Goal: Task Accomplishment & Management: Manage account settings

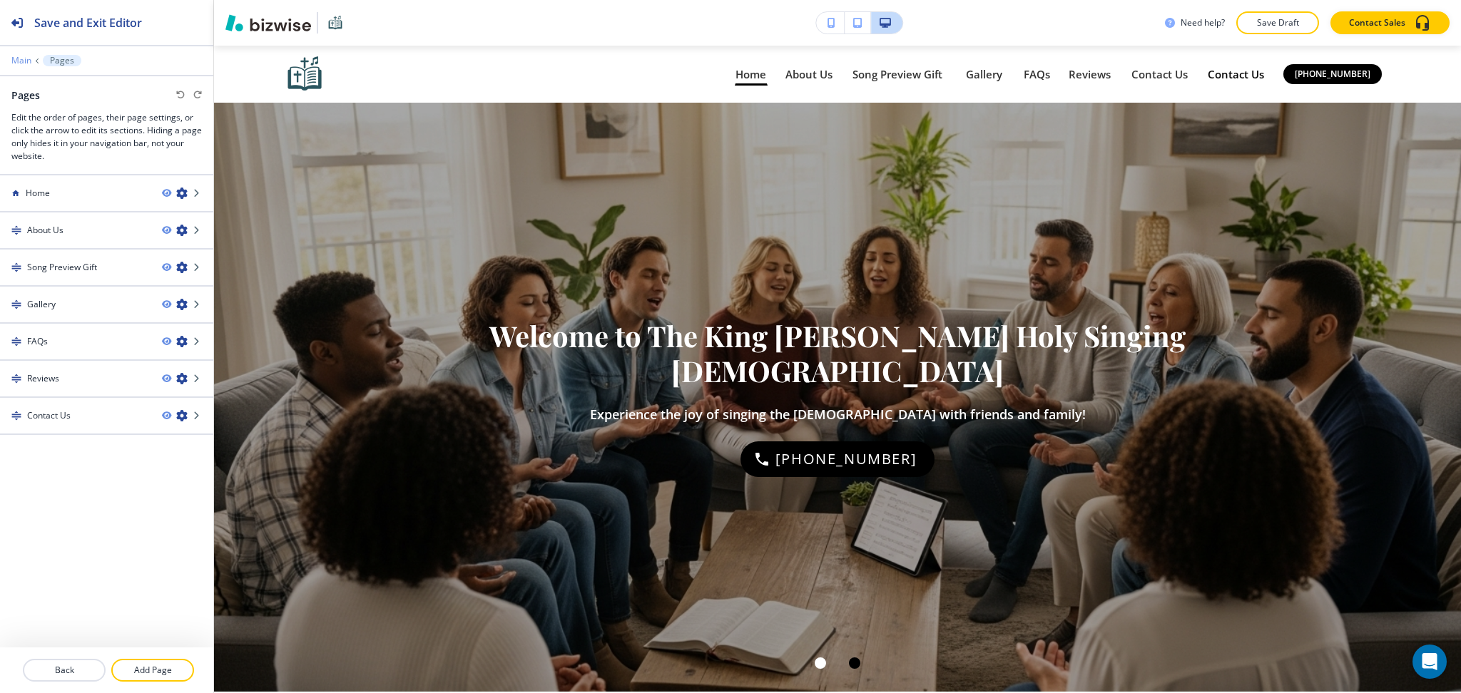
click at [19, 58] on p "Main" at bounding box center [21, 61] width 20 height 10
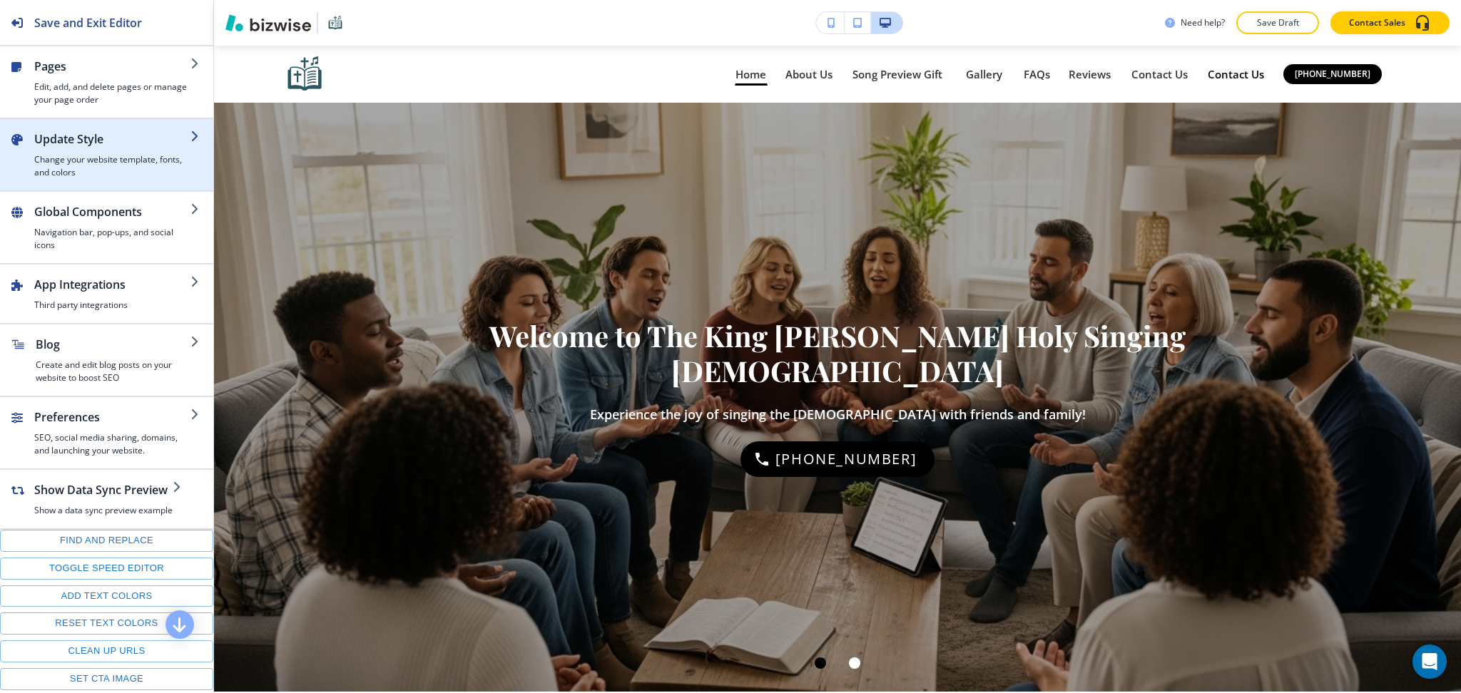
click at [77, 143] on h2 "Update Style" at bounding box center [112, 139] width 156 height 17
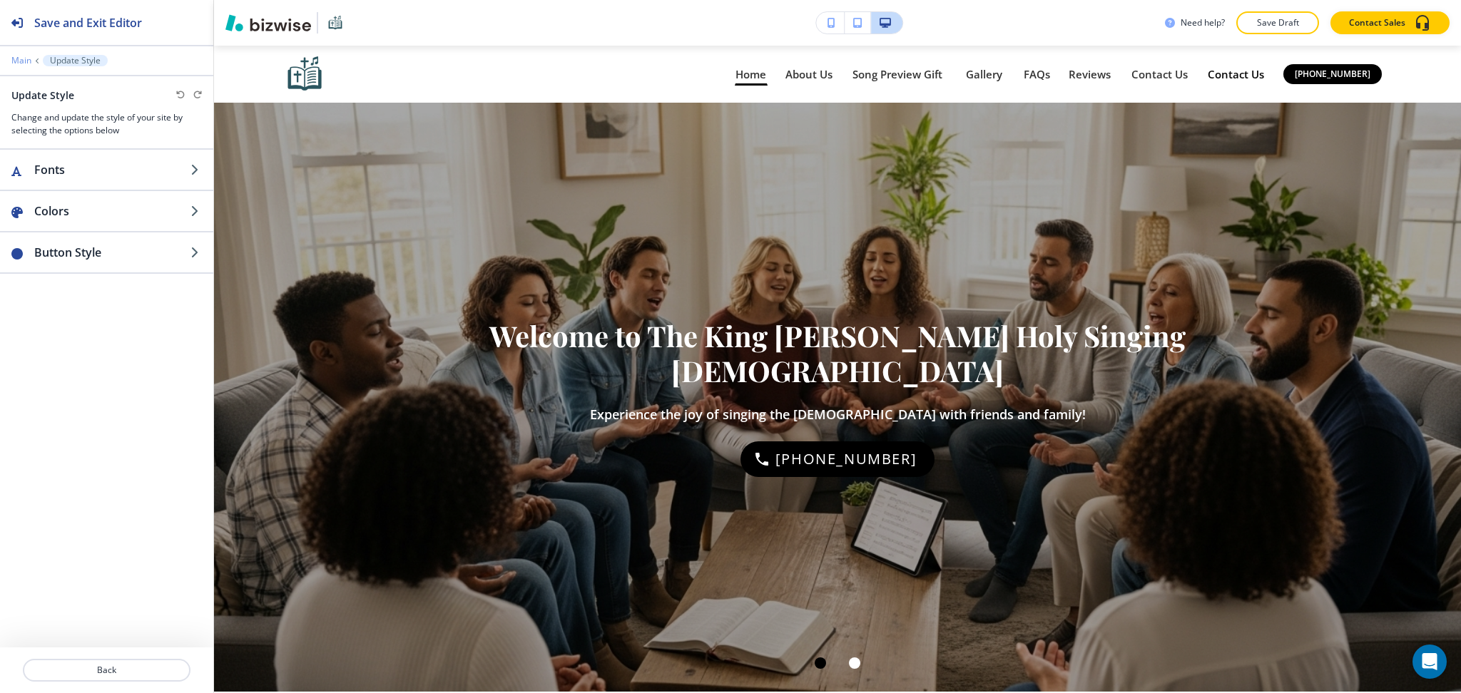
click at [19, 63] on p "Main" at bounding box center [21, 61] width 20 height 10
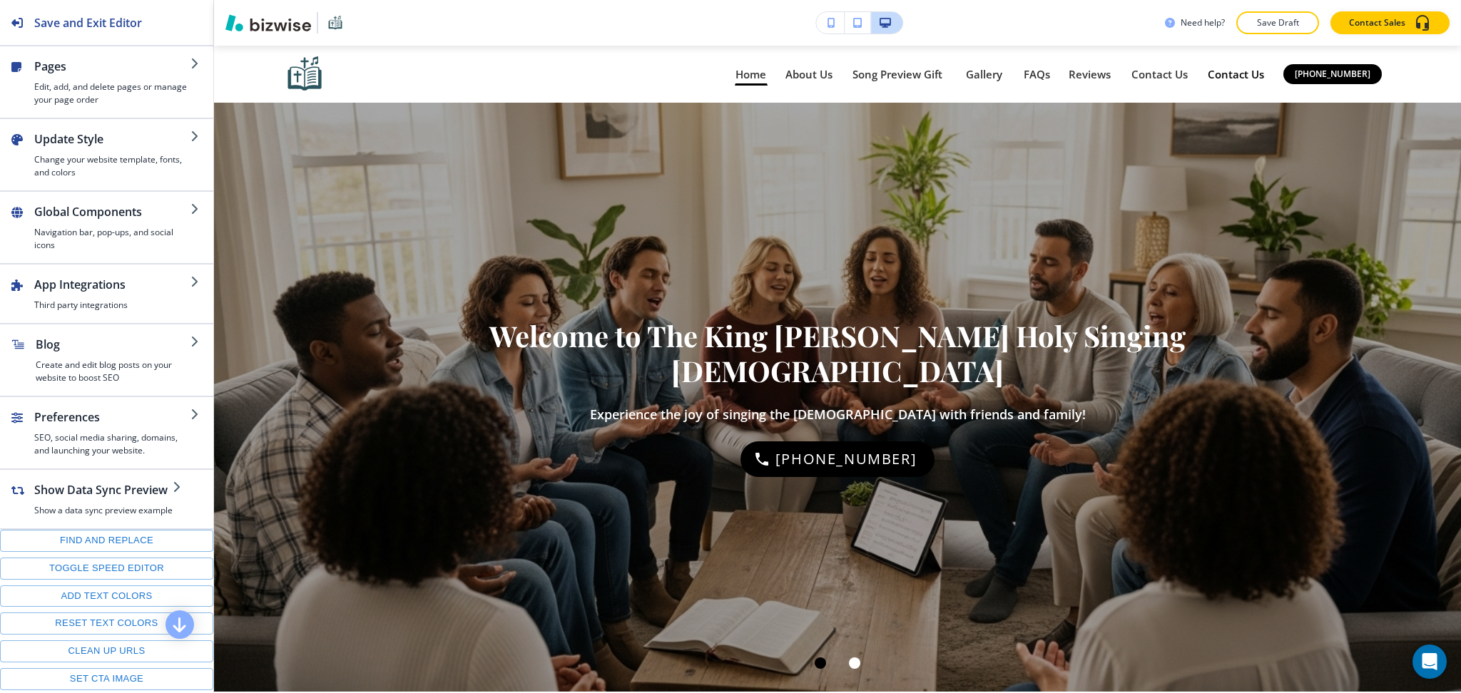
click at [19, 63] on icon "button" at bounding box center [16, 66] width 11 height 11
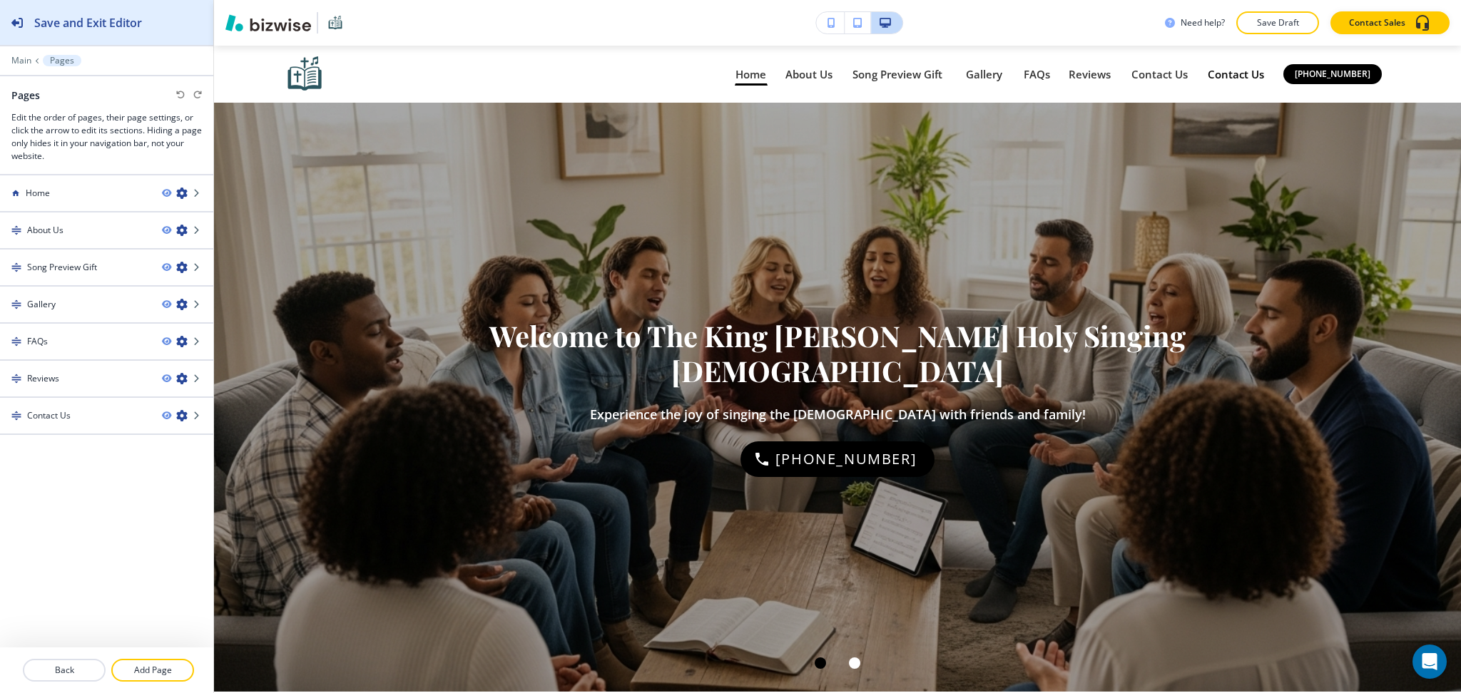
click at [25, 36] on div "Save and Exit Editor" at bounding box center [71, 22] width 142 height 45
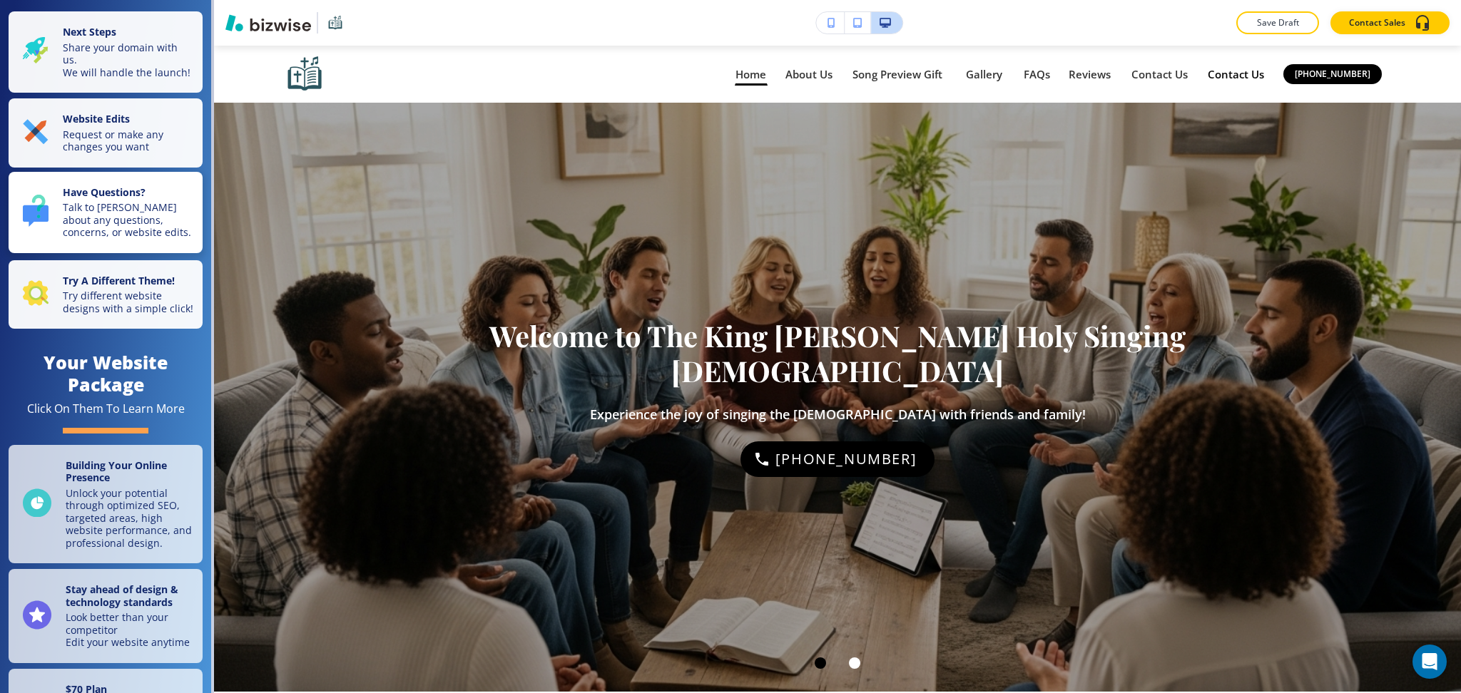
click at [98, 253] on button "Have Questions? Talk to Alex Brion about any questions, concerns, or website ed…" at bounding box center [106, 212] width 194 height 81
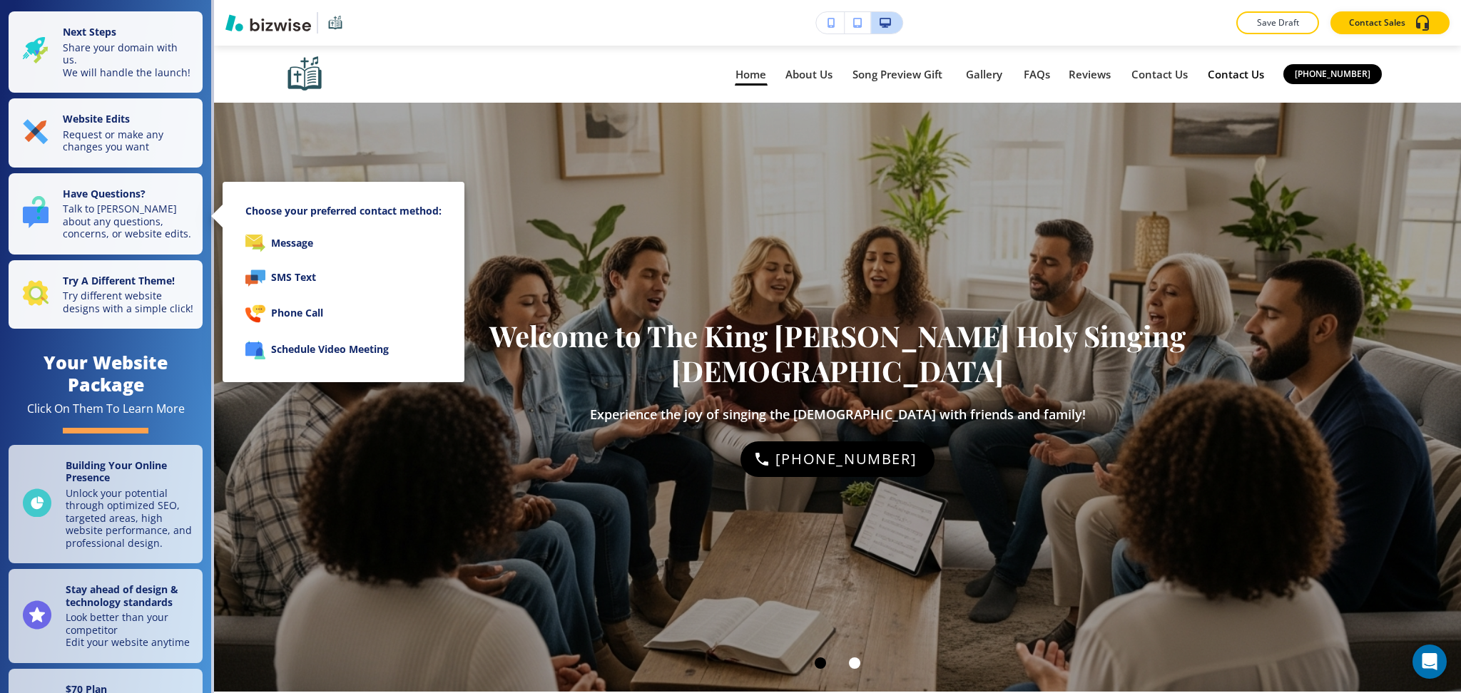
click at [106, 301] on div at bounding box center [730, 346] width 1461 height 693
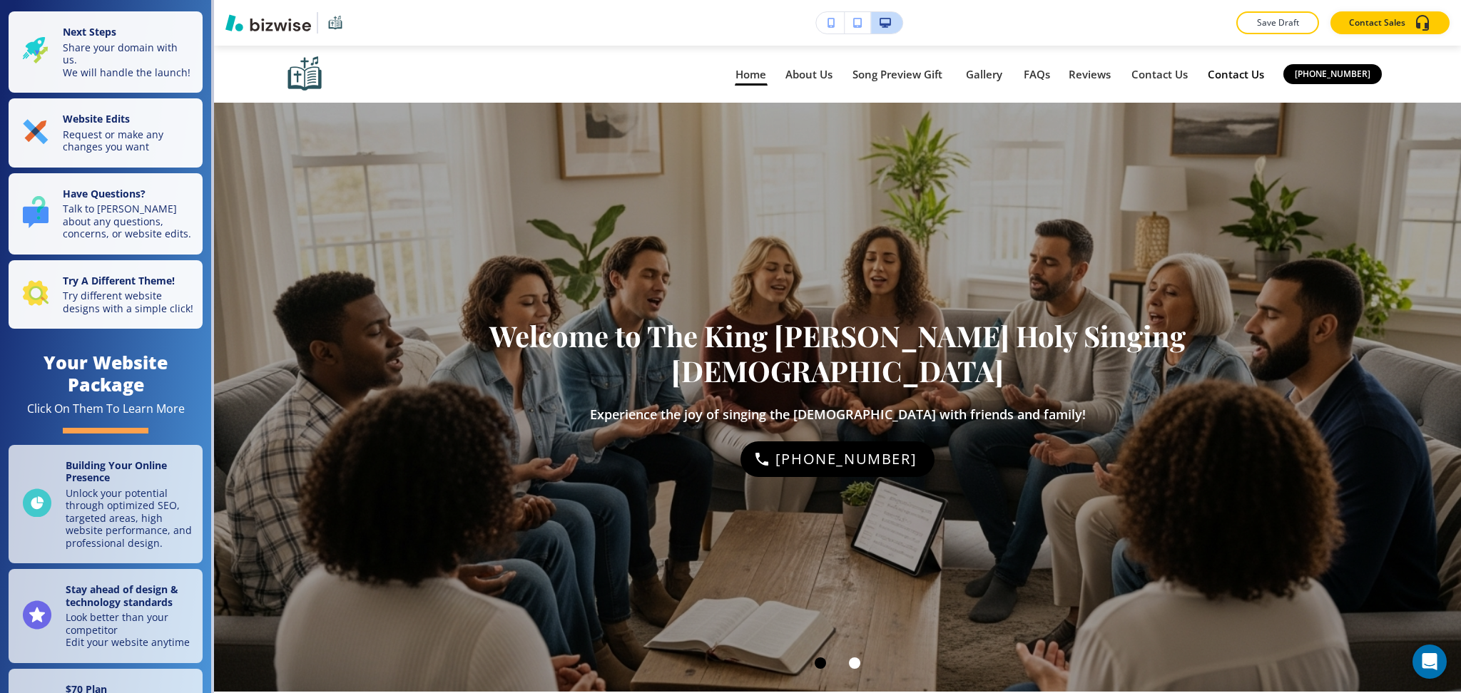
click at [106, 301] on p "Try different website designs with a simple click!" at bounding box center [128, 302] width 131 height 25
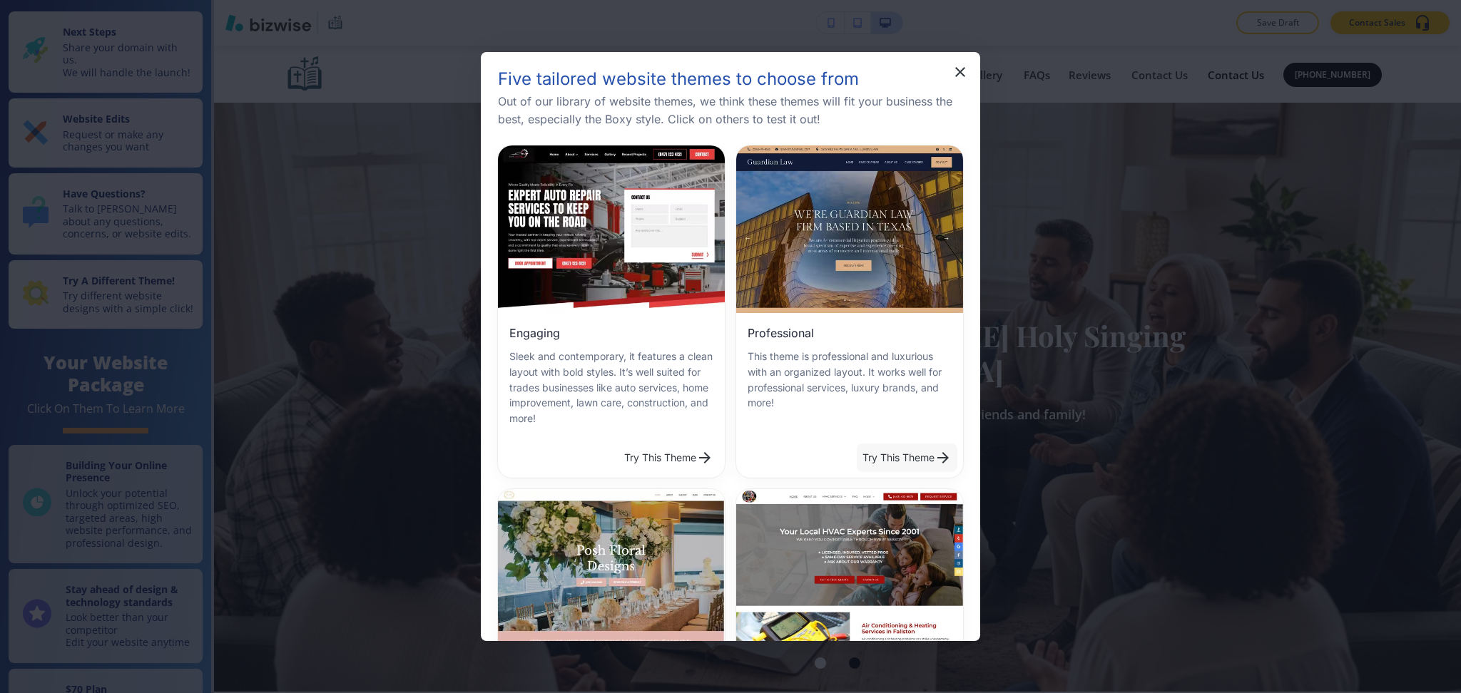
click at [909, 452] on button "Try This Theme" at bounding box center [907, 458] width 101 height 29
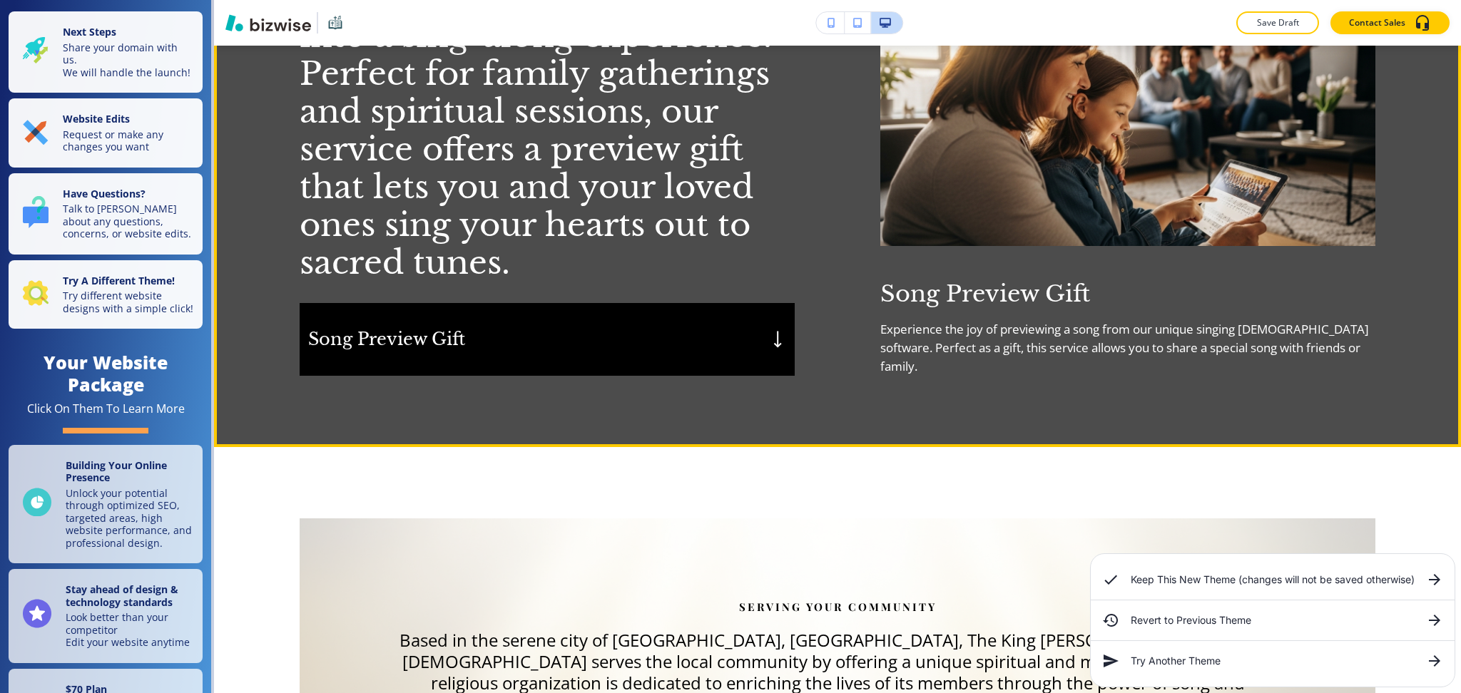
scroll to position [1615, 0]
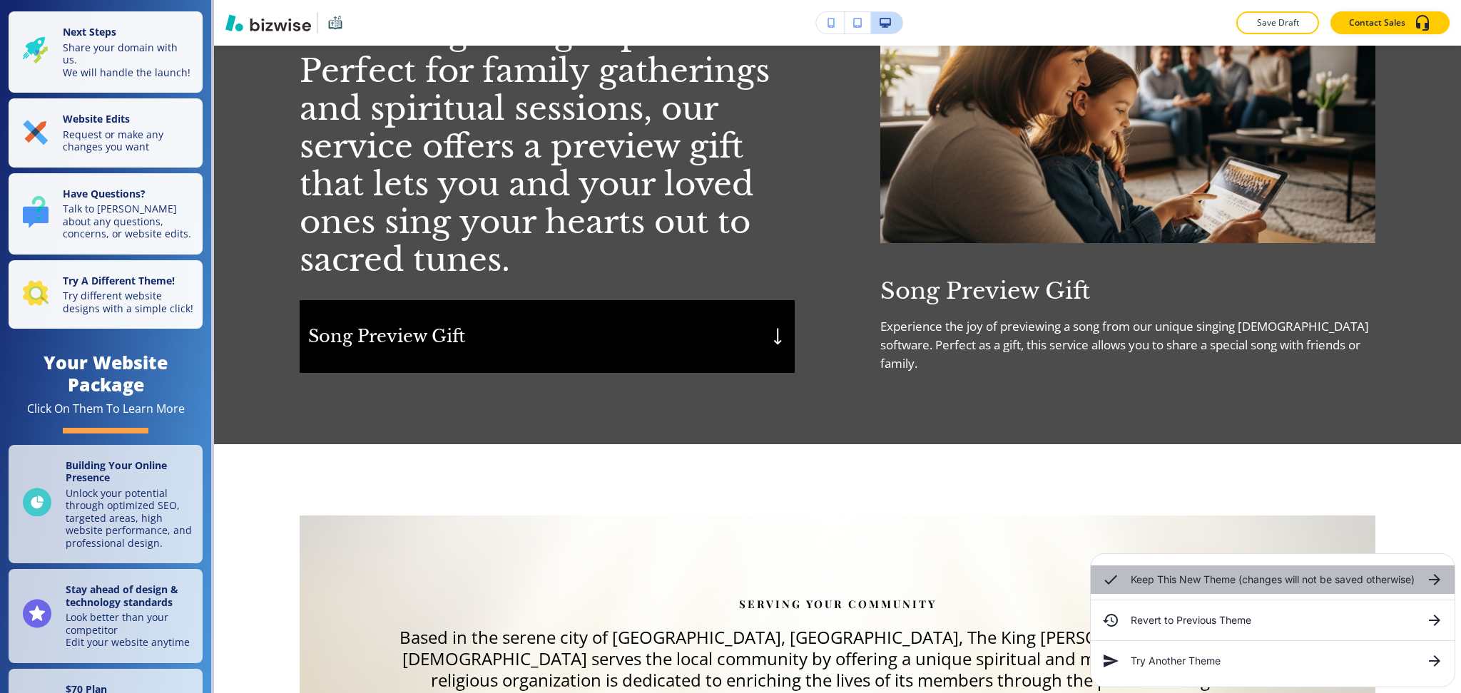
click at [1256, 568] on div "Keep This New Theme (changes will not be saved otherwise)" at bounding box center [1272, 580] width 364 height 29
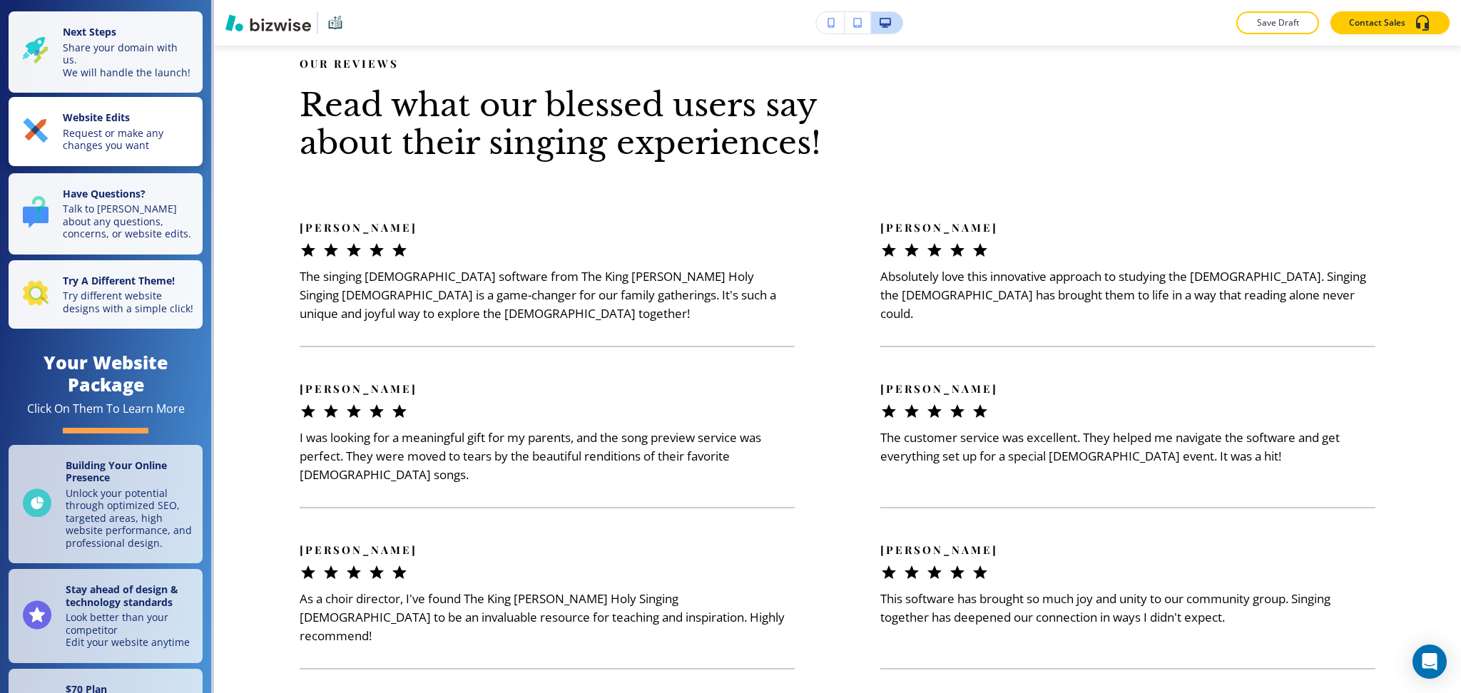
scroll to position [3231, 0]
click at [95, 124] on strong "Website Edits" at bounding box center [96, 118] width 67 height 14
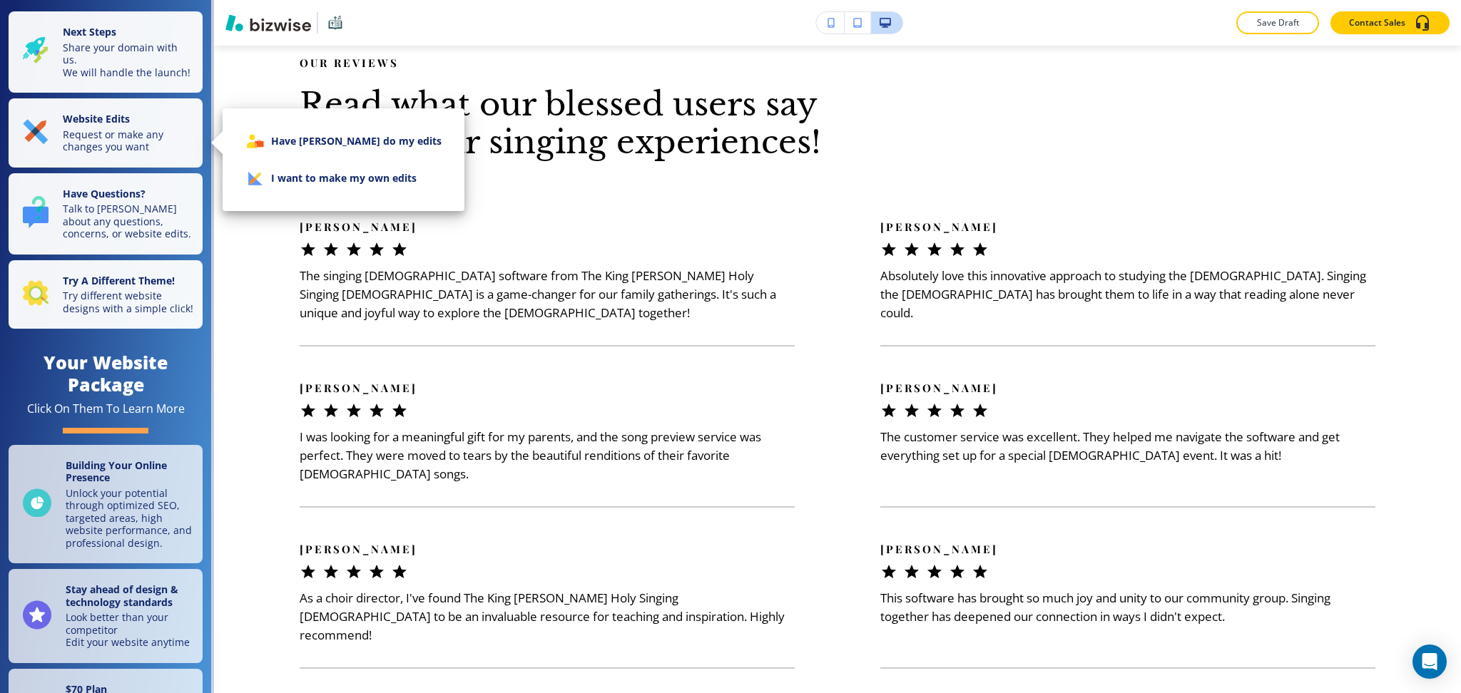
click at [271, 191] on li "I want to make my own edits" at bounding box center [343, 178] width 219 height 37
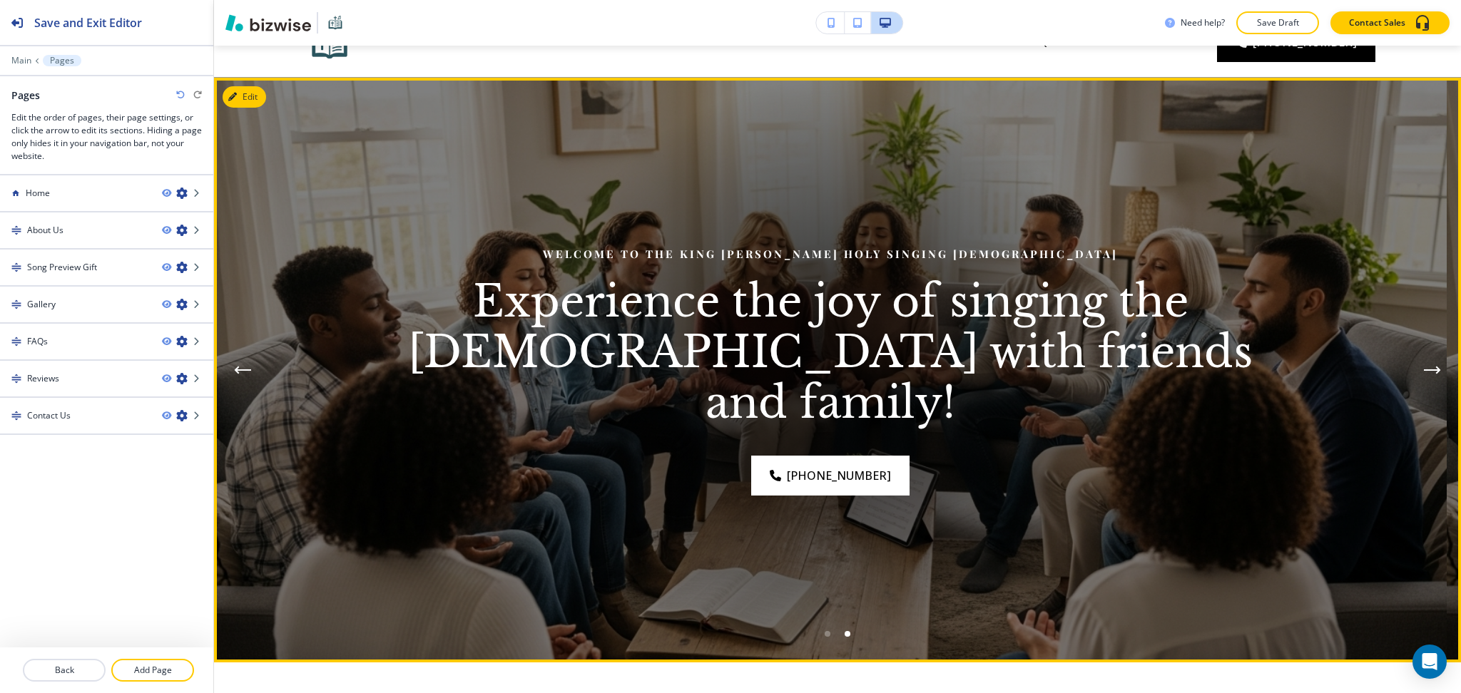
scroll to position [0, 0]
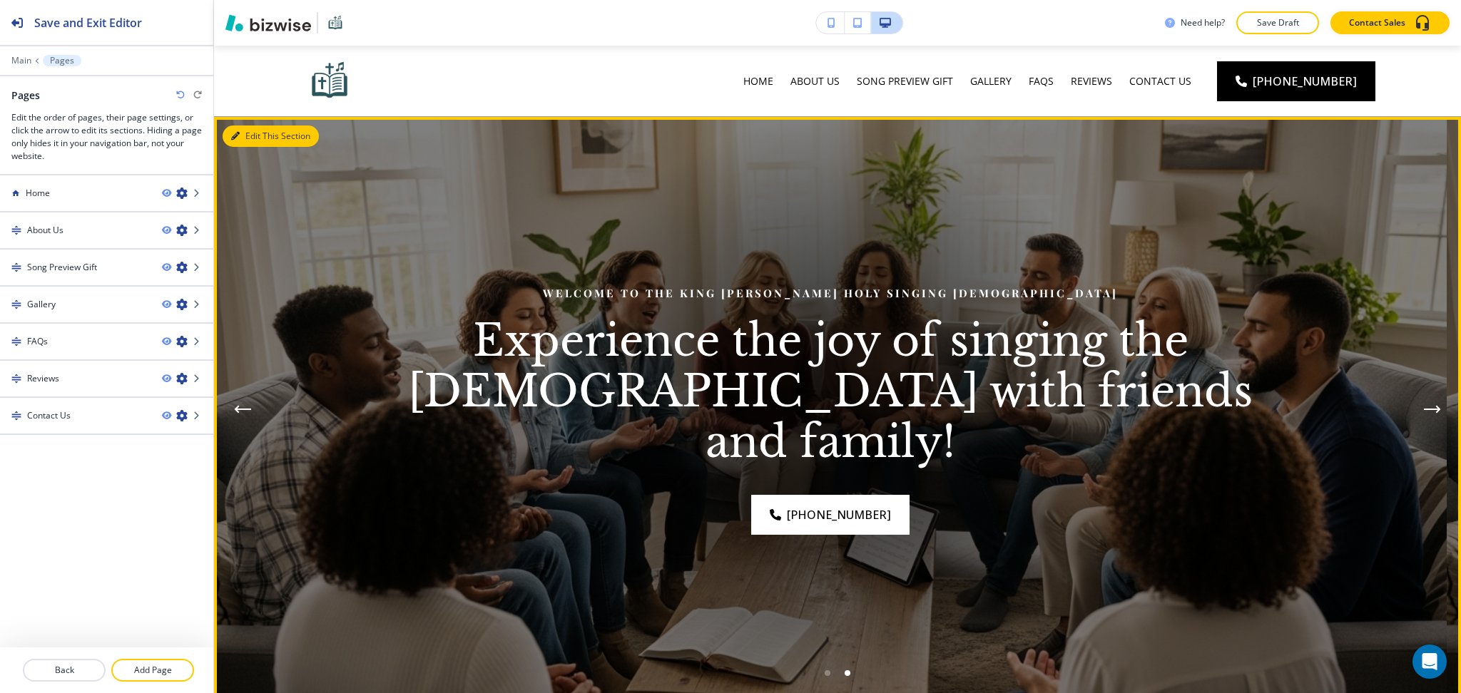
click at [236, 134] on icon "button" at bounding box center [235, 136] width 9 height 9
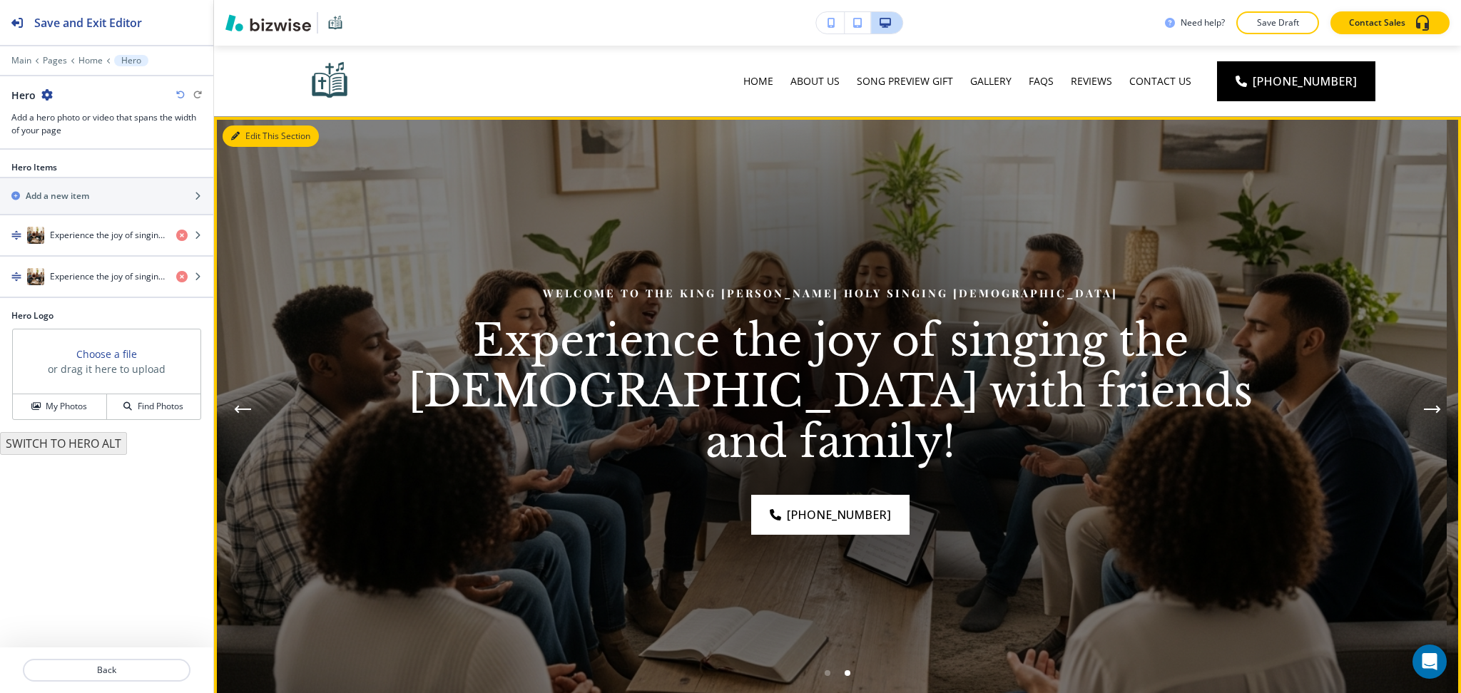
scroll to position [71, 0]
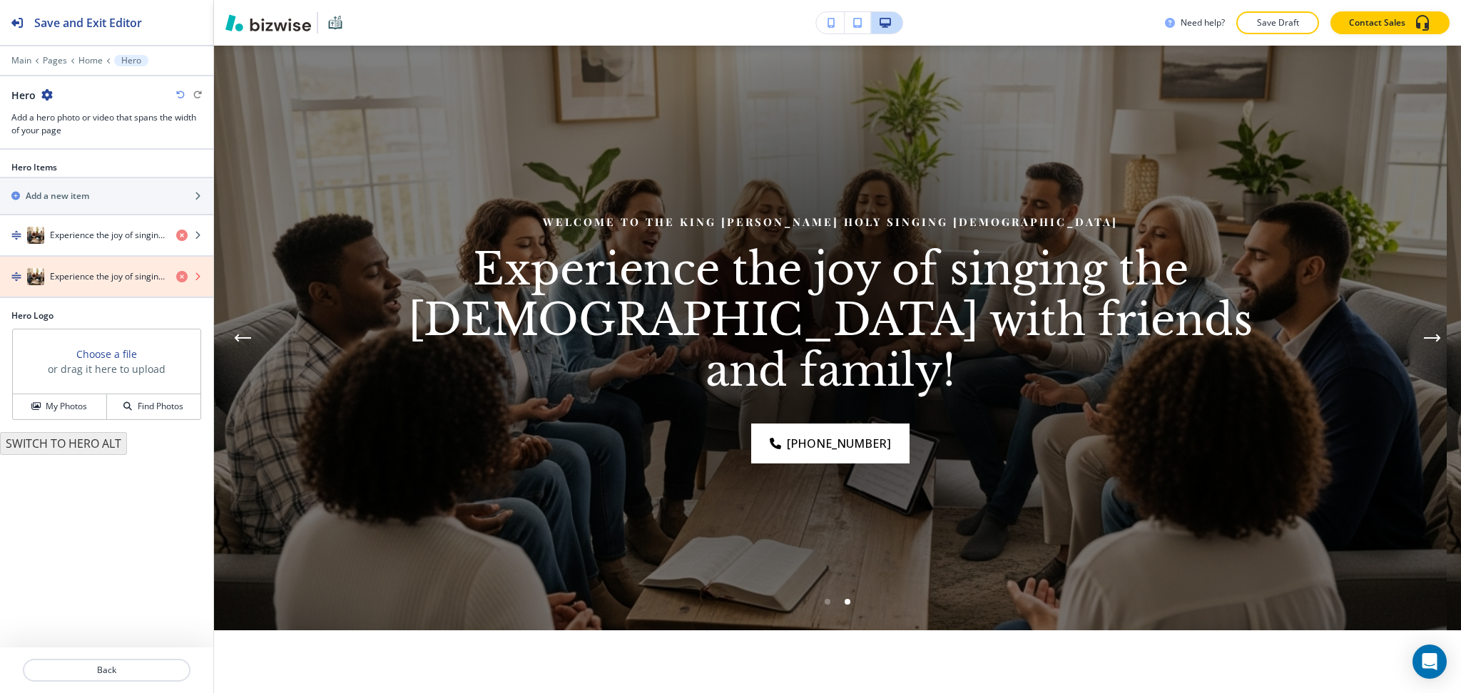
click at [180, 277] on icon "button" at bounding box center [181, 276] width 11 height 11
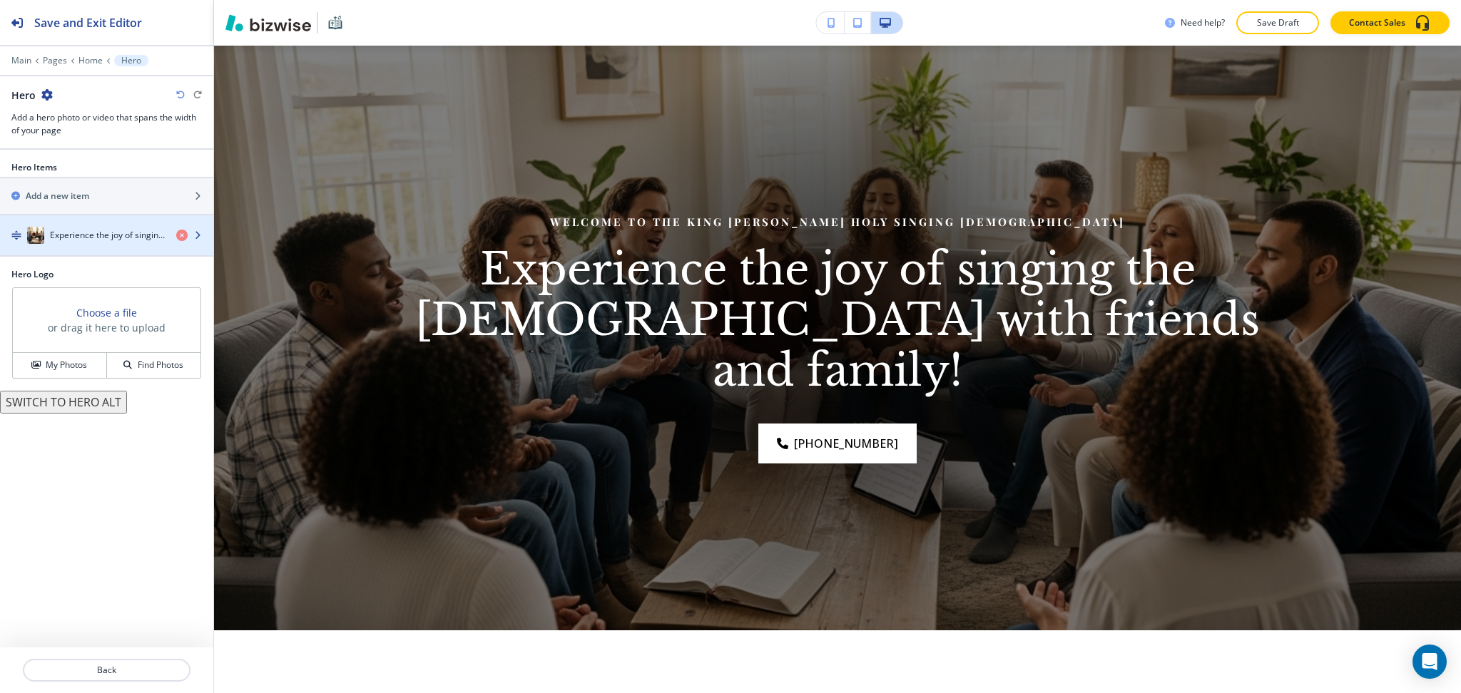
click at [119, 240] on h4 "Experience the joy of singing the Bible with friends and family!" at bounding box center [107, 235] width 115 height 13
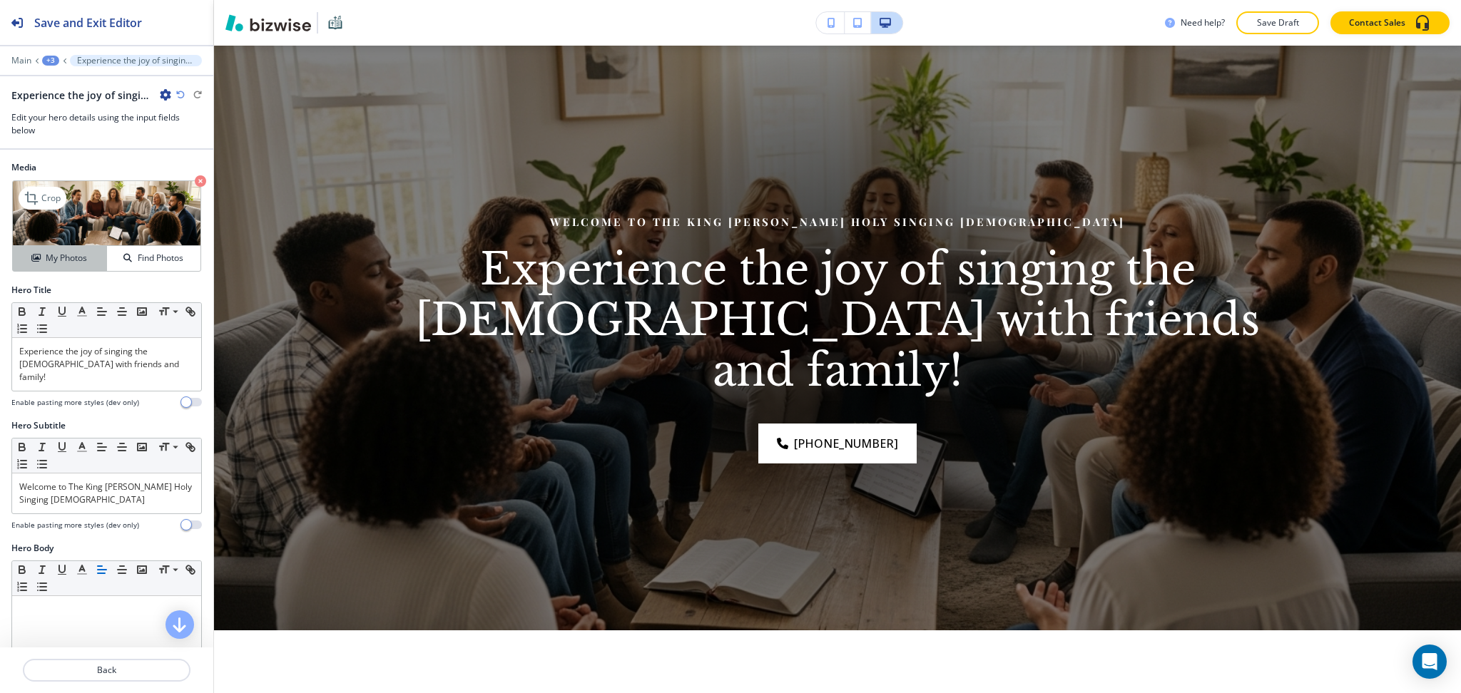
click at [73, 255] on h4 "My Photos" at bounding box center [66, 258] width 41 height 13
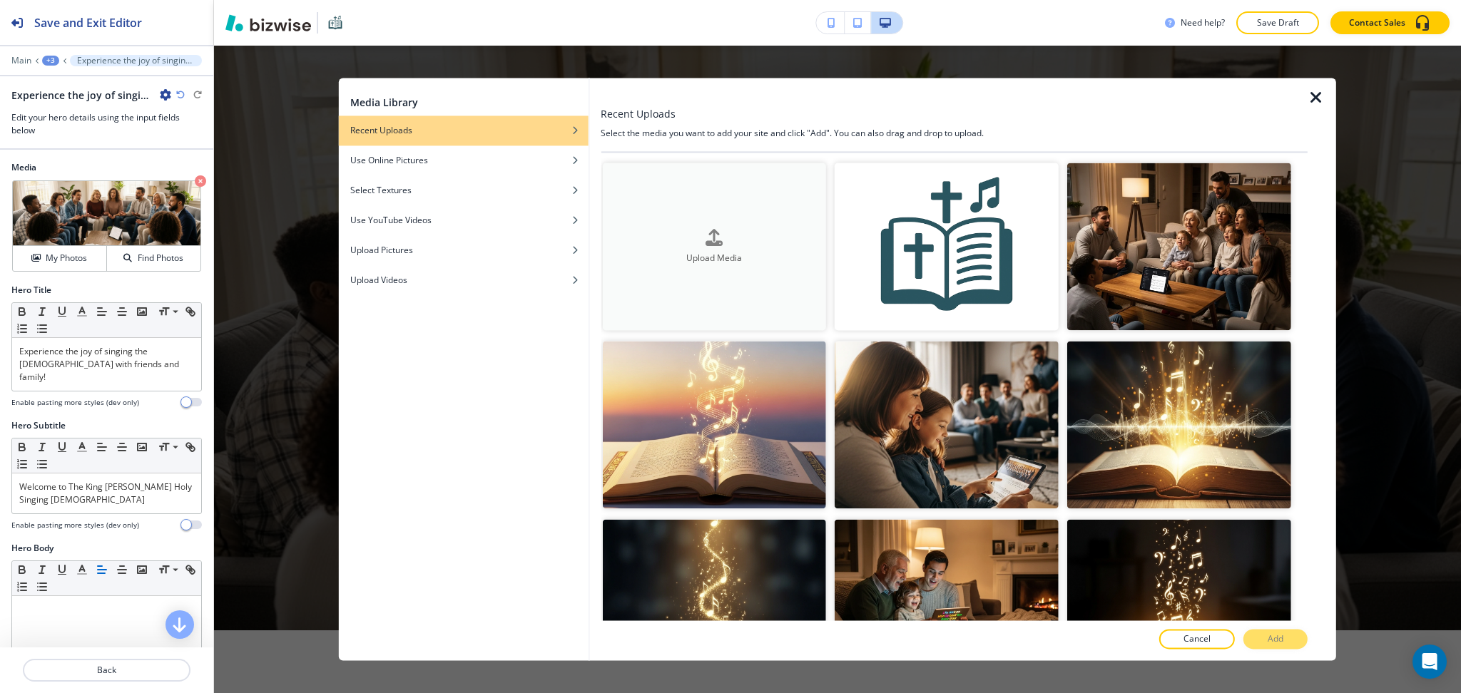
click at [689, 241] on div "Upload Media" at bounding box center [714, 247] width 224 height 36
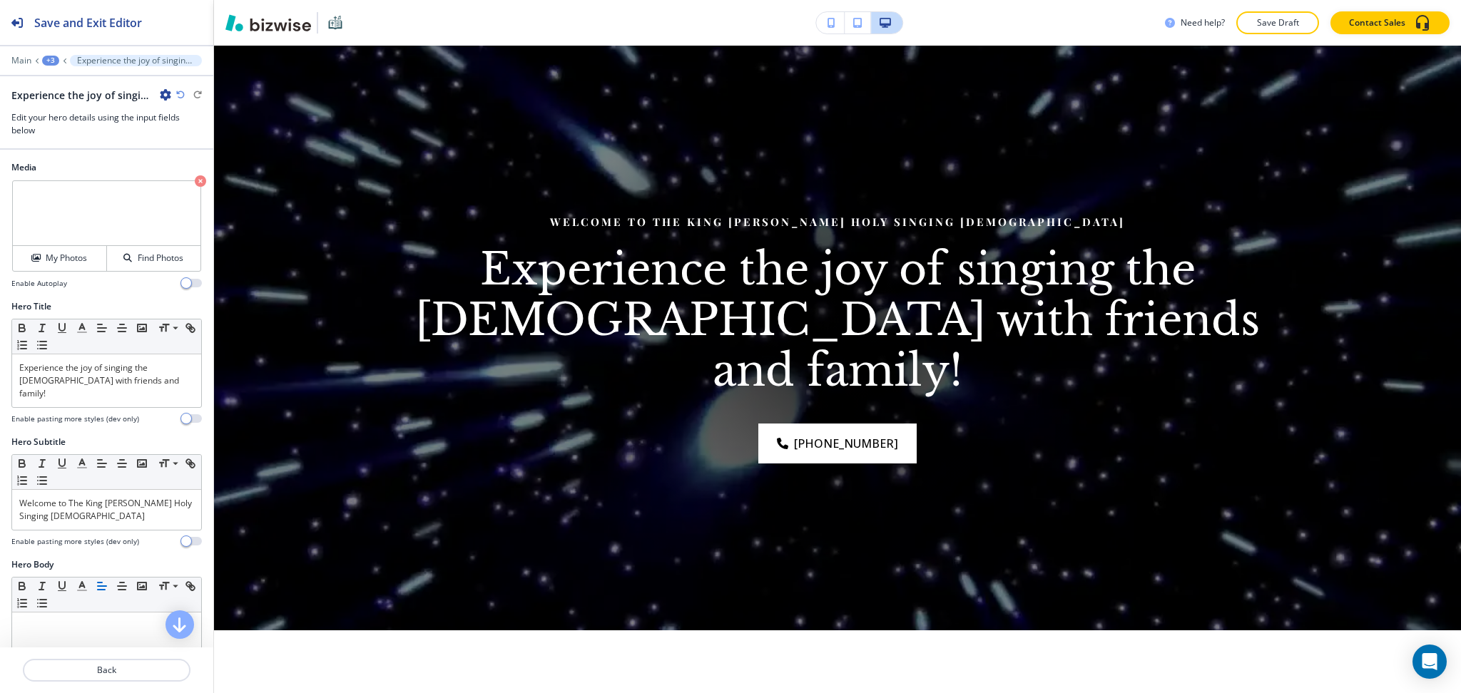
click at [180, 96] on icon "button" at bounding box center [180, 95] width 9 height 9
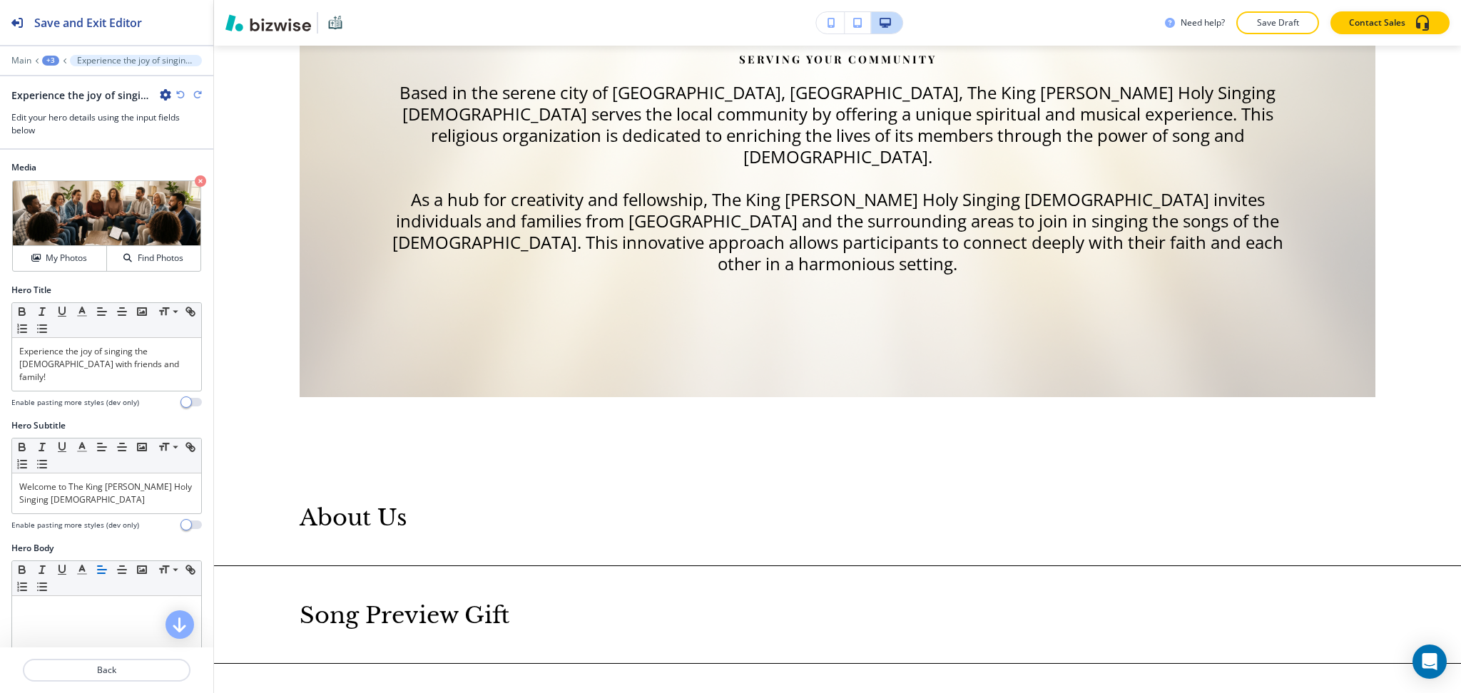
scroll to position [2157, 0]
click at [52, 58] on div "+3" at bounding box center [50, 61] width 17 height 10
click at [71, 114] on p "Home" at bounding box center [87, 109] width 73 height 13
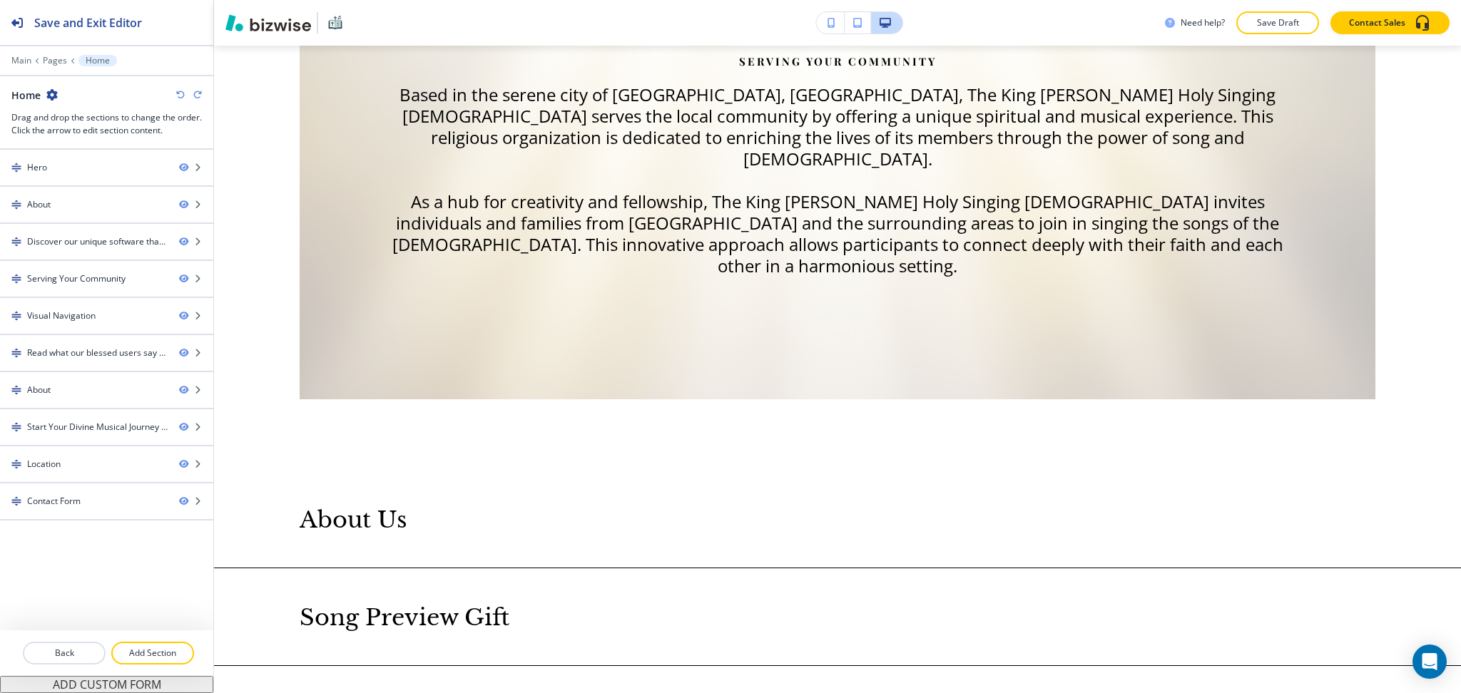
click at [143, 665] on div at bounding box center [106, 670] width 213 height 11
click at [138, 676] on div at bounding box center [106, 670] width 213 height 11
click at [141, 654] on p "Add Section" at bounding box center [153, 653] width 80 height 13
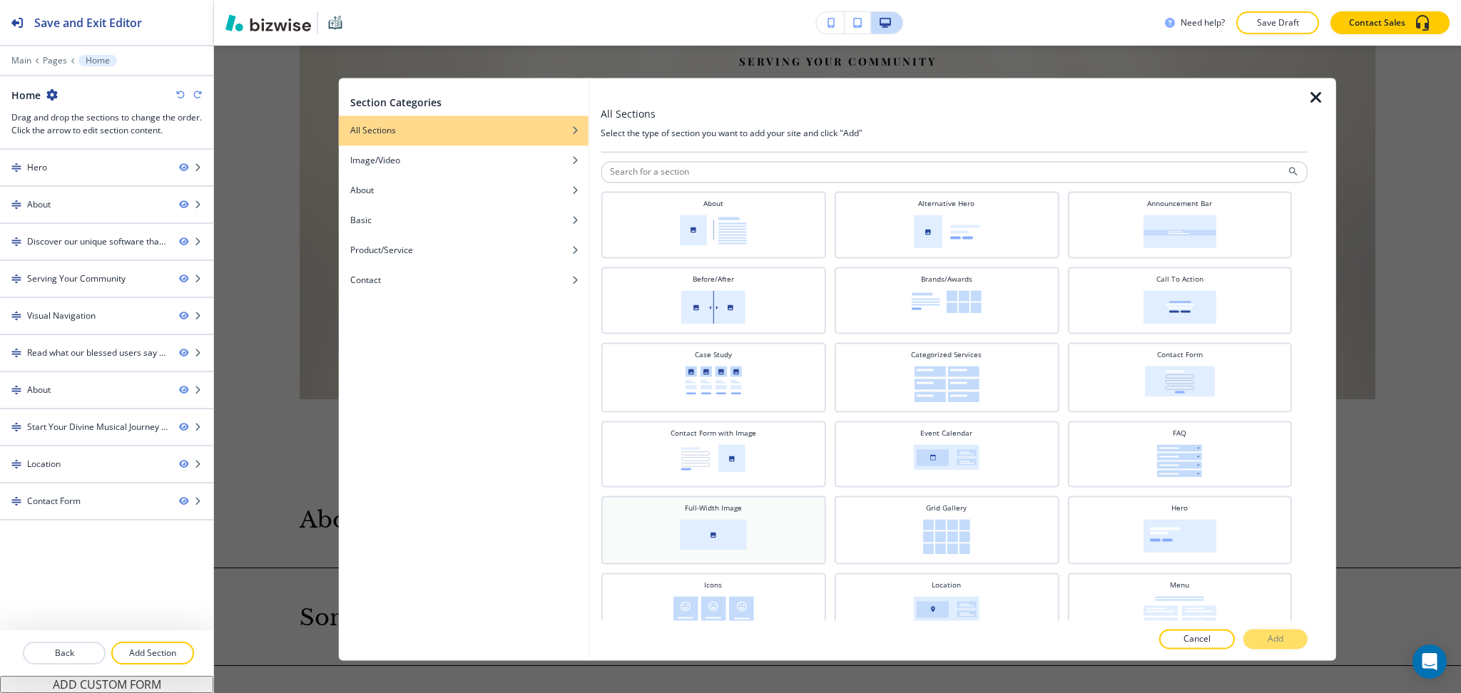
click at [735, 526] on img at bounding box center [713, 534] width 67 height 31
click at [1279, 630] on button "Add" at bounding box center [1275, 640] width 64 height 20
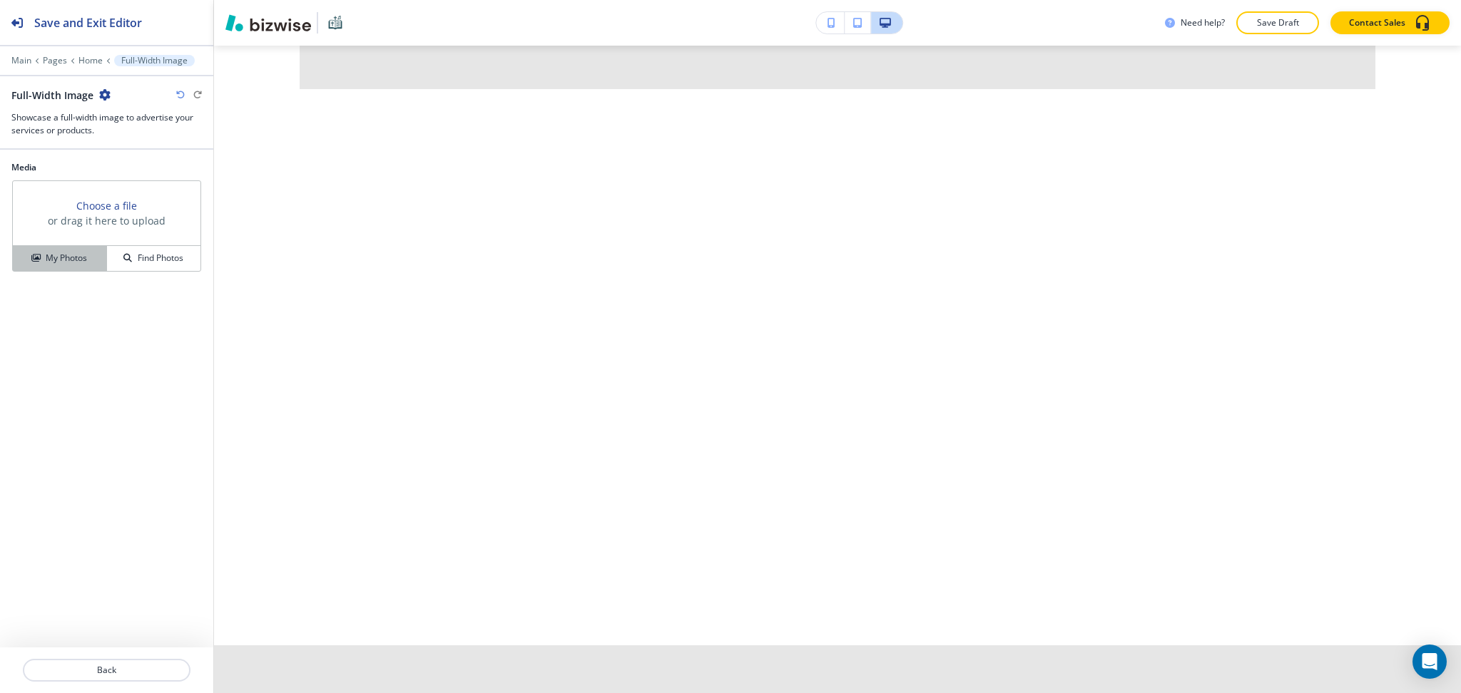
scroll to position [6221, 0]
click at [48, 255] on h4 "My Photos" at bounding box center [66, 258] width 41 height 13
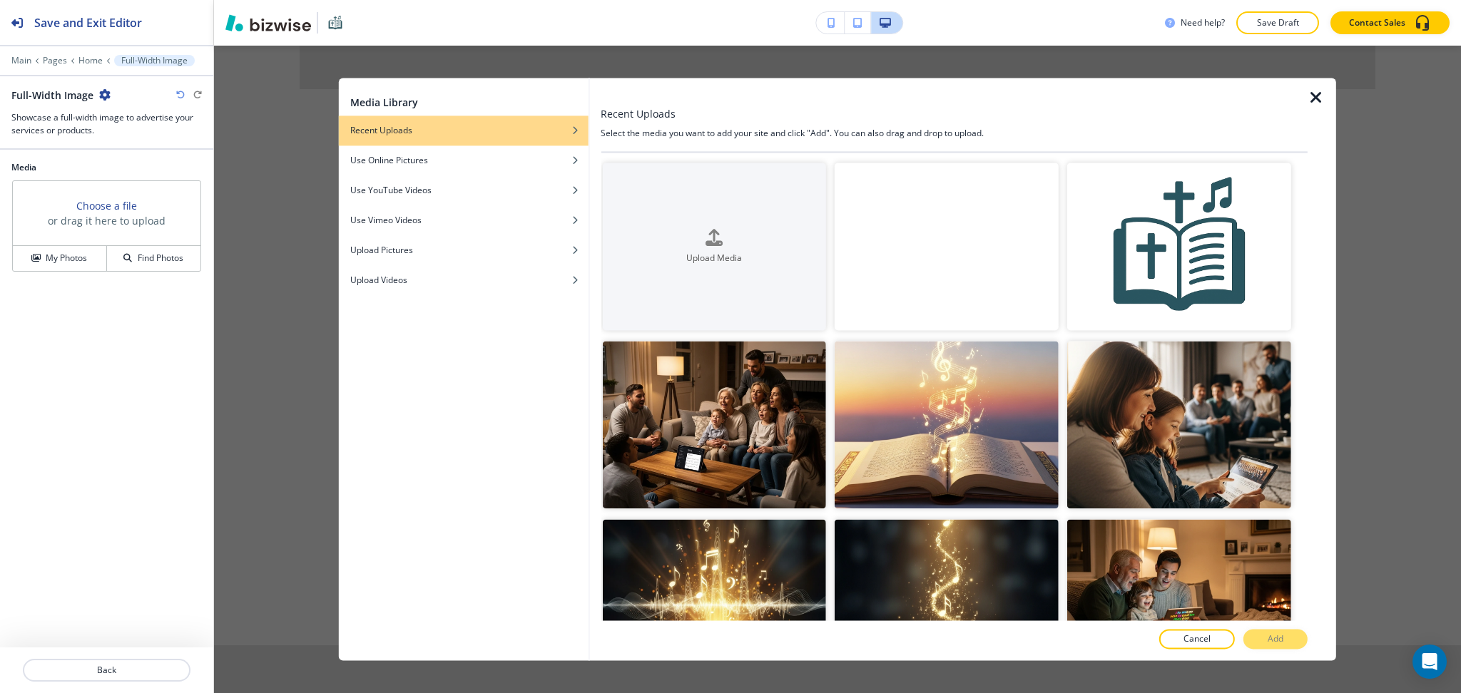
click at [966, 251] on video "button" at bounding box center [946, 247] width 224 height 168
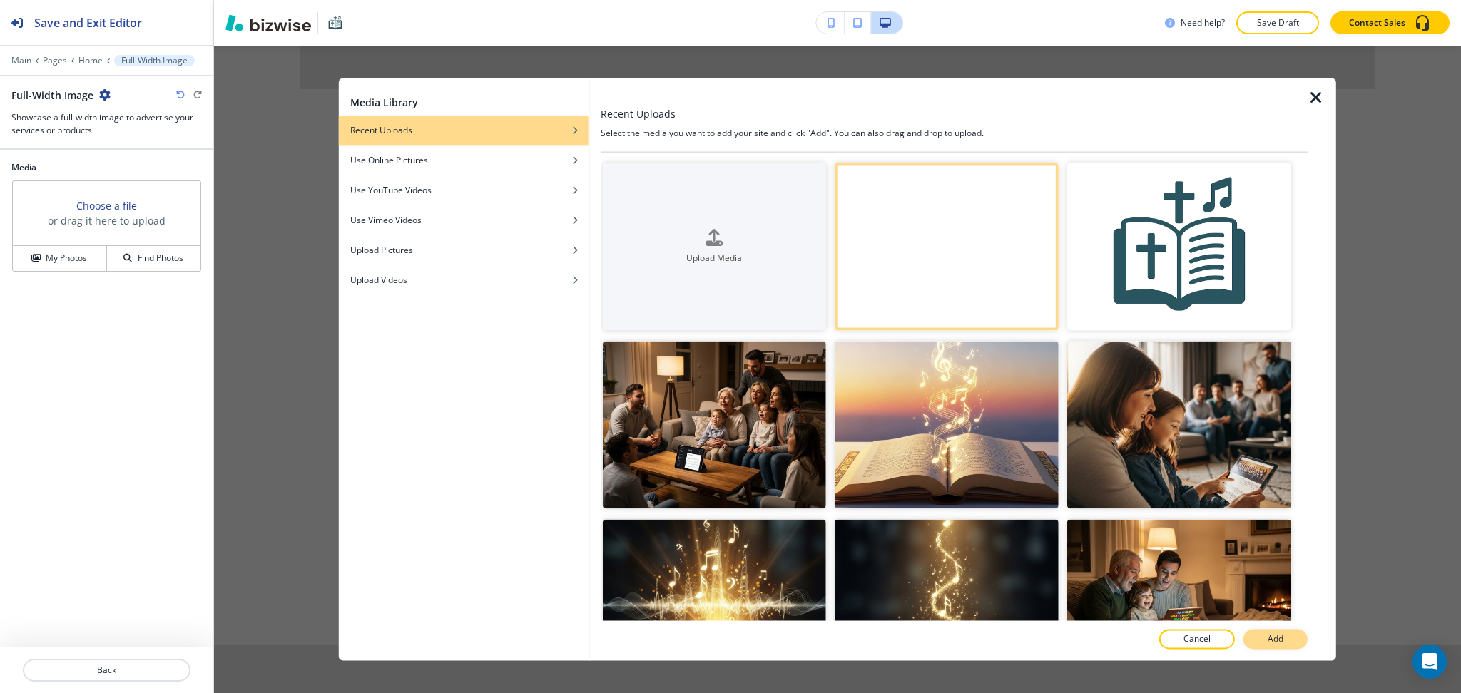
click at [1277, 636] on p "Add" at bounding box center [1275, 639] width 16 height 13
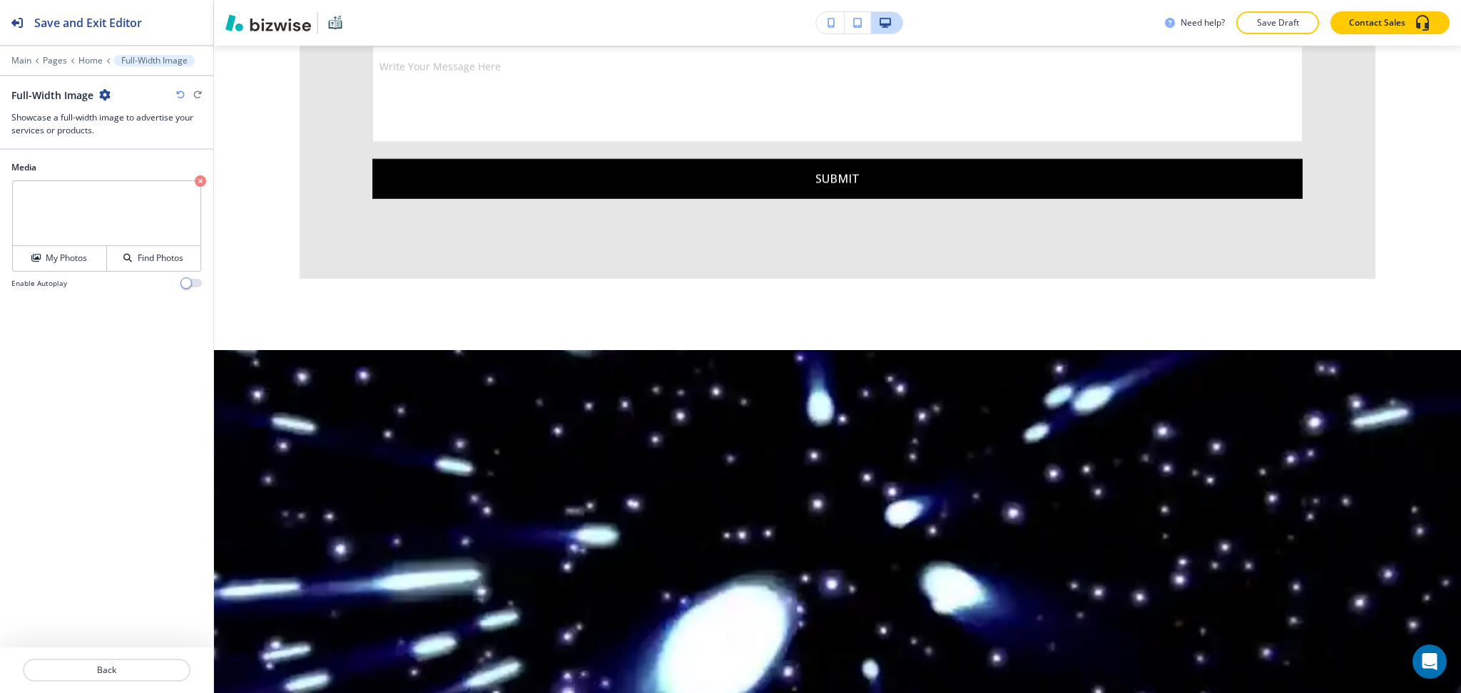
scroll to position [6031, 0]
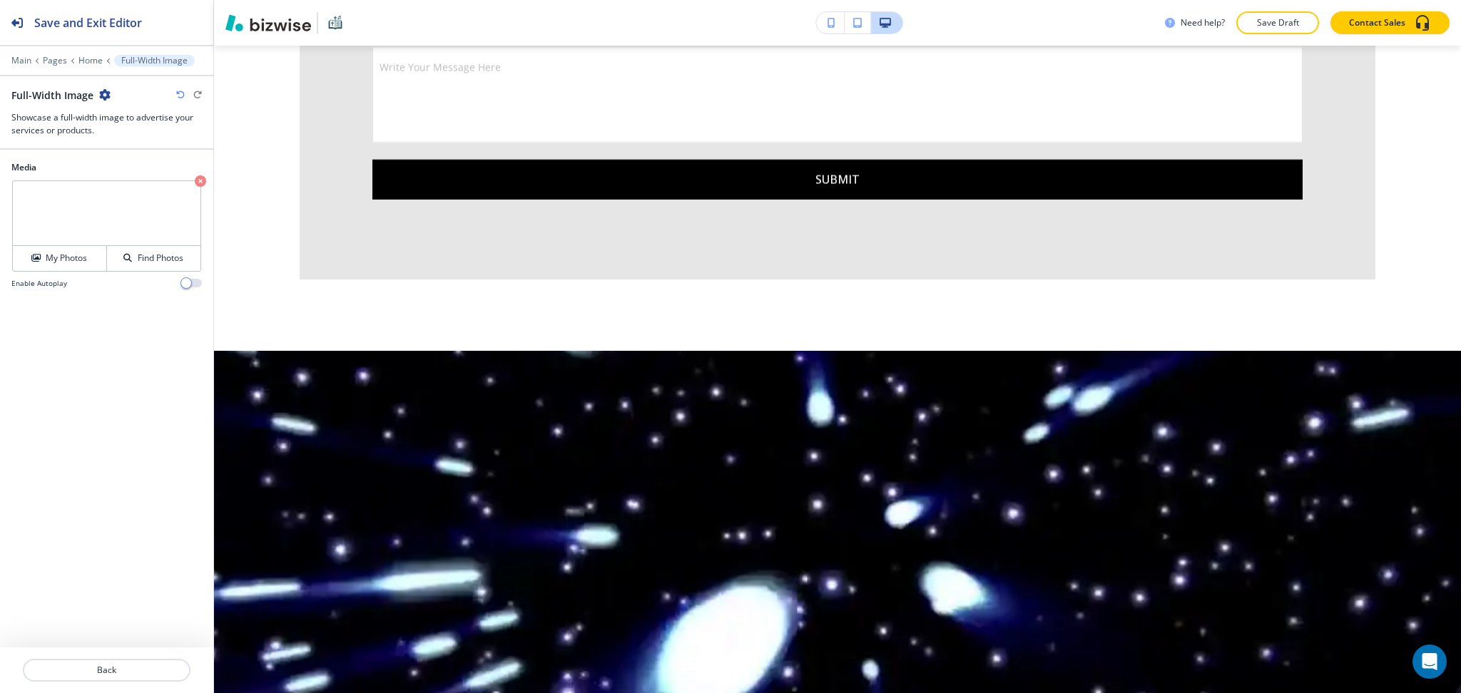
click at [101, 55] on div "Main Pages Home Full-Width Image" at bounding box center [106, 60] width 190 height 11
click at [91, 66] on div "Main Pages Home Full-Width Image" at bounding box center [106, 60] width 190 height 11
click at [91, 59] on p "Home" at bounding box center [90, 61] width 24 height 10
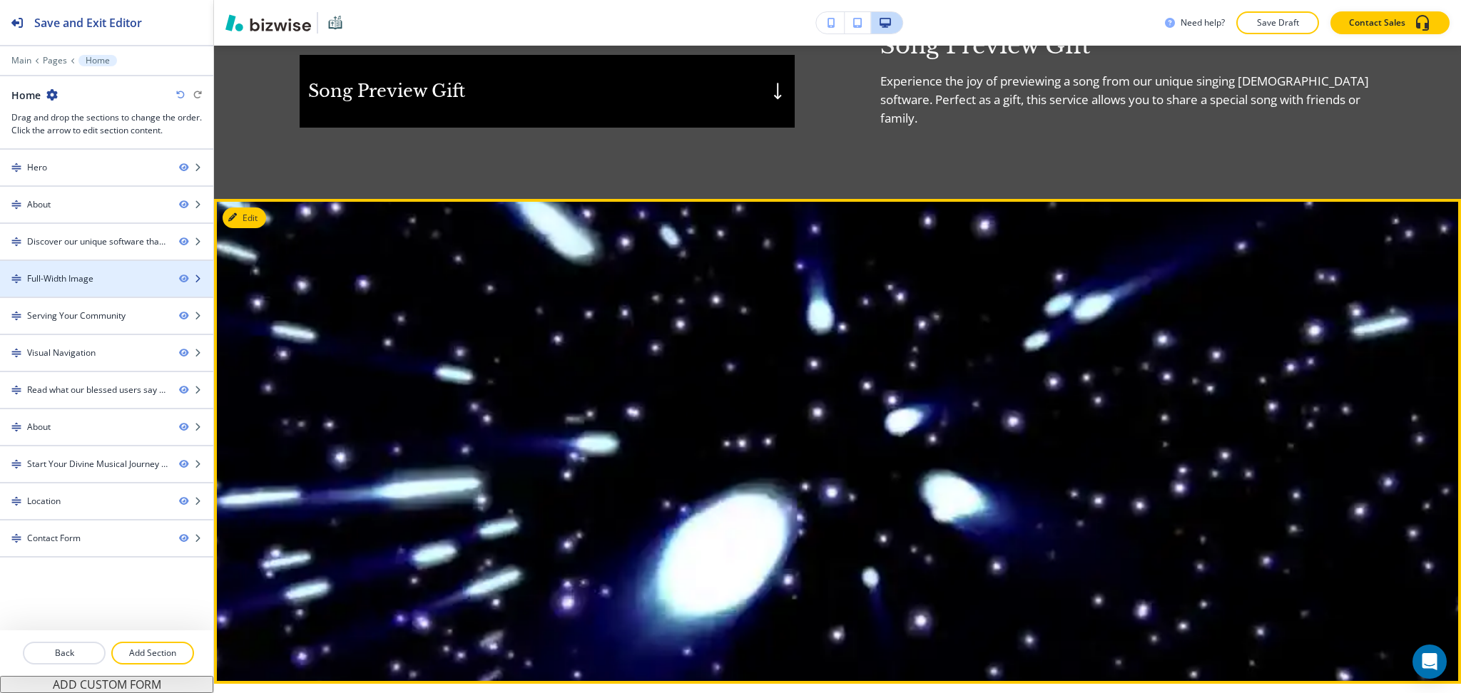
scroll to position [1967, 0]
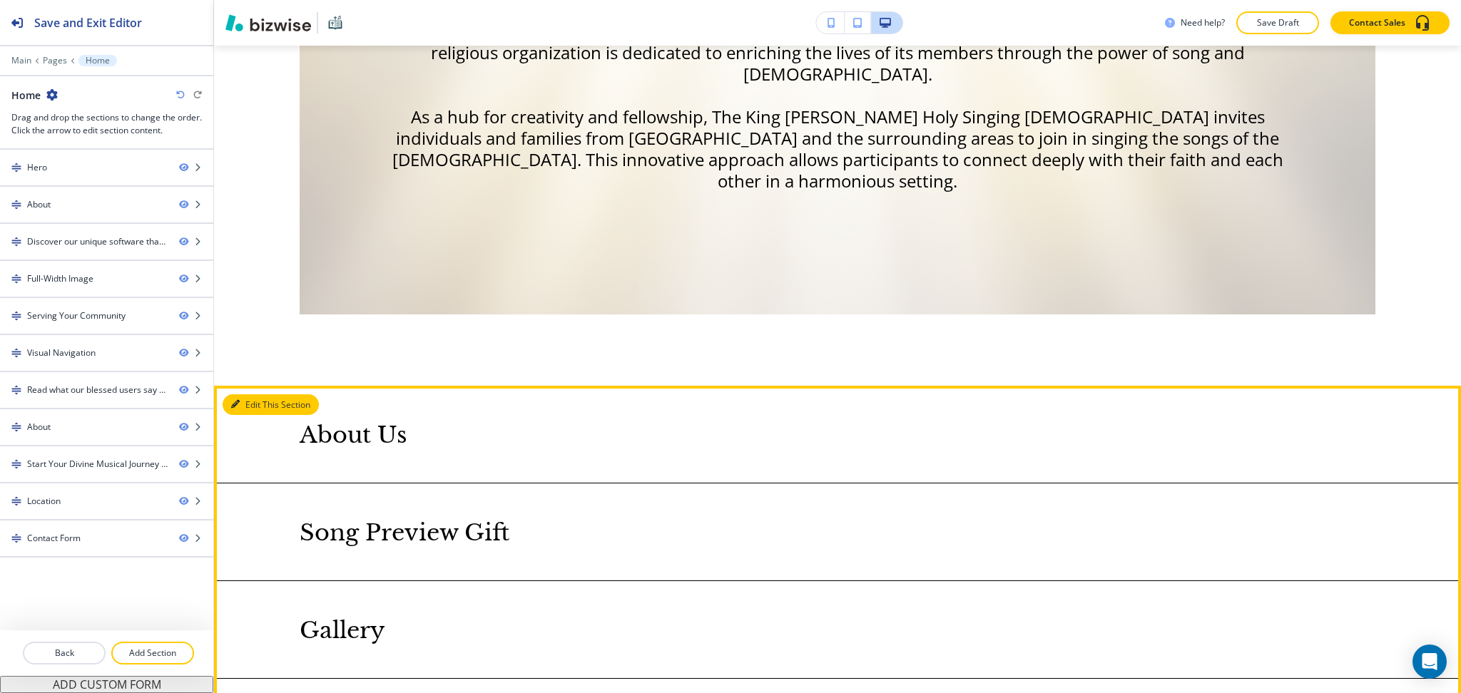
click at [243, 394] on button "Edit This Section" at bounding box center [271, 404] width 96 height 21
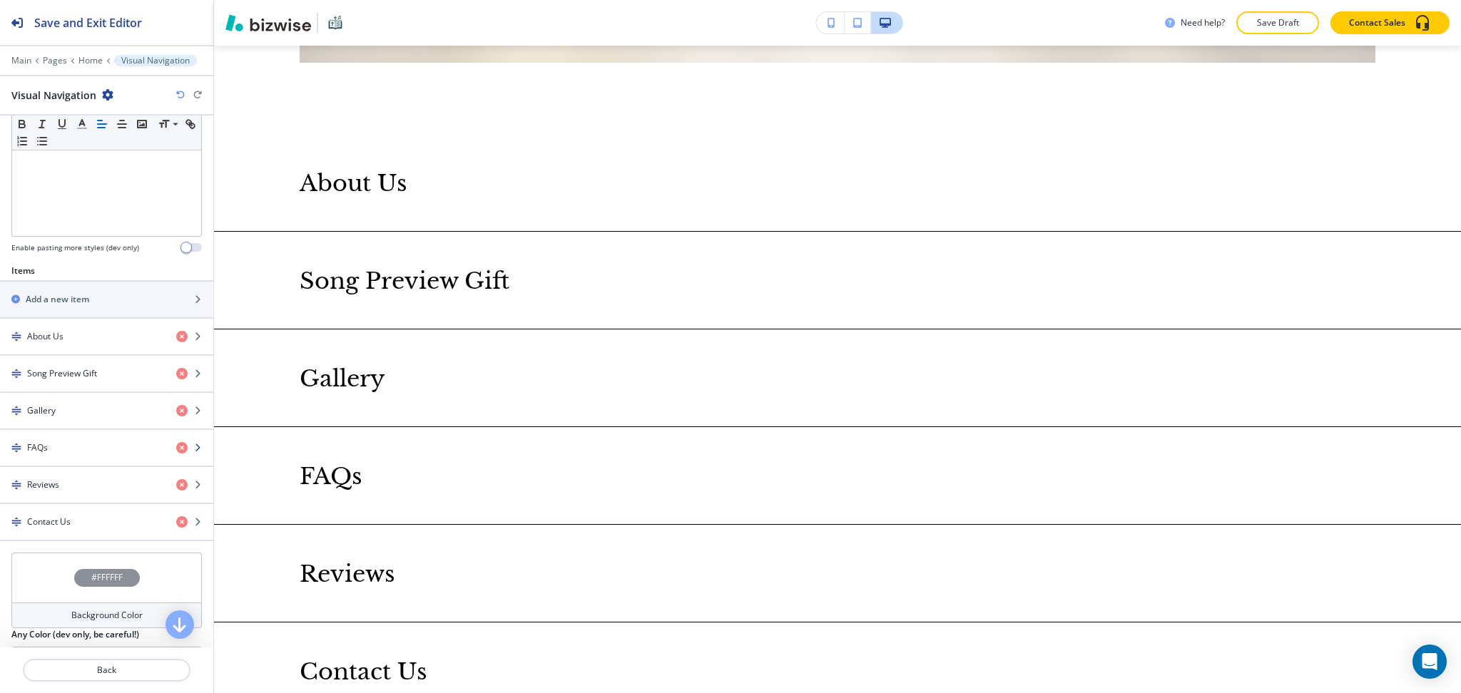
scroll to position [439, 0]
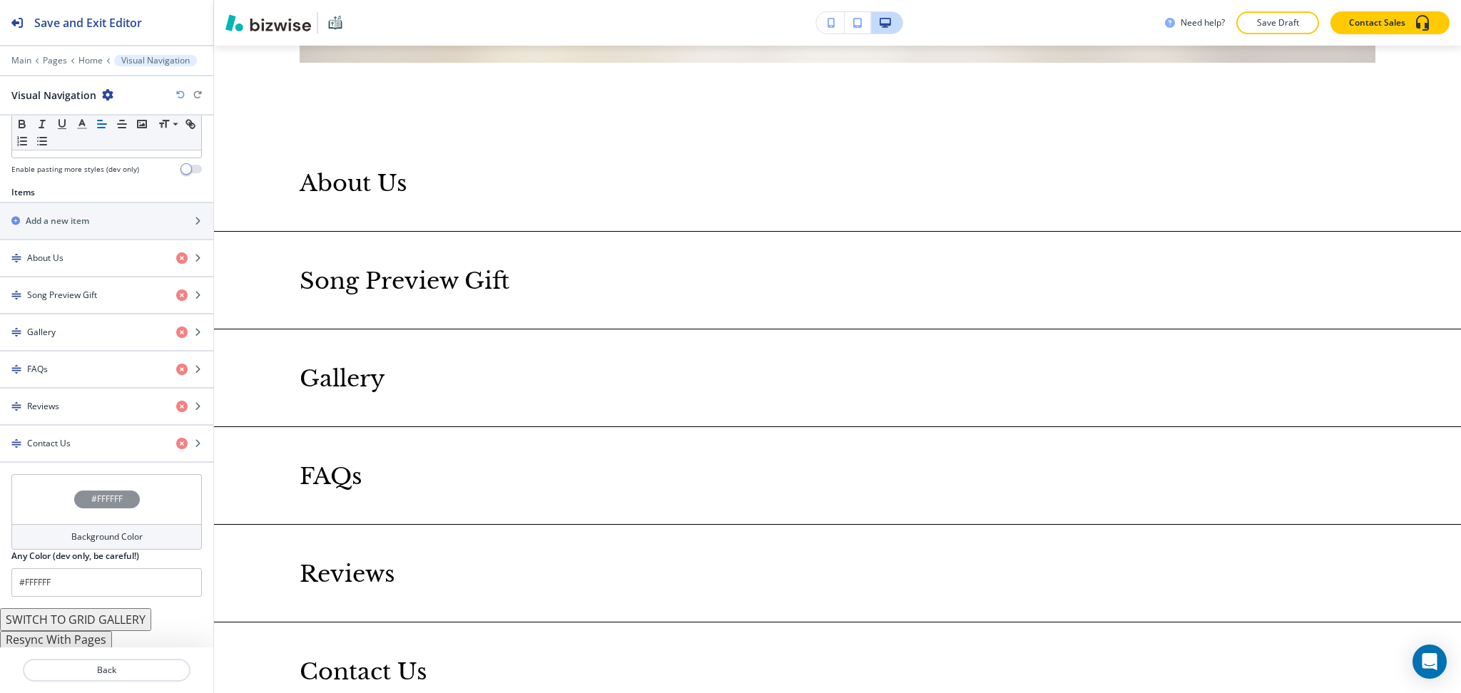
click at [93, 640] on button "Resync With Pages" at bounding box center [56, 639] width 112 height 17
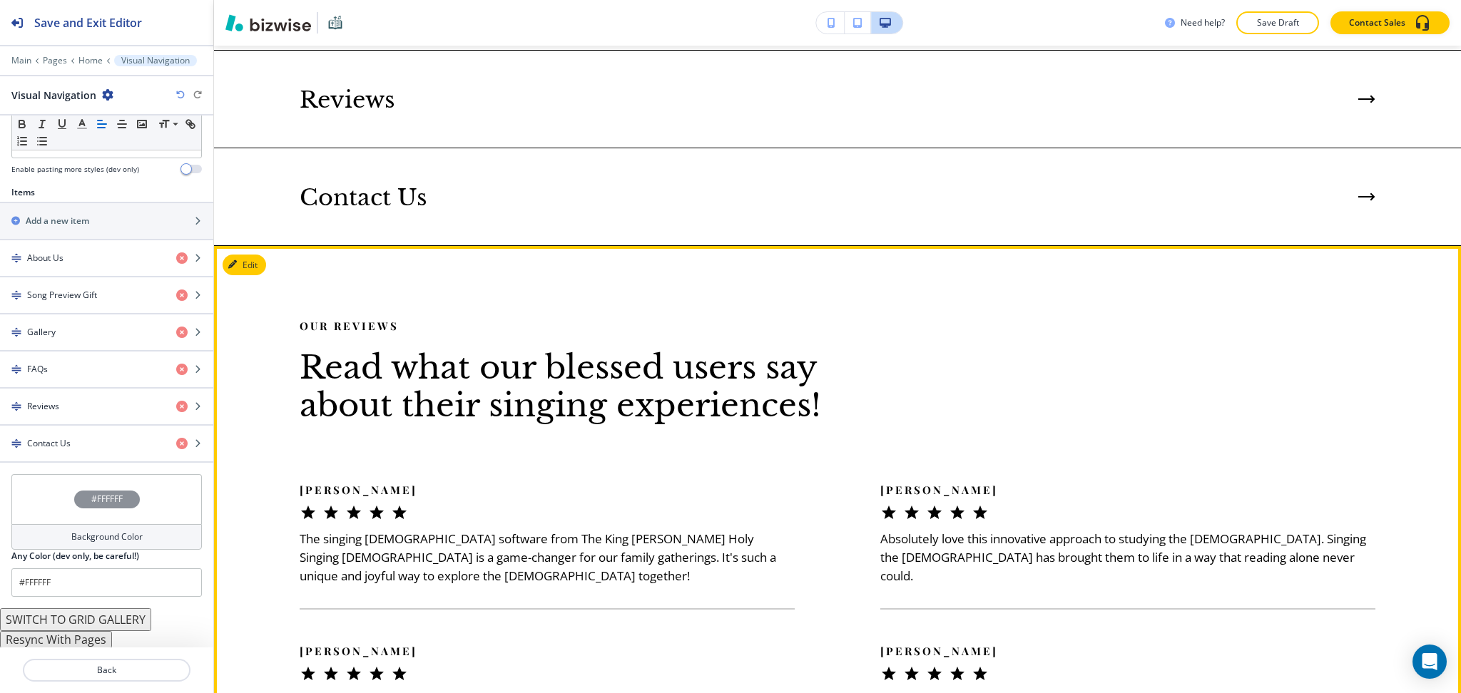
scroll to position [3454, 0]
click at [256, 254] on button "Edit This Section" at bounding box center [271, 264] width 96 height 21
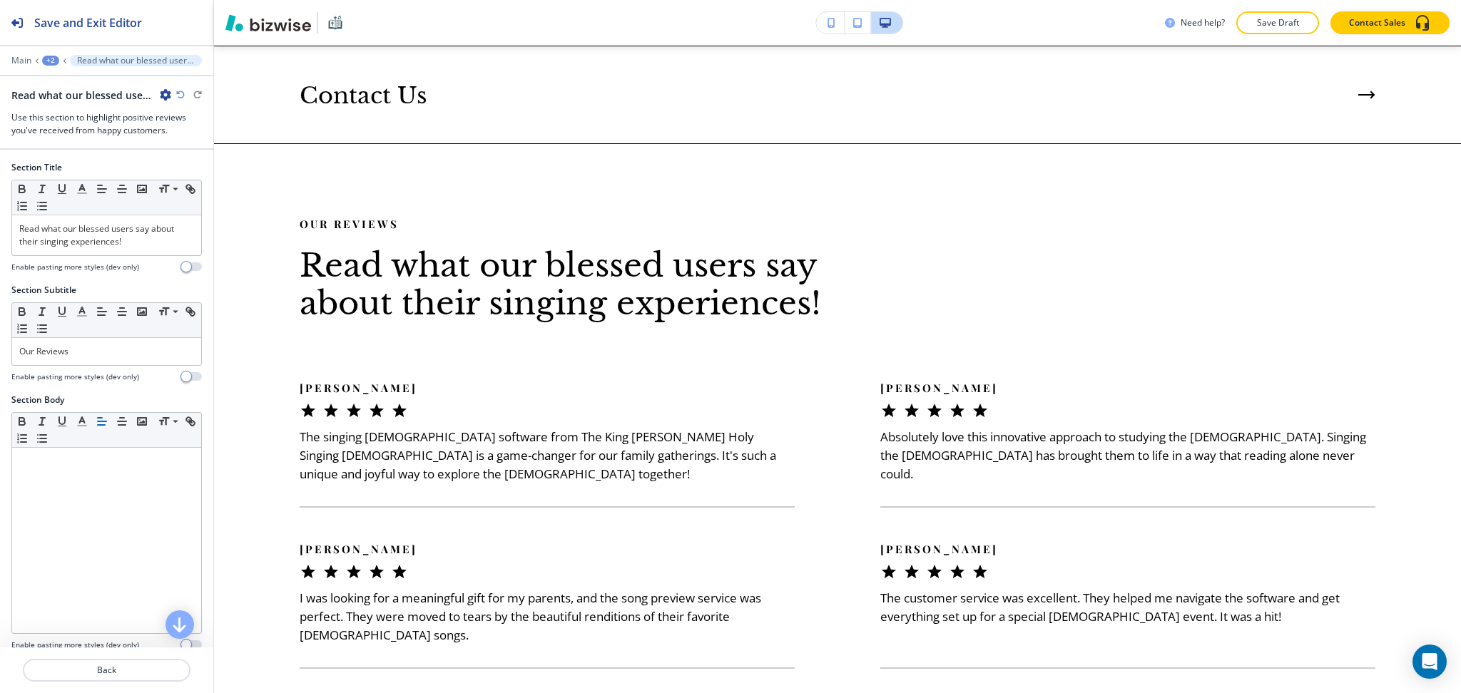
scroll to position [3565, 0]
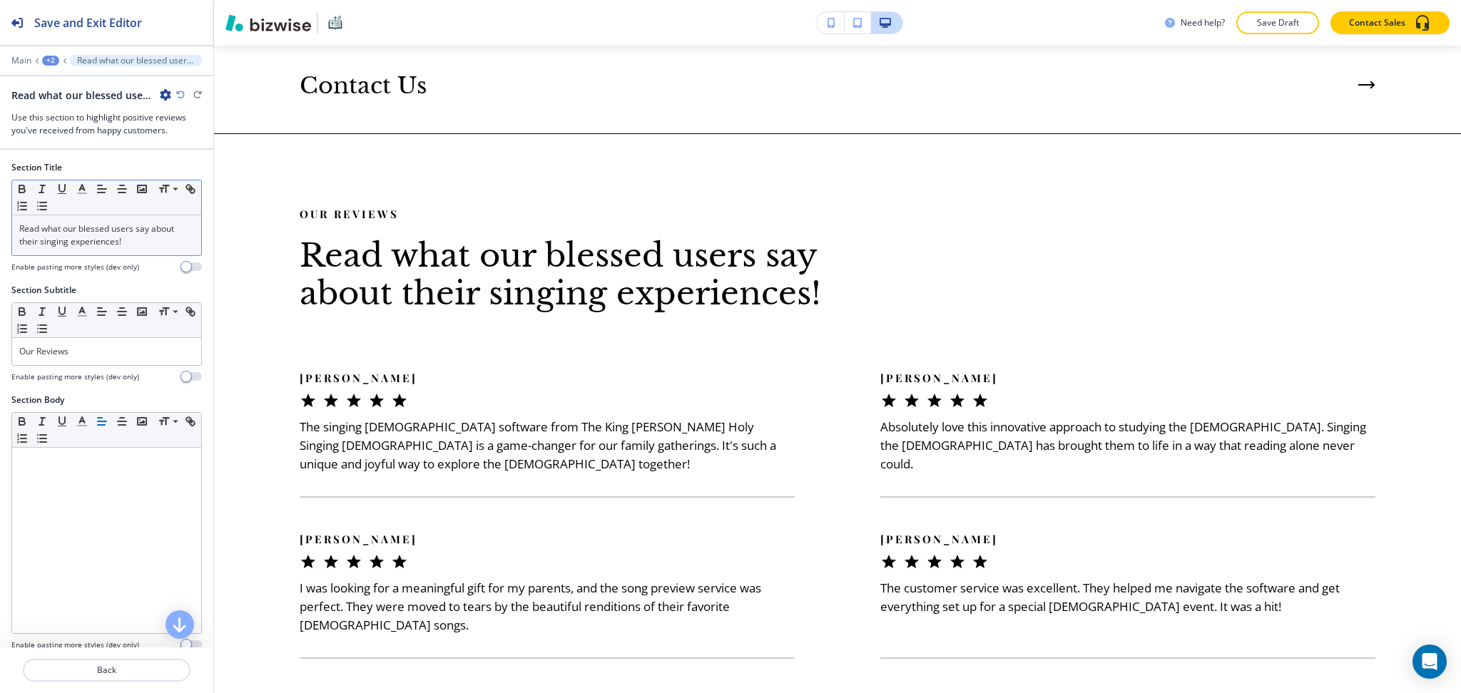
click at [118, 251] on div "Read what our blessed users say about their singing experiences!" at bounding box center [106, 235] width 189 height 40
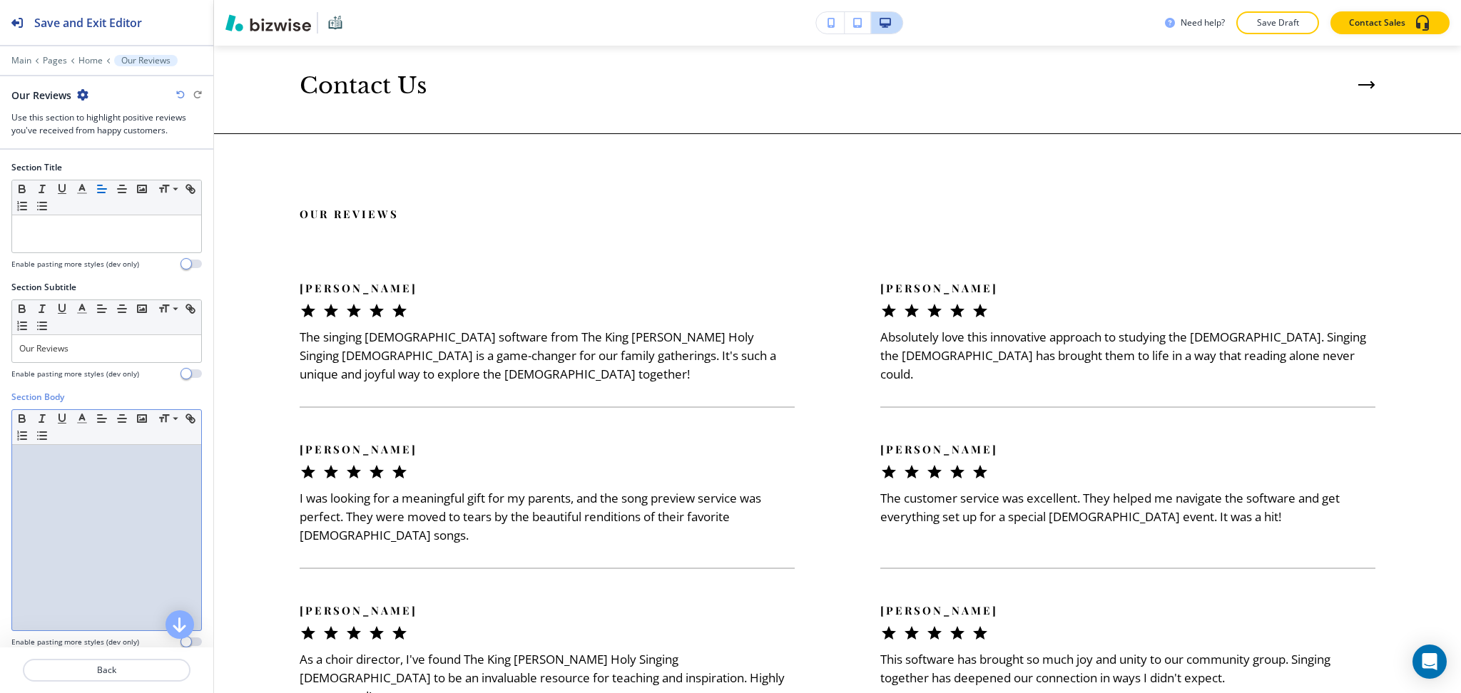
click at [145, 529] on div at bounding box center [106, 537] width 189 height 185
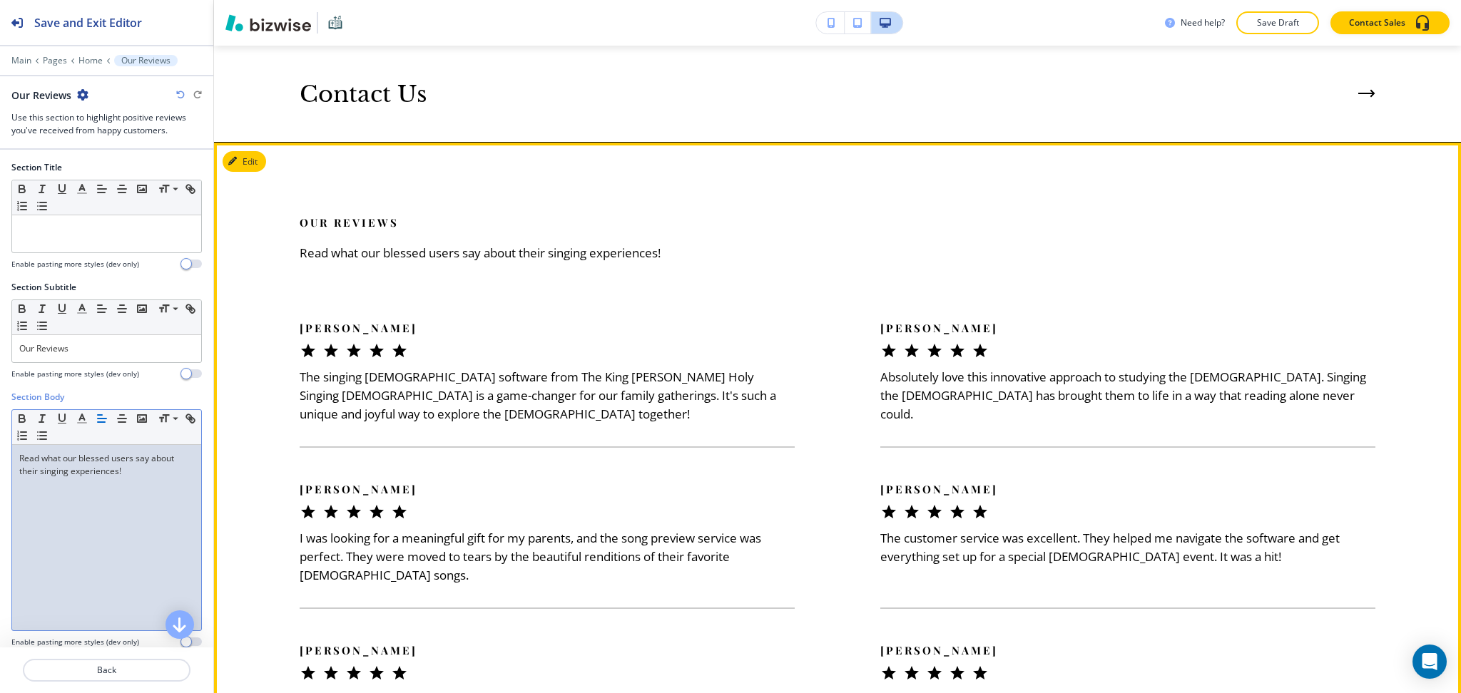
scroll to position [3551, 0]
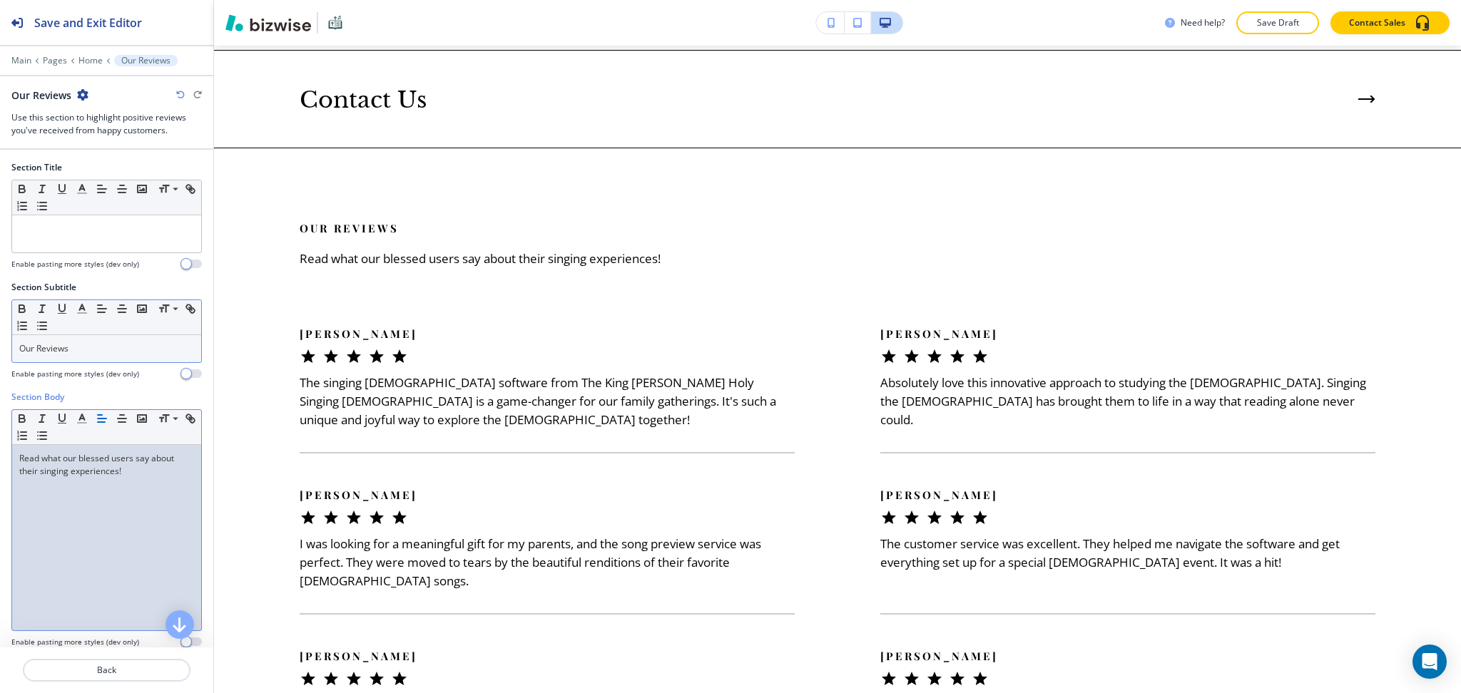
click at [126, 357] on div "Our Reviews" at bounding box center [106, 348] width 189 height 27
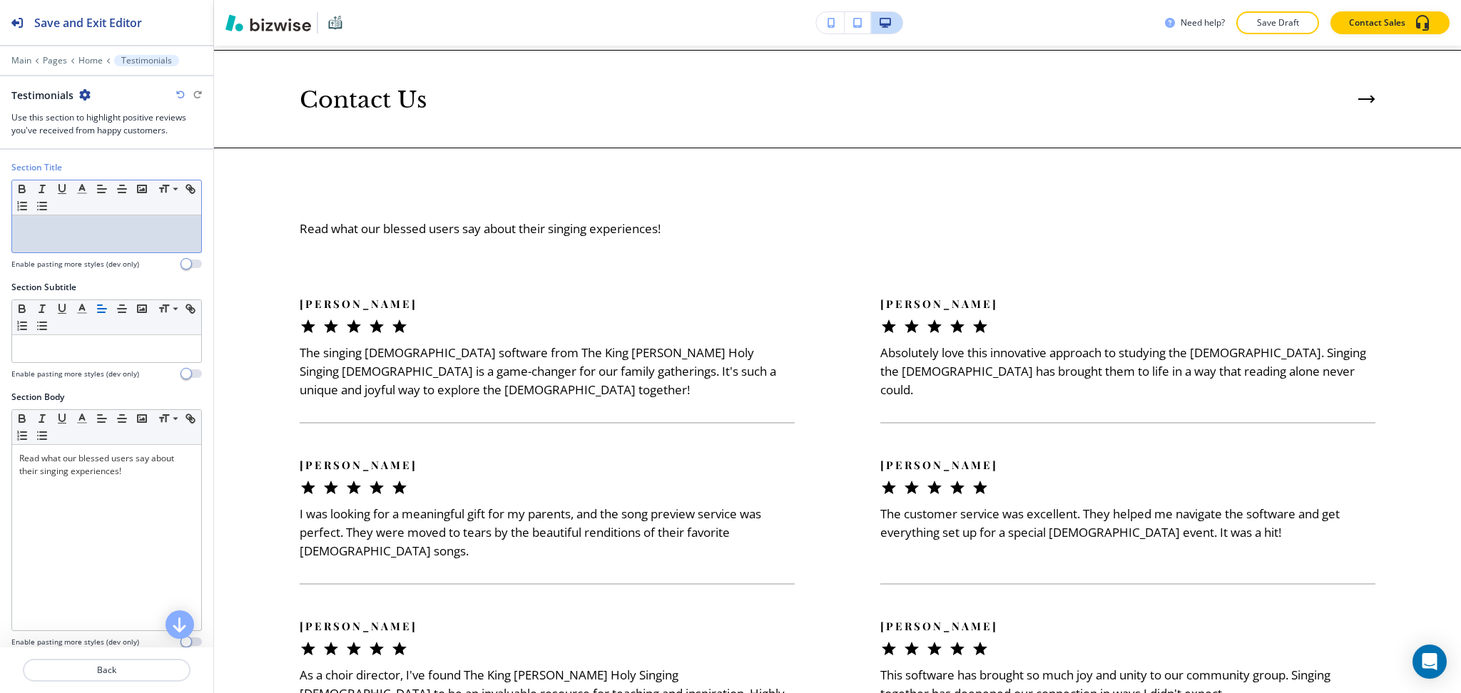
click at [98, 238] on div at bounding box center [106, 233] width 189 height 37
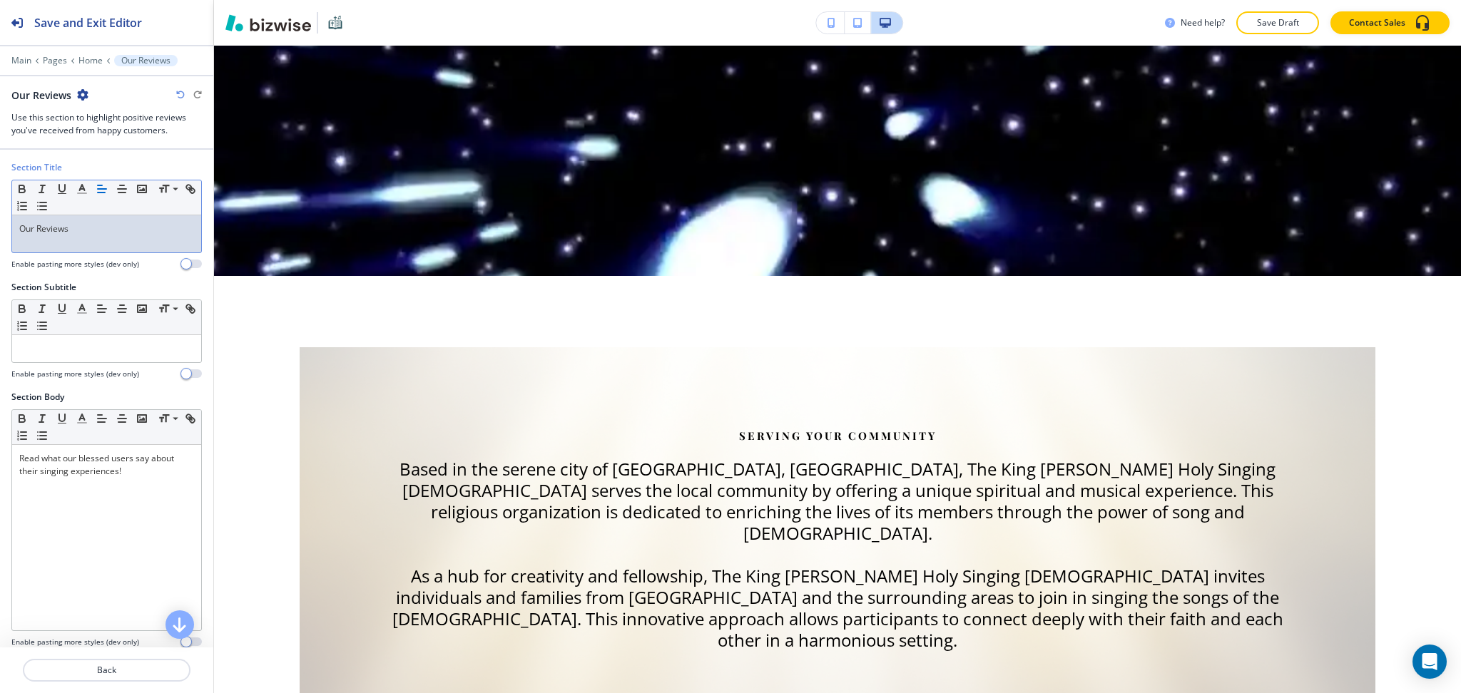
scroll to position [0, 0]
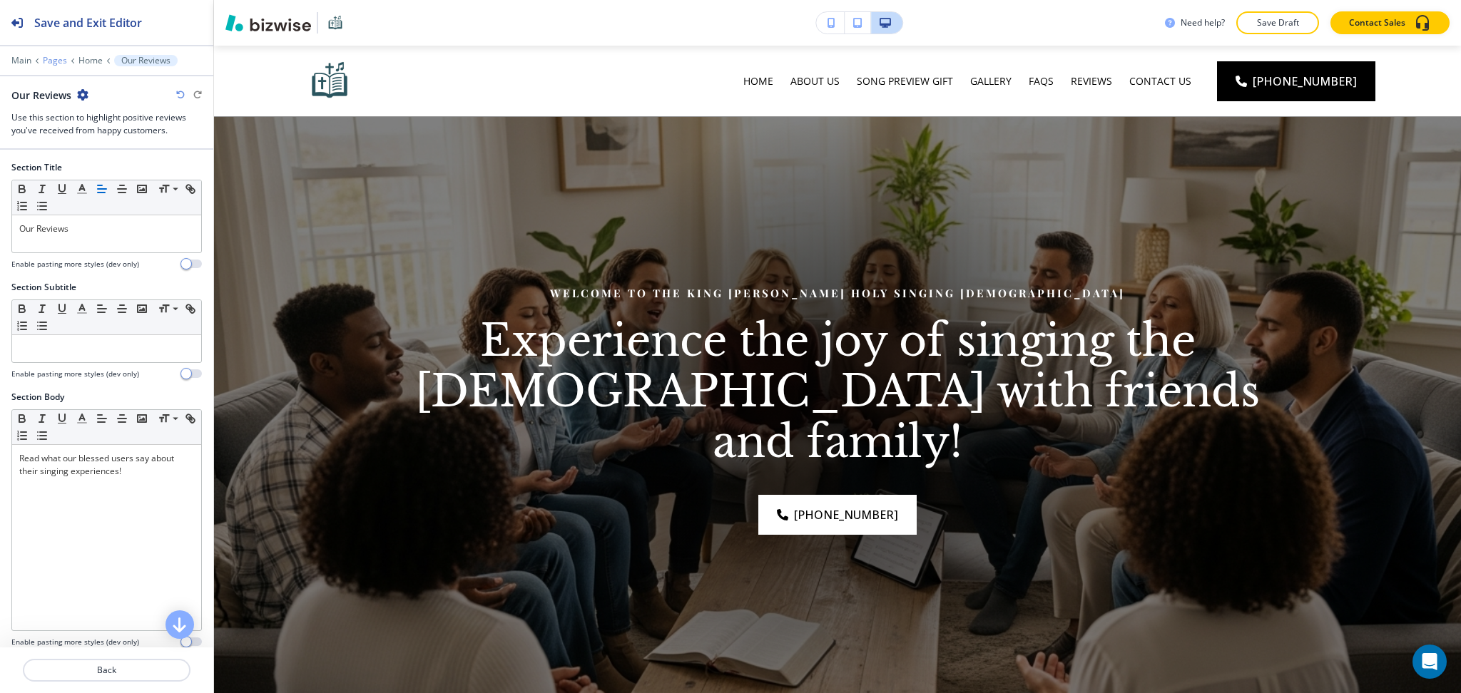
click at [54, 58] on p "Pages" at bounding box center [55, 61] width 24 height 10
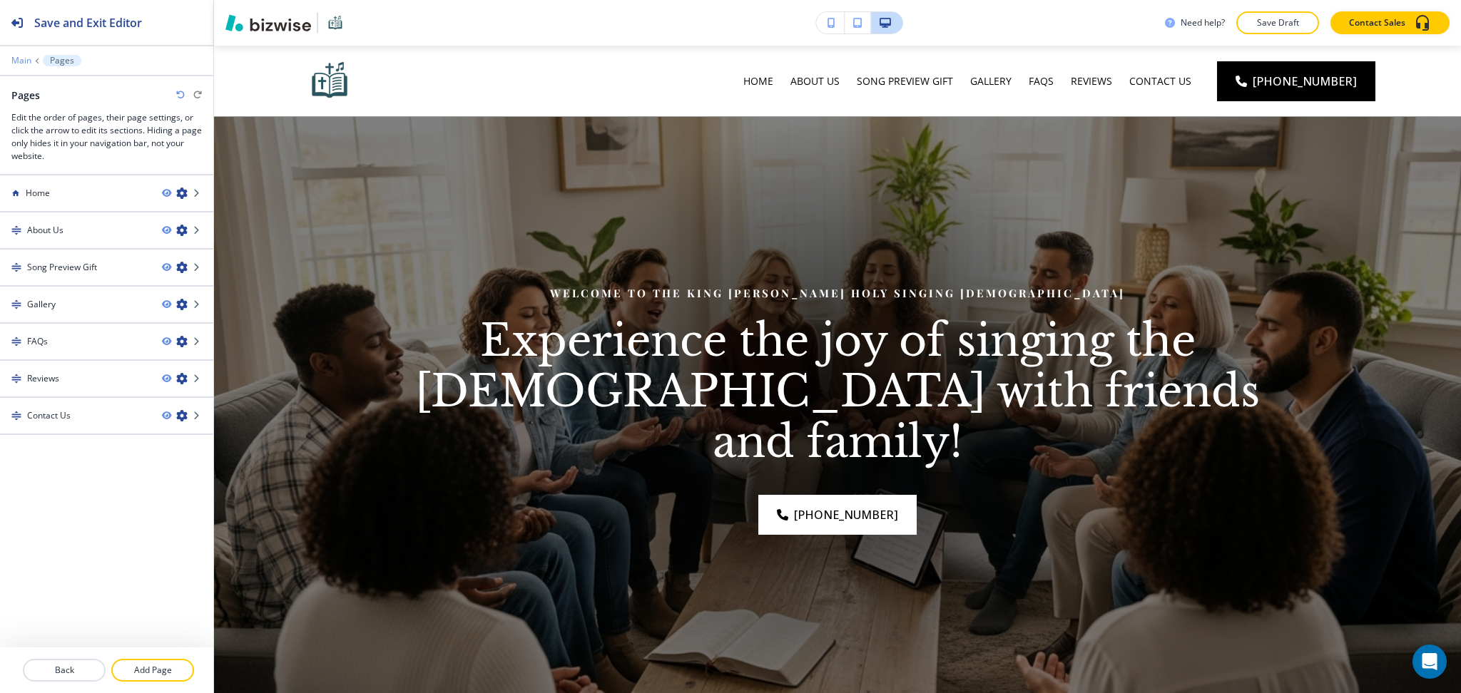
click at [20, 59] on p "Main" at bounding box center [21, 61] width 20 height 10
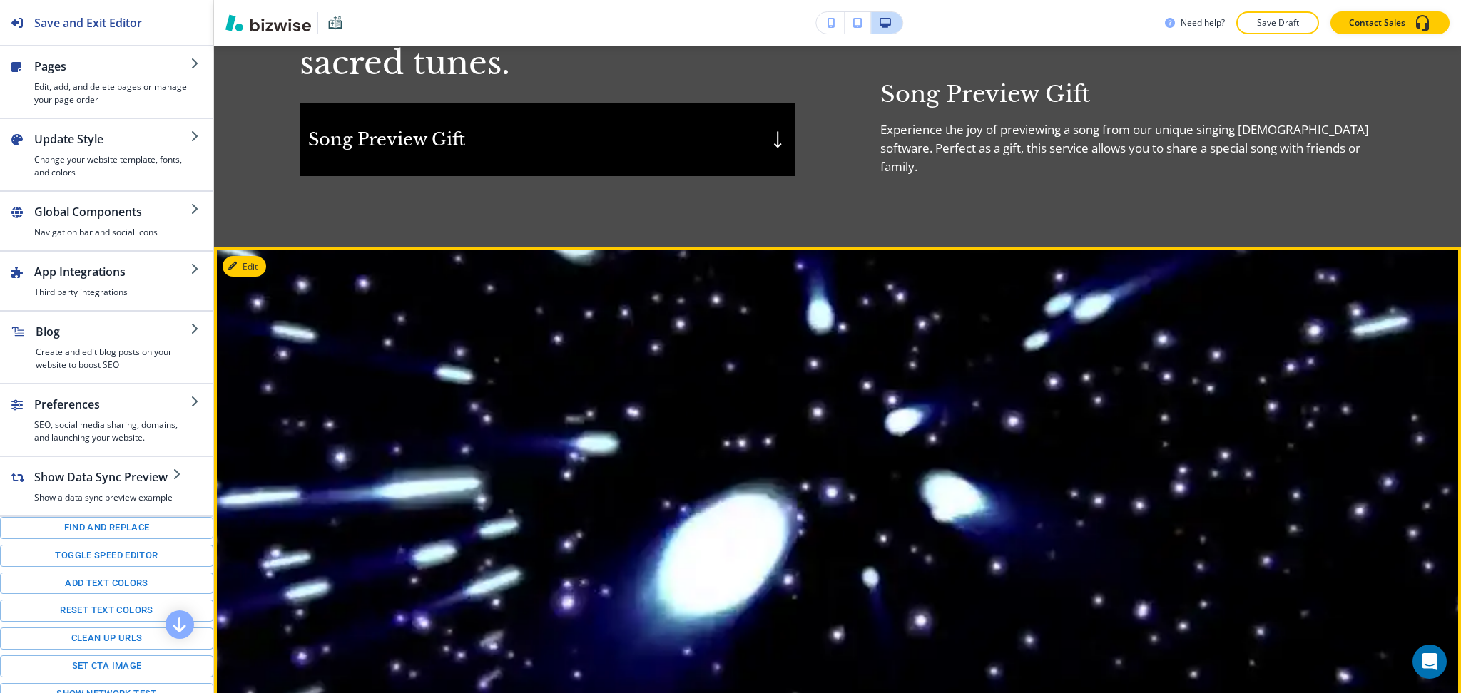
click at [260, 235] on video at bounding box center [837, 446] width 1620 height 705
click at [257, 256] on button "Edit This Section" at bounding box center [271, 266] width 96 height 21
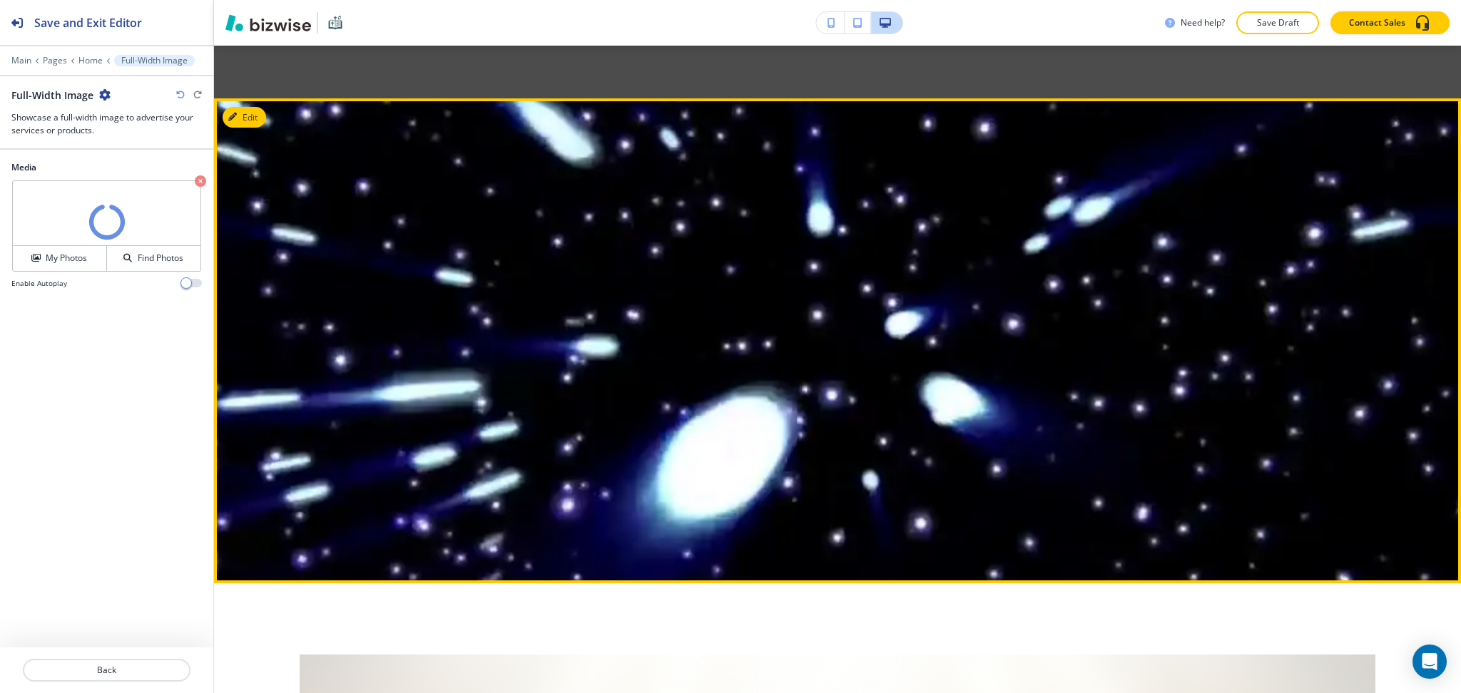
scroll to position [1967, 0]
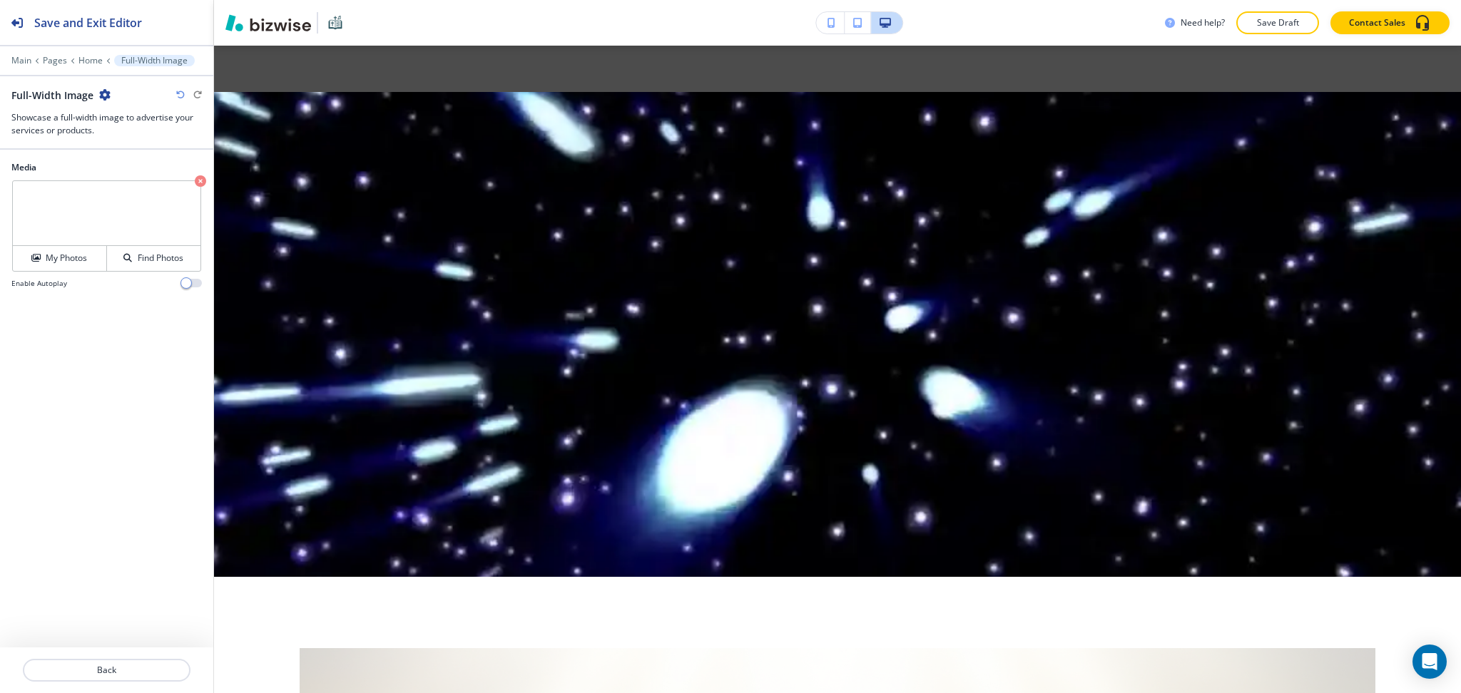
click at [177, 282] on div "Enable Autoplay" at bounding box center [106, 283] width 190 height 11
click at [189, 286] on span "button" at bounding box center [185, 282] width 11 height 11
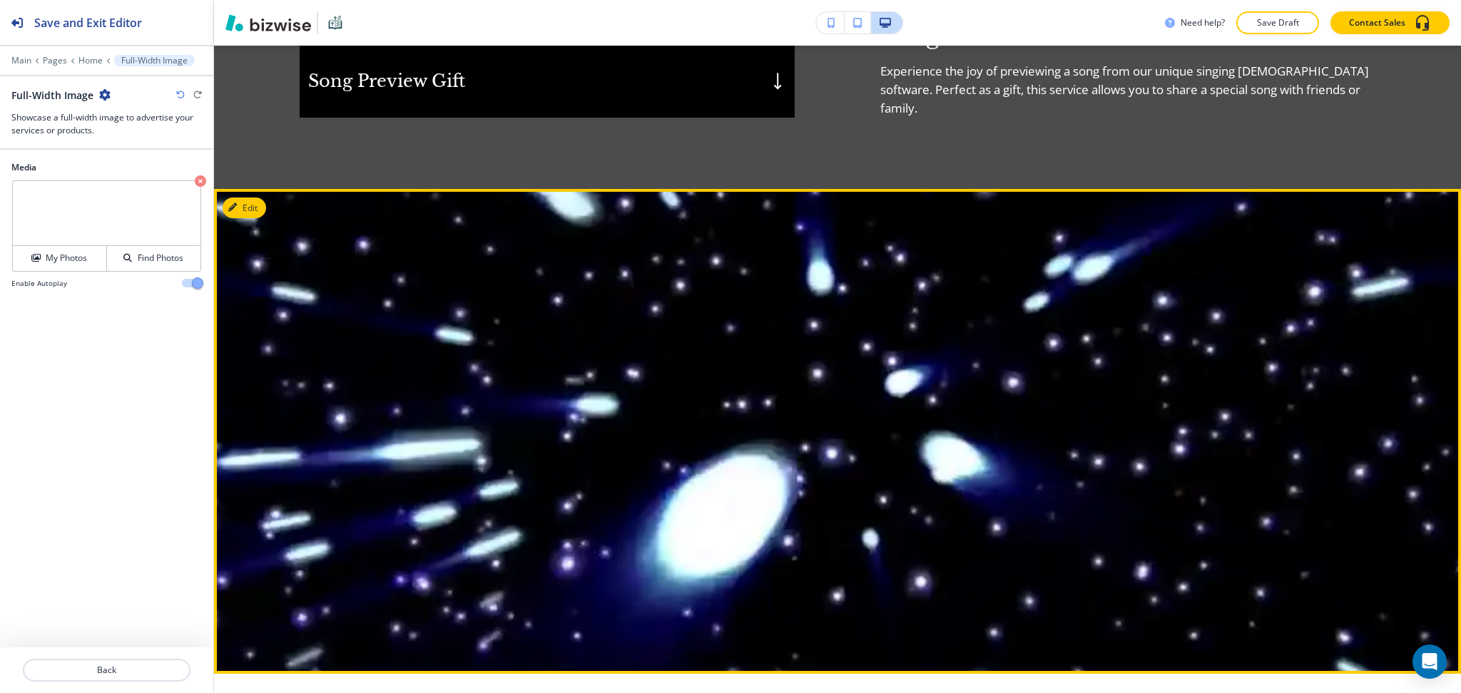
scroll to position [1871, 0]
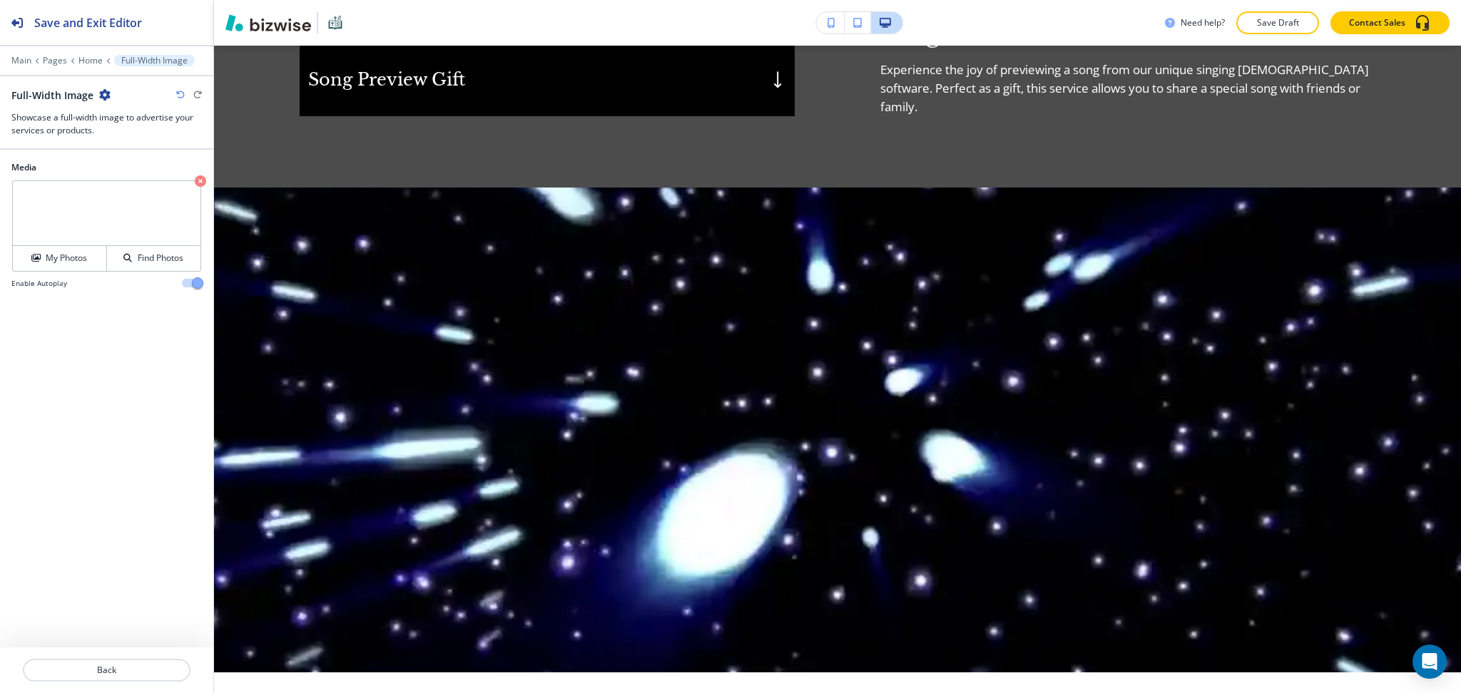
click at [201, 183] on icon "button" at bounding box center [200, 180] width 11 height 11
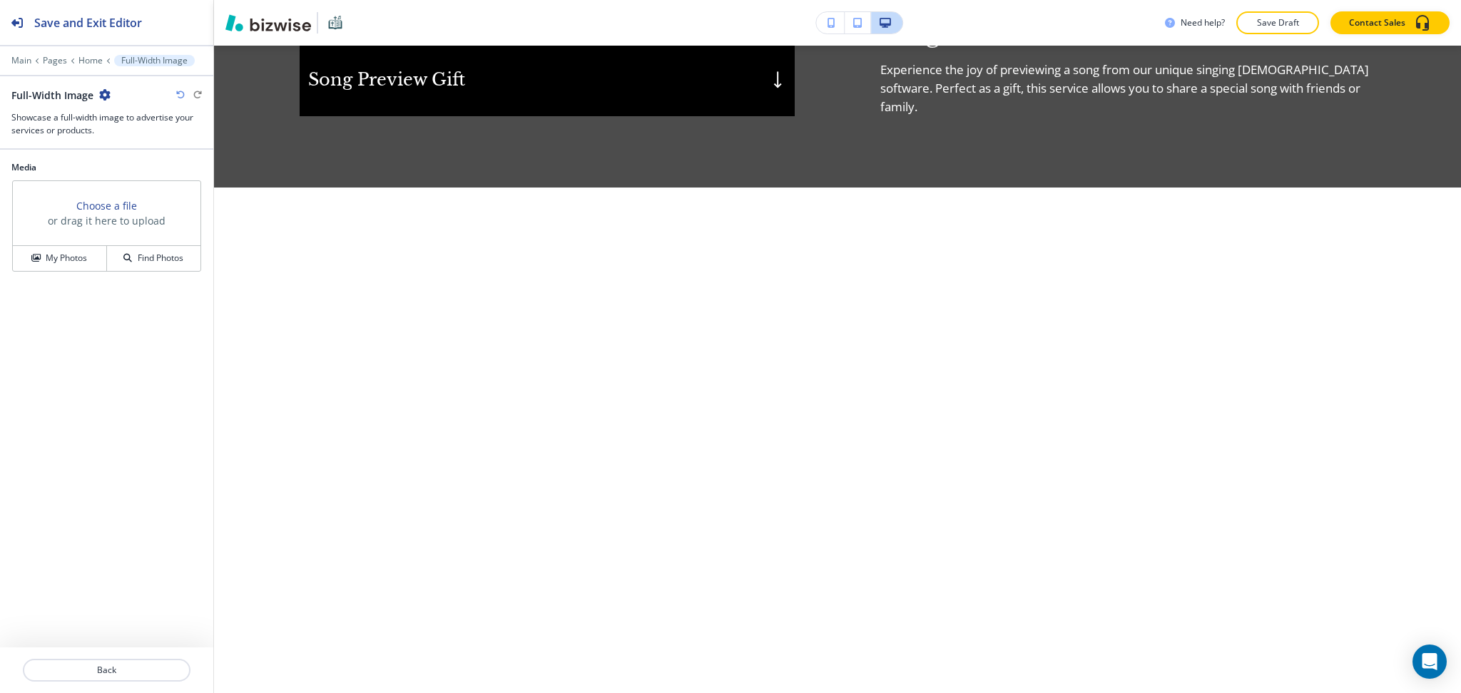
click at [99, 96] on icon "button" at bounding box center [104, 94] width 11 height 11
click at [131, 174] on p "Delete Section" at bounding box center [144, 169] width 73 height 13
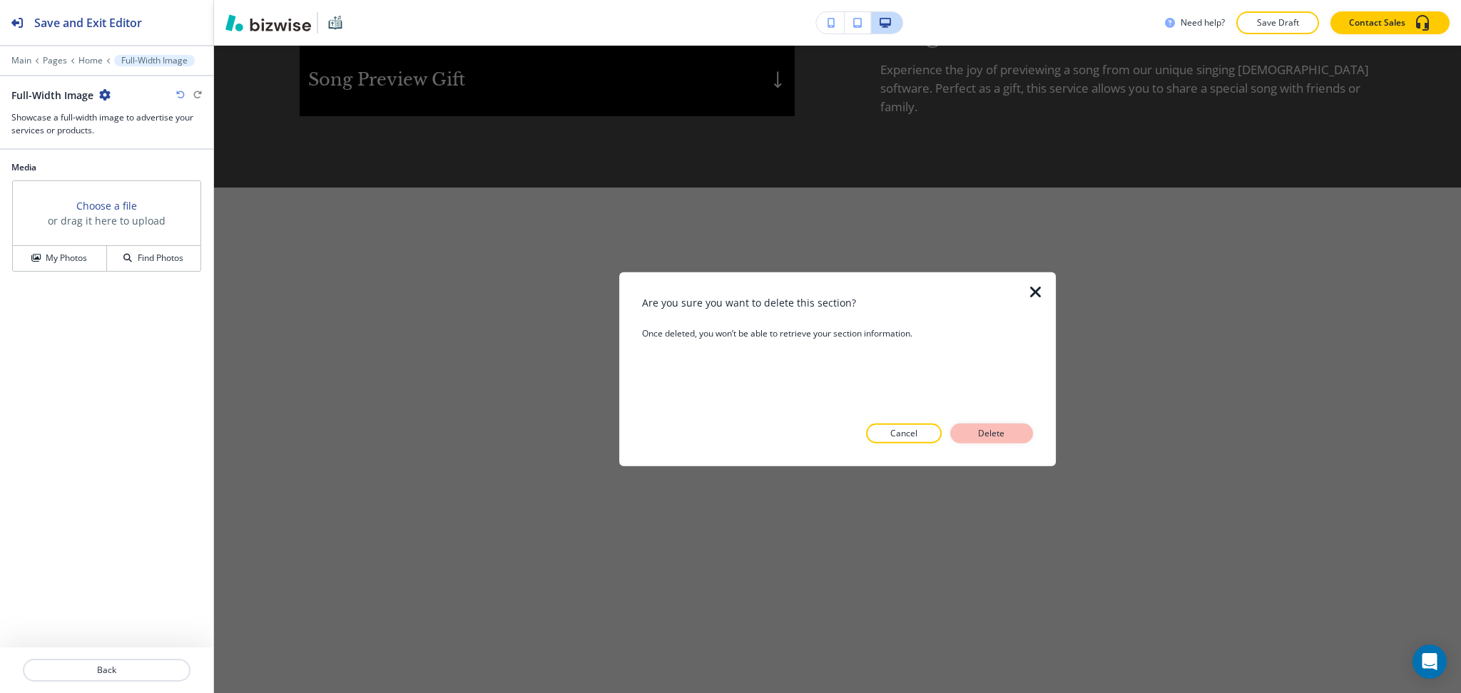
click at [1008, 429] on p "Delete" at bounding box center [991, 433] width 34 height 13
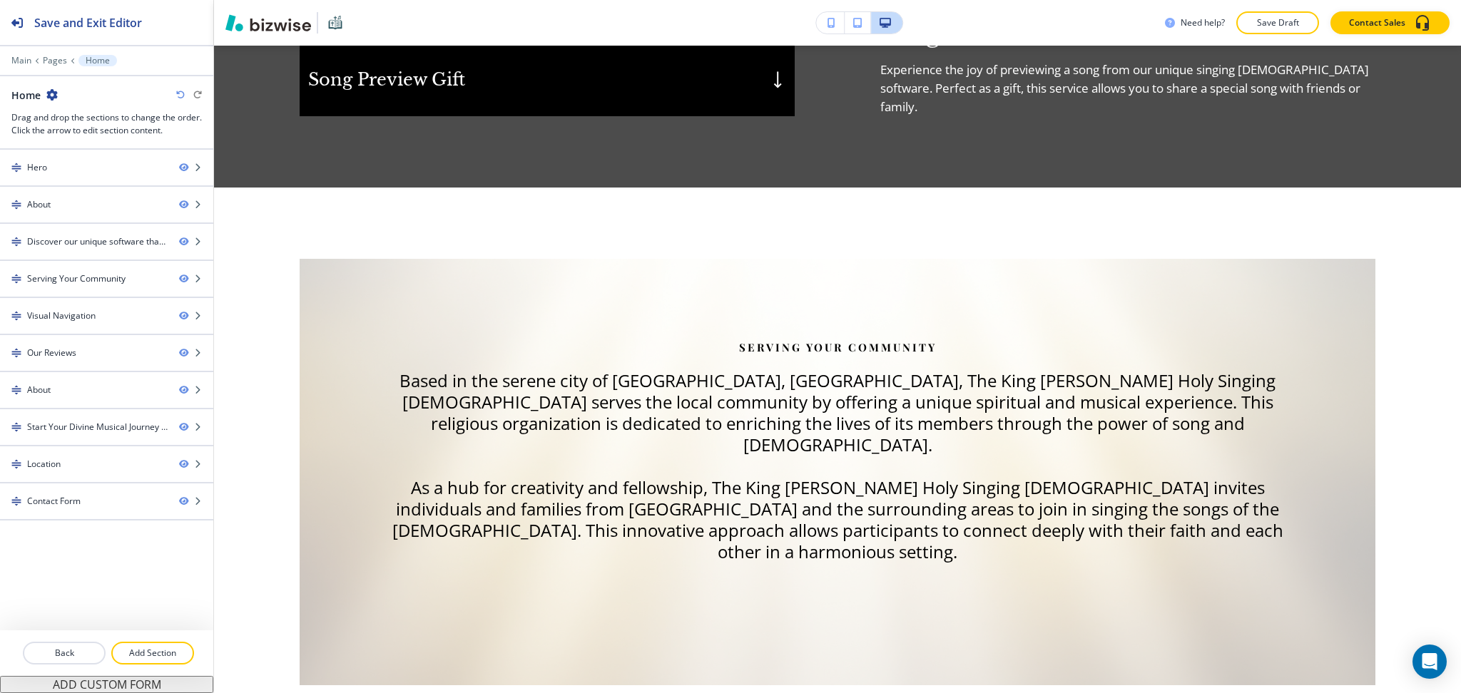
drag, startPoint x: 129, startPoint y: 658, endPoint x: 160, endPoint y: 614, distance: 53.2
click at [130, 658] on p "Add Section" at bounding box center [153, 653] width 80 height 13
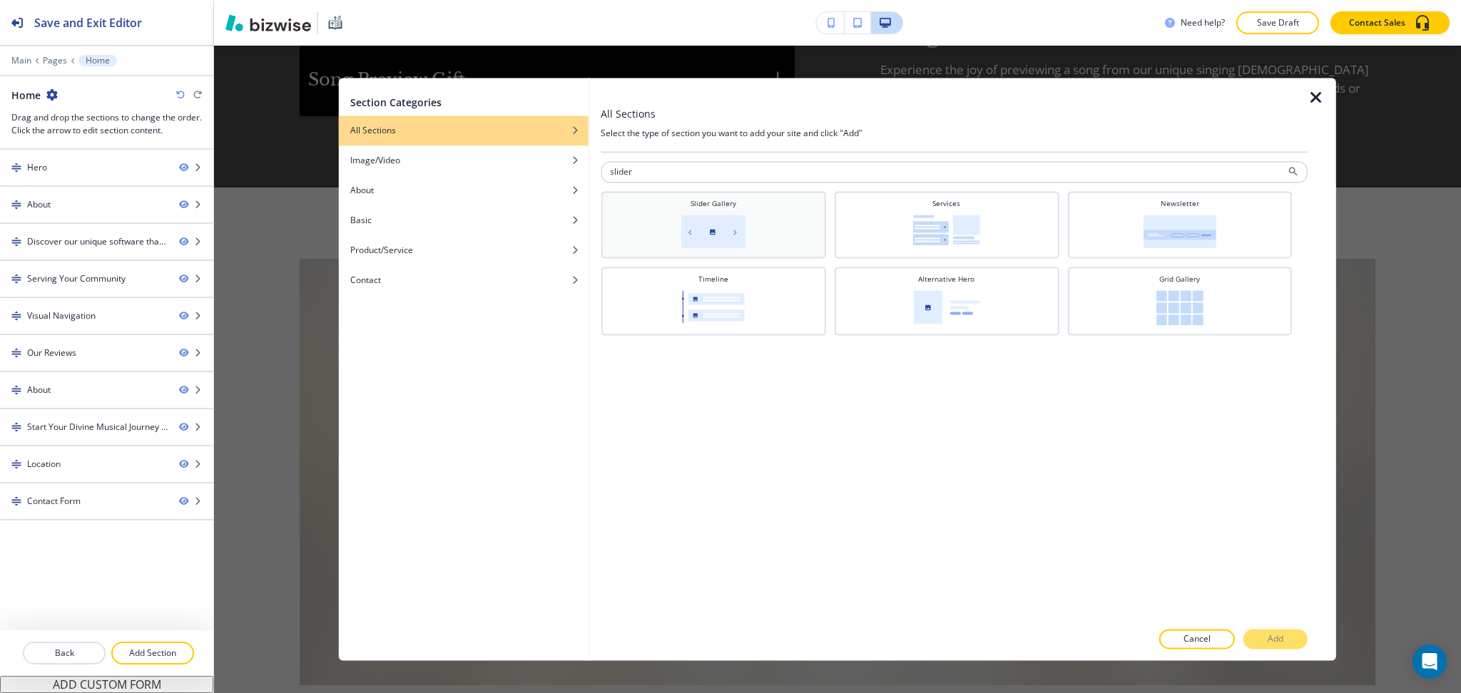
type input "slider"
click at [720, 243] on img at bounding box center [713, 232] width 64 height 34
click at [1271, 648] on button "Add" at bounding box center [1275, 640] width 64 height 20
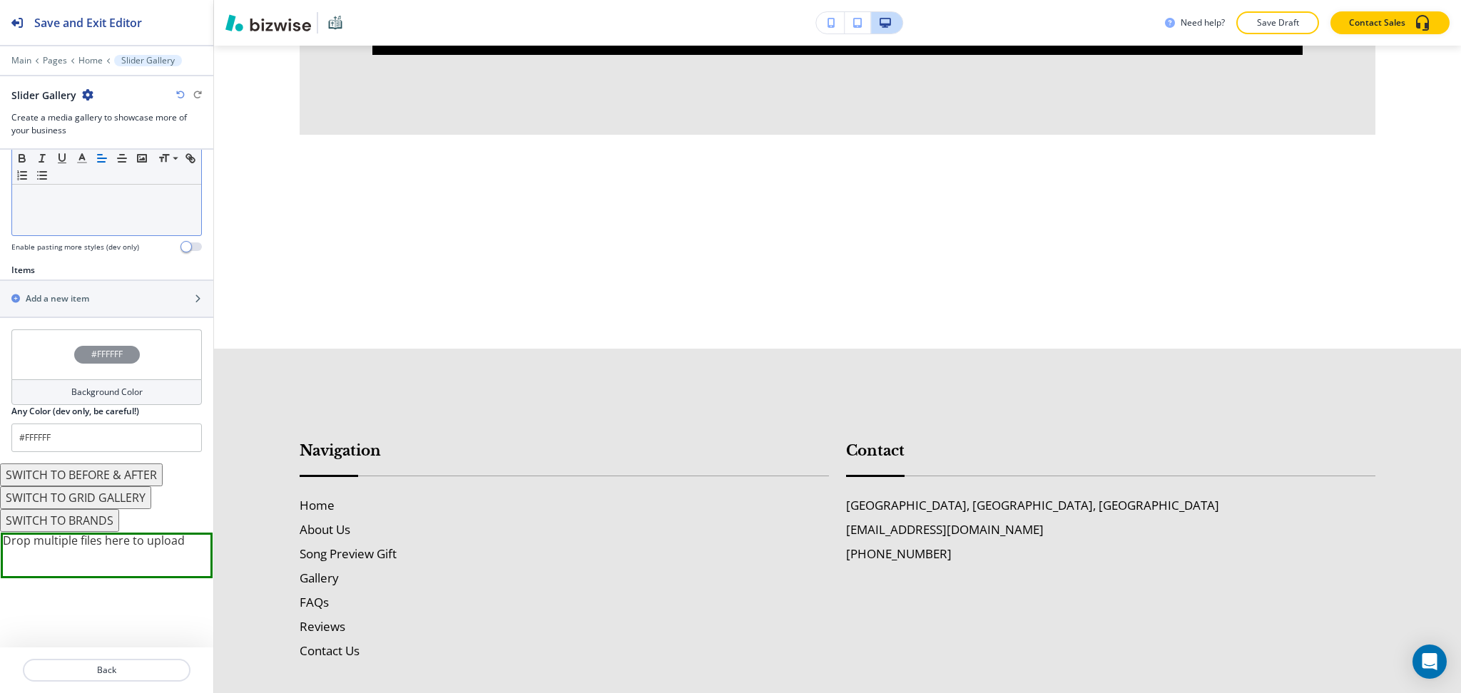
scroll to position [6181, 0]
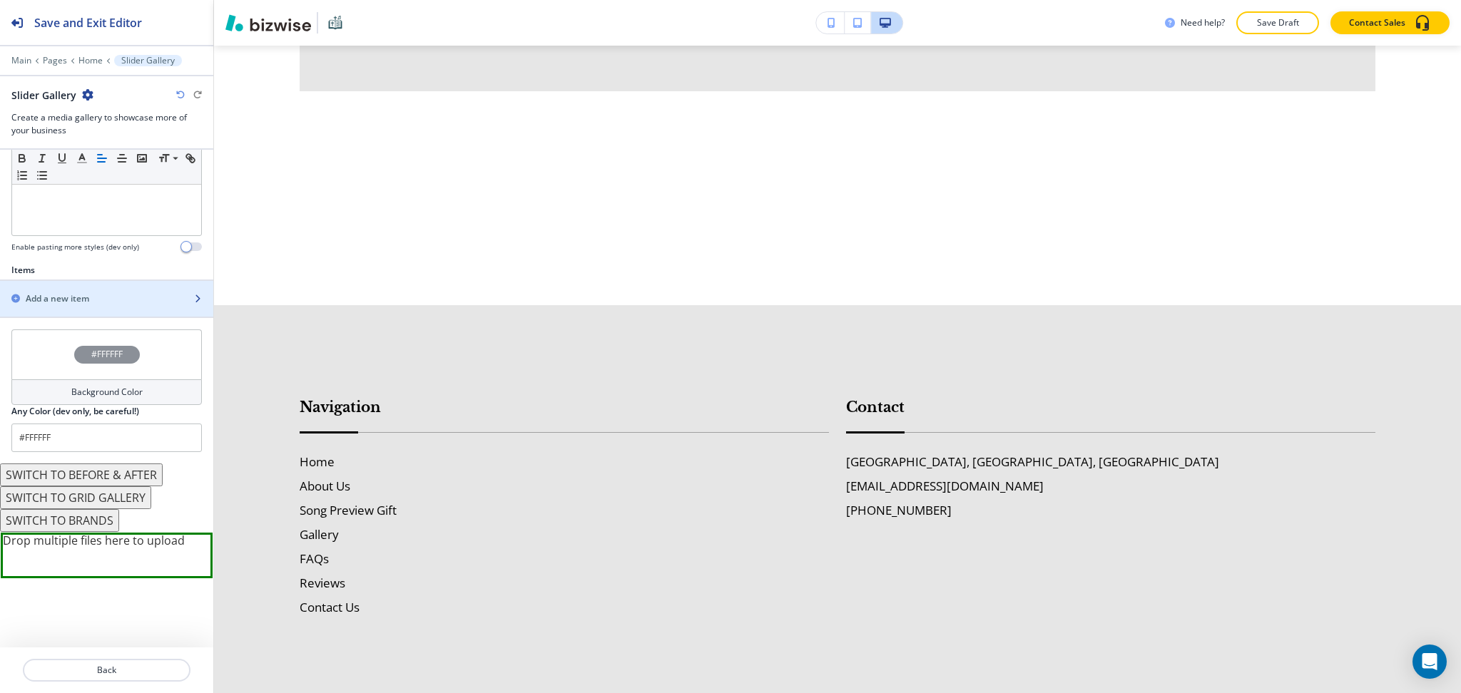
click at [68, 300] on h2 "Add a new item" at bounding box center [57, 298] width 63 height 13
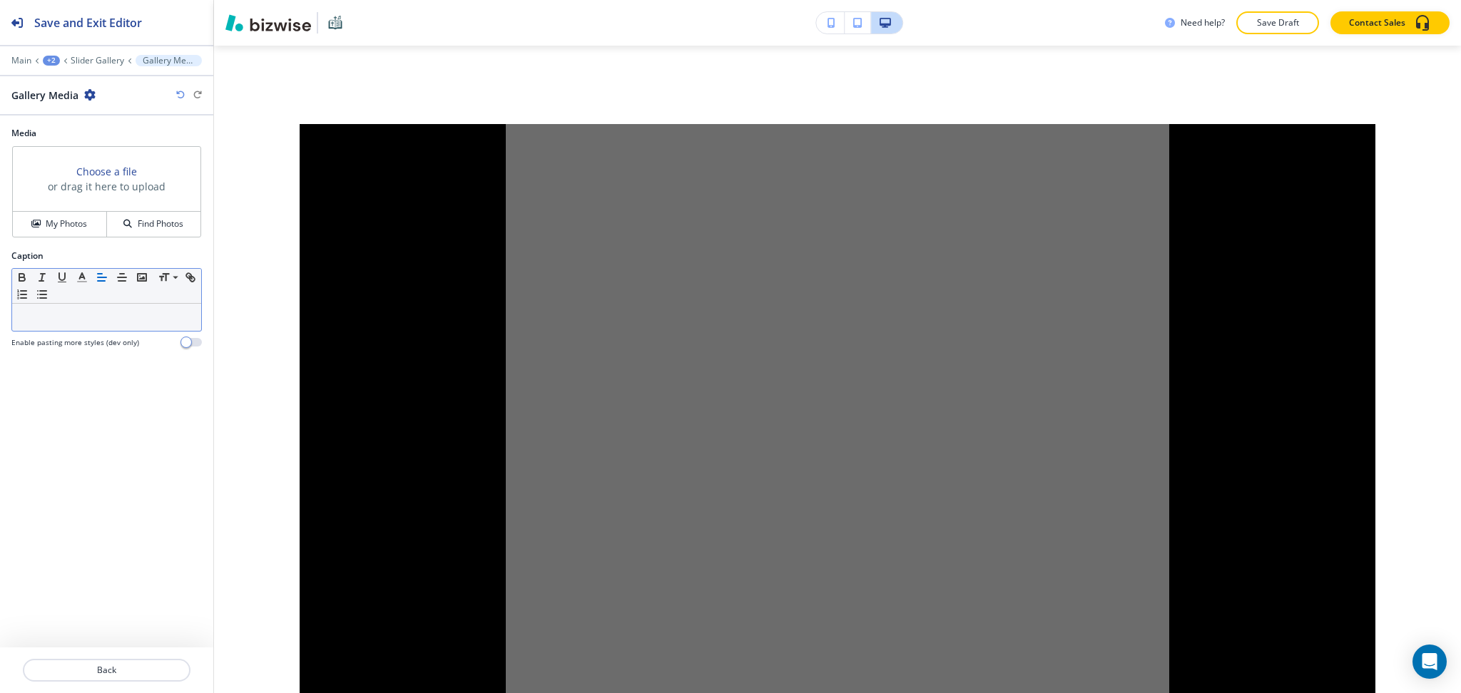
scroll to position [6364, 0]
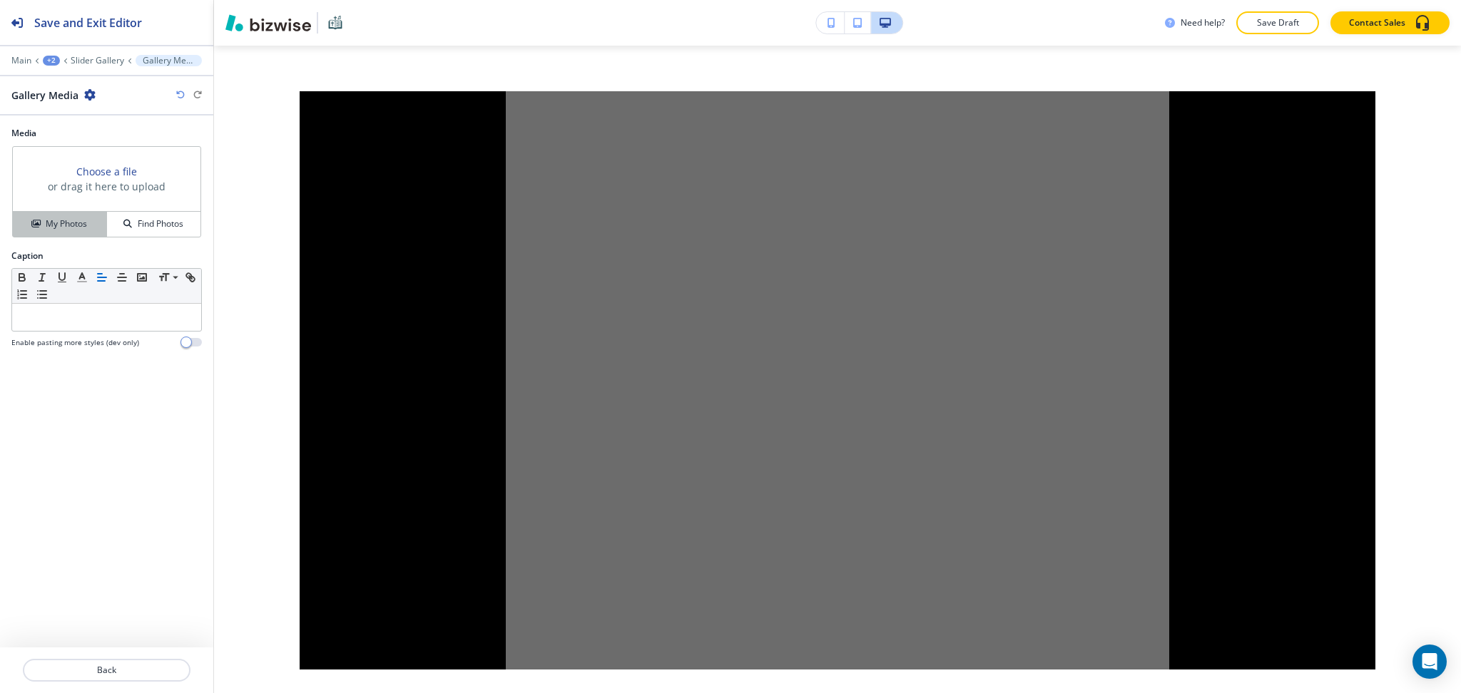
click at [60, 223] on h4 "My Photos" at bounding box center [66, 224] width 41 height 13
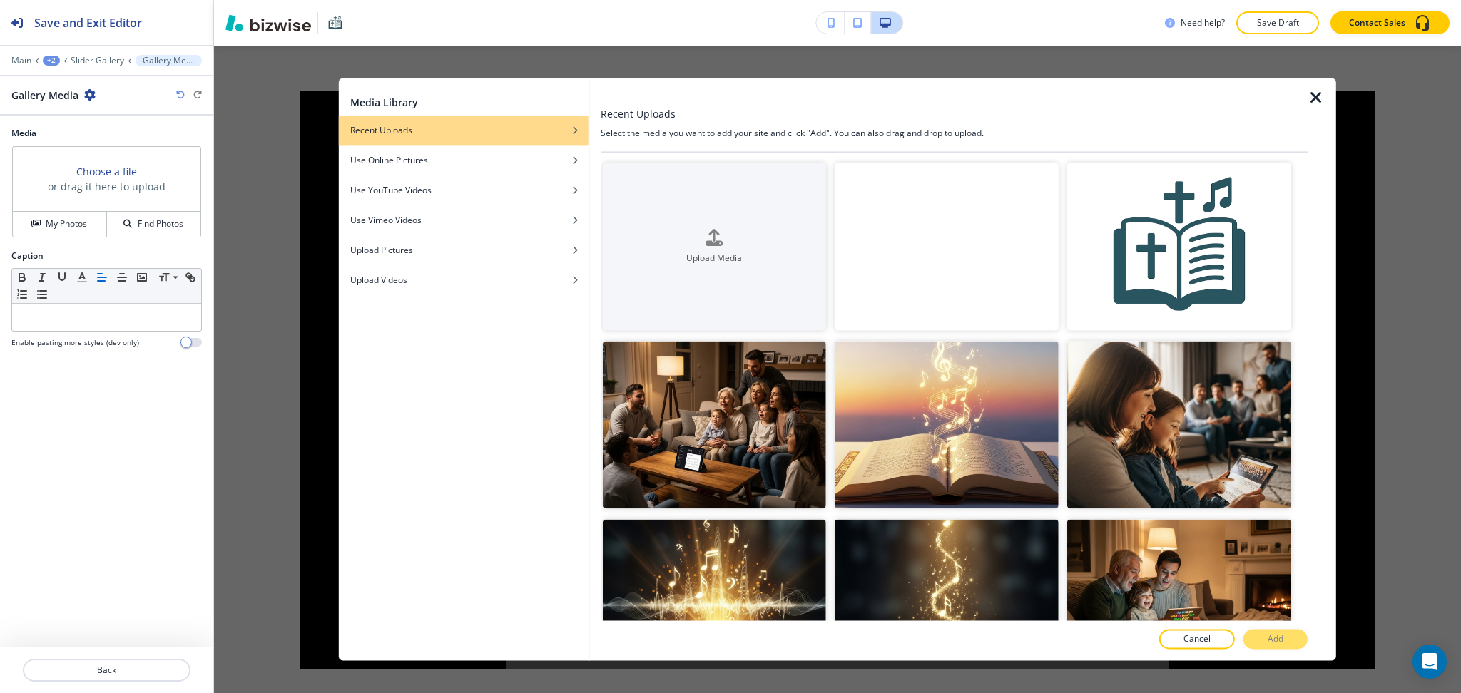
click at [981, 241] on video "button" at bounding box center [946, 247] width 224 height 168
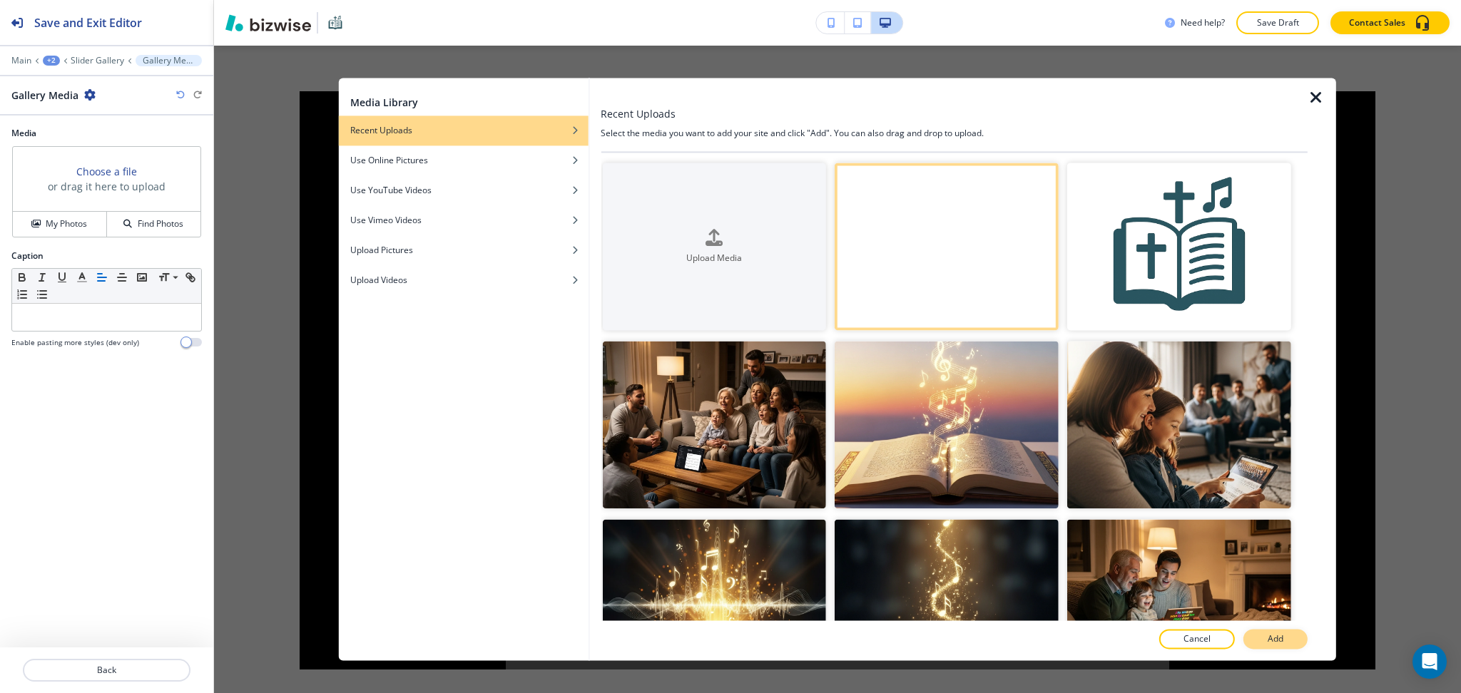
click at [1265, 643] on button "Add" at bounding box center [1275, 640] width 64 height 20
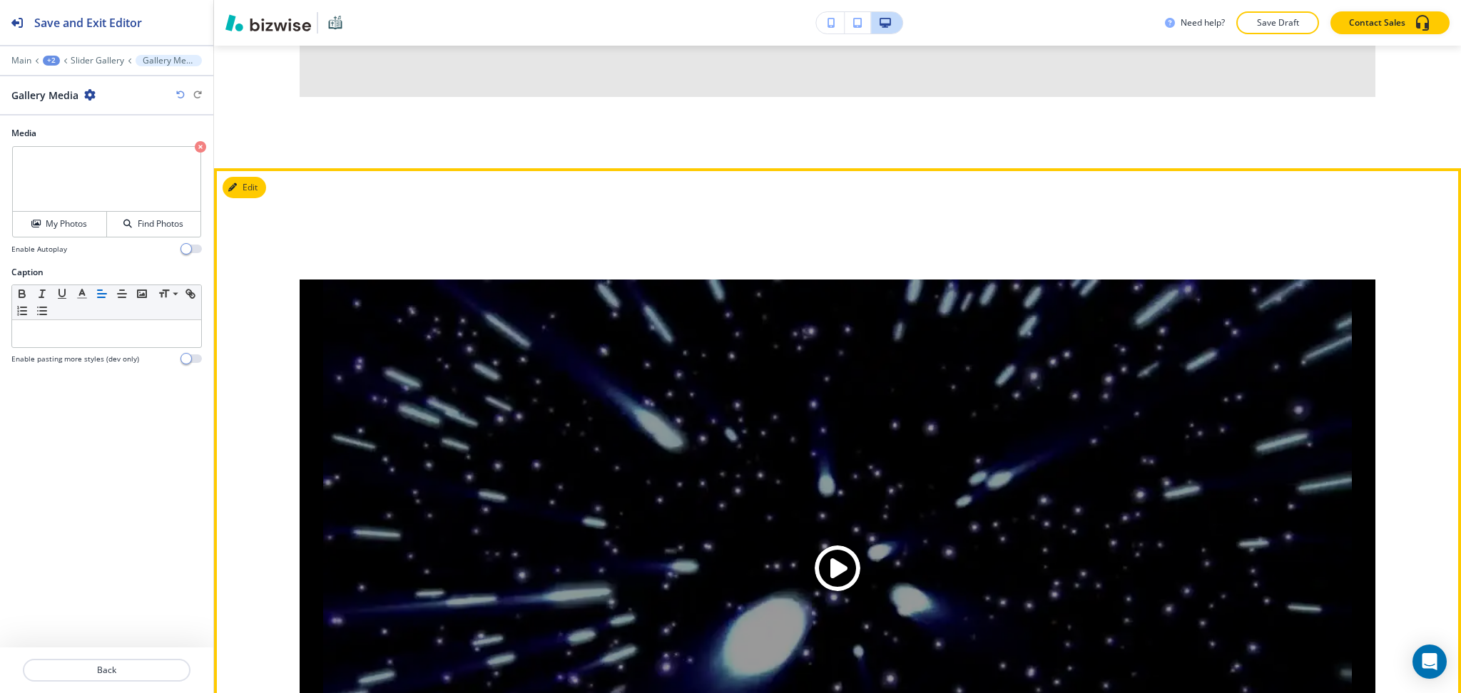
scroll to position [6175, 0]
click at [841, 547] on span "Play button for video with title: undefined" at bounding box center [837, 570] width 46 height 46
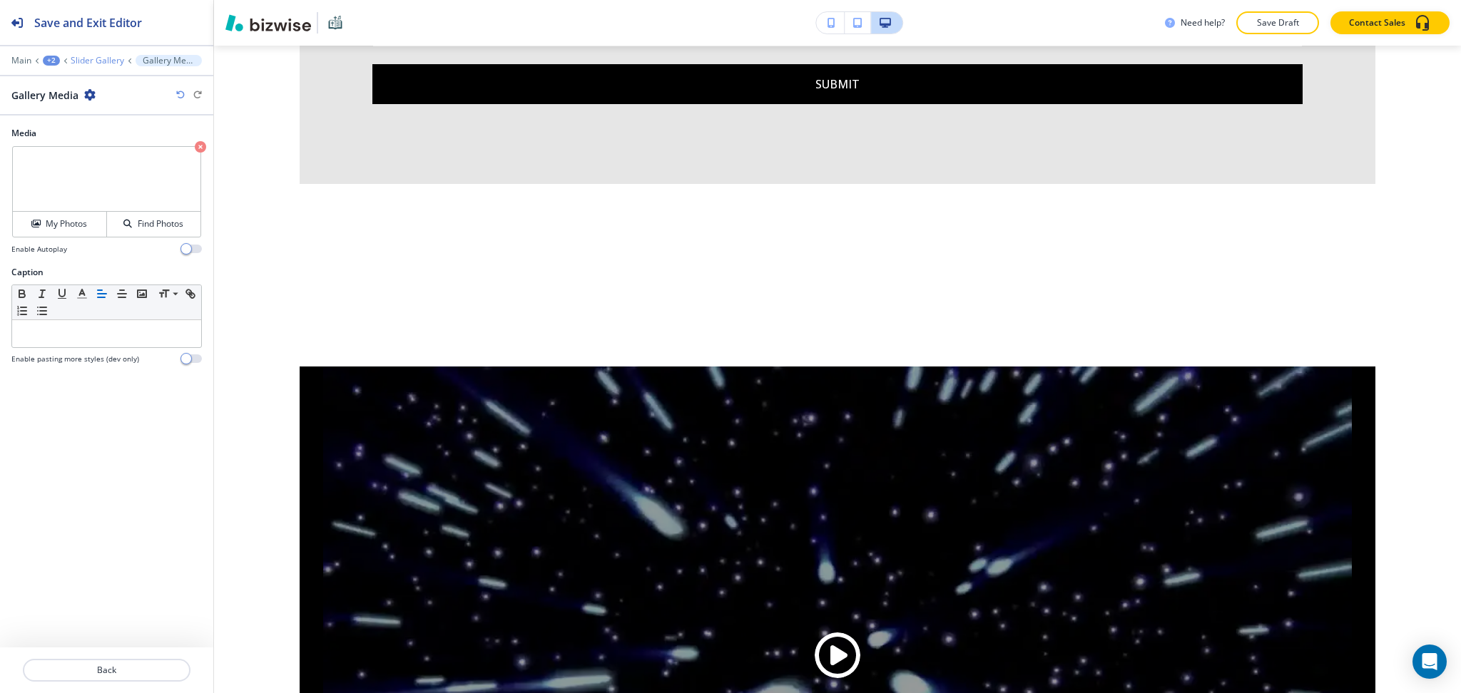
click at [88, 58] on p "Slider Gallery" at bounding box center [97, 61] width 53 height 10
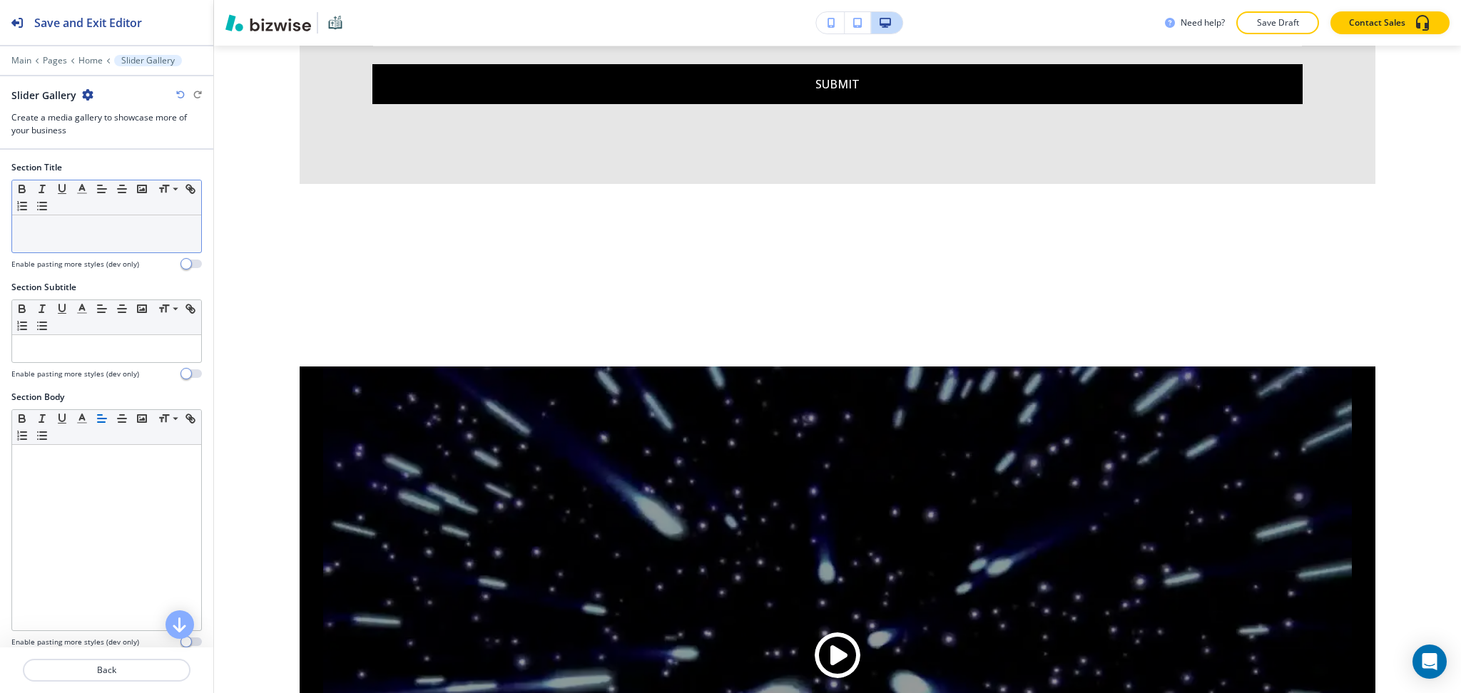
scroll to position [6181, 0]
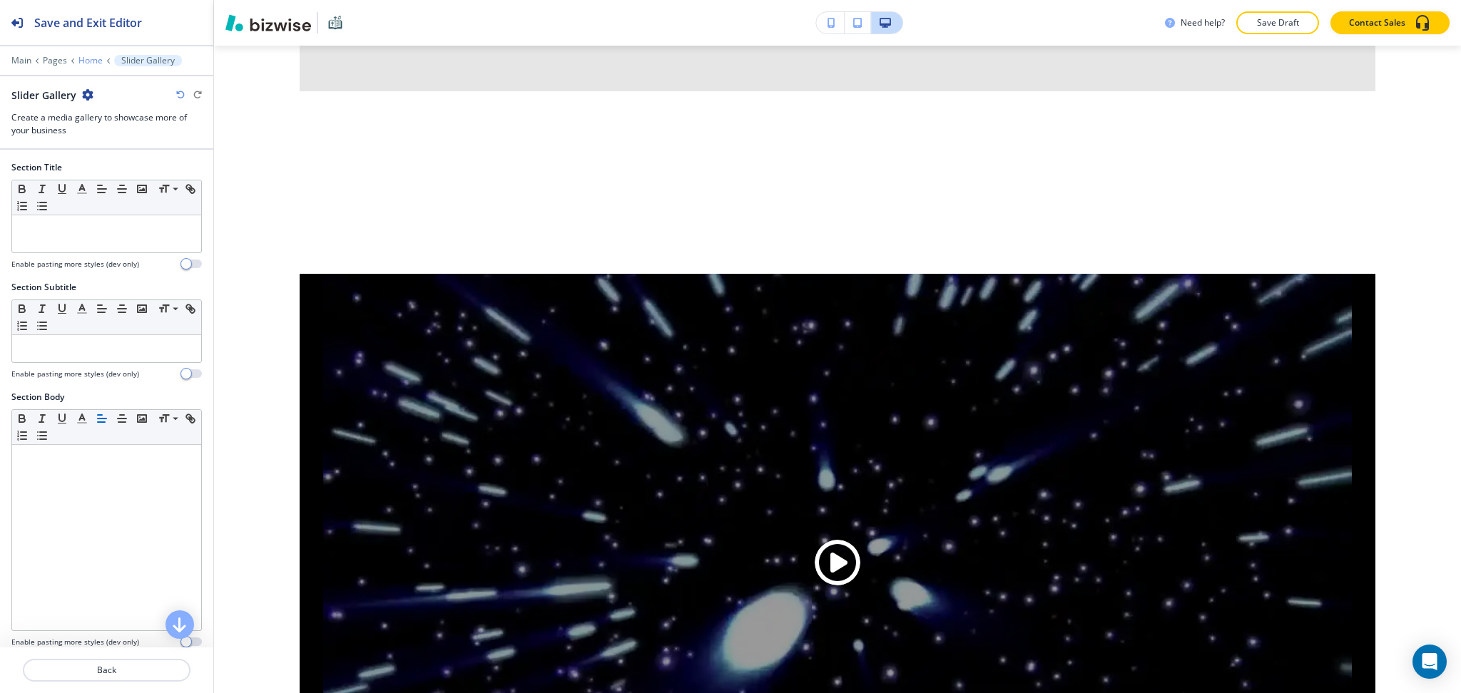
click at [82, 63] on p "Home" at bounding box center [90, 61] width 24 height 10
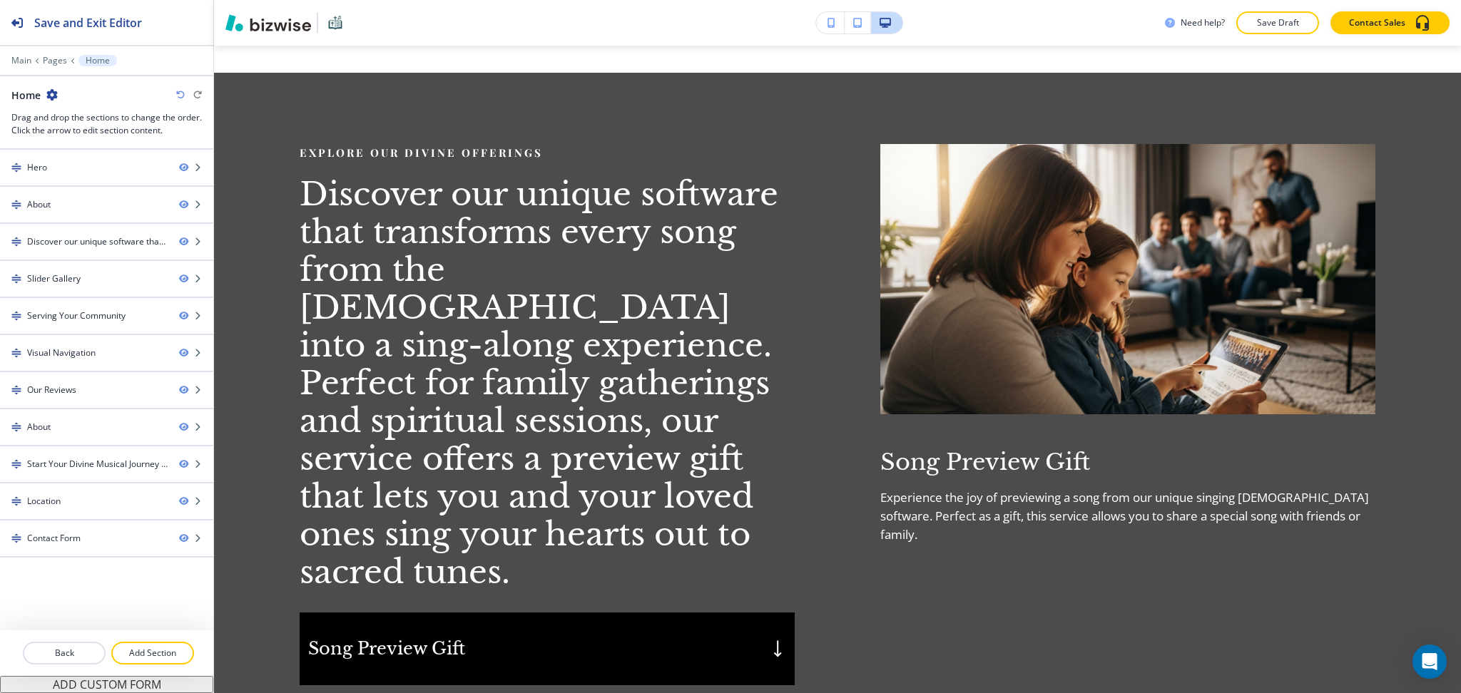
scroll to position [1302, 0]
click at [24, 56] on p "Main" at bounding box center [21, 61] width 20 height 10
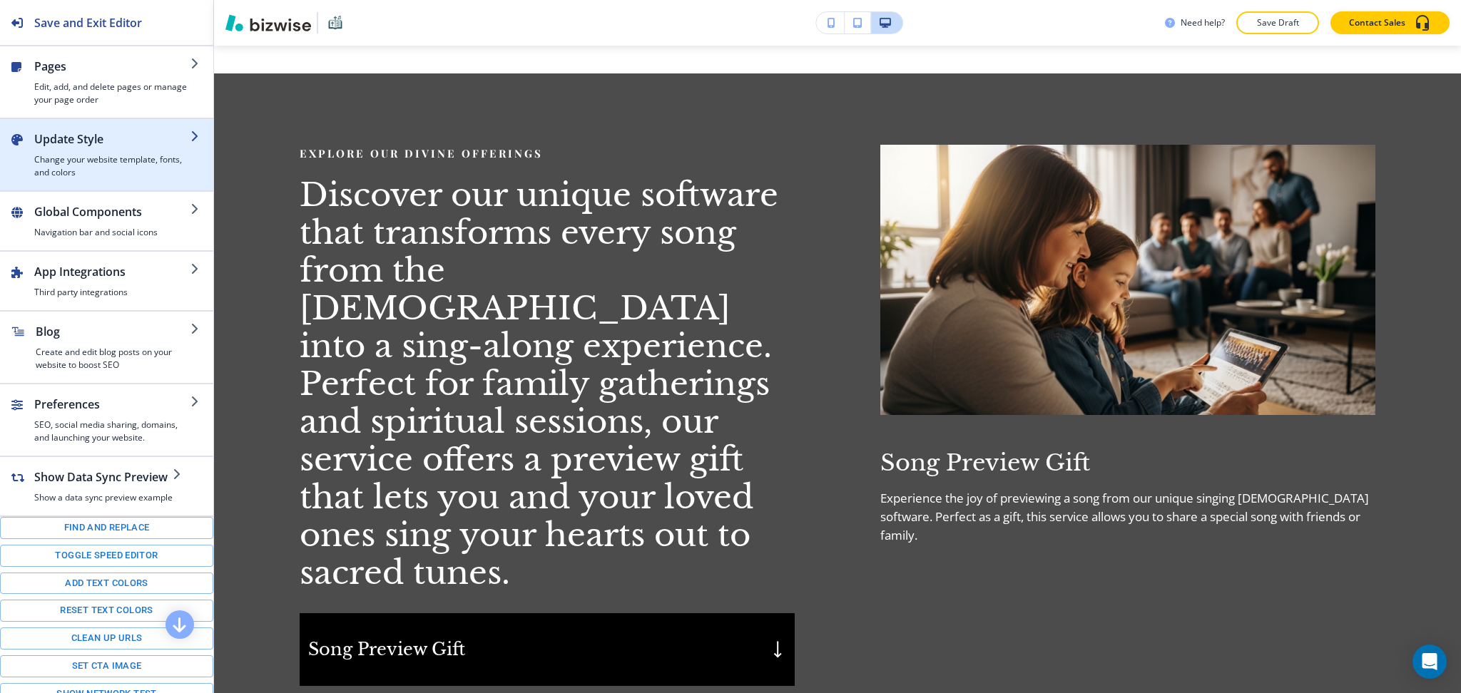
click at [57, 139] on h2 "Update Style" at bounding box center [112, 139] width 156 height 17
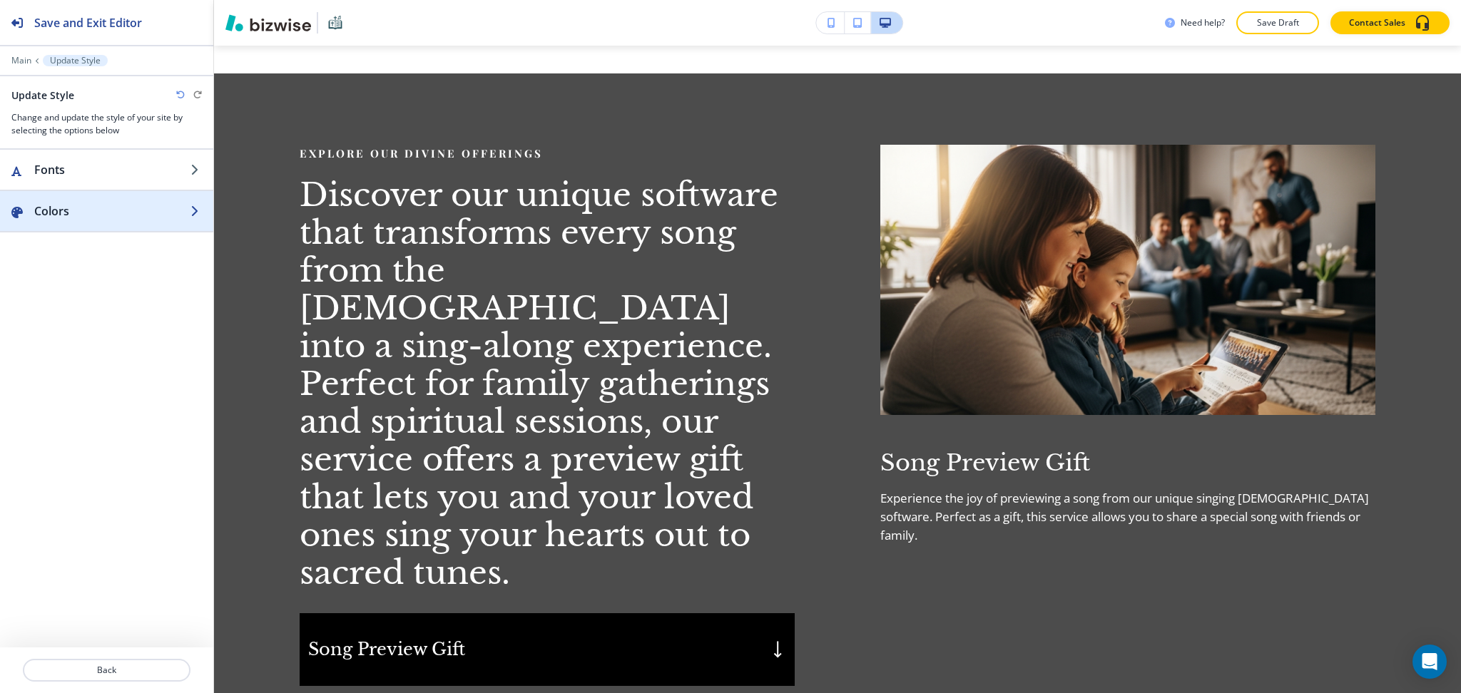
click at [83, 222] on div "button" at bounding box center [106, 225] width 213 height 11
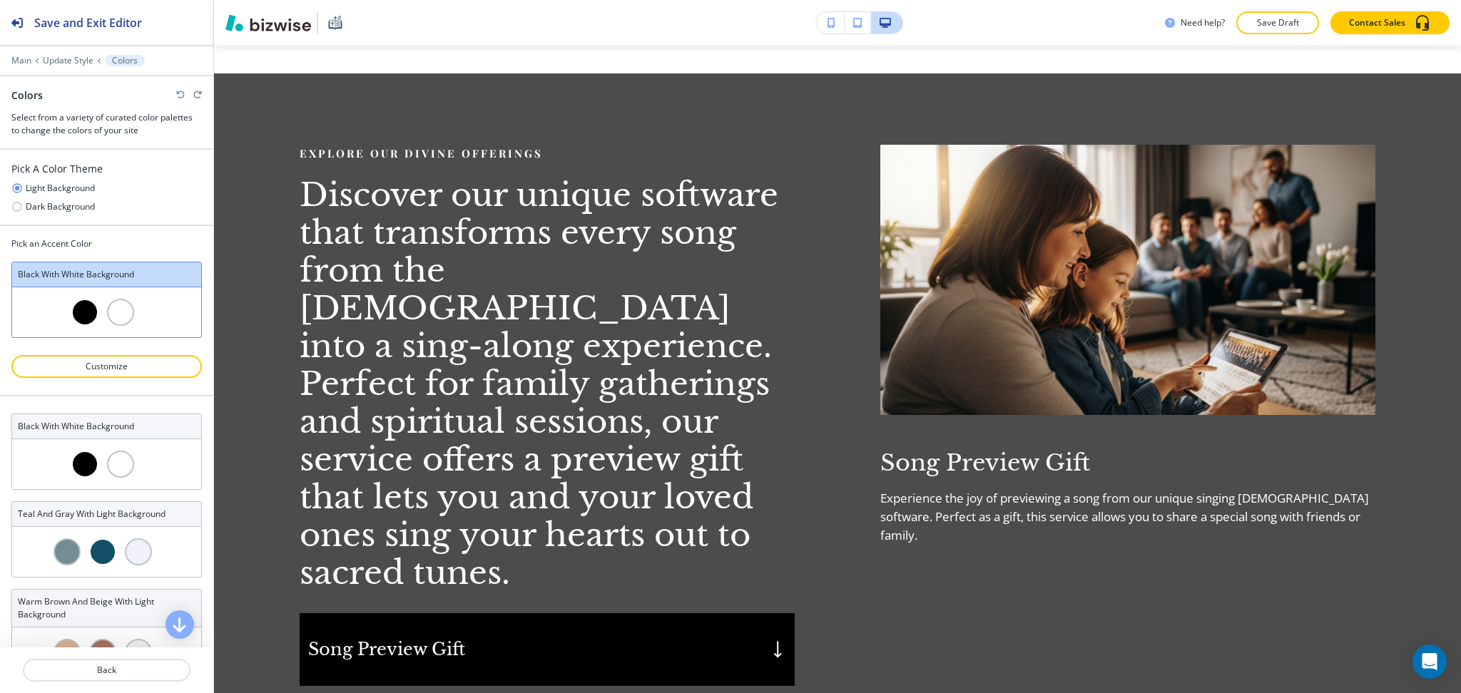
click at [84, 312] on div at bounding box center [84, 312] width 27 height 27
click at [73, 208] on h4 "Dark Background" at bounding box center [60, 206] width 69 height 13
click at [20, 208] on icon "button" at bounding box center [16, 206] width 9 height 9
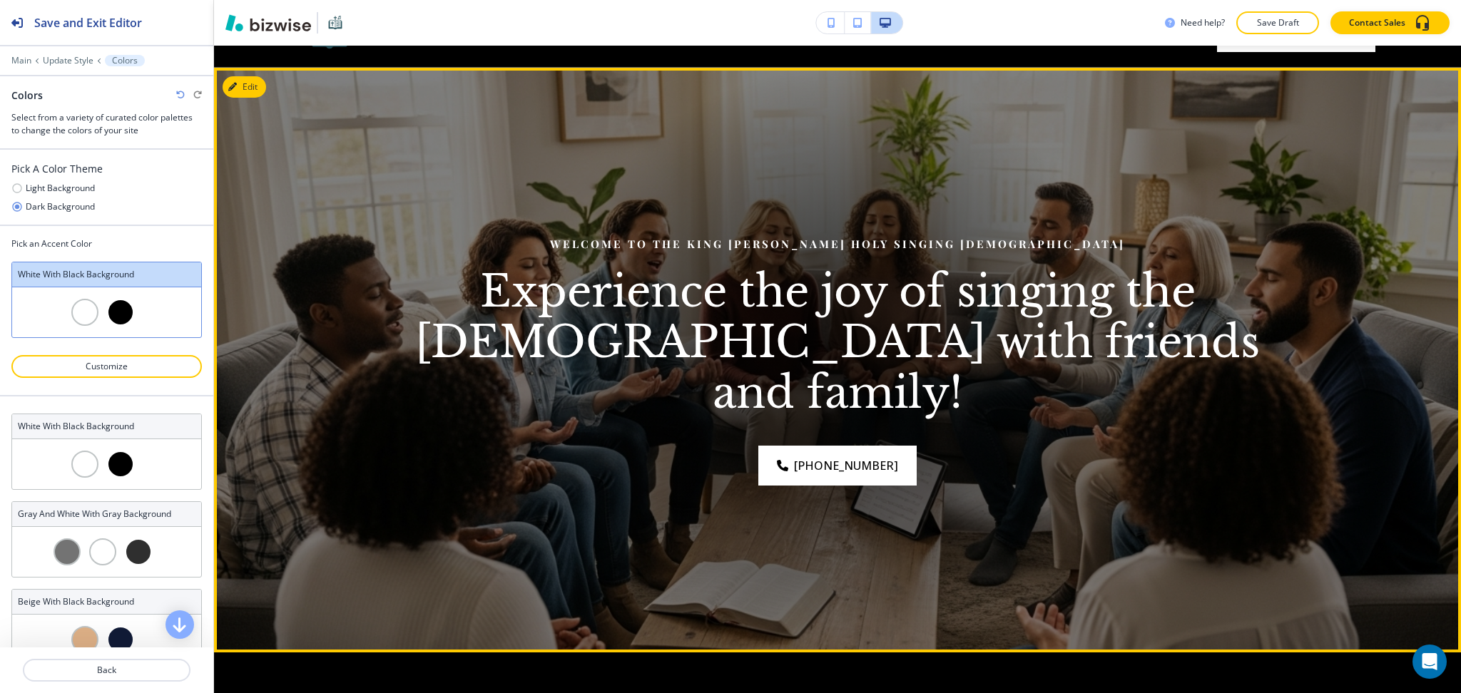
scroll to position [0, 0]
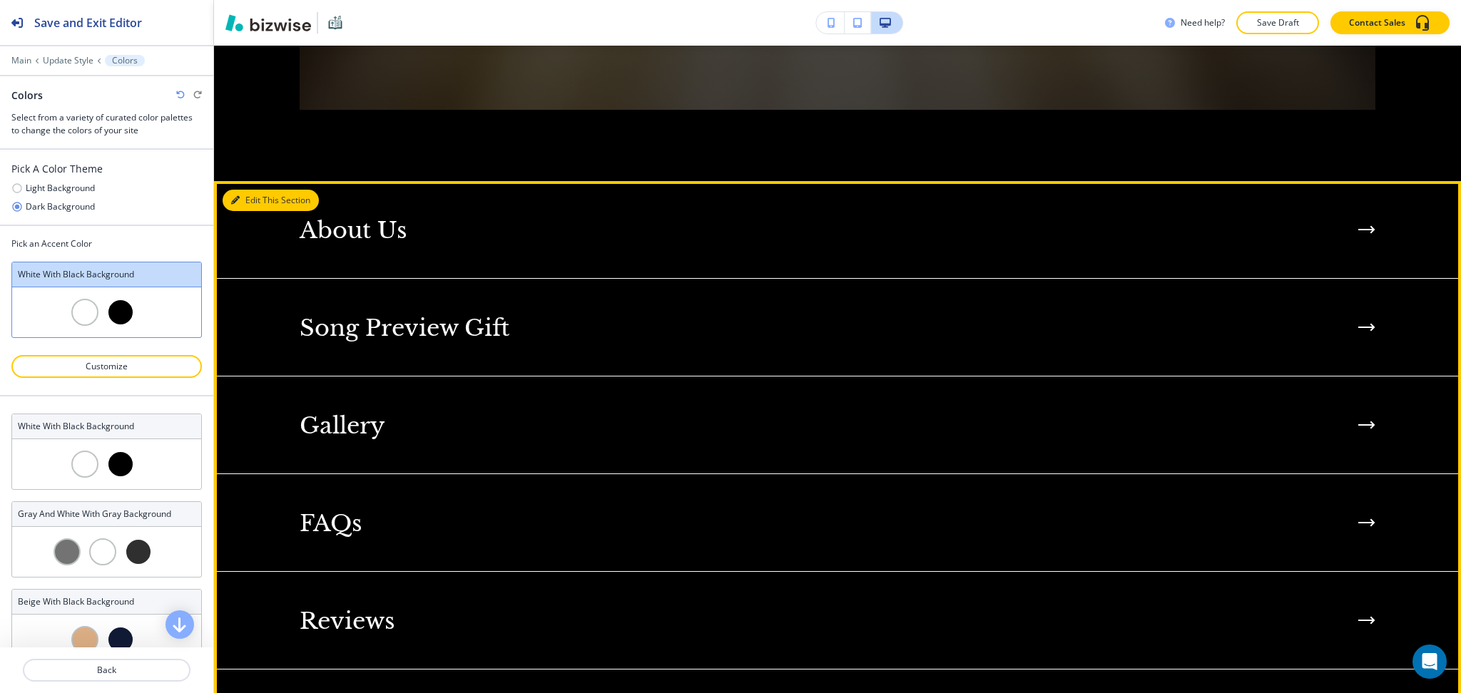
click at [252, 190] on button "Edit This Section" at bounding box center [271, 200] width 96 height 21
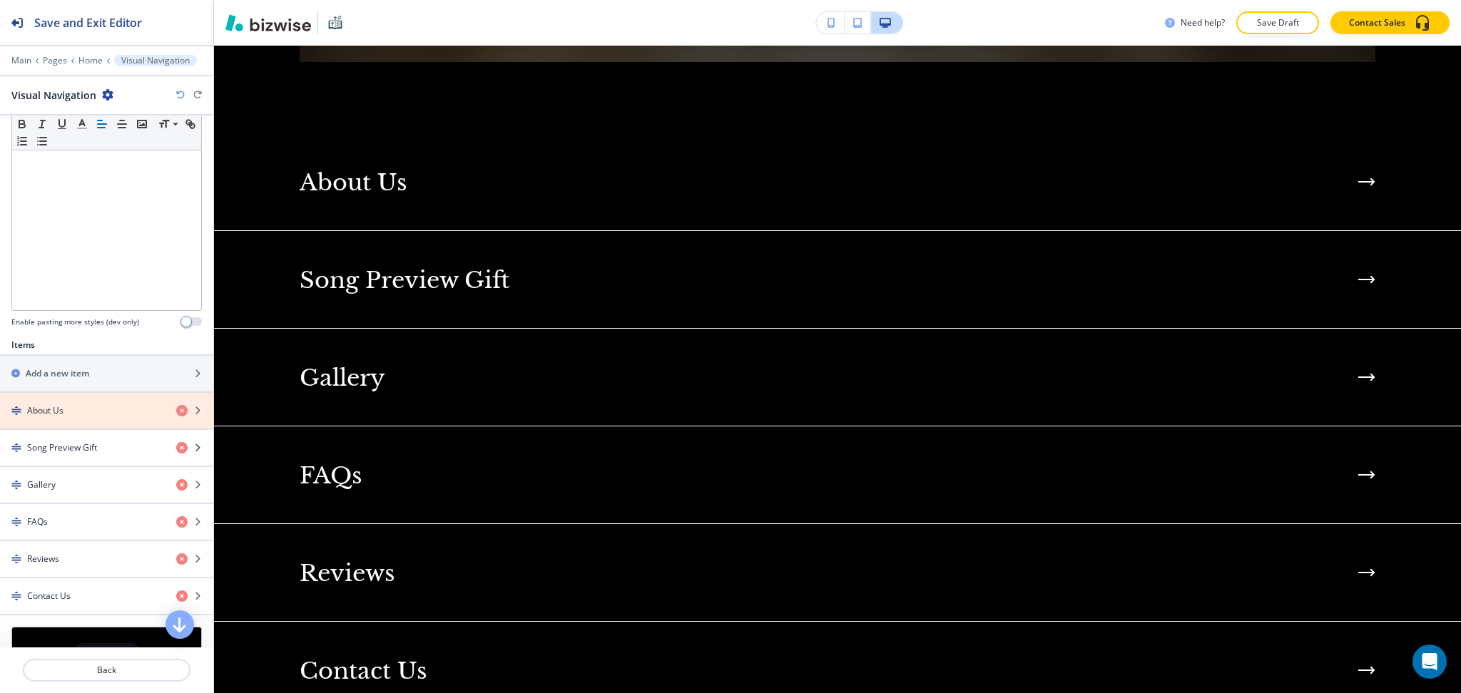
scroll to position [439, 0]
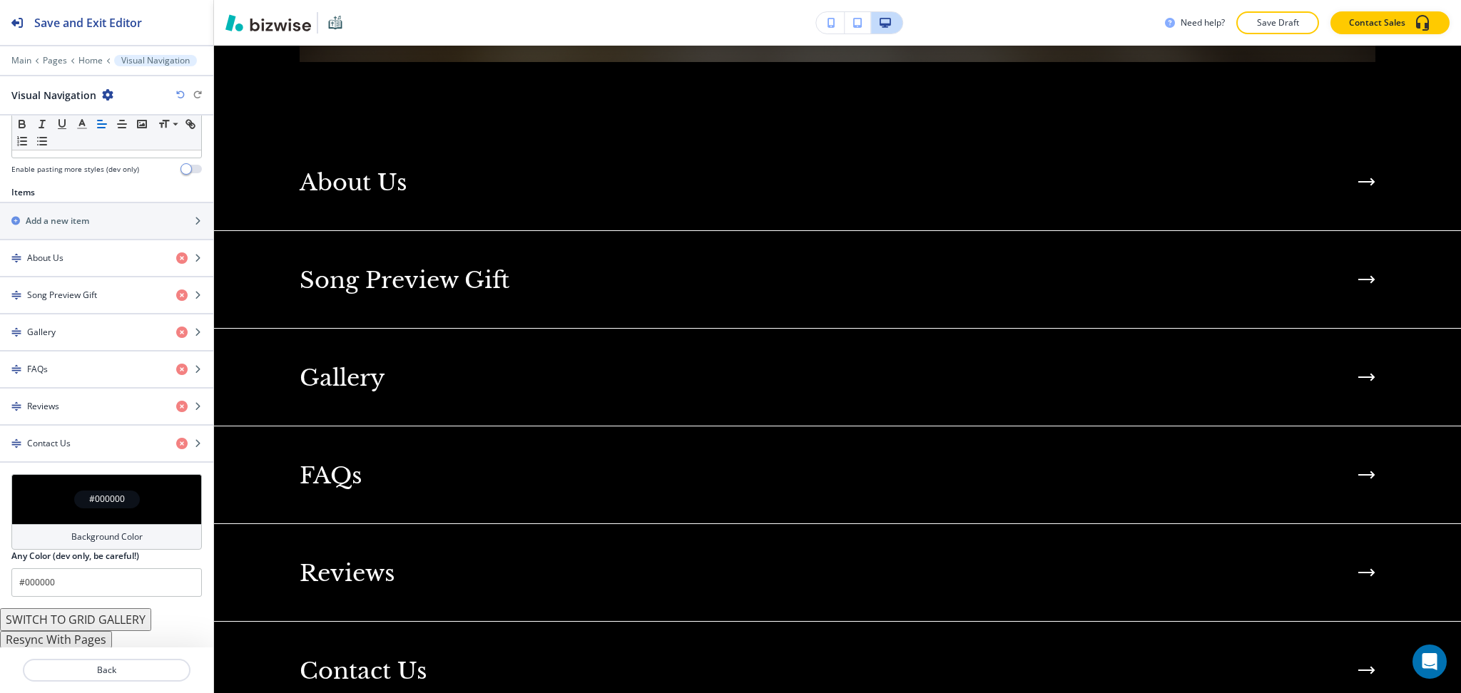
click at [98, 542] on h4 "Background Color" at bounding box center [106, 537] width 71 height 13
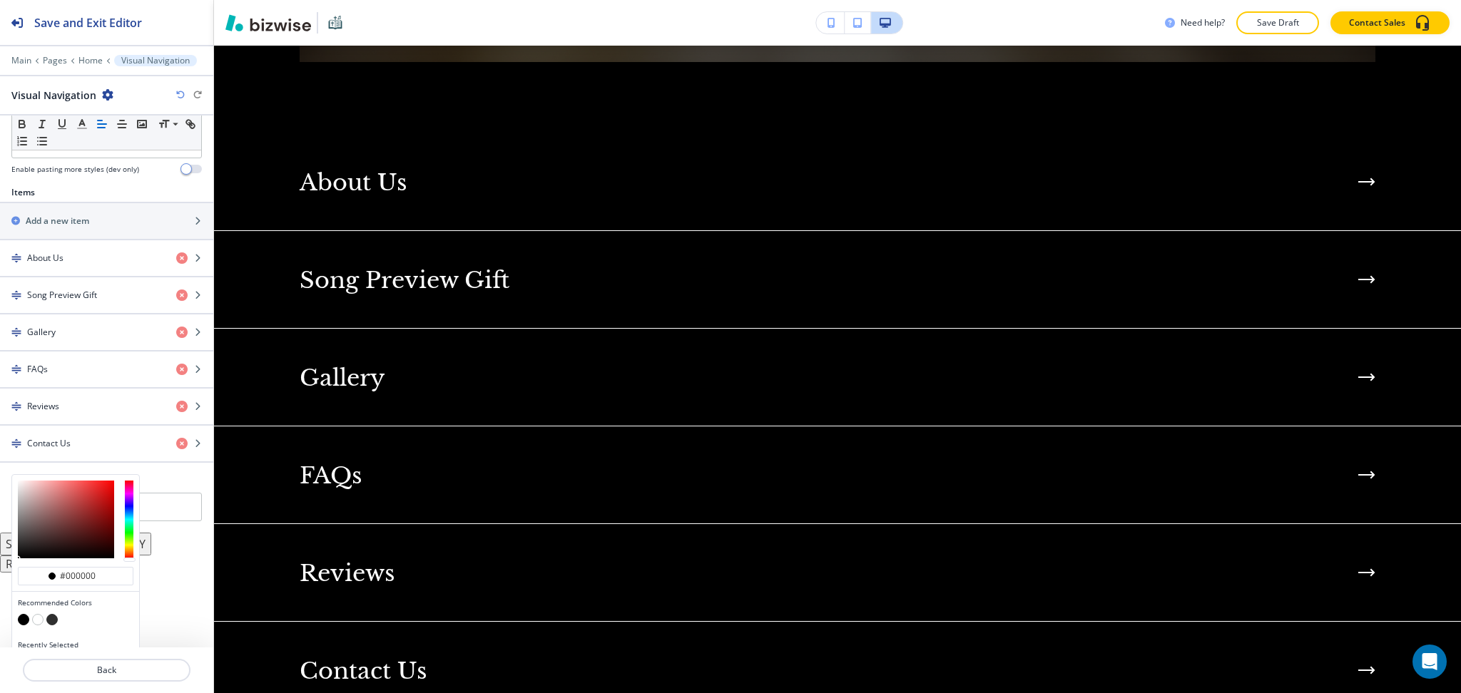
click at [53, 620] on button "button" at bounding box center [51, 619] width 11 height 11
type input "#2f2f2f"
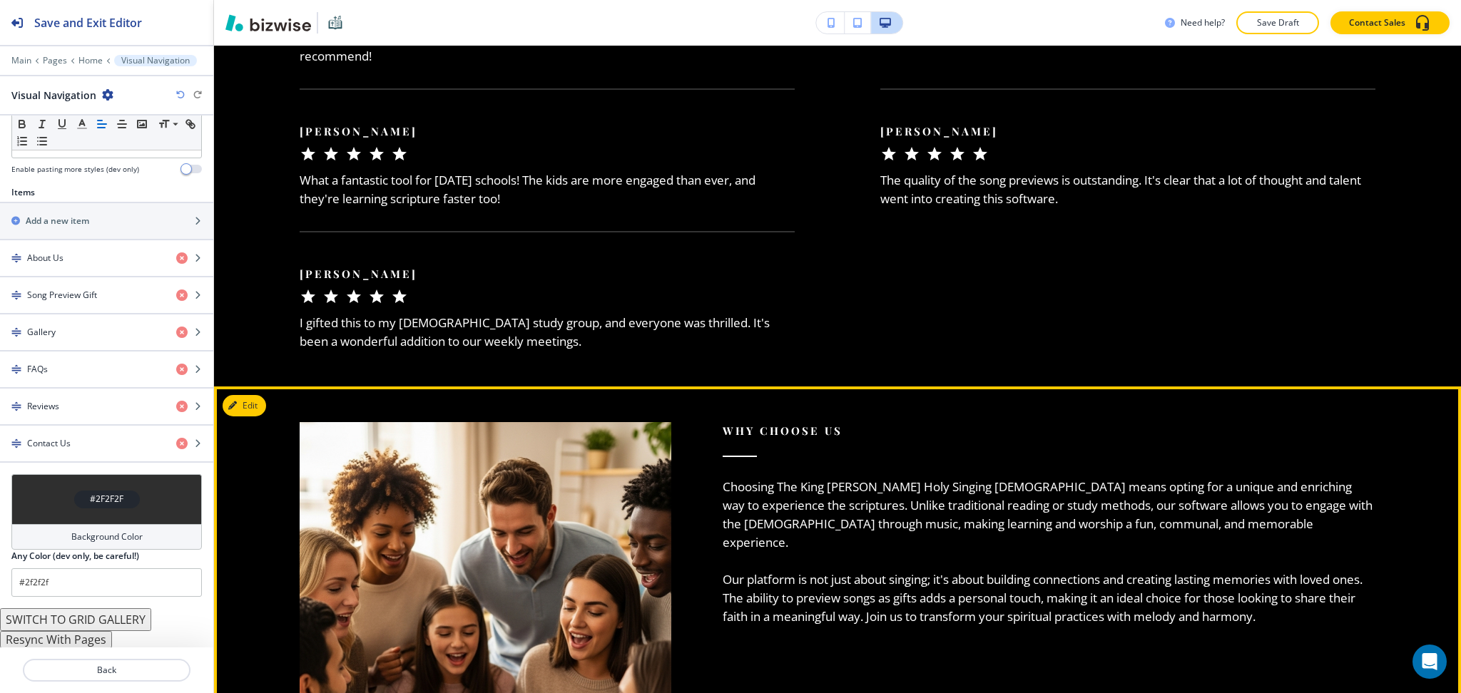
scroll to position [4539, 0]
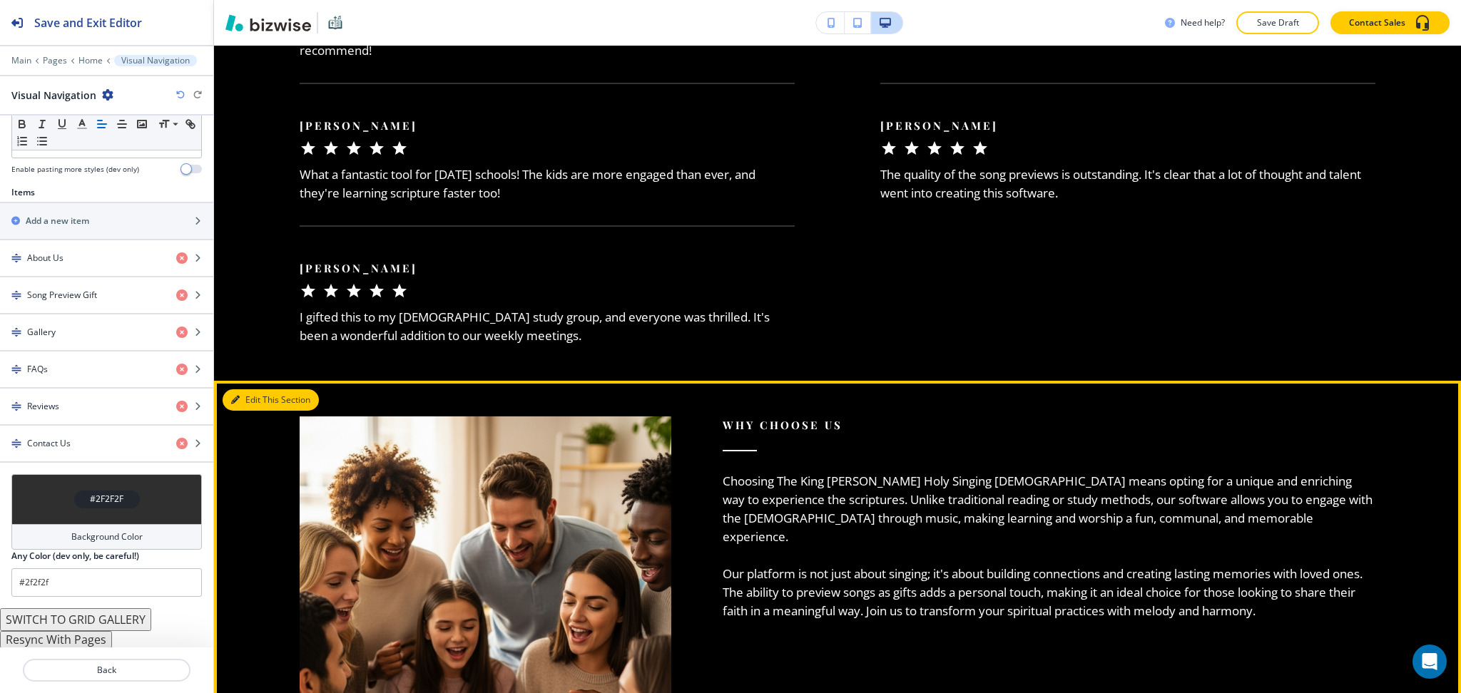
click at [255, 389] on button "Edit This Section" at bounding box center [271, 399] width 96 height 21
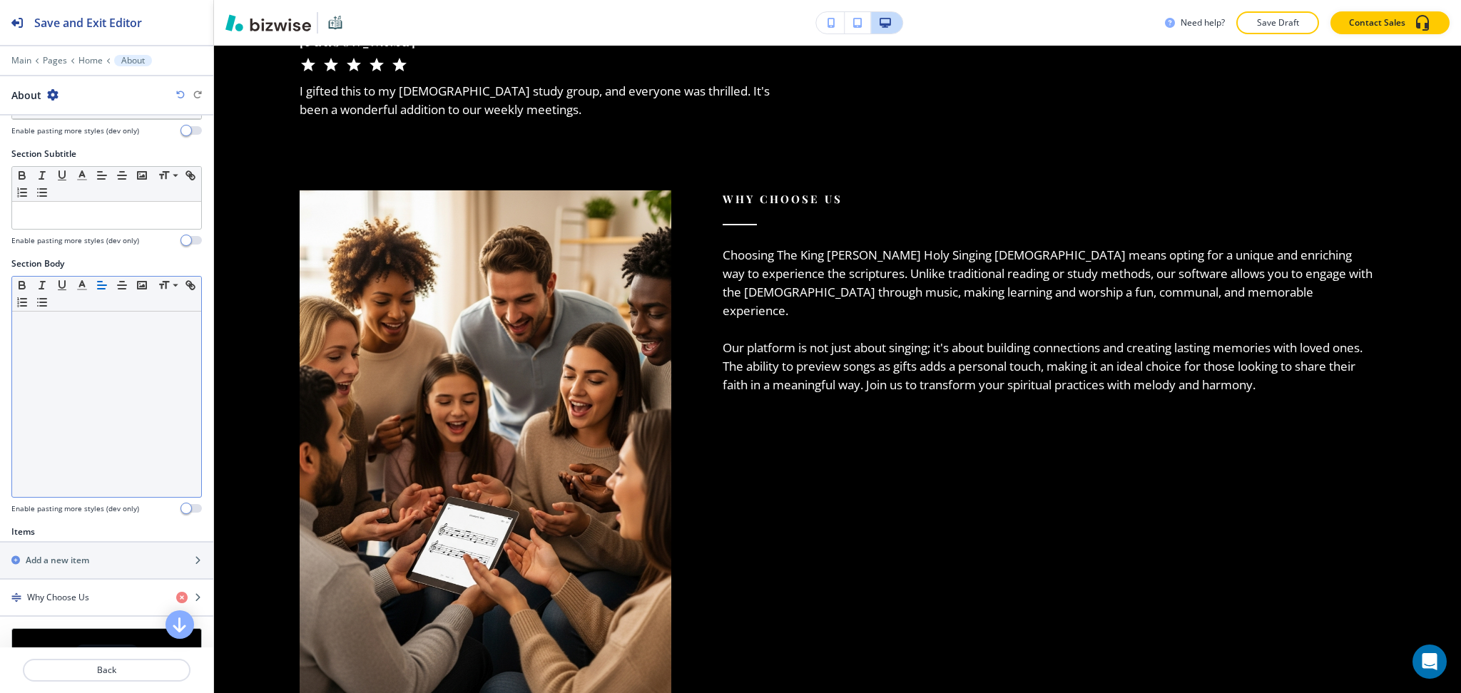
scroll to position [287, 0]
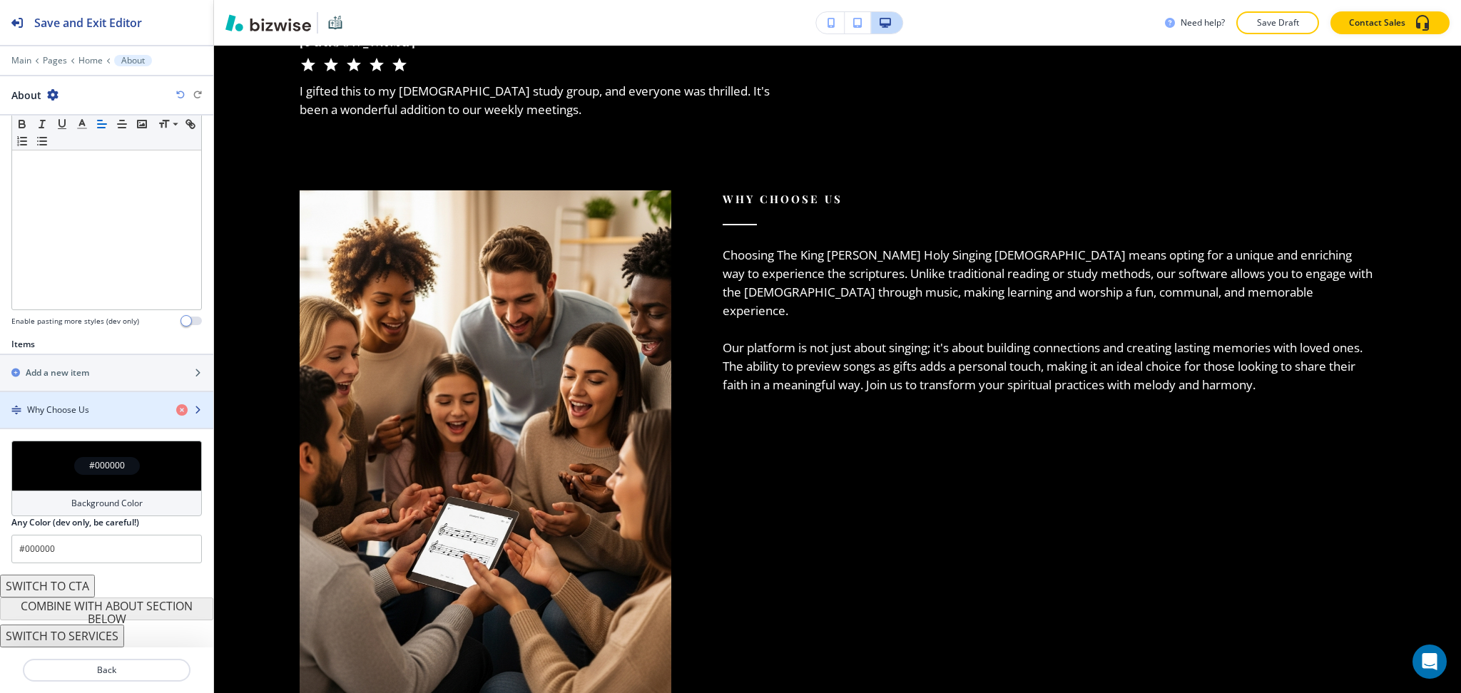
click at [83, 414] on h4 "Why Choose Us" at bounding box center [58, 410] width 62 height 13
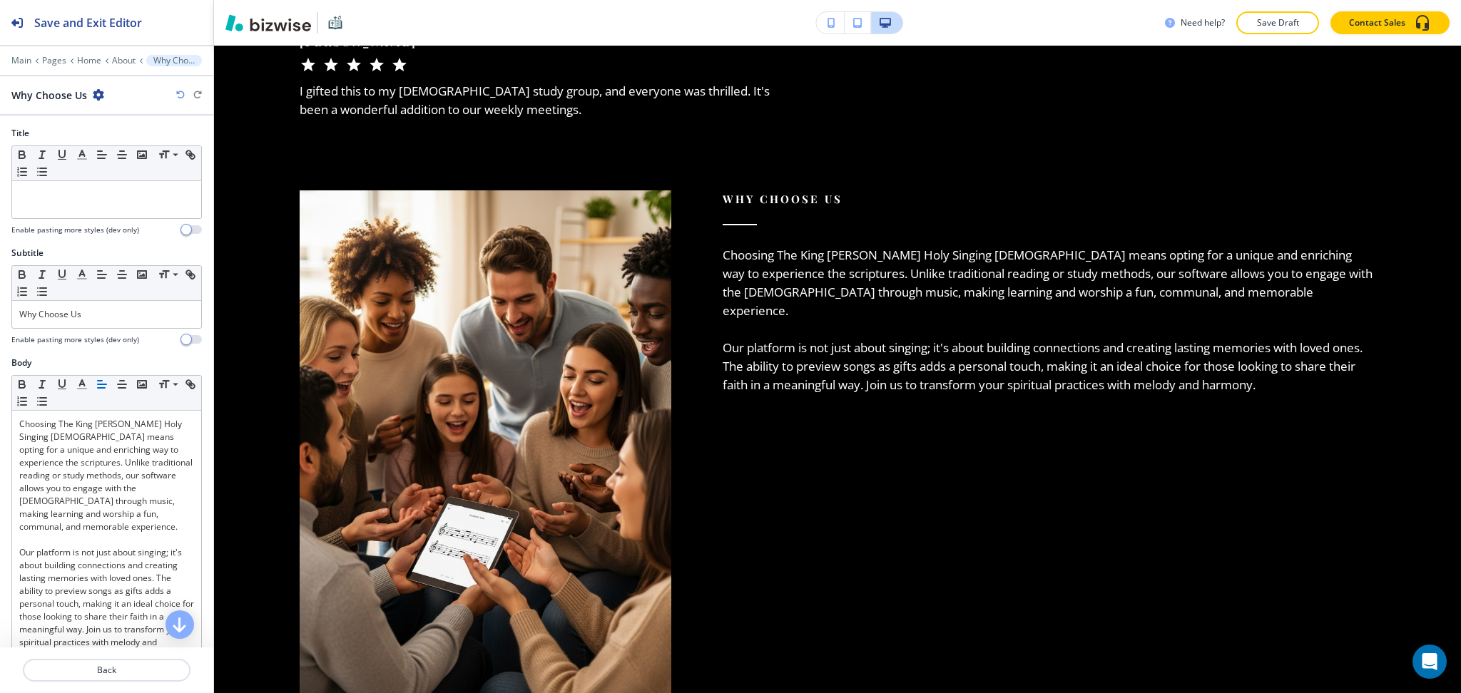
scroll to position [4729, 0]
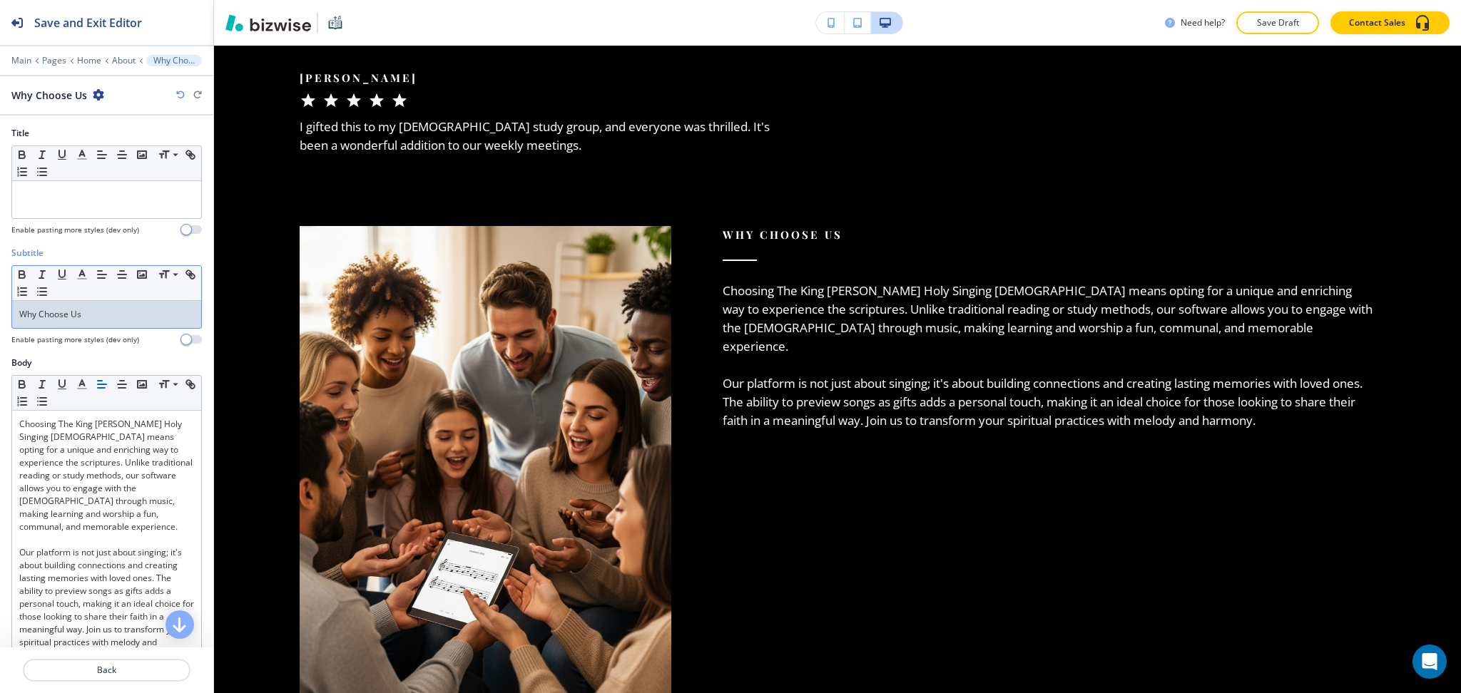
click at [111, 327] on div "Why Choose Us" at bounding box center [106, 314] width 189 height 27
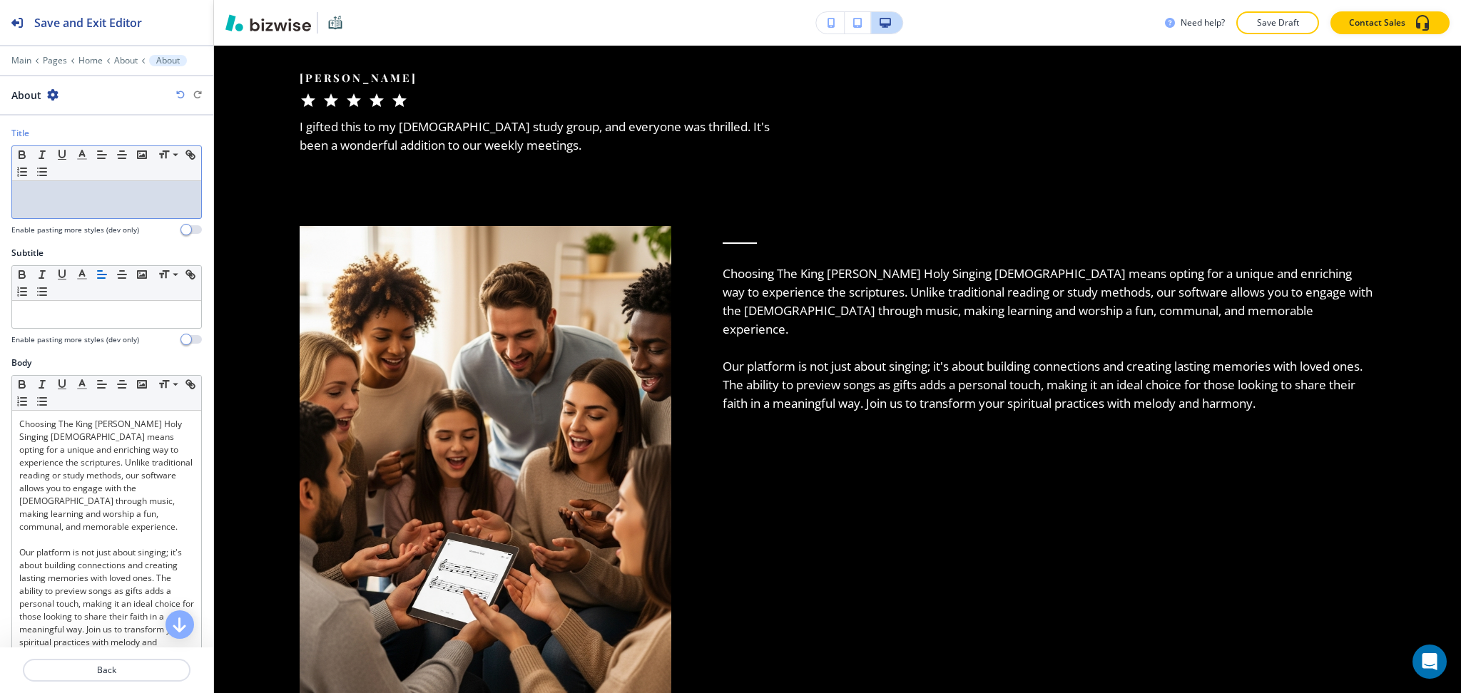
click at [108, 214] on div at bounding box center [106, 199] width 189 height 37
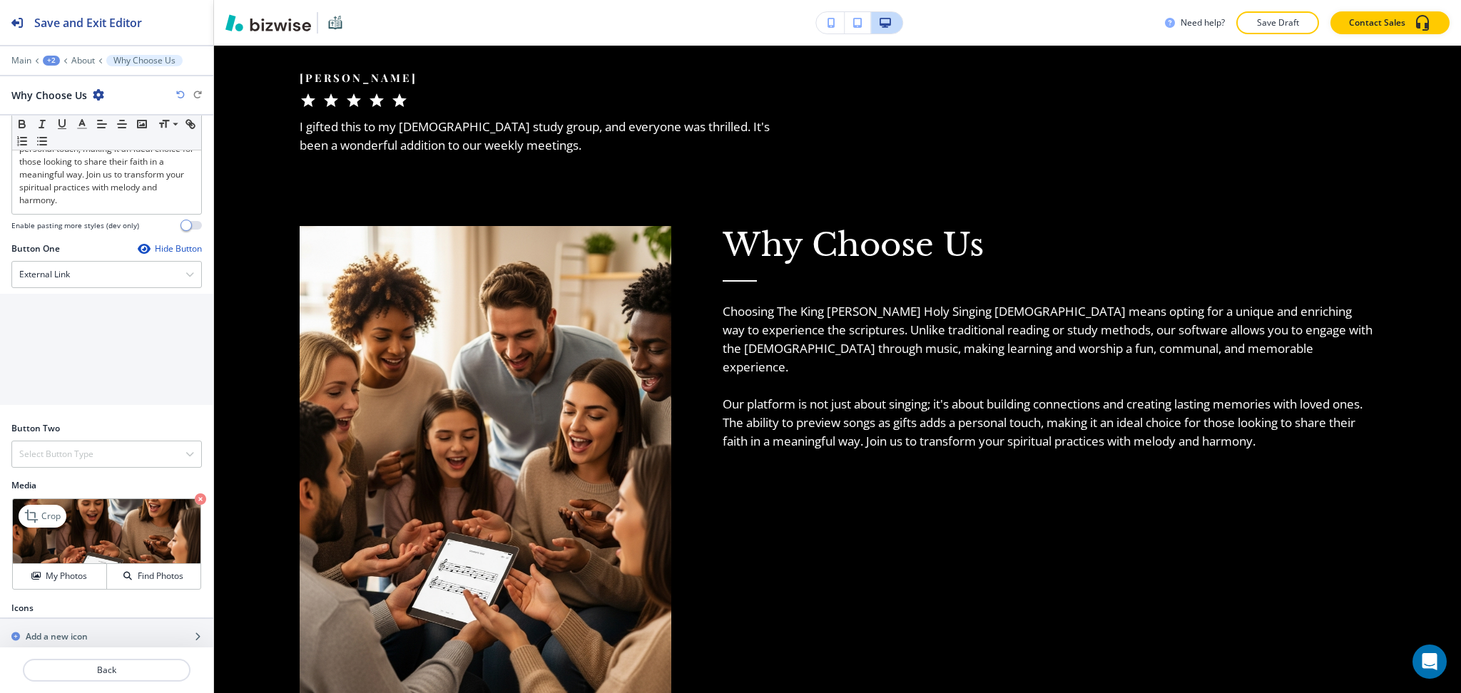
scroll to position [458, 0]
click at [29, 505] on icon at bounding box center [32, 513] width 17 height 17
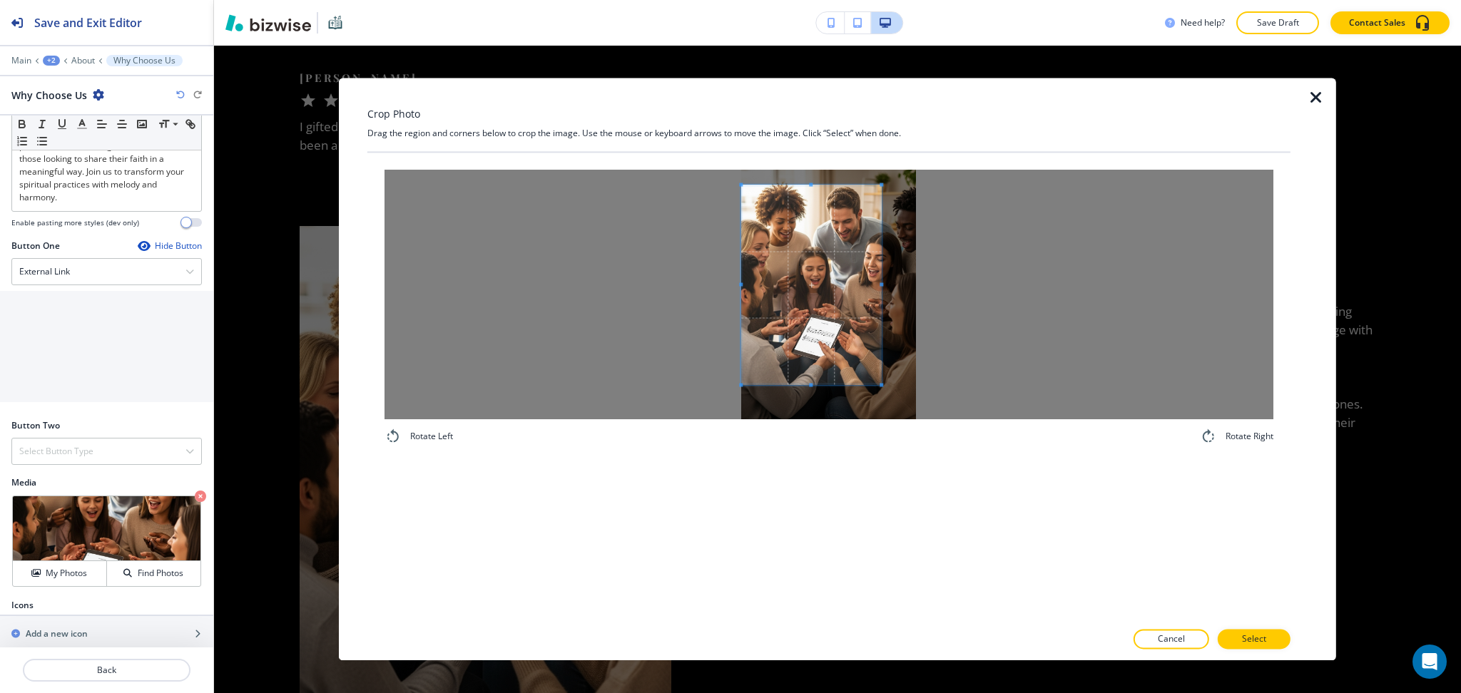
click at [822, 334] on span at bounding box center [811, 285] width 140 height 200
click at [971, 280] on div at bounding box center [828, 295] width 889 height 250
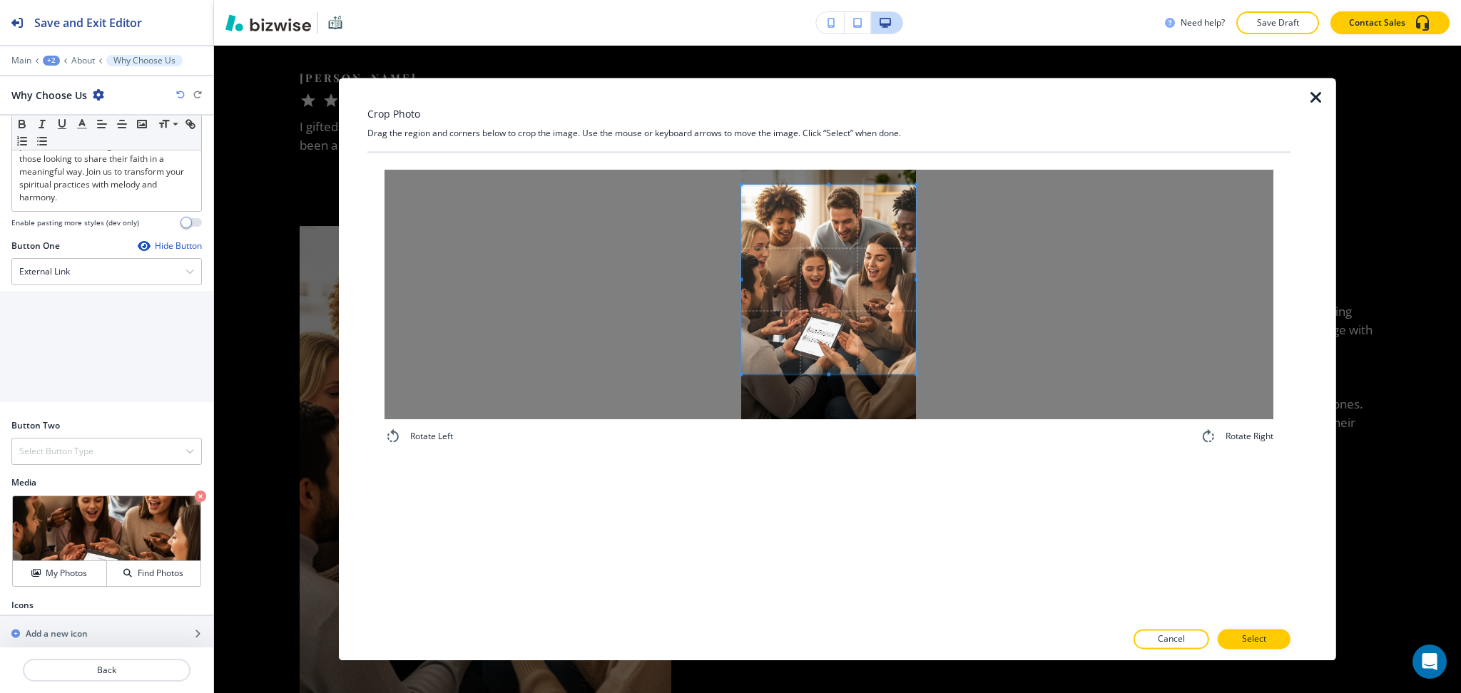
click at [839, 376] on span at bounding box center [828, 375] width 175 height 4
click at [844, 190] on span at bounding box center [828, 192] width 175 height 4
click at [1245, 634] on p "Select" at bounding box center [1254, 639] width 24 height 13
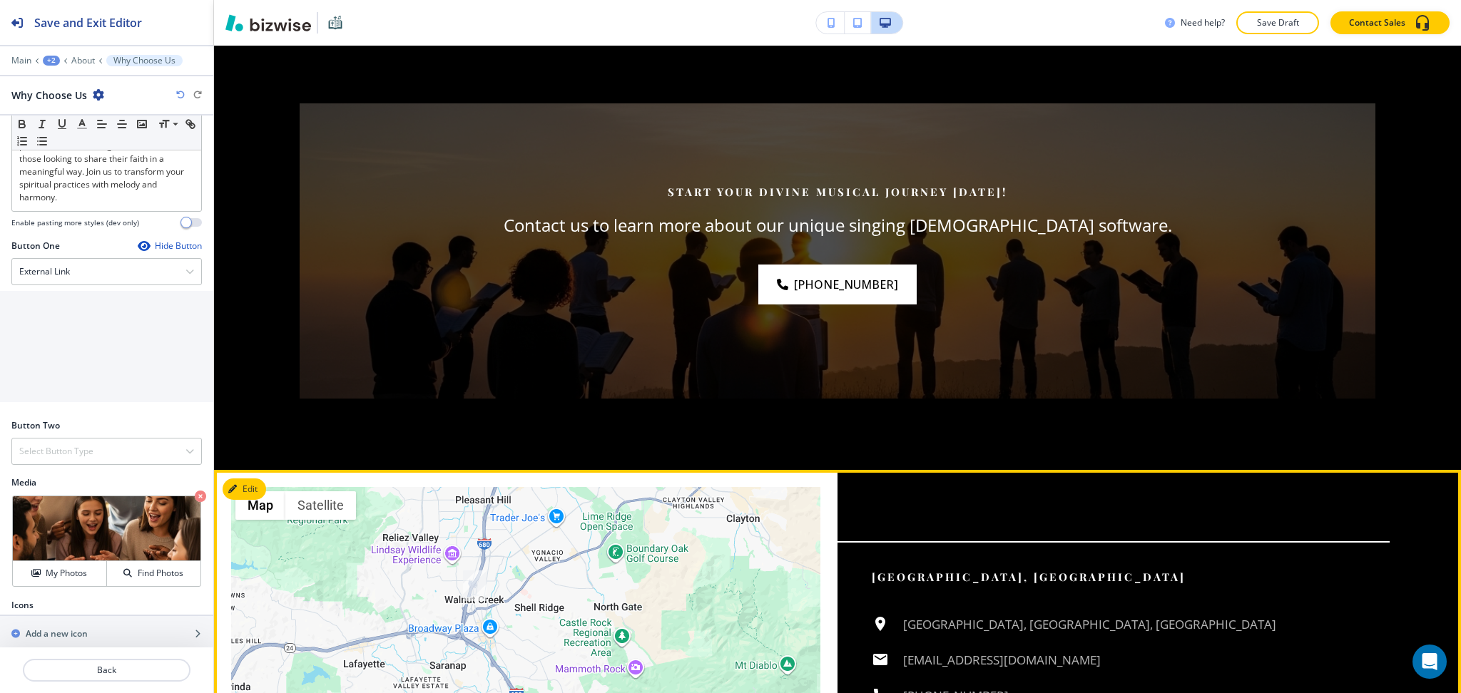
scroll to position [5382, 0]
click at [242, 478] on button "Edit This Section" at bounding box center [271, 488] width 96 height 21
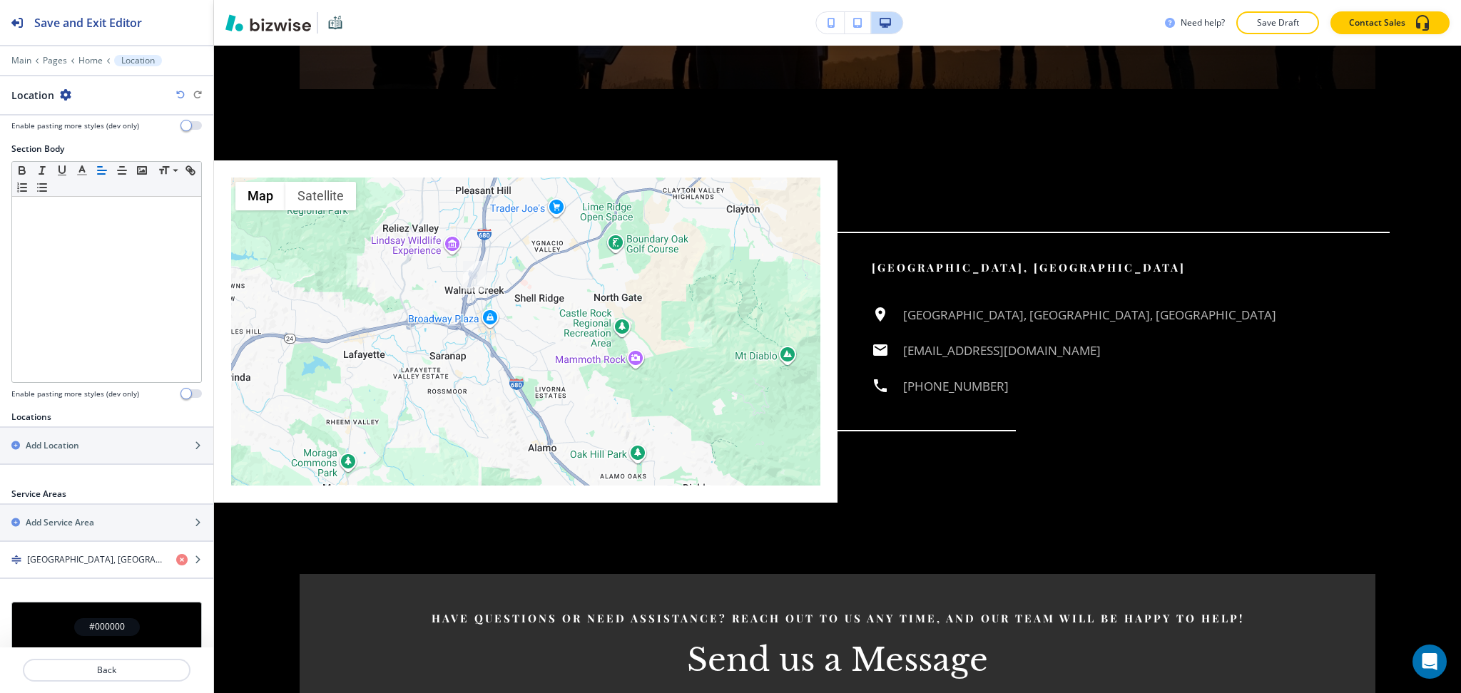
scroll to position [302, 0]
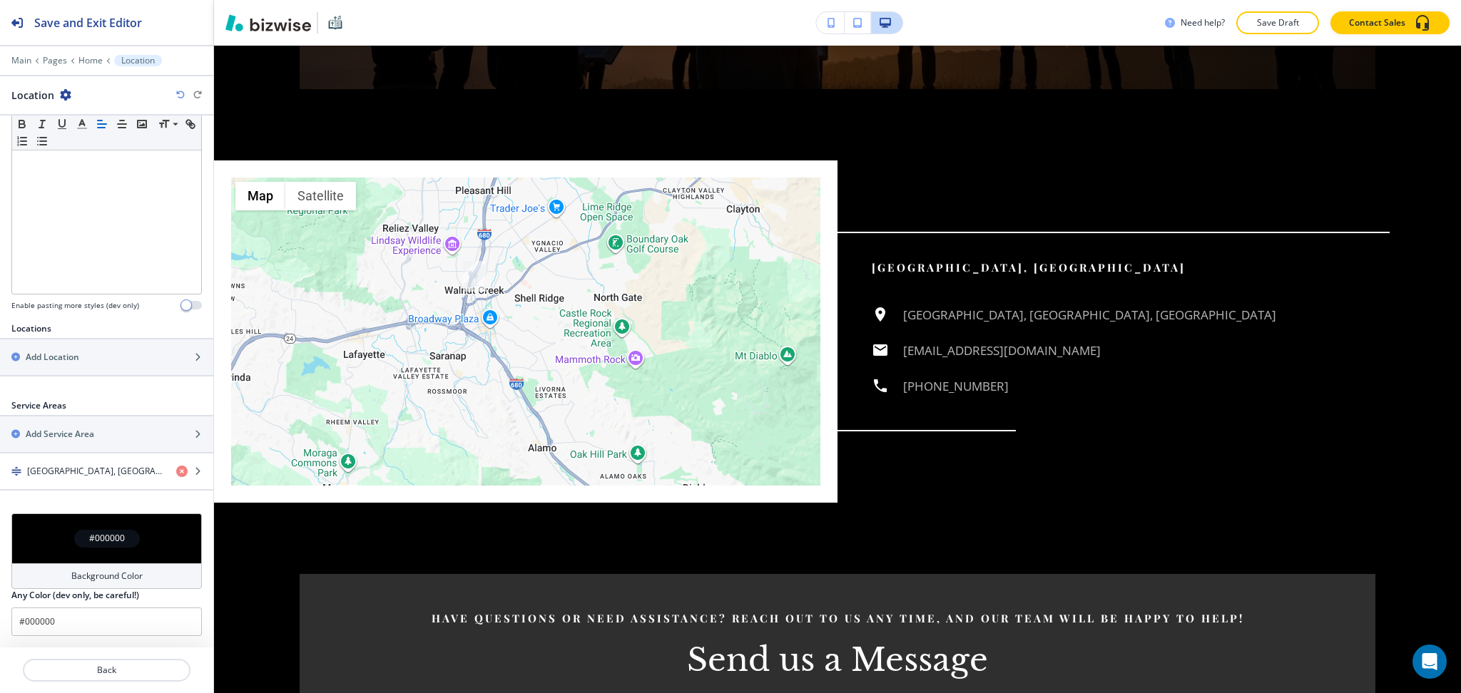
click at [121, 571] on h4 "Background Color" at bounding box center [106, 576] width 71 height 13
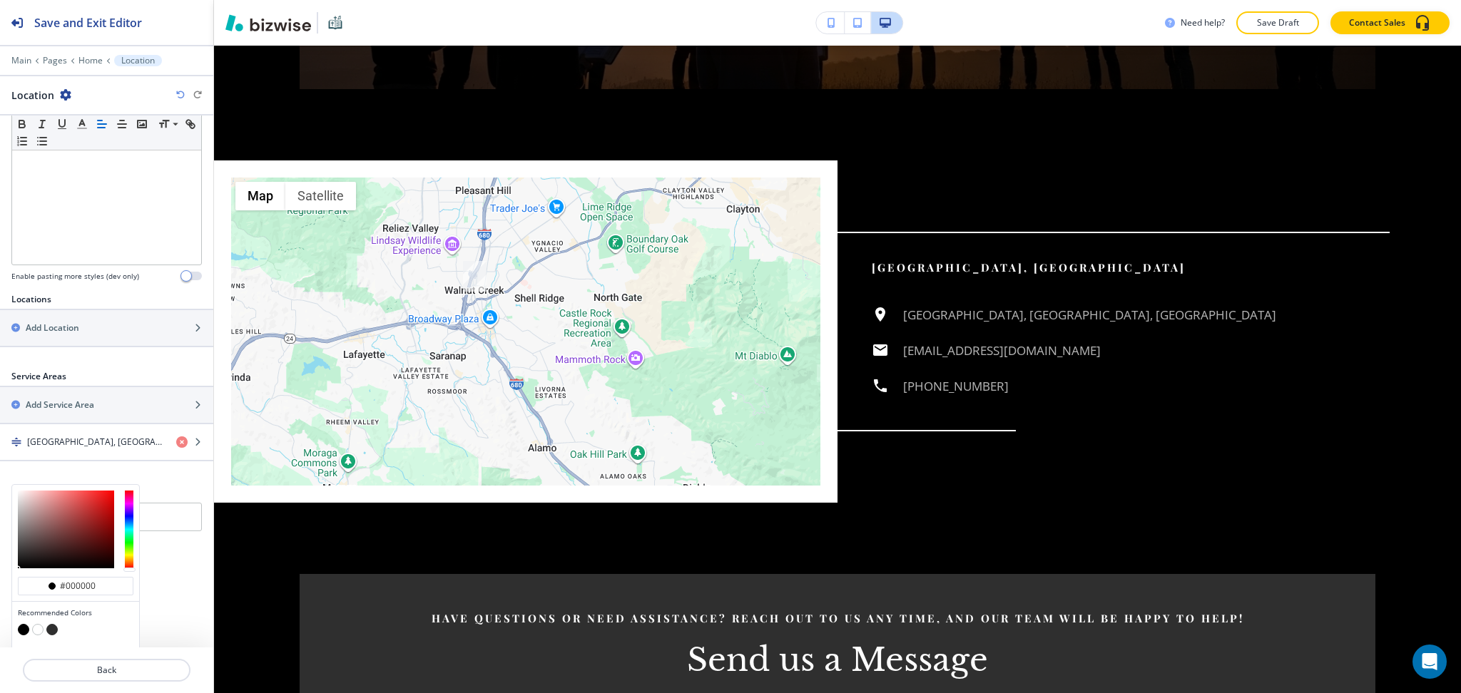
scroll to position [371, 0]
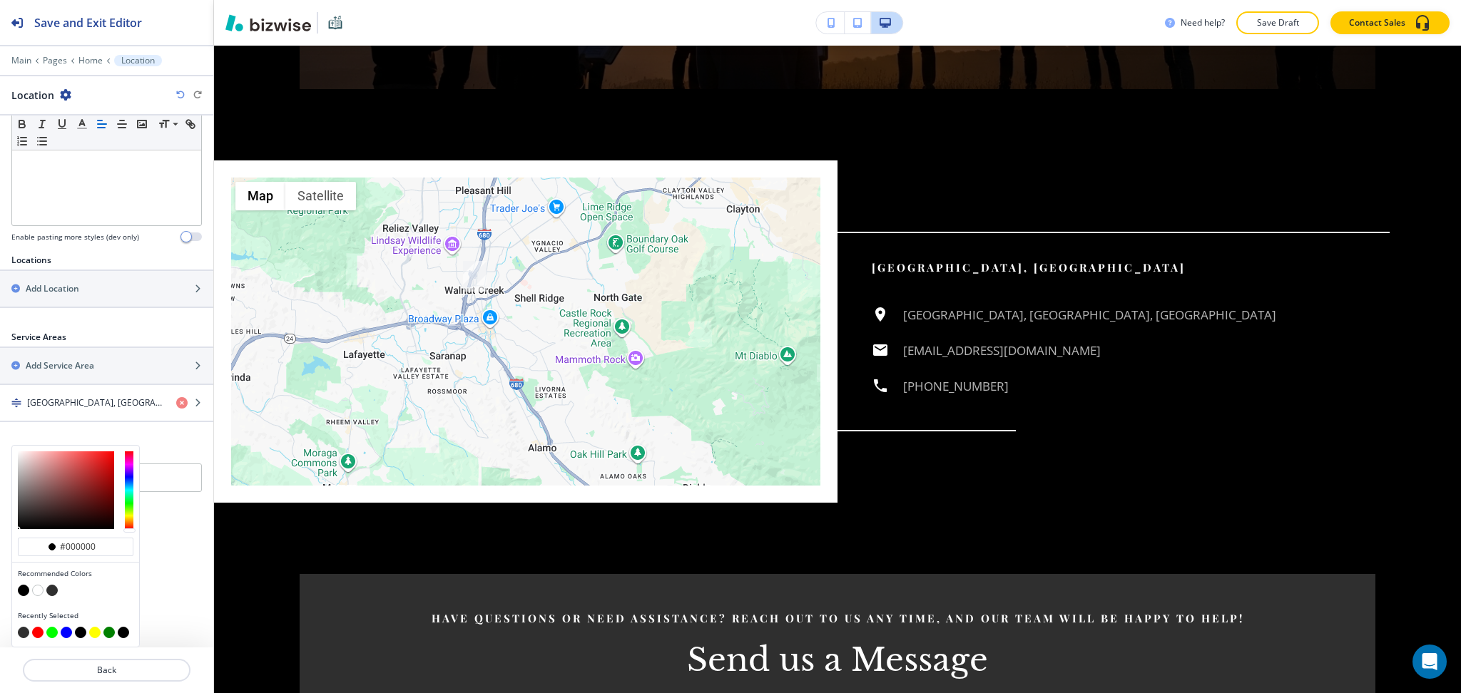
click at [51, 594] on button "button" at bounding box center [51, 590] width 11 height 11
type input "#2f2f2f"
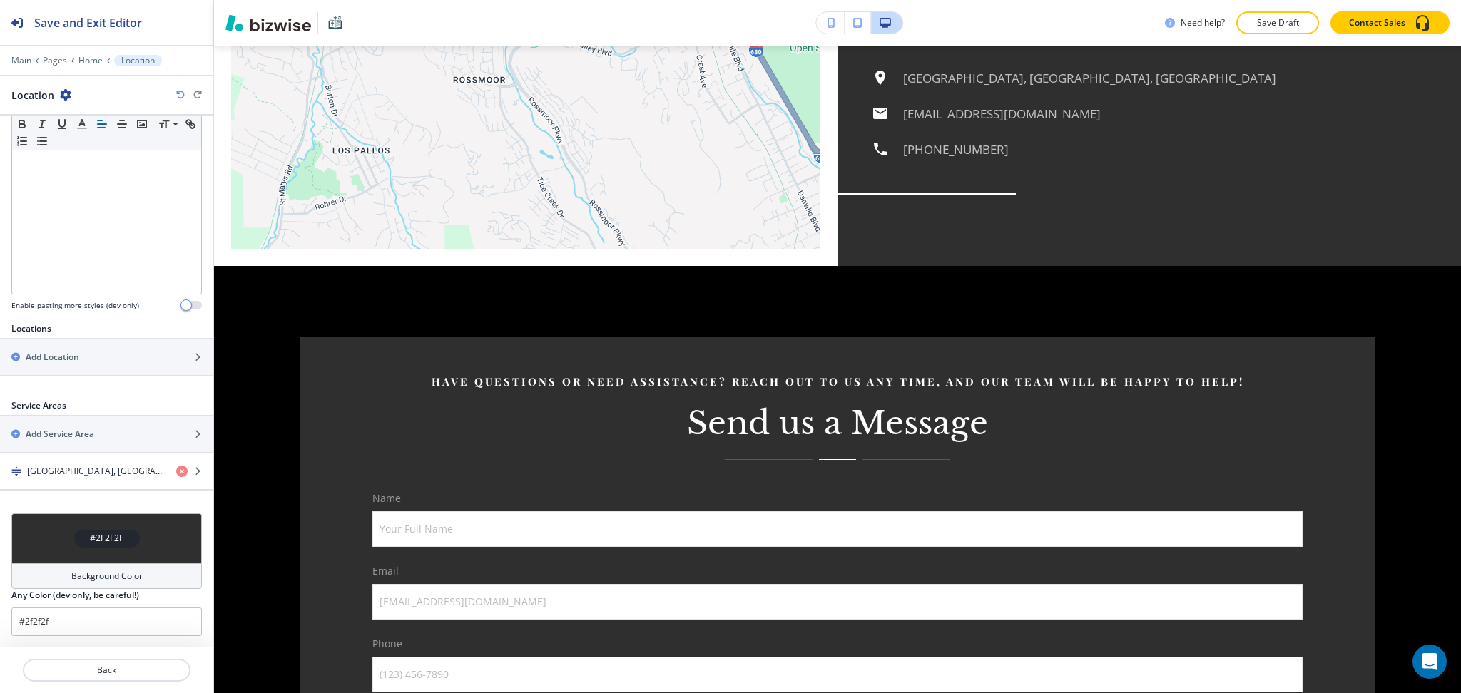
scroll to position [6705, 0]
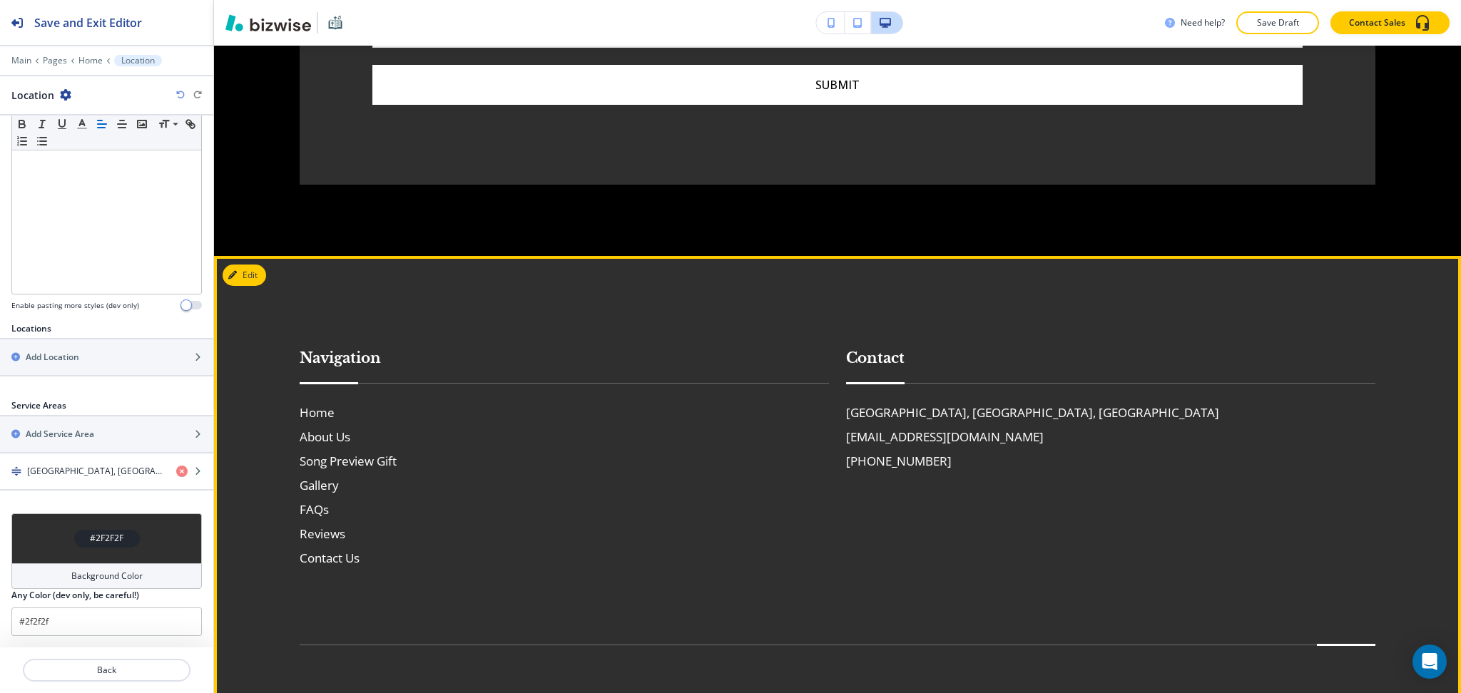
click at [1187, 414] on div "Contact Walnut Creek, CA, USA info@thekingjesuschristholysingingbible.com (925)…" at bounding box center [1102, 443] width 546 height 249
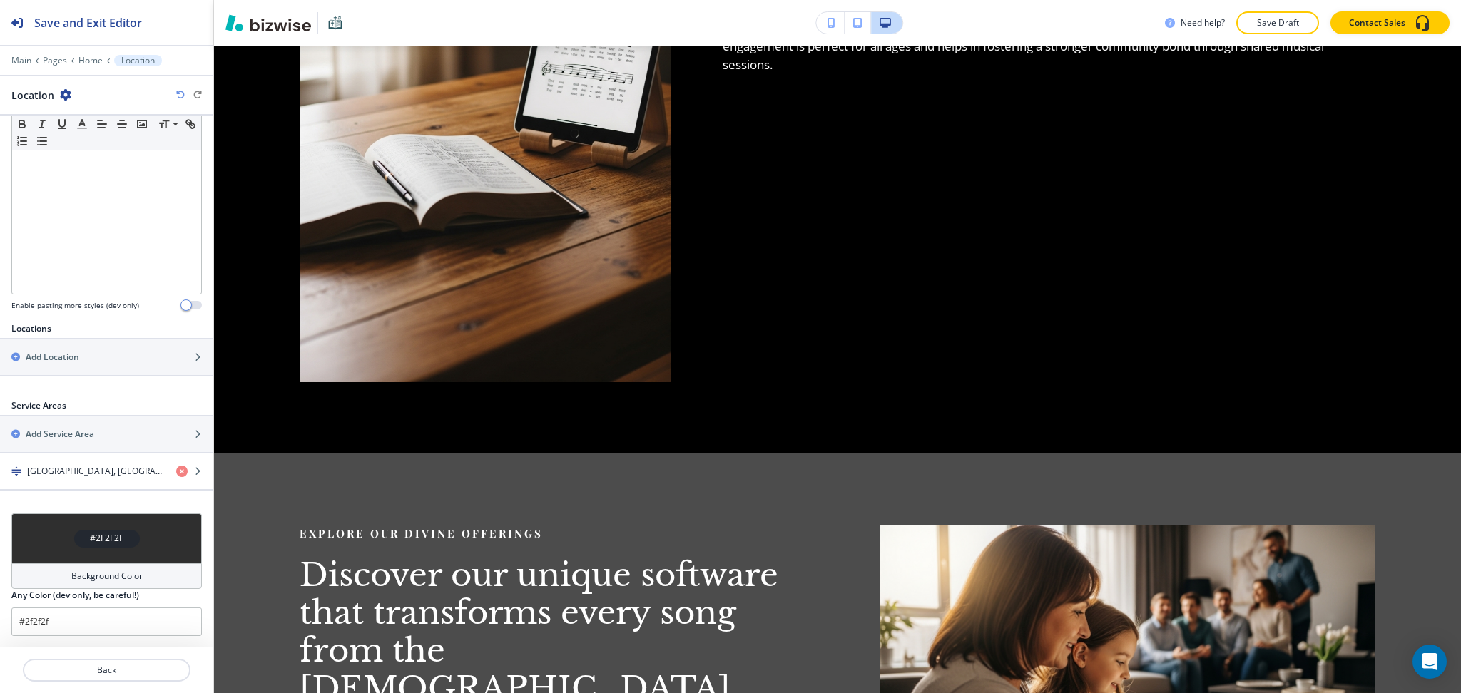
scroll to position [0, 0]
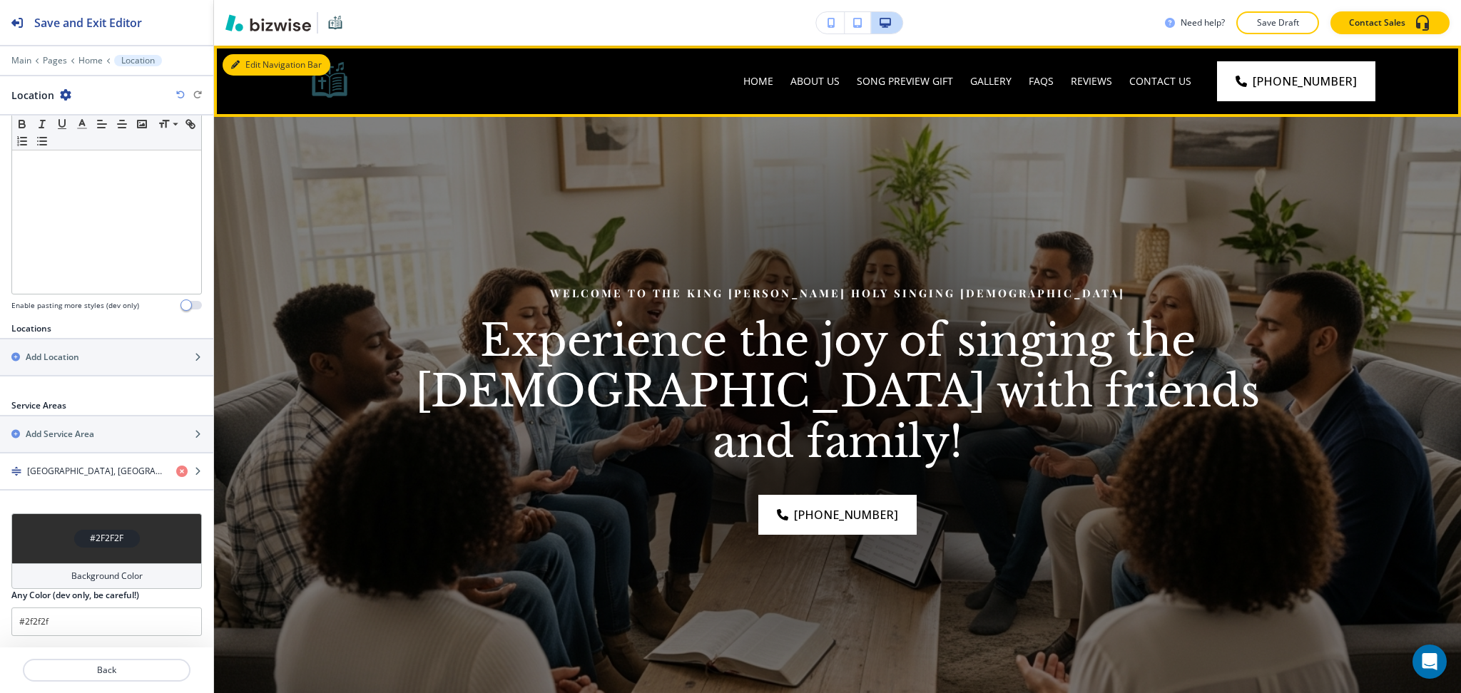
click at [252, 61] on button "Edit Navigation Bar" at bounding box center [277, 64] width 108 height 21
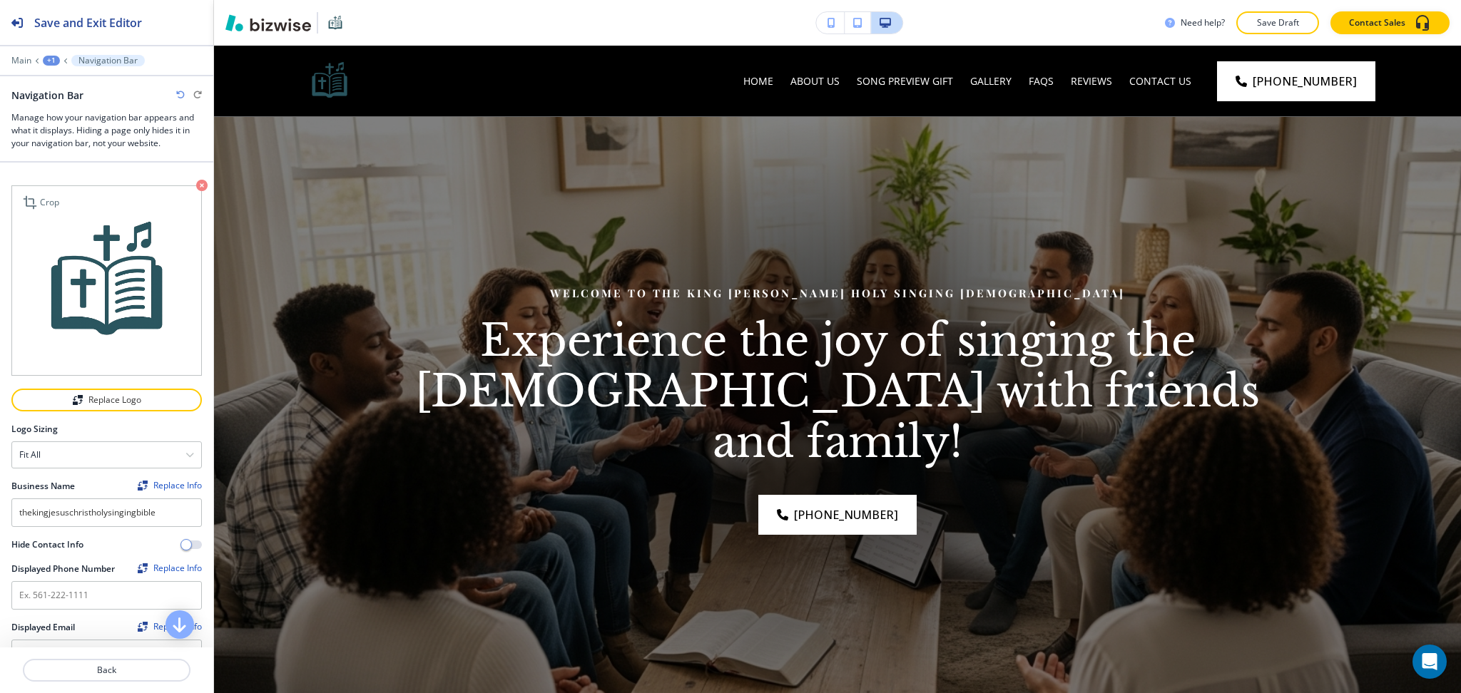
click at [196, 188] on icon "button" at bounding box center [201, 185] width 11 height 11
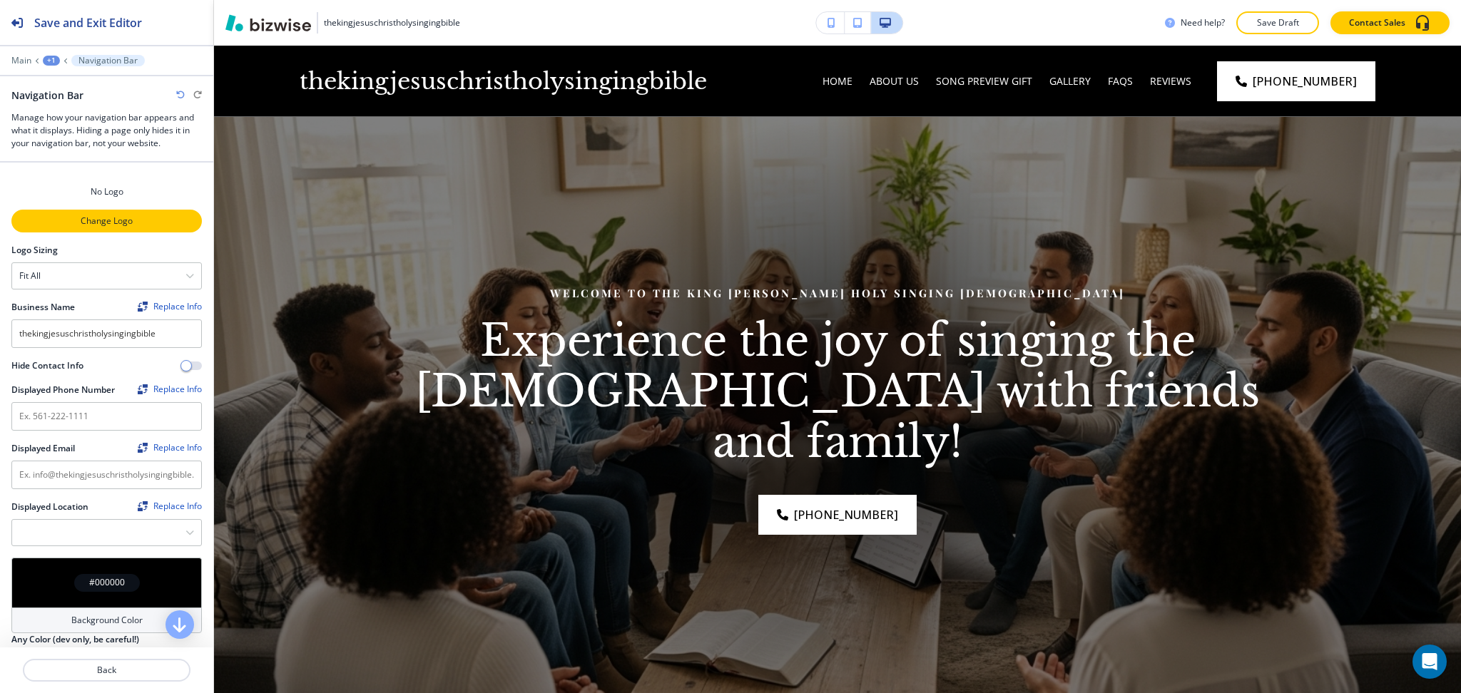
click at [89, 224] on p "Change Logo" at bounding box center [107, 221] width 188 height 13
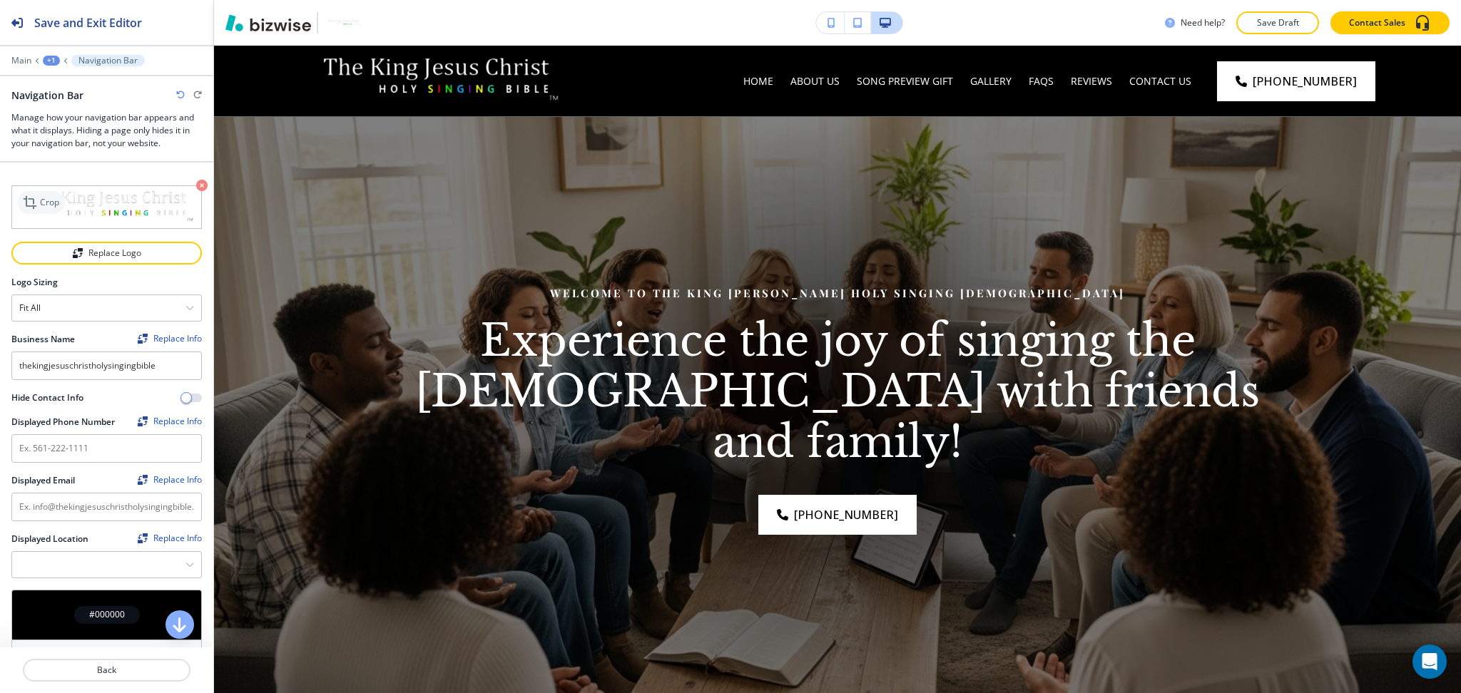
click at [21, 203] on div "Crop" at bounding box center [41, 202] width 48 height 23
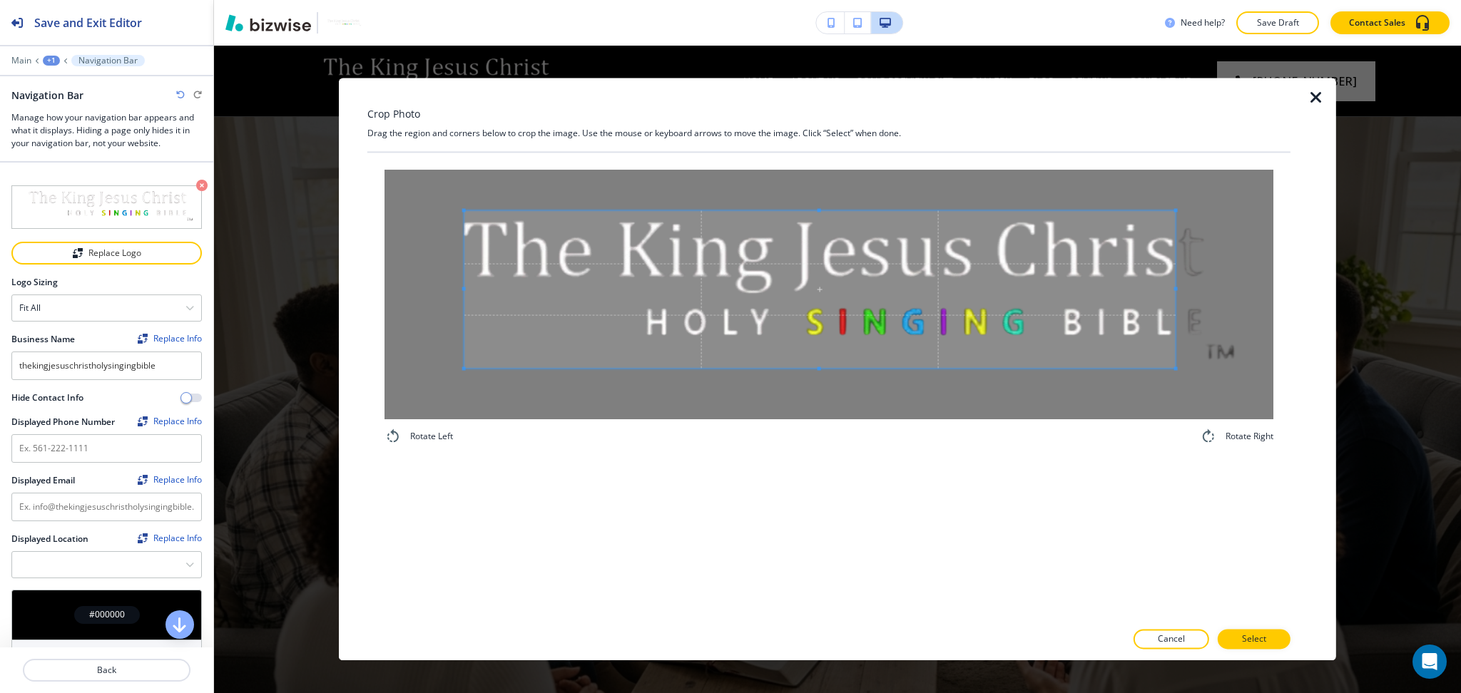
click at [806, 345] on span at bounding box center [819, 290] width 711 height 158
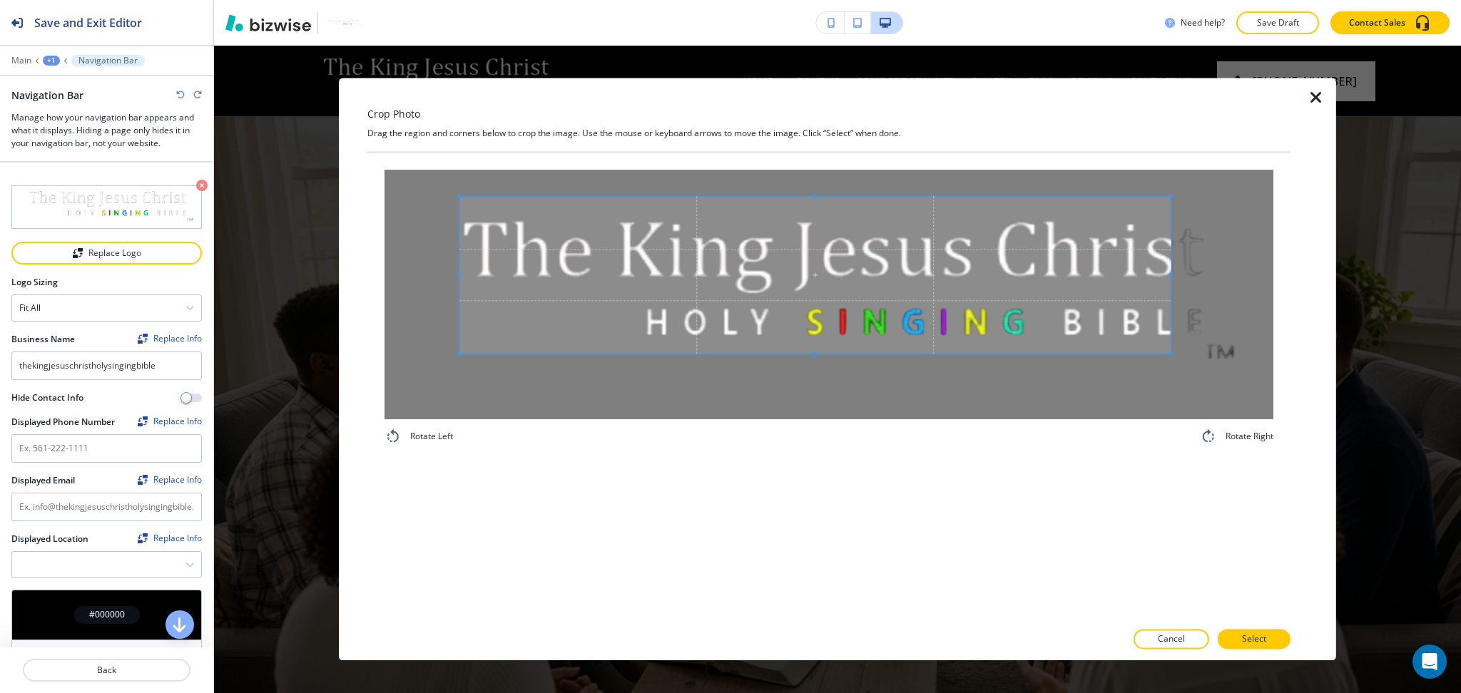
click at [800, 212] on span at bounding box center [814, 275] width 711 height 158
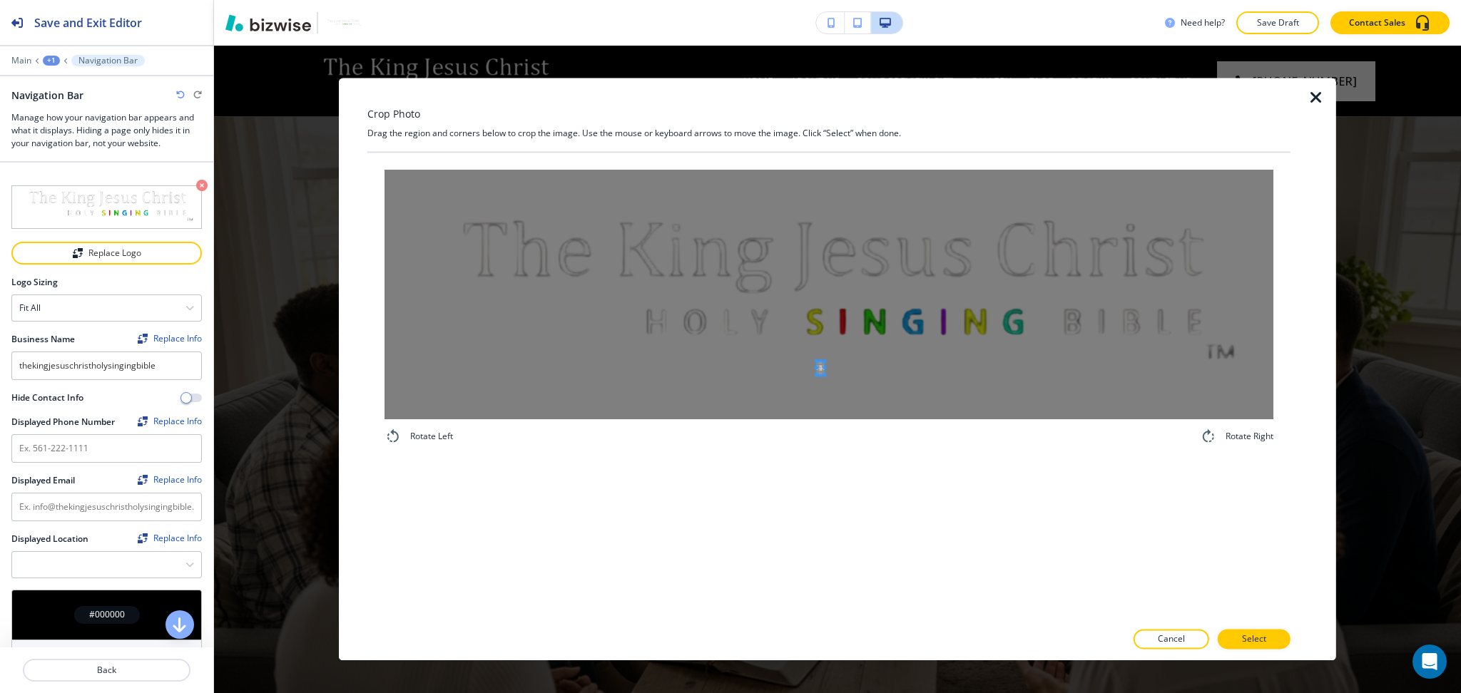
click at [818, 374] on div at bounding box center [828, 295] width 889 height 250
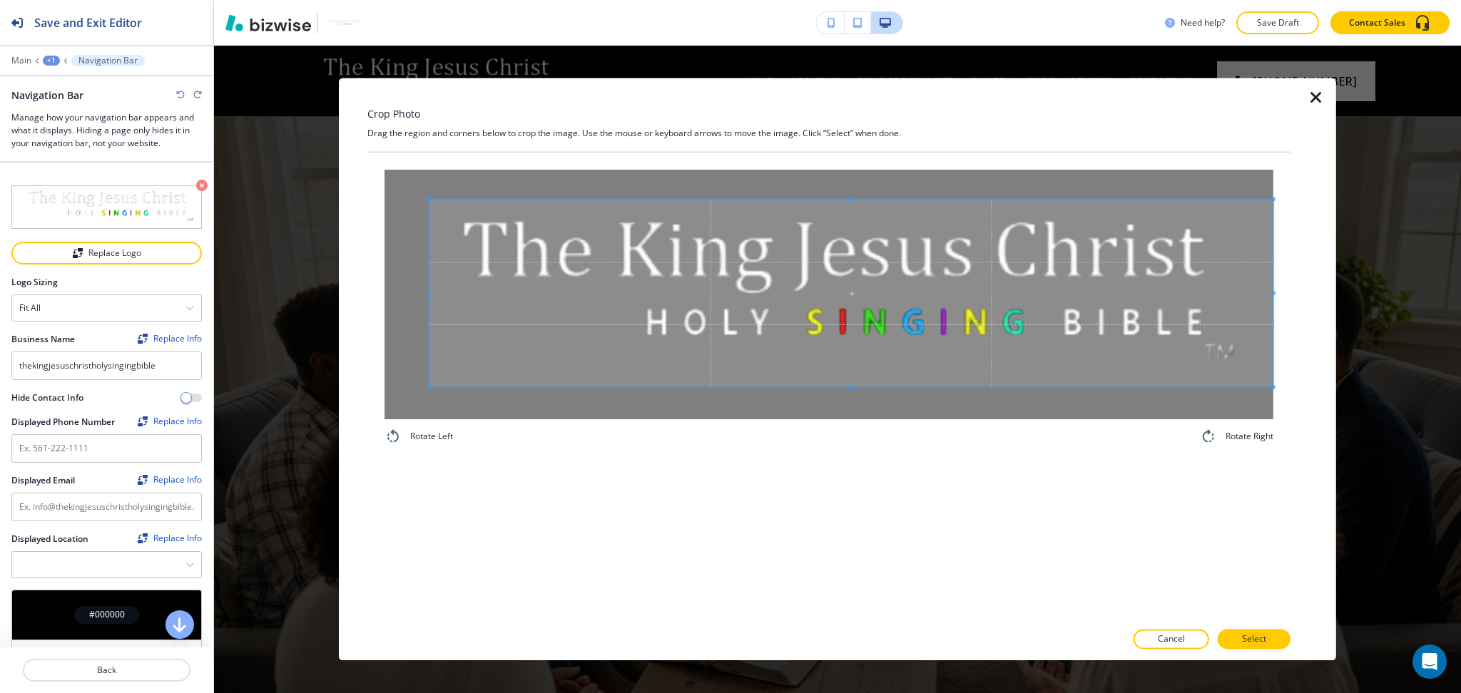
click at [1458, 412] on div "Crop Photo Drag the region and corners below to crop the image. Use the mouse o…" at bounding box center [837, 370] width 1247 height 648
click at [454, 294] on div at bounding box center [863, 297] width 818 height 194
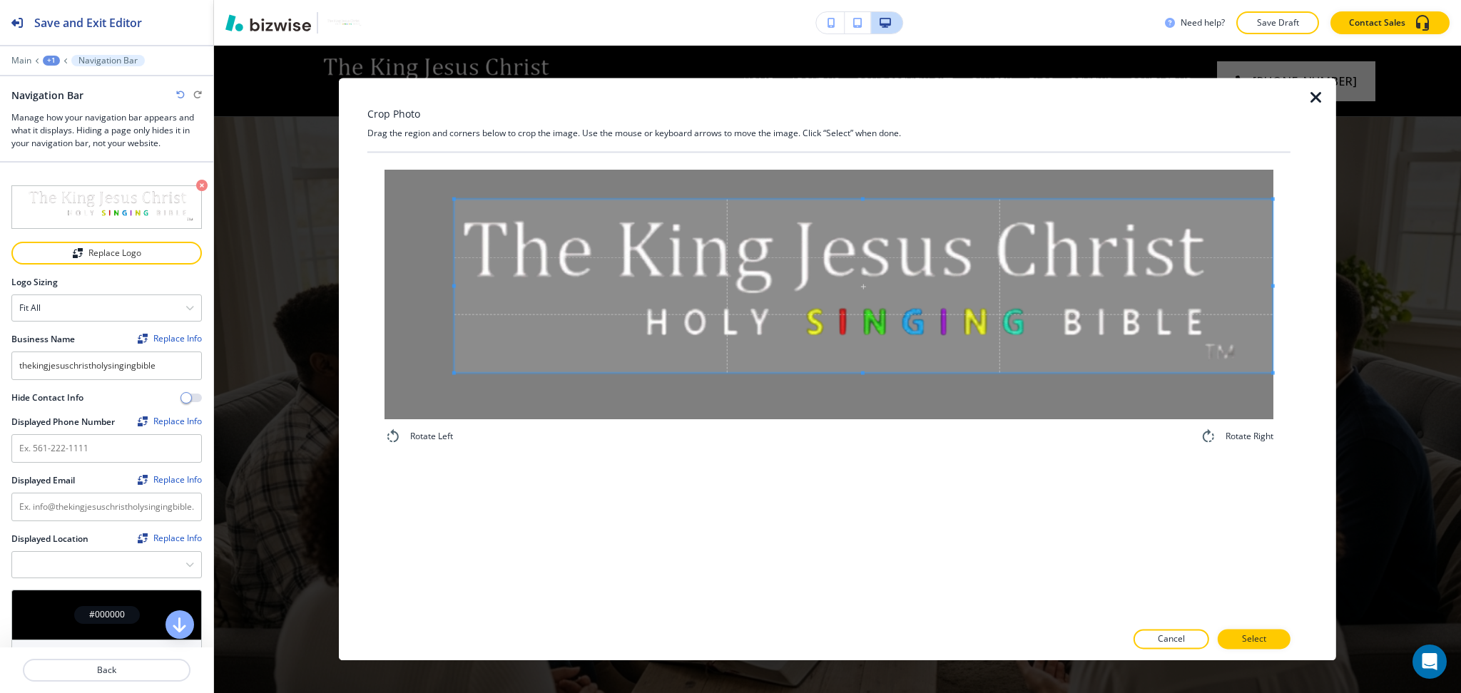
click at [869, 372] on span at bounding box center [863, 374] width 818 height 4
click at [1265, 635] on p "Select" at bounding box center [1254, 639] width 24 height 13
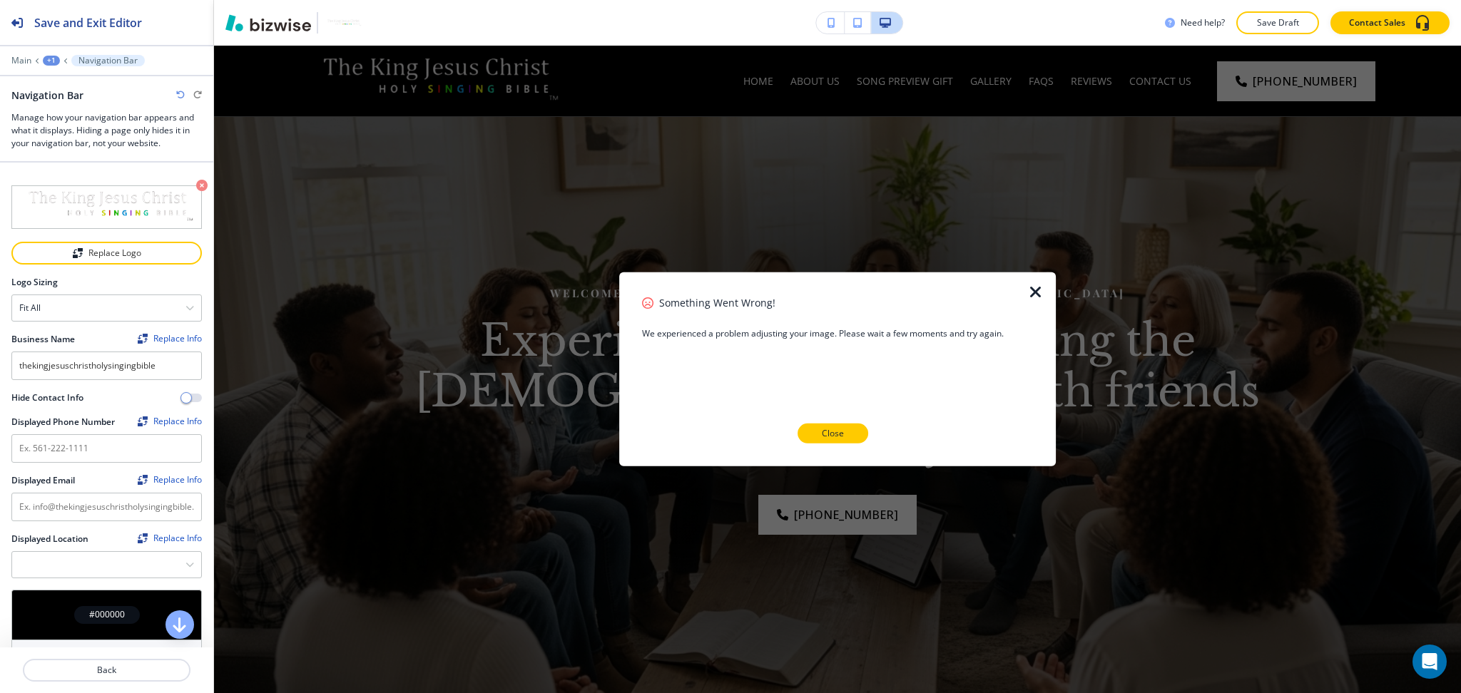
click at [844, 426] on button "Close" at bounding box center [832, 434] width 71 height 20
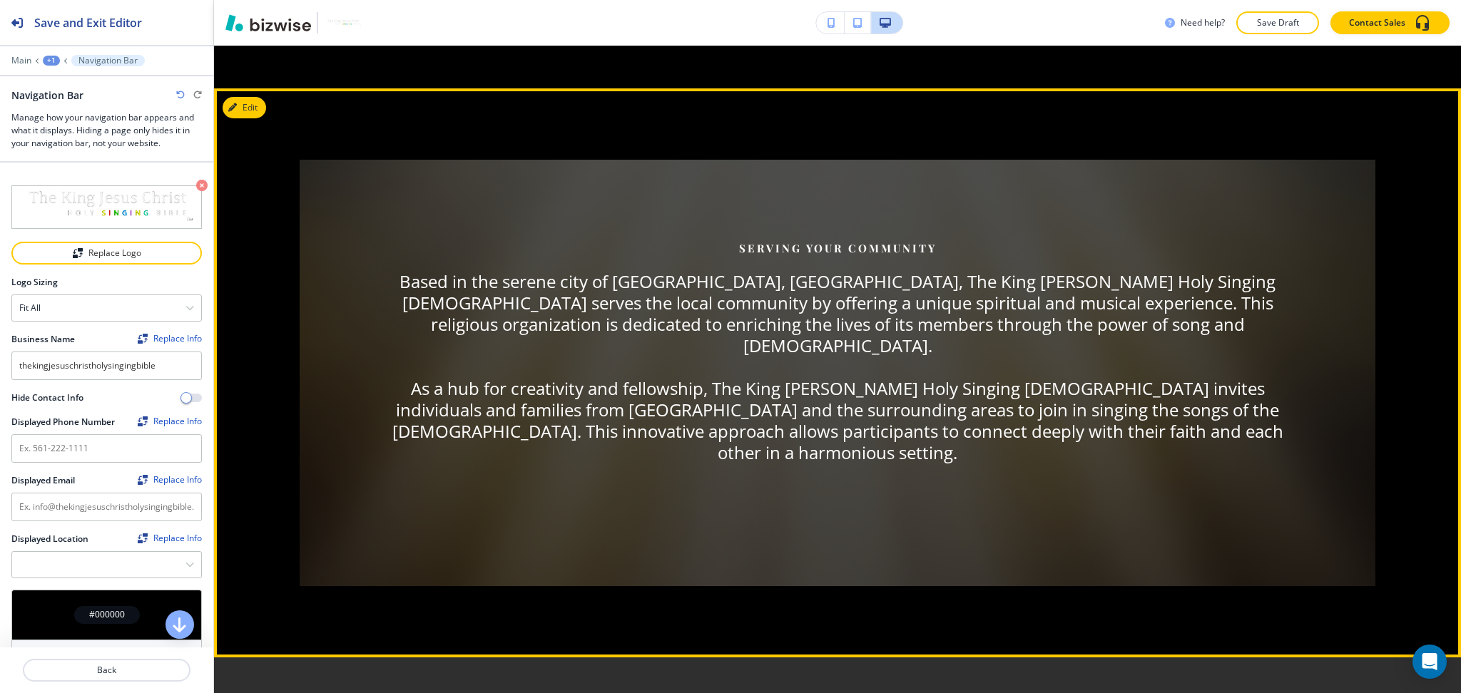
scroll to position [2731, 0]
click at [252, 96] on button "Edit This Section" at bounding box center [271, 106] width 96 height 21
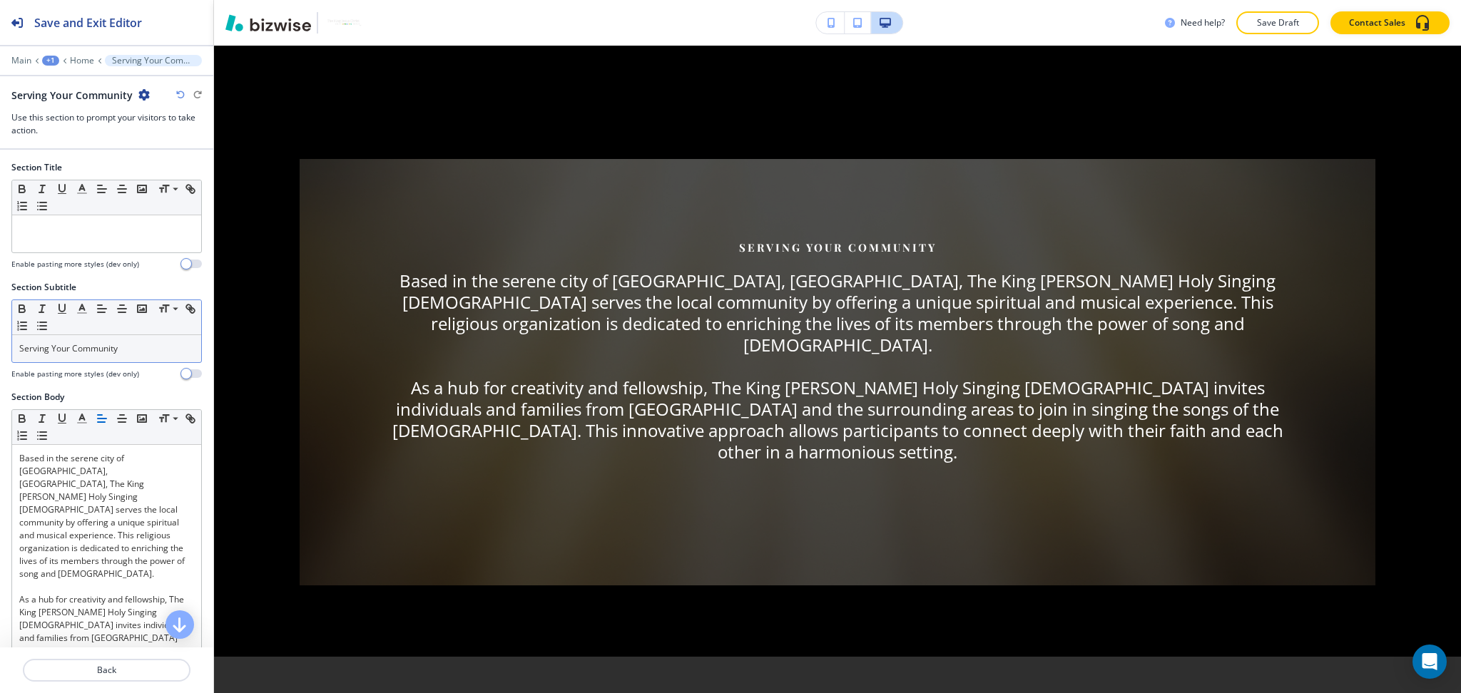
scroll to position [2729, 0]
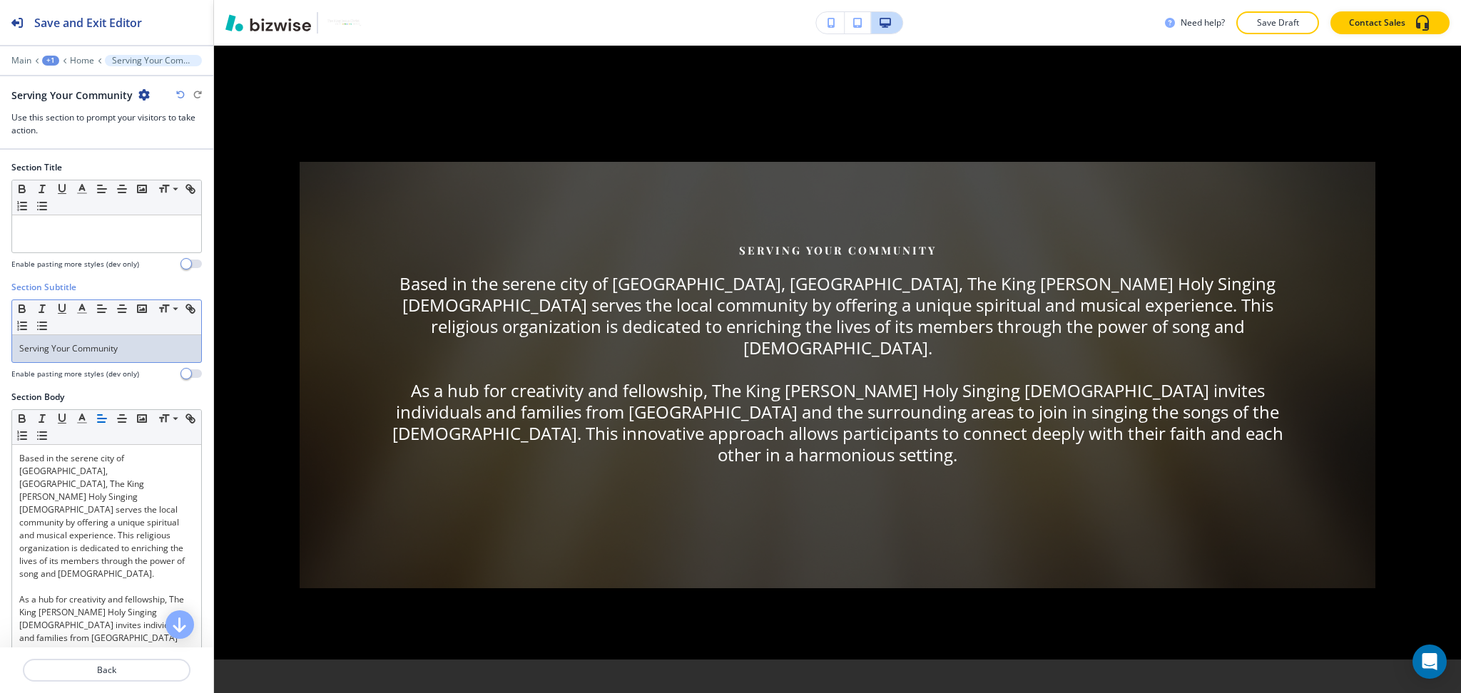
click at [138, 344] on p "Serving Your Community" at bounding box center [106, 348] width 175 height 13
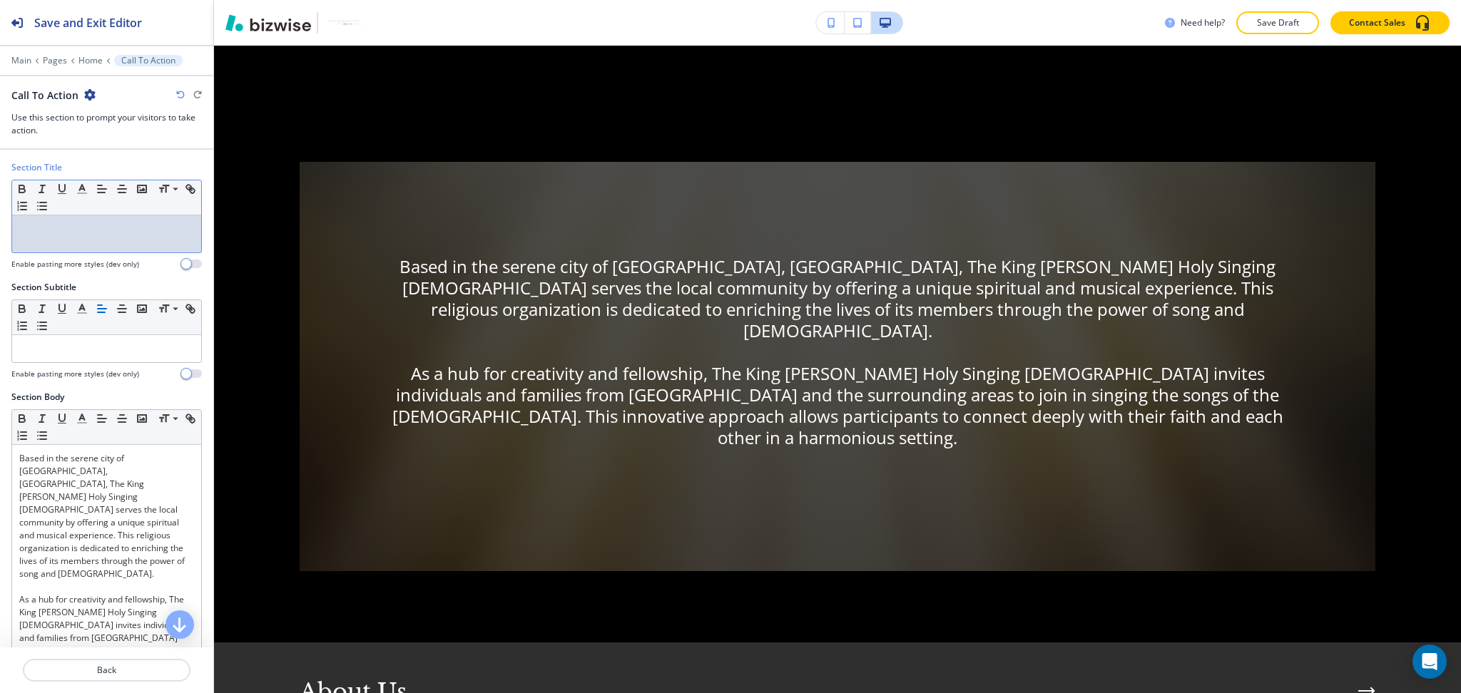
click at [123, 230] on p at bounding box center [106, 229] width 175 height 13
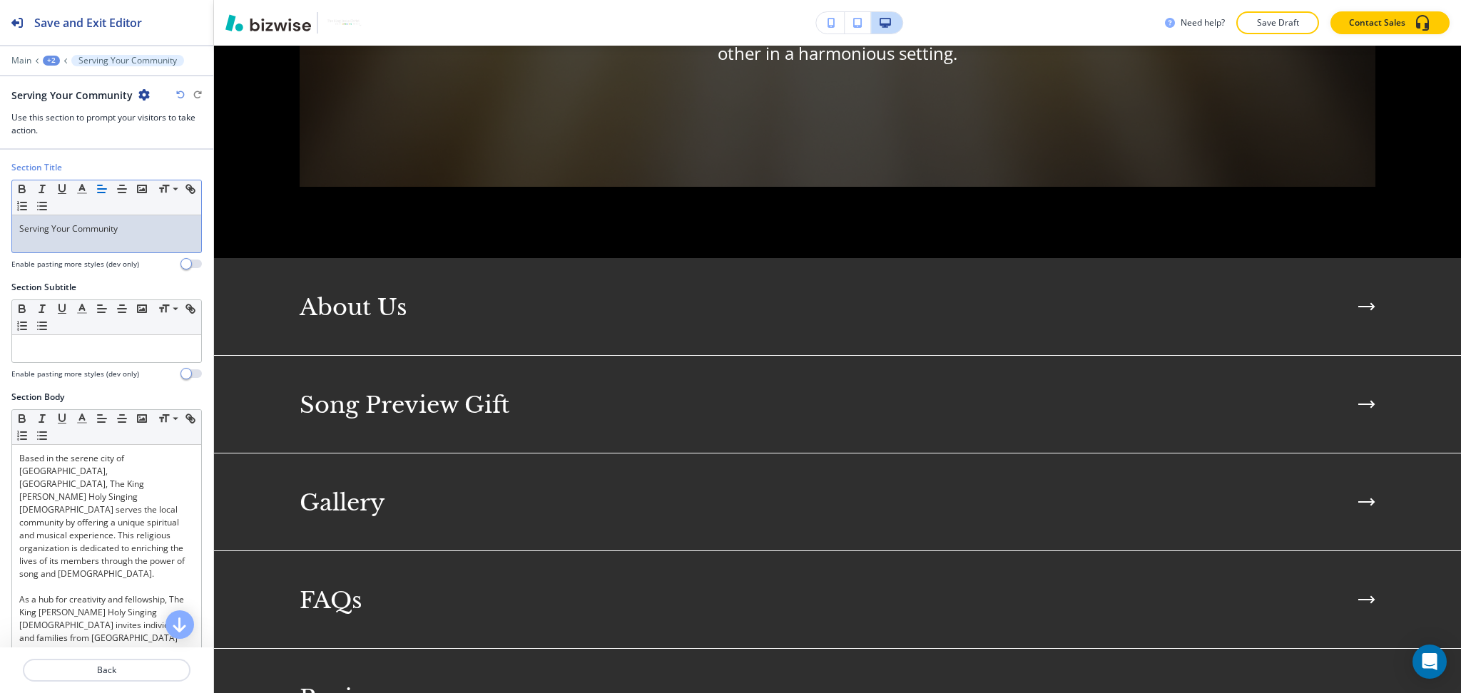
scroll to position [0, 0]
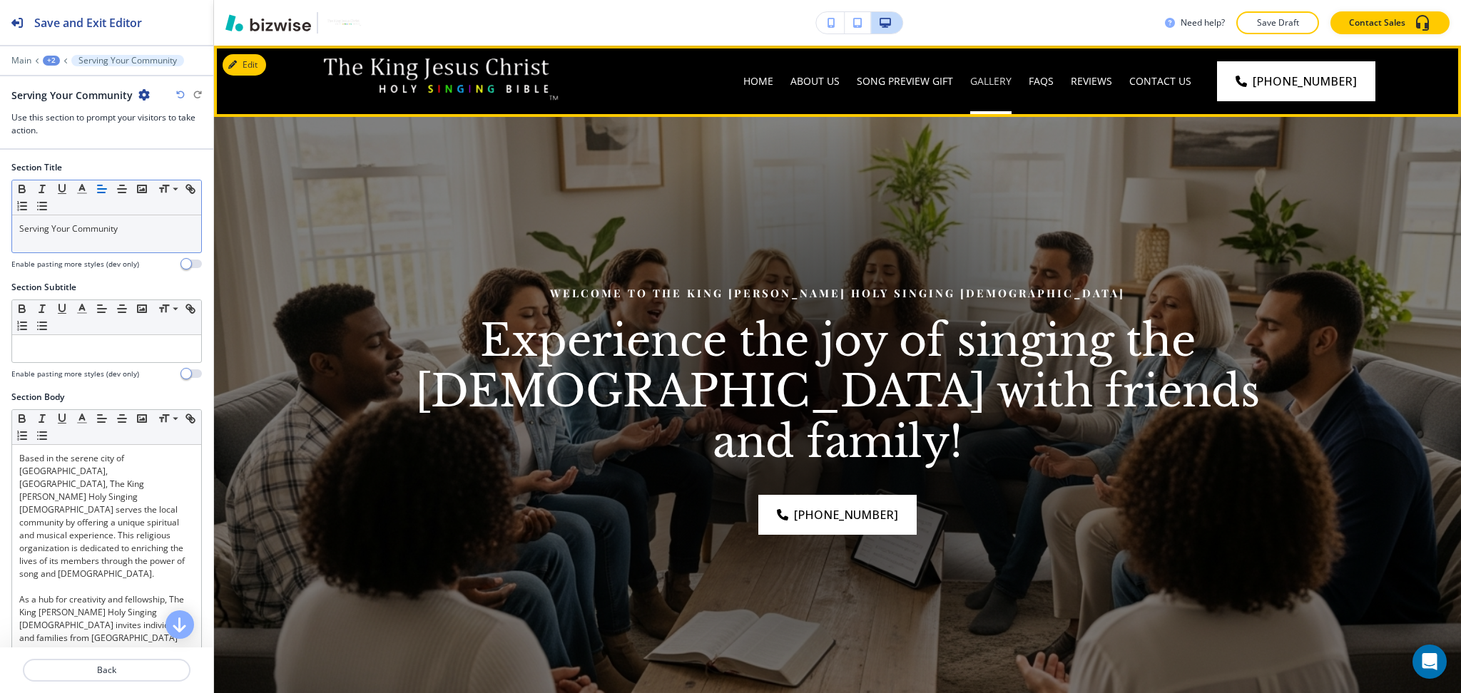
click at [993, 81] on p "Gallery" at bounding box center [990, 81] width 41 height 14
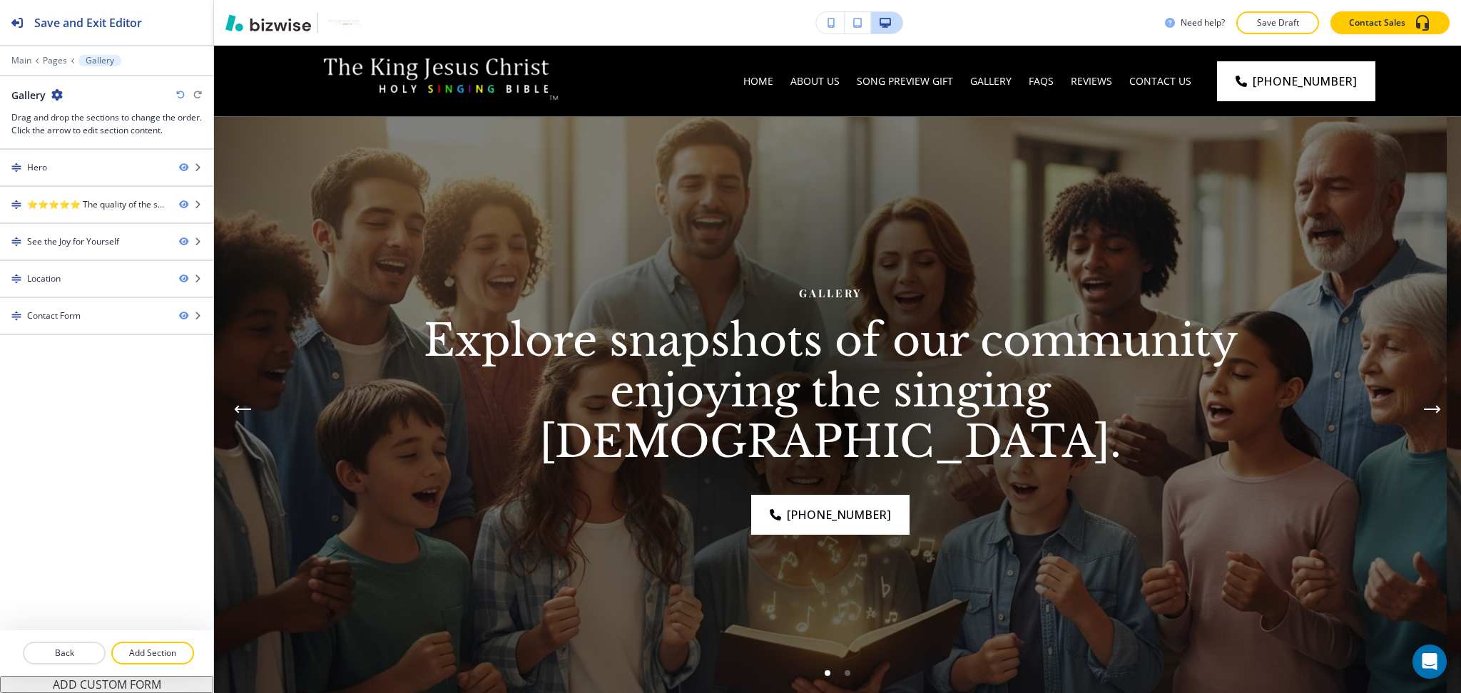
click at [59, 92] on icon "button" at bounding box center [56, 94] width 11 height 11
click at [97, 117] on p "Edit Page Settings" at bounding box center [96, 119] width 73 height 13
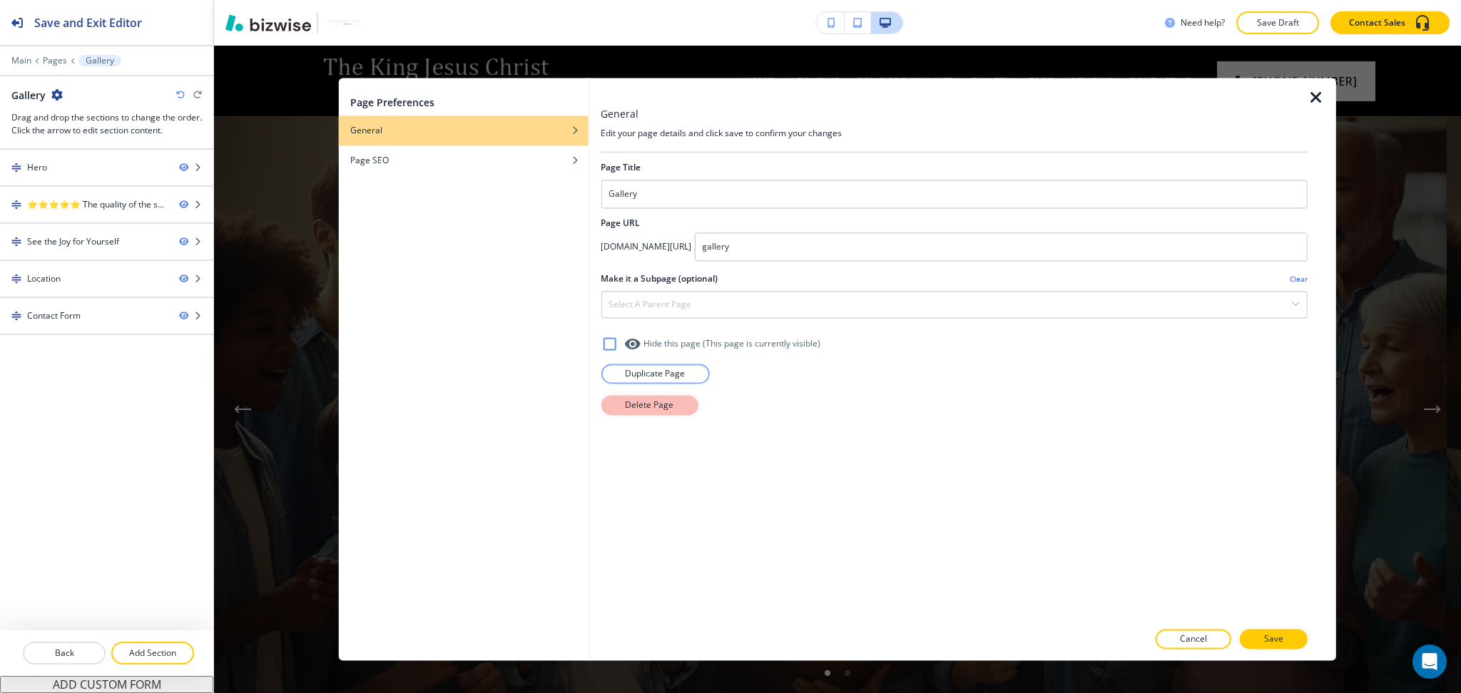
click at [668, 411] on p "Delete Page" at bounding box center [649, 405] width 48 height 13
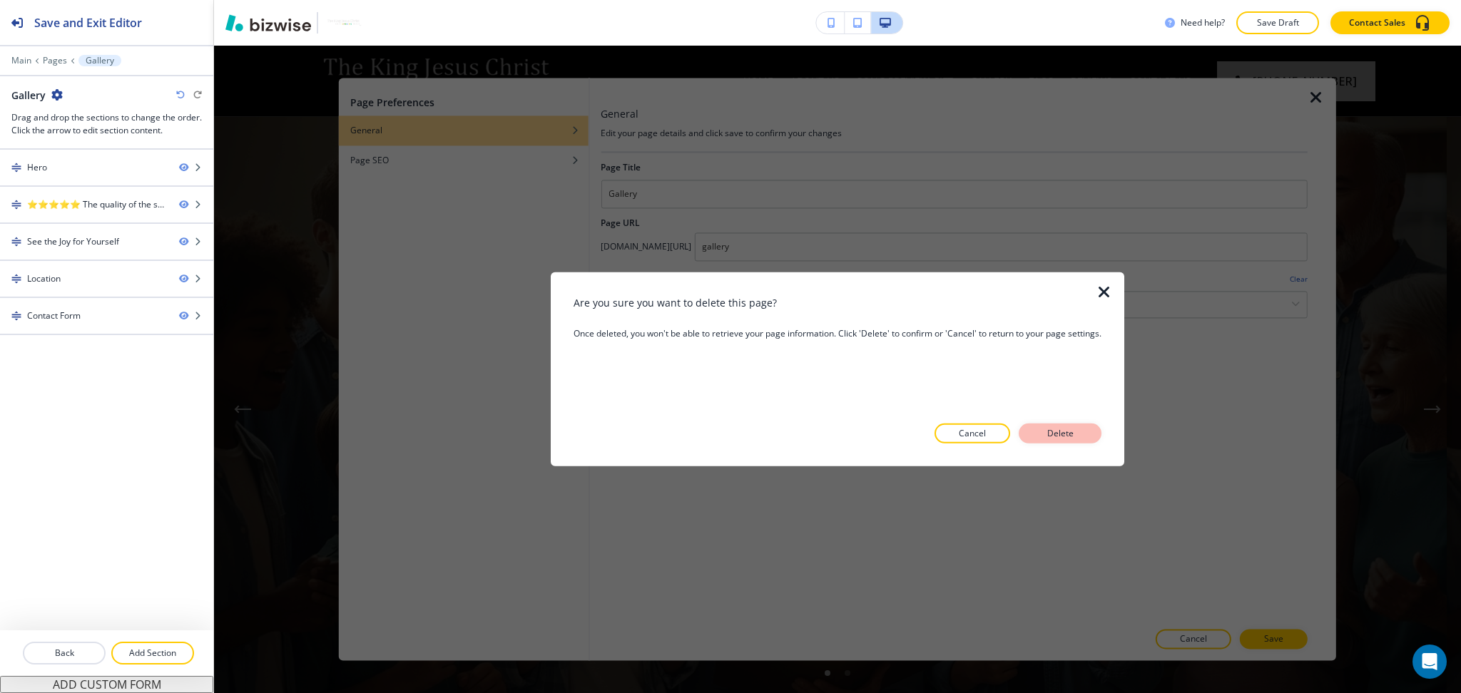
click at [1063, 437] on p "Delete" at bounding box center [1060, 433] width 34 height 13
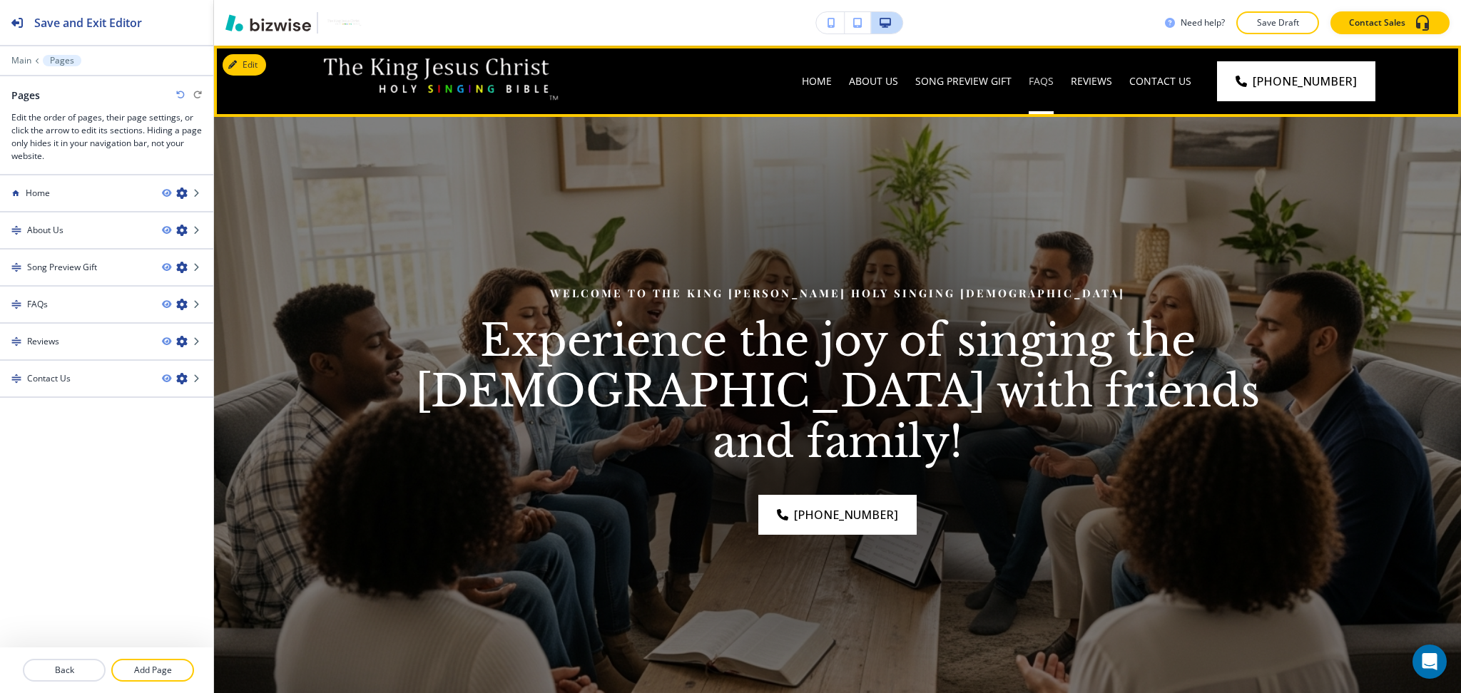
click at [1043, 79] on p "FAQs" at bounding box center [1040, 81] width 25 height 14
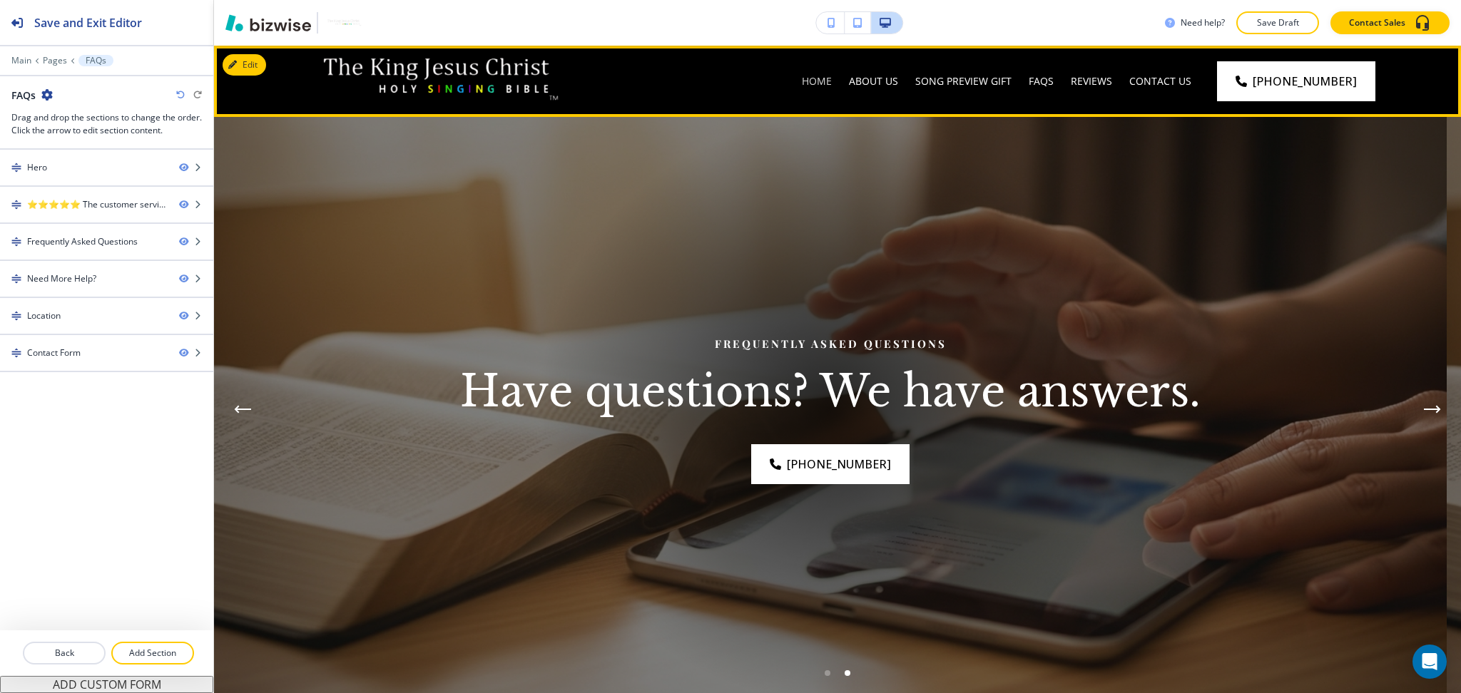
click at [827, 83] on p "Home" at bounding box center [817, 81] width 30 height 14
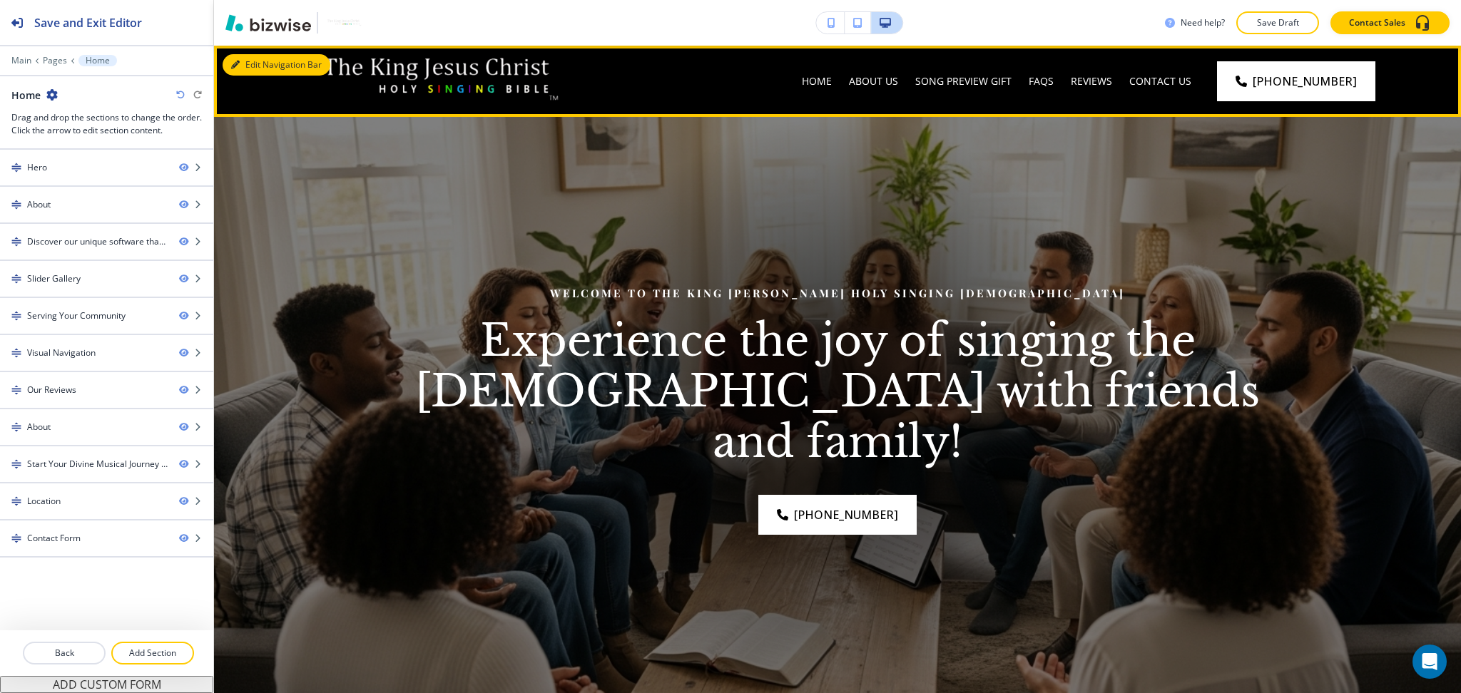
click at [242, 63] on button "Edit Navigation Bar" at bounding box center [277, 64] width 108 height 21
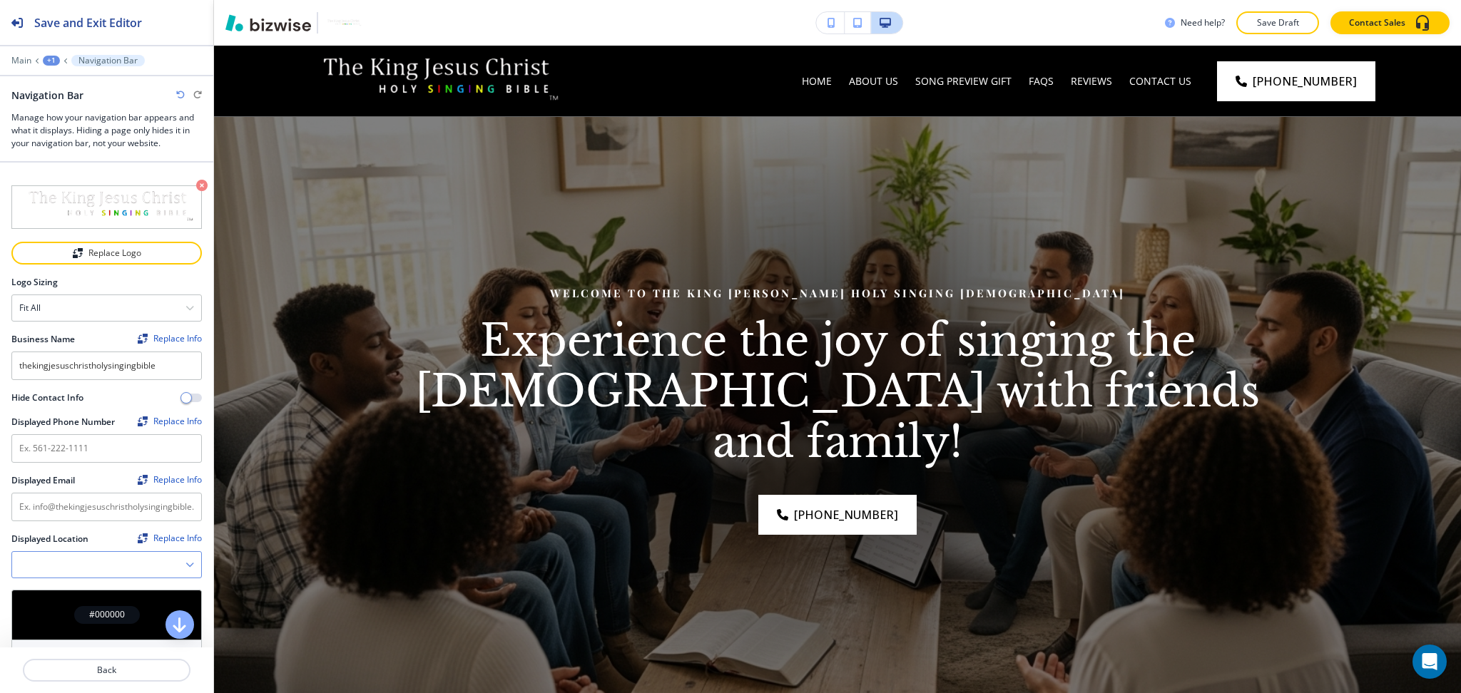
click at [175, 570] on div at bounding box center [106, 565] width 189 height 26
click at [141, 591] on h4 "Walnut Creek, CA, USA" at bounding box center [106, 596] width 175 height 26
type Location "Walnut Creek, CA, USA"
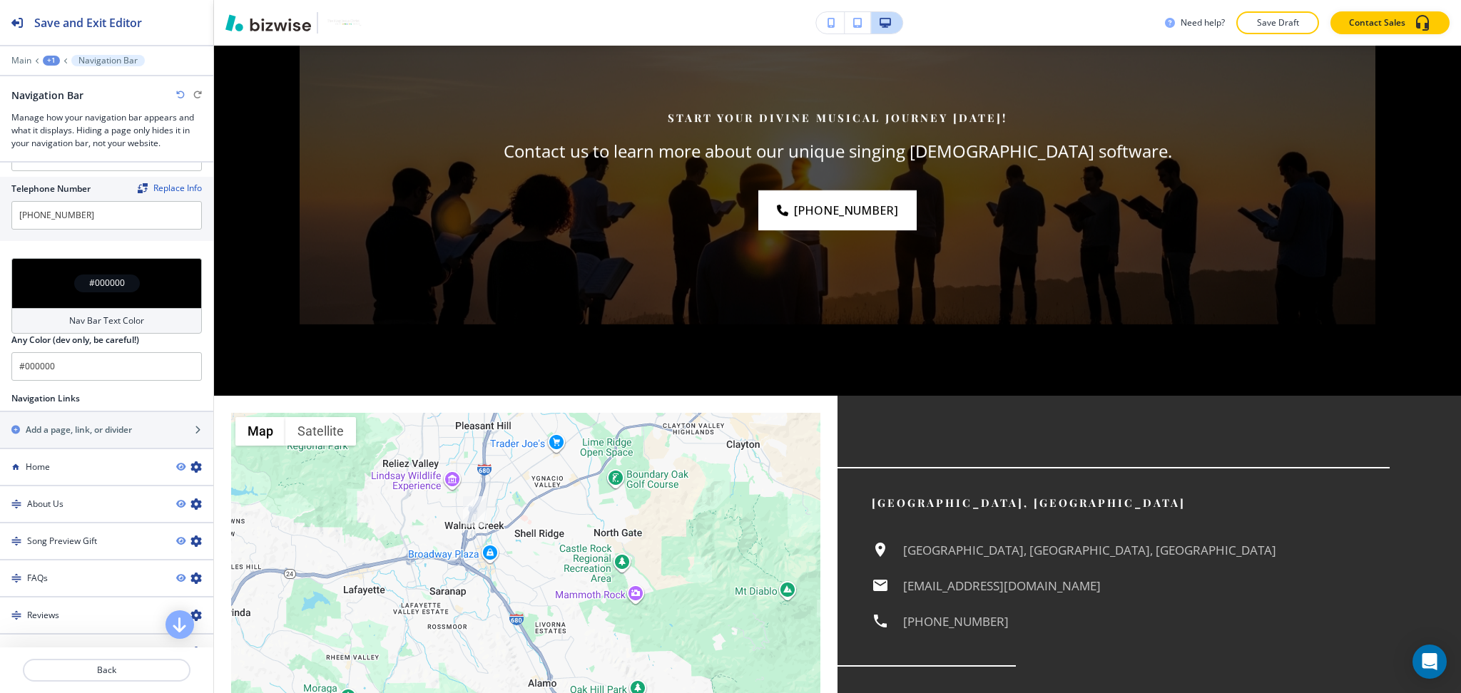
scroll to position [5543, 0]
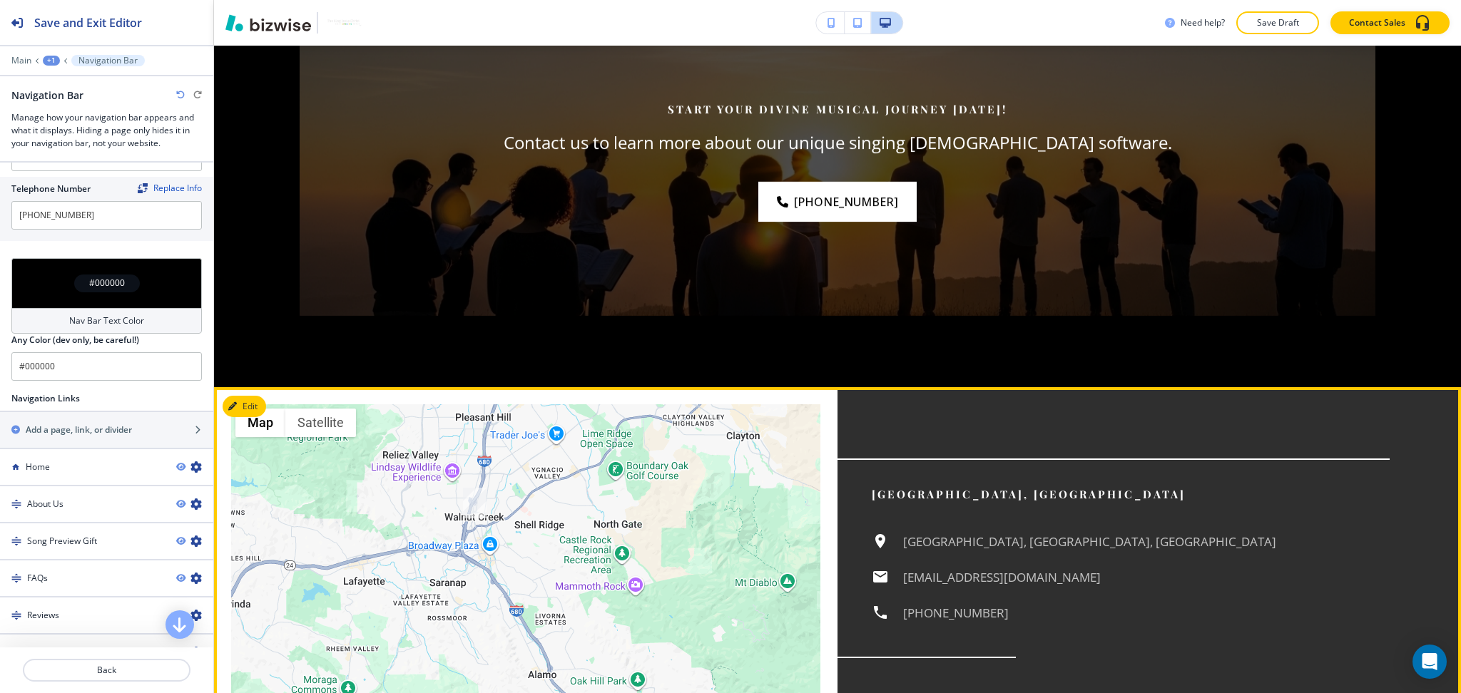
drag, startPoint x: 1157, startPoint y: 461, endPoint x: 888, endPoint y: 461, distance: 268.9
click at [888, 533] on div "Walnut Creek, CA, USA info@thekingjesuschristholysingingbible.com (925) 395-0442" at bounding box center [1130, 578] width 518 height 90
copy h6 "info@thekingjesuschristholysingingbible.com"
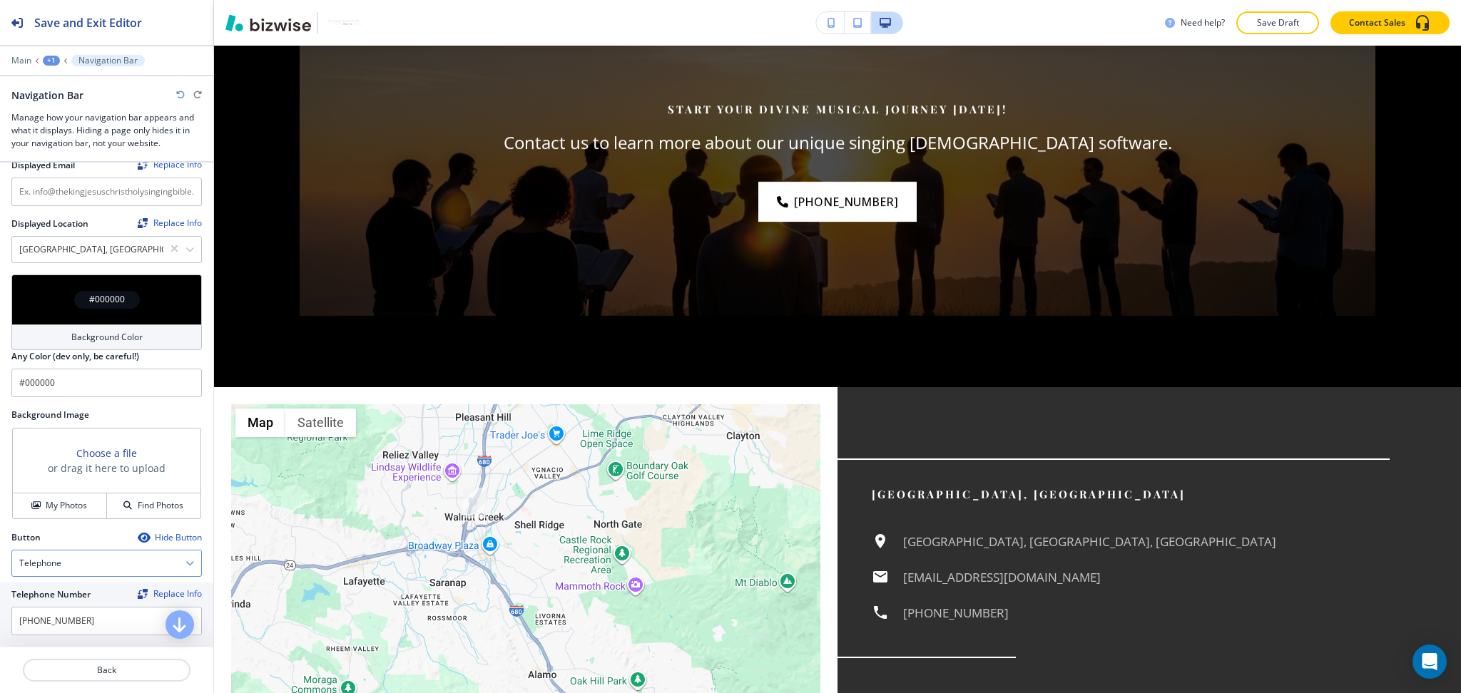
scroll to position [314, 0]
click at [106, 183] on input "text" at bounding box center [106, 193] width 190 height 29
paste input "info@thekingjesuschristholysingingbible.com"
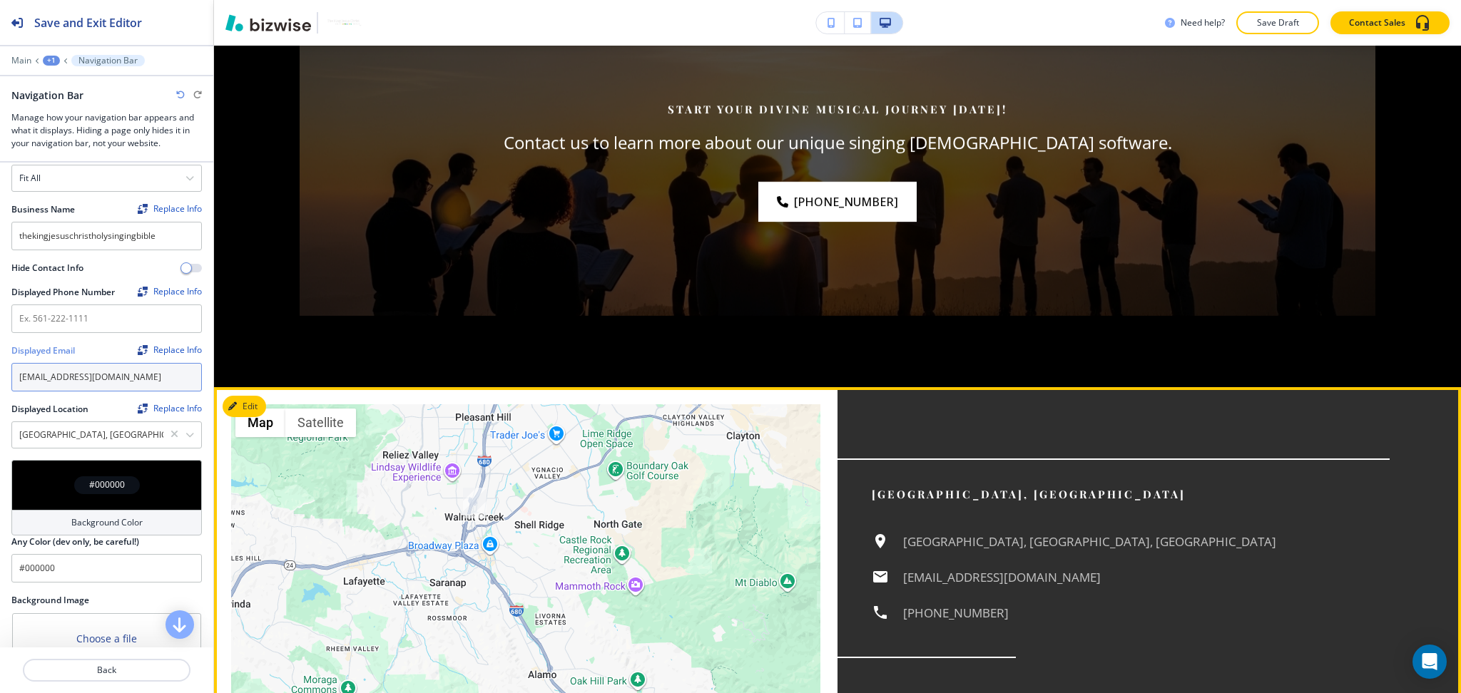
type input "info@thekingjesuschristholysingingbible.com"
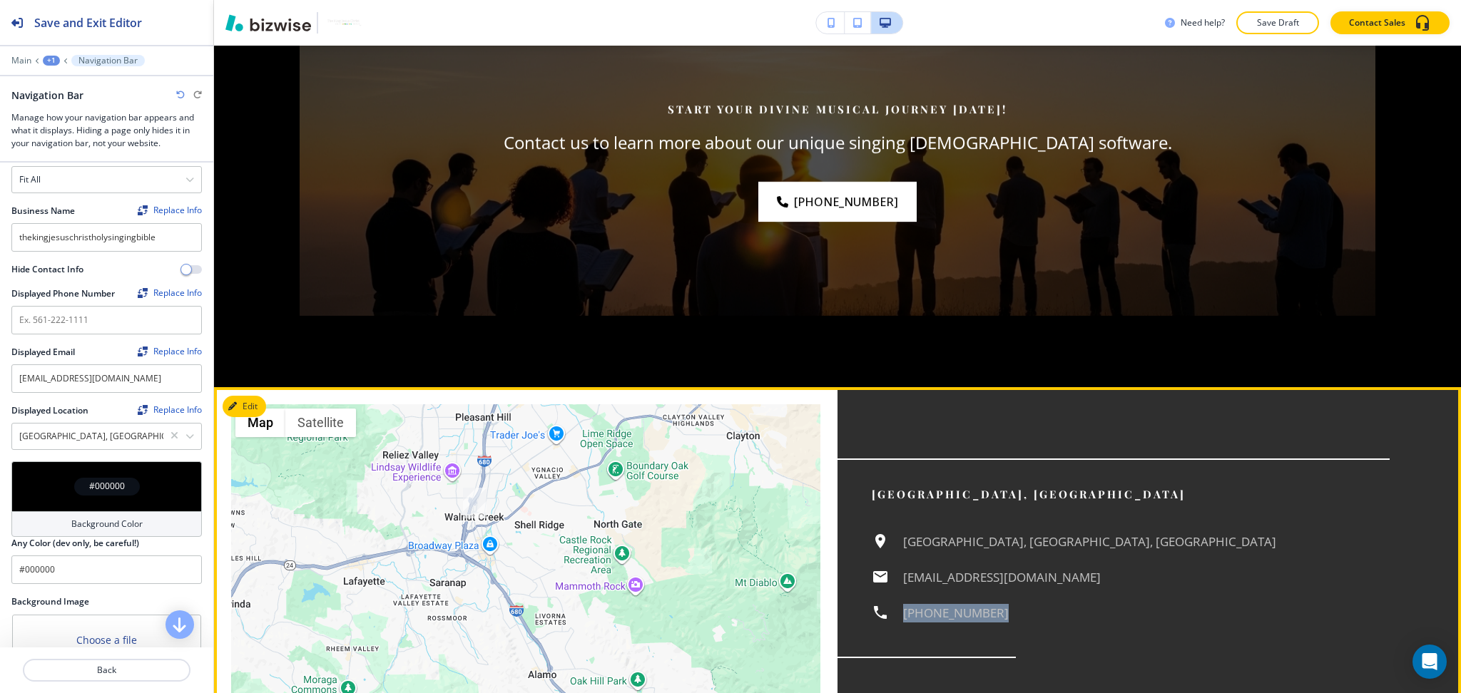
drag, startPoint x: 991, startPoint y: 494, endPoint x: 890, endPoint y: 497, distance: 100.6
click at [890, 533] on div "Walnut Creek, CA, USA info@thekingjesuschristholysingingbible.com (925) 395-0442" at bounding box center [1130, 578] width 518 height 90
copy h6 "(925) 395-0442"
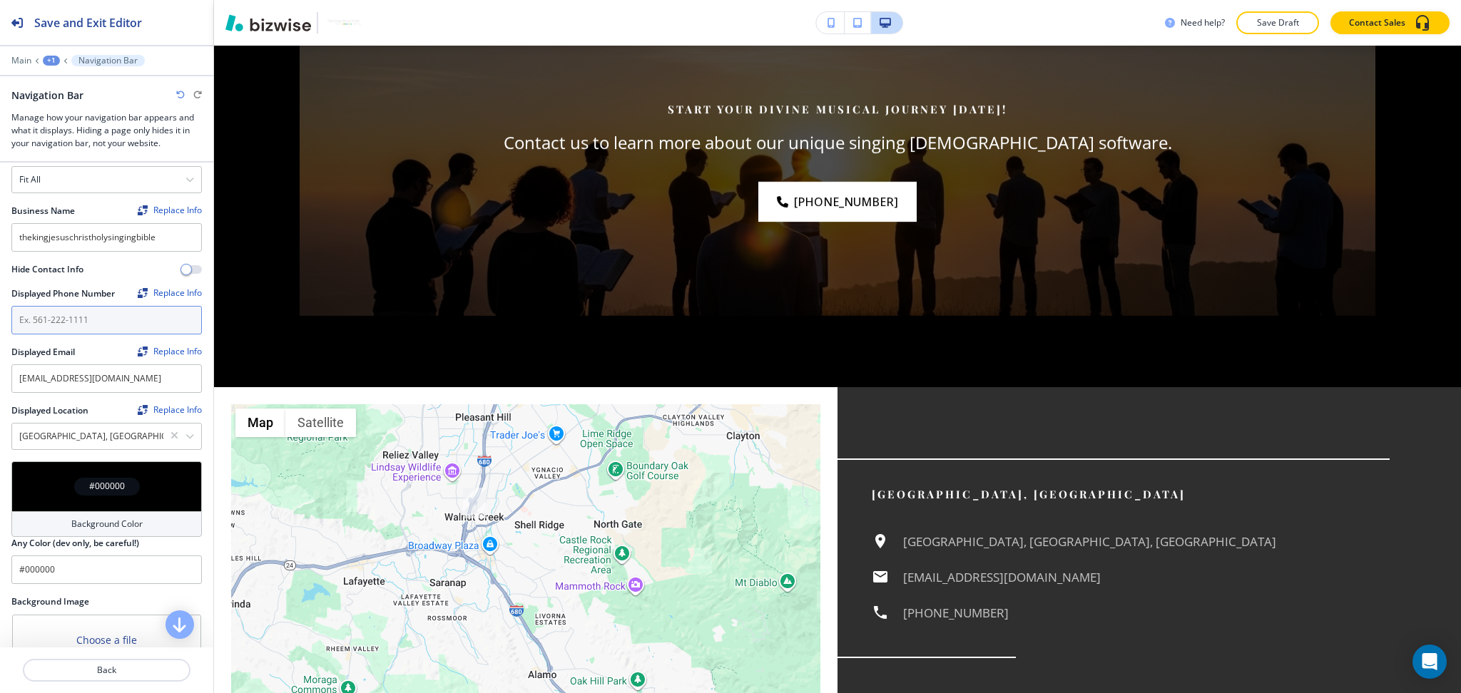
click at [108, 329] on input "text" at bounding box center [106, 320] width 190 height 29
paste input "(925) 395-0442"
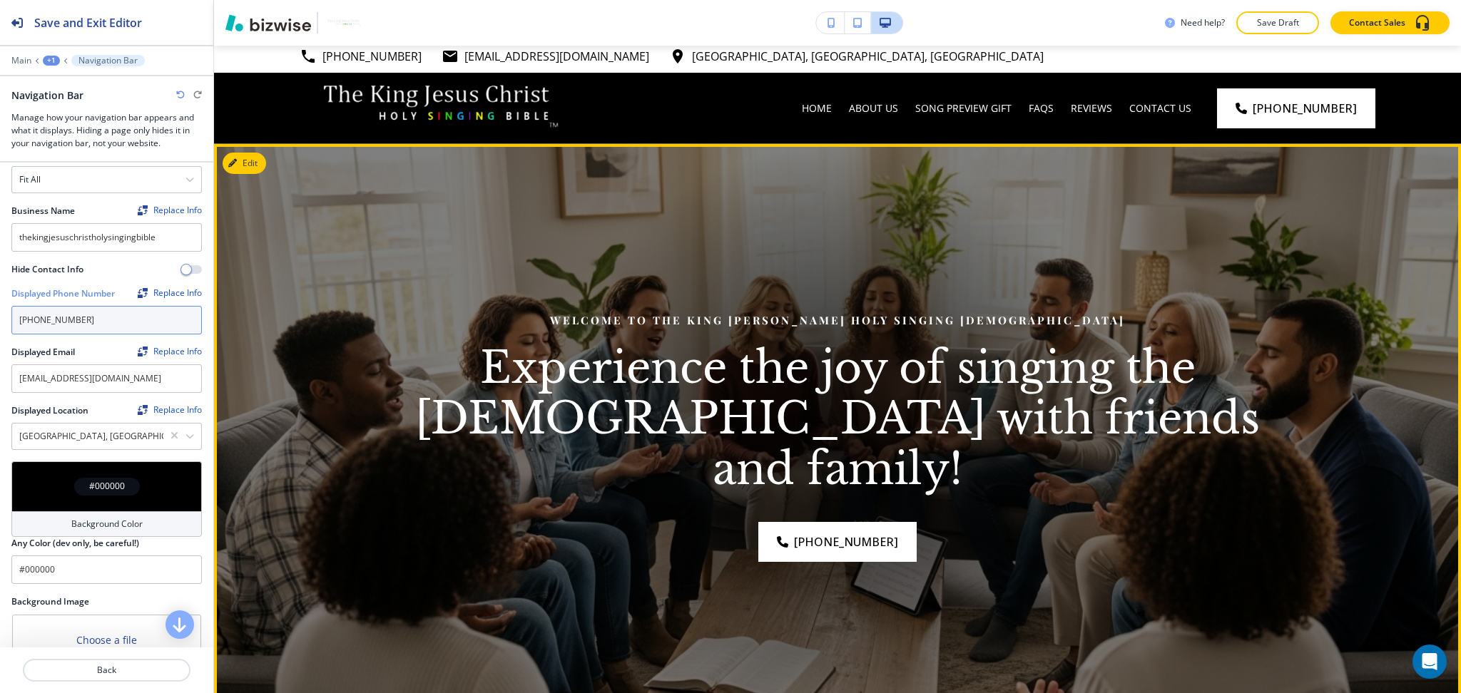
scroll to position [0, 0]
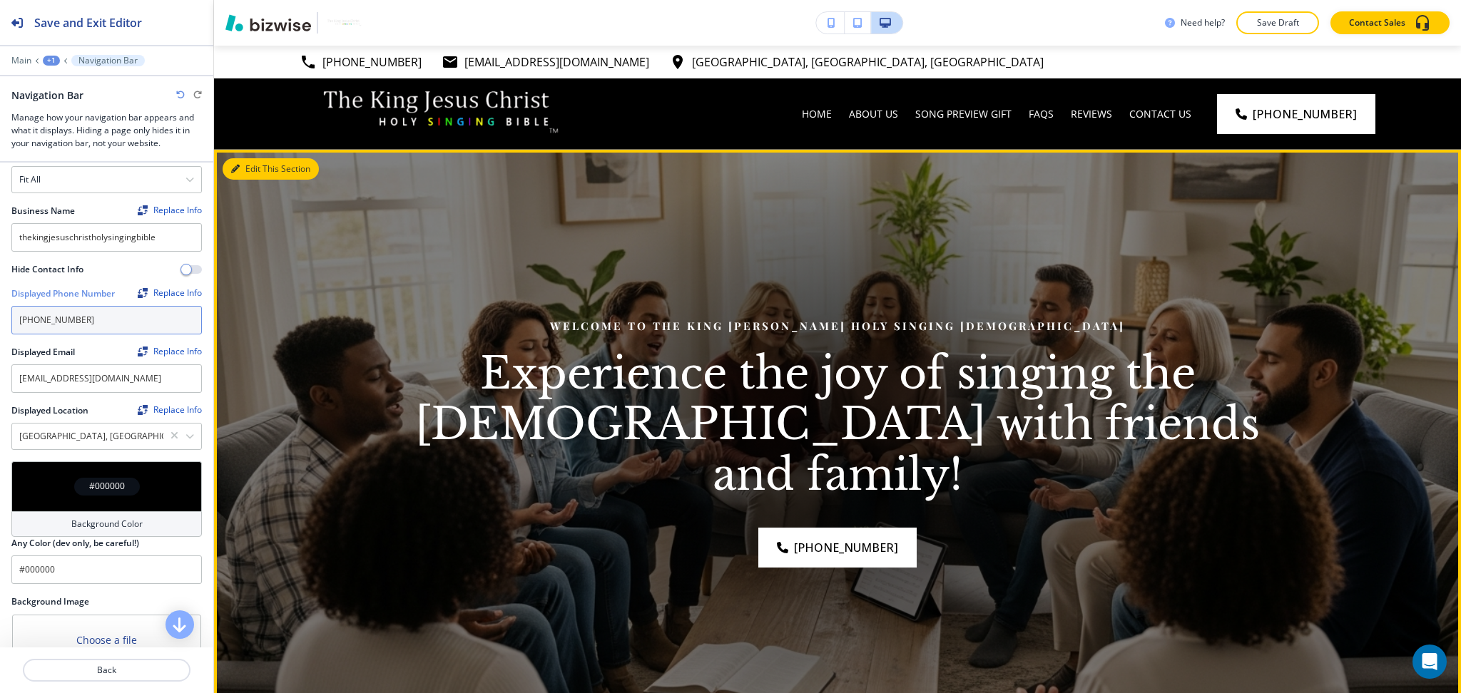
type input "(925) 395-0442"
click at [252, 168] on button "Edit This Section" at bounding box center [271, 168] width 96 height 21
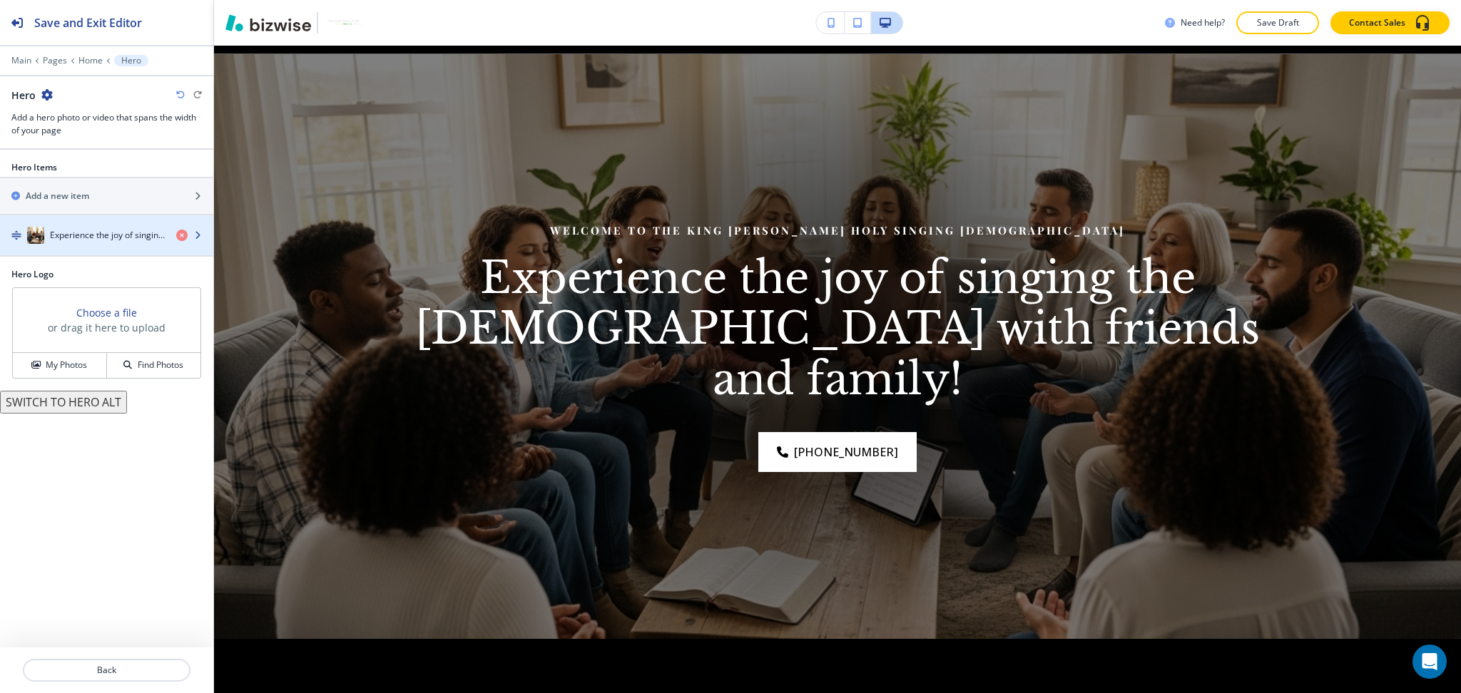
scroll to position [104, 0]
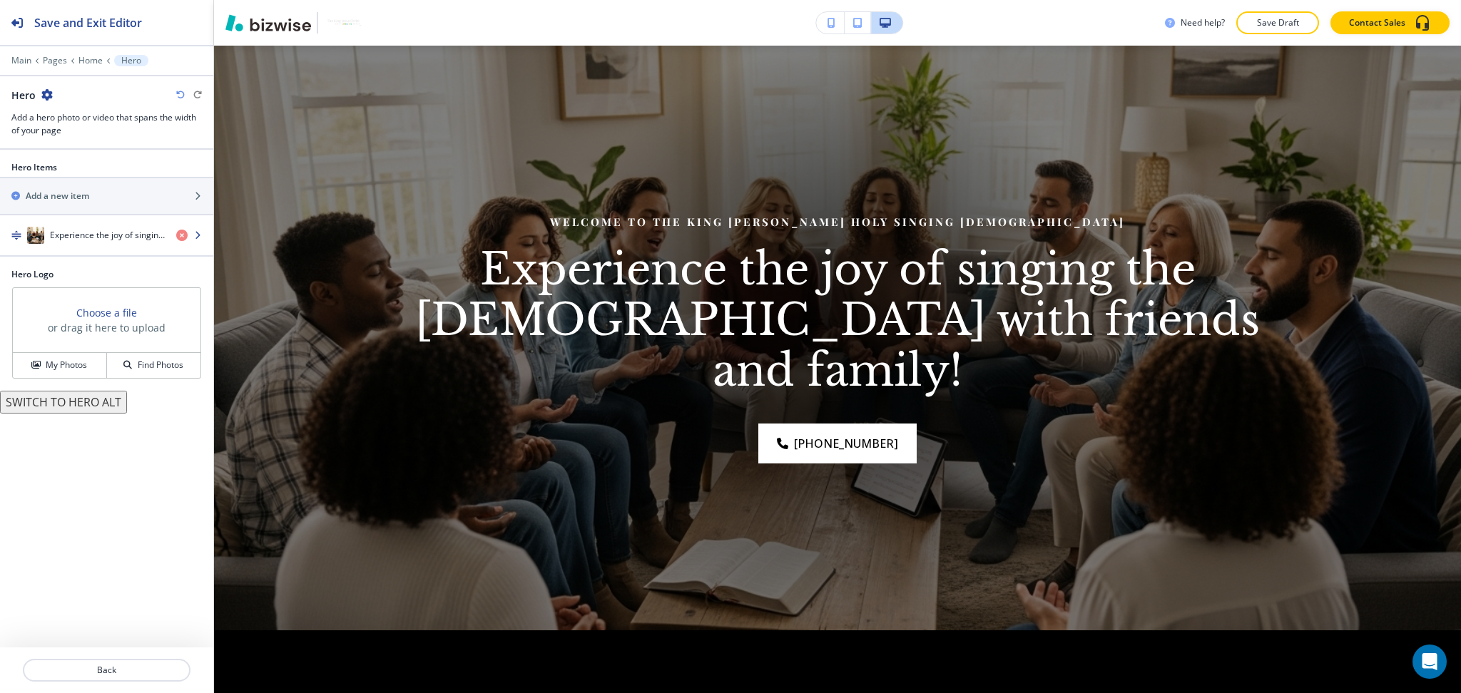
click at [103, 230] on h4 "Experience the joy of singing the Bible with friends and family!" at bounding box center [107, 235] width 115 height 13
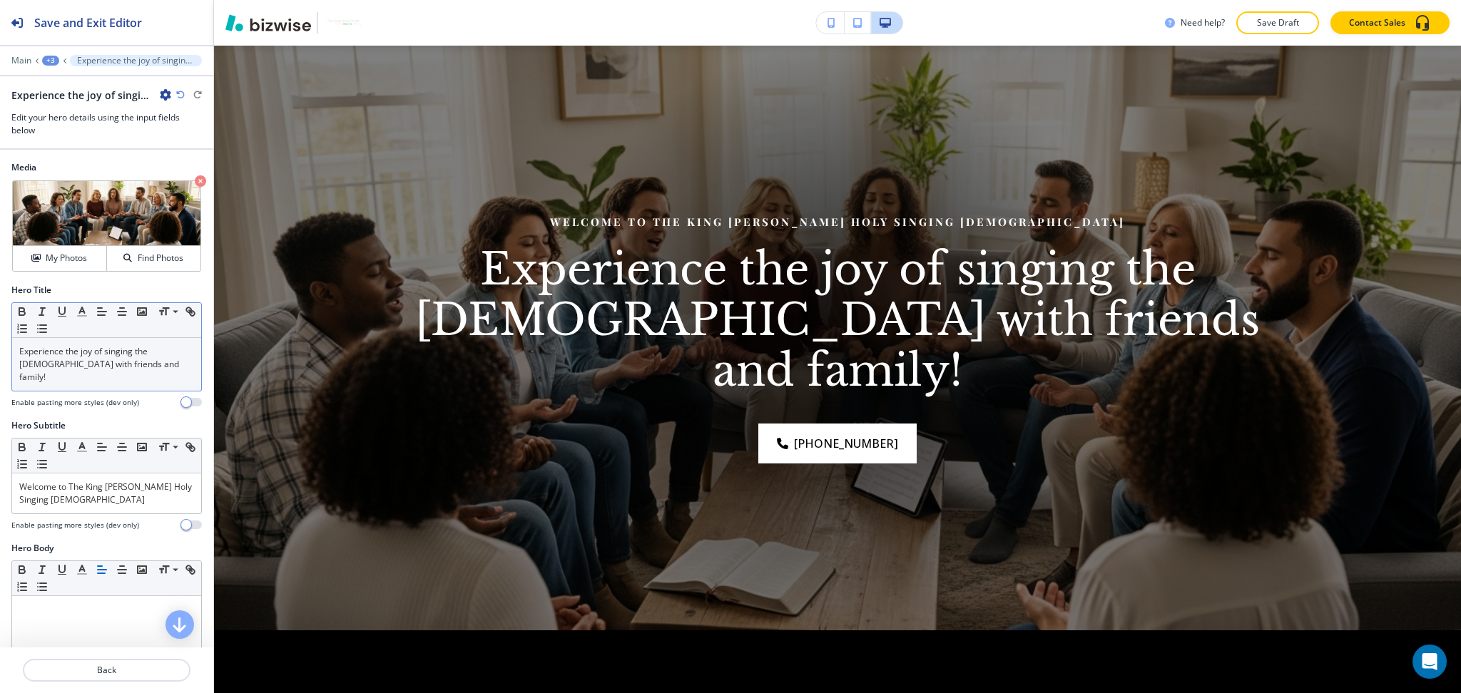
click at [131, 360] on p "Experience the joy of singing the Bible with friends and family!" at bounding box center [106, 364] width 175 height 39
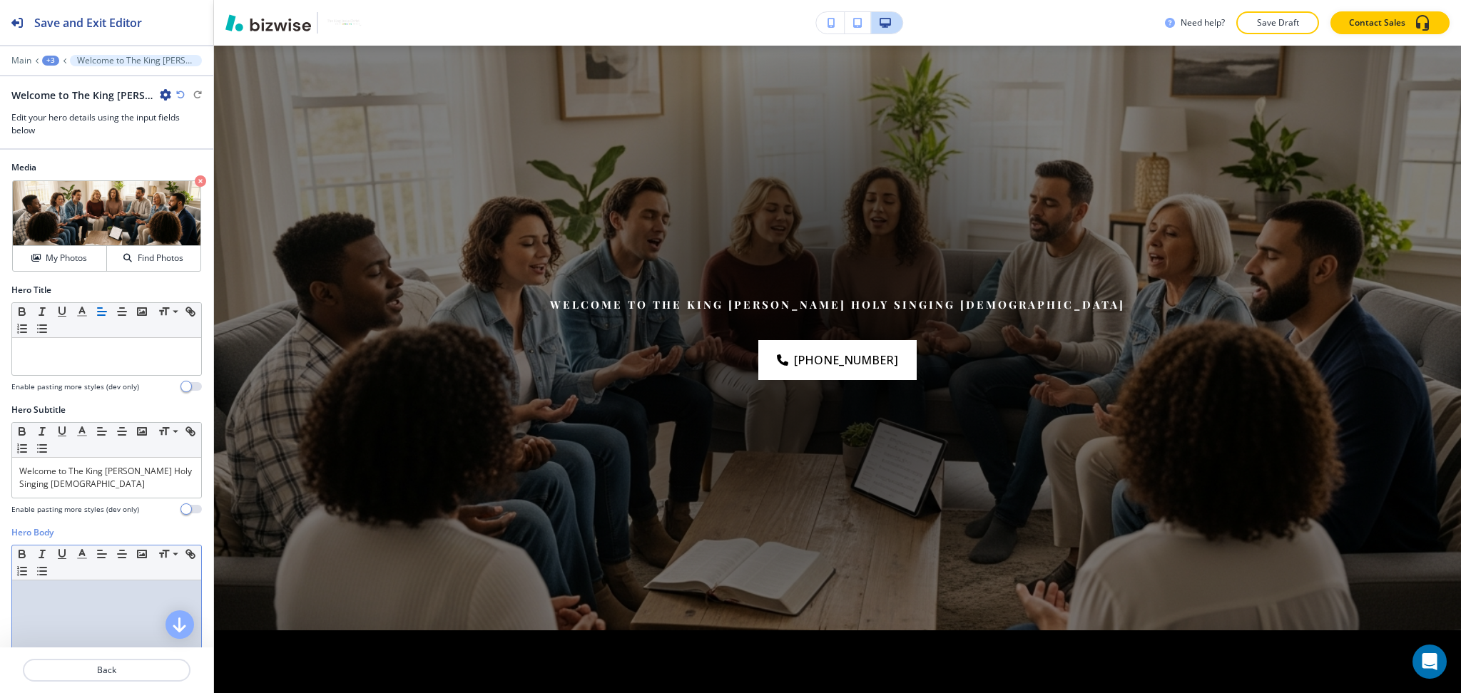
click at [126, 593] on p at bounding box center [106, 594] width 175 height 13
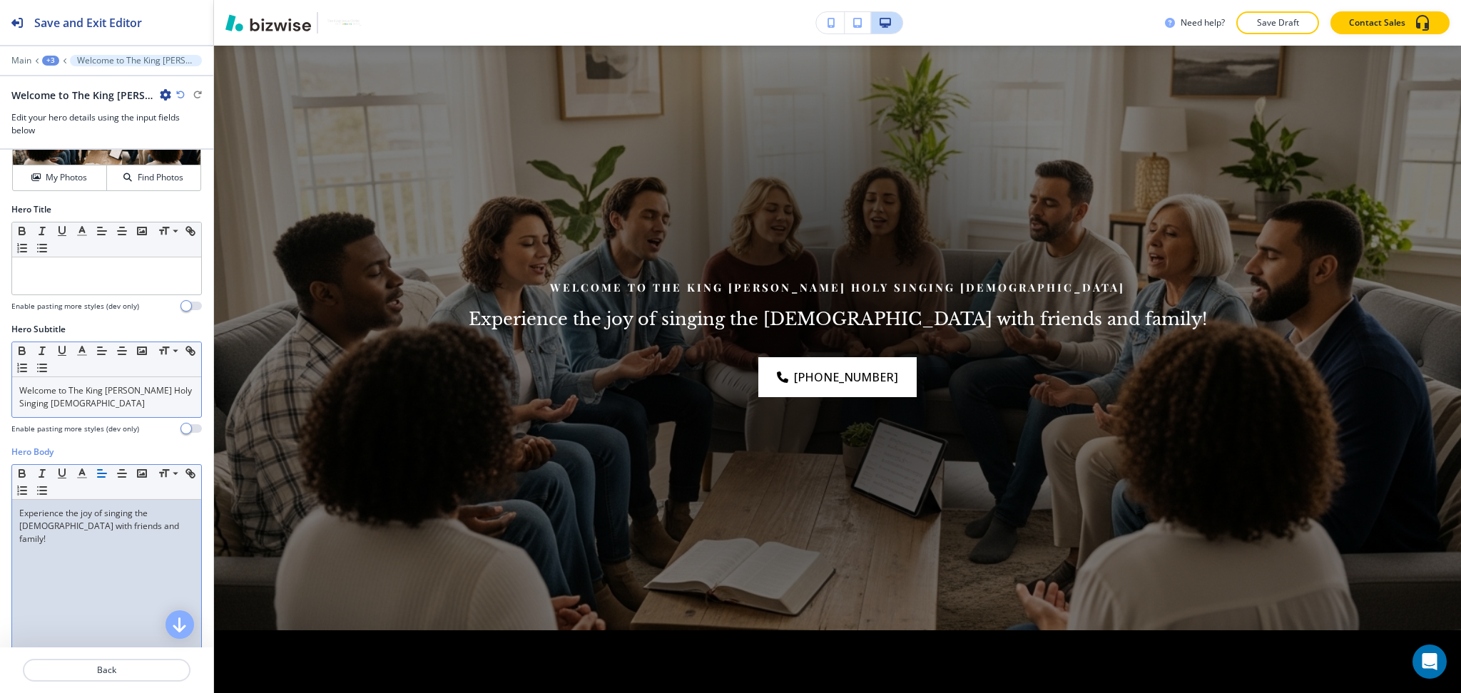
scroll to position [0, 0]
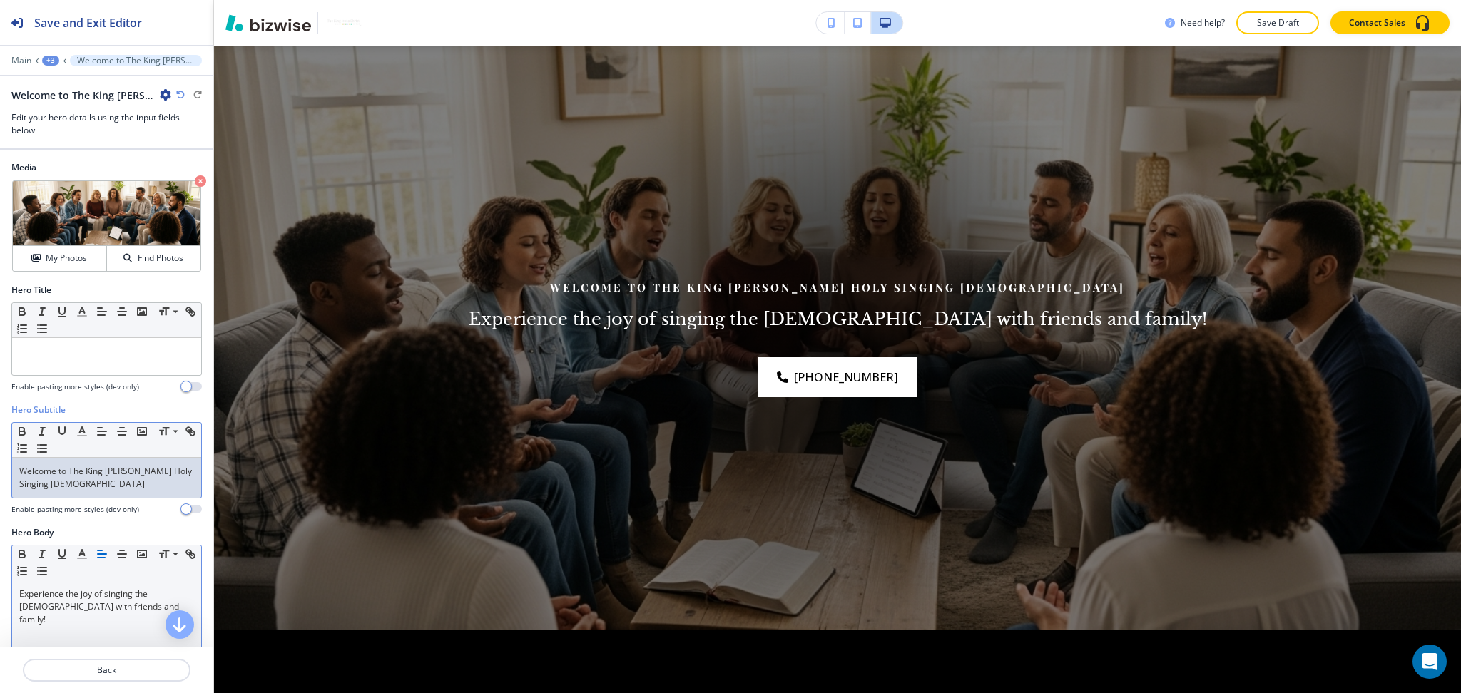
click at [138, 483] on p "Welcome to The King Jesus Christ Holy Singing Bible" at bounding box center [106, 478] width 175 height 26
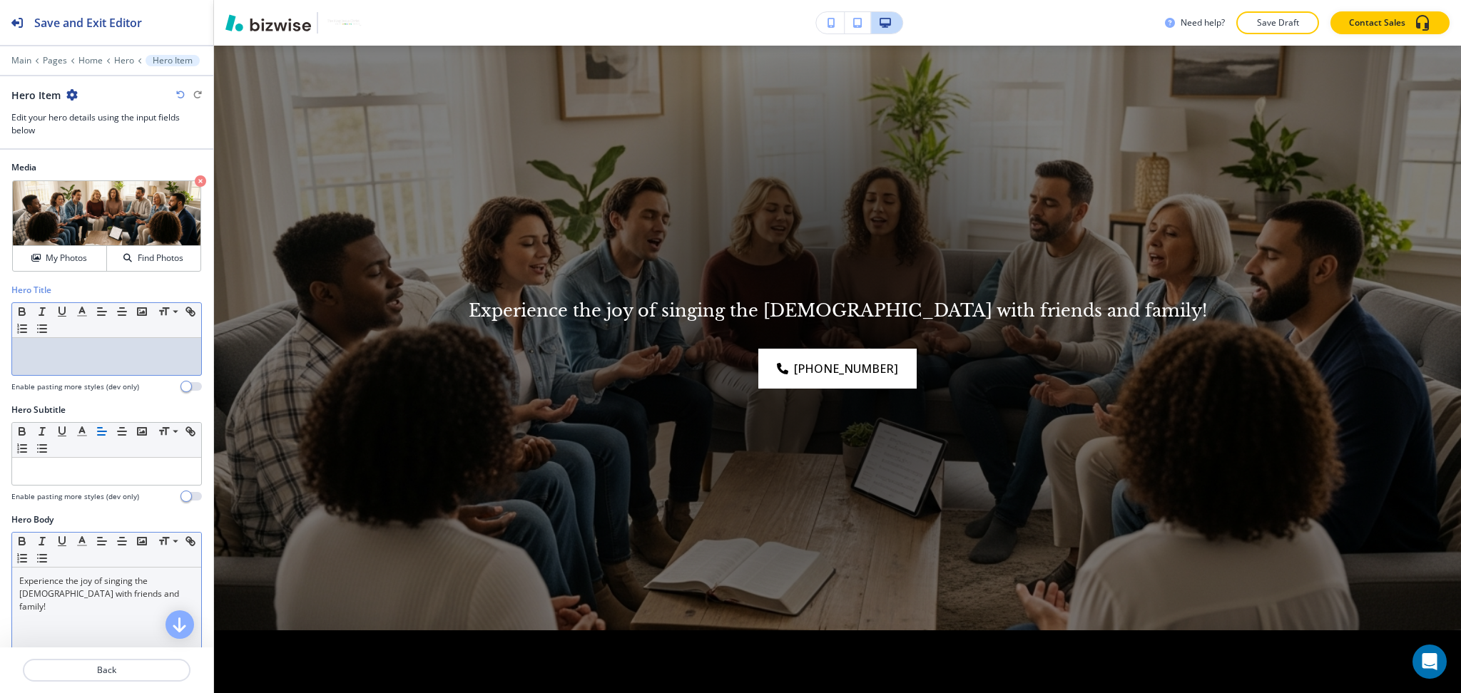
click at [109, 364] on div at bounding box center [106, 356] width 189 height 37
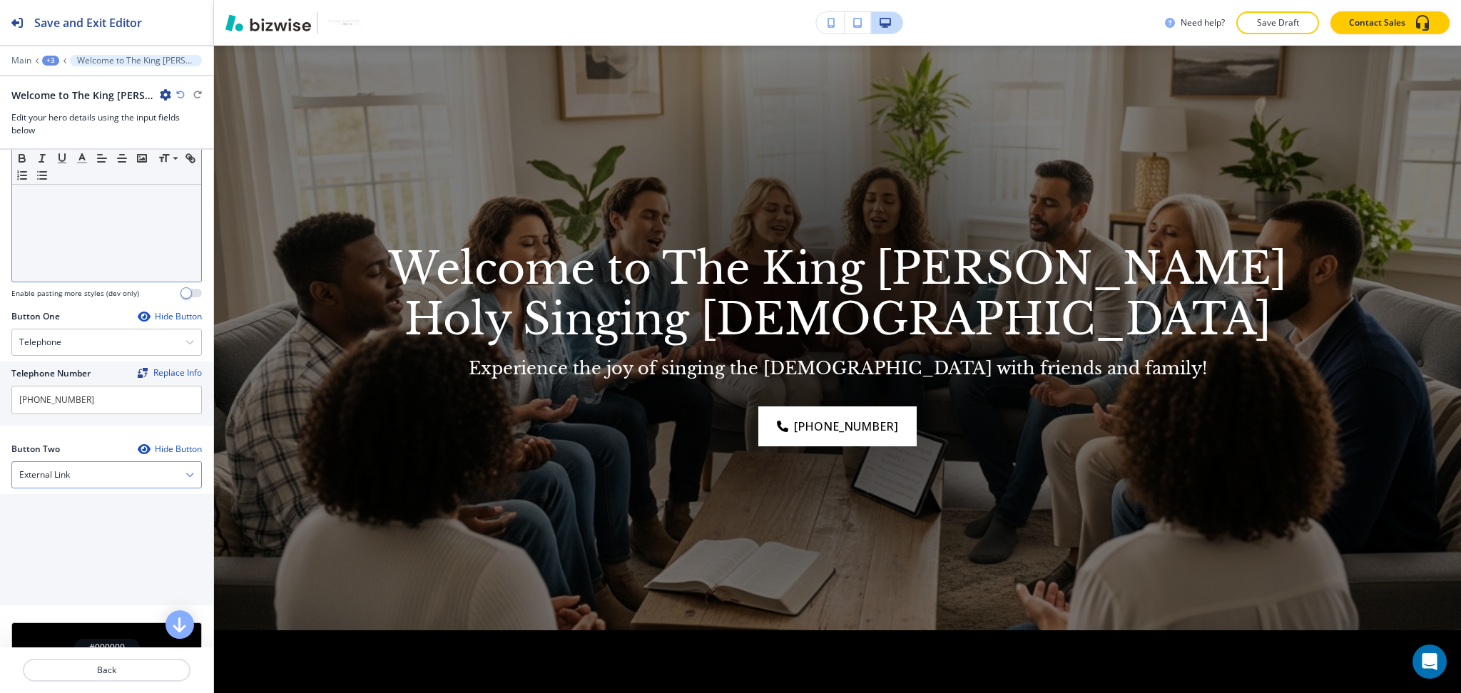
click at [118, 477] on div "External Link" at bounding box center [106, 475] width 189 height 26
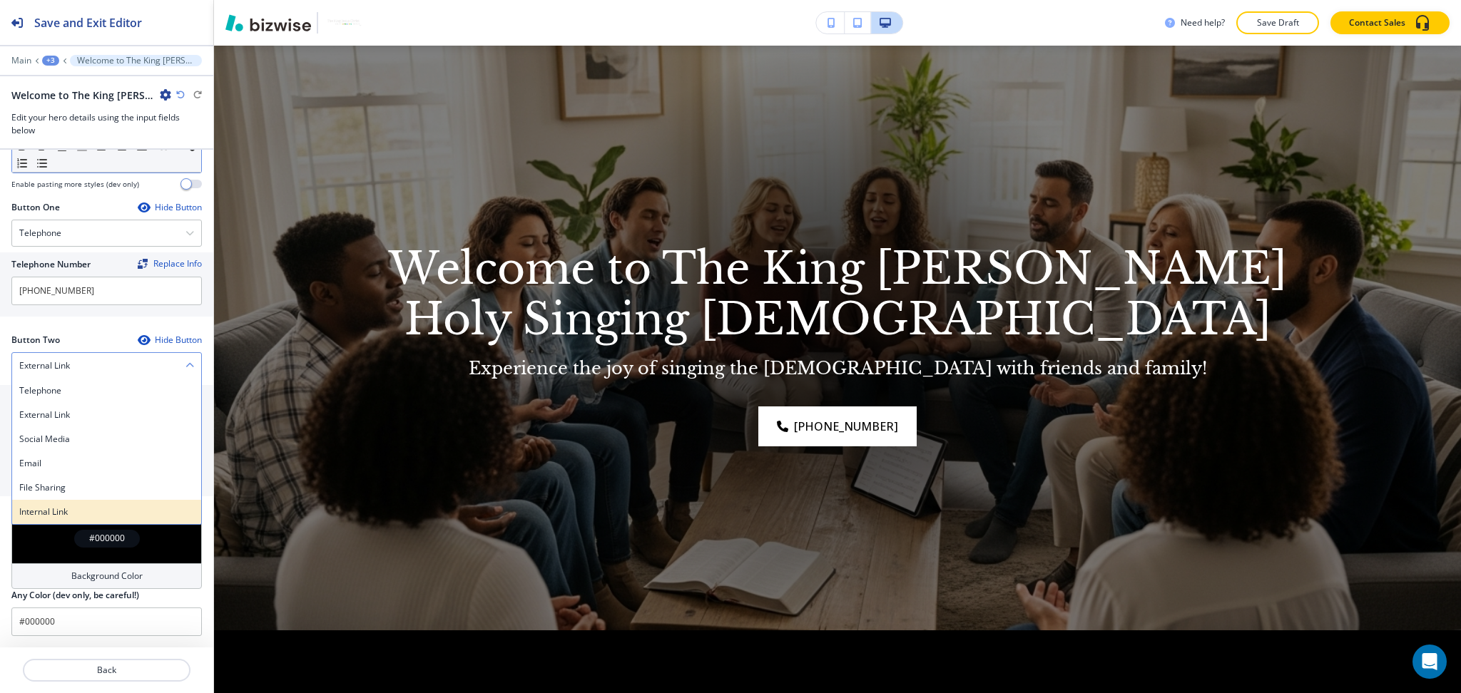
click at [106, 511] on h4 "Internal Link" at bounding box center [106, 512] width 175 height 13
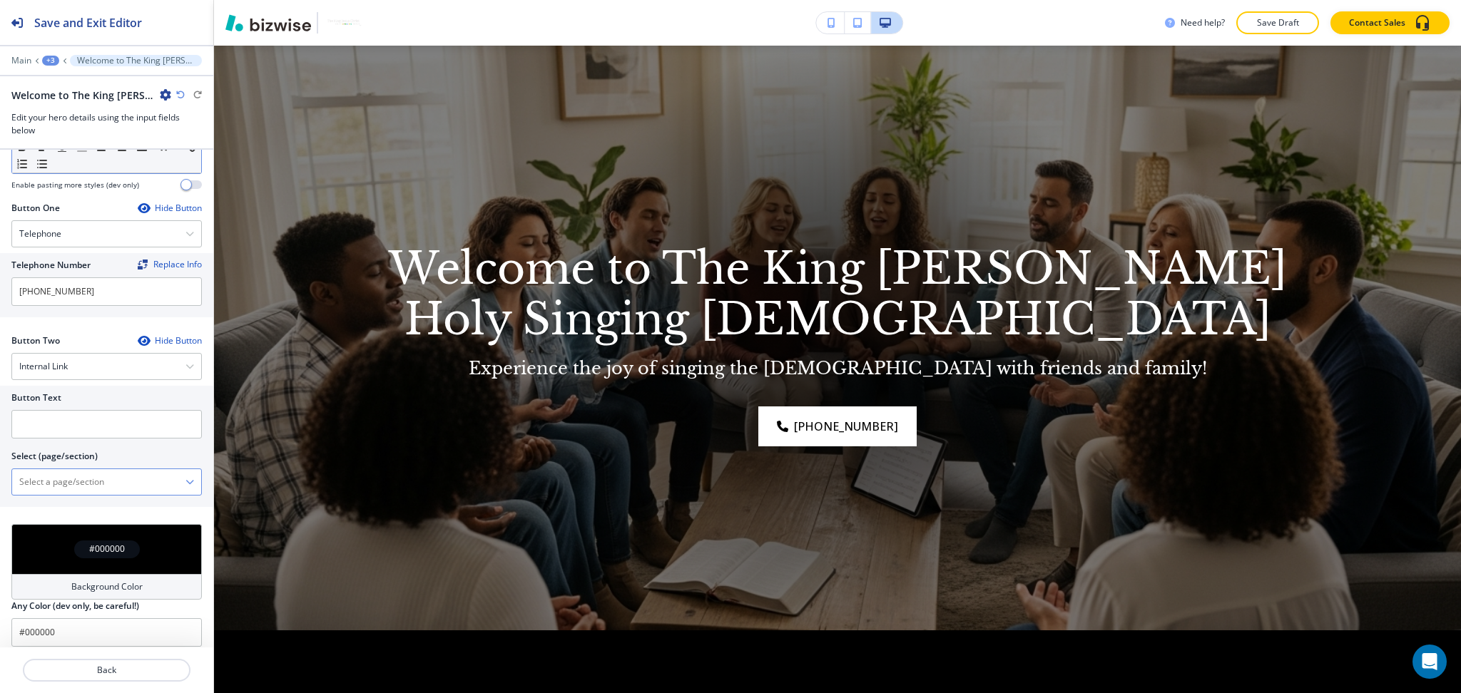
click at [91, 489] on \(page\/section\) "Manual Input" at bounding box center [98, 482] width 173 height 24
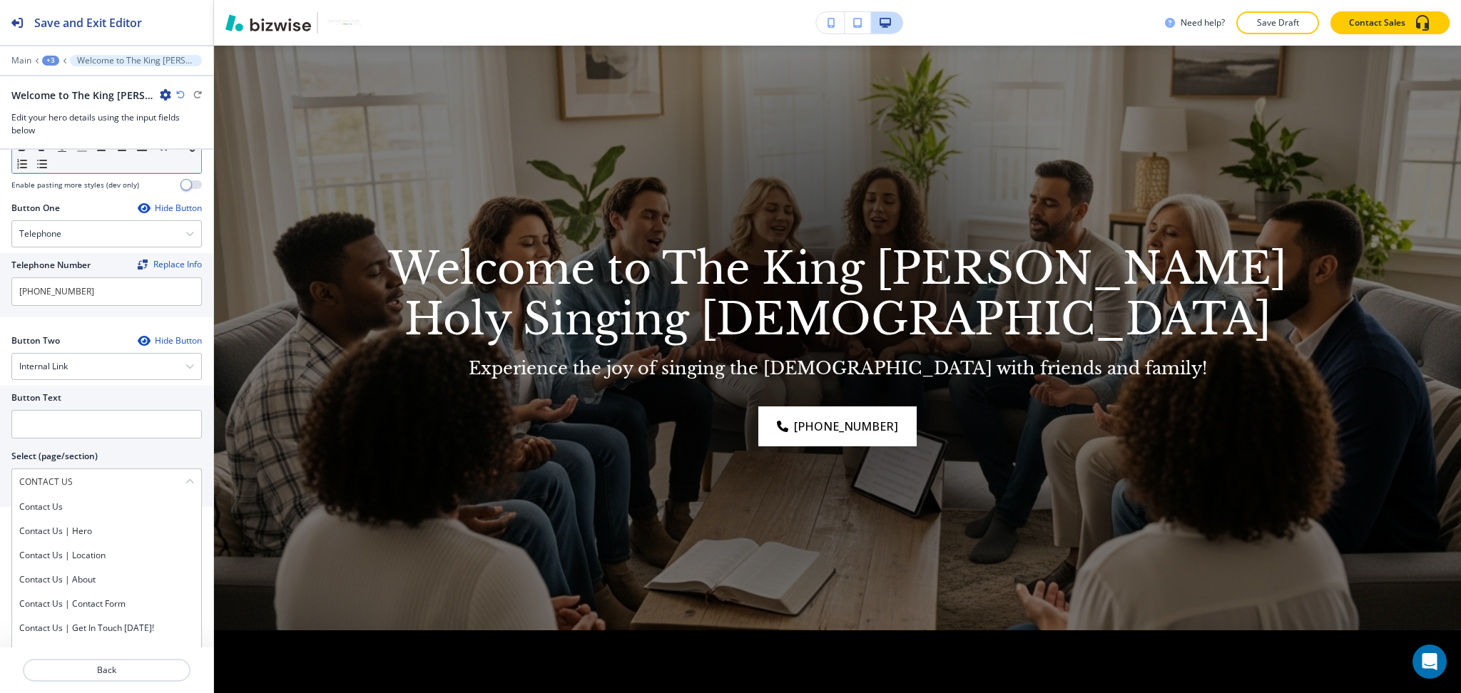
drag, startPoint x: 108, startPoint y: 481, endPoint x: 0, endPoint y: 481, distance: 107.7
click at [0, 481] on div "Button Text Select (page/section) CONTACT US Contact Us Contact Us | Hero Conta…" at bounding box center [106, 446] width 213 height 121
click at [51, 516] on div "Contact Us" at bounding box center [106, 507] width 189 height 24
type \(page\/section\) "Contact Us"
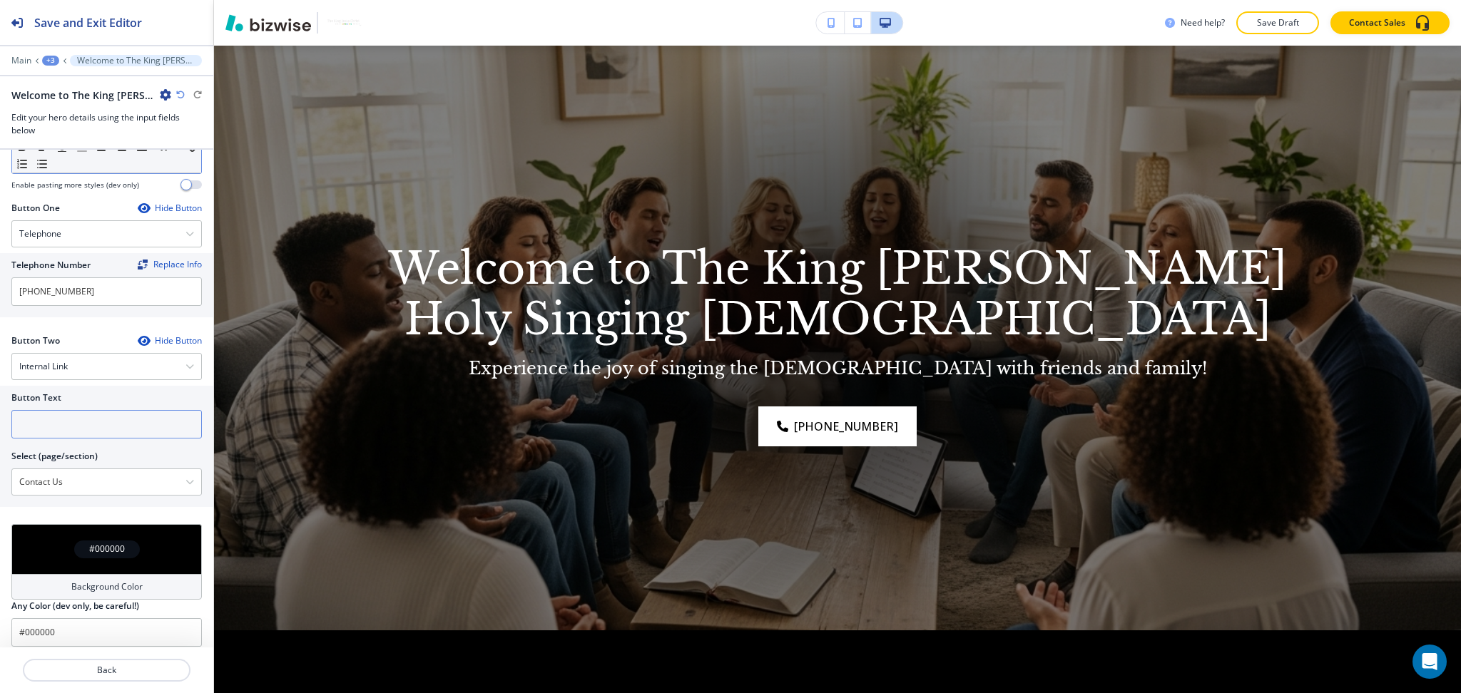
click at [55, 420] on input "text" at bounding box center [106, 424] width 190 height 29
paste input "CONTACT US"
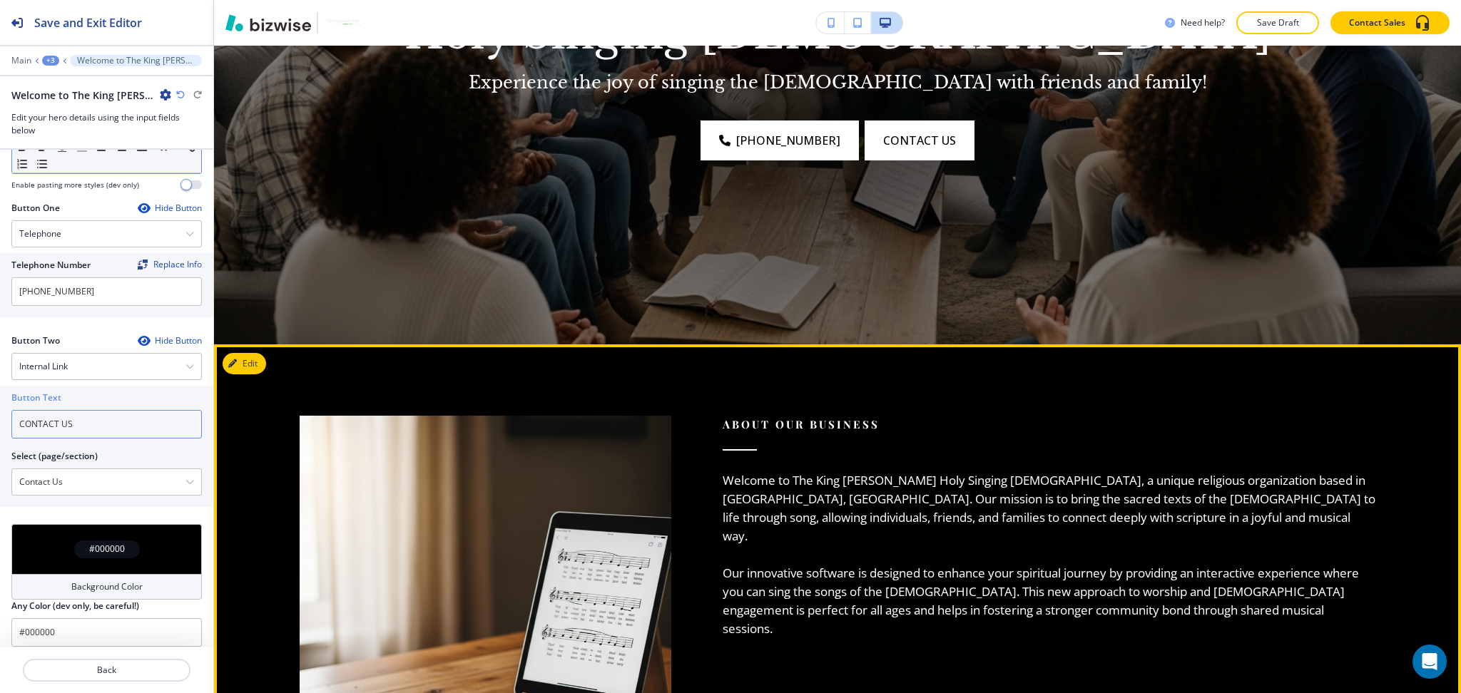
type input "CONTACT US"
click at [245, 364] on button "Edit This Section" at bounding box center [271, 363] width 96 height 21
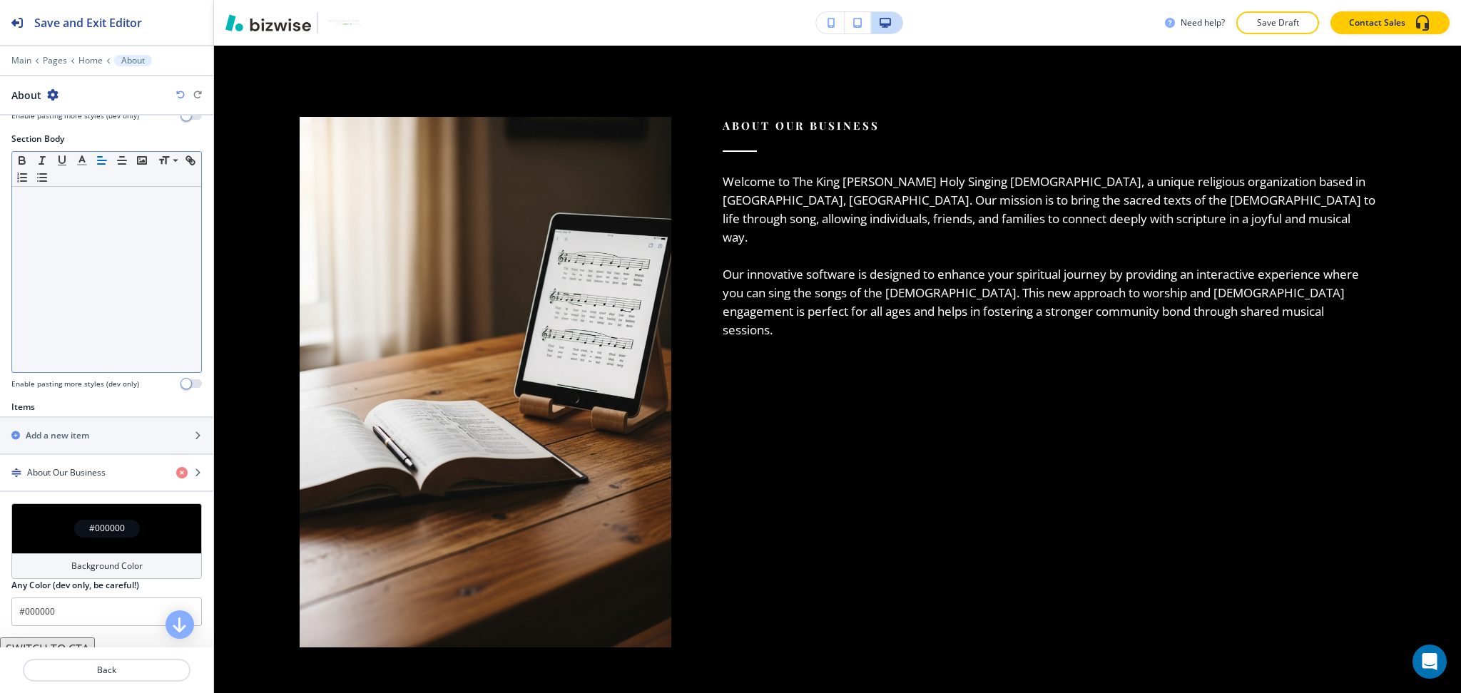
scroll to position [287, 0]
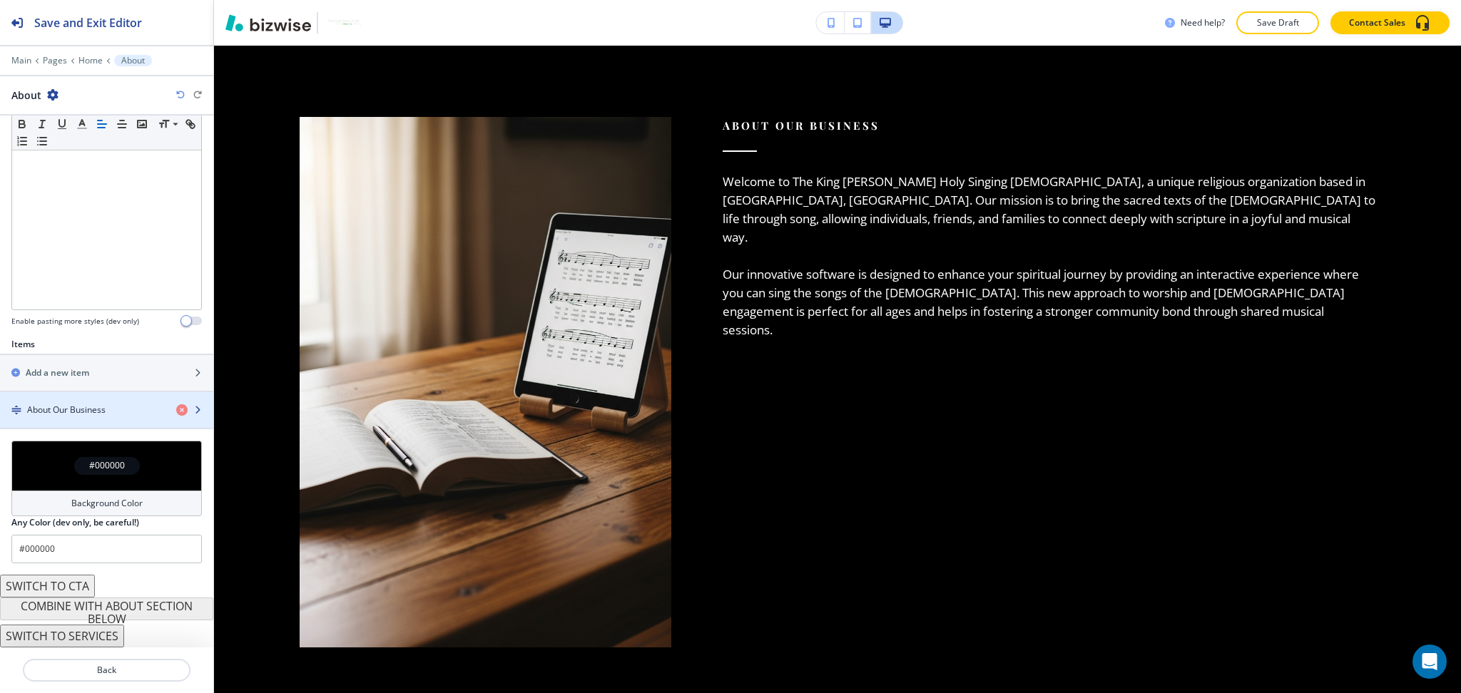
click at [127, 410] on div "About Our Business" at bounding box center [82, 410] width 165 height 13
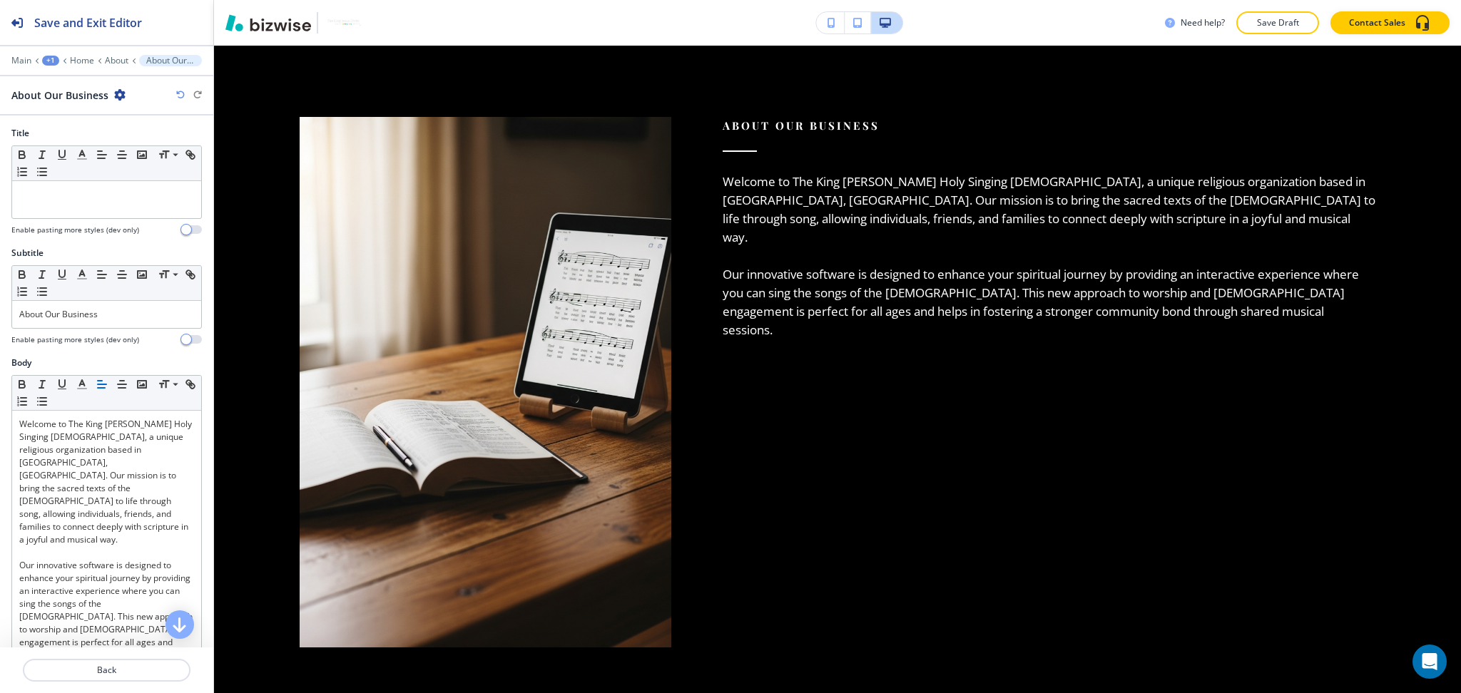
click at [109, 329] on div at bounding box center [106, 332] width 190 height 6
drag, startPoint x: 111, startPoint y: 314, endPoint x: 44, endPoint y: 312, distance: 67.1
click at [44, 312] on p "About Our Business" at bounding box center [106, 314] width 175 height 13
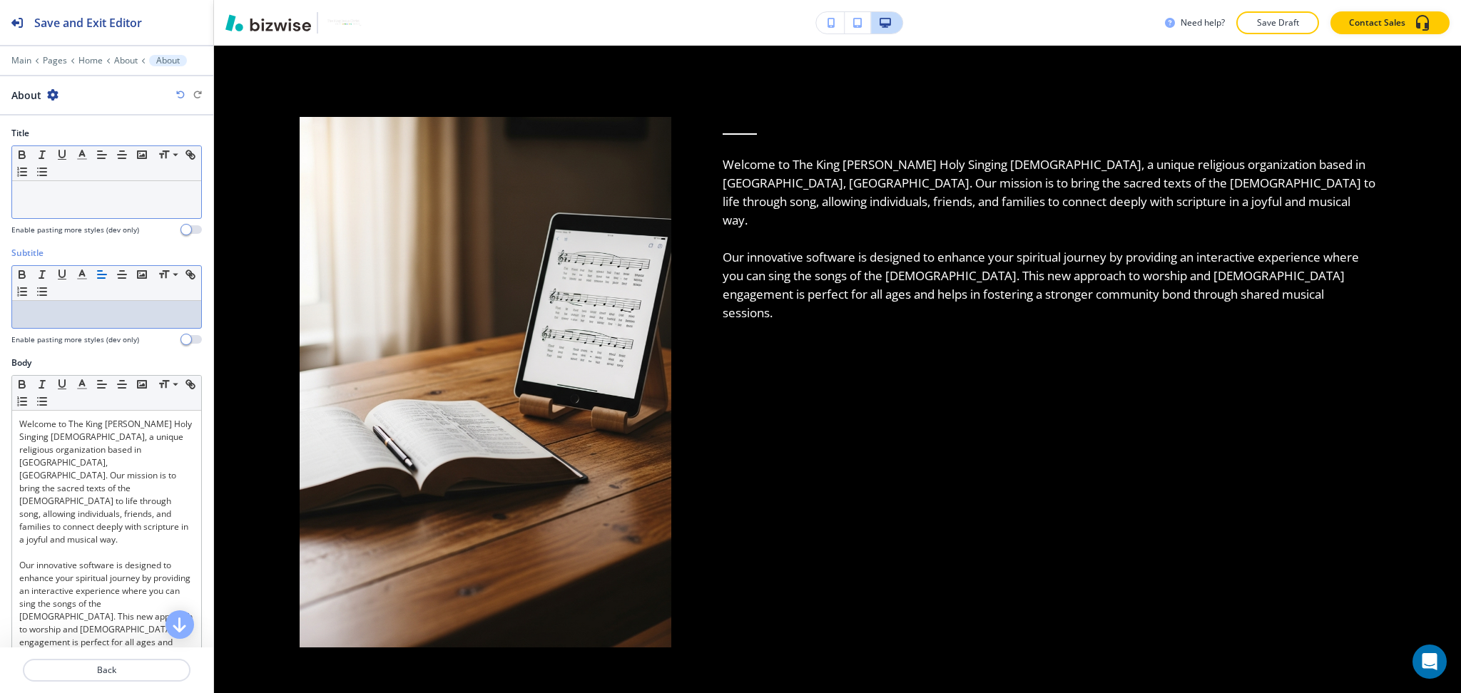
click at [38, 200] on p at bounding box center [106, 194] width 175 height 13
paste div
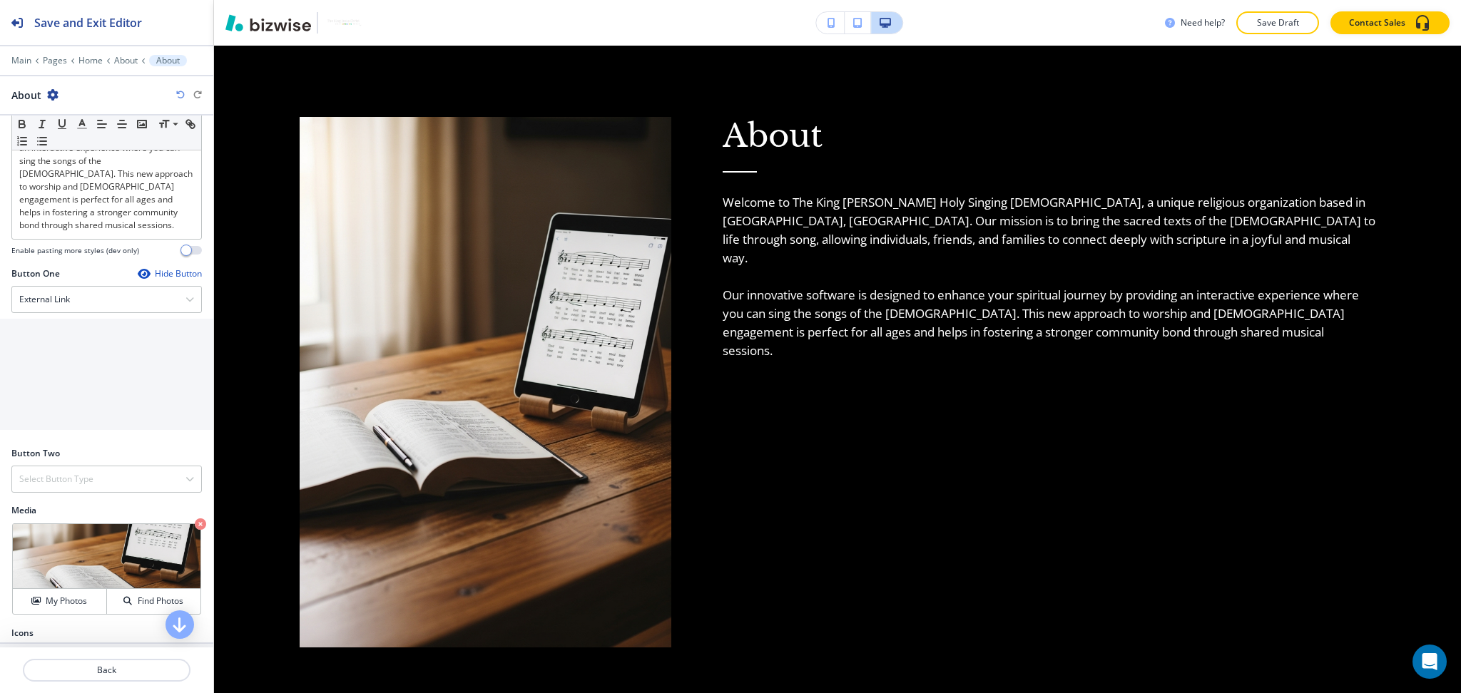
scroll to position [462, 0]
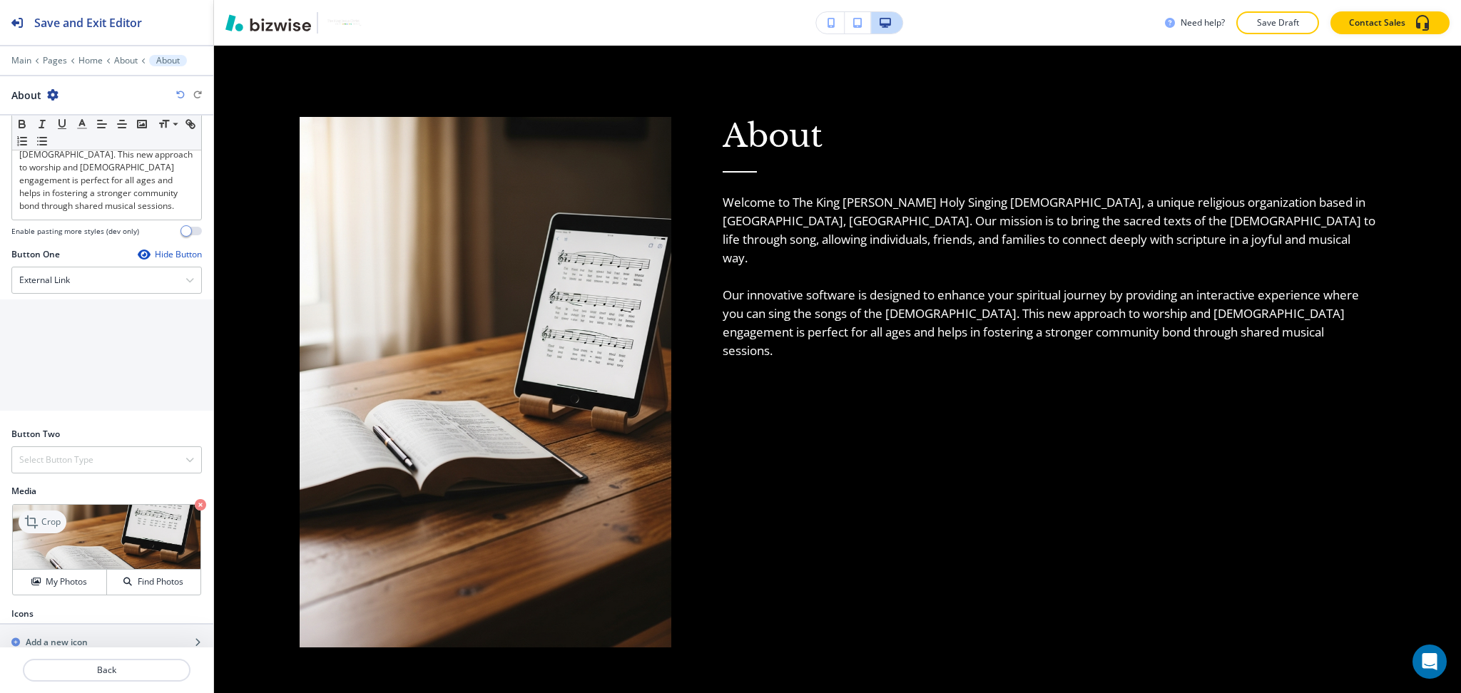
click at [46, 516] on p "Crop" at bounding box center [50, 522] width 19 height 13
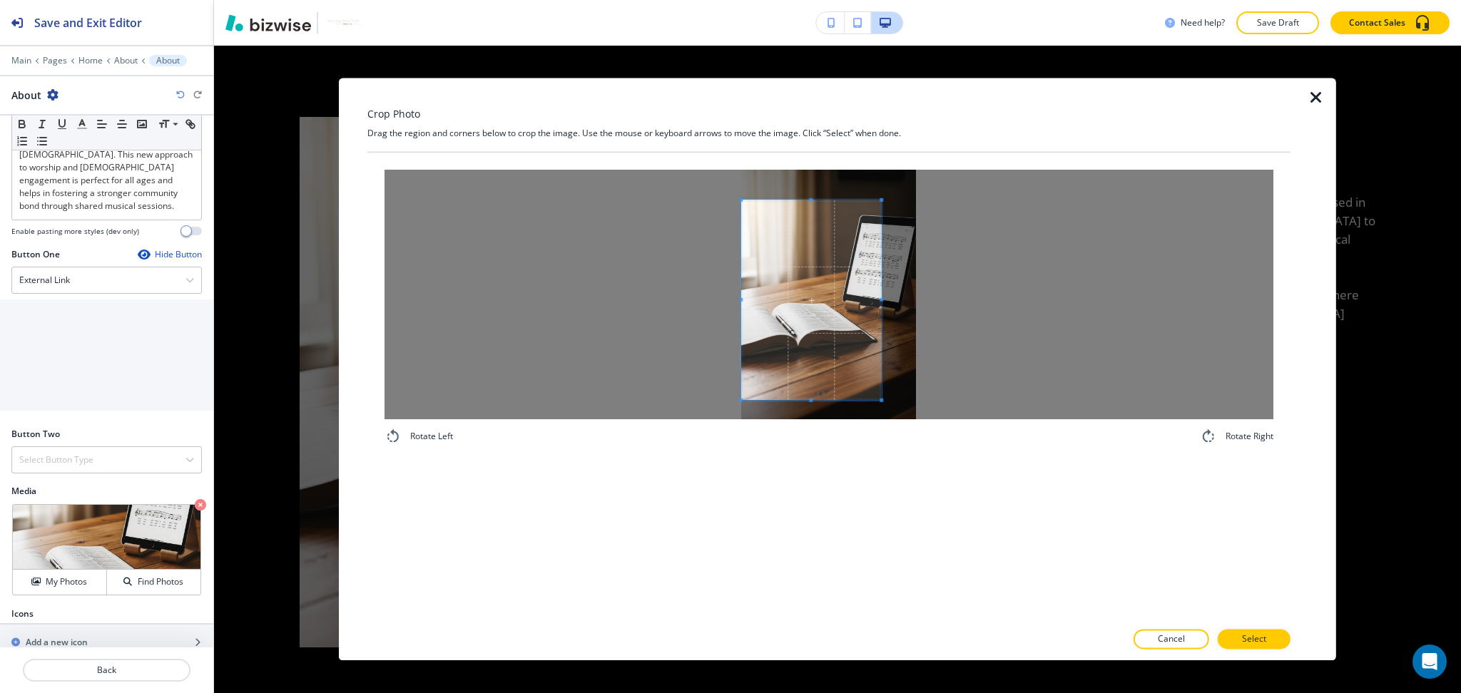
click at [805, 333] on span at bounding box center [811, 300] width 140 height 200
click at [997, 289] on div at bounding box center [828, 295] width 889 height 250
click at [847, 402] on div at bounding box center [828, 295] width 889 height 250
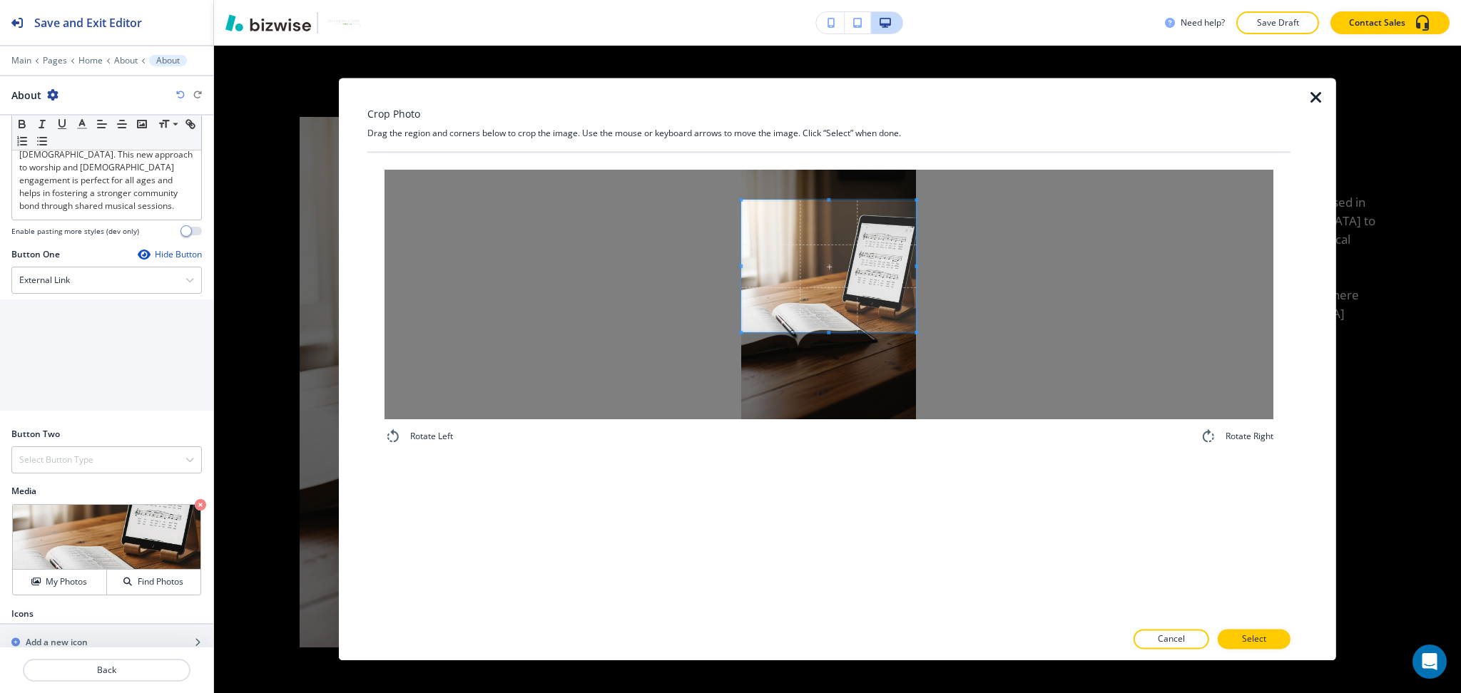
click at [853, 332] on span at bounding box center [828, 333] width 175 height 4
click at [849, 305] on span at bounding box center [828, 281] width 175 height 132
click at [830, 345] on span at bounding box center [828, 347] width 175 height 4
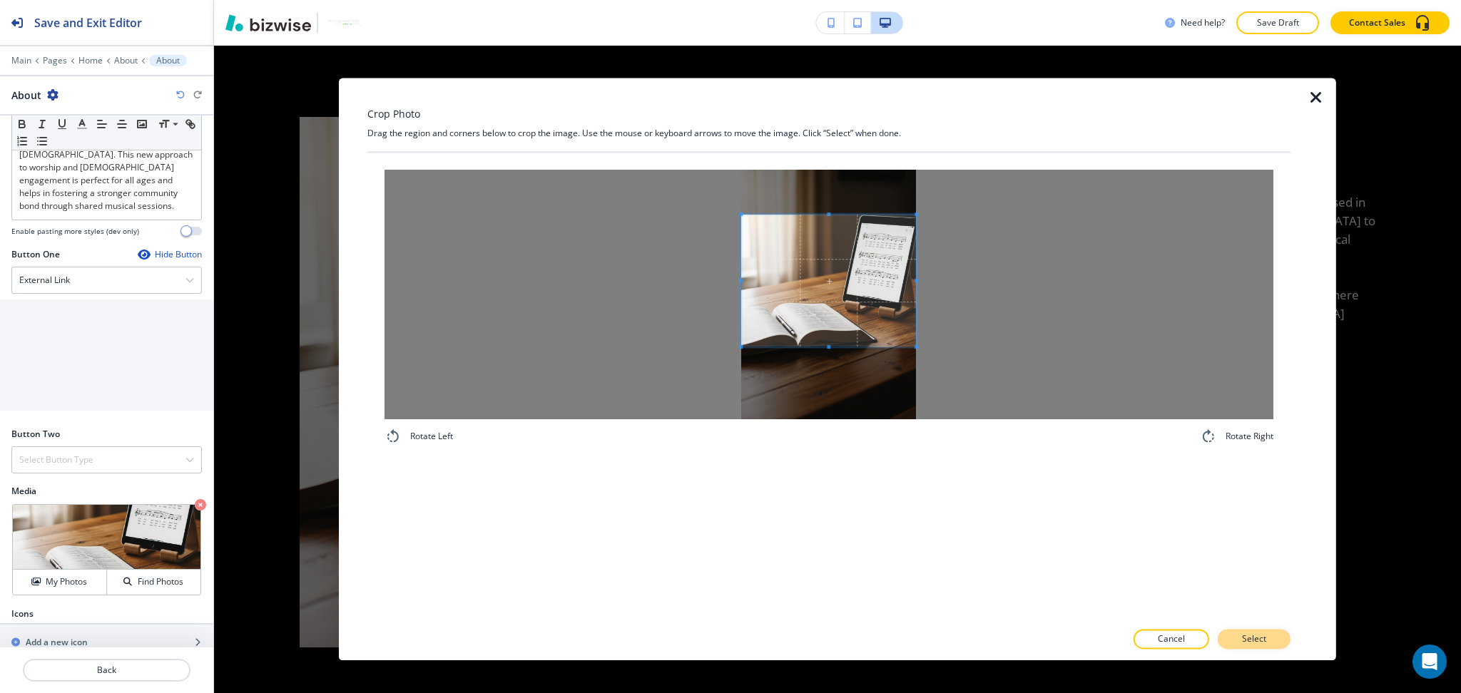
click at [1269, 631] on button "Select" at bounding box center [1253, 640] width 73 height 20
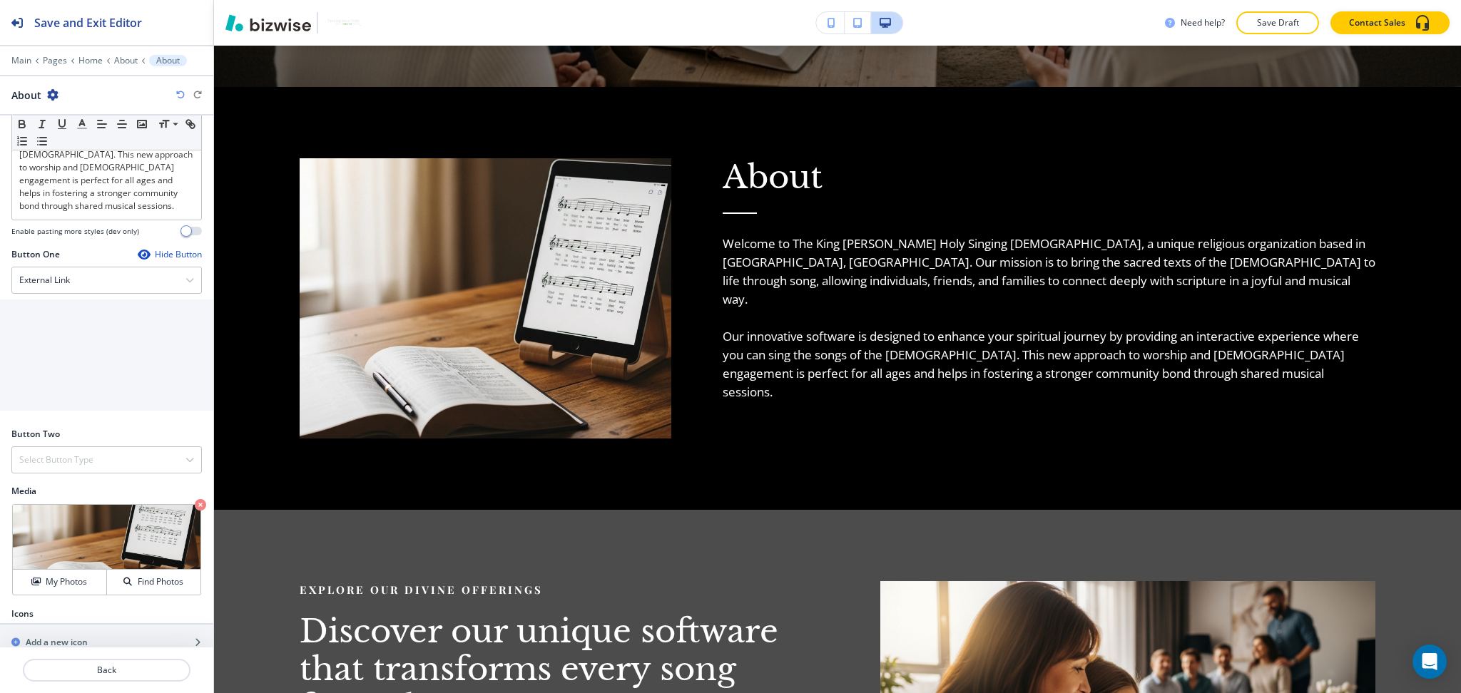
scroll to position [650, 0]
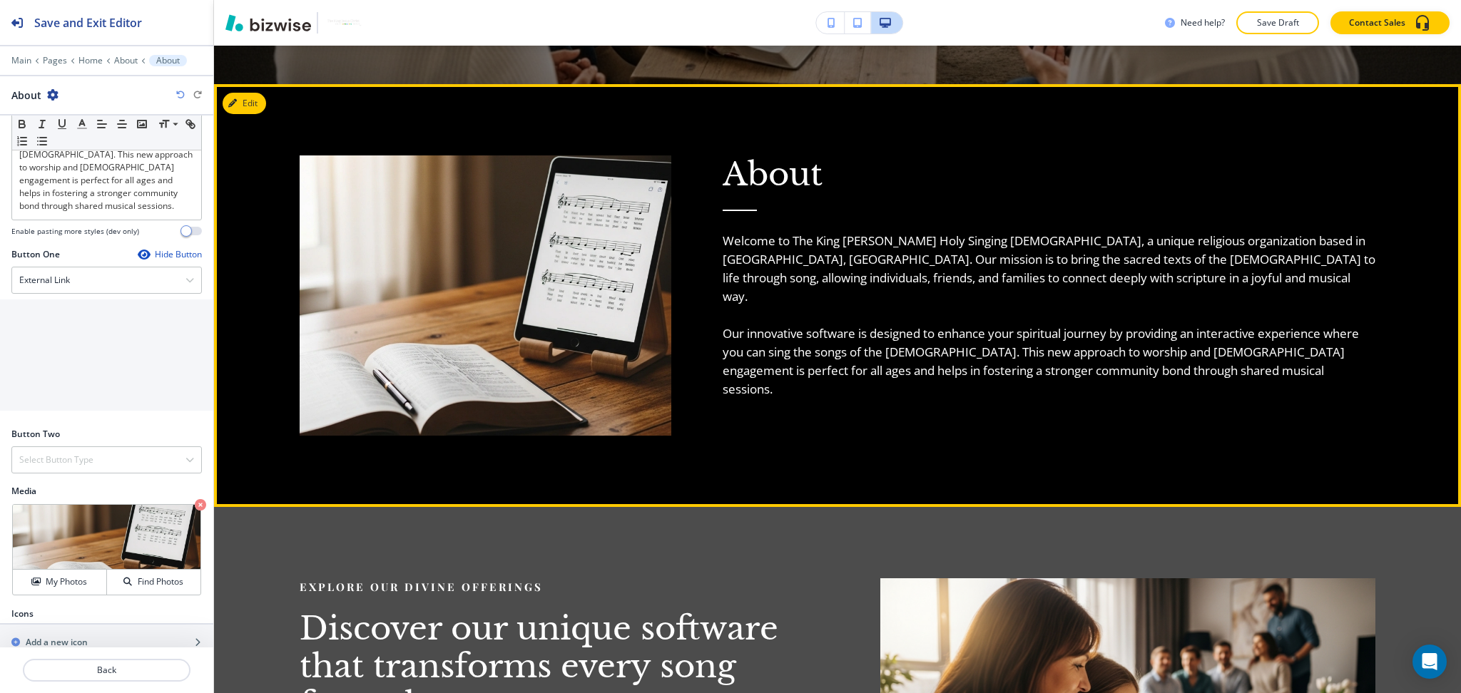
drag, startPoint x: 1108, startPoint y: 317, endPoint x: 1095, endPoint y: 307, distance: 15.3
click at [1108, 324] on p "Our innovative software is designed to enhance your spiritual journey by provid…" at bounding box center [1048, 361] width 653 height 74
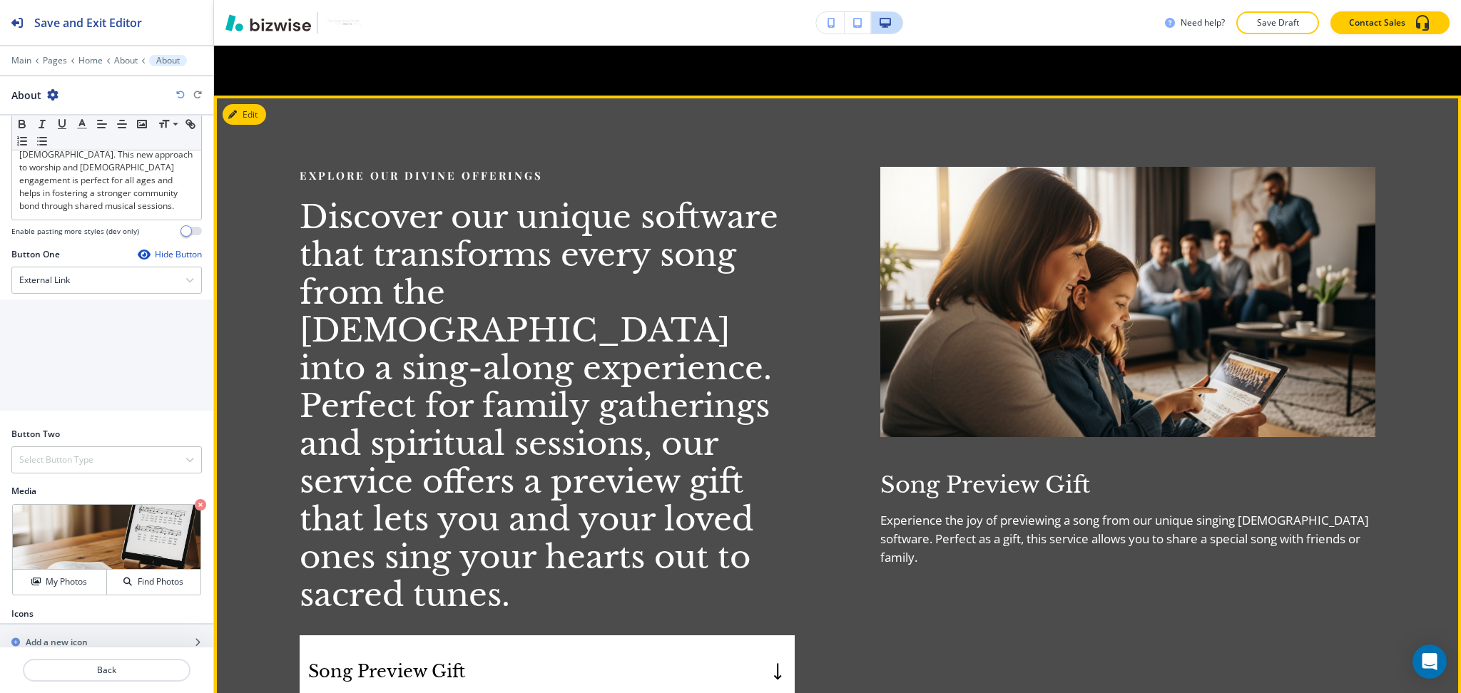
scroll to position [1063, 0]
click at [240, 107] on button "Edit This Section" at bounding box center [271, 113] width 96 height 21
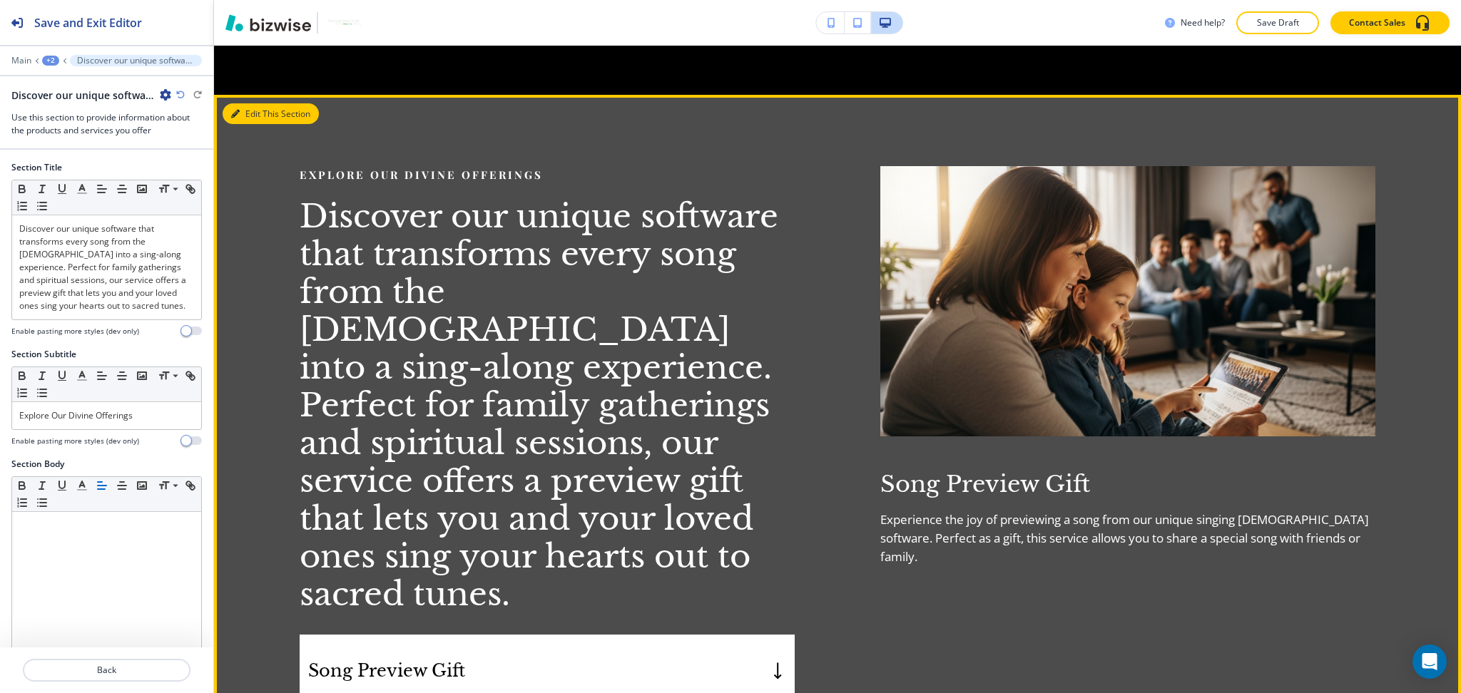
scroll to position [1108, 0]
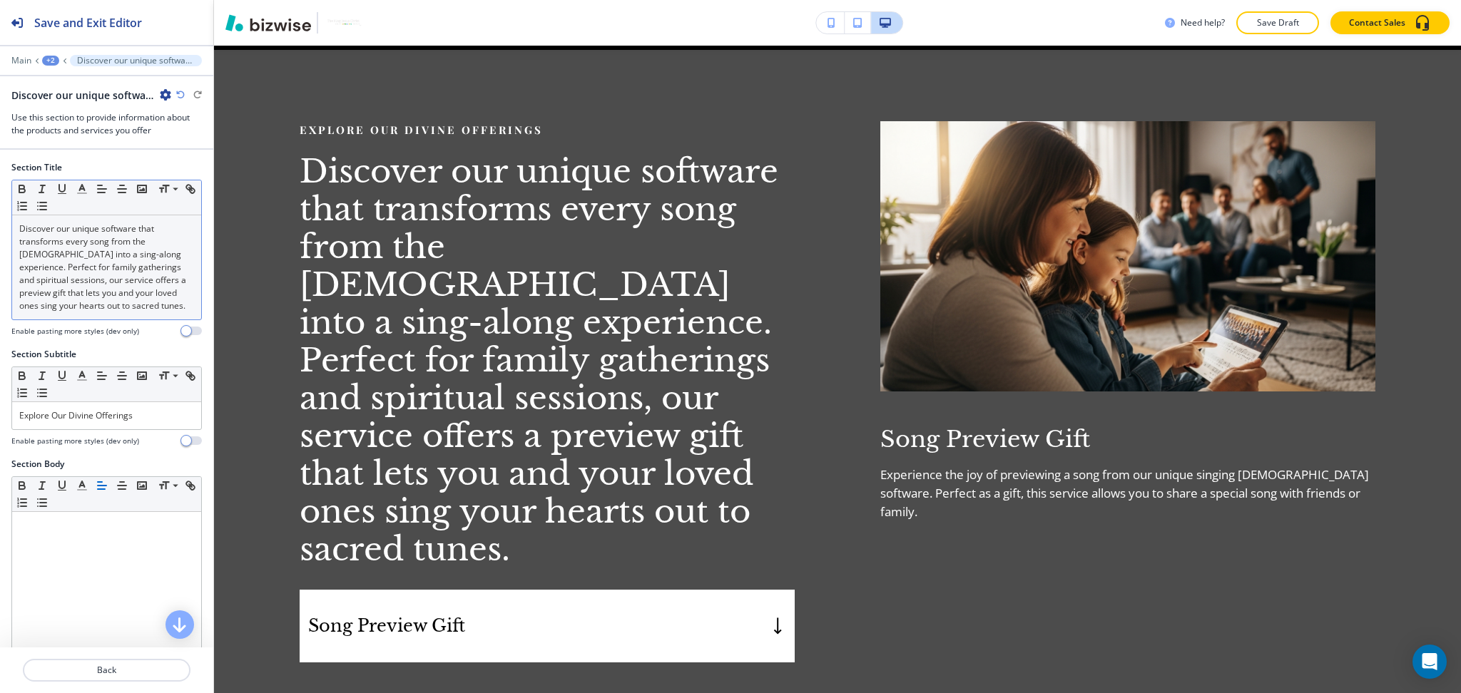
click at [126, 257] on p "Discover our unique software that transforms every song from the Bible into a s…" at bounding box center [106, 268] width 175 height 90
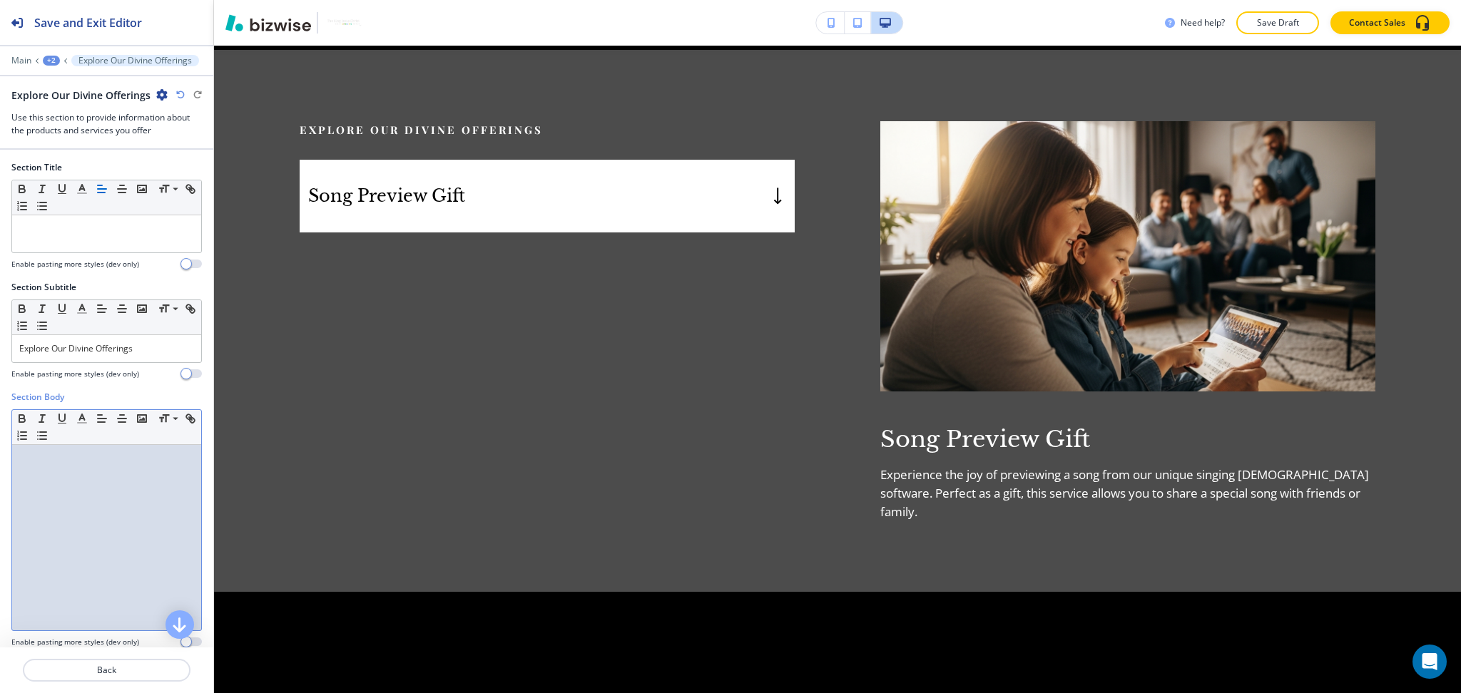
click at [101, 550] on div at bounding box center [106, 537] width 189 height 185
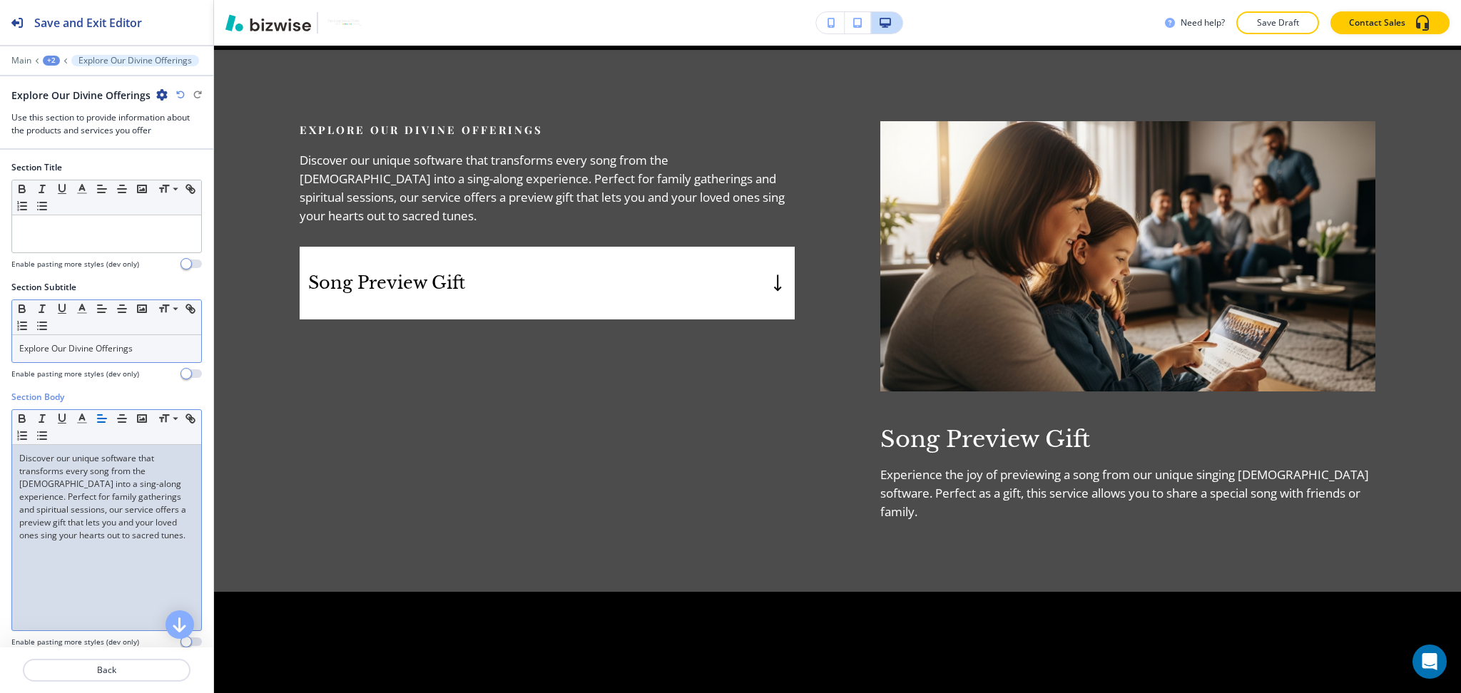
click at [155, 345] on p "Explore Our Divine Offerings" at bounding box center [106, 348] width 175 height 13
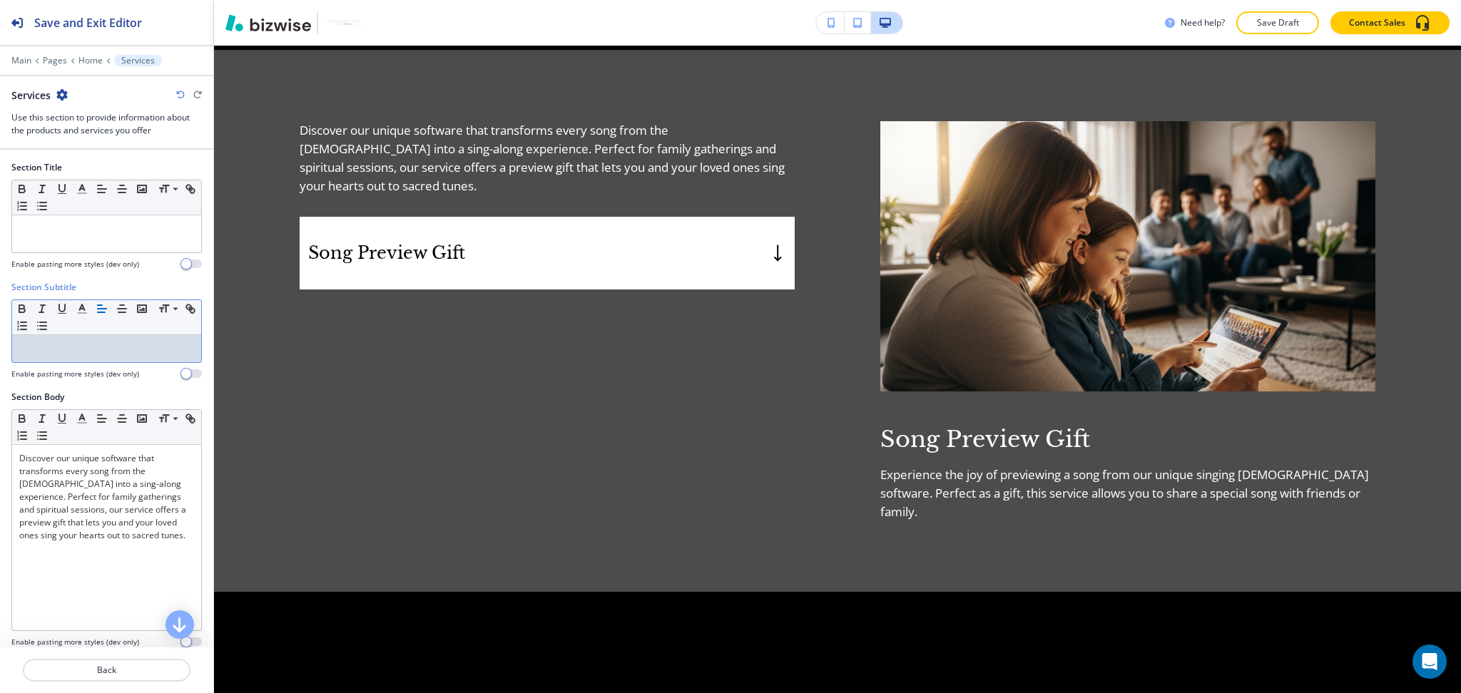
click at [140, 262] on div "Enable pasting more styles (dev only)" at bounding box center [106, 264] width 190 height 11
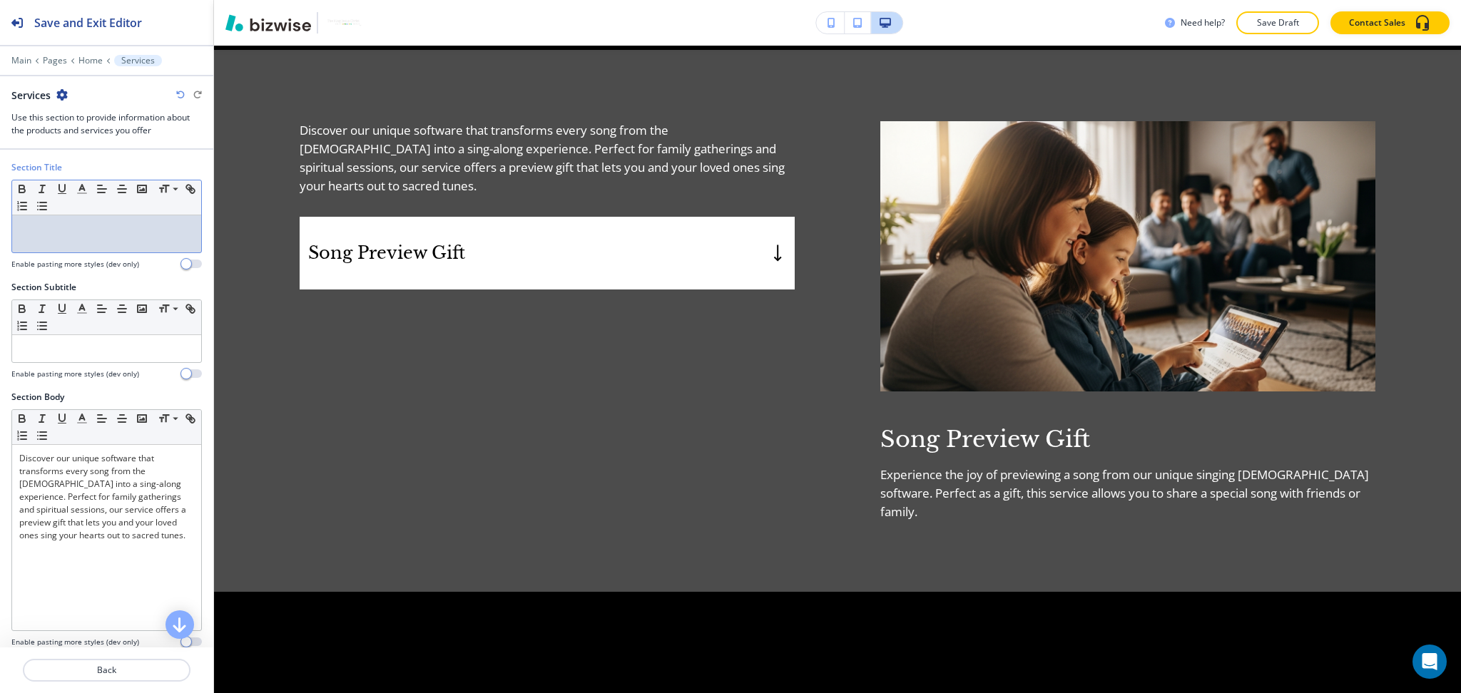
click at [133, 220] on div at bounding box center [106, 233] width 189 height 37
paste div
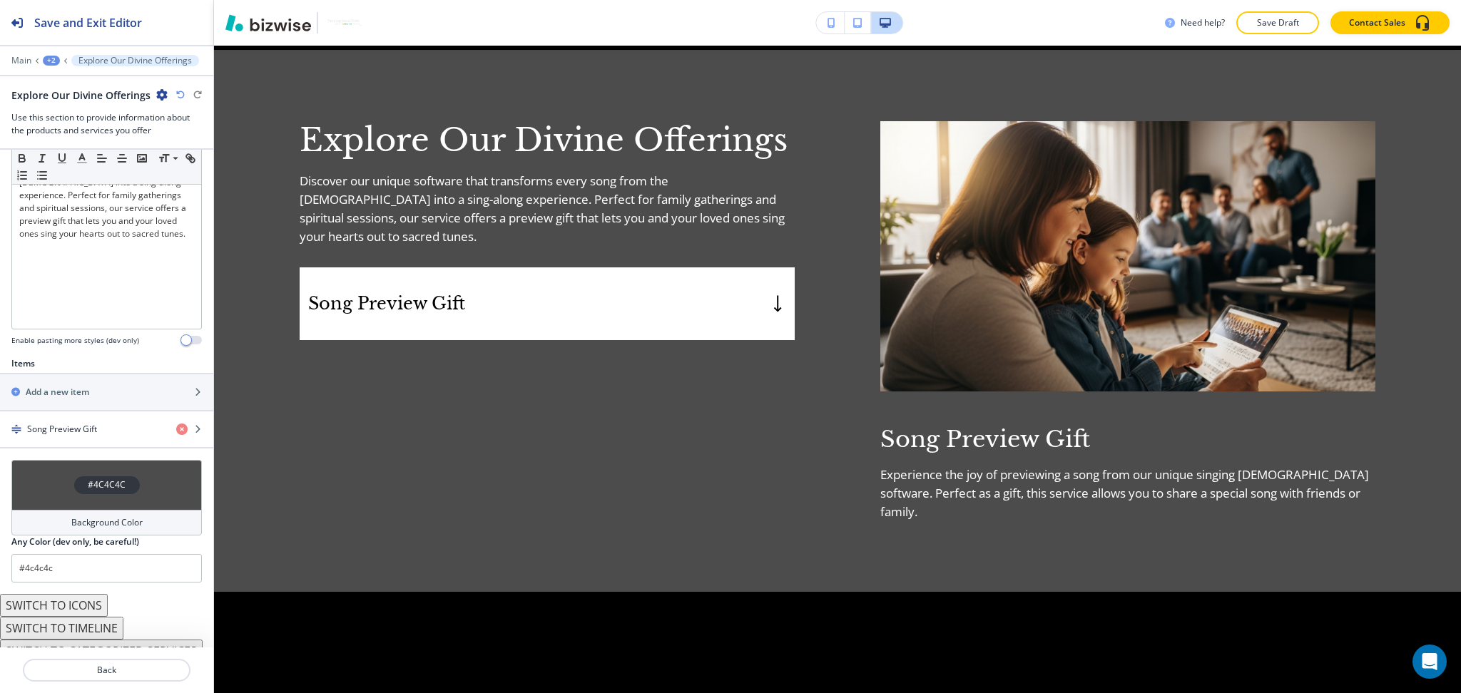
scroll to position [322, 0]
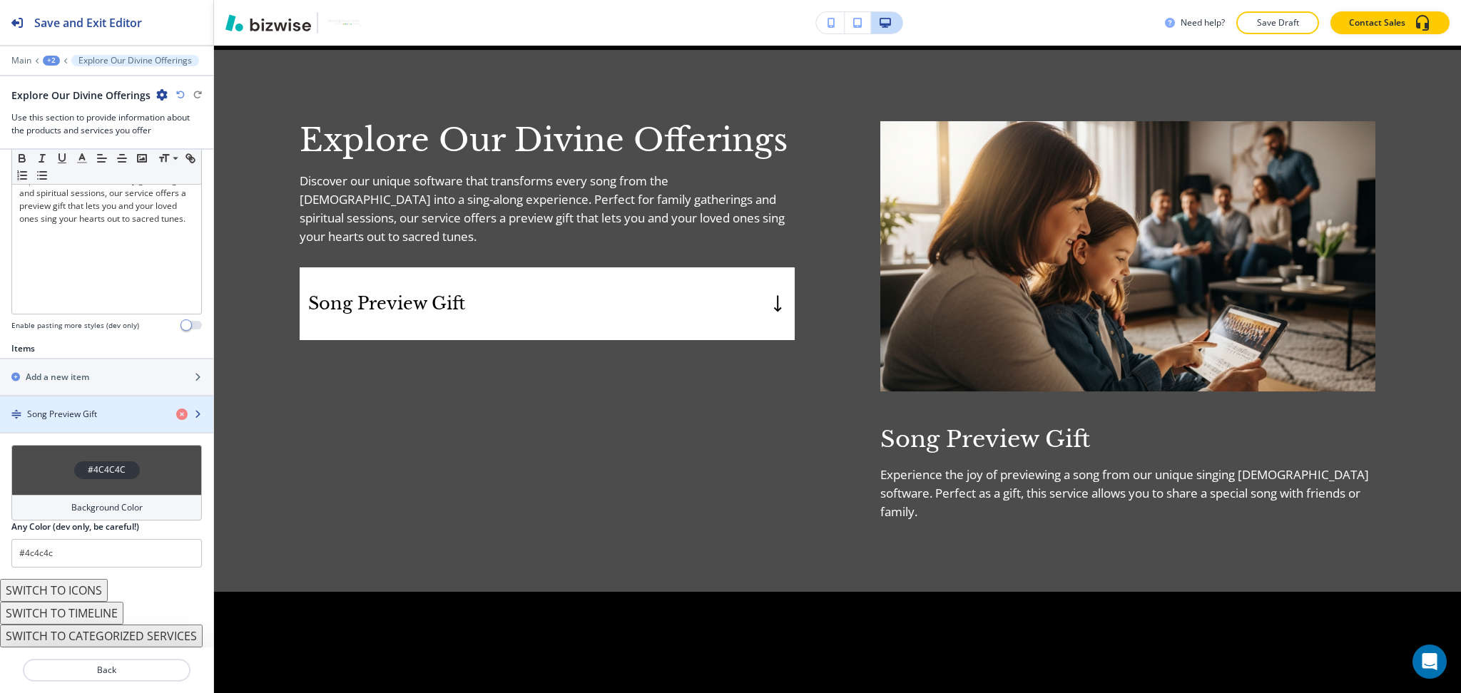
click at [93, 408] on h4 "Song Preview Gift" at bounding box center [62, 414] width 70 height 13
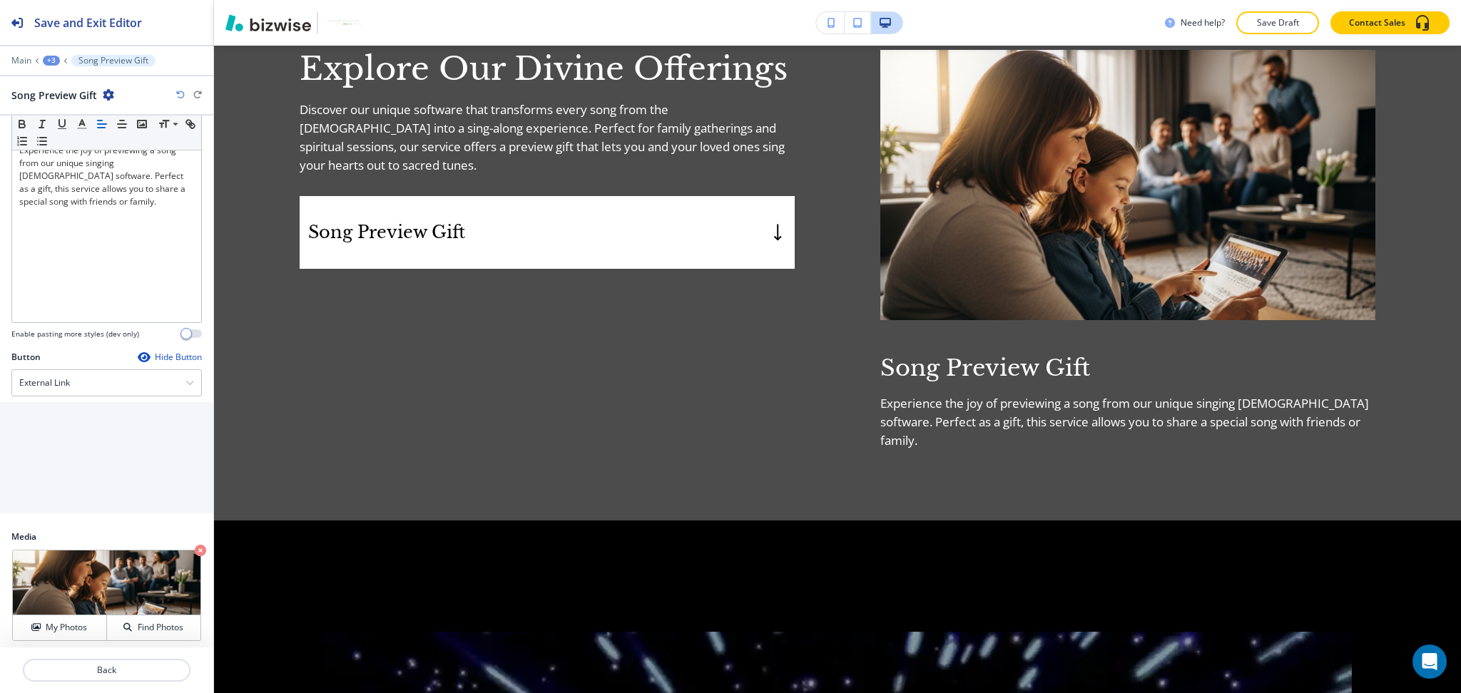
scroll to position [160, 0]
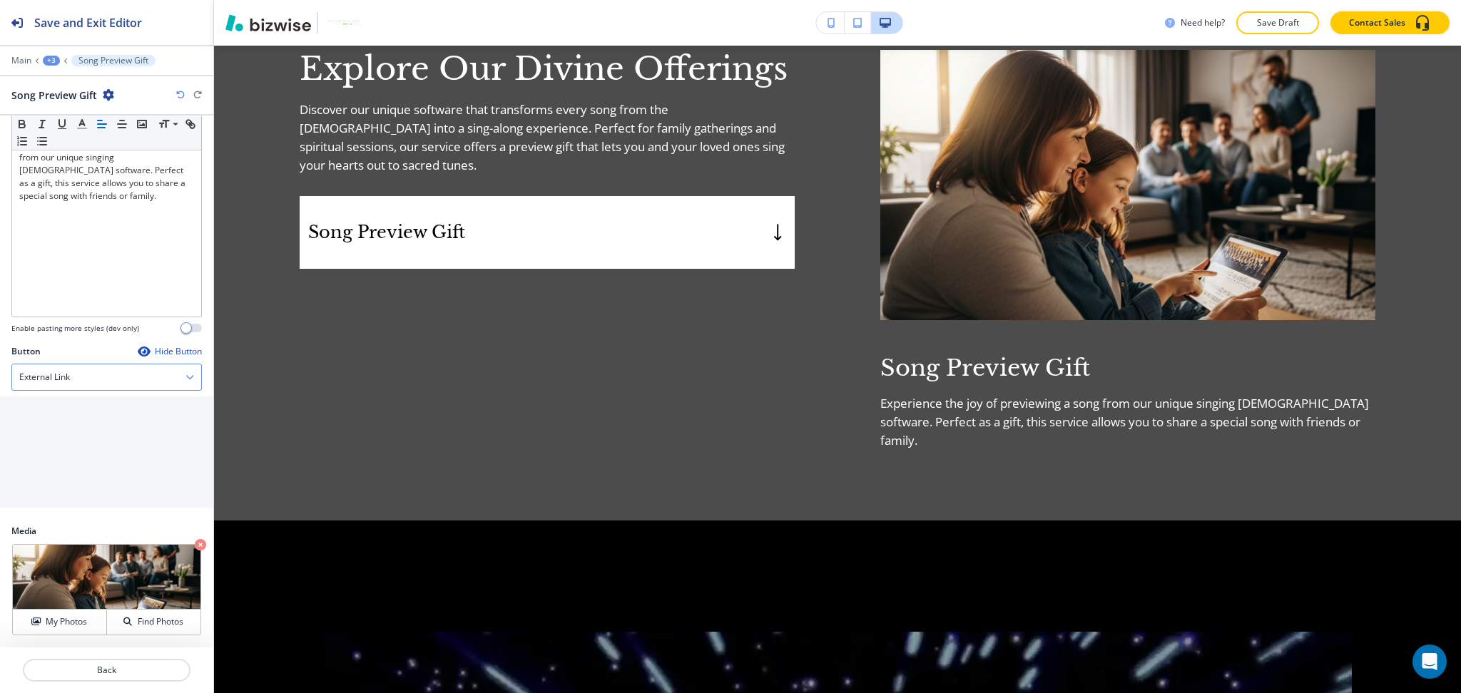
click at [73, 382] on div "External Link" at bounding box center [106, 377] width 189 height 26
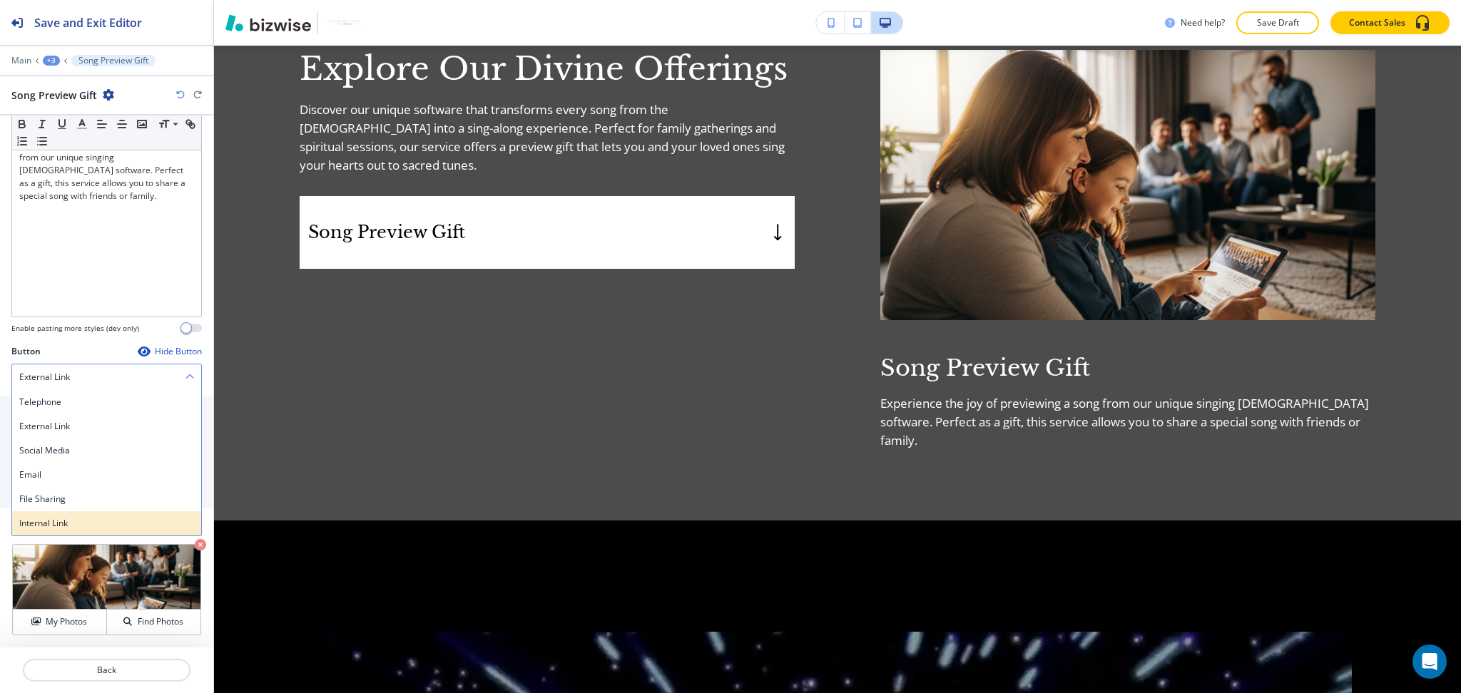
click at [58, 526] on h4 "Internal Link" at bounding box center [106, 523] width 175 height 13
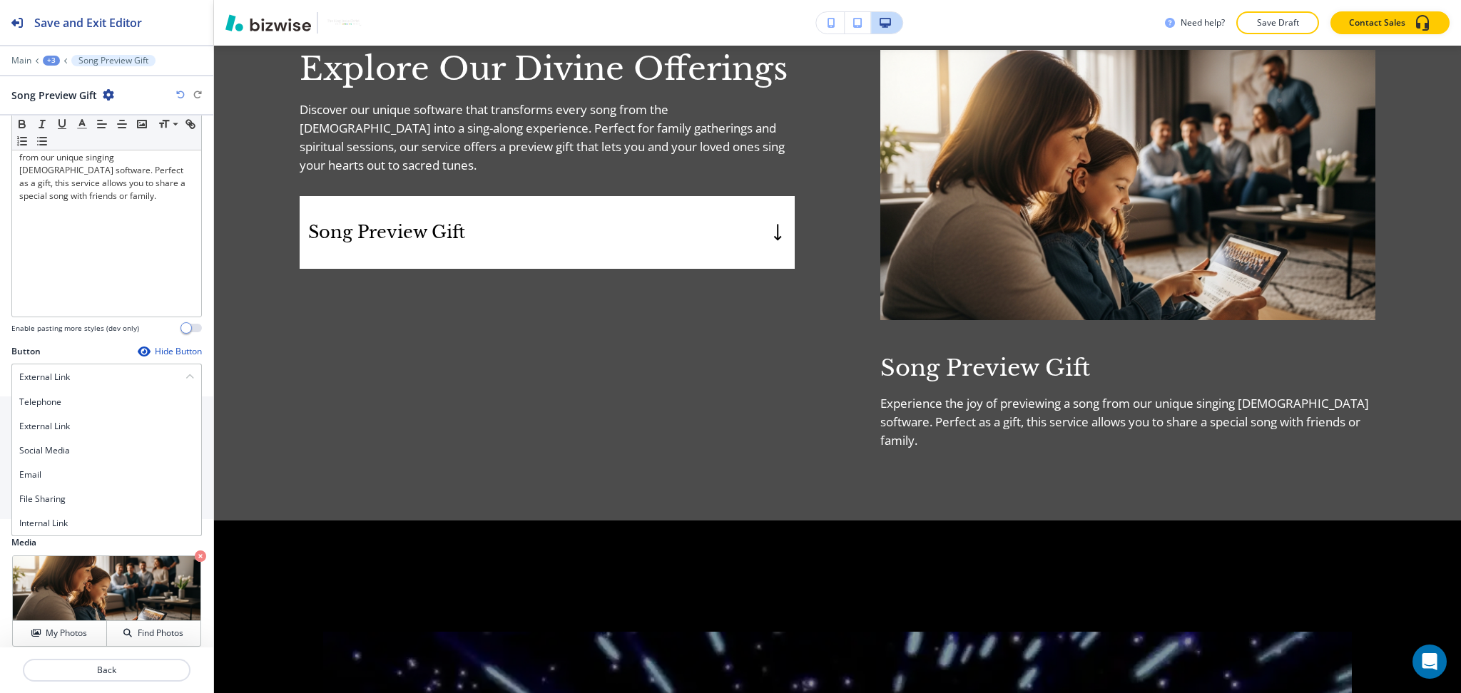
scroll to position [158, 0]
click at [61, 488] on \(page\/section\) "Manual Input" at bounding box center [98, 495] width 173 height 24
click at [40, 439] on input "text" at bounding box center [106, 437] width 190 height 29
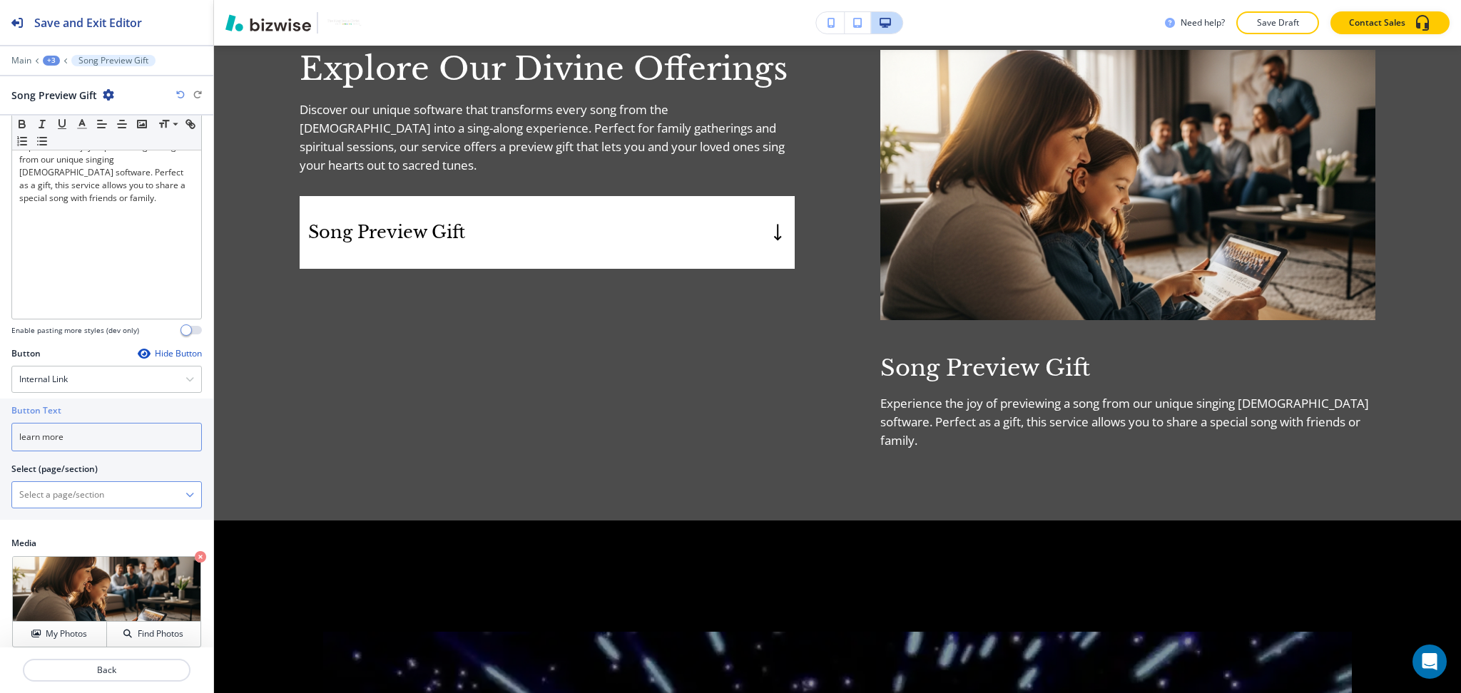
type input "learn more"
click at [63, 501] on \(page\/section\) "Manual Input" at bounding box center [98, 495] width 173 height 24
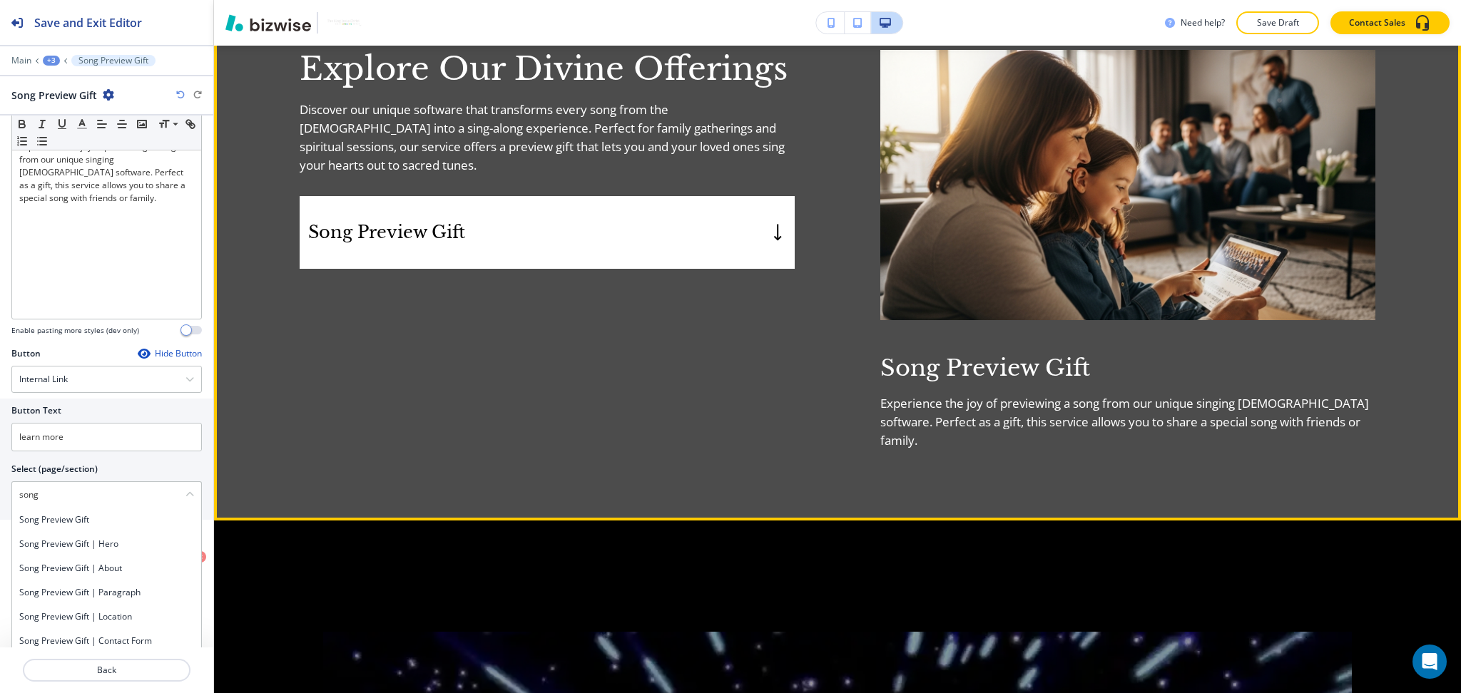
type \(page\/section\) "song"
click at [641, 417] on div "Explore Our Divine Offerings Discover our unique software that transforms every…" at bounding box center [504, 250] width 581 height 400
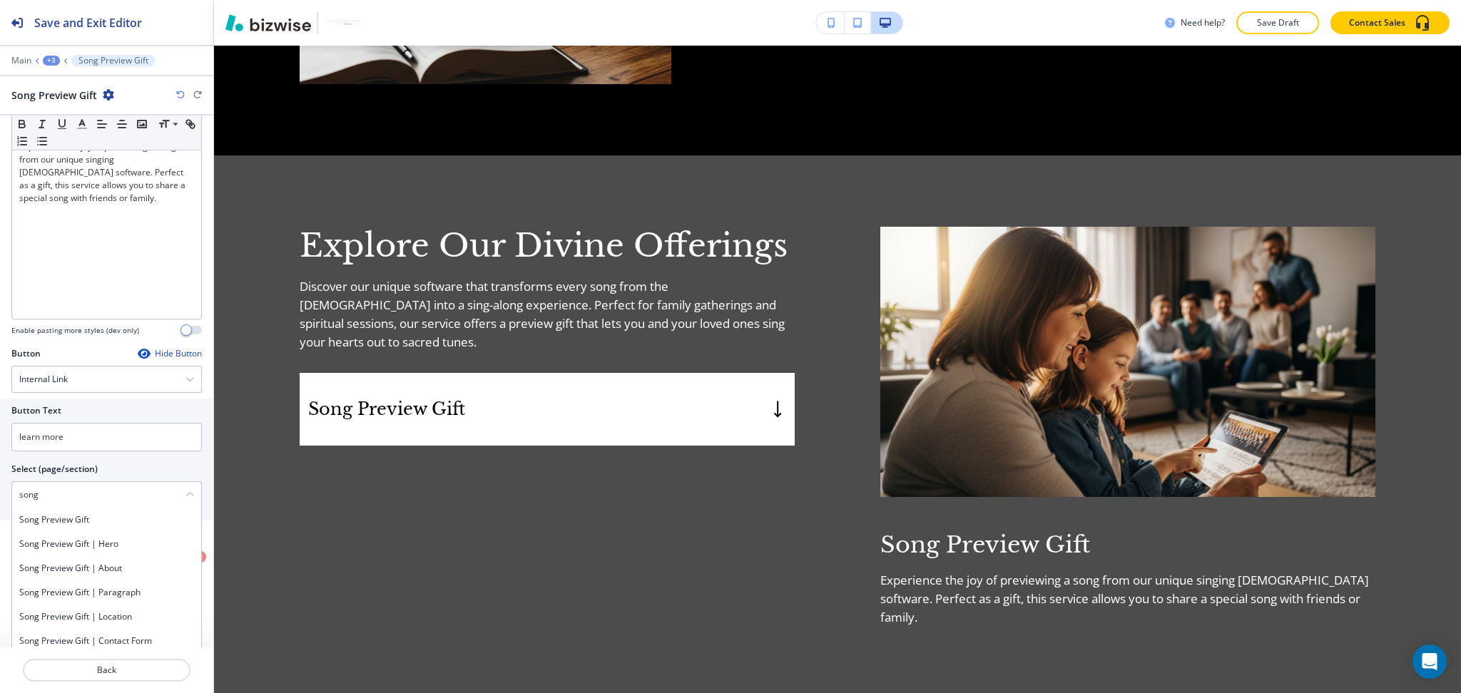
scroll to position [0, 0]
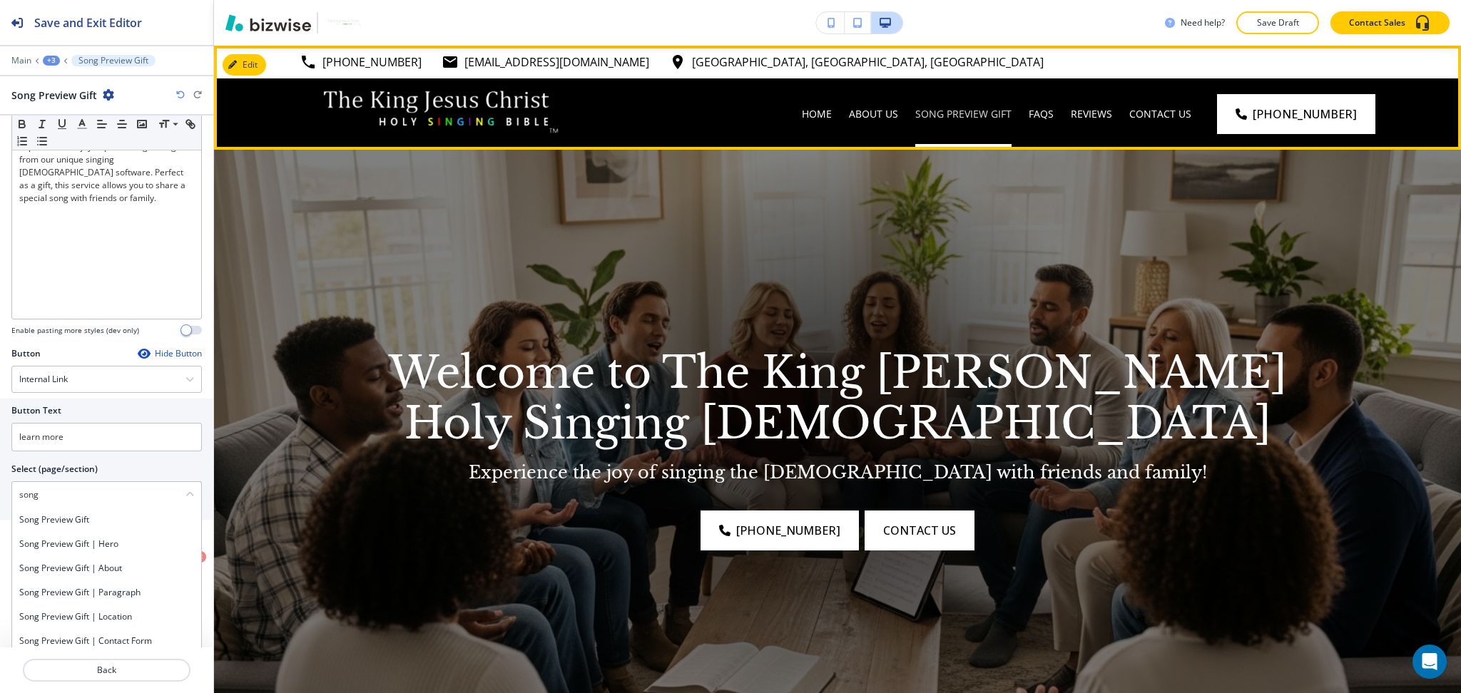
click at [1007, 112] on p "Song Preview Gift" at bounding box center [963, 114] width 96 height 14
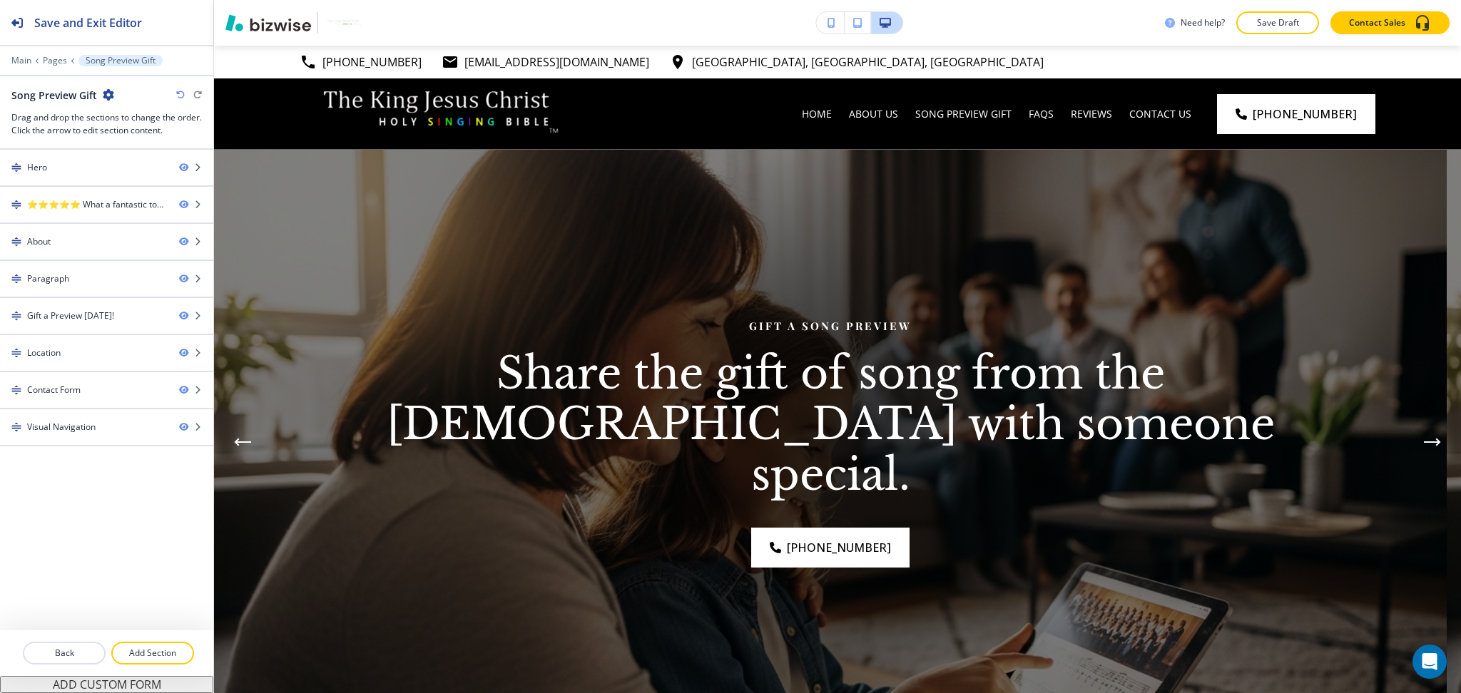
click at [104, 88] on div "Song Preview Gift" at bounding box center [62, 95] width 103 height 15
click at [108, 92] on icon "button" at bounding box center [108, 94] width 11 height 11
click at [137, 119] on p "Edit Page Settings" at bounding box center [147, 119] width 73 height 13
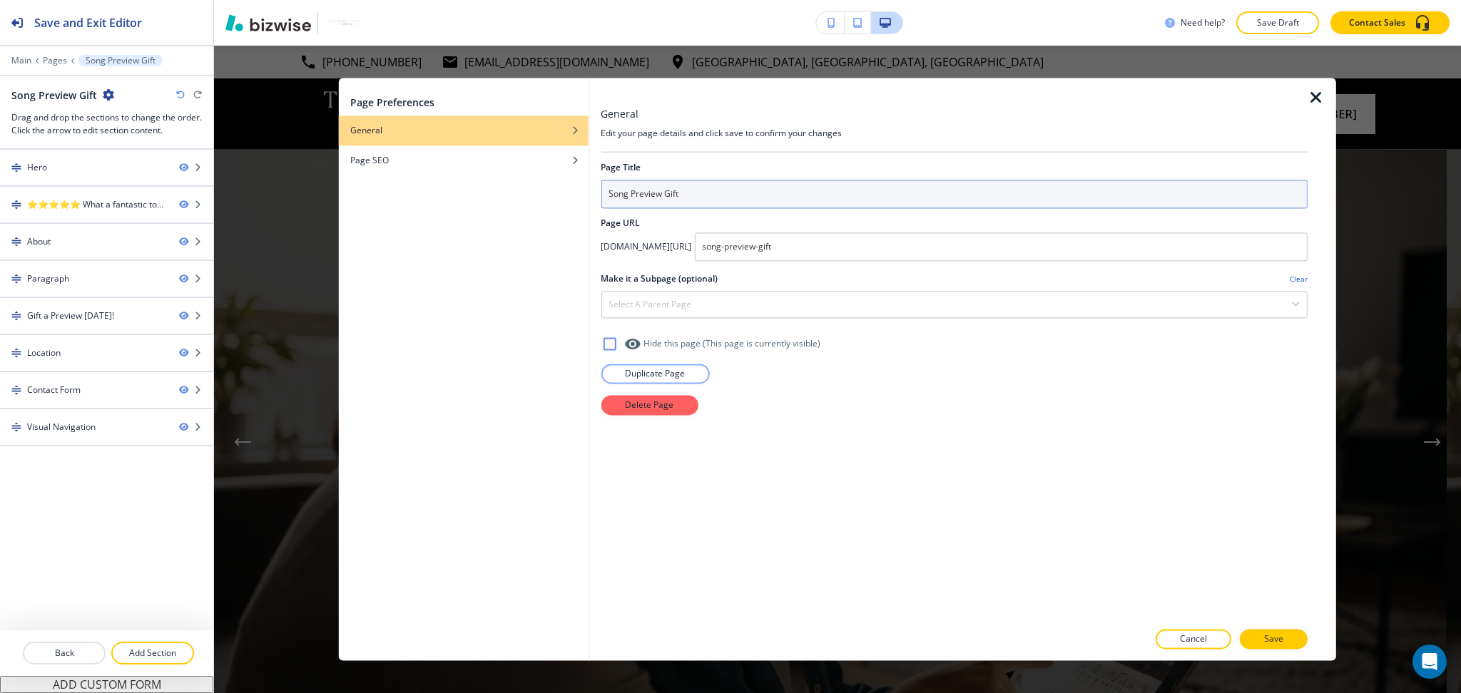
click at [619, 193] on input "Song Preview Gift" at bounding box center [953, 194] width 707 height 29
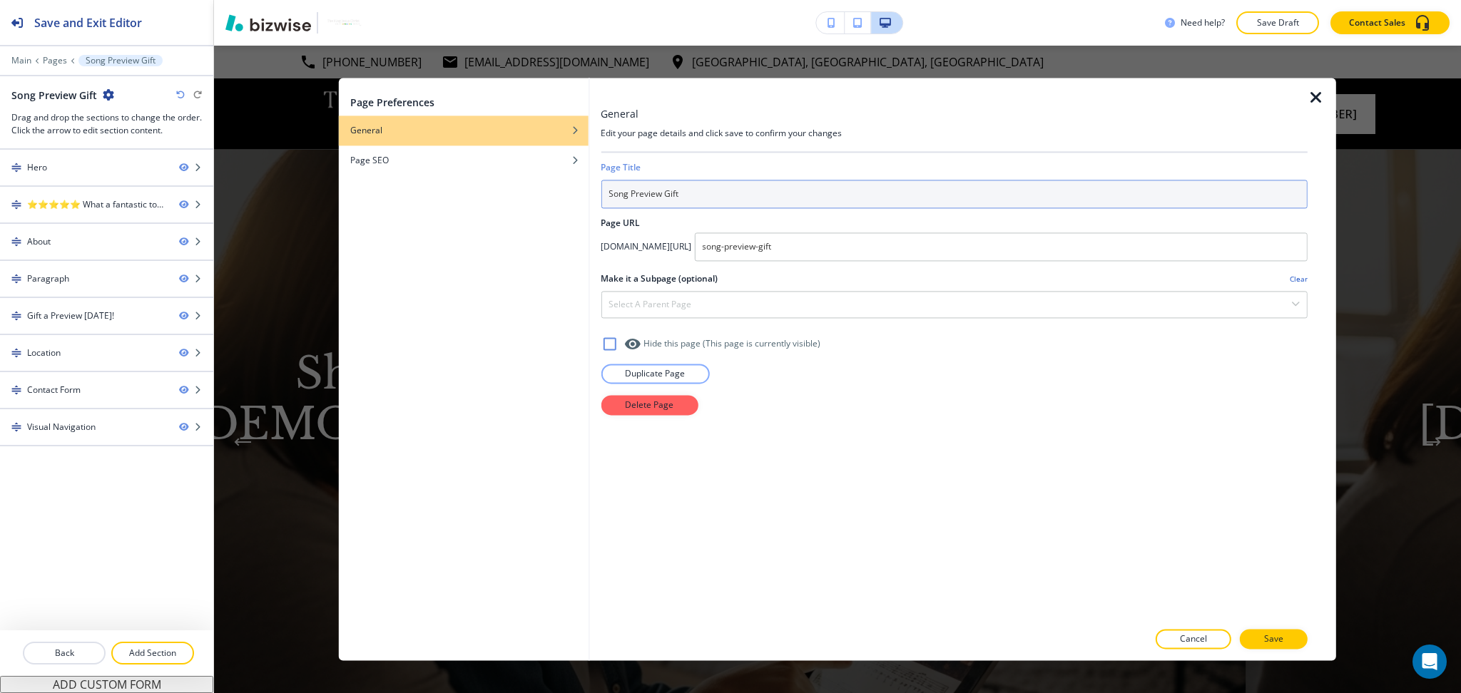
click at [619, 193] on input "Song Preview Gift" at bounding box center [953, 194] width 707 height 29
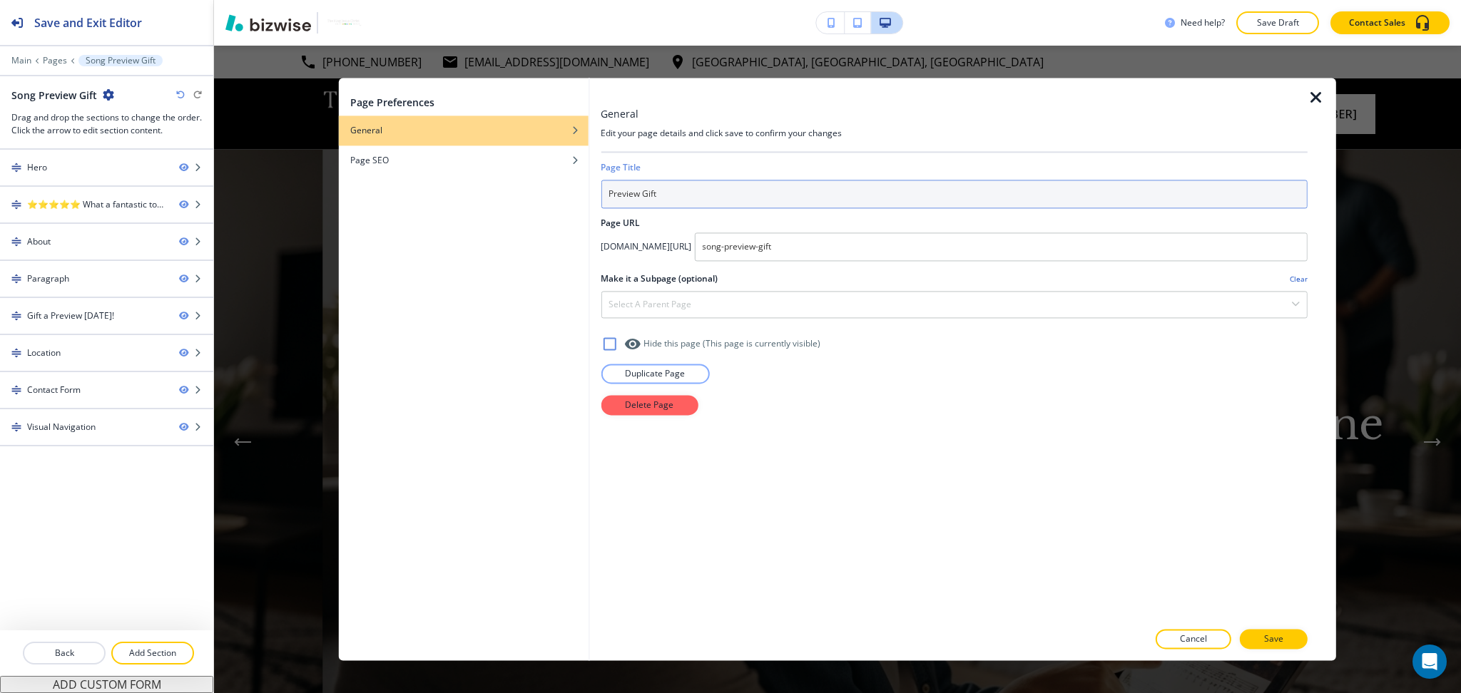
click at [707, 190] on input "Preview Gift" at bounding box center [953, 194] width 707 height 29
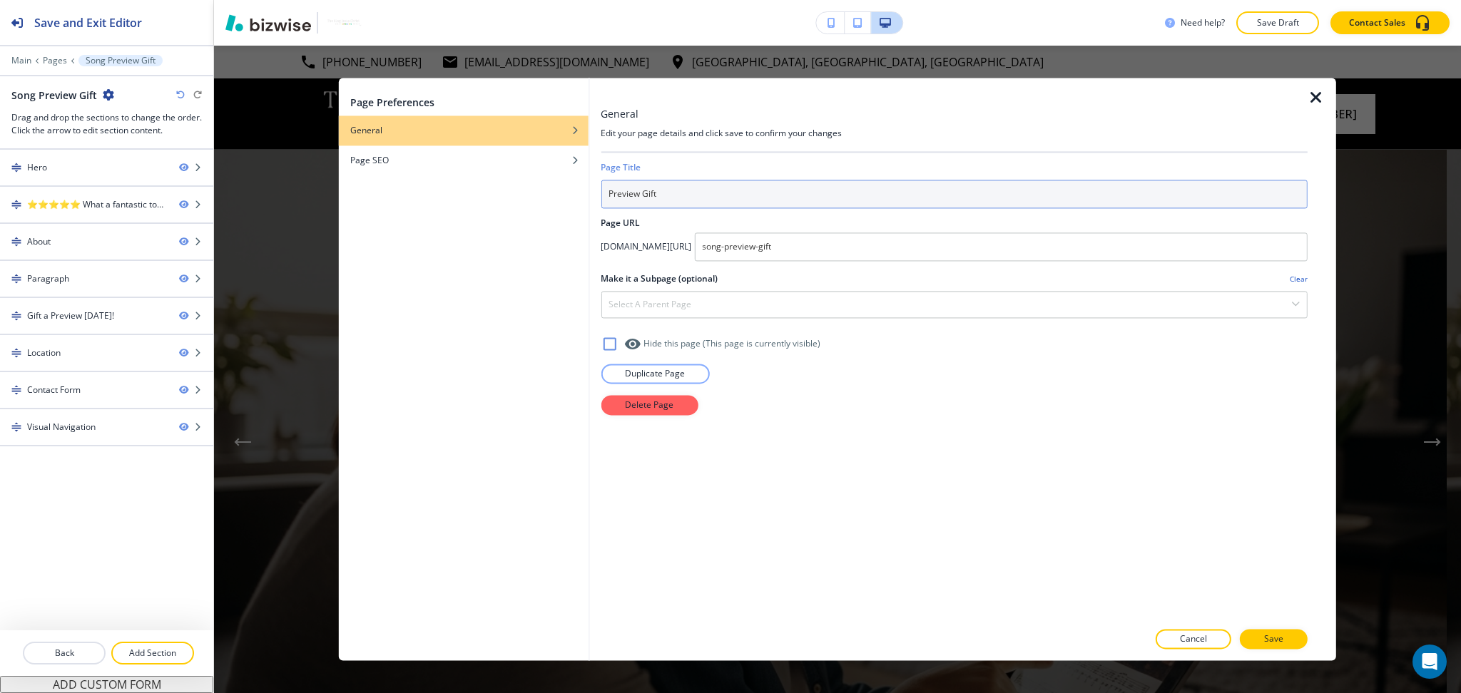
paste input "Song"
type input "Preview Gift Song"
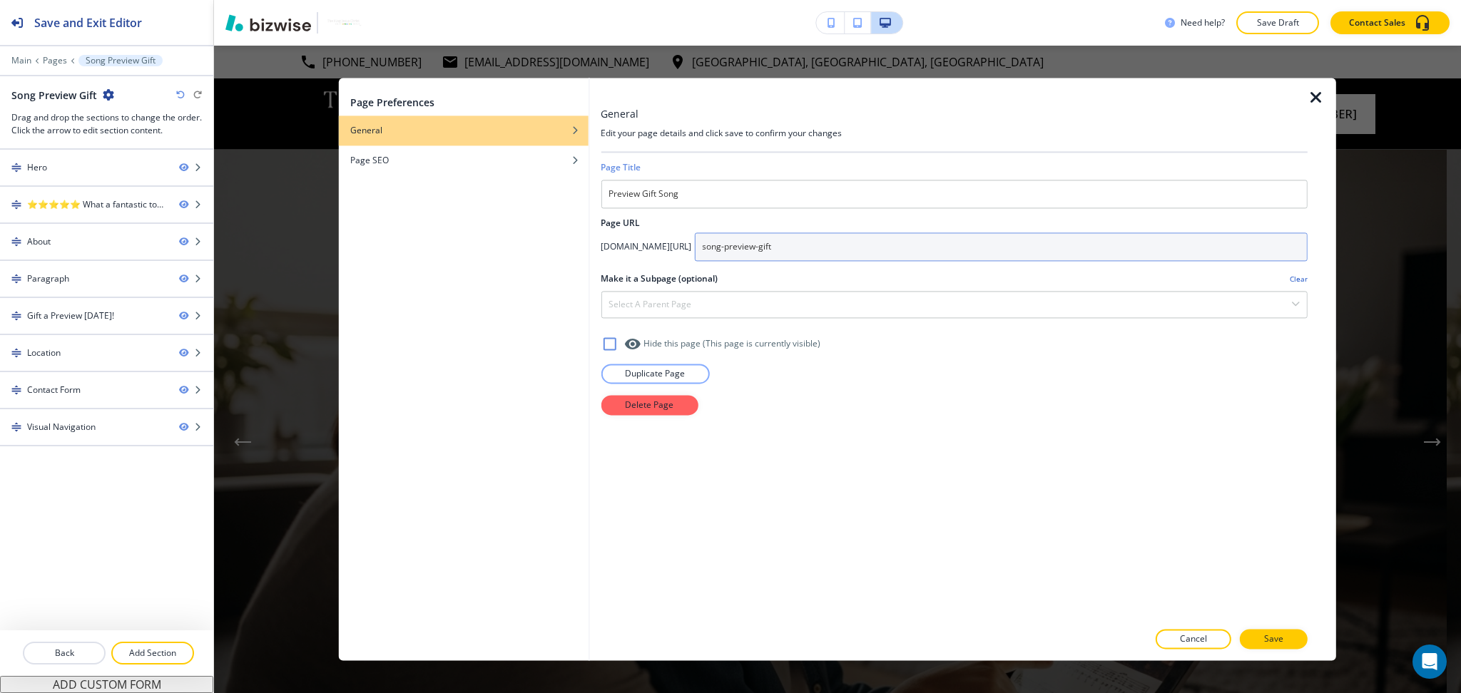
click at [793, 244] on input "song-preview-gift" at bounding box center [1000, 246] width 613 height 29
click at [874, 242] on input "preview-gift" at bounding box center [1000, 246] width 613 height 29
paste input "song"
type input "preview-gift-song"
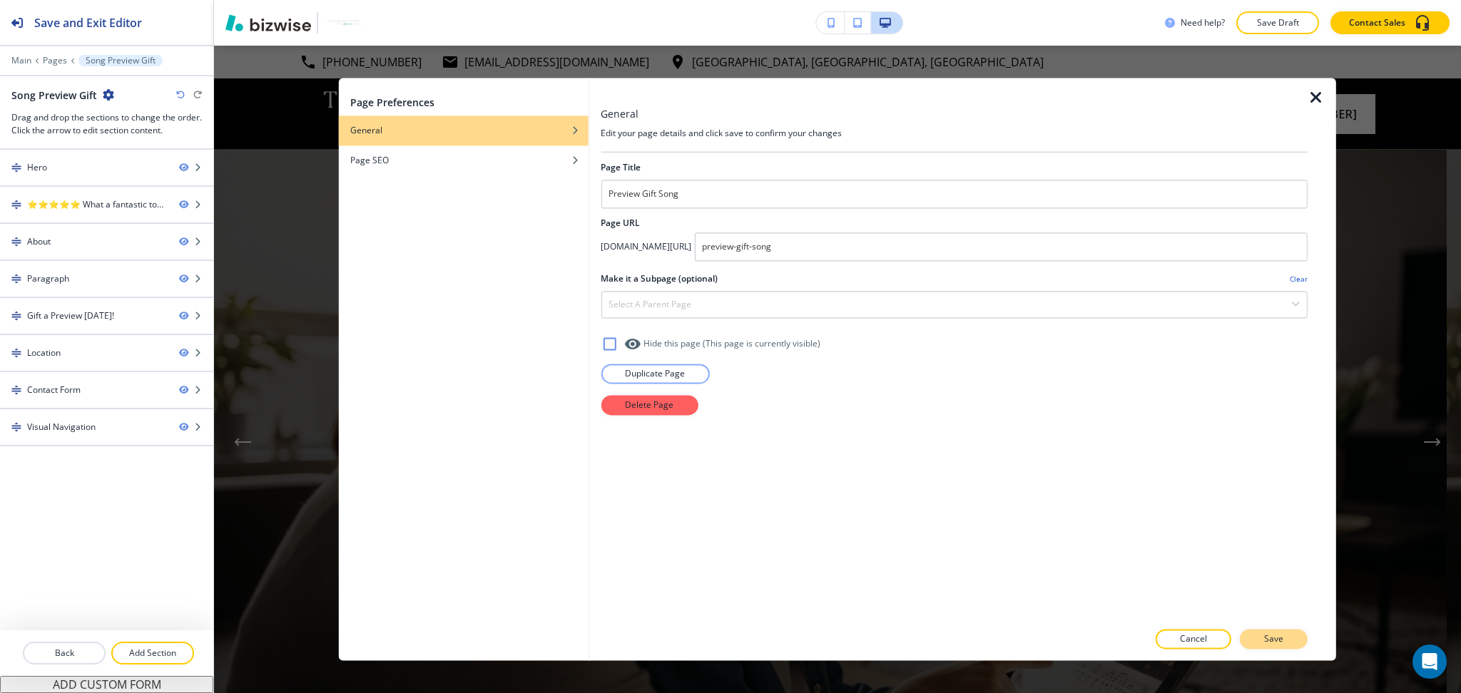
click at [1272, 633] on p "Save" at bounding box center [1273, 639] width 19 height 13
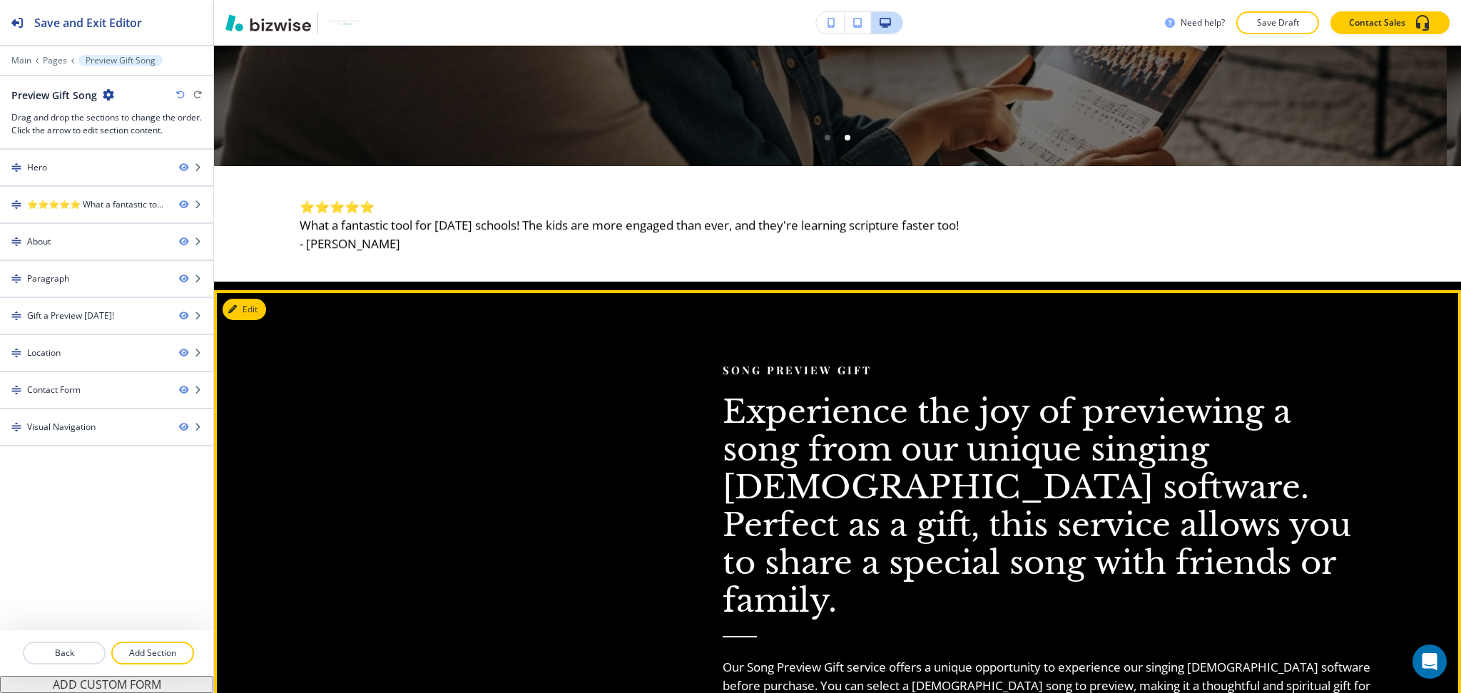
scroll to position [571, 0]
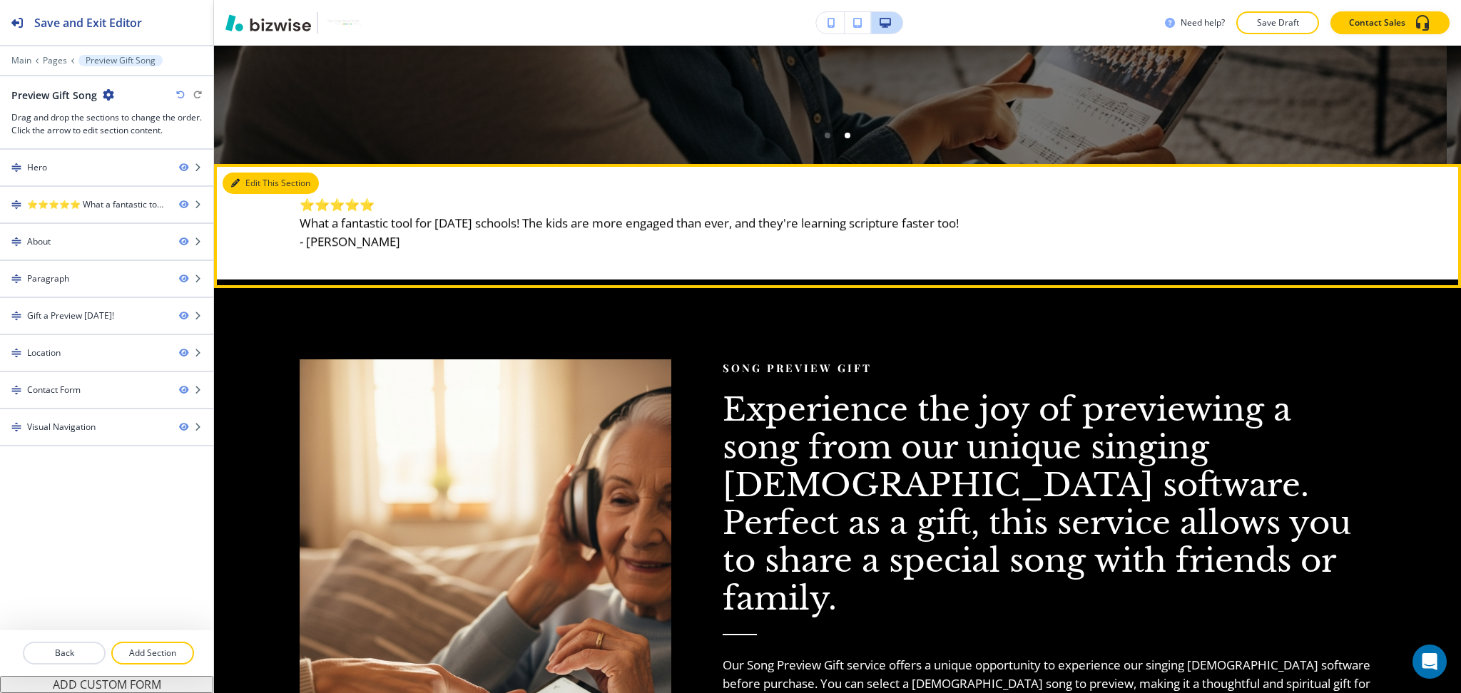
click at [262, 185] on button "Edit This Section" at bounding box center [271, 183] width 96 height 21
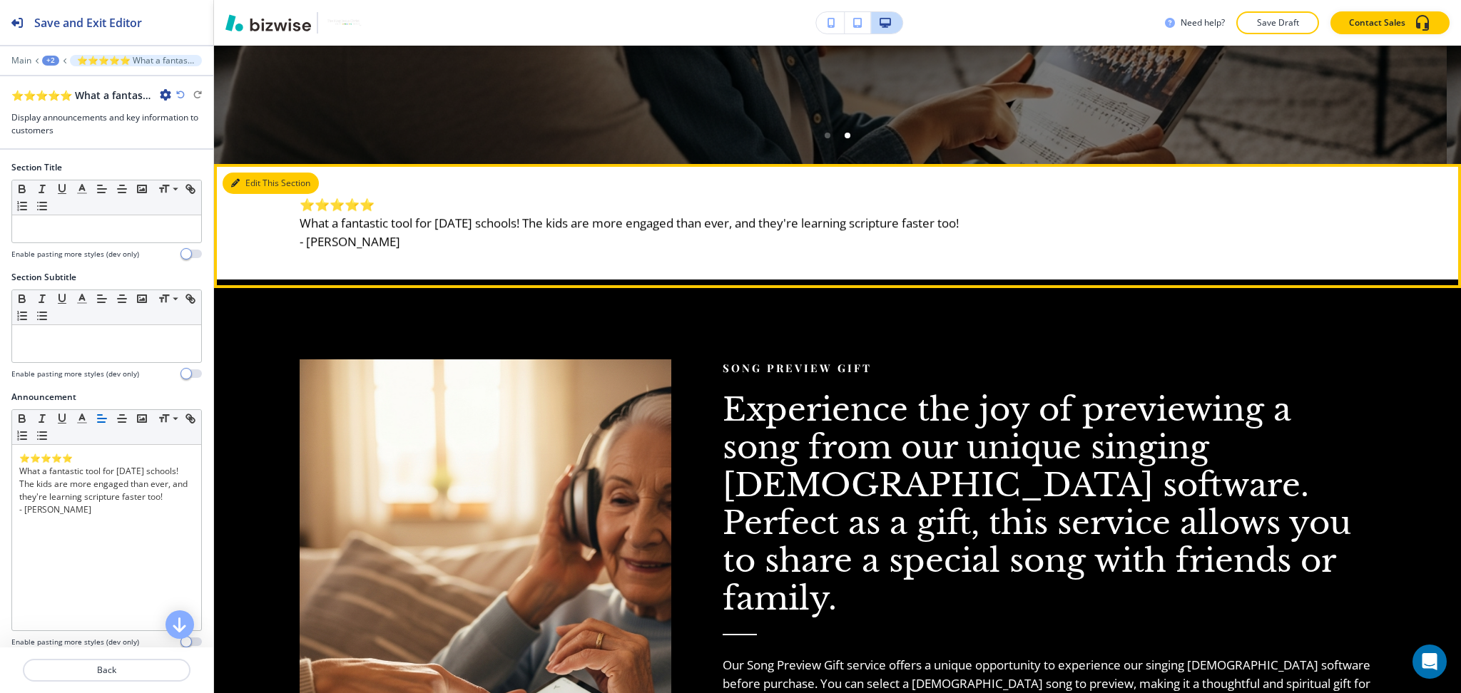
scroll to position [689, 0]
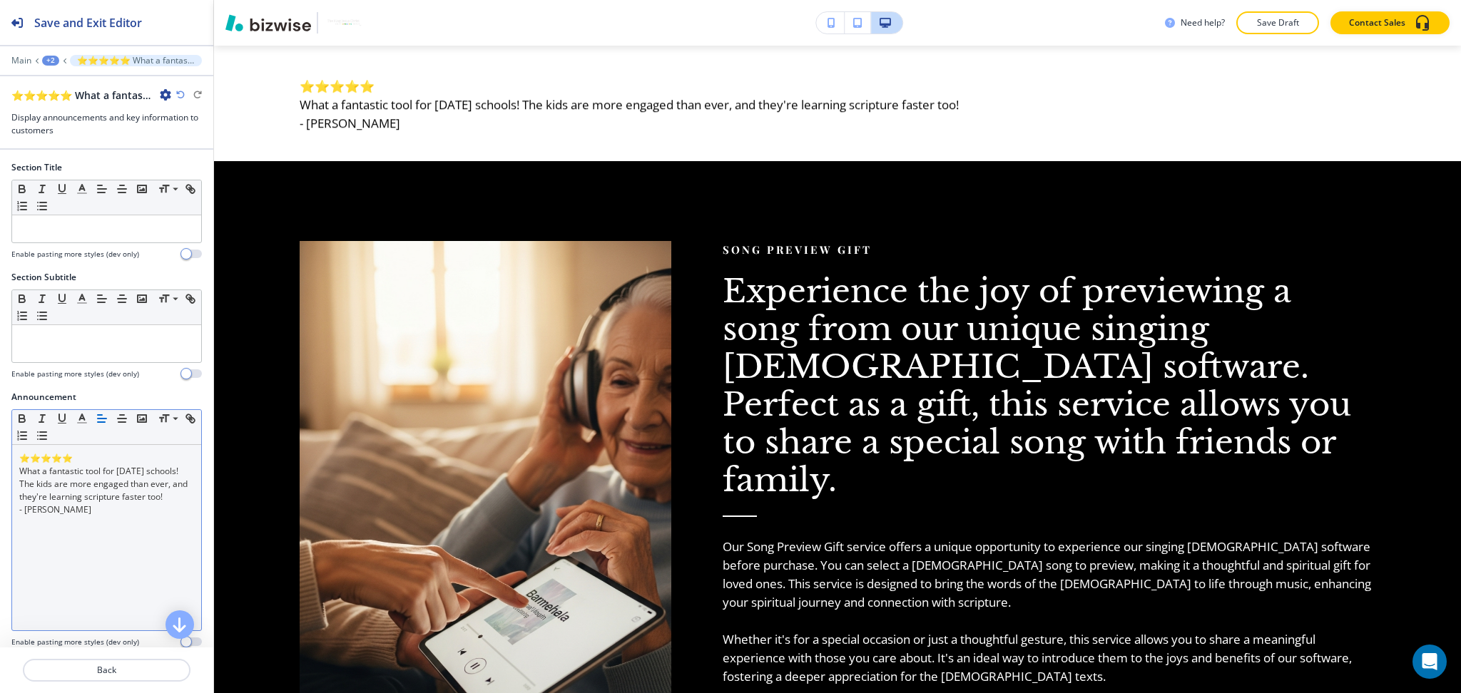
click at [126, 502] on p "What a fantastic tool for Sunday schools! The kids are more engaged than ever, …" at bounding box center [106, 484] width 175 height 39
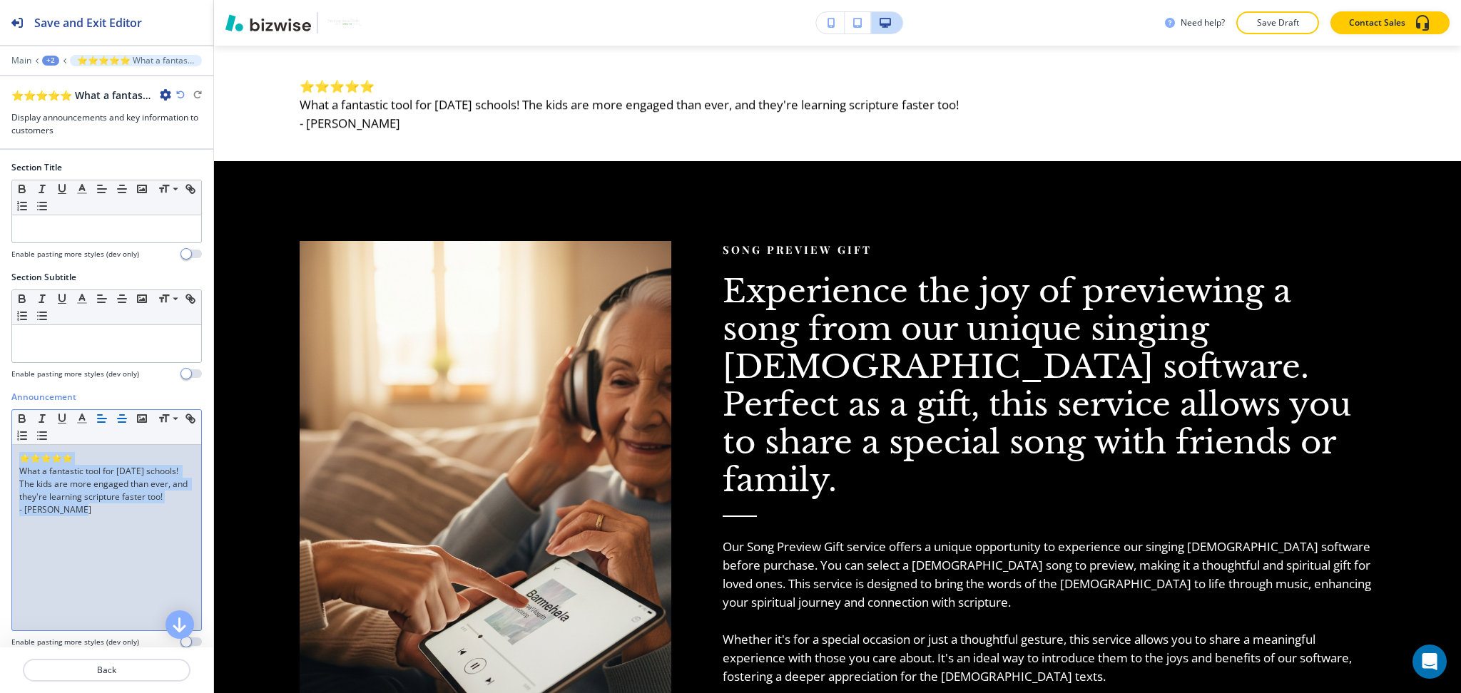
click at [118, 421] on icon "button" at bounding box center [122, 418] width 13 height 13
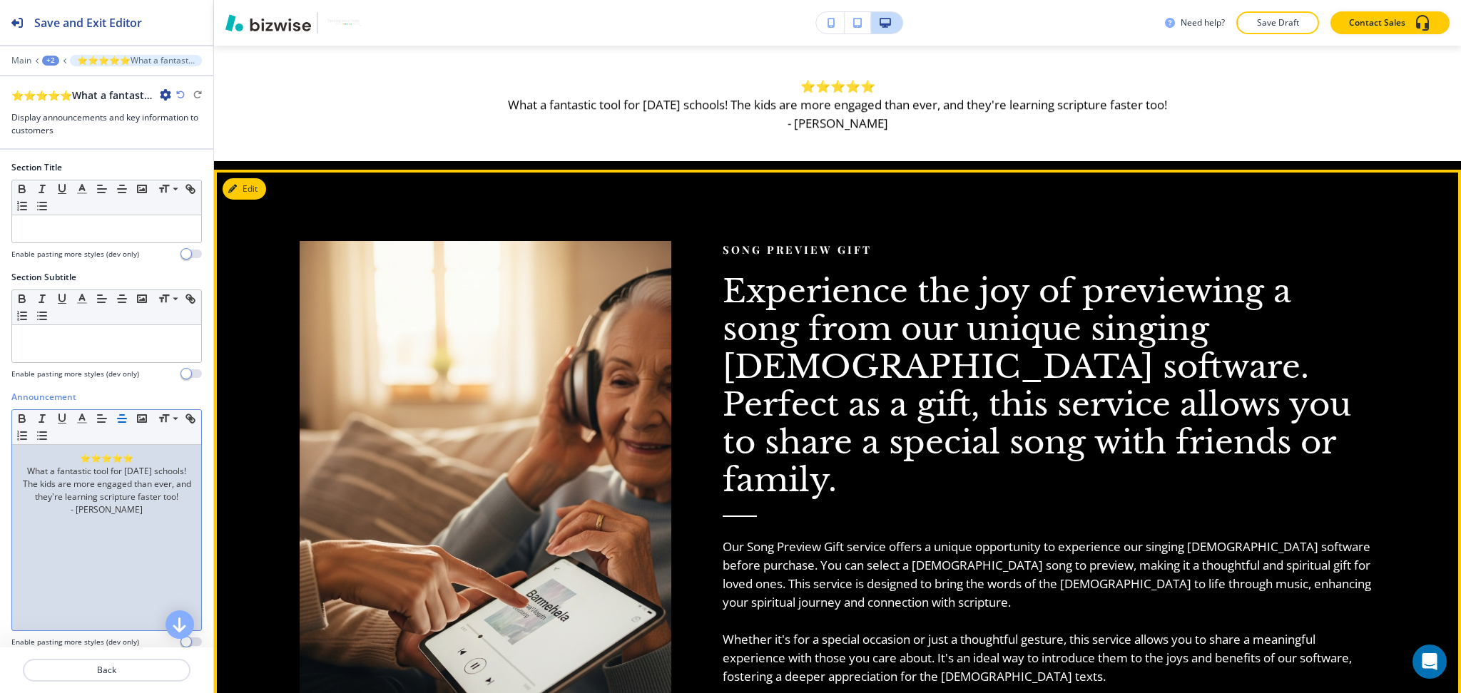
click at [906, 375] on h3 "Experience the joy of previewing a song from our unique singing Bible software.…" at bounding box center [1048, 385] width 653 height 227
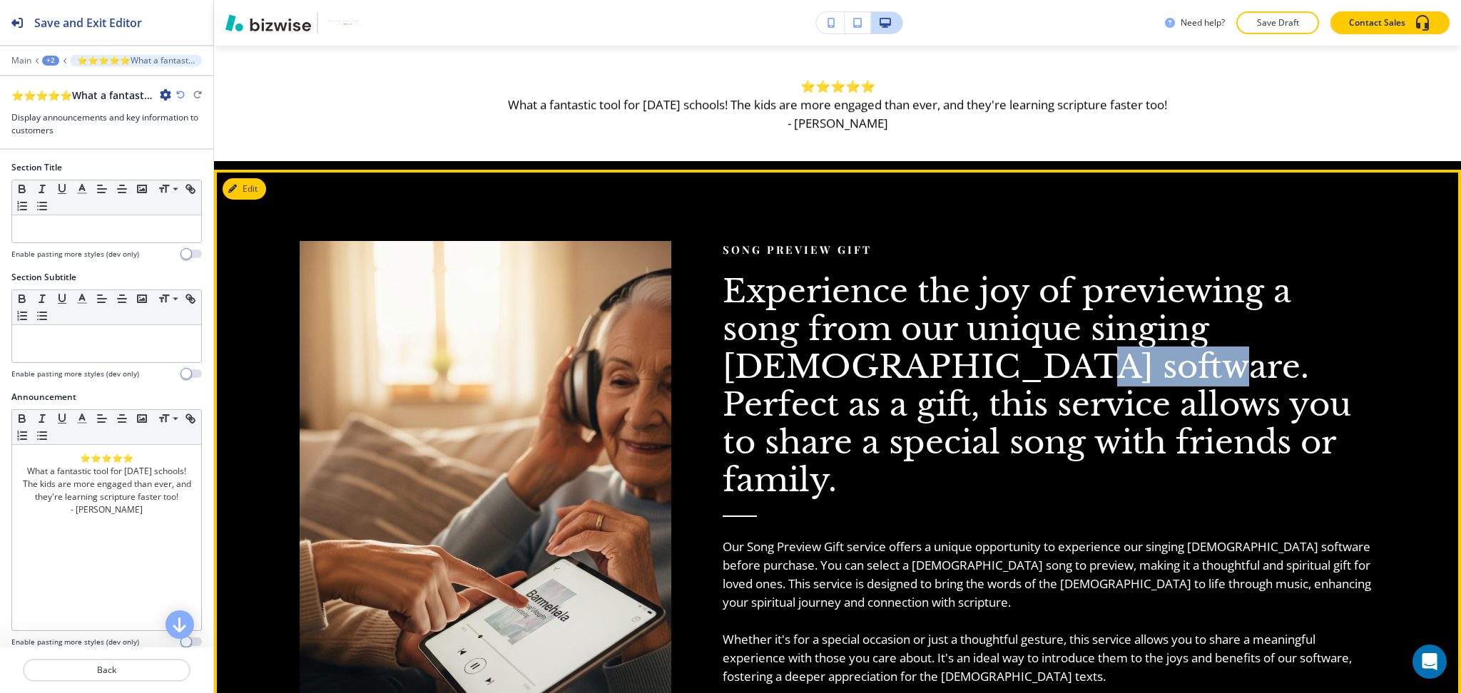
click at [906, 375] on h3 "Experience the joy of previewing a song from our unique singing Bible software.…" at bounding box center [1048, 385] width 653 height 227
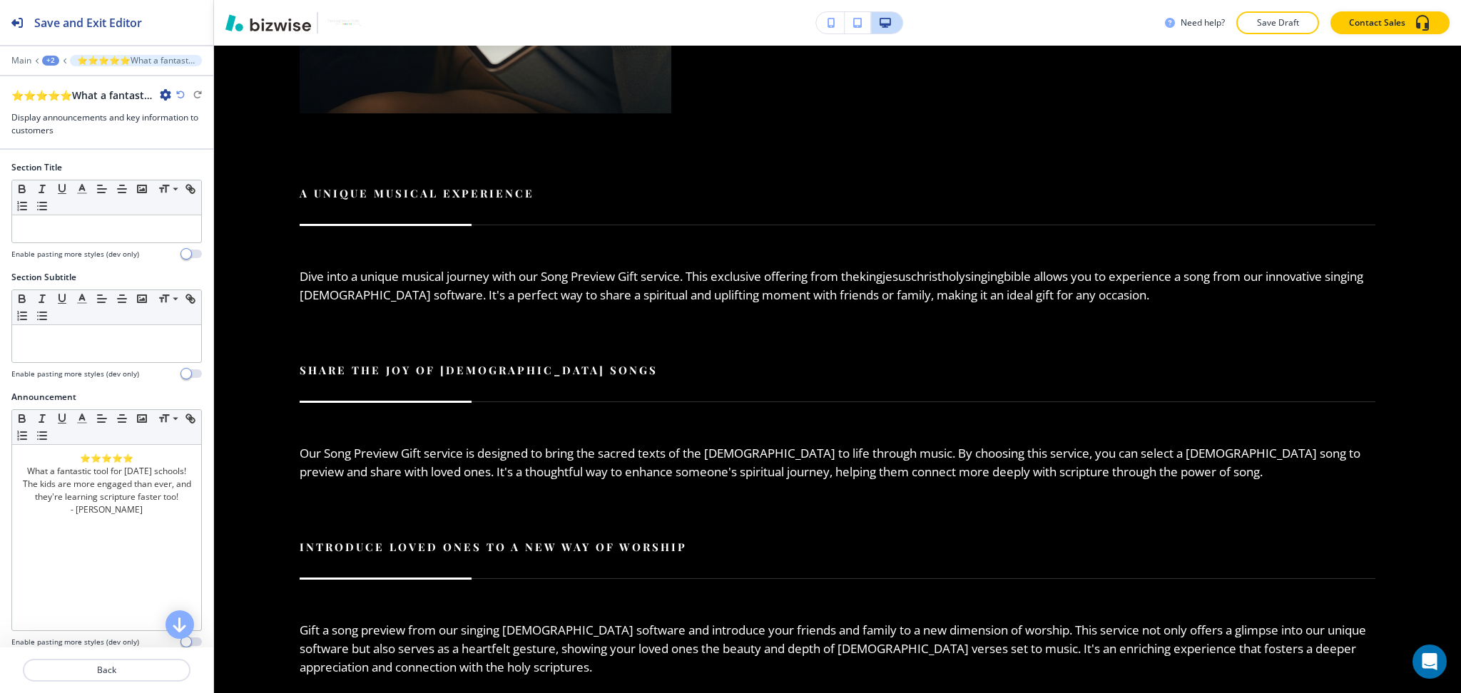
scroll to position [1312, 0]
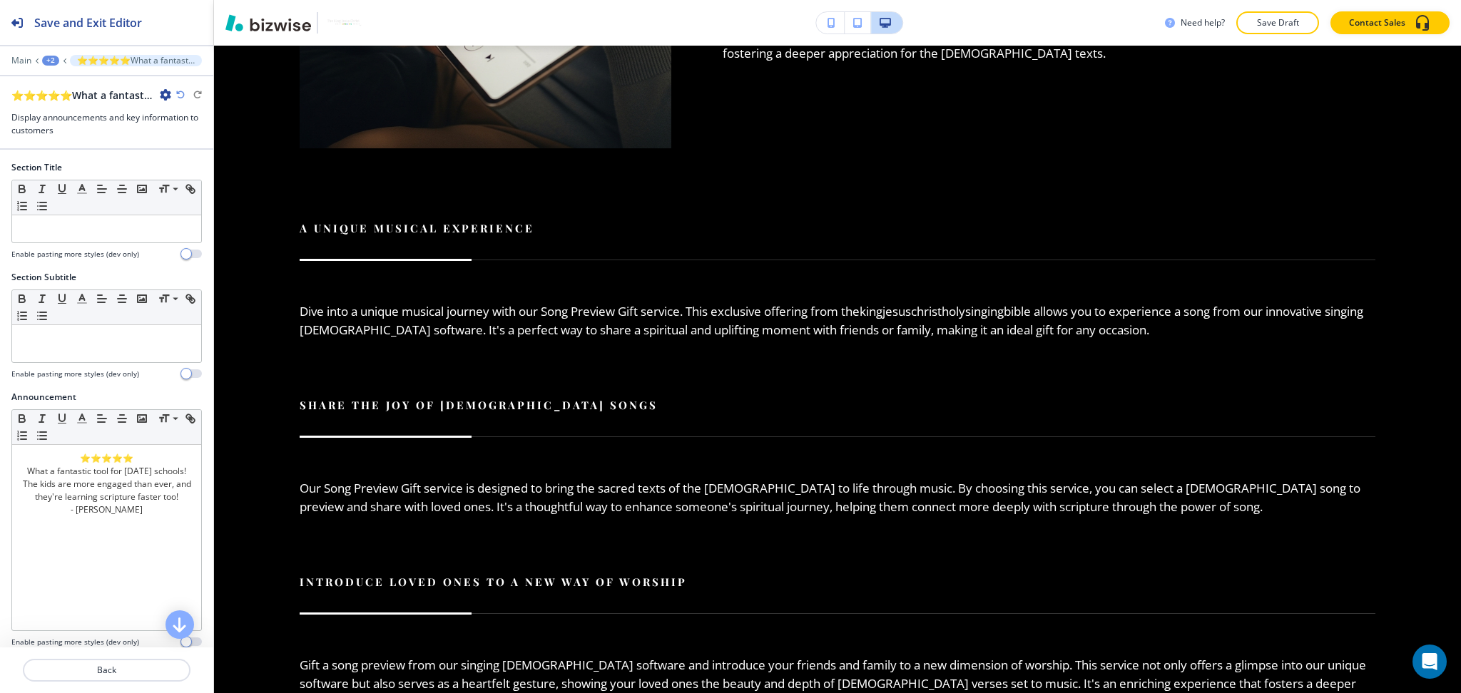
click at [180, 100] on div "⭐⭐⭐⭐⭐What a fantastic tool for Sunday schools! The kids are more engaged than e…" at bounding box center [106, 95] width 190 height 15
click at [178, 93] on icon "button" at bounding box center [180, 95] width 9 height 9
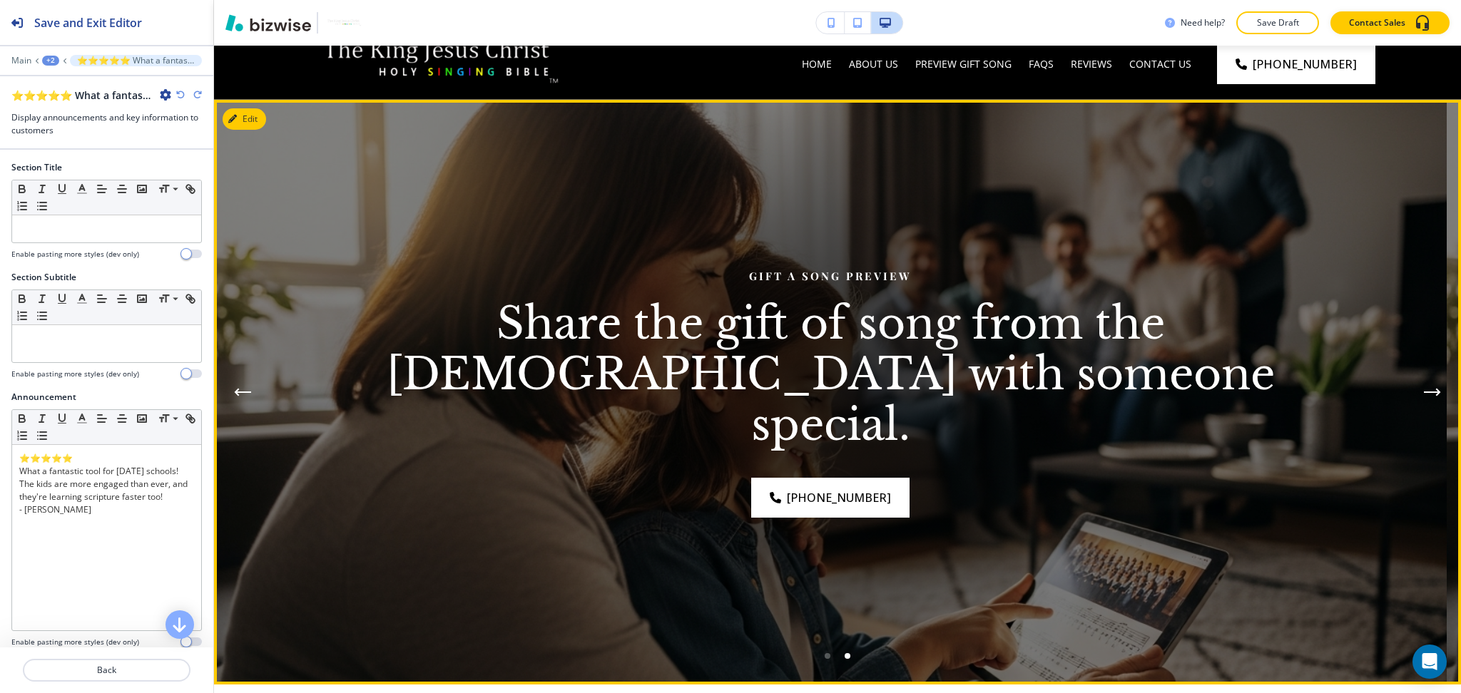
scroll to position [0, 0]
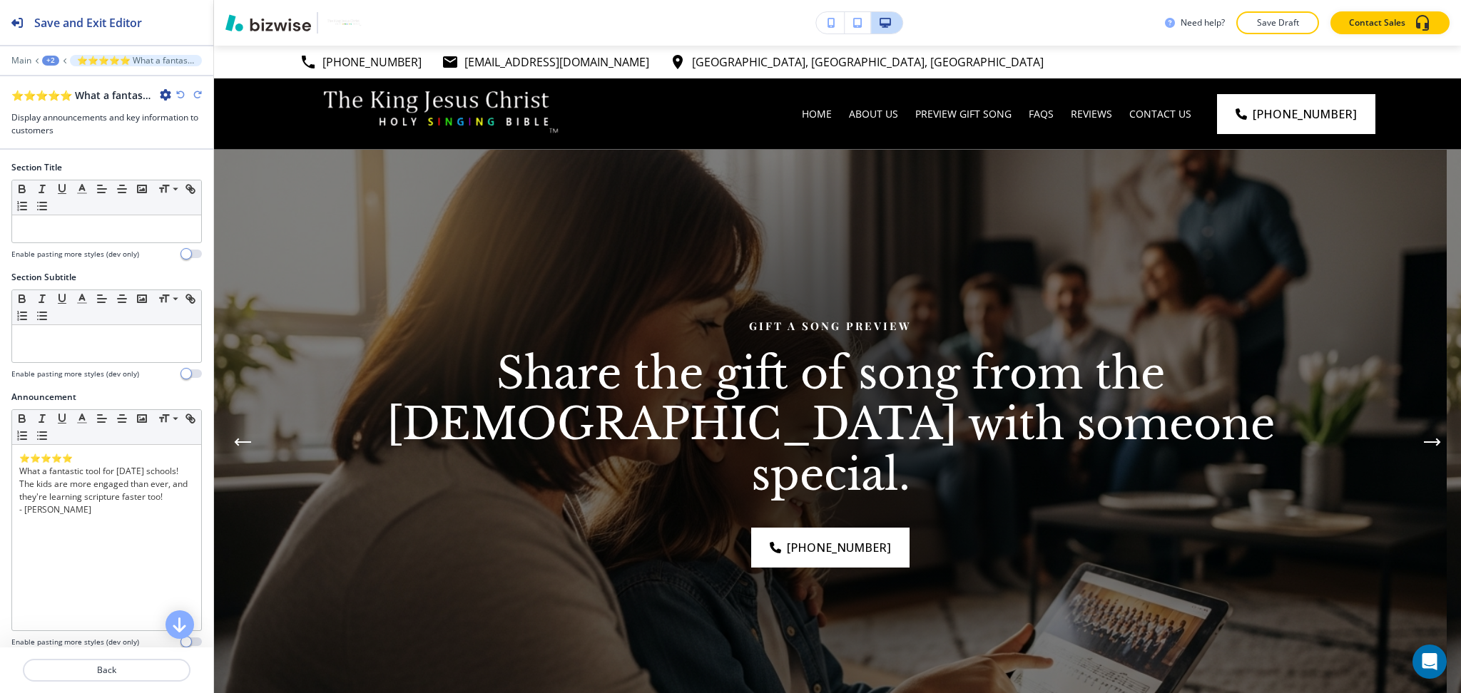
click at [178, 98] on icon "button" at bounding box center [180, 95] width 9 height 9
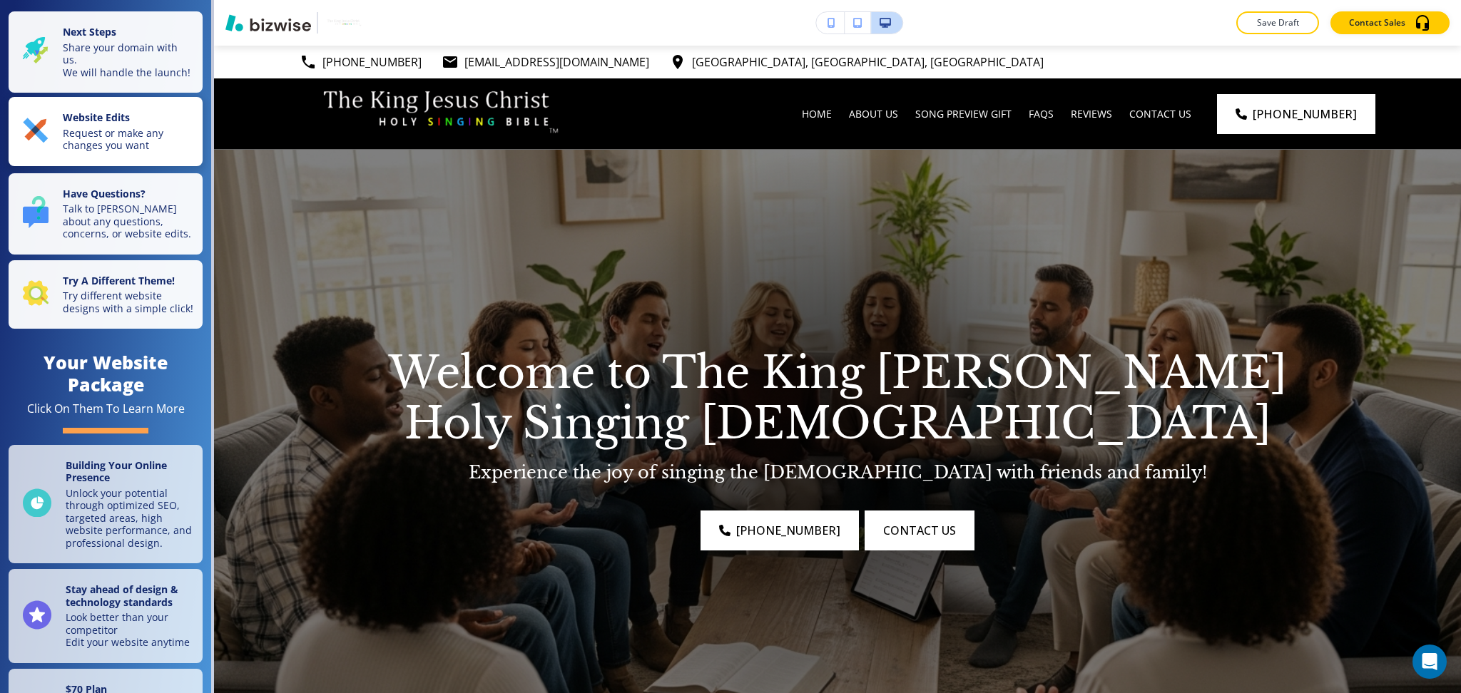
click at [88, 123] on strong "Website Edits" at bounding box center [96, 118] width 67 height 14
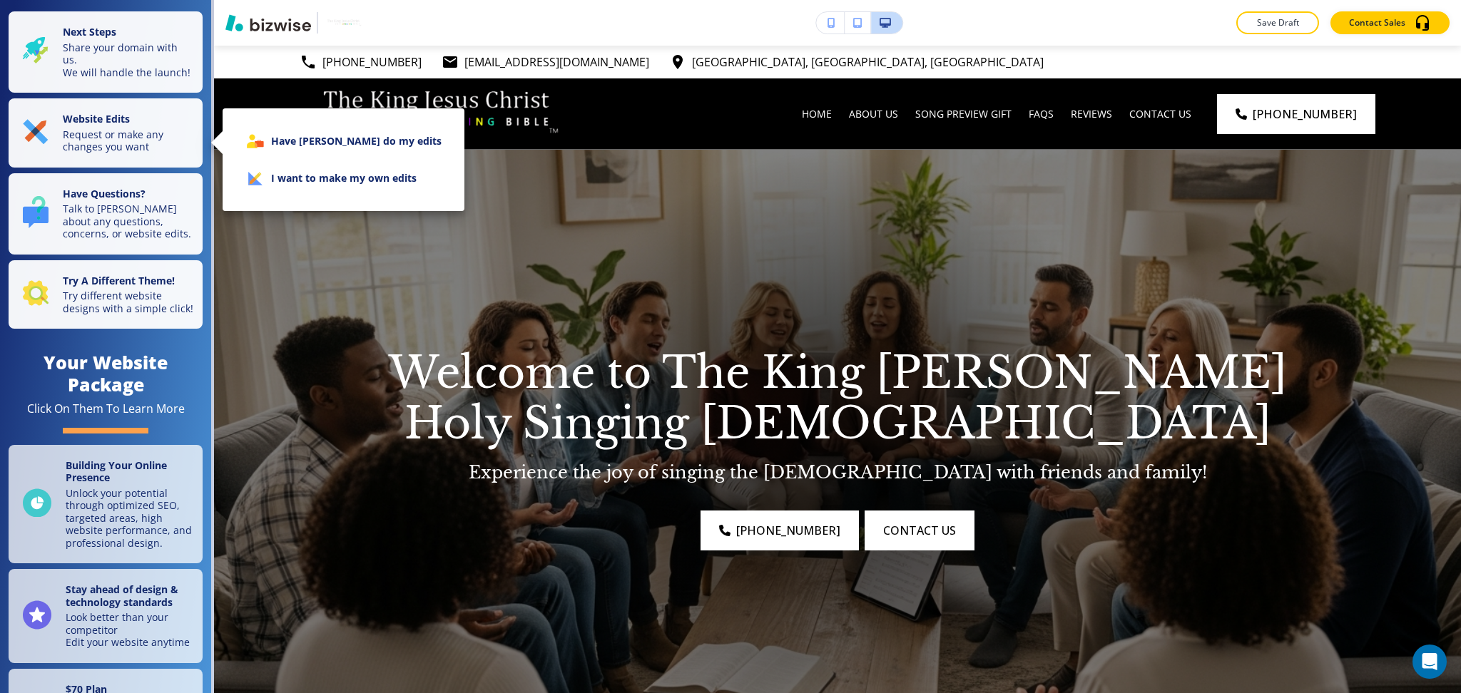
click at [389, 185] on li "I want to make my own edits" at bounding box center [343, 178] width 219 height 37
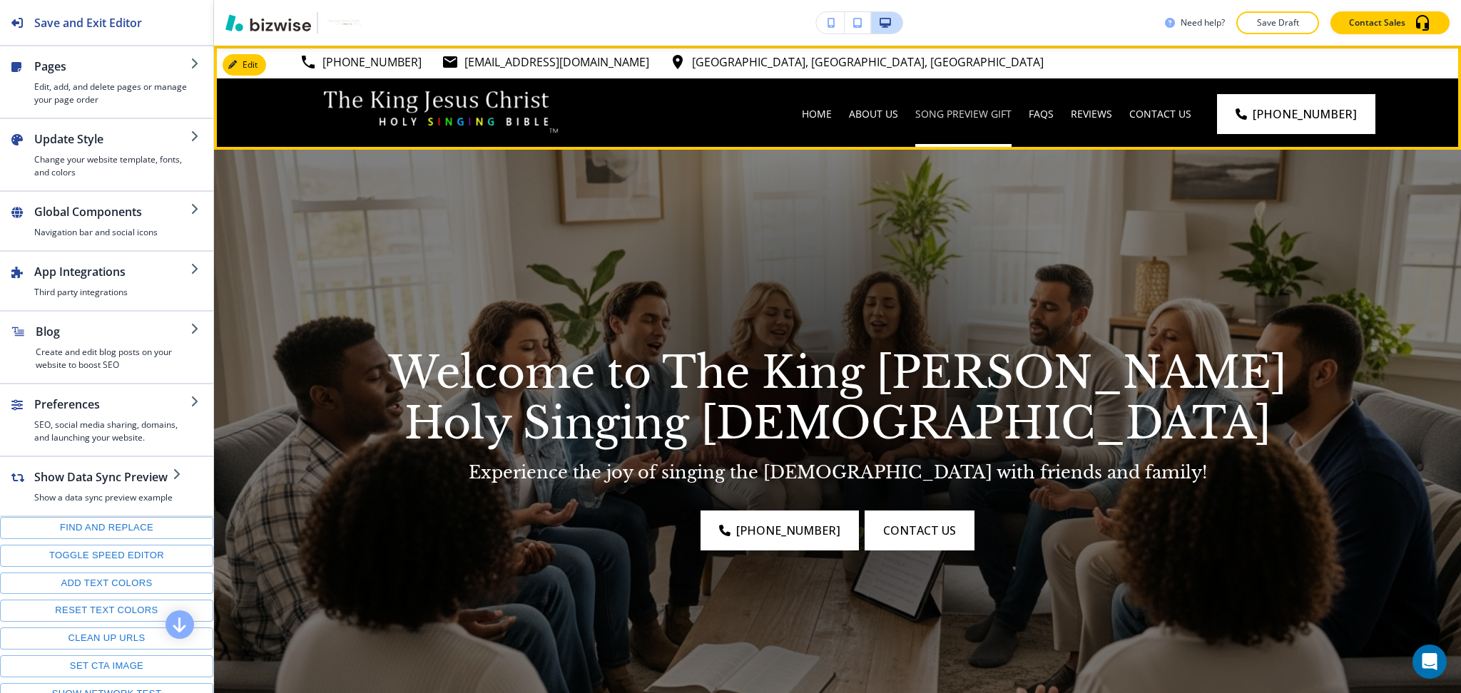
click at [997, 116] on p "Song Preview Gift" at bounding box center [963, 114] width 96 height 14
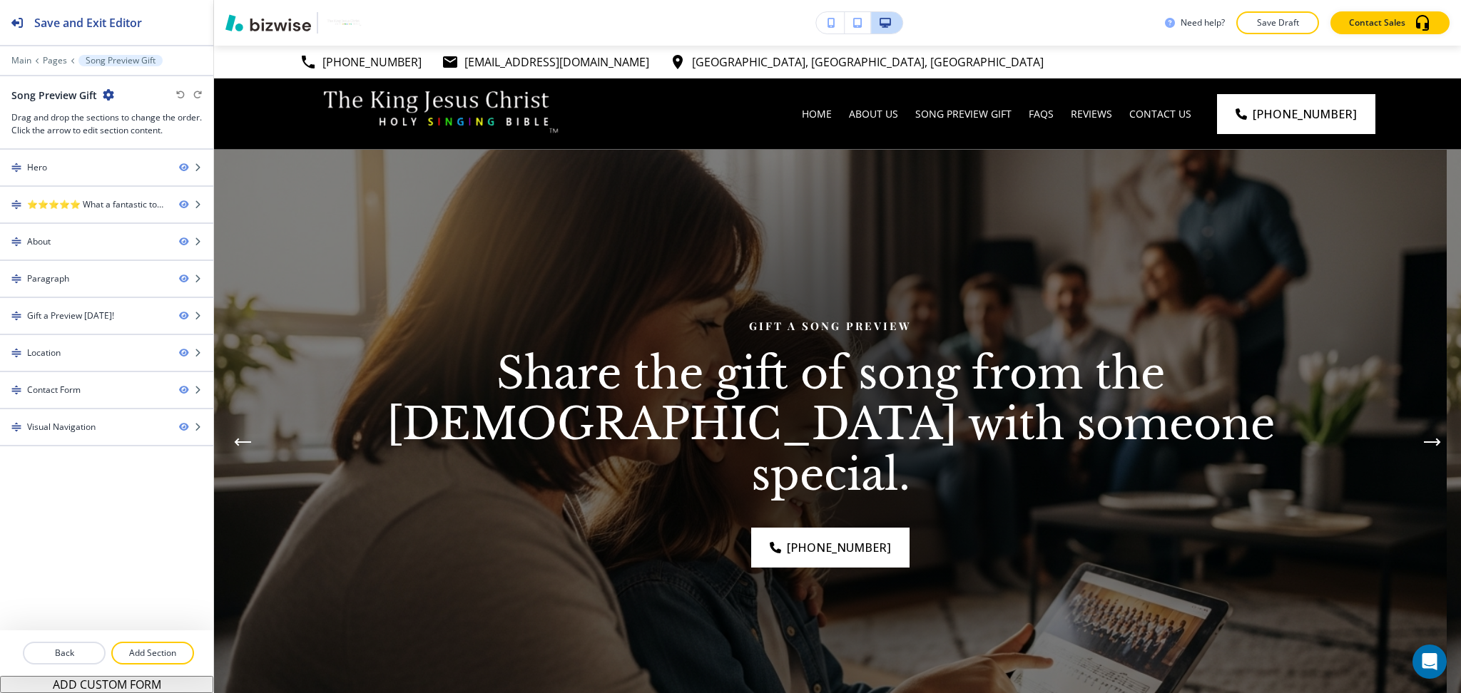
click at [106, 94] on icon "button" at bounding box center [108, 94] width 11 height 11
click at [143, 128] on button "Edit Page Settings" at bounding box center [146, 120] width 91 height 26
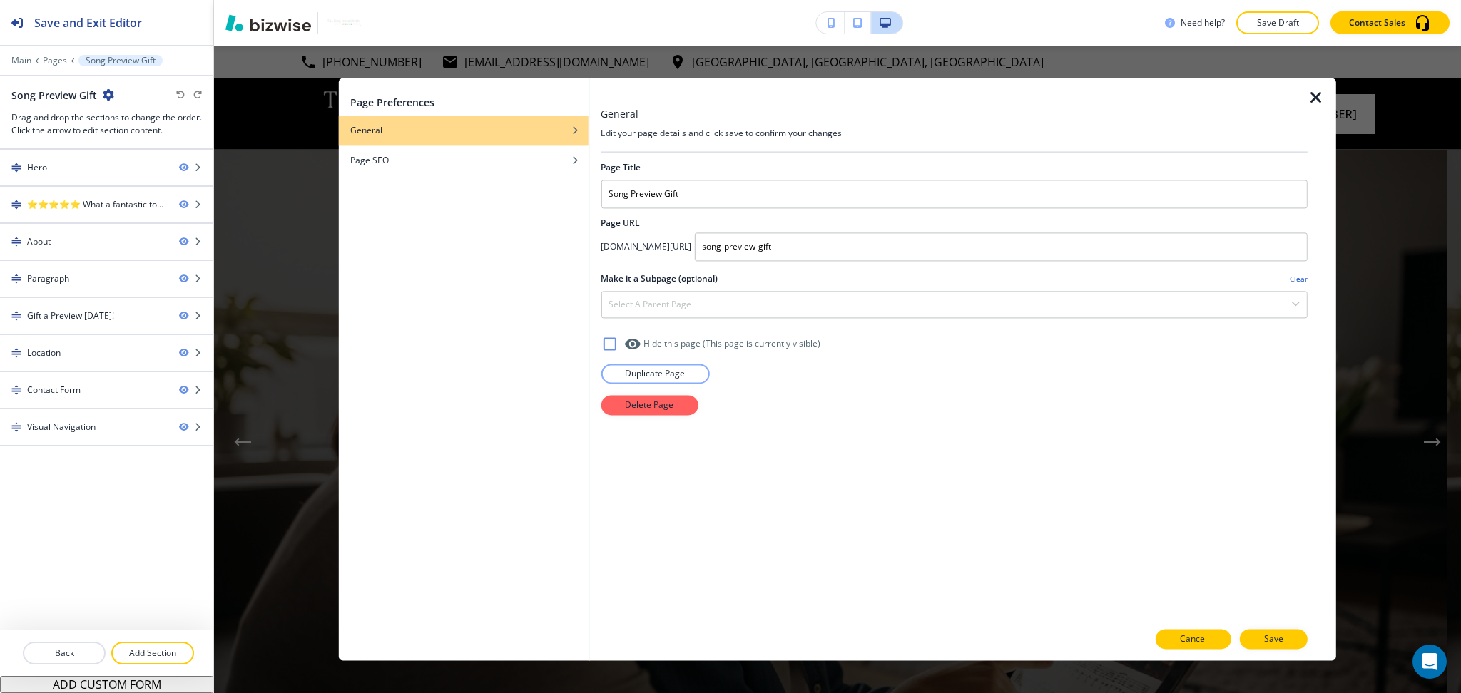
click at [1206, 648] on button "Cancel" at bounding box center [1193, 640] width 76 height 20
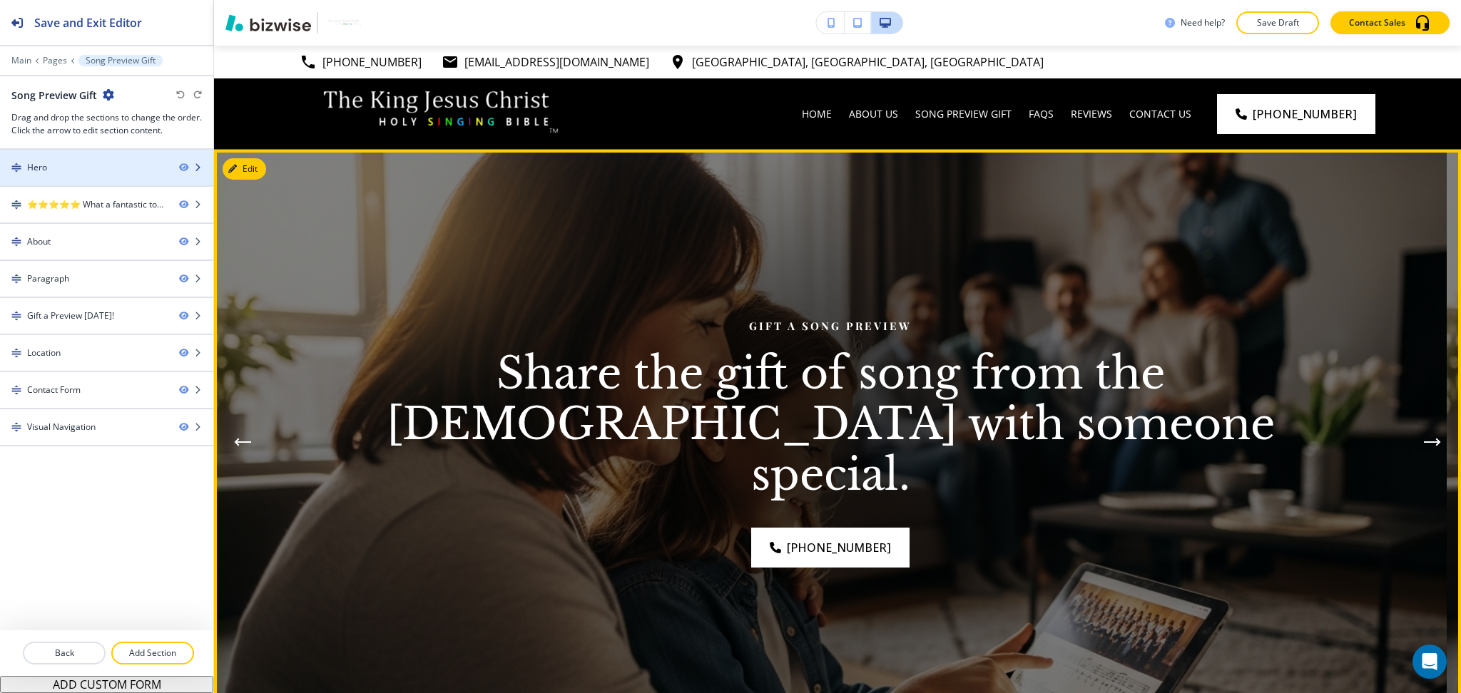
click at [78, 159] on div at bounding box center [106, 155] width 213 height 11
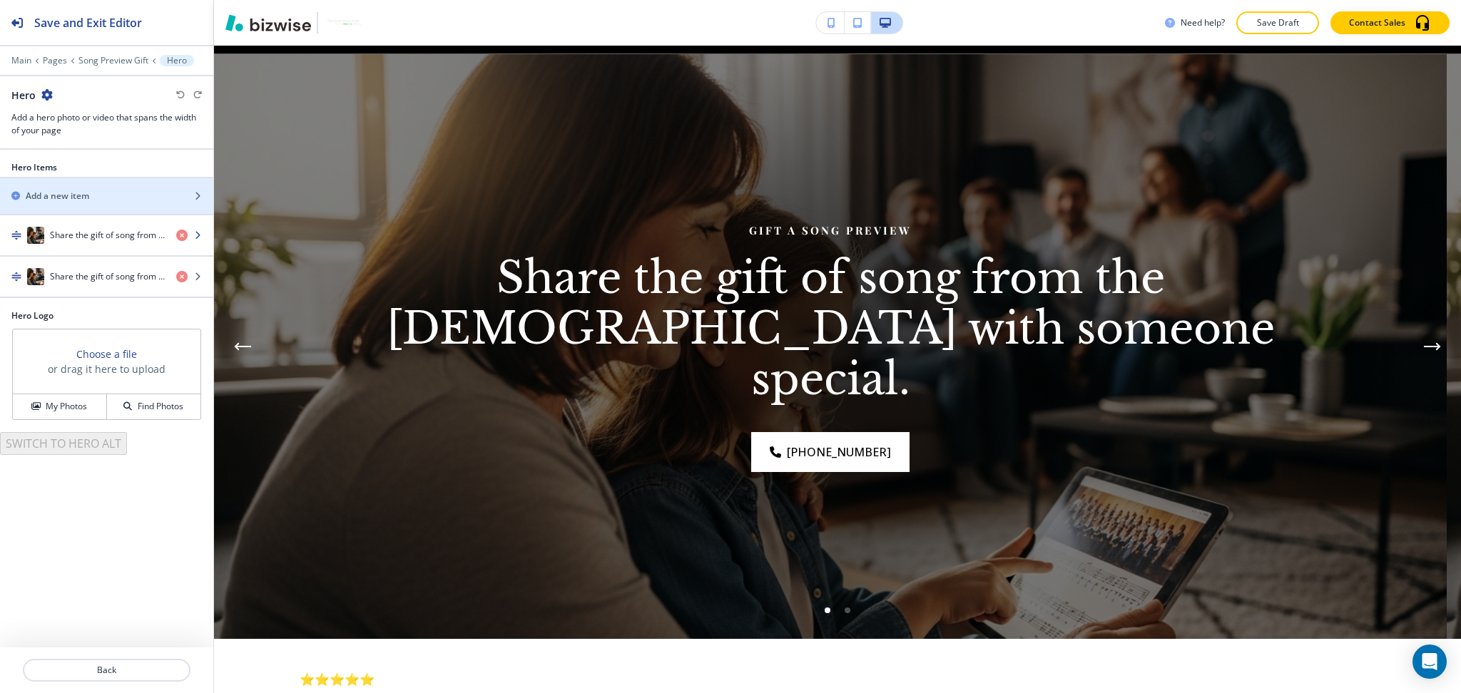
scroll to position [104, 0]
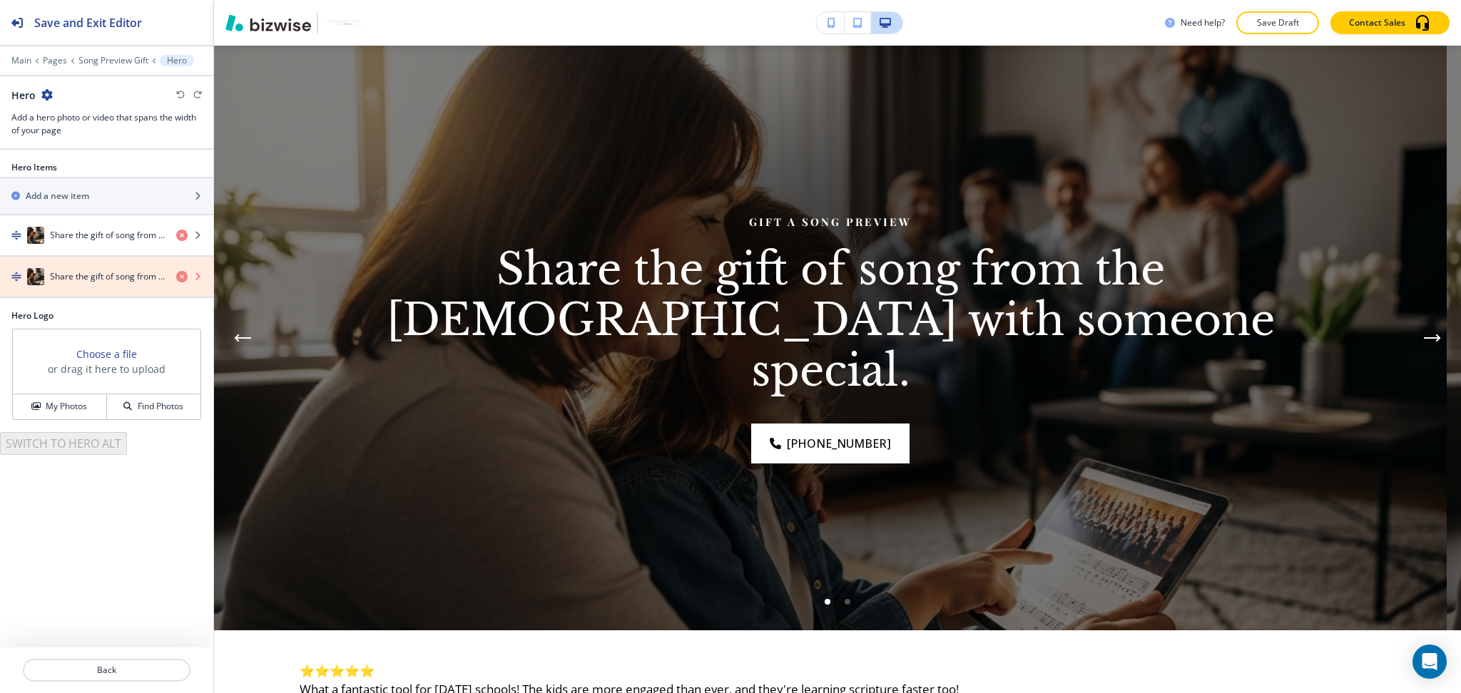
click at [183, 276] on icon "button" at bounding box center [181, 276] width 11 height 11
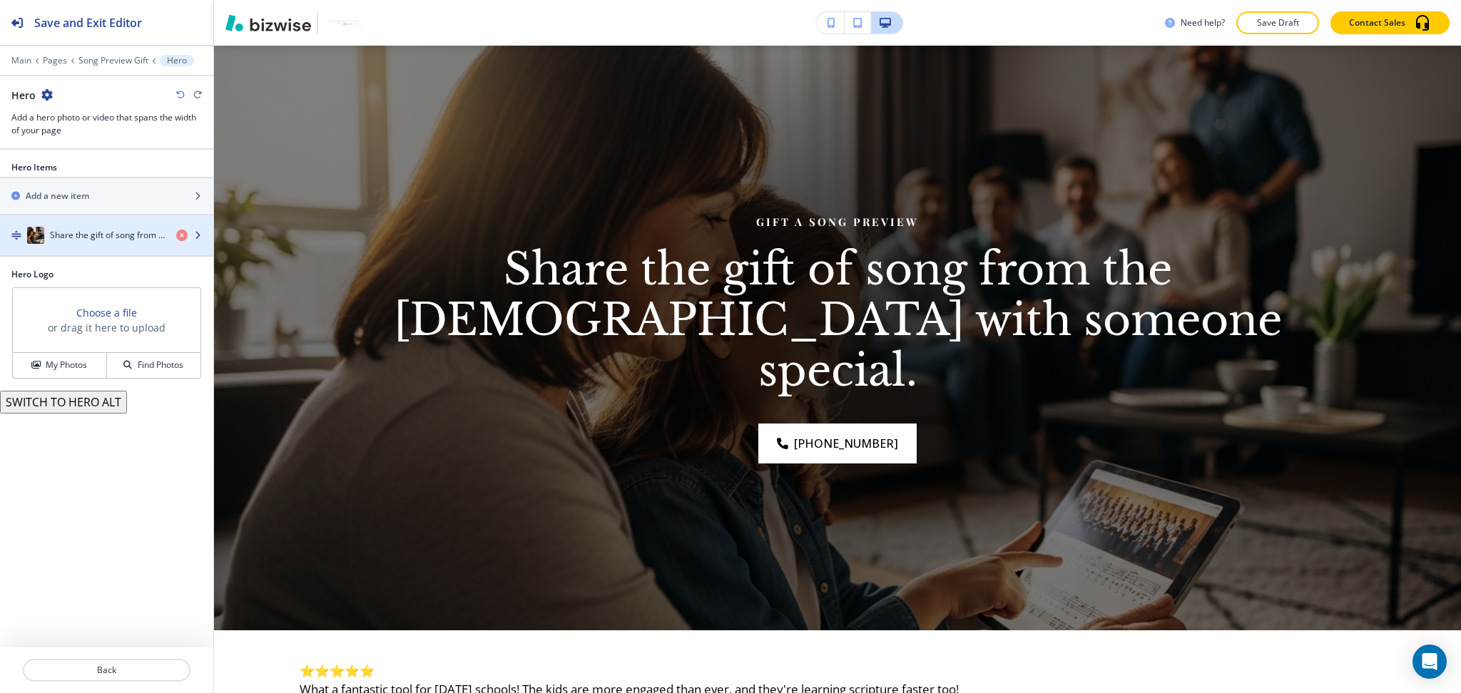
click at [88, 233] on h4 "Share the gift of song from the Bible with someone special." at bounding box center [107, 235] width 115 height 13
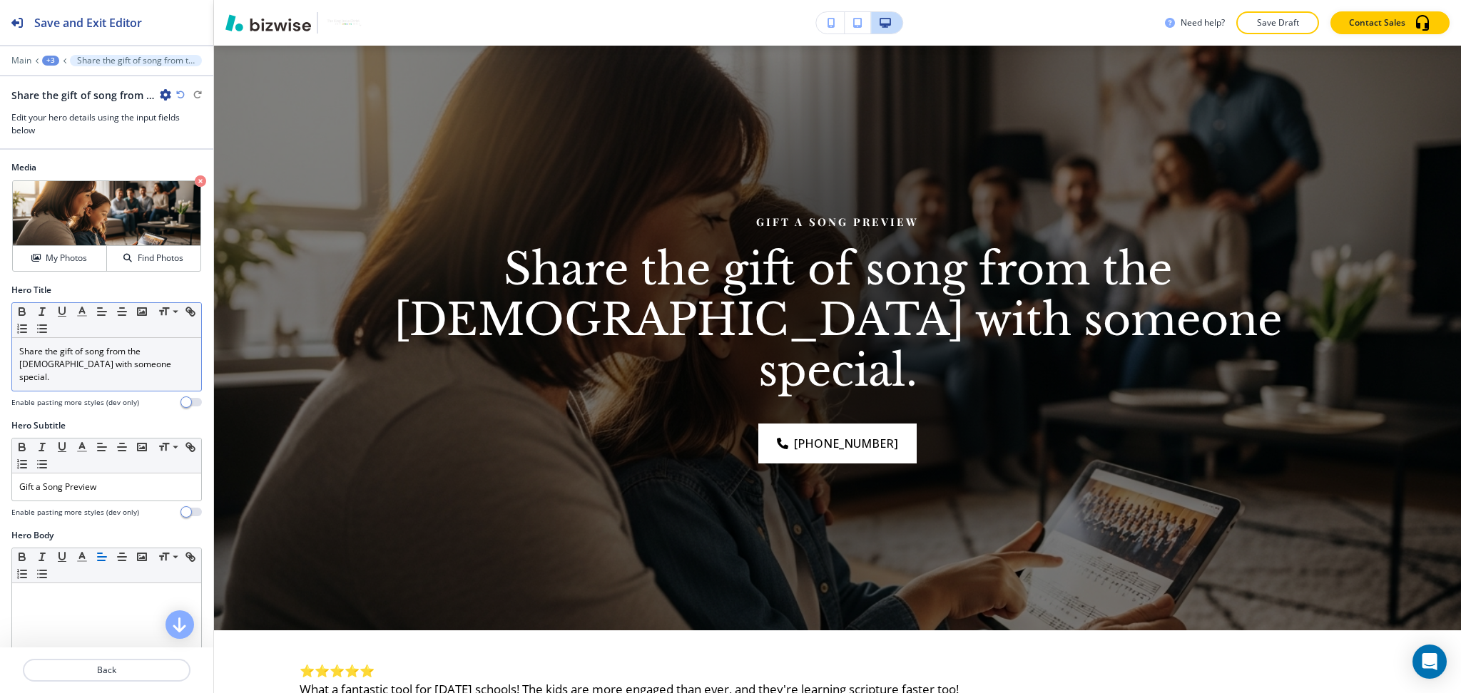
click at [111, 358] on p "Share the gift of song from the Bible with someone special." at bounding box center [106, 364] width 175 height 39
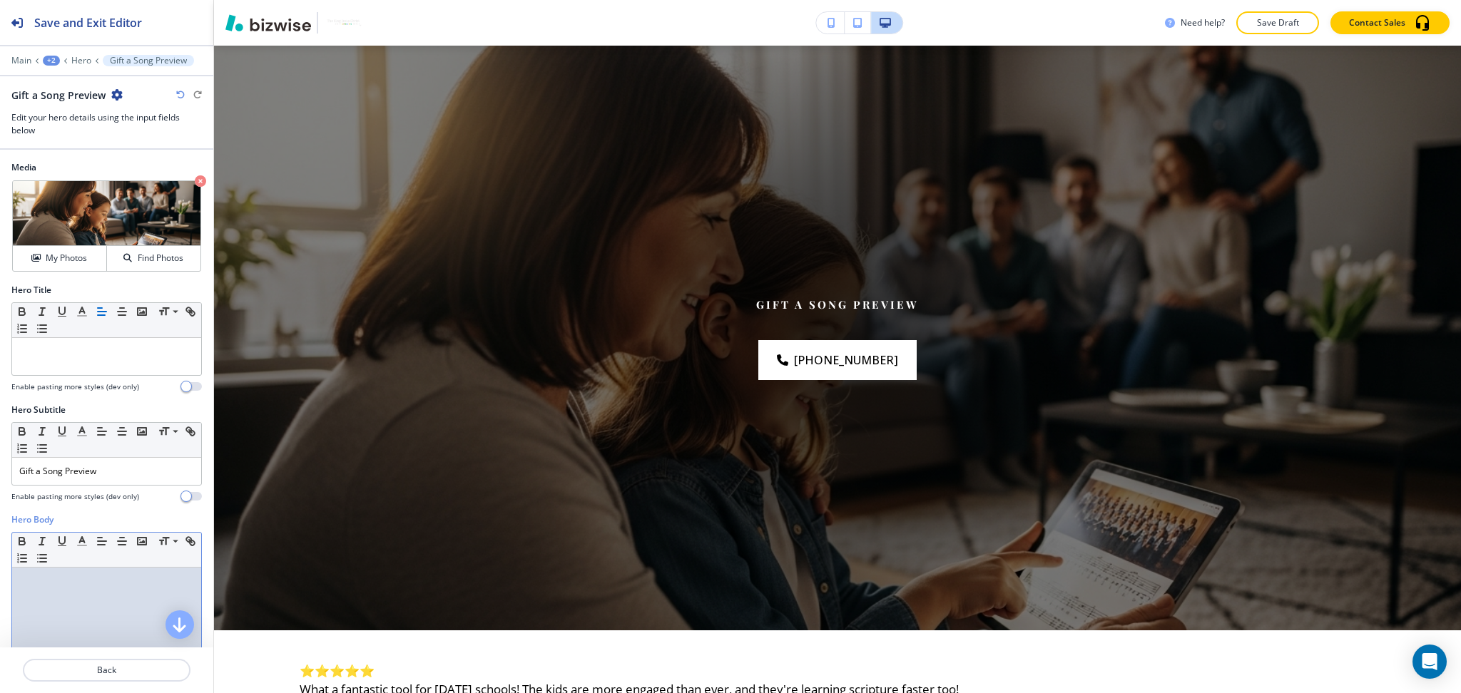
click at [116, 604] on div at bounding box center [106, 660] width 189 height 185
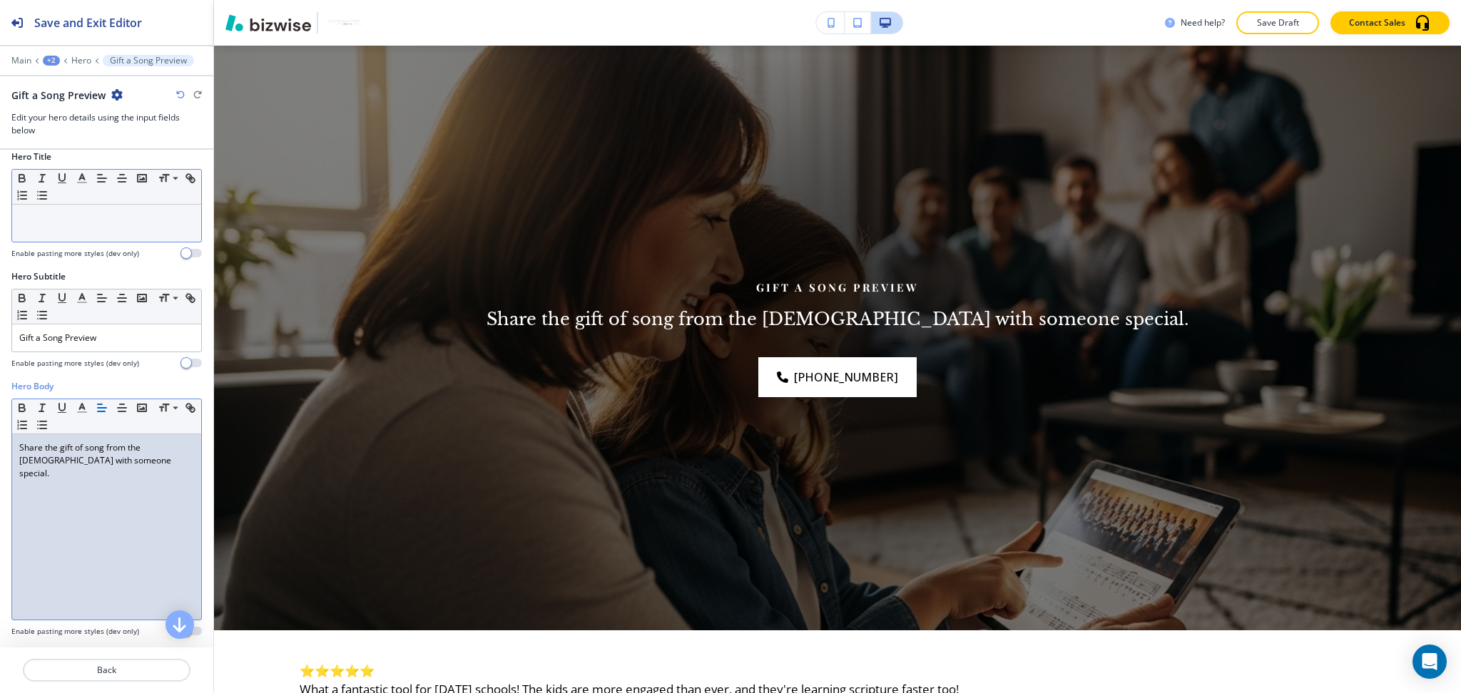
scroll to position [0, 0]
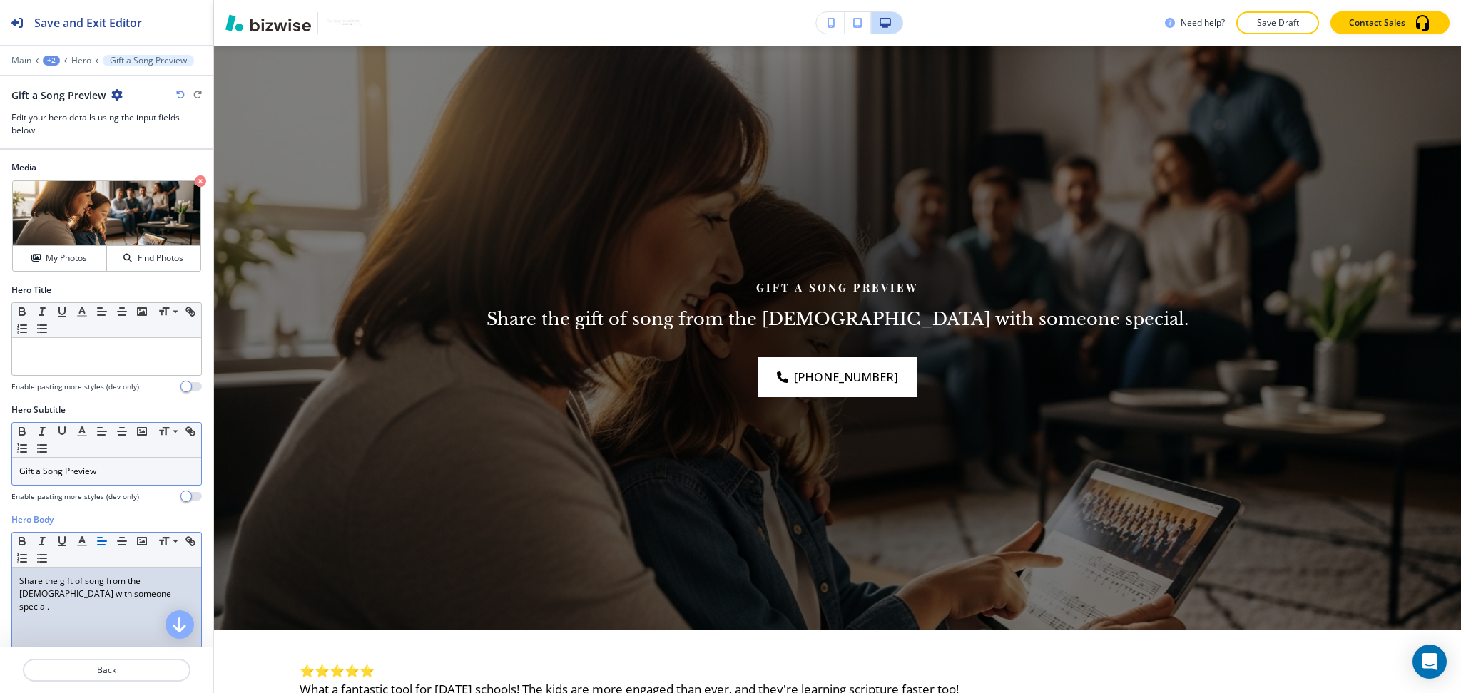
click at [111, 469] on p "Gift a Song Preview" at bounding box center [106, 471] width 175 height 13
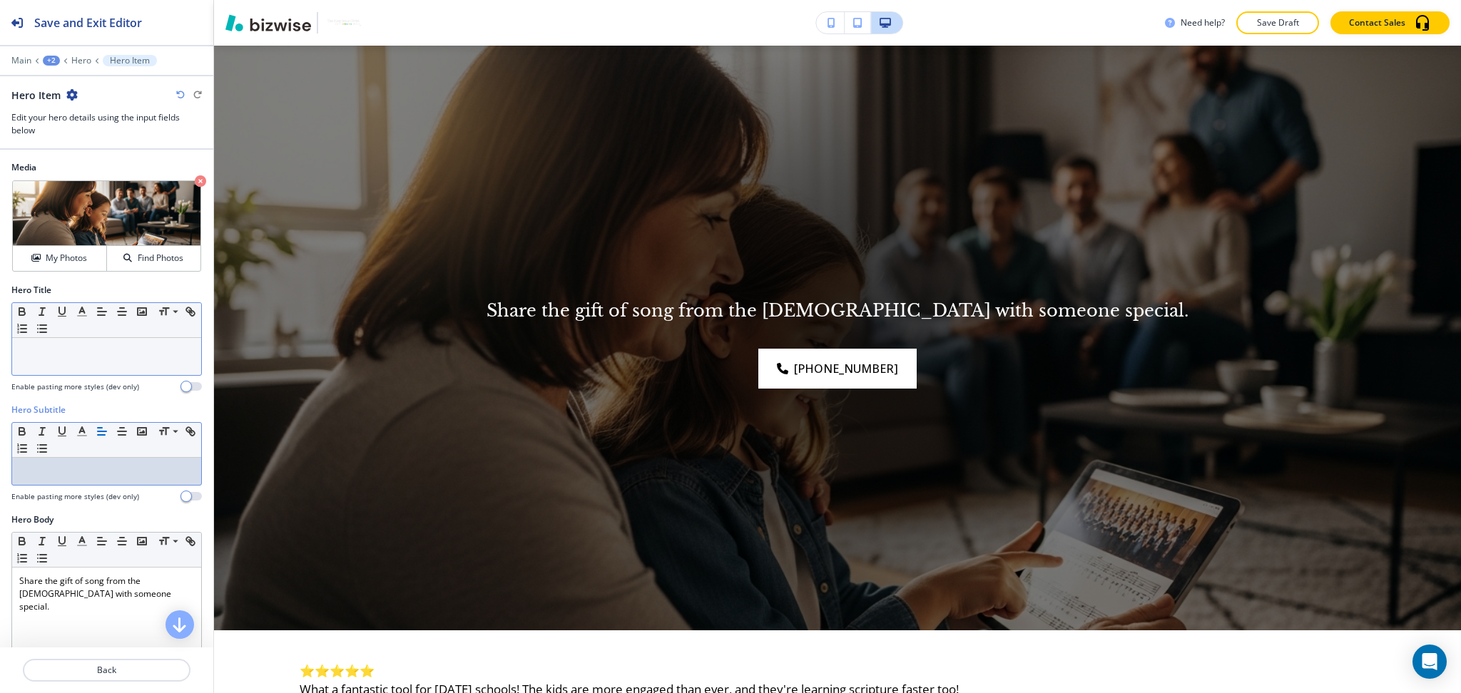
click at [101, 345] on p at bounding box center [106, 351] width 175 height 13
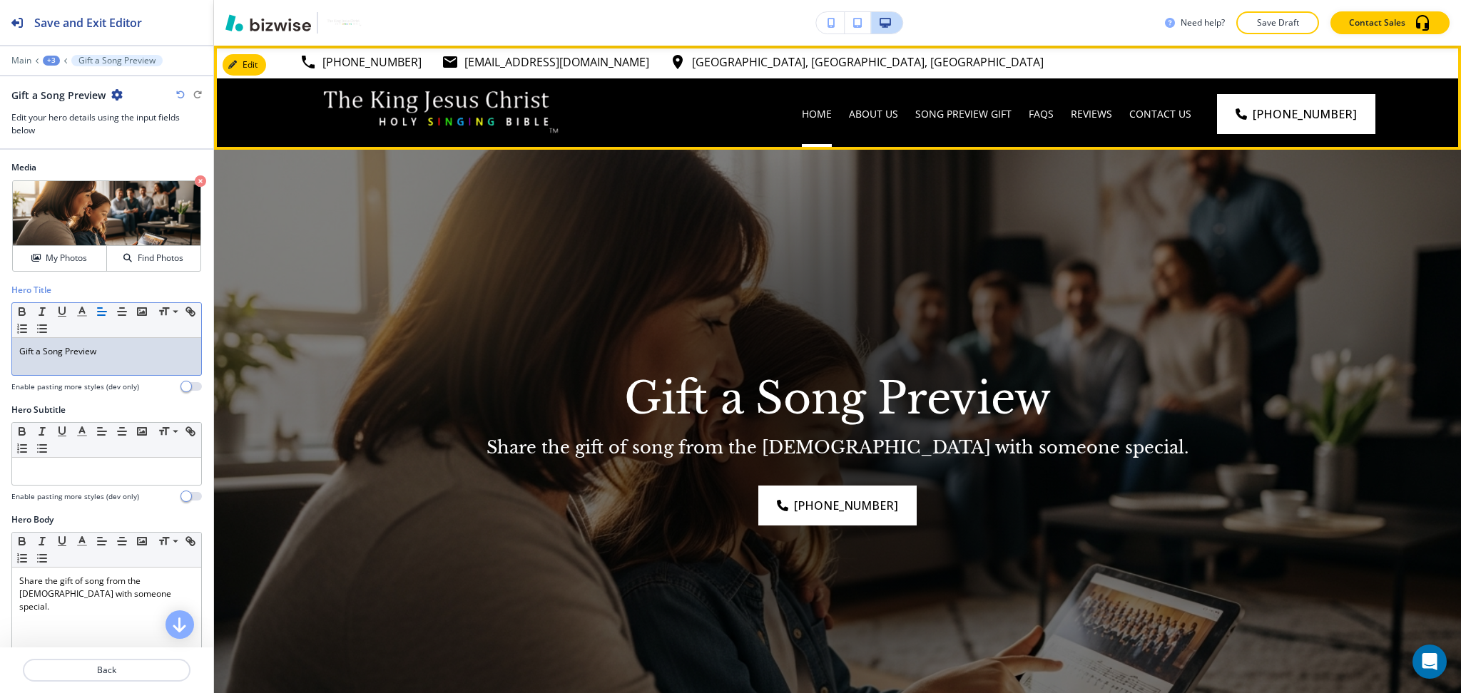
click at [840, 114] on div "Home" at bounding box center [816, 114] width 47 height 14
click at [832, 108] on p "Home" at bounding box center [817, 114] width 30 height 14
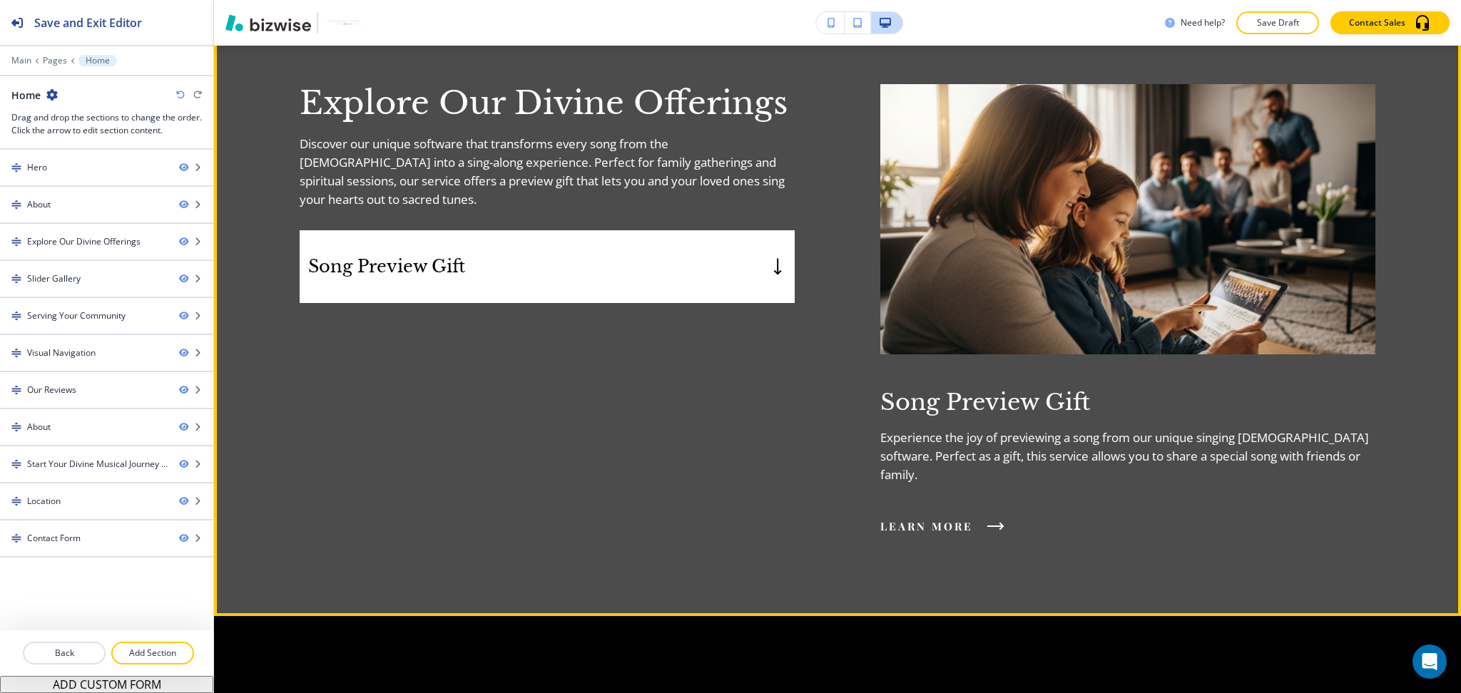
scroll to position [1145, 0]
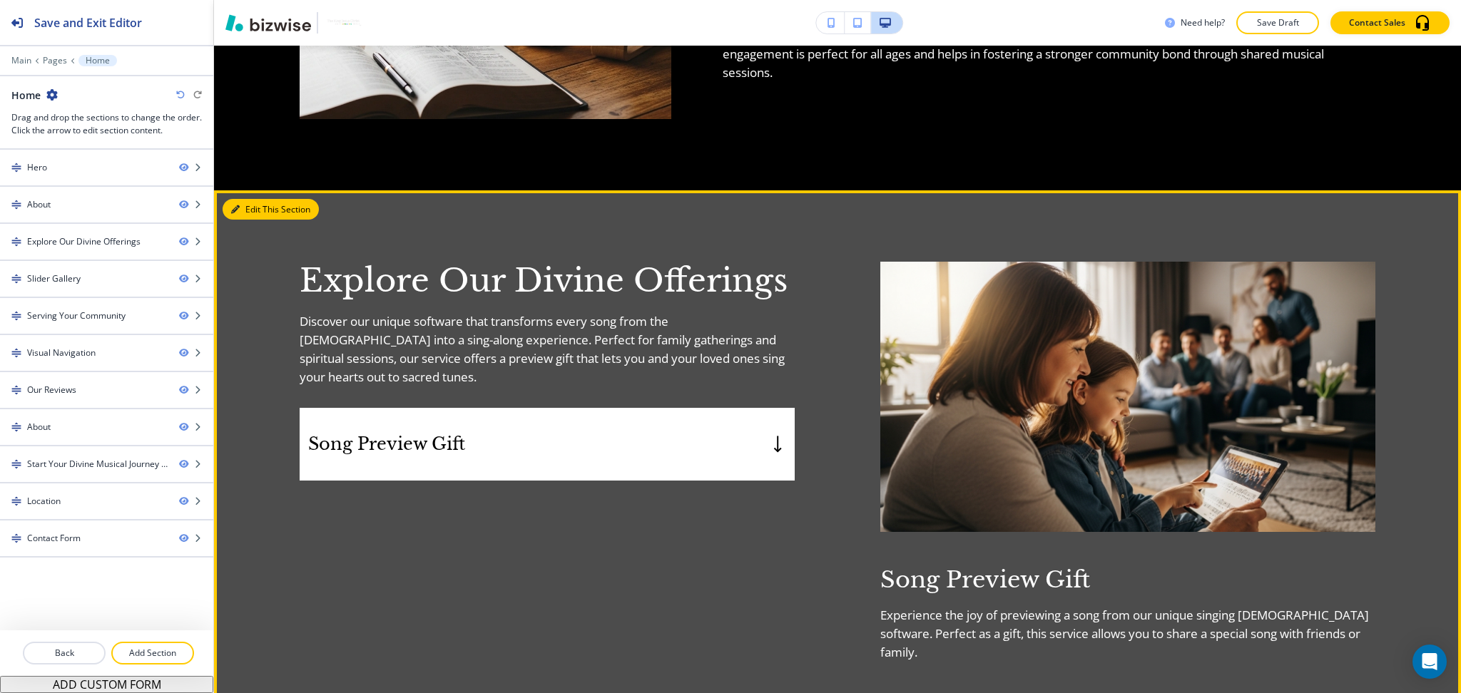
click at [238, 205] on icon "button" at bounding box center [235, 209] width 9 height 9
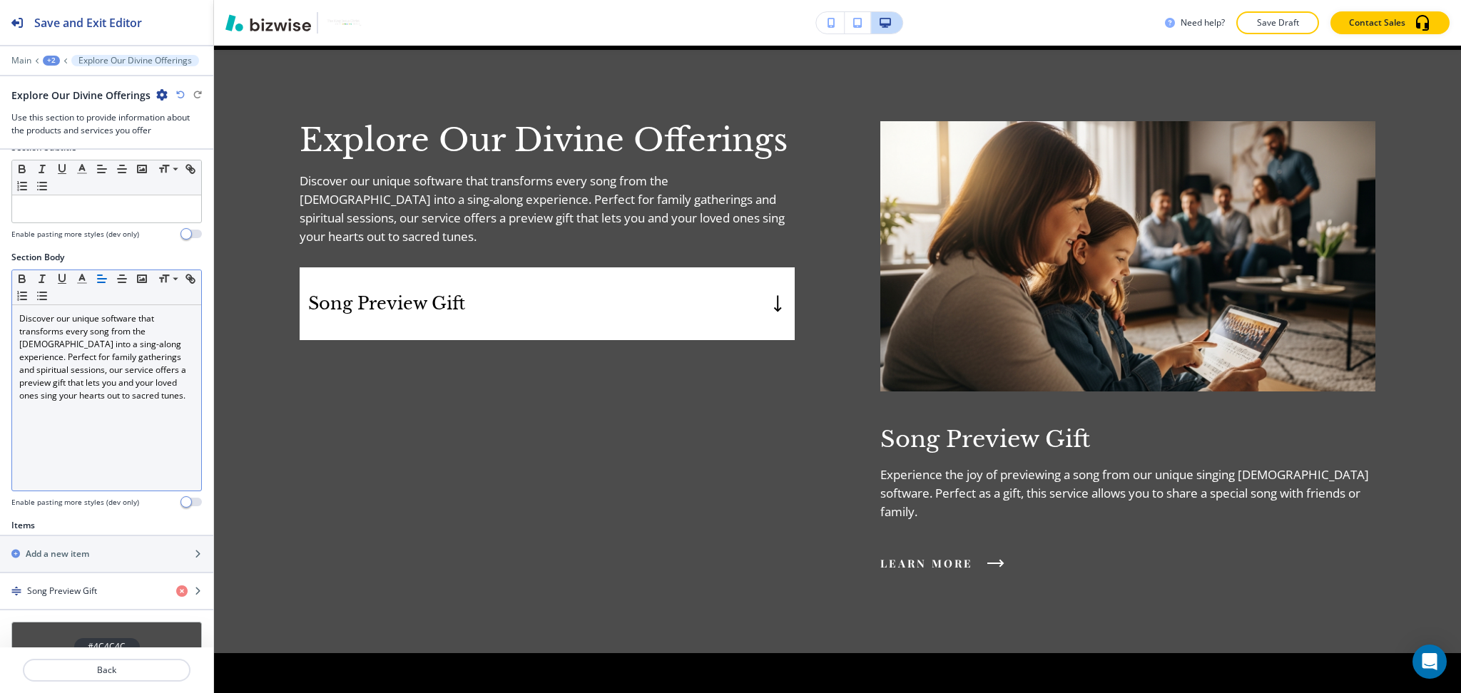
scroll to position [322, 0]
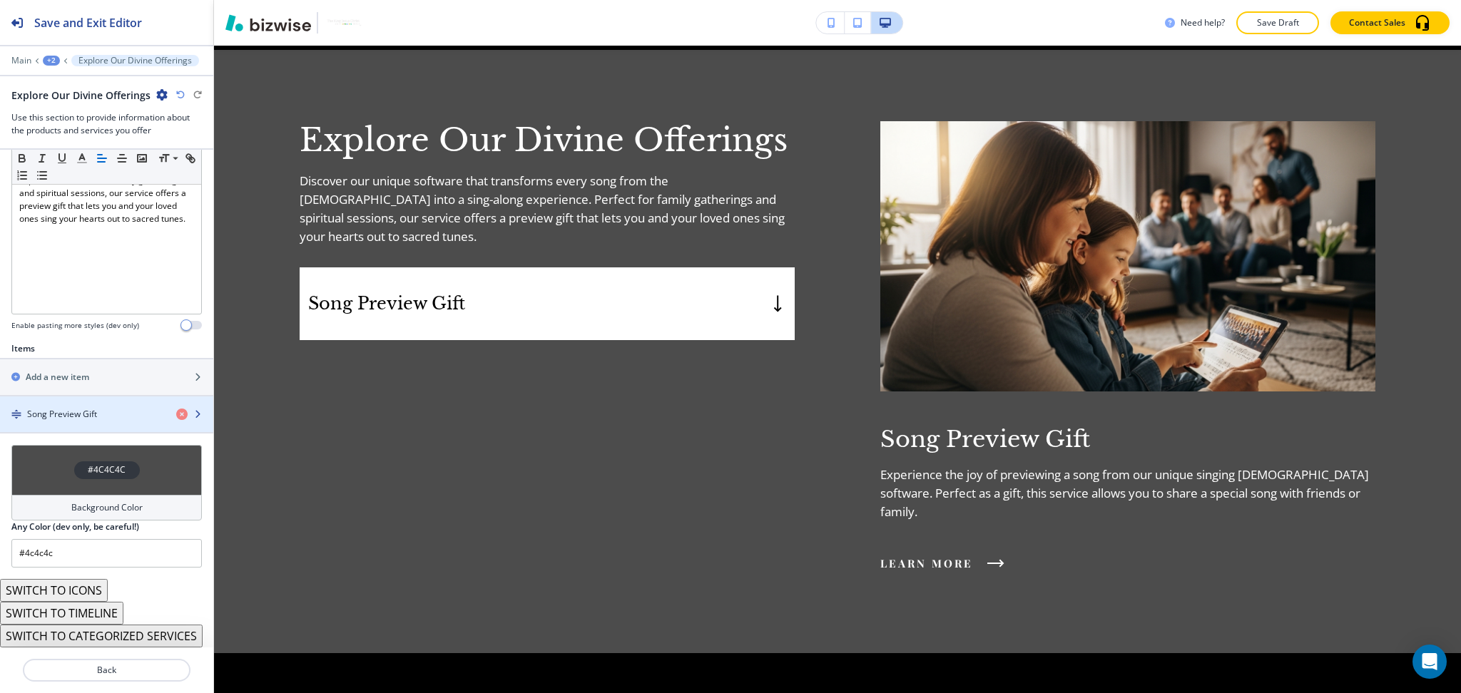
click at [129, 408] on div "Song Preview Gift" at bounding box center [82, 414] width 165 height 13
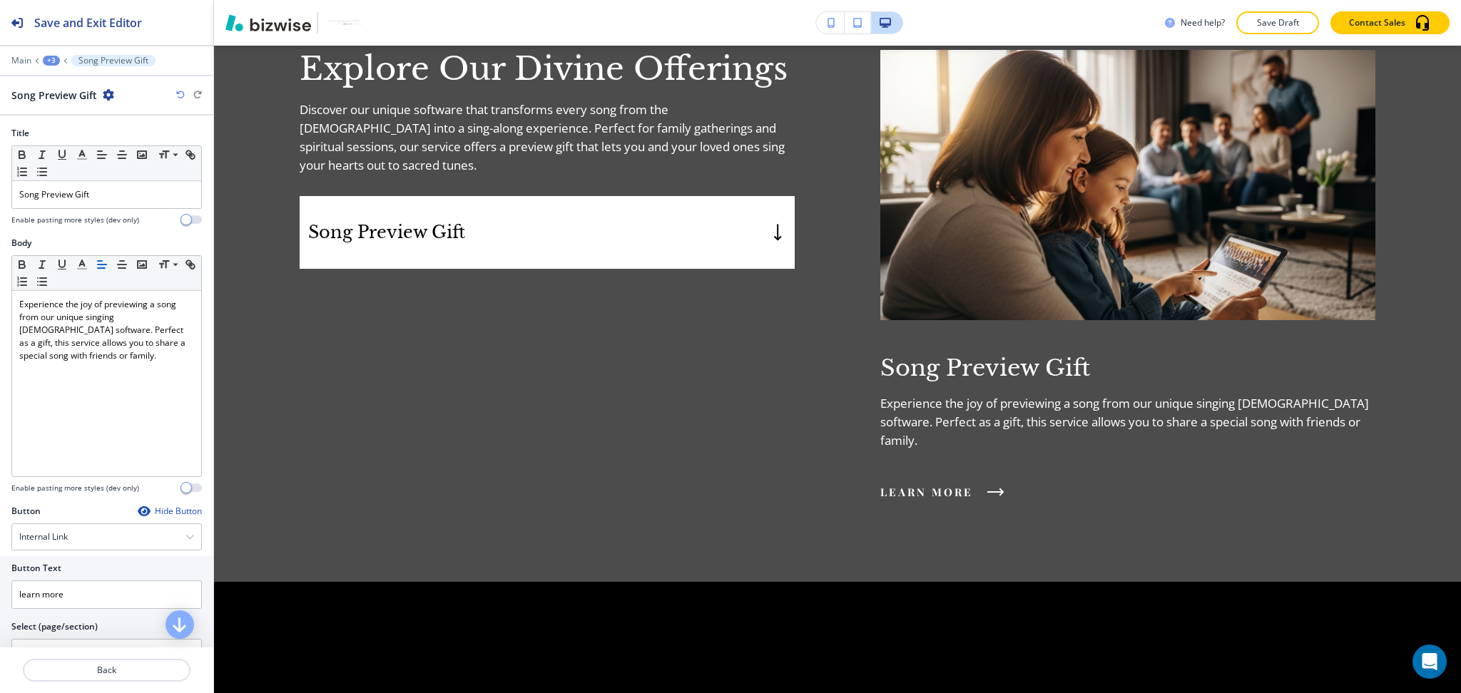
scroll to position [169, 0]
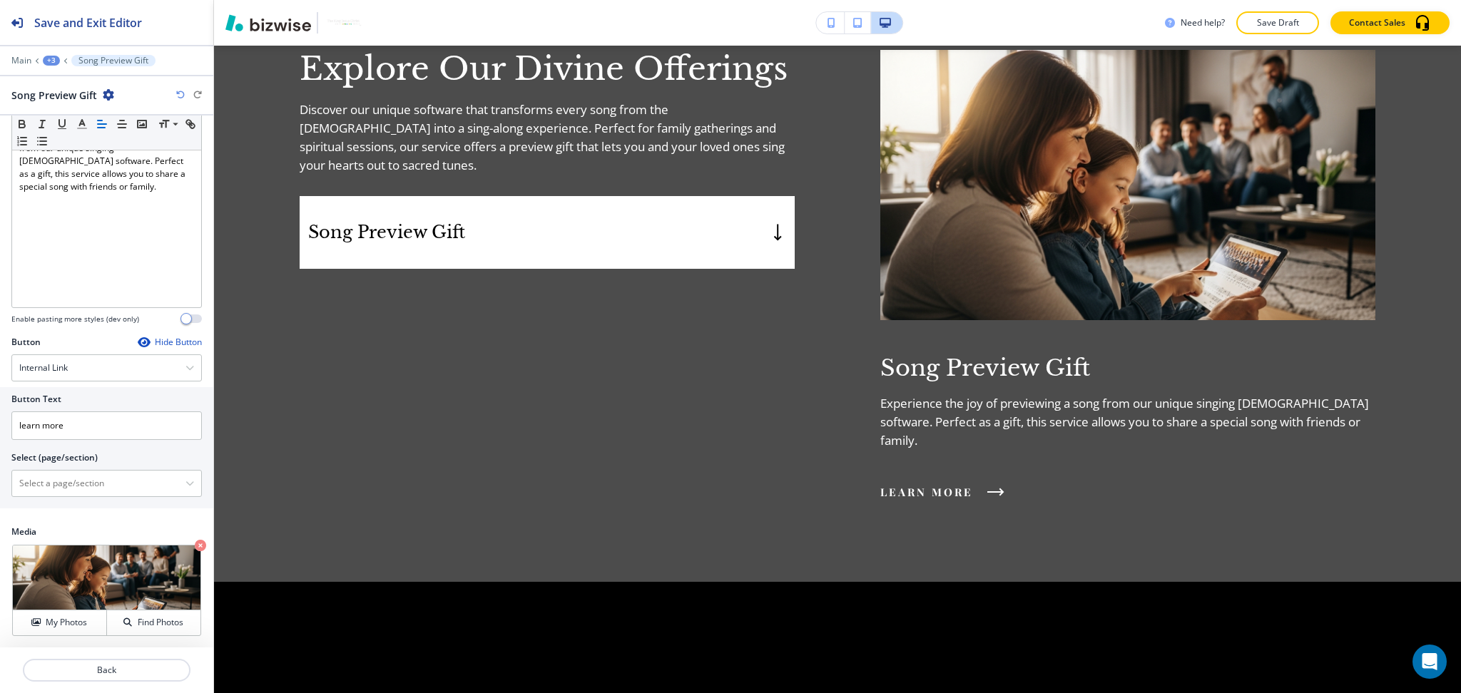
click at [62, 498] on div "Button Text learn more Select (page/section) Home Home | Hero Home | About Home…" at bounding box center [106, 447] width 213 height 121
click at [58, 488] on \(page\/section\) "Manual Input" at bounding box center [98, 483] width 173 height 24
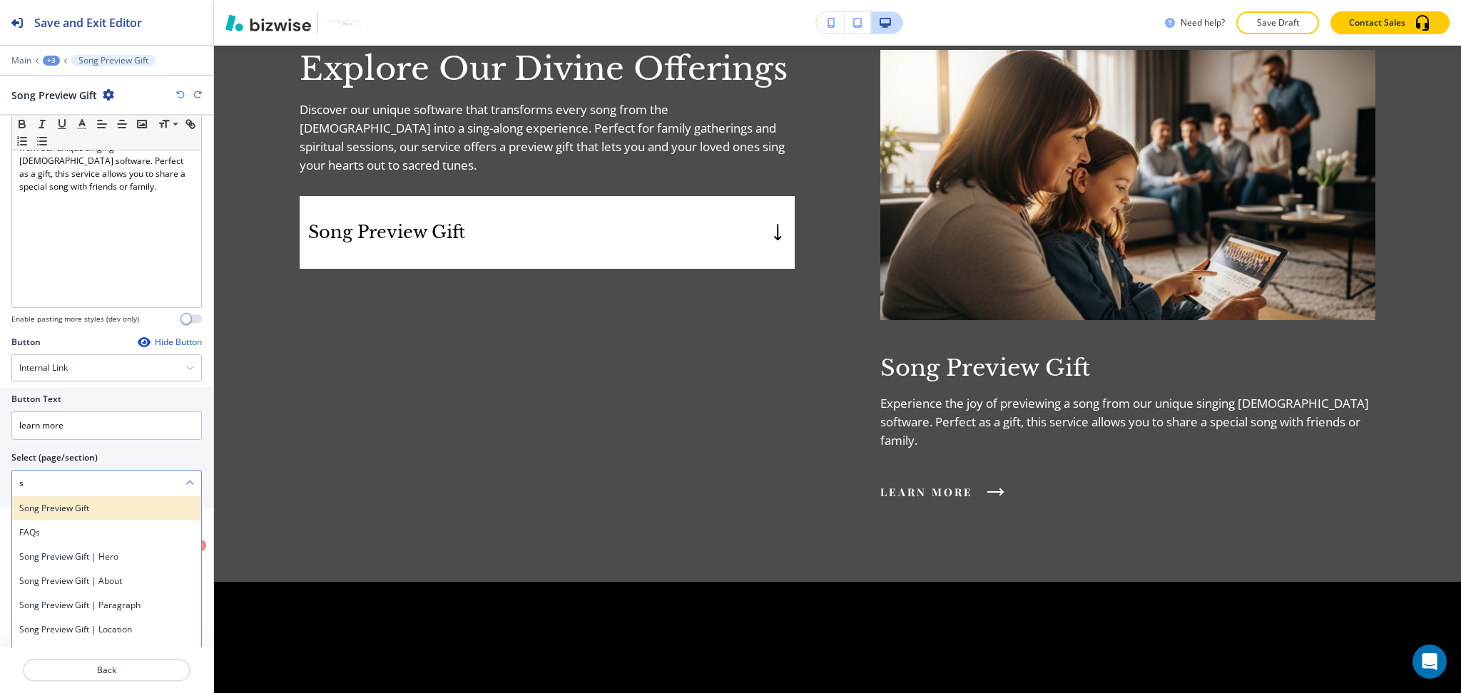
click at [53, 511] on h4 "Song Preview Gift" at bounding box center [106, 508] width 175 height 13
type \(page\/section\) "Song Preview Gift"
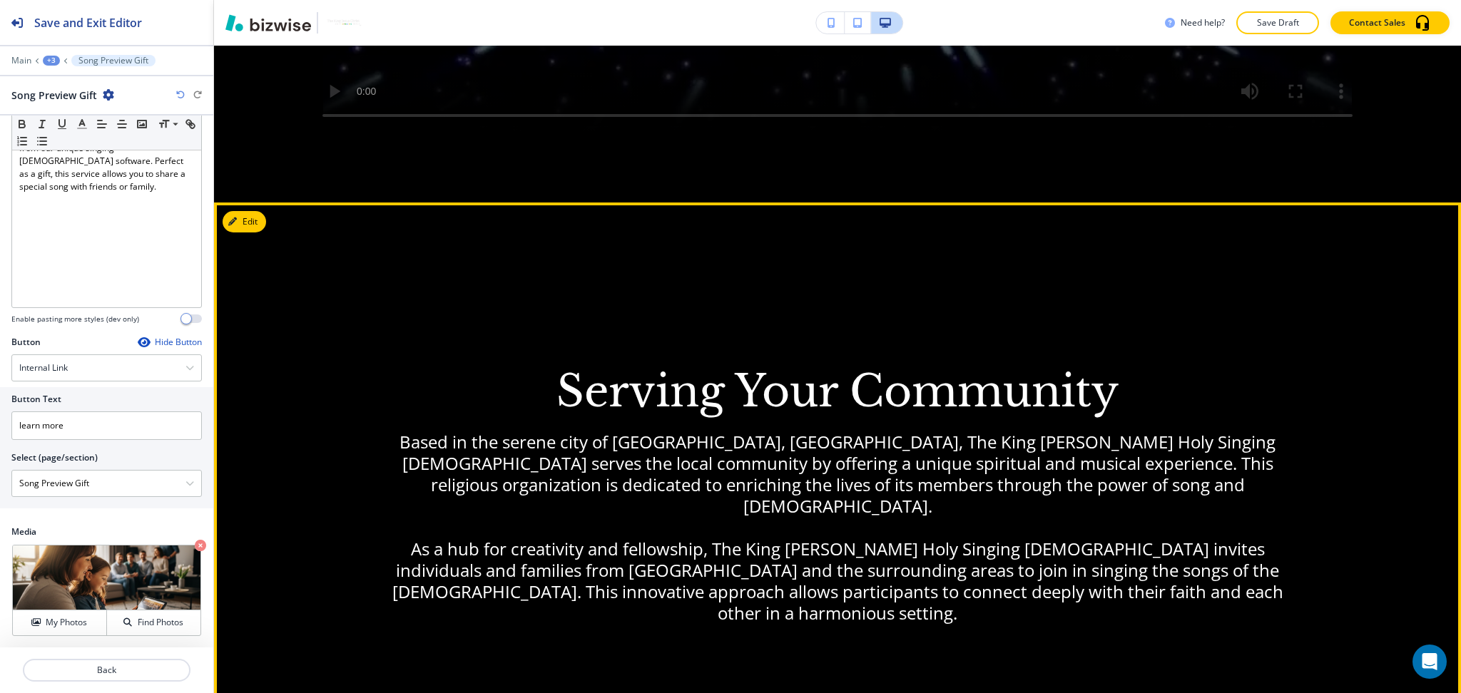
scroll to position [2320, 0]
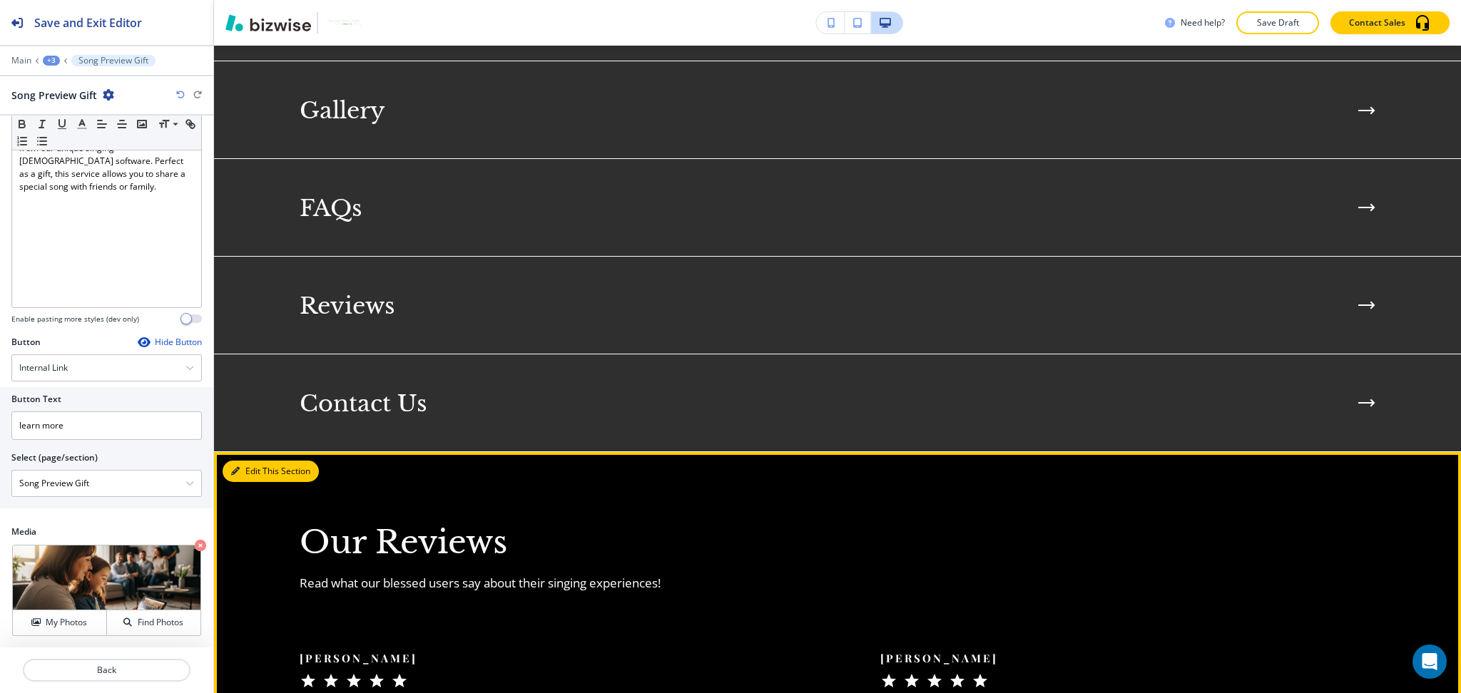
click at [248, 461] on button "Edit This Section" at bounding box center [271, 471] width 96 height 21
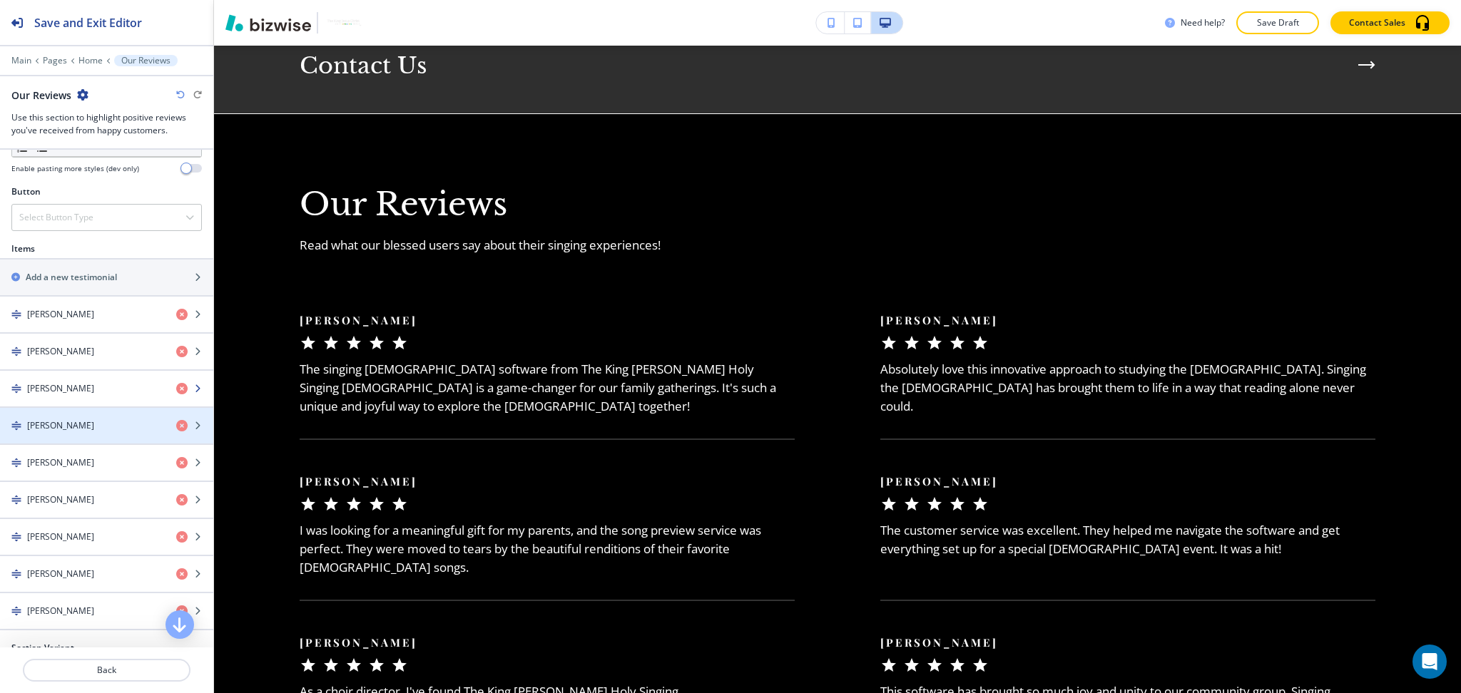
scroll to position [474, 0]
click at [105, 211] on div "Select Button Type" at bounding box center [106, 217] width 189 height 26
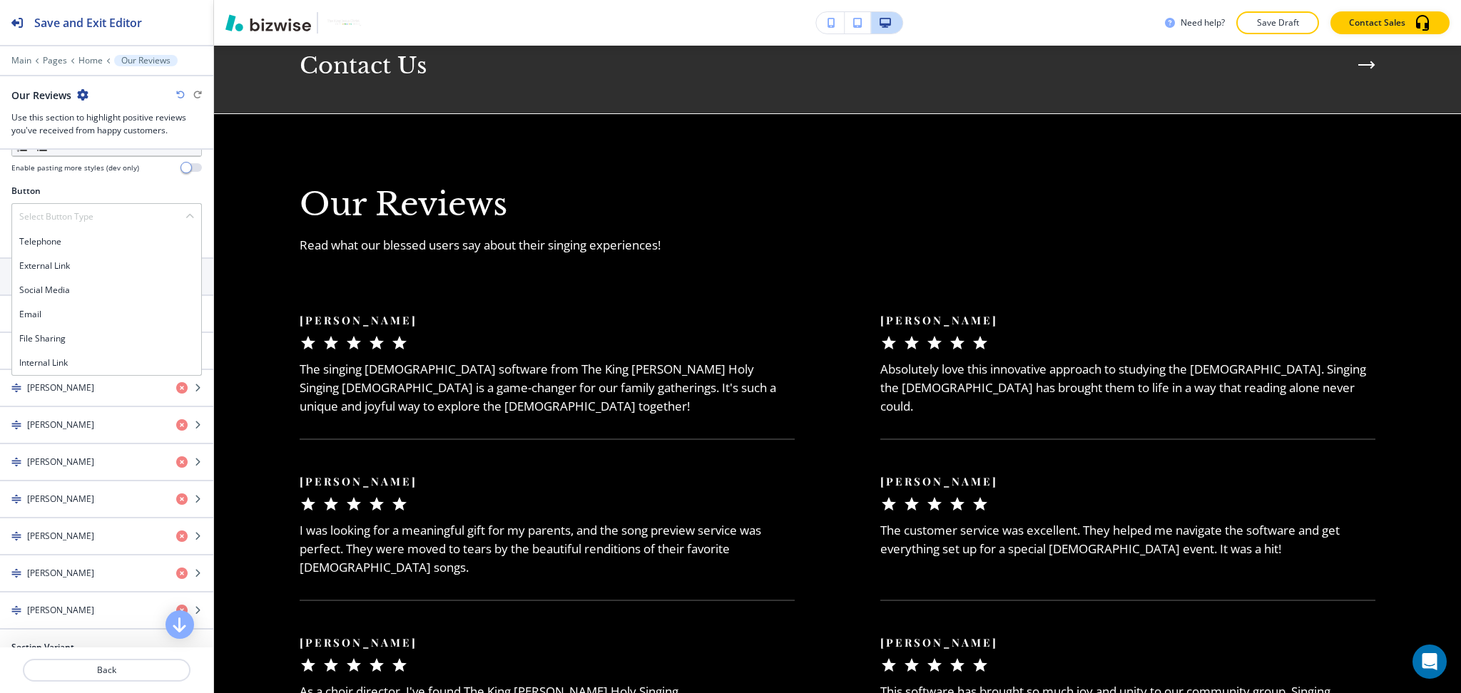
click at [151, 187] on div "Button" at bounding box center [106, 191] width 190 height 13
click at [135, 220] on div "Select Button Type" at bounding box center [106, 217] width 189 height 26
click at [116, 361] on h4 "Internal Link" at bounding box center [106, 363] width 175 height 13
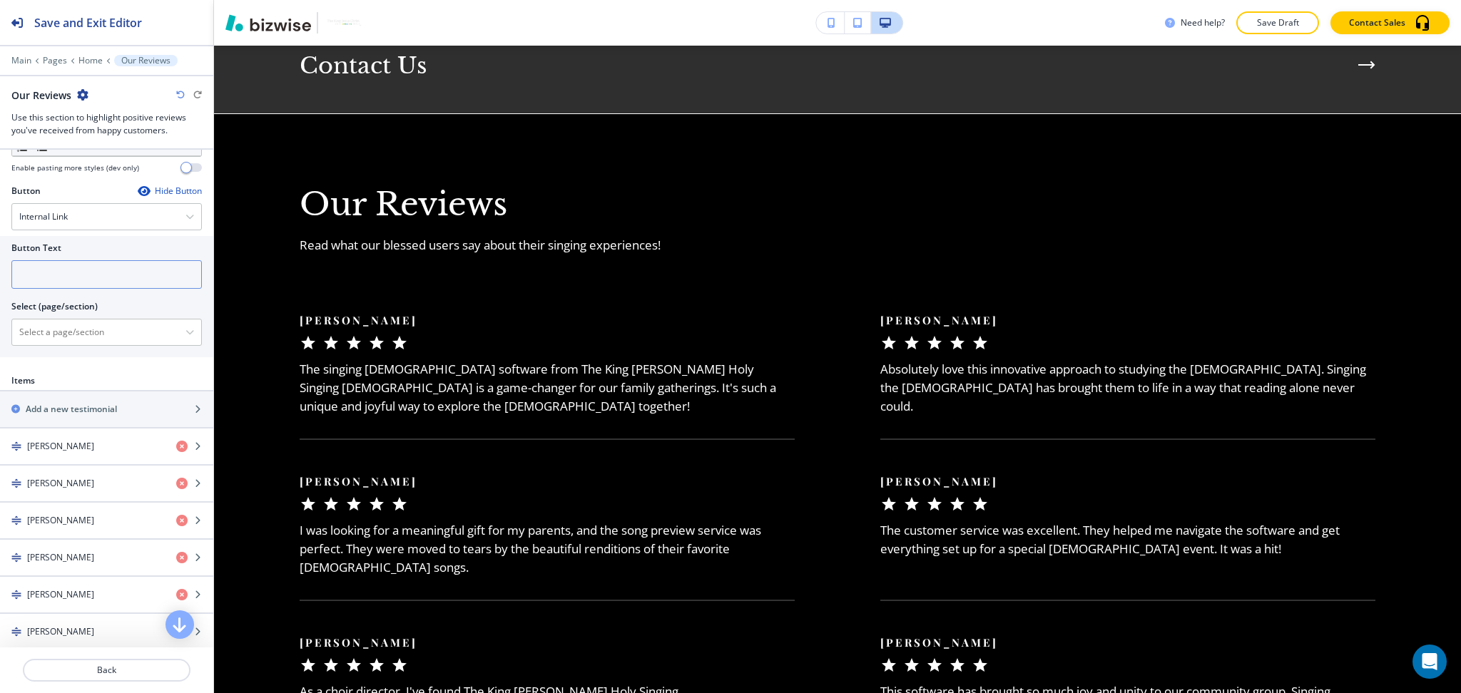
click at [93, 281] on input "text" at bounding box center [106, 274] width 190 height 29
type input "see more reviews"
click at [83, 337] on \(page\/section\) "Manual Input" at bounding box center [98, 332] width 173 height 24
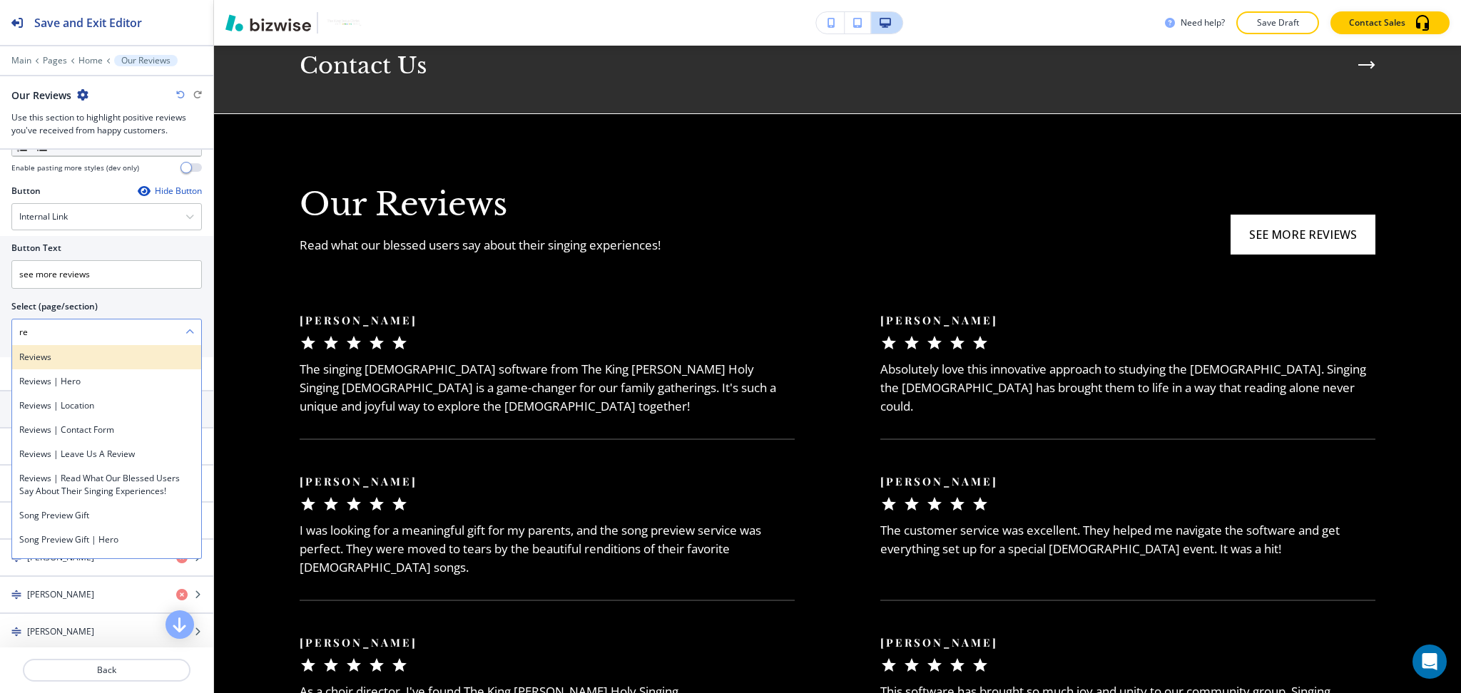
click at [34, 357] on h4 "Reviews" at bounding box center [106, 357] width 175 height 13
type \(page\/section\) "Reviews"
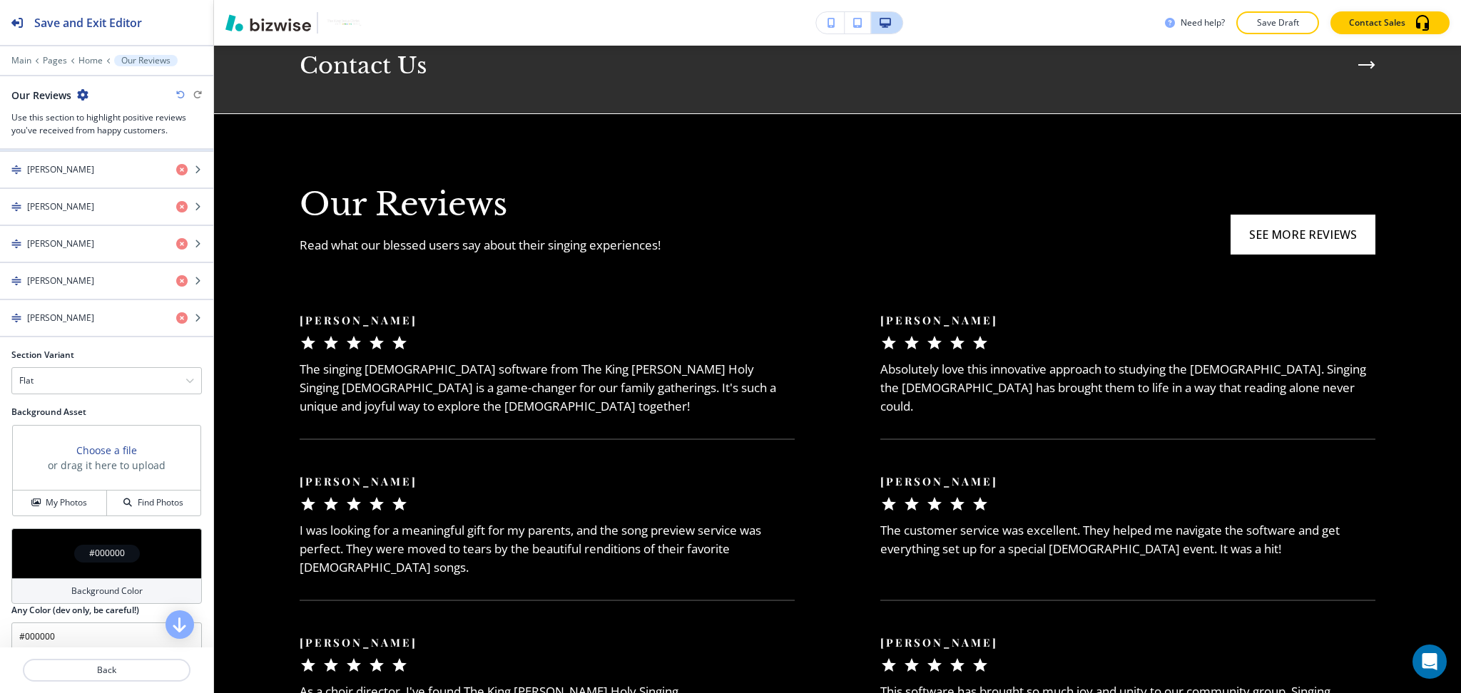
scroll to position [916, 0]
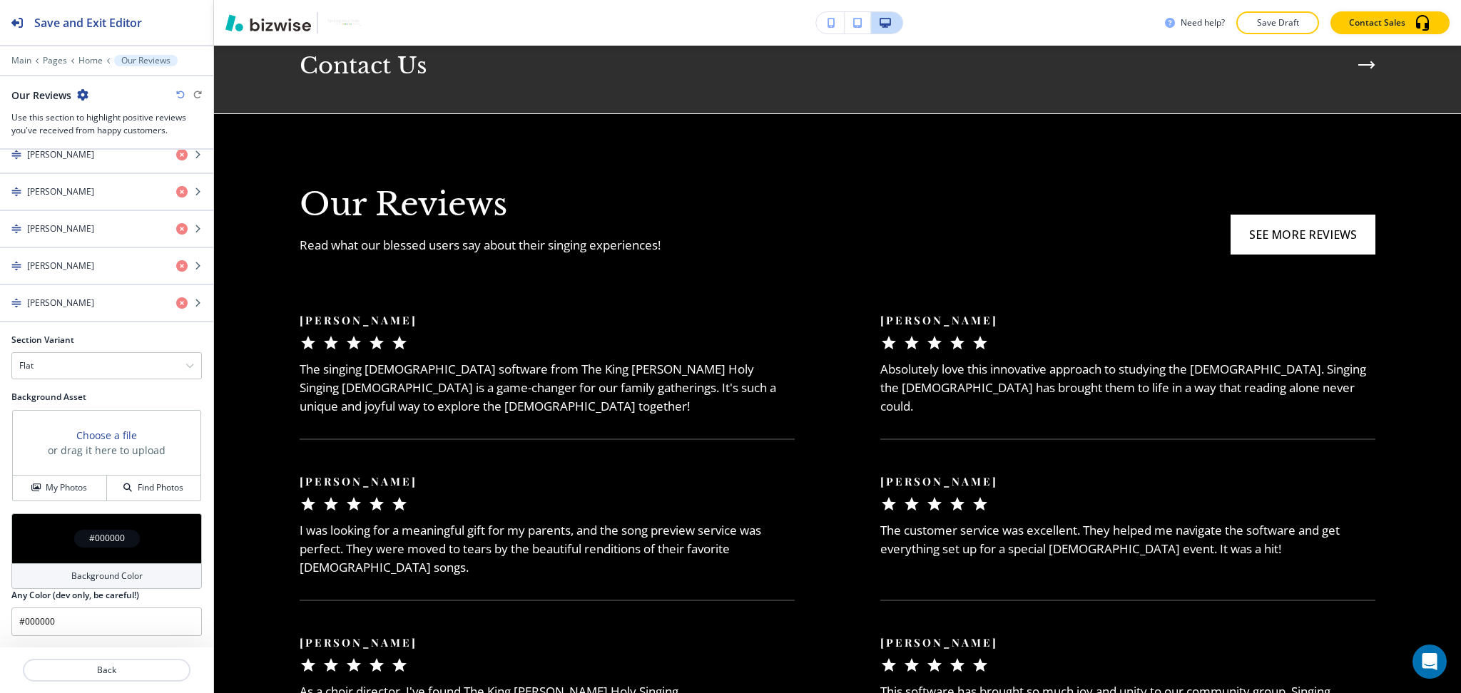
click at [88, 349] on div at bounding box center [106, 350] width 190 height 6
click at [88, 351] on div at bounding box center [106, 350] width 190 height 6
click at [83, 365] on div "Flat" at bounding box center [106, 366] width 189 height 26
click at [59, 386] on h4 "Slider" at bounding box center [106, 390] width 175 height 13
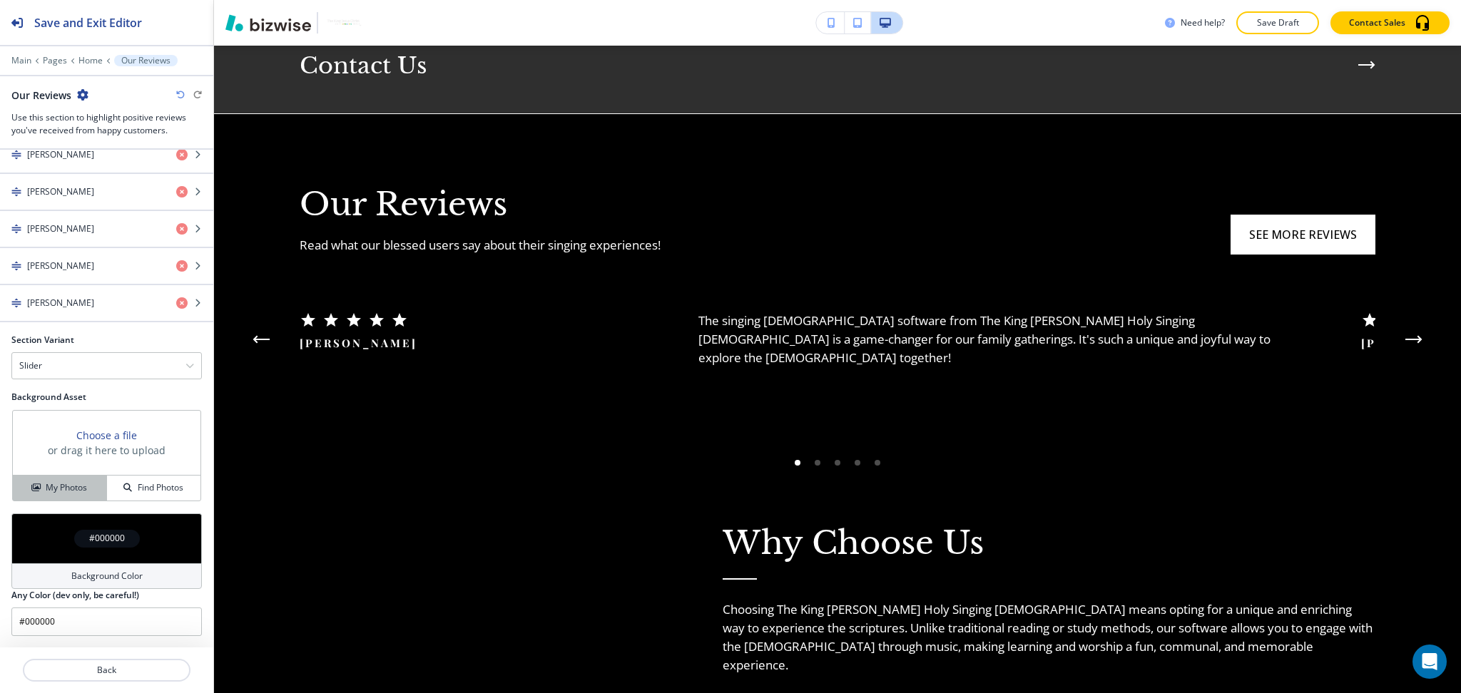
click at [51, 482] on h4 "My Photos" at bounding box center [66, 487] width 41 height 13
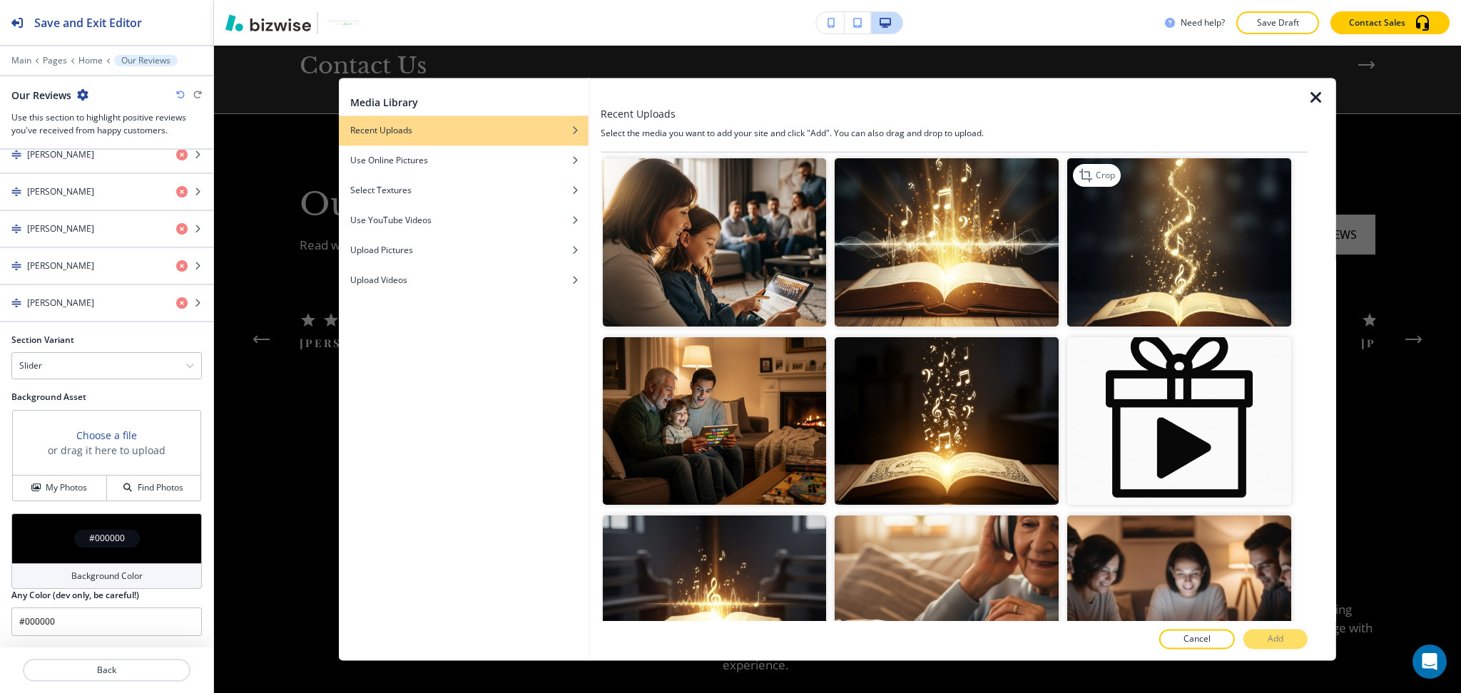
scroll to position [362, 0]
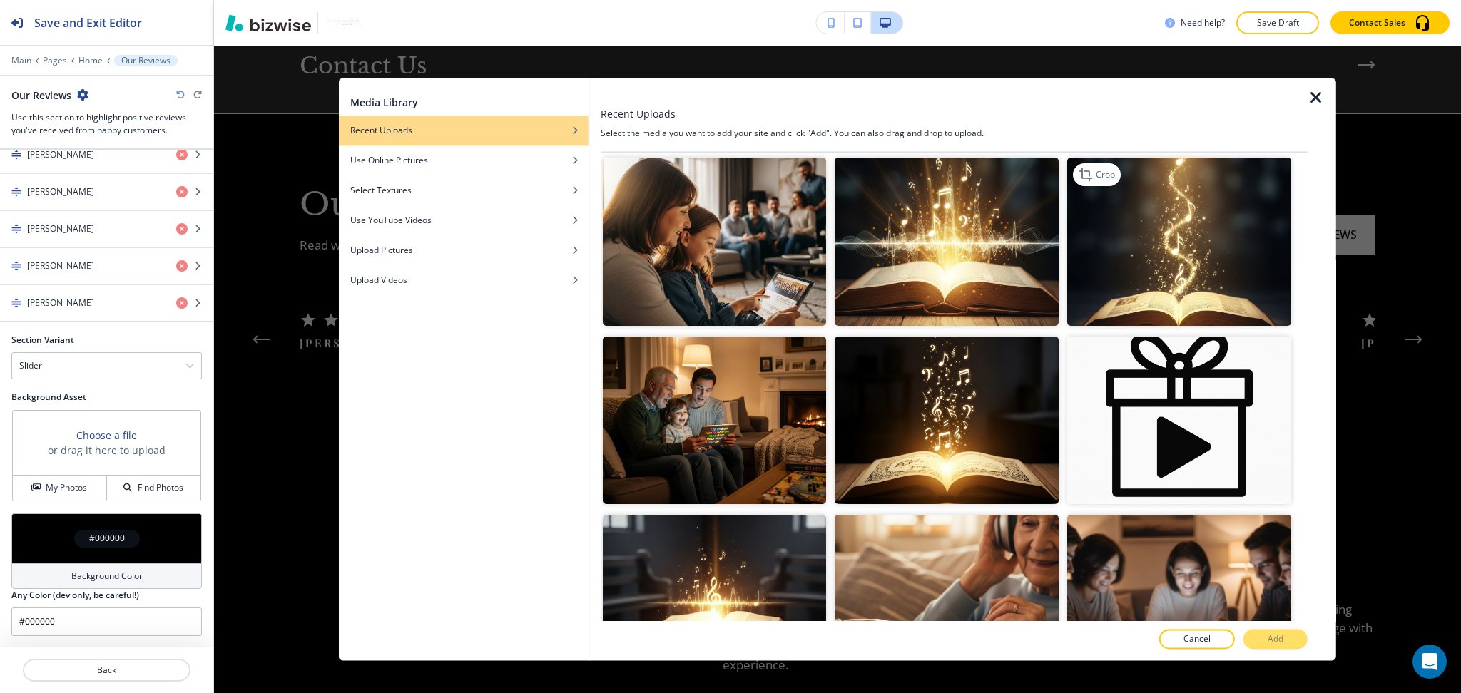
click at [1190, 237] on img "button" at bounding box center [1179, 242] width 224 height 168
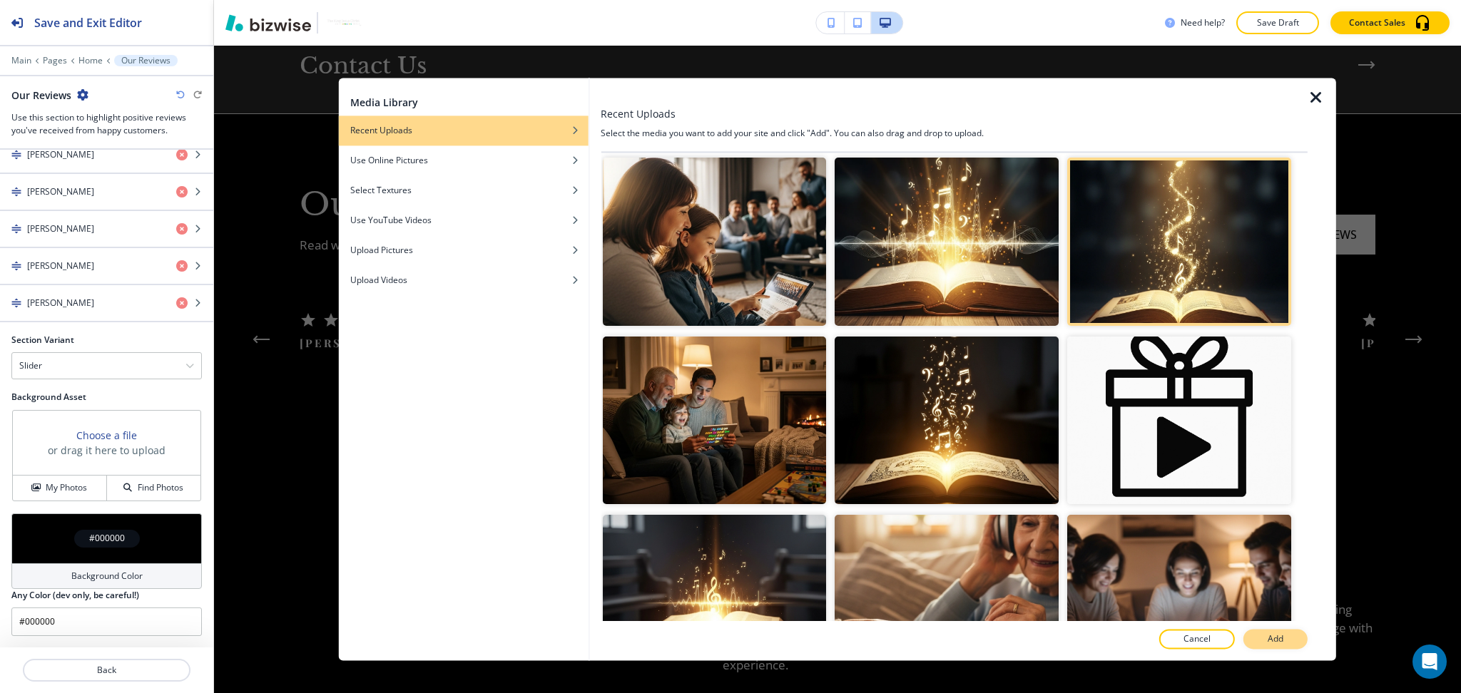
click at [1272, 639] on p "Add" at bounding box center [1275, 639] width 16 height 13
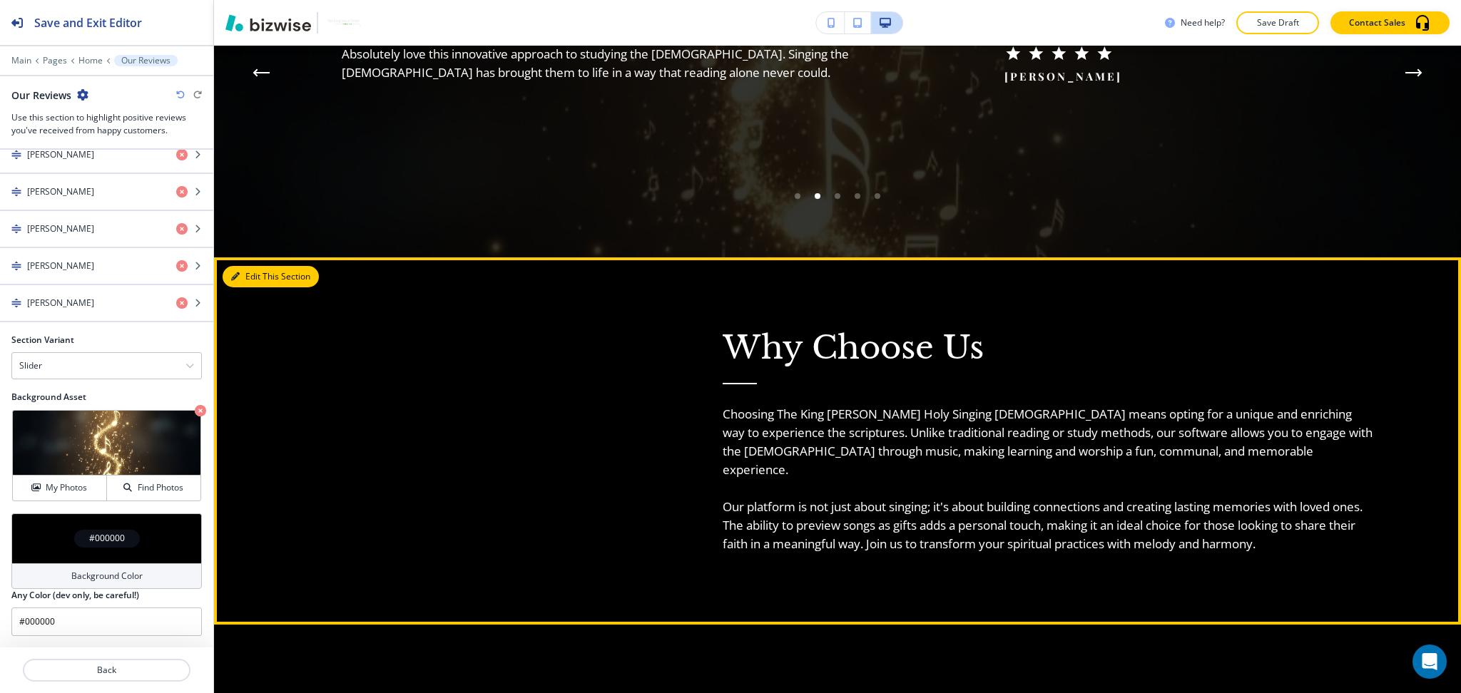
click at [255, 266] on button "Edit This Section" at bounding box center [271, 276] width 96 height 21
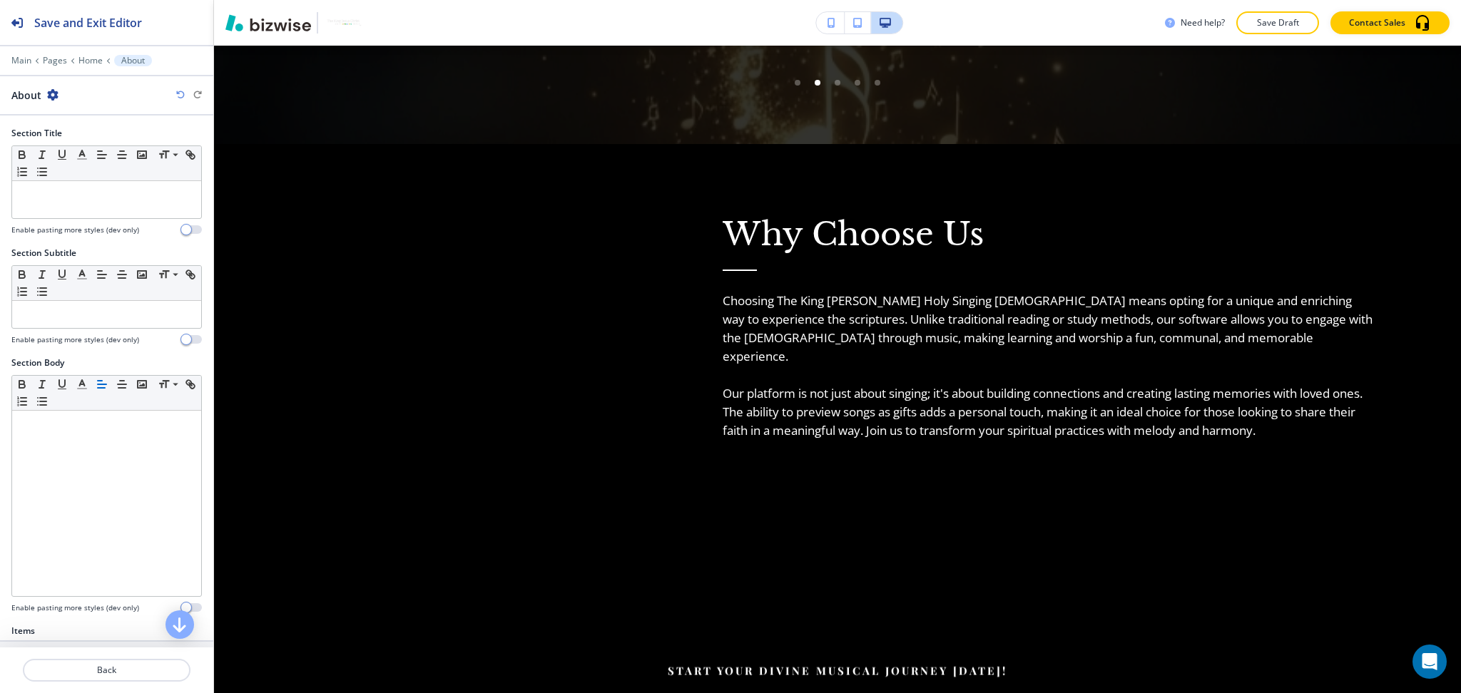
scroll to position [4003, 0]
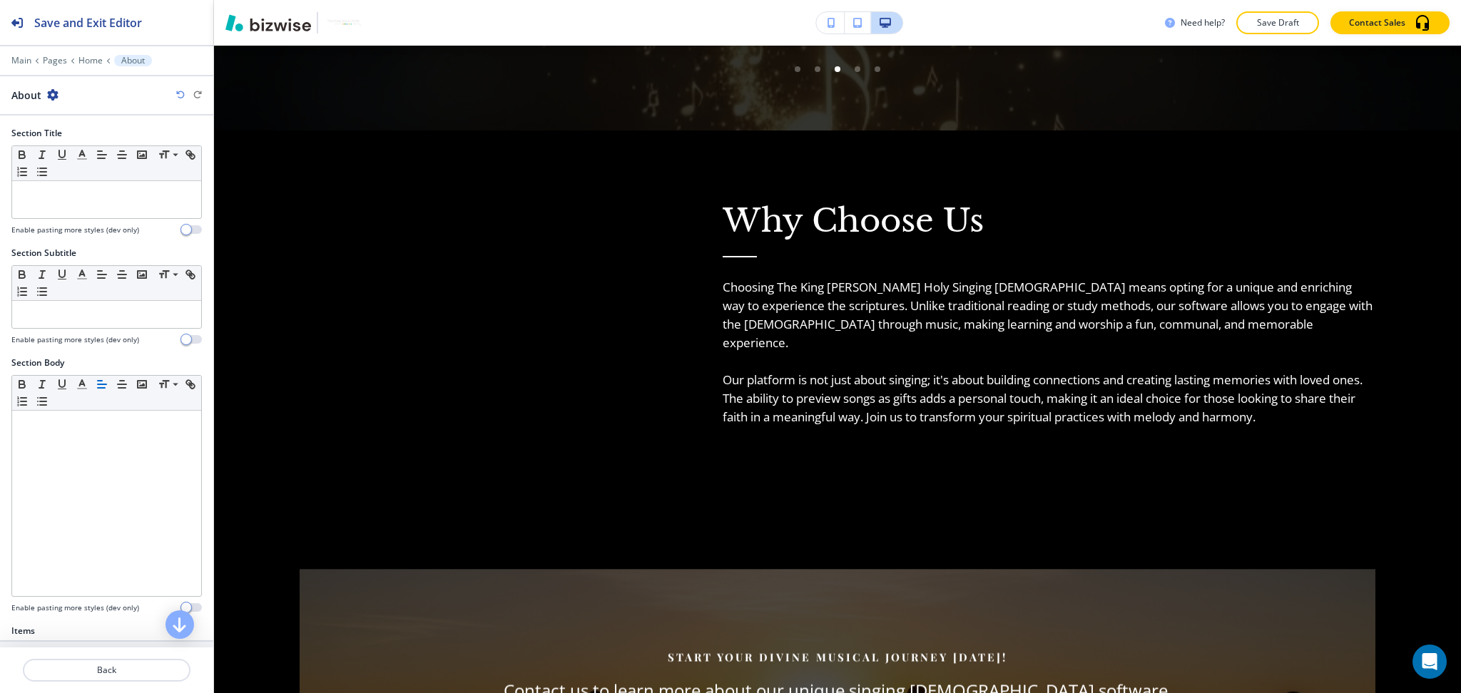
click at [55, 96] on icon "button" at bounding box center [52, 94] width 11 height 11
click at [83, 141] on p "Duplicate Section" at bounding box center [92, 144] width 73 height 13
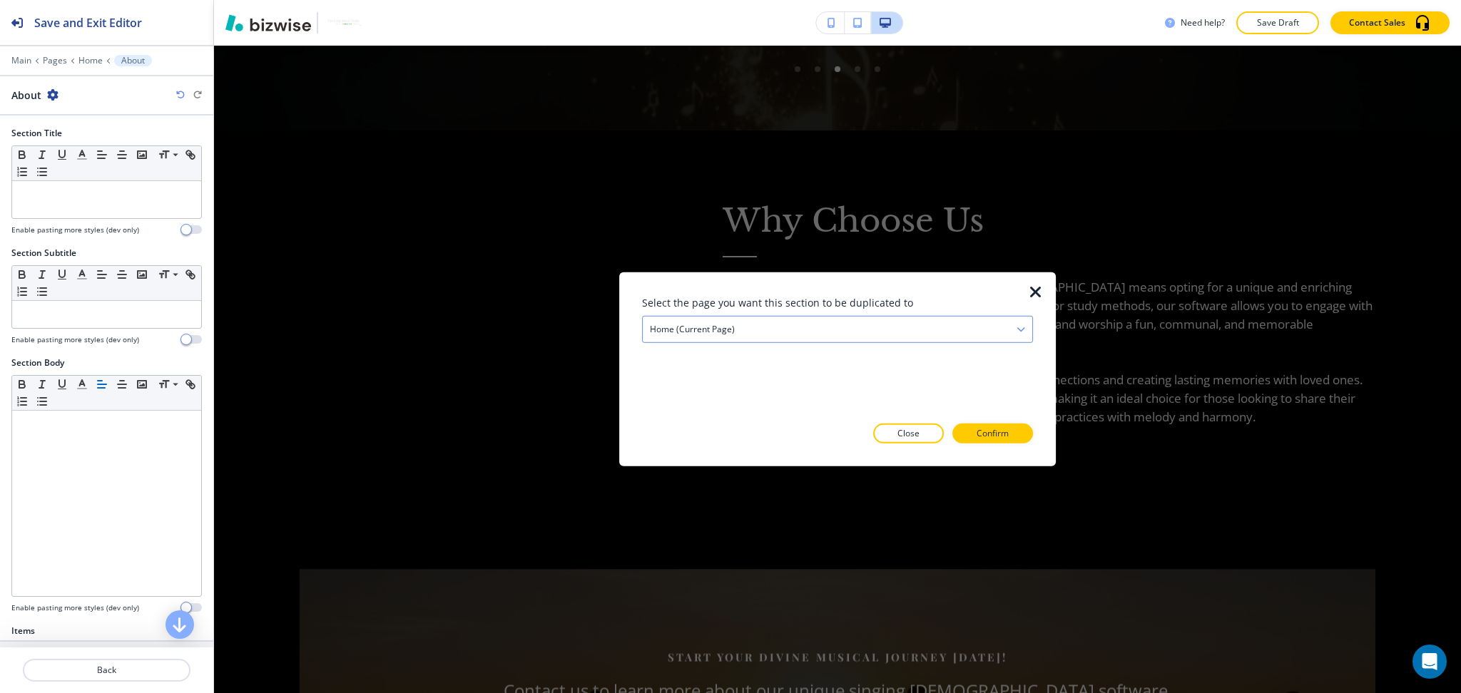
click at [668, 336] on div "Home (current page)" at bounding box center [837, 330] width 389 height 26
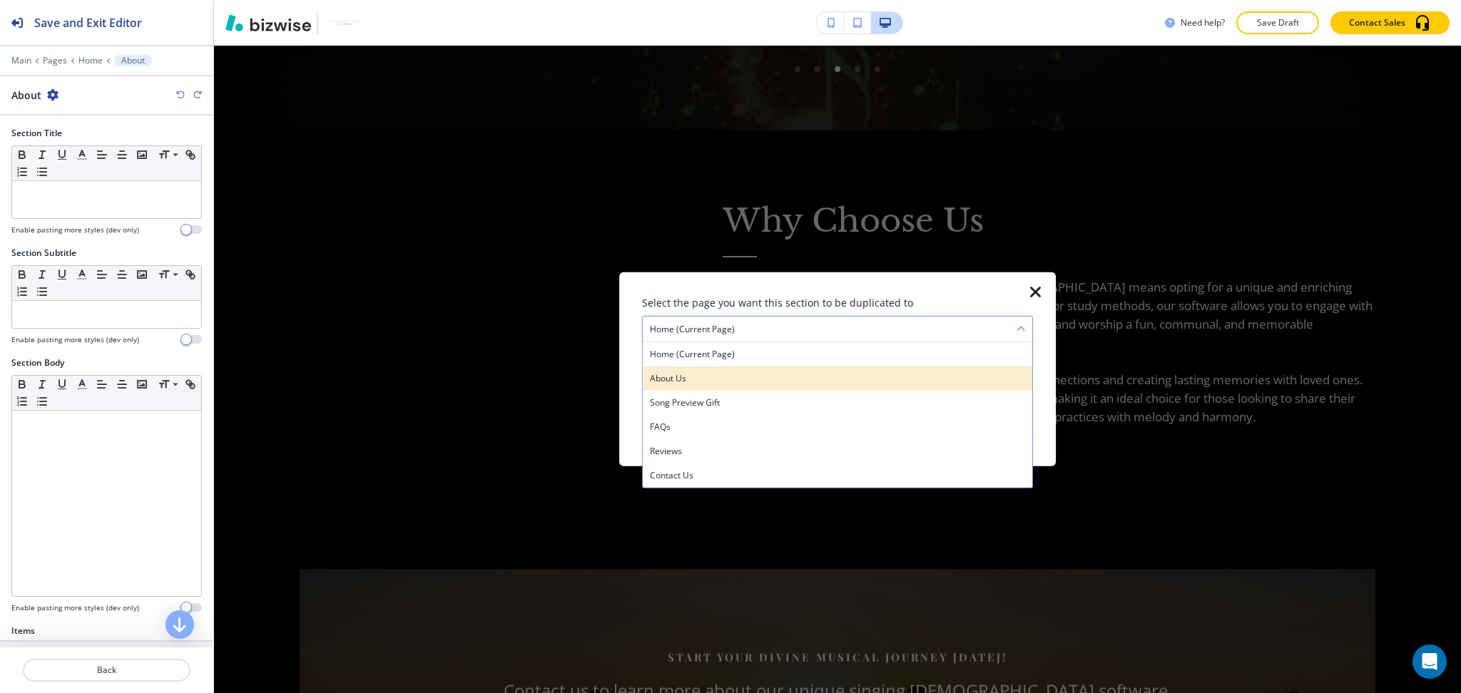
click at [699, 377] on h4 "About Us" at bounding box center [837, 378] width 375 height 13
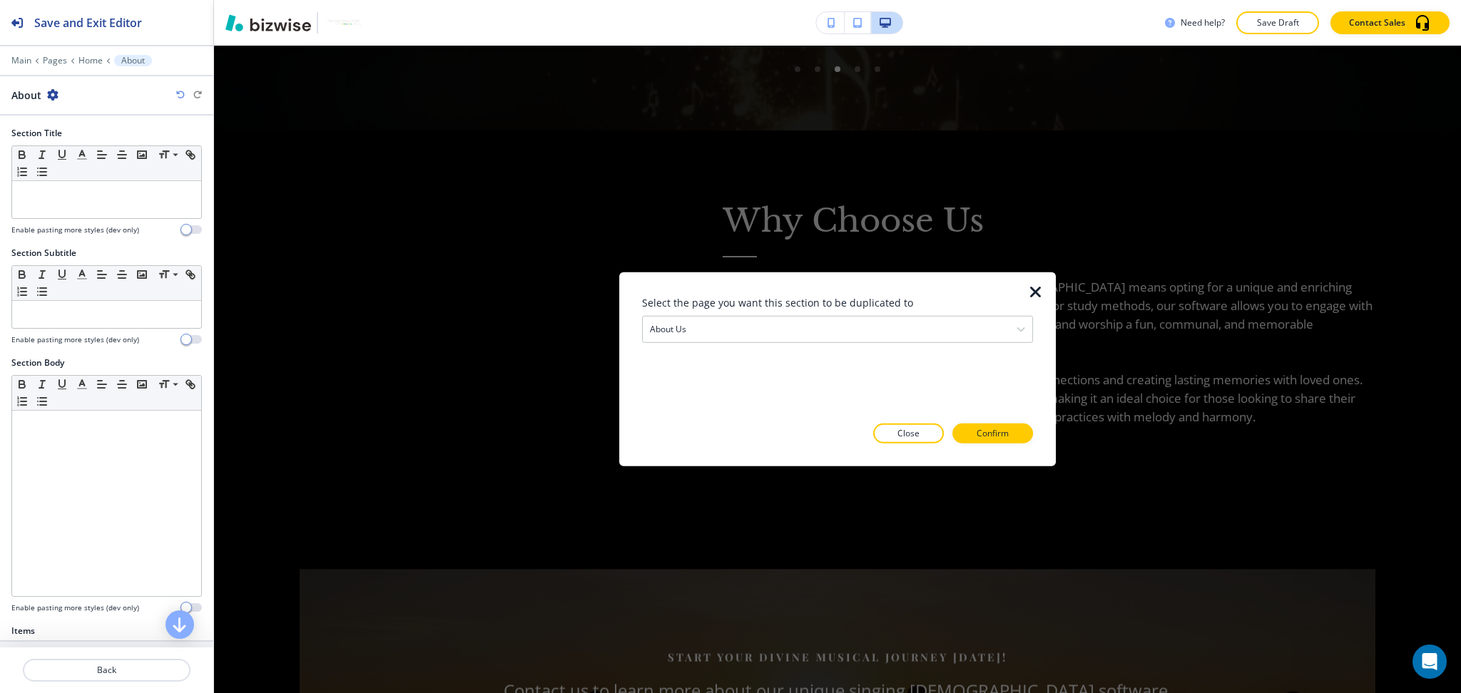
click at [1008, 446] on div at bounding box center [837, 455] width 391 height 23
click at [997, 431] on p "Confirm" at bounding box center [992, 433] width 32 height 13
click at [1001, 434] on p "Take me there" at bounding box center [980, 433] width 58 height 13
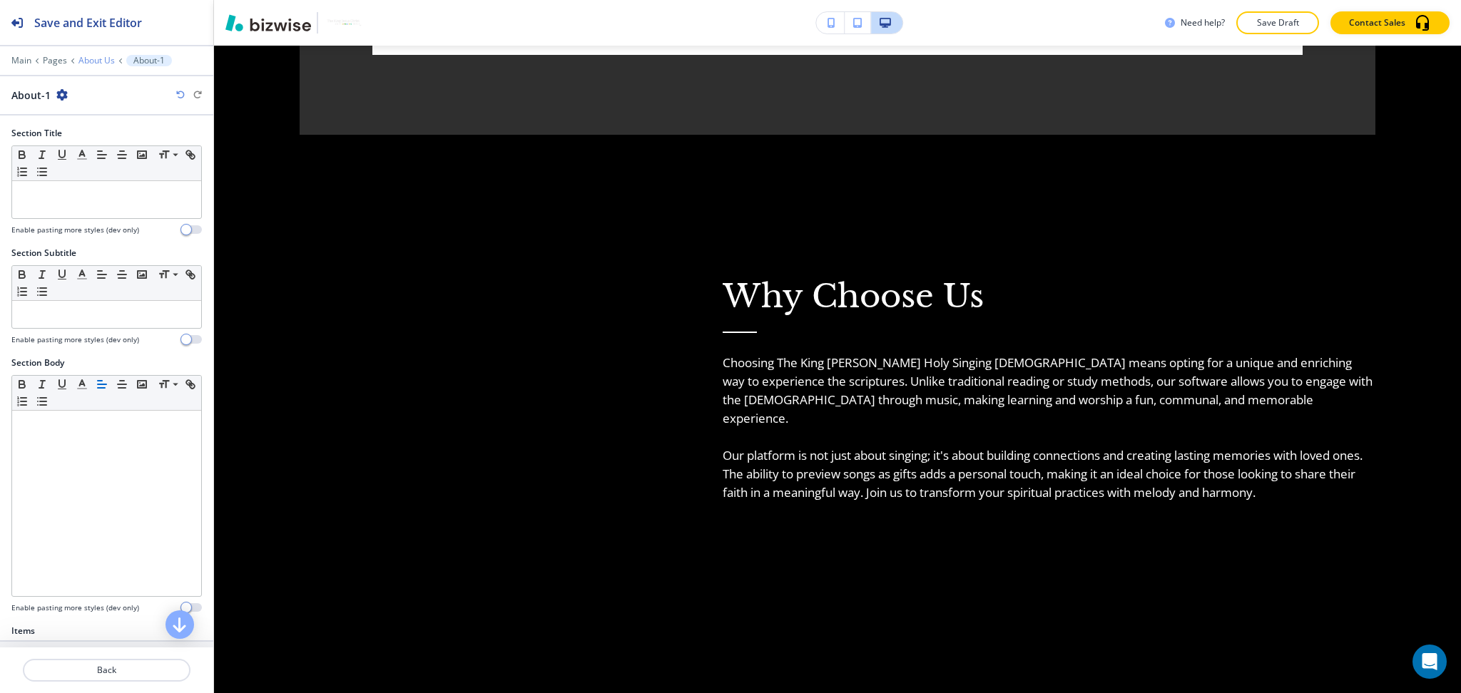
click at [101, 60] on p "About Us" at bounding box center [96, 61] width 36 height 10
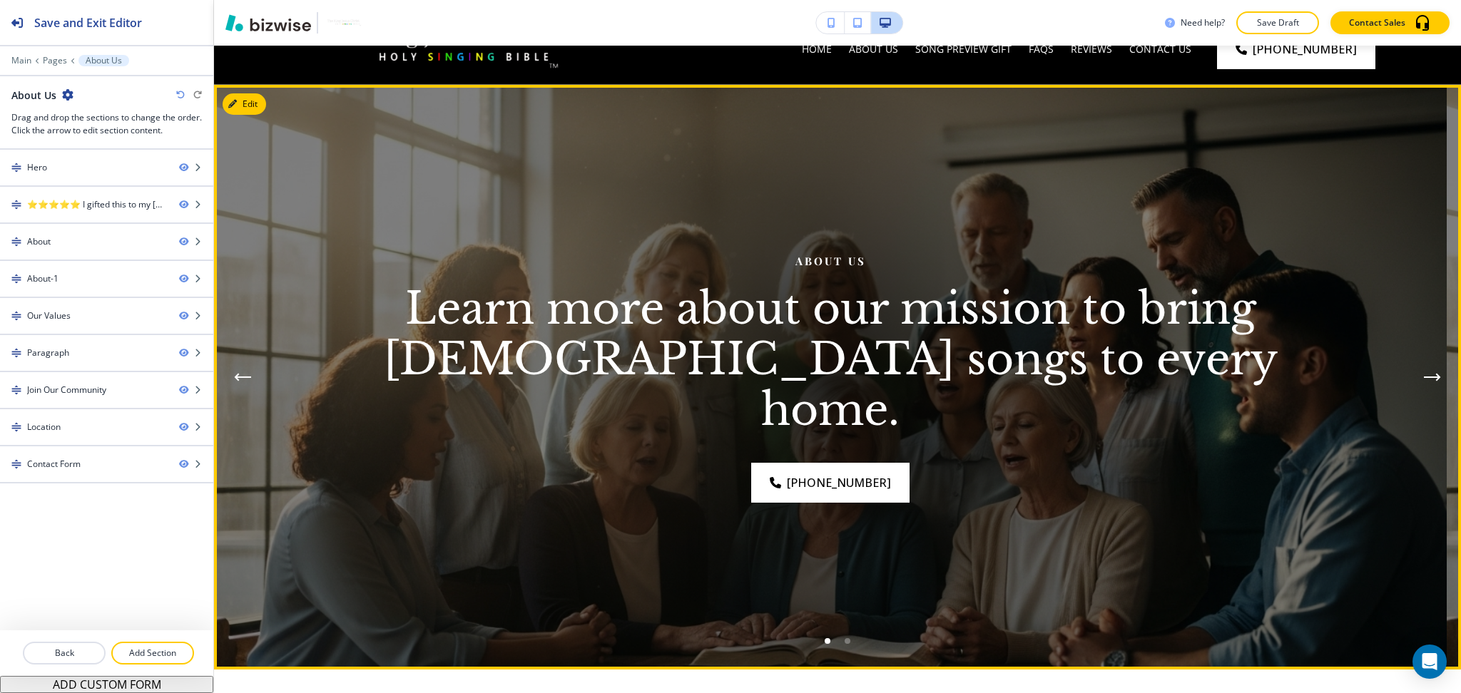
scroll to position [0, 0]
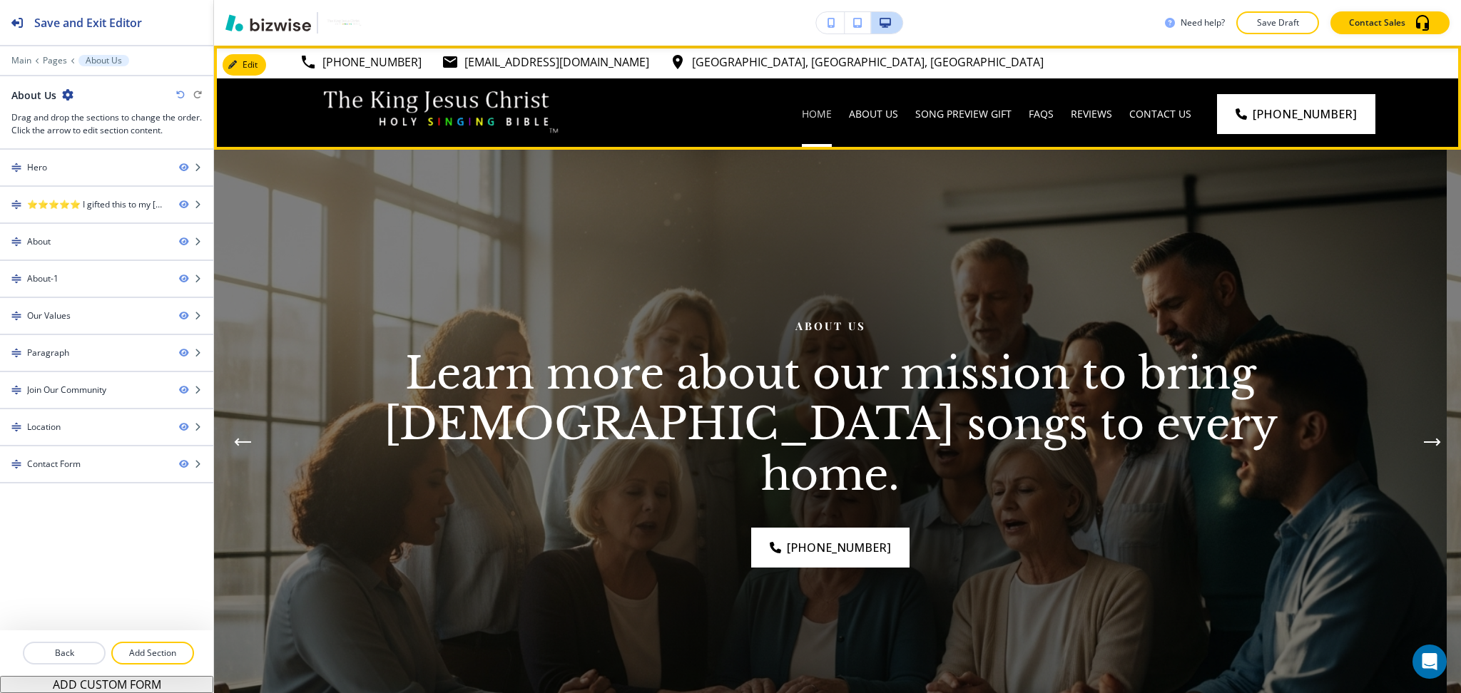
click at [832, 114] on p "Home" at bounding box center [817, 114] width 30 height 14
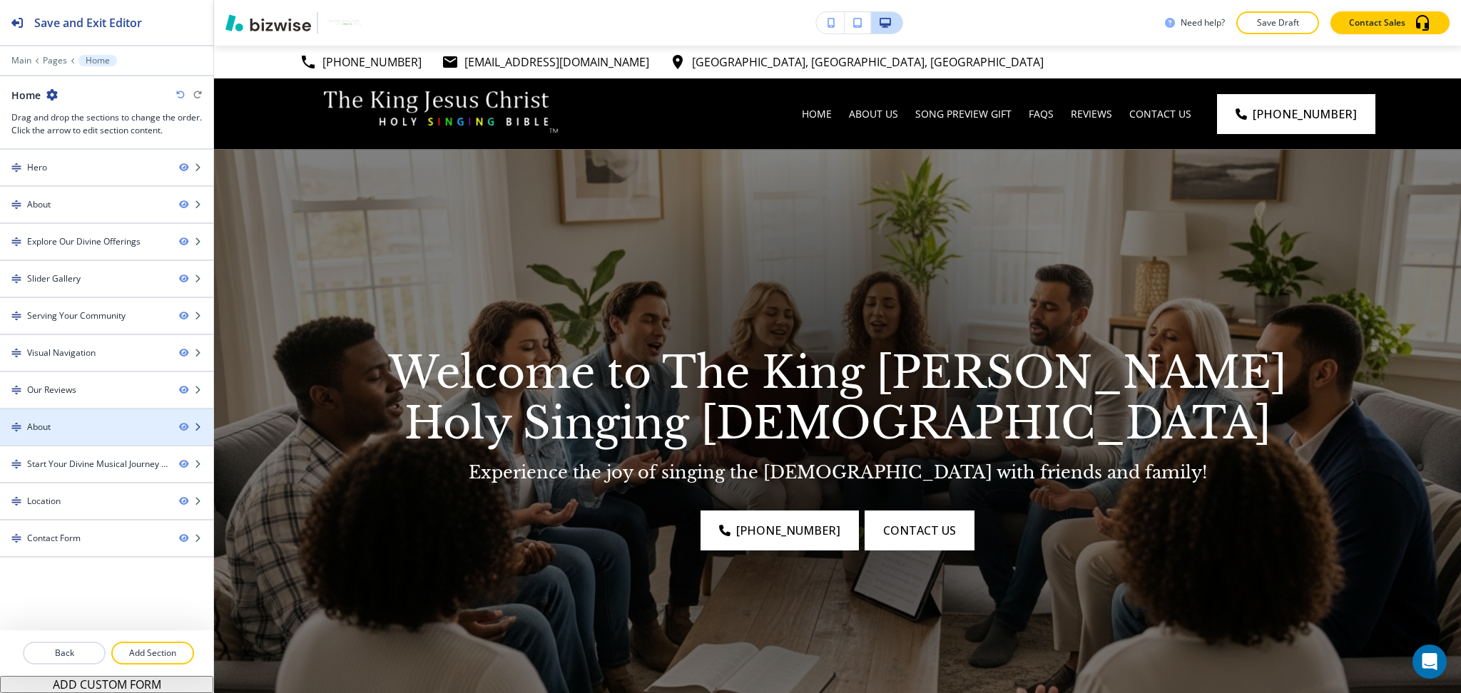
click at [74, 418] on div at bounding box center [106, 414] width 213 height 11
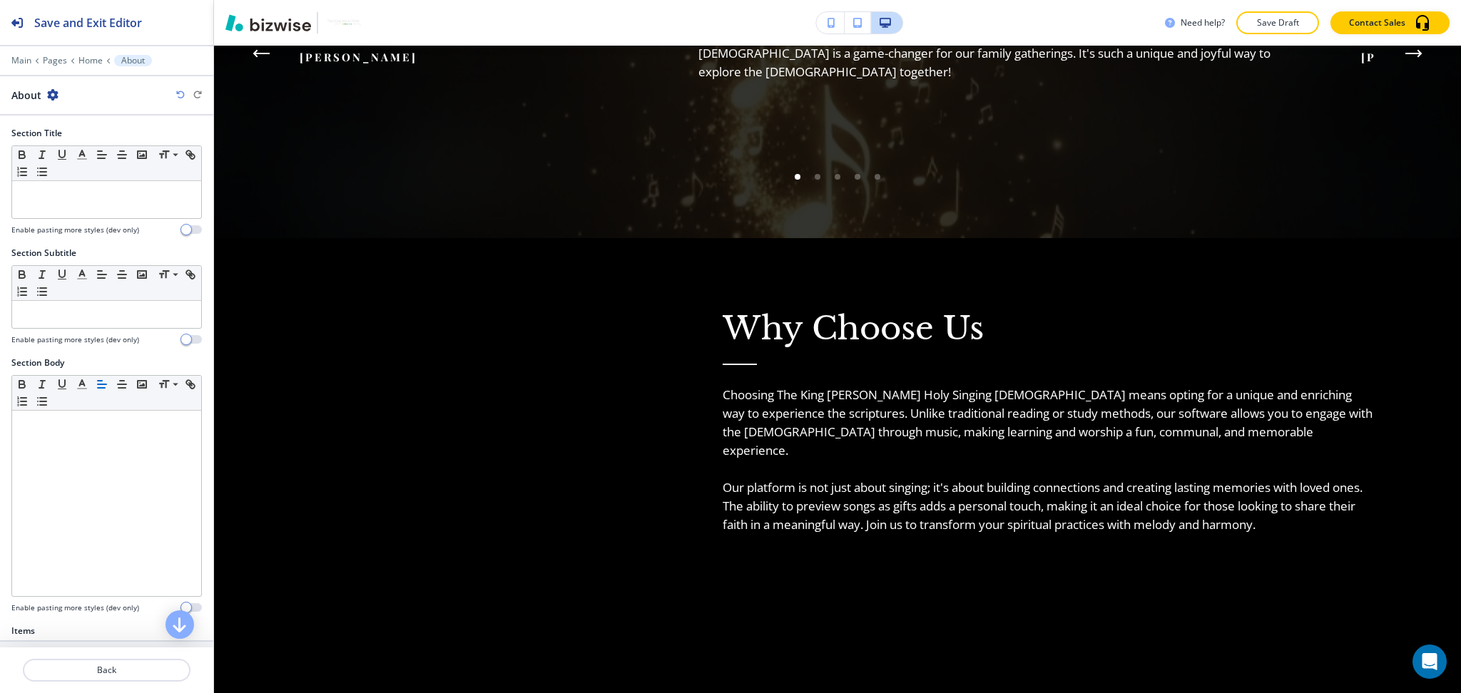
click at [51, 94] on icon "button" at bounding box center [52, 94] width 11 height 11
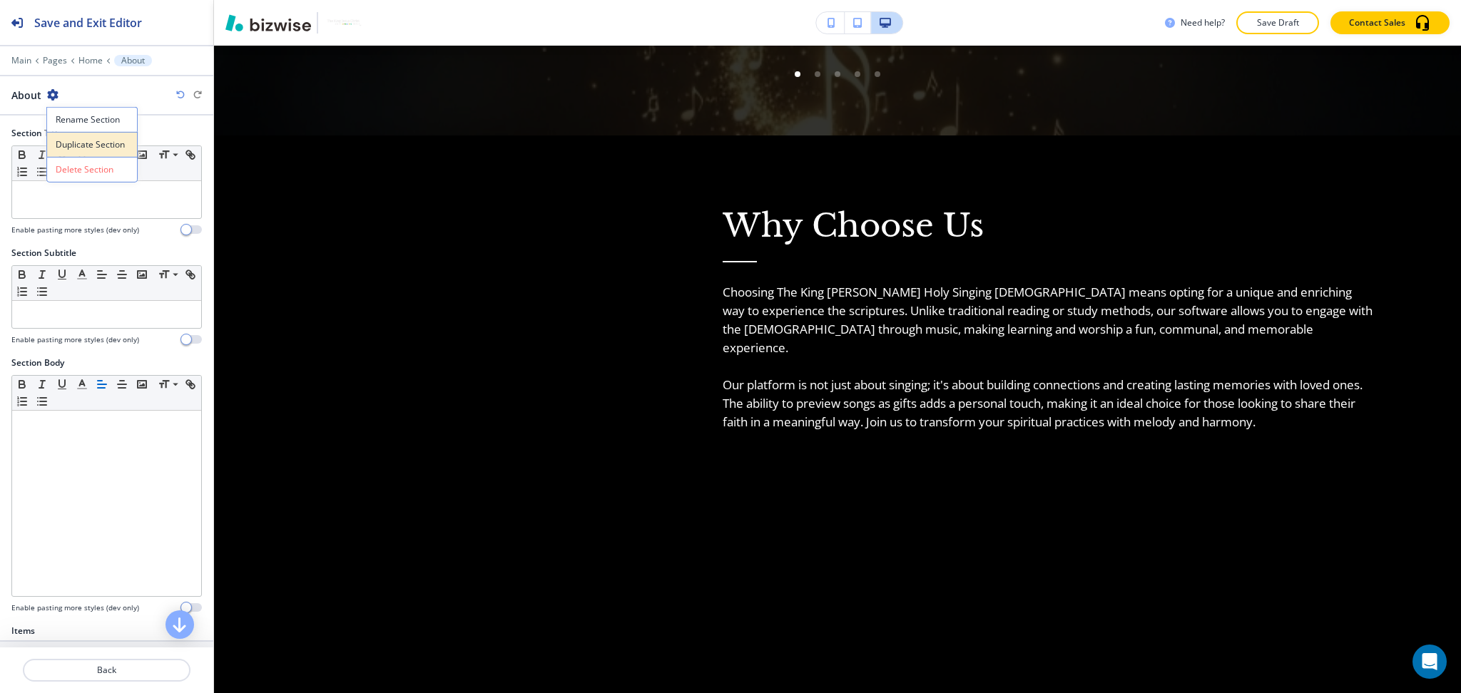
scroll to position [4003, 0]
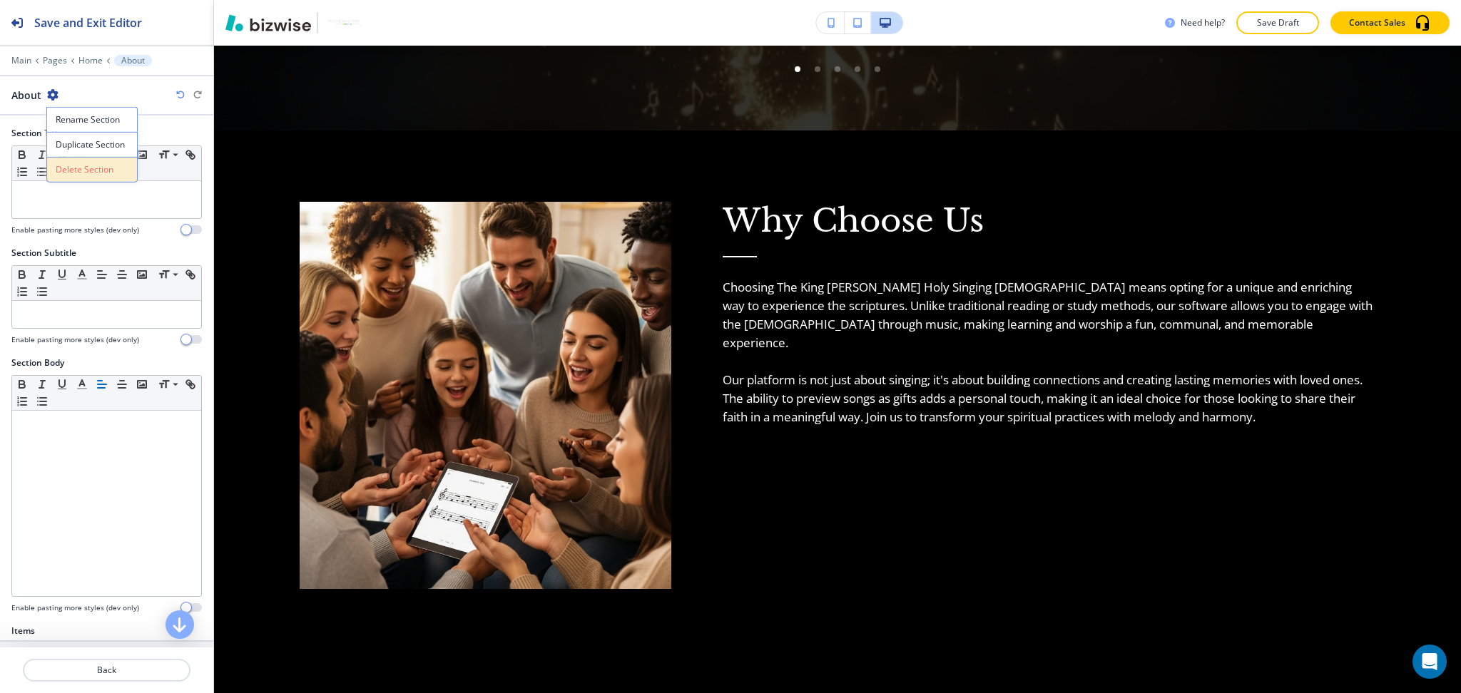
click at [83, 163] on p "Delete Section" at bounding box center [92, 169] width 73 height 13
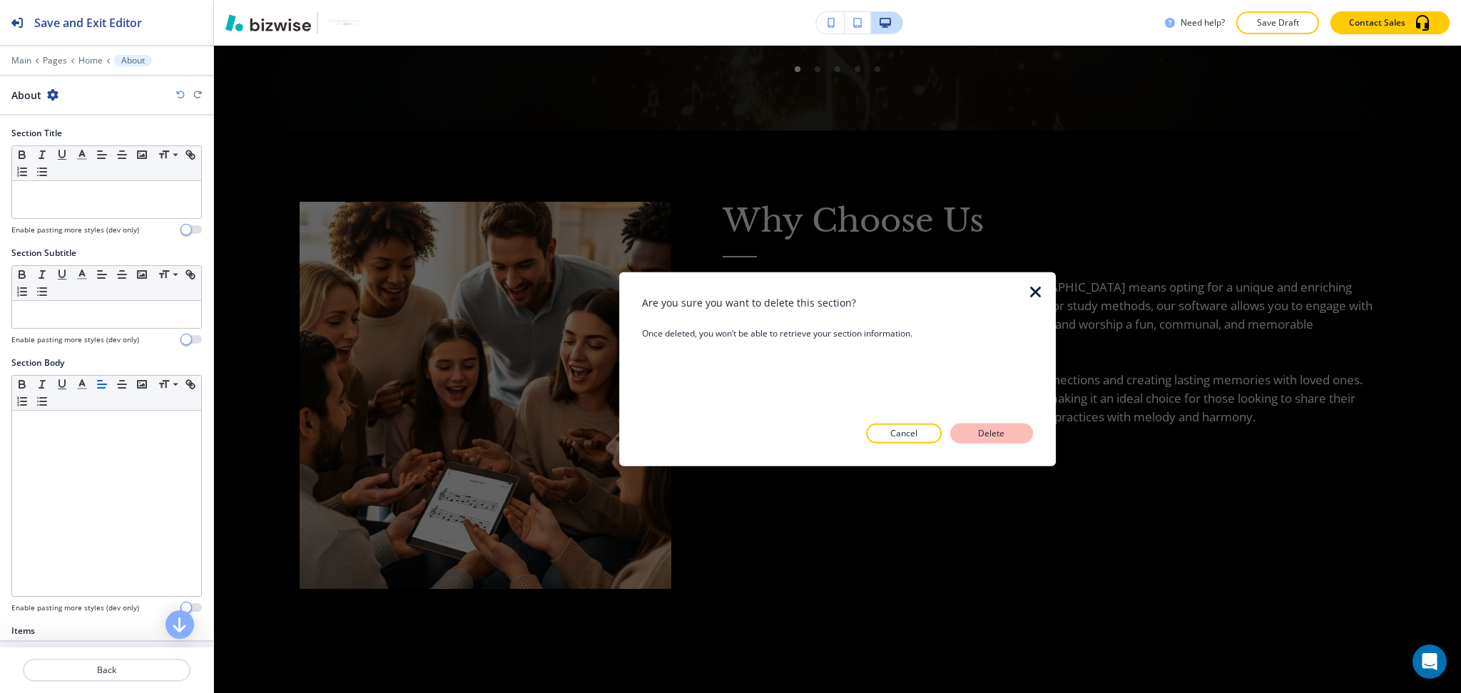
click at [968, 426] on button "Delete" at bounding box center [991, 434] width 83 height 20
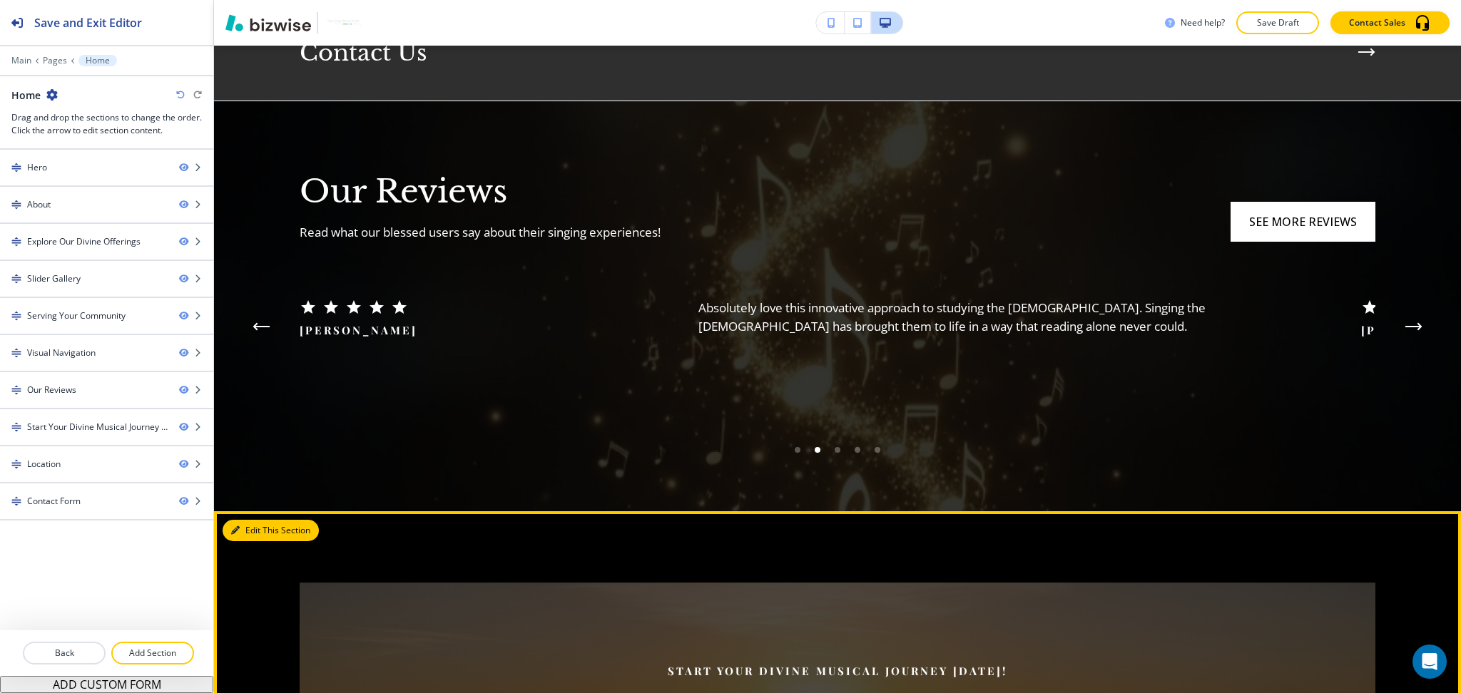
click at [251, 520] on button "Edit This Section" at bounding box center [271, 530] width 96 height 21
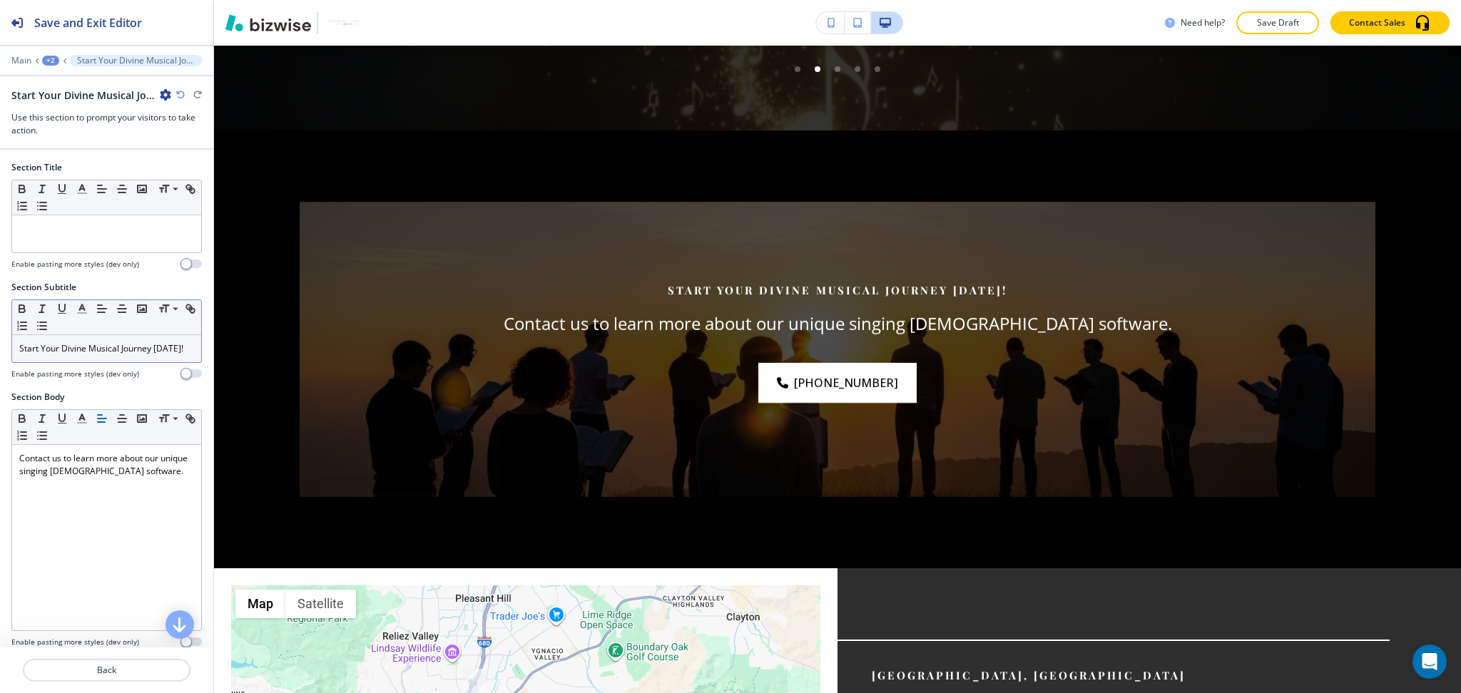
click at [88, 355] on p "Start Your Divine Musical Journey Today!" at bounding box center [106, 348] width 175 height 13
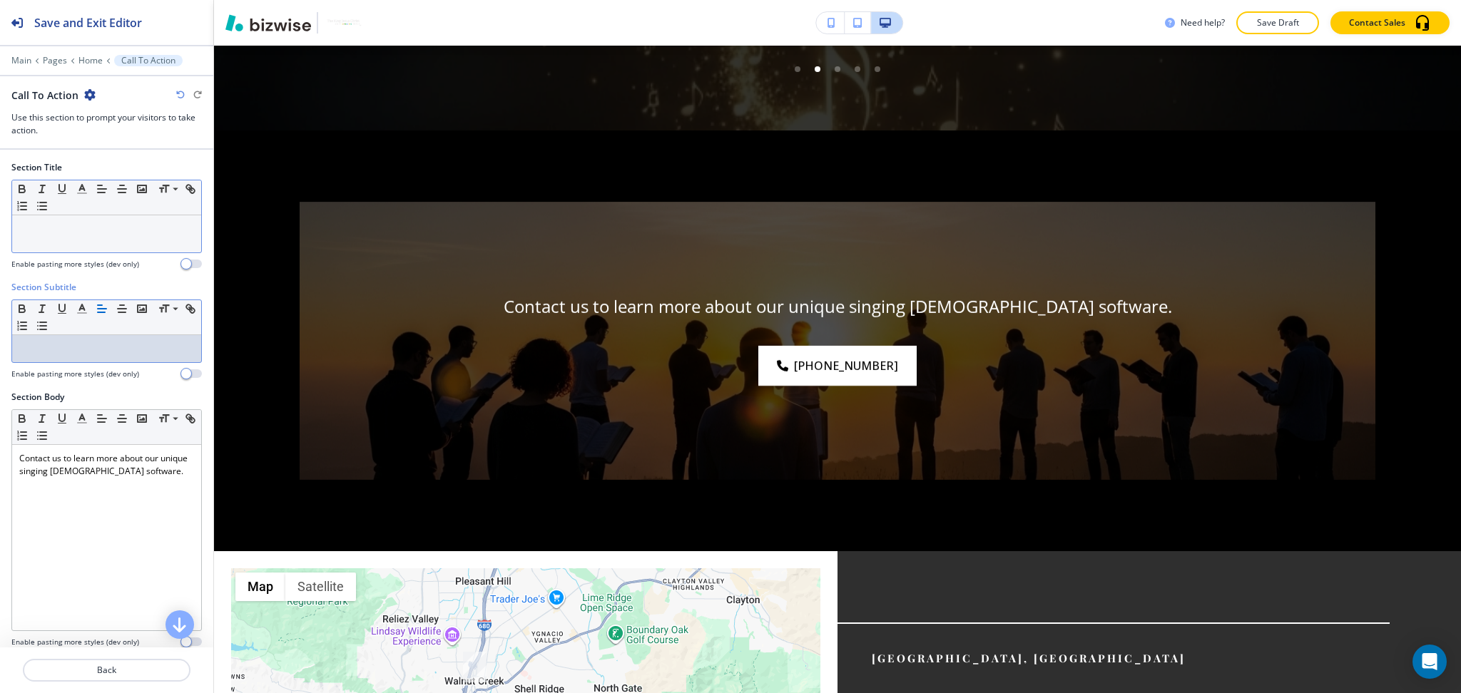
click at [117, 227] on p at bounding box center [106, 229] width 175 height 13
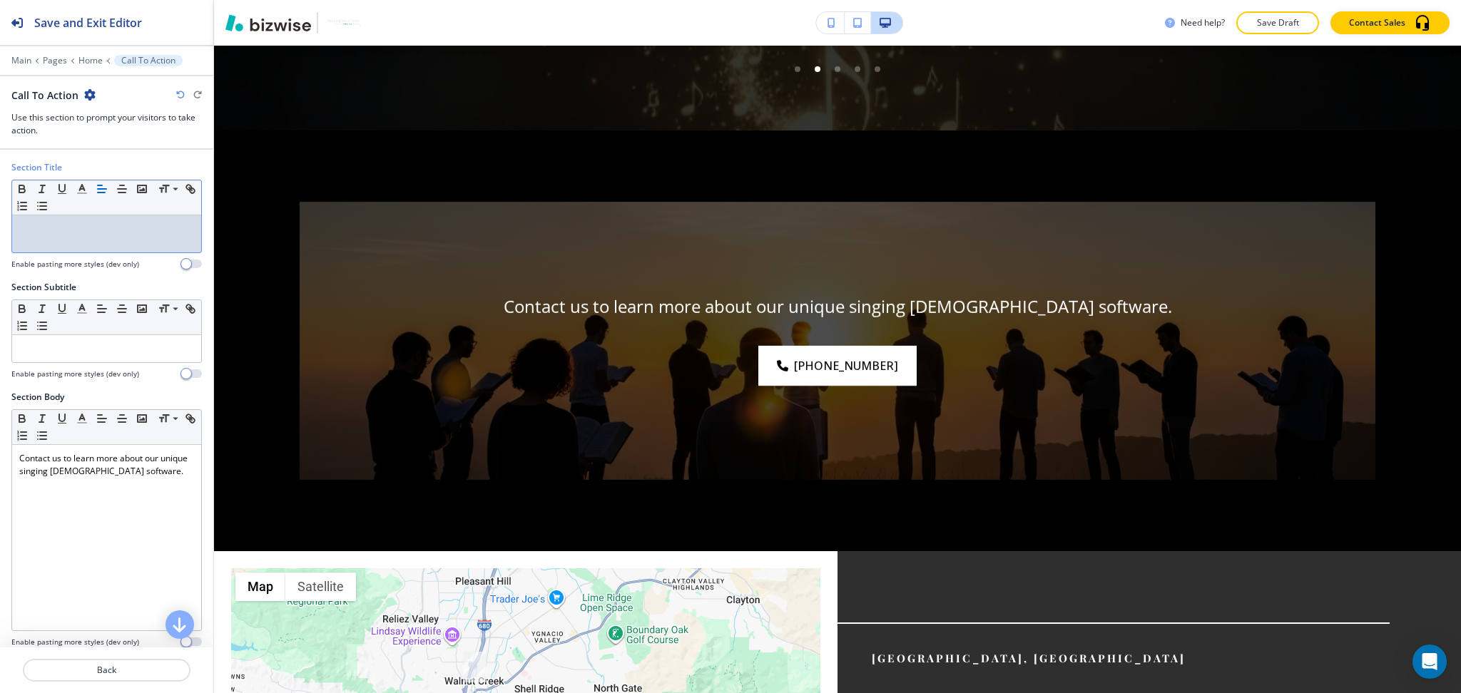
paste div
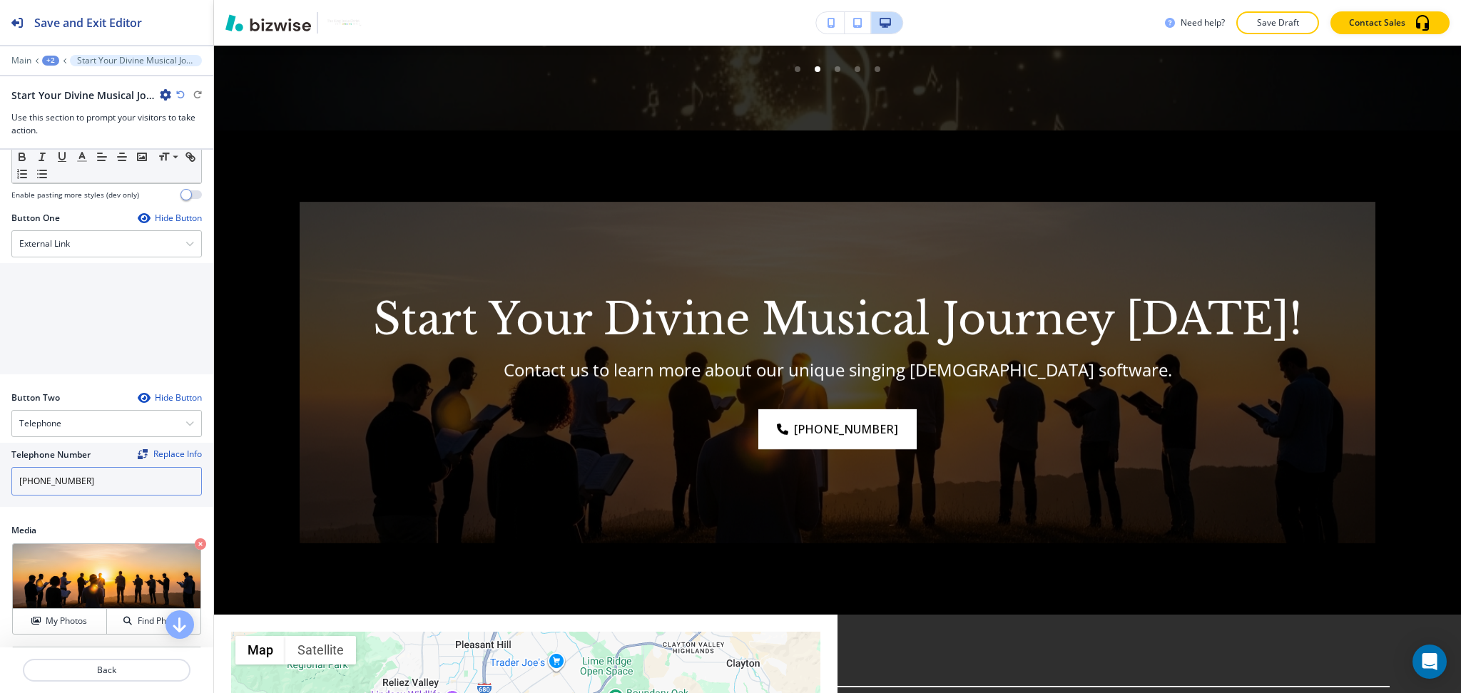
scroll to position [448, 0]
click at [111, 256] on div "External Link" at bounding box center [106, 243] width 189 height 26
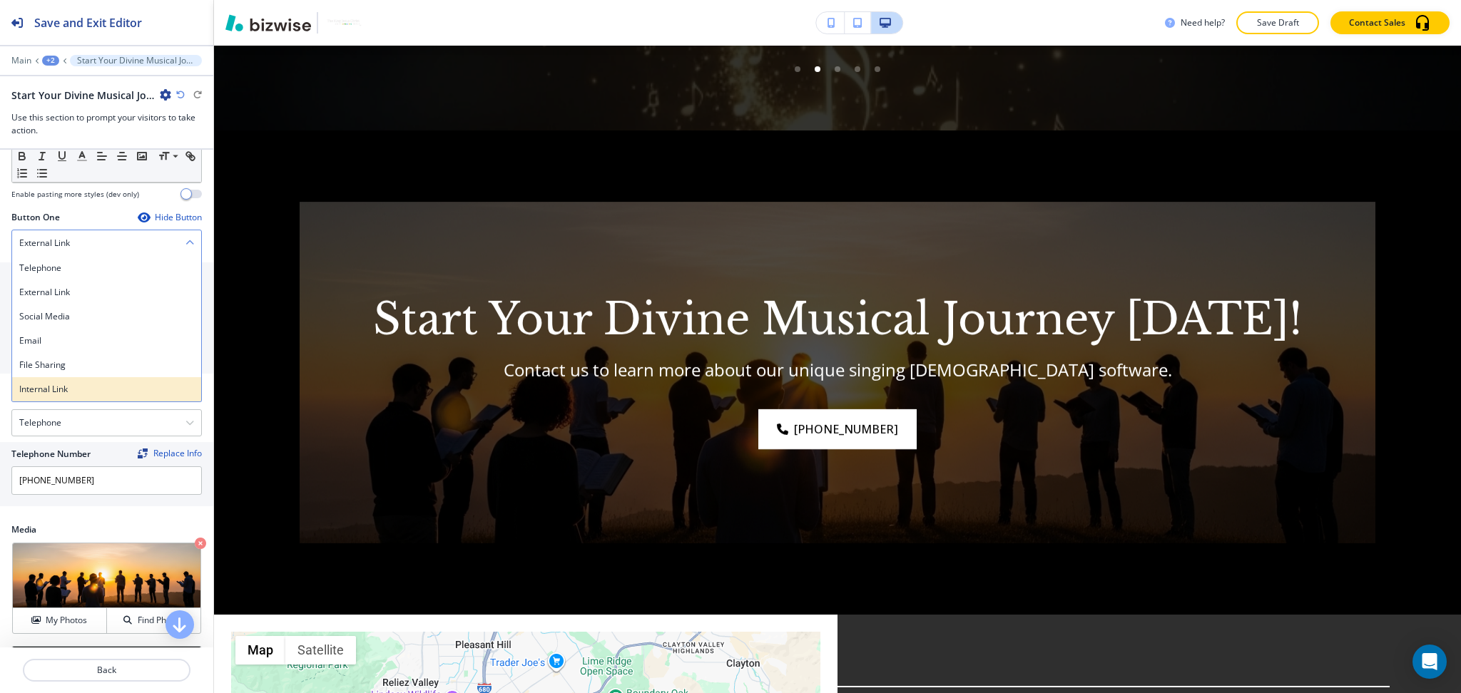
click at [101, 388] on h4 "Internal Link" at bounding box center [106, 389] width 175 height 13
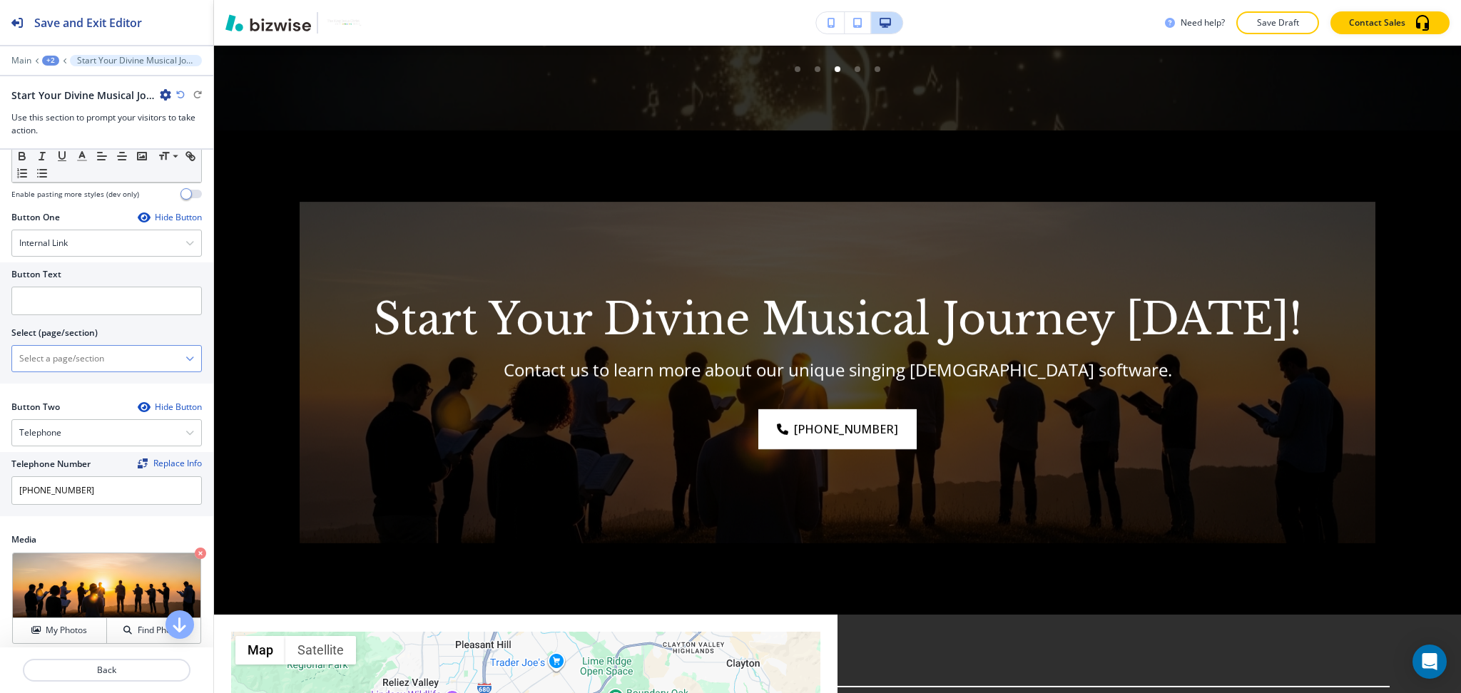
drag, startPoint x: 98, startPoint y: 363, endPoint x: 116, endPoint y: 352, distance: 21.2
click at [98, 363] on \(page\/section\) "Manual Input" at bounding box center [98, 359] width 173 height 24
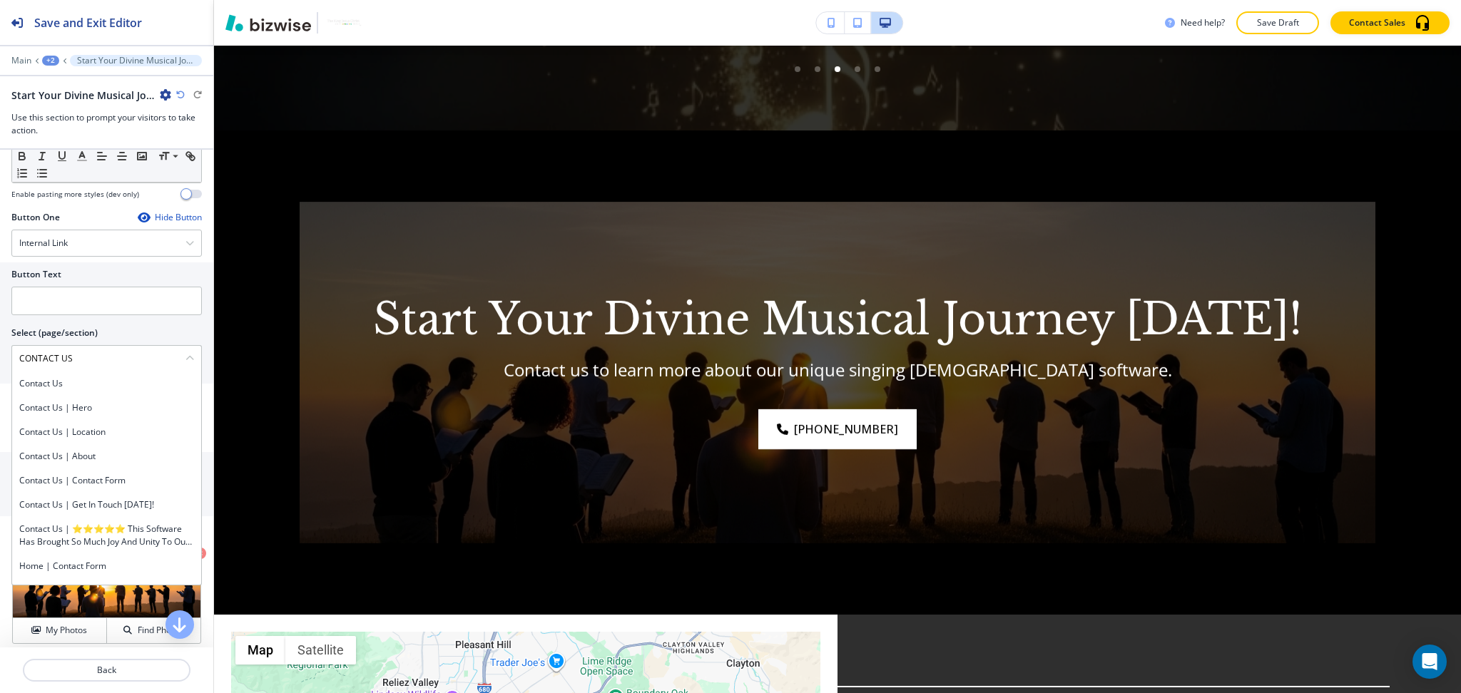
drag, startPoint x: 109, startPoint y: 364, endPoint x: 0, endPoint y: 366, distance: 109.1
click at [0, 366] on div "Button Text Select (page/section) CONTACT US Contact Us Contact Us | Hero Conta…" at bounding box center [106, 322] width 213 height 121
click at [46, 389] on h4 "Contact Us" at bounding box center [106, 383] width 175 height 13
type \(page\/section\) "Contact Us"
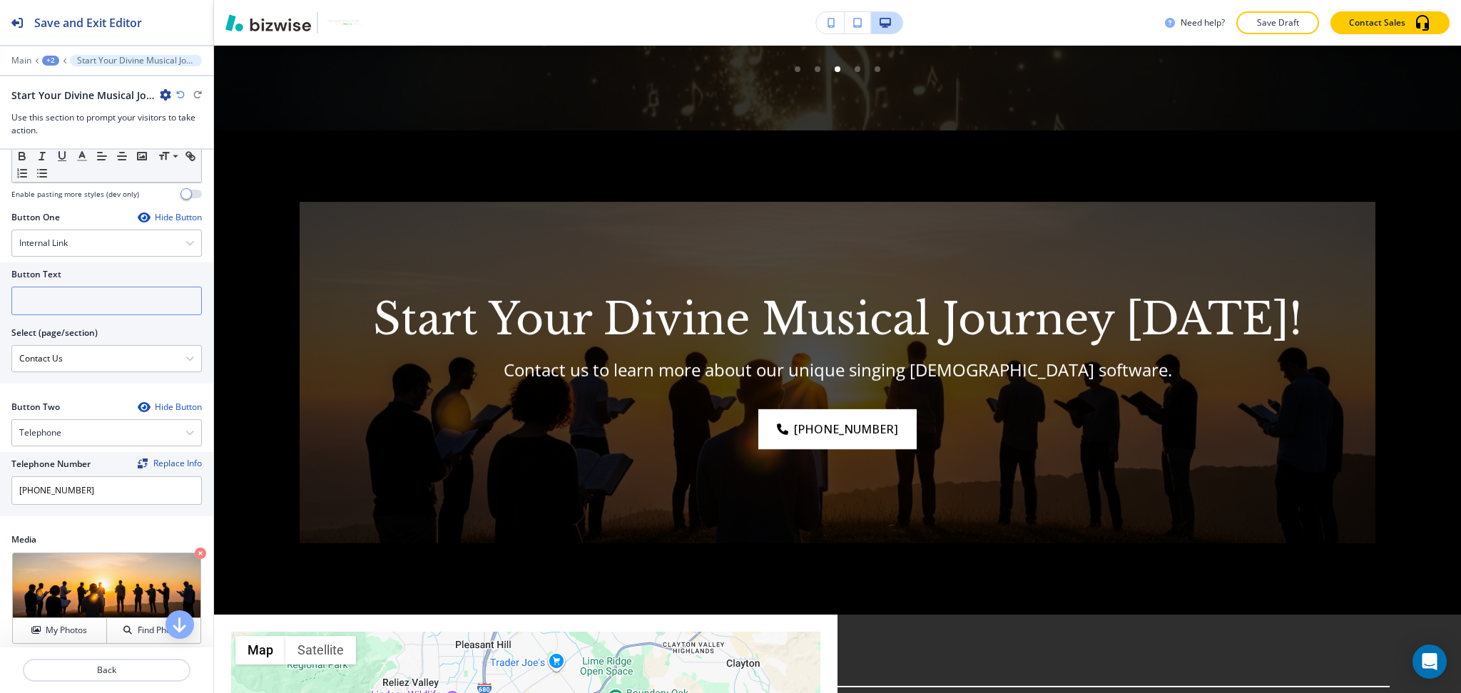
click at [78, 292] on input "text" at bounding box center [106, 301] width 190 height 29
paste input "CONTACT US"
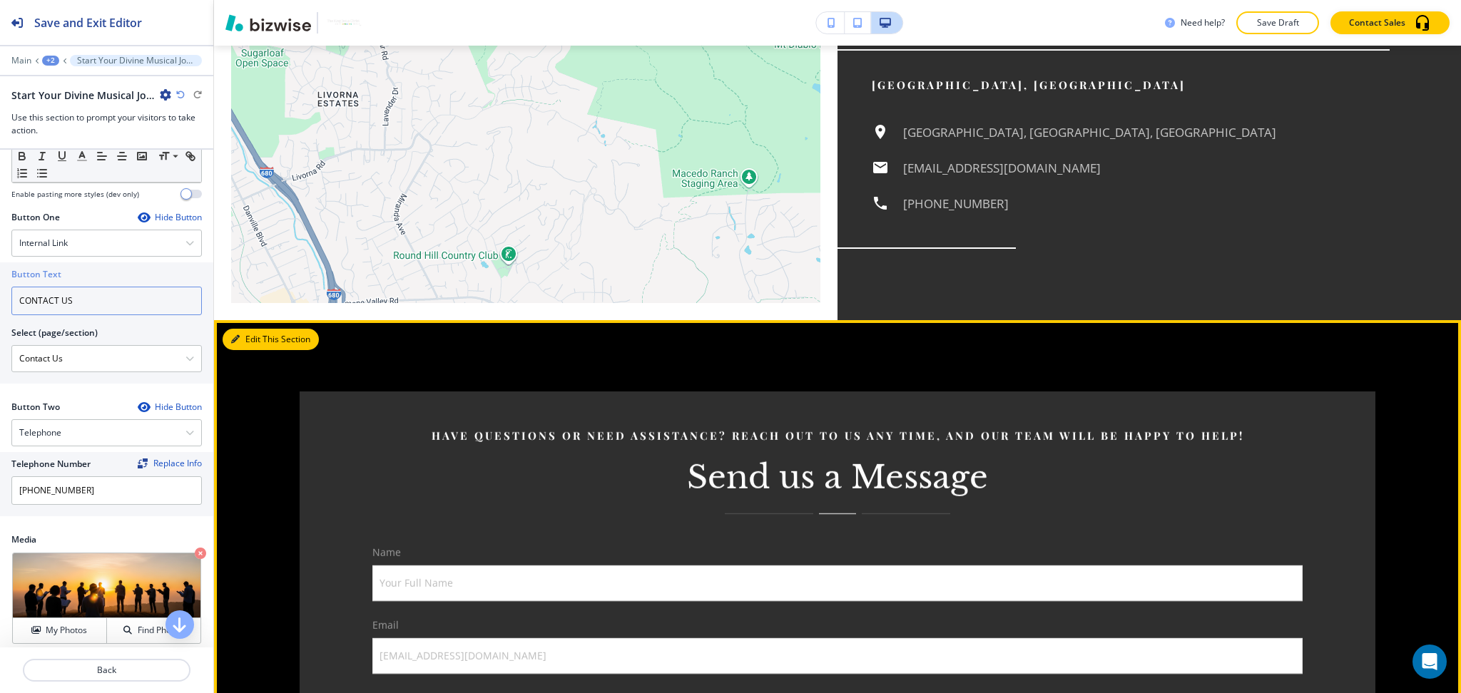
type input "CONTACT US"
click at [252, 329] on button "Edit This Section" at bounding box center [271, 339] width 96 height 21
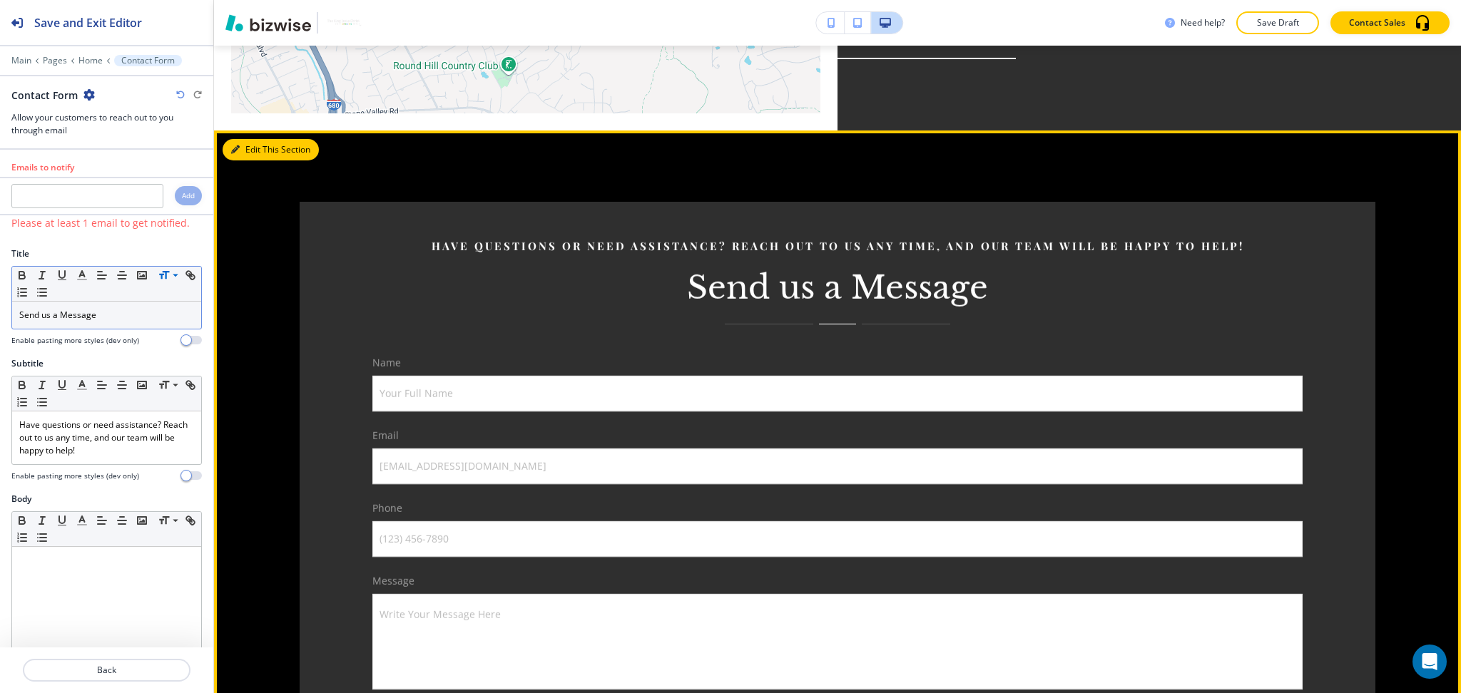
scroll to position [4830, 0]
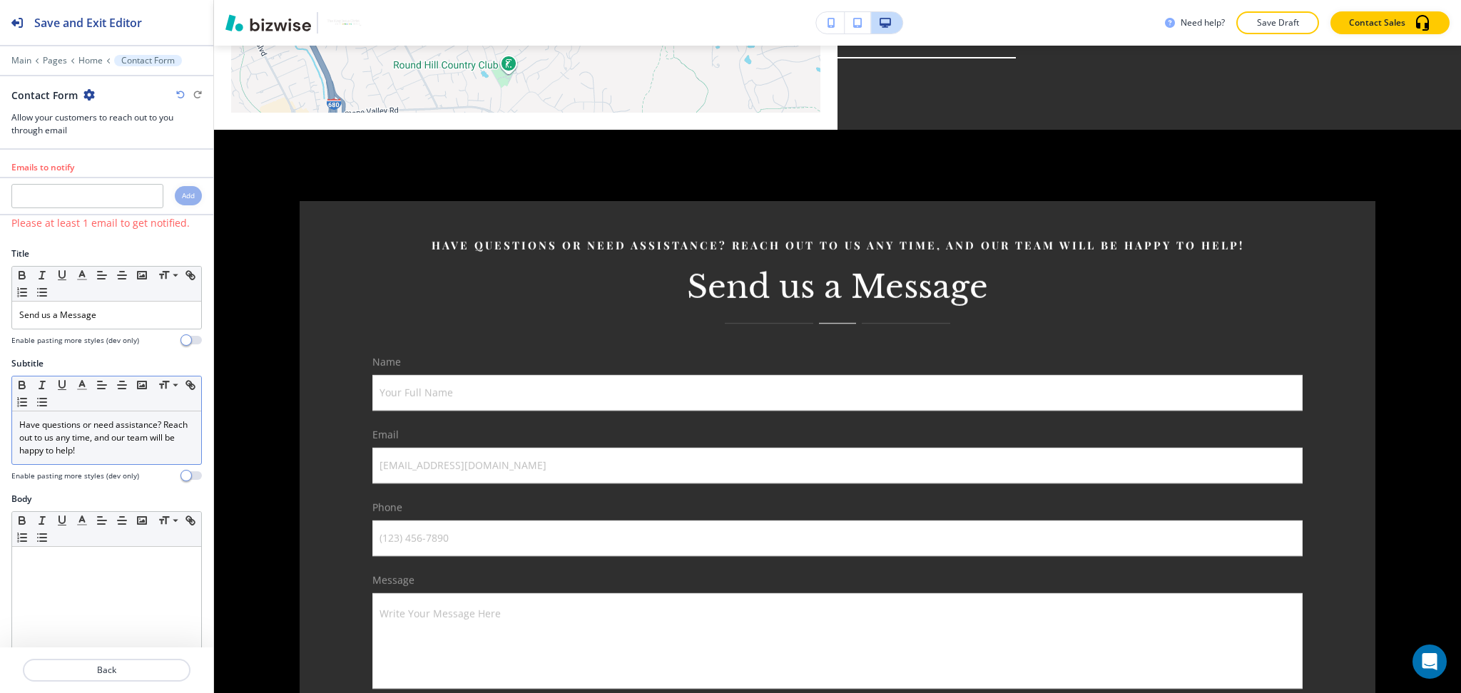
click at [128, 446] on p "Have questions or need assistance? Reach out to us any time, and our team will …" at bounding box center [106, 438] width 175 height 39
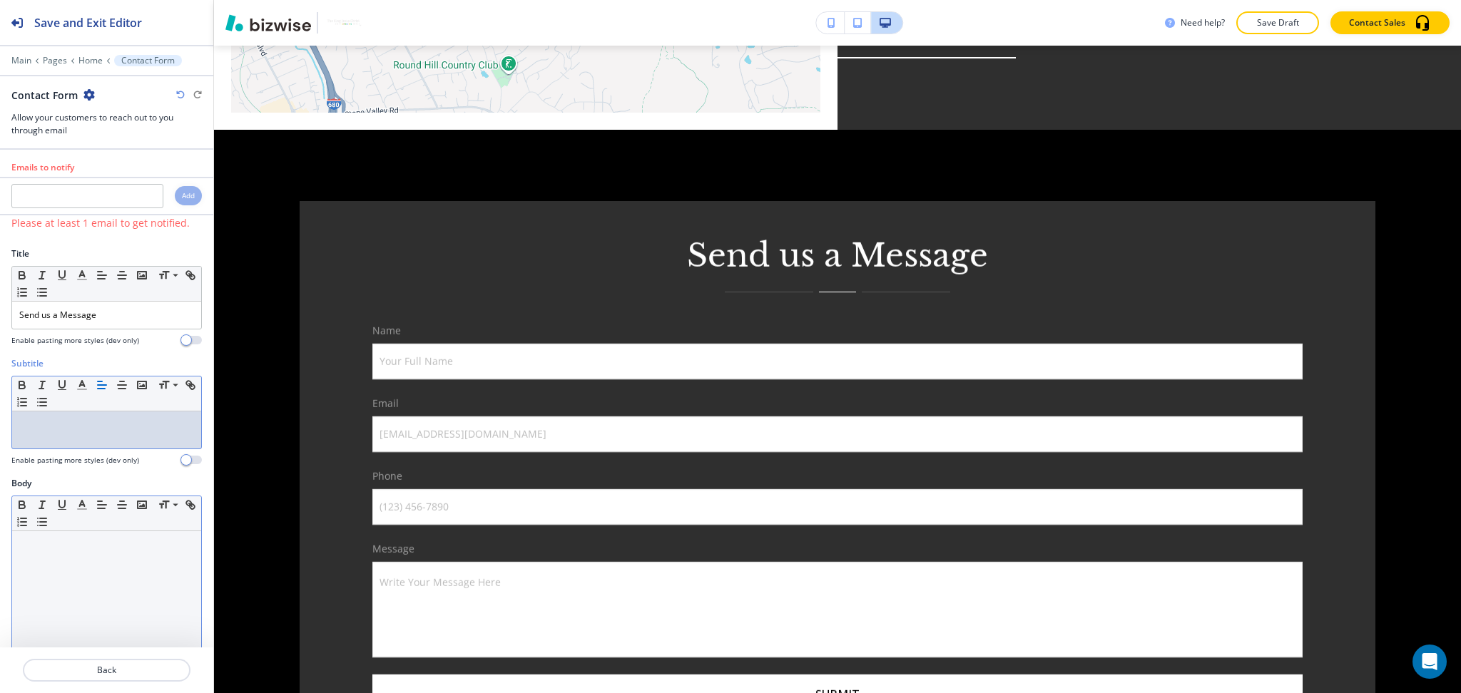
click at [101, 612] on div at bounding box center [106, 623] width 189 height 185
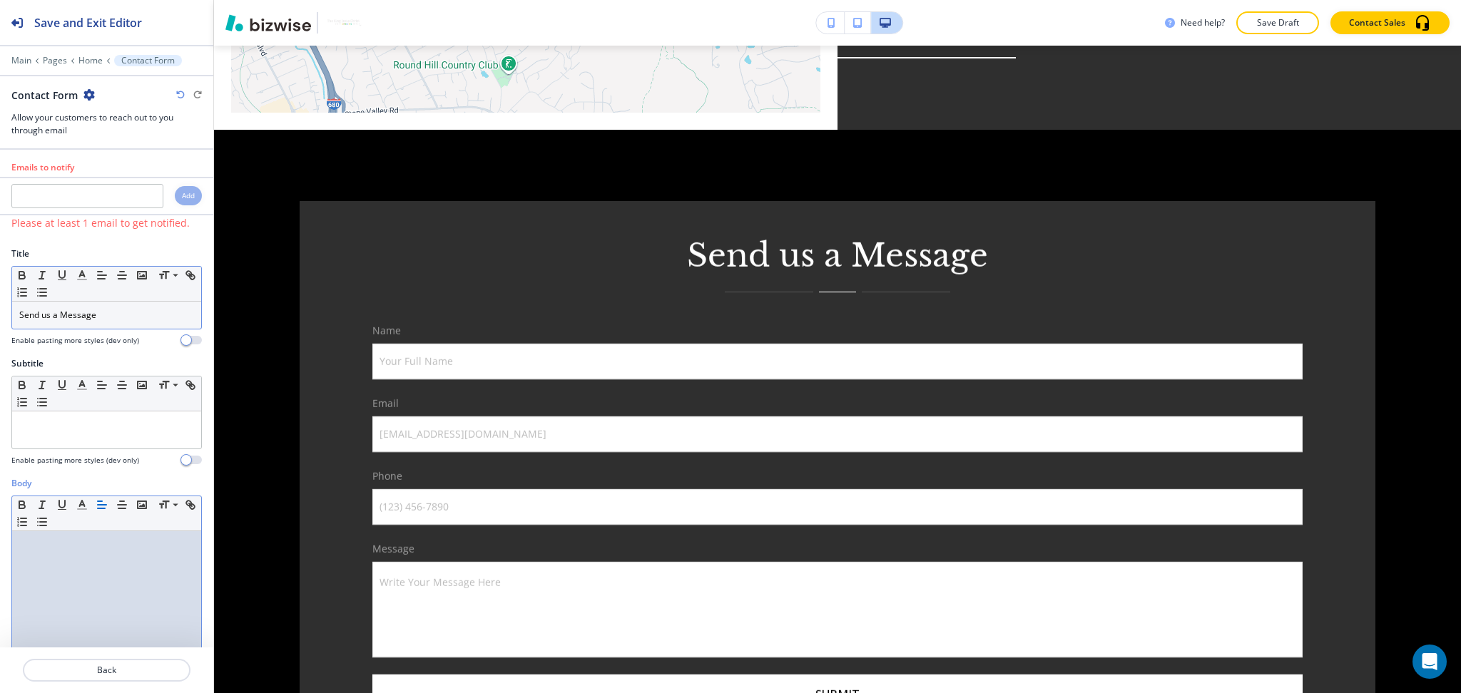
click at [98, 324] on div "Send us a Message" at bounding box center [106, 315] width 189 height 27
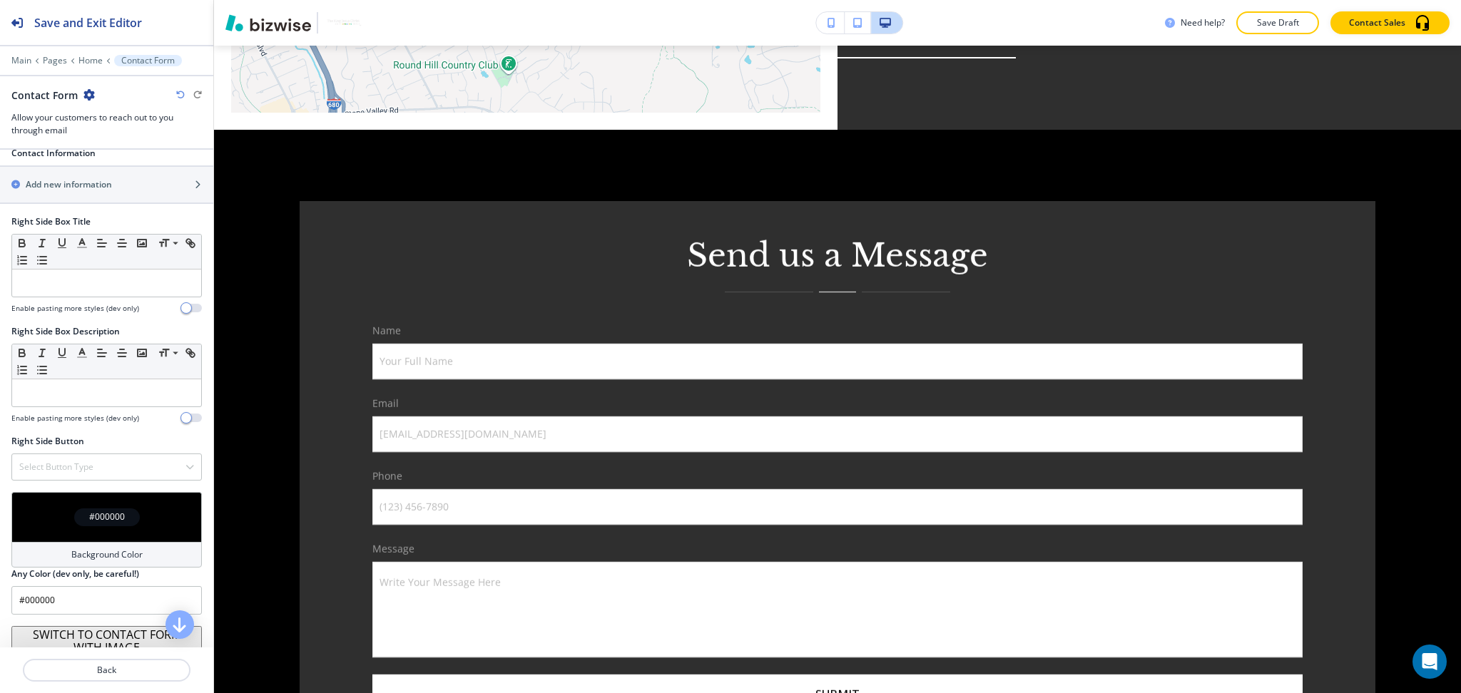
scroll to position [879, 0]
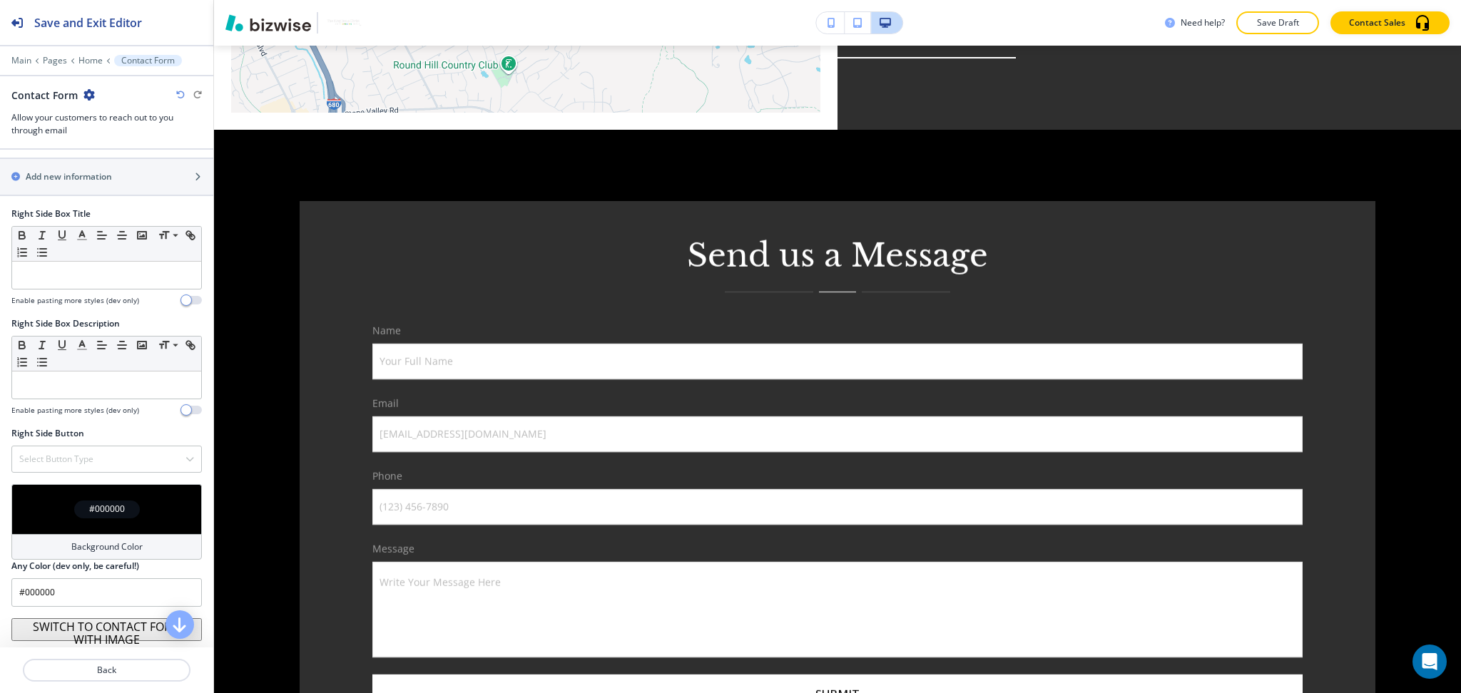
click at [104, 631] on button "SWITCH TO CONTACT FORM WITH IMAGE" at bounding box center [106, 629] width 190 height 23
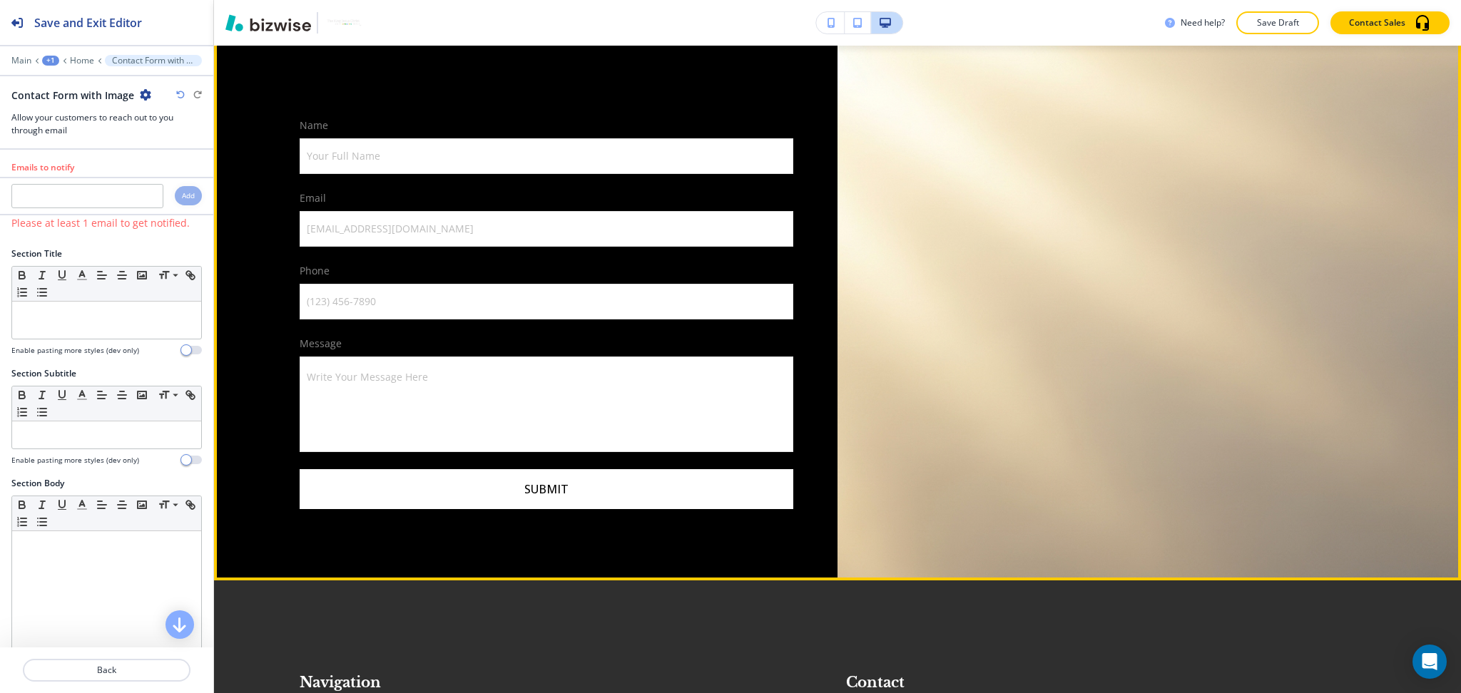
scroll to position [5275, 0]
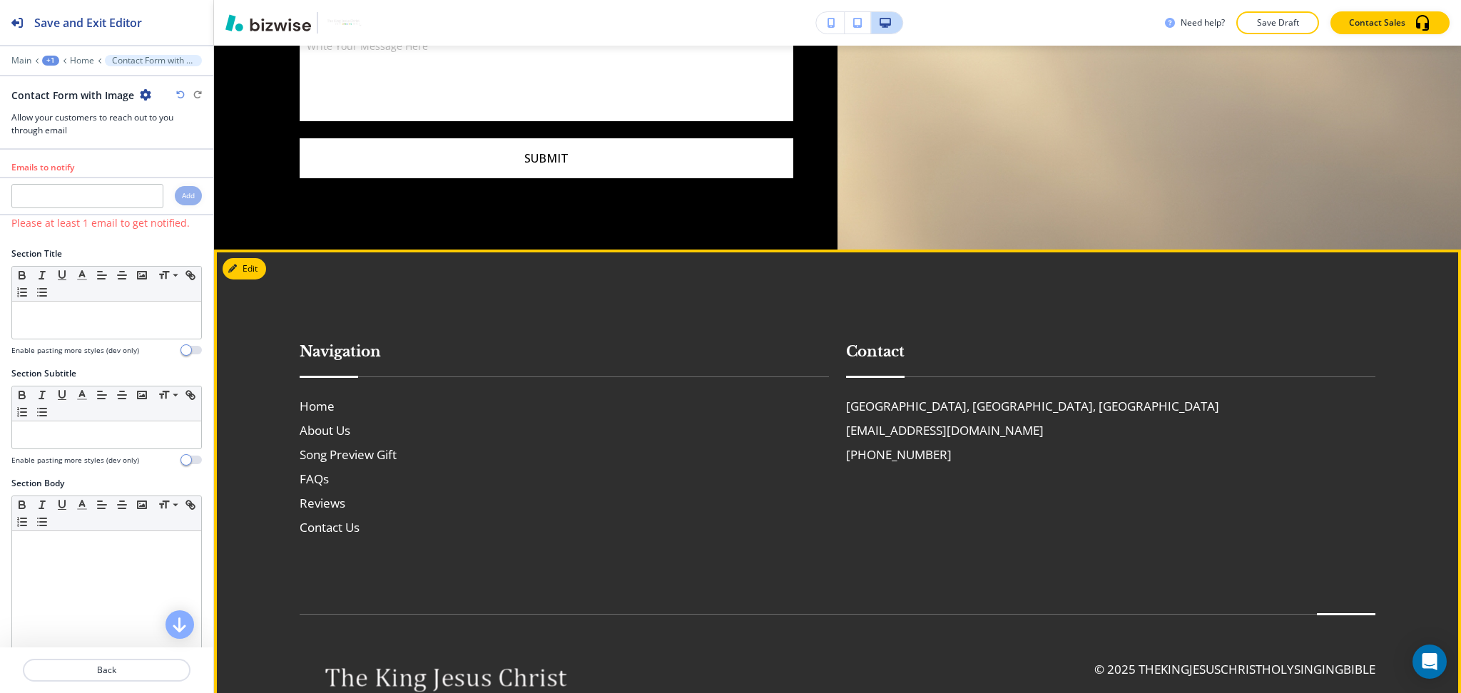
drag, startPoint x: 1104, startPoint y: 347, endPoint x: 828, endPoint y: 349, distance: 276.0
click at [829, 349] on div "Contact Walnut Creek, CA, USA info@thekingjesuschristholysingingbible.com (925)…" at bounding box center [1102, 424] width 546 height 225
copy h6 "info@thekingjesuschristholysingingbible.com"
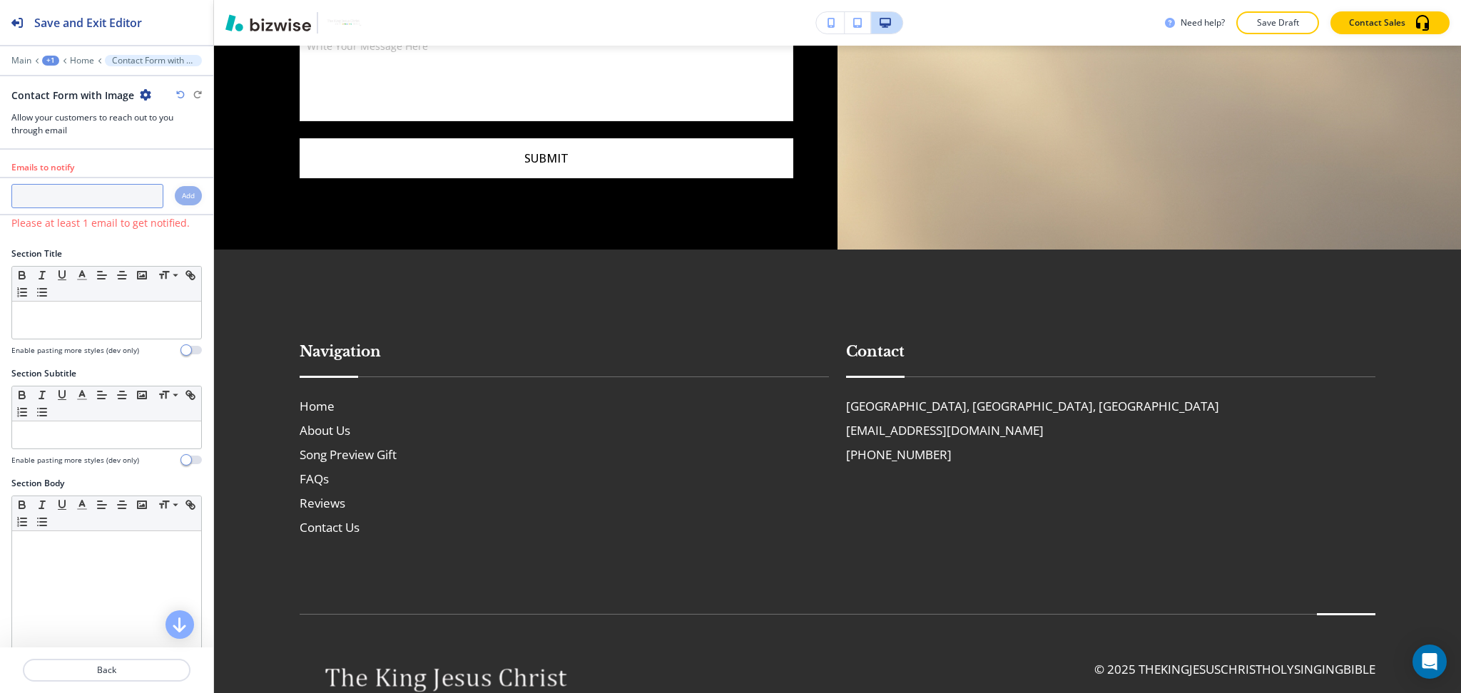
click at [101, 195] on input "text" at bounding box center [87, 196] width 152 height 24
paste input "info@thekingjesuschristholysingingbible.com"
type input "info@thekingjesuschristholysingingbible.com"
click at [182, 198] on h4 "Add" at bounding box center [188, 195] width 13 height 11
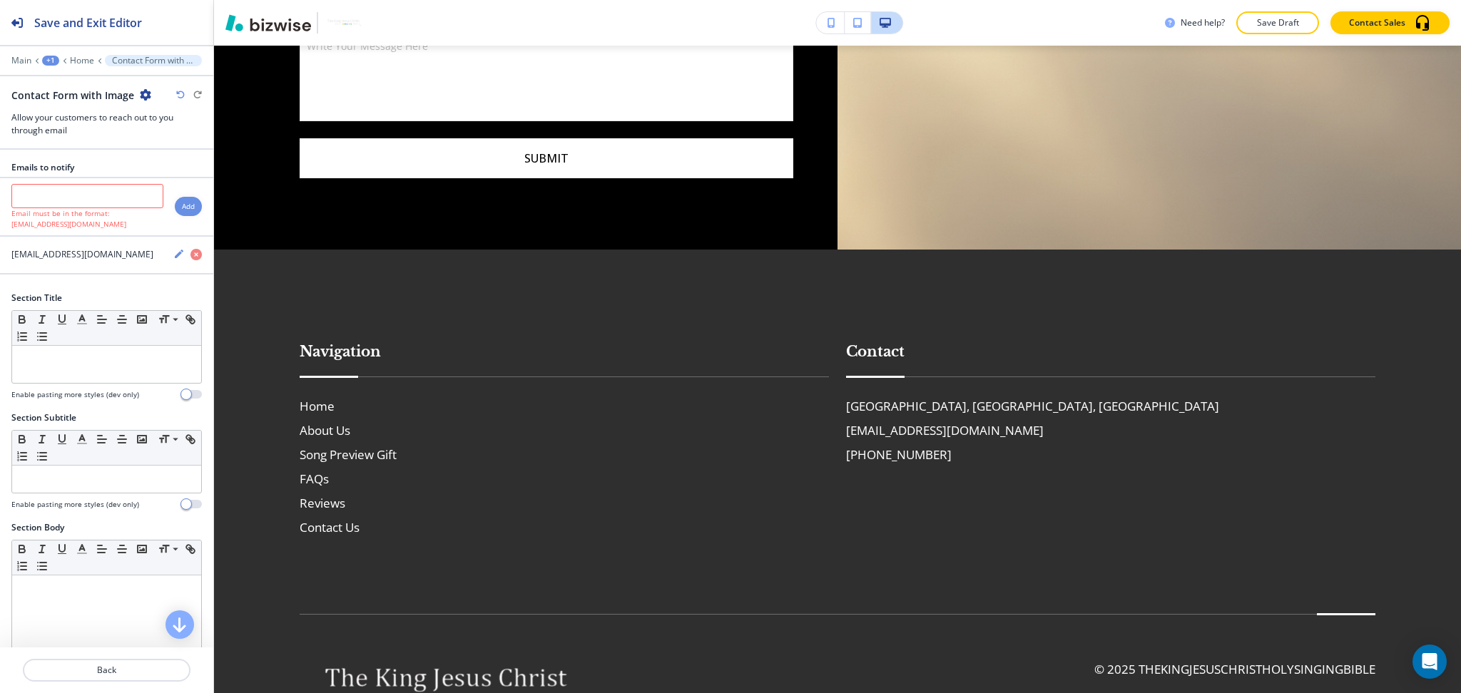
scroll to position [0, 0]
click at [173, 256] on icon "button" at bounding box center [178, 253] width 11 height 11
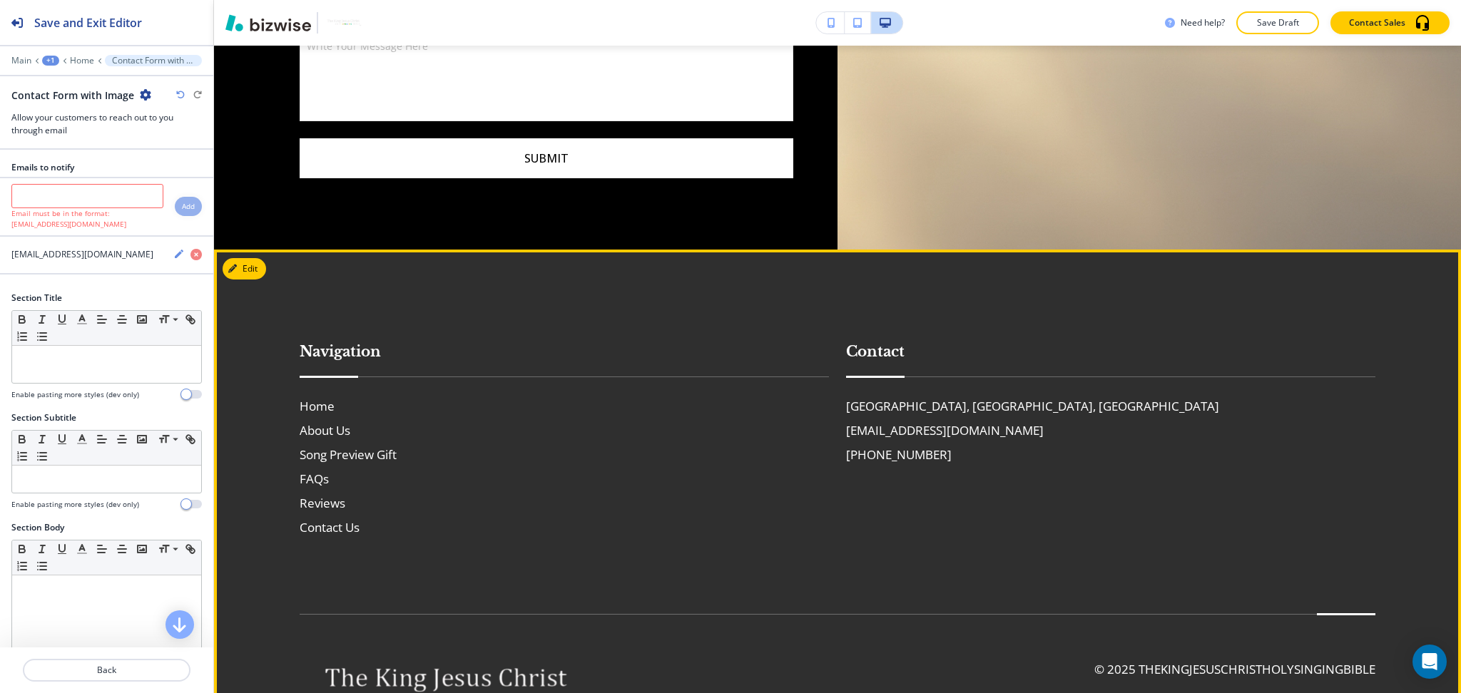
drag, startPoint x: 1096, startPoint y: 345, endPoint x: 829, endPoint y: 357, distance: 267.7
click at [829, 357] on div "Contact Walnut Creek, CA, USA info@thekingjesuschristholysingingbible.com (925)…" at bounding box center [1102, 424] width 546 height 225
copy h6 "info@thekingjesuschristholysingingbible.com"
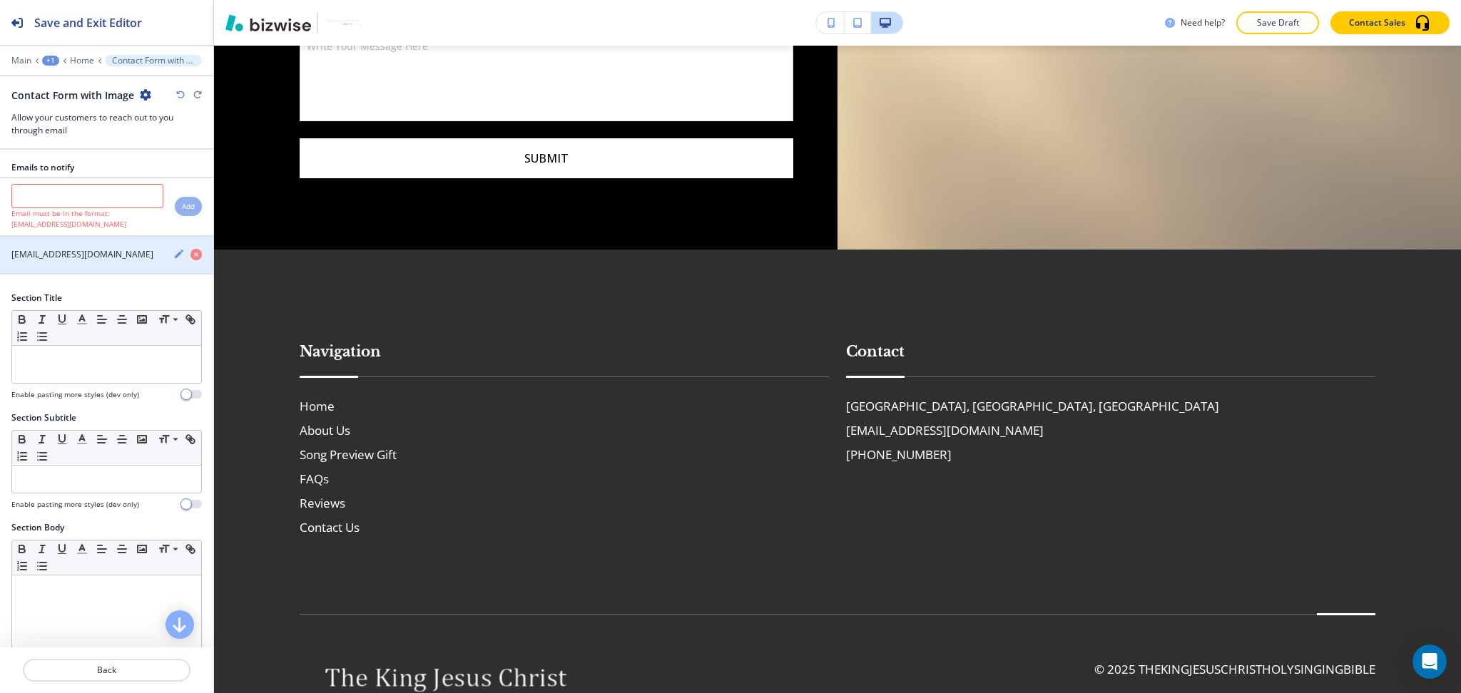
click at [175, 257] on icon "button" at bounding box center [179, 254] width 9 height 9
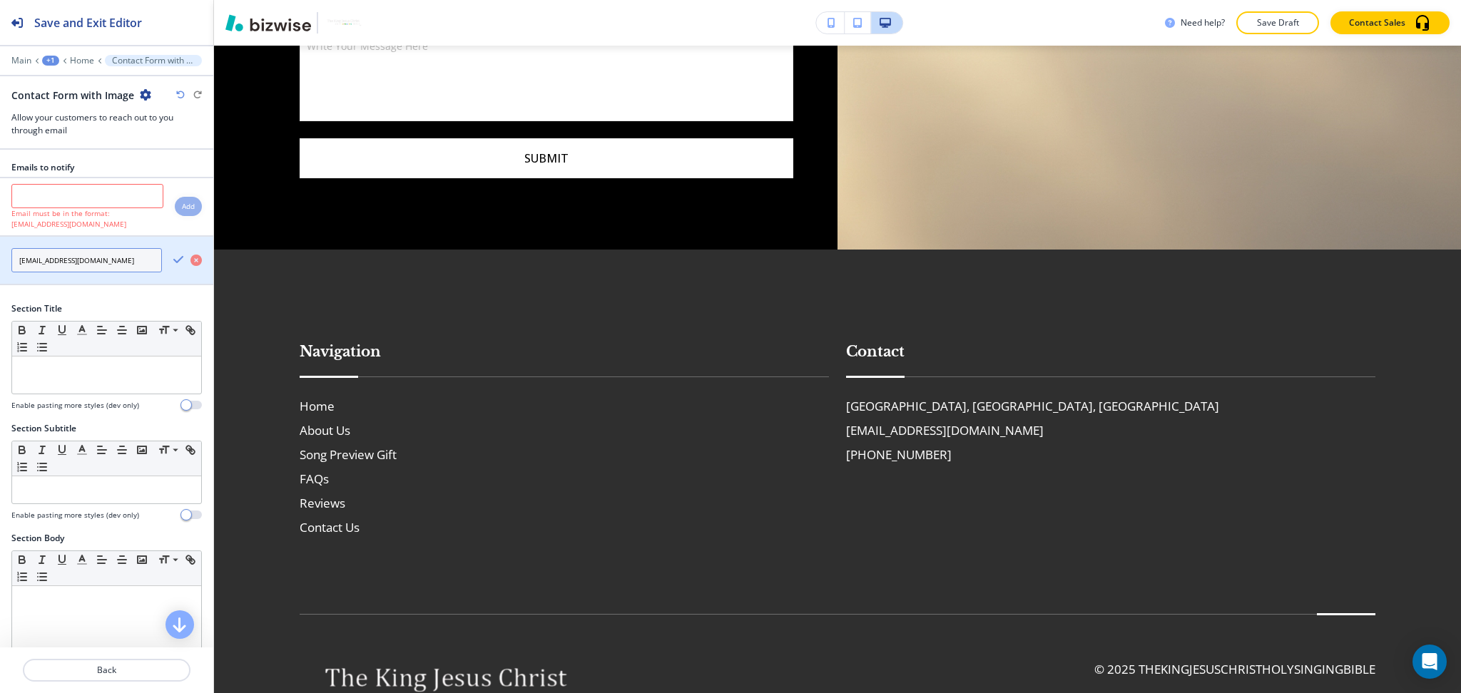
click at [118, 258] on input "info@thekingjesuschristholysingingbible.com" at bounding box center [86, 260] width 150 height 24
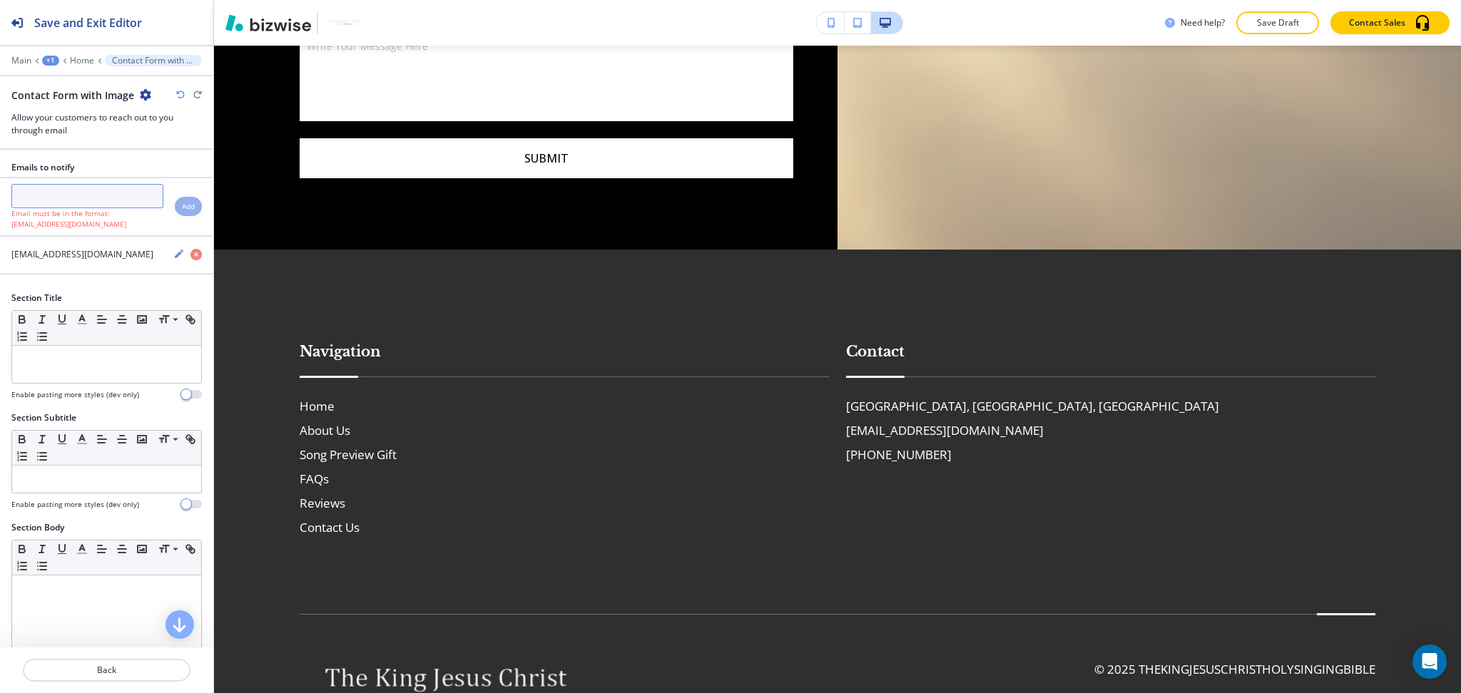
click at [118, 193] on input "text" at bounding box center [87, 196] width 152 height 24
paste input "info@thekingjesuschristholysingingbible.com"
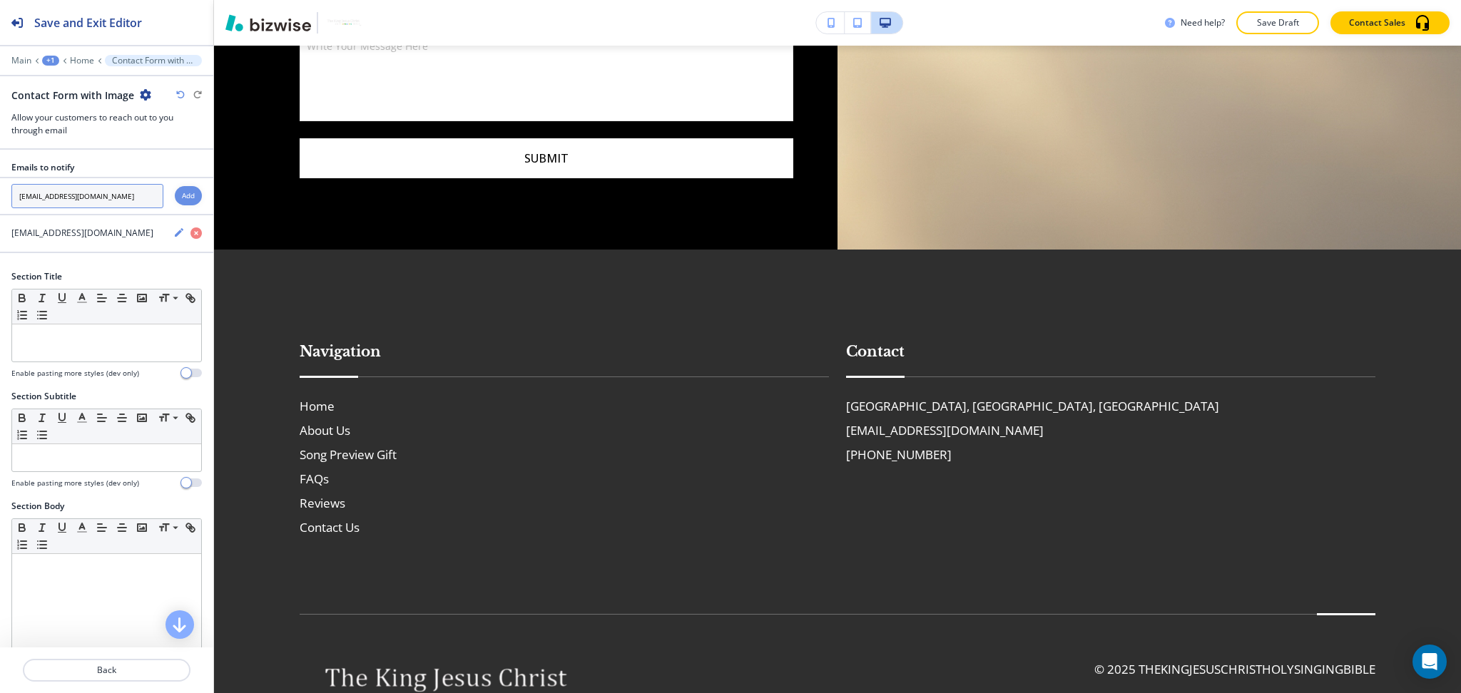
scroll to position [0, 28]
type input "info@thekingjesuschristholysingingbible.com"
click at [182, 193] on h4 "Add" at bounding box center [188, 195] width 13 height 11
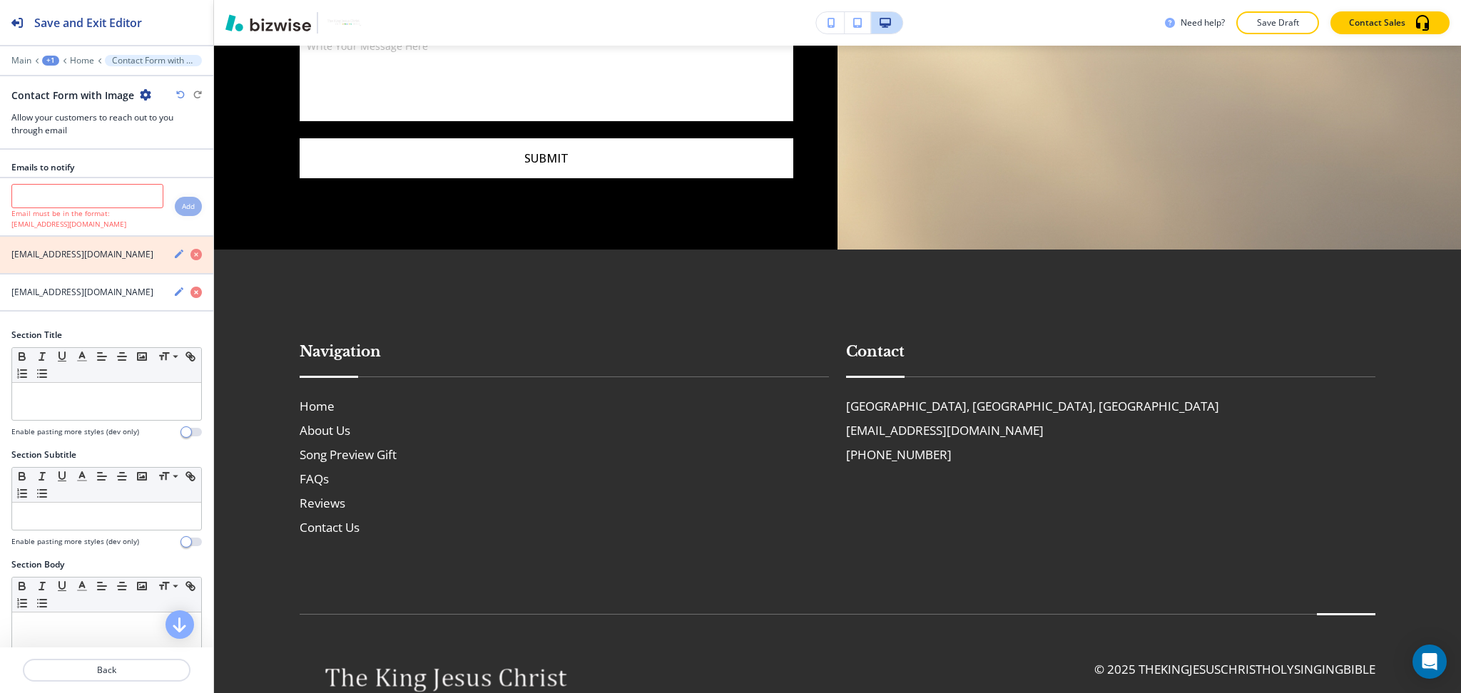
click at [190, 255] on icon "button" at bounding box center [195, 254] width 11 height 11
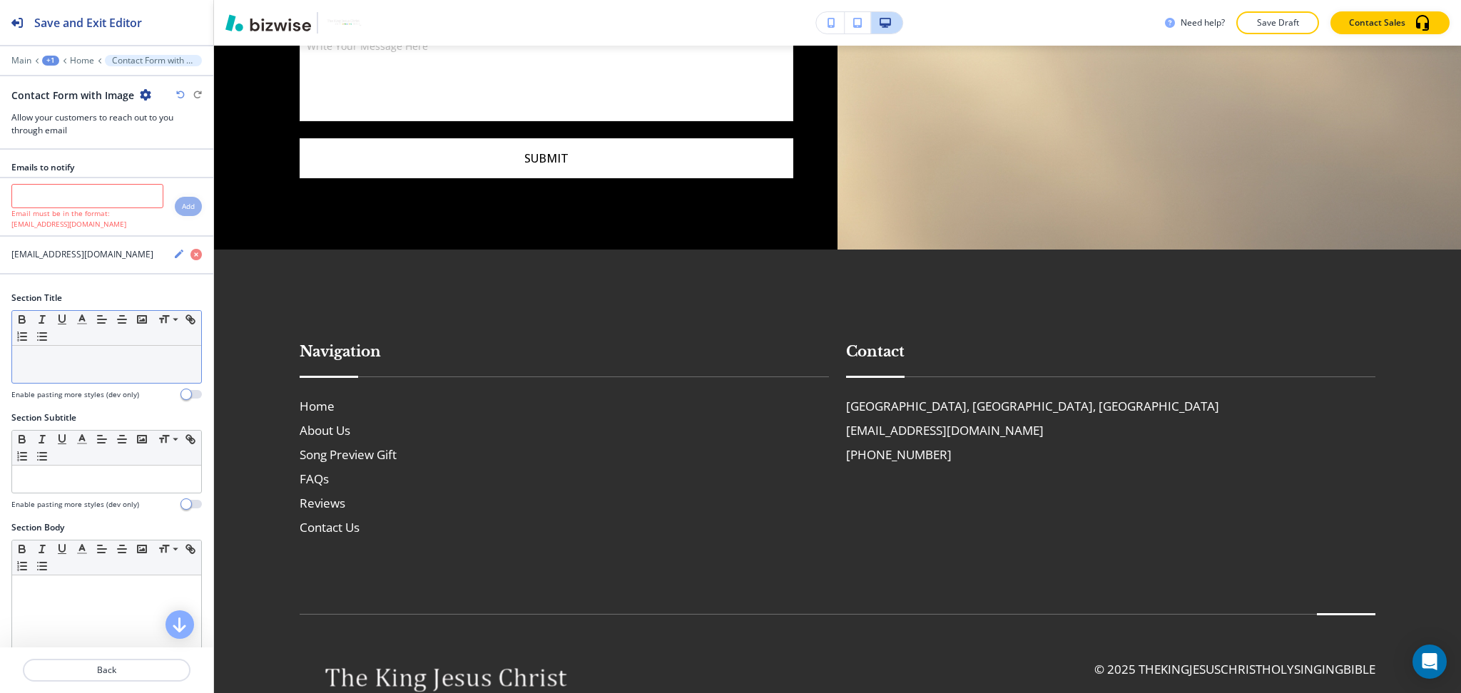
click at [109, 369] on div at bounding box center [106, 364] width 189 height 37
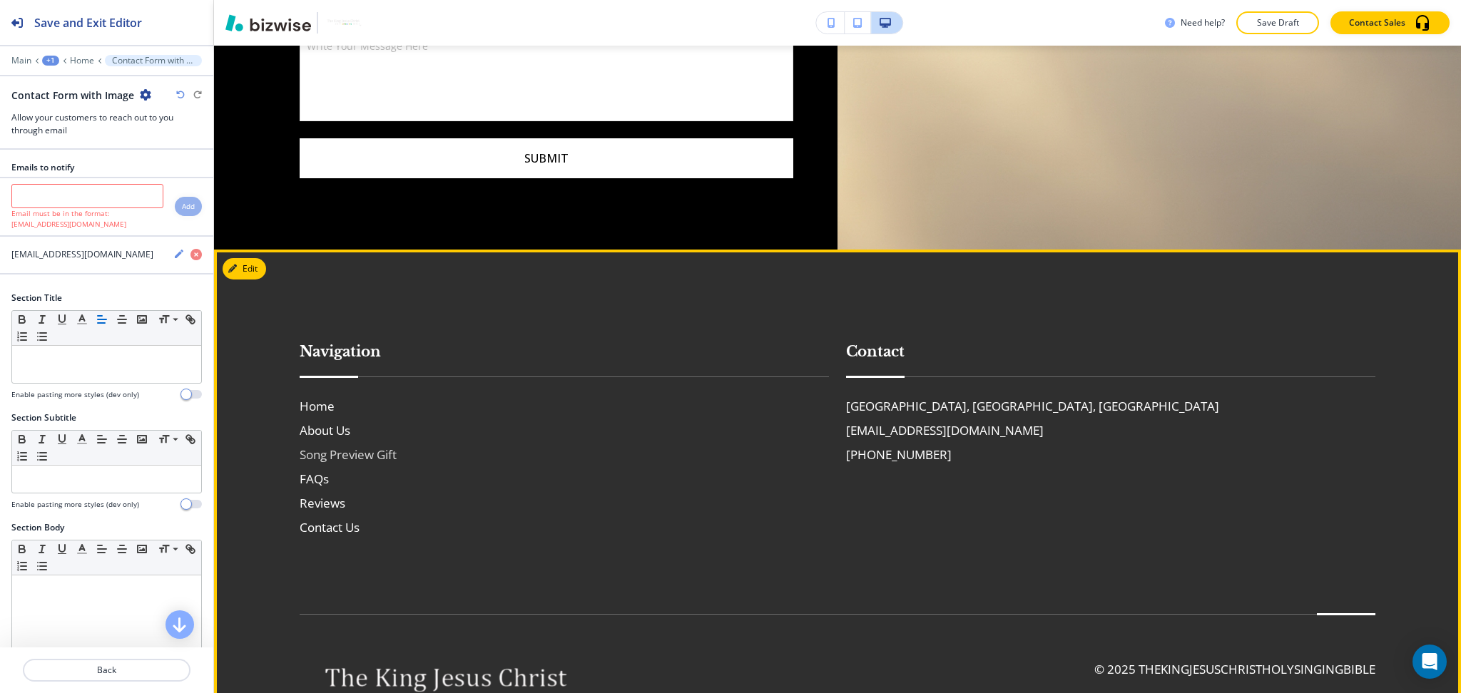
click at [651, 446] on h6 "Song Preview Gift" at bounding box center [564, 455] width 529 height 19
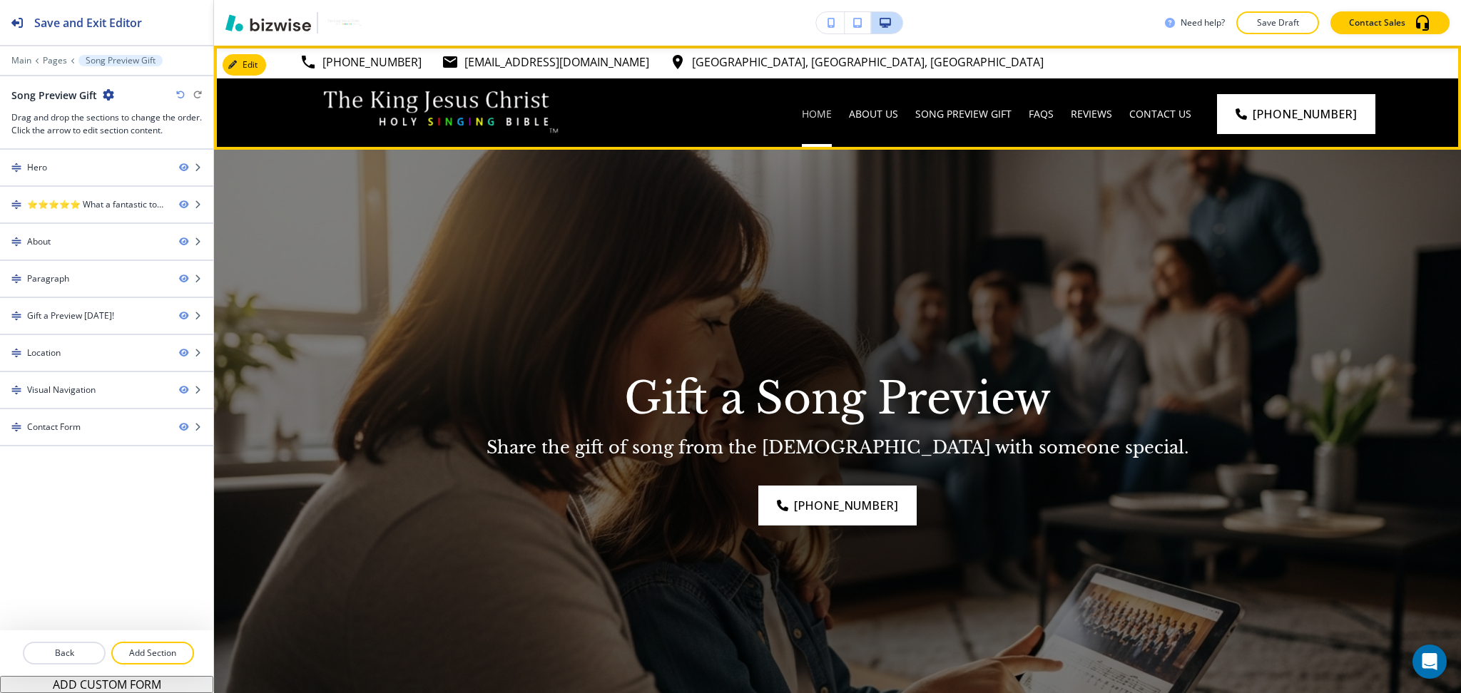
click at [824, 117] on p "Home" at bounding box center [817, 114] width 30 height 14
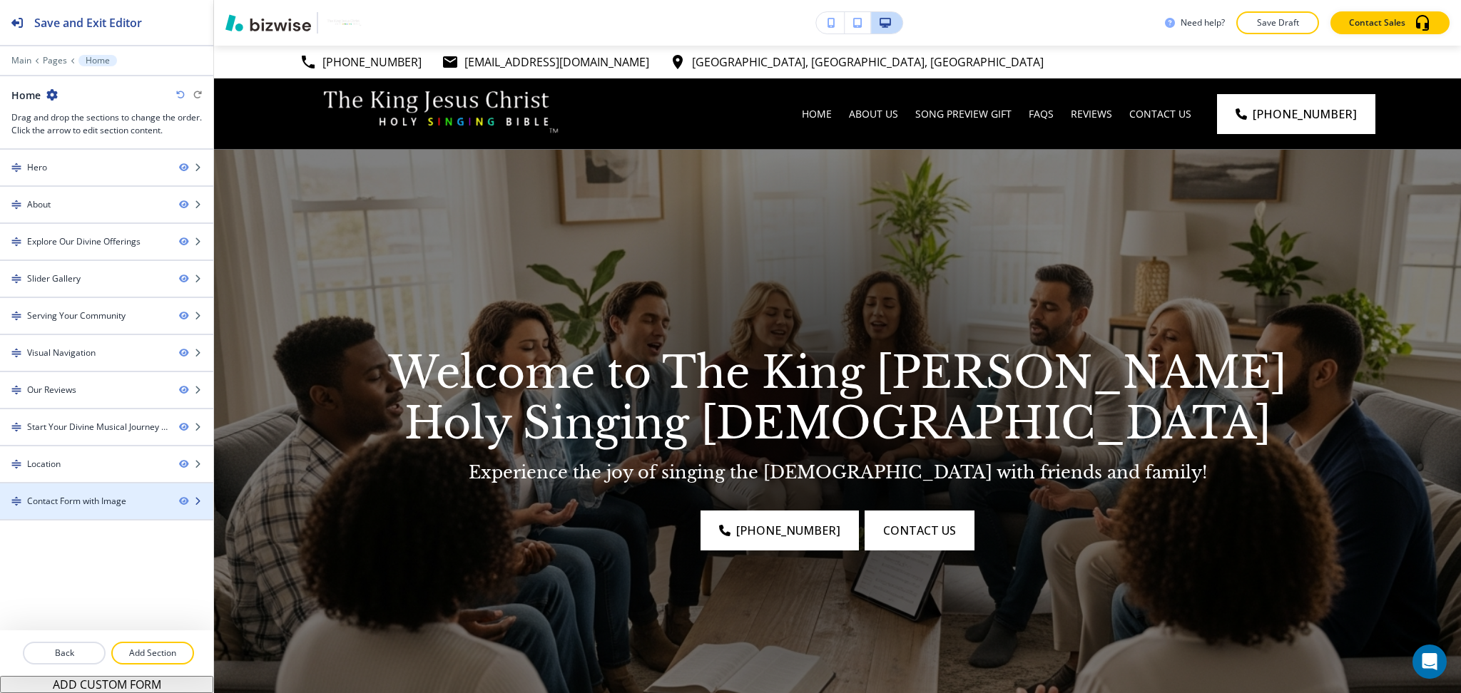
click at [78, 502] on div "Contact Form with Image" at bounding box center [76, 501] width 99 height 13
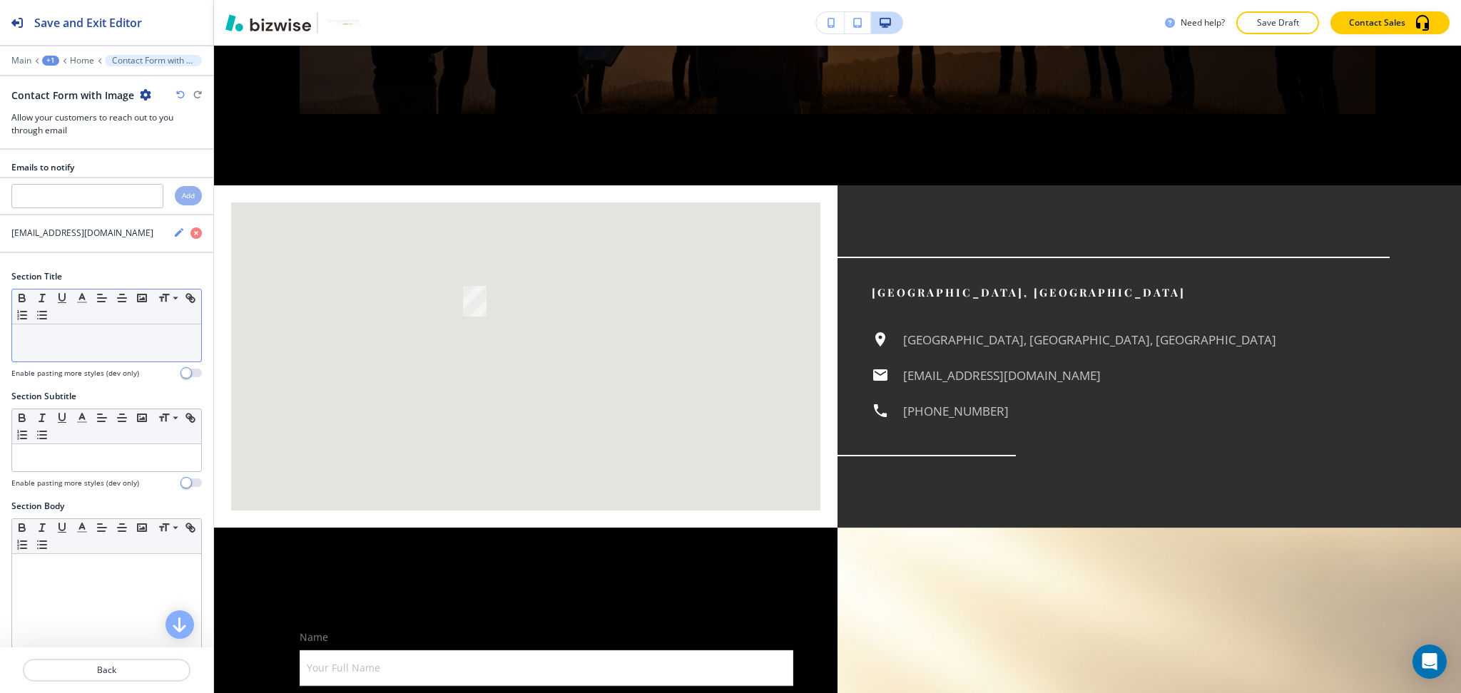
drag, startPoint x: 66, startPoint y: 365, endPoint x: 68, endPoint y: 330, distance: 35.0
click at [66, 359] on div "Section Title Small Normal Large Huge Enable pasting more styles (dev only)" at bounding box center [106, 324] width 190 height 108
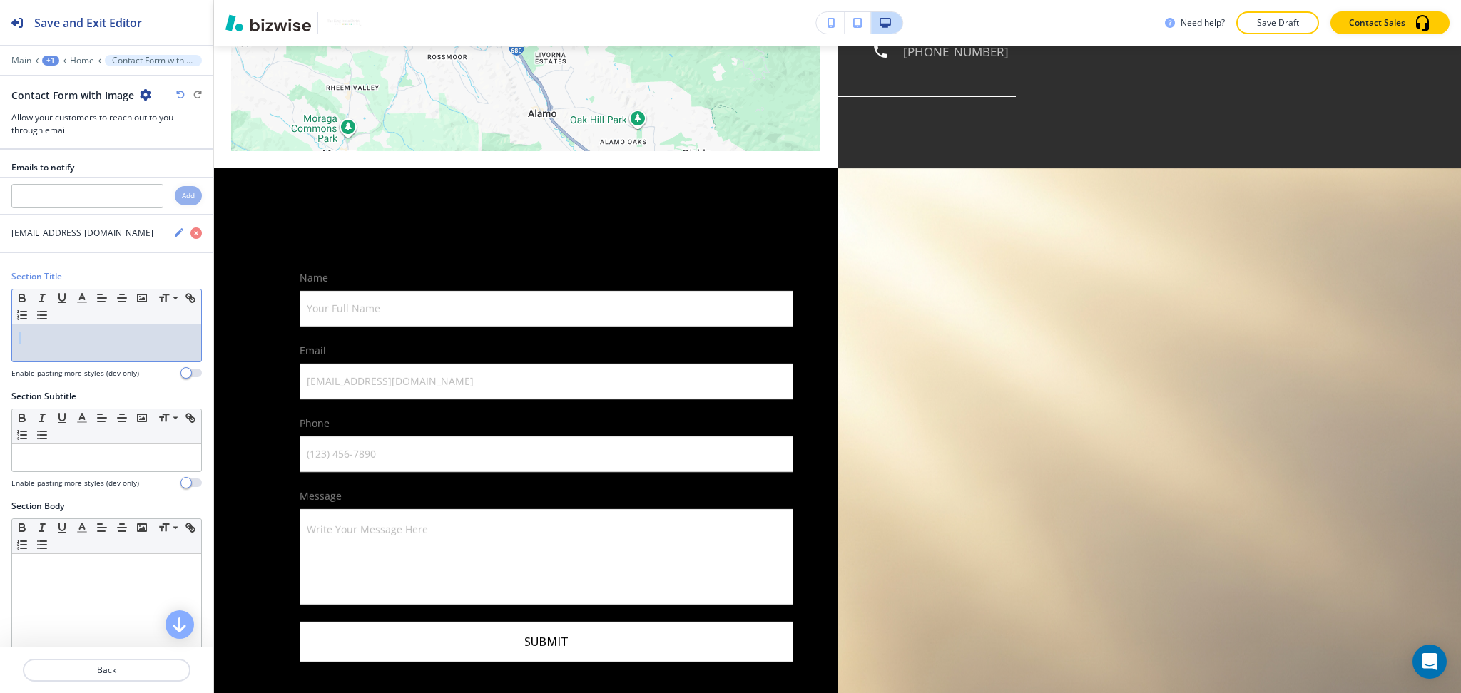
click at [68, 330] on div at bounding box center [106, 342] width 189 height 37
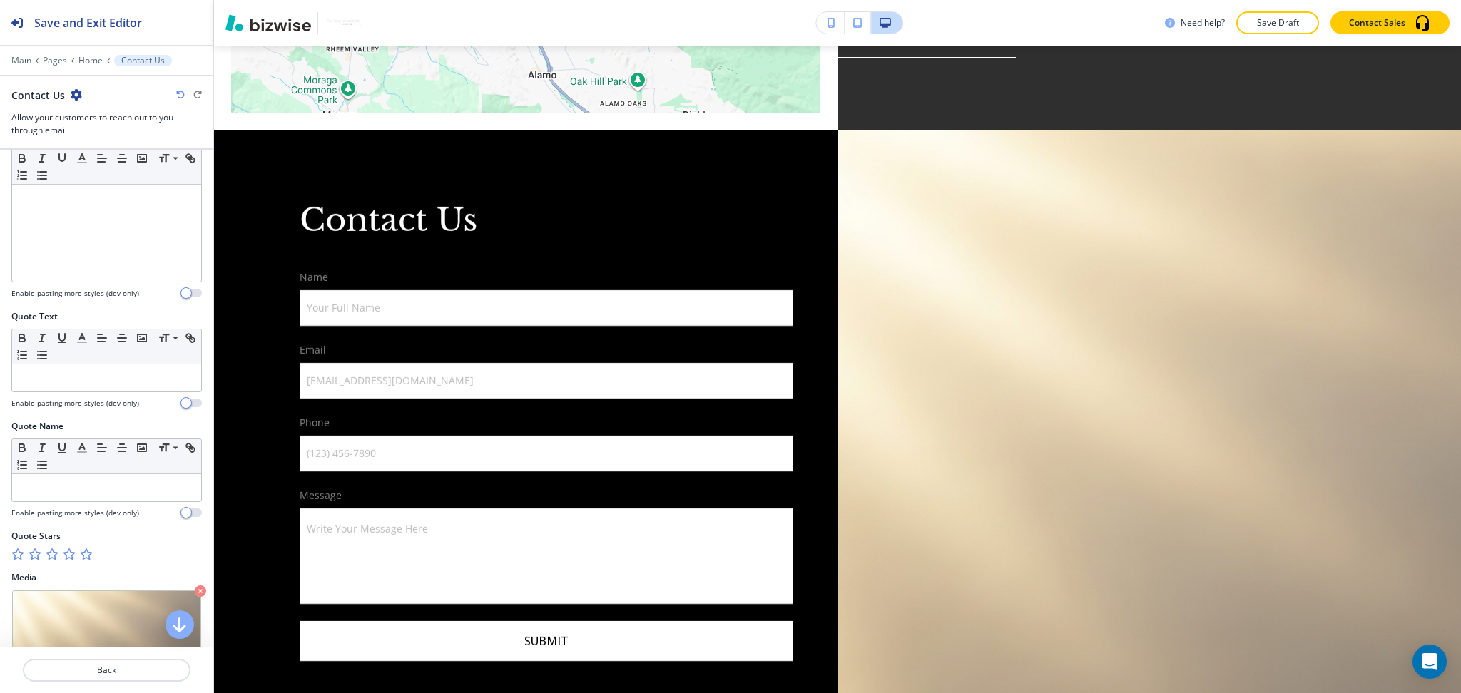
scroll to position [667, 0]
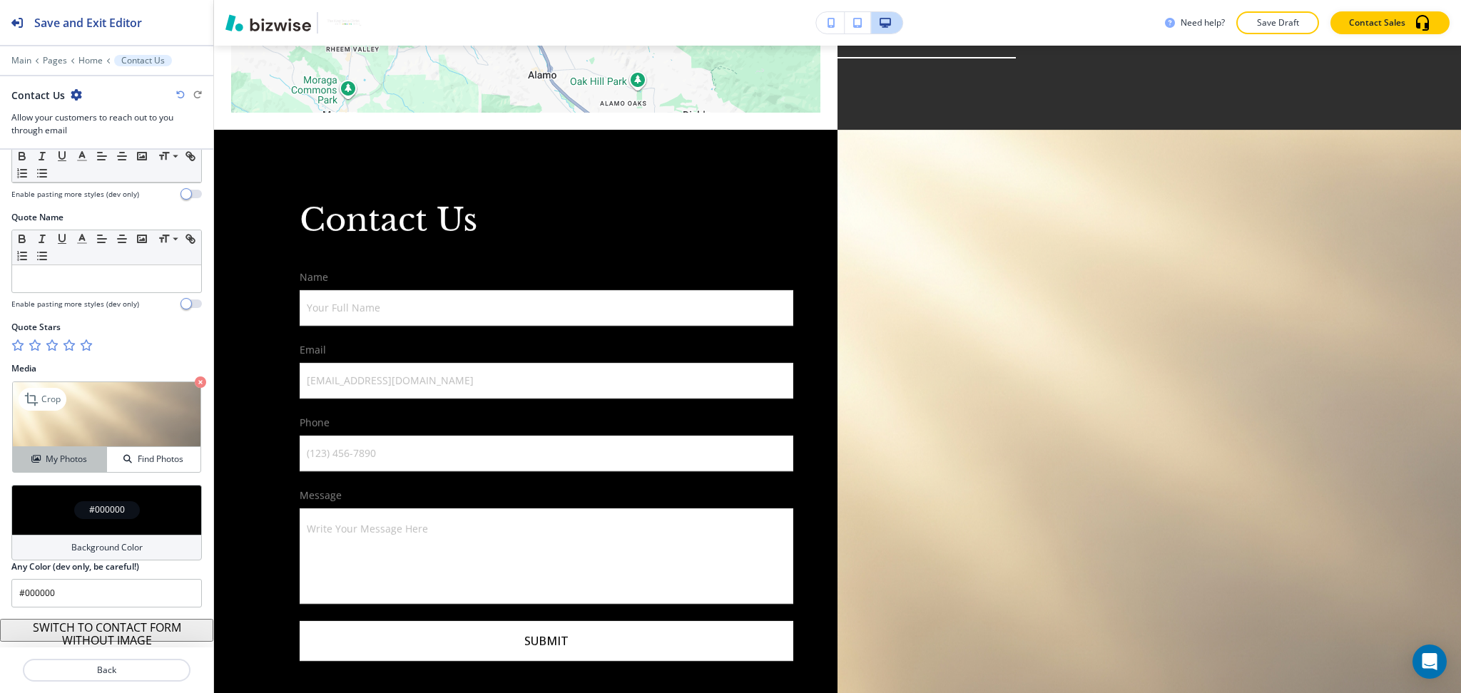
click at [58, 460] on h4 "My Photos" at bounding box center [66, 459] width 41 height 13
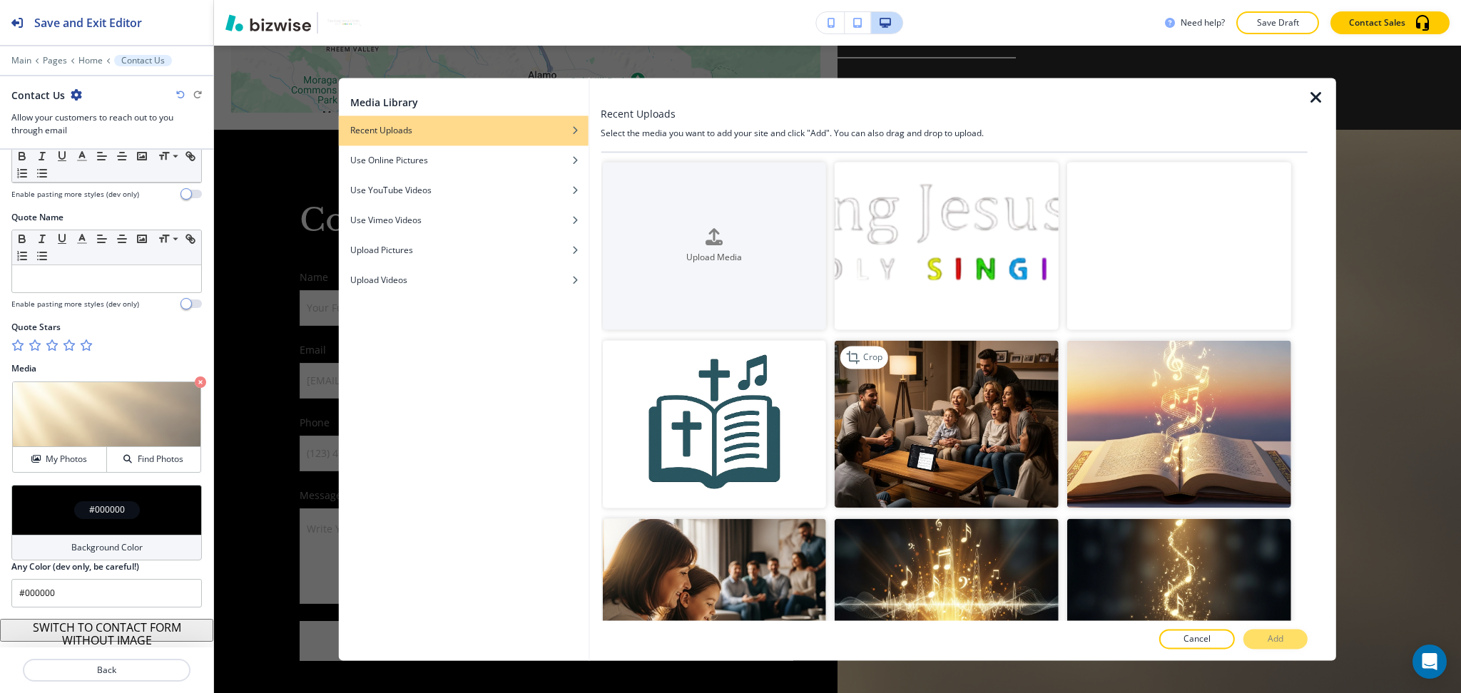
scroll to position [0, 0]
click at [1125, 426] on img "button" at bounding box center [1179, 426] width 224 height 168
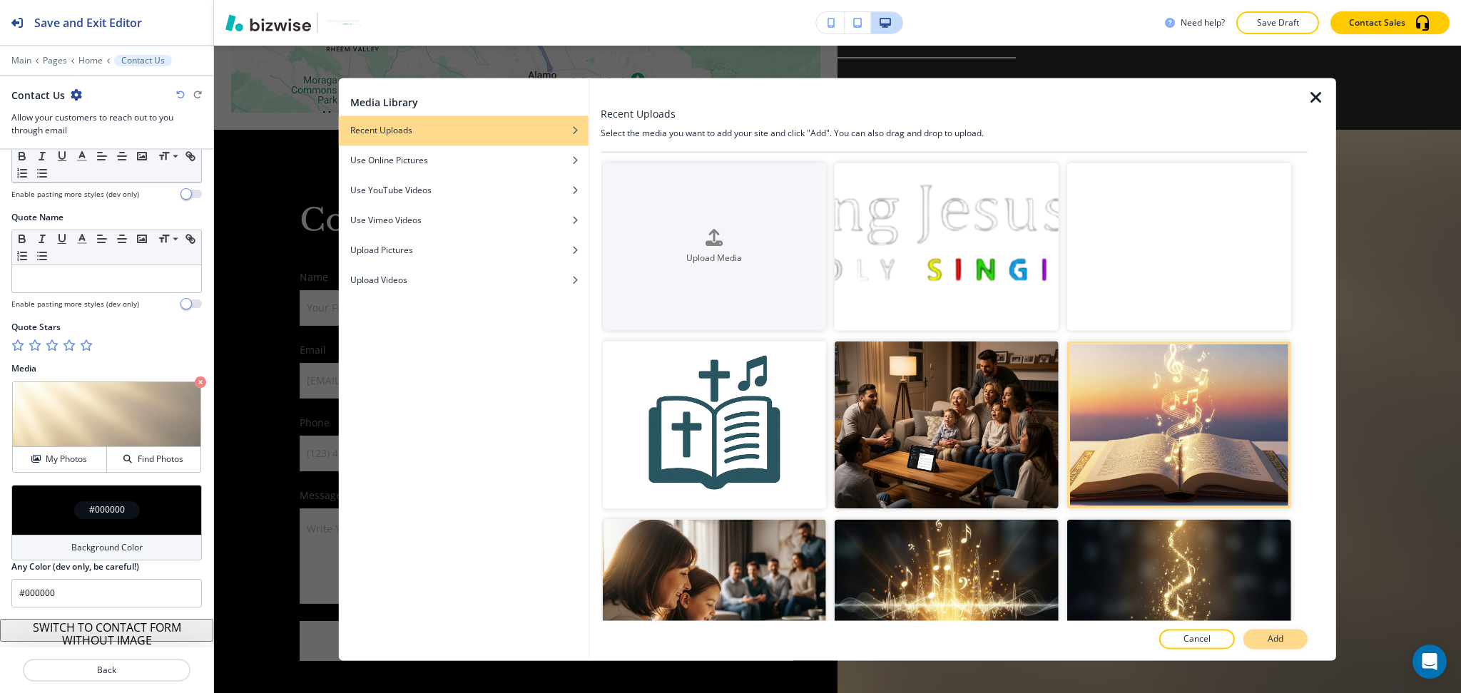
click at [1263, 635] on button "Add" at bounding box center [1275, 640] width 64 height 20
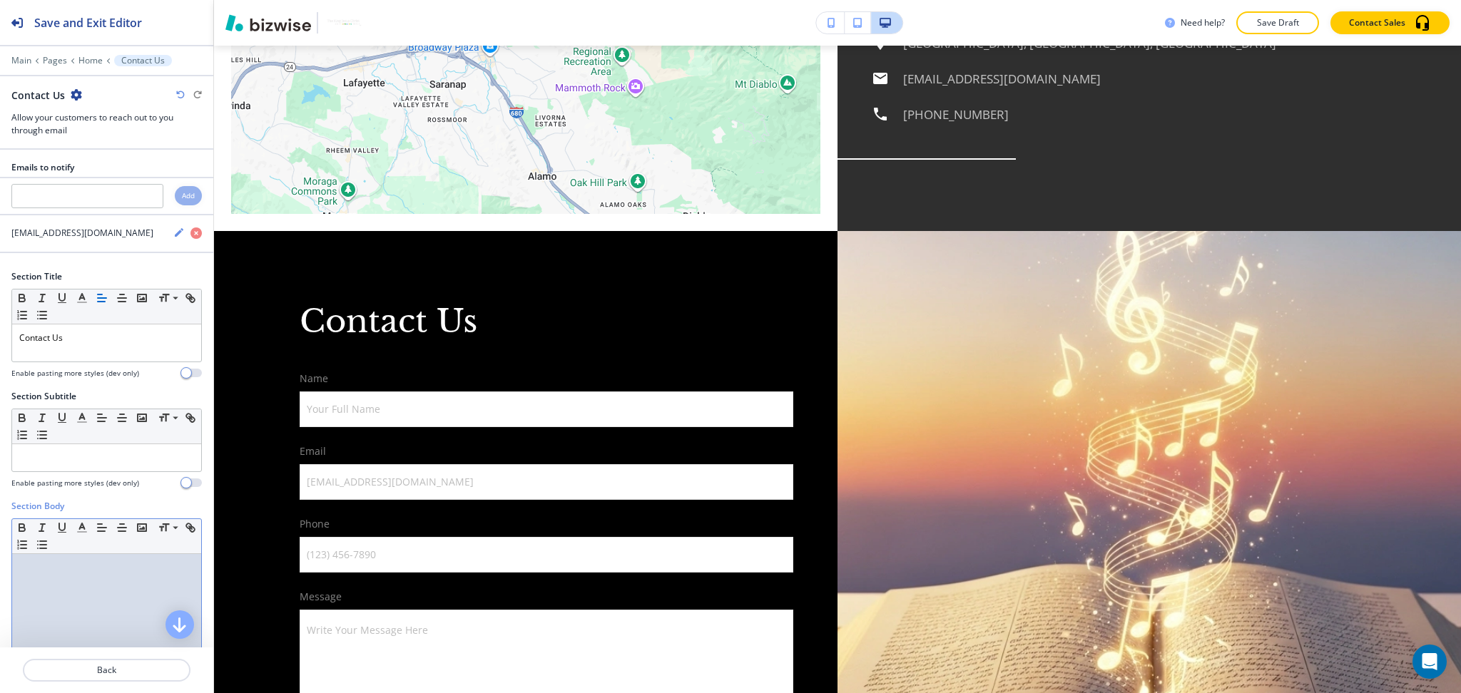
click at [74, 573] on p at bounding box center [106, 567] width 175 height 13
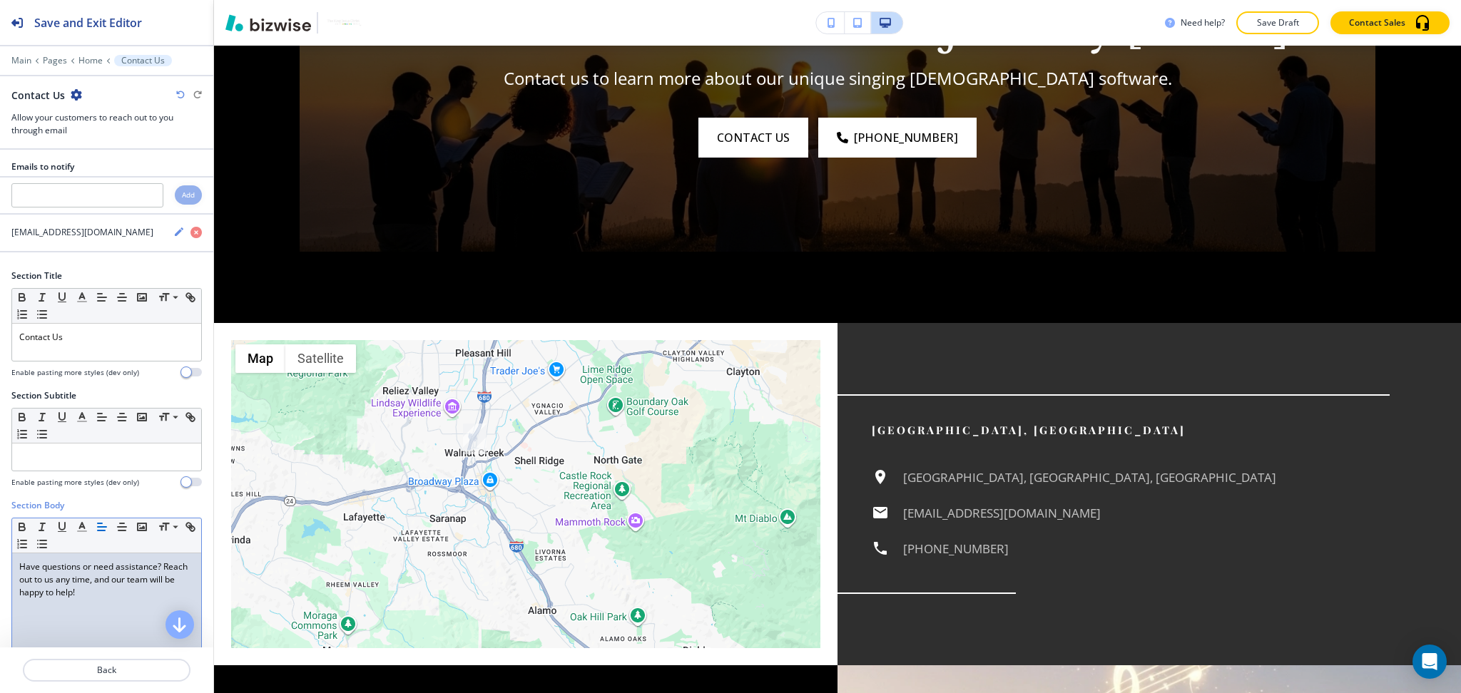
scroll to position [4332, 0]
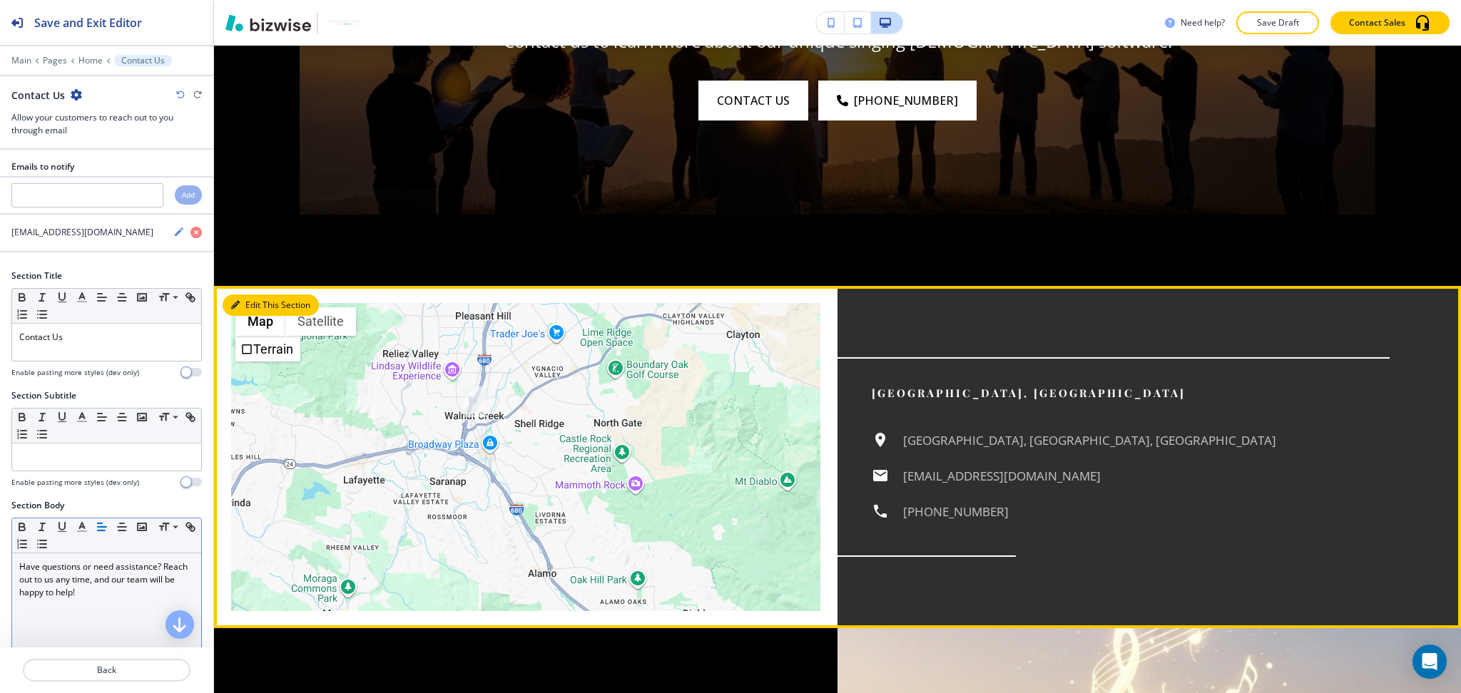
click at [252, 295] on button "Edit This Section" at bounding box center [271, 305] width 96 height 21
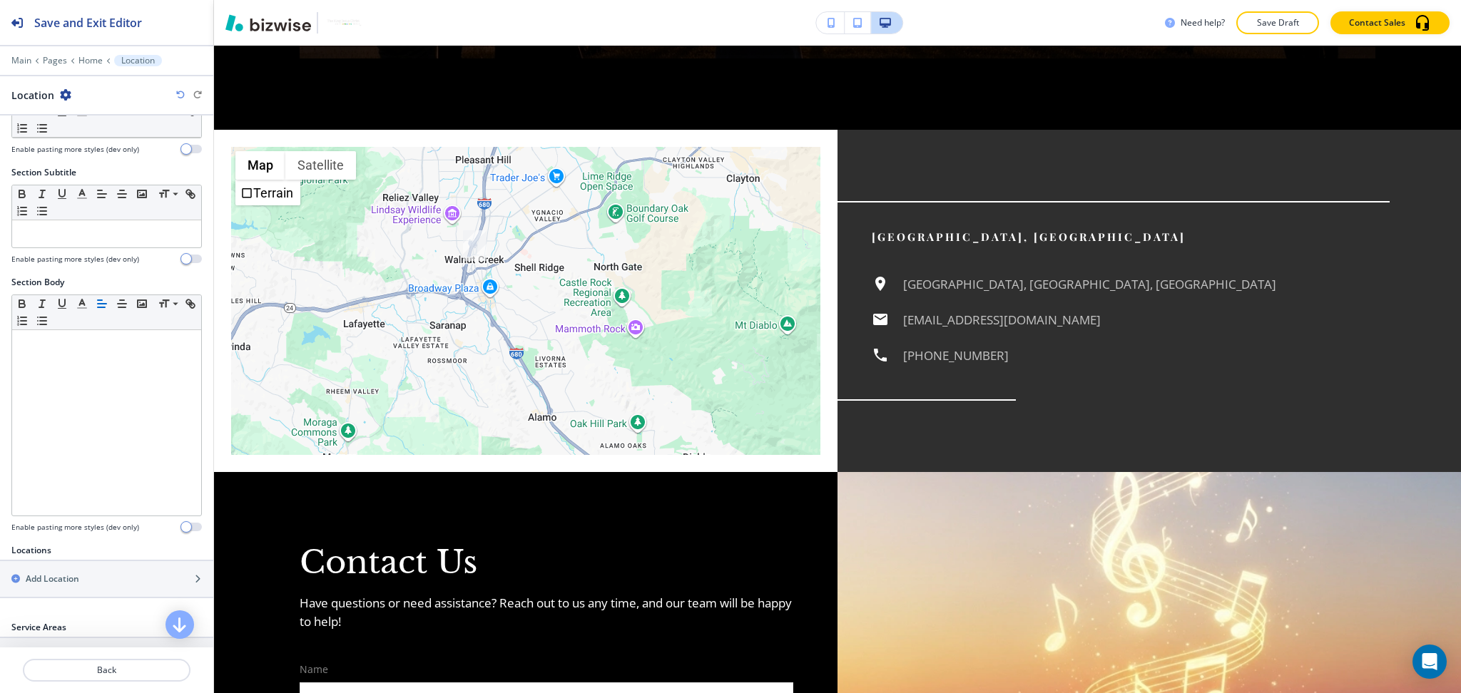
scroll to position [302, 0]
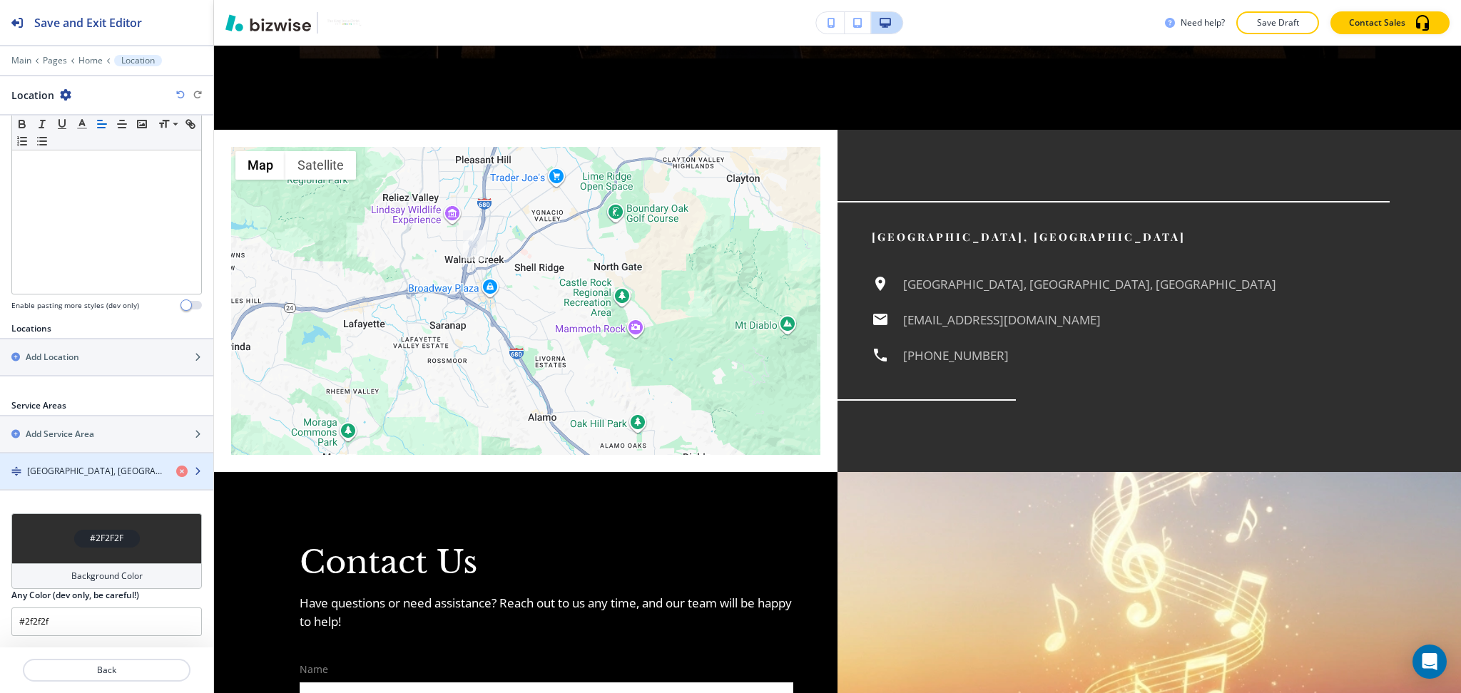
click at [76, 470] on h4 "Walnut Creek, CA" at bounding box center [96, 471] width 138 height 13
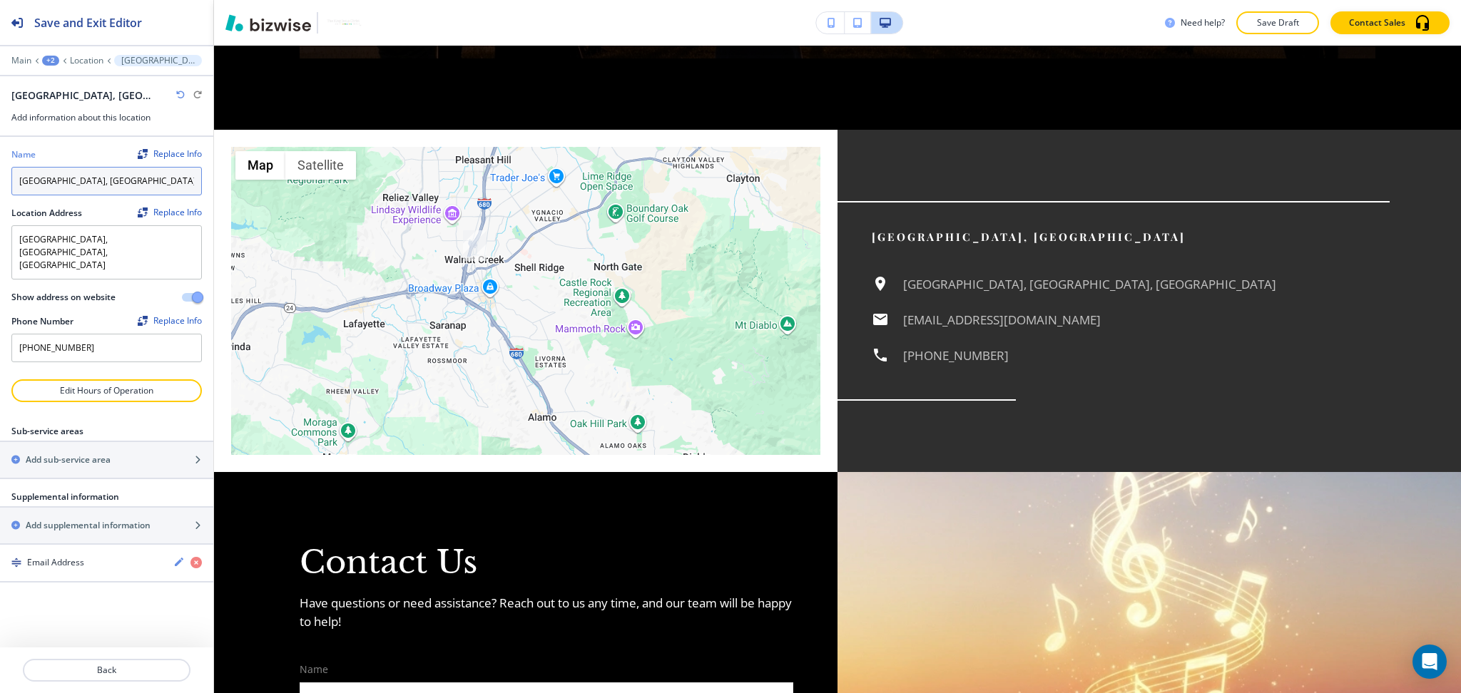
drag, startPoint x: 108, startPoint y: 170, endPoint x: 0, endPoint y: 165, distance: 108.5
click at [0, 165] on div "Name Replace Info Walnut Creek, CA Location Address Replace Info Walnut Creek, …" at bounding box center [106, 258] width 213 height 242
type input "Our Location"
click at [1192, 203] on div "Walnut Creek, CA Walnut Creek, CA, USA info@thekingjesuschristholysingingbible.…" at bounding box center [1130, 284] width 518 height 163
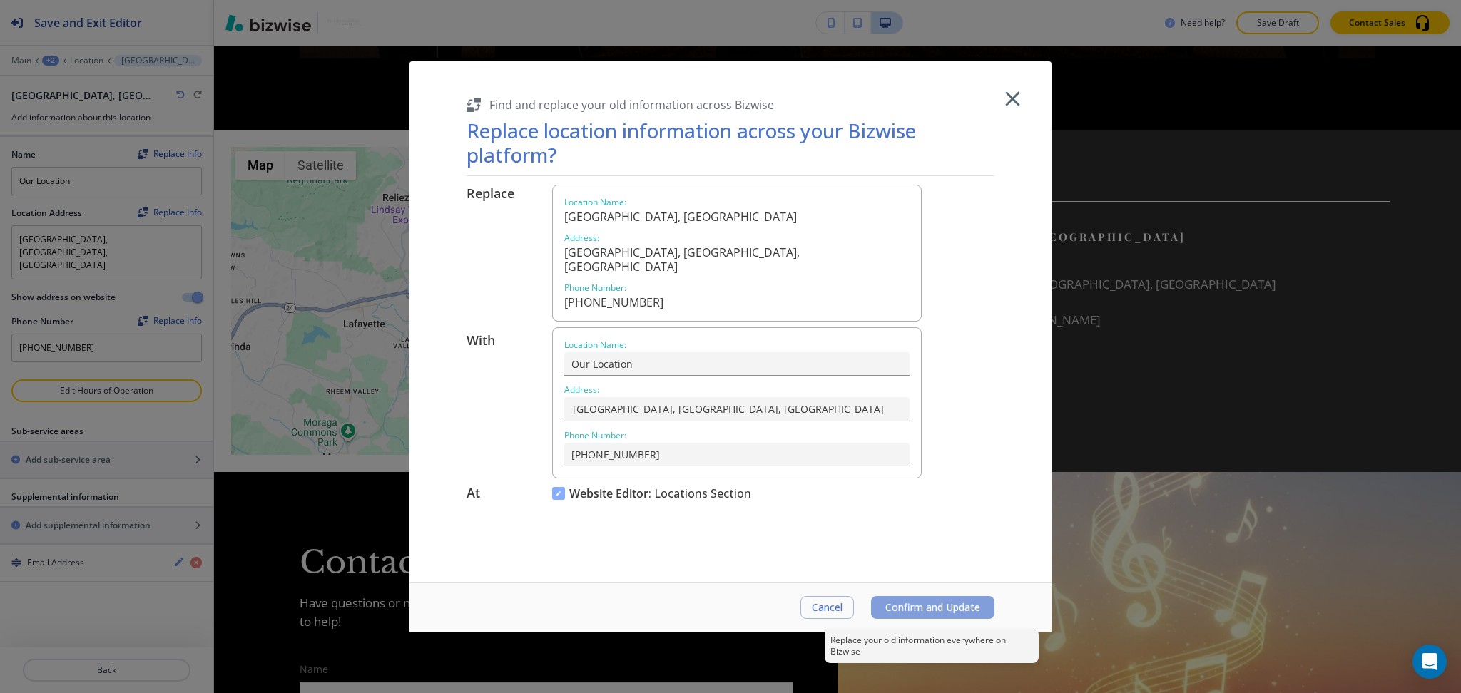
click at [909, 600] on button "Confirm and Update" at bounding box center [932, 607] width 123 height 23
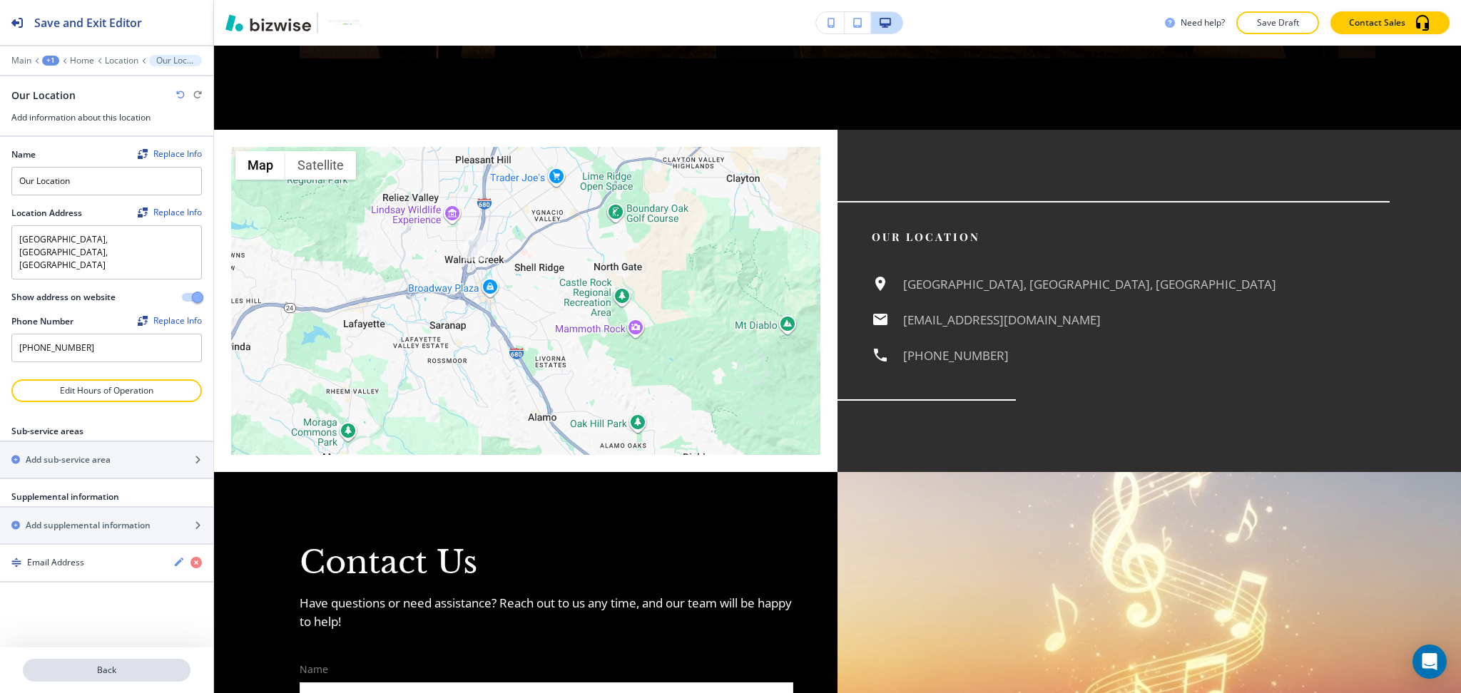
click at [110, 674] on p "Back" at bounding box center [106, 670] width 165 height 13
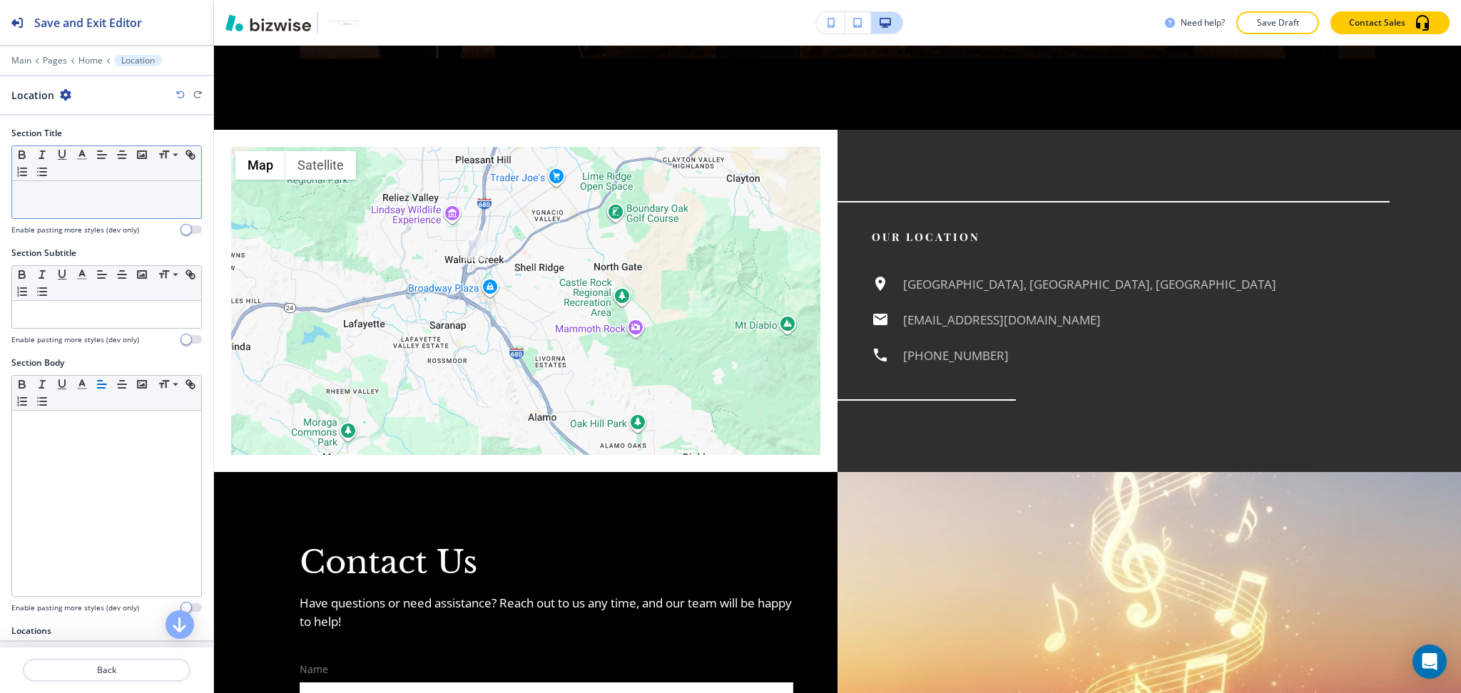
click at [92, 188] on p at bounding box center [106, 194] width 175 height 13
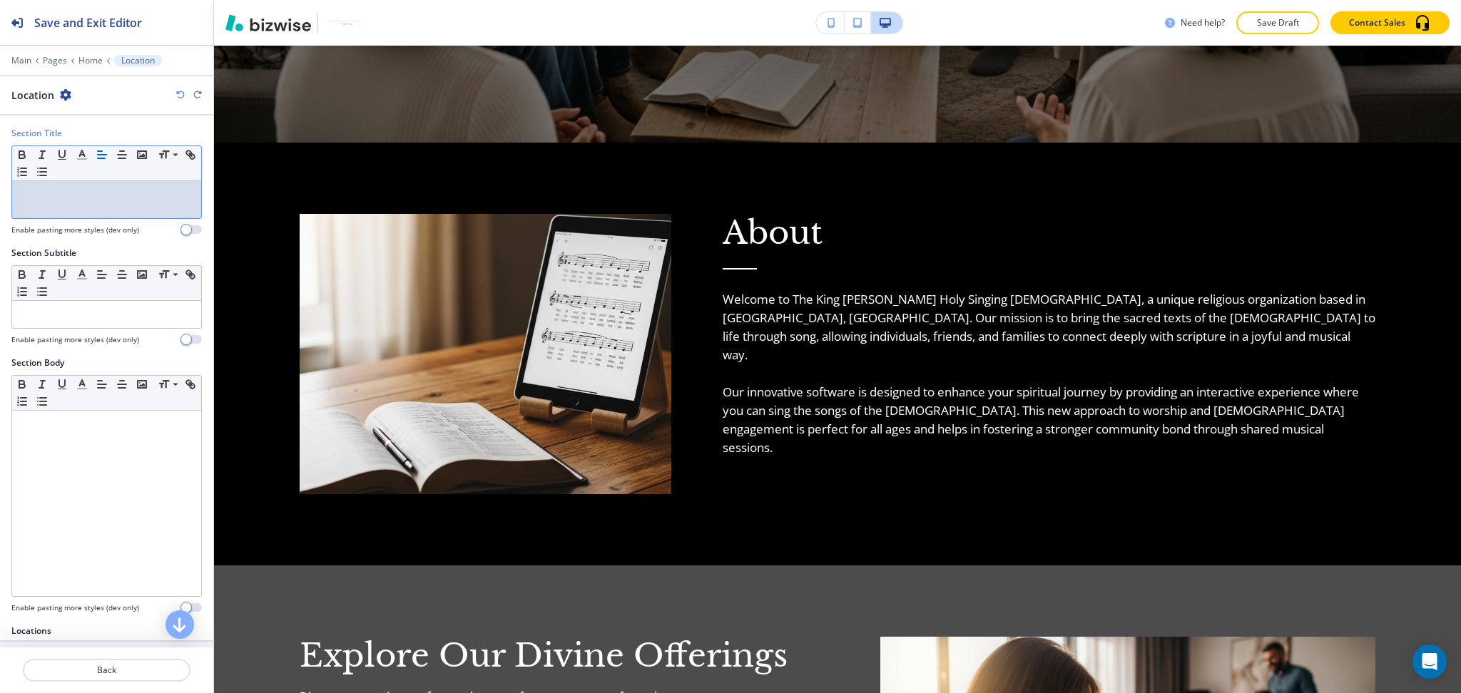
scroll to position [548, 0]
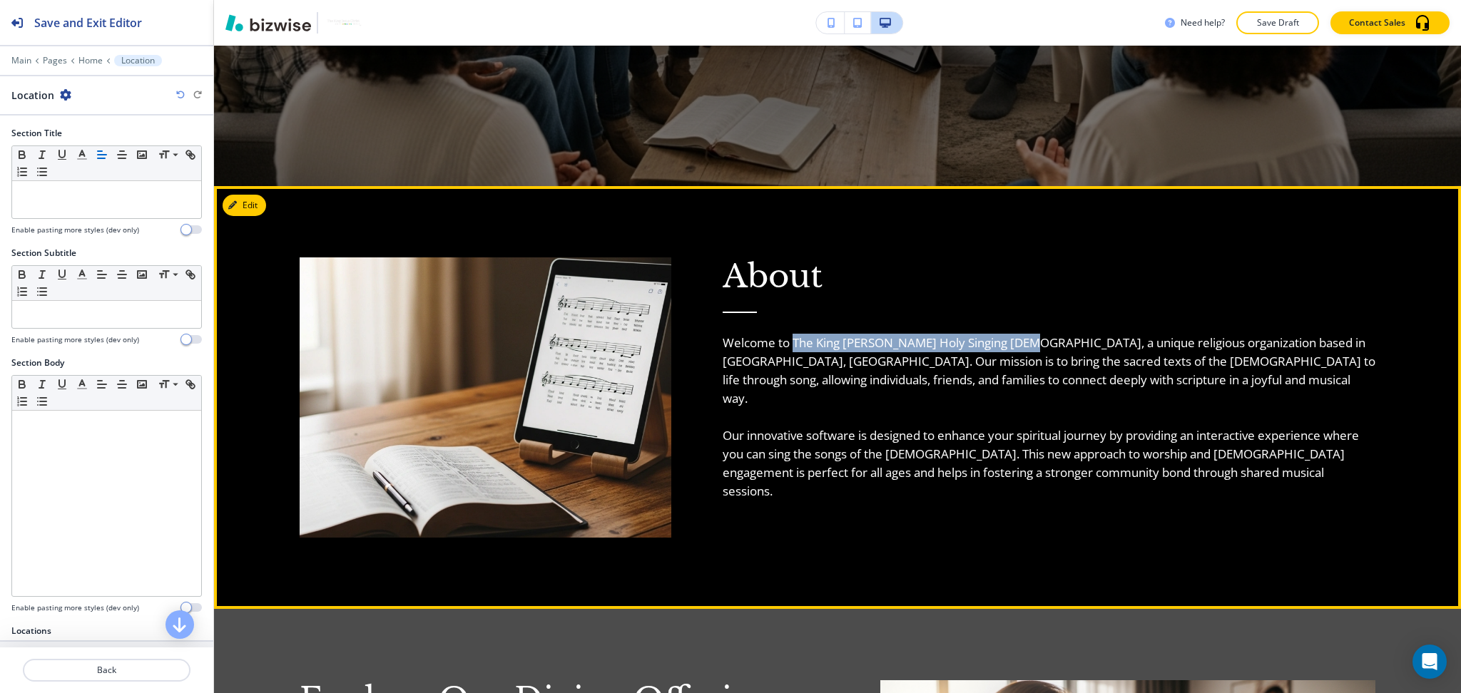
drag, startPoint x: 789, startPoint y: 342, endPoint x: 1004, endPoint y: 348, distance: 215.5
click at [1004, 348] on p "Welcome to The King Jesus Christ Holy Singing Bible, a unique religious organiz…" at bounding box center [1048, 371] width 653 height 74
copy p "The King Jesus Christ Holy Singing Bible"
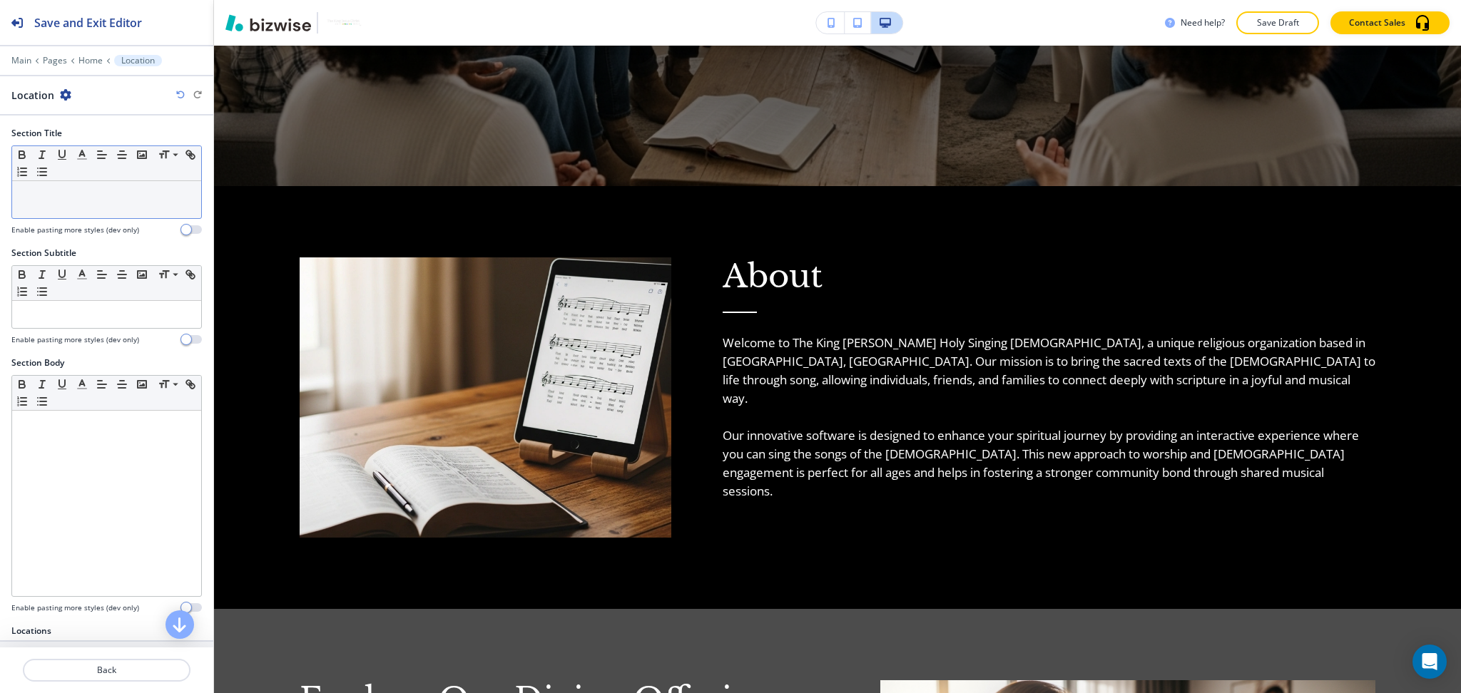
click at [43, 200] on p at bounding box center [106, 194] width 175 height 13
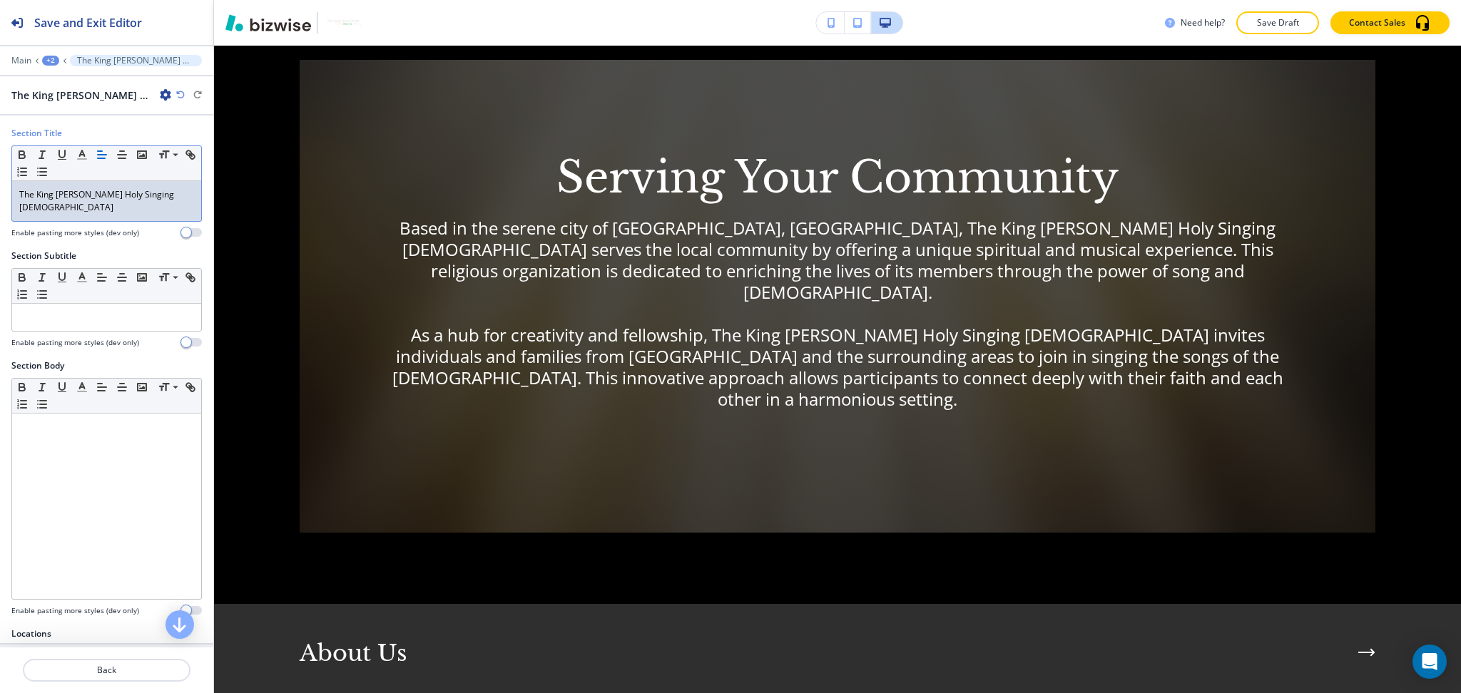
scroll to position [2253, 0]
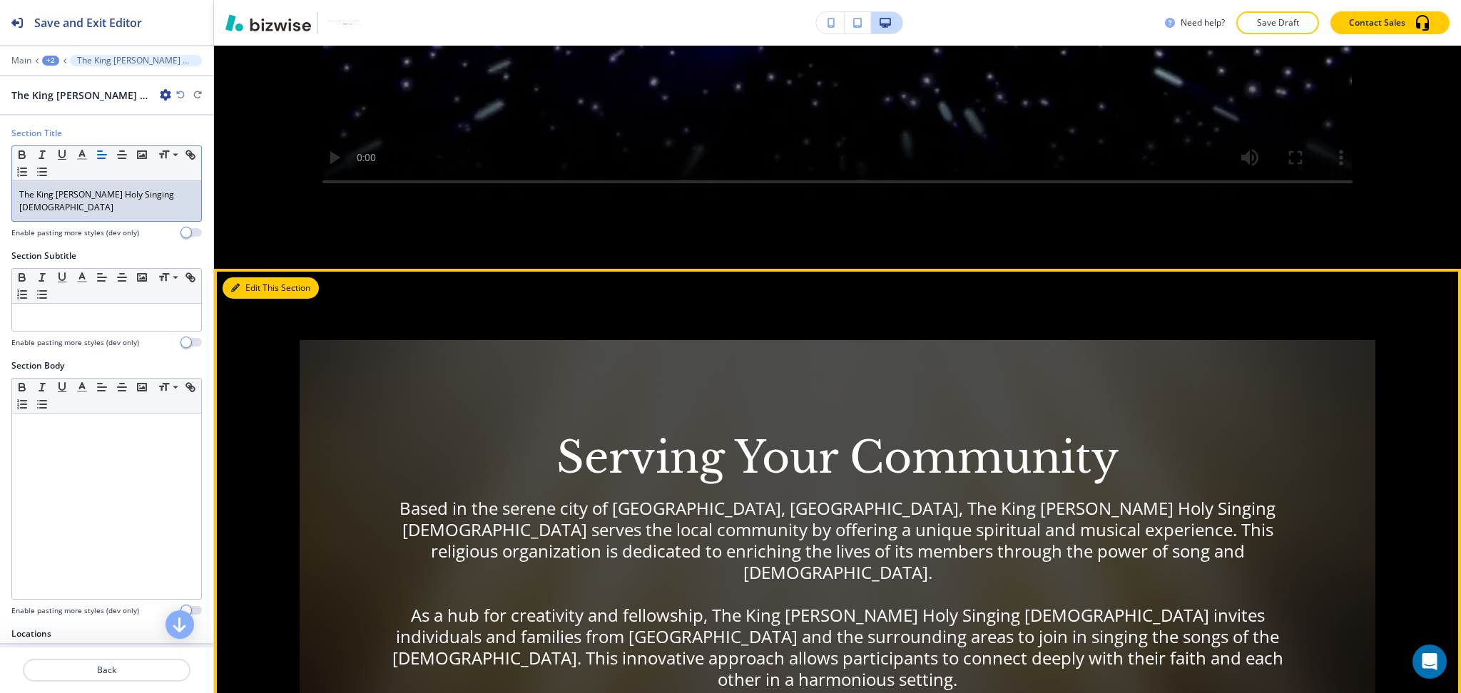
click at [249, 277] on button "Edit This Section" at bounding box center [271, 287] width 96 height 21
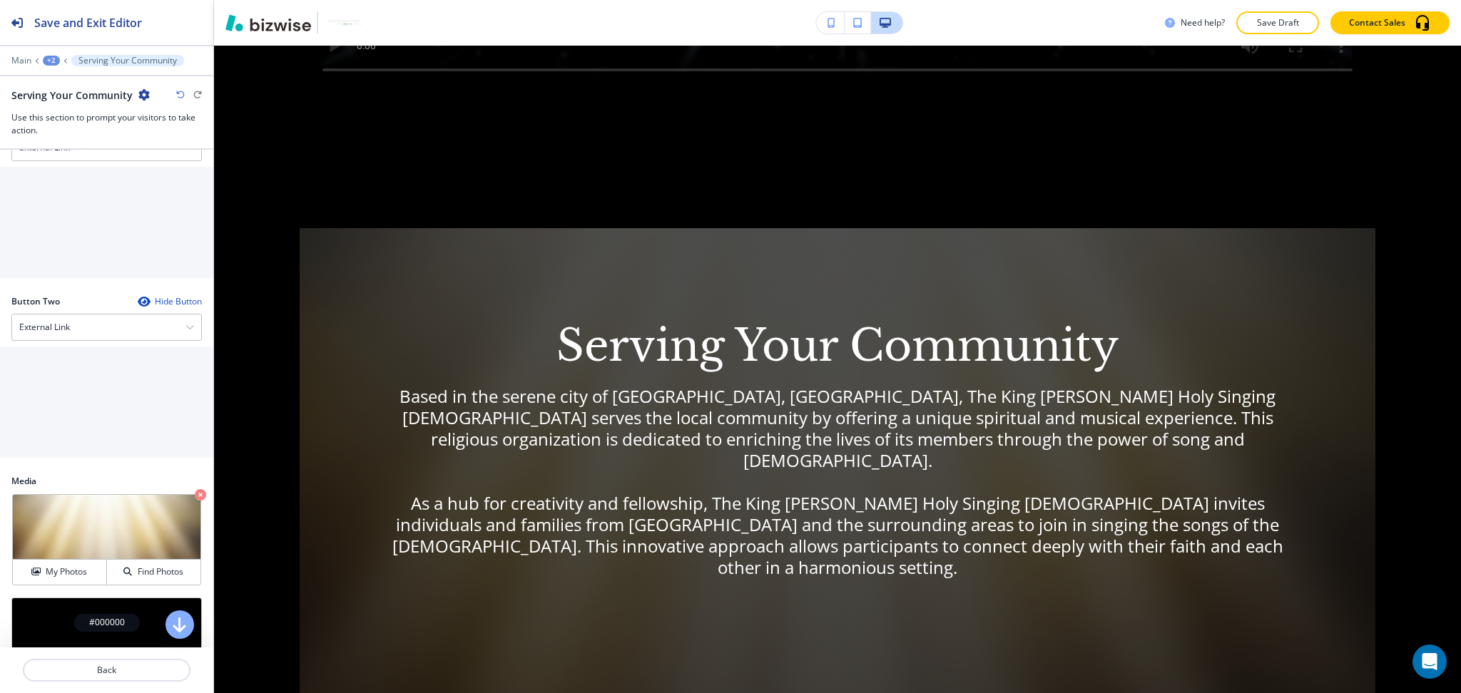
scroll to position [747, 0]
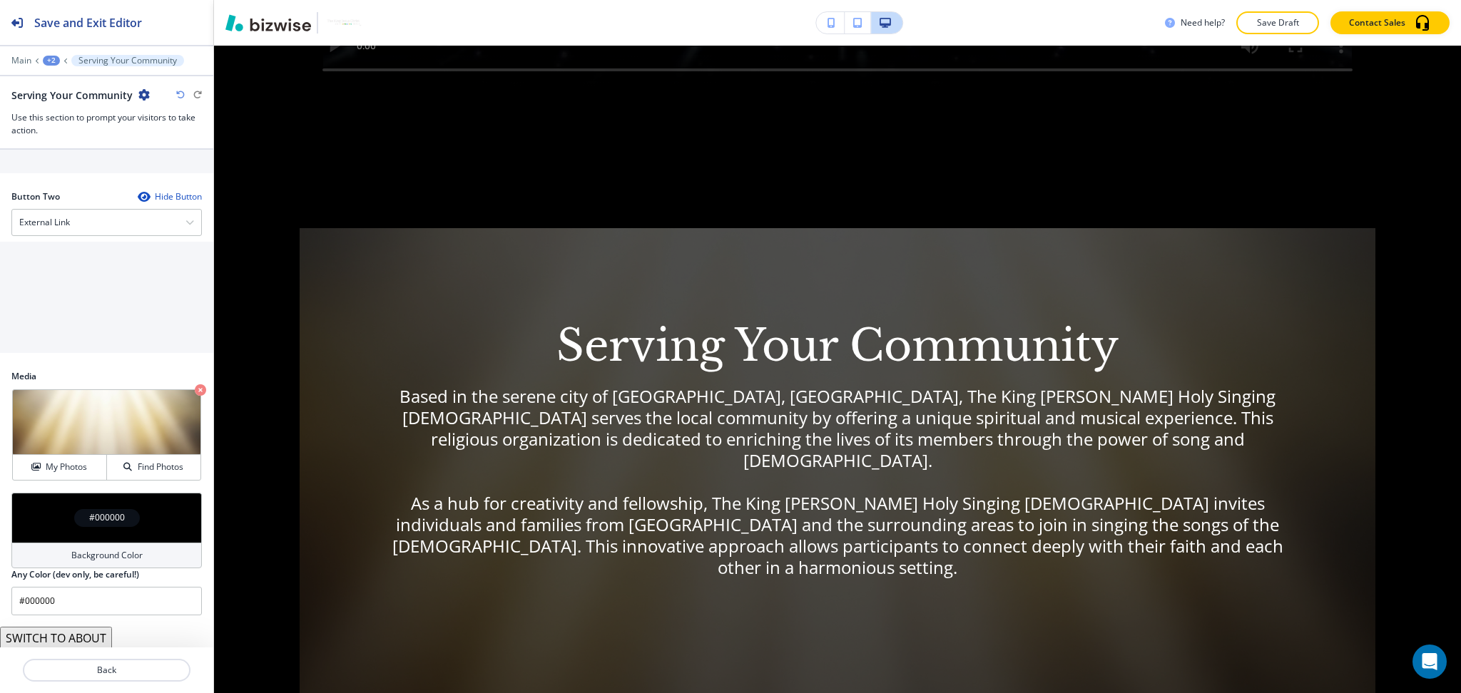
click at [105, 650] on button "SWITCH TO PARAGRAPHS" at bounding box center [74, 661] width 148 height 23
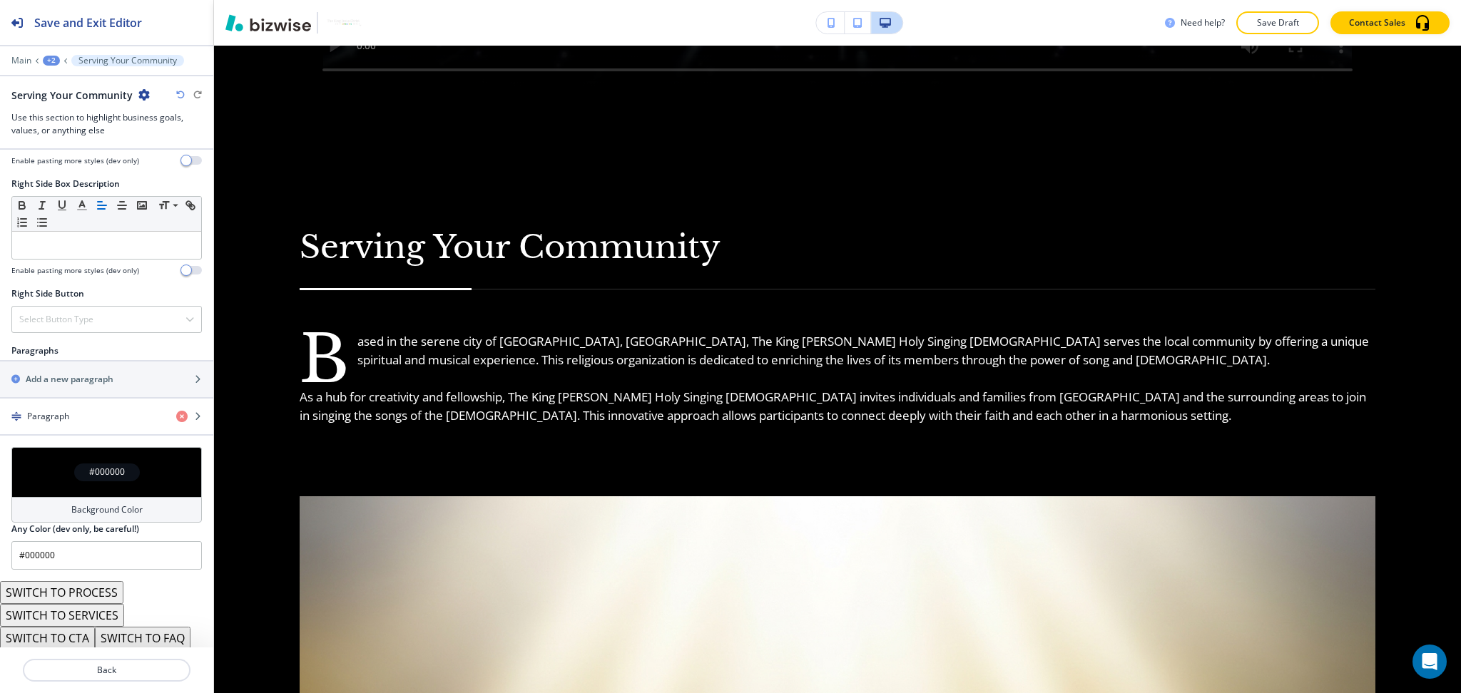
click at [93, 581] on button "SWITCH TO PROCESS" at bounding box center [61, 592] width 123 height 23
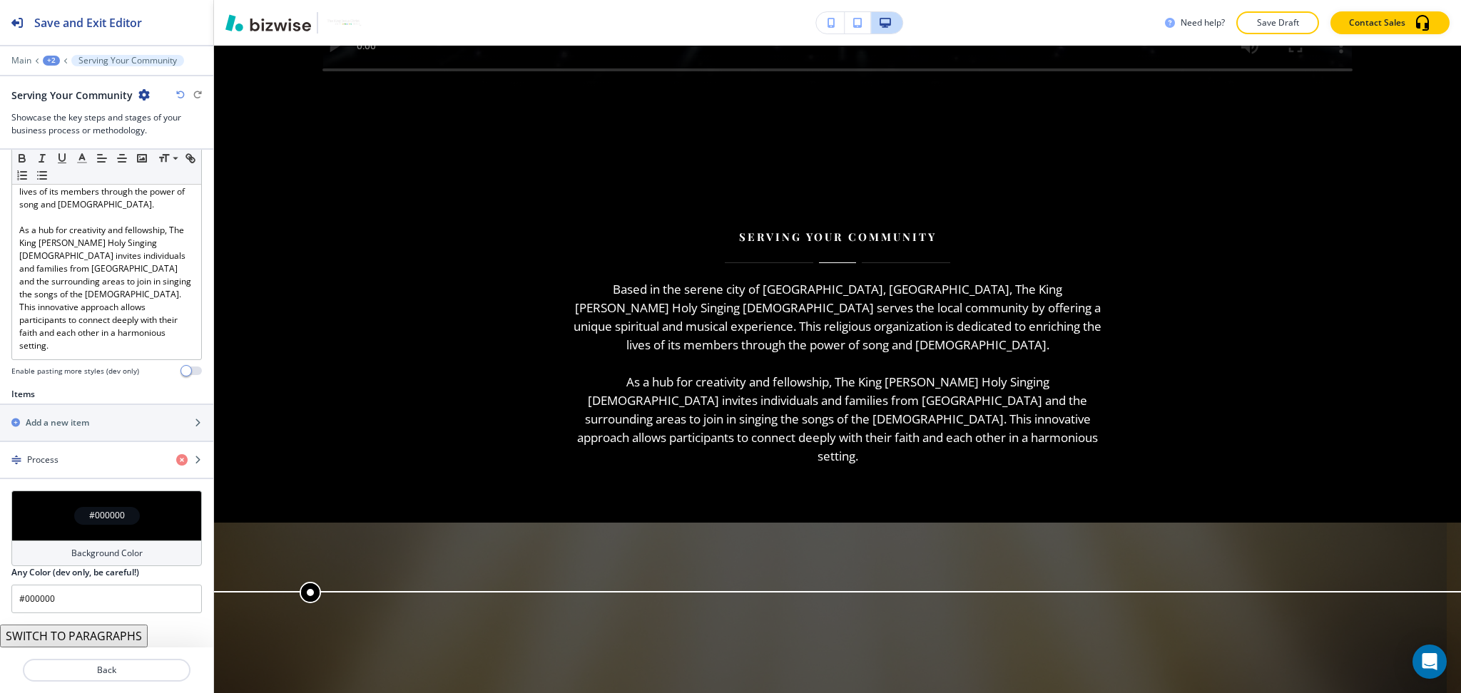
scroll to position [344, 0]
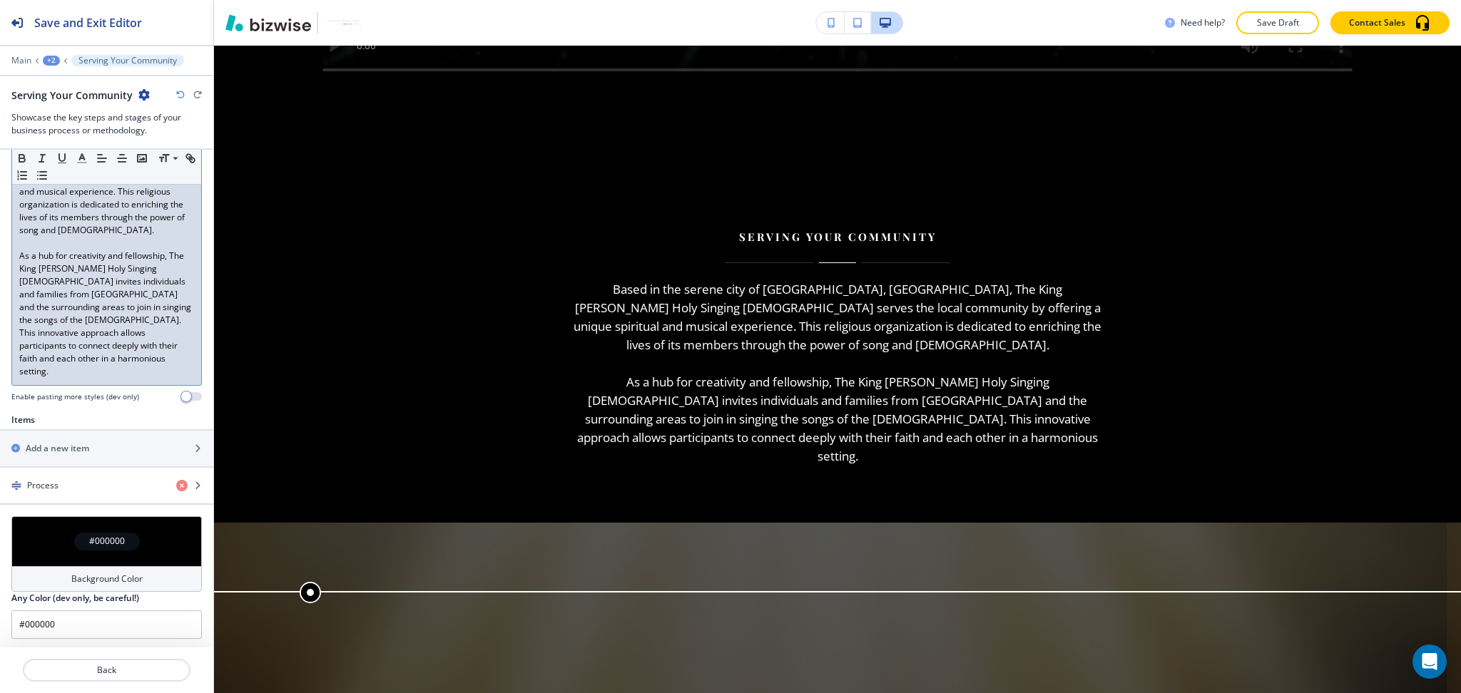
click at [60, 295] on p "As a hub for creativity and fellowship, The King Jesus Christ Holy Singing Bibl…" at bounding box center [106, 314] width 175 height 128
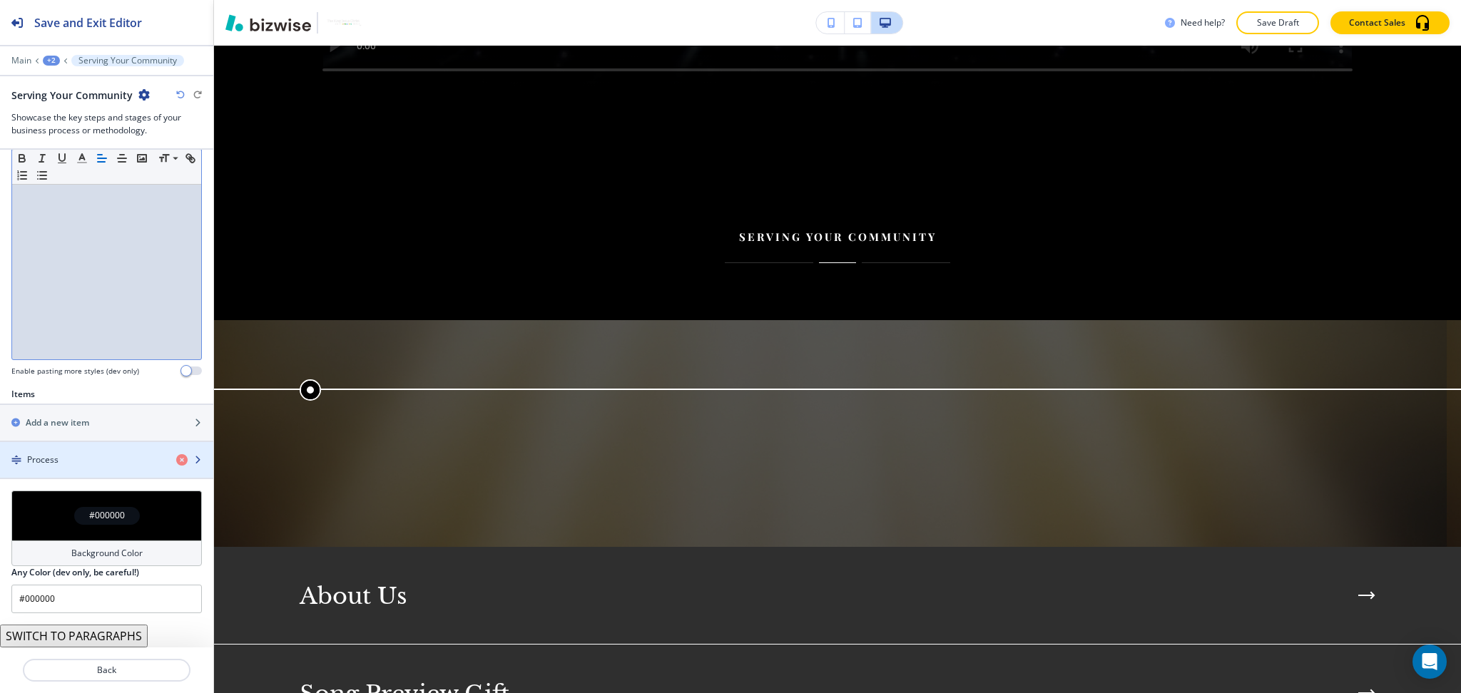
click at [84, 456] on div "Process" at bounding box center [82, 460] width 165 height 13
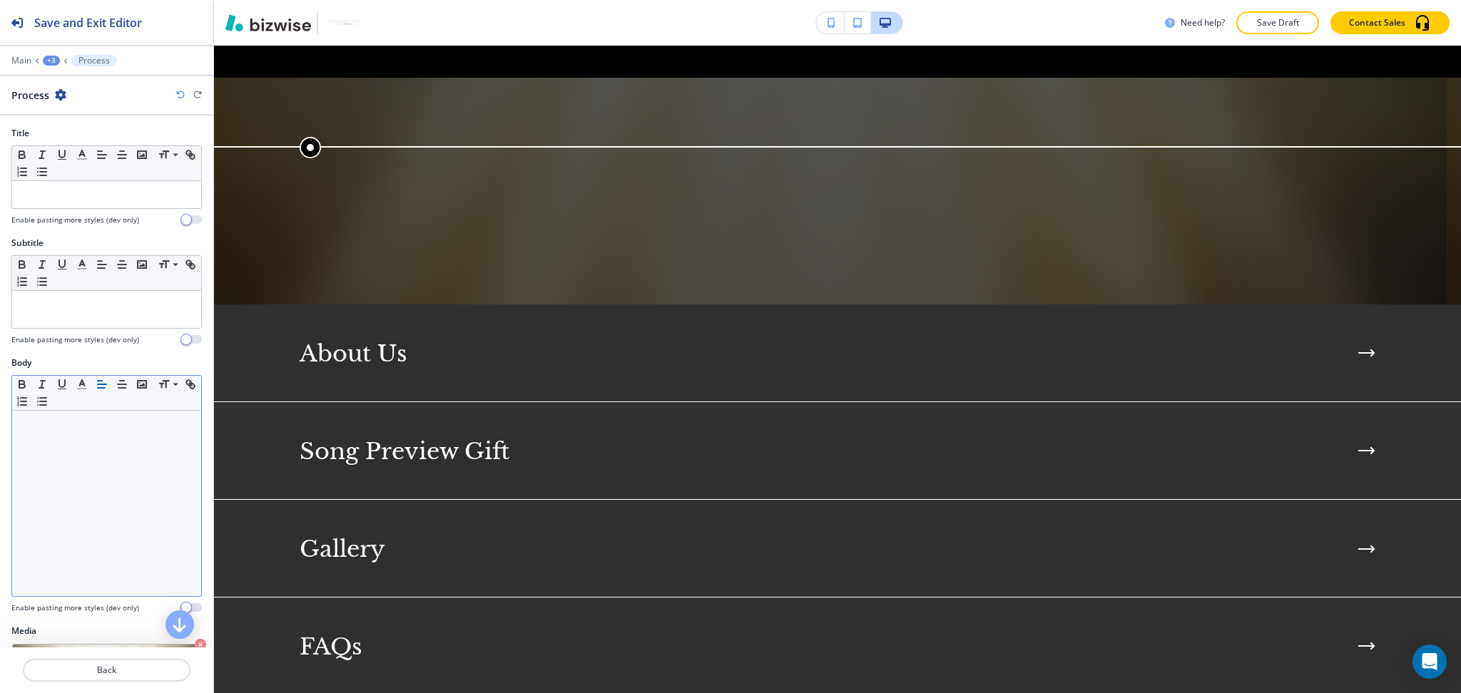
scroll to position [2613, 0]
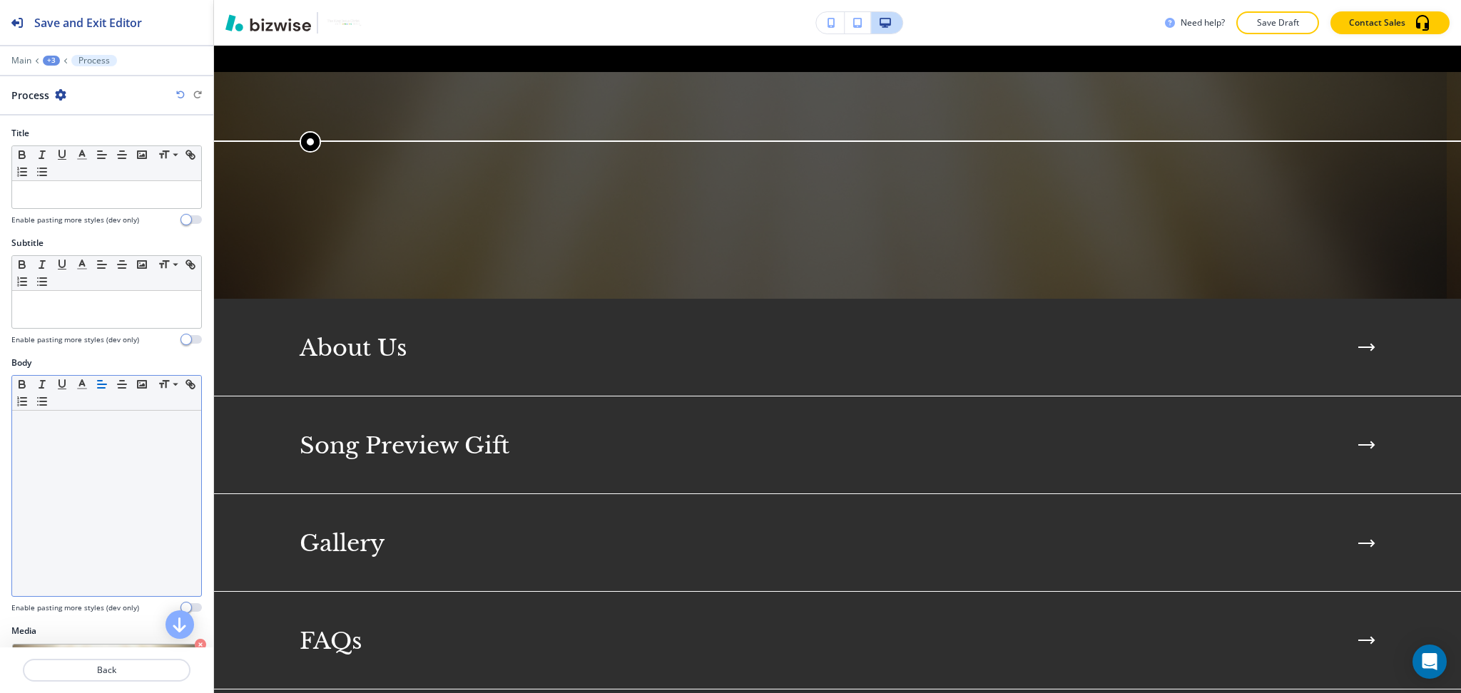
click at [110, 441] on div at bounding box center [106, 503] width 189 height 185
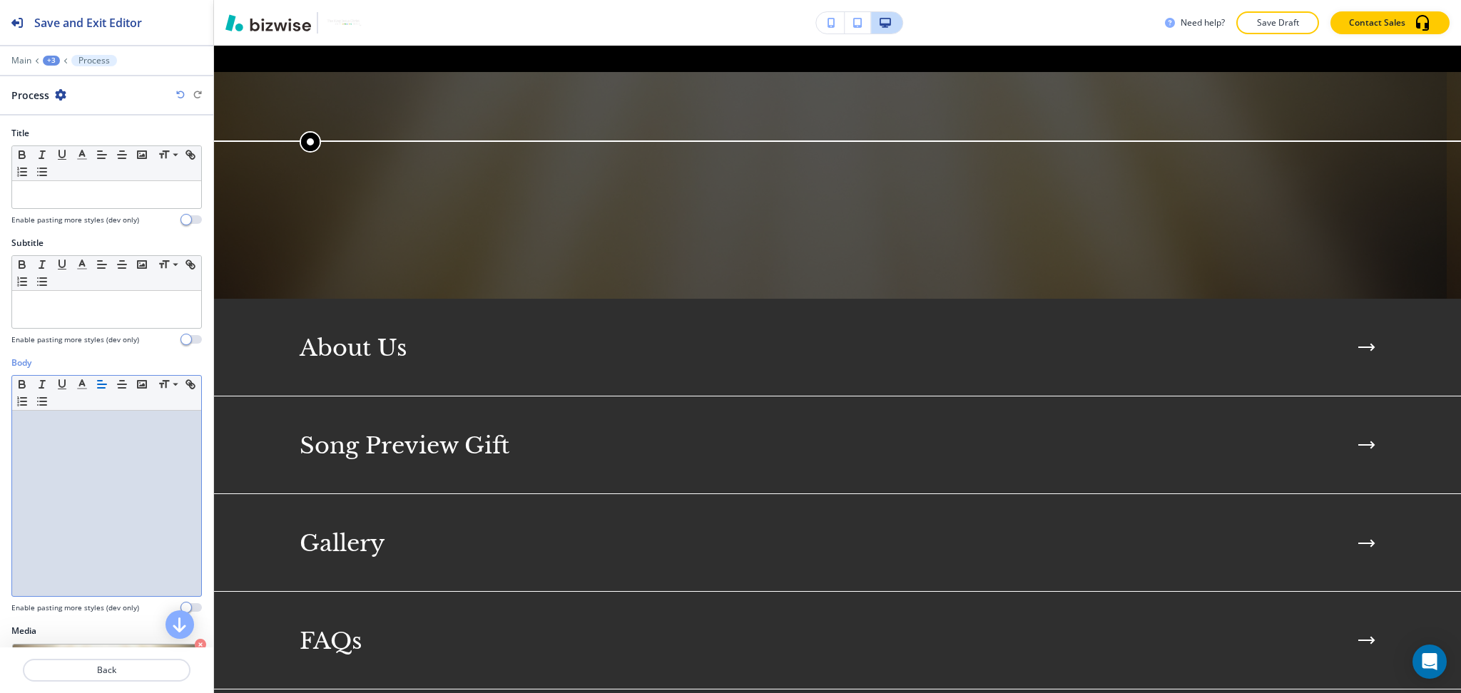
scroll to position [0, 0]
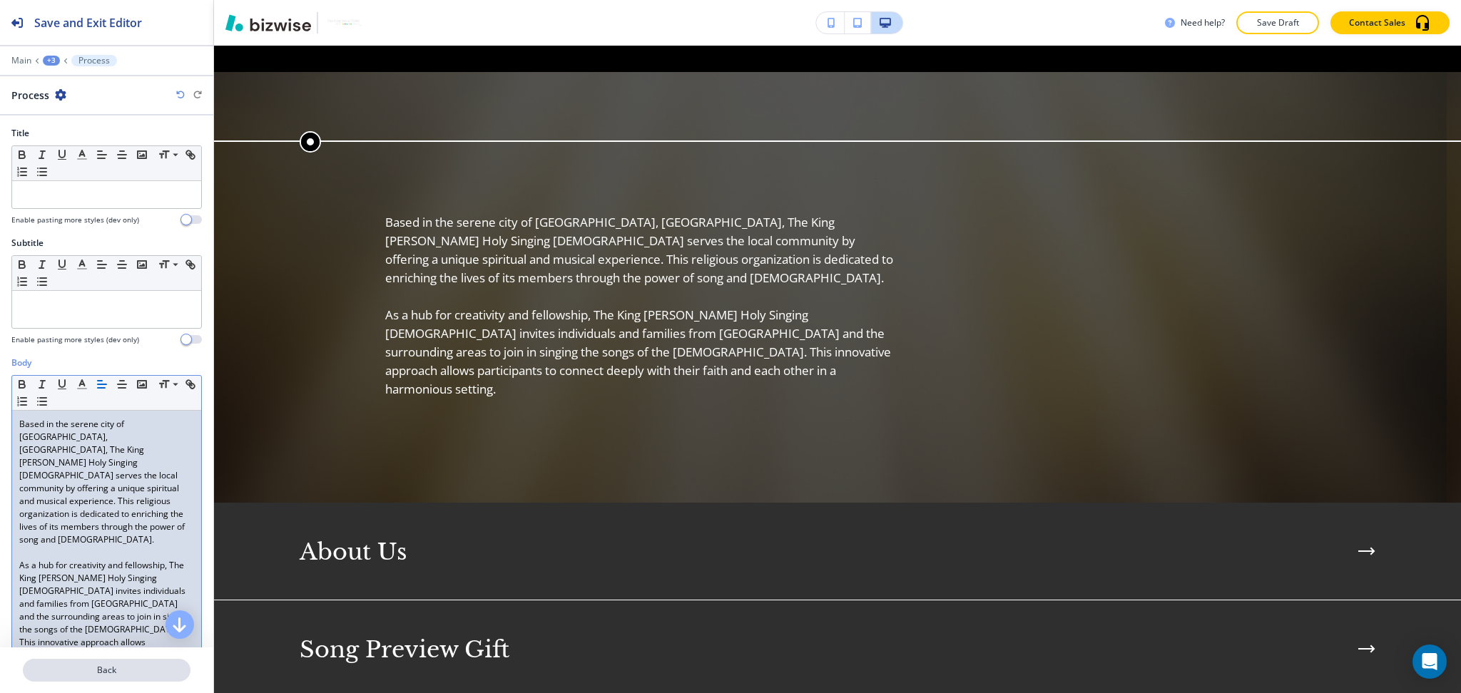
click at [97, 673] on p "Back" at bounding box center [106, 670] width 165 height 13
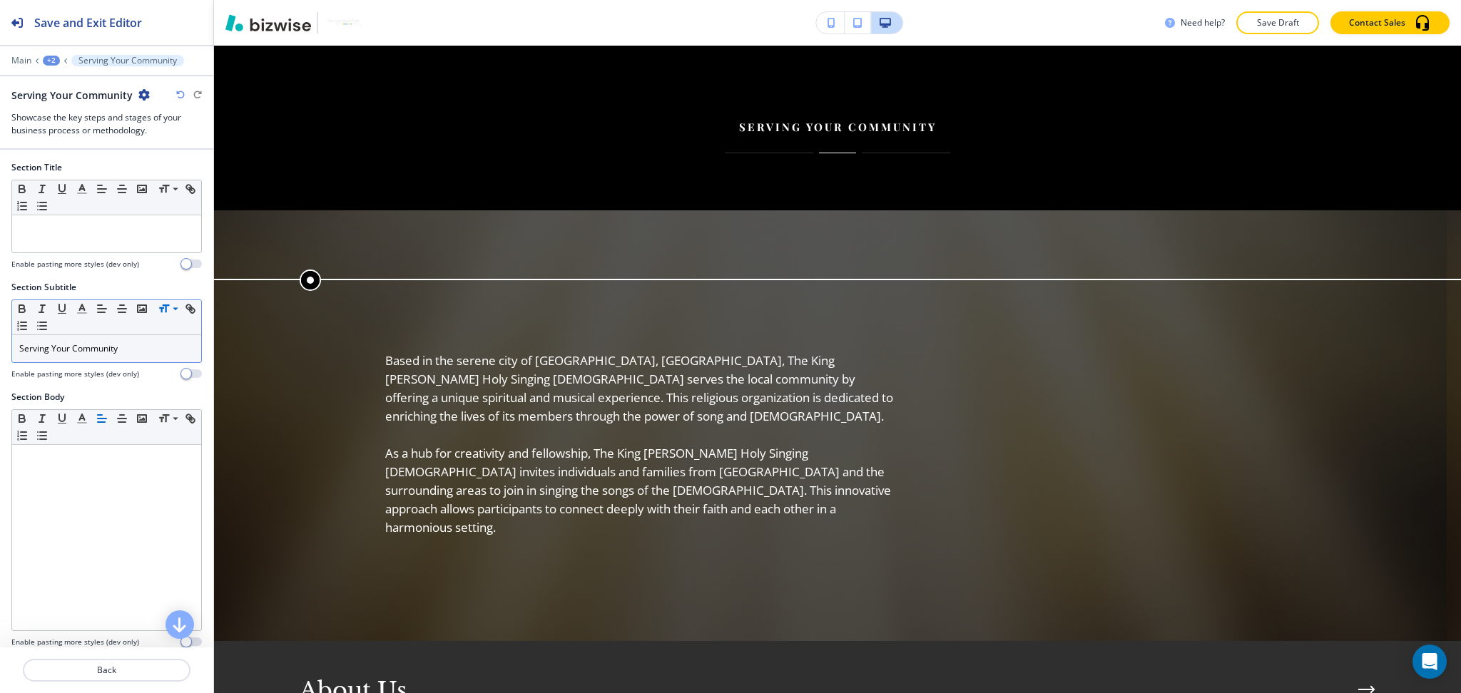
scroll to position [2450, 0]
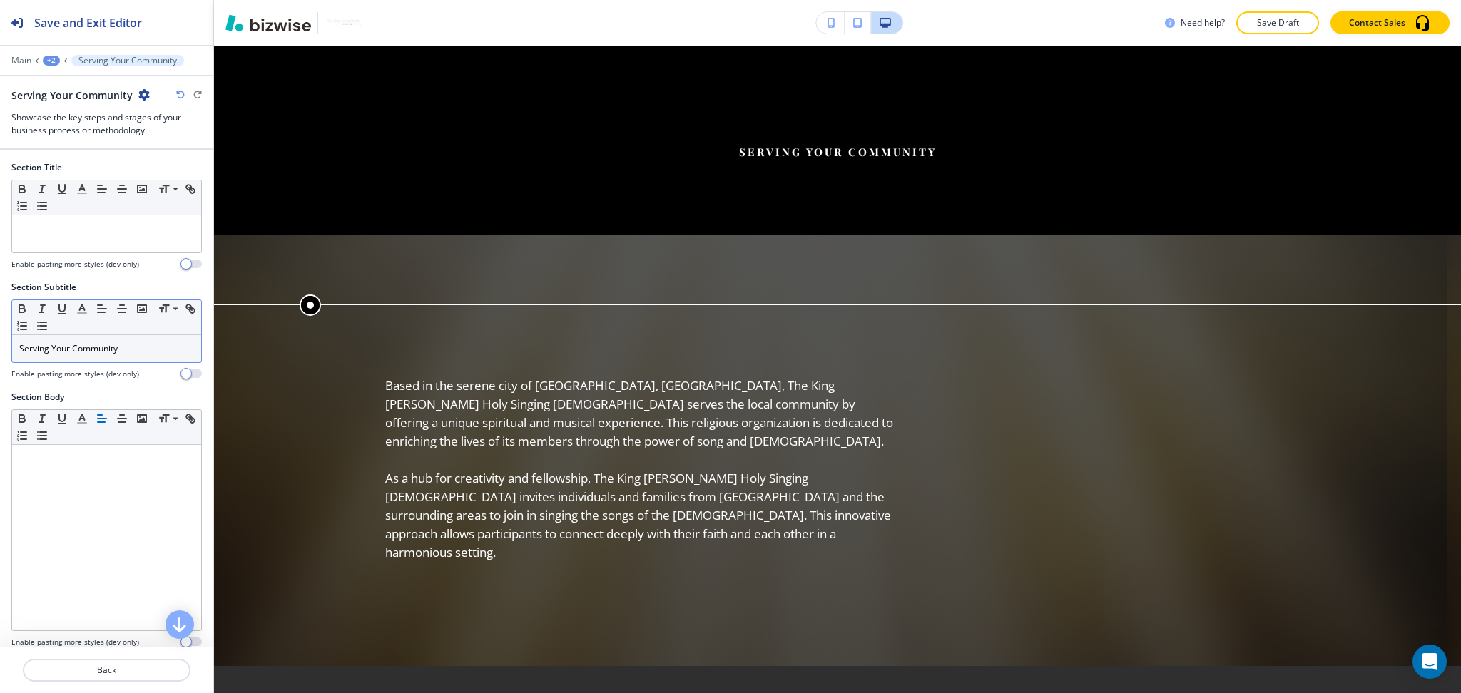
click at [140, 349] on p "Serving Your Community" at bounding box center [106, 348] width 175 height 13
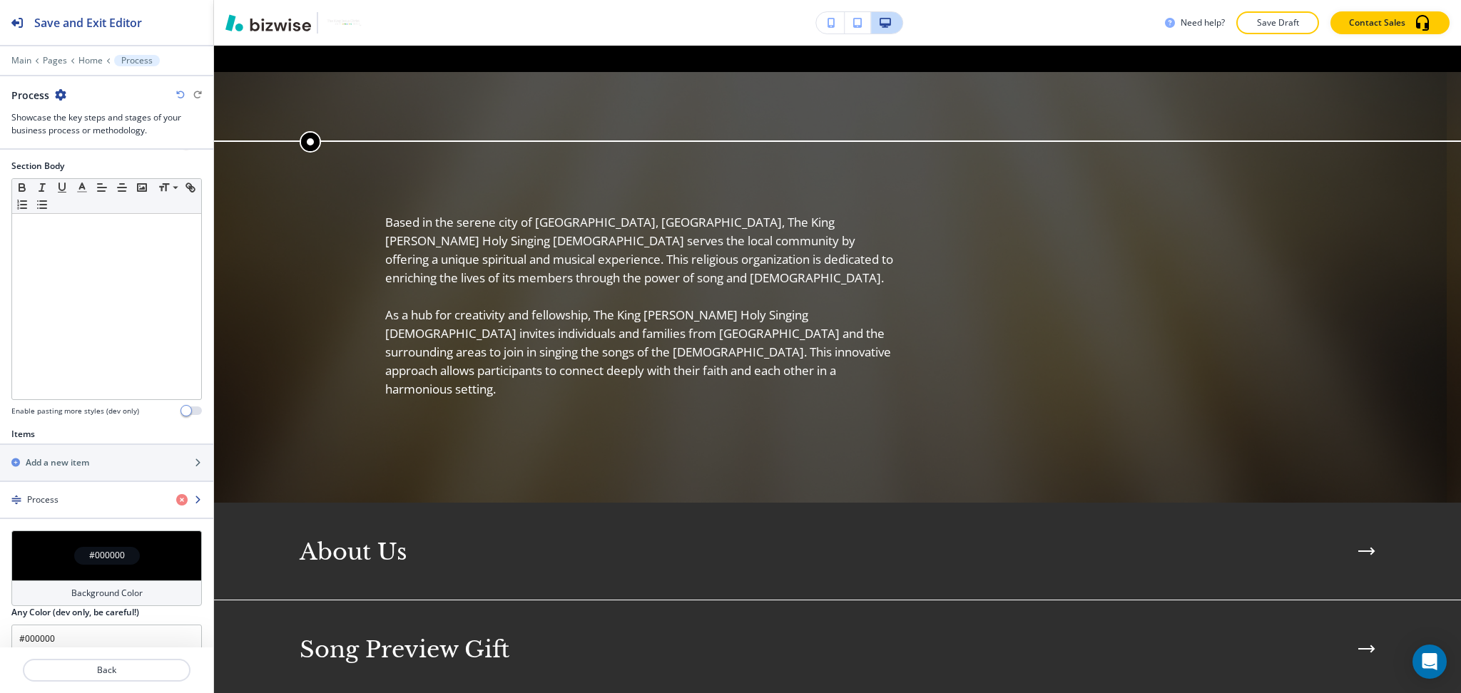
scroll to position [271, 0]
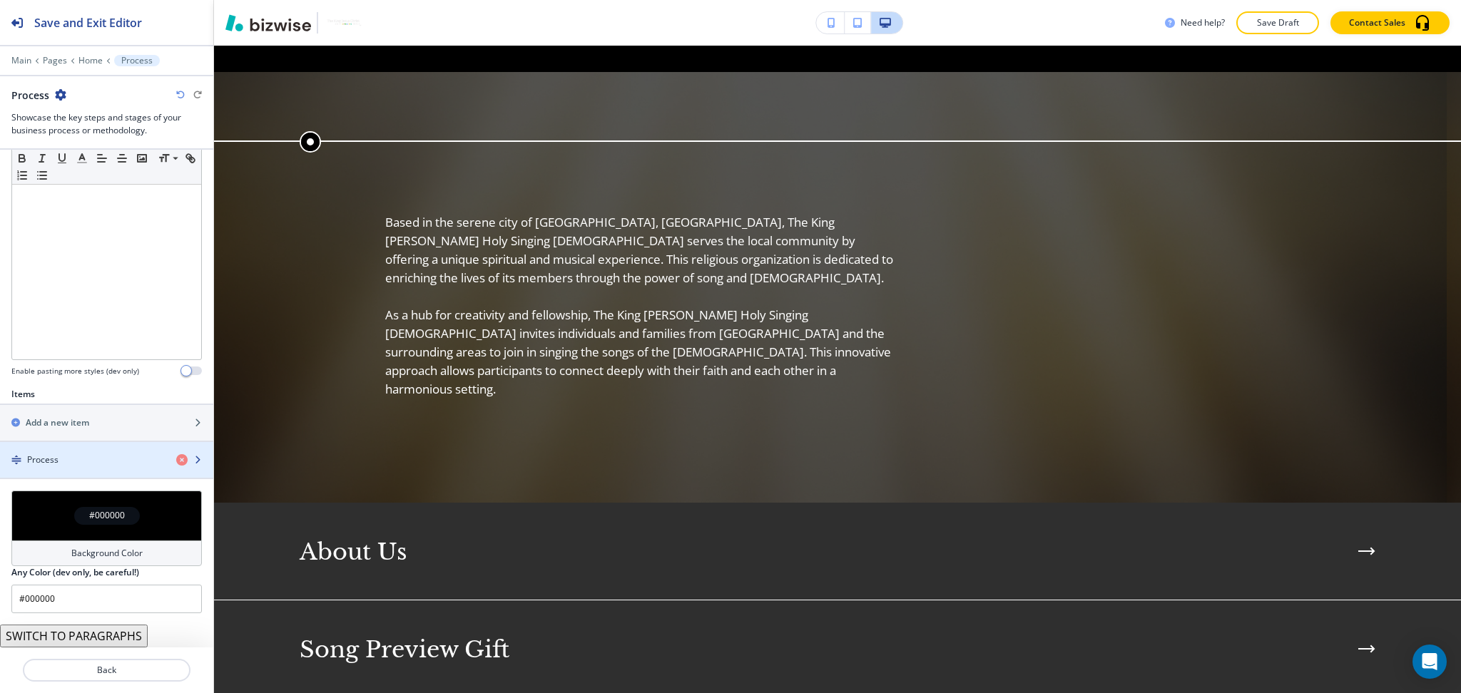
click at [61, 466] on div "button" at bounding box center [106, 471] width 213 height 11
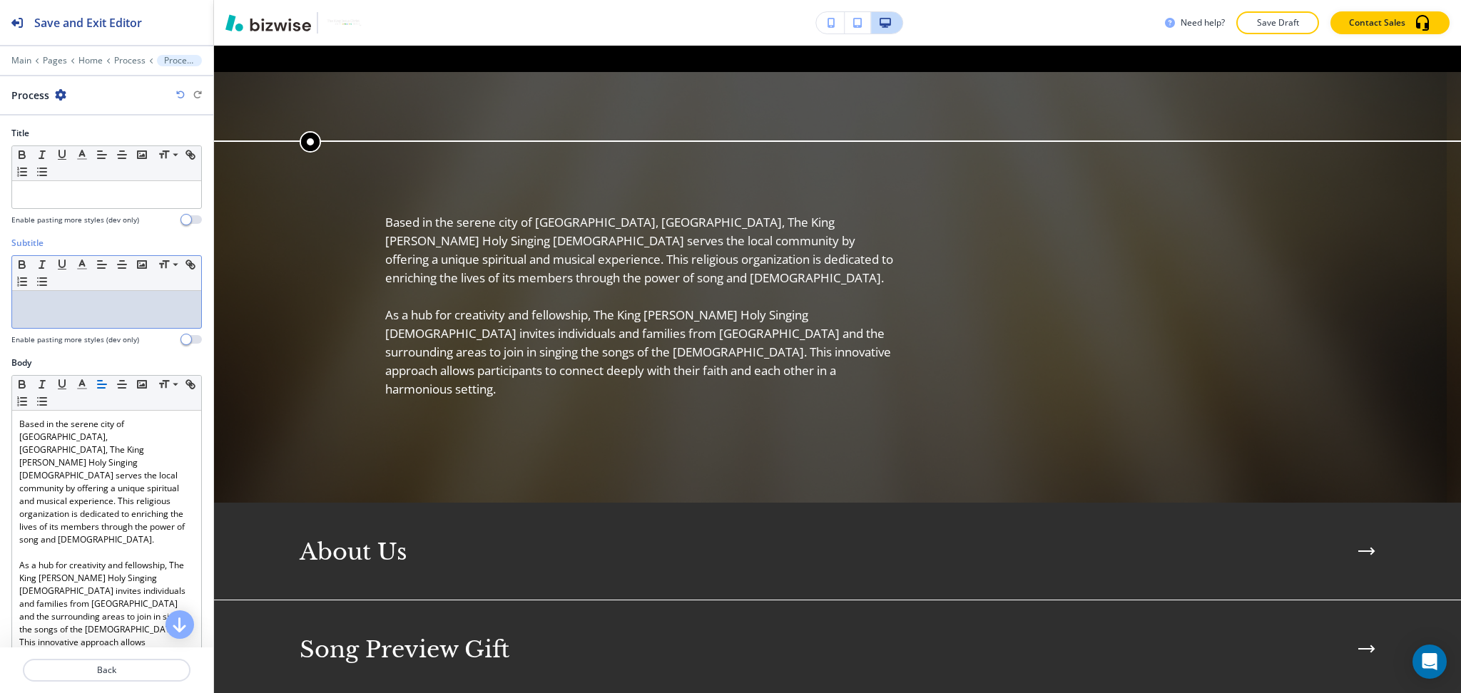
click at [70, 314] on div at bounding box center [106, 309] width 189 height 37
click at [68, 209] on div at bounding box center [106, 212] width 190 height 6
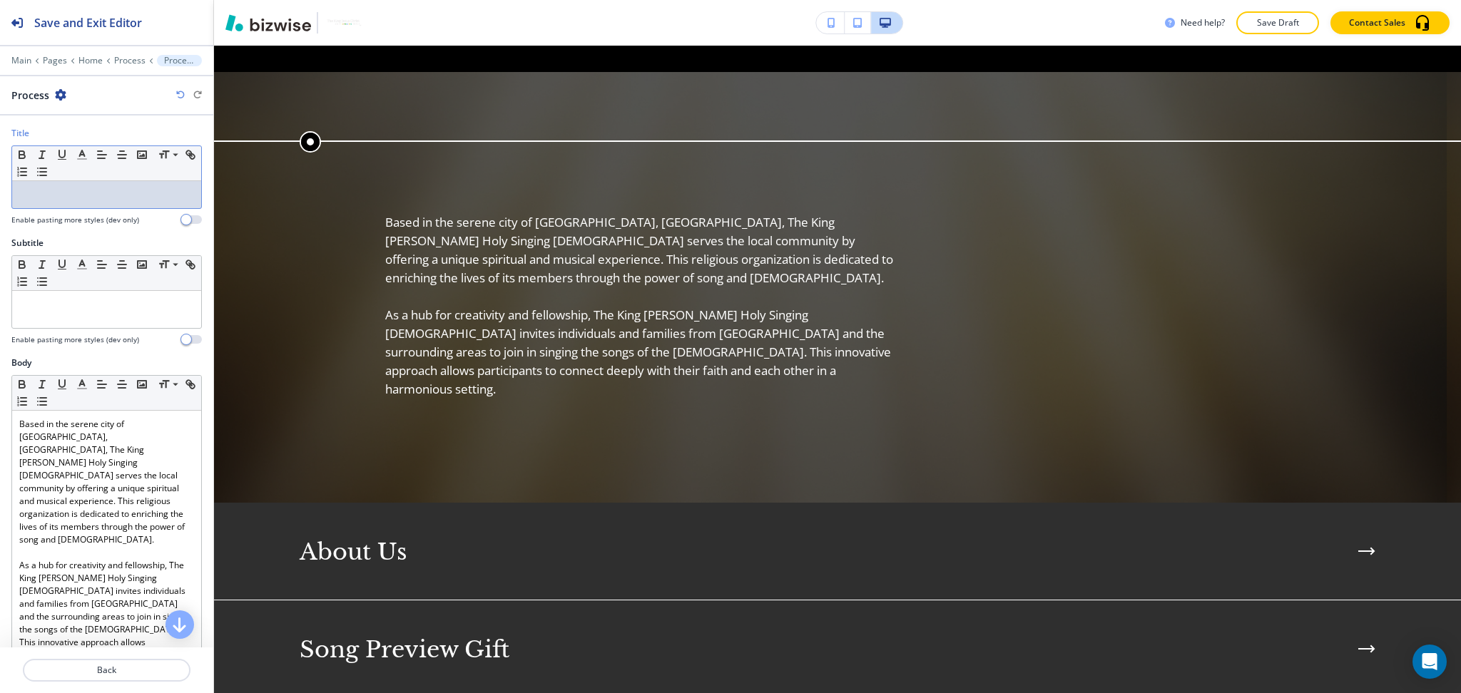
click at [68, 199] on p at bounding box center [106, 194] width 175 height 13
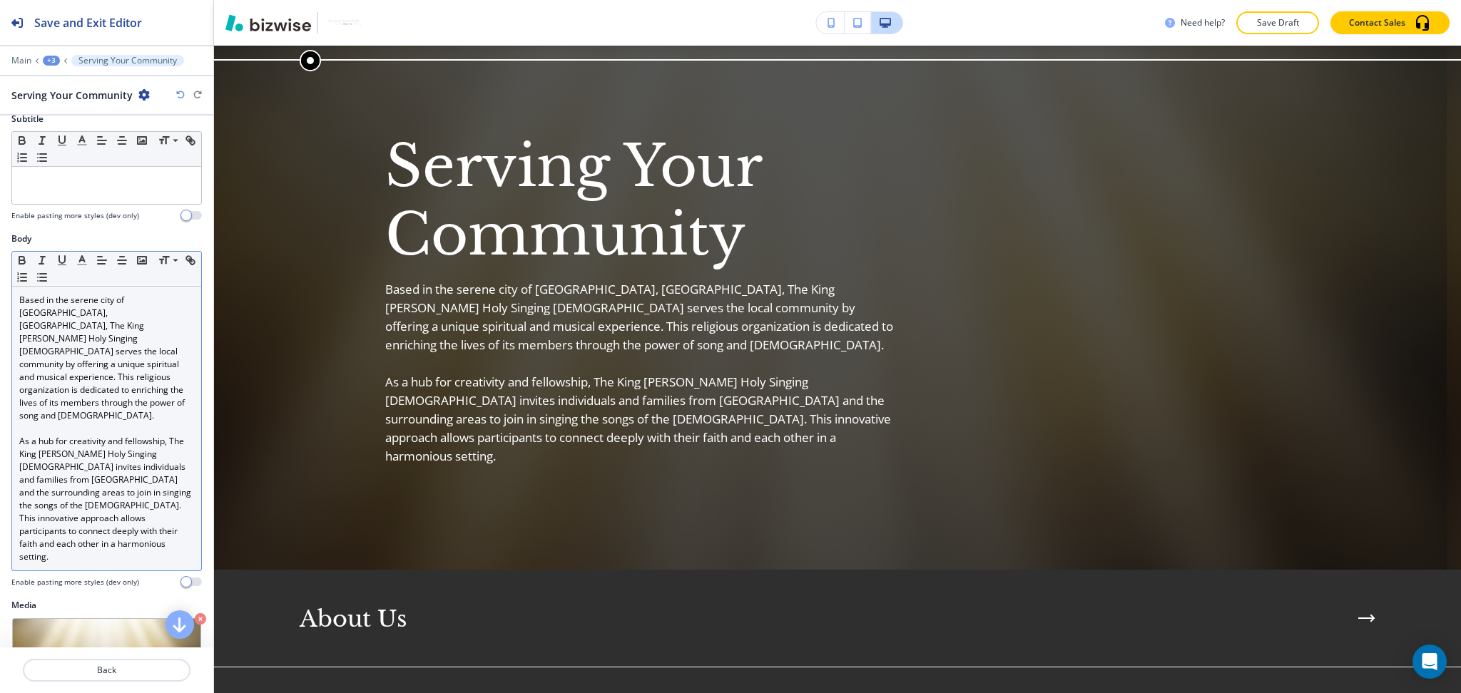
scroll to position [352, 0]
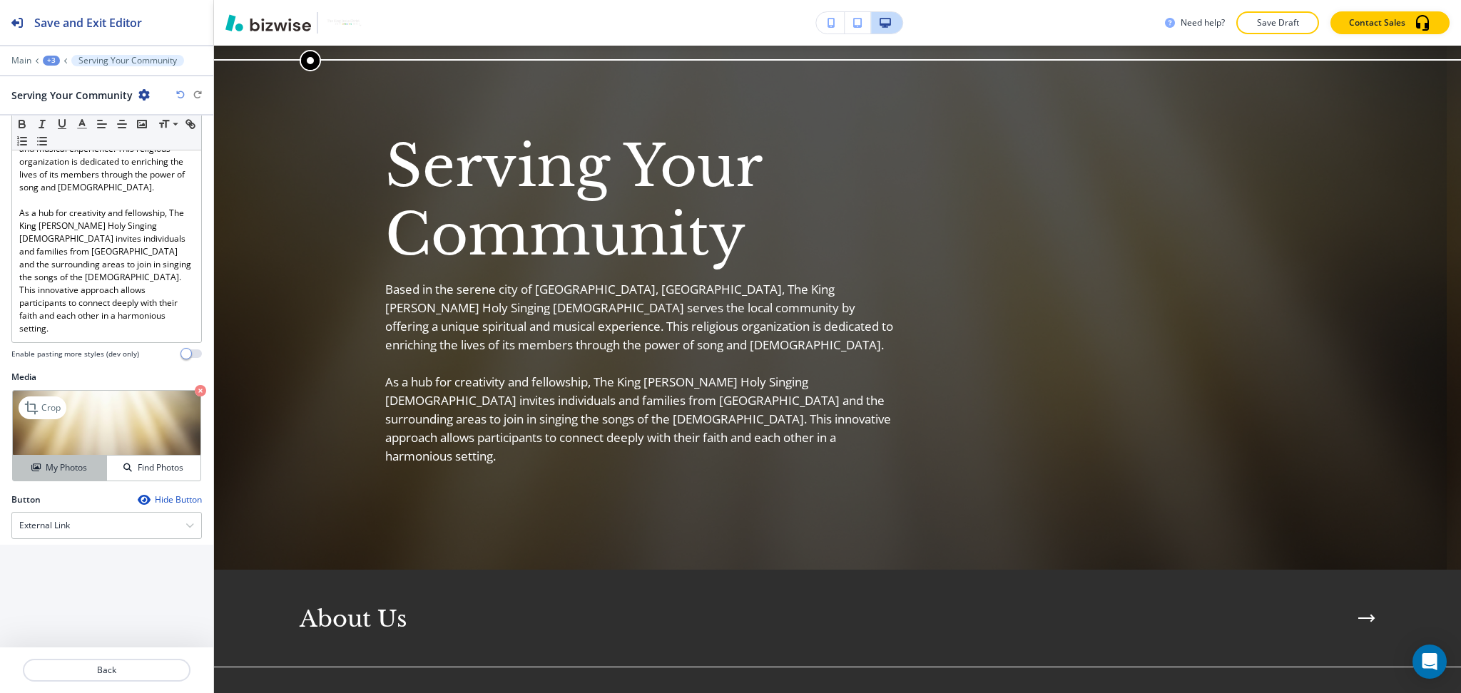
click at [73, 461] on h4 "My Photos" at bounding box center [66, 467] width 41 height 13
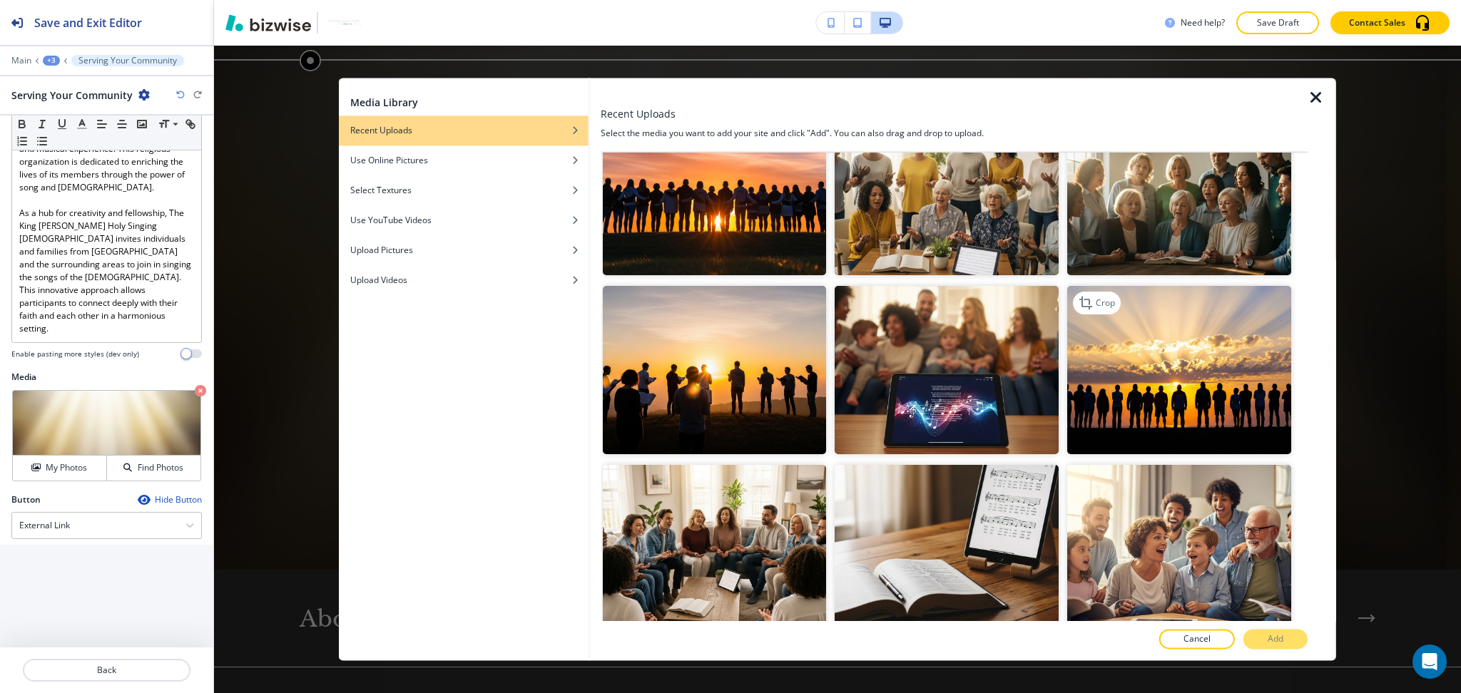
click at [1142, 387] on img "button" at bounding box center [1179, 371] width 224 height 168
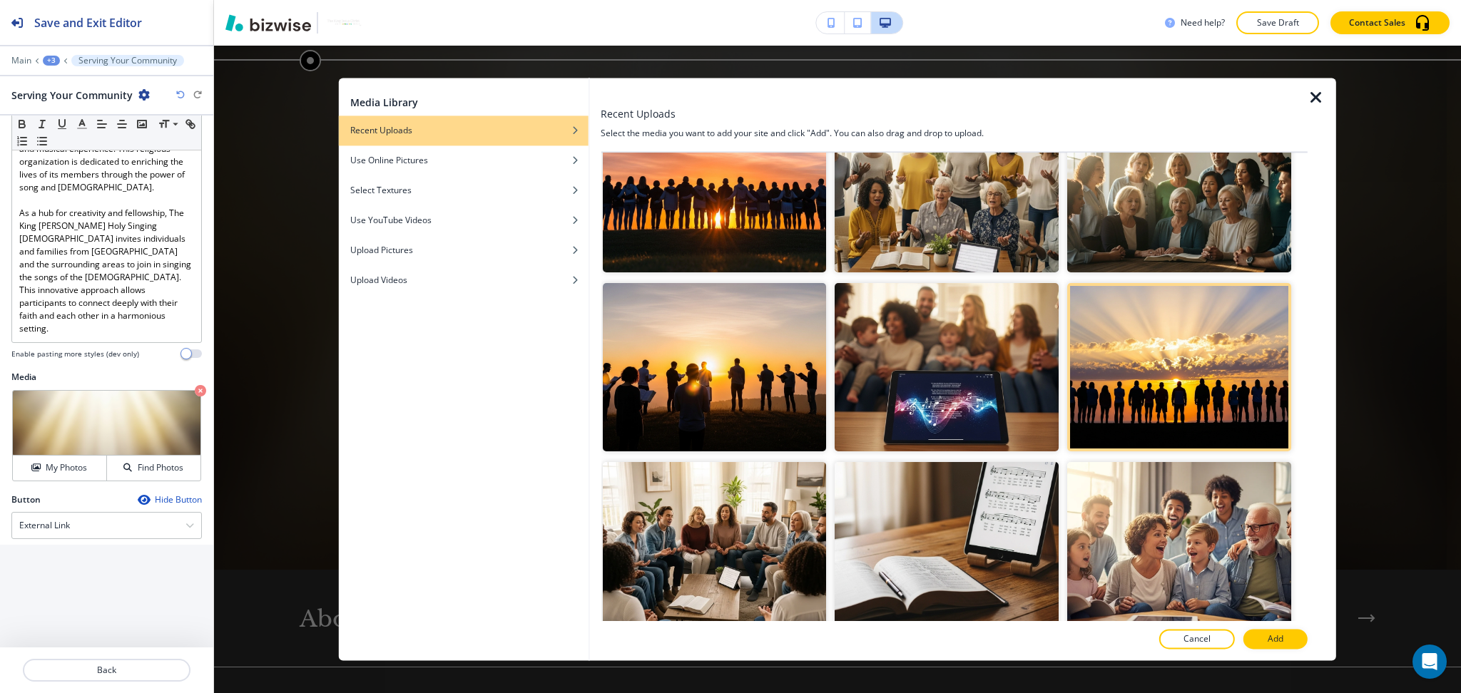
scroll to position [951, 0]
click at [1276, 633] on p "Add" at bounding box center [1275, 639] width 16 height 13
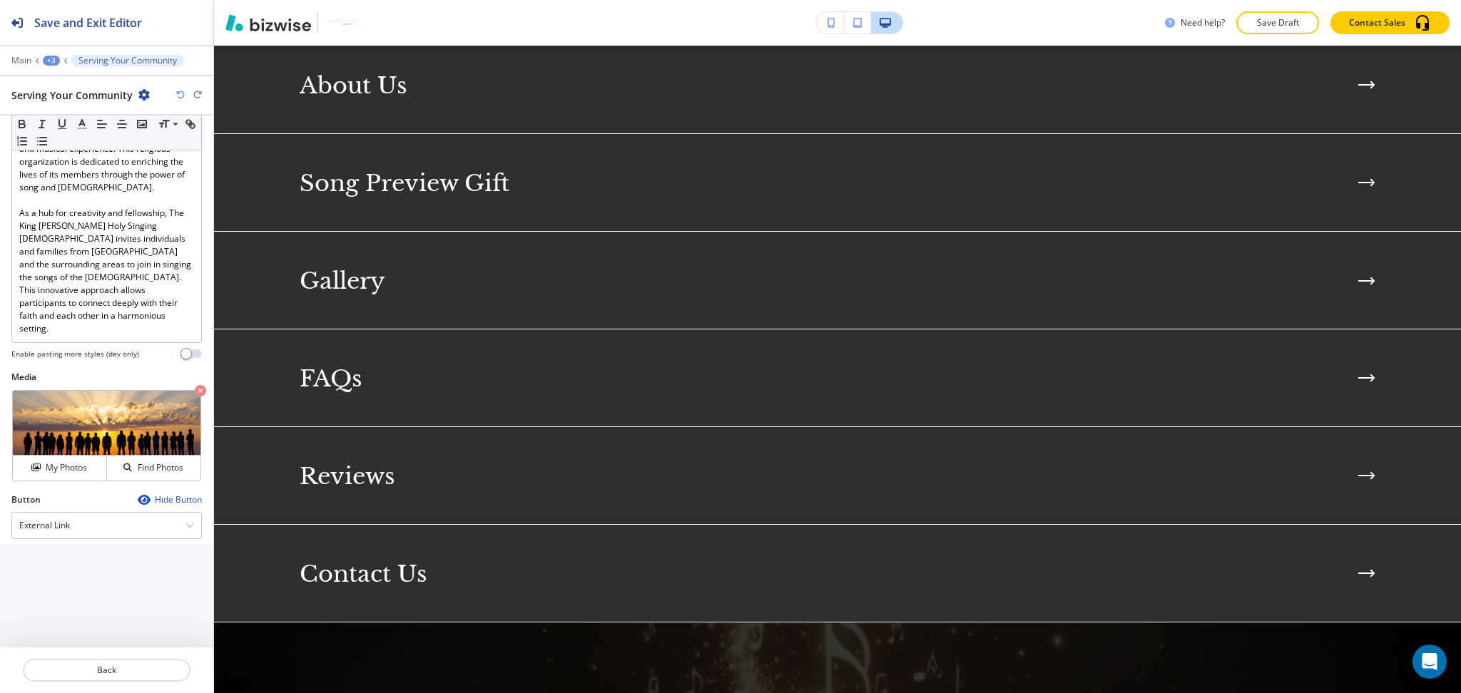
scroll to position [2967, 0]
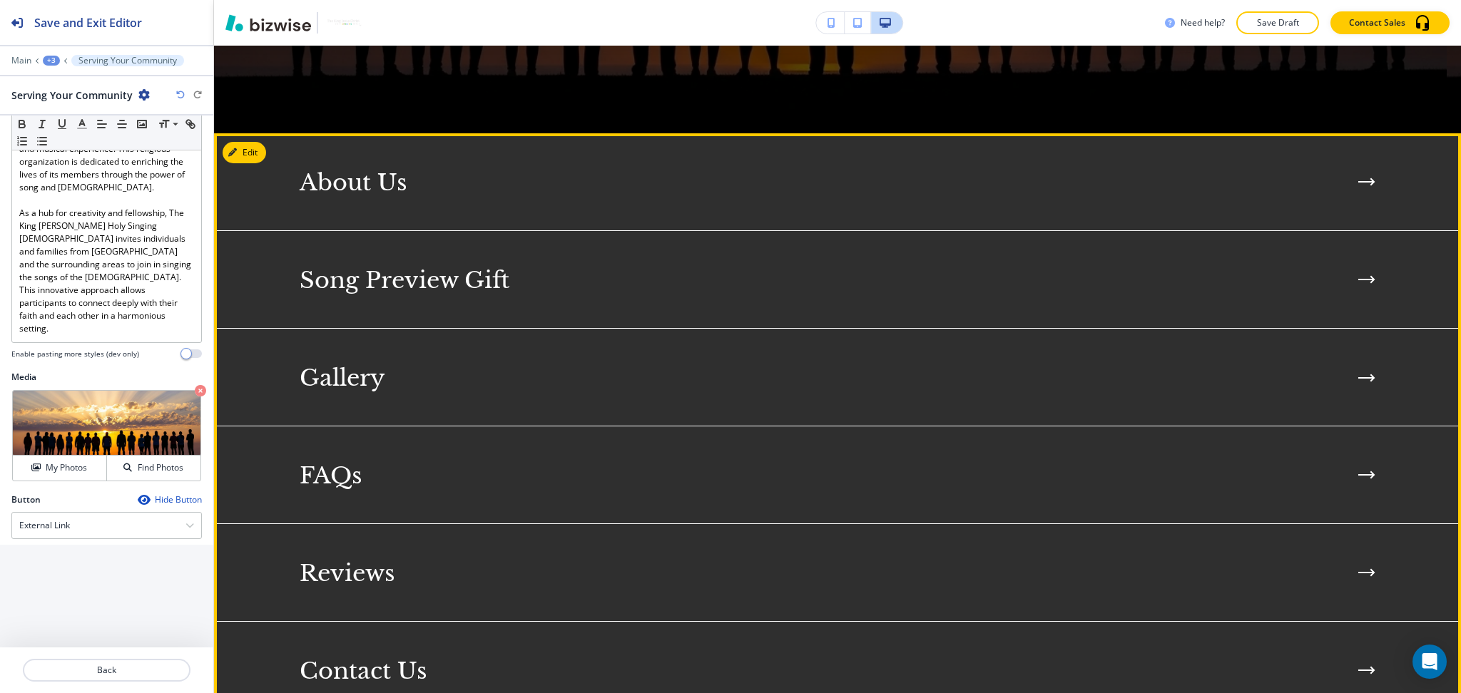
click at [254, 142] on button "Edit" at bounding box center [245, 152] width 44 height 21
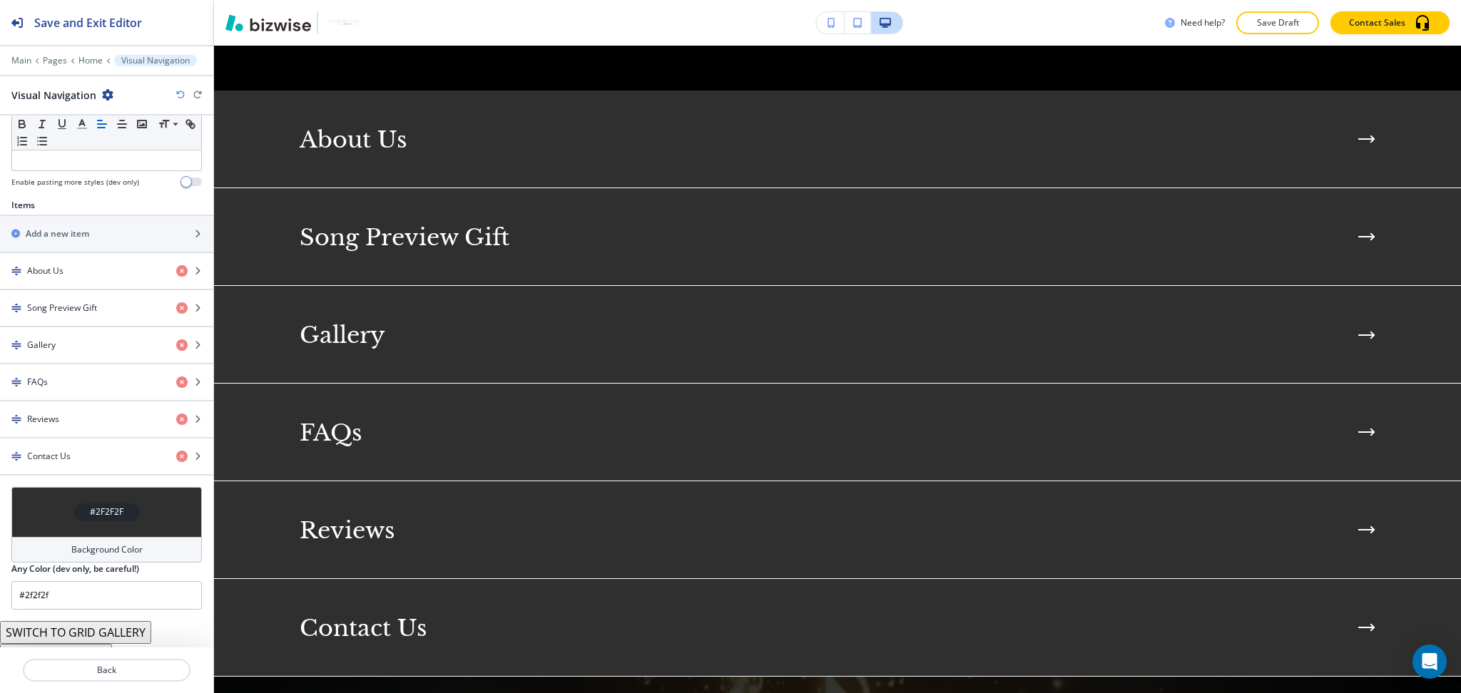
scroll to position [439, 0]
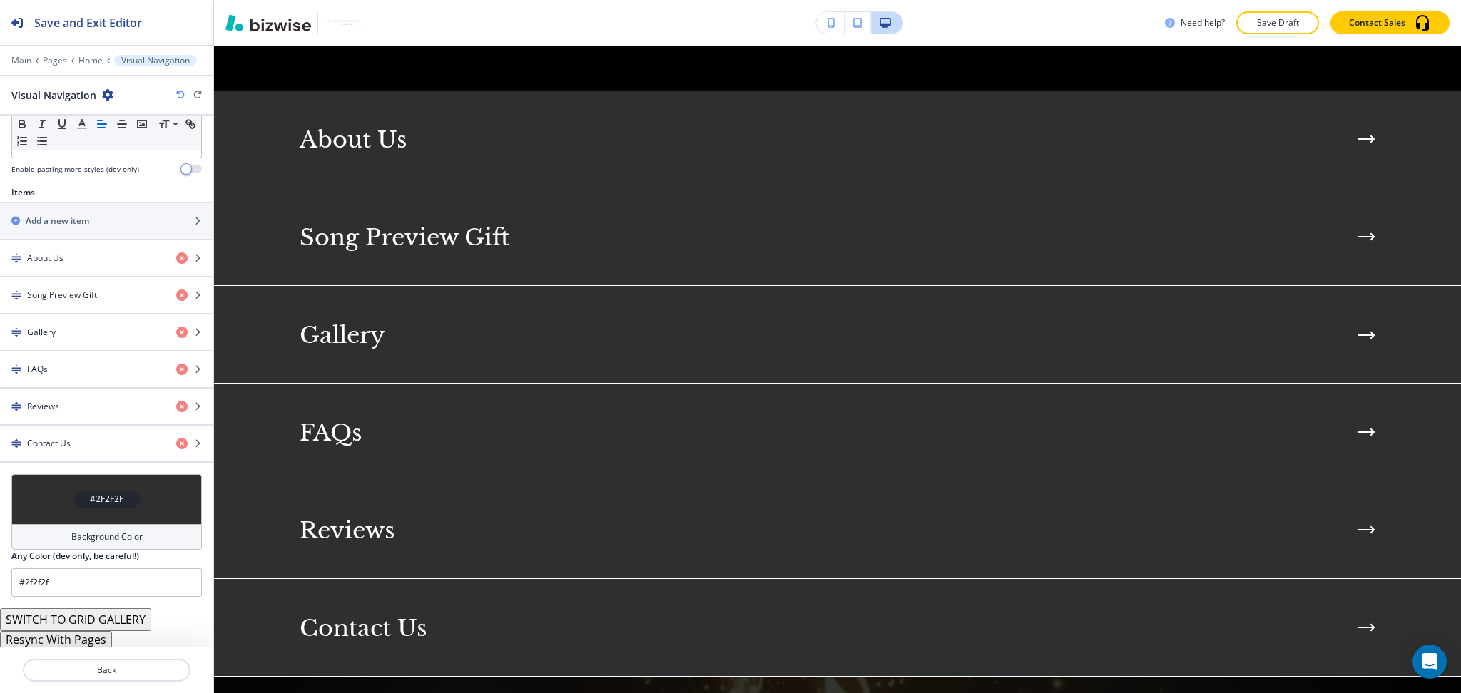
click at [89, 640] on button "Resync With Pages" at bounding box center [56, 639] width 112 height 17
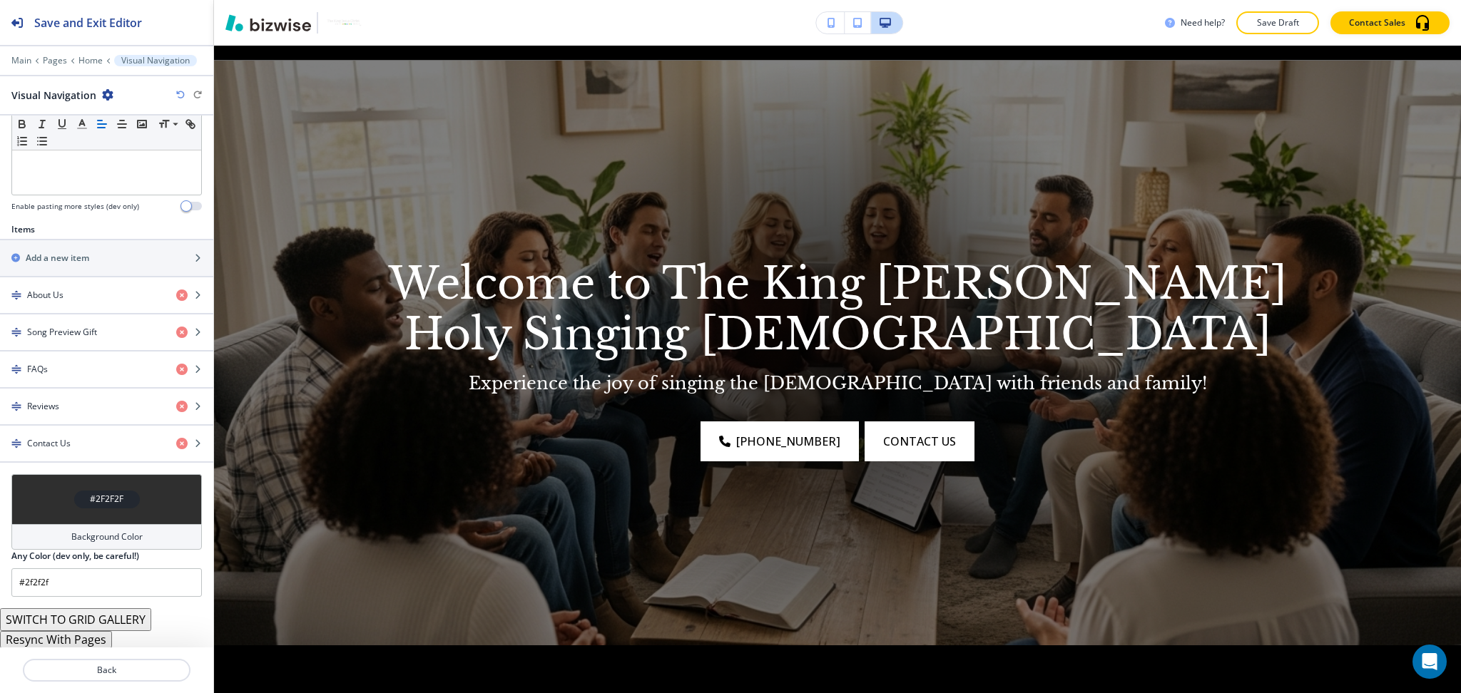
scroll to position [0, 0]
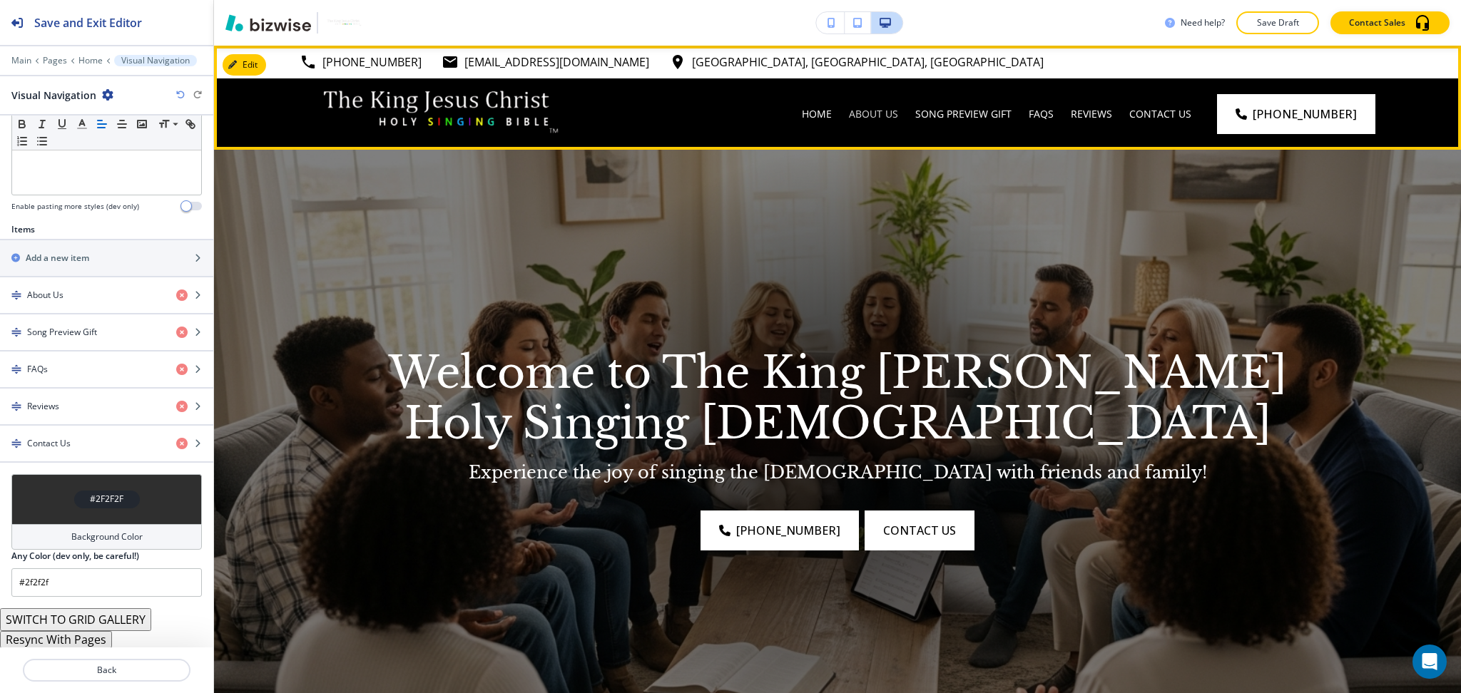
click at [887, 111] on p "About Us" at bounding box center [873, 114] width 49 height 14
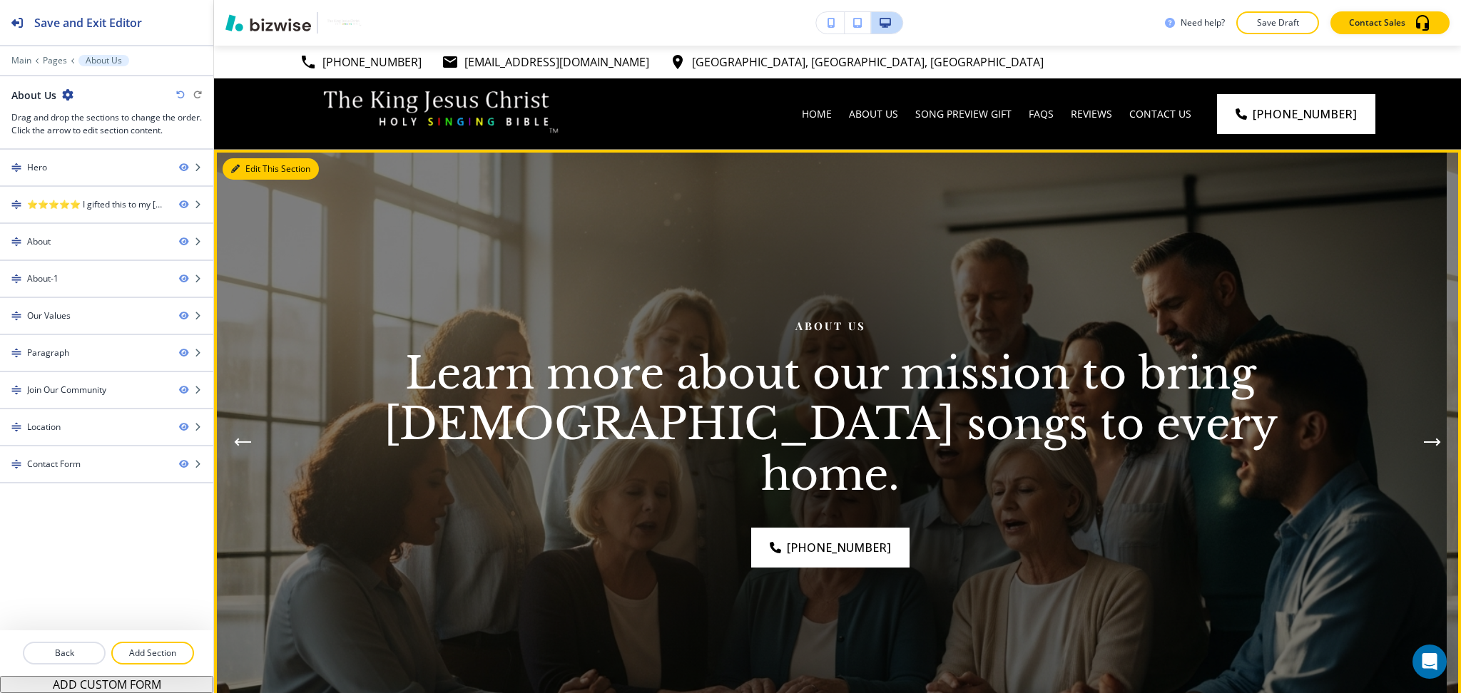
click at [245, 164] on button "Edit This Section" at bounding box center [271, 168] width 96 height 21
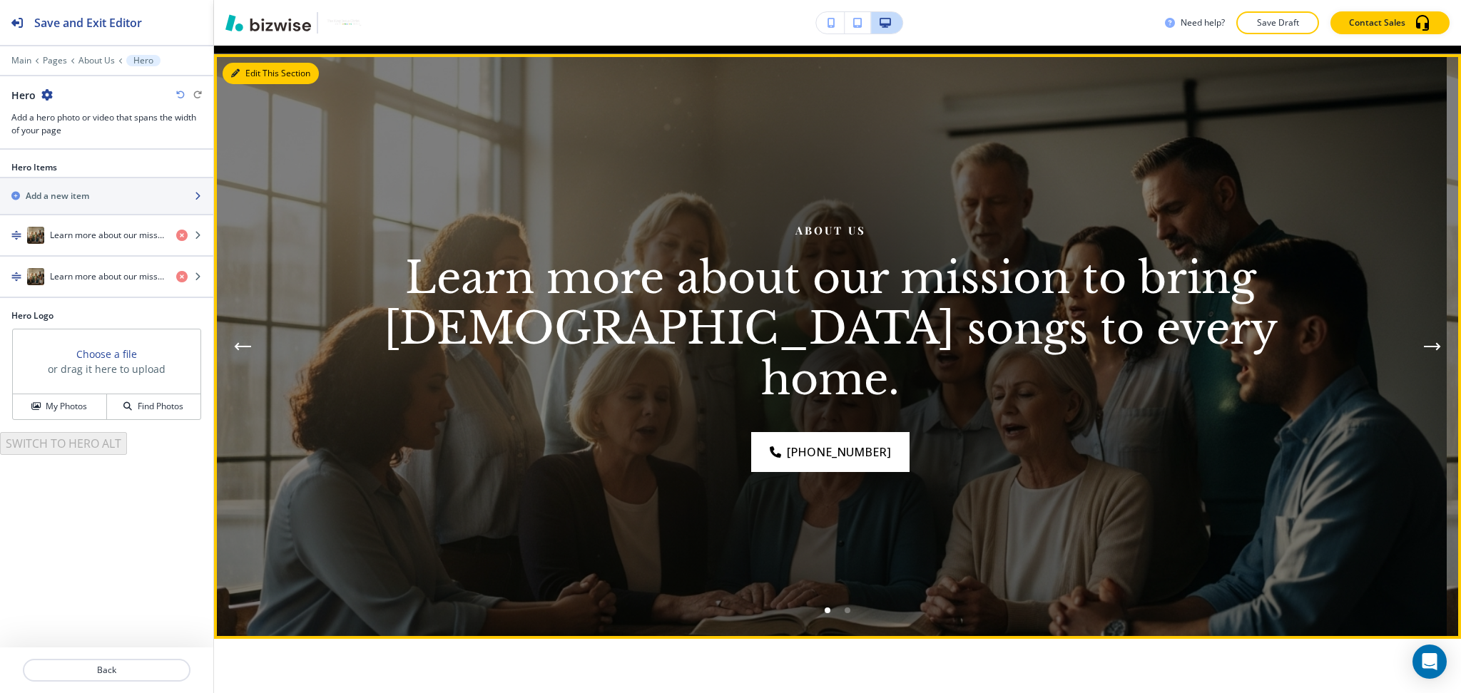
scroll to position [104, 0]
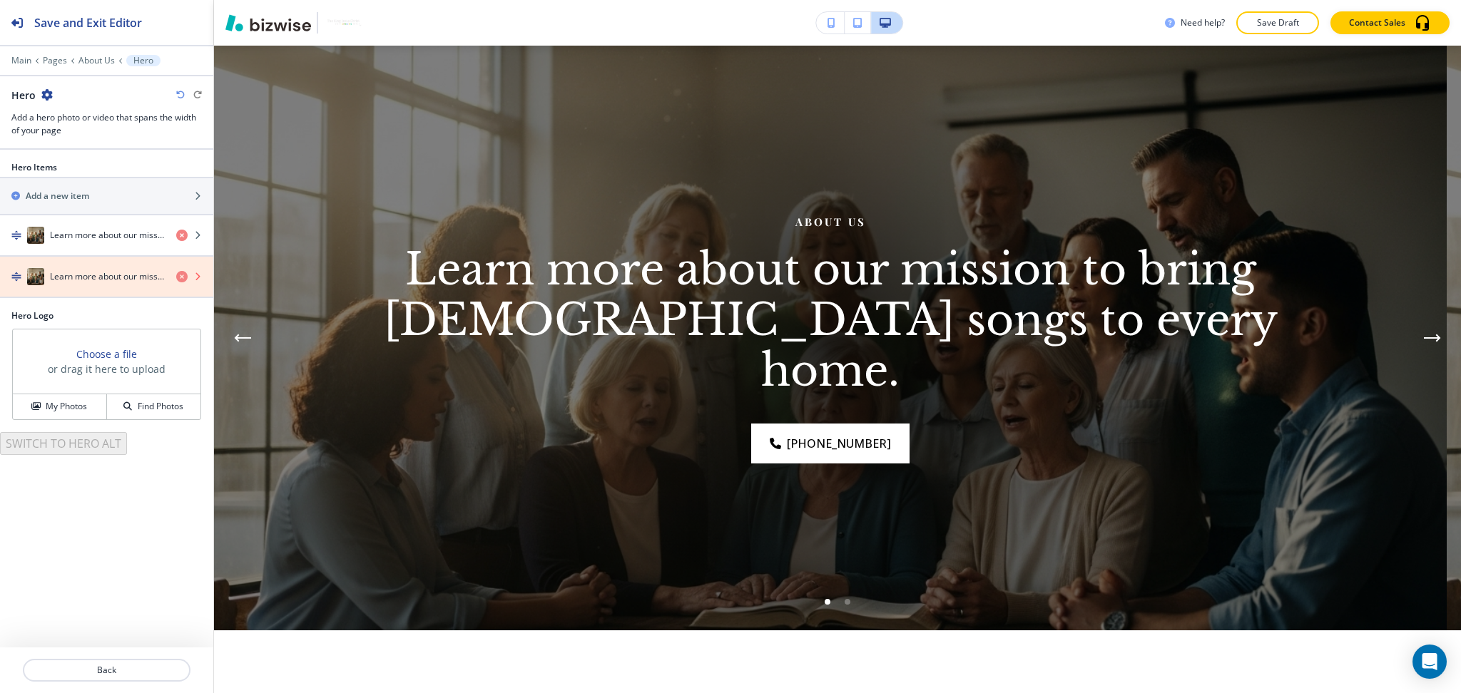
click at [181, 277] on icon "button" at bounding box center [181, 276] width 11 height 11
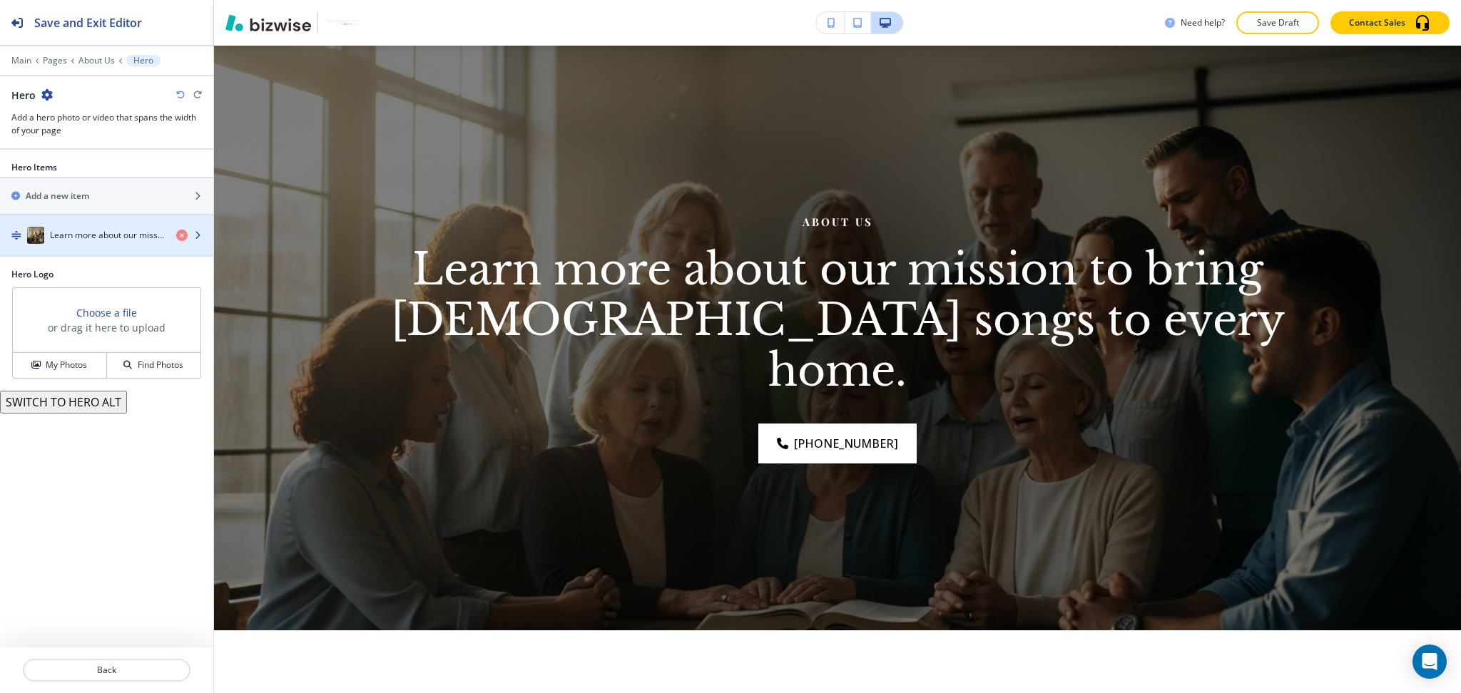
click at [106, 237] on h4 "Learn more about our mission to bring biblical songs to every home." at bounding box center [107, 235] width 115 height 13
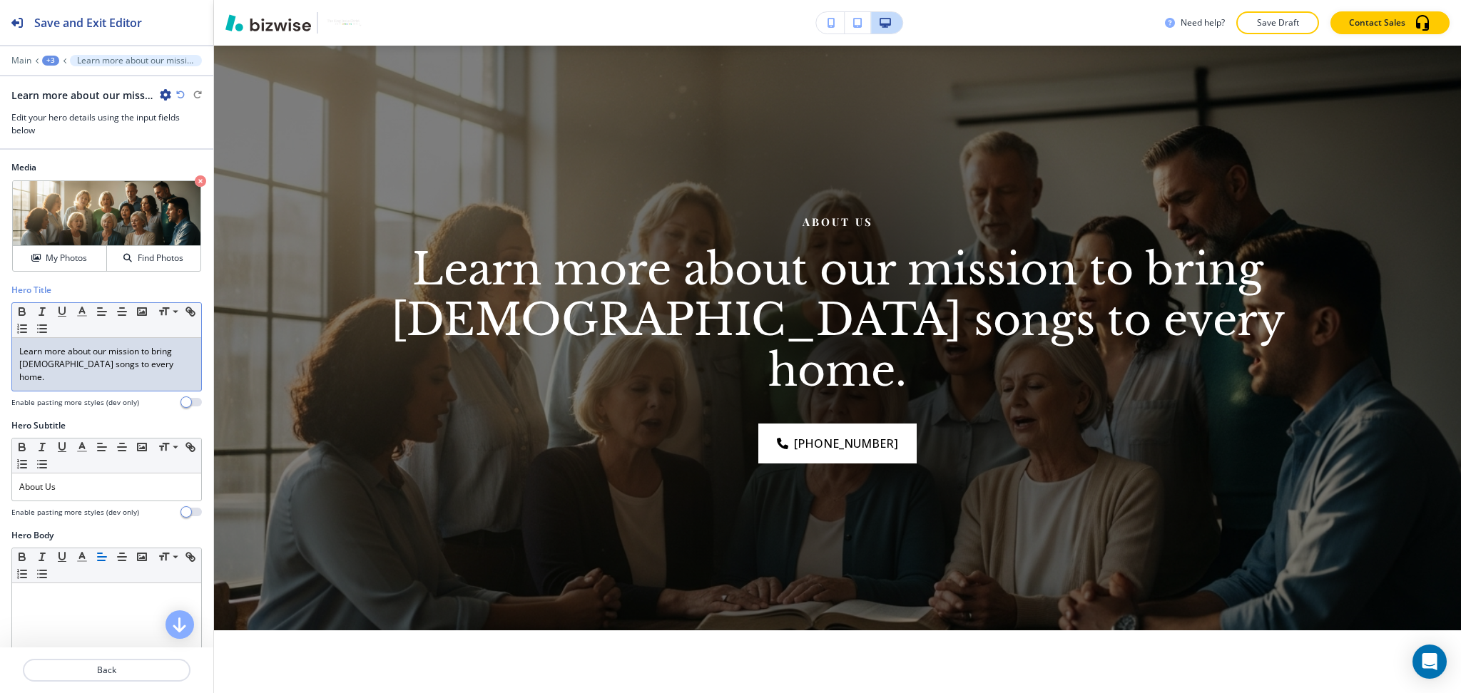
click at [109, 359] on p "Learn more about our mission to bring biblical songs to every home." at bounding box center [106, 364] width 175 height 39
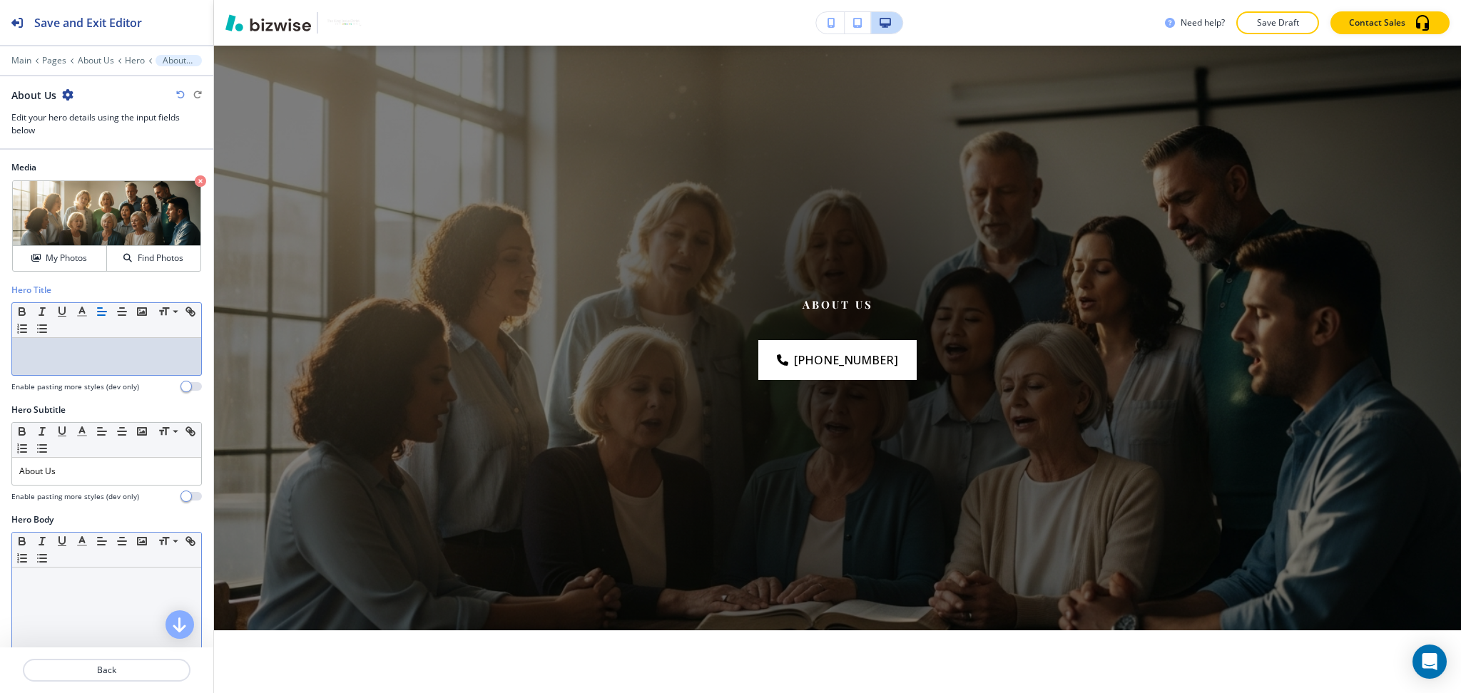
click at [72, 623] on div at bounding box center [106, 660] width 189 height 185
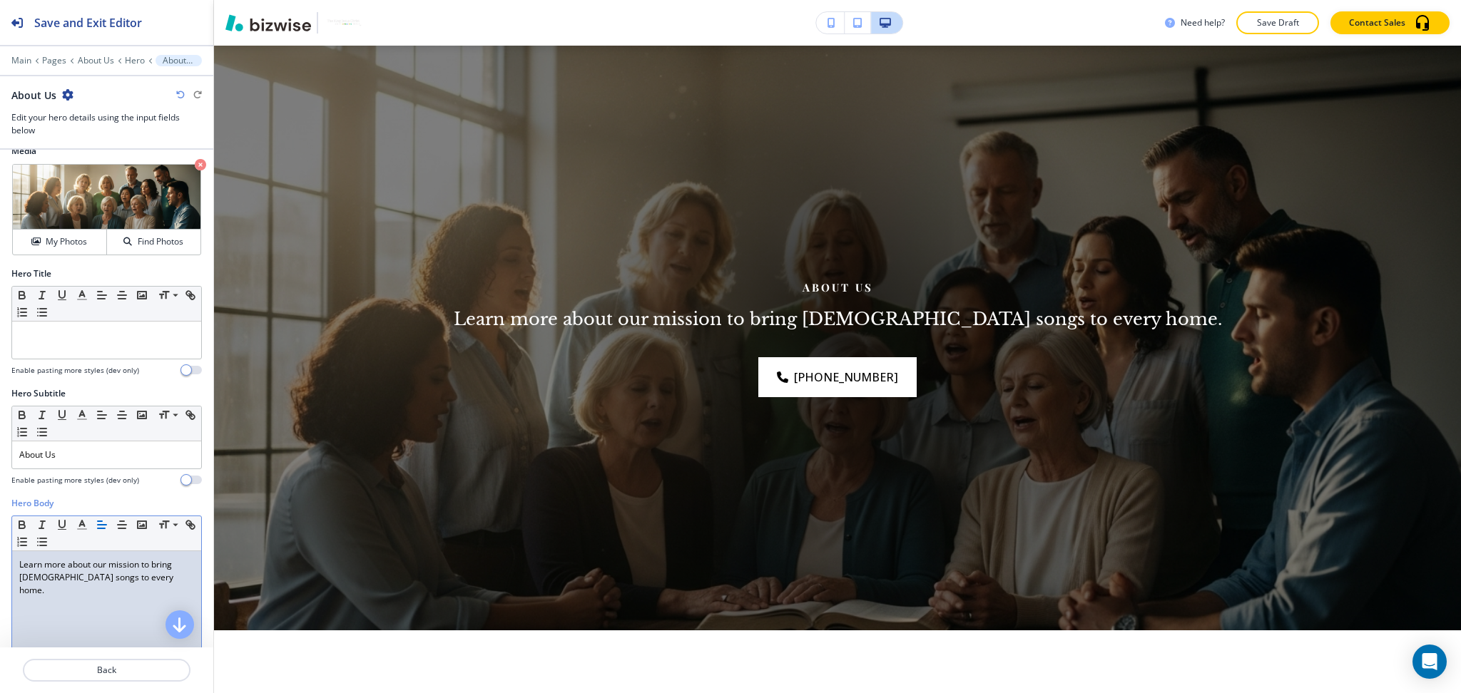
scroll to position [0, 0]
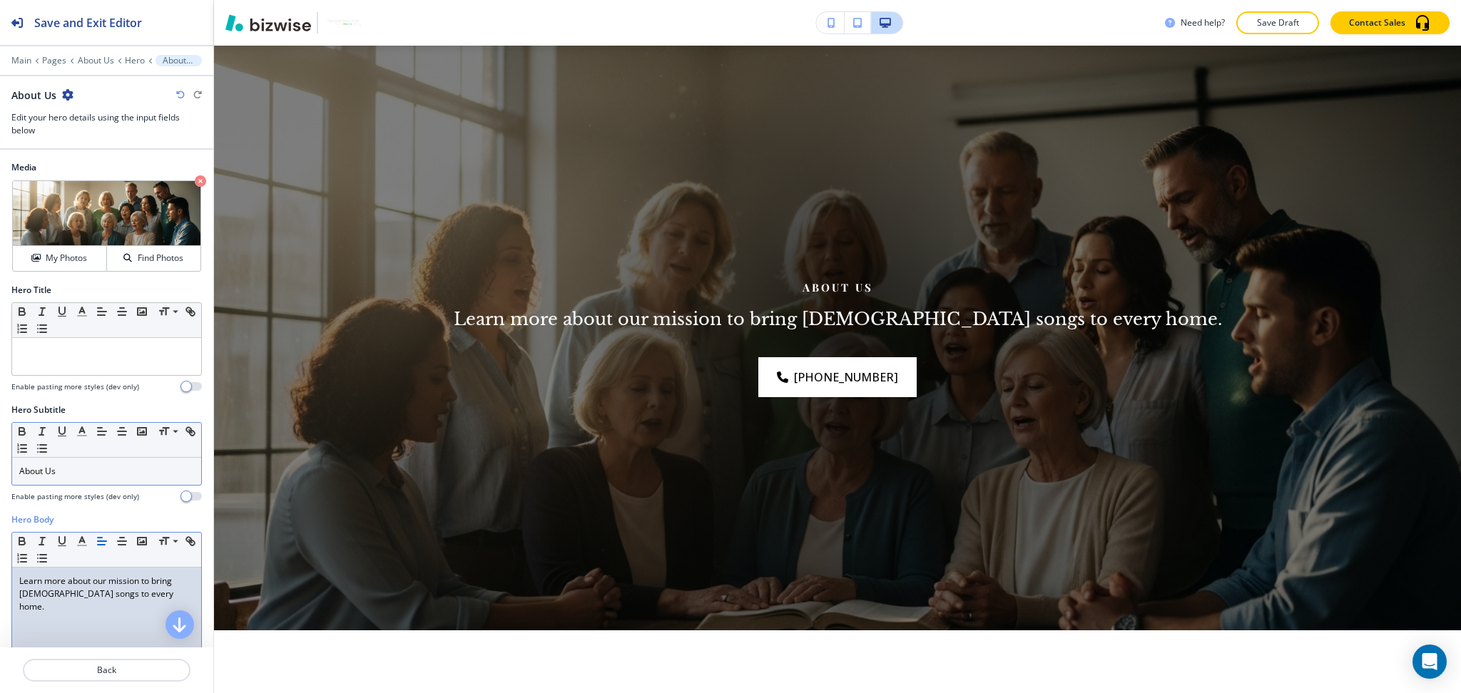
click at [66, 479] on div "About Us" at bounding box center [106, 471] width 189 height 27
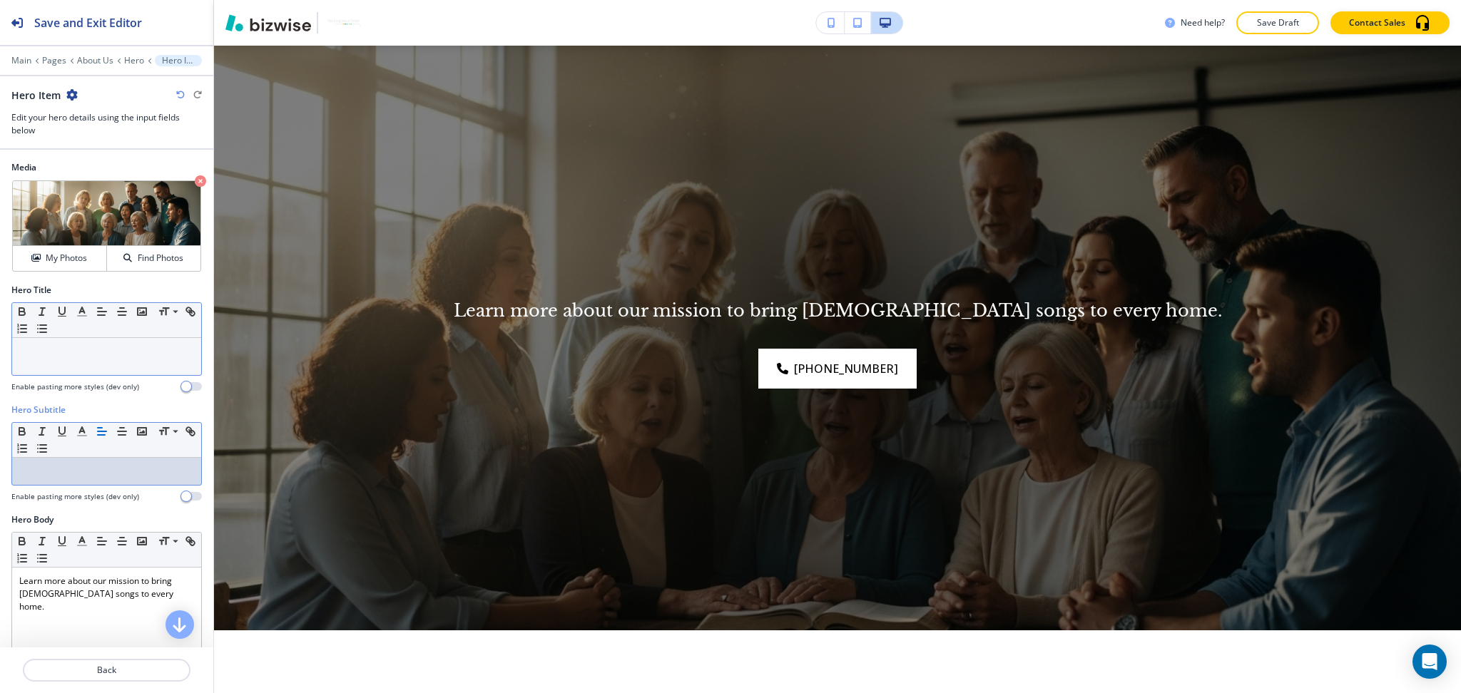
click at [74, 372] on div at bounding box center [106, 356] width 189 height 37
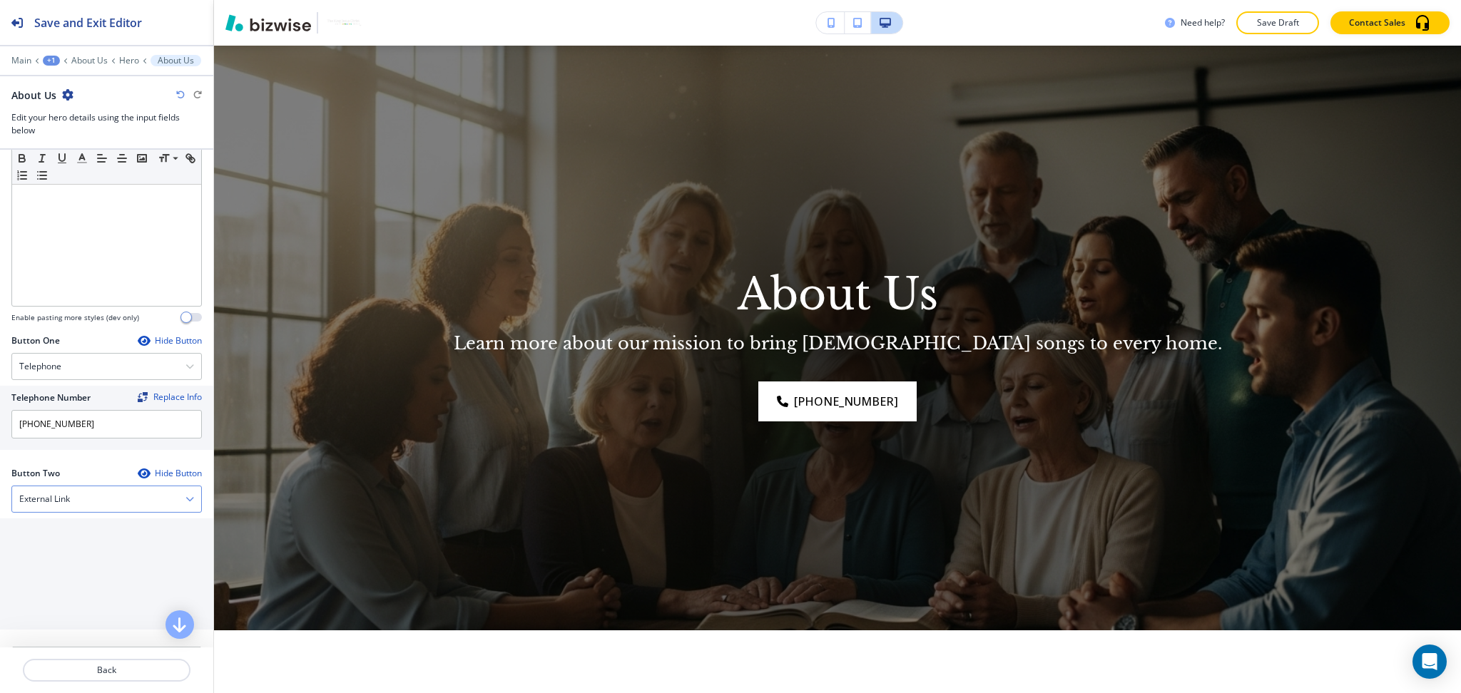
click at [87, 495] on div "External Link" at bounding box center [106, 499] width 189 height 26
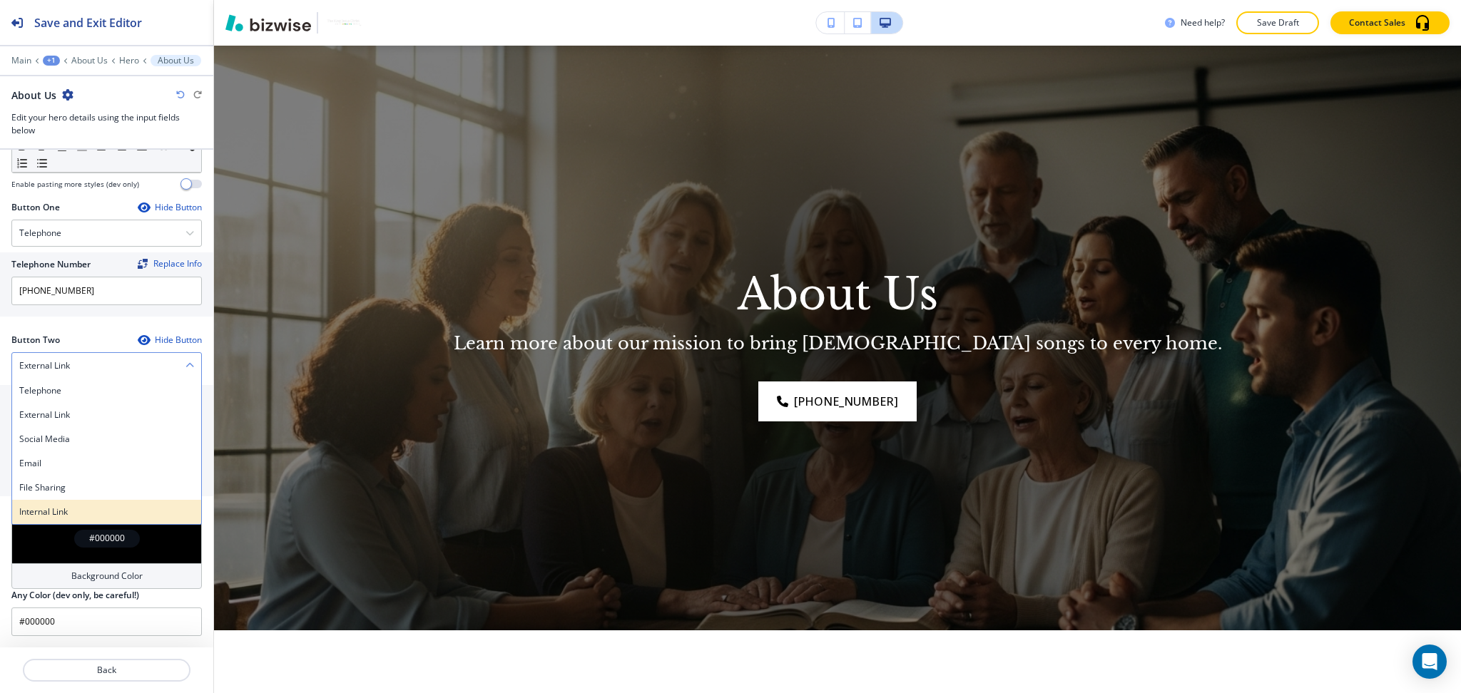
click at [86, 506] on h4 "Internal Link" at bounding box center [106, 512] width 175 height 13
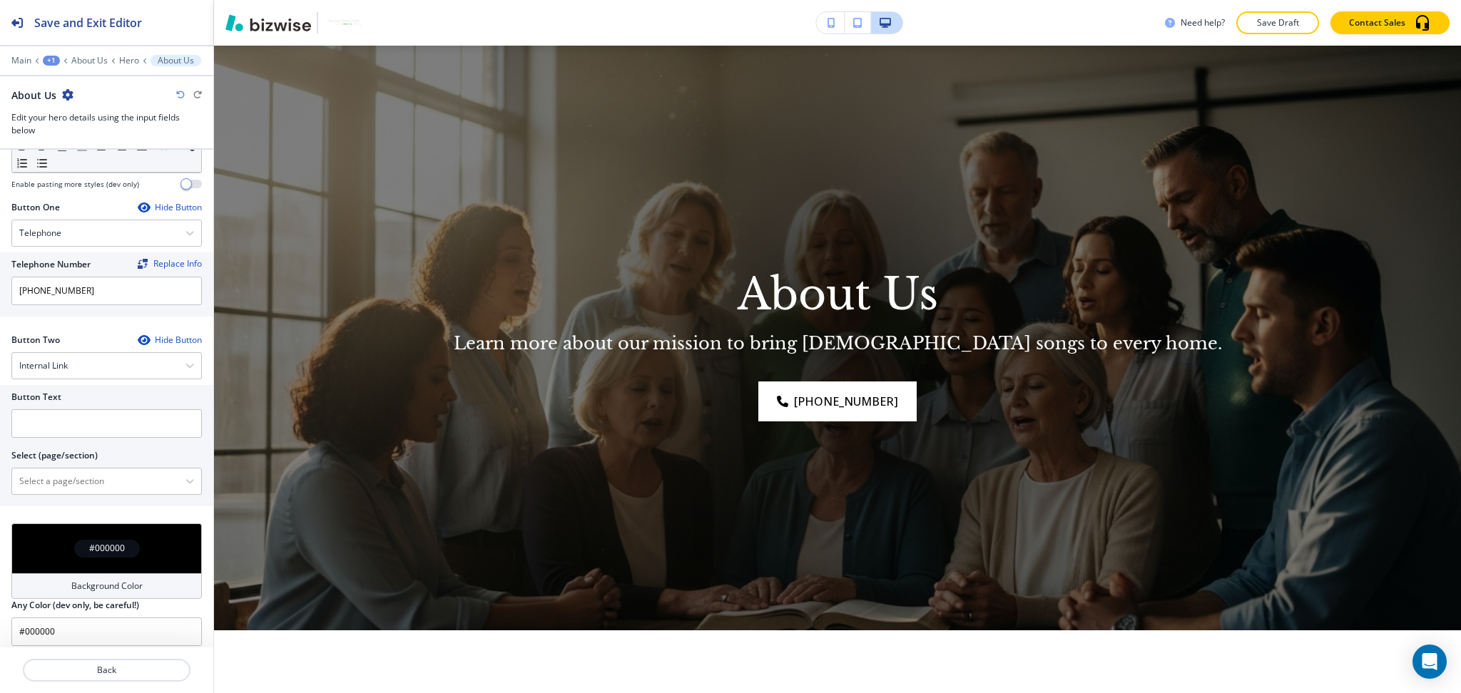
scroll to position [579, 0]
click at [81, 474] on \(page\/section\) "Manual Input" at bounding box center [98, 483] width 173 height 24
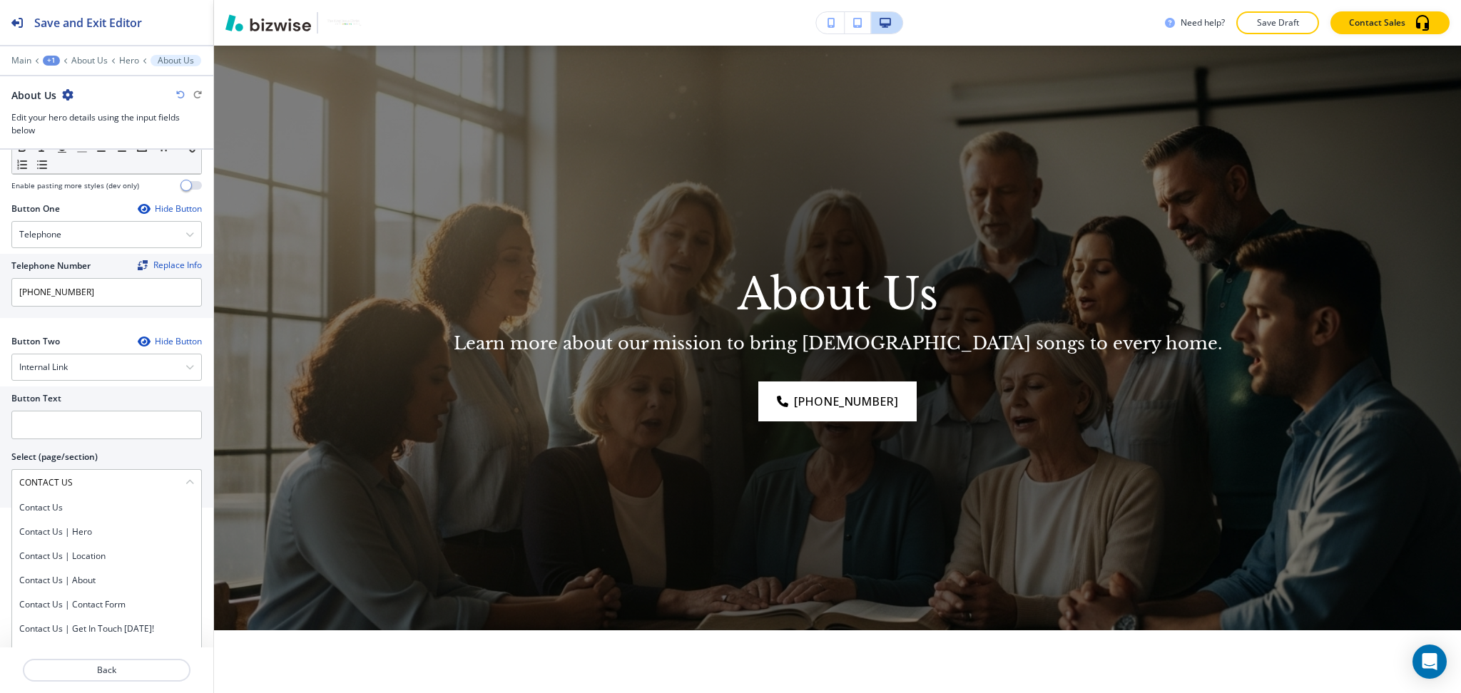
drag, startPoint x: 96, startPoint y: 481, endPoint x: 0, endPoint y: 478, distance: 95.6
click at [0, 478] on div "Button Text Select (page/section) CONTACT US Contact Us Contact Us | Hero Conta…" at bounding box center [106, 447] width 213 height 121
click at [39, 499] on div "Contact Us" at bounding box center [106, 508] width 189 height 24
type \(page\/section\) "Contact Us"
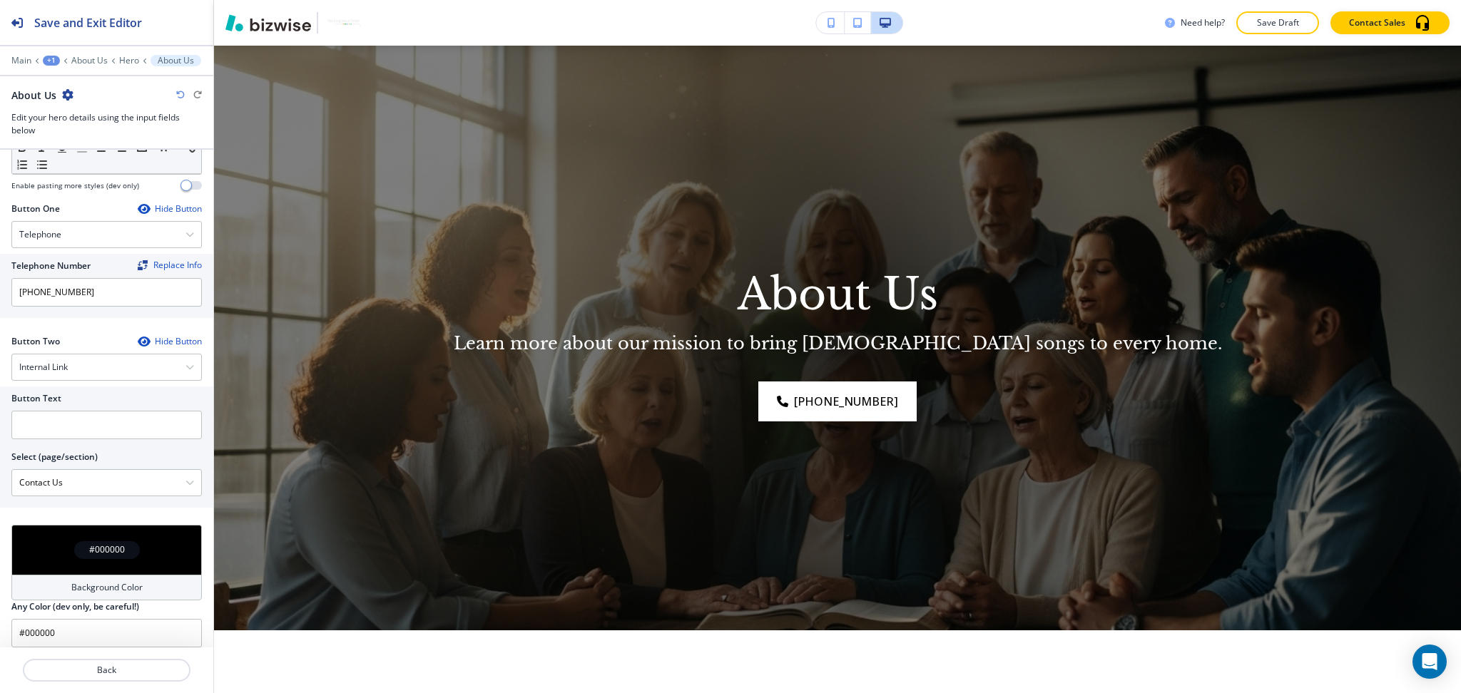
click at [55, 439] on div at bounding box center [106, 444] width 190 height 11
paste input "CONTACT US"
click at [61, 424] on input "text" at bounding box center [106, 425] width 190 height 29
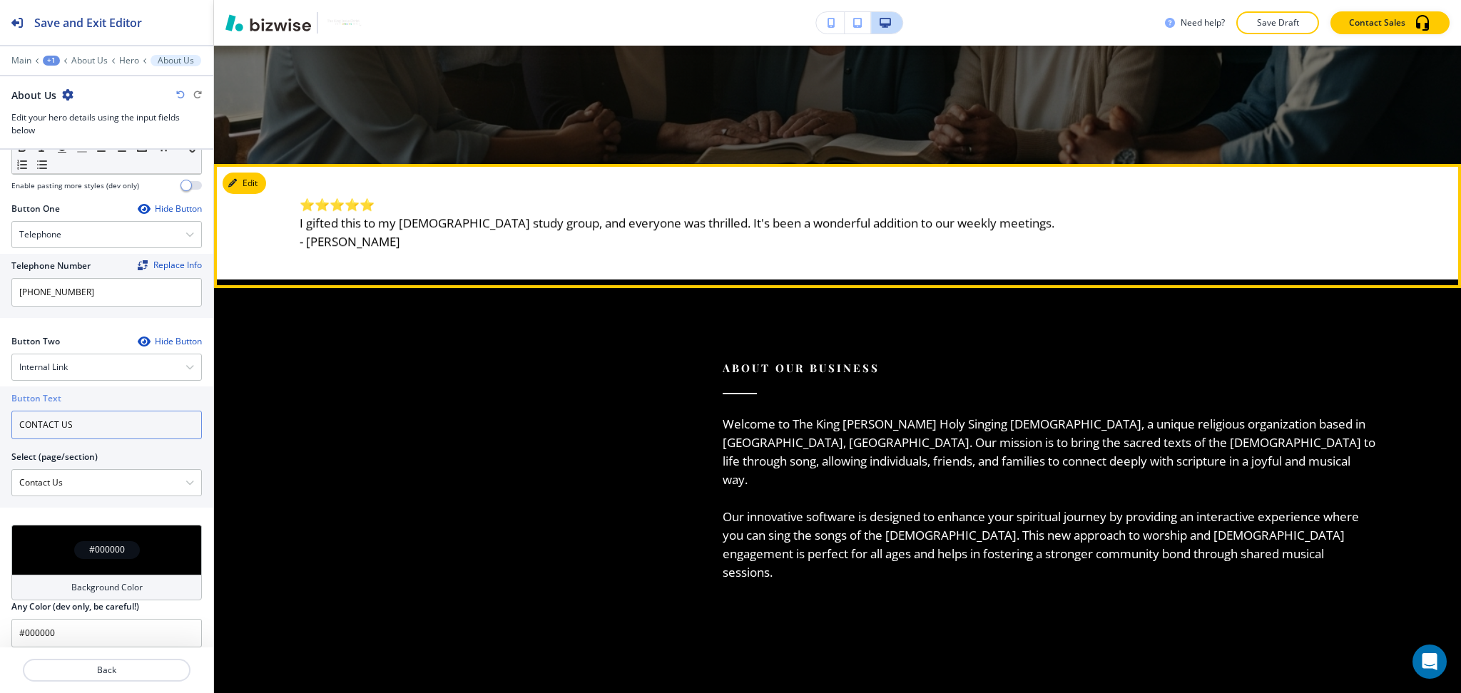
type input "CONTACT US"
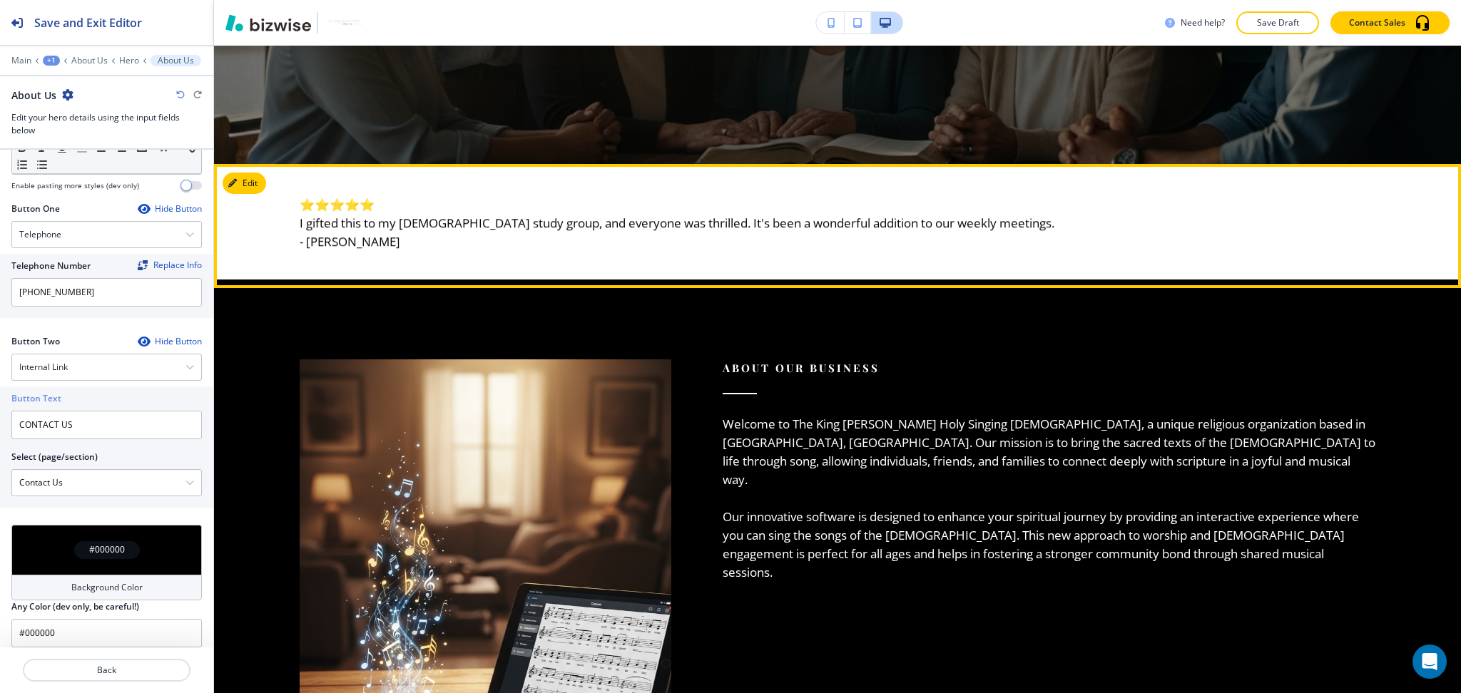
click at [234, 186] on icon "button" at bounding box center [232, 183] width 9 height 9
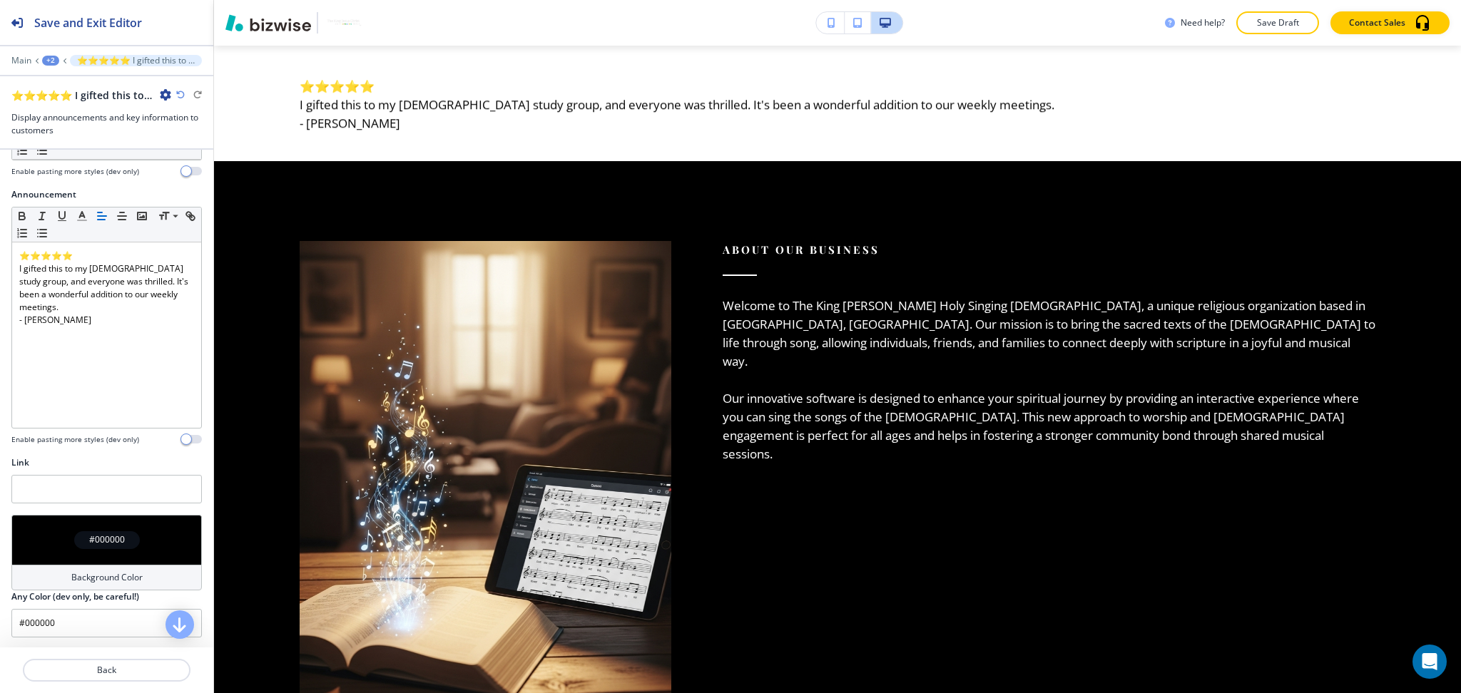
scroll to position [203, 0]
click at [118, 581] on h4 "Background Color" at bounding box center [106, 577] width 71 height 13
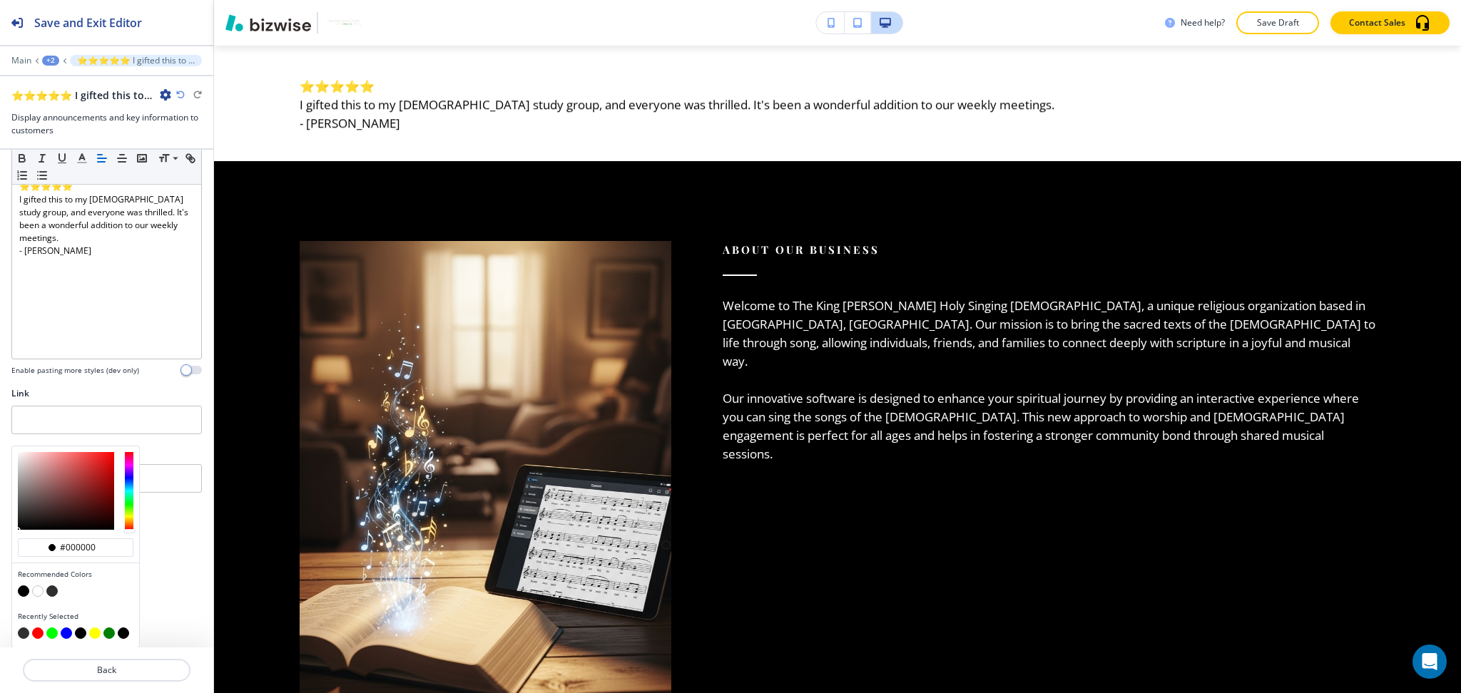
click at [51, 591] on button "button" at bounding box center [51, 591] width 11 height 11
type input "#2f2f2f"
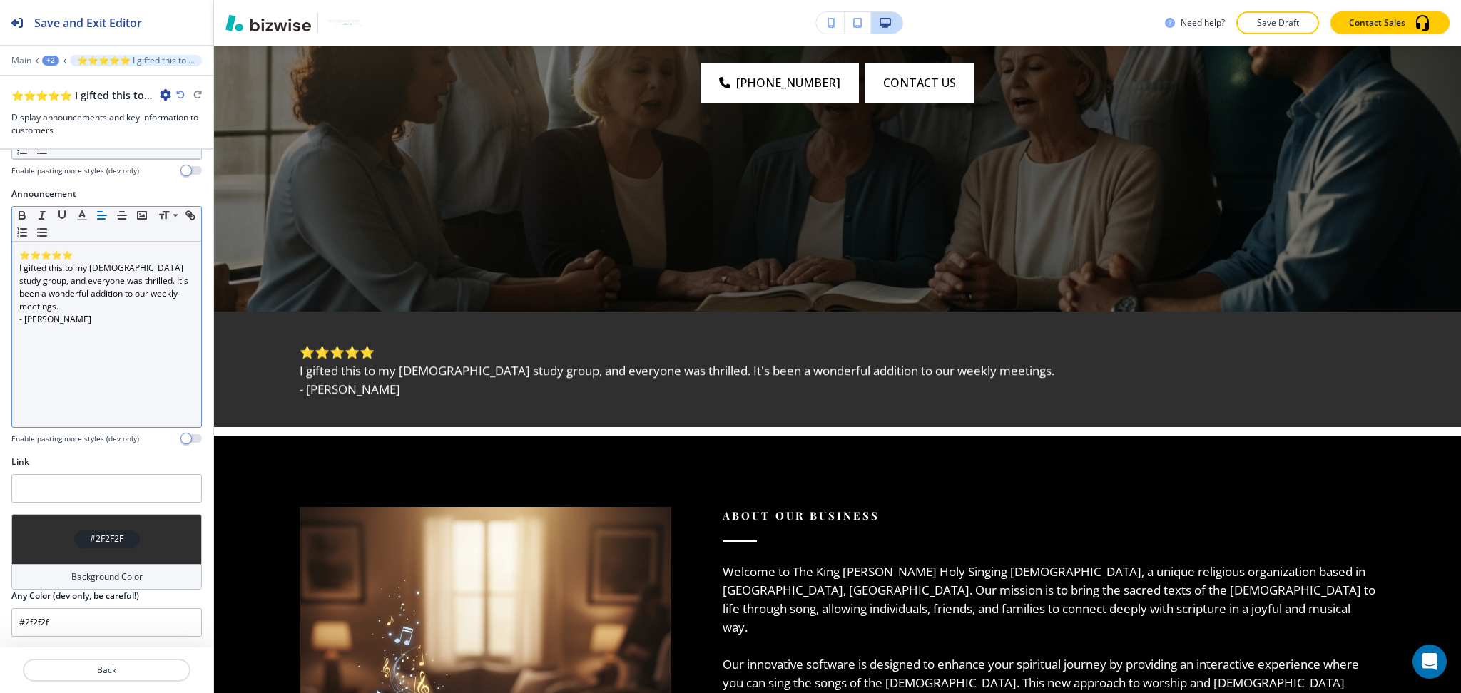
scroll to position [422, 0]
click at [128, 324] on p "- Joshua Allen" at bounding box center [106, 319] width 175 height 13
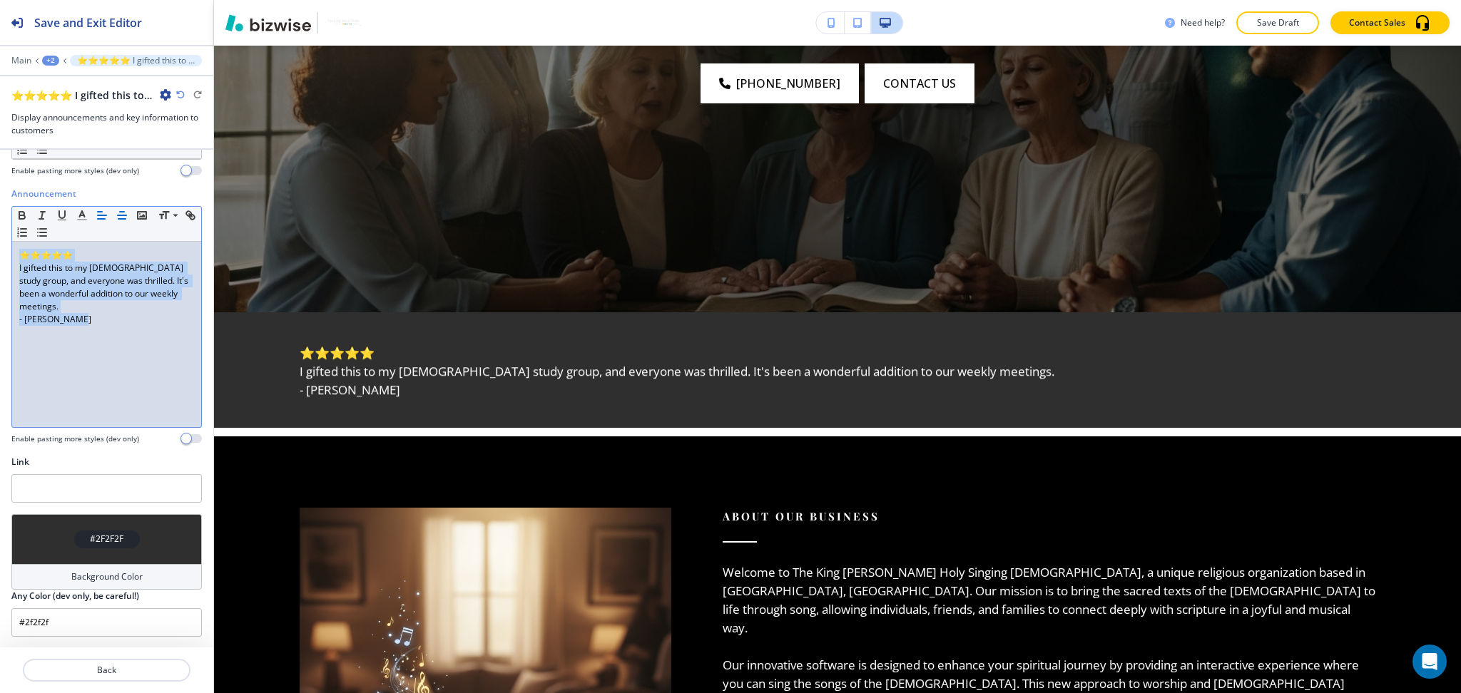
click at [123, 213] on icon "button" at bounding box center [122, 215] width 13 height 13
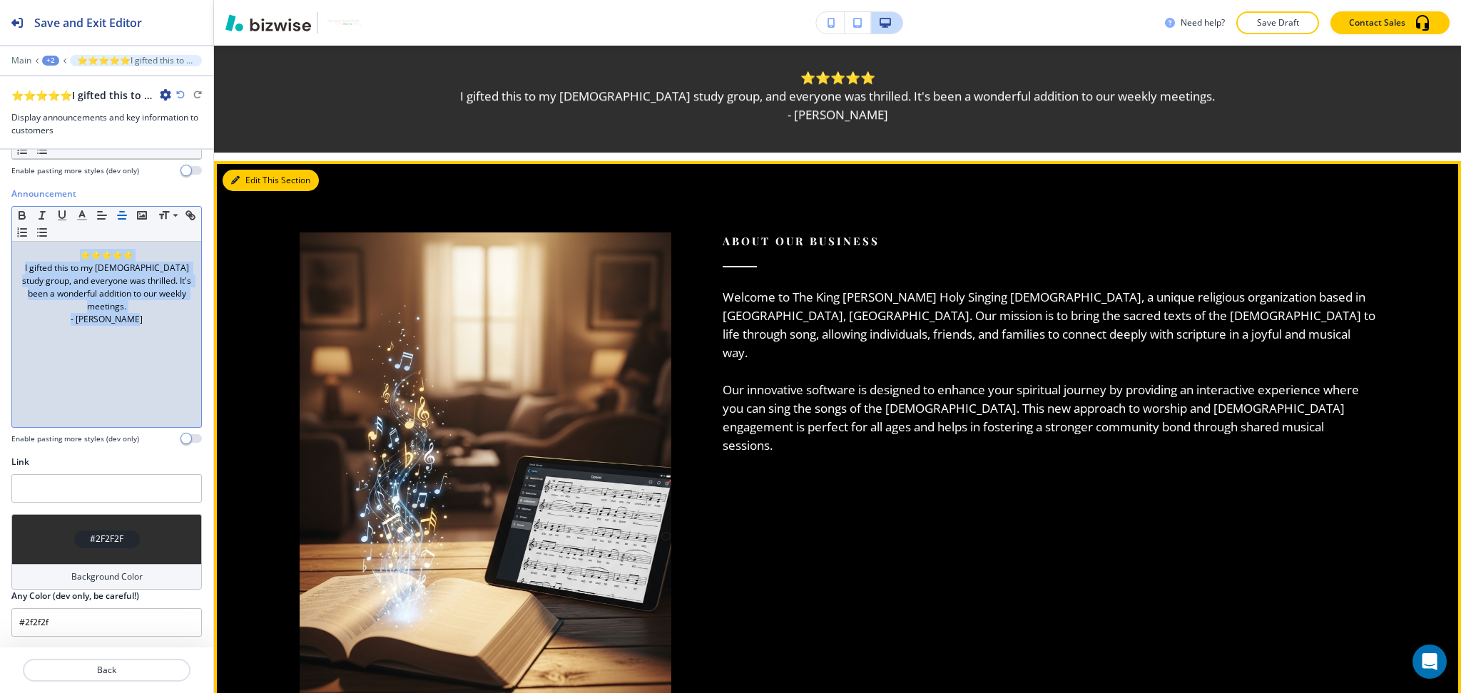
click at [242, 180] on button "Edit This Section" at bounding box center [271, 180] width 96 height 21
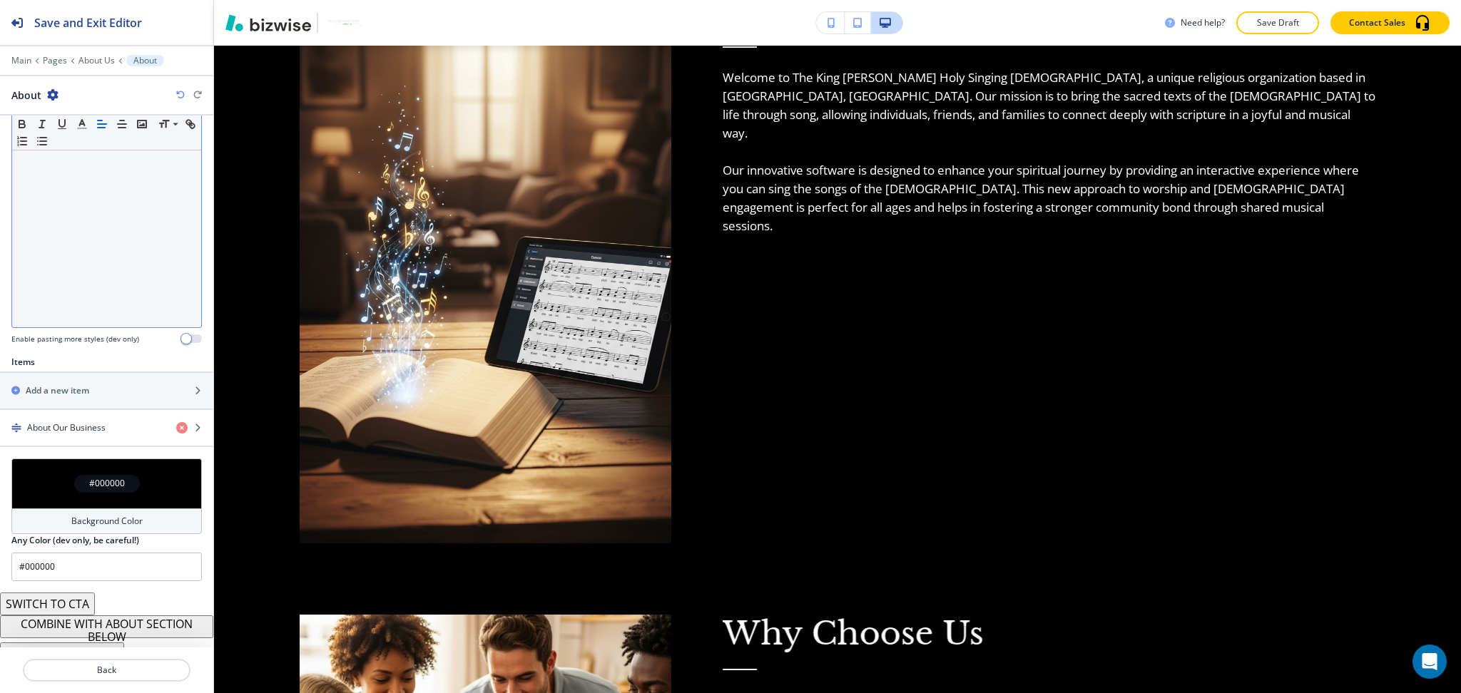
scroll to position [287, 0]
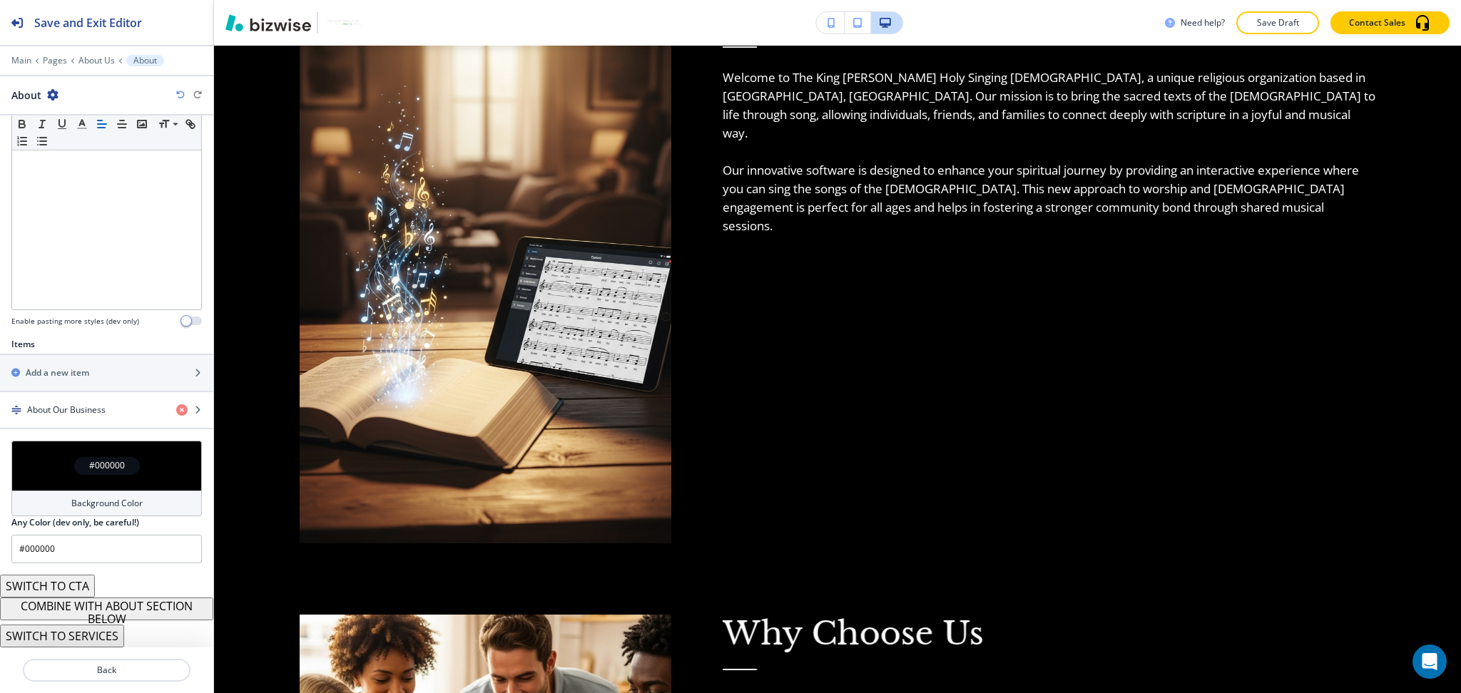
click at [96, 615] on button "COMBINE WITH ABOUT SECTION BELOW" at bounding box center [106, 609] width 213 height 23
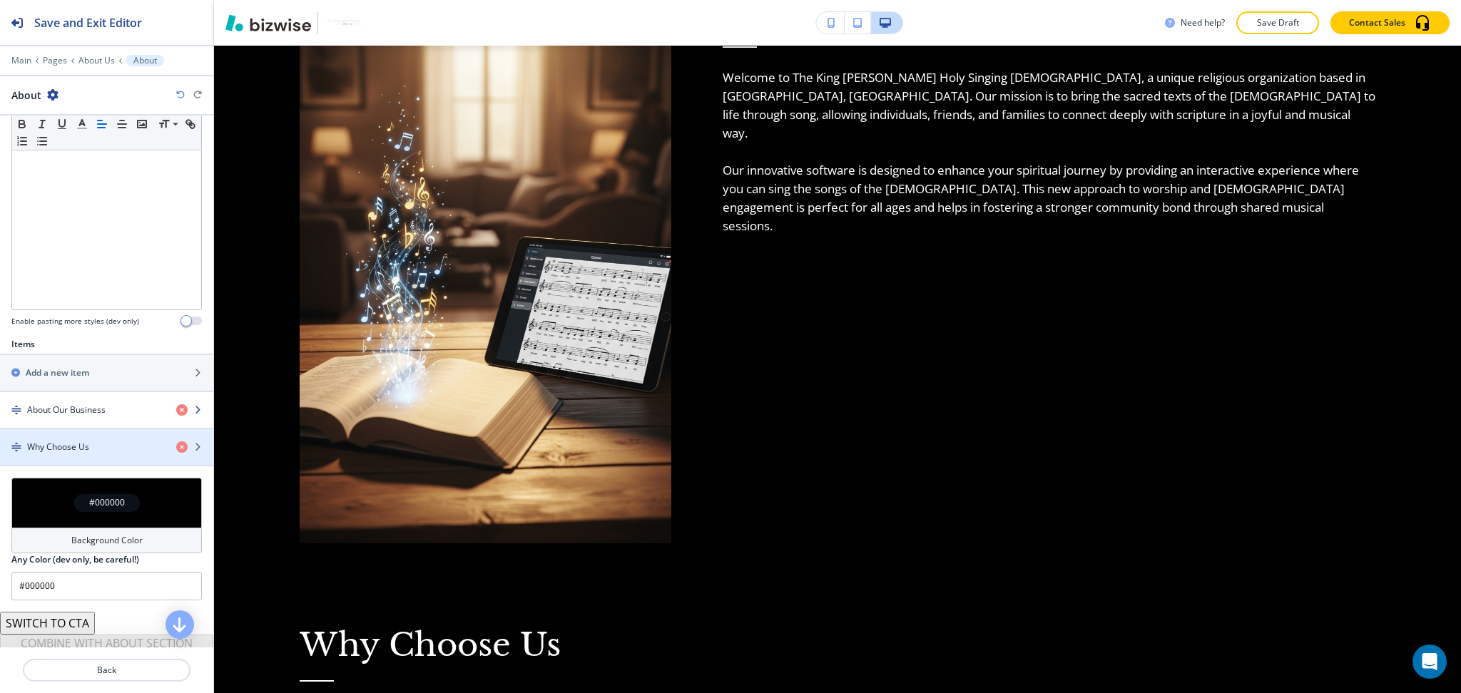
click at [112, 426] on div "button" at bounding box center [106, 421] width 213 height 11
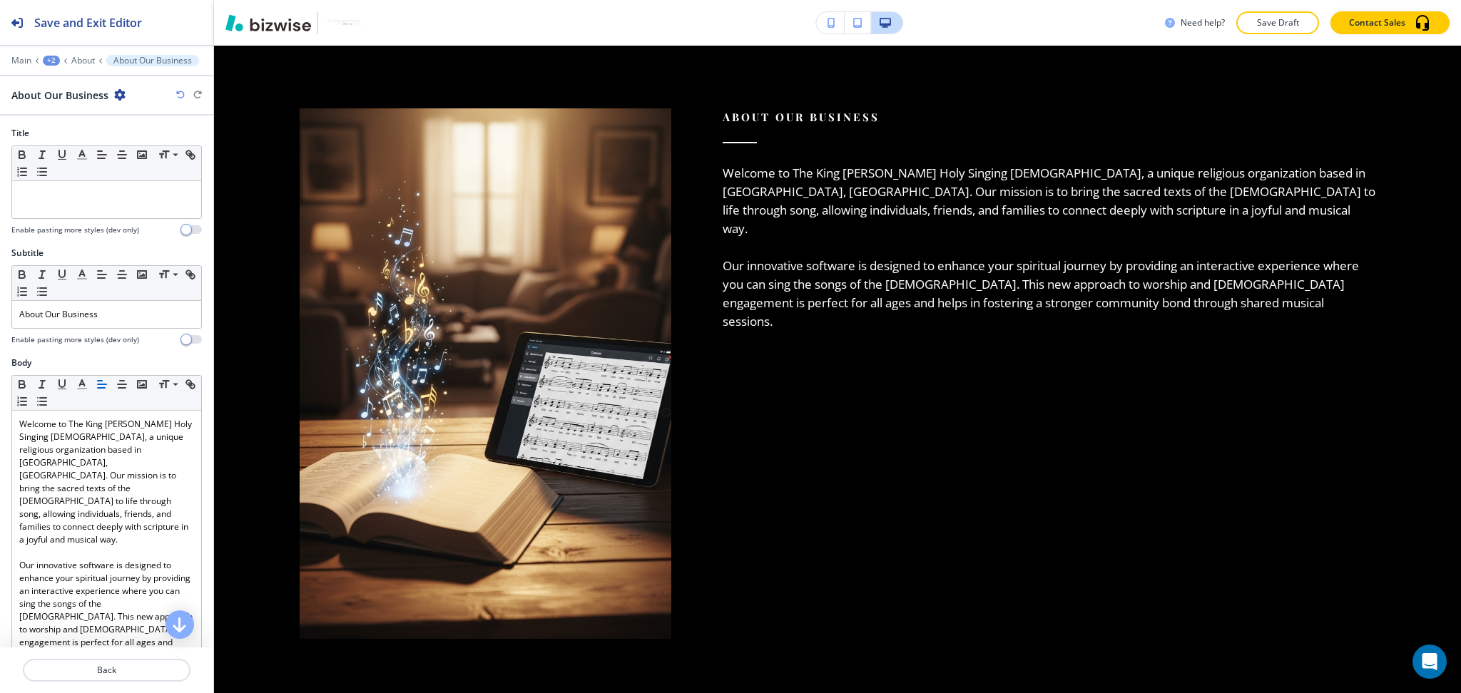
scroll to position [813, 0]
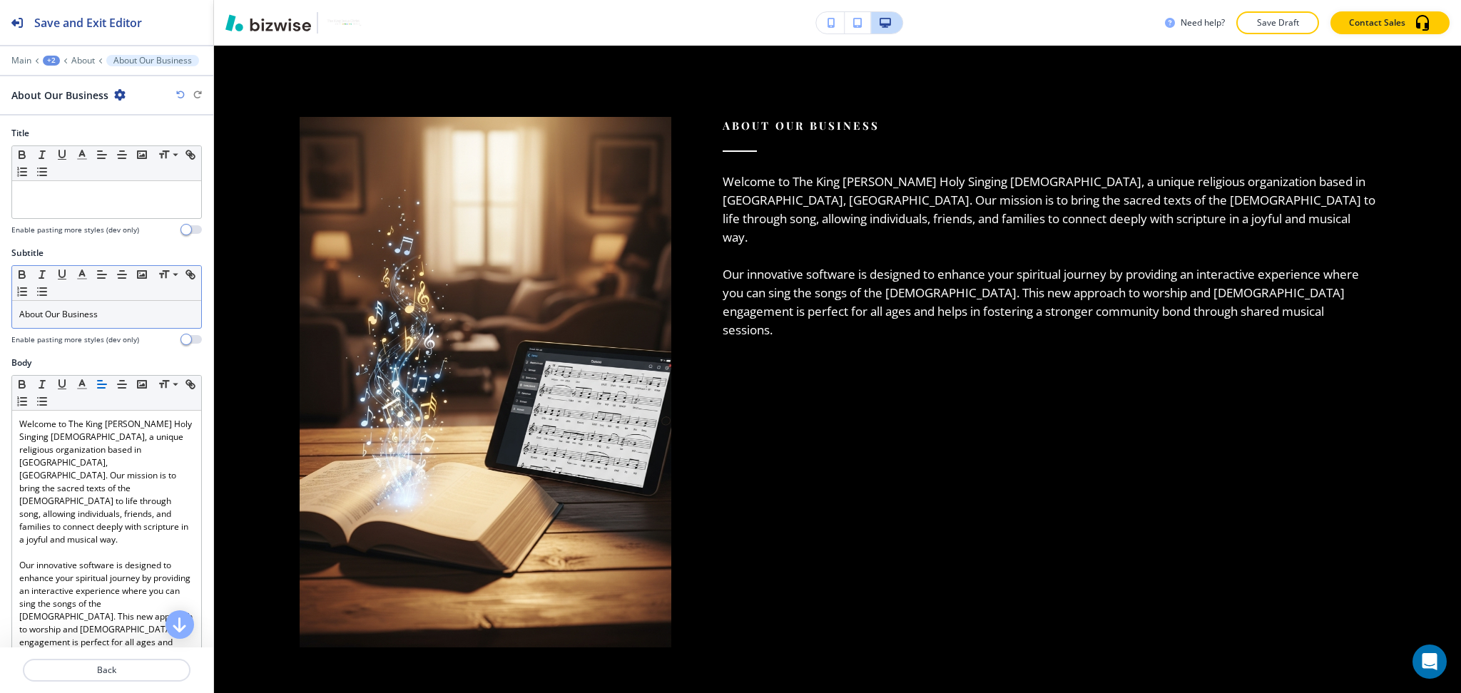
click at [116, 320] on p "About Our Business" at bounding box center [106, 314] width 175 height 13
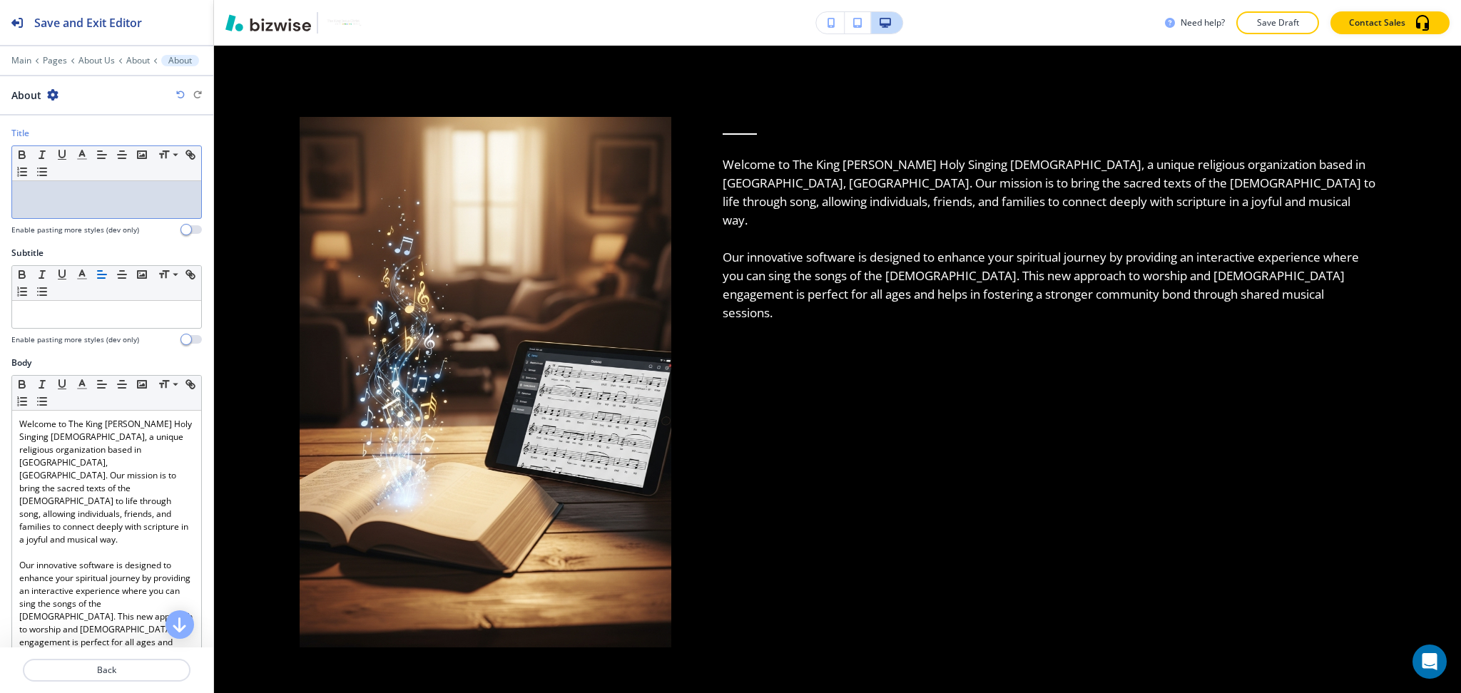
click at [118, 203] on div at bounding box center [106, 199] width 189 height 37
paste div
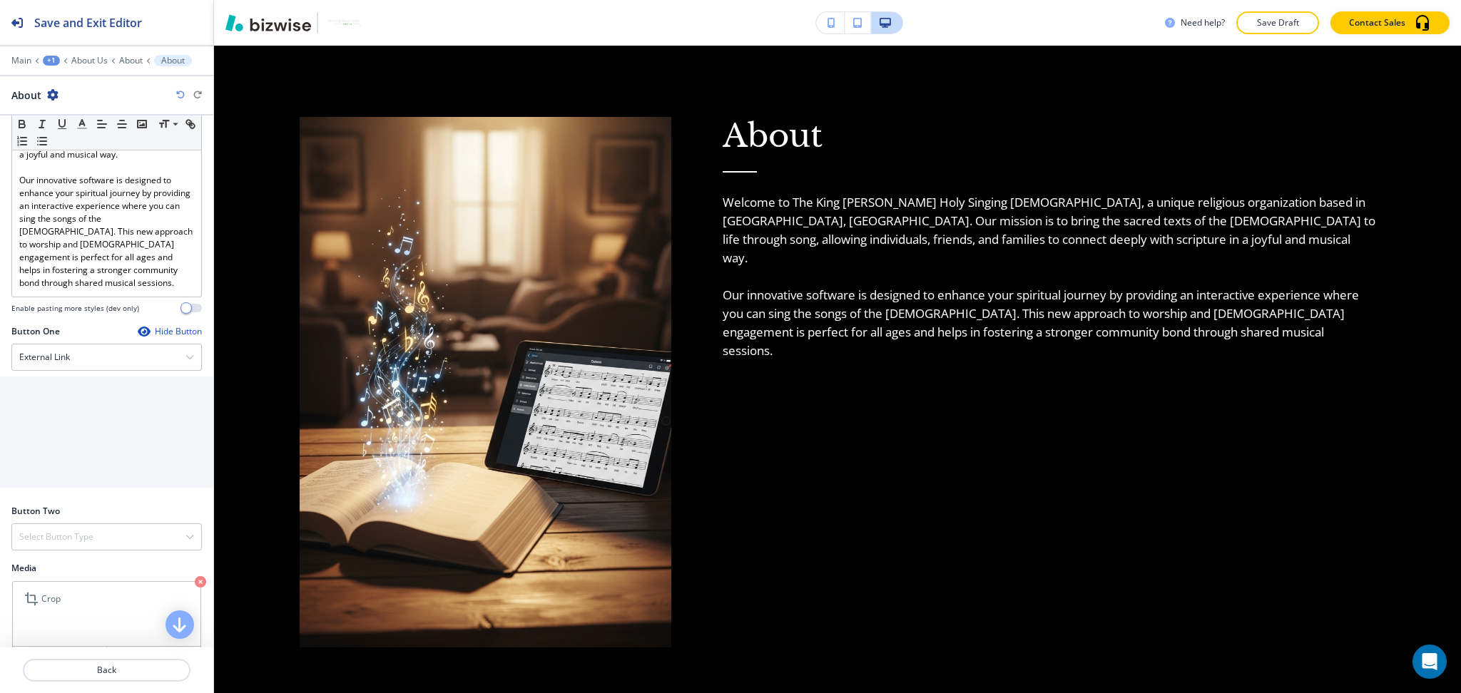
scroll to position [462, 0]
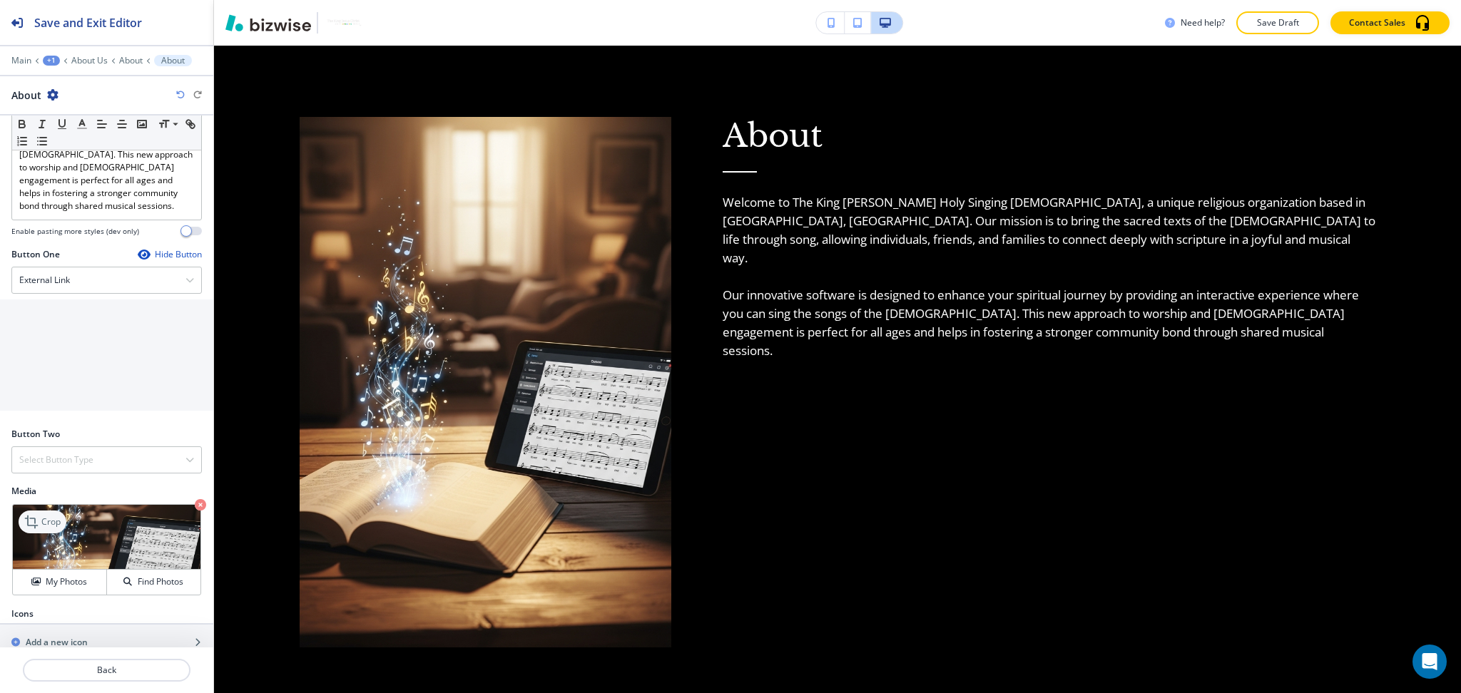
click at [50, 516] on p "Crop" at bounding box center [50, 522] width 19 height 13
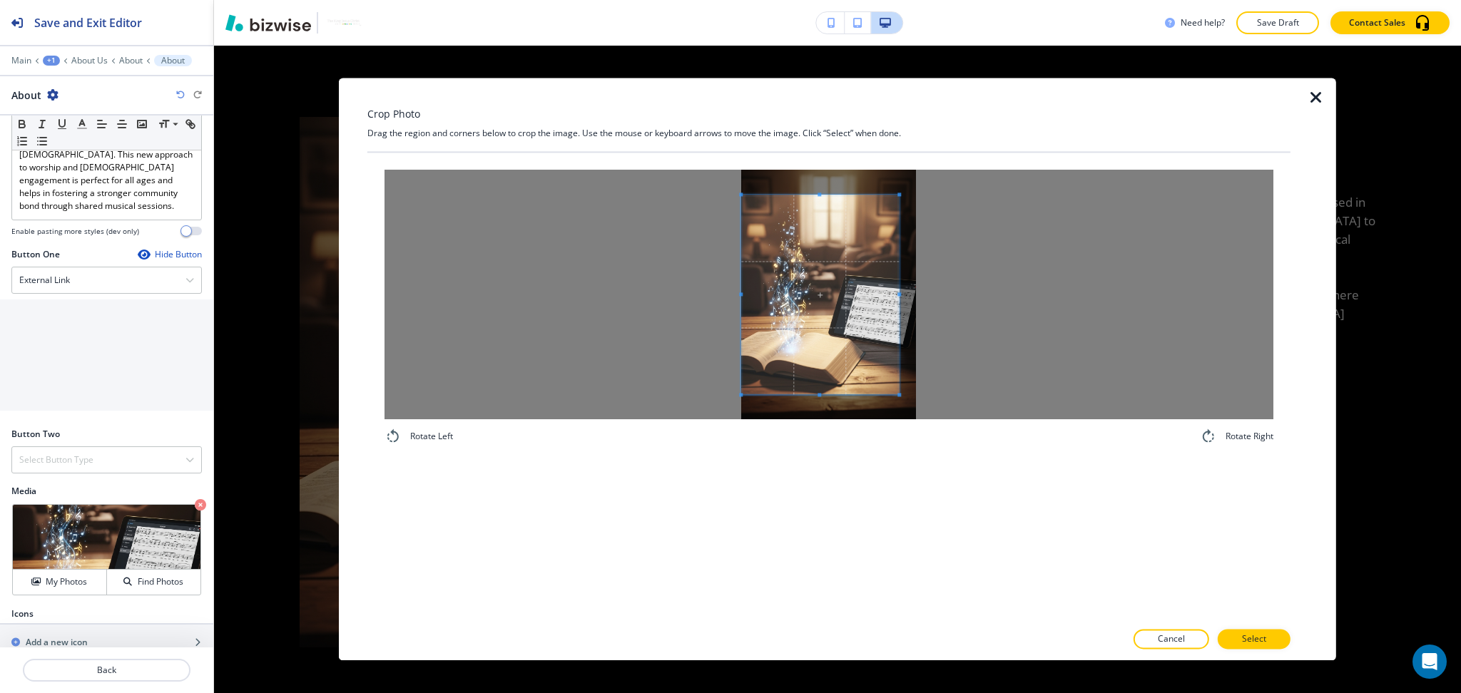
click at [663, 289] on div at bounding box center [828, 295] width 889 height 250
click at [944, 295] on div at bounding box center [828, 295] width 889 height 250
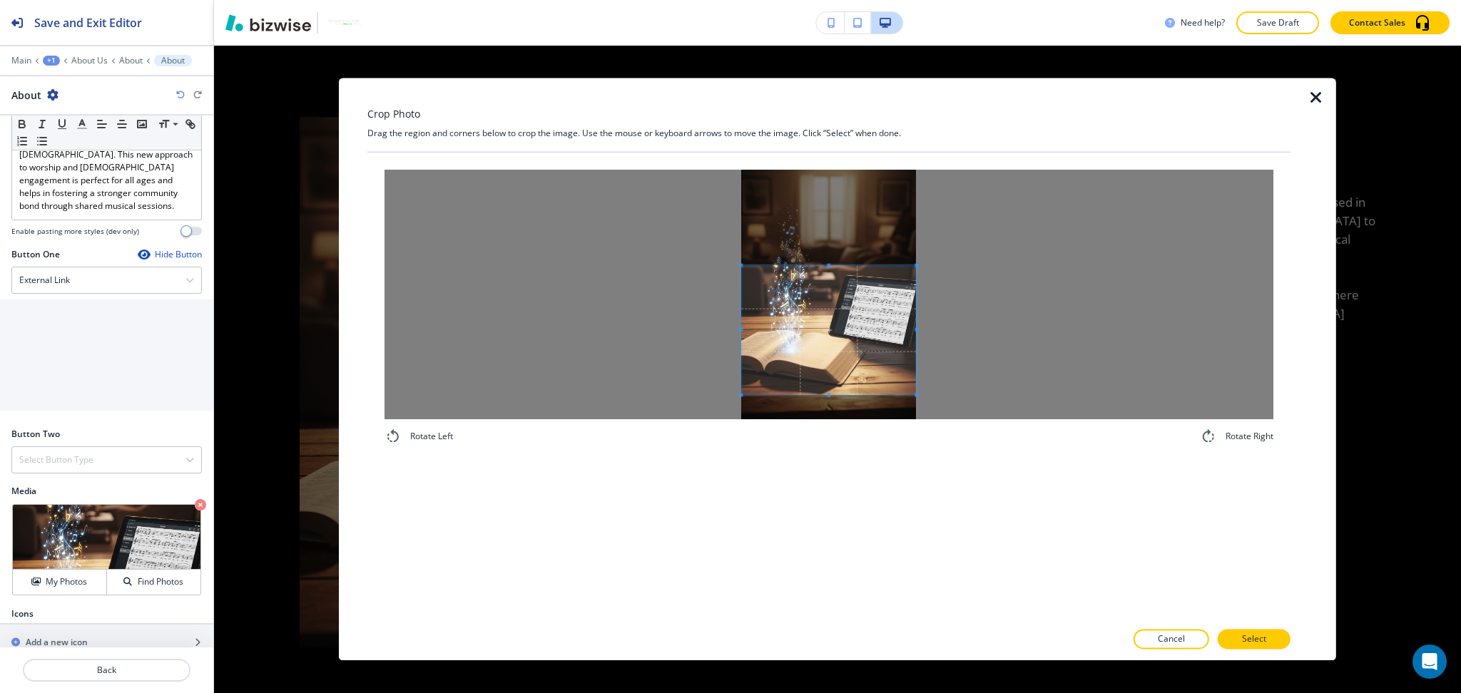
click at [845, 266] on div at bounding box center [828, 330] width 175 height 129
click at [839, 344] on span at bounding box center [828, 320] width 175 height 129
click at [1269, 638] on button "Select" at bounding box center [1253, 640] width 73 height 20
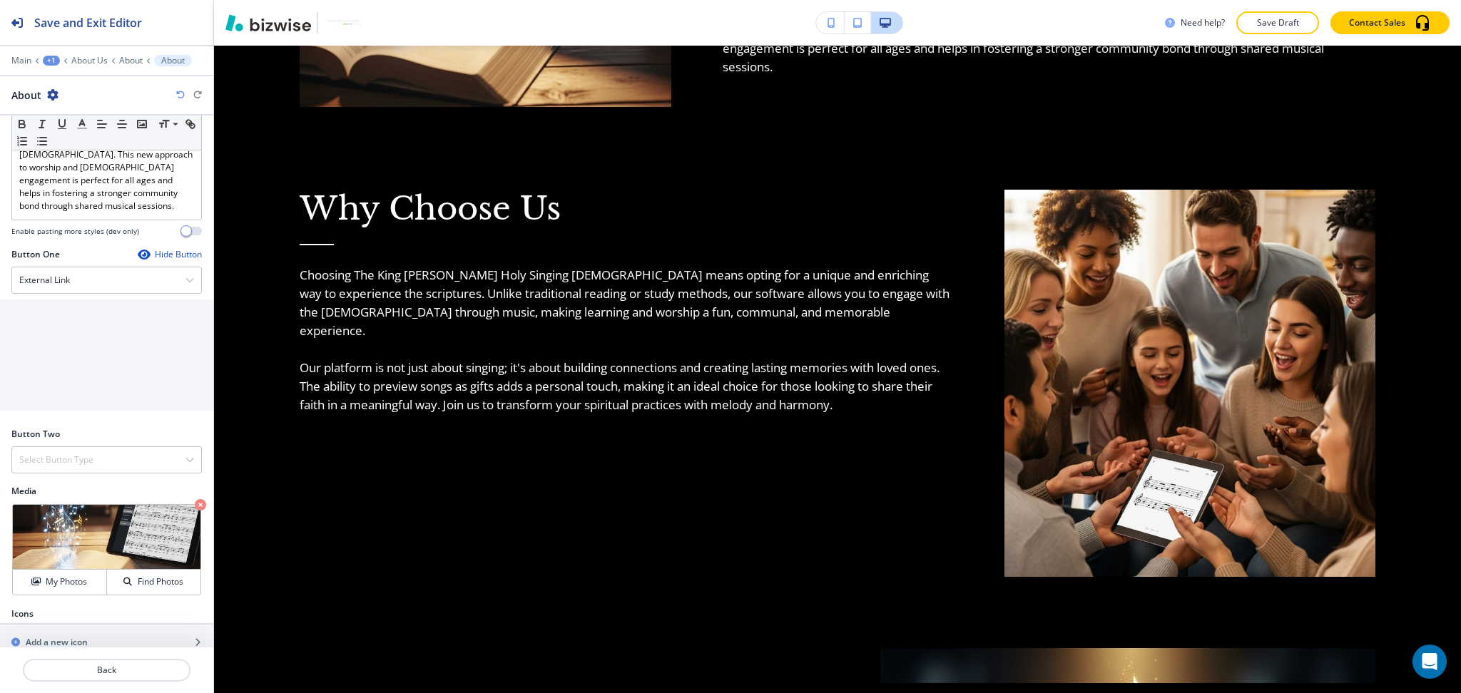
scroll to position [1098, 0]
click at [117, 668] on p "Back" at bounding box center [106, 670] width 165 height 13
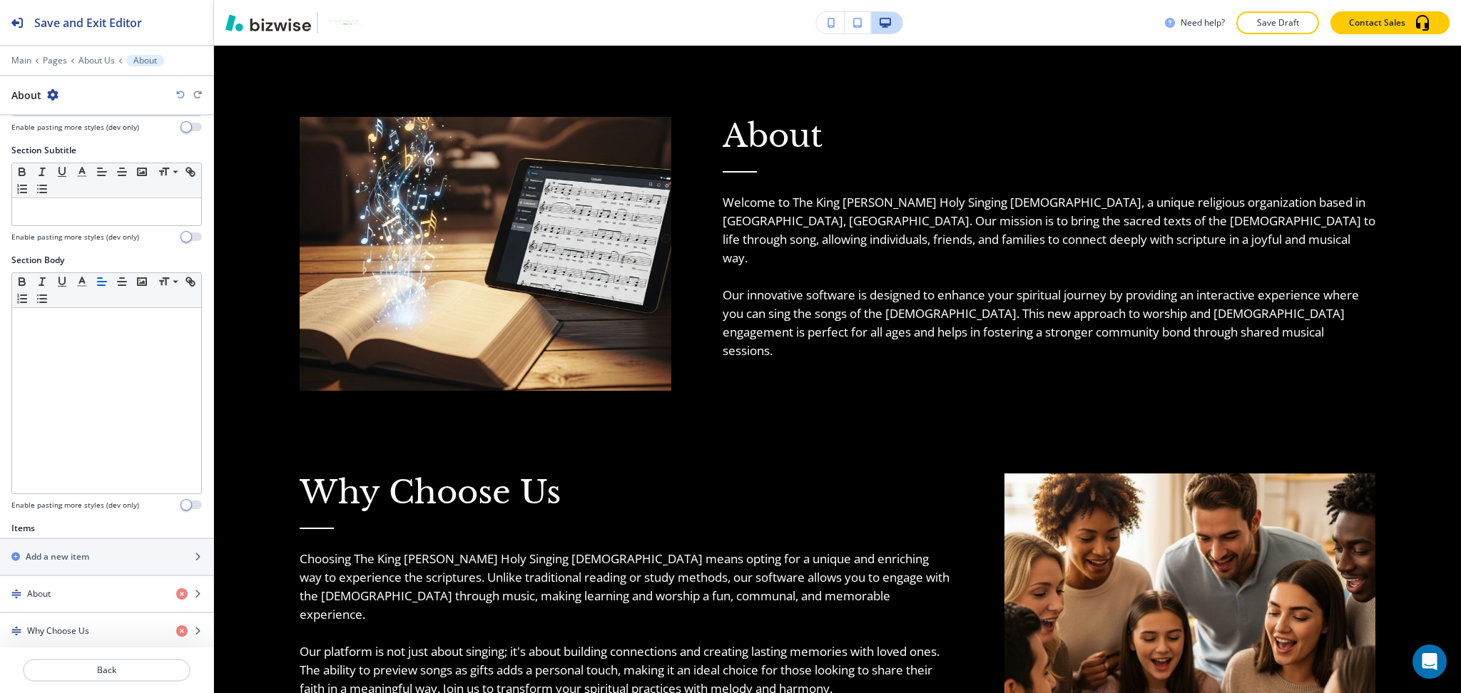
scroll to position [324, 0]
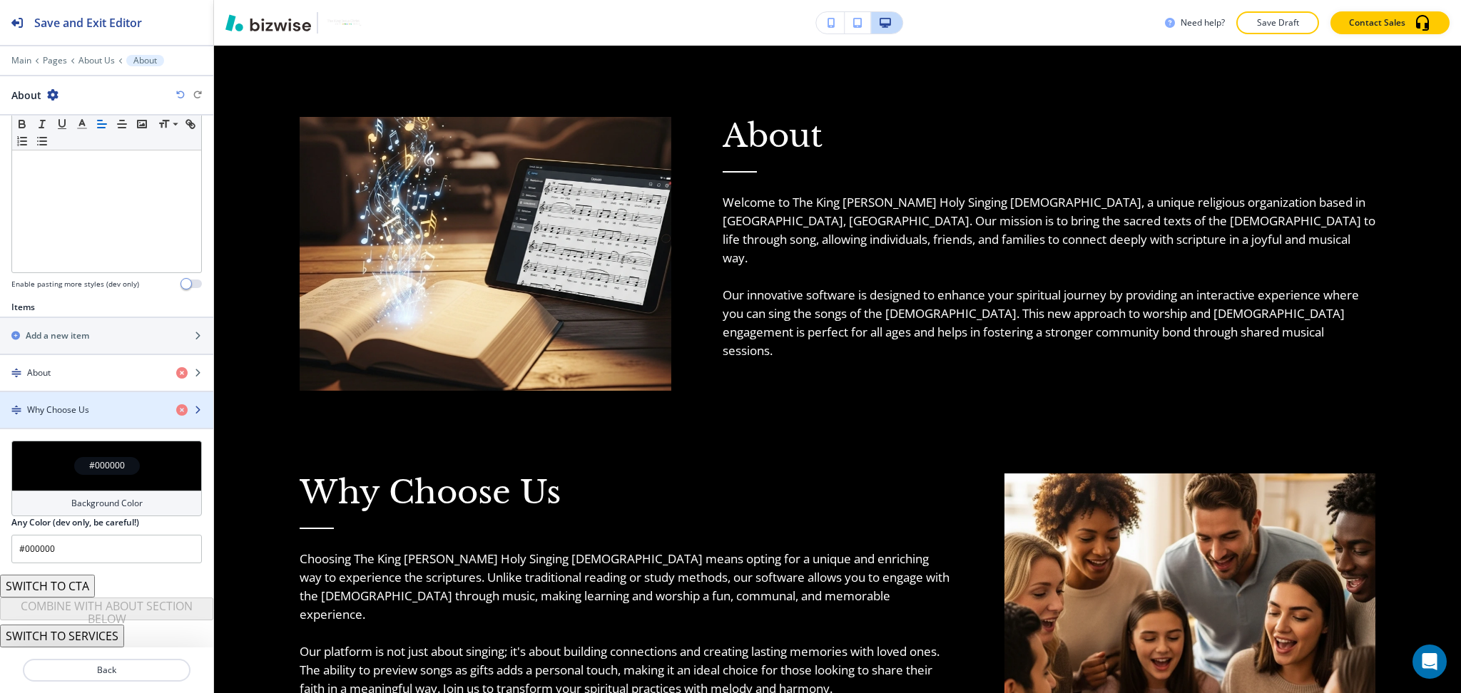
click at [52, 410] on h4 "Why Choose Us" at bounding box center [58, 410] width 62 height 13
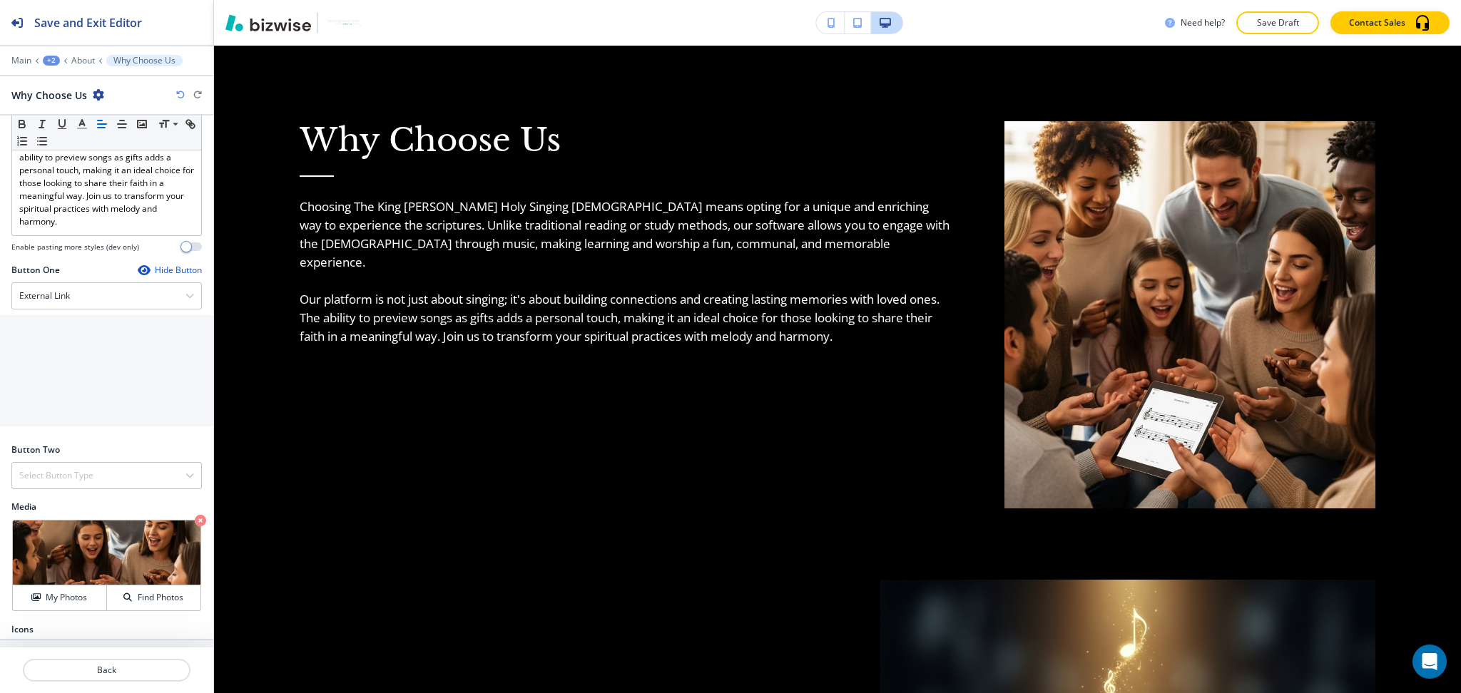
scroll to position [462, 0]
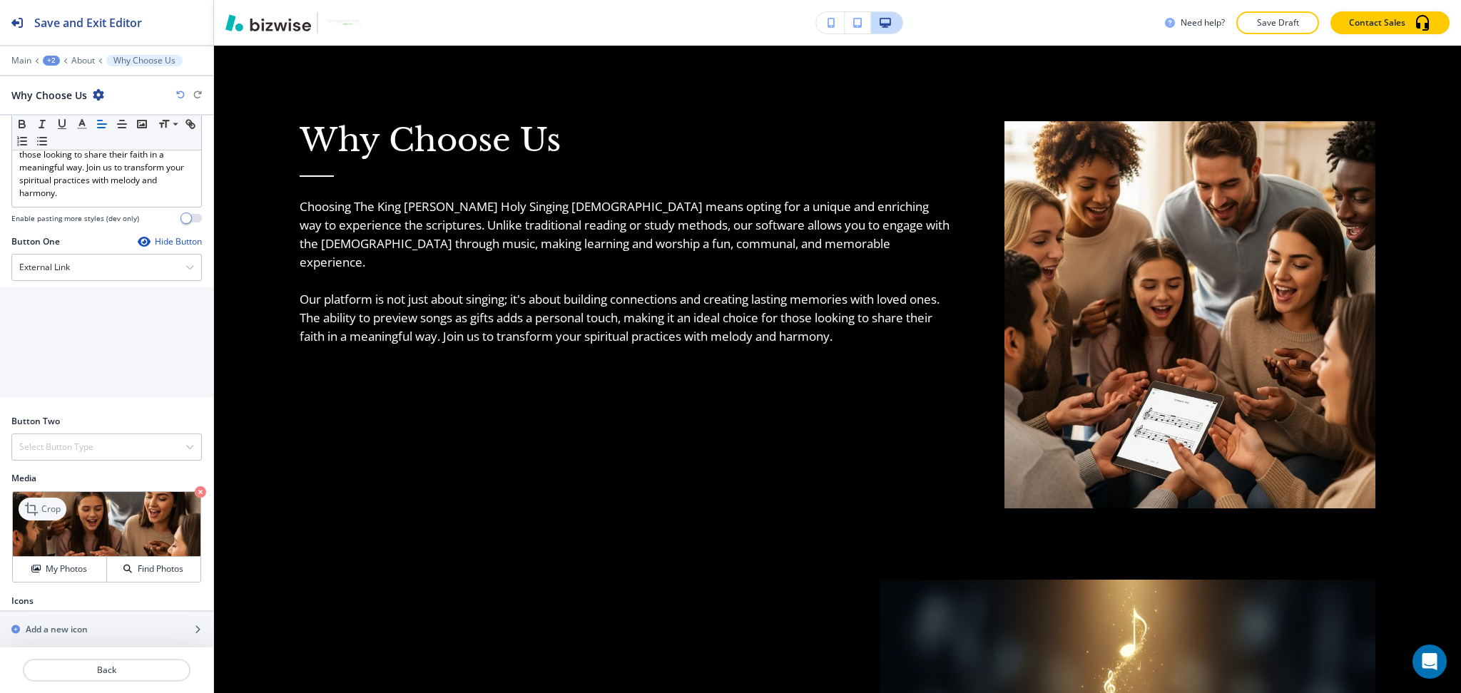
click at [49, 503] on p "Crop" at bounding box center [50, 509] width 19 height 13
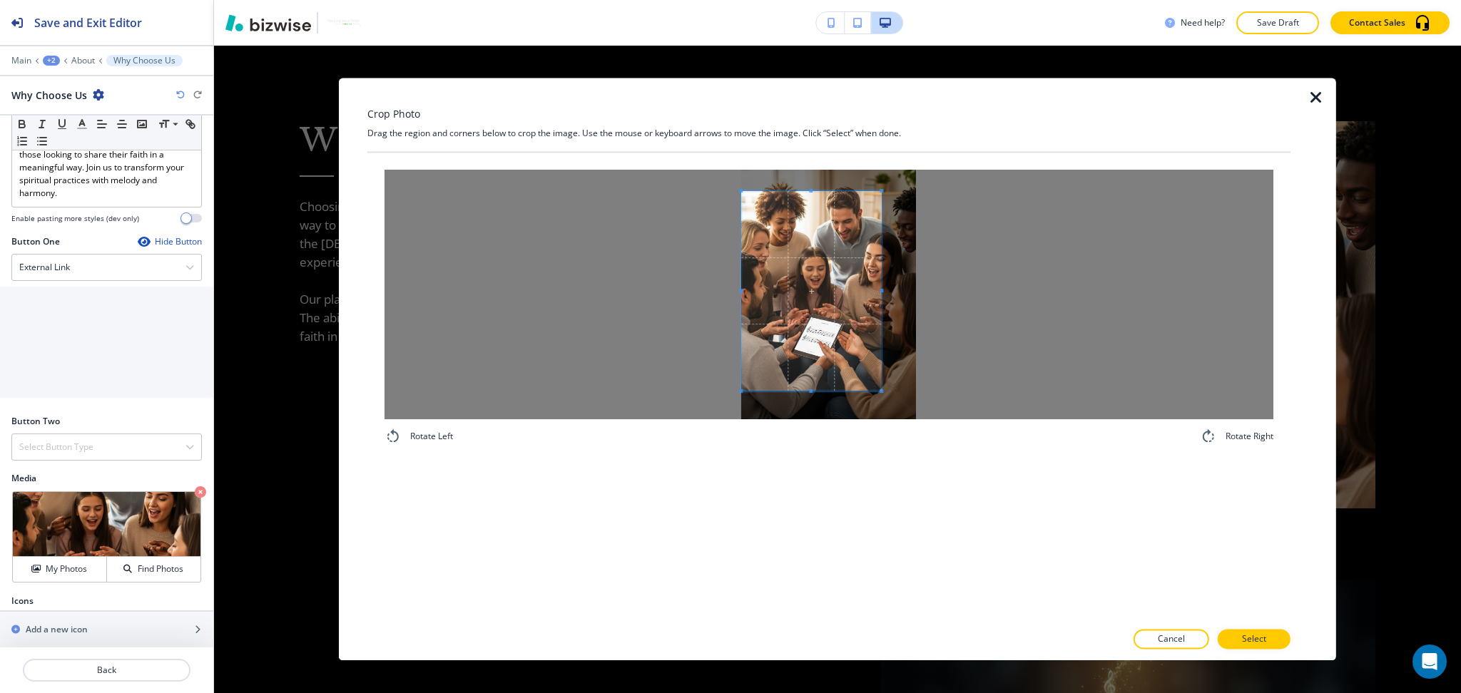
click at [839, 312] on span at bounding box center [811, 291] width 140 height 200
click at [960, 301] on div at bounding box center [828, 295] width 889 height 250
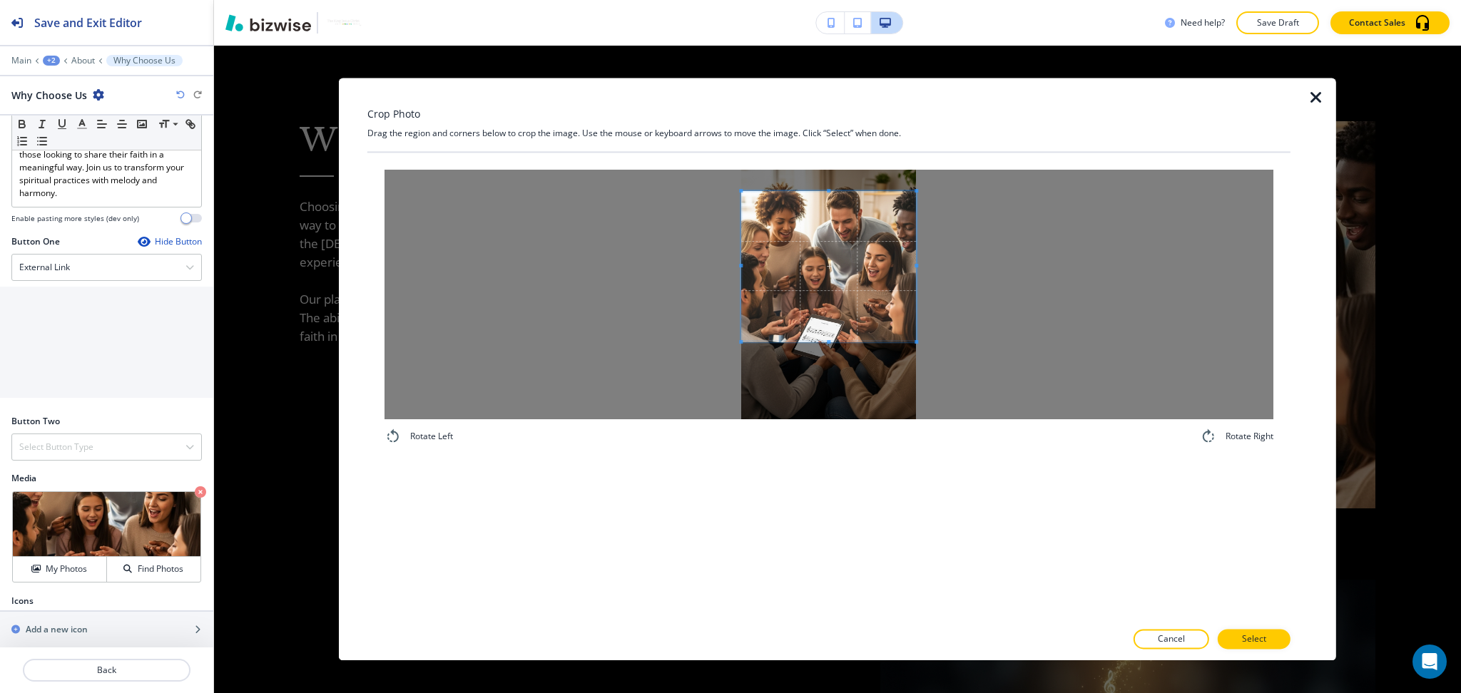
click at [833, 340] on div at bounding box center [828, 266] width 175 height 150
click at [840, 320] on span at bounding box center [828, 277] width 175 height 150
click at [1249, 638] on p "Select" at bounding box center [1254, 639] width 24 height 13
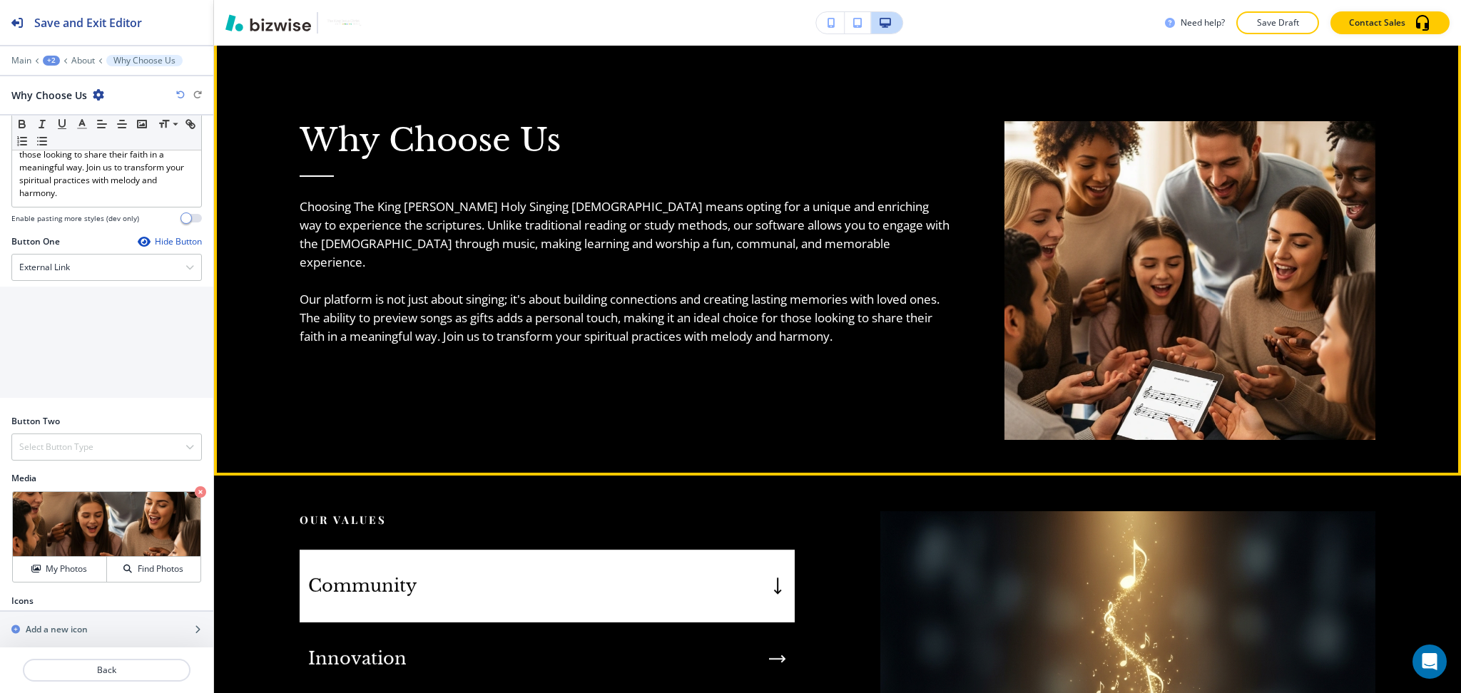
click at [844, 387] on div "Why Choose Us Choosing The King Jesus Christ Holy Singing Bible means opting fo…" at bounding box center [600, 245] width 705 height 390
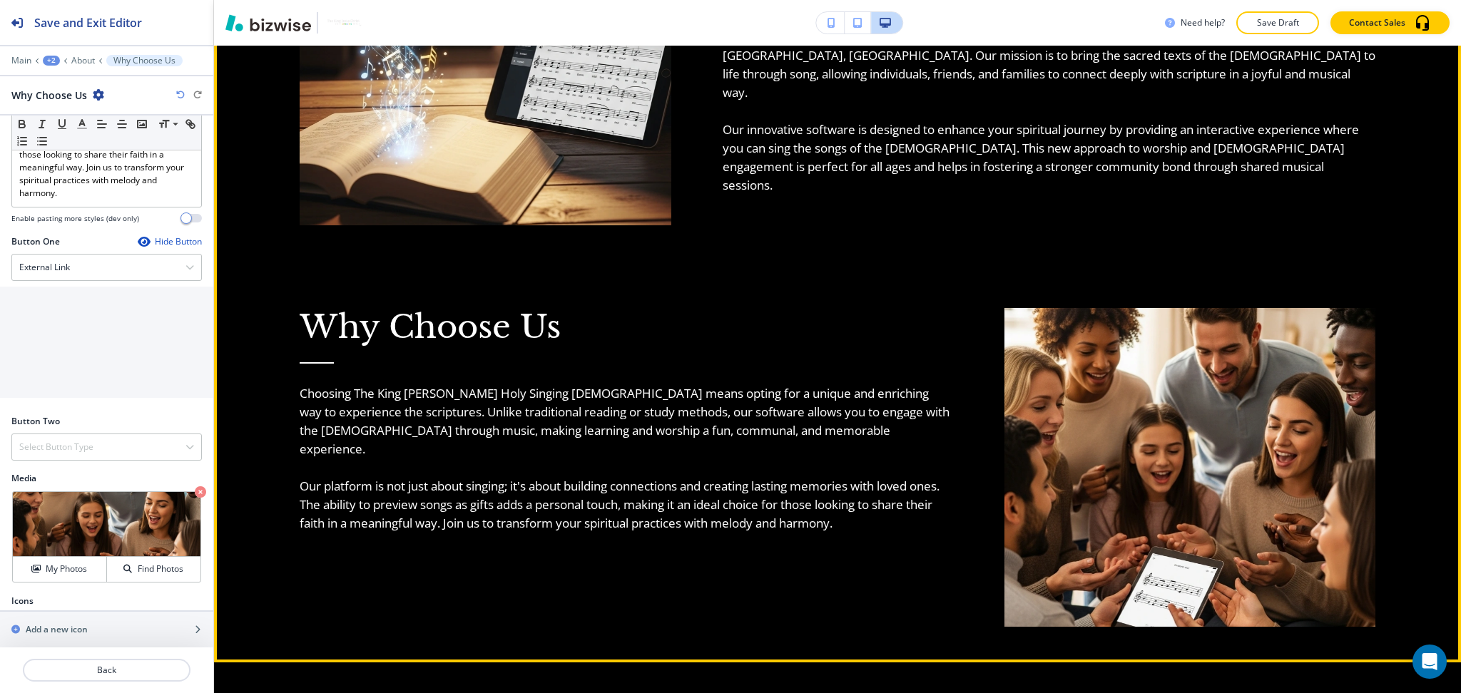
scroll to position [979, 0]
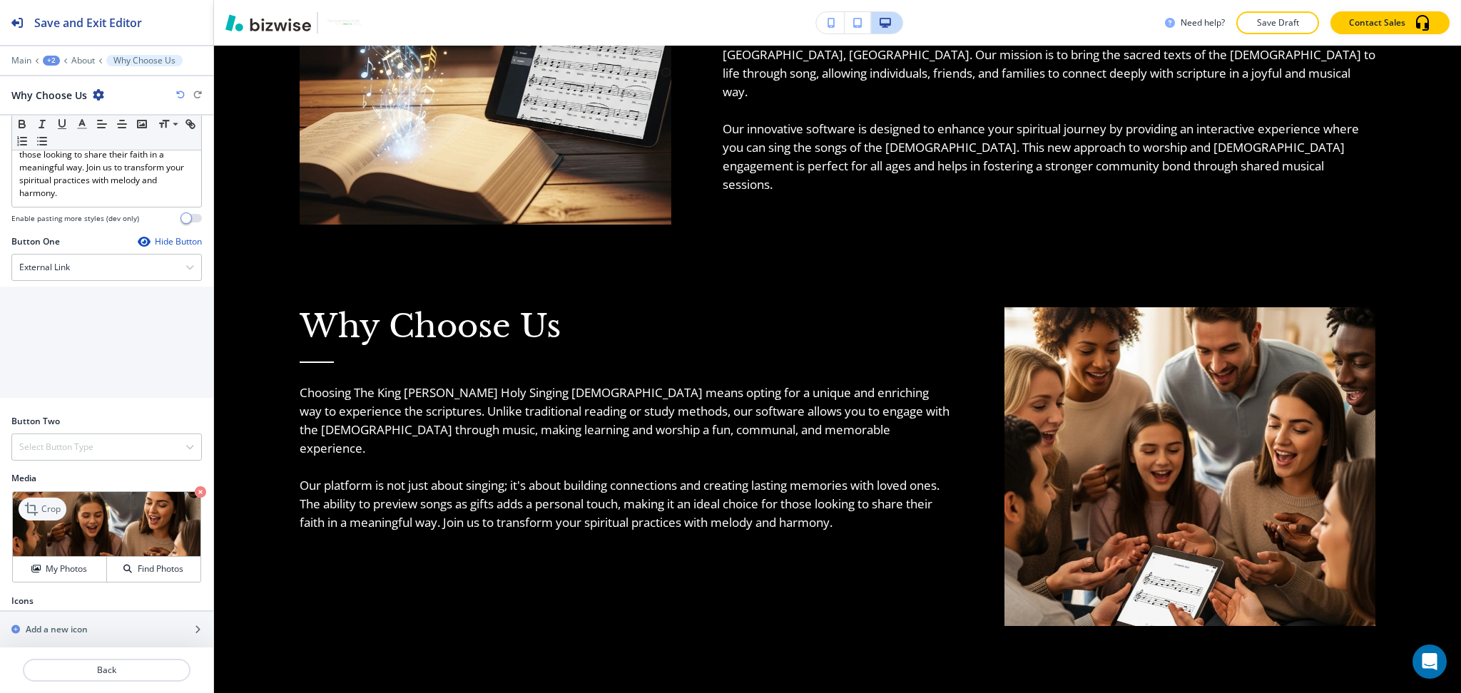
click at [29, 501] on icon at bounding box center [32, 509] width 17 height 17
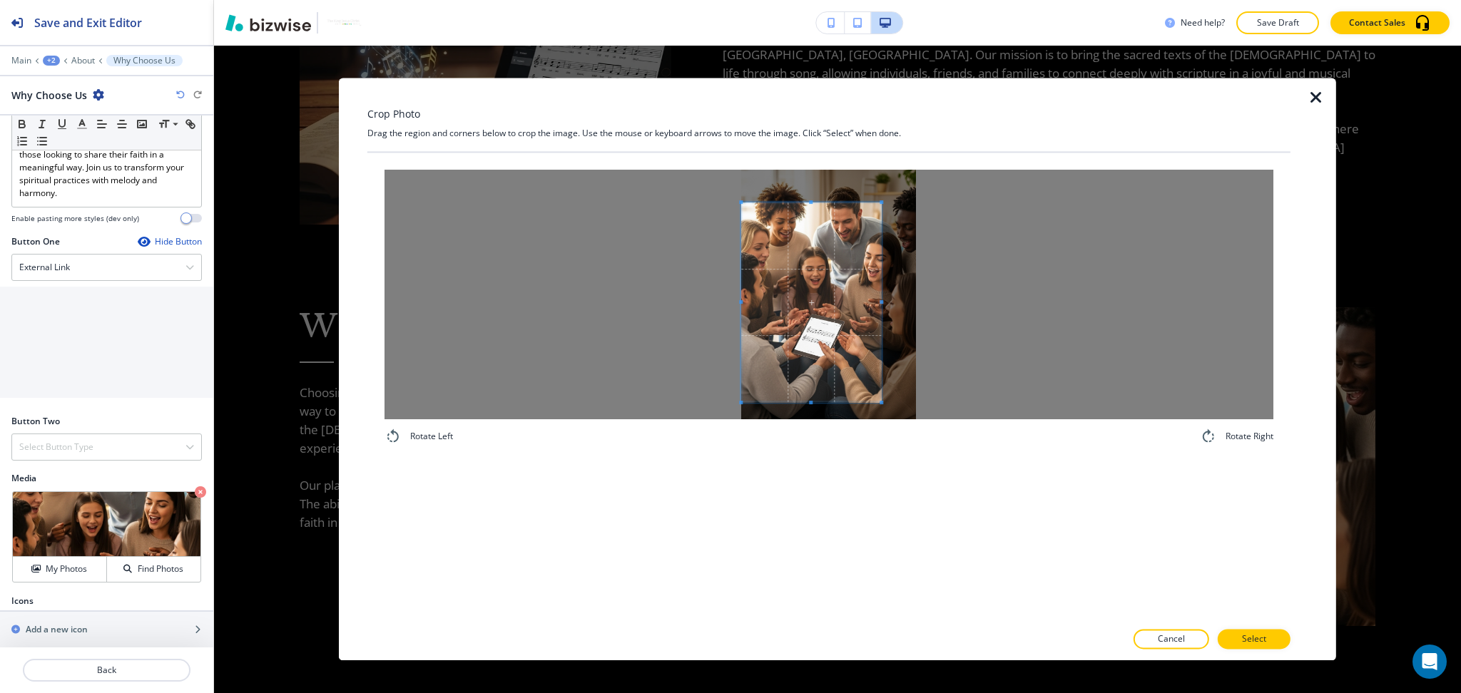
click at [859, 347] on span at bounding box center [811, 303] width 140 height 200
click at [955, 319] on div at bounding box center [828, 295] width 889 height 250
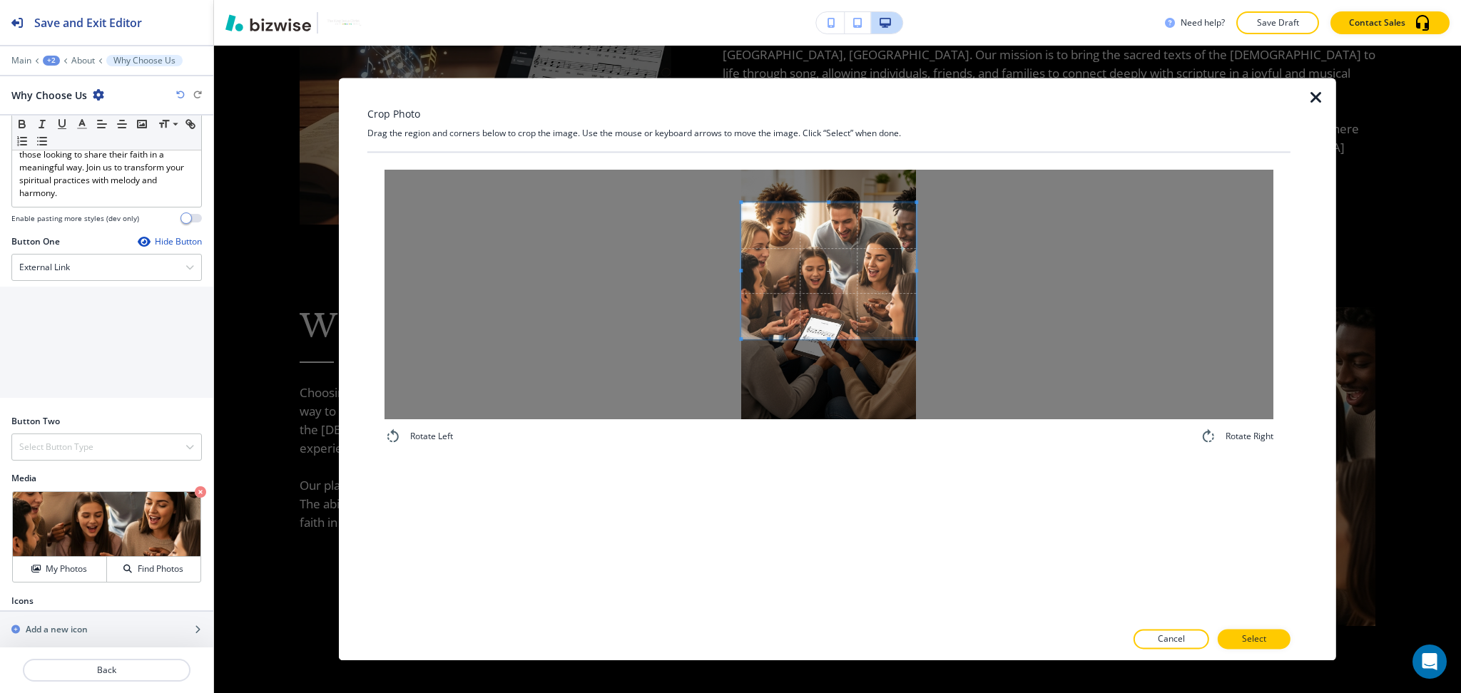
click at [852, 340] on span at bounding box center [828, 340] width 175 height 4
click at [1272, 638] on button "Select" at bounding box center [1253, 640] width 73 height 20
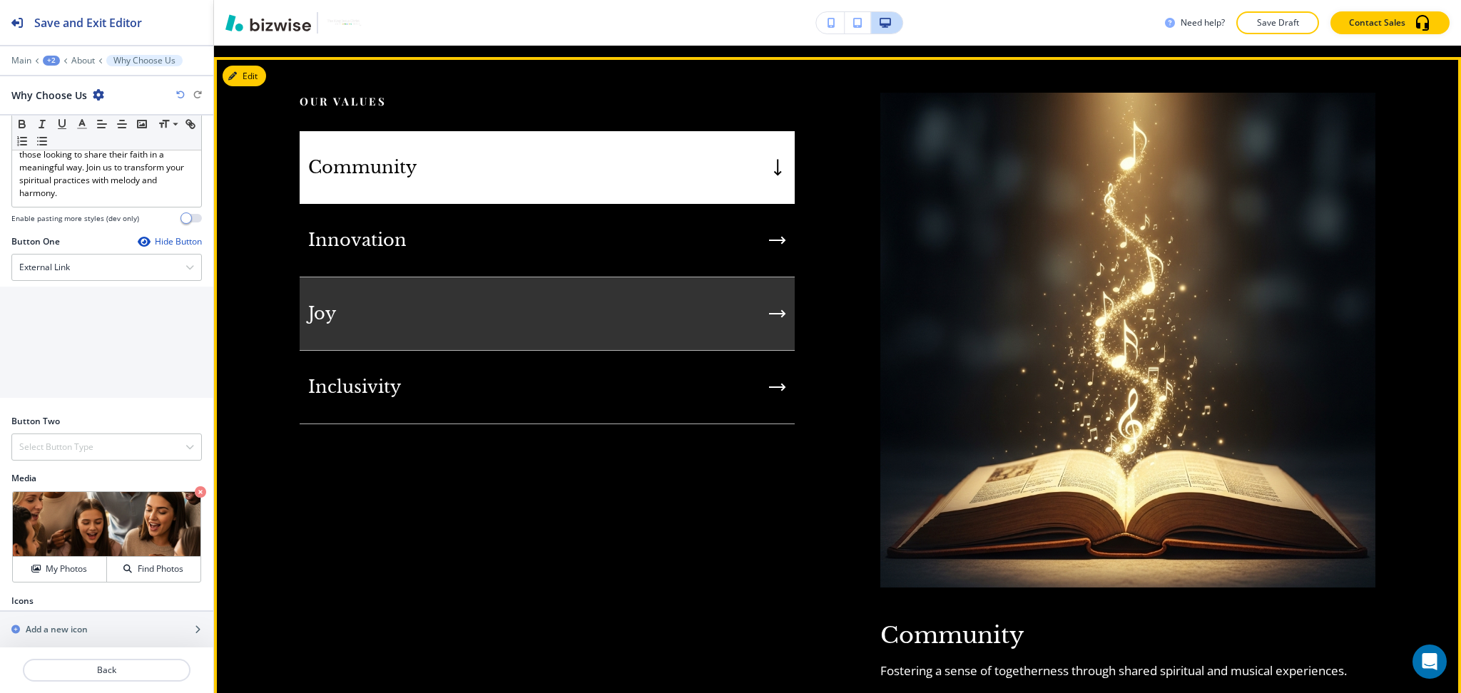
scroll to position [1556, 0]
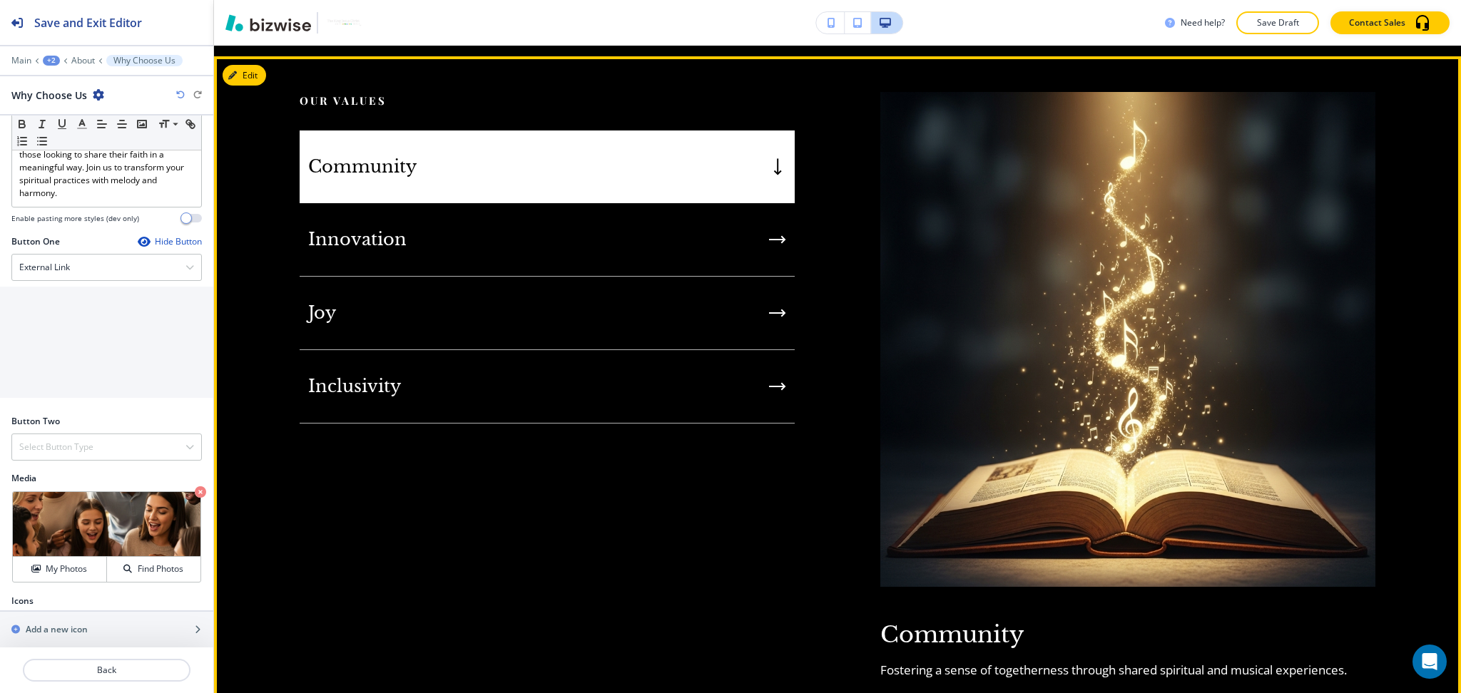
click at [255, 80] on div "Our Values Community Innovation Joy Inclusivity Community Fostering a sense of …" at bounding box center [837, 385] width 1247 height 659
click at [252, 67] on button "Edit This Section" at bounding box center [271, 75] width 96 height 21
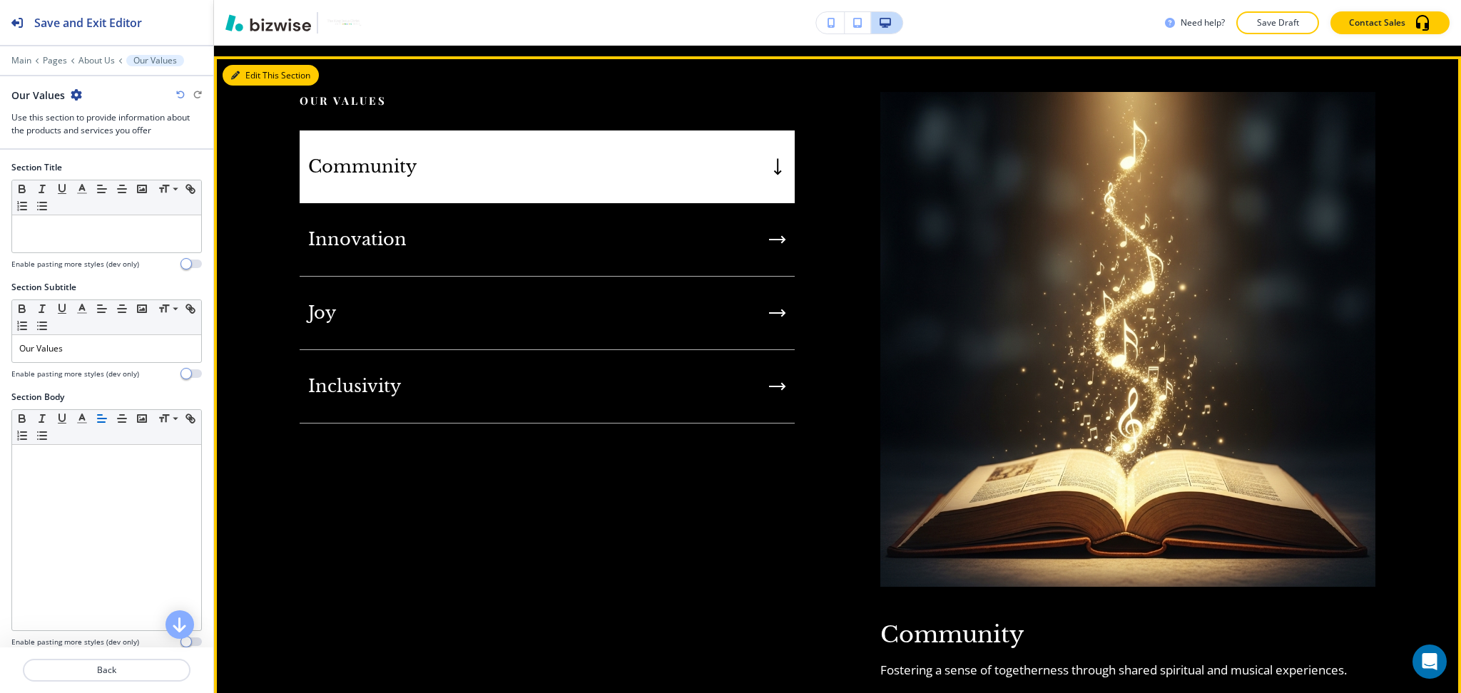
scroll to position [1558, 0]
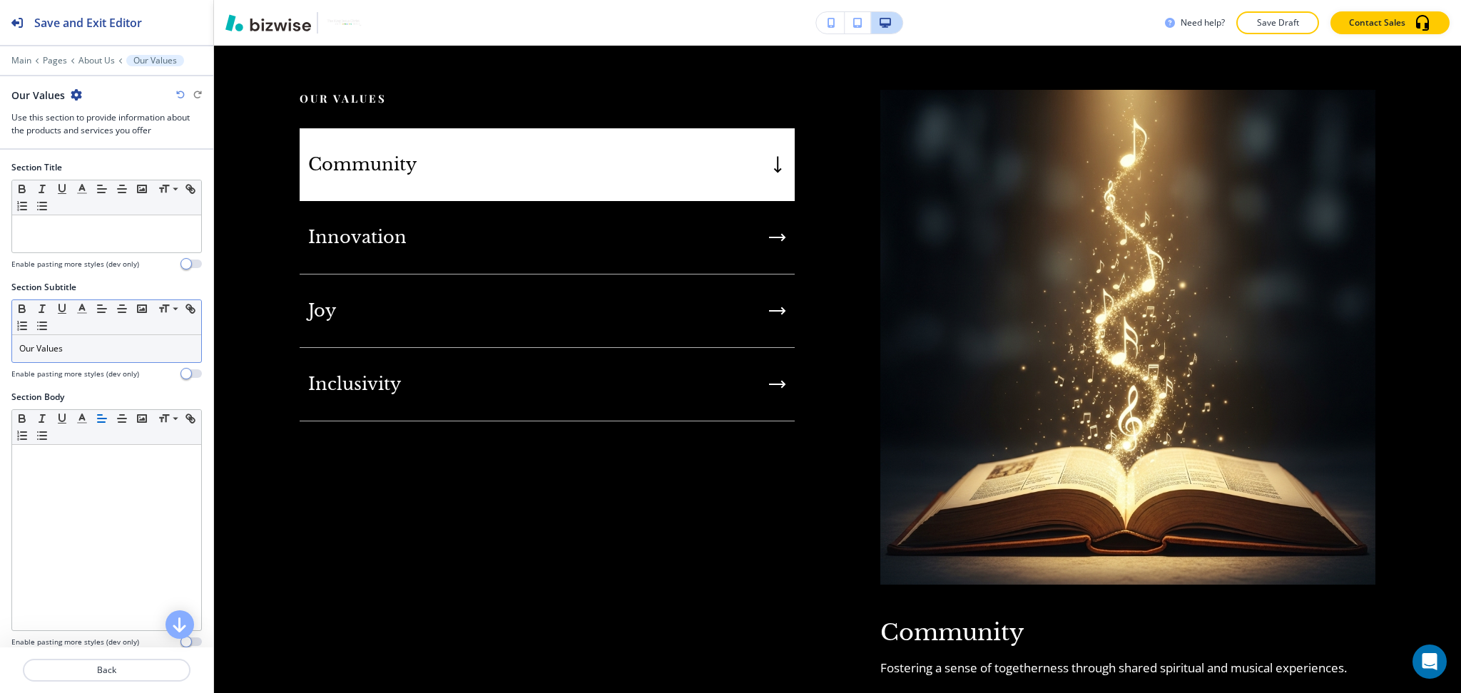
click at [126, 349] on p "Our Values" at bounding box center [106, 348] width 175 height 13
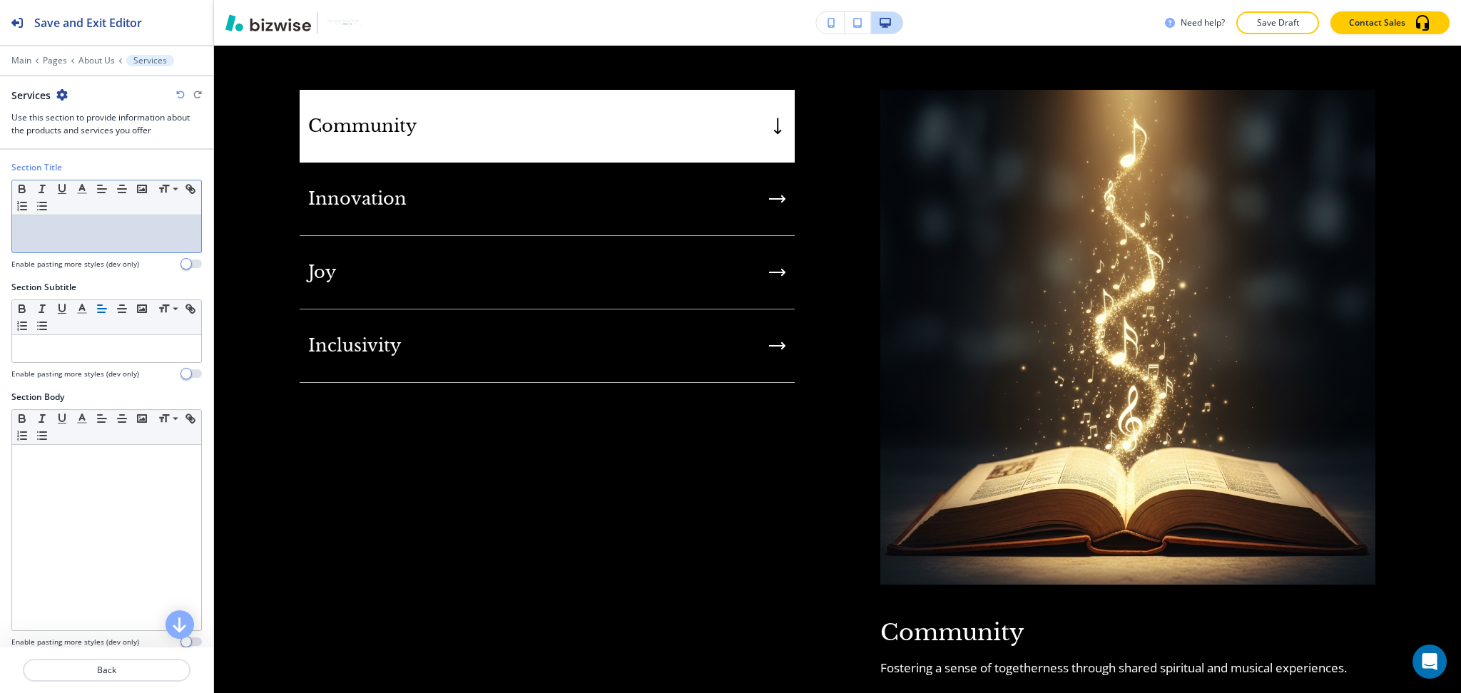
click at [123, 229] on p at bounding box center [106, 229] width 175 height 13
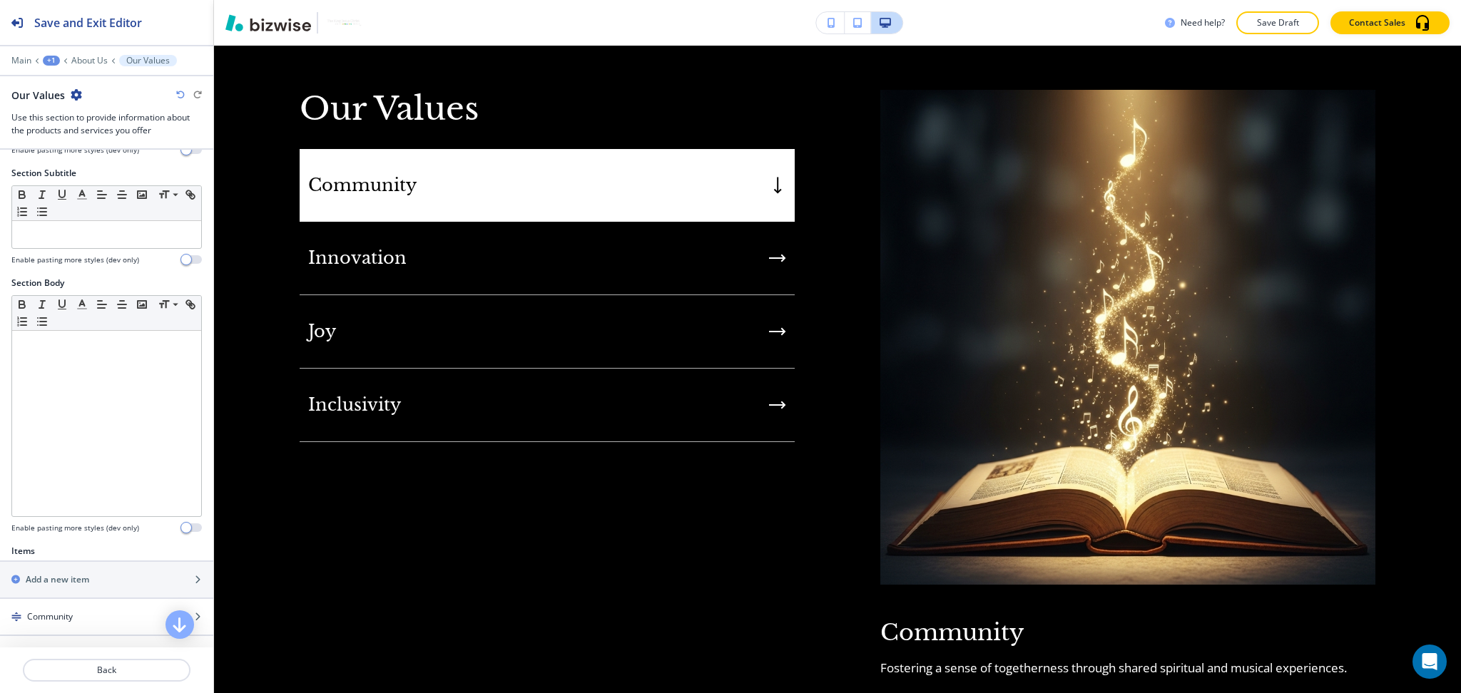
scroll to position [434, 0]
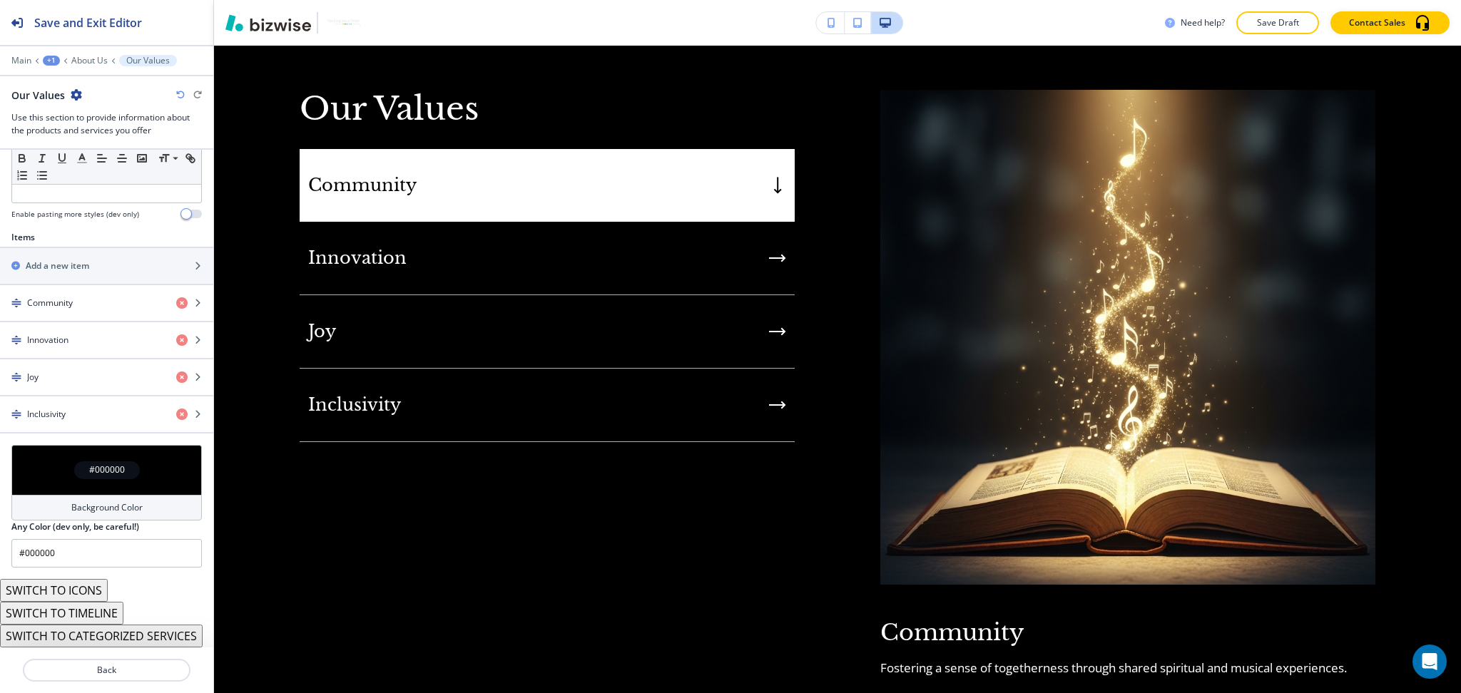
click at [81, 587] on button "SWITCH TO ICONS" at bounding box center [54, 590] width 108 height 23
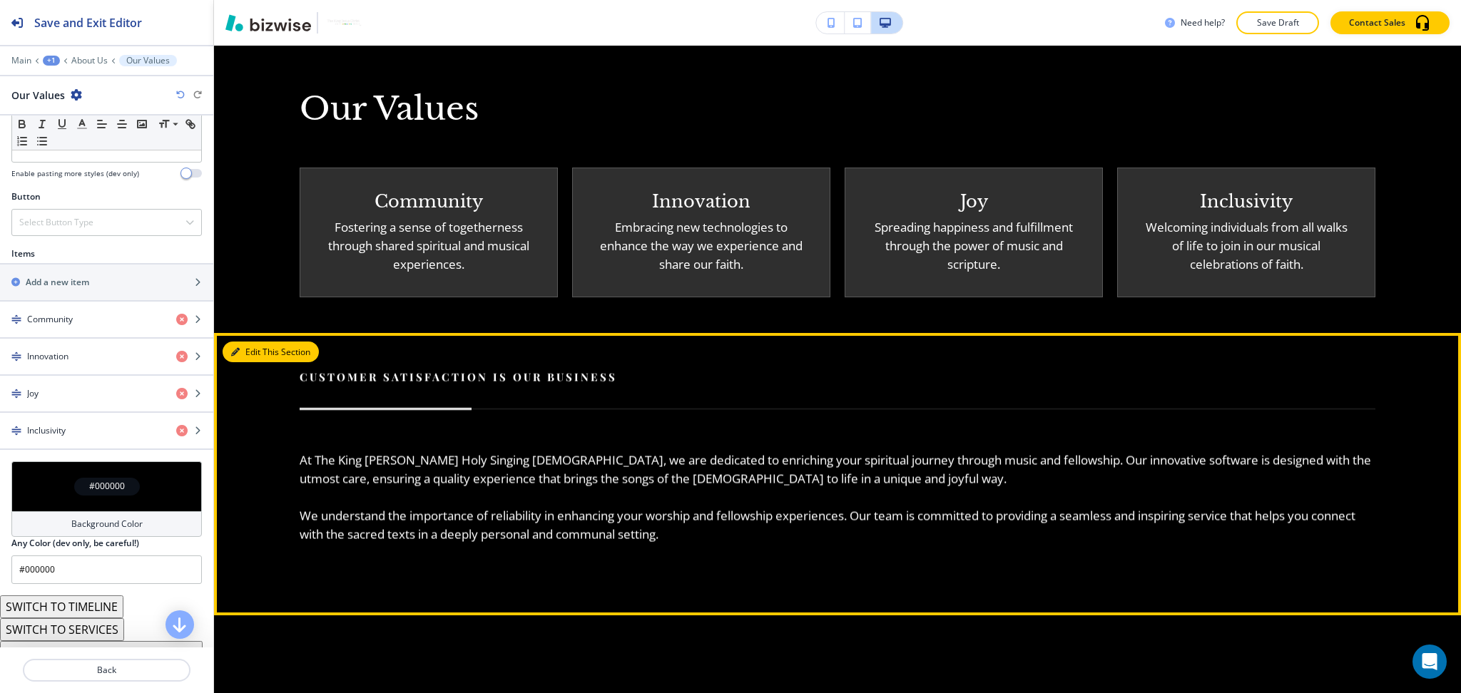
click at [250, 345] on button "Edit This Section" at bounding box center [271, 352] width 96 height 21
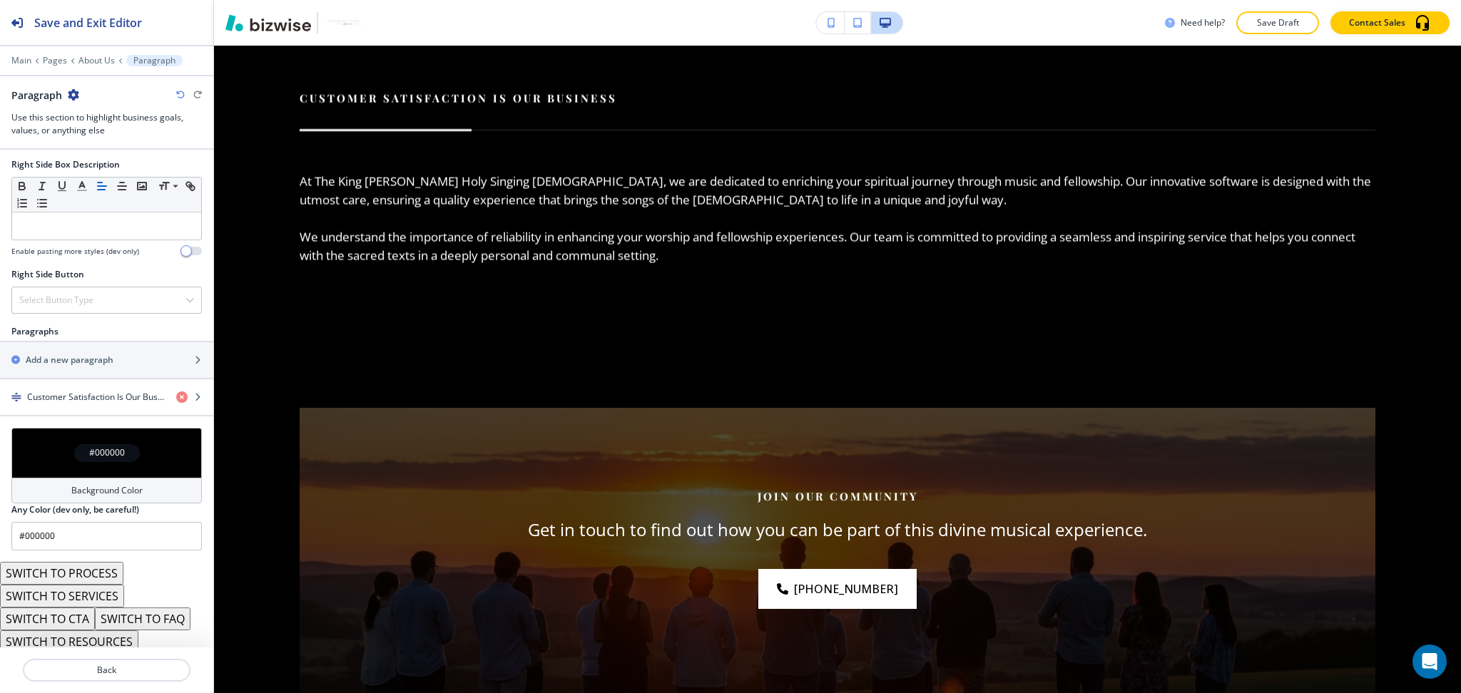
scroll to position [697, 0]
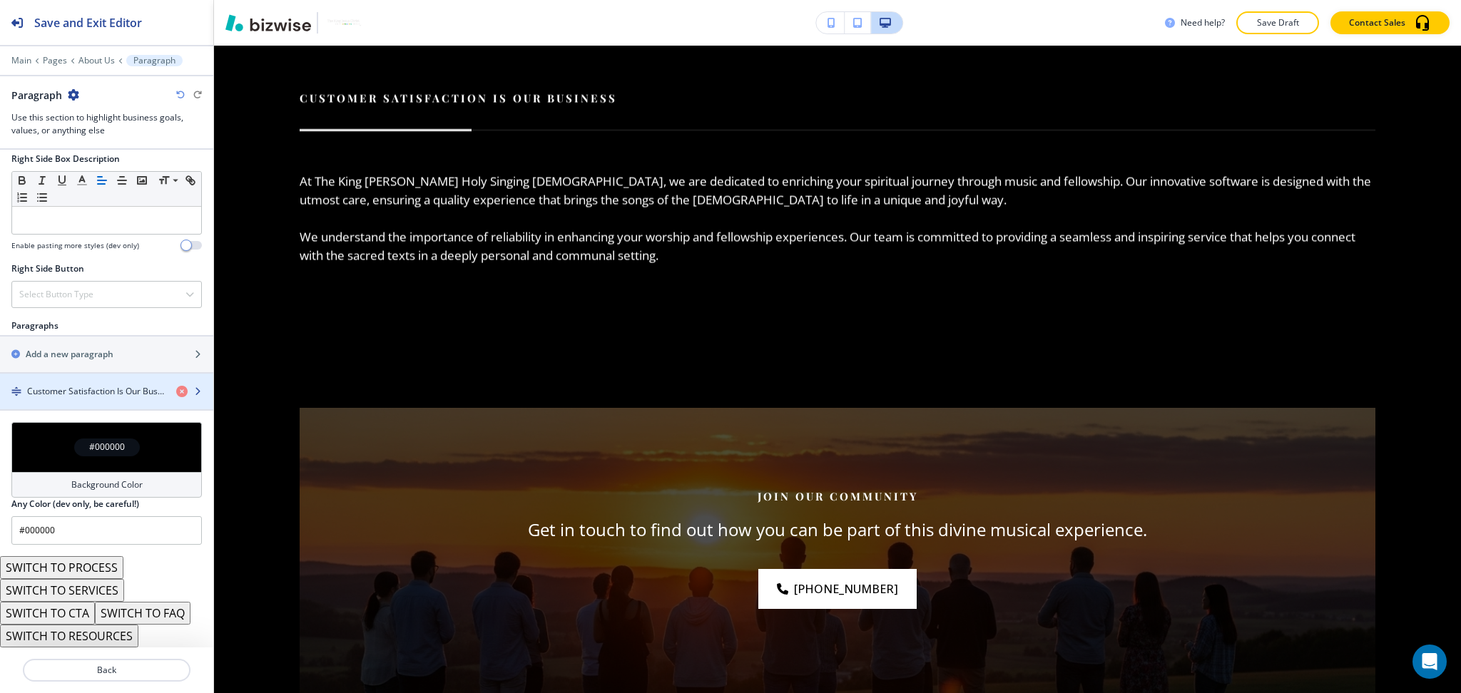
click at [75, 401] on div "button" at bounding box center [106, 403] width 213 height 11
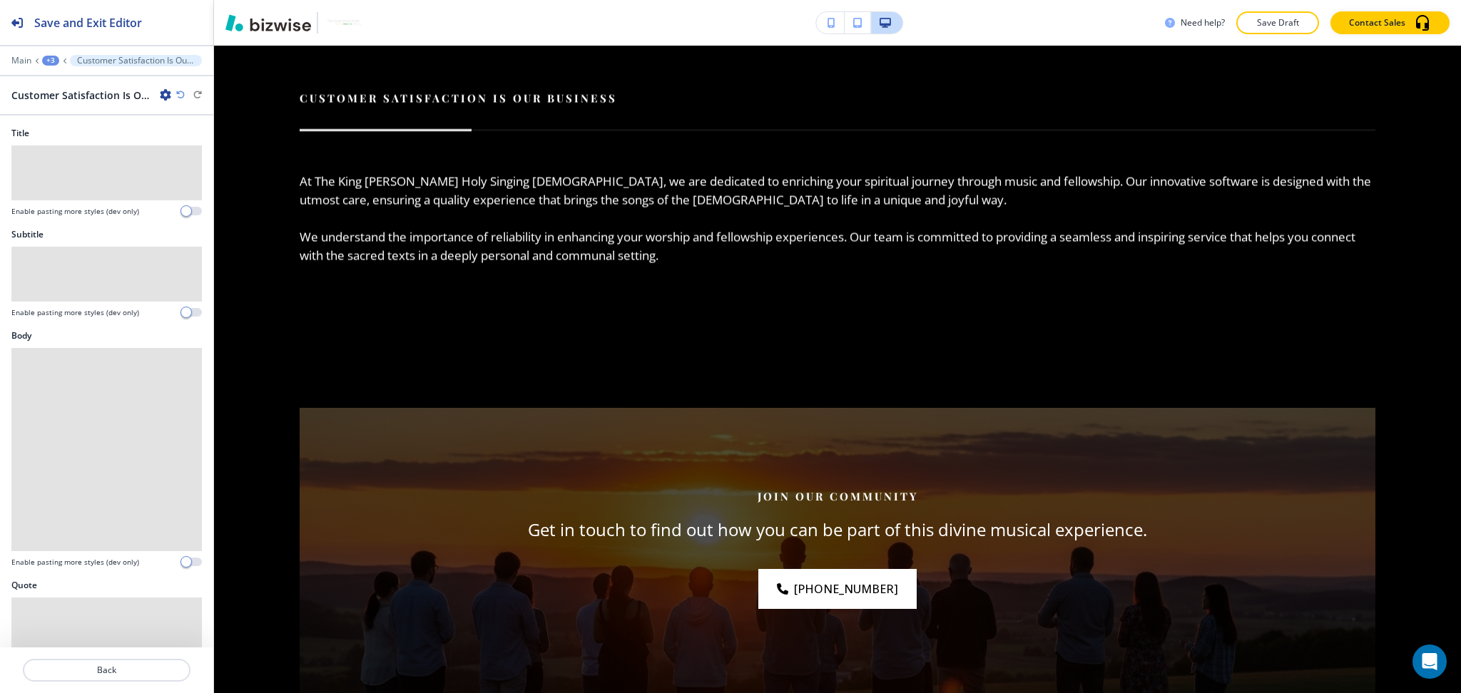
scroll to position [1873, 0]
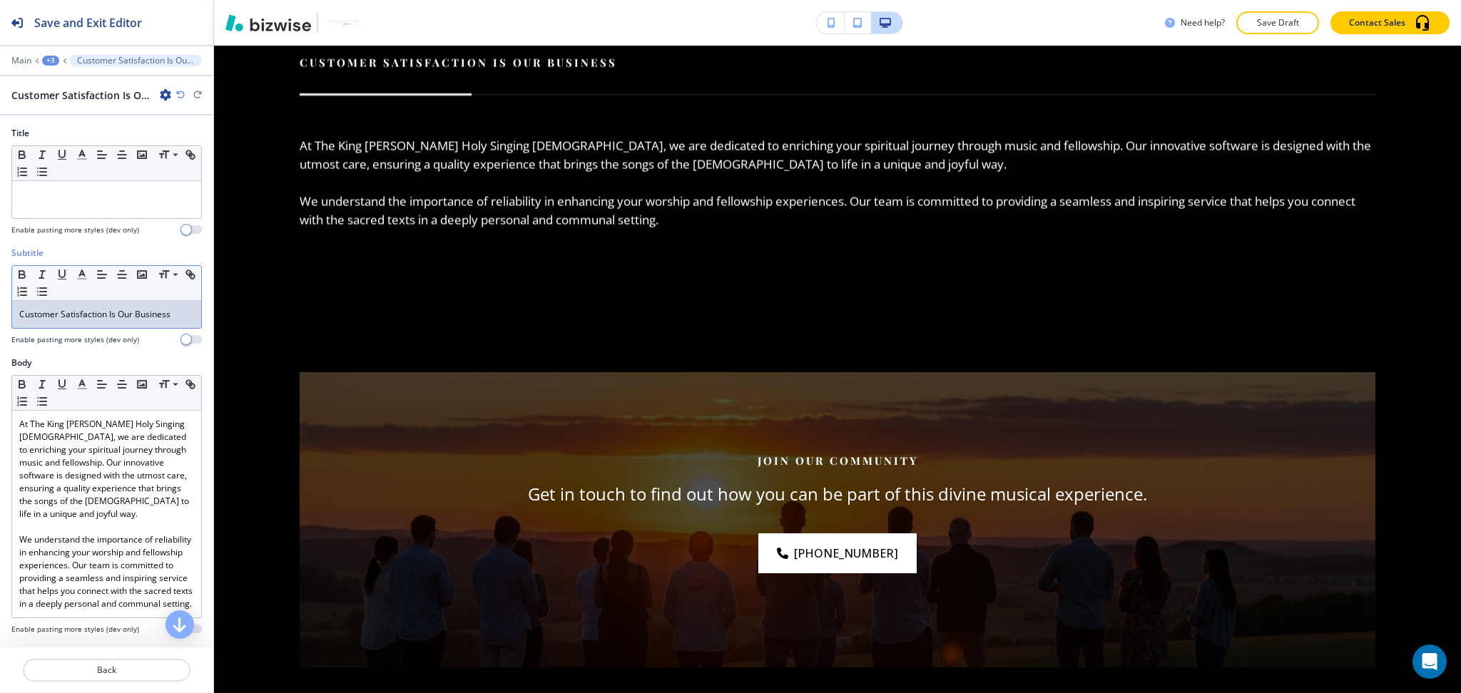
click at [100, 313] on p "Customer Satisfaction Is Our Business" at bounding box center [106, 314] width 175 height 13
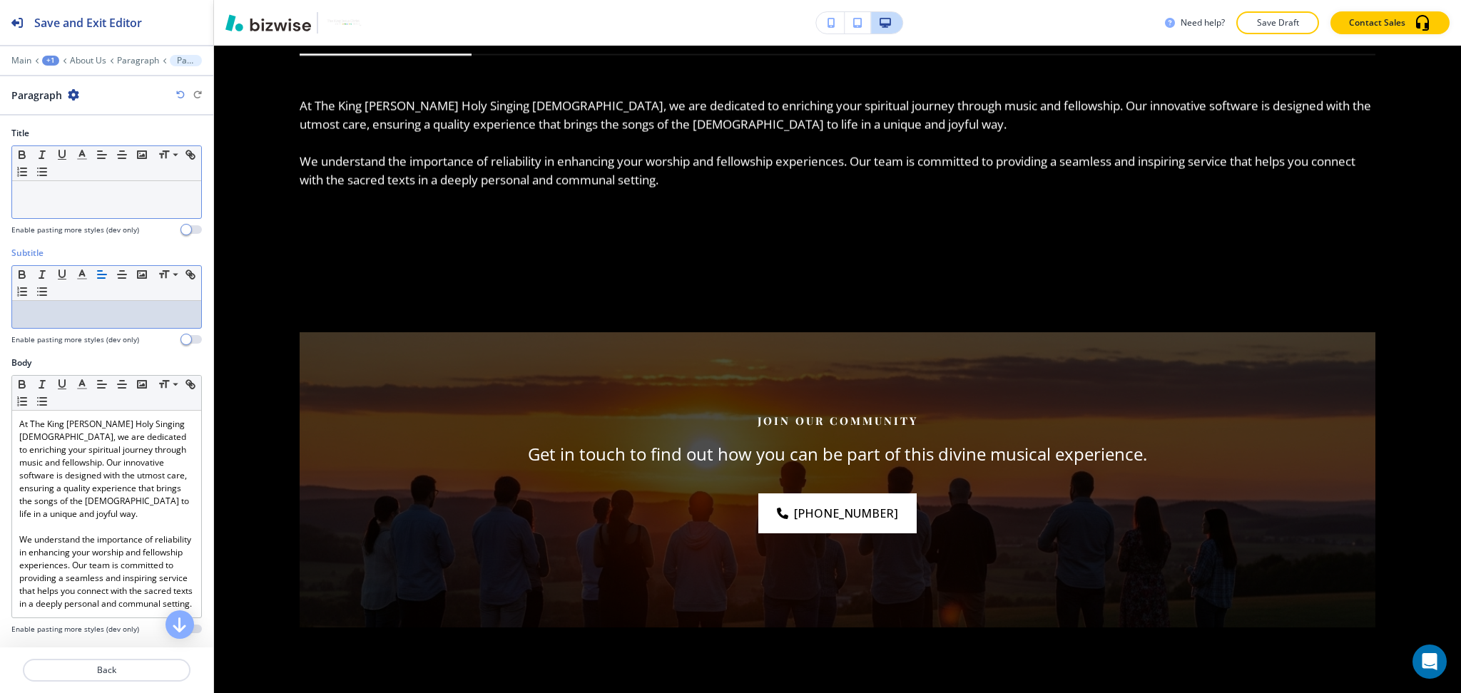
click at [101, 213] on div at bounding box center [106, 199] width 189 height 37
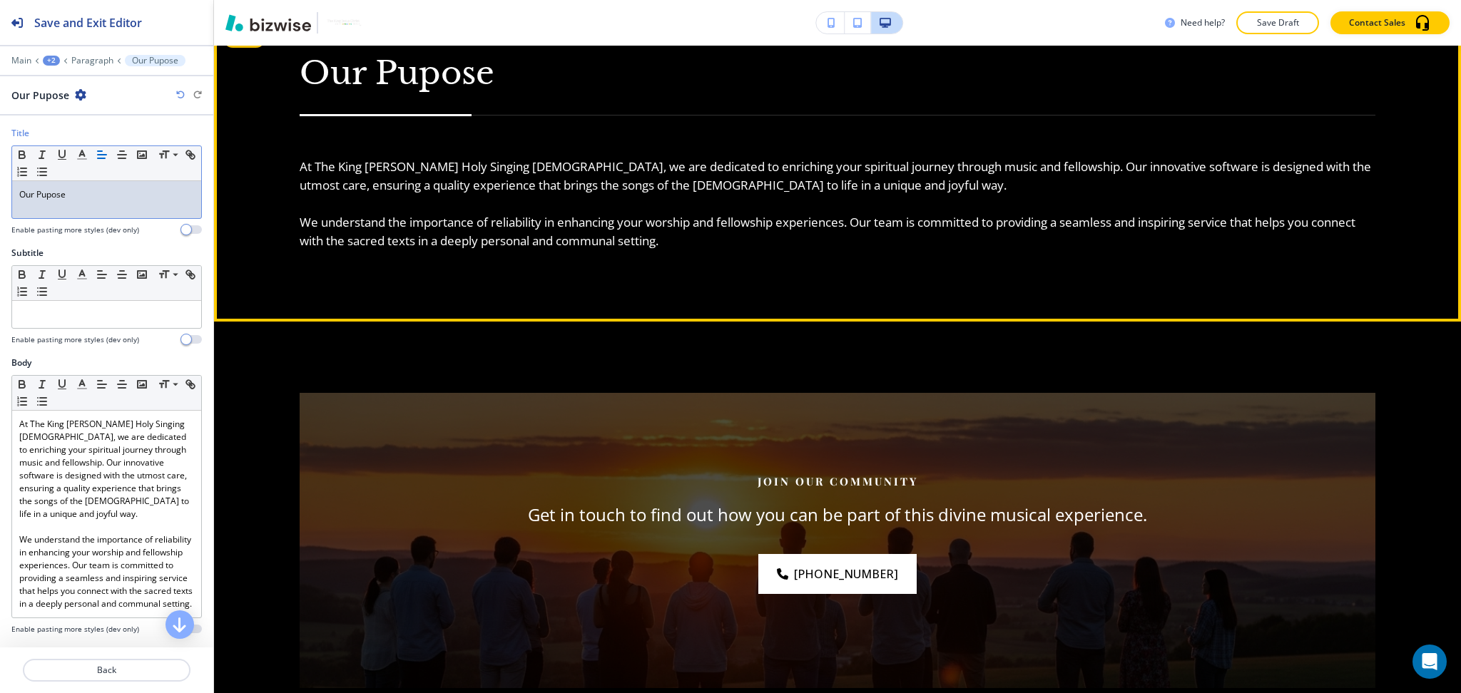
click at [461, 195] on p at bounding box center [837, 204] width 1075 height 19
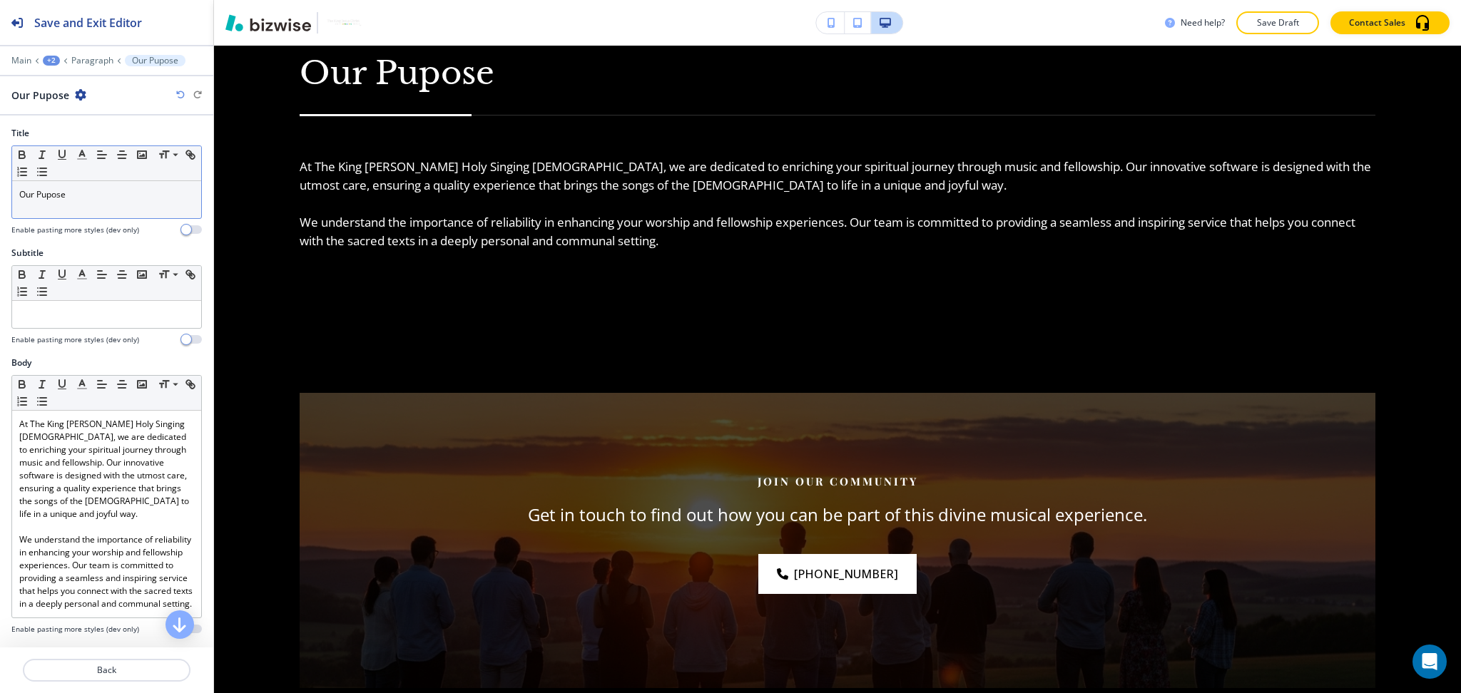
click at [44, 197] on p "Our Pupose" at bounding box center [106, 194] width 175 height 13
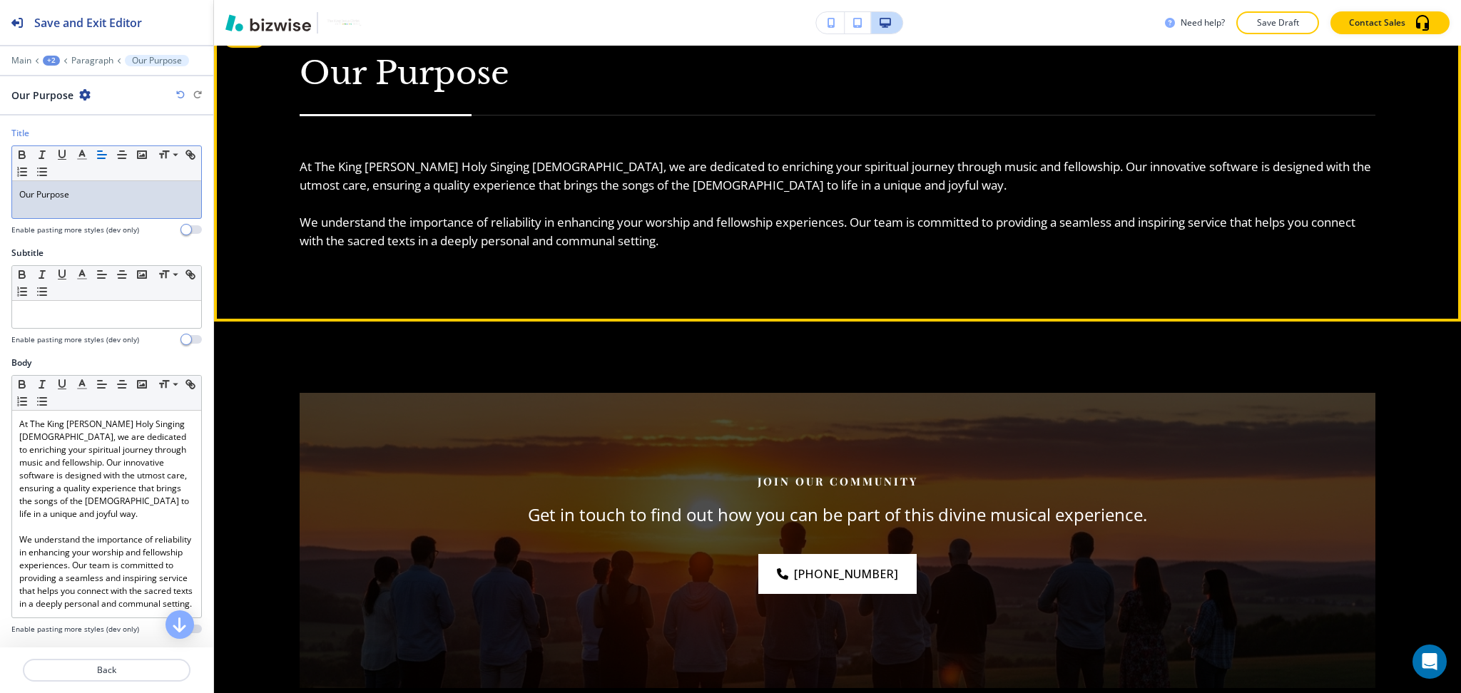
click at [516, 195] on p at bounding box center [837, 204] width 1075 height 19
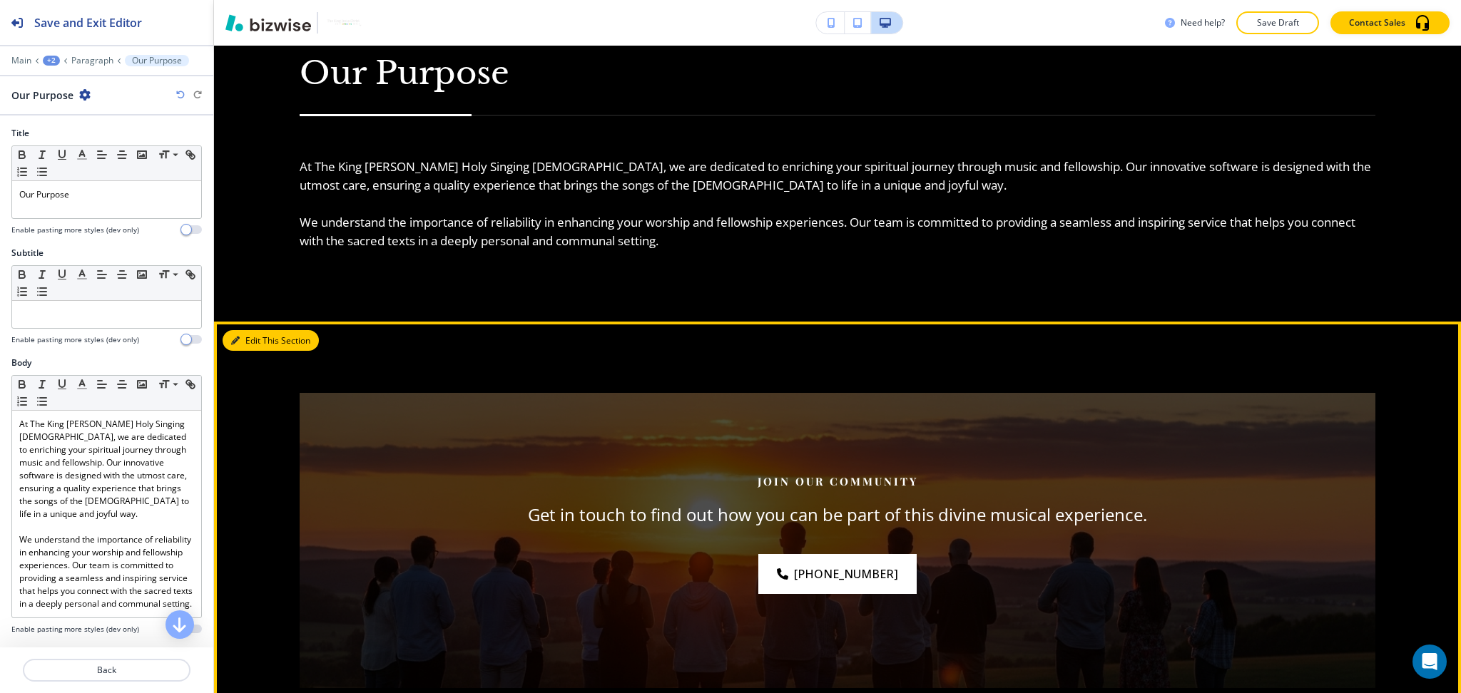
click at [253, 341] on button "Edit This Section" at bounding box center [271, 340] width 96 height 21
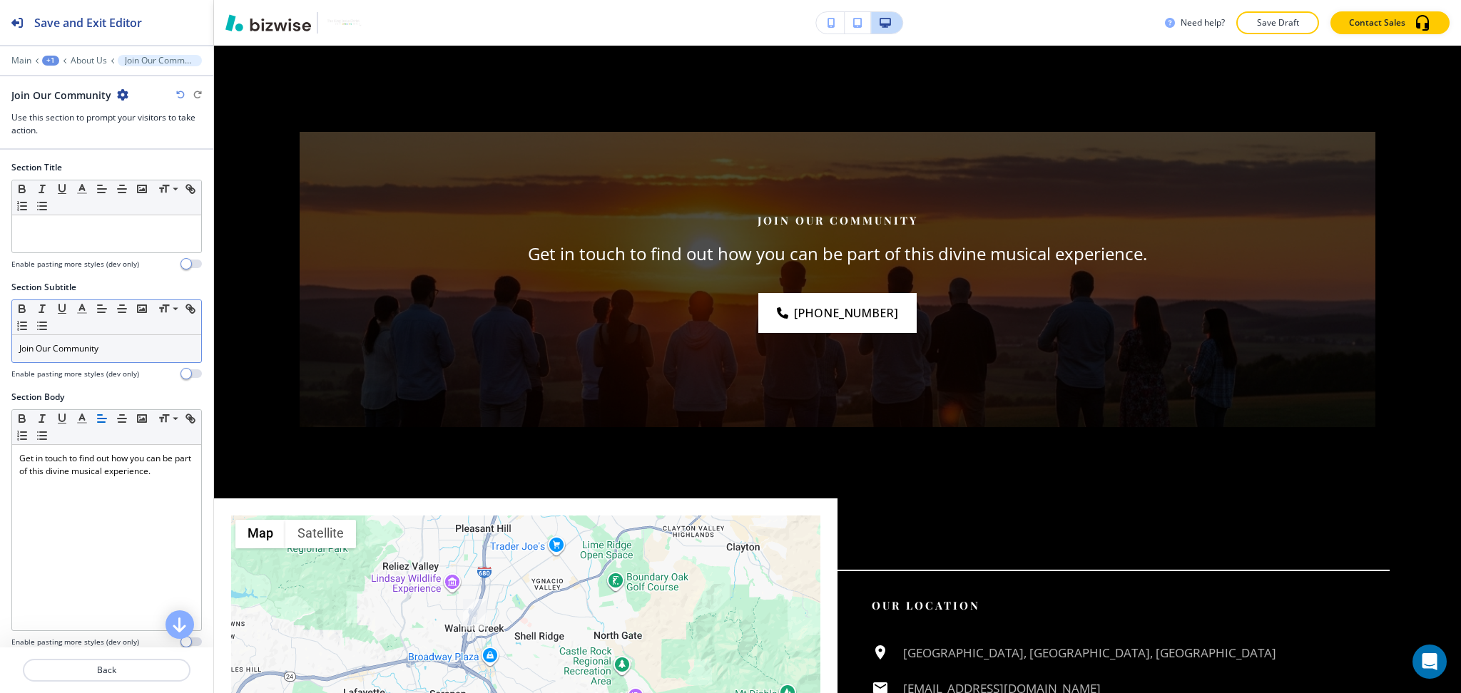
scroll to position [2140, 0]
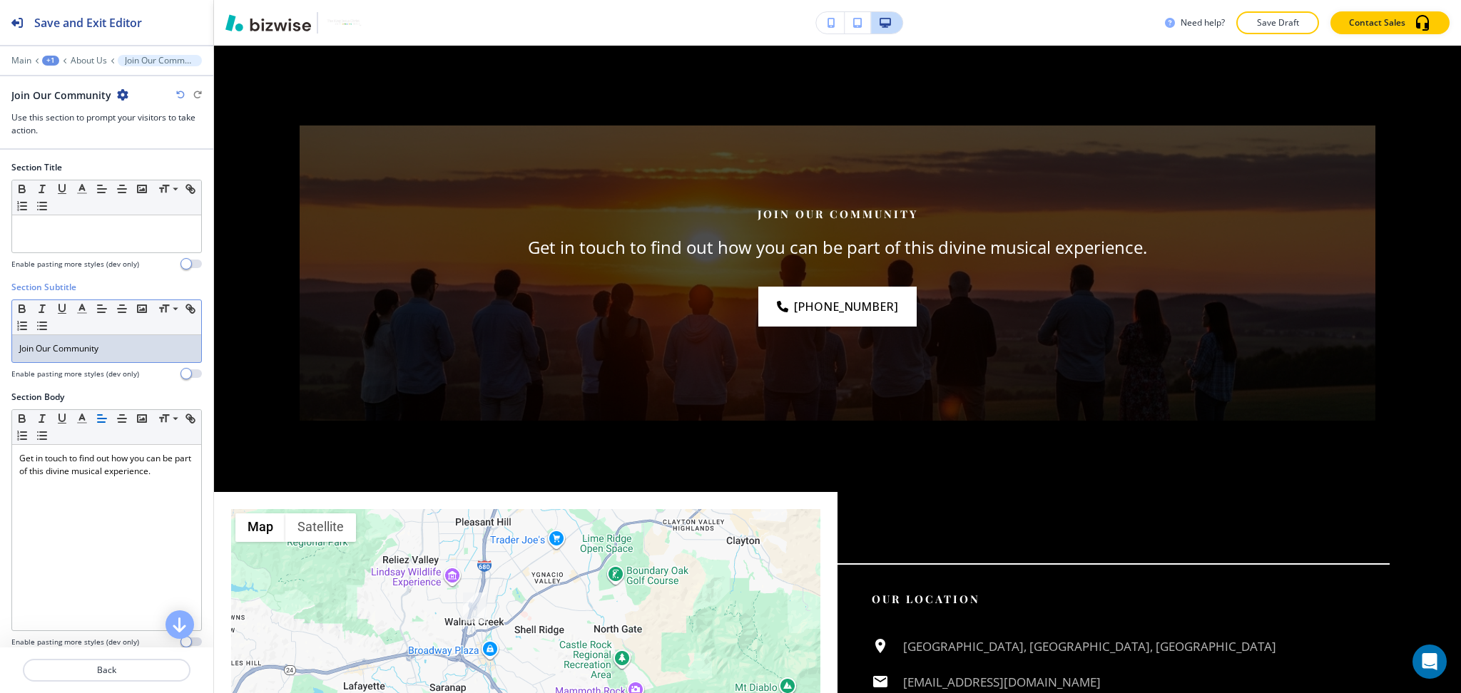
click at [128, 359] on div "Join Our Community" at bounding box center [106, 348] width 189 height 27
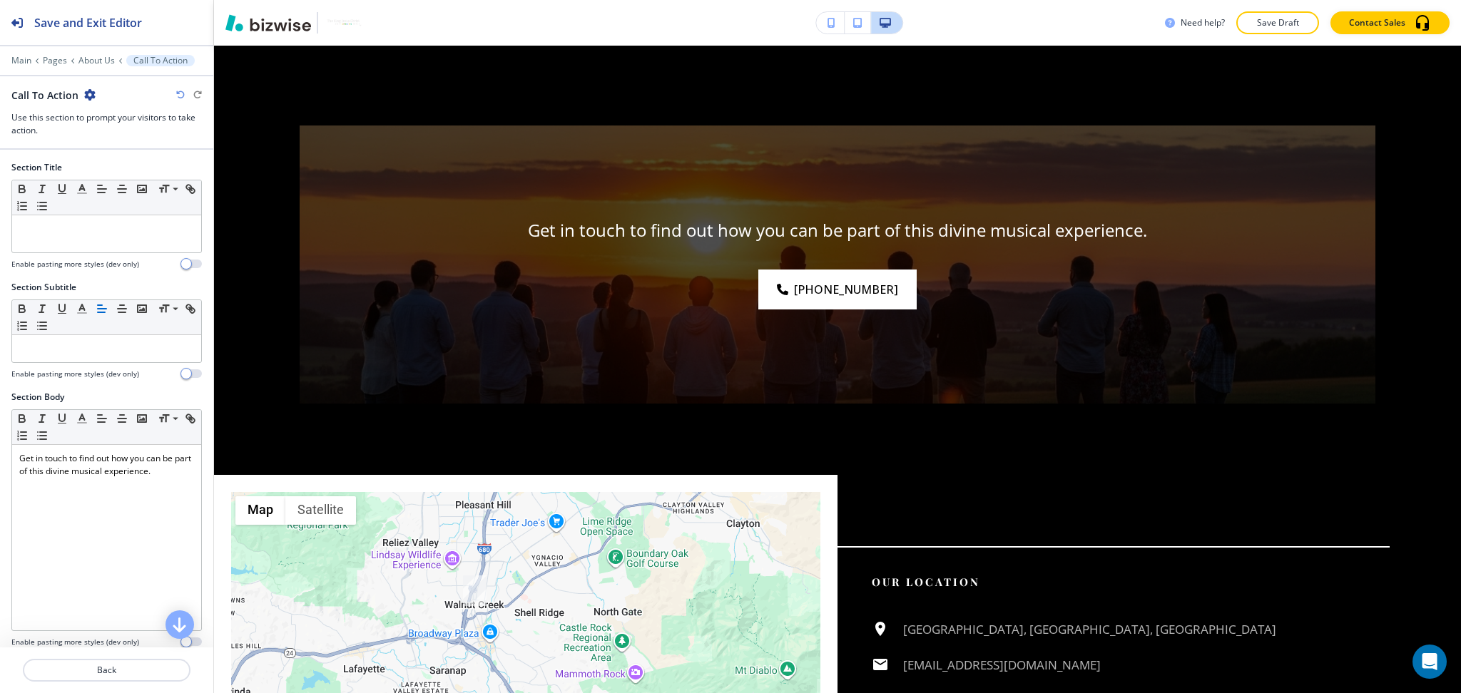
click at [113, 254] on div at bounding box center [106, 256] width 190 height 6
click at [108, 242] on div at bounding box center [106, 233] width 189 height 37
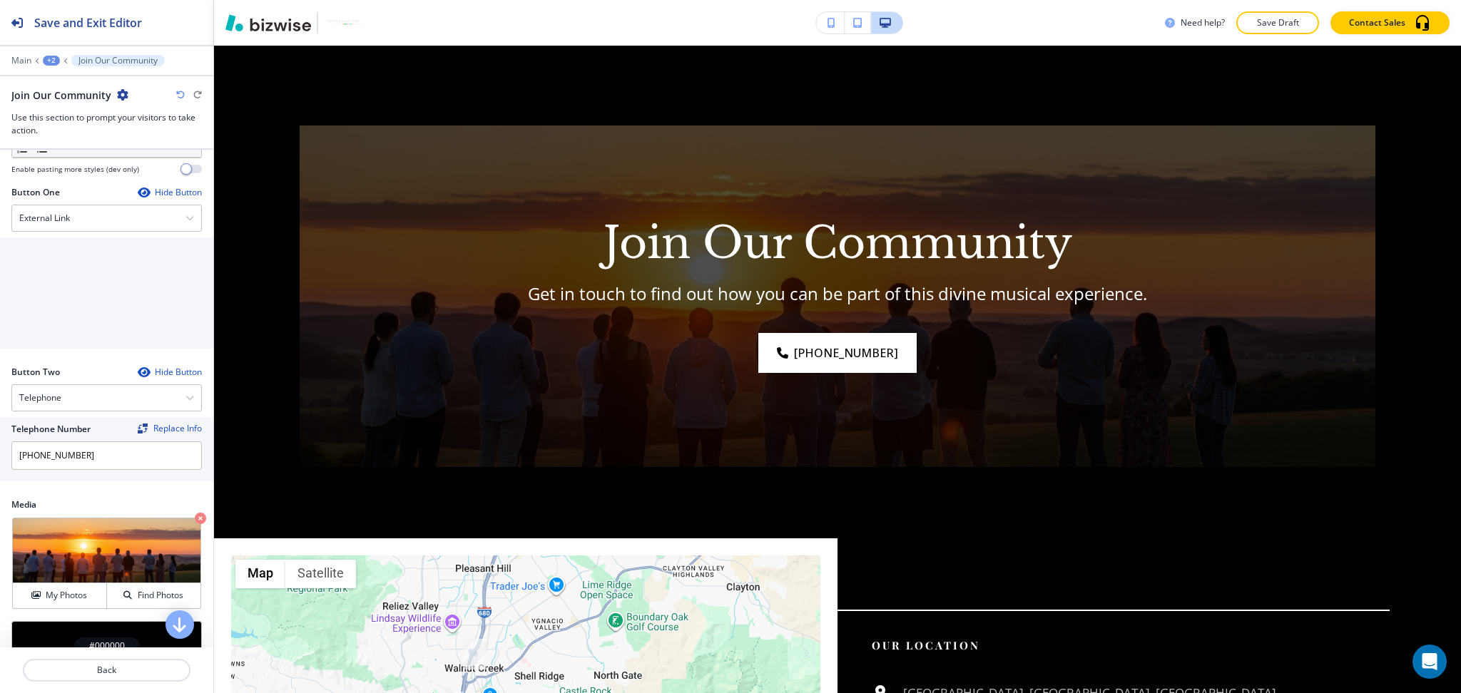
scroll to position [475, 0]
click at [87, 218] on div "External Link" at bounding box center [106, 216] width 189 height 26
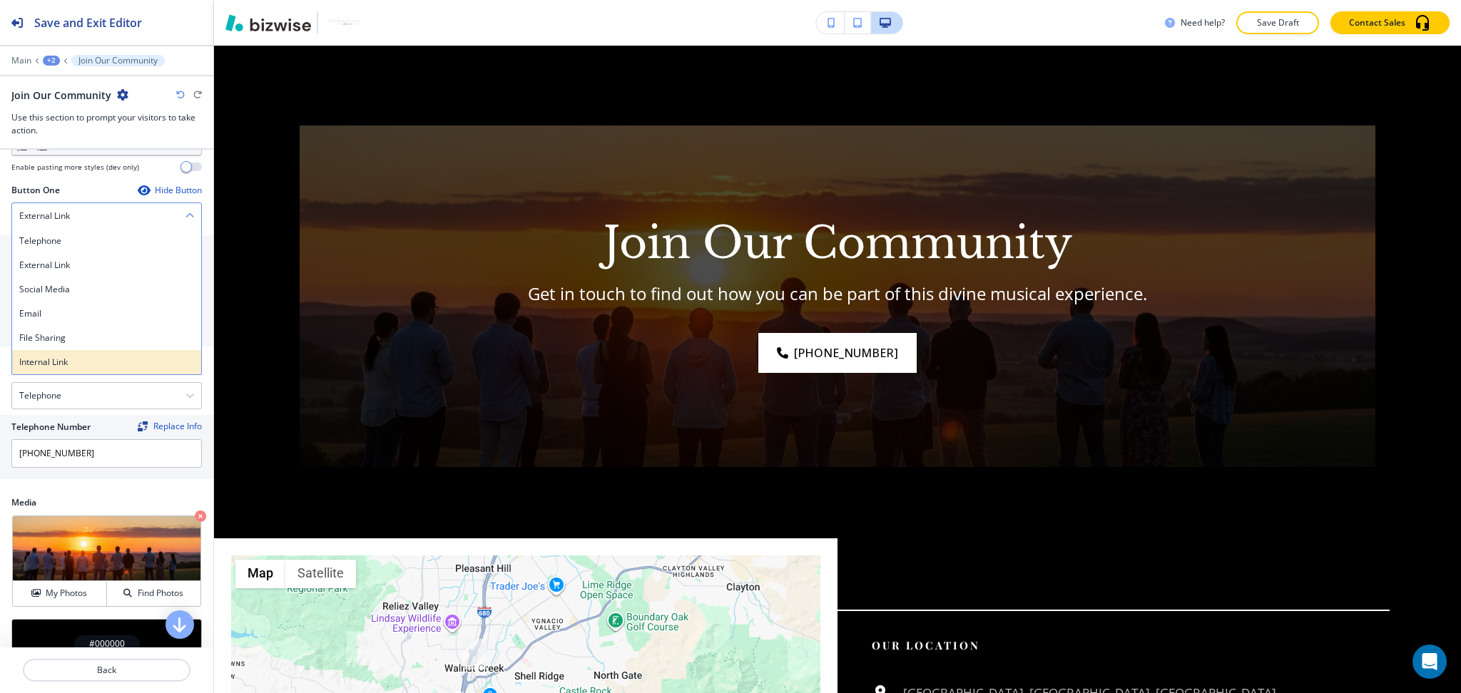
click at [54, 359] on h4 "Internal Link" at bounding box center [106, 362] width 175 height 13
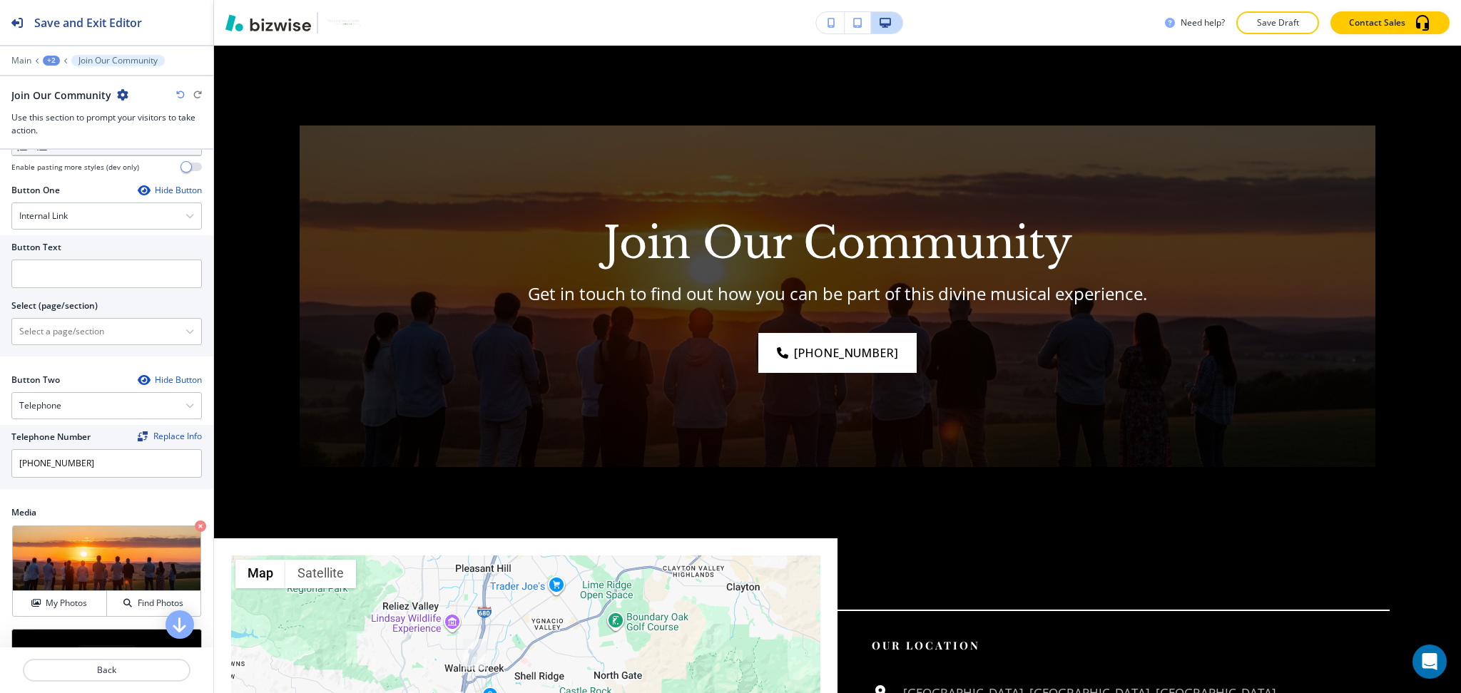
drag, startPoint x: 59, startPoint y: 334, endPoint x: 70, endPoint y: 317, distance: 20.2
click at [59, 334] on \(page\/section\) "Manual Input" at bounding box center [98, 331] width 173 height 24
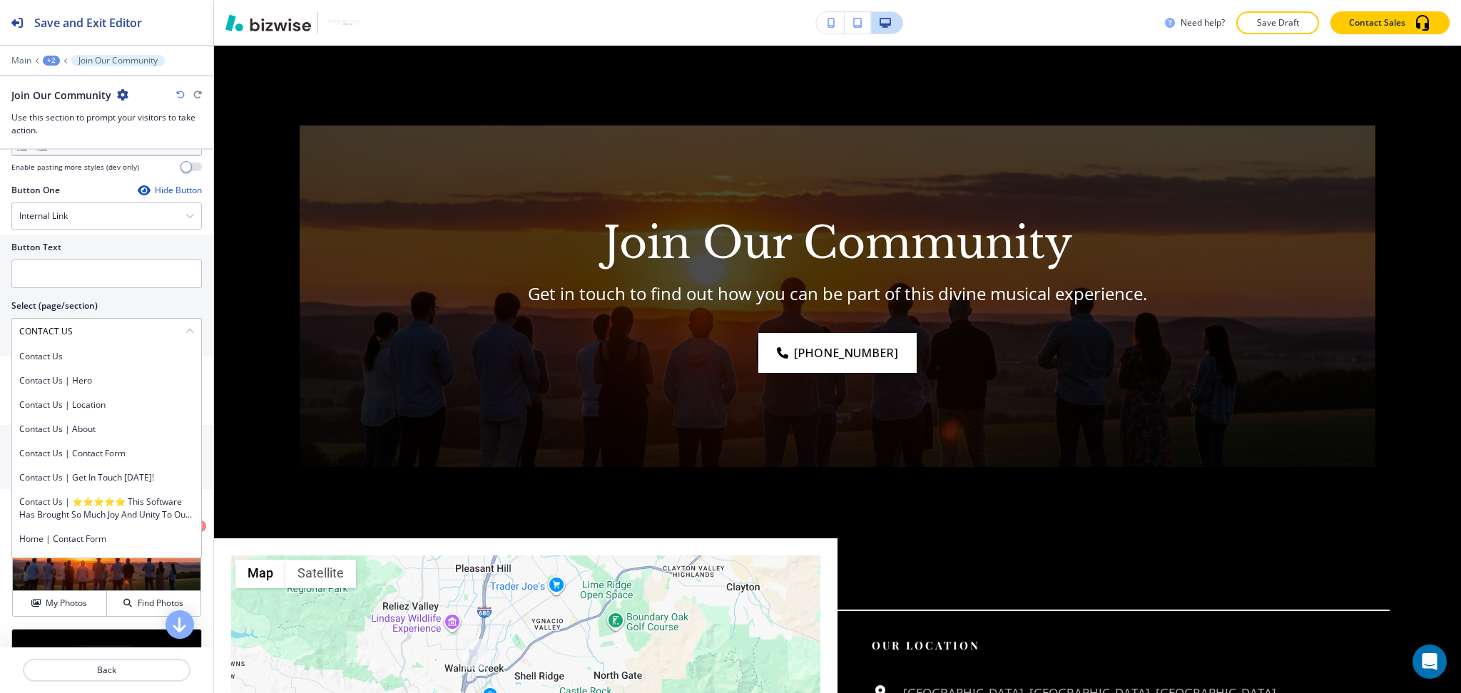
drag, startPoint x: 99, startPoint y: 326, endPoint x: 0, endPoint y: 328, distance: 99.2
click at [0, 328] on div "Button Text Select (page/section) CONTACT US Contact Us Contact Us | Hero Conta…" at bounding box center [106, 295] width 213 height 121
click at [40, 351] on h4 "Contact Us" at bounding box center [106, 356] width 175 height 13
type \(page\/section\) "Contact Us"
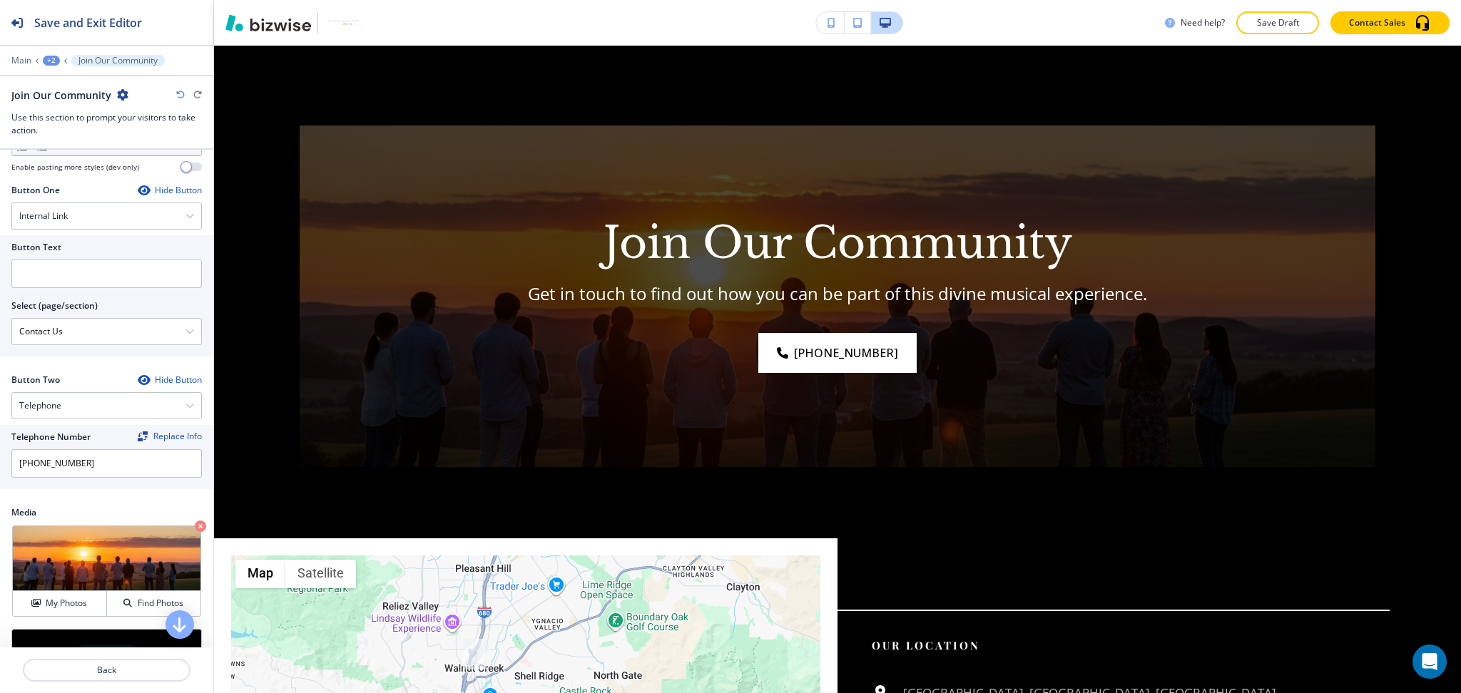
click at [78, 255] on div at bounding box center [106, 257] width 190 height 6
paste input "CONTACT US"
click at [87, 275] on input "text" at bounding box center [106, 274] width 190 height 29
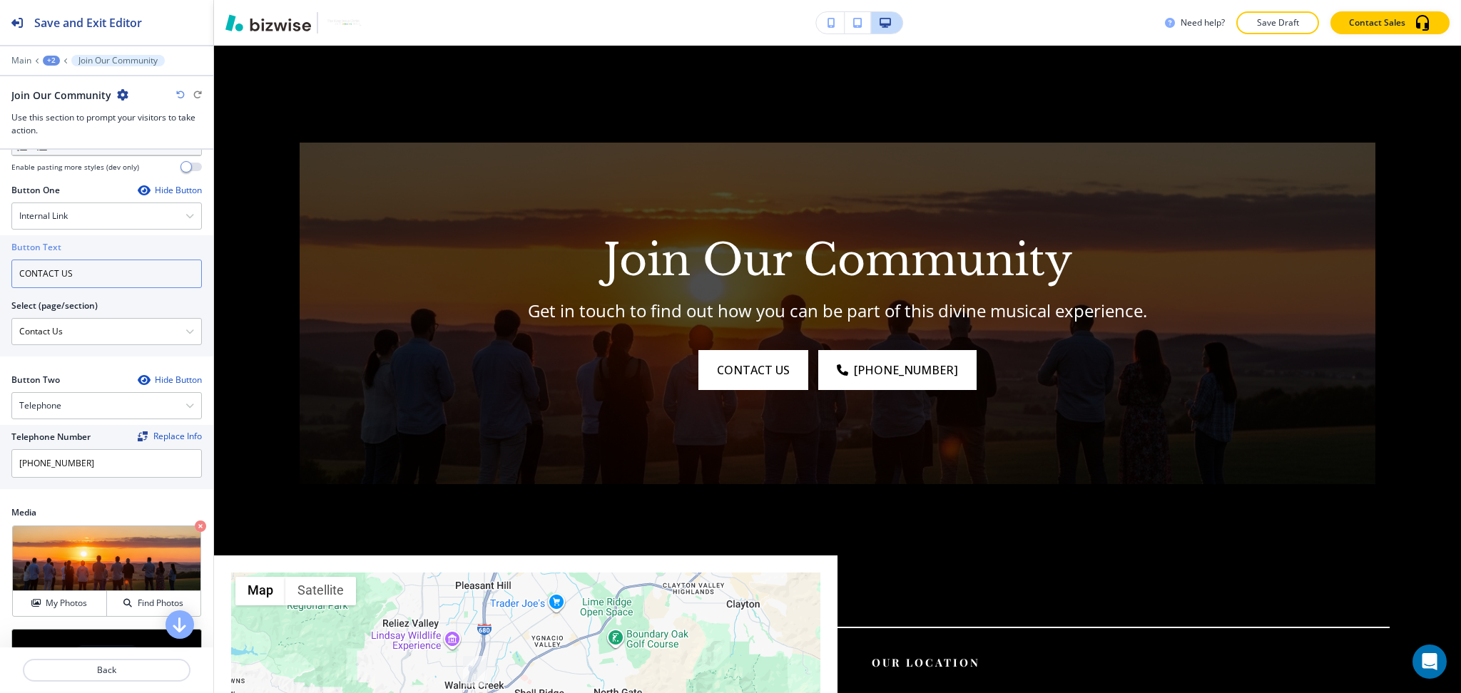
scroll to position [2107, 0]
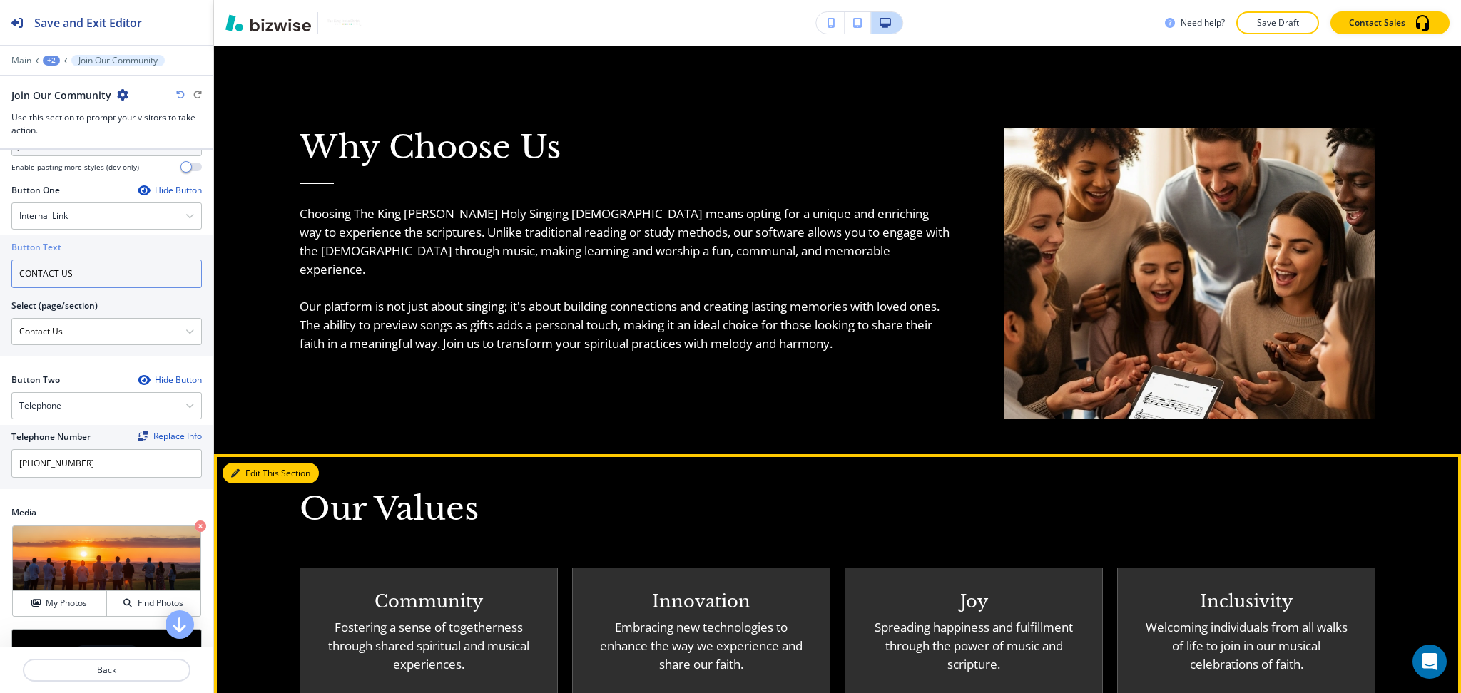
type input "CONTACT US"
click at [238, 469] on icon "button" at bounding box center [235, 473] width 9 height 9
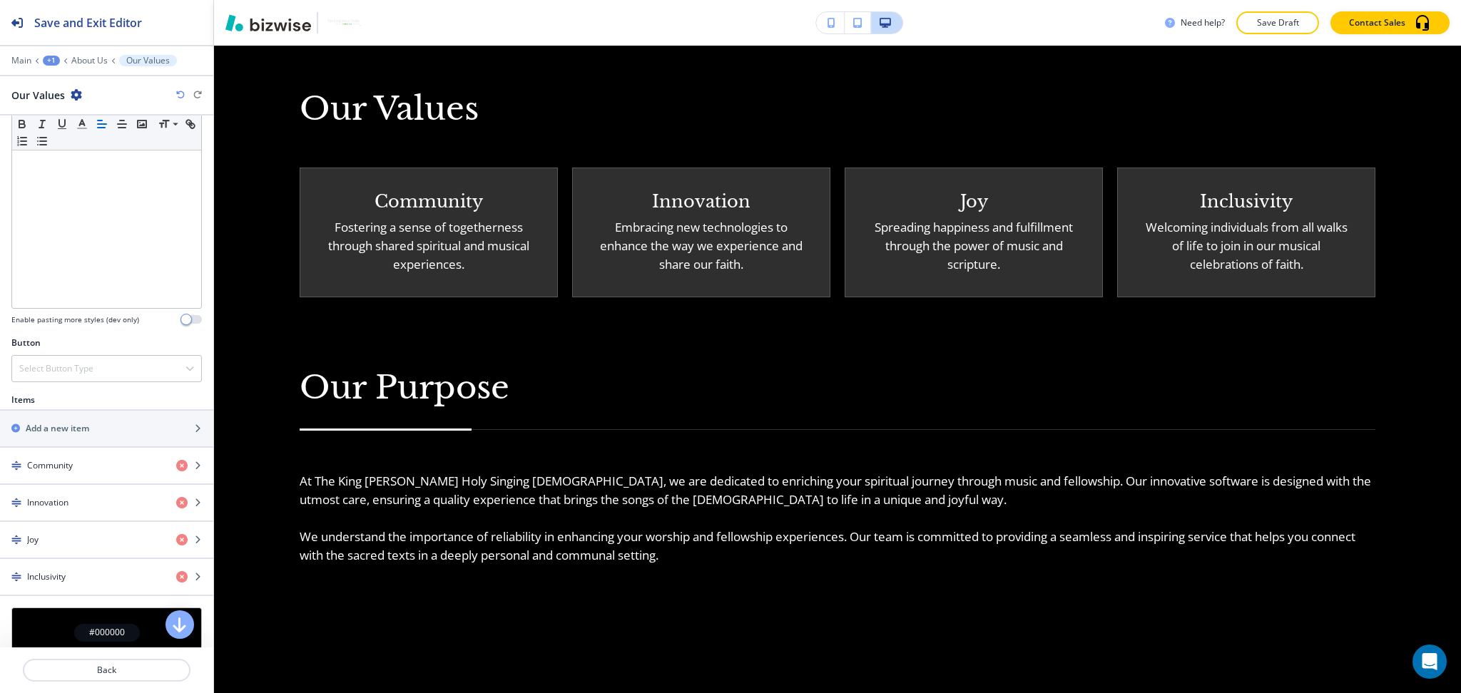
scroll to position [478, 0]
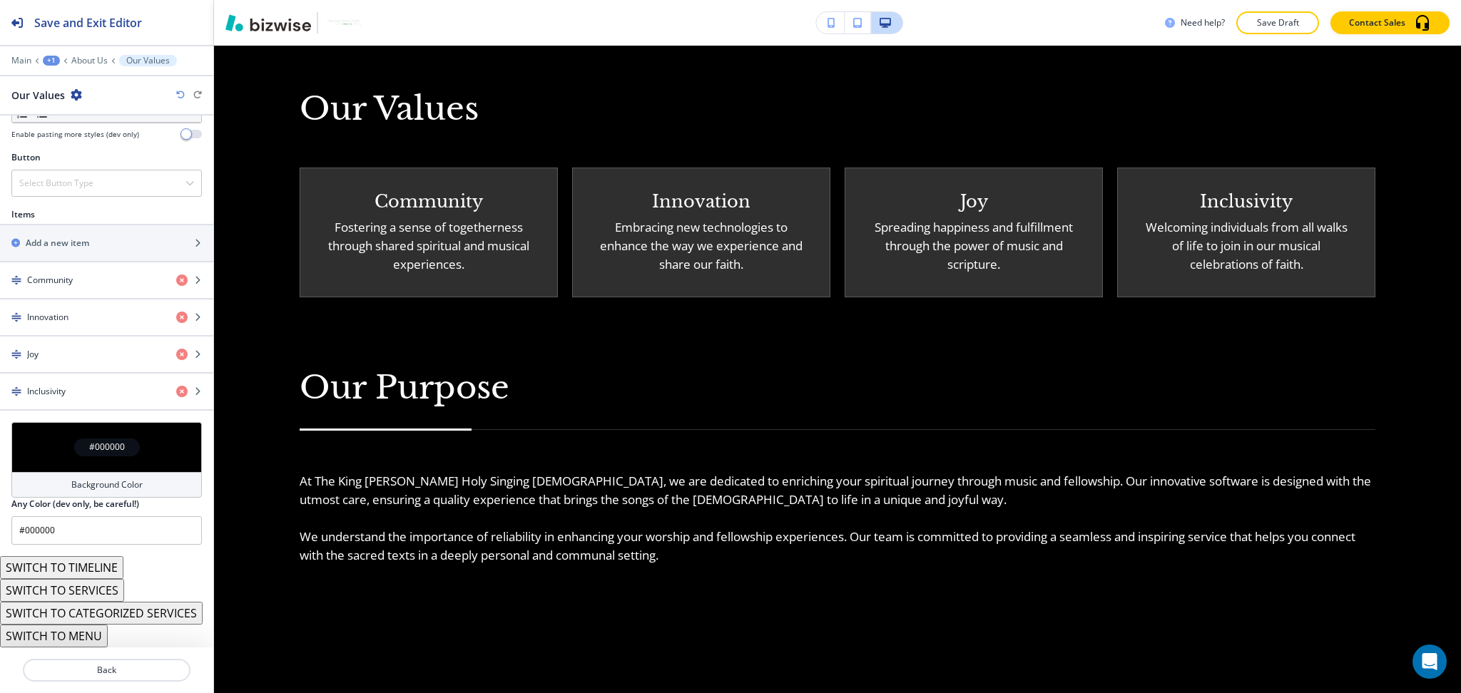
click at [107, 484] on h4 "Background Color" at bounding box center [106, 485] width 71 height 13
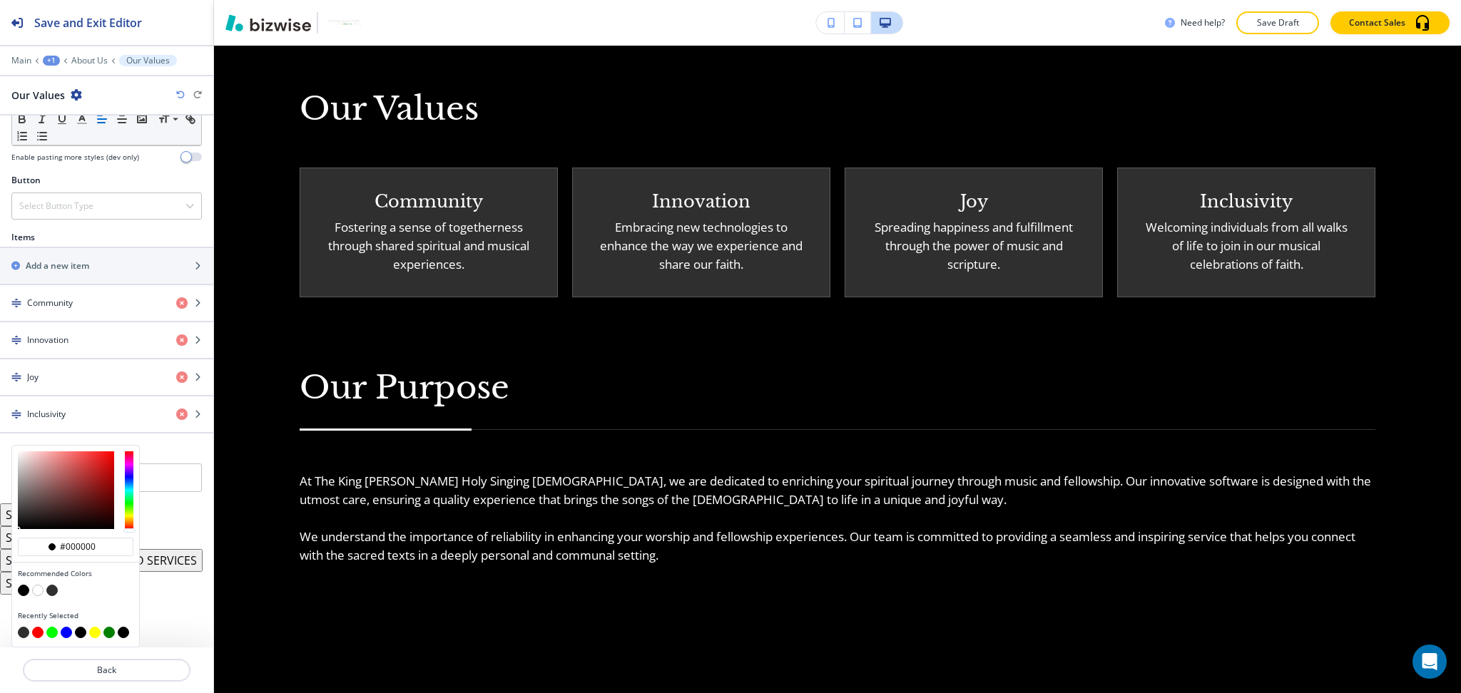
scroll to position [451, 0]
click at [52, 591] on button "button" at bounding box center [51, 590] width 11 height 11
type input "#2f2f2f"
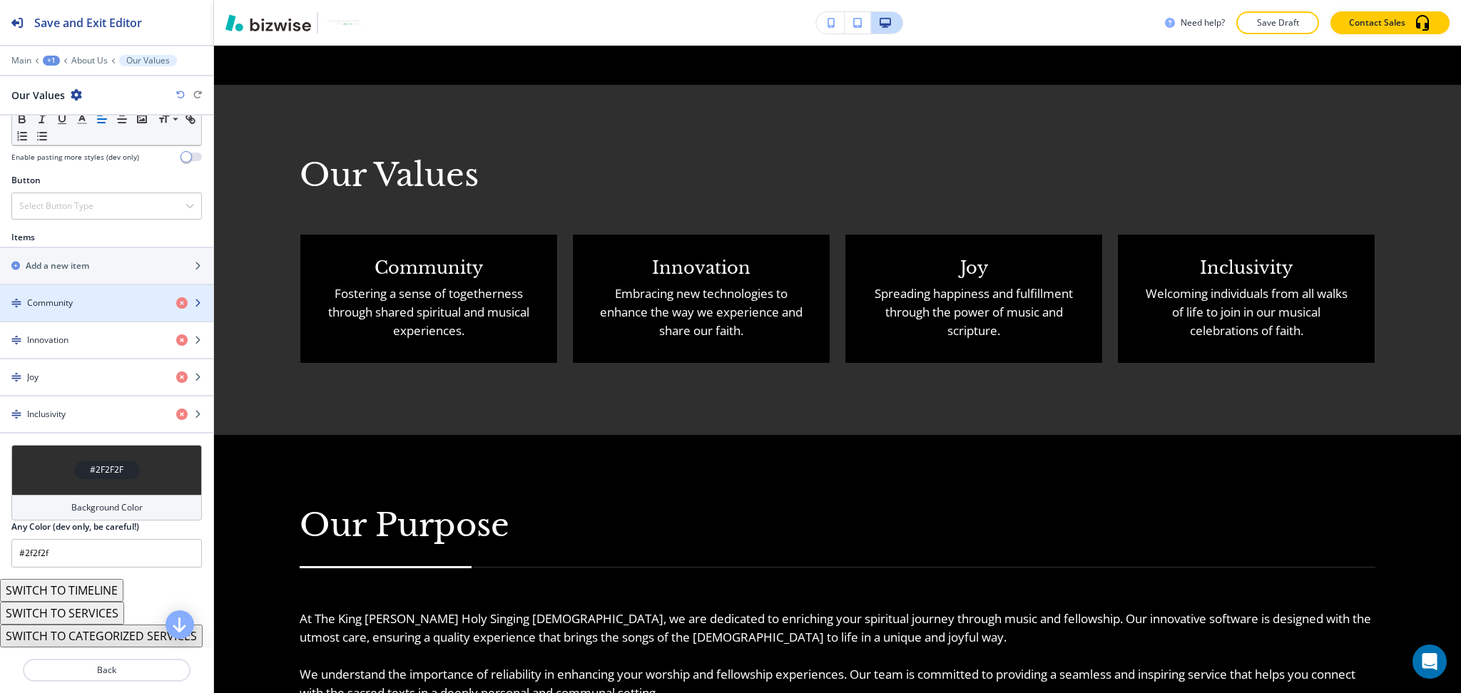
click at [93, 300] on div "Community" at bounding box center [82, 303] width 165 height 13
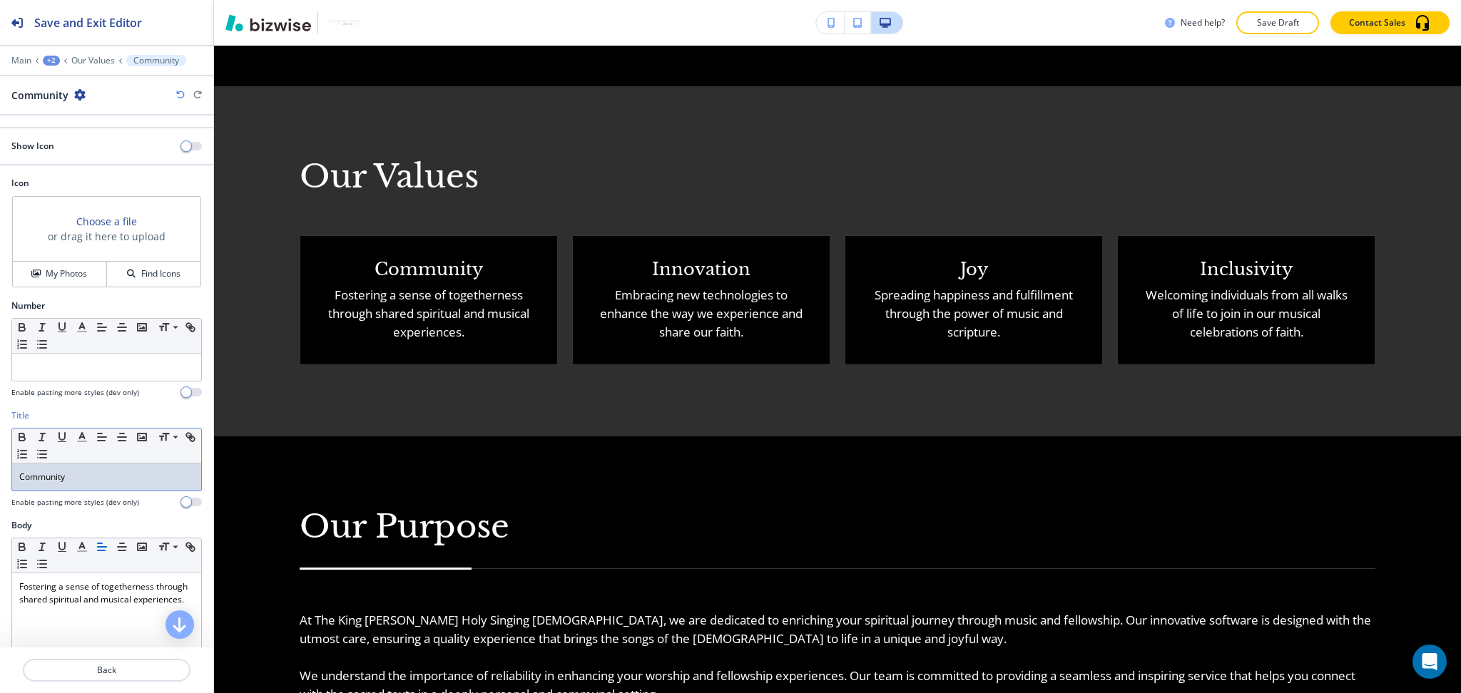
click at [43, 476] on p "Community" at bounding box center [106, 477] width 175 height 13
copy p "Community"
click at [180, 140] on span "button" at bounding box center [185, 145] width 11 height 11
click at [58, 270] on h4 "My Photos" at bounding box center [66, 273] width 41 height 13
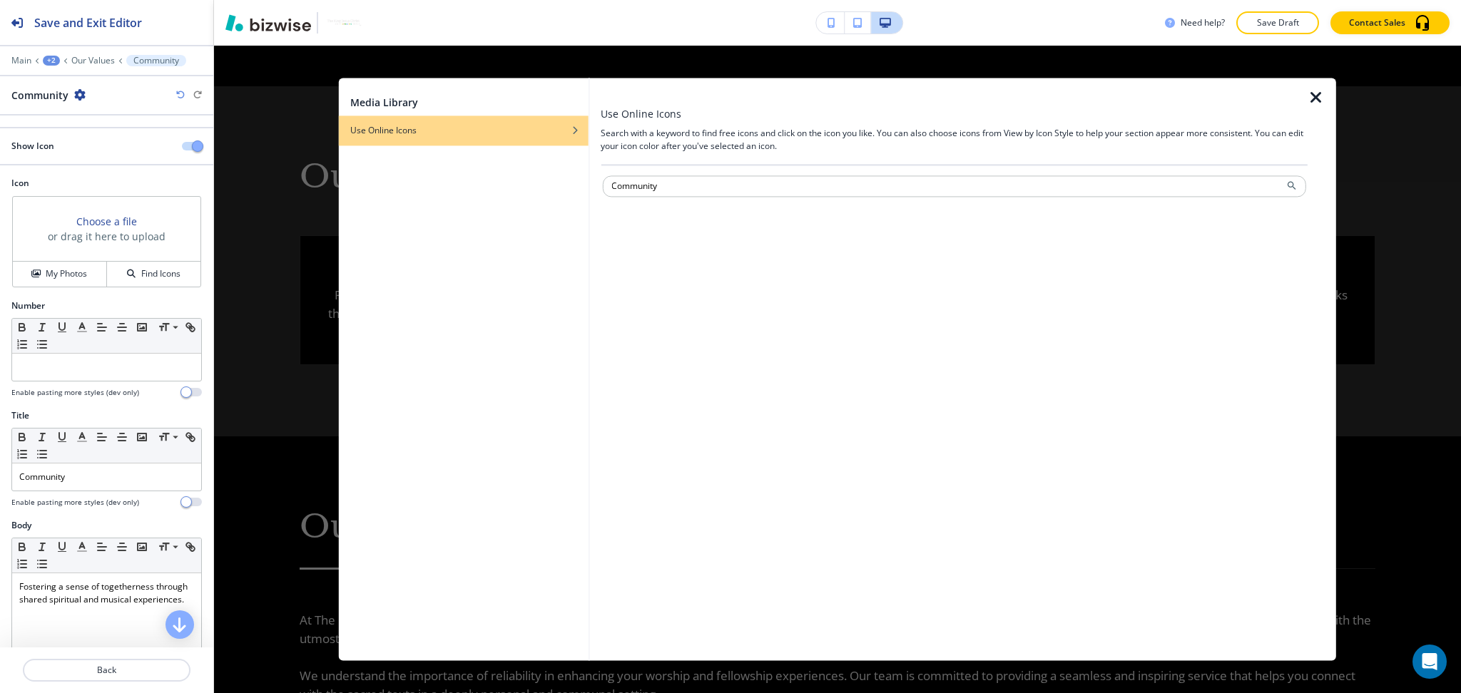
type input "Community"
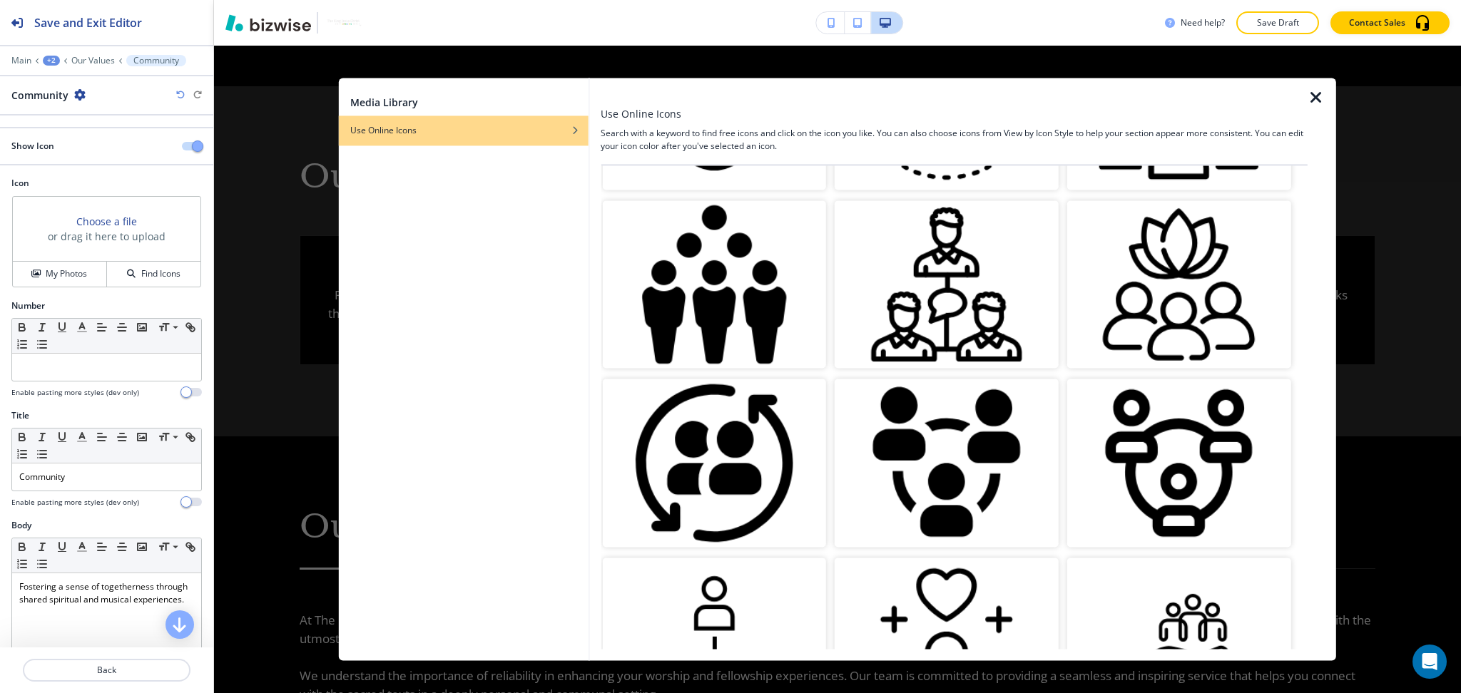
scroll to position [185, 0]
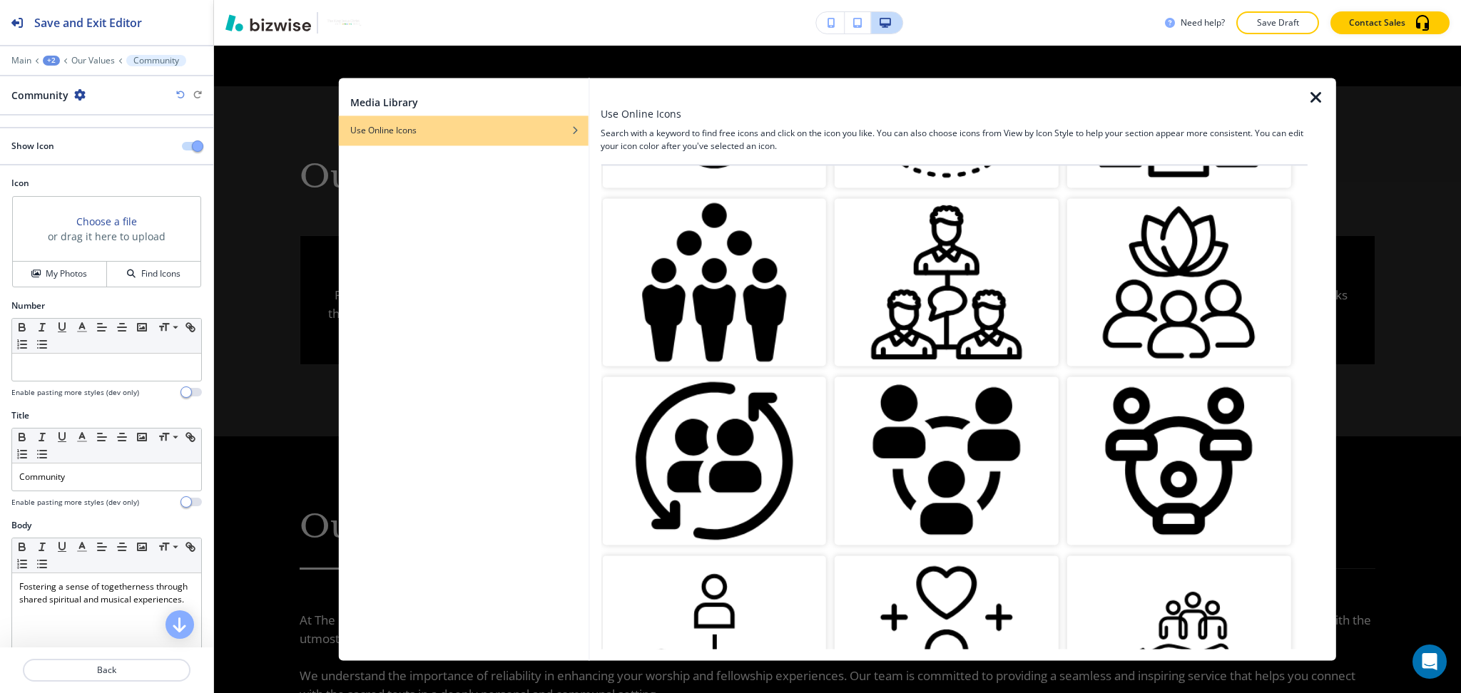
click at [720, 292] on img "button" at bounding box center [714, 283] width 224 height 168
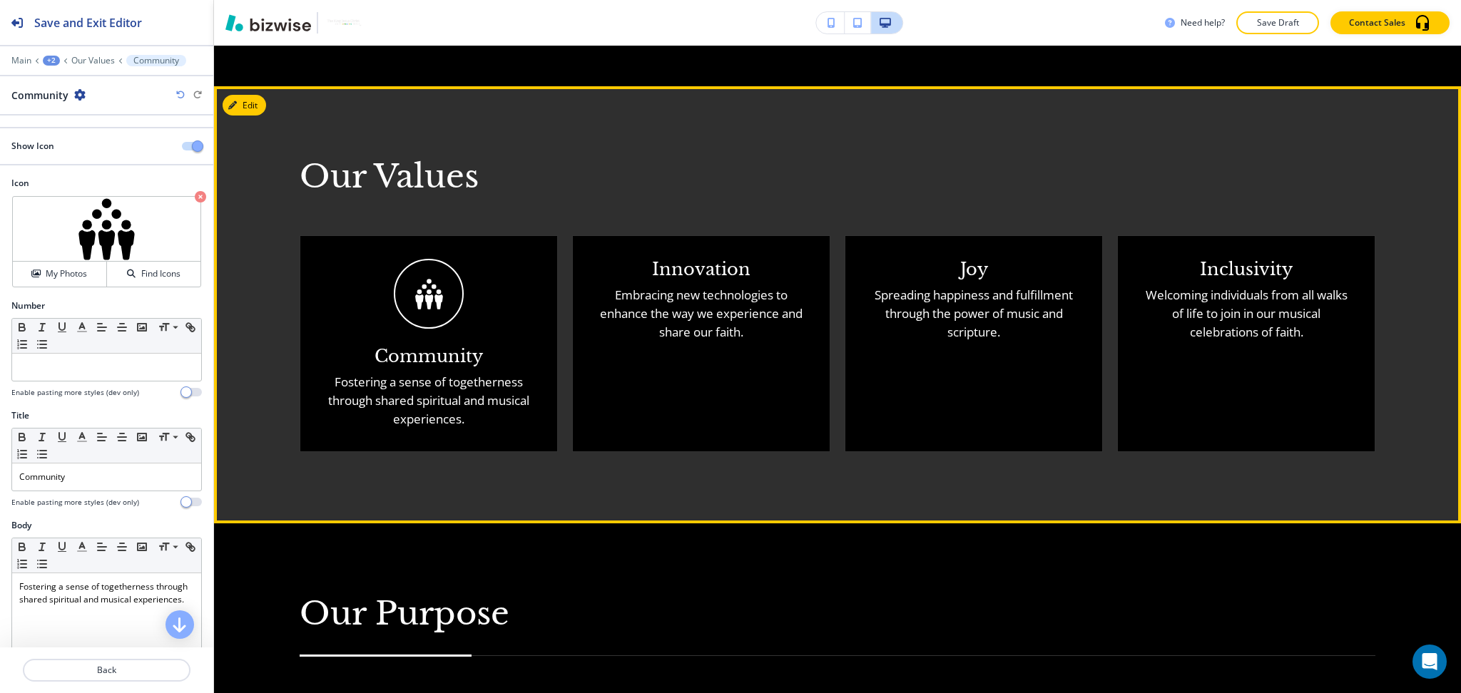
click at [703, 240] on div "Innovation Embracing new technologies to enhance the way we experience and shar…" at bounding box center [701, 343] width 258 height 217
click at [705, 259] on h5 "Innovation" at bounding box center [701, 269] width 98 height 21
copy h5 "Innovation"
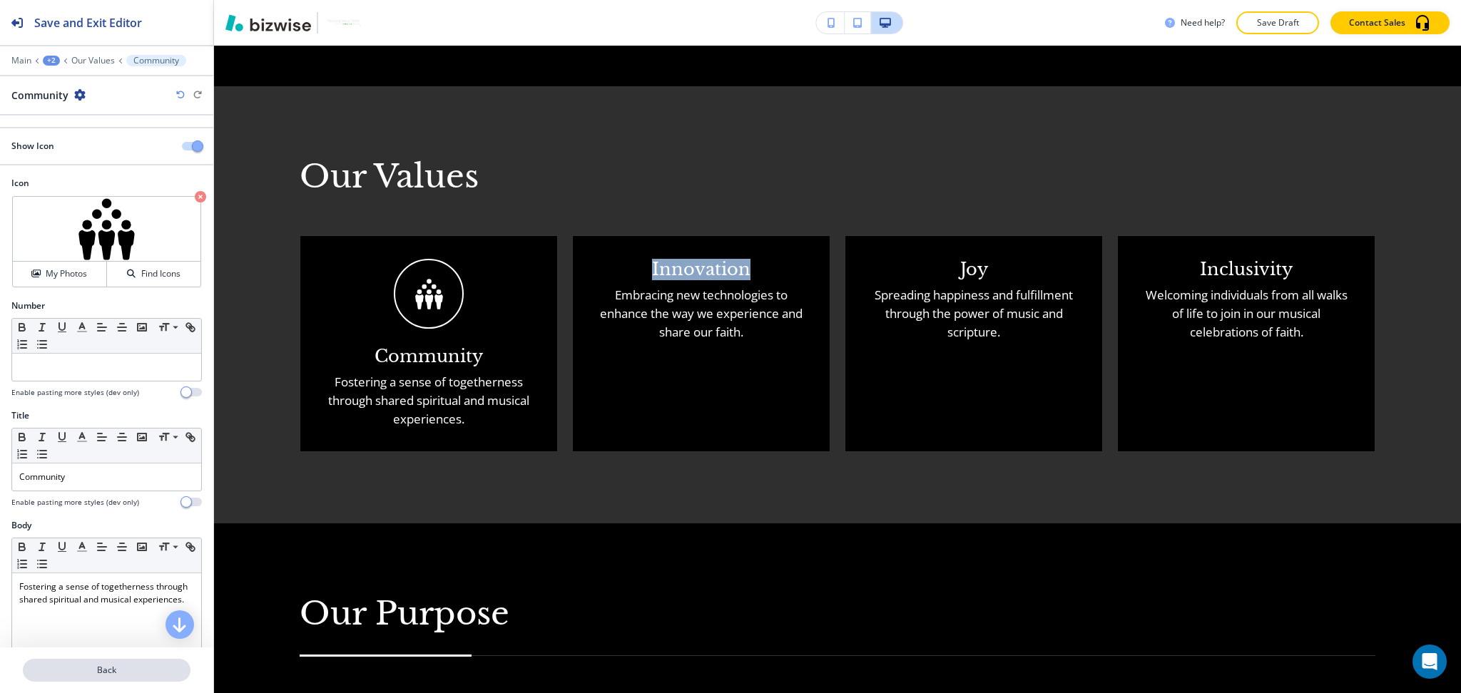
click at [108, 673] on p "Back" at bounding box center [106, 670] width 165 height 13
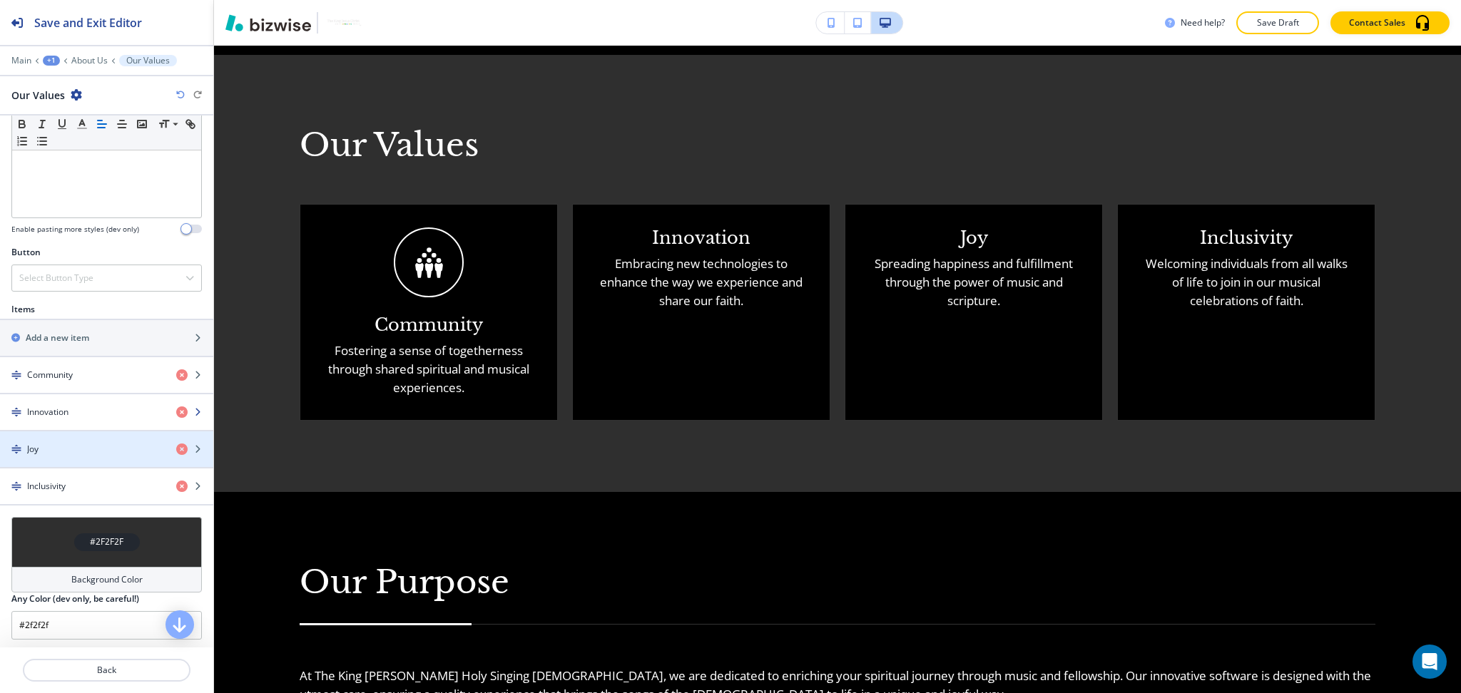
scroll to position [380, 0]
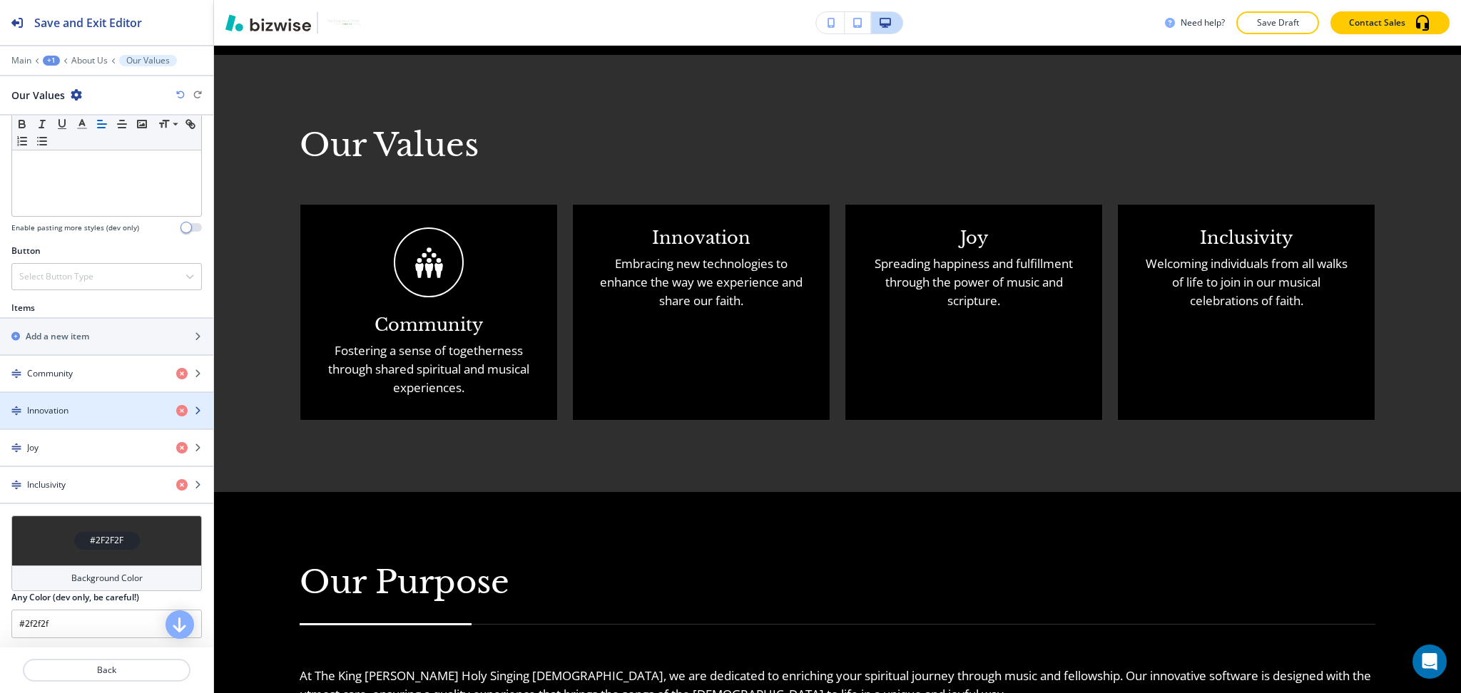
click at [66, 411] on h4 "Innovation" at bounding box center [47, 410] width 41 height 13
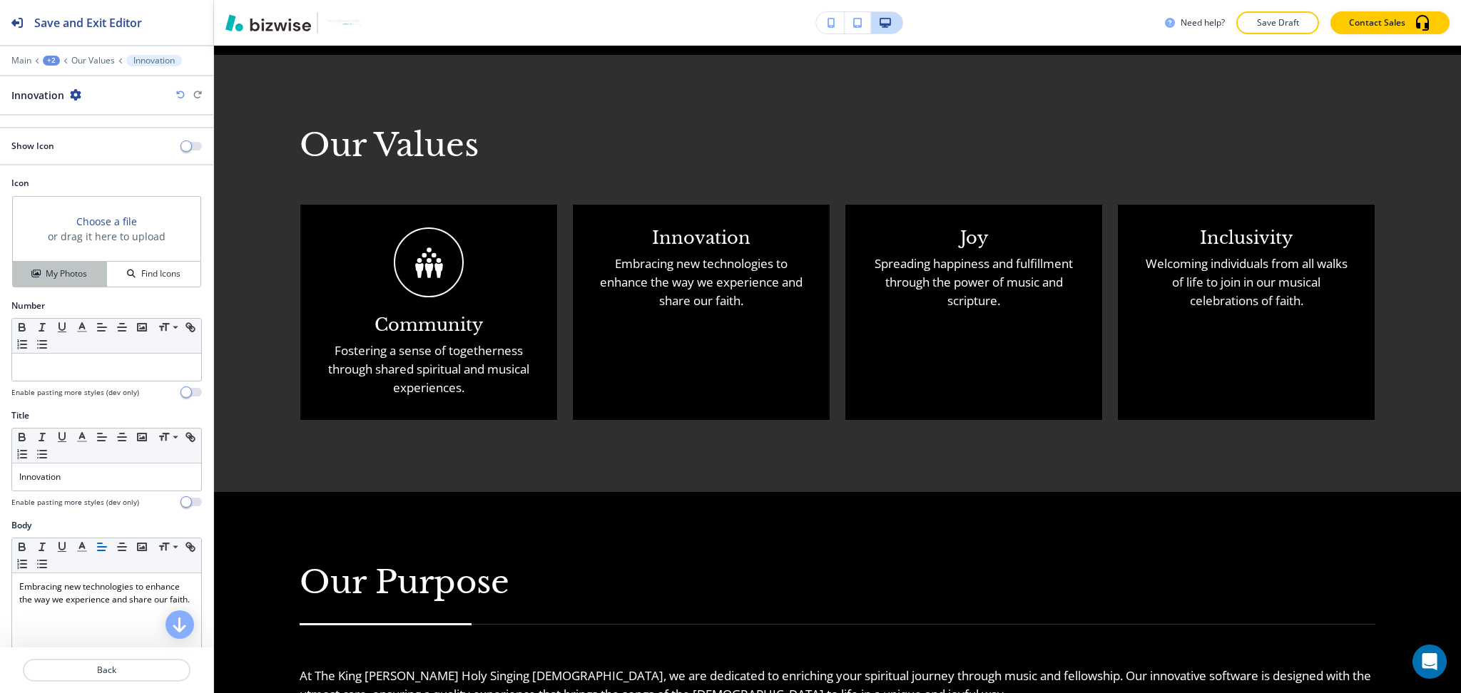
click at [51, 274] on h4 "My Photos" at bounding box center [66, 273] width 41 height 13
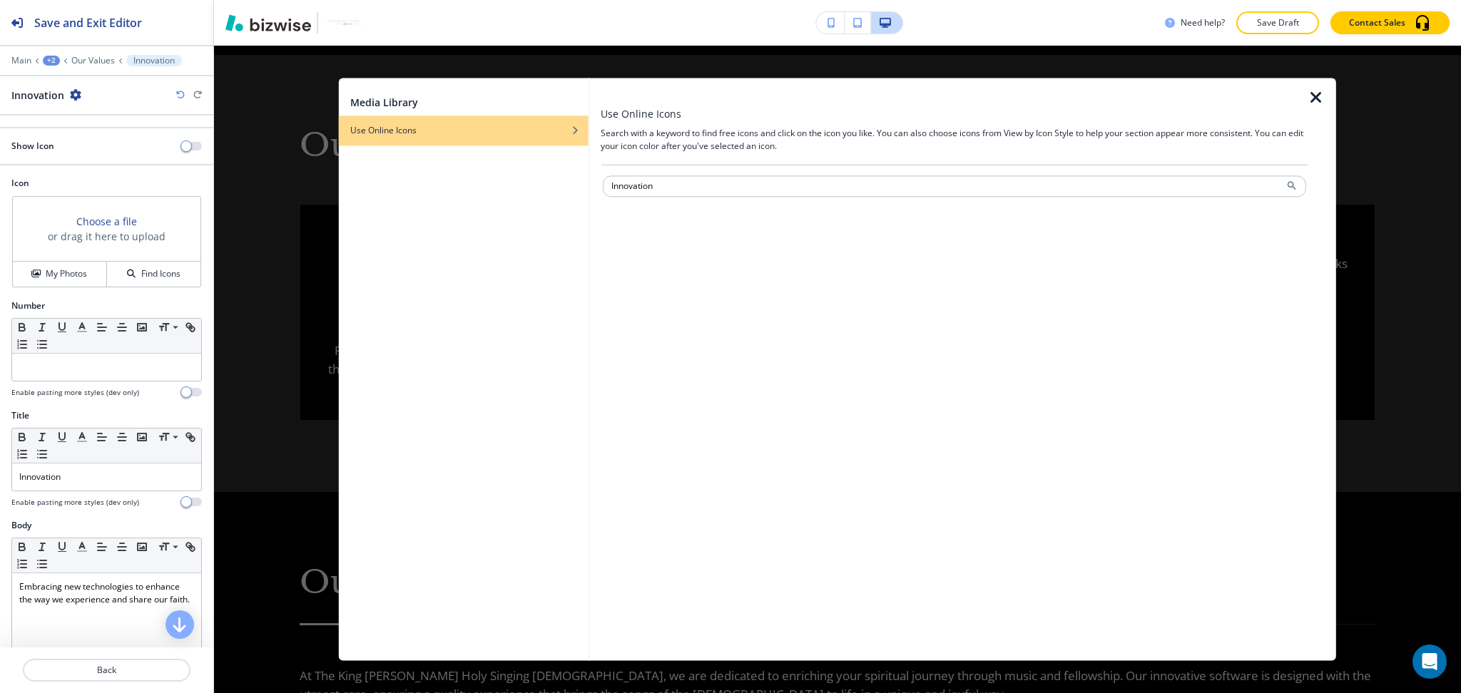
type input "Innovation"
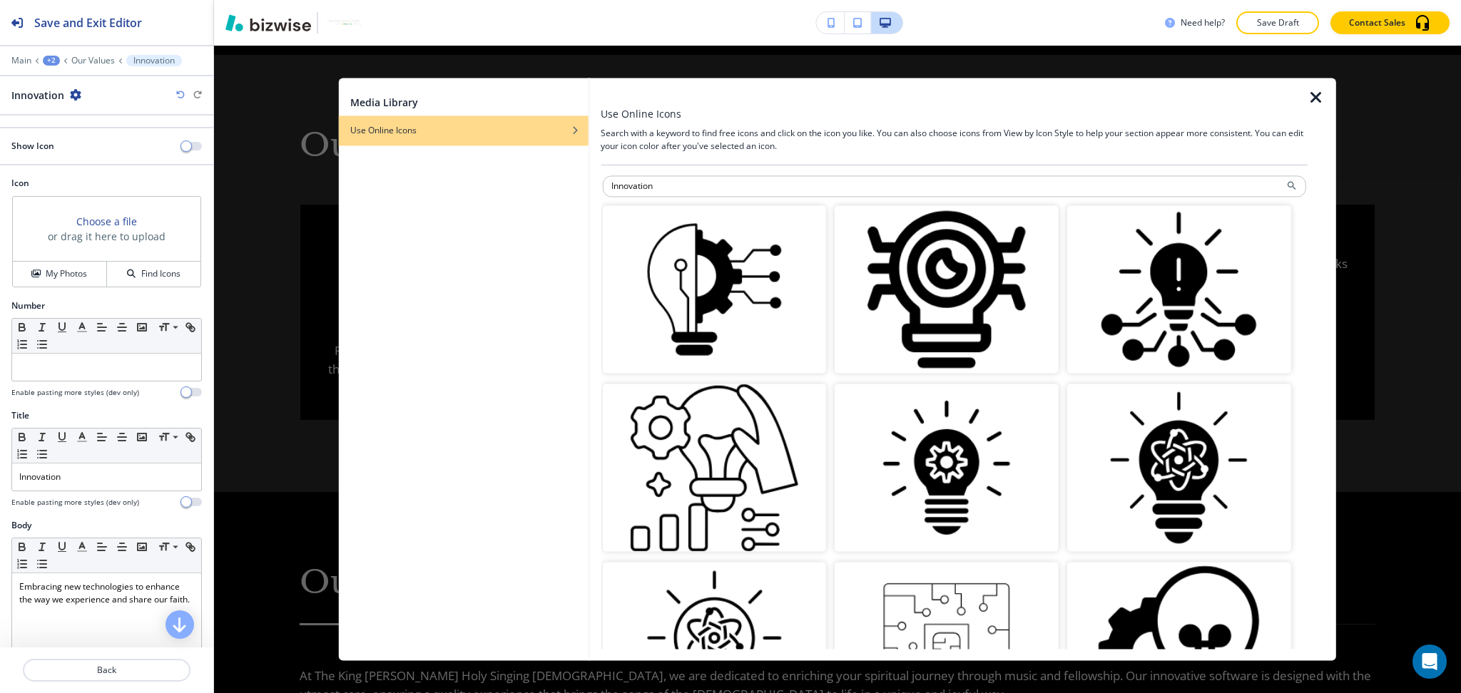
click at [953, 458] on img "button" at bounding box center [946, 468] width 224 height 168
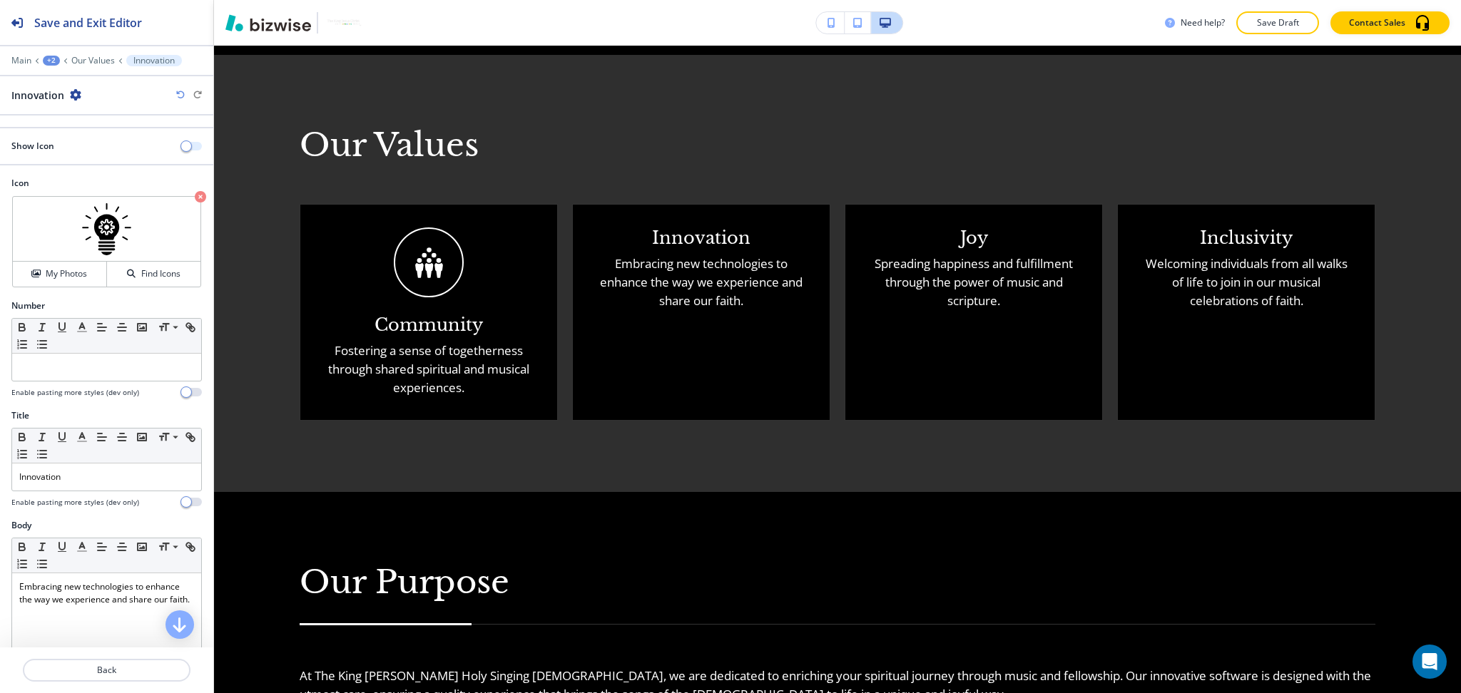
click at [180, 144] on span "button" at bounding box center [185, 145] width 11 height 11
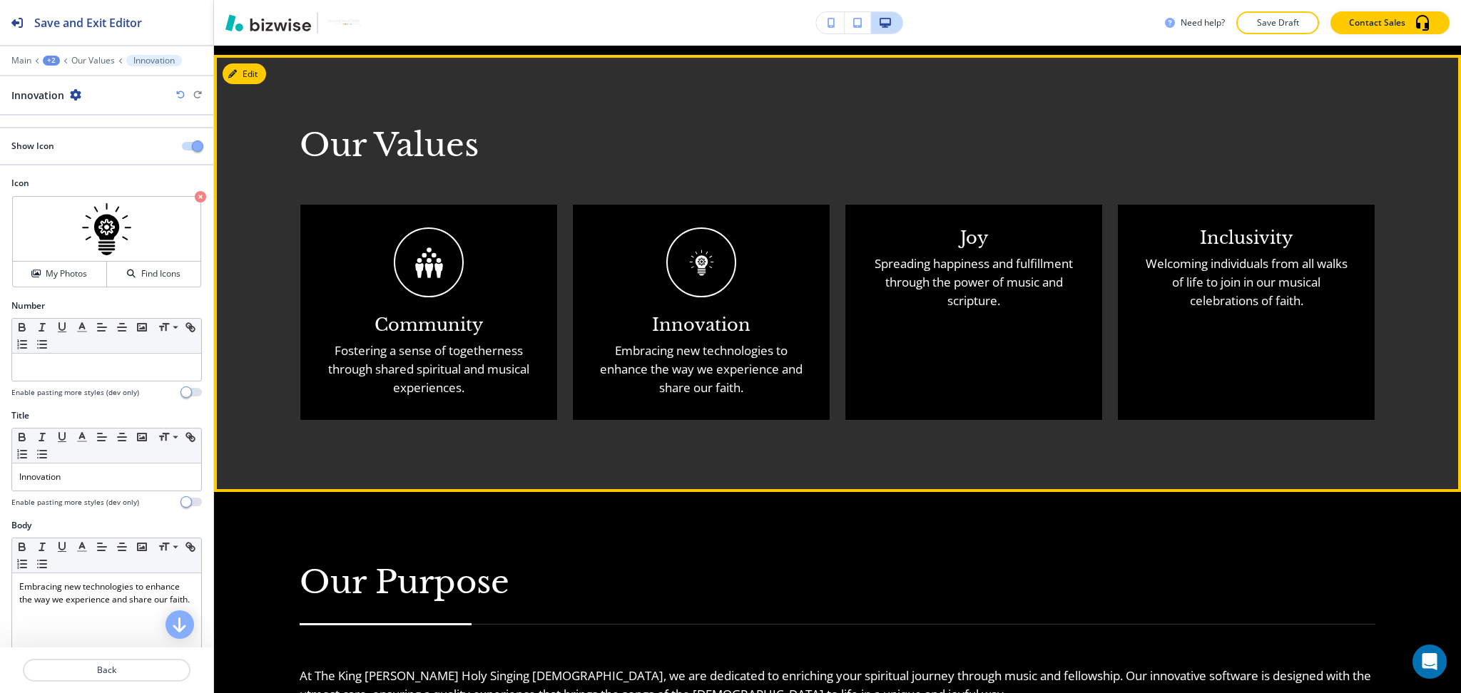
click at [961, 229] on h5 "Joy" at bounding box center [974, 237] width 28 height 21
copy h5 "Joy"
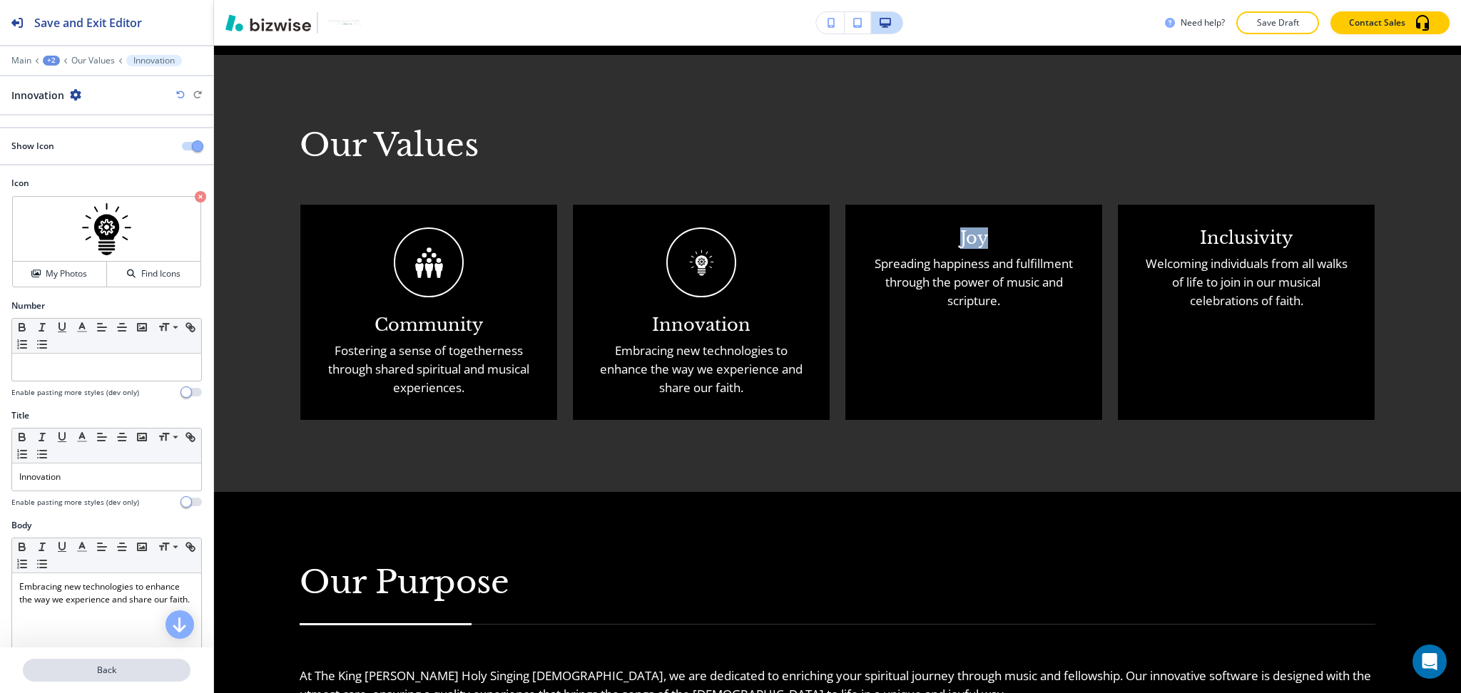
click at [101, 668] on p "Back" at bounding box center [106, 670] width 165 height 13
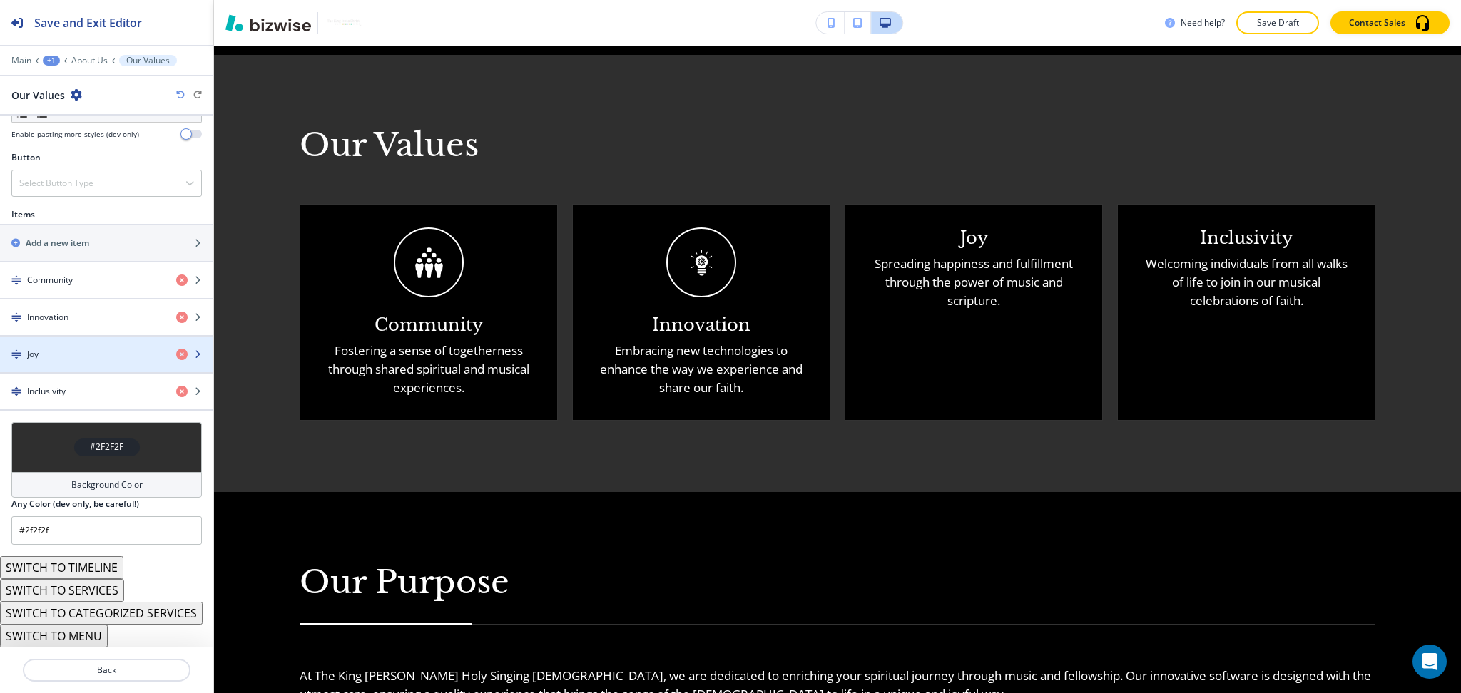
scroll to position [474, 0]
click at [66, 354] on div "Joy" at bounding box center [82, 354] width 165 height 13
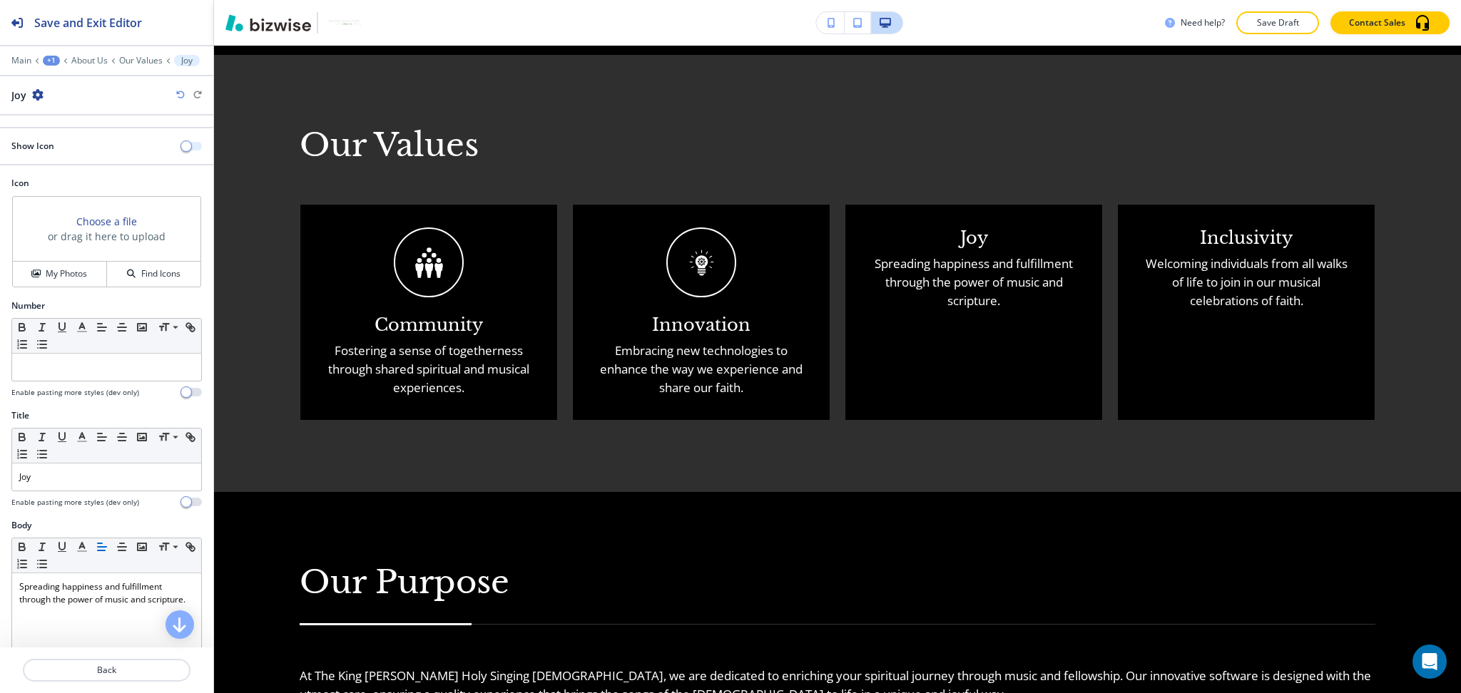
click at [182, 147] on button "button" at bounding box center [192, 146] width 20 height 9
click at [74, 275] on h4 "My Photos" at bounding box center [66, 273] width 41 height 13
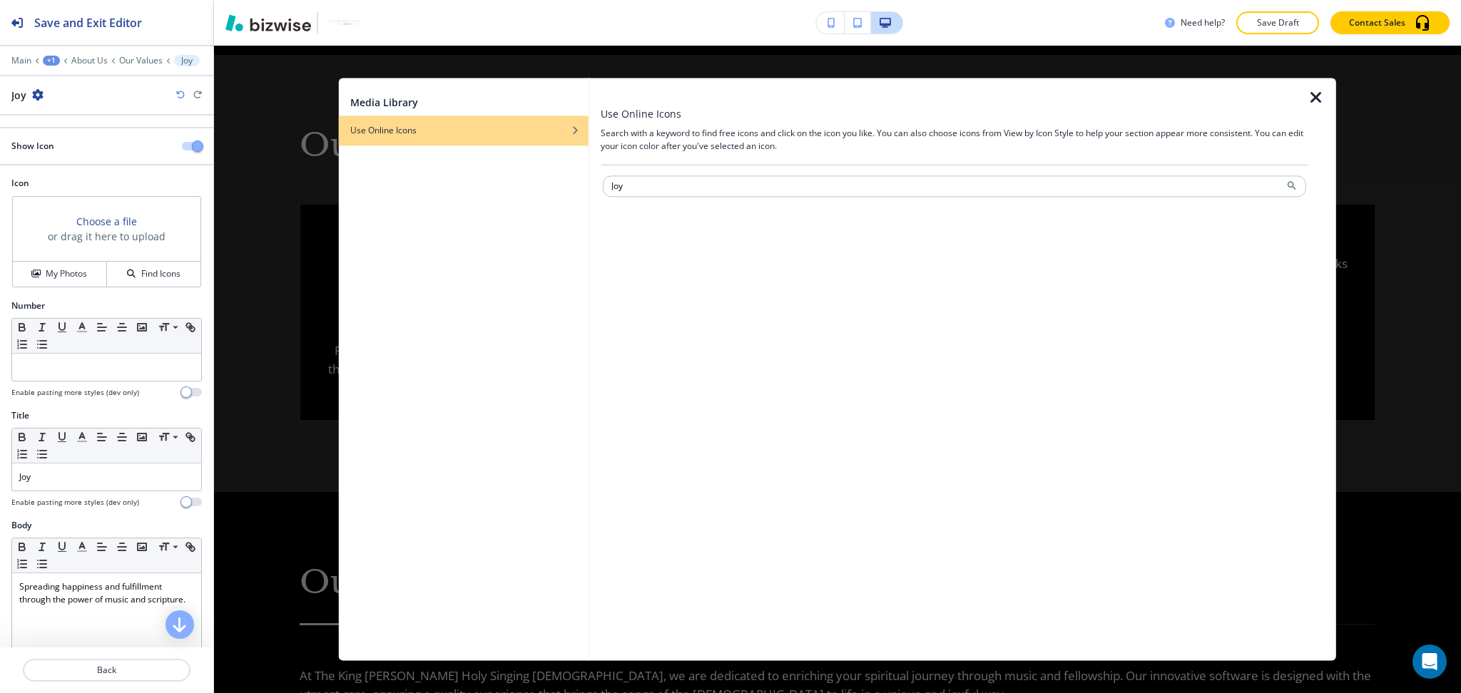
type input "Joy"
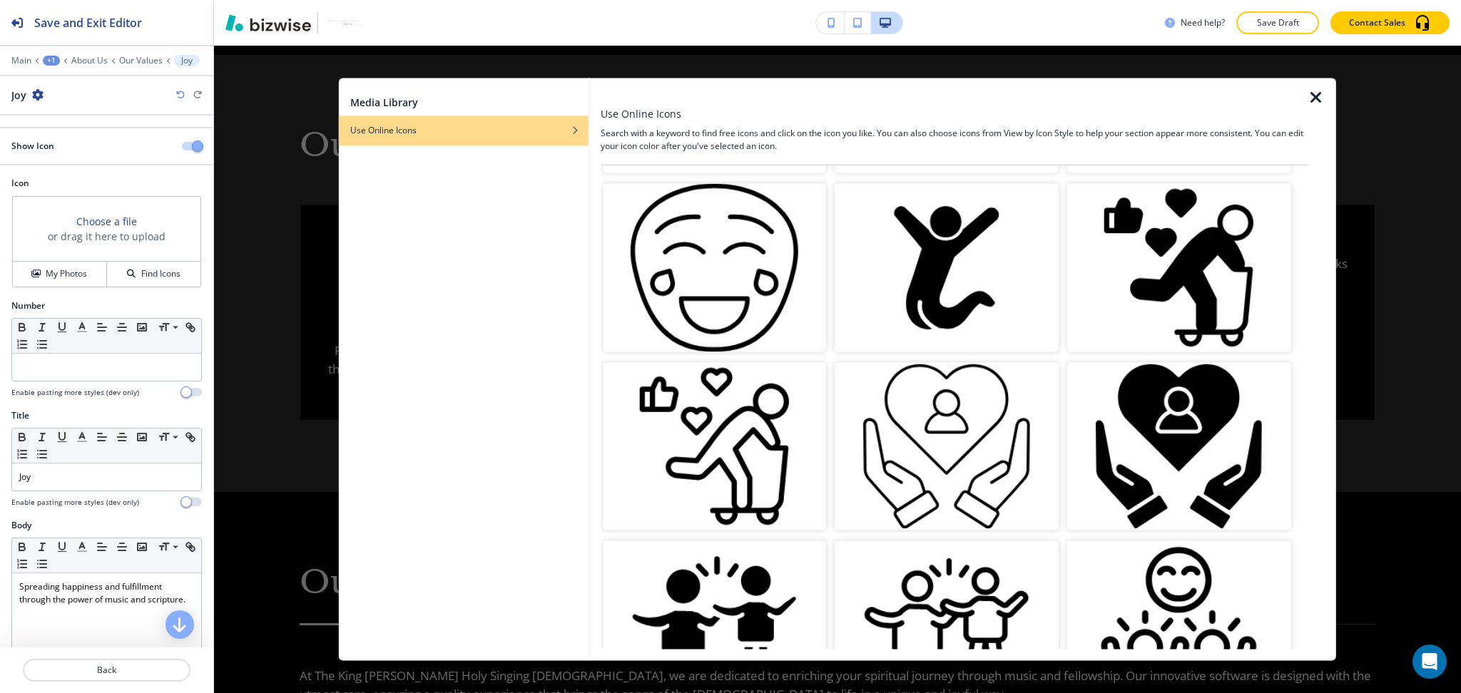
scroll to position [379, 0]
click at [929, 269] on img "button" at bounding box center [946, 267] width 224 height 168
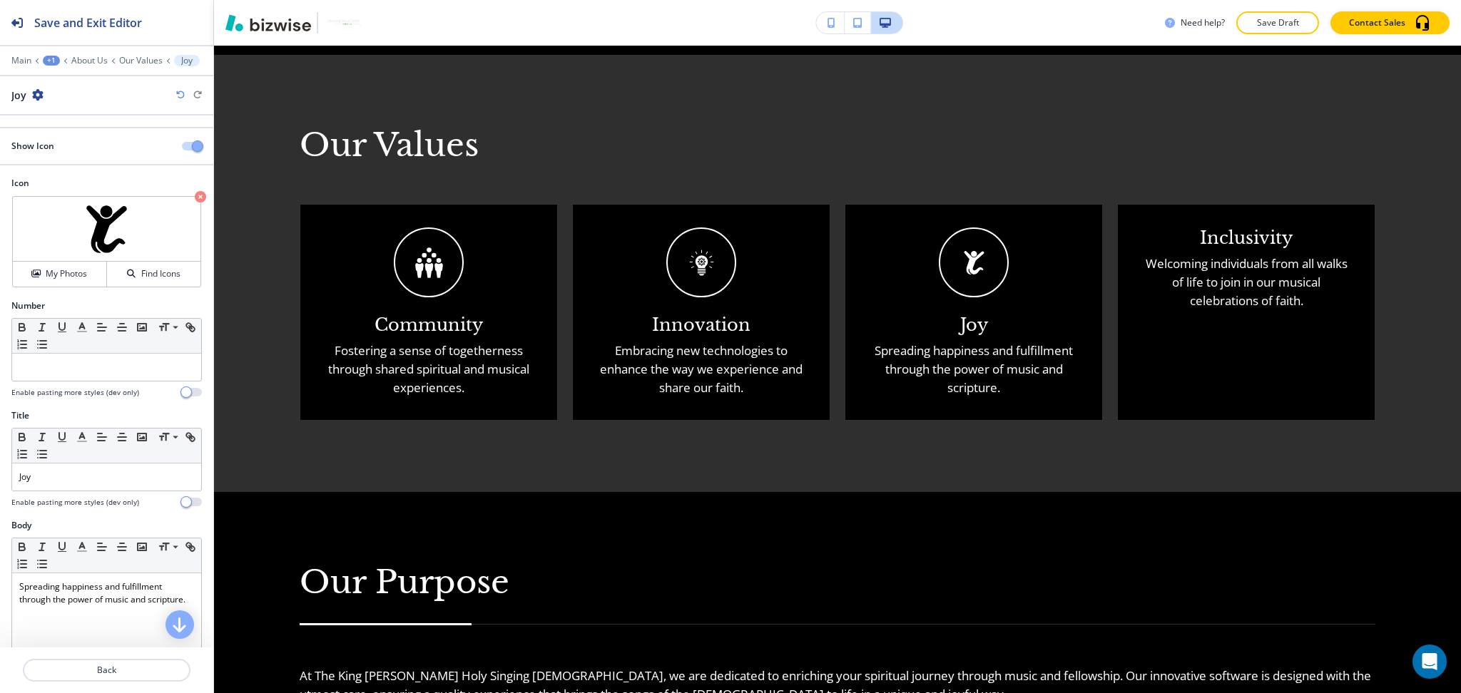
click at [1217, 229] on h5 "Inclusivity" at bounding box center [1246, 237] width 93 height 21
copy h5 "Inclusivity"
click at [109, 668] on p "Back" at bounding box center [106, 670] width 165 height 13
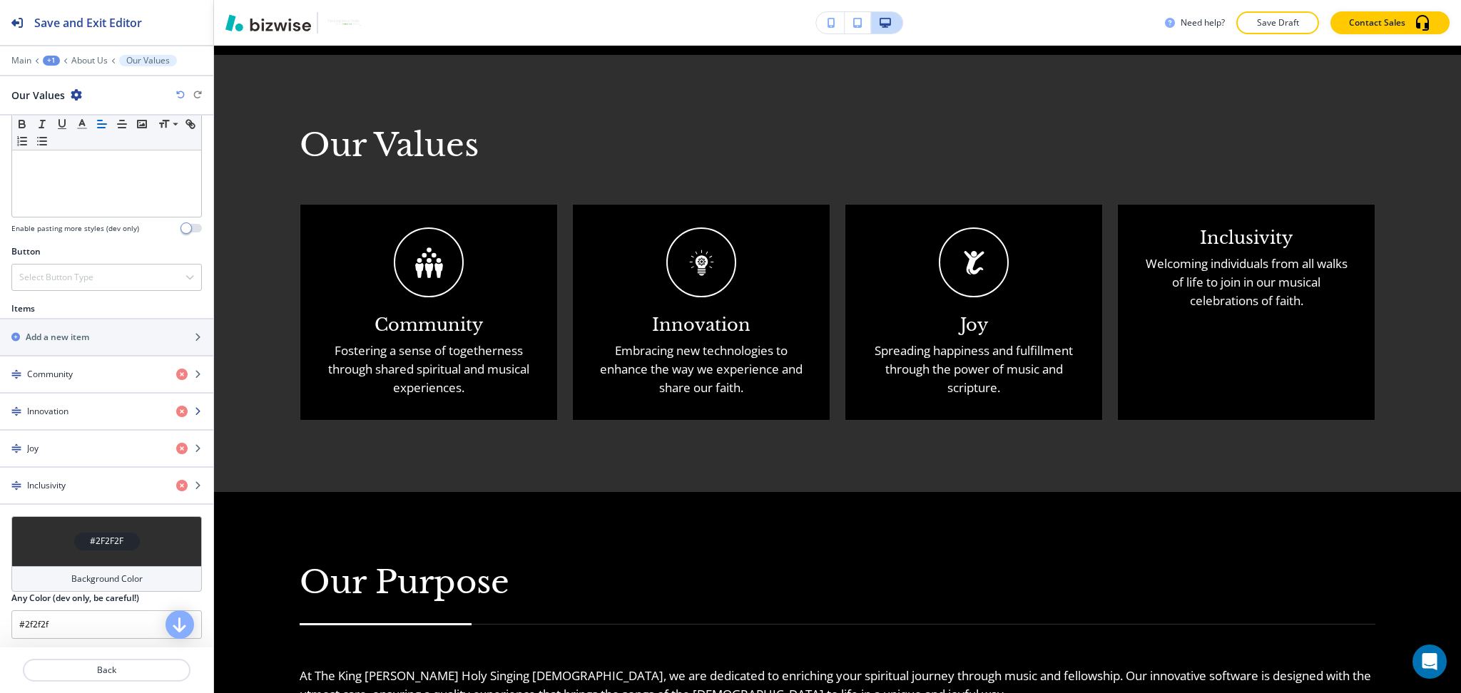
scroll to position [380, 0]
click at [38, 490] on h4 "Inclusivity" at bounding box center [46, 485] width 39 height 13
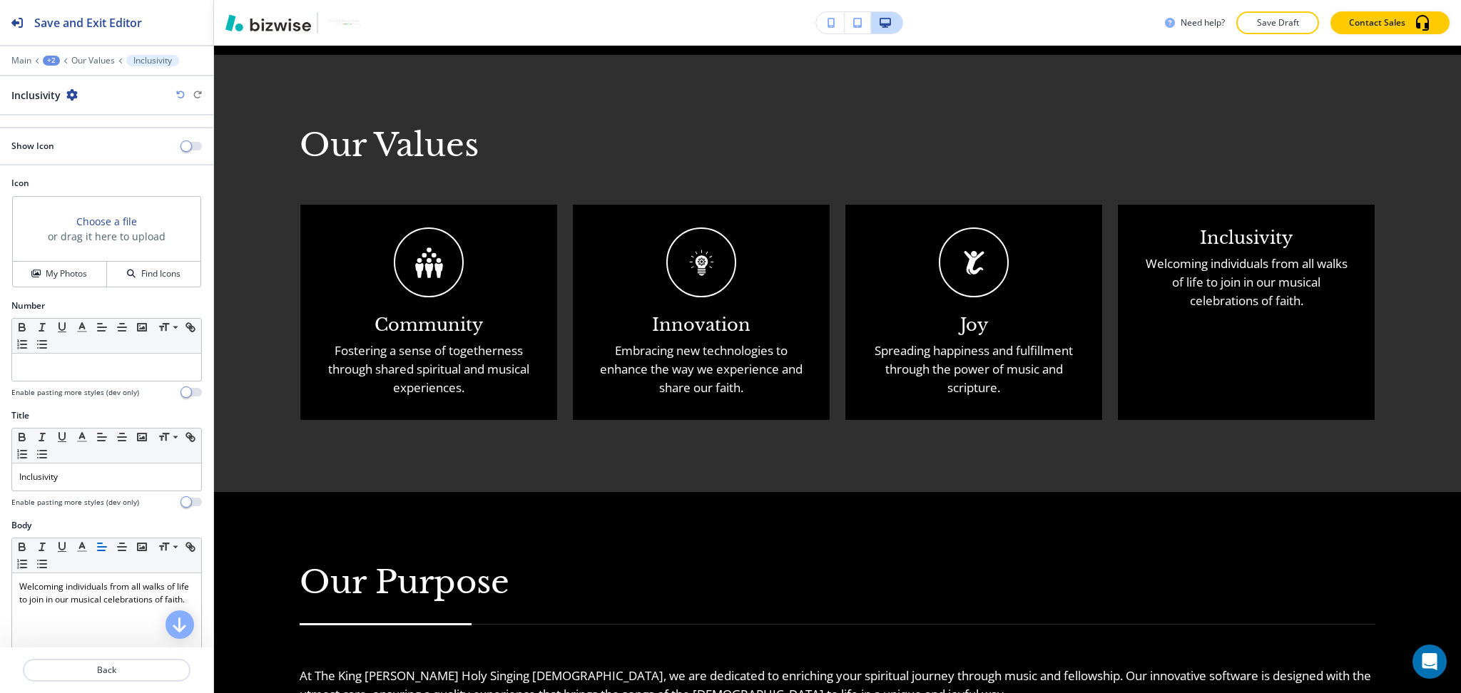
click at [172, 153] on div at bounding box center [106, 158] width 213 height 11
click at [180, 140] on span "button" at bounding box center [185, 145] width 11 height 11
click at [49, 285] on button "My Photos" at bounding box center [60, 274] width 94 height 25
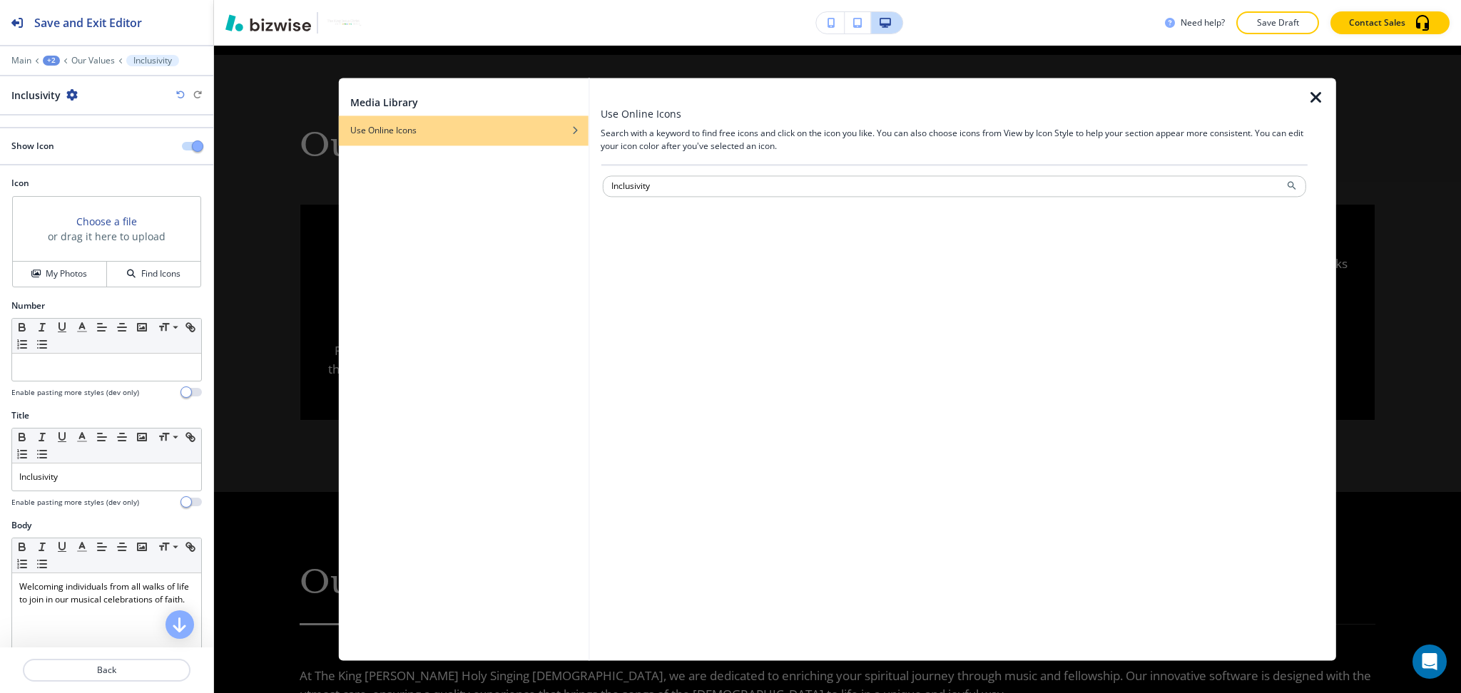
type input "Inclusivity"
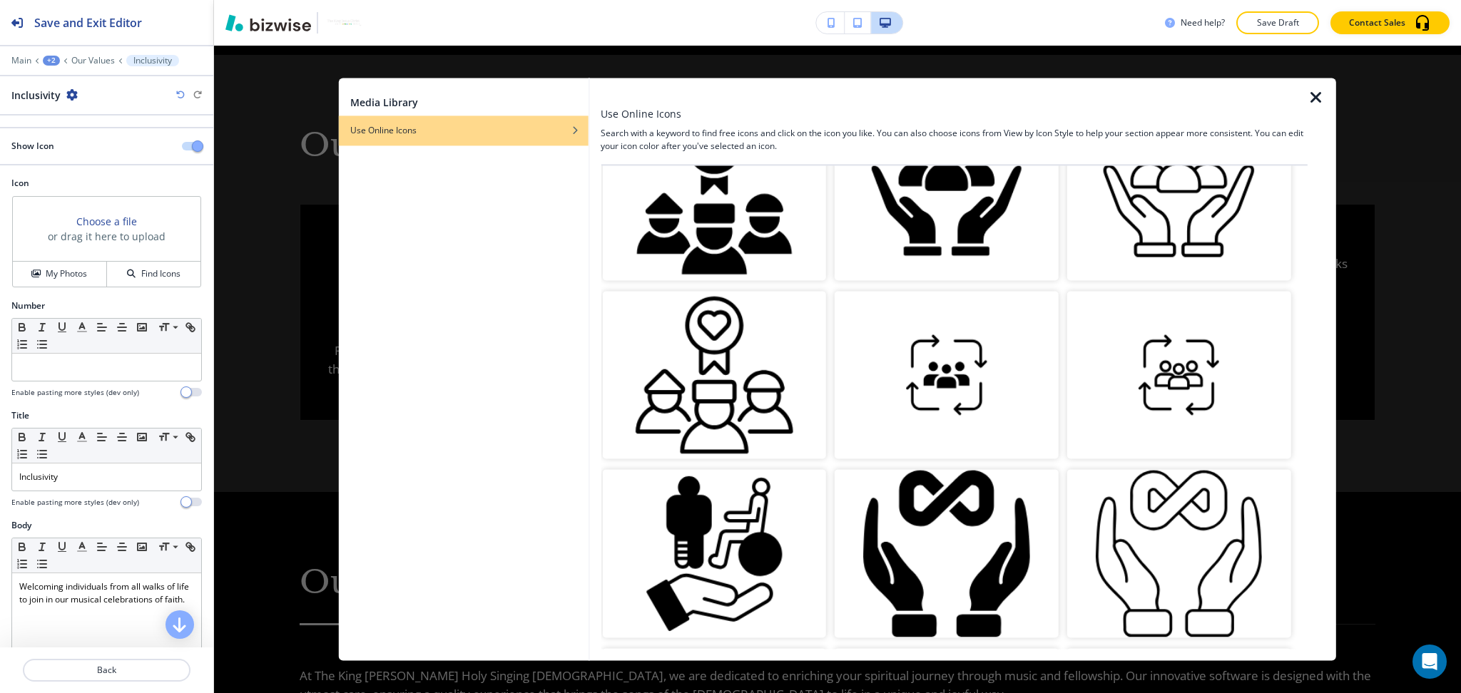
scroll to position [93, 0]
click at [964, 203] on img "button" at bounding box center [946, 196] width 224 height 168
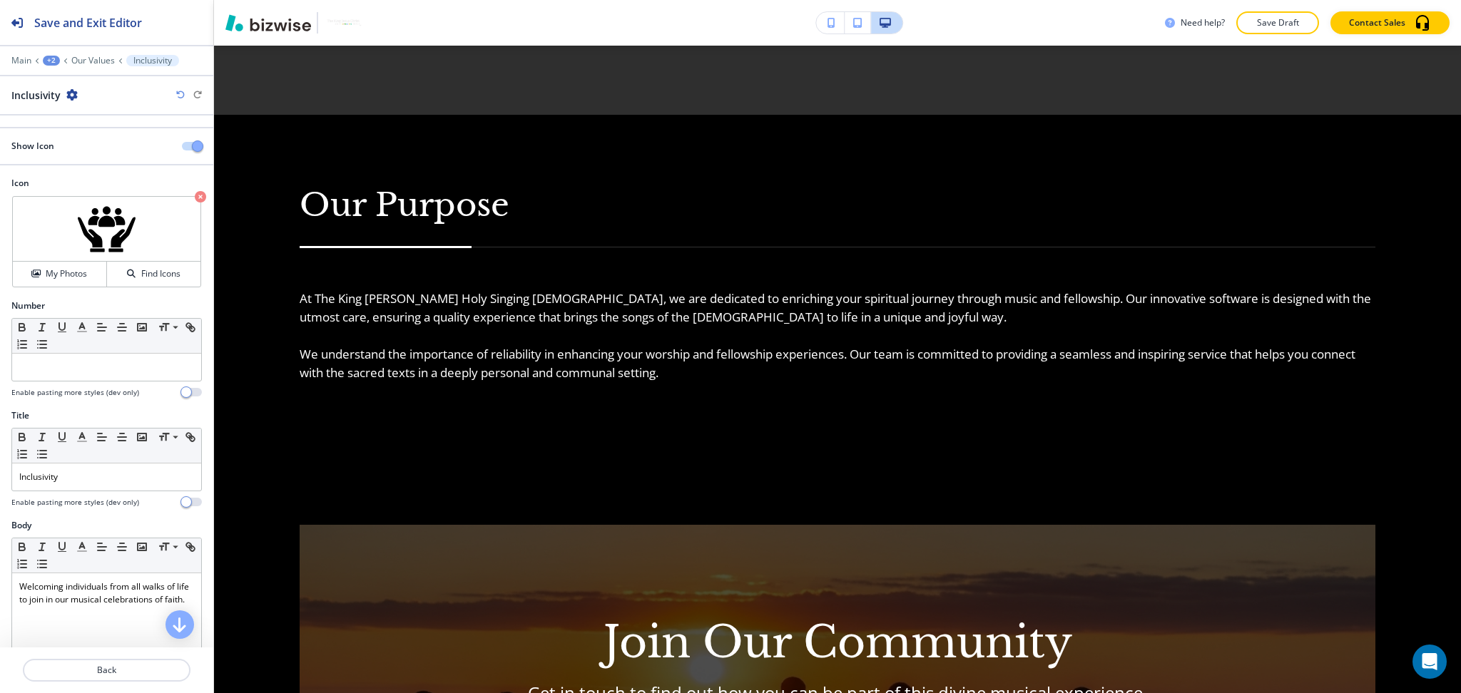
scroll to position [2021, 0]
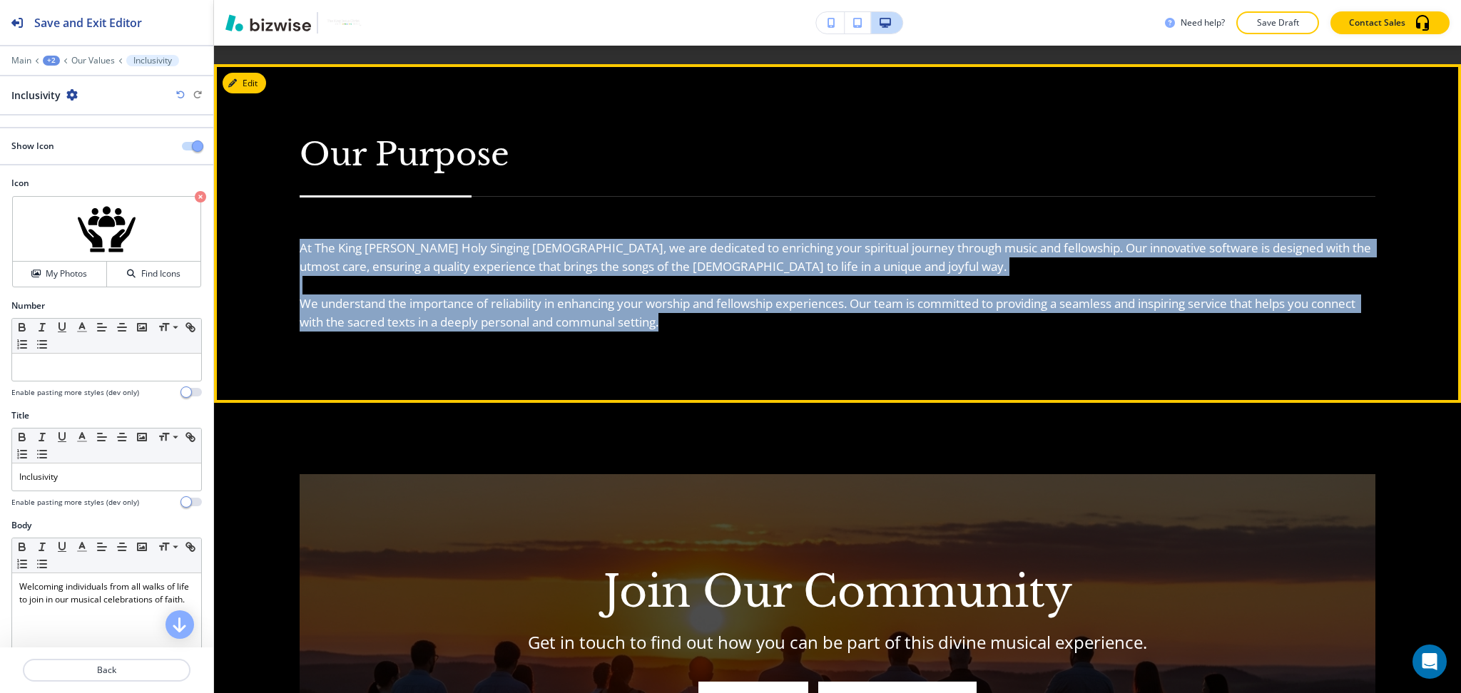
drag, startPoint x: 759, startPoint y: 317, endPoint x: 284, endPoint y: 231, distance: 482.7
click at [284, 231] on div "Our Purpose At The King Jesus Christ Holy Singing Bible, we are dedicated to en…" at bounding box center [837, 233] width 1247 height 339
copy h6 "At The King Jesus Christ Holy Singing Bible, we are dedicated to enriching your…"
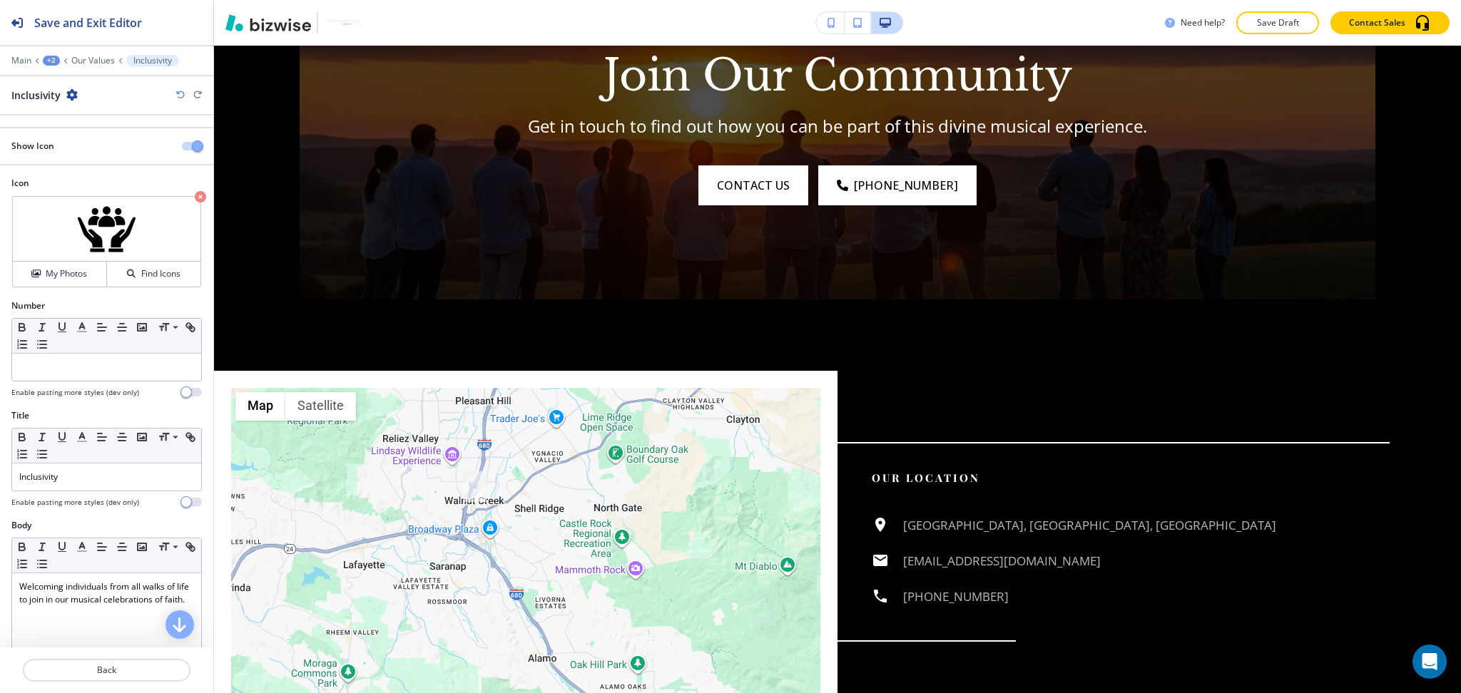
scroll to position [2554, 0]
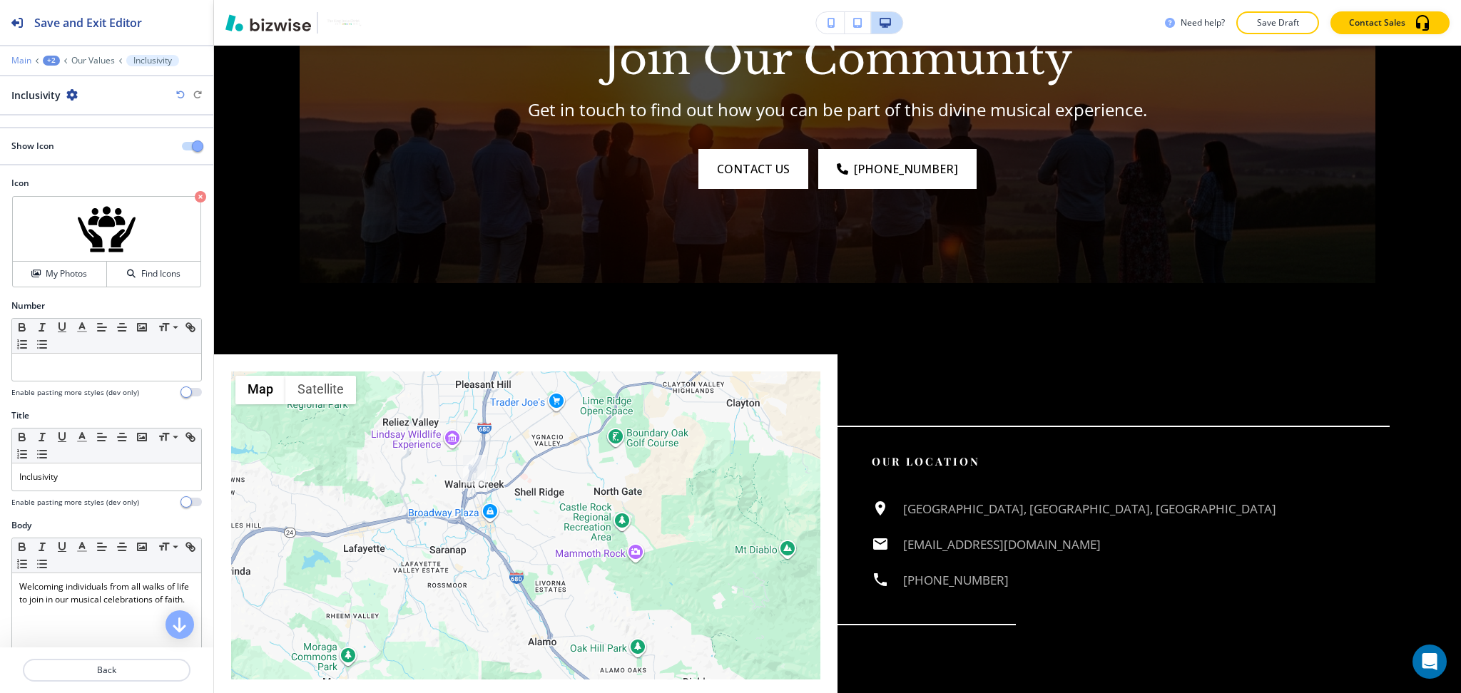
click at [16, 63] on p "Main" at bounding box center [21, 61] width 20 height 10
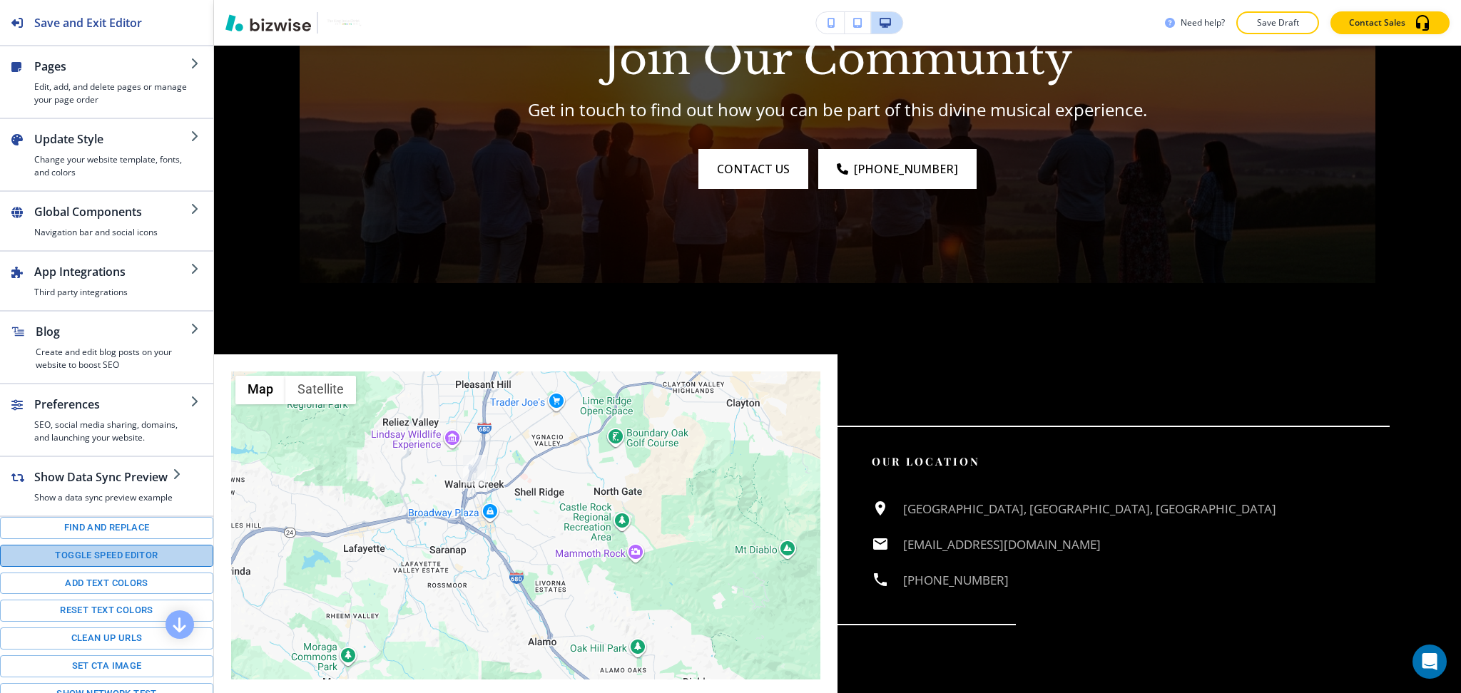
click at [137, 567] on button "Toggle speed editor" at bounding box center [106, 556] width 213 height 22
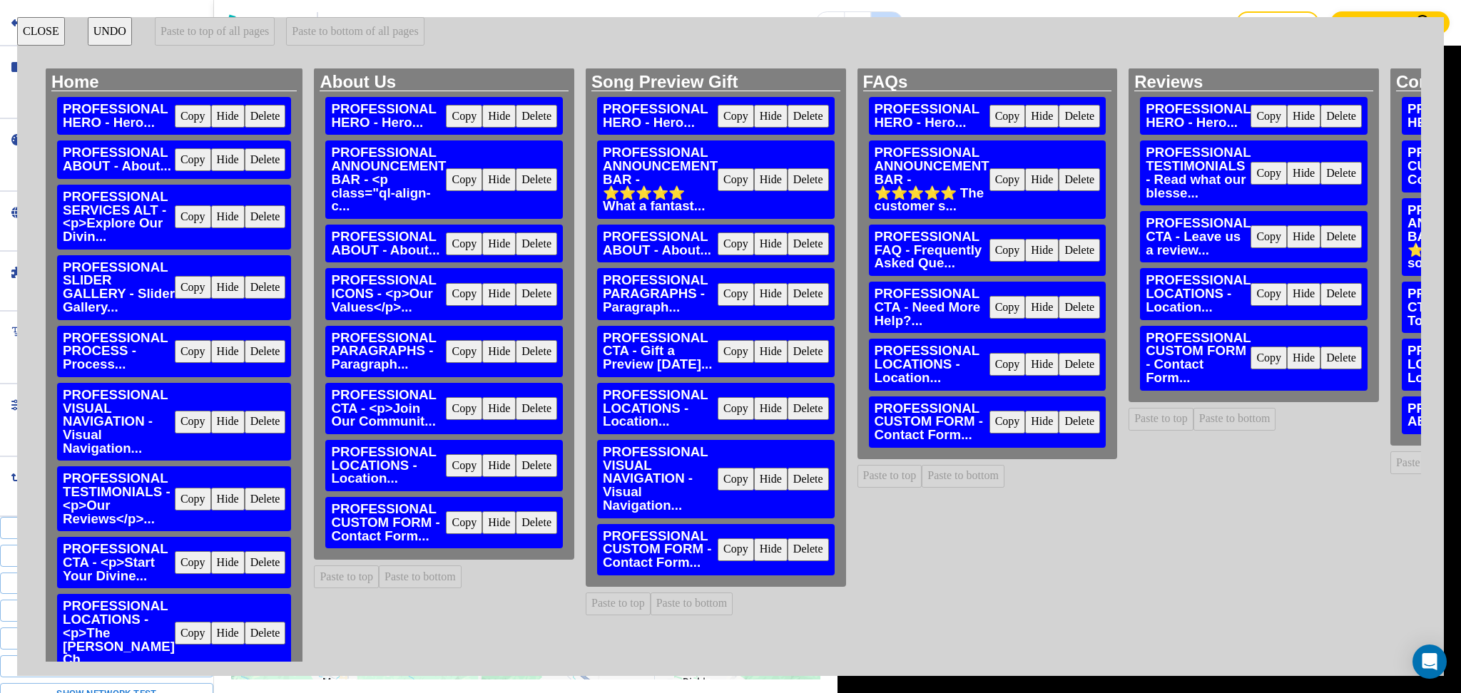
scroll to position [0, 0]
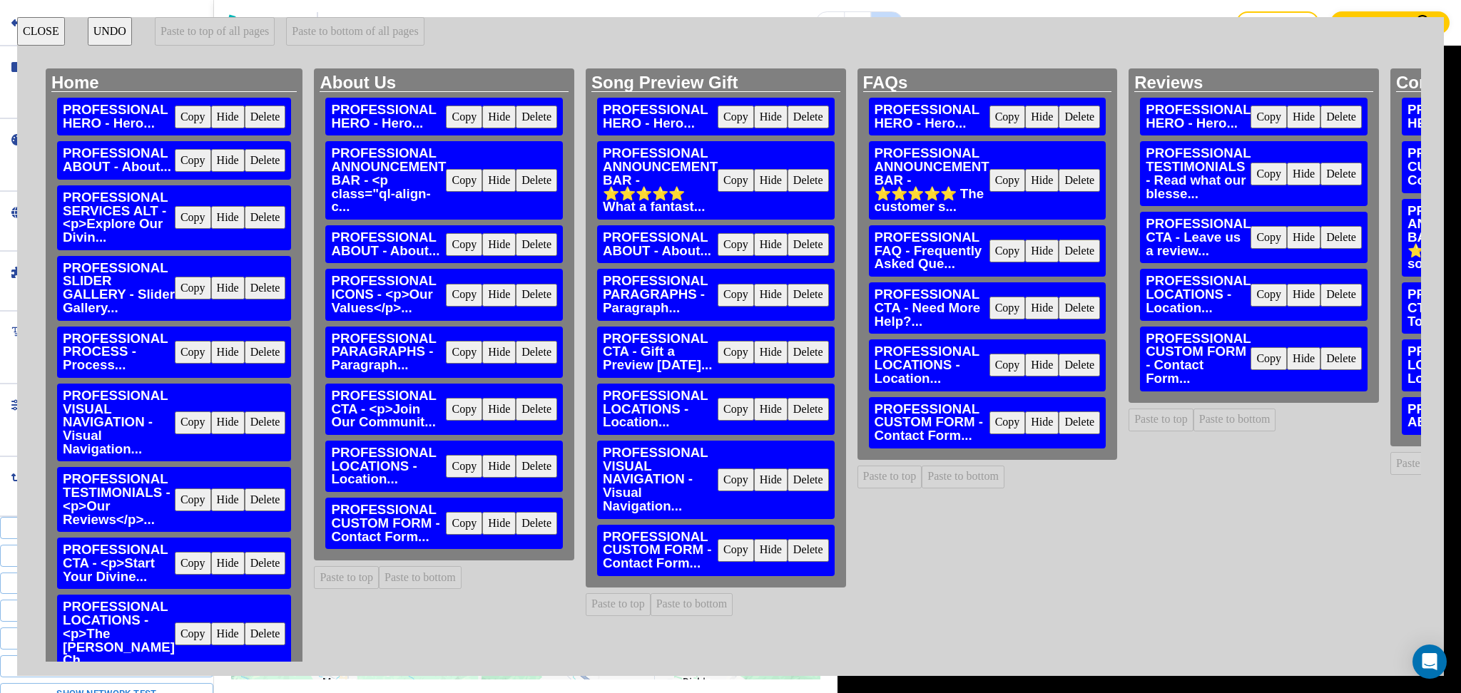
click at [532, 466] on button "Delete" at bounding box center [536, 466] width 41 height 23
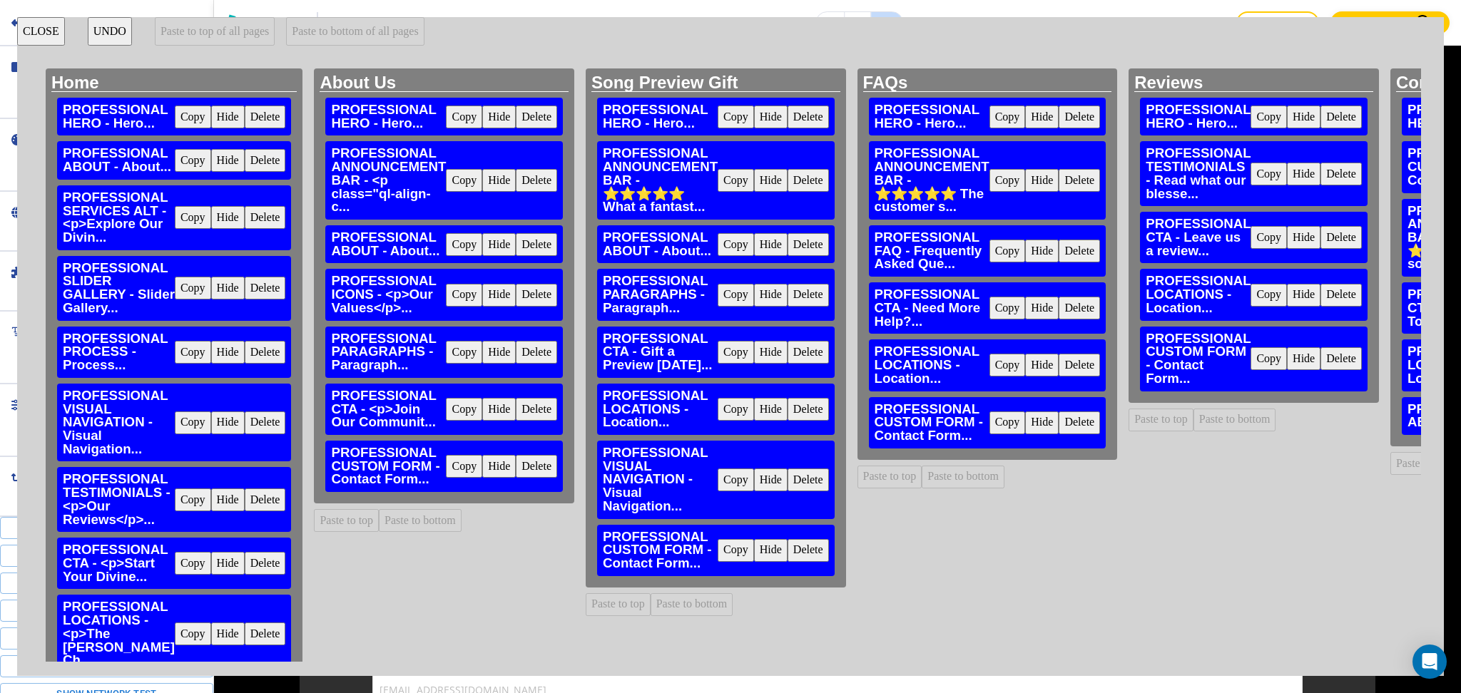
click at [532, 466] on button "Delete" at bounding box center [536, 466] width 41 height 23
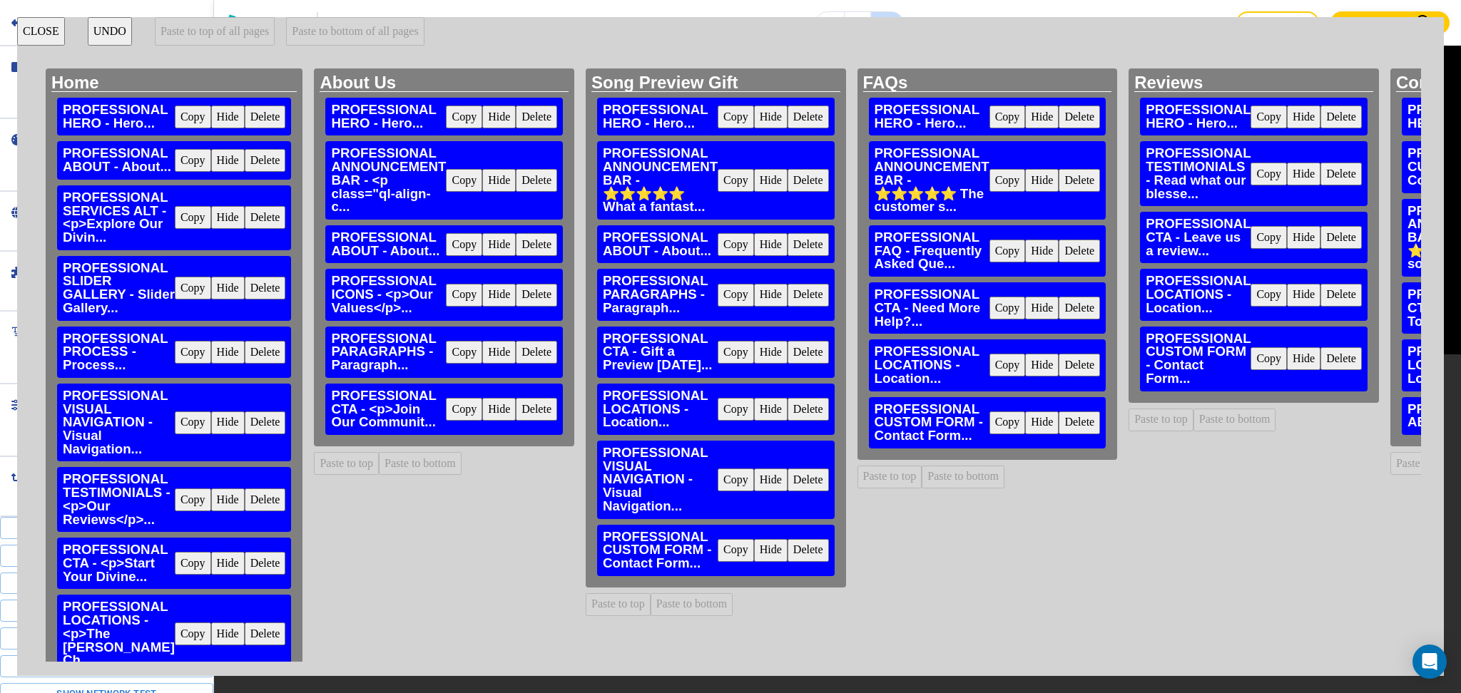
click at [787, 409] on button "Delete" at bounding box center [807, 409] width 41 height 23
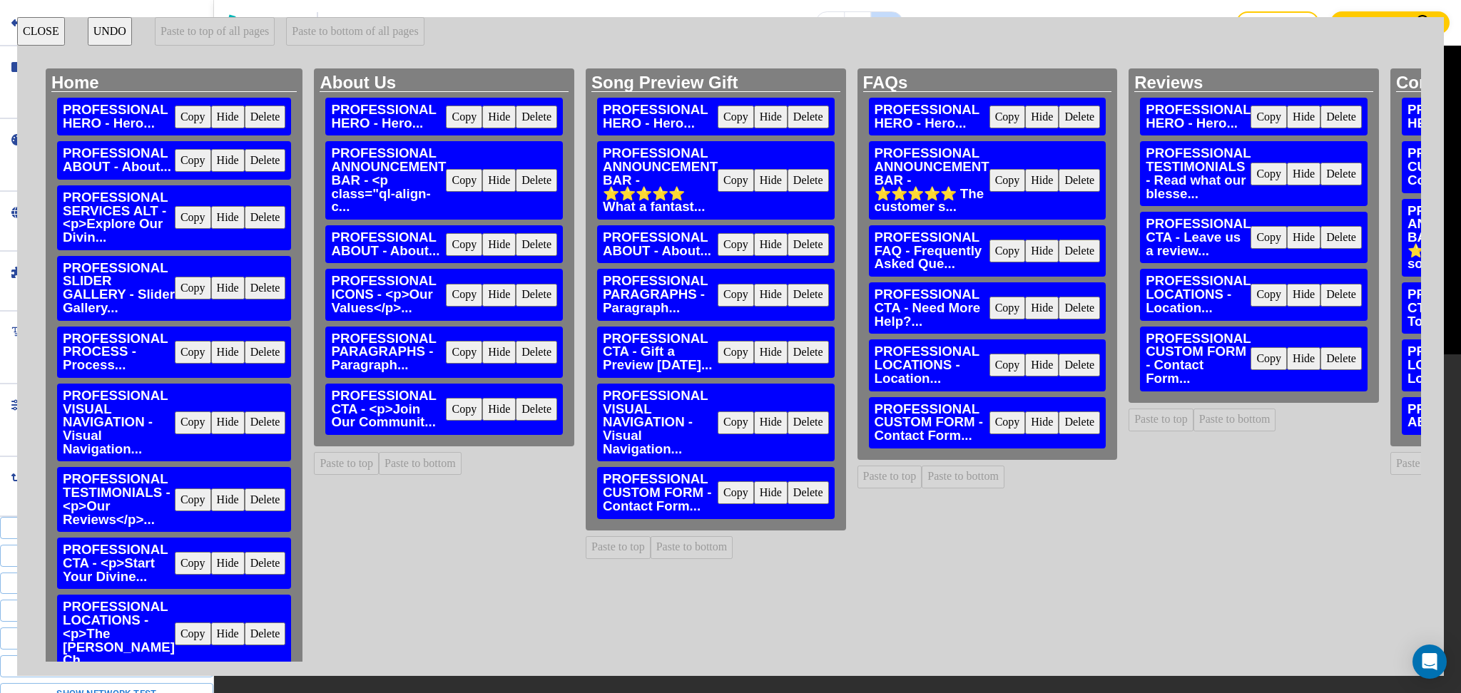
click at [783, 409] on div "PROFESSIONAL VISUAL NAVIGATION - Visual Navigation... Copy Hide Delete" at bounding box center [715, 423] width 237 height 78
click at [794, 424] on button "Delete" at bounding box center [807, 422] width 41 height 23
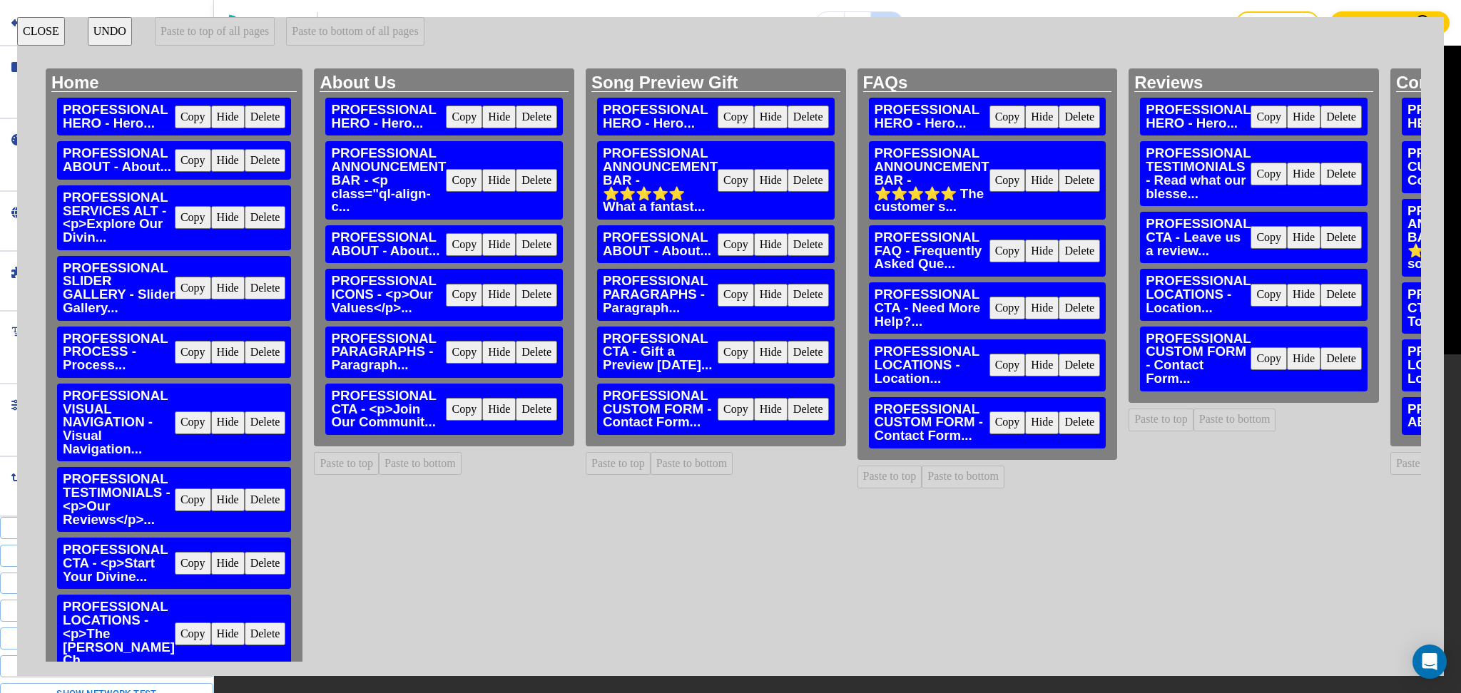
click at [787, 410] on button "Delete" at bounding box center [807, 409] width 41 height 23
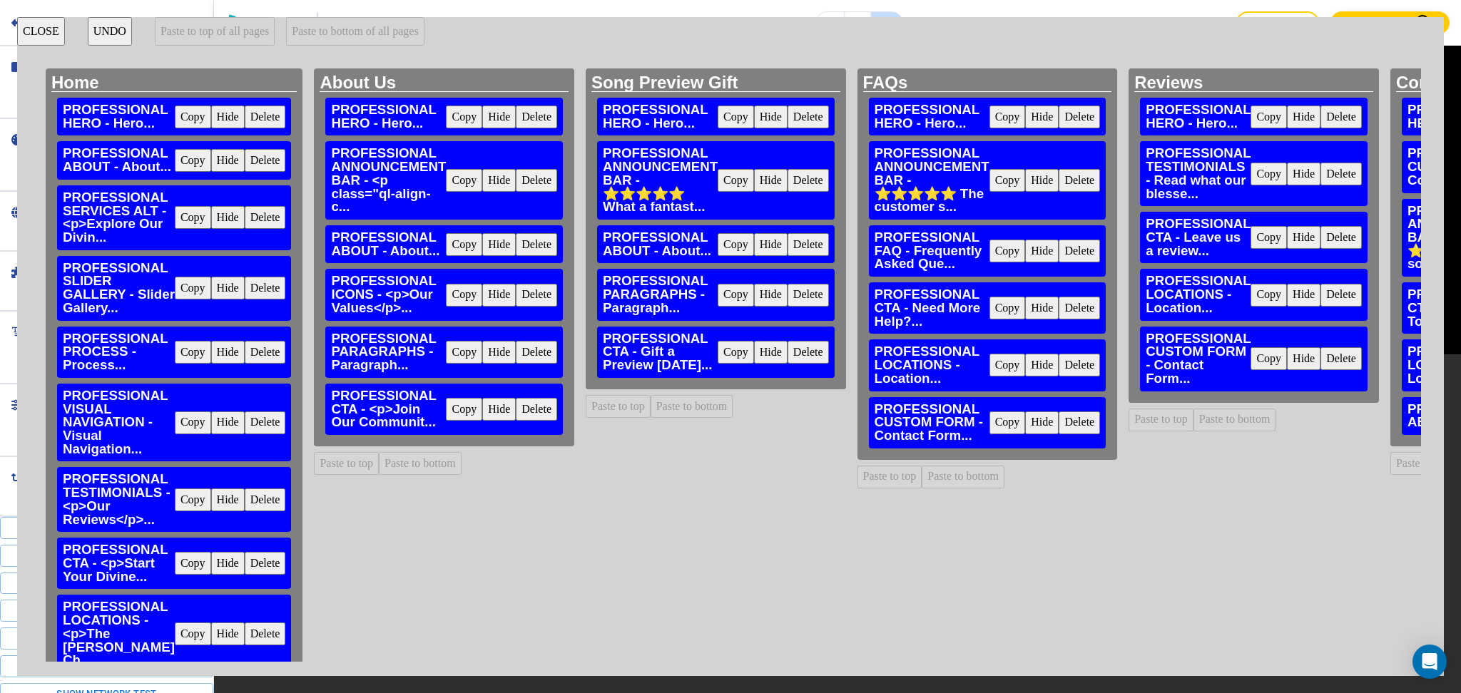
click at [1059, 367] on button "Delete" at bounding box center [1078, 365] width 41 height 23
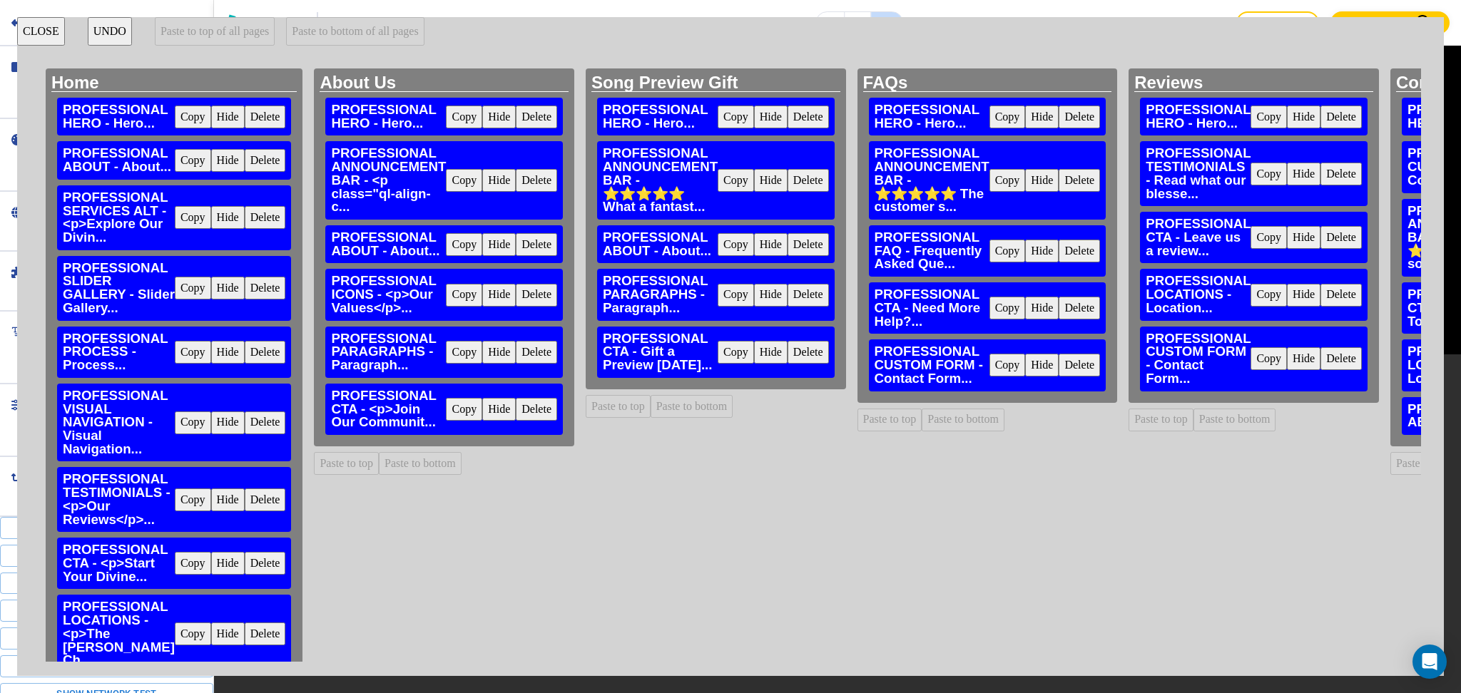
click at [1060, 367] on button "Delete" at bounding box center [1078, 365] width 41 height 23
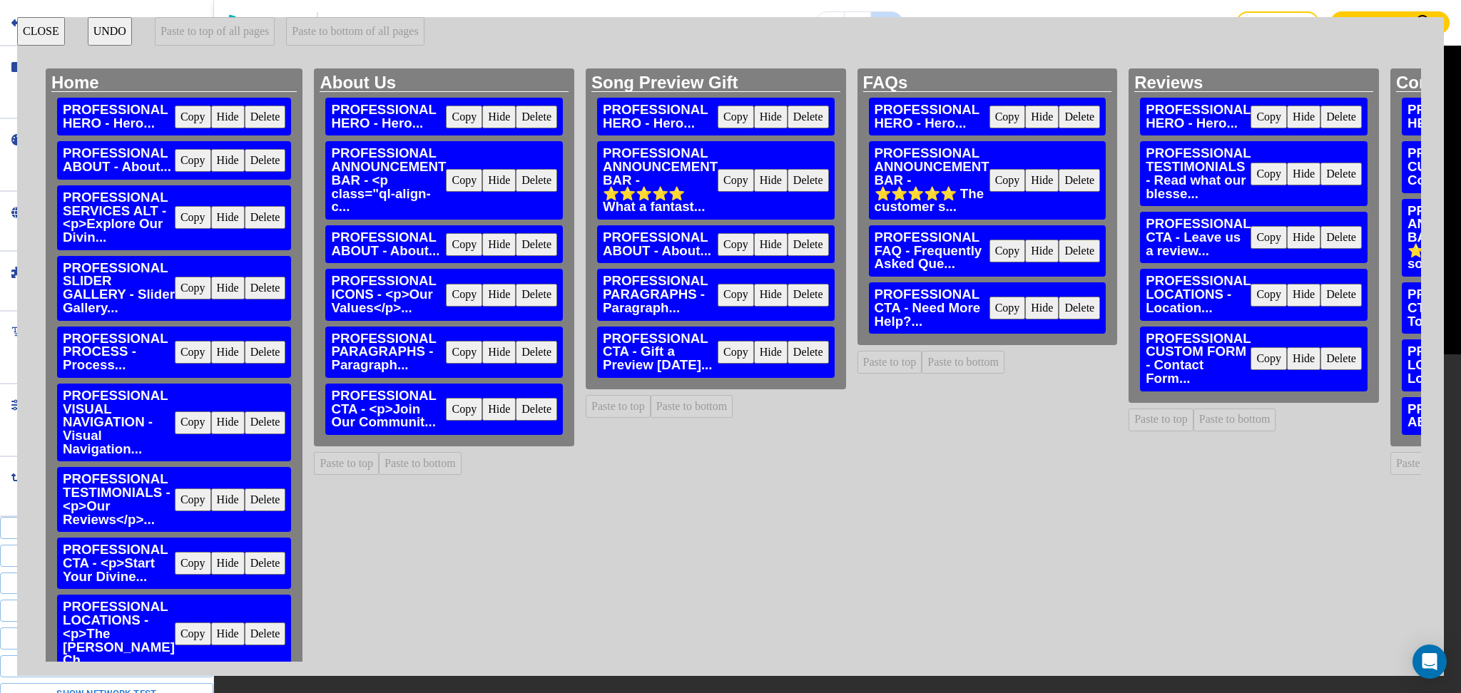
click at [1320, 289] on button "Delete" at bounding box center [1340, 295] width 41 height 23
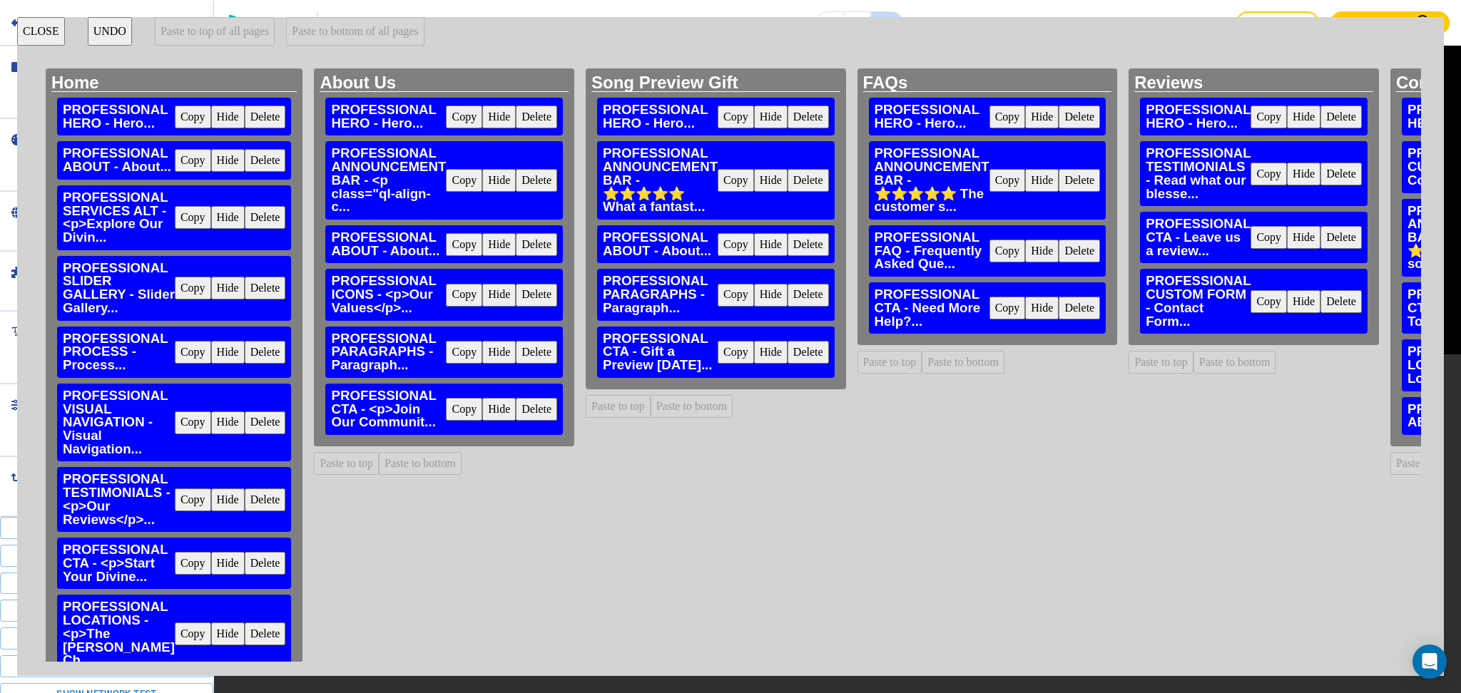
click at [1320, 291] on button "Delete" at bounding box center [1340, 301] width 41 height 23
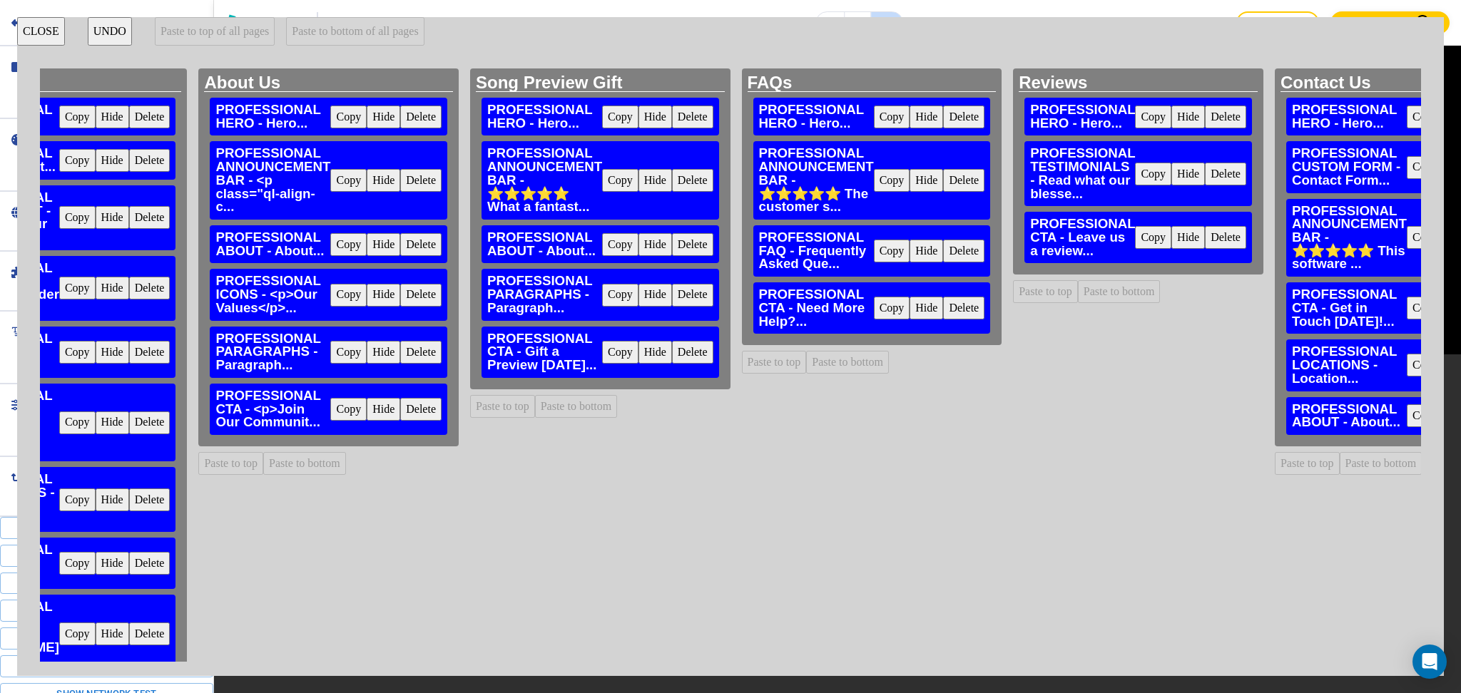
scroll to position [0, 218]
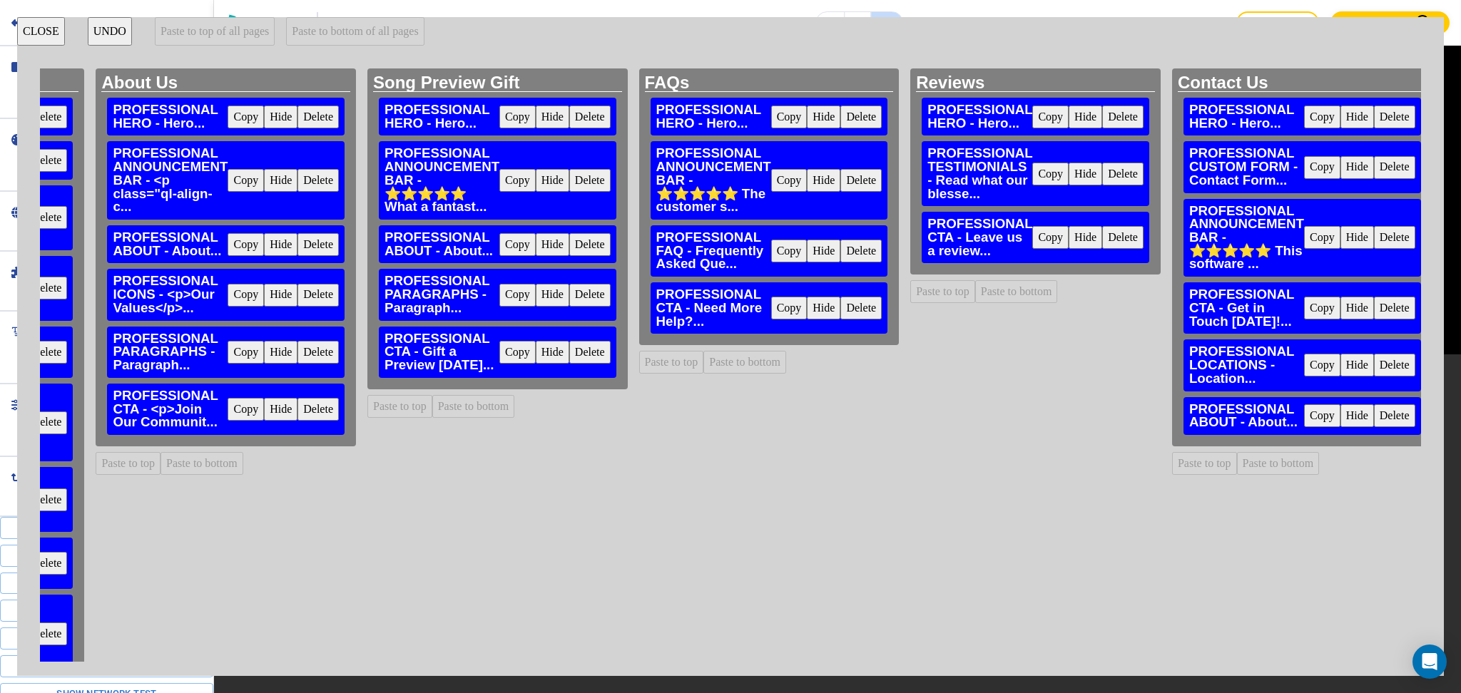
click at [1374, 363] on button "Delete" at bounding box center [1394, 365] width 41 height 23
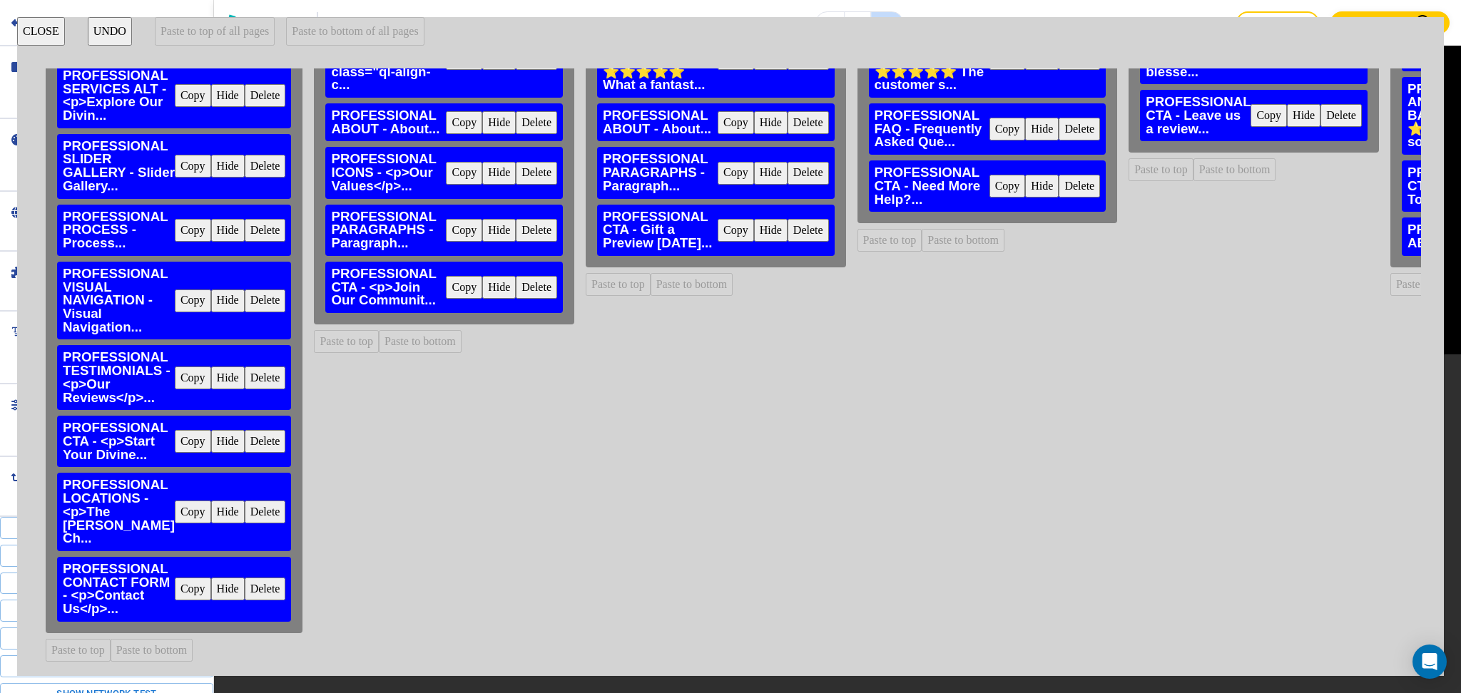
scroll to position [150, 0]
click at [184, 501] on button "Copy" at bounding box center [193, 512] width 36 height 23
click at [395, 32] on button "Paste to bottom of all pages" at bounding box center [355, 31] width 138 height 29
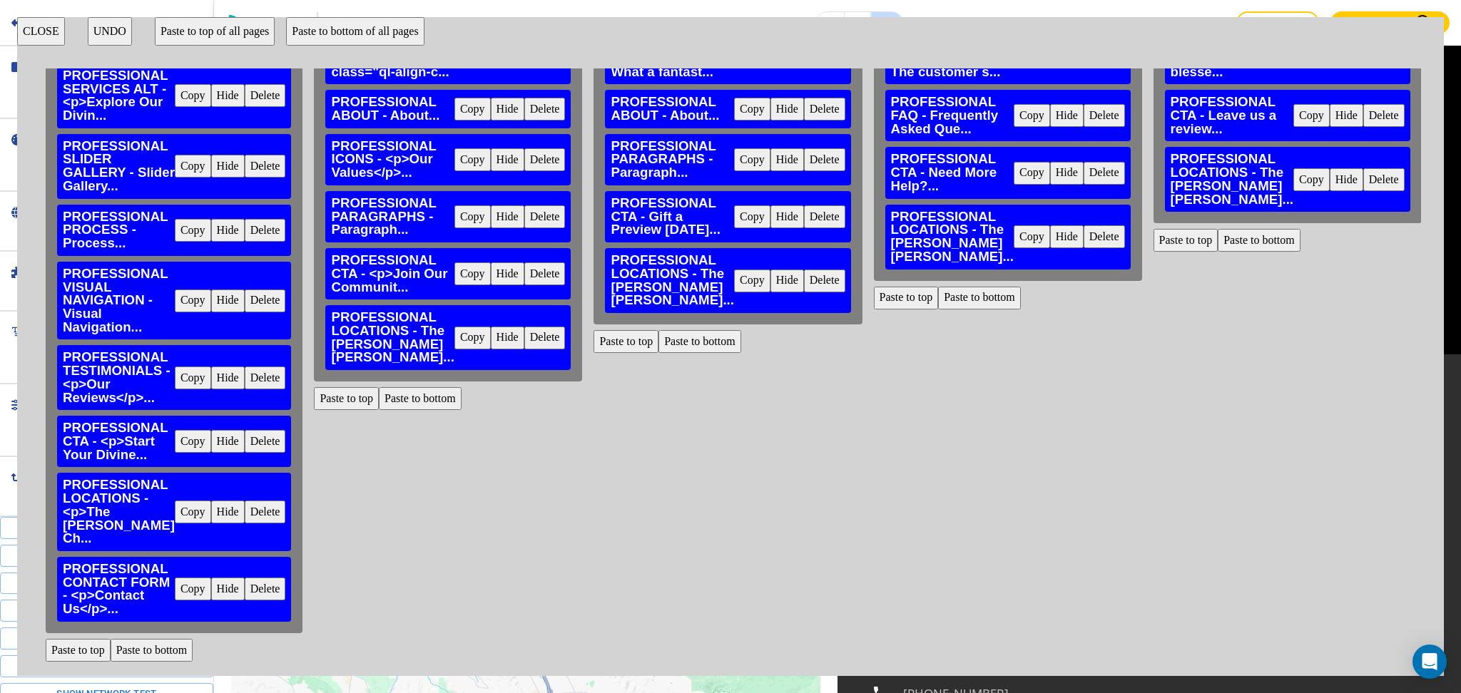
click at [185, 578] on button "Copy" at bounding box center [193, 589] width 36 height 23
click at [408, 35] on button "Paste to bottom of all pages" at bounding box center [355, 31] width 138 height 29
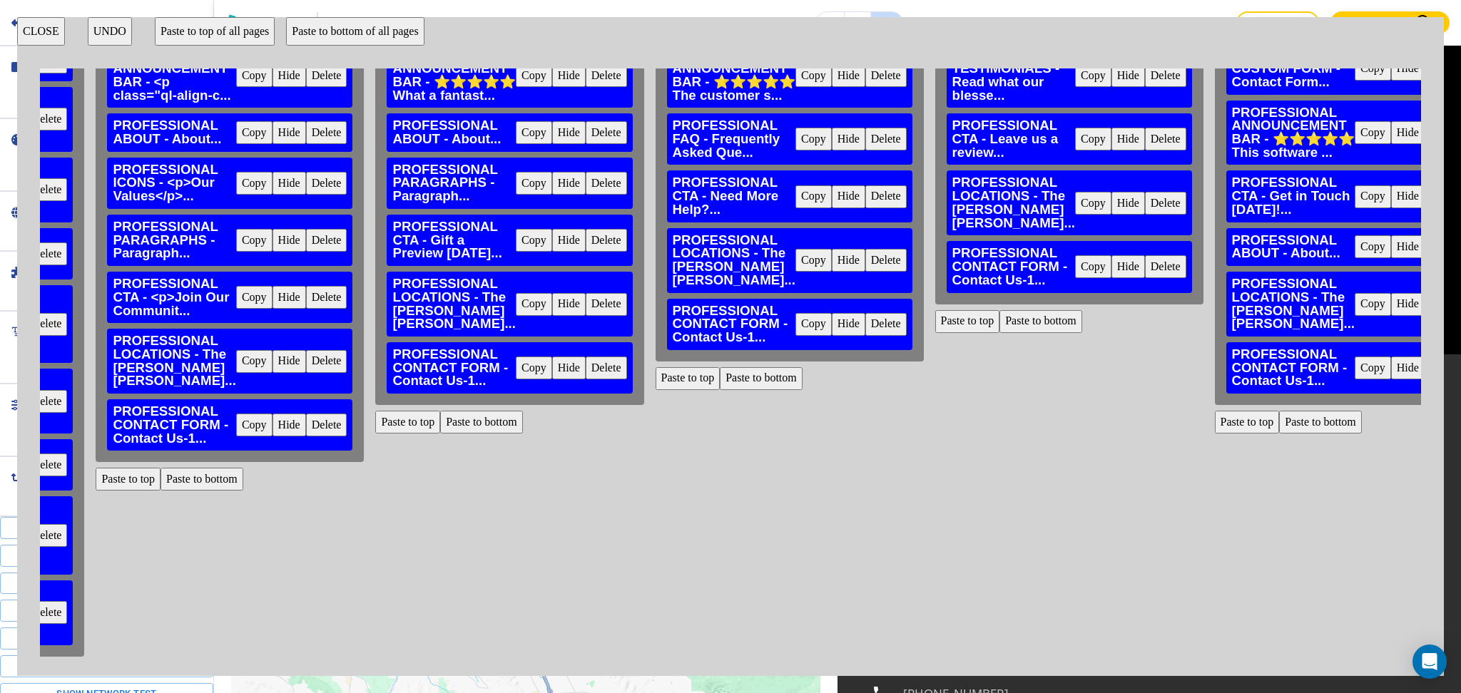
scroll to position [0, 218]
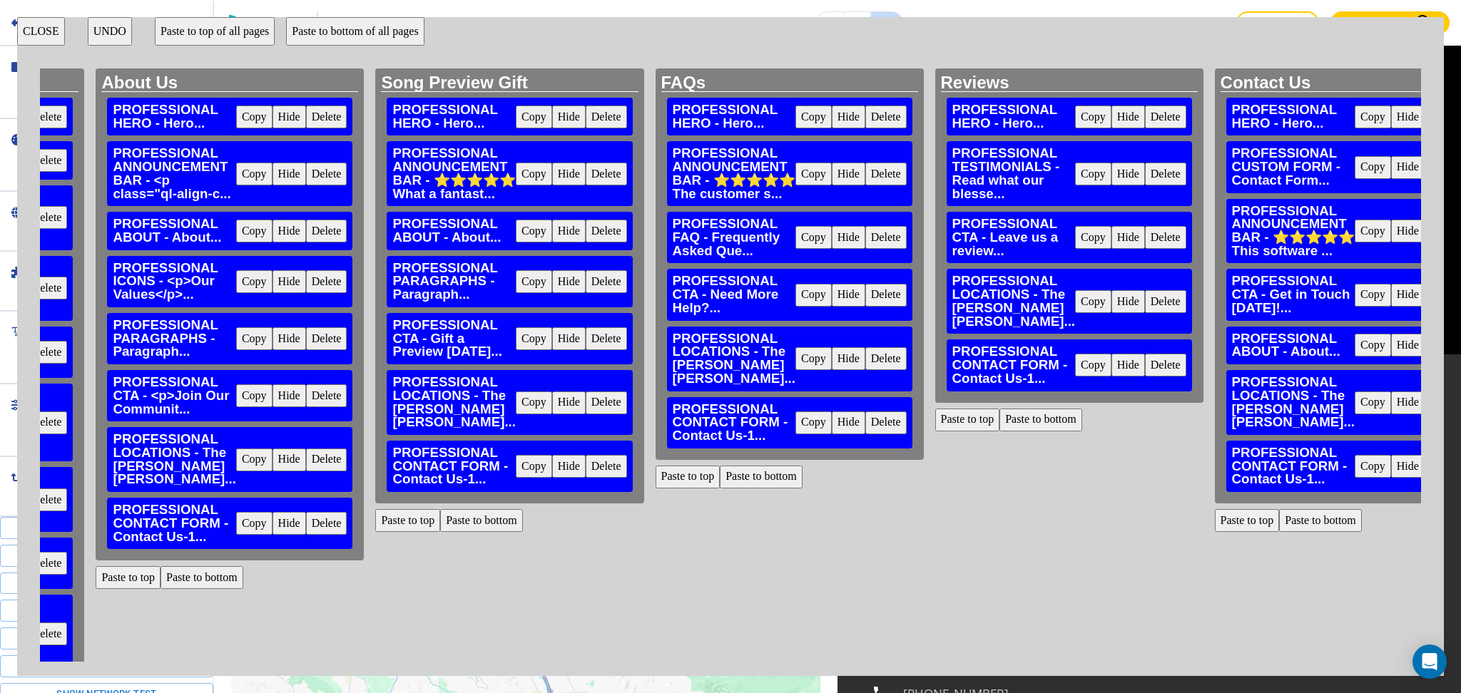
click at [49, 28] on button "CLOSE" at bounding box center [41, 31] width 48 height 29
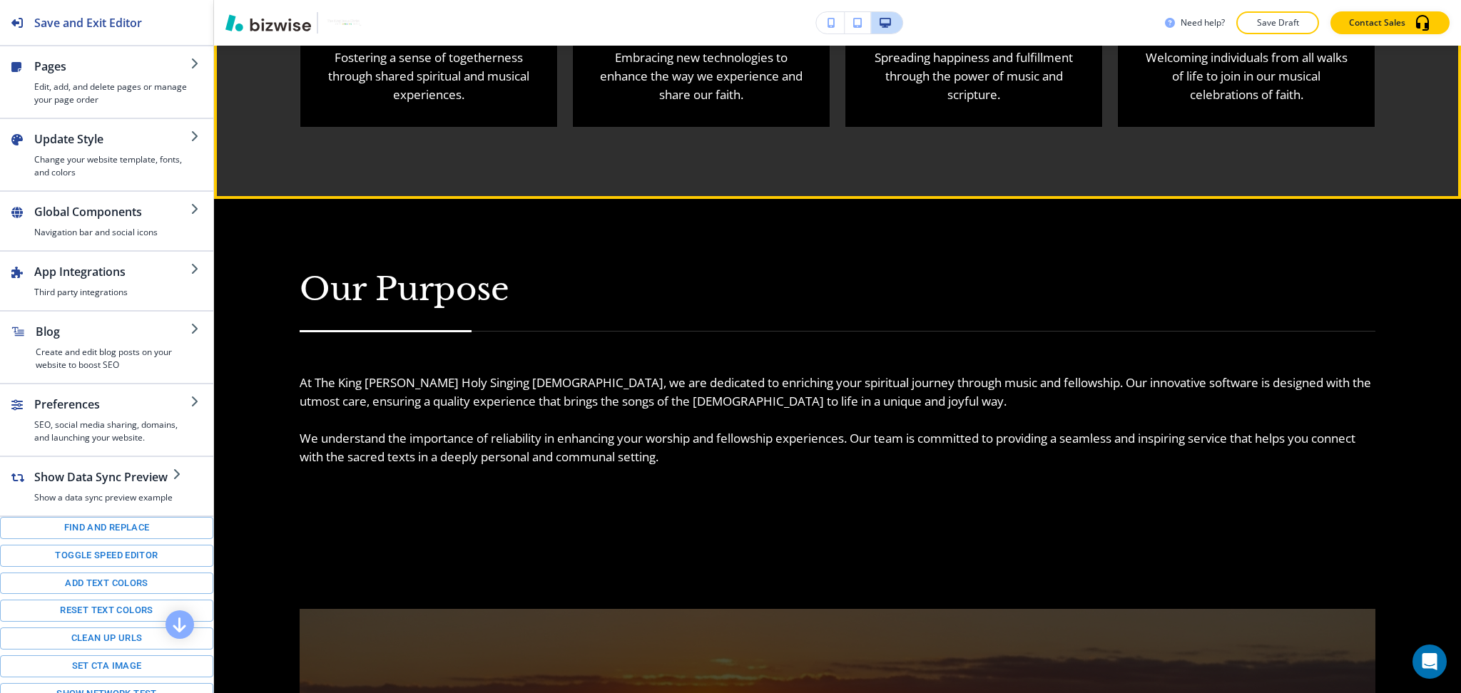
scroll to position [1886, 0]
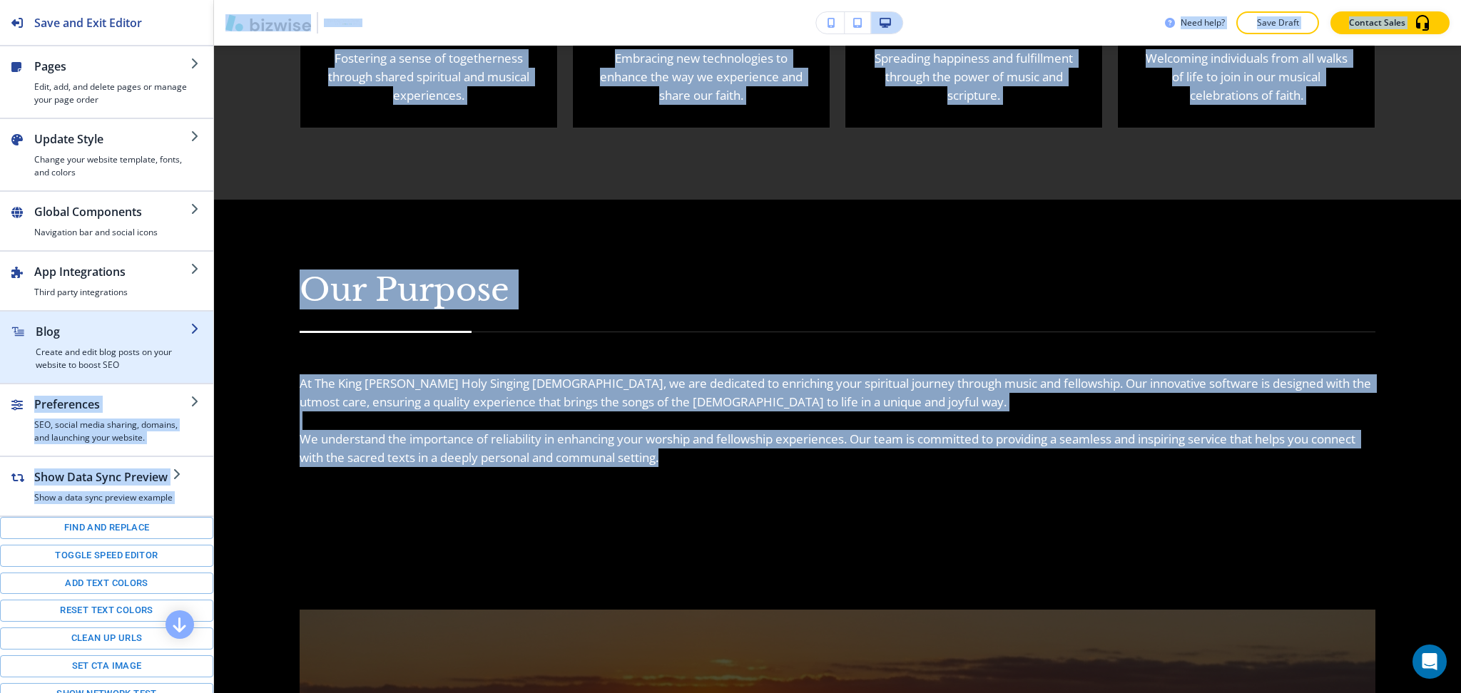
drag, startPoint x: 750, startPoint y: 464, endPoint x: 198, endPoint y: 364, distance: 561.5
click at [198, 364] on div "Save and Exit Editor Pages Edit, add, and delete pages or manage your page orde…" at bounding box center [730, 346] width 1461 height 693
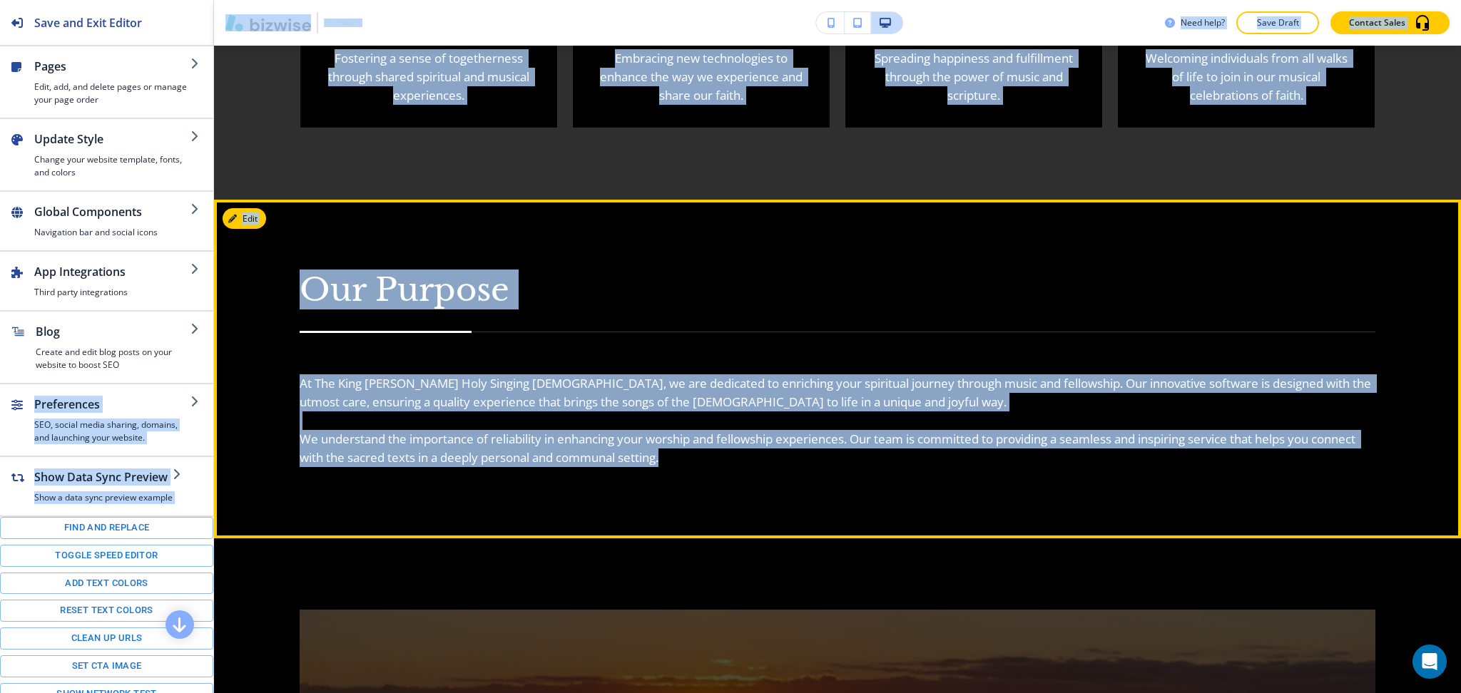
click at [380, 430] on p "We understand the importance of reliability in enhancing your worship and fello…" at bounding box center [837, 448] width 1075 height 37
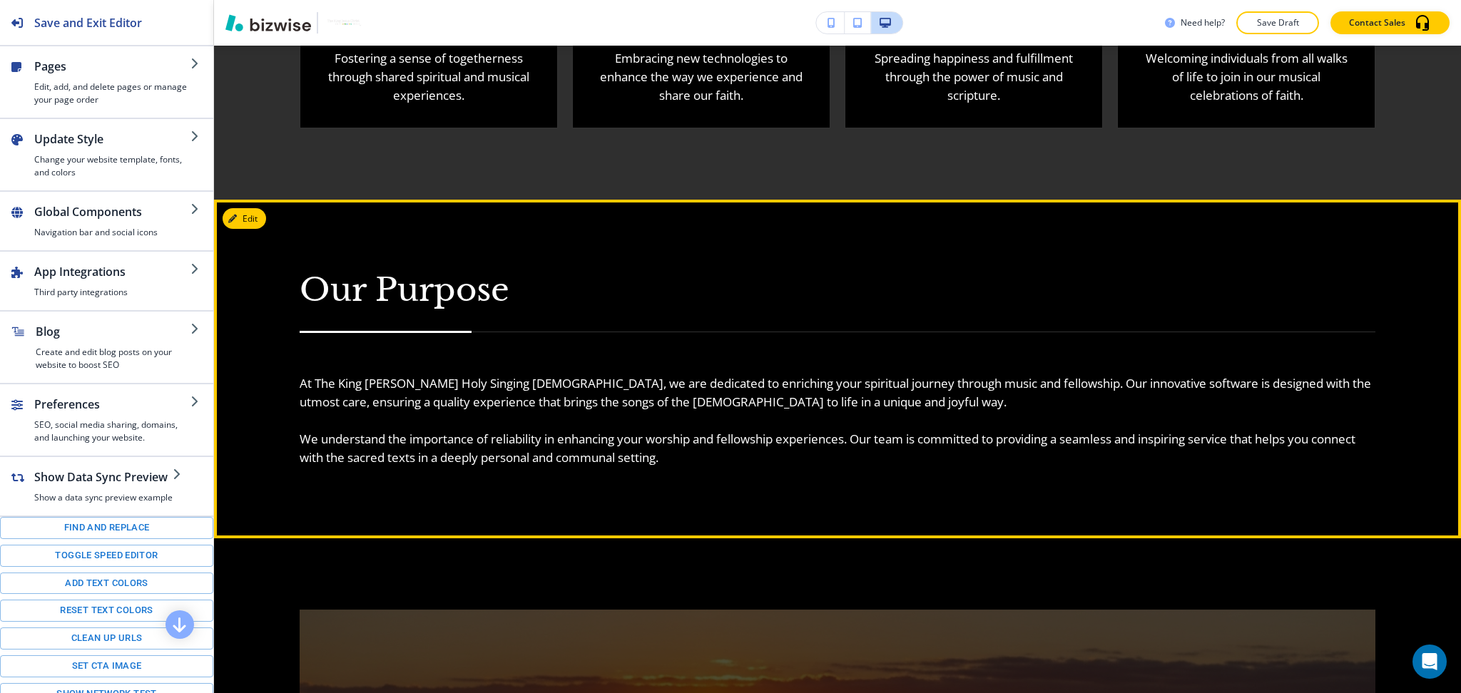
click at [354, 382] on p "At The King Jesus Christ Holy Singing Bible, we are dedicated to enriching your…" at bounding box center [837, 392] width 1075 height 37
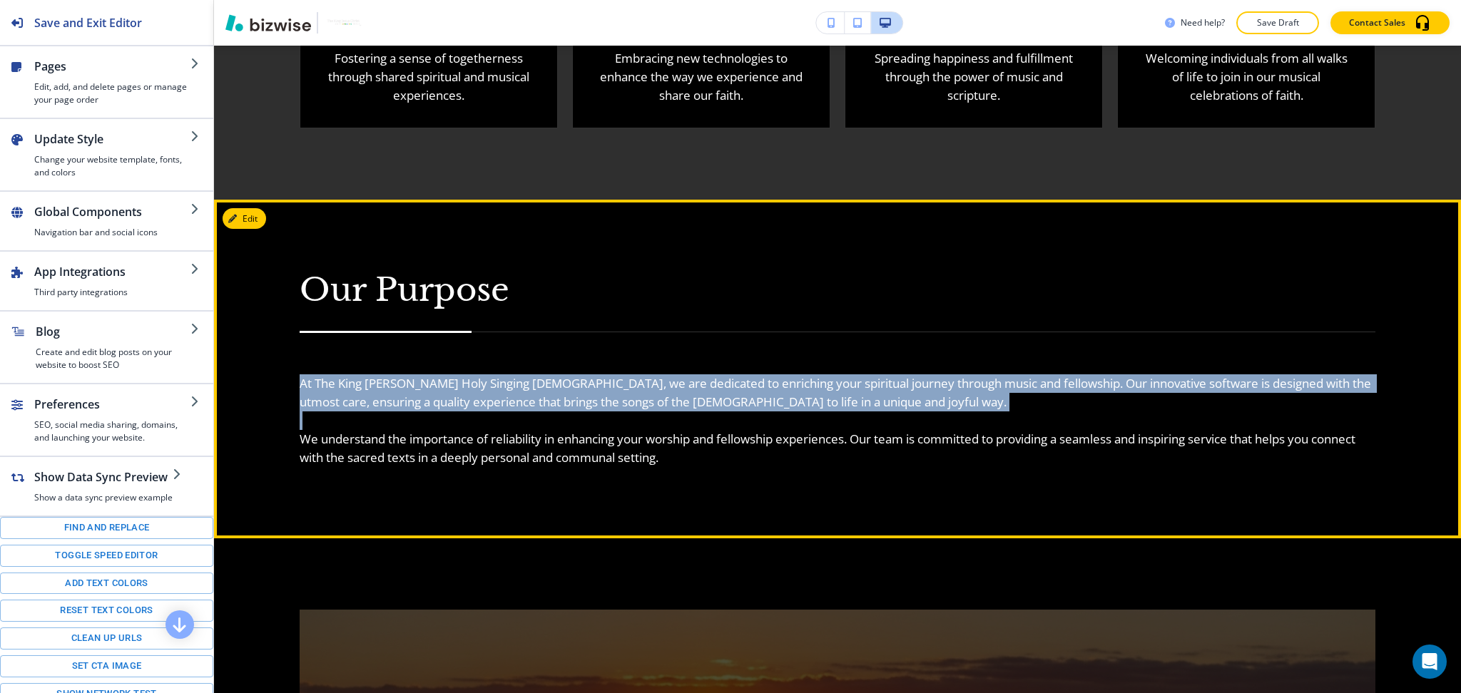
click at [354, 382] on p "At The King Jesus Christ Holy Singing Bible, we are dedicated to enriching your…" at bounding box center [837, 392] width 1075 height 37
copy p "At The King Jesus Christ Holy Singing Bible, we are dedicated to enriching your…"
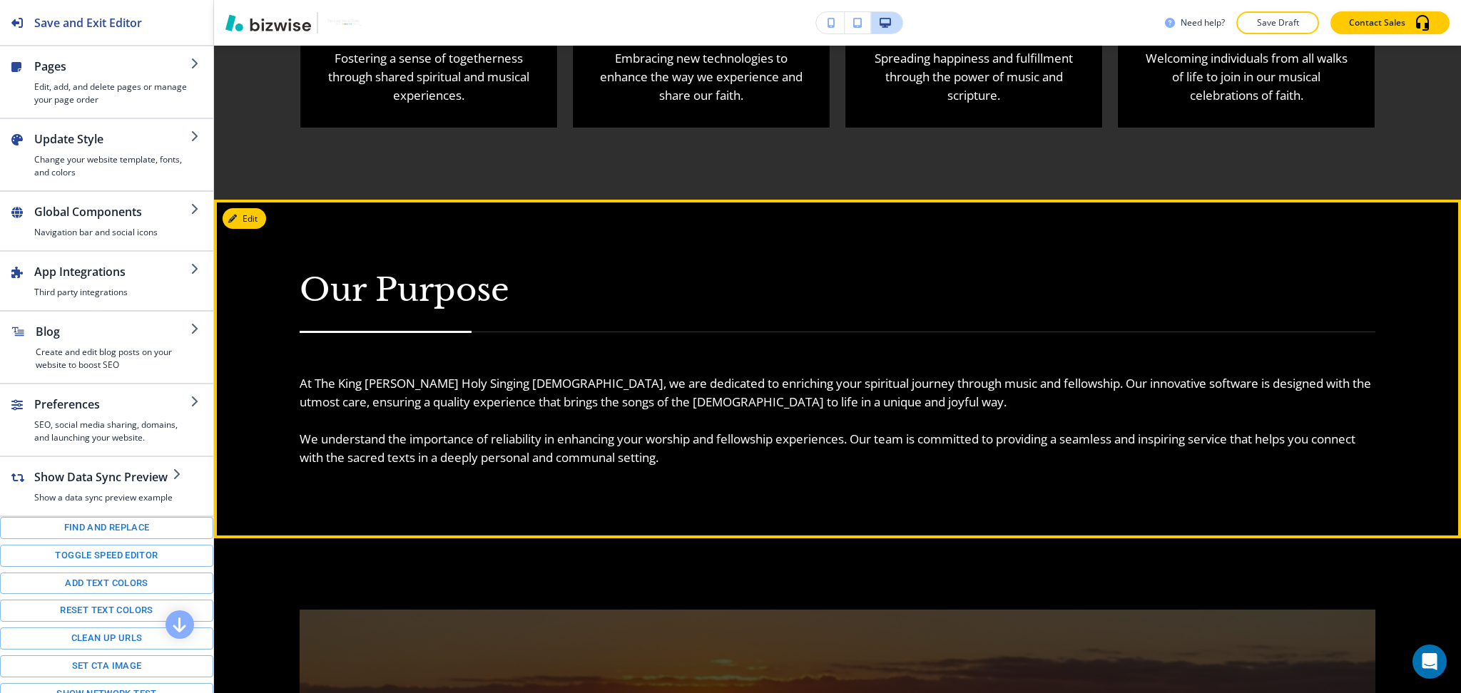
click at [613, 456] on p "We understand the importance of reliability in enhancing your worship and fello…" at bounding box center [837, 448] width 1075 height 37
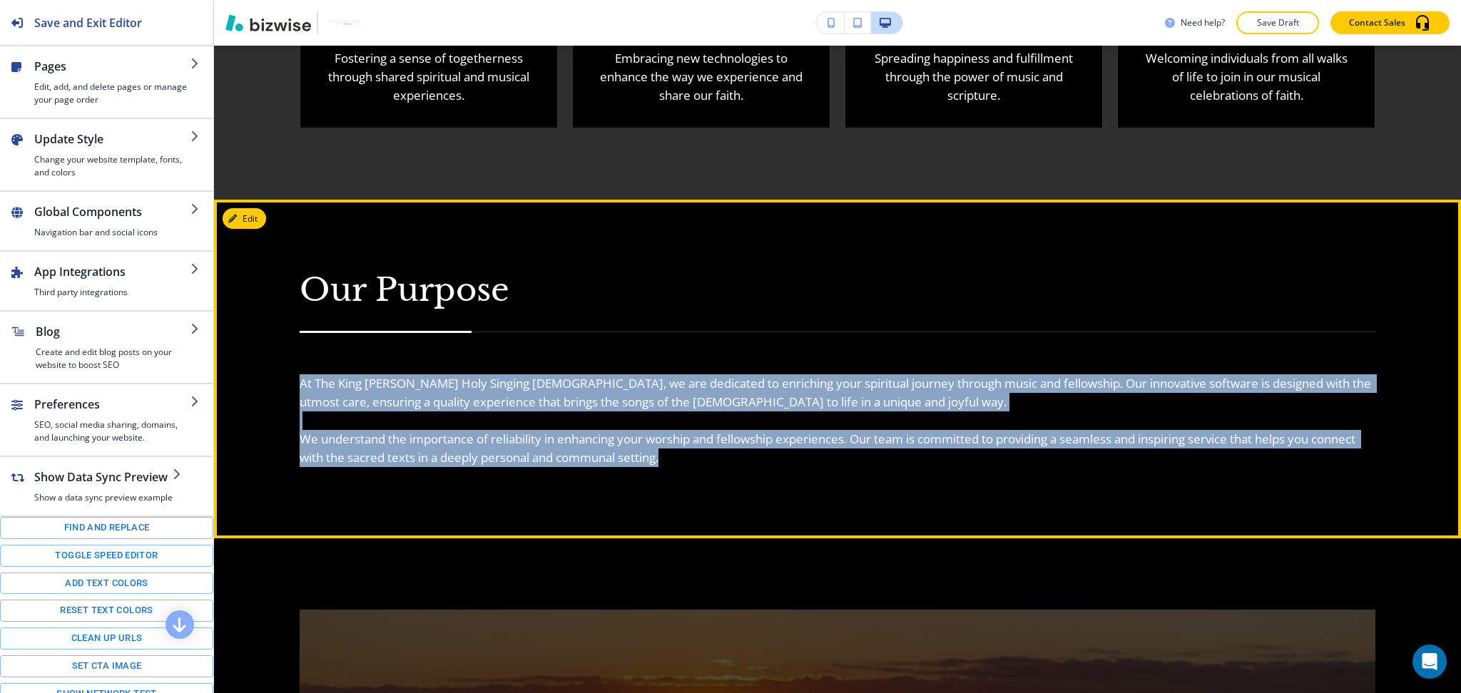
drag, startPoint x: 742, startPoint y: 448, endPoint x: 299, endPoint y: 364, distance: 451.4
click at [300, 364] on div "Our Purpose At The King Jesus Christ Holy Singing Bible, we are dedicated to en…" at bounding box center [837, 369] width 1075 height 196
copy h6 "At The King Jesus Christ Holy Singing Bible, we are dedicated to enriching your…"
click at [254, 208] on button "Edit This Section" at bounding box center [271, 218] width 96 height 21
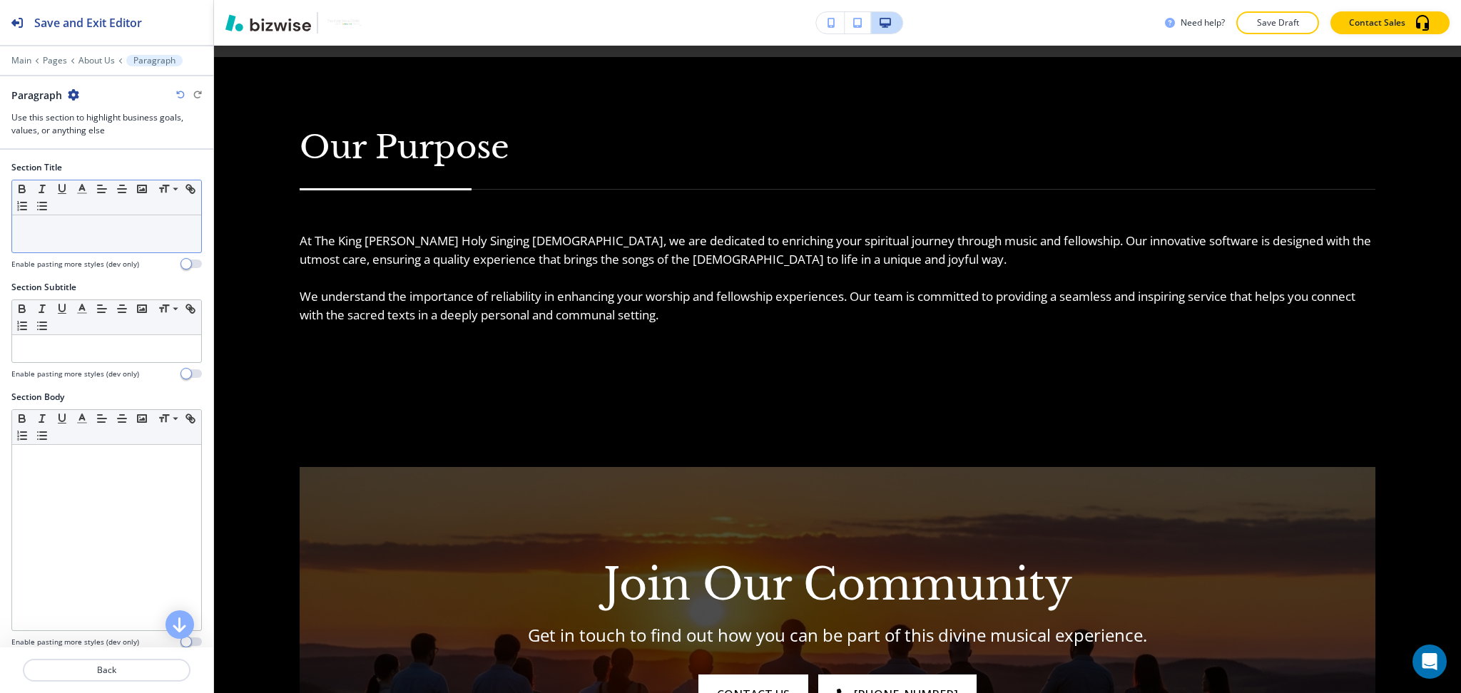
scroll to position [2031, 0]
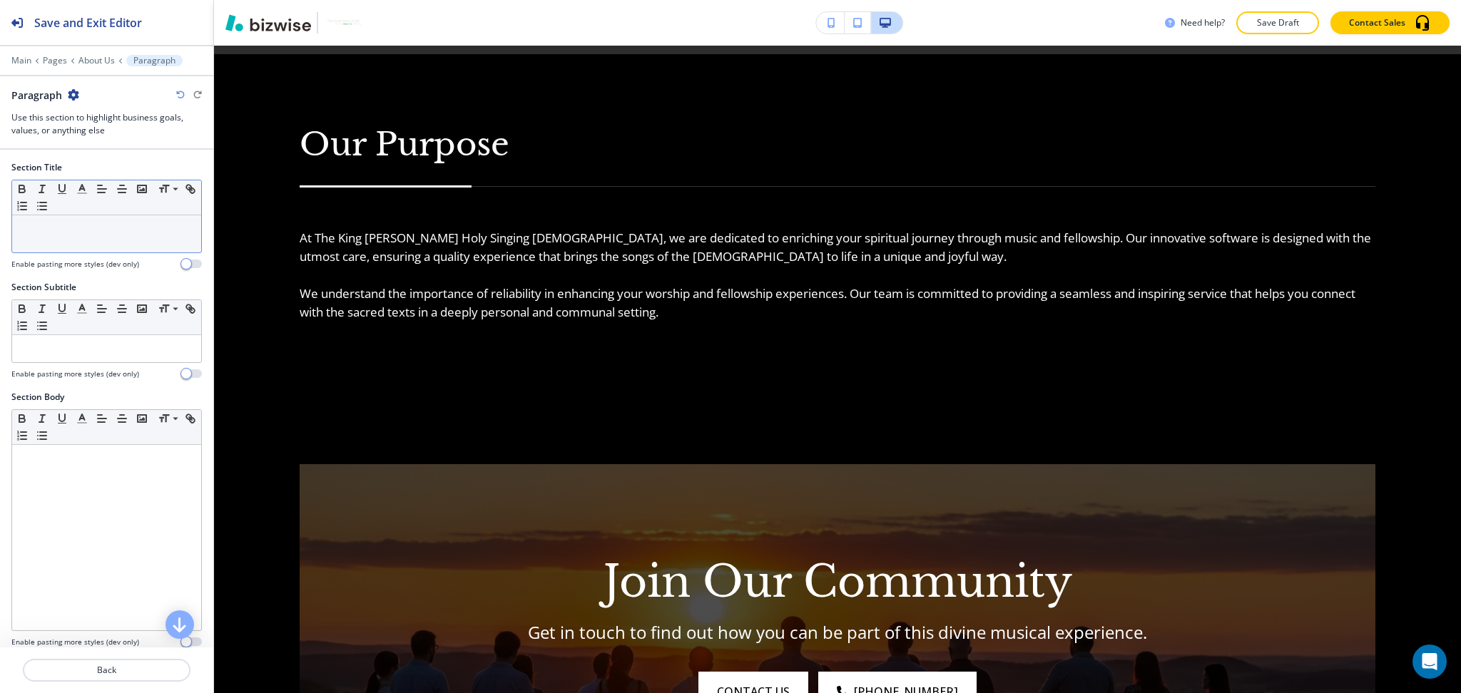
click at [115, 242] on div at bounding box center [106, 233] width 189 height 37
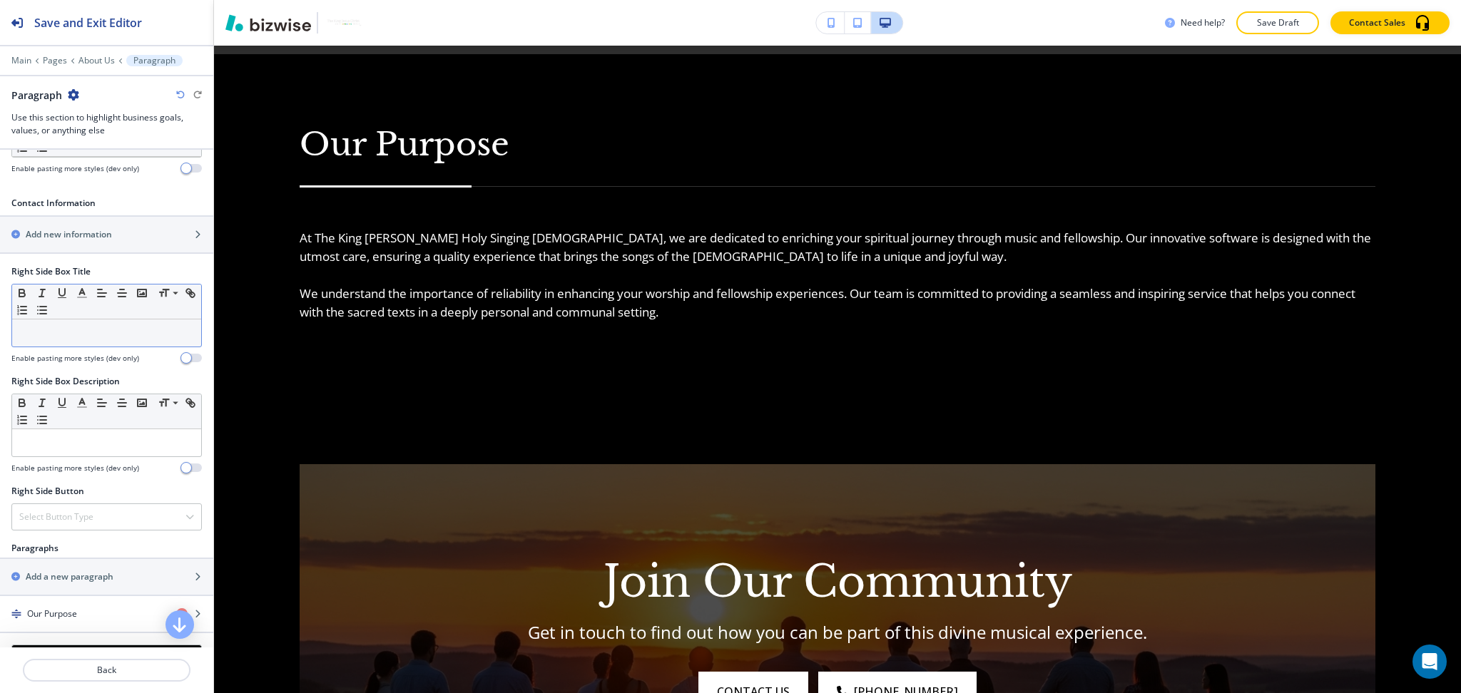
scroll to position [474, 0]
click at [76, 615] on h4 "Our Purpose" at bounding box center [52, 613] width 50 height 13
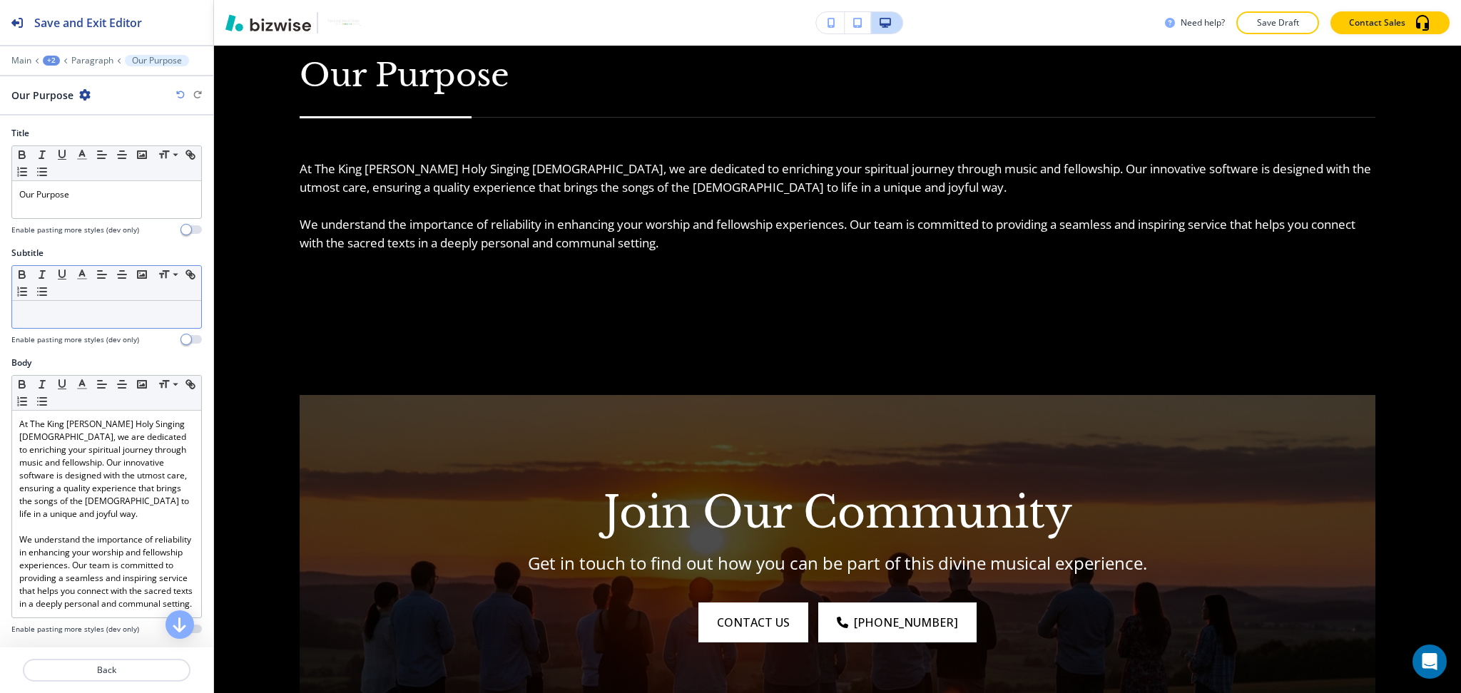
scroll to position [2102, 0]
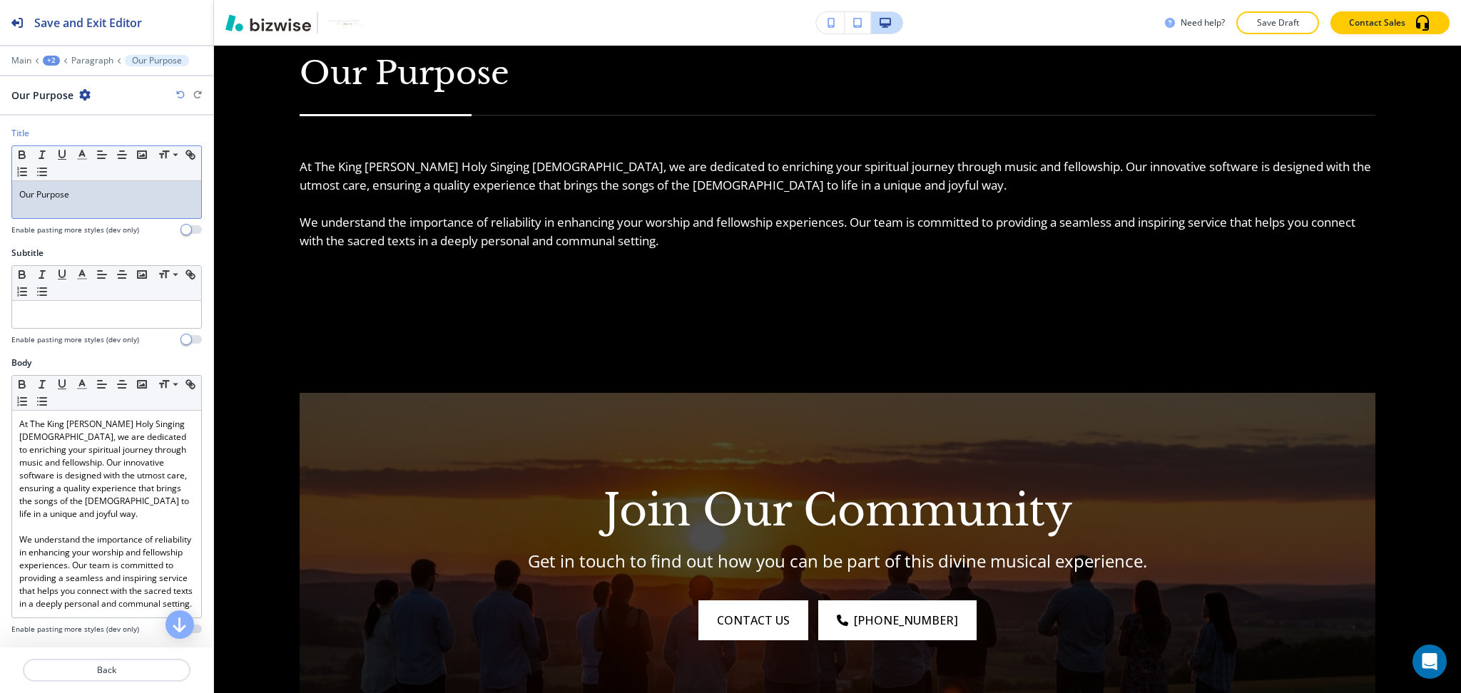
click at [93, 206] on div "Our Purpose" at bounding box center [106, 199] width 189 height 37
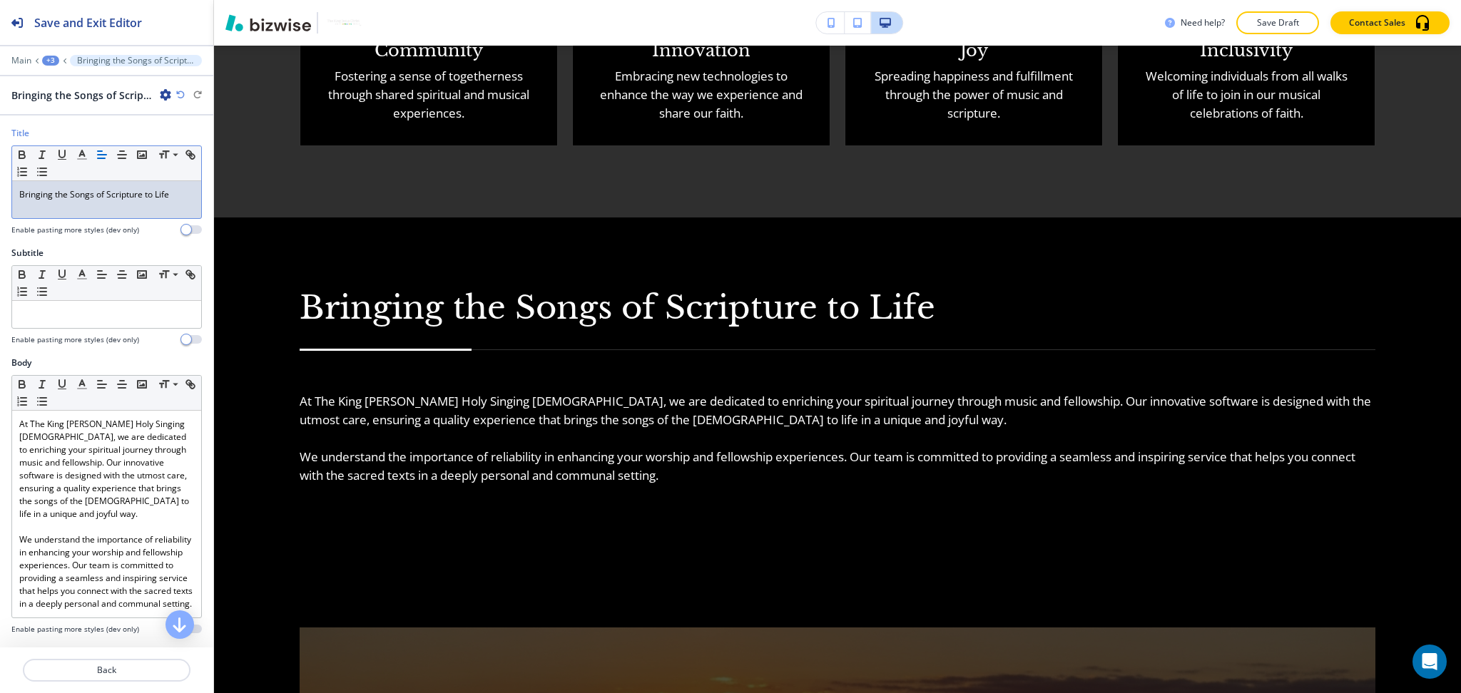
scroll to position [1963, 0]
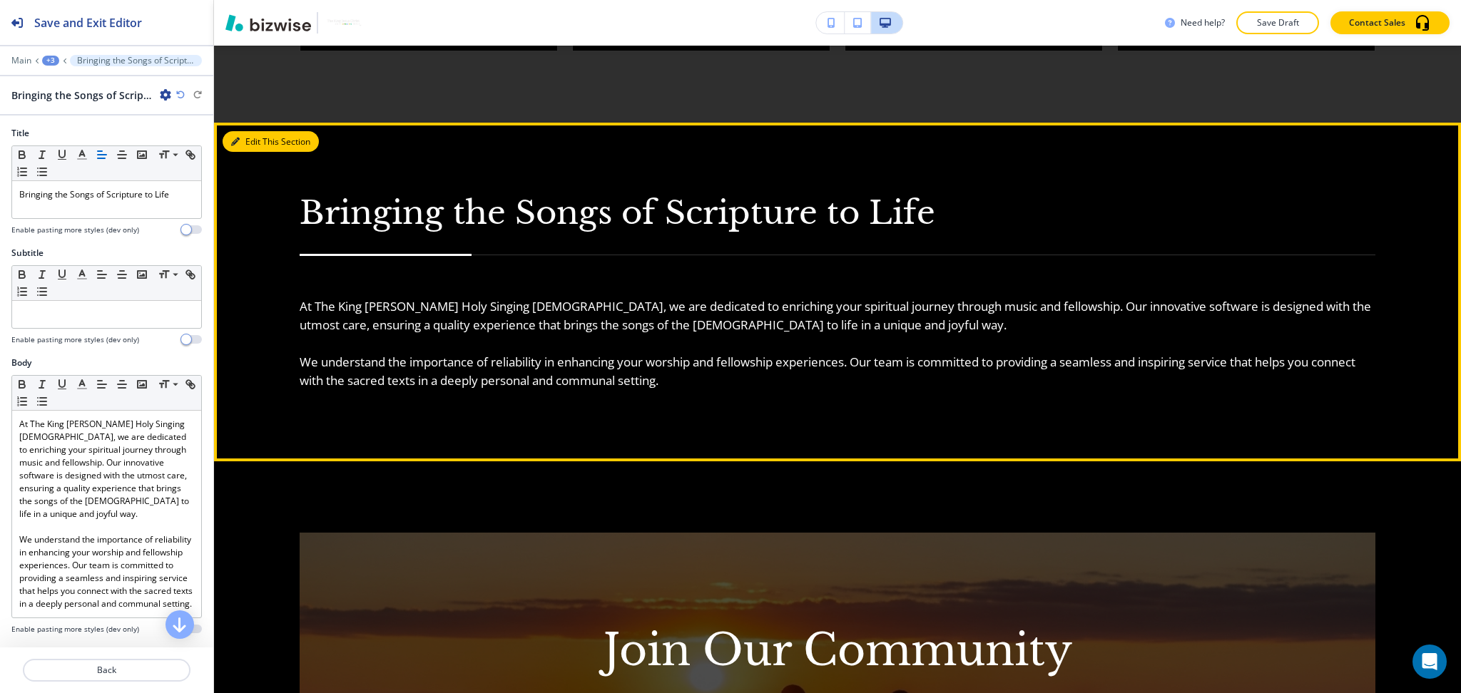
click at [248, 135] on button "Edit This Section" at bounding box center [271, 141] width 96 height 21
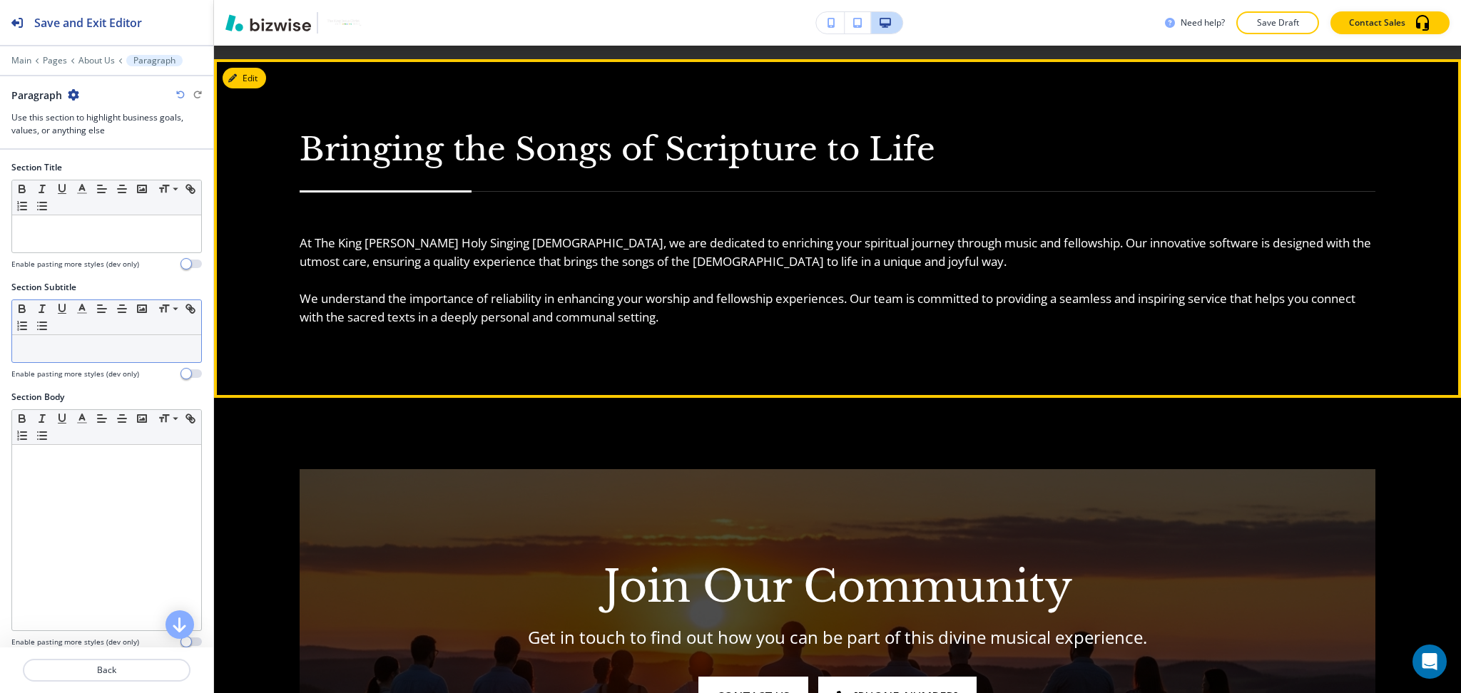
scroll to position [2031, 0]
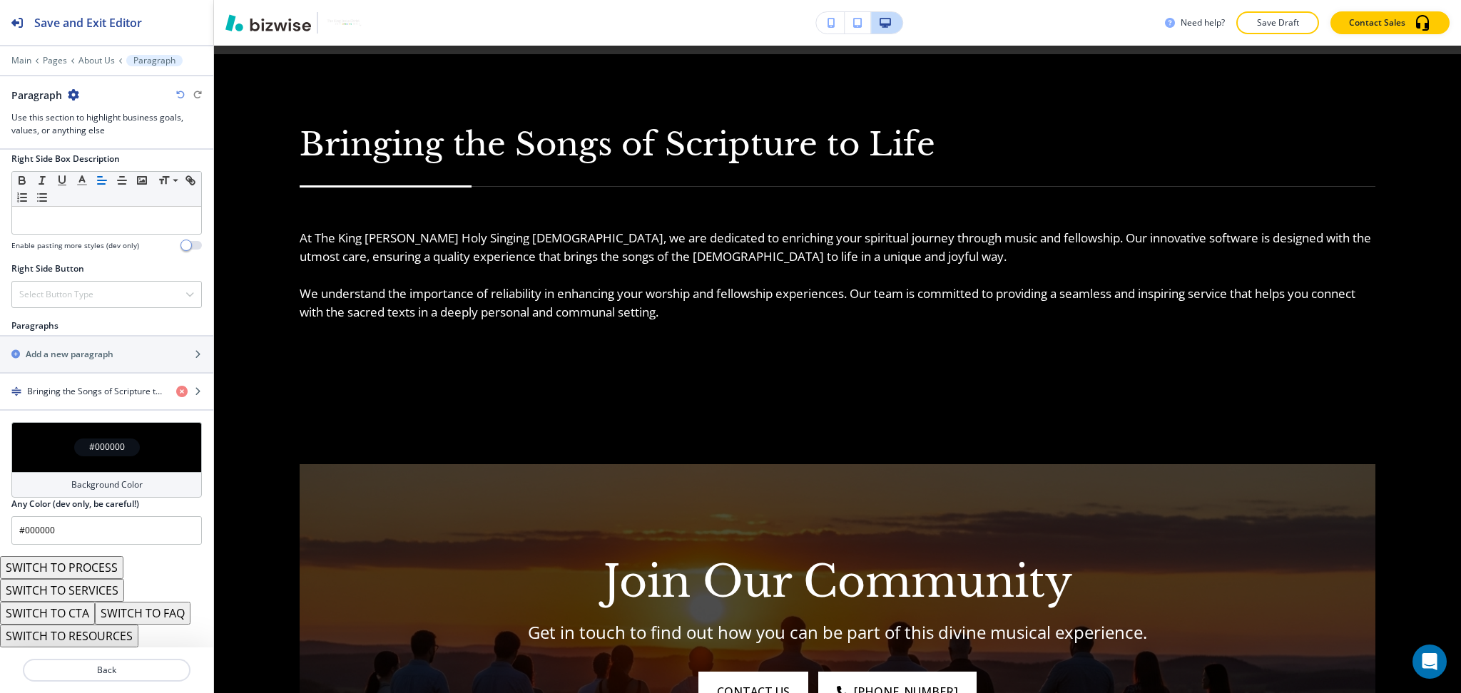
click at [96, 573] on button "SWITCH TO PROCESS" at bounding box center [61, 567] width 123 height 23
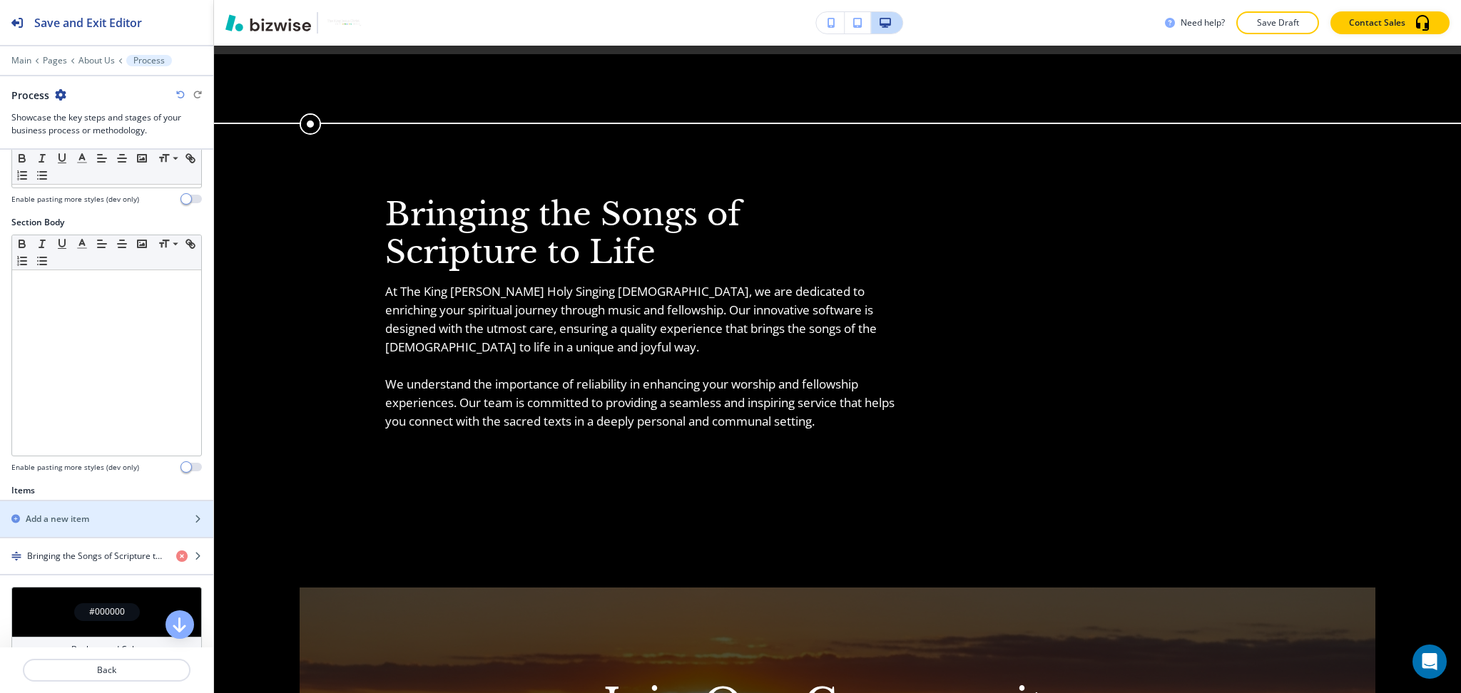
scroll to position [271, 0]
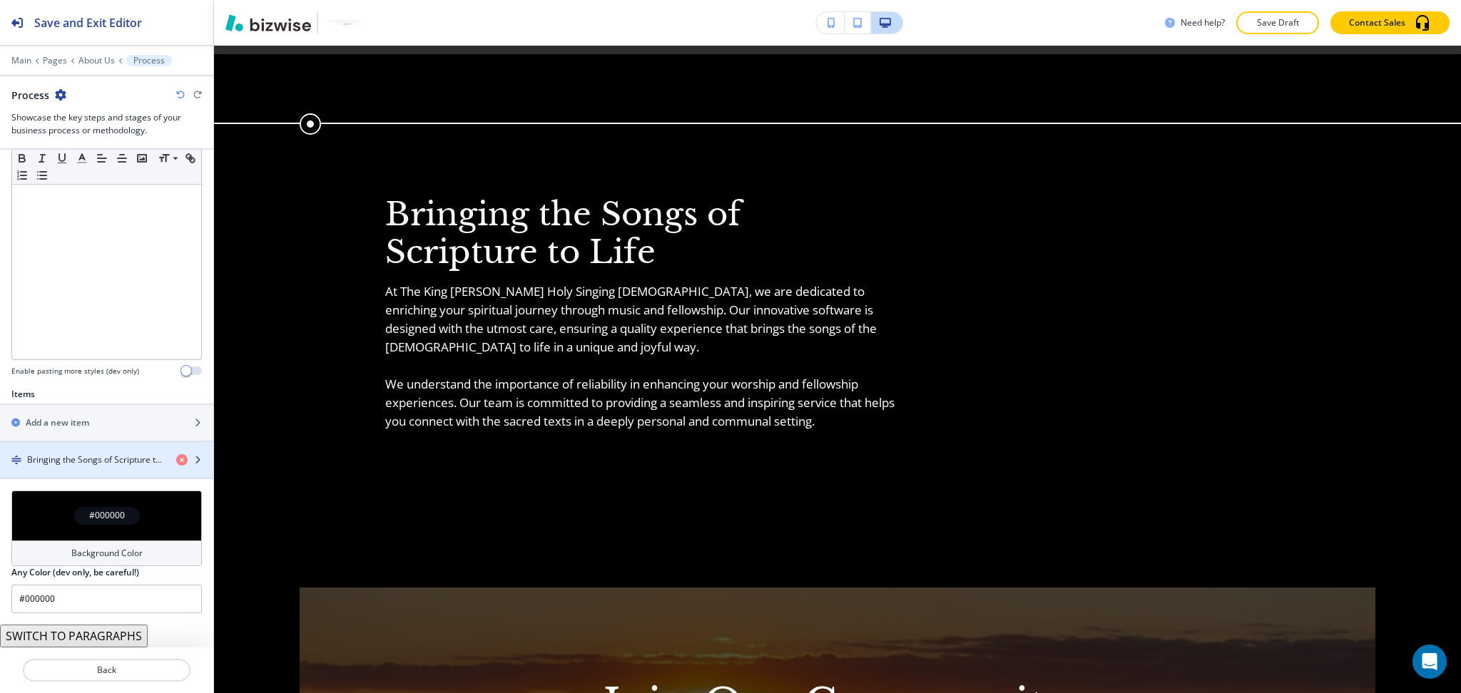
click at [109, 464] on h4 "Bringing the Songs of Scripture to Life" at bounding box center [96, 460] width 138 height 13
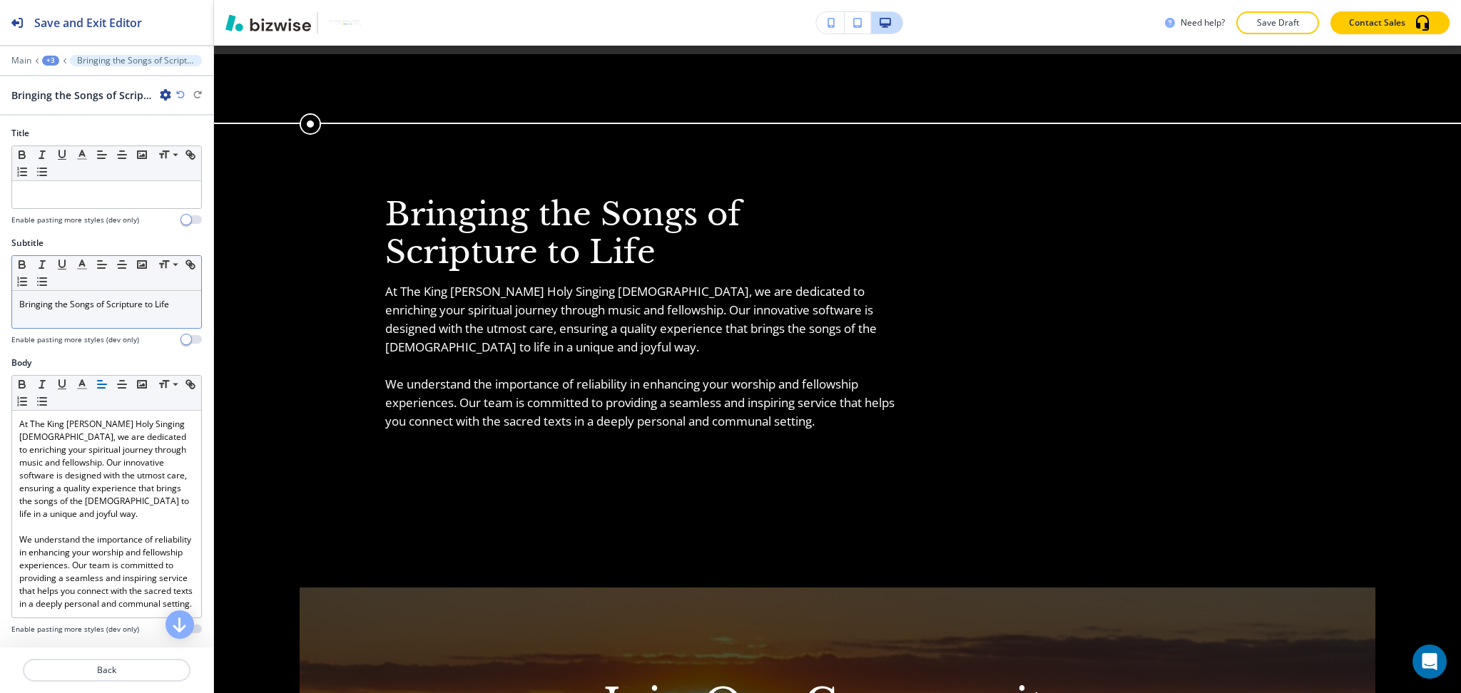
click at [76, 306] on p "Bringing the Songs of Scripture to Life" at bounding box center [106, 304] width 175 height 13
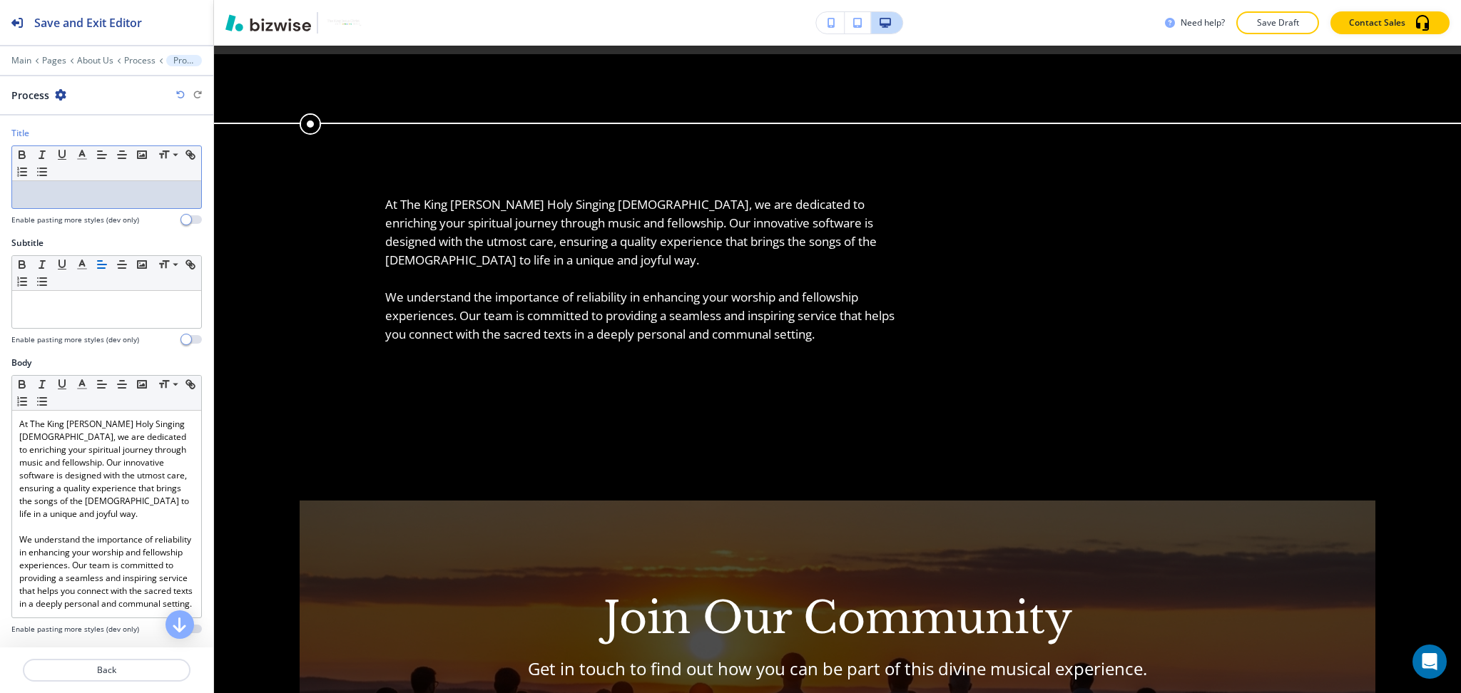
click at [111, 200] on p at bounding box center [106, 194] width 175 height 13
click at [122, 283] on div "Small Normal Large Huge" at bounding box center [106, 273] width 189 height 35
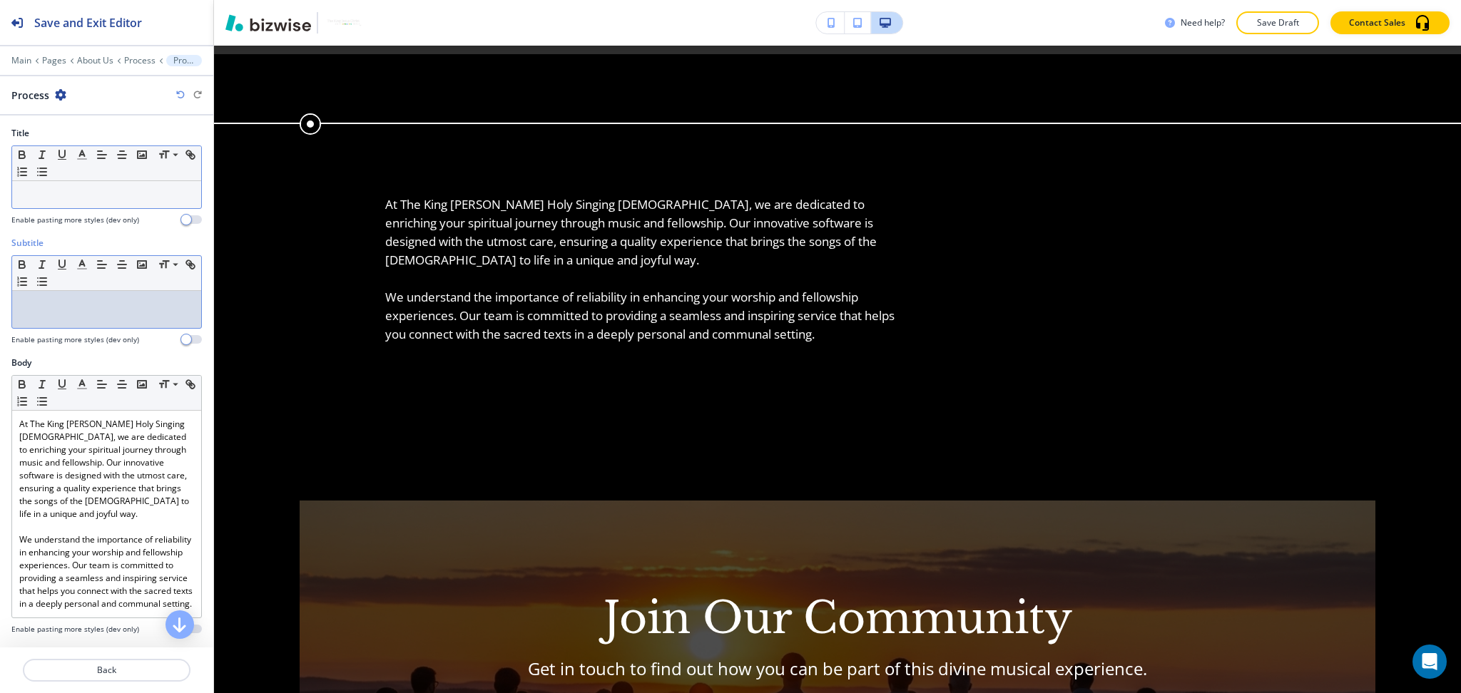
click at [126, 307] on p at bounding box center [106, 304] width 175 height 13
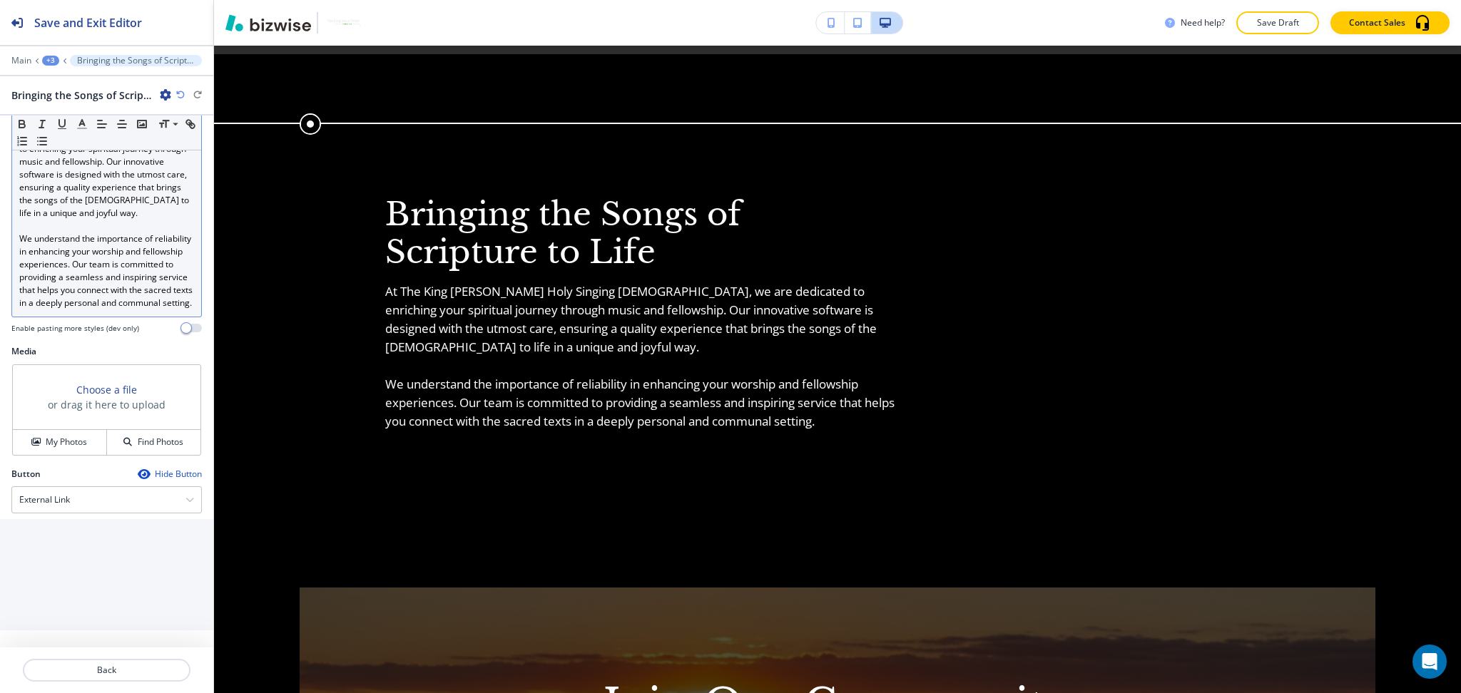
scroll to position [314, 0]
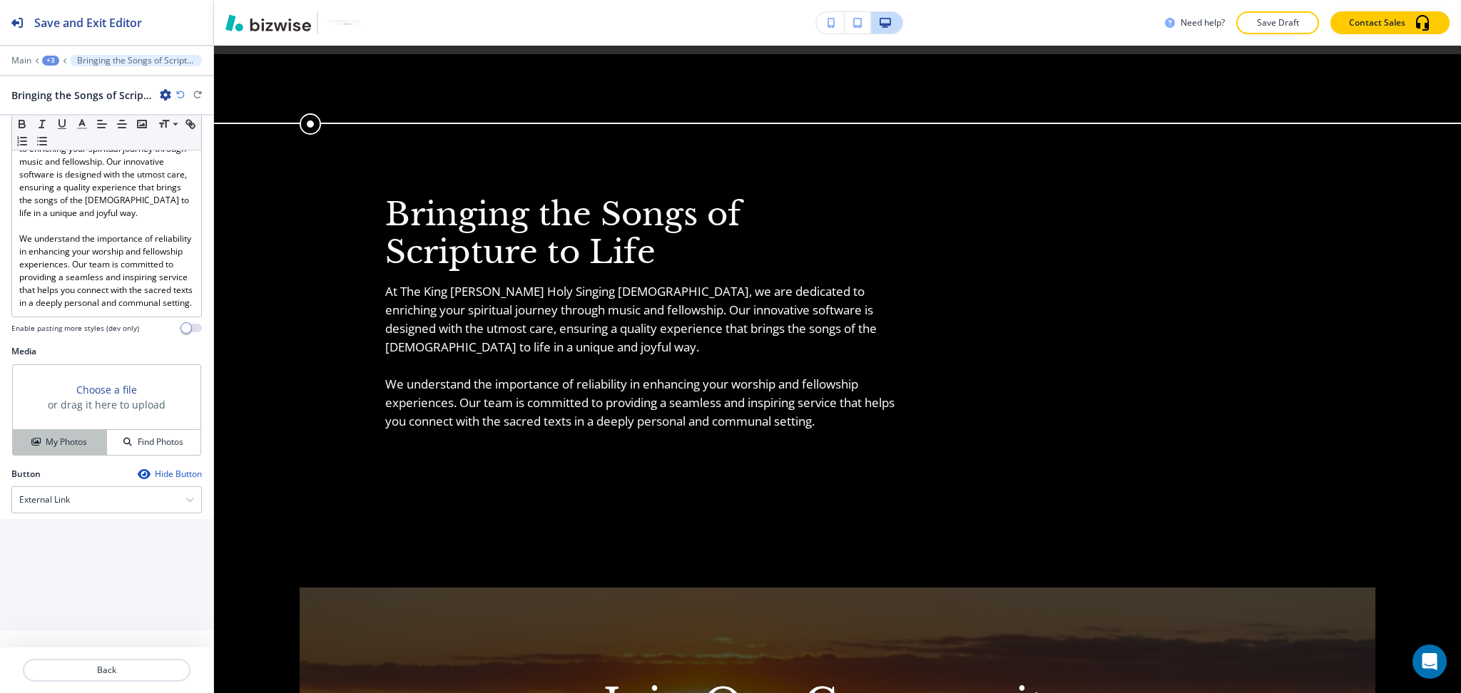
click at [44, 449] on button "My Photos" at bounding box center [60, 442] width 94 height 25
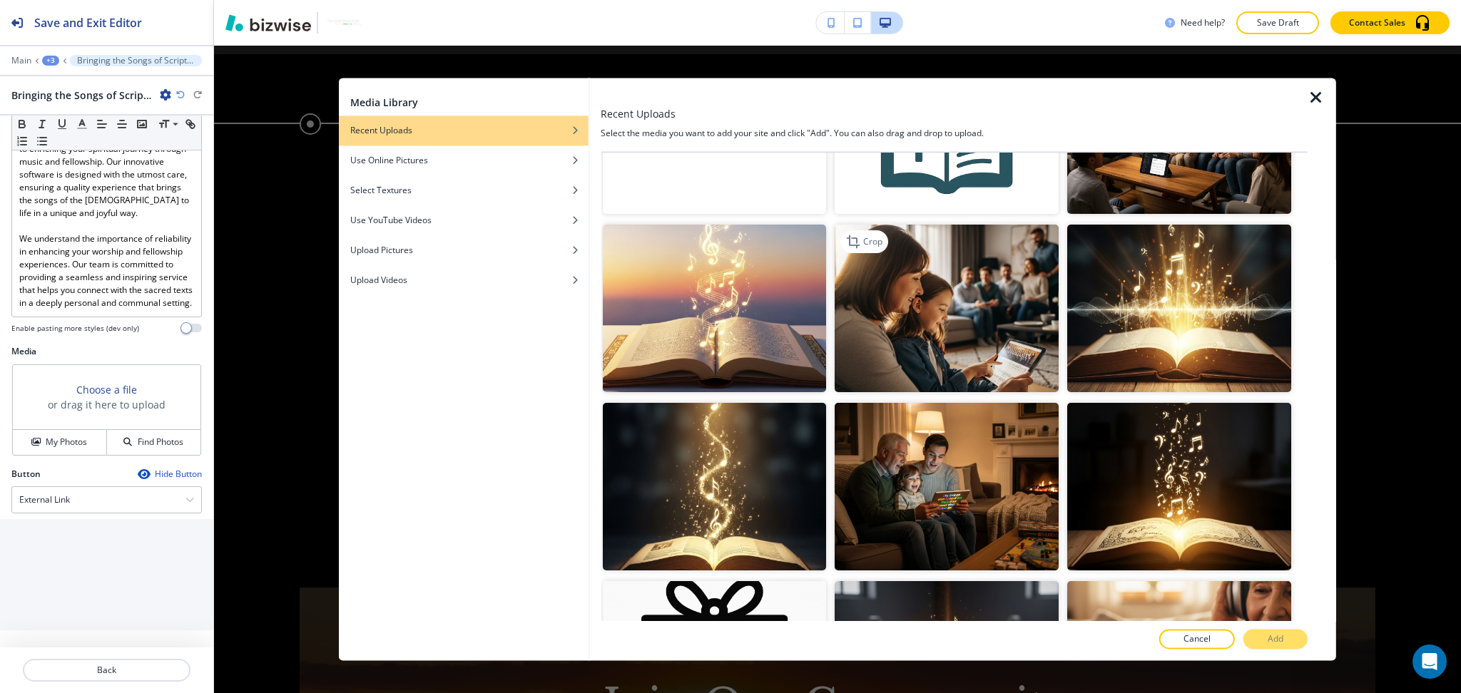
scroll to position [474, 0]
click at [659, 304] on img "button" at bounding box center [714, 308] width 224 height 168
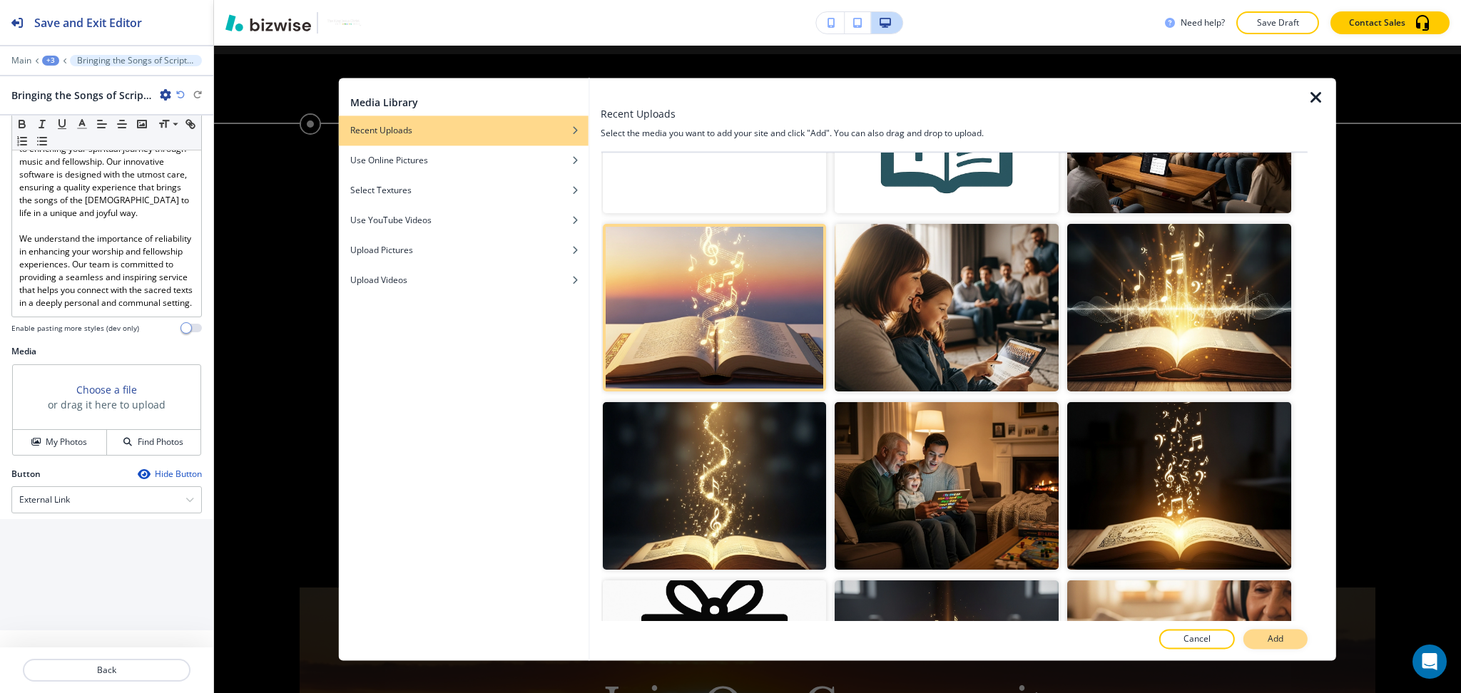
click at [1267, 633] on button "Add" at bounding box center [1275, 640] width 64 height 20
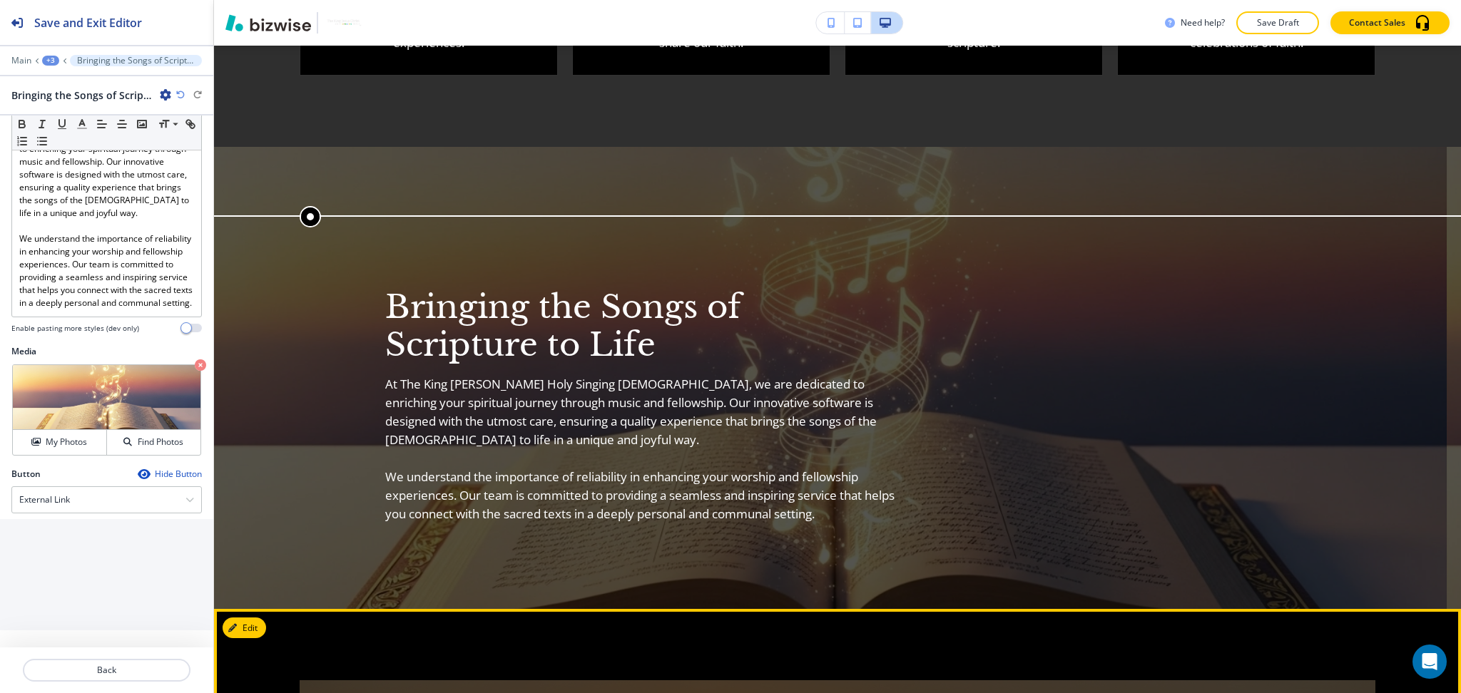
scroll to position [1937, 0]
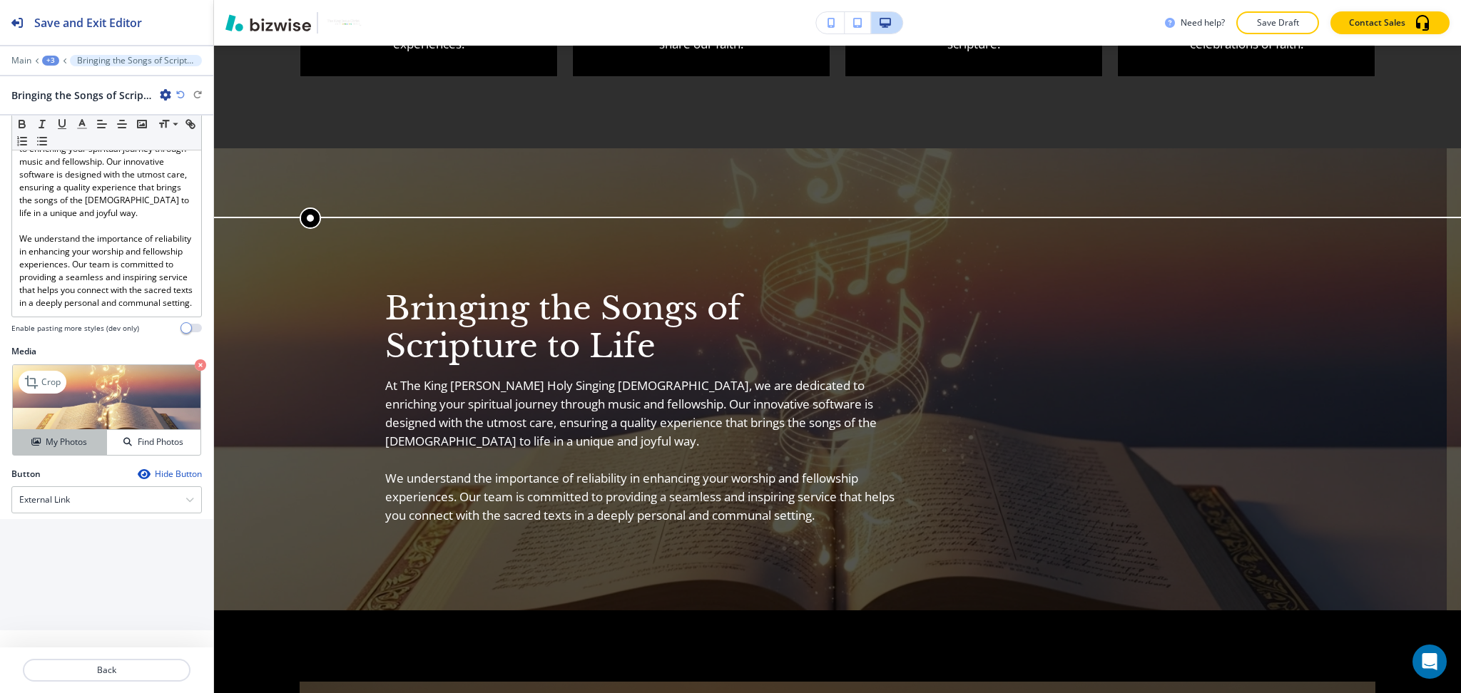
click at [46, 440] on h4 "My Photos" at bounding box center [66, 442] width 41 height 13
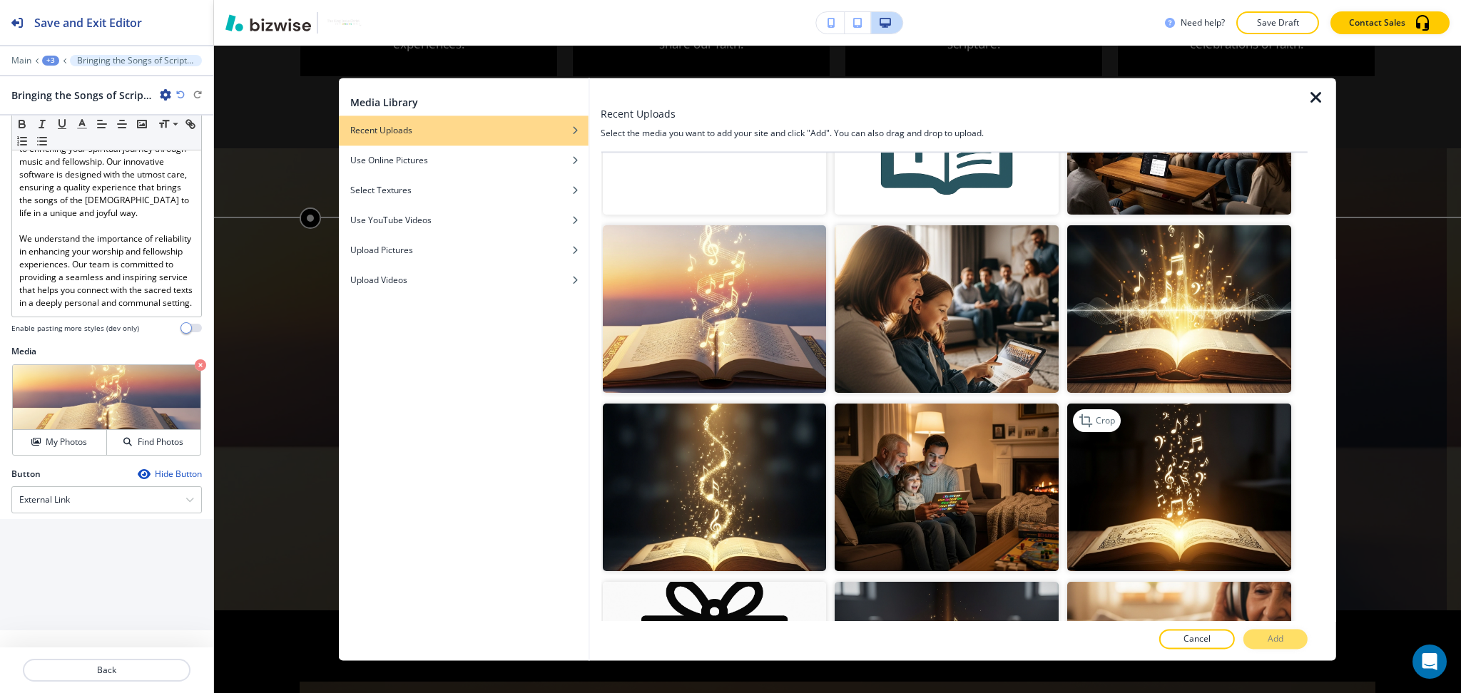
scroll to position [474, 0]
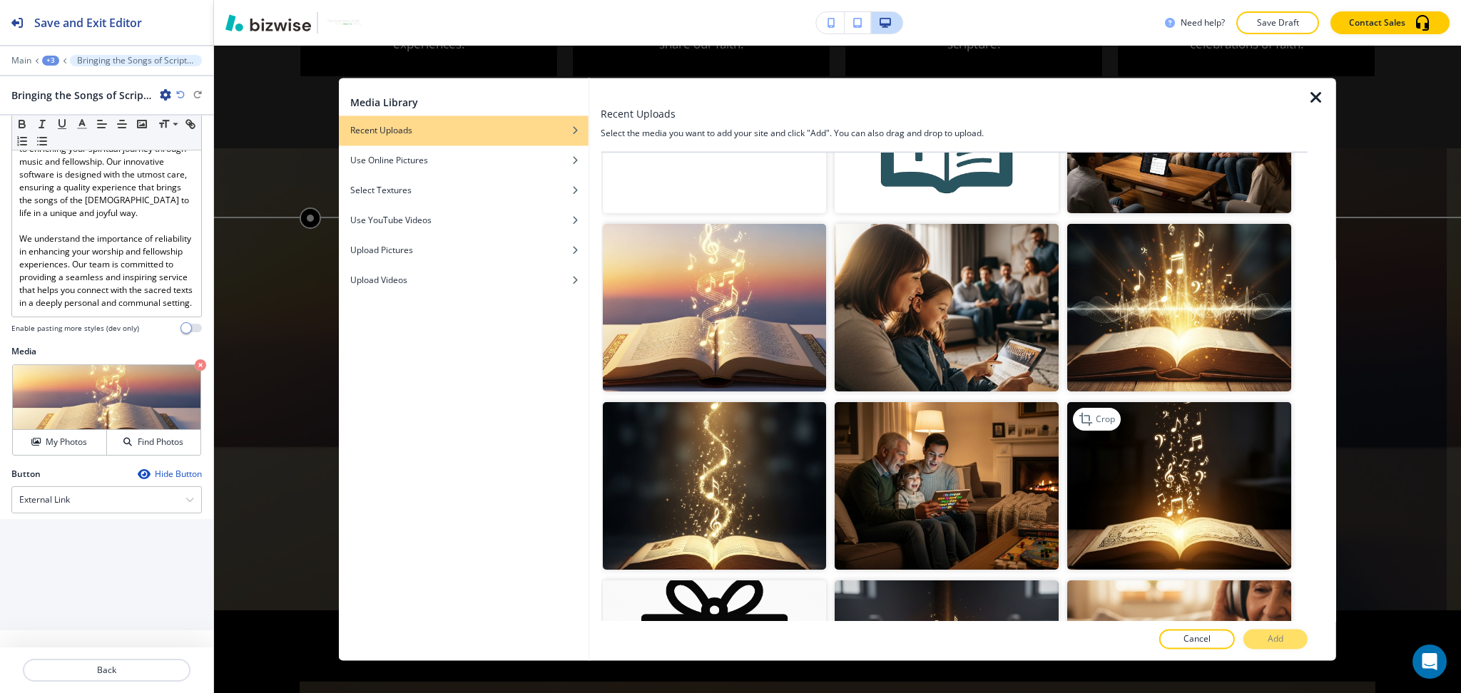
click at [1194, 503] on img "button" at bounding box center [1179, 486] width 224 height 168
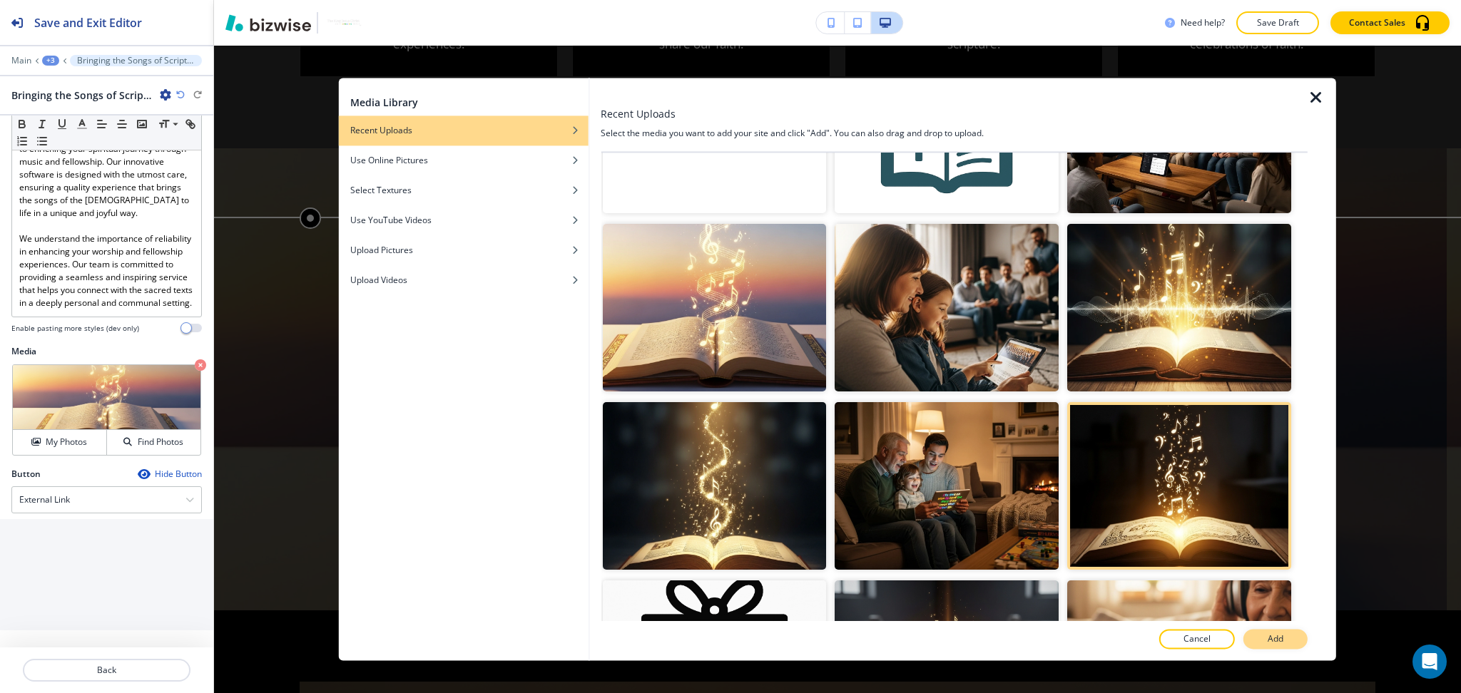
click at [1280, 645] on p "Add" at bounding box center [1275, 639] width 16 height 13
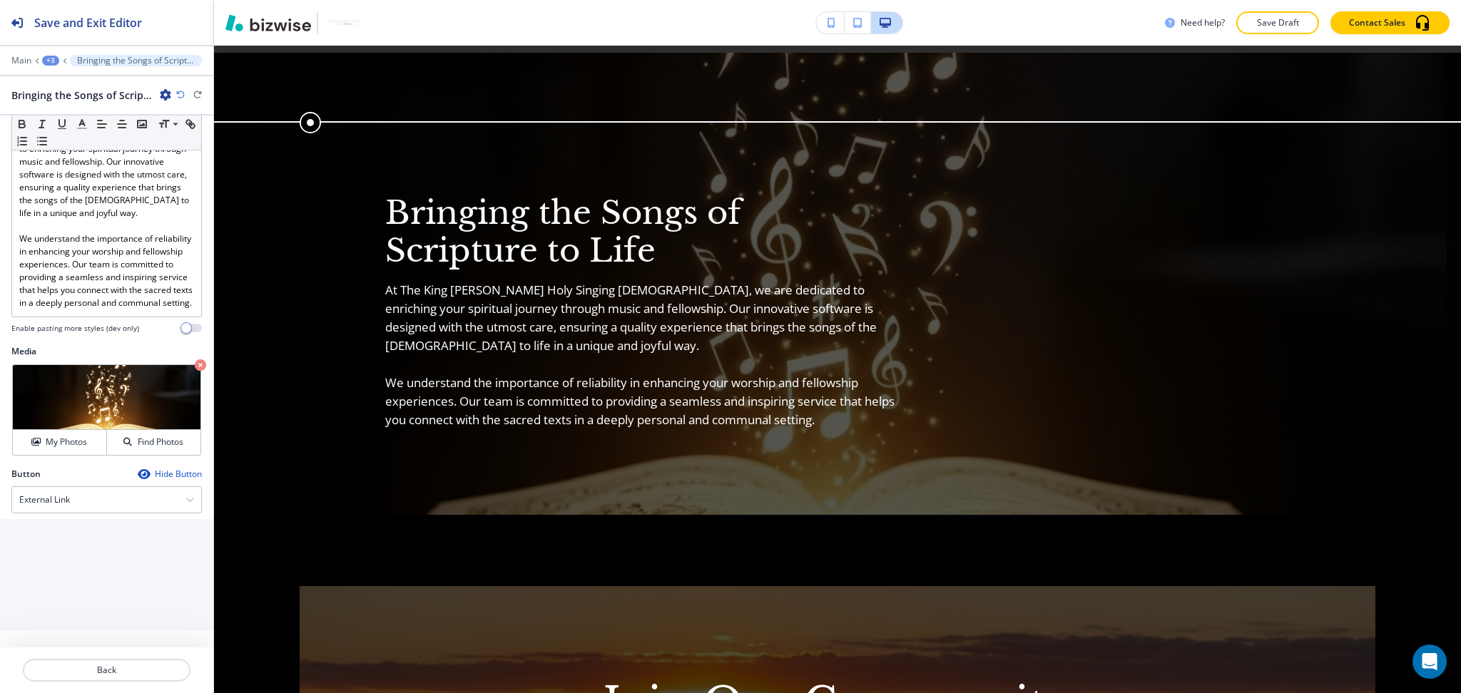
scroll to position [2032, 0]
click at [180, 92] on icon "button" at bounding box center [180, 95] width 9 height 9
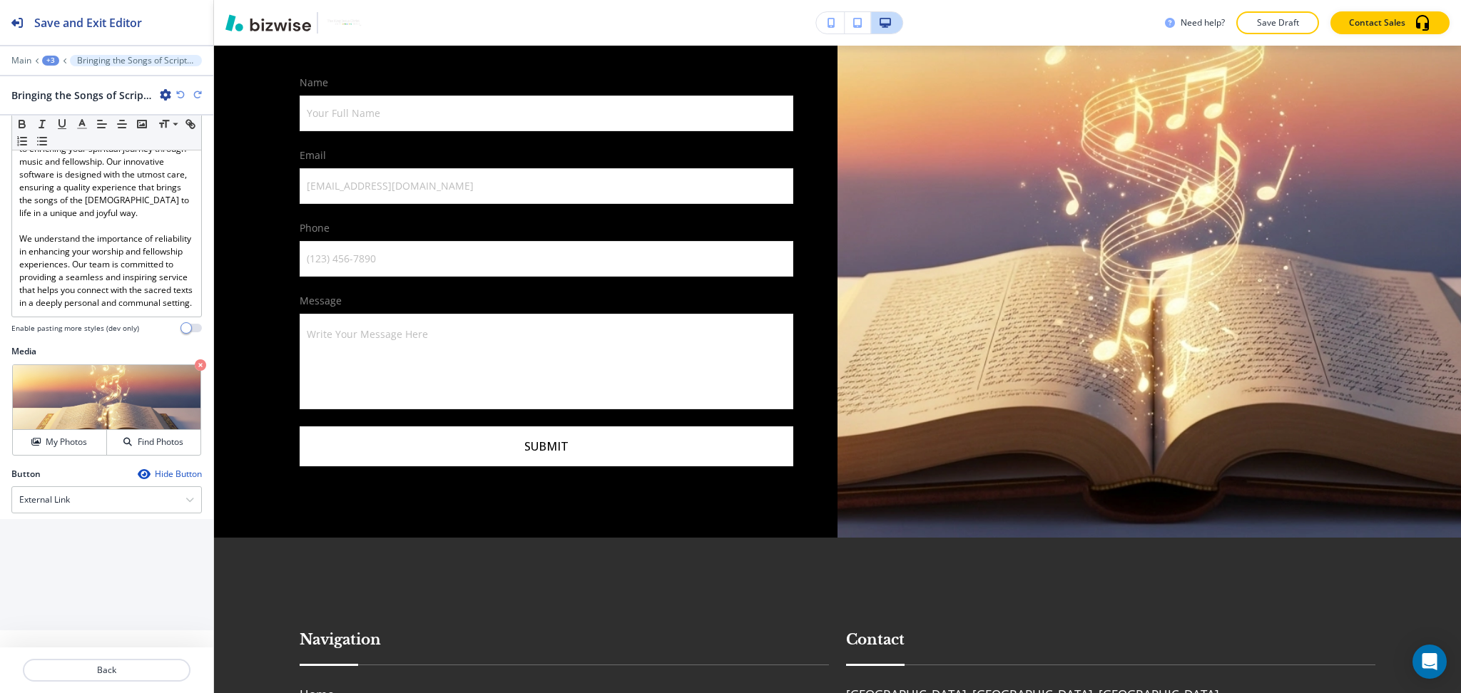
scroll to position [2983, 0]
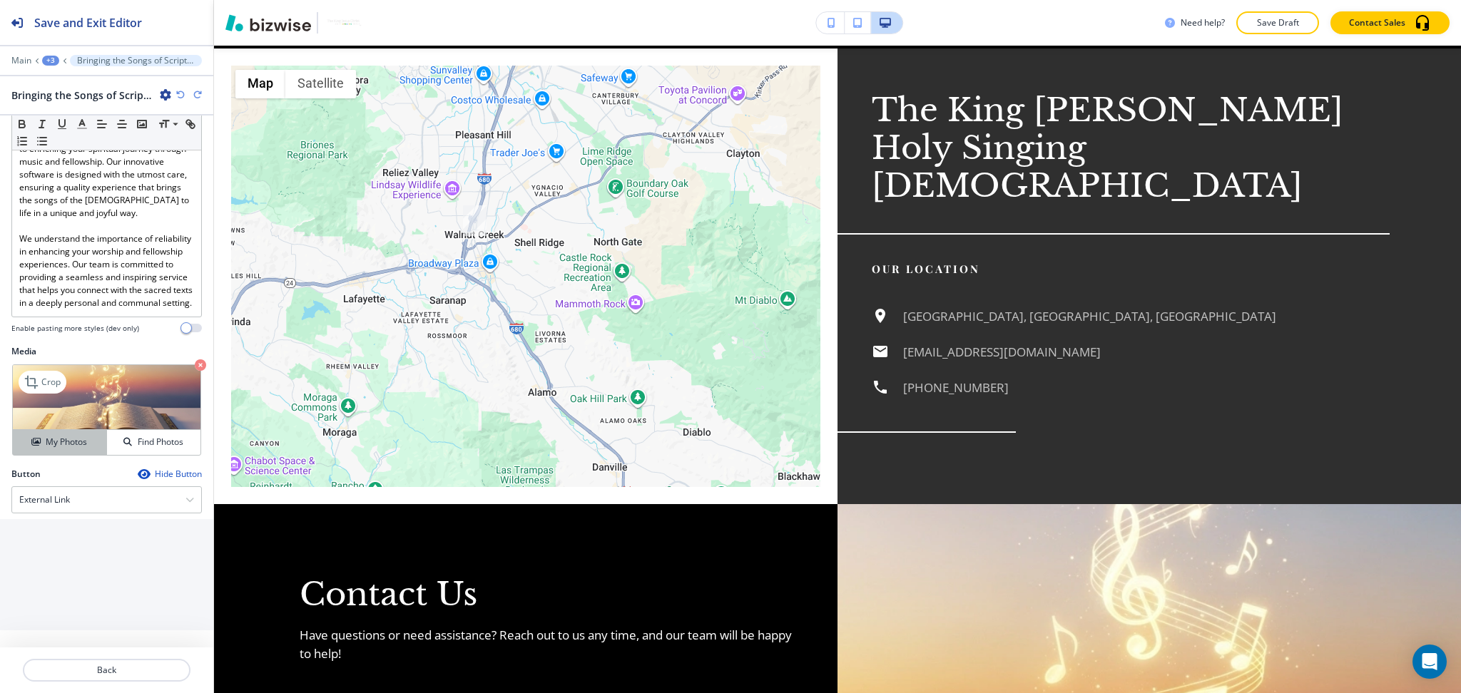
click at [66, 435] on button "My Photos" at bounding box center [60, 442] width 94 height 25
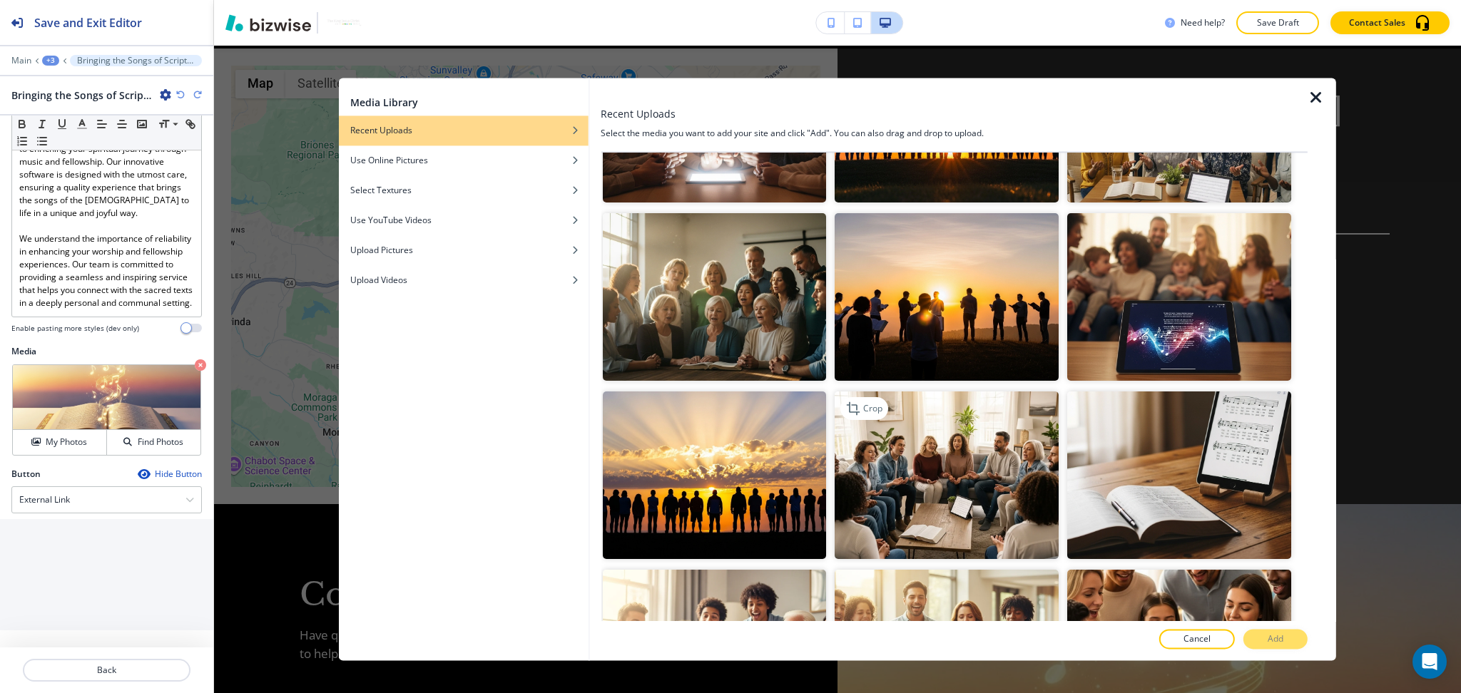
scroll to position [1200, 0]
click at [923, 289] on img "button" at bounding box center [946, 297] width 224 height 168
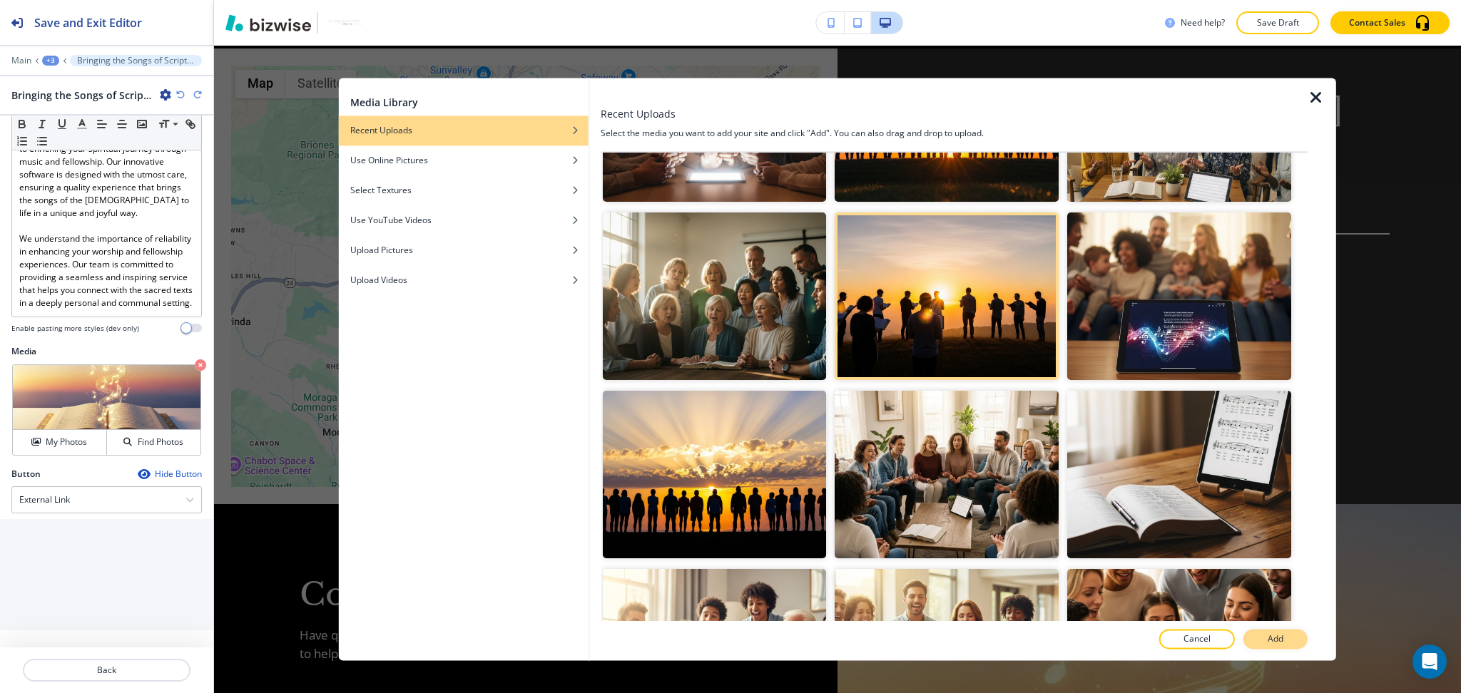
click at [1268, 640] on p "Add" at bounding box center [1275, 639] width 16 height 13
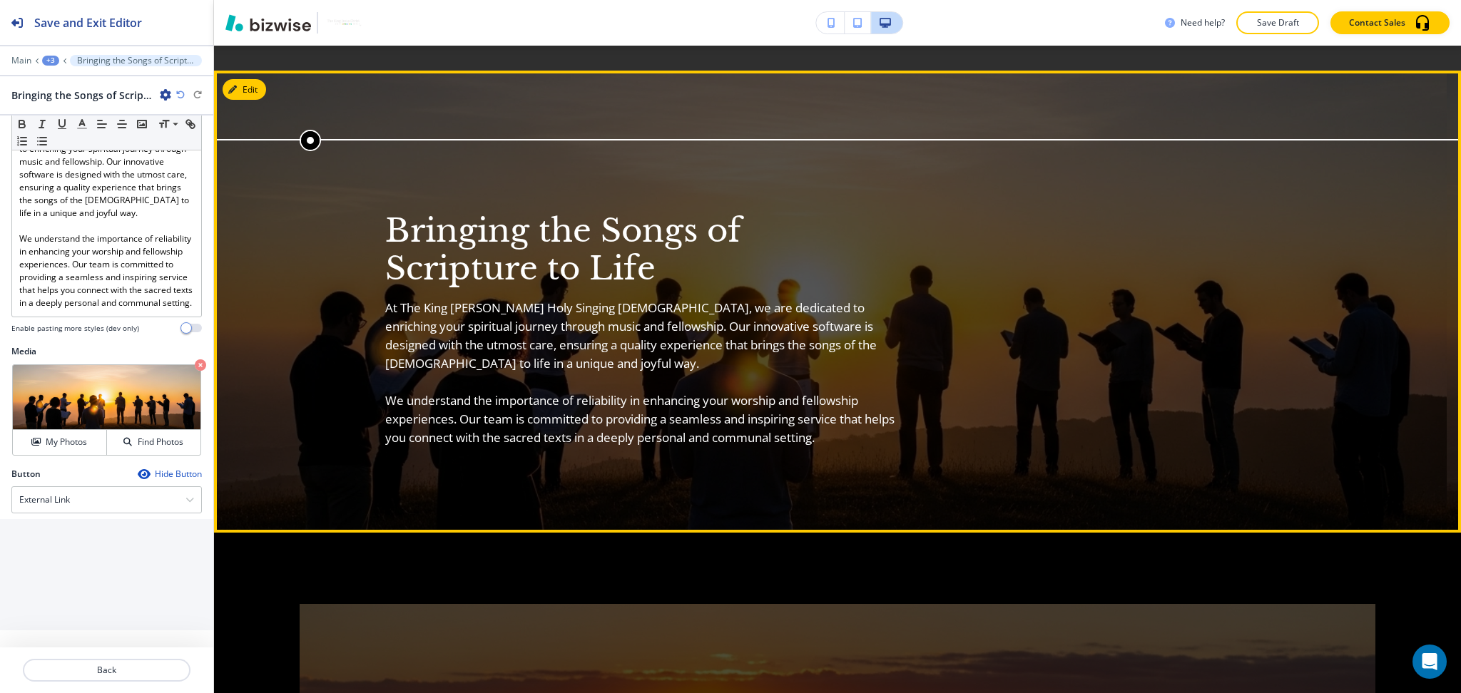
scroll to position [2016, 0]
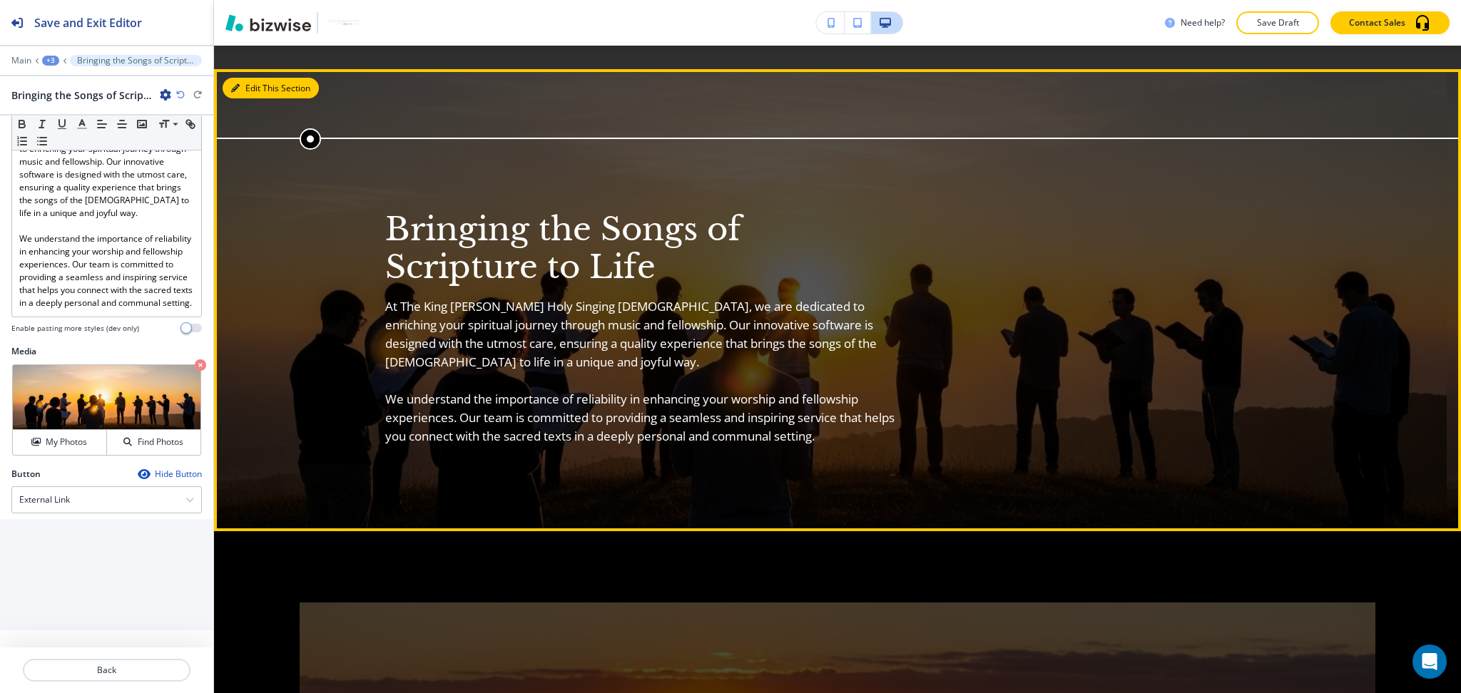
click at [247, 78] on button "Edit This Section" at bounding box center [271, 88] width 96 height 21
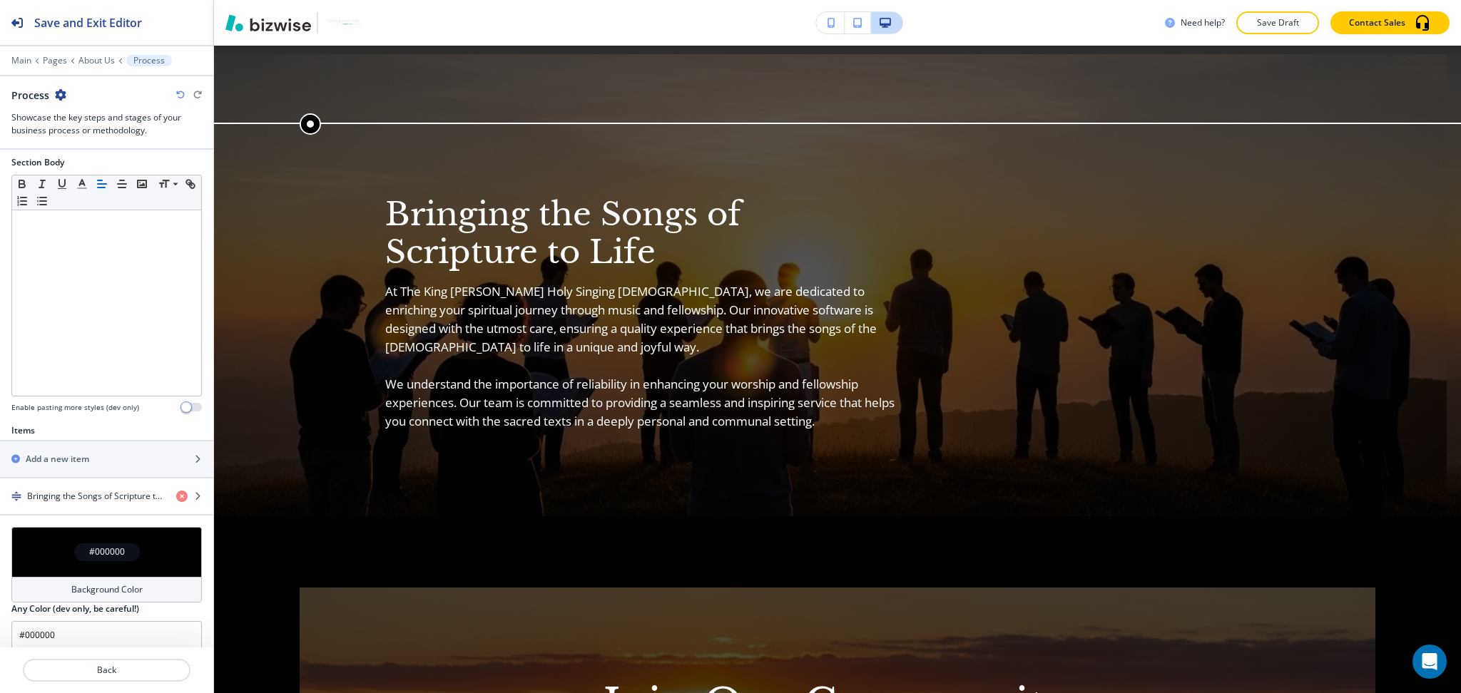
scroll to position [271, 0]
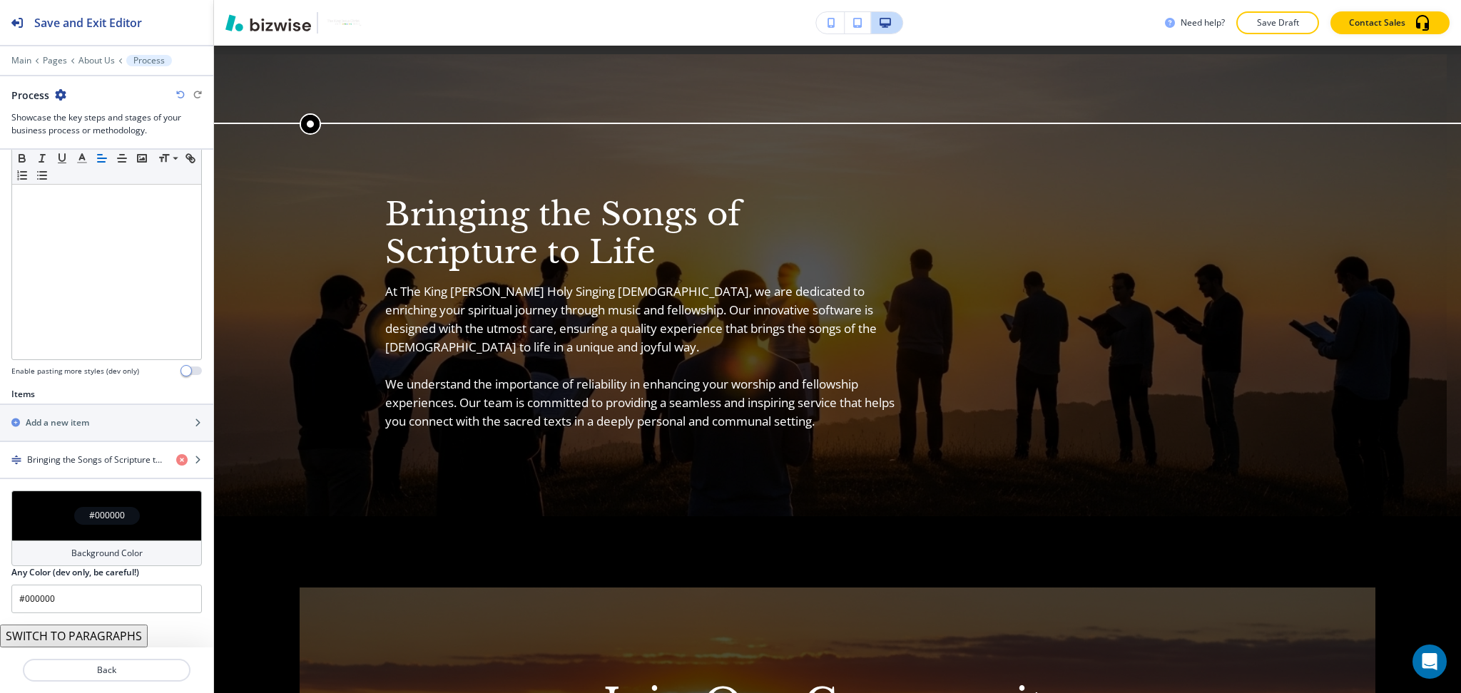
click at [61, 554] on div "Background Color" at bounding box center [106, 554] width 190 height 26
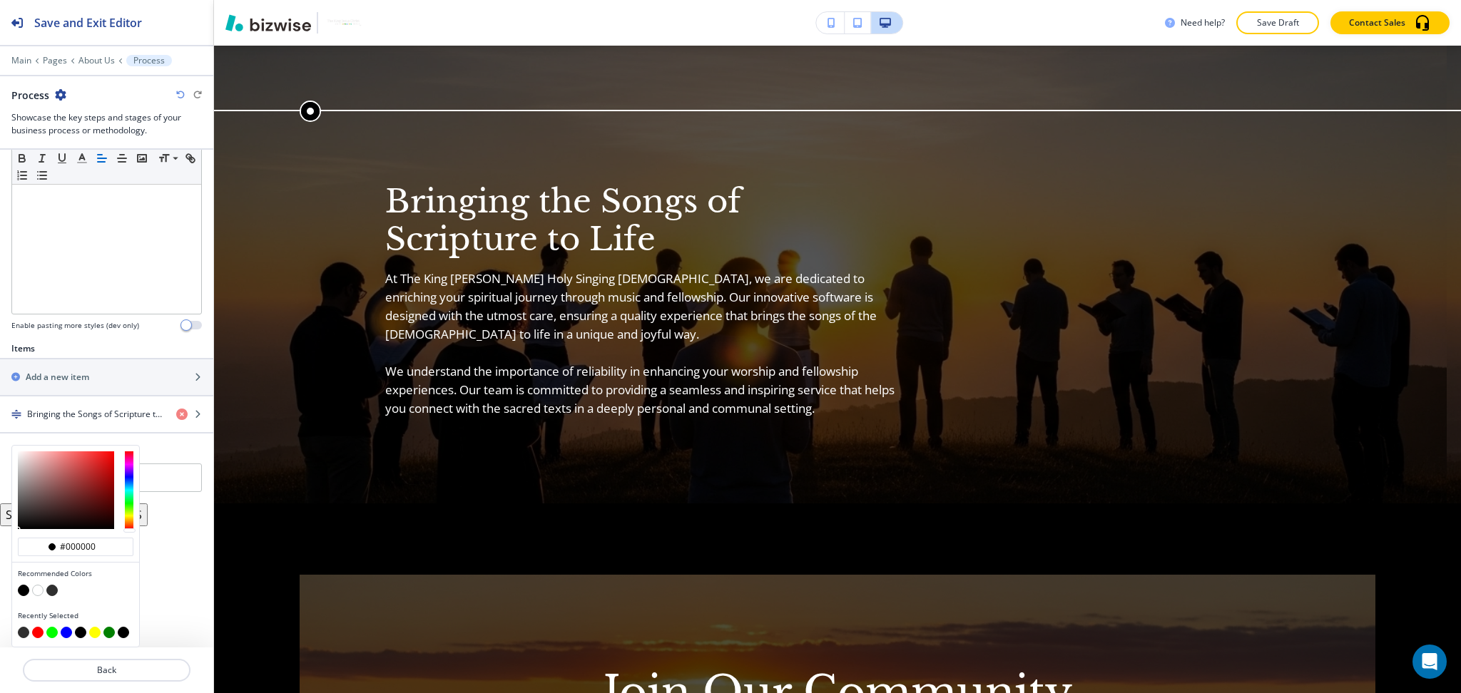
scroll to position [2051, 0]
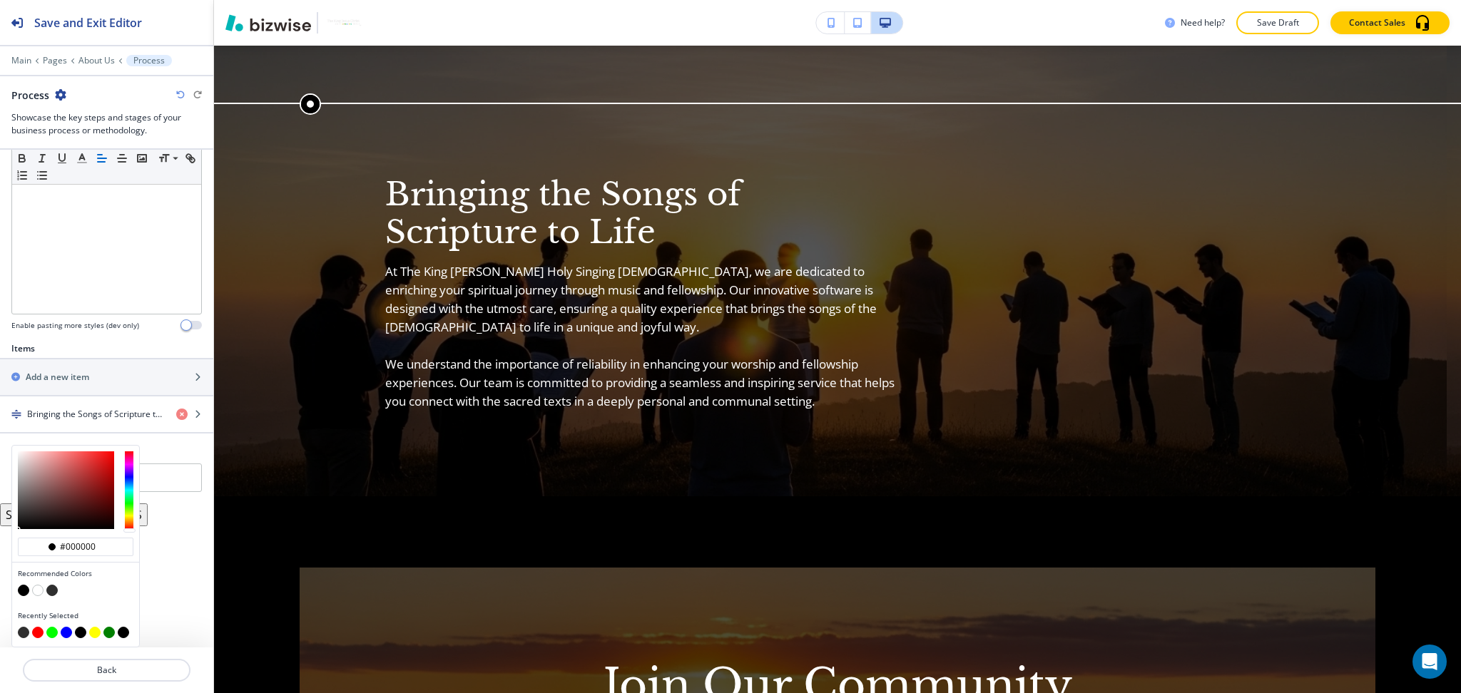
click at [168, 600] on div "Section Title Small Normal Large Huge Enable pasting more styles (dev only) Sec…" at bounding box center [106, 399] width 213 height 498
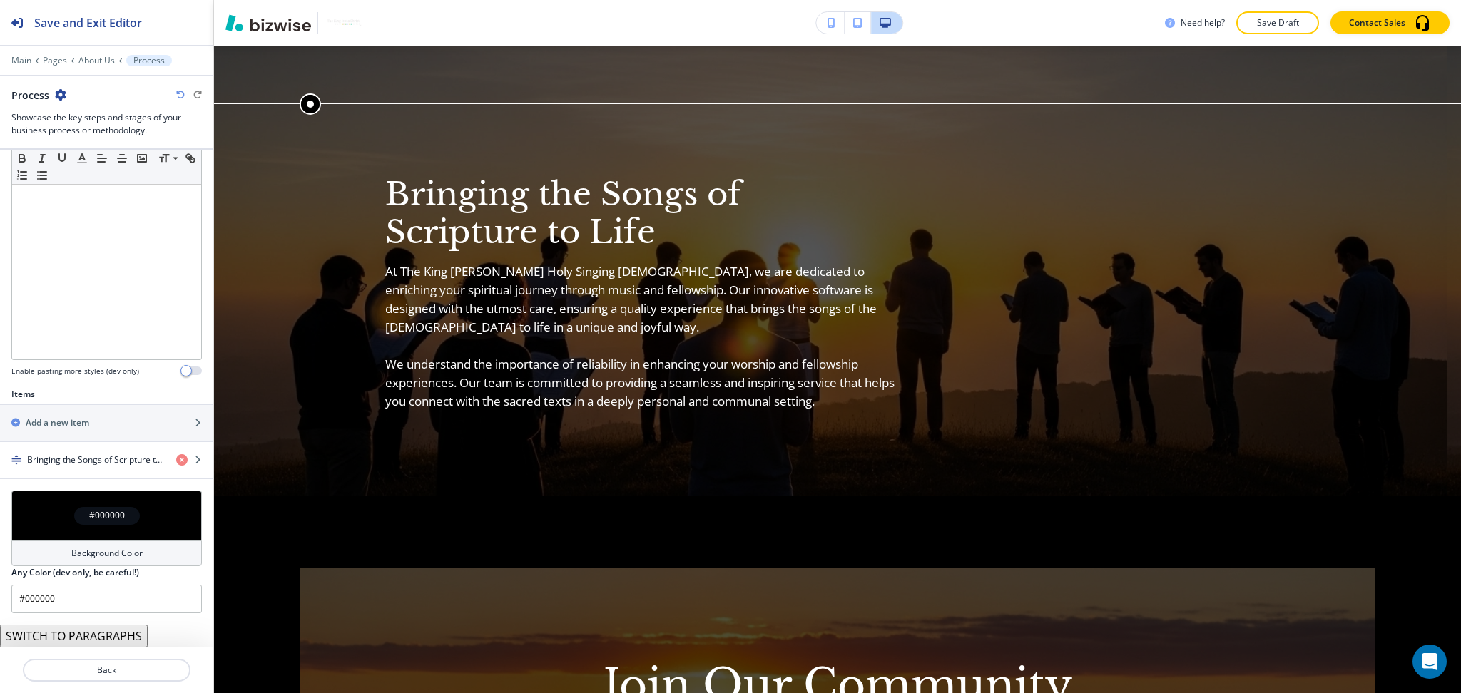
click at [124, 683] on div at bounding box center [106, 687] width 213 height 11
click at [122, 674] on p "Back" at bounding box center [106, 670] width 165 height 13
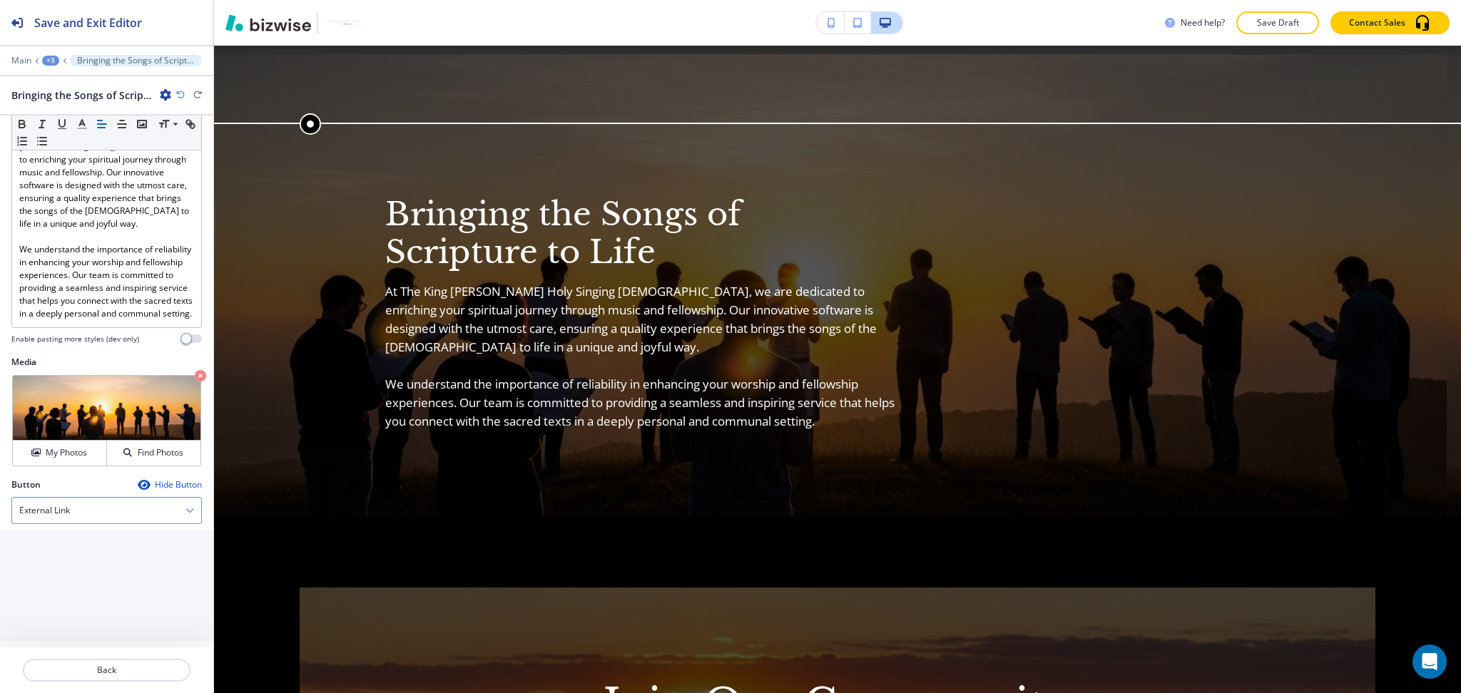
scroll to position [314, 0]
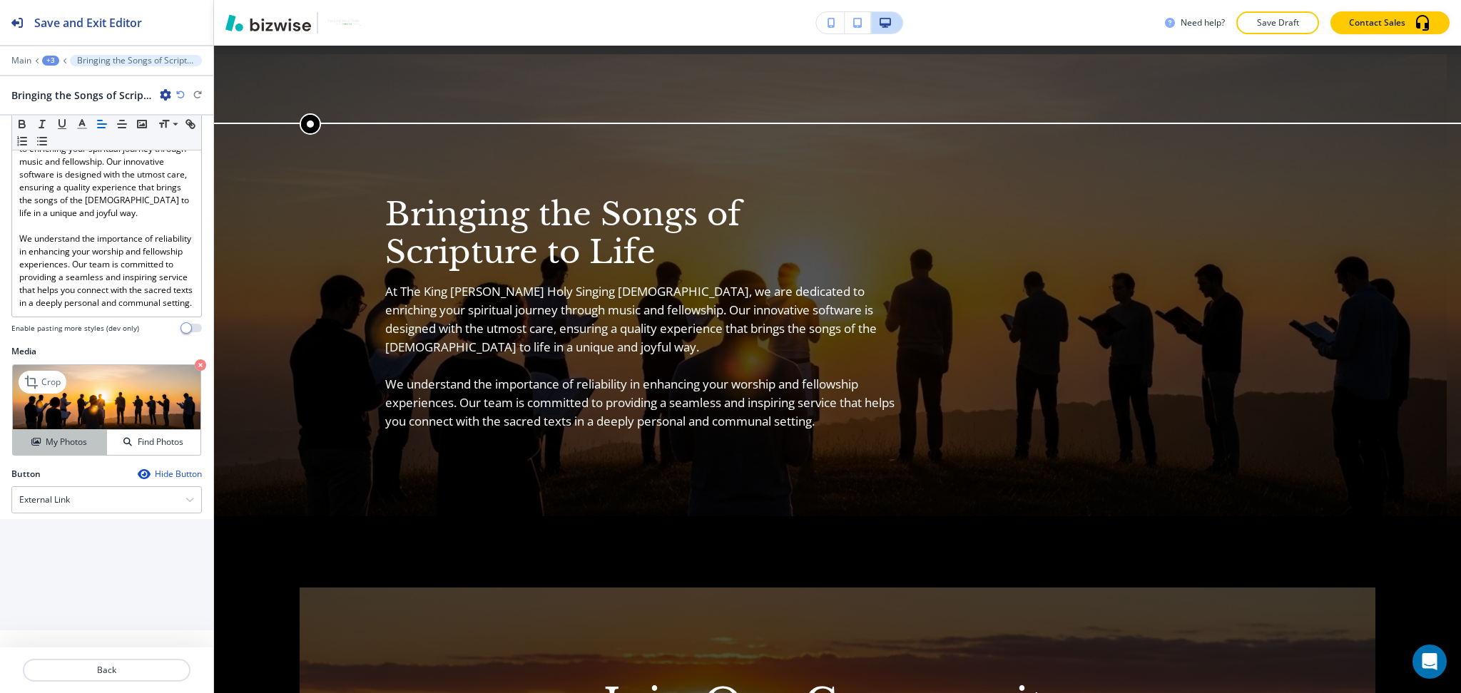
click at [40, 449] on button "My Photos" at bounding box center [60, 442] width 94 height 25
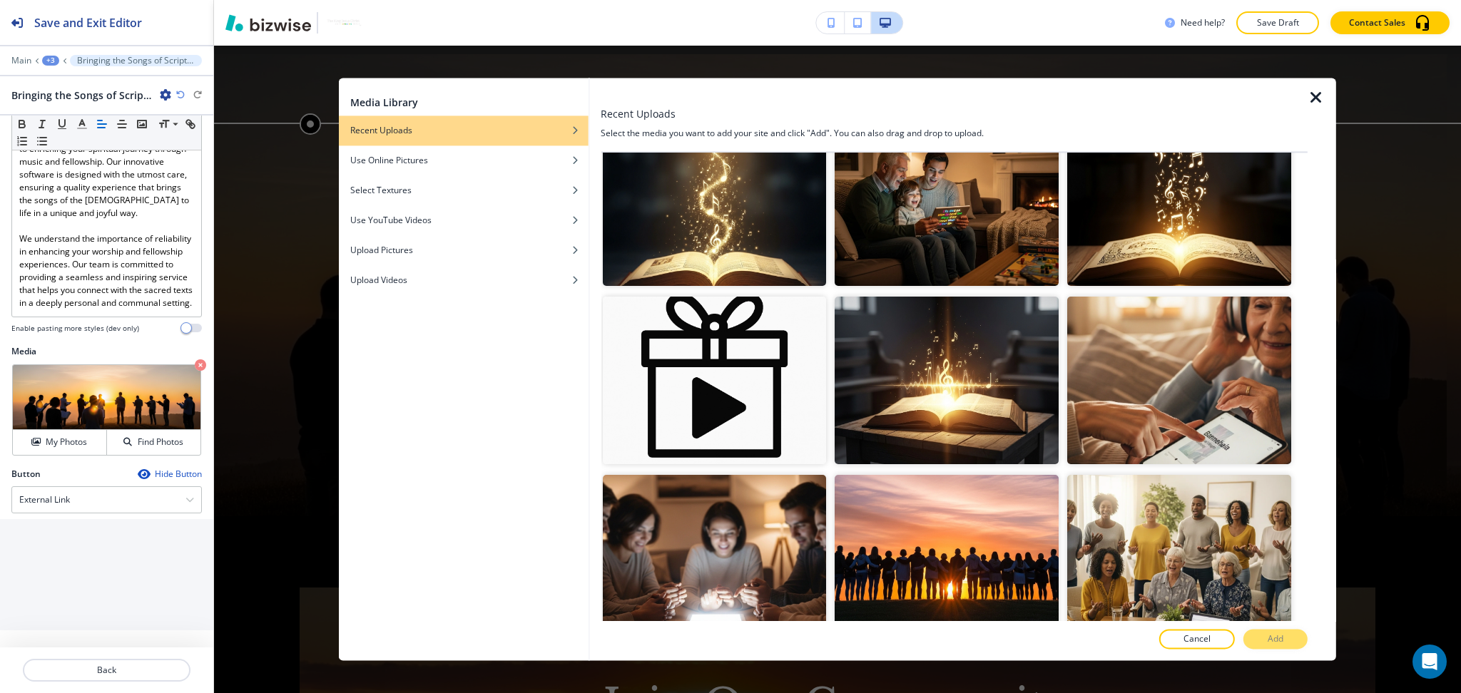
scroll to position [760, 0]
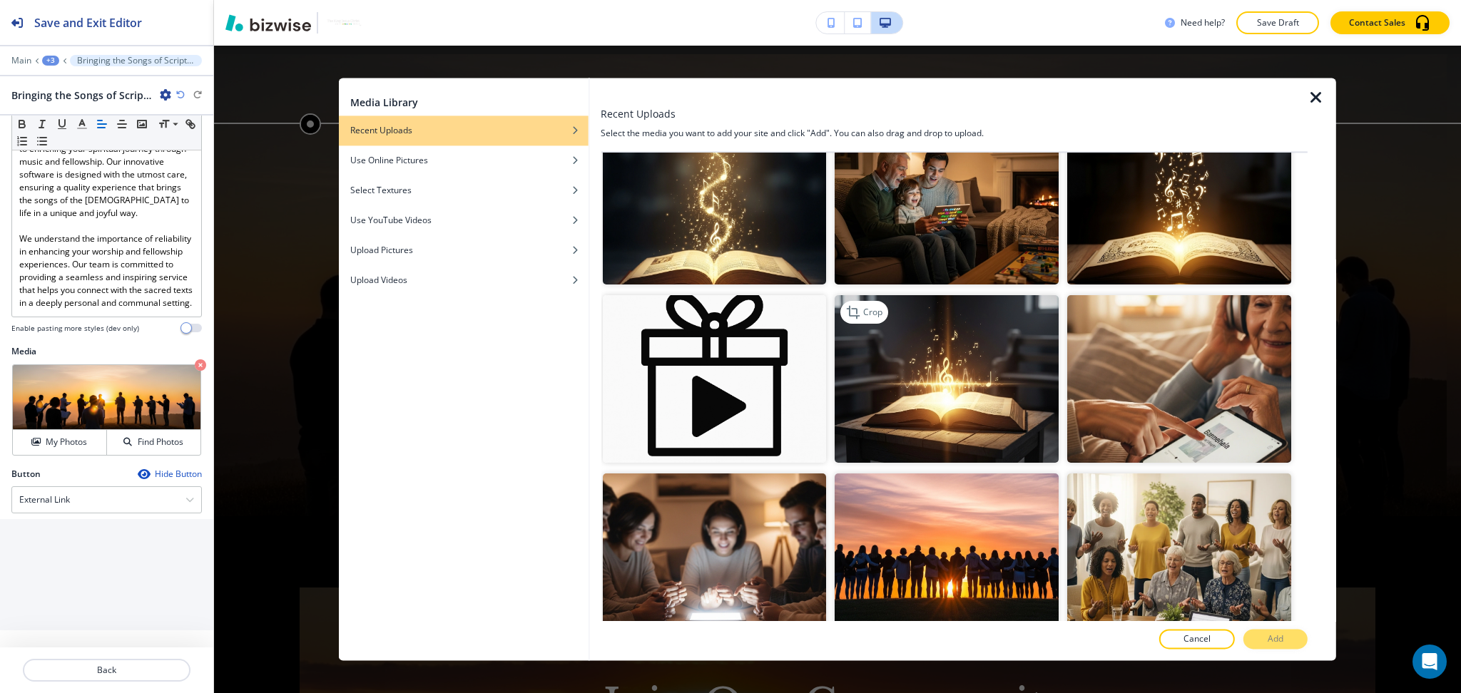
click at [987, 366] on img "button" at bounding box center [946, 380] width 224 height 168
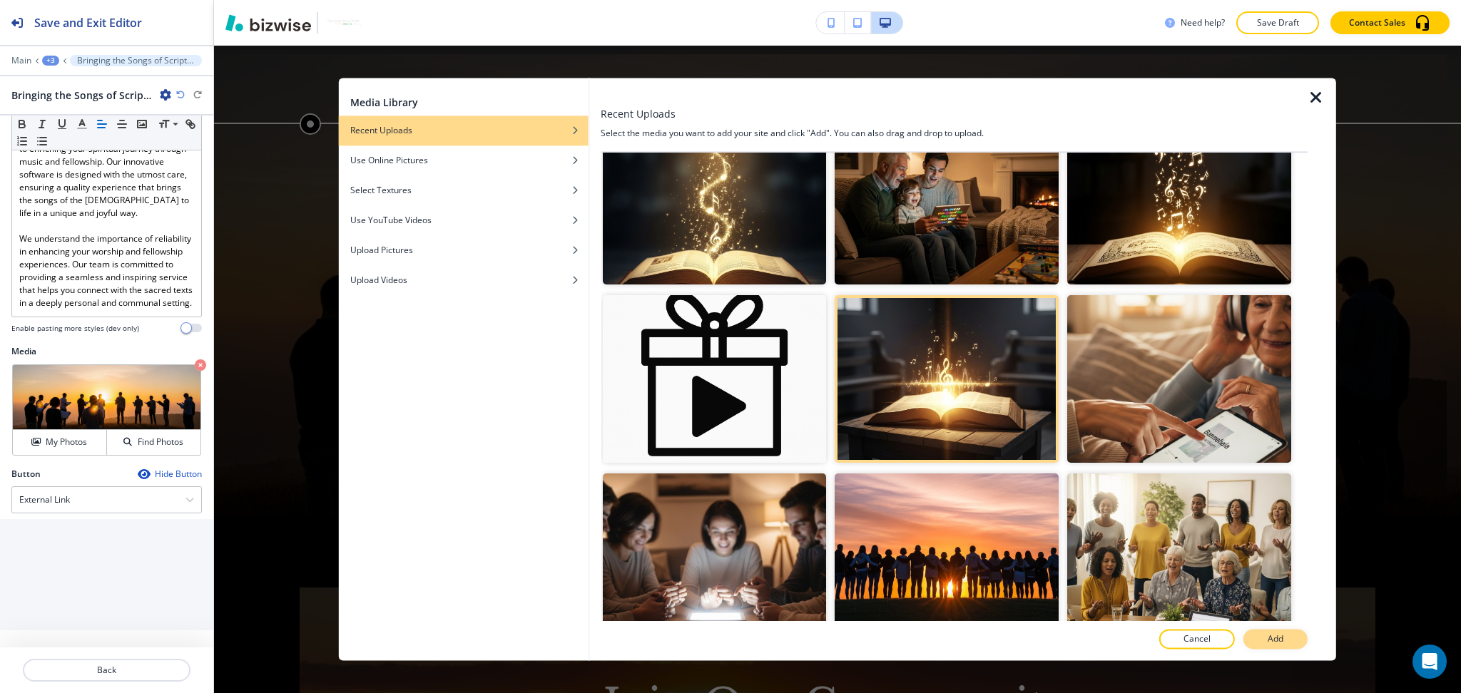
click at [1270, 635] on p "Add" at bounding box center [1275, 639] width 16 height 13
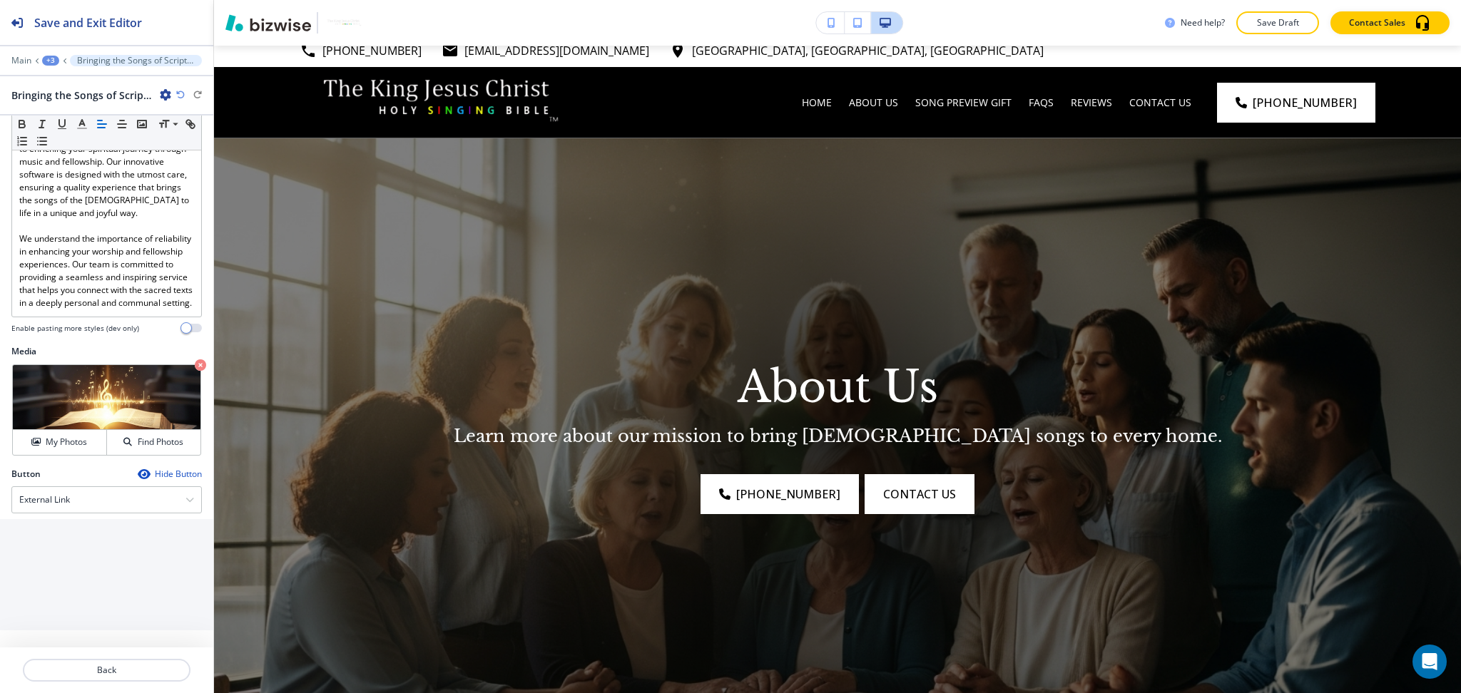
scroll to position [0, 0]
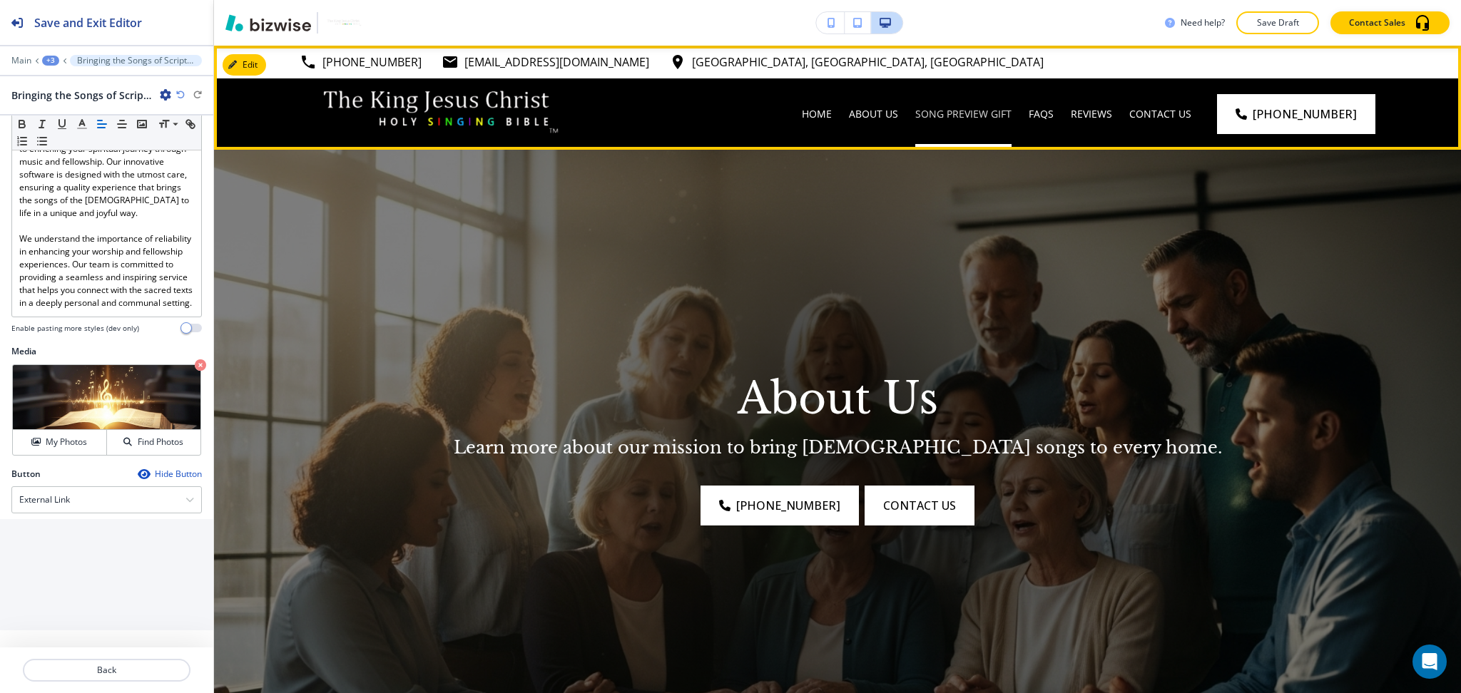
click at [967, 118] on p "Song Preview Gift" at bounding box center [963, 114] width 96 height 14
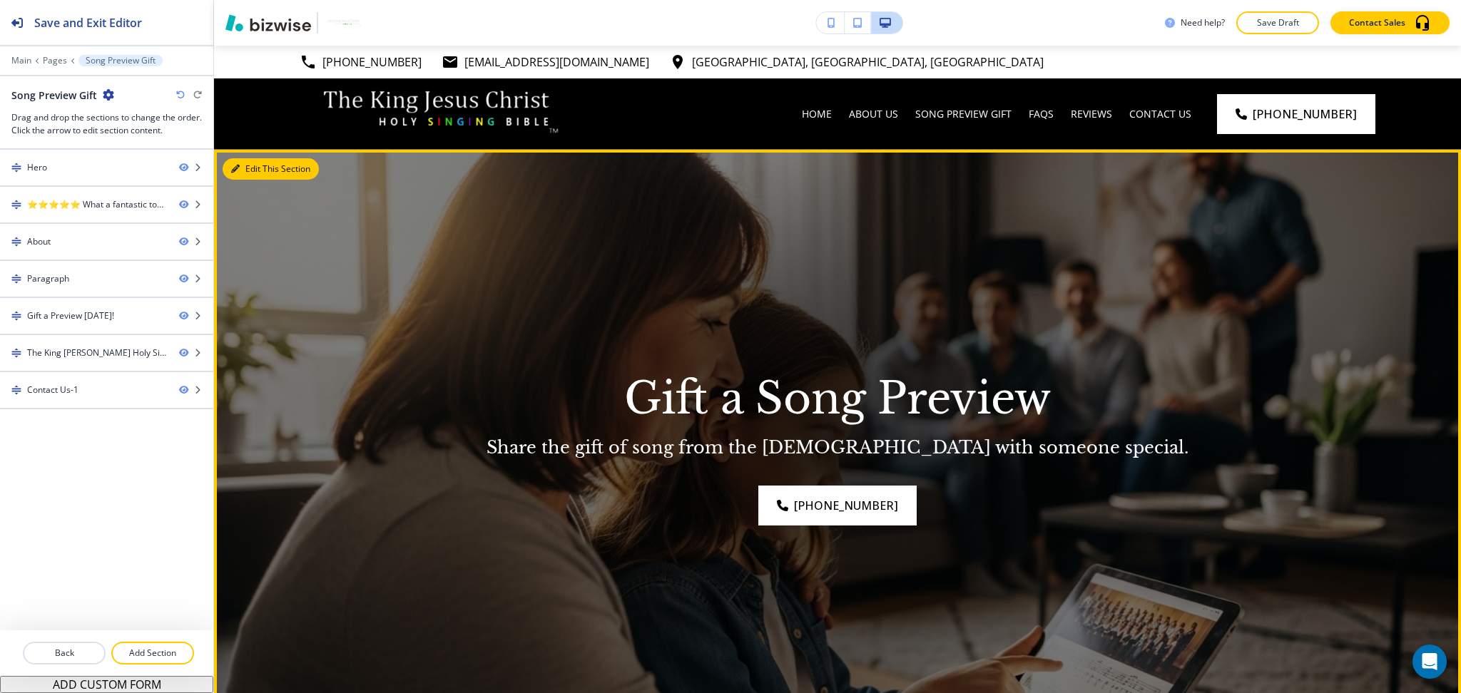
click at [243, 164] on button "Edit This Section" at bounding box center [271, 168] width 96 height 21
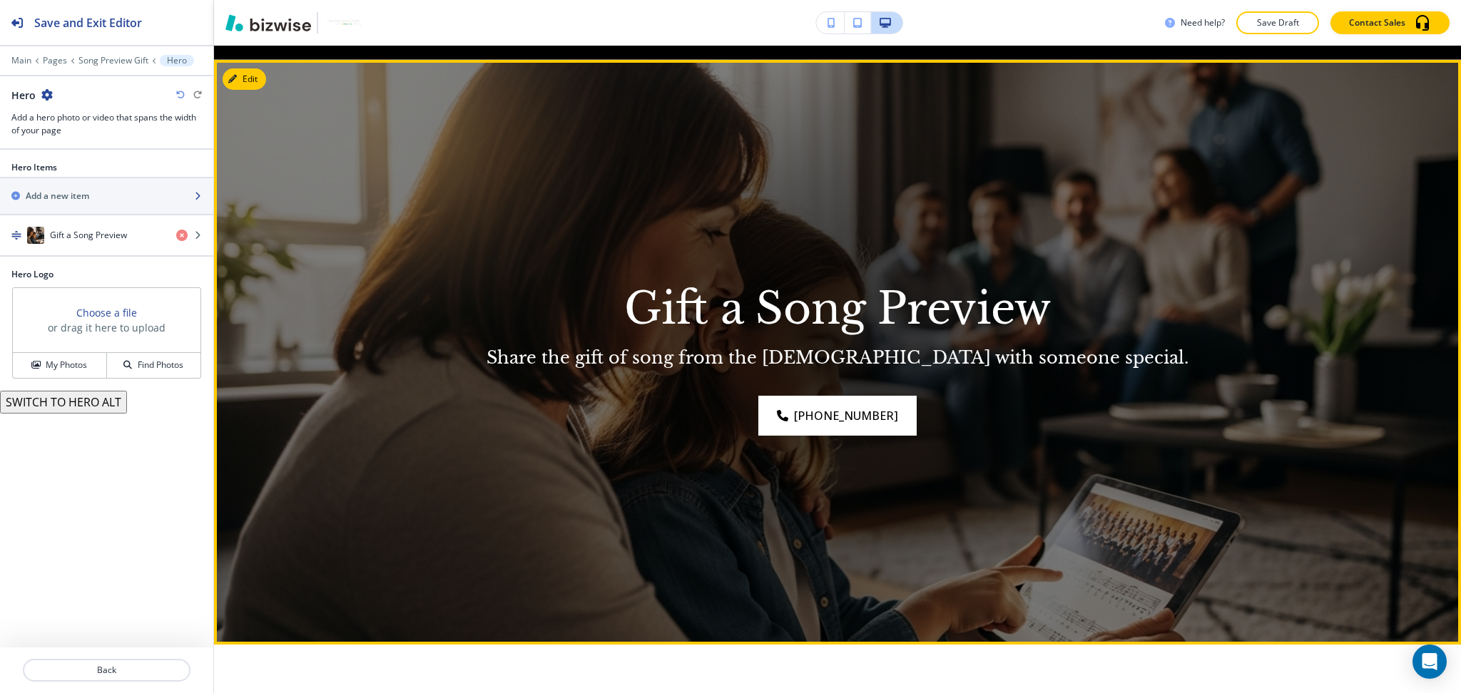
scroll to position [104, 0]
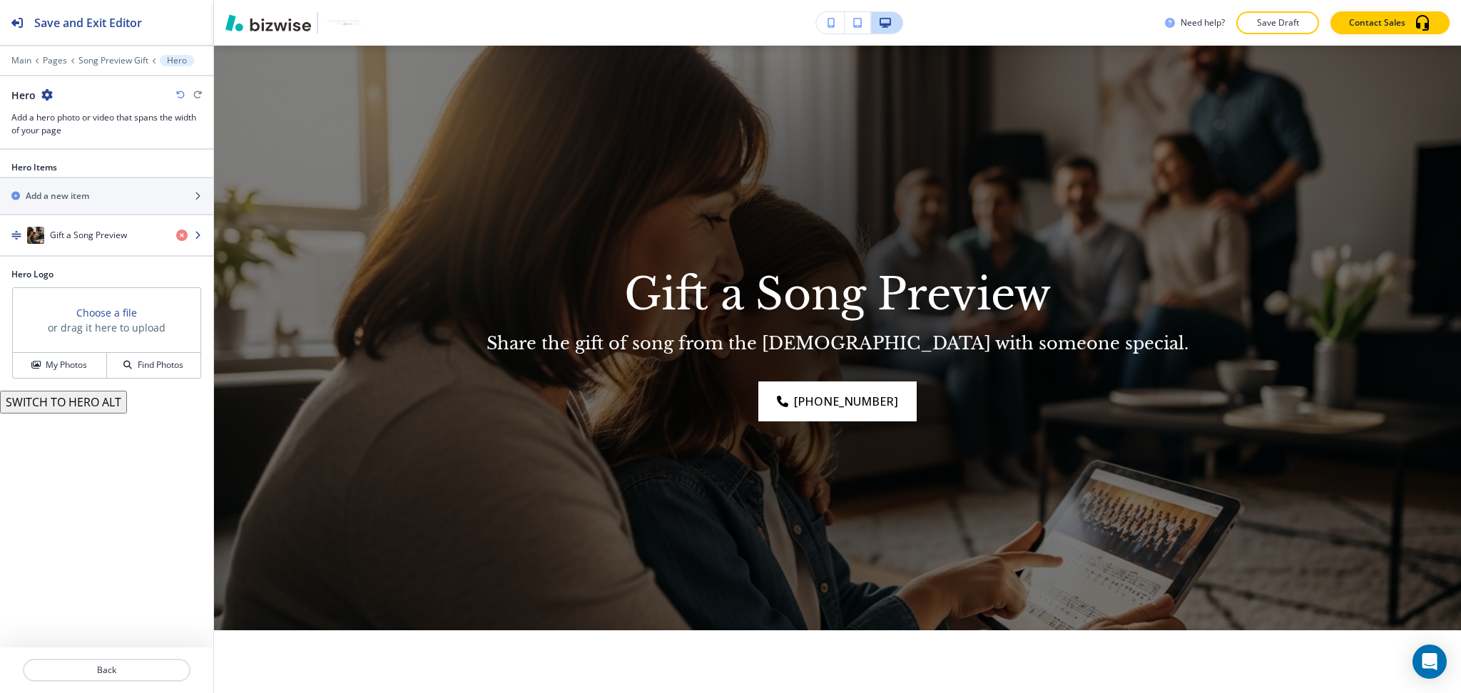
click at [99, 234] on h4 "Gift a Song Preview" at bounding box center [88, 235] width 77 height 13
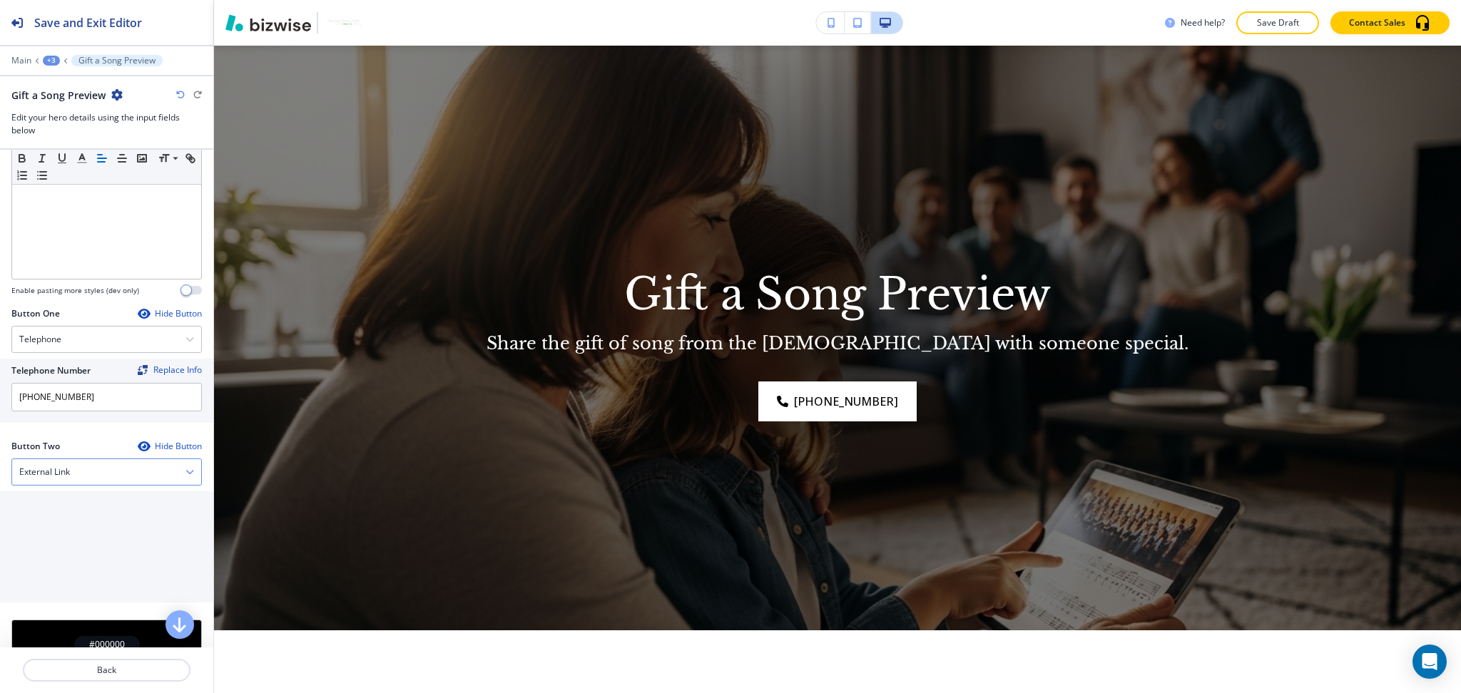
click at [91, 481] on div "External Link" at bounding box center [106, 472] width 189 height 26
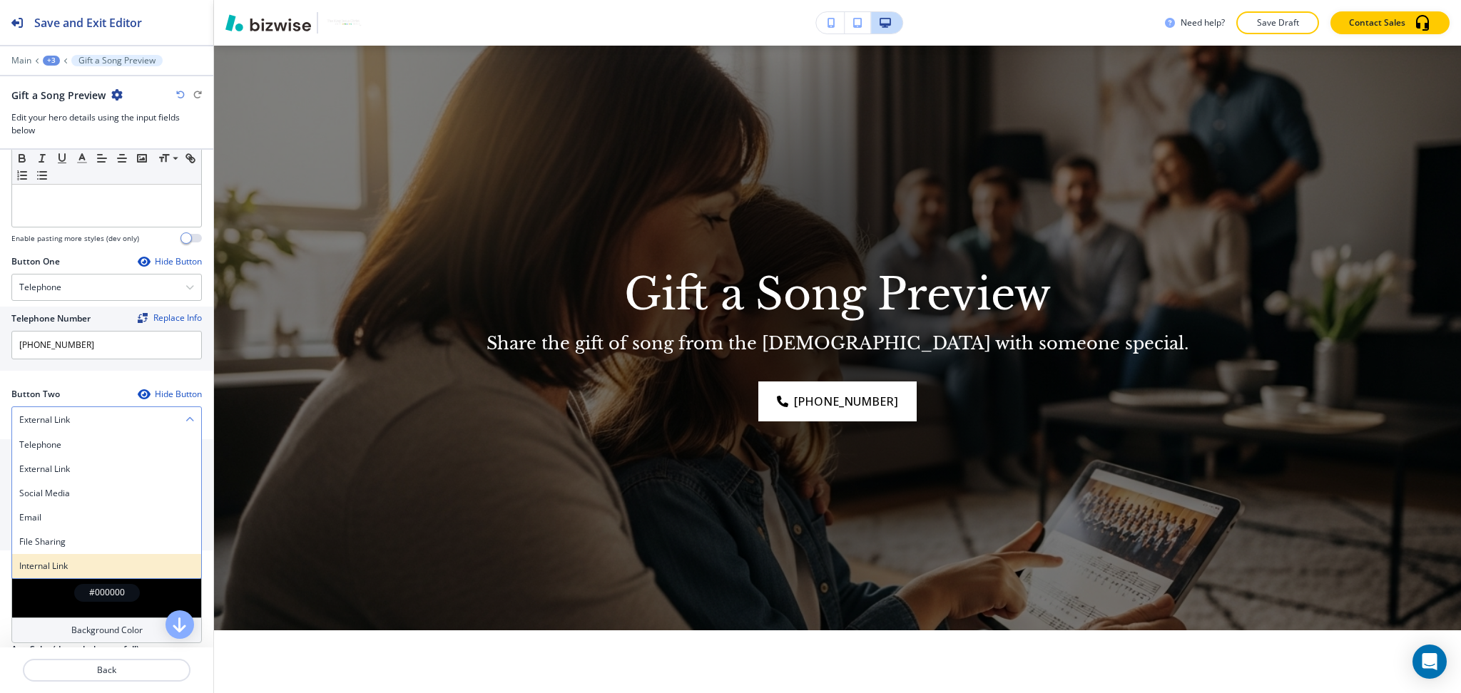
scroll to position [581, 0]
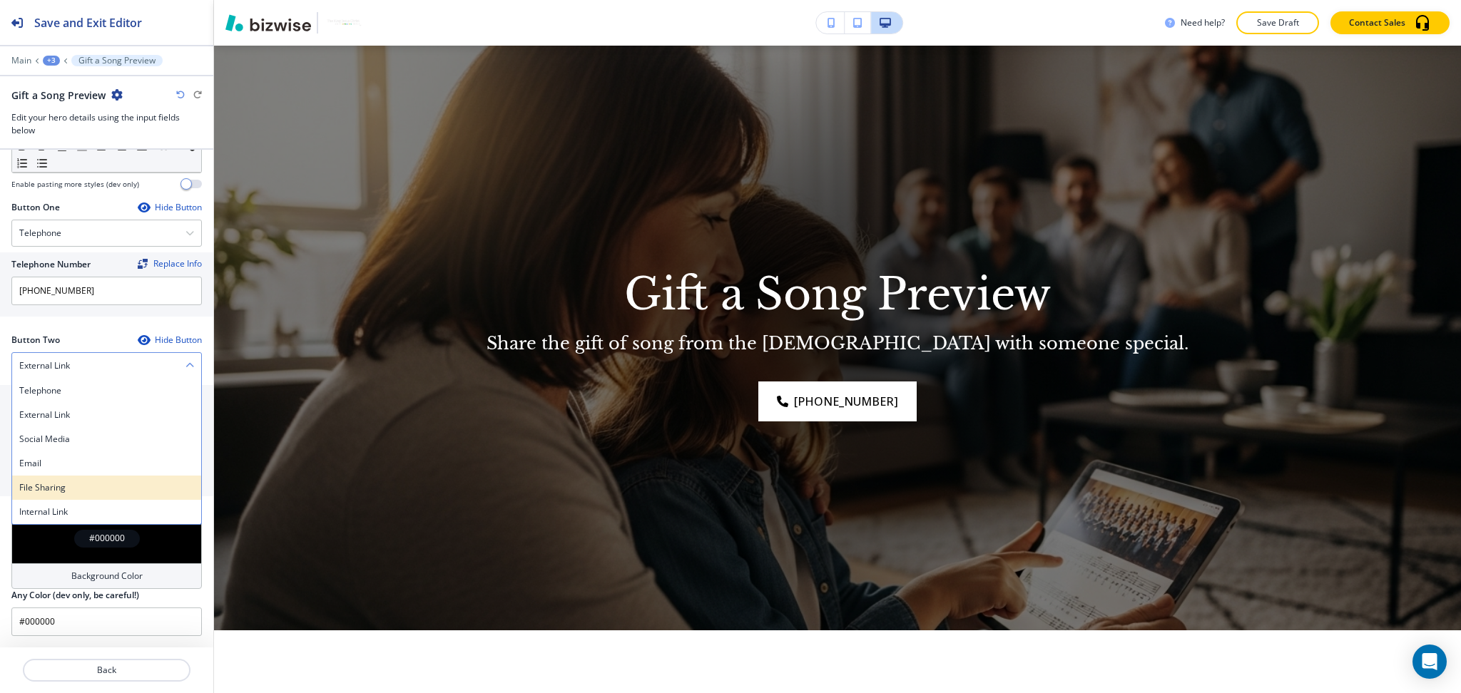
click at [90, 496] on div "File Sharing" at bounding box center [106, 488] width 189 height 24
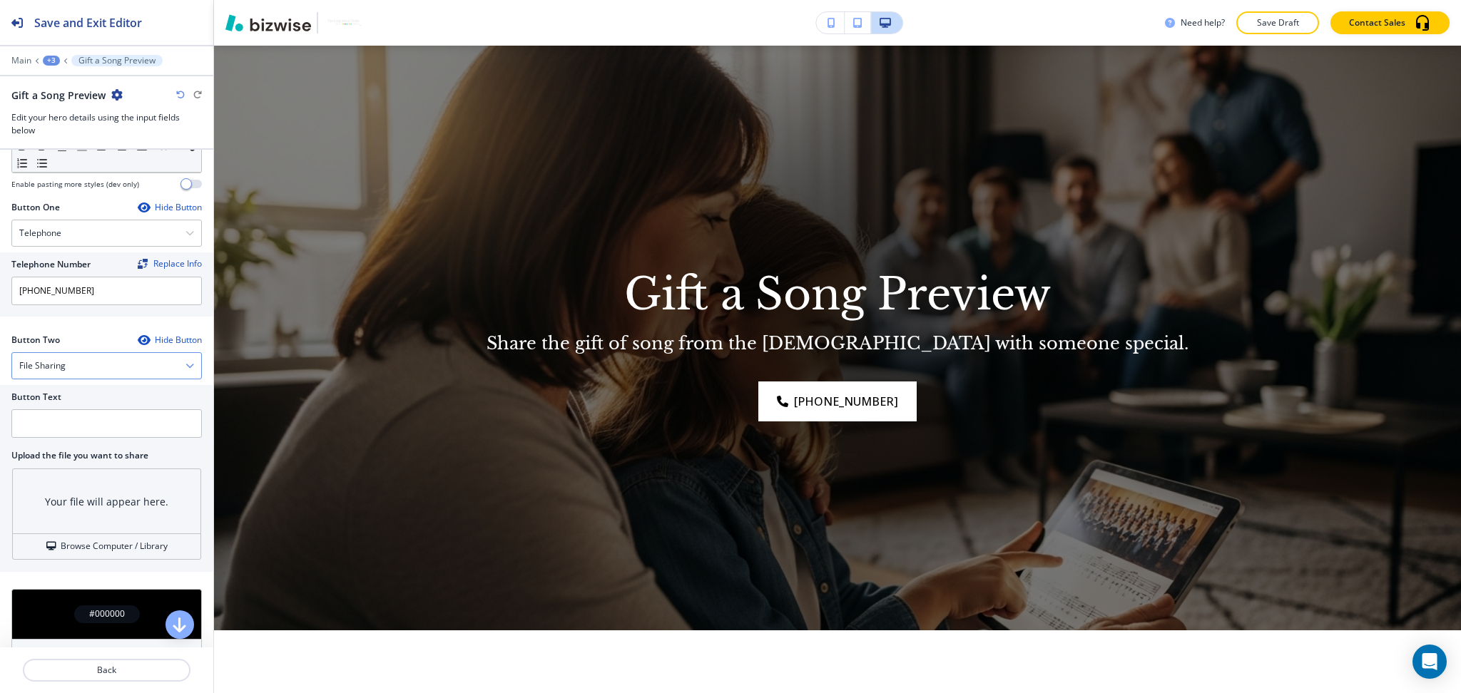
click at [94, 367] on div "File Sharing" at bounding box center [106, 366] width 189 height 26
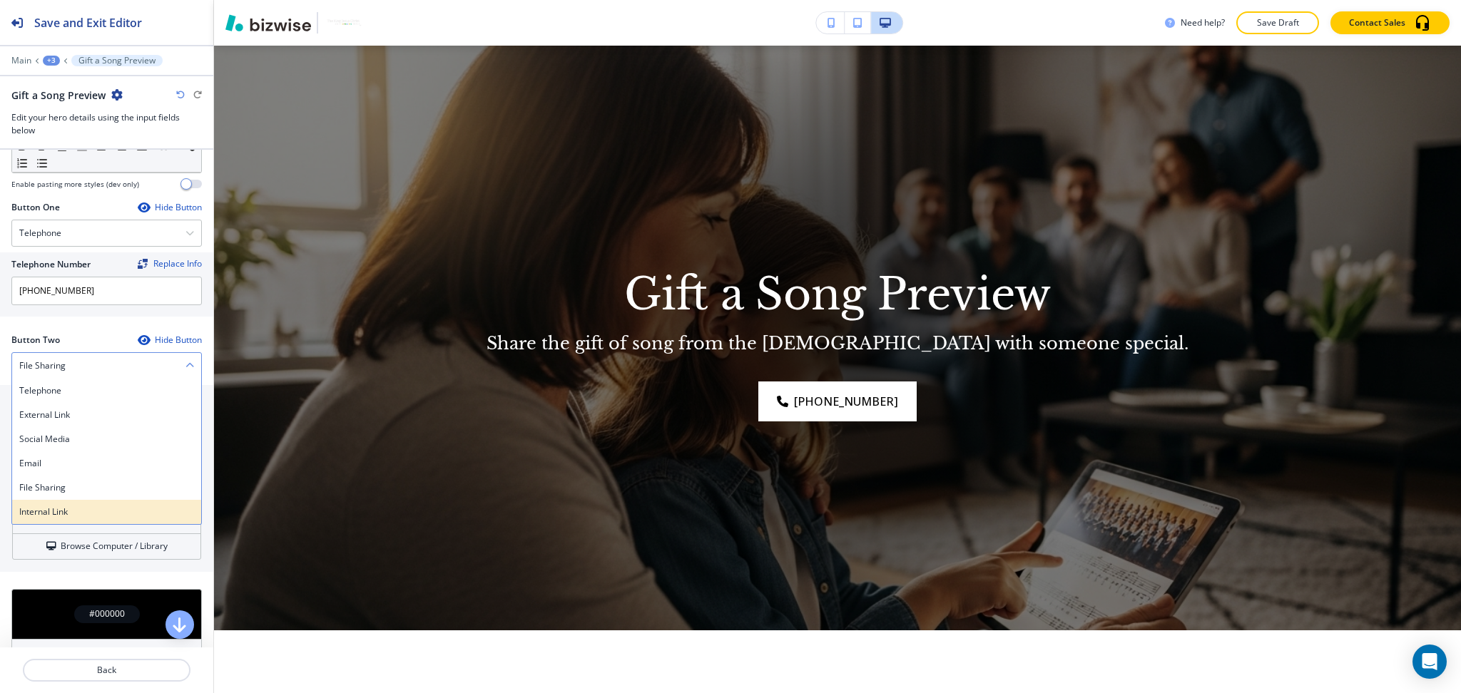
click at [67, 508] on h4 "Internal Link" at bounding box center [106, 512] width 175 height 13
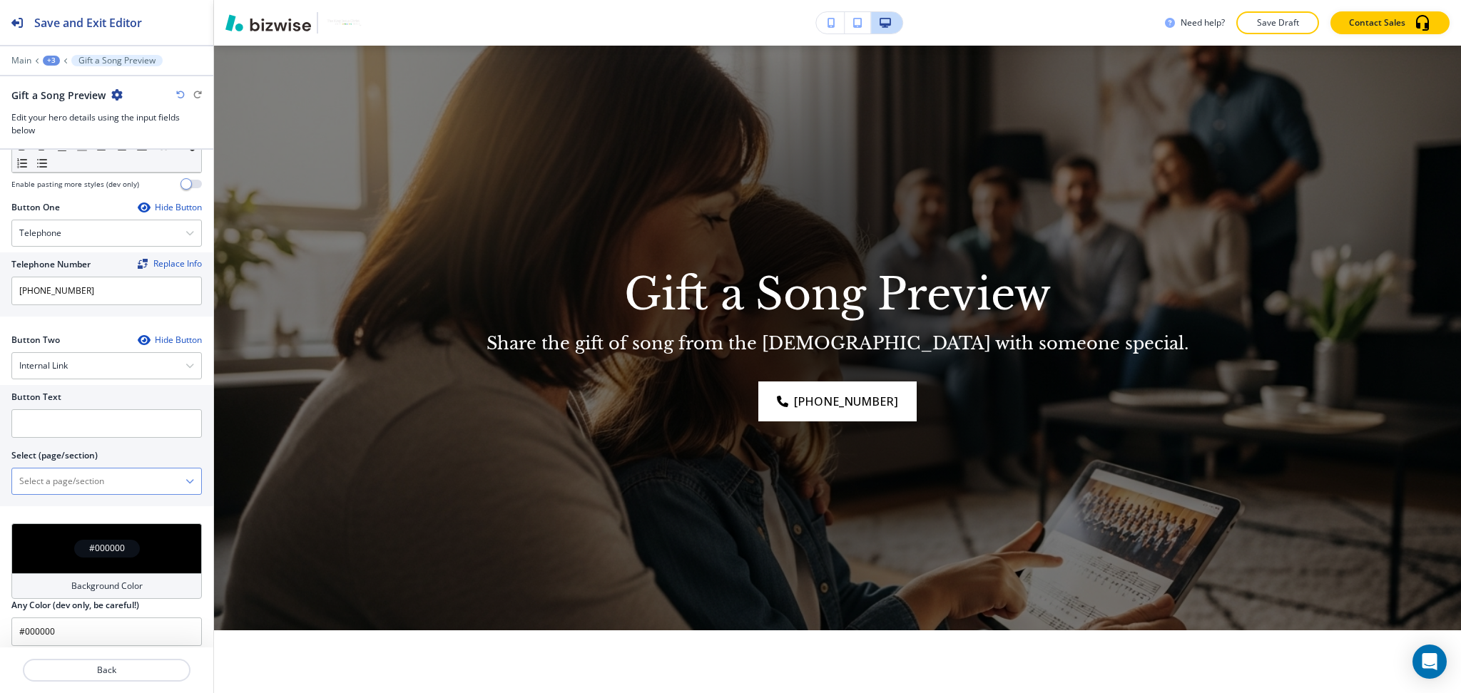
drag, startPoint x: 66, startPoint y: 478, endPoint x: 78, endPoint y: 469, distance: 14.7
click at [66, 478] on \(page\/section\) "Manual Input" at bounding box center [98, 481] width 173 height 24
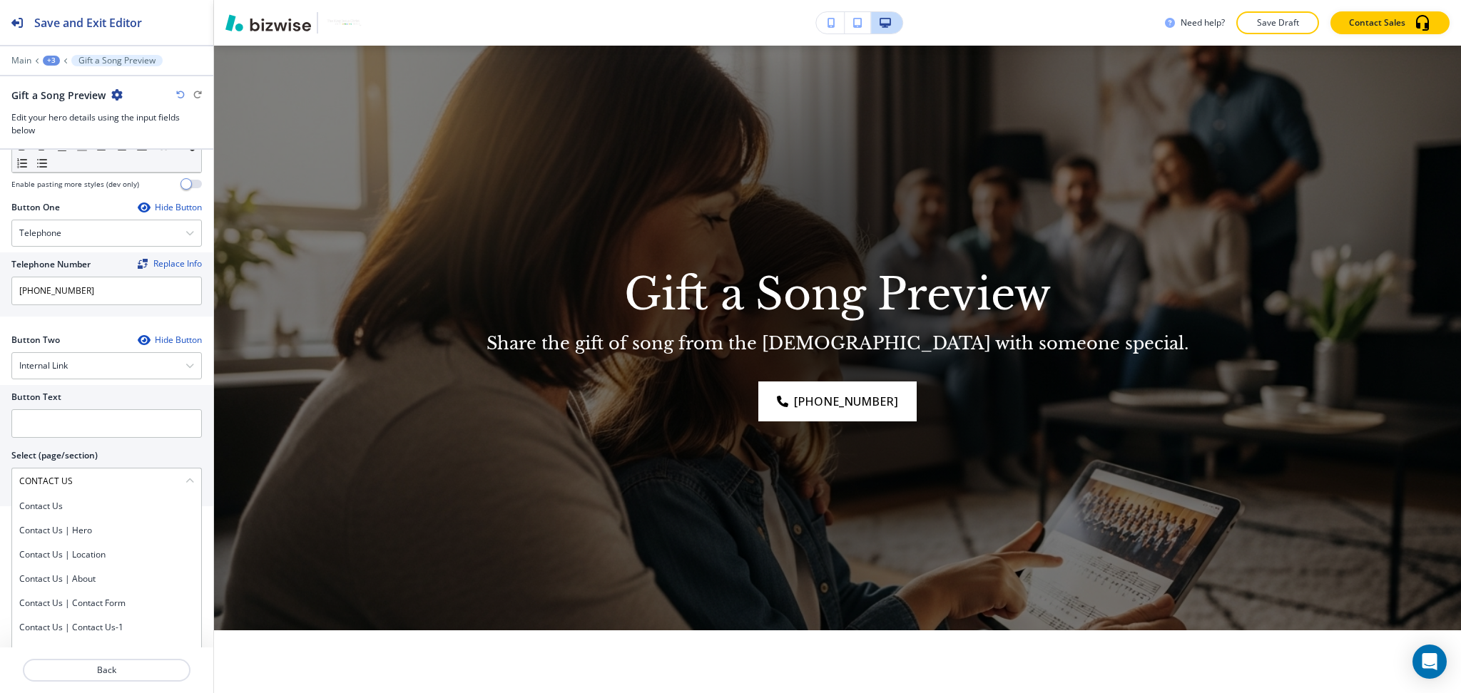
drag, startPoint x: 78, startPoint y: 483, endPoint x: 6, endPoint y: 481, distance: 72.8
click at [6, 481] on div "Button Text Select (page/section) CONTACT US Contact Us Contact Us | Hero Conta…" at bounding box center [106, 445] width 213 height 121
click at [42, 497] on div "Contact Us" at bounding box center [106, 506] width 189 height 24
type \(page\/section\) "Contact Us"
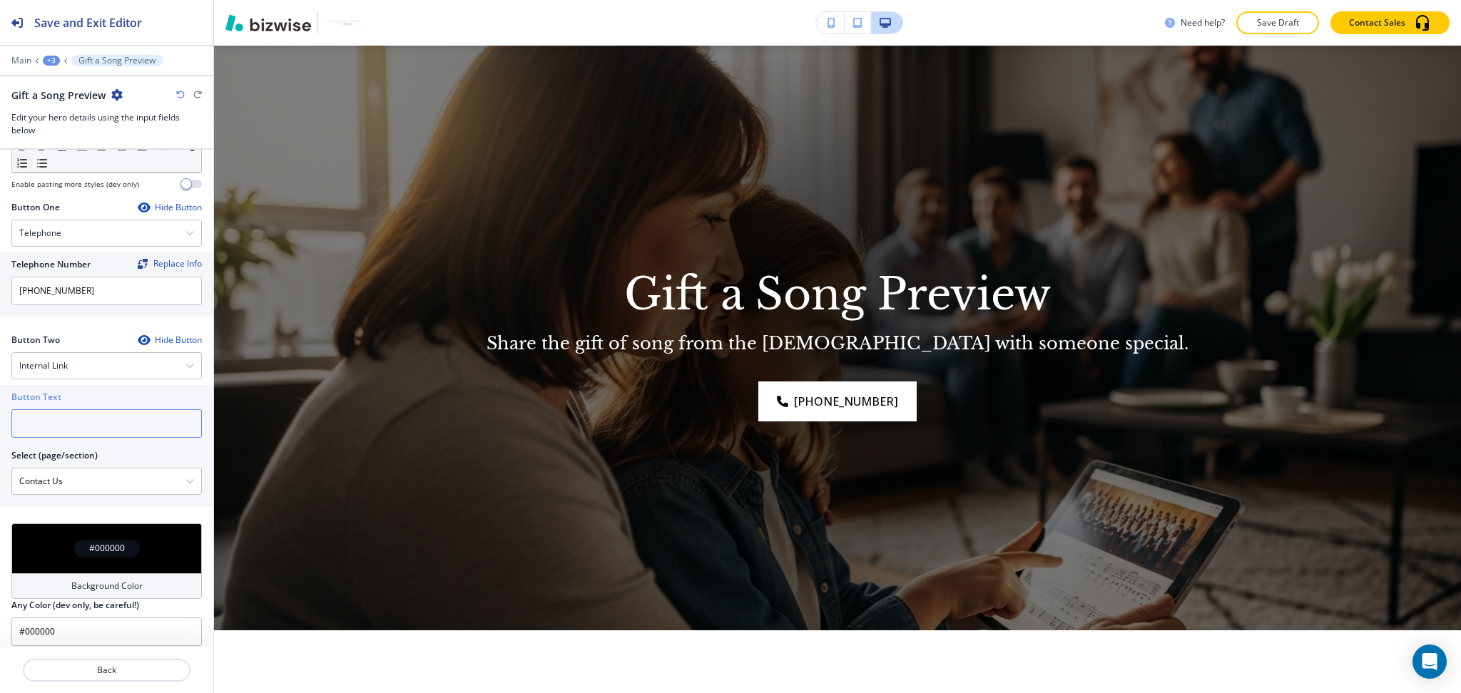
click at [49, 429] on input "text" at bounding box center [106, 423] width 190 height 29
paste input "CONTACT US"
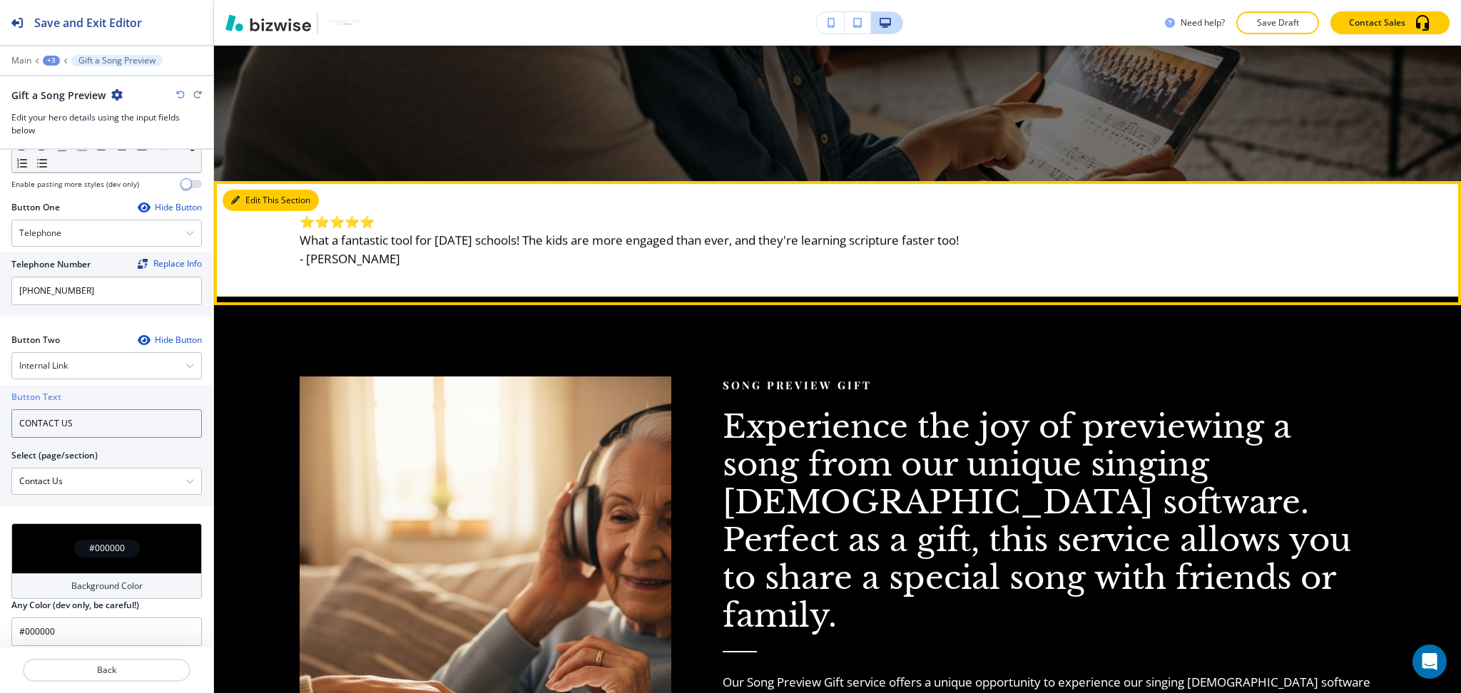
type input "CONTACT US"
click at [246, 194] on button "Edit This Section" at bounding box center [271, 200] width 96 height 21
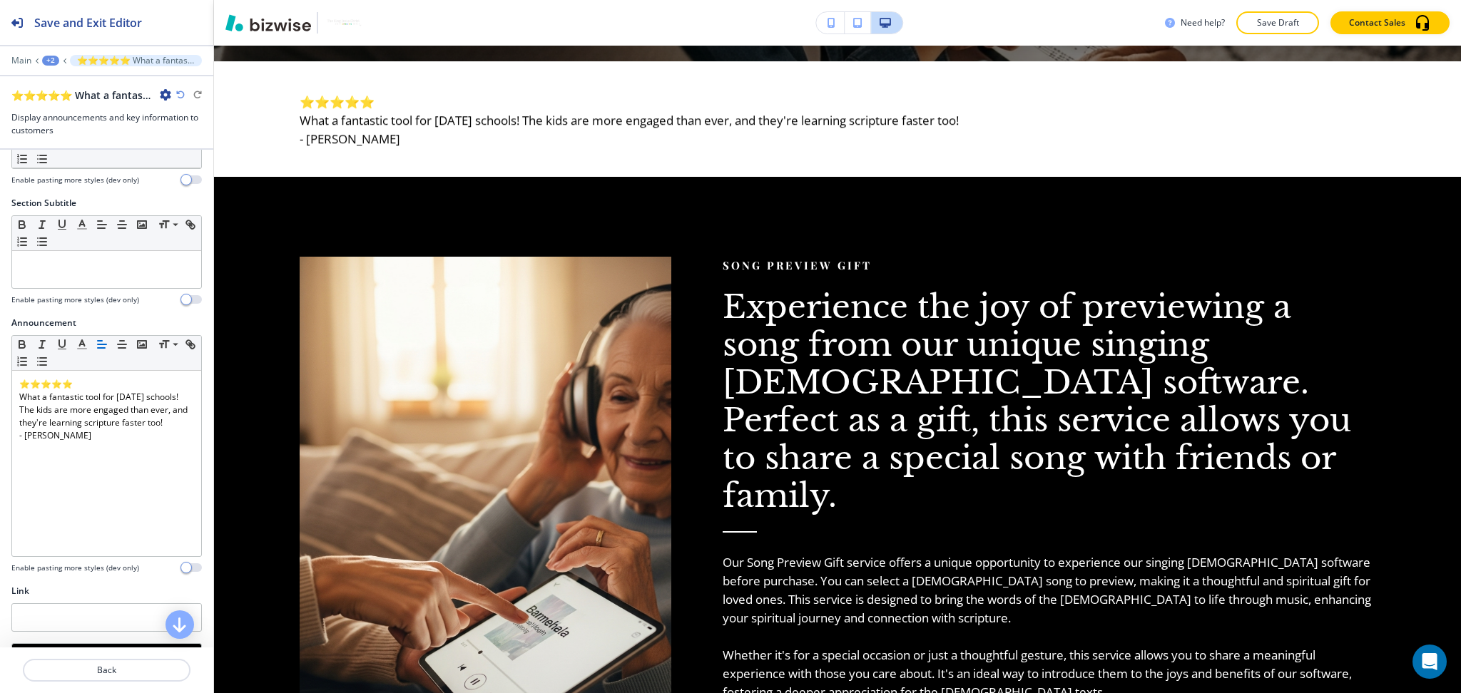
scroll to position [689, 0]
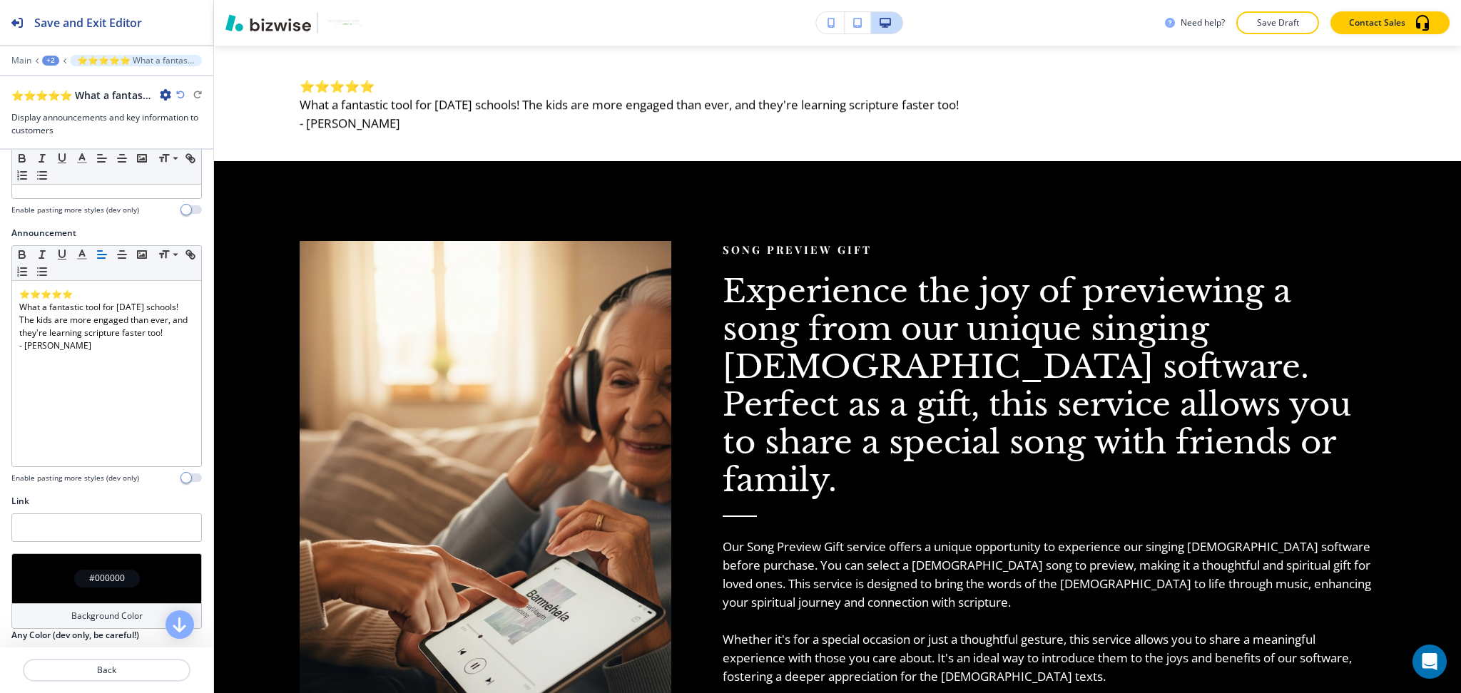
click at [123, 615] on h4 "Background Color" at bounding box center [106, 616] width 71 height 13
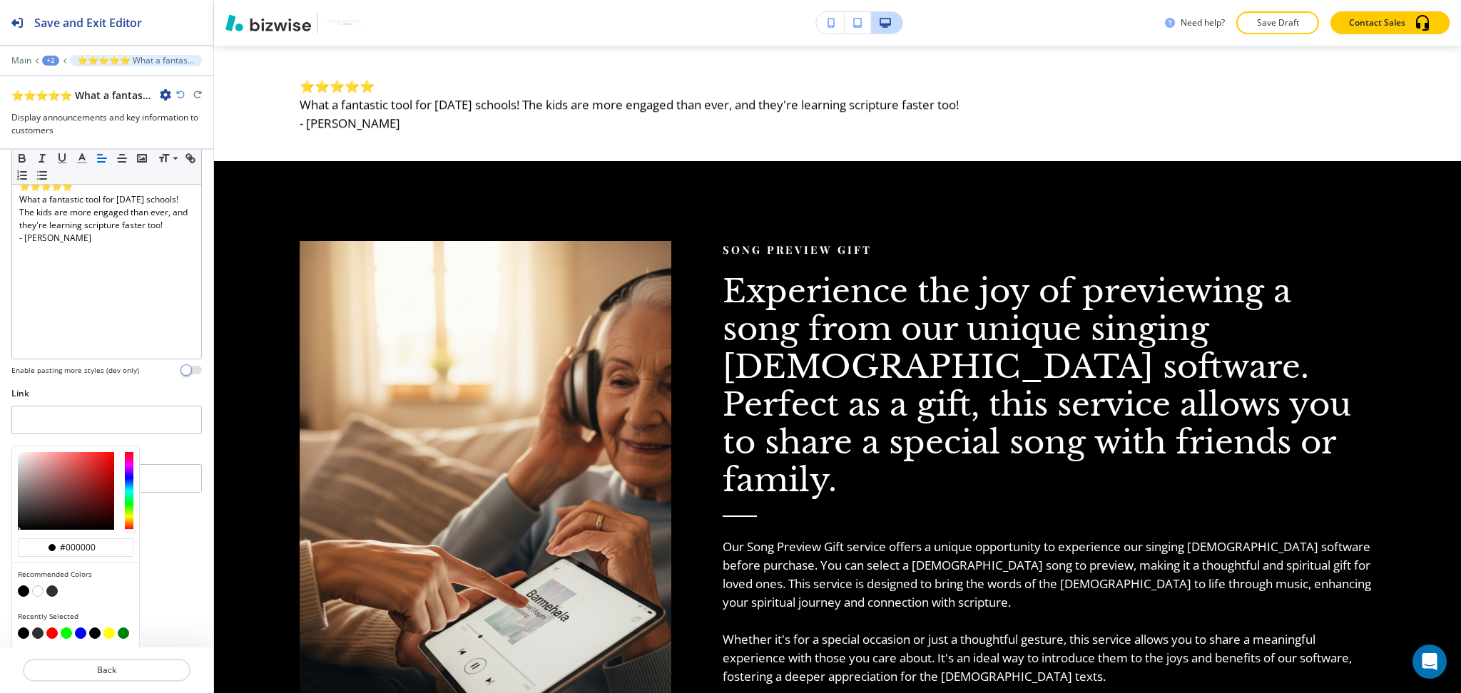
click at [53, 592] on button "button" at bounding box center [51, 591] width 11 height 11
type input "#2f2f2f"
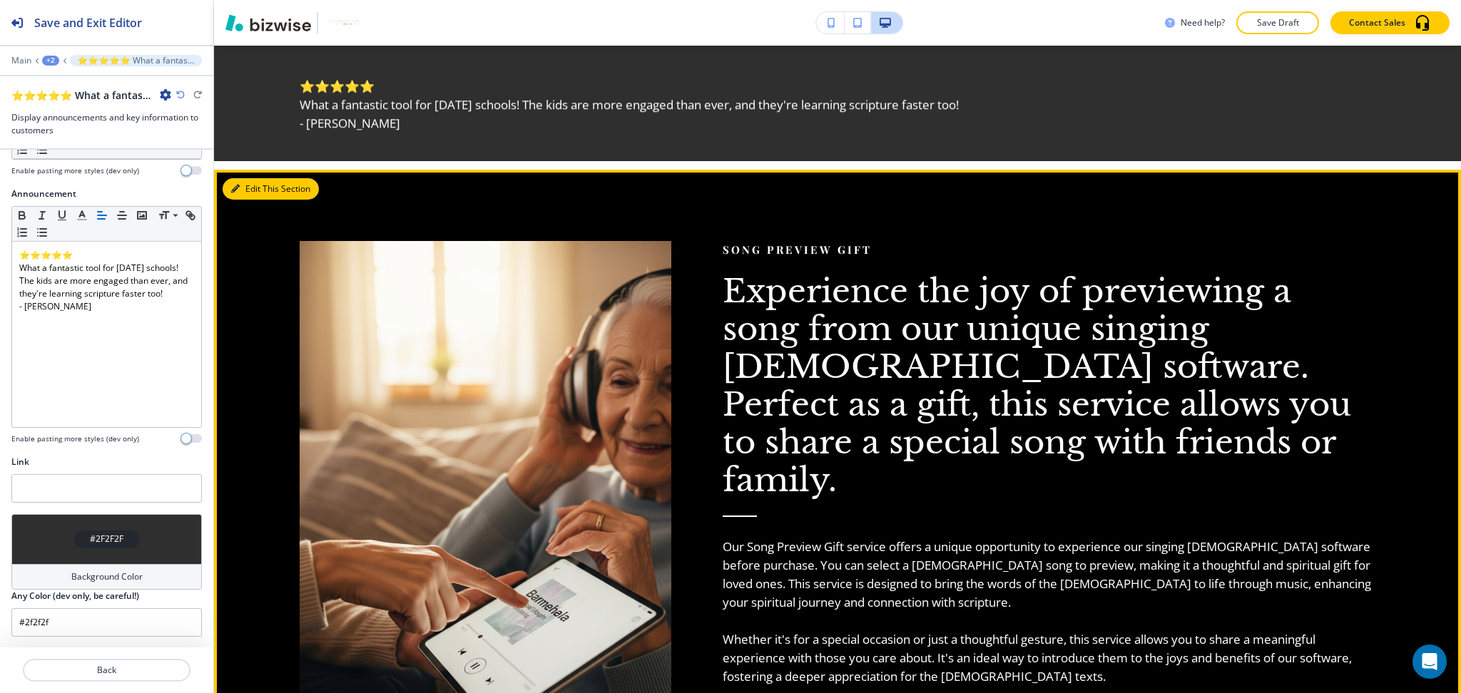
click at [247, 185] on button "Edit This Section" at bounding box center [271, 188] width 96 height 21
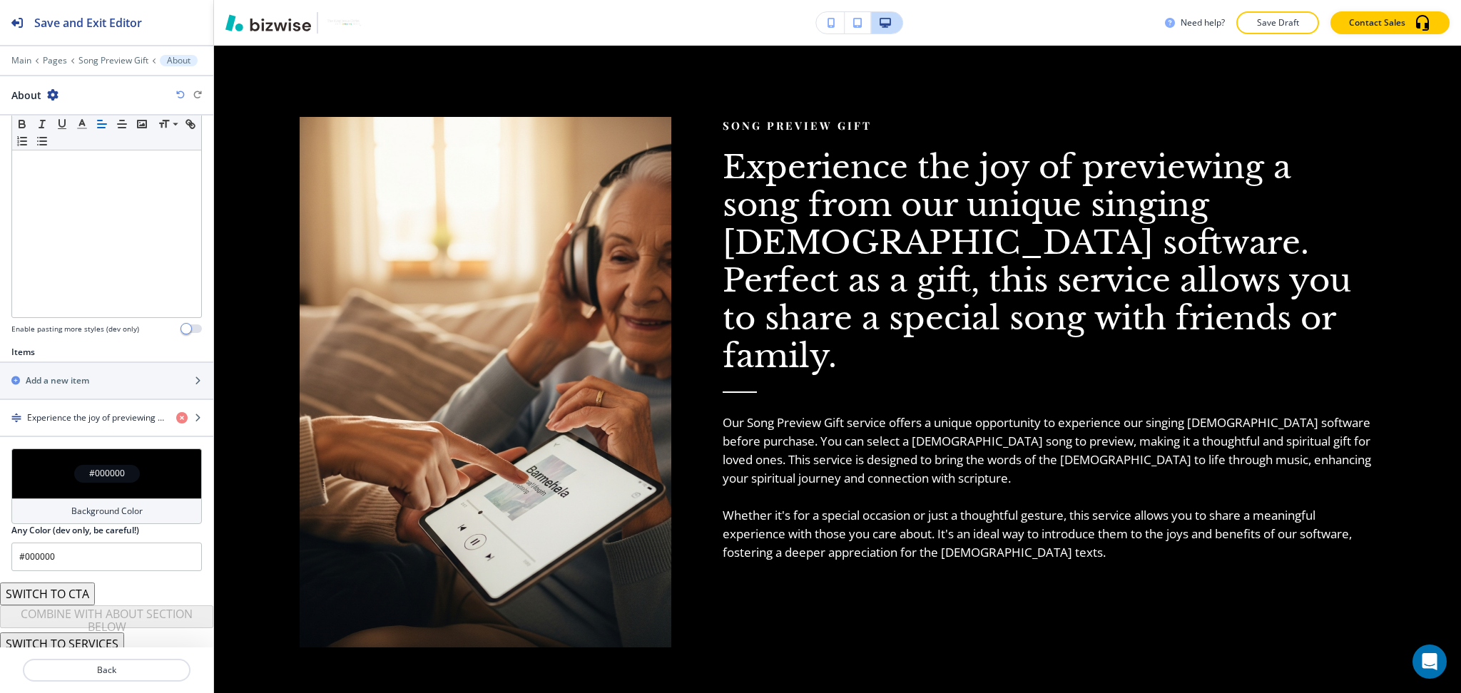
scroll to position [287, 0]
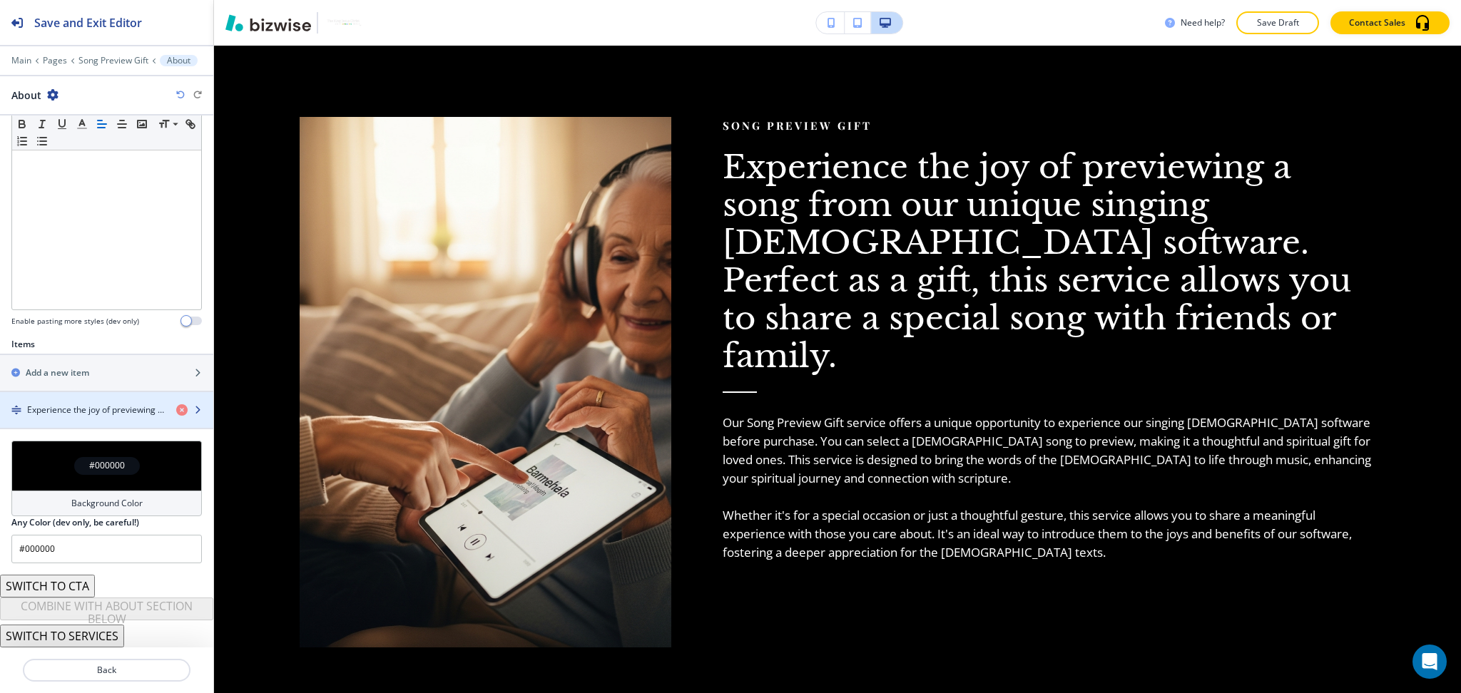
click at [59, 417] on div "button" at bounding box center [106, 421] width 213 height 11
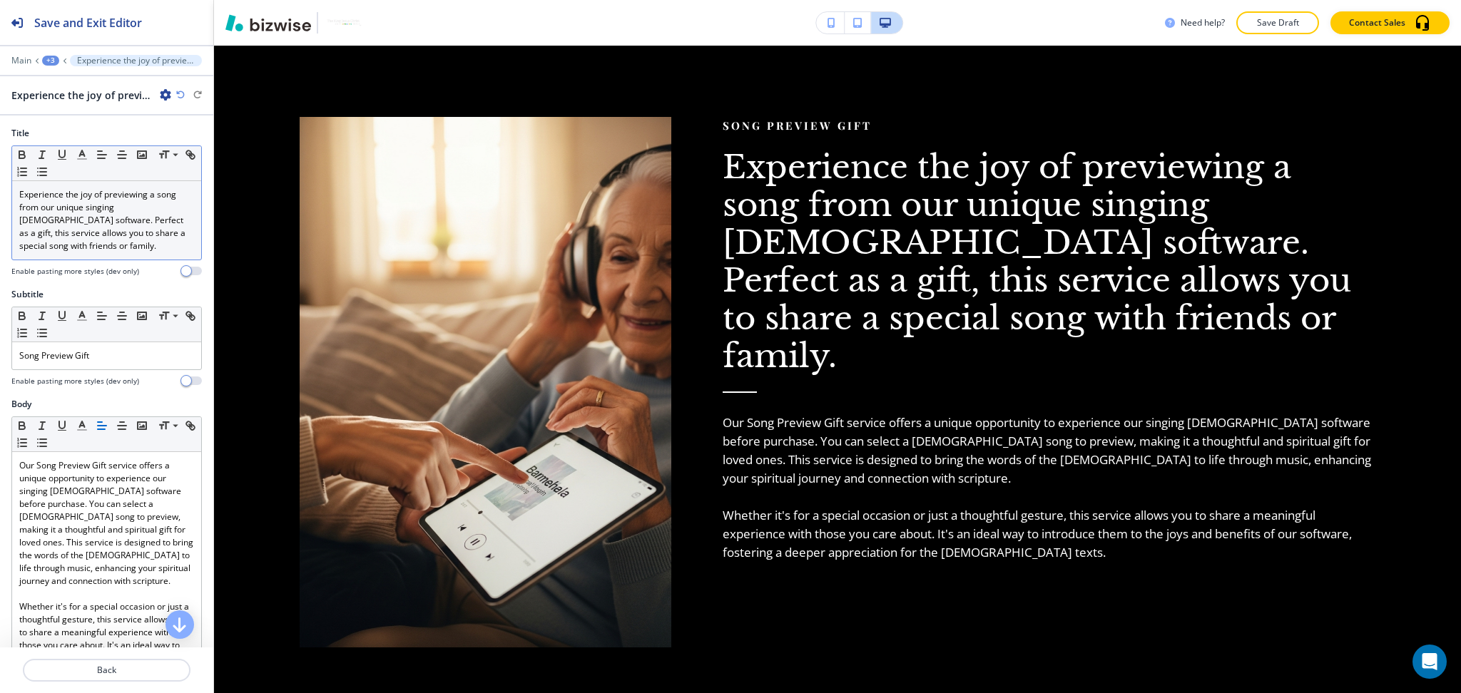
click at [72, 231] on p "Experience the joy of previewing a song from our unique singing Bible software.…" at bounding box center [106, 220] width 175 height 64
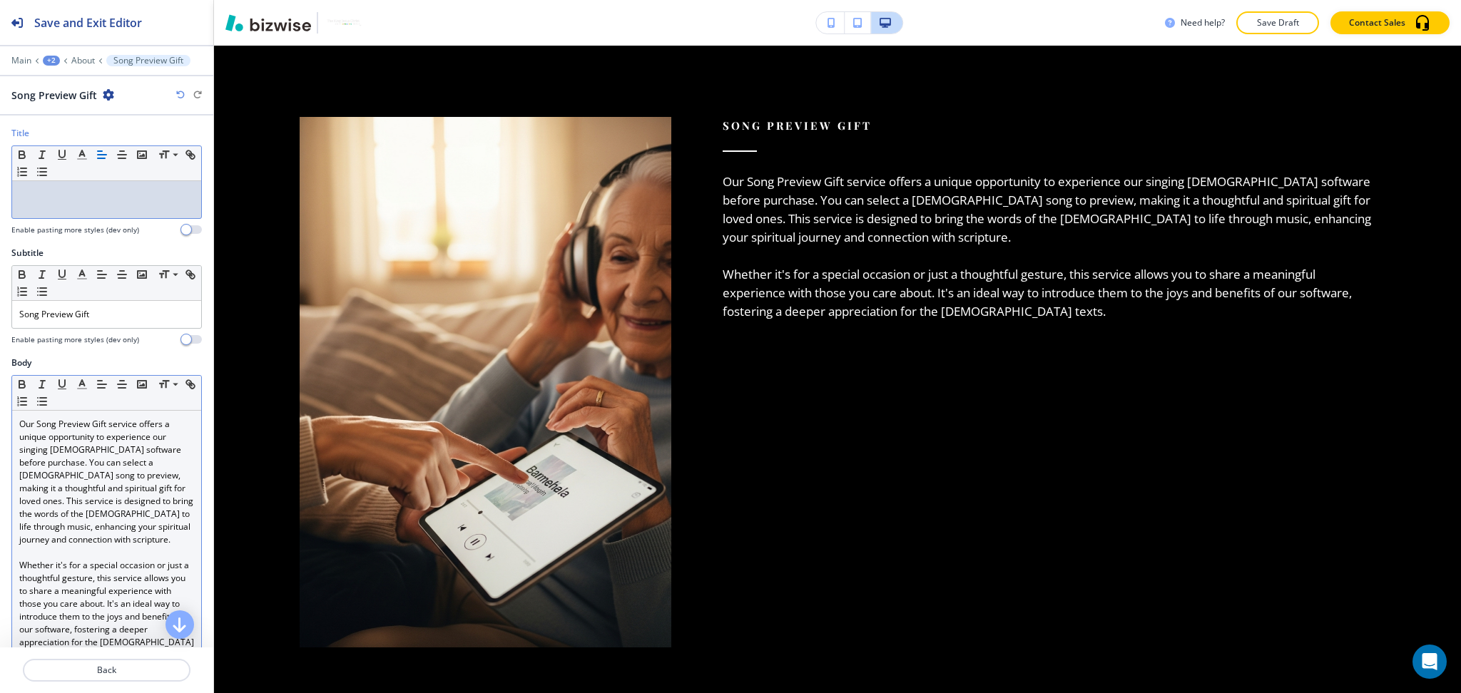
click at [17, 423] on div "Our Song Preview Gift service offers a unique opportunity to experience our sin…" at bounding box center [106, 540] width 189 height 258
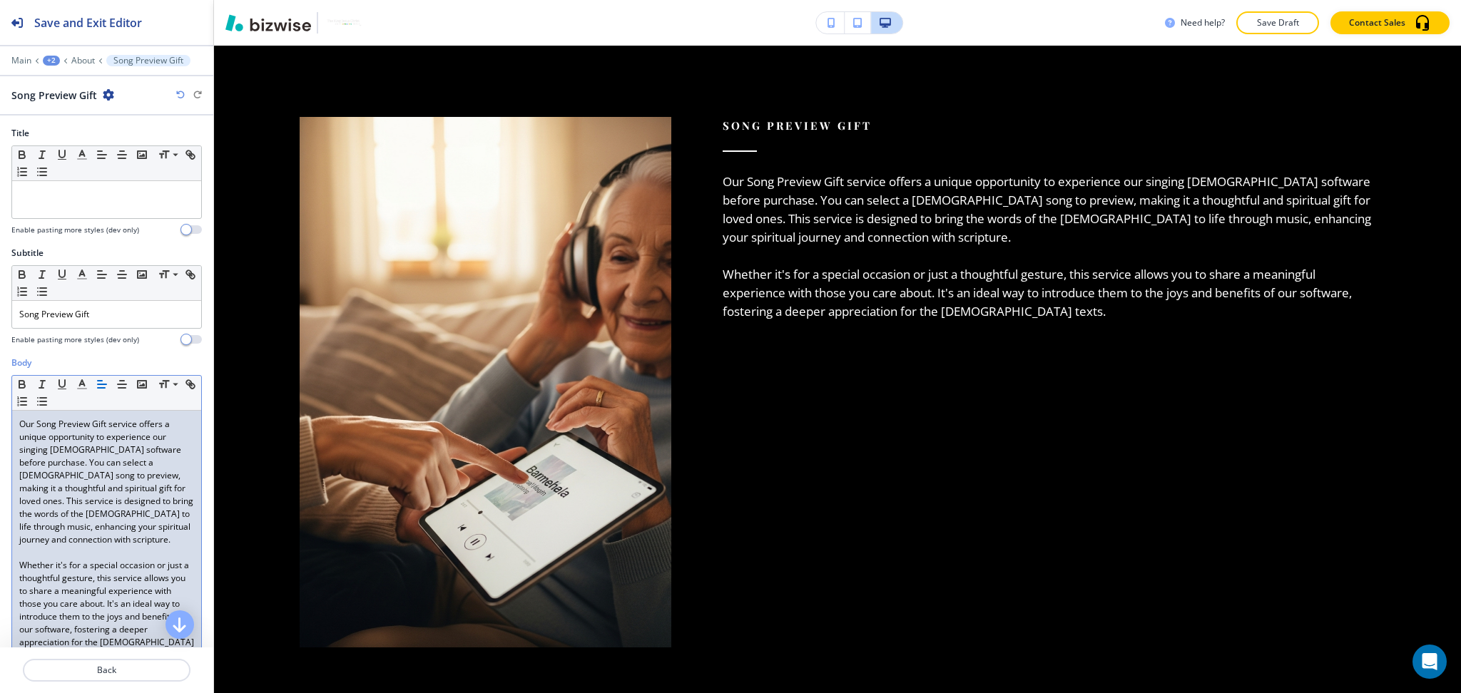
paste div
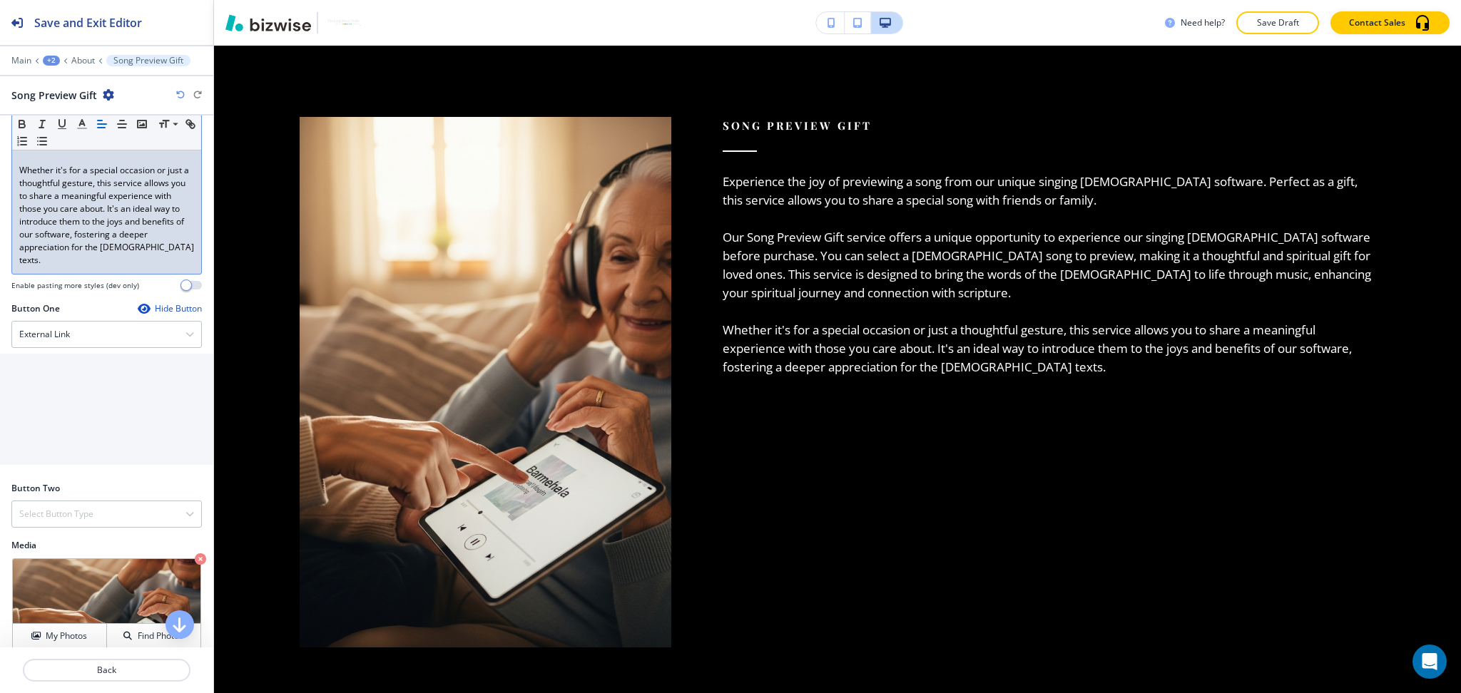
scroll to position [475, 0]
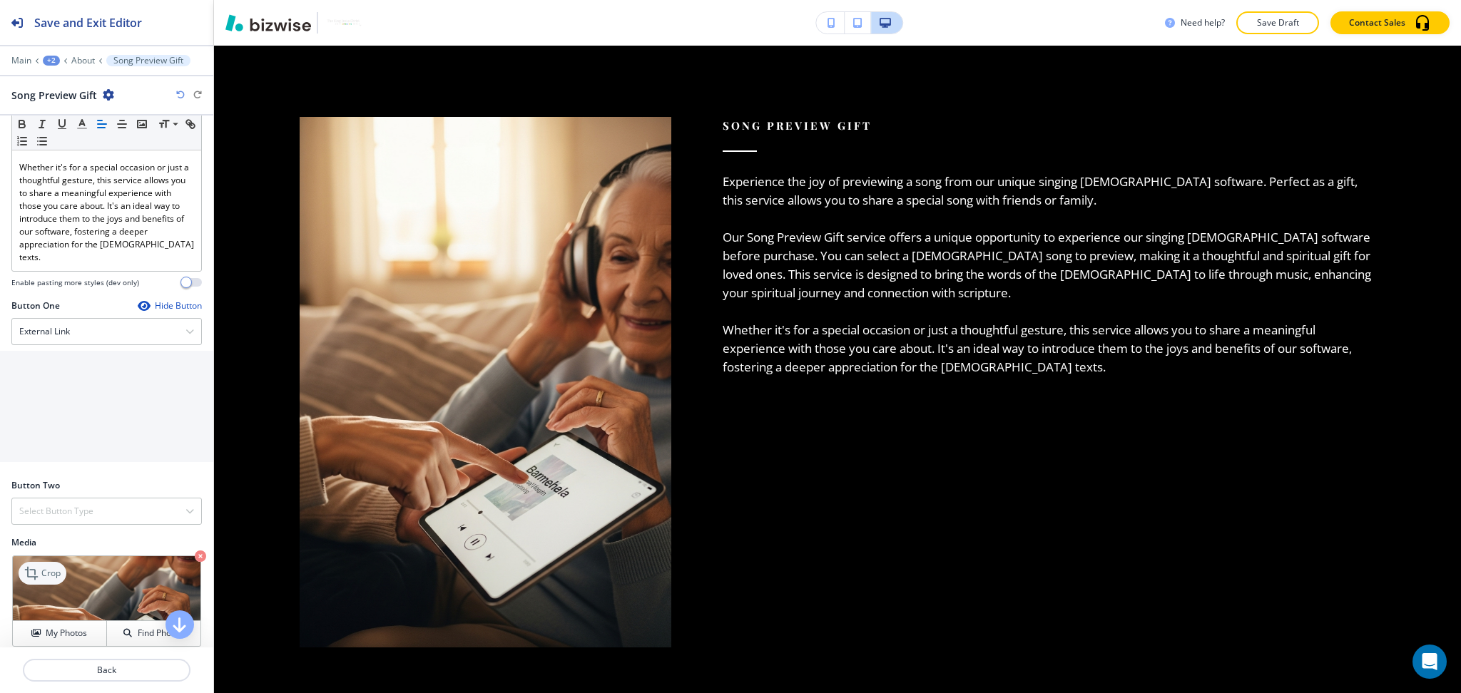
click at [41, 571] on p "Crop" at bounding box center [50, 573] width 19 height 13
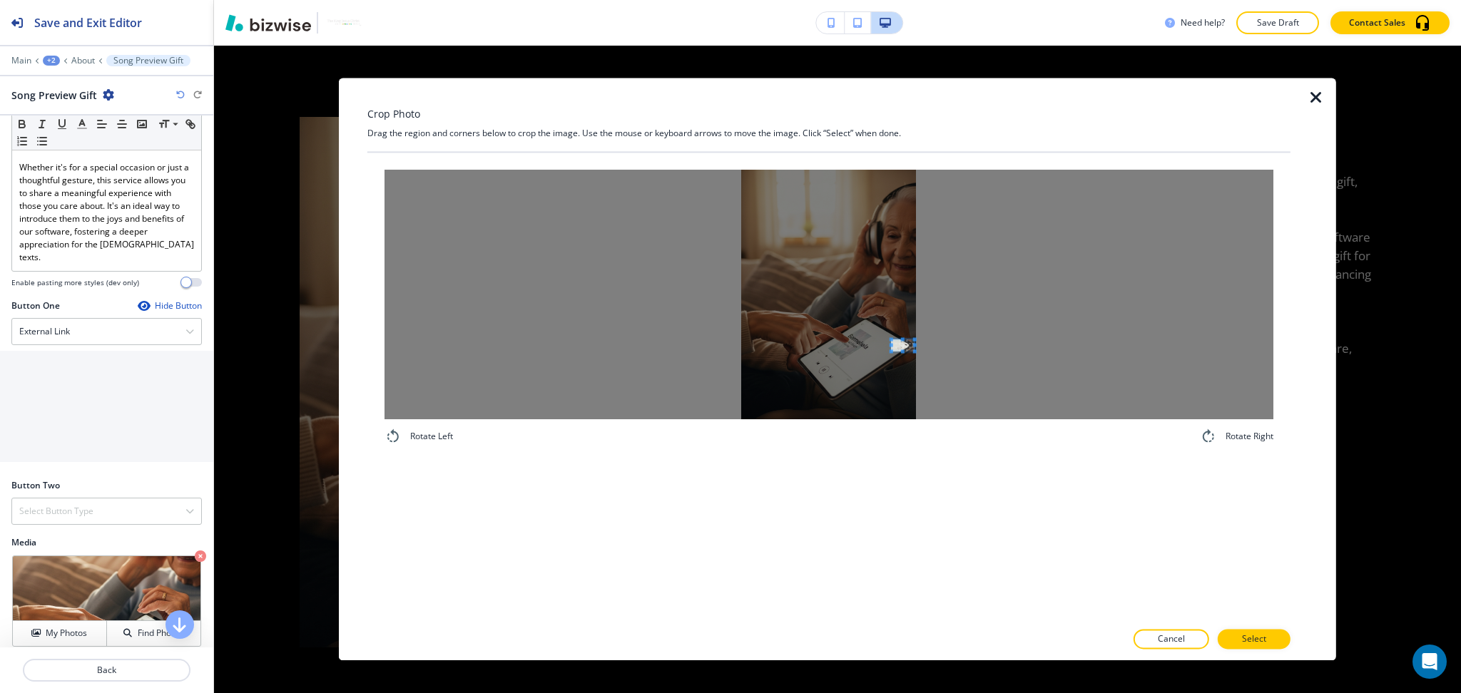
click at [884, 342] on div at bounding box center [828, 295] width 889 height 250
click at [744, 193] on div at bounding box center [828, 295] width 889 height 250
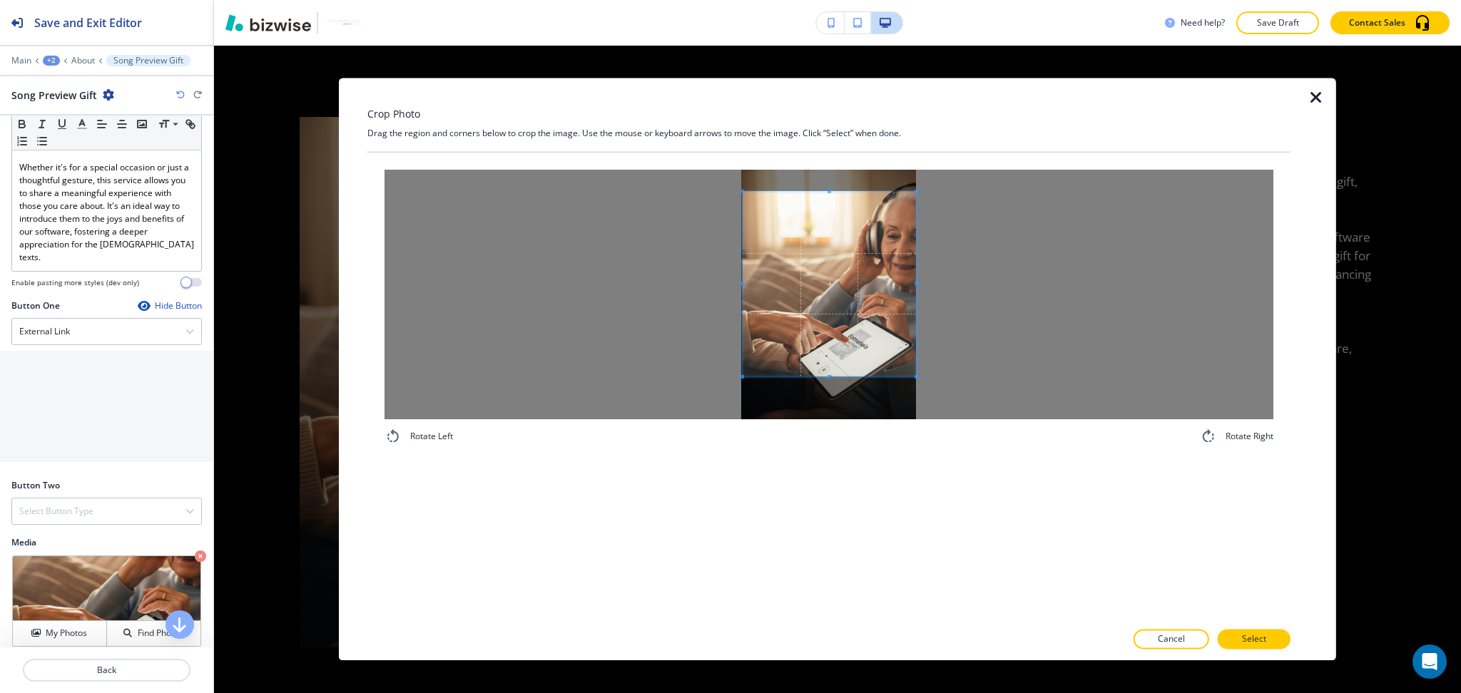
click at [1139, 372] on div at bounding box center [828, 295] width 889 height 250
click at [1270, 640] on button "Select" at bounding box center [1253, 640] width 73 height 20
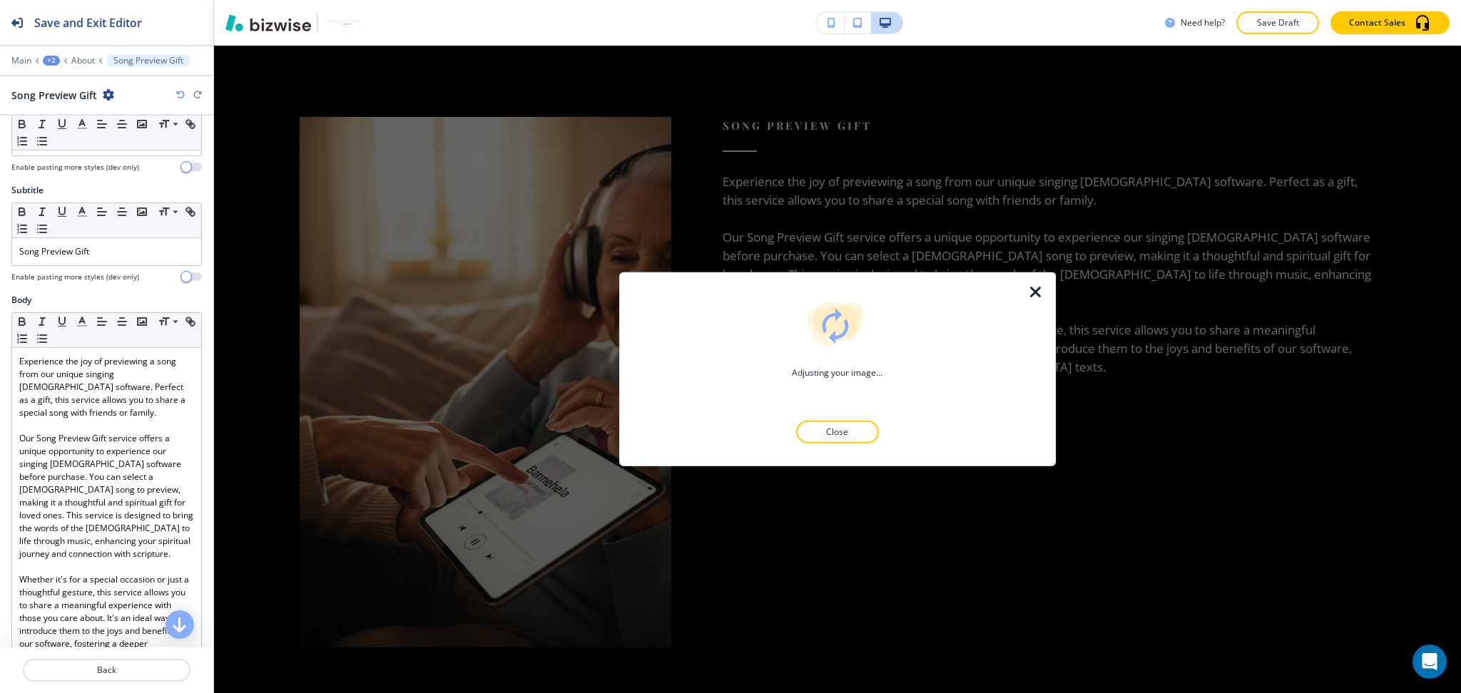
scroll to position [0, 0]
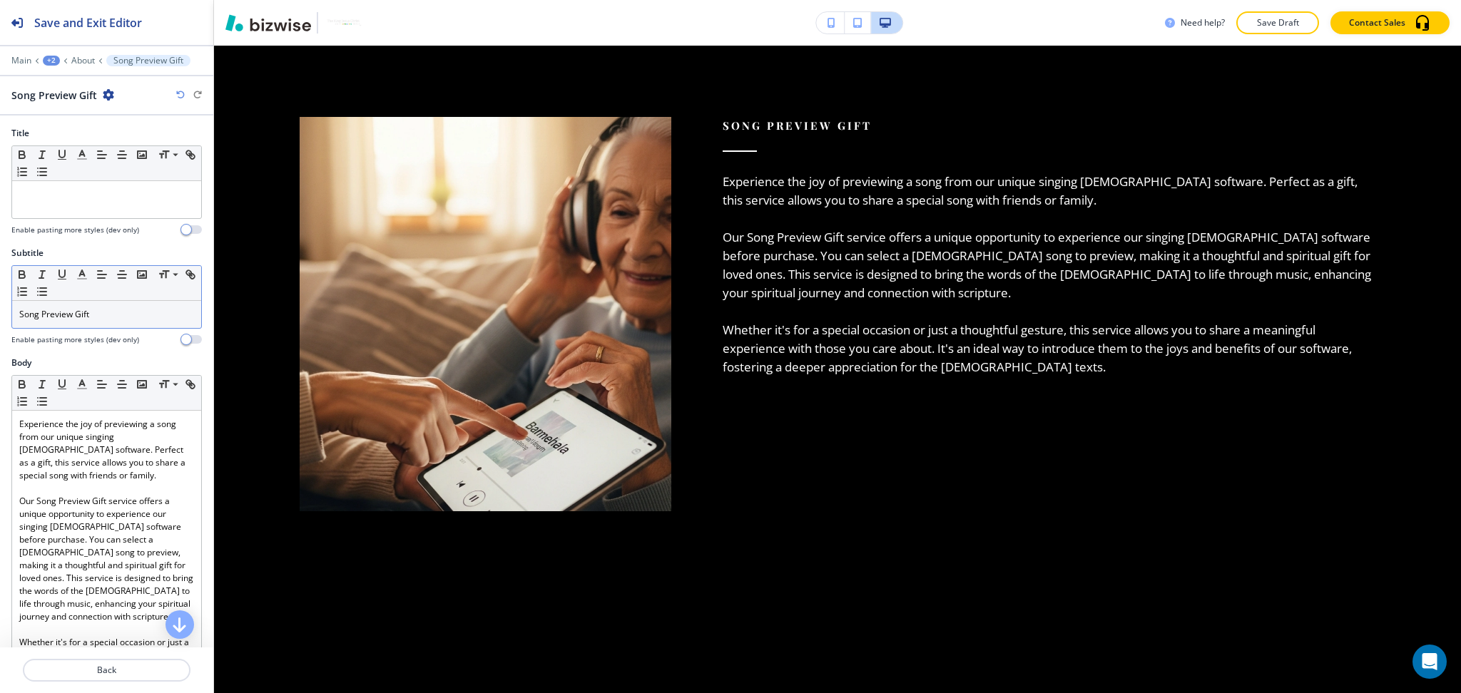
click at [101, 314] on p "Song Preview Gift" at bounding box center [106, 314] width 175 height 13
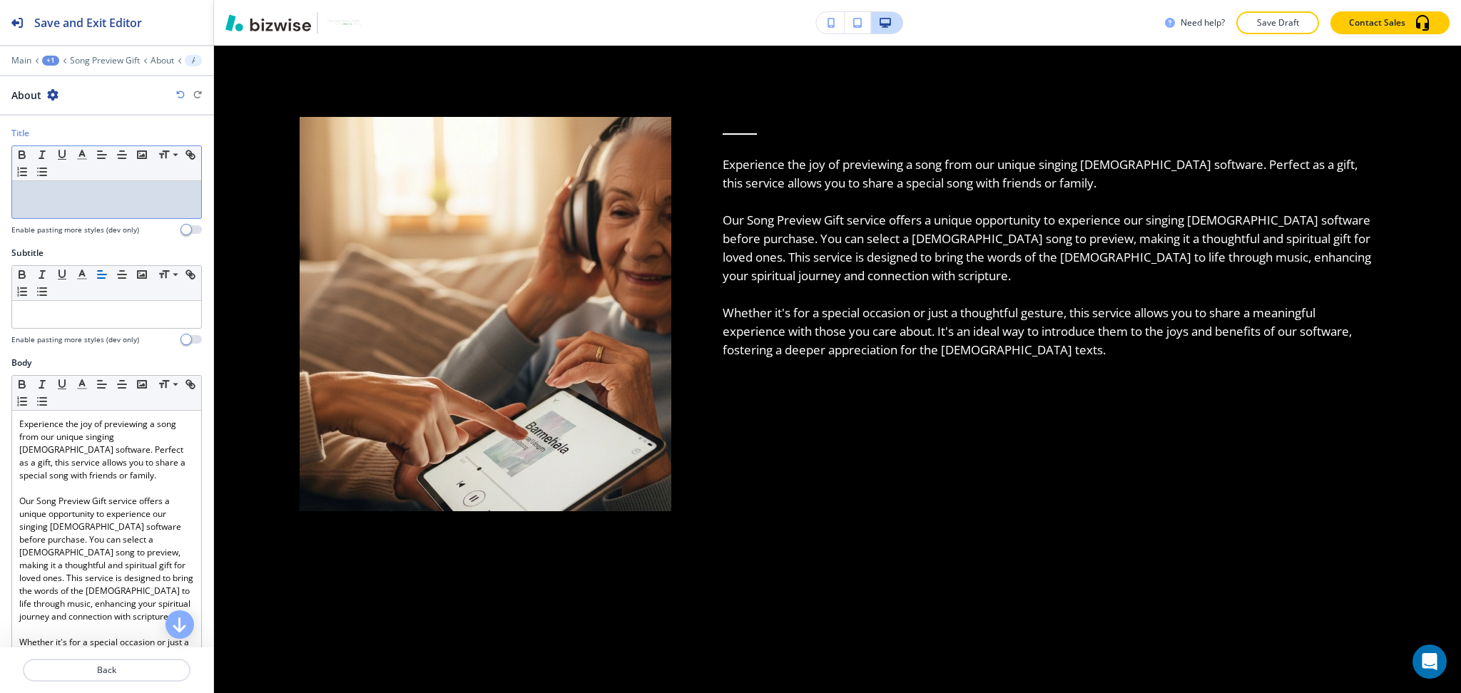
paste div
click at [106, 191] on p at bounding box center [106, 194] width 175 height 13
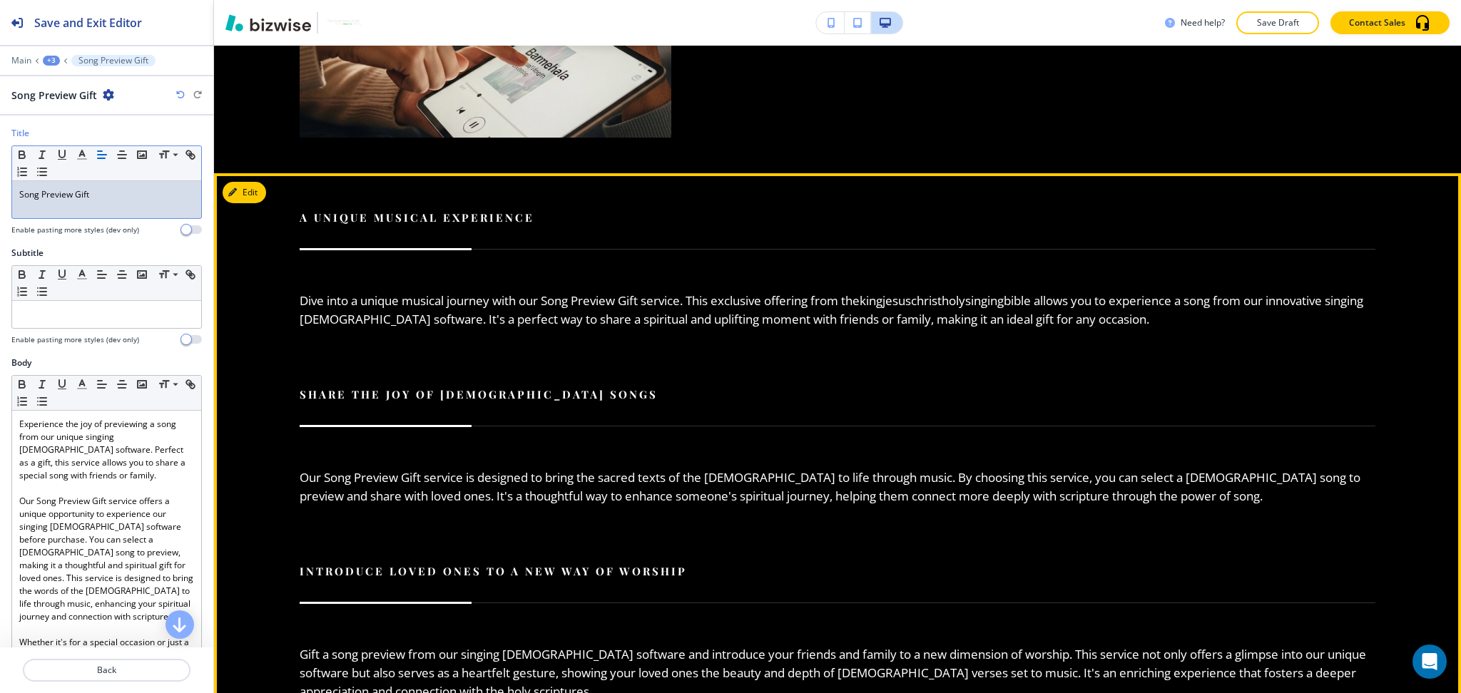
scroll to position [1187, 0]
click at [245, 192] on button "Edit This Section" at bounding box center [271, 191] width 96 height 21
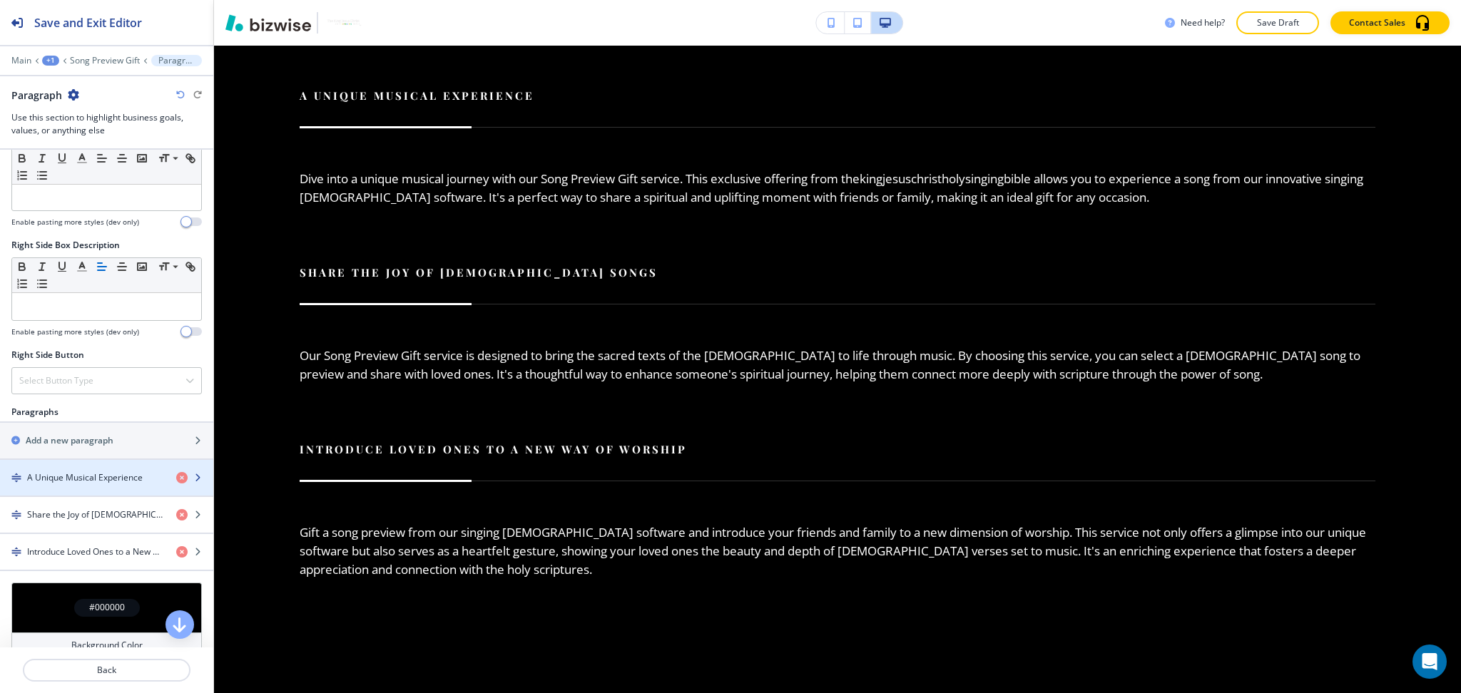
scroll to position [771, 0]
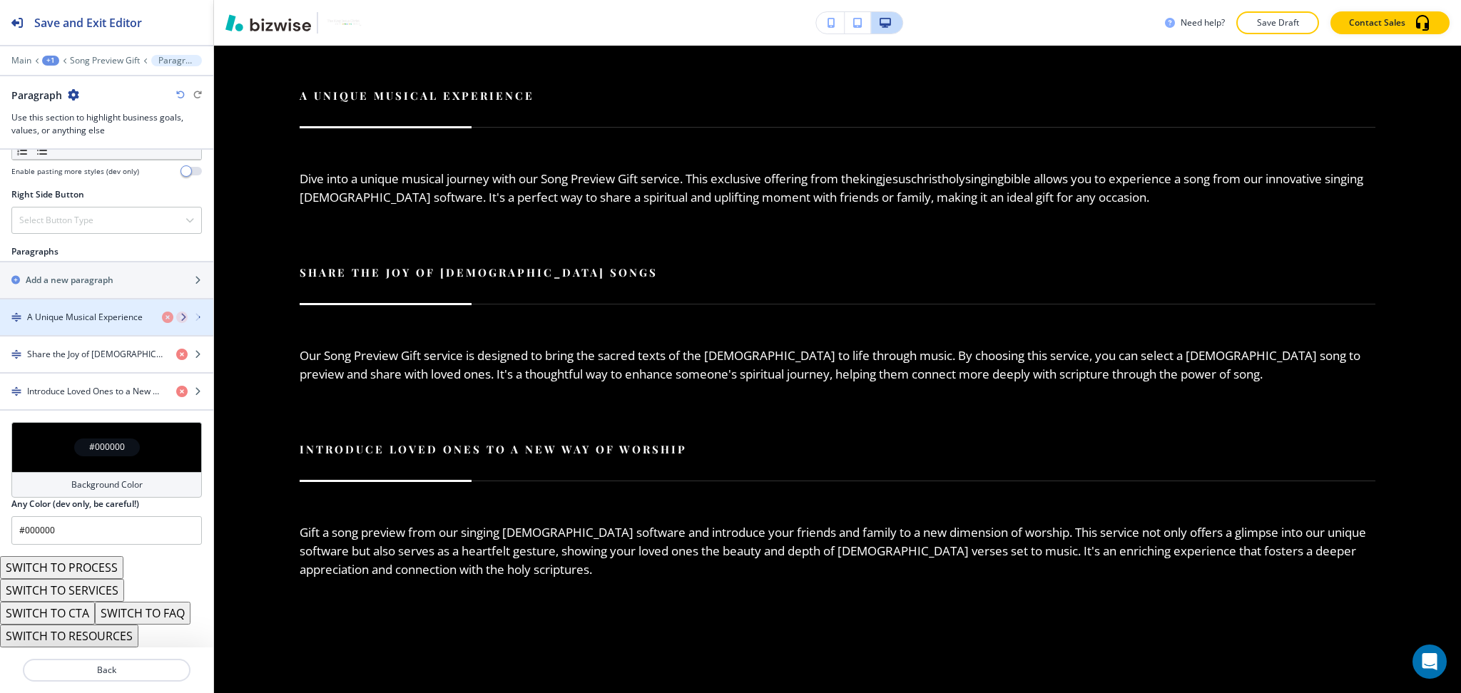
click at [83, 322] on div "A Unique Musical Experience" at bounding box center [106, 318] width 213 height 36
click at [101, 317] on h4 "A Unique Musical Experience" at bounding box center [85, 317] width 116 height 13
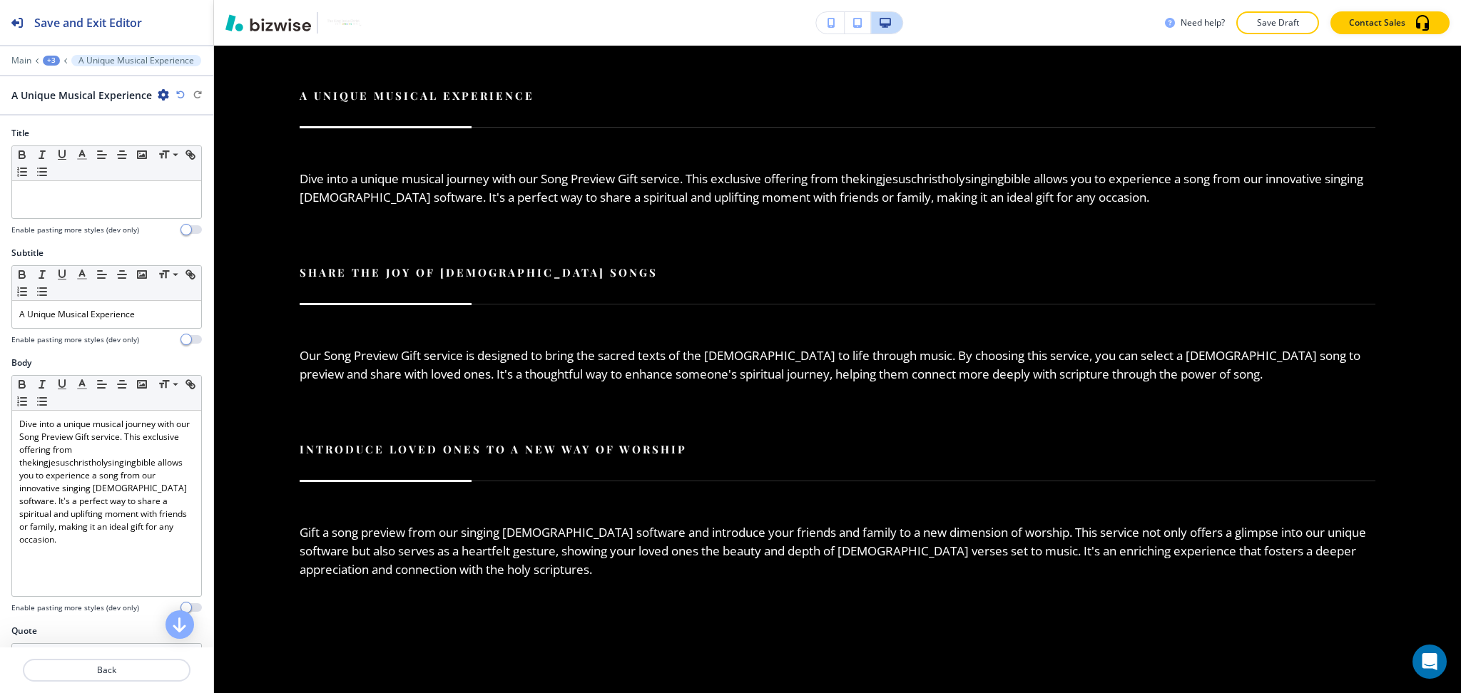
scroll to position [1344, 0]
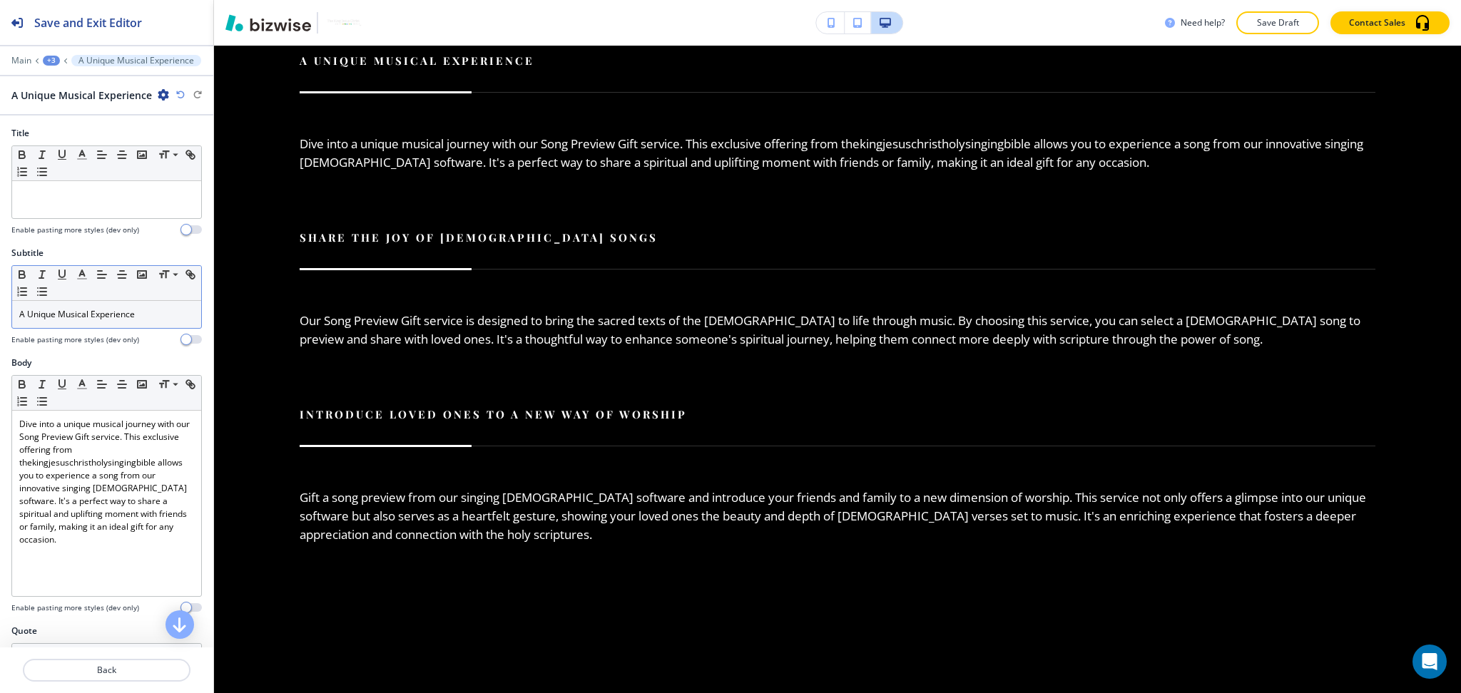
click at [110, 317] on p "A Unique Musical Experience" at bounding box center [106, 314] width 175 height 13
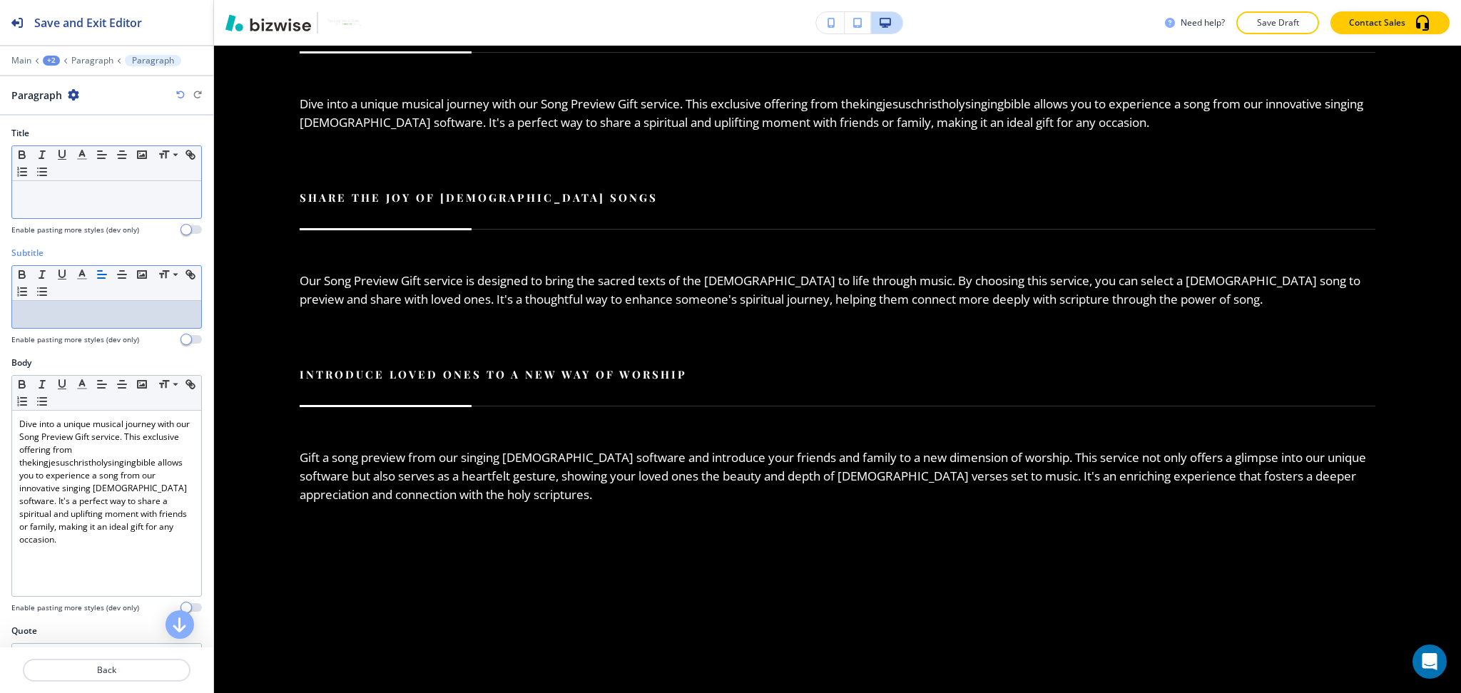
click at [101, 187] on div at bounding box center [106, 199] width 189 height 37
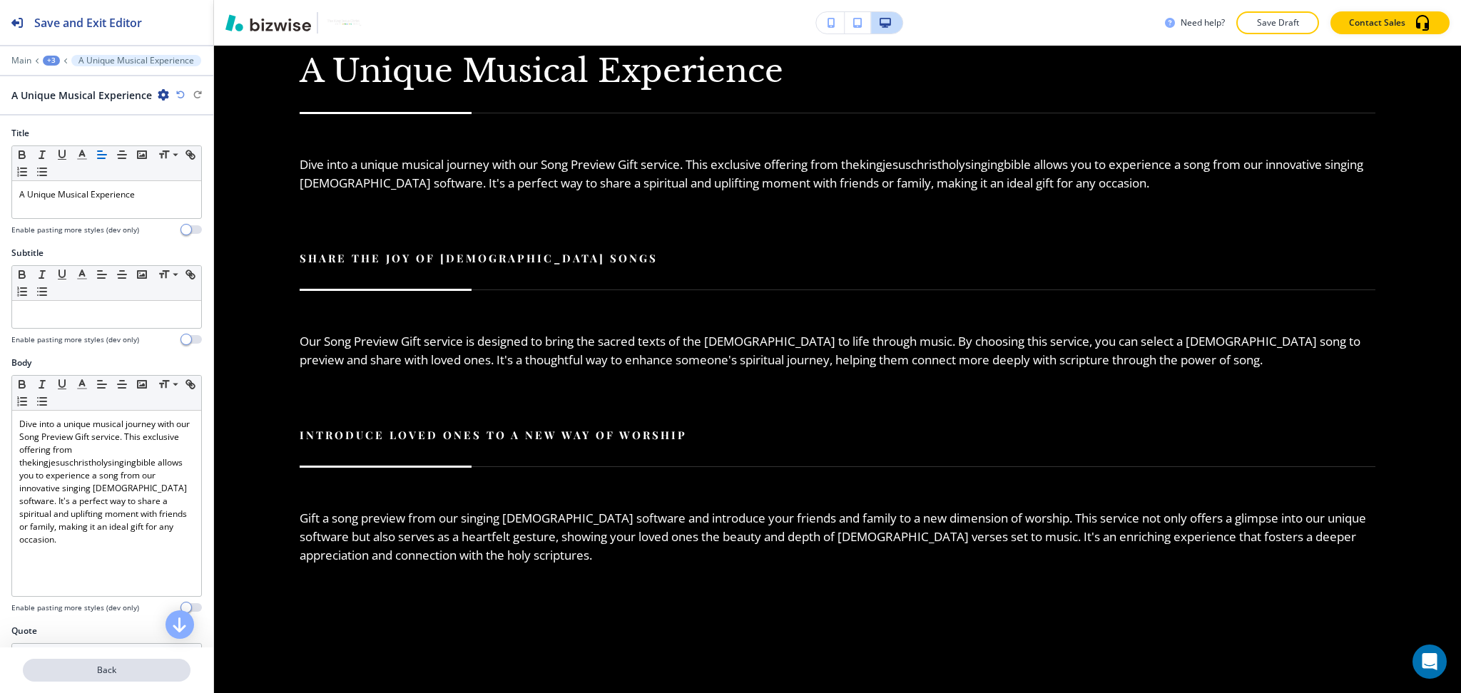
click at [96, 668] on p "Back" at bounding box center [106, 670] width 165 height 13
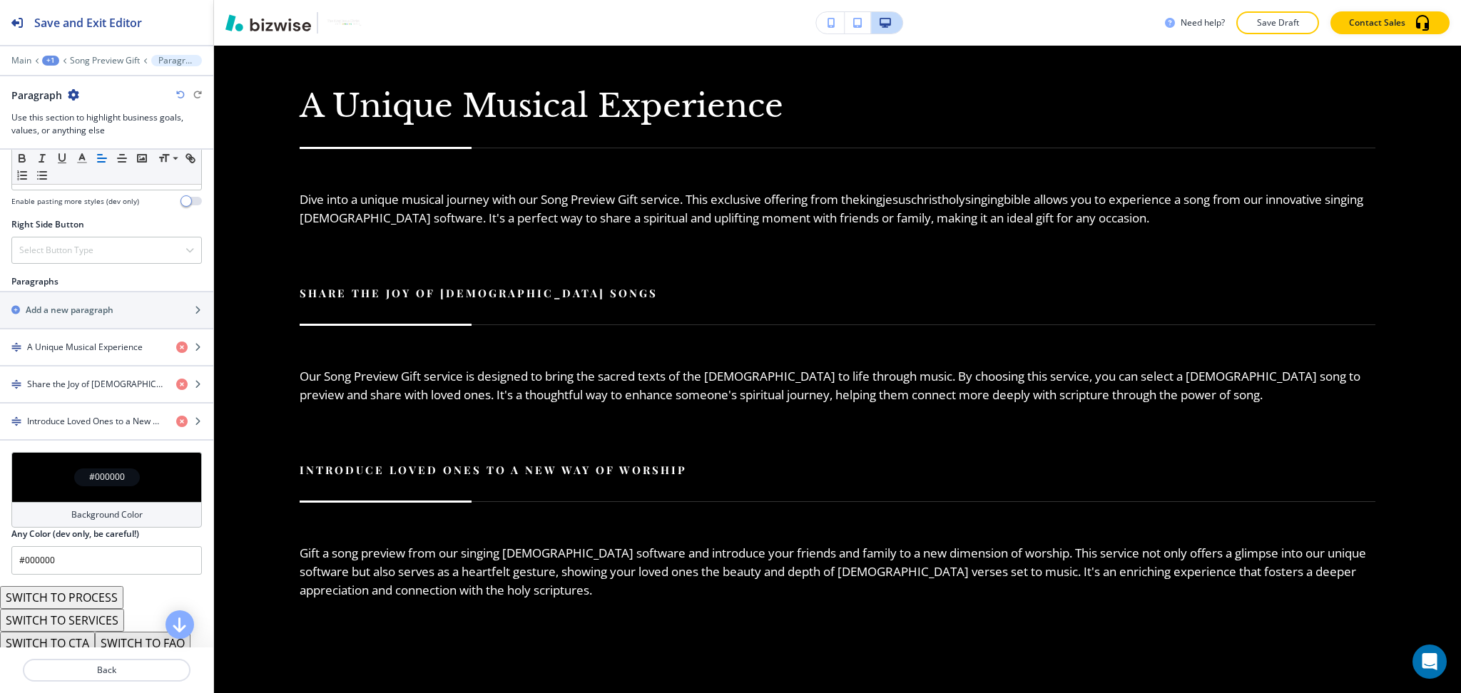
scroll to position [771, 0]
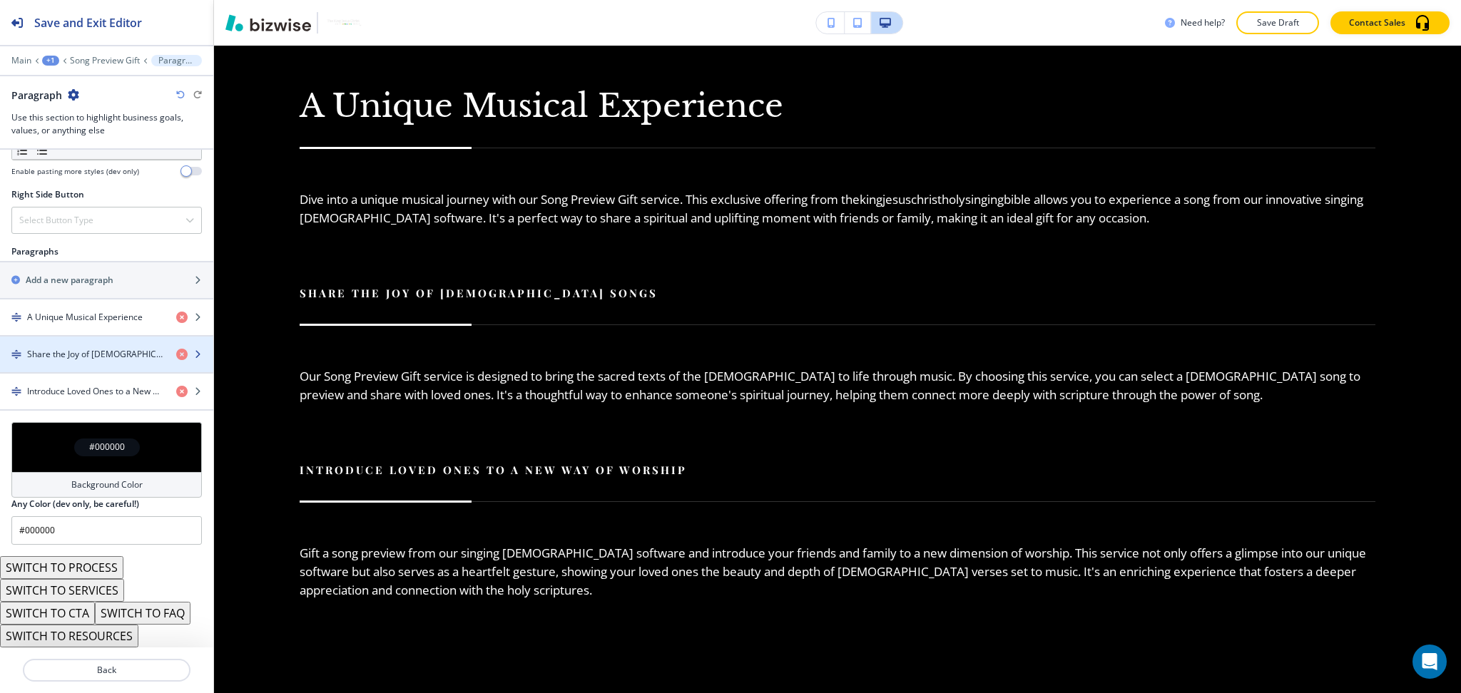
click at [51, 343] on div "button" at bounding box center [106, 342] width 213 height 11
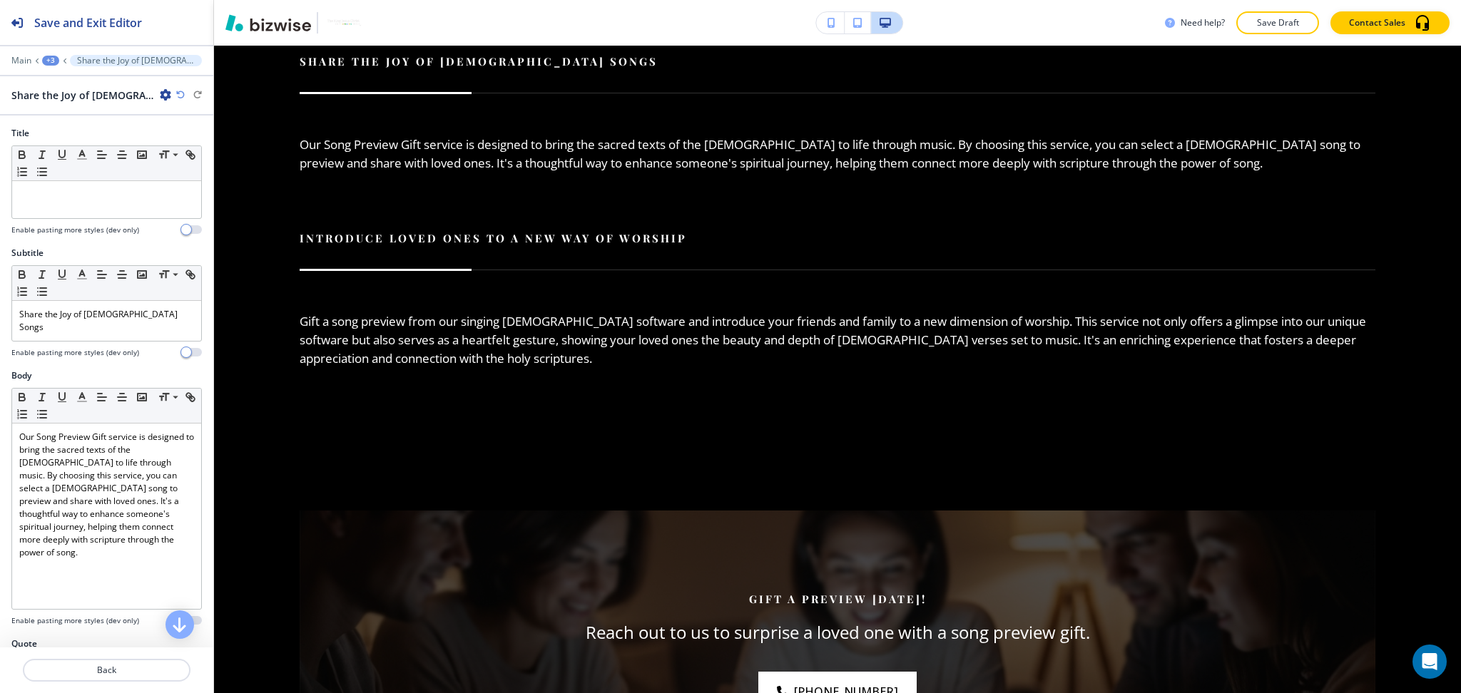
scroll to position [1542, 0]
click at [103, 309] on div "Share the Joy of Biblical Songs" at bounding box center [106, 321] width 189 height 40
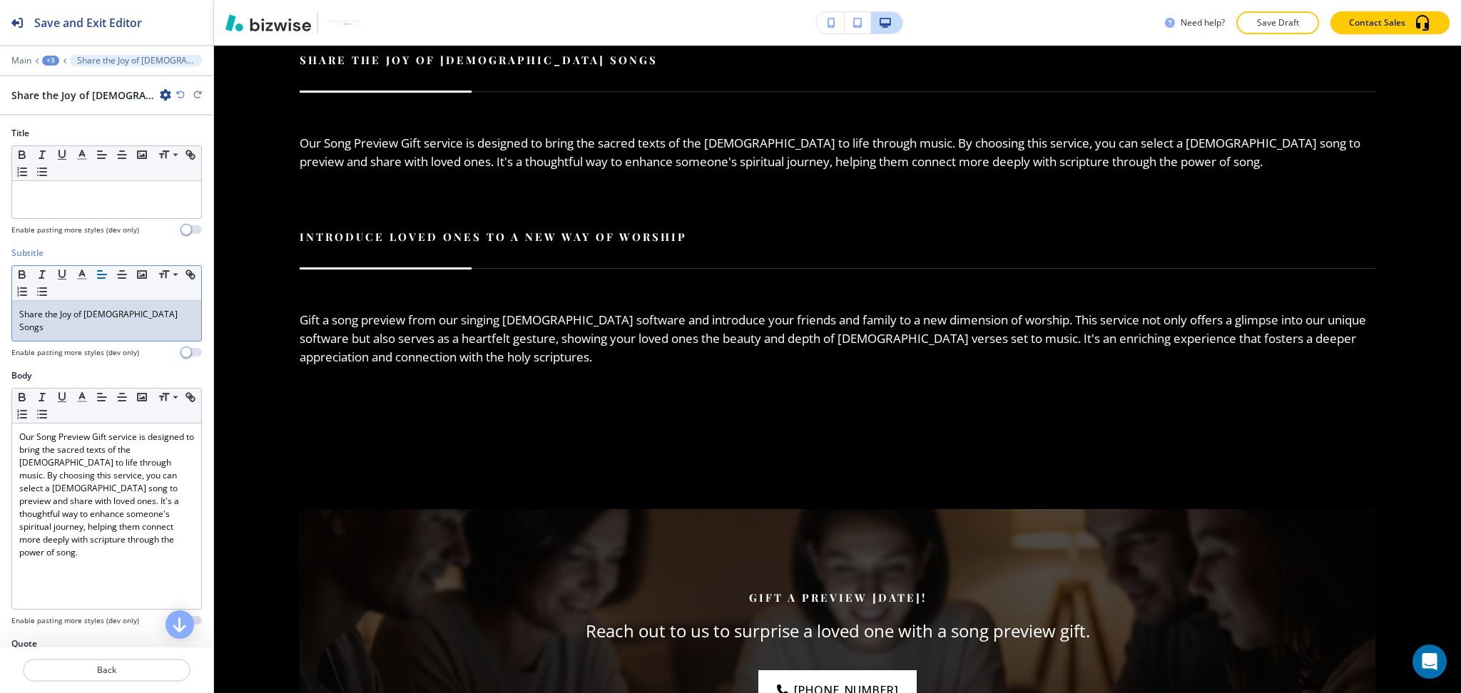
click at [103, 311] on p "Share the Joy of Biblical Songs" at bounding box center [106, 321] width 175 height 26
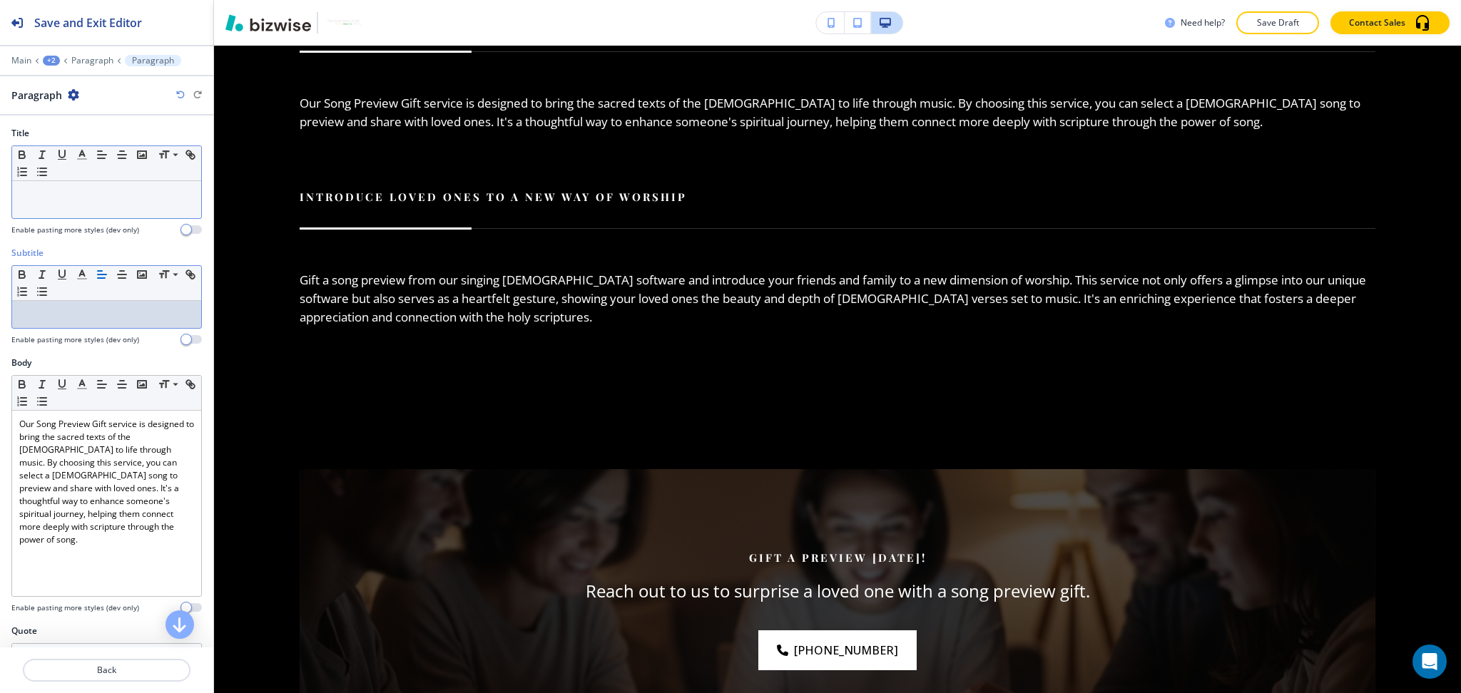
click at [93, 204] on div at bounding box center [106, 199] width 189 height 37
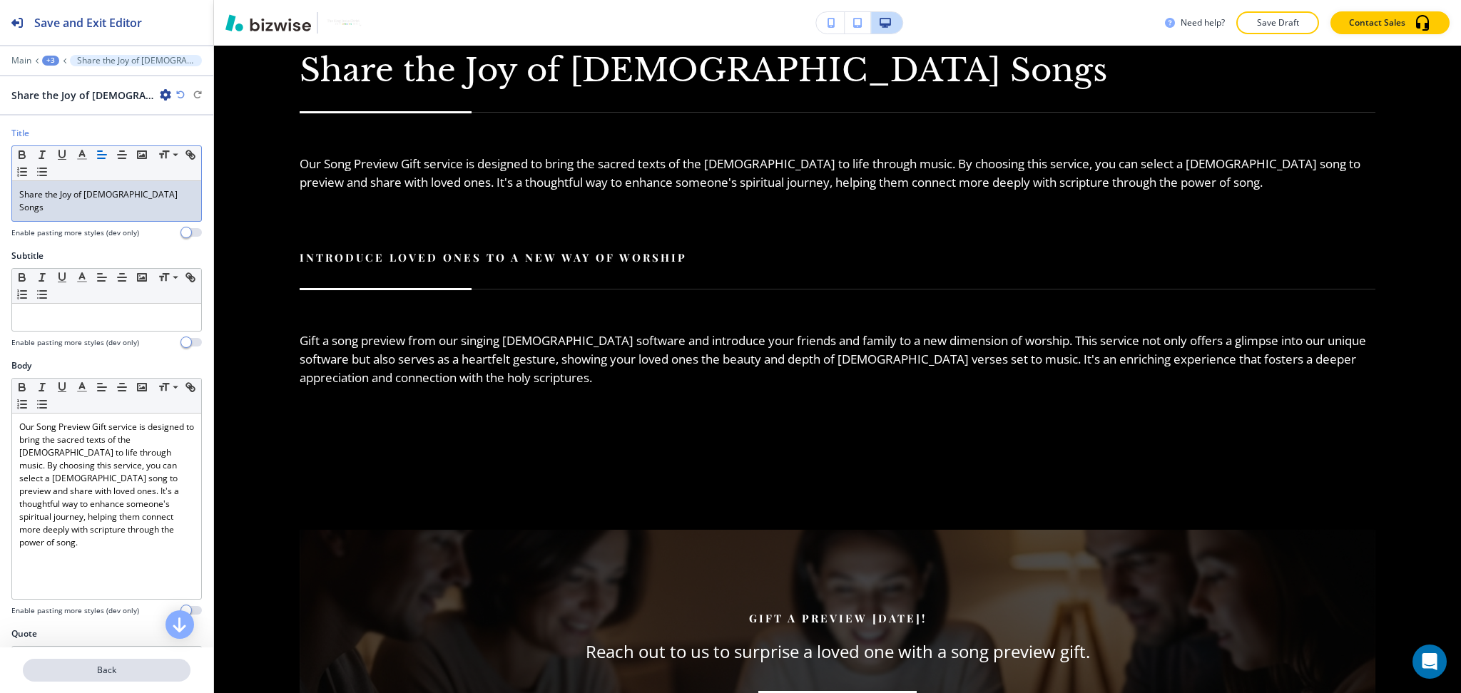
click at [117, 678] on button "Back" at bounding box center [107, 670] width 168 height 23
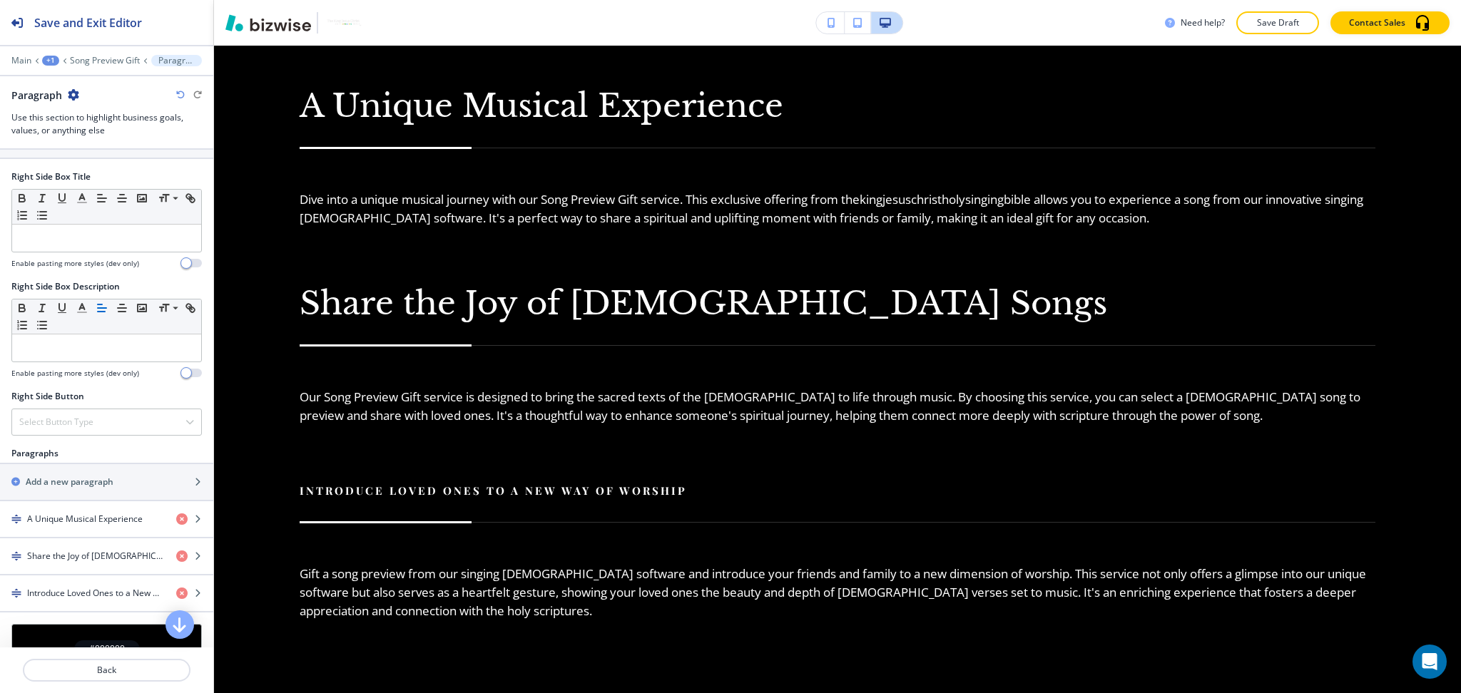
scroll to position [569, 0]
click at [82, 591] on h4 "Introduce Loved Ones to a New Way of Worship" at bounding box center [96, 592] width 138 height 13
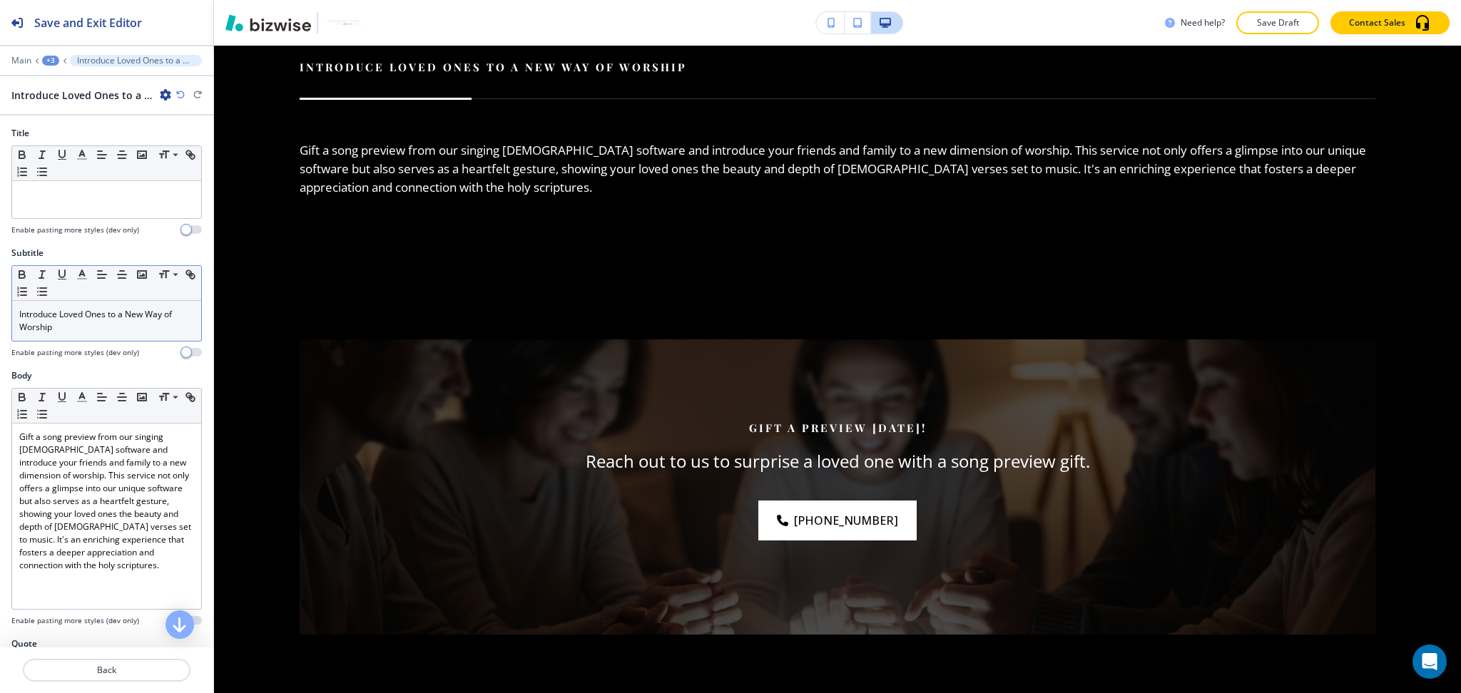
scroll to position [1739, 0]
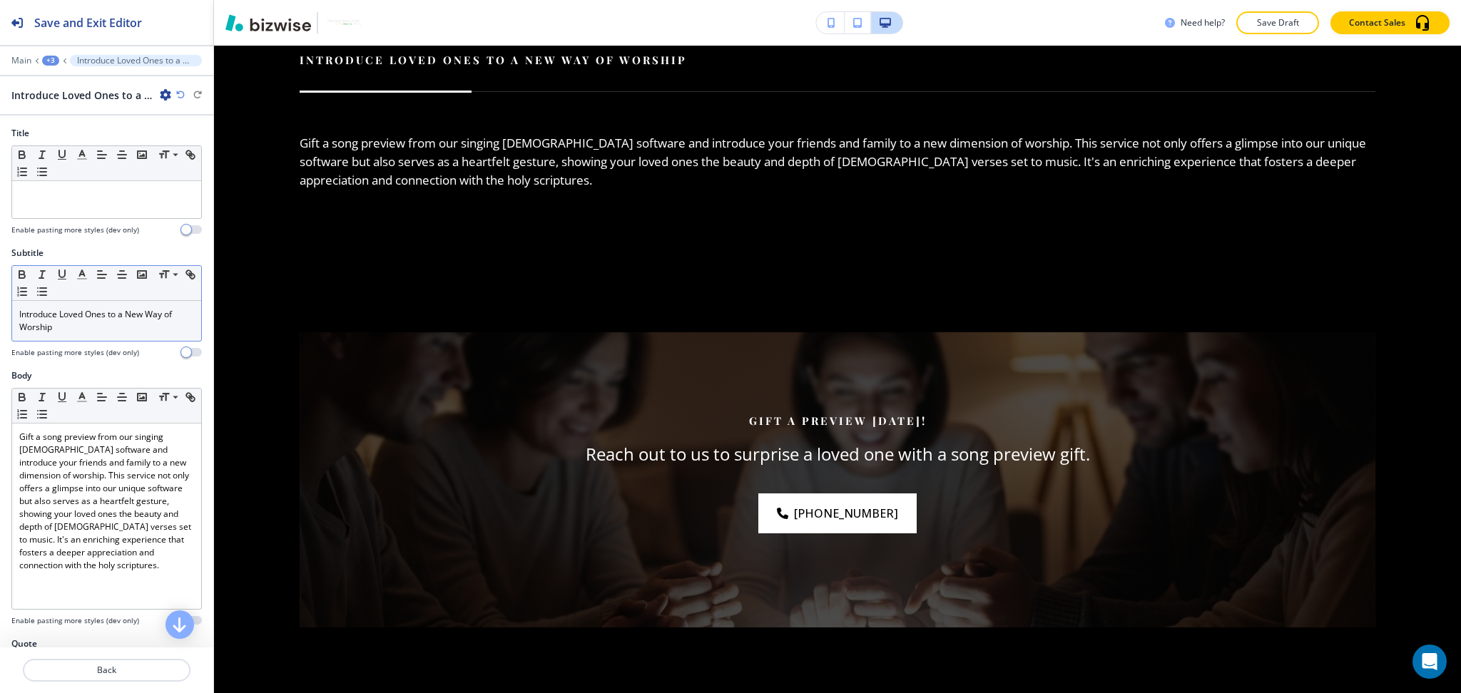
click at [81, 333] on p "Introduce Loved Ones to a New Way of Worship" at bounding box center [106, 321] width 175 height 26
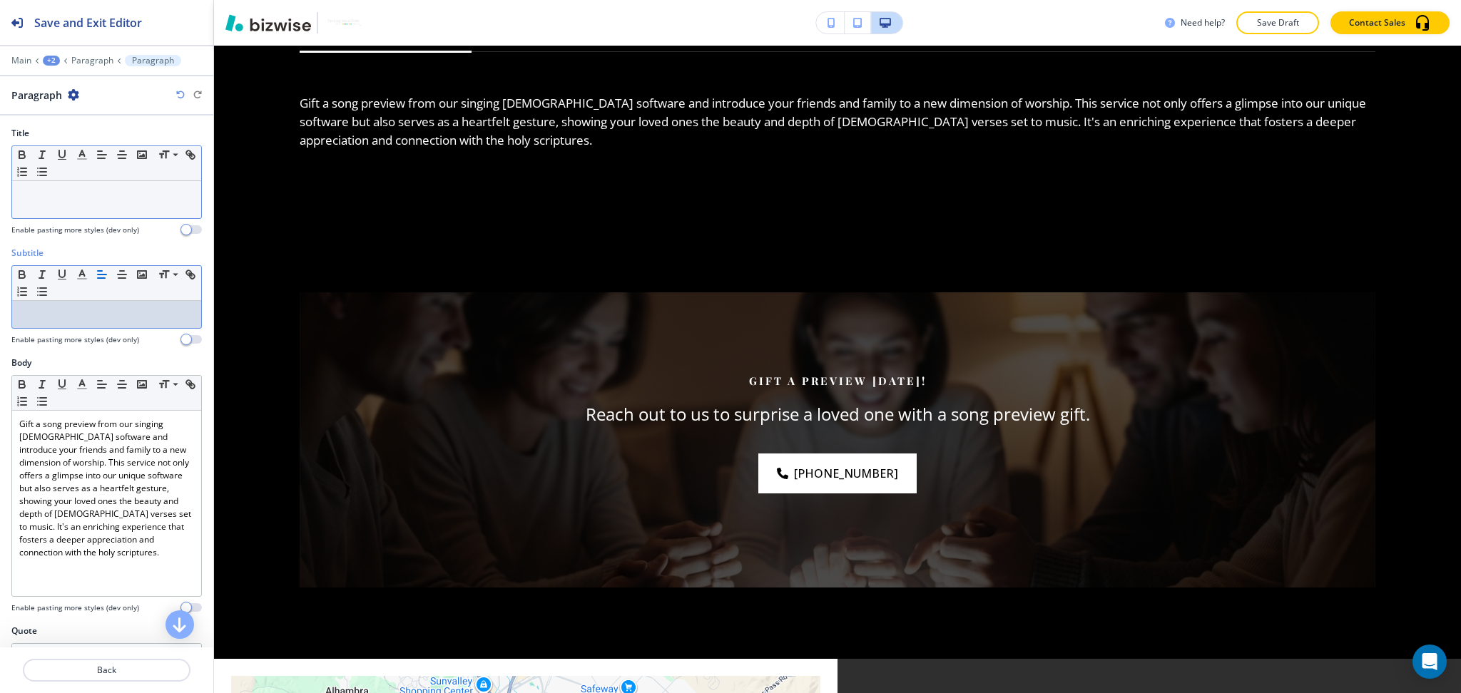
click at [78, 211] on div at bounding box center [106, 199] width 189 height 37
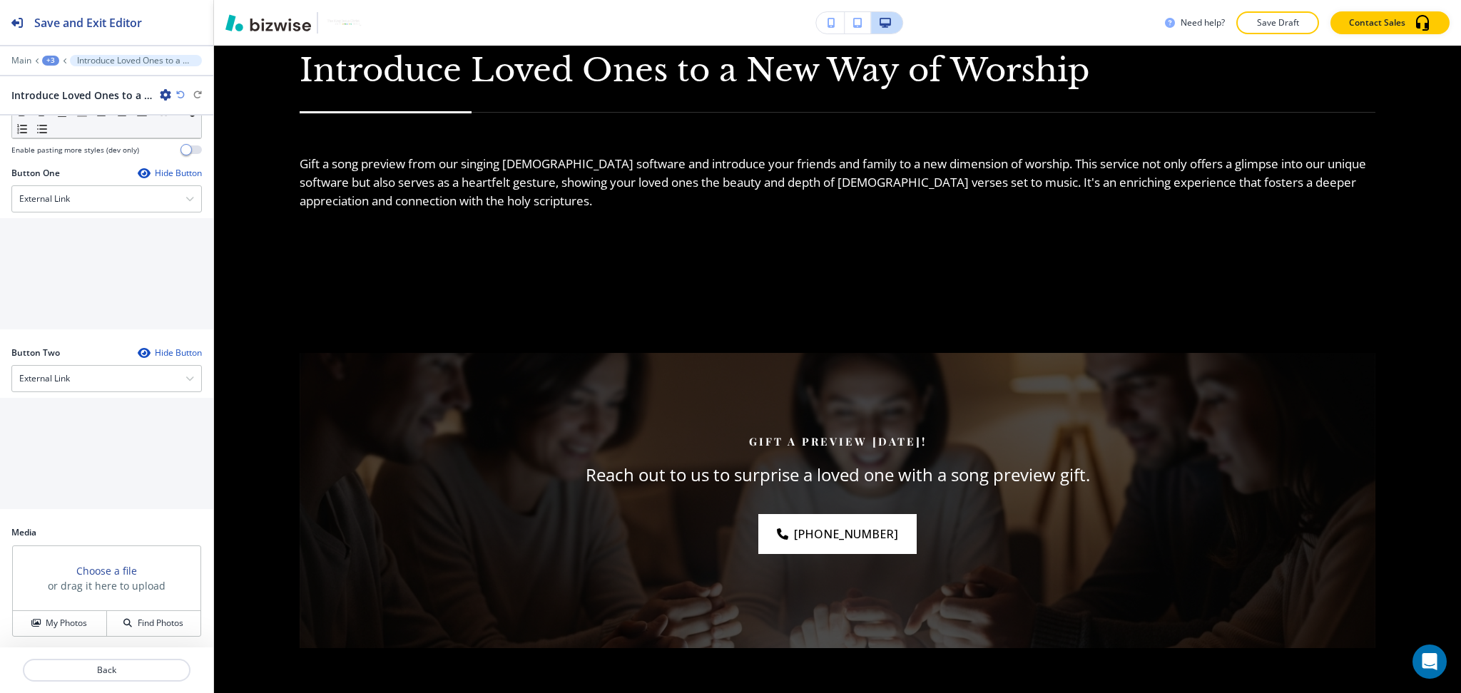
scroll to position [573, 0]
click at [111, 673] on p "Back" at bounding box center [106, 670] width 165 height 13
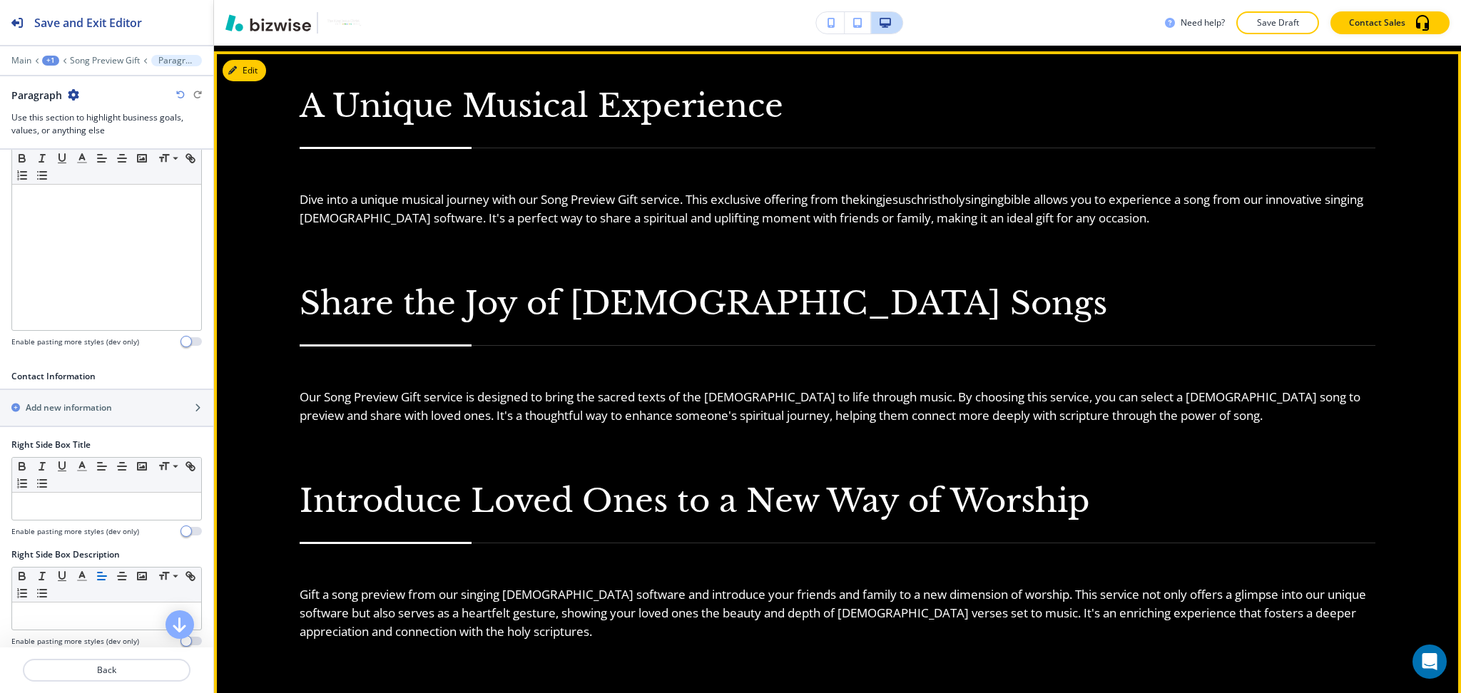
scroll to position [300, 0]
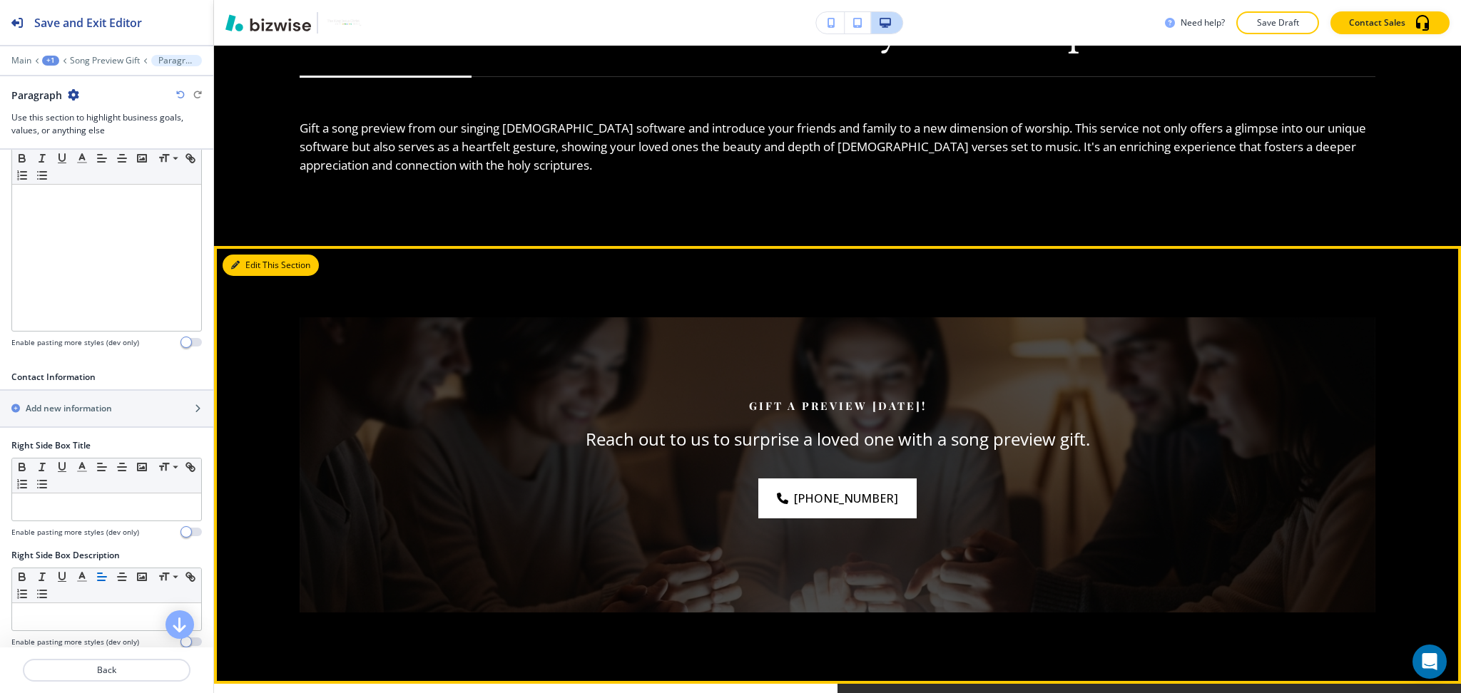
click at [258, 258] on button "Edit This Section" at bounding box center [271, 265] width 96 height 21
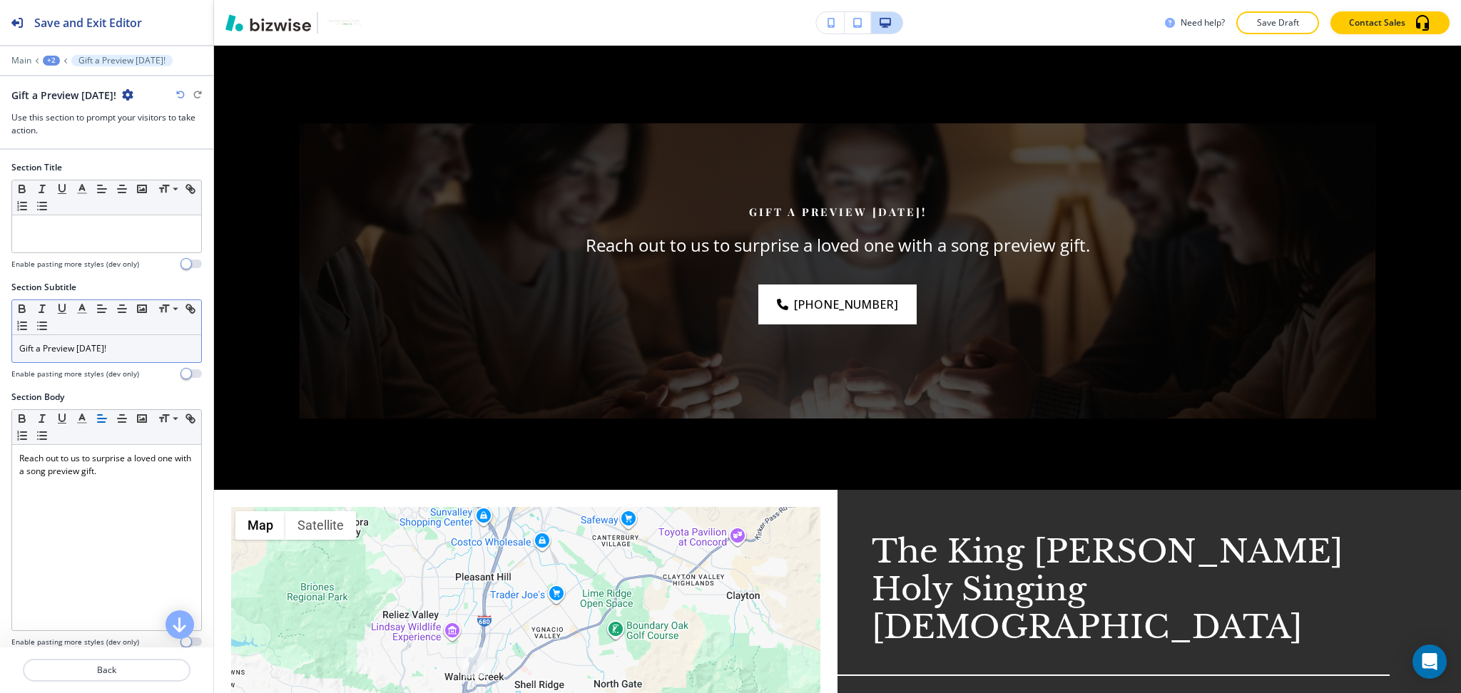
scroll to position [1970, 0]
click at [118, 353] on p "Gift a Preview Today!" at bounding box center [106, 348] width 175 height 13
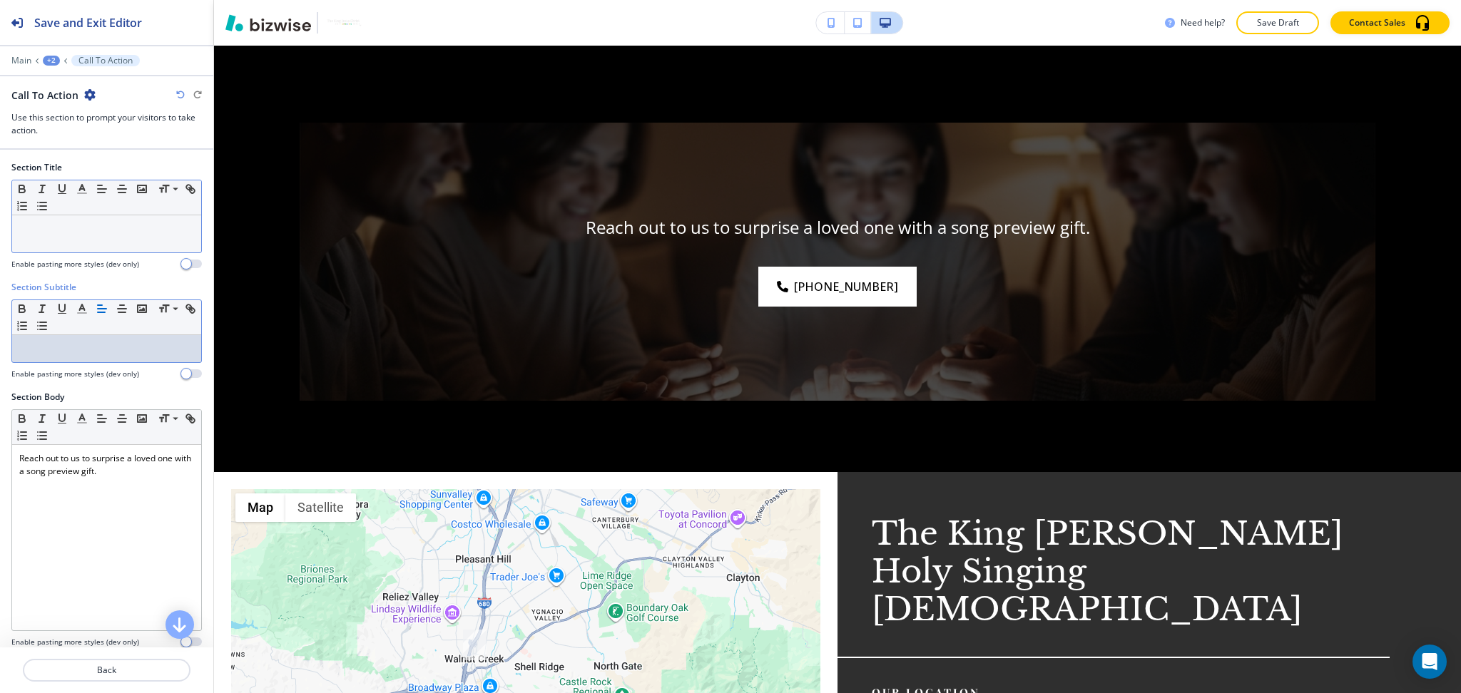
click at [123, 240] on div at bounding box center [106, 233] width 189 height 37
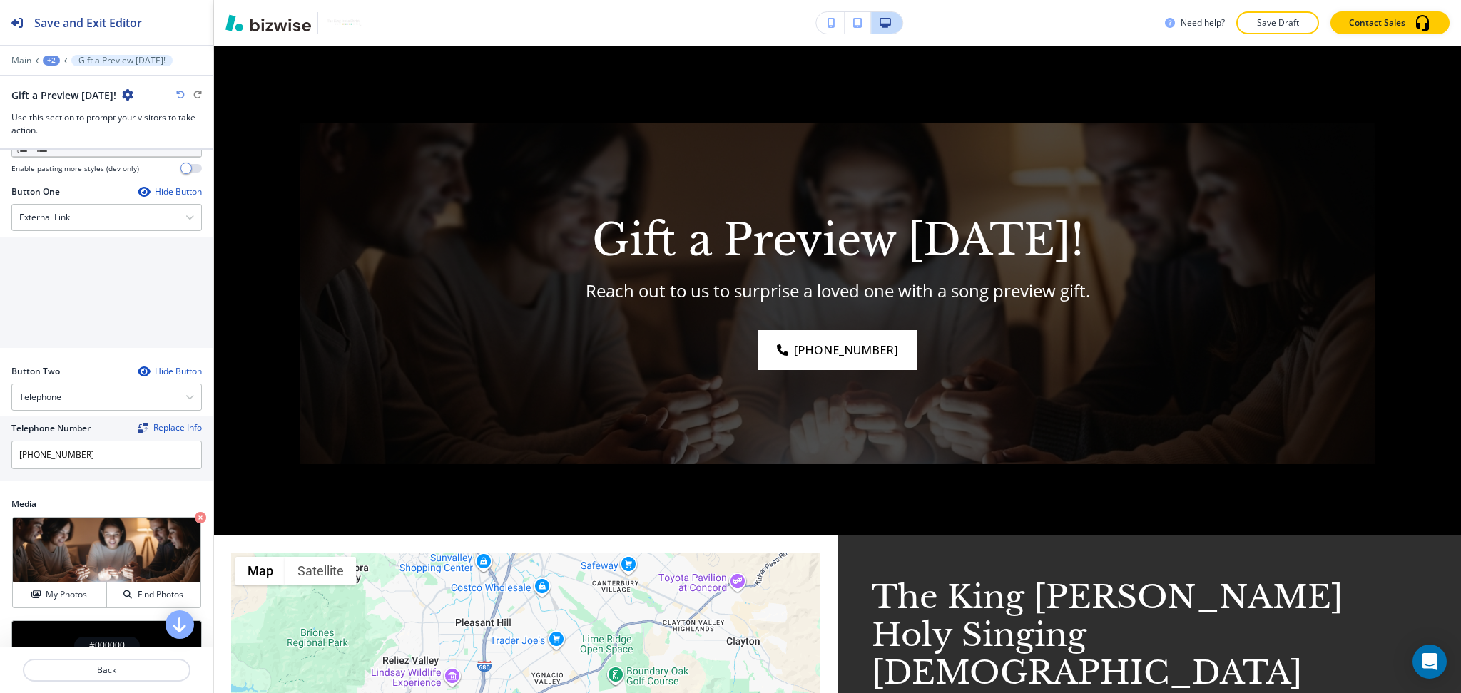
scroll to position [474, 0]
click at [77, 218] on div "External Link" at bounding box center [106, 217] width 189 height 26
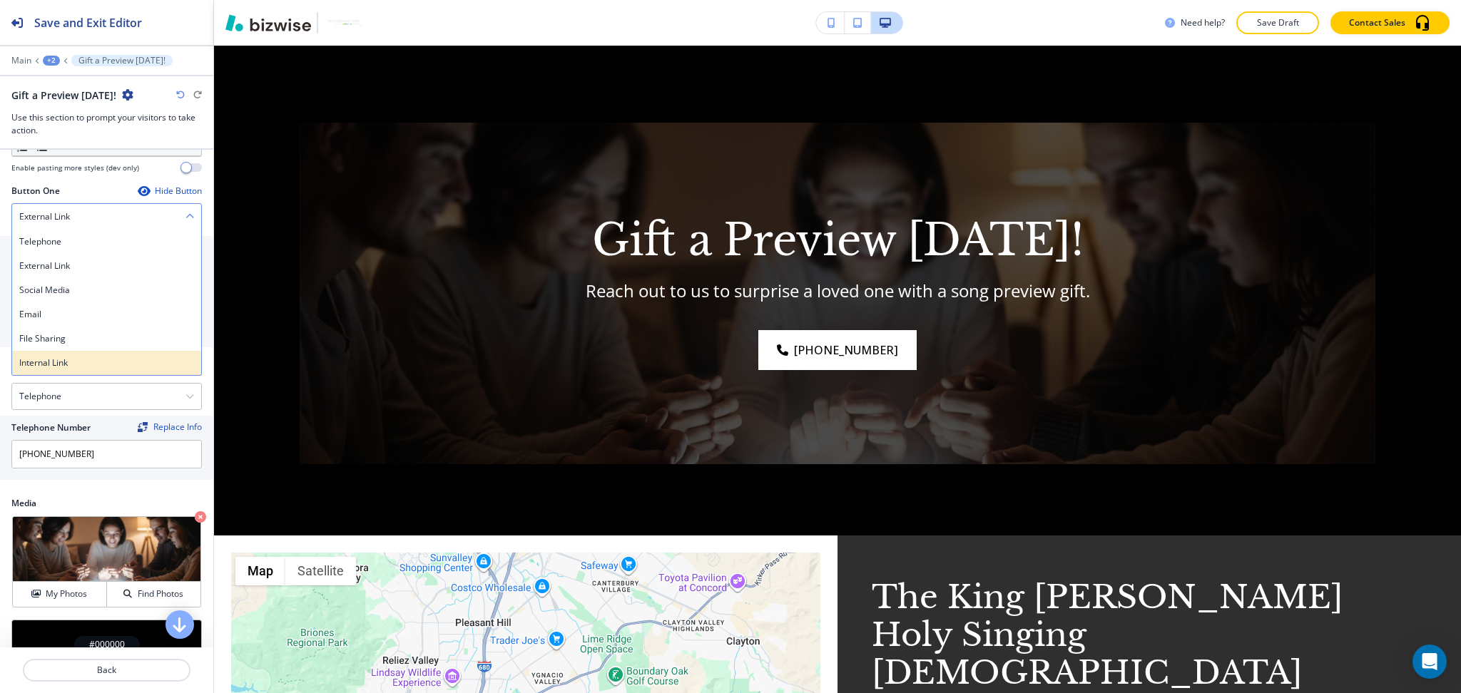
click at [74, 362] on h4 "Internal Link" at bounding box center [106, 363] width 175 height 13
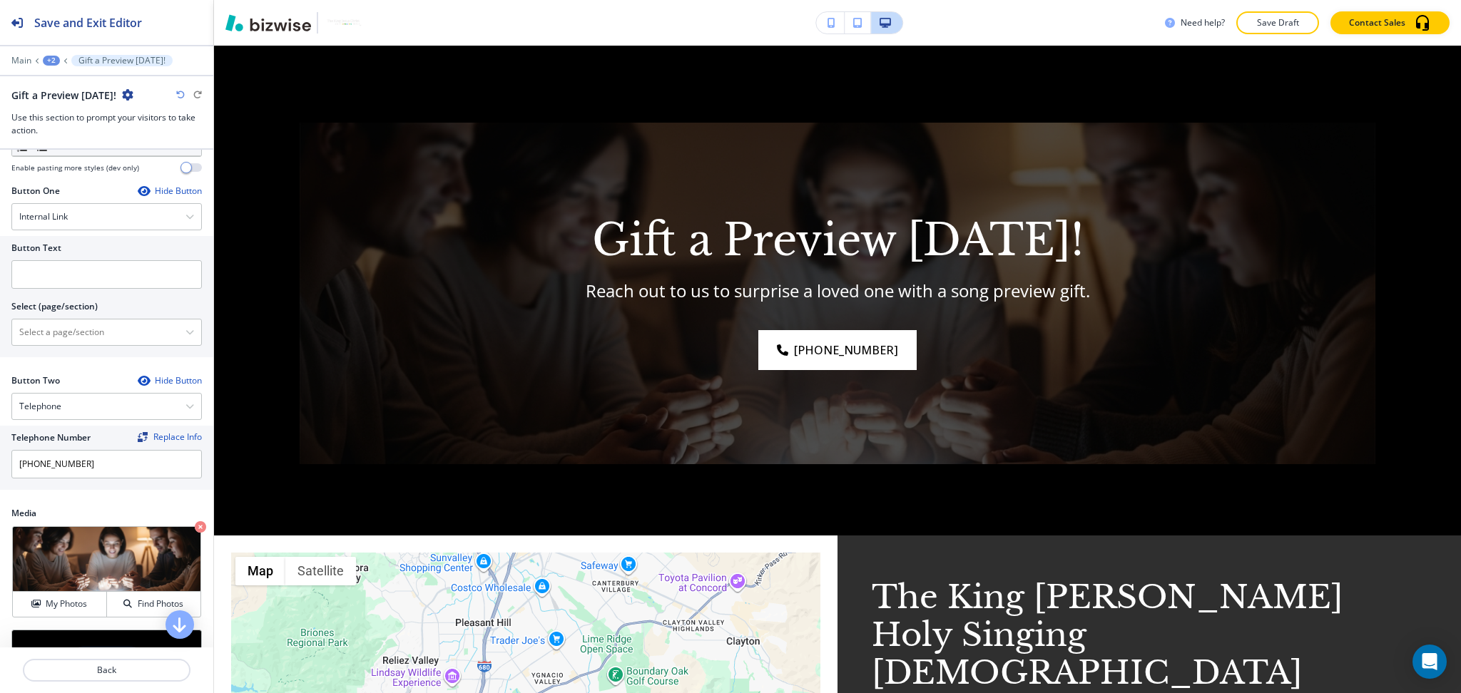
drag, startPoint x: 73, startPoint y: 332, endPoint x: 89, endPoint y: 315, distance: 22.7
click at [73, 332] on \(page\/section\) "Manual Input" at bounding box center [98, 332] width 173 height 24
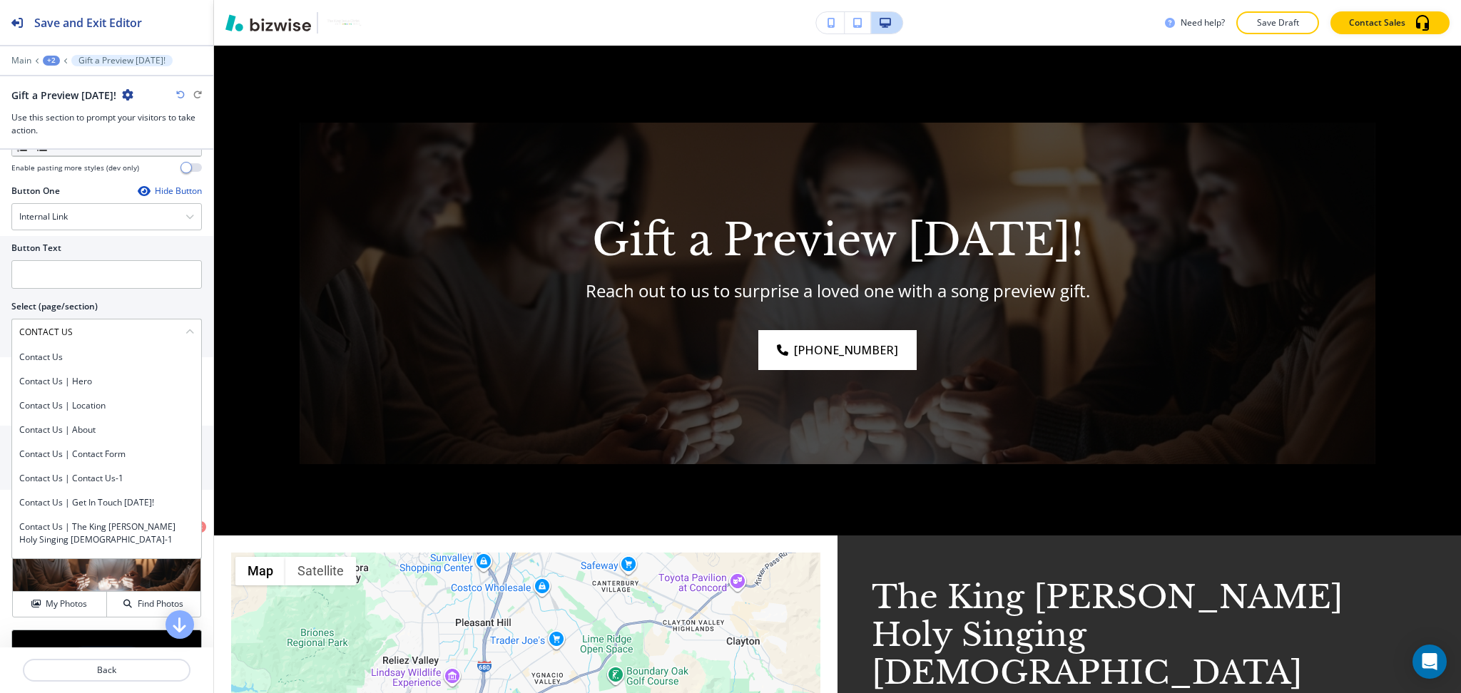
drag, startPoint x: 82, startPoint y: 330, endPoint x: 0, endPoint y: 326, distance: 82.1
click at [0, 326] on div "Button Text Select (page/section) CONTACT US Contact Us Contact Us | Hero Conta…" at bounding box center [106, 296] width 213 height 121
click at [40, 355] on h4 "Contact Us" at bounding box center [106, 357] width 175 height 13
type \(page\/section\) "Contact Us"
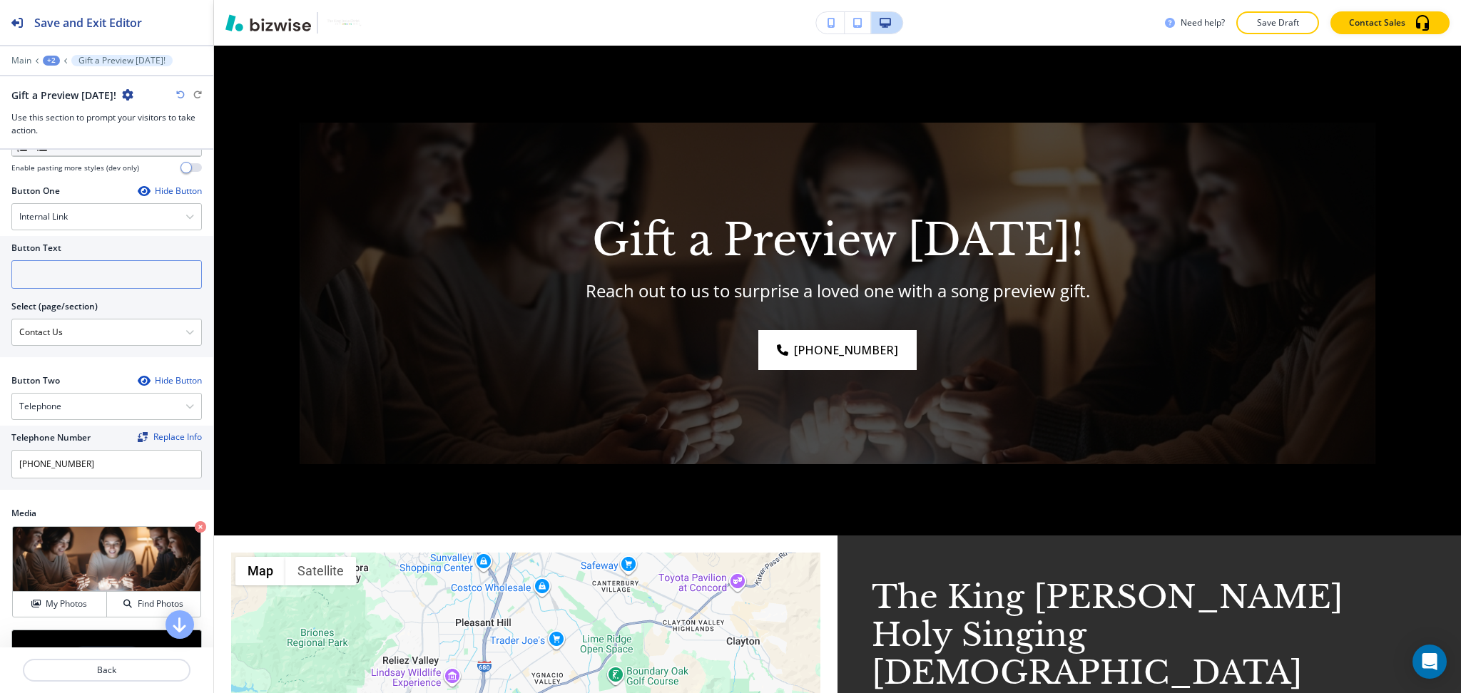
click at [58, 279] on input "text" at bounding box center [106, 274] width 190 height 29
paste input "CONTACT US"
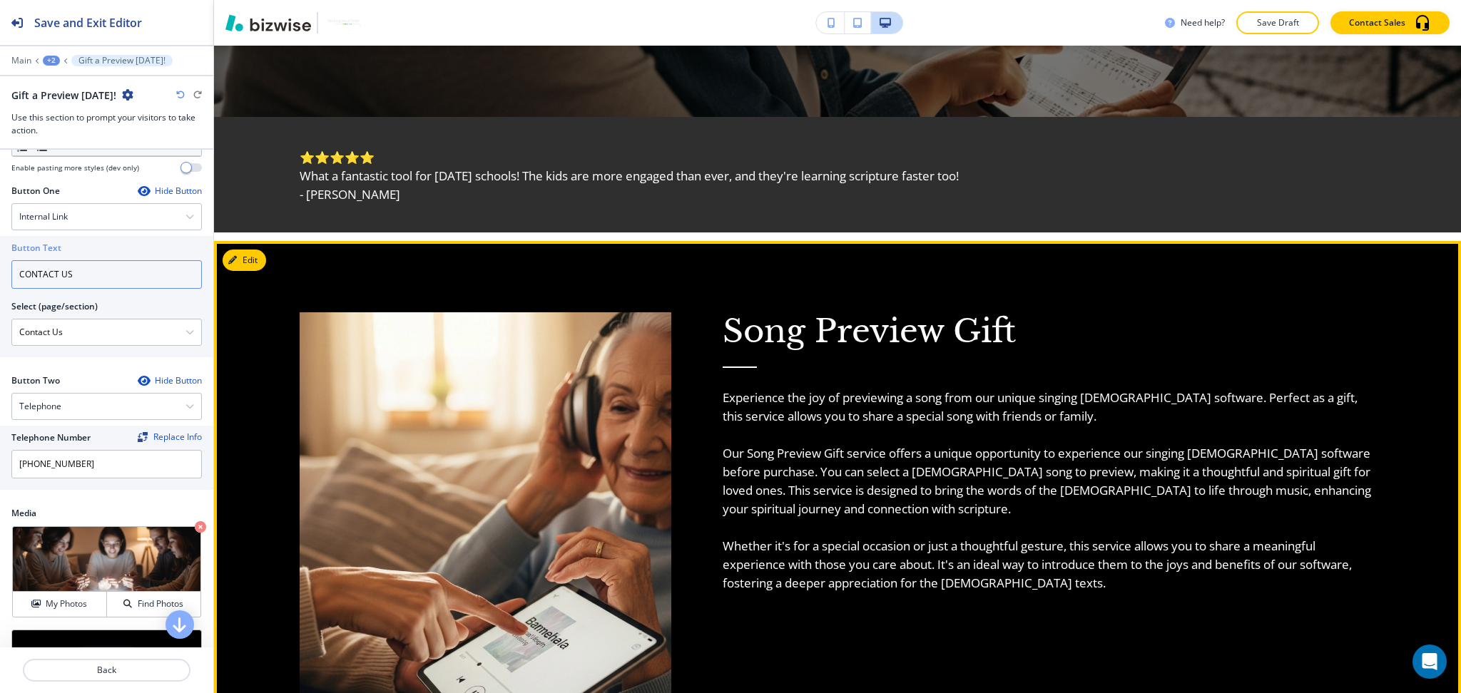
scroll to position [617, 0]
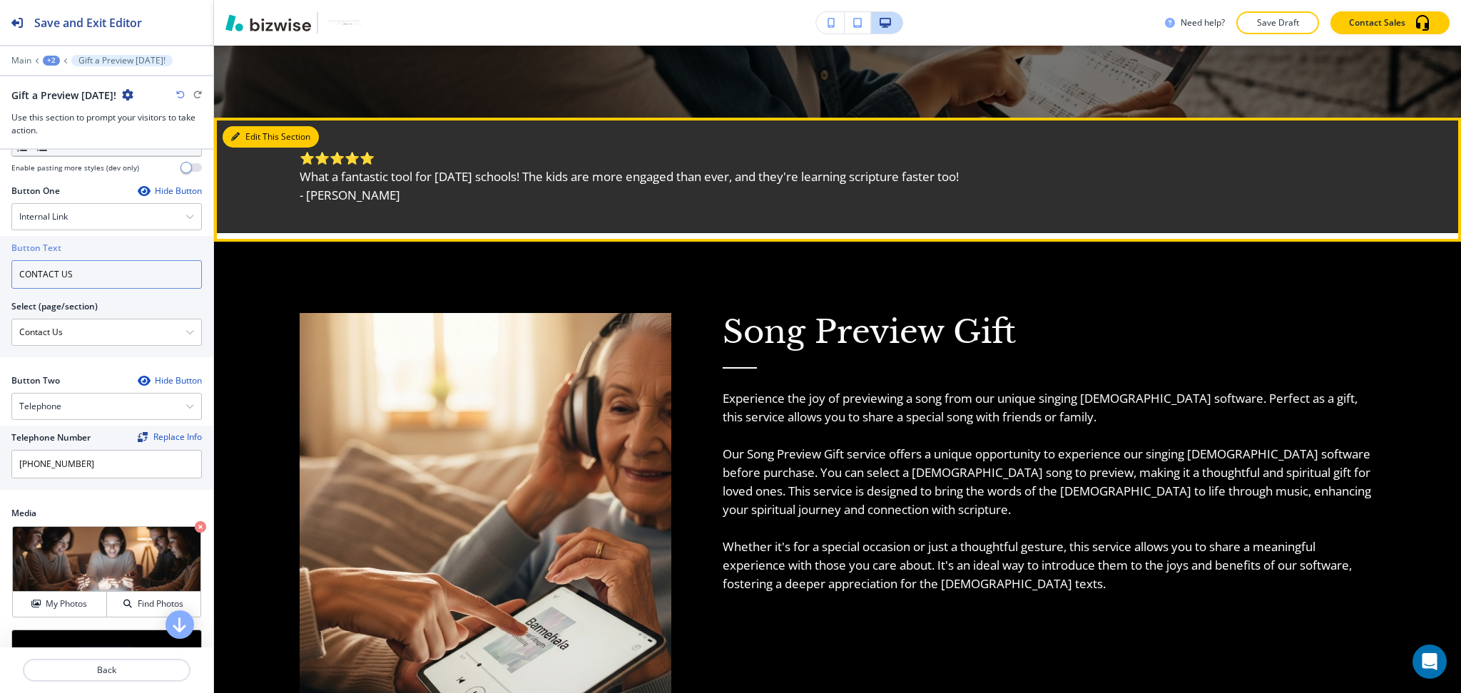
type input "CONTACT US"
drag, startPoint x: 240, startPoint y: 136, endPoint x: 234, endPoint y: 160, distance: 24.9
click at [240, 136] on button "Edit This Section" at bounding box center [271, 136] width 96 height 21
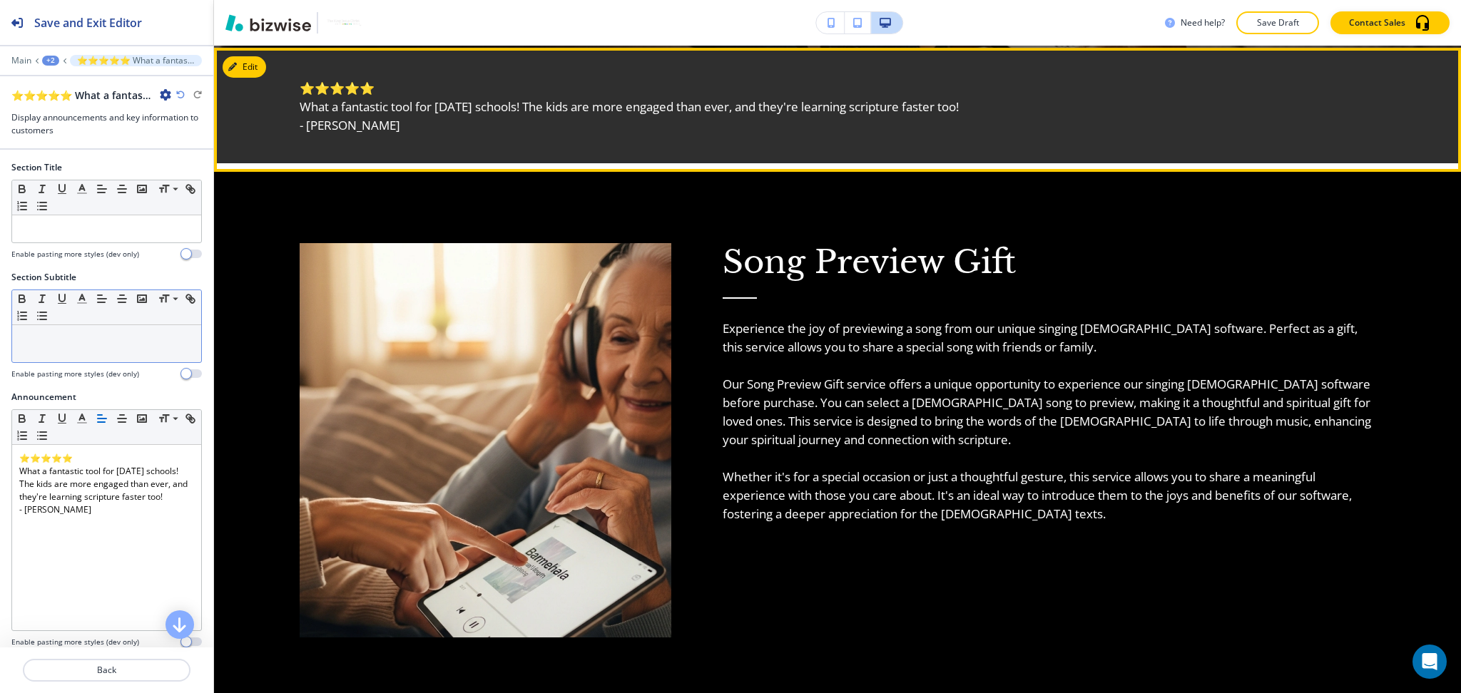
scroll to position [689, 0]
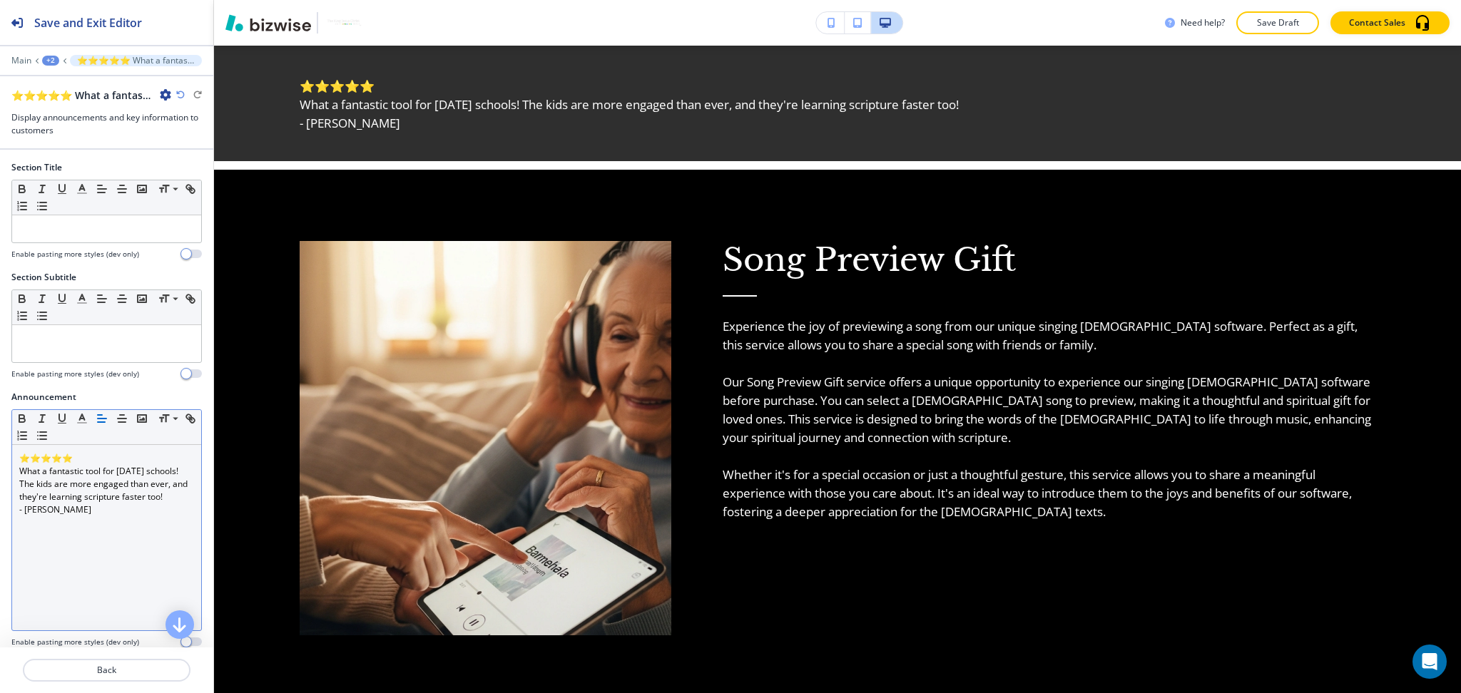
click at [138, 503] on p "What a fantastic tool for Sunday schools! The kids are more engaged than ever, …" at bounding box center [106, 484] width 175 height 39
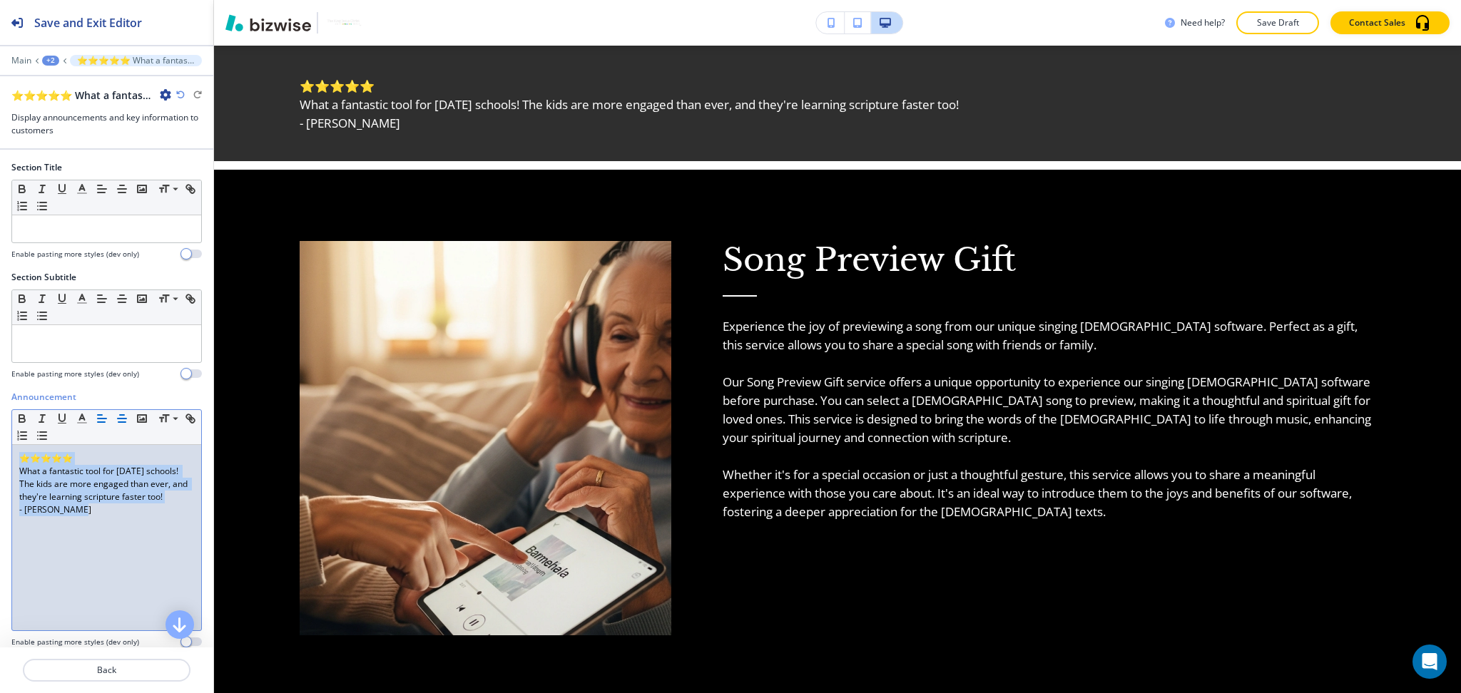
click at [124, 414] on icon "button" at bounding box center [122, 418] width 13 height 13
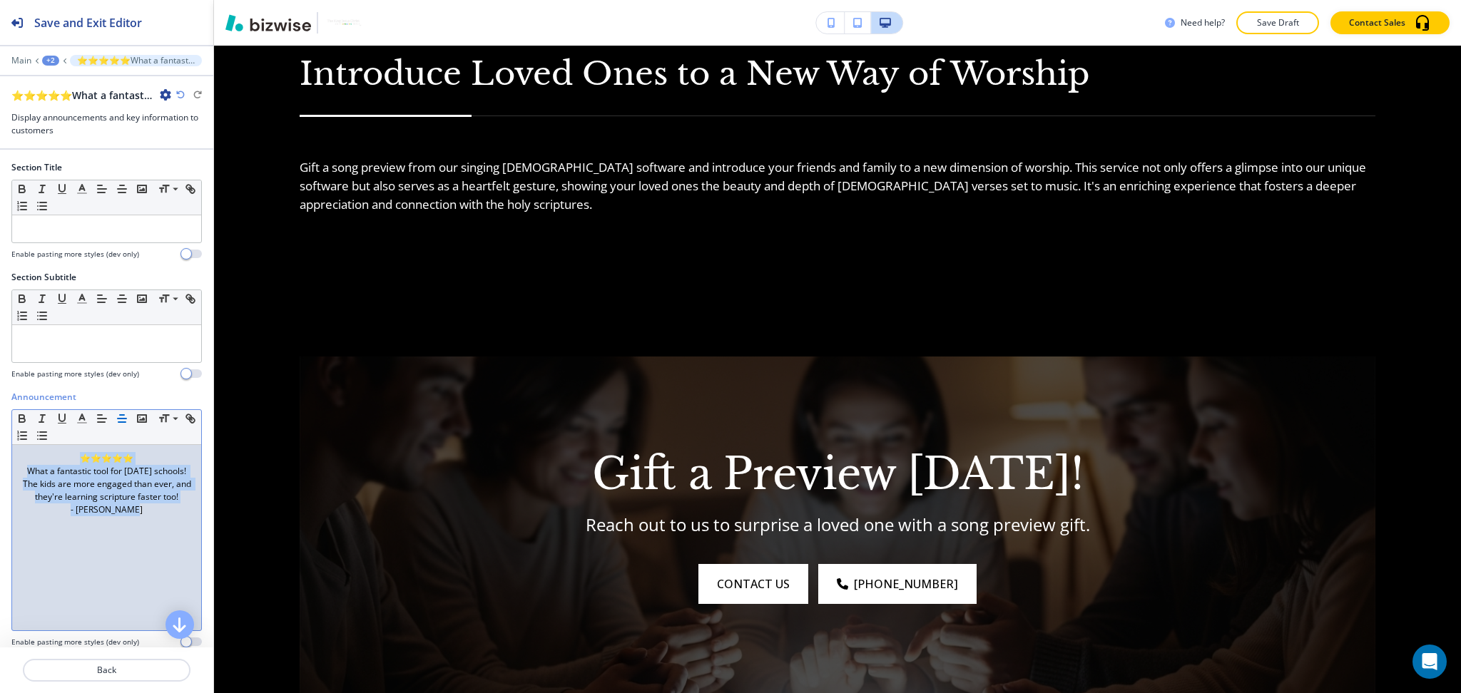
scroll to position [1735, 0]
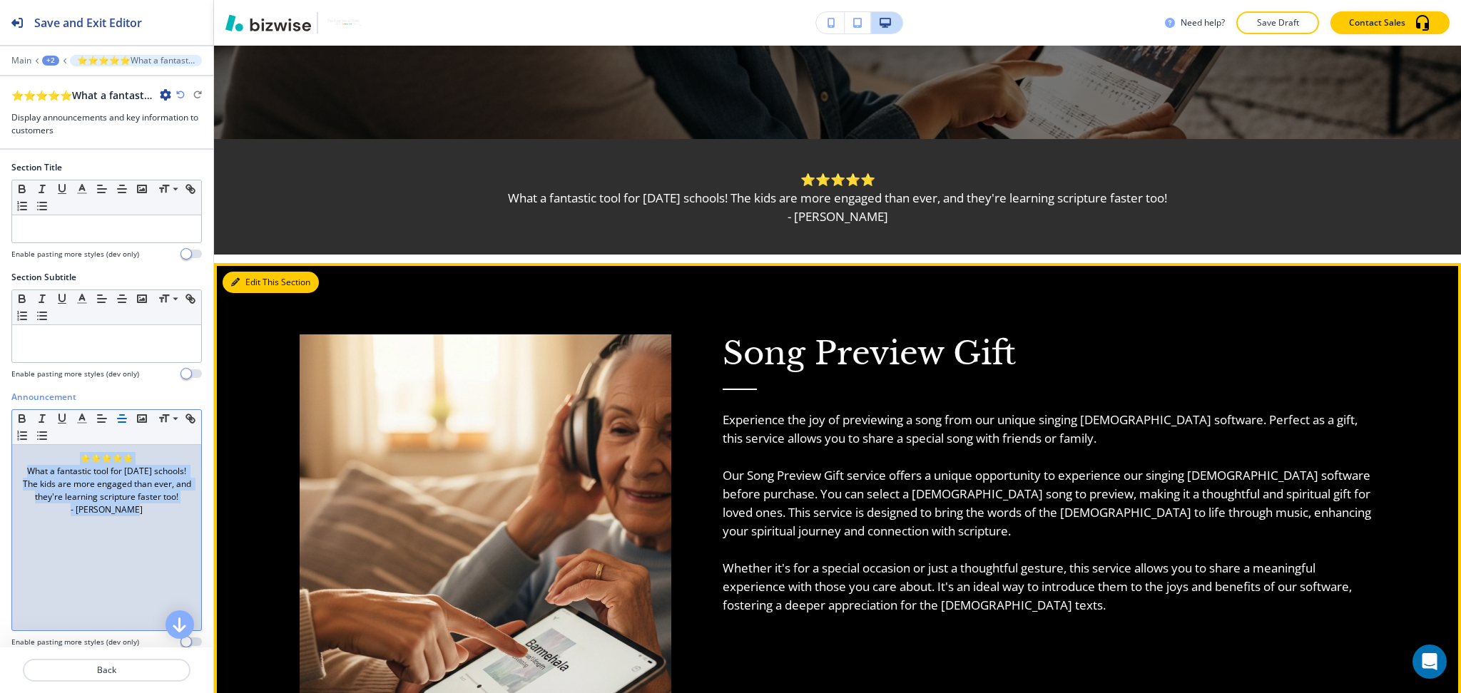
click at [247, 288] on button "Edit This Section" at bounding box center [271, 282] width 96 height 21
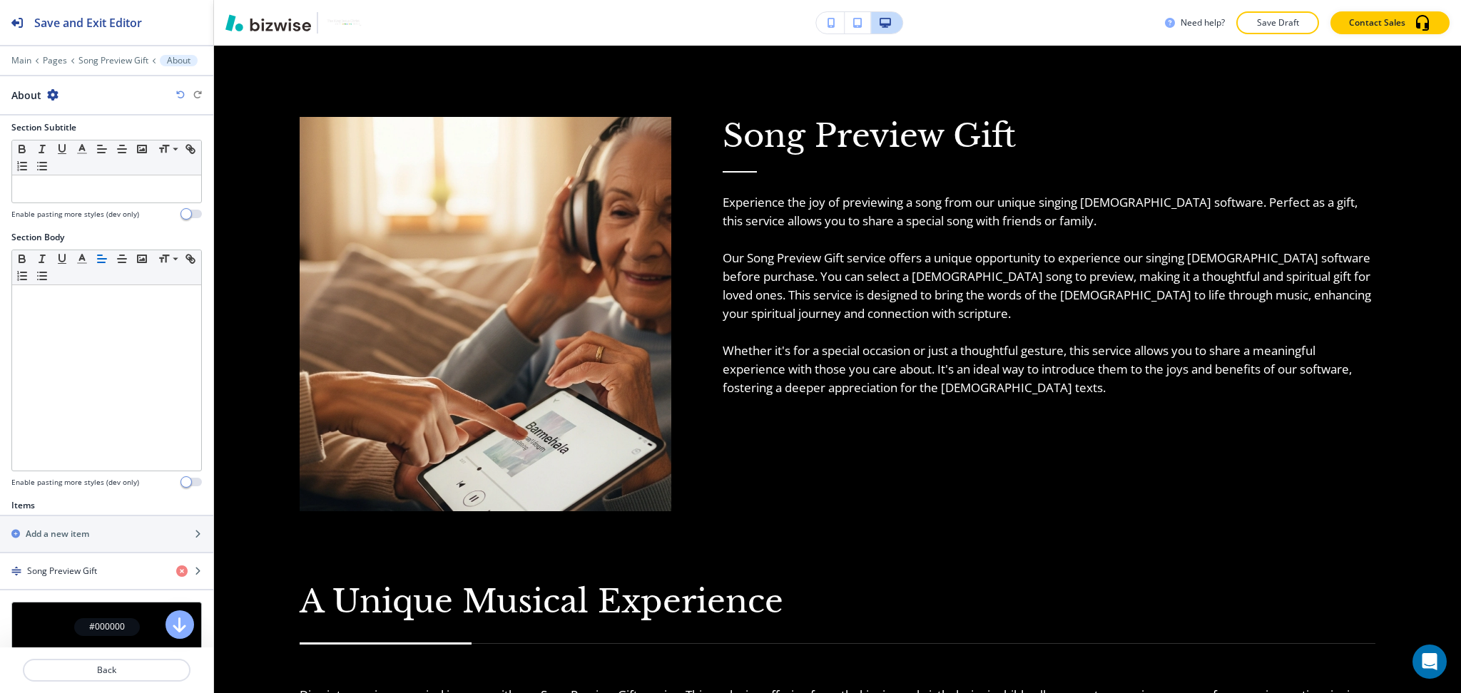
scroll to position [287, 0]
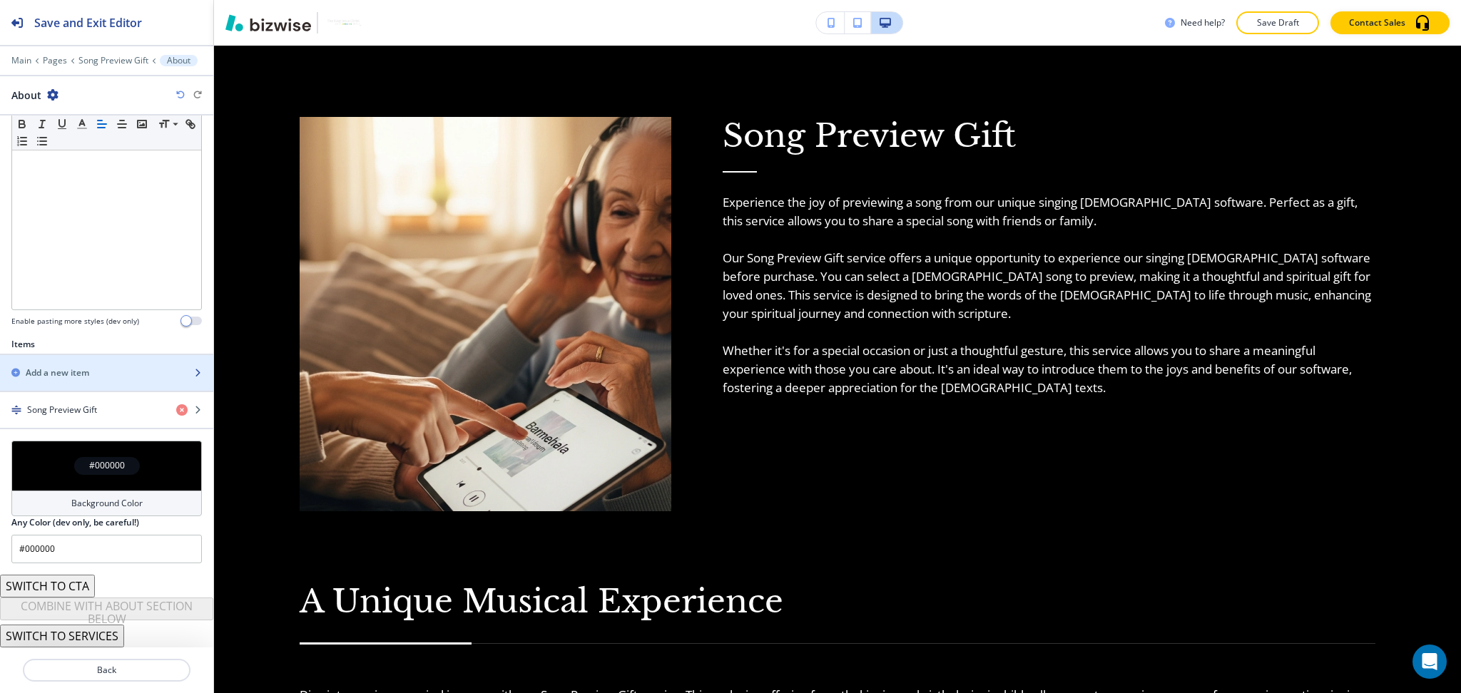
click at [75, 372] on h2 "Add a new item" at bounding box center [57, 373] width 63 height 13
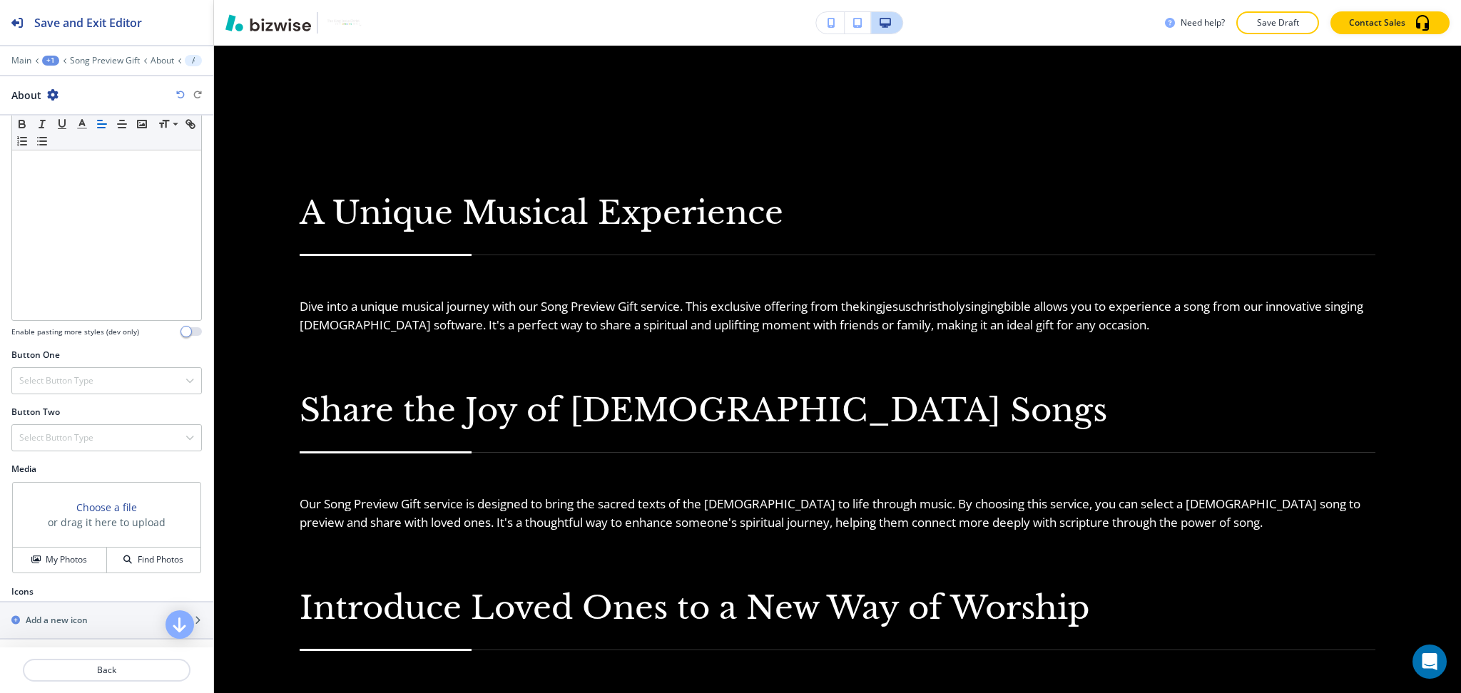
scroll to position [280, 0]
click at [62, 558] on h4 "My Photos" at bounding box center [66, 556] width 41 height 13
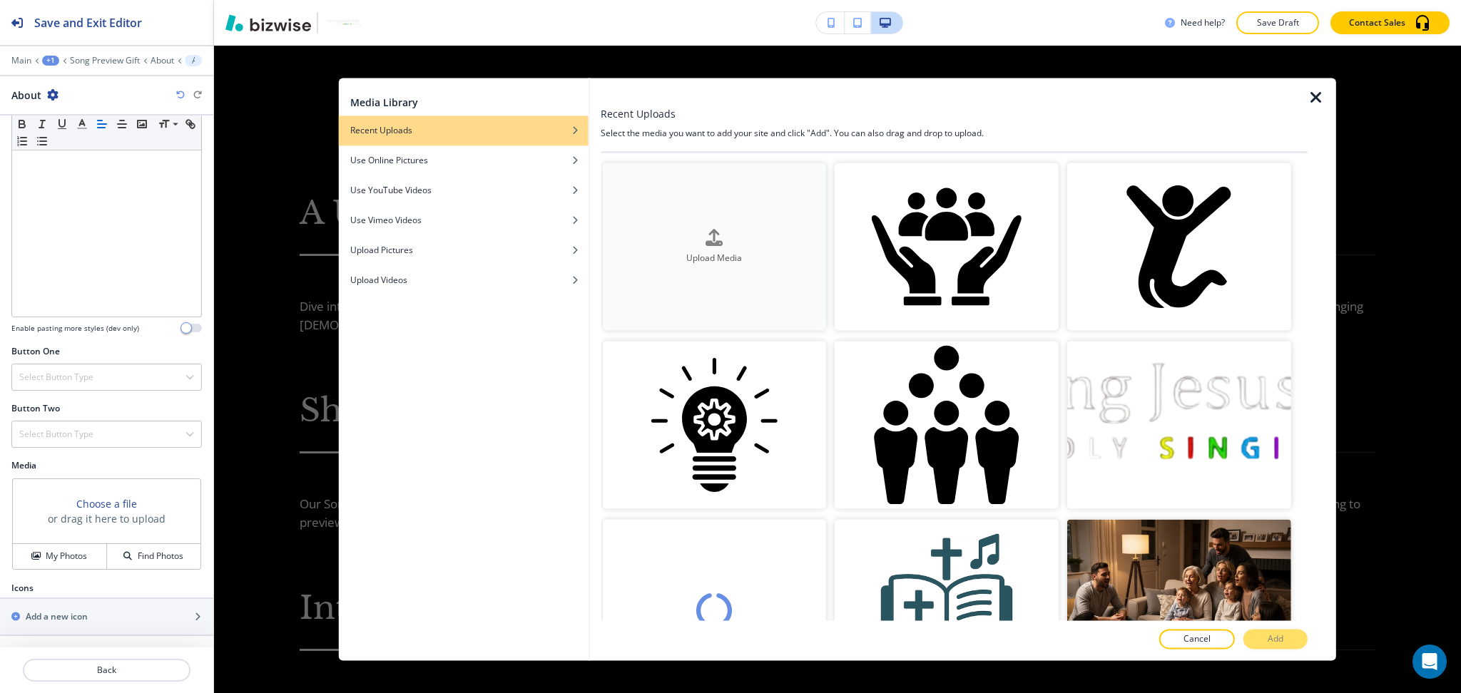
click at [733, 240] on div "Upload Media" at bounding box center [714, 247] width 224 height 36
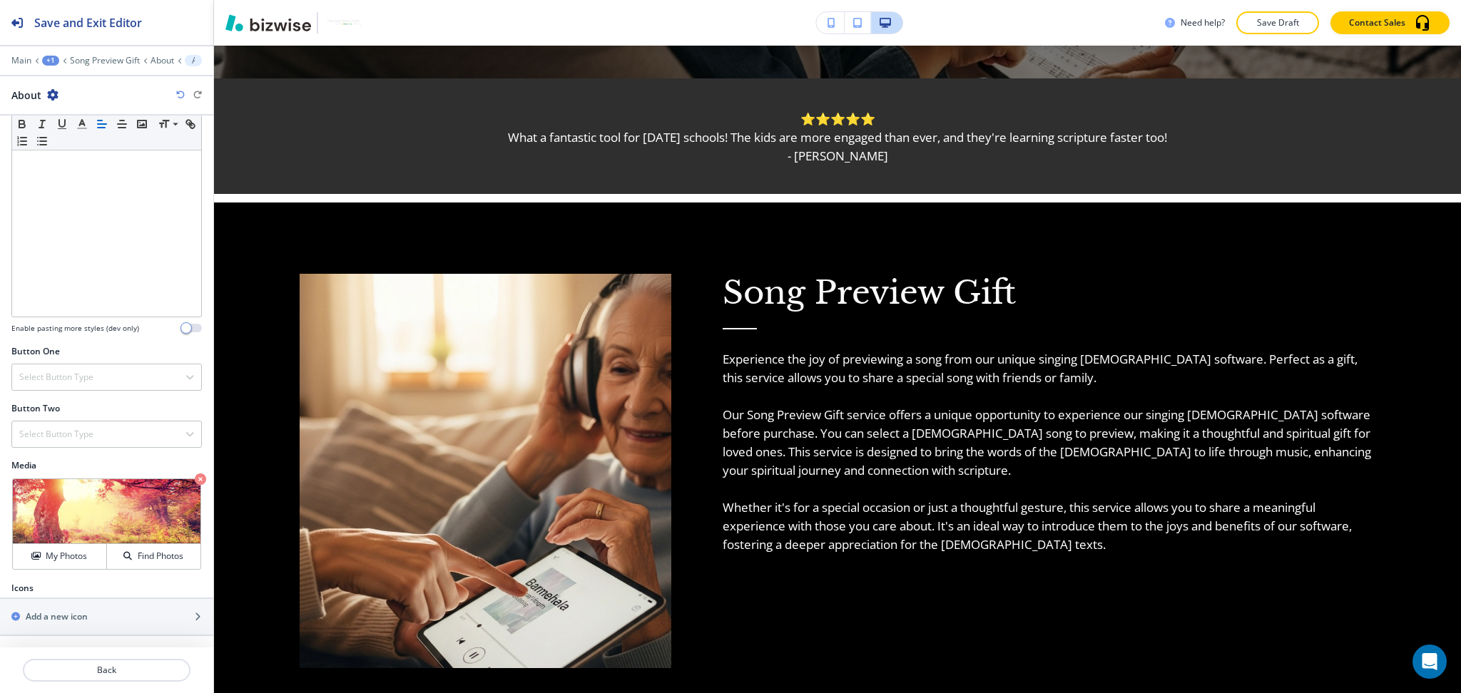
scroll to position [655, 0]
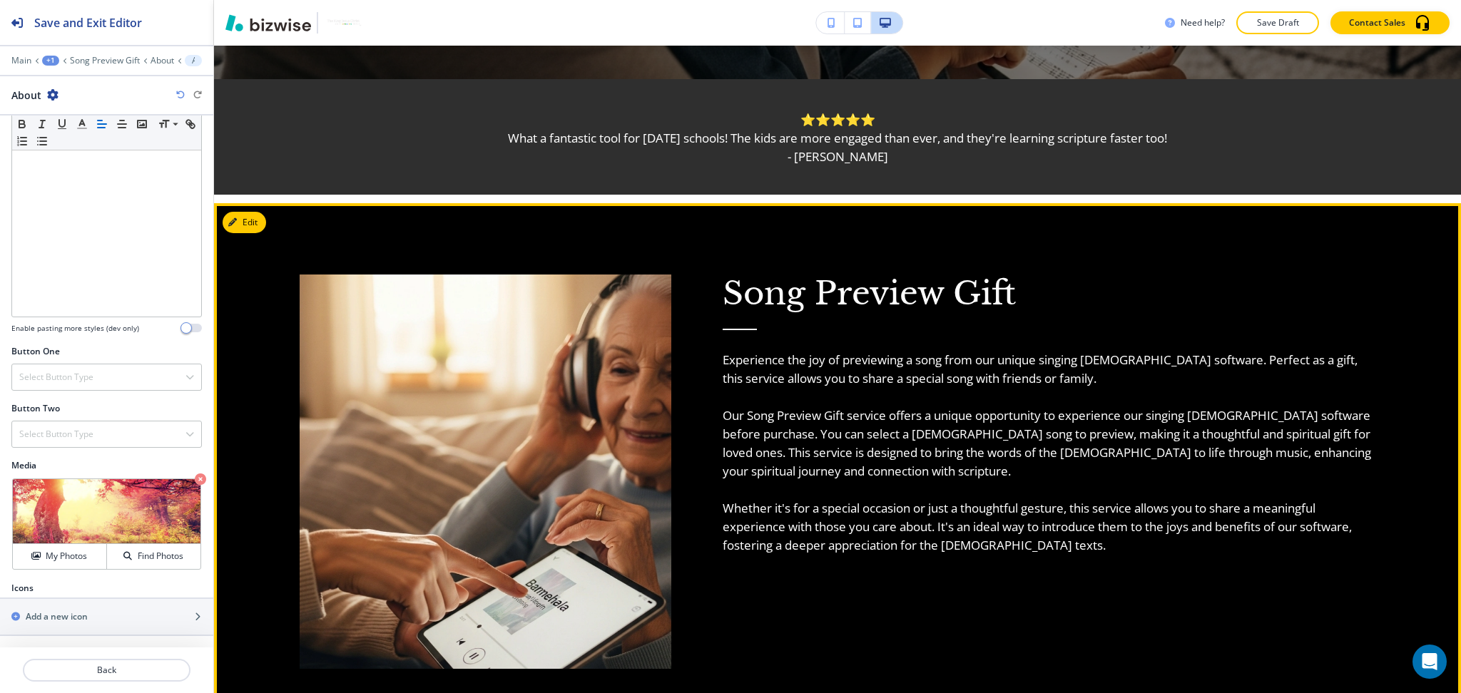
drag, startPoint x: 916, startPoint y: 560, endPoint x: 869, endPoint y: 426, distance: 141.4
click at [916, 561] on div "Song Preview Gift Experience the joy of previewing a song from our unique singi…" at bounding box center [1023, 436] width 705 height 466
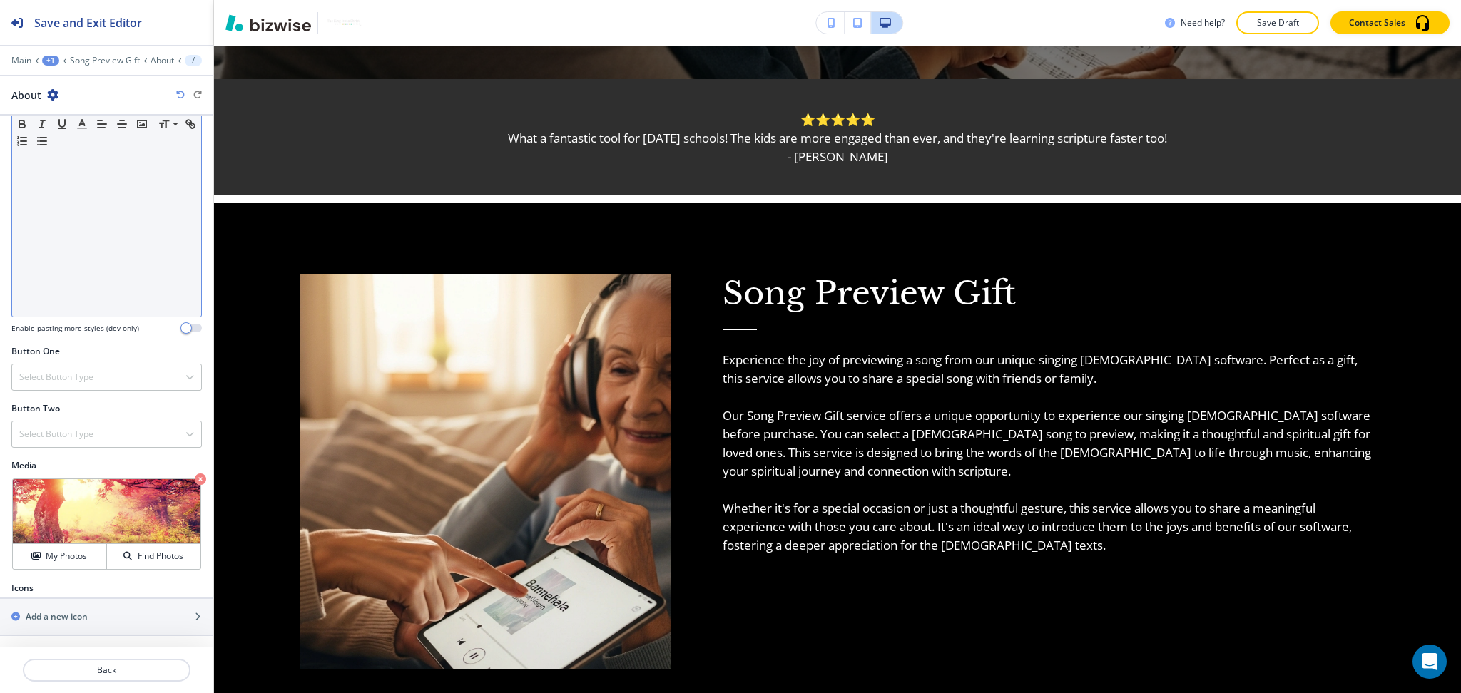
click at [63, 261] on div at bounding box center [106, 223] width 189 height 185
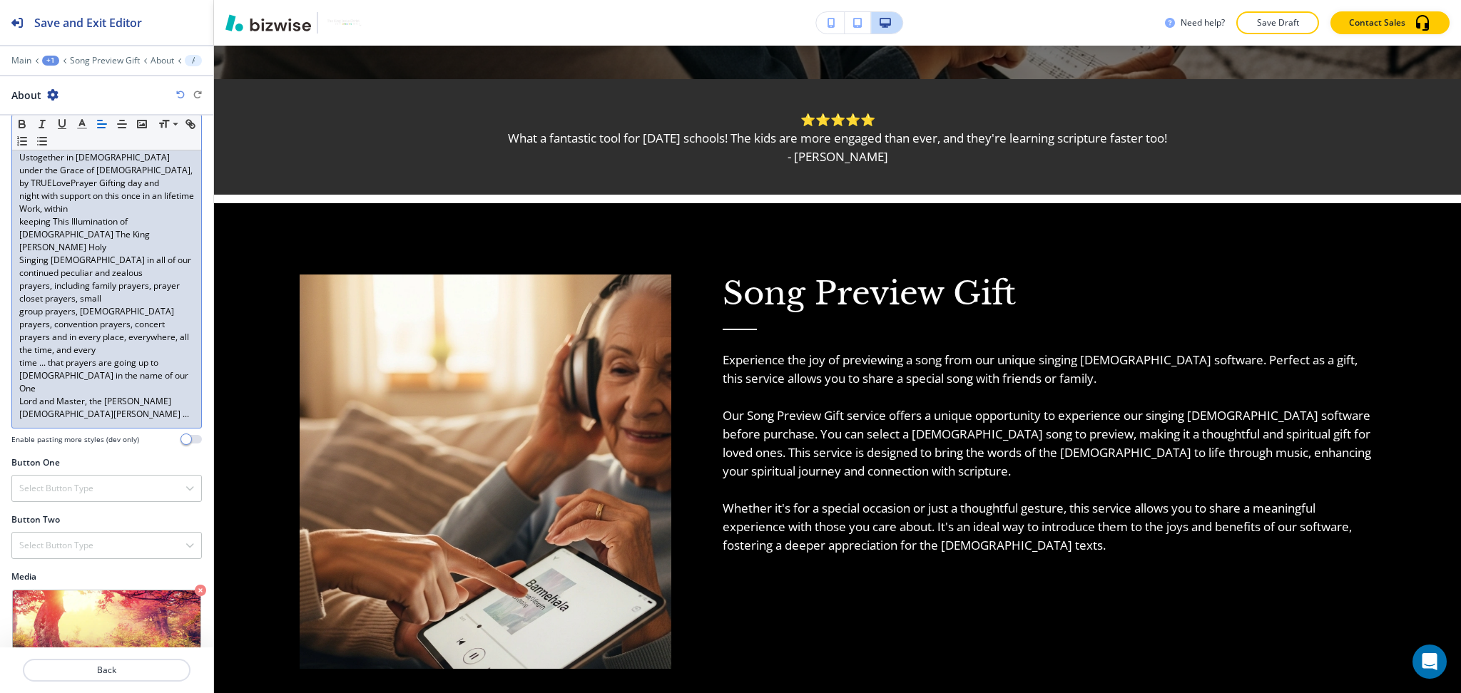
scroll to position [0, 0]
drag, startPoint x: 63, startPoint y: 261, endPoint x: 276, endPoint y: 324, distance: 221.6
click at [86, 272] on div "Please take advantage on joining all of Ustogether in Christ under the Grace of…" at bounding box center [106, 279] width 189 height 297
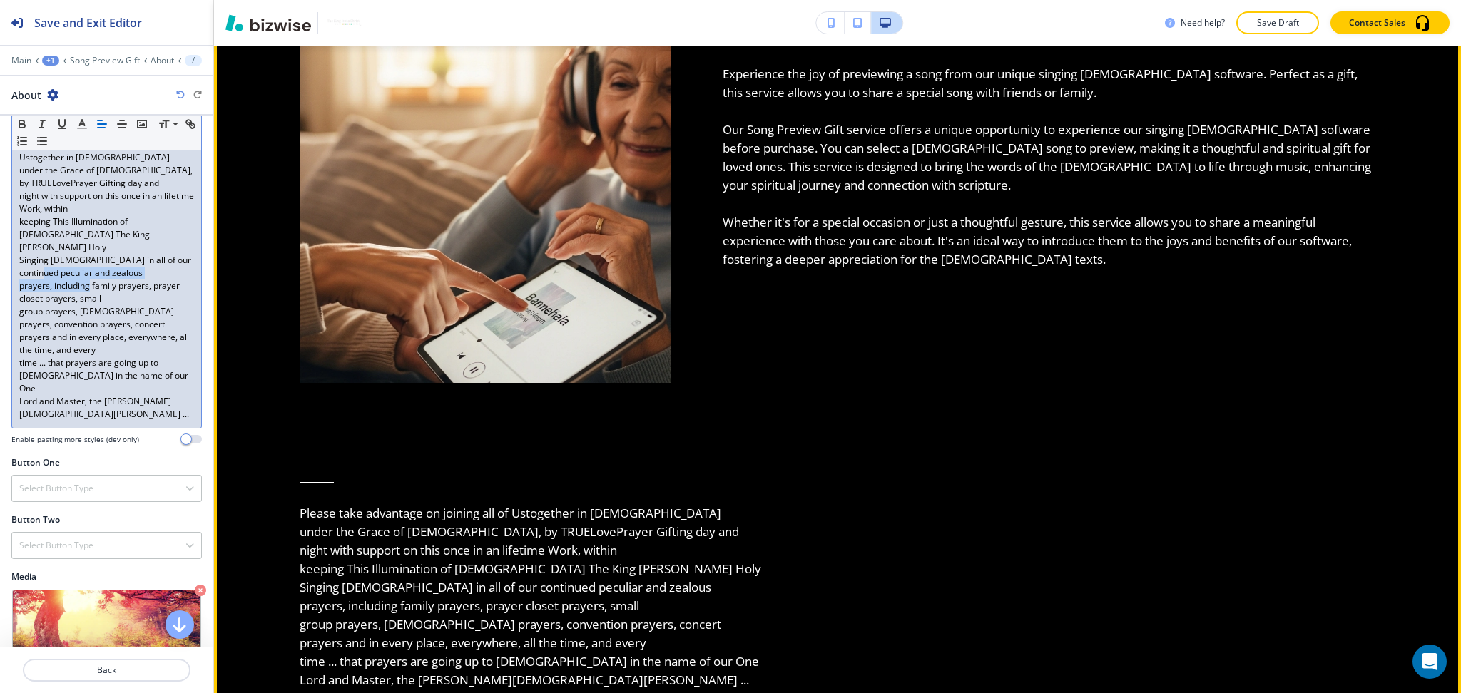
scroll to position [941, 0]
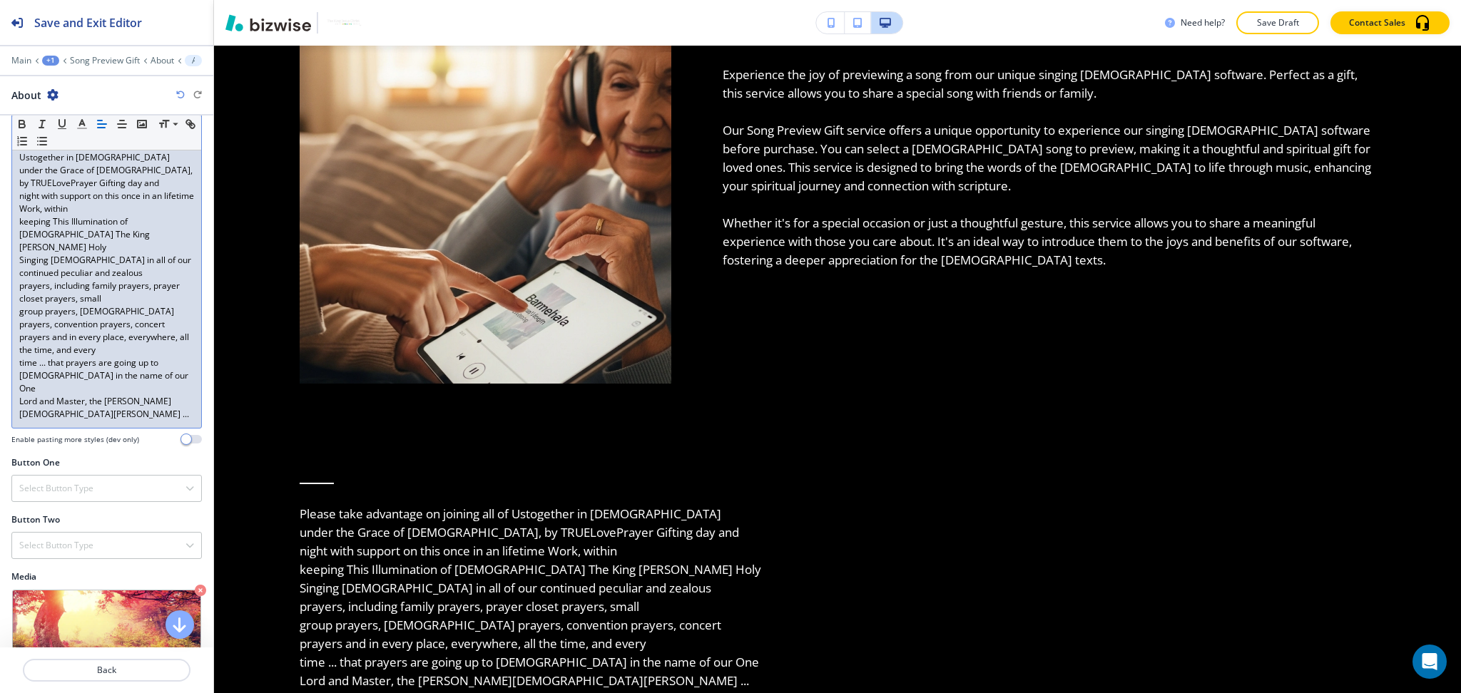
click at [126, 254] on p "Singing Bible in all of our continued peculiar and zealous" at bounding box center [106, 267] width 175 height 26
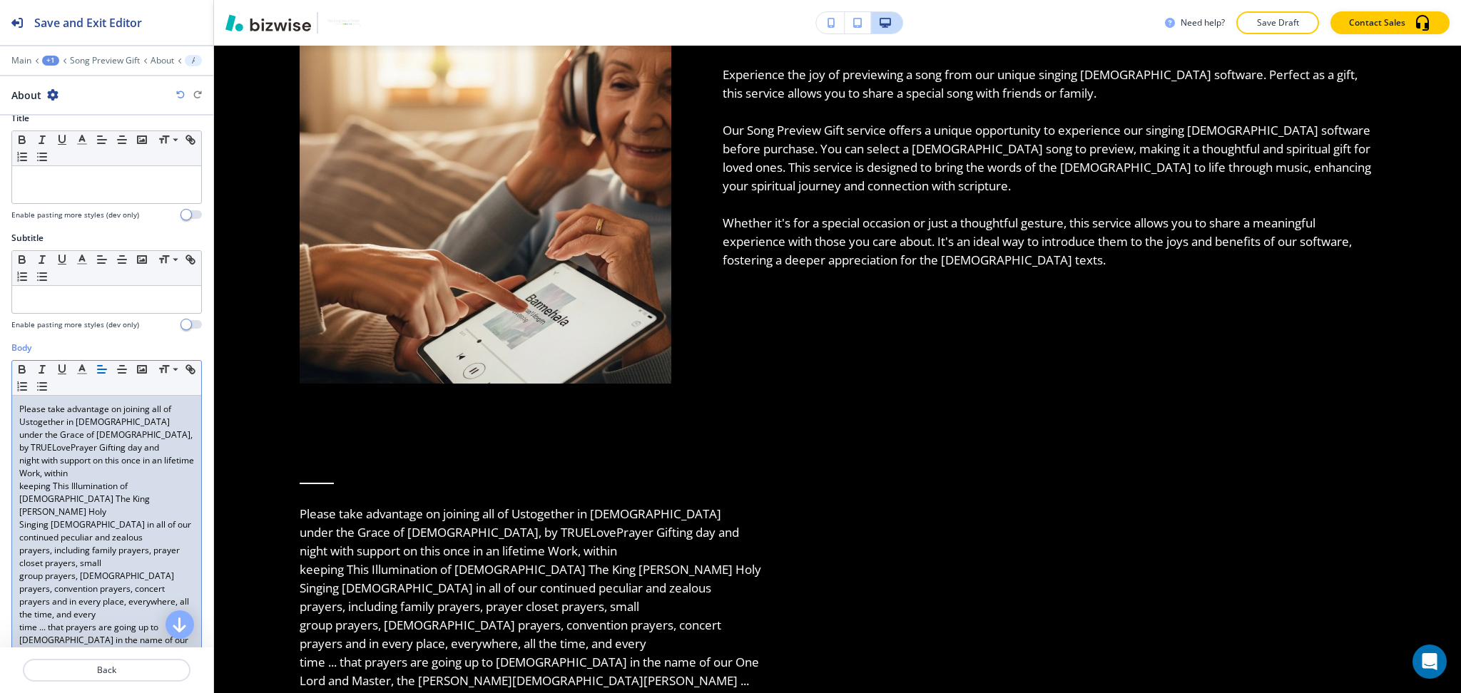
scroll to position [0, 0]
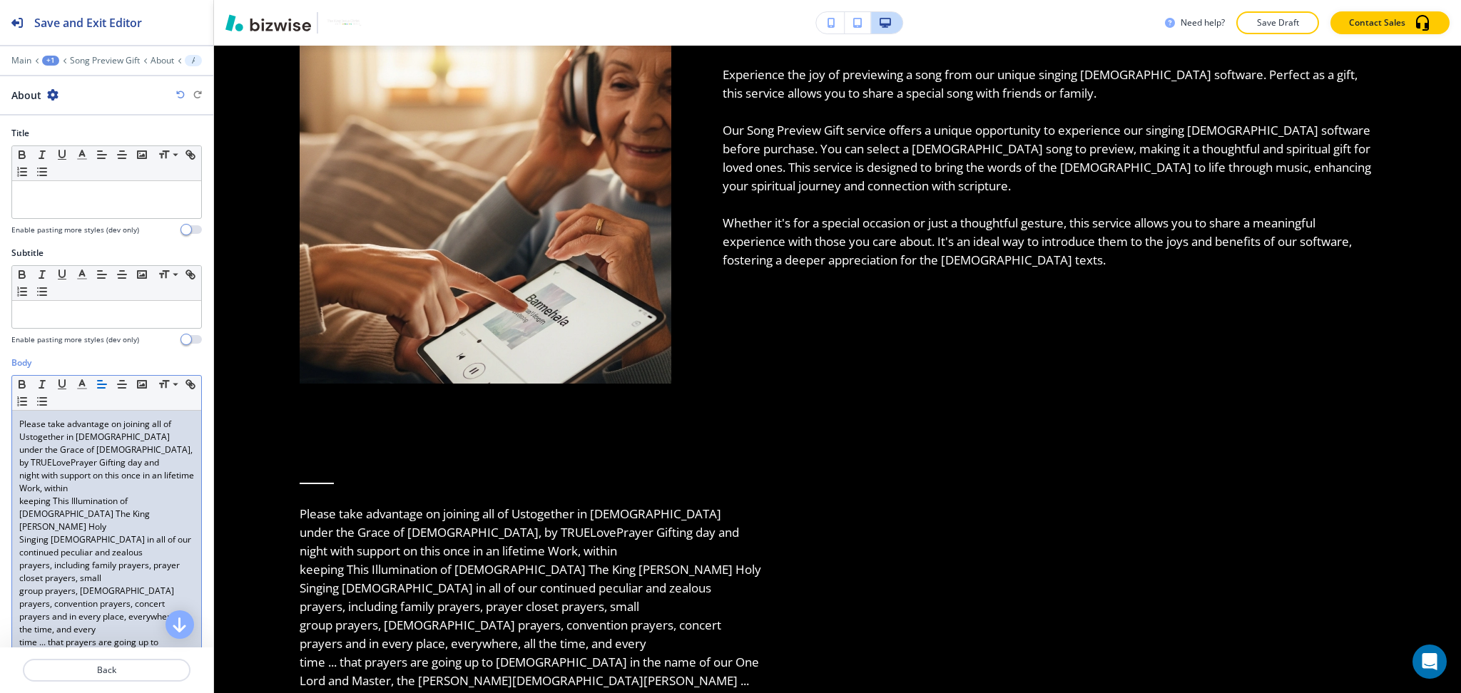
click at [30, 437] on p "Please take advantage on joining all of Ustogether in Christ" at bounding box center [106, 431] width 175 height 26
click at [137, 546] on p "Singing Bible in all of our continued peculiar and zealous" at bounding box center [106, 546] width 175 height 26
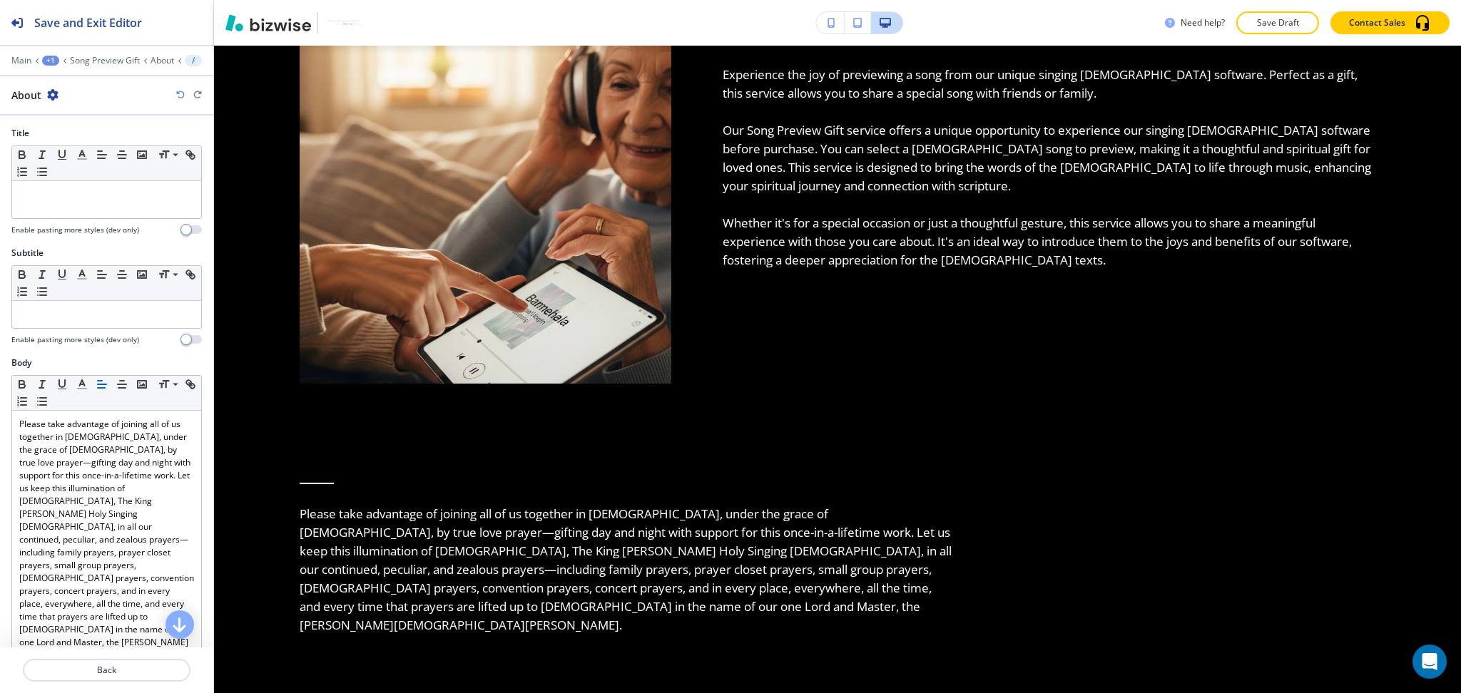
click at [108, 219] on div at bounding box center [106, 222] width 190 height 6
click at [108, 214] on div at bounding box center [106, 199] width 189 height 37
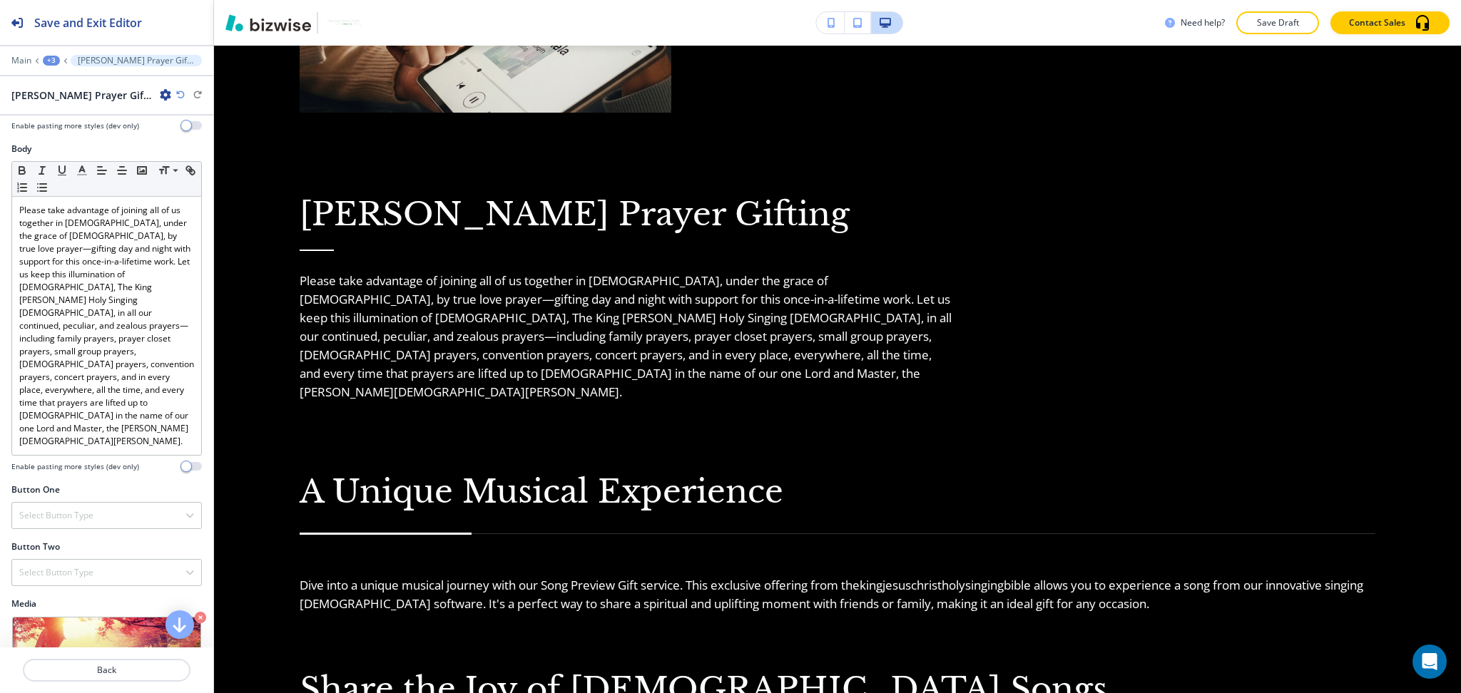
scroll to position [238, 0]
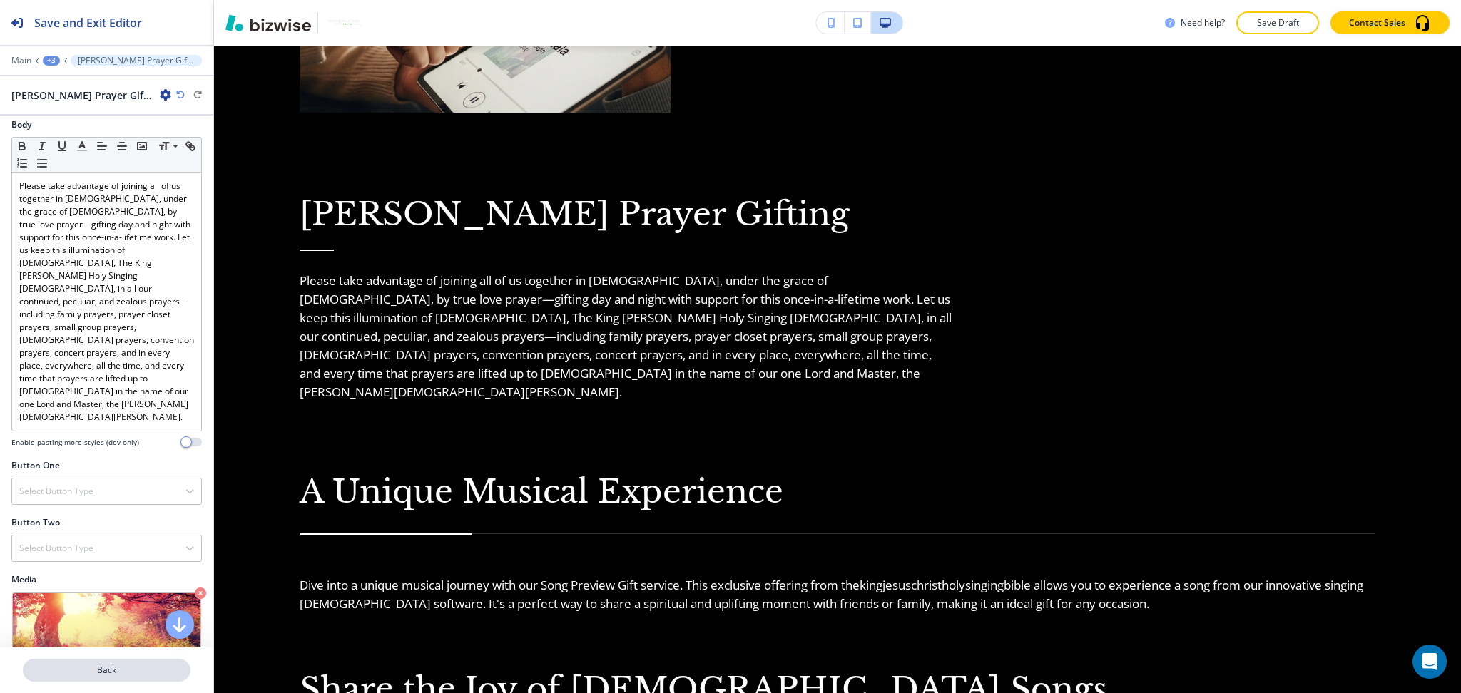
click at [105, 663] on button "Back" at bounding box center [107, 670] width 168 height 23
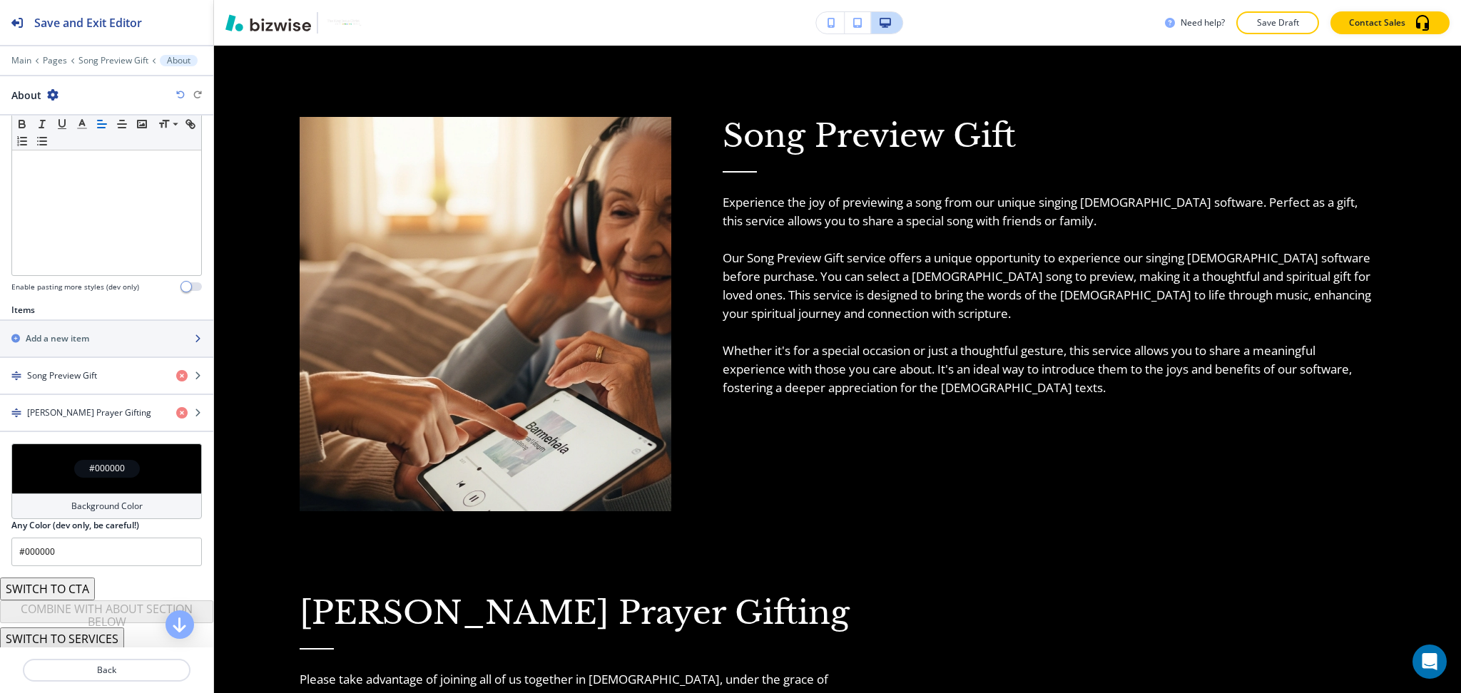
scroll to position [324, 0]
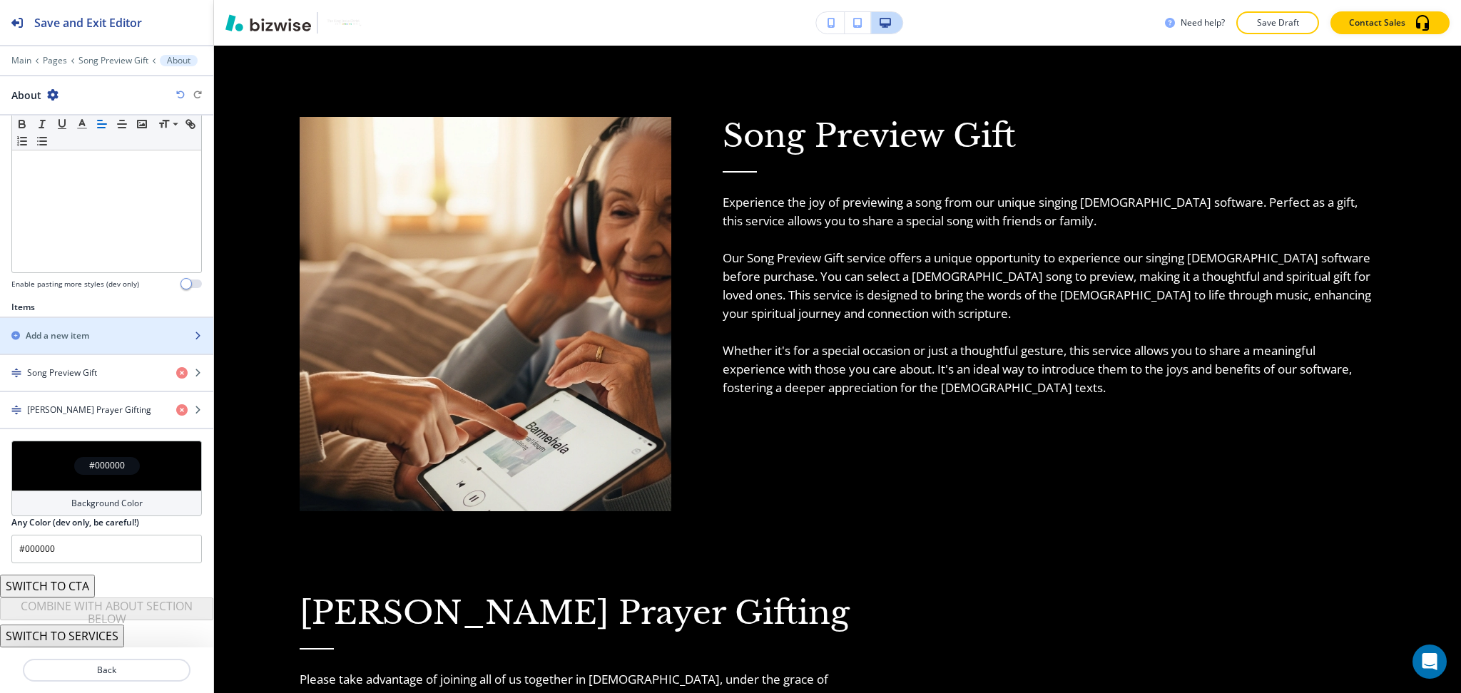
click at [95, 344] on div "button" at bounding box center [106, 347] width 213 height 11
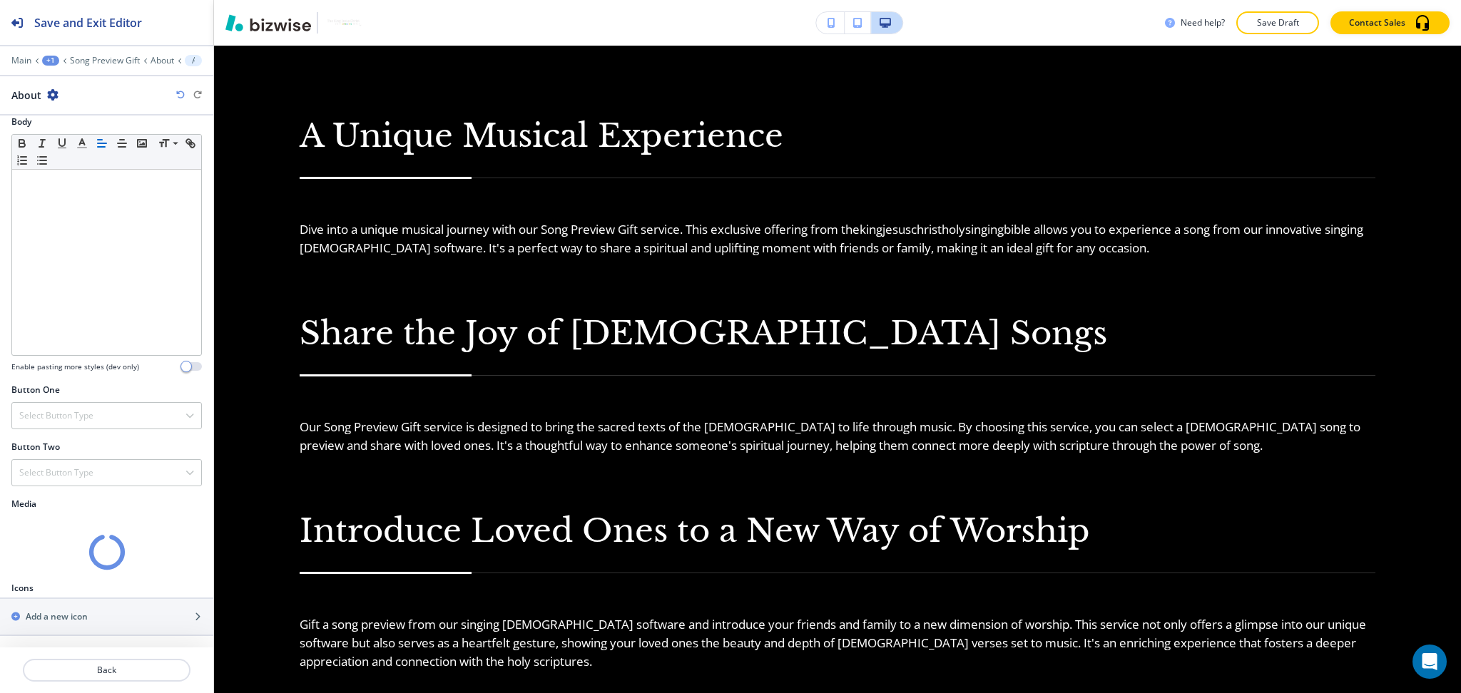
scroll to position [280, 0]
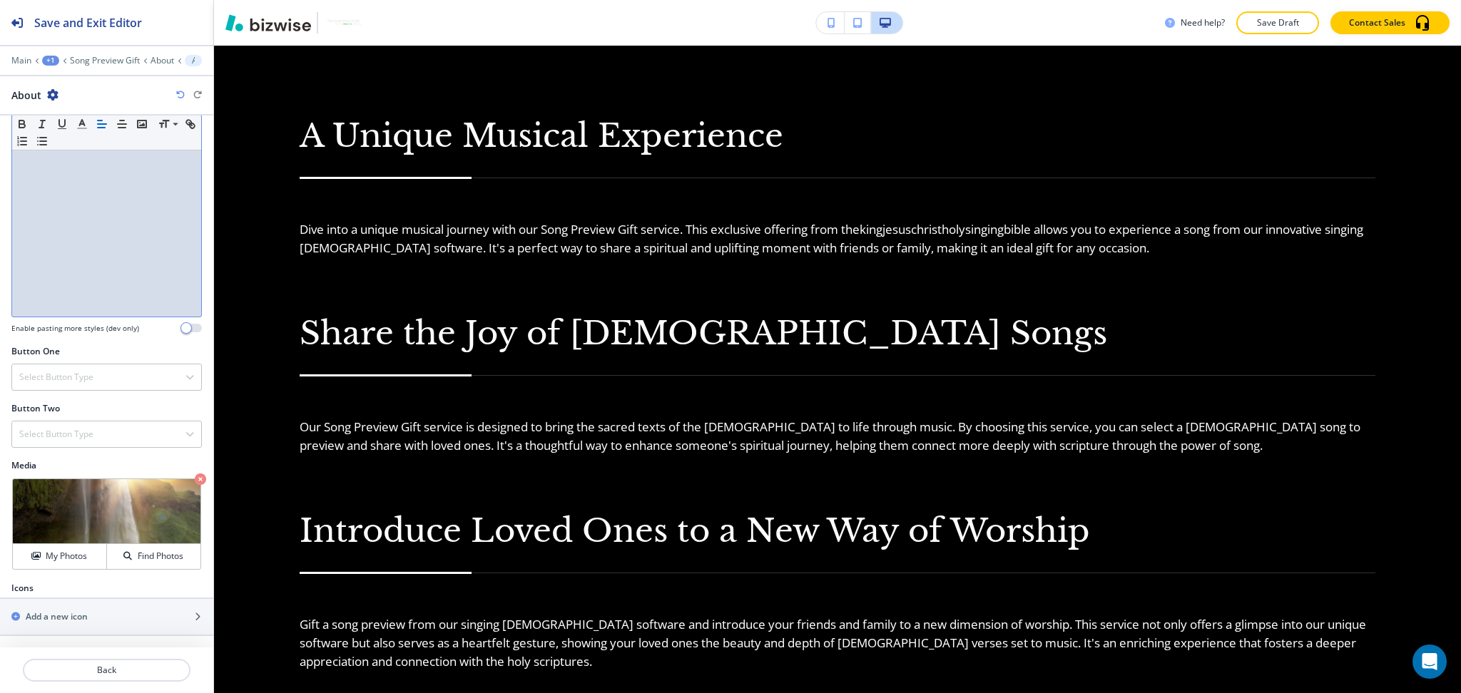
click at [89, 279] on div at bounding box center [106, 223] width 189 height 185
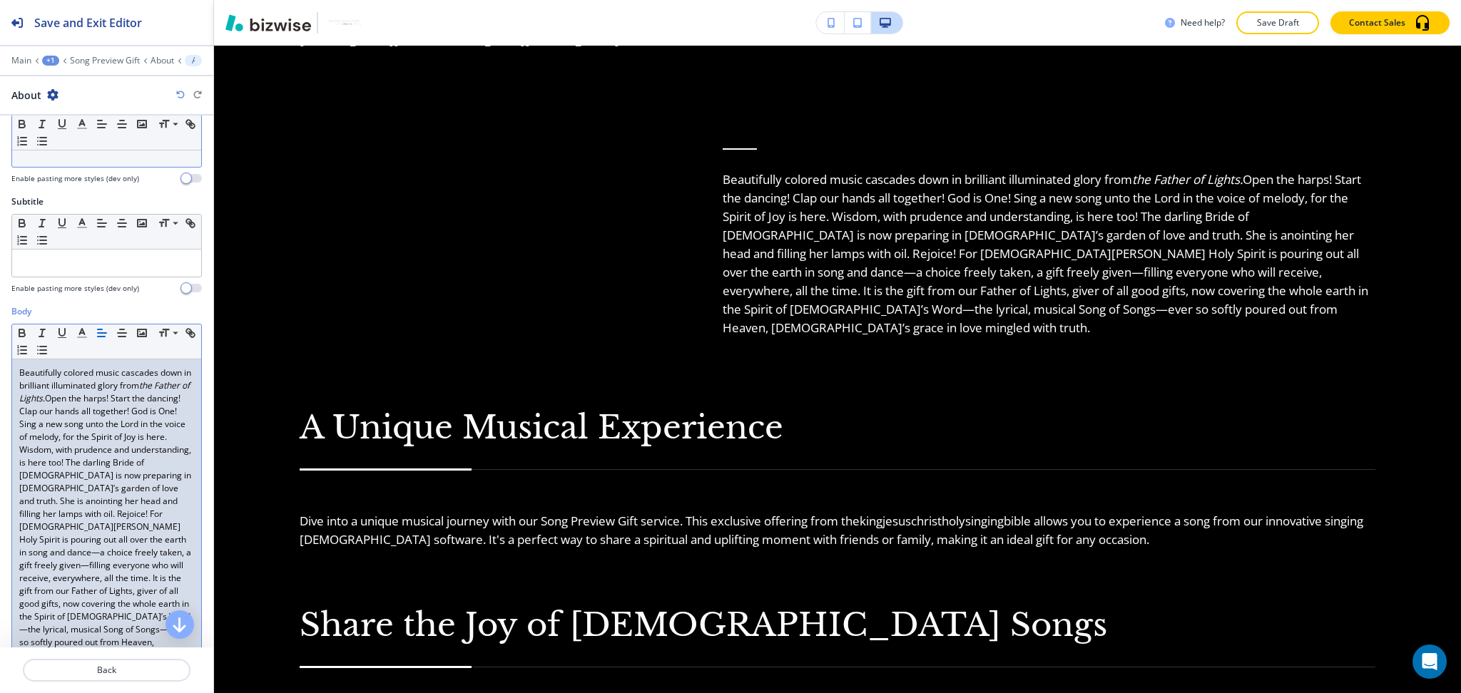
scroll to position [0, 0]
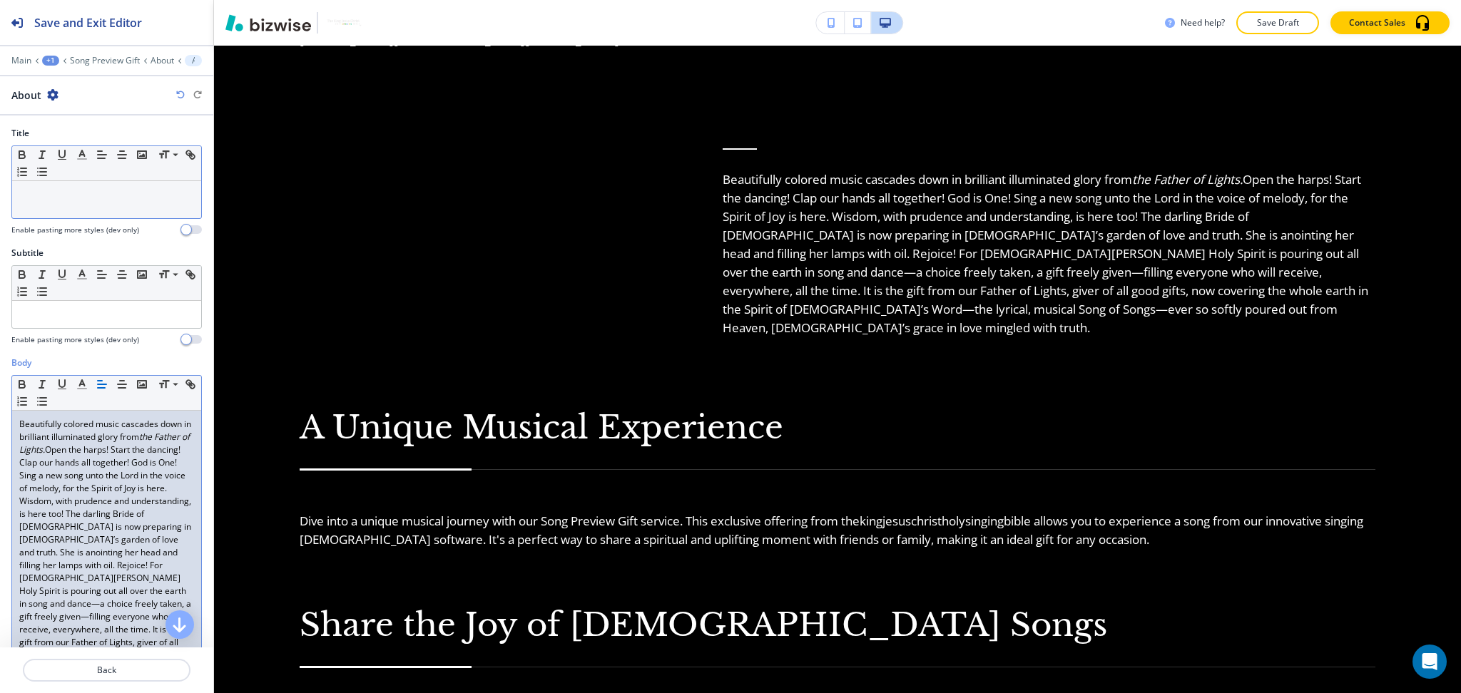
click at [122, 183] on div at bounding box center [106, 199] width 189 height 37
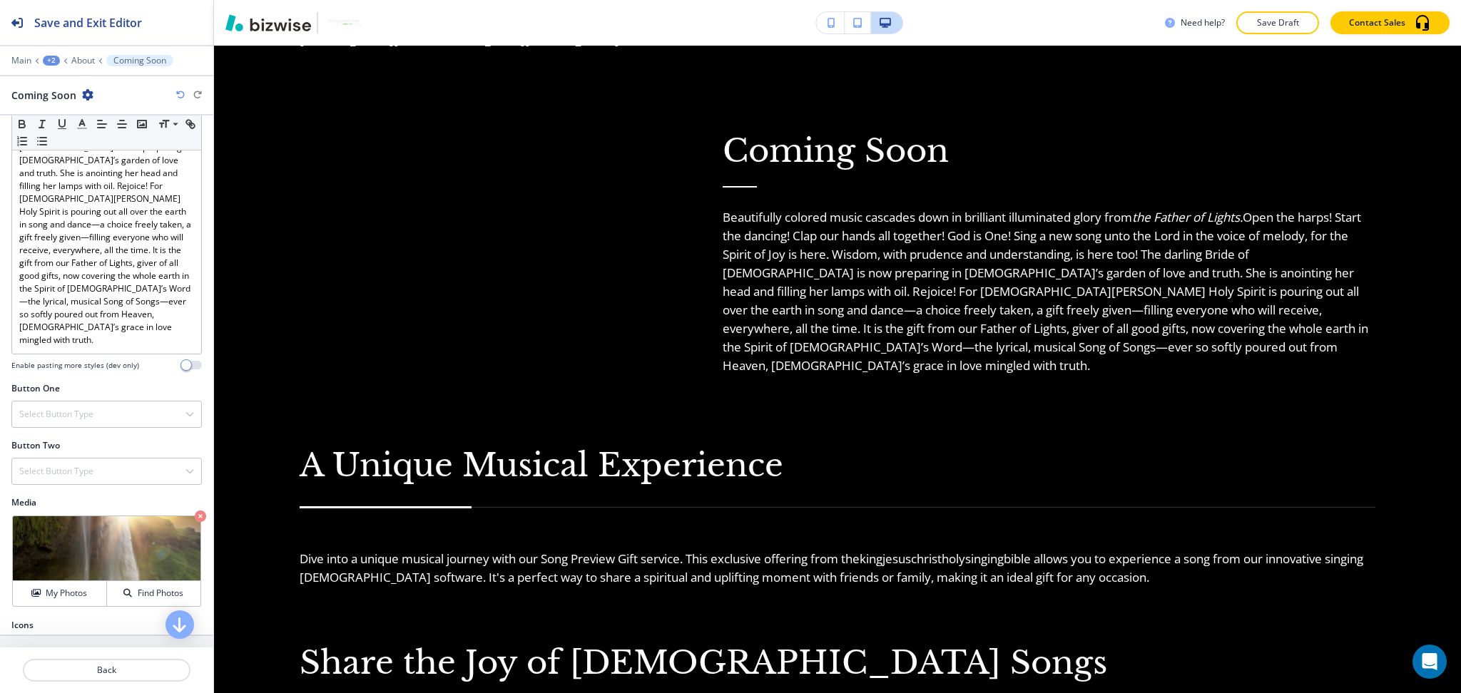
scroll to position [380, 0]
click at [48, 526] on p "Crop" at bounding box center [50, 532] width 19 height 13
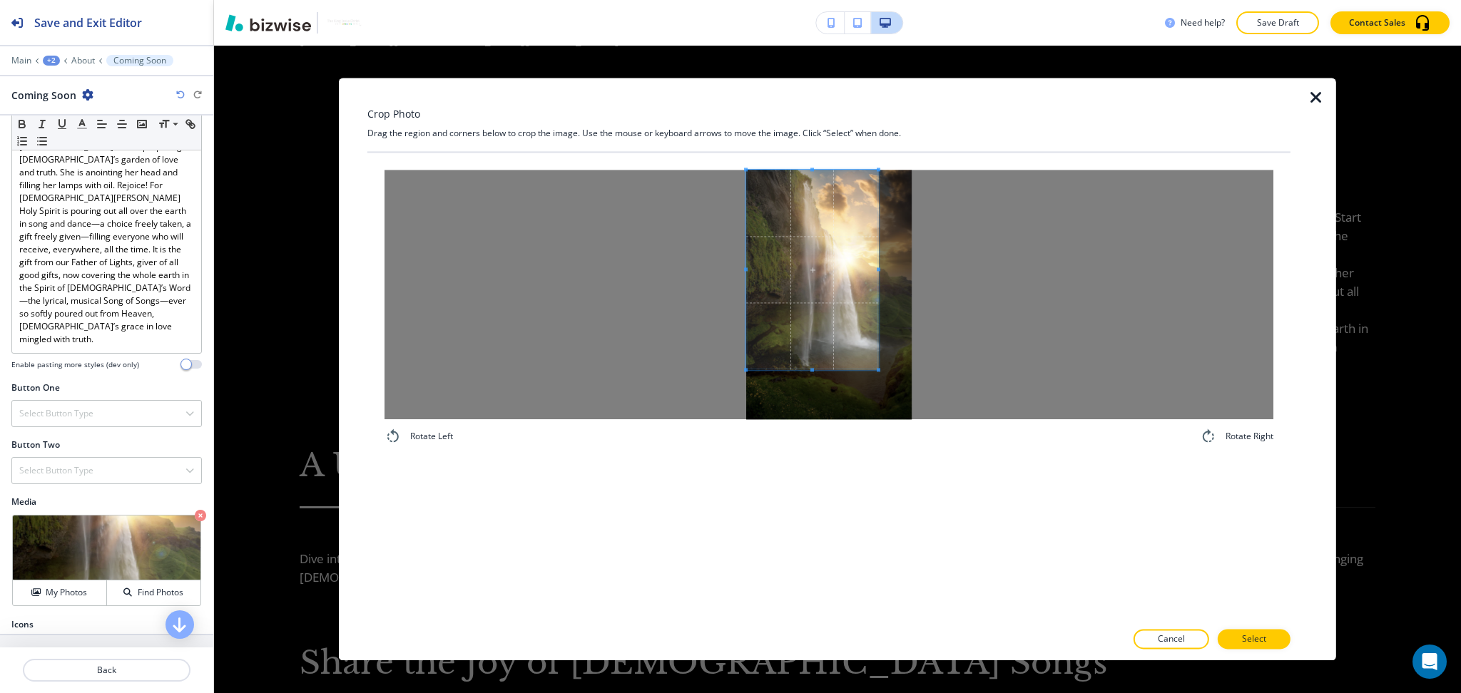
click at [812, 280] on span at bounding box center [812, 270] width 132 height 200
click at [1020, 273] on div at bounding box center [828, 295] width 889 height 250
click at [839, 166] on div at bounding box center [828, 161] width 923 height 17
click at [844, 185] on span at bounding box center [828, 270] width 165 height 200
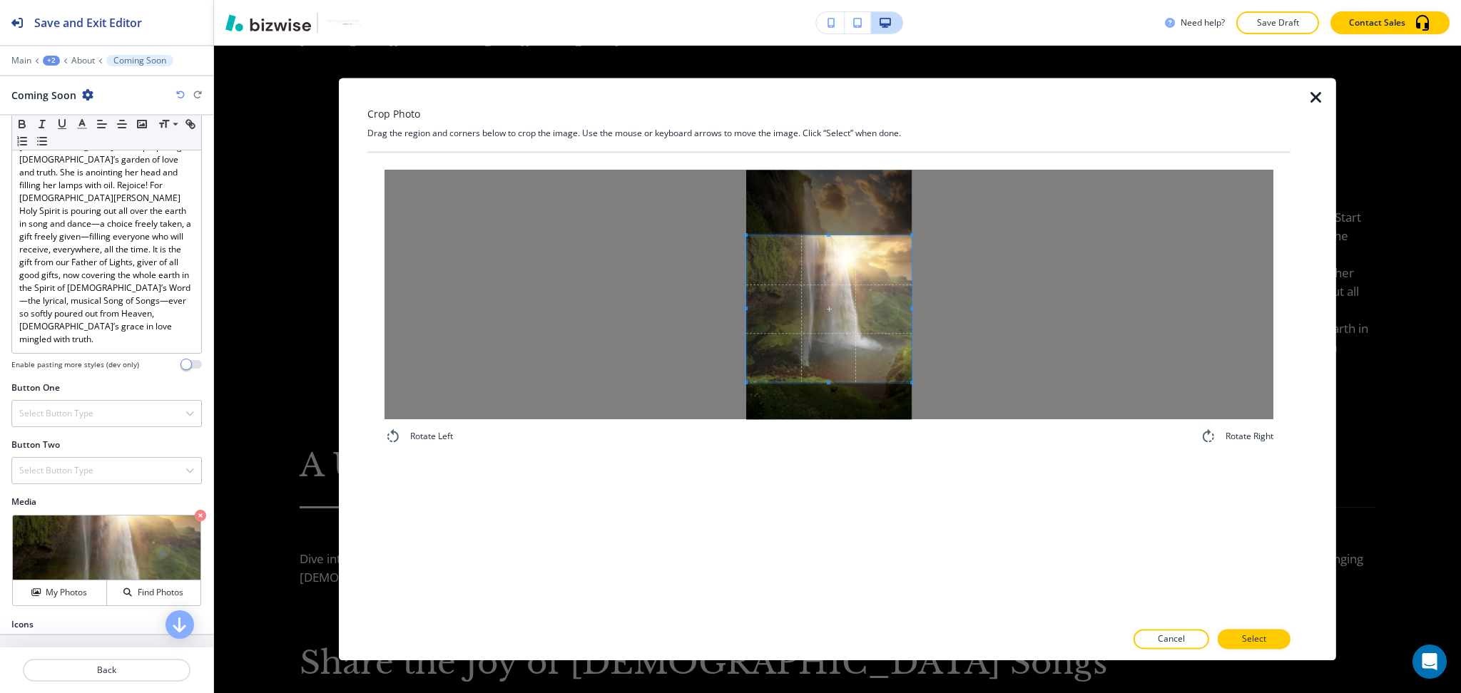
click at [844, 237] on span at bounding box center [828, 235] width 165 height 4
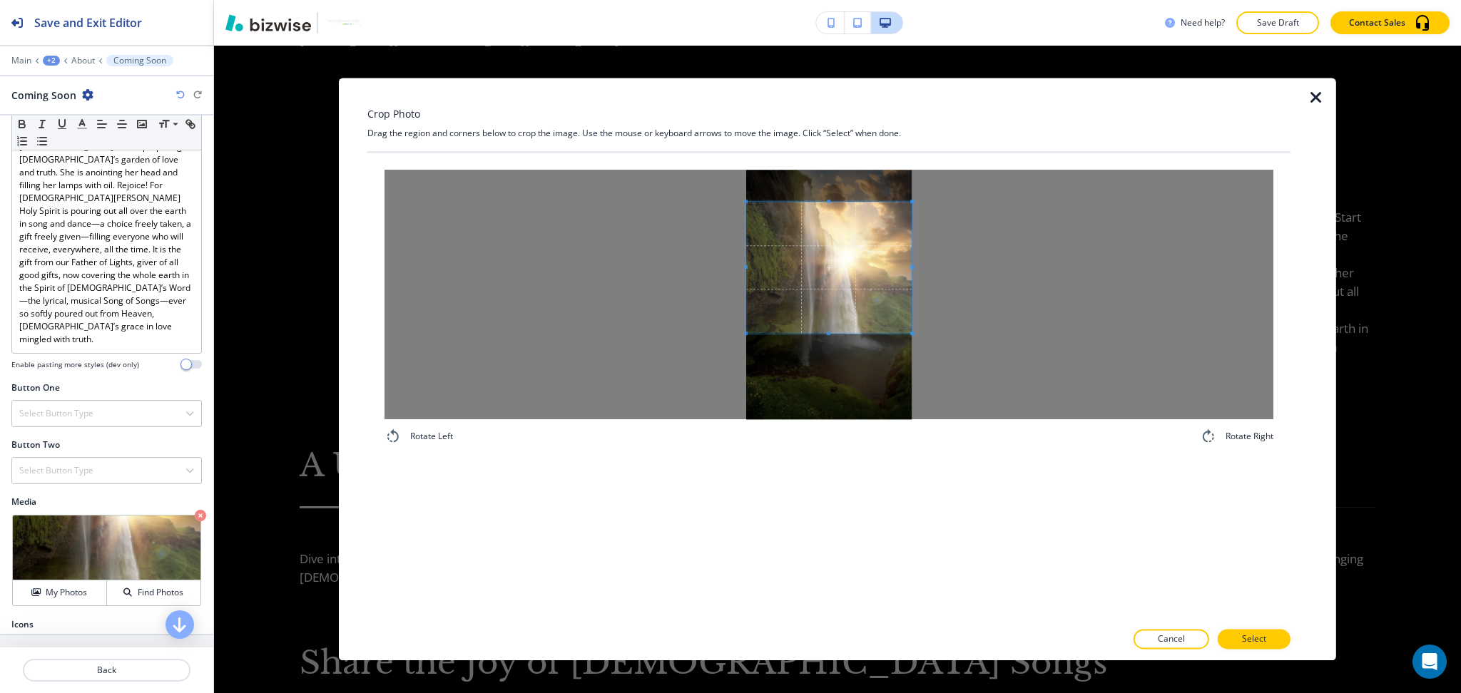
click at [837, 310] on span at bounding box center [828, 267] width 165 height 131
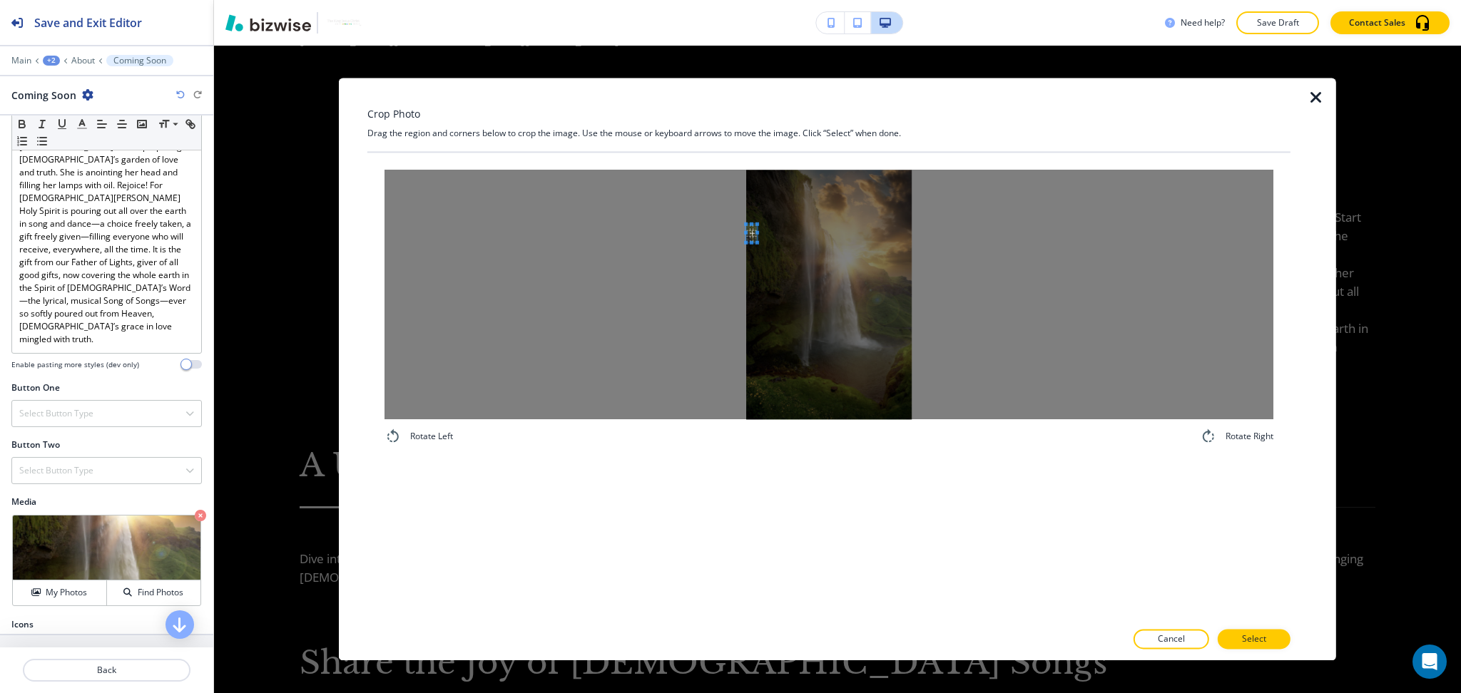
click at [702, 237] on div at bounding box center [828, 295] width 889 height 250
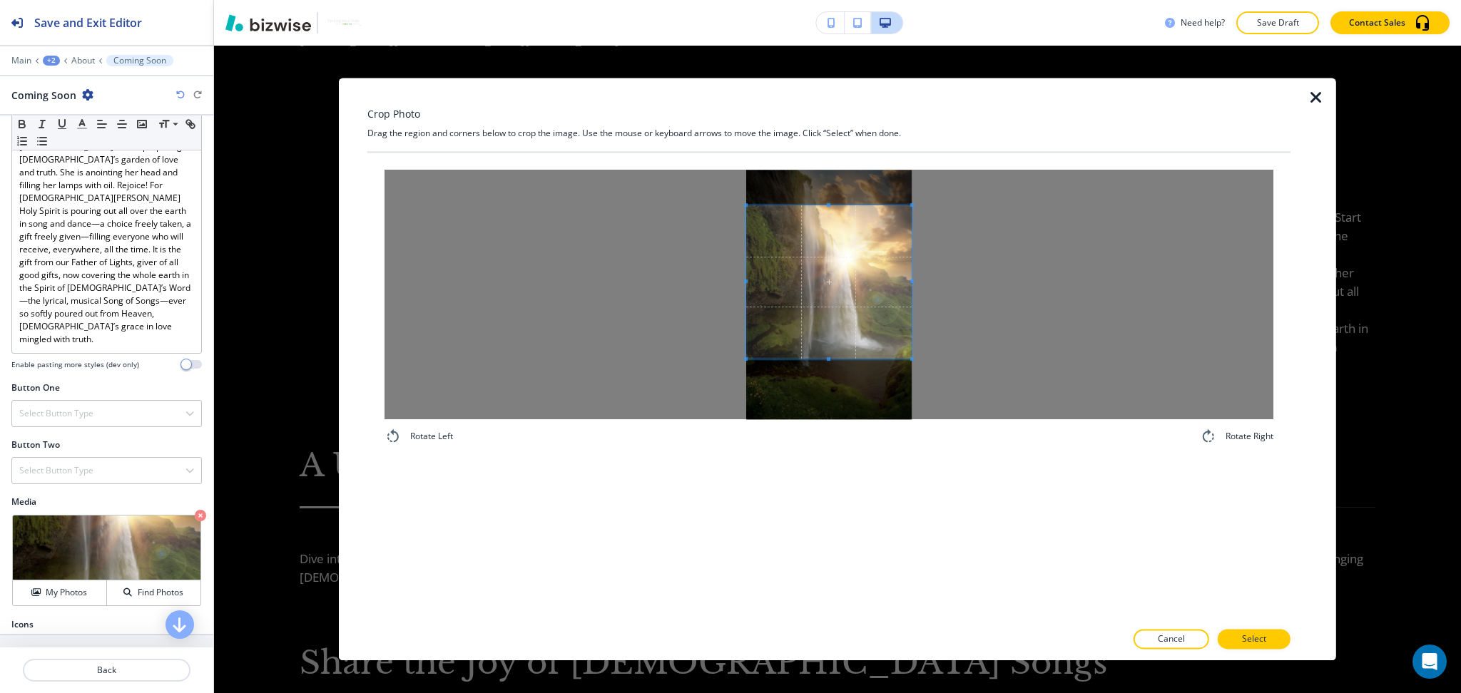
click at [928, 353] on div at bounding box center [828, 295] width 889 height 250
click at [1261, 640] on p "Select" at bounding box center [1254, 639] width 24 height 13
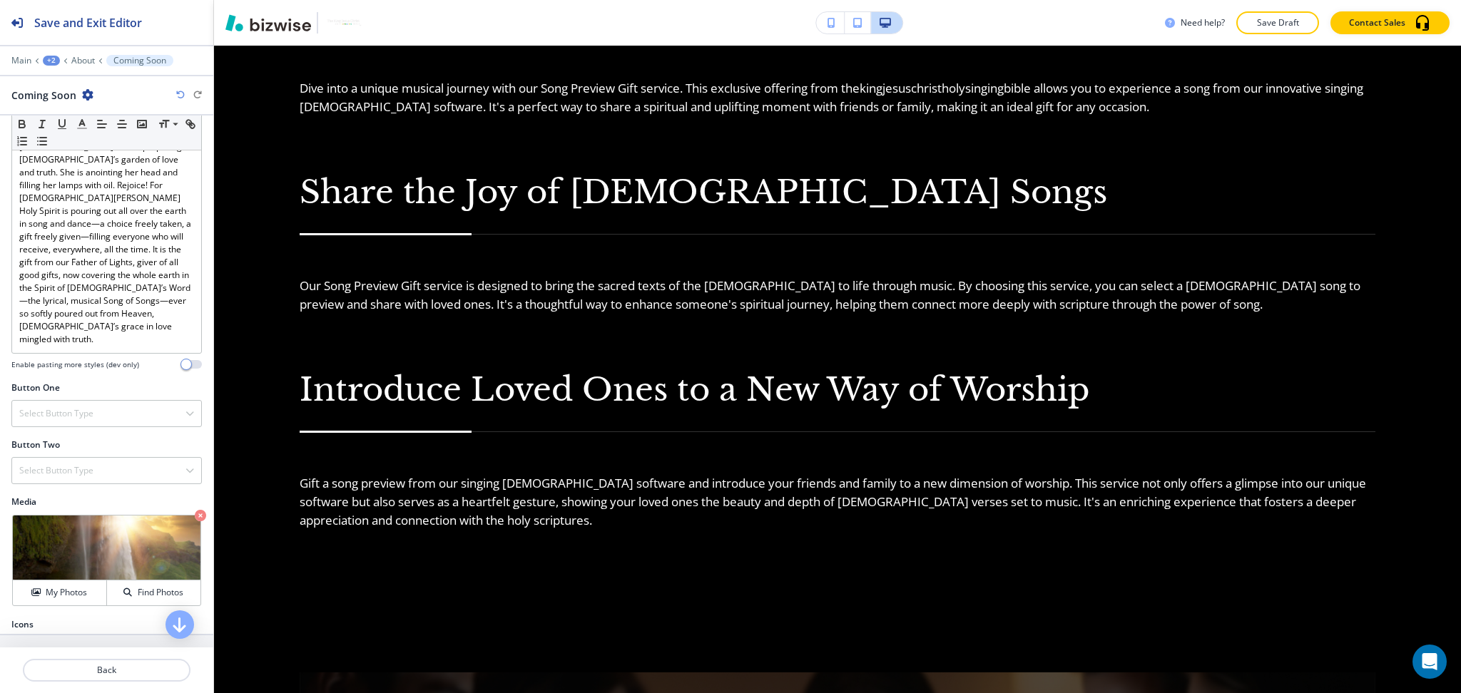
scroll to position [1844, 0]
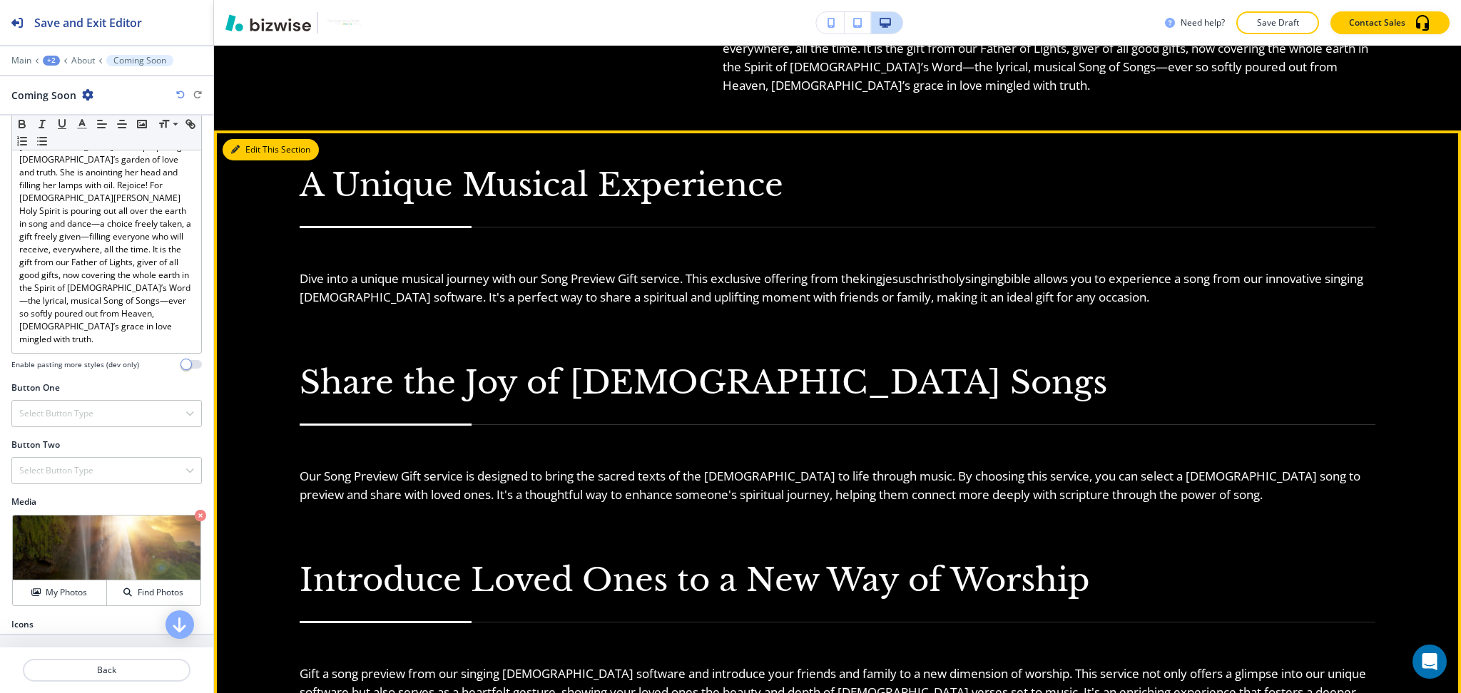
click at [255, 160] on button "Edit This Section" at bounding box center [271, 149] width 96 height 21
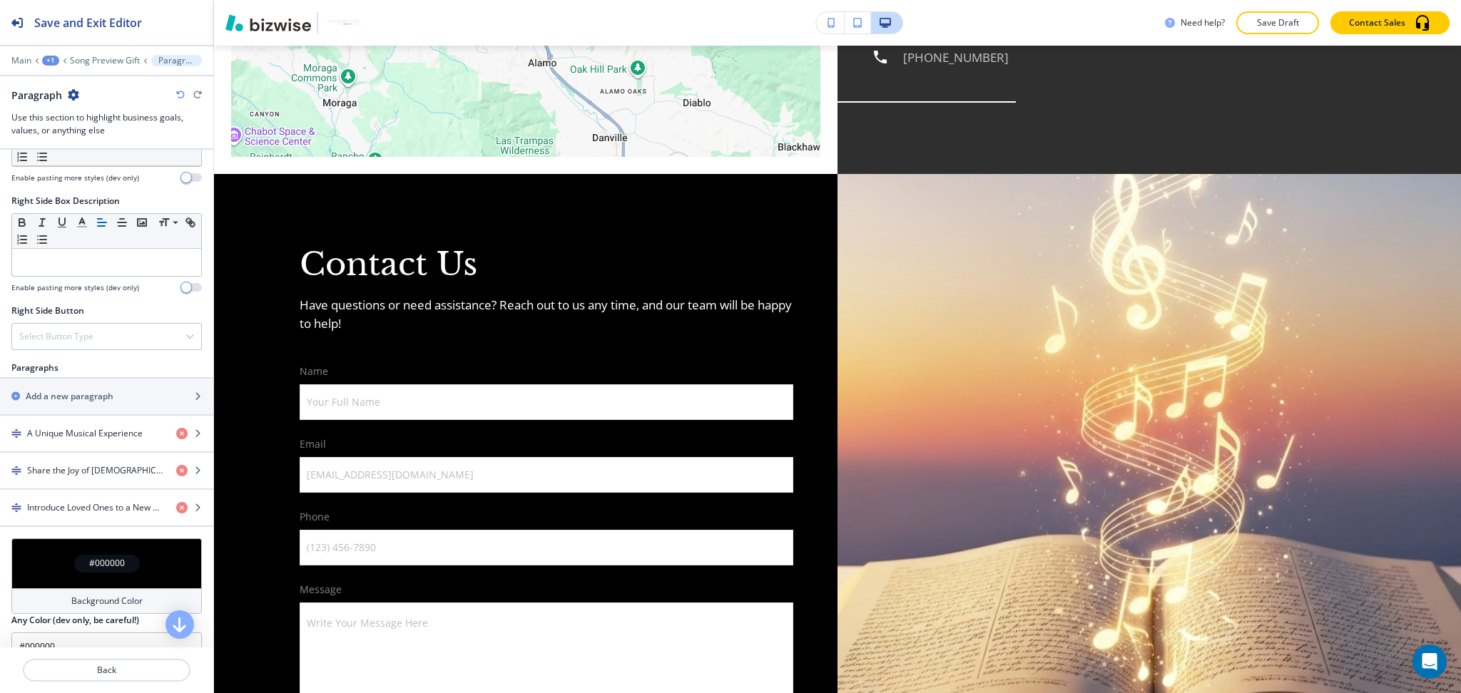
scroll to position [704, 0]
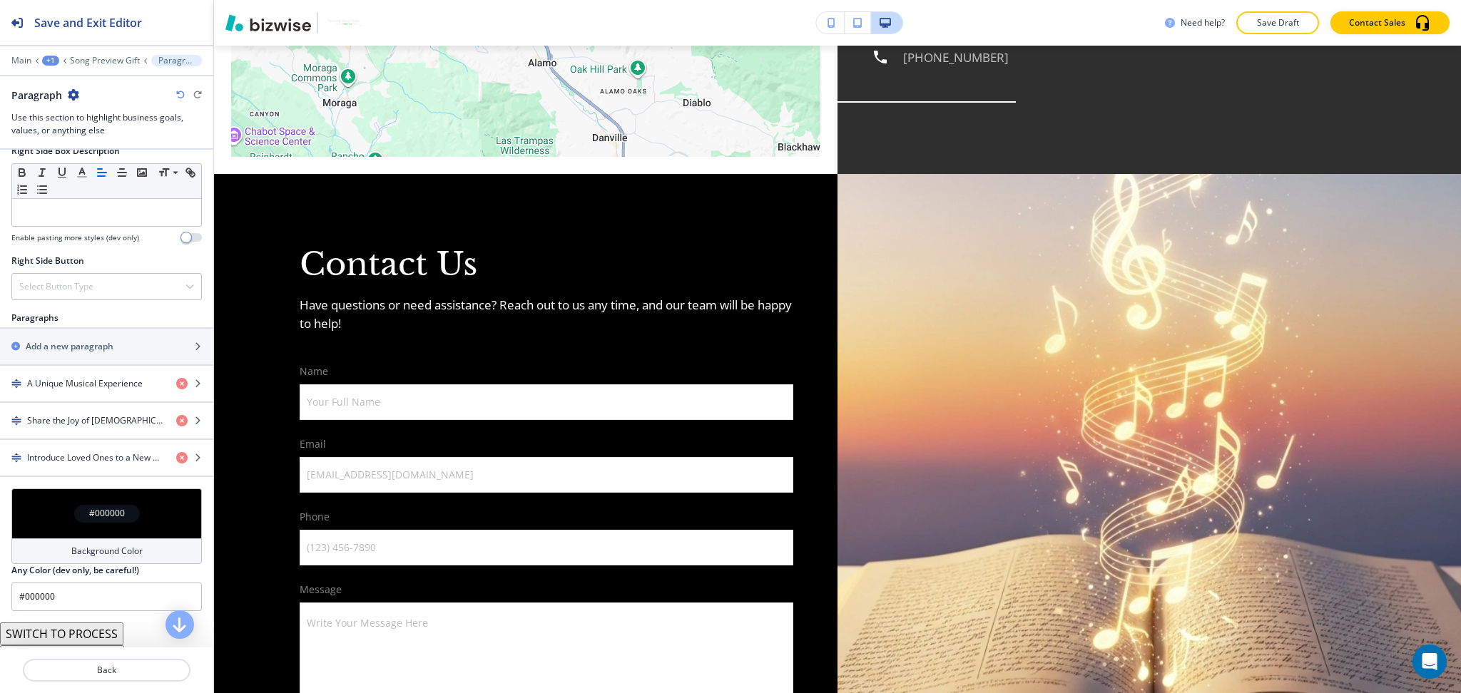
click at [155, 552] on div "Background Color" at bounding box center [106, 551] width 190 height 26
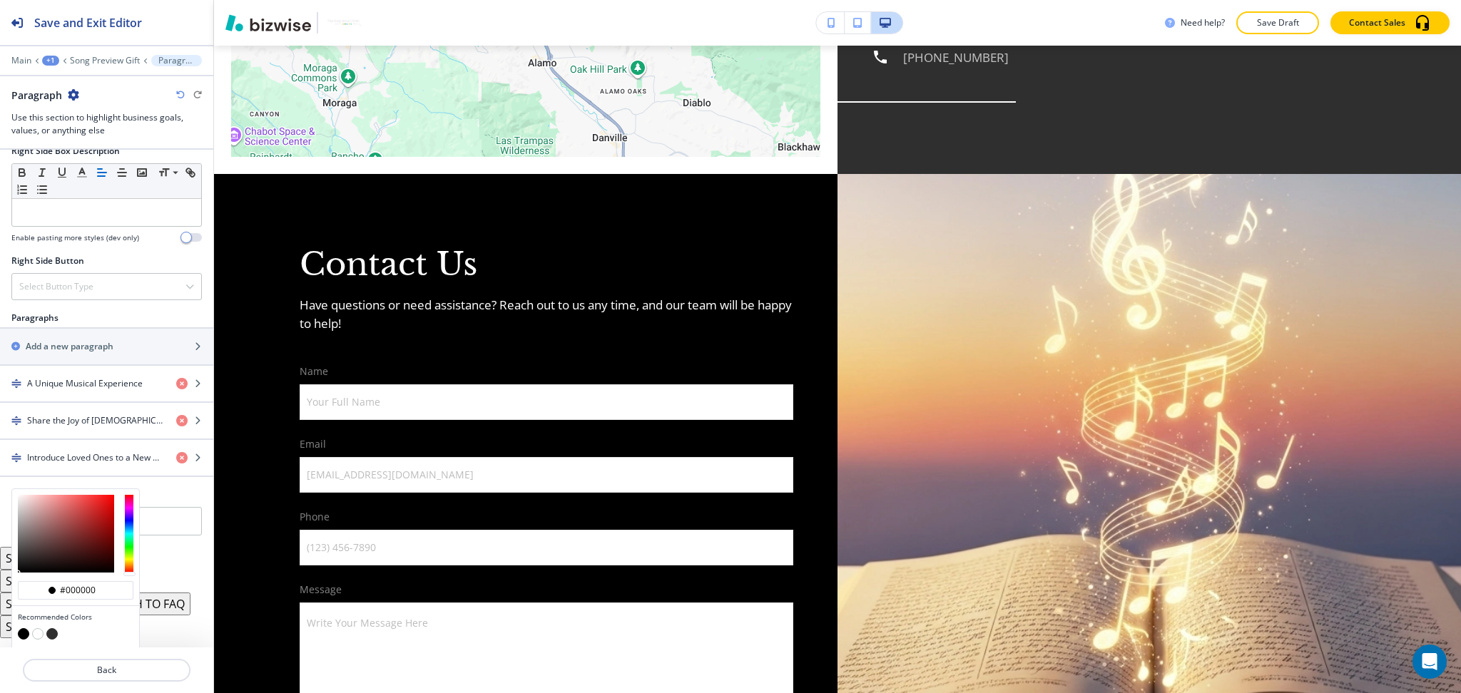
click at [52, 632] on button "button" at bounding box center [51, 633] width 11 height 11
type input "#2f2f2f"
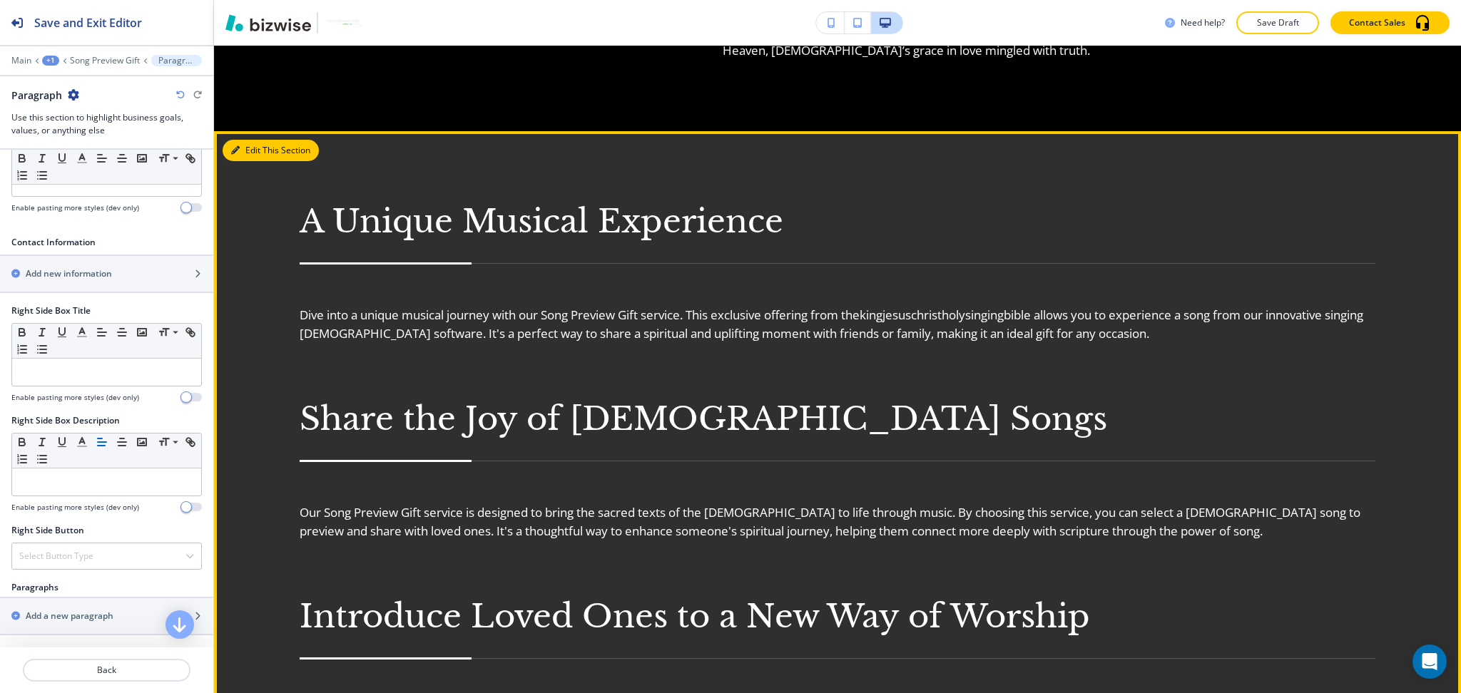
scroll to position [434, 0]
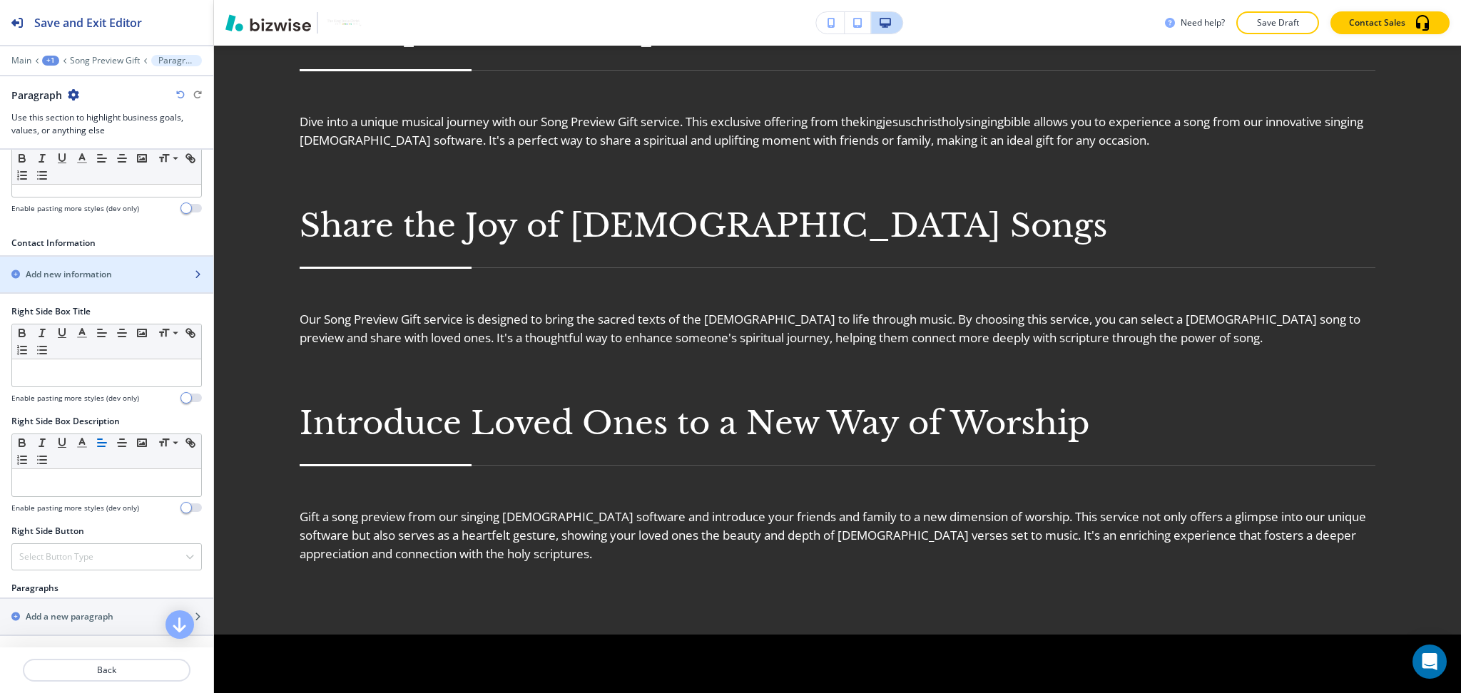
click at [111, 276] on h2 "Add new information" at bounding box center [69, 274] width 86 height 13
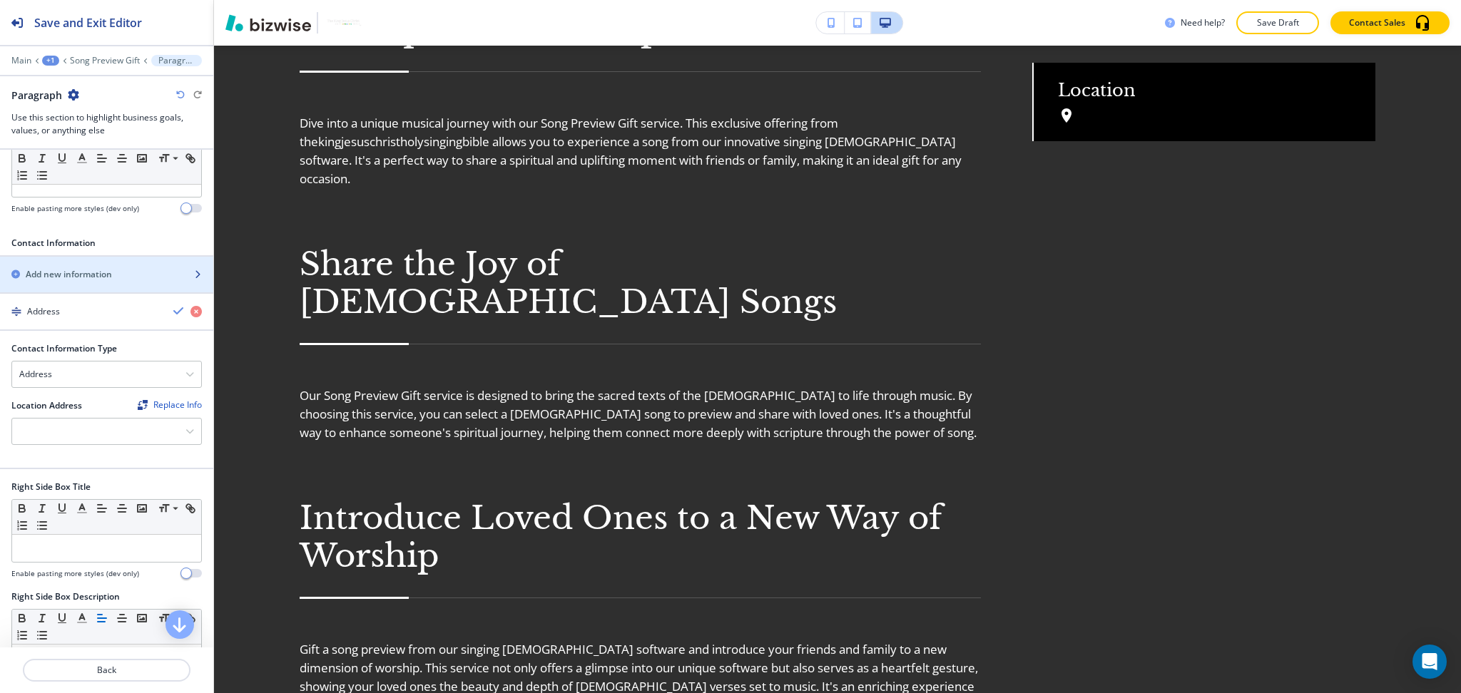
scroll to position [2070, 0]
click at [170, 422] on div at bounding box center [106, 432] width 189 height 26
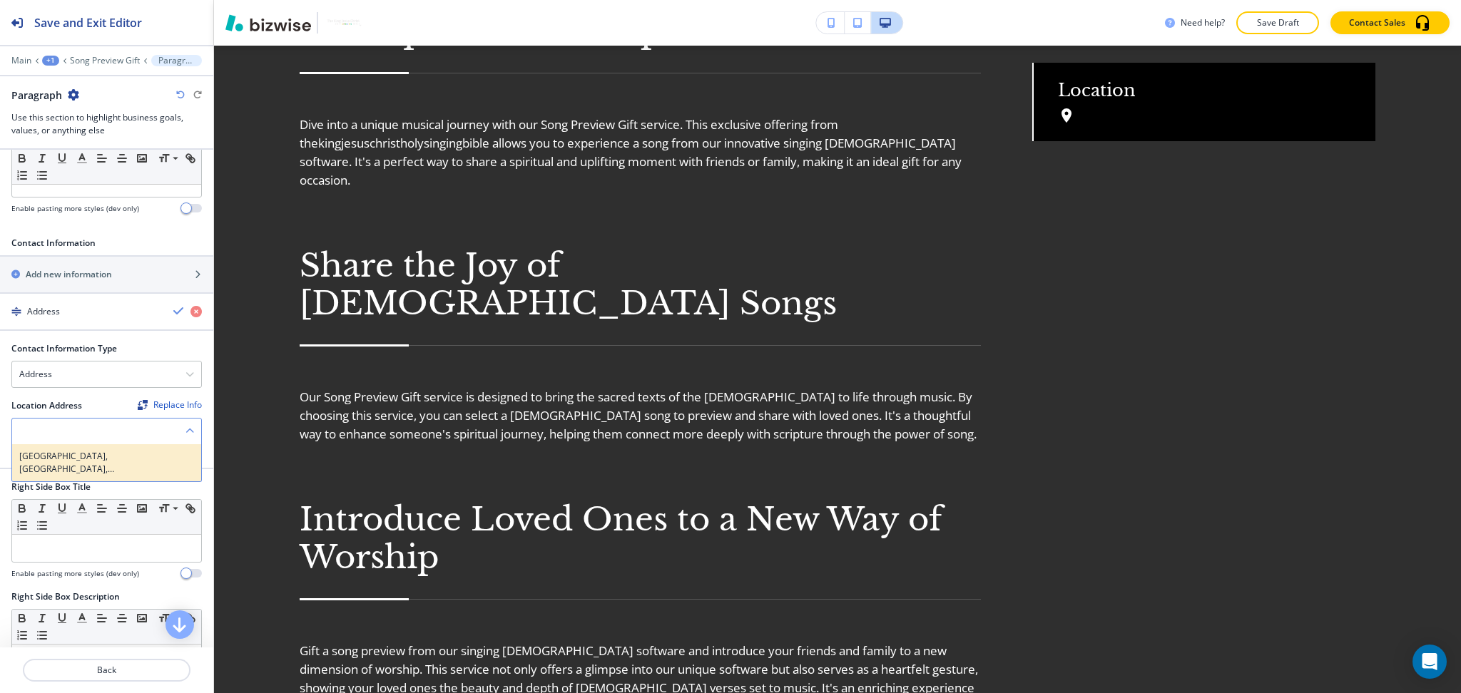
click at [140, 451] on h4 "Walnut Creek, CA, USA" at bounding box center [106, 463] width 175 height 26
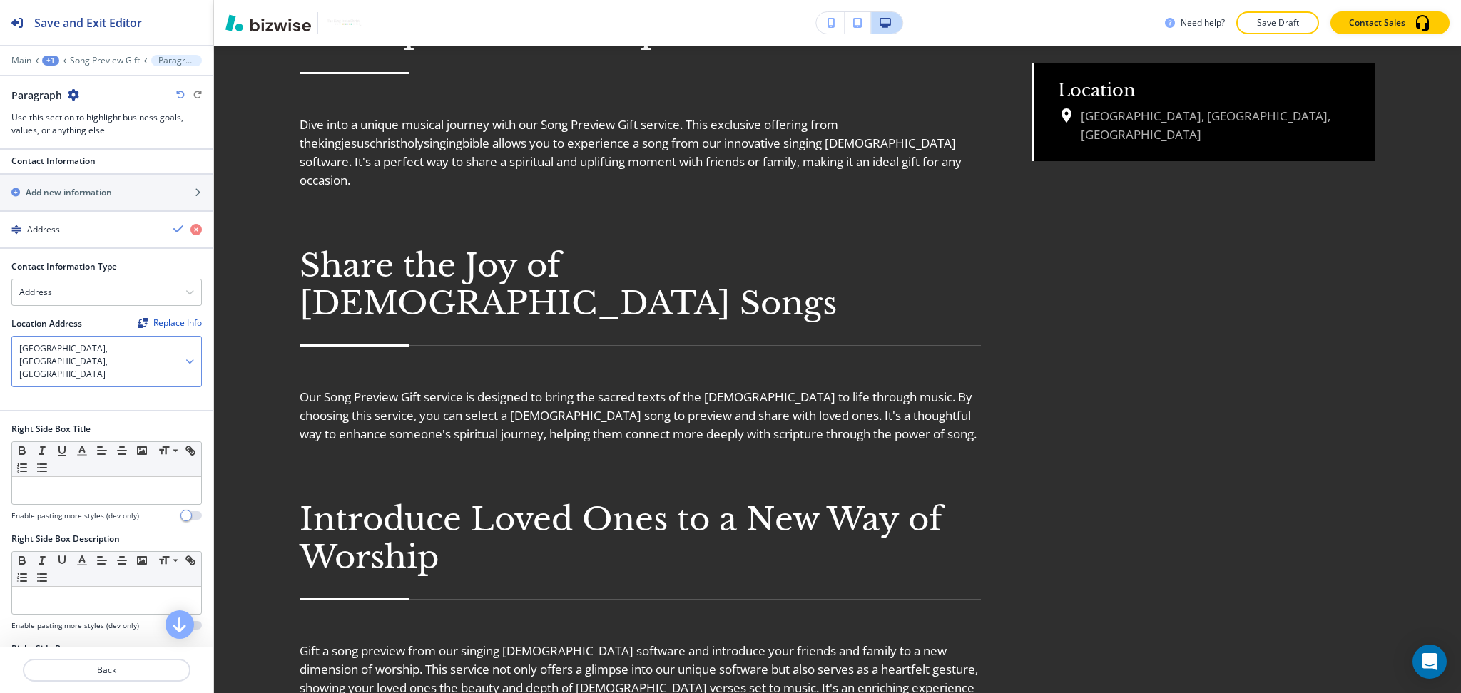
scroll to position [515, 0]
click at [65, 181] on div "button" at bounding box center [106, 180] width 213 height 11
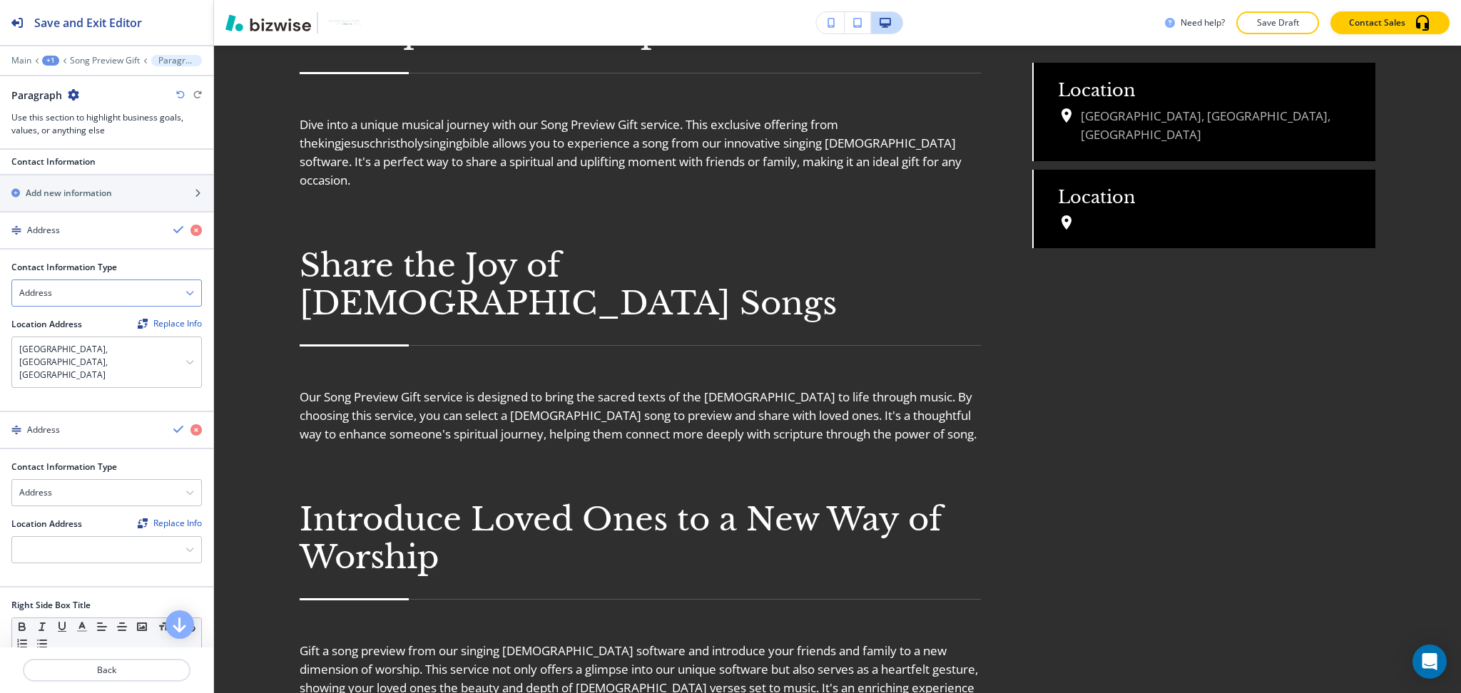
click at [185, 291] on icon "button" at bounding box center [189, 293] width 9 height 9
click at [147, 312] on h4 "Email Address" at bounding box center [106, 318] width 175 height 13
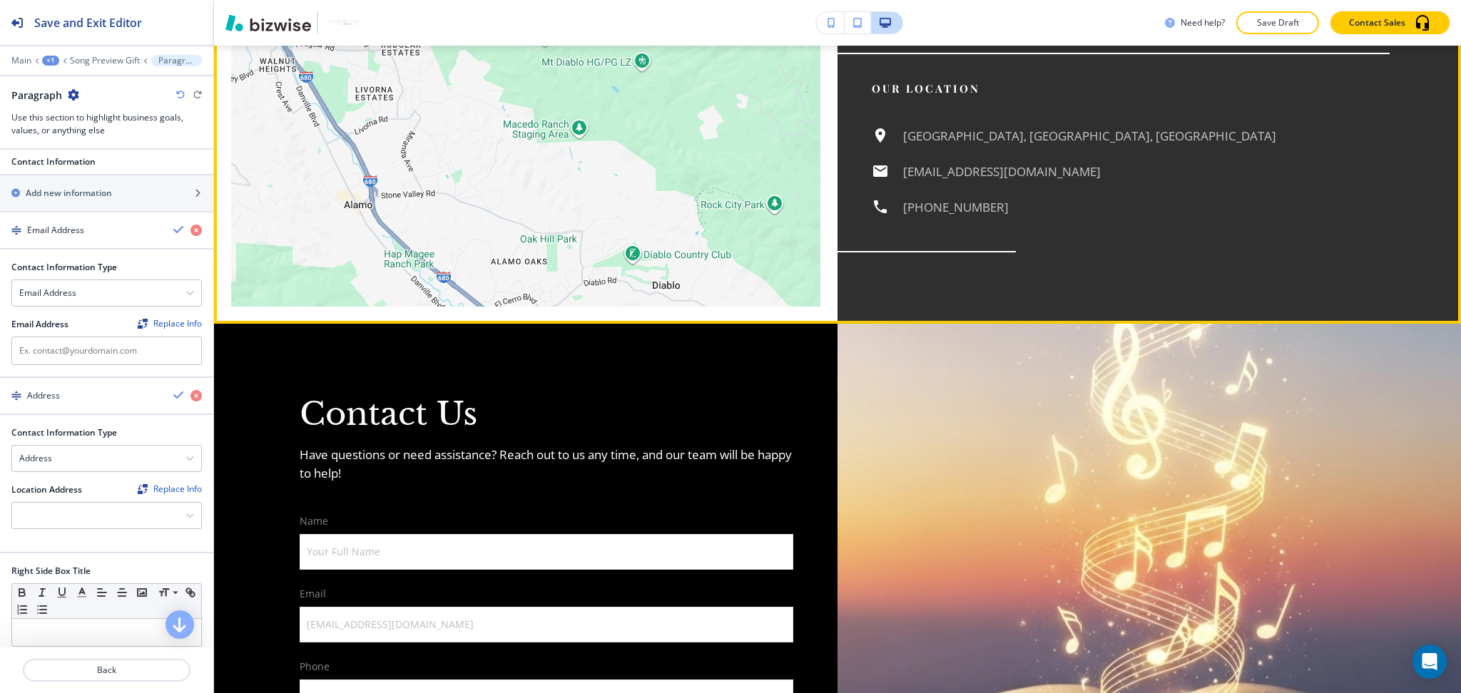
scroll to position [3474, 0]
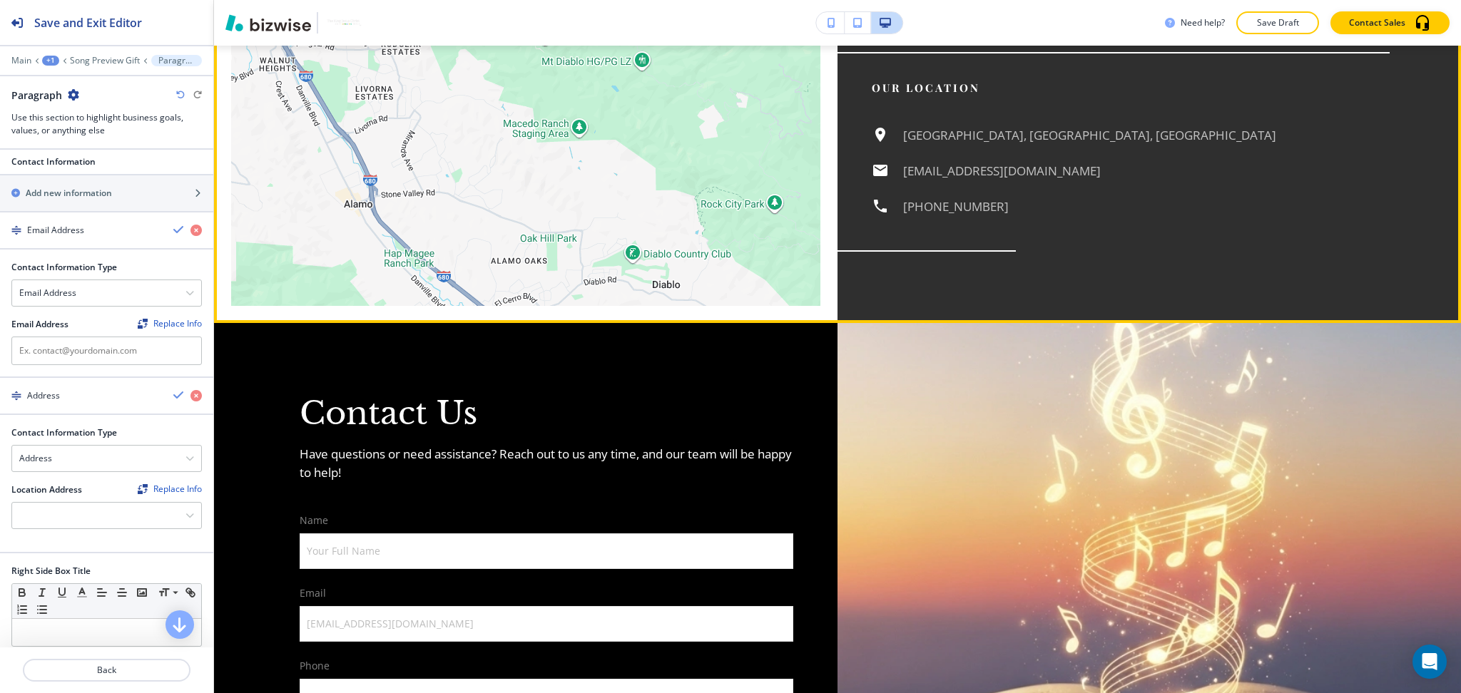
drag, startPoint x: 1161, startPoint y: 219, endPoint x: 874, endPoint y: 218, distance: 287.4
click at [886, 216] on div "Walnut Creek, CA, USA info@thekingjesuschristholysingingbible.com (925) 395-0442" at bounding box center [1130, 171] width 518 height 90
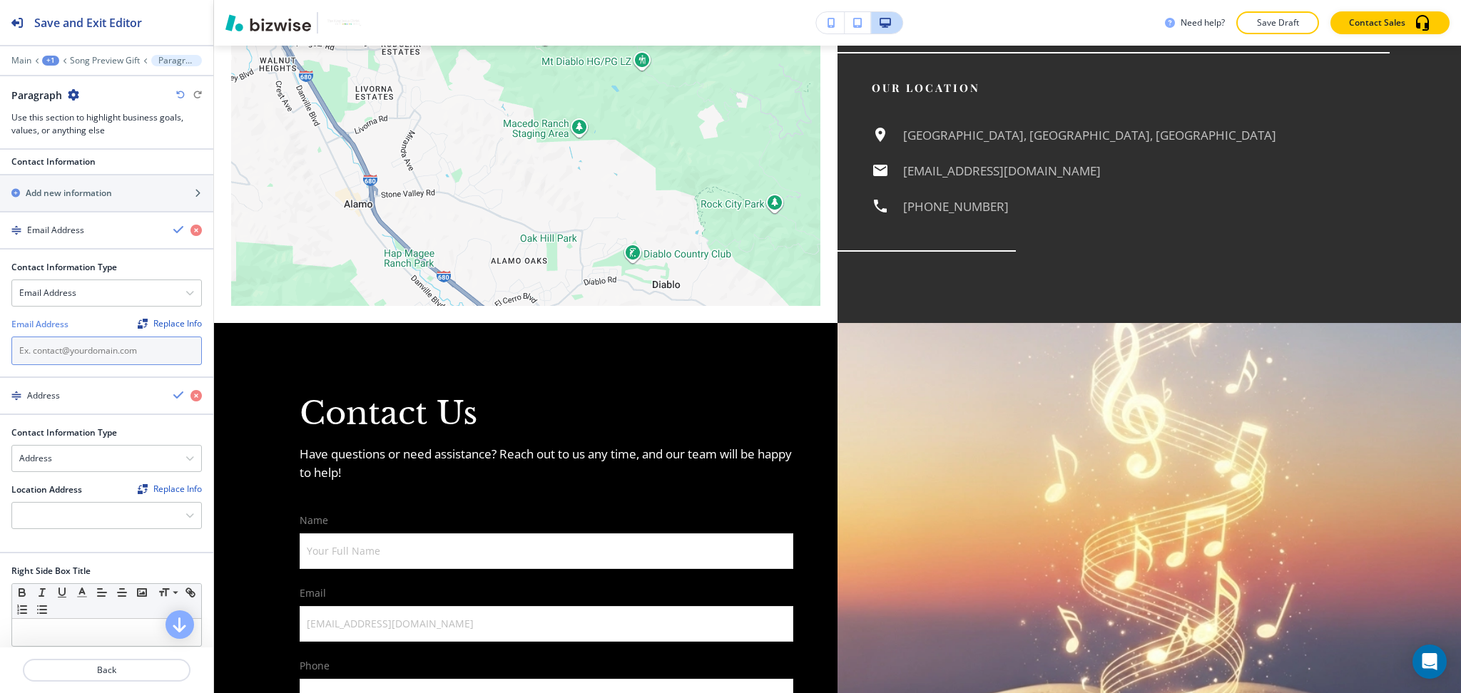
click at [81, 359] on input "text" at bounding box center [106, 351] width 190 height 29
paste input "info@thekingjesuschristholysingingbible.com"
type input "info@thekingjesuschristholysingingbible.com"
click at [173, 232] on icon "button" at bounding box center [178, 229] width 11 height 11
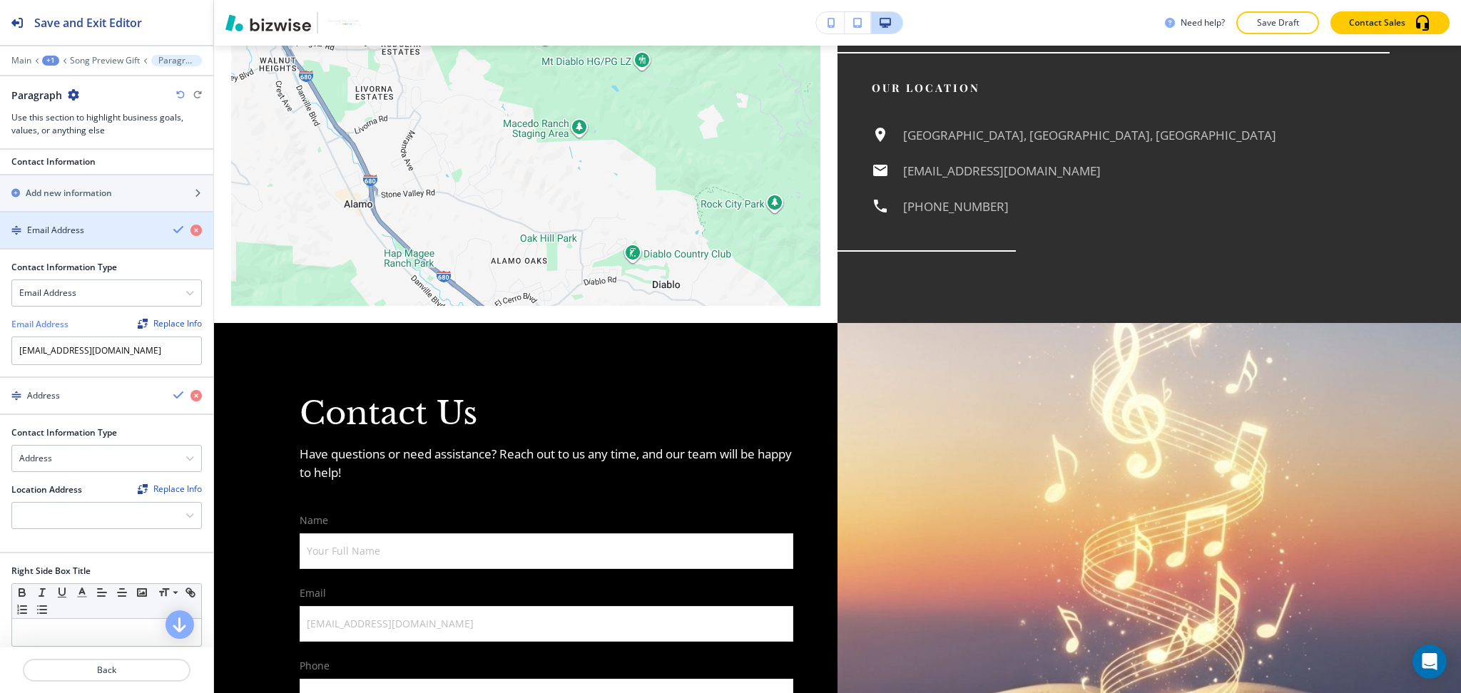
scroll to position [0, 0]
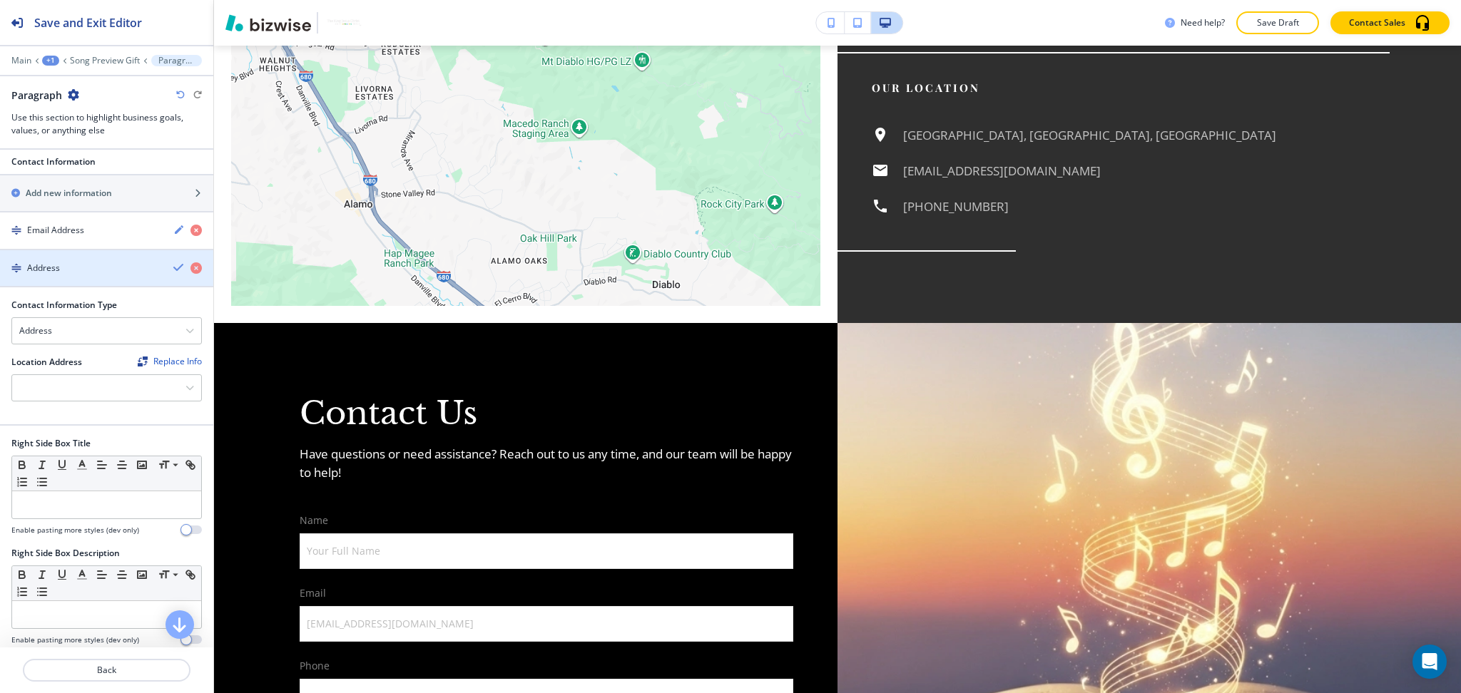
drag, startPoint x: 105, startPoint y: 227, endPoint x: 97, endPoint y: 277, distance: 49.8
click at [97, 277] on div "Contact Information Add new information Email Address Address Contact Informati…" at bounding box center [106, 285] width 213 height 282
drag, startPoint x: 16, startPoint y: 225, endPoint x: 18, endPoint y: 265, distance: 40.0
click at [17, 270] on div "Contact Information Add new information Email Address Address Contact Informati…" at bounding box center [106, 285] width 213 height 282
drag, startPoint x: 47, startPoint y: 271, endPoint x: 51, endPoint y: 220, distance: 50.8
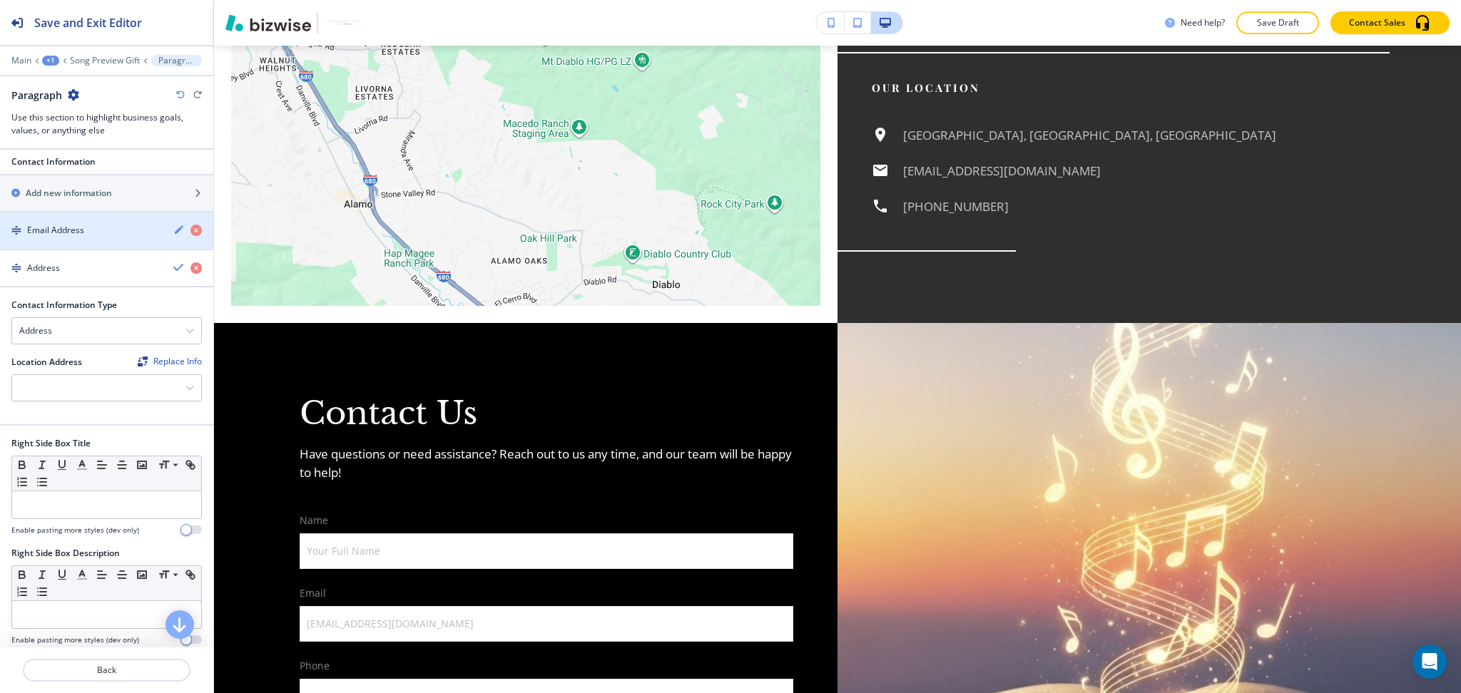
click at [51, 220] on div "Contact Information Add new information Email Address Address Contact Informati…" at bounding box center [106, 285] width 213 height 282
click at [173, 273] on icon "button" at bounding box center [178, 267] width 11 height 11
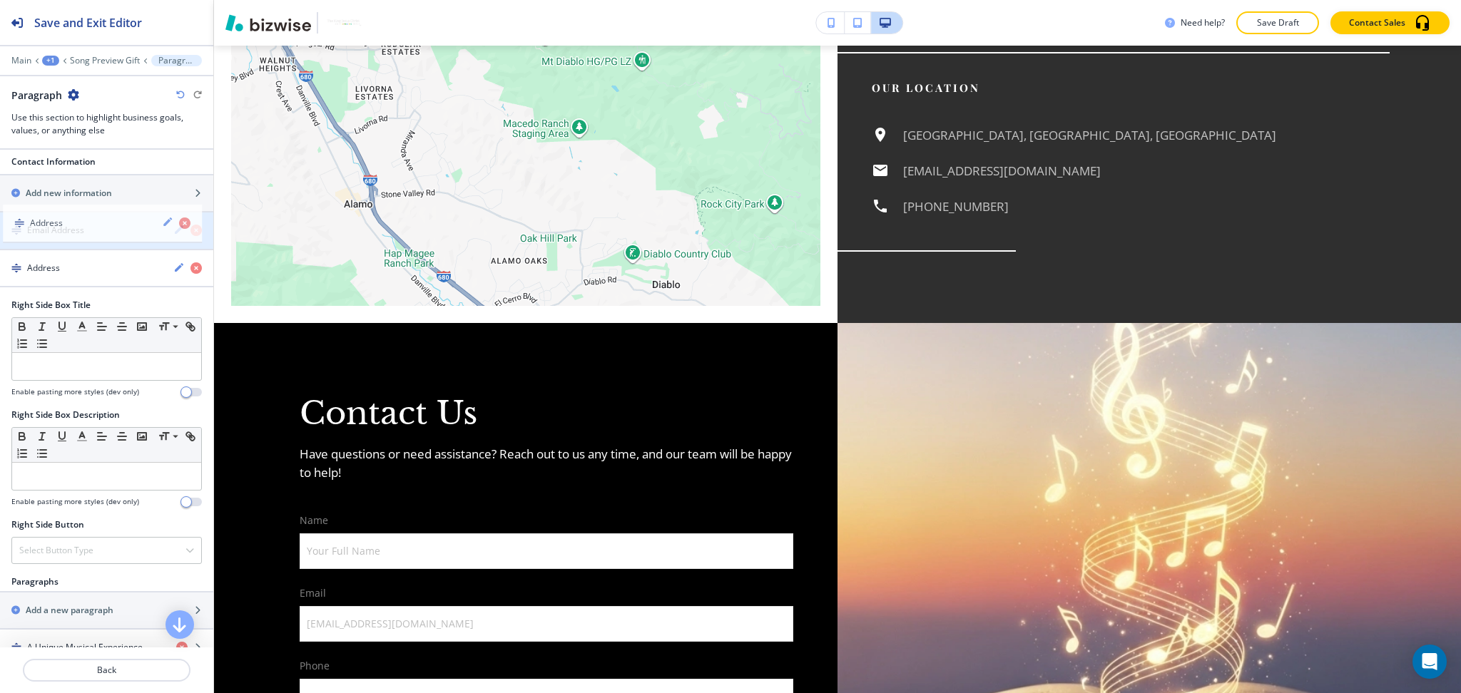
drag, startPoint x: 76, startPoint y: 271, endPoint x: 80, endPoint y: 223, distance: 47.9
click at [61, 186] on div "button" at bounding box center [106, 180] width 213 height 11
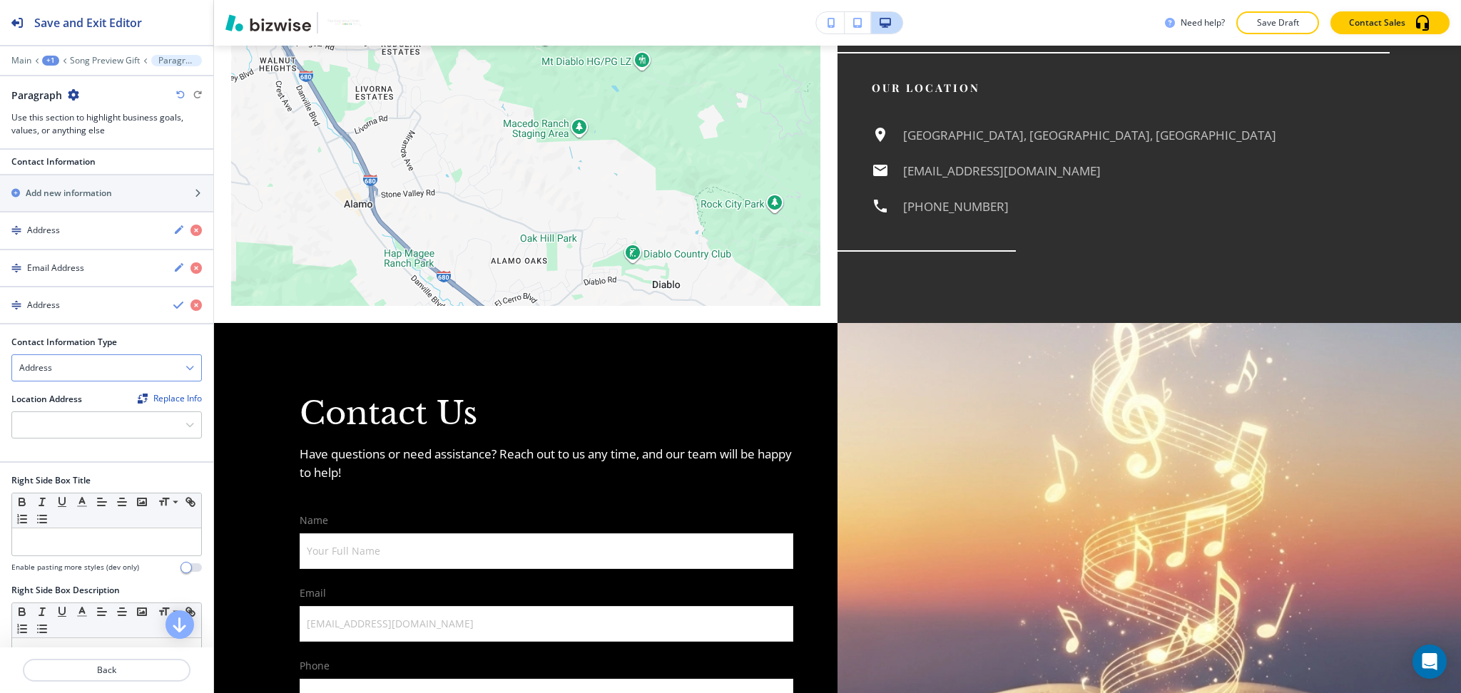
click at [185, 369] on icon "button" at bounding box center [189, 368] width 9 height 9
click at [116, 417] on h4 "Phone Number" at bounding box center [106, 417] width 175 height 13
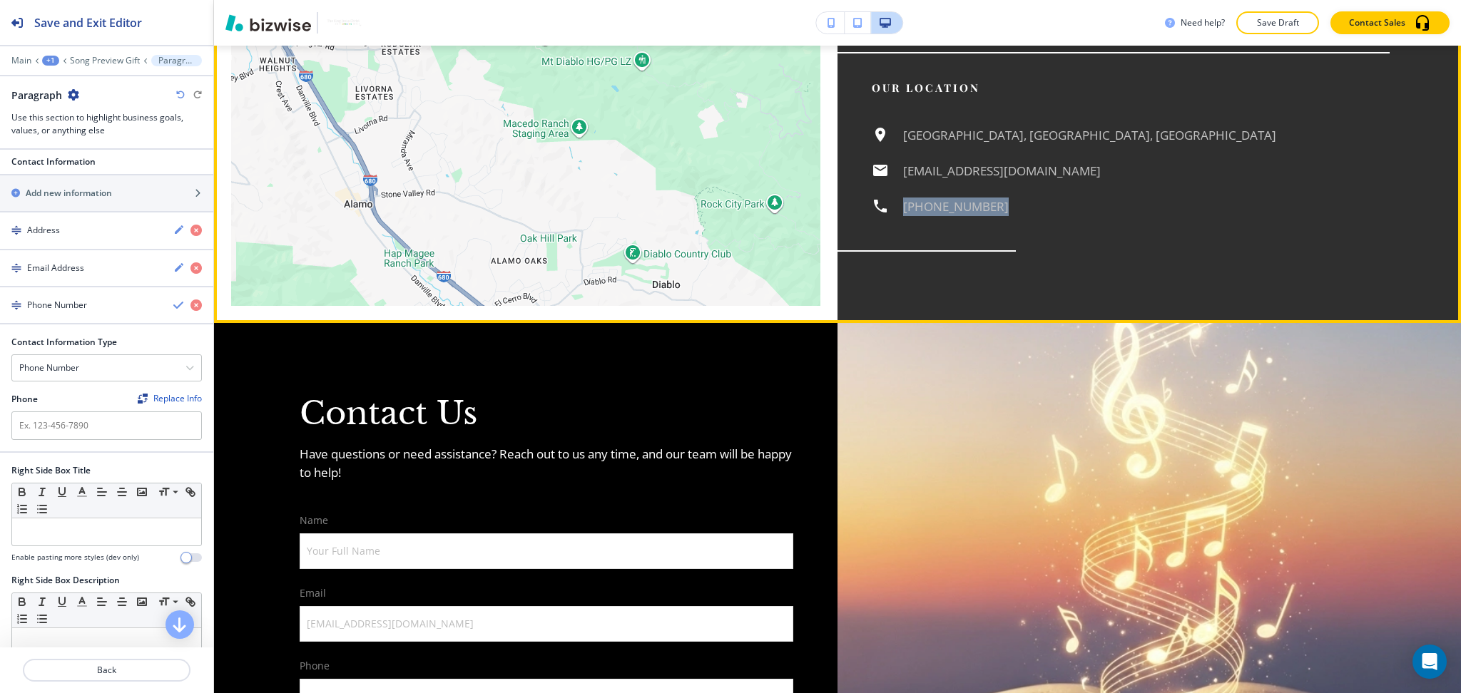
drag, startPoint x: 982, startPoint y: 252, endPoint x: 886, endPoint y: 250, distance: 95.6
click at [886, 216] on div "Walnut Creek, CA, USA info@thekingjesuschristholysingingbible.com (925) 395-0442" at bounding box center [1130, 171] width 518 height 90
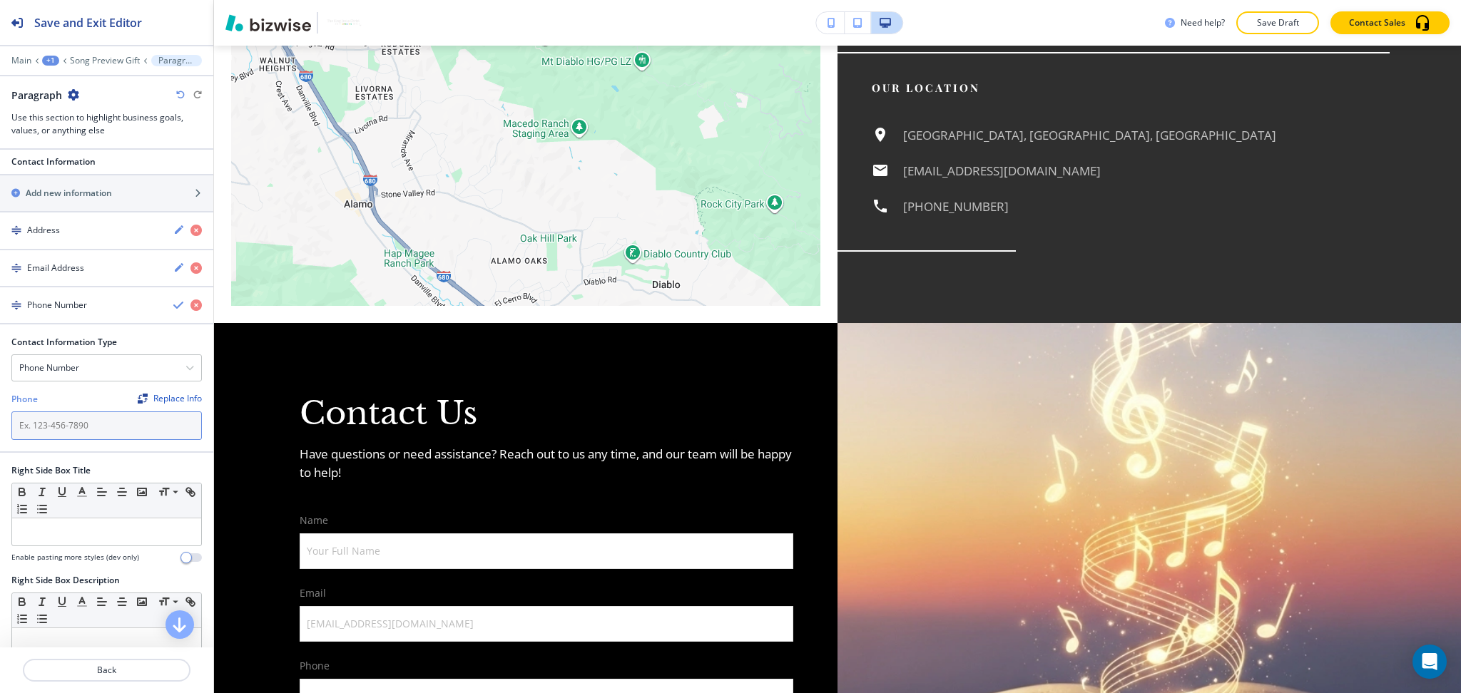
click at [111, 432] on input "text" at bounding box center [106, 425] width 190 height 29
paste input "(925) 395-0442"
type input "(925) 395-0442"
click at [173, 308] on icon "button" at bounding box center [178, 305] width 11 height 11
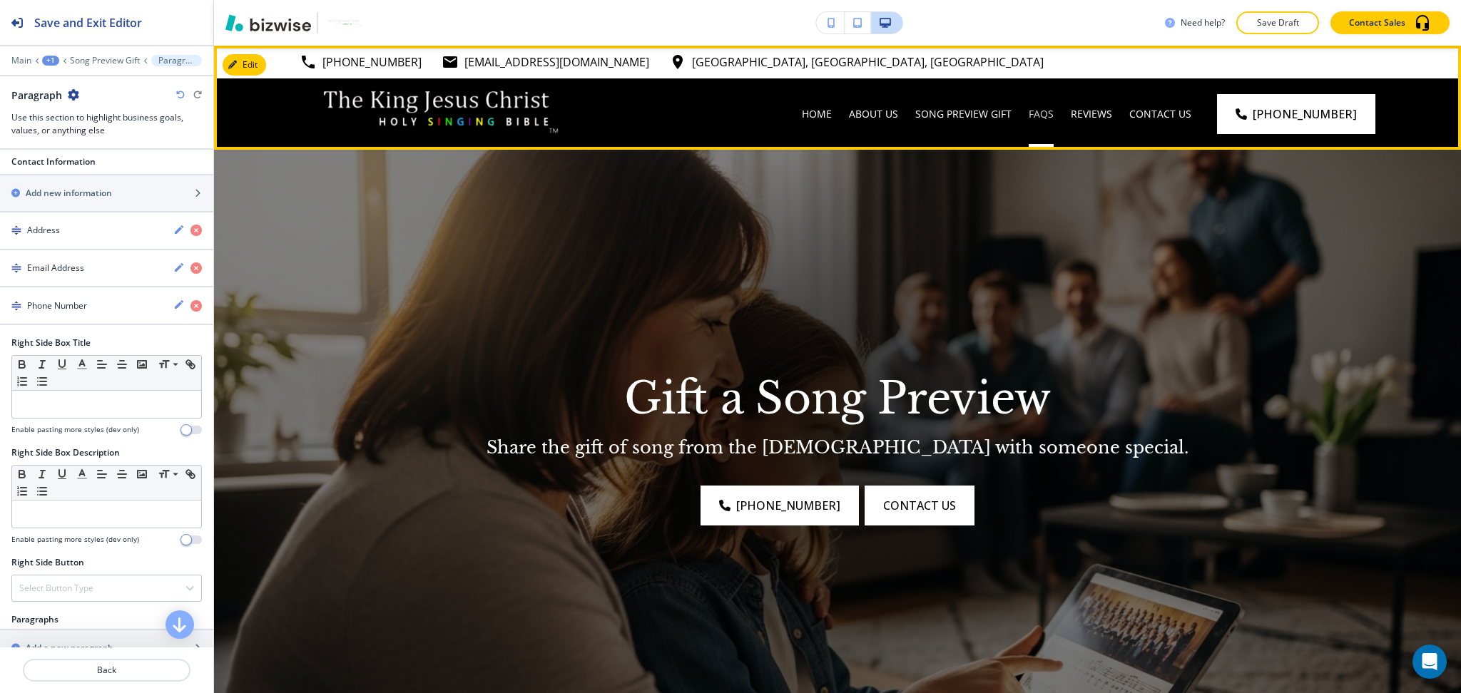
click at [1053, 113] on p "FAQs" at bounding box center [1040, 114] width 25 height 14
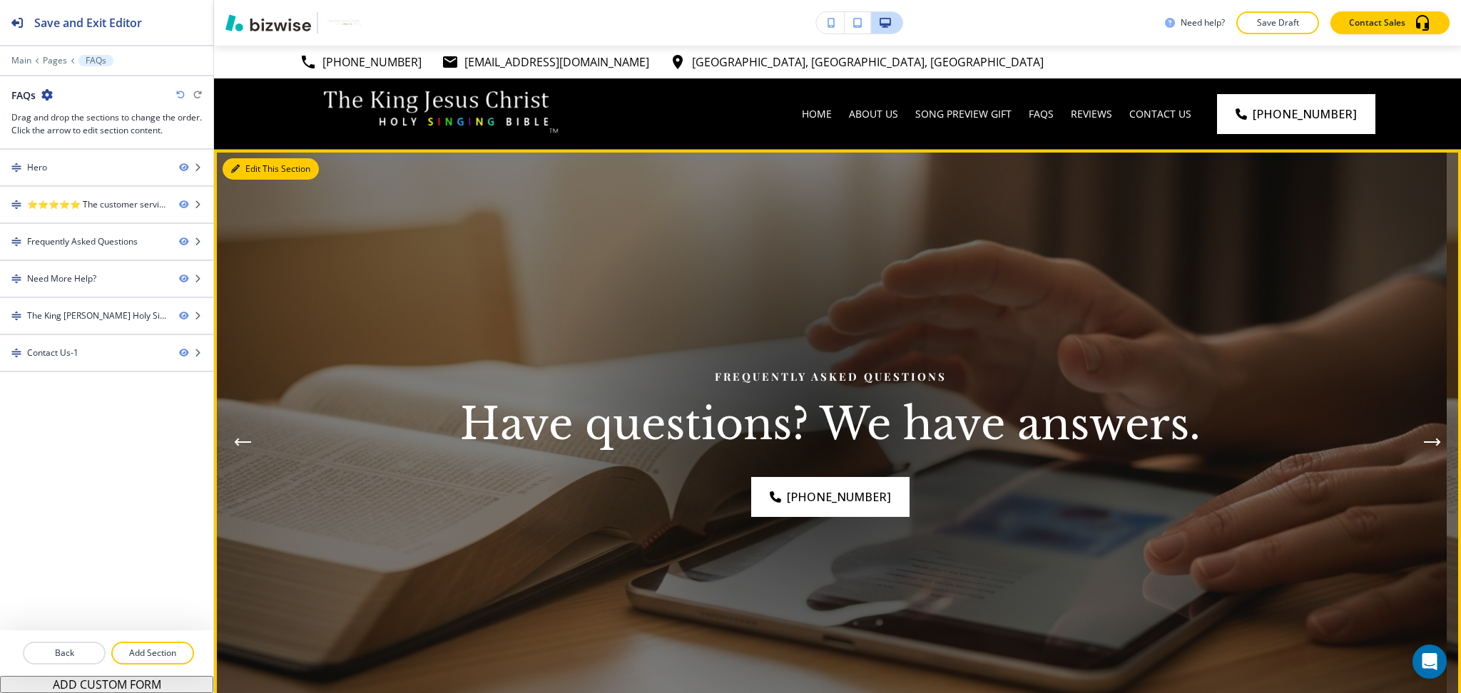
click at [246, 163] on button "Edit This Section" at bounding box center [271, 168] width 96 height 21
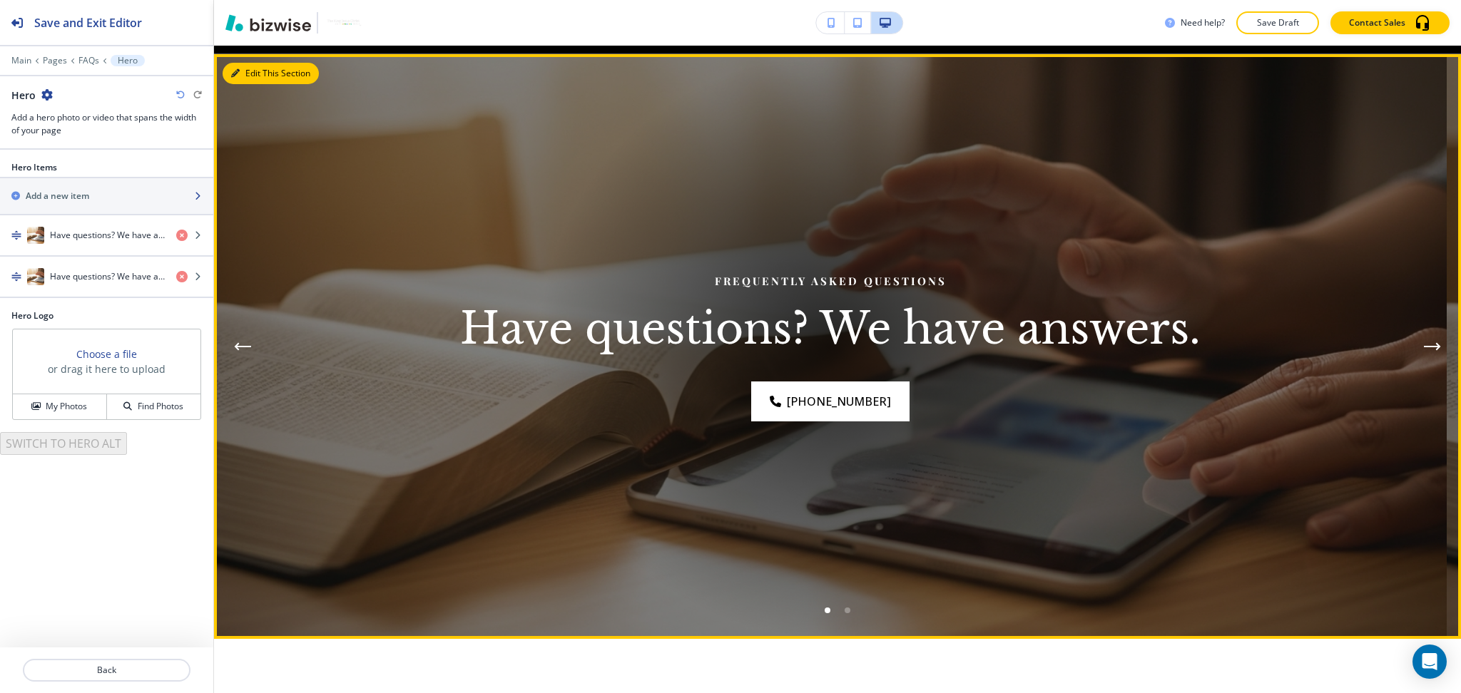
scroll to position [104, 0]
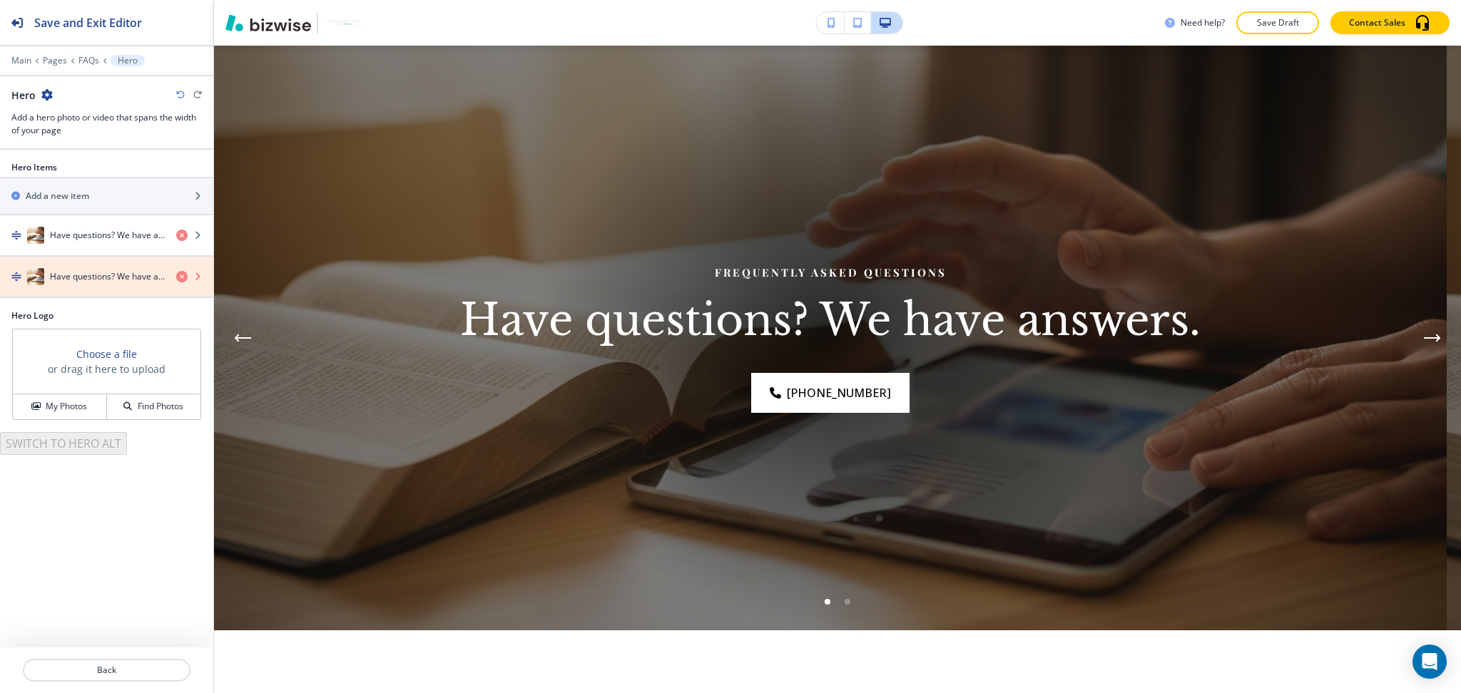
click at [183, 277] on icon "button" at bounding box center [181, 276] width 11 height 11
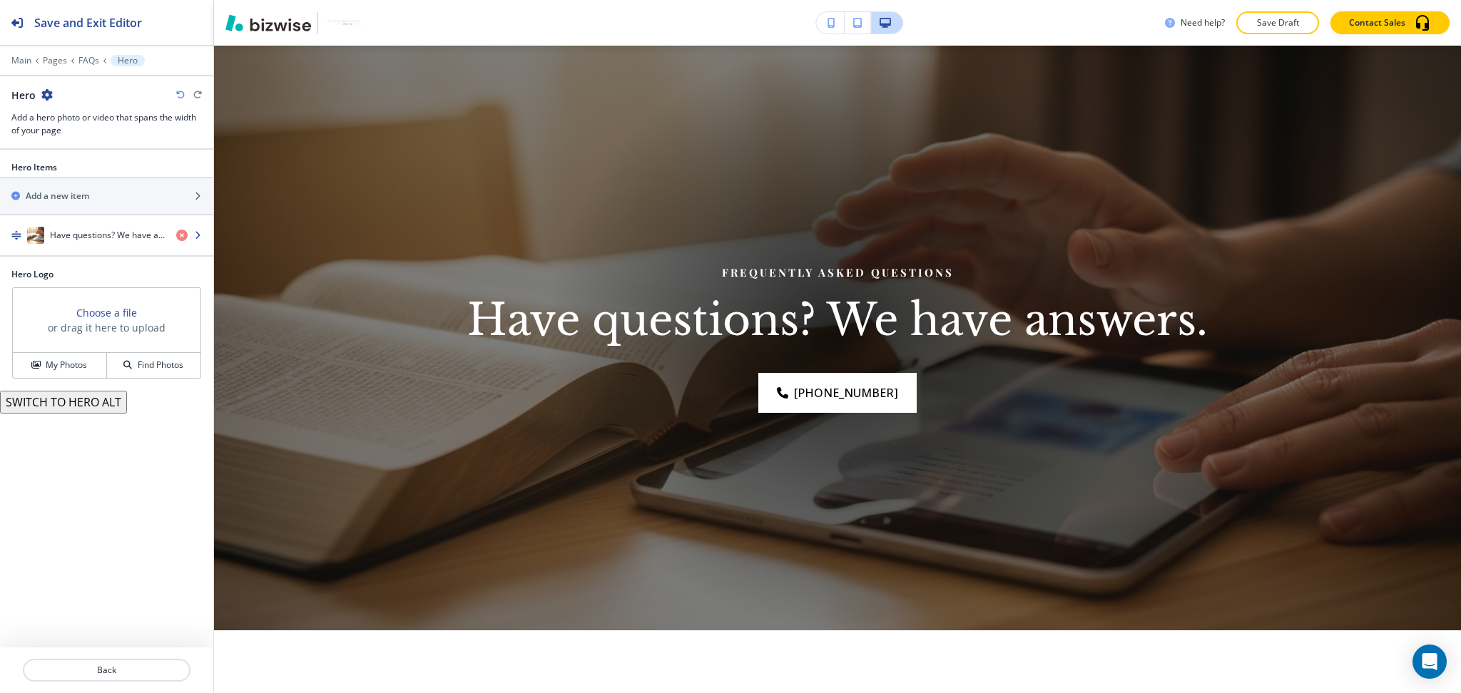
click at [103, 237] on h4 "Have questions? We have answers." at bounding box center [107, 235] width 115 height 13
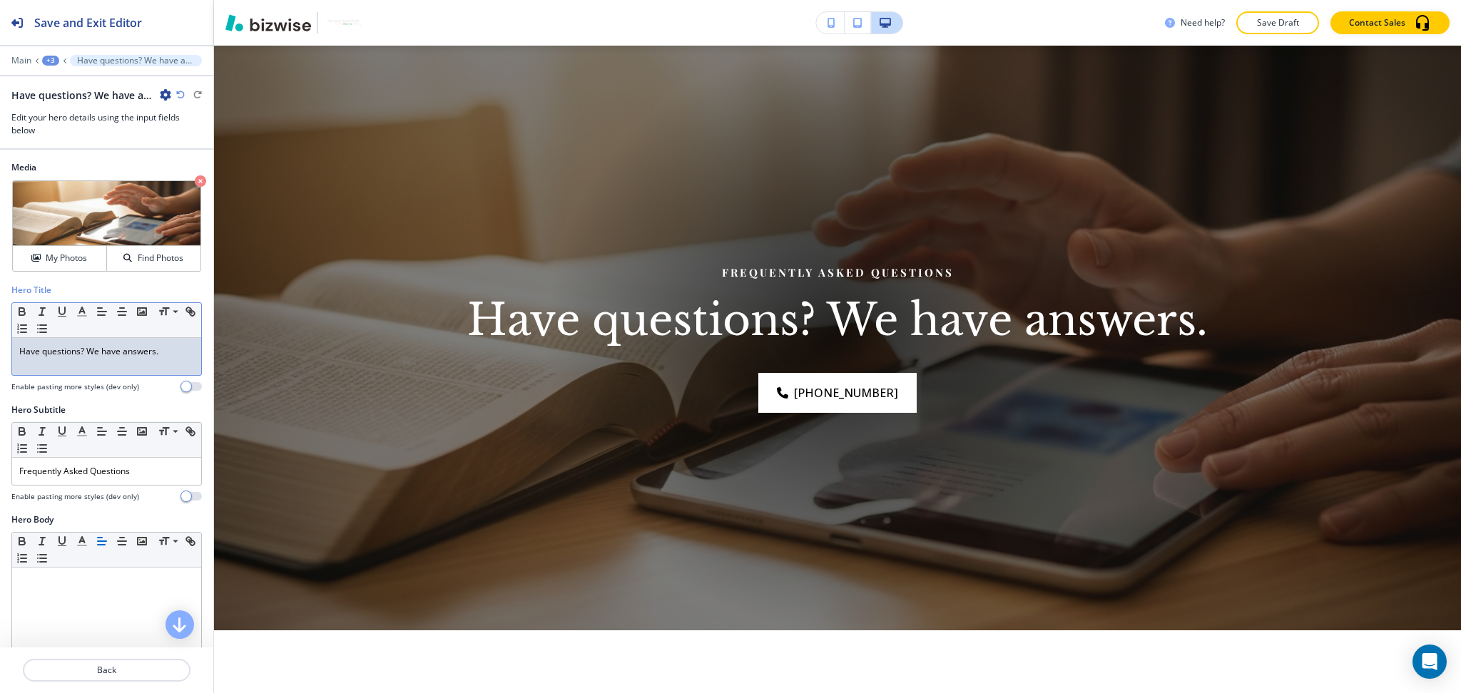
click at [103, 360] on div "Have questions? We have answers." at bounding box center [106, 356] width 189 height 37
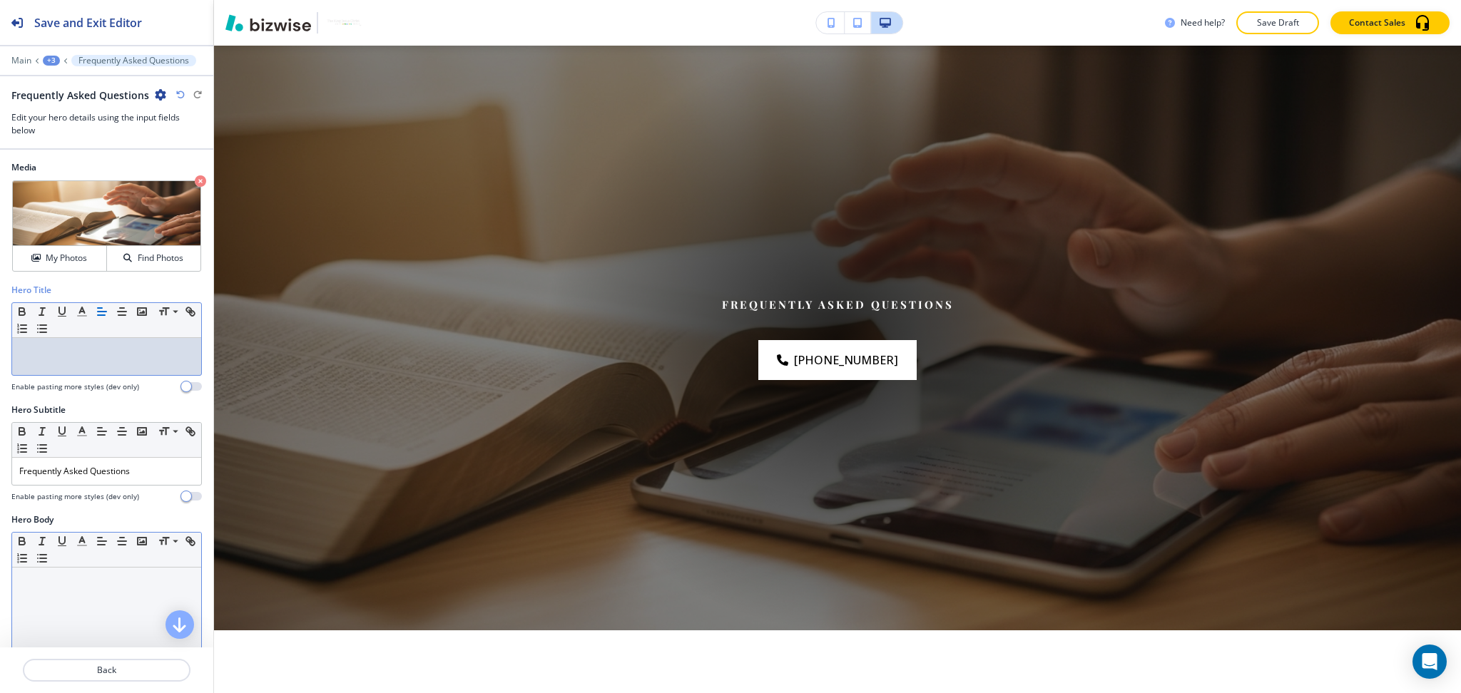
click at [127, 602] on div at bounding box center [106, 660] width 189 height 185
paste div
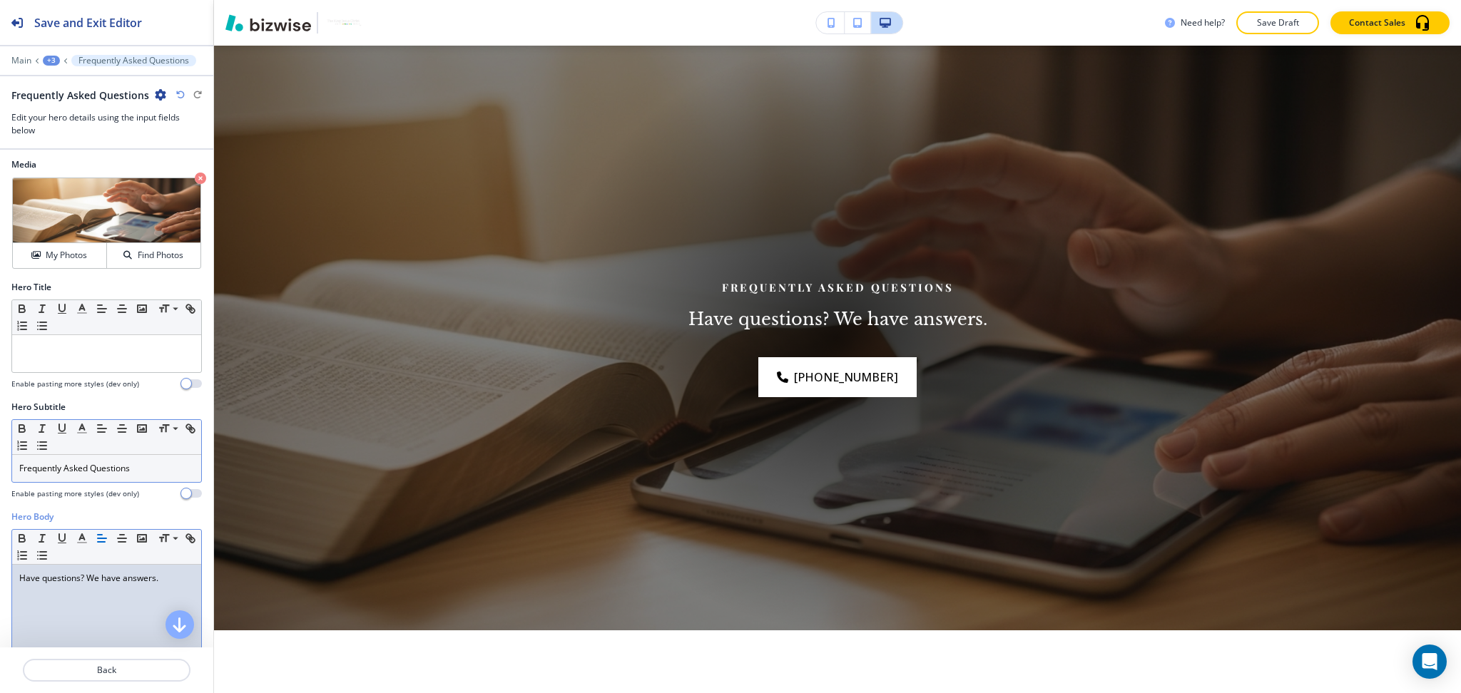
scroll to position [0, 0]
click at [145, 474] on p "Frequently Asked Questions" at bounding box center [106, 471] width 175 height 13
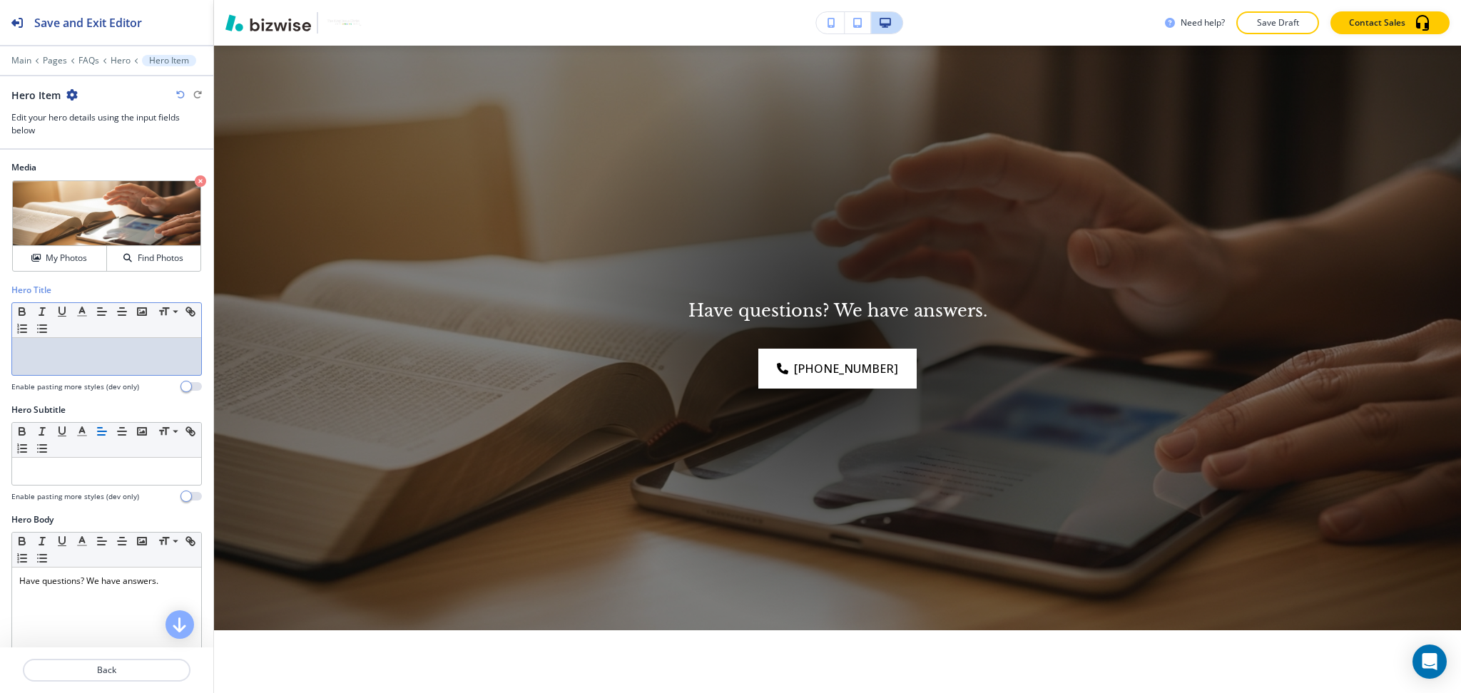
click at [131, 347] on p at bounding box center [106, 351] width 175 height 13
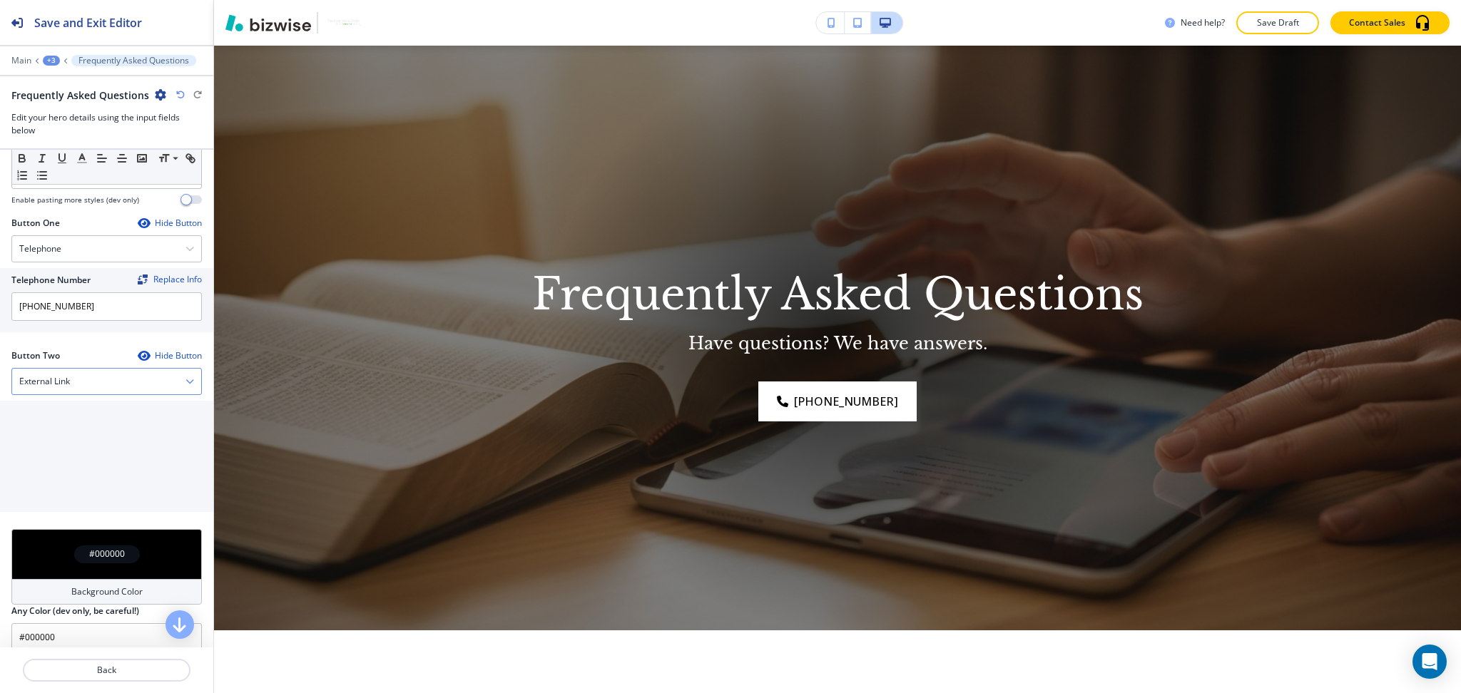
scroll to position [566, 0]
click at [108, 378] on div "External Link" at bounding box center [106, 380] width 189 height 26
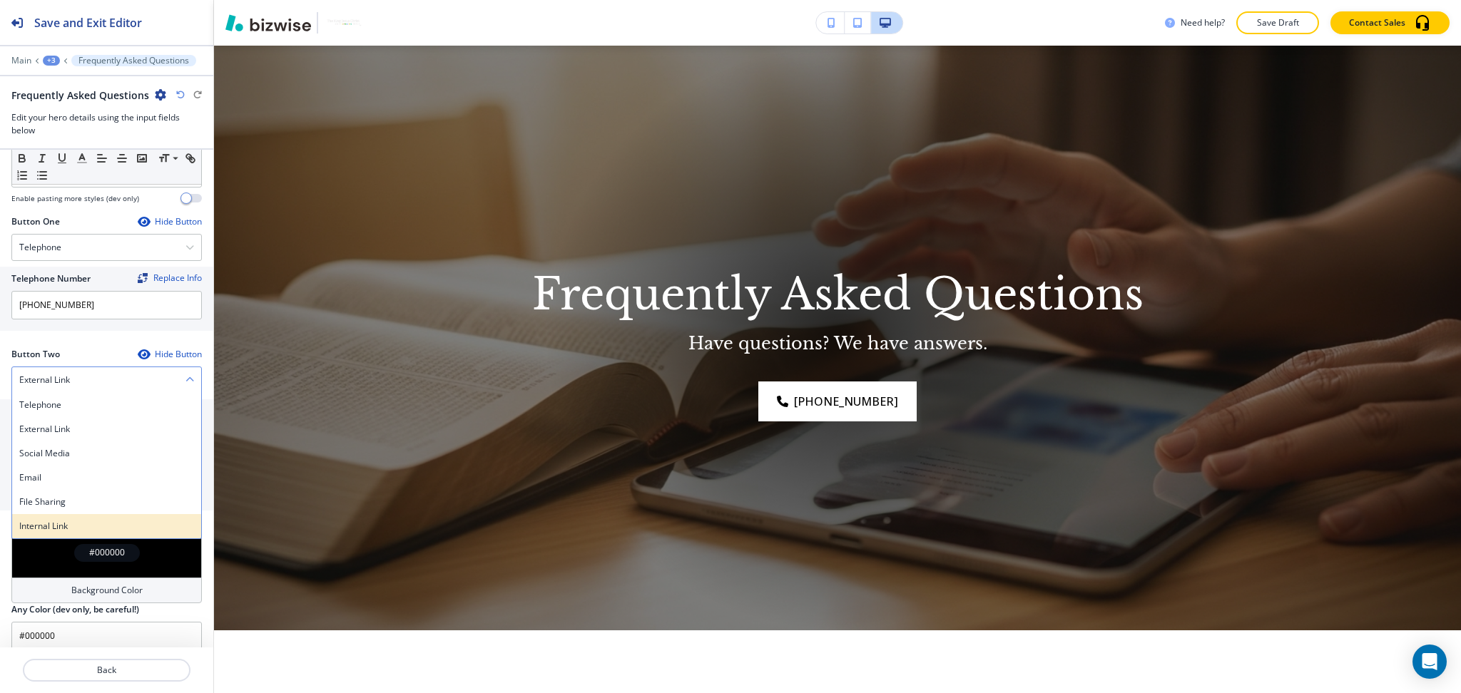
click at [92, 516] on div "Internal Link" at bounding box center [106, 526] width 189 height 24
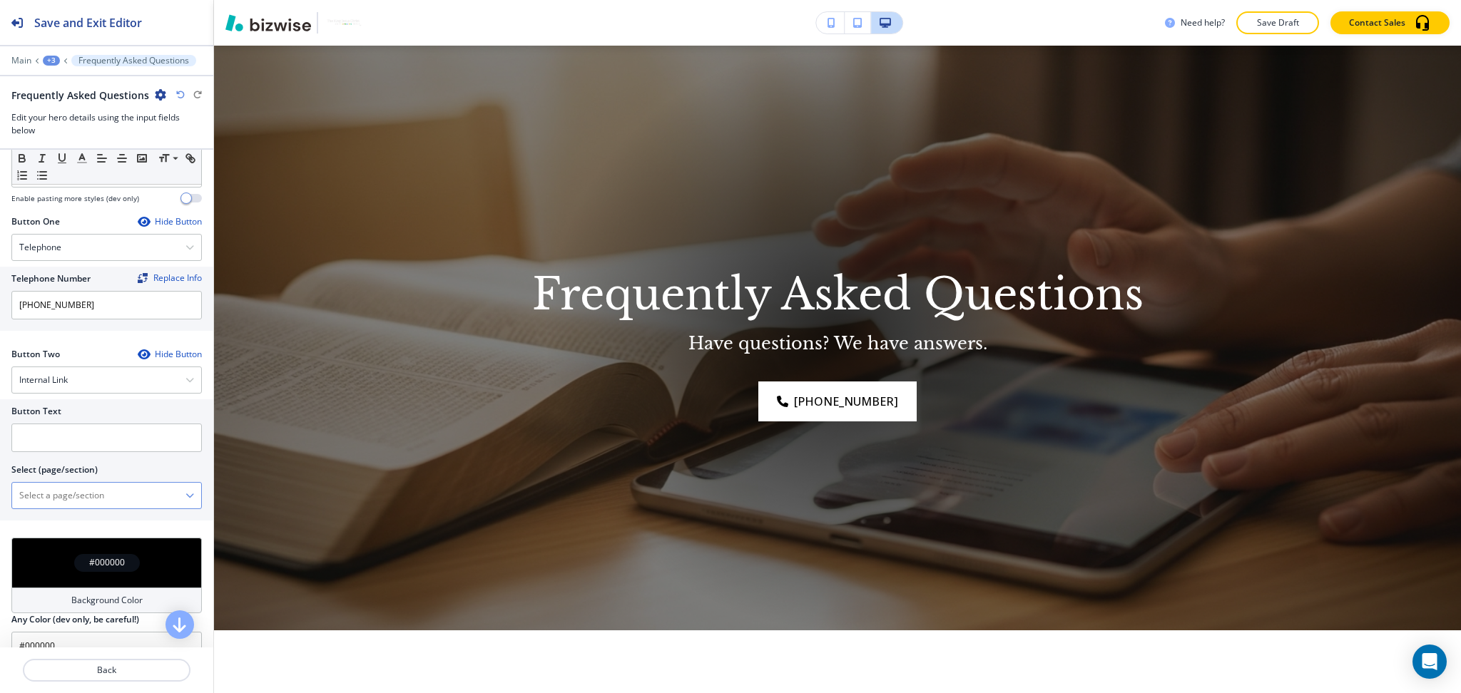
click at [84, 491] on \(page\/section\) "Manual Input" at bounding box center [98, 496] width 173 height 24
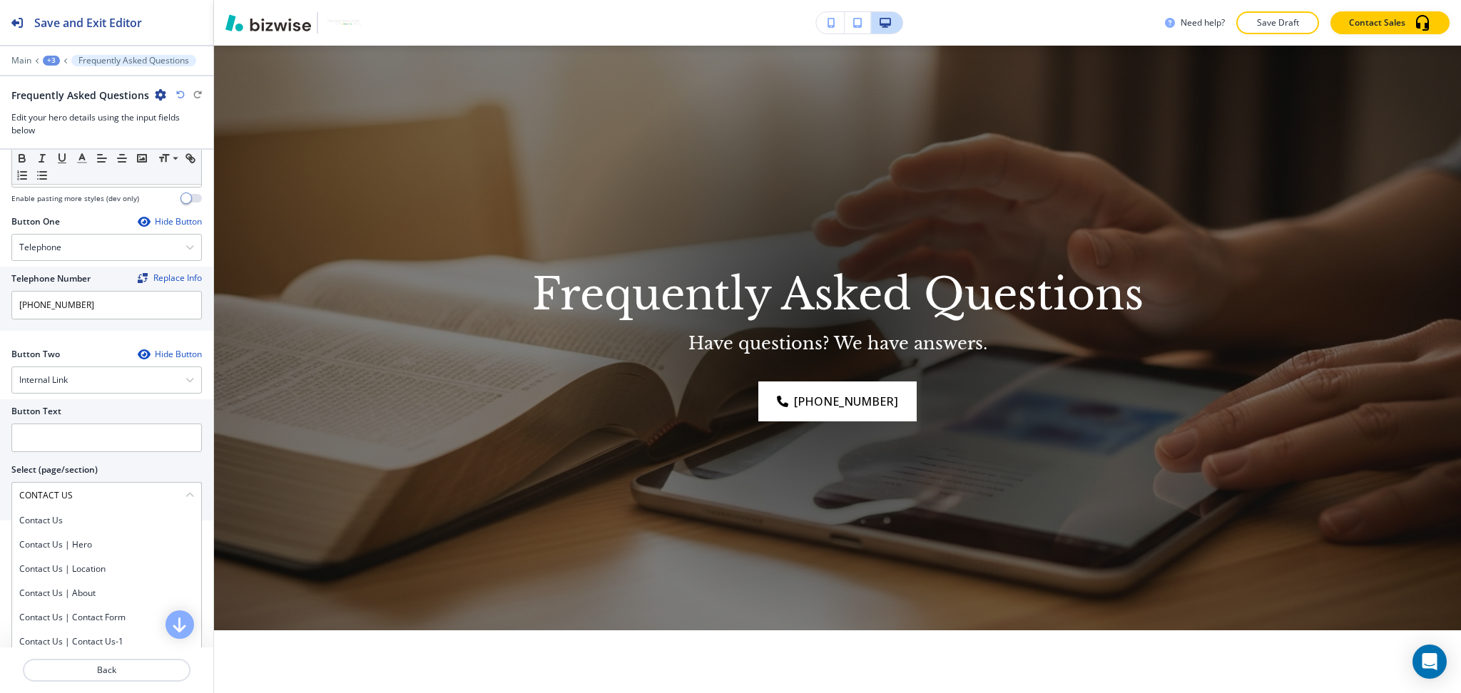
drag, startPoint x: 90, startPoint y: 494, endPoint x: 0, endPoint y: 490, distance: 90.0
click at [0, 490] on div "Button Text Select (page/section) CONTACT US Contact Us Contact Us | Hero Conta…" at bounding box center [106, 459] width 213 height 121
click at [38, 516] on h4 "Contact Us" at bounding box center [106, 520] width 175 height 13
type \(page\/section\) "Contact Us"
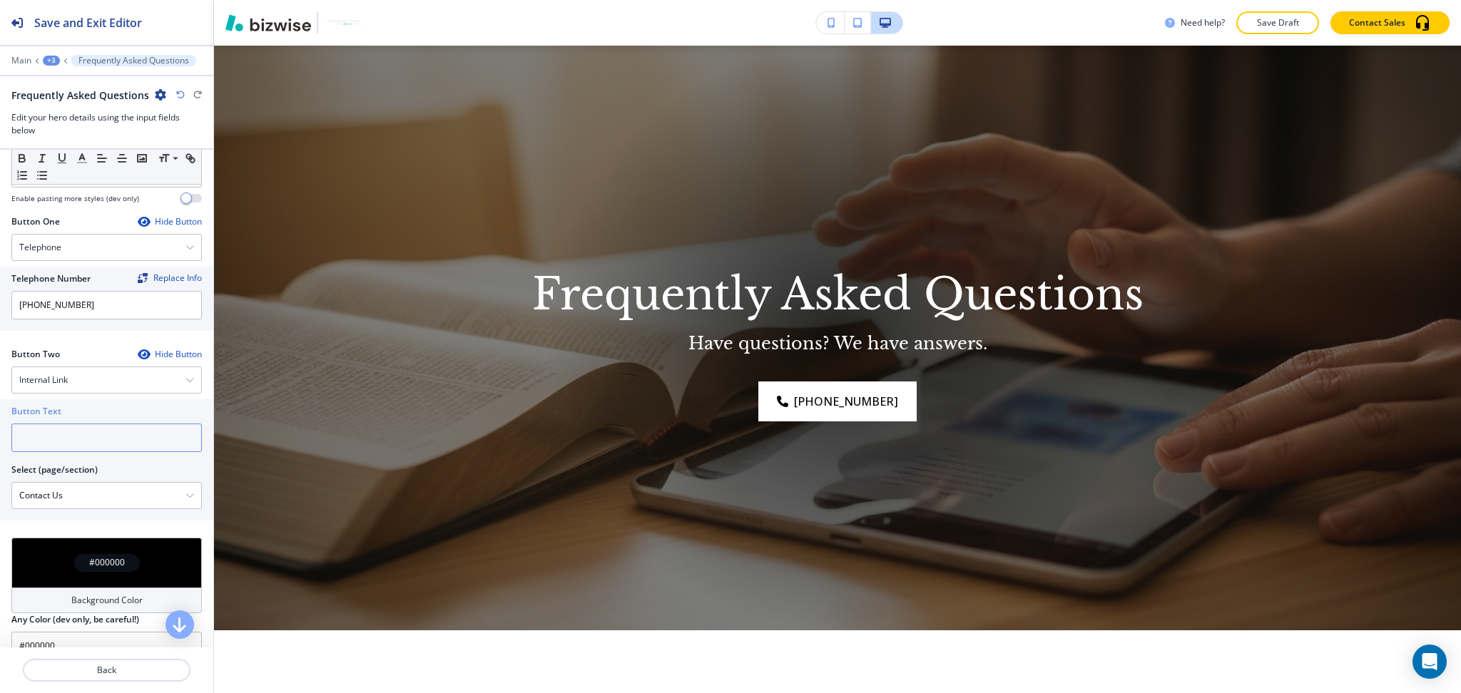
click at [36, 436] on input "text" at bounding box center [106, 438] width 190 height 29
paste input "CONTACT US"
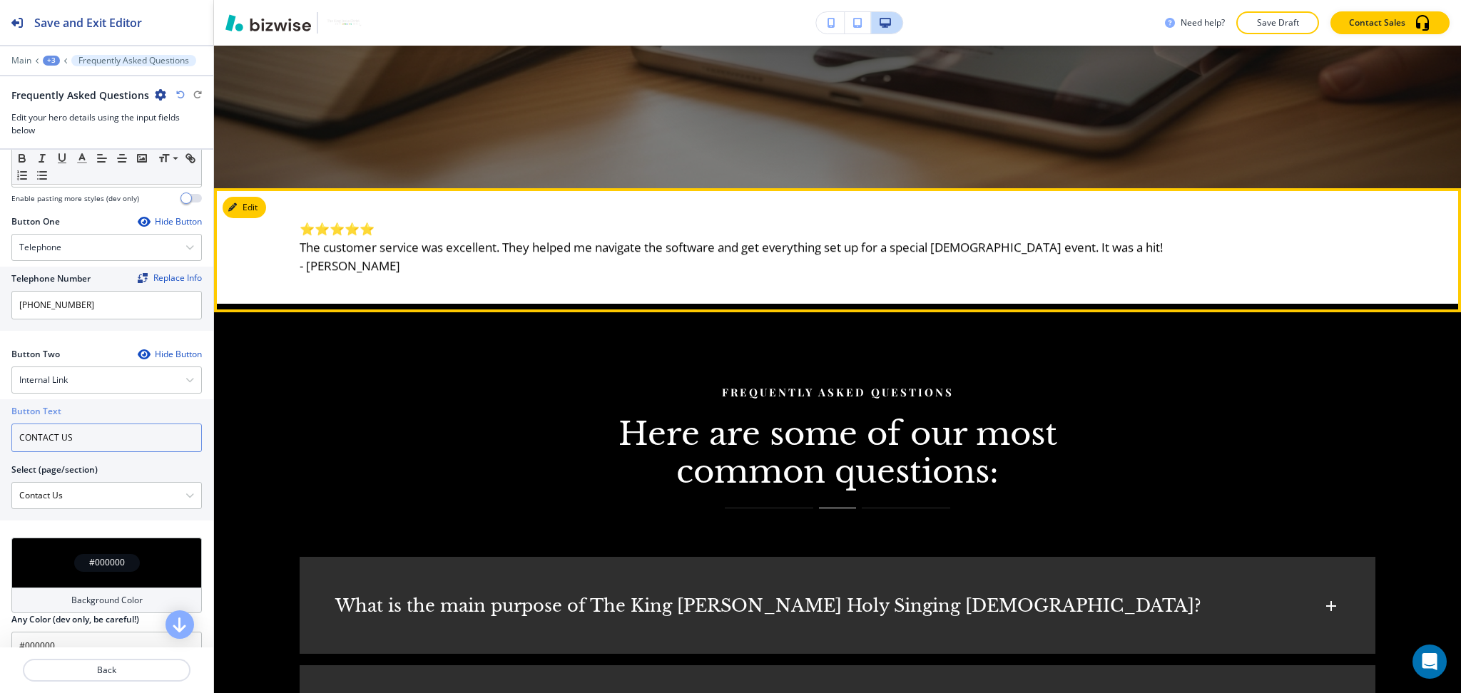
scroll to position [548, 0]
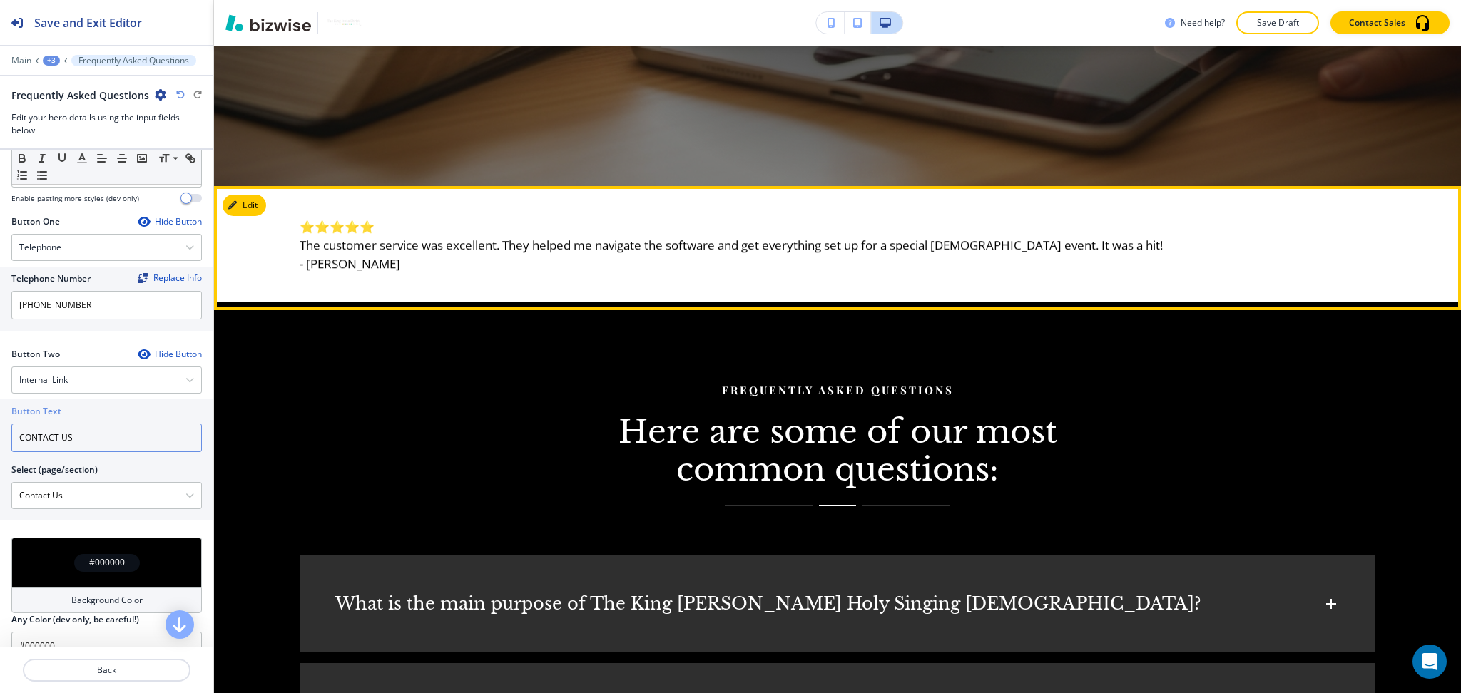
type input "CONTACT US"
click at [237, 216] on div "⭐⭐⭐⭐⭐ The customer service was excellent. They helped me navigate the software …" at bounding box center [837, 244] width 1247 height 116
click at [237, 210] on button "Edit This Section" at bounding box center [271, 205] width 96 height 21
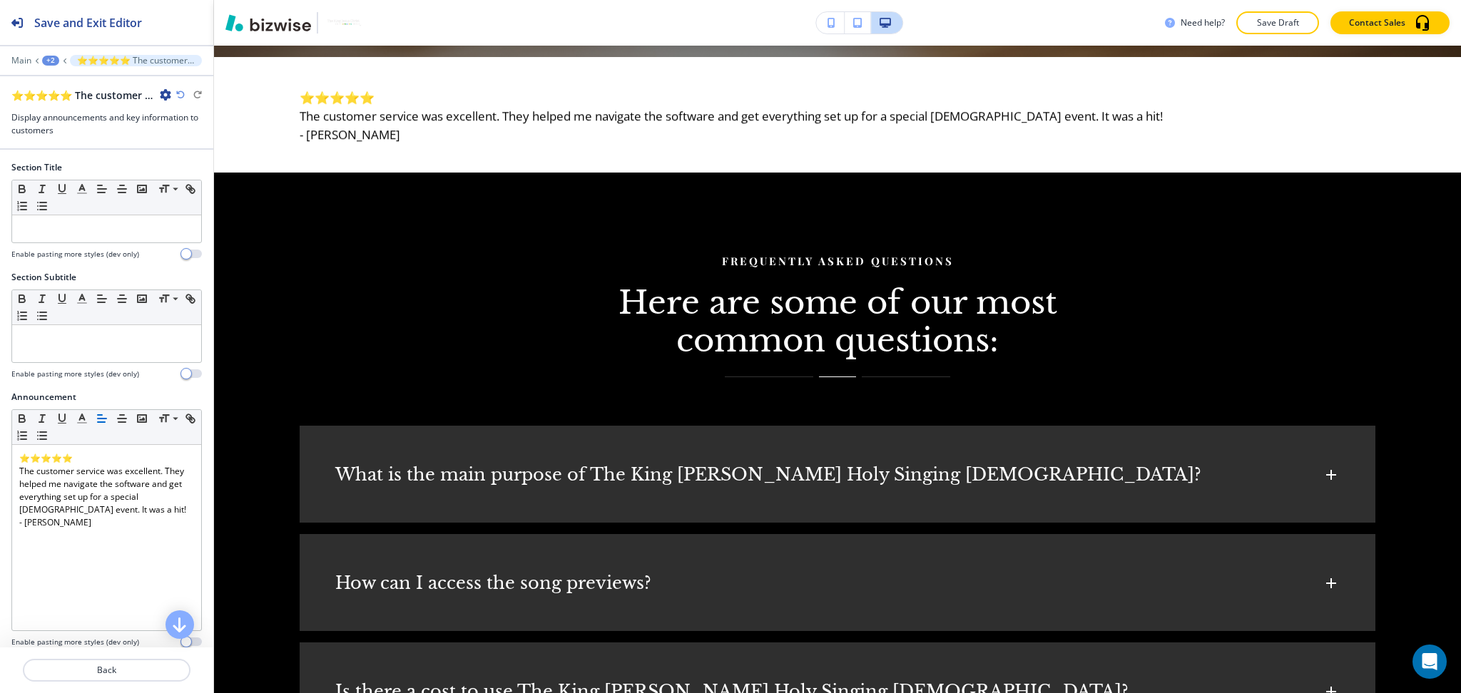
scroll to position [689, 0]
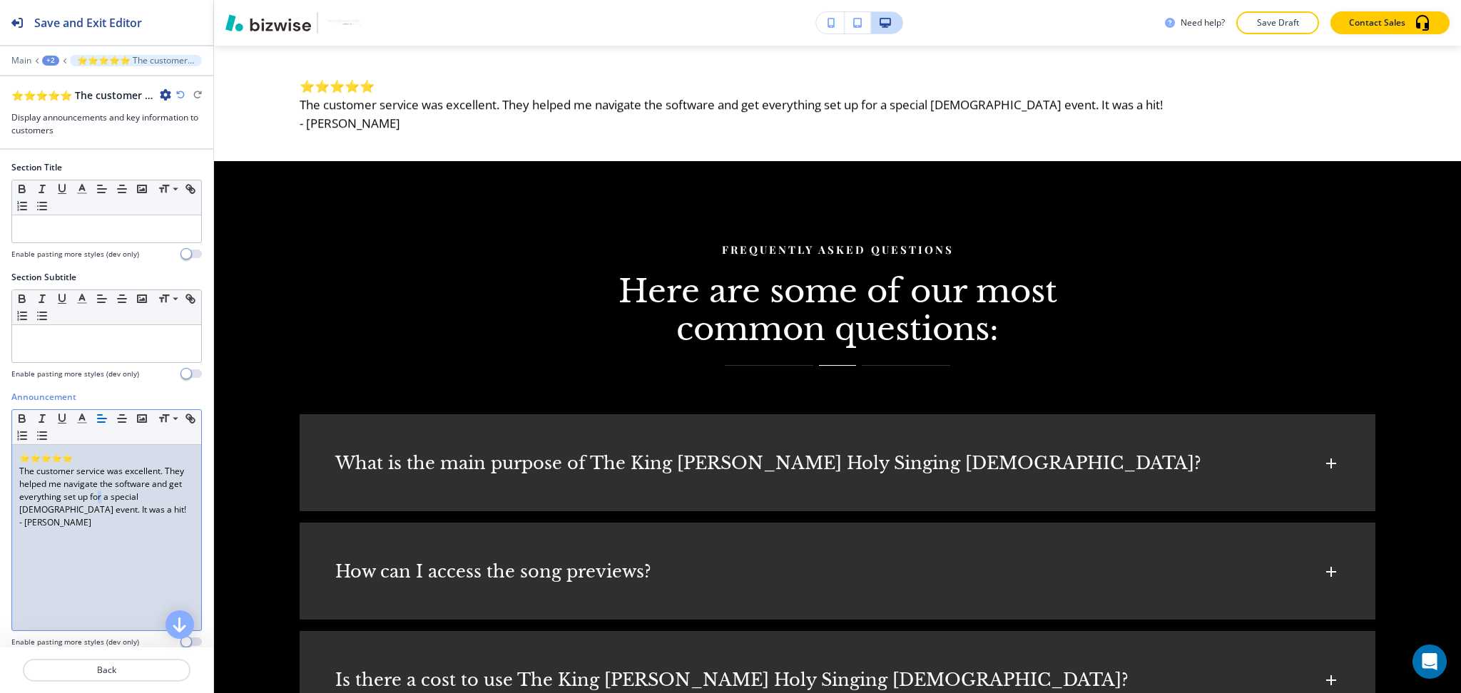
click at [133, 496] on p "The customer service was excellent. They helped me navigate the software and ge…" at bounding box center [106, 490] width 175 height 51
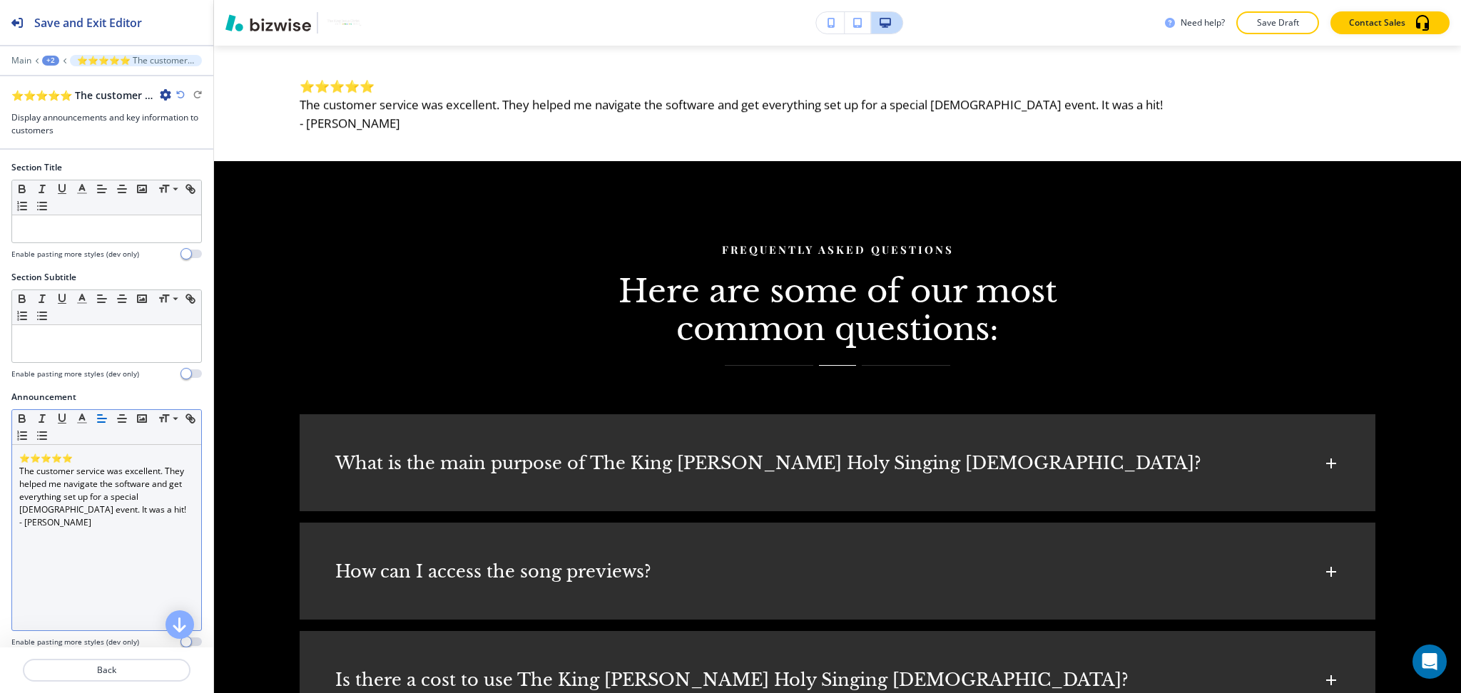
click at [119, 428] on div "Small Normal Large Huge" at bounding box center [106, 427] width 189 height 35
click at [119, 426] on button "button" at bounding box center [122, 418] width 20 height 17
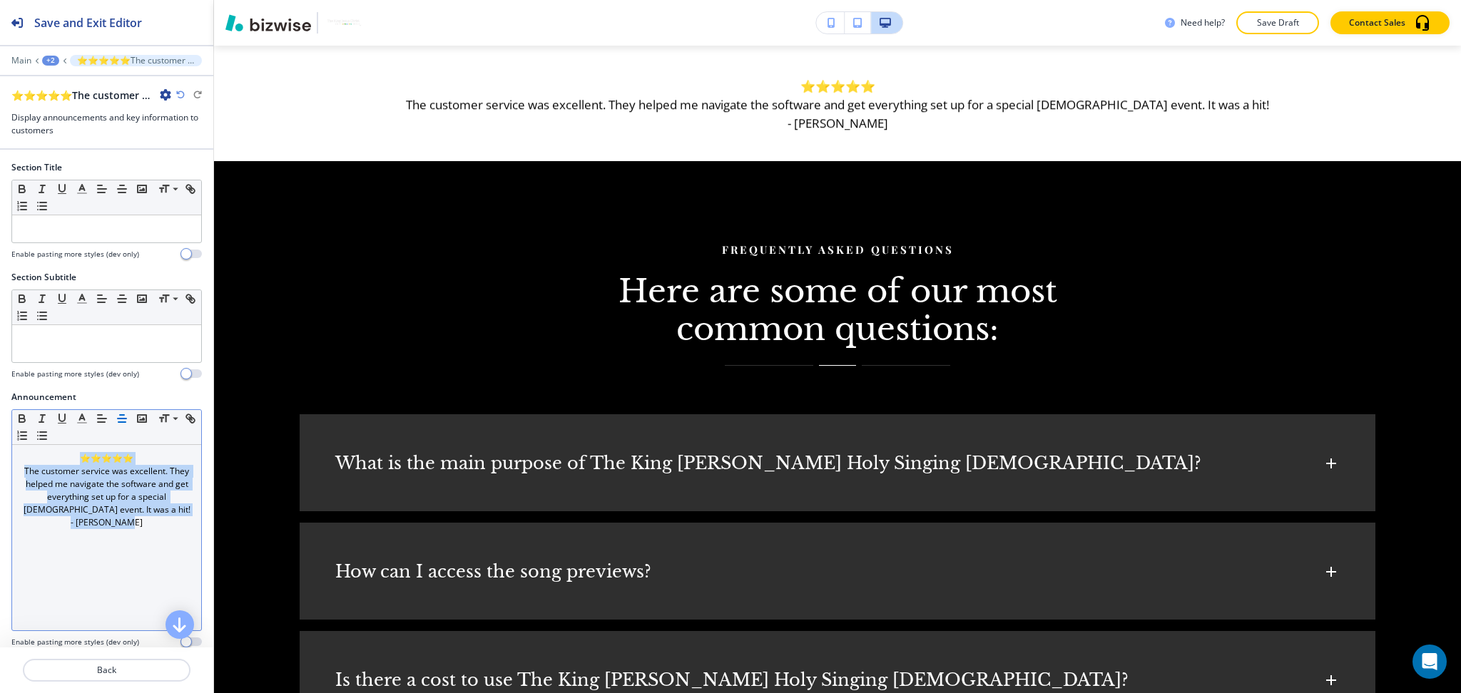
click at [119, 424] on icon "button" at bounding box center [122, 418] width 13 height 13
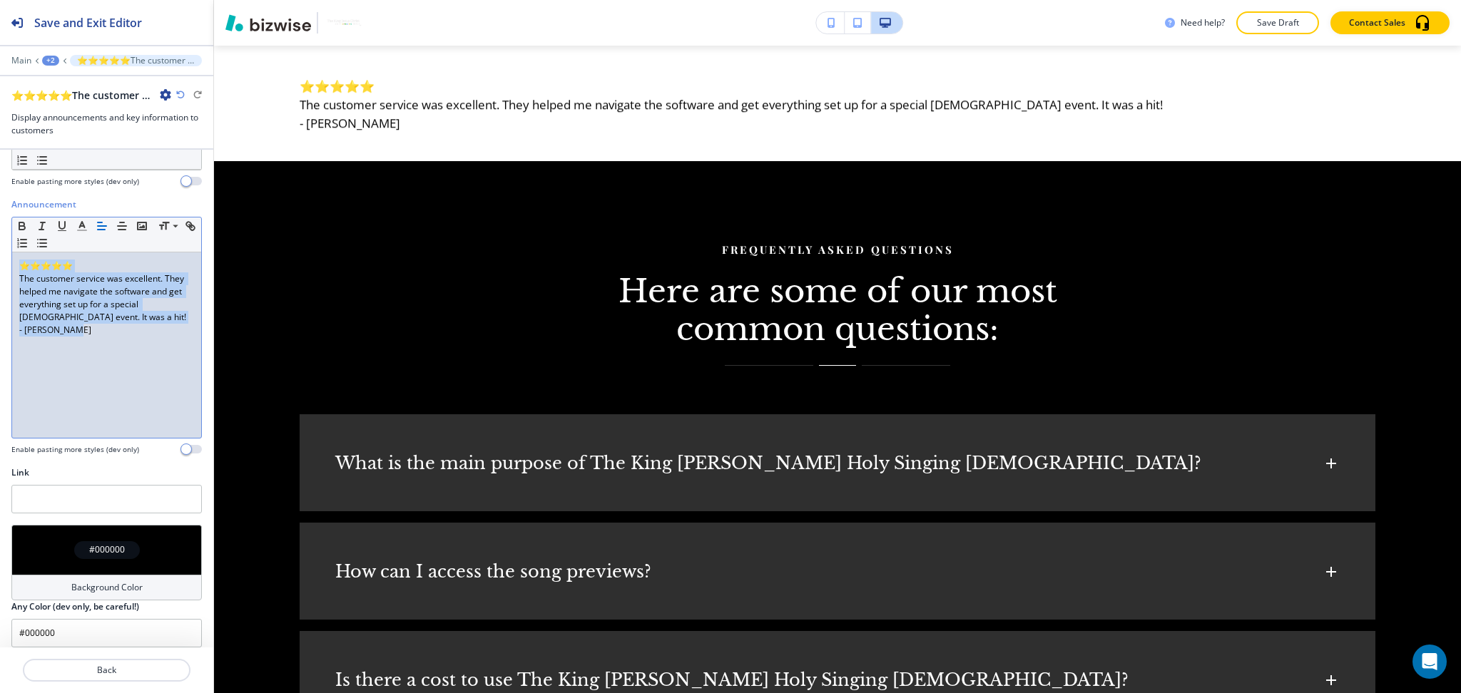
scroll to position [203, 0]
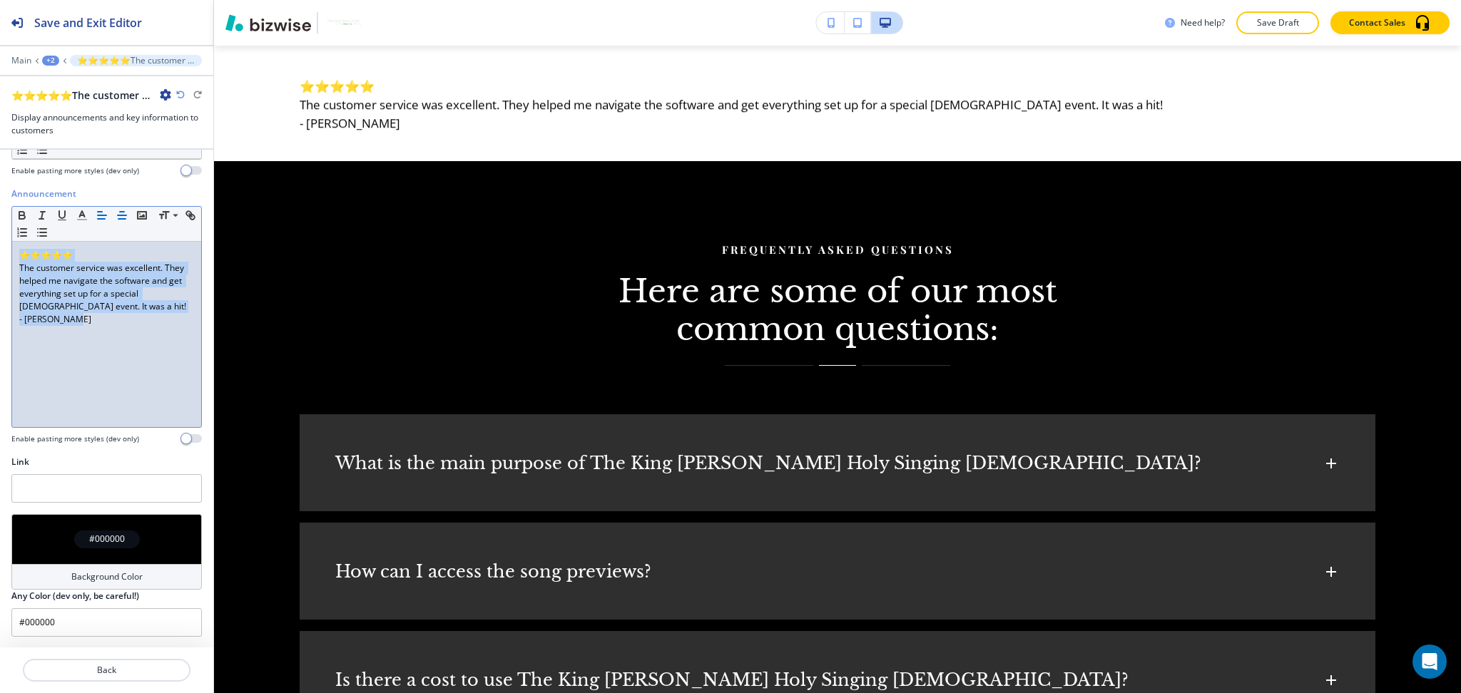
click at [117, 215] on icon "button" at bounding box center [122, 215] width 13 height 13
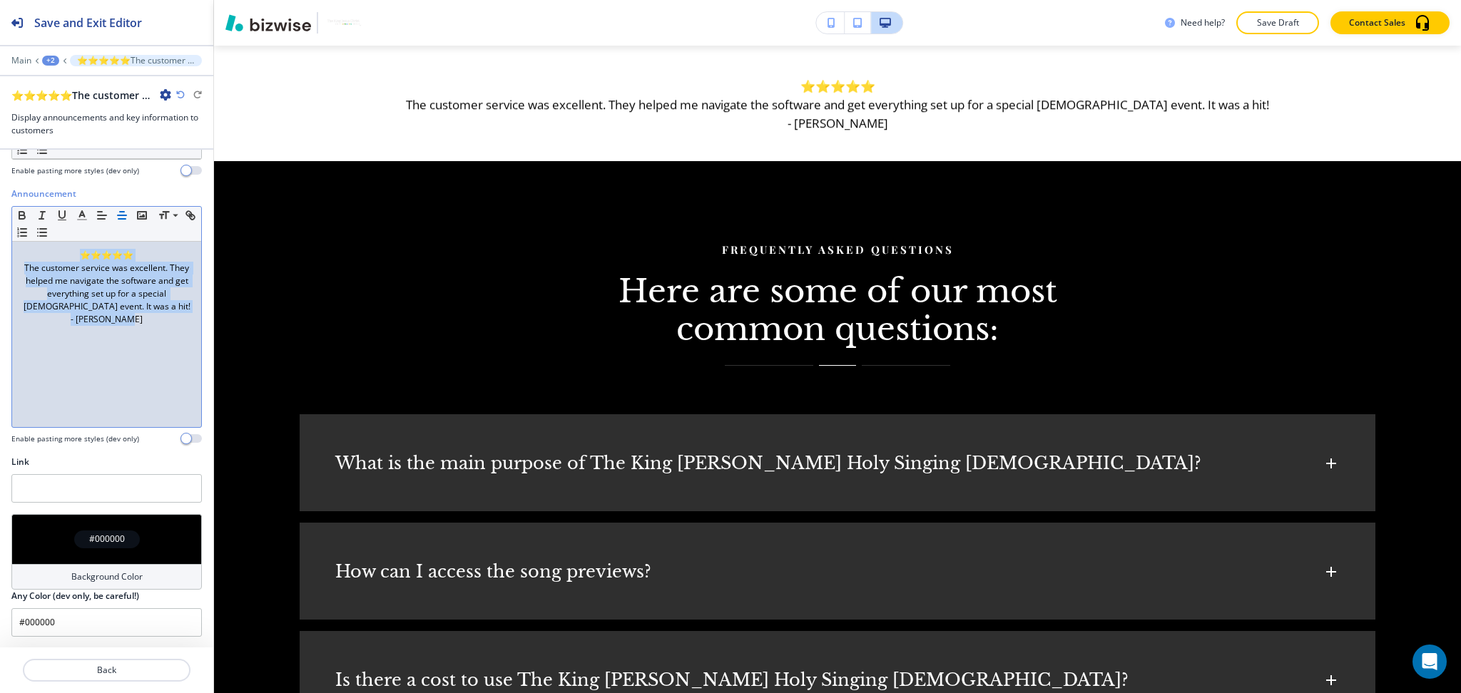
click at [116, 566] on div "Background Color" at bounding box center [106, 577] width 190 height 26
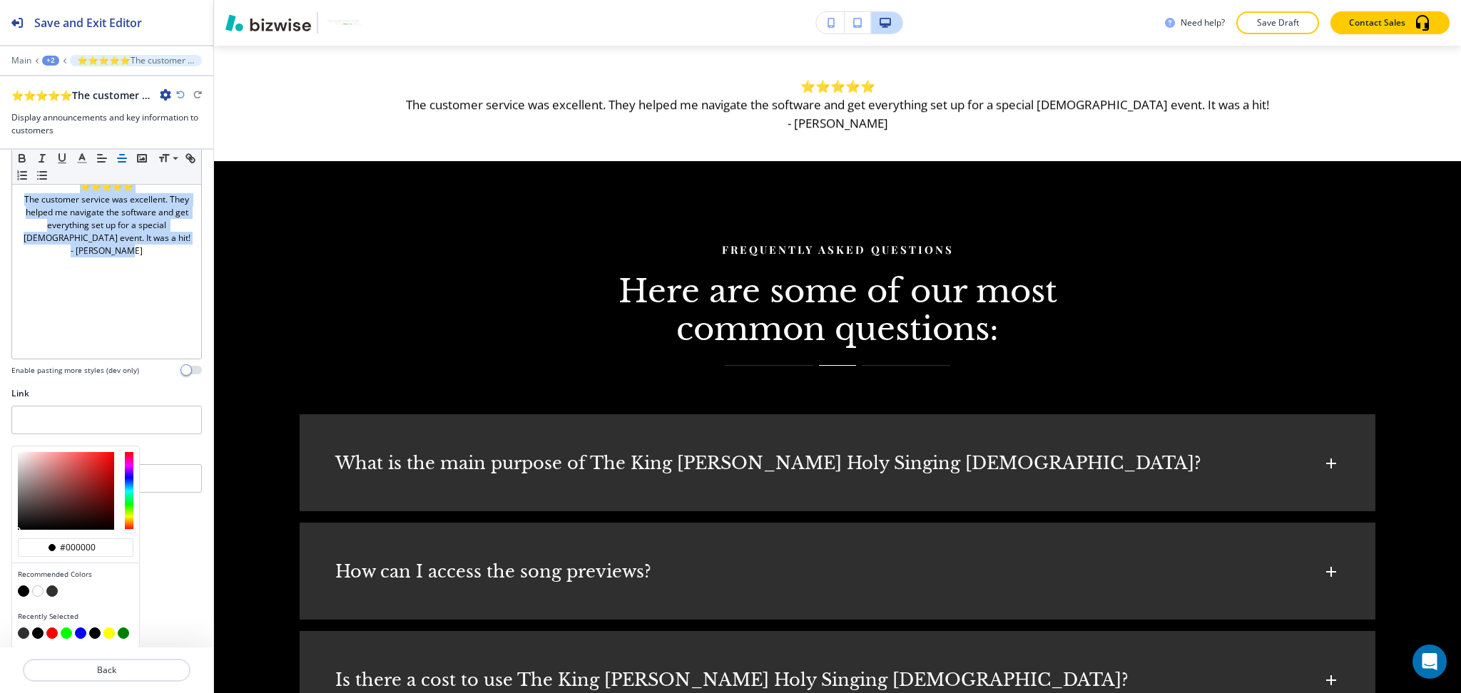
click at [53, 588] on button "button" at bounding box center [51, 591] width 11 height 11
type input "#2f2f2f"
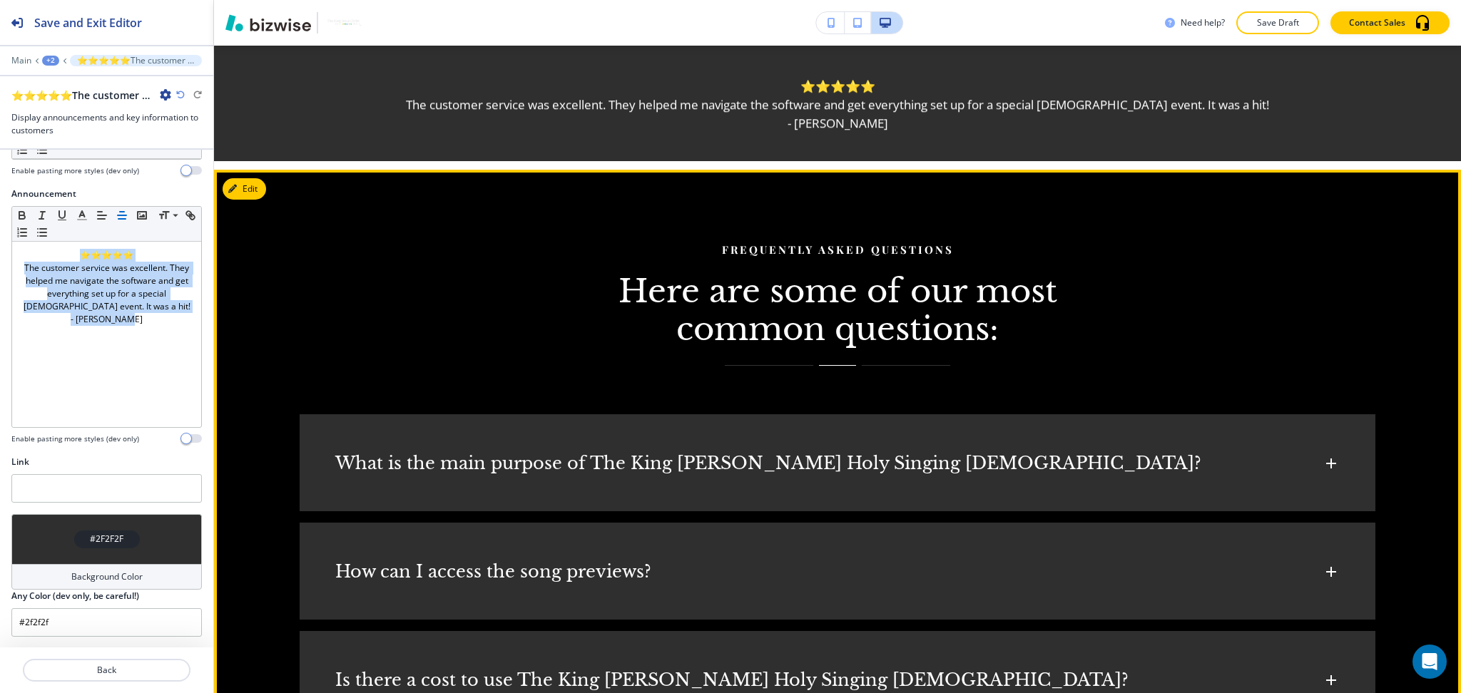
click at [245, 193] on button "Edit" at bounding box center [245, 188] width 44 height 21
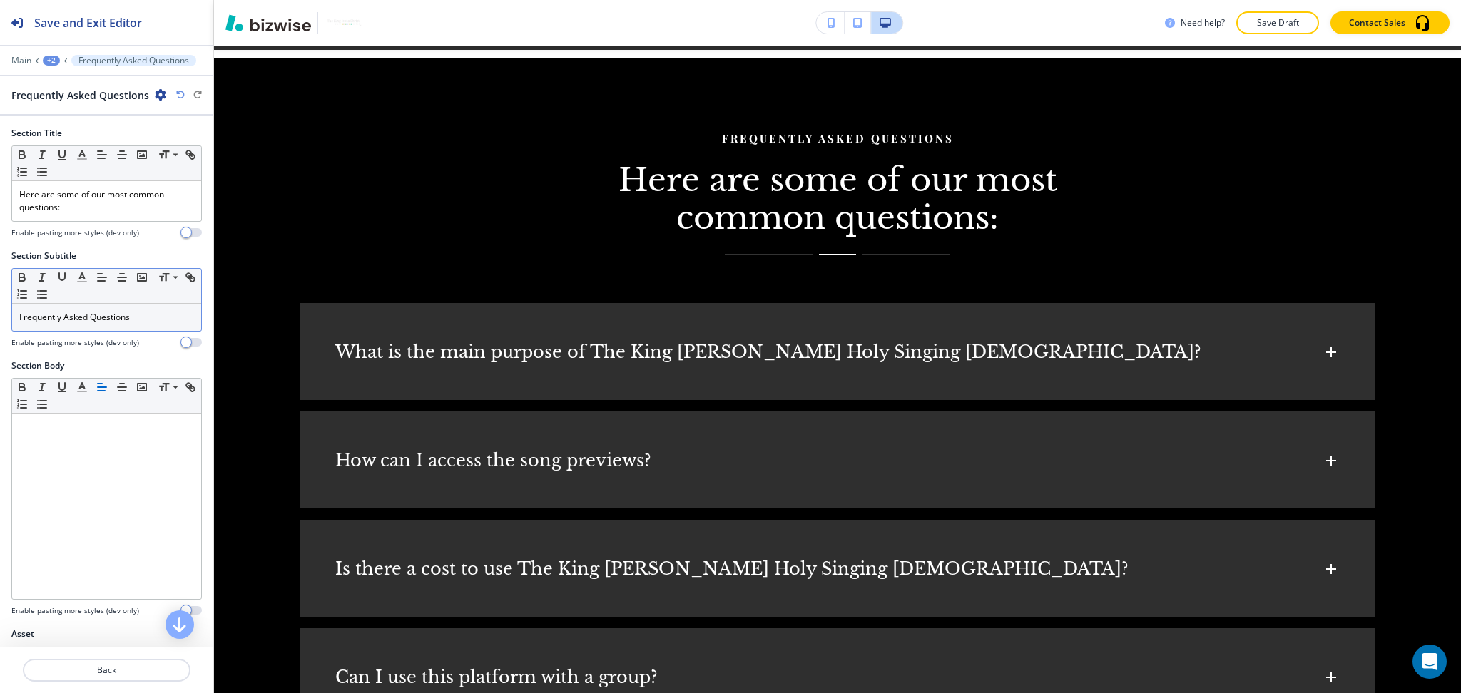
scroll to position [813, 0]
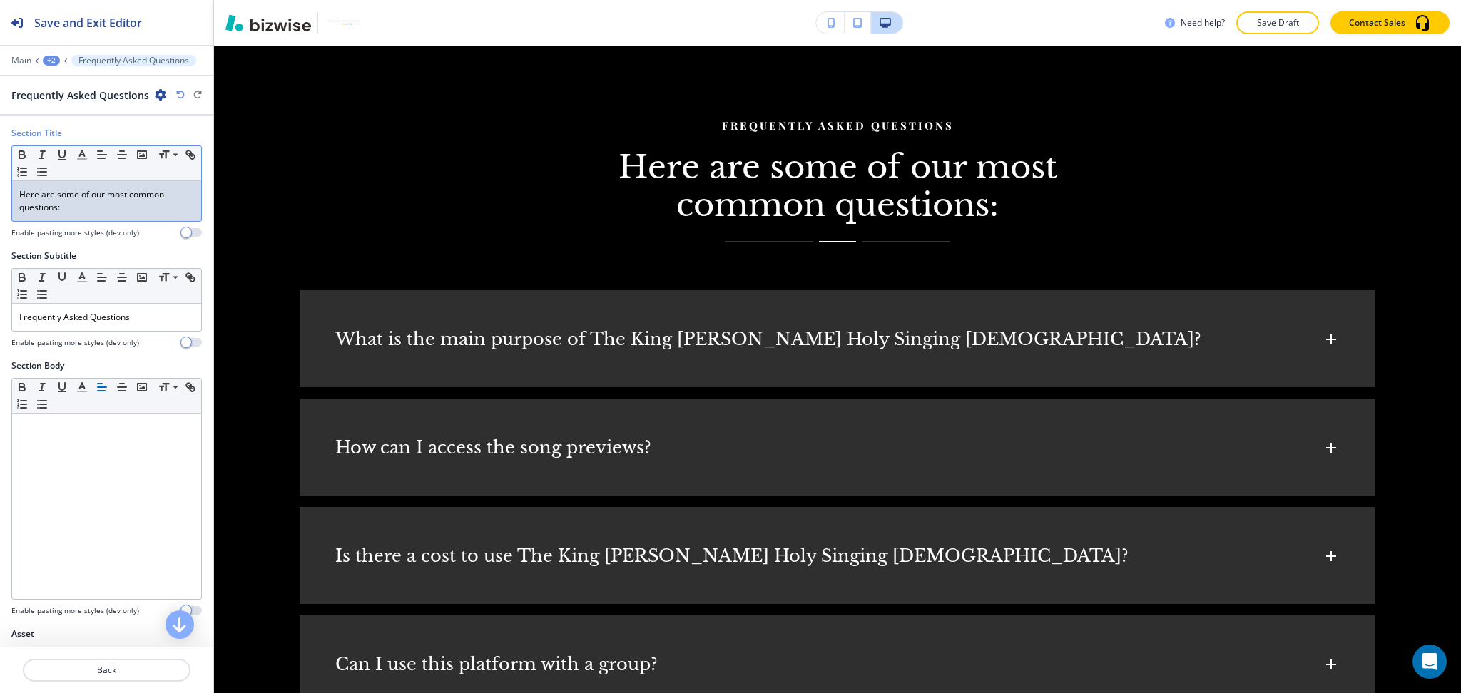
click at [153, 210] on p "Here are some of our most common questions:" at bounding box center [106, 201] width 175 height 26
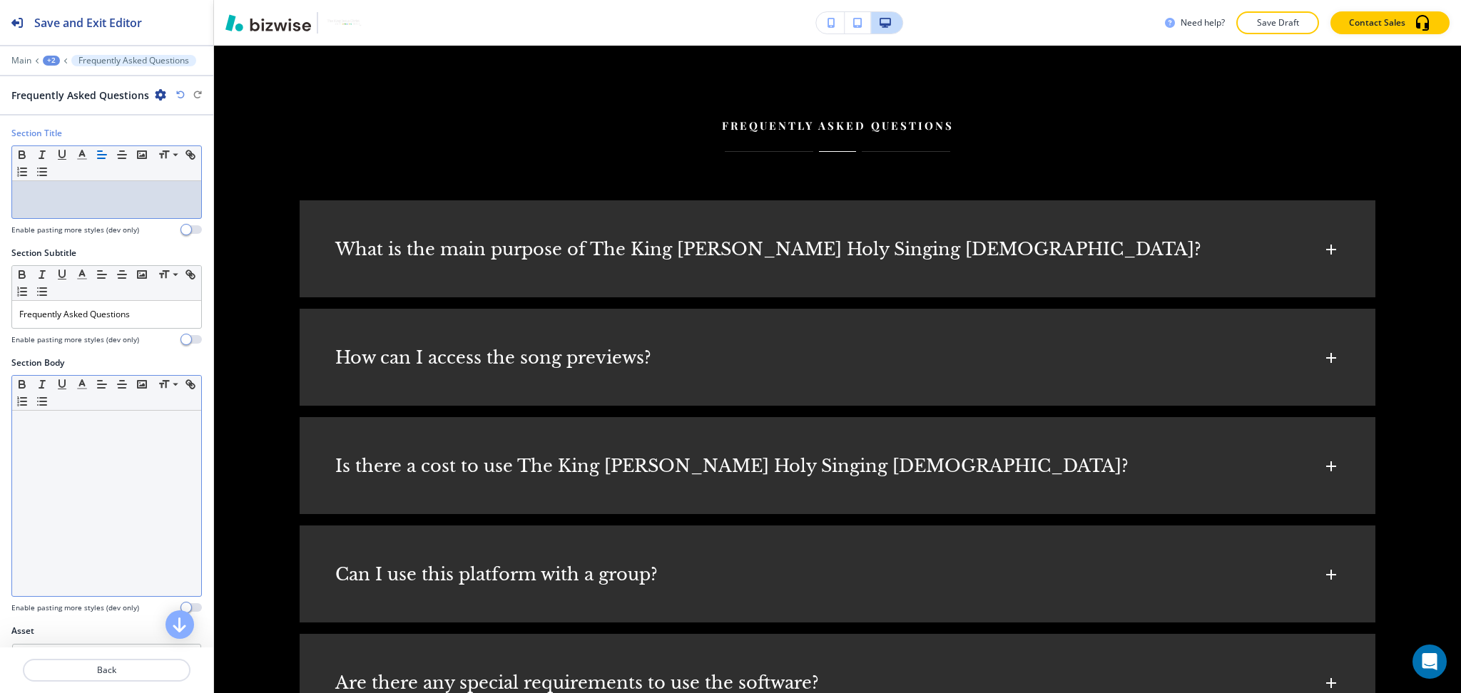
click at [150, 488] on div at bounding box center [106, 503] width 189 height 185
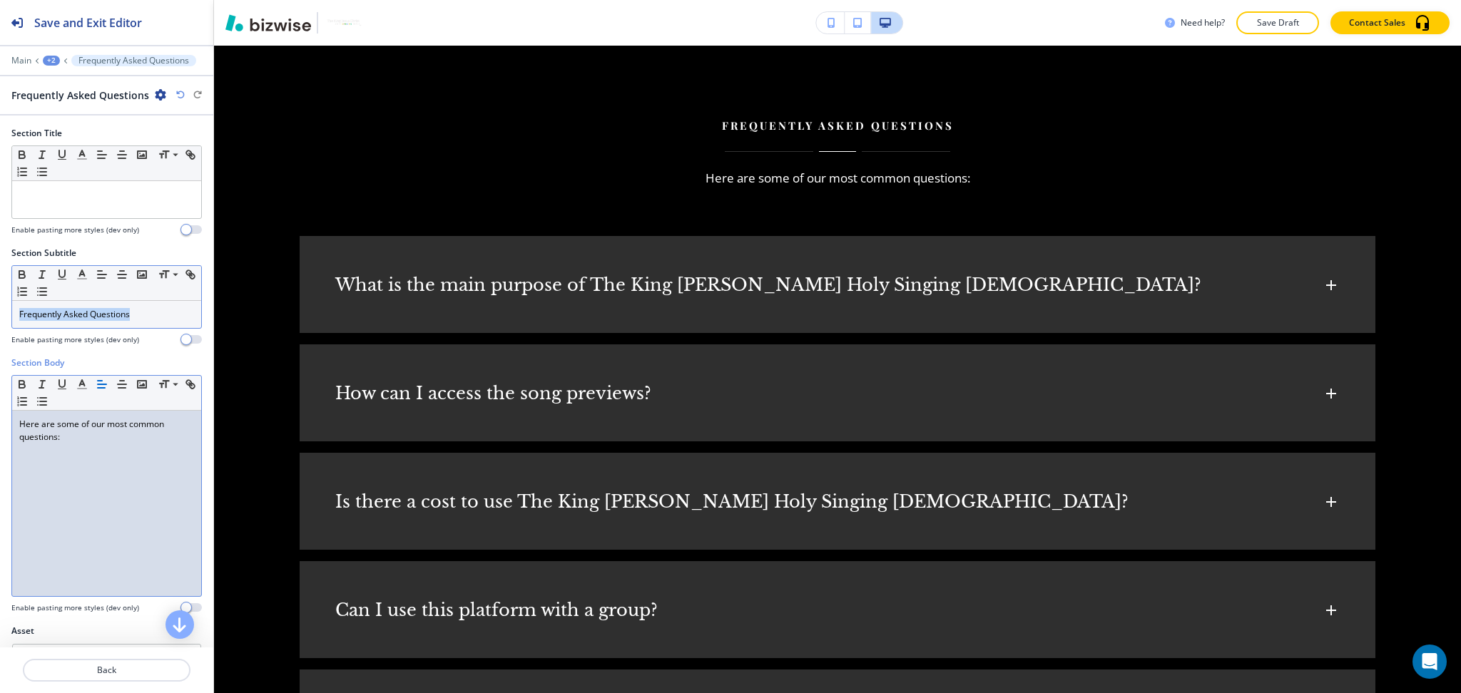
click at [146, 319] on p "Frequently Asked Questions" at bounding box center [106, 314] width 175 height 13
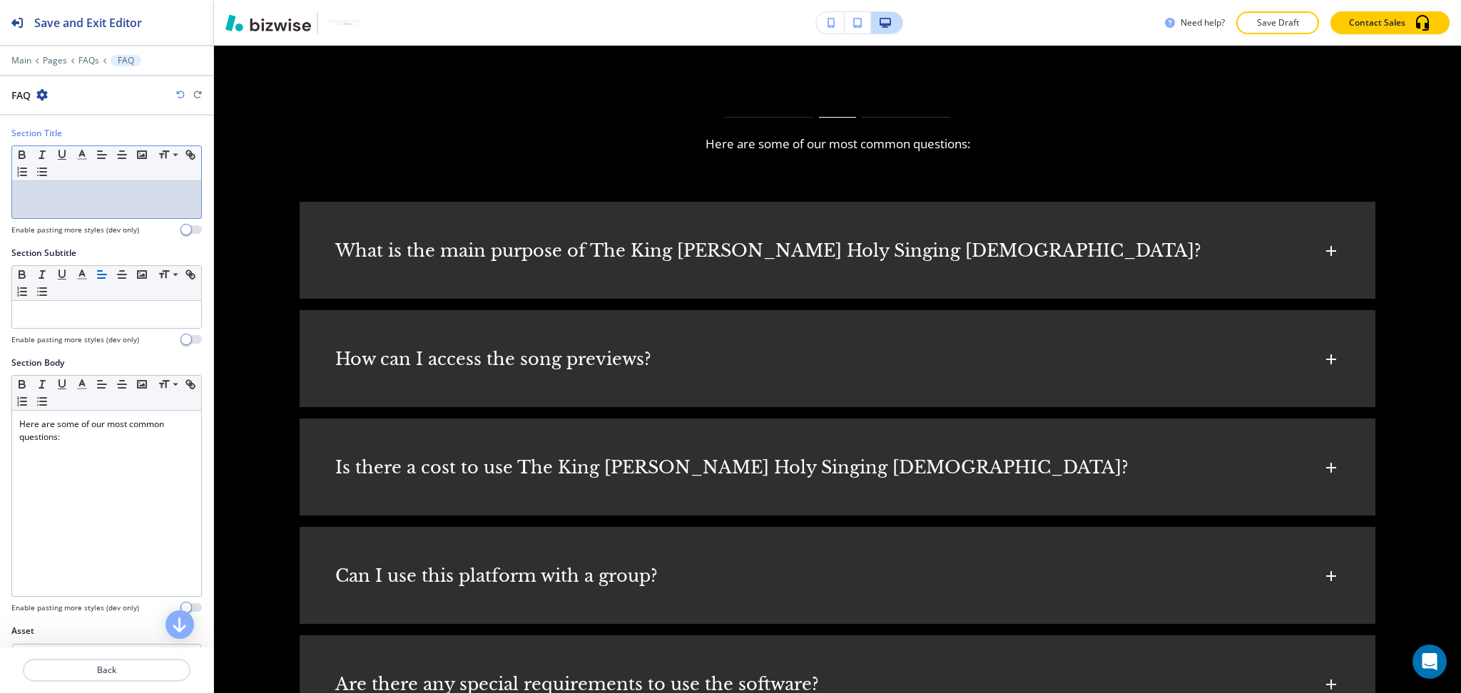
click at [126, 182] on div at bounding box center [106, 199] width 189 height 37
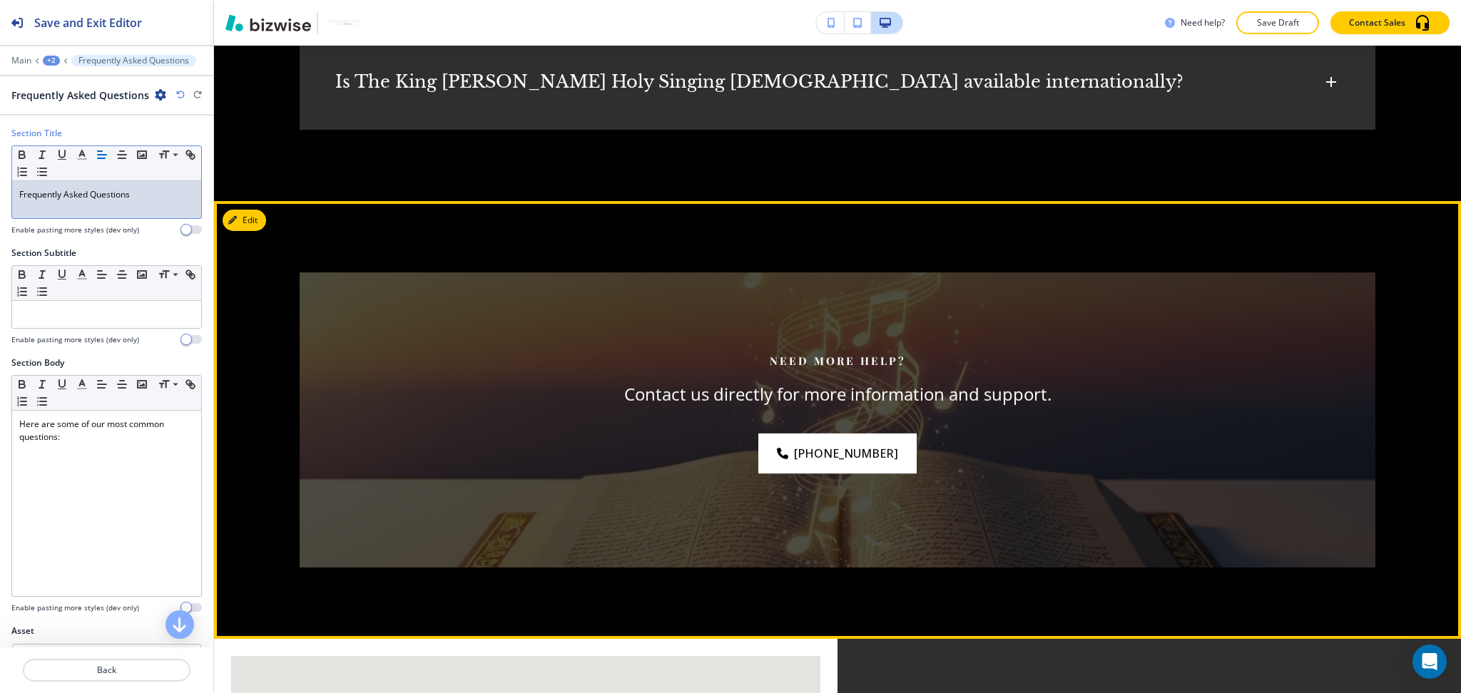
scroll to position [1689, 0]
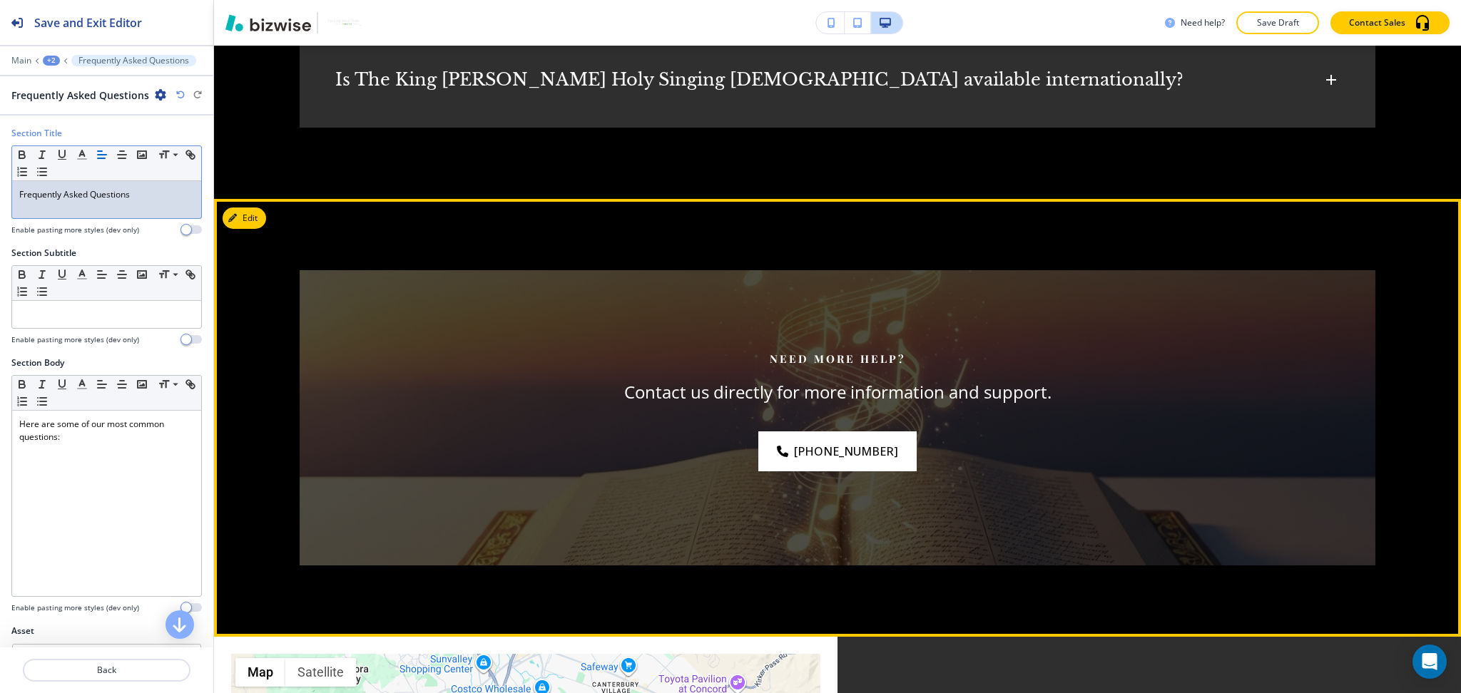
click at [252, 215] on button "Edit" at bounding box center [245, 218] width 44 height 21
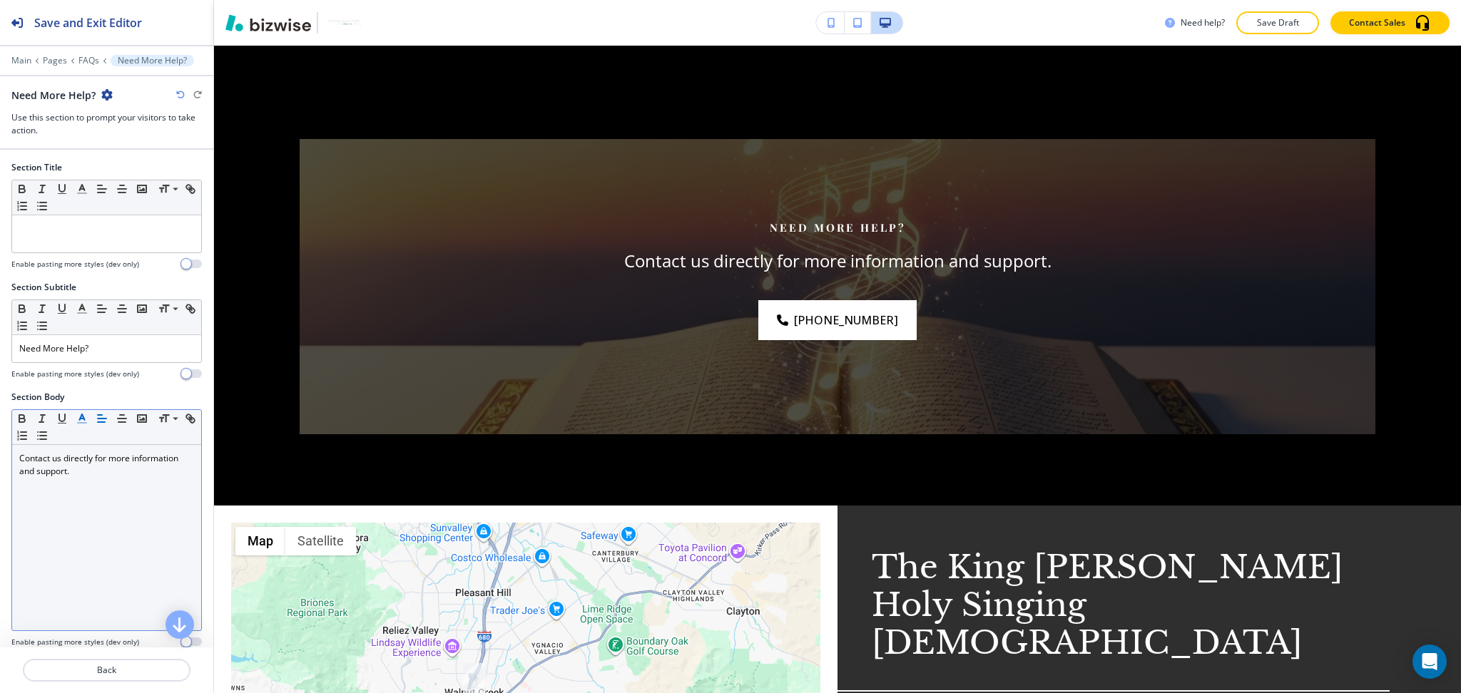
scroll to position [1843, 0]
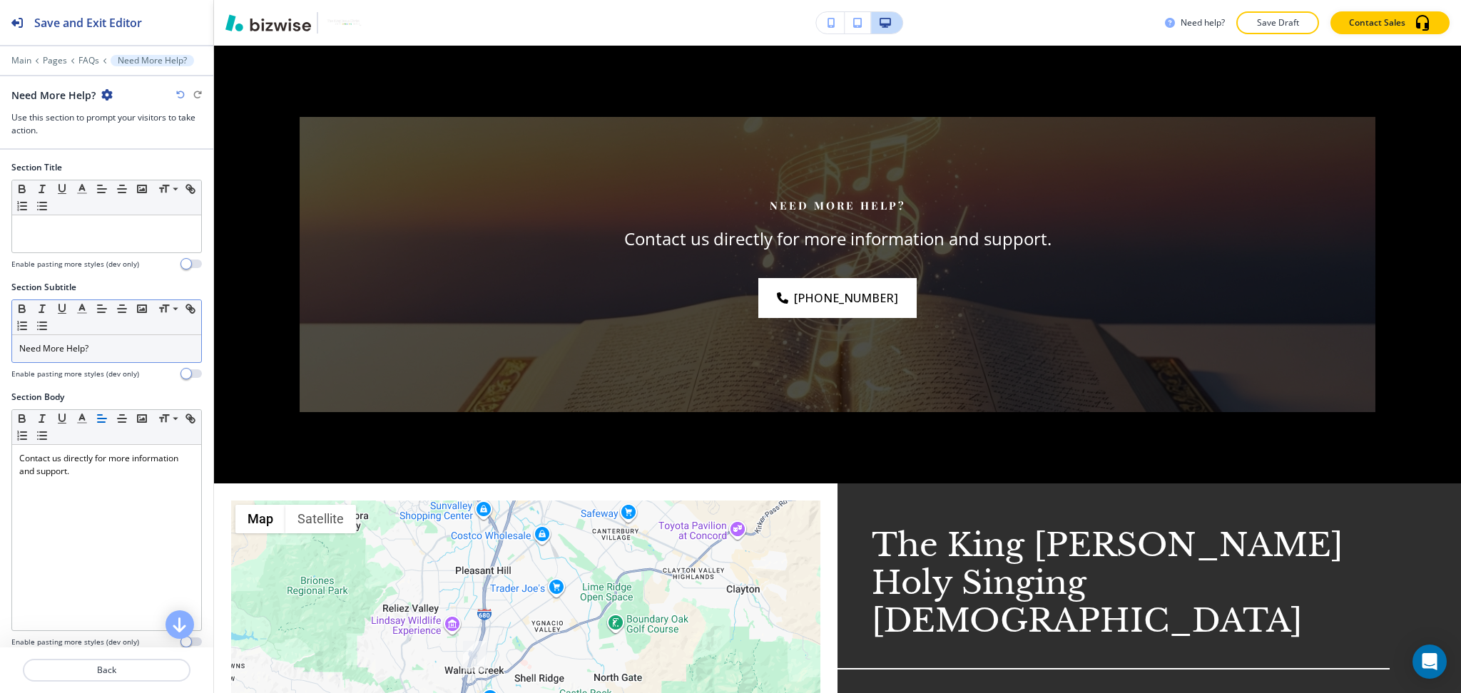
click at [101, 338] on div "Need More Help?" at bounding box center [106, 348] width 189 height 27
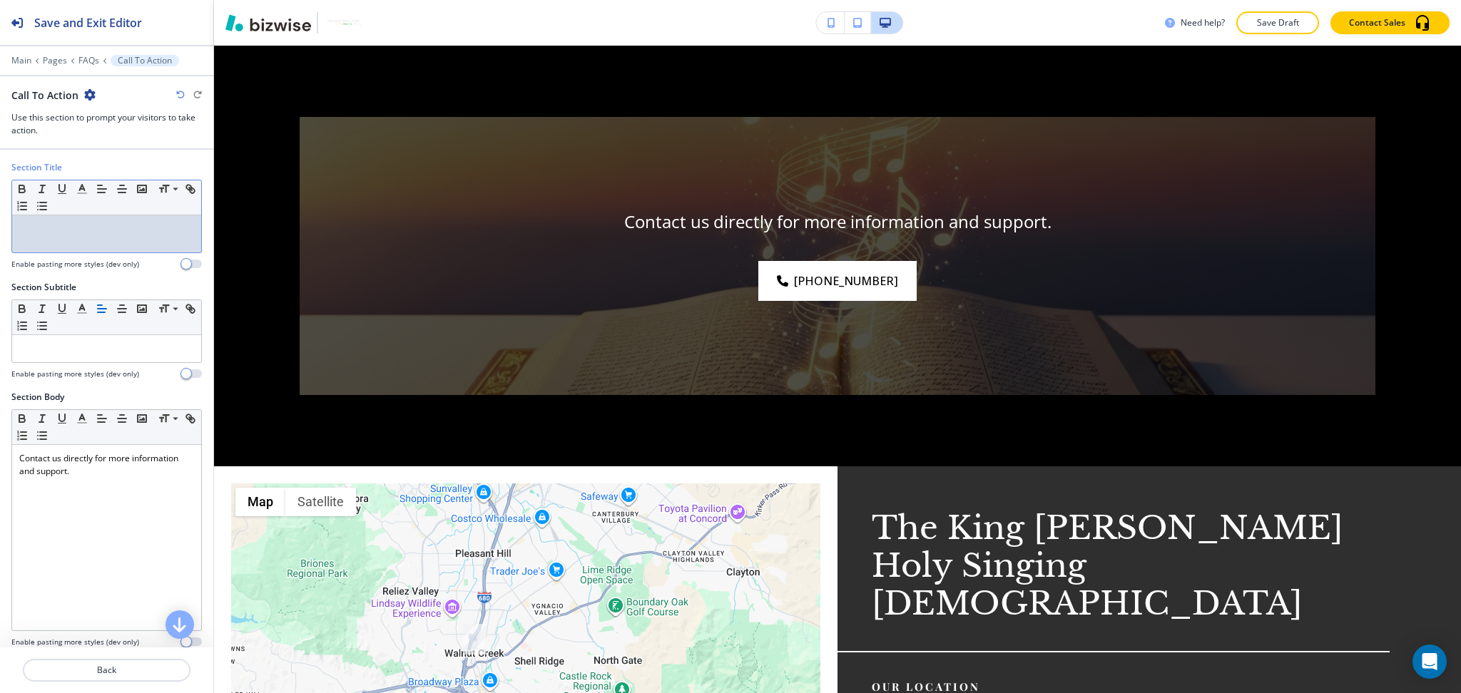
click at [111, 237] on div at bounding box center [106, 233] width 189 height 37
paste div
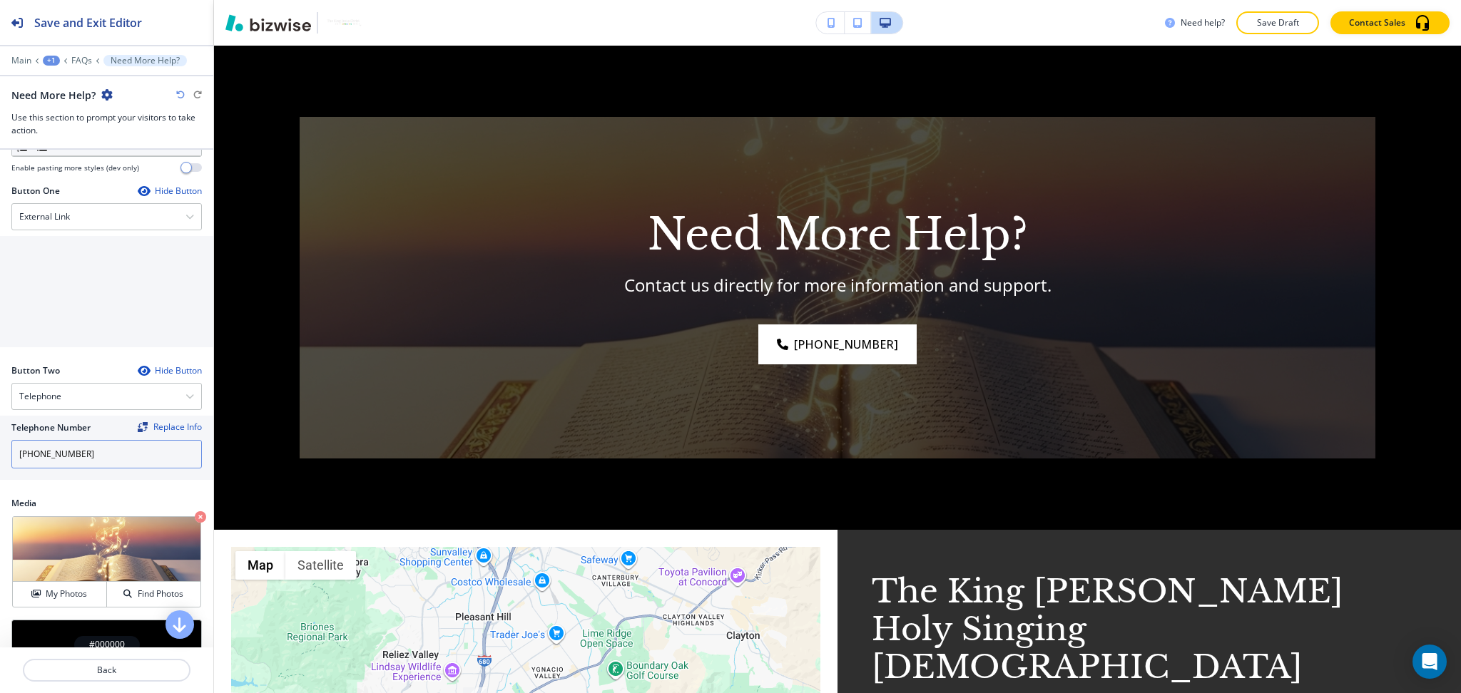
scroll to position [475, 0]
click at [88, 217] on div "External Link" at bounding box center [106, 216] width 189 height 26
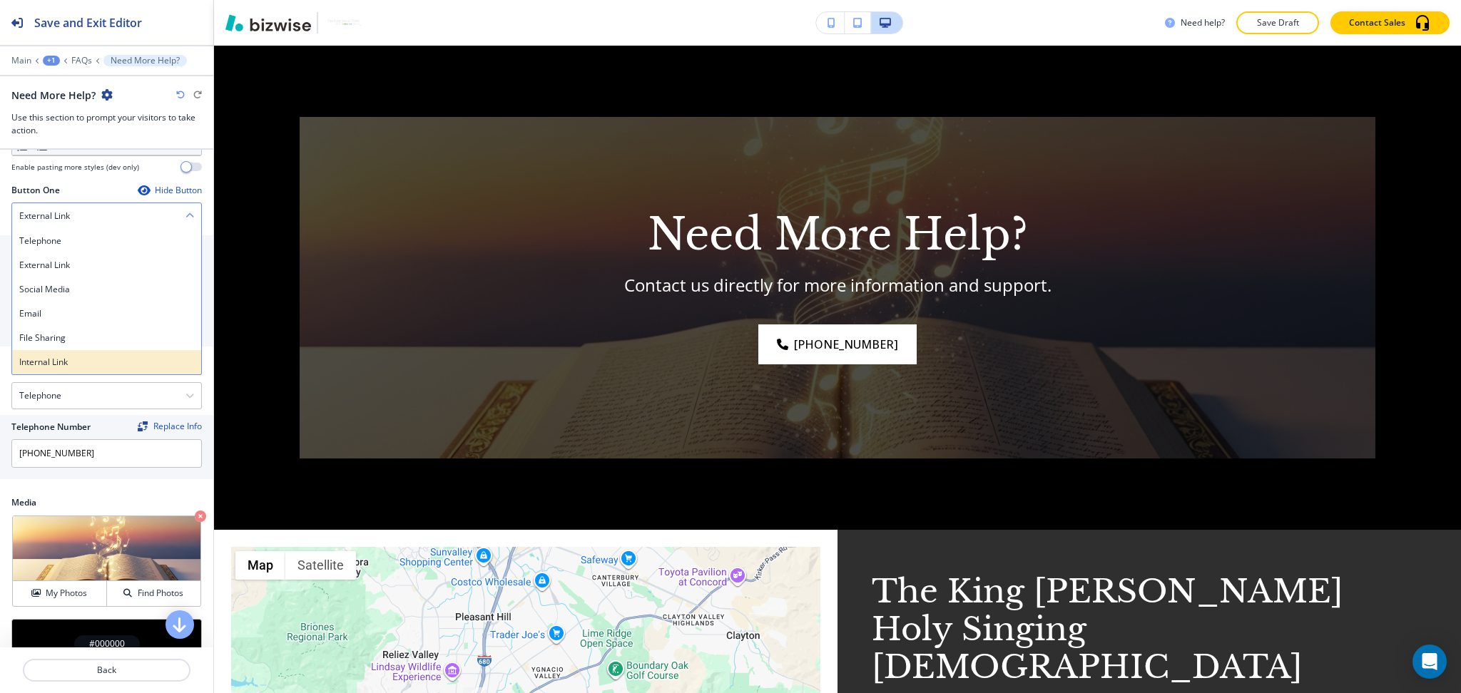
click at [58, 356] on h4 "Internal Link" at bounding box center [106, 362] width 175 height 13
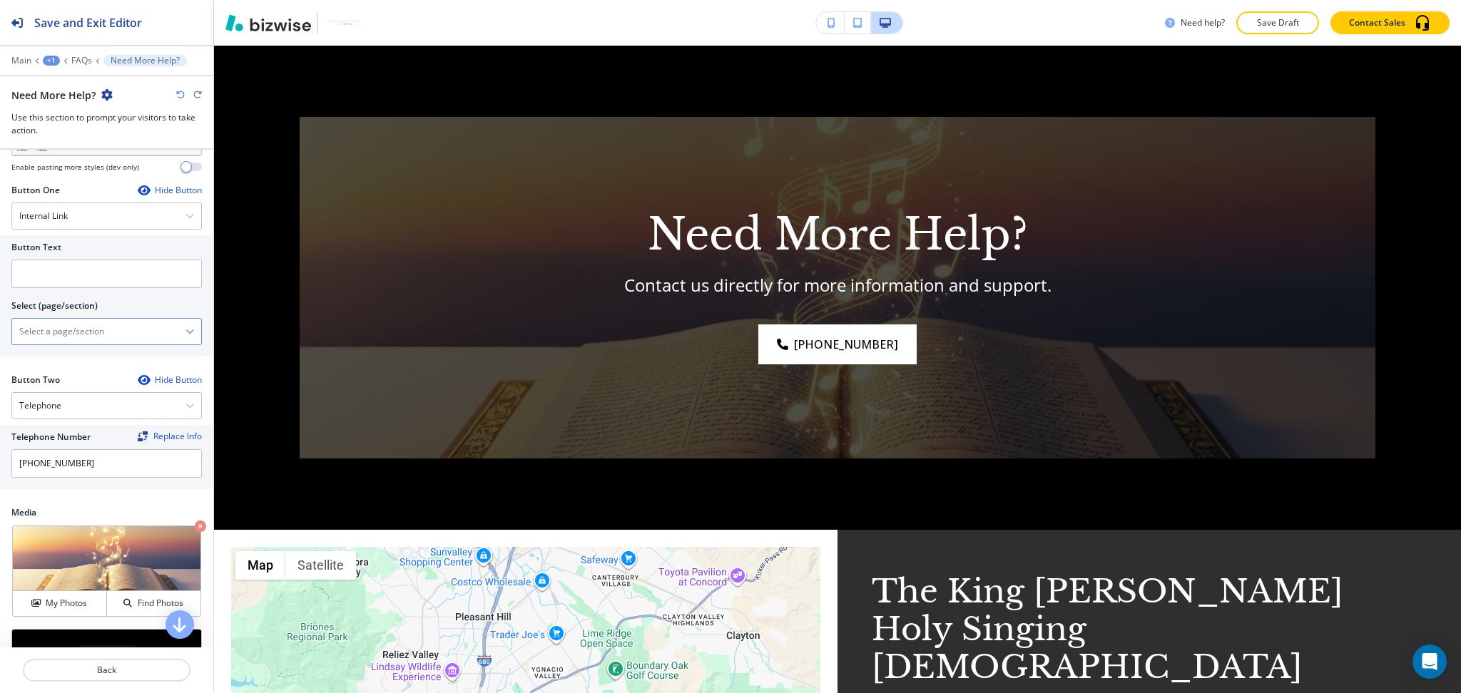
click at [72, 328] on \(page\/section\) "Manual Input" at bounding box center [98, 331] width 173 height 24
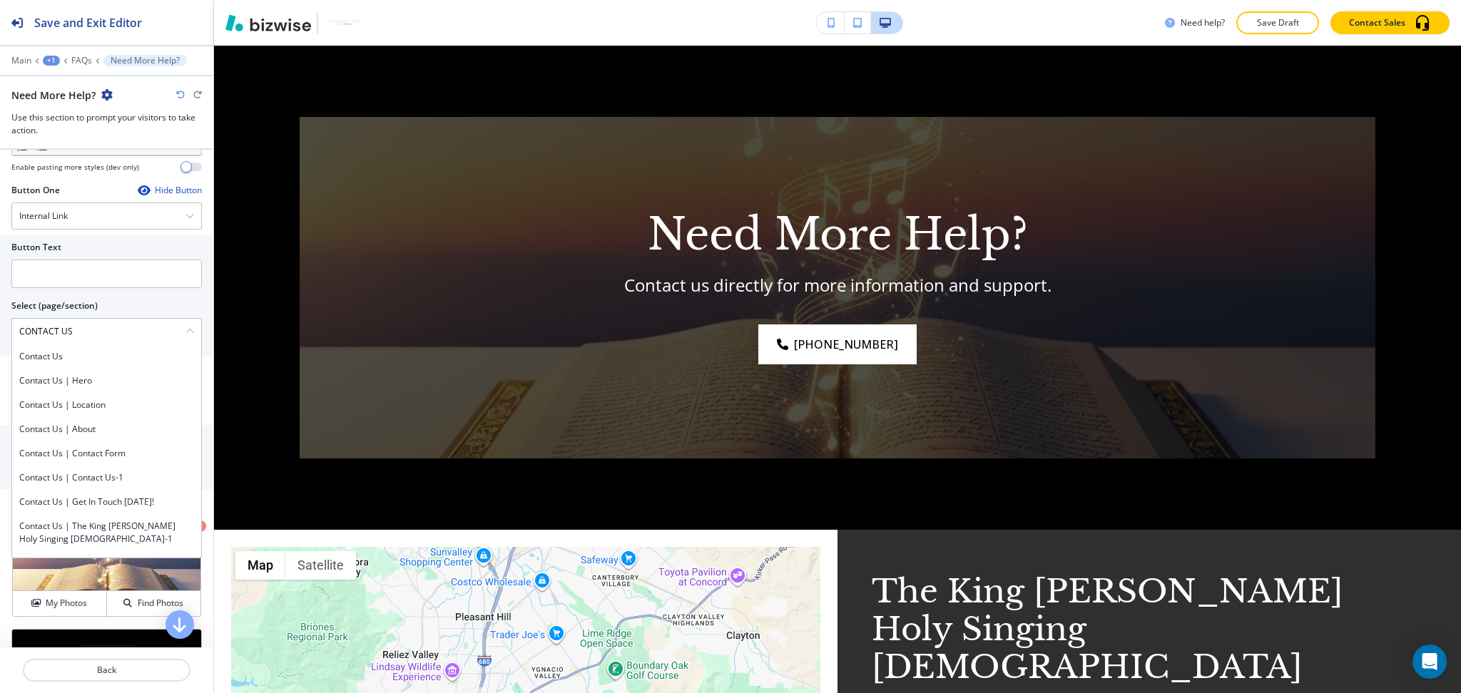
drag, startPoint x: 97, startPoint y: 336, endPoint x: 0, endPoint y: 333, distance: 97.0
click at [0, 333] on div "Button Text Select (page/section) CONTACT US Contact Us Contact Us | Hero Conta…" at bounding box center [106, 295] width 213 height 121
click at [48, 350] on h4 "Contact Us" at bounding box center [106, 356] width 175 height 13
type \(page\/section\) "Contact Us"
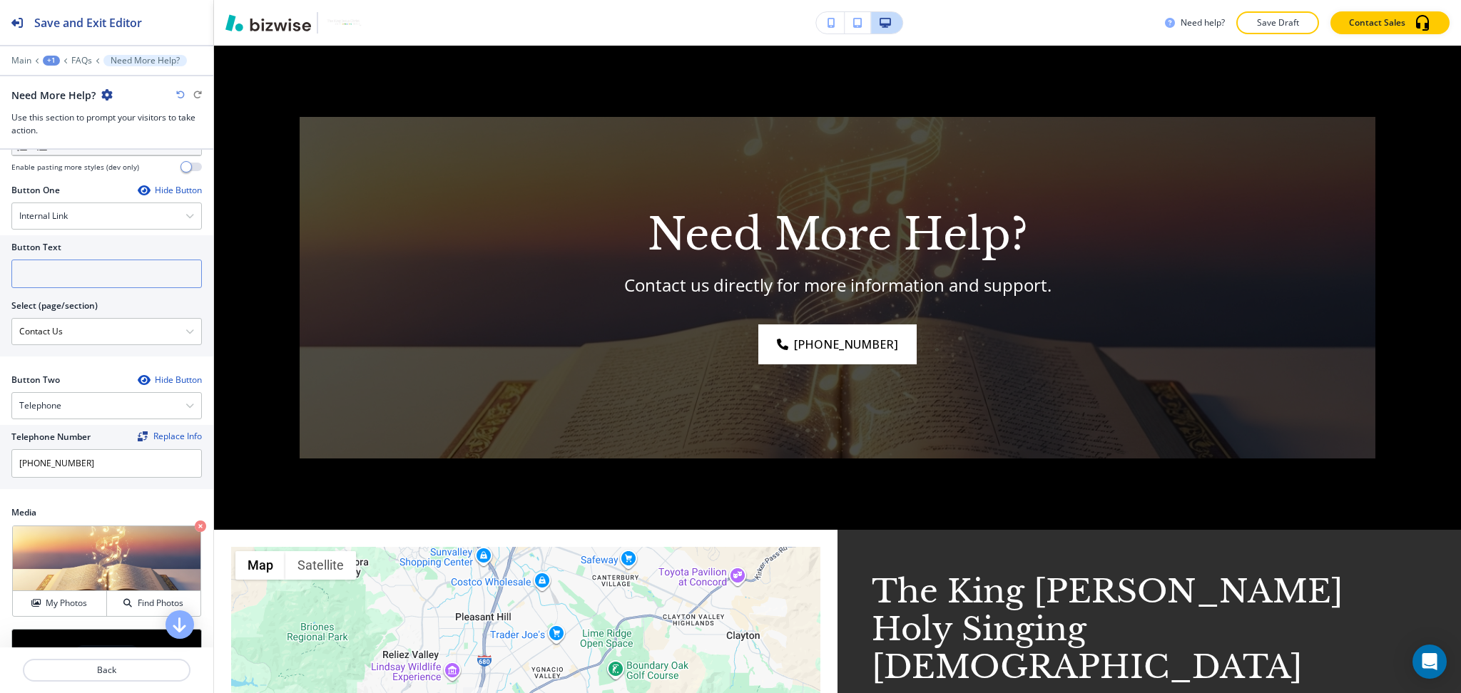
click at [76, 267] on input "text" at bounding box center [106, 274] width 190 height 29
paste input "CONTACT US"
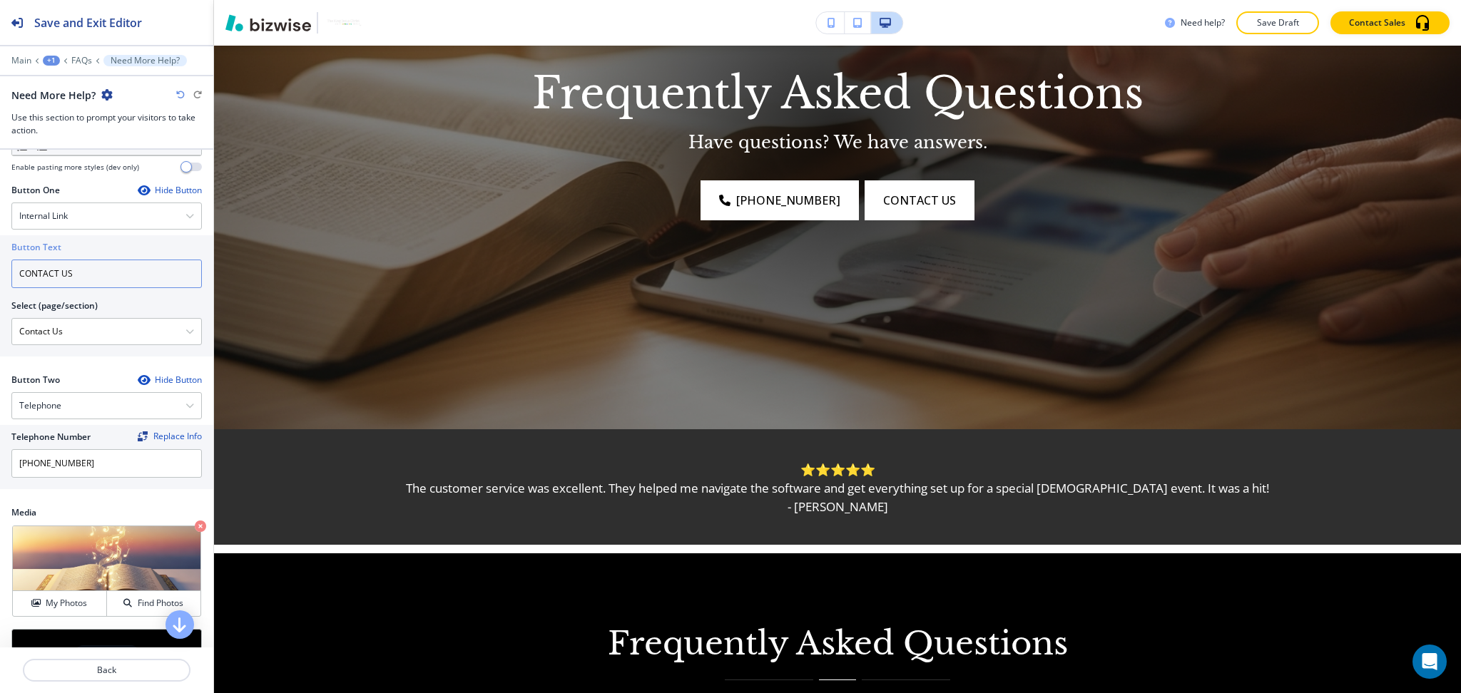
scroll to position [18, 0]
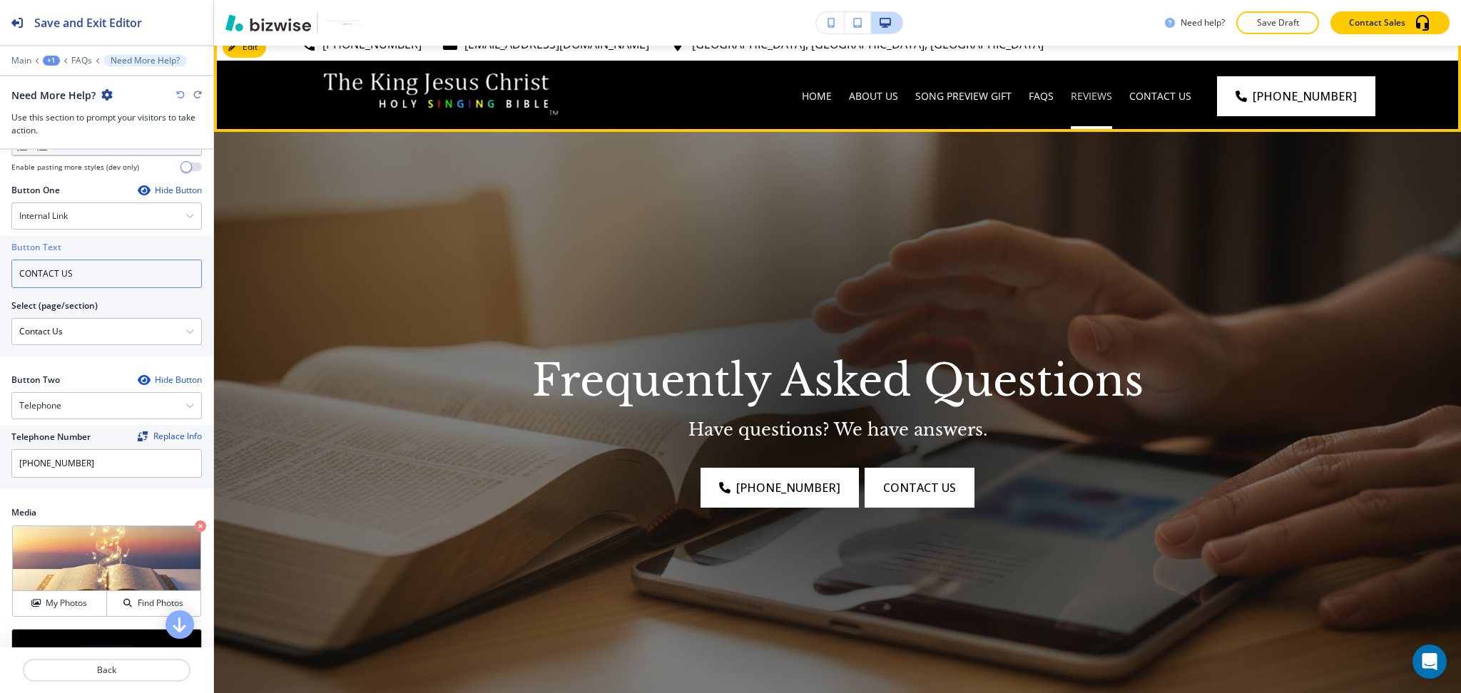
type input "CONTACT US"
click at [1112, 92] on p "Reviews" at bounding box center [1090, 96] width 41 height 14
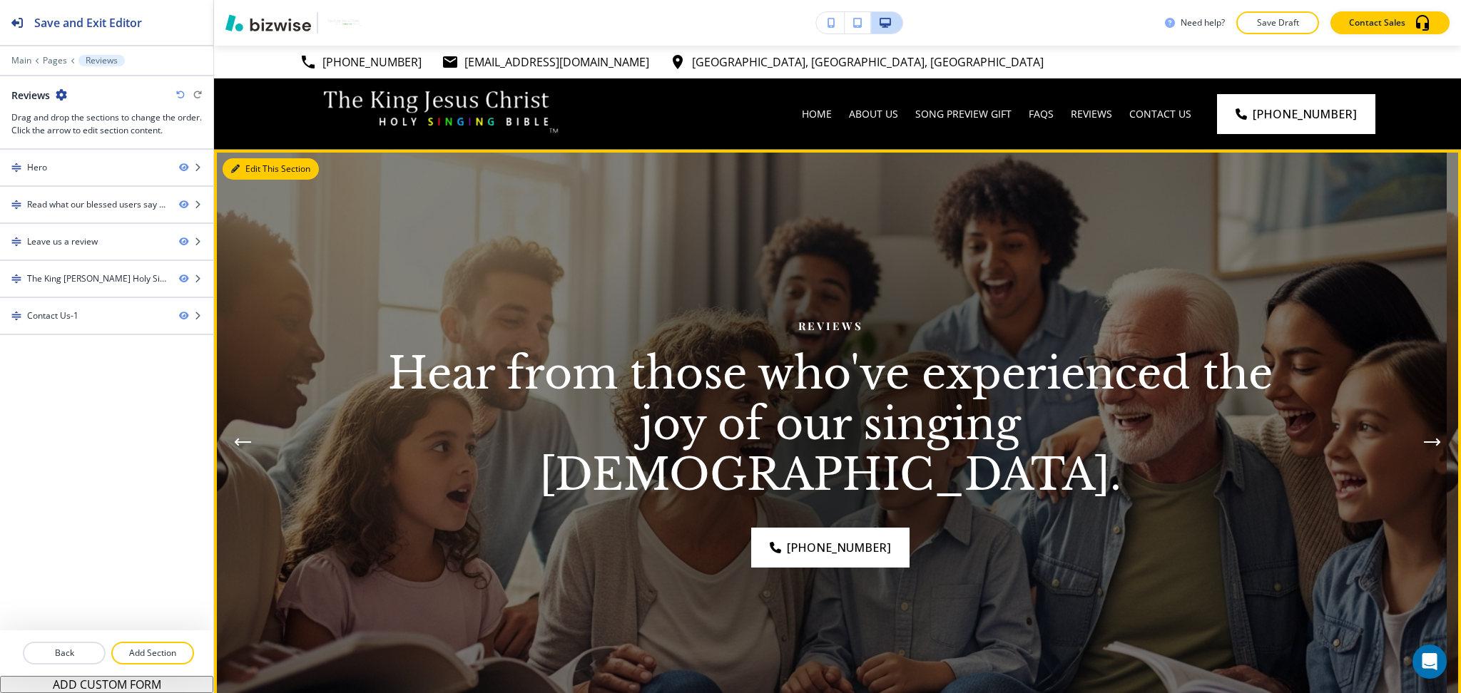
click at [236, 167] on icon "button" at bounding box center [235, 169] width 9 height 9
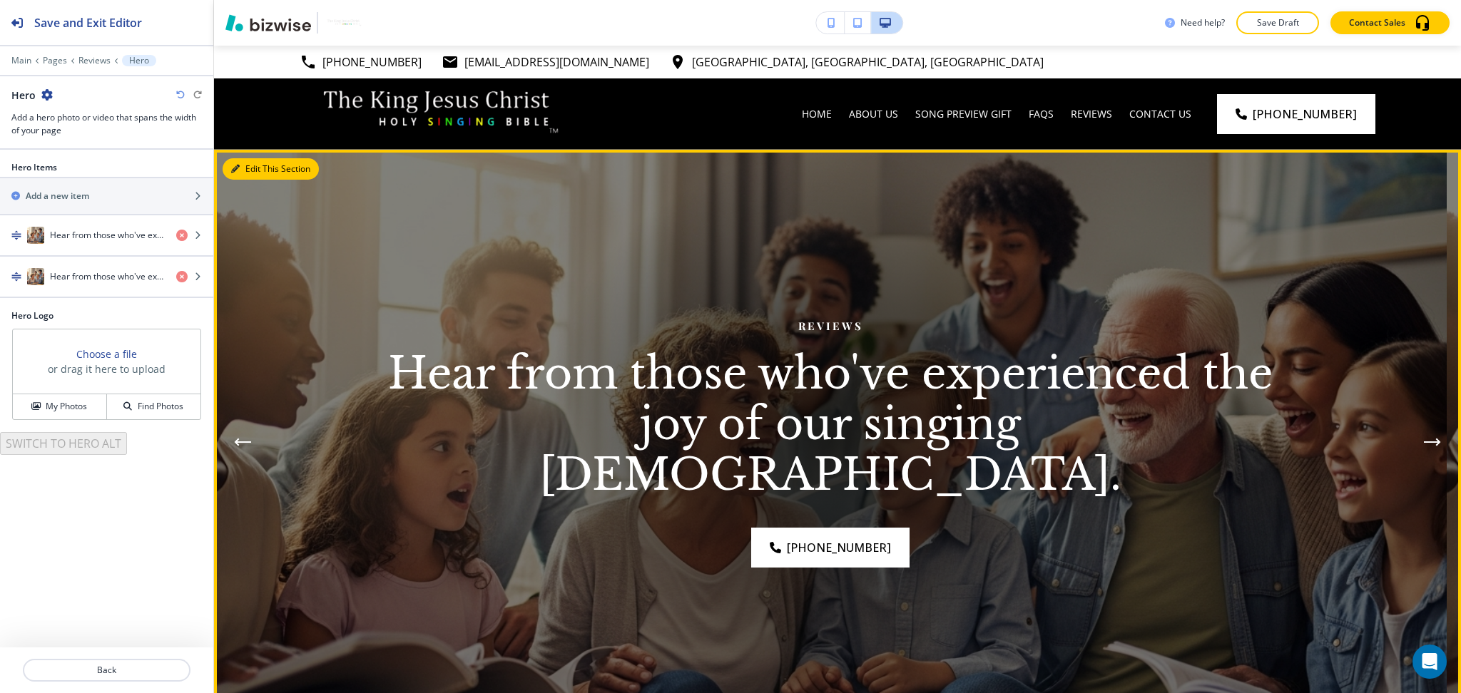
scroll to position [104, 0]
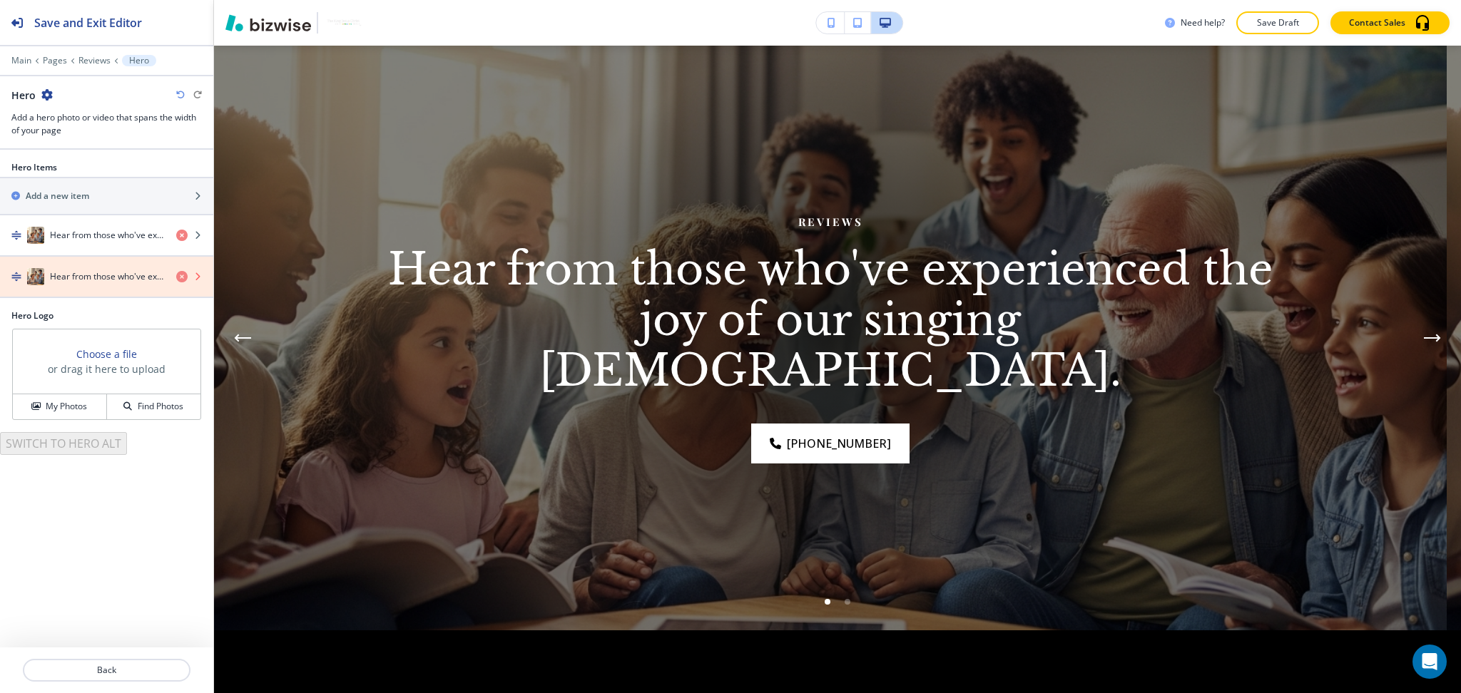
click at [180, 279] on icon "button" at bounding box center [181, 276] width 11 height 11
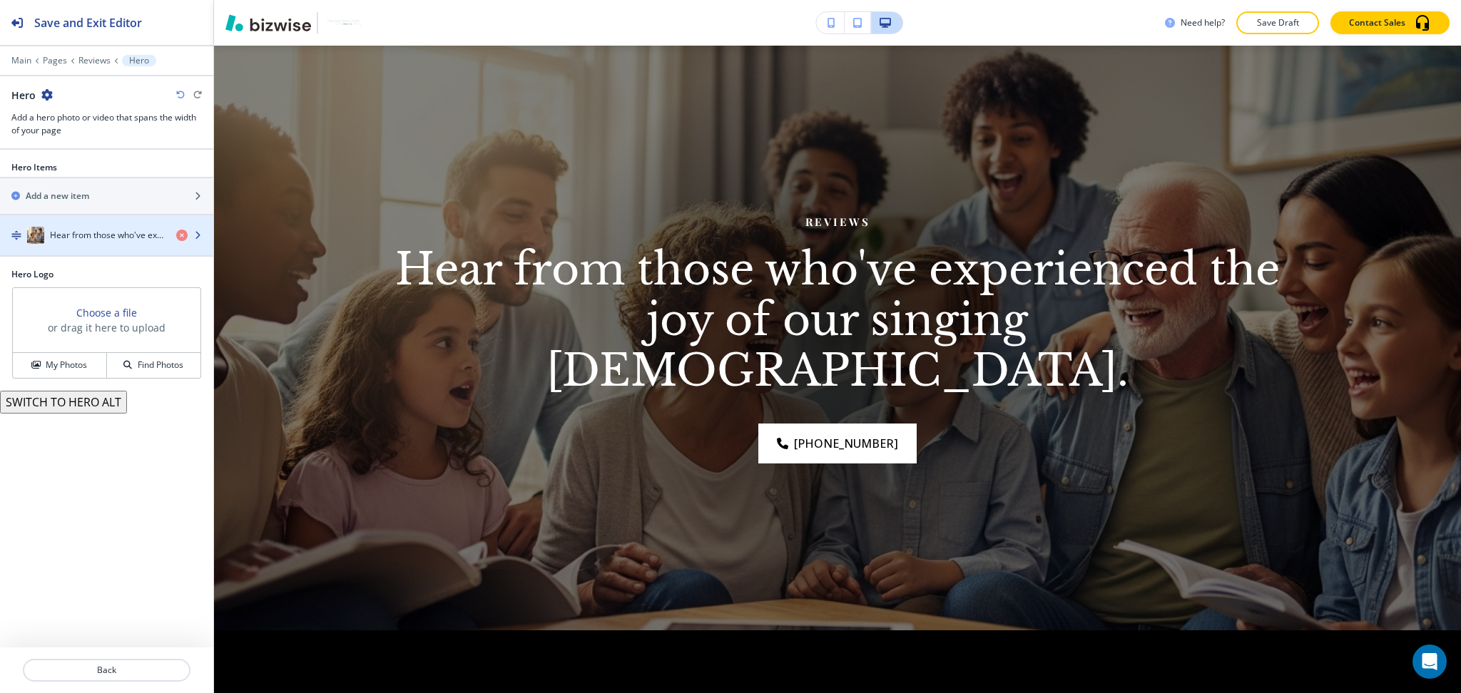
click at [108, 239] on h4 "Hear from those who've experienced the joy of our singing Bible." at bounding box center [107, 235] width 115 height 13
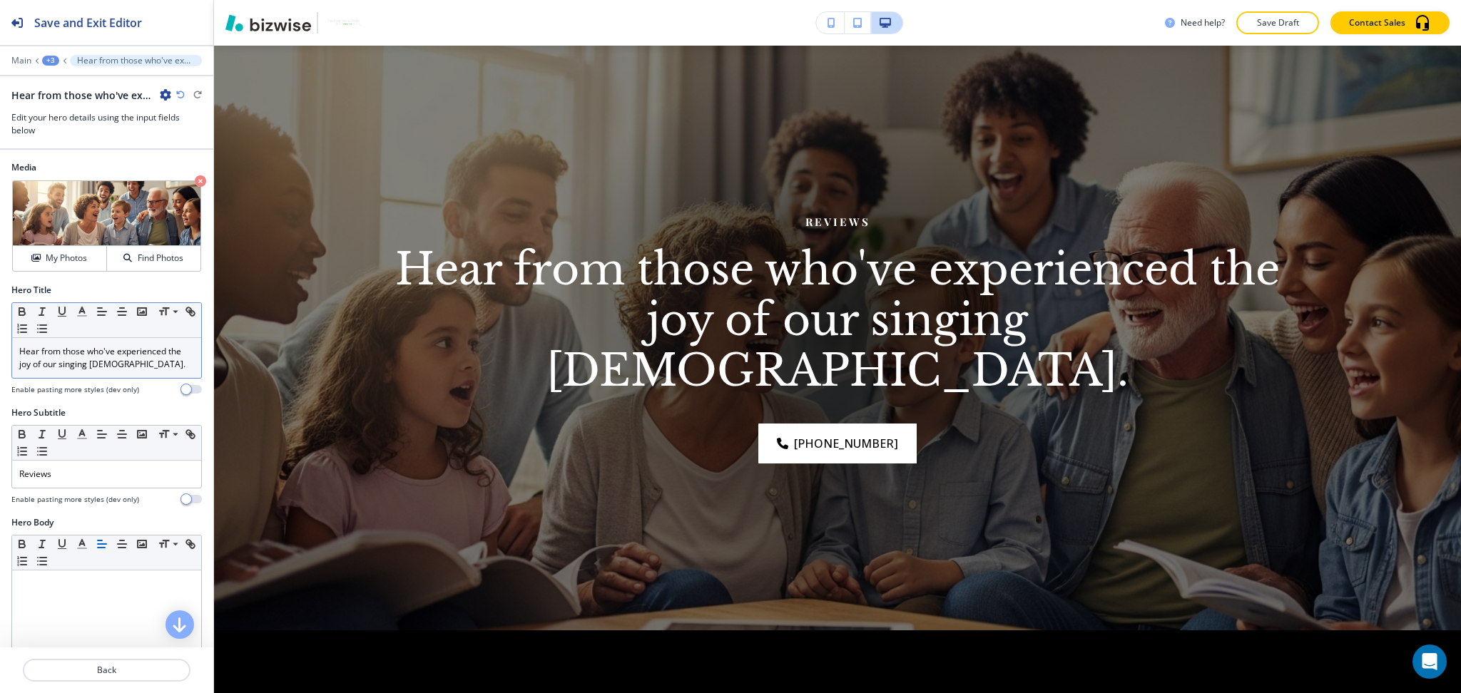
click at [93, 368] on p "Hear from those who've experienced the joy of our singing Bible." at bounding box center [106, 358] width 175 height 26
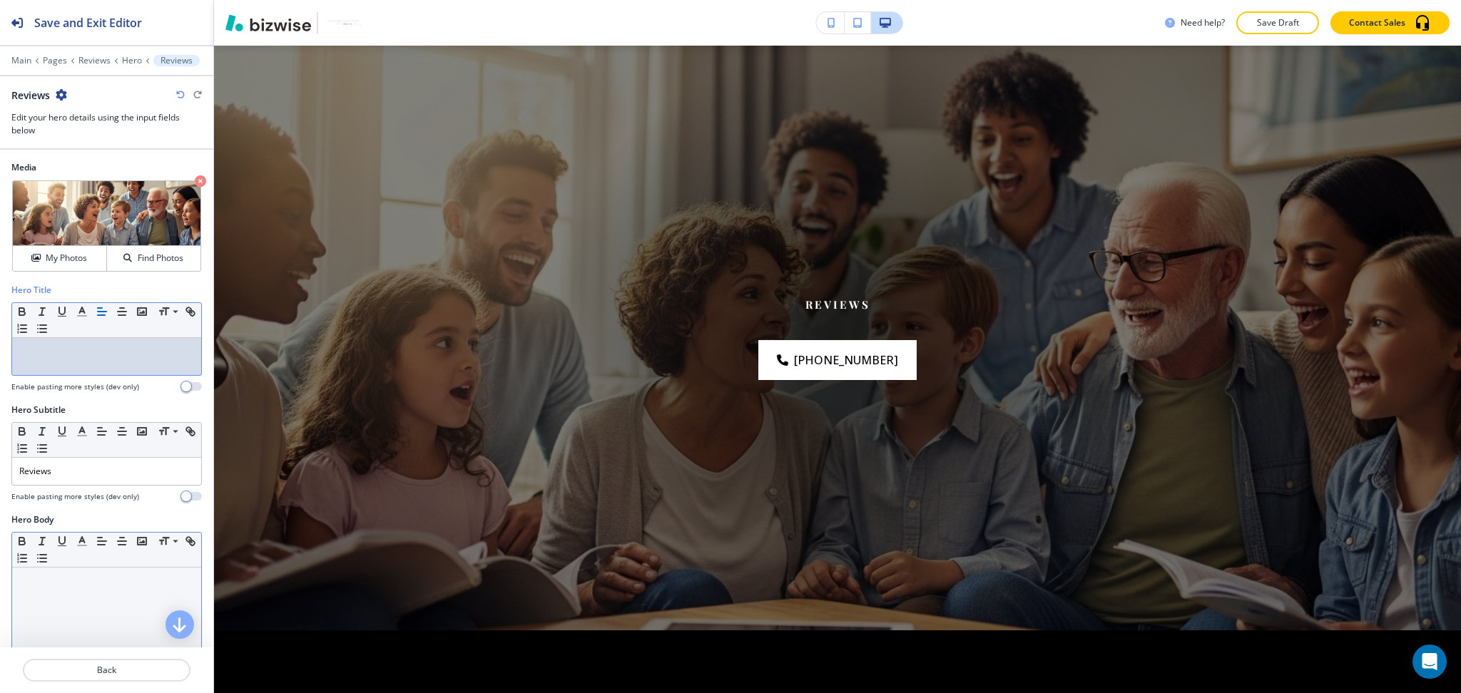
click at [111, 600] on div at bounding box center [106, 660] width 189 height 185
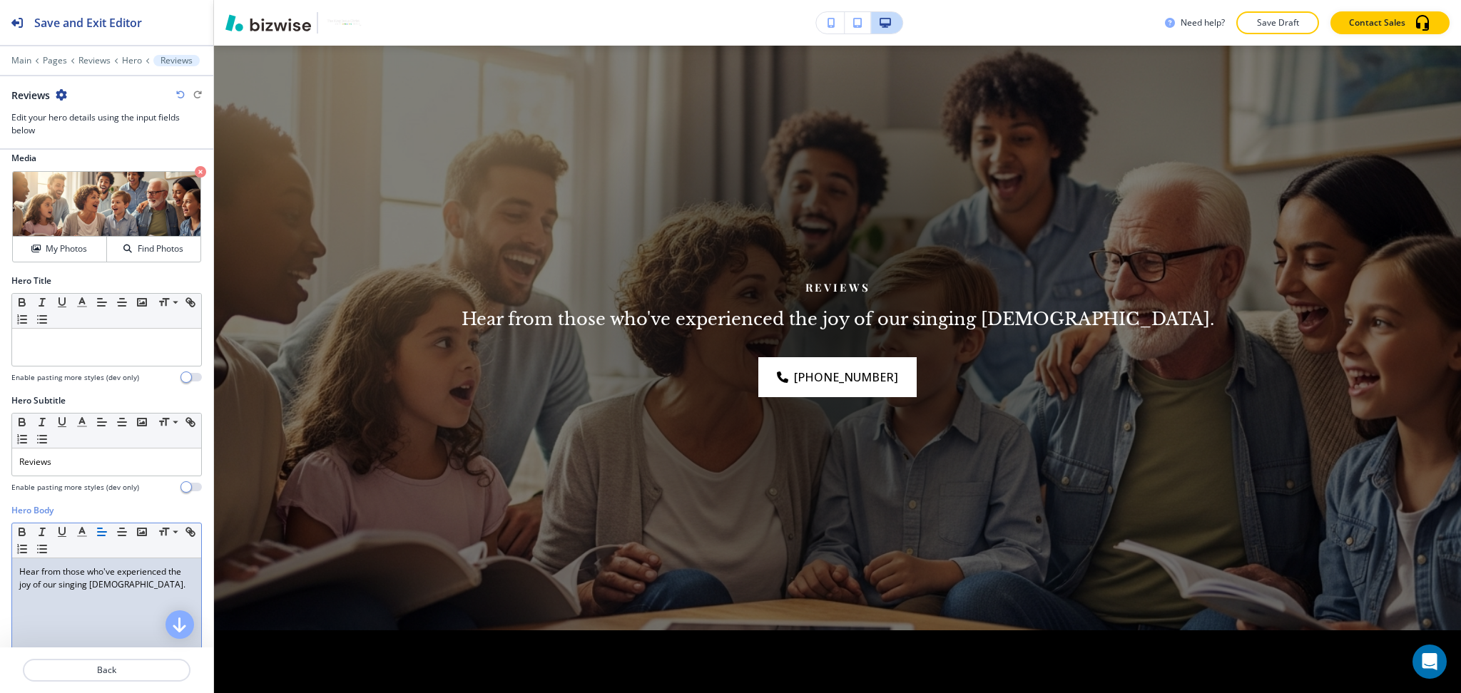
scroll to position [0, 0]
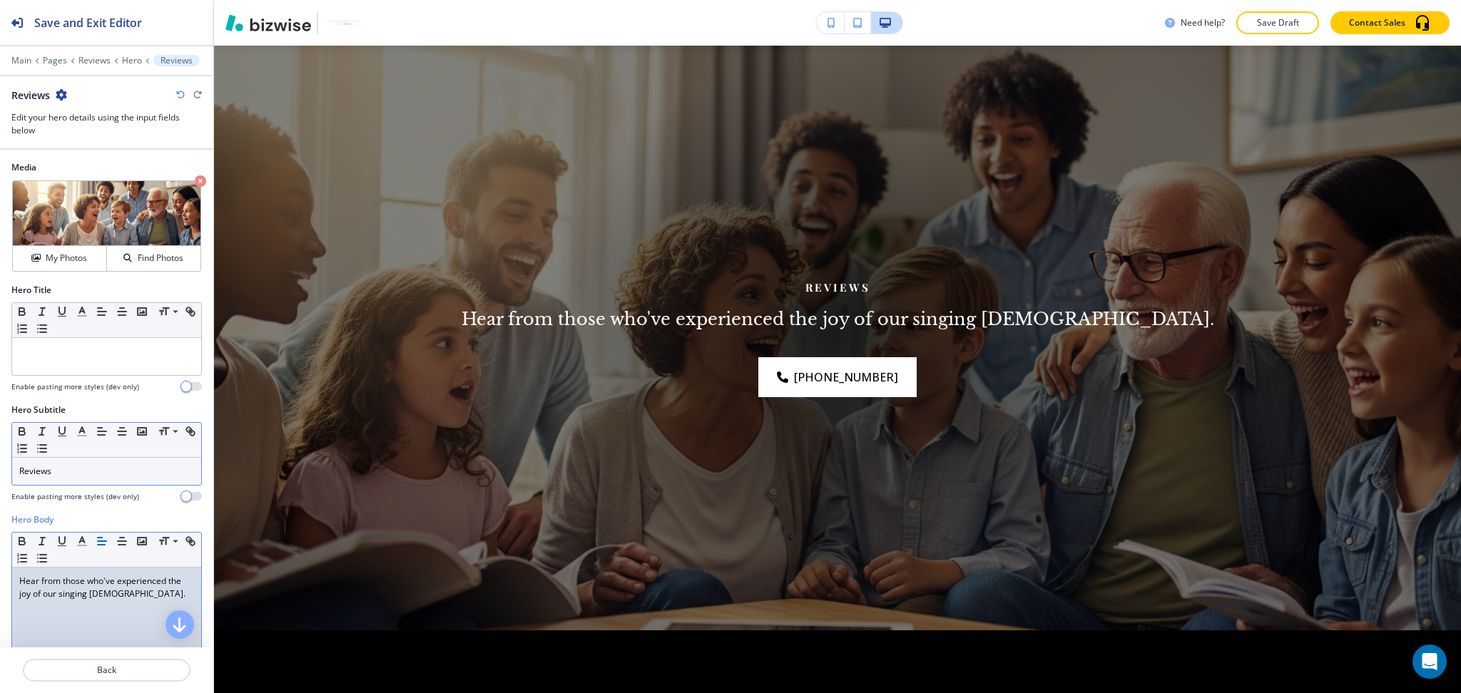
click at [93, 476] on p "Reviews" at bounding box center [106, 471] width 175 height 13
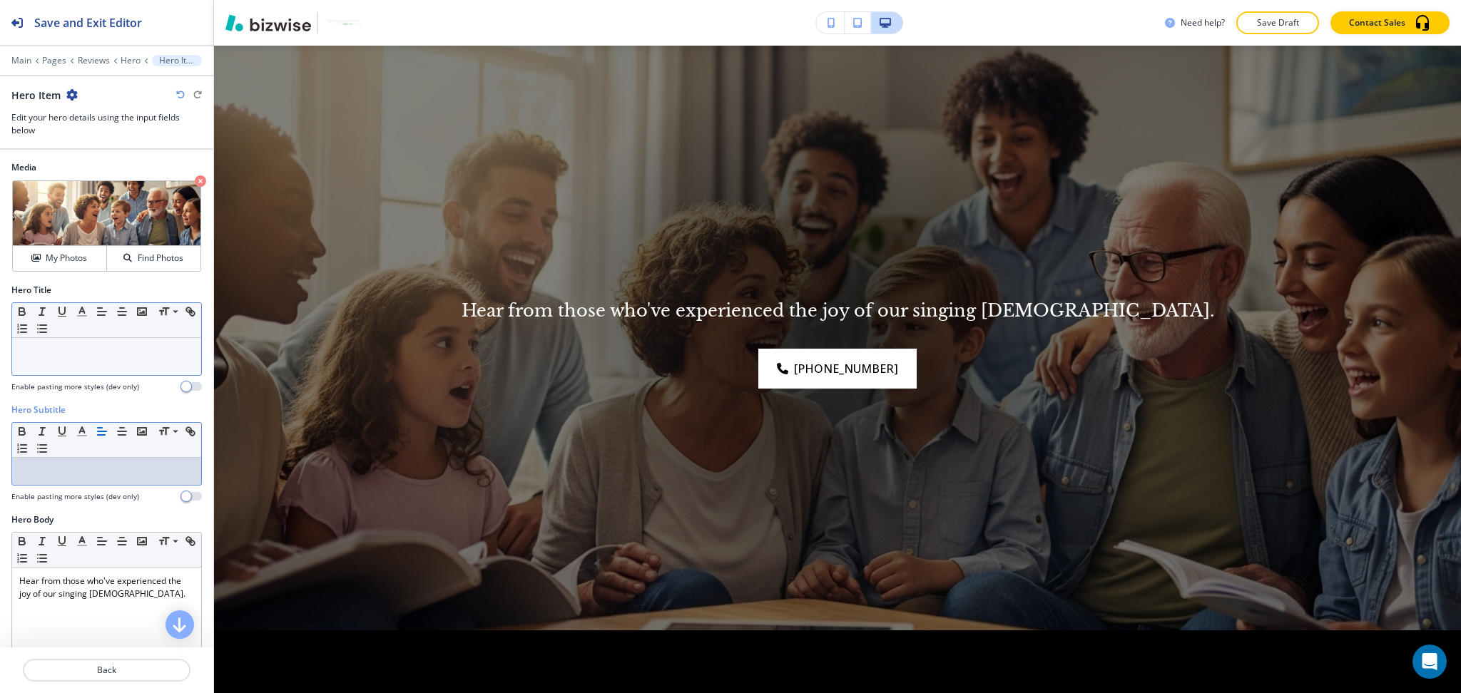
click at [103, 374] on div at bounding box center [106, 356] width 189 height 37
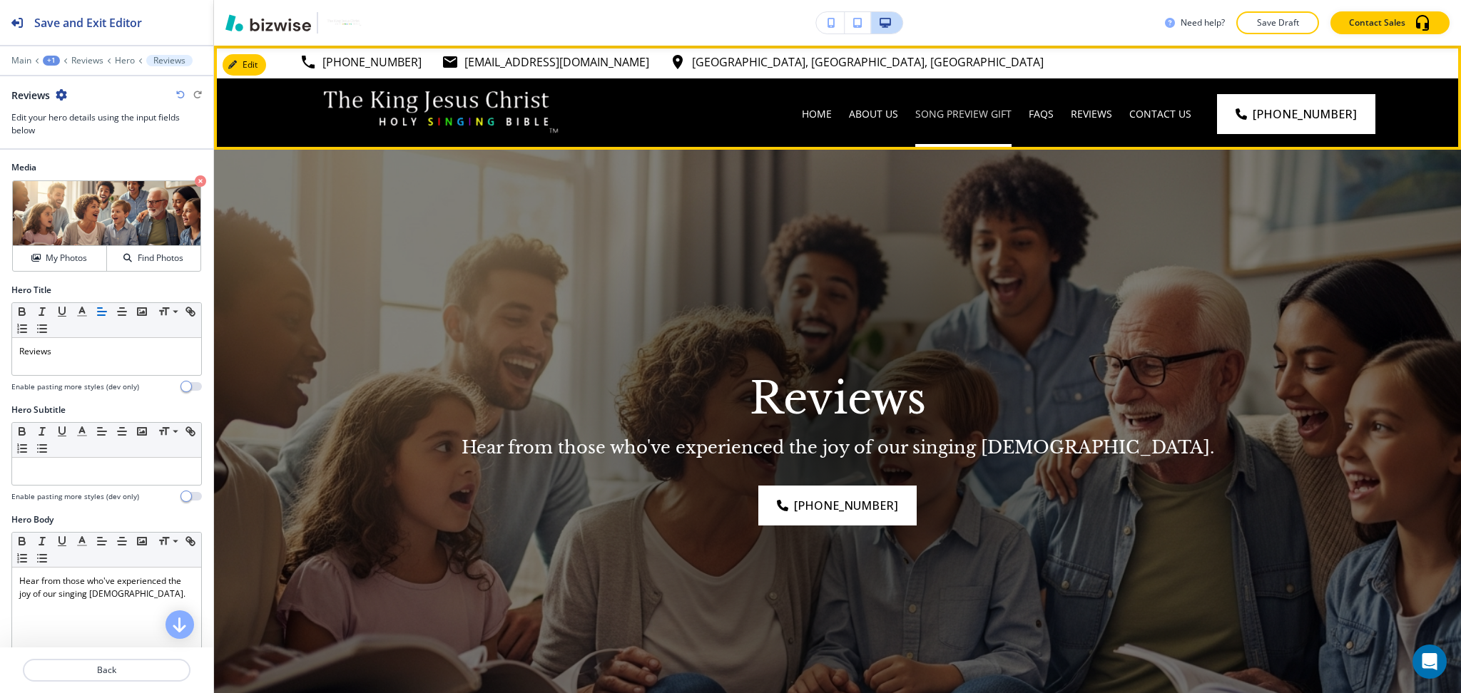
click at [989, 111] on p "Song Preview Gift" at bounding box center [963, 114] width 96 height 14
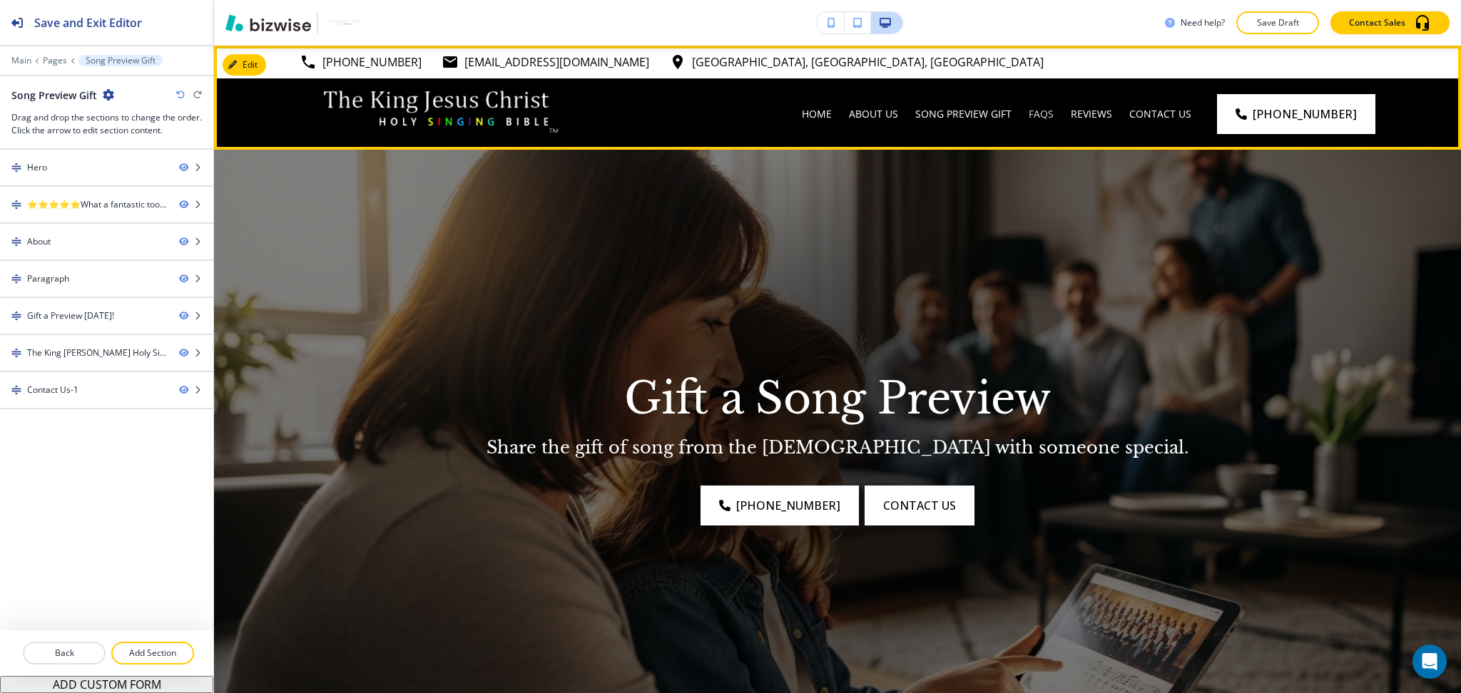
click at [1044, 120] on p "FAQs" at bounding box center [1040, 114] width 25 height 14
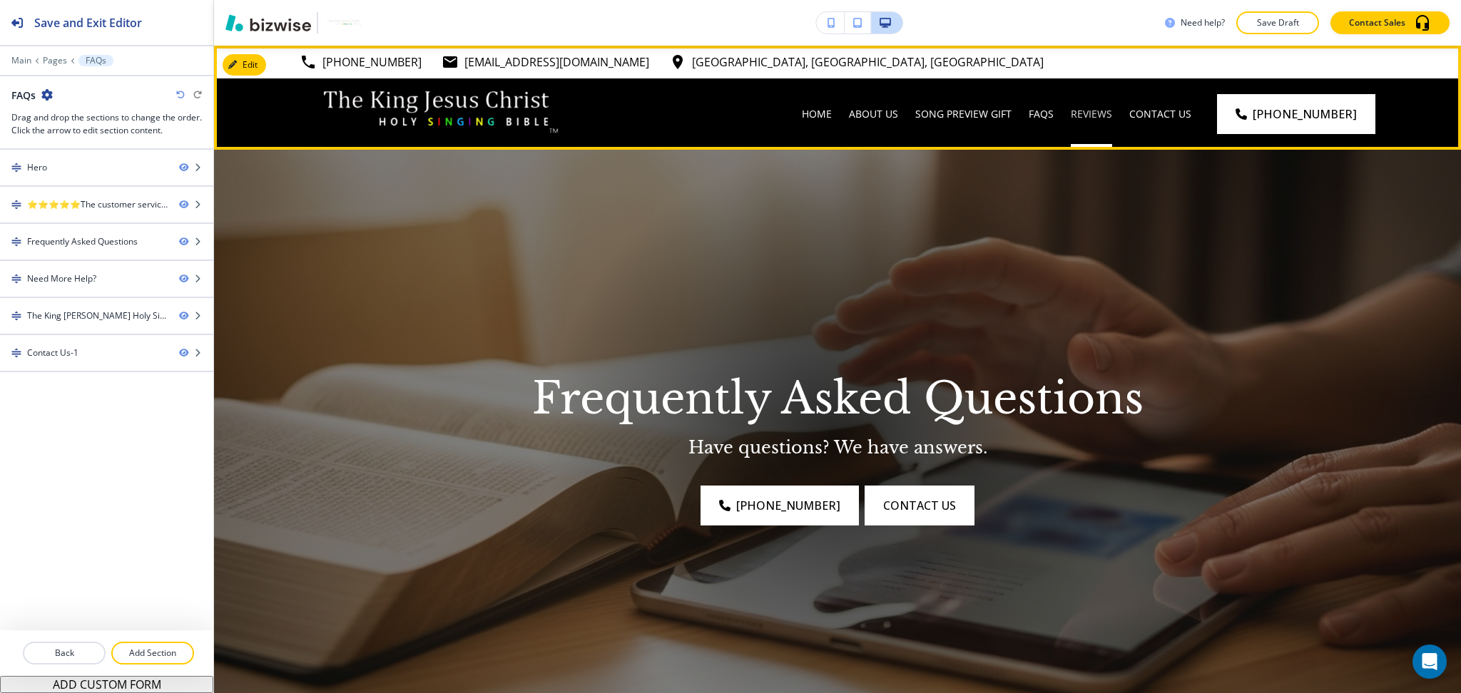
click at [1100, 116] on p "Reviews" at bounding box center [1090, 114] width 41 height 14
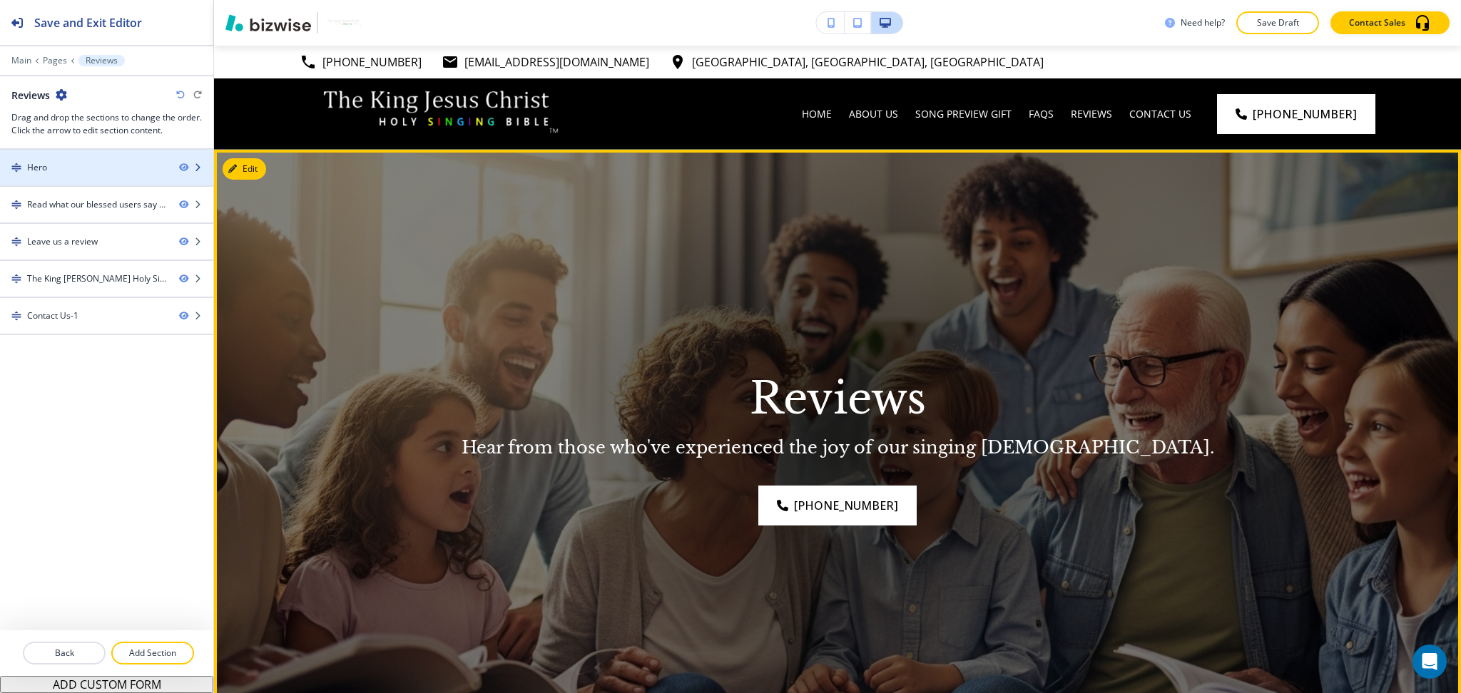
click at [61, 169] on div "Hero" at bounding box center [84, 167] width 168 height 13
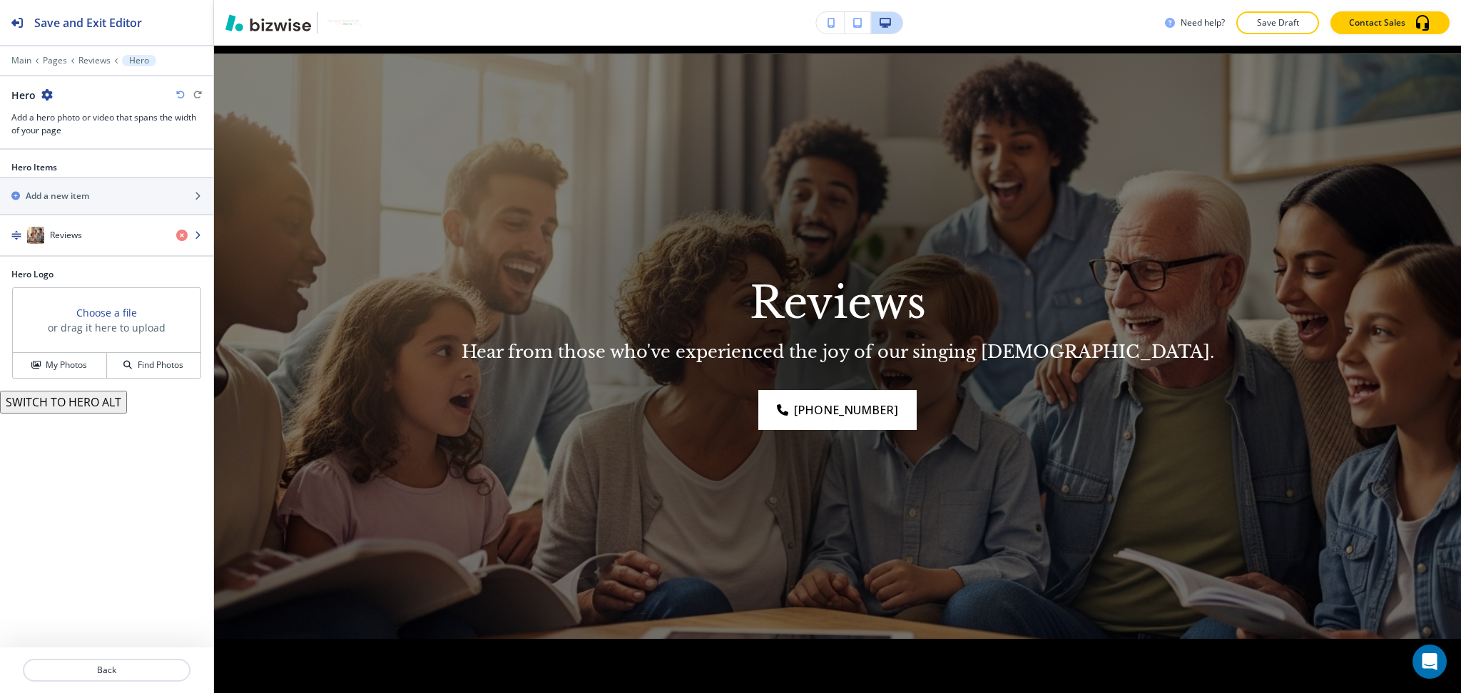
scroll to position [104, 0]
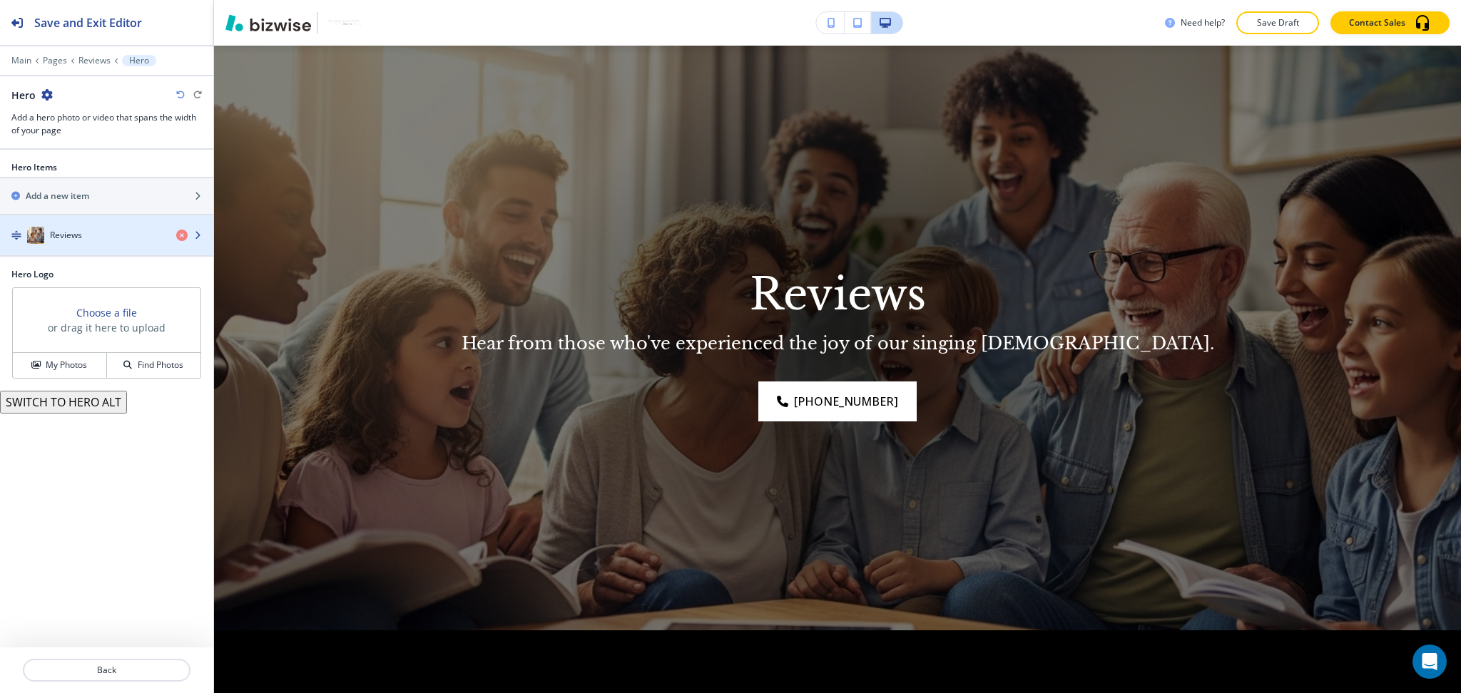
click at [114, 231] on div "Reviews" at bounding box center [82, 235] width 165 height 17
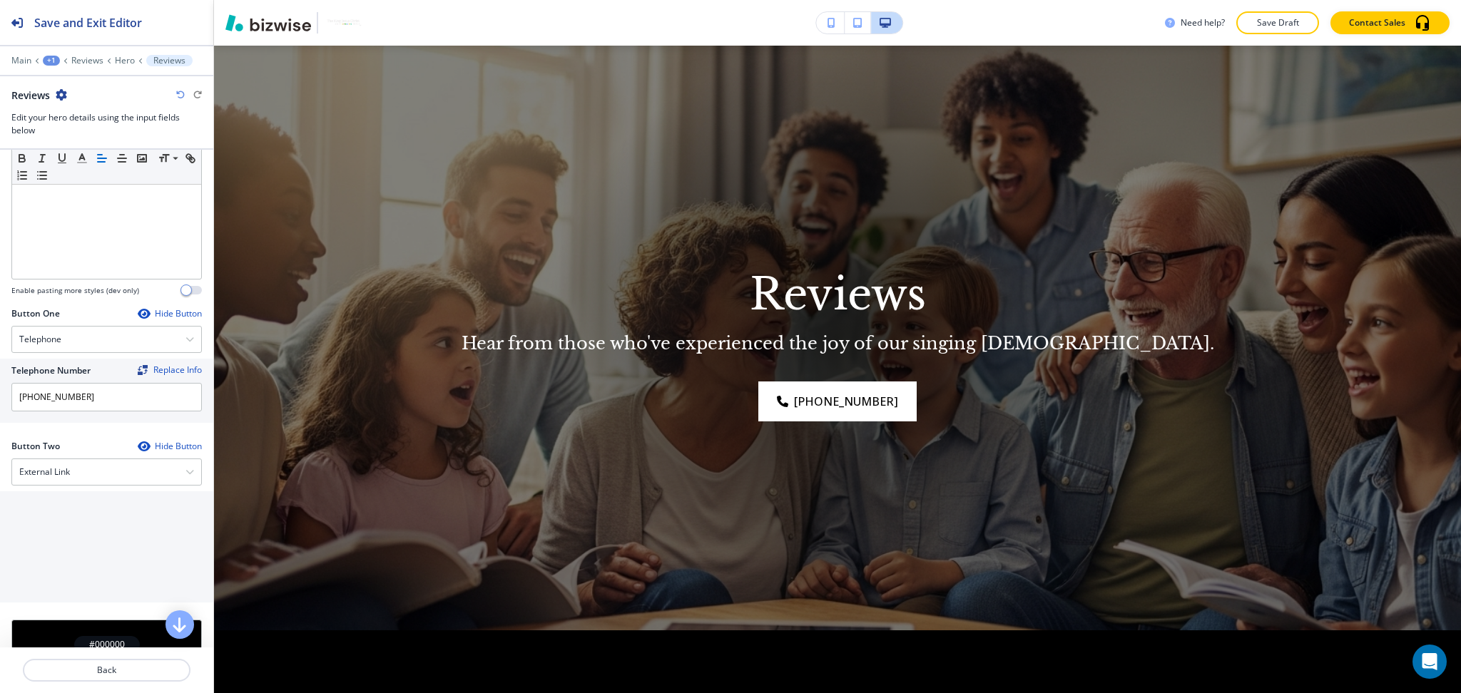
scroll to position [475, 0]
click at [97, 470] on div "External Link" at bounding box center [106, 472] width 189 height 26
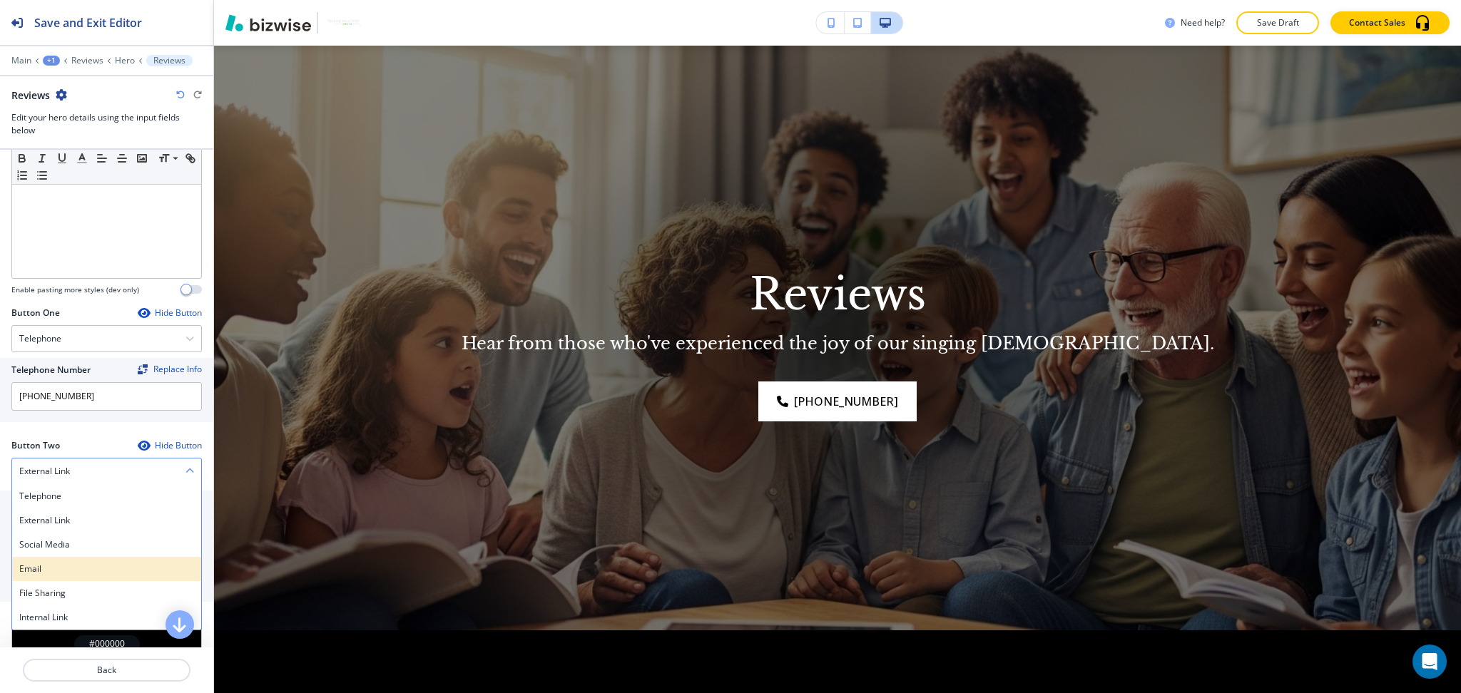
click at [51, 570] on h4 "Email" at bounding box center [106, 569] width 175 height 13
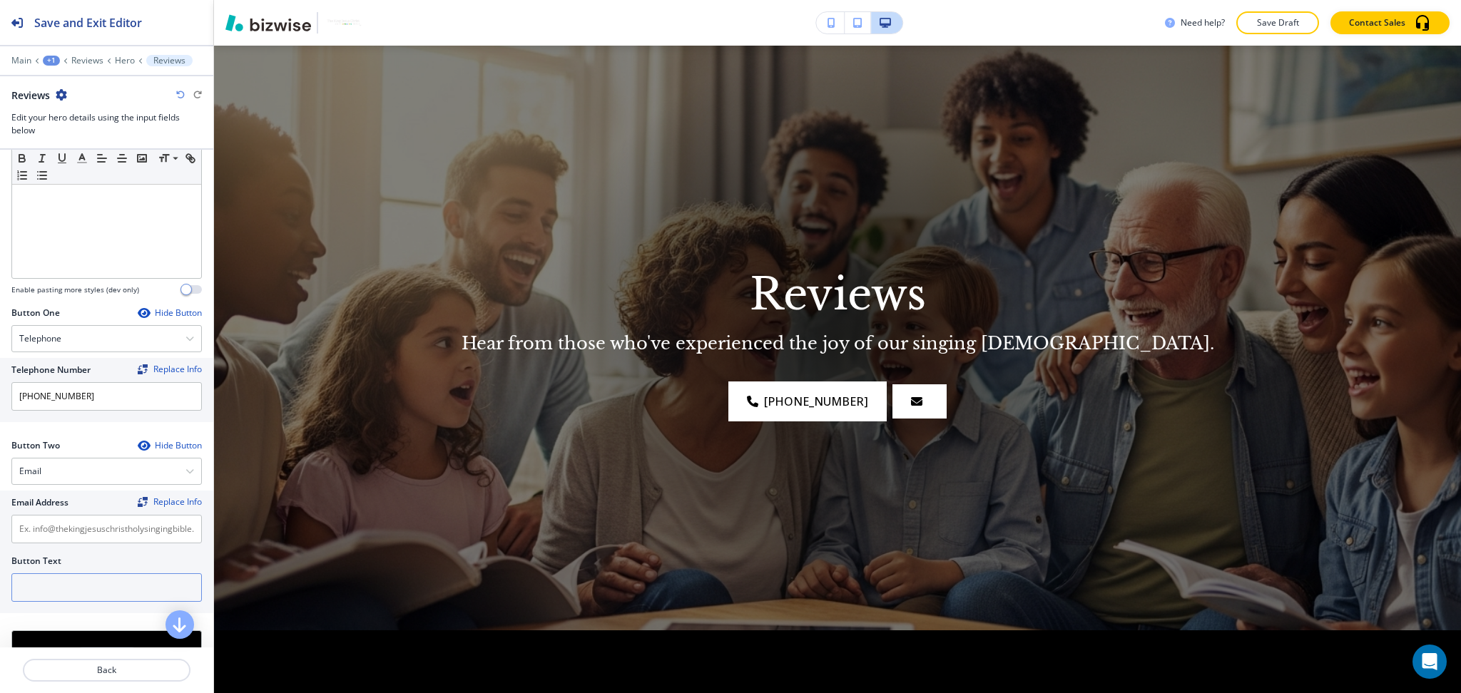
click at [51, 584] on input "text" at bounding box center [106, 587] width 190 height 29
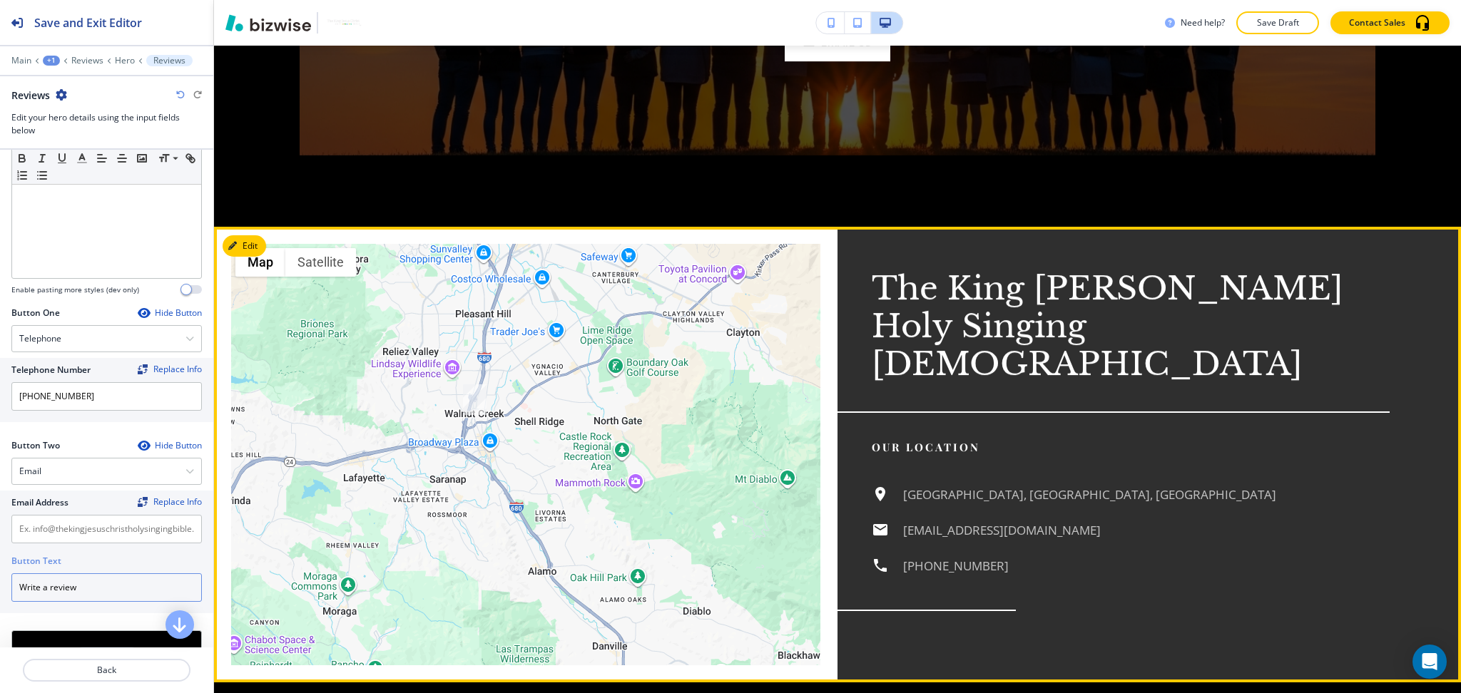
scroll to position [1965, 0]
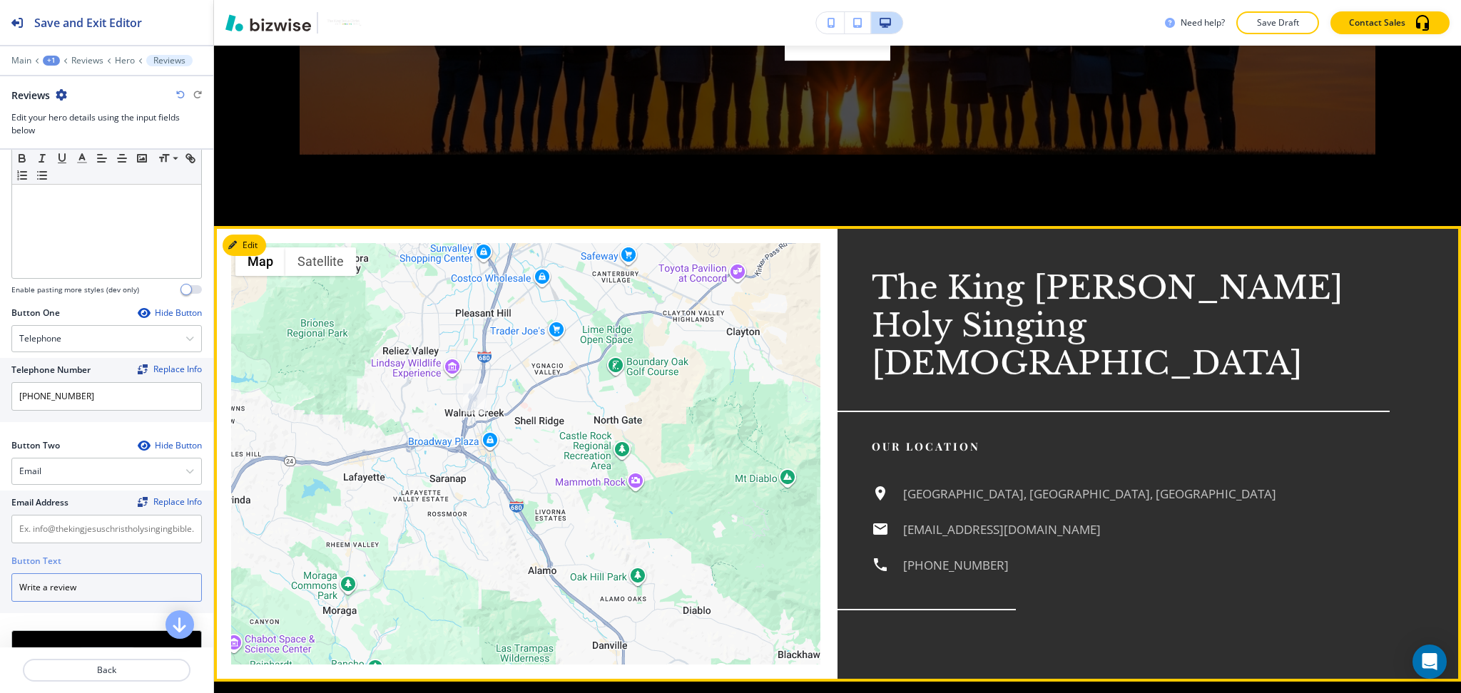
type input "Write a review"
drag, startPoint x: 1090, startPoint y: 471, endPoint x: 886, endPoint y: 479, distance: 203.4
click at [886, 485] on div "Walnut Creek, CA, USA info@thekingjesuschristholysingingbible.com (925) 395-0442" at bounding box center [1130, 530] width 518 height 90
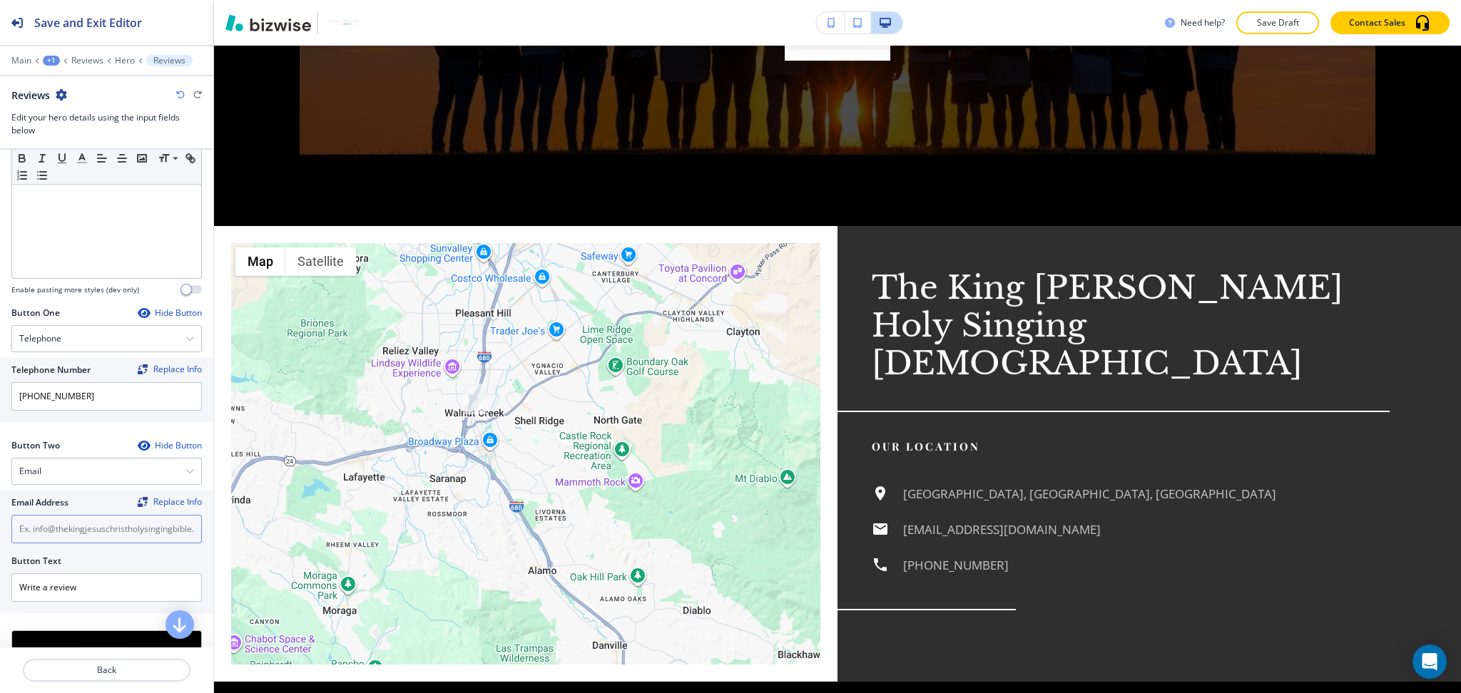
click at [86, 529] on input "text" at bounding box center [106, 529] width 190 height 29
paste input "info@thekingjesuschristholysingingbible.com"
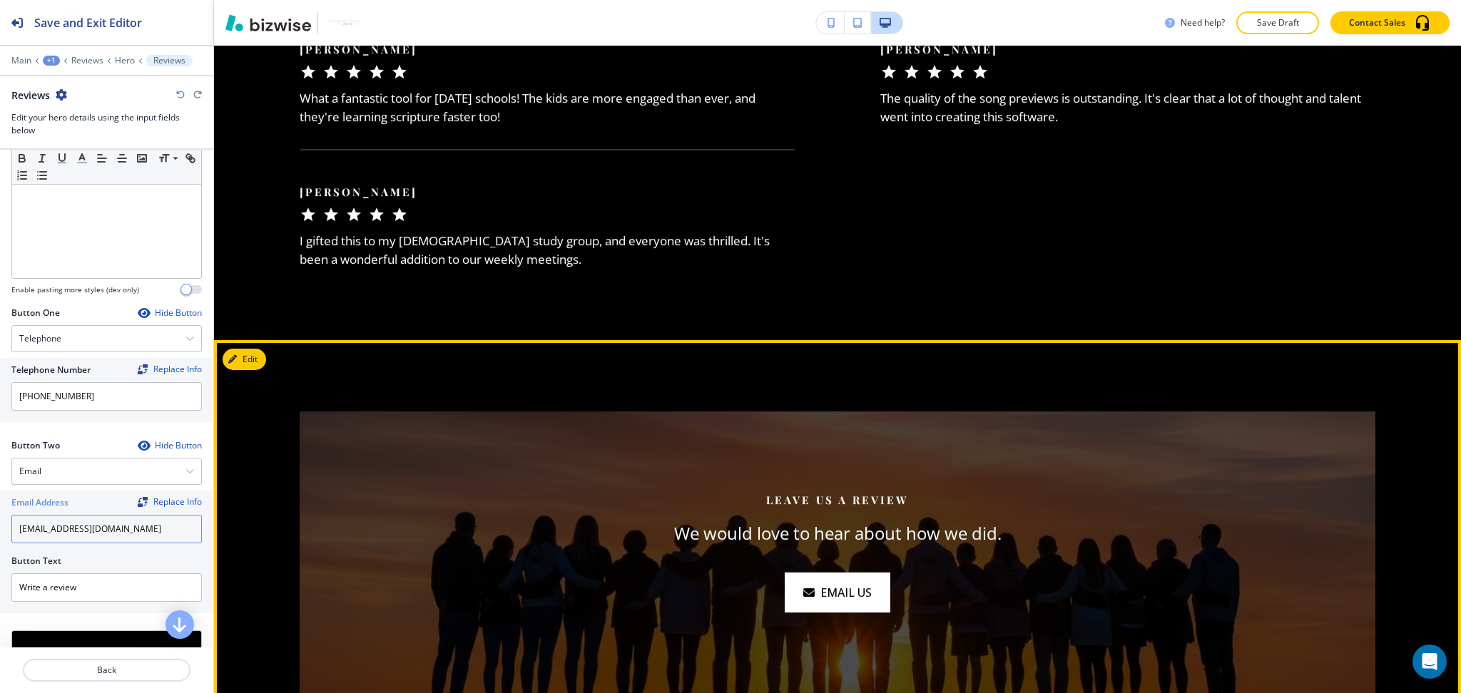
scroll to position [1411, 0]
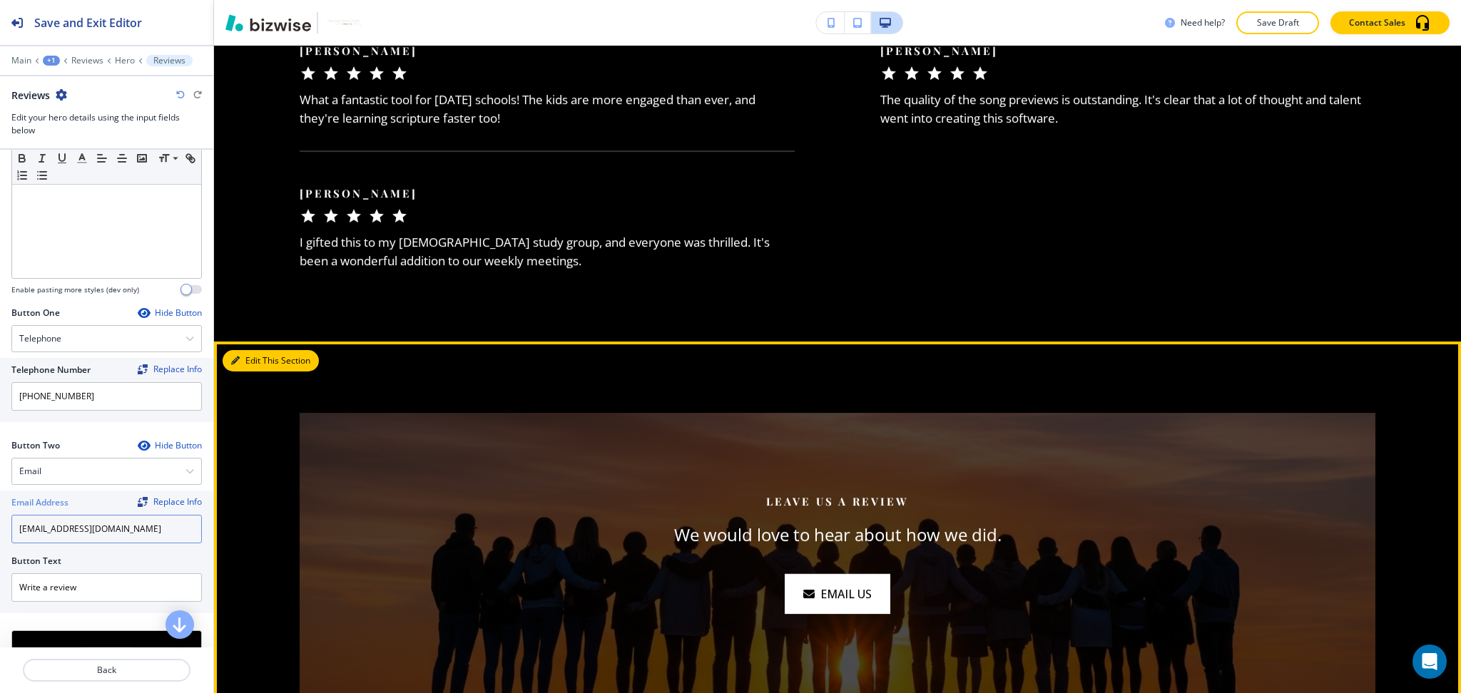
type input "info@thekingjesuschristholysingingbible.com"
click at [247, 350] on button "Edit This Section" at bounding box center [271, 360] width 96 height 21
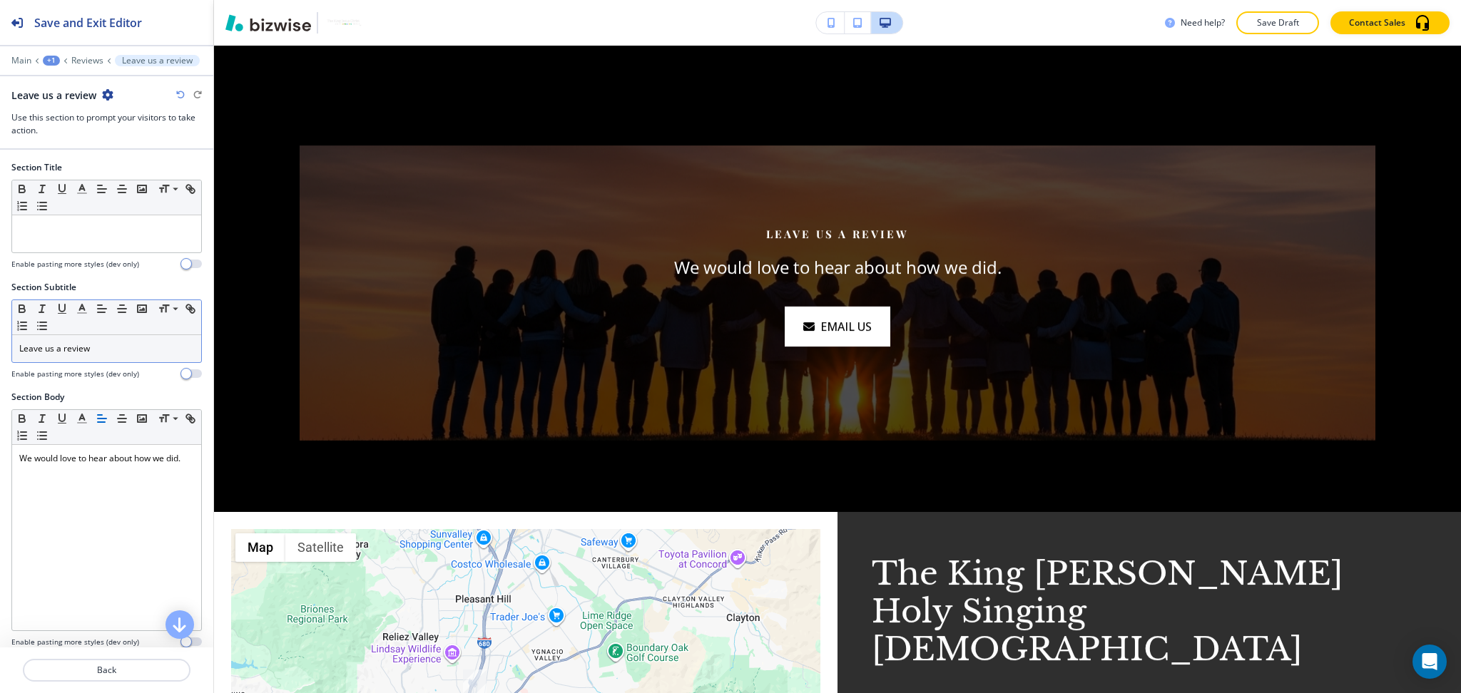
scroll to position [1686, 0]
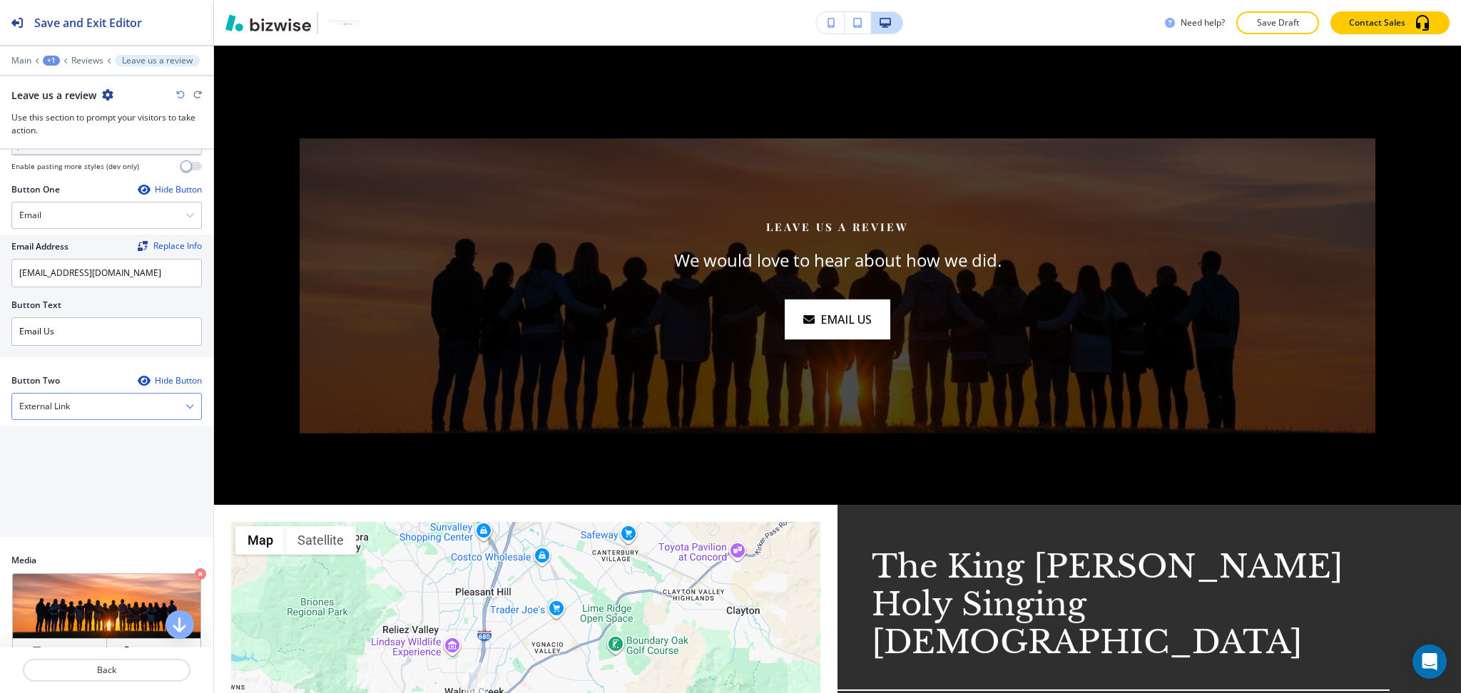
click at [89, 410] on div "External Link" at bounding box center [106, 407] width 189 height 26
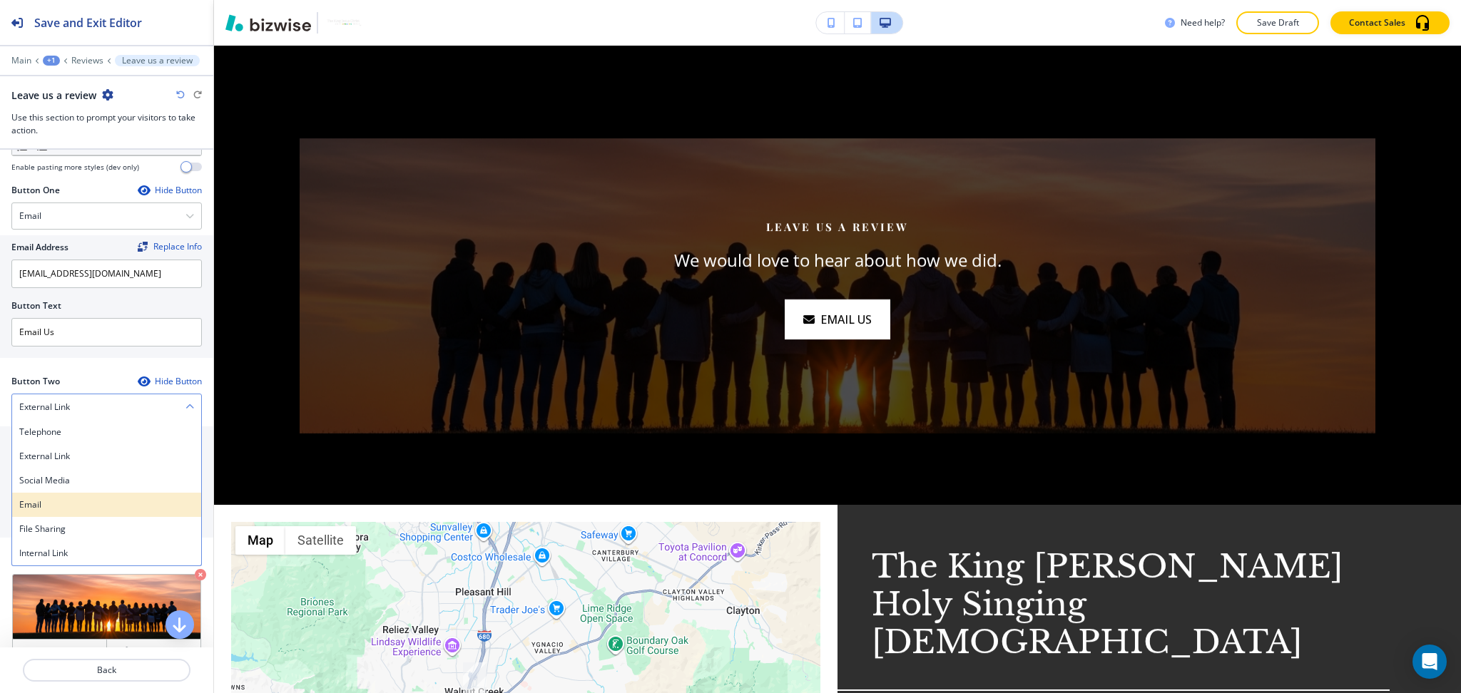
click at [53, 499] on h4 "Email" at bounding box center [106, 505] width 175 height 13
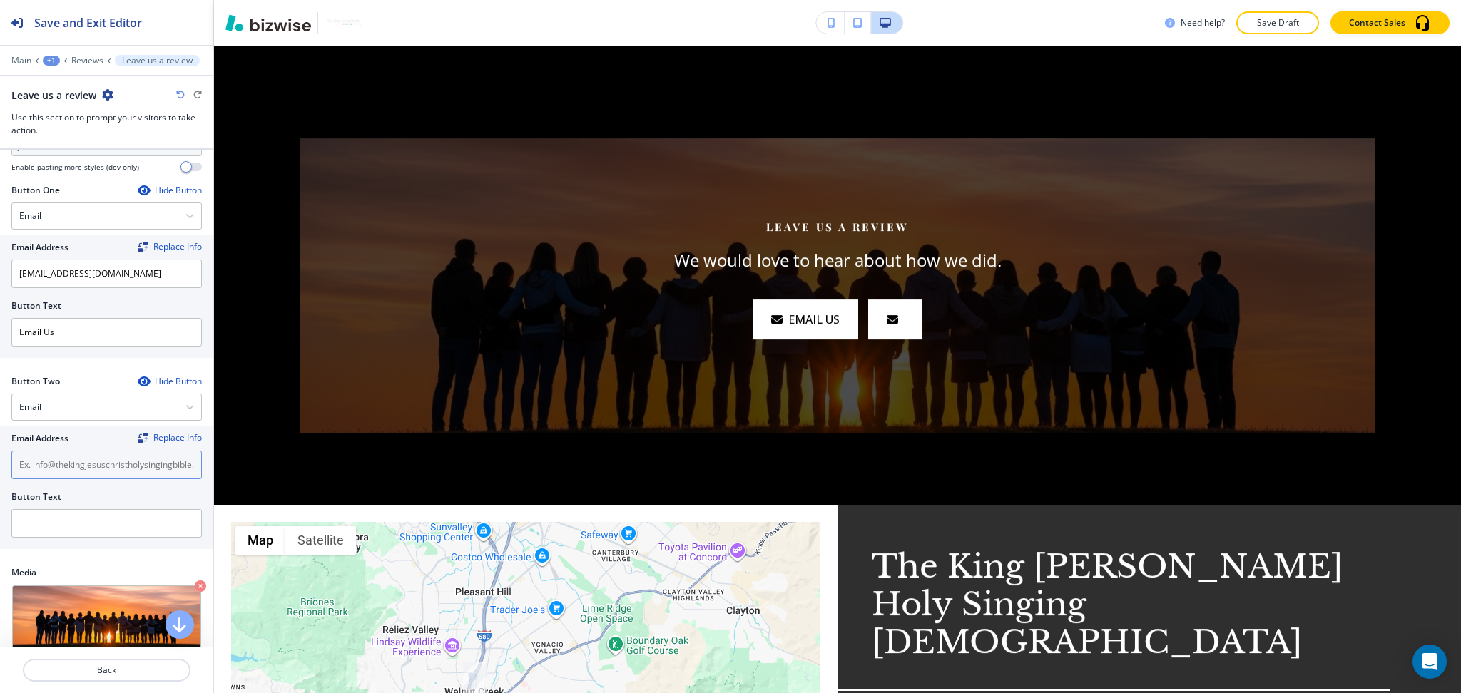
click at [62, 472] on input "text" at bounding box center [106, 465] width 190 height 29
paste input "info@thekingjesuschristholysingingbible.com"
type input "info@thekingjesuschristholysingingbible.com"
click at [65, 523] on input "text" at bounding box center [106, 523] width 190 height 29
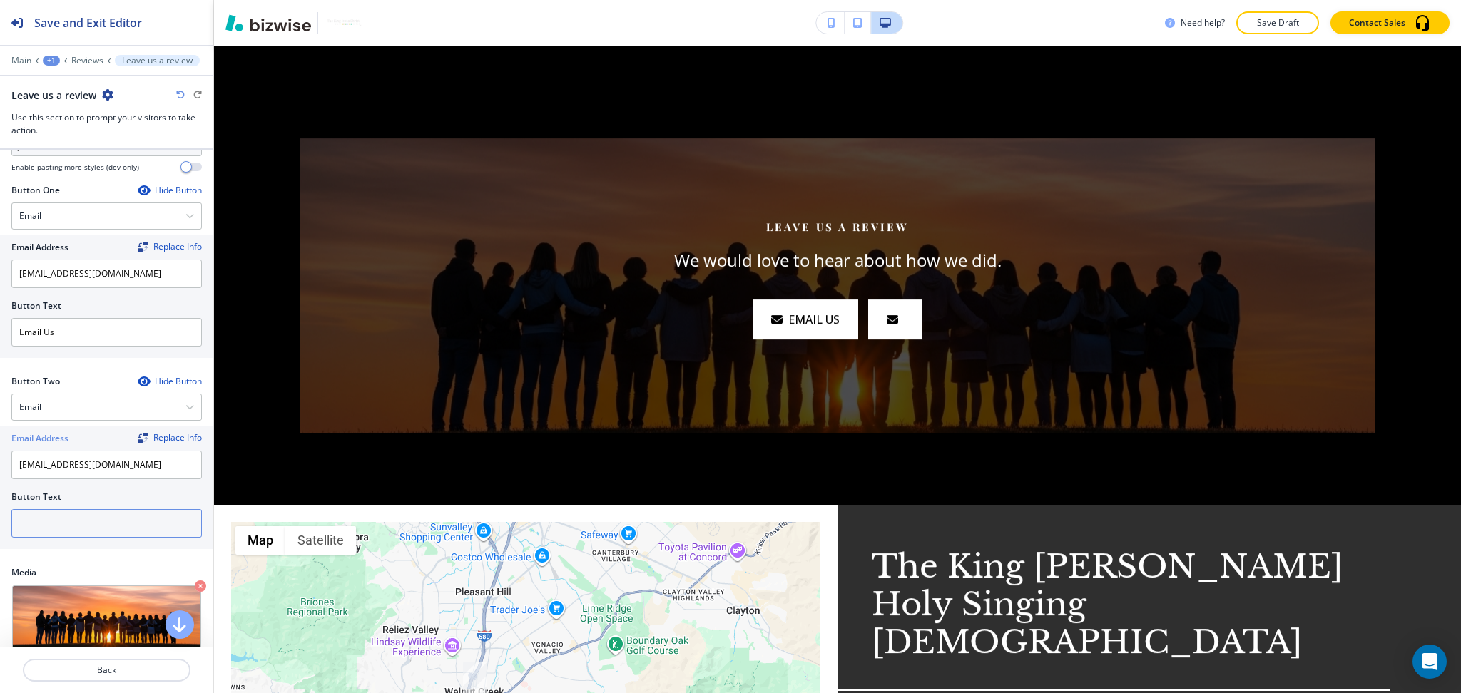
scroll to position [0, 0]
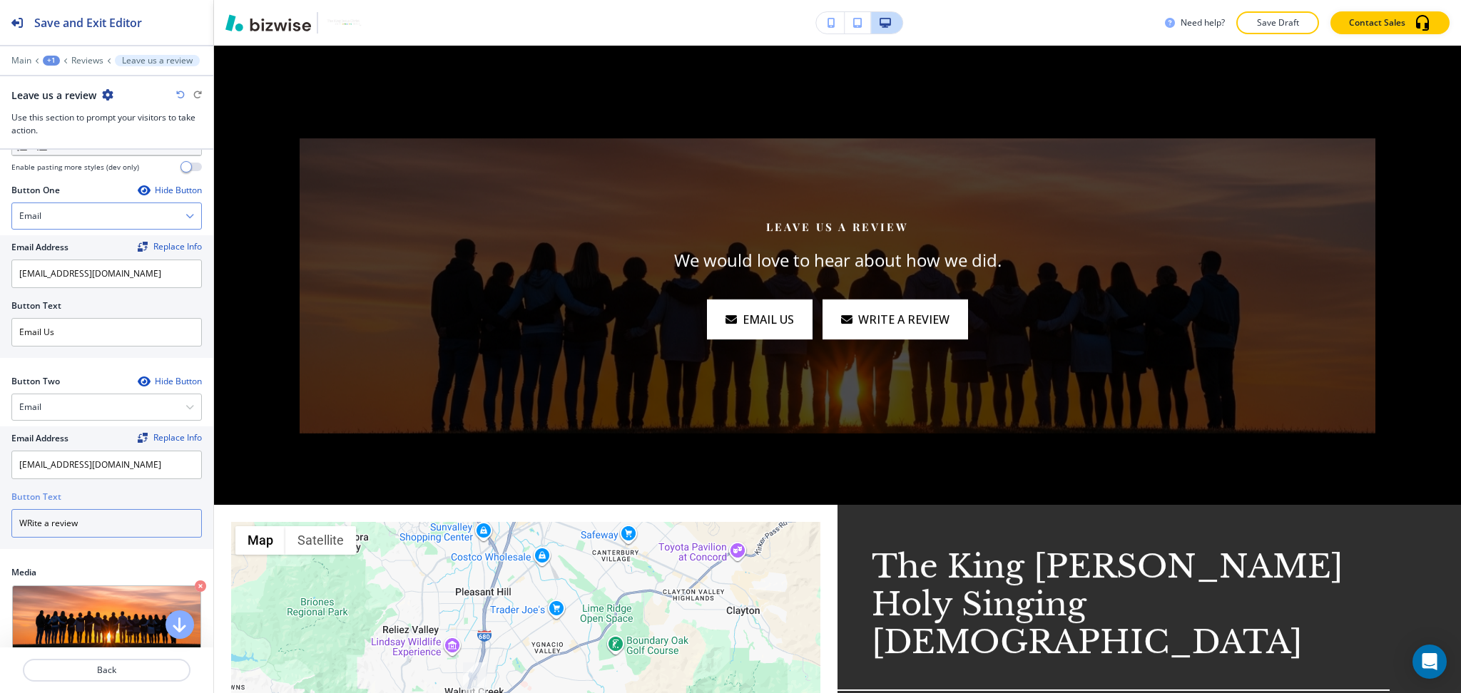
type input "WRite a review"
click at [83, 208] on div "Email" at bounding box center [106, 216] width 189 height 26
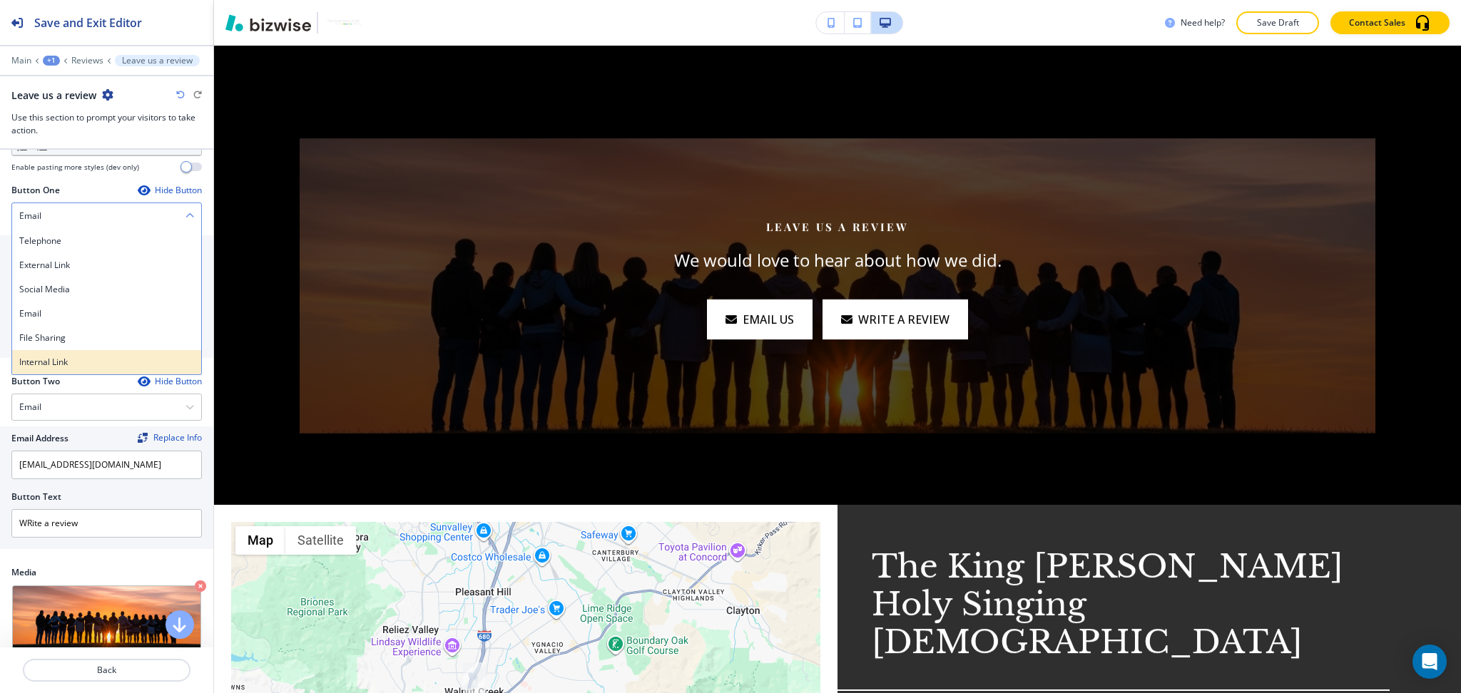
click at [44, 364] on h4 "Internal Link" at bounding box center [106, 362] width 175 height 13
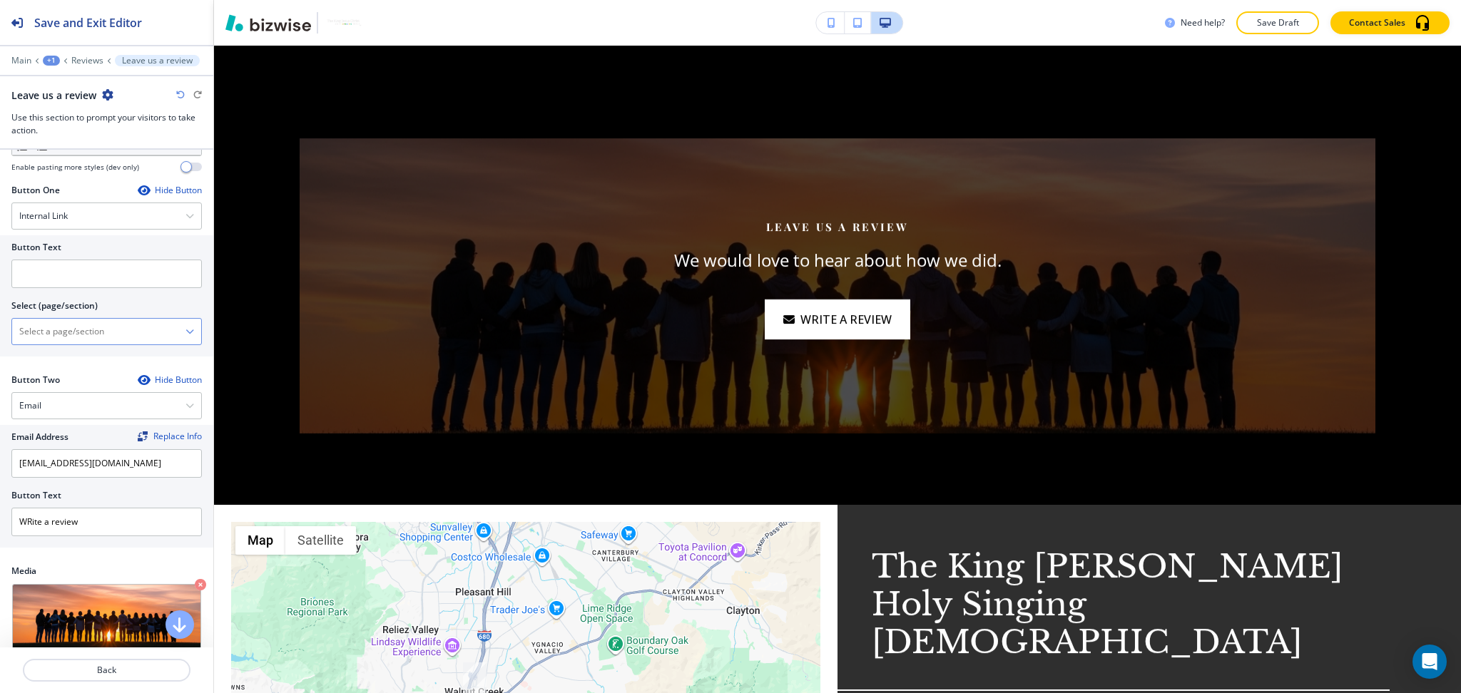
drag, startPoint x: 52, startPoint y: 340, endPoint x: 69, endPoint y: 335, distance: 17.8
click at [52, 340] on \(page\/section\) "Manual Input" at bounding box center [98, 331] width 173 height 24
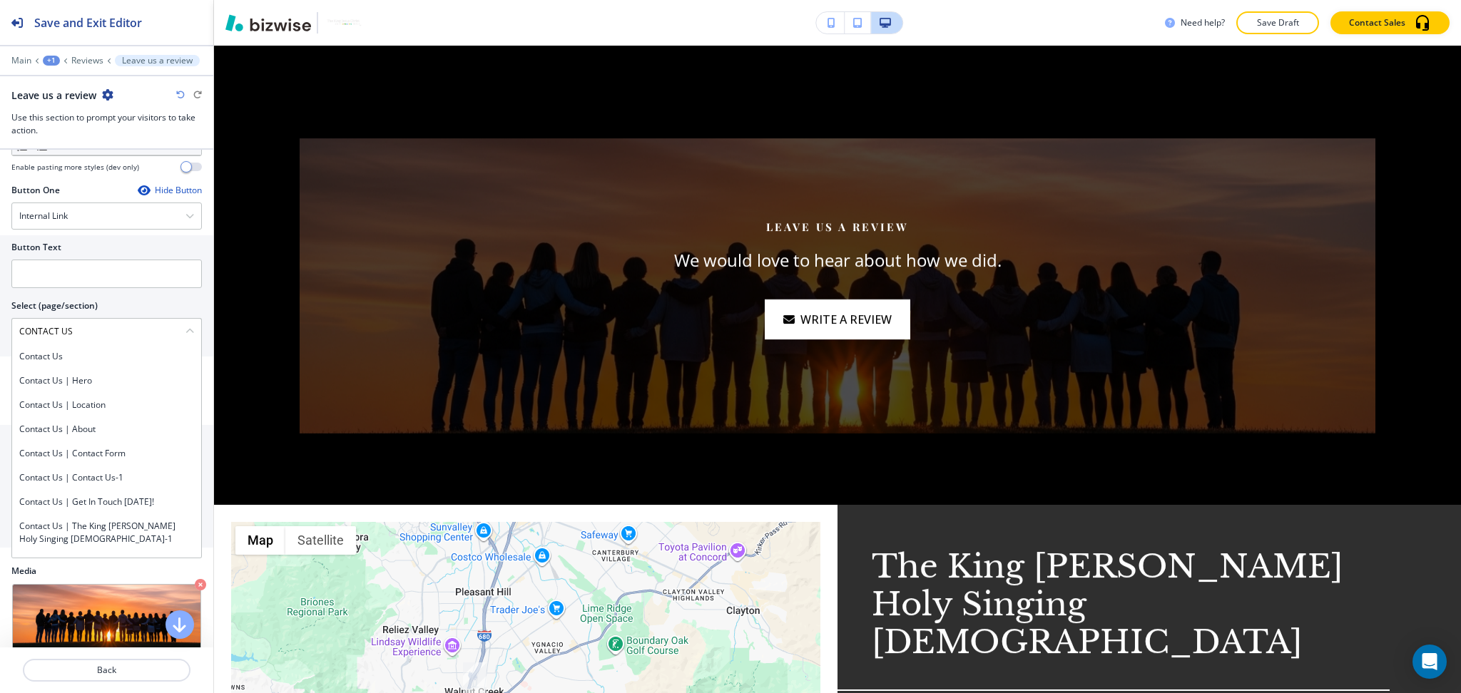
drag, startPoint x: 86, startPoint y: 329, endPoint x: 0, endPoint y: 324, distance: 85.8
click at [0, 324] on div "Button Text Select (page/section) CONTACT US Contact Us Contact Us | Hero Conta…" at bounding box center [106, 295] width 213 height 121
click at [39, 350] on h4 "Contact Us" at bounding box center [106, 356] width 175 height 13
type \(page\/section\) "Contact Us"
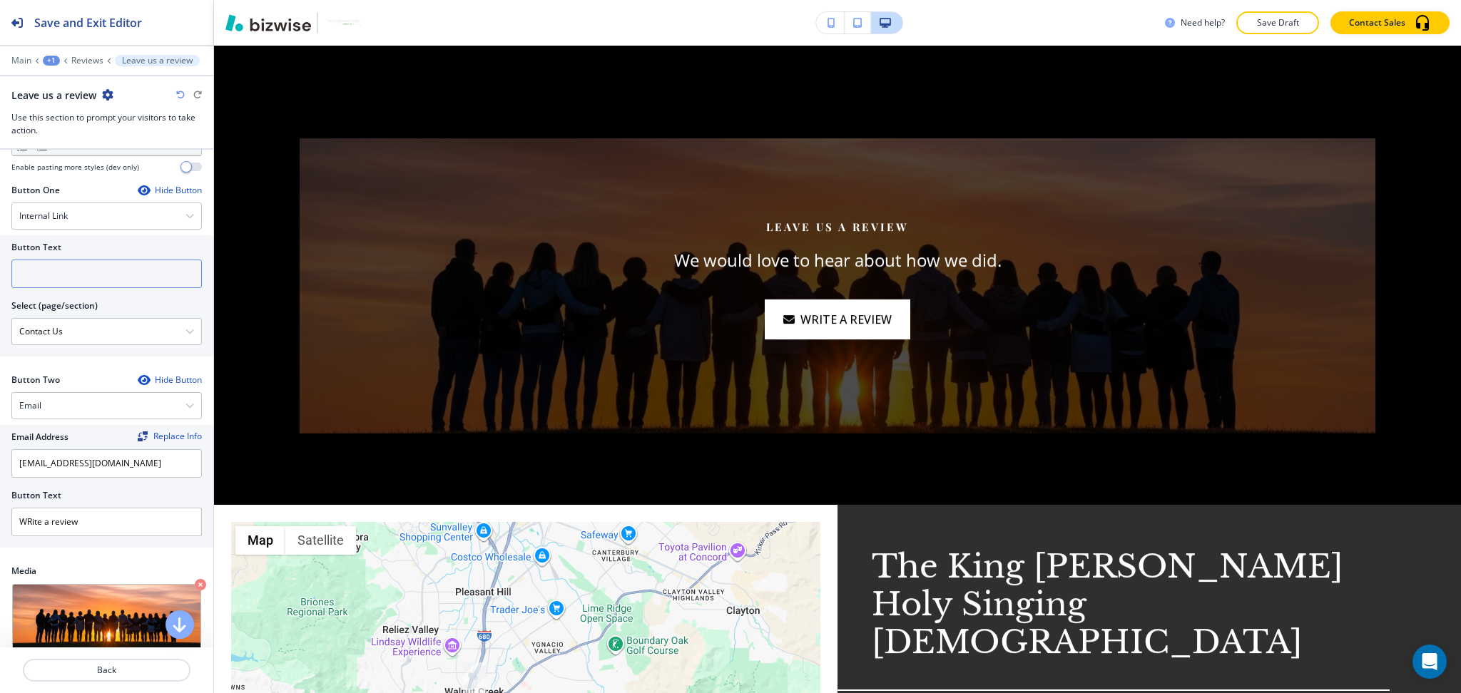
click at [48, 282] on input "text" at bounding box center [106, 274] width 190 height 29
paste input "CONTACT US"
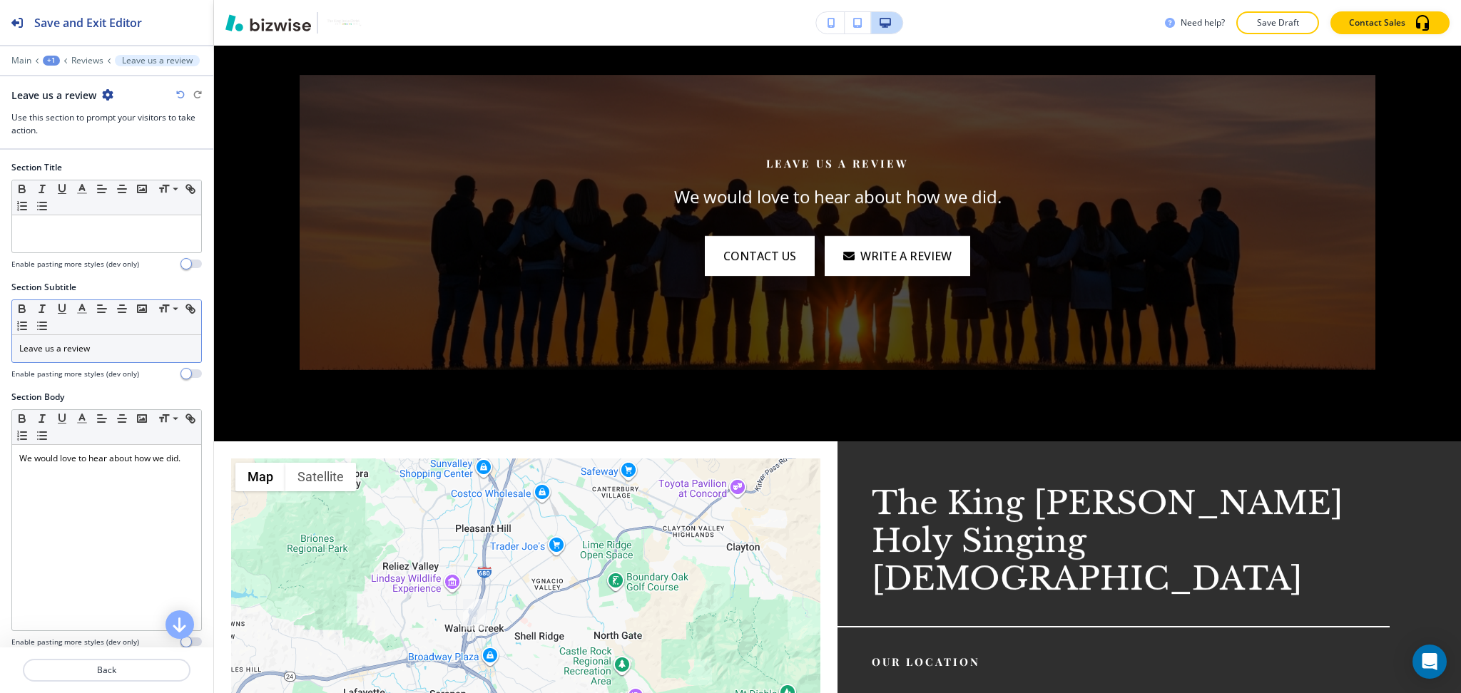
type input "CONTACT US"
click at [103, 339] on div "Leave us a review" at bounding box center [106, 348] width 189 height 27
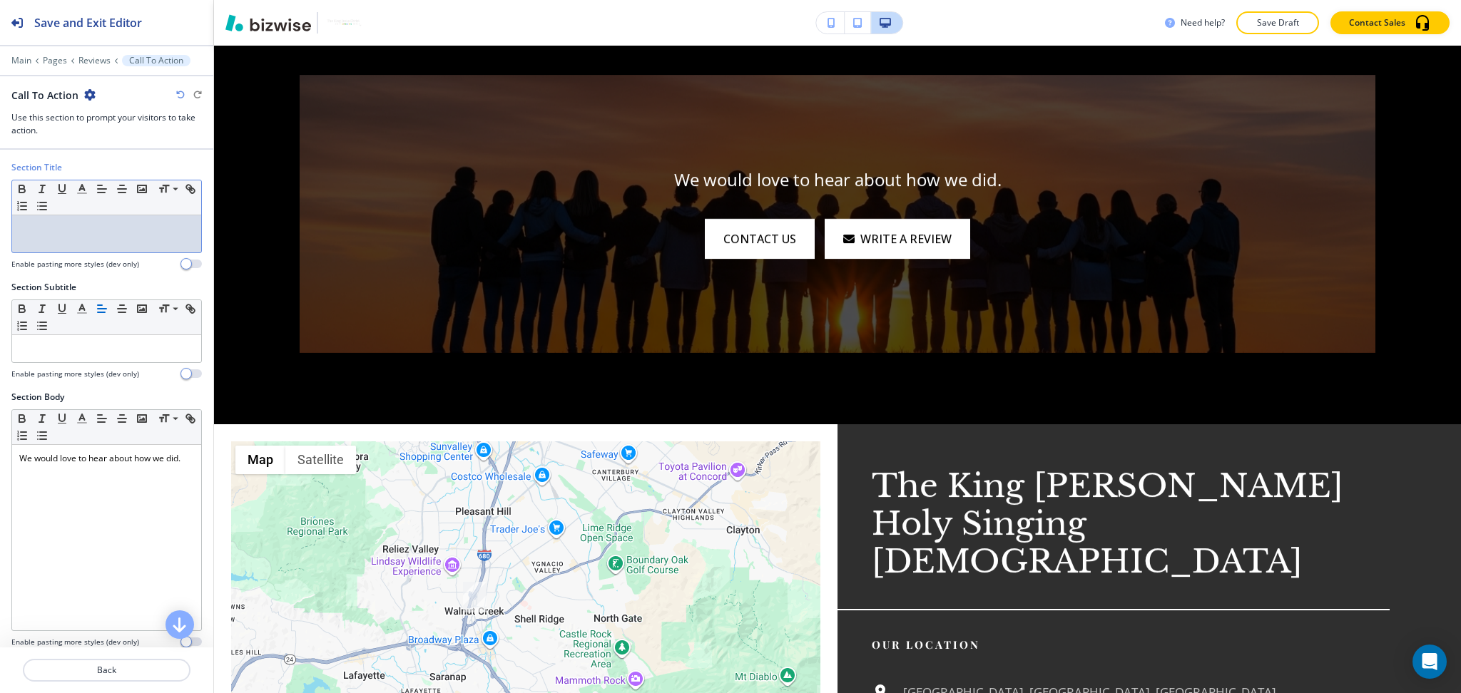
click at [86, 242] on div at bounding box center [106, 233] width 189 height 37
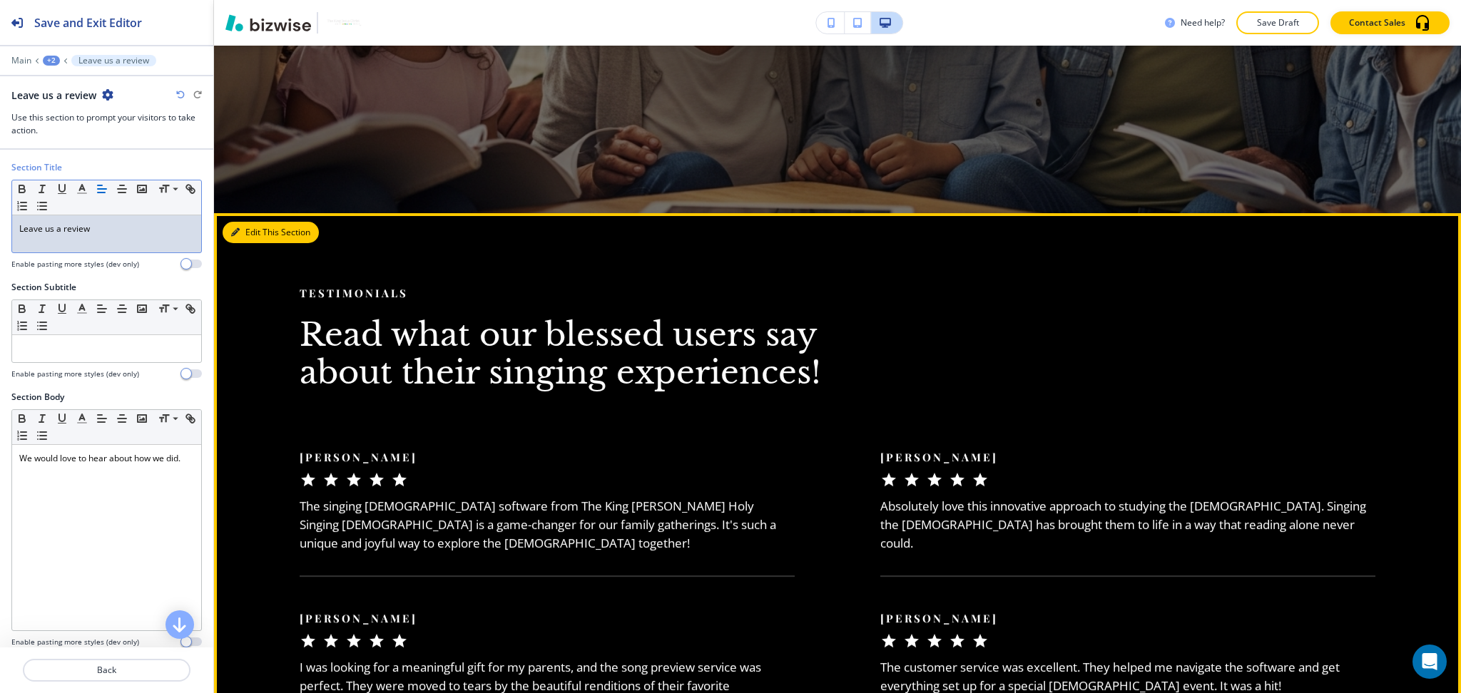
click at [254, 239] on button "Edit This Section" at bounding box center [271, 232] width 96 height 21
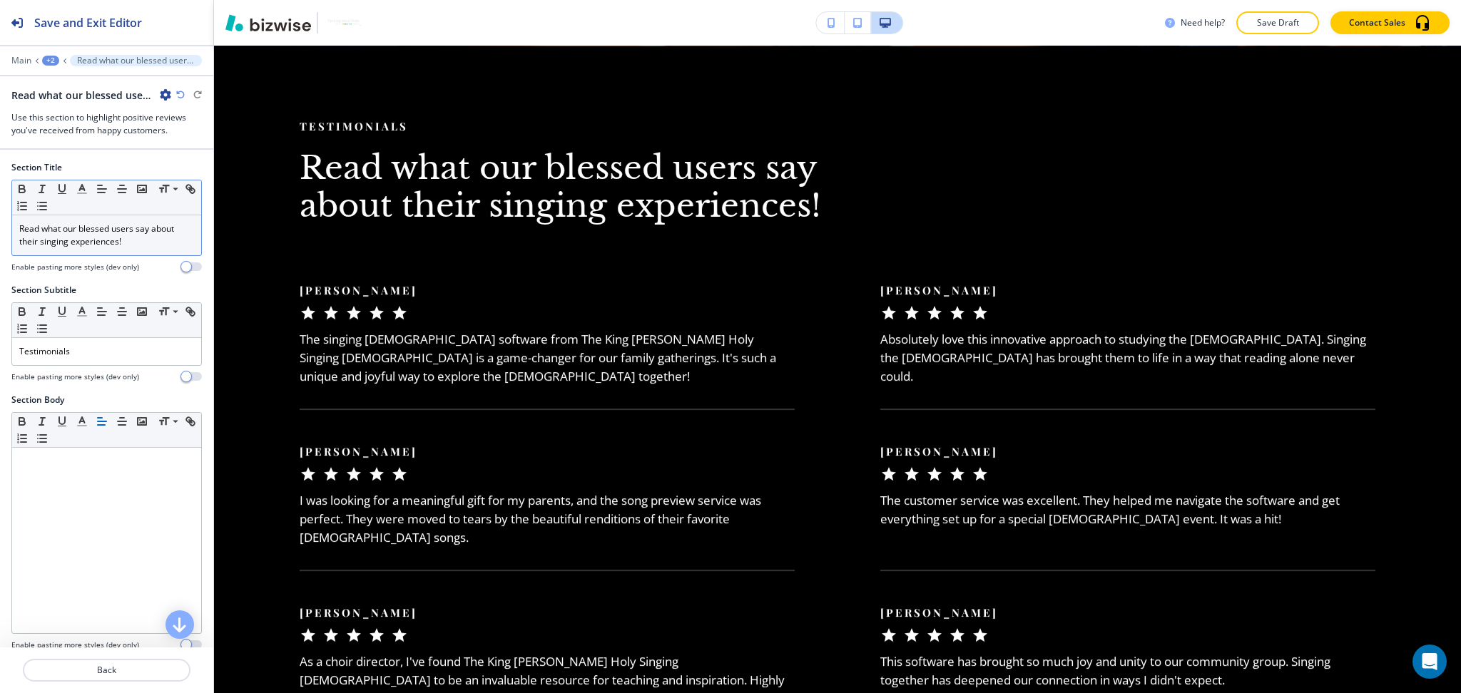
scroll to position [689, 0]
click at [75, 238] on p "Read what our blessed users say about their singing experiences!" at bounding box center [106, 236] width 175 height 26
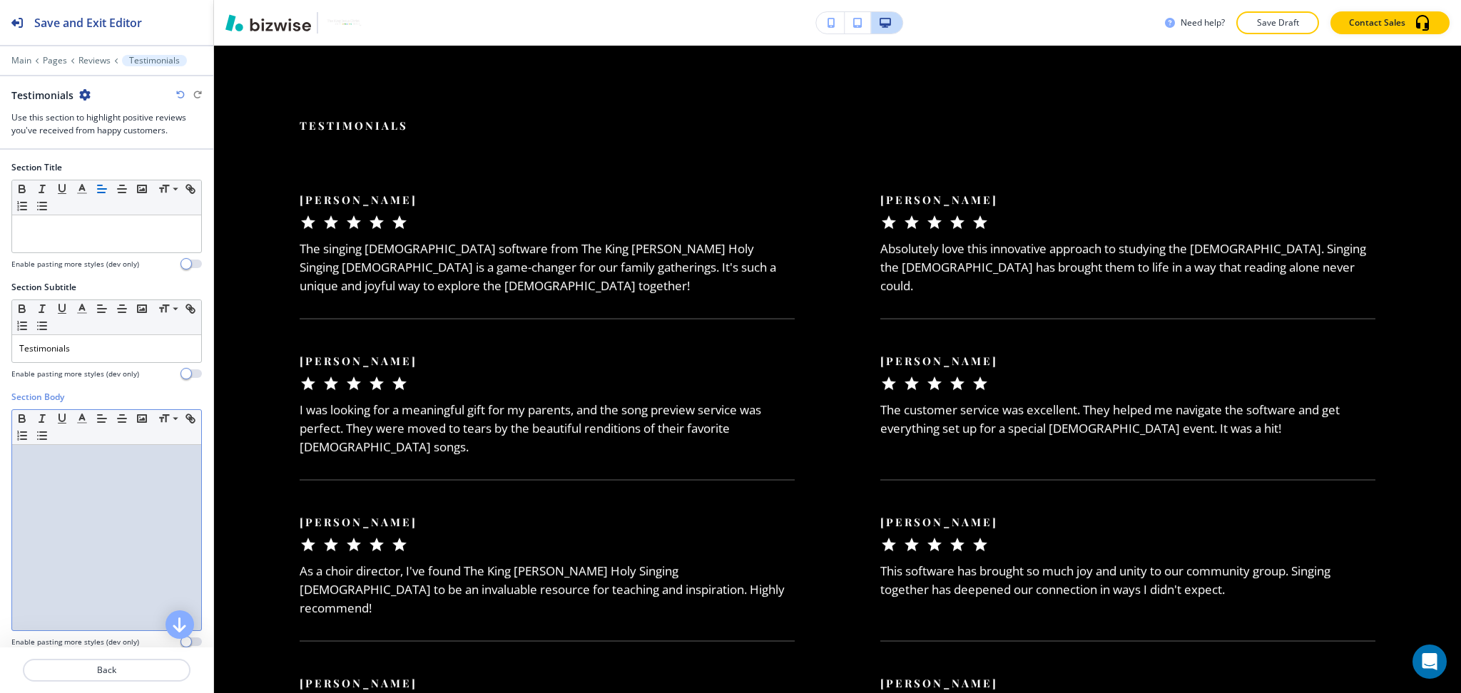
click at [86, 493] on div at bounding box center [106, 537] width 189 height 185
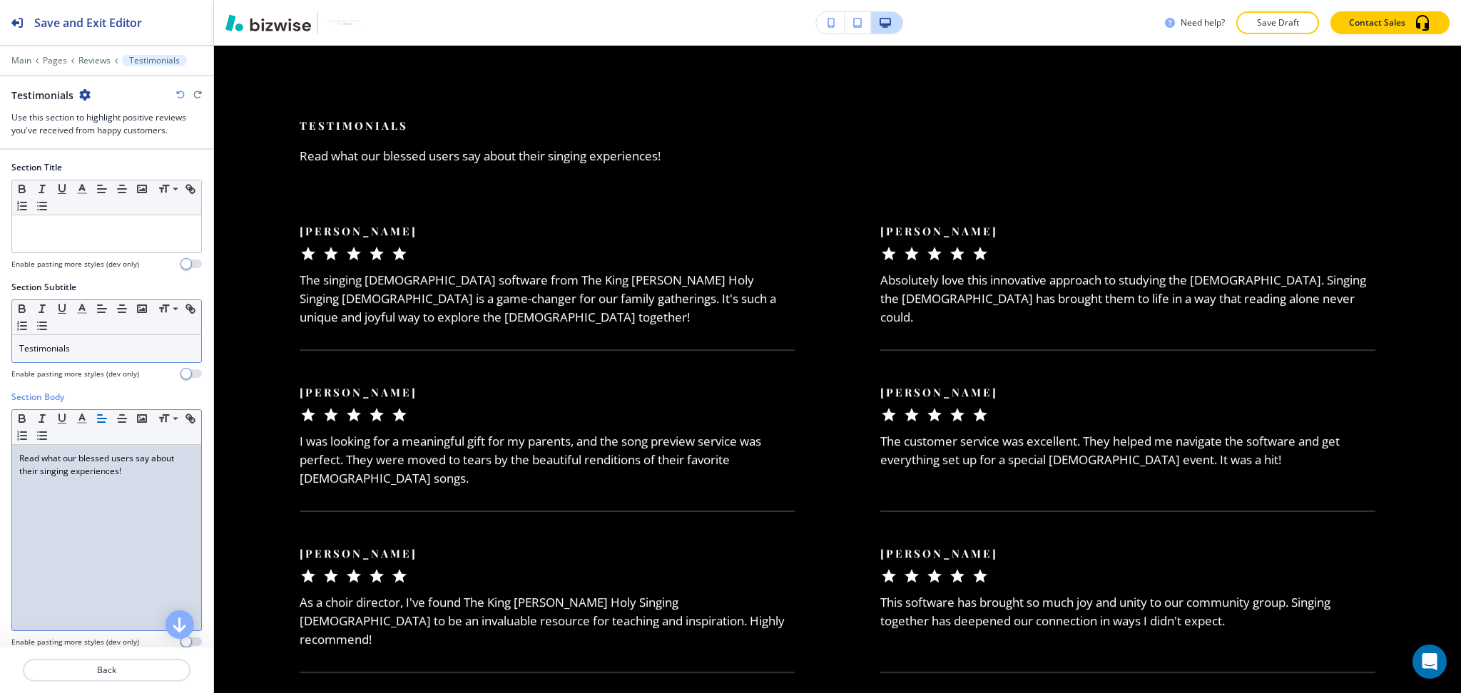
click at [80, 356] on div "Testimonials" at bounding box center [106, 348] width 189 height 27
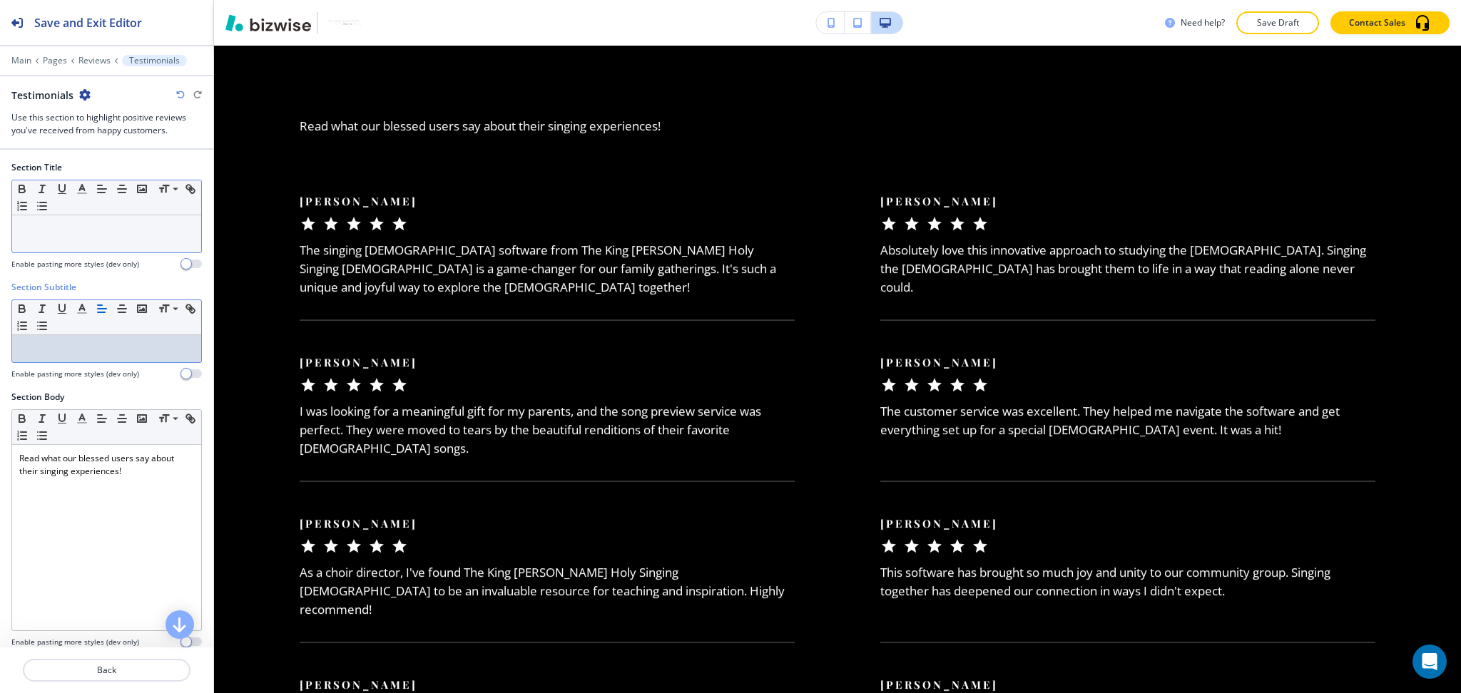
click at [91, 233] on p at bounding box center [106, 229] width 175 height 13
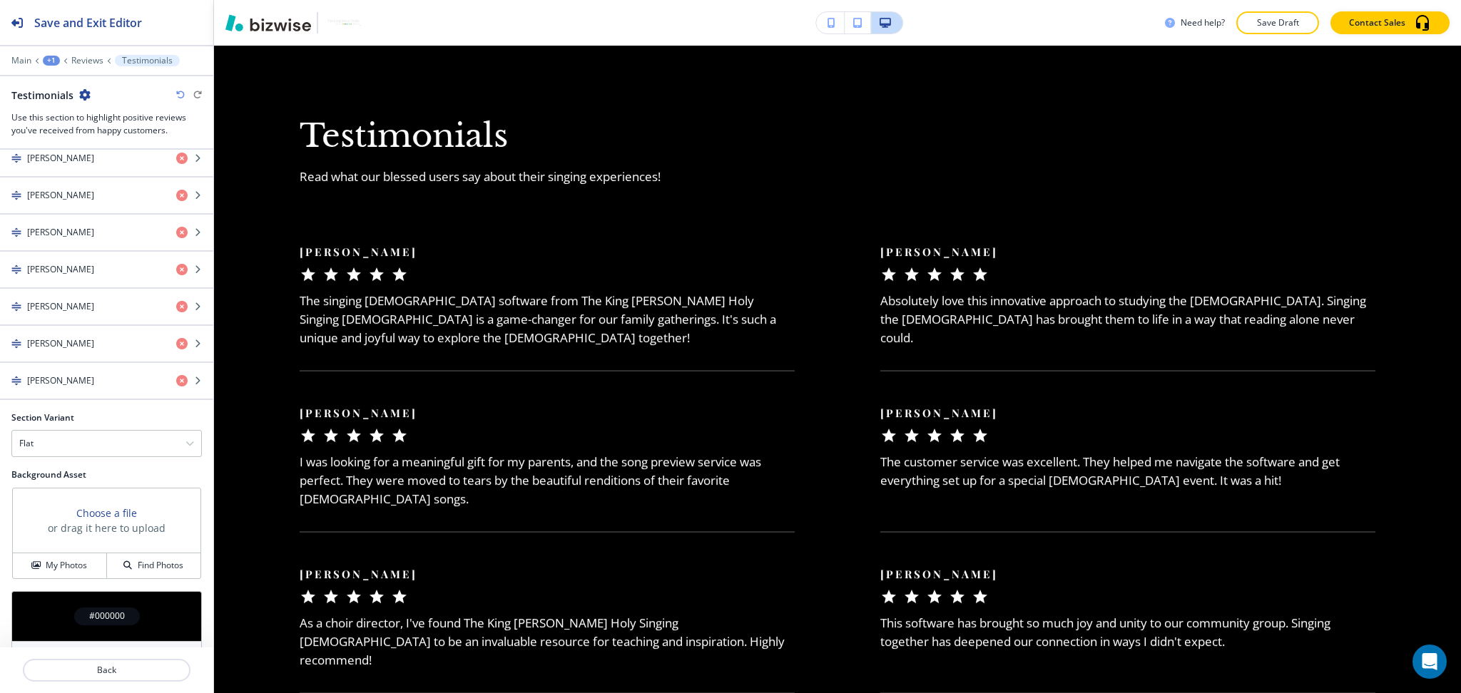
scroll to position [782, 0]
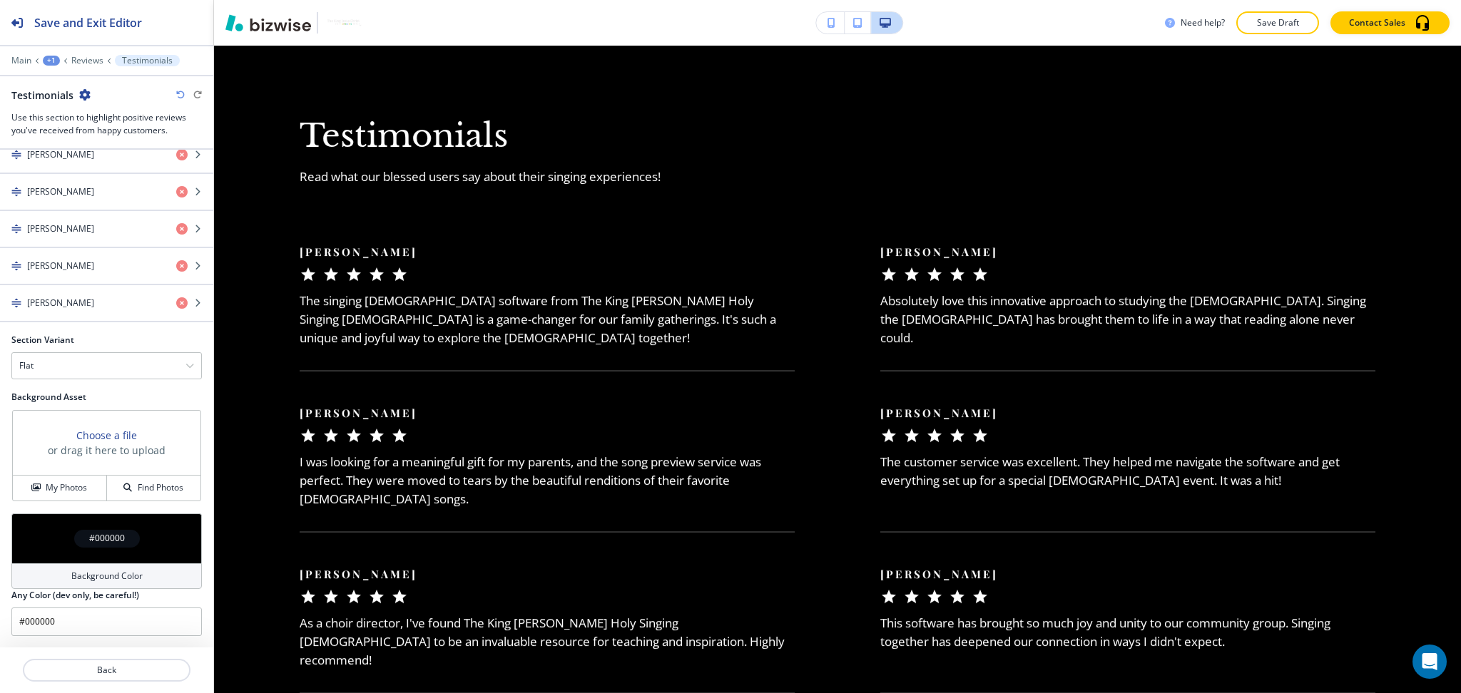
click at [99, 578] on h4 "Background Color" at bounding box center [106, 576] width 71 height 13
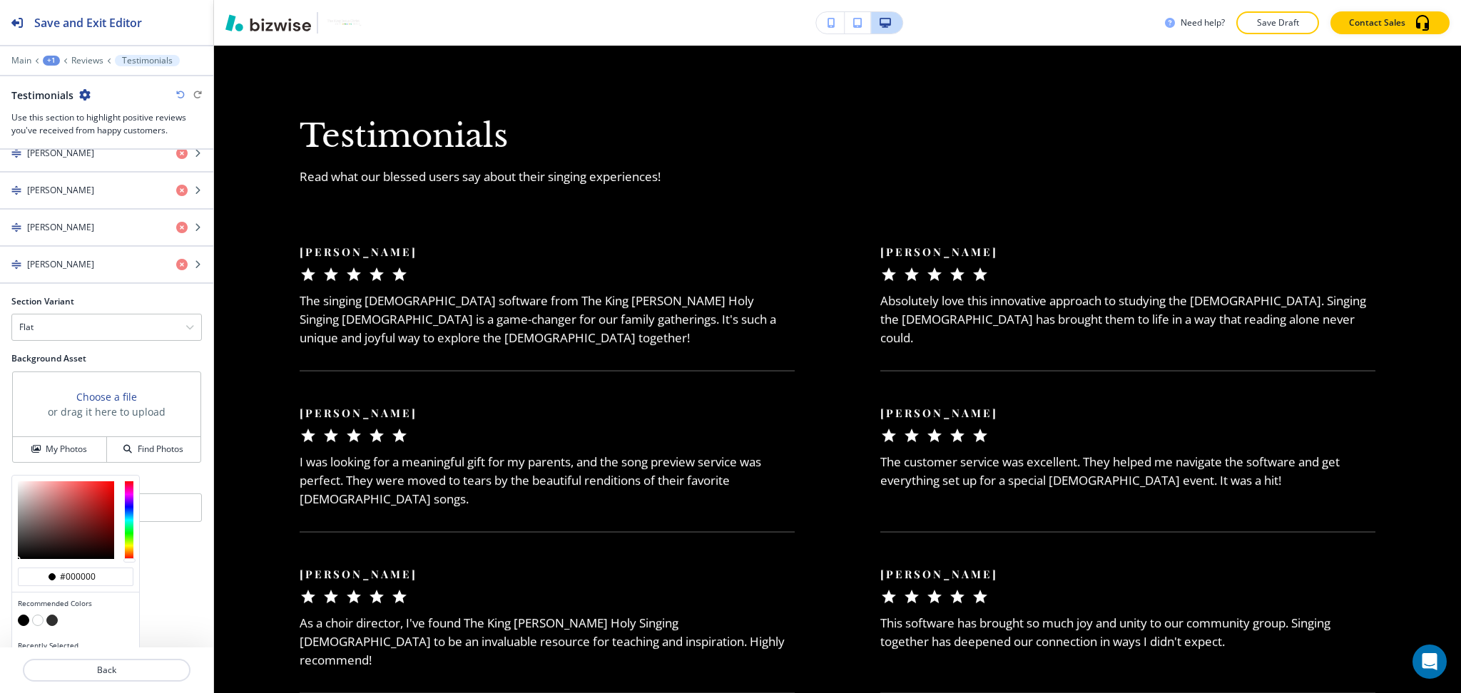
scroll to position [851, 0]
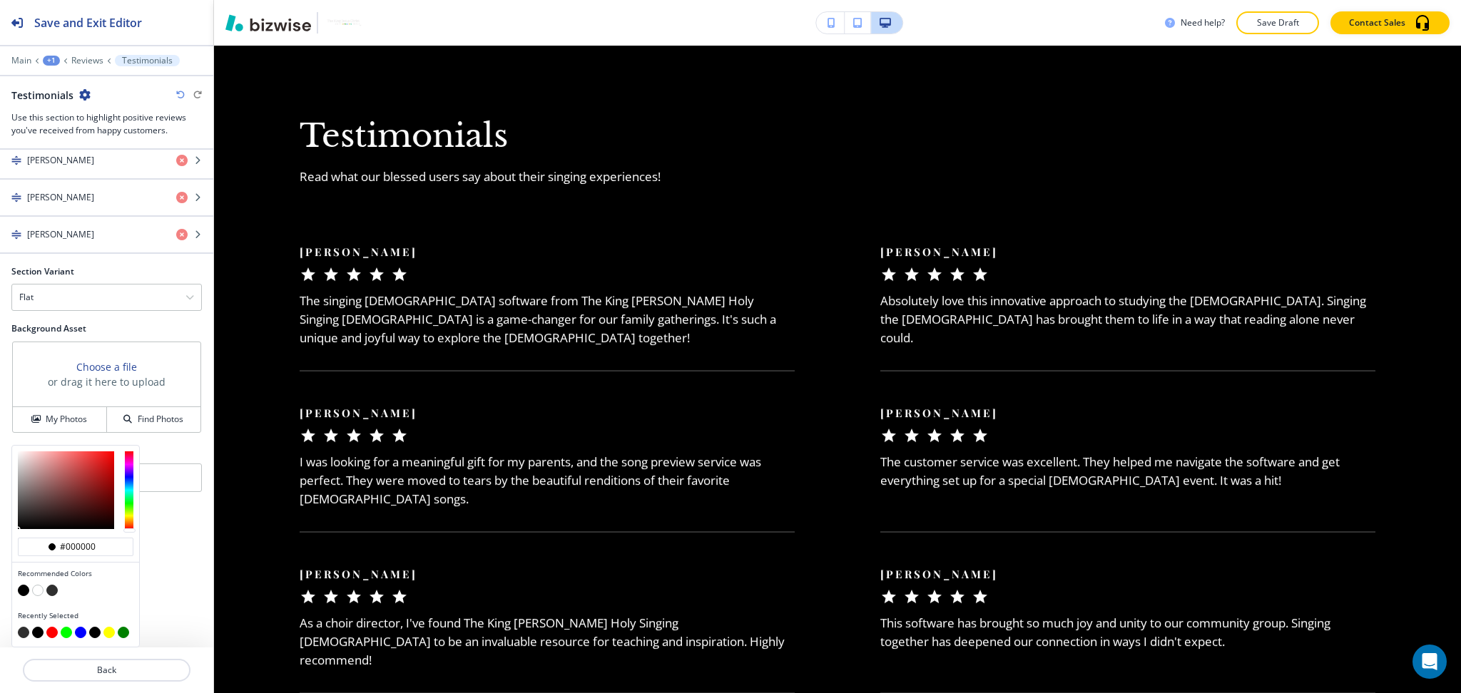
click at [49, 589] on button "button" at bounding box center [51, 590] width 11 height 11
type input "#2f2f2f"
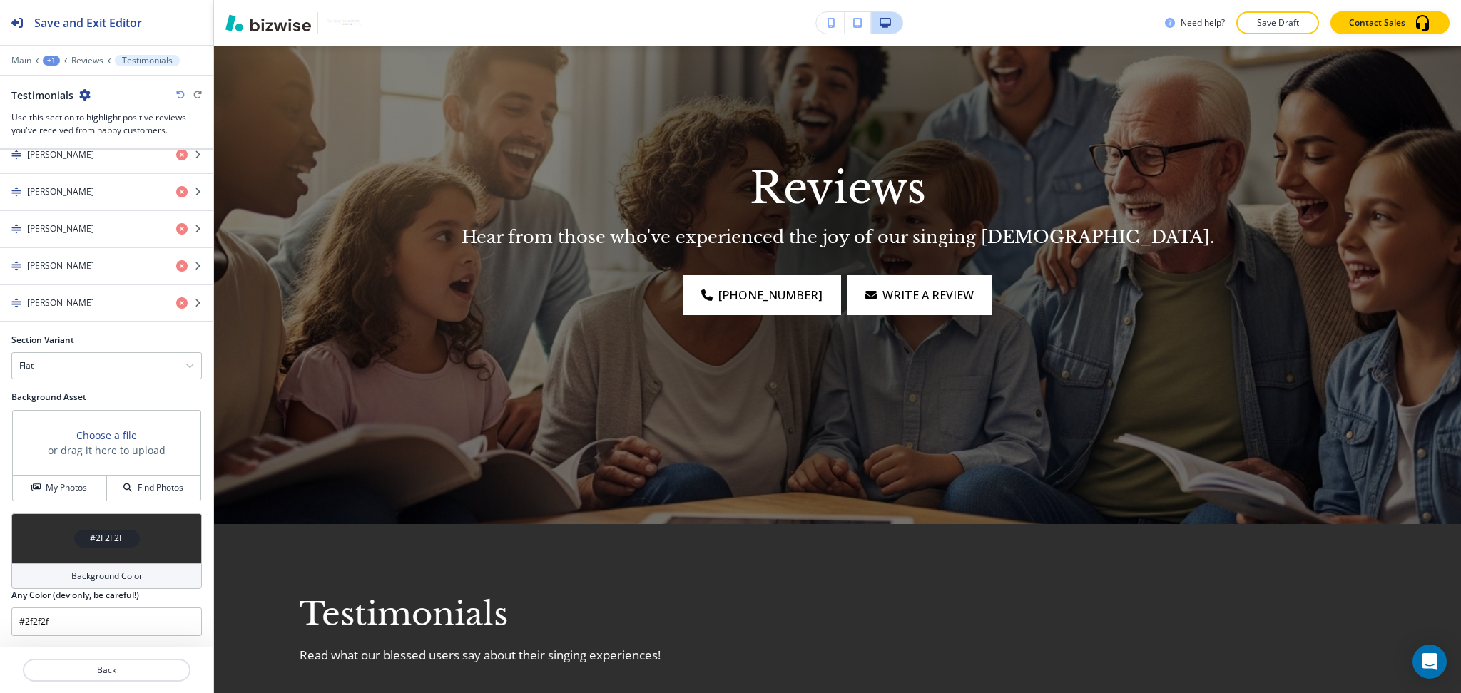
scroll to position [0, 0]
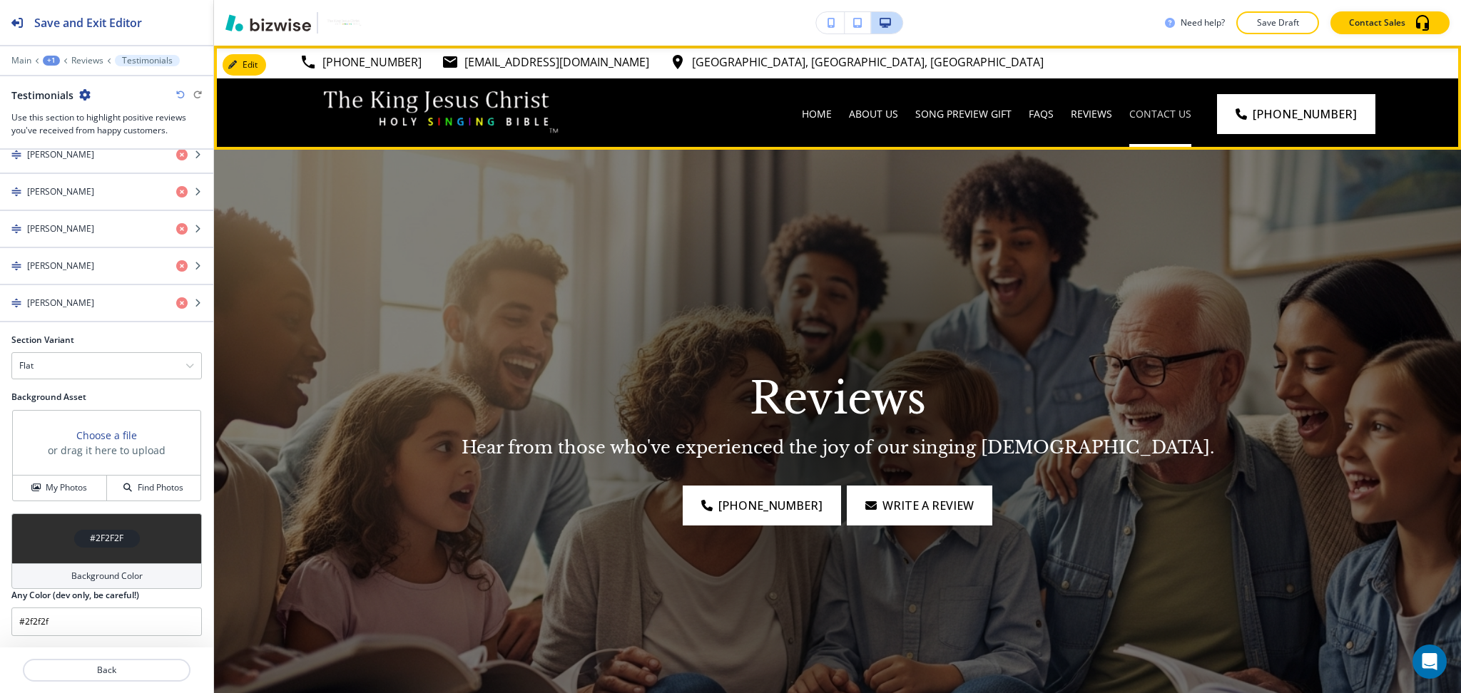
click at [1165, 108] on p "Contact Us" at bounding box center [1160, 114] width 62 height 14
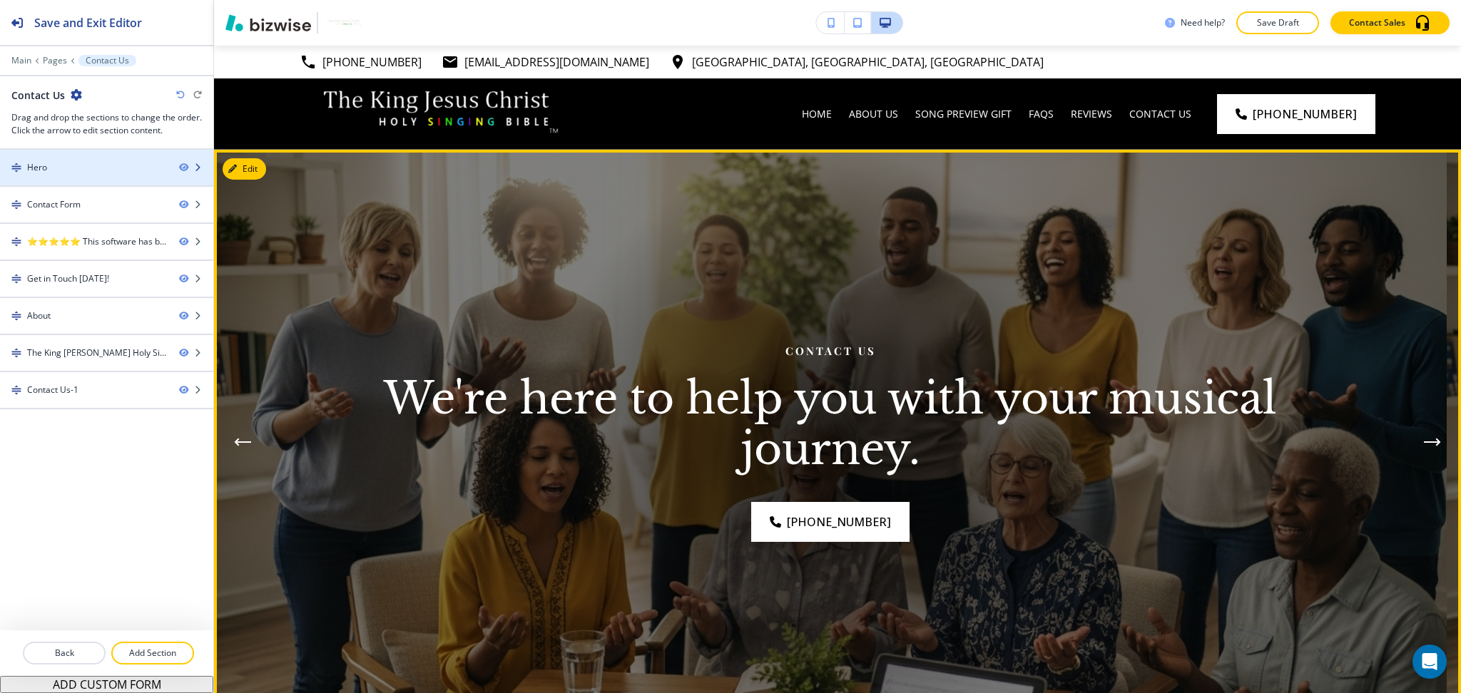
click at [98, 173] on div "Hero" at bounding box center [84, 167] width 168 height 13
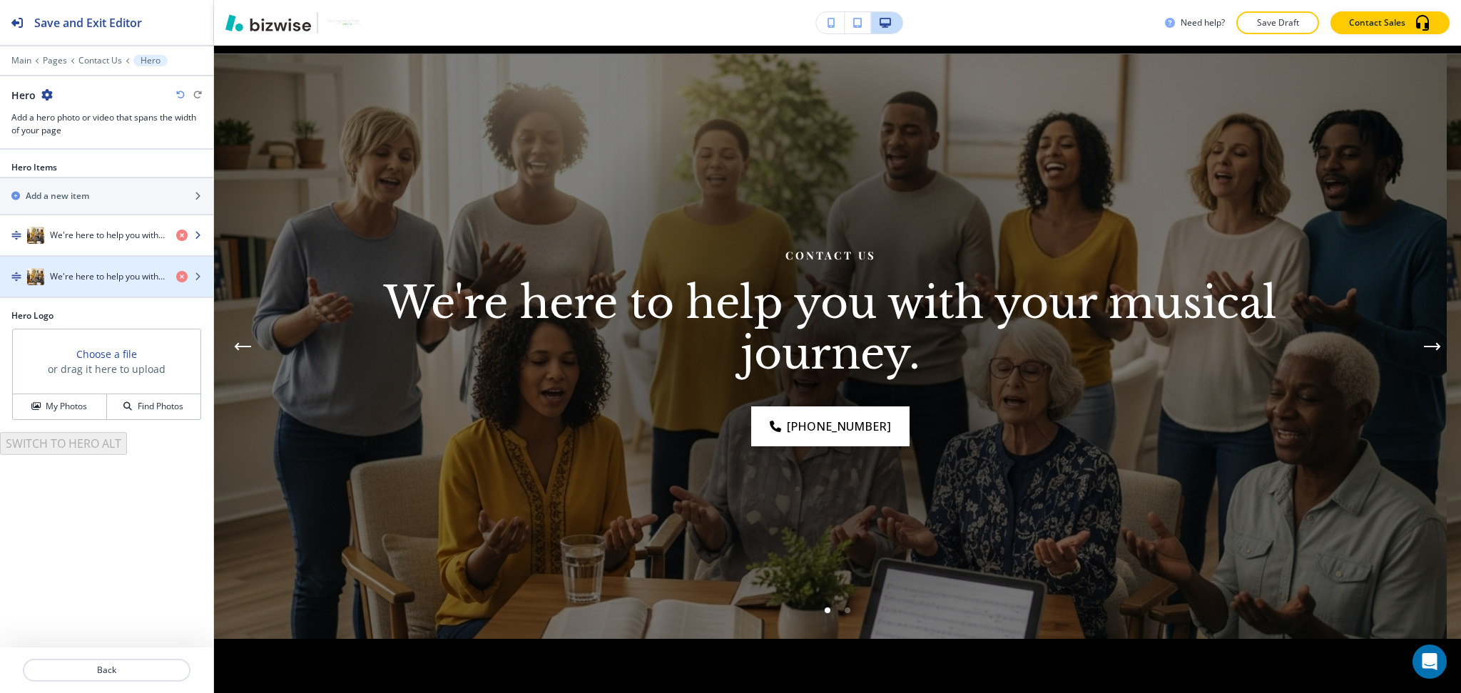
scroll to position [104, 0]
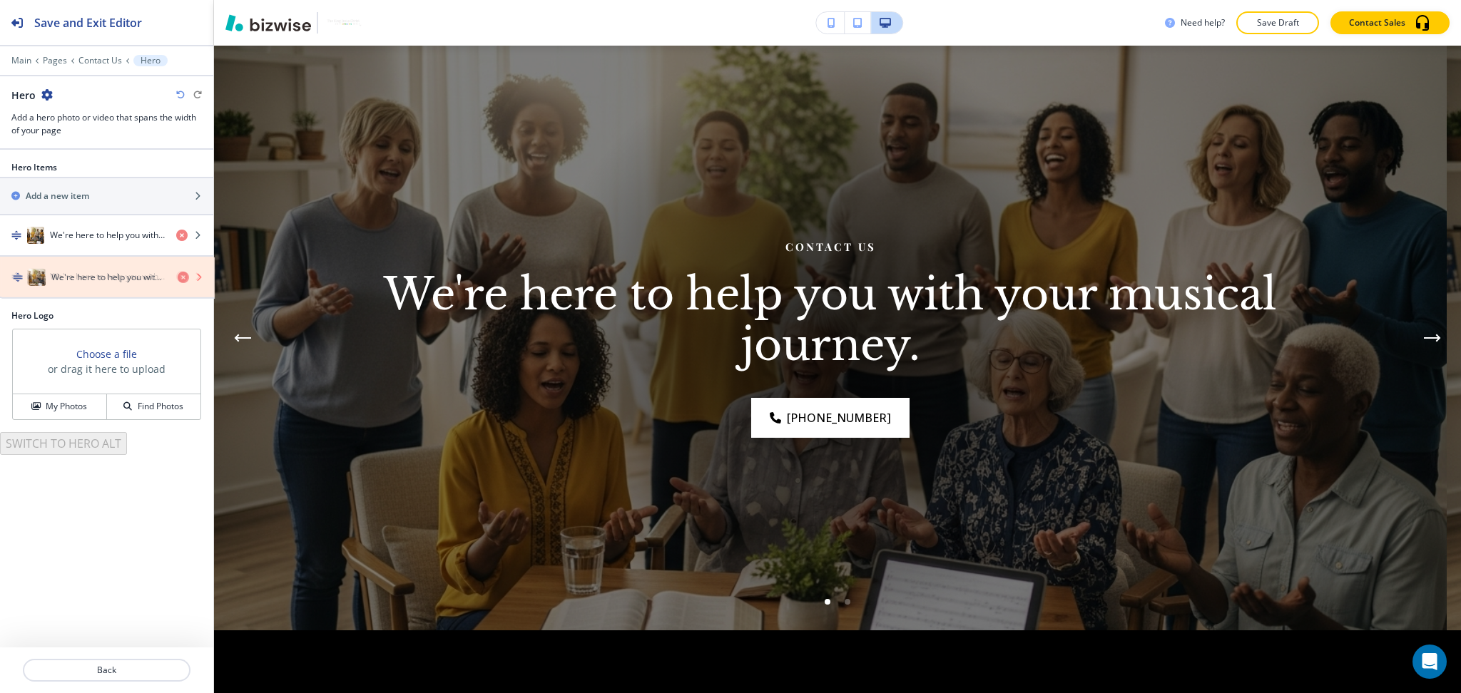
click at [178, 279] on icon "button" at bounding box center [181, 276] width 11 height 11
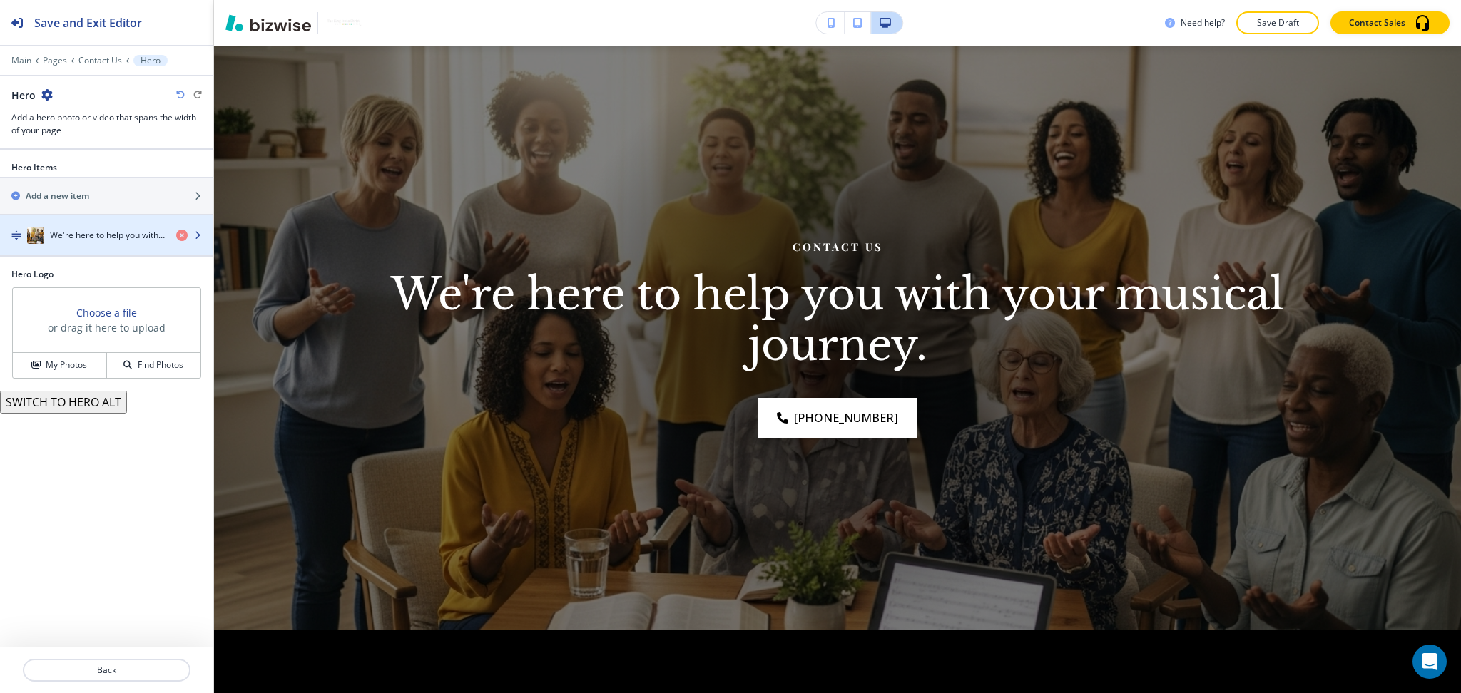
click at [81, 237] on h4 "We're here to help you with your musical journey." at bounding box center [107, 235] width 115 height 13
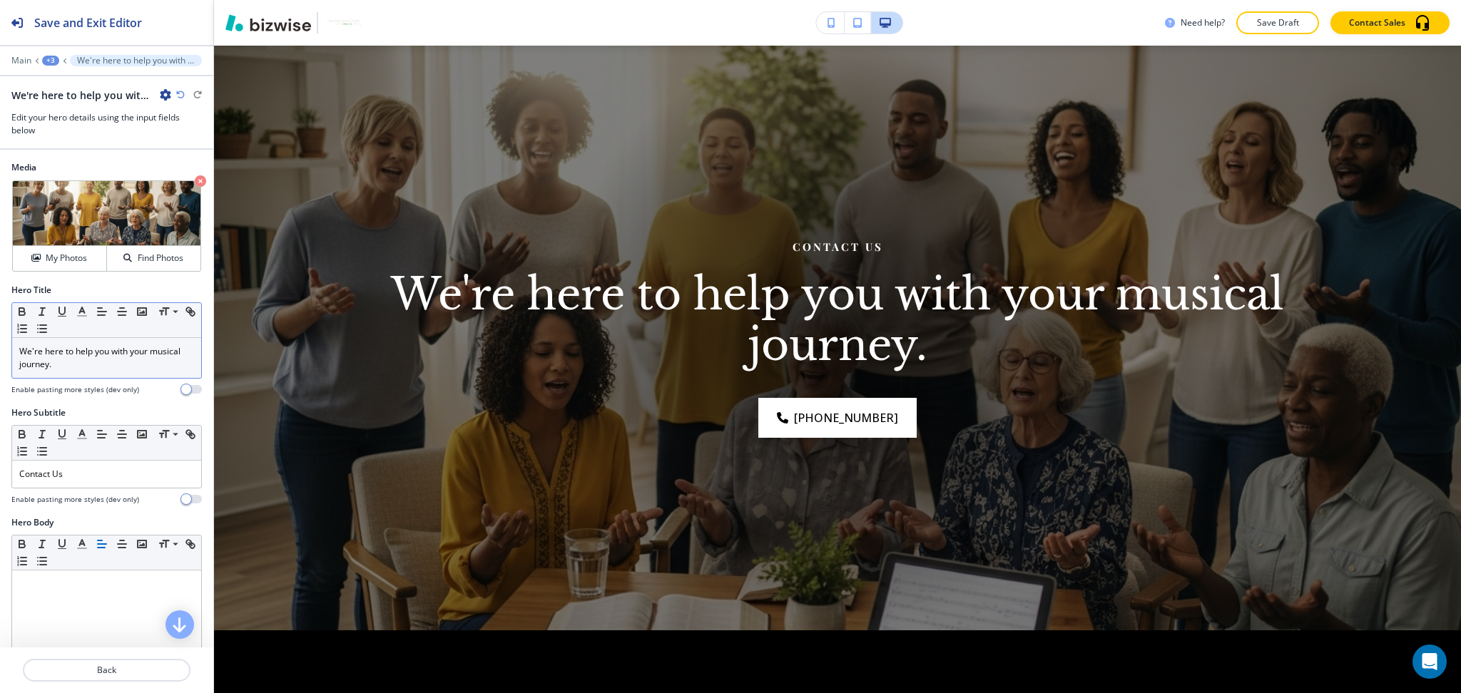
click at [92, 370] on p "We're here to help you with your musical journey." at bounding box center [106, 358] width 175 height 26
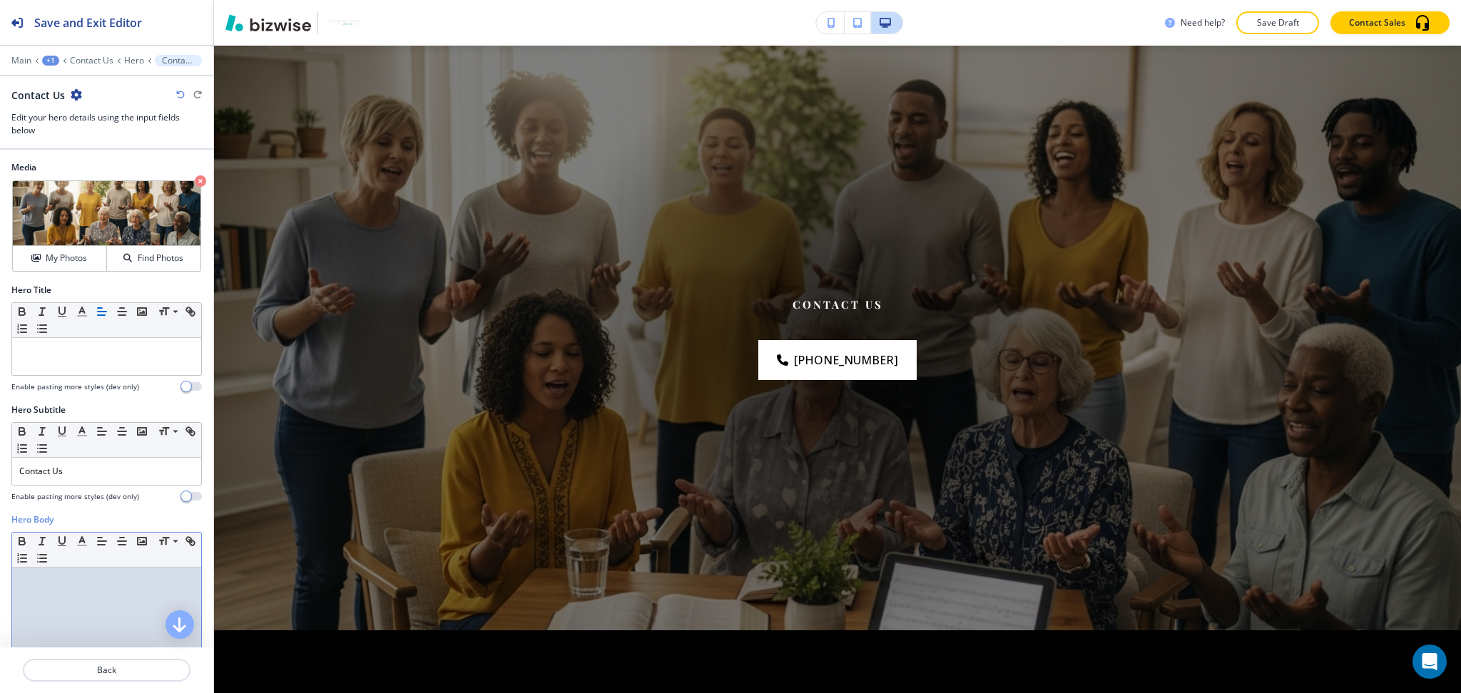
click at [107, 588] on div at bounding box center [106, 660] width 189 height 185
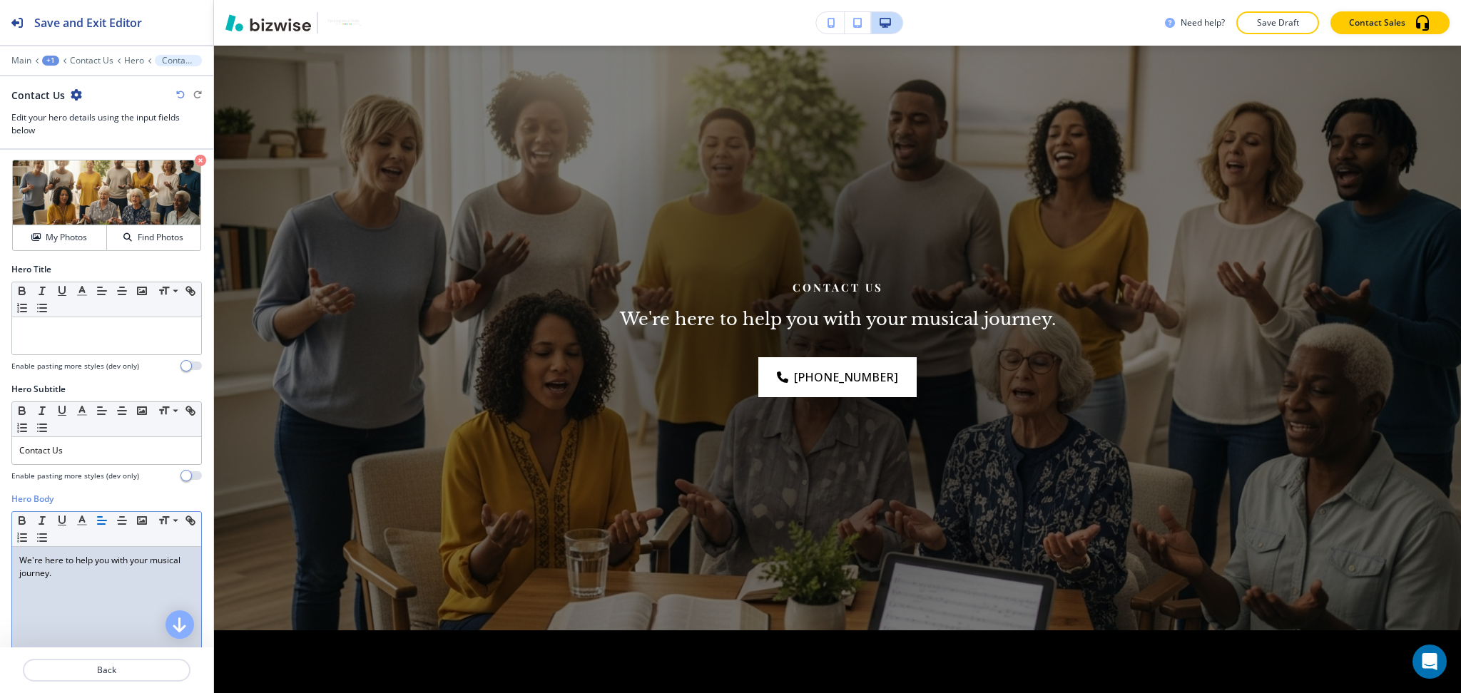
scroll to position [0, 0]
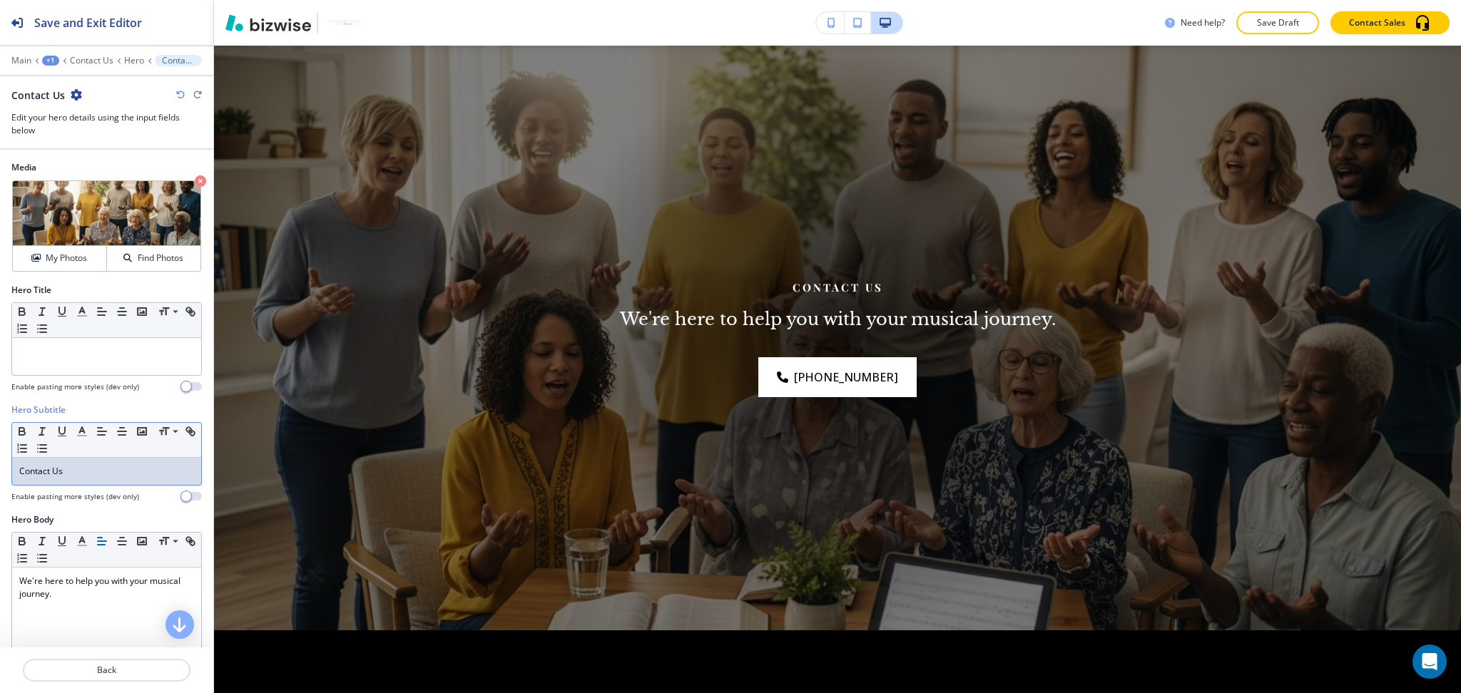
click at [93, 472] on p "Contact Us" at bounding box center [106, 471] width 175 height 13
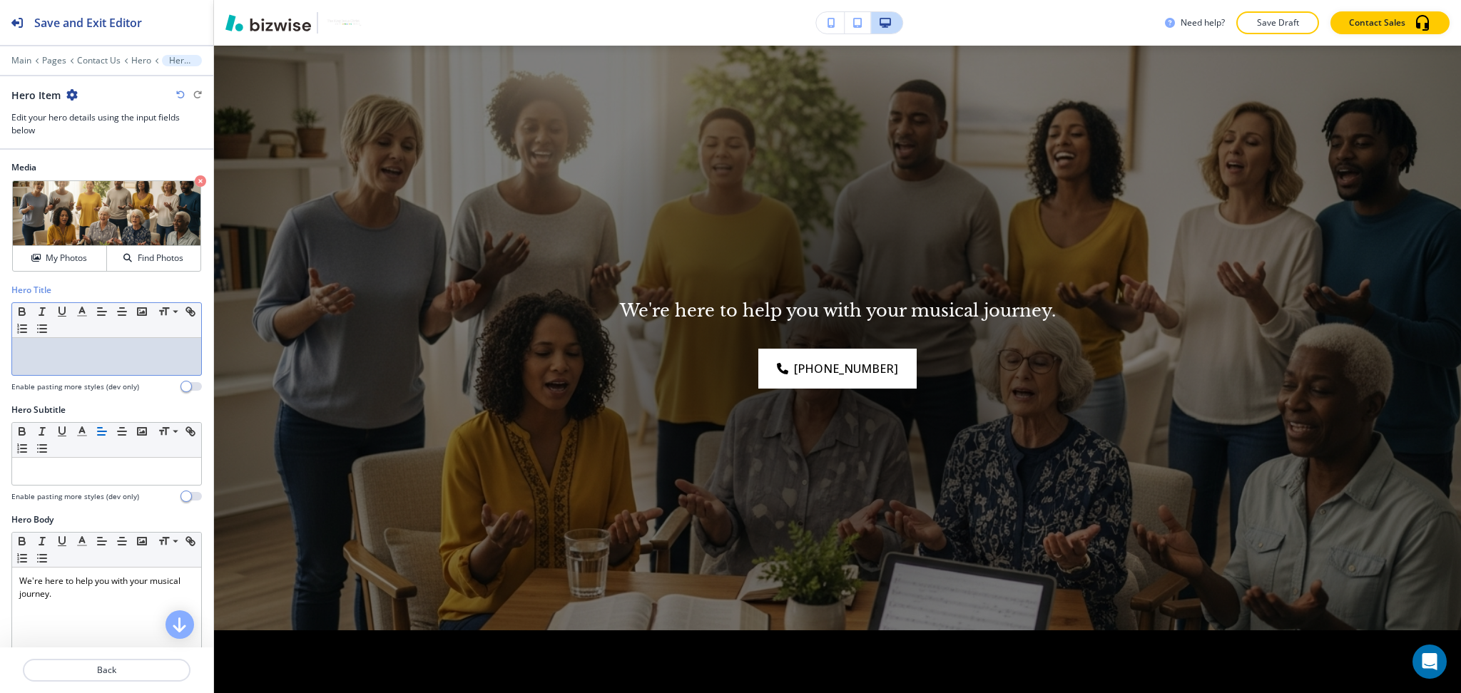
click at [88, 354] on p at bounding box center [106, 351] width 175 height 13
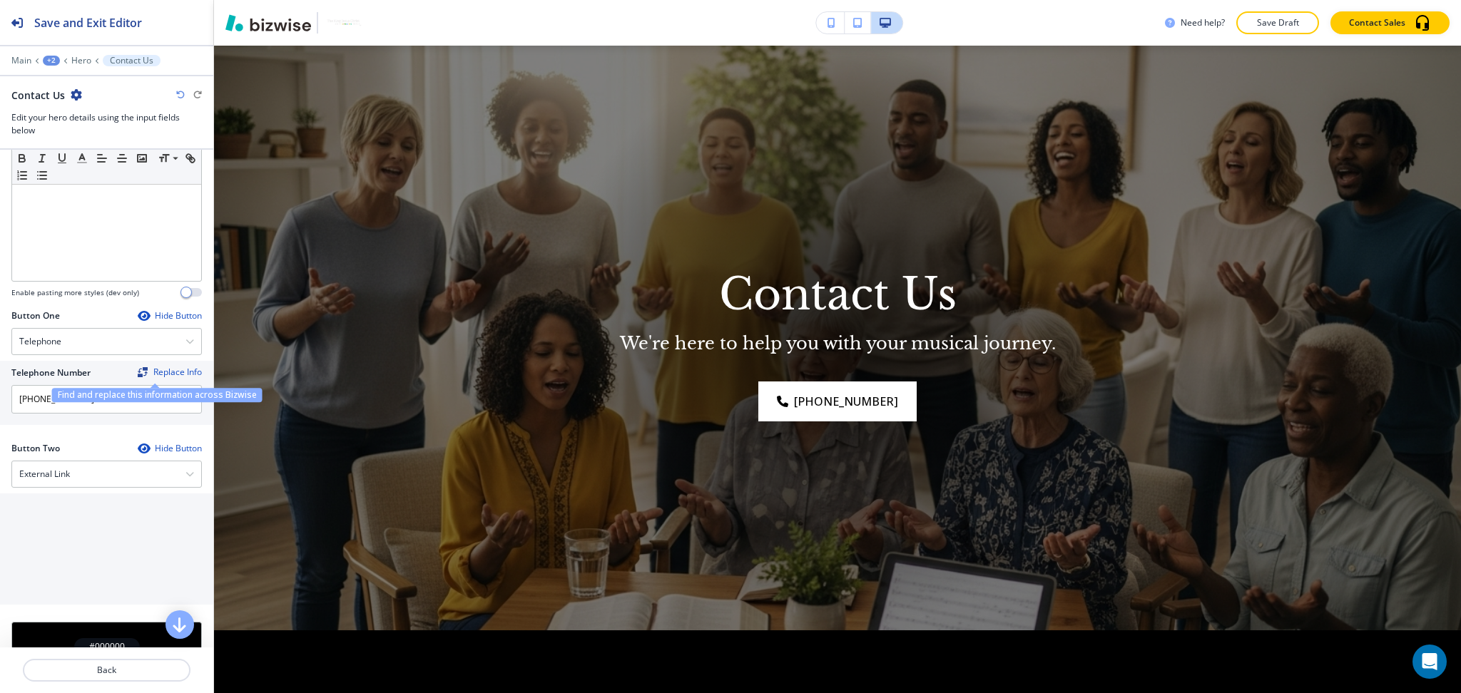
scroll to position [474, 0]
click at [80, 470] on div "External Link" at bounding box center [106, 472] width 189 height 26
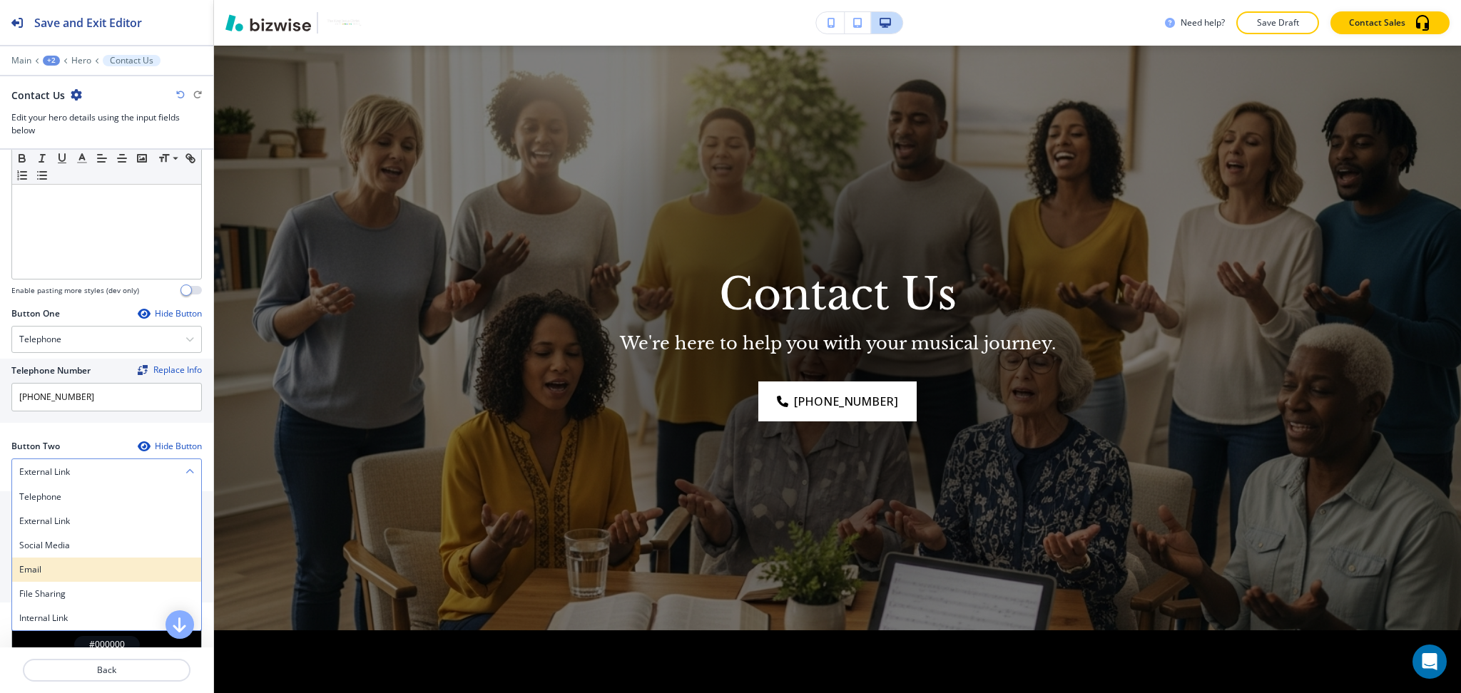
click at [46, 571] on h4 "Email" at bounding box center [106, 569] width 175 height 13
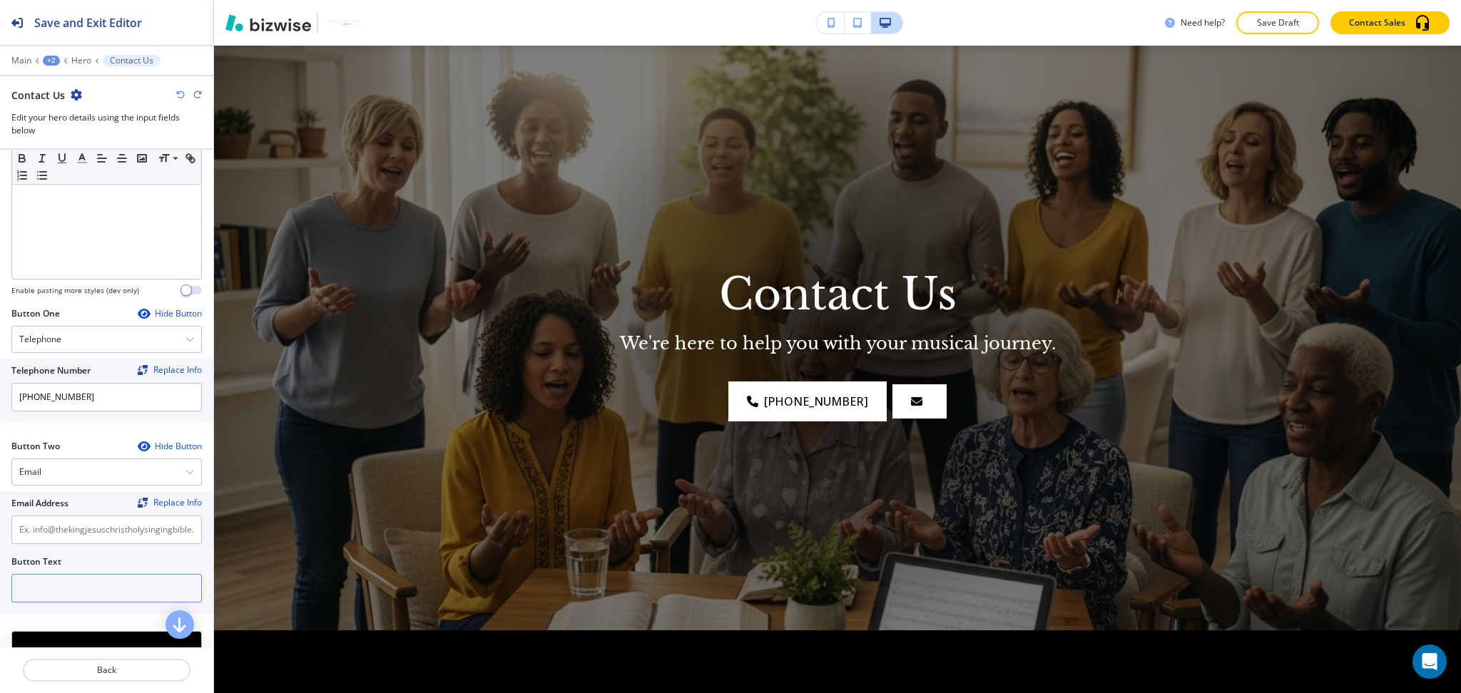
click at [58, 583] on input "text" at bounding box center [106, 588] width 190 height 29
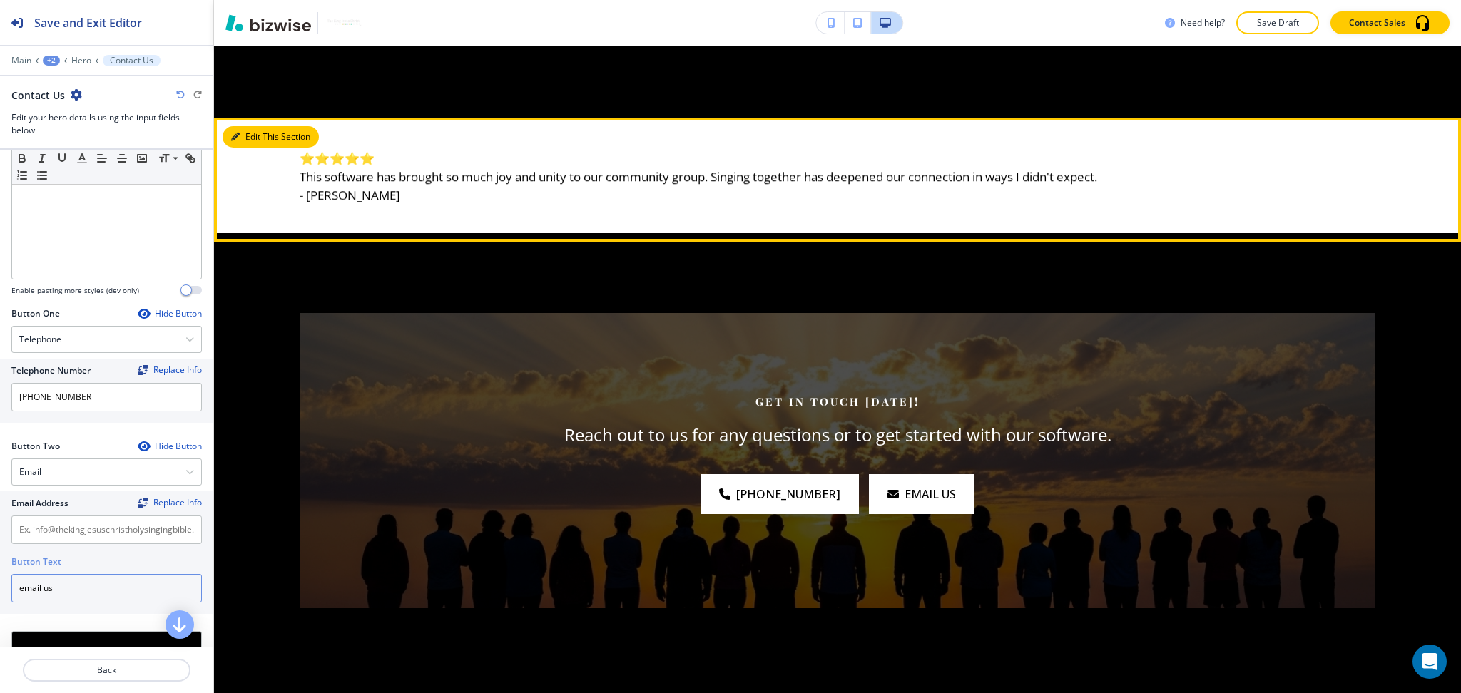
type input "email us"
click at [250, 146] on button "Edit This Section" at bounding box center [271, 136] width 96 height 21
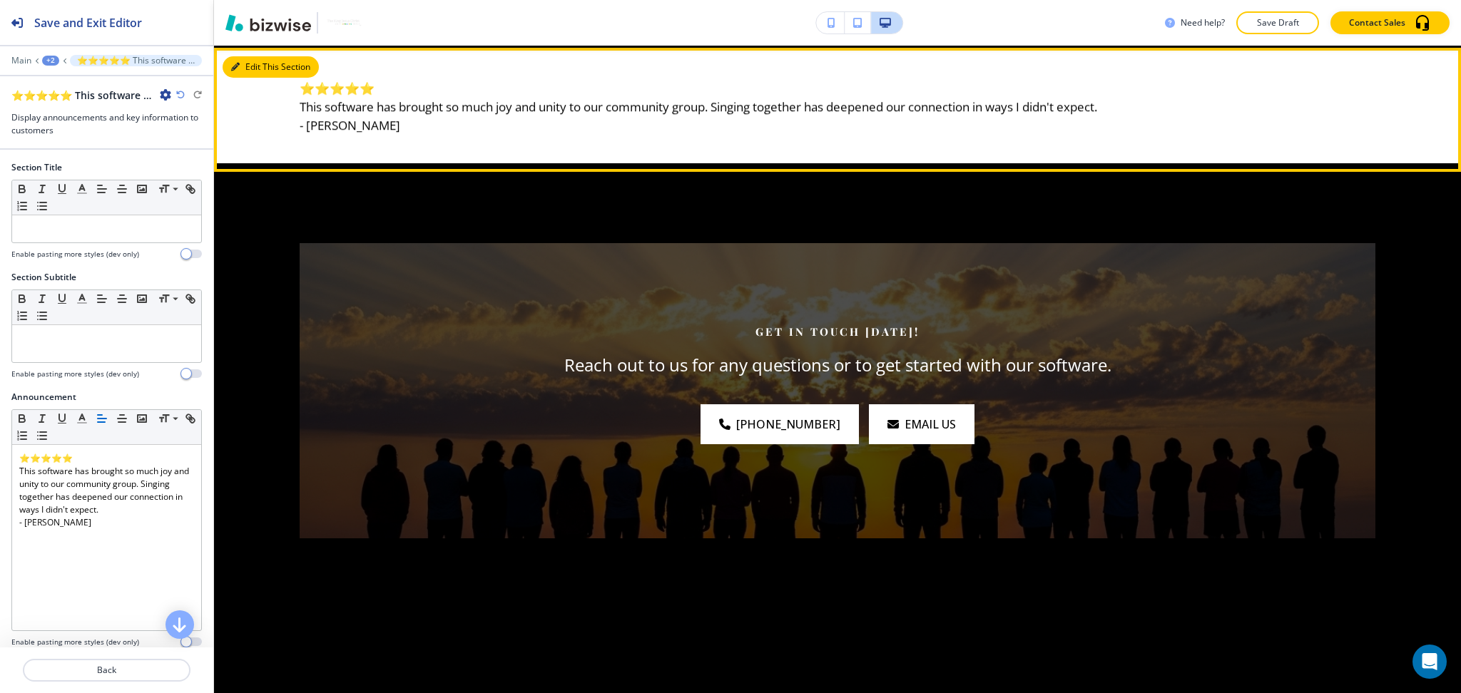
scroll to position [1456, 0]
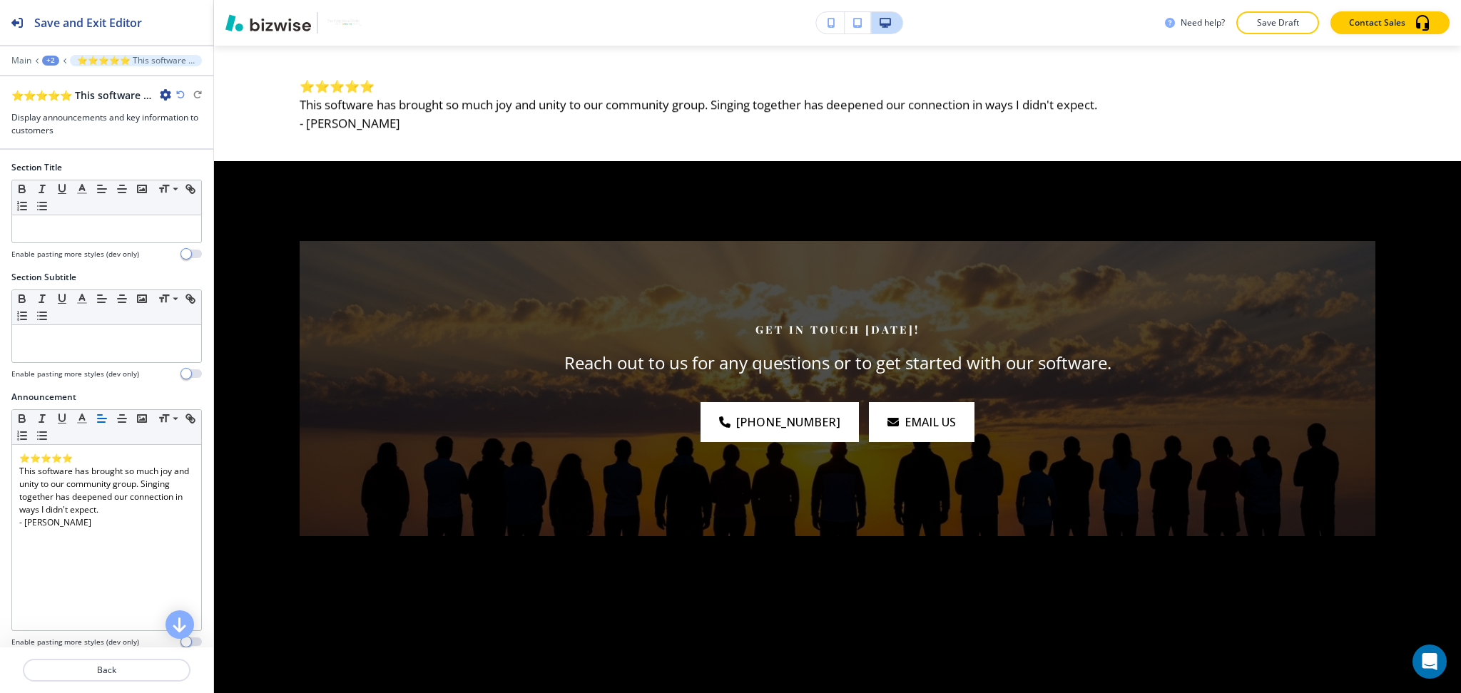
click at [168, 91] on icon "button" at bounding box center [165, 94] width 11 height 11
click at [48, 62] on div "+2" at bounding box center [50, 61] width 17 height 10
click at [65, 103] on p "Contact Us" at bounding box center [87, 109] width 73 height 13
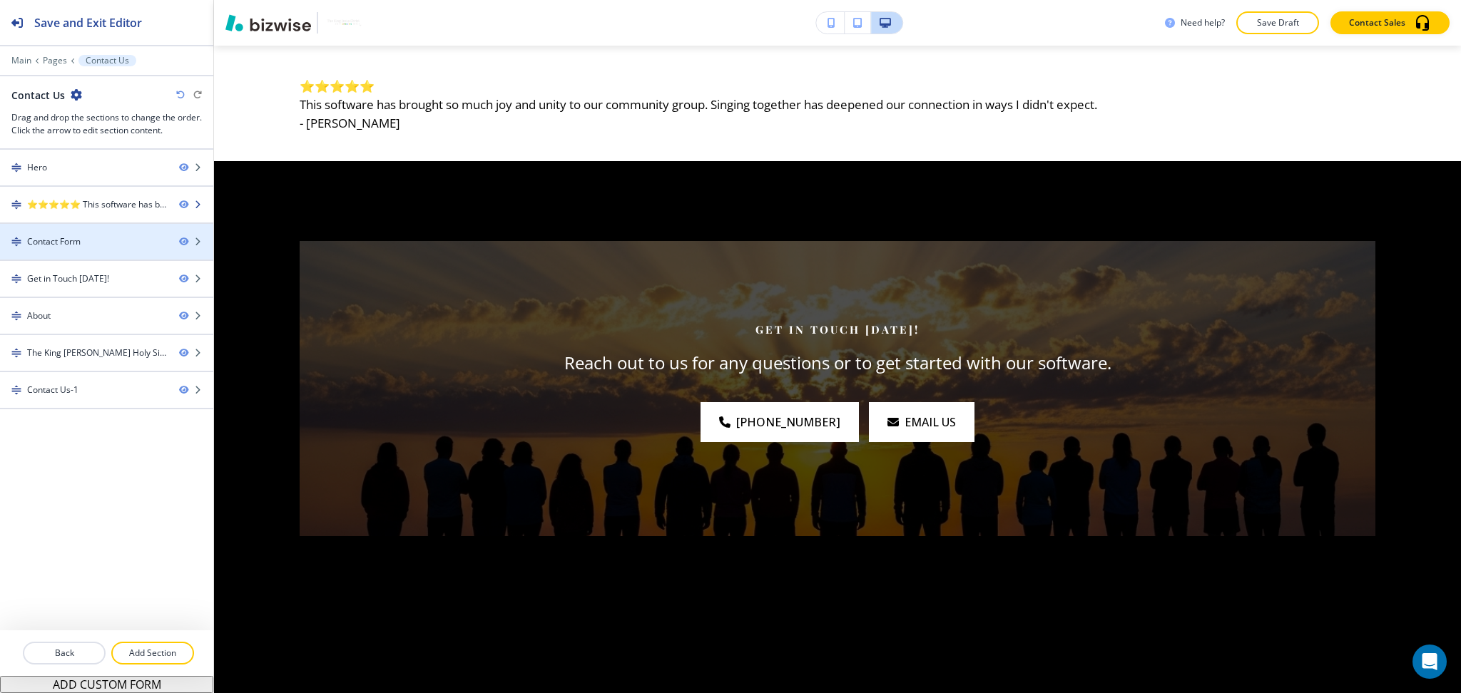
scroll to position [689, 0]
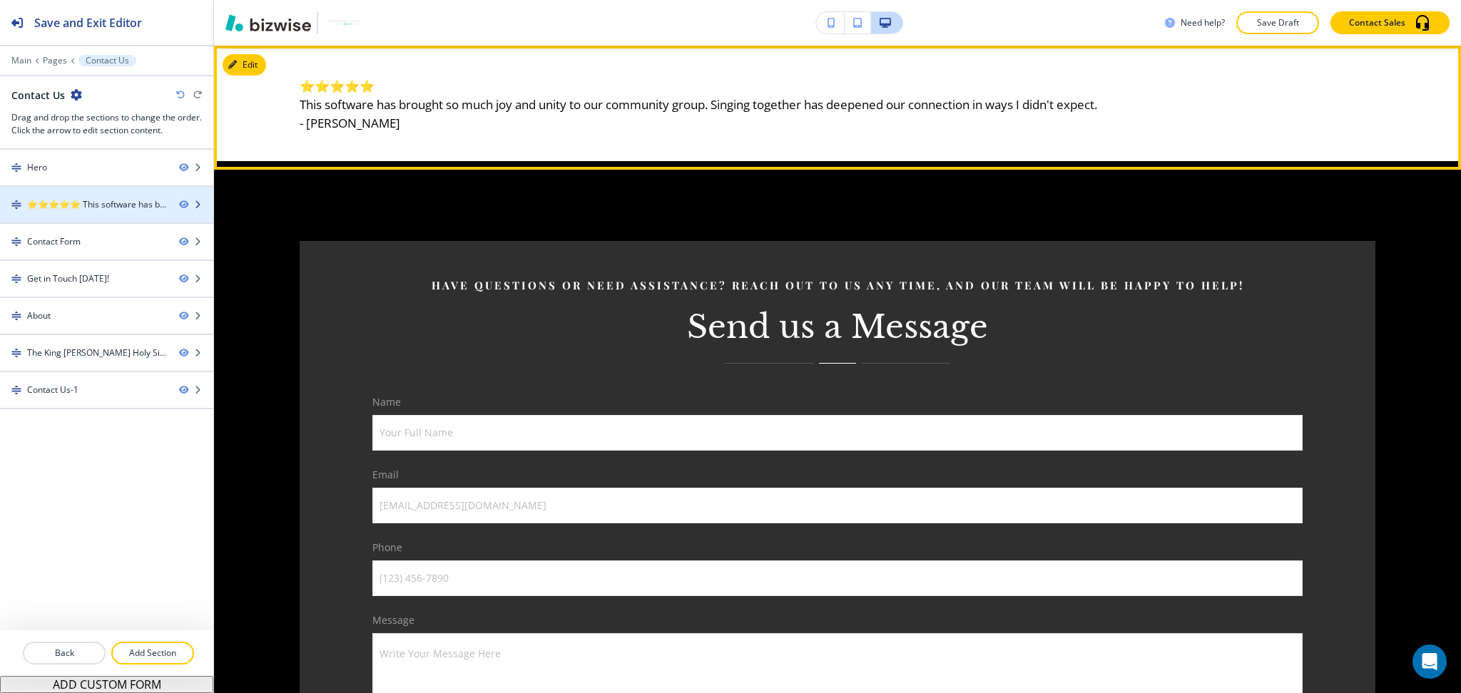
click at [71, 200] on div "⭐⭐⭐⭐⭐ This software has brought so much joy and unity to our community group. S…" at bounding box center [97, 204] width 140 height 13
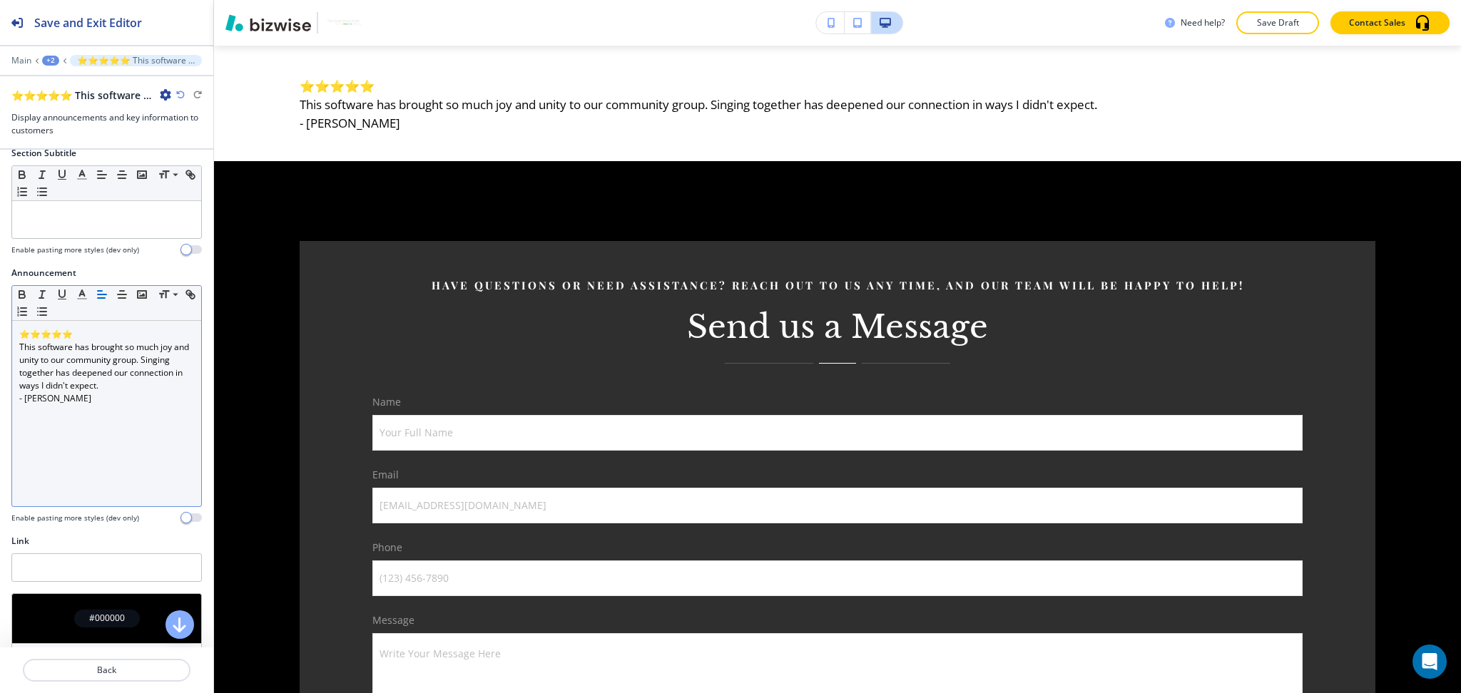
scroll to position [203, 0]
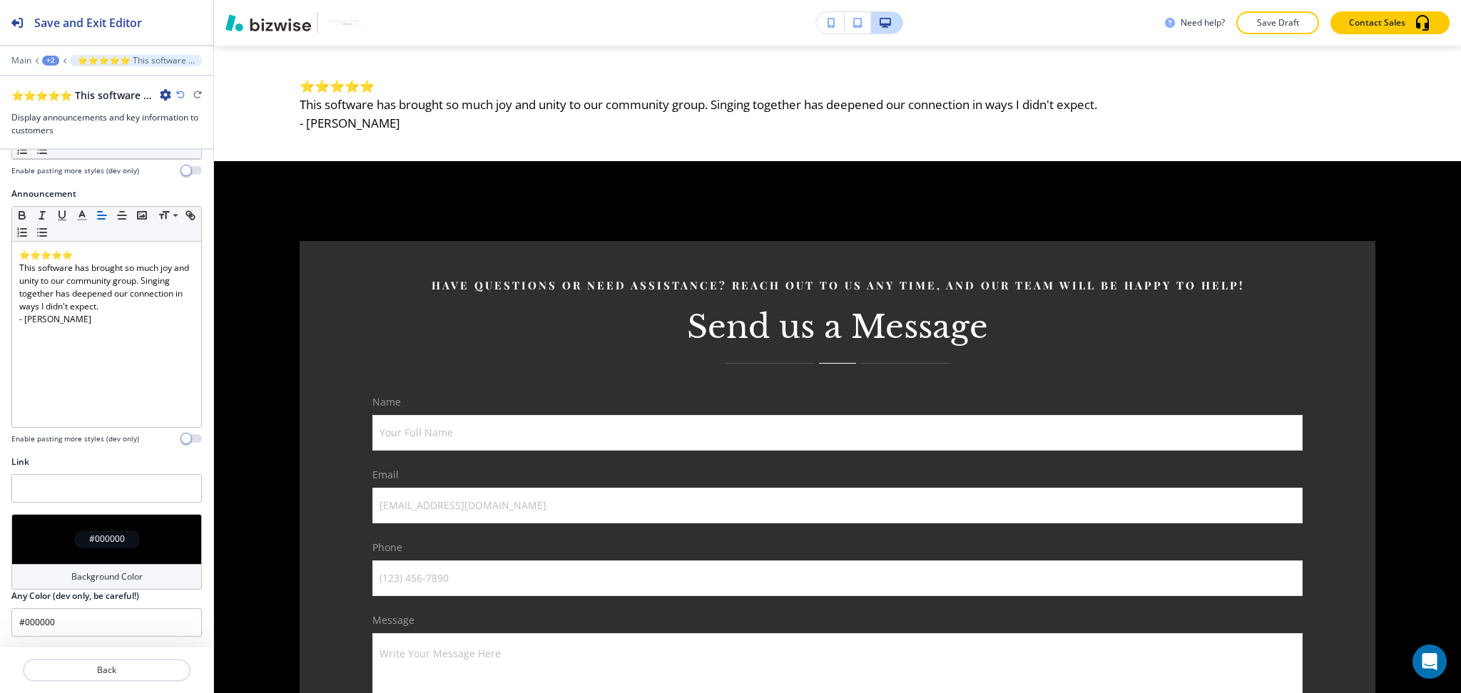
click at [118, 574] on h4 "Background Color" at bounding box center [106, 577] width 71 height 13
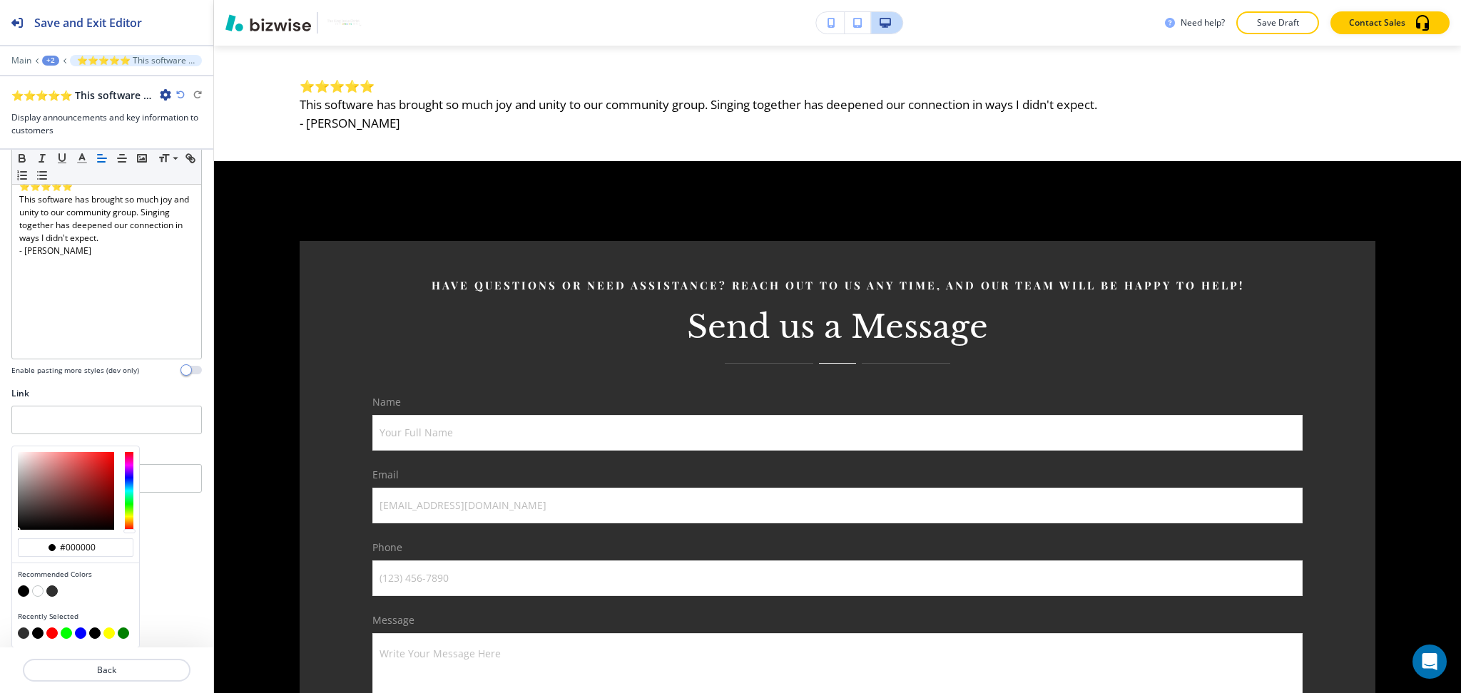
click at [53, 591] on button "button" at bounding box center [51, 591] width 11 height 11
type input "#2f2f2f"
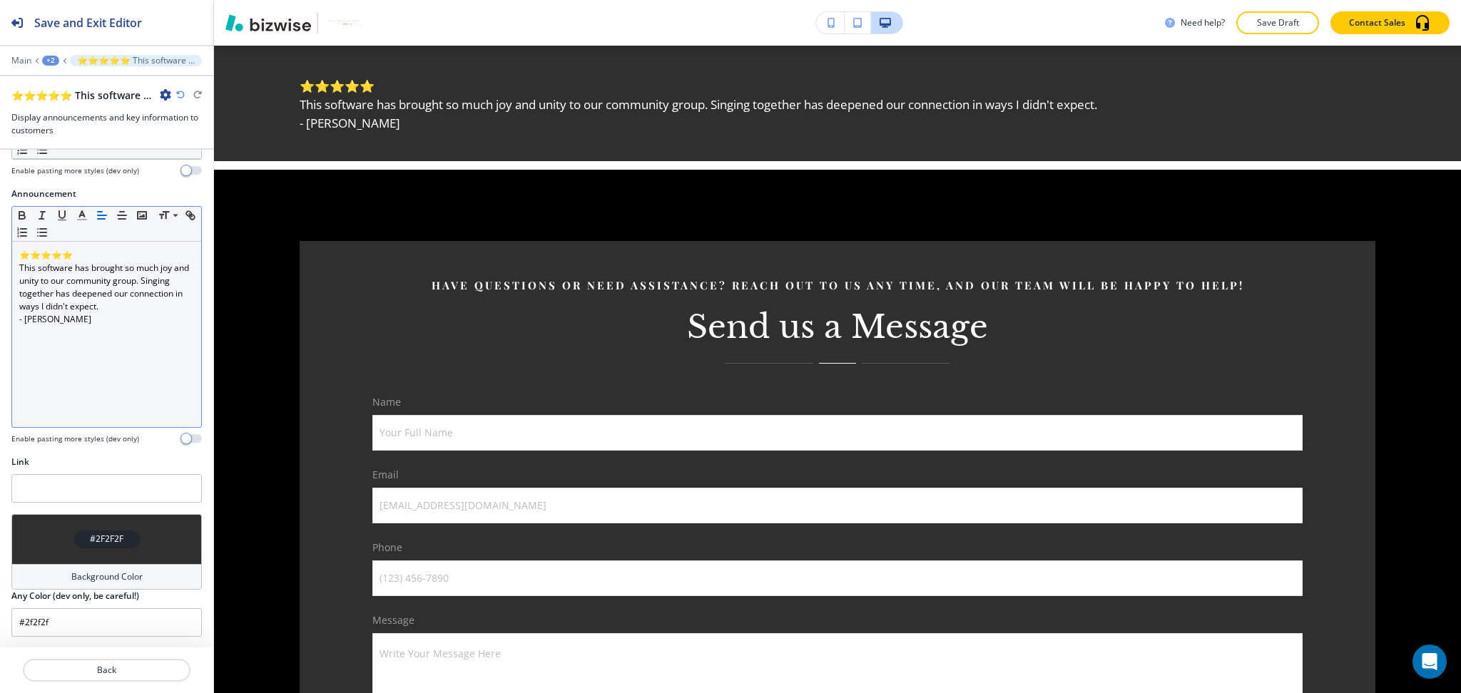
click at [70, 267] on p "This software has brought so much joy and unity to our community group. Singing…" at bounding box center [106, 287] width 175 height 51
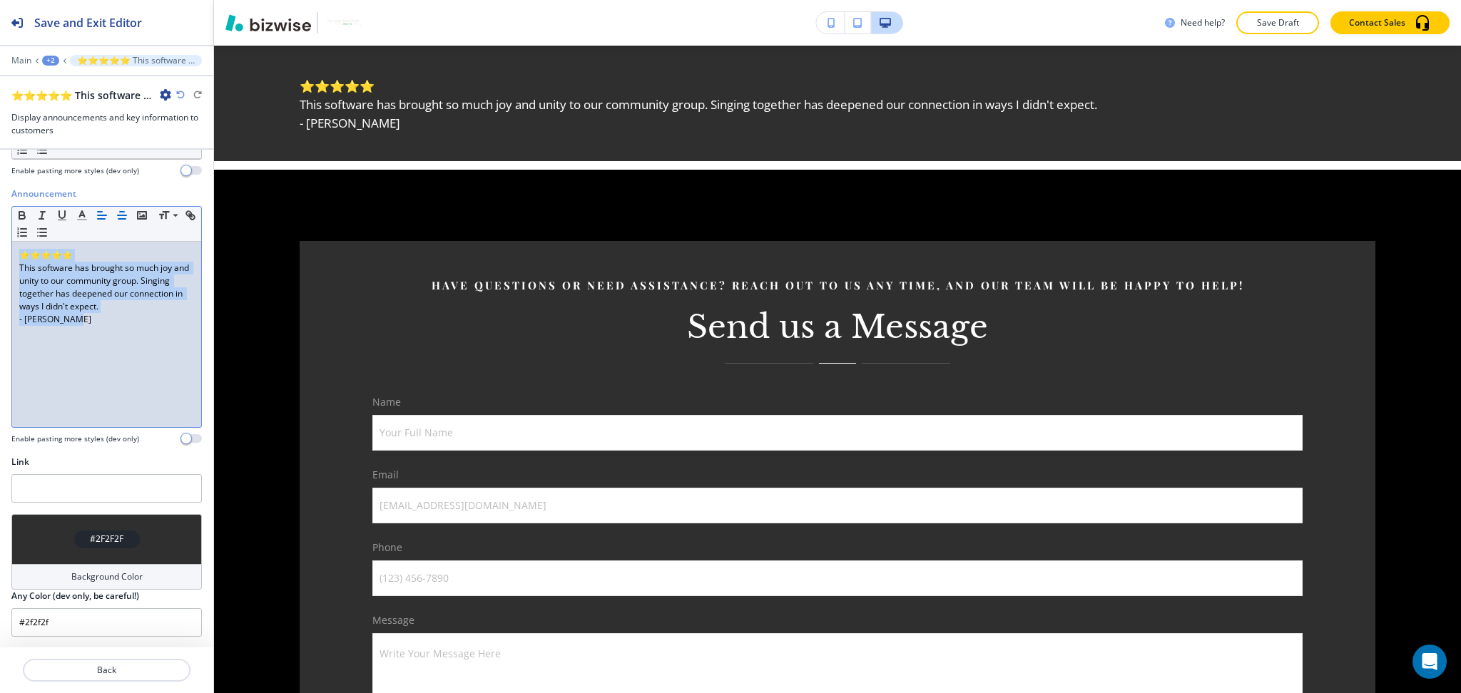
click at [119, 217] on icon "button" at bounding box center [122, 215] width 13 height 13
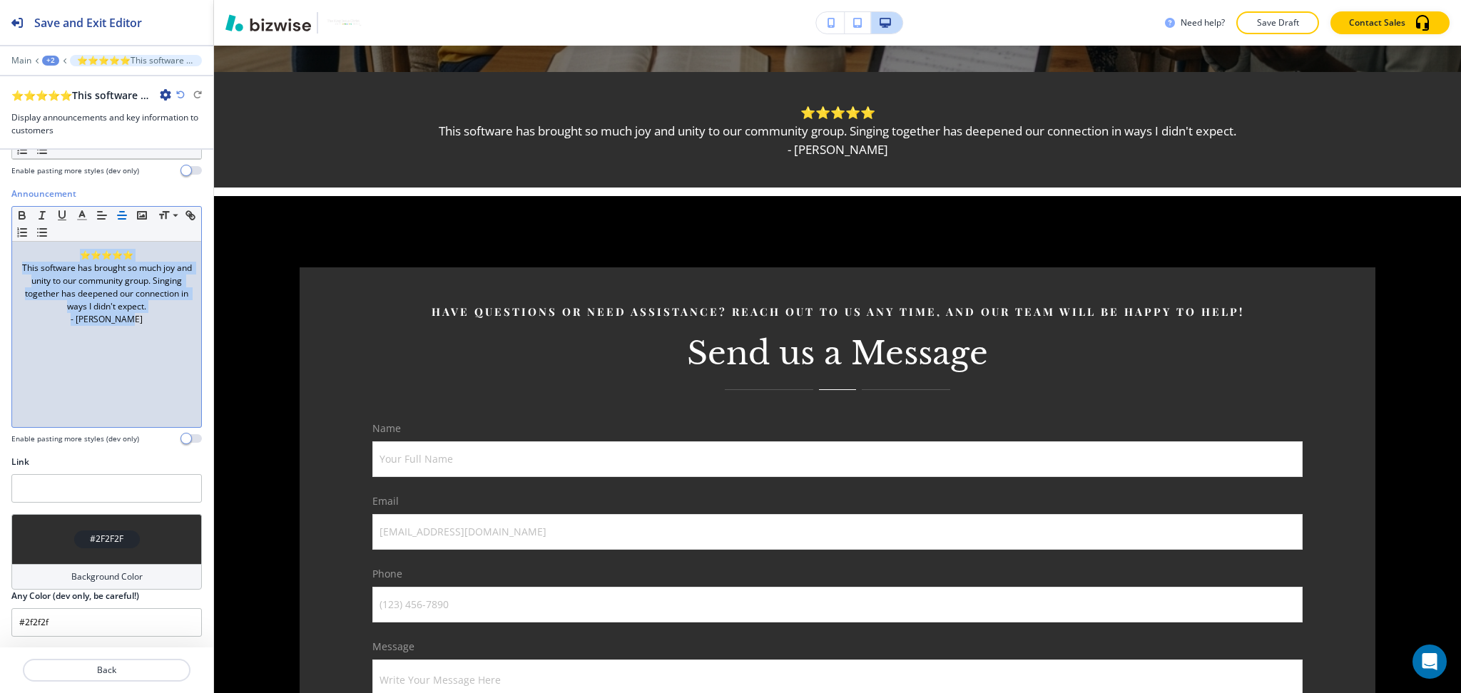
scroll to position [753, 0]
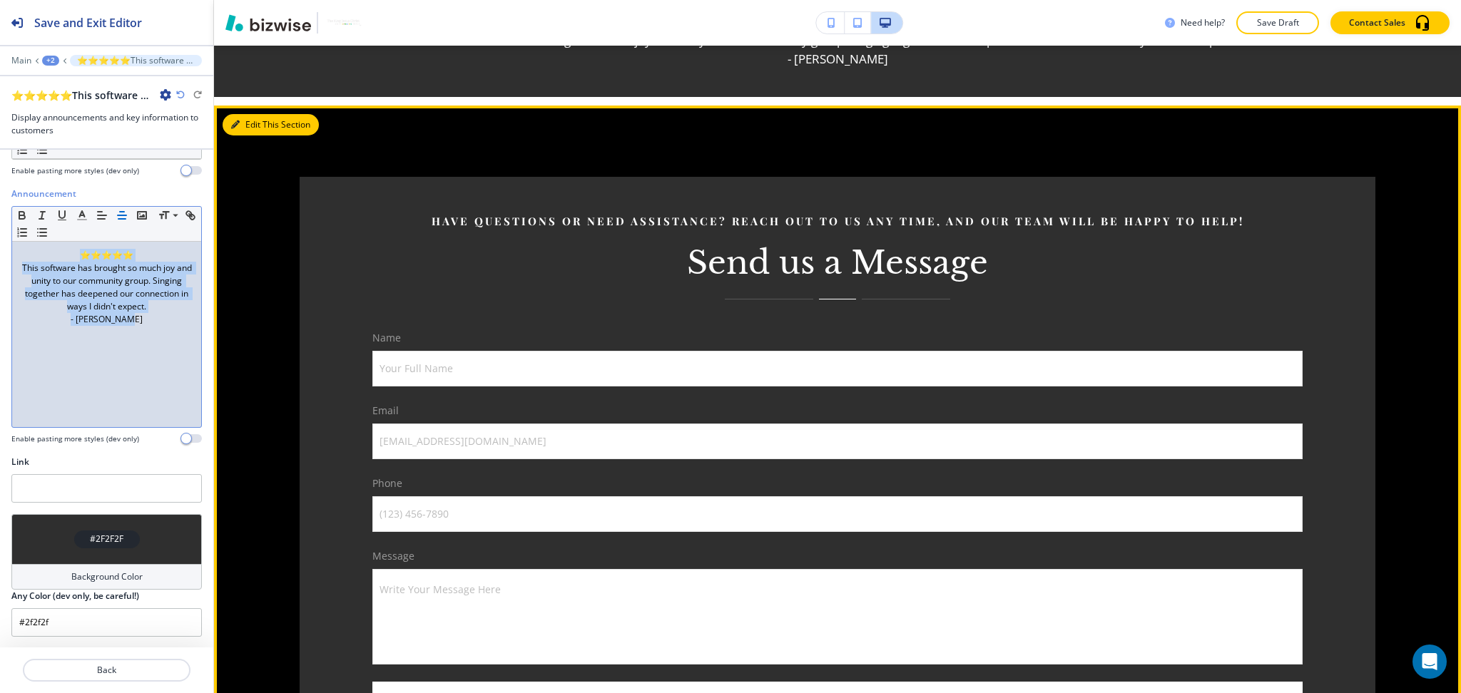
click at [250, 116] on button "Edit This Section" at bounding box center [271, 124] width 96 height 21
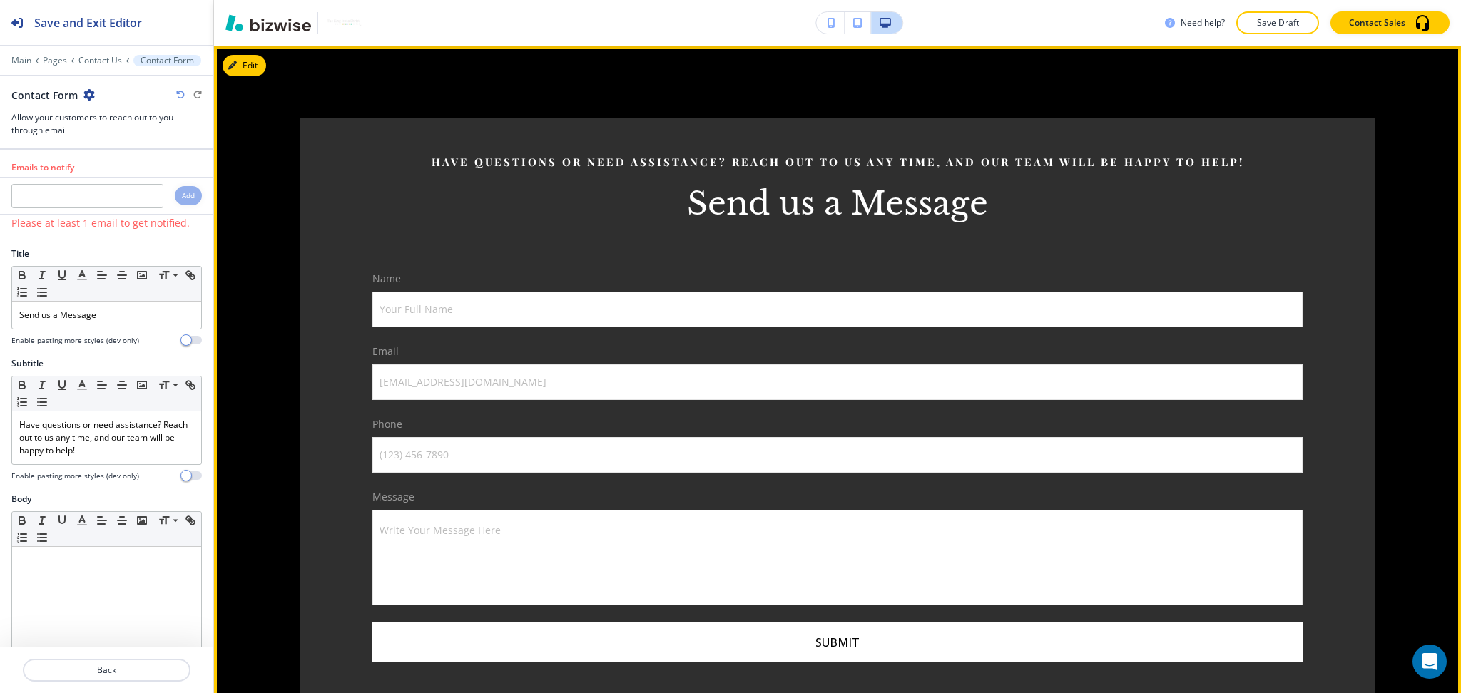
scroll to position [813, 0]
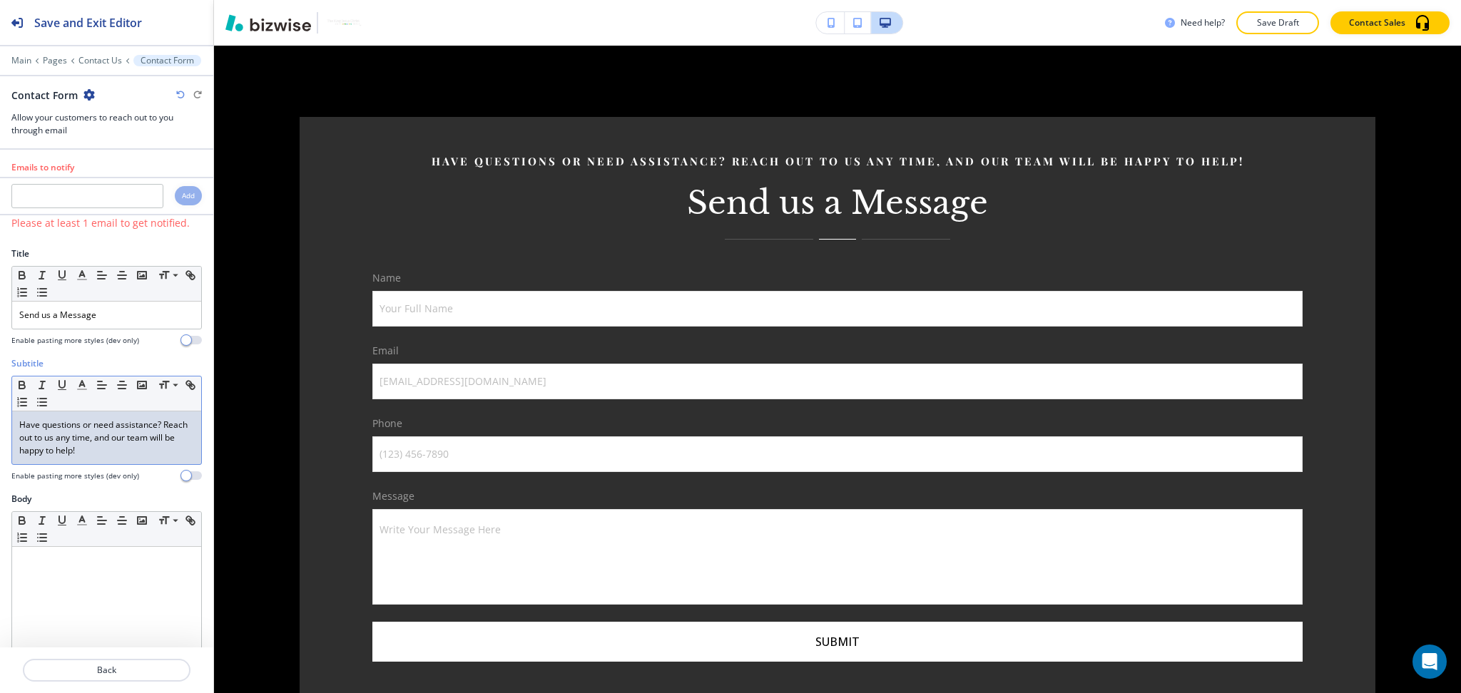
click at [117, 439] on p "Have questions or need assistance? Reach out to us any time, and our team will …" at bounding box center [106, 438] width 175 height 39
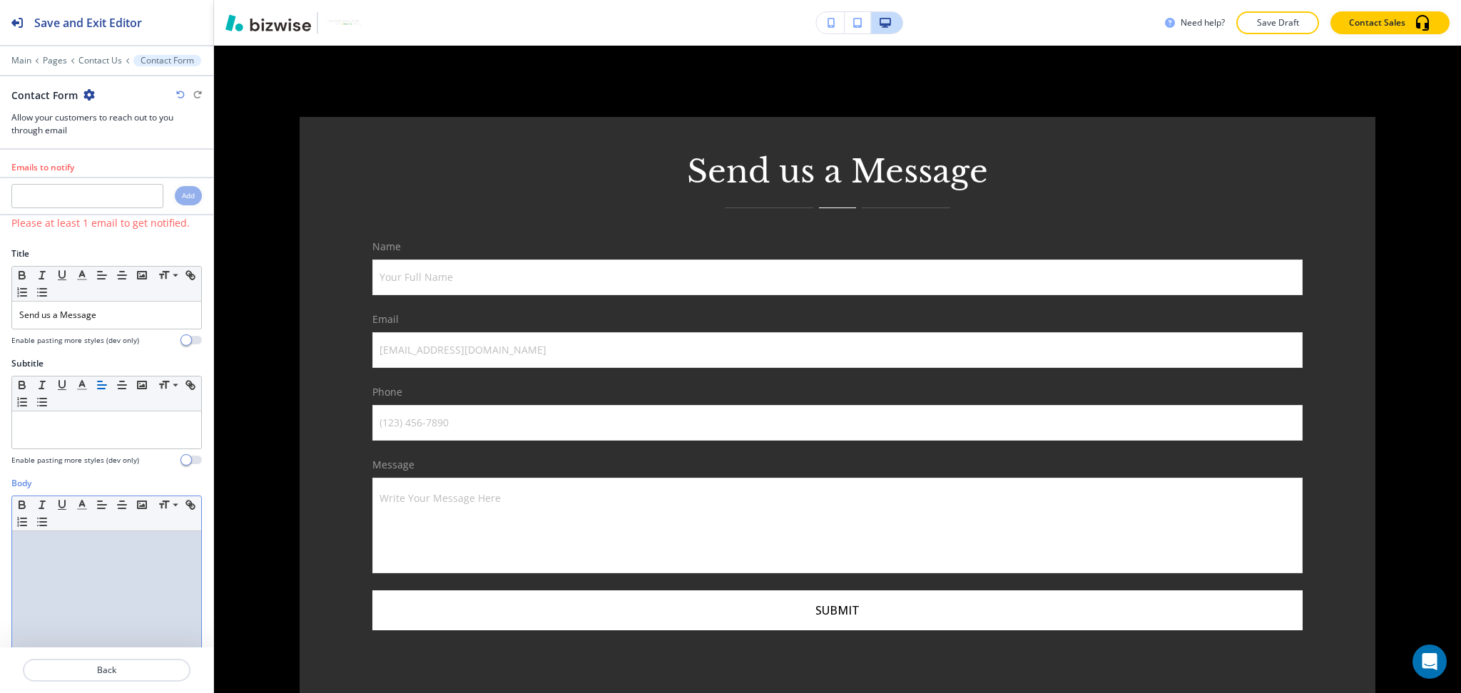
click at [118, 571] on div at bounding box center [106, 623] width 189 height 185
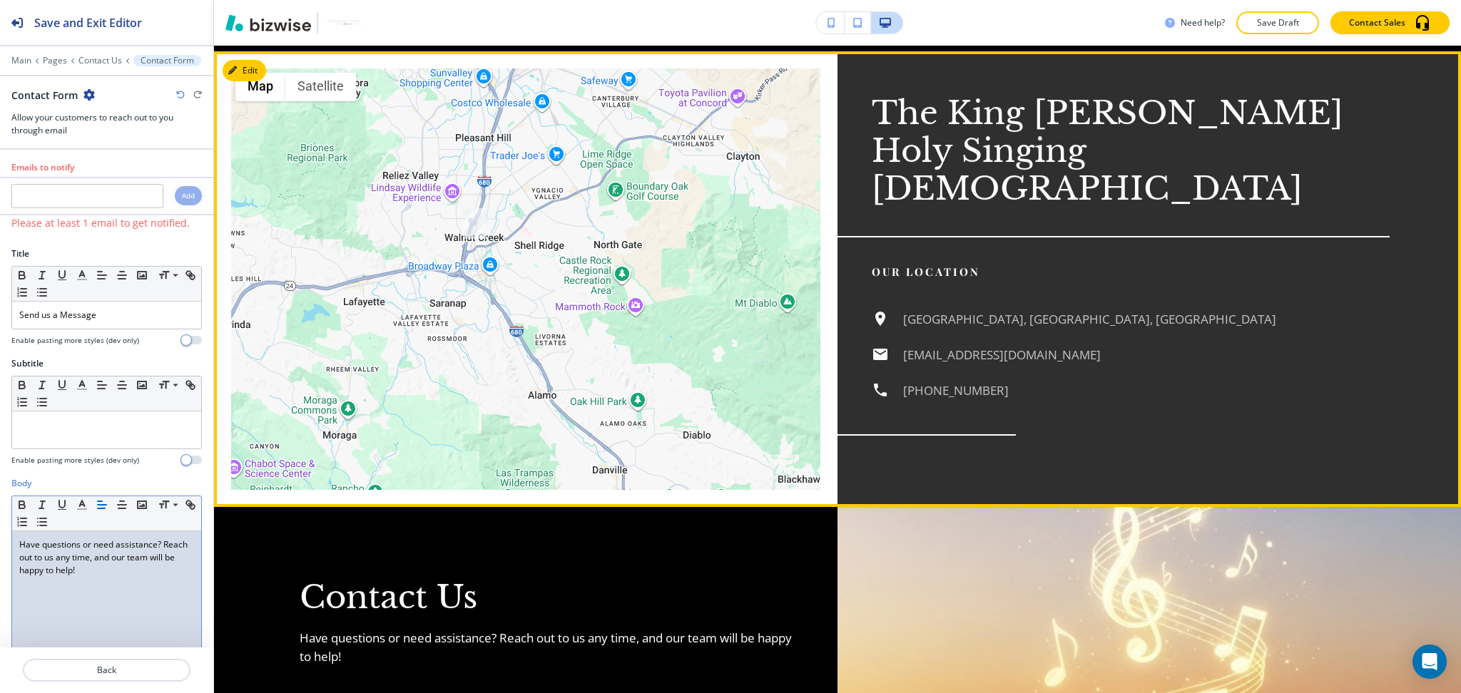
scroll to position [2484, 0]
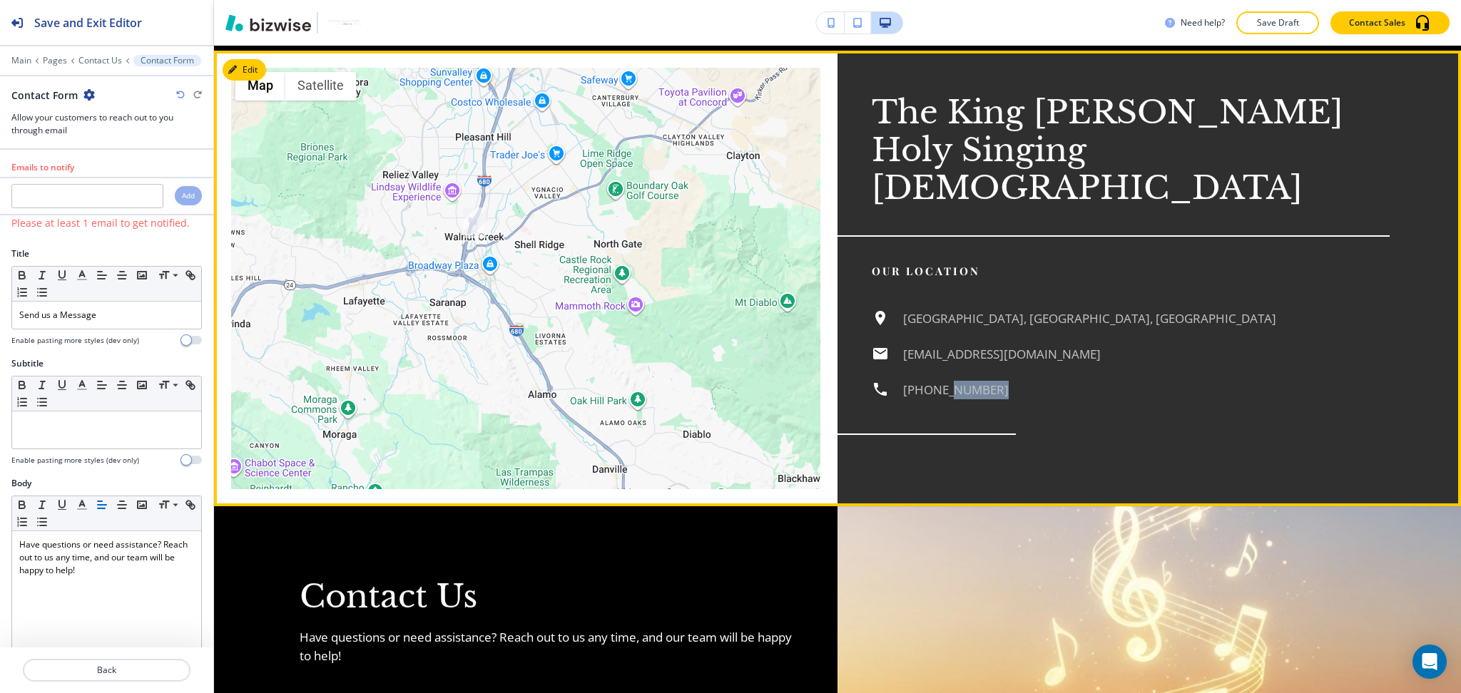
drag, startPoint x: 994, startPoint y: 347, endPoint x: 983, endPoint y: 329, distance: 21.4
click at [932, 344] on div "Walnut Creek, CA, USA info@thekingjesuschristholysingingbible.com (925) 395-0442" at bounding box center [1130, 355] width 518 height 90
drag, startPoint x: 1135, startPoint y: 309, endPoint x: 871, endPoint y: 305, distance: 263.2
click at [871, 310] on div "Walnut Creek, CA, USA info@thekingjesuschristholysingingbible.com (925) 395-0442" at bounding box center [1130, 355] width 518 height 90
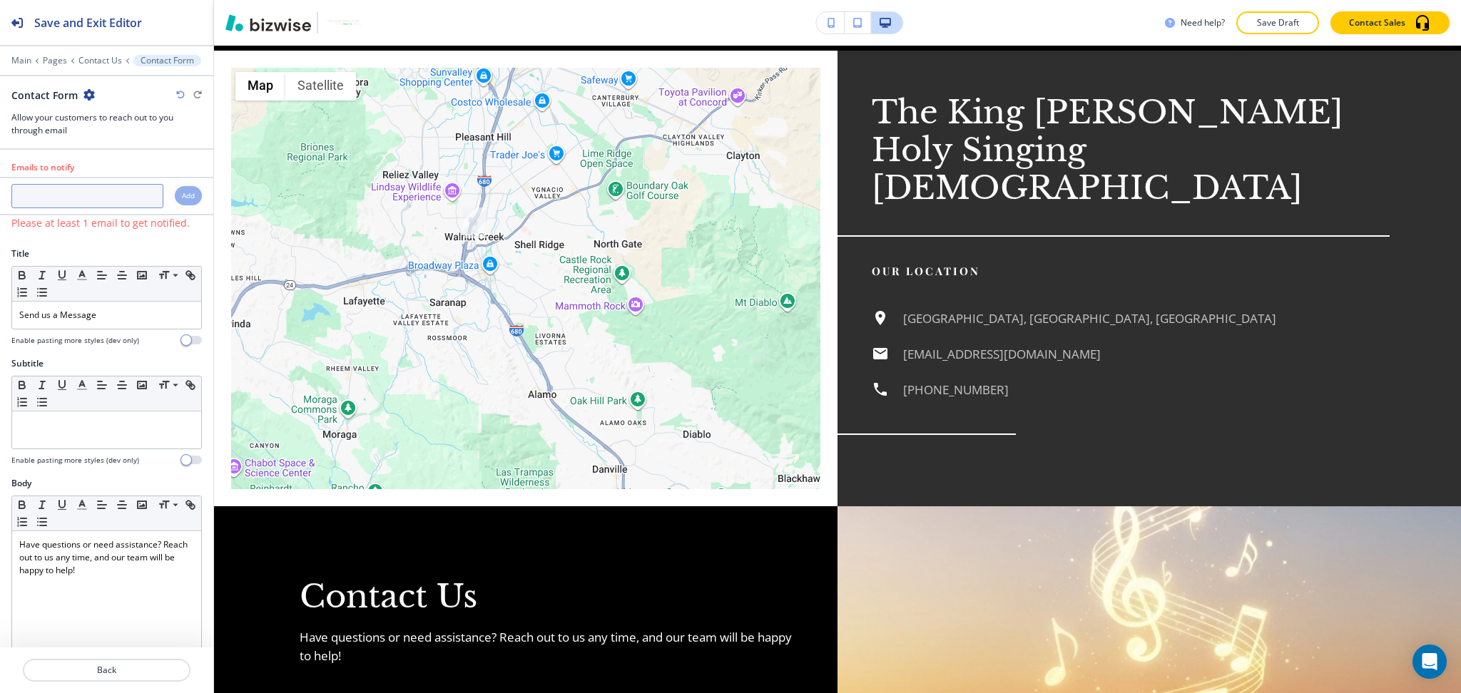
click at [110, 196] on input "text" at bounding box center [87, 196] width 152 height 24
paste input "info@thekingjesuschristholysingingbible.com"
type input "info@thekingjesuschristholysingingbible.com"
click at [182, 194] on h4 "Add" at bounding box center [188, 195] width 13 height 11
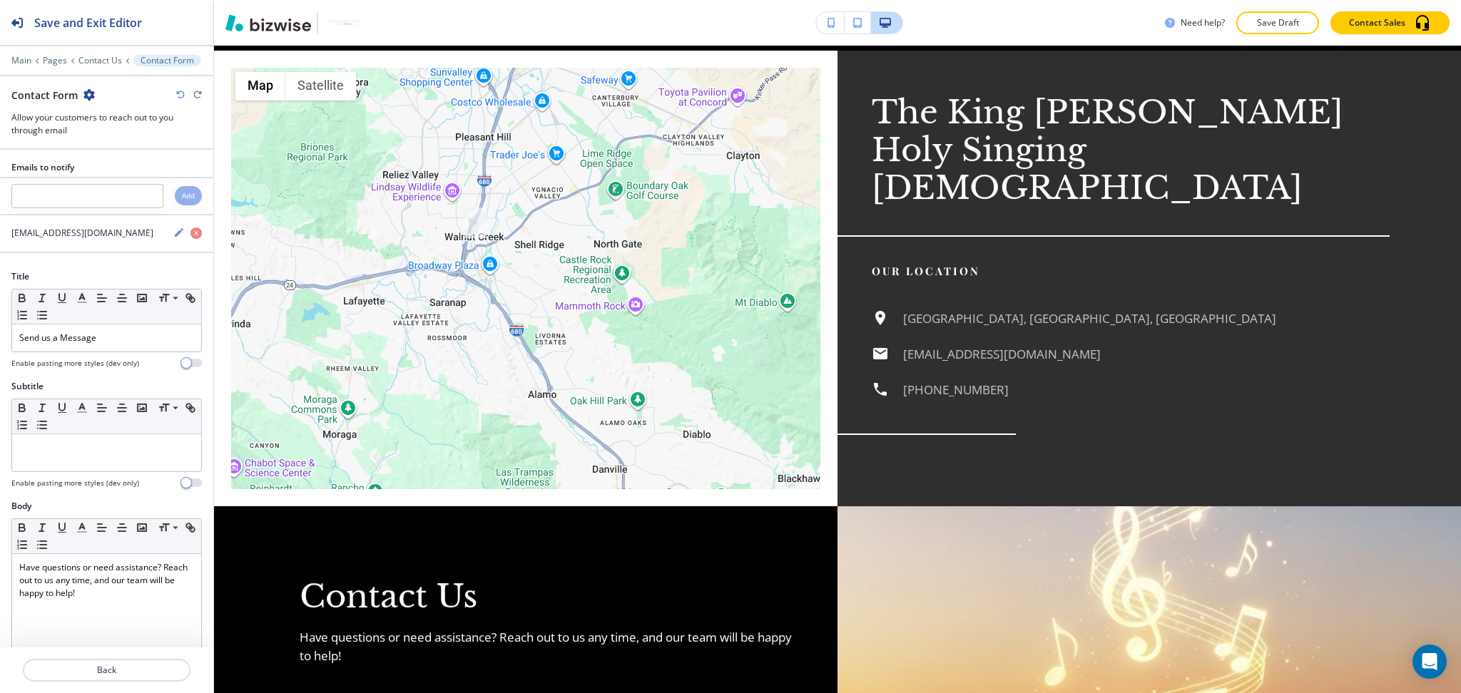
scroll to position [0, 0]
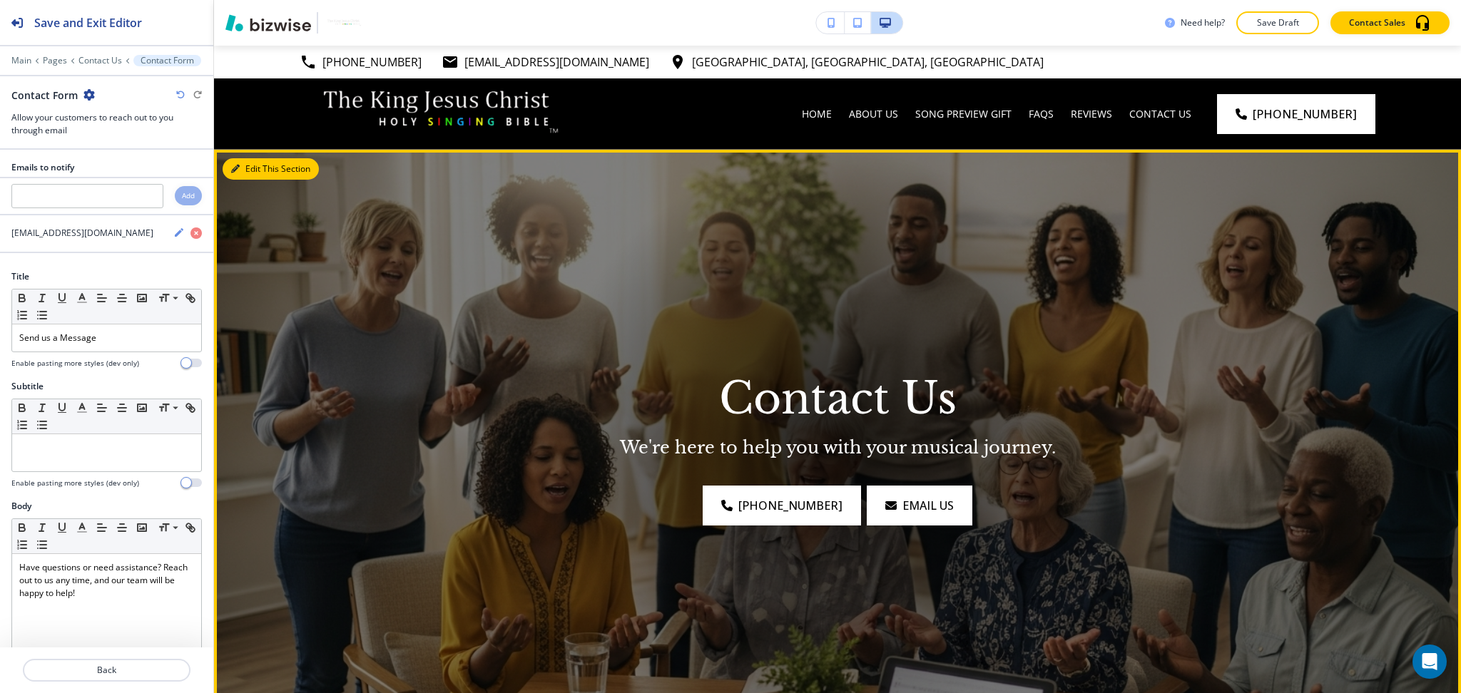
click at [247, 165] on button "Edit This Section" at bounding box center [271, 168] width 96 height 21
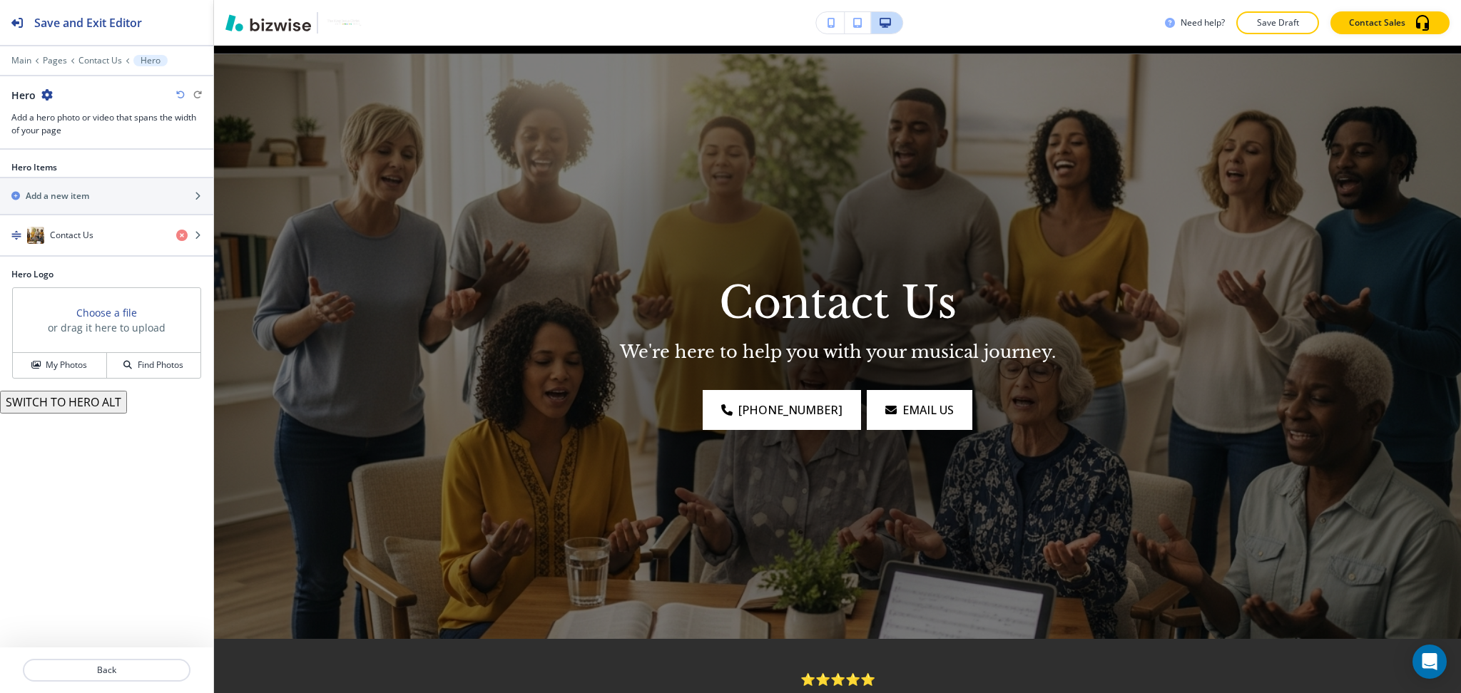
scroll to position [104, 0]
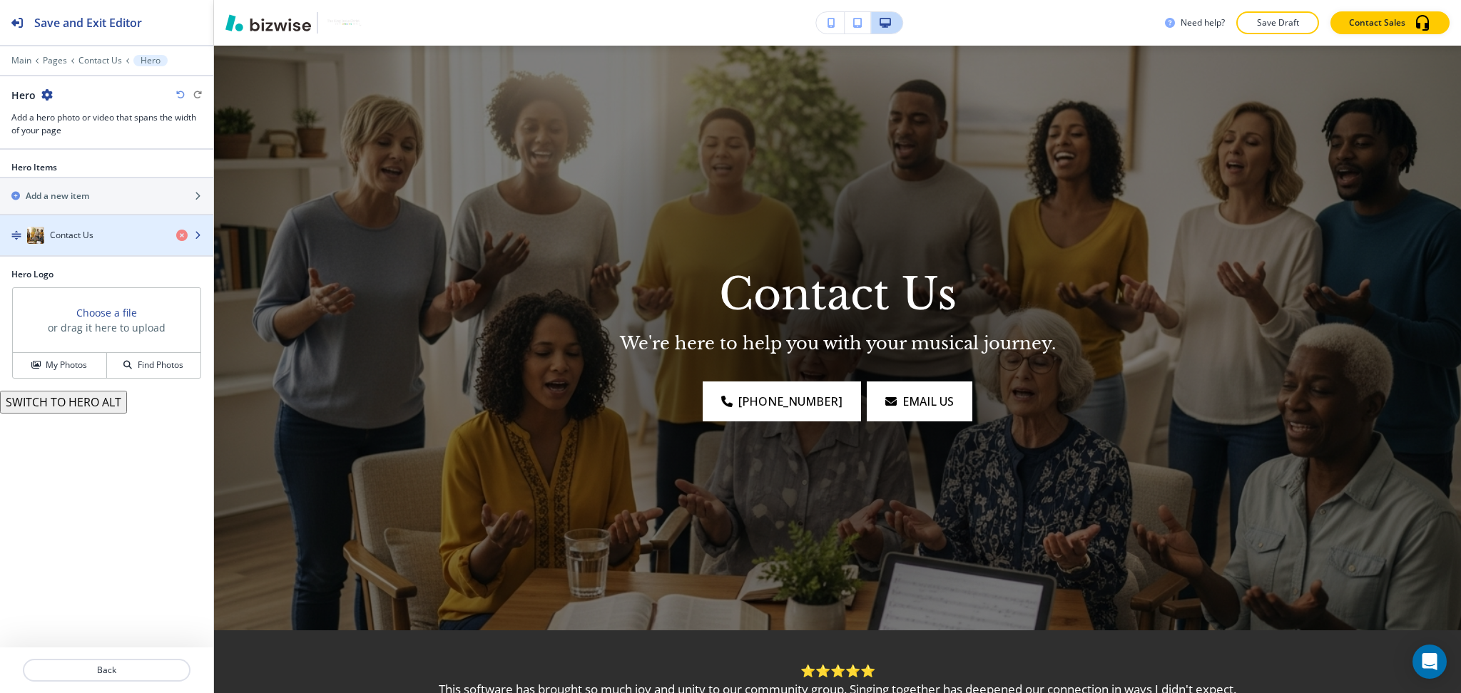
click at [66, 239] on h4 "Contact Us" at bounding box center [72, 235] width 44 height 13
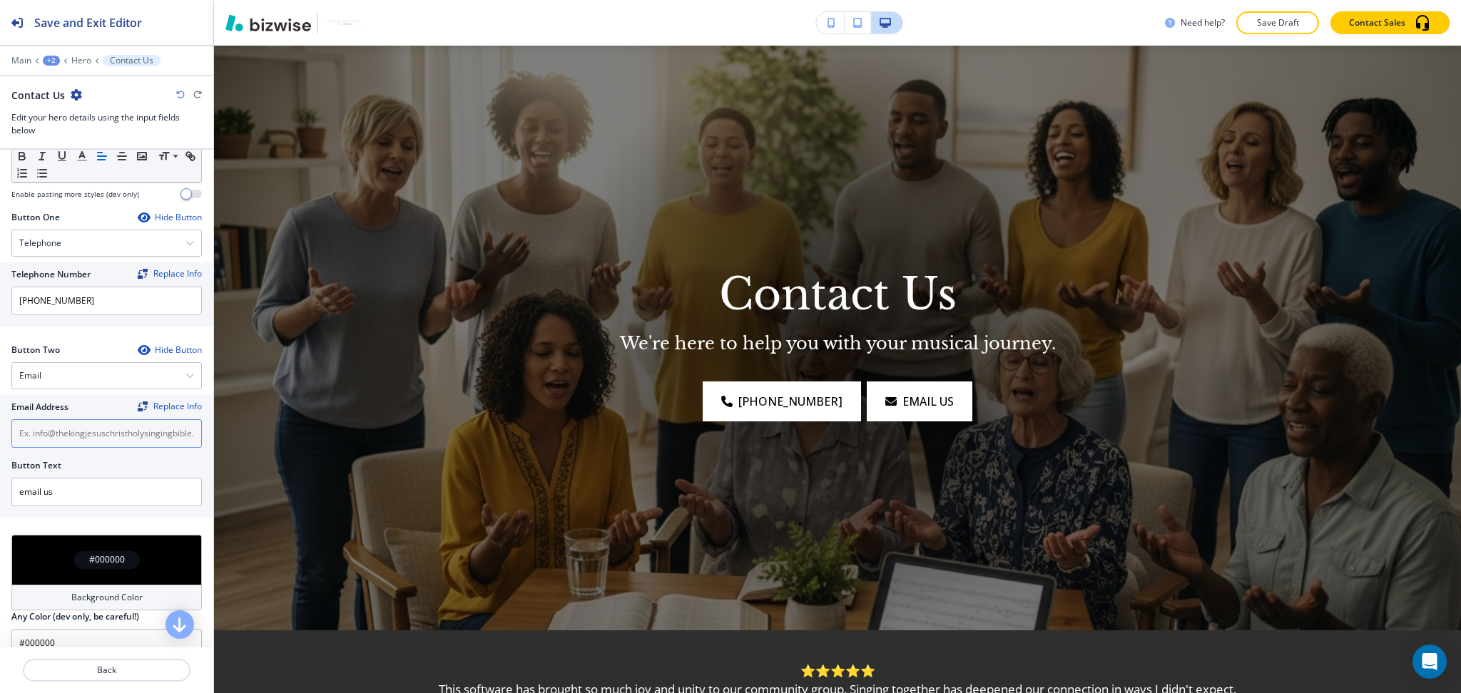
scroll to position [573, 0]
click at [110, 429] on input "text" at bounding box center [106, 430] width 190 height 29
paste input "info@thekingjesuschristholysingingbible.com"
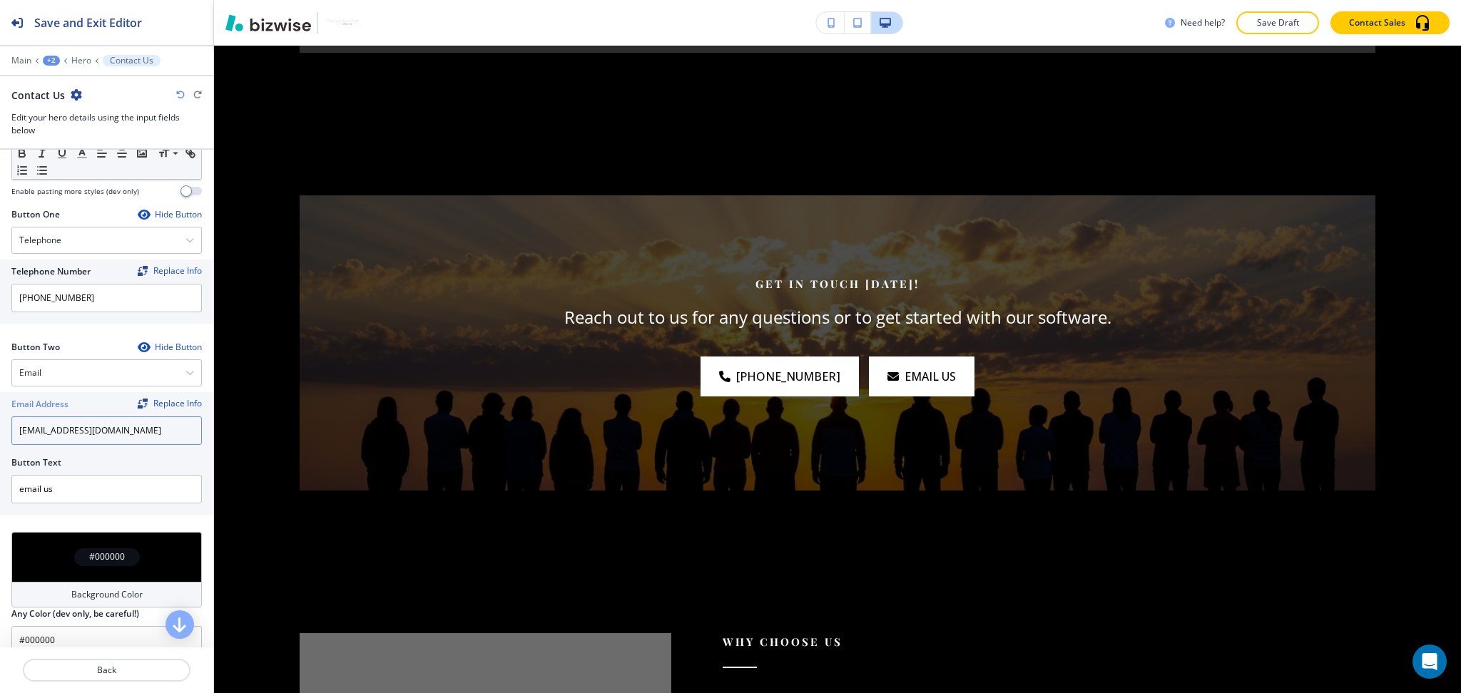
scroll to position [1496, 0]
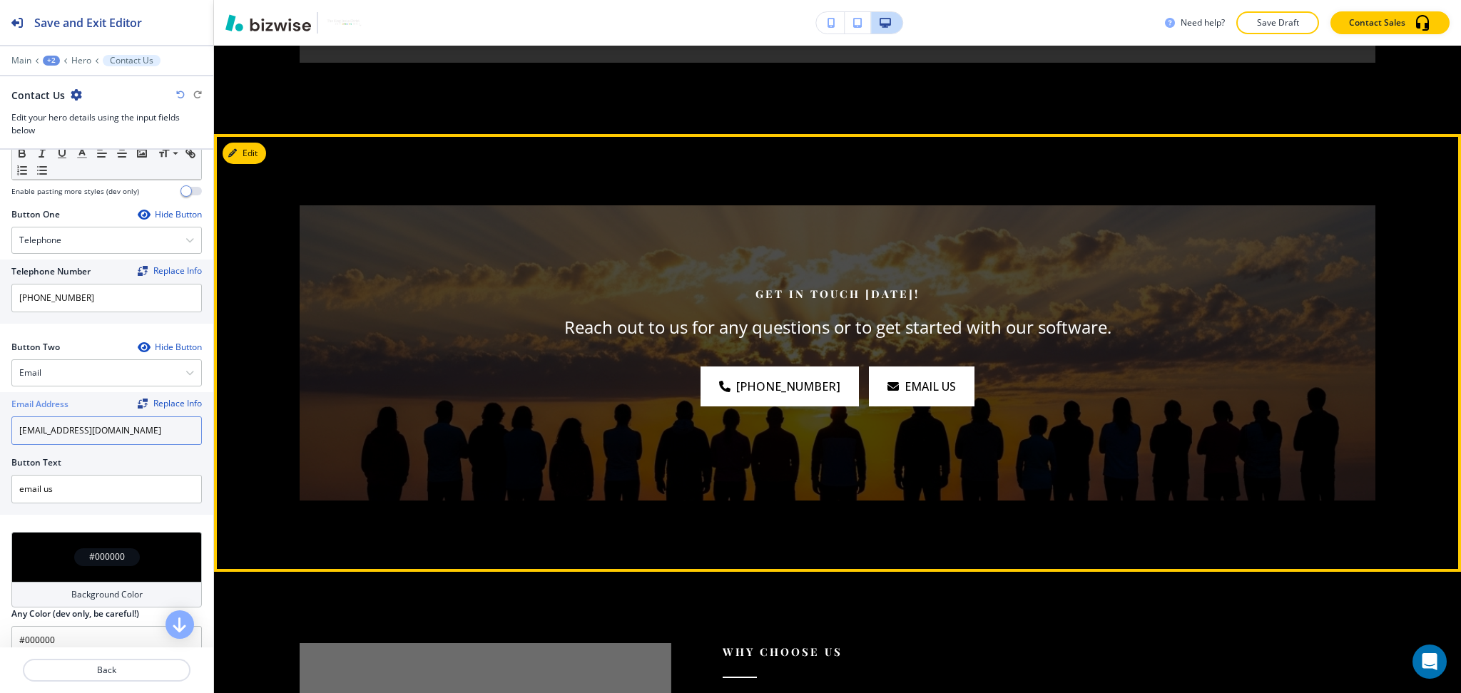
type input "info@thekingjesuschristholysingingbible.com"
click at [243, 160] on button "Edit This Section" at bounding box center [271, 153] width 96 height 21
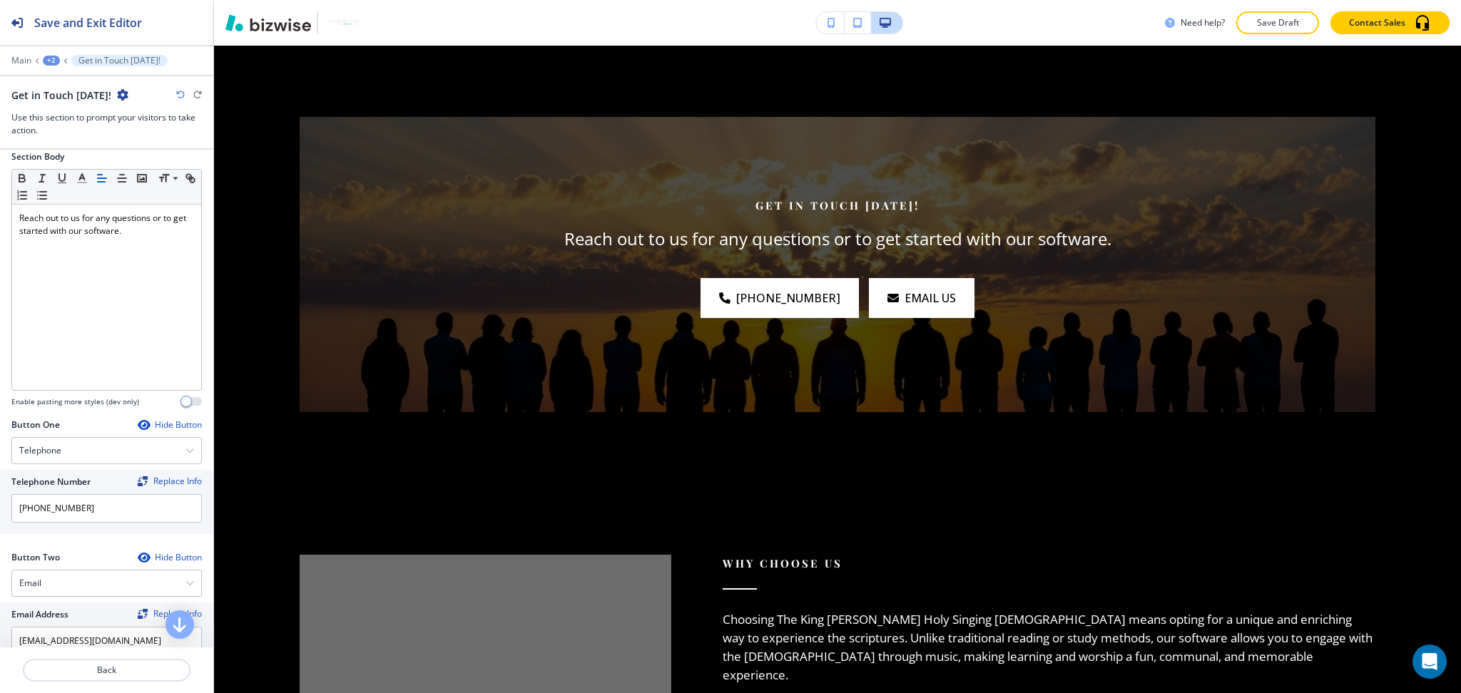
scroll to position [638, 0]
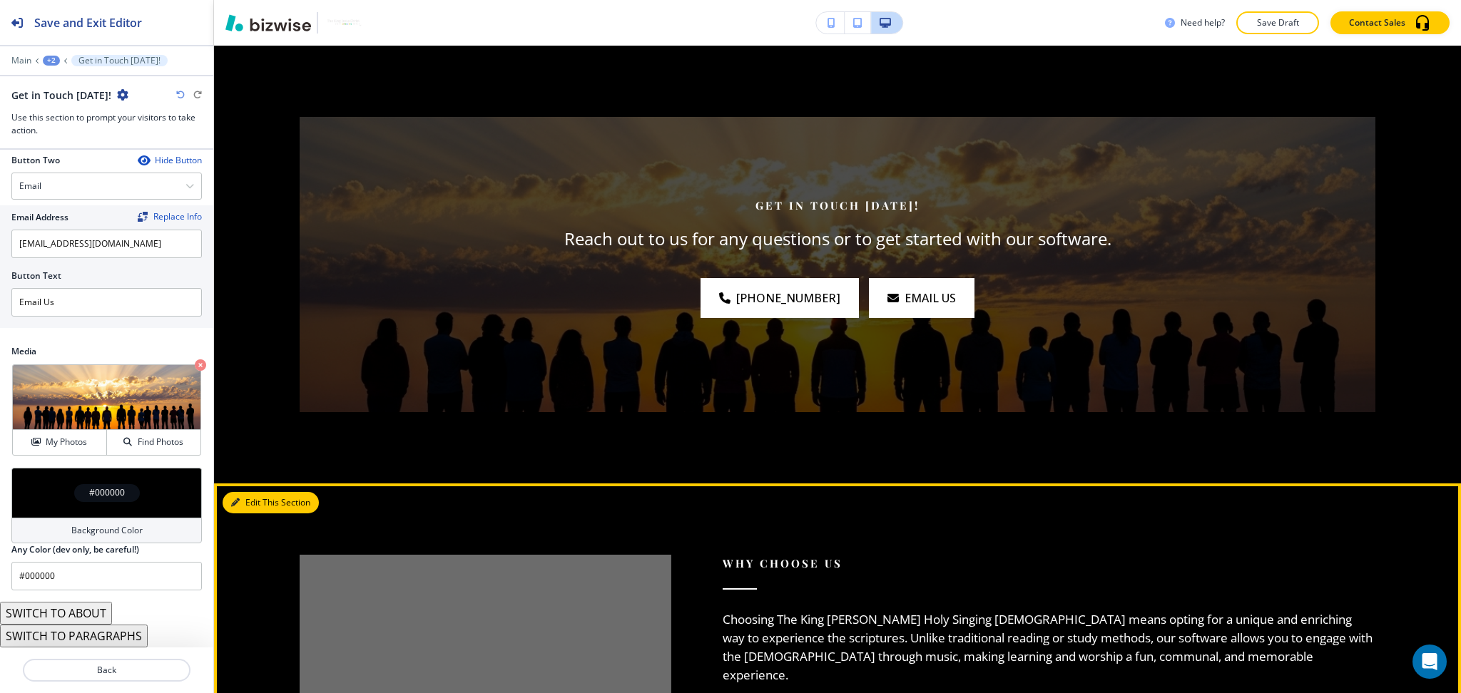
click at [255, 502] on button "Edit This Section" at bounding box center [271, 502] width 96 height 21
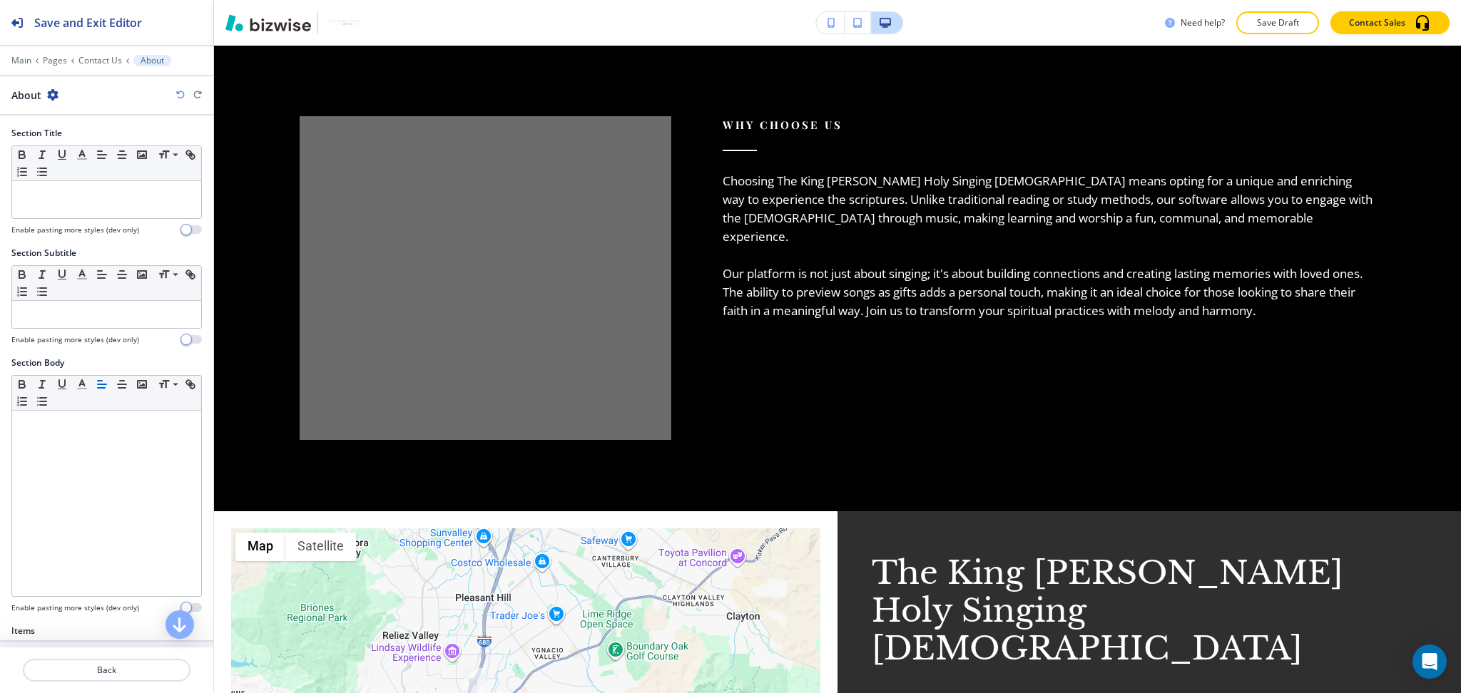
scroll to position [287, 0]
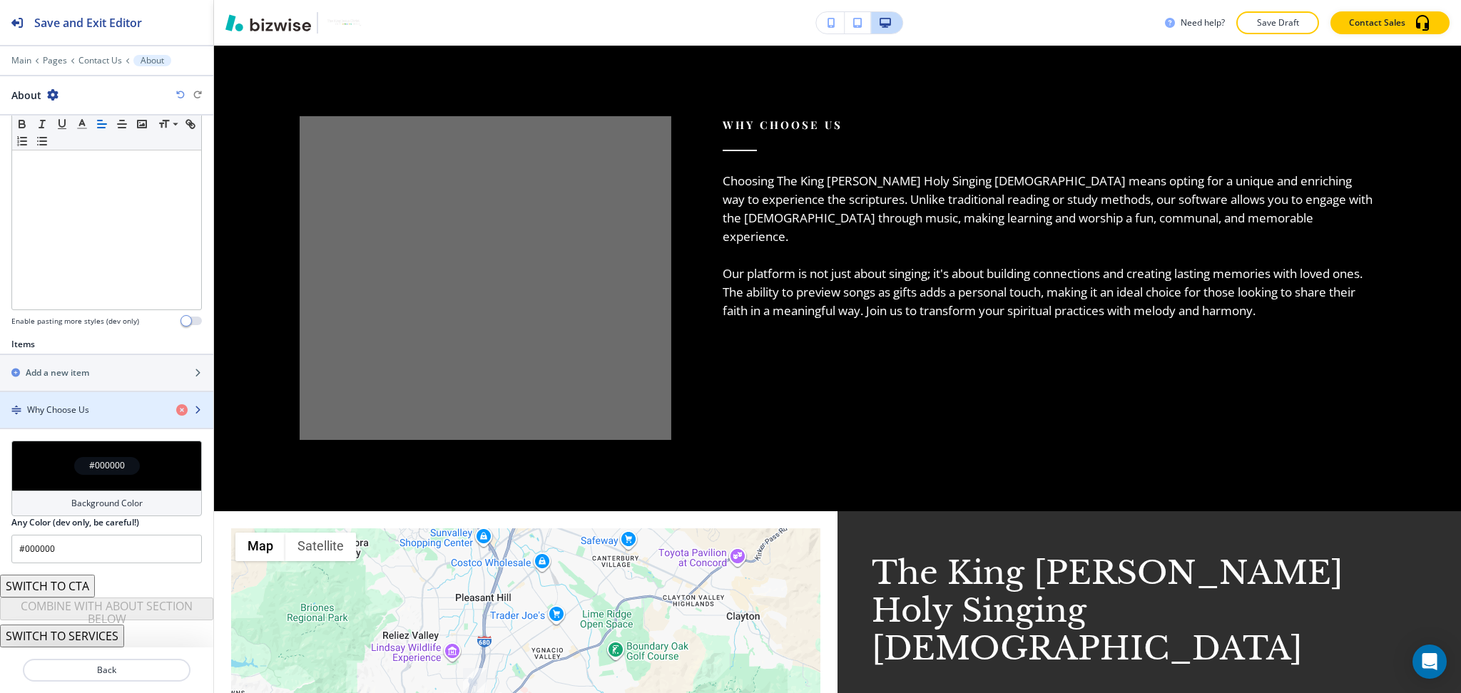
click at [93, 409] on div "Why Choose Us" at bounding box center [82, 410] width 165 height 13
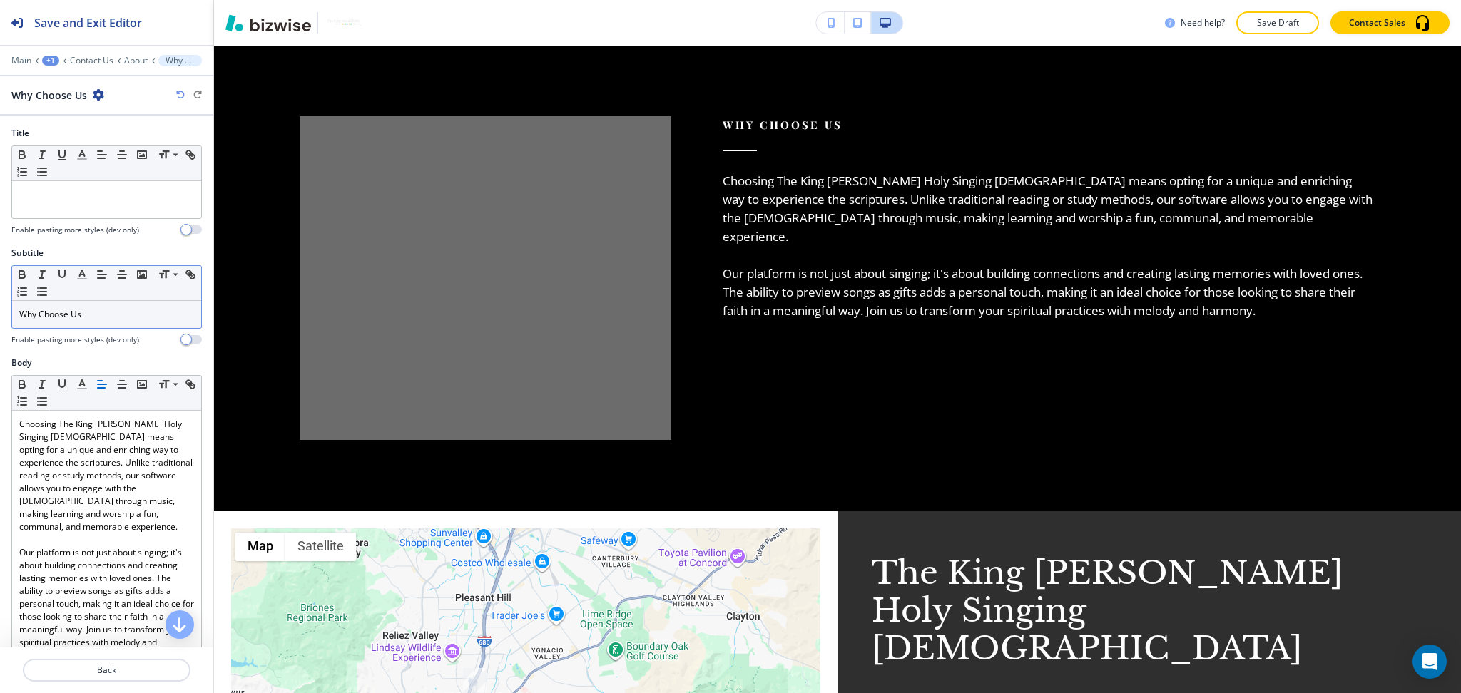
click at [108, 324] on div "Why Choose Us" at bounding box center [106, 314] width 189 height 27
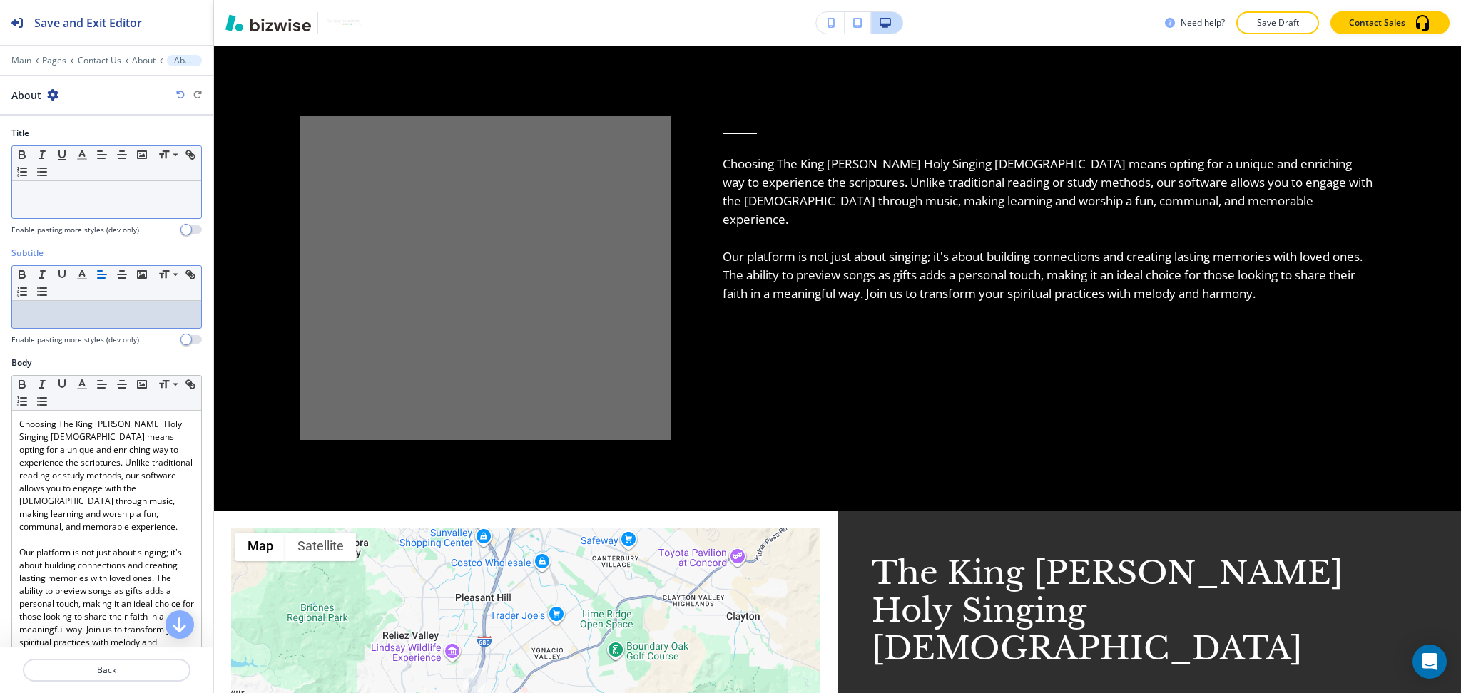
click at [101, 205] on div at bounding box center [106, 199] width 189 height 37
paste div
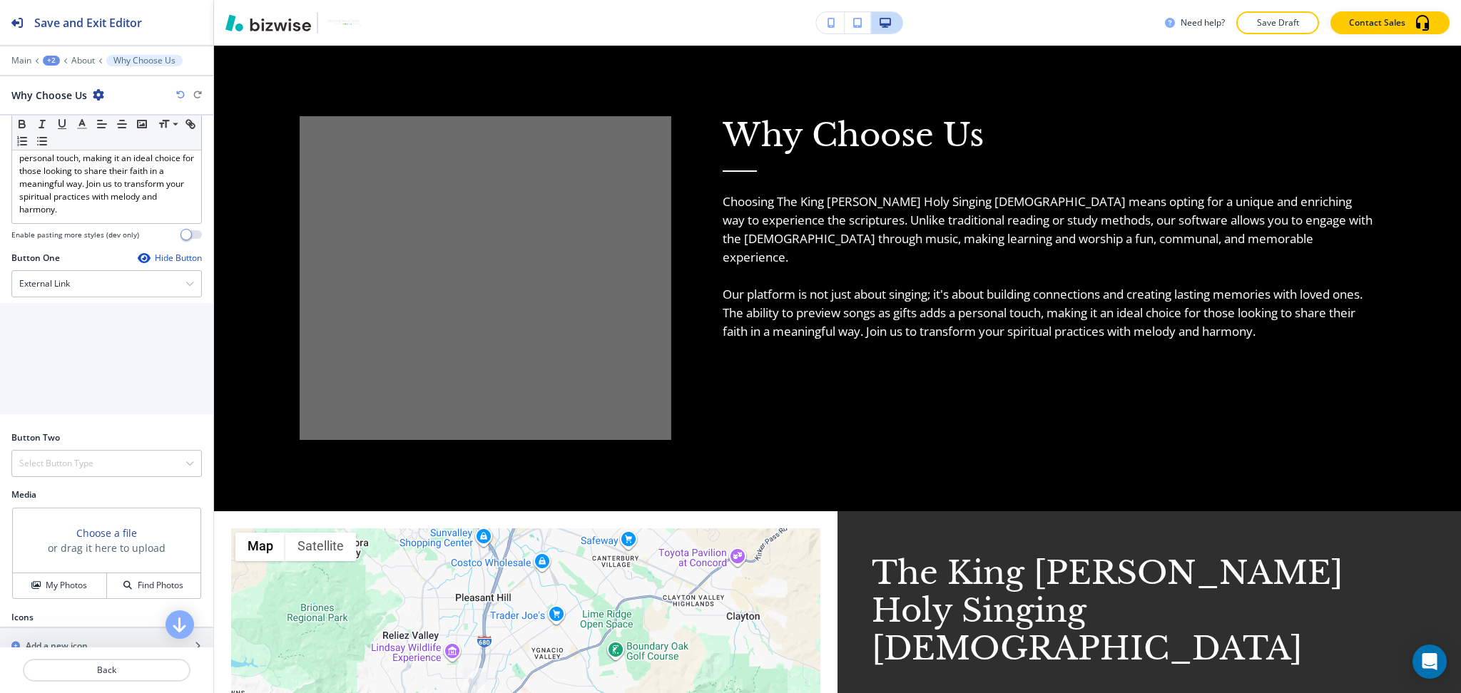
scroll to position [462, 0]
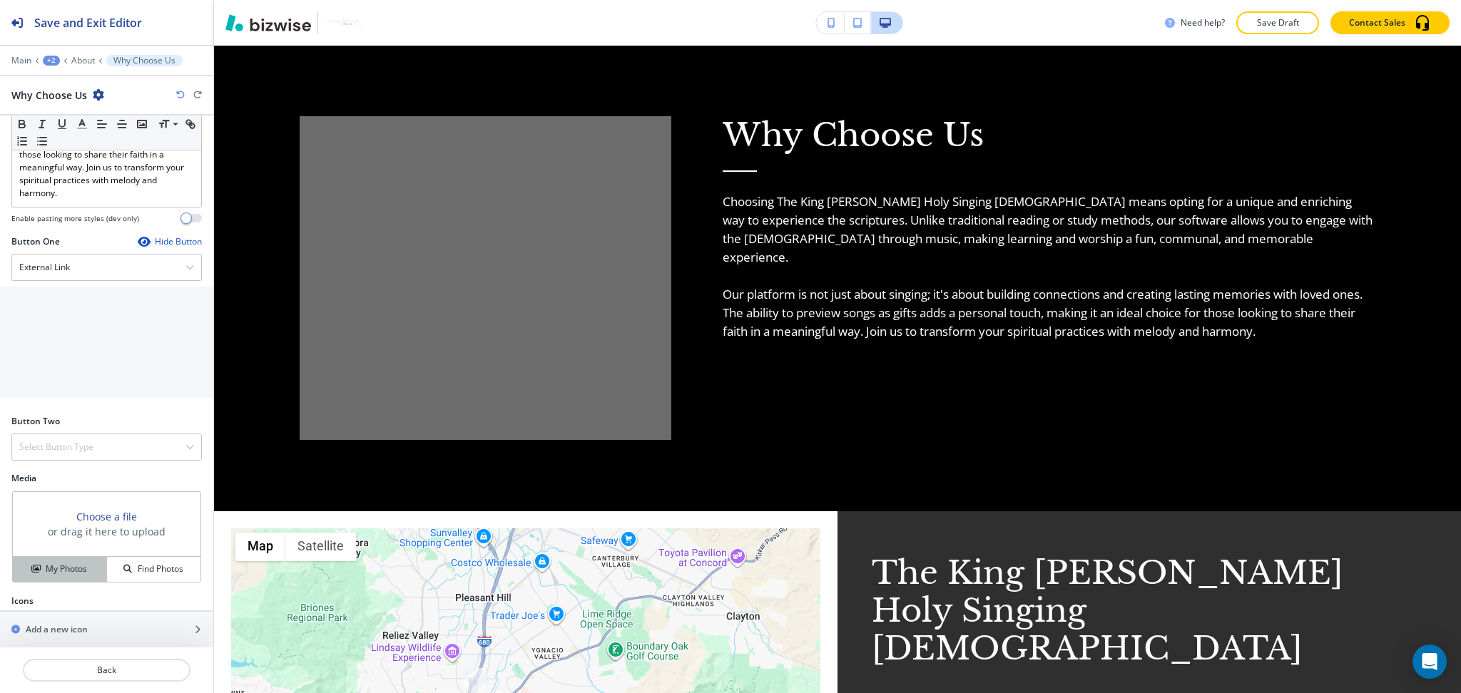
click at [59, 563] on h4 "My Photos" at bounding box center [66, 569] width 41 height 13
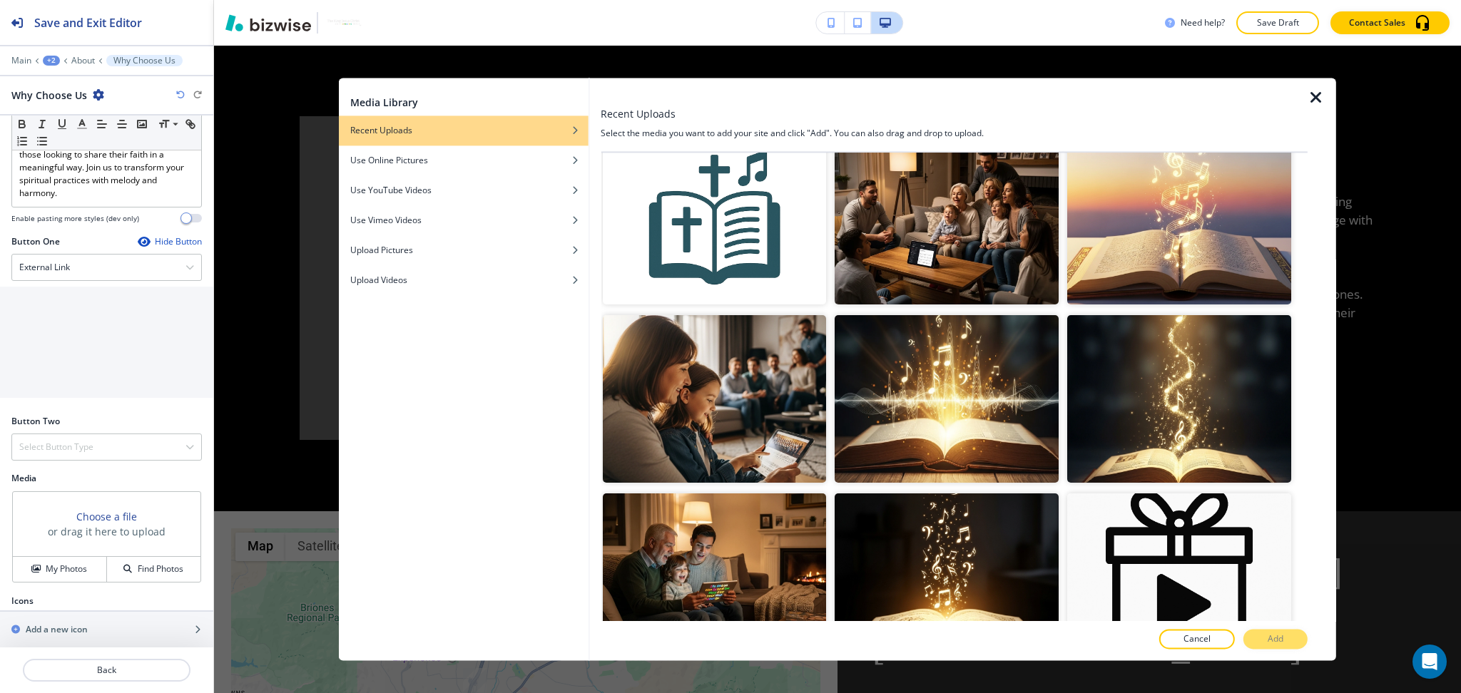
scroll to position [569, 0]
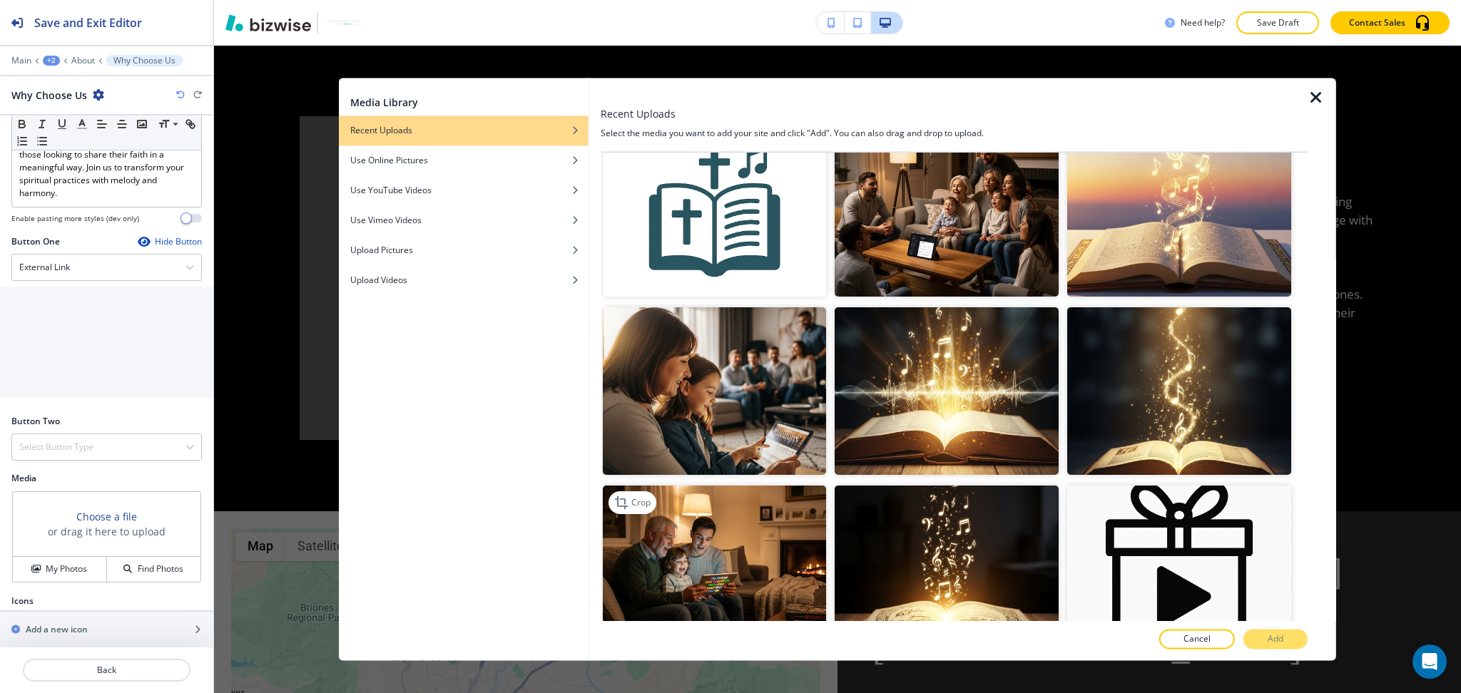
click at [728, 528] on img "button" at bounding box center [714, 570] width 224 height 168
click at [1282, 645] on p "Add" at bounding box center [1275, 639] width 16 height 13
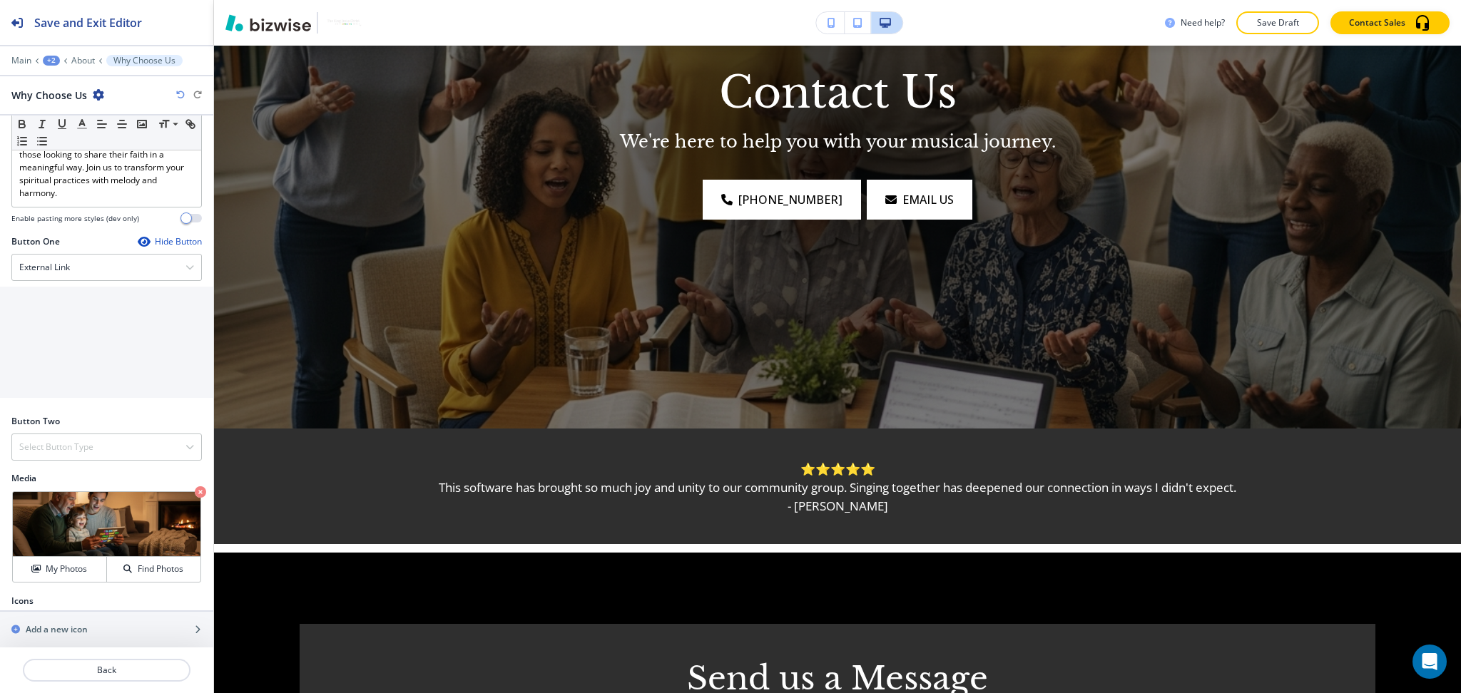
scroll to position [186, 0]
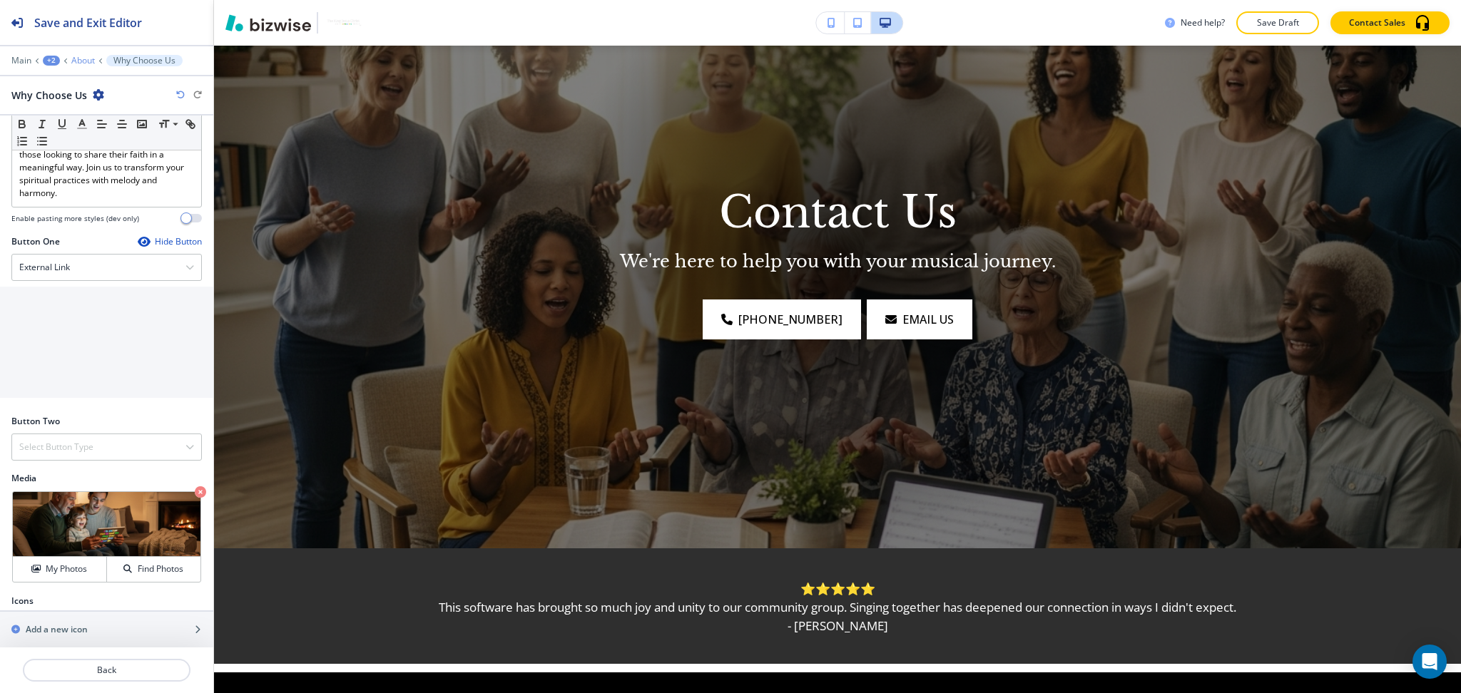
click at [83, 59] on p "About" at bounding box center [83, 61] width 24 height 10
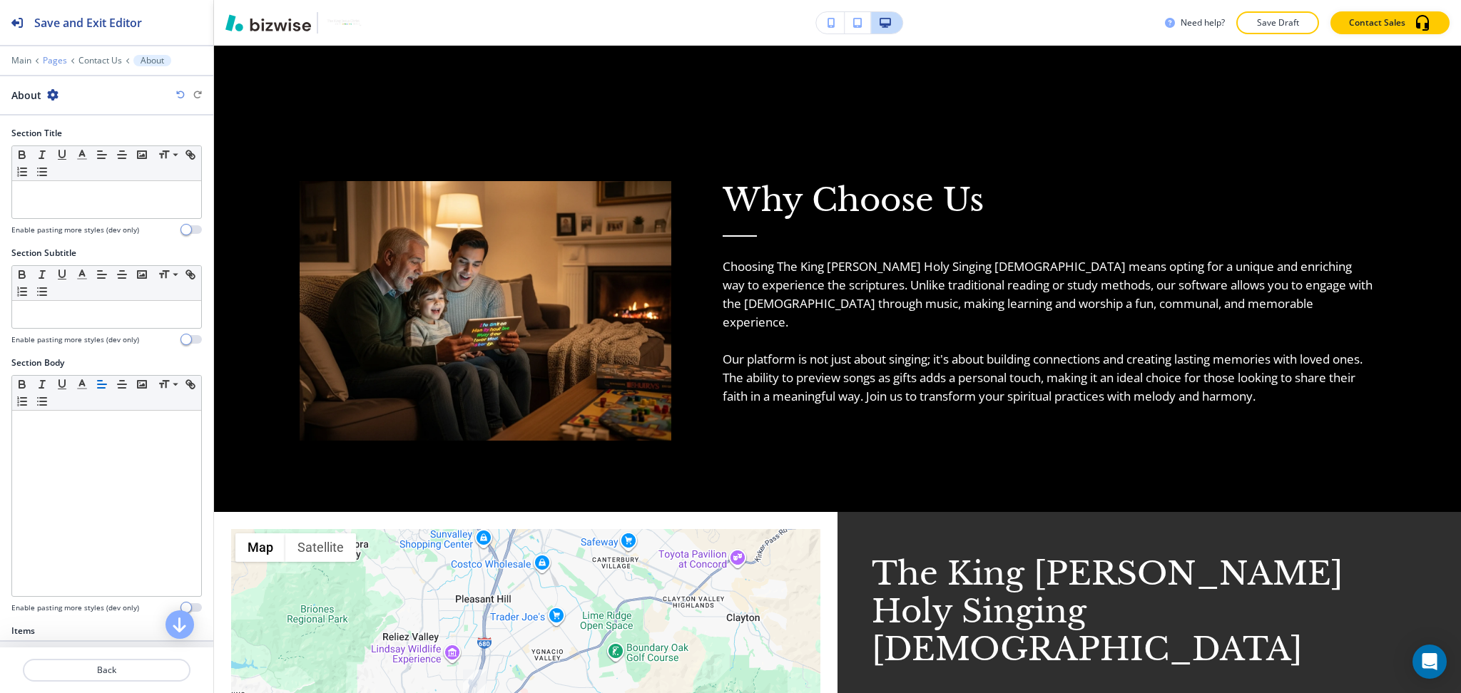
click at [47, 63] on p "Pages" at bounding box center [55, 61] width 24 height 10
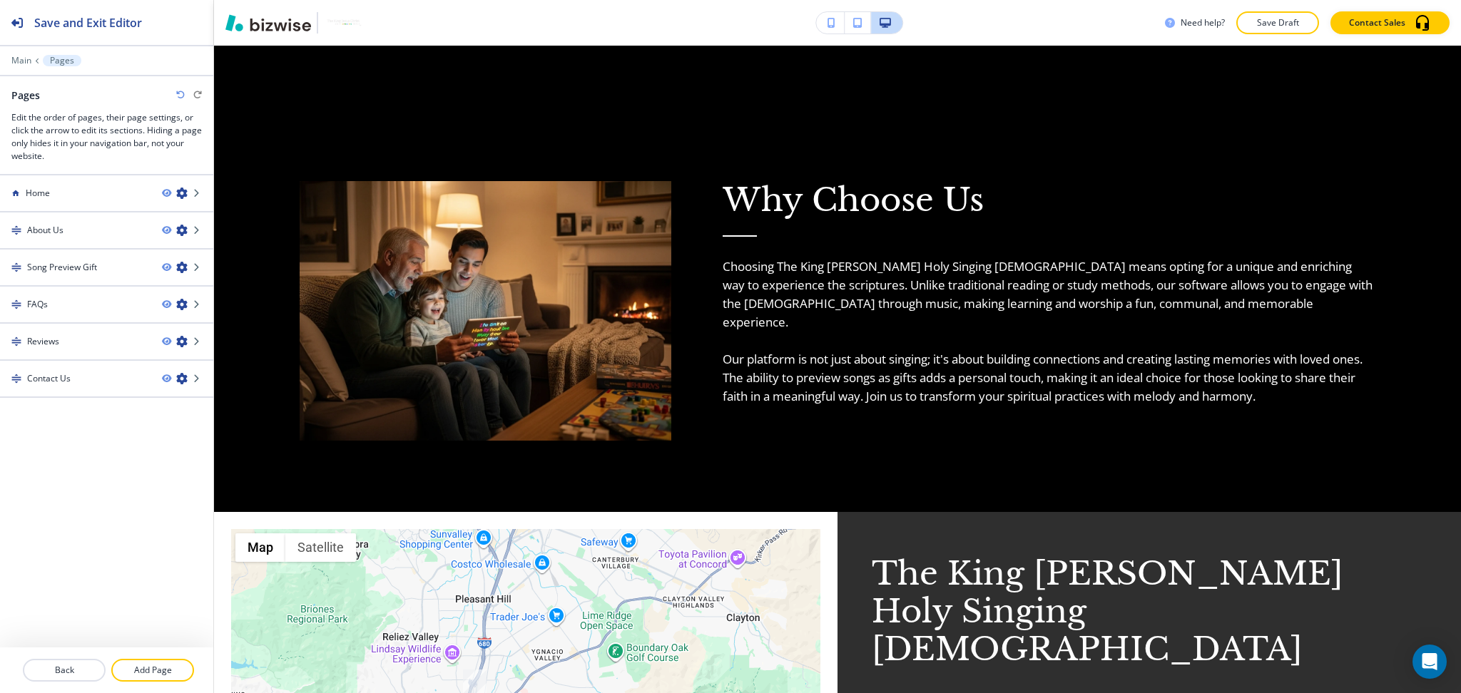
scroll to position [2023, 0]
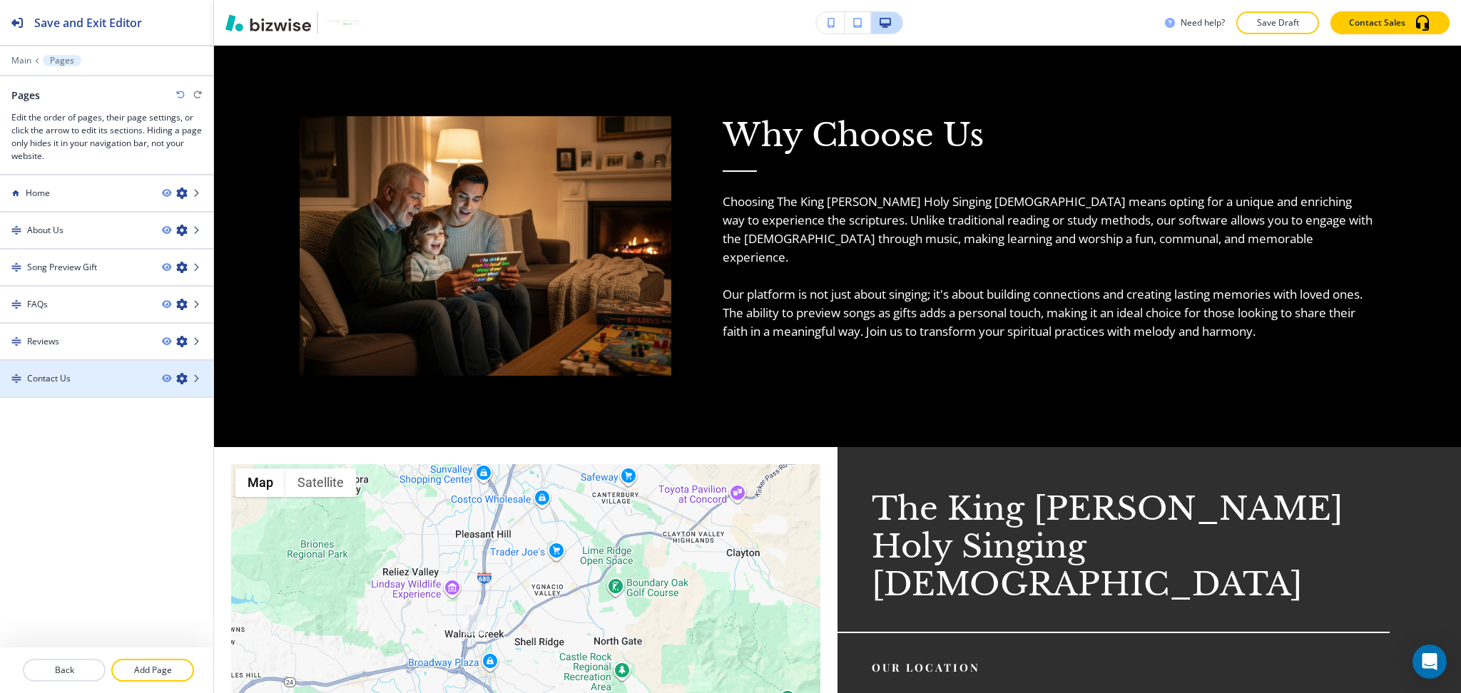
click at [65, 372] on h4 "Contact Us" at bounding box center [49, 378] width 44 height 13
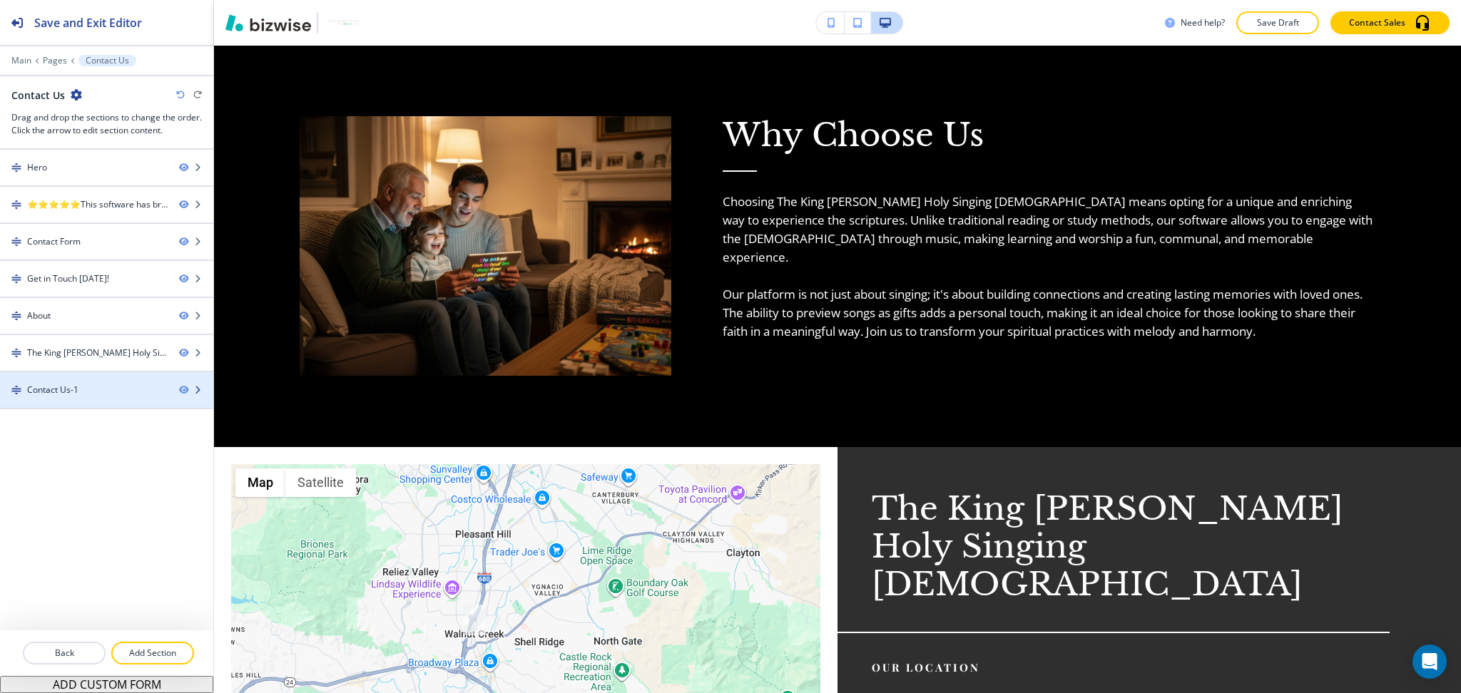
click at [111, 382] on div at bounding box center [106, 377] width 213 height 11
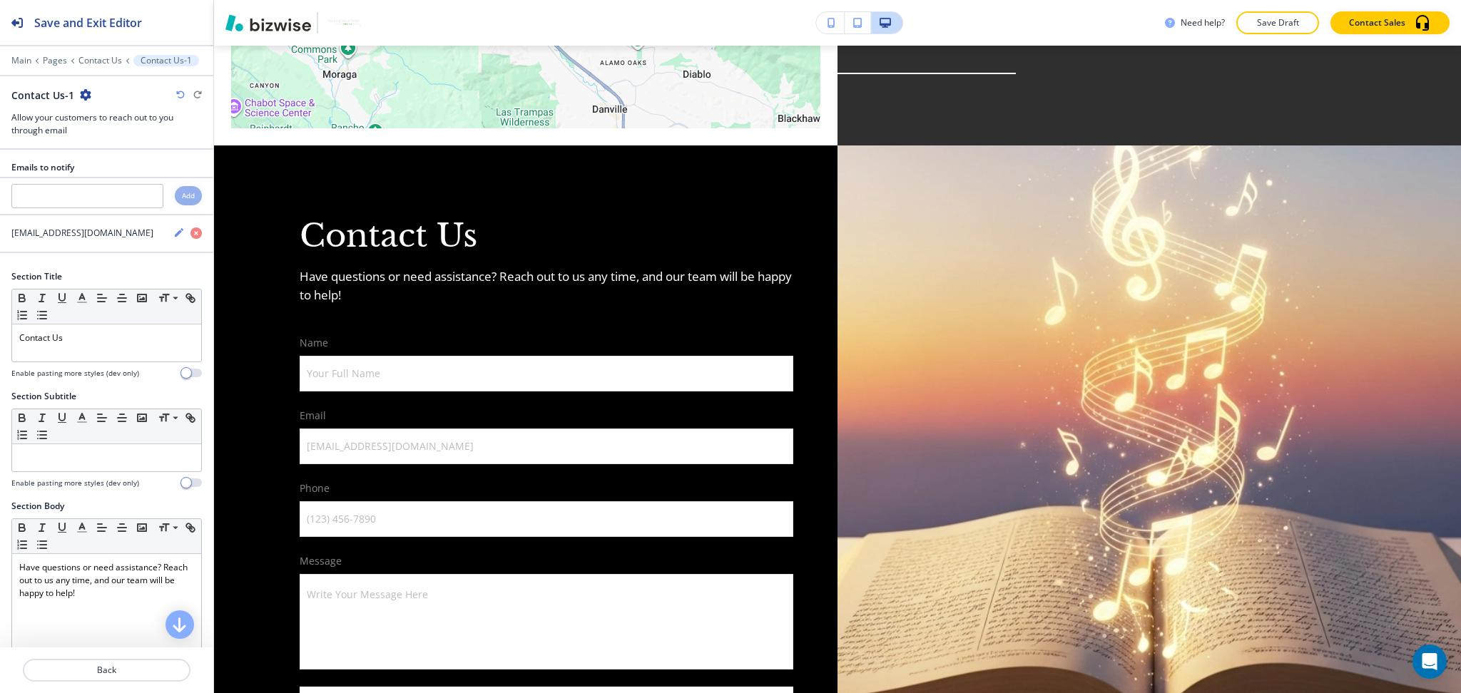
scroll to position [2839, 0]
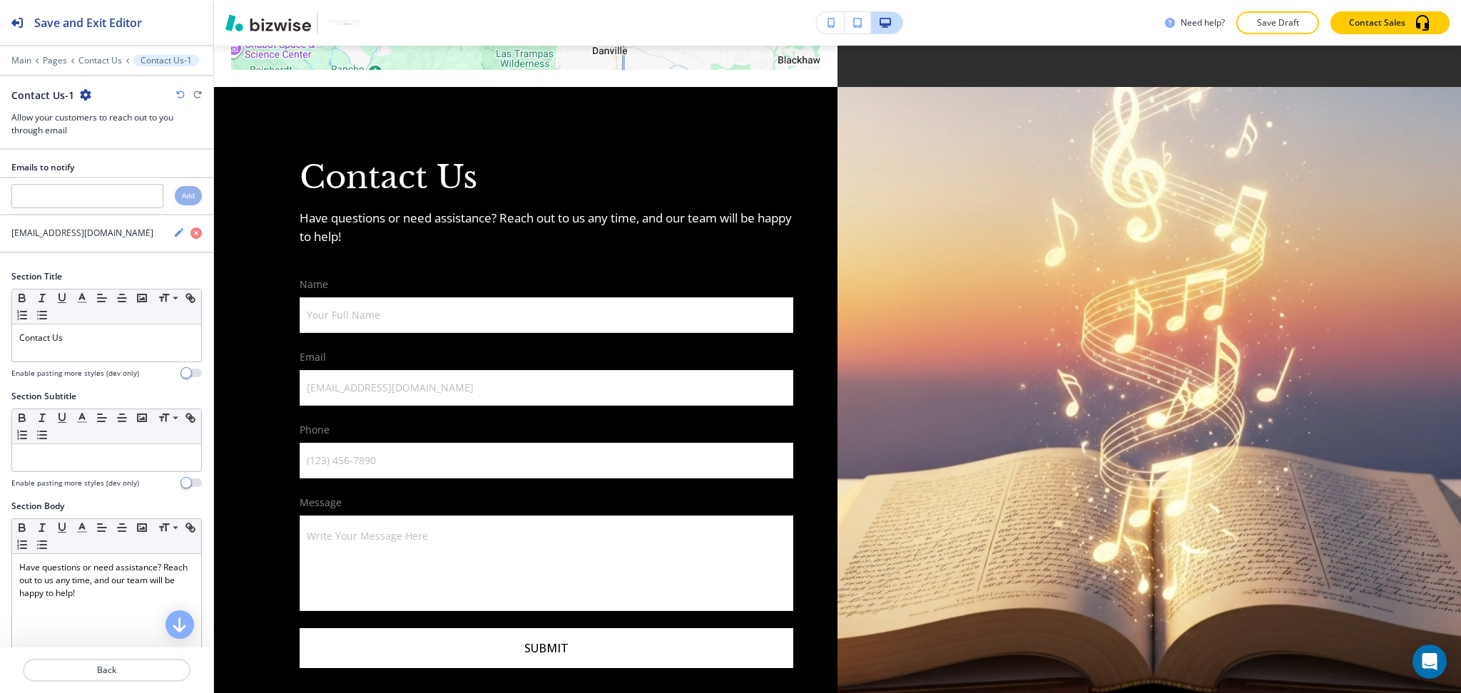
click at [81, 96] on icon "button" at bounding box center [85, 94] width 11 height 11
click at [103, 168] on p "Delete Section" at bounding box center [124, 169] width 73 height 13
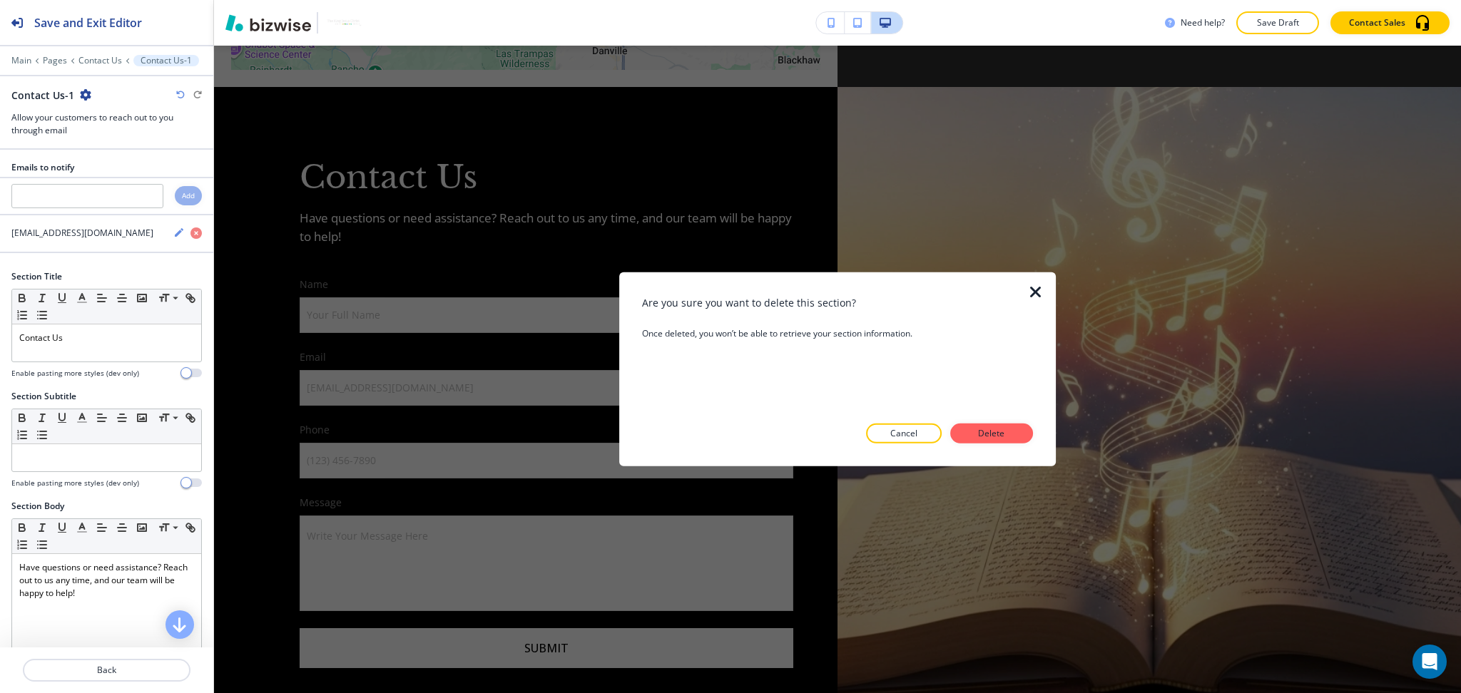
click at [965, 444] on div "Are you sure you want to delete this section? Once deleted, you won’t be able t…" at bounding box center [837, 369] width 391 height 194
click at [998, 431] on p "Delete" at bounding box center [991, 433] width 34 height 13
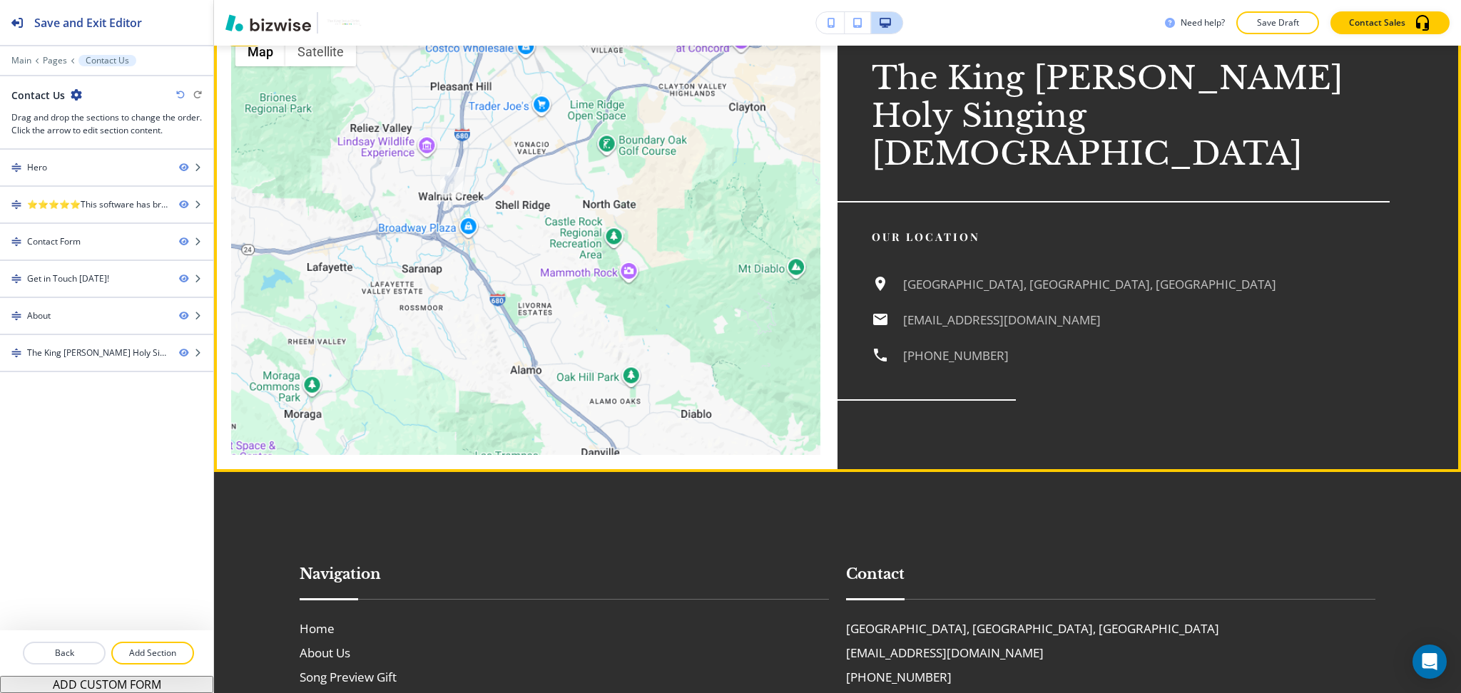
scroll to position [2436, 0]
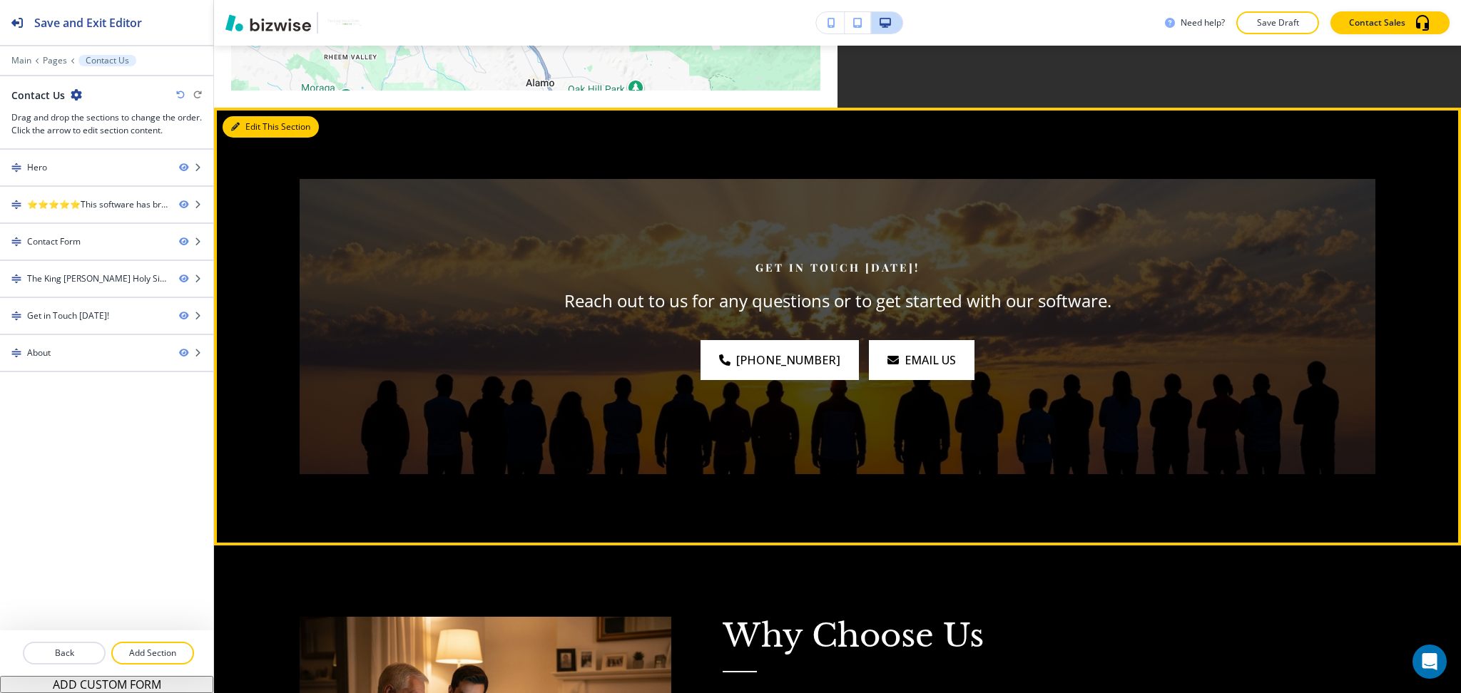
click at [246, 116] on button "Edit This Section" at bounding box center [271, 126] width 96 height 21
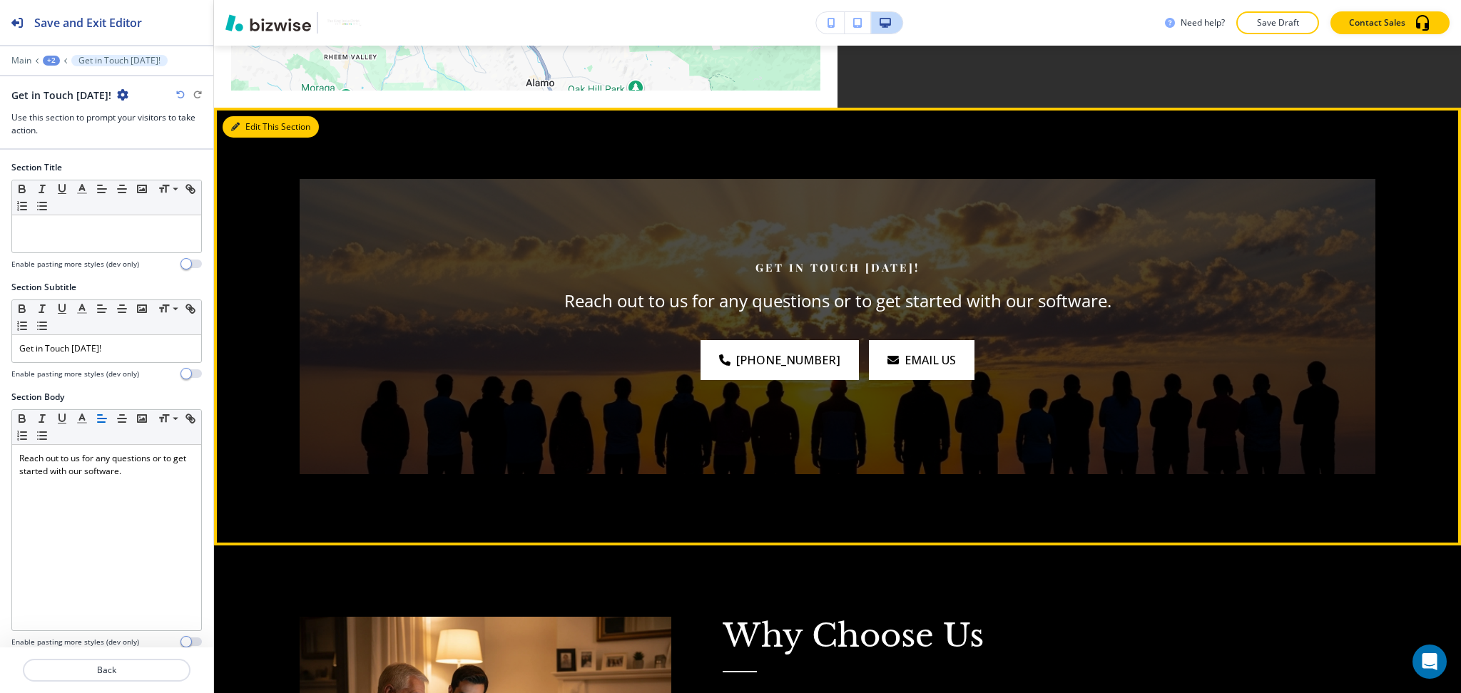
scroll to position [2003, 0]
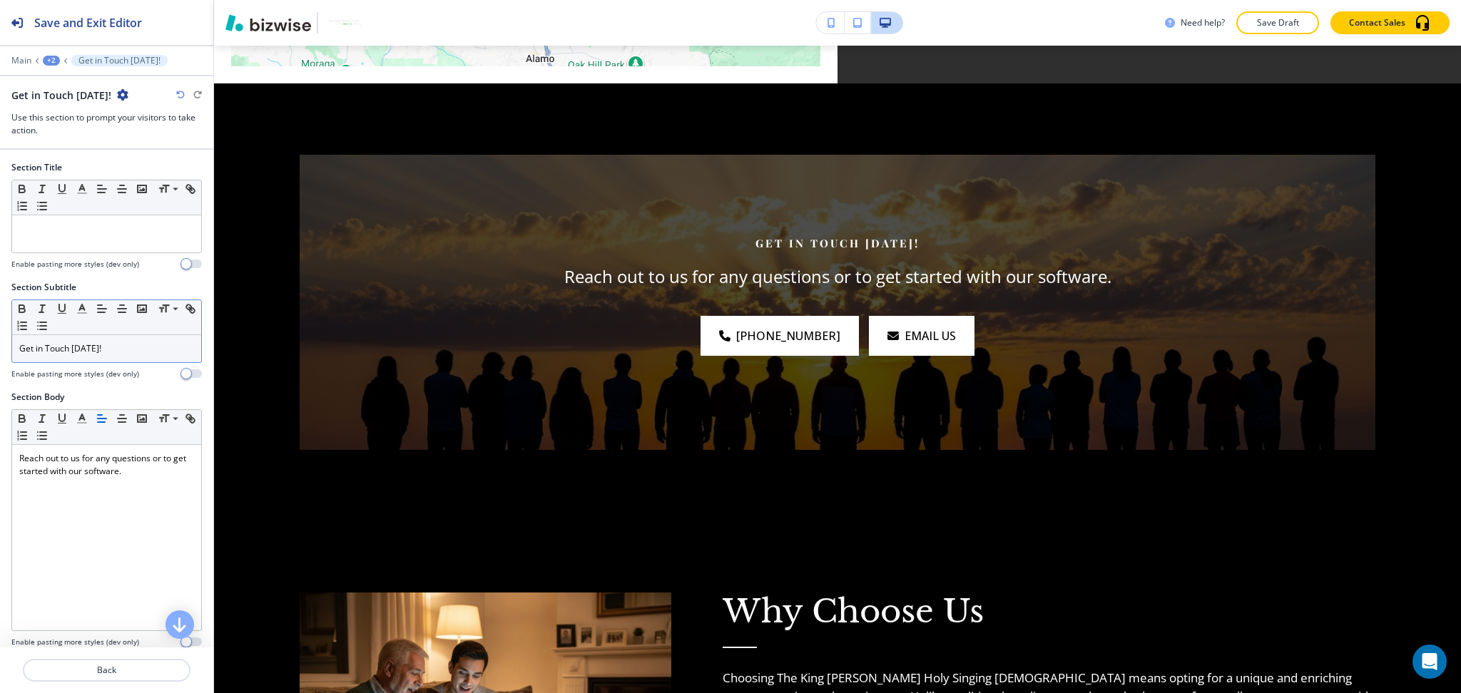
click at [96, 351] on p "Get in Touch Today!" at bounding box center [106, 348] width 175 height 13
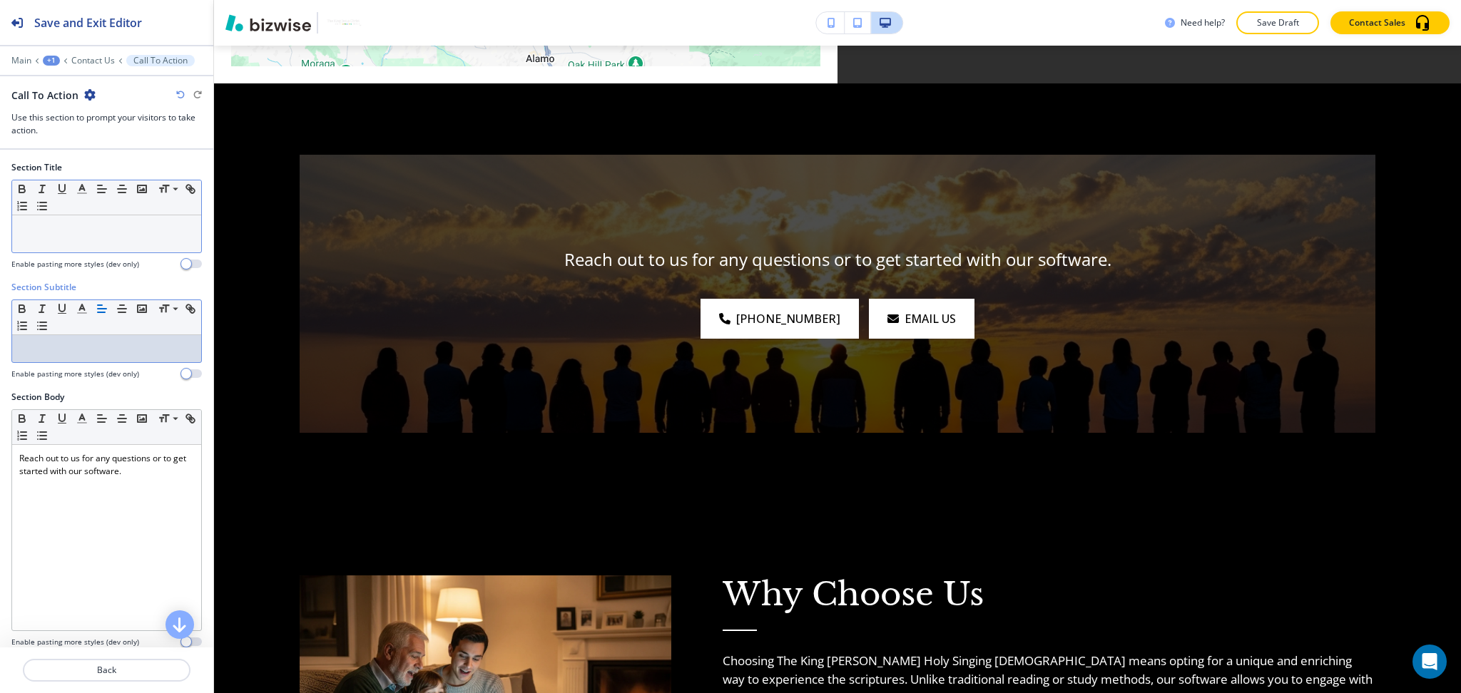
click at [106, 232] on p at bounding box center [106, 229] width 175 height 13
paste div
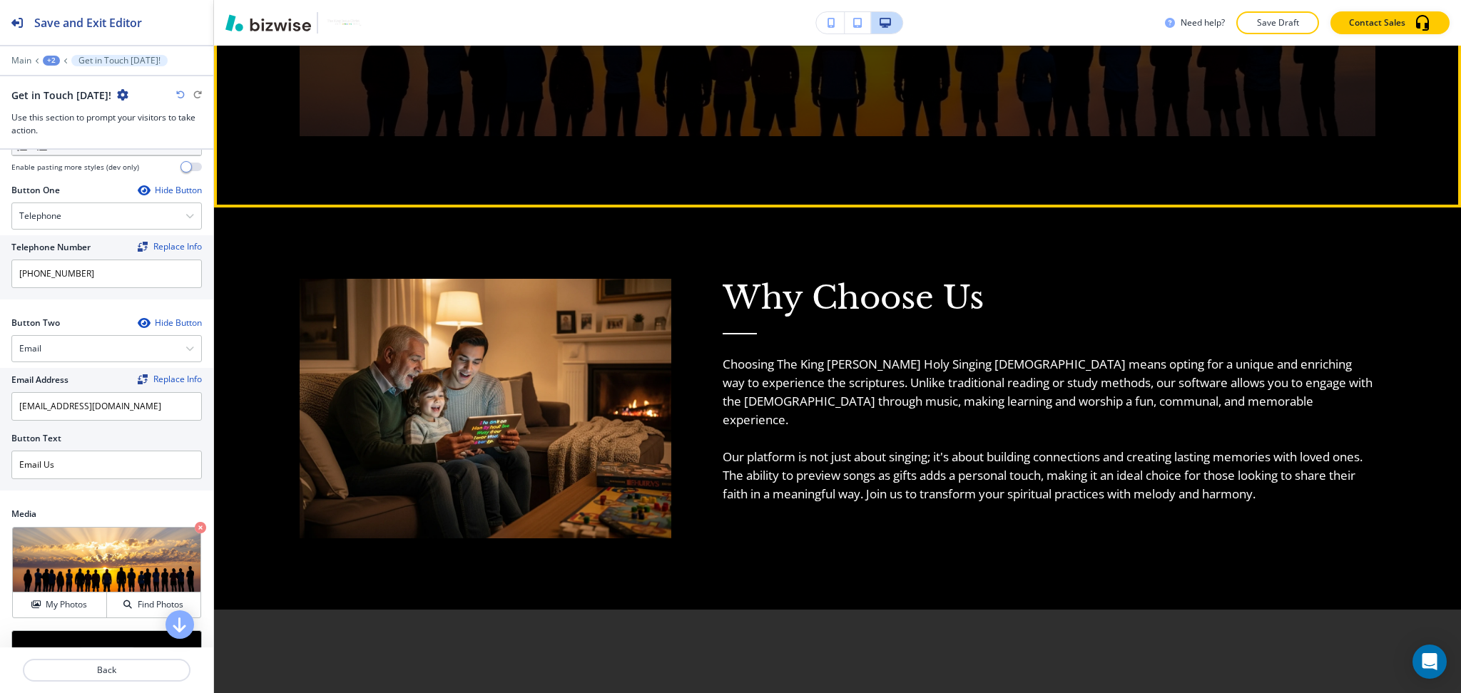
scroll to position [2367, 0]
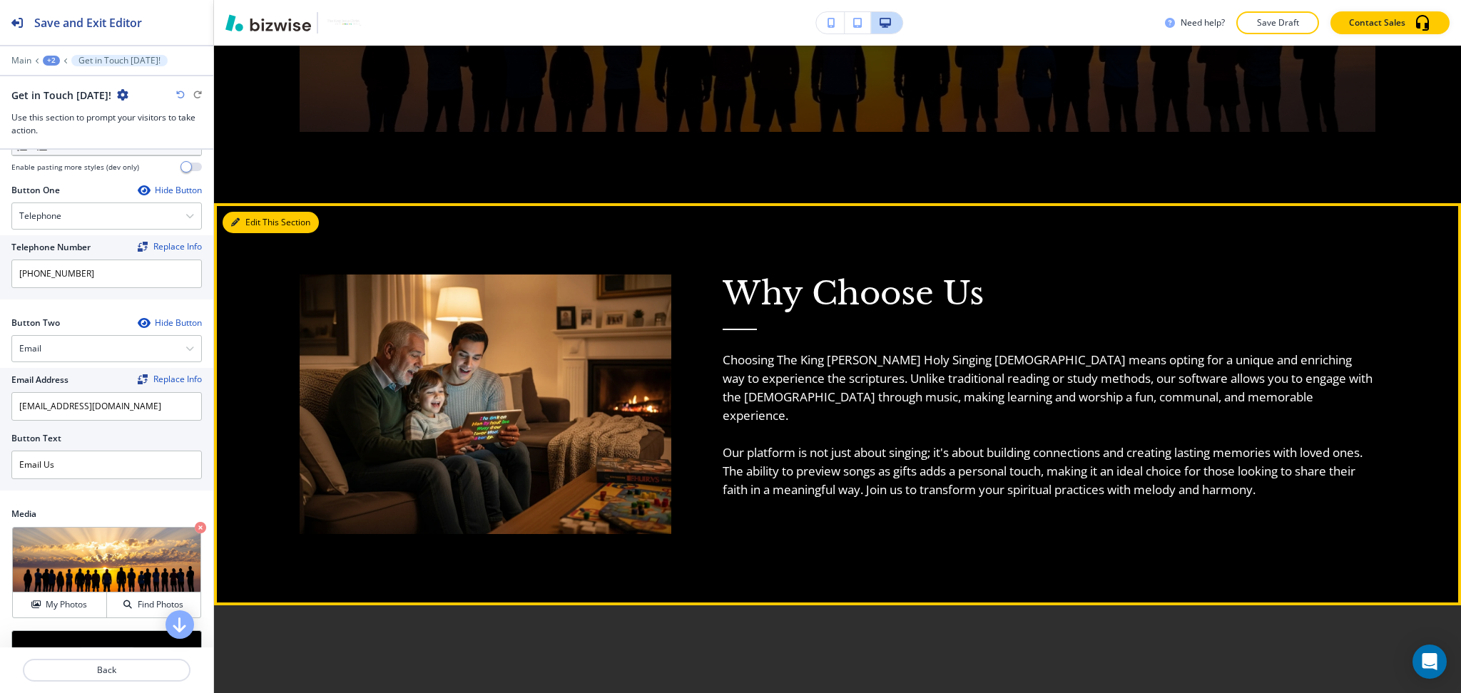
click at [255, 212] on button "Edit This Section" at bounding box center [271, 222] width 96 height 21
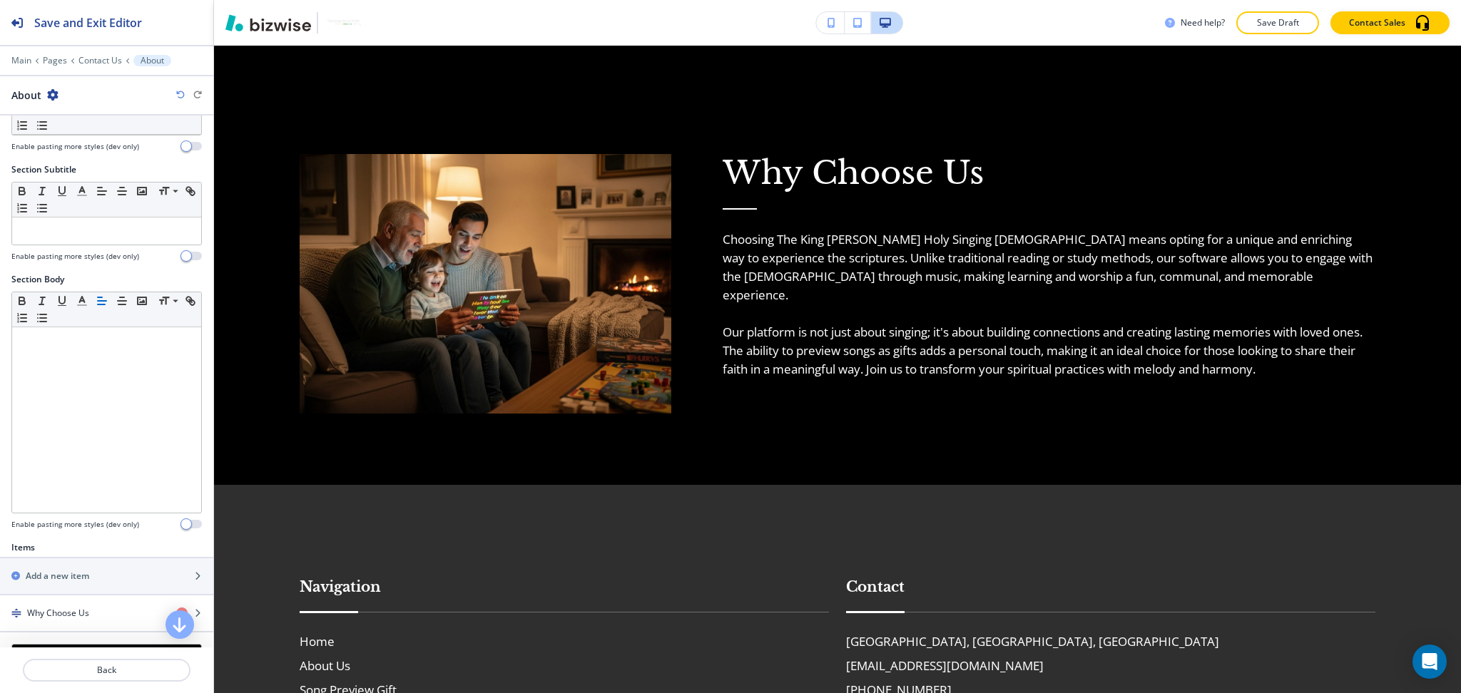
scroll to position [287, 0]
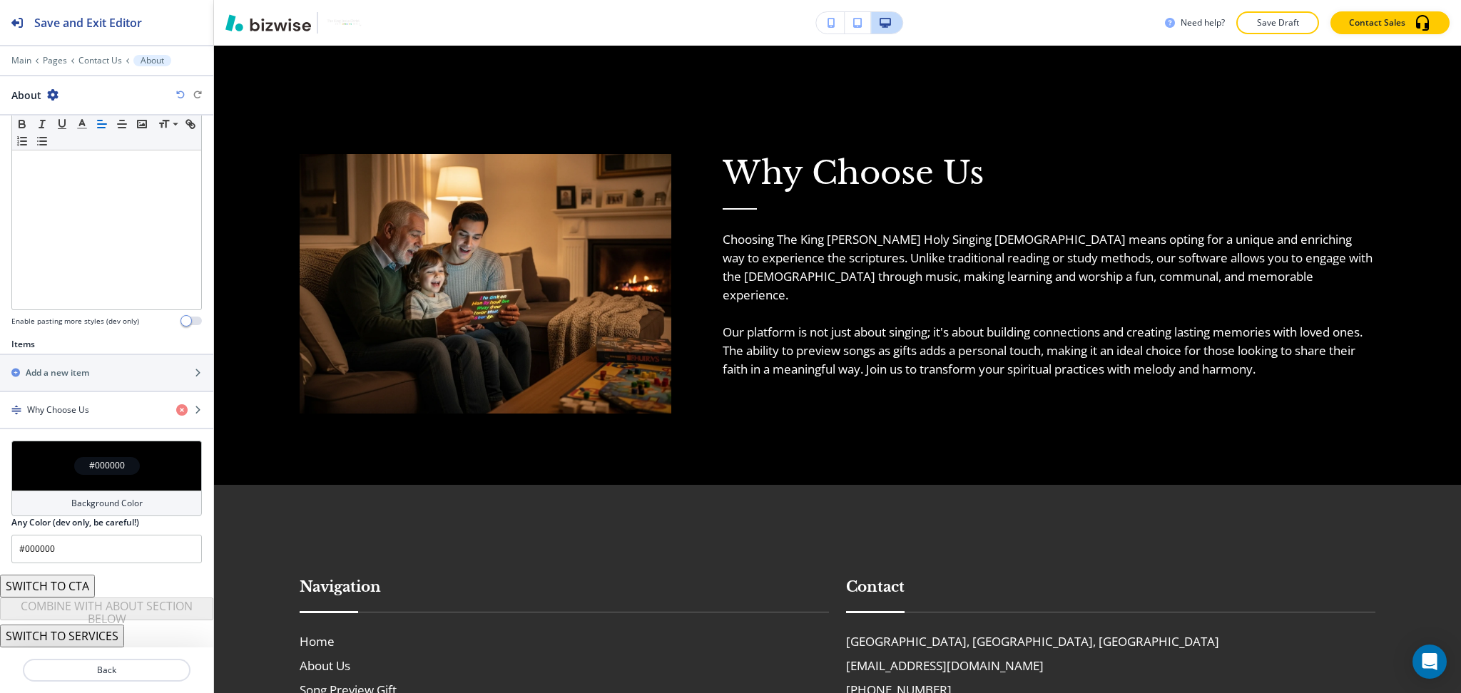
click at [68, 587] on button "SWITCH TO CTA" at bounding box center [47, 586] width 95 height 23
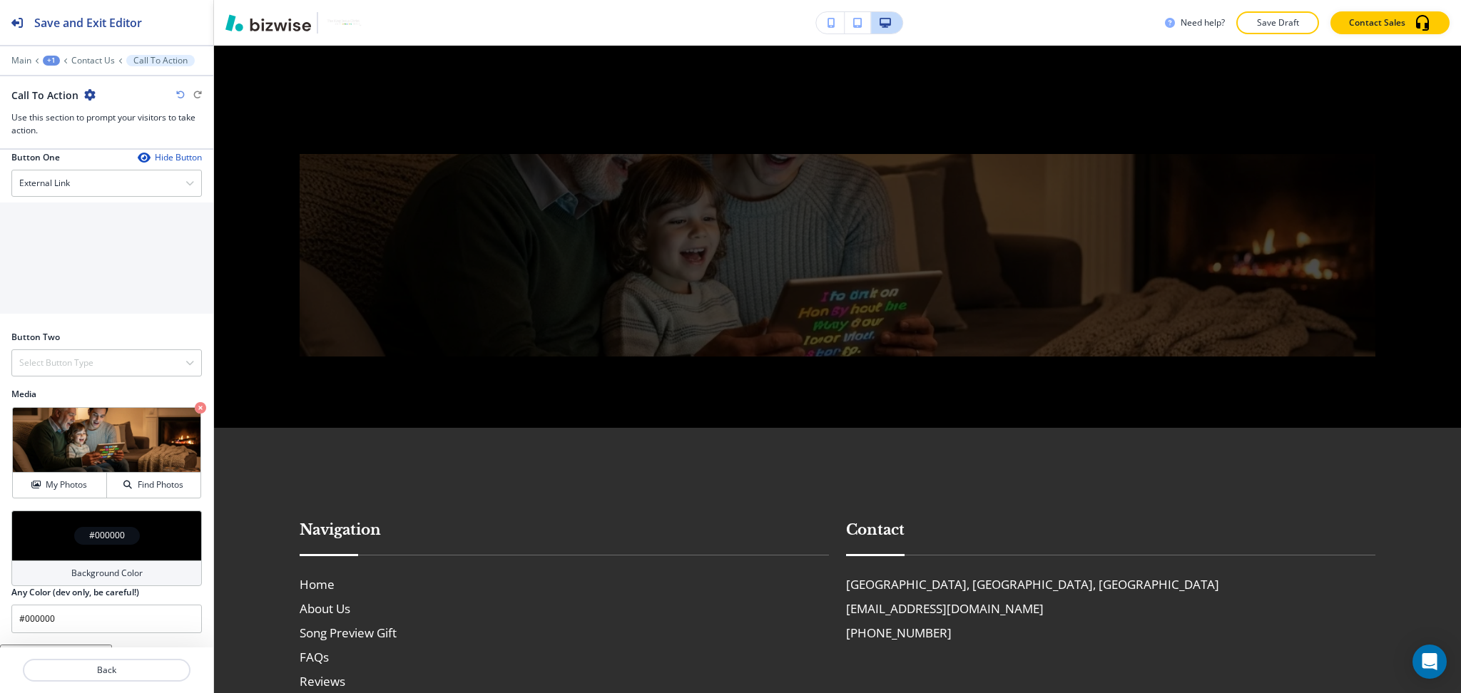
scroll to position [551, 0]
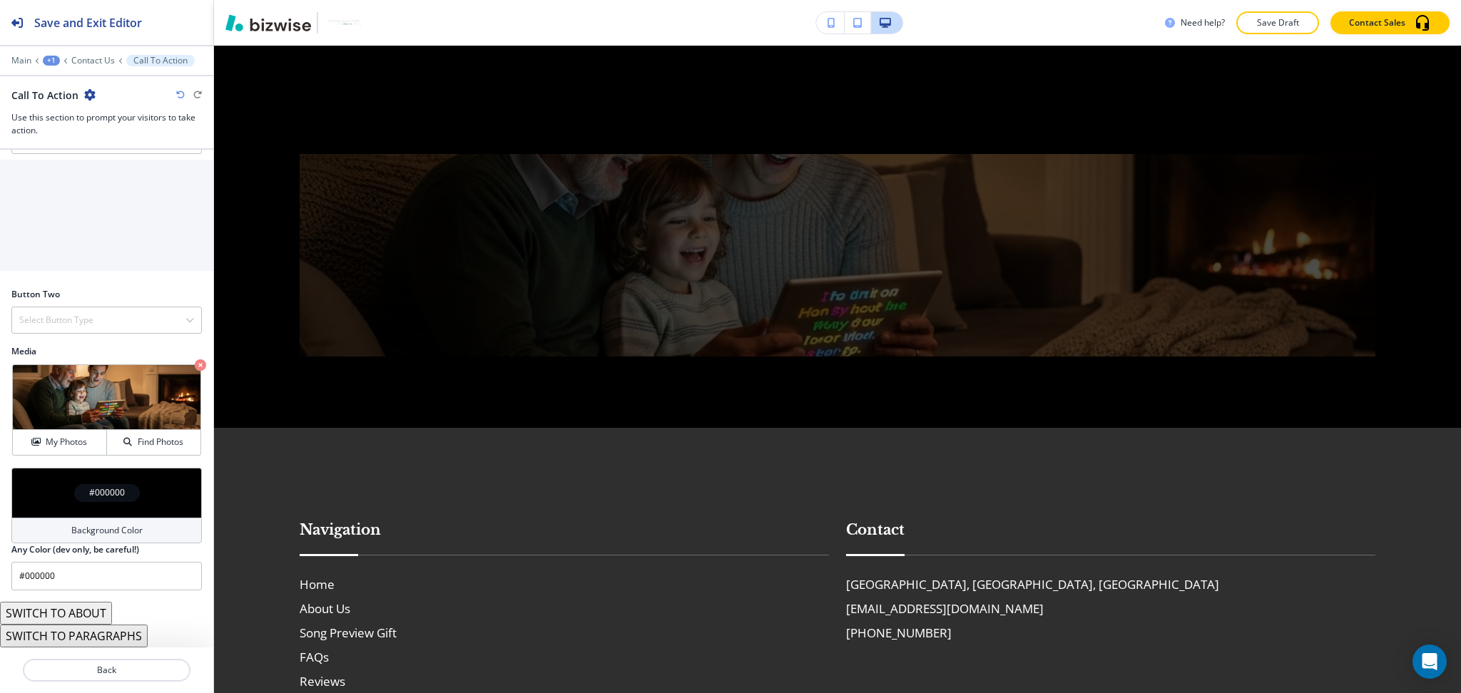
click at [135, 638] on button "SWITCH TO PARAGRAPHS" at bounding box center [74, 636] width 148 height 23
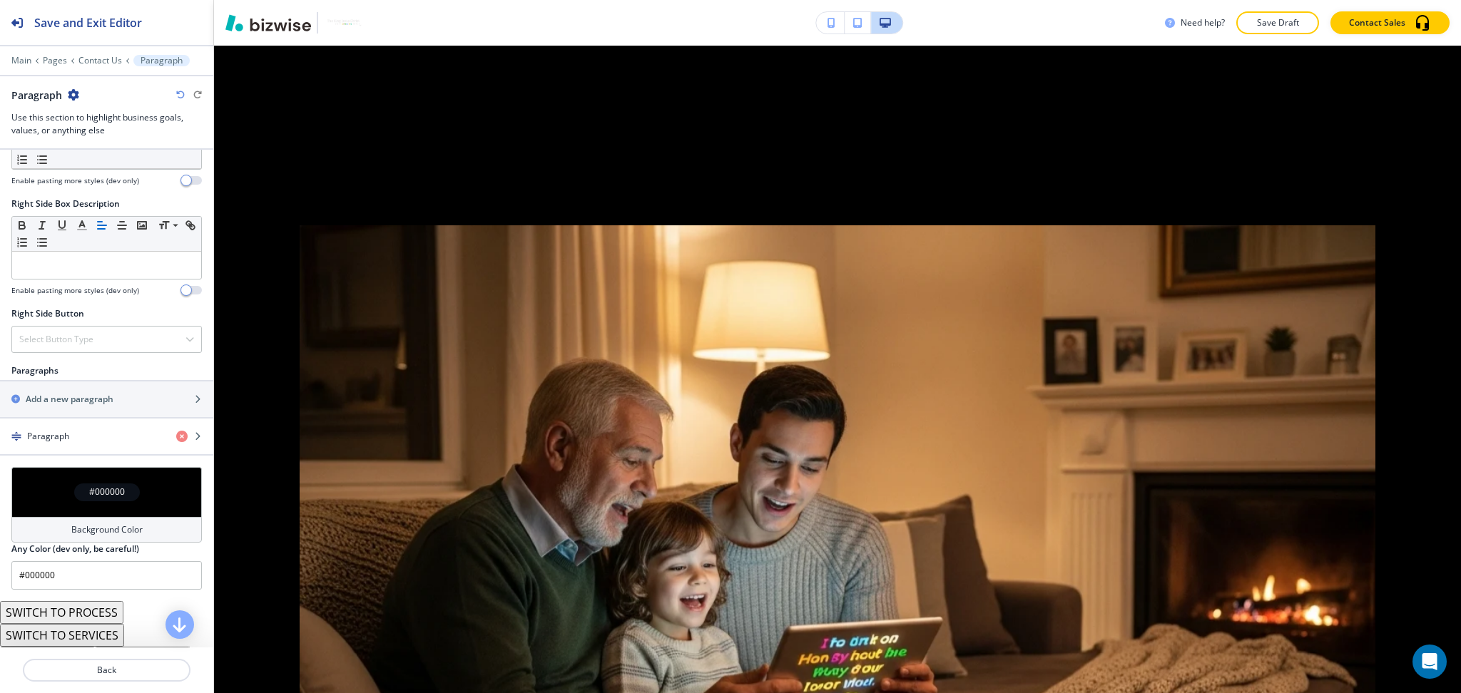
click at [177, 92] on icon "button" at bounding box center [180, 95] width 9 height 9
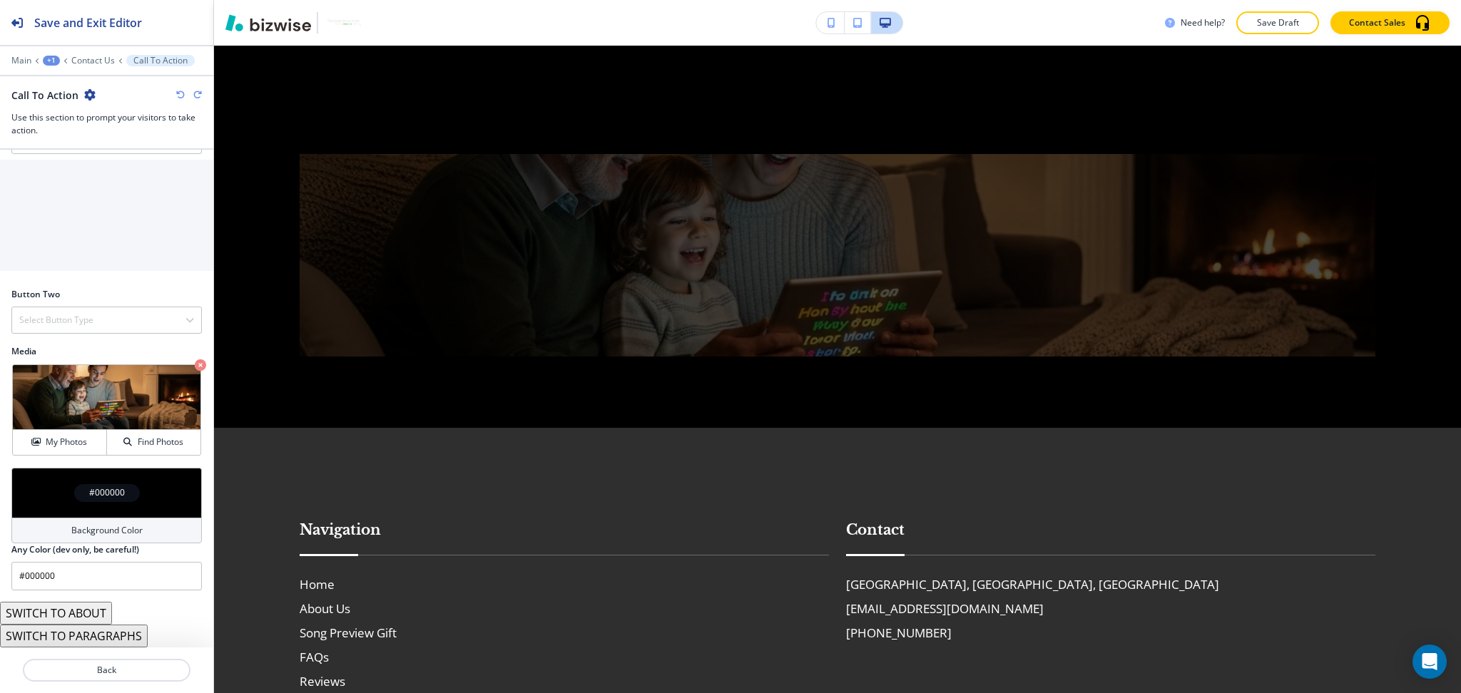
click at [177, 92] on icon "button" at bounding box center [180, 95] width 9 height 9
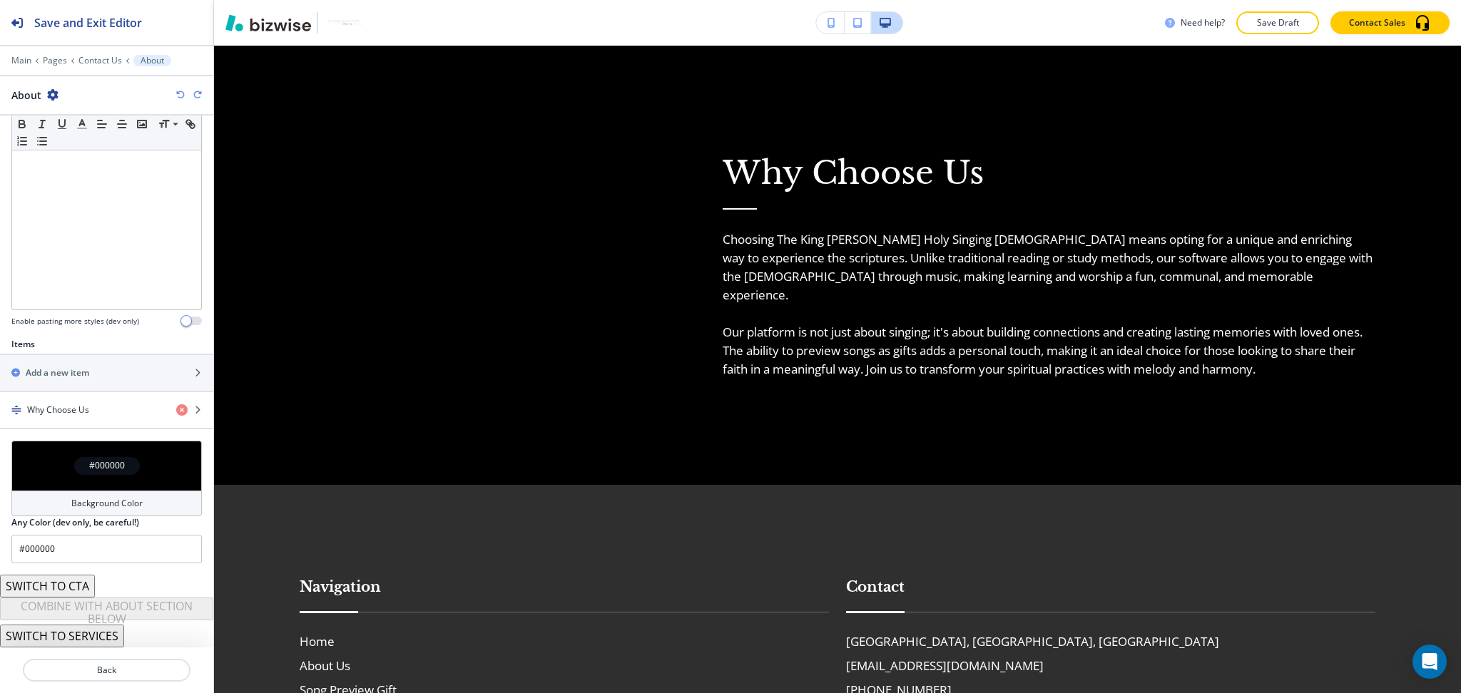
scroll to position [287, 0]
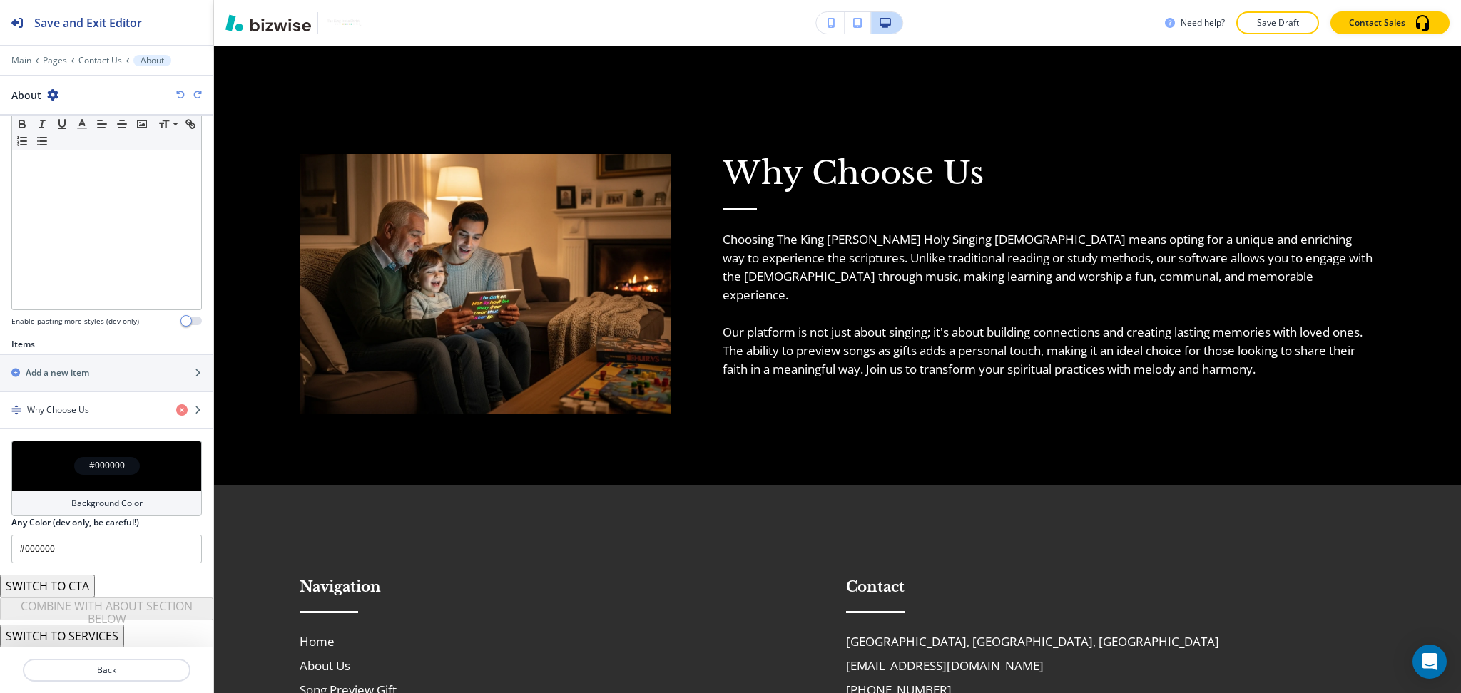
click at [97, 644] on button "SWITCH TO SERVICES" at bounding box center [62, 636] width 124 height 23
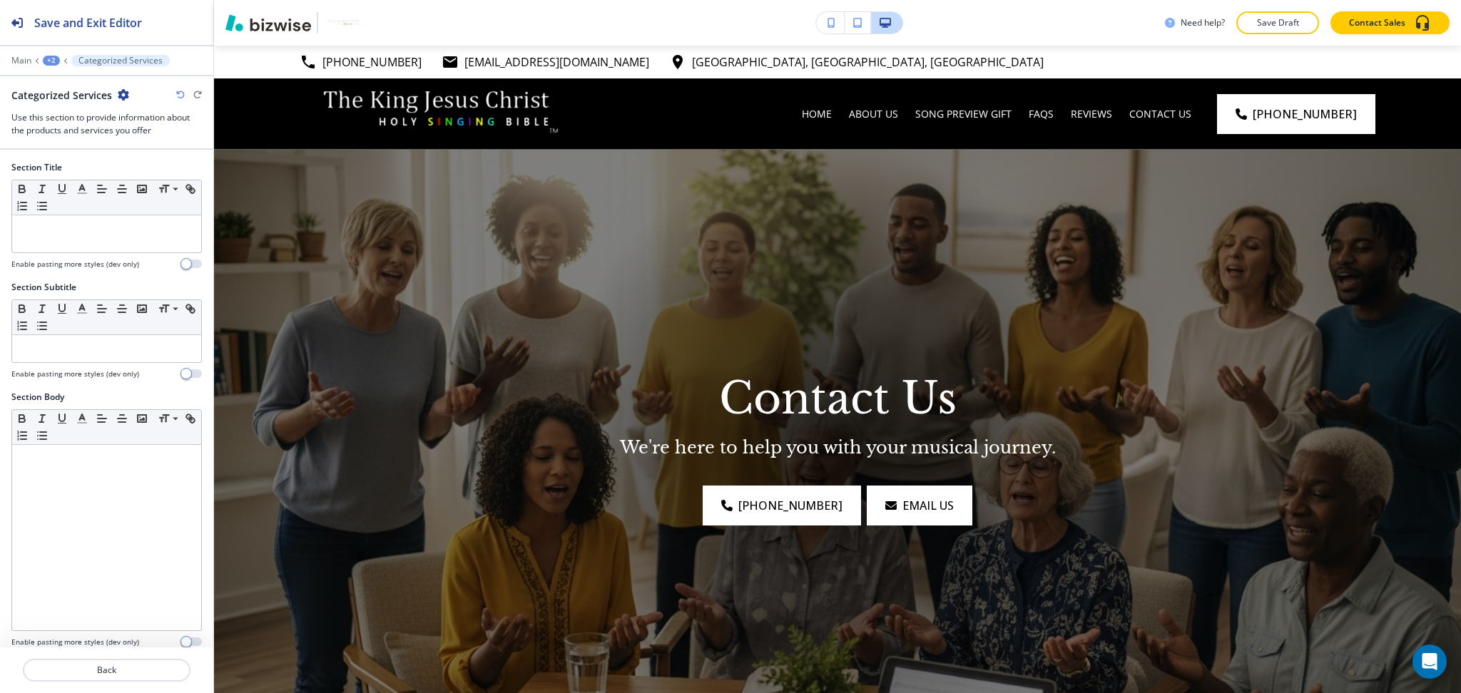
scroll to position [2488, 0]
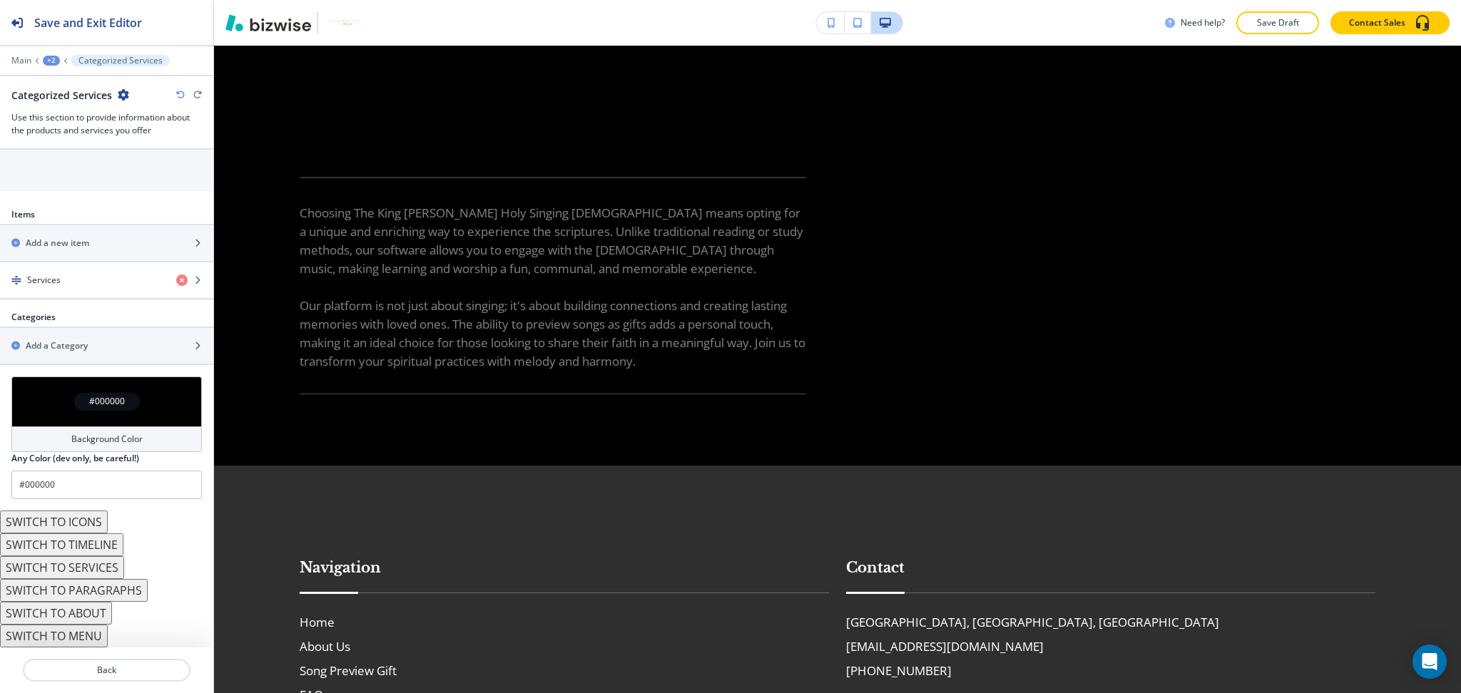
click at [106, 592] on button "SWITCH TO PARAGRAPHS" at bounding box center [74, 590] width 148 height 23
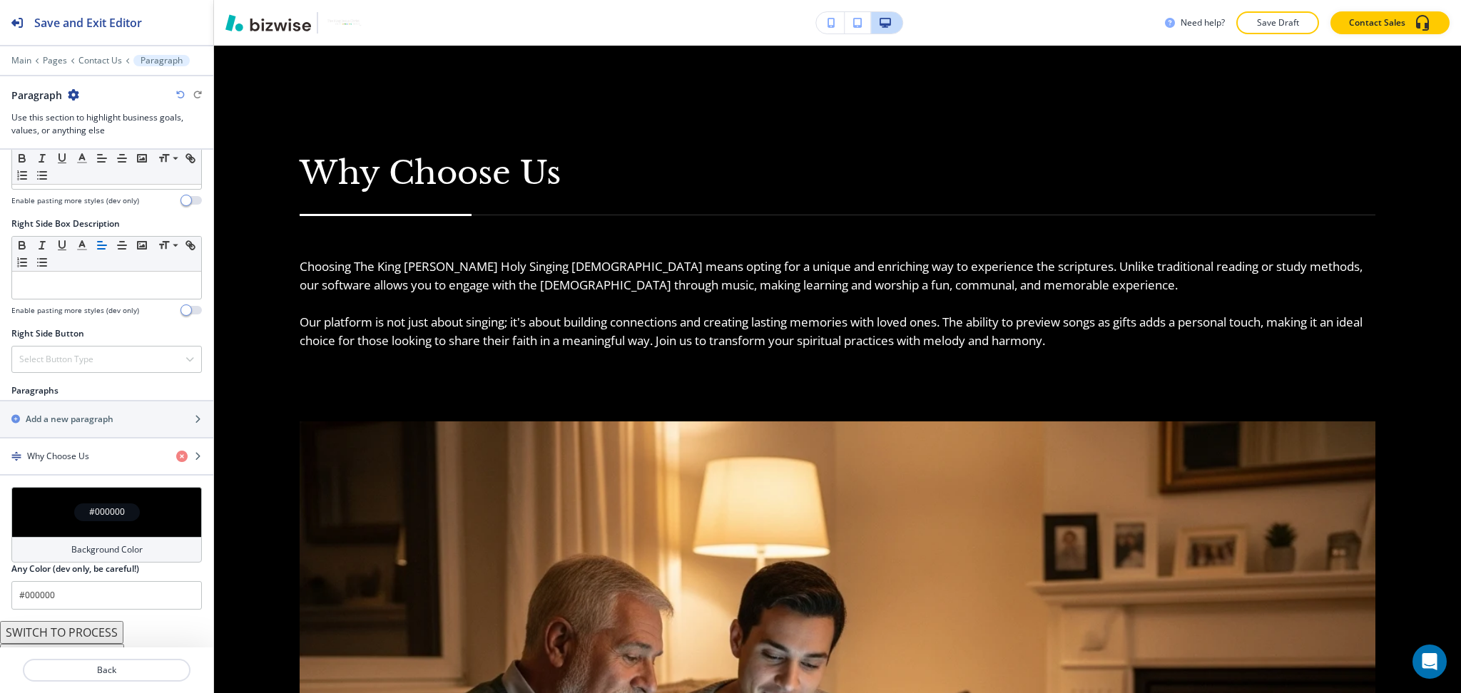
scroll to position [697, 0]
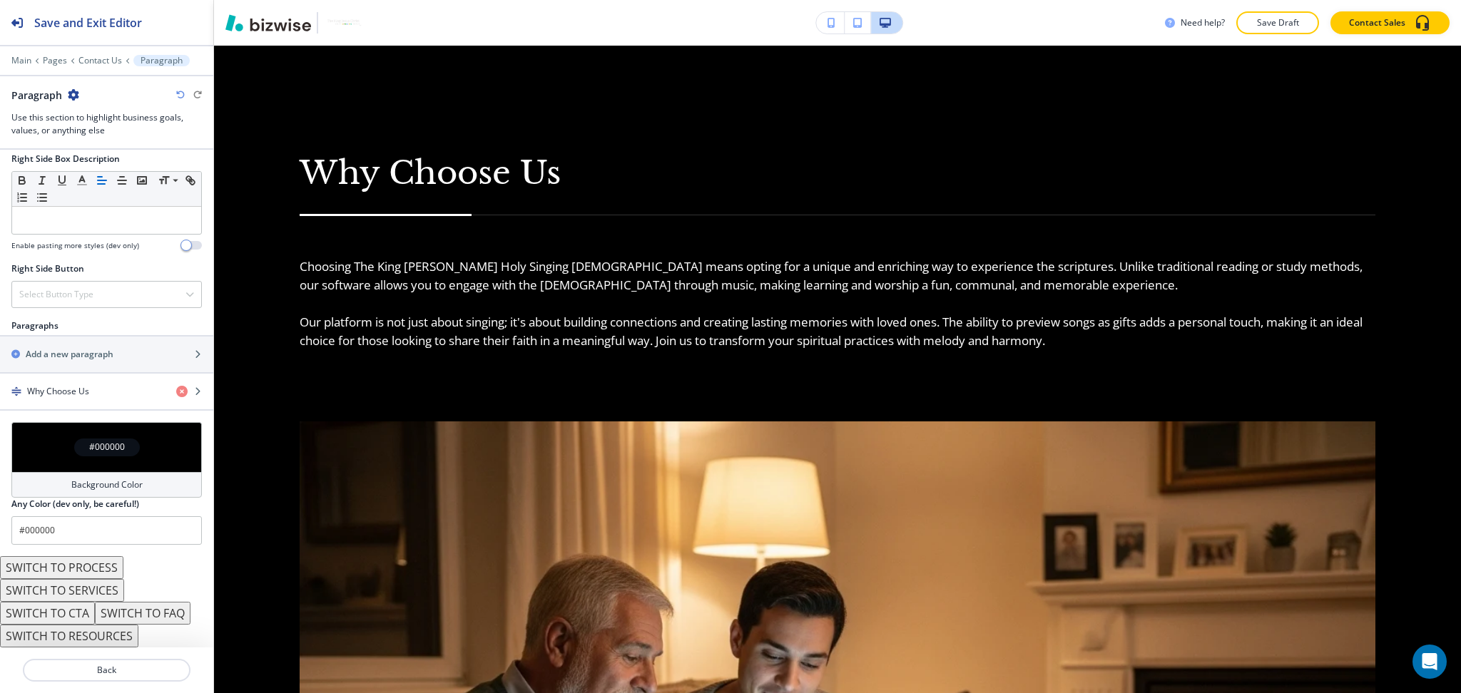
click at [103, 568] on button "SWITCH TO PROCESS" at bounding box center [61, 567] width 123 height 23
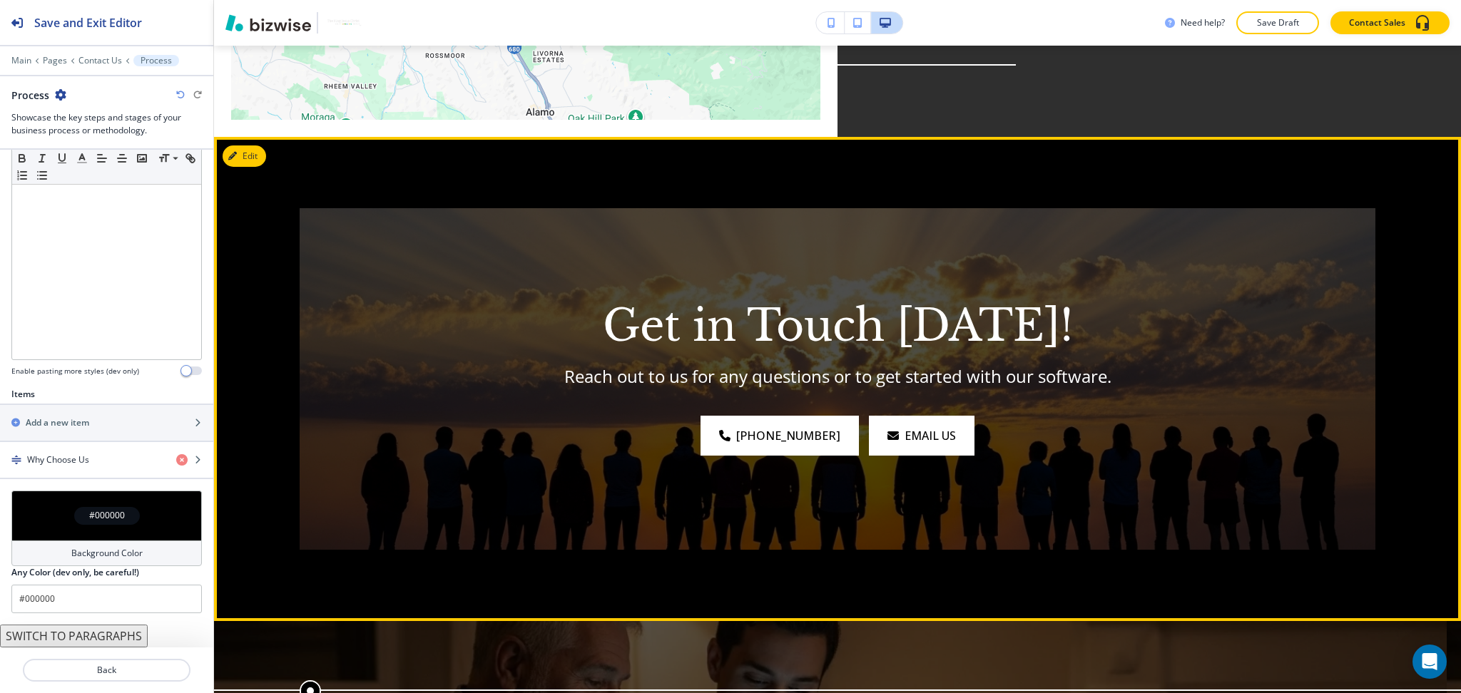
scroll to position [1948, 0]
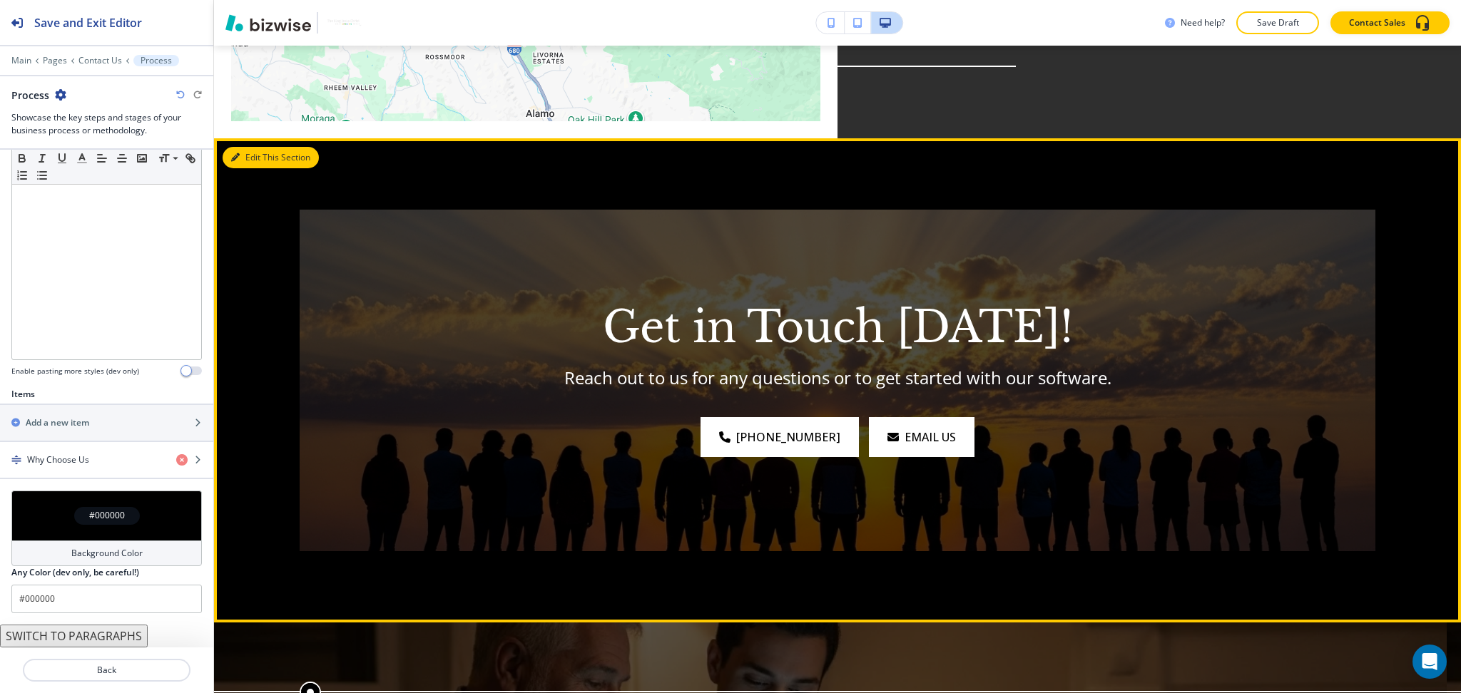
click at [261, 147] on button "Edit This Section" at bounding box center [271, 157] width 96 height 21
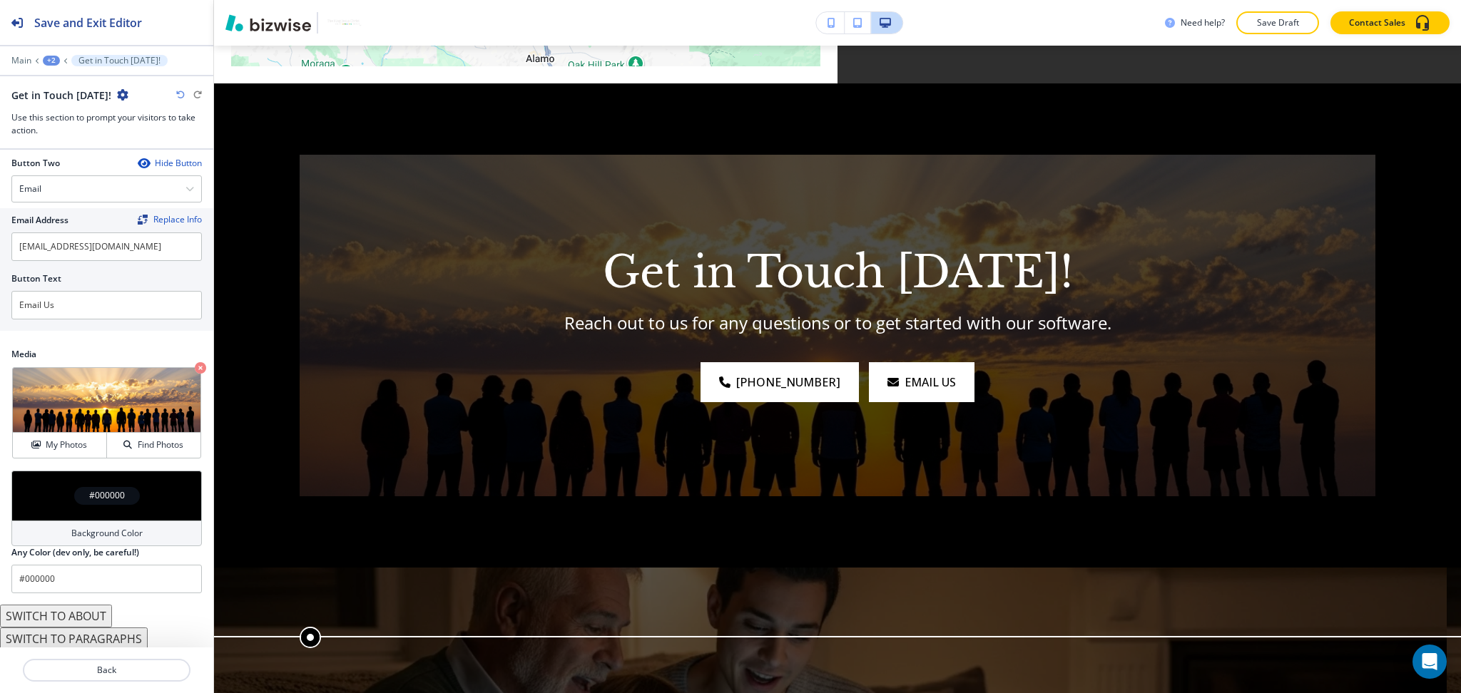
scroll to position [638, 0]
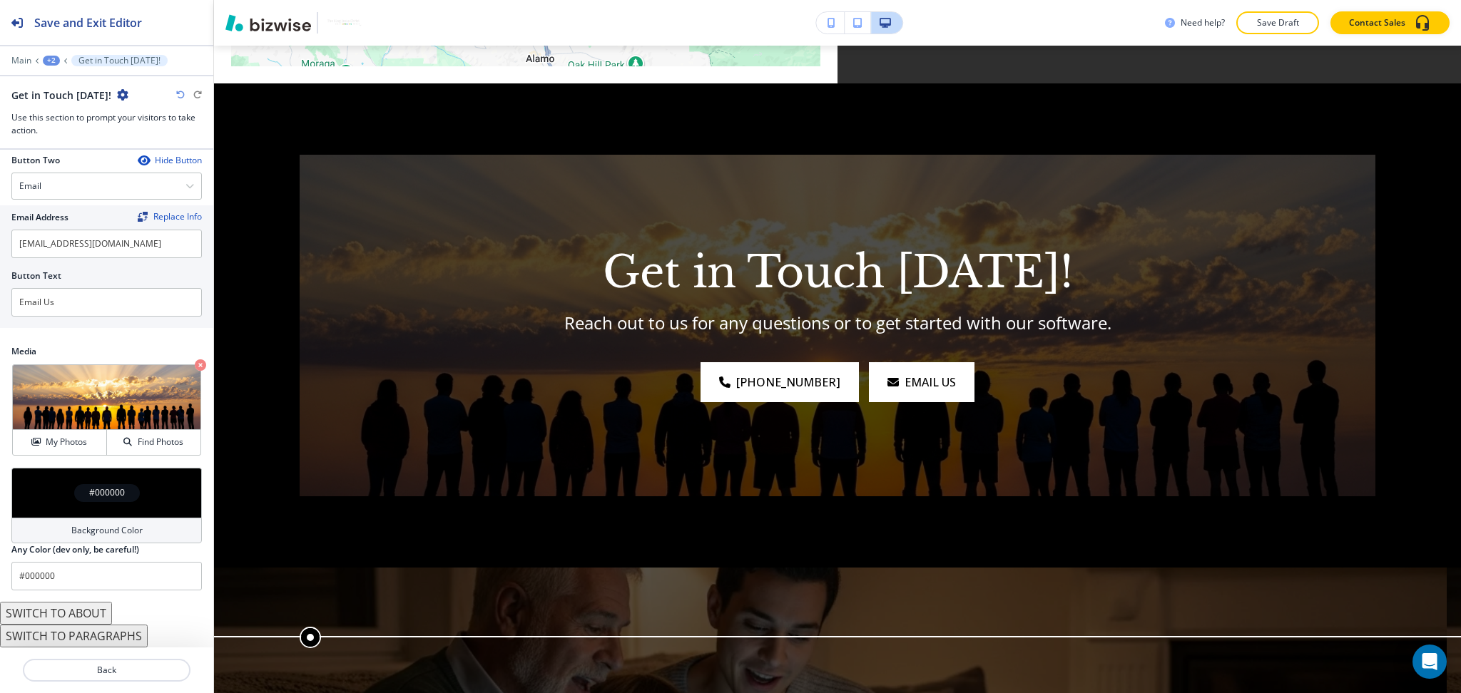
click at [104, 519] on div "Background Color" at bounding box center [106, 531] width 190 height 26
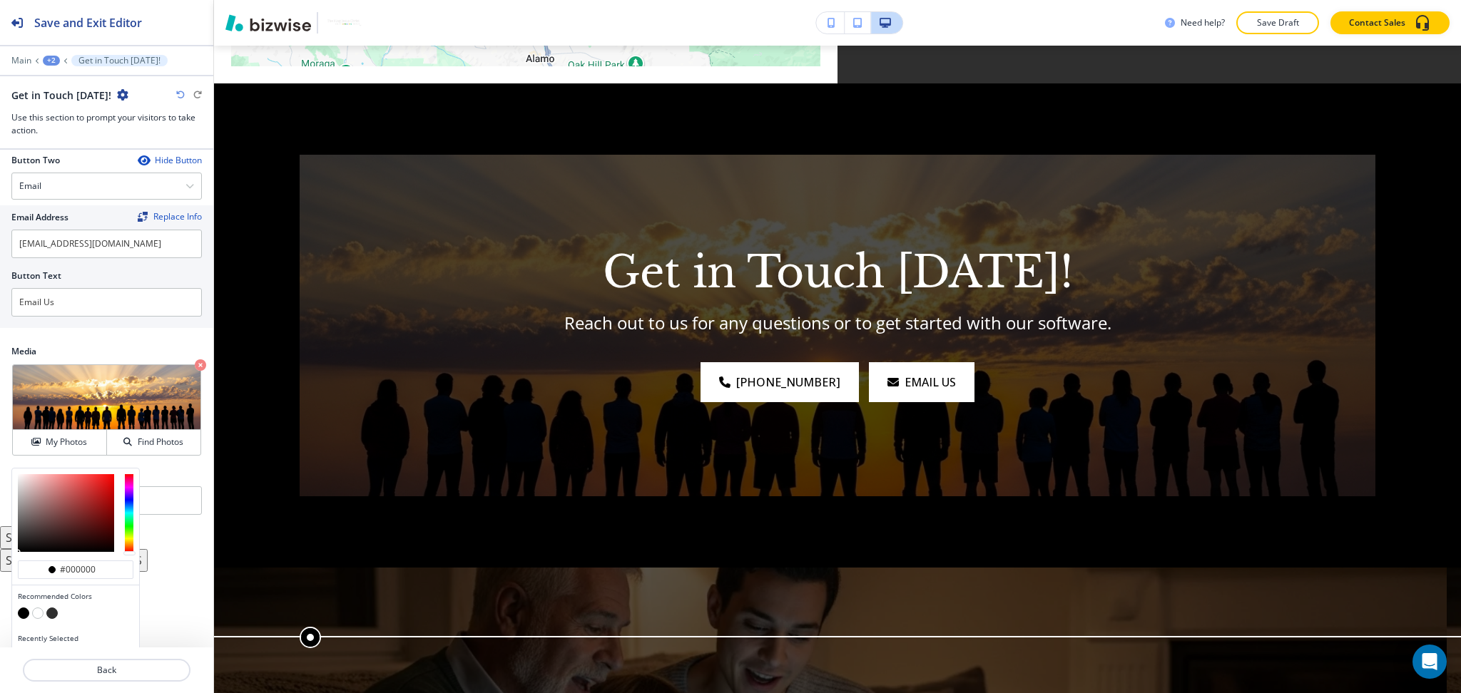
click at [38, 610] on button "button" at bounding box center [37, 613] width 11 height 11
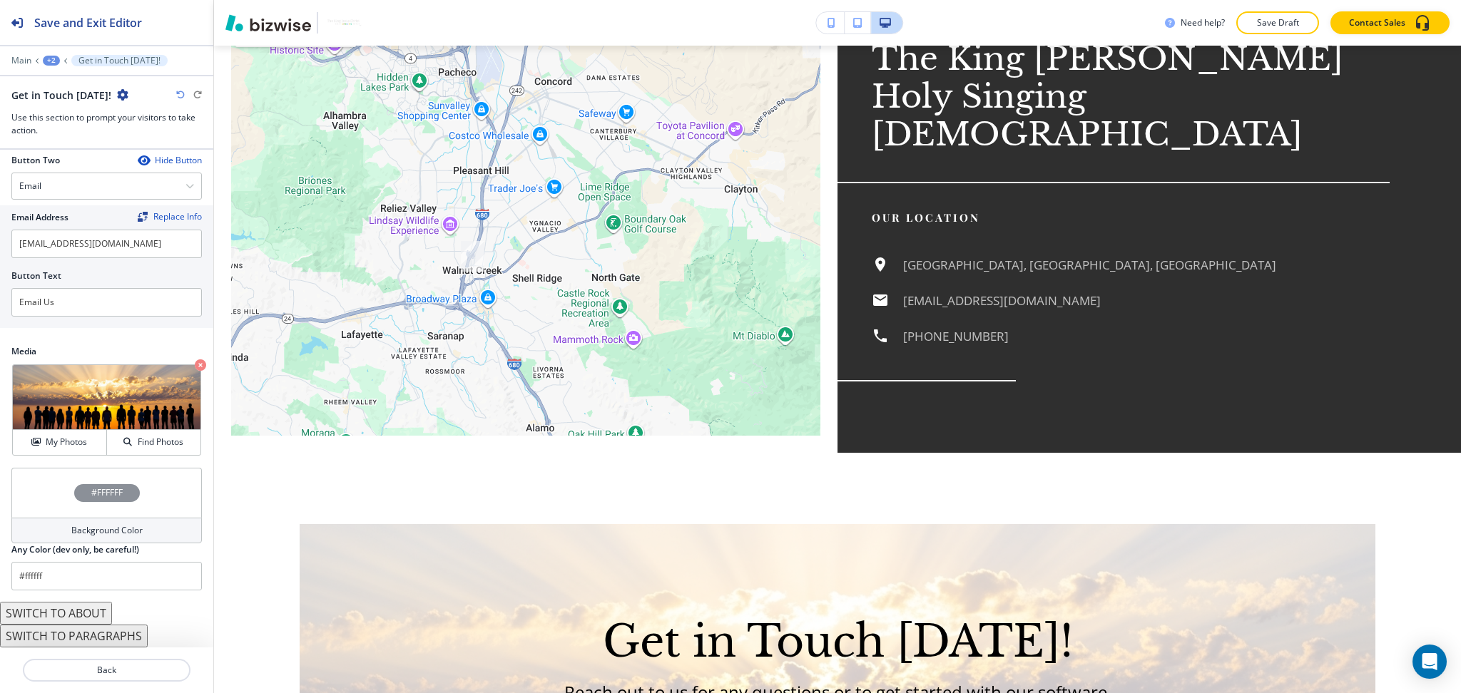
scroll to position [1632, 0]
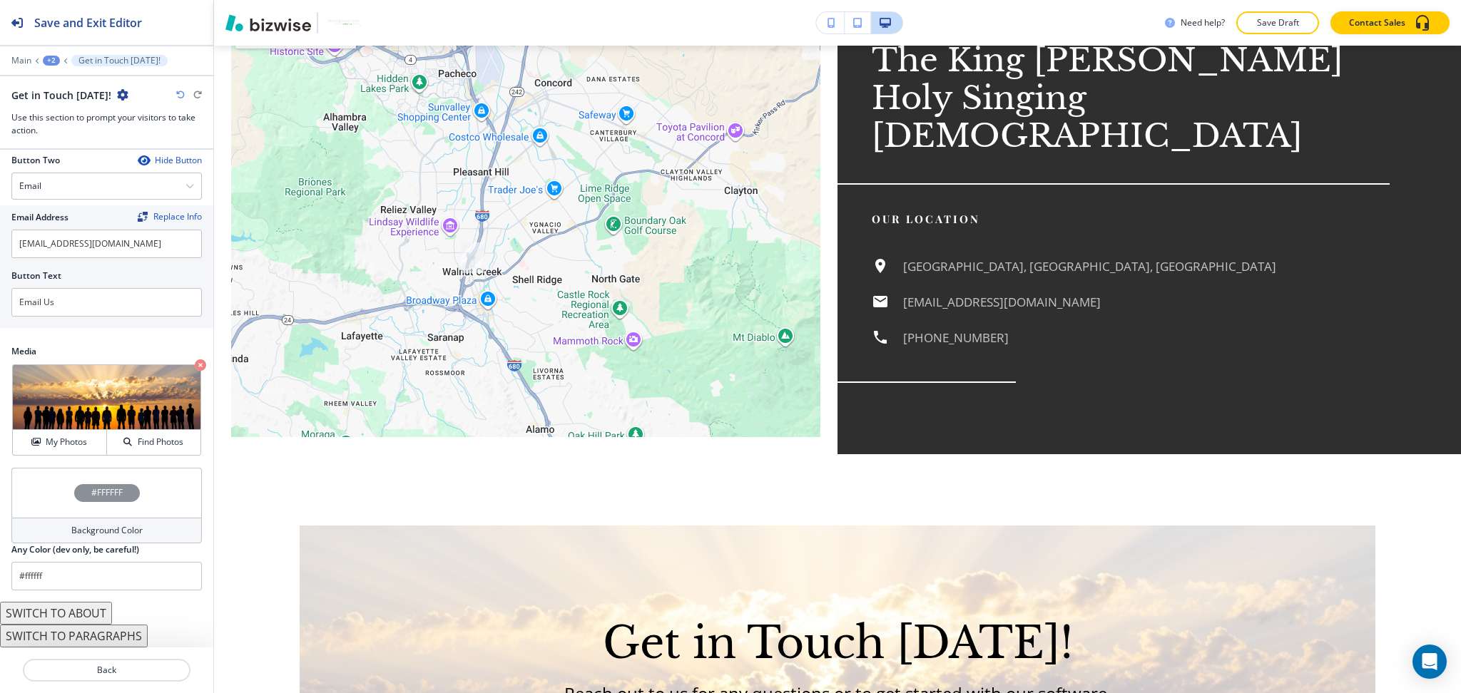
click at [183, 97] on icon "button" at bounding box center [180, 95] width 9 height 9
type input "#000000"
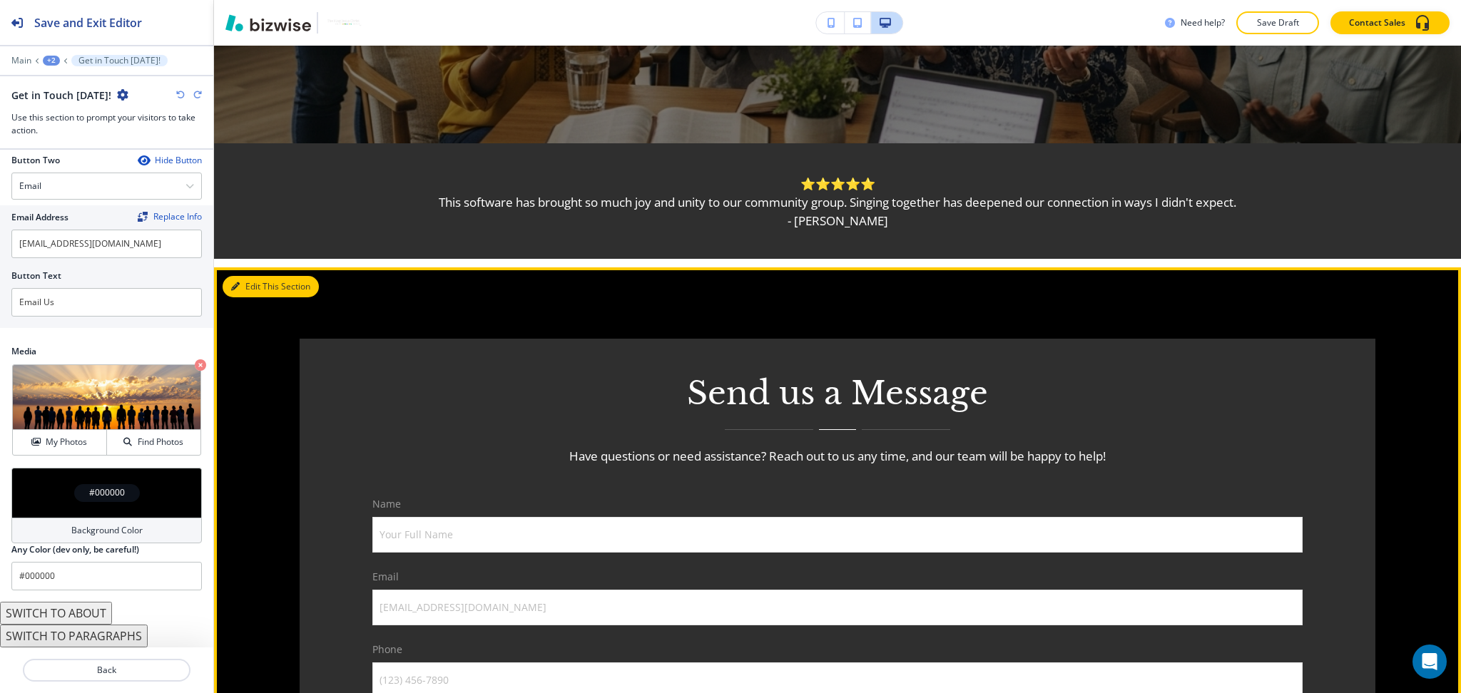
click at [247, 287] on button "Edit This Section" at bounding box center [271, 286] width 96 height 21
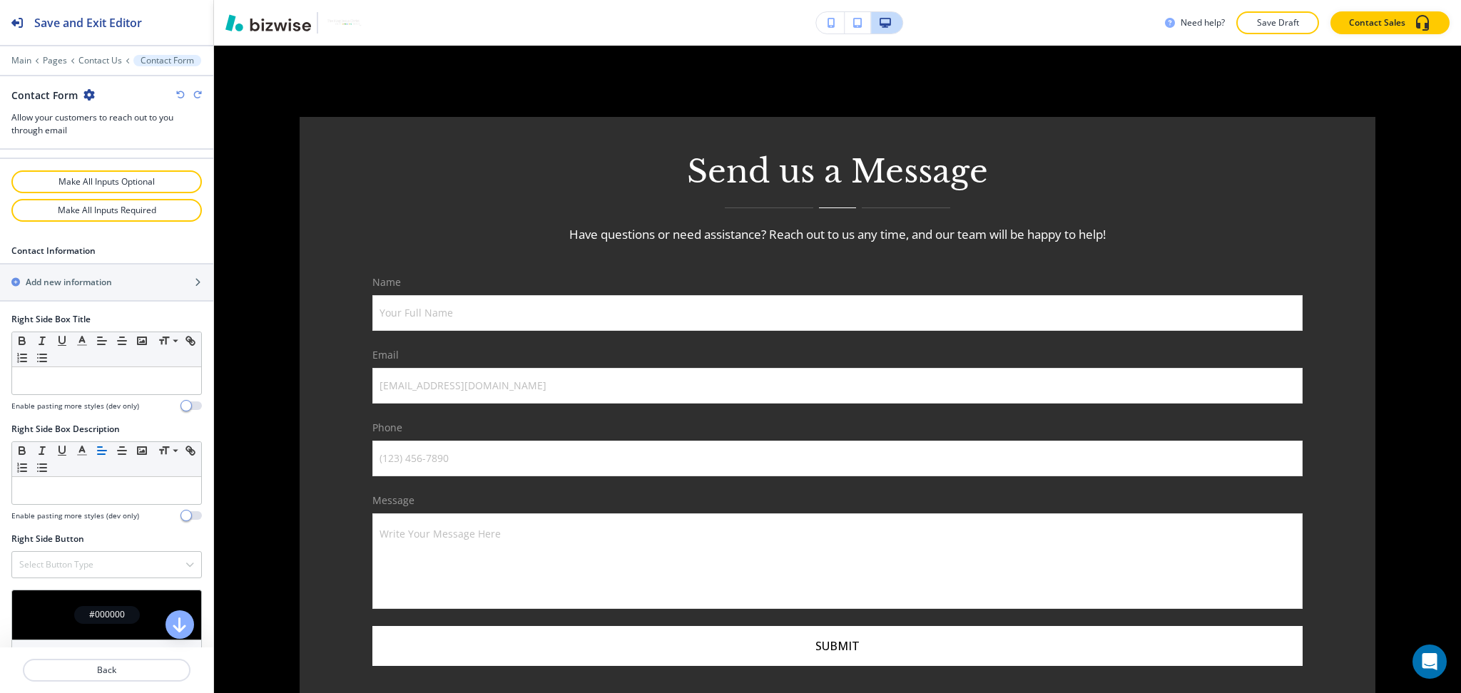
scroll to position [902, 0]
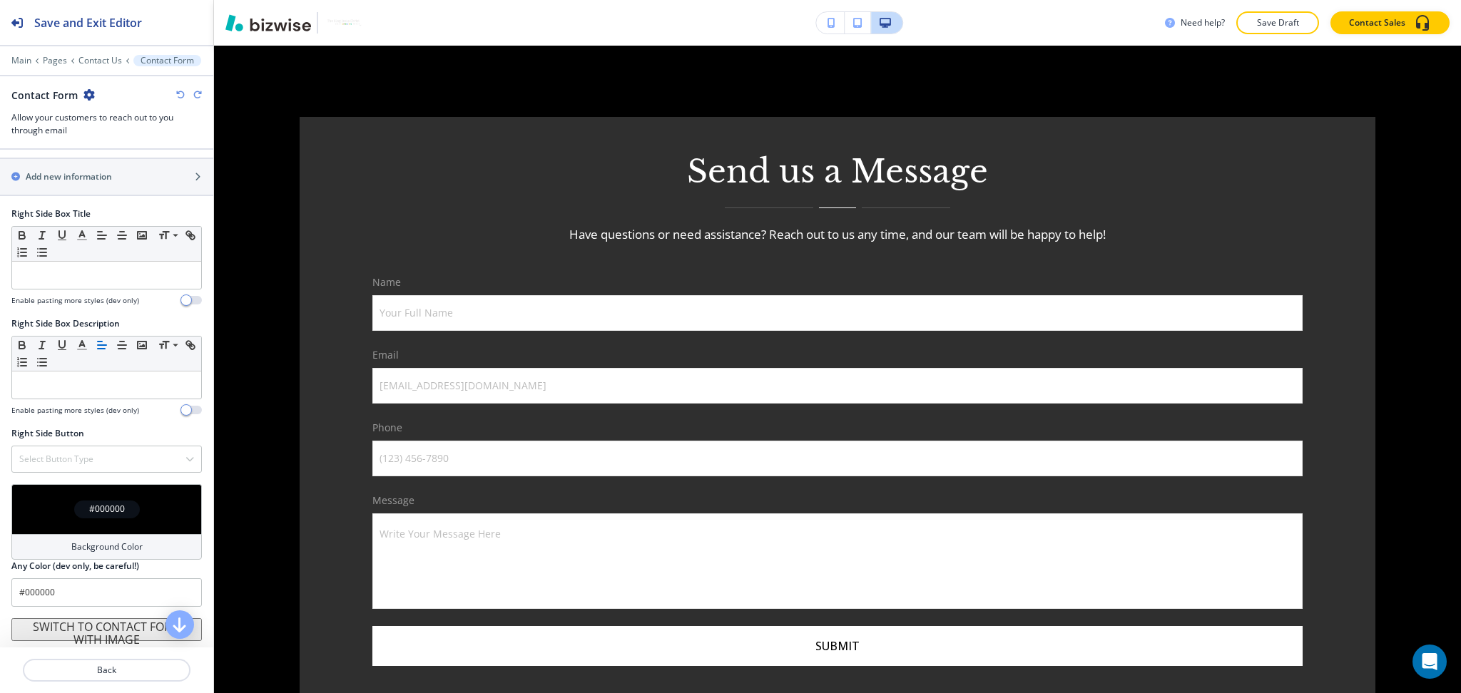
click at [128, 549] on h4 "Background Color" at bounding box center [106, 547] width 71 height 13
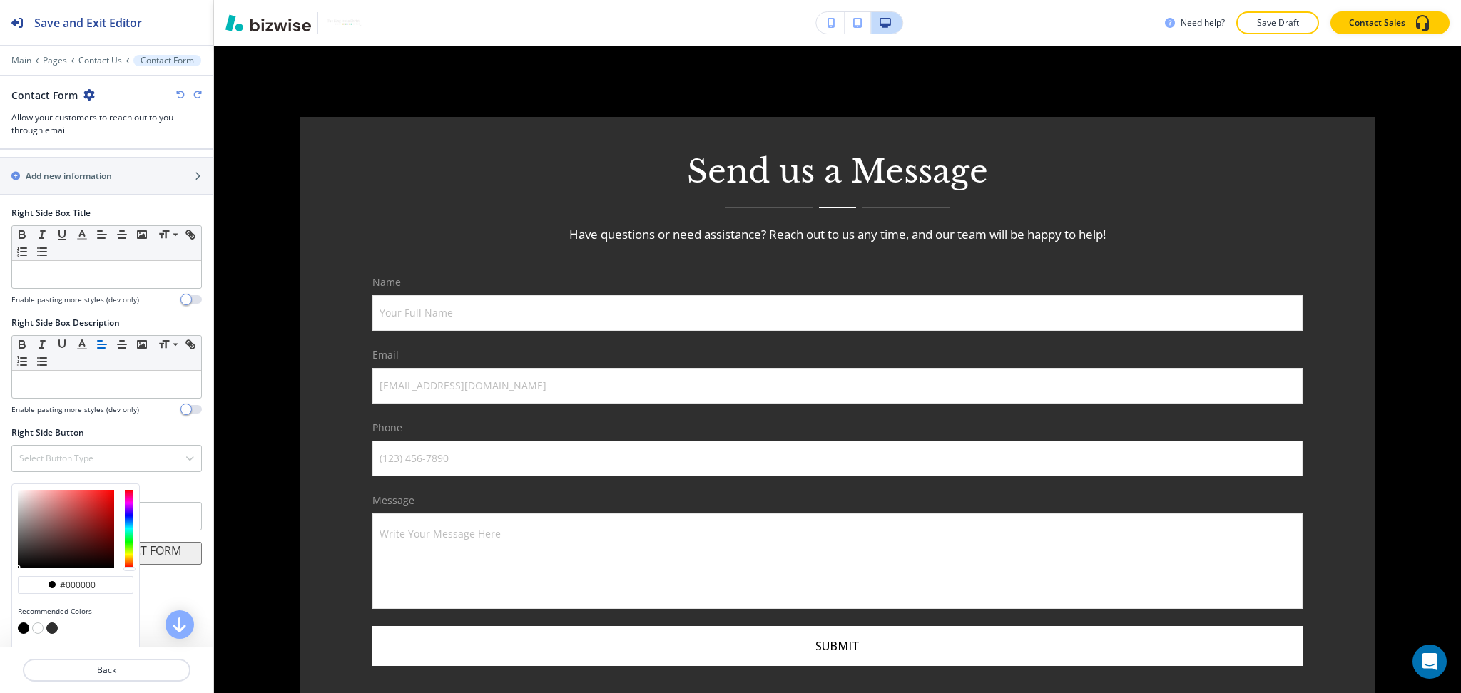
scroll to position [942, 0]
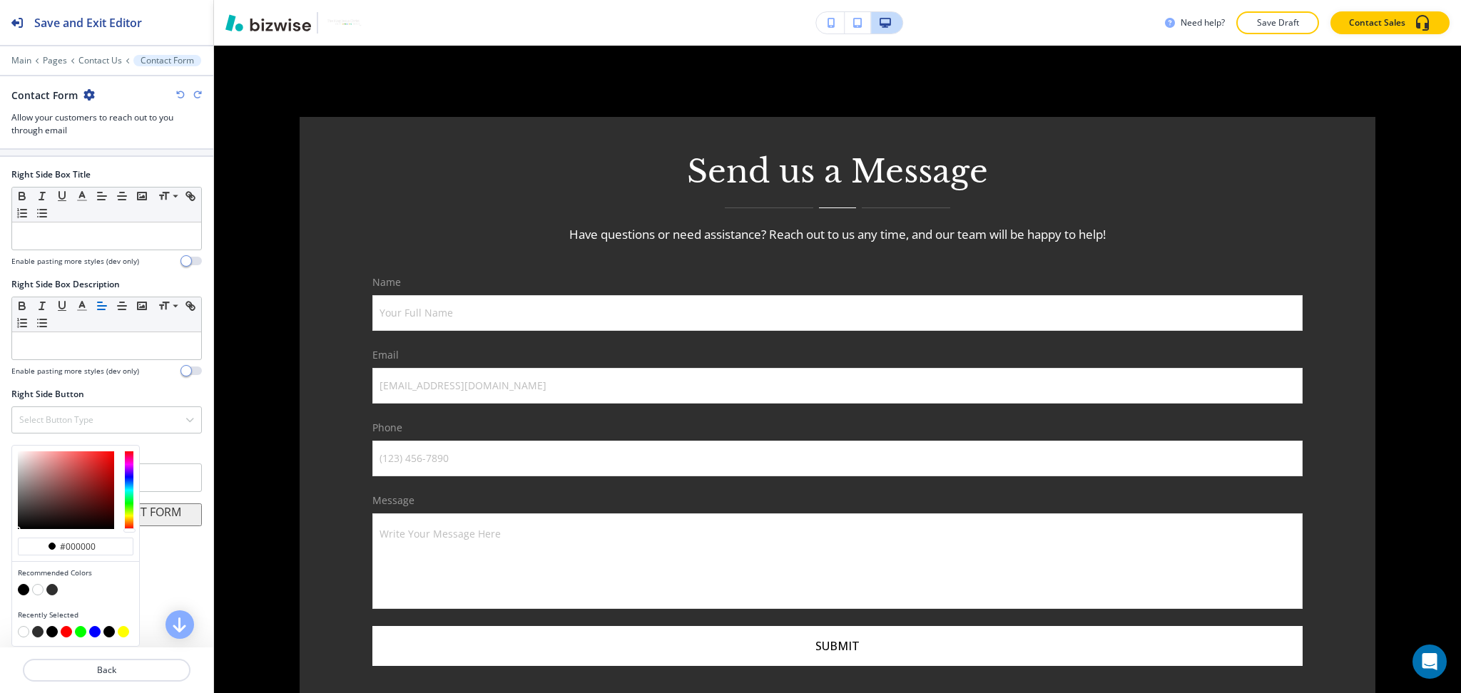
click at [49, 589] on button "button" at bounding box center [51, 589] width 11 height 11
type input "#2f2f2f"
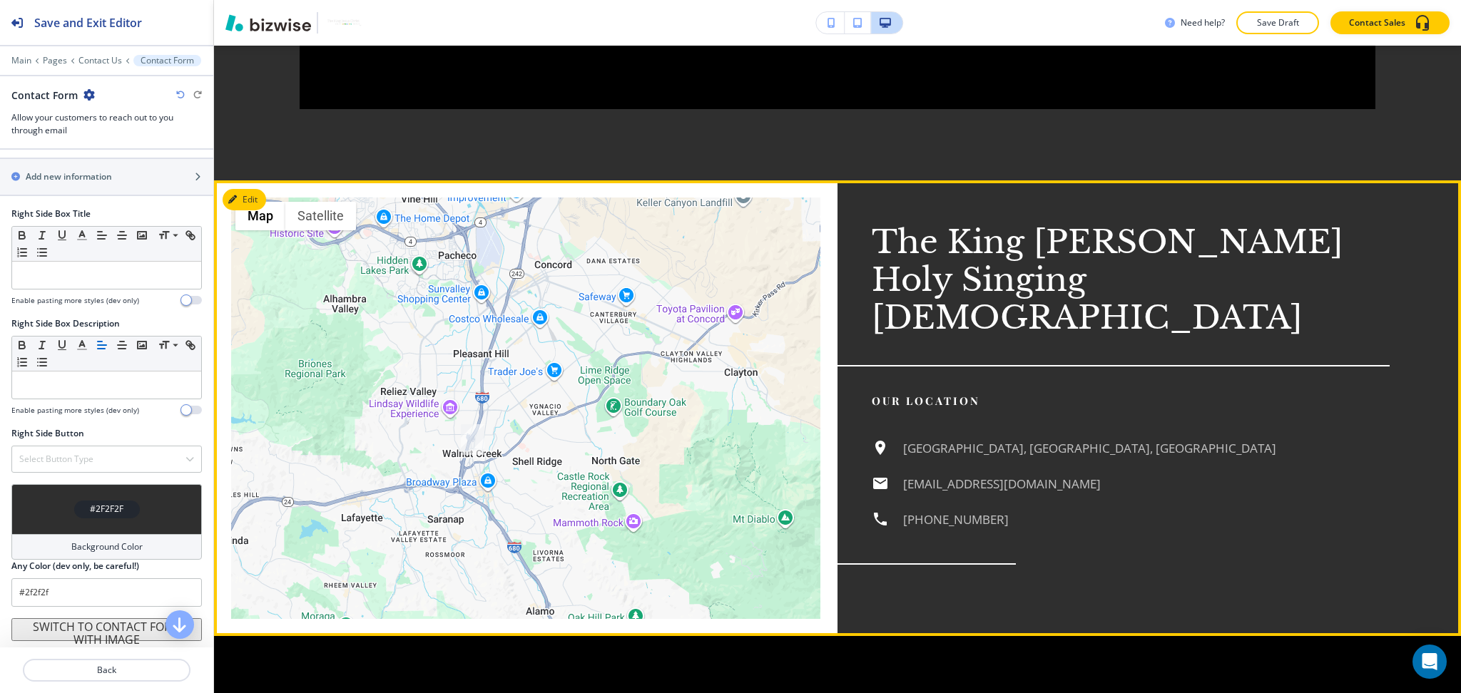
scroll to position [1451, 0]
click at [242, 203] on button "Edit This Section" at bounding box center [271, 198] width 96 height 21
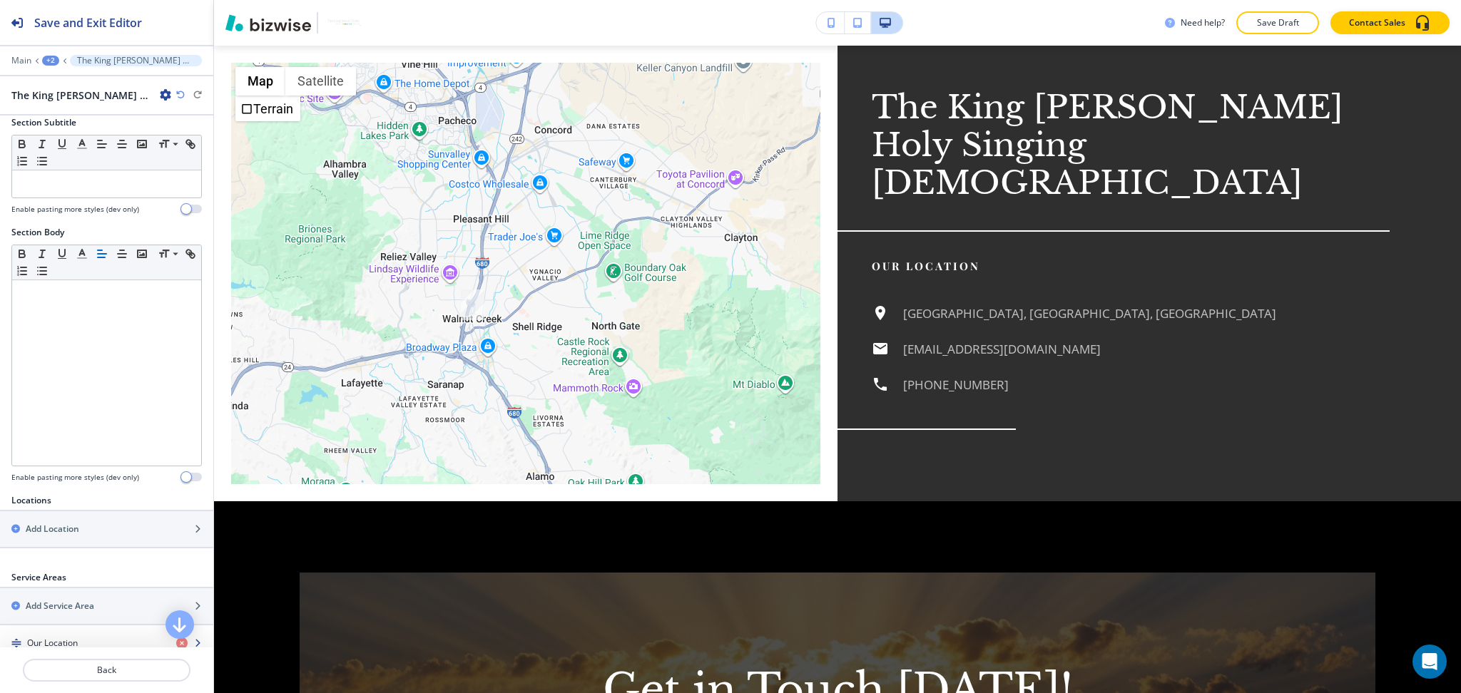
scroll to position [302, 0]
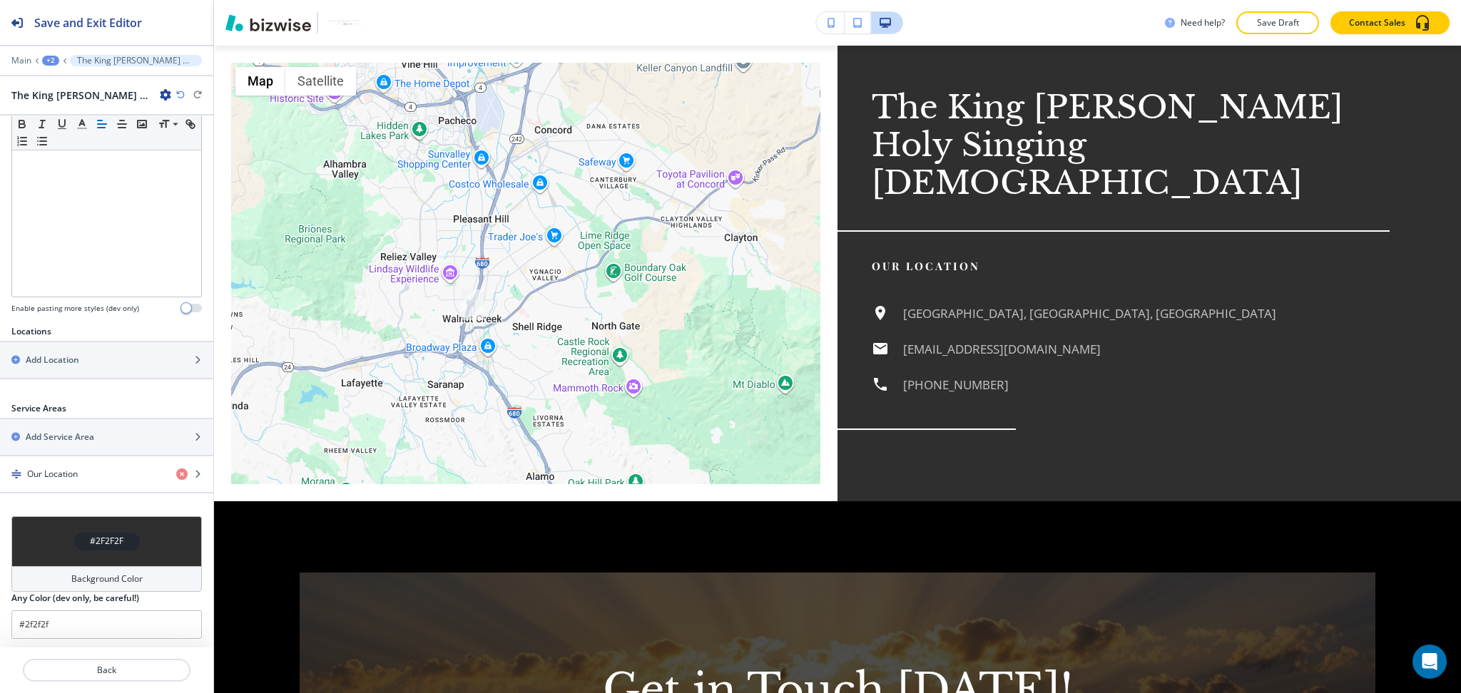
click at [101, 568] on div "Background Color" at bounding box center [106, 579] width 190 height 26
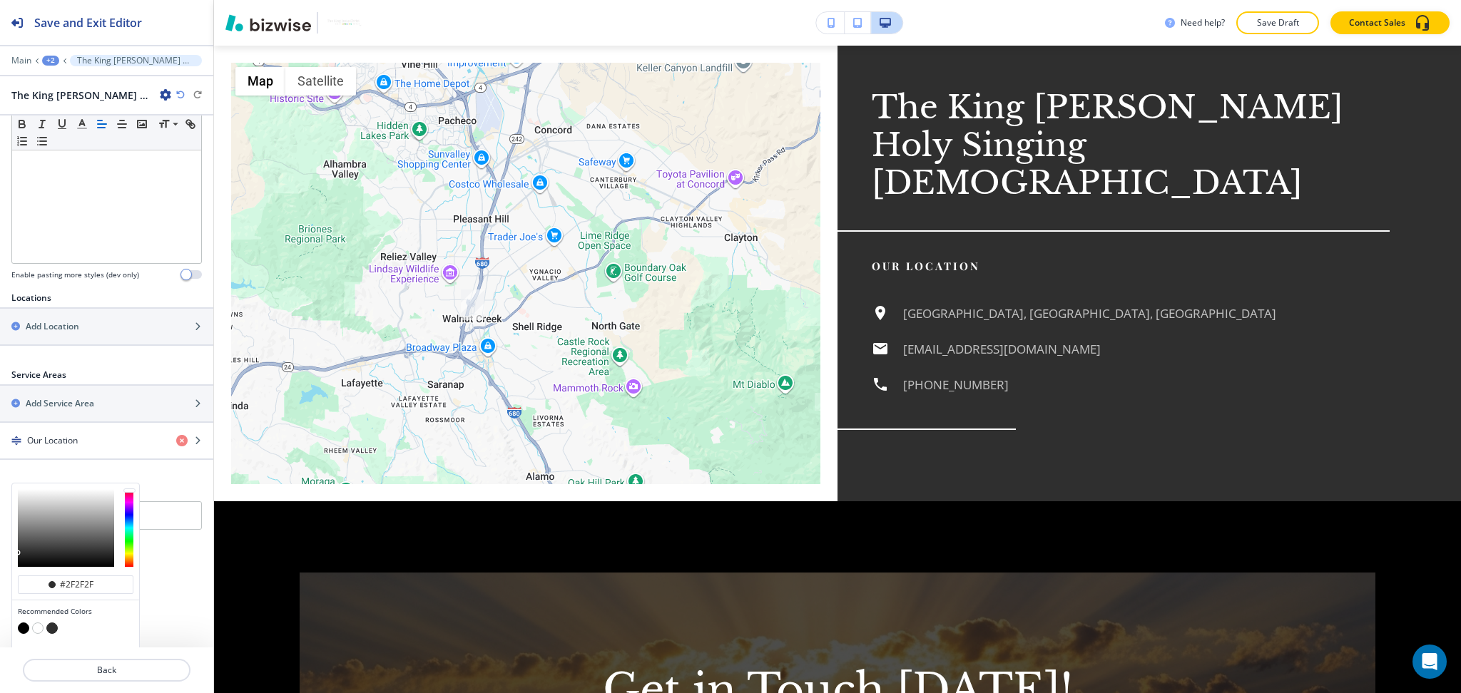
scroll to position [371, 0]
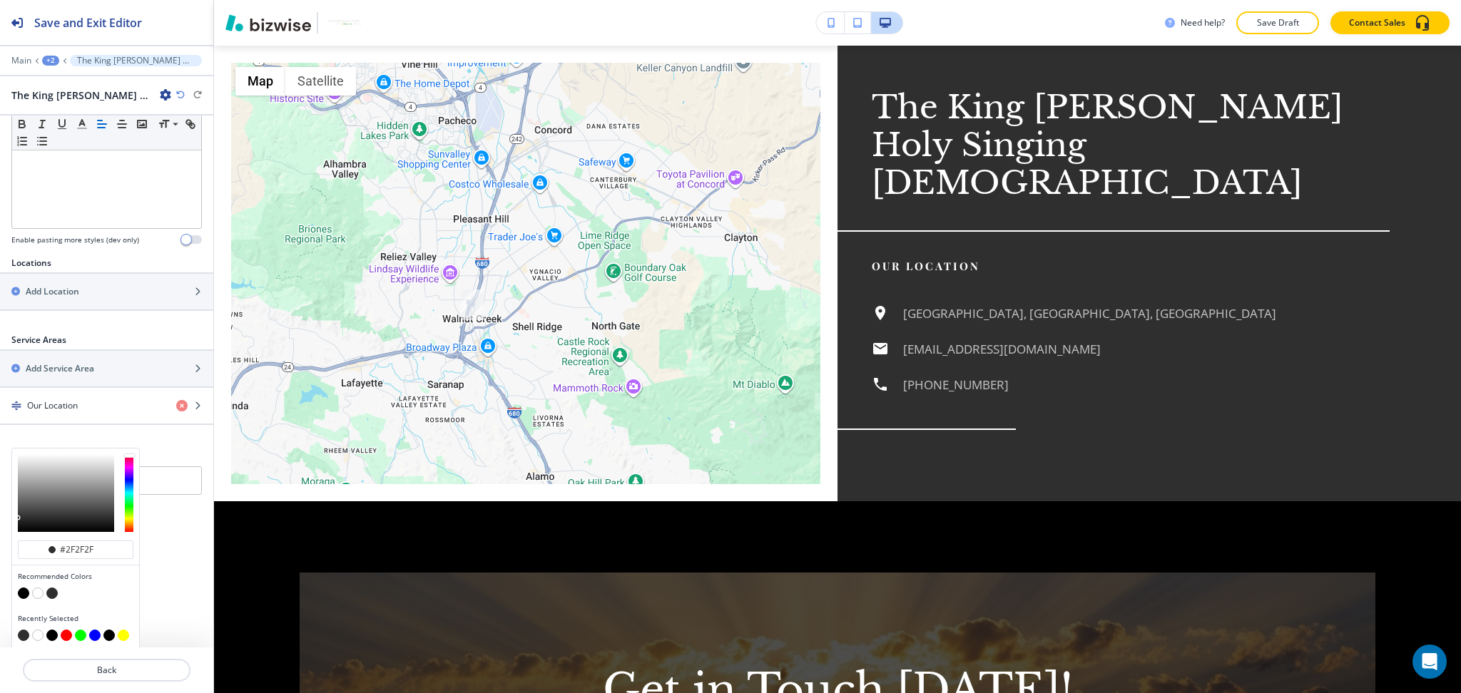
click at [24, 588] on button "button" at bounding box center [23, 593] width 11 height 11
type input "#000000"
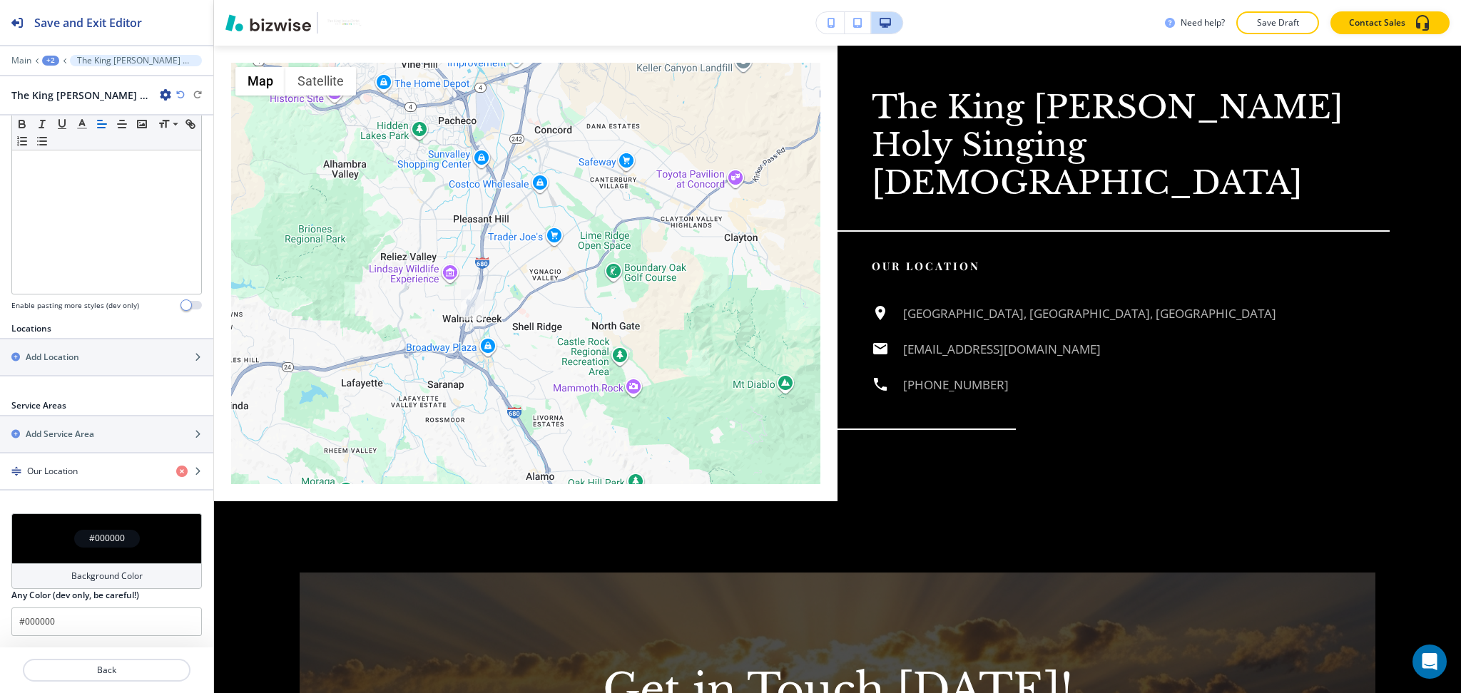
scroll to position [302, 0]
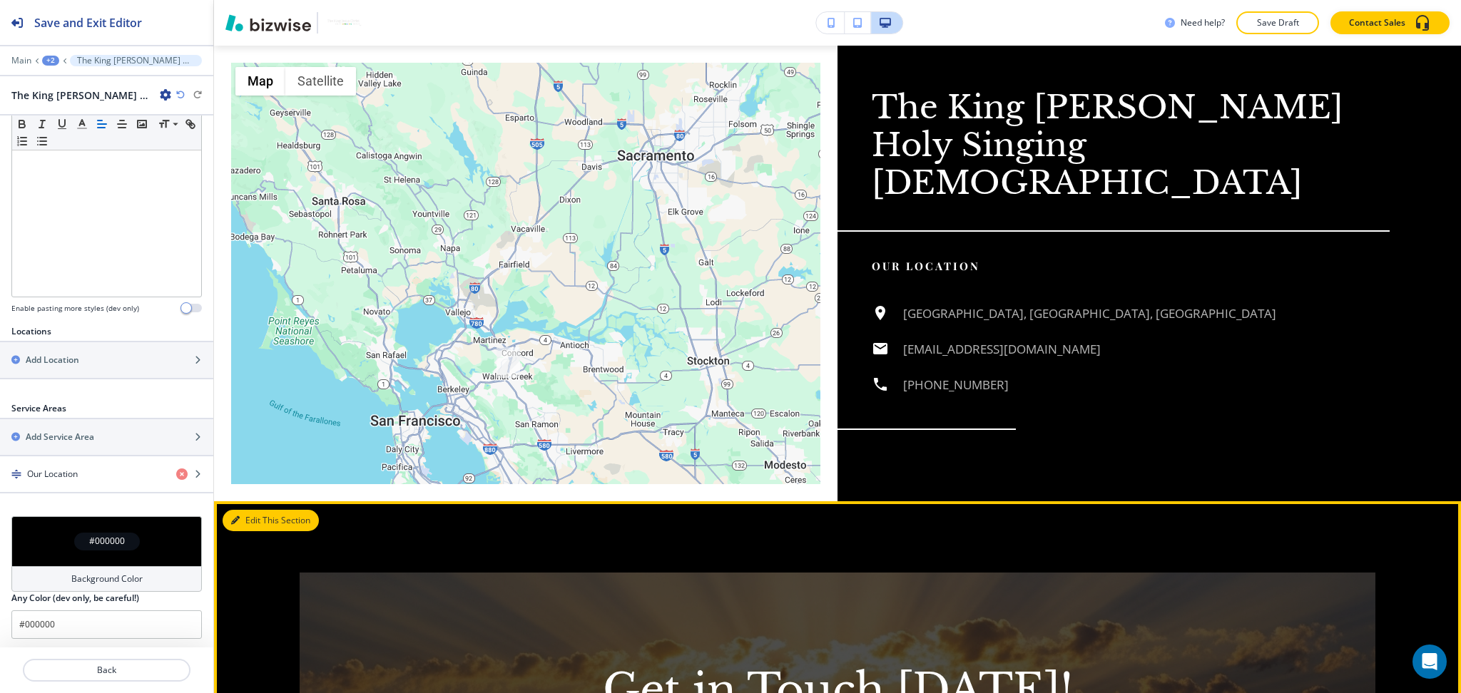
click at [265, 510] on button "Edit This Section" at bounding box center [271, 520] width 96 height 21
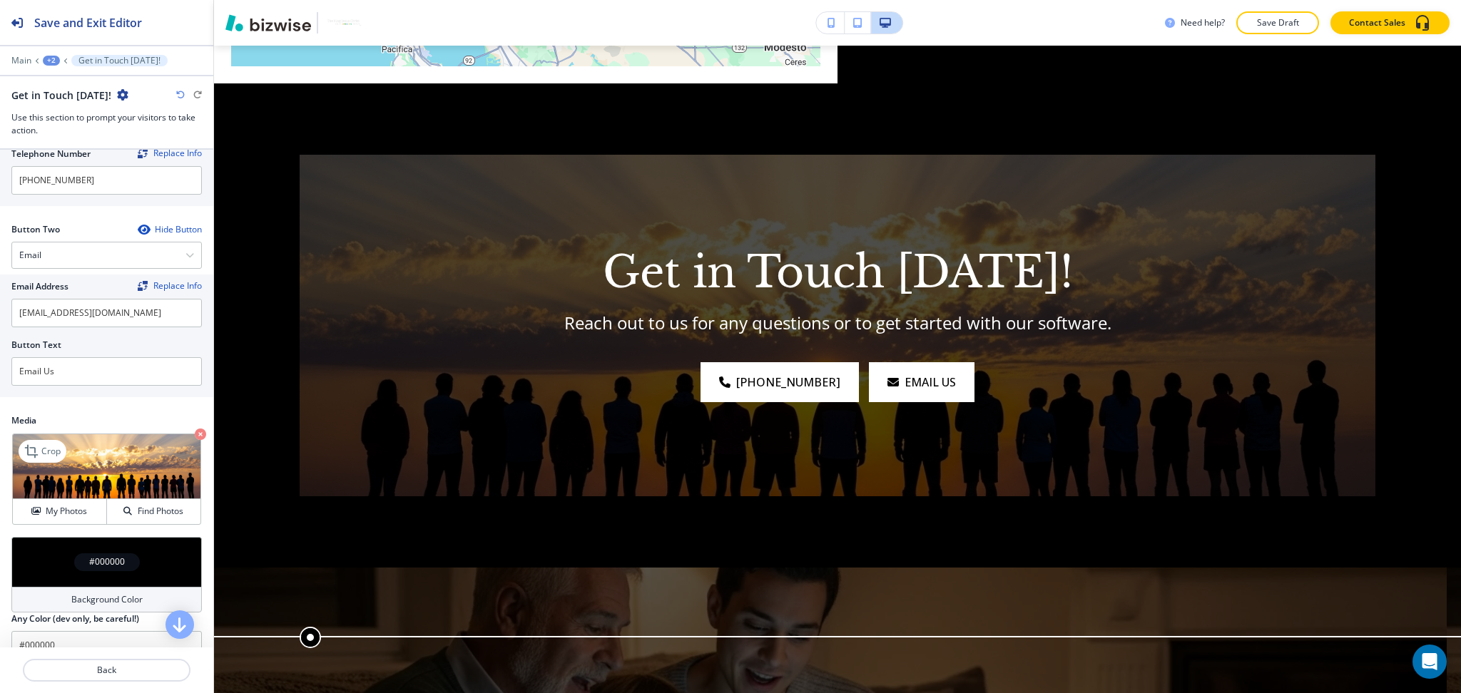
scroll to position [571, 0]
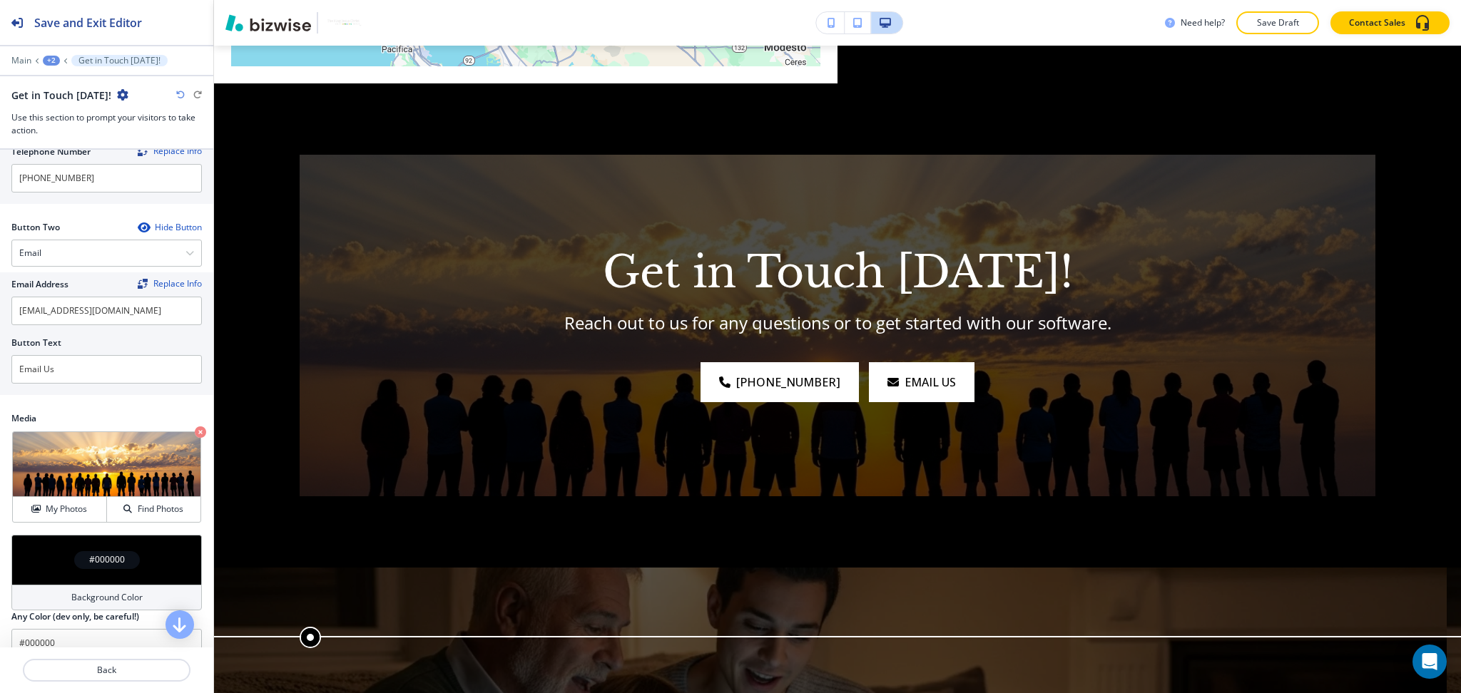
click at [94, 592] on h4 "Background Color" at bounding box center [106, 597] width 71 height 13
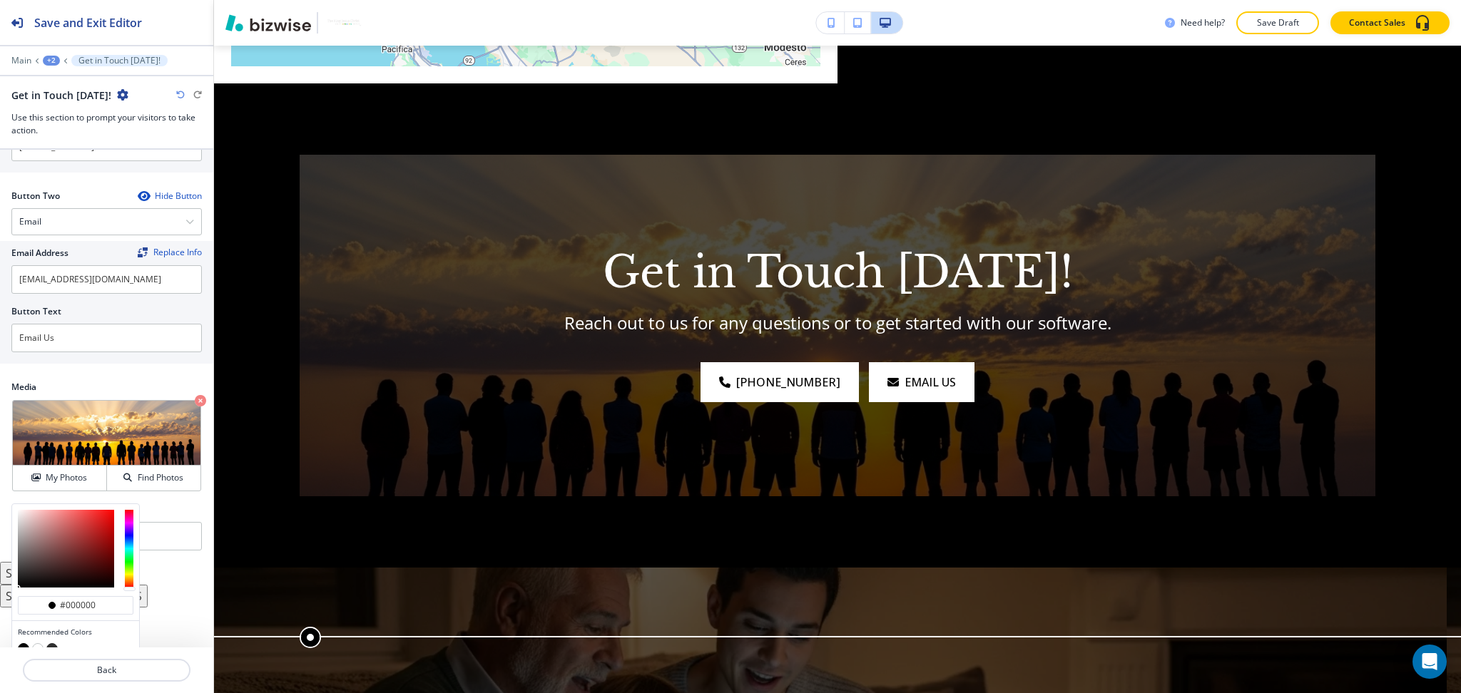
scroll to position [660, 0]
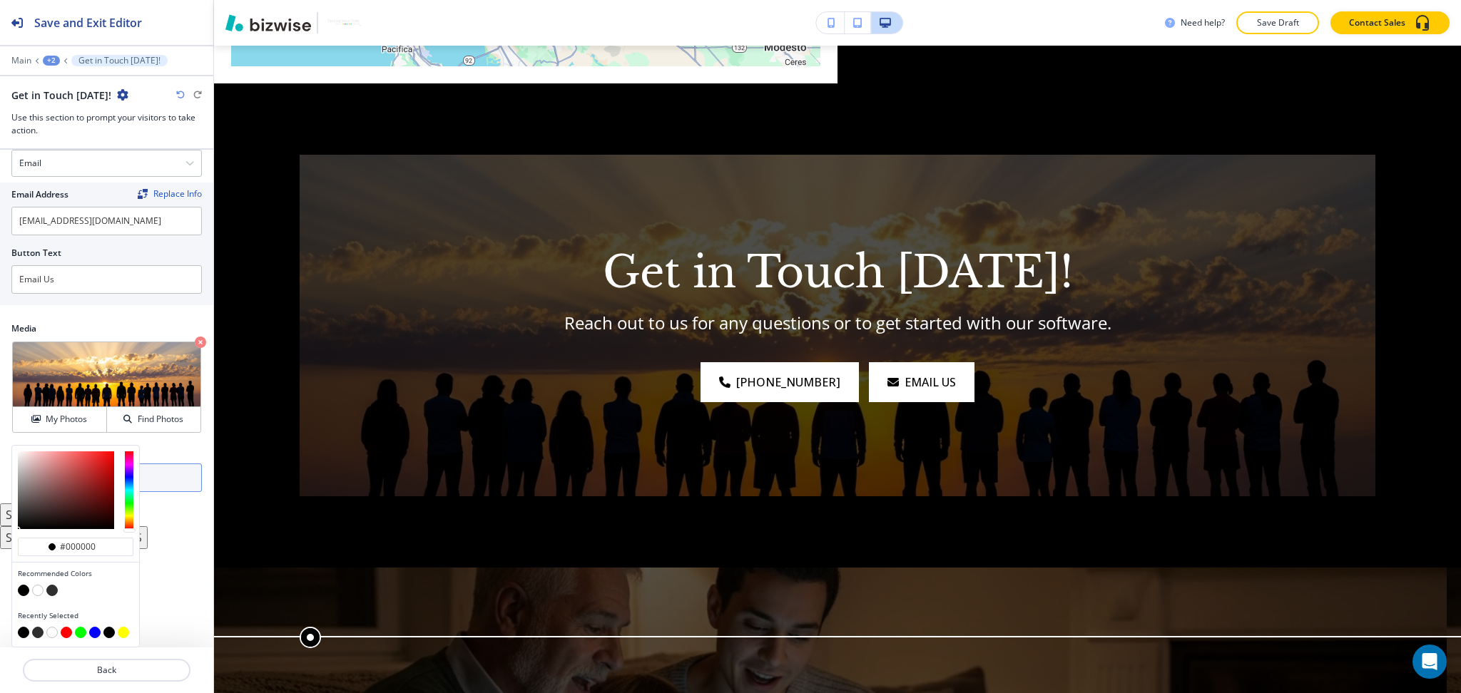
drag, startPoint x: 50, startPoint y: 588, endPoint x: 58, endPoint y: 583, distance: 9.9
click at [49, 588] on button "button" at bounding box center [51, 590] width 11 height 11
type input "#2f2f2f"
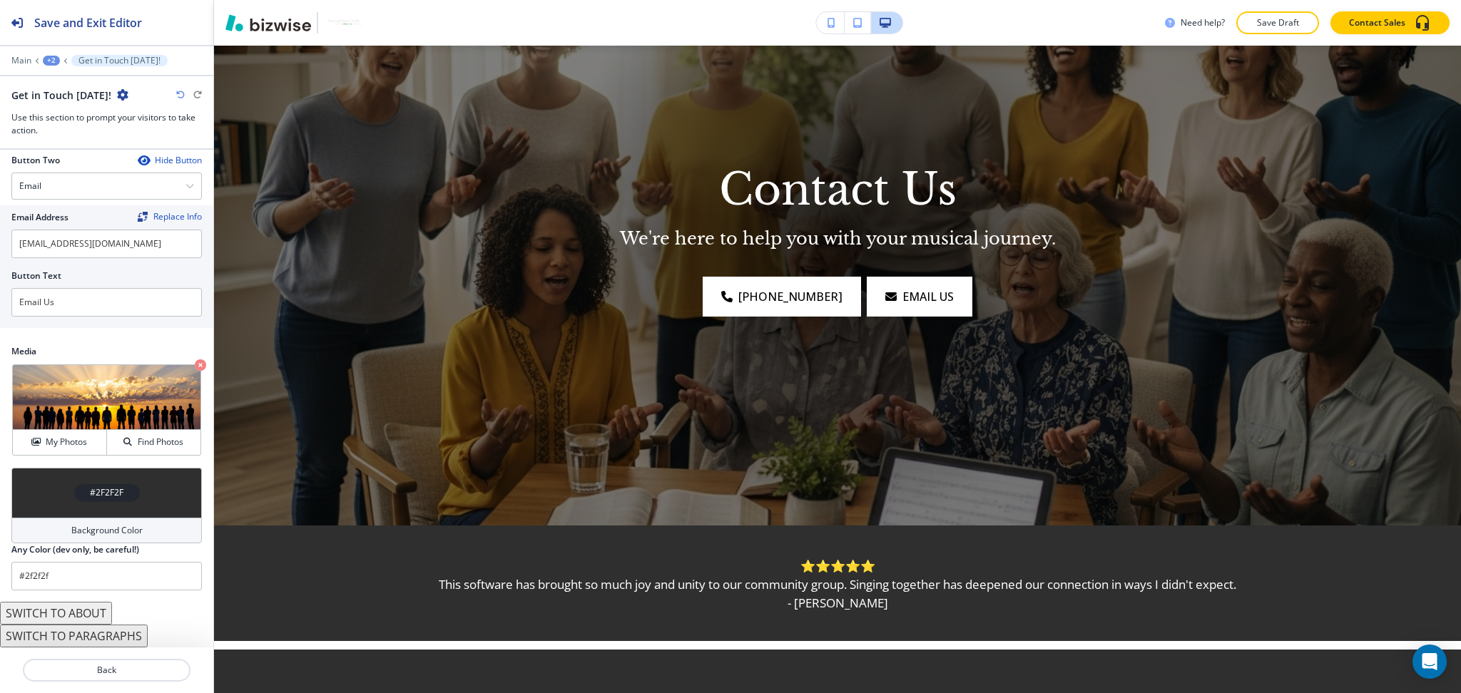
scroll to position [484, 0]
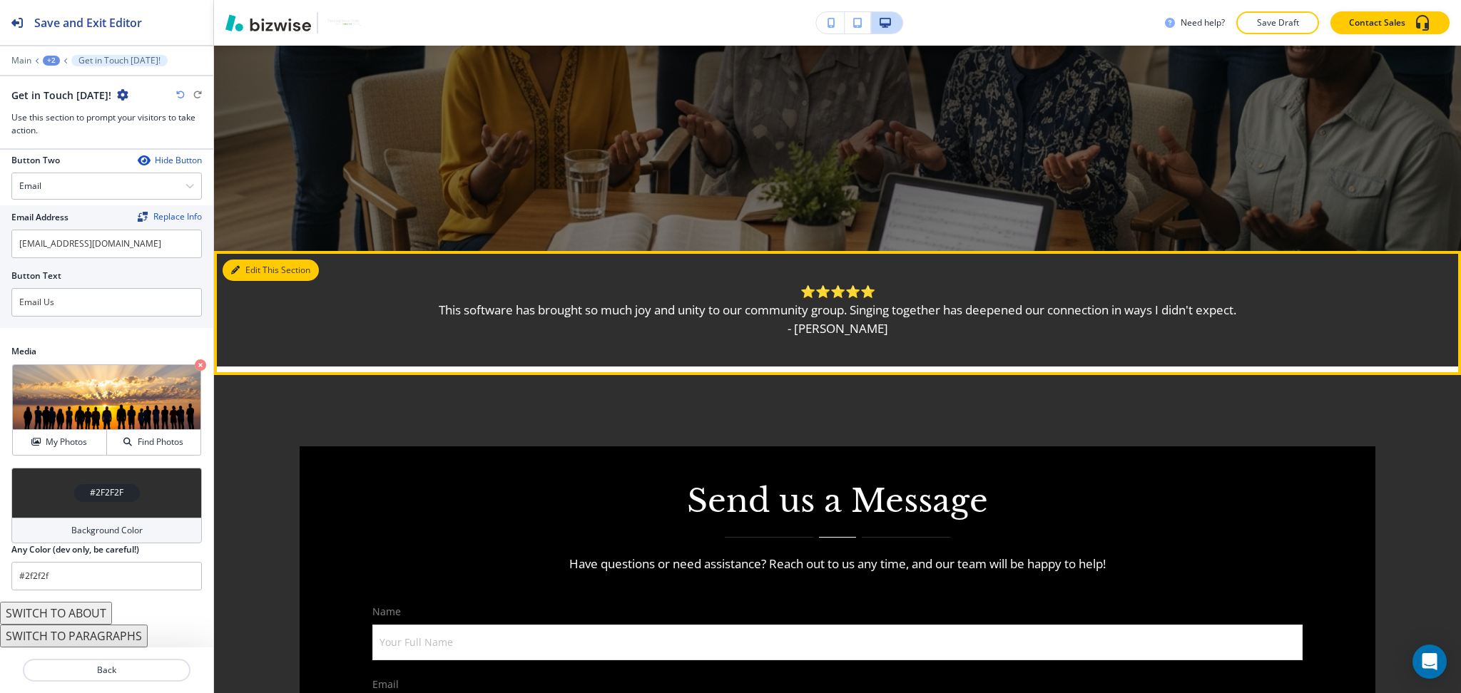
click at [244, 267] on button "Edit This Section" at bounding box center [271, 270] width 96 height 21
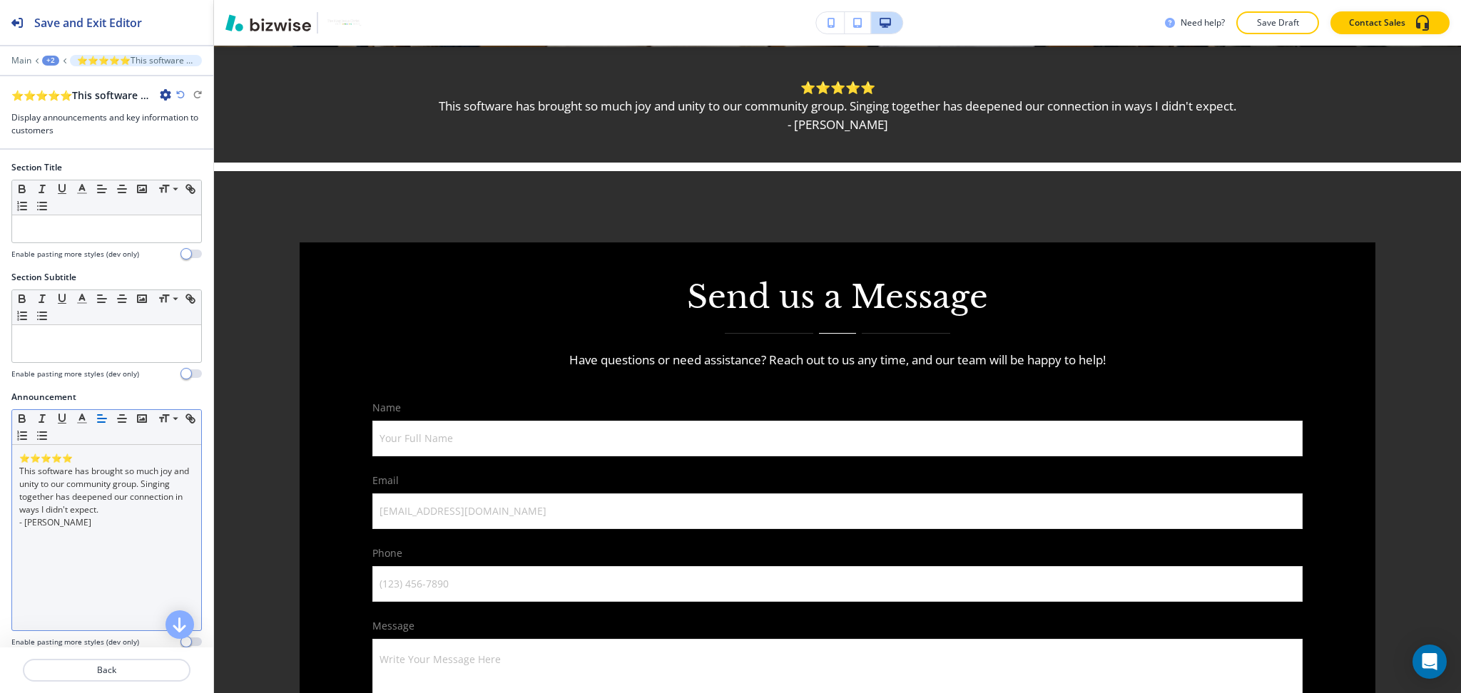
scroll to position [0, 0]
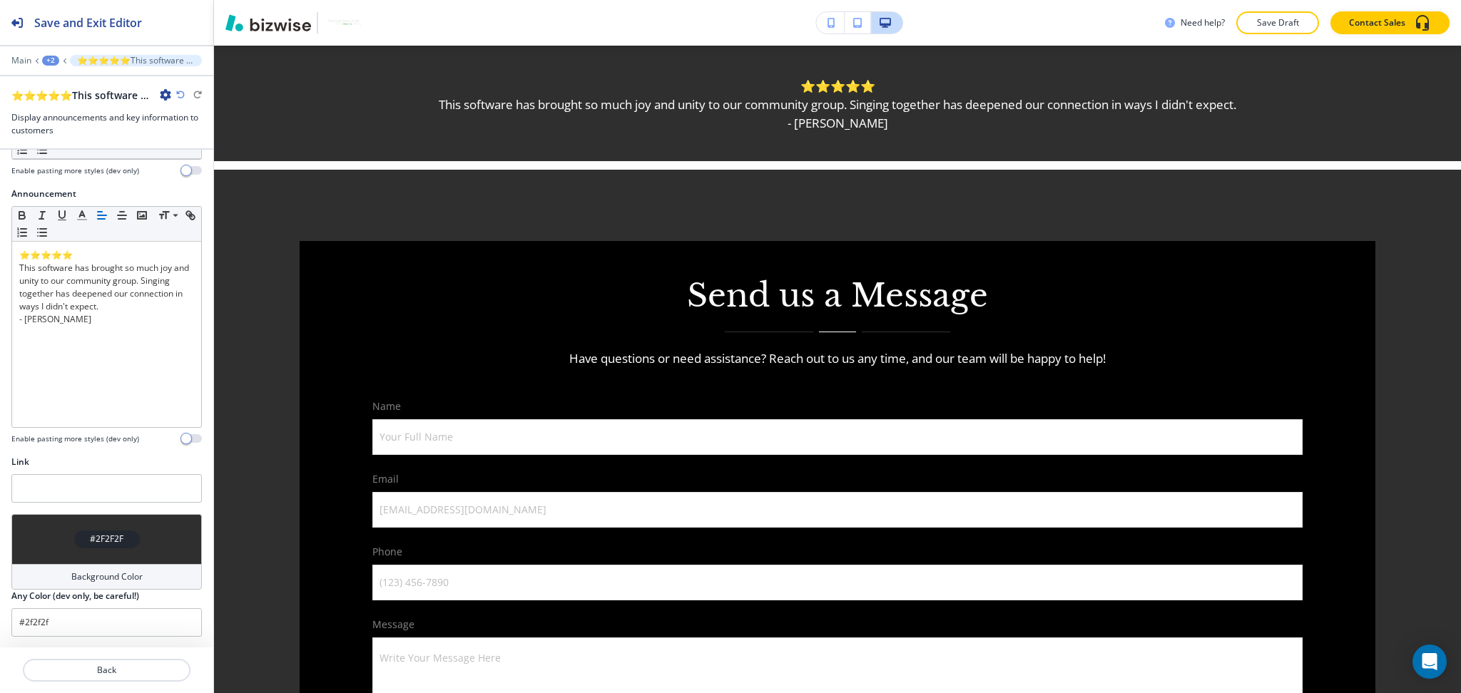
click at [89, 581] on h4 "Background Color" at bounding box center [106, 577] width 71 height 13
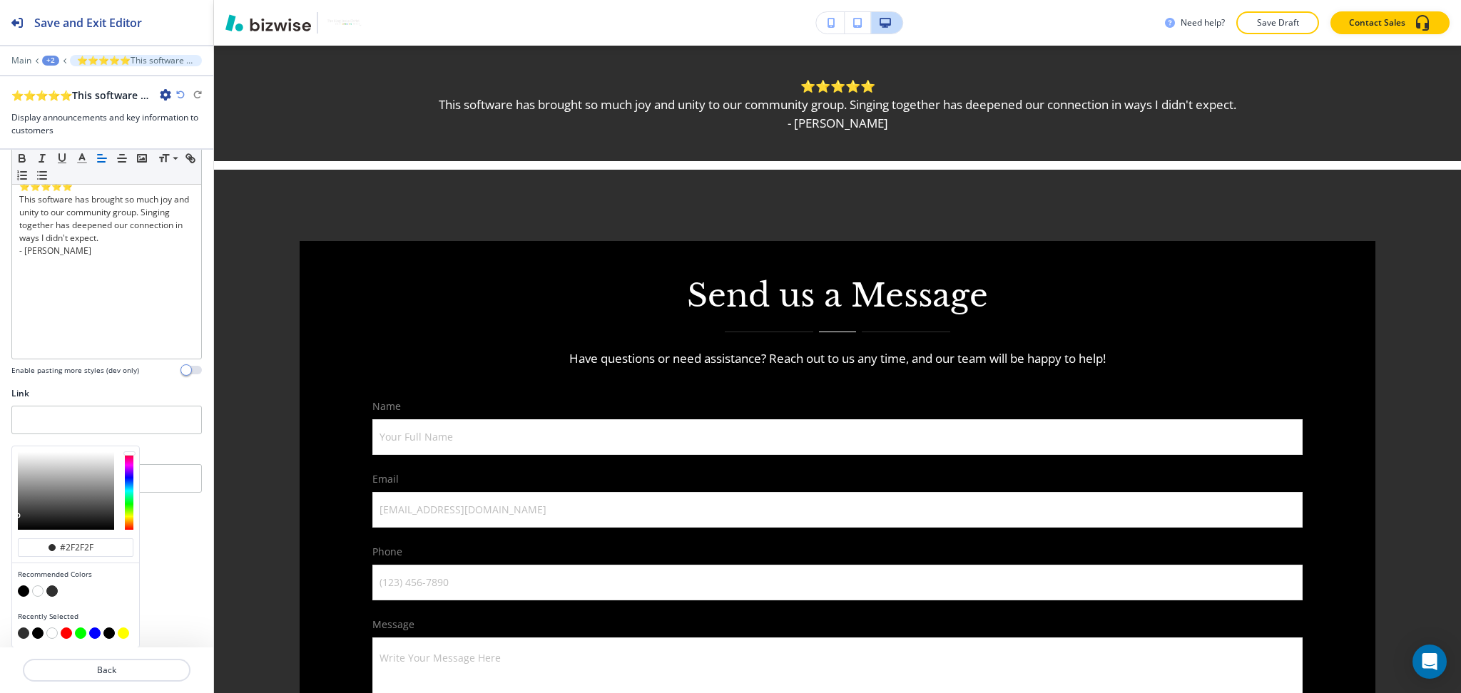
click at [24, 589] on button "button" at bounding box center [23, 591] width 11 height 11
type input "#000000"
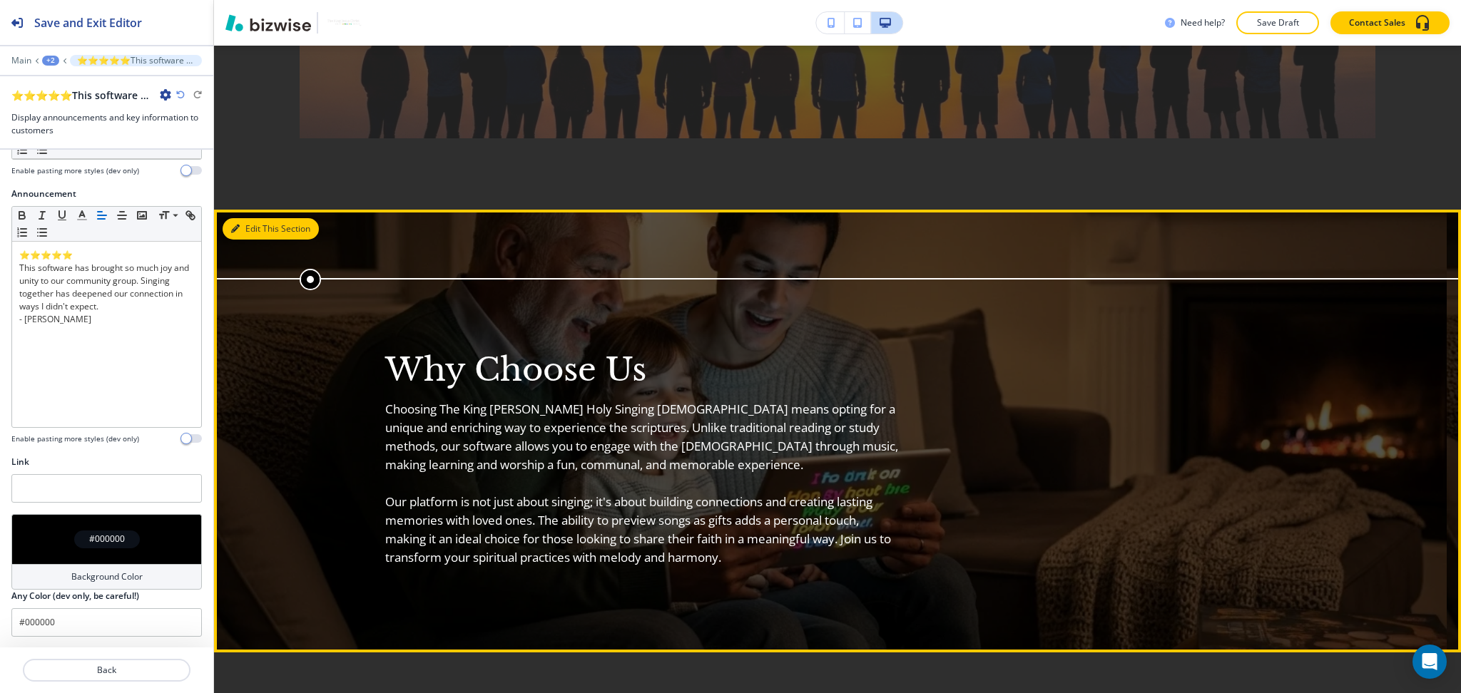
click at [241, 218] on button "Edit This Section" at bounding box center [271, 228] width 96 height 21
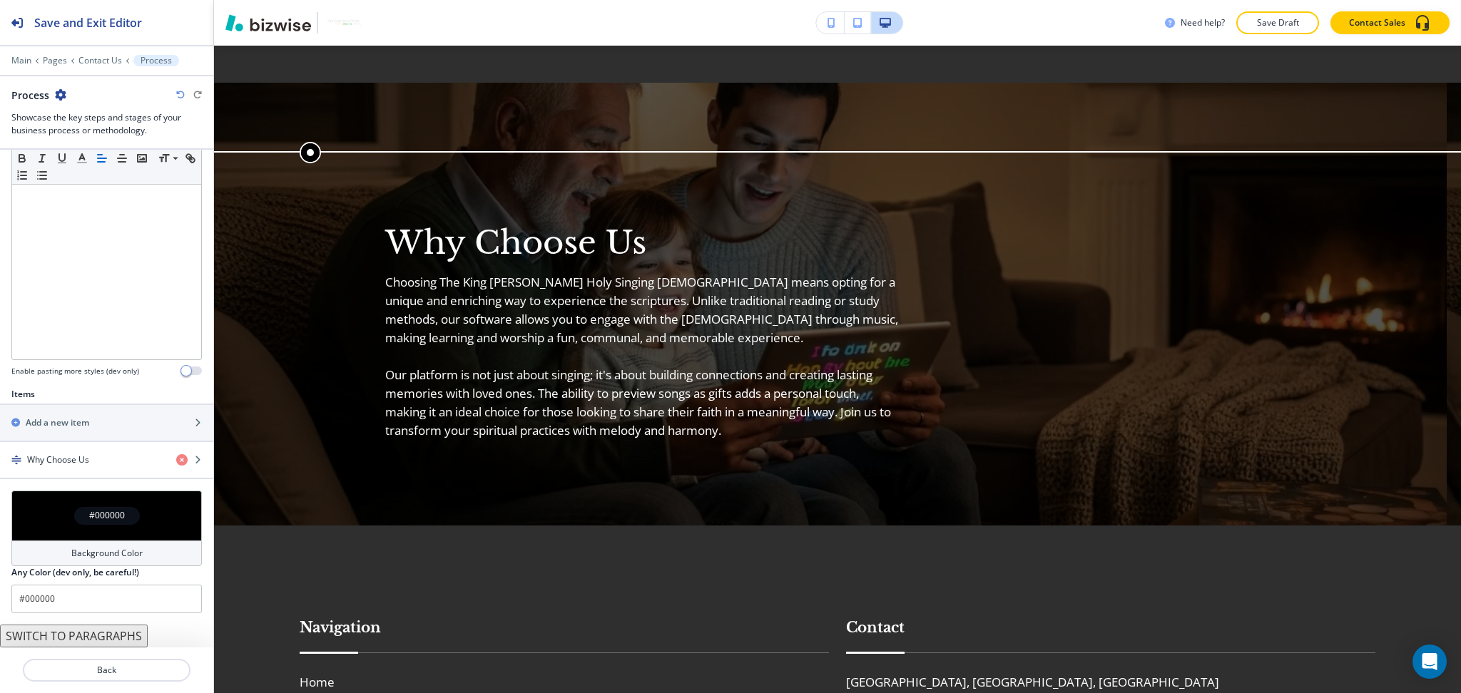
click at [133, 638] on button "SWITCH TO PARAGRAPHS" at bounding box center [74, 636] width 148 height 23
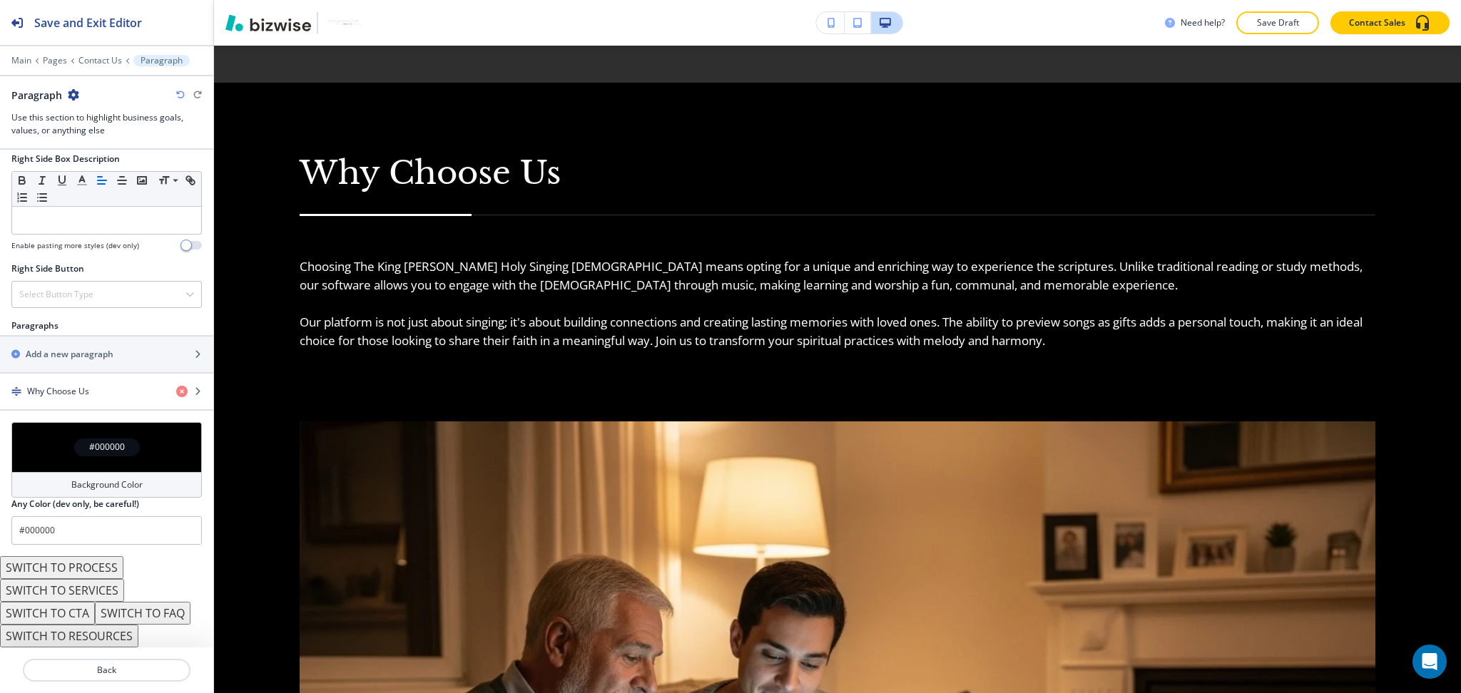
click at [85, 593] on button "SWITCH TO SERVICES" at bounding box center [62, 590] width 124 height 23
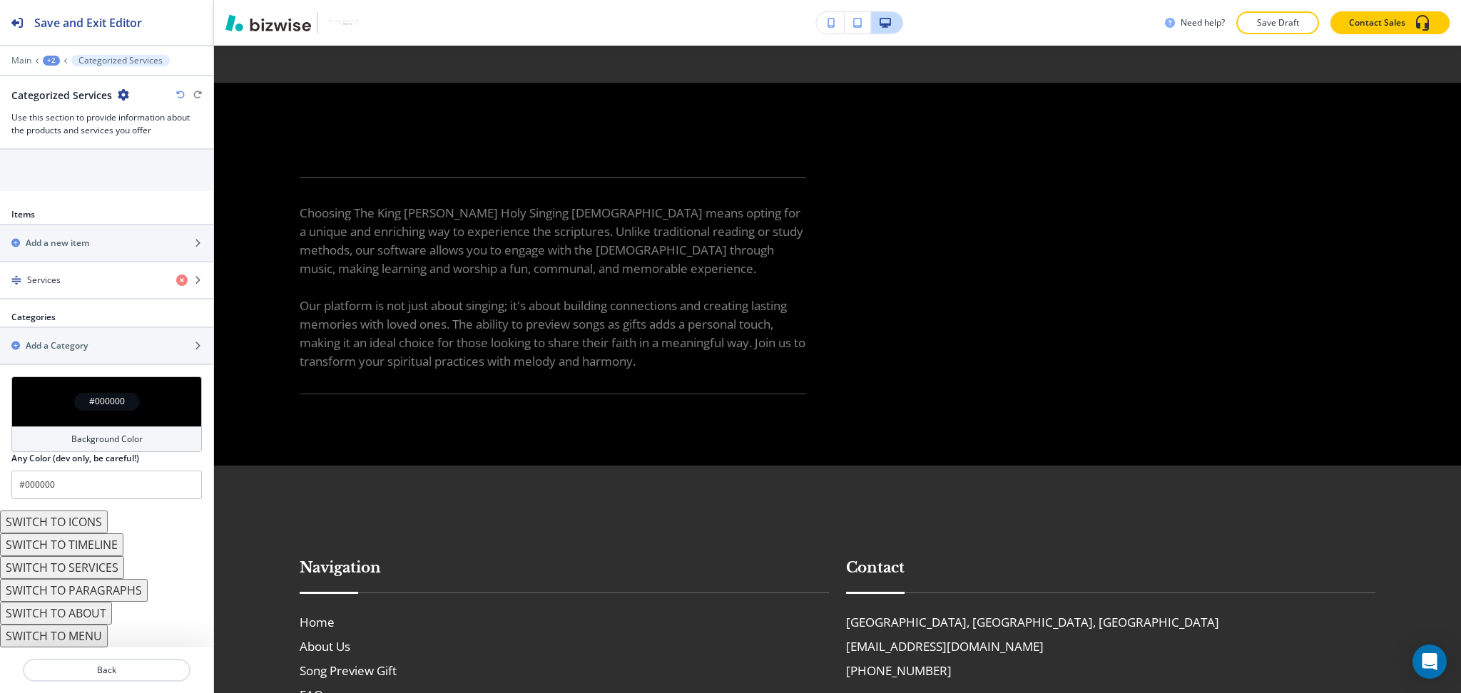
click at [90, 610] on button "SWITCH TO ABOUT" at bounding box center [56, 613] width 112 height 23
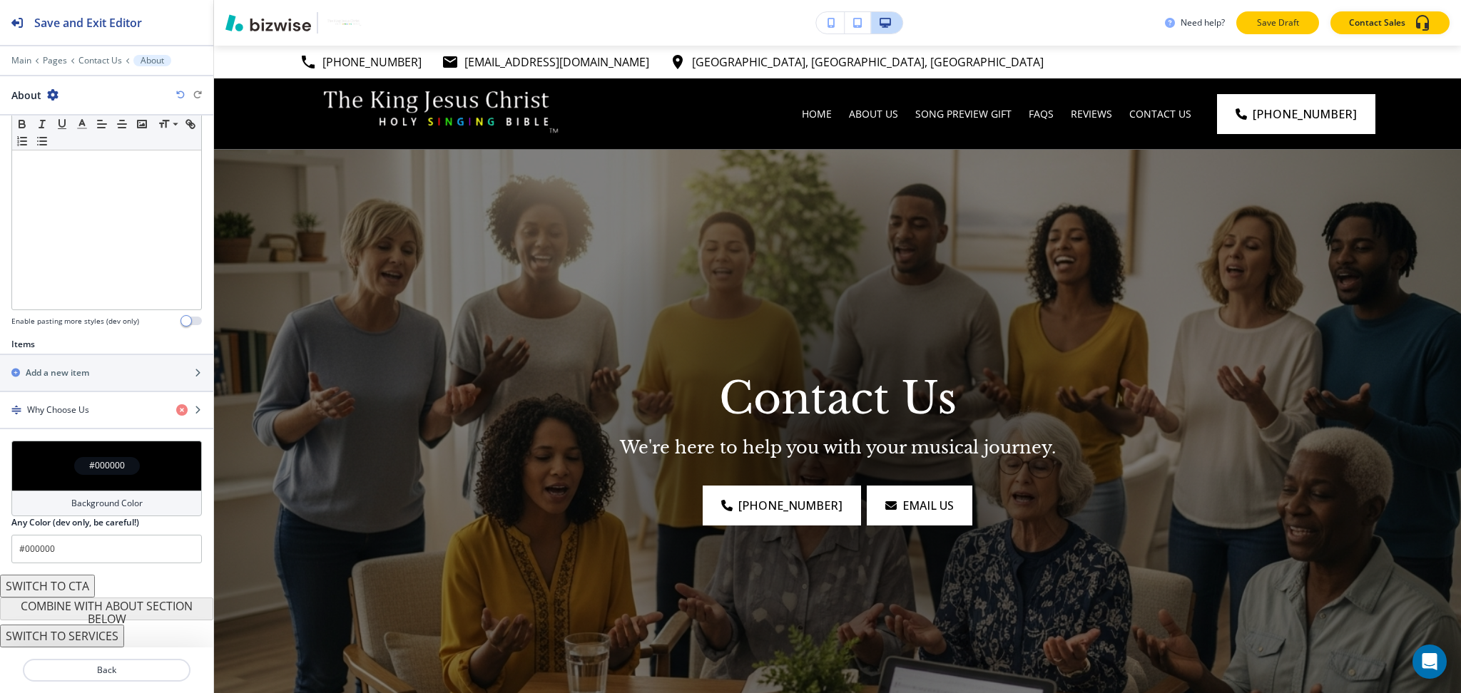
click at [1272, 25] on p "Save Draft" at bounding box center [1277, 22] width 46 height 13
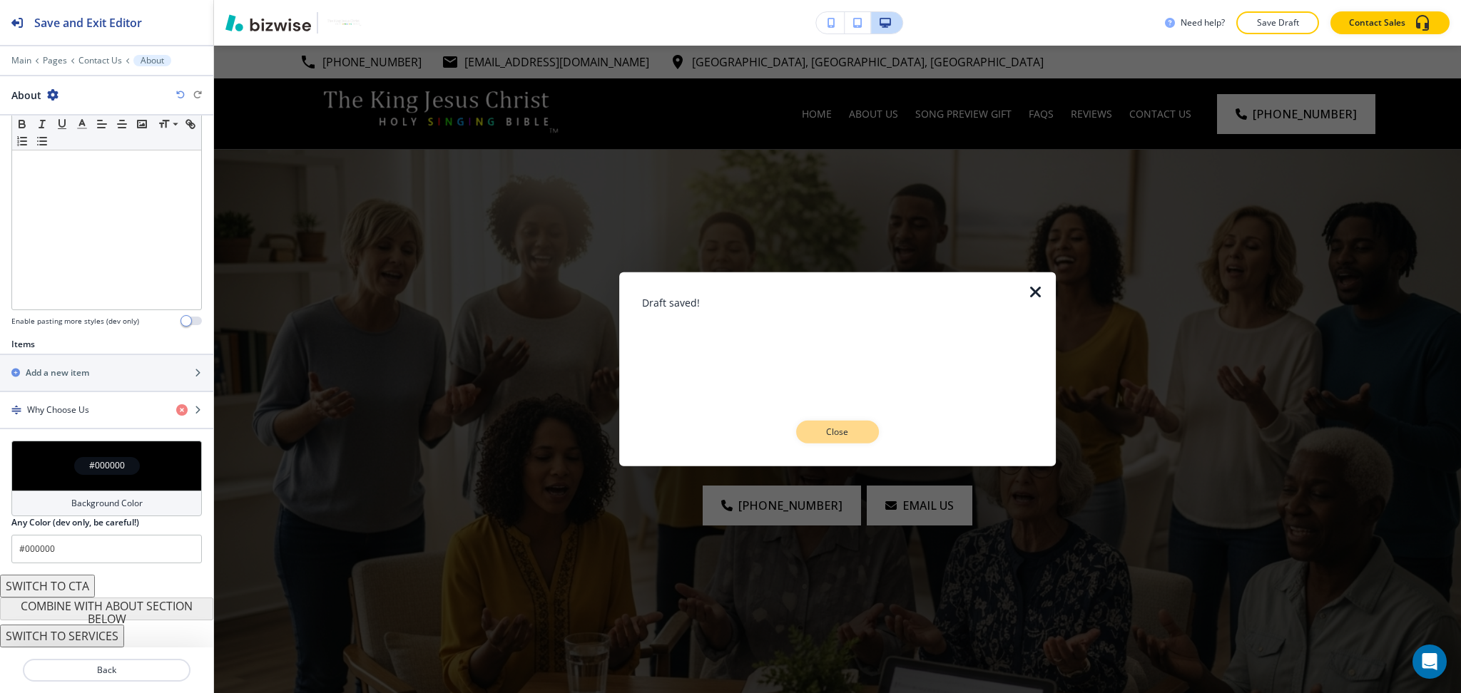
click at [852, 429] on p "Close" at bounding box center [837, 432] width 46 height 13
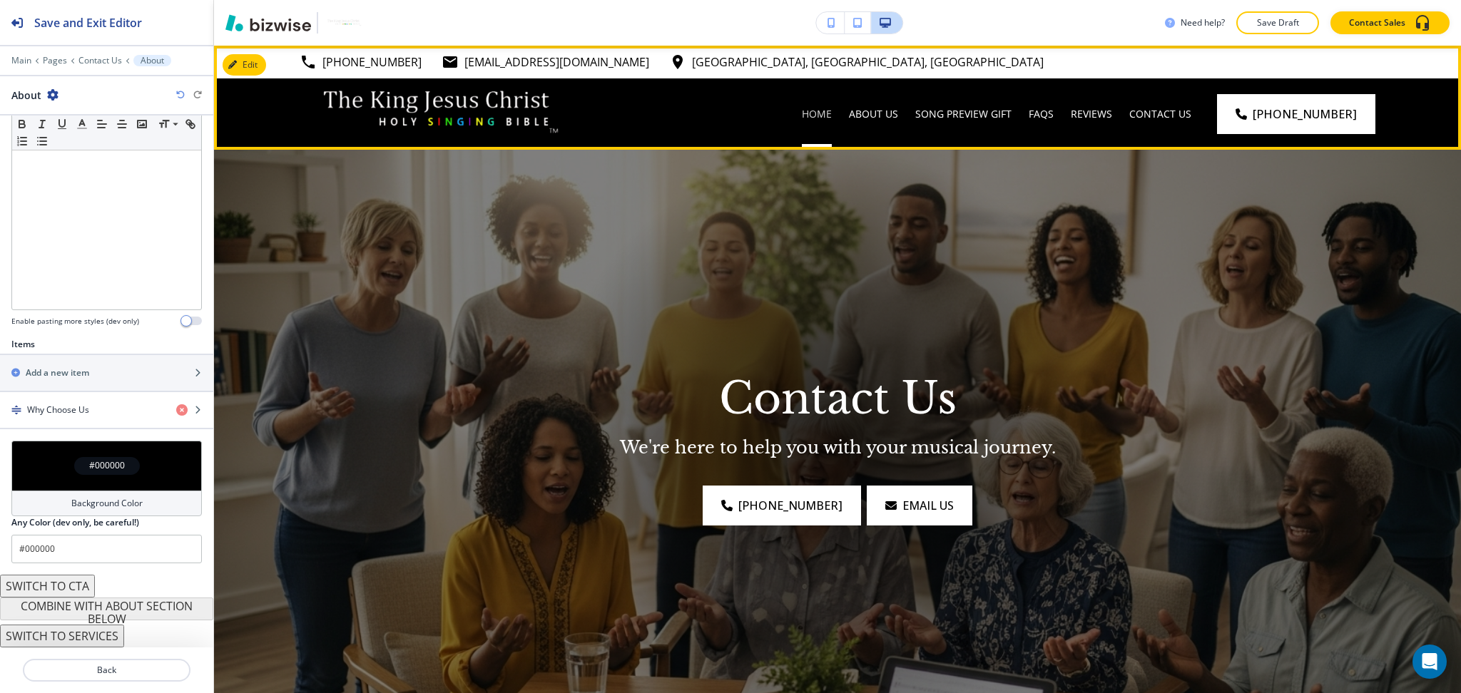
click at [832, 109] on p "Home" at bounding box center [817, 114] width 30 height 14
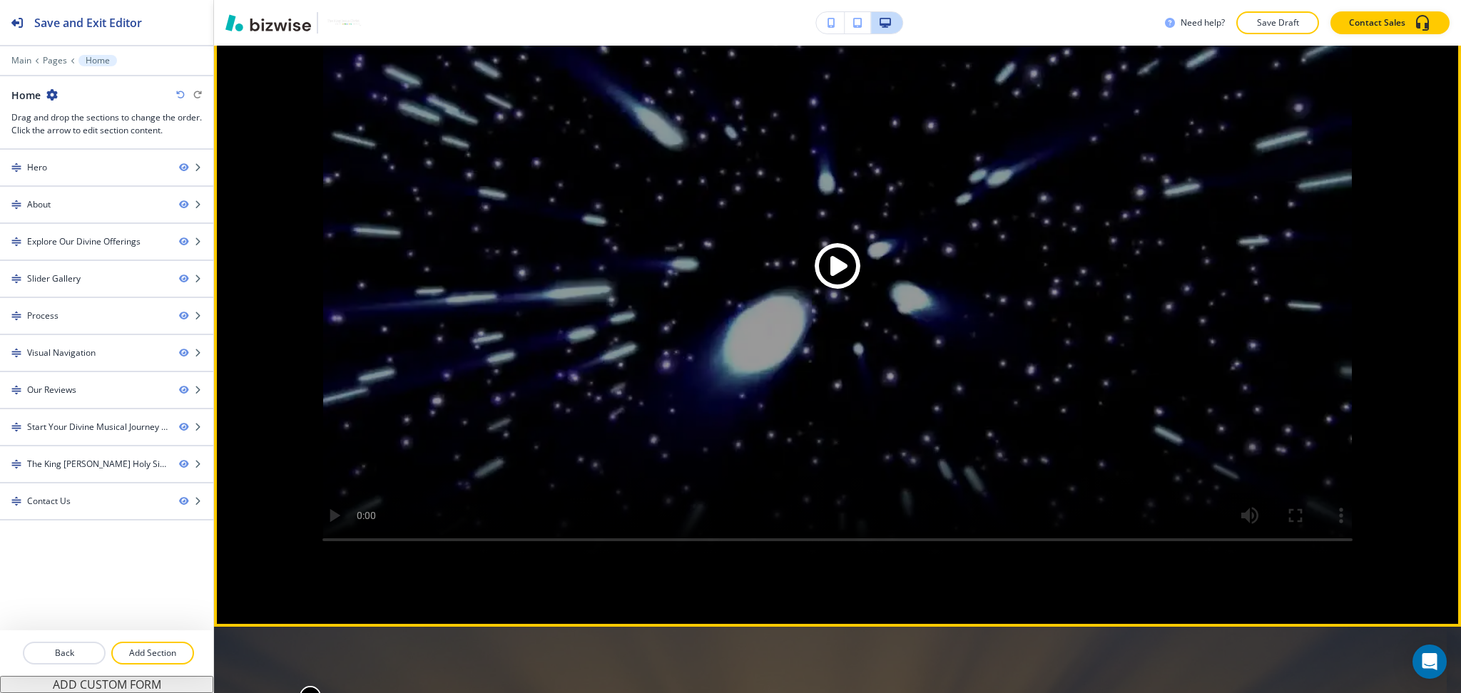
click at [235, 126] on div "Edit" at bounding box center [837, 246] width 1247 height 761
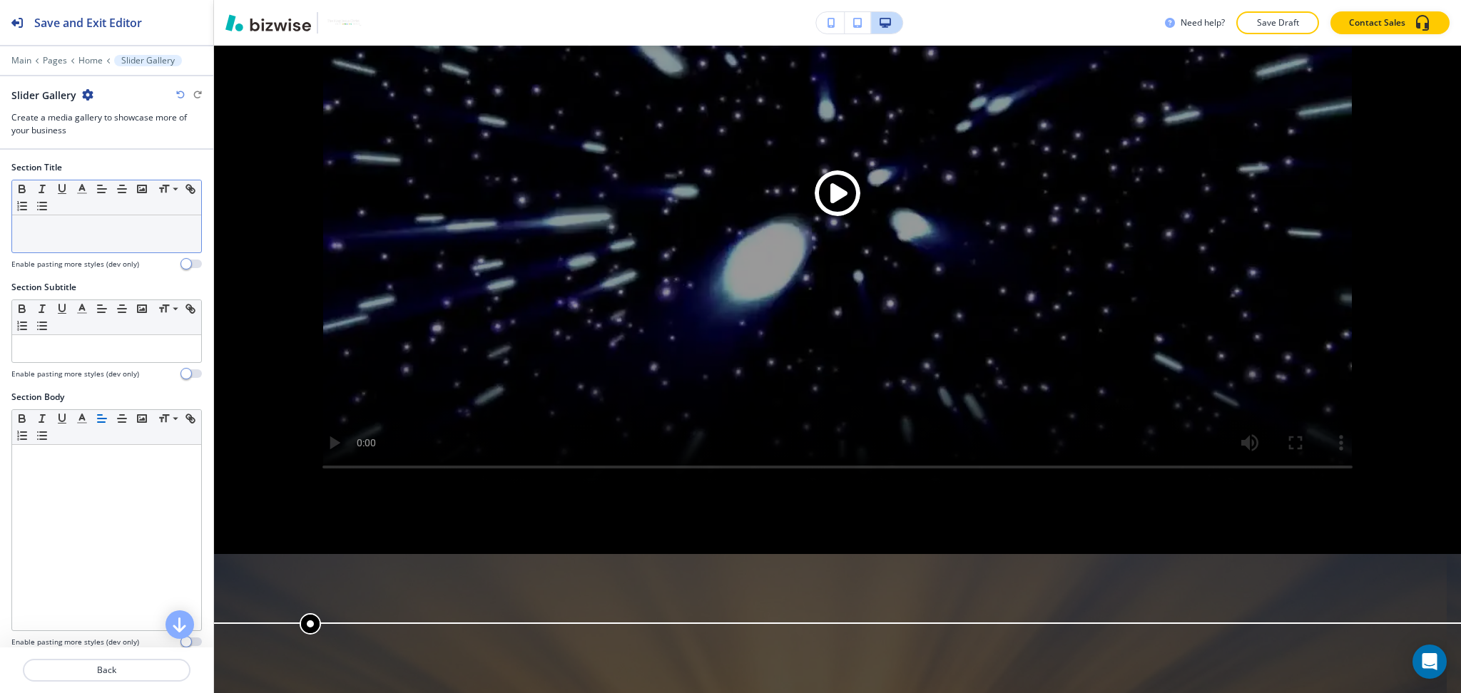
click at [93, 245] on div at bounding box center [106, 233] width 189 height 37
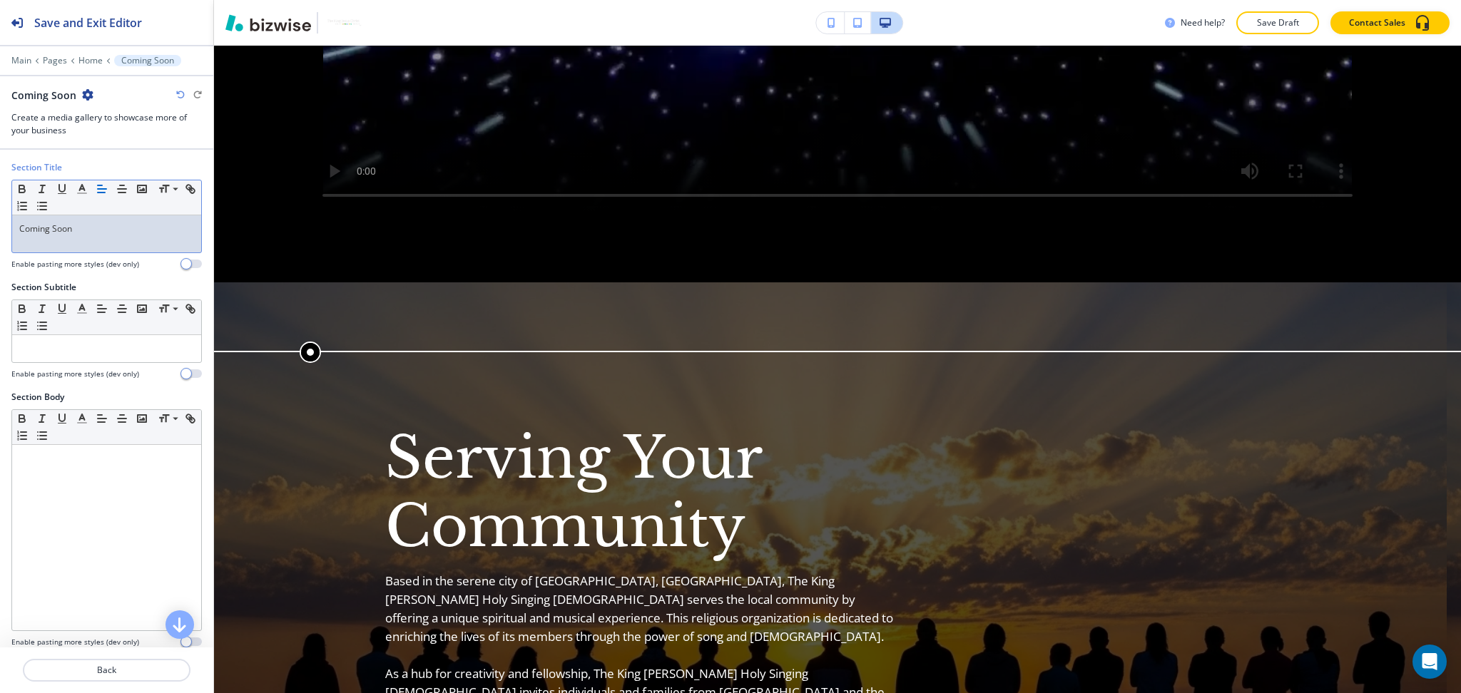
scroll to position [2024, 0]
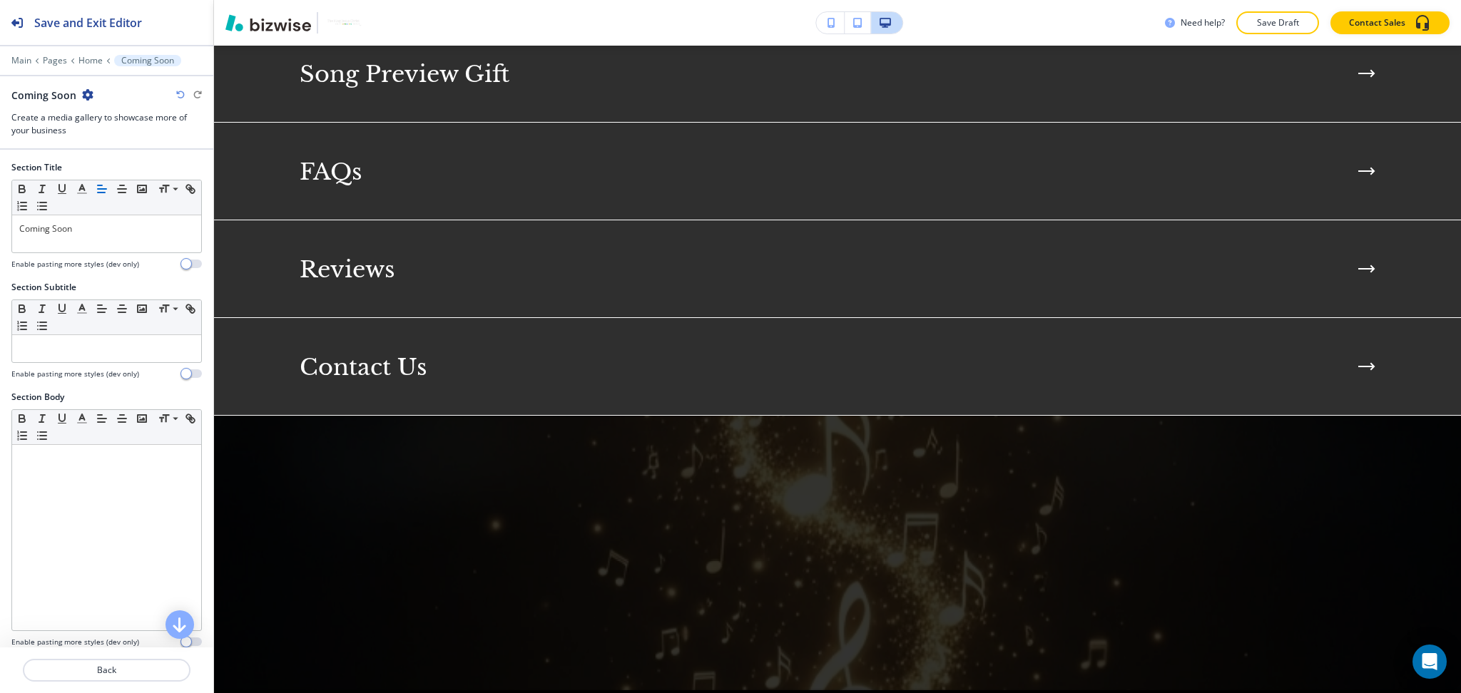
scroll to position [2972, 0]
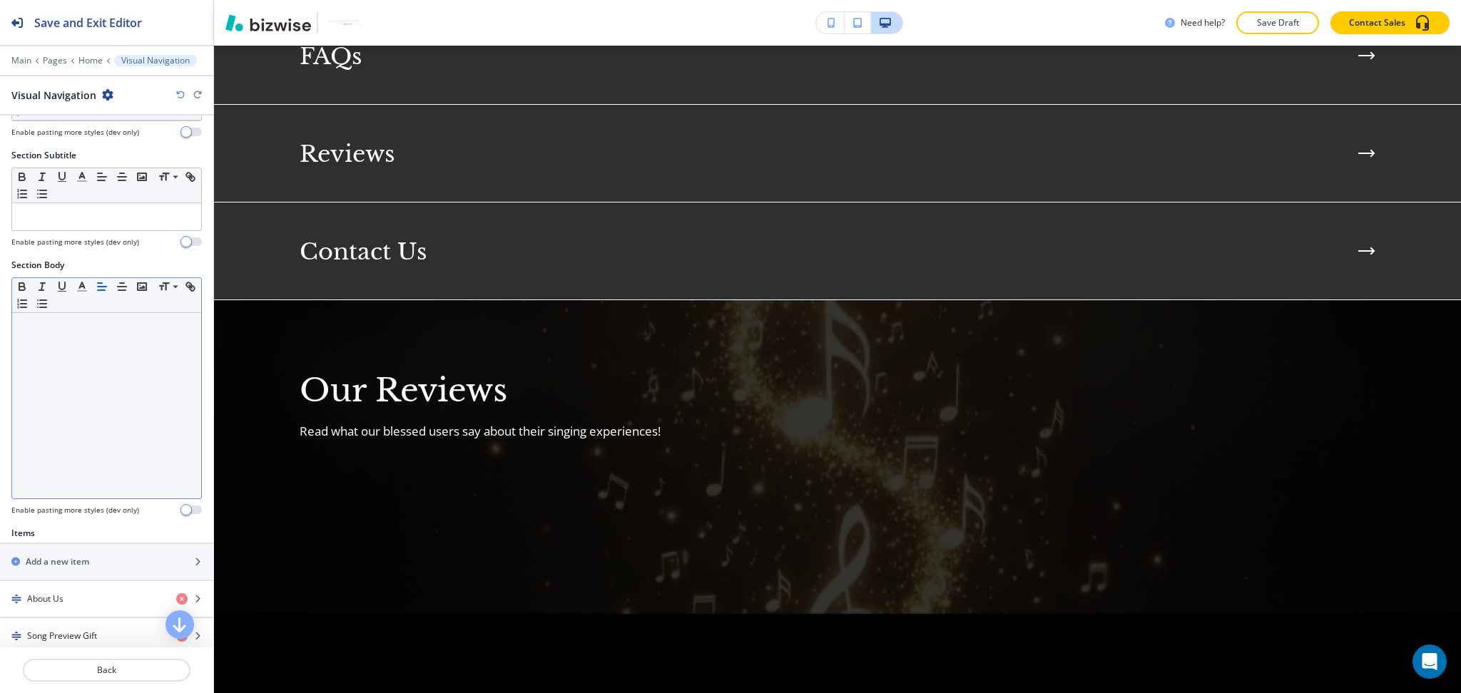
scroll to position [402, 0]
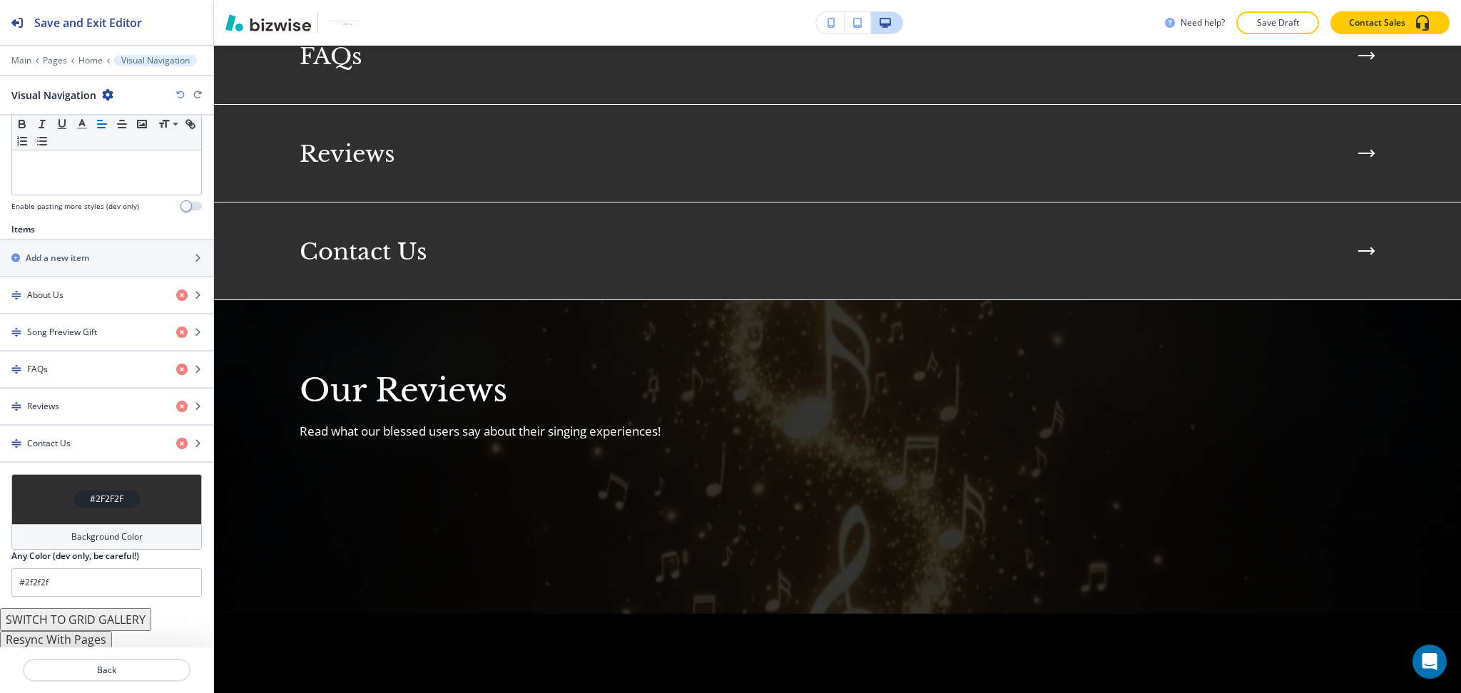
click at [80, 640] on button "Resync With Pages" at bounding box center [56, 639] width 112 height 17
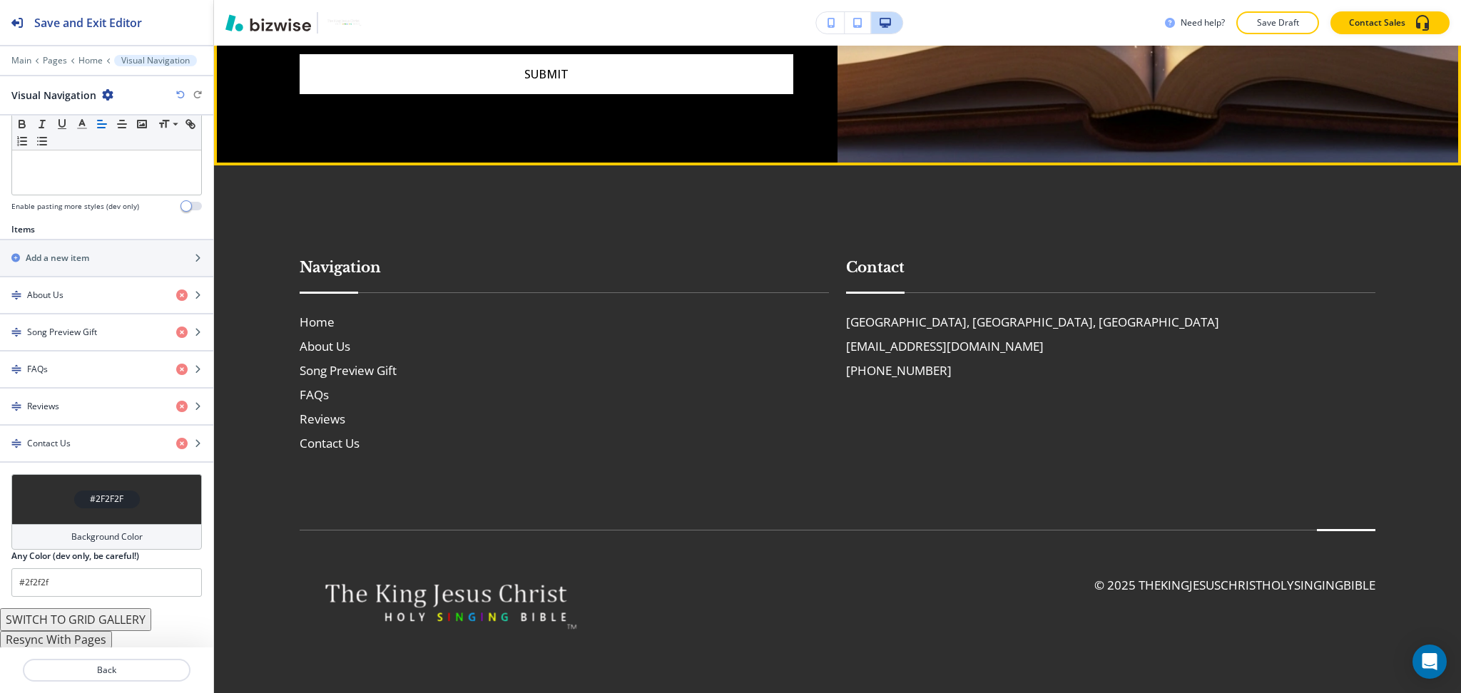
scroll to position [5384, 0]
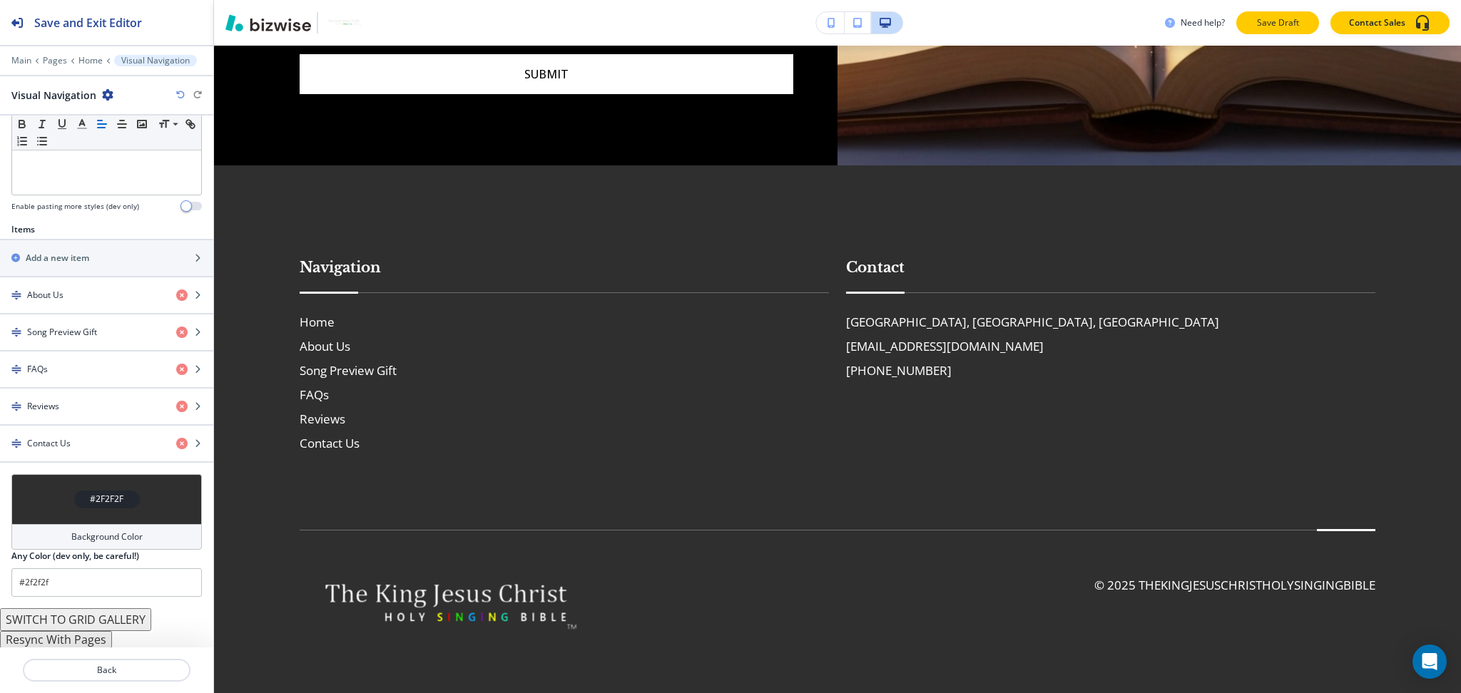
click at [1259, 23] on p "Save Draft" at bounding box center [1277, 22] width 46 height 13
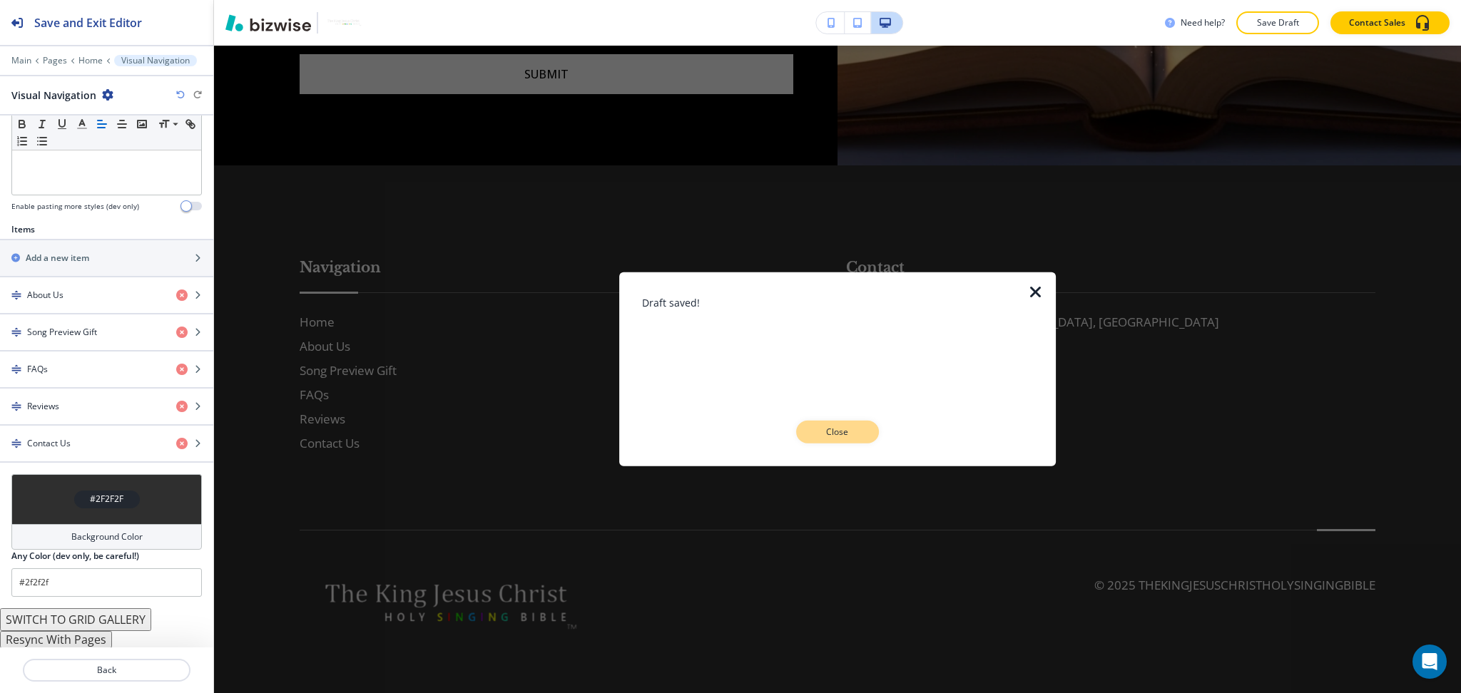
click at [841, 427] on p "Close" at bounding box center [837, 432] width 46 height 13
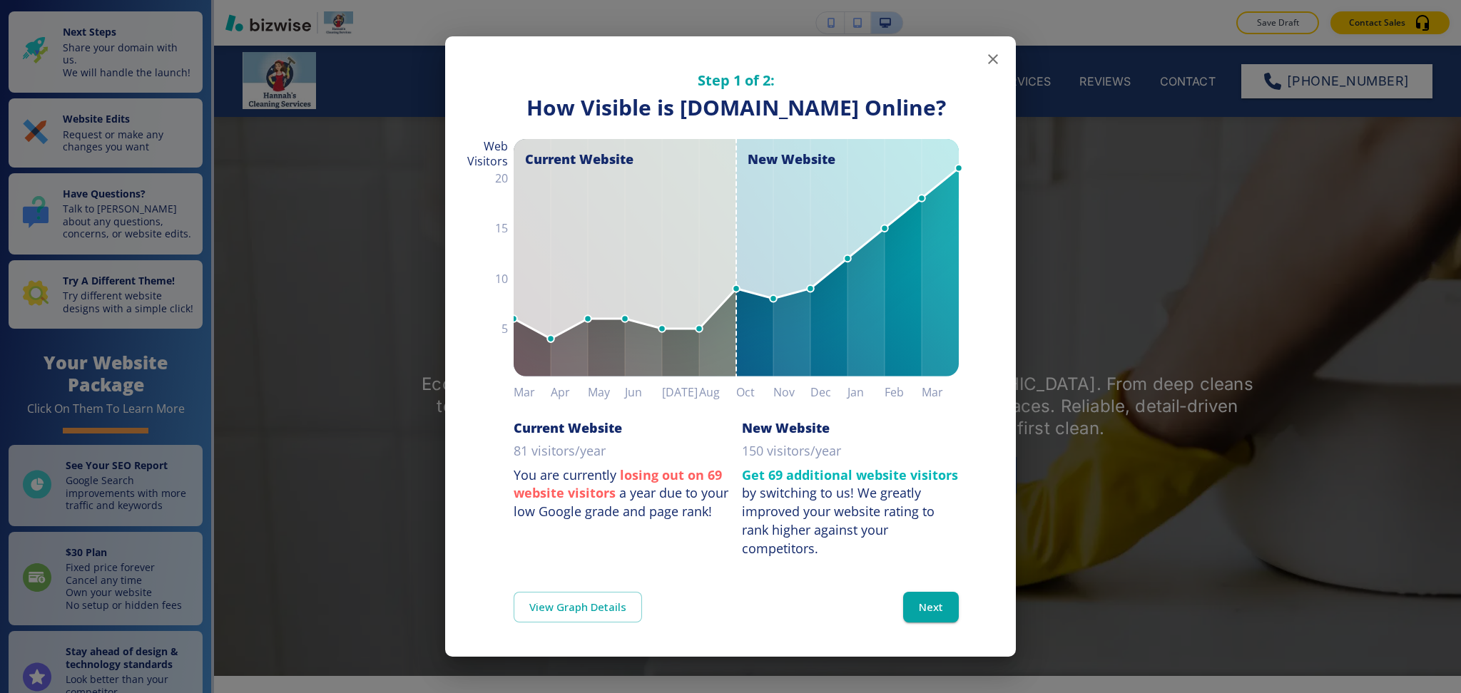
click at [988, 54] on icon "button" at bounding box center [993, 59] width 10 height 10
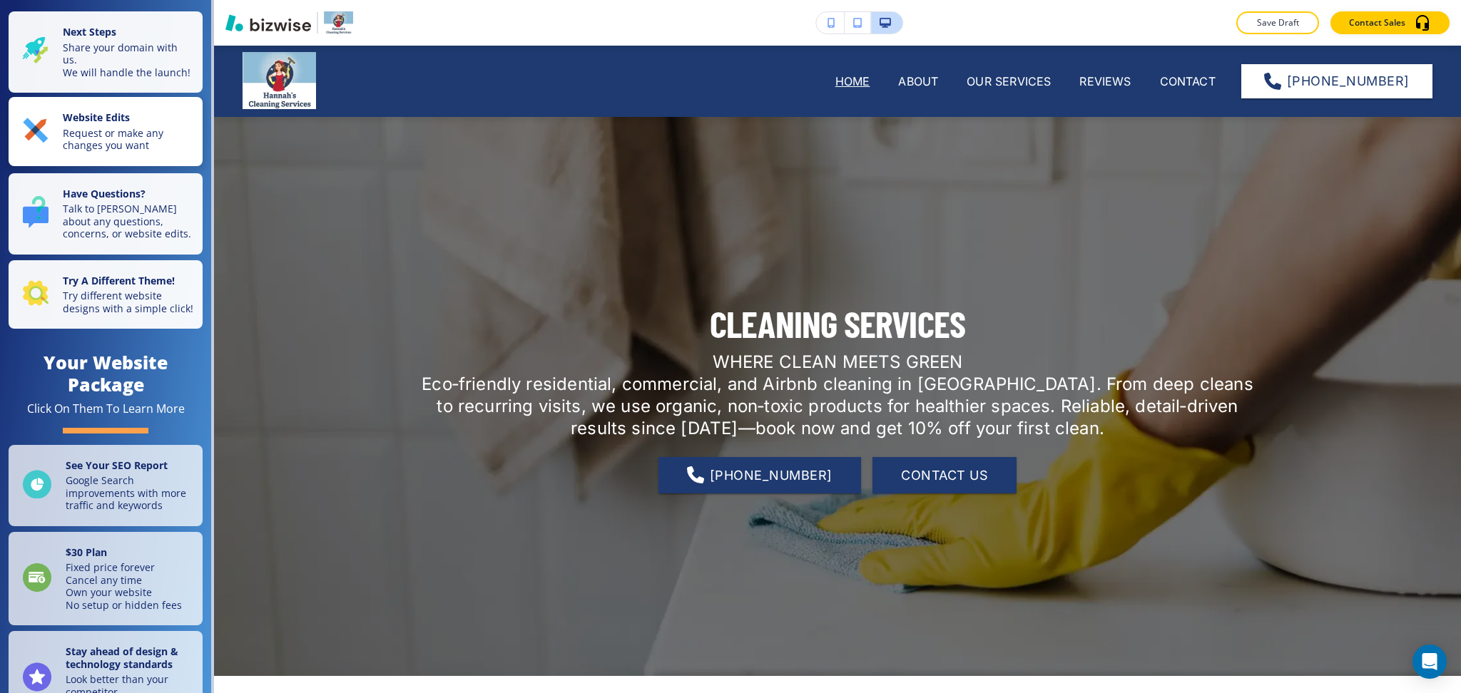
click at [136, 123] on p "Website Edits" at bounding box center [128, 119] width 131 height 16
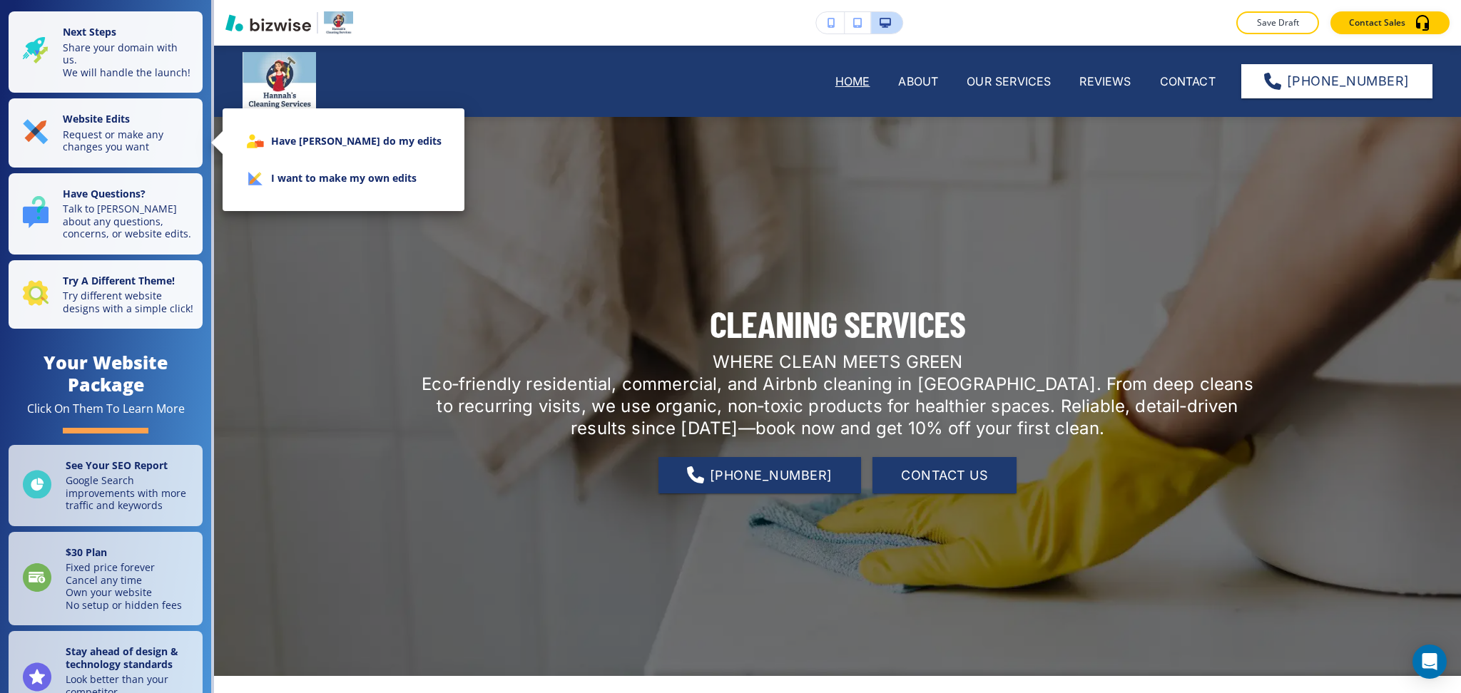
click at [310, 183] on li "I want to make my own edits" at bounding box center [343, 178] width 219 height 37
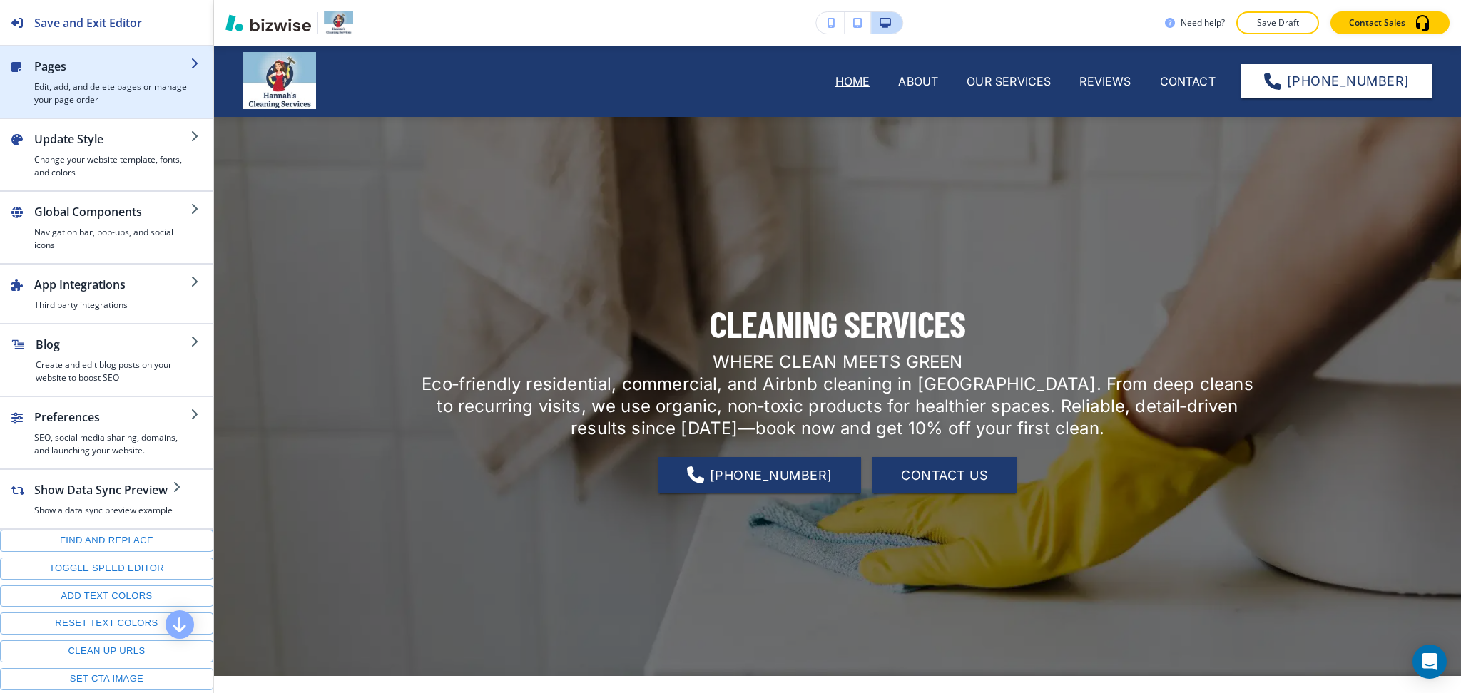
click at [71, 75] on div "button" at bounding box center [112, 78] width 156 height 6
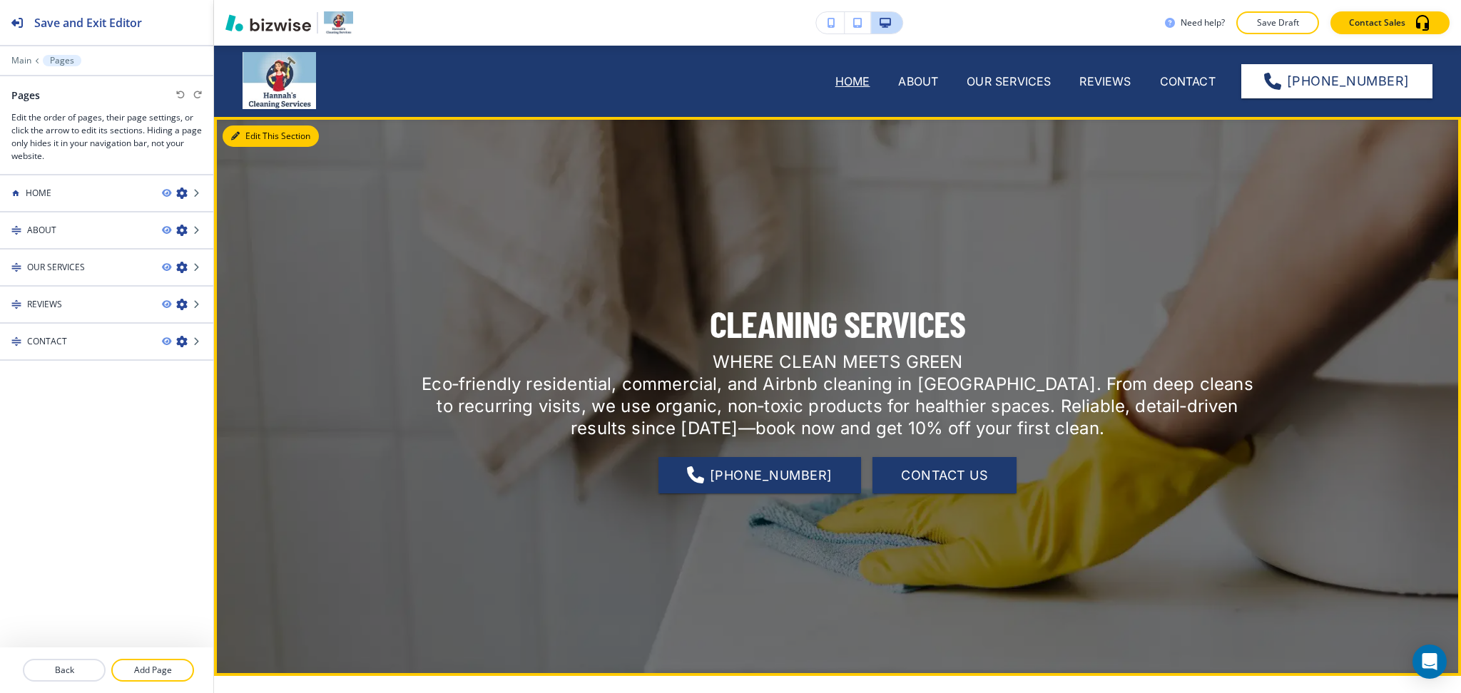
click at [256, 135] on button "Edit This Section" at bounding box center [271, 136] width 96 height 21
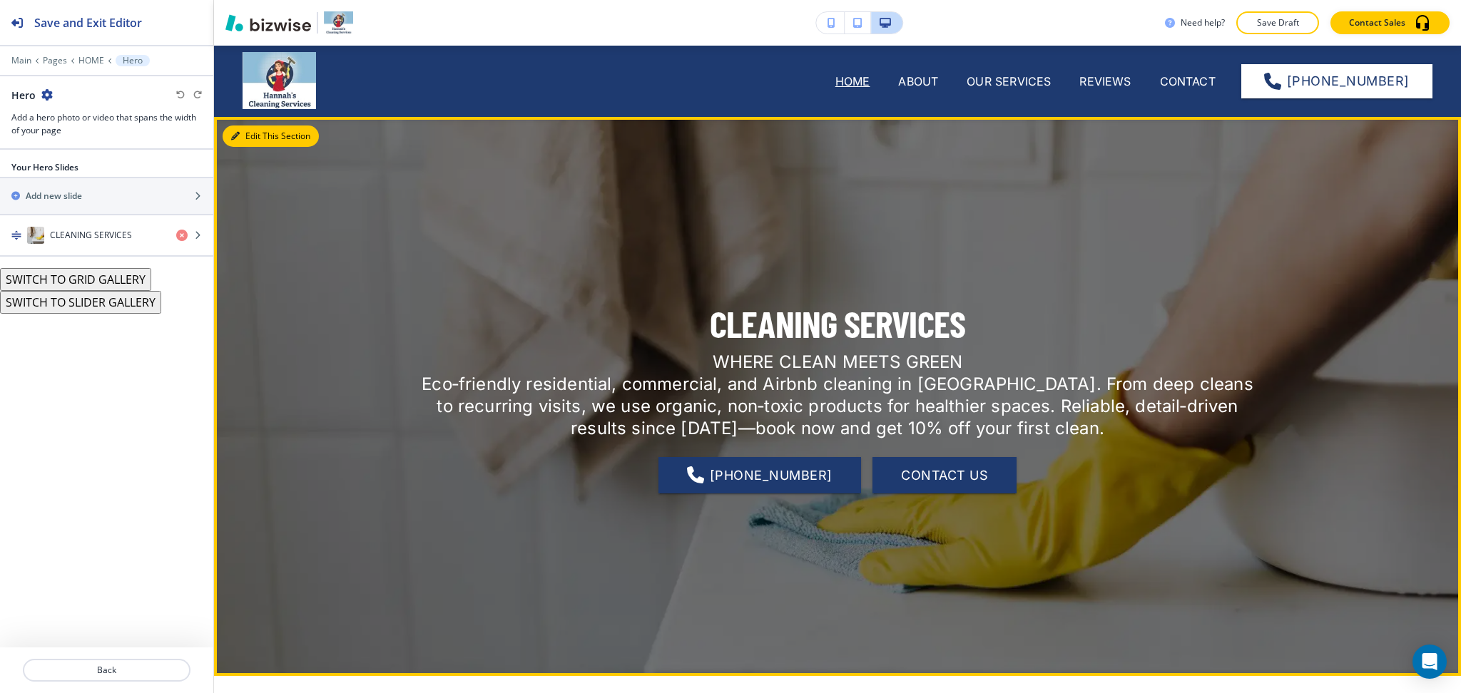
scroll to position [71, 0]
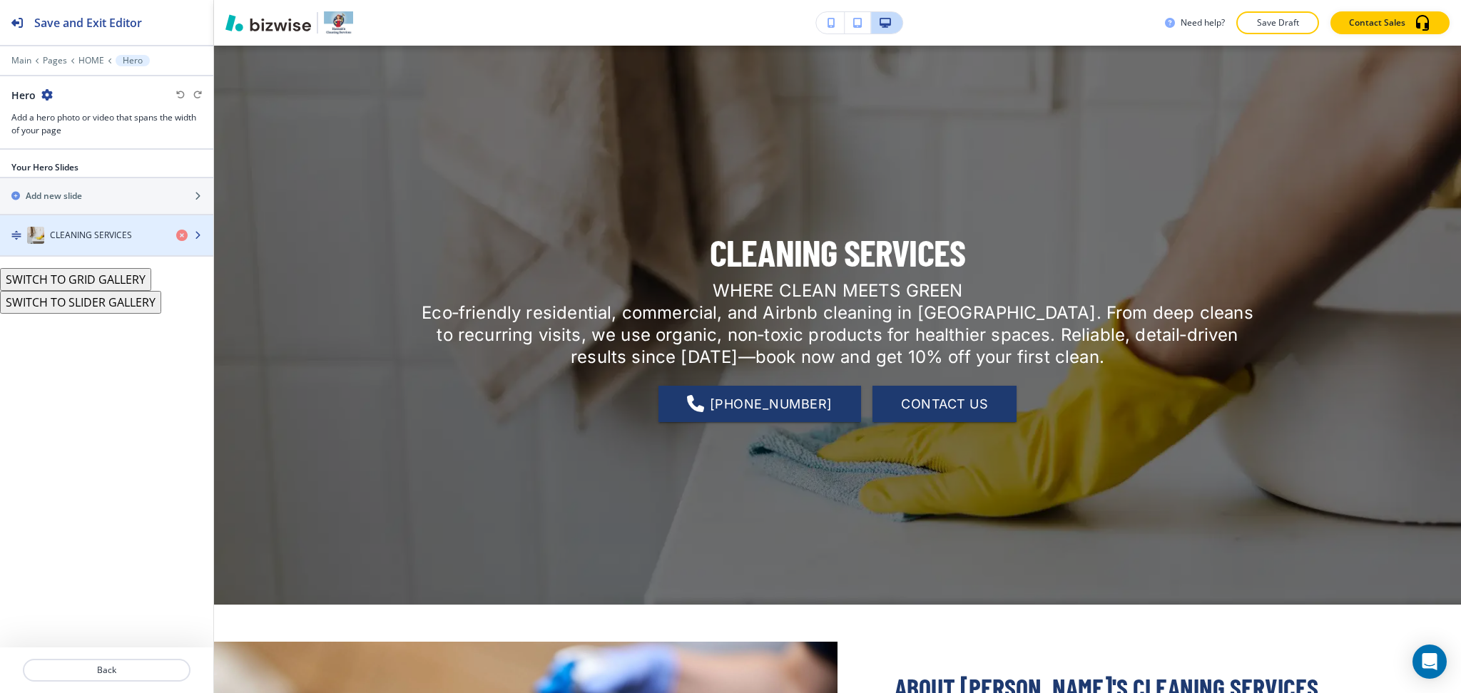
click at [88, 235] on h4 "CLEANING SERVICES" at bounding box center [91, 235] width 82 height 13
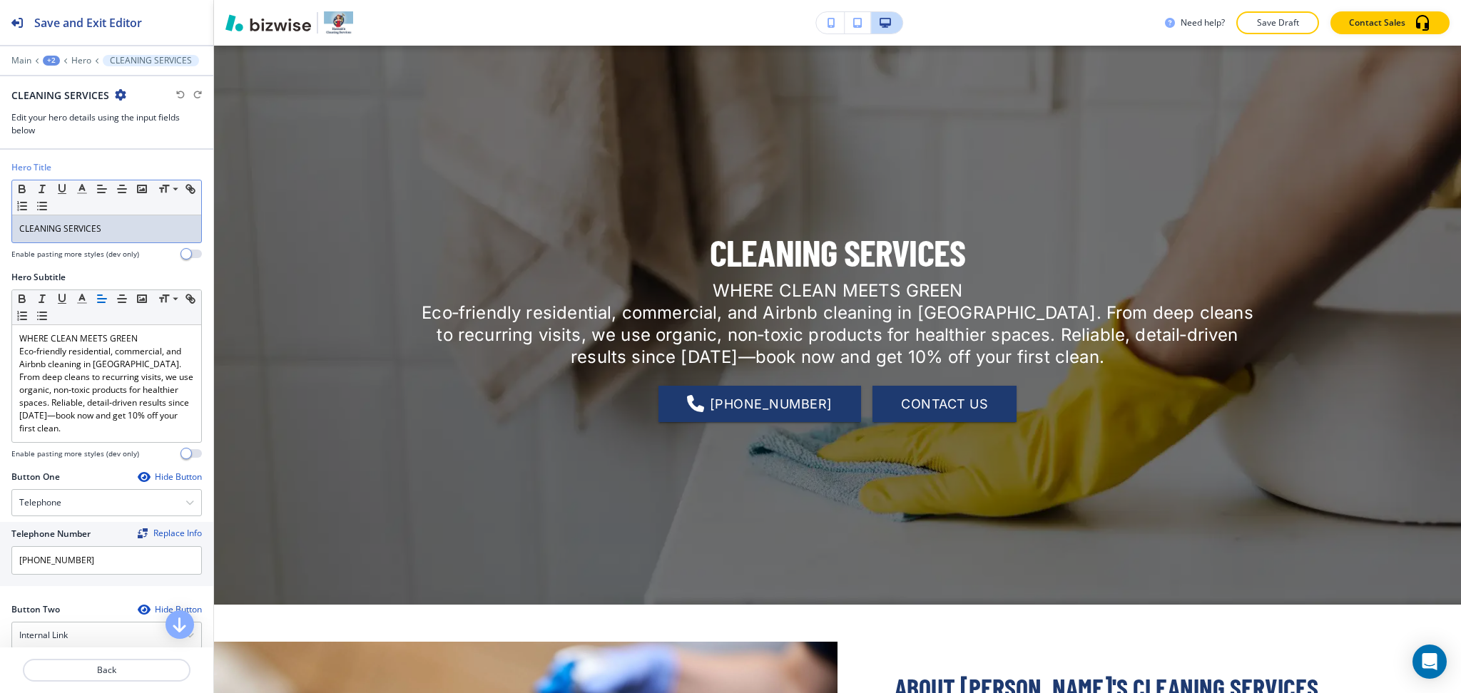
click at [19, 223] on p "CLEANING SERVICES" at bounding box center [106, 229] width 175 height 13
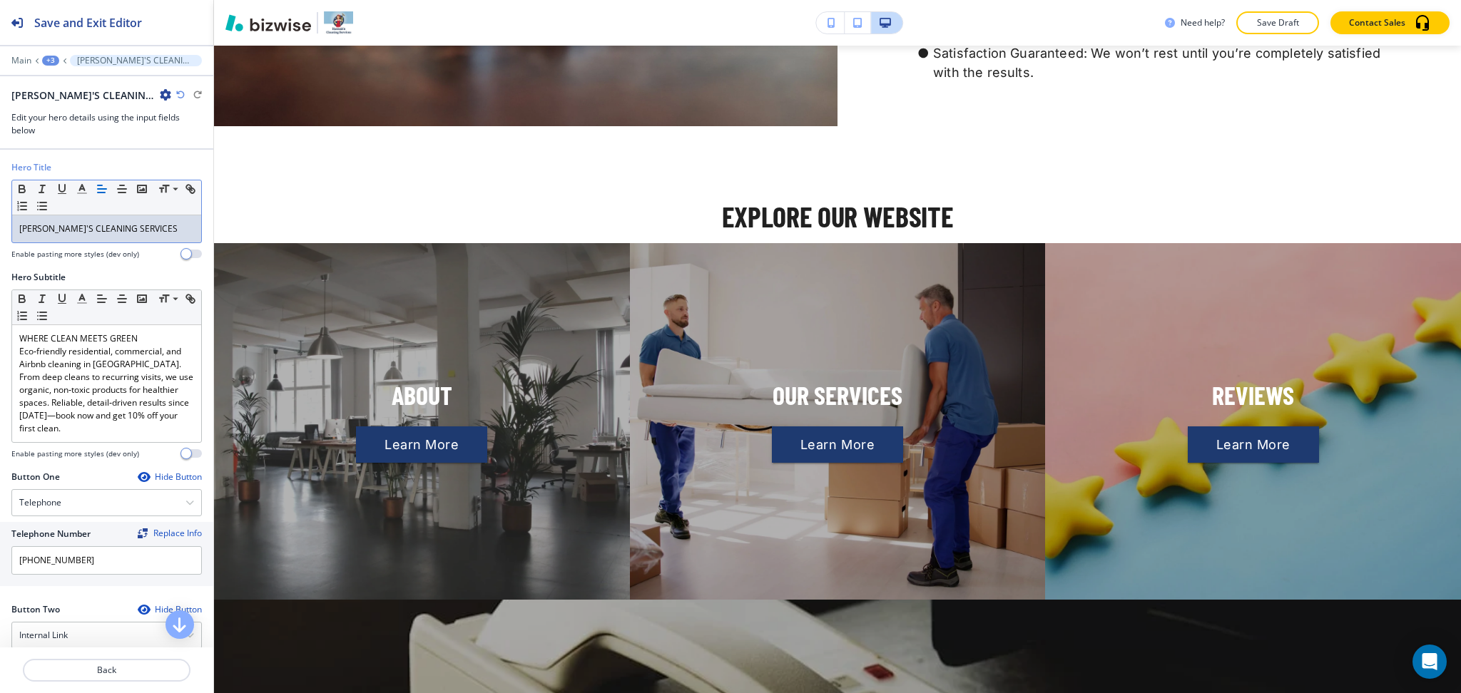
scroll to position [1577, 0]
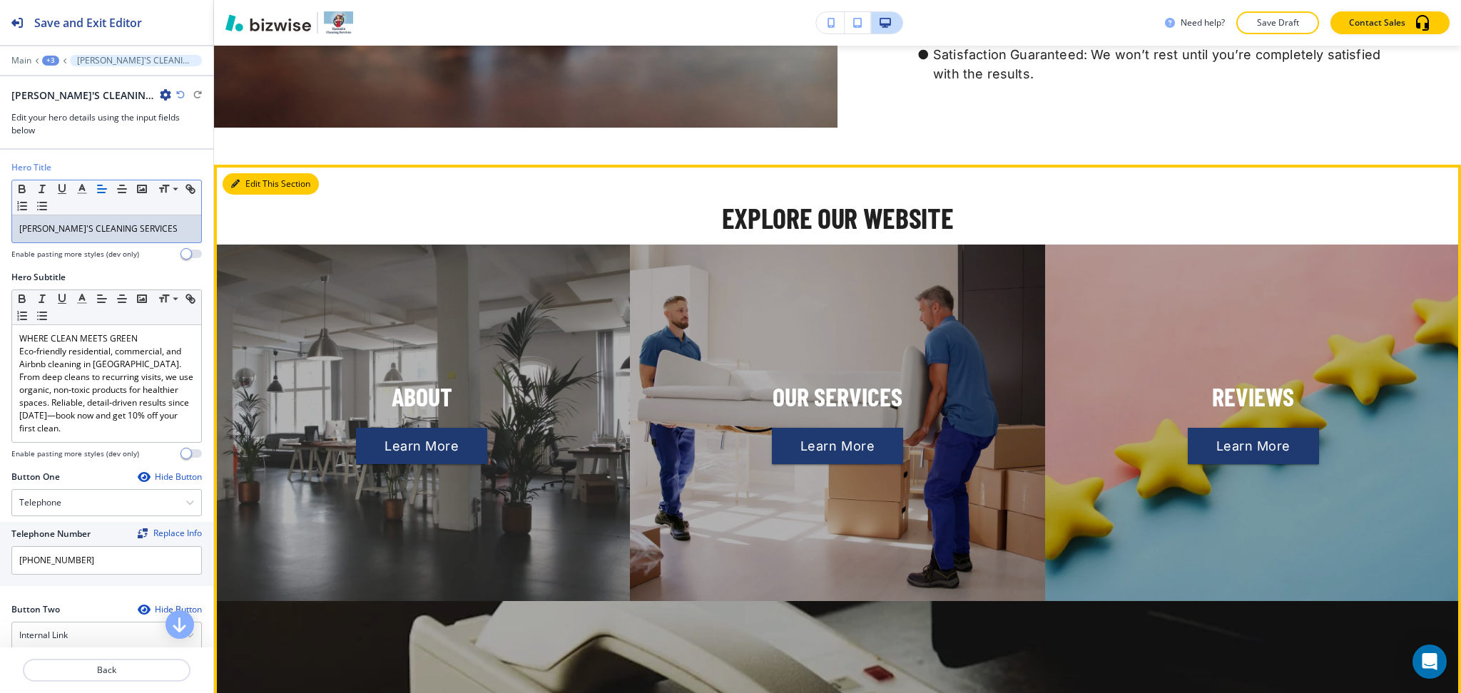
click at [255, 190] on button "Edit This Section" at bounding box center [271, 183] width 96 height 21
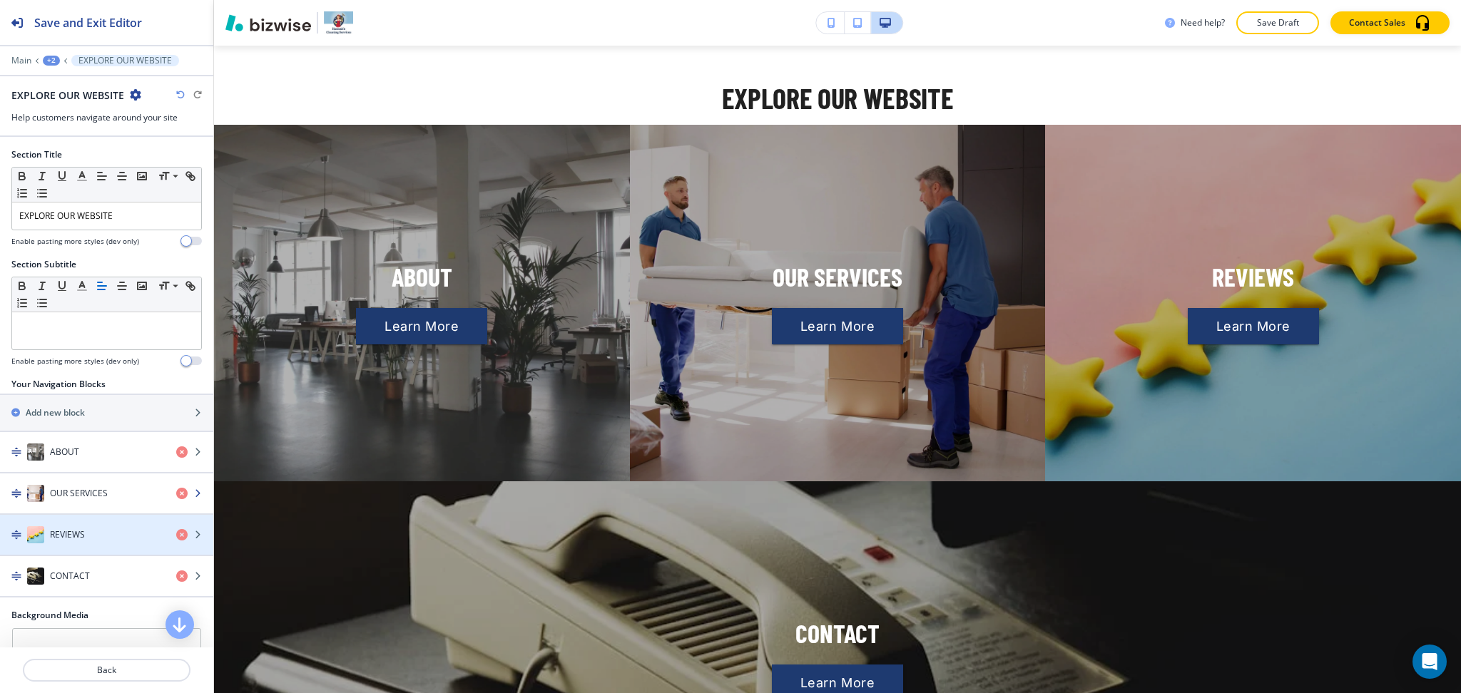
scroll to position [235, 0]
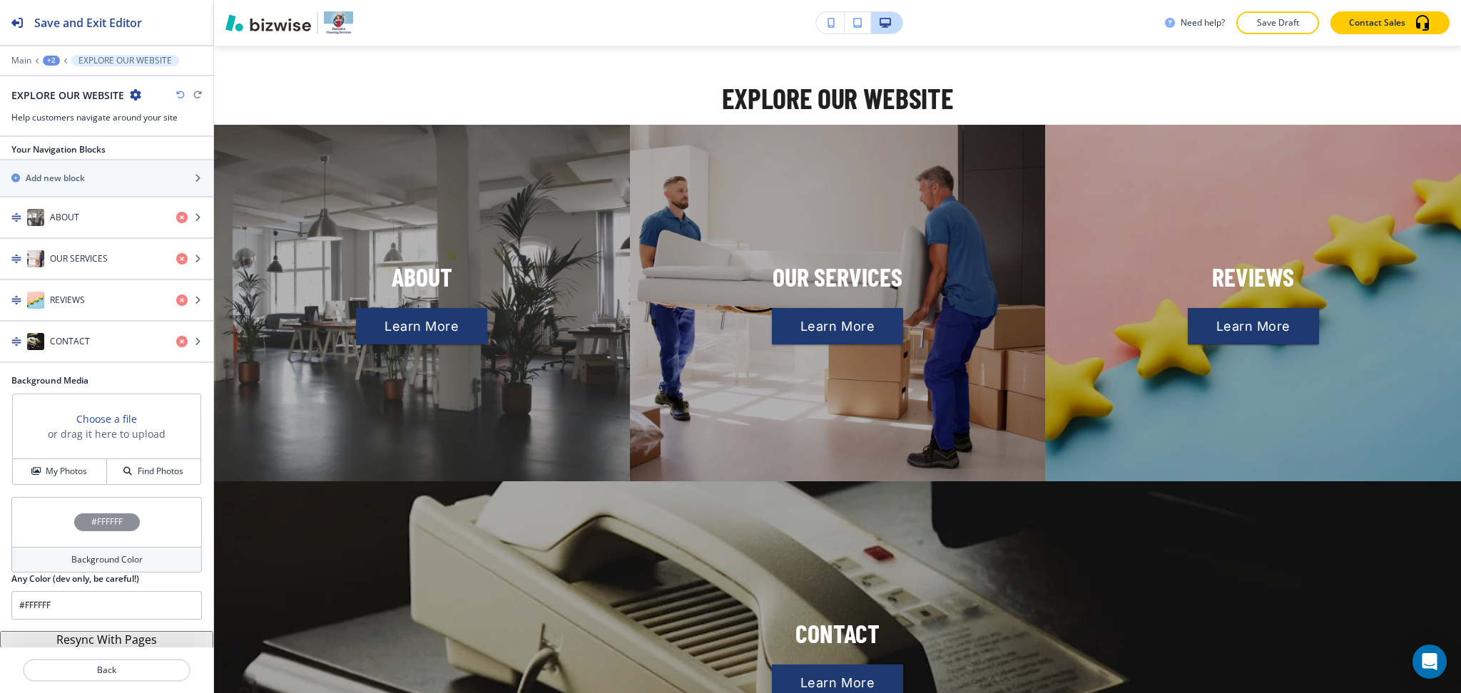
click at [140, 642] on button "Resync With Pages" at bounding box center [106, 639] width 213 height 17
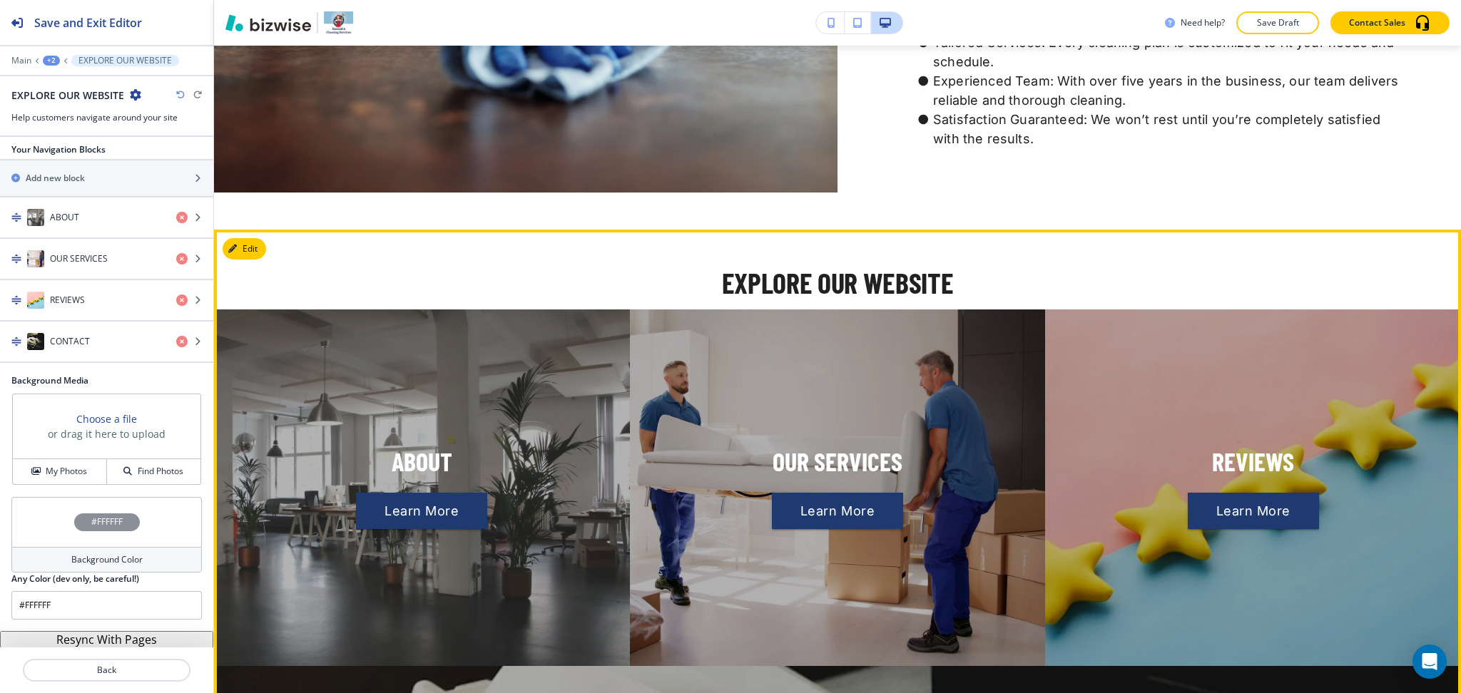
scroll to position [1511, 0]
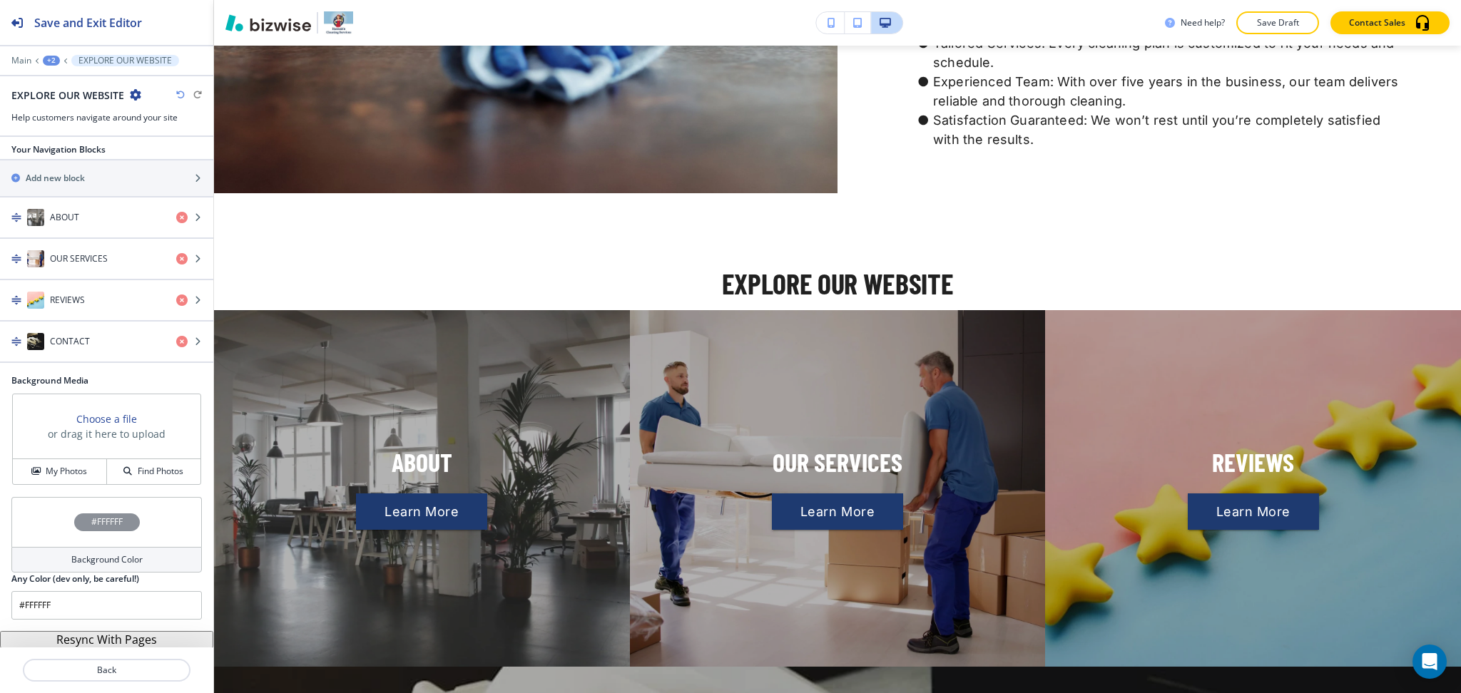
click at [46, 52] on div at bounding box center [106, 50] width 213 height 9
click at [52, 61] on div "+2" at bounding box center [51, 61] width 17 height 10
click at [74, 106] on p "HOME" at bounding box center [88, 109] width 73 height 13
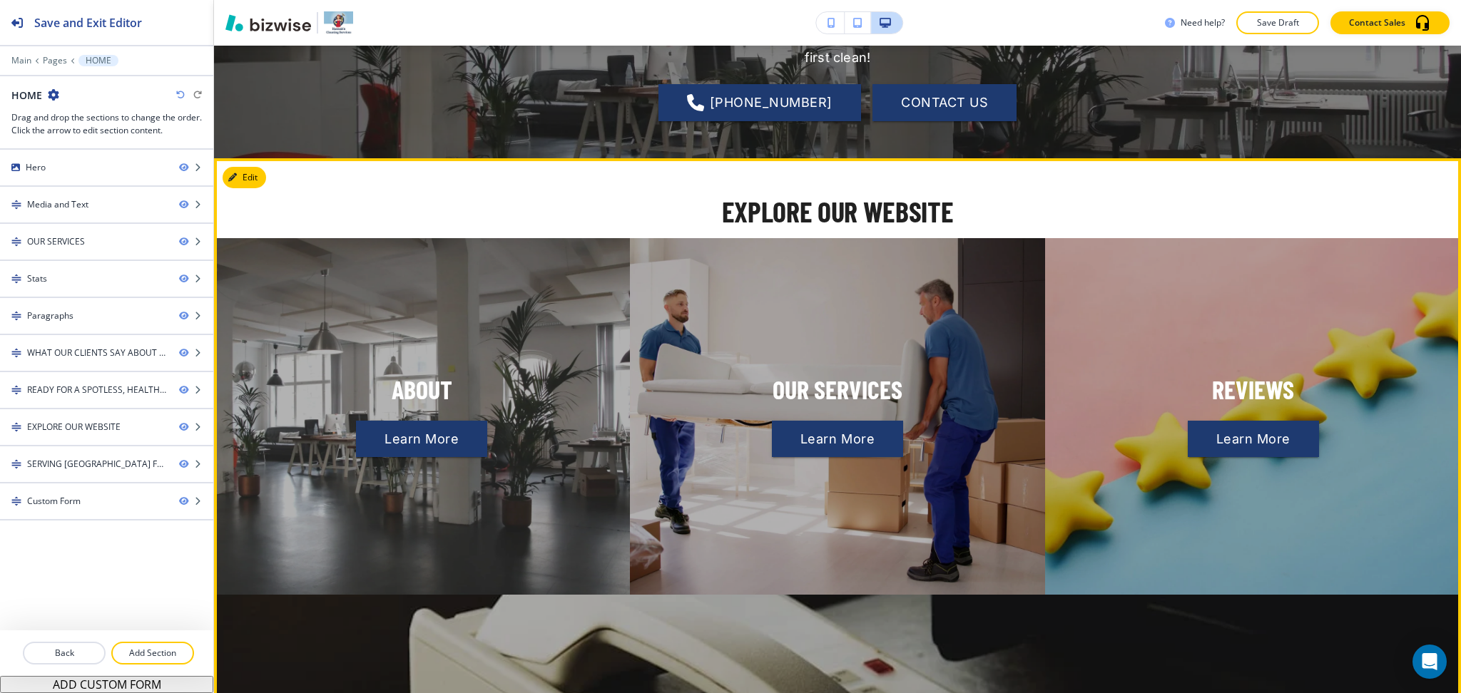
scroll to position [3524, 0]
click at [247, 168] on button "Edit This Section" at bounding box center [271, 178] width 96 height 21
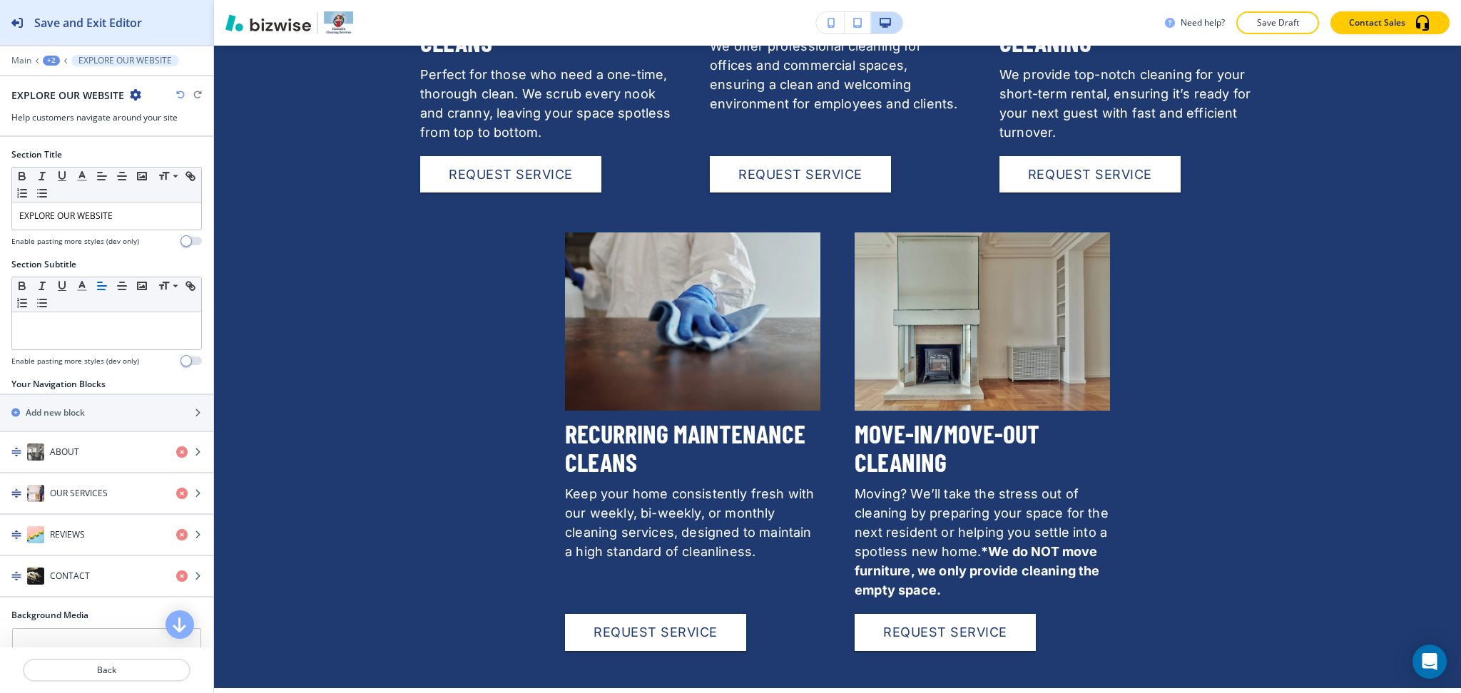
scroll to position [2045, 0]
click at [49, 61] on div "+2" at bounding box center [51, 61] width 17 height 10
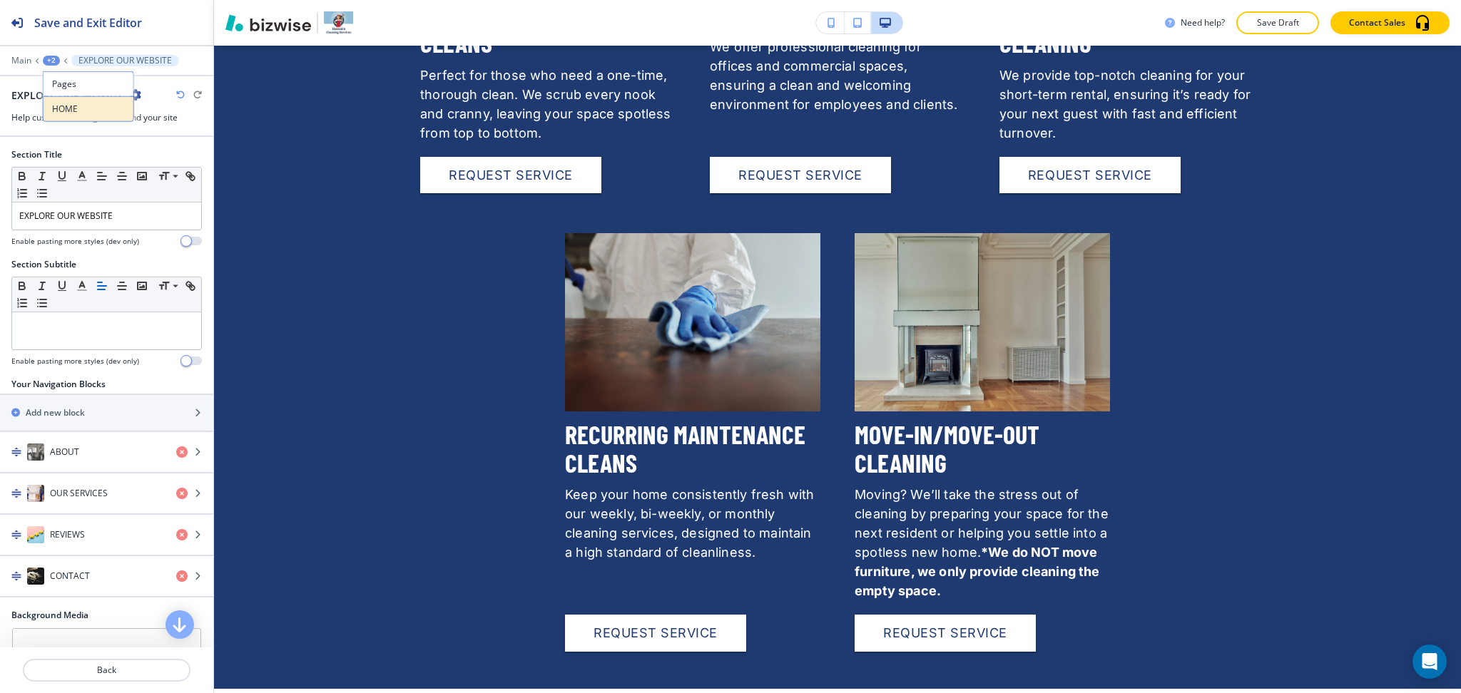
click at [61, 108] on p "HOME" at bounding box center [88, 109] width 73 height 13
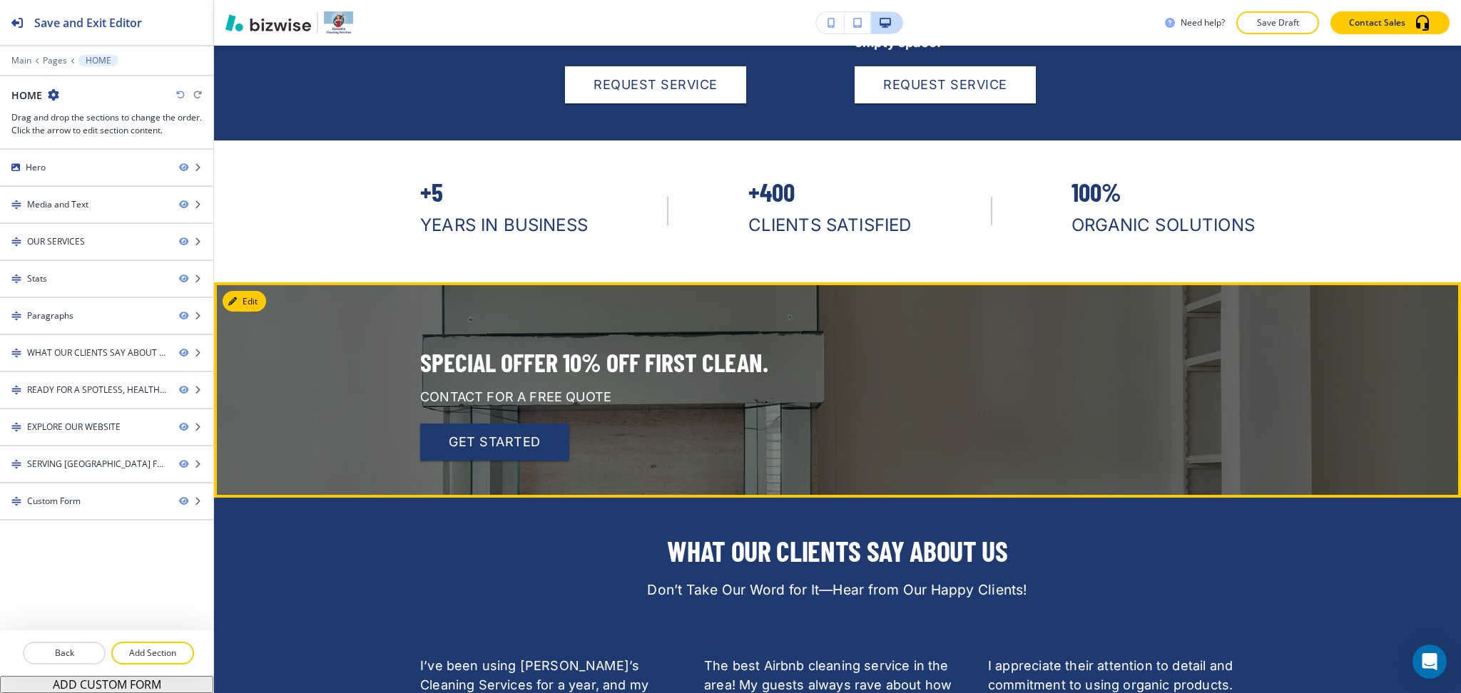
scroll to position [2594, 0]
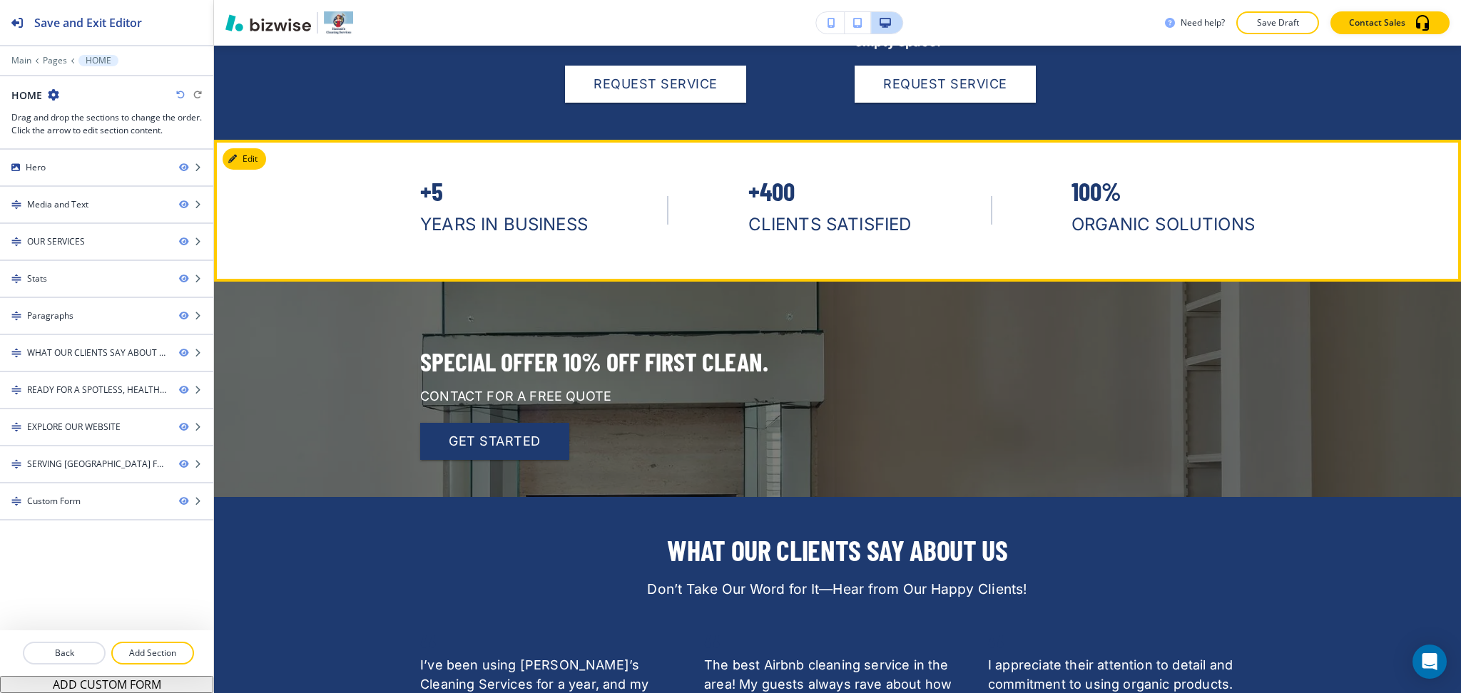
click at [249, 160] on button "Edit" at bounding box center [245, 158] width 44 height 21
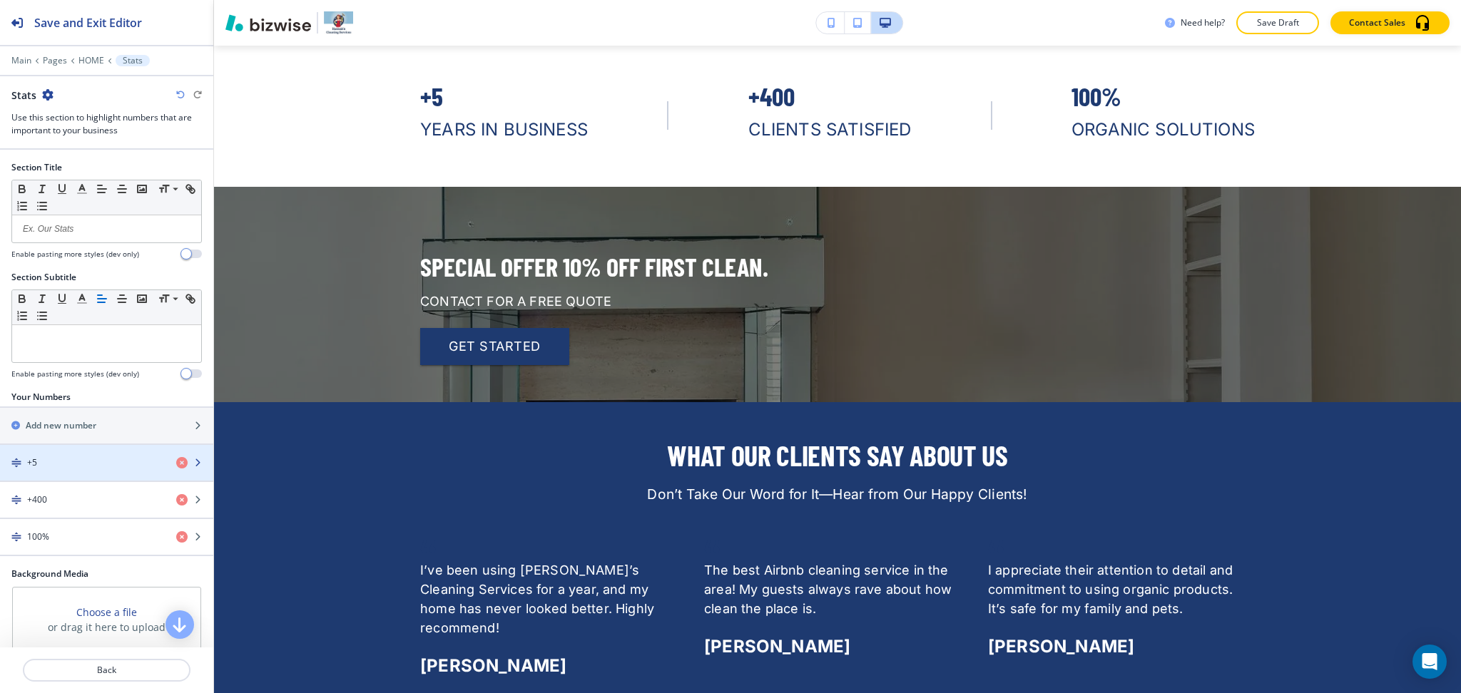
click at [93, 458] on div "+5" at bounding box center [82, 462] width 165 height 13
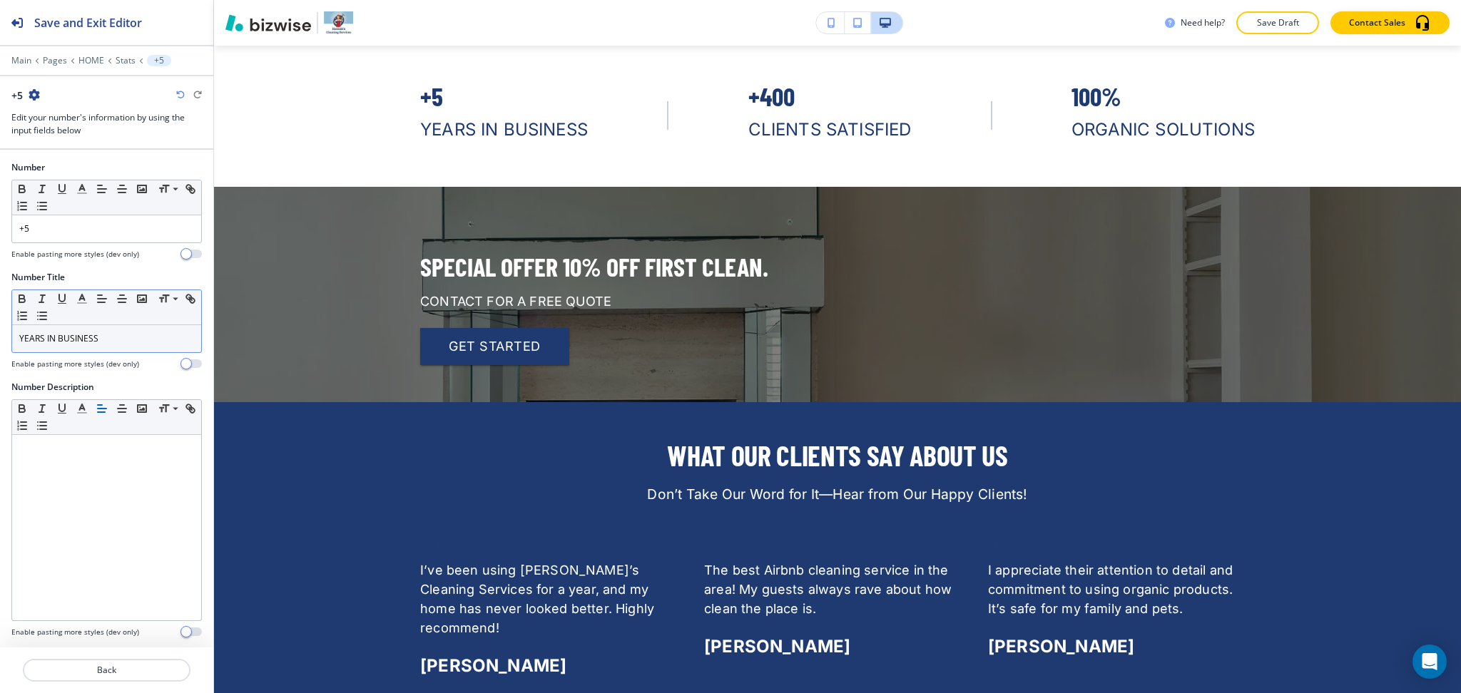
scroll to position [2726, 0]
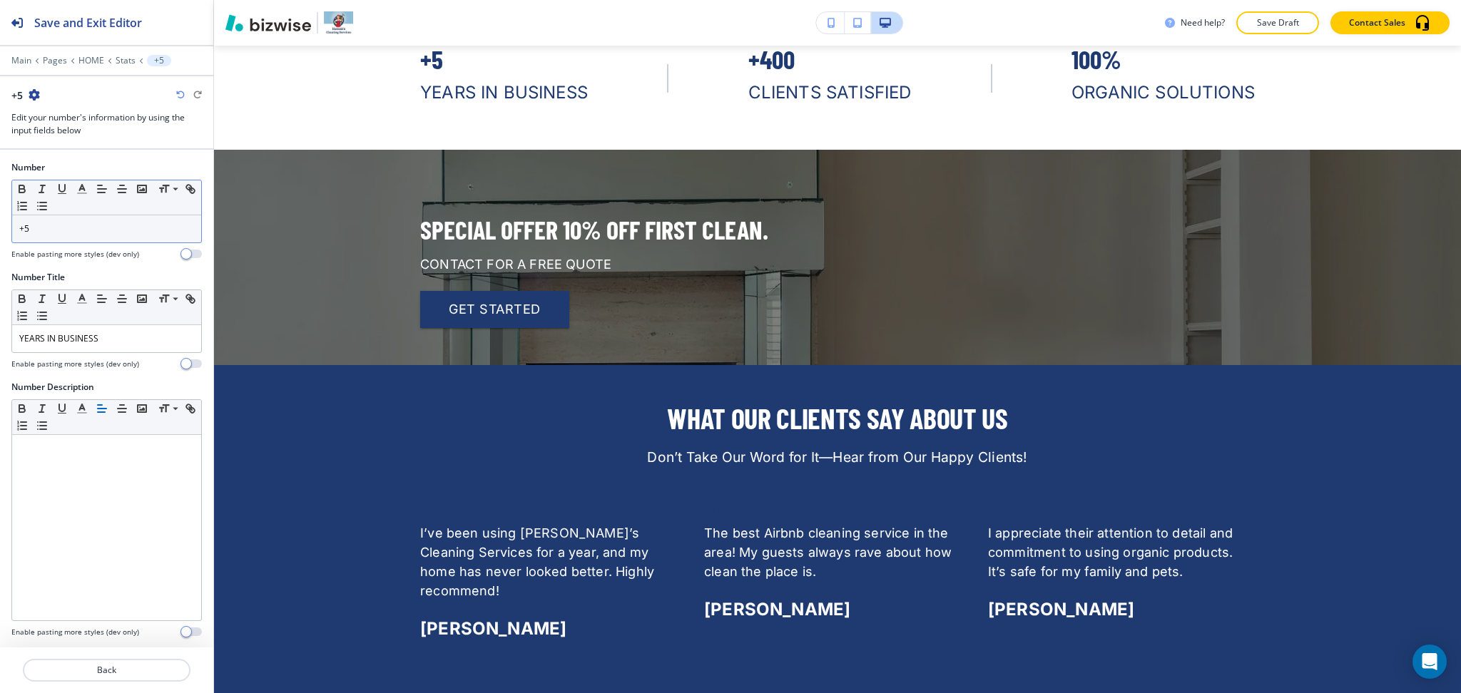
click at [83, 229] on p "+5" at bounding box center [106, 229] width 175 height 13
click at [76, 187] on icon "button" at bounding box center [82, 189] width 13 height 13
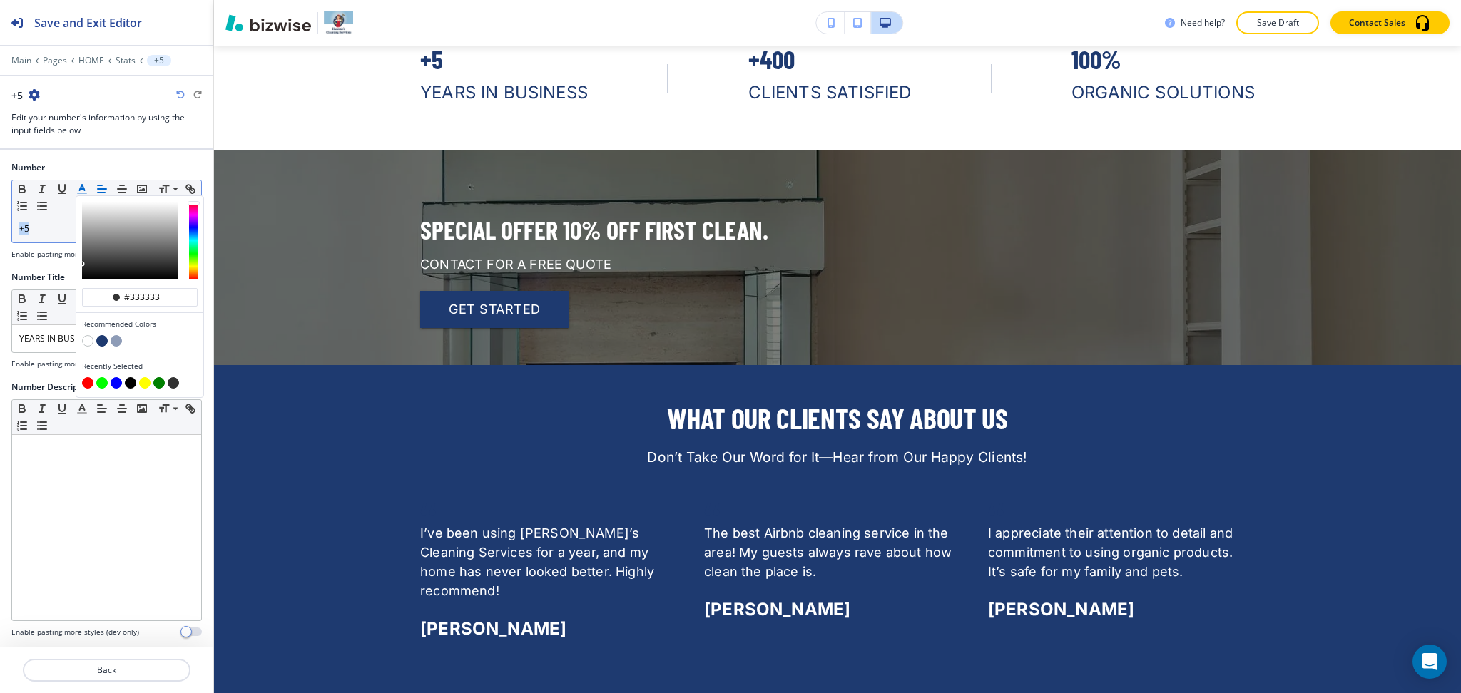
click at [88, 382] on button "button" at bounding box center [87, 382] width 11 height 11
type input "#ff0000"
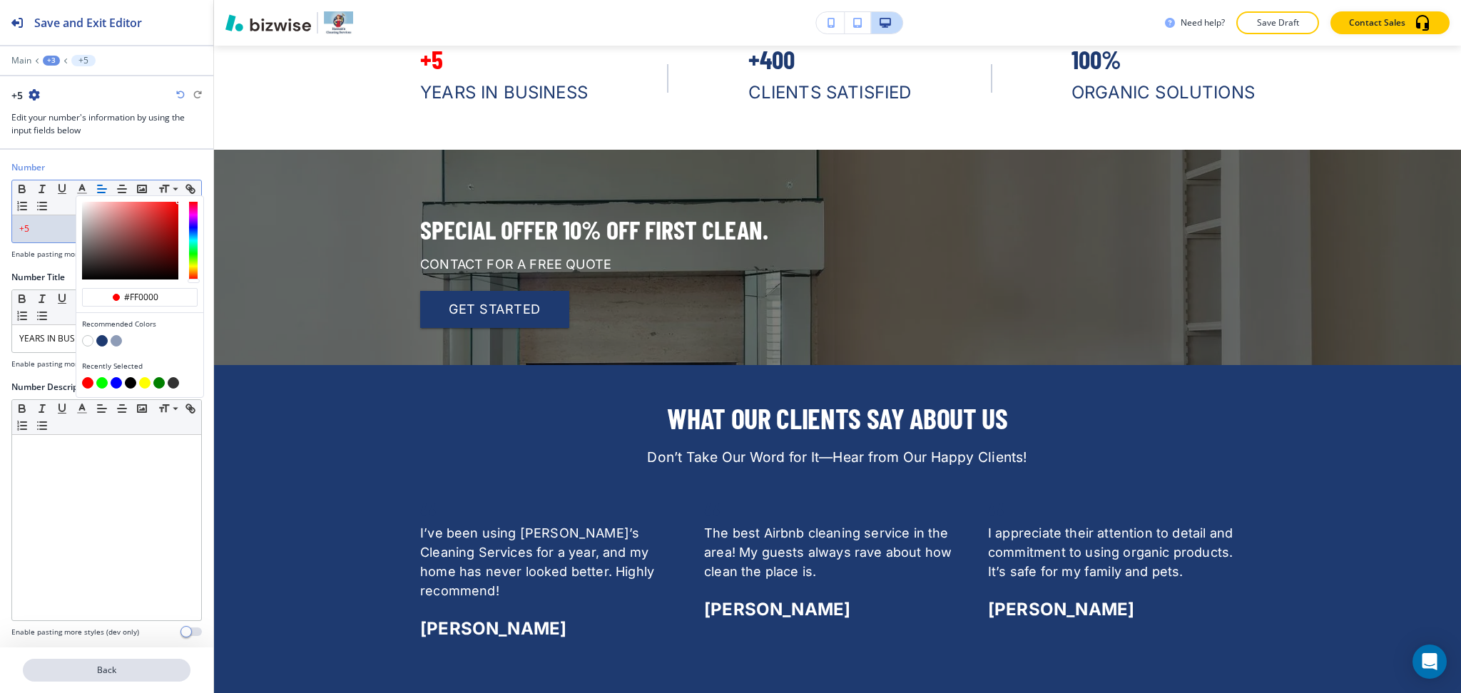
click at [126, 667] on p "Back" at bounding box center [106, 670] width 165 height 13
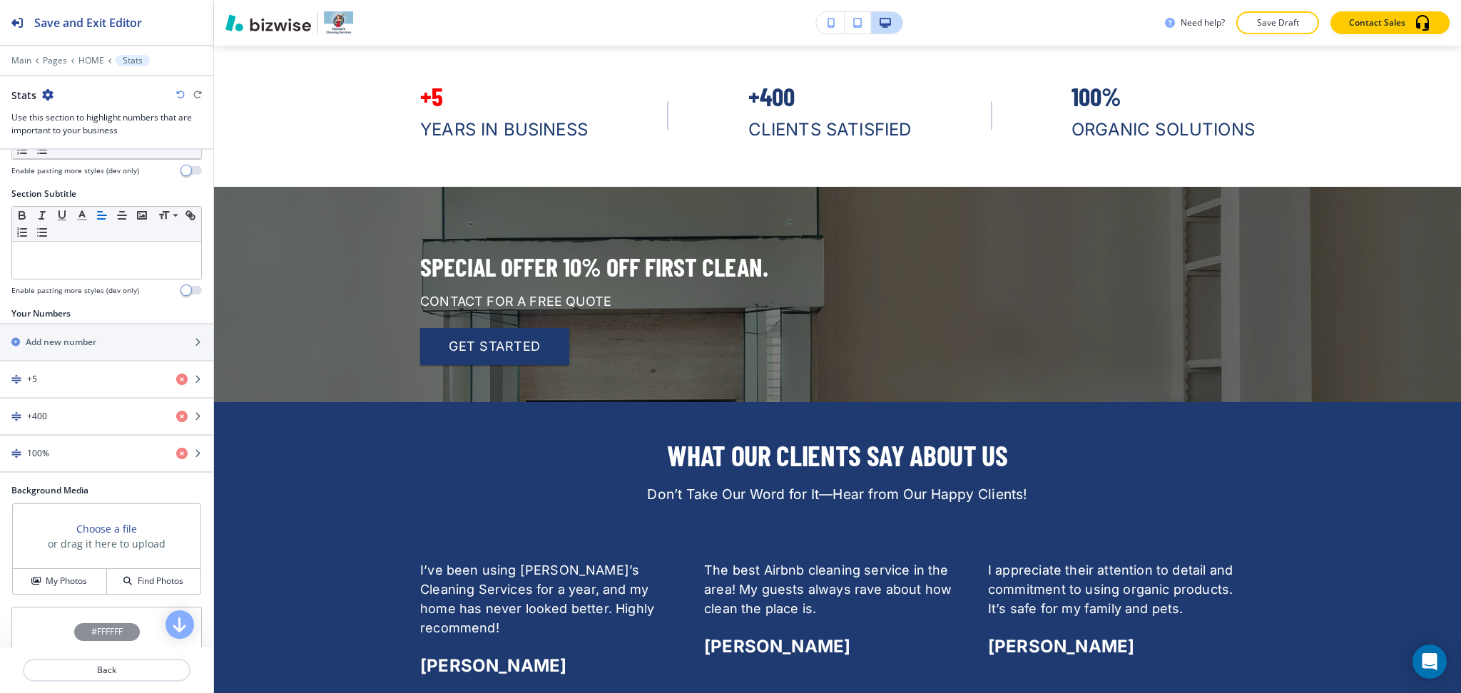
scroll to position [268, 0]
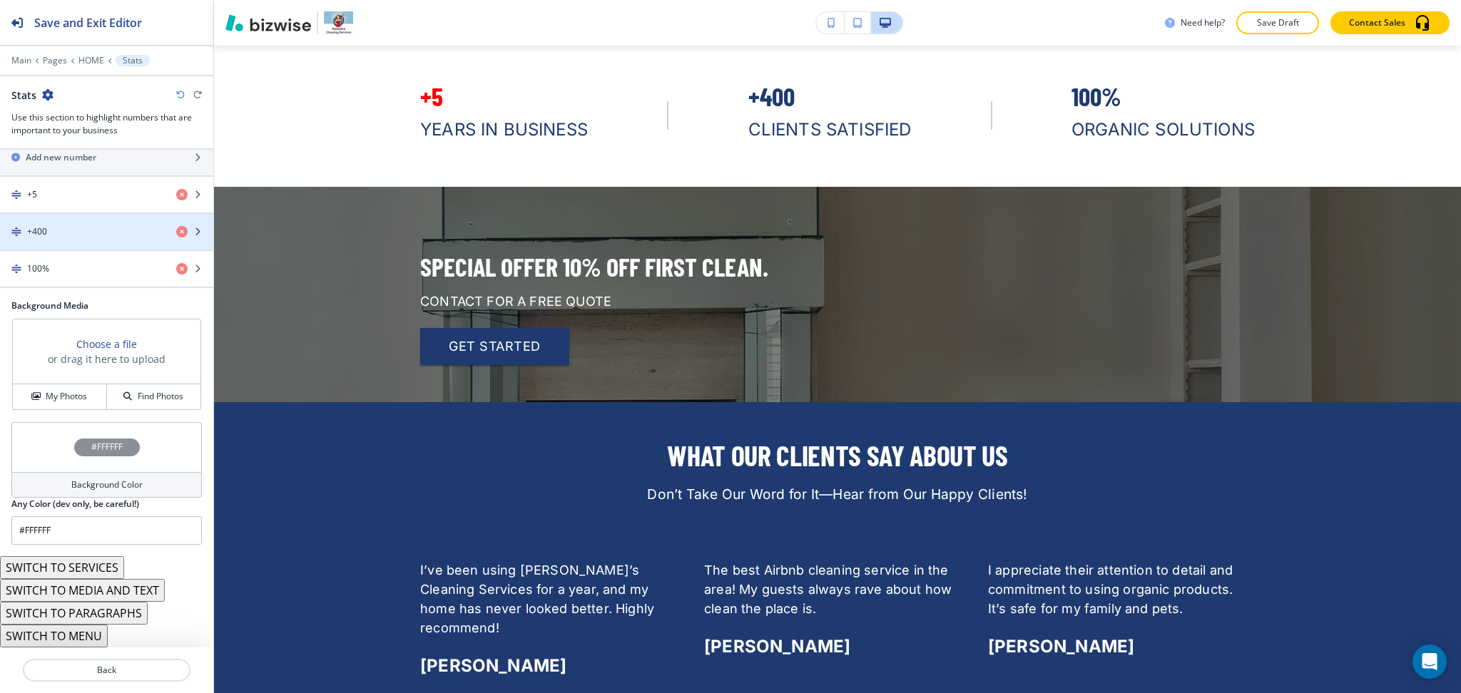
click at [49, 235] on div "+400" at bounding box center [82, 231] width 165 height 13
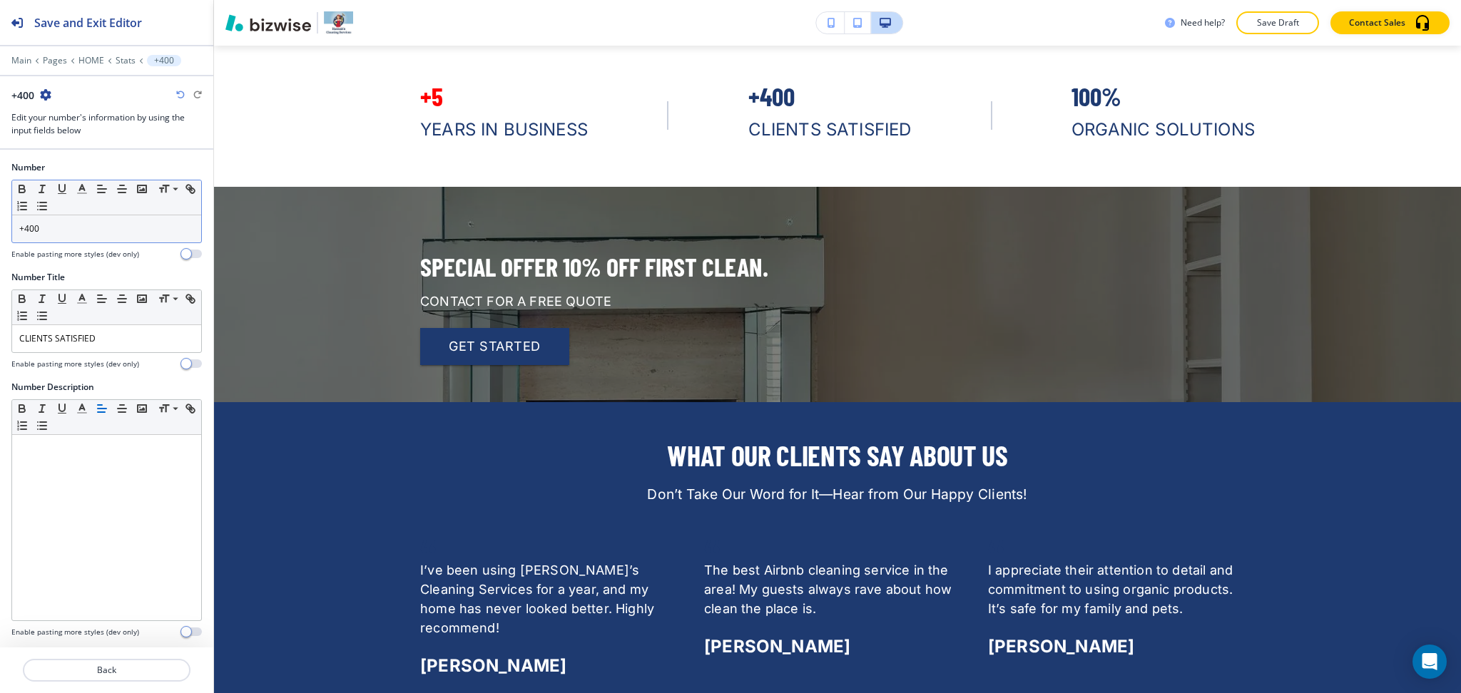
scroll to position [2726, 0]
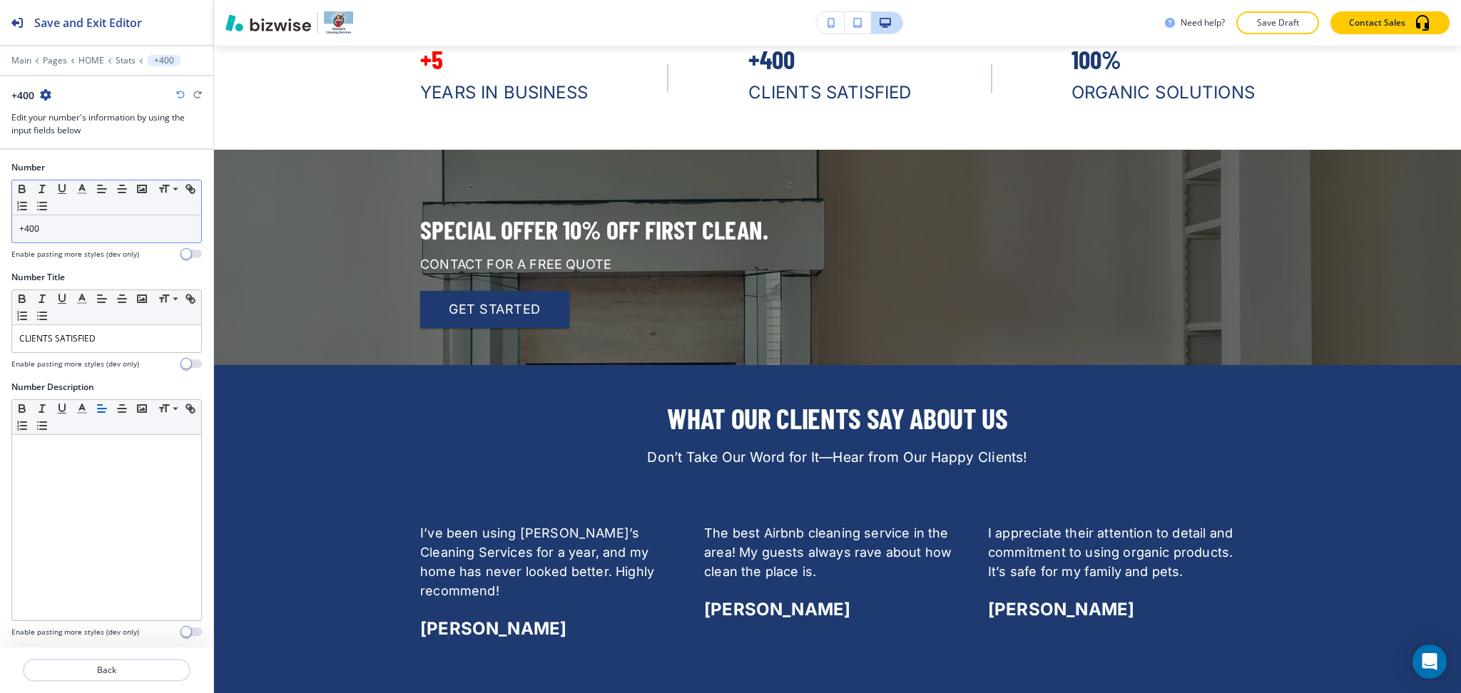
click at [63, 229] on p "+400" at bounding box center [106, 229] width 175 height 13
click at [81, 192] on icon "button" at bounding box center [82, 189] width 13 height 13
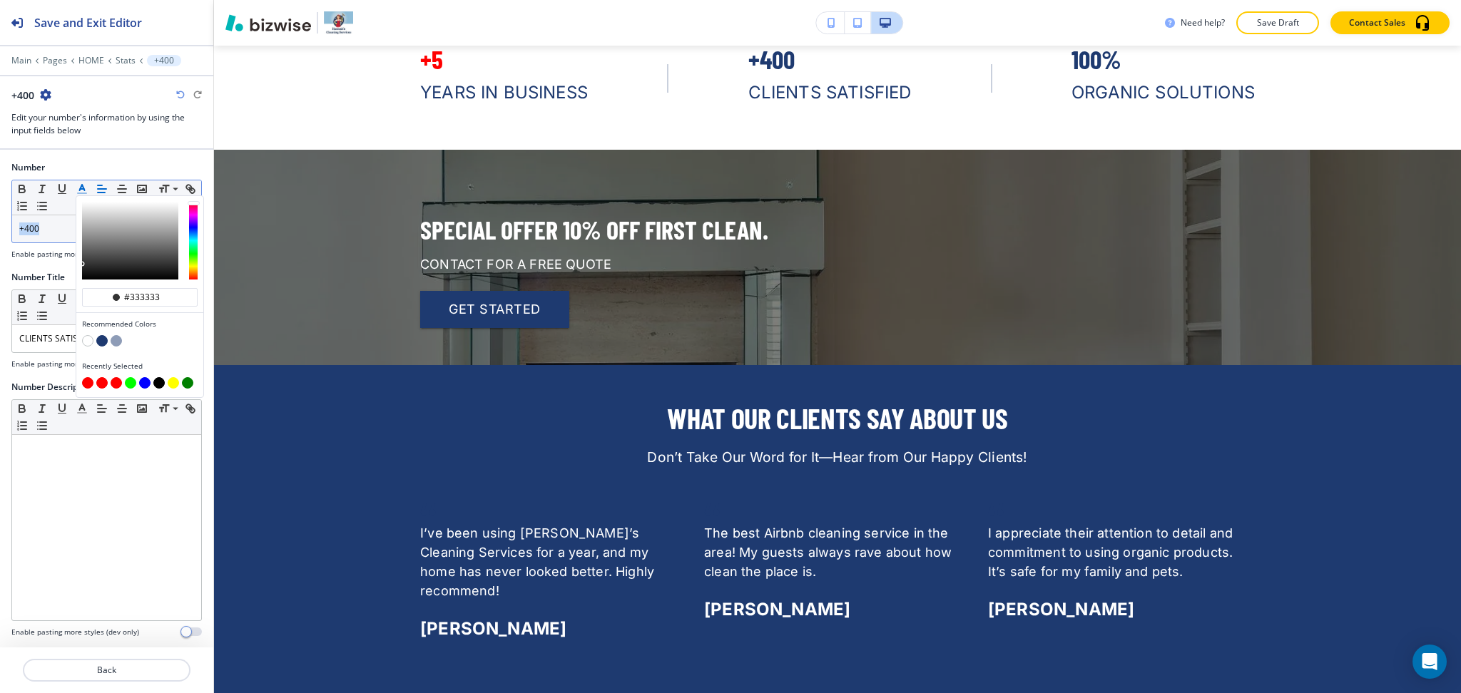
click at [84, 387] on button "button" at bounding box center [87, 382] width 11 height 11
type input "#ff0000"
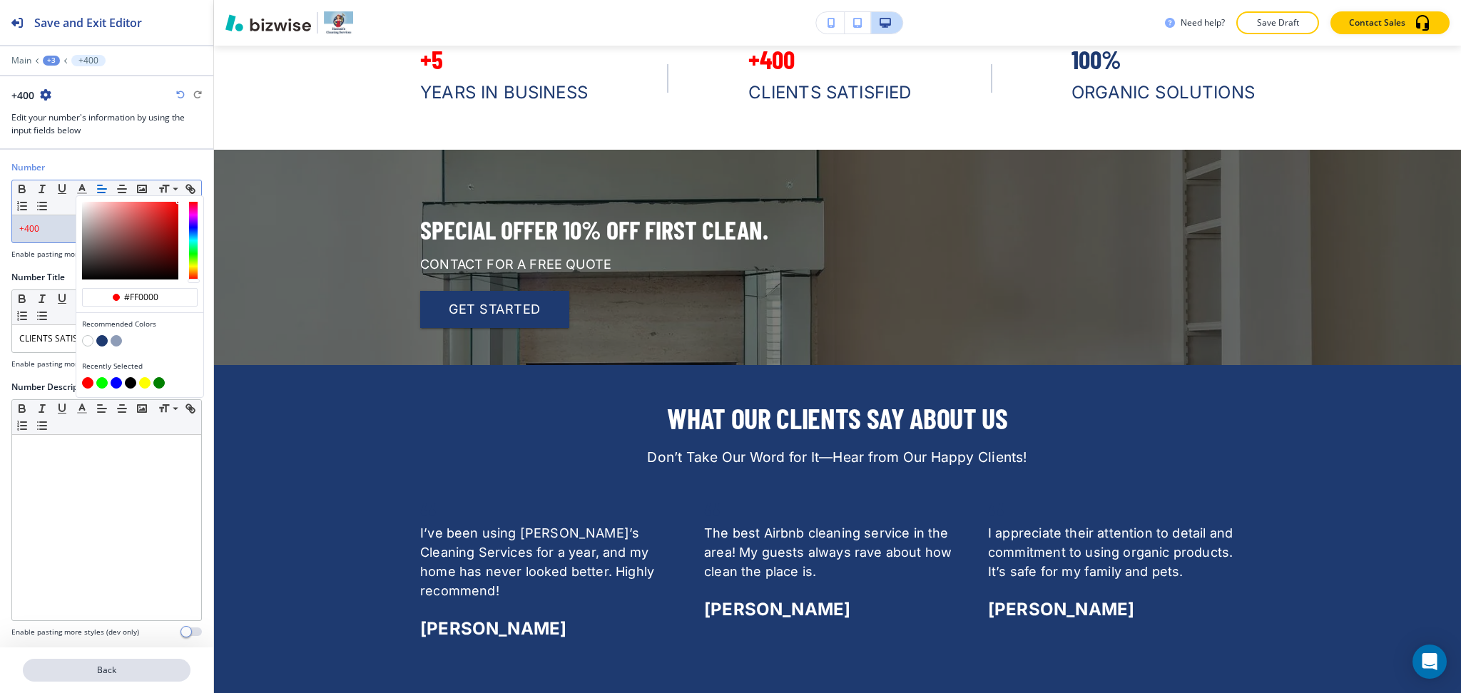
click at [113, 666] on p "Back" at bounding box center [106, 670] width 165 height 13
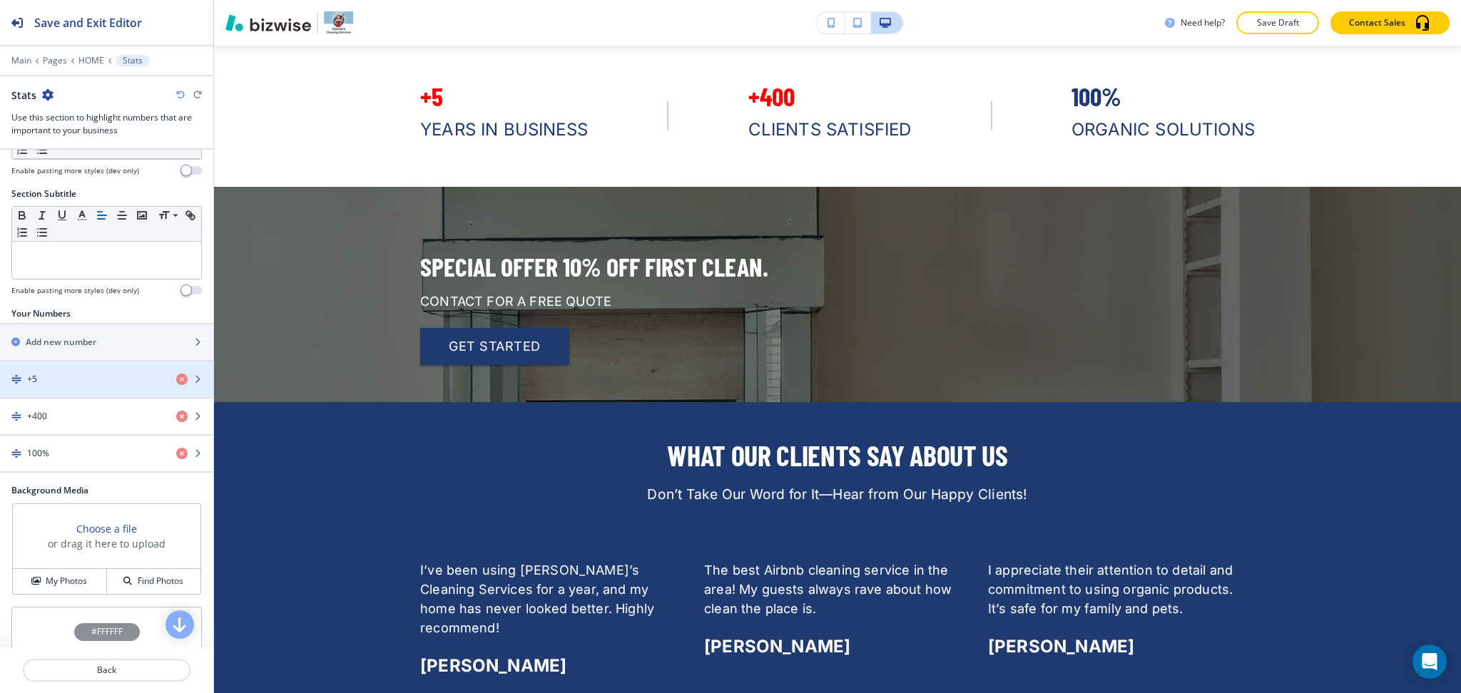
scroll to position [268, 0]
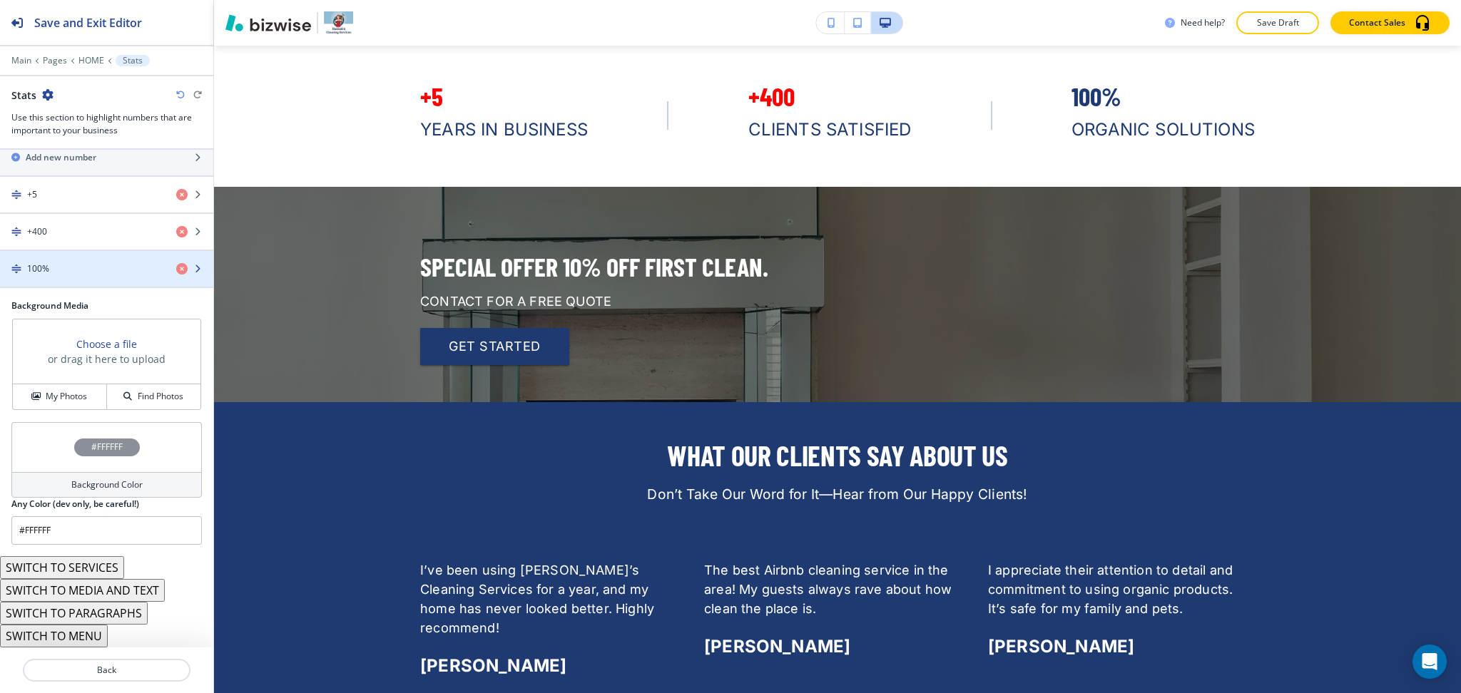
click at [65, 258] on div "button" at bounding box center [106, 256] width 213 height 11
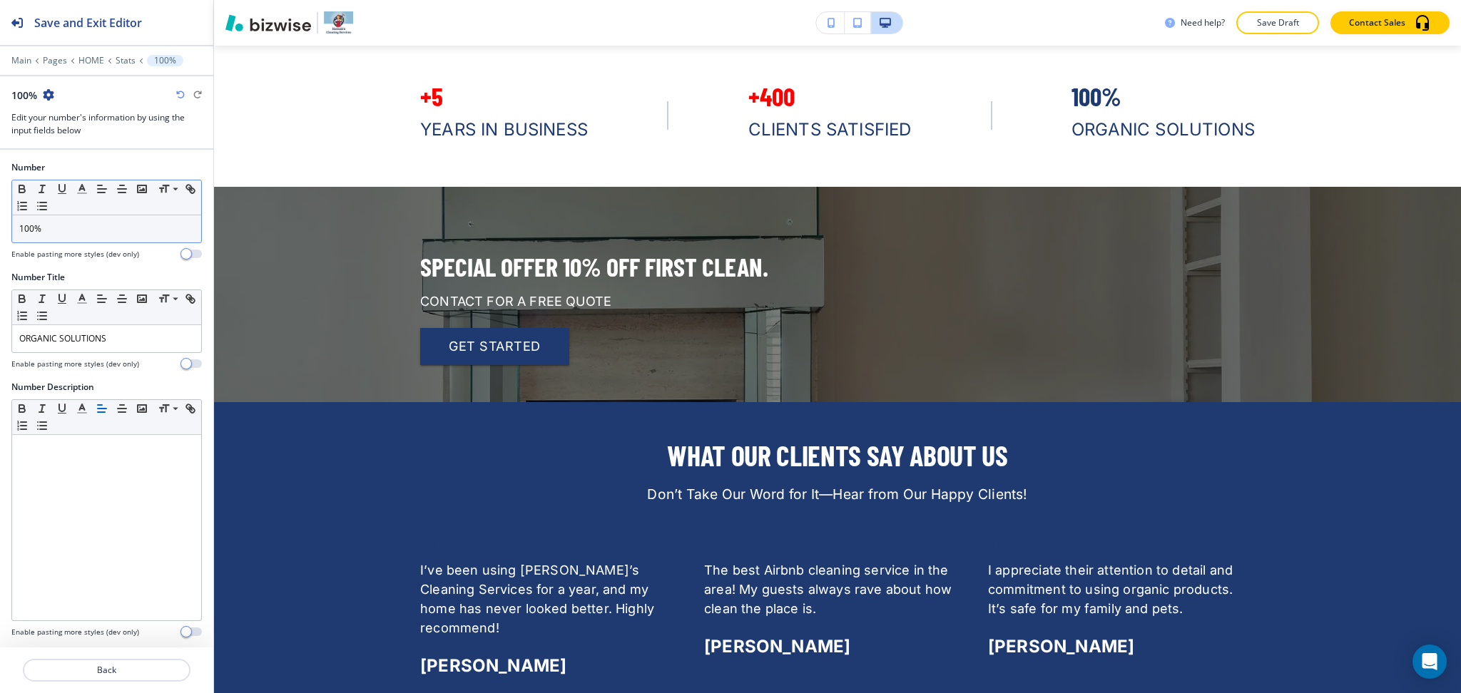
scroll to position [2726, 0]
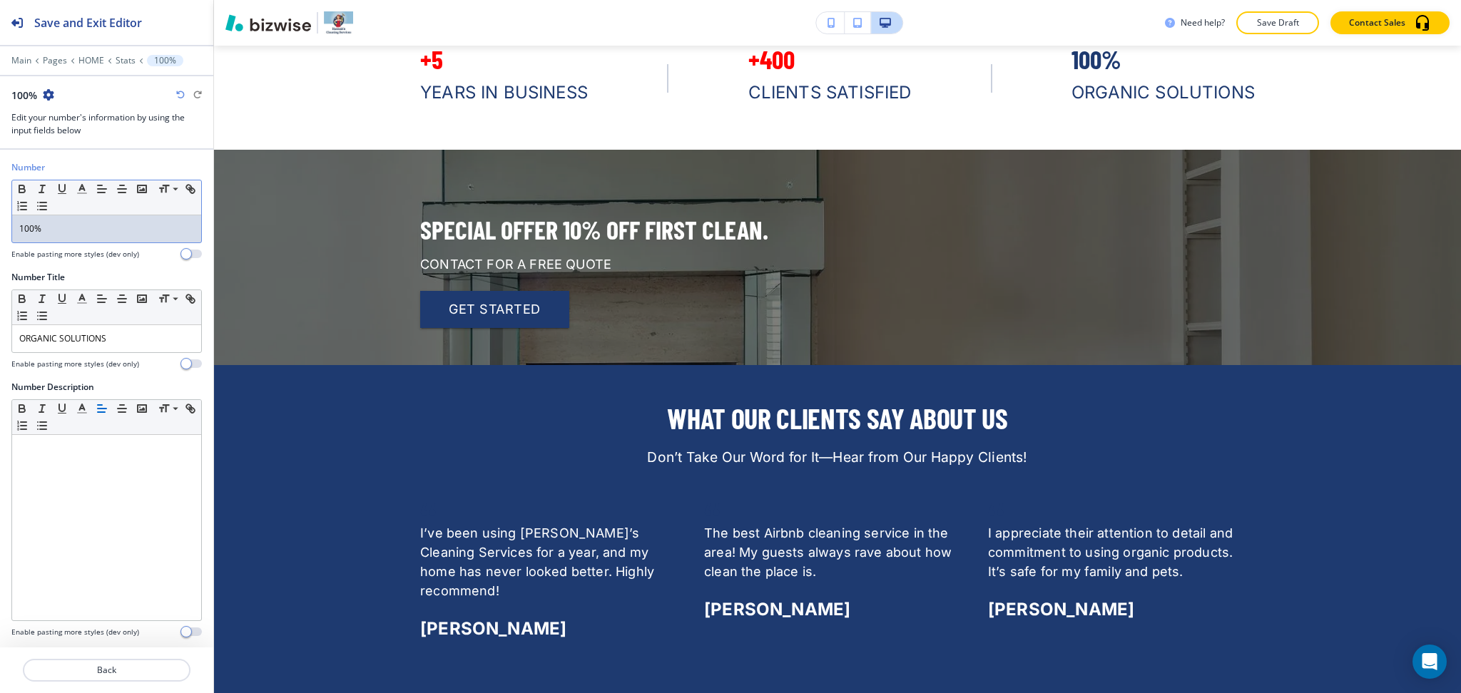
click at [71, 221] on div "100%" at bounding box center [106, 228] width 189 height 27
click at [80, 190] on polyline "button" at bounding box center [82, 188] width 5 height 6
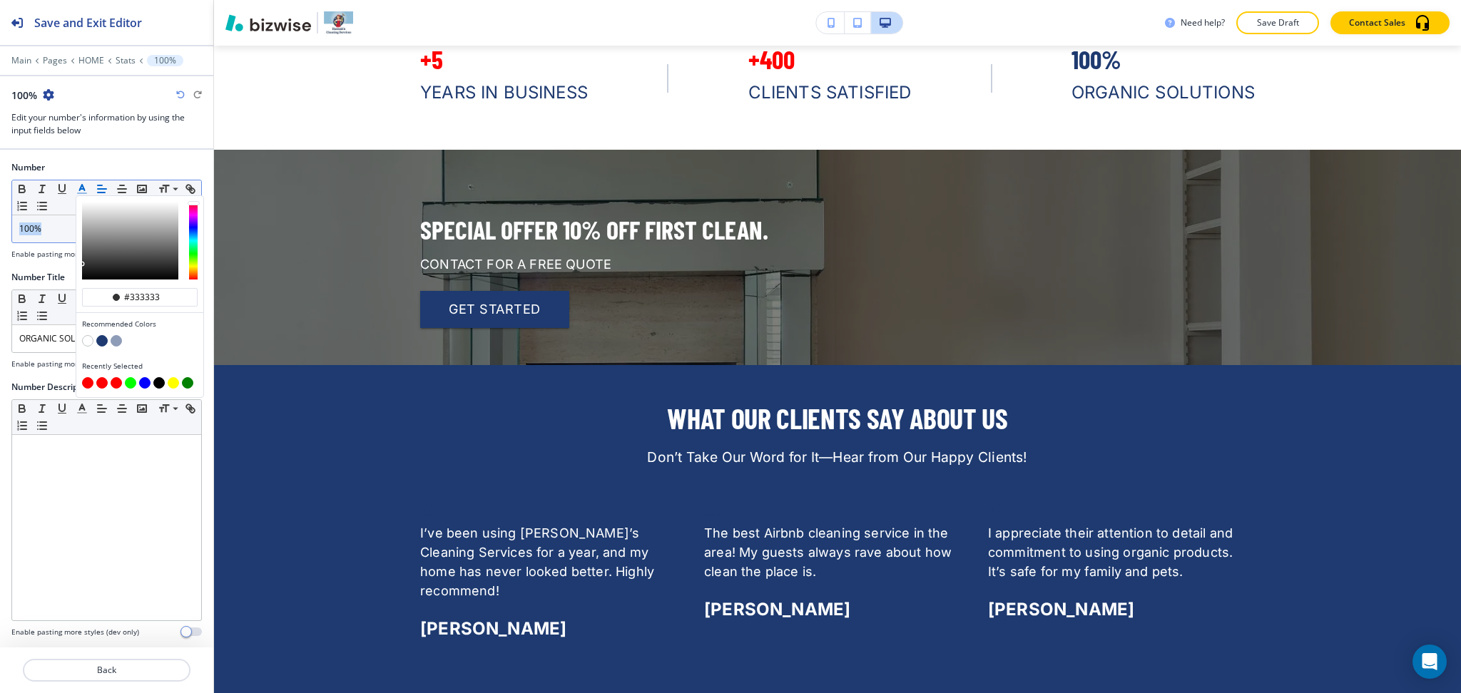
click at [90, 383] on button "button" at bounding box center [87, 382] width 11 height 11
type input "#ff0000"
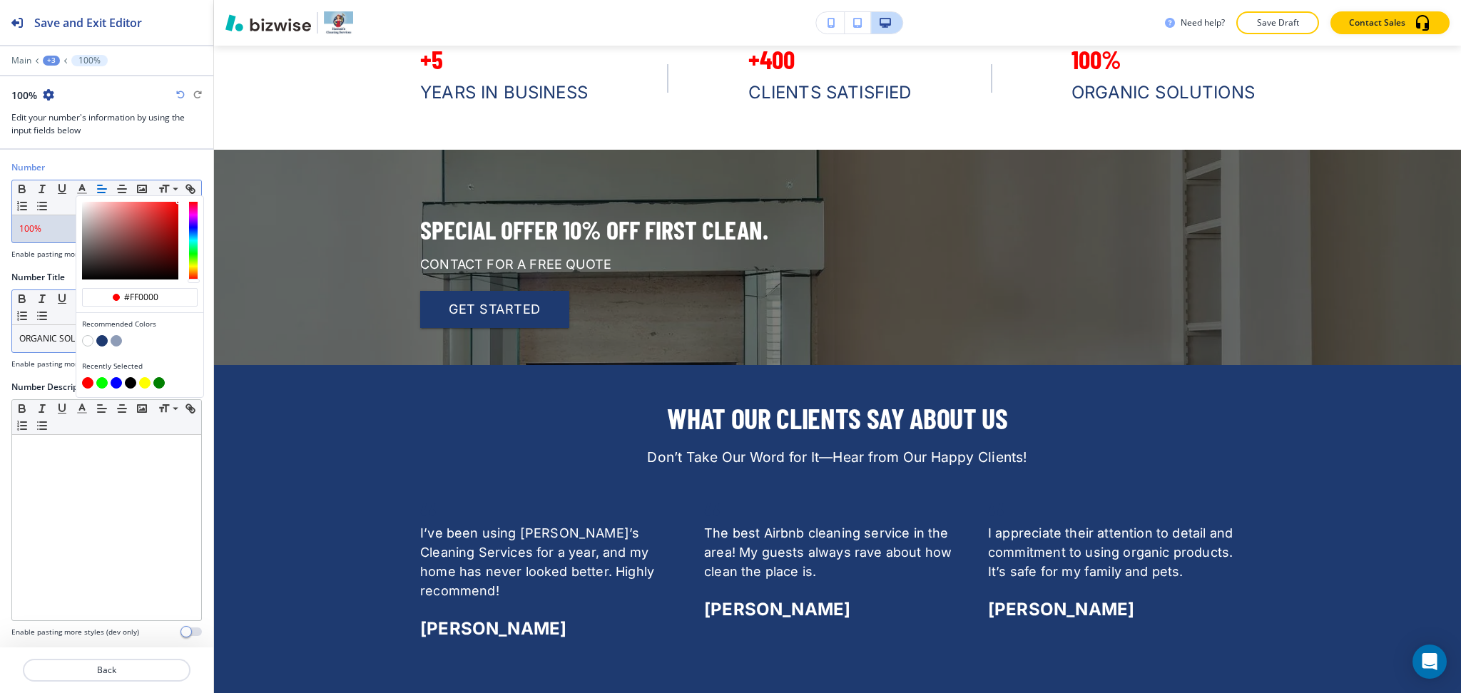
click at [46, 345] on div "ORGANIC SOLUTIONS" at bounding box center [106, 338] width 189 height 27
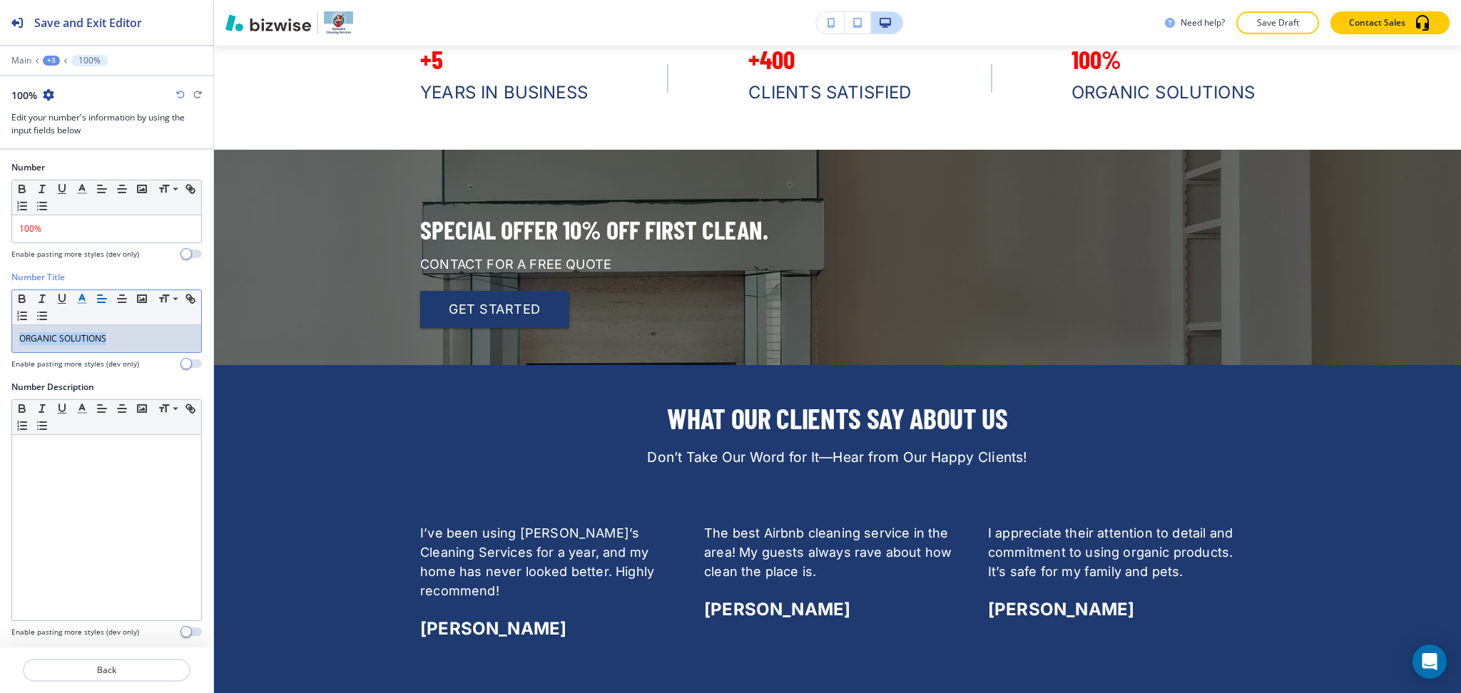
click at [83, 298] on polyline "button" at bounding box center [82, 298] width 5 height 6
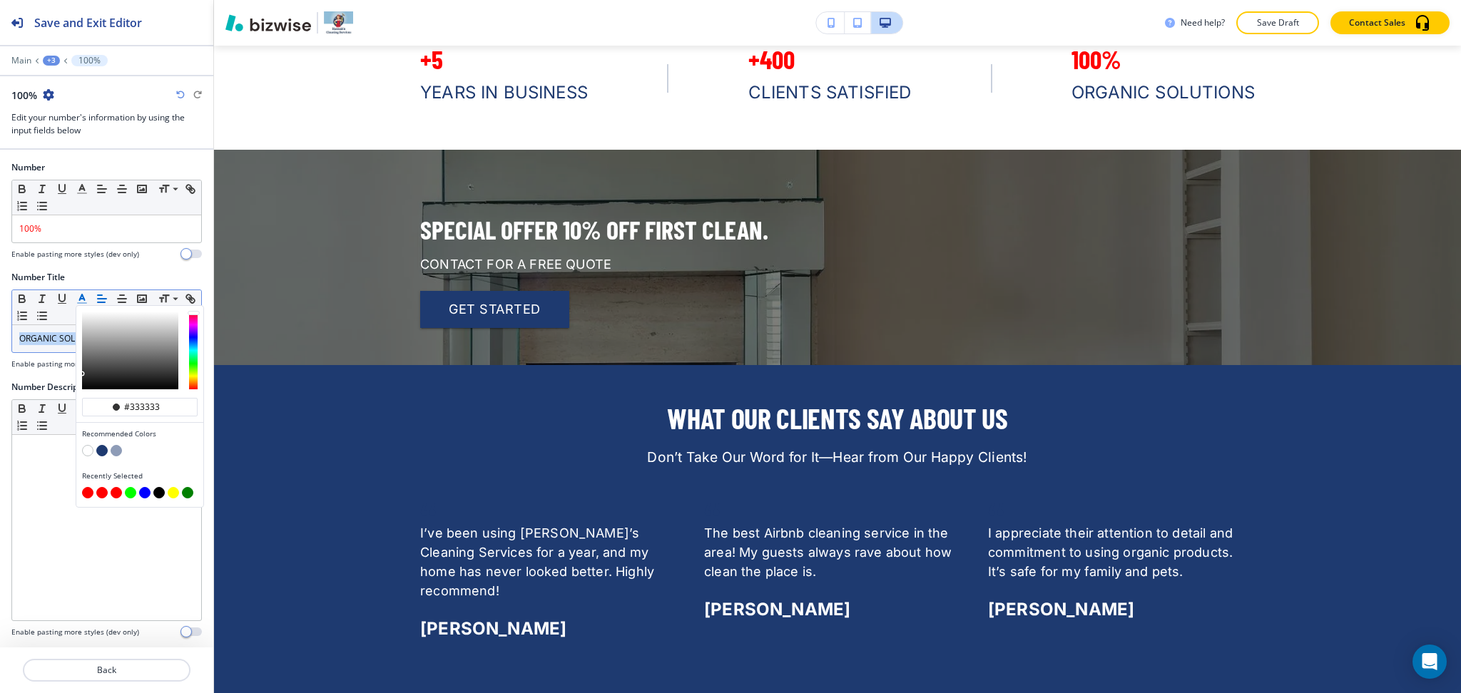
click at [88, 491] on button "button" at bounding box center [87, 492] width 11 height 11
type input "#ff0000"
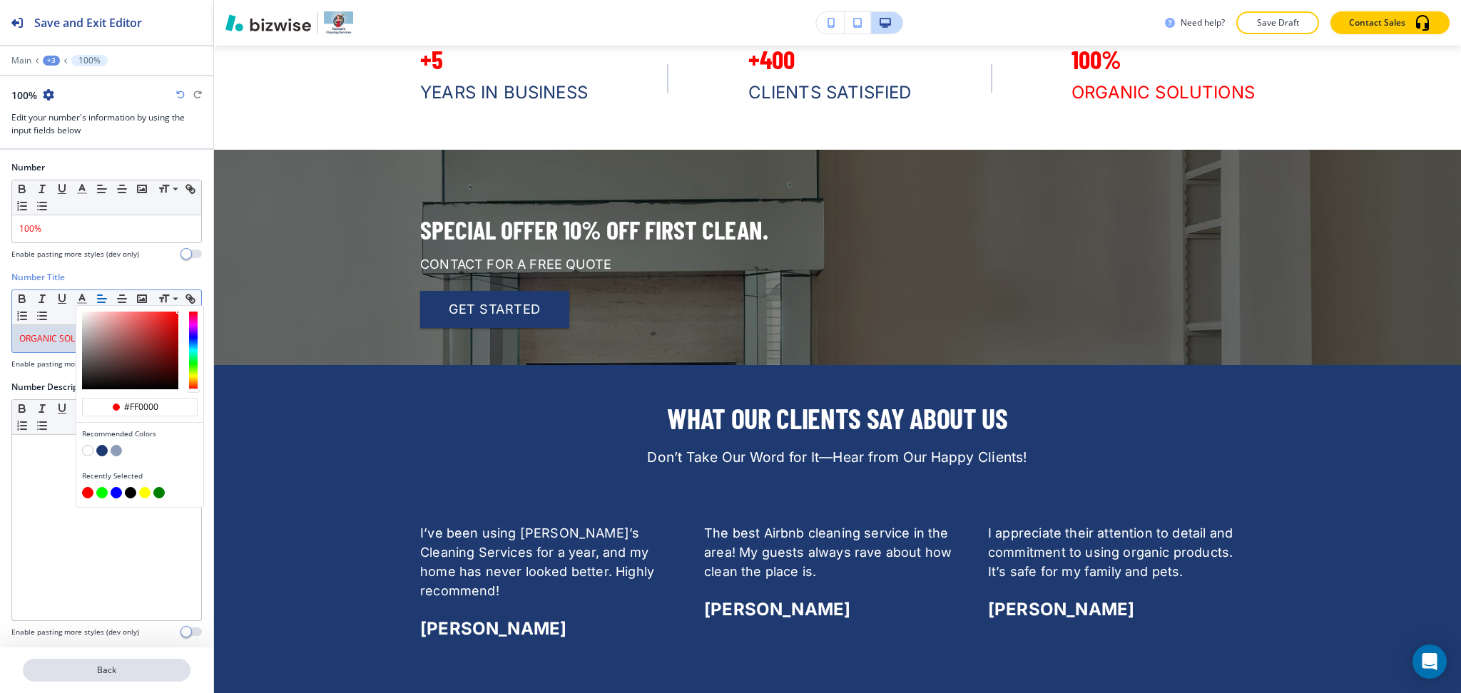
click at [110, 675] on p "Back" at bounding box center [106, 670] width 165 height 13
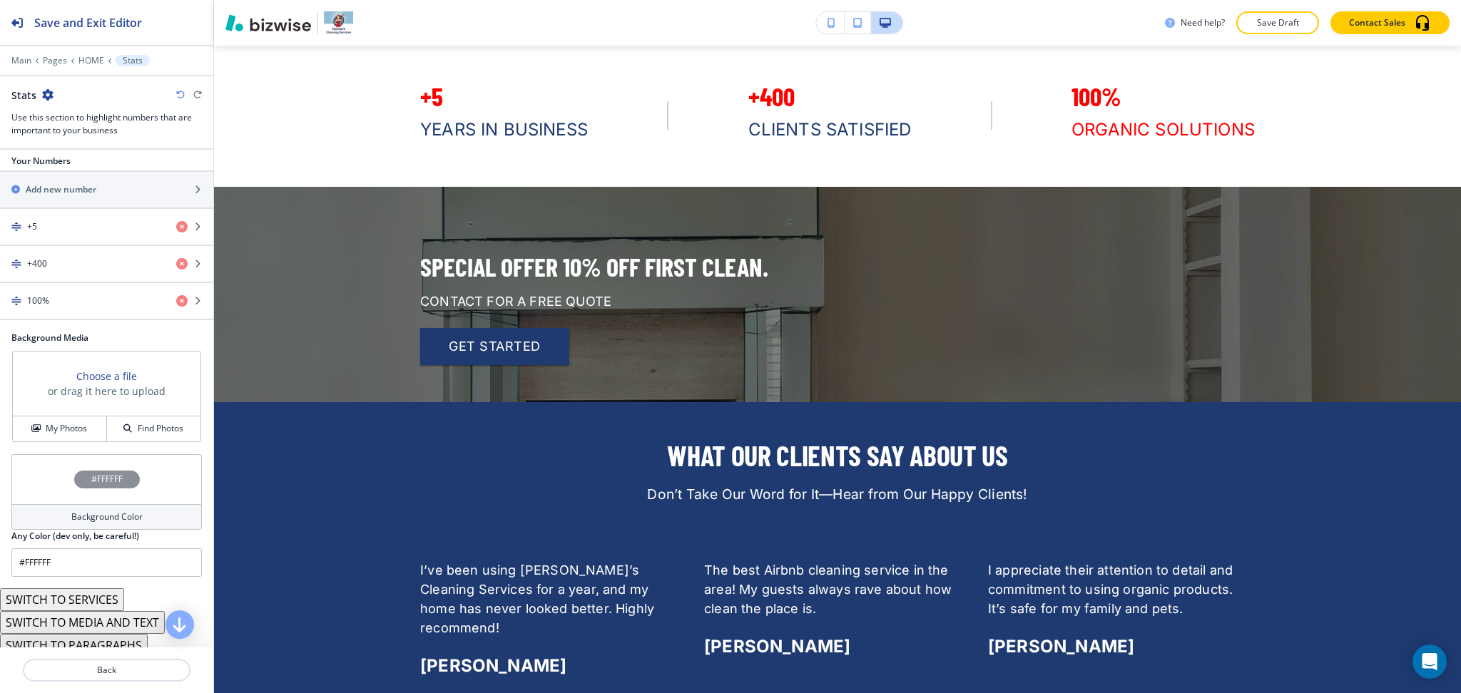
scroll to position [268, 0]
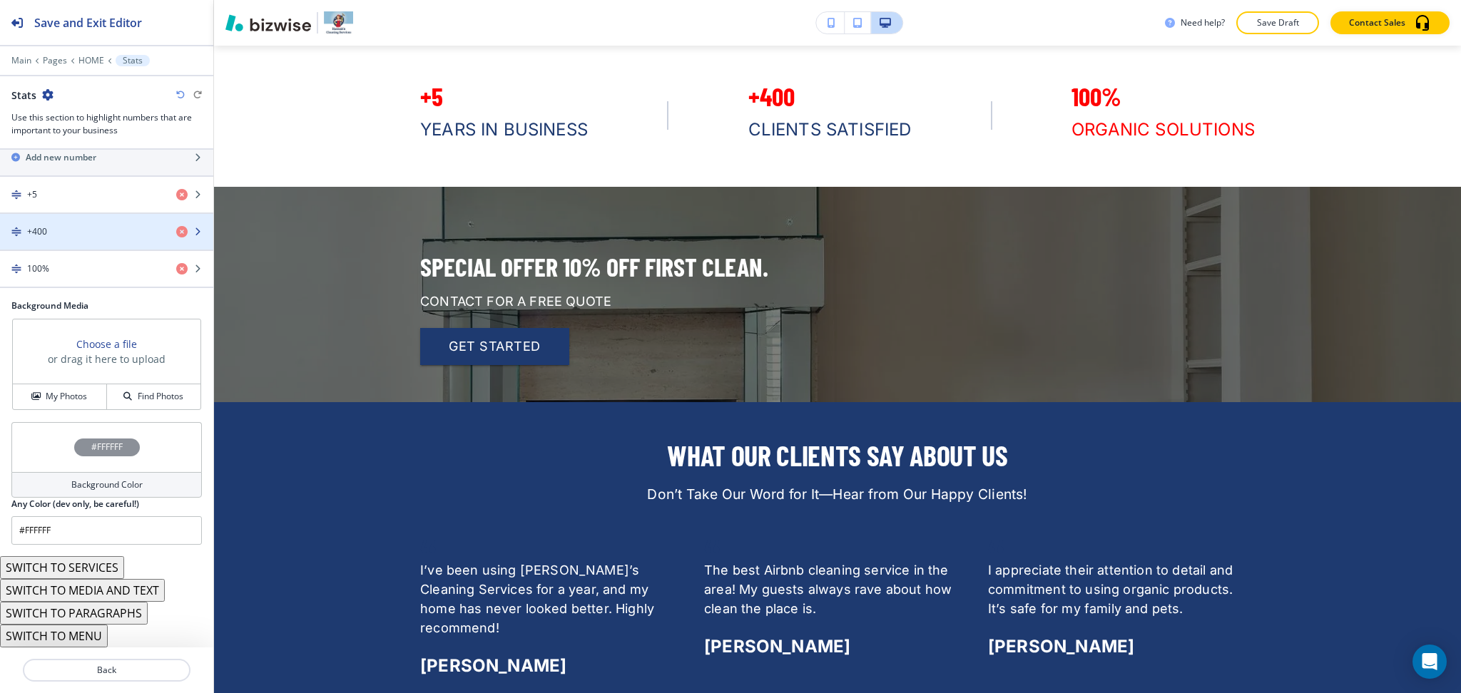
click at [78, 238] on div "button" at bounding box center [106, 243] width 213 height 11
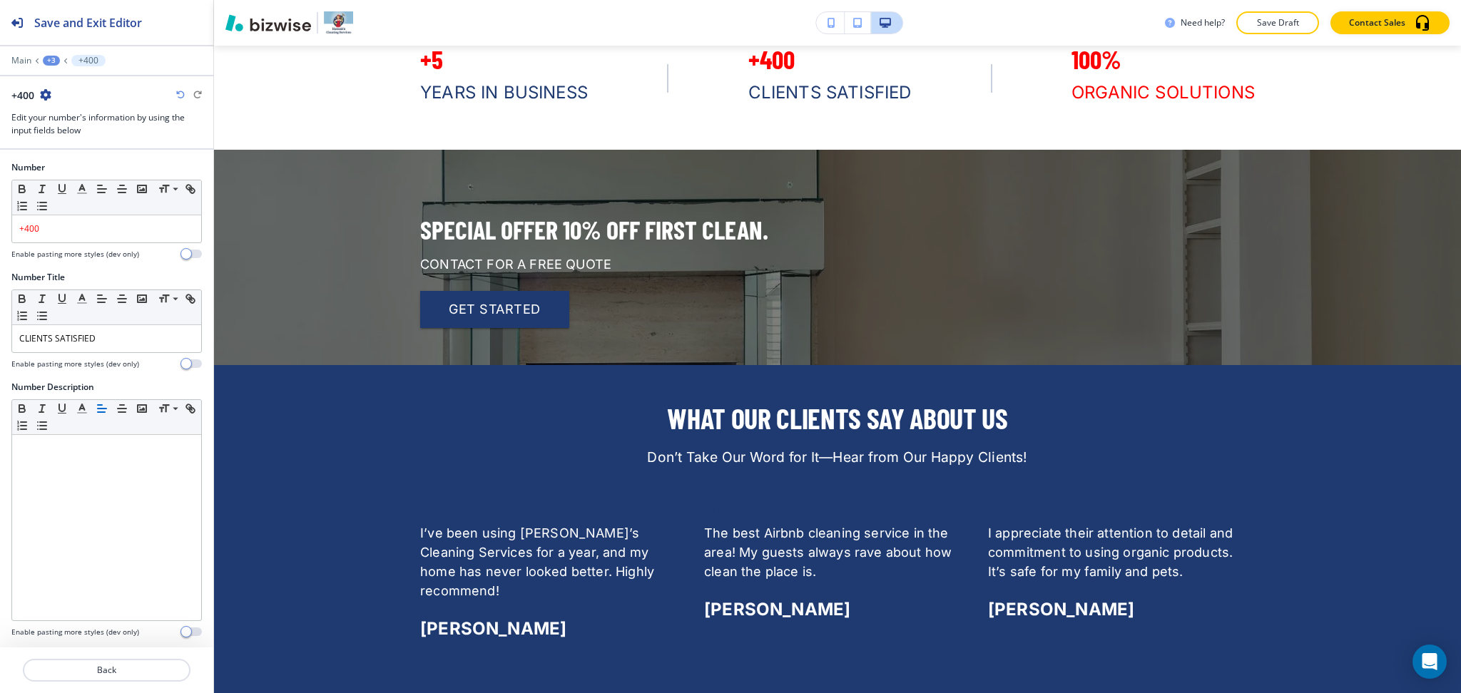
click at [101, 353] on div at bounding box center [106, 356] width 190 height 6
click at [103, 339] on p "CLIENTS SATISFIED" at bounding box center [106, 338] width 175 height 13
click at [81, 300] on icon "button" at bounding box center [82, 298] width 13 height 13
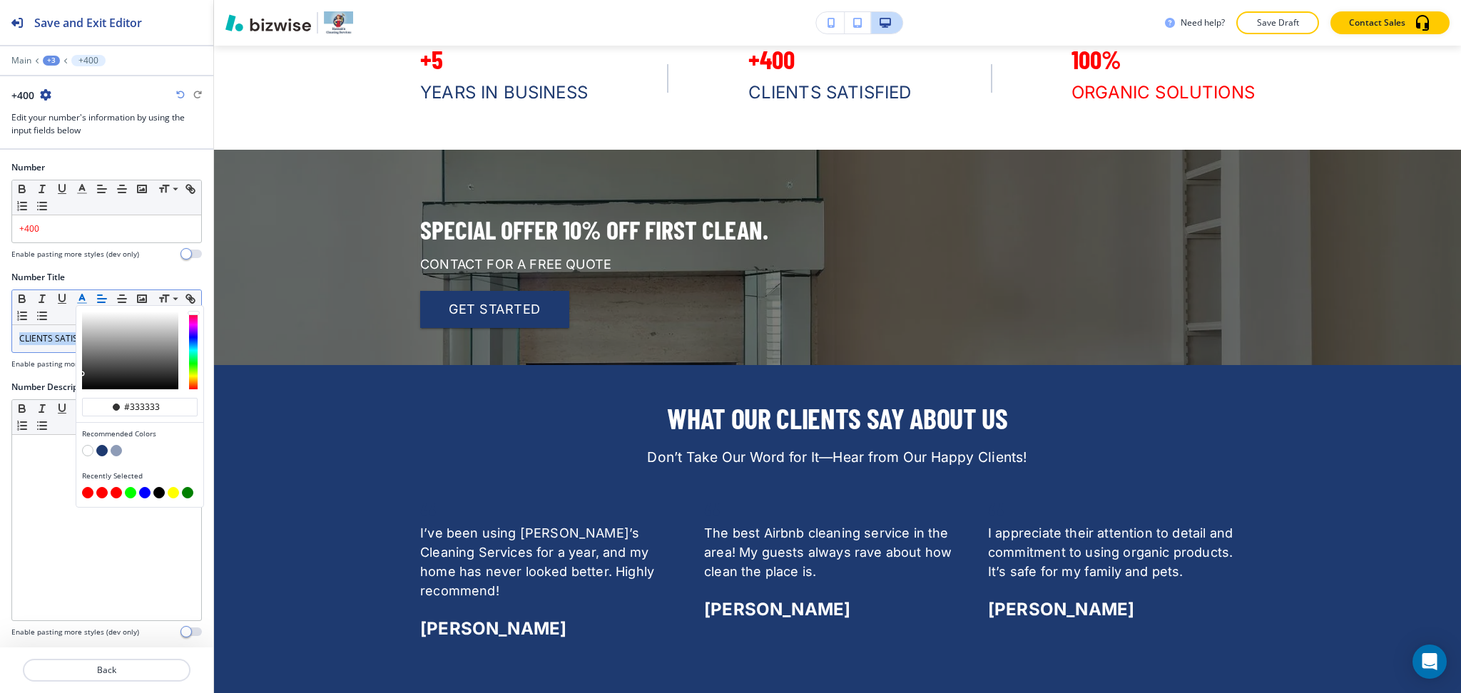
click at [84, 495] on button "button" at bounding box center [87, 492] width 11 height 11
type input "#ff0000"
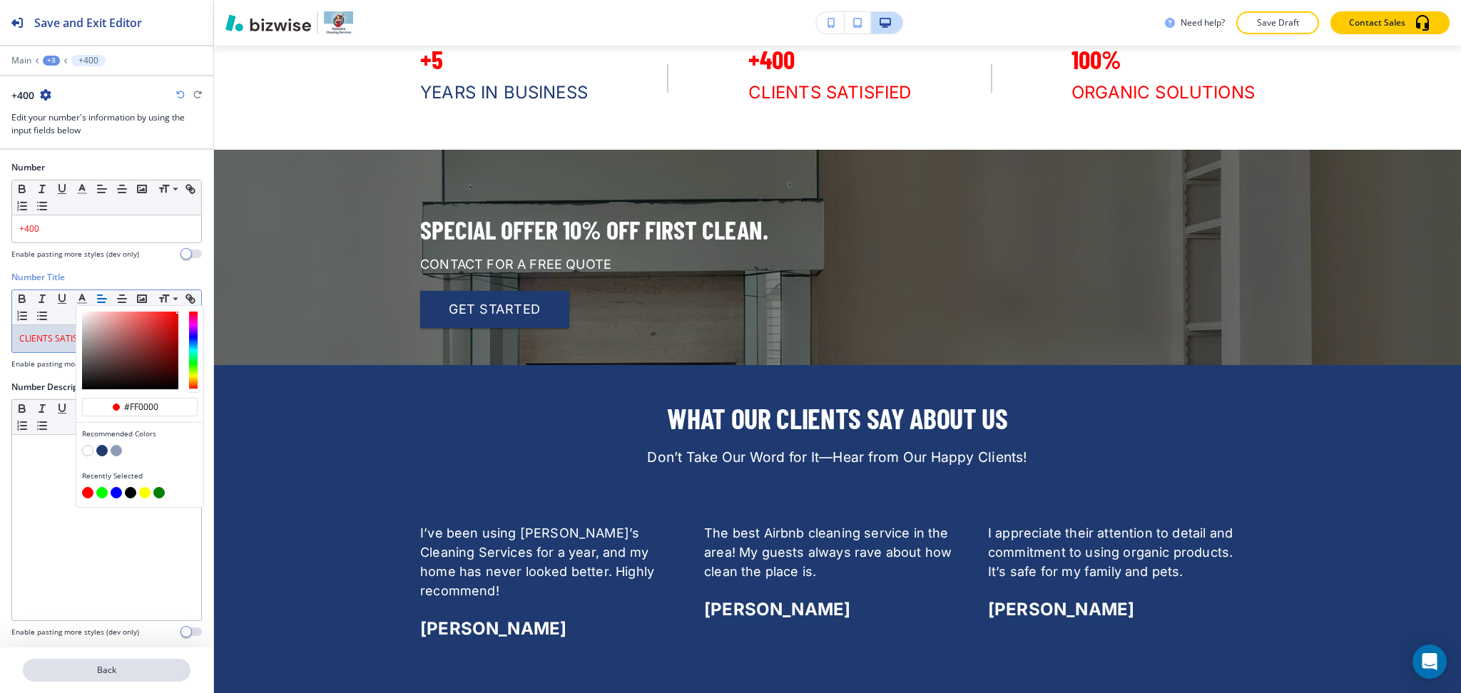
click at [106, 666] on p "Back" at bounding box center [106, 670] width 165 height 13
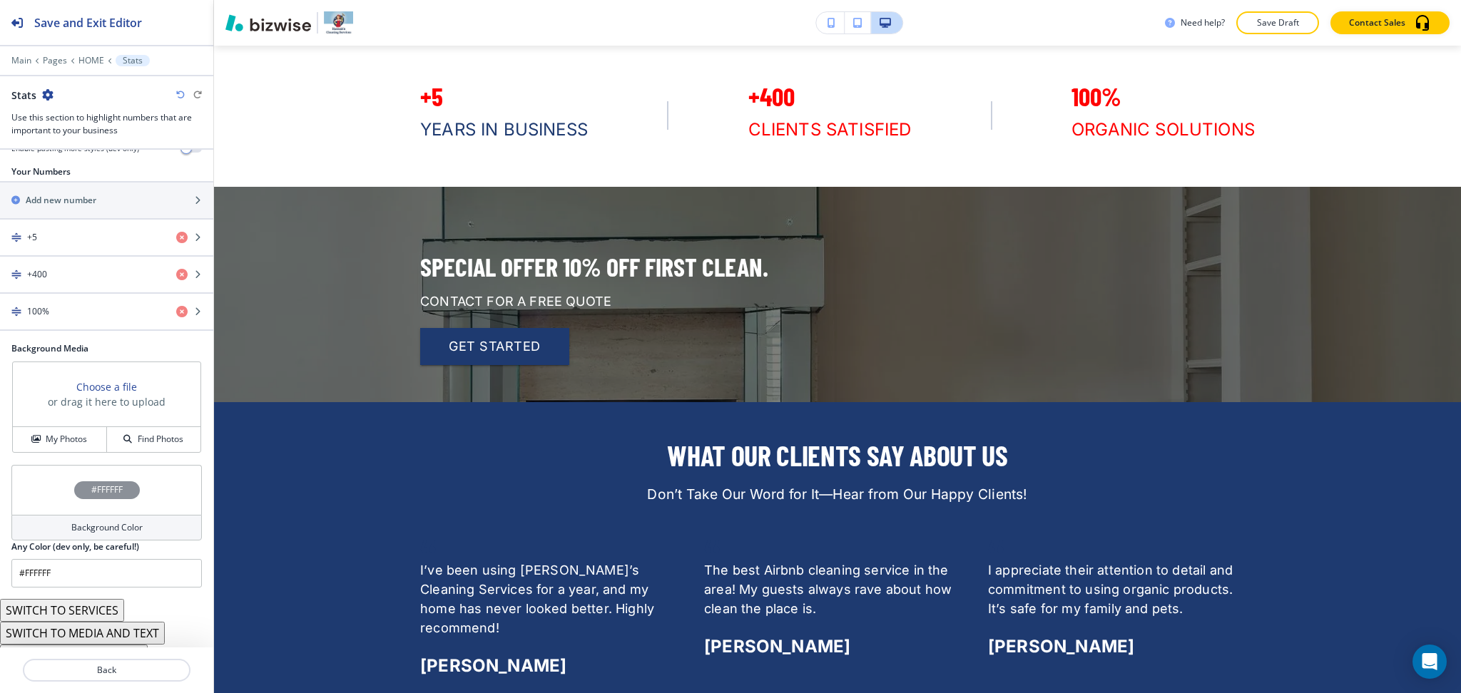
scroll to position [268, 0]
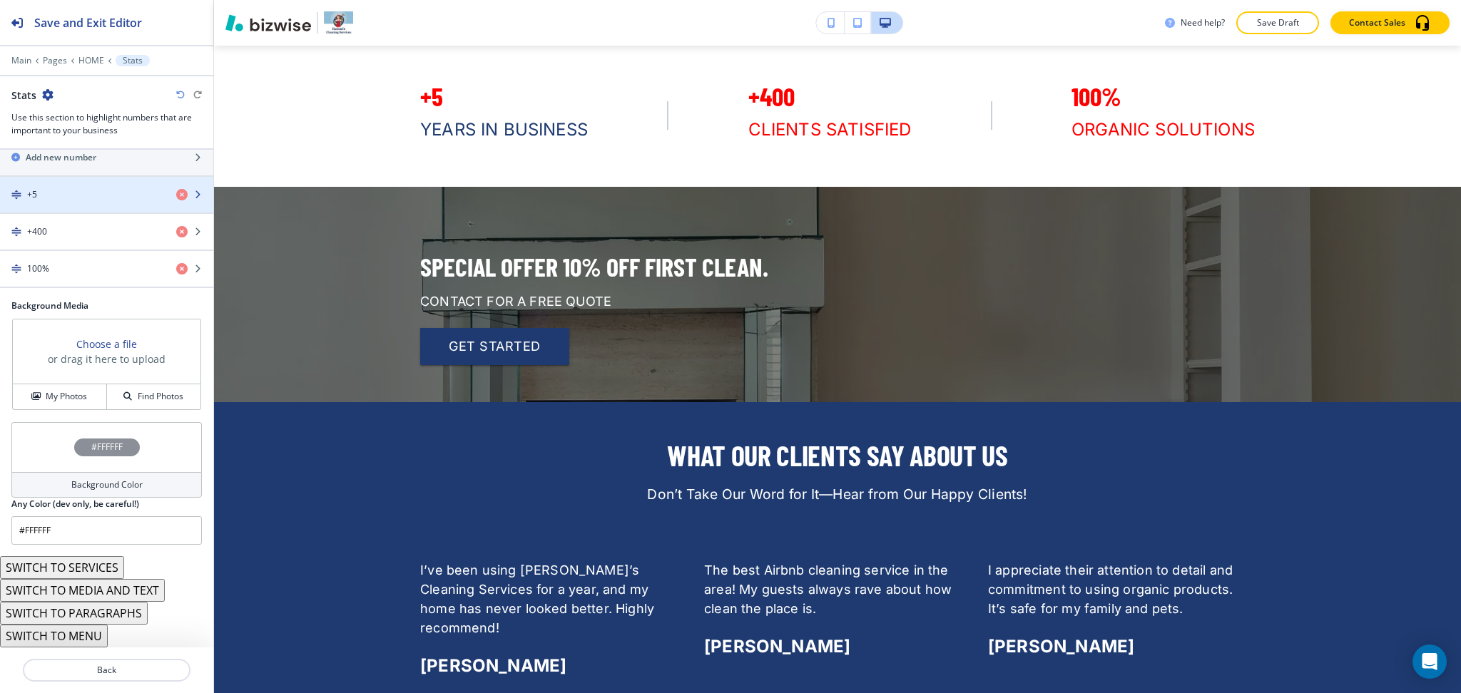
click at [64, 210] on div "button" at bounding box center [106, 206] width 213 height 11
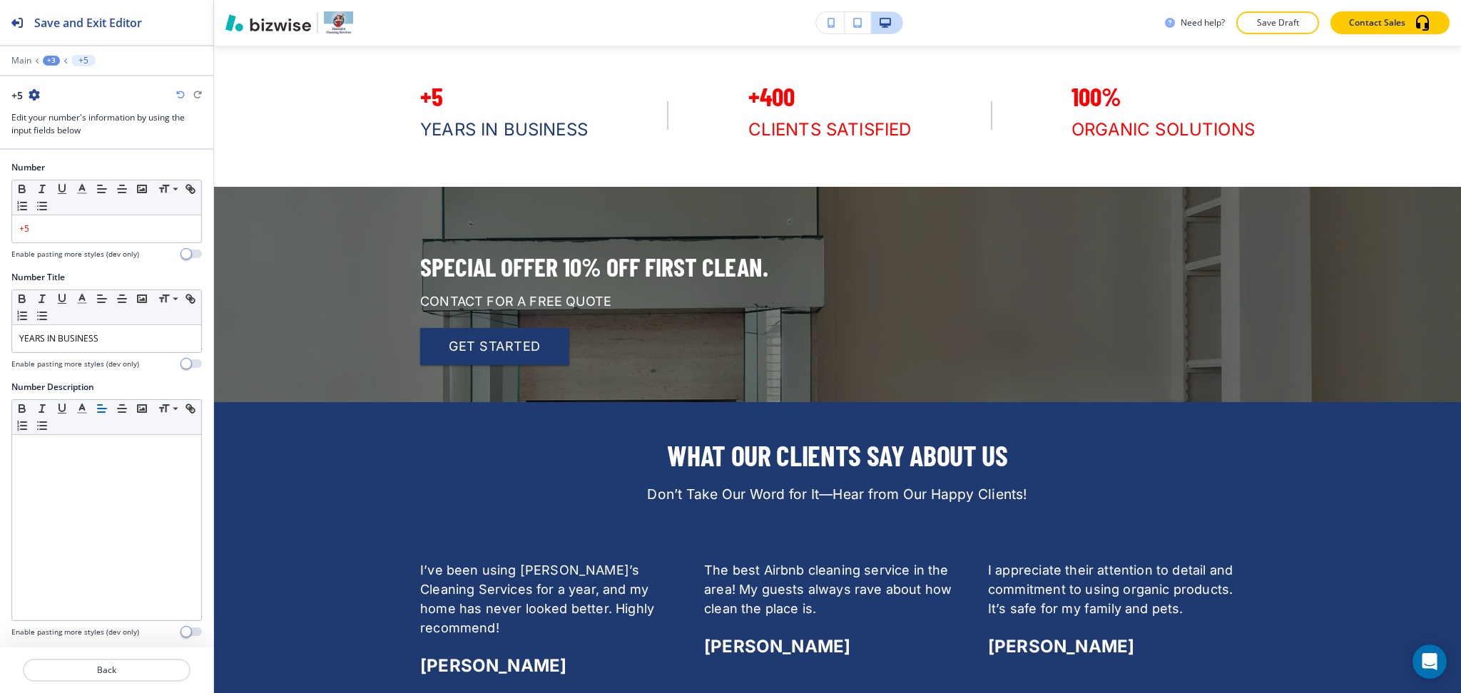
scroll to position [2726, 0]
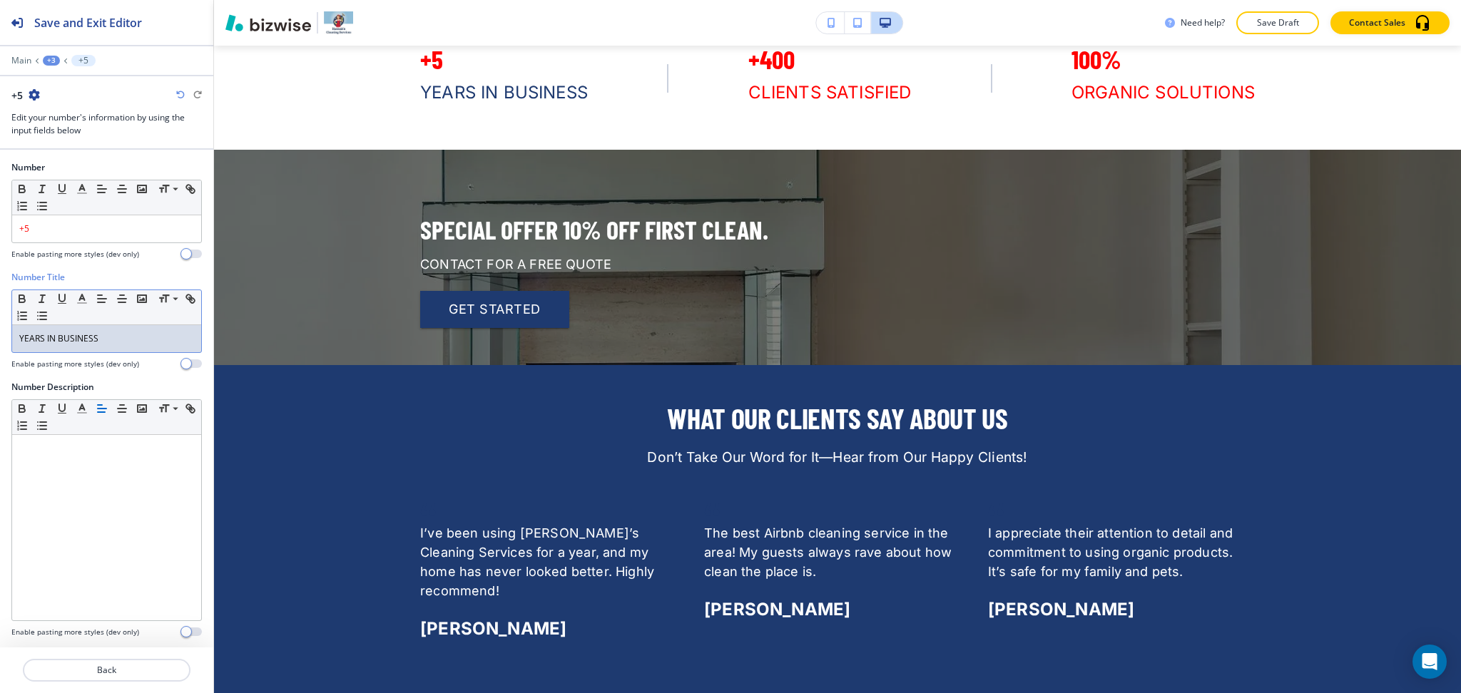
click at [104, 345] on div "YEARS IN BUSINESS" at bounding box center [106, 338] width 189 height 27
click at [81, 292] on icon "button" at bounding box center [82, 298] width 13 height 13
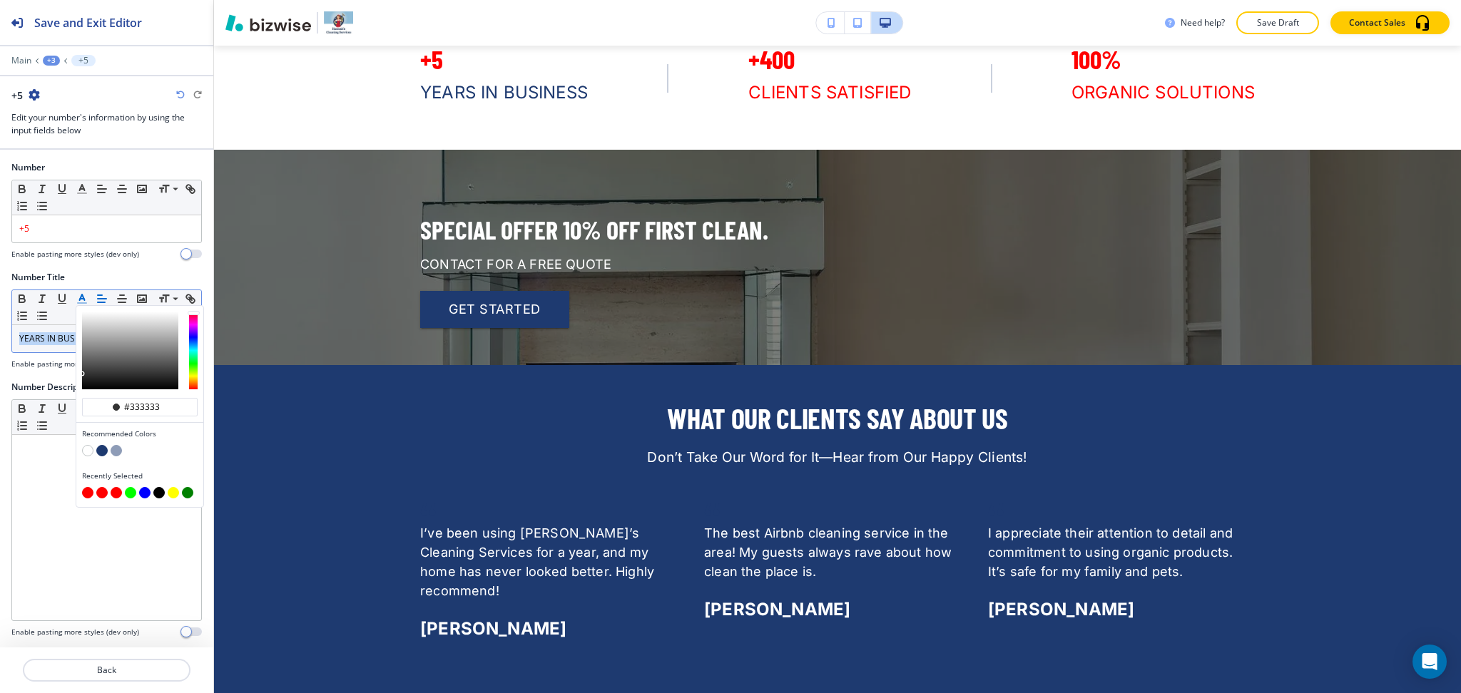
click at [87, 491] on button "button" at bounding box center [87, 492] width 11 height 11
type input "#ff0000"
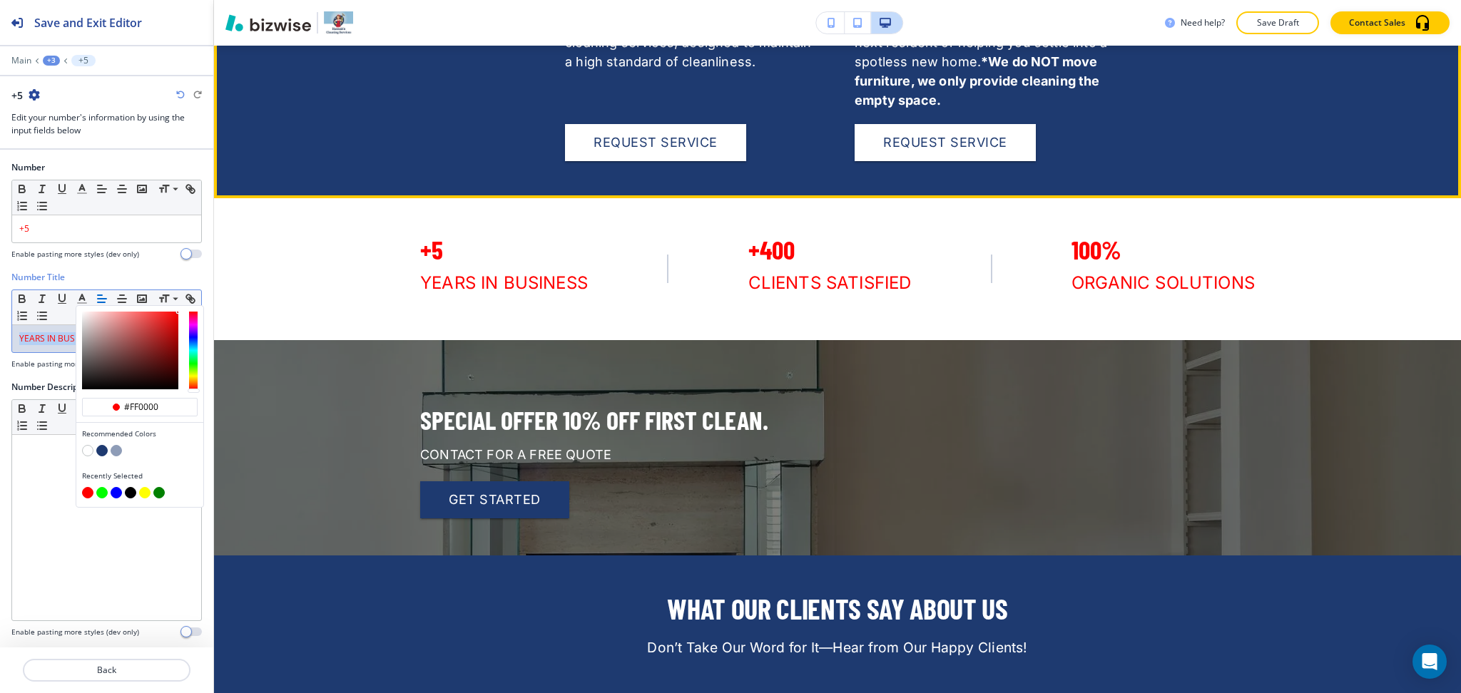
scroll to position [2536, 0]
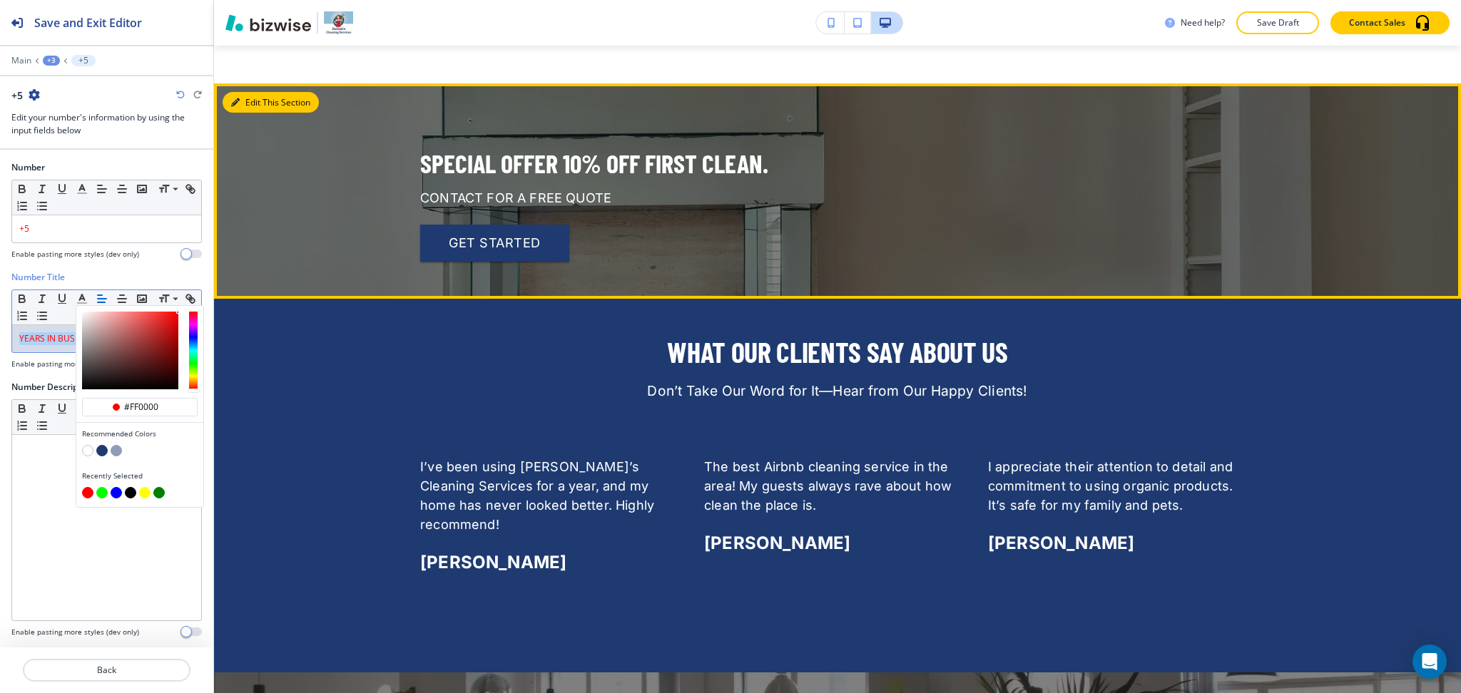
click at [247, 101] on button "Edit This Section" at bounding box center [271, 102] width 96 height 21
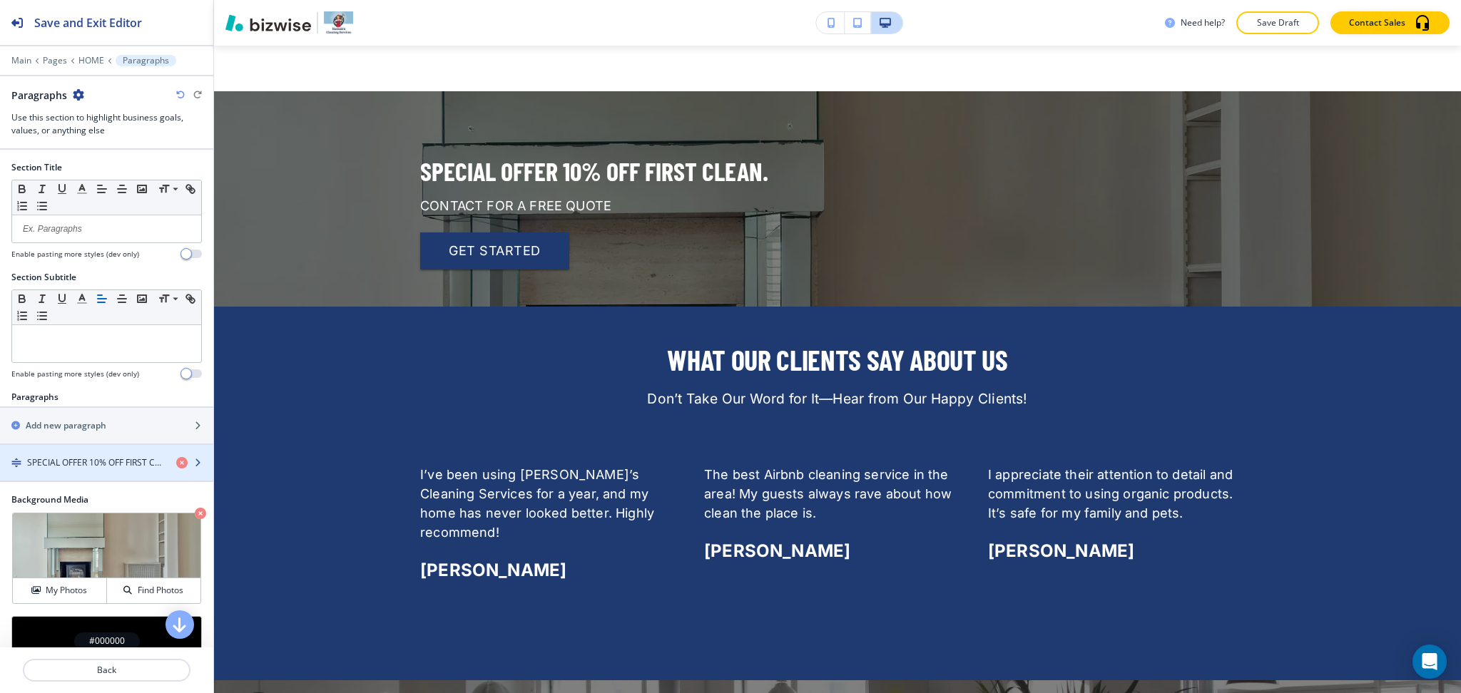
click at [96, 465] on h4 "SPECIAL OFFER 10% OFF FIRST CLEAN." at bounding box center [96, 462] width 138 height 13
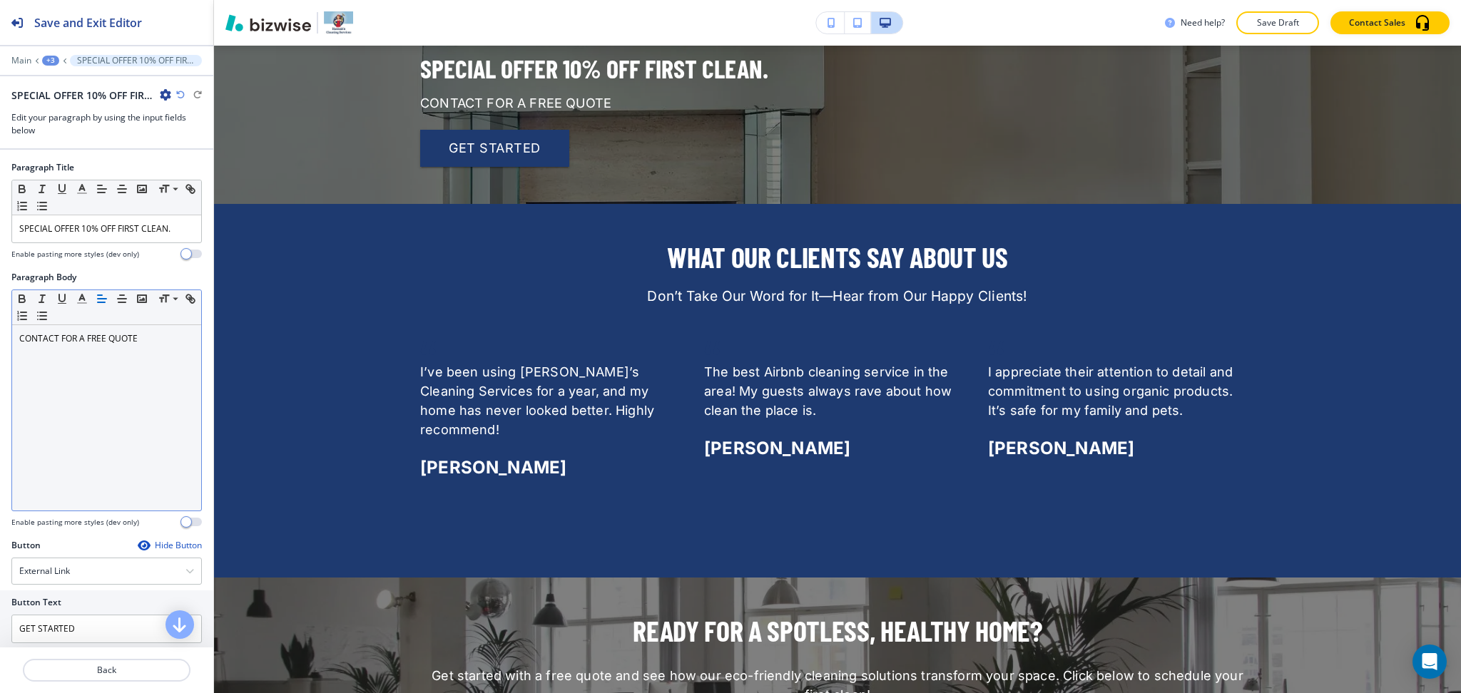
scroll to position [2896, 0]
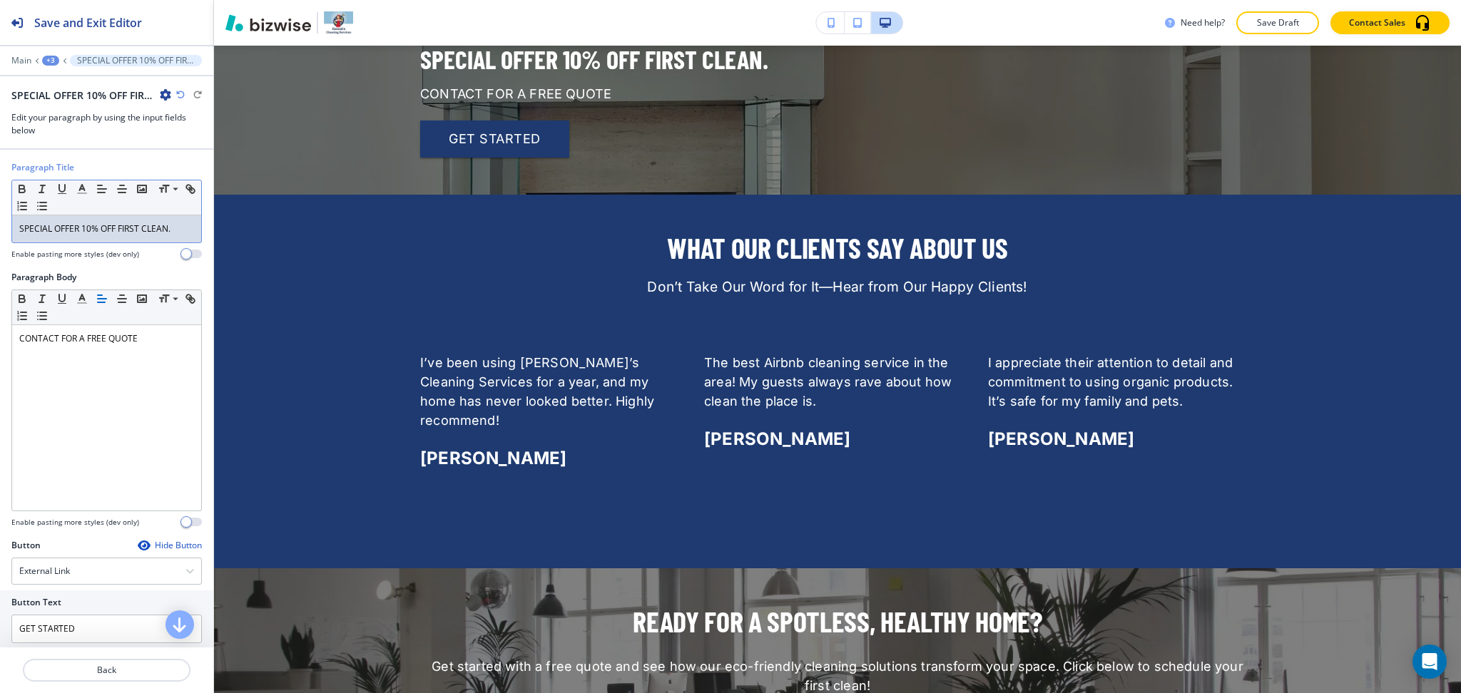
click at [106, 223] on p "SPECIAL OFFER 10% OFF FIRST CLEAN." at bounding box center [106, 229] width 175 height 13
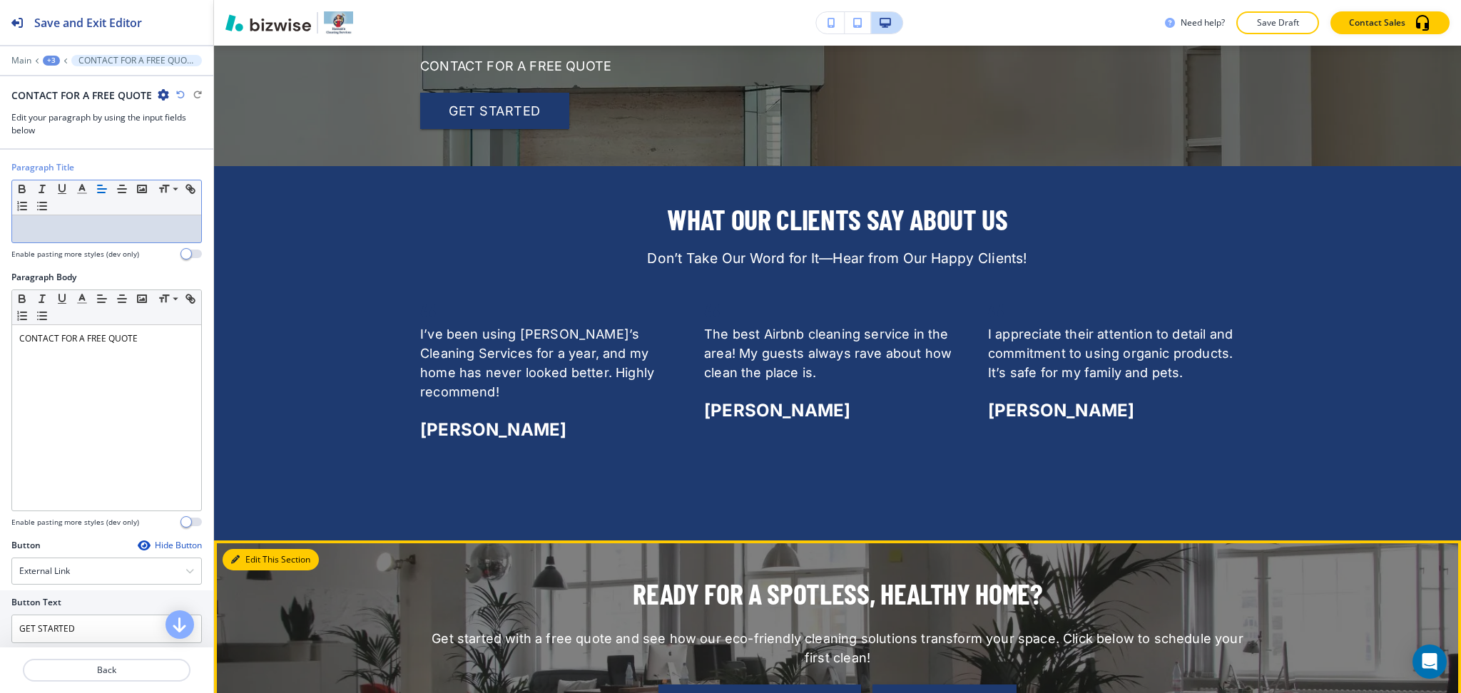
click at [245, 549] on button "Edit This Section" at bounding box center [271, 559] width 96 height 21
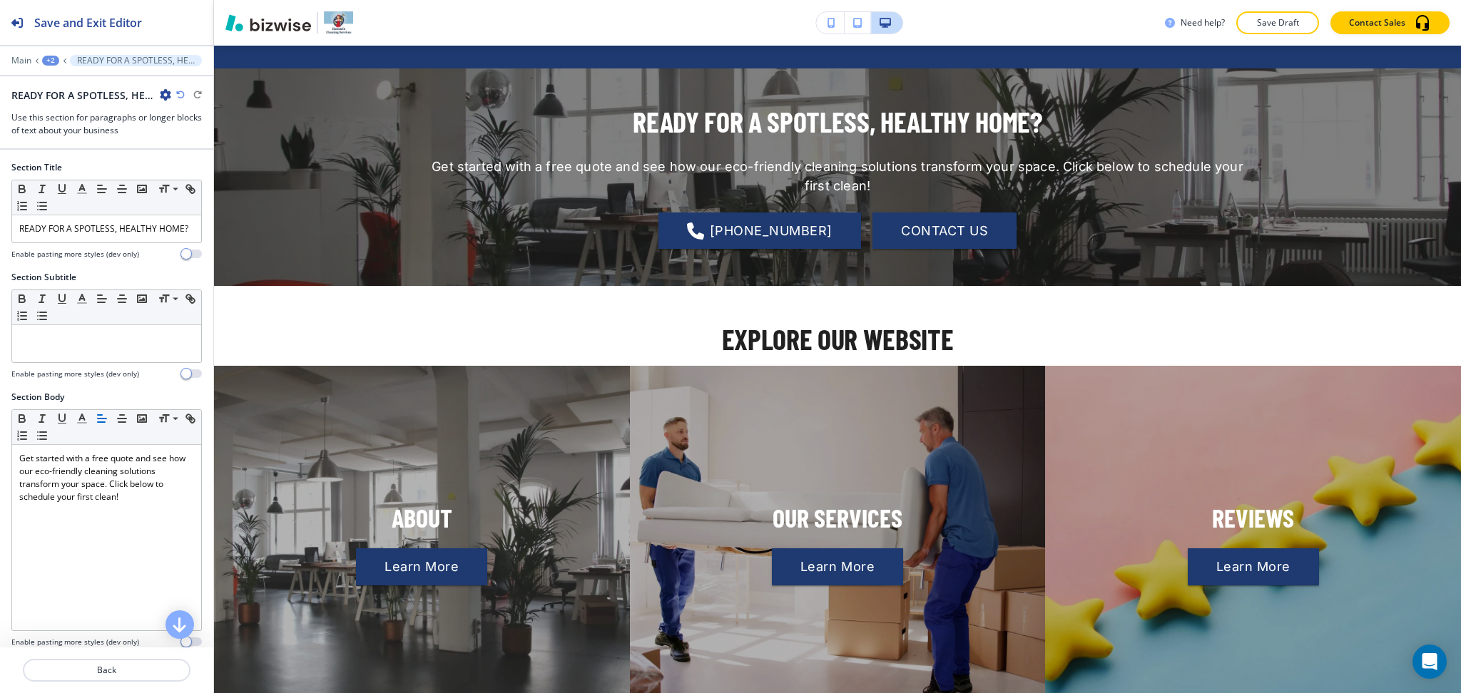
scroll to position [3373, 0]
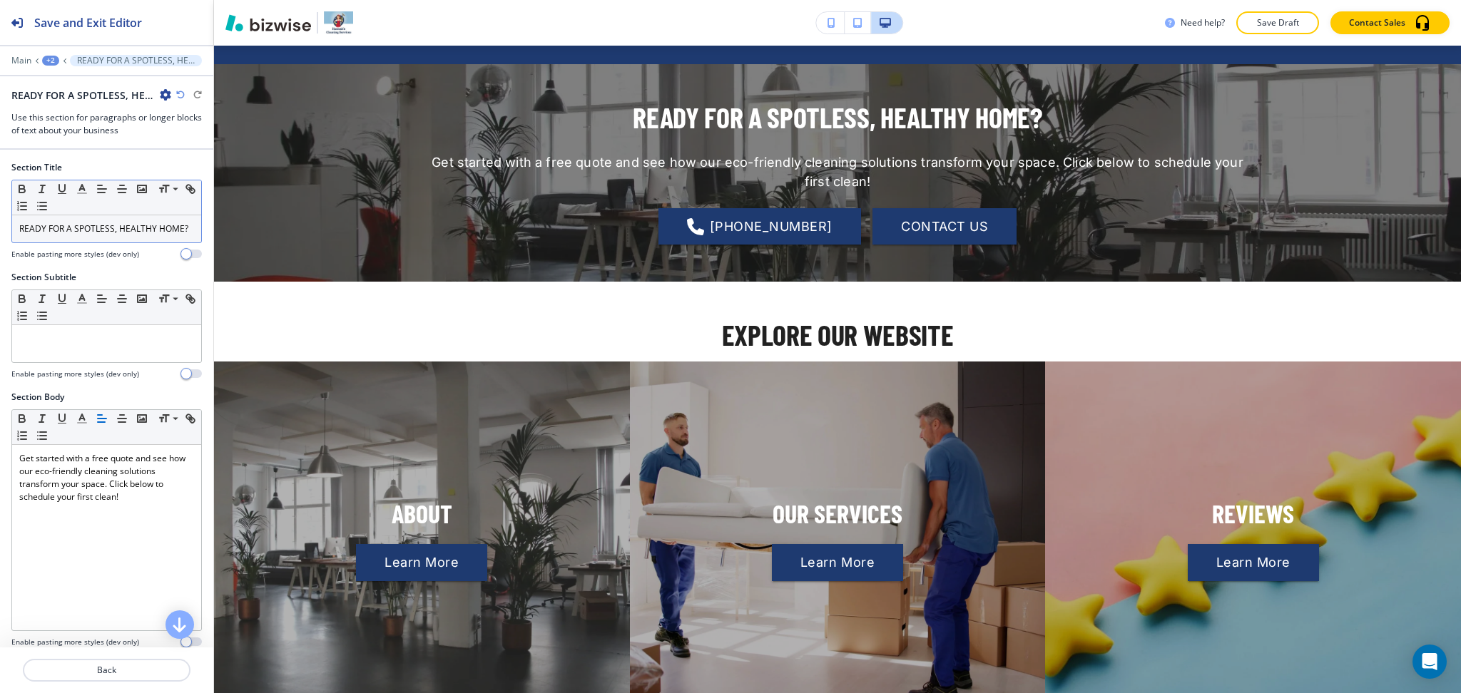
click at [101, 232] on p "READY FOR A SPOTLESS, HEALTHY HOME?" at bounding box center [106, 229] width 175 height 13
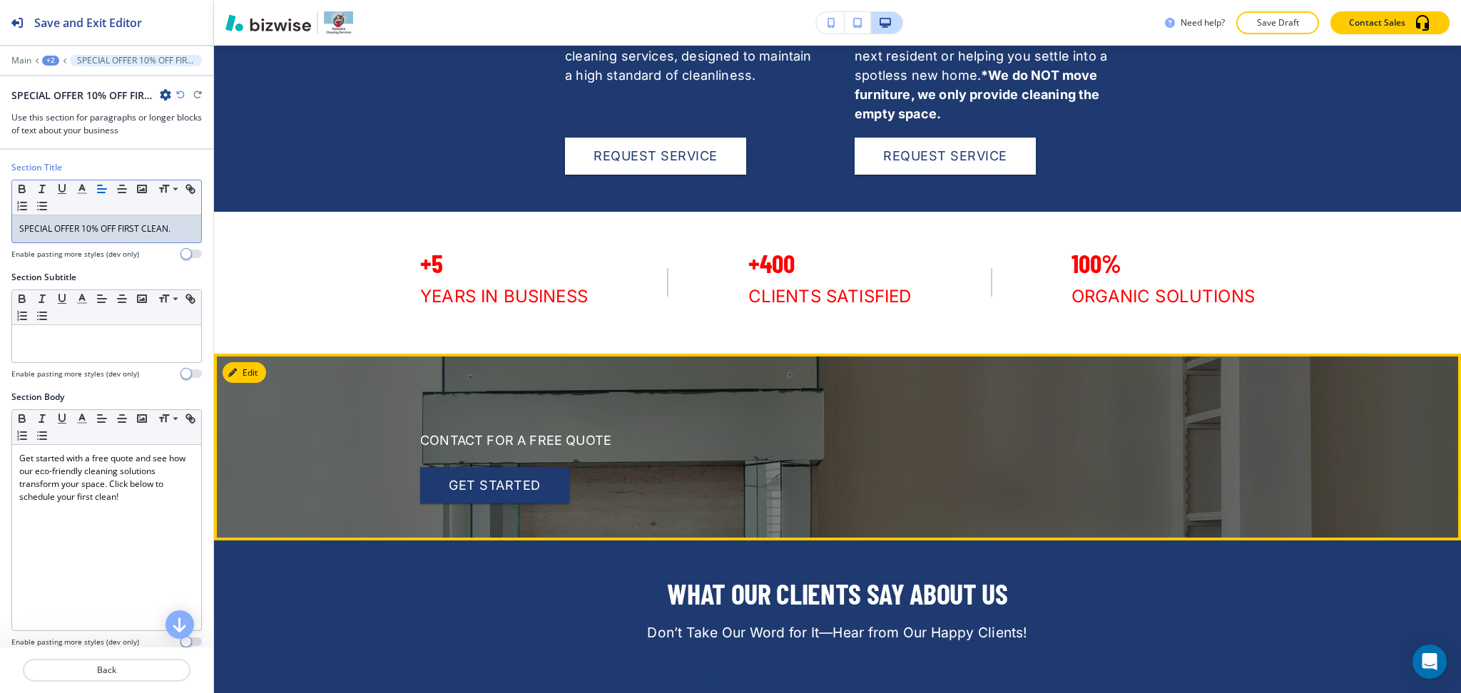
scroll to position [2520, 0]
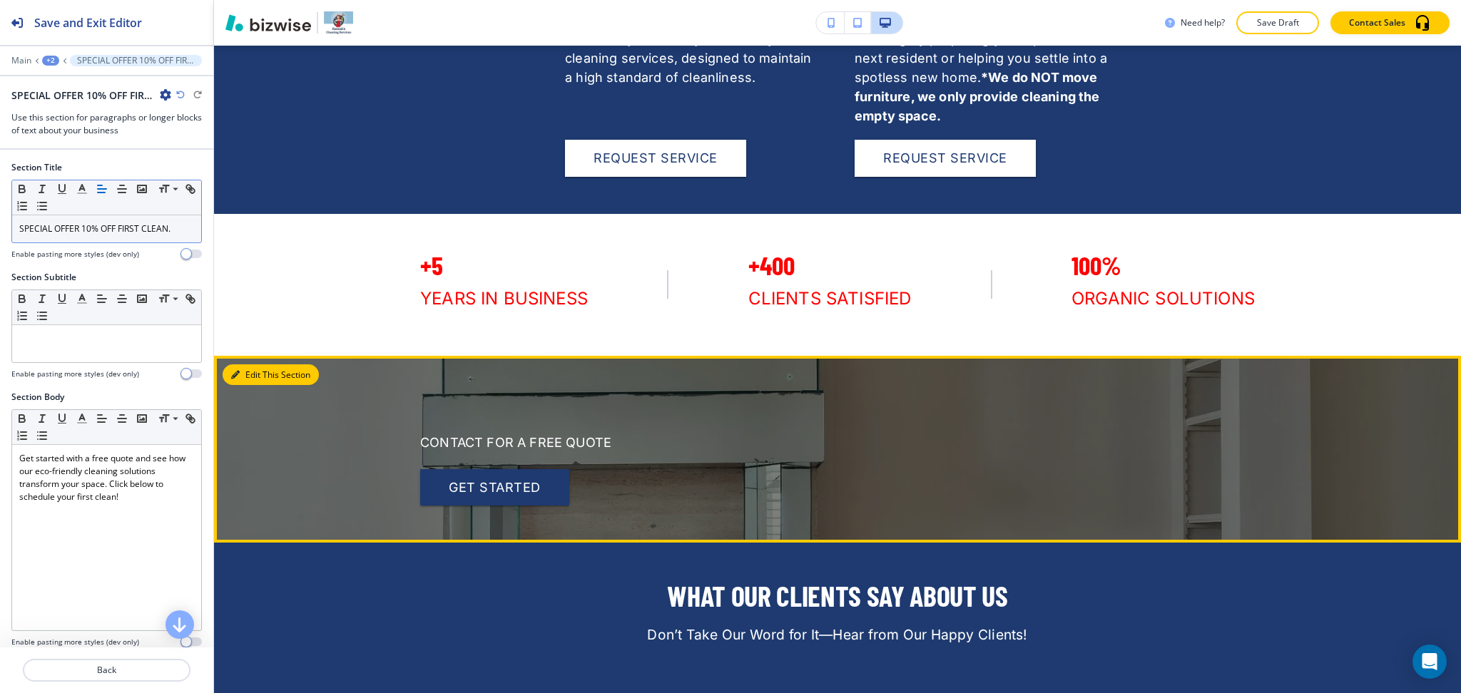
click at [253, 379] on button "Edit This Section" at bounding box center [271, 374] width 96 height 21
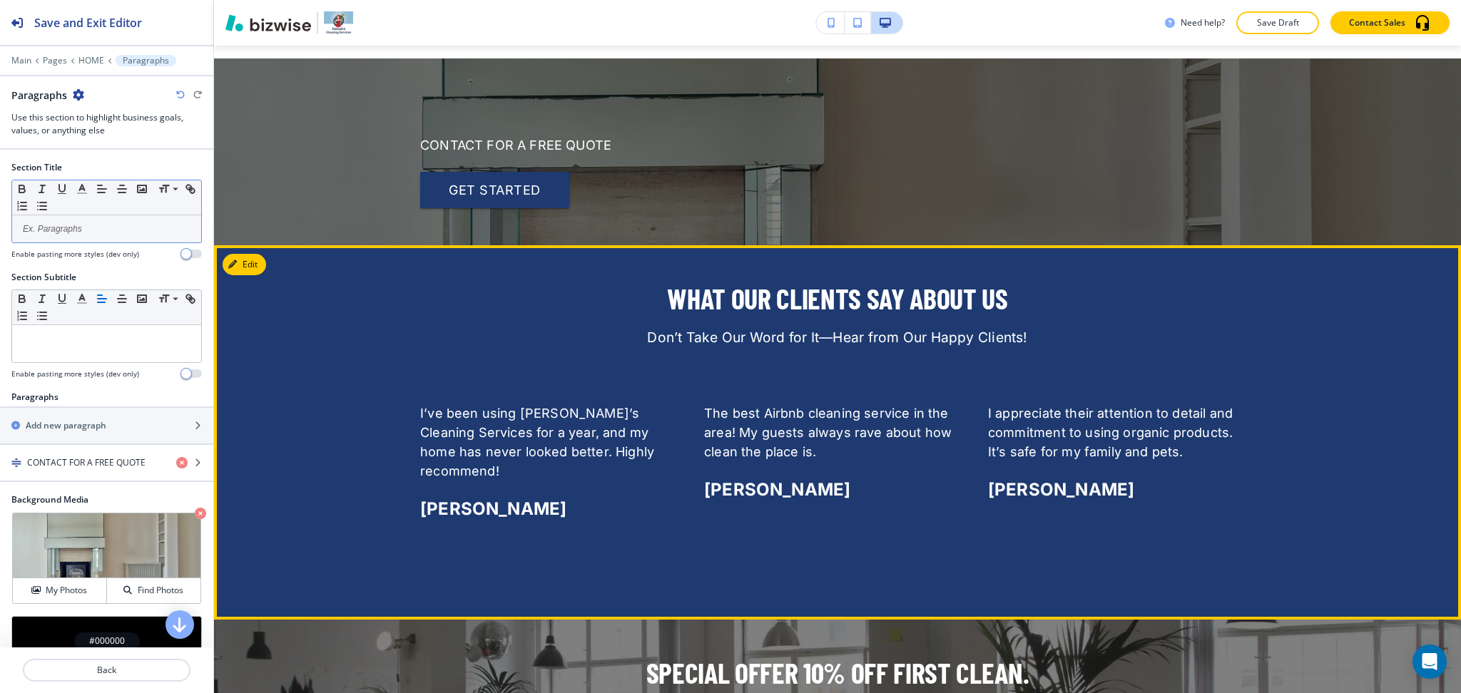
scroll to position [2831, 0]
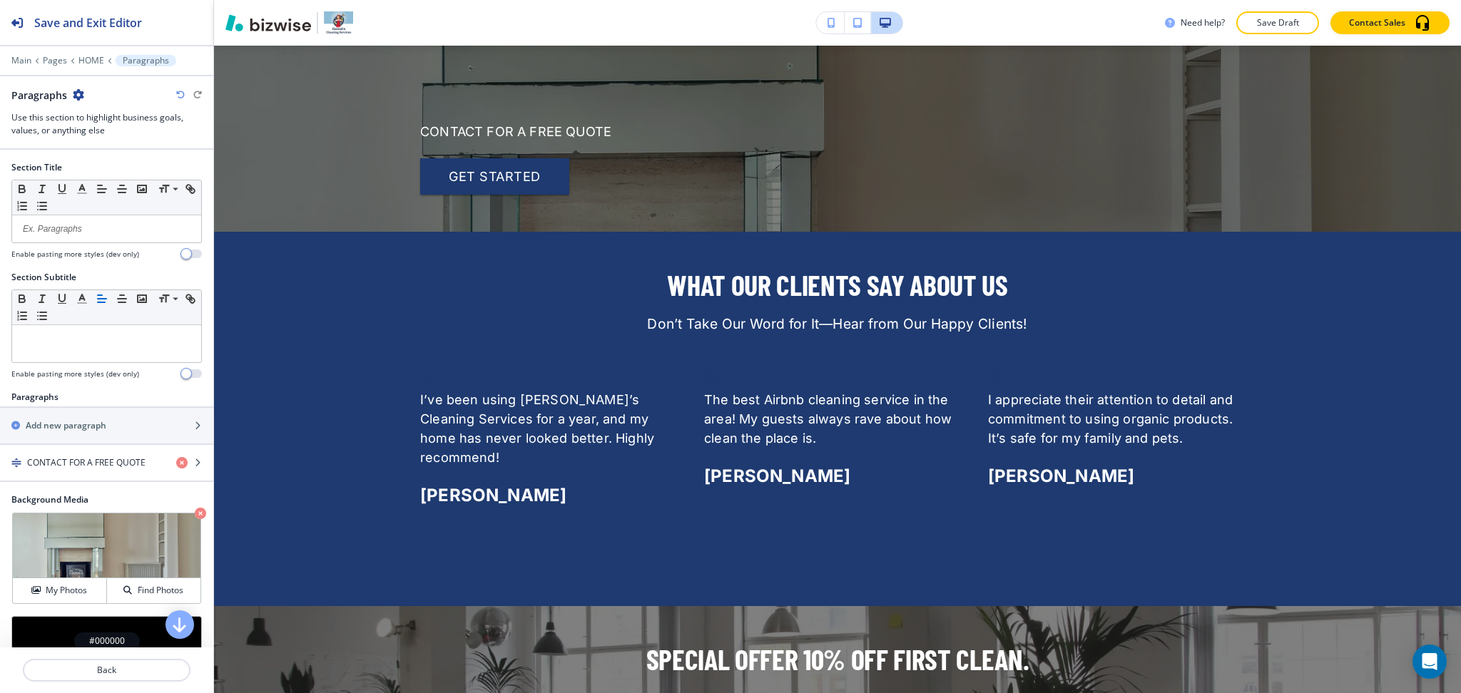
click at [82, 96] on icon "button" at bounding box center [78, 94] width 11 height 11
click at [104, 178] on button "Delete Section" at bounding box center [117, 170] width 91 height 26
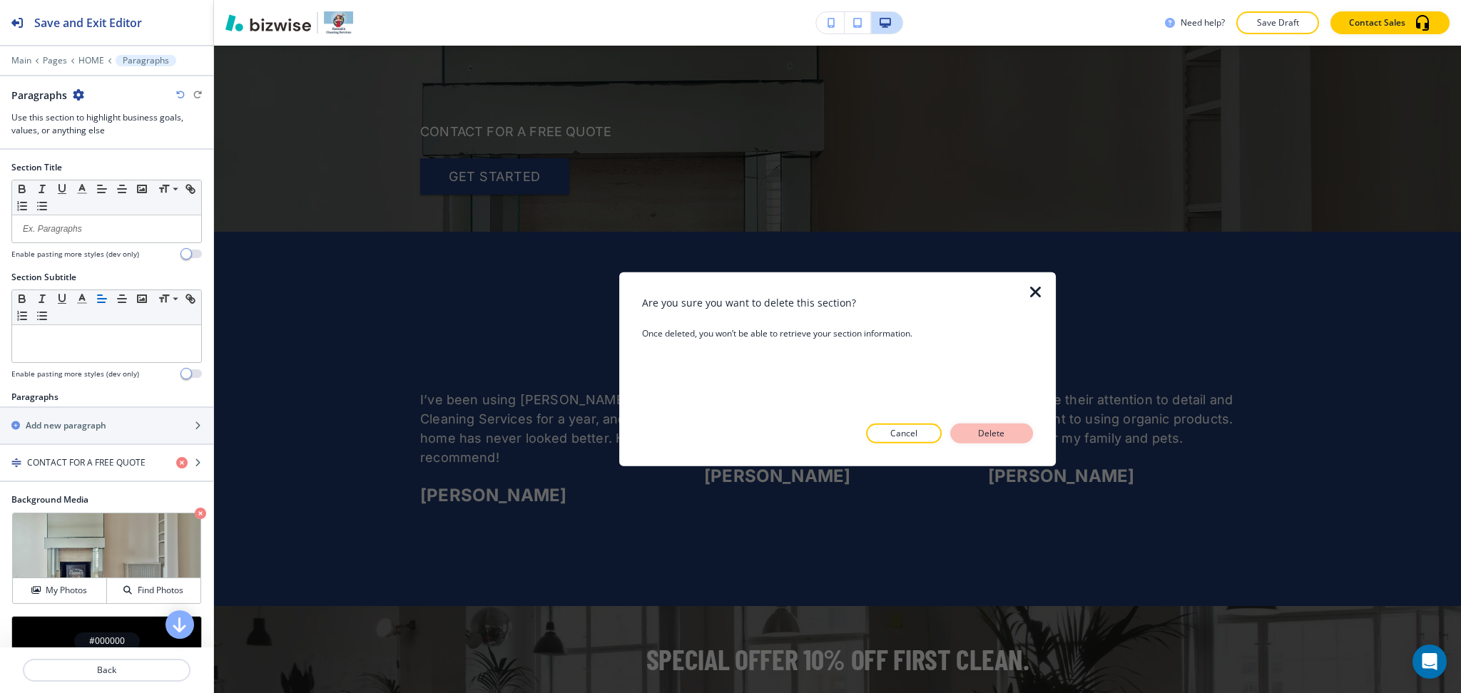
click at [979, 435] on p "Delete" at bounding box center [991, 433] width 34 height 13
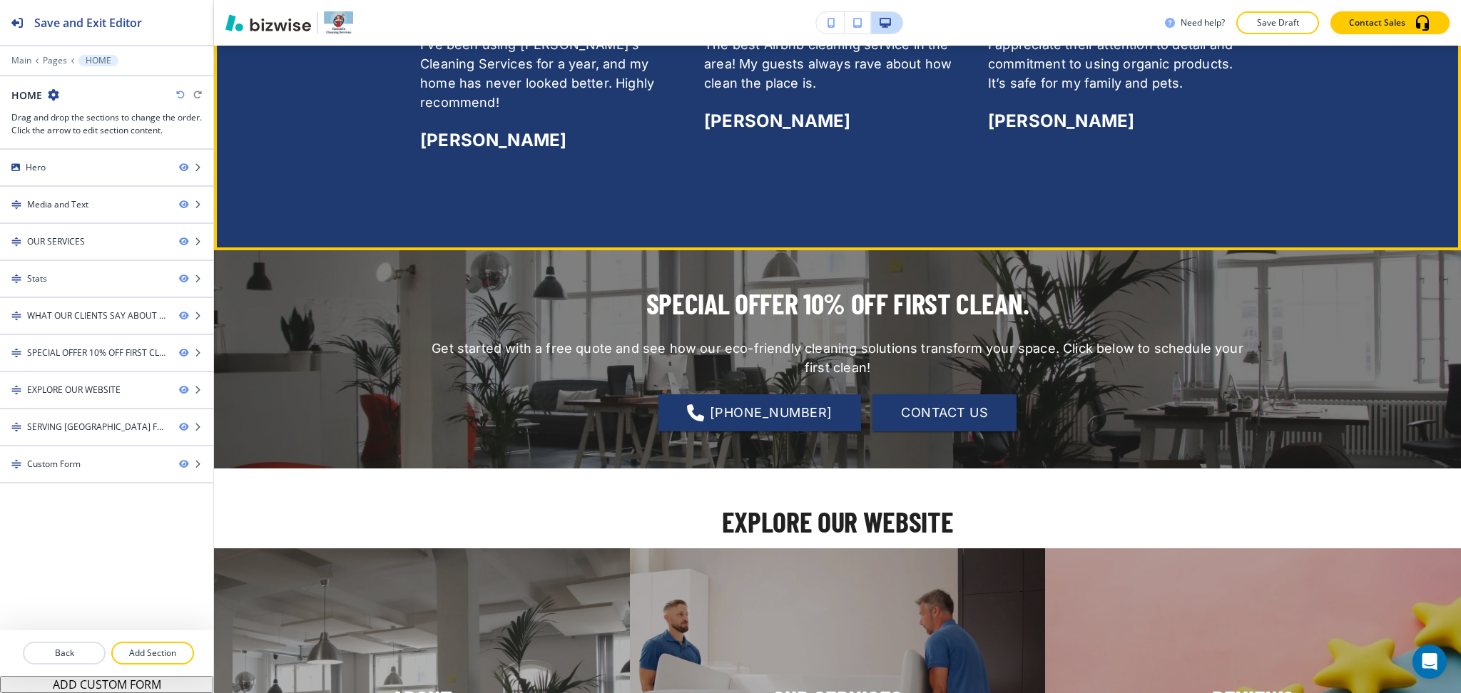
scroll to position [2998, 0]
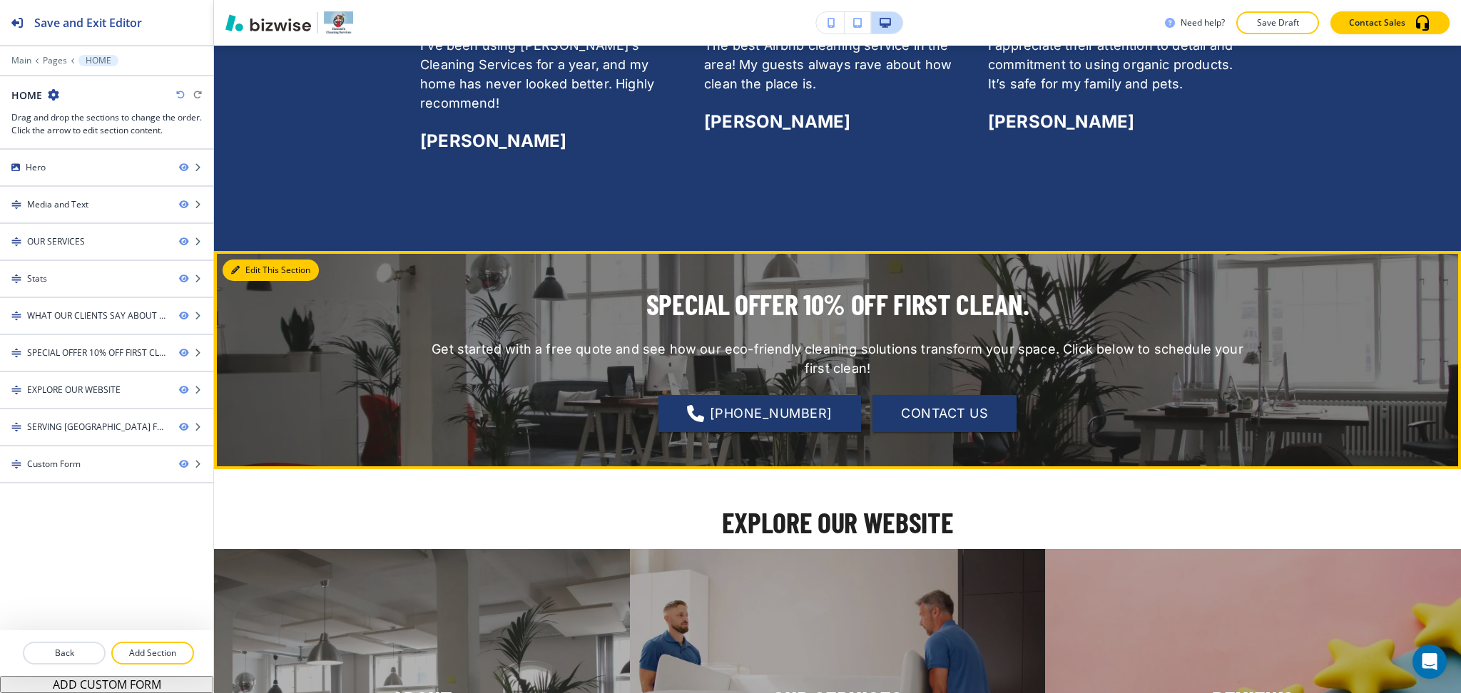
click at [250, 260] on button "Edit This Section" at bounding box center [271, 270] width 96 height 21
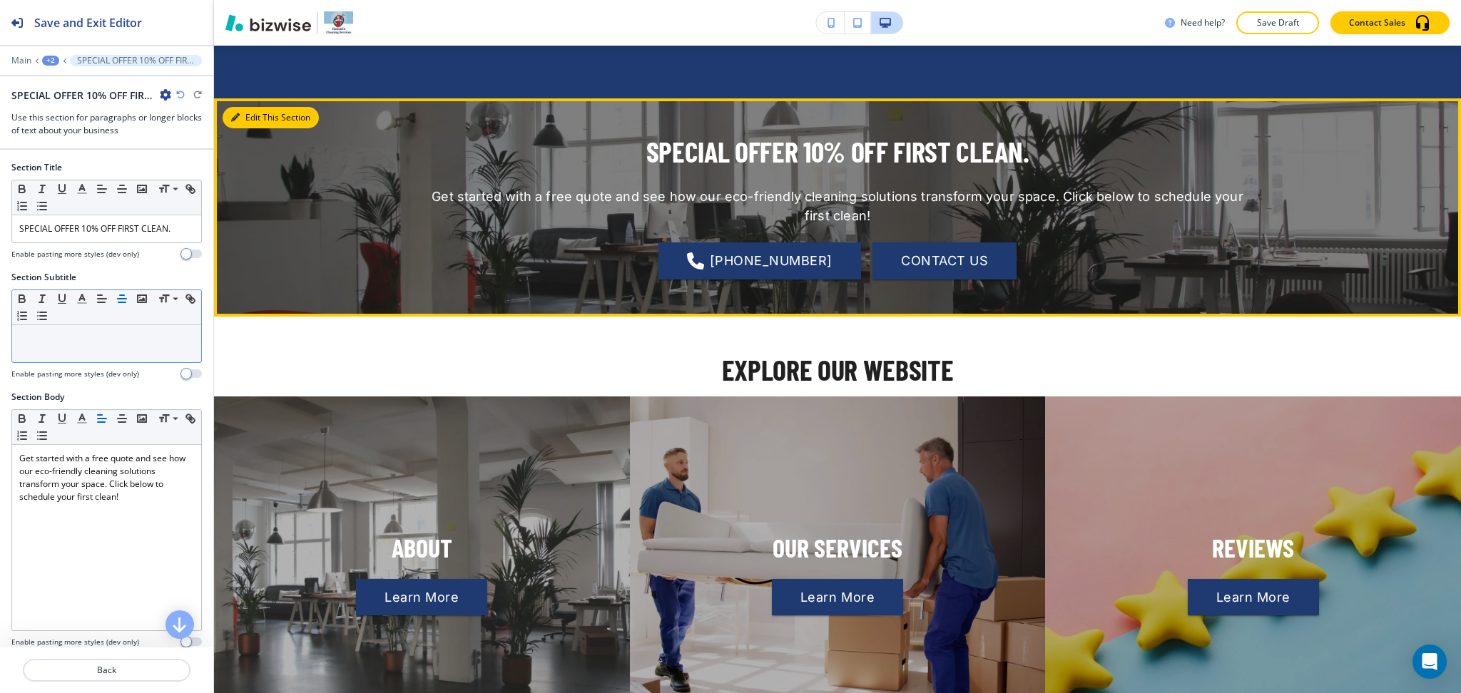
scroll to position [3186, 0]
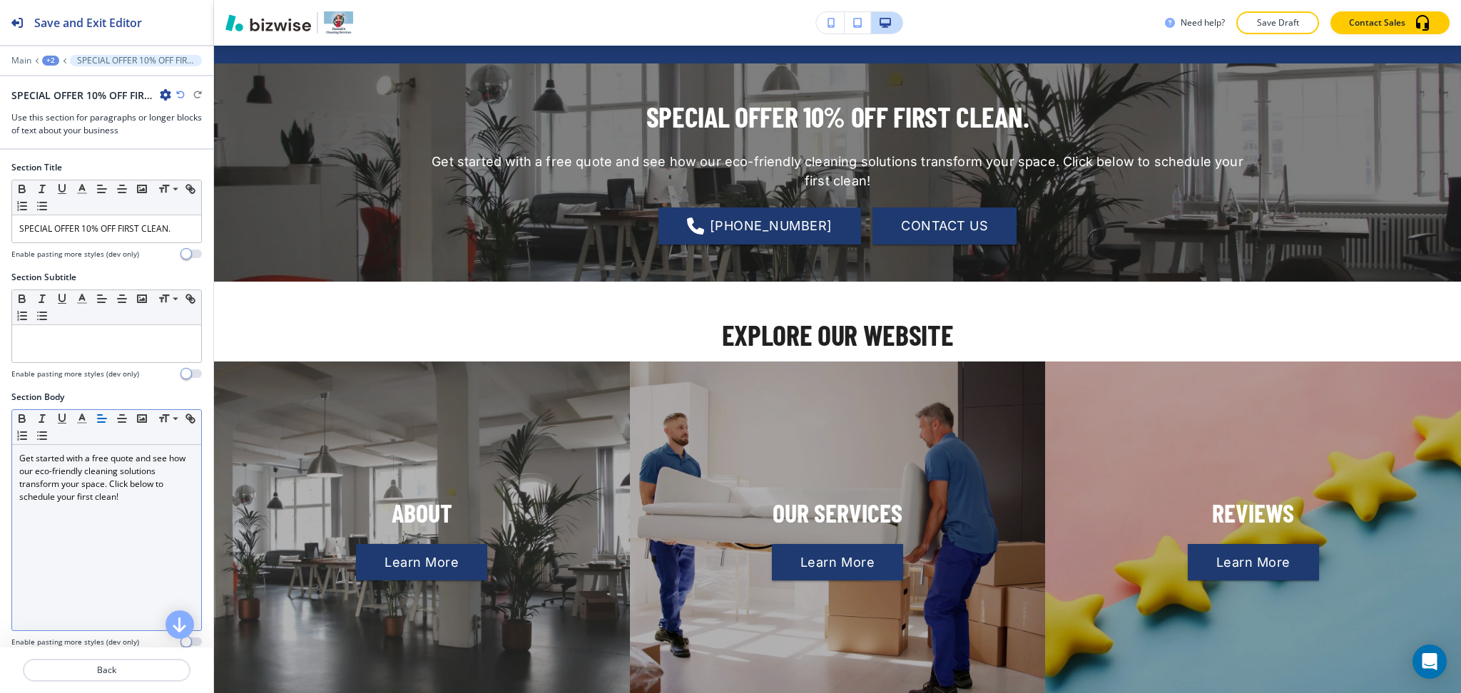
click at [17, 460] on div "Get started with a free quote and see how our eco-friendly cleaning solutions t…" at bounding box center [106, 537] width 189 height 185
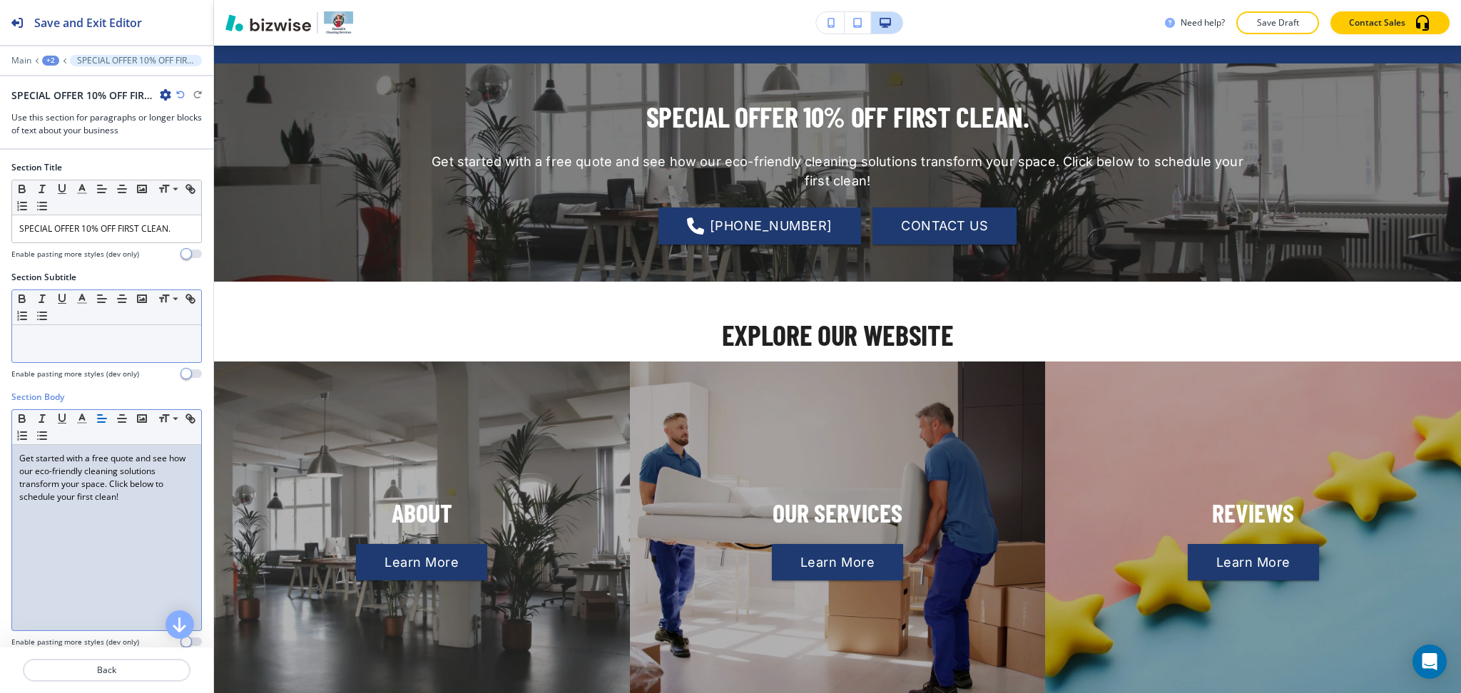
click at [59, 352] on div at bounding box center [106, 343] width 189 height 37
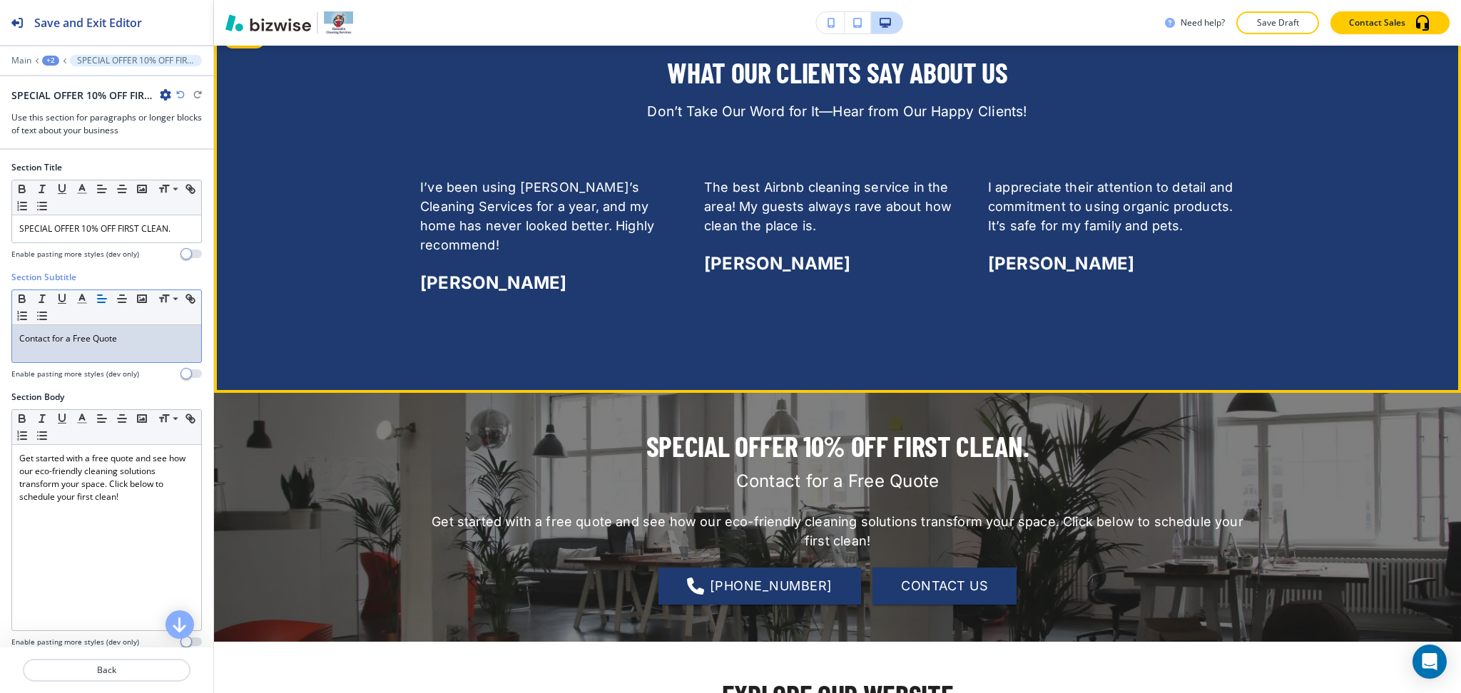
scroll to position [2857, 0]
click at [243, 51] on div at bounding box center [837, 206] width 1247 height 374
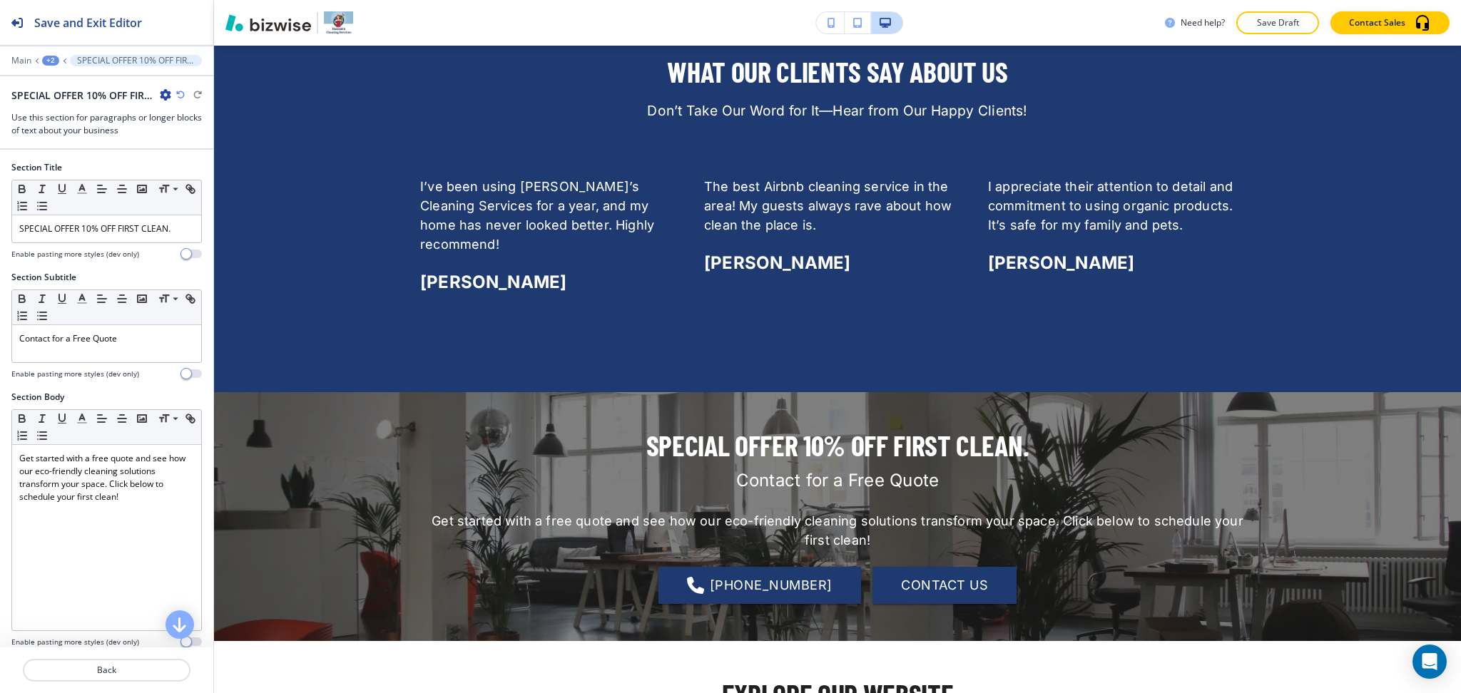
click at [243, 44] on div "Need help? Save Draft Contact Sales" at bounding box center [837, 23] width 1247 height 46
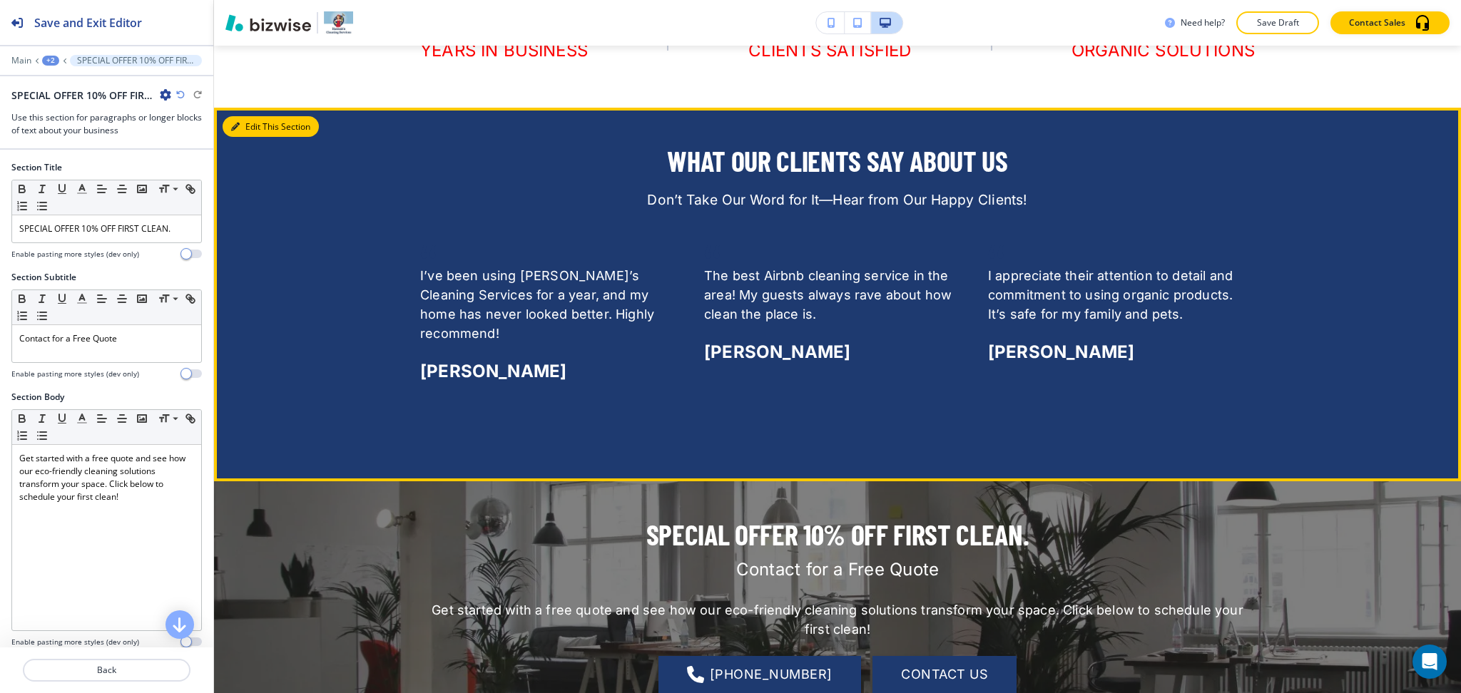
click at [255, 131] on button "Edit This Section" at bounding box center [271, 126] width 96 height 21
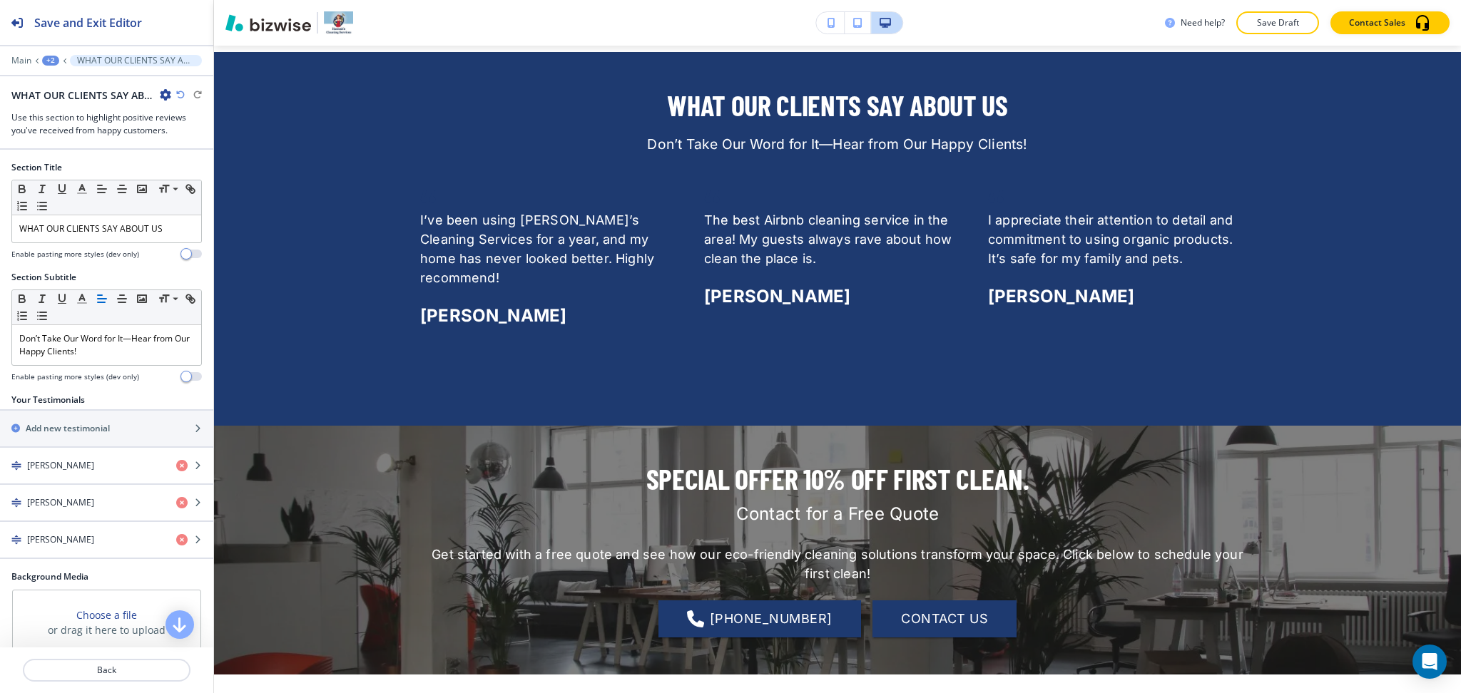
scroll to position [2831, 0]
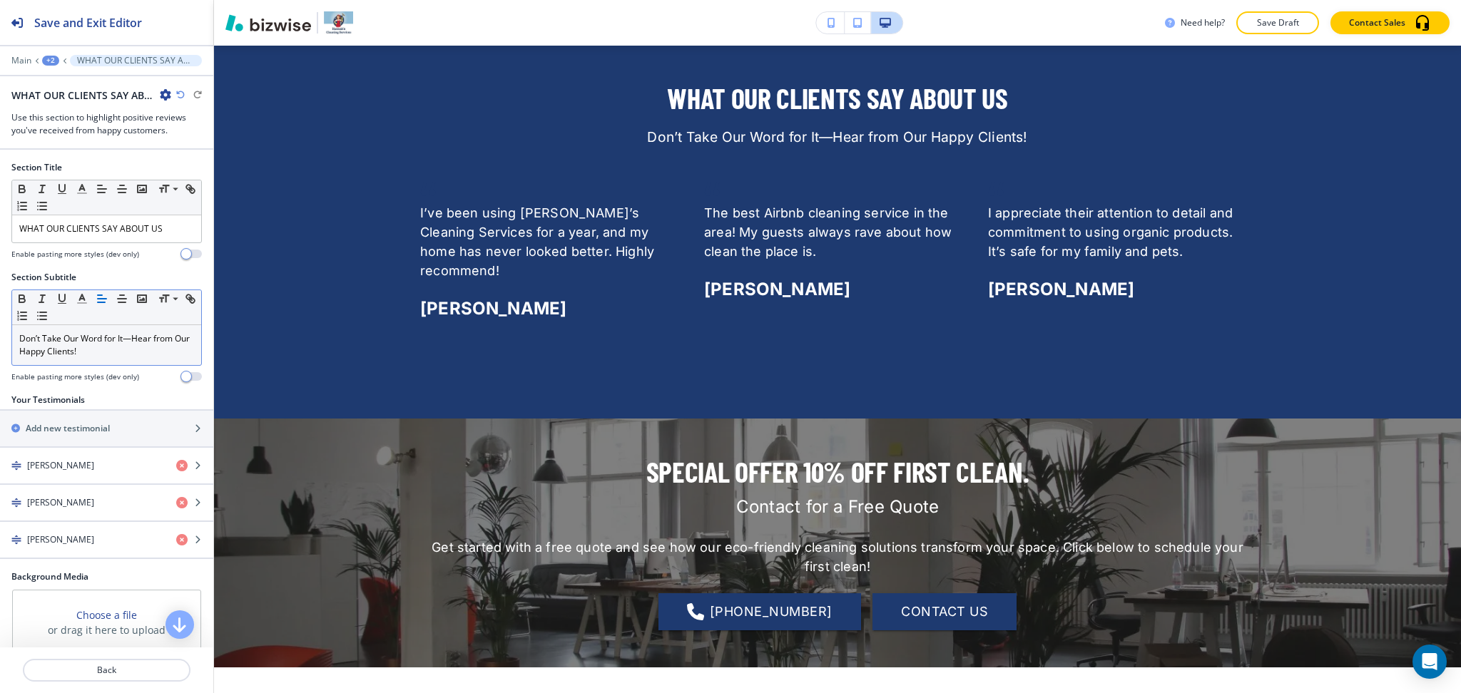
click at [116, 352] on p "Don’t Take Our Word for It—Hear from Our Happy Clients!" at bounding box center [106, 345] width 175 height 26
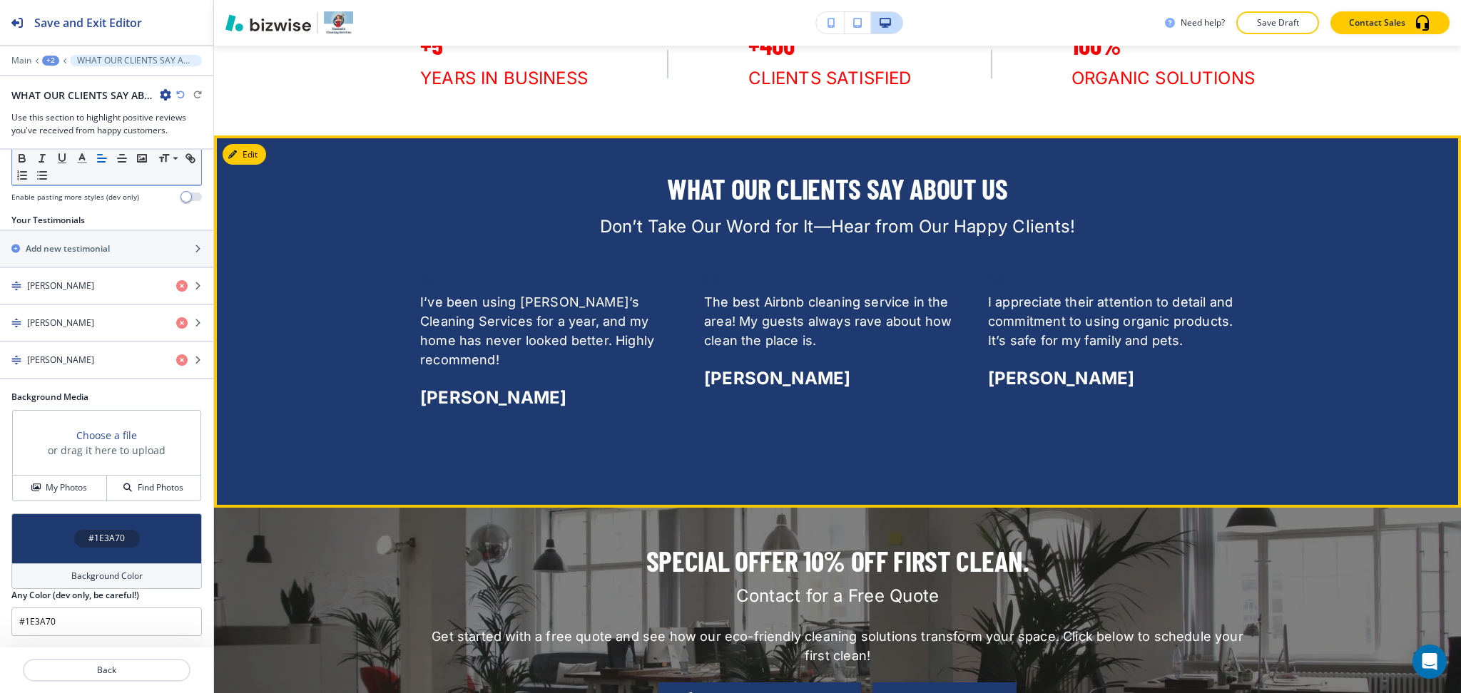
scroll to position [2739, 0]
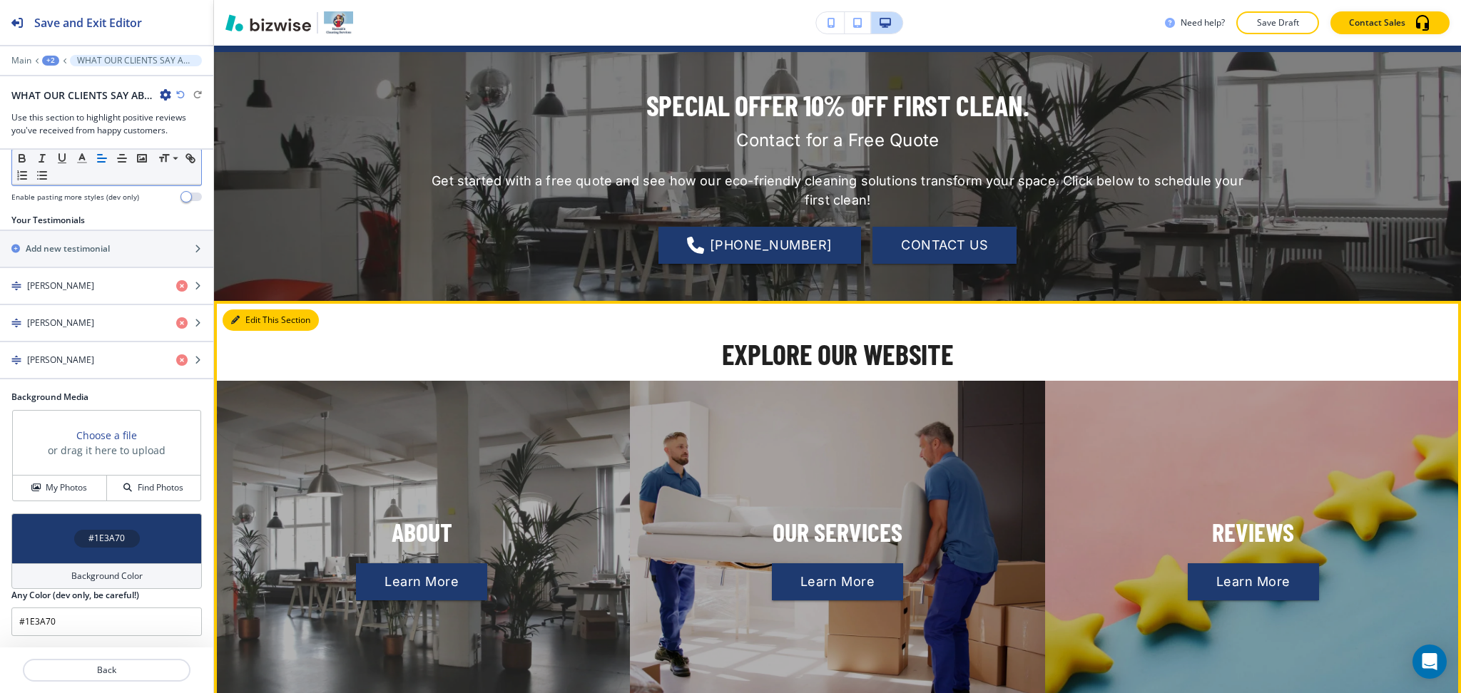
click at [251, 310] on button "Edit This Section" at bounding box center [271, 320] width 96 height 21
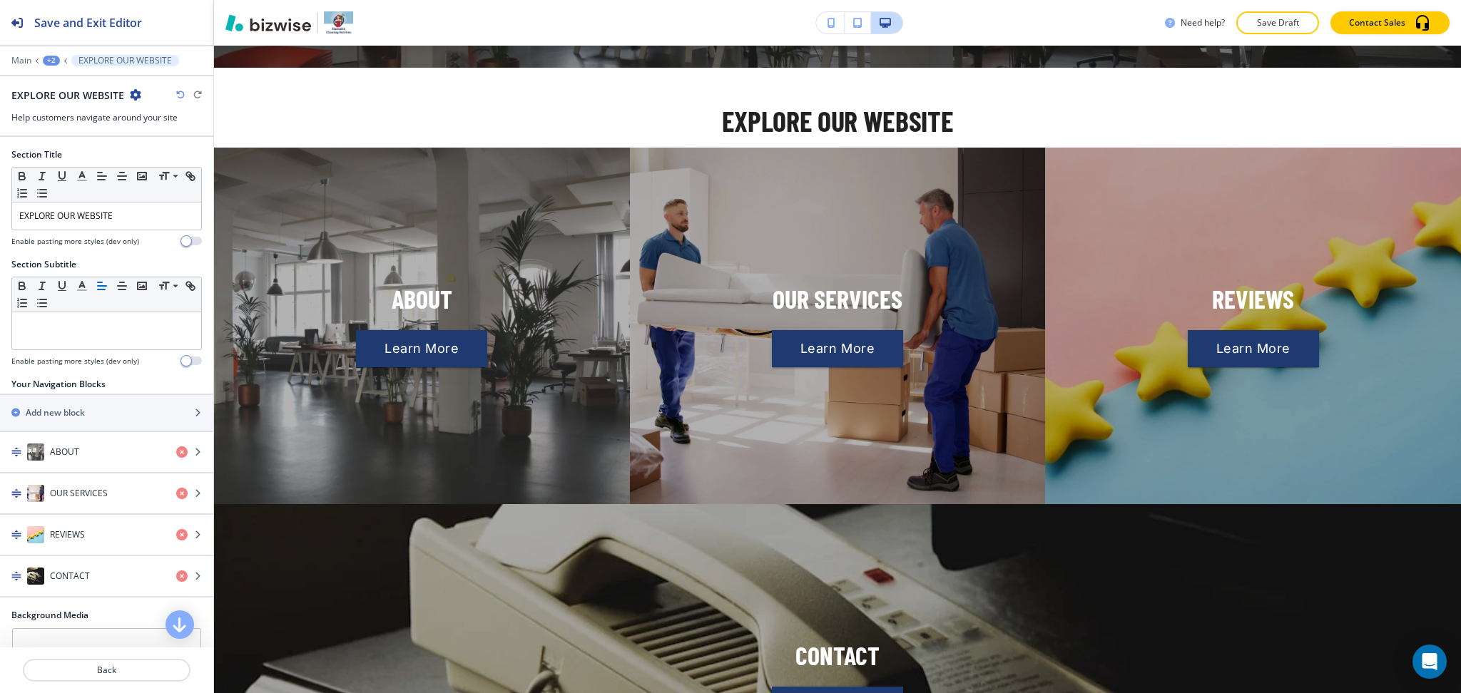
scroll to position [3432, 0]
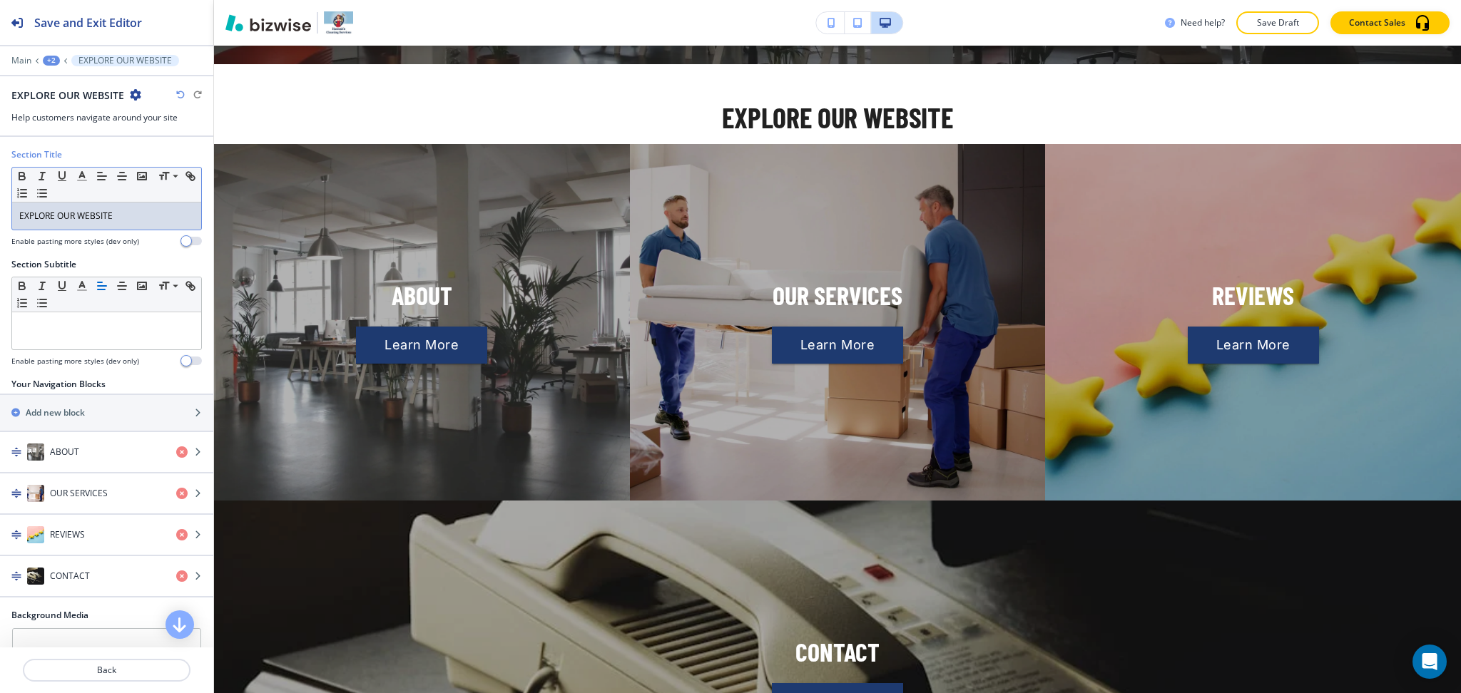
click at [139, 223] on div "EXPLORE OUR WEBSITE" at bounding box center [106, 216] width 189 height 27
click at [78, 178] on icon "button" at bounding box center [82, 176] width 13 height 13
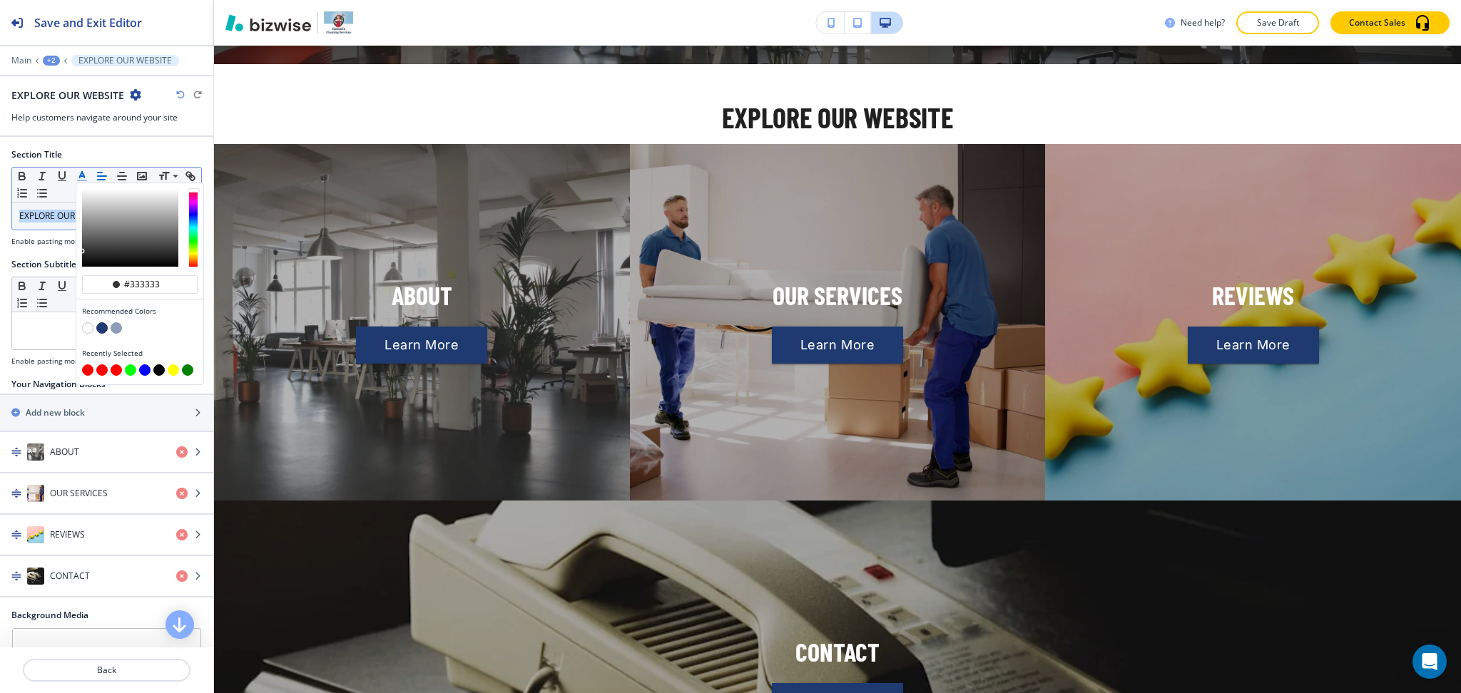
click at [86, 369] on button "button" at bounding box center [87, 369] width 11 height 11
type input "#ff0000"
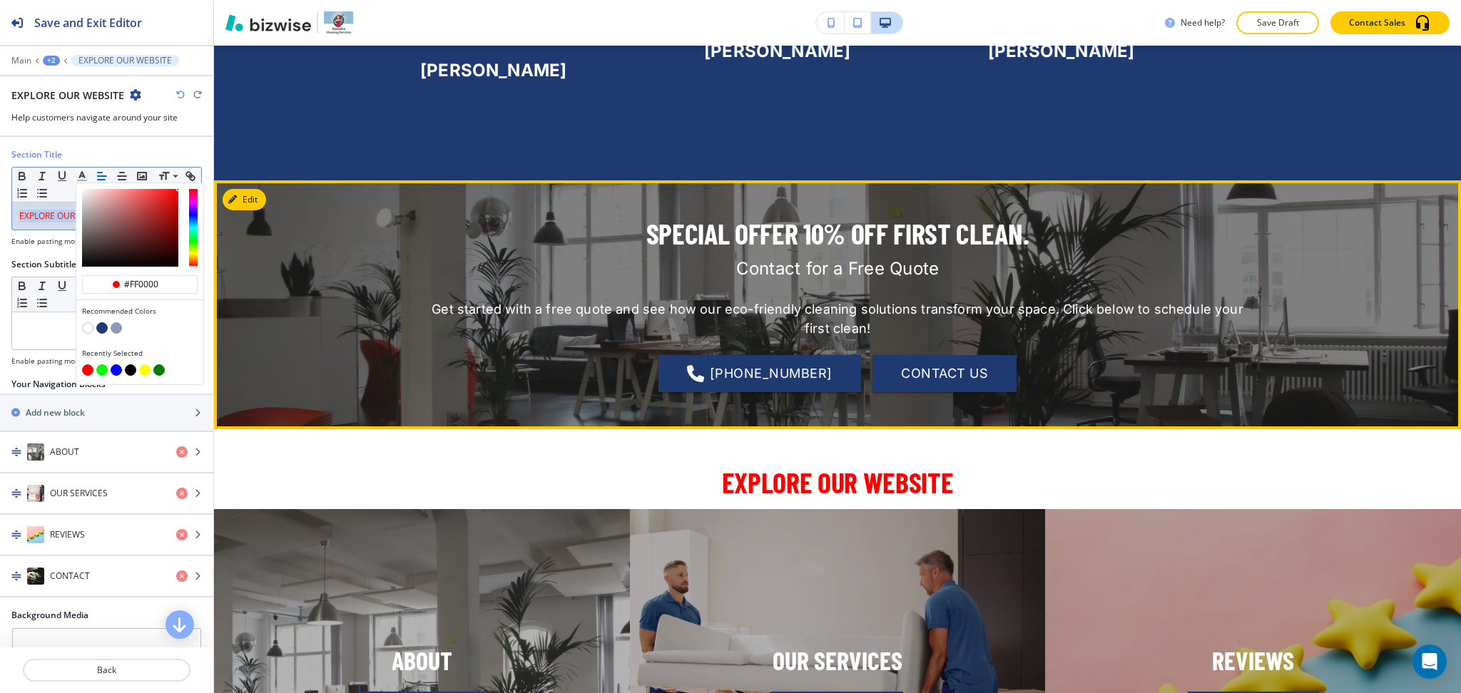
scroll to position [3067, 0]
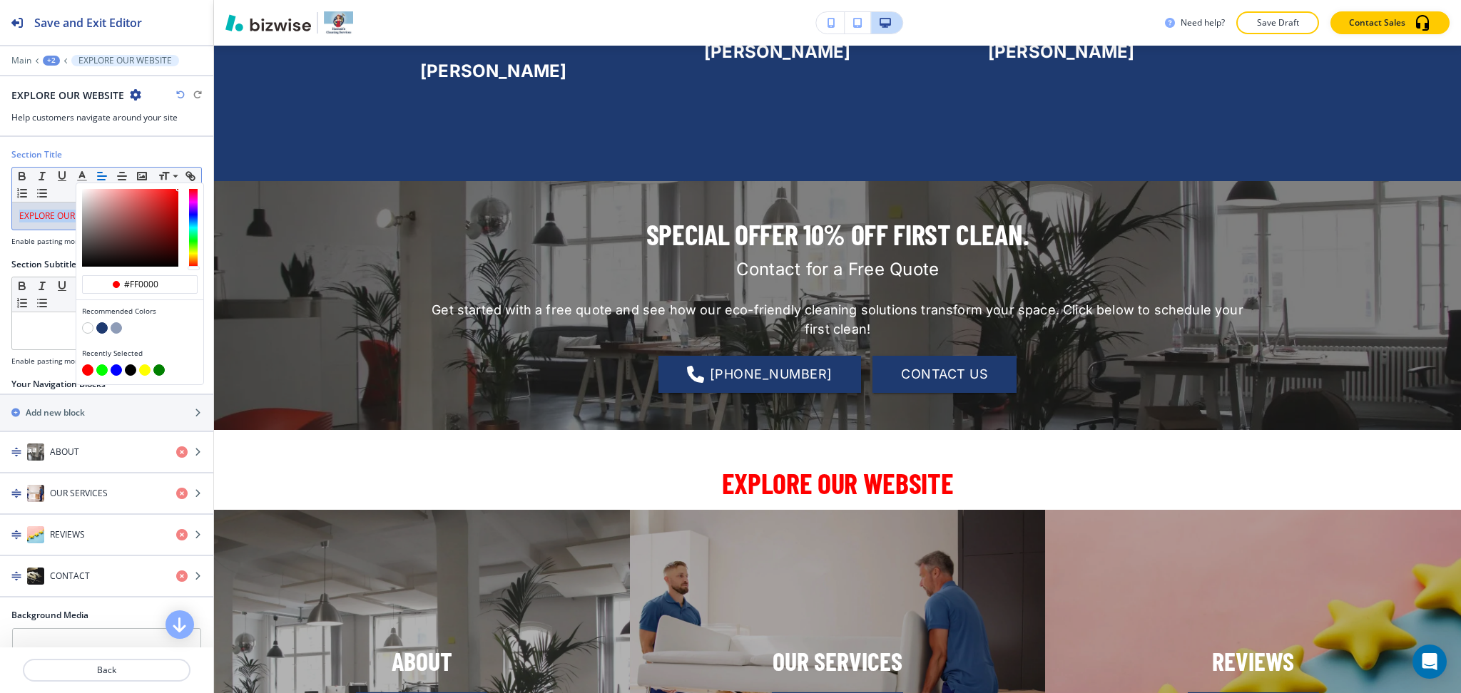
click at [59, 58] on button "+2" at bounding box center [51, 61] width 17 height 10
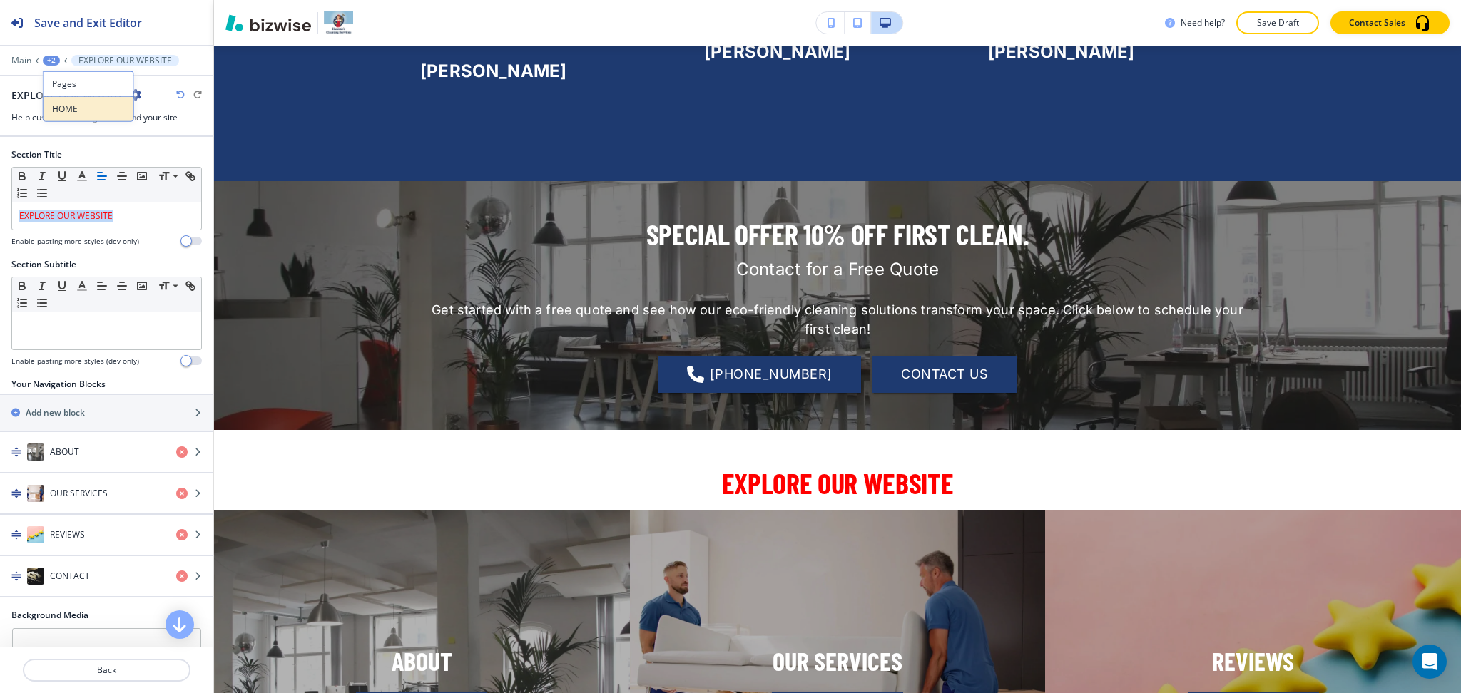
click at [77, 108] on p "HOME" at bounding box center [88, 109] width 73 height 13
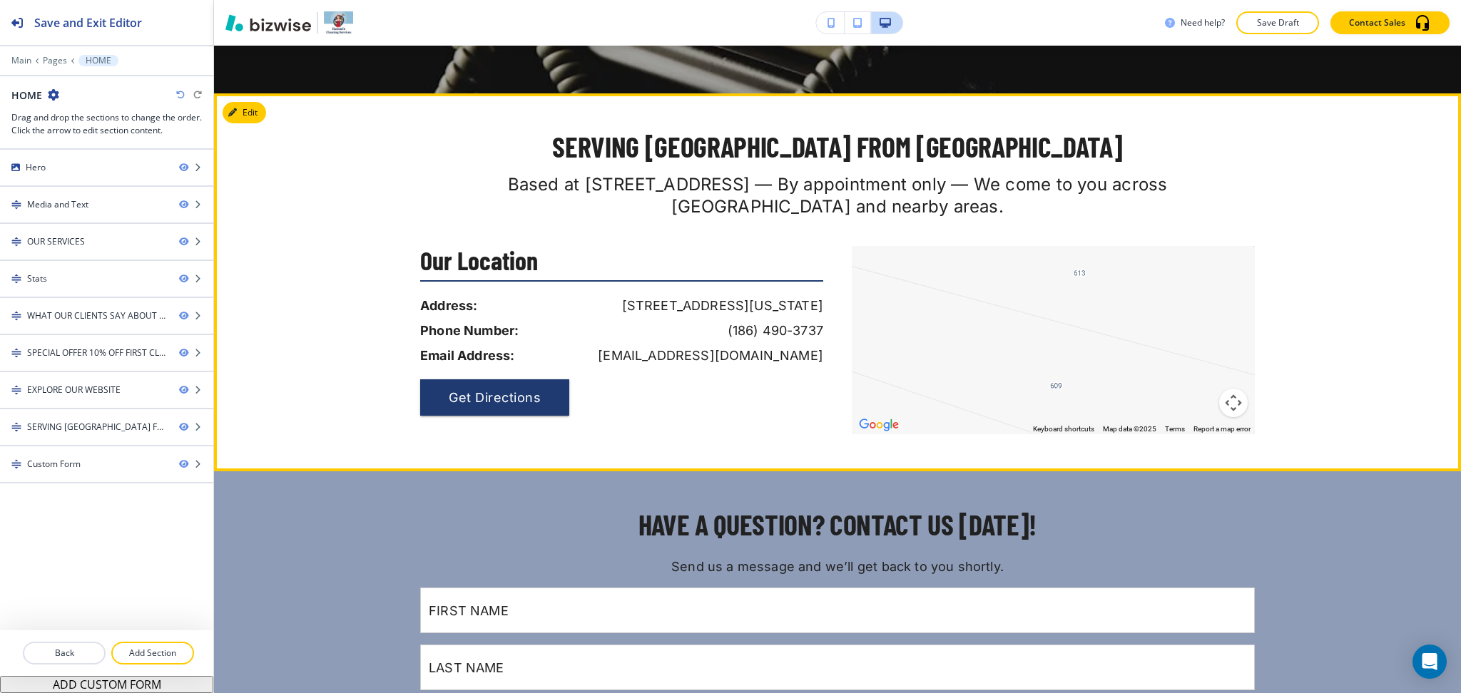
scroll to position [4193, 0]
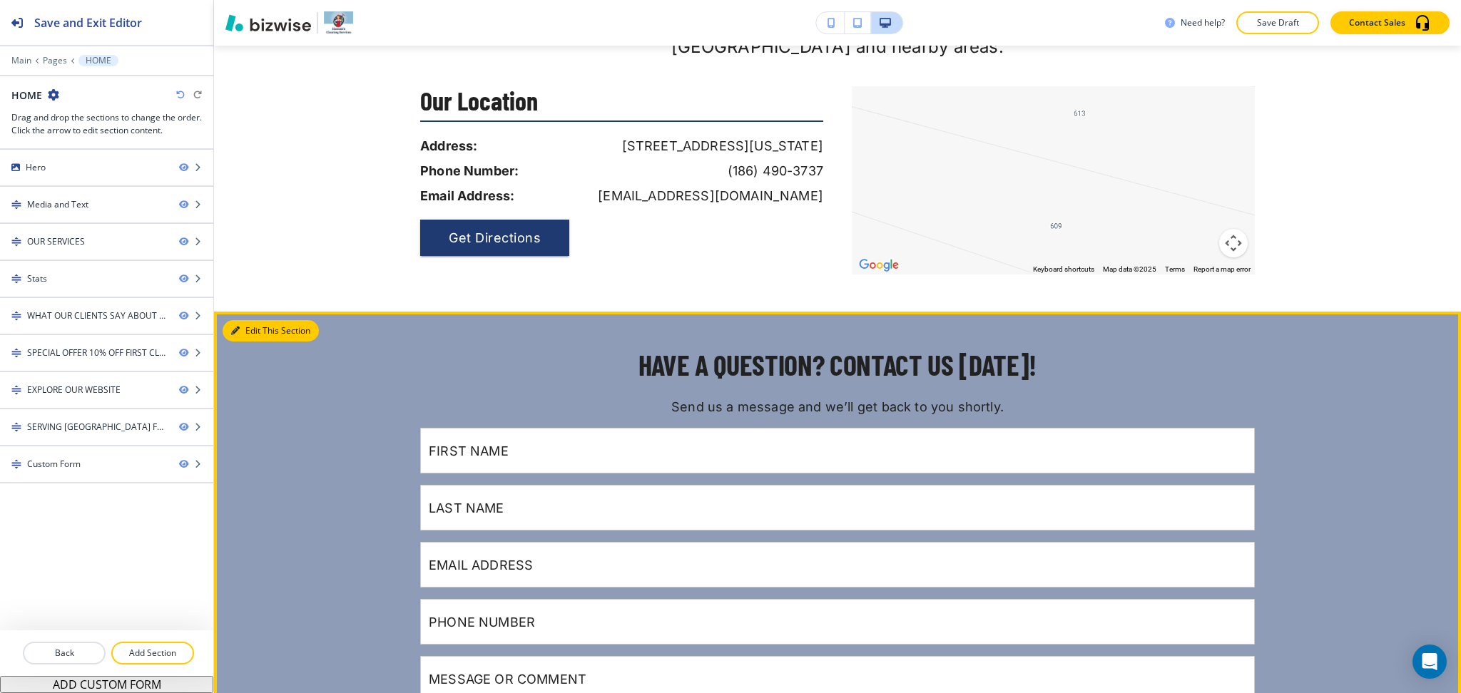
click at [237, 327] on icon "button" at bounding box center [235, 331] width 9 height 9
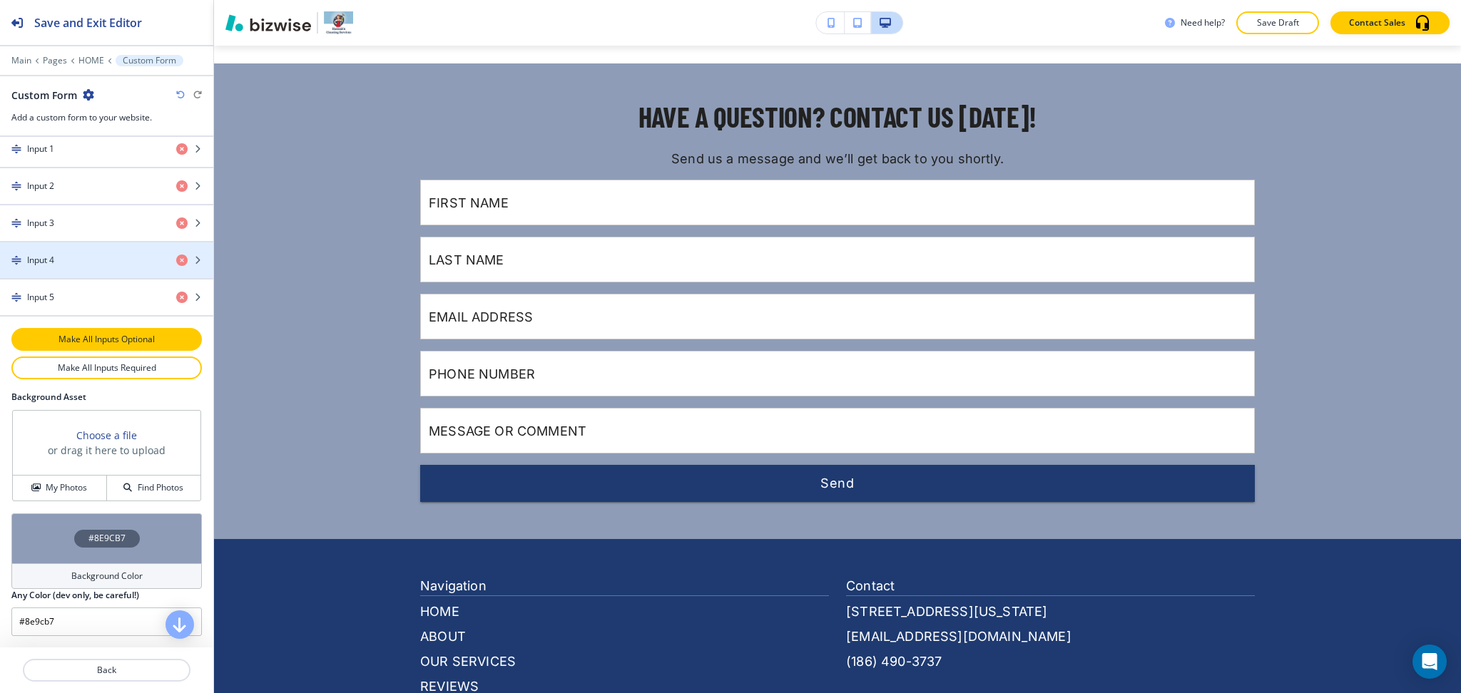
scroll to position [676, 0]
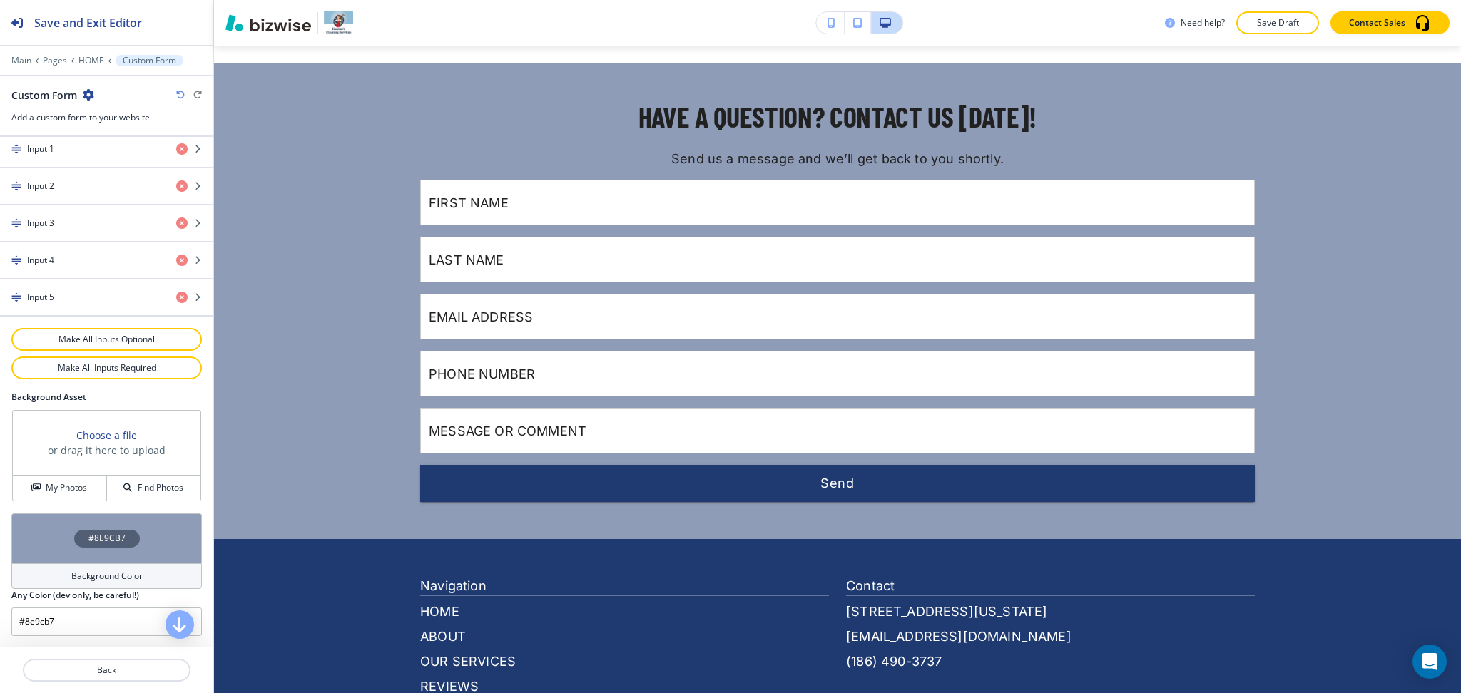
click at [111, 574] on h4 "Background Color" at bounding box center [106, 576] width 71 height 13
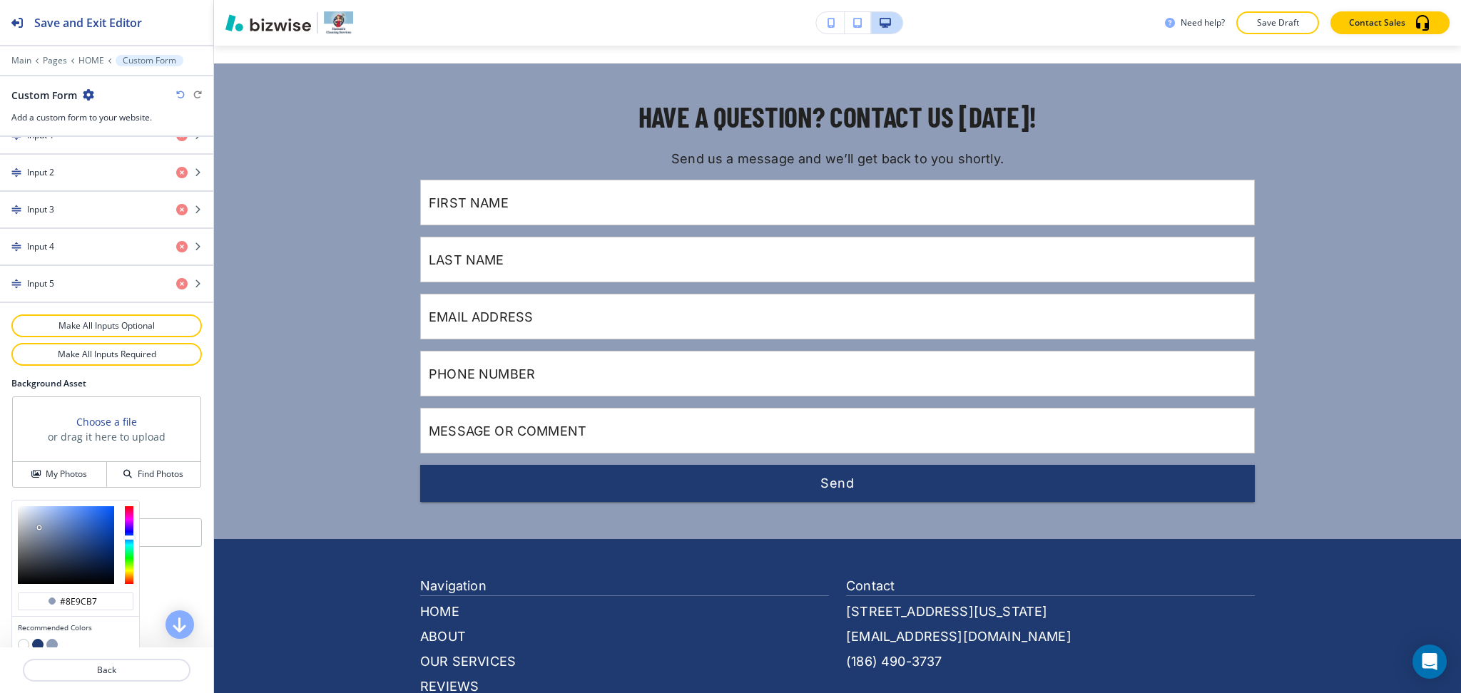
scroll to position [745, 0]
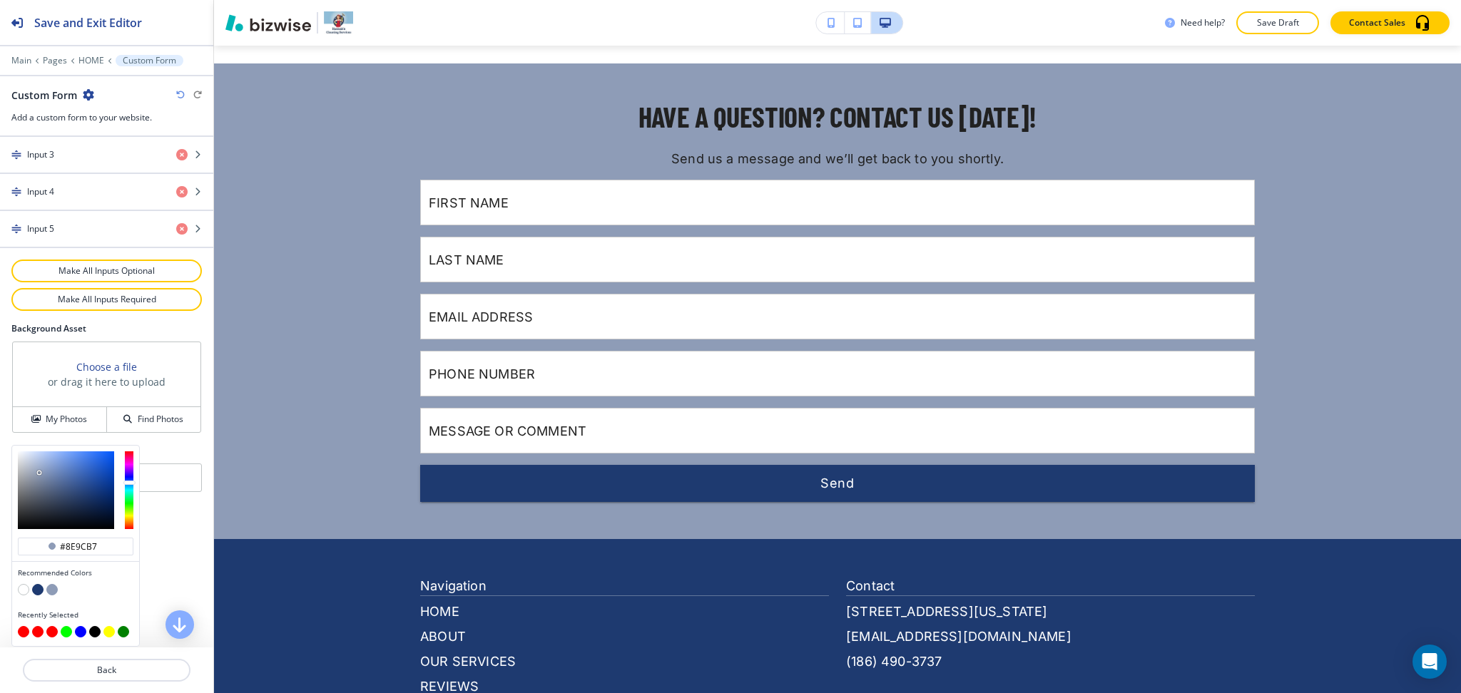
type input "#c1cadd"
click at [30, 463] on div at bounding box center [66, 490] width 96 height 78
type input "#c1cadd"
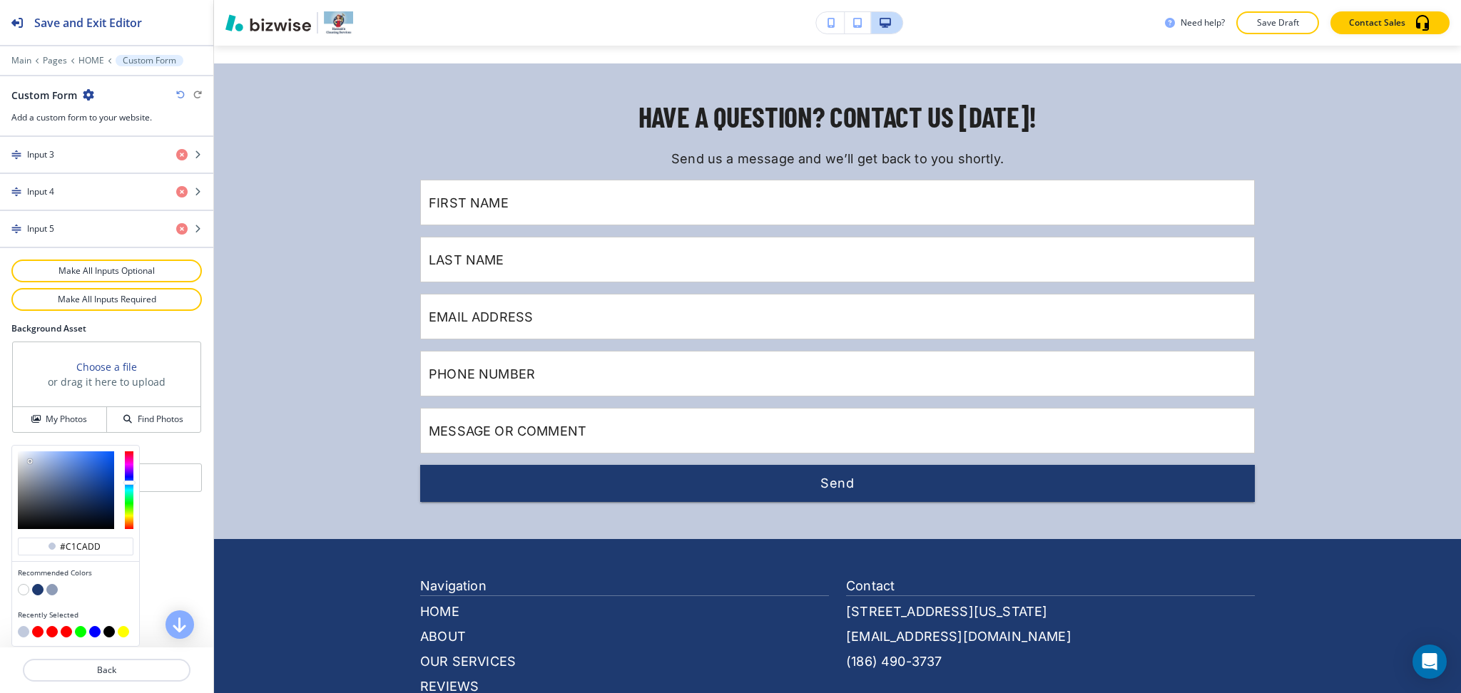
type input "#e1e5ed"
click at [23, 458] on div at bounding box center [66, 490] width 96 height 78
type input "#e1e5ed"
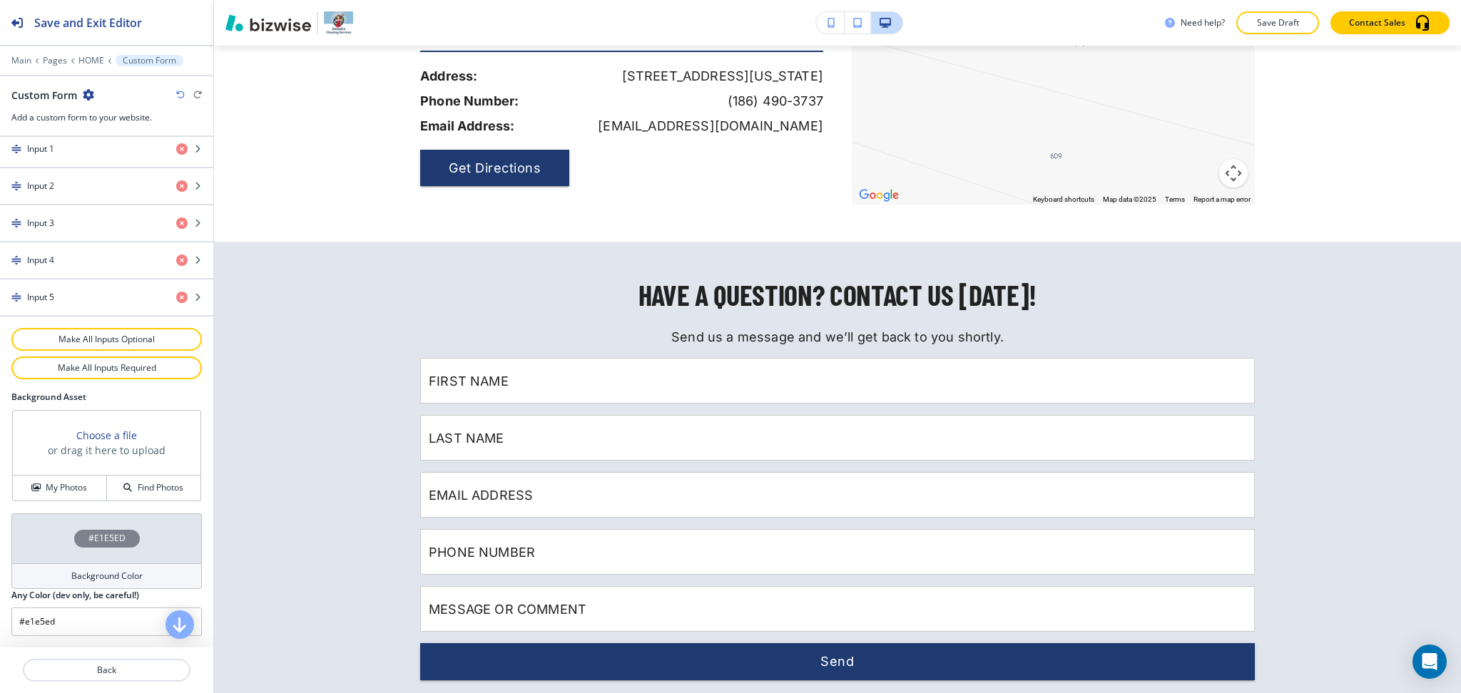
scroll to position [4487, 0]
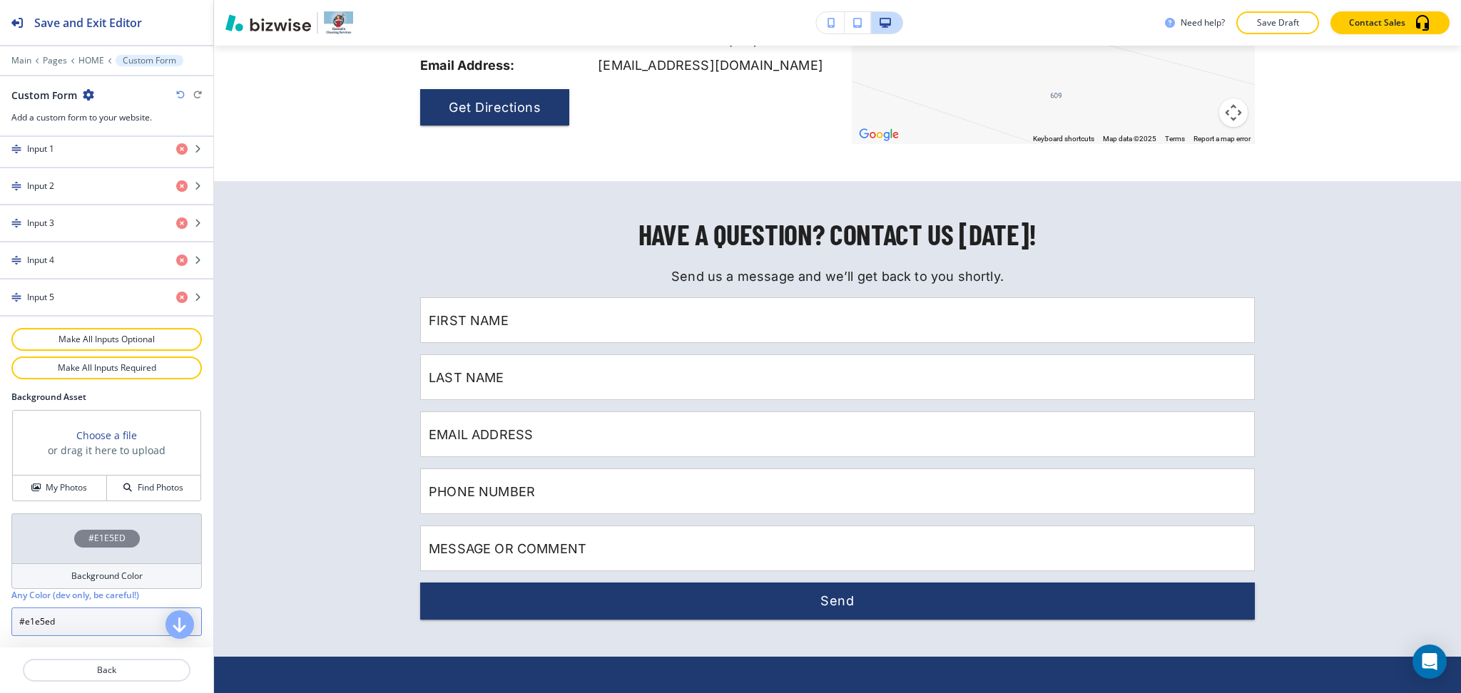
click at [99, 614] on input "#e1e5ed" at bounding box center [106, 622] width 190 height 29
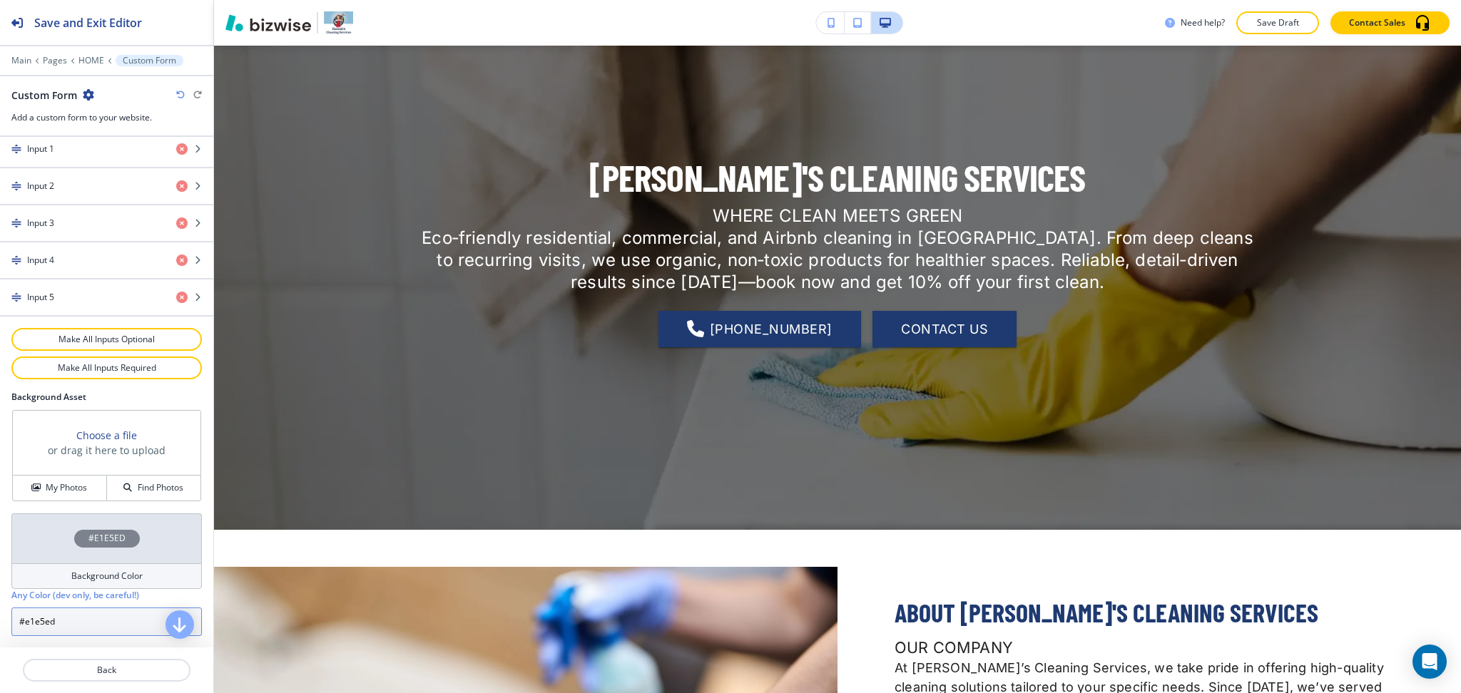
scroll to position [0, 0]
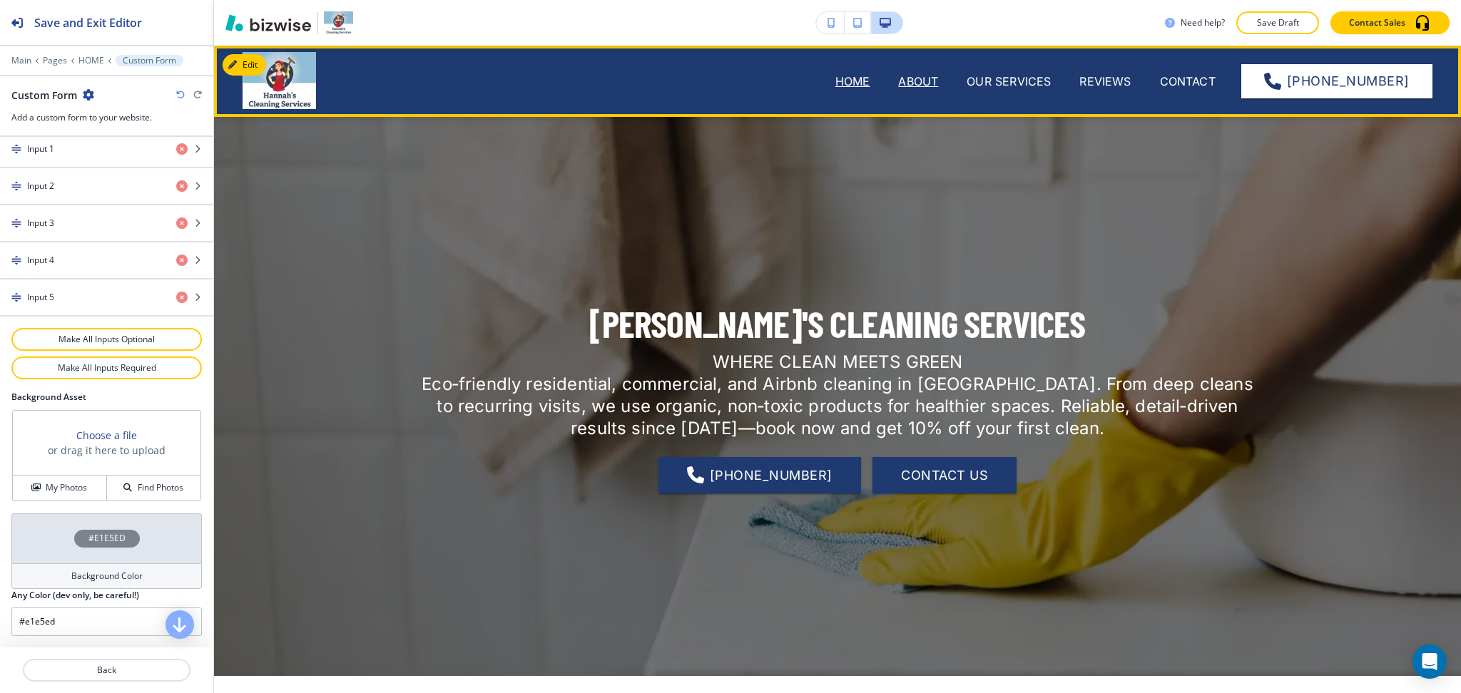
click at [932, 74] on p "ABOUT" at bounding box center [918, 81] width 40 height 17
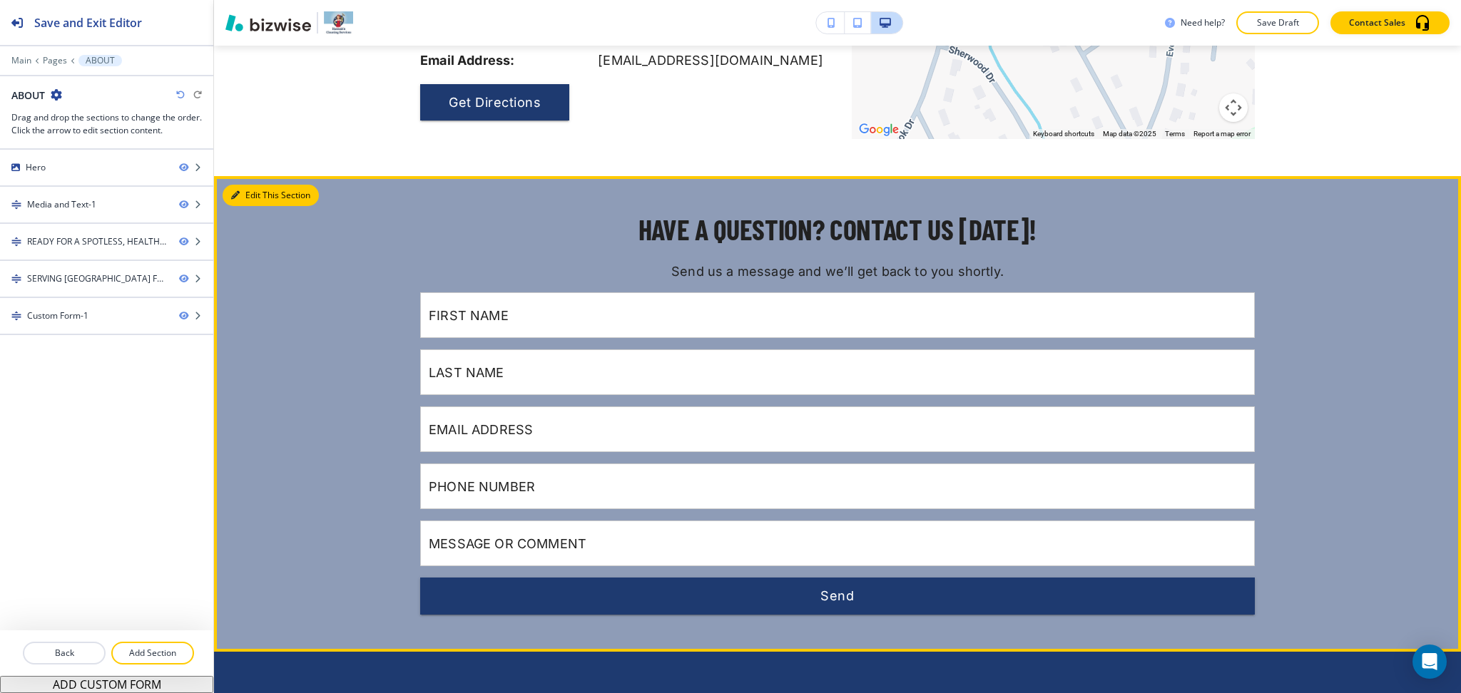
click at [247, 198] on button "Edit This Section" at bounding box center [271, 195] width 96 height 21
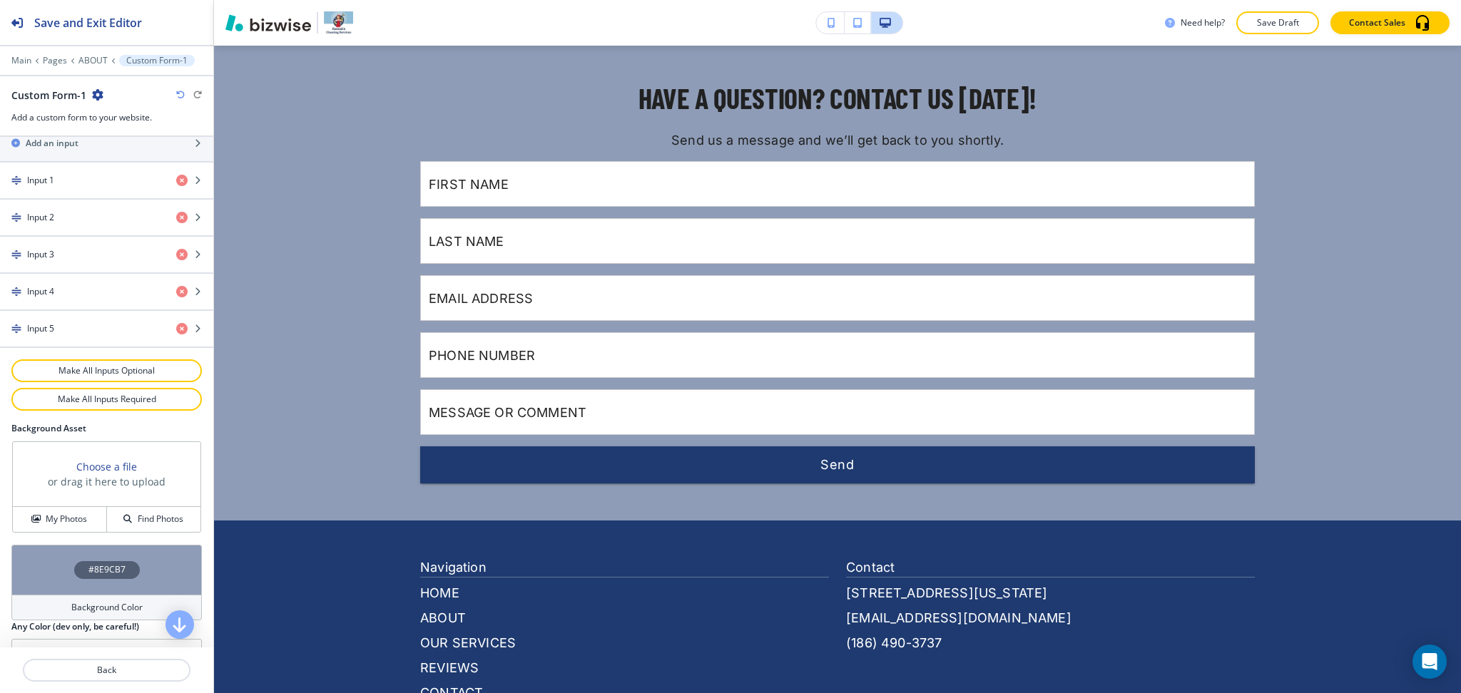
scroll to position [676, 0]
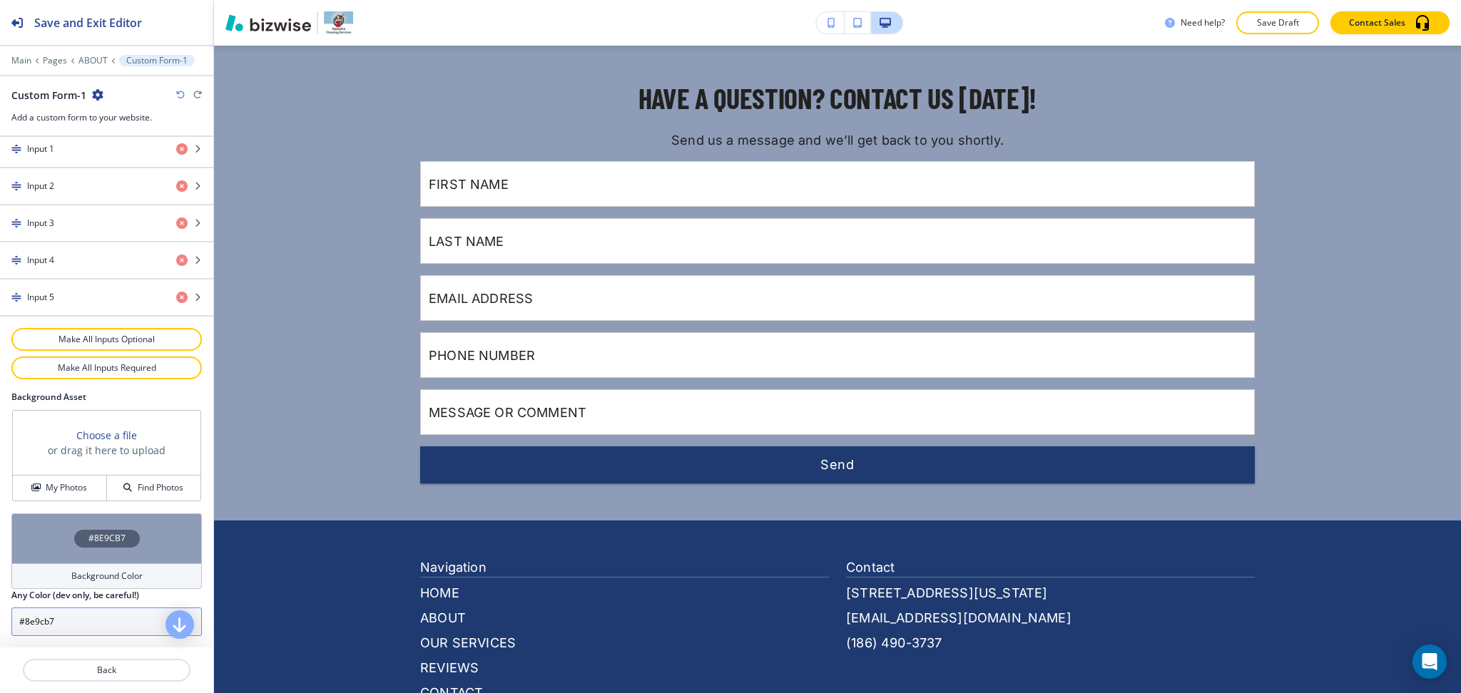
click at [92, 625] on input "#8e9cb7" at bounding box center [106, 622] width 190 height 29
paste input "e1e5ed"
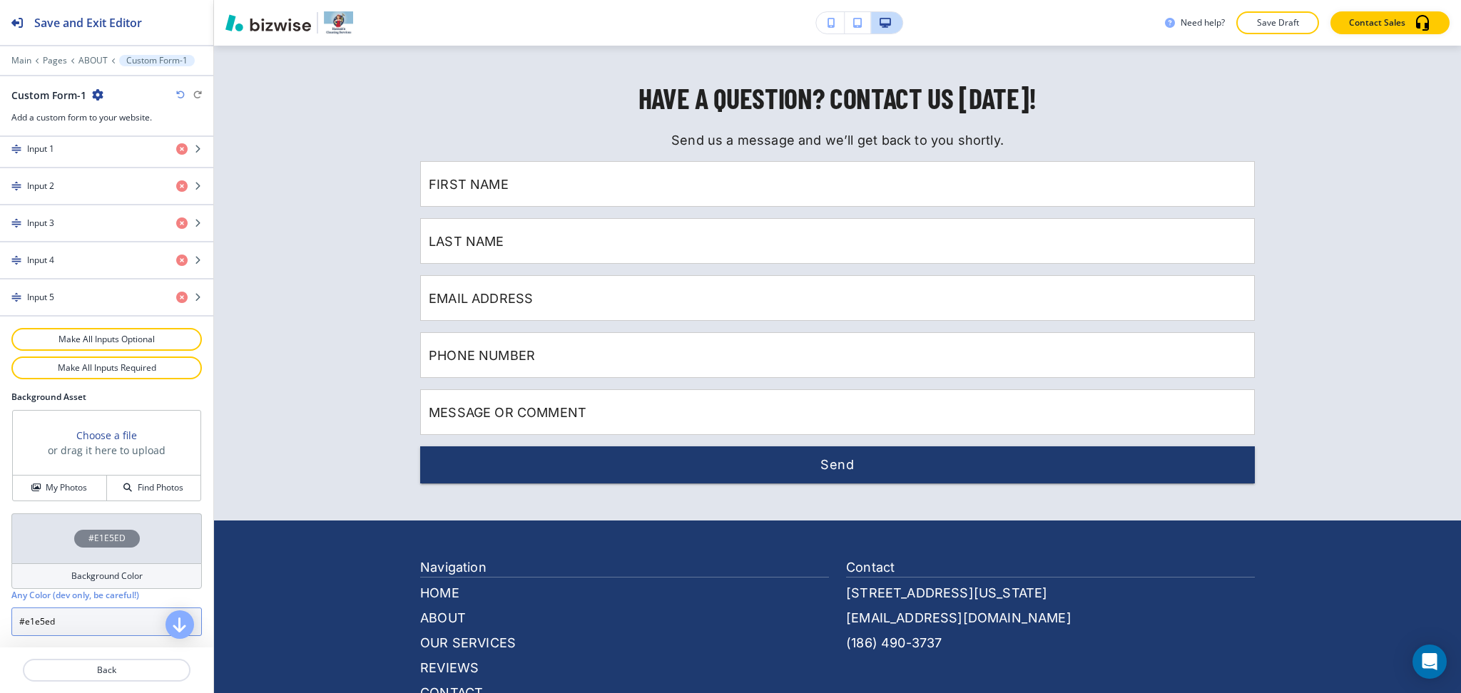
scroll to position [0, 0]
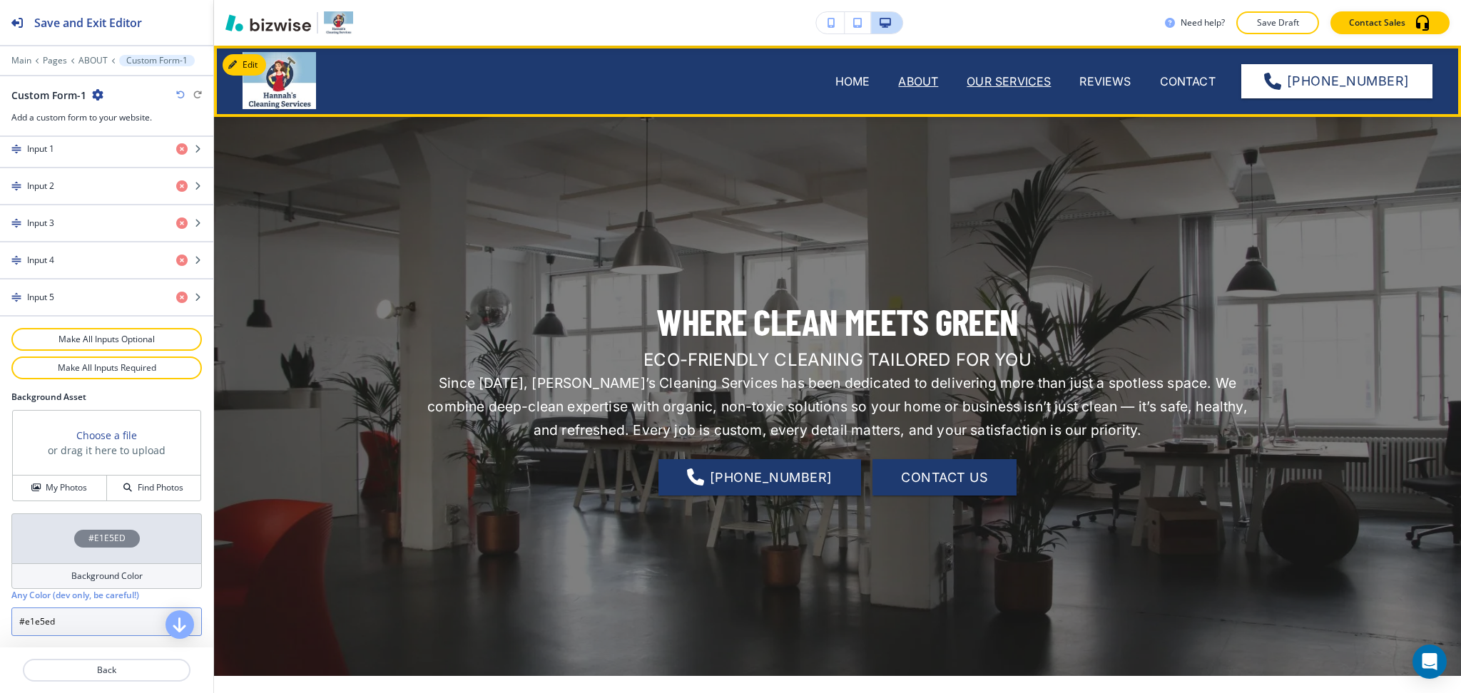
type input "#e1e5ed"
click at [1045, 81] on p "OUR SERVICES" at bounding box center [1008, 81] width 84 height 17
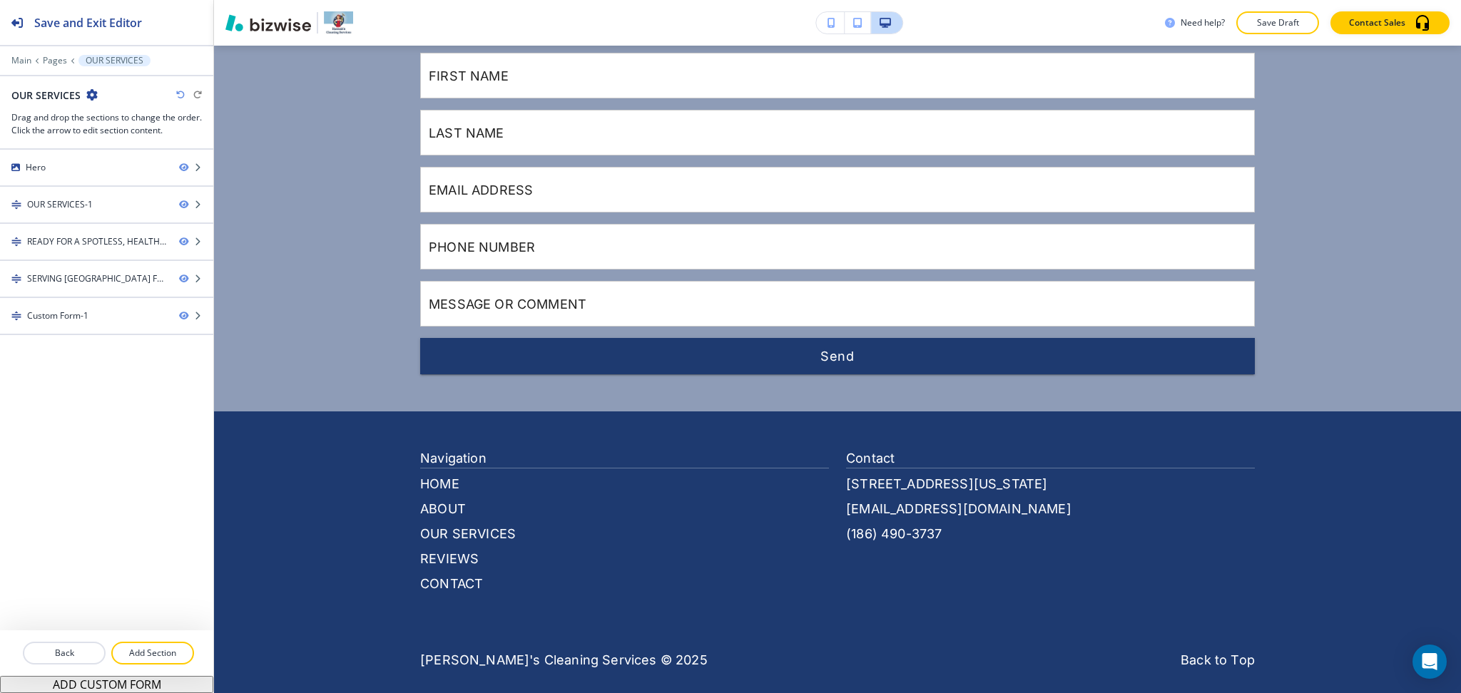
scroll to position [2347, 0]
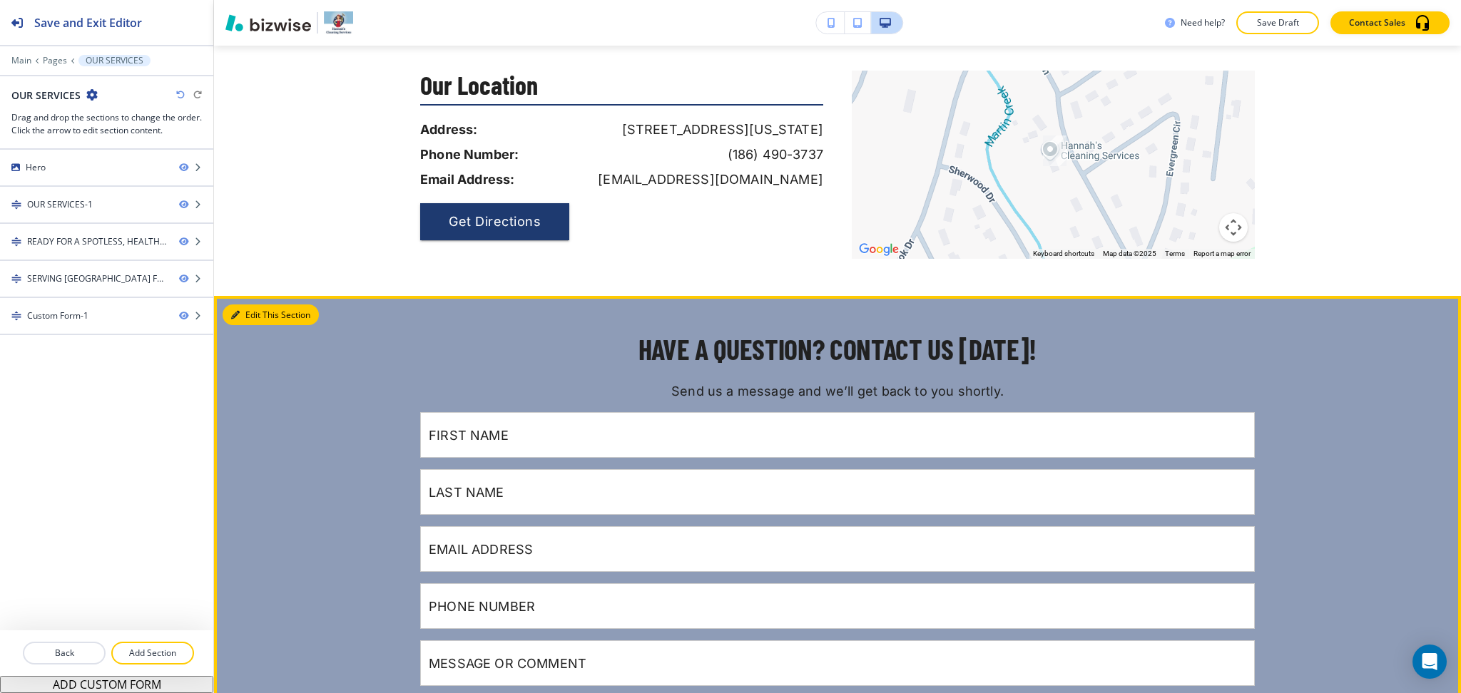
click at [246, 313] on button "Edit This Section" at bounding box center [271, 315] width 96 height 21
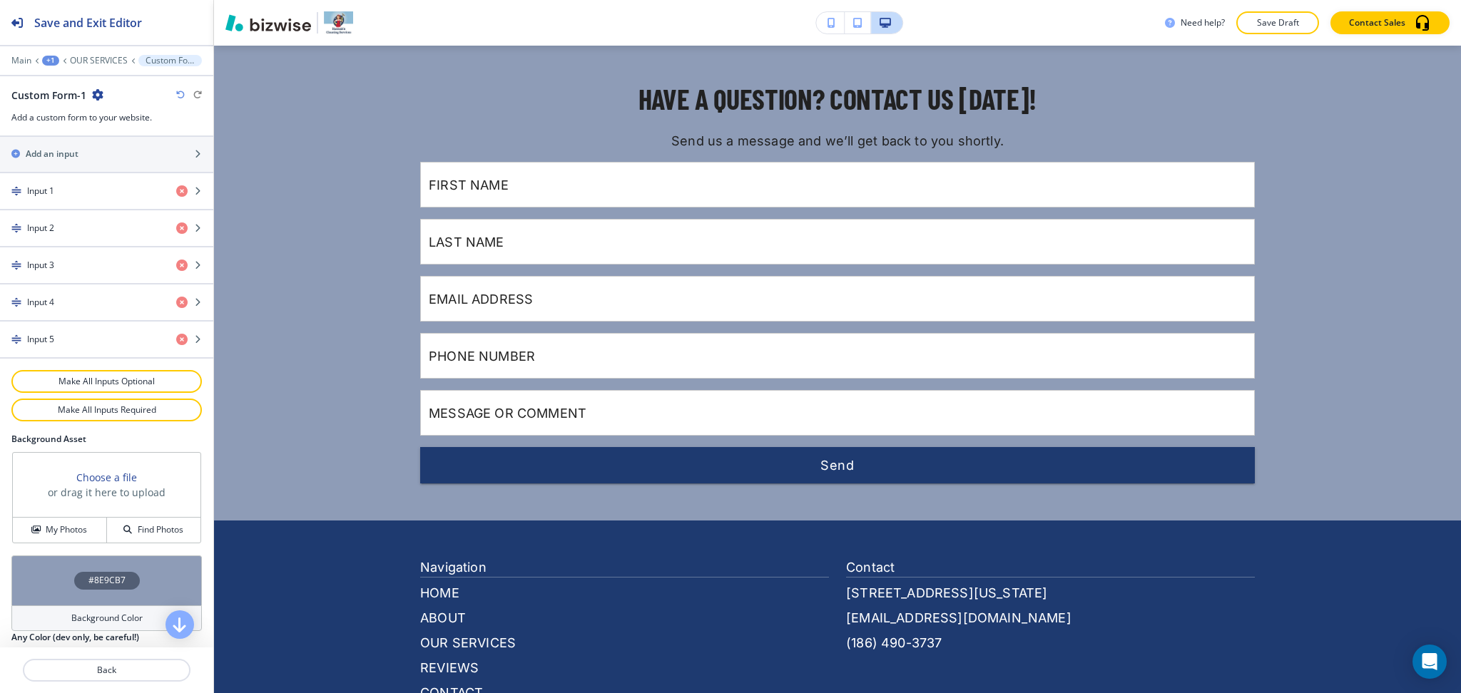
scroll to position [676, 0]
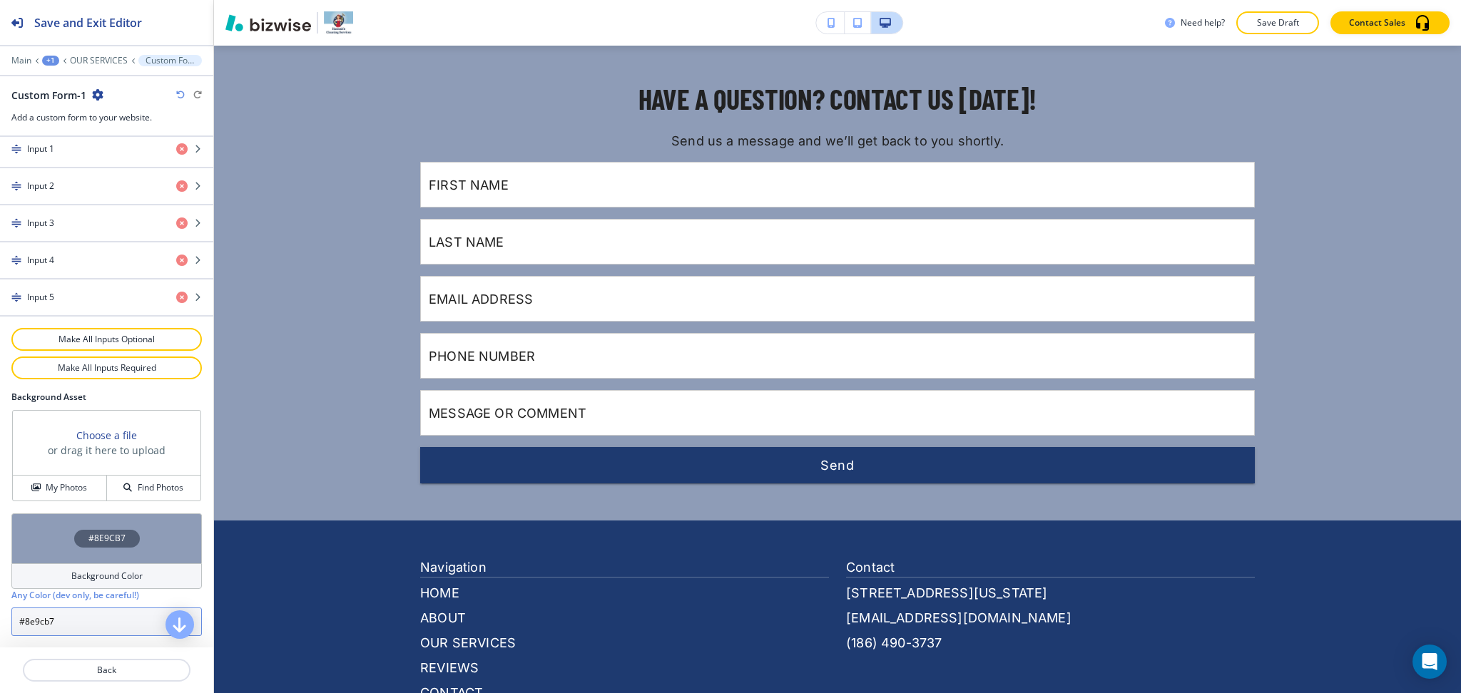
click at [122, 618] on input "#8e9cb7" at bounding box center [106, 622] width 190 height 29
paste input "e1e5ed"
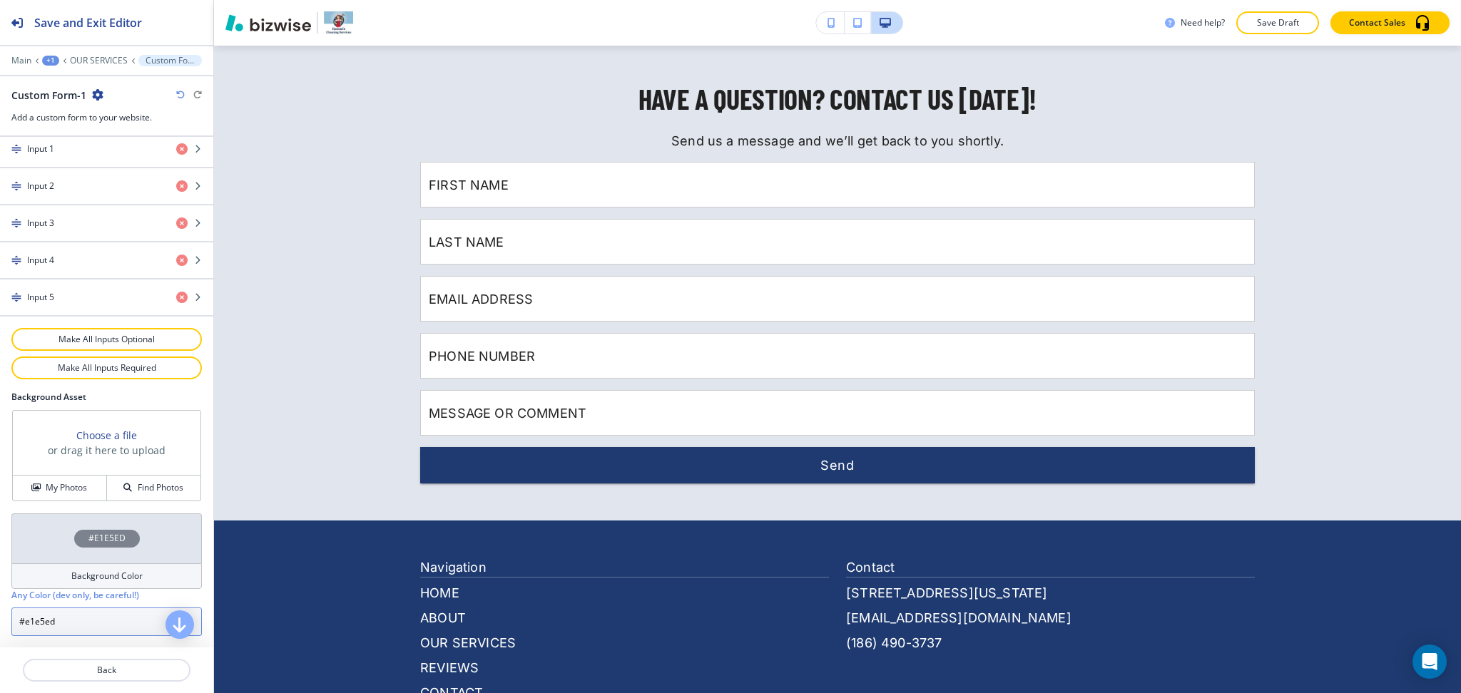
scroll to position [0, 0]
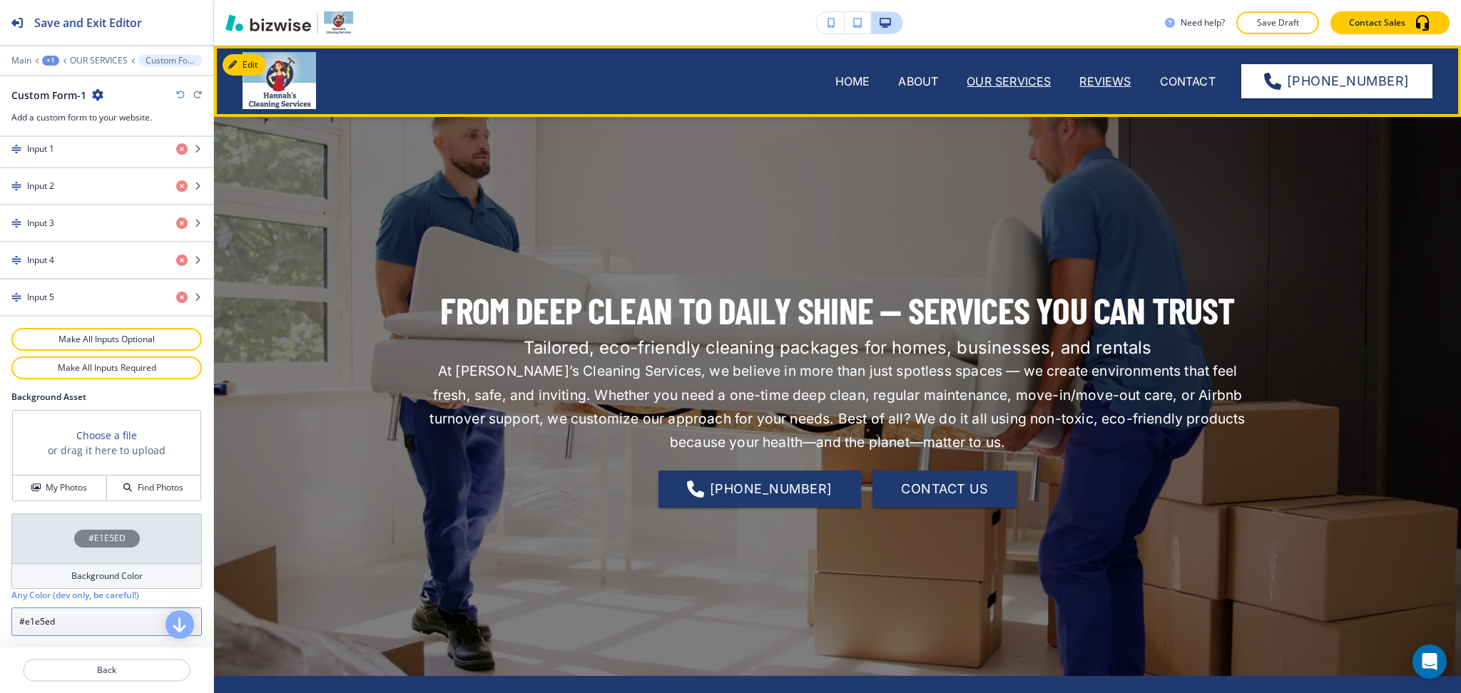
type input "#e1e5ed"
click at [1112, 79] on p "REVIEWS" at bounding box center [1104, 81] width 51 height 17
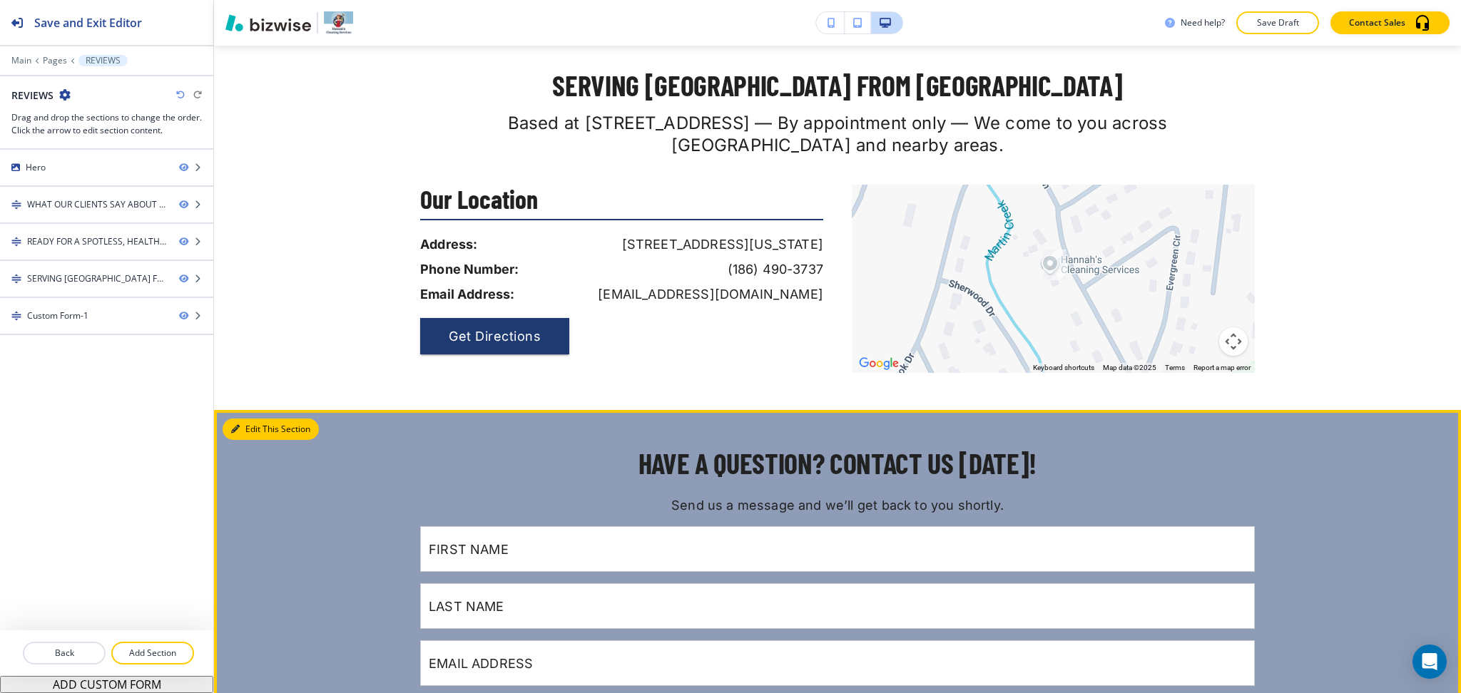
click at [244, 419] on button "Edit This Section" at bounding box center [271, 429] width 96 height 21
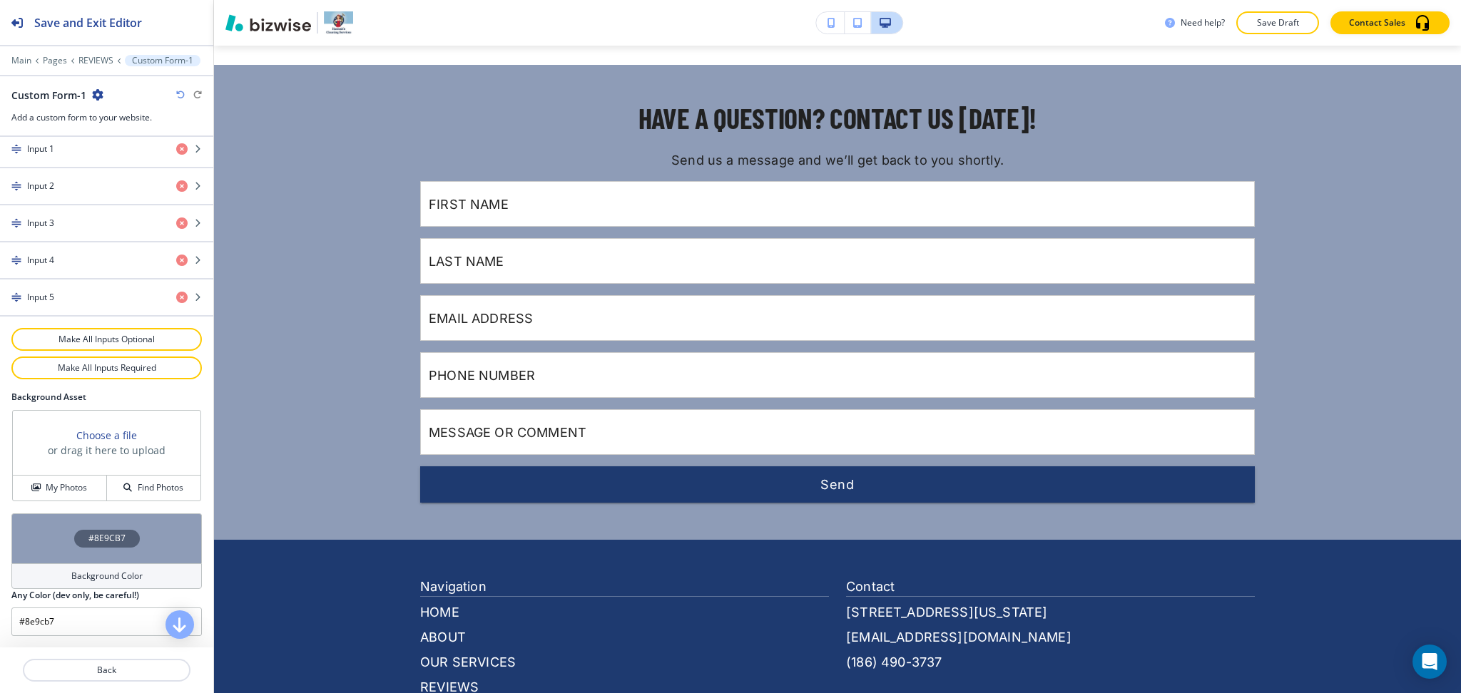
scroll to position [676, 0]
click at [83, 630] on input "#8e9cb7" at bounding box center [106, 622] width 190 height 29
paste input "e1e5ed"
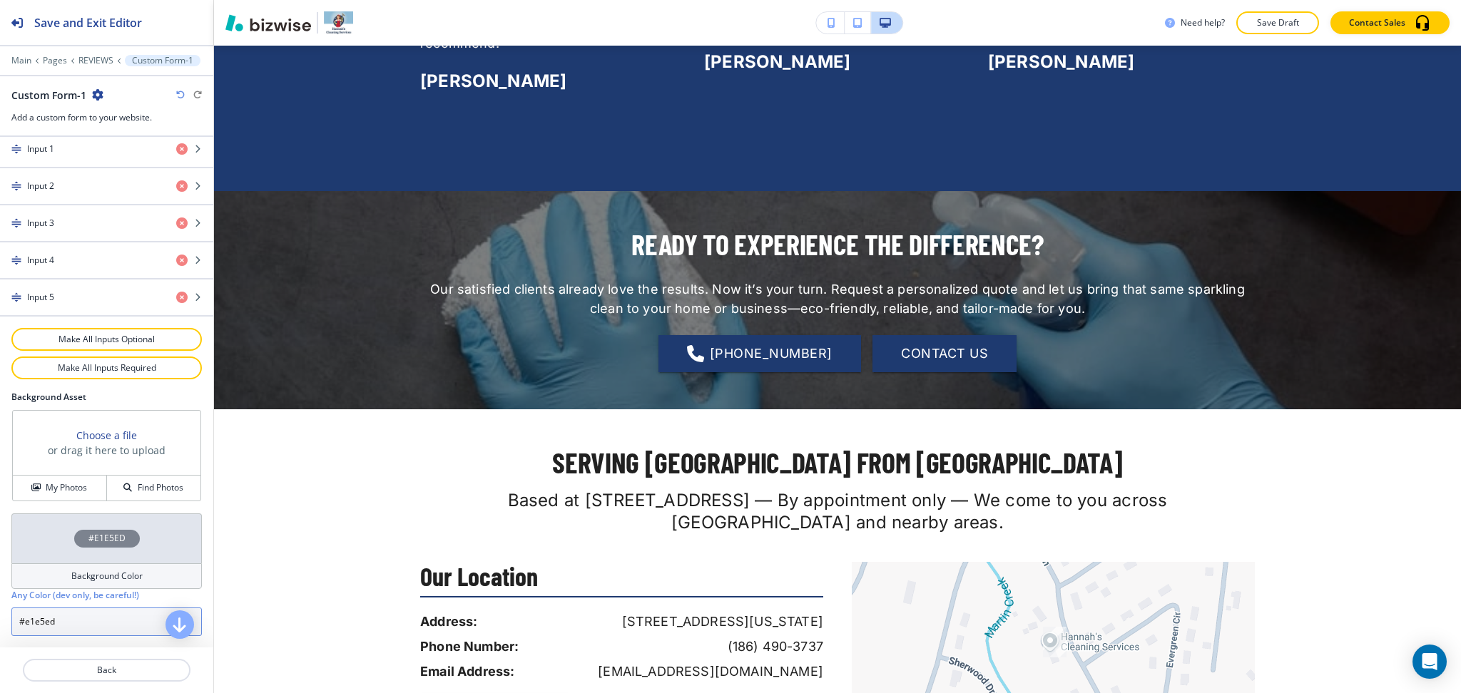
scroll to position [827, 0]
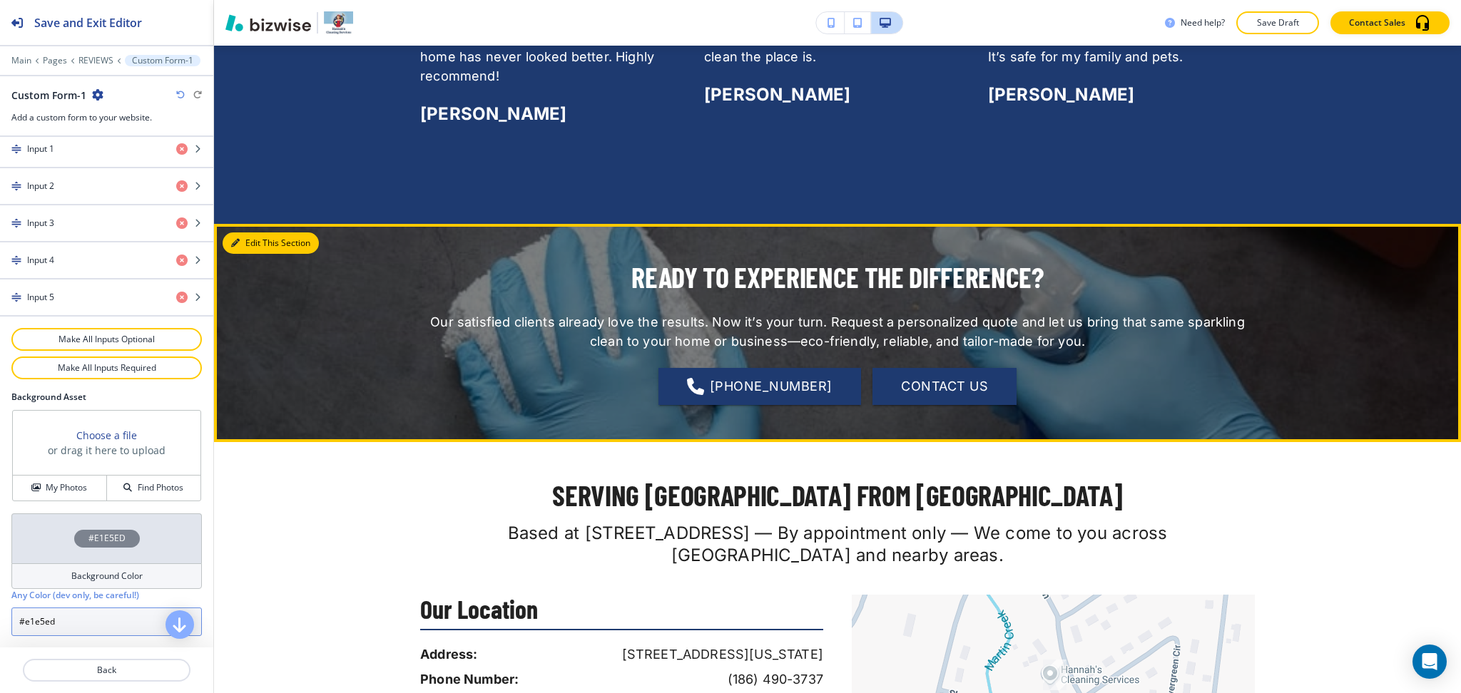
type input "#e1e5ed"
click at [233, 239] on icon "button" at bounding box center [235, 243] width 9 height 9
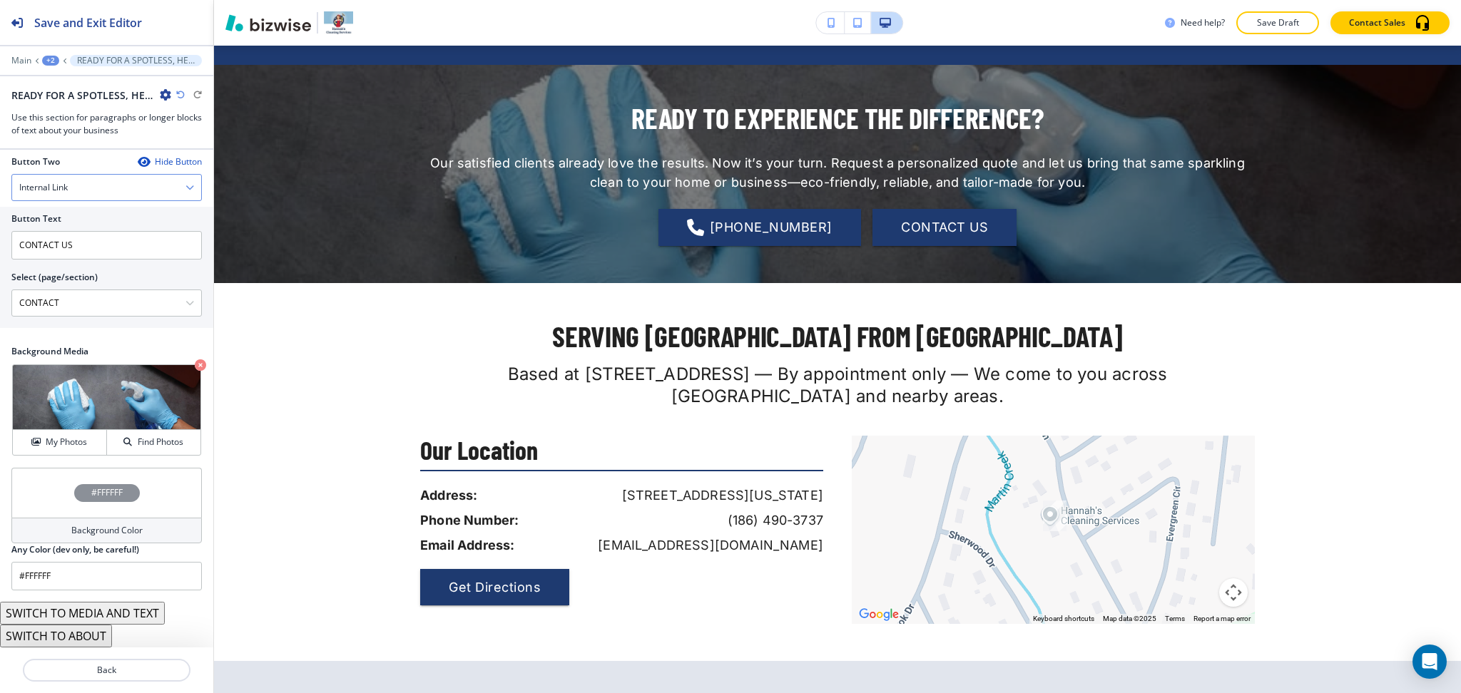
scroll to position [760, 0]
click at [81, 200] on div "Internal Link" at bounding box center [106, 188] width 189 height 26
click at [76, 292] on h4 "Email" at bounding box center [106, 285] width 175 height 13
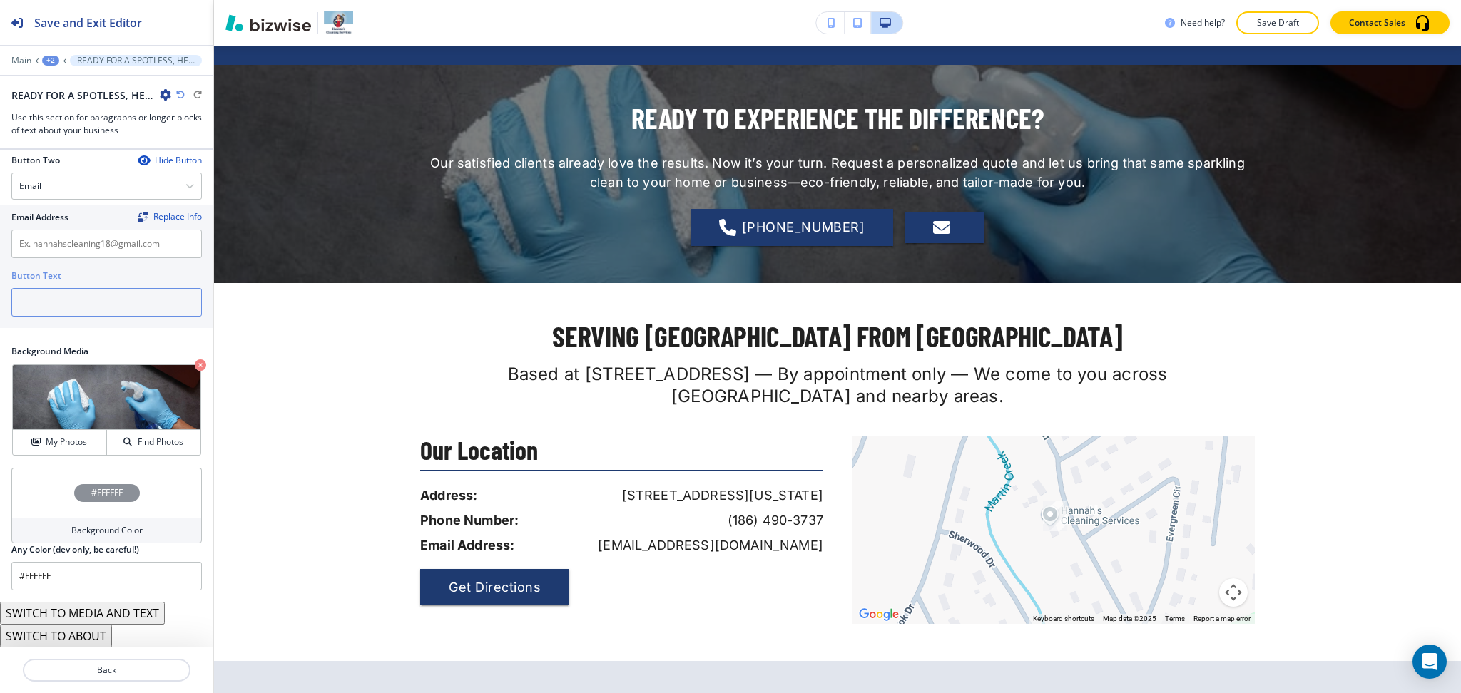
click at [77, 317] on input "text" at bounding box center [106, 302] width 190 height 29
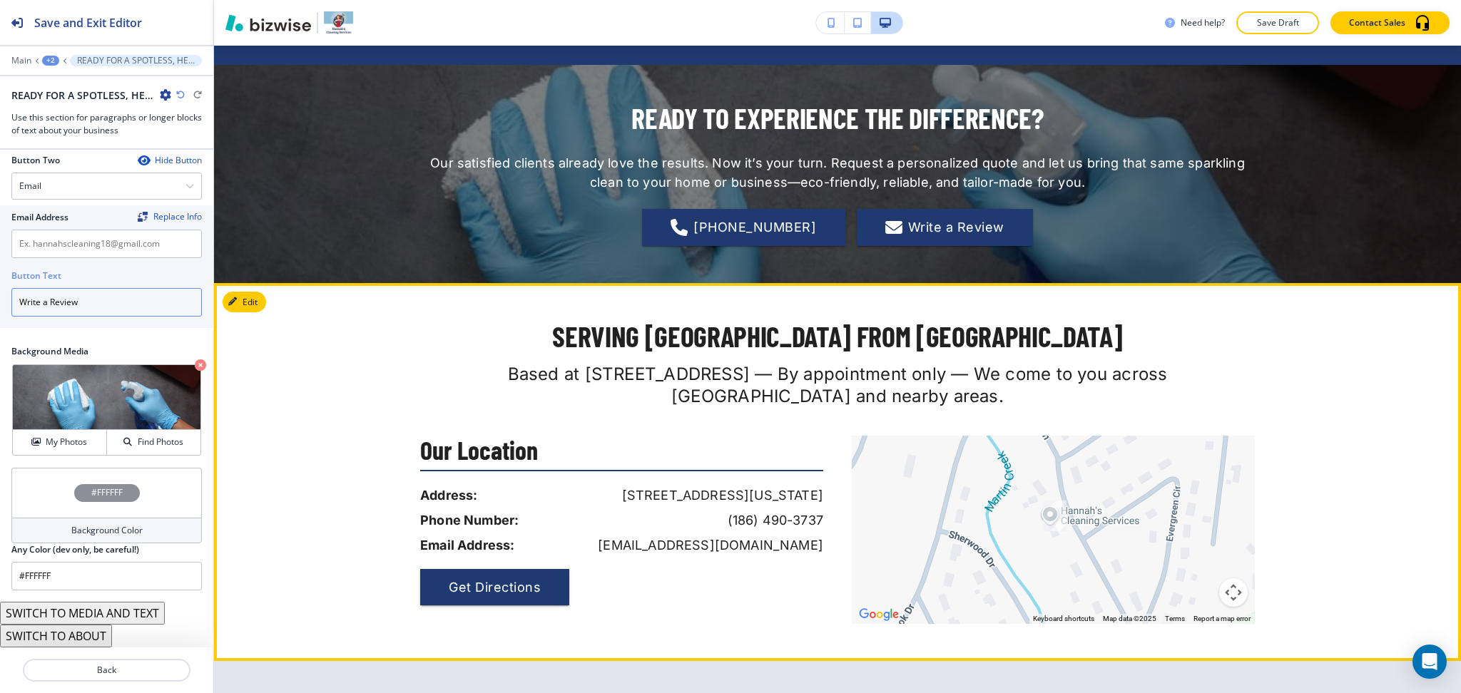
type input "Write a Review"
drag, startPoint x: 823, startPoint y: 548, endPoint x: 620, endPoint y: 542, distance: 202.6
click at [620, 542] on div "Our Location Address: 303 Shadow Lane, Seneca, South Carolina 29678, United Sta…" at bounding box center [628, 530] width 417 height 188
copy p "hannahscleaning18@gmail.com"
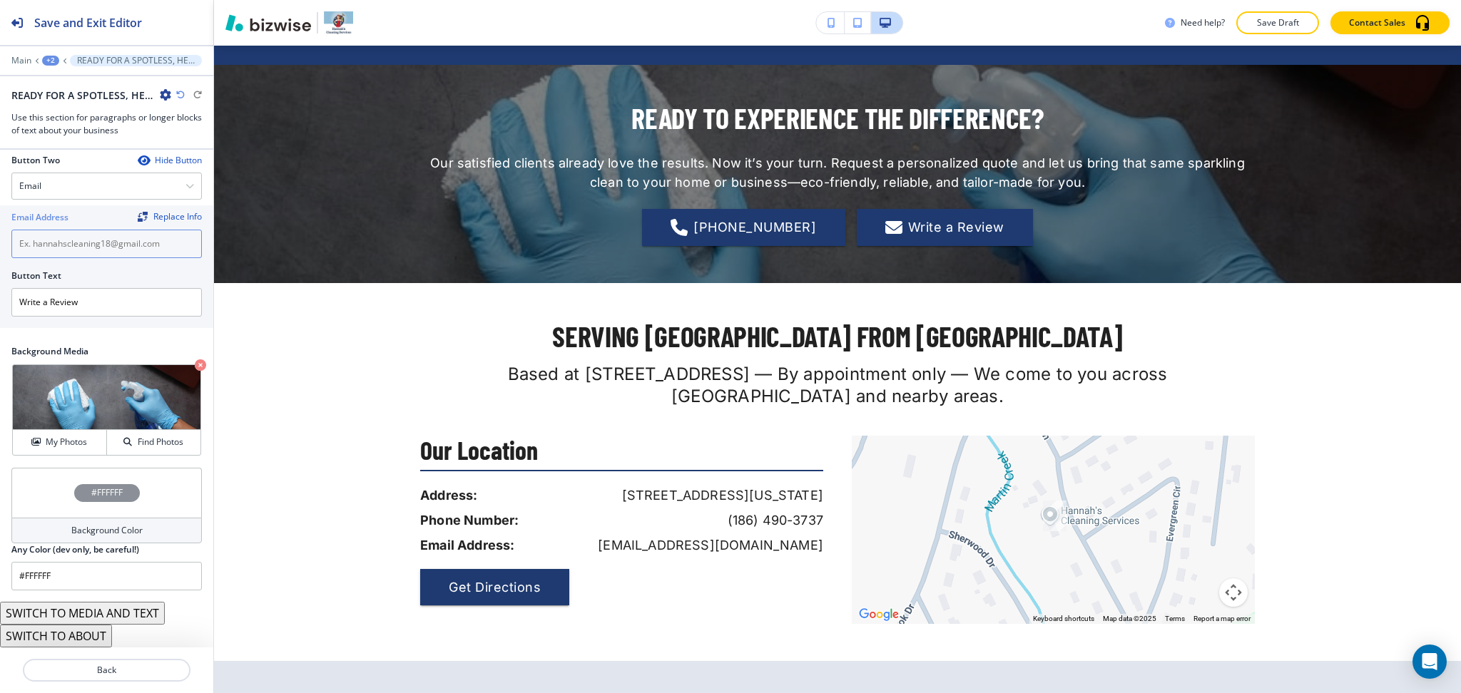
click at [158, 258] on input "text" at bounding box center [106, 244] width 190 height 29
paste input "hannahscleaning18@gmail.com"
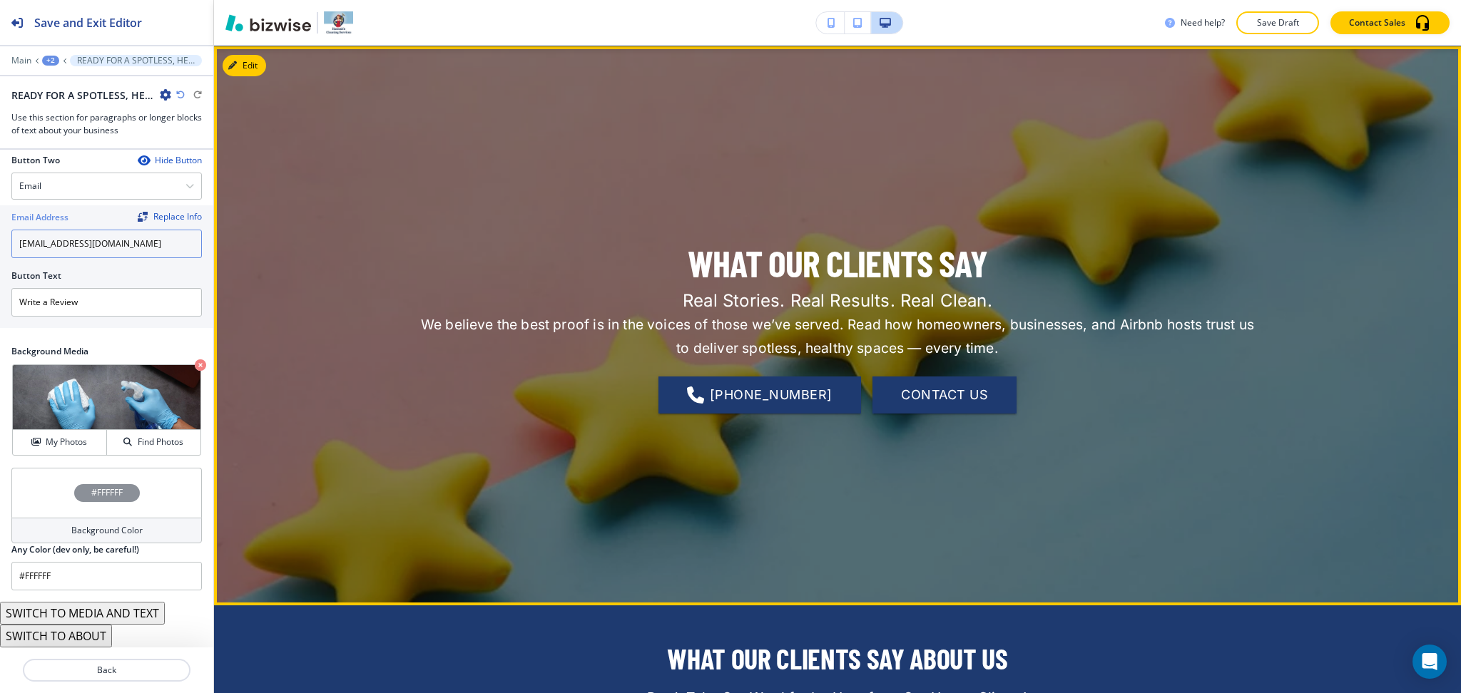
scroll to position [0, 0]
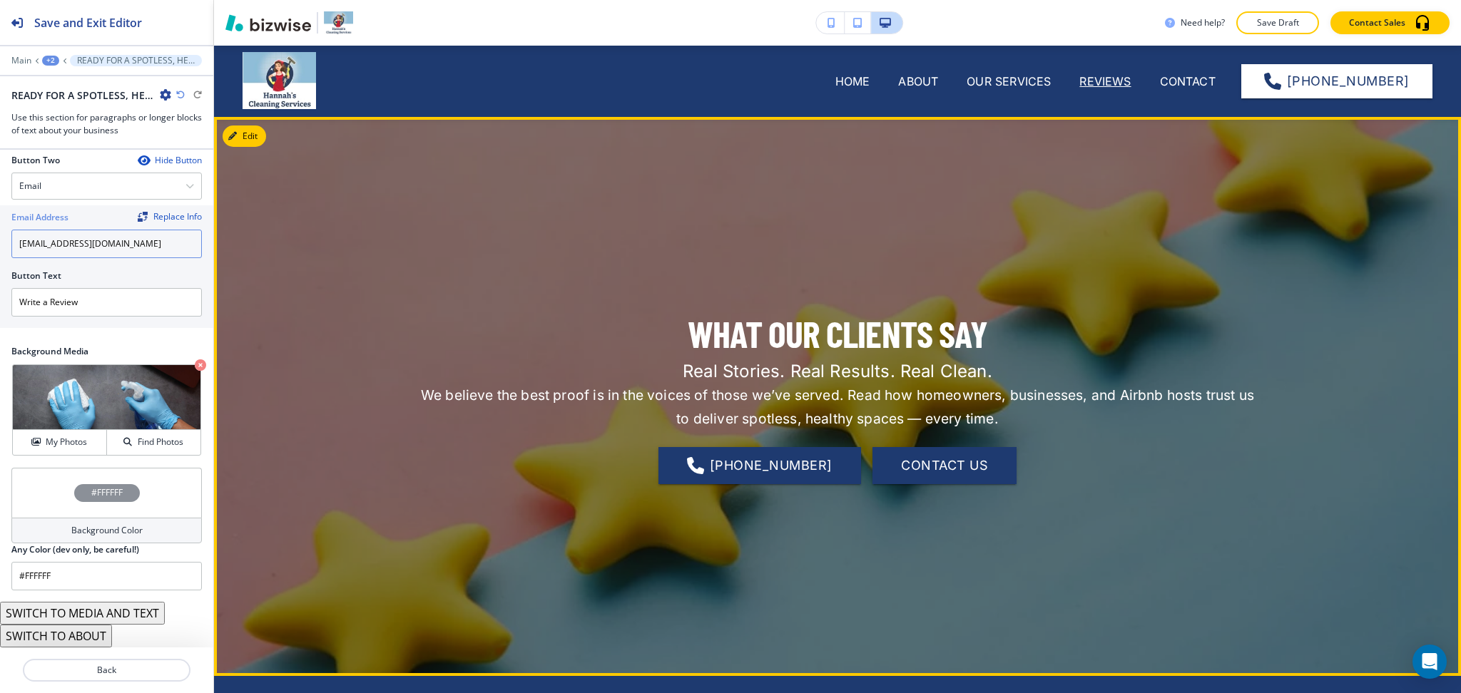
type input "hannahscleaning18@gmail.com"
click at [249, 133] on button "Edit This Section" at bounding box center [271, 136] width 96 height 21
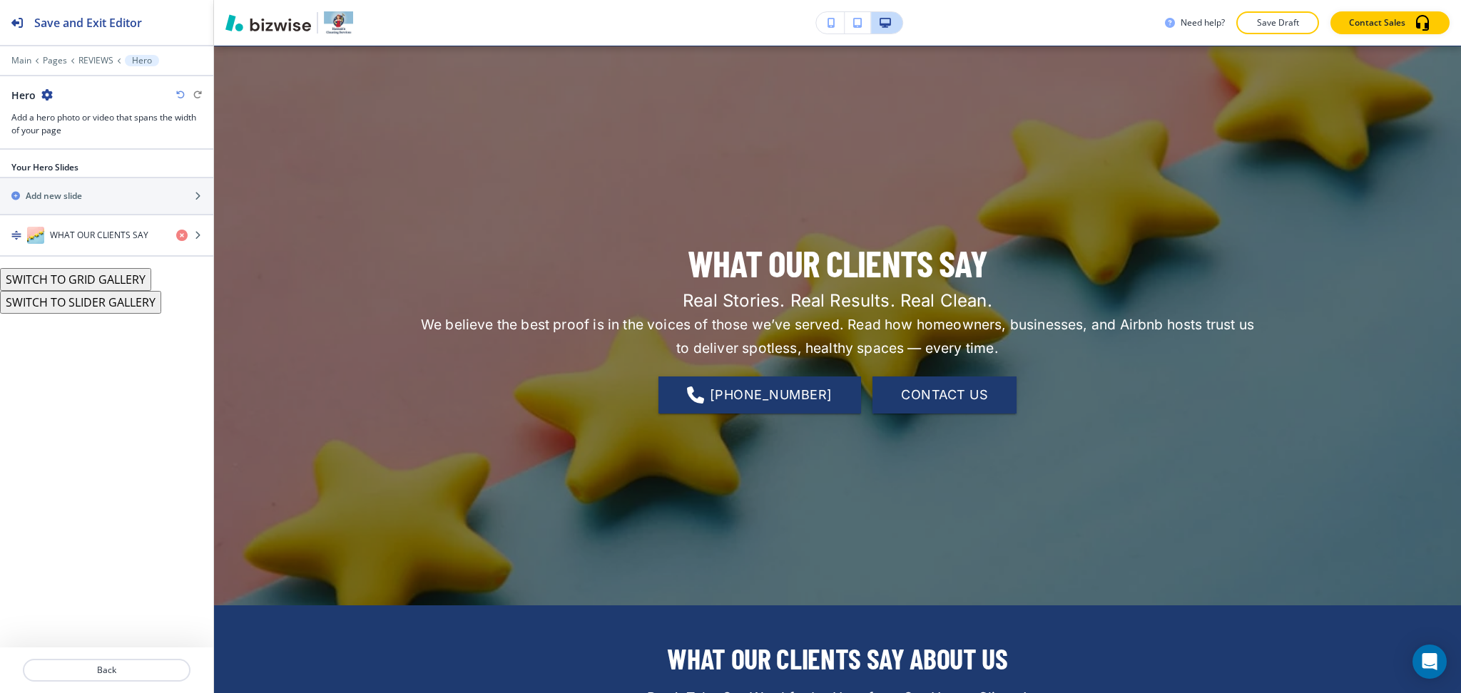
scroll to position [71, 0]
click at [96, 244] on div "button" at bounding box center [106, 249] width 213 height 11
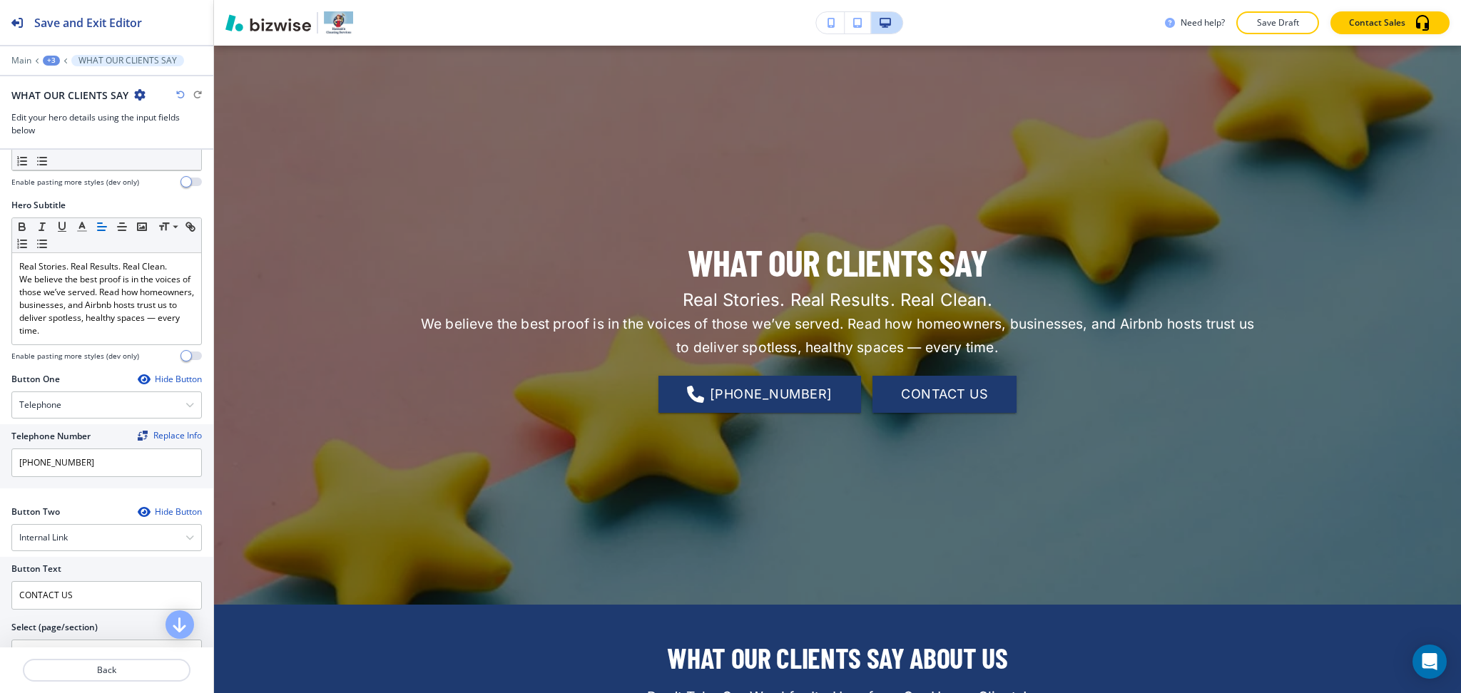
scroll to position [377, 0]
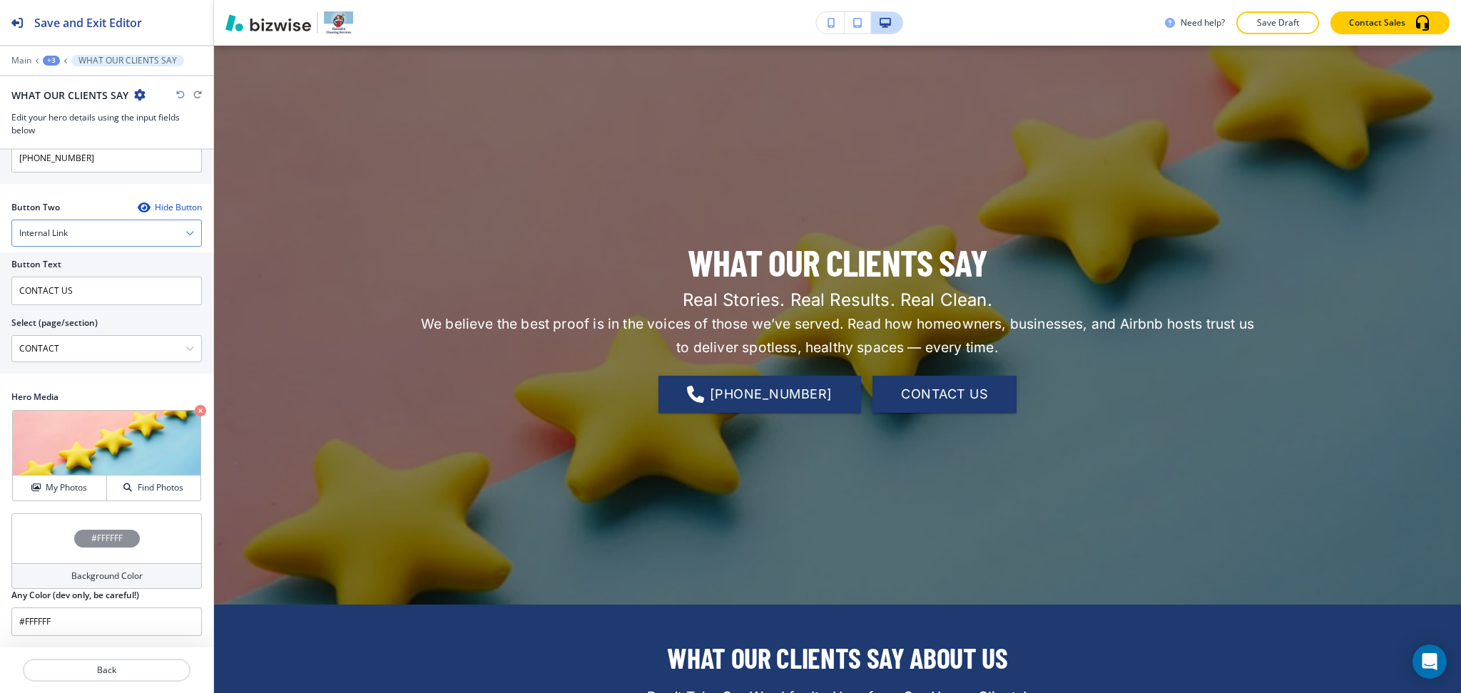
click at [108, 228] on div "Internal Link" at bounding box center [106, 233] width 189 height 26
click at [70, 334] on h4 "Email" at bounding box center [106, 330] width 175 height 13
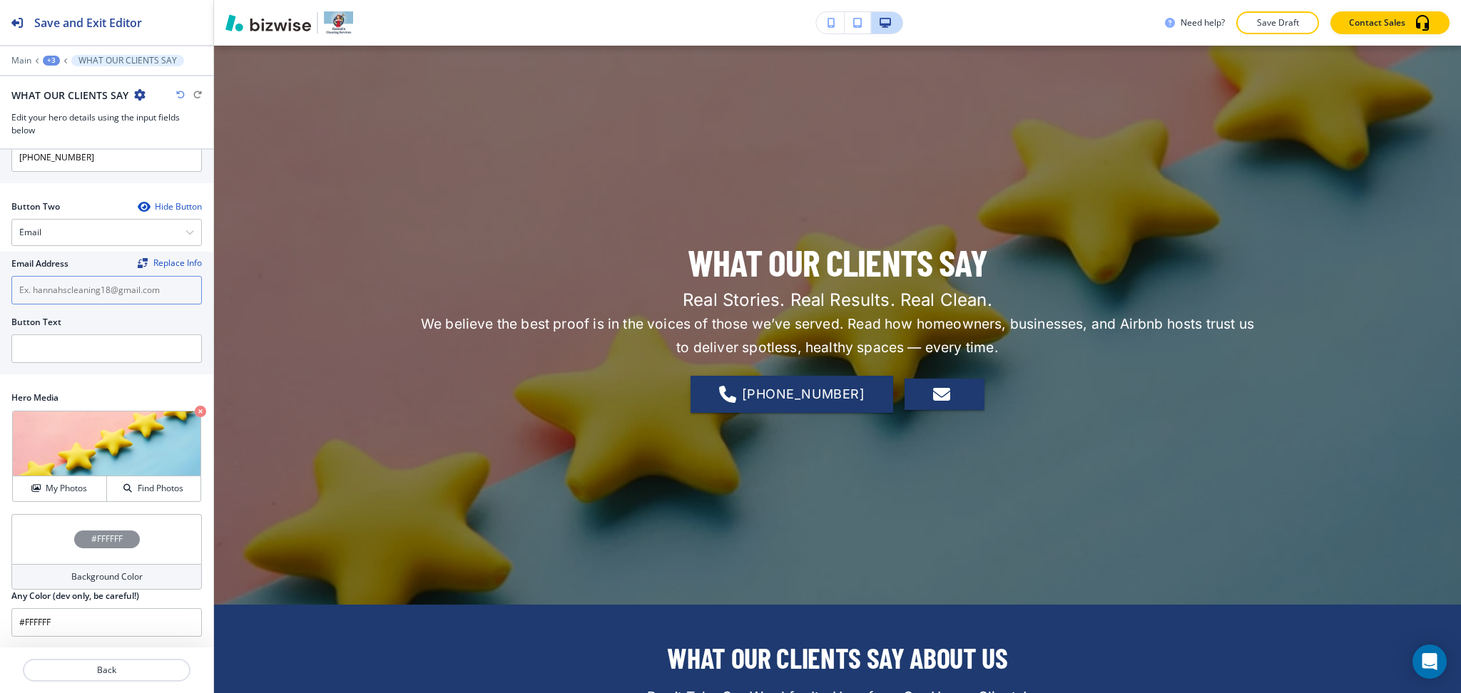
click at [78, 292] on input "text" at bounding box center [106, 290] width 190 height 29
paste input "hannahscleaning18@gmail.com"
type input "hannahscleaning18@gmail.com"
click at [88, 335] on input "text" at bounding box center [106, 348] width 190 height 29
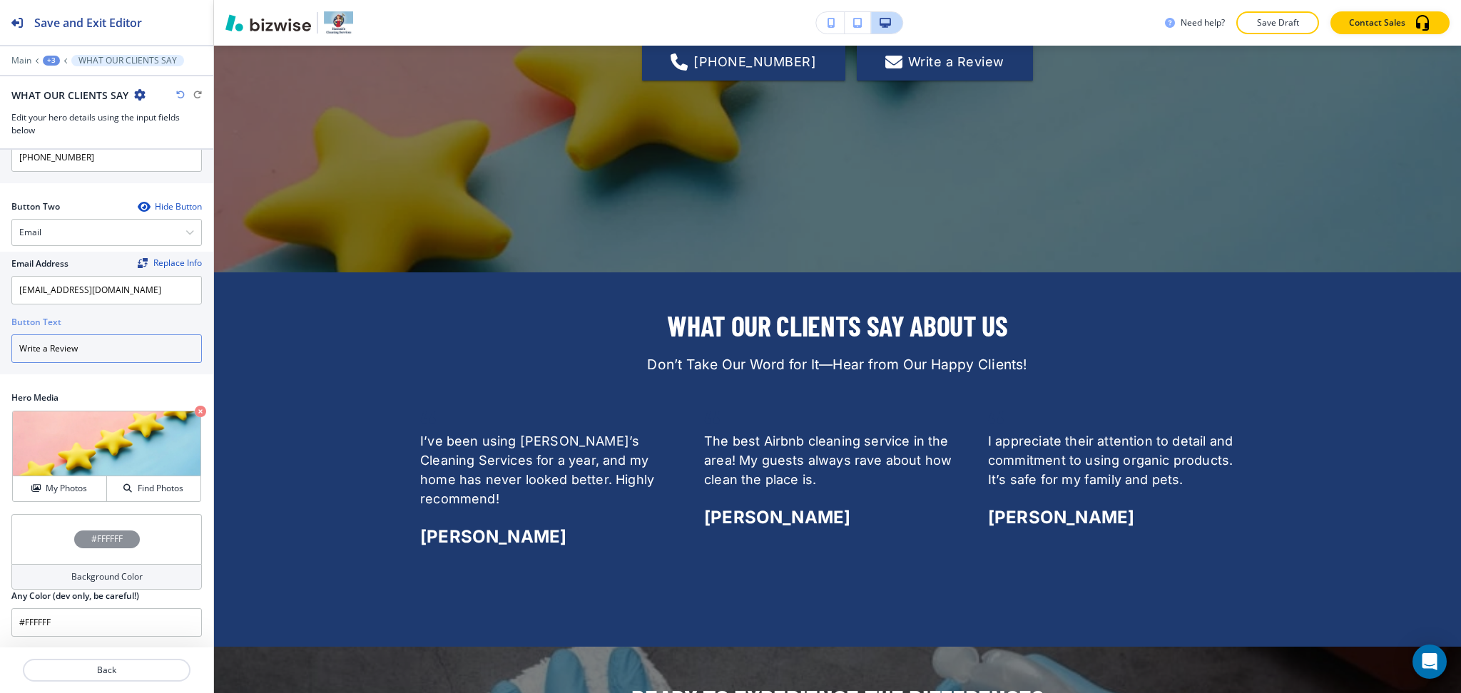
scroll to position [0, 0]
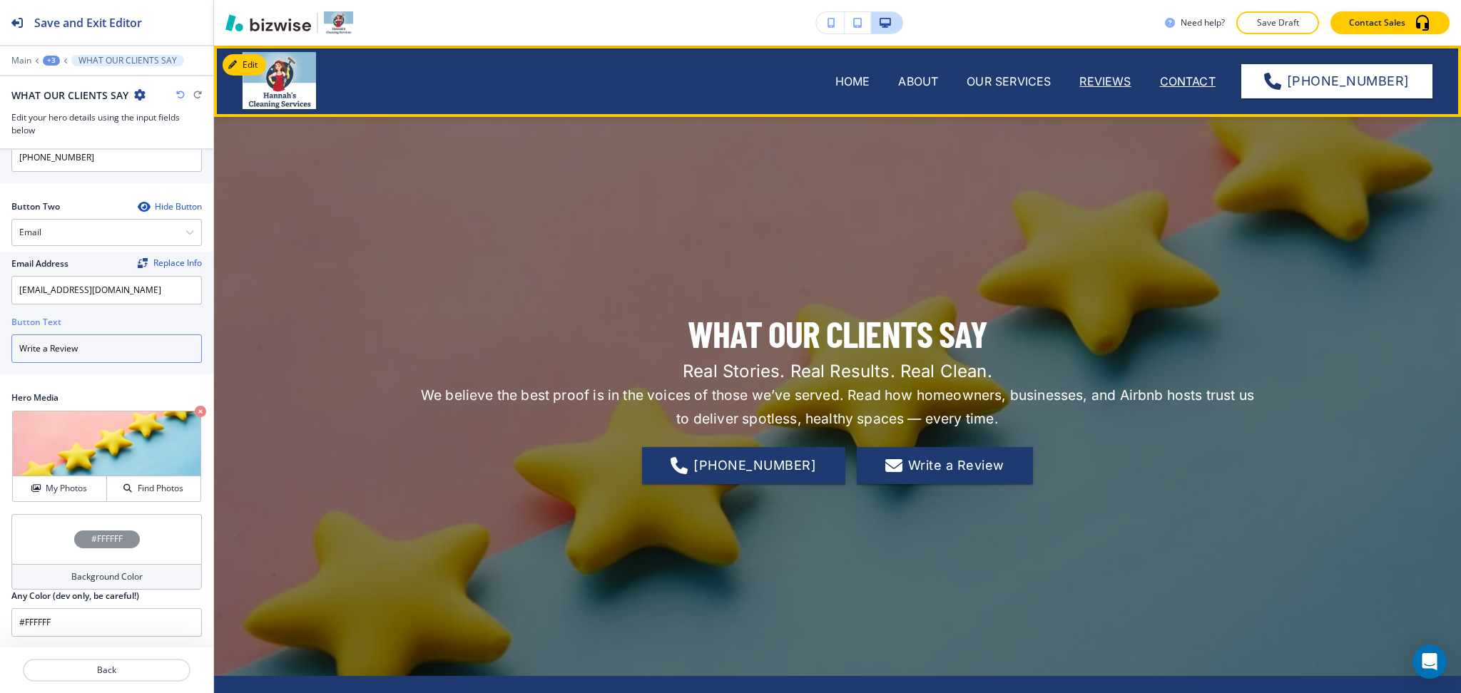
type input "Write a Review"
click at [1180, 86] on p "CONTACT" at bounding box center [1188, 81] width 56 height 17
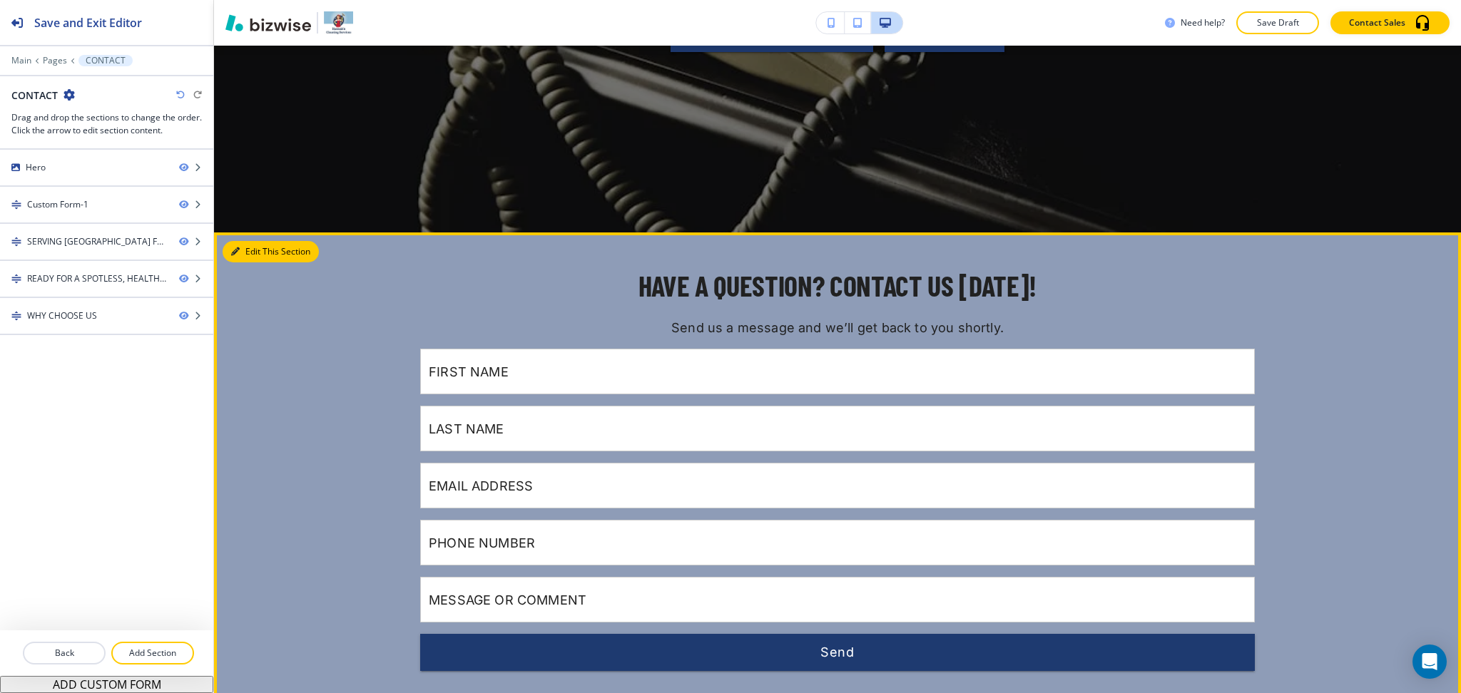
click at [259, 245] on button "Edit This Section" at bounding box center [271, 251] width 96 height 21
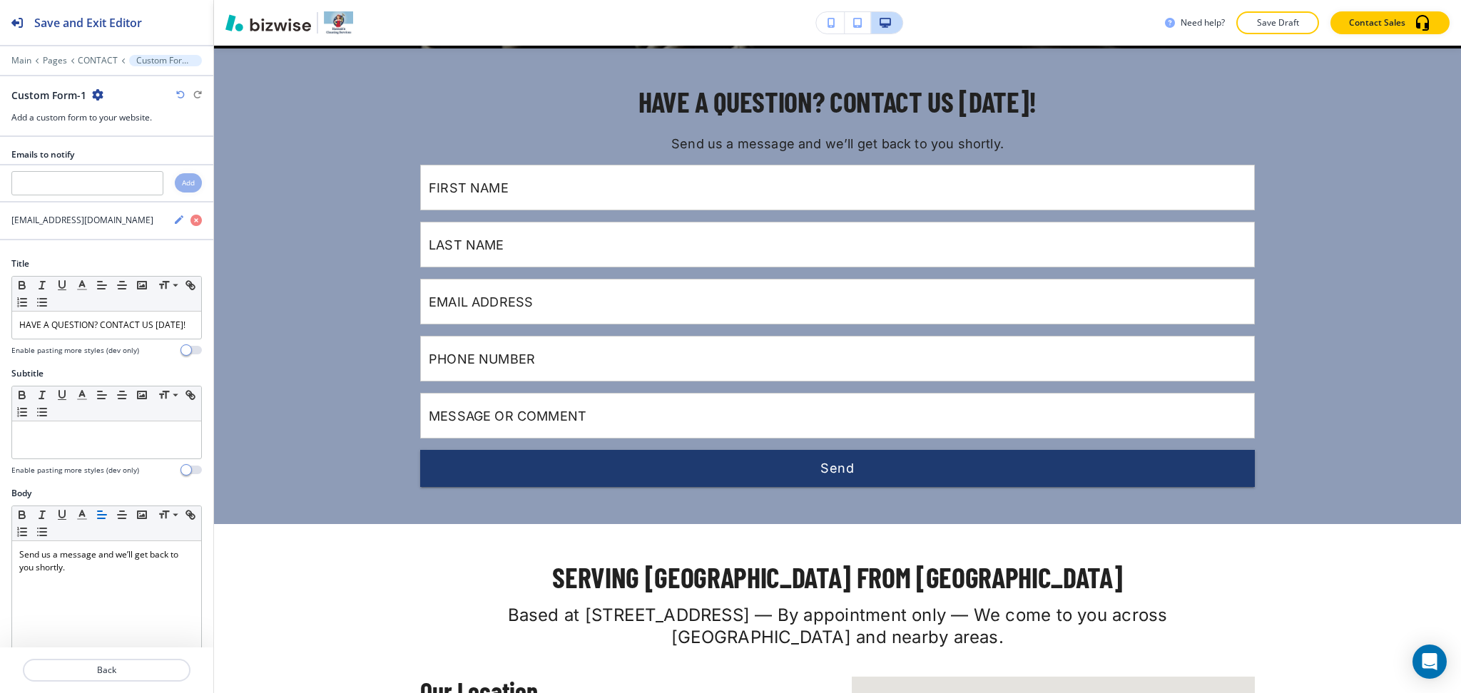
scroll to position [631, 0]
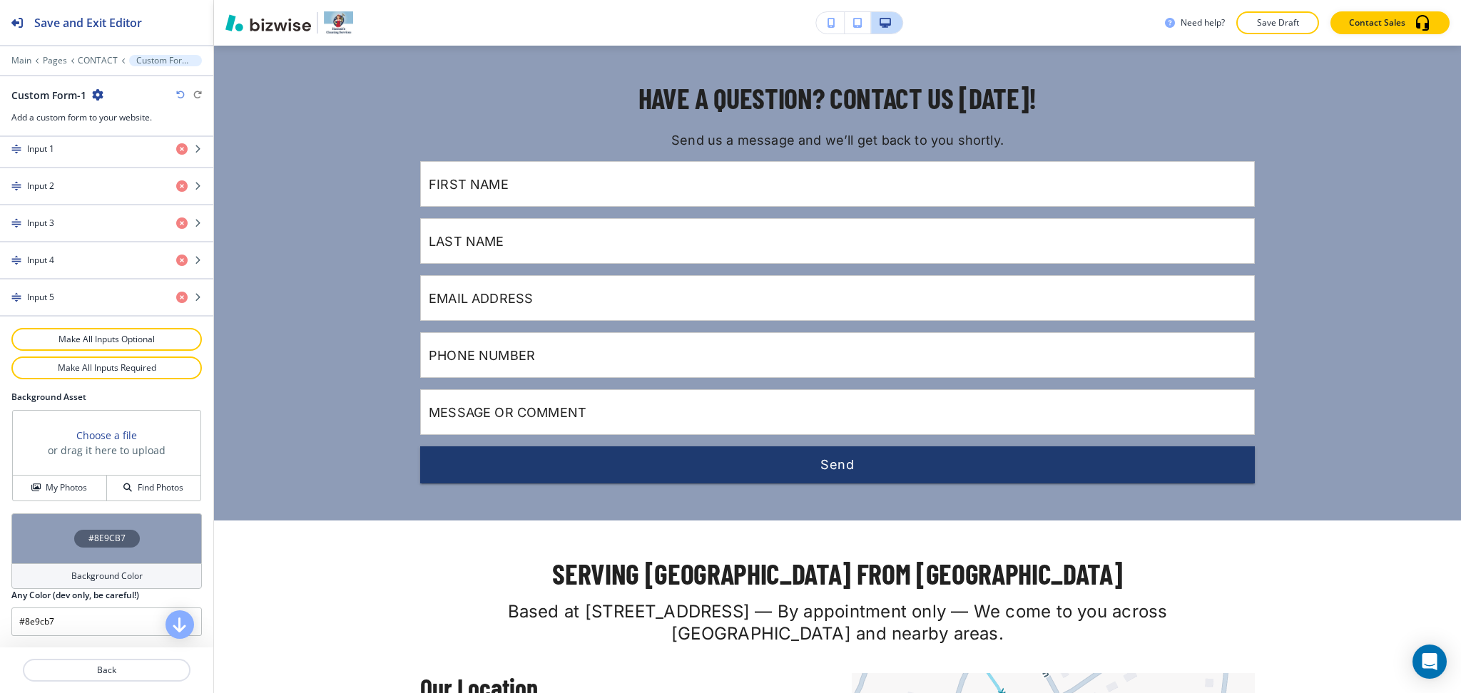
click at [89, 576] on h4 "Background Color" at bounding box center [106, 576] width 71 height 13
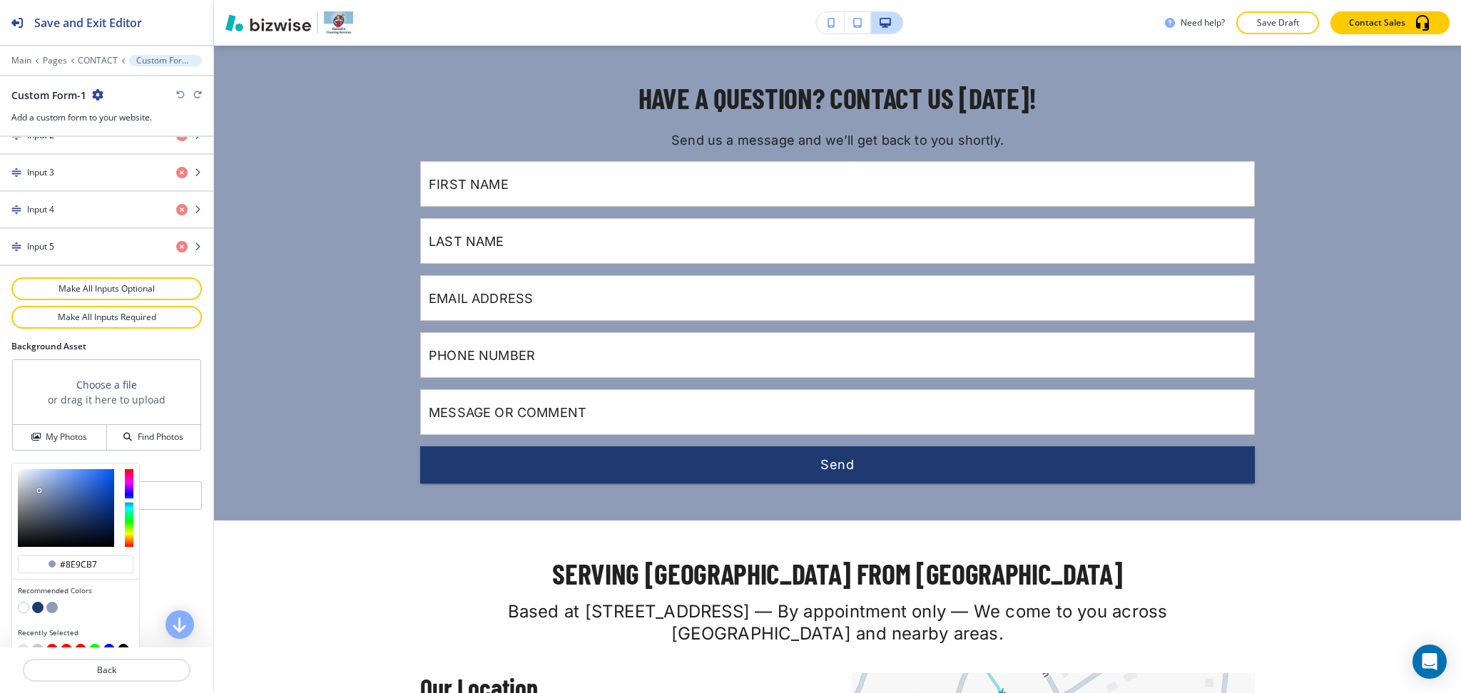
scroll to position [745, 0]
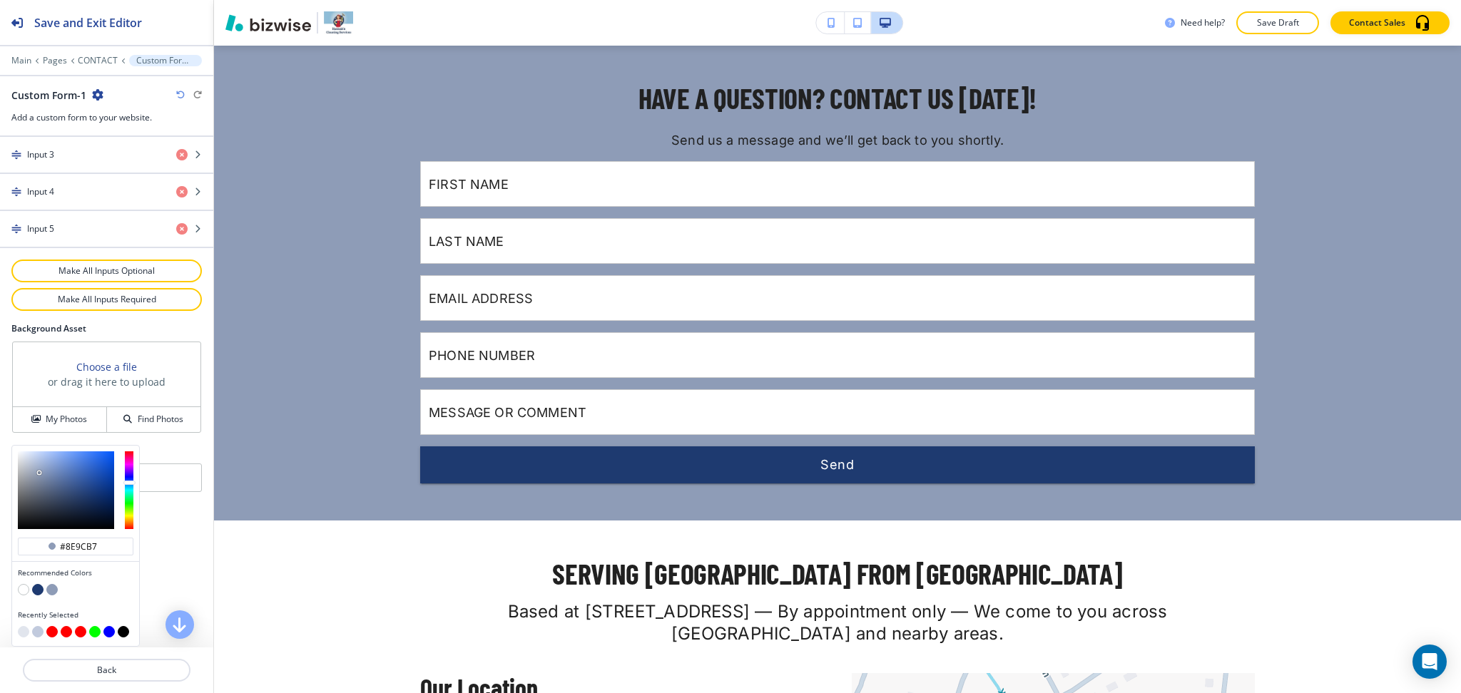
click at [25, 631] on button "button" at bounding box center [23, 631] width 11 height 11
type input "#e1e5ed"
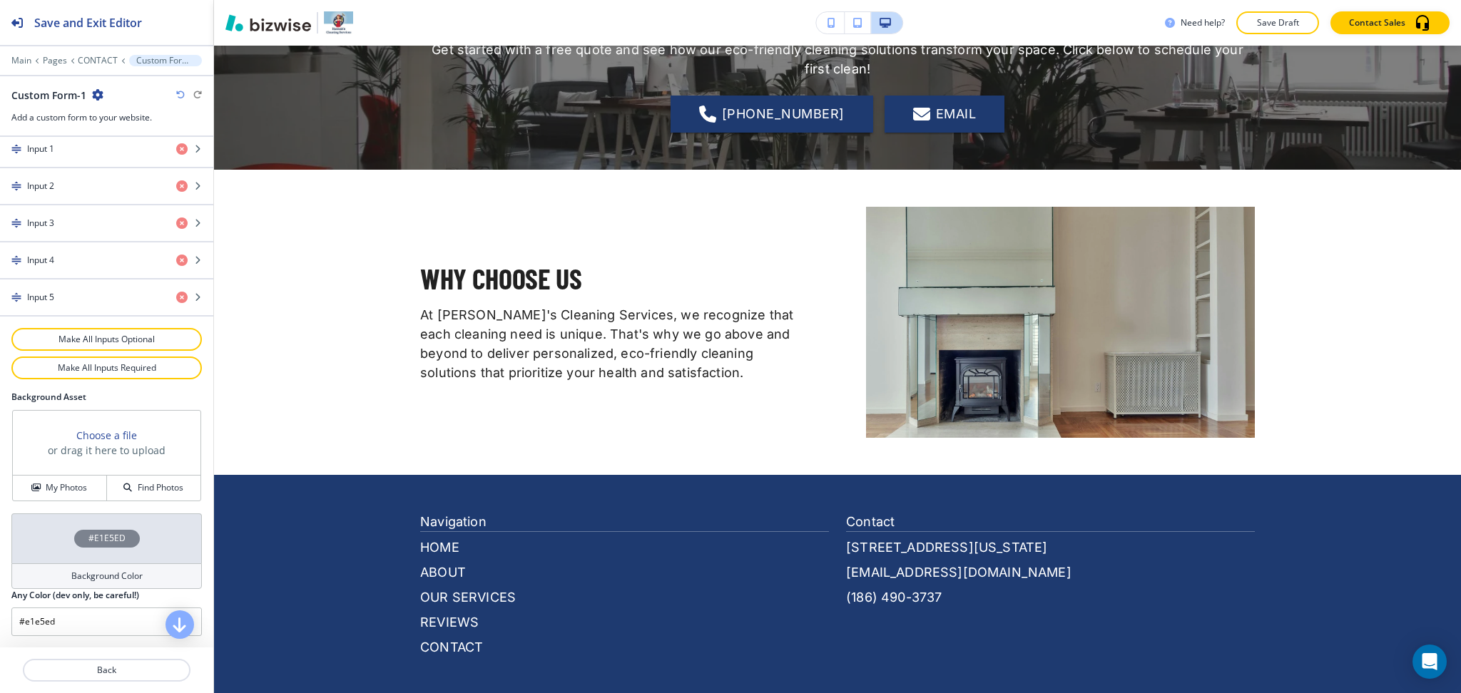
scroll to position [1661, 0]
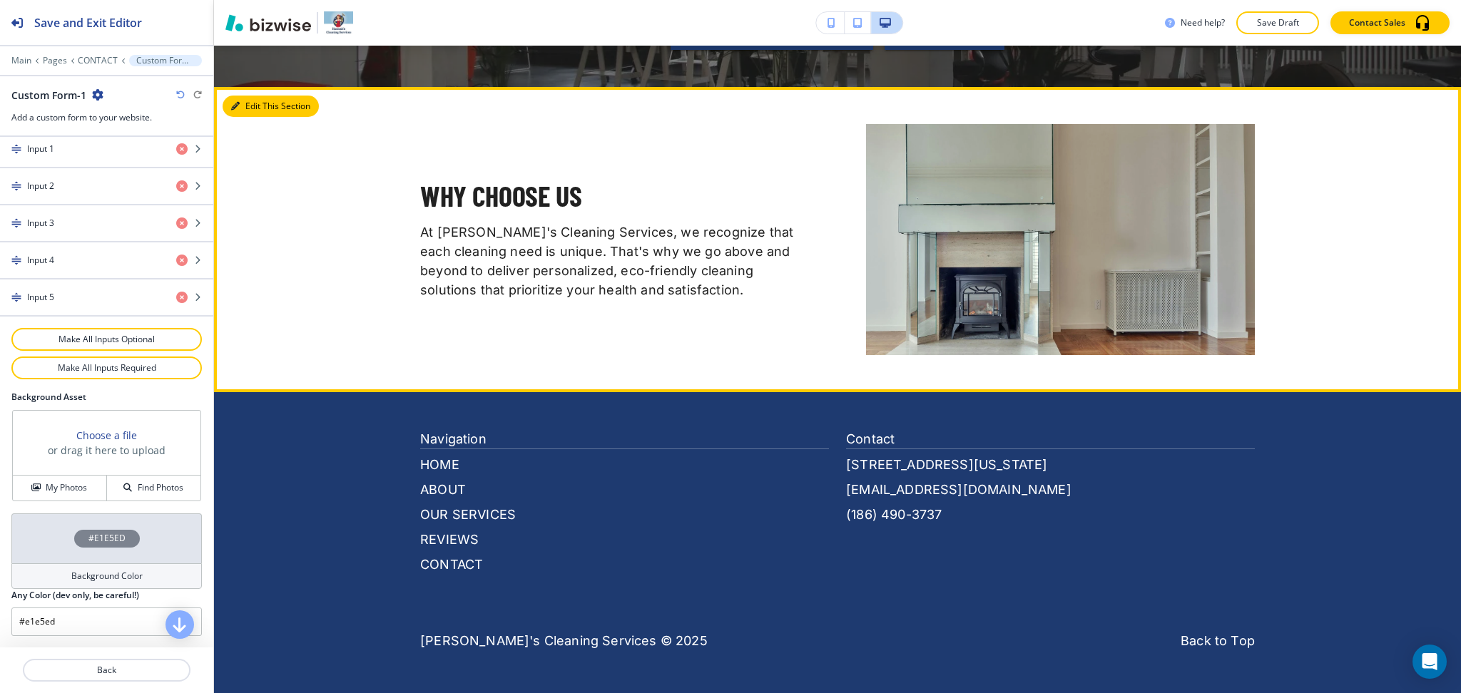
click at [228, 108] on button "Edit This Section" at bounding box center [271, 106] width 96 height 21
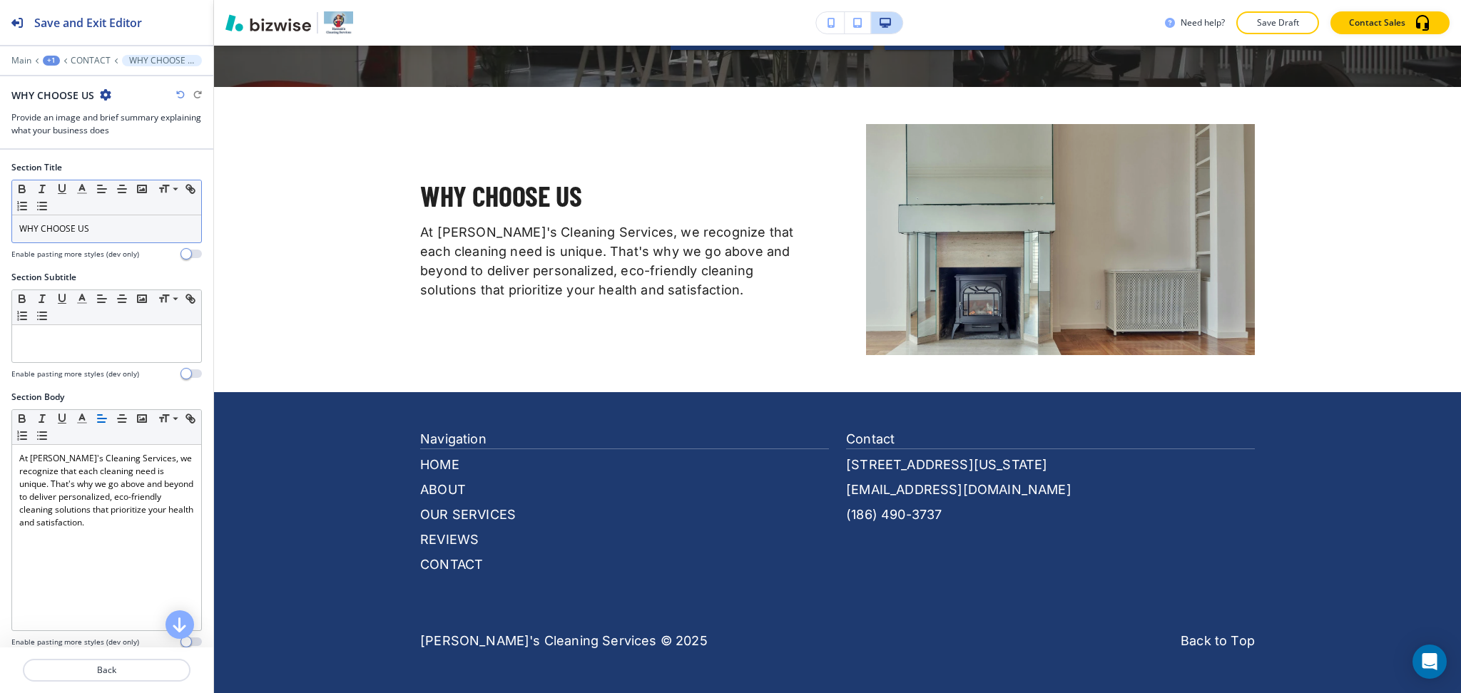
click at [95, 227] on p "WHY CHOOSE US" at bounding box center [106, 229] width 175 height 13
click at [83, 189] on line "button" at bounding box center [82, 189] width 4 height 0
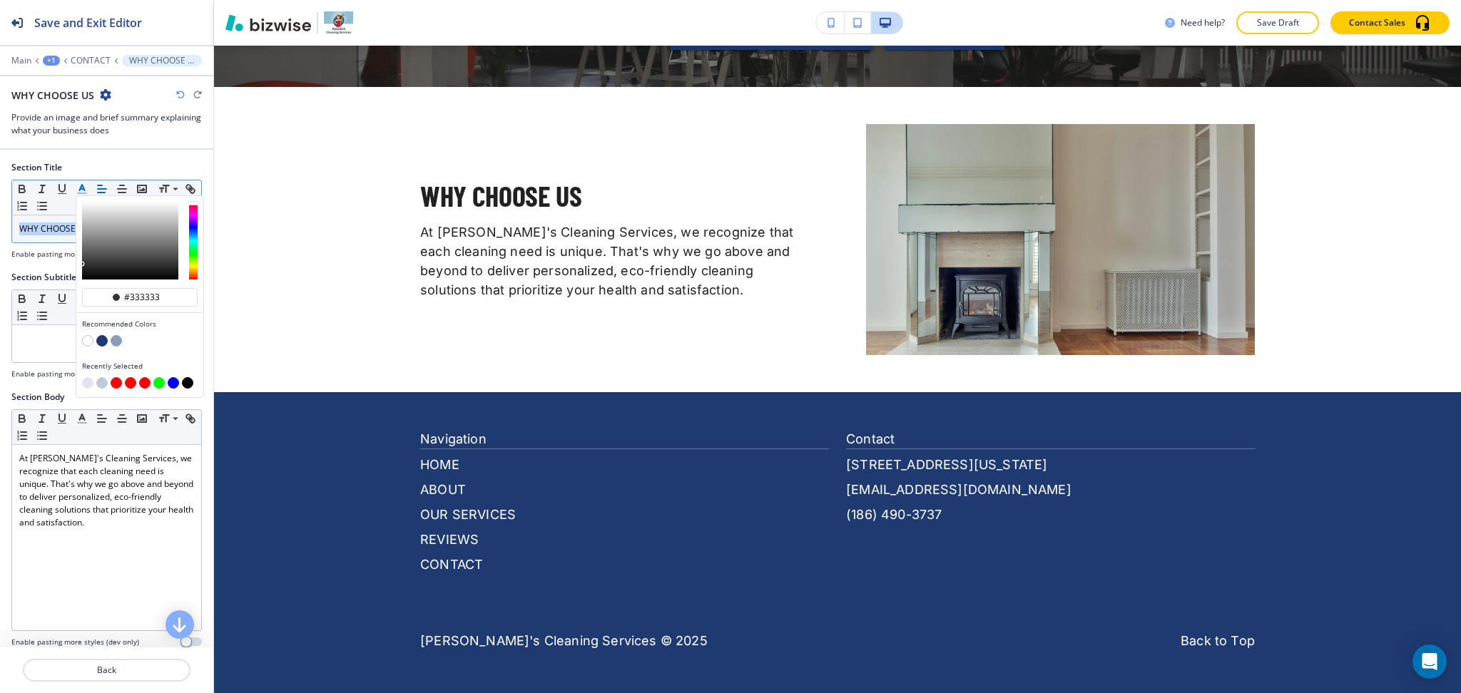
click at [103, 344] on button "button" at bounding box center [101, 340] width 11 height 11
type input "#1e3a70"
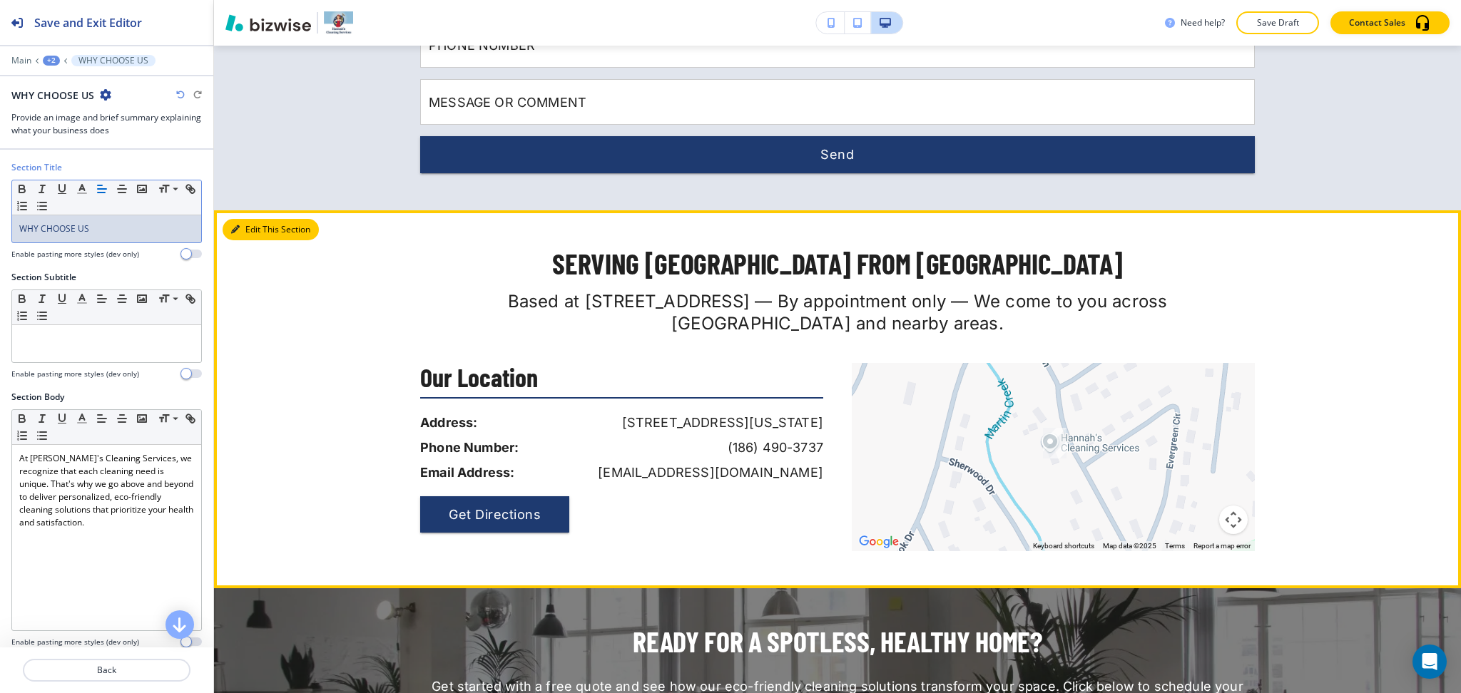
click at [225, 229] on button "Edit This Section" at bounding box center [271, 229] width 96 height 21
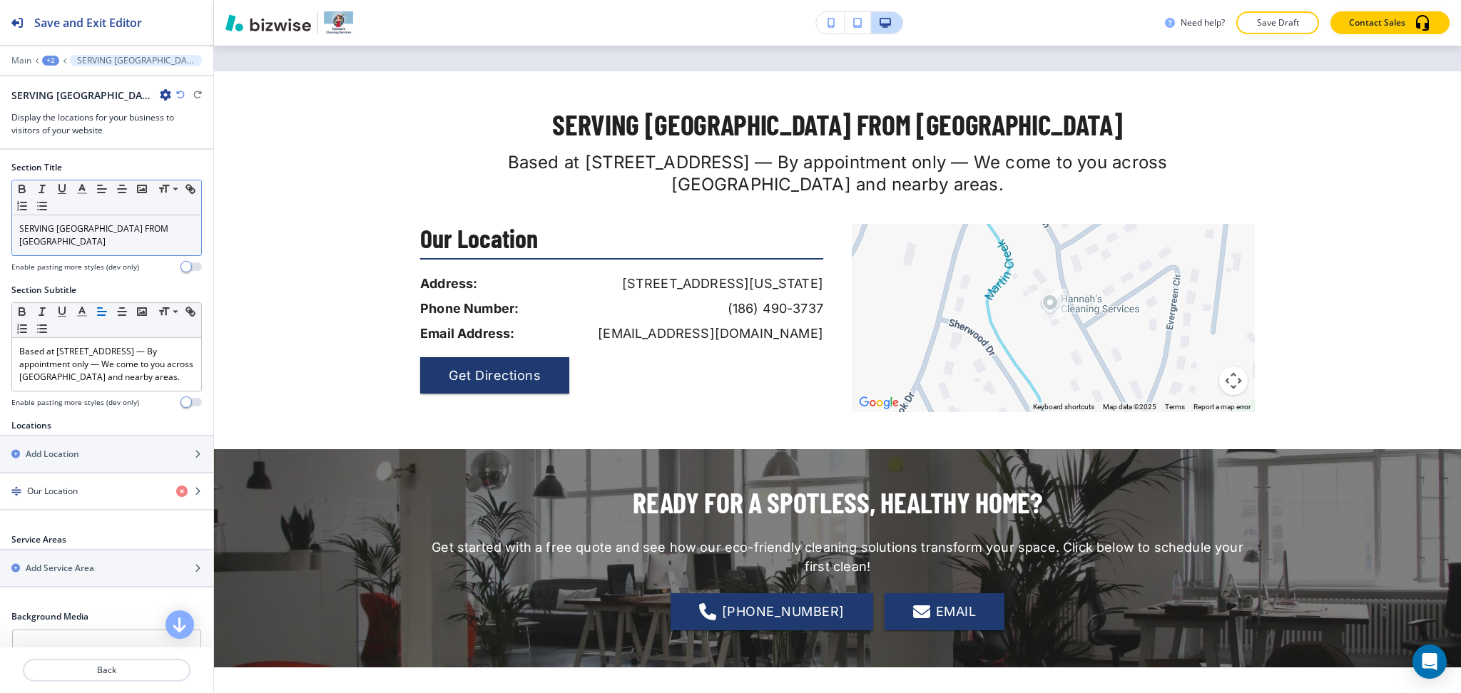
scroll to position [1107, 0]
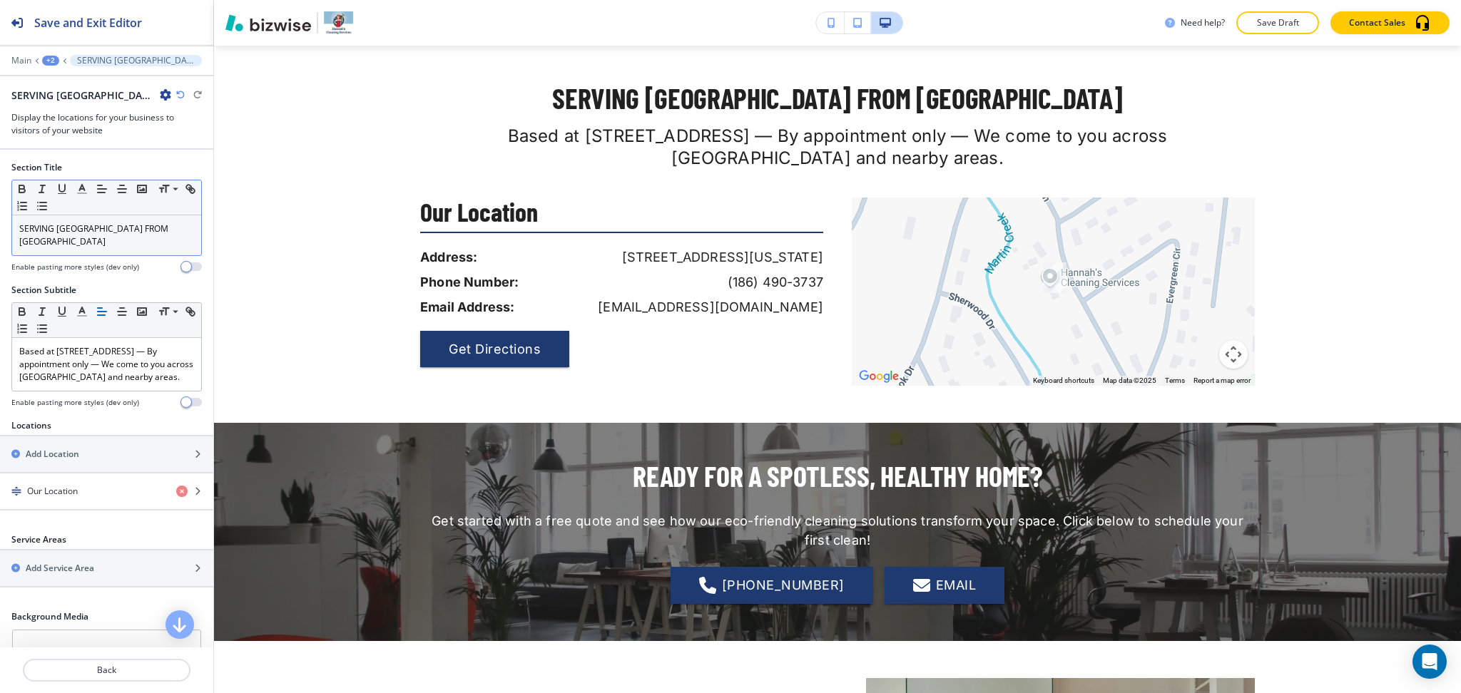
click at [123, 232] on p "SERVING OCONEE COUNTY FROM SENECA" at bounding box center [106, 236] width 175 height 26
click at [83, 185] on icon "button" at bounding box center [82, 189] width 13 height 13
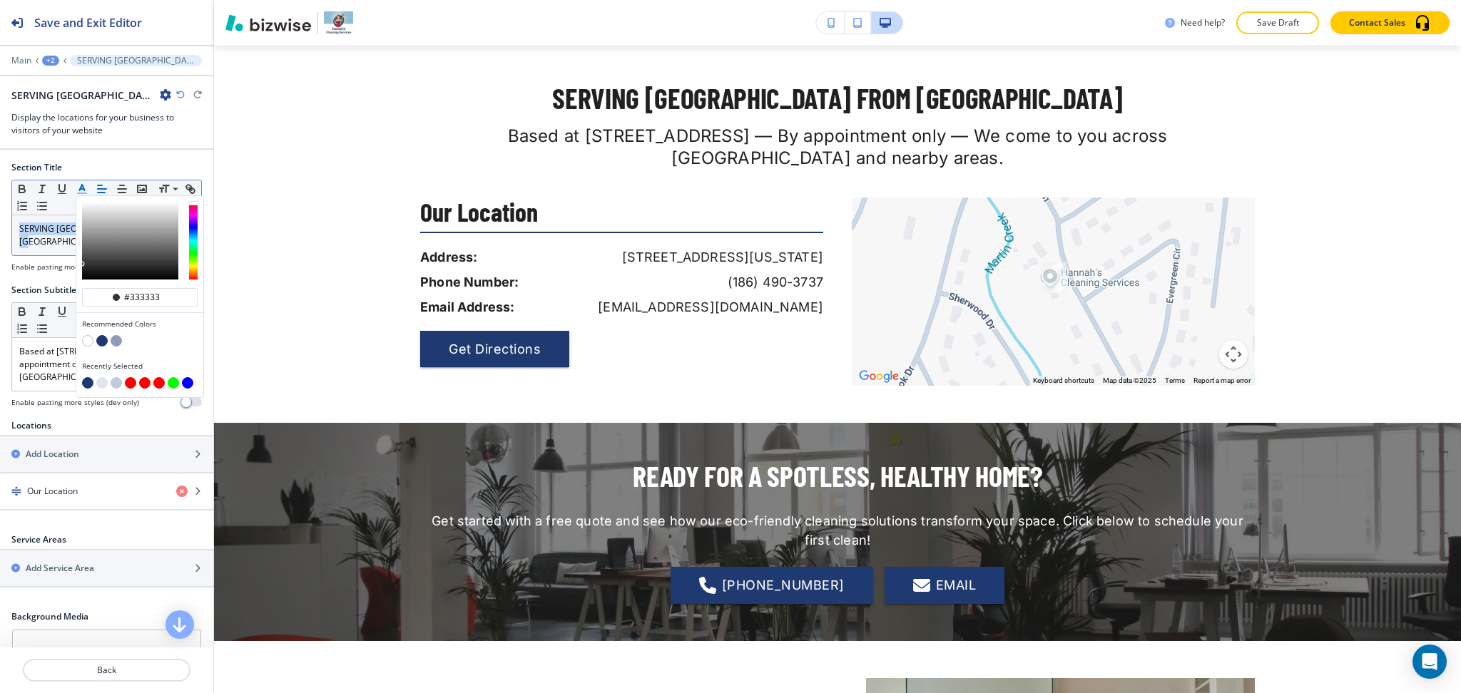
click at [131, 380] on button "button" at bounding box center [130, 382] width 11 height 11
type input "#ff0000"
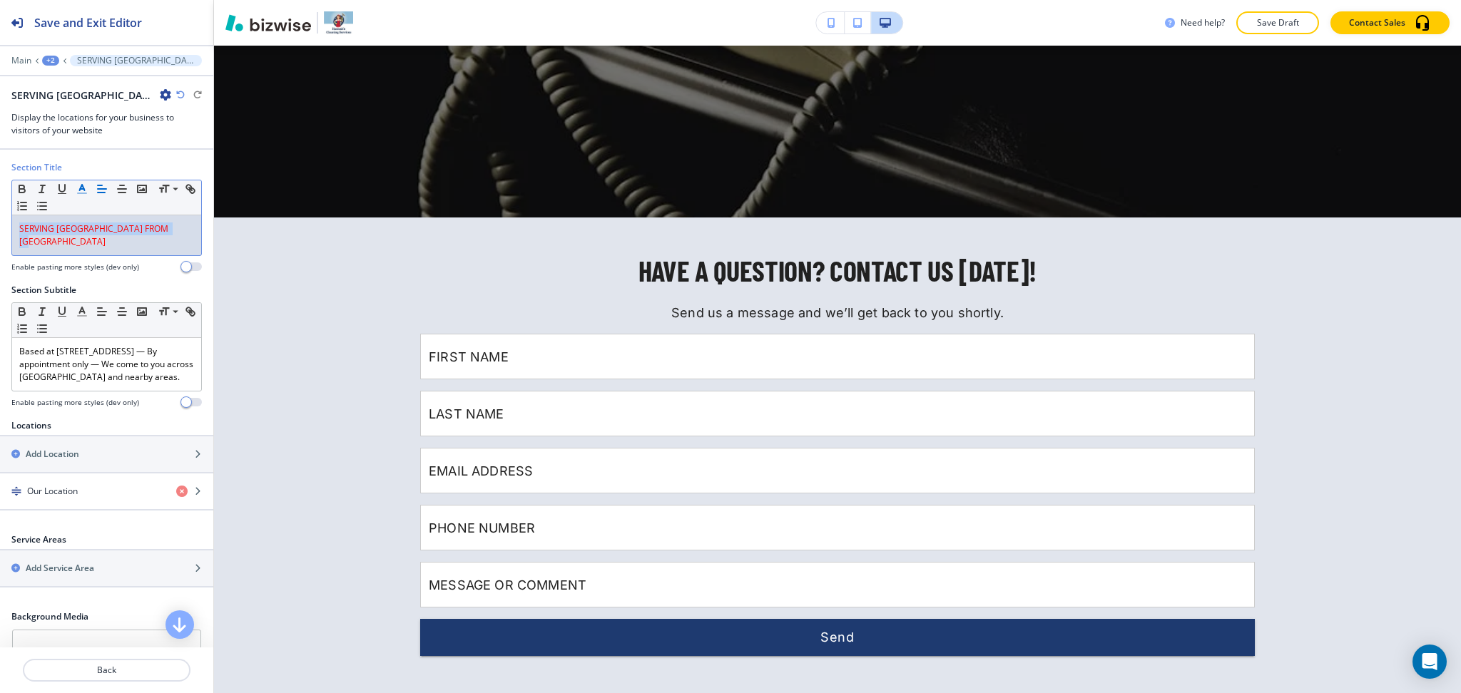
scroll to position [0, 0]
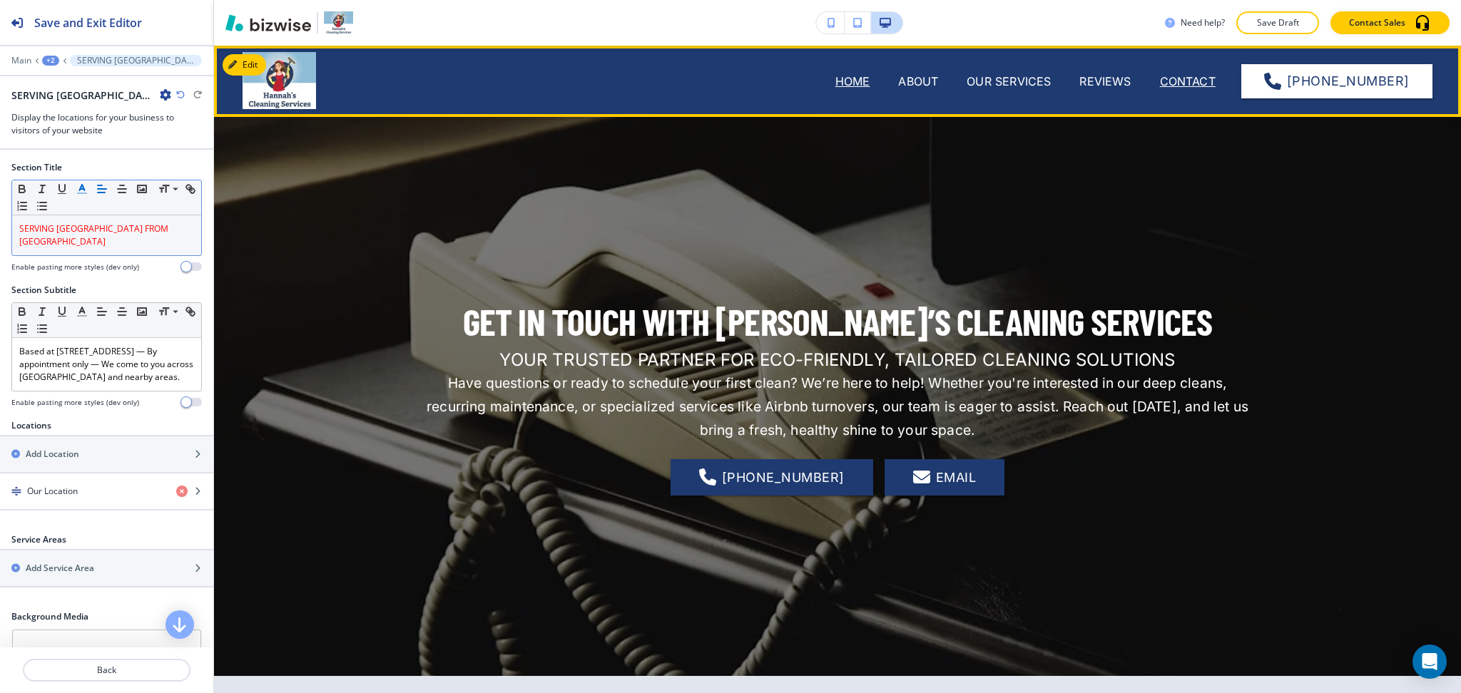
click at [850, 83] on p "HOME" at bounding box center [852, 81] width 35 height 17
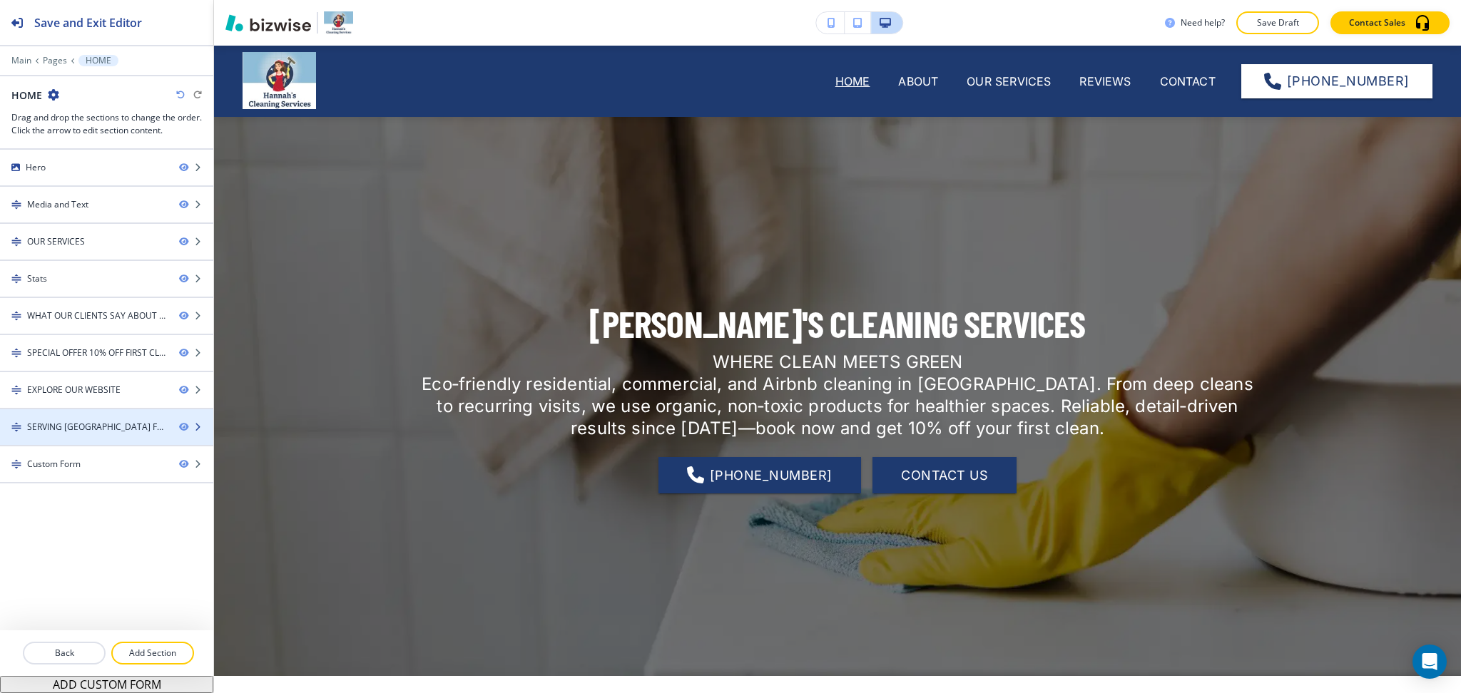
click at [81, 421] on div "SERVING OCONEE COUNTY FROM SENECA" at bounding box center [97, 427] width 140 height 13
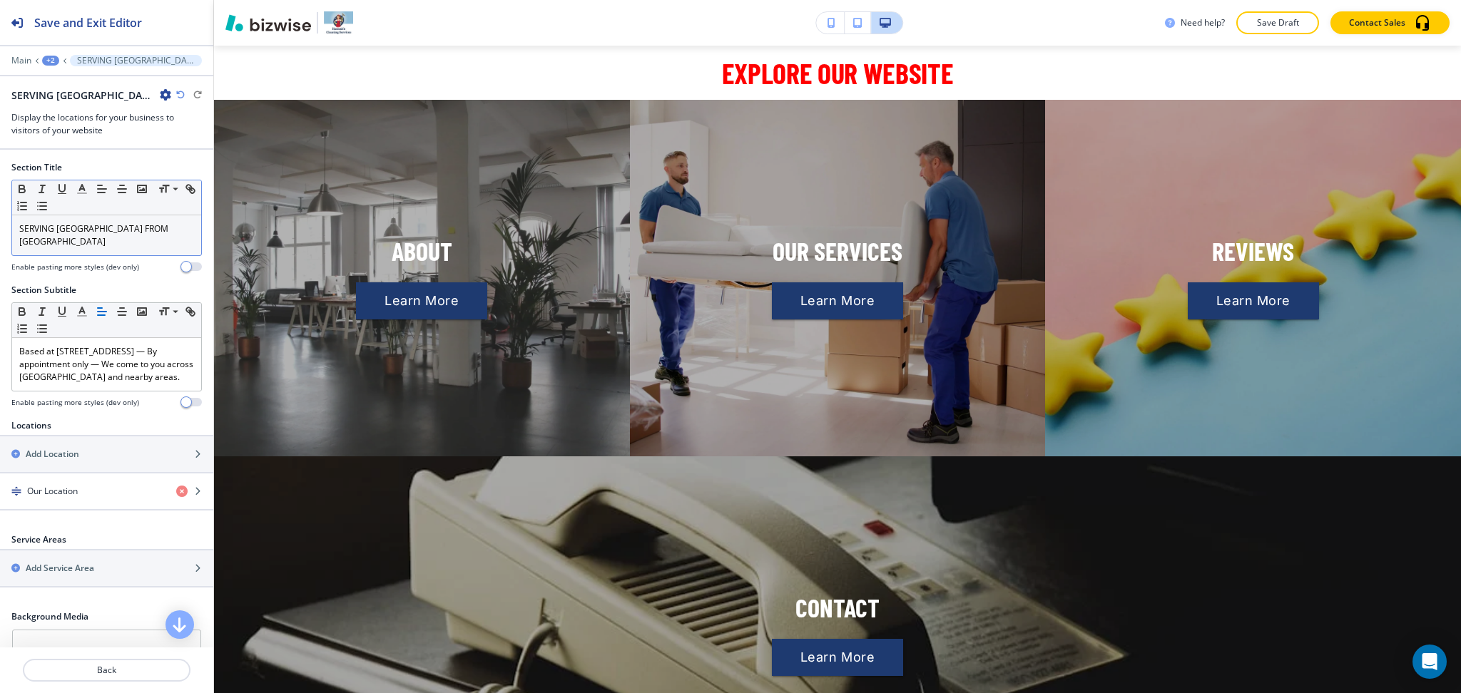
click at [81, 247] on p "SERVING OCONEE COUNTY FROM SENECA" at bounding box center [106, 236] width 175 height 26
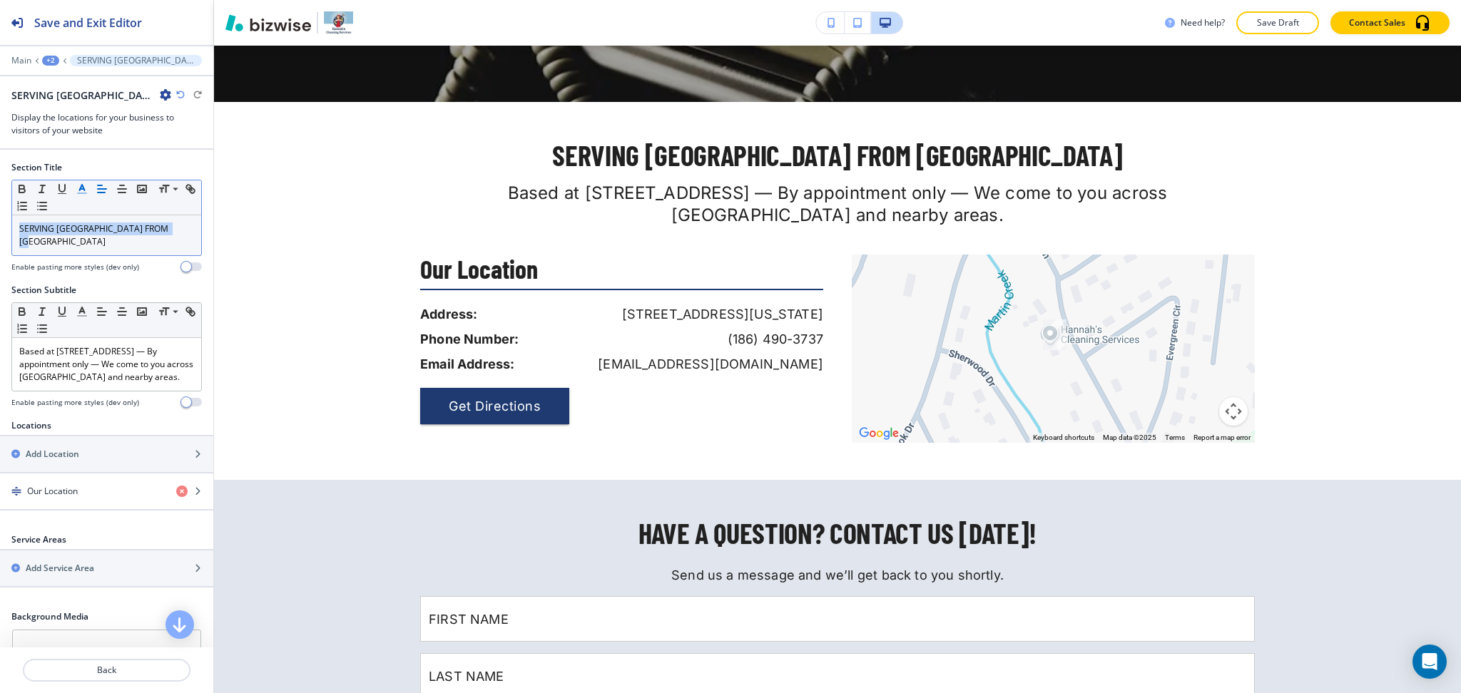
click at [80, 185] on icon "button" at bounding box center [82, 189] width 13 height 13
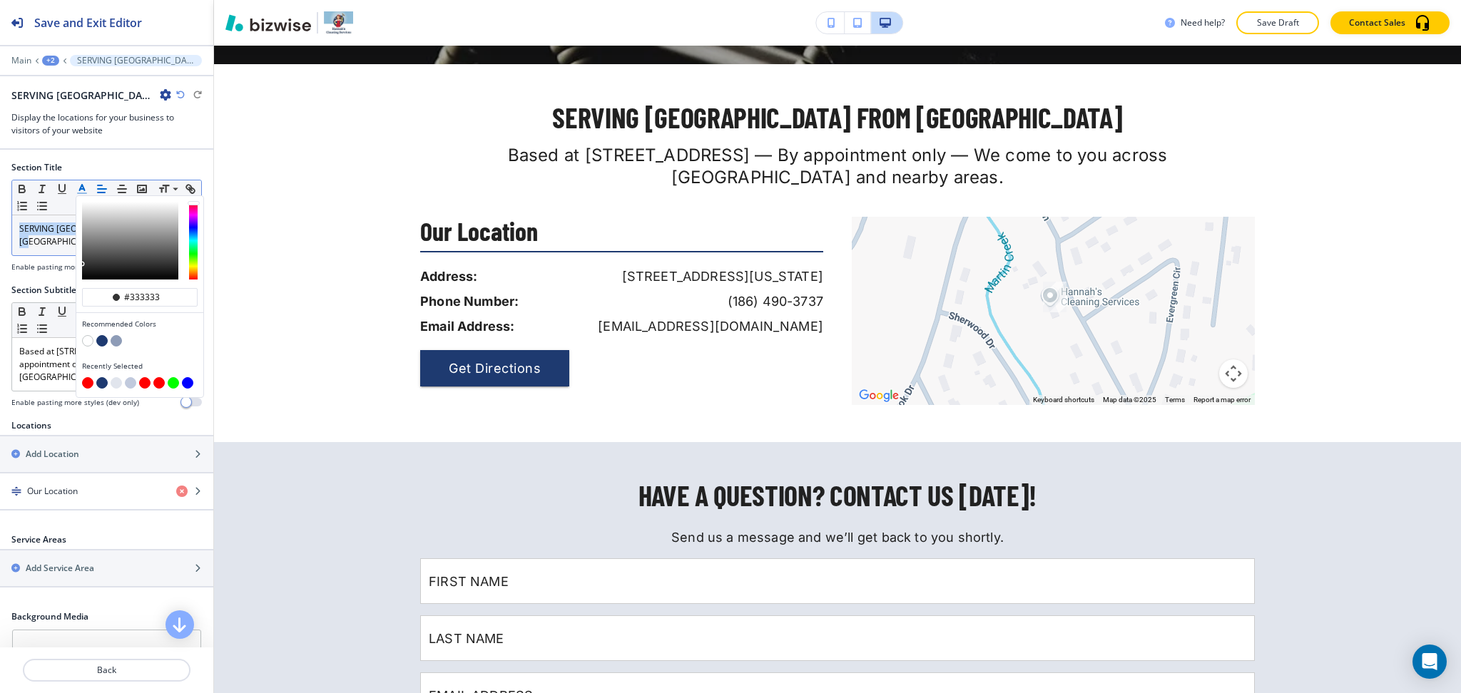
click at [83, 382] on button "button" at bounding box center [87, 382] width 11 height 11
type input "#ff0000"
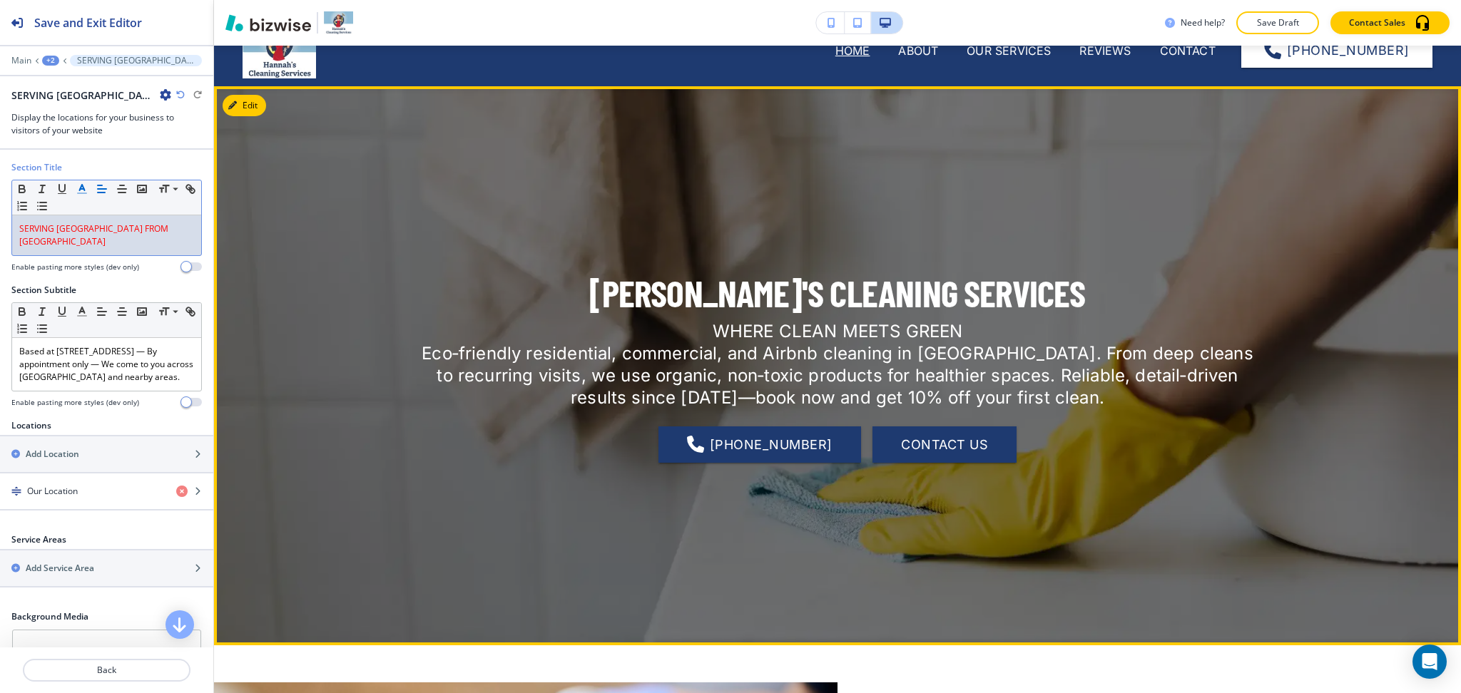
scroll to position [0, 0]
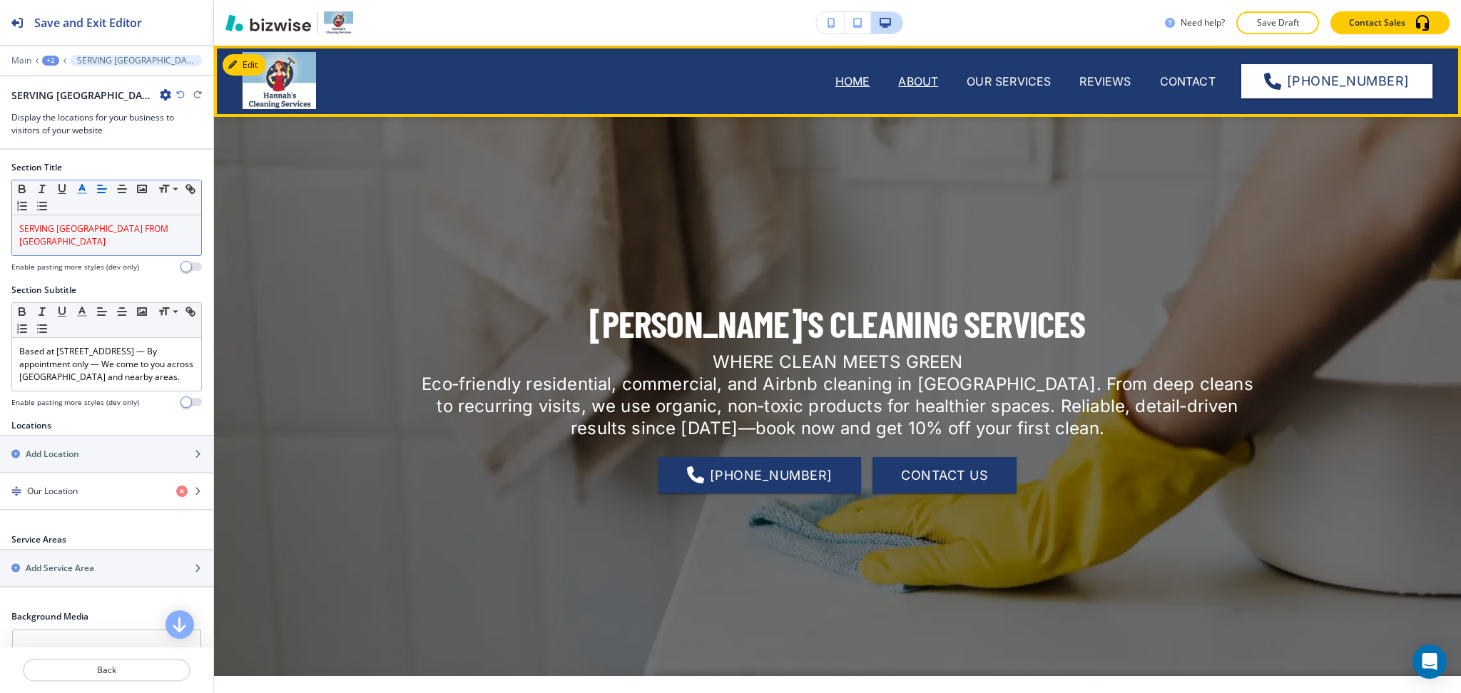
click at [908, 81] on p "ABOUT" at bounding box center [918, 81] width 40 height 17
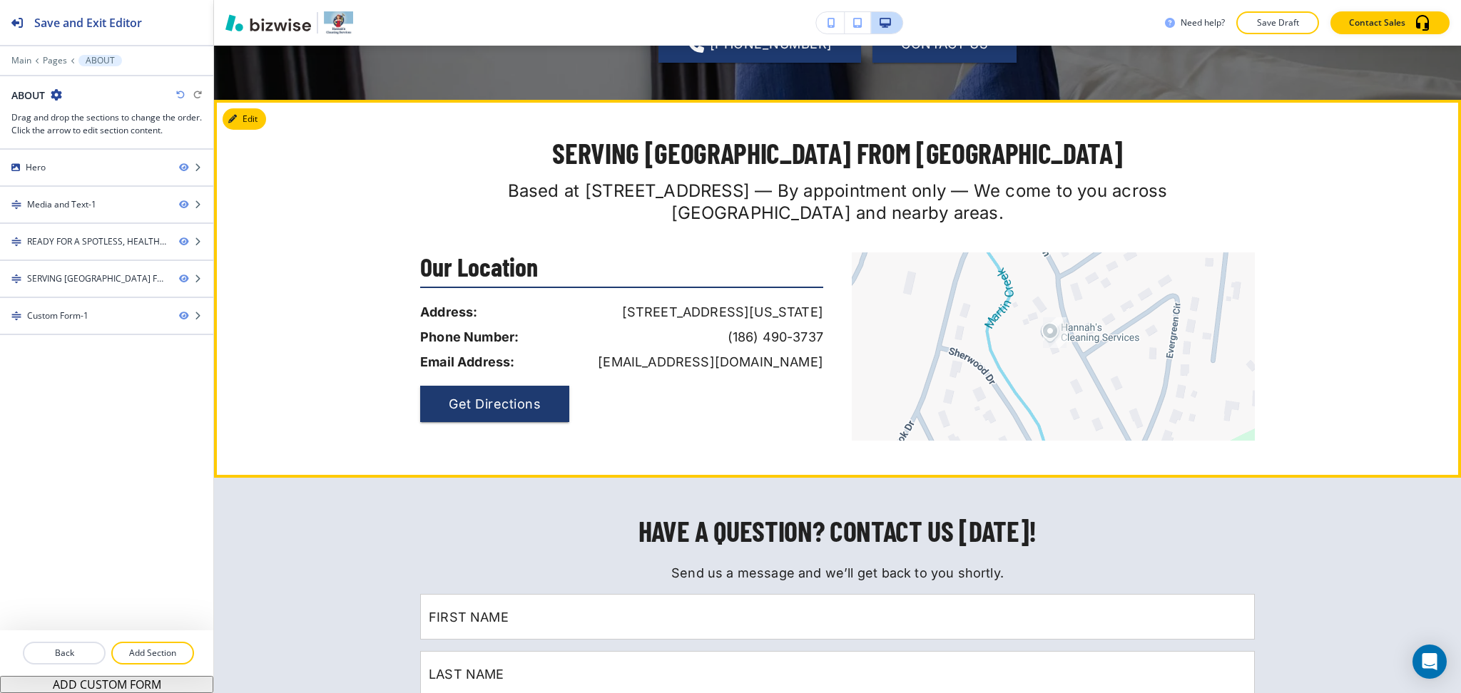
scroll to position [1220, 0]
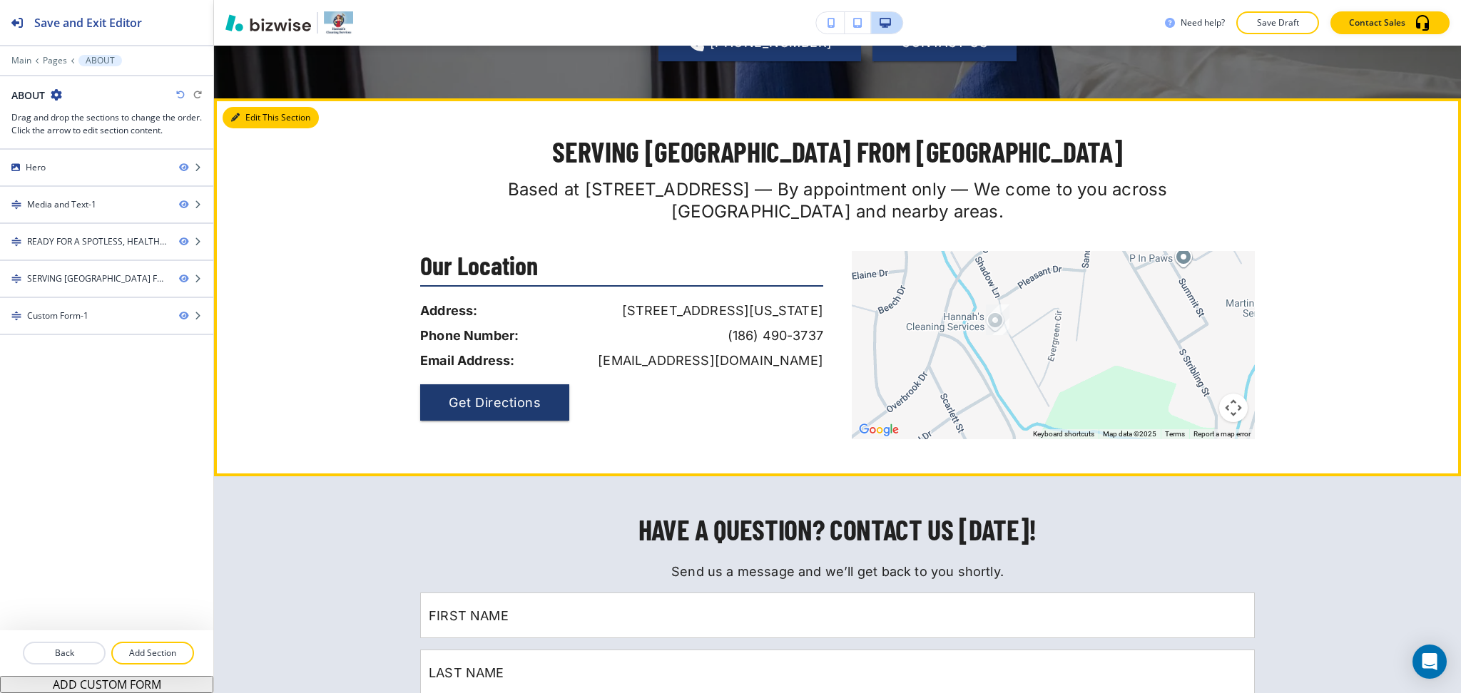
click at [243, 120] on button "Edit This Section" at bounding box center [271, 117] width 96 height 21
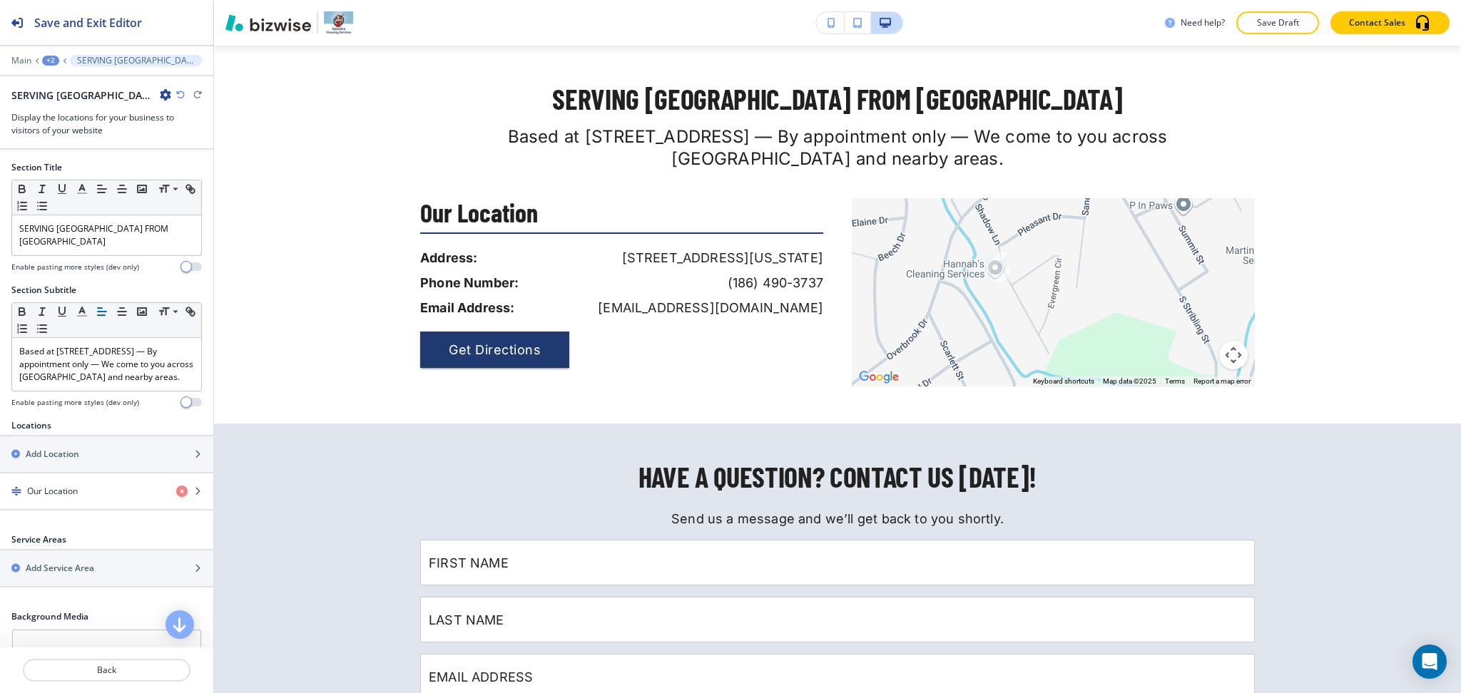
scroll to position [1273, 0]
click at [103, 235] on p "SERVING OCONEE COUNTY FROM SENECA" at bounding box center [106, 236] width 175 height 26
click at [82, 193] on line "button" at bounding box center [82, 193] width 9 height 0
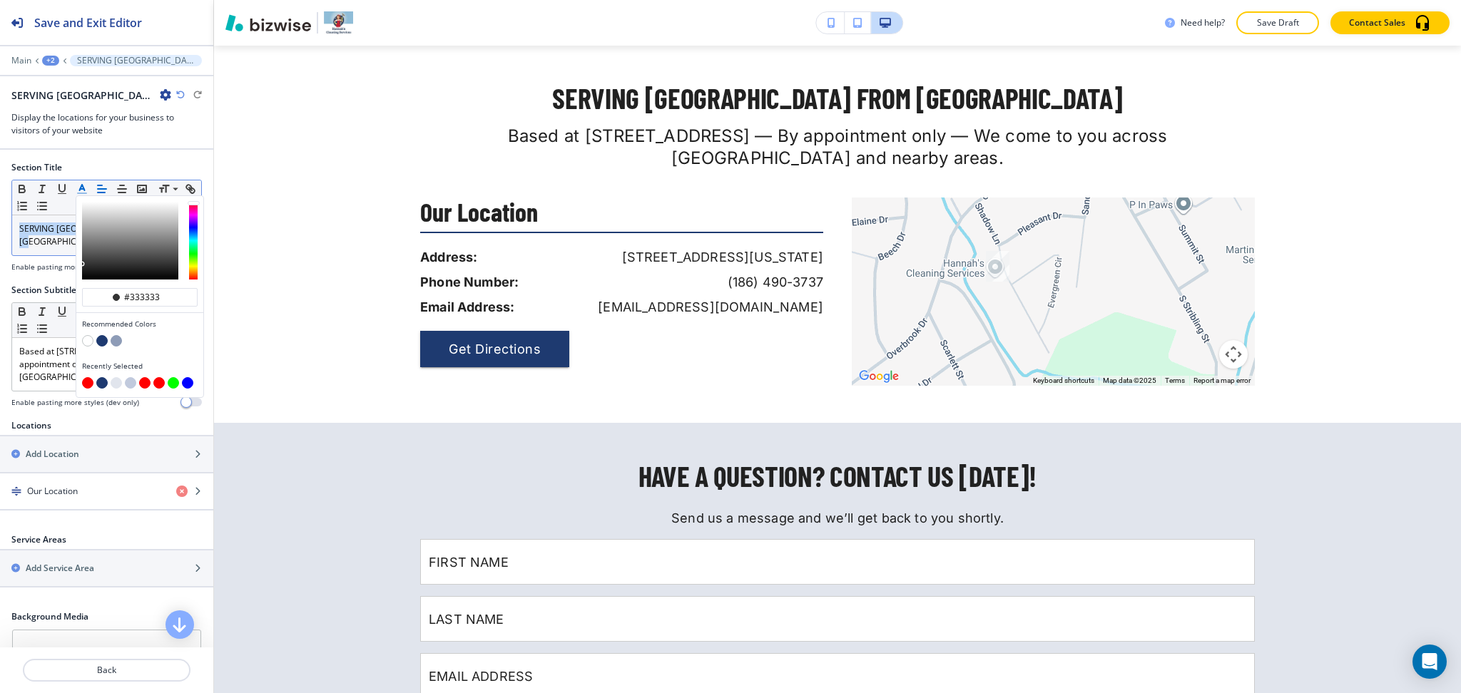
click at [89, 377] on button "button" at bounding box center [87, 382] width 11 height 11
type input "#ff0000"
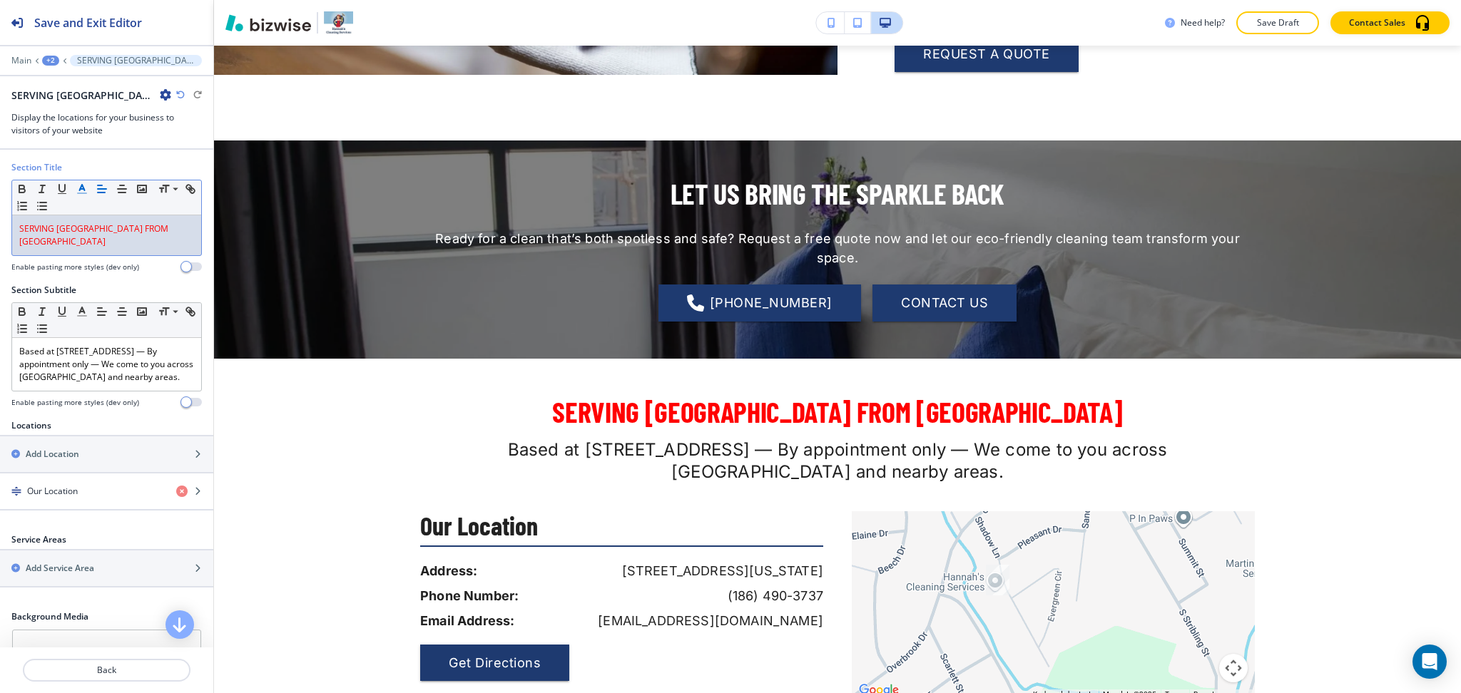
scroll to position [0, 0]
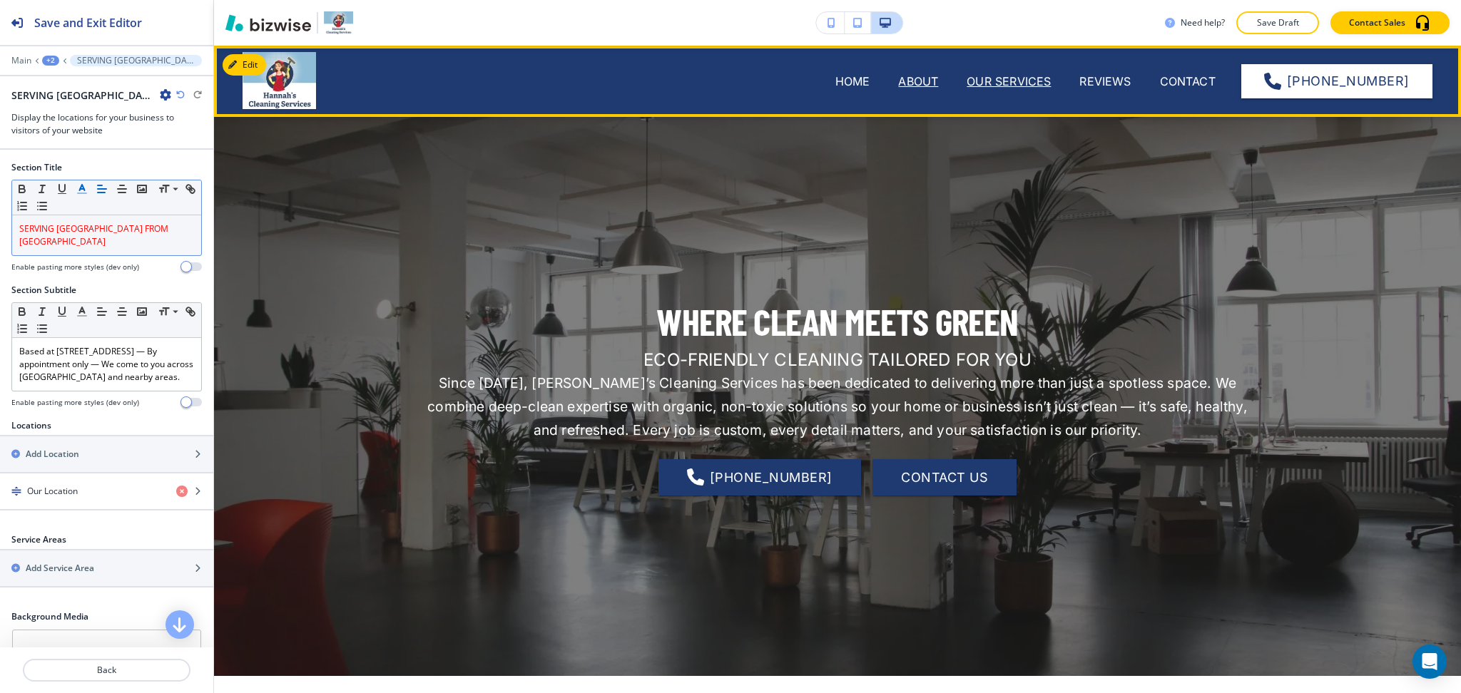
click at [987, 83] on p "OUR SERVICES" at bounding box center [1008, 81] width 84 height 17
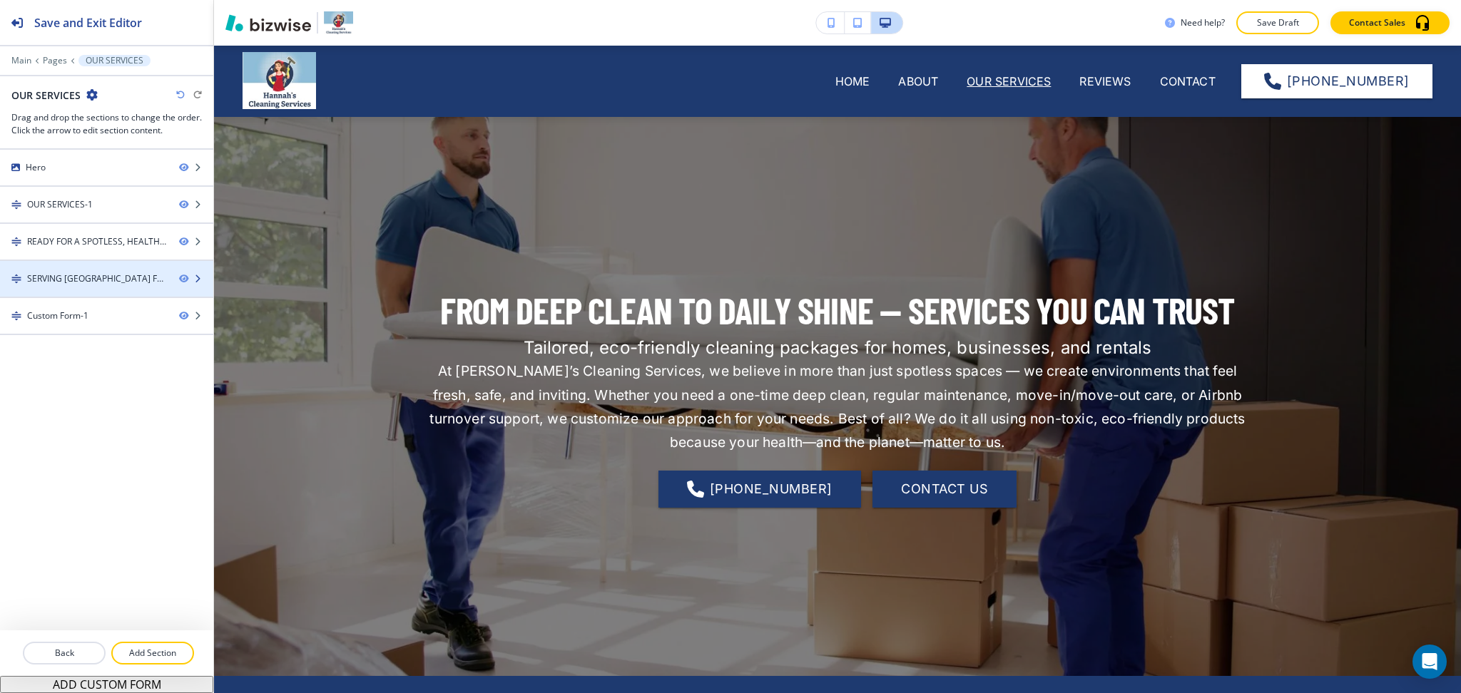
click at [60, 273] on div "SERVING OCONEE COUNTY FROM SENECA-1" at bounding box center [97, 278] width 140 height 13
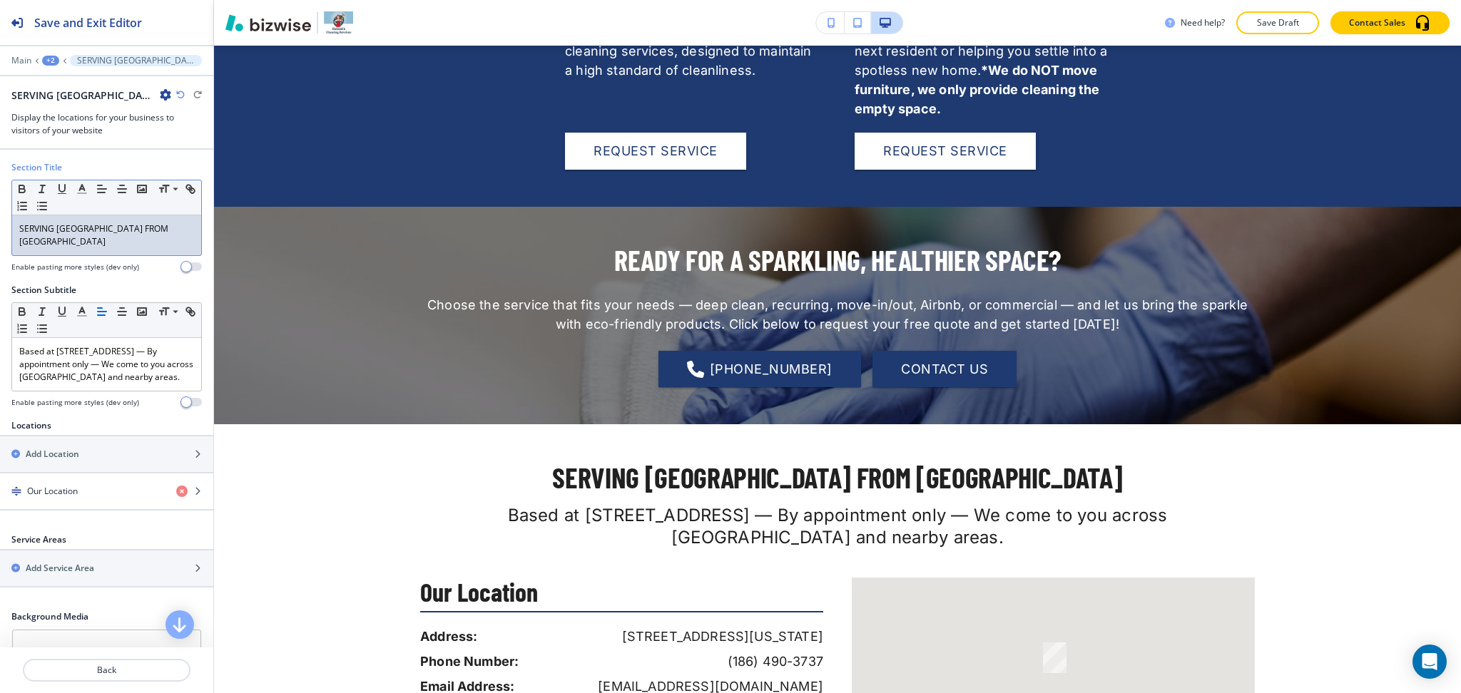
click at [69, 246] on p "SERVING OCONEE COUNTY FROM SENECA" at bounding box center [106, 236] width 175 height 26
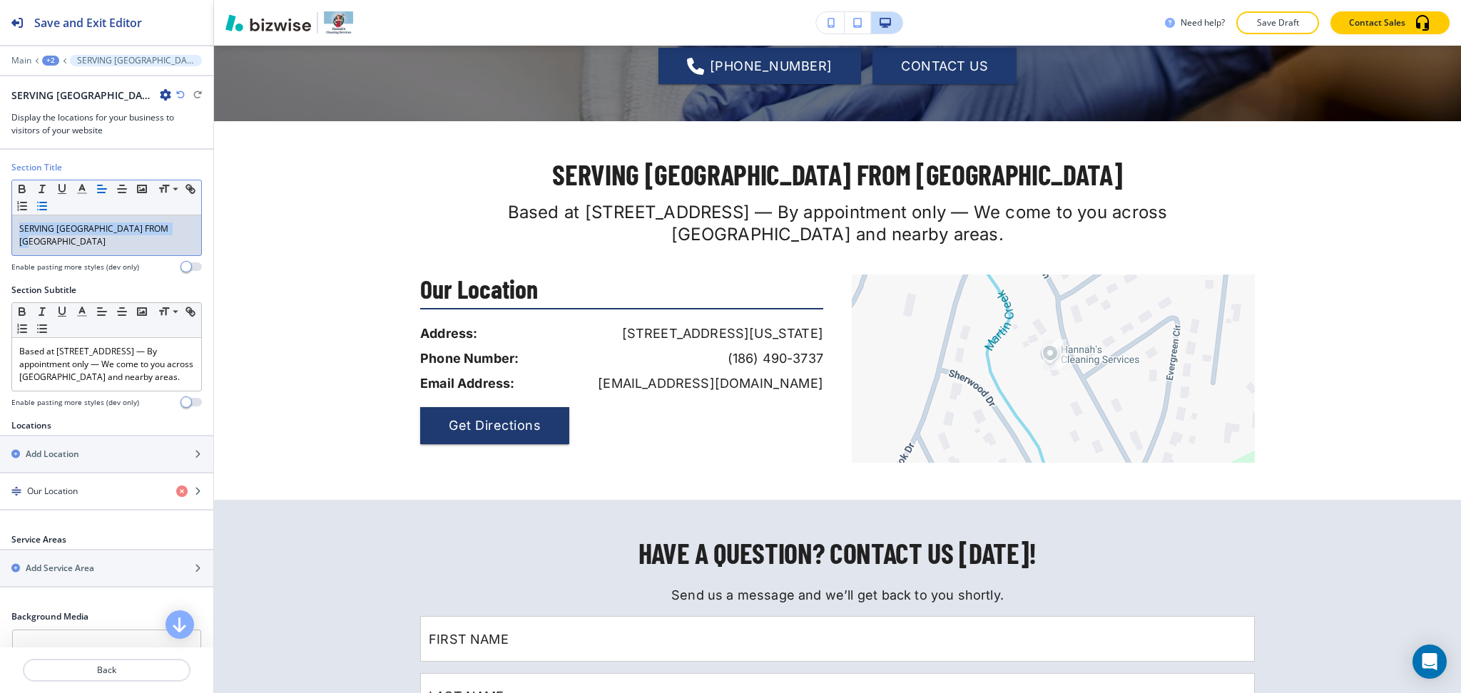
scroll to position [1841, 0]
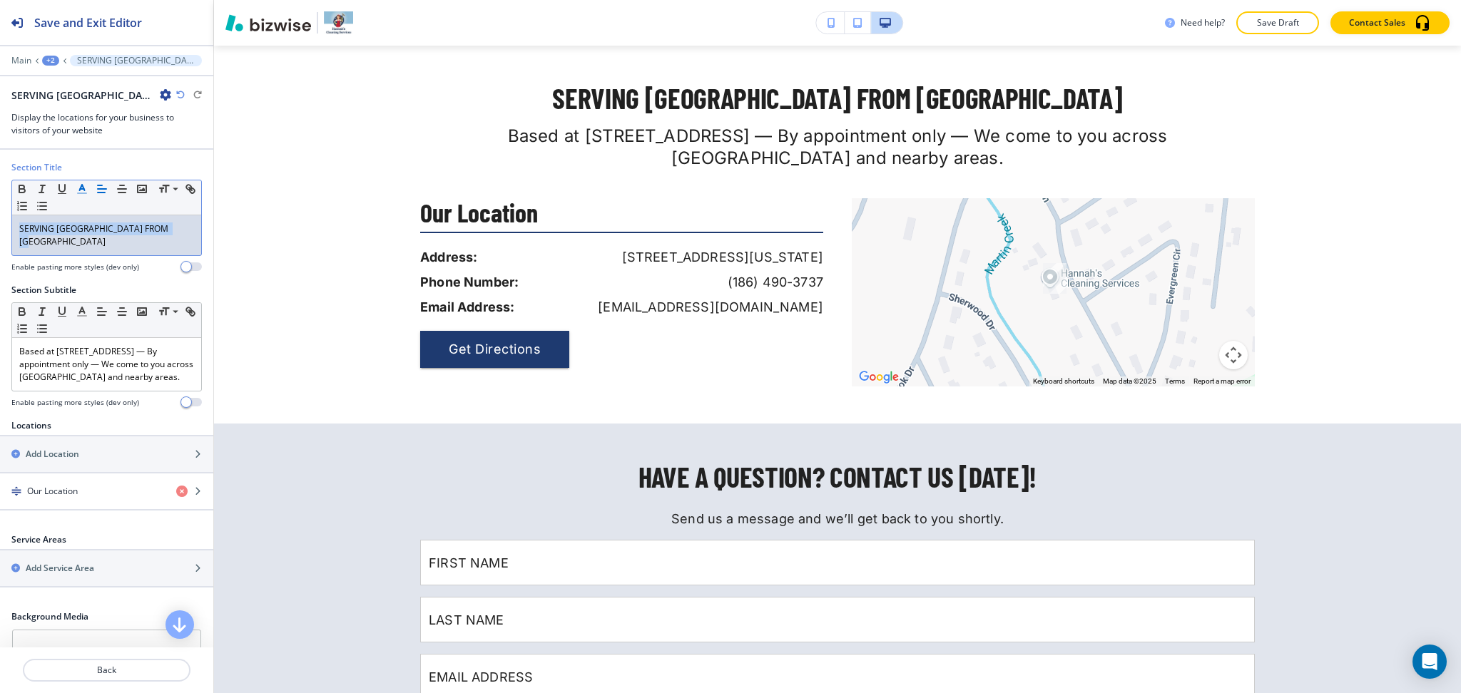
click at [81, 185] on icon "button" at bounding box center [82, 189] width 13 height 13
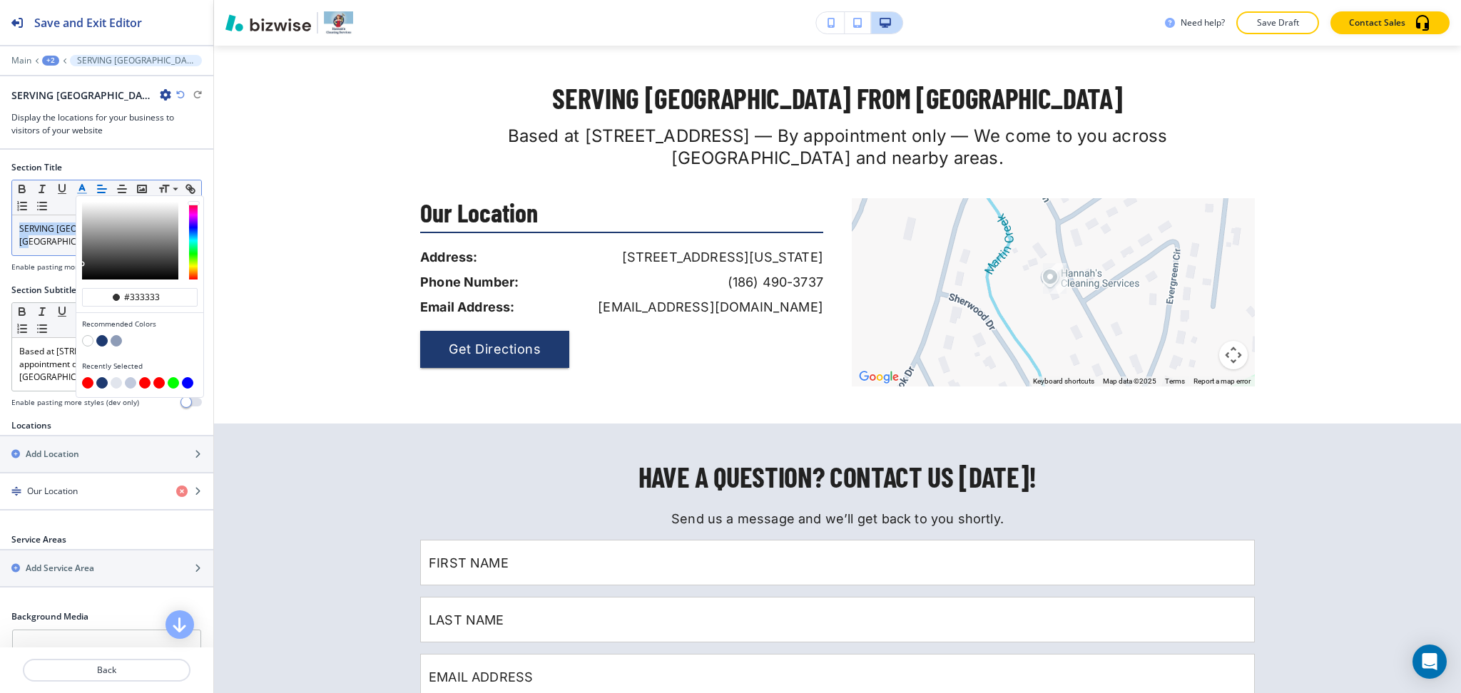
click at [89, 382] on button "button" at bounding box center [87, 382] width 11 height 11
type input "#ff0000"
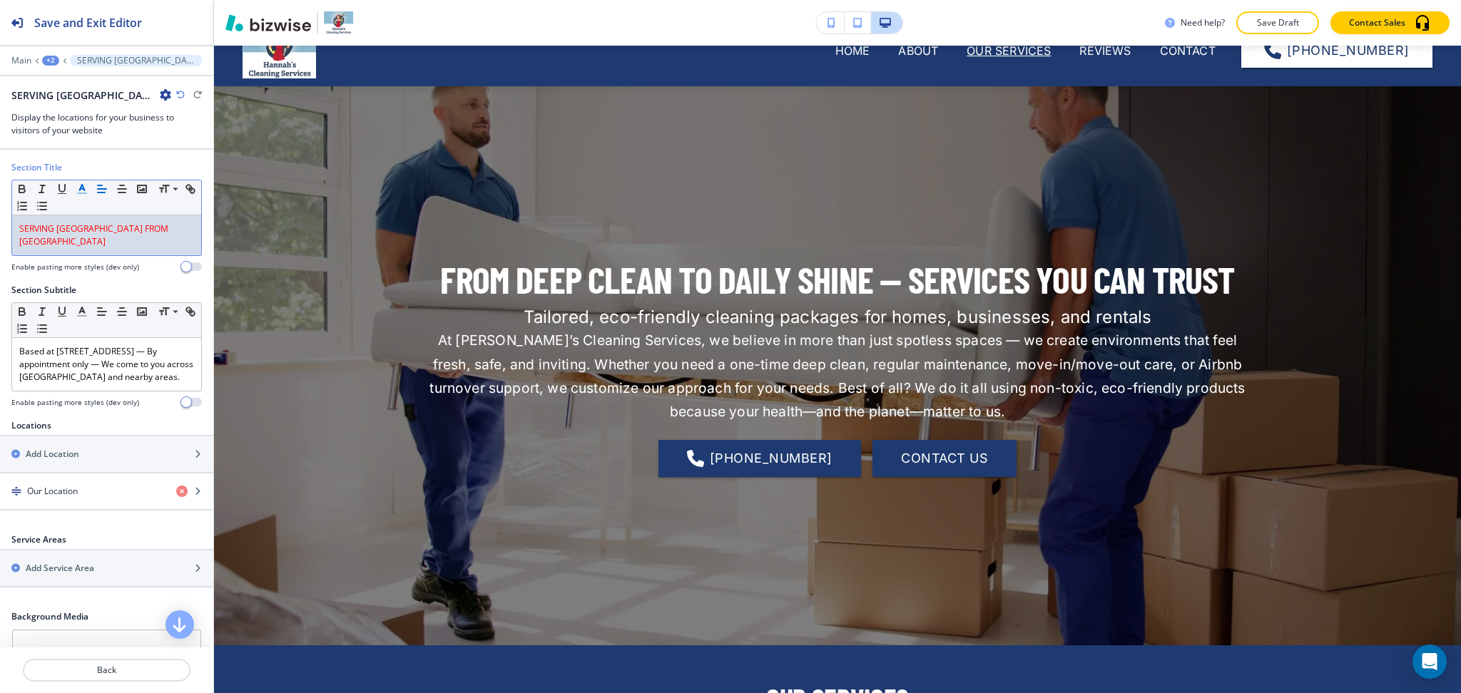
scroll to position [0, 0]
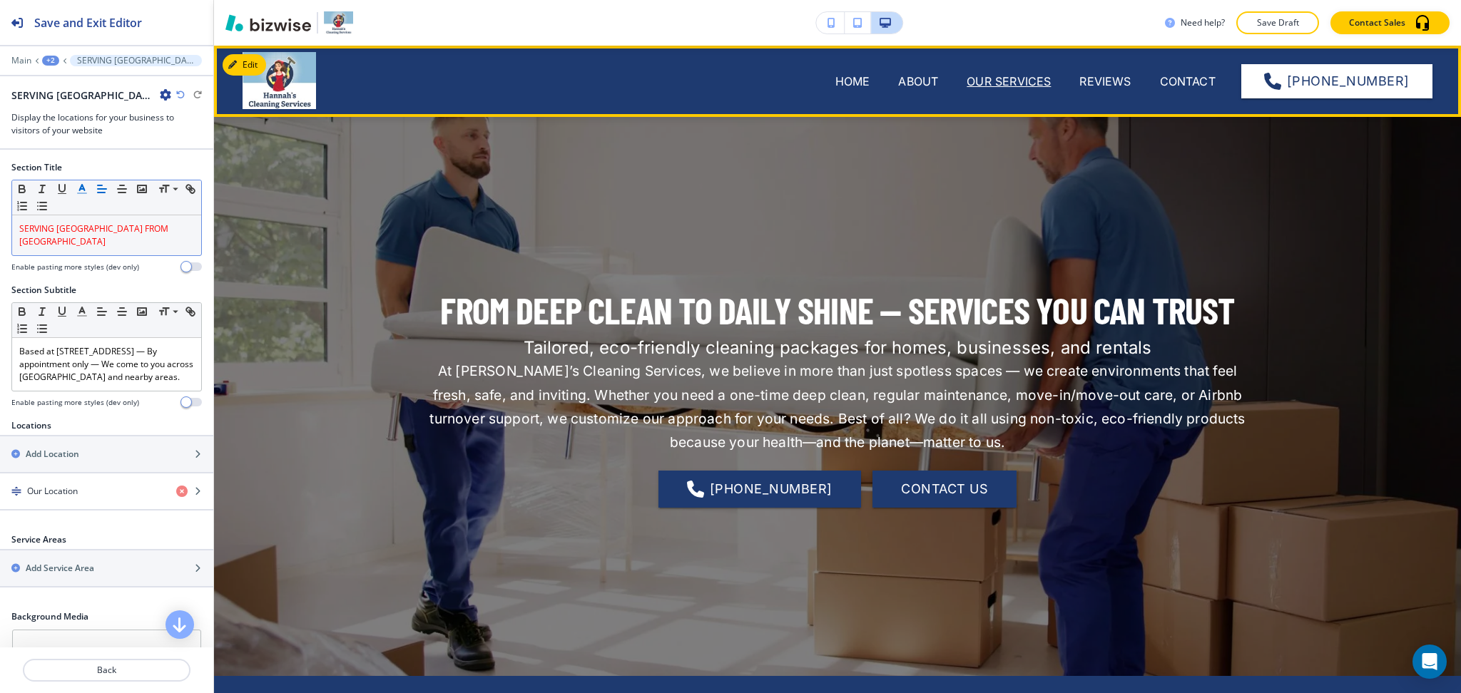
click at [1103, 71] on span "REVIEWS" at bounding box center [1105, 81] width 80 height 57
click at [1103, 79] on p "REVIEWS" at bounding box center [1104, 81] width 51 height 17
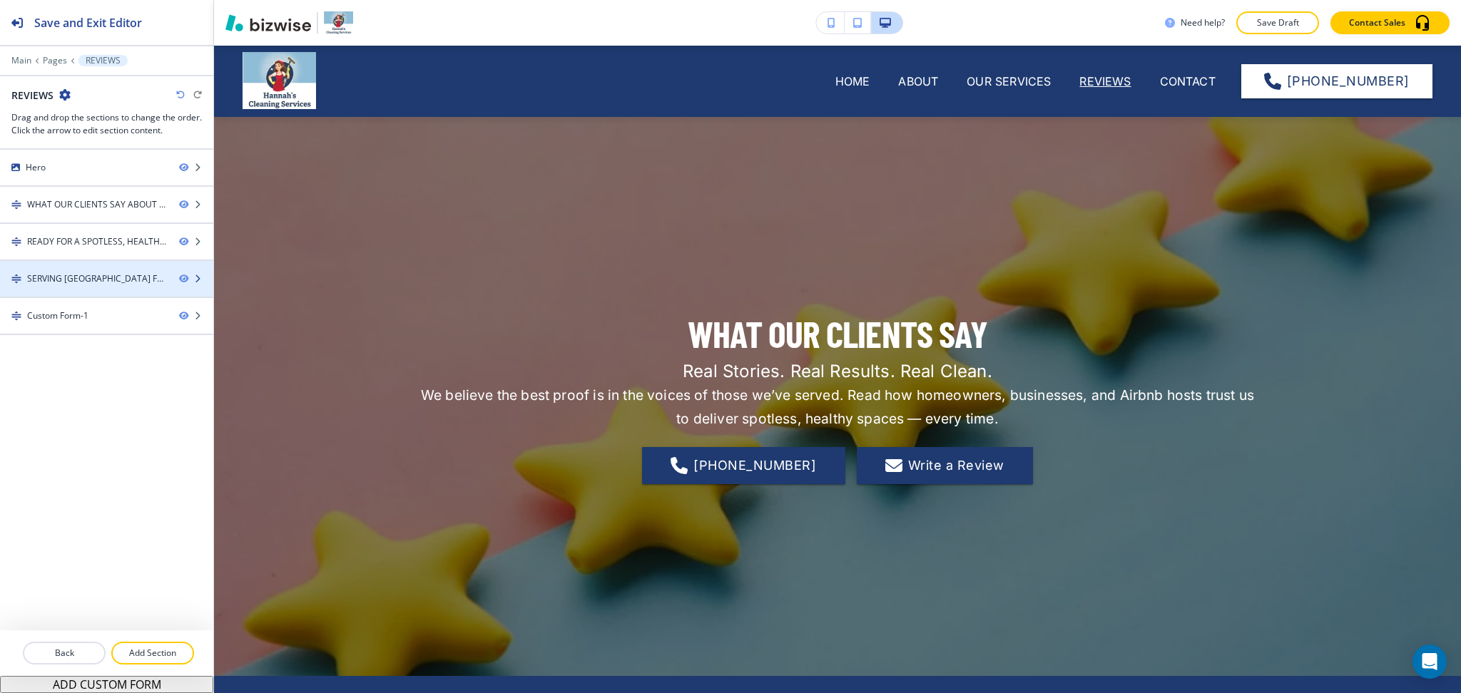
click at [95, 279] on div "SERVING OCONEE COUNTY FROM SENECA-1" at bounding box center [97, 278] width 140 height 13
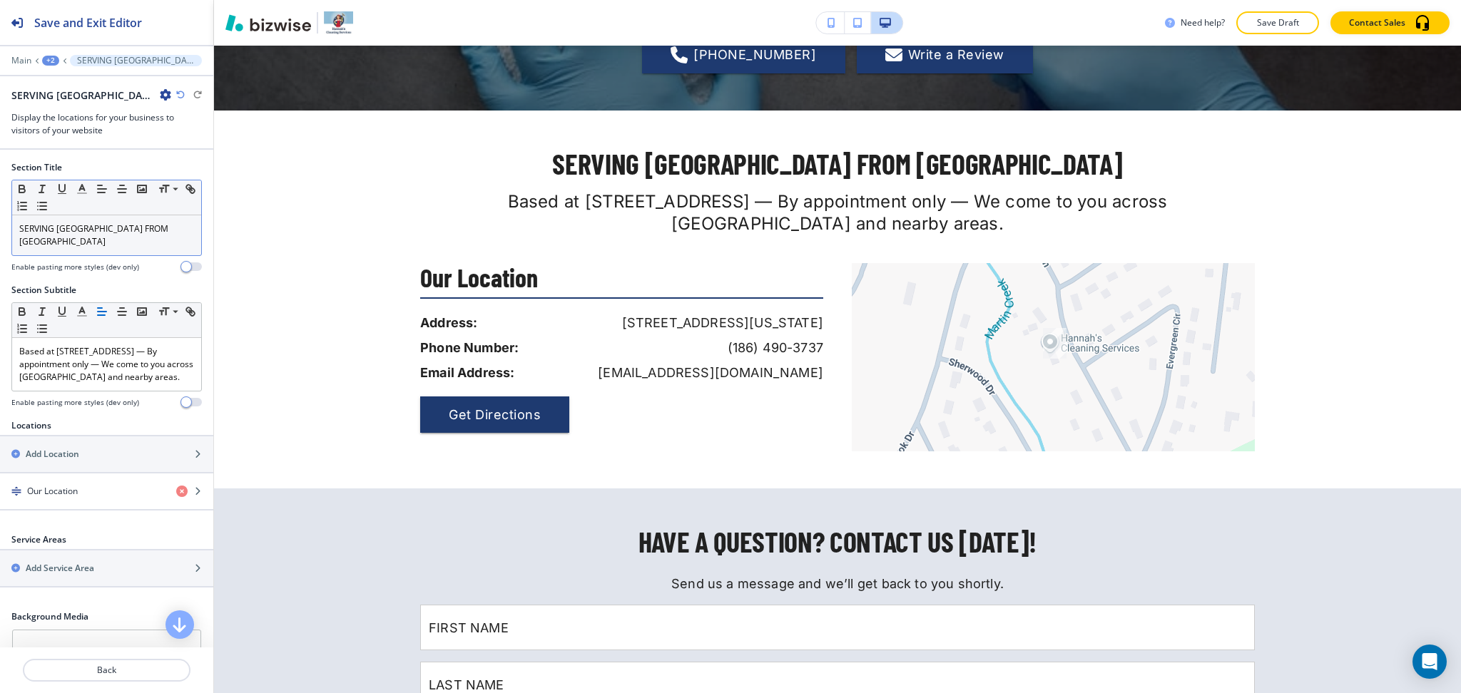
scroll to position [1204, 0]
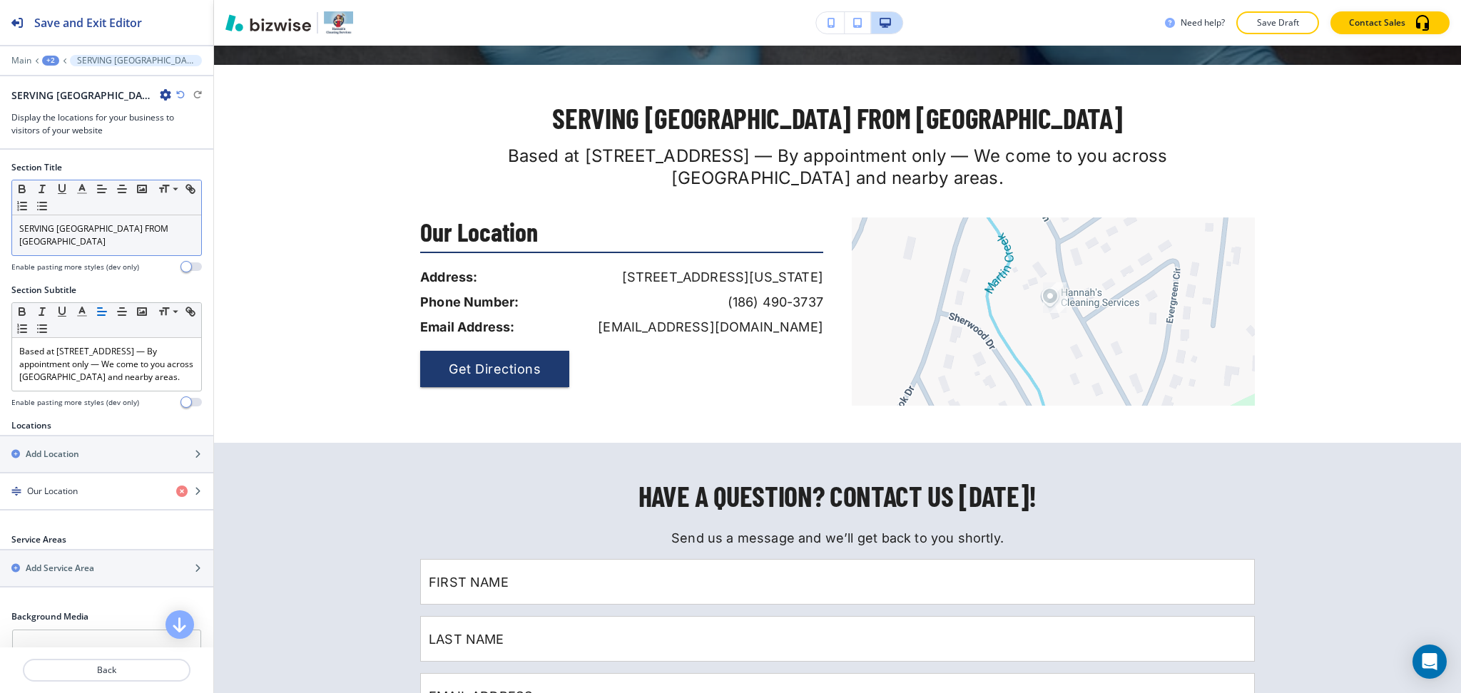
click at [78, 240] on p "SERVING OCONEE COUNTY FROM SENECA" at bounding box center [106, 236] width 175 height 26
click at [78, 188] on icon "button" at bounding box center [82, 189] width 13 height 13
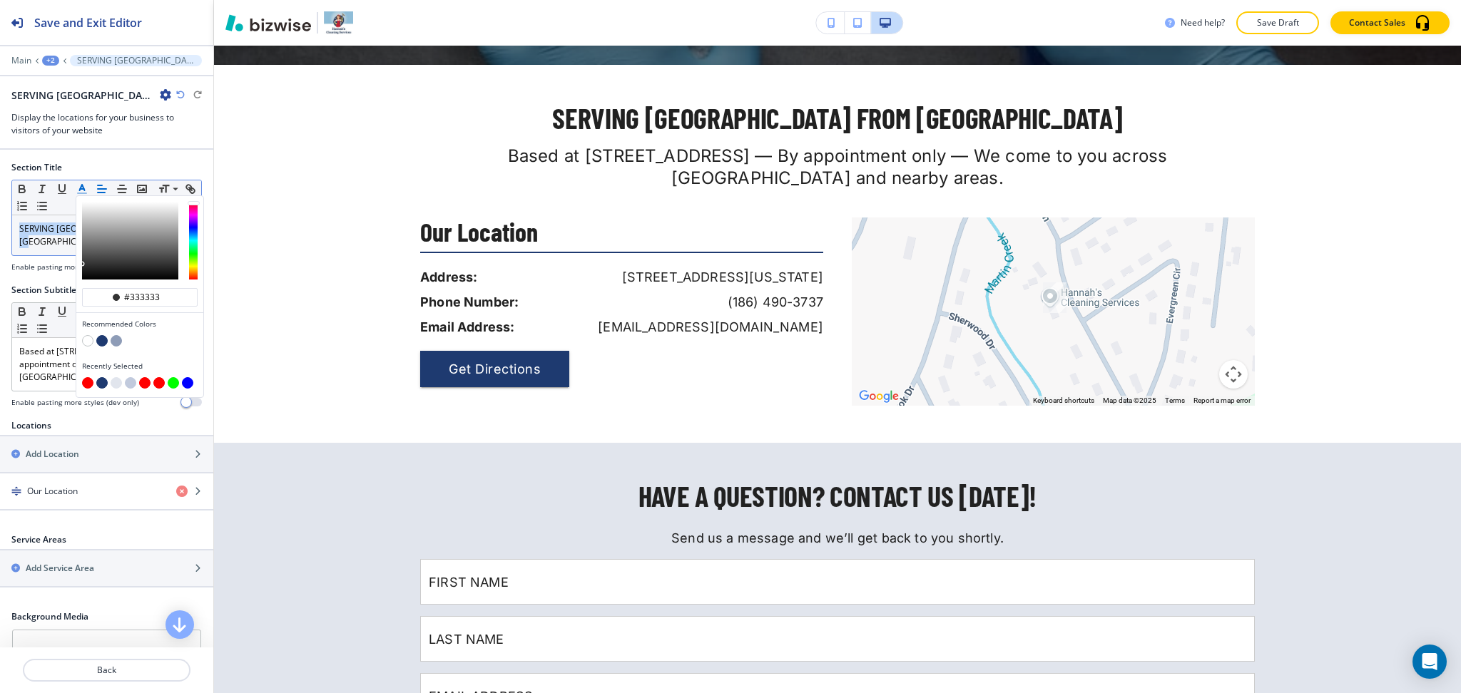
click at [88, 385] on button "button" at bounding box center [87, 382] width 11 height 11
type input "#ff0000"
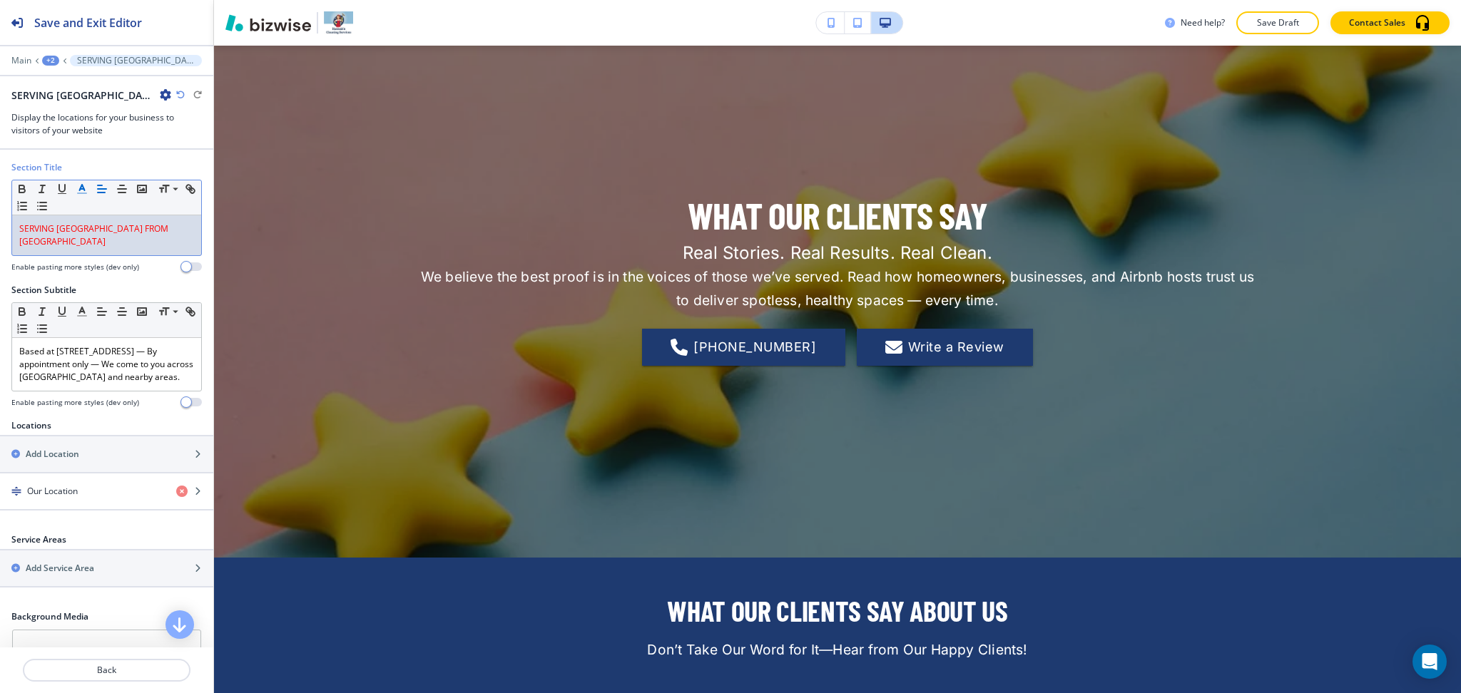
scroll to position [0, 0]
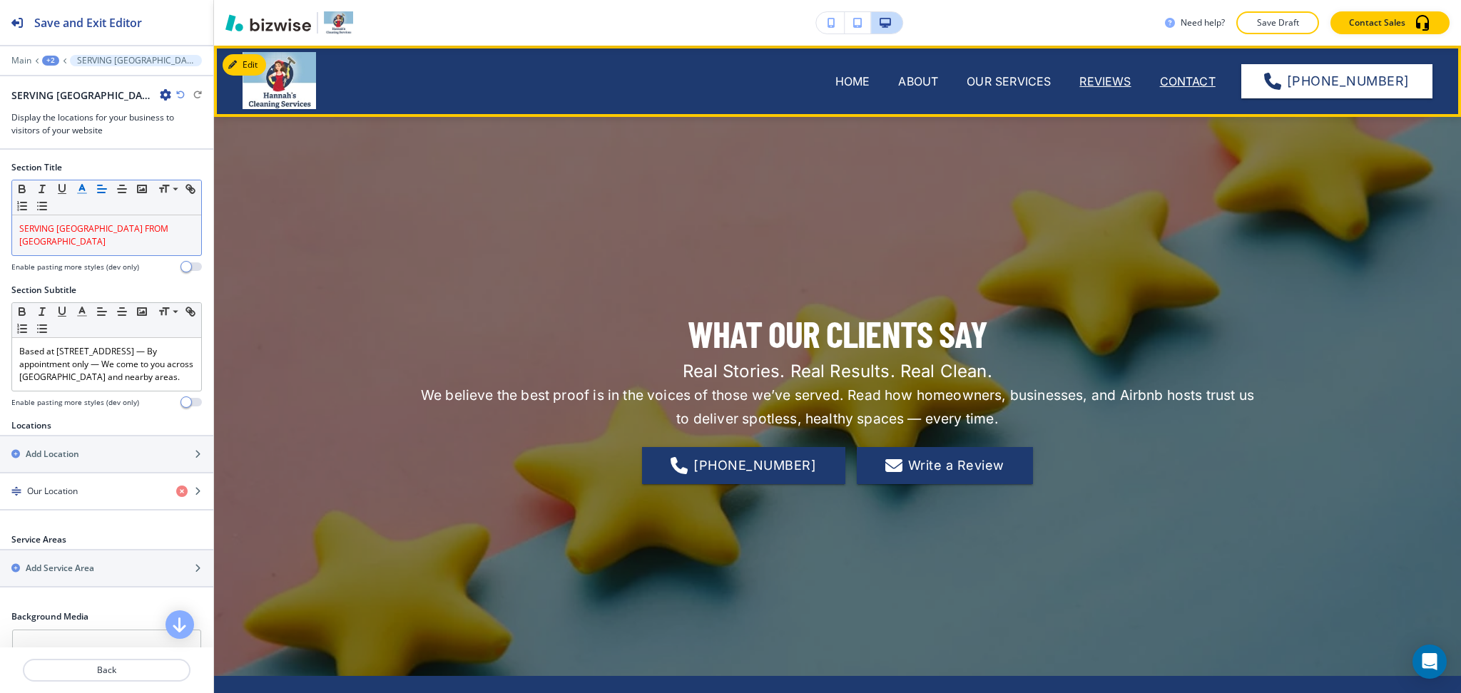
click at [1172, 86] on p "CONTACT" at bounding box center [1188, 81] width 56 height 17
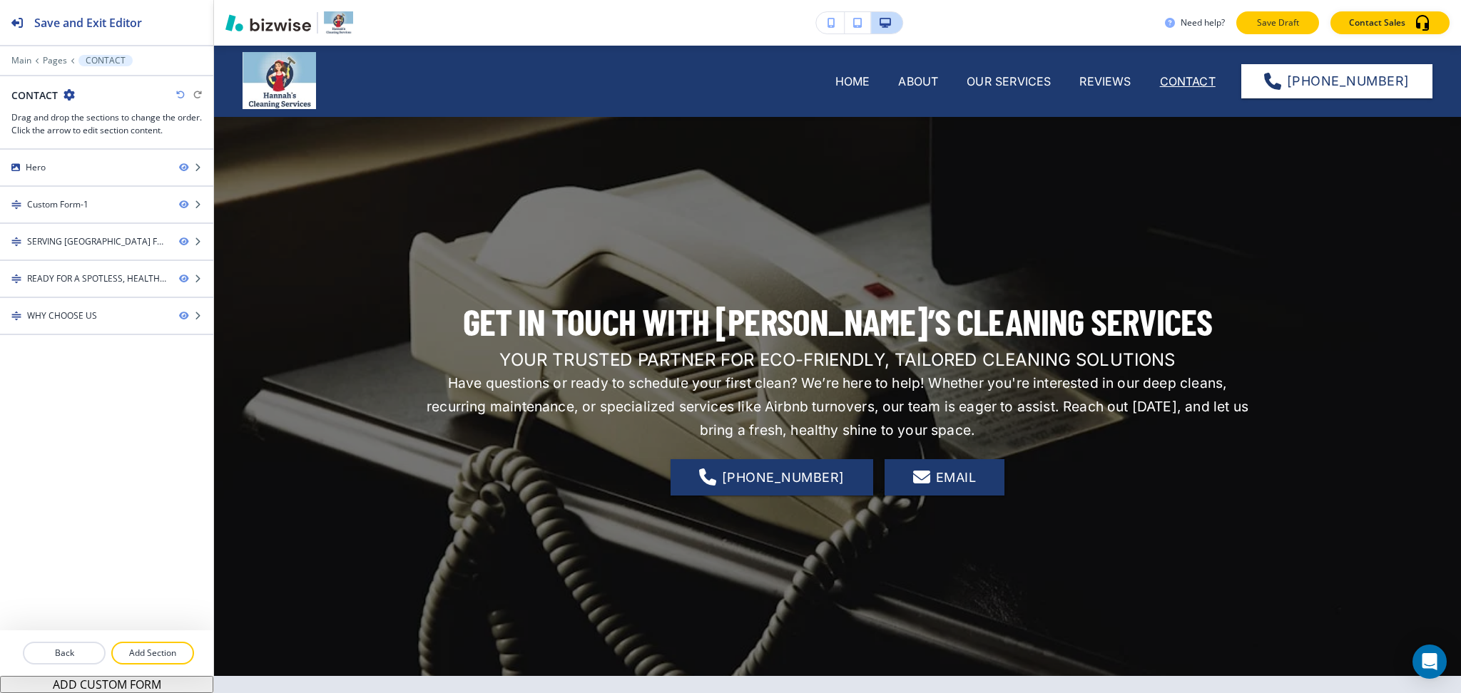
click at [1261, 26] on p "Save Draft" at bounding box center [1277, 22] width 46 height 13
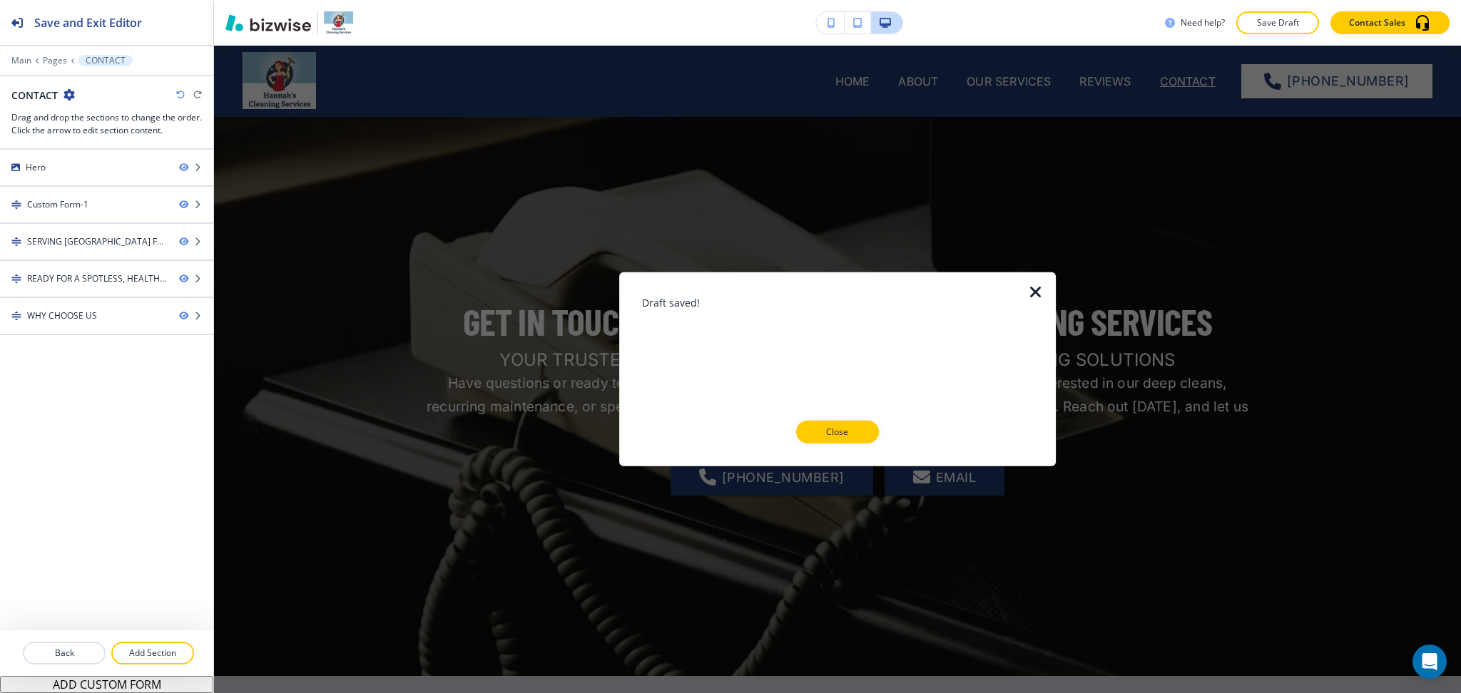
click at [1038, 295] on icon "button" at bounding box center [1035, 292] width 17 height 17
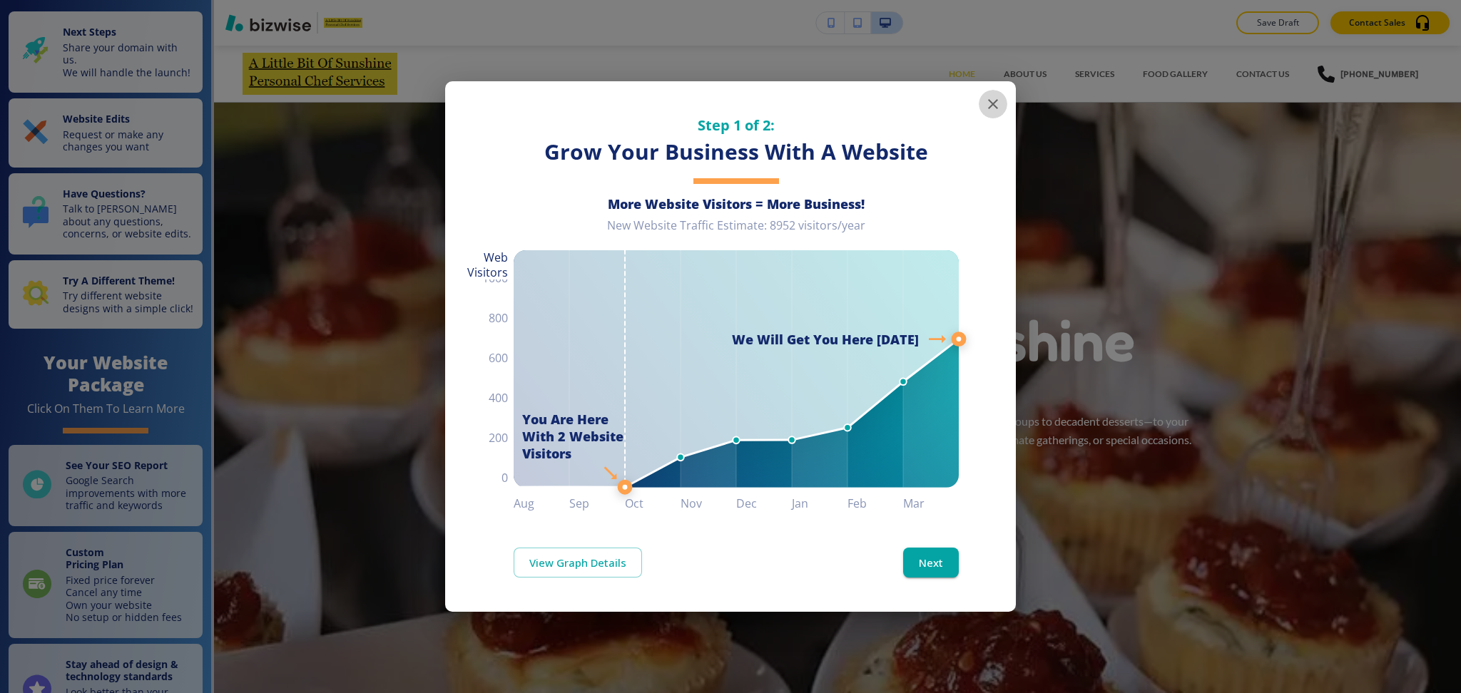
click at [993, 109] on icon "button" at bounding box center [992, 104] width 17 height 17
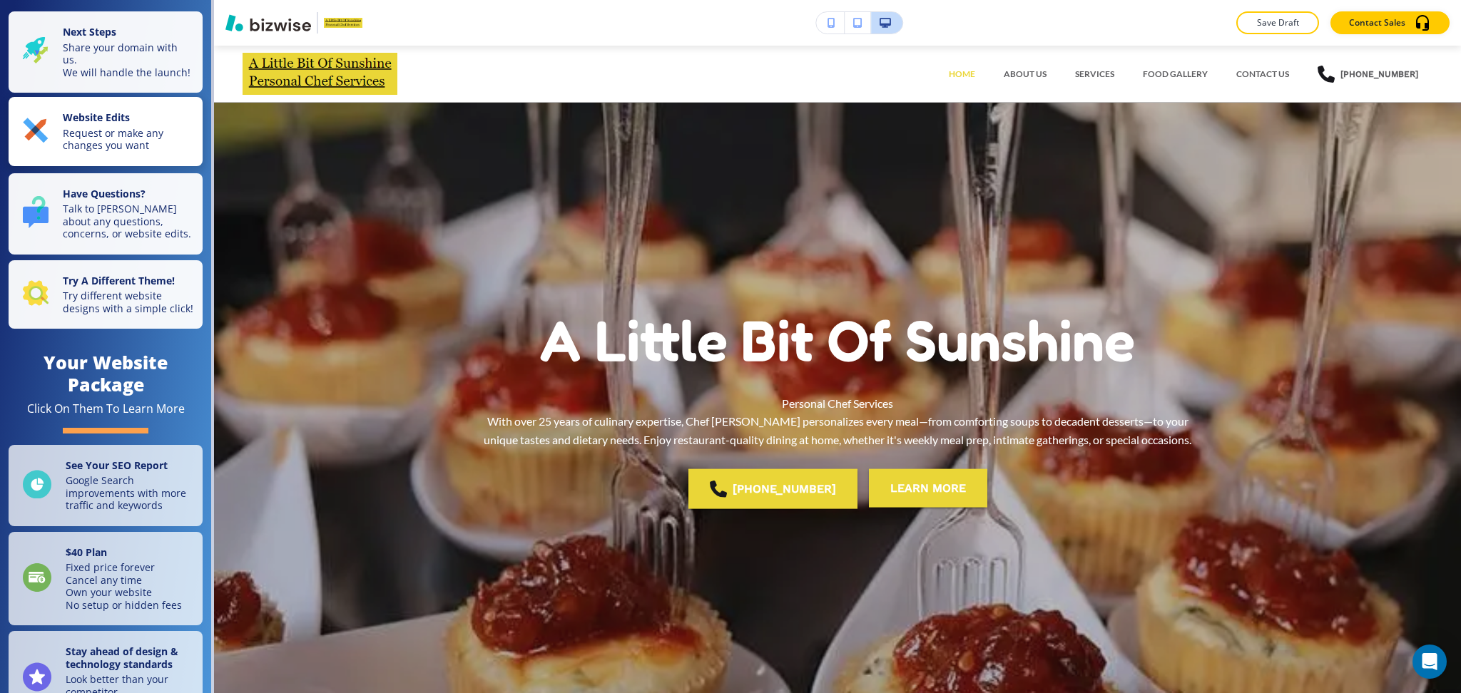
click at [165, 126] on p "Website Edits" at bounding box center [128, 119] width 131 height 16
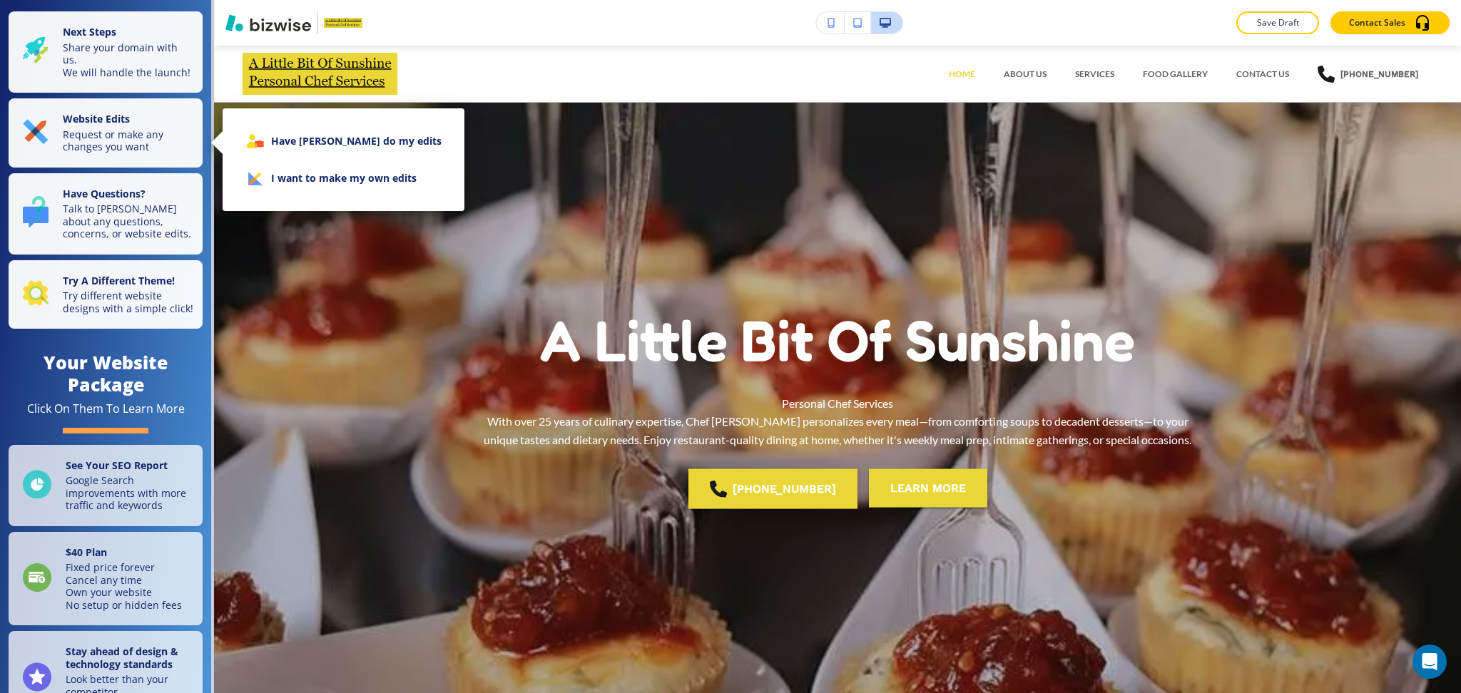
click at [326, 193] on li "I want to make my own edits" at bounding box center [343, 178] width 219 height 37
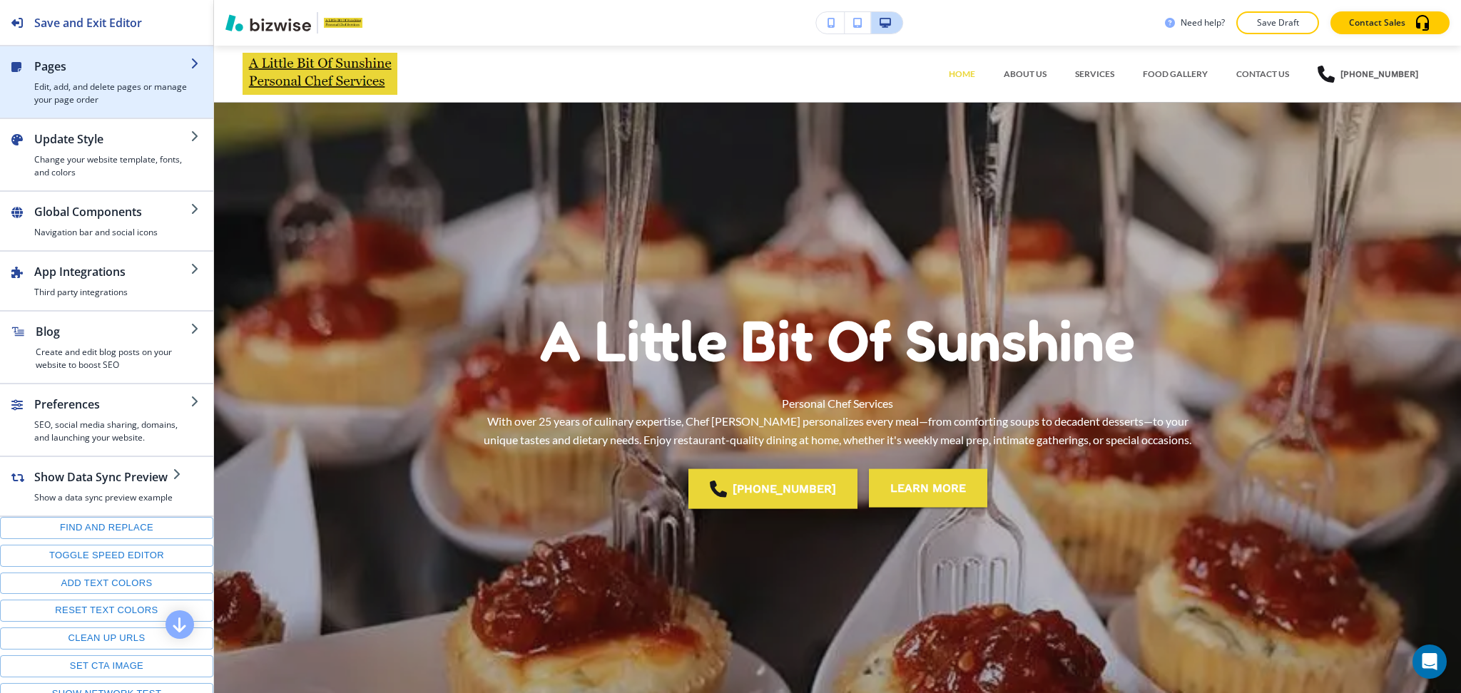
click at [71, 75] on div "button" at bounding box center [112, 78] width 156 height 6
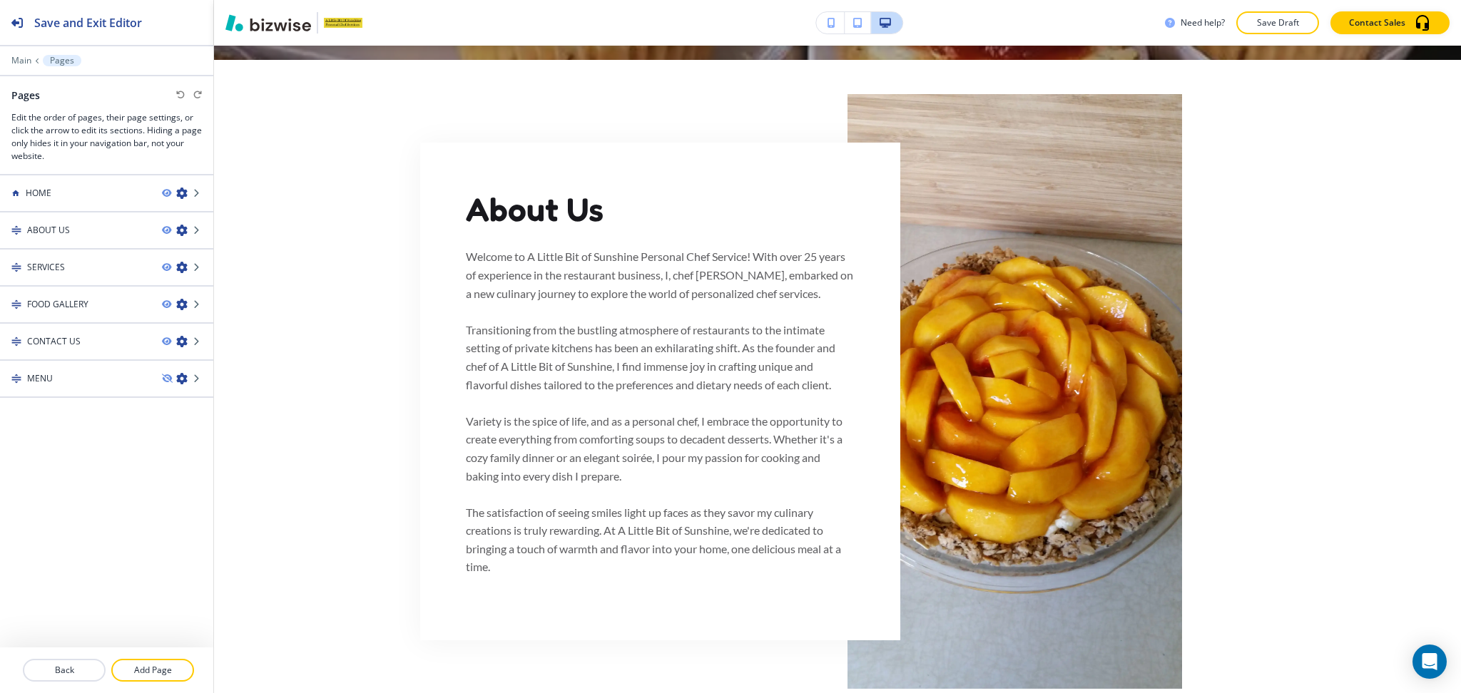
scroll to position [644, 0]
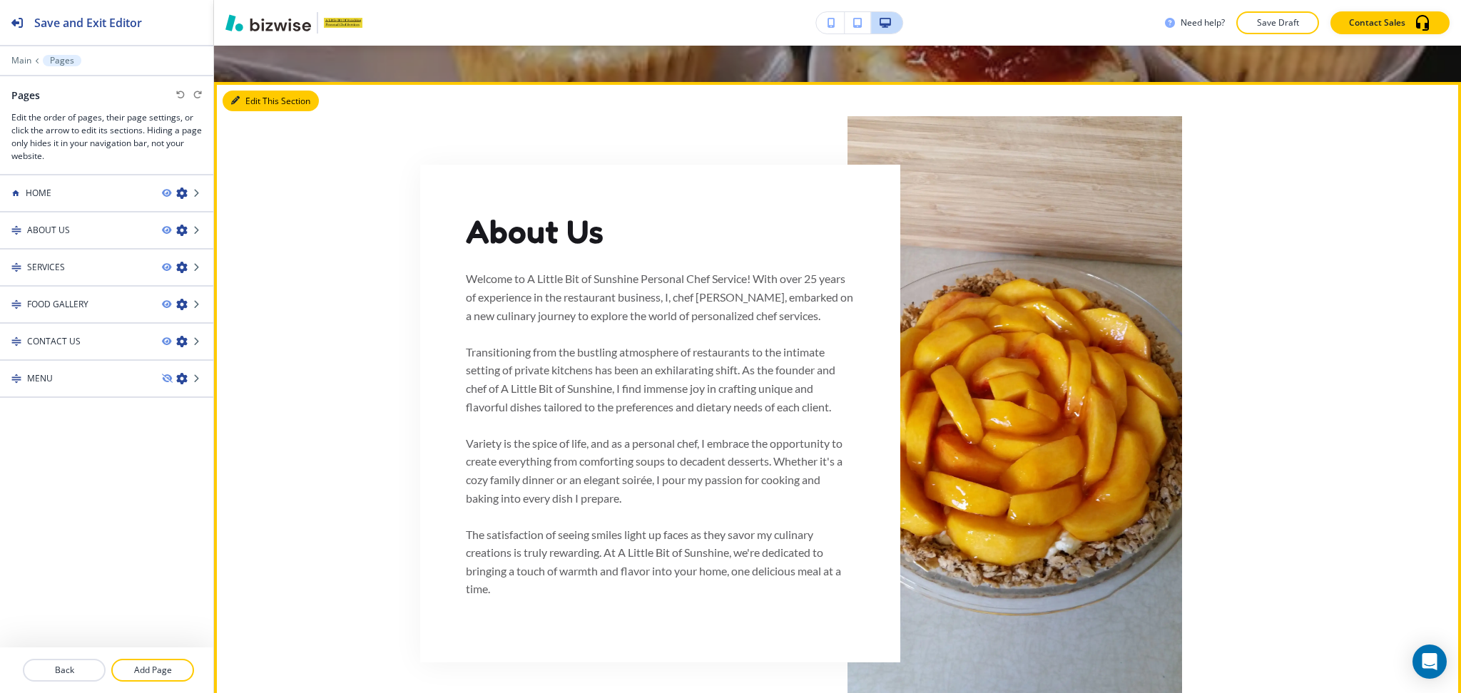
click at [260, 98] on button "Edit This Section" at bounding box center [271, 101] width 96 height 21
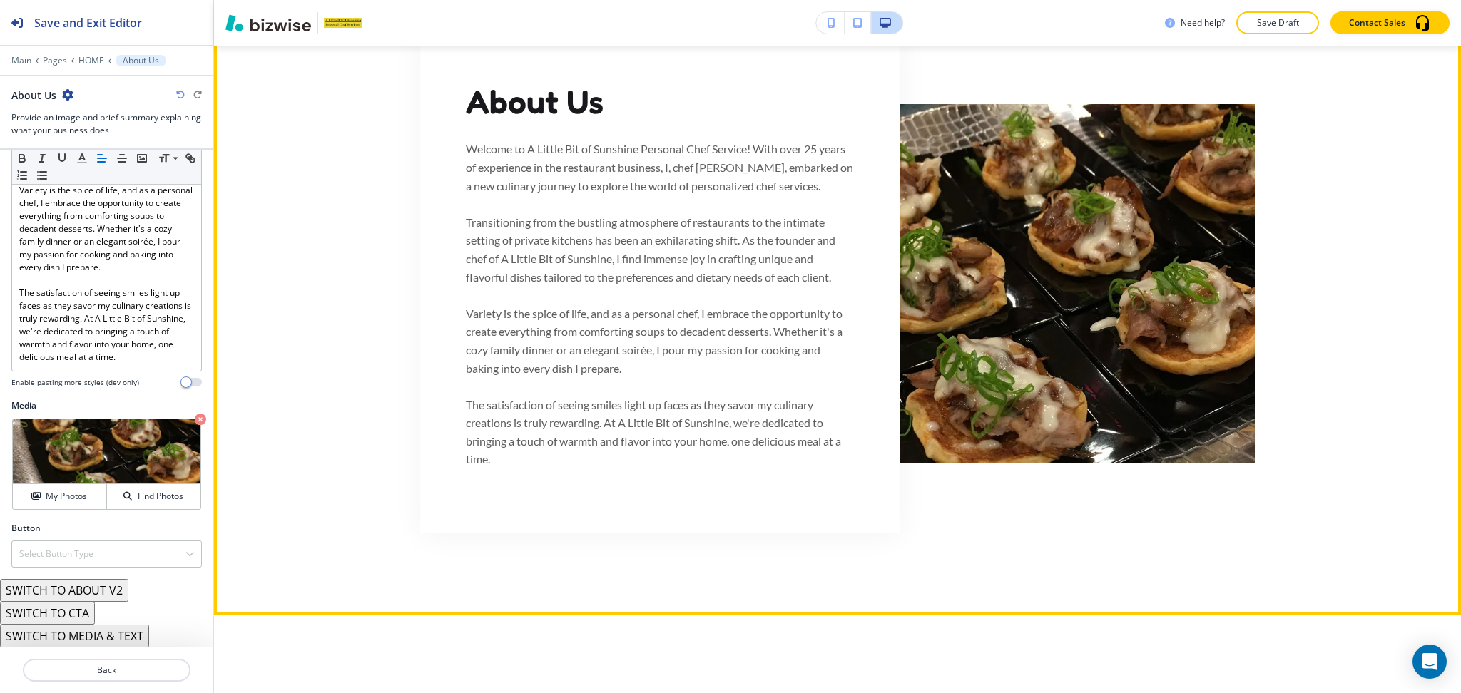
scroll to position [776, 0]
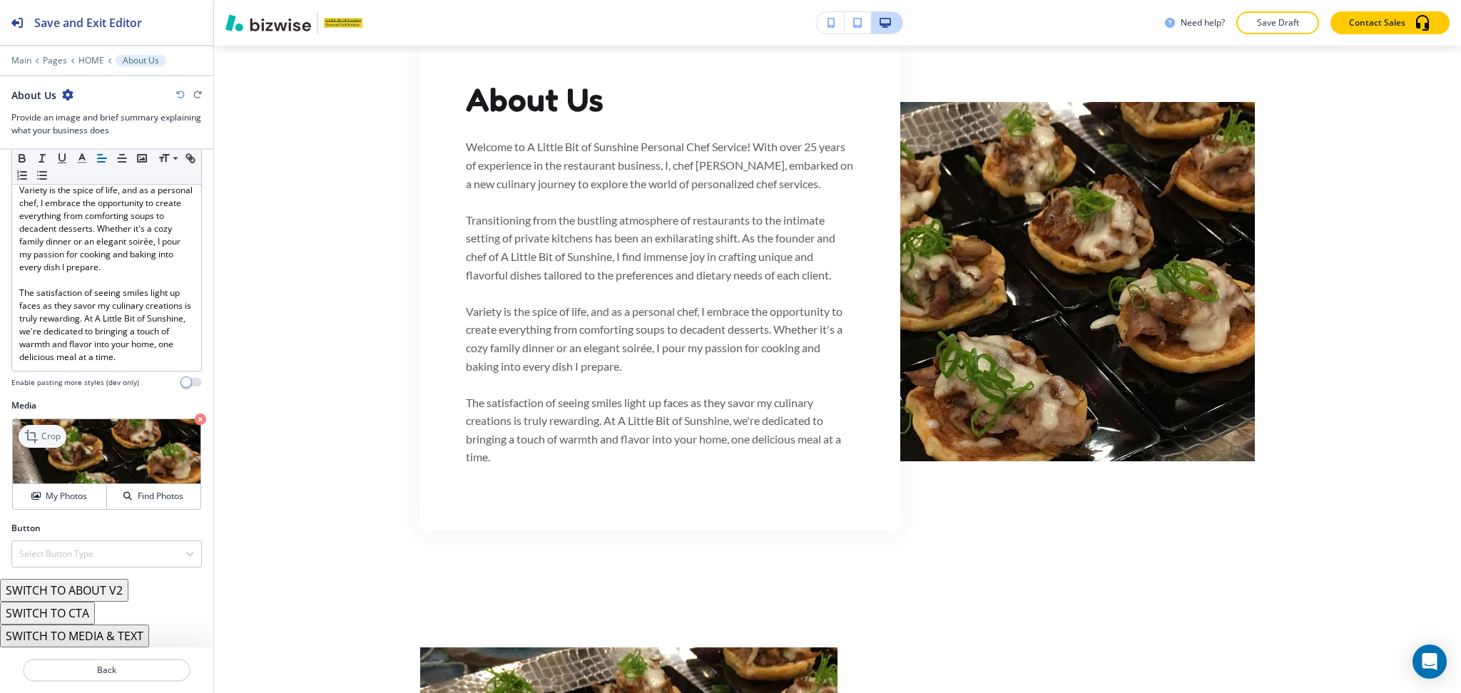
click at [51, 432] on p "Crop" at bounding box center [50, 436] width 19 height 13
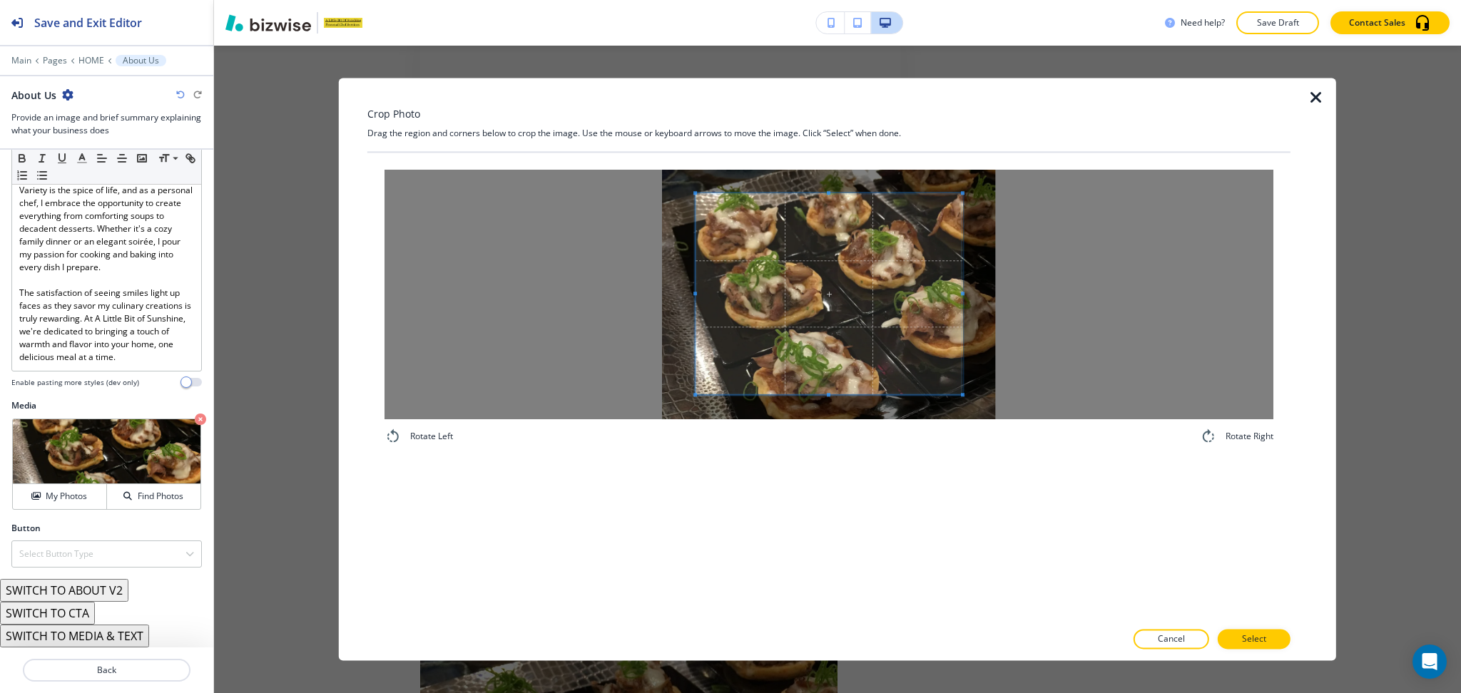
click at [835, 113] on div "Crop Photo Drag the region and corners below to crop the image. Use the mouse o…" at bounding box center [828, 369] width 923 height 583
click at [832, 399] on div at bounding box center [828, 295] width 889 height 250
click at [849, 515] on div "Rotate Left Rotate Right" at bounding box center [828, 387] width 923 height 468
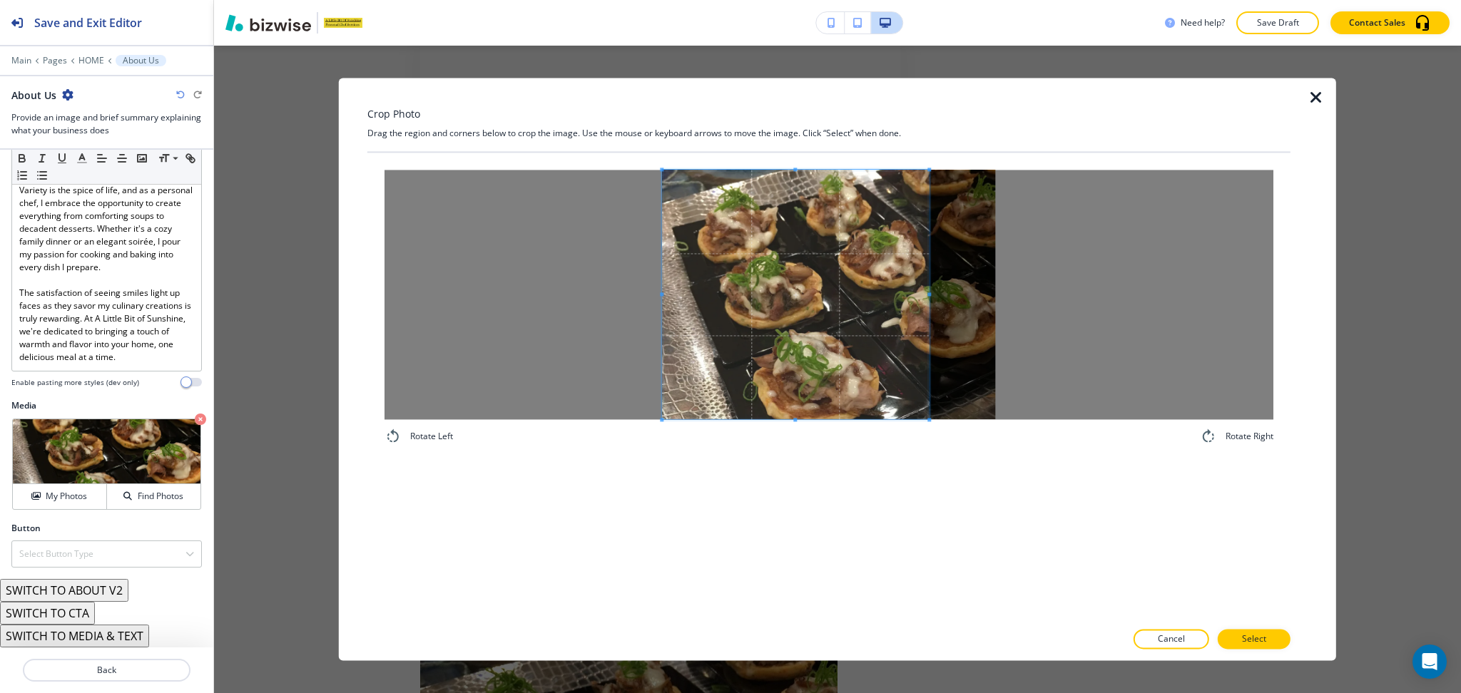
click at [804, 357] on span at bounding box center [795, 295] width 267 height 250
click at [1260, 643] on p "Select" at bounding box center [1254, 639] width 24 height 13
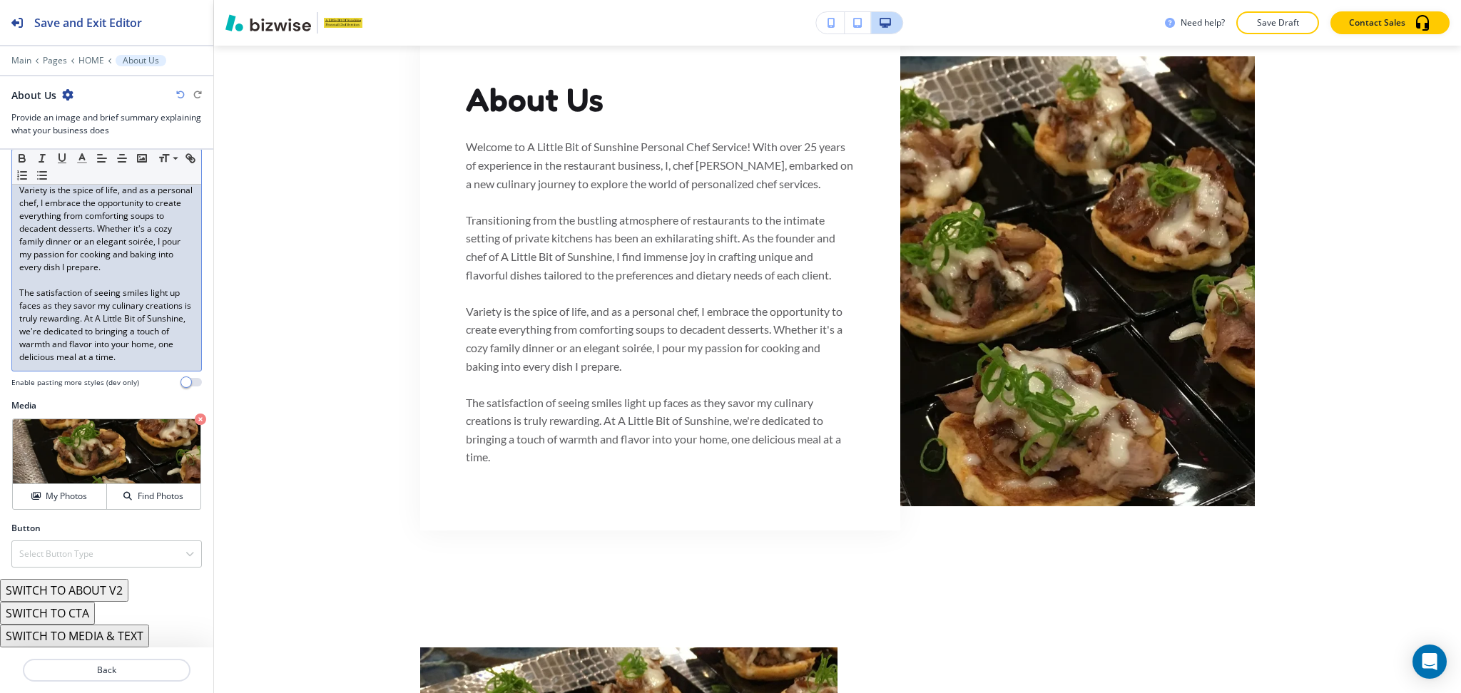
click at [87, 362] on p "The satisfaction of seeing smiles light up faces as they savor my culinary crea…" at bounding box center [106, 325] width 175 height 77
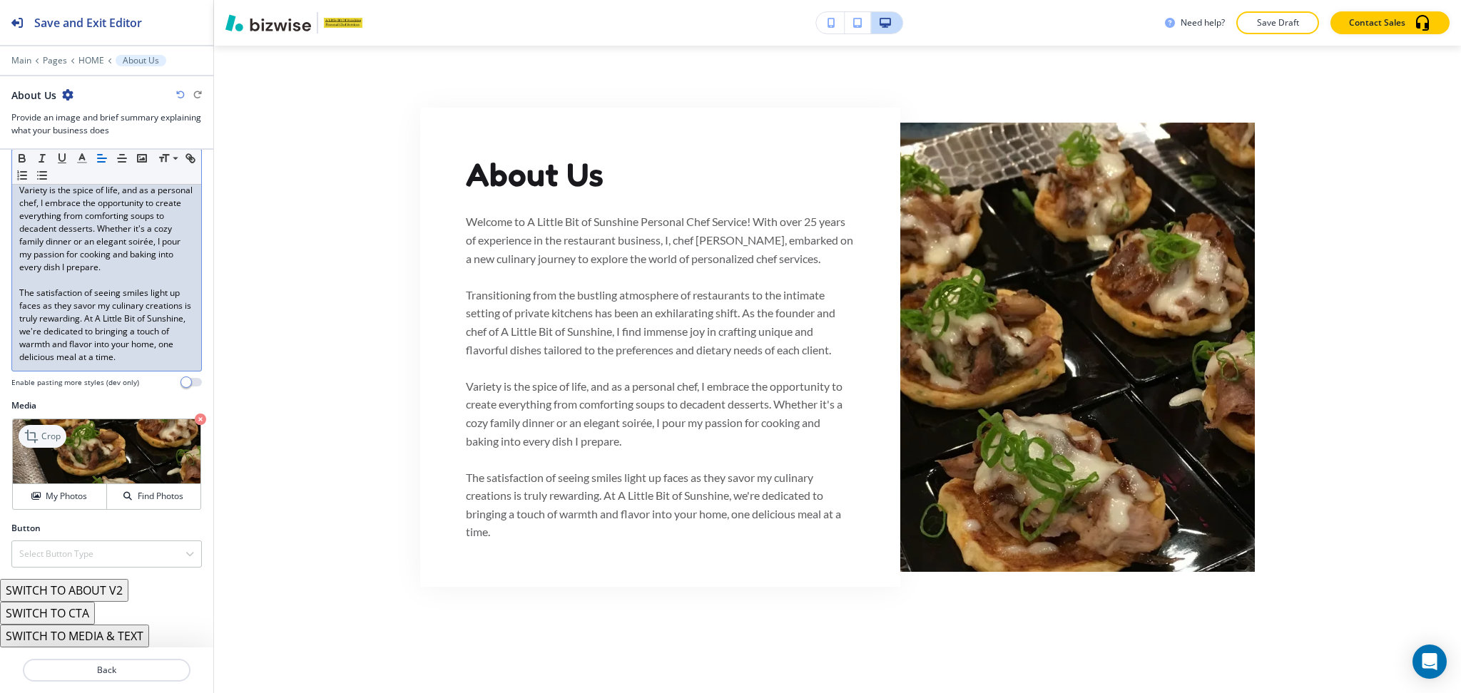
scroll to position [702, 0]
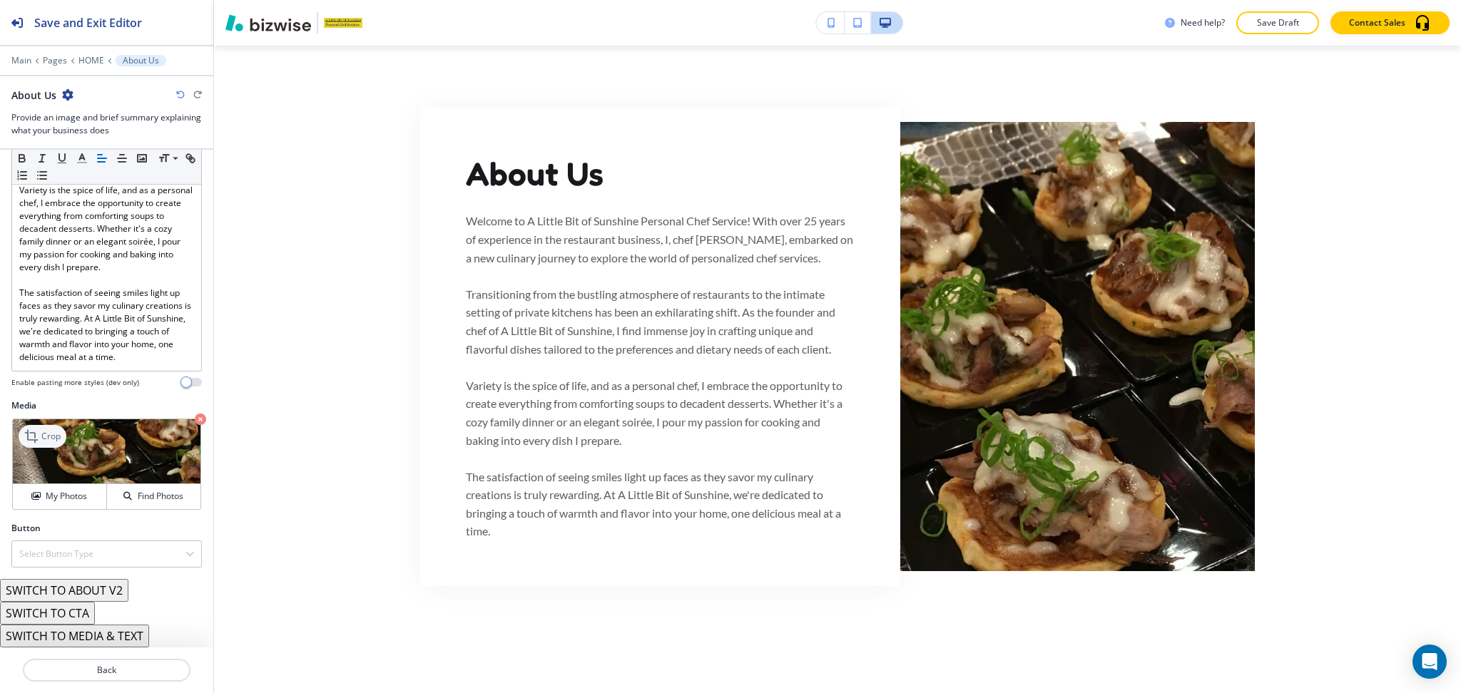
click at [33, 439] on icon at bounding box center [32, 436] width 17 height 17
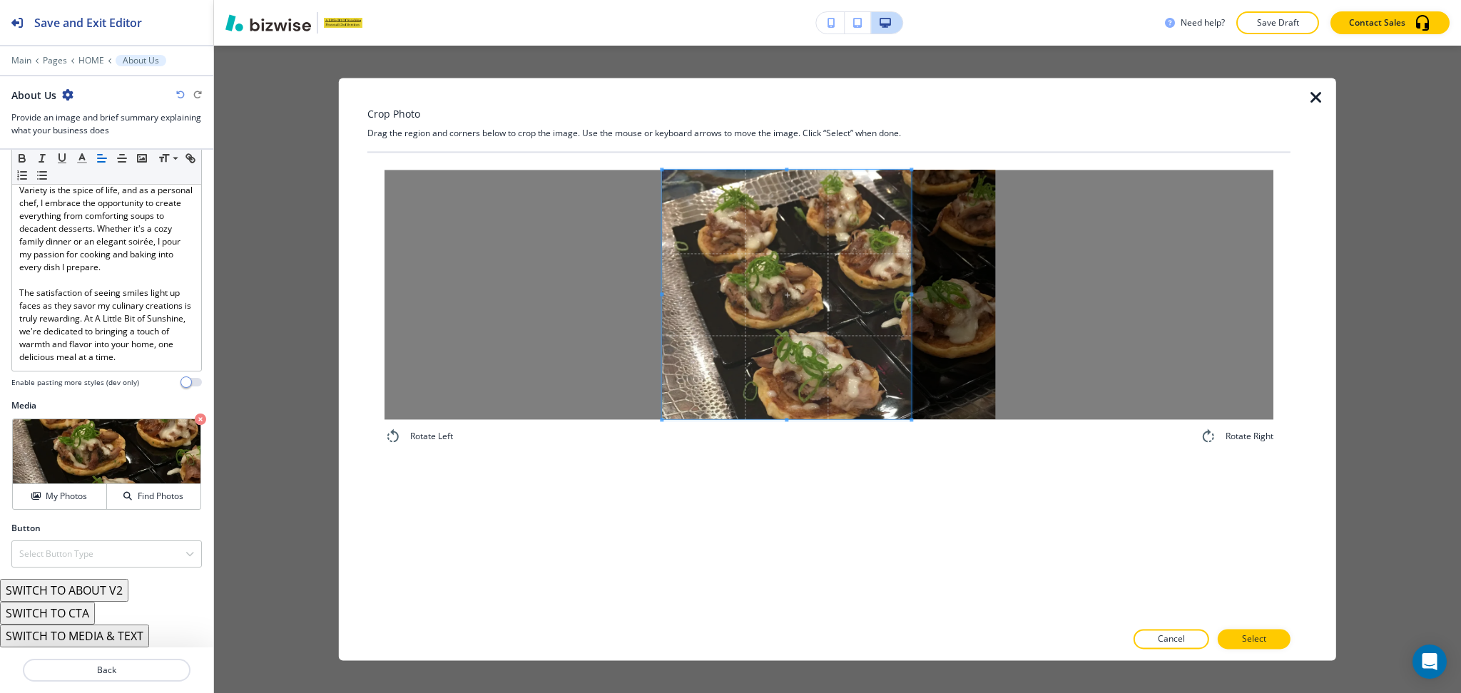
click at [909, 292] on span at bounding box center [911, 294] width 4 height 4
click at [1267, 640] on button "Select" at bounding box center [1253, 640] width 73 height 20
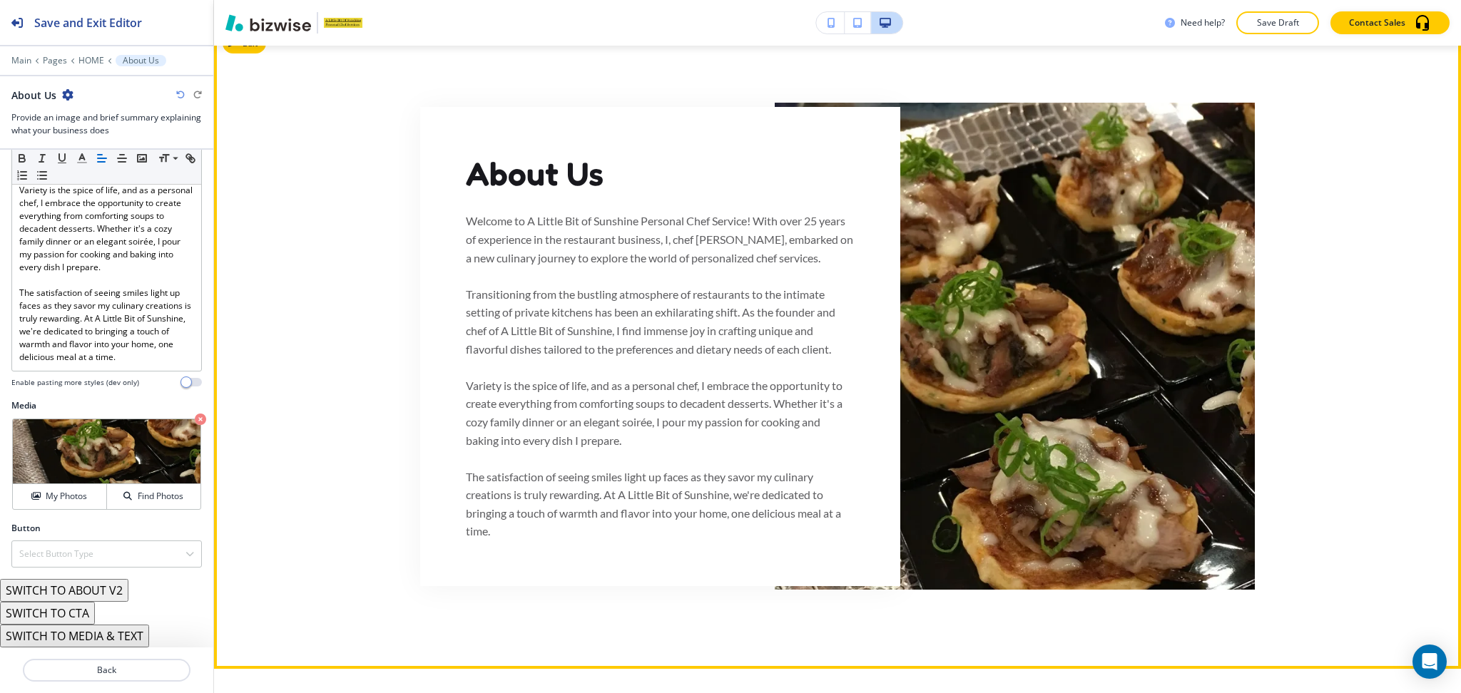
drag, startPoint x: 1349, startPoint y: 429, endPoint x: 1331, endPoint y: 429, distance: 17.8
click at [1349, 429] on div "About Us Welcome to A Little Bit of Sunshine Personal Chef Service! With over 2…" at bounding box center [837, 346] width 1247 height 576
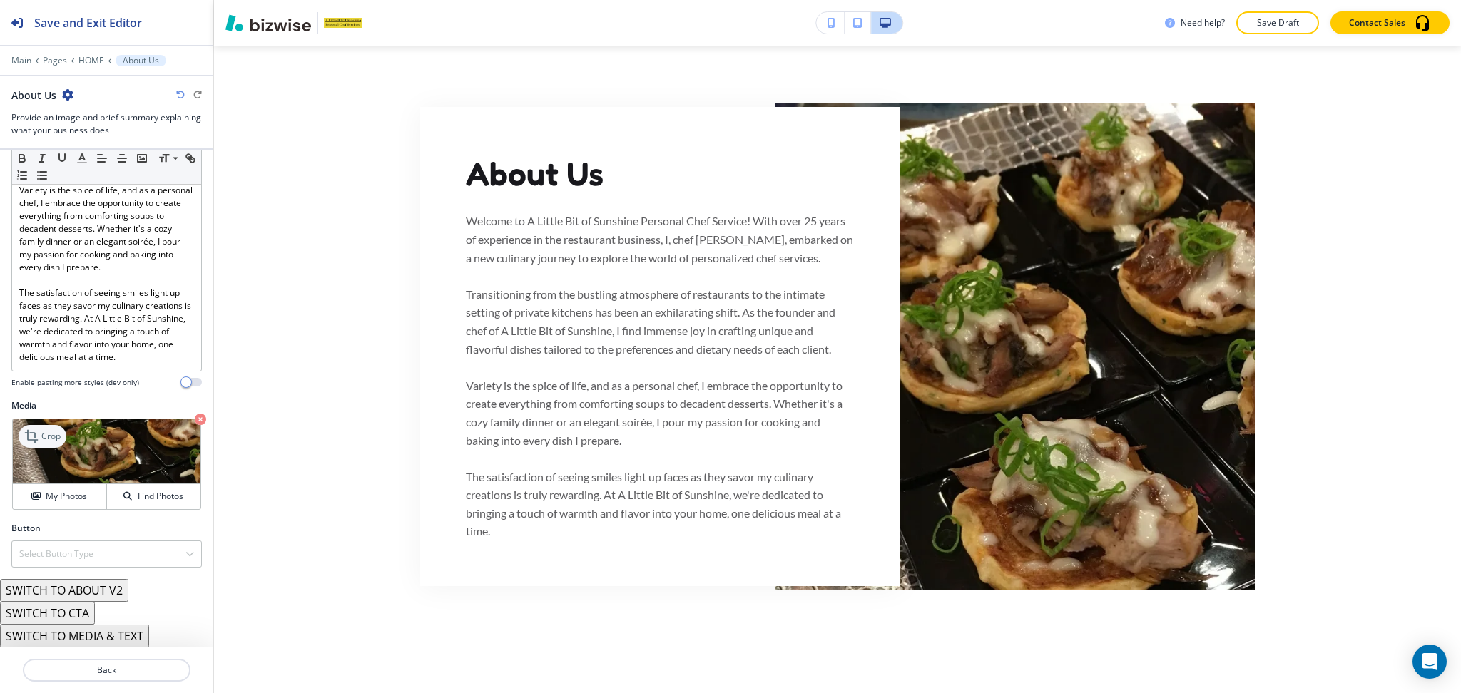
click at [55, 433] on p "Crop" at bounding box center [50, 436] width 19 height 13
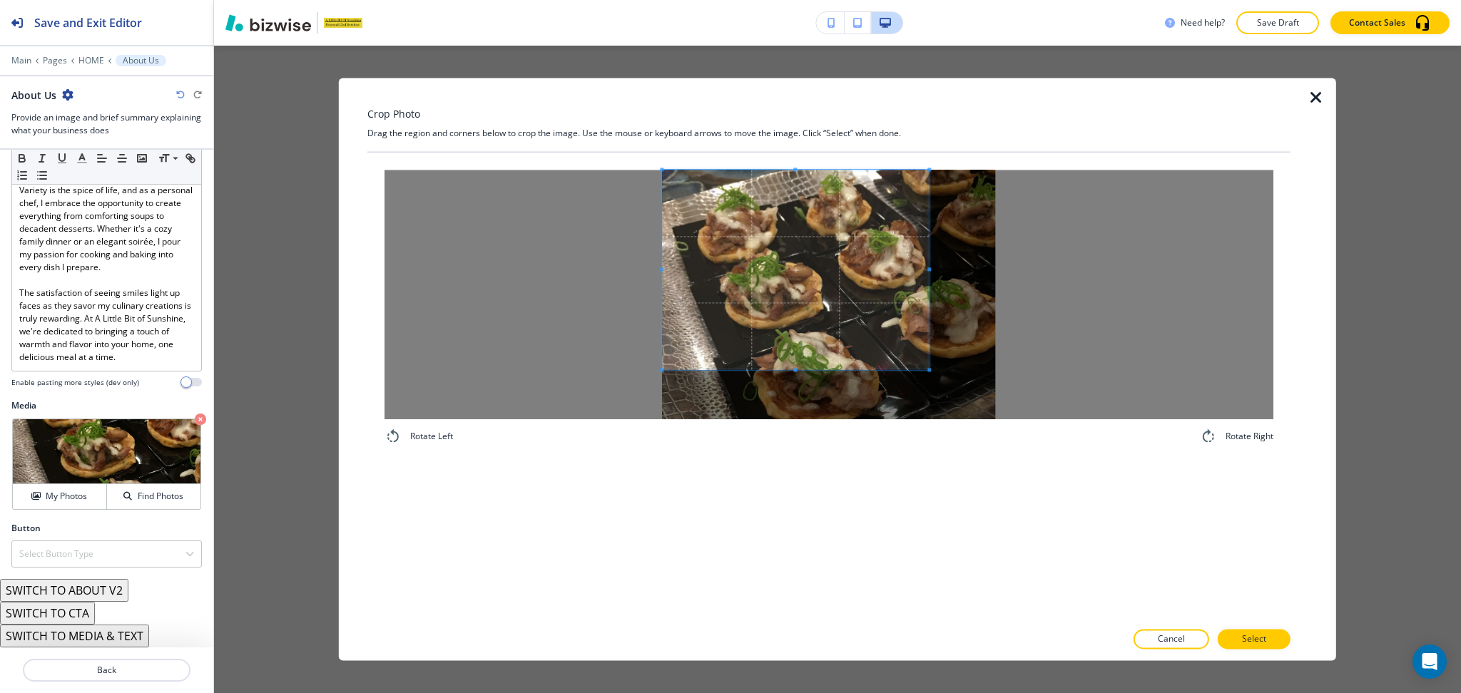
click at [757, 227] on span at bounding box center [795, 270] width 267 height 200
click at [794, 508] on div "Rotate Left Rotate Right" at bounding box center [828, 387] width 923 height 468
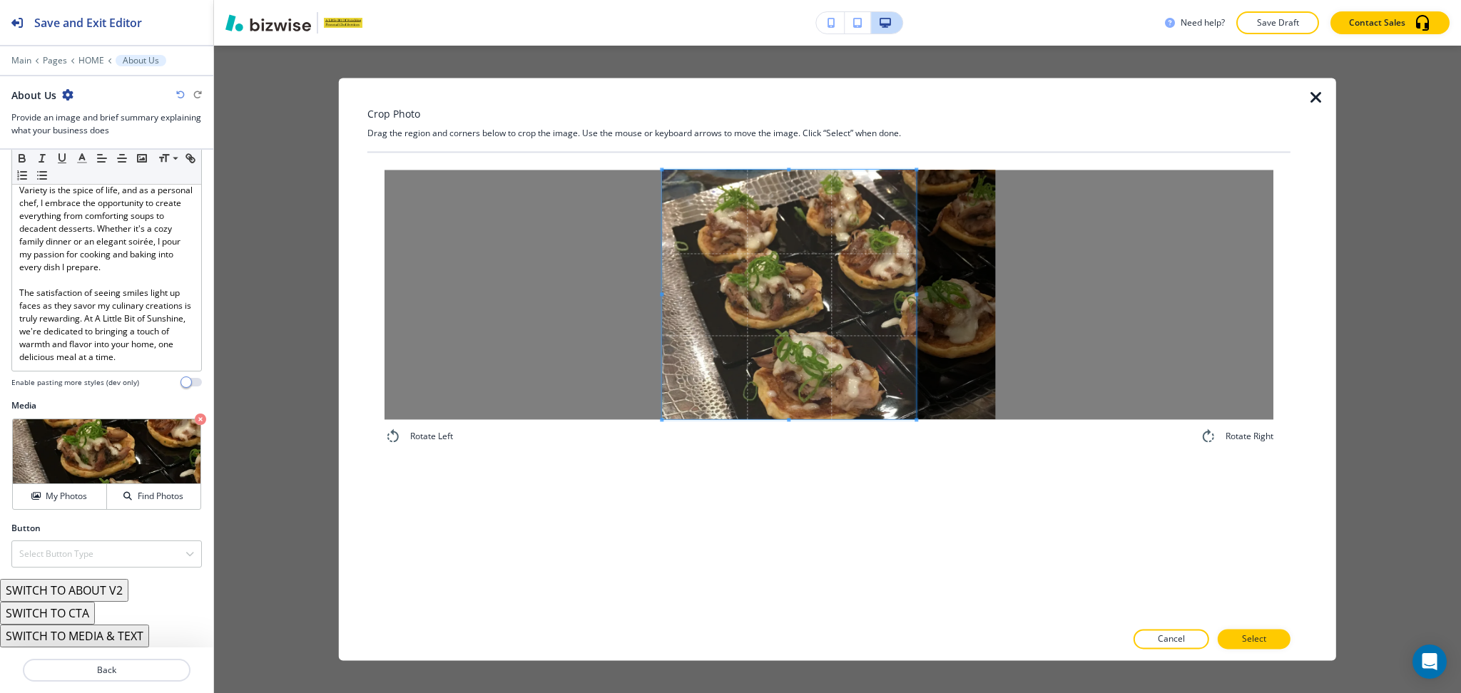
click at [916, 290] on span at bounding box center [917, 295] width 4 height 250
click at [1257, 636] on p "Select" at bounding box center [1254, 639] width 24 height 13
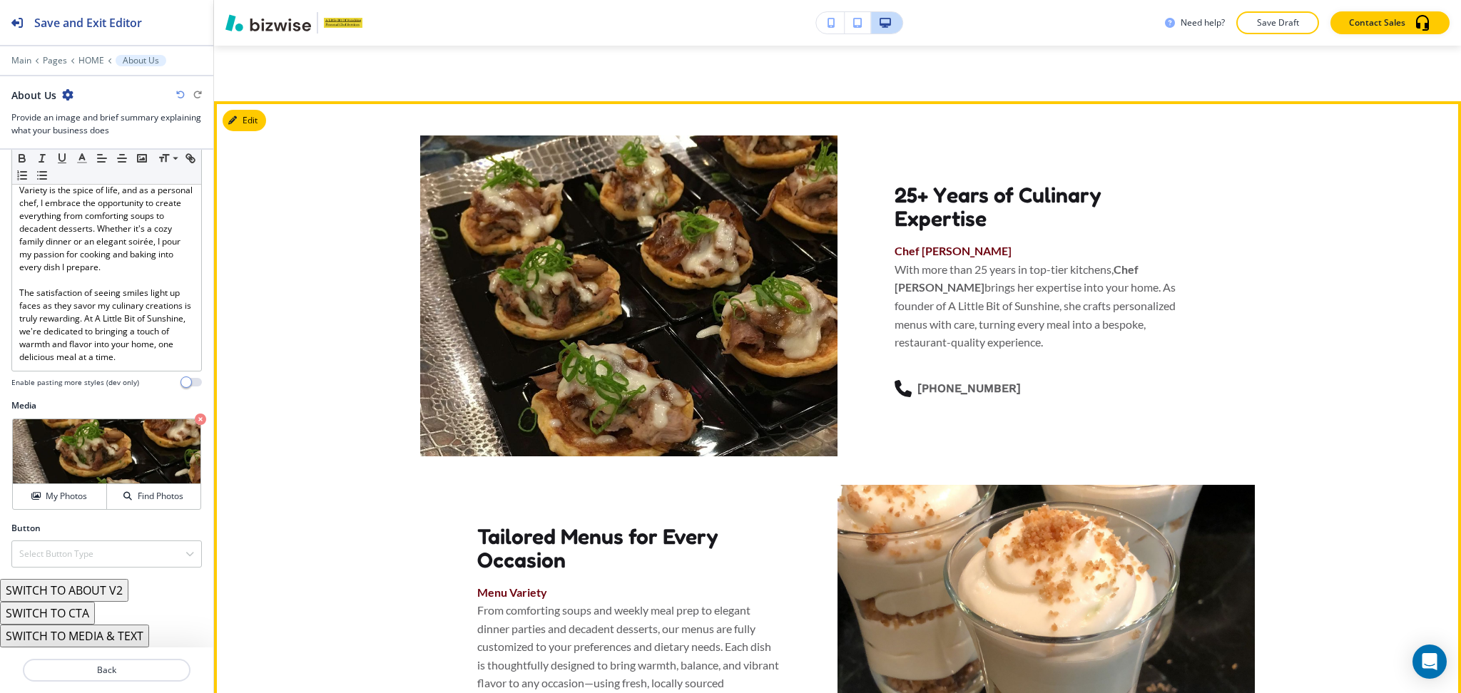
scroll to position [1271, 0]
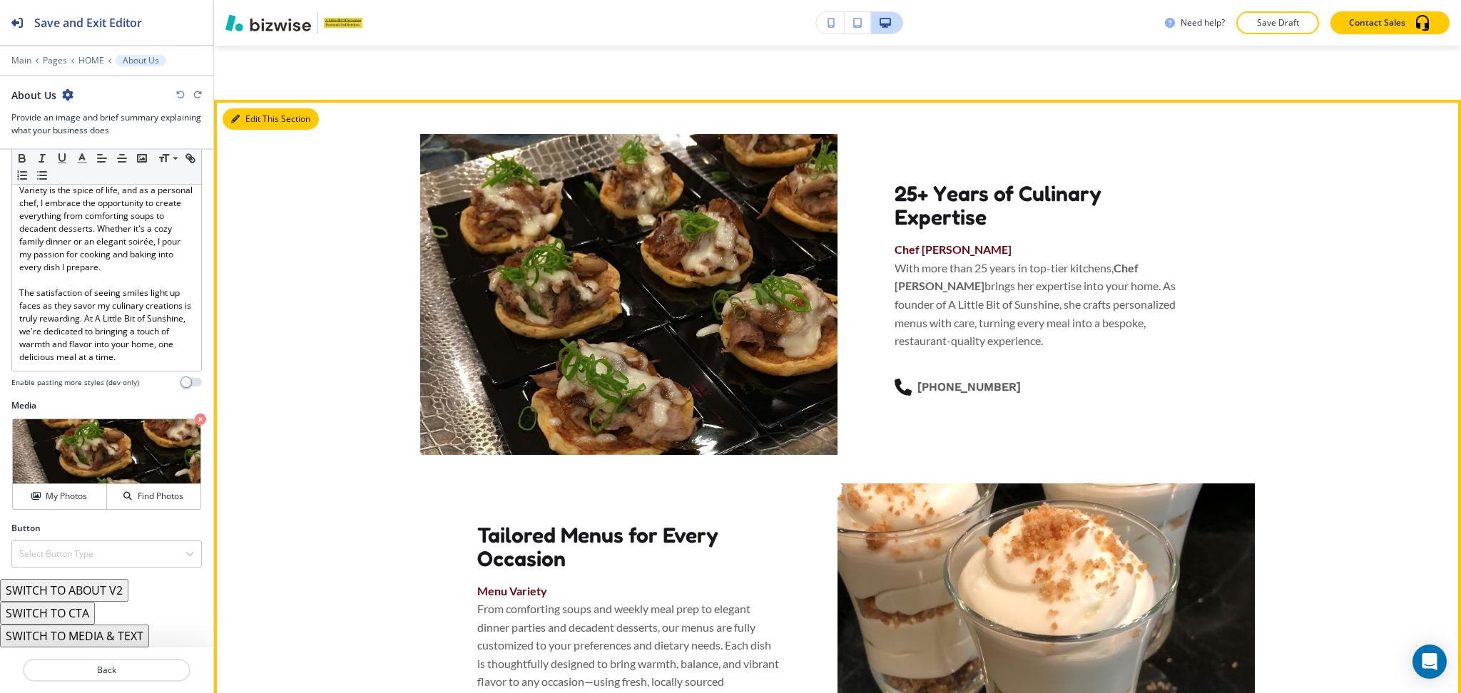
click at [240, 121] on button "Edit This Section" at bounding box center [271, 118] width 96 height 21
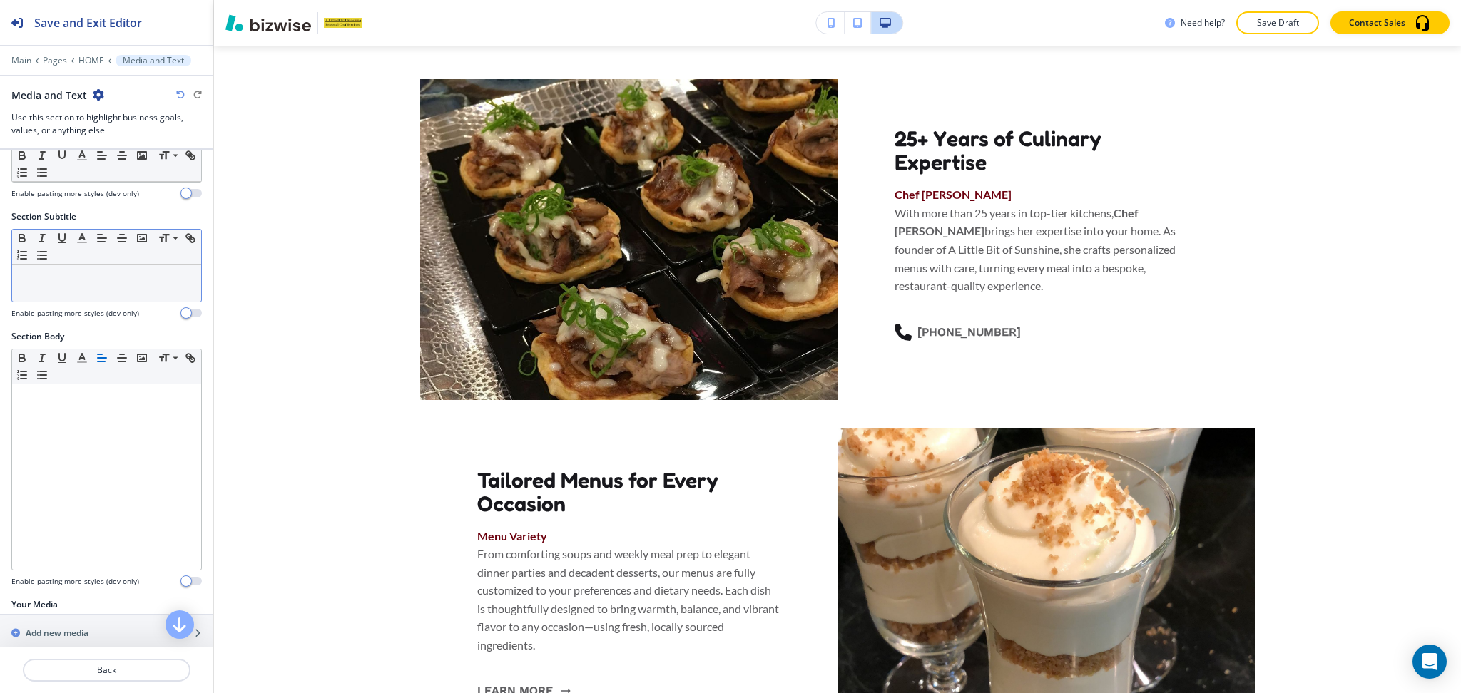
scroll to position [224, 0]
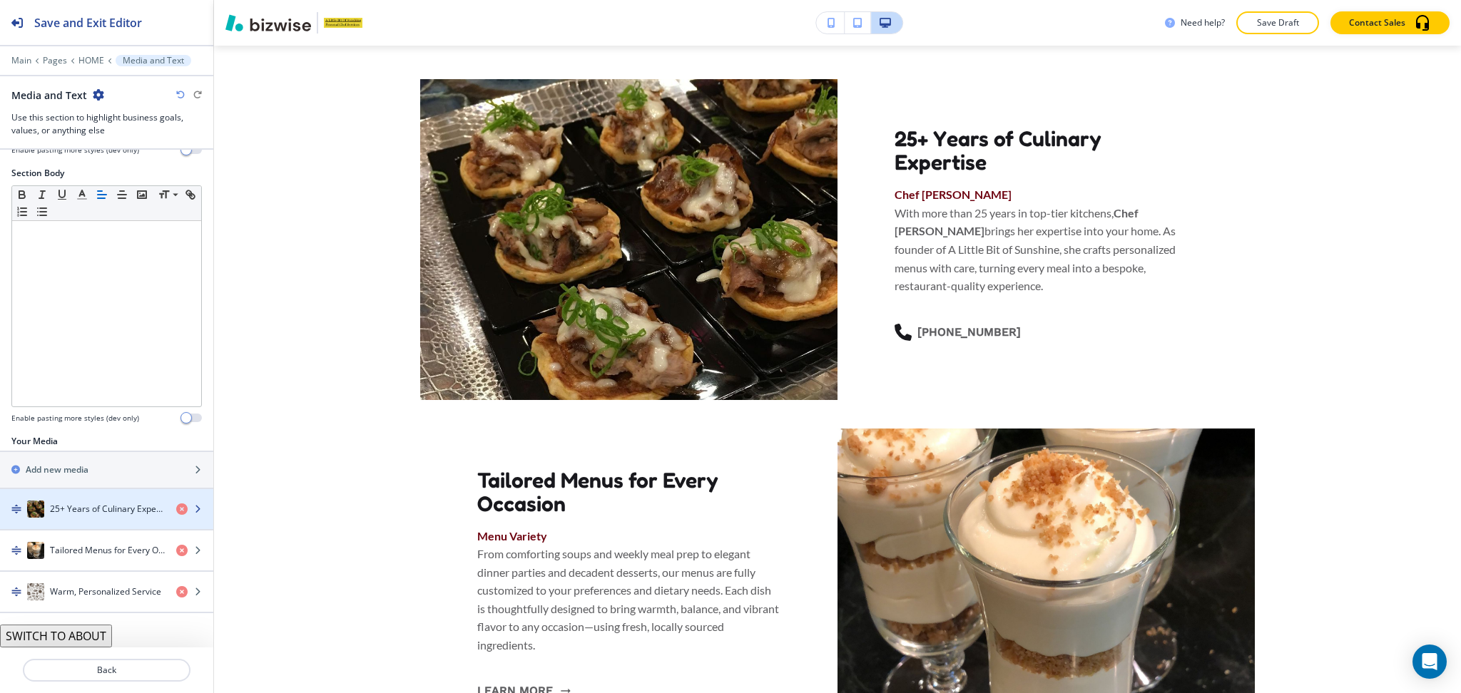
click at [103, 507] on h4 "25+ Years of Culinary Expertise" at bounding box center [107, 509] width 115 height 13
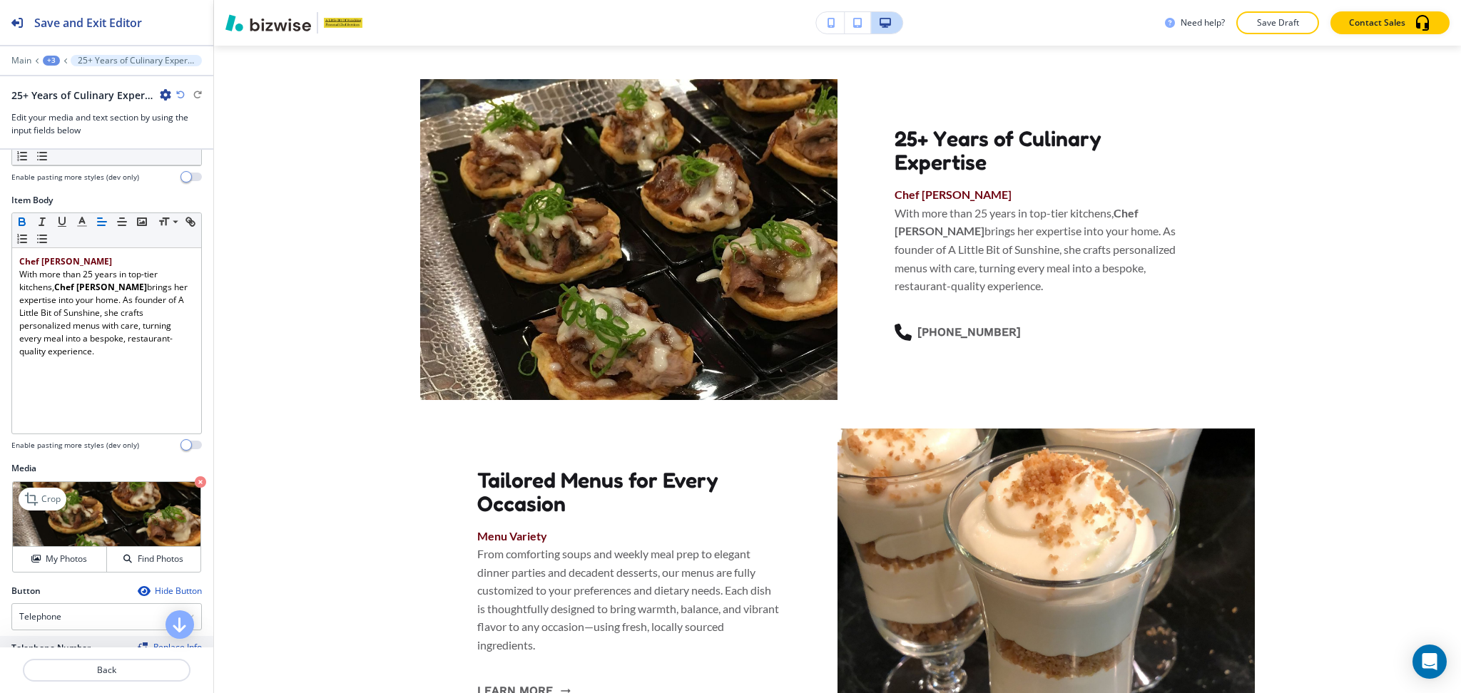
scroll to position [146, 0]
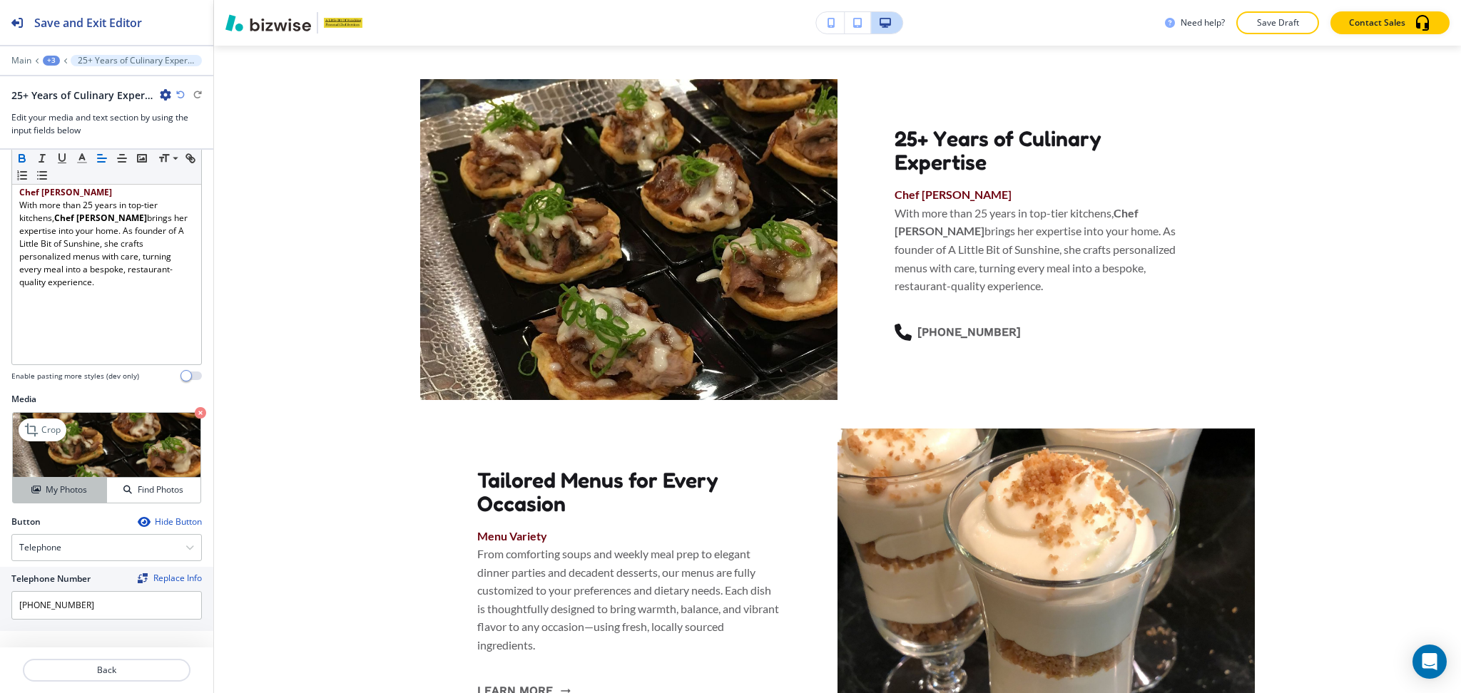
click at [54, 491] on h4 "My Photos" at bounding box center [66, 490] width 41 height 13
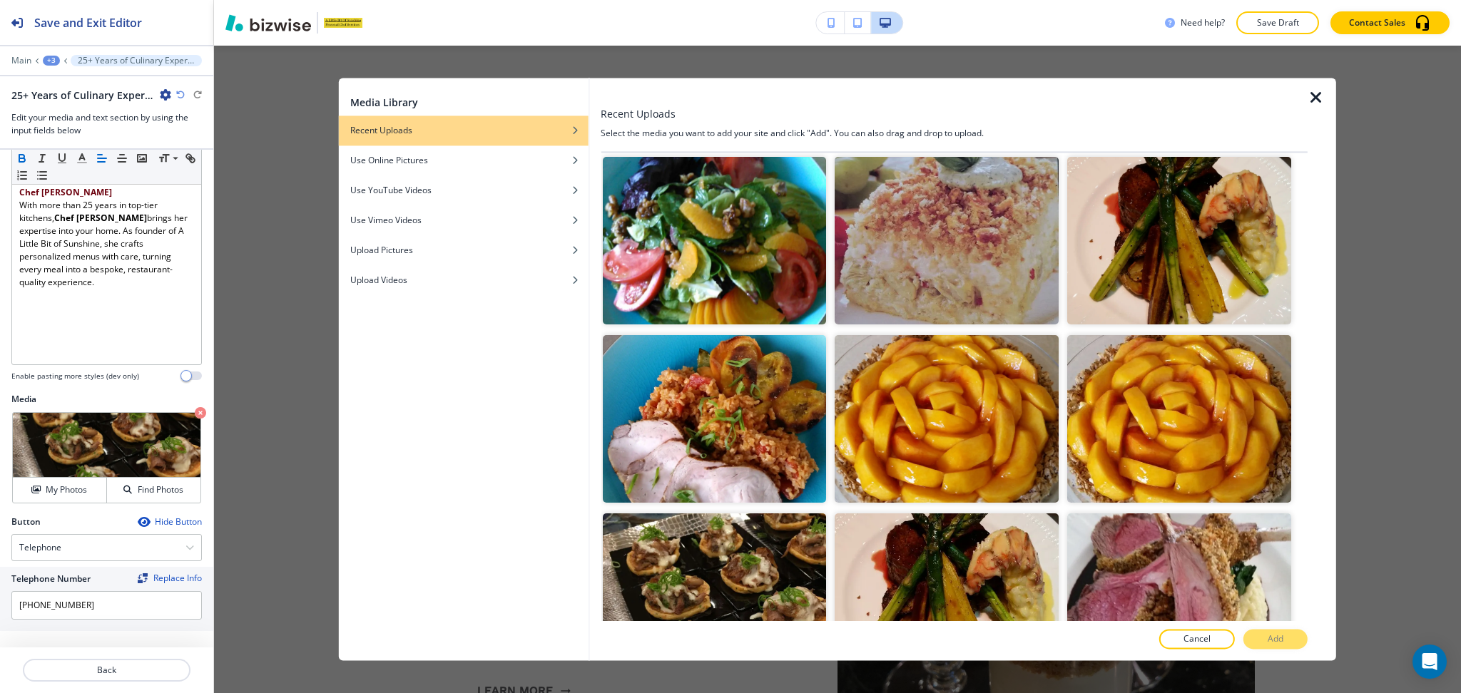
scroll to position [1435, 0]
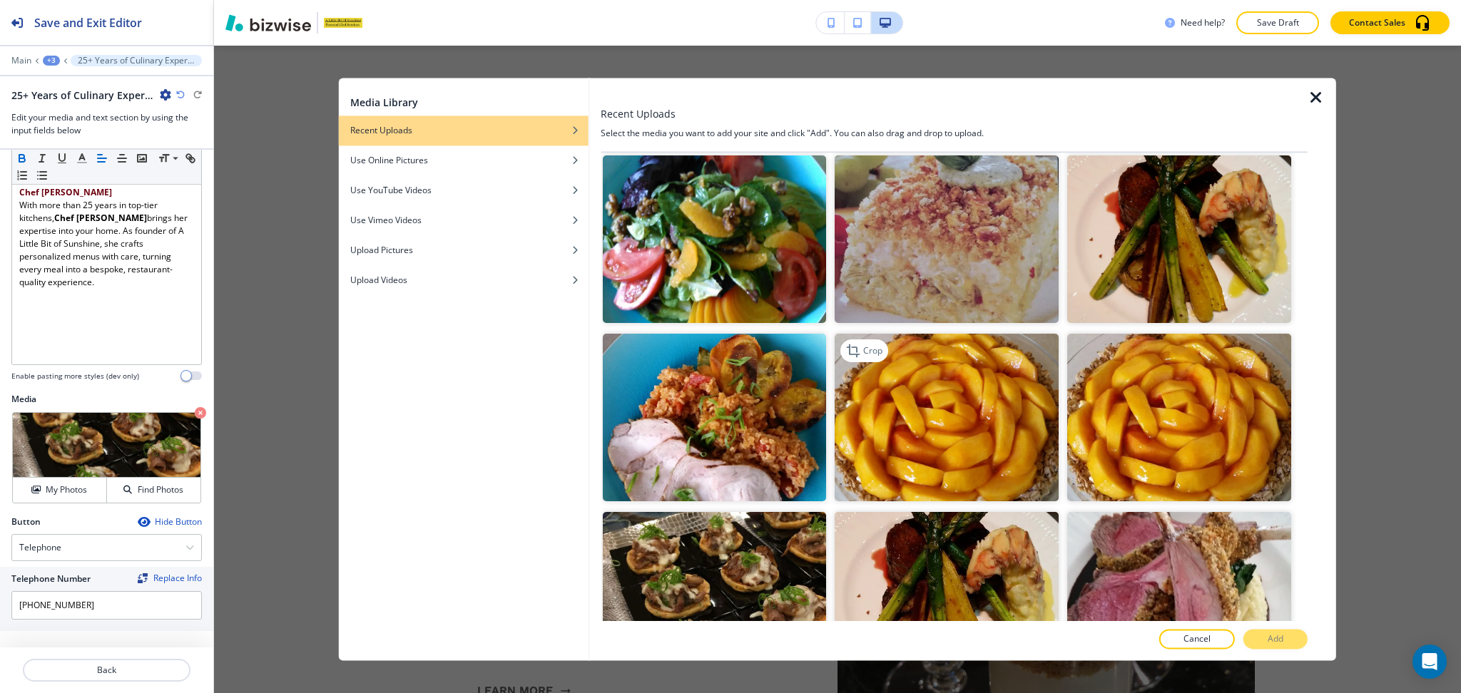
click at [980, 394] on img "button" at bounding box center [946, 418] width 224 height 168
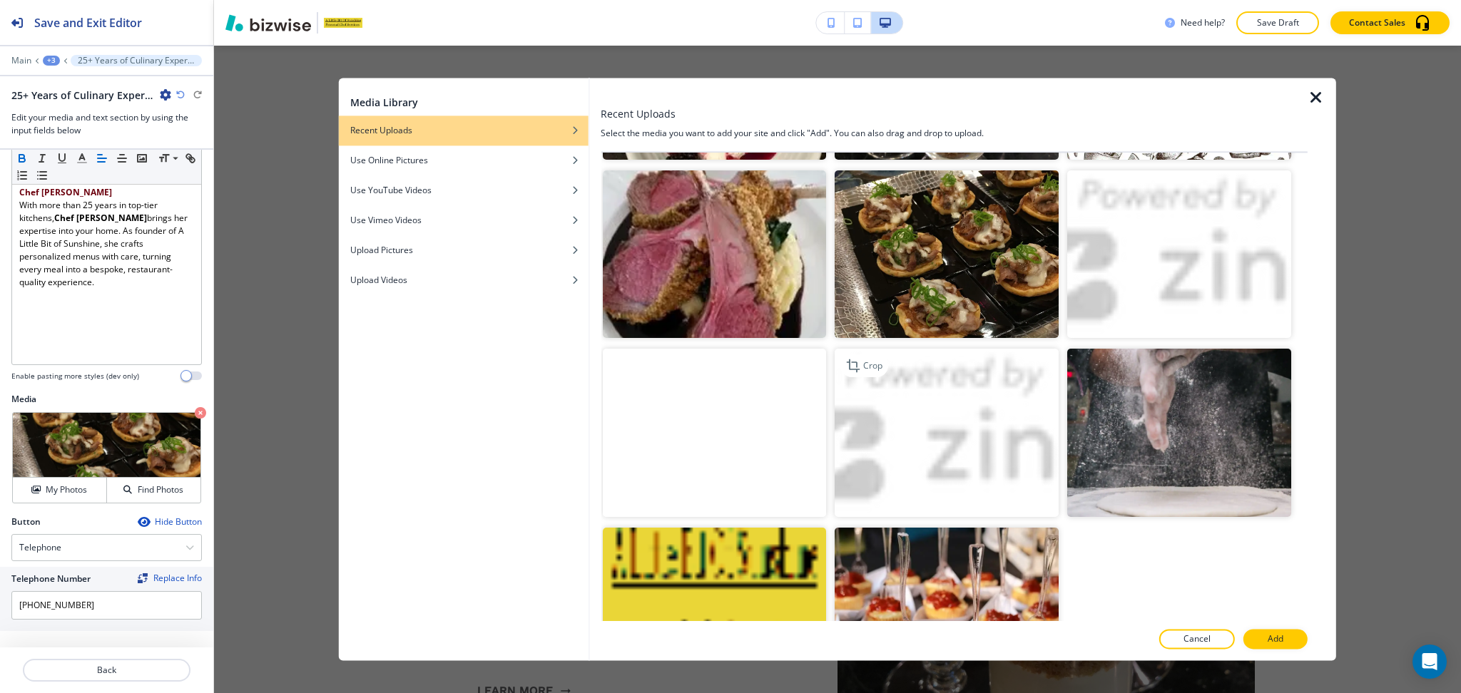
scroll to position [2522, 0]
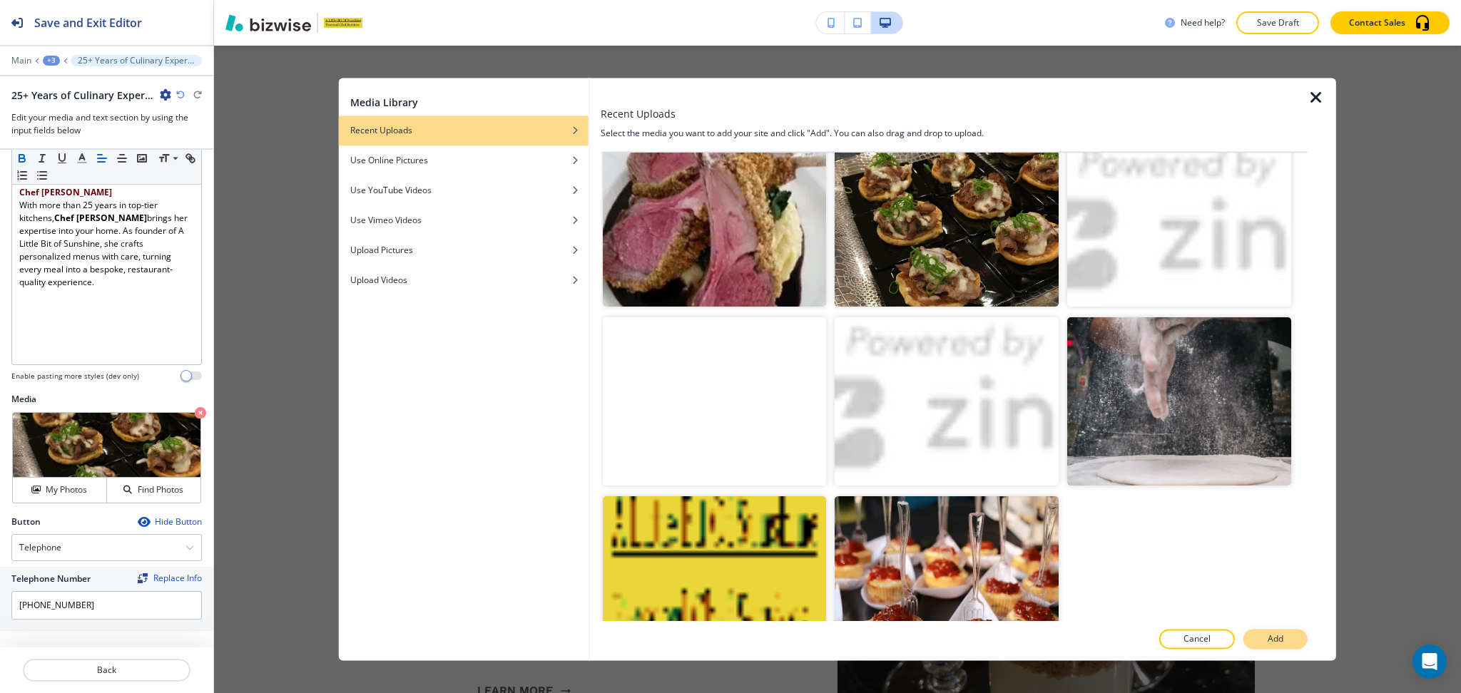
click at [1284, 648] on button "Add" at bounding box center [1275, 640] width 64 height 20
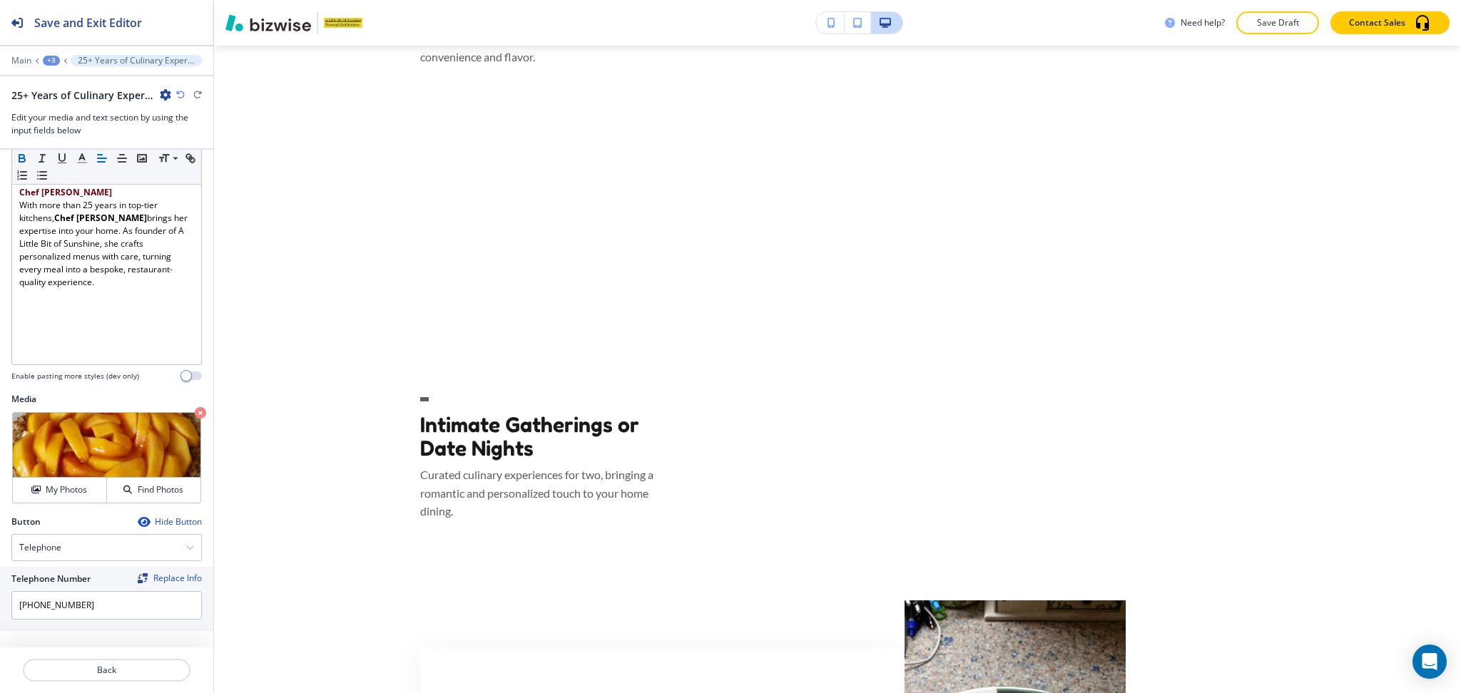
scroll to position [3208, 0]
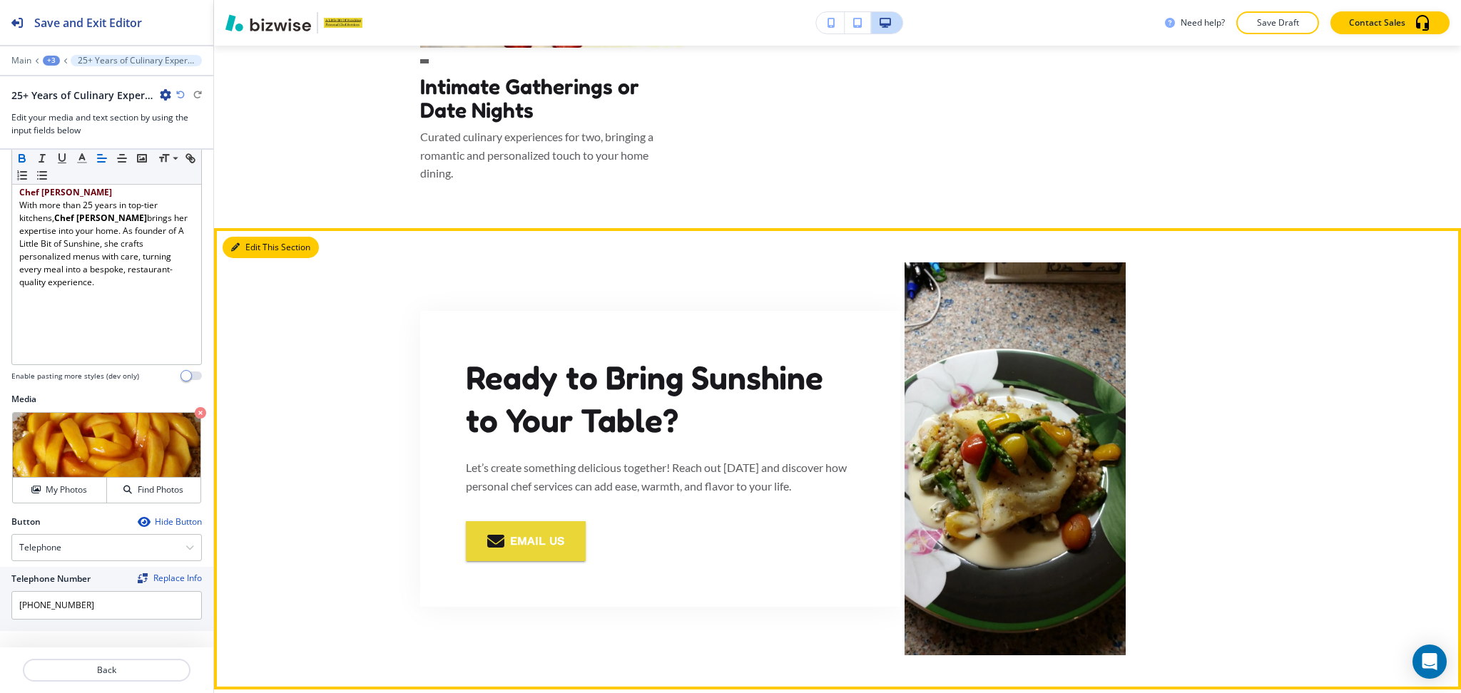
click at [252, 245] on button "Edit This Section" at bounding box center [271, 247] width 96 height 21
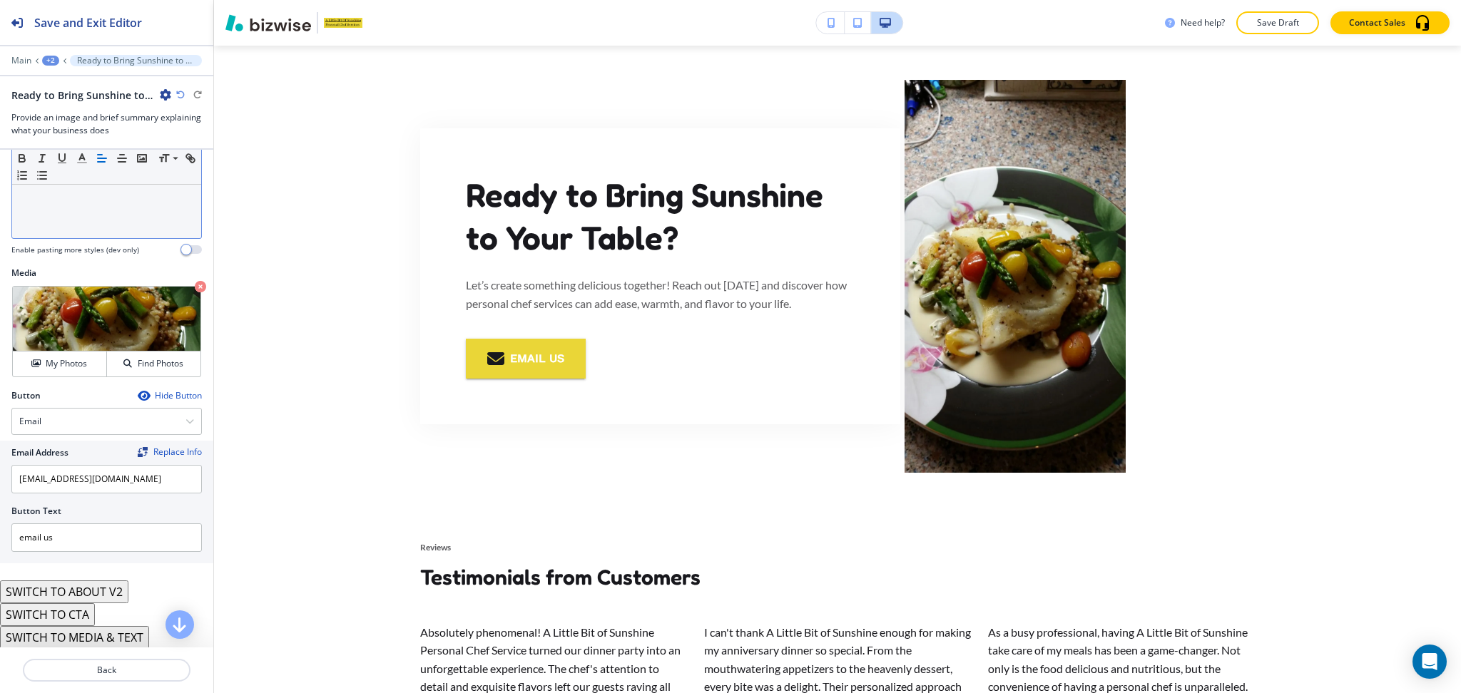
scroll to position [274, 0]
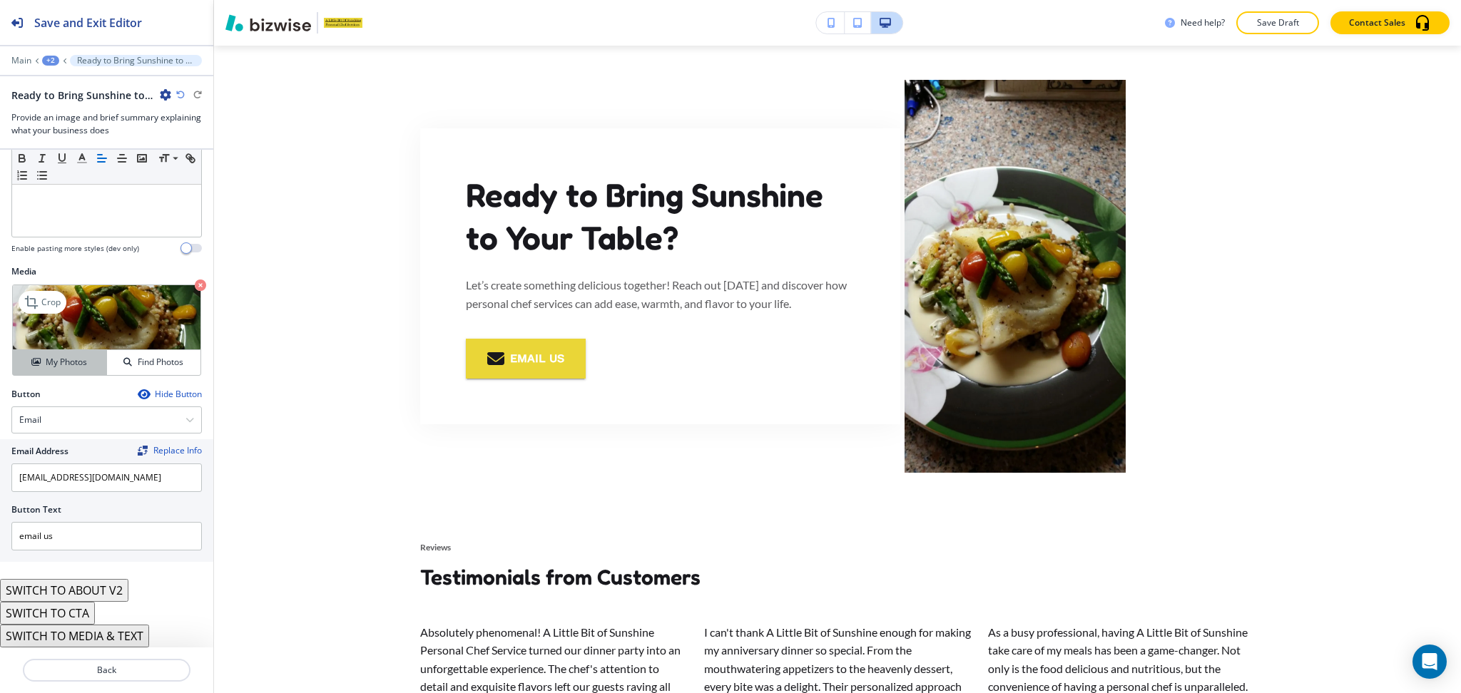
click at [56, 359] on h4 "My Photos" at bounding box center [66, 362] width 41 height 13
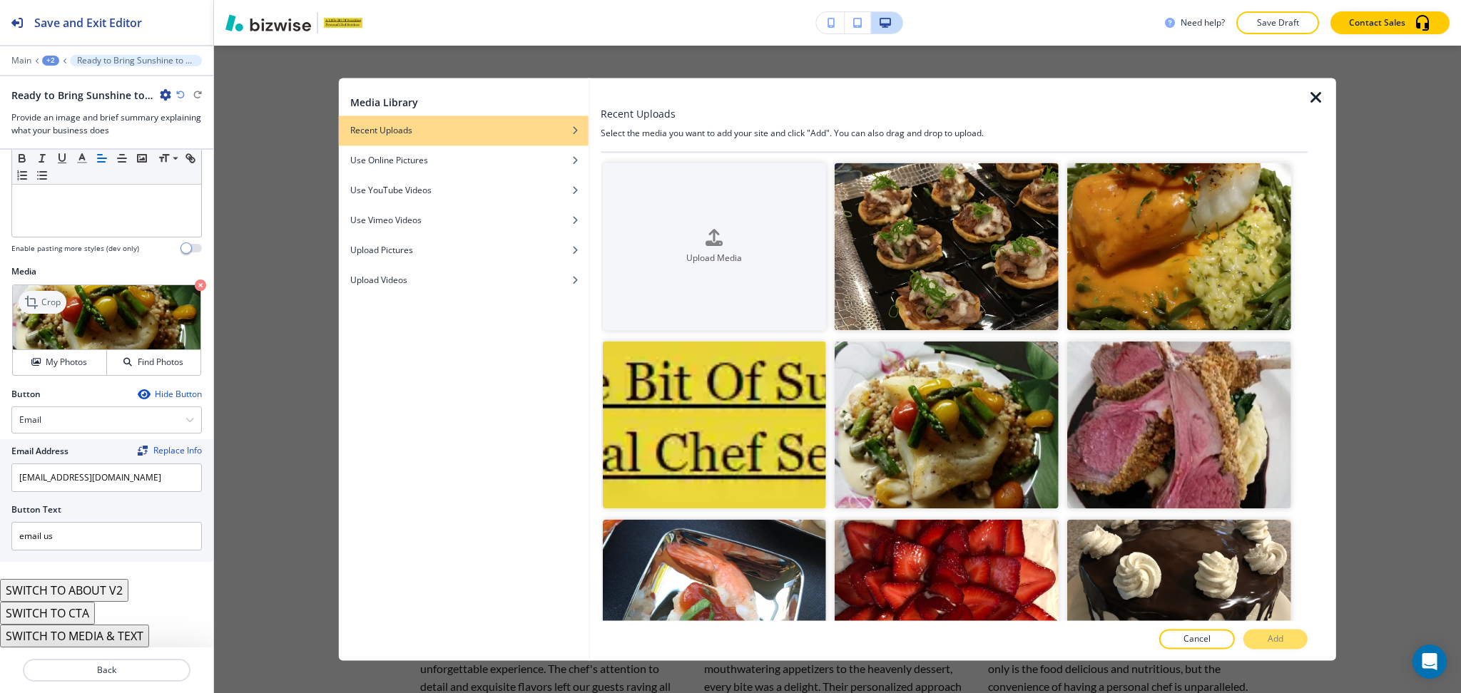
click at [41, 302] on p "Crop" at bounding box center [50, 302] width 19 height 13
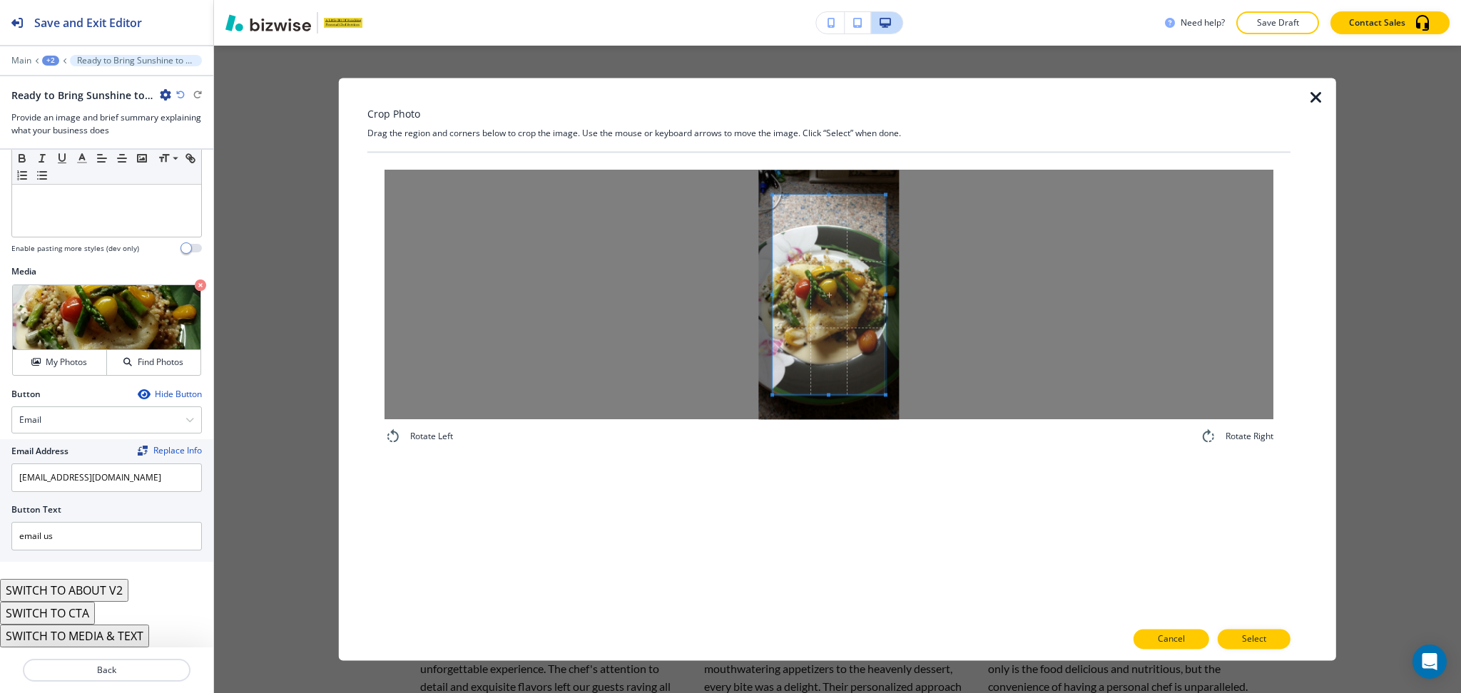
click at [1177, 641] on p "Cancel" at bounding box center [1170, 639] width 27 height 13
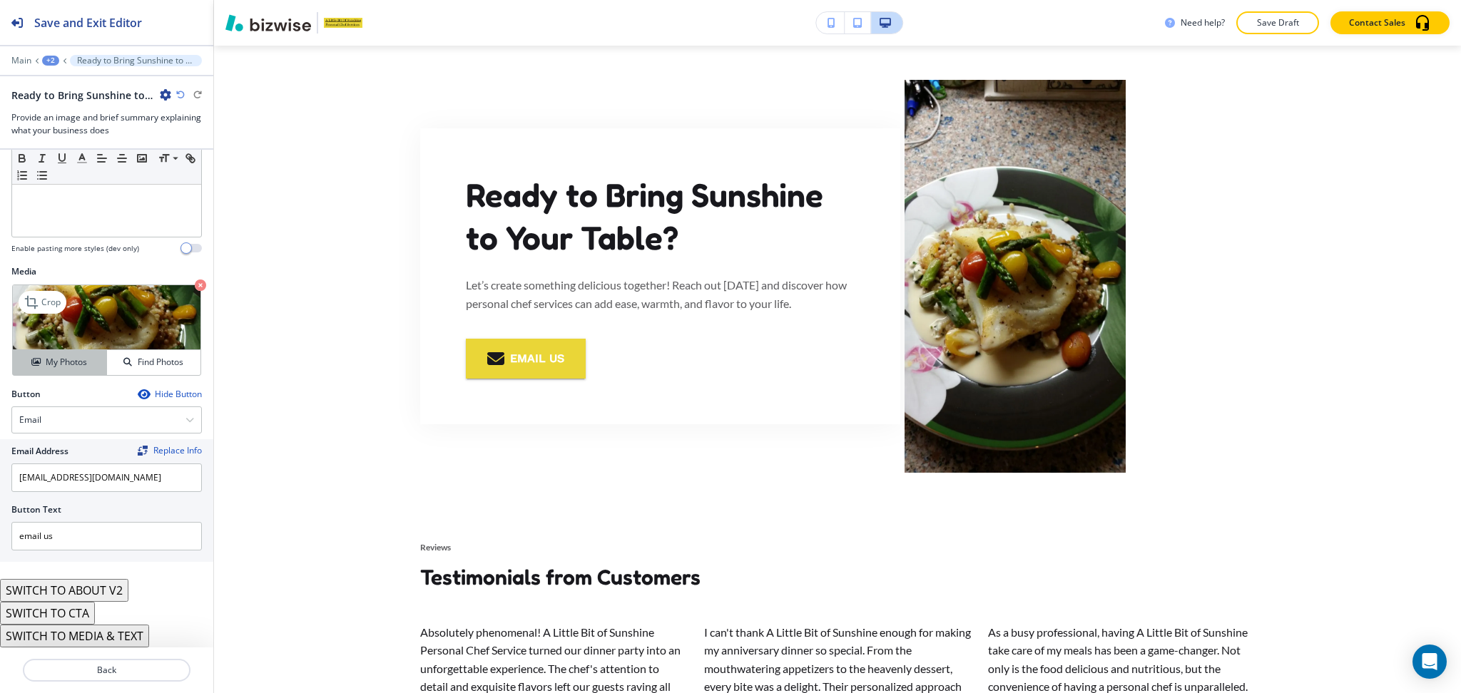
click at [40, 357] on div "My Photos" at bounding box center [59, 362] width 93 height 13
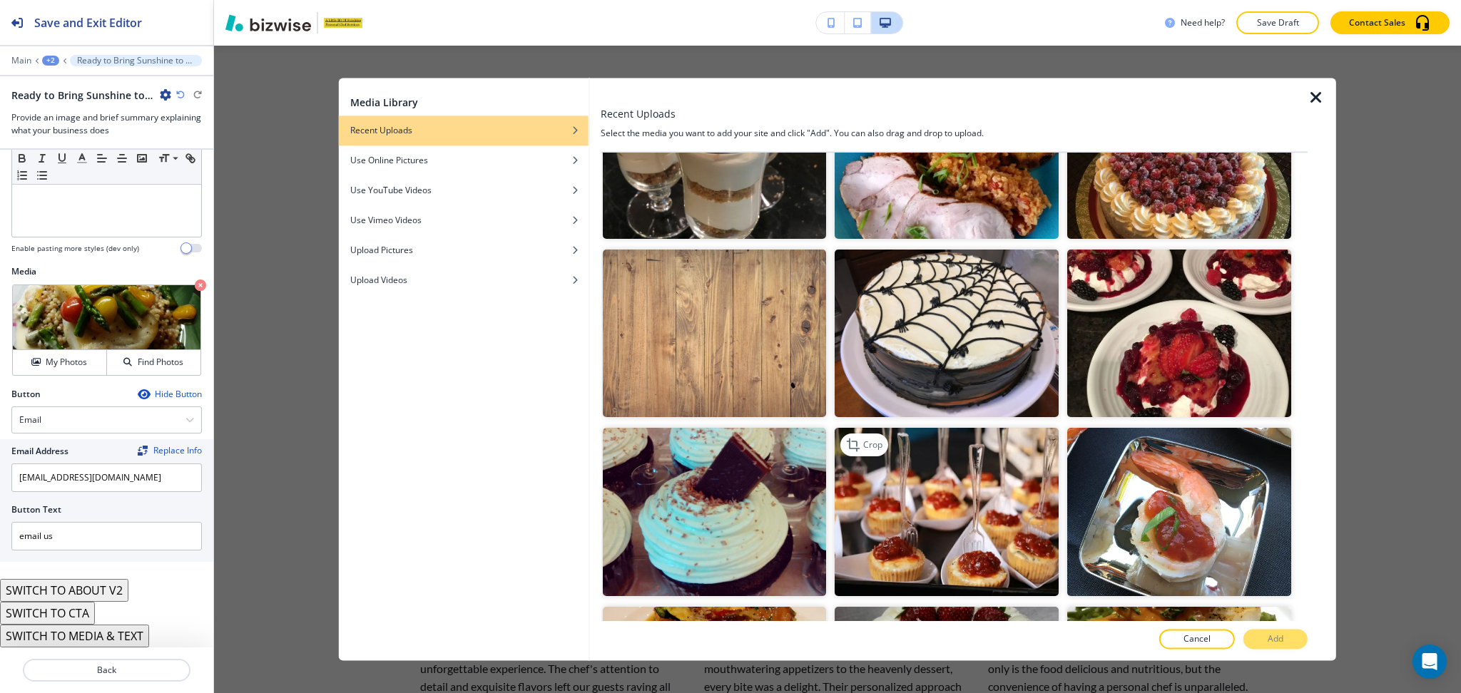
scroll to position [806, 0]
click at [950, 474] on img "button" at bounding box center [946, 512] width 224 height 168
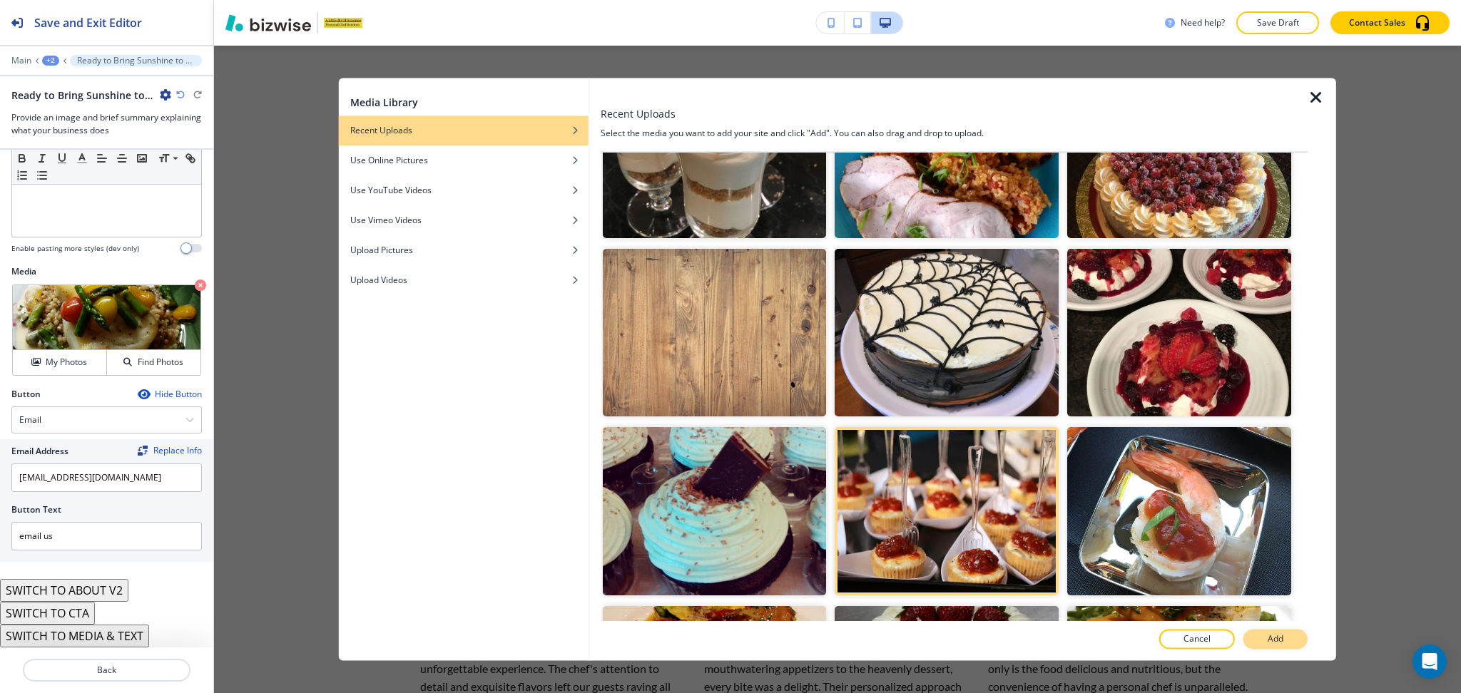
click at [1278, 637] on p "Add" at bounding box center [1275, 639] width 16 height 13
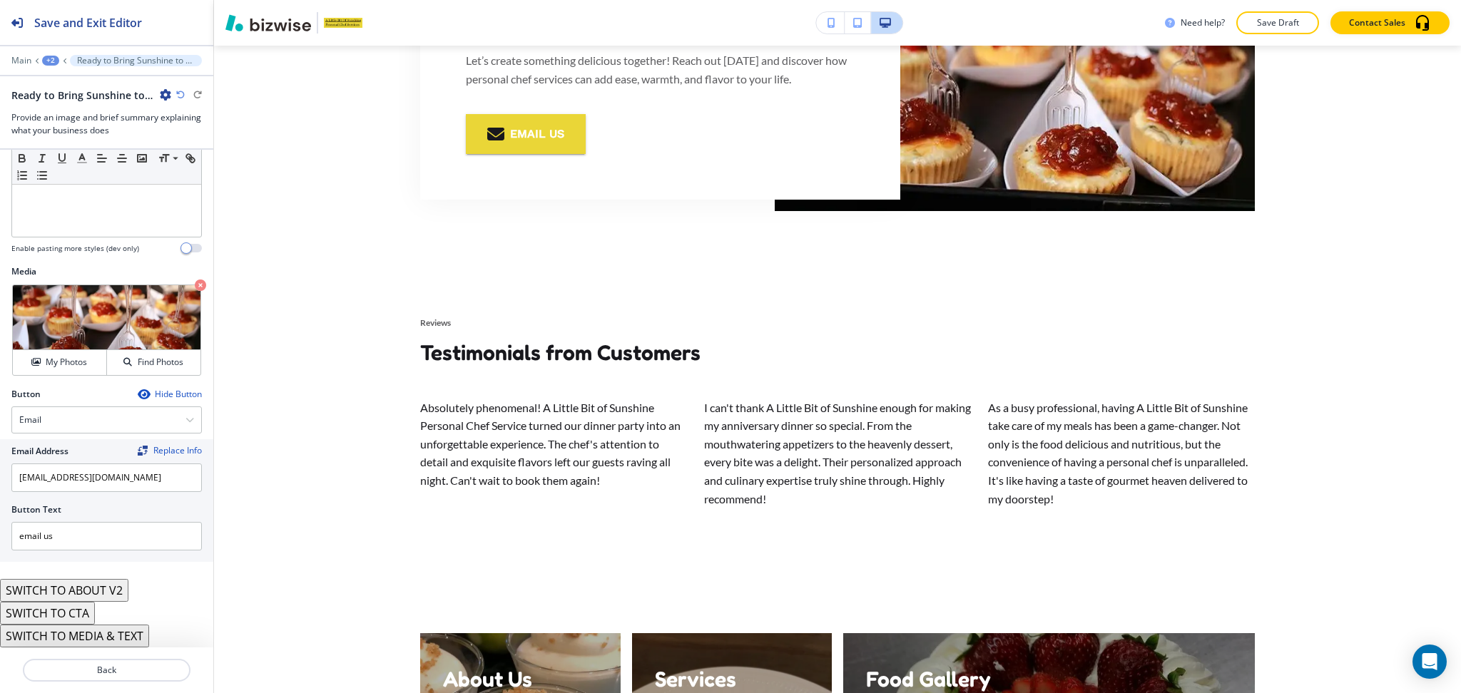
scroll to position [3601, 0]
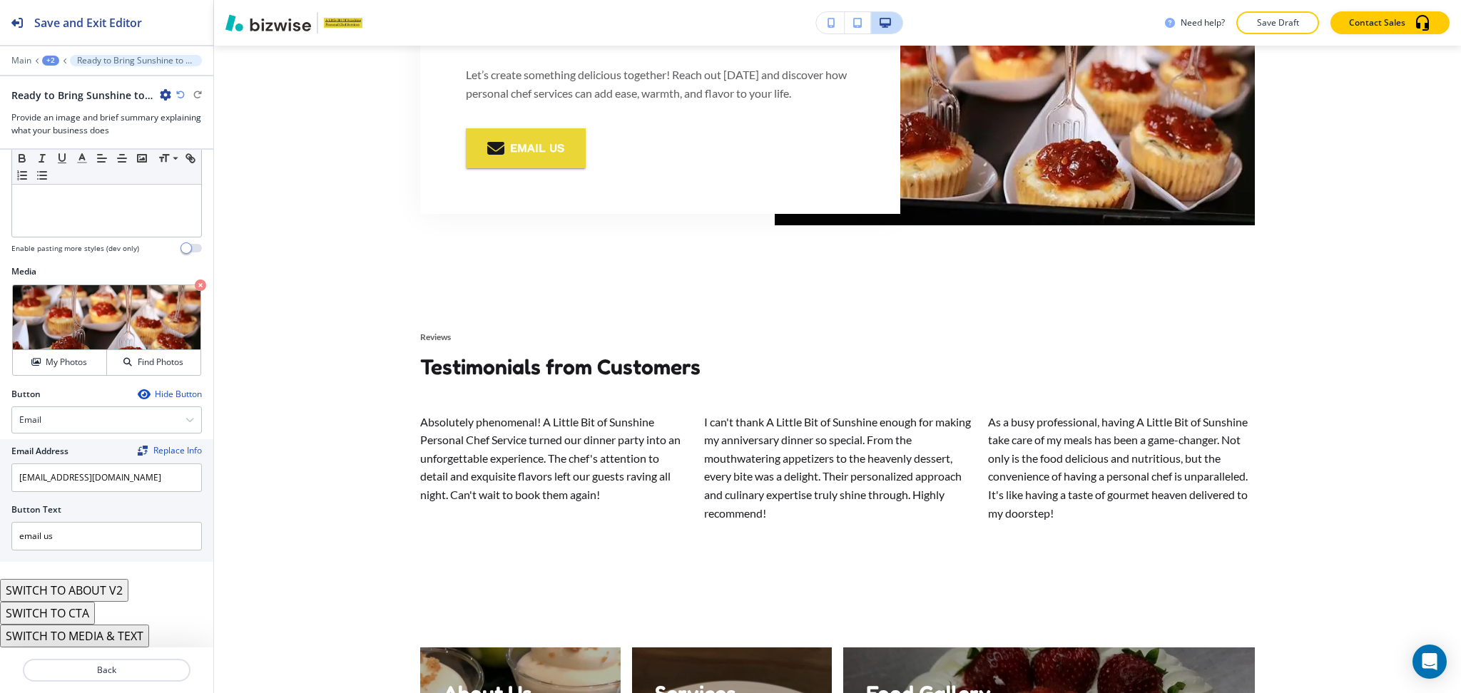
click at [78, 613] on button "SWITCH TO CTA" at bounding box center [47, 613] width 95 height 23
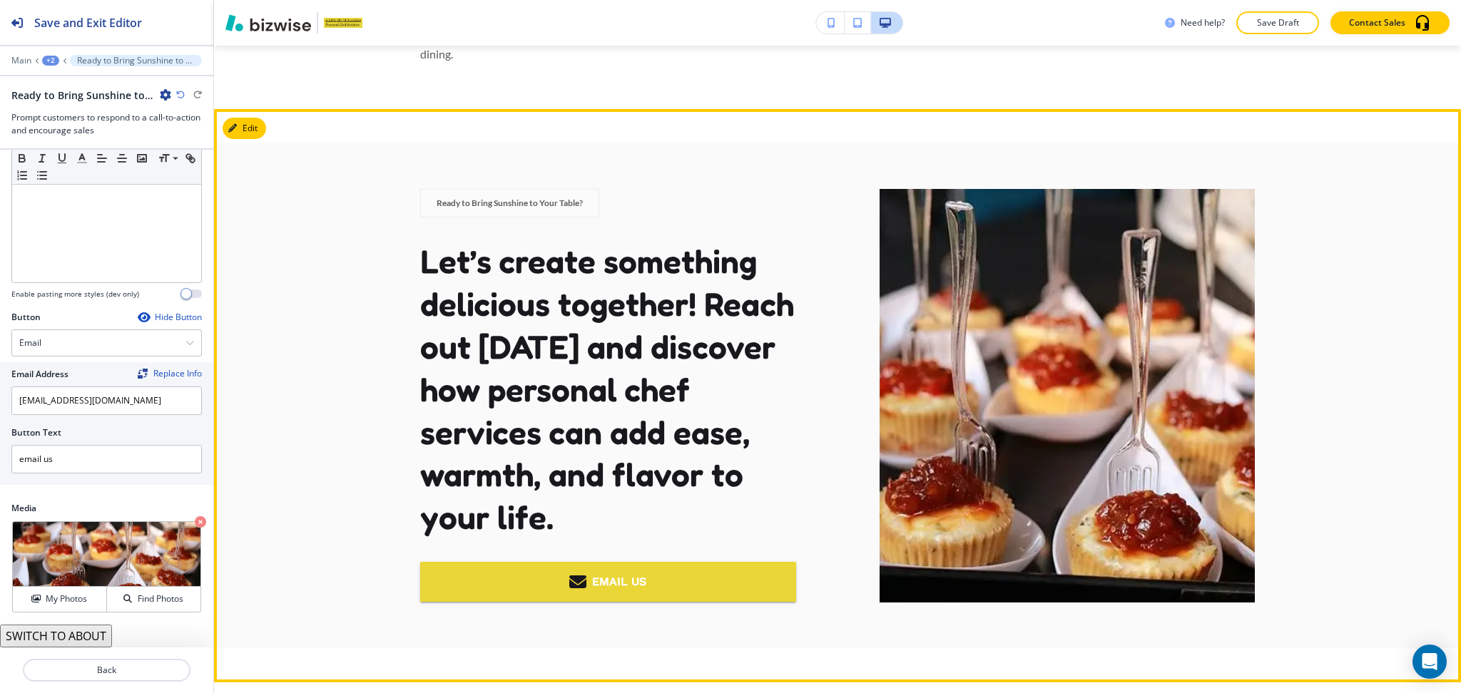
scroll to position [3325, 0]
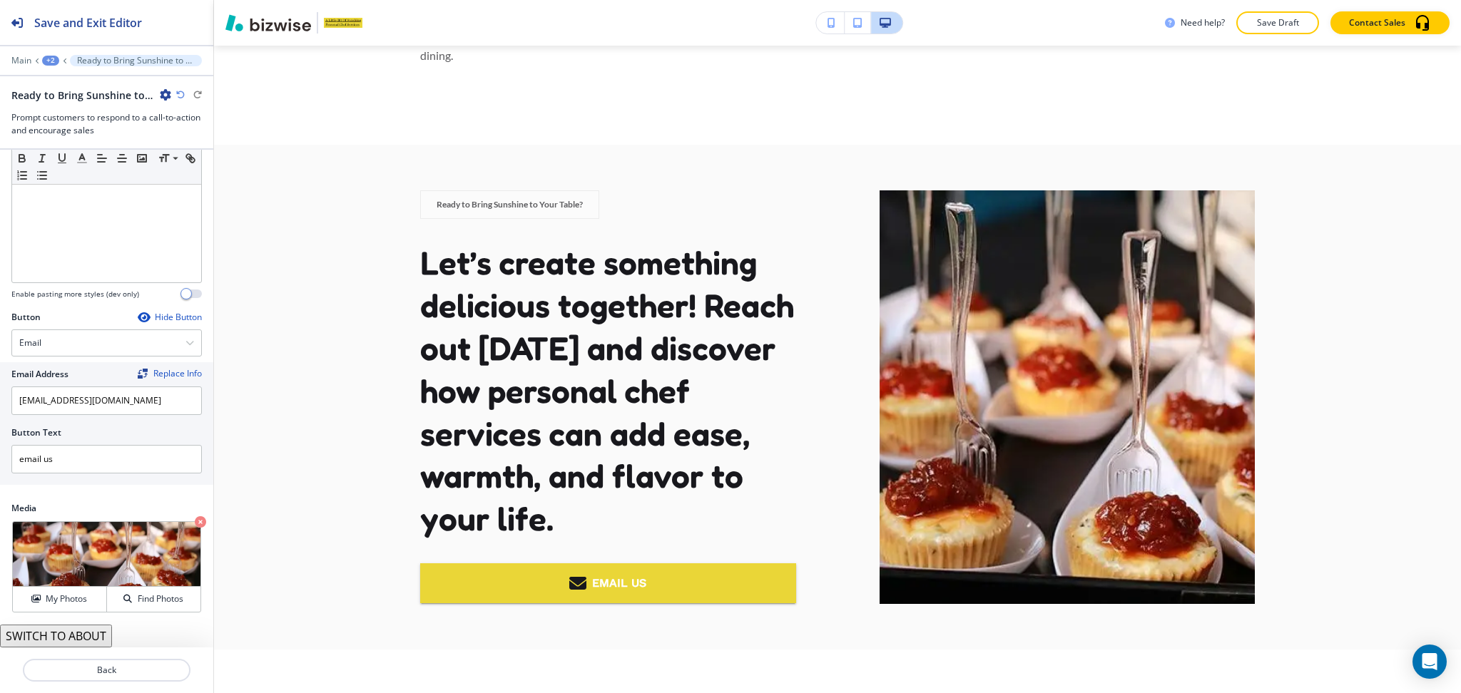
click at [179, 93] on icon "button" at bounding box center [180, 95] width 9 height 9
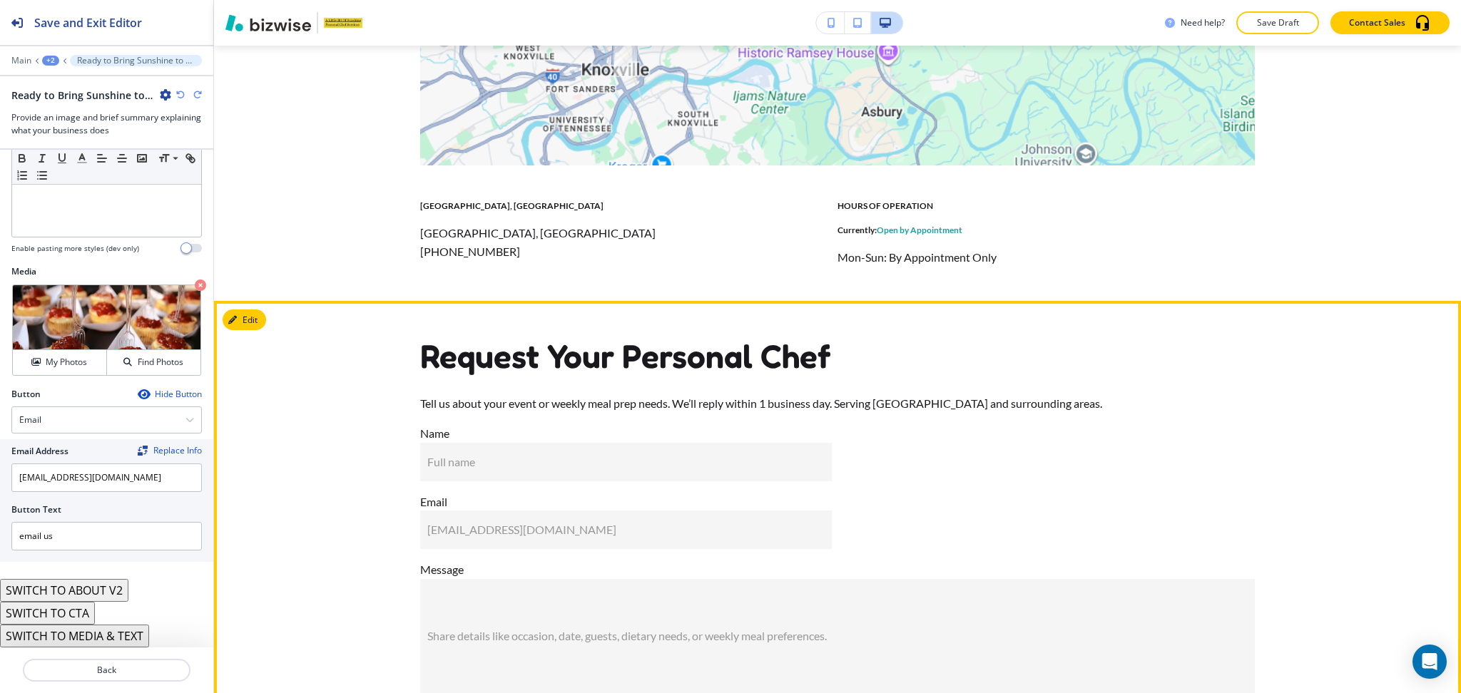
scroll to position [5268, 0]
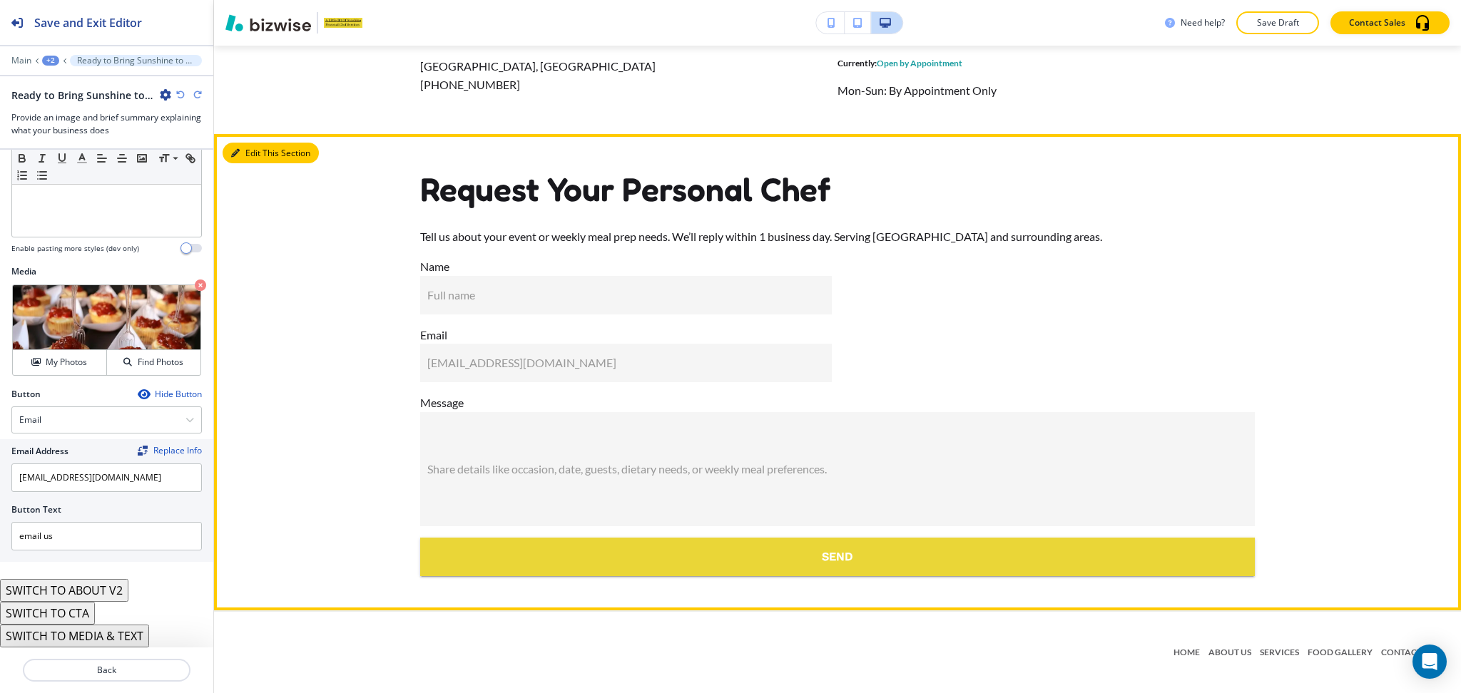
click at [250, 148] on button "Edit This Section" at bounding box center [271, 153] width 96 height 21
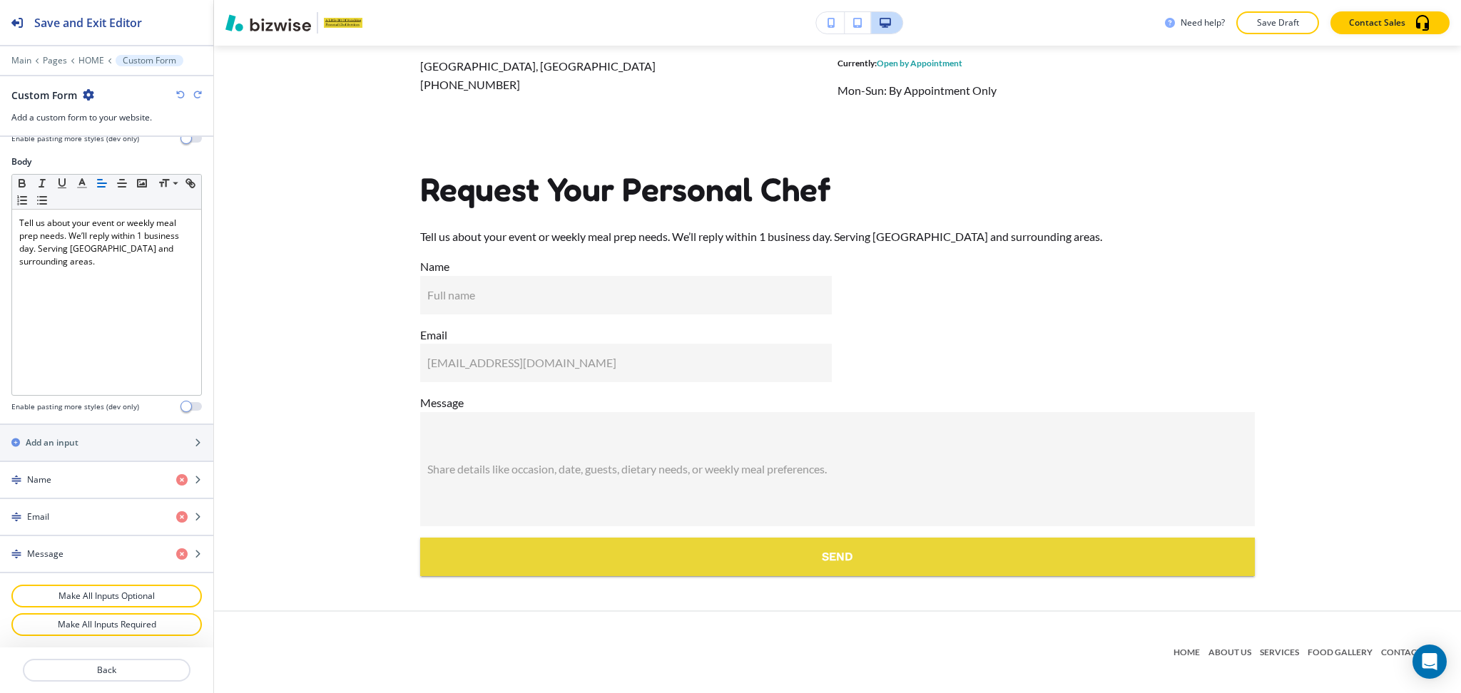
scroll to position [332, 0]
click at [60, 446] on h2 "Add an input" at bounding box center [52, 442] width 53 height 13
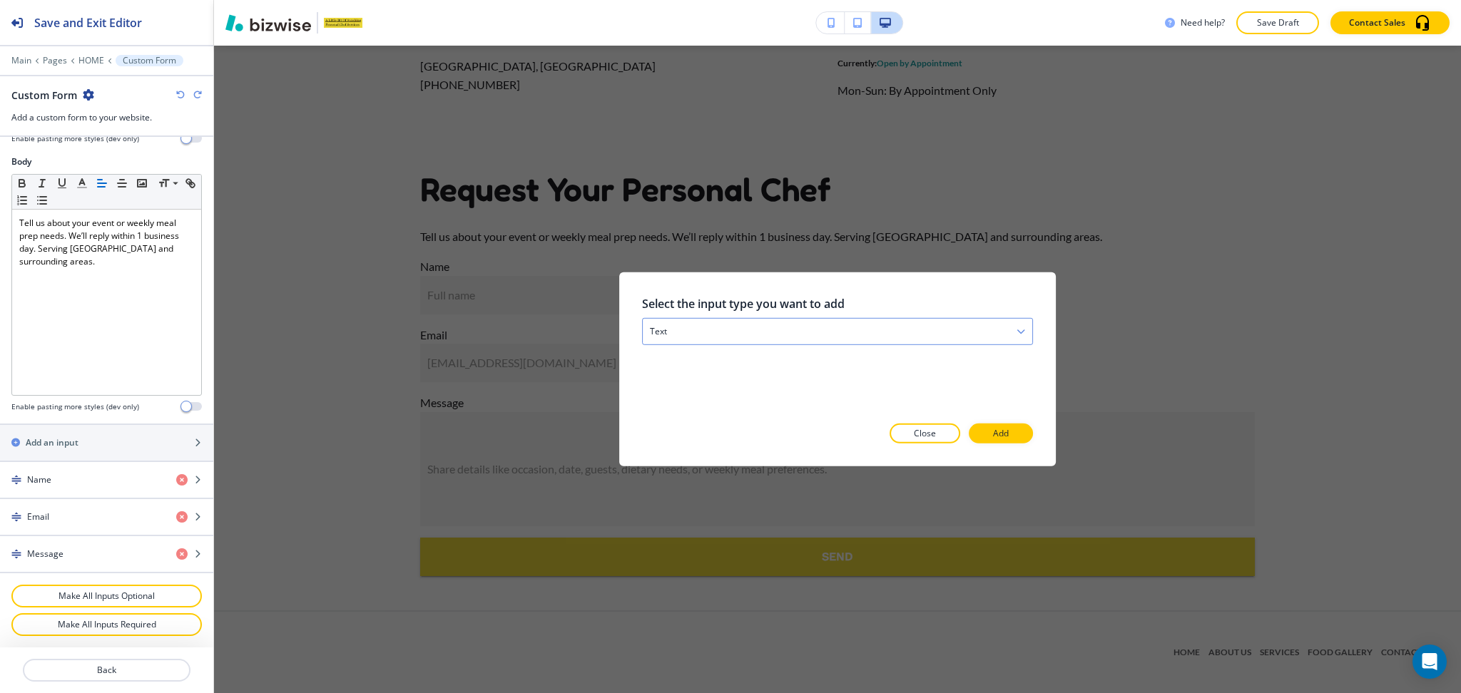
click at [750, 324] on div "text" at bounding box center [837, 332] width 389 height 26
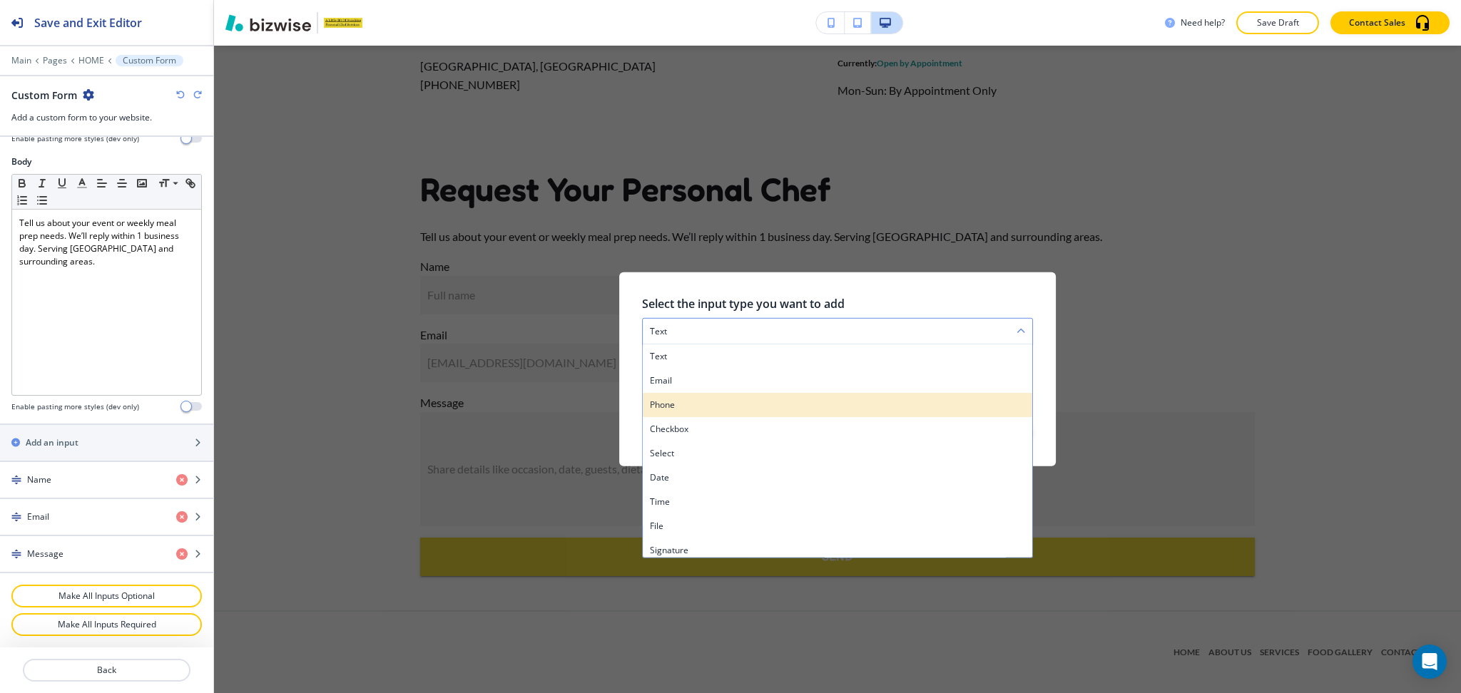
click at [690, 399] on h4 "phone" at bounding box center [837, 405] width 375 height 13
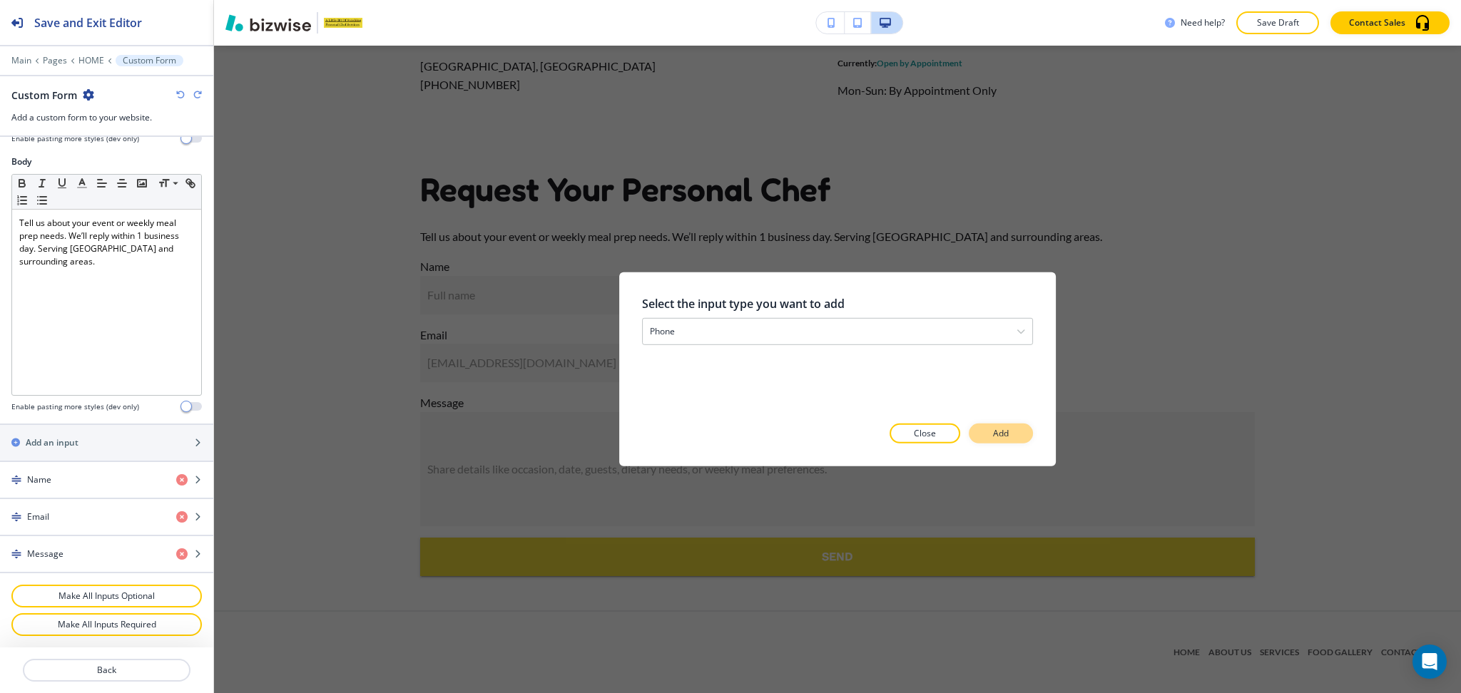
click at [1022, 434] on button "Add" at bounding box center [1000, 434] width 64 height 20
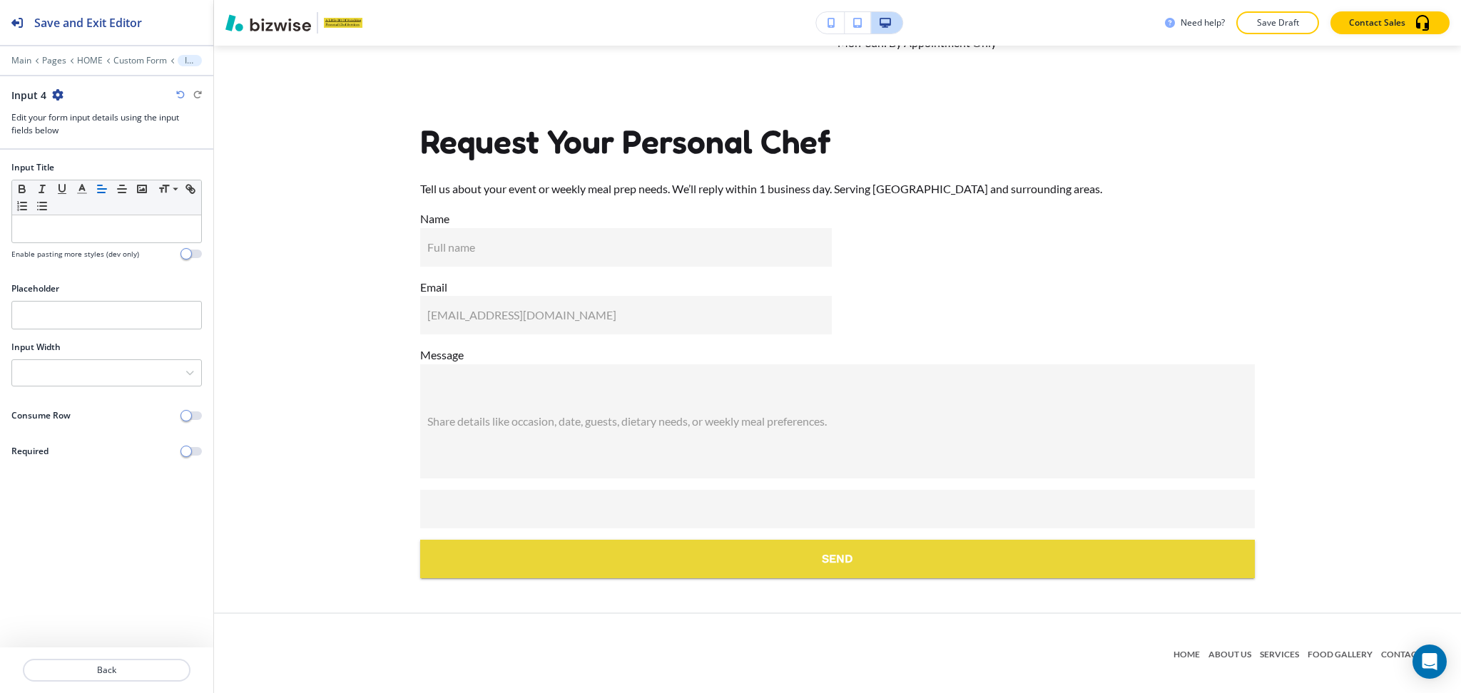
scroll to position [5318, 0]
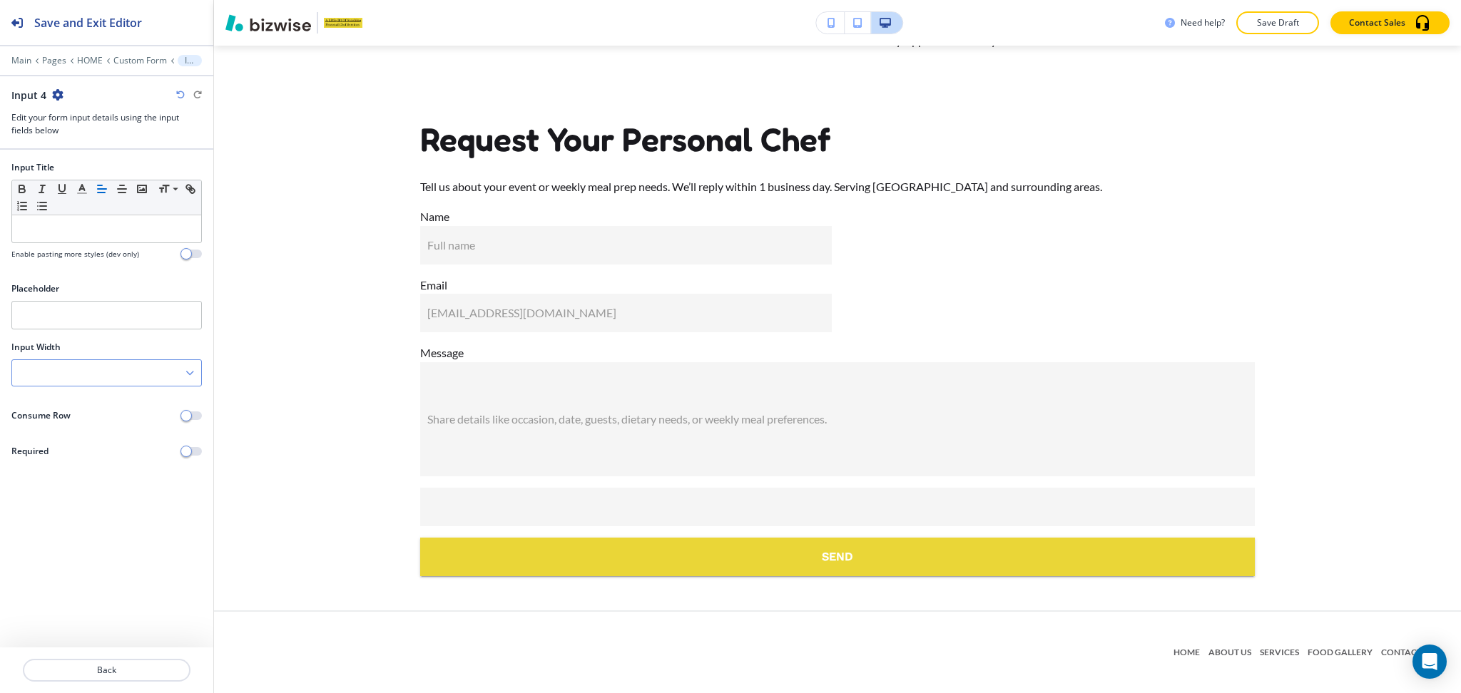
click at [89, 362] on div at bounding box center [106, 373] width 189 height 26
click at [49, 444] on h4 "50%" at bounding box center [106, 446] width 175 height 13
click at [77, 214] on div "Small Normal Large Huge" at bounding box center [106, 197] width 189 height 35
click at [81, 227] on p at bounding box center [106, 229] width 175 height 13
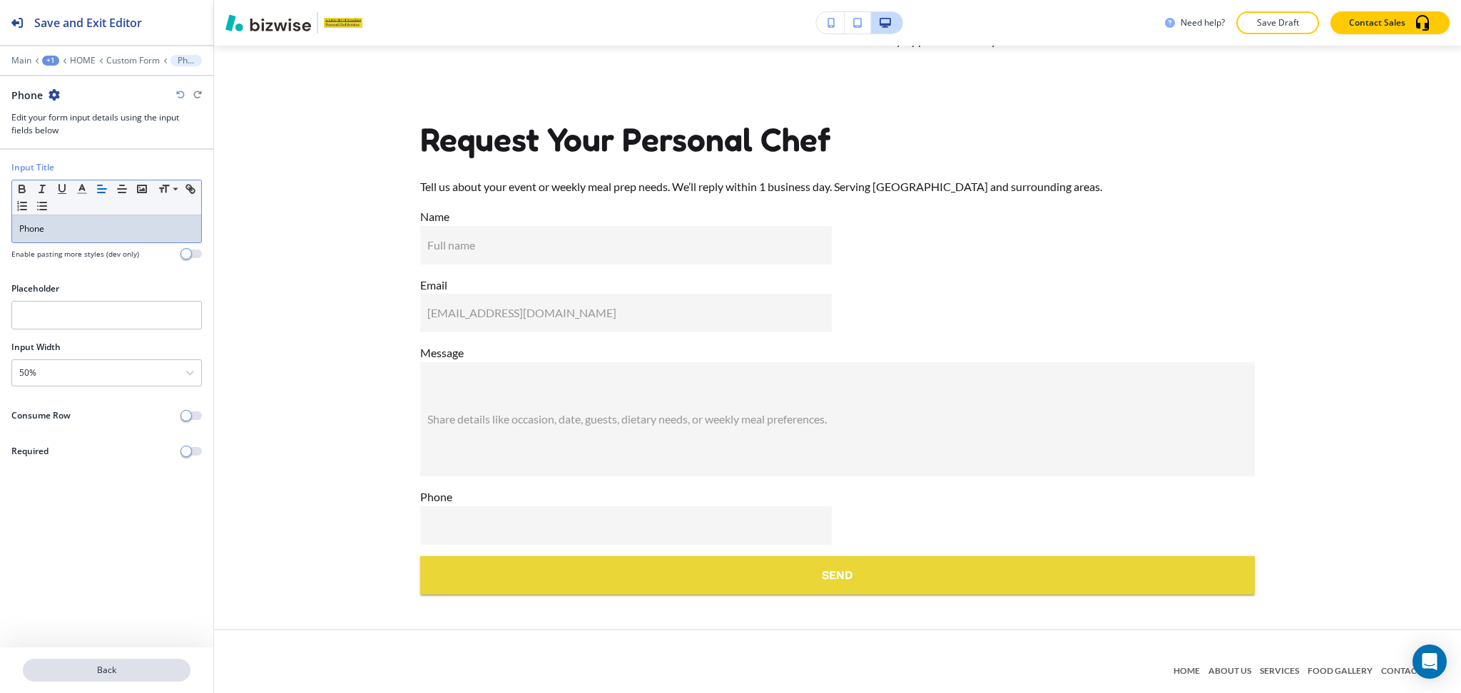
click at [119, 673] on p "Back" at bounding box center [106, 670] width 165 height 13
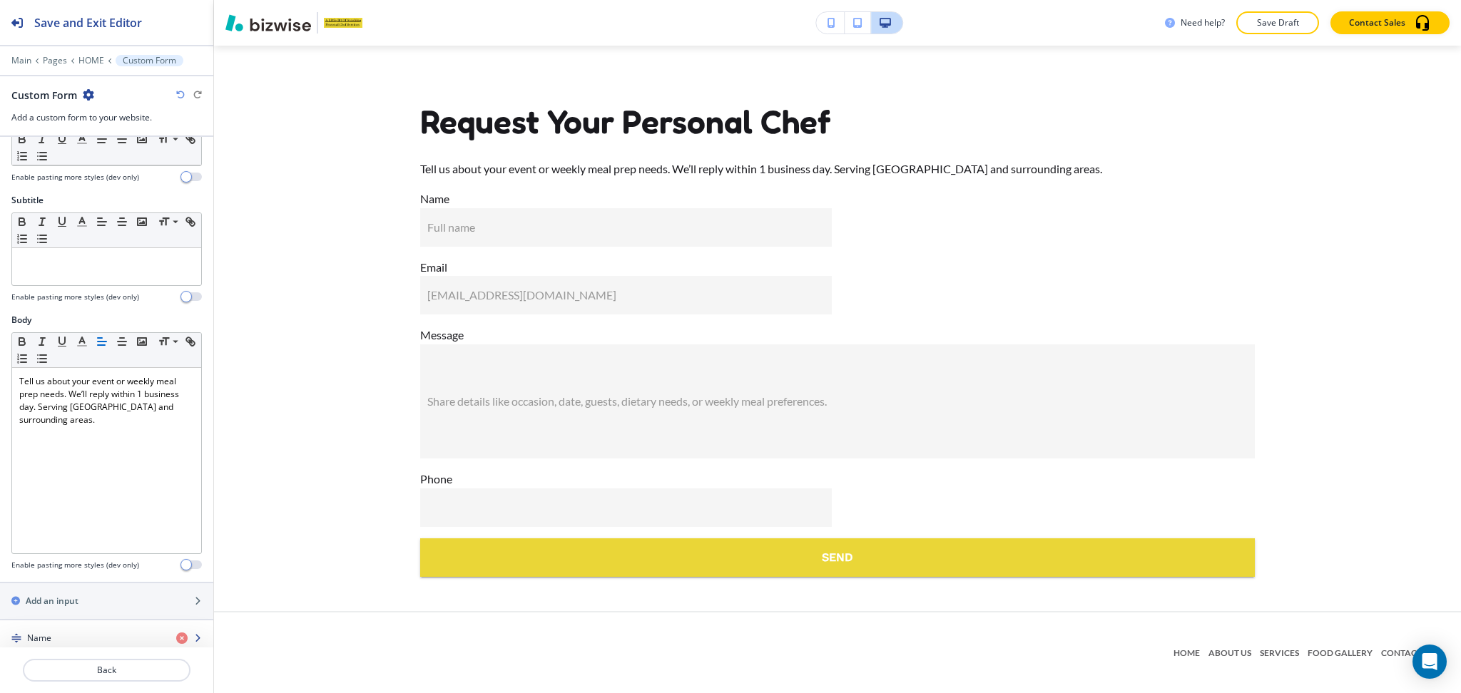
scroll to position [369, 0]
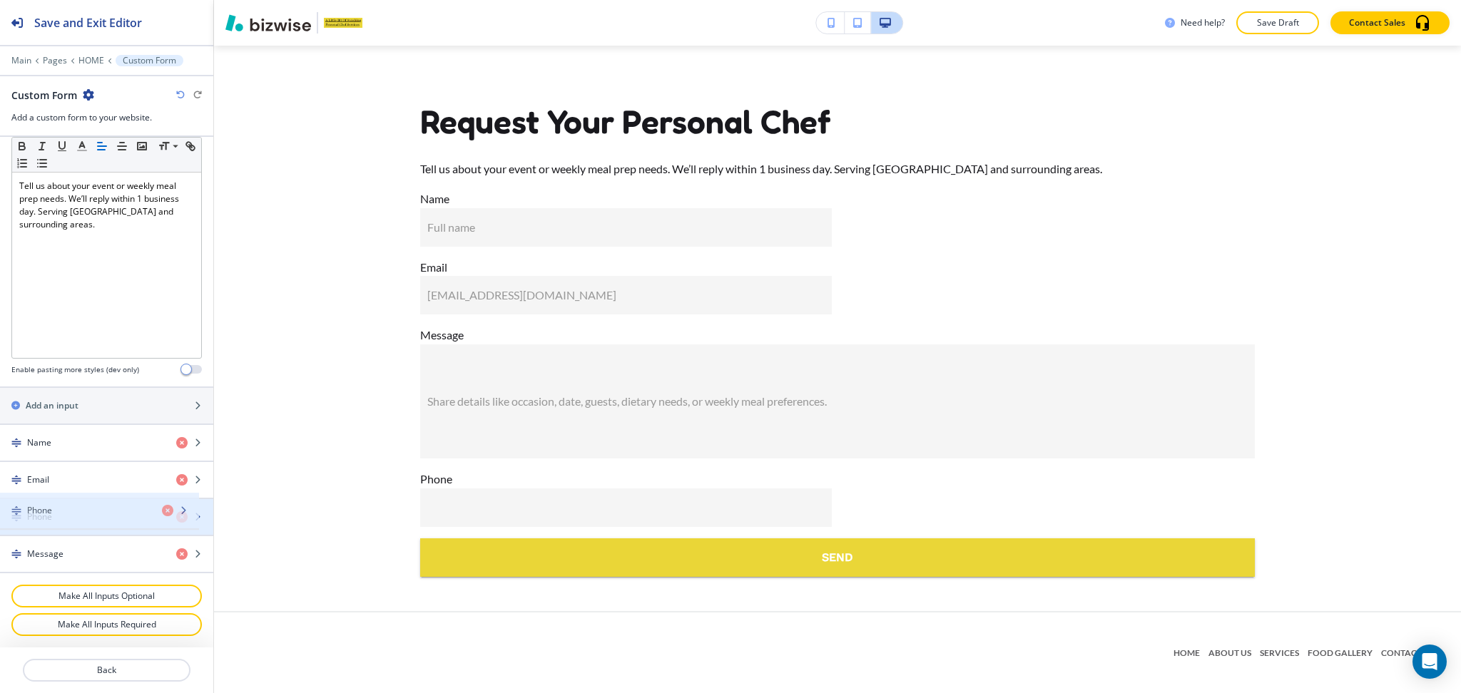
drag, startPoint x: 67, startPoint y: 563, endPoint x: 67, endPoint y: 517, distance: 45.6
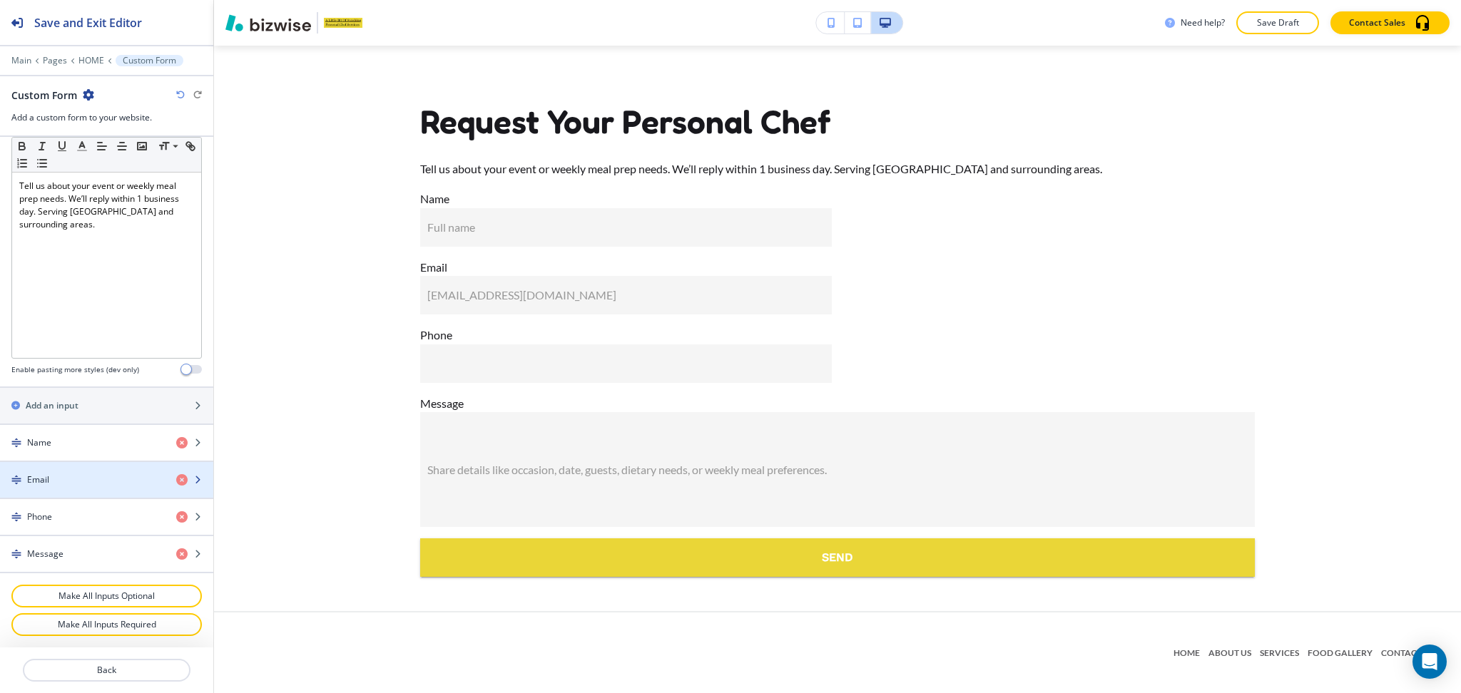
click at [58, 488] on div "button" at bounding box center [106, 491] width 213 height 11
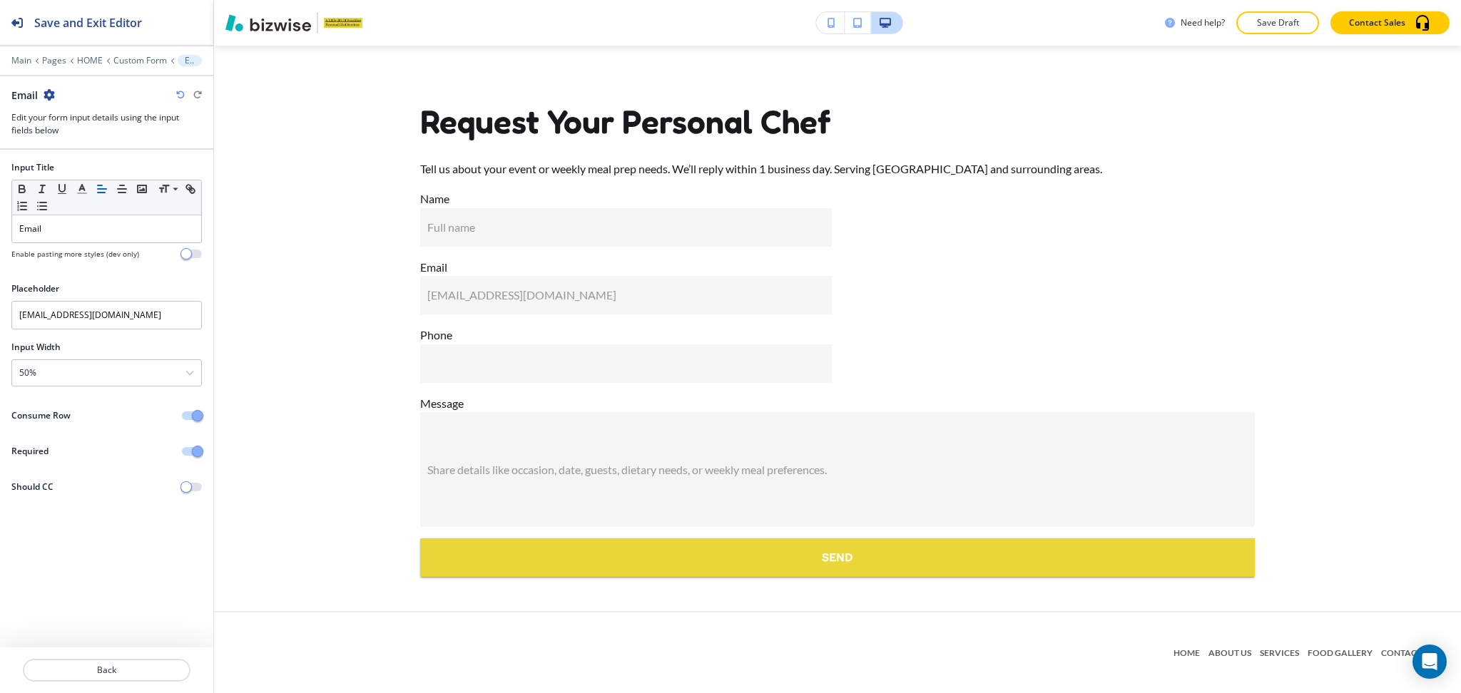
click at [198, 414] on span "button" at bounding box center [197, 415] width 11 height 11
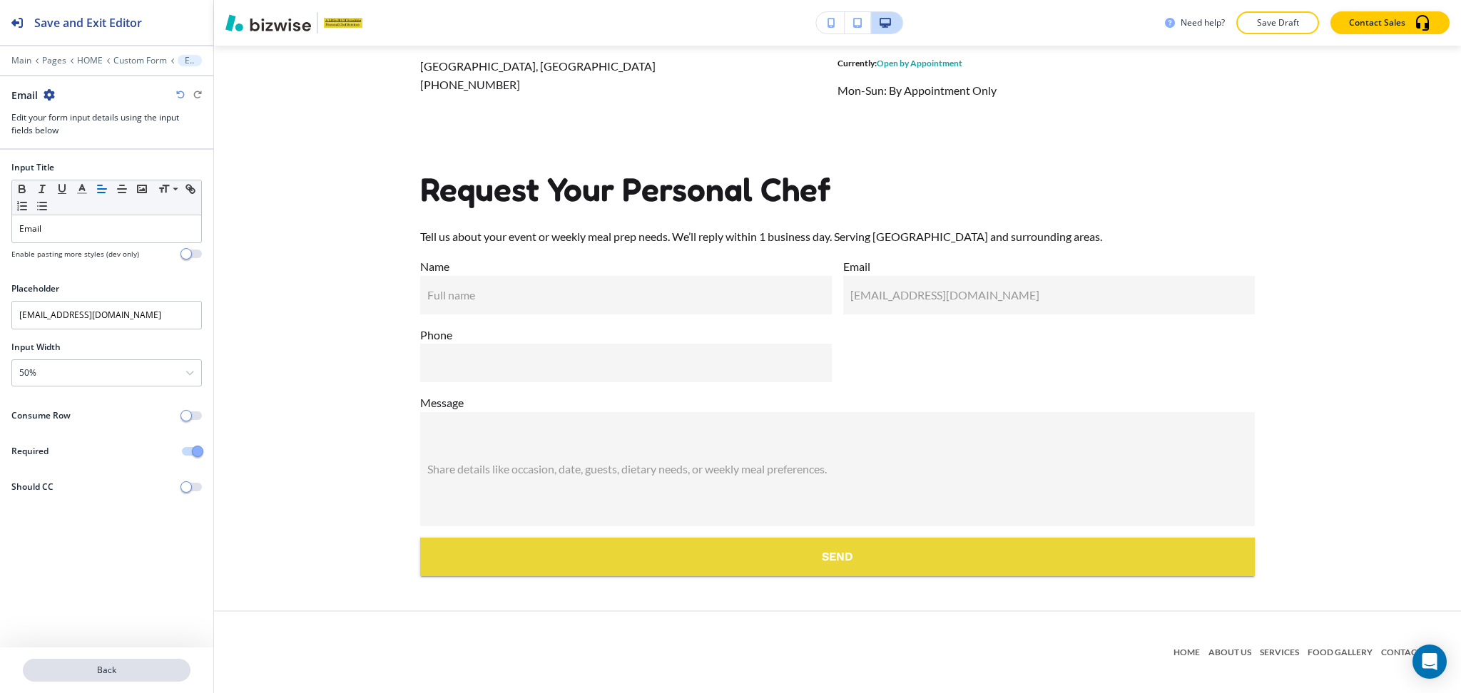
click at [127, 671] on p "Back" at bounding box center [106, 670] width 165 height 13
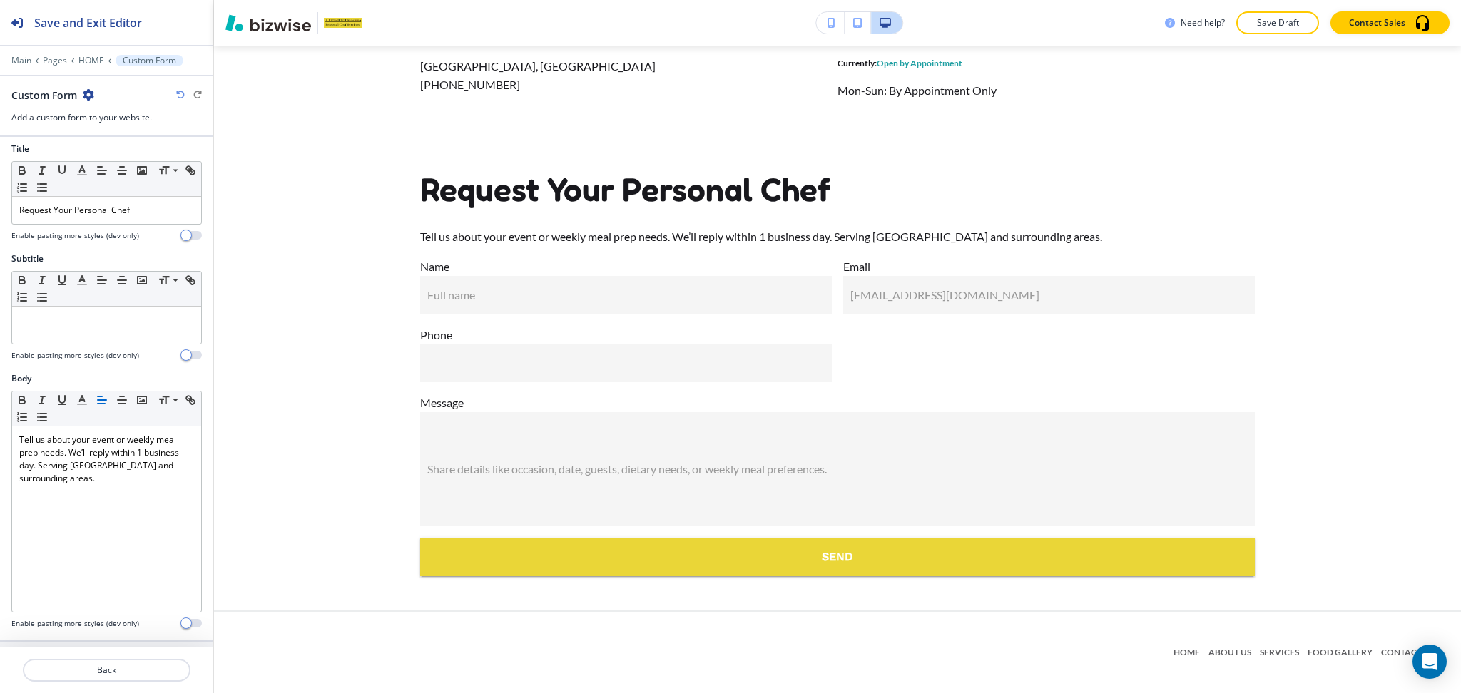
scroll to position [369, 0]
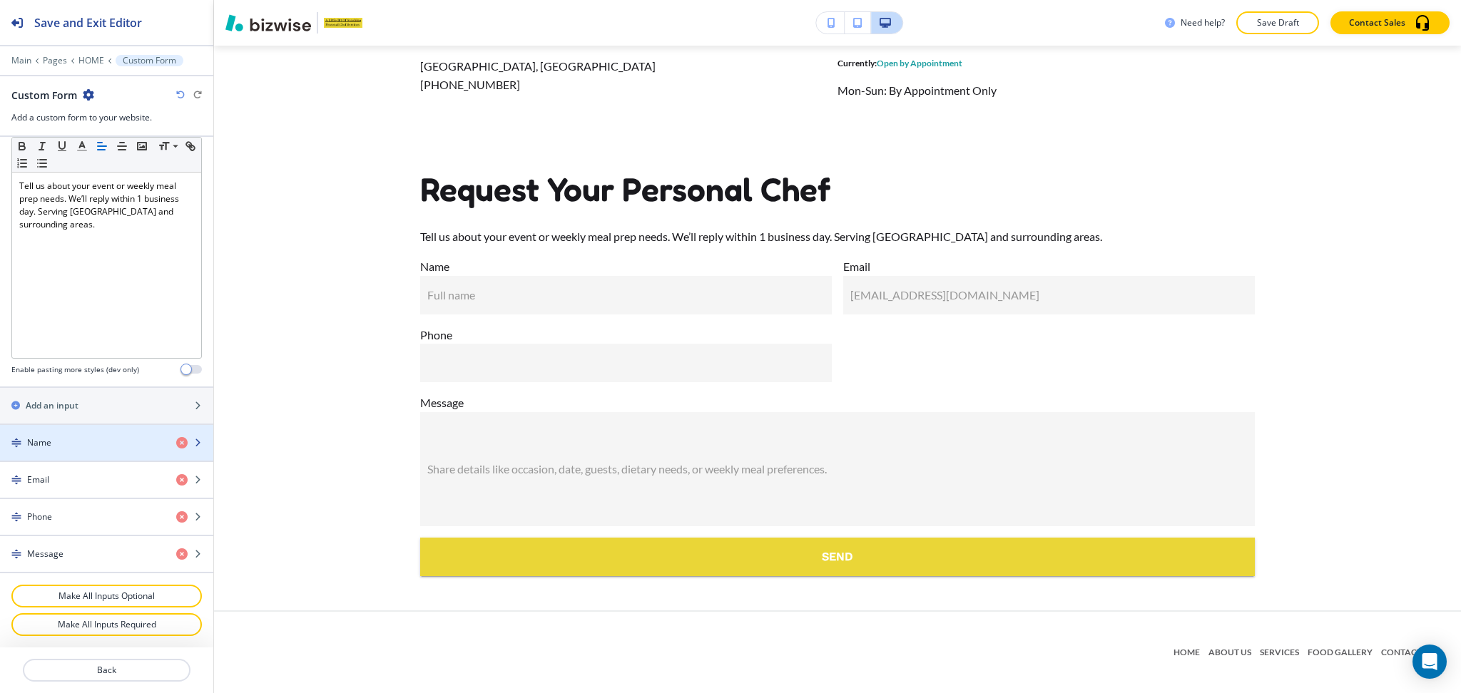
click at [66, 447] on div "Name" at bounding box center [82, 442] width 165 height 13
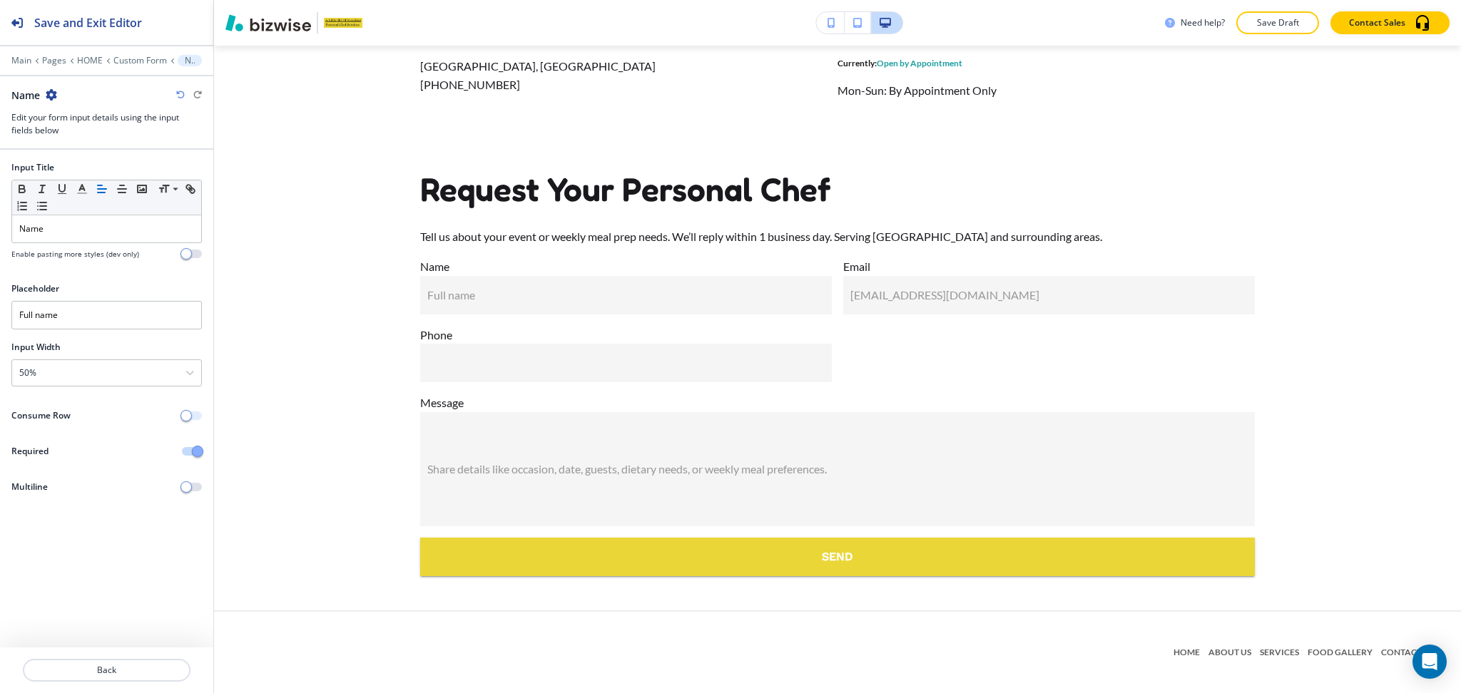
click at [190, 414] on span "button" at bounding box center [185, 415] width 11 height 11
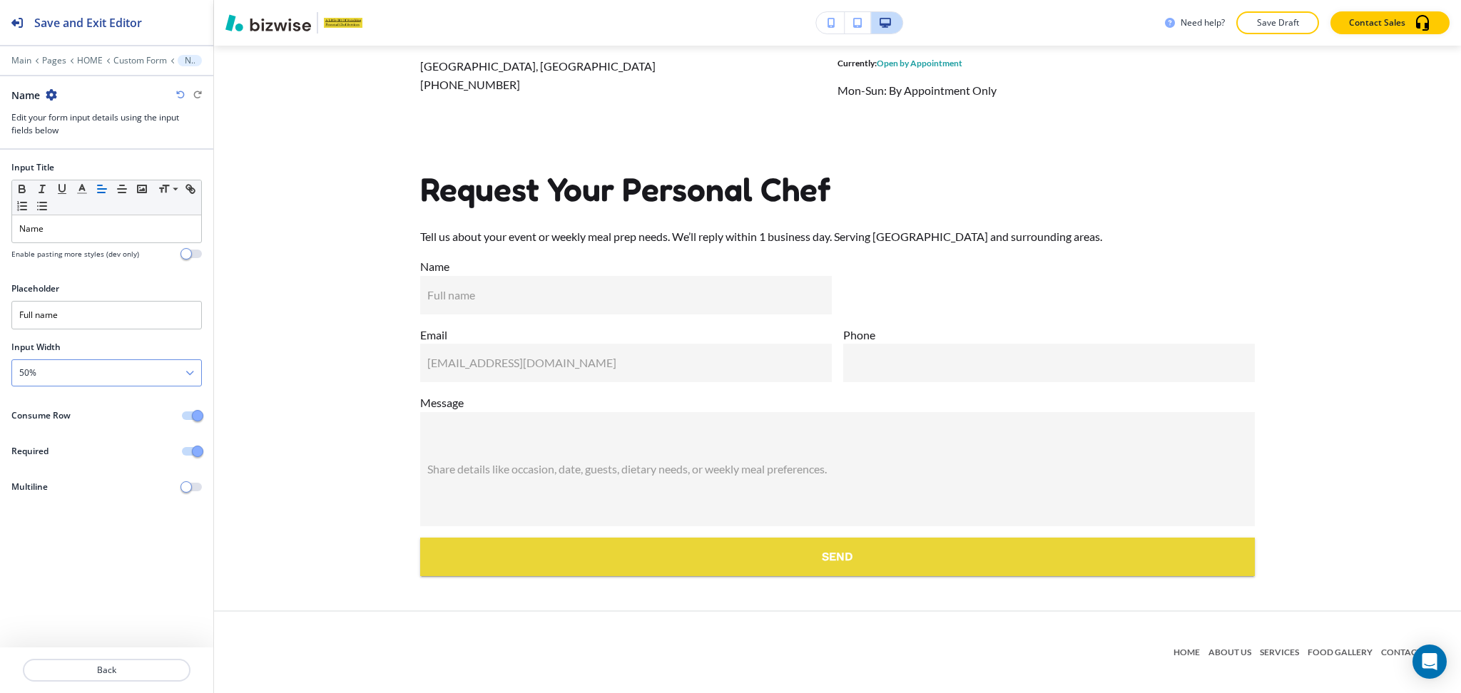
click at [121, 377] on div "50%" at bounding box center [106, 373] width 189 height 26
click at [84, 472] on h4 "100%" at bounding box center [106, 470] width 175 height 13
click at [116, 672] on p "Back" at bounding box center [106, 670] width 165 height 13
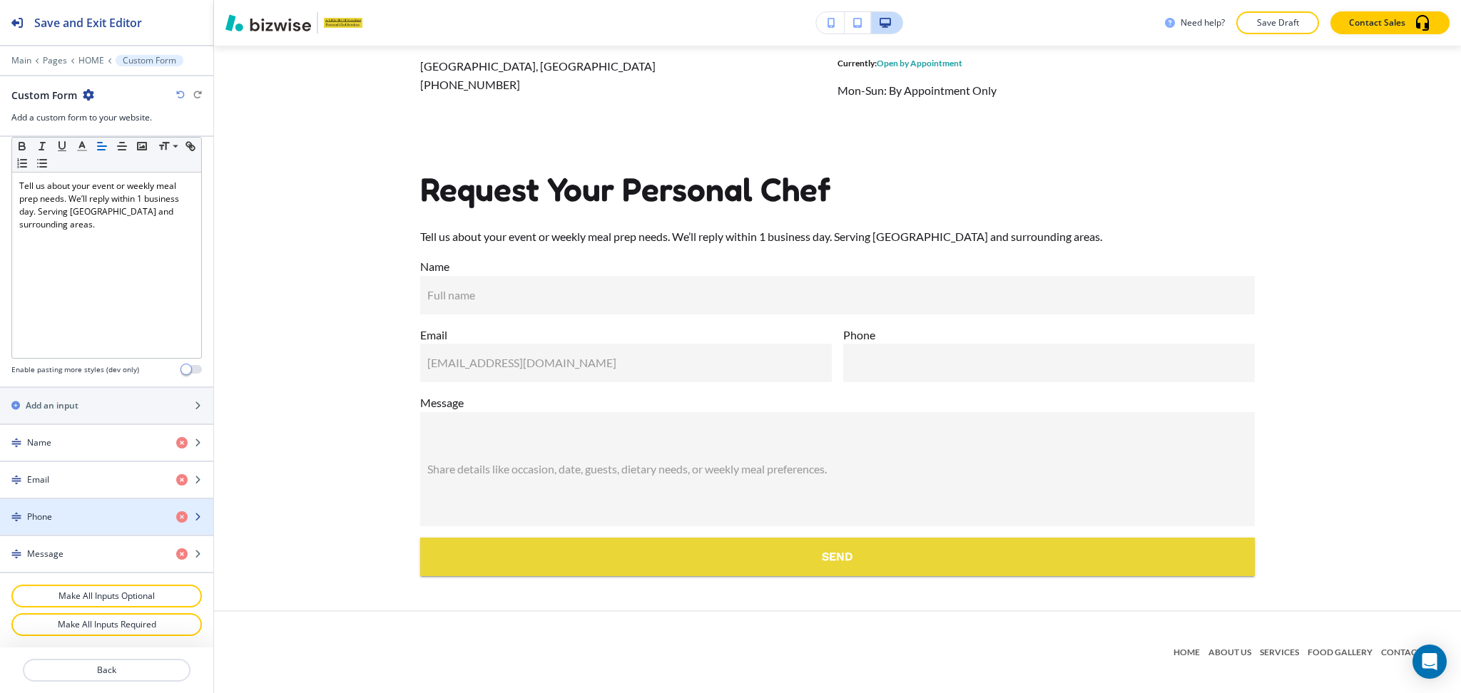
click at [60, 522] on div "Phone" at bounding box center [82, 517] width 165 height 13
click at [62, 528] on div "button" at bounding box center [106, 528] width 213 height 11
click at [56, 515] on div "Phone" at bounding box center [82, 517] width 165 height 13
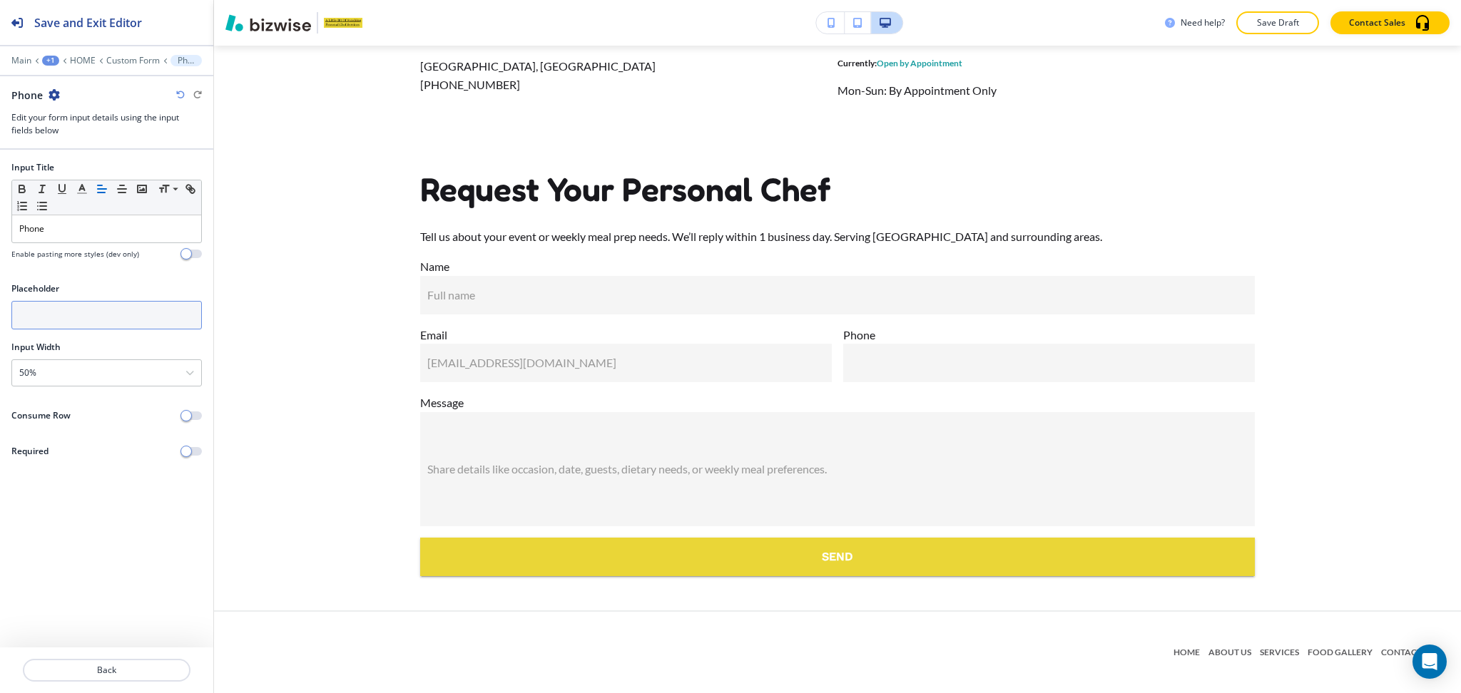
click at [65, 312] on input "text" at bounding box center [106, 315] width 190 height 29
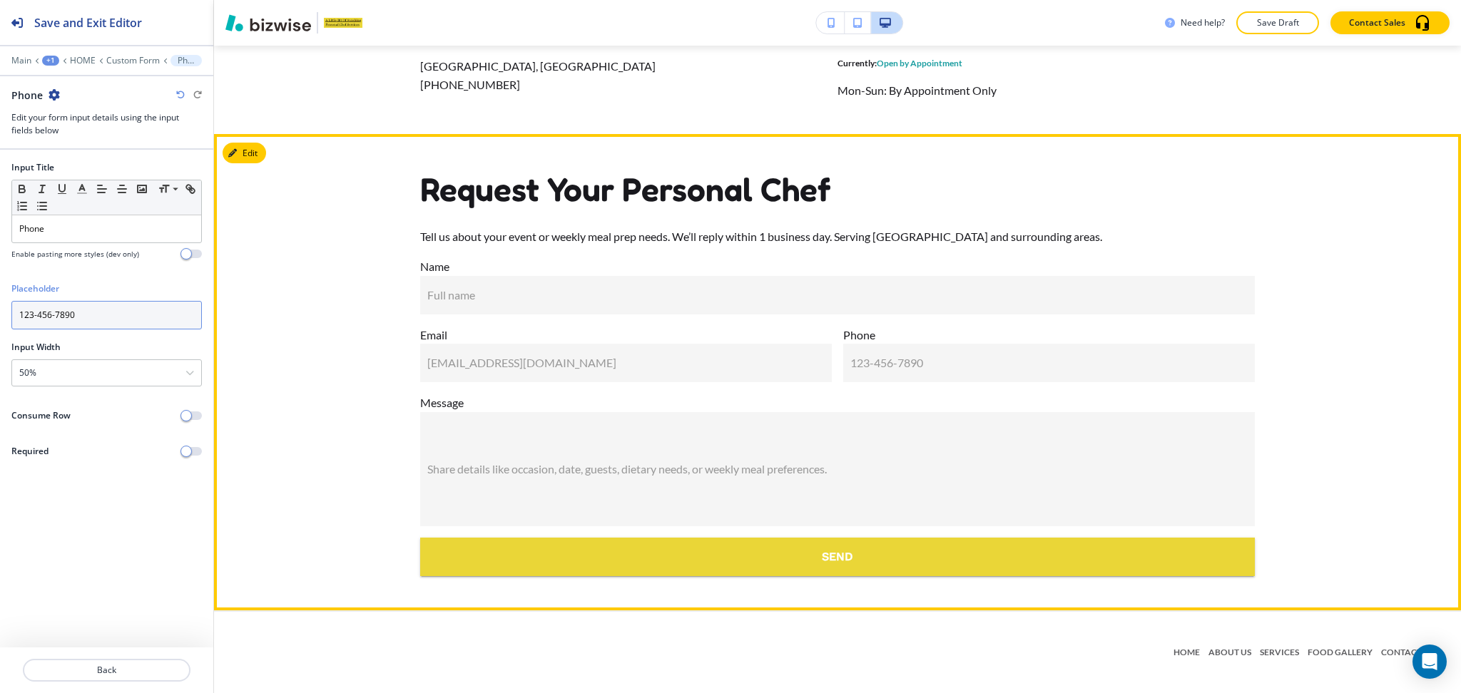
type input "123-456-7890"
click at [1299, 399] on div "Request Your Personal Chef Tell us about your event or weekly meal prep needs. …" at bounding box center [837, 372] width 1247 height 409
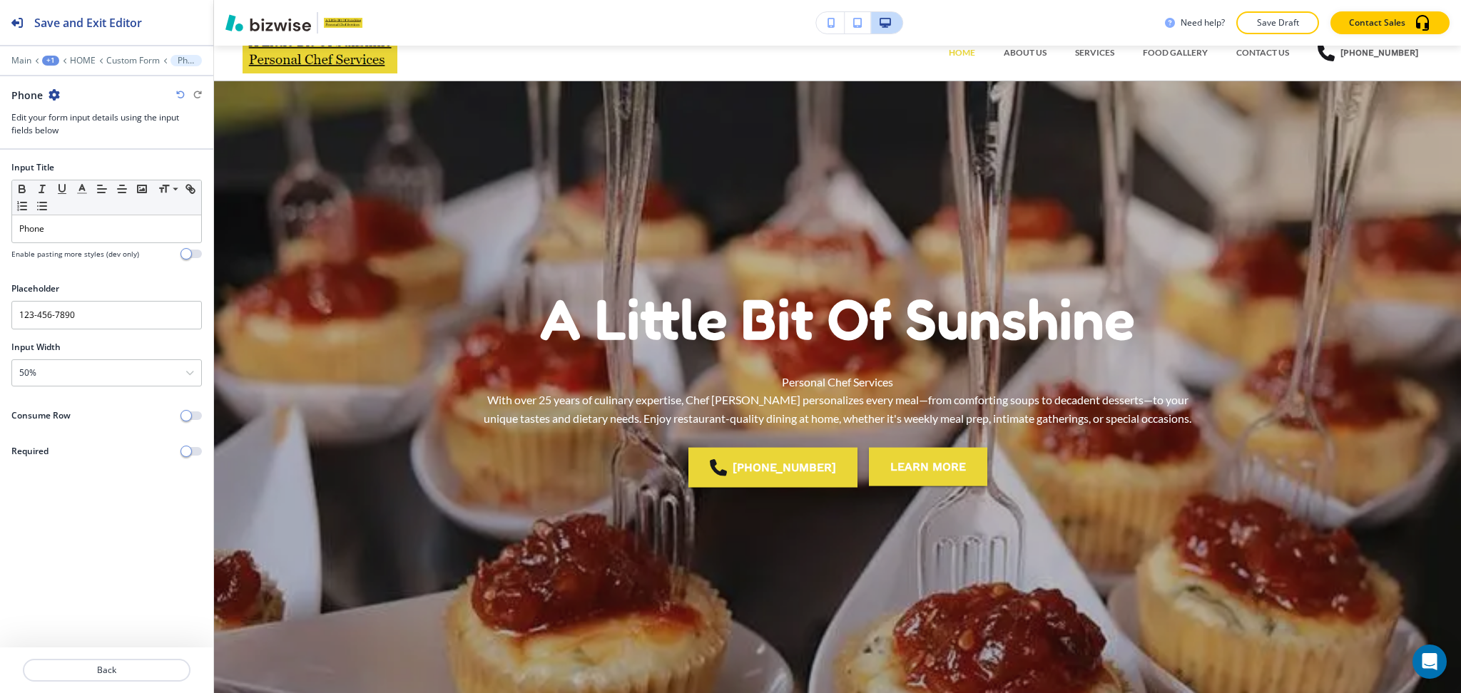
scroll to position [0, 0]
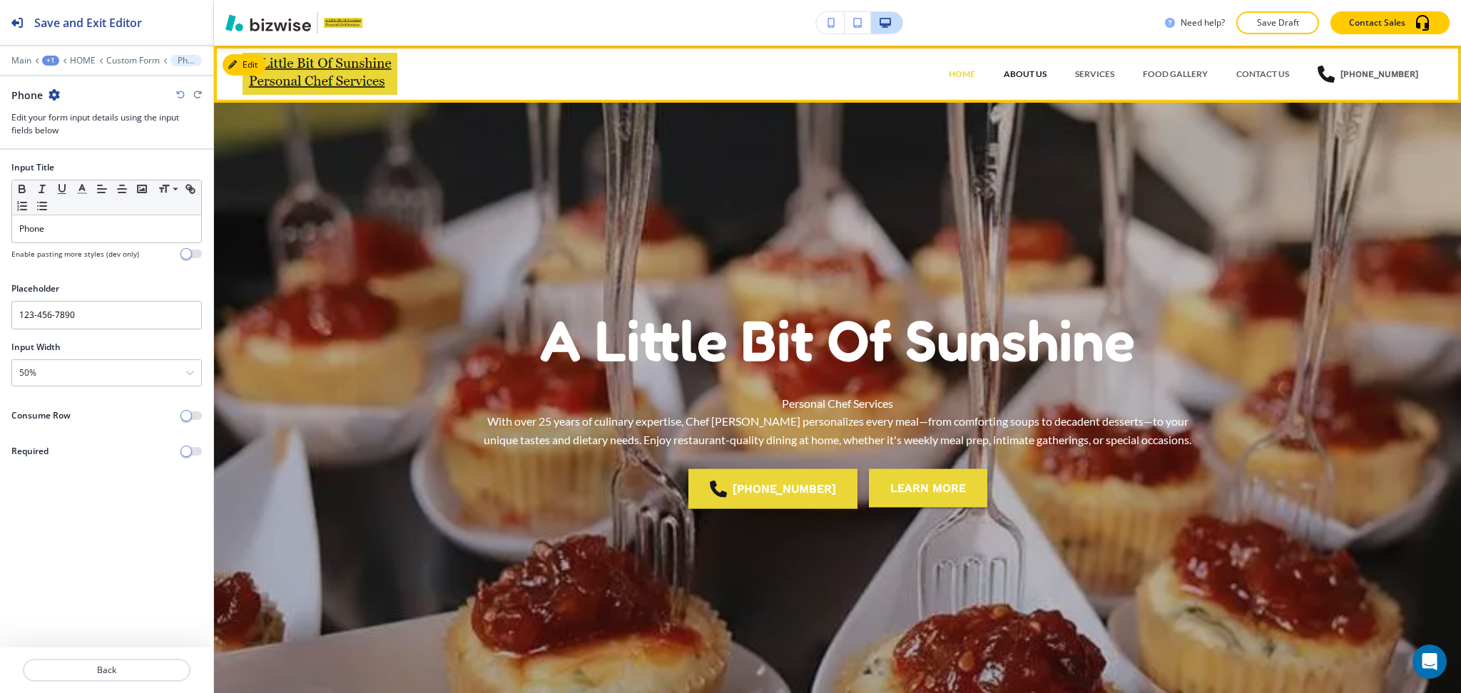
click at [1036, 68] on p "ABOUT US" at bounding box center [1024, 74] width 43 height 13
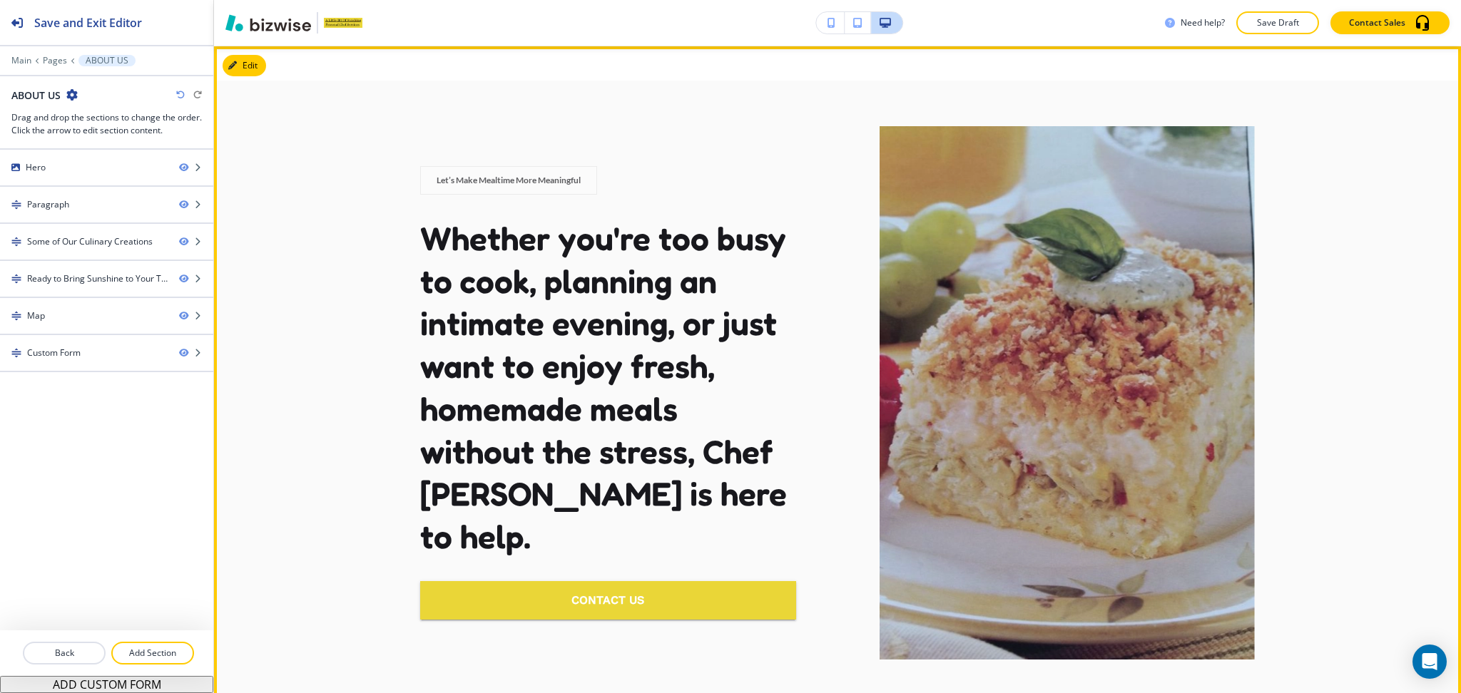
scroll to position [1978, 0]
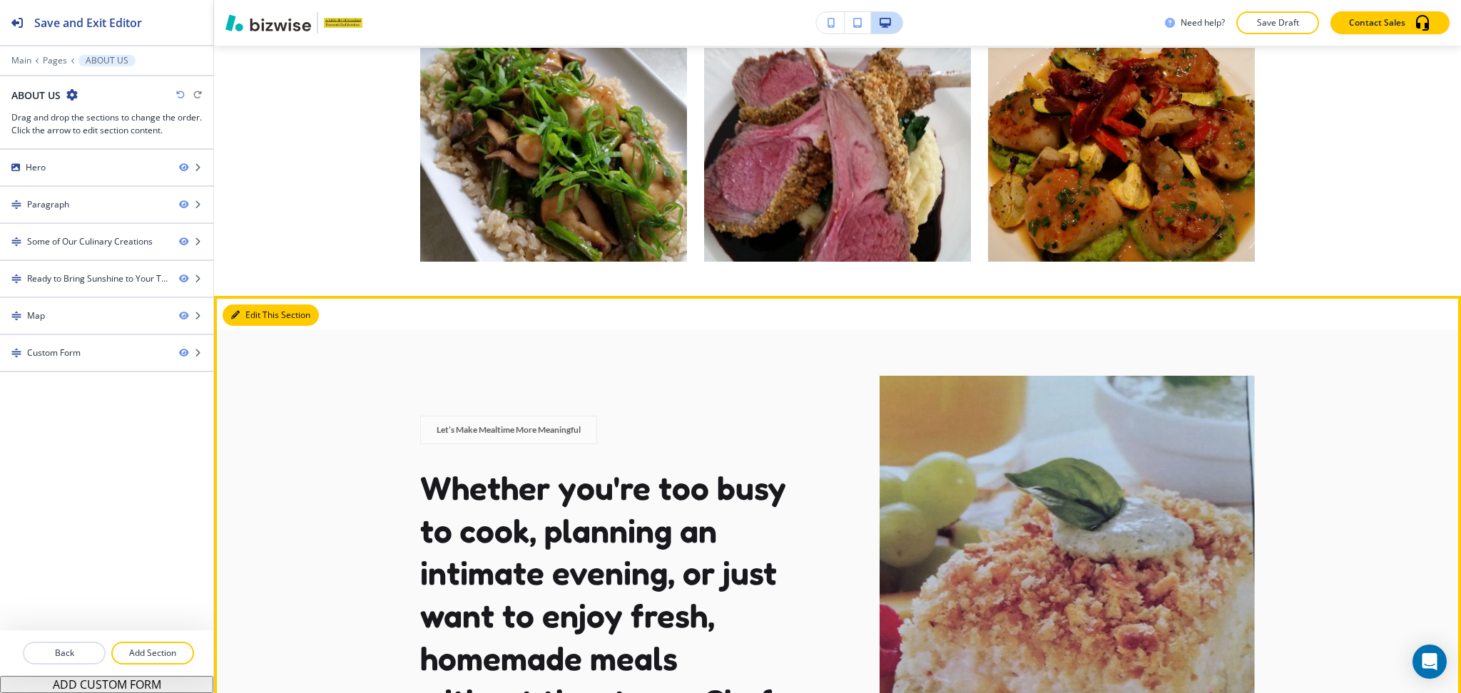
click at [244, 323] on button "Edit This Section" at bounding box center [271, 315] width 96 height 21
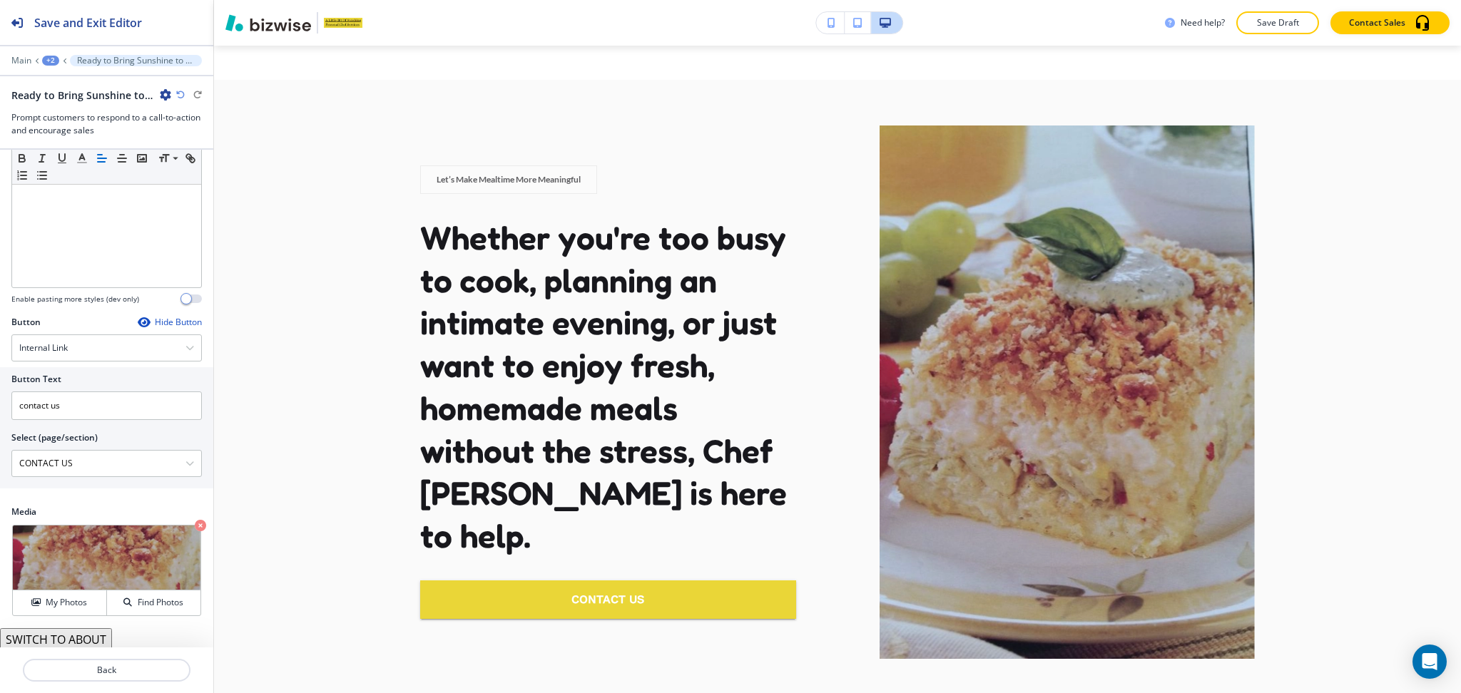
scroll to position [226, 0]
click at [82, 634] on button "SWITCH TO ABOUT" at bounding box center [56, 636] width 112 height 23
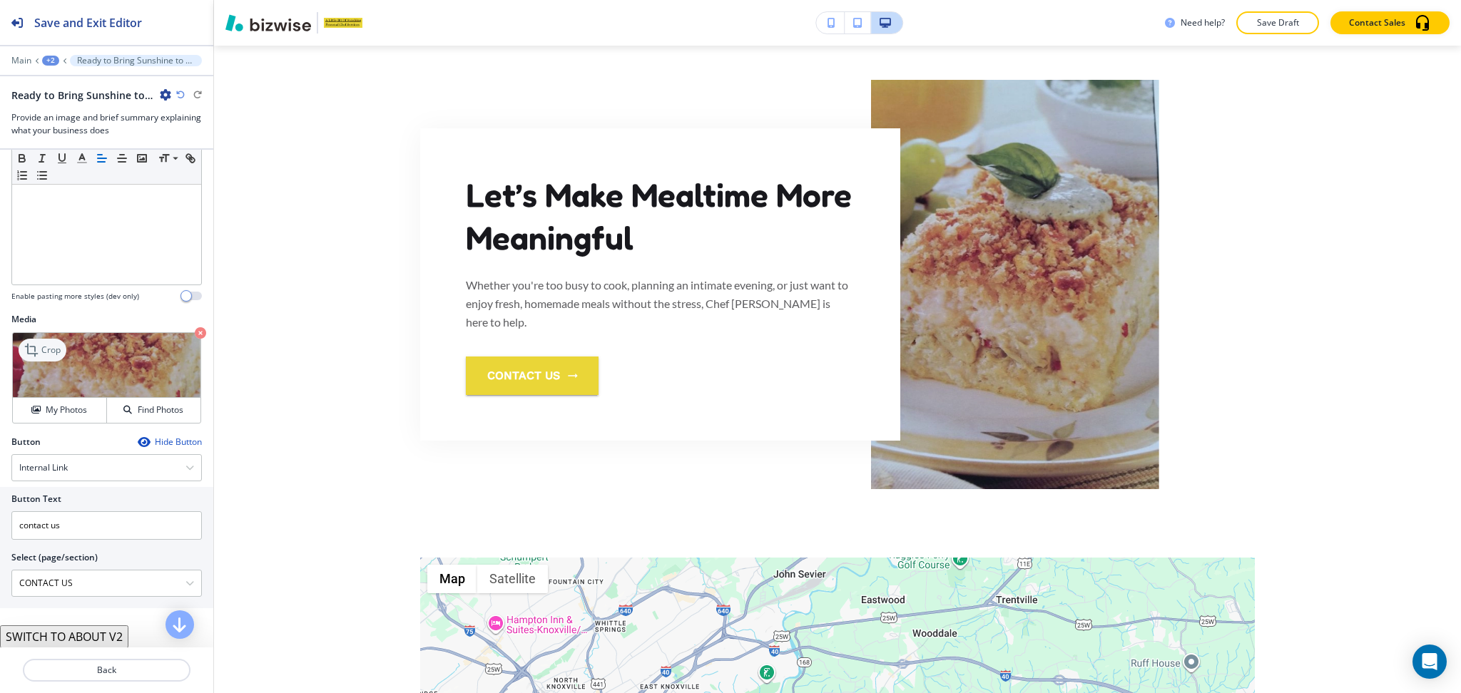
click at [50, 349] on p "Crop" at bounding box center [50, 350] width 19 height 13
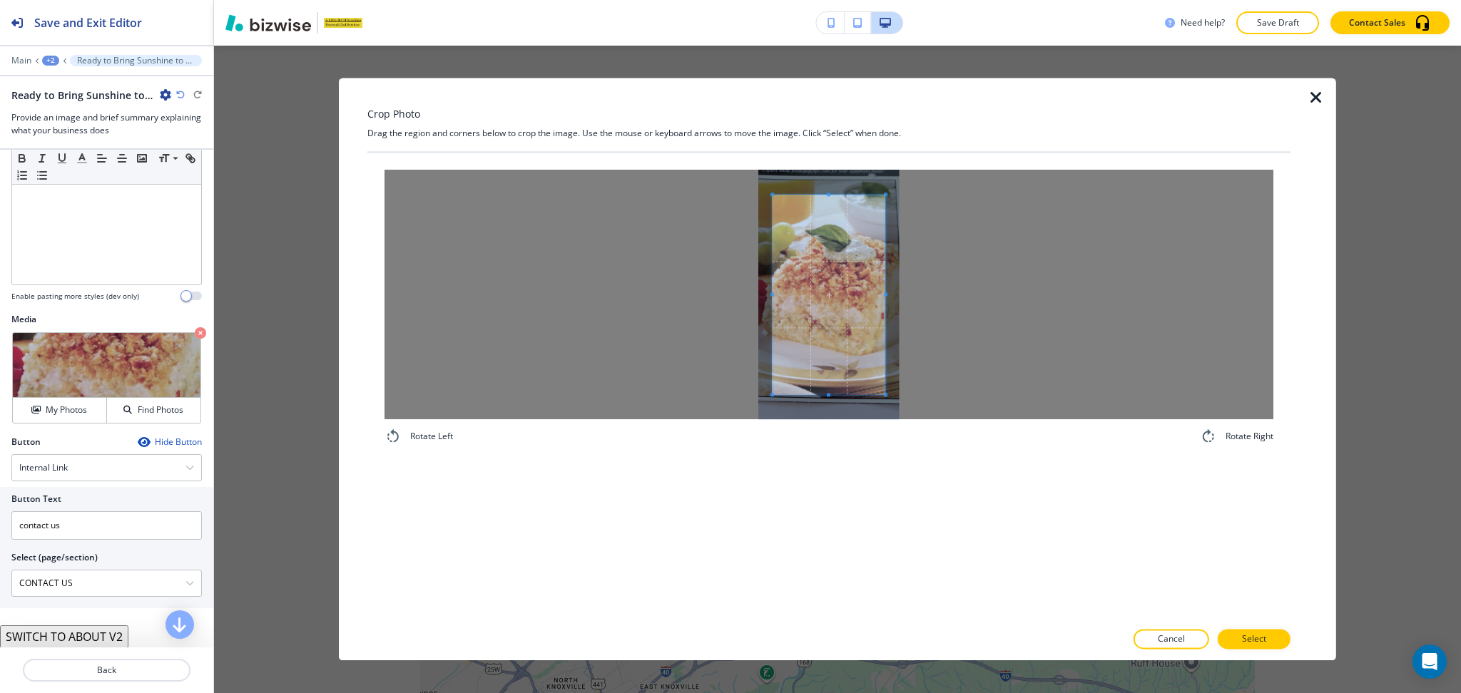
click at [919, 299] on div at bounding box center [828, 295] width 889 height 250
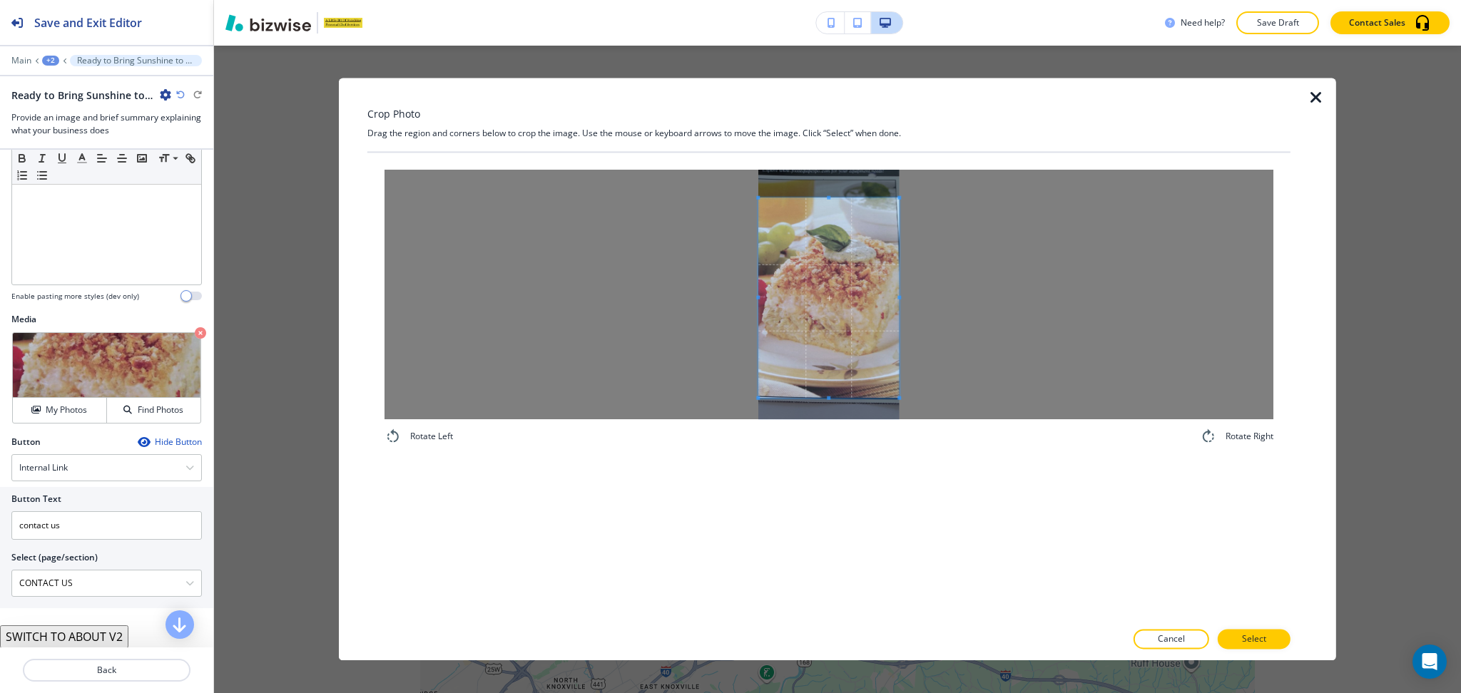
click at [717, 279] on div at bounding box center [828, 295] width 889 height 250
click at [1284, 636] on button "Select" at bounding box center [1253, 640] width 73 height 20
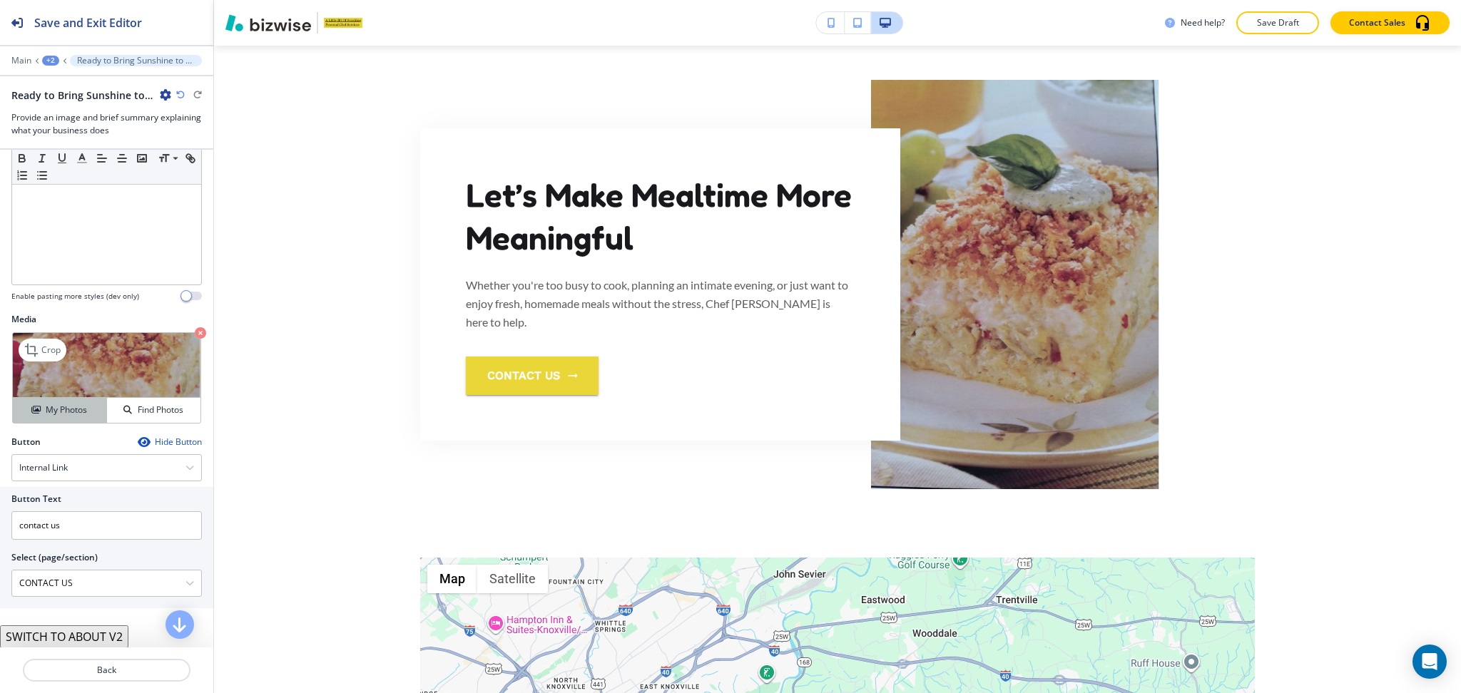
click at [31, 409] on icon "button" at bounding box center [35, 410] width 9 height 9
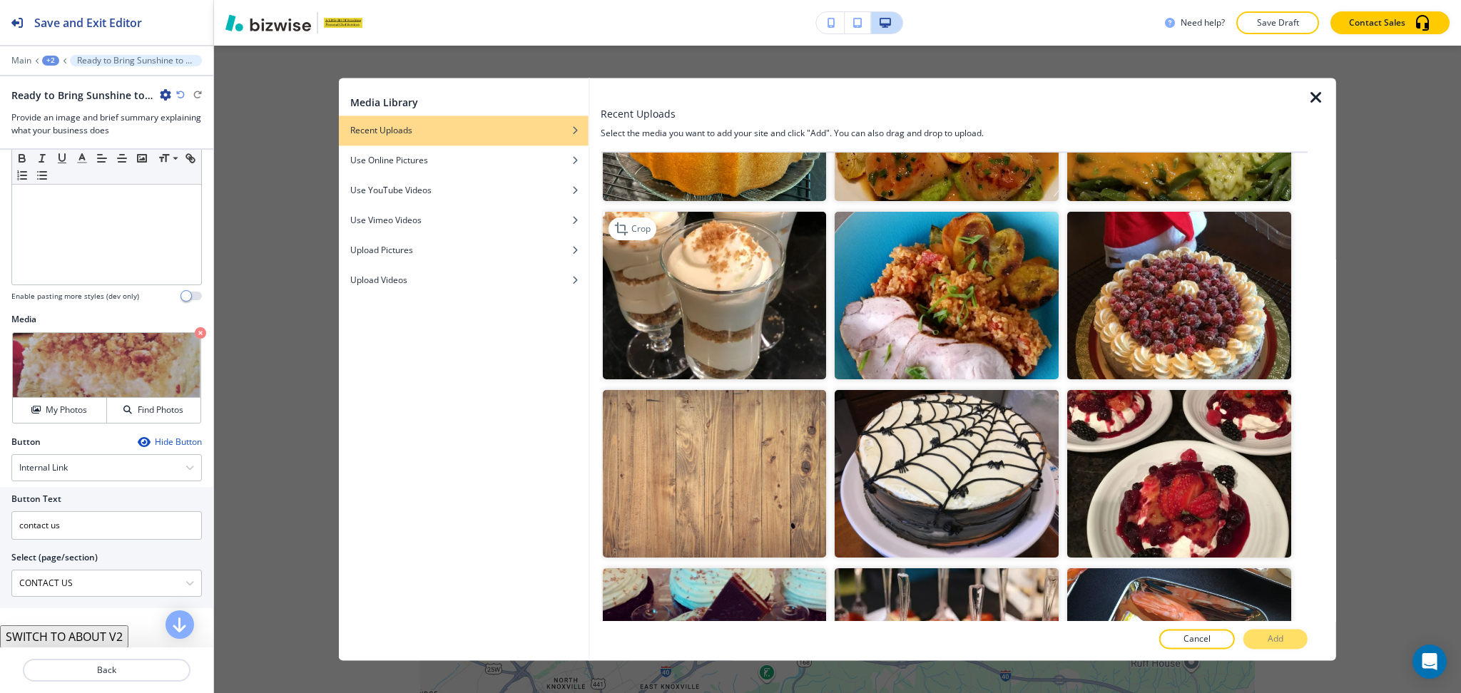
scroll to position [665, 0]
click at [1185, 275] on img "button" at bounding box center [1179, 295] width 224 height 168
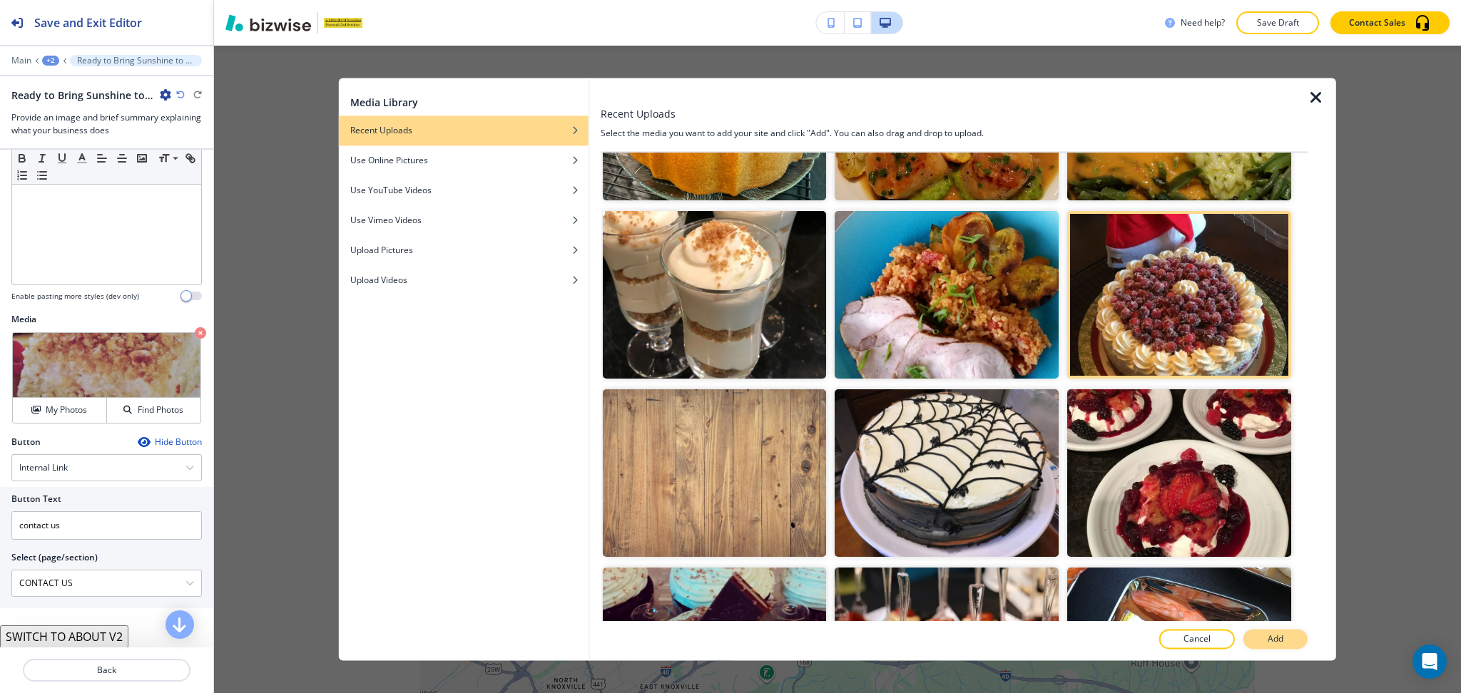
click at [1281, 632] on button "Add" at bounding box center [1275, 640] width 64 height 20
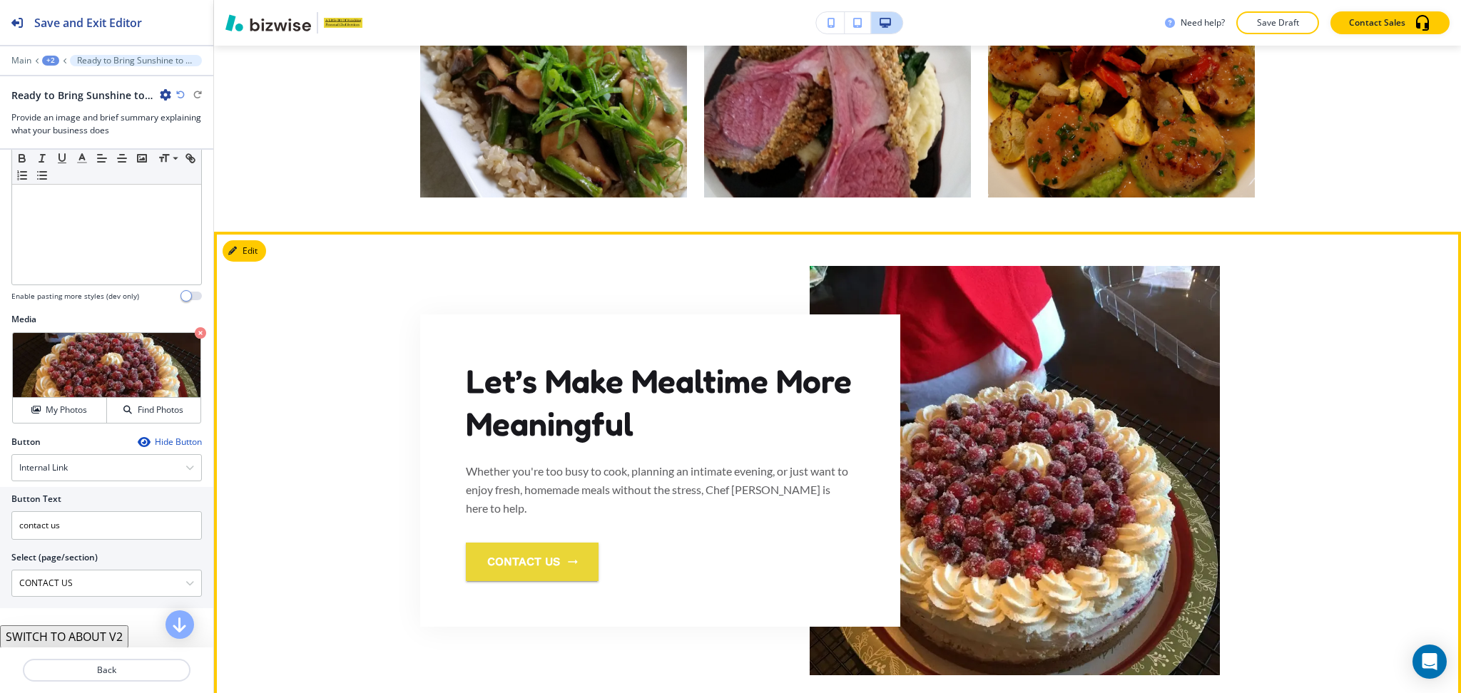
scroll to position [1790, 0]
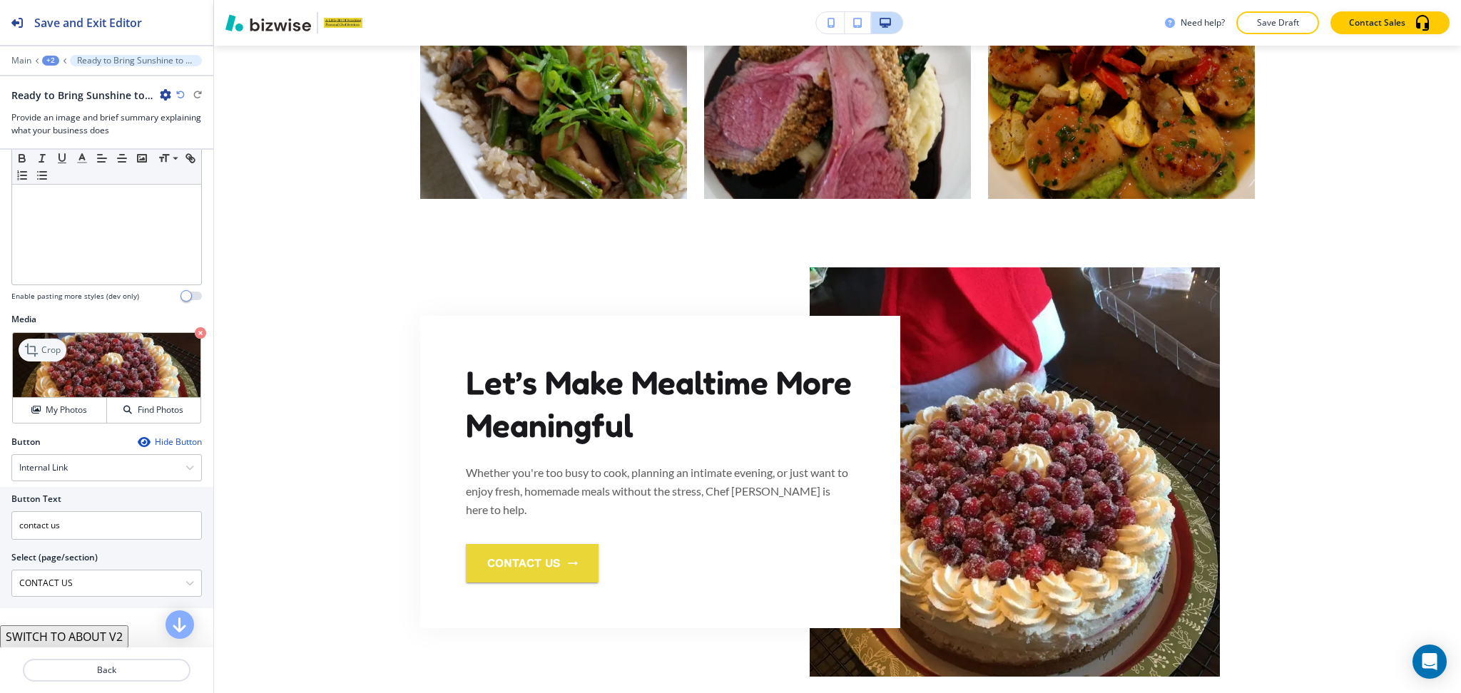
click at [49, 345] on p "Crop" at bounding box center [50, 350] width 19 height 13
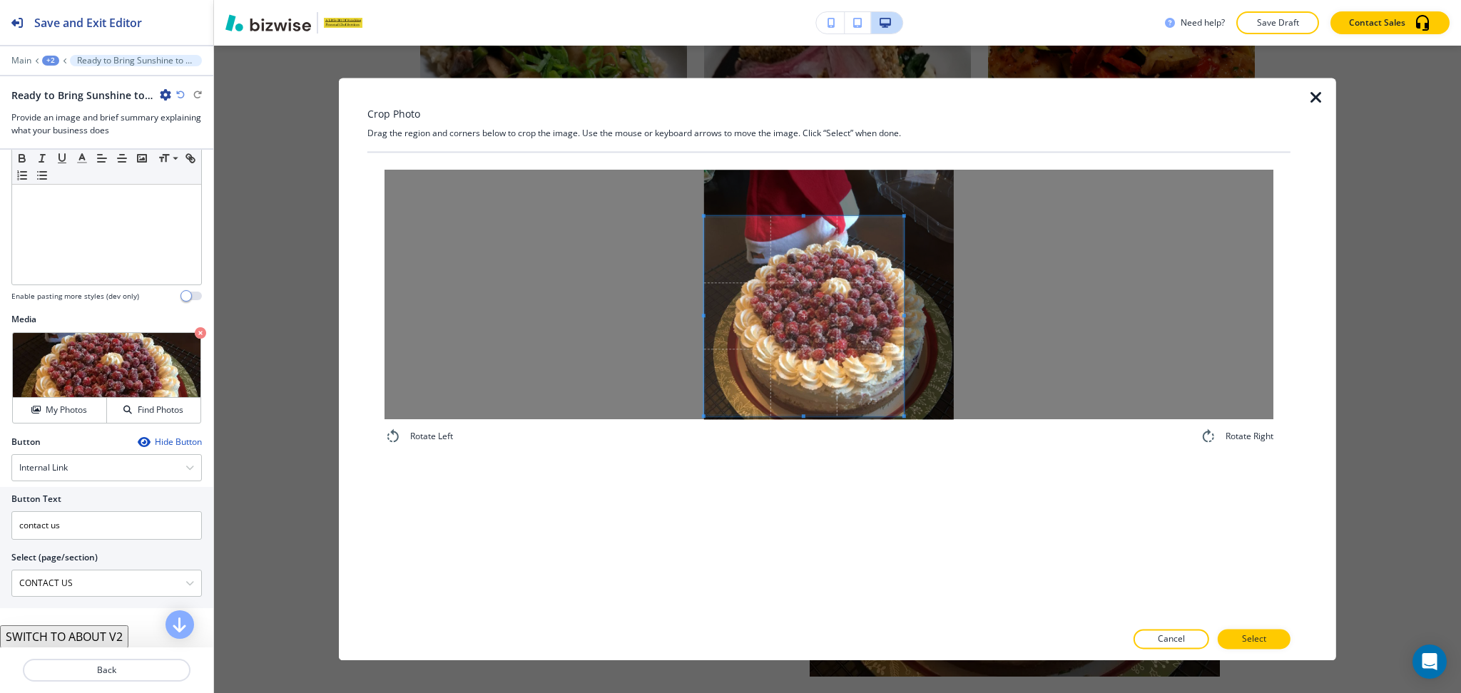
click at [792, 352] on span at bounding box center [804, 316] width 200 height 200
click at [1113, 315] on div at bounding box center [828, 295] width 889 height 250
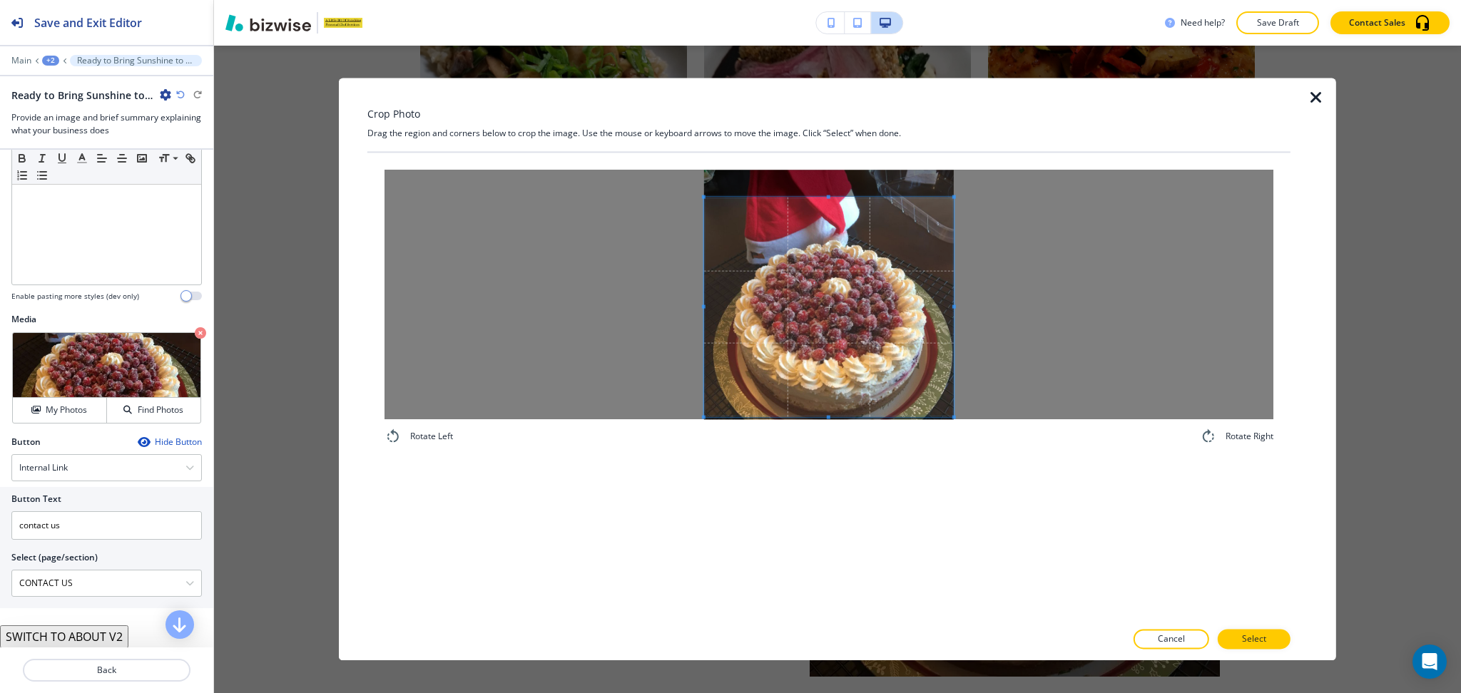
click at [844, 198] on span at bounding box center [829, 197] width 250 height 4
click at [1253, 638] on p "Select" at bounding box center [1254, 639] width 24 height 13
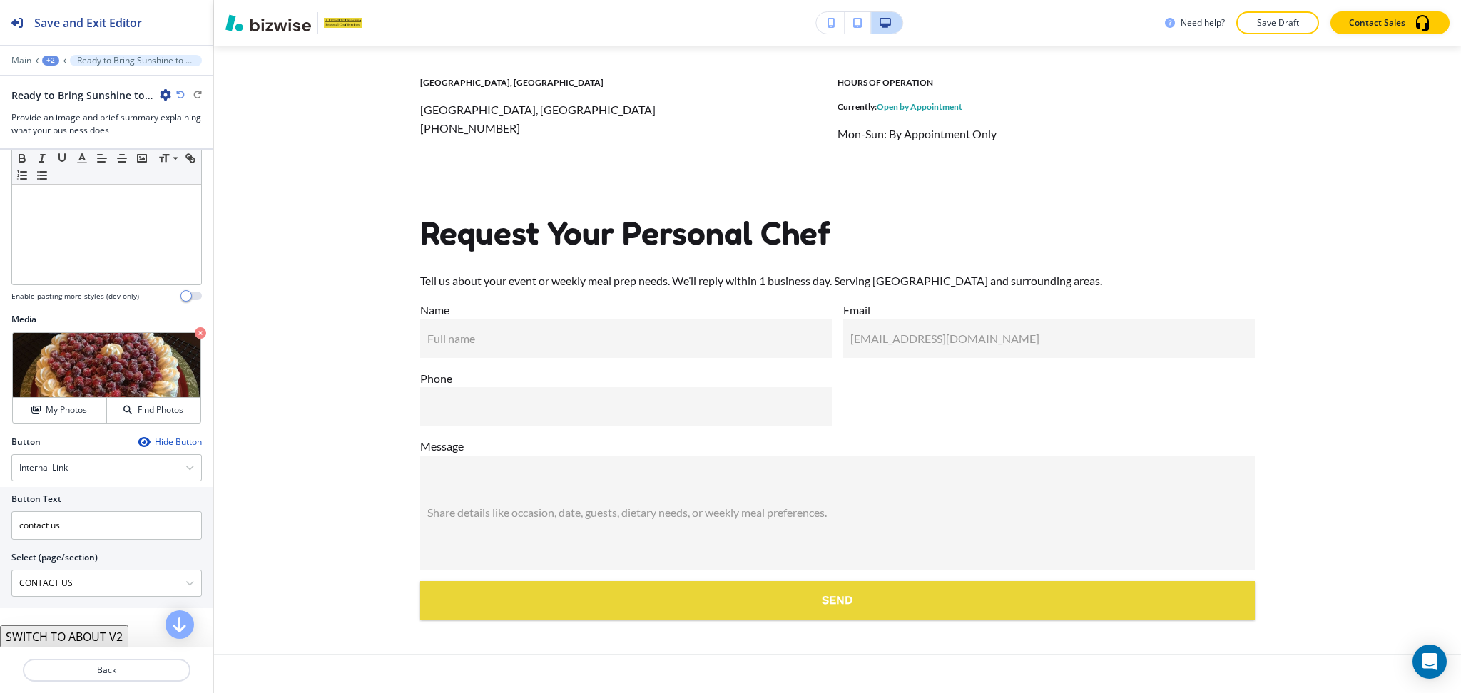
scroll to position [2761, 0]
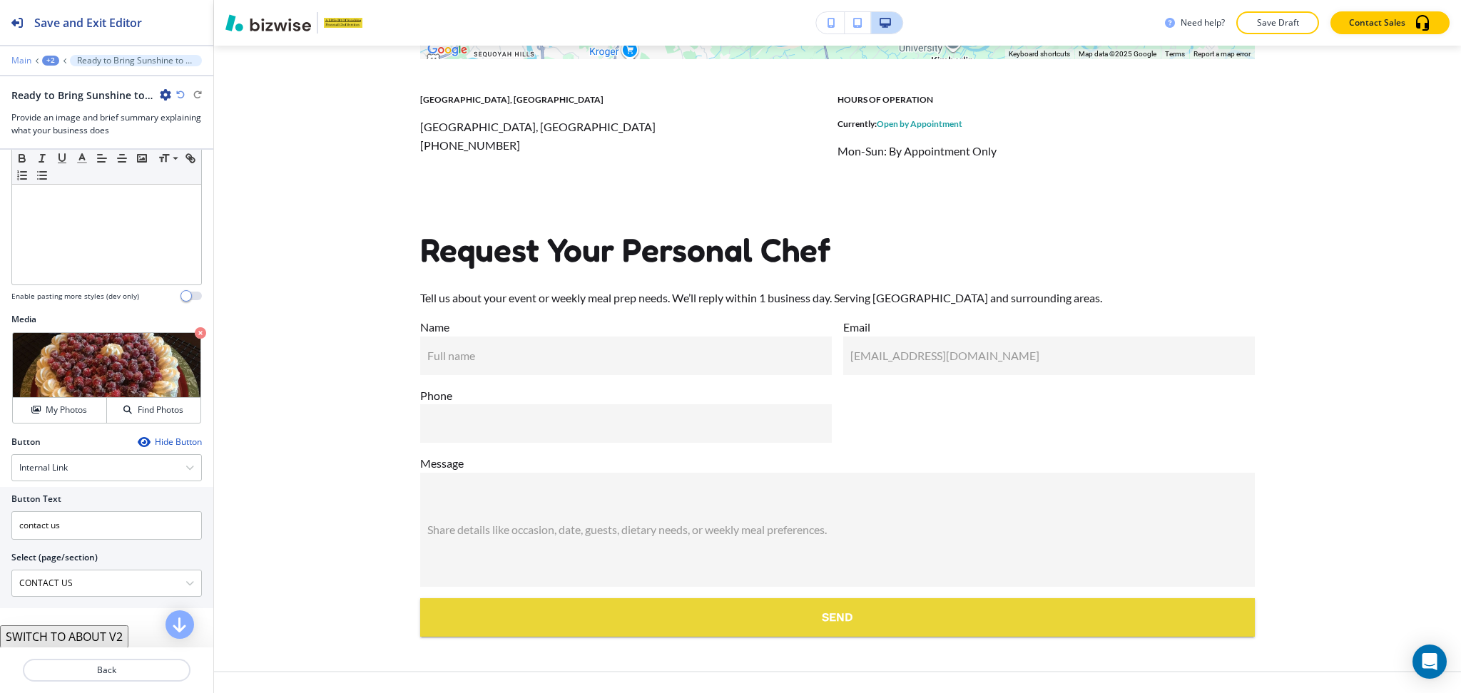
click at [20, 58] on p "Main" at bounding box center [21, 61] width 20 height 10
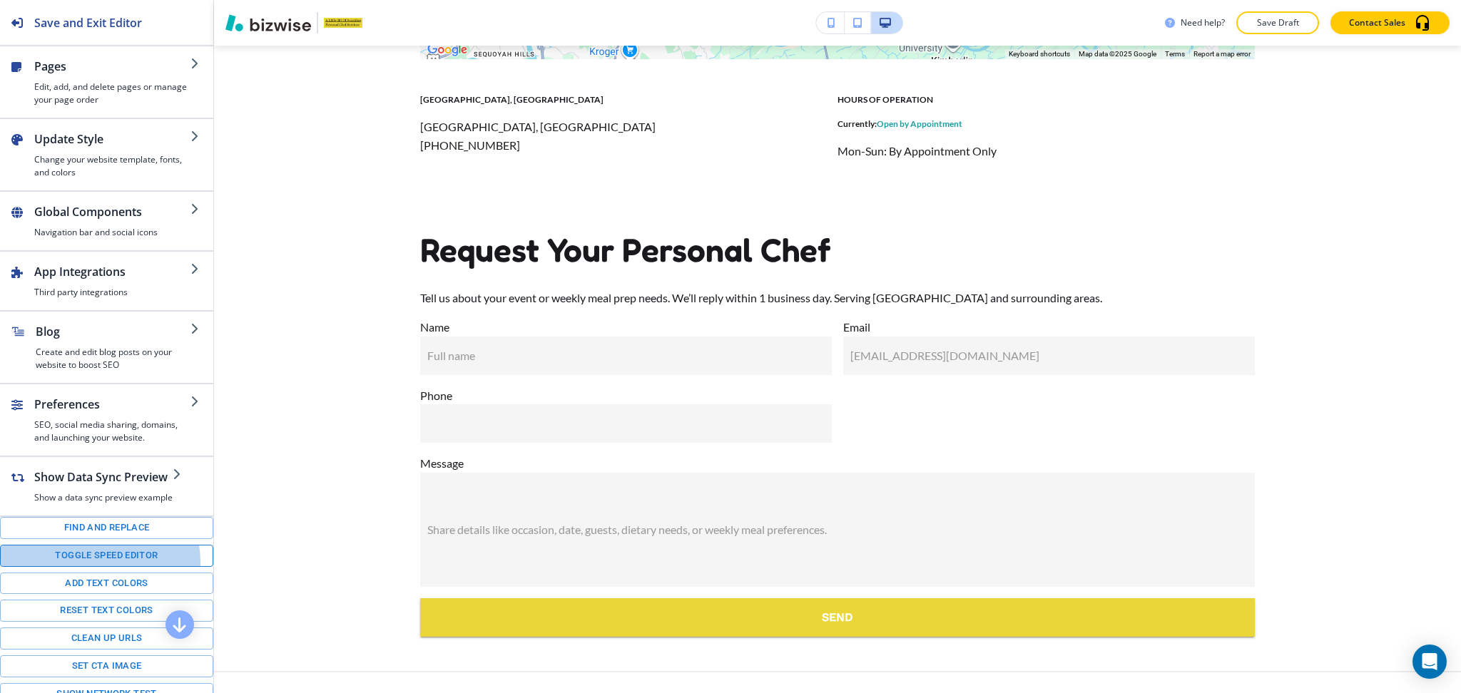
click at [98, 567] on button "Toggle speed editor" at bounding box center [106, 556] width 213 height 22
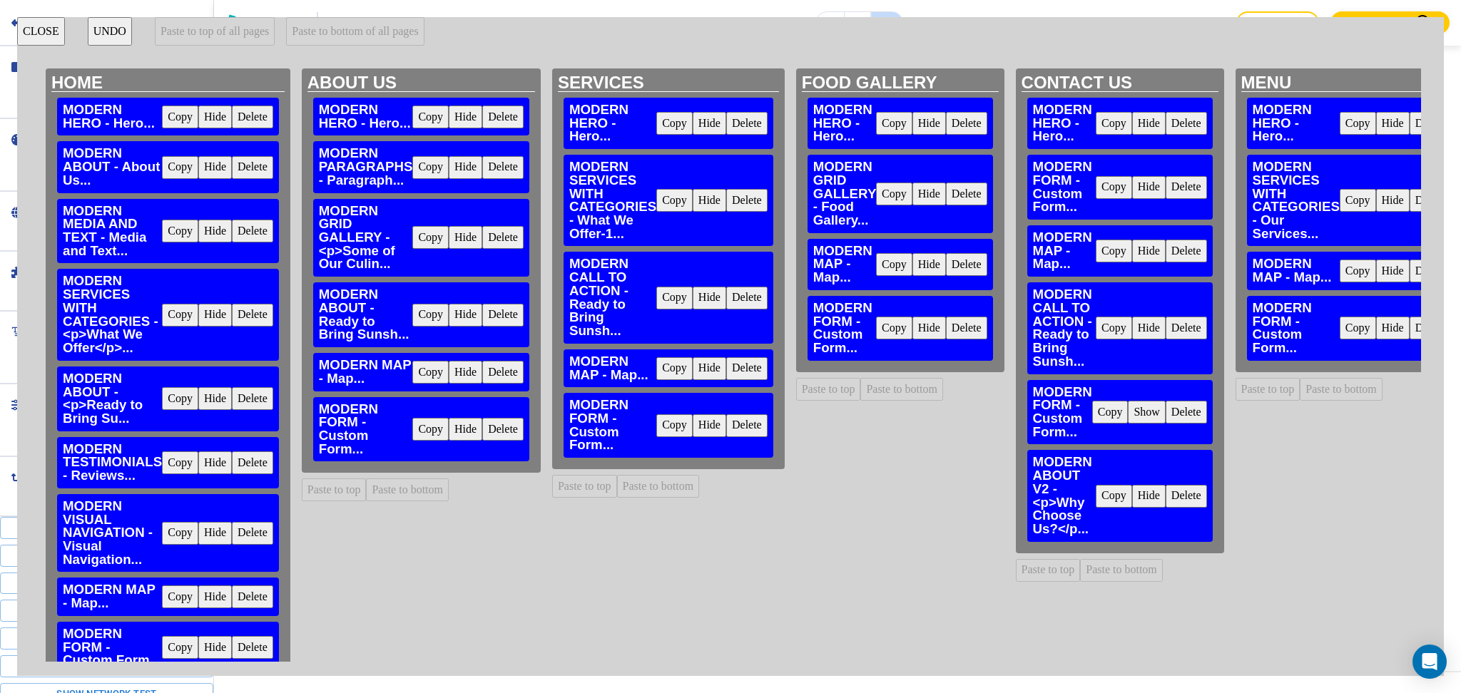
click at [504, 432] on button "Delete" at bounding box center [502, 429] width 41 height 23
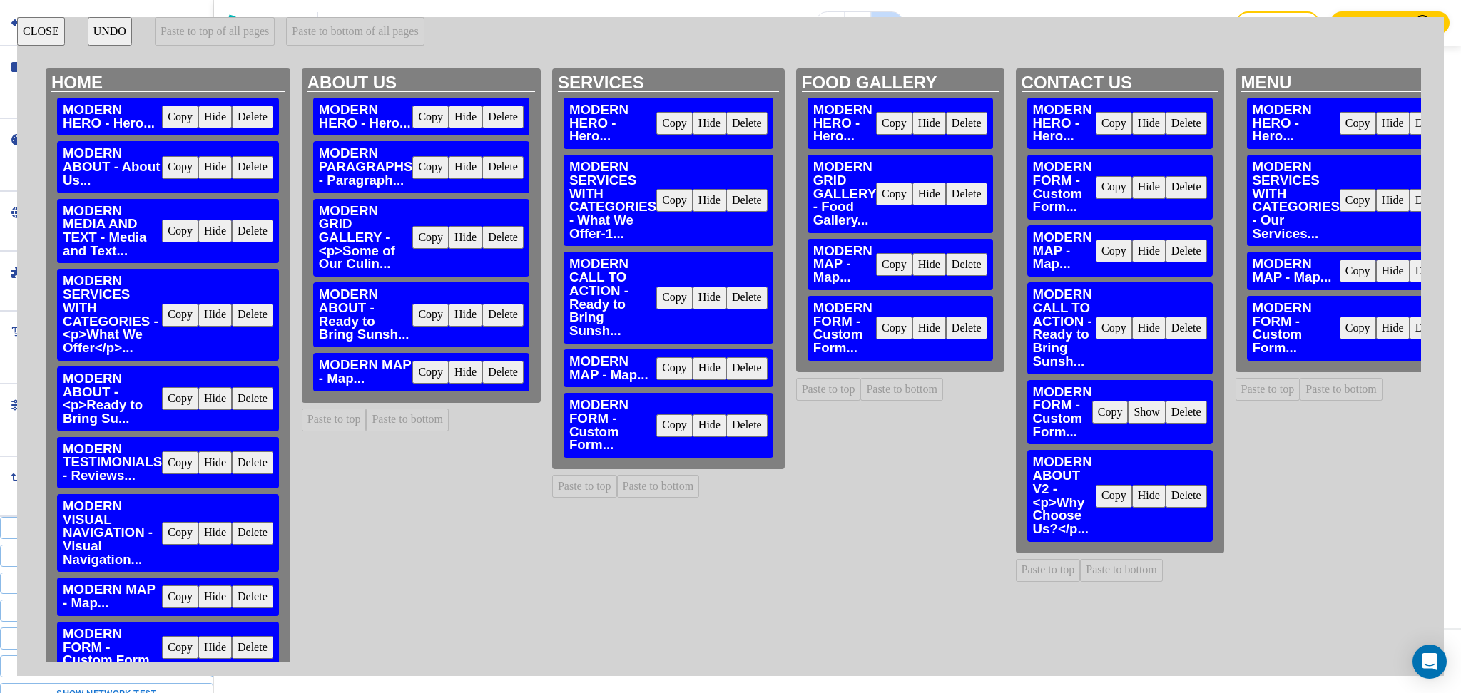
click at [753, 428] on button "Delete" at bounding box center [746, 425] width 41 height 23
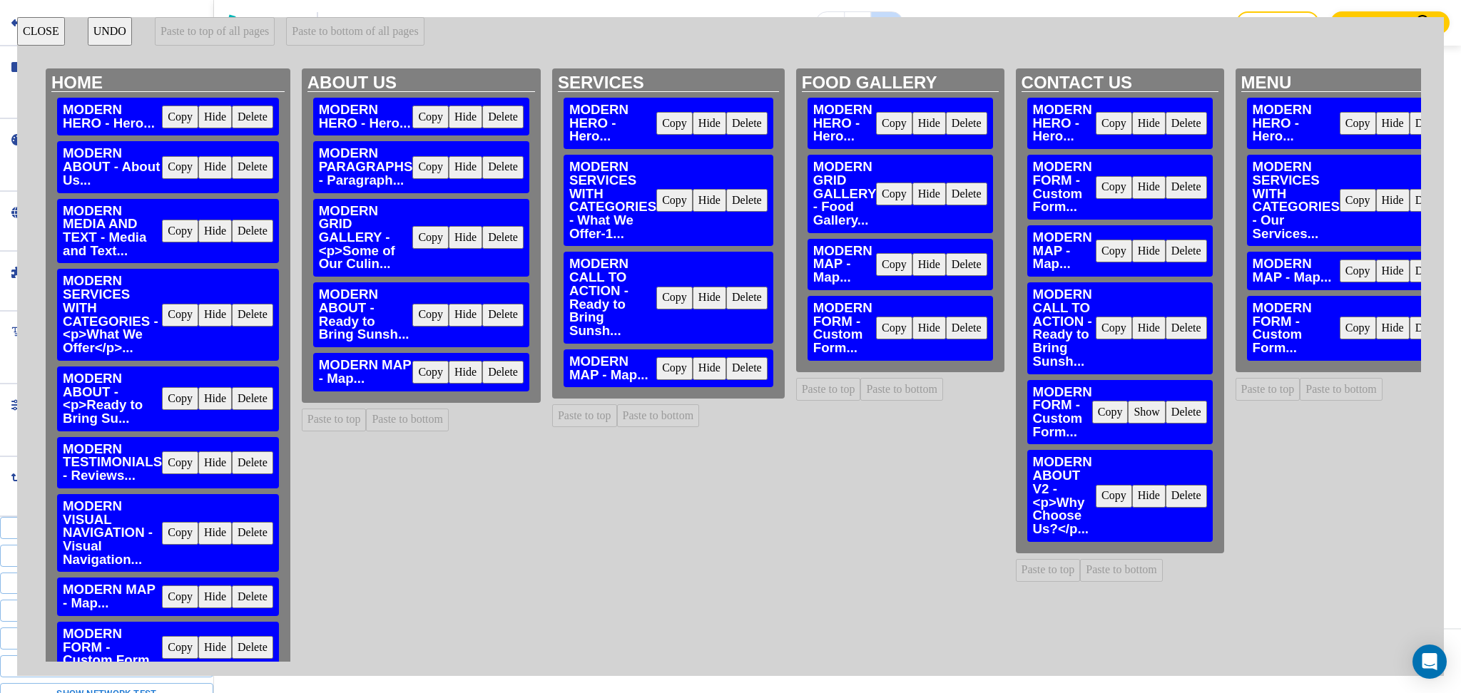
click at [949, 325] on button "Delete" at bounding box center [966, 328] width 41 height 23
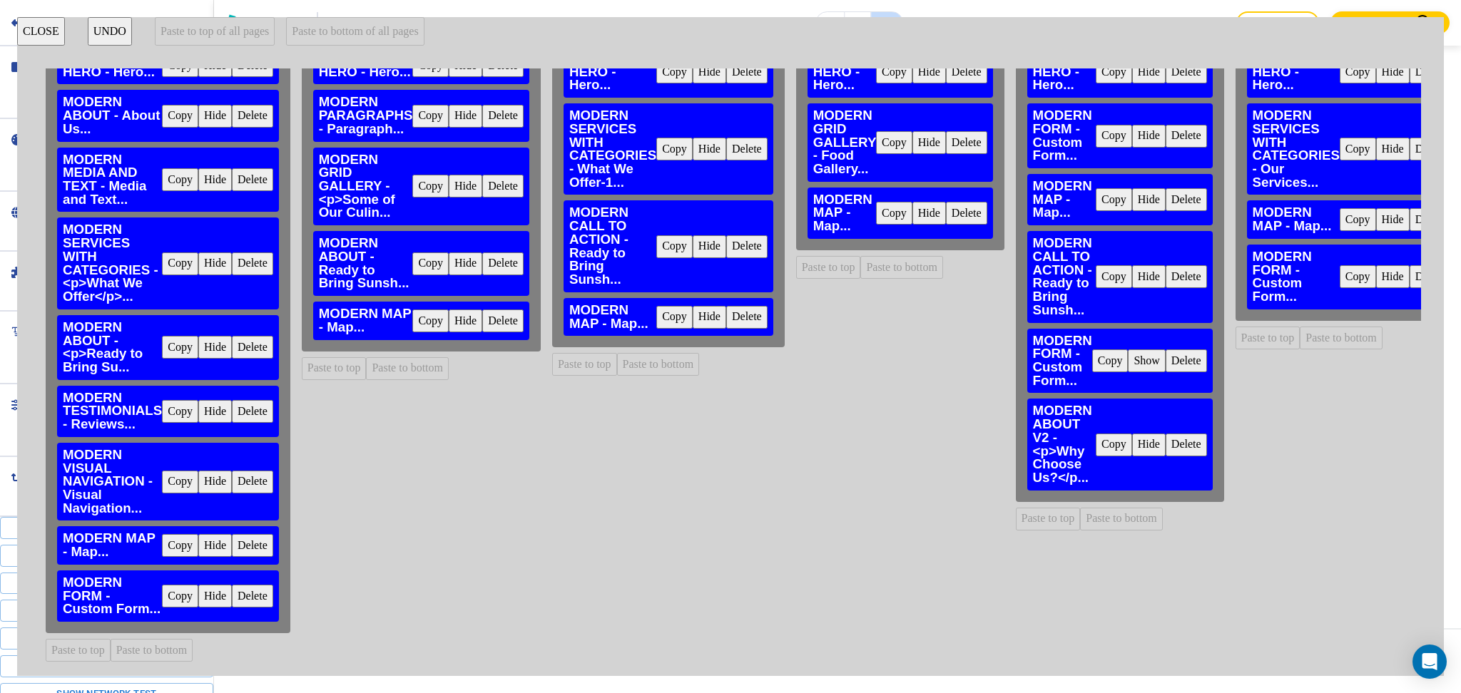
scroll to position [65, 0]
click at [178, 585] on button "Copy" at bounding box center [180, 596] width 36 height 23
click at [396, 357] on button "Paste to bottom" at bounding box center [407, 368] width 83 height 23
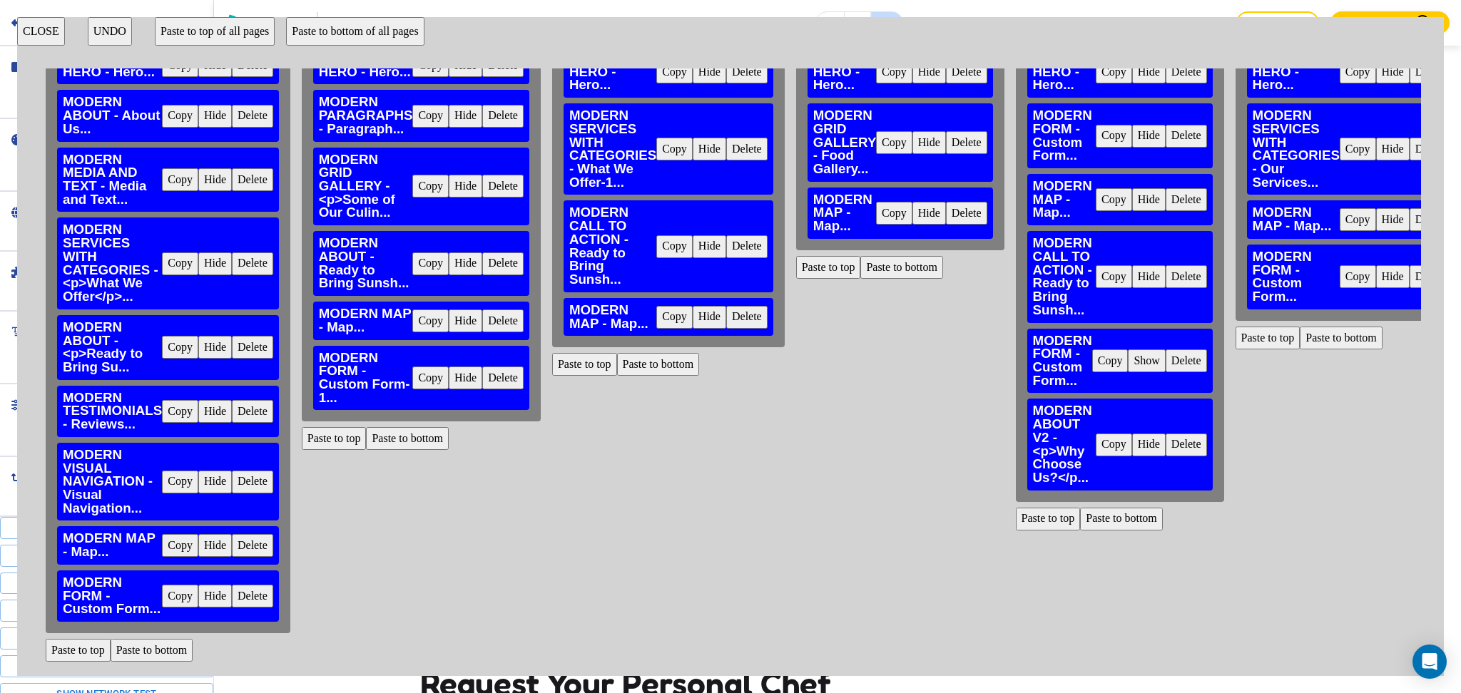
scroll to position [2761, 0]
click at [655, 353] on button "Paste to bottom" at bounding box center [658, 364] width 83 height 23
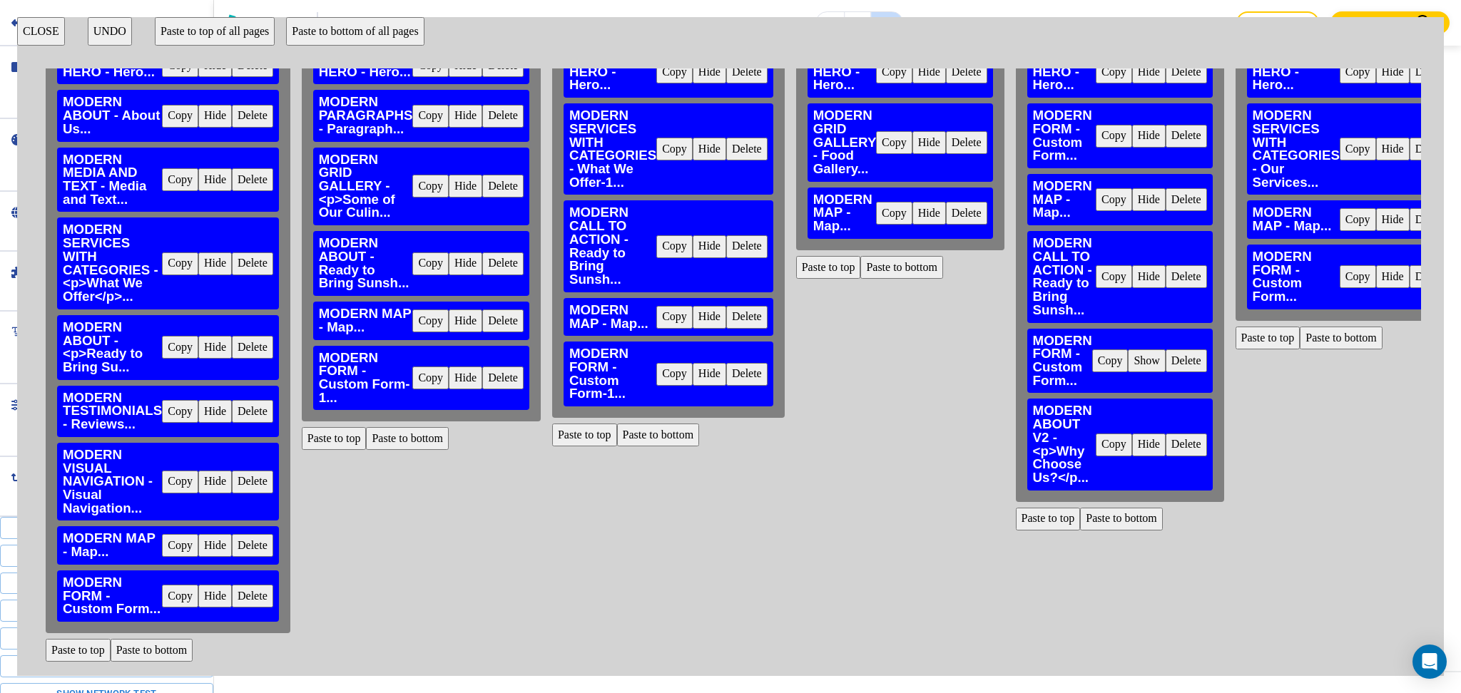
click at [888, 256] on button "Paste to bottom" at bounding box center [901, 267] width 83 height 23
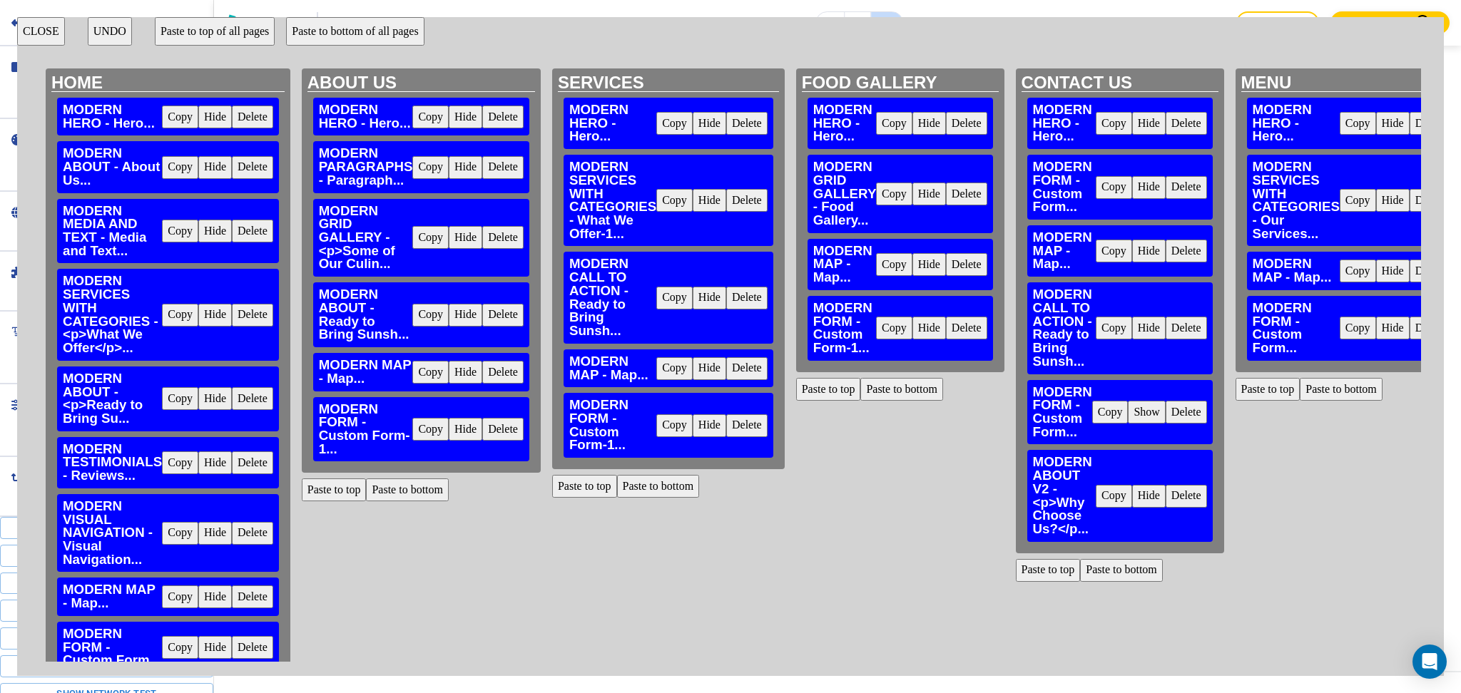
scroll to position [0, 42]
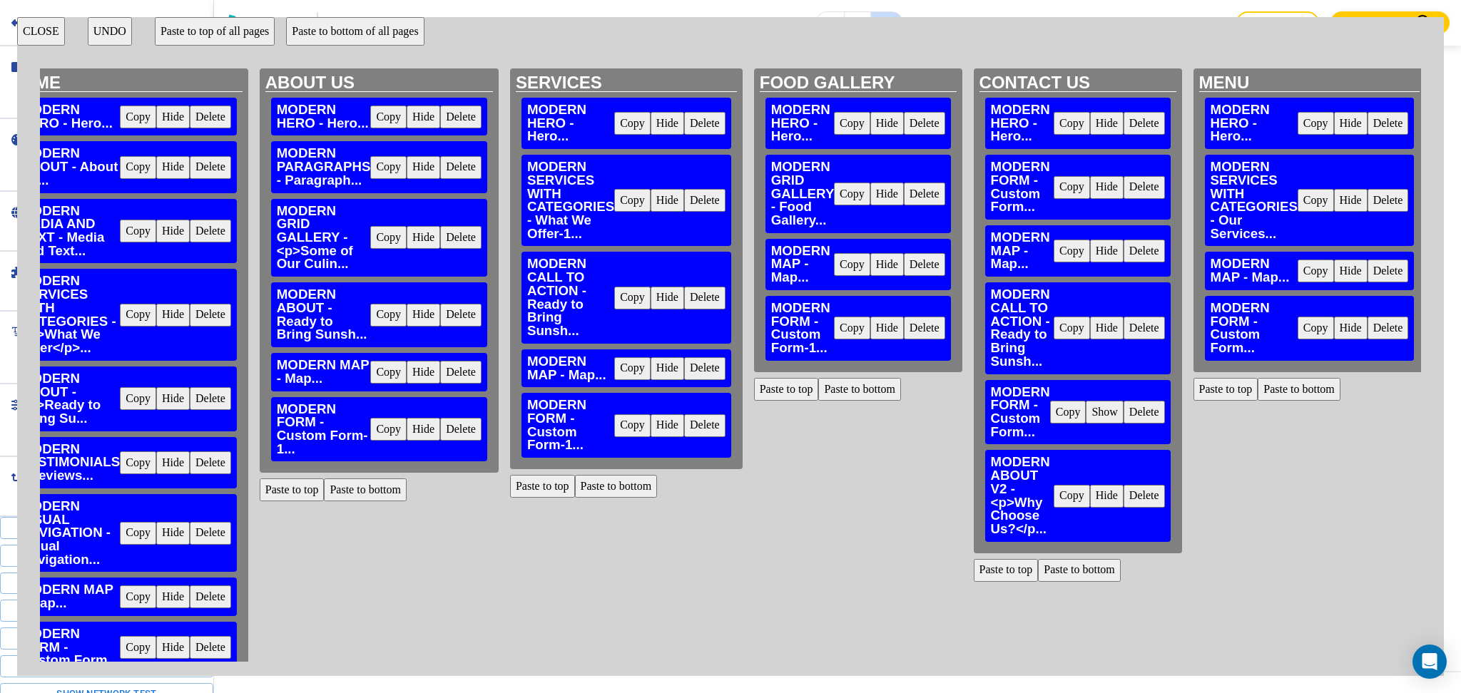
click at [1368, 329] on button "Delete" at bounding box center [1387, 328] width 41 height 23
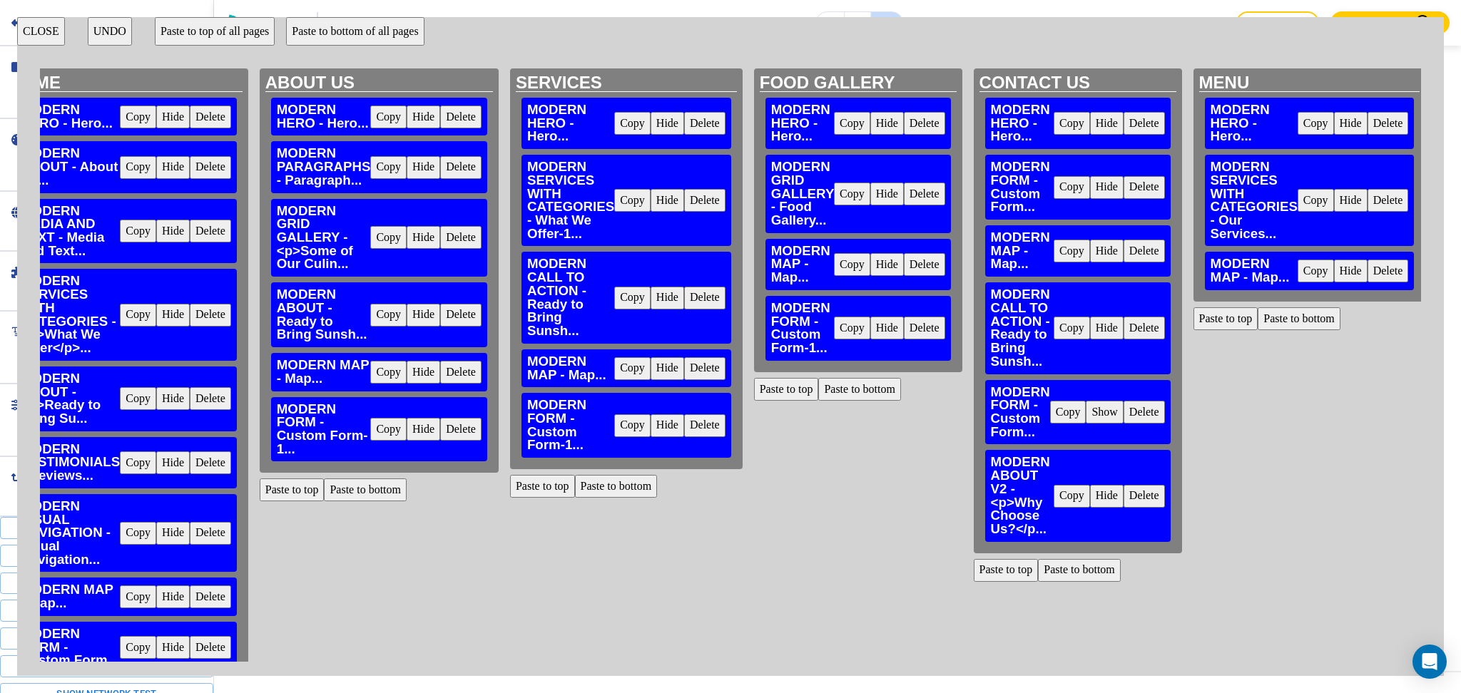
click at [1277, 315] on button "Paste to bottom" at bounding box center [1298, 318] width 83 height 23
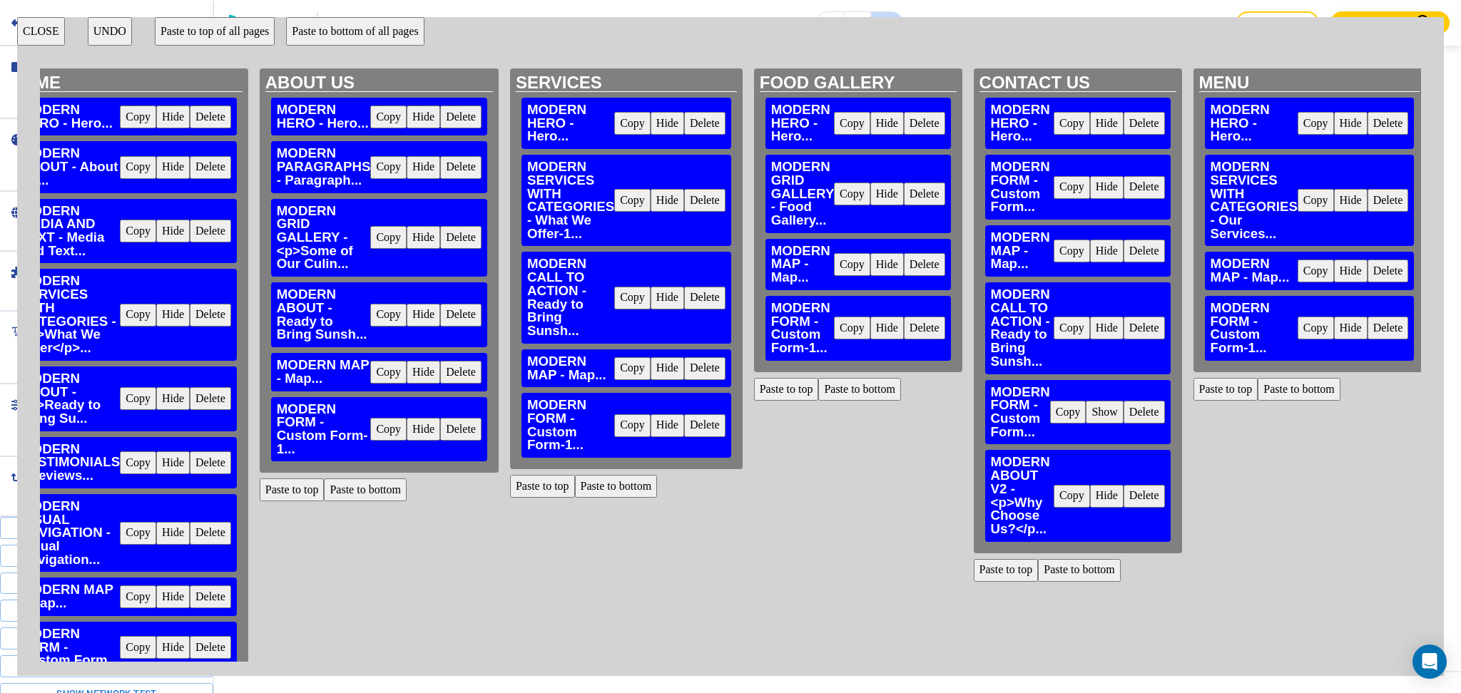
click at [39, 29] on button "CLOSE" at bounding box center [41, 31] width 48 height 29
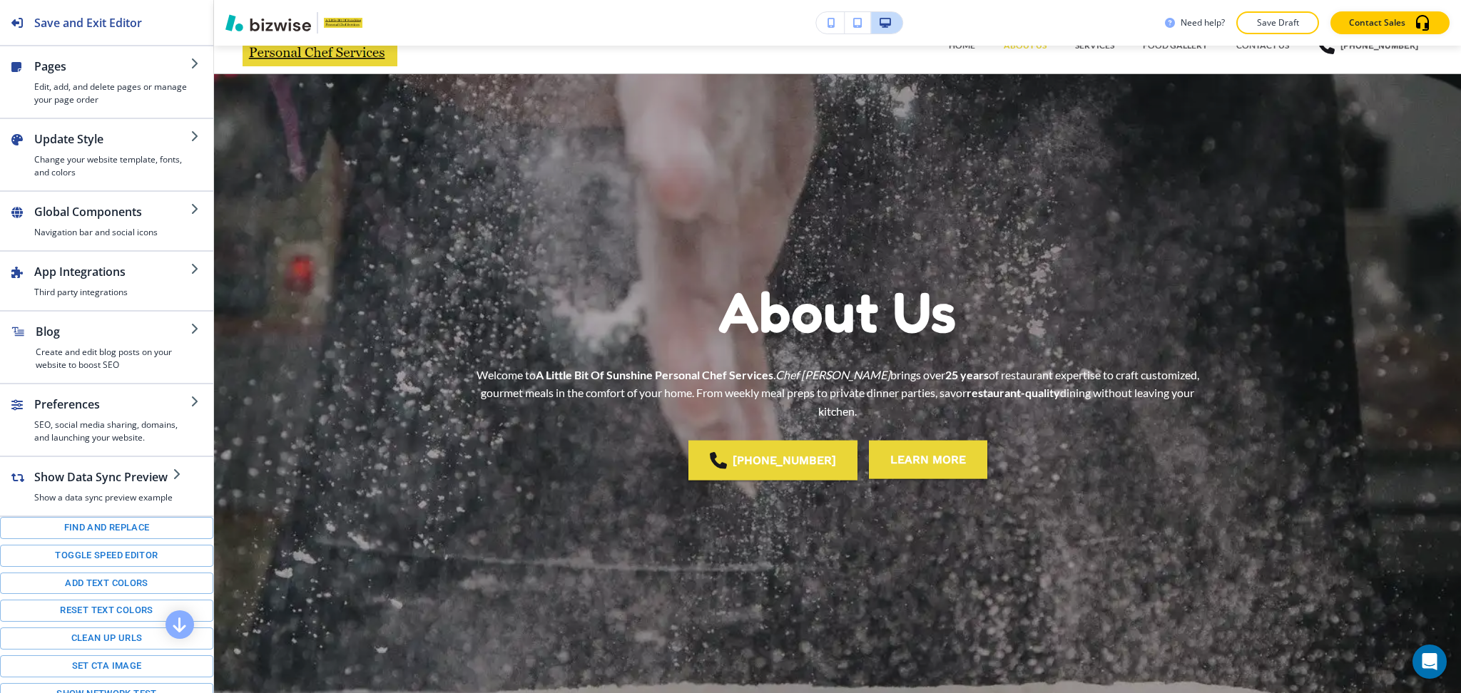
scroll to position [0, 0]
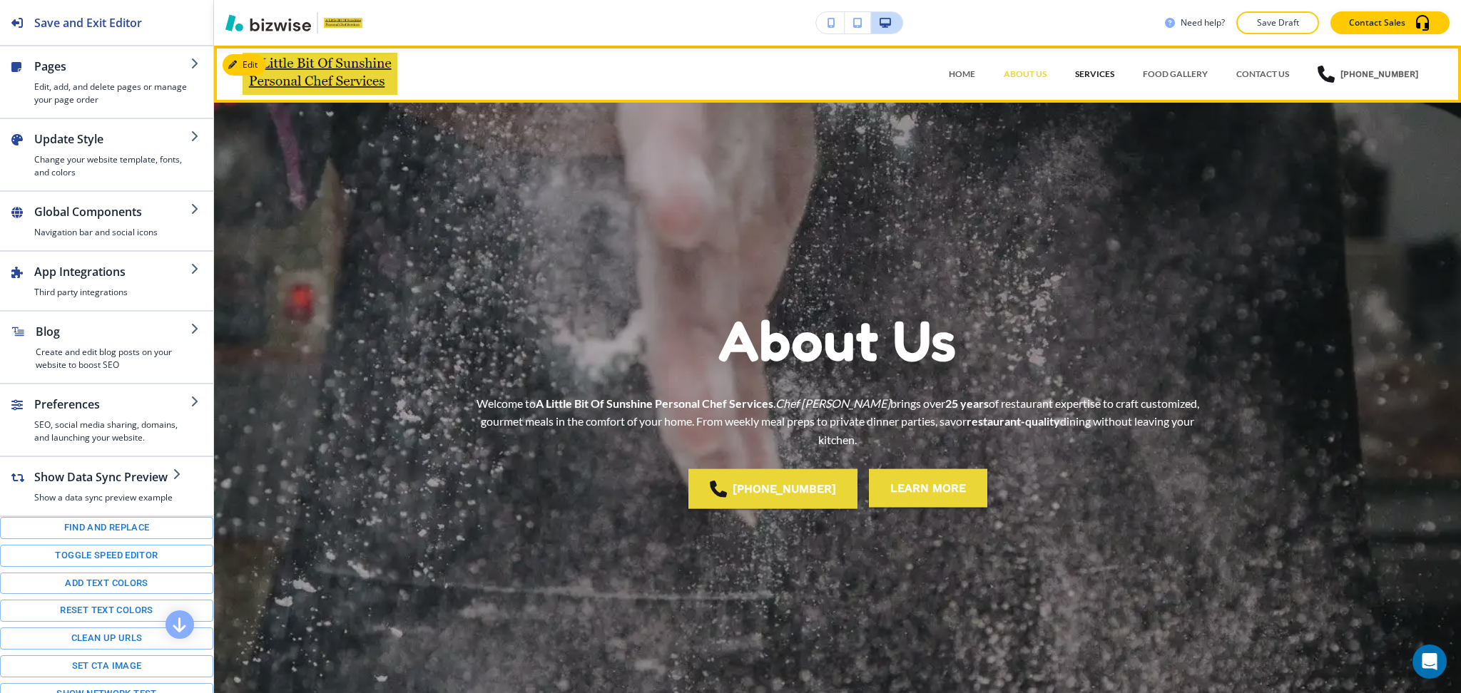
click at [1104, 74] on p "SERVICES" at bounding box center [1094, 74] width 39 height 13
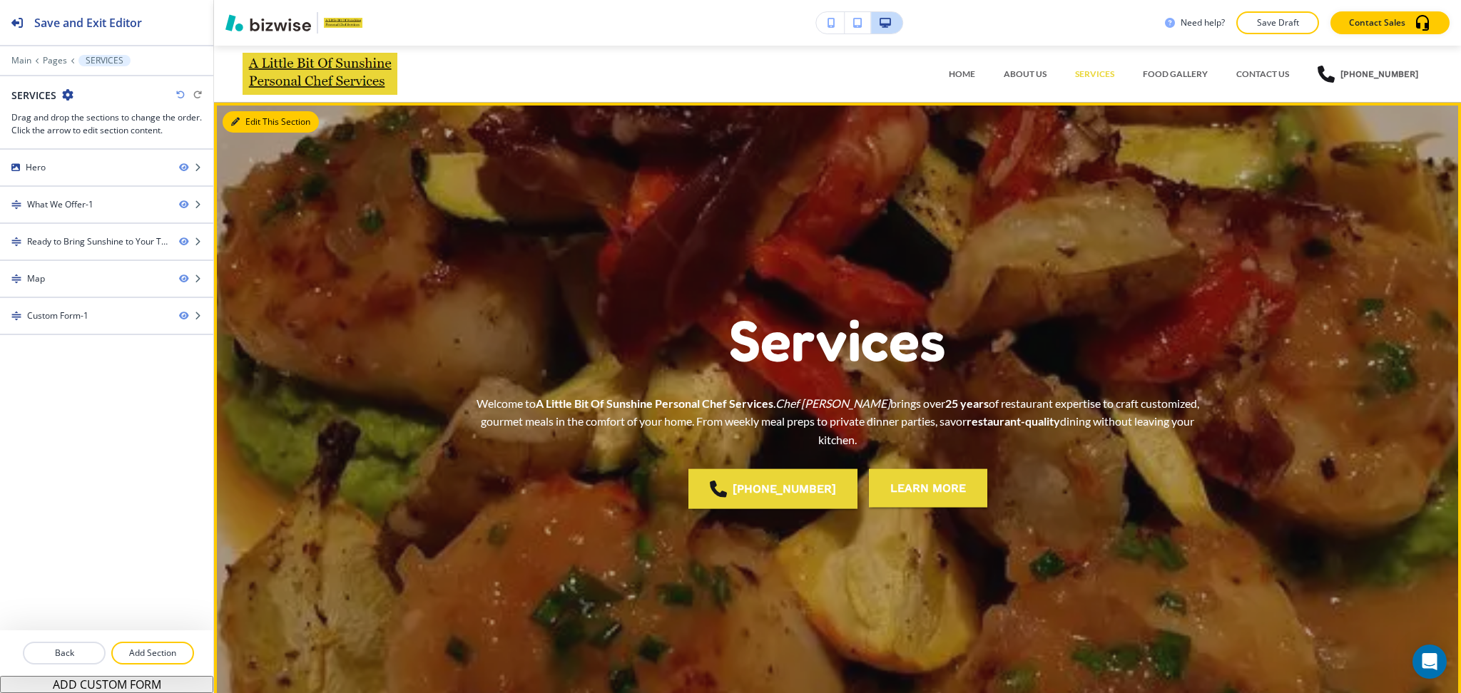
click at [238, 118] on icon "button" at bounding box center [235, 122] width 9 height 9
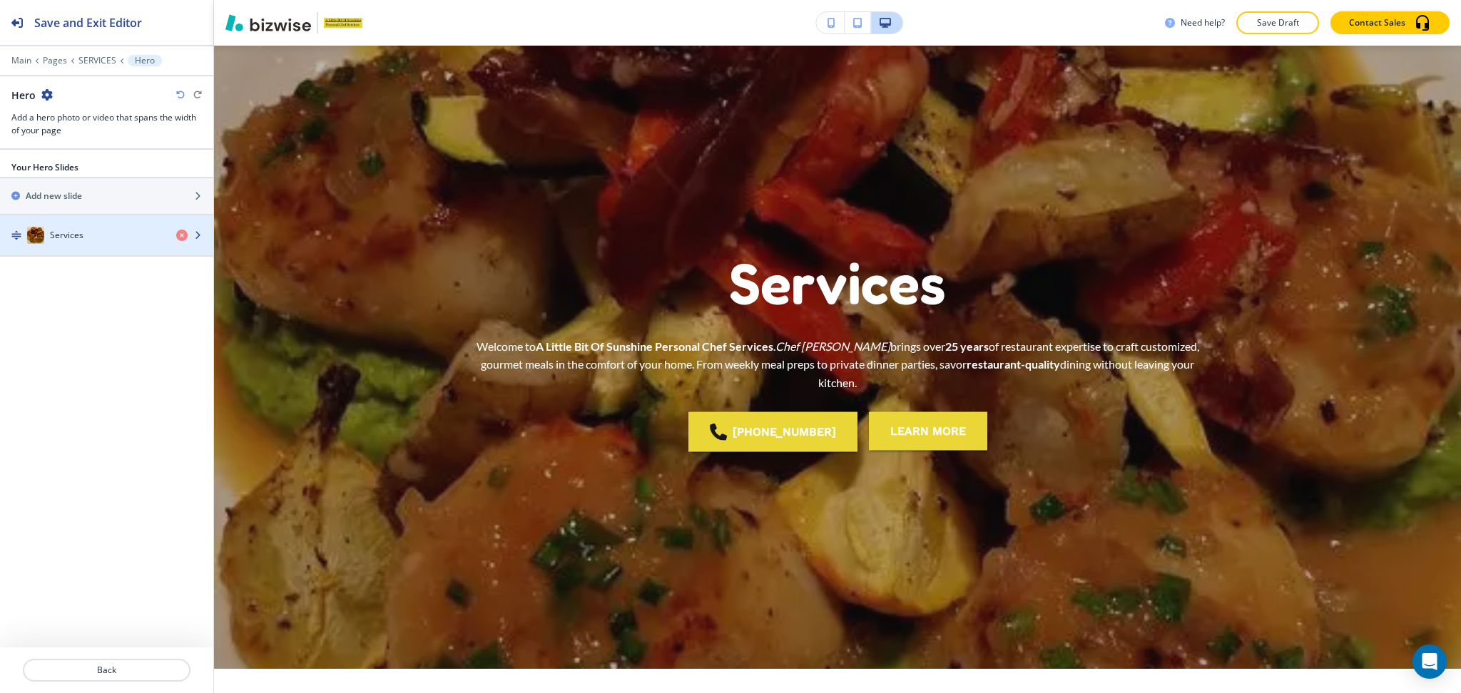
click at [65, 231] on h4 "Services" at bounding box center [67, 235] width 34 height 13
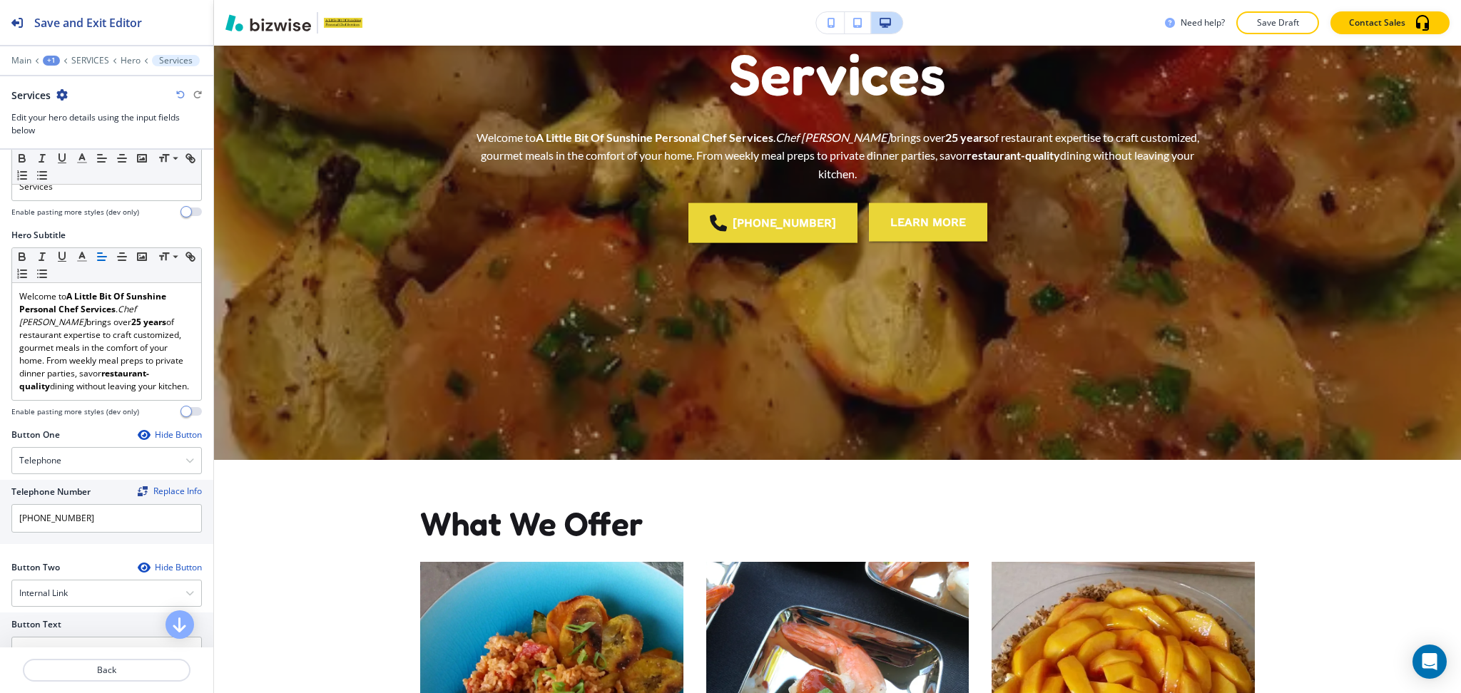
scroll to position [281, 0]
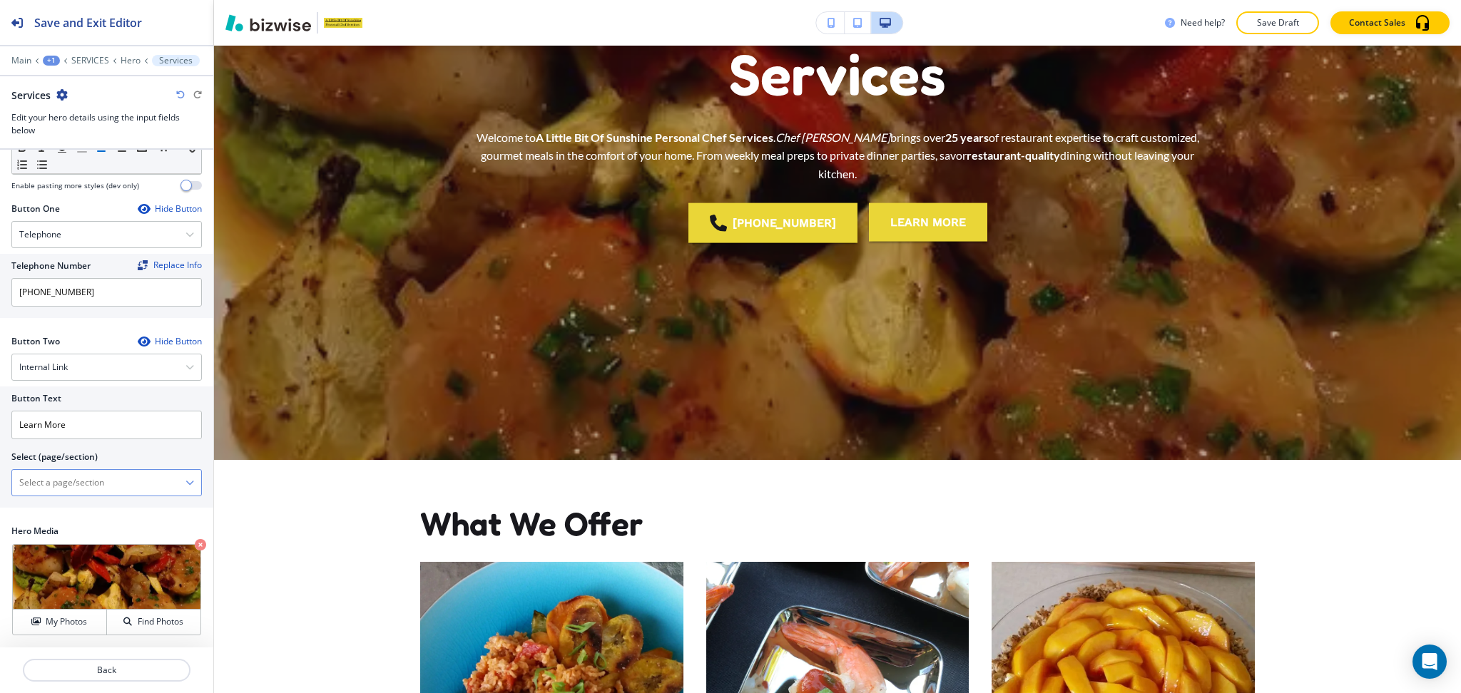
click at [93, 480] on \(page\/section\) "Manual Input" at bounding box center [98, 483] width 173 height 24
type \(page\/section\) "CONTACT US"
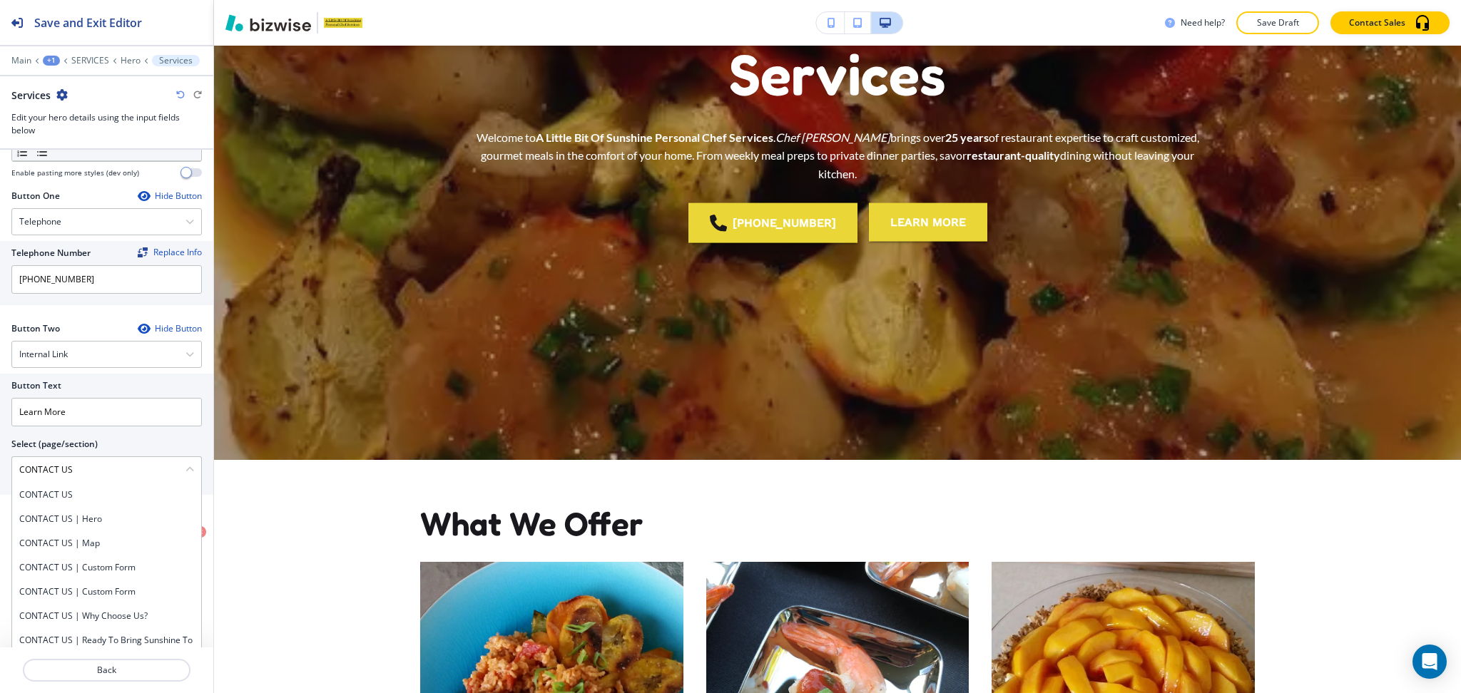
drag, startPoint x: 86, startPoint y: 488, endPoint x: 9, endPoint y: 481, distance: 77.3
click at [9, 481] on div "Button Text Learn More Select (page/section) CONTACT US CONTACT US CONTACT US |…" at bounding box center [106, 434] width 213 height 121
drag, startPoint x: 49, startPoint y: 504, endPoint x: 49, endPoint y: 493, distance: 11.4
click at [49, 501] on h4 "CONTACT US" at bounding box center [106, 495] width 175 height 13
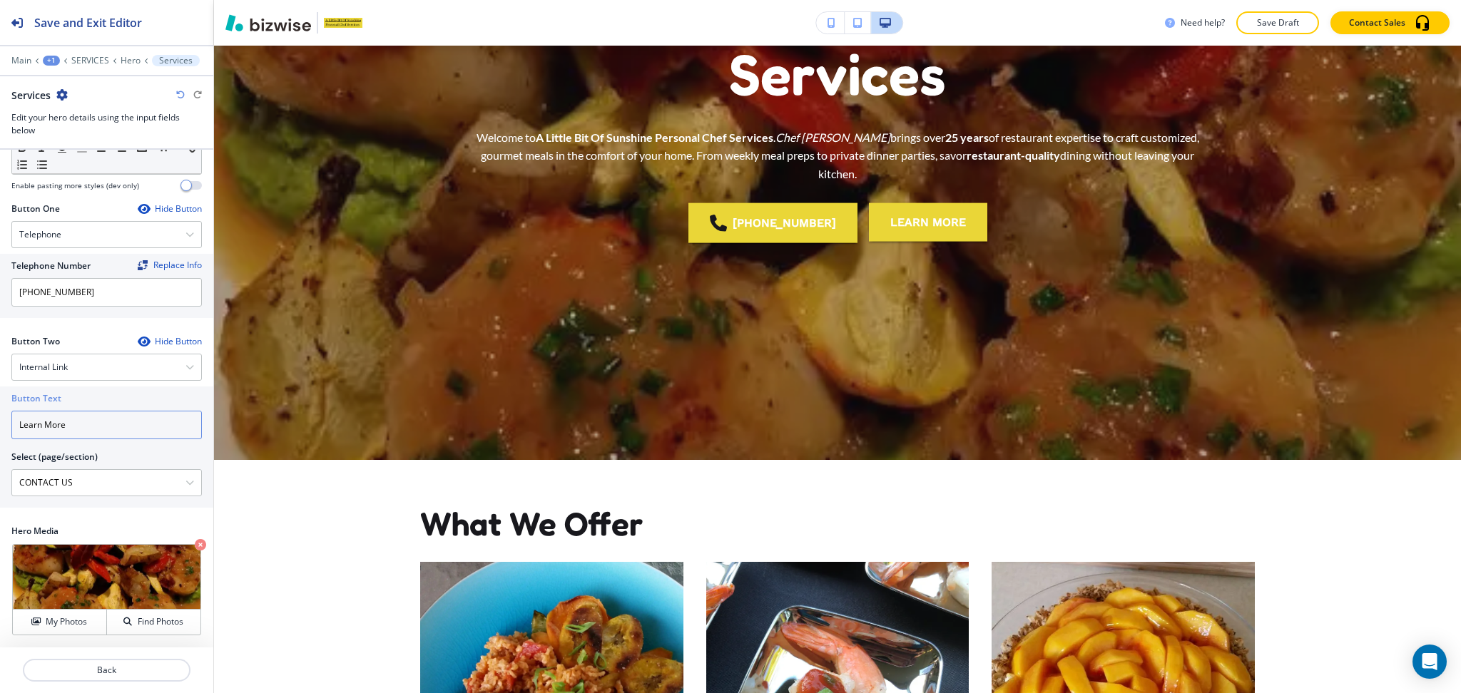
click at [63, 421] on input "Learn More" at bounding box center [106, 425] width 190 height 29
paste input "CONTACT US"
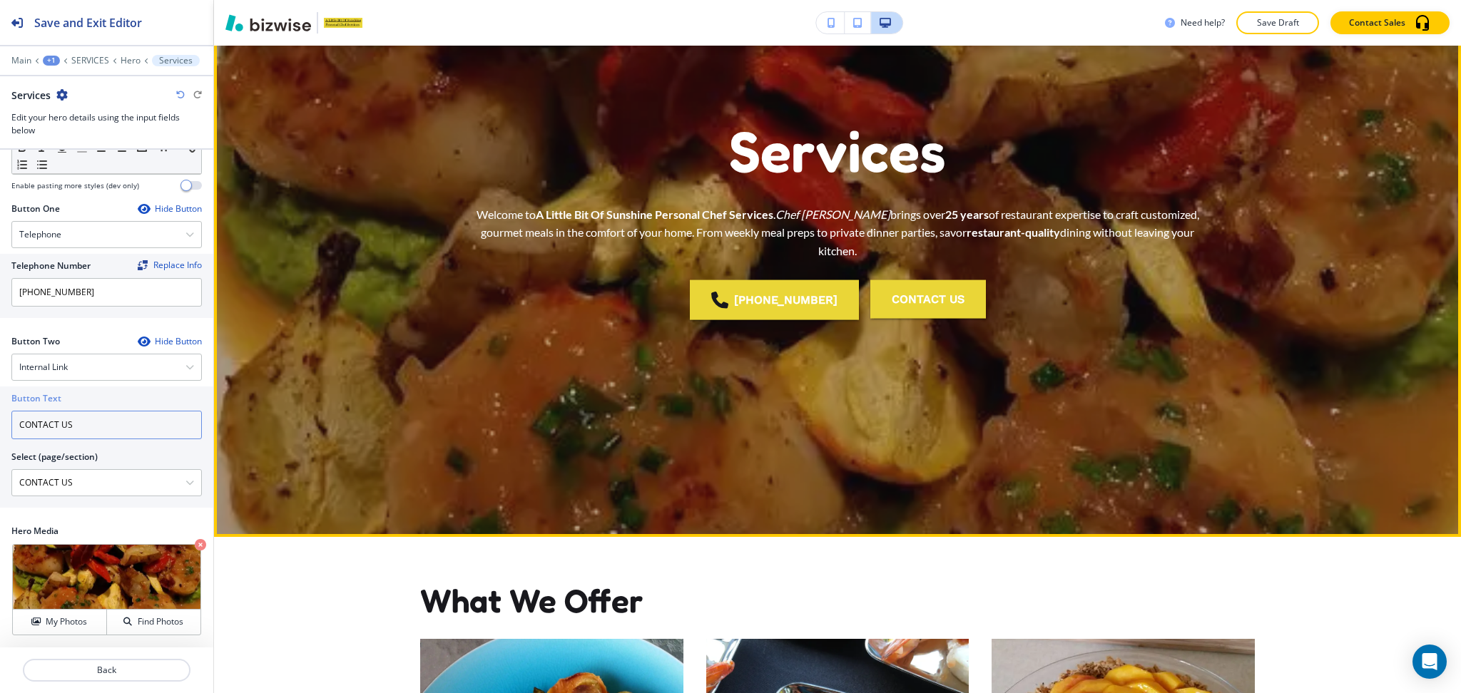
scroll to position [0, 0]
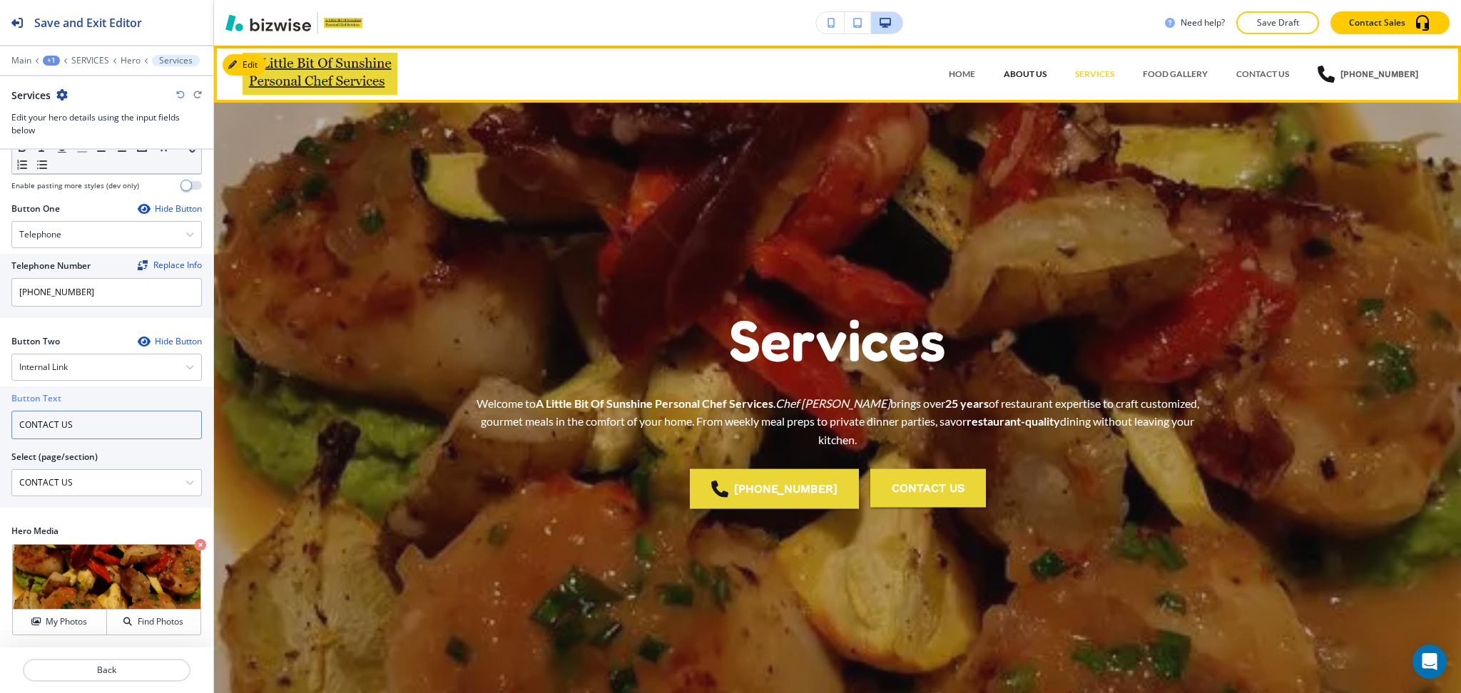
type input "CONTACT US"
click at [1036, 77] on p "ABOUT US" at bounding box center [1024, 74] width 43 height 13
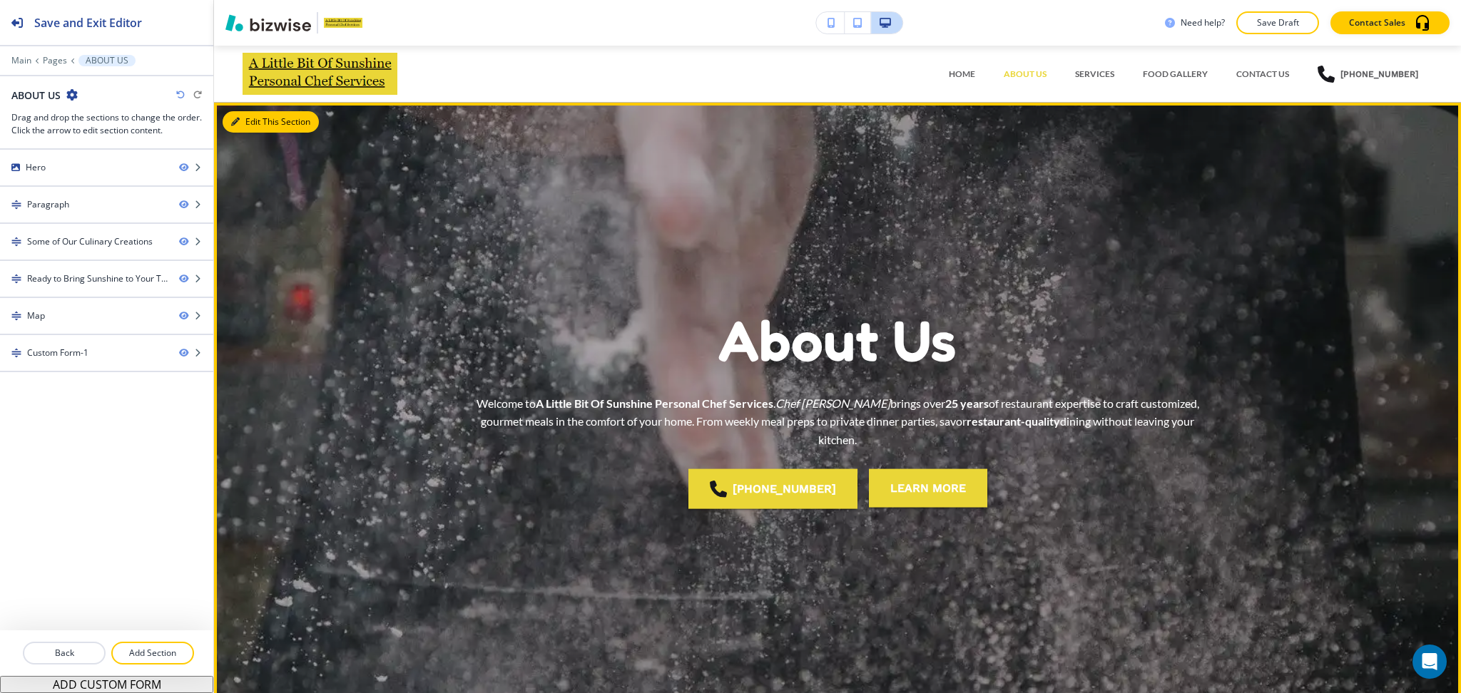
click at [236, 125] on icon "button" at bounding box center [235, 122] width 9 height 9
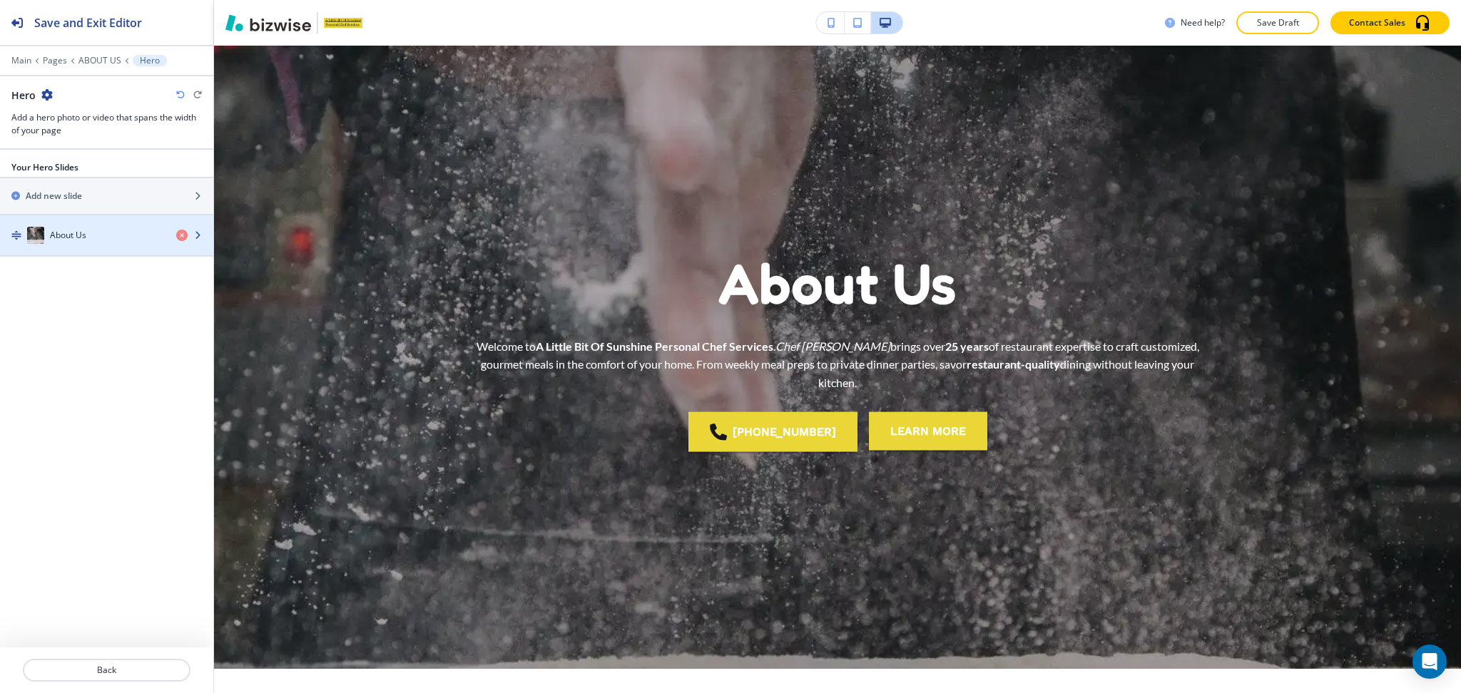
click at [77, 242] on div "About Us" at bounding box center [82, 235] width 165 height 17
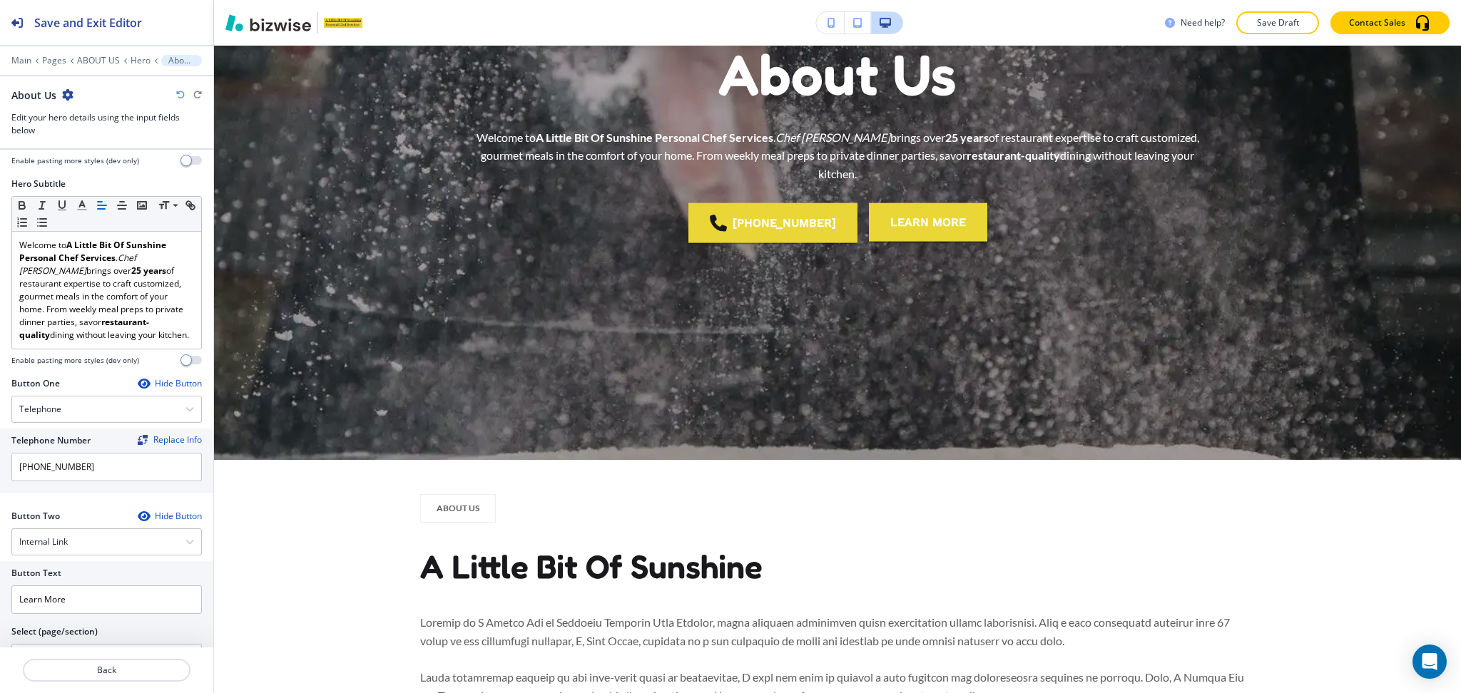
scroll to position [281, 0]
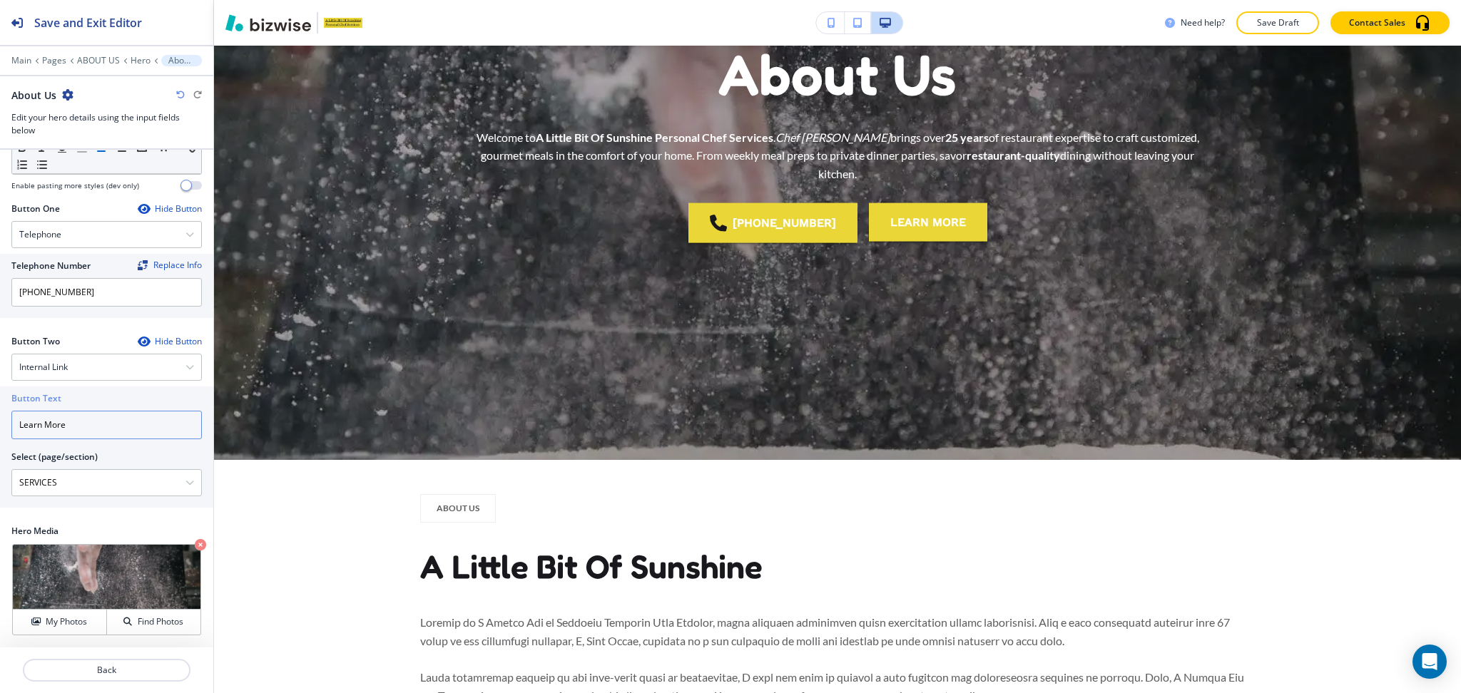
drag, startPoint x: 104, startPoint y: 419, endPoint x: 0, endPoint y: 416, distance: 104.2
click at [0, 416] on div "Button Text Learn More Select (page/section) SERVICES HOME HOME | Hero HOME | A…" at bounding box center [106, 447] width 213 height 121
paste input "CONTACT US"
type input "CONTACT US"
drag, startPoint x: 86, startPoint y: 483, endPoint x: 0, endPoint y: 474, distance: 86.8
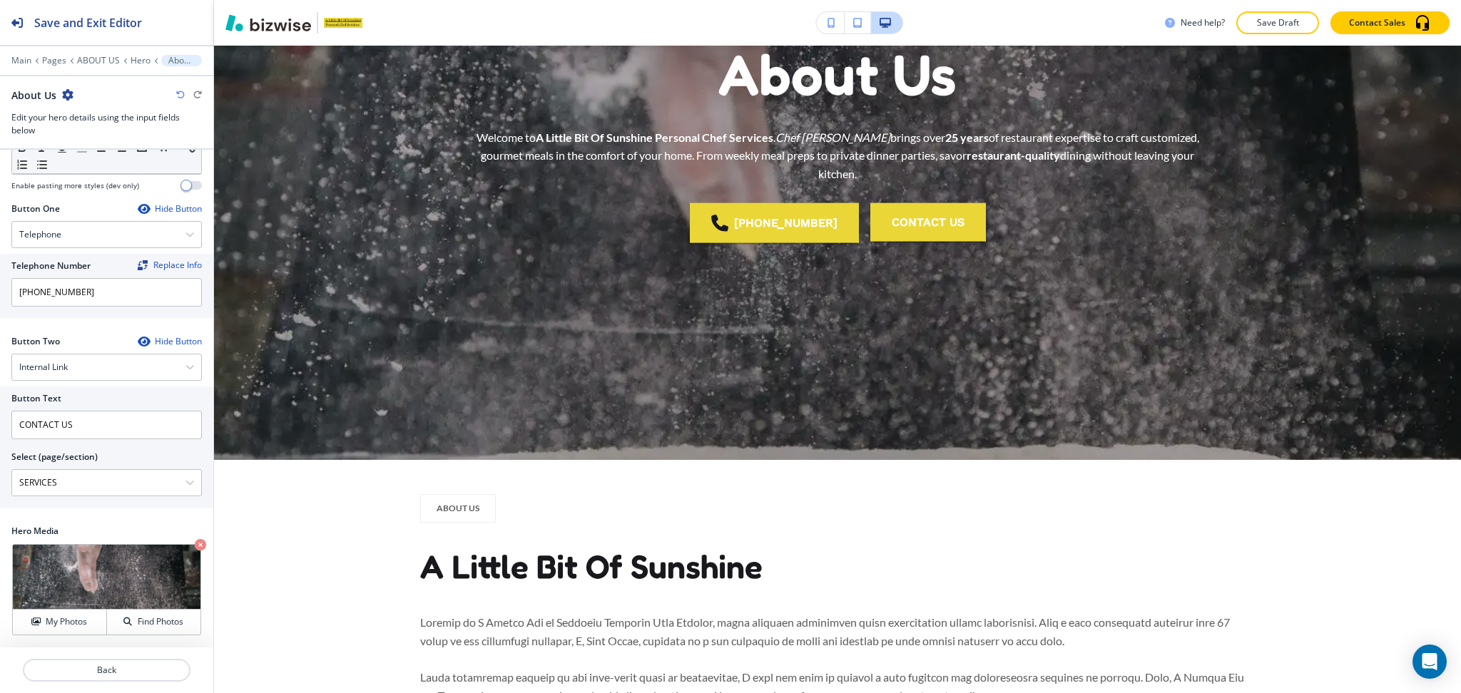
click at [0, 474] on div "Button Text CONTACT US Select (page/section) SERVICES HOME HOME | Hero HOME | A…" at bounding box center [106, 447] width 213 height 121
paste \(page\/section\) "CONTACT U"
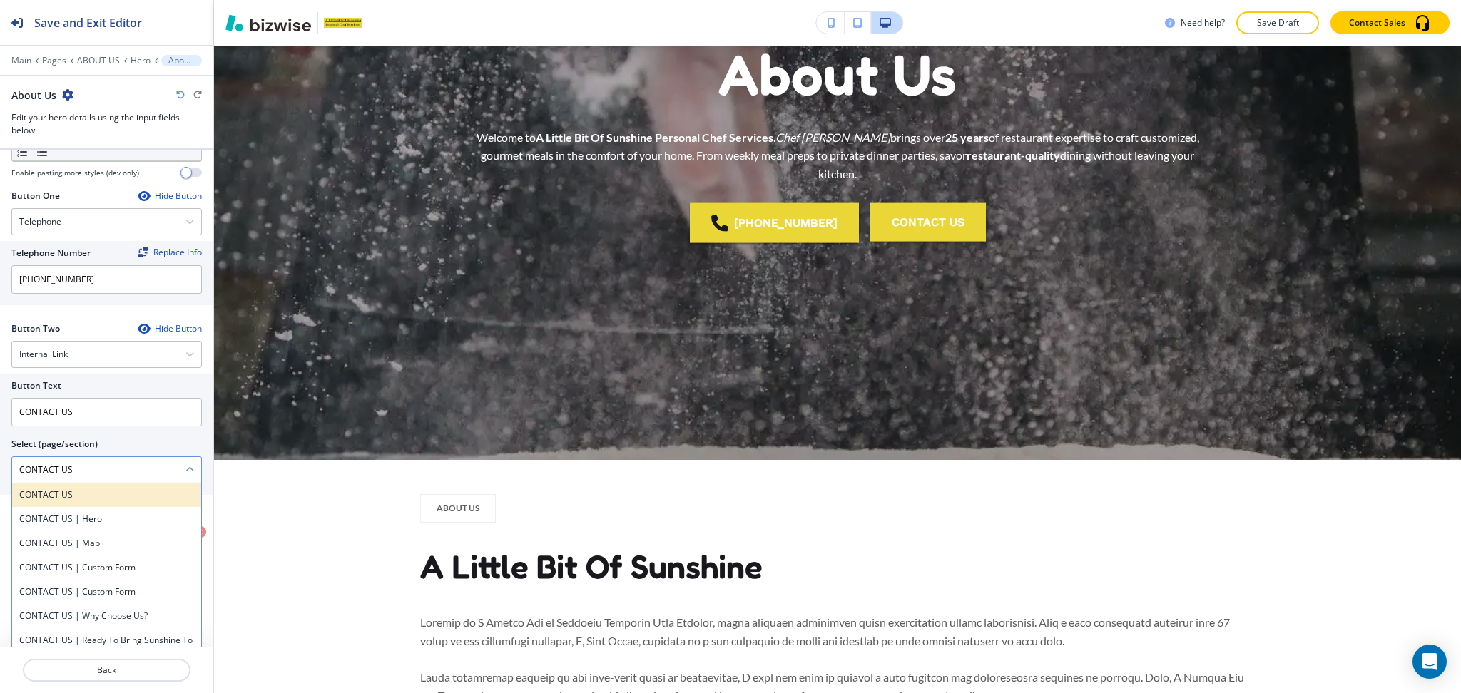
type \(page\/section\) "CONTACT US"
click at [73, 501] on h4 "CONTACT US" at bounding box center [106, 495] width 175 height 13
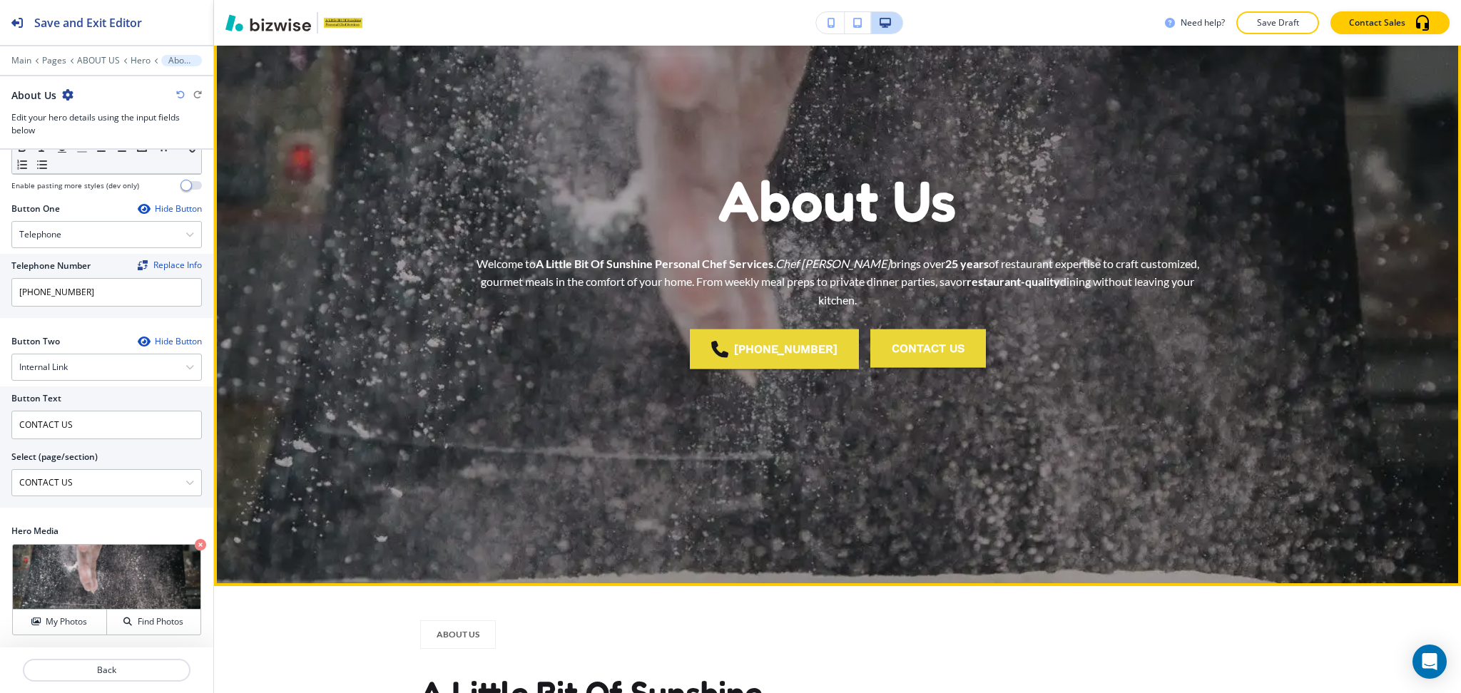
scroll to position [0, 0]
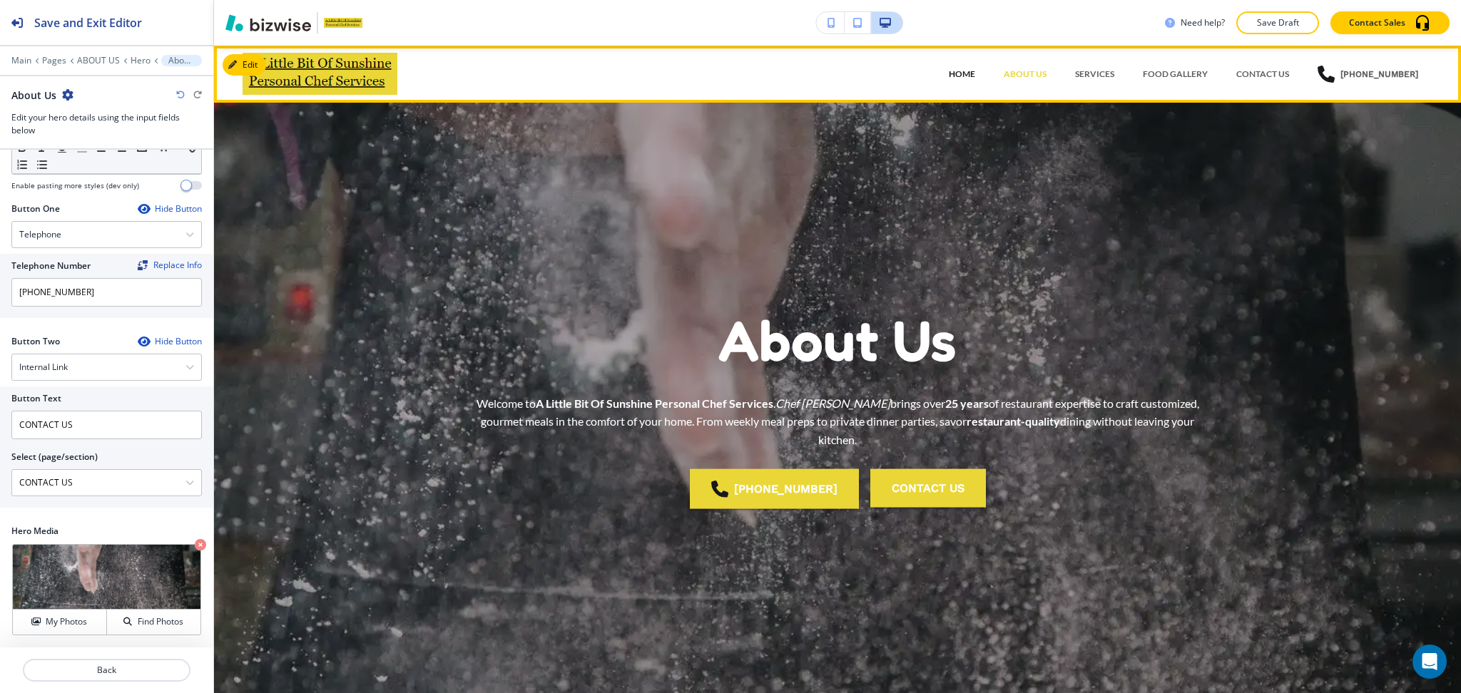
click at [963, 80] on p "HOME" at bounding box center [962, 74] width 26 height 13
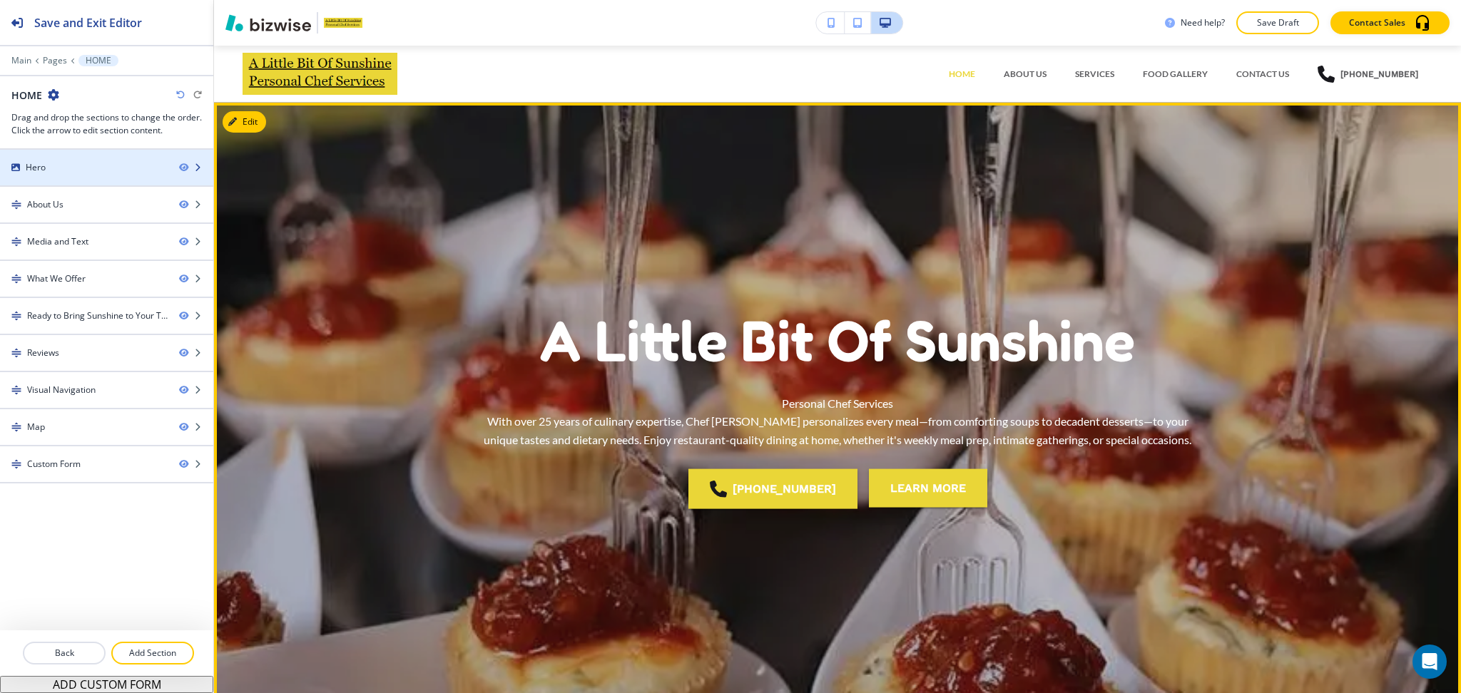
click at [97, 168] on div "Hero" at bounding box center [84, 167] width 168 height 13
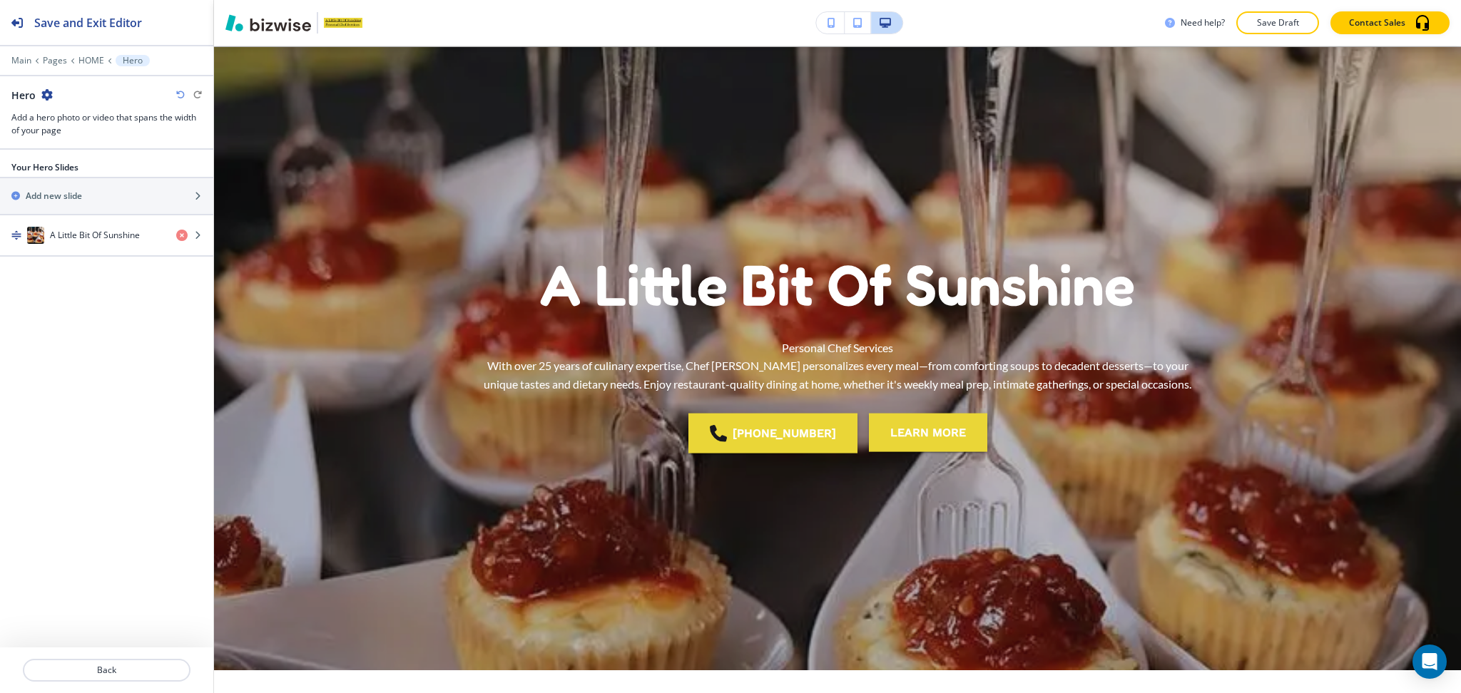
scroll to position [57, 0]
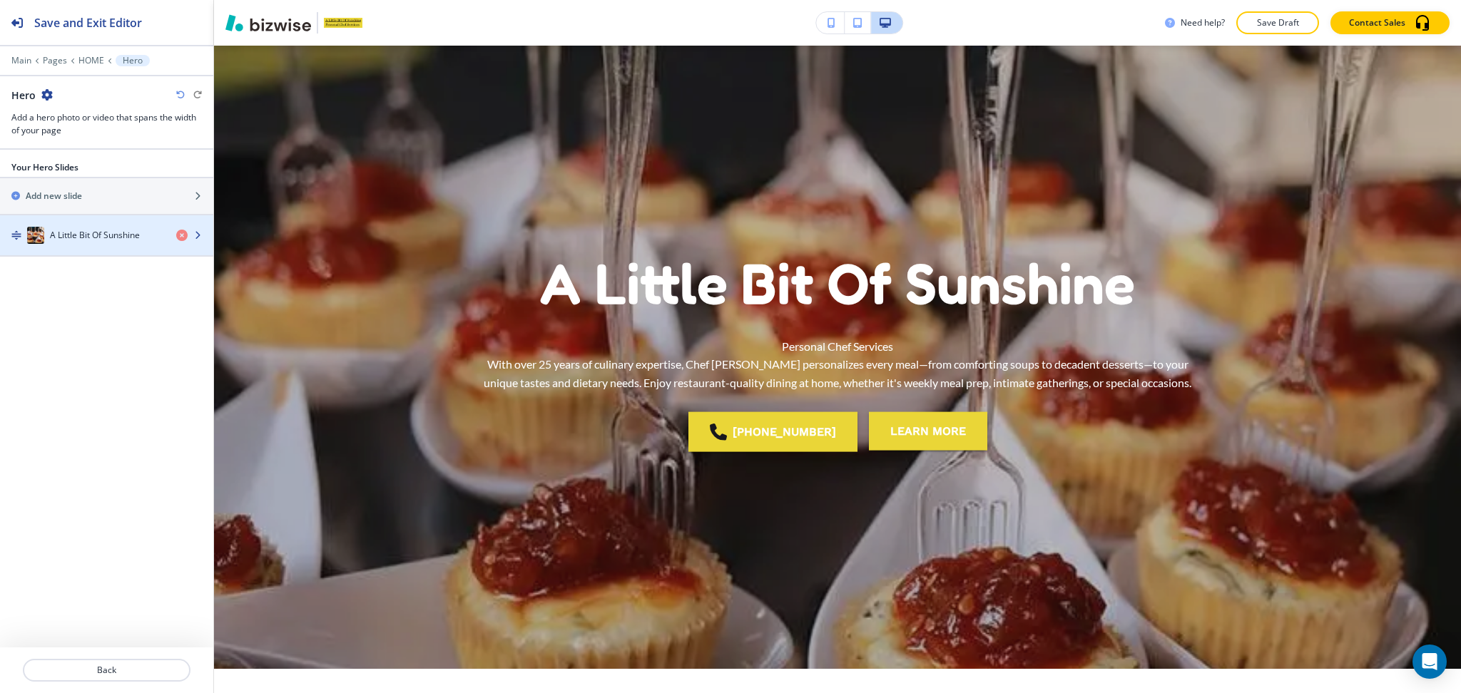
click at [85, 241] on h4 "A Little Bit Of Sunshine" at bounding box center [95, 235] width 90 height 13
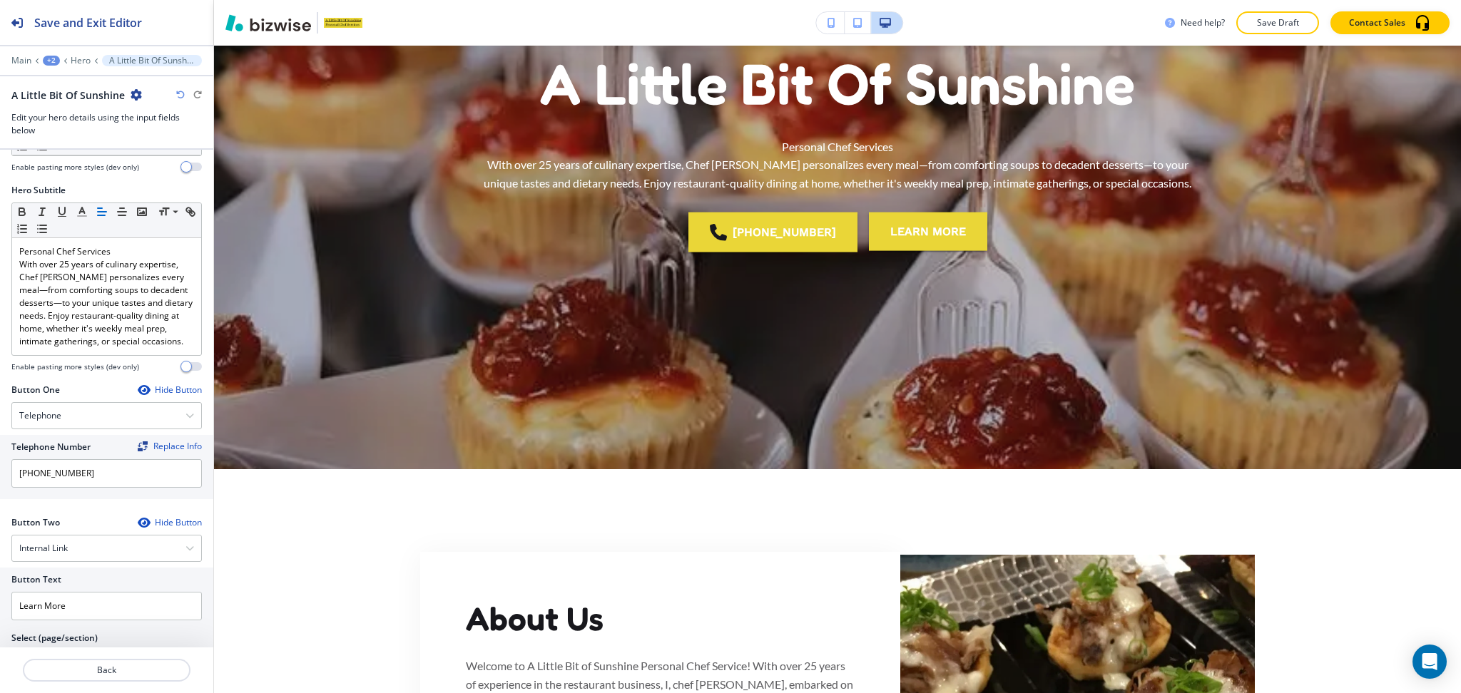
scroll to position [281, 0]
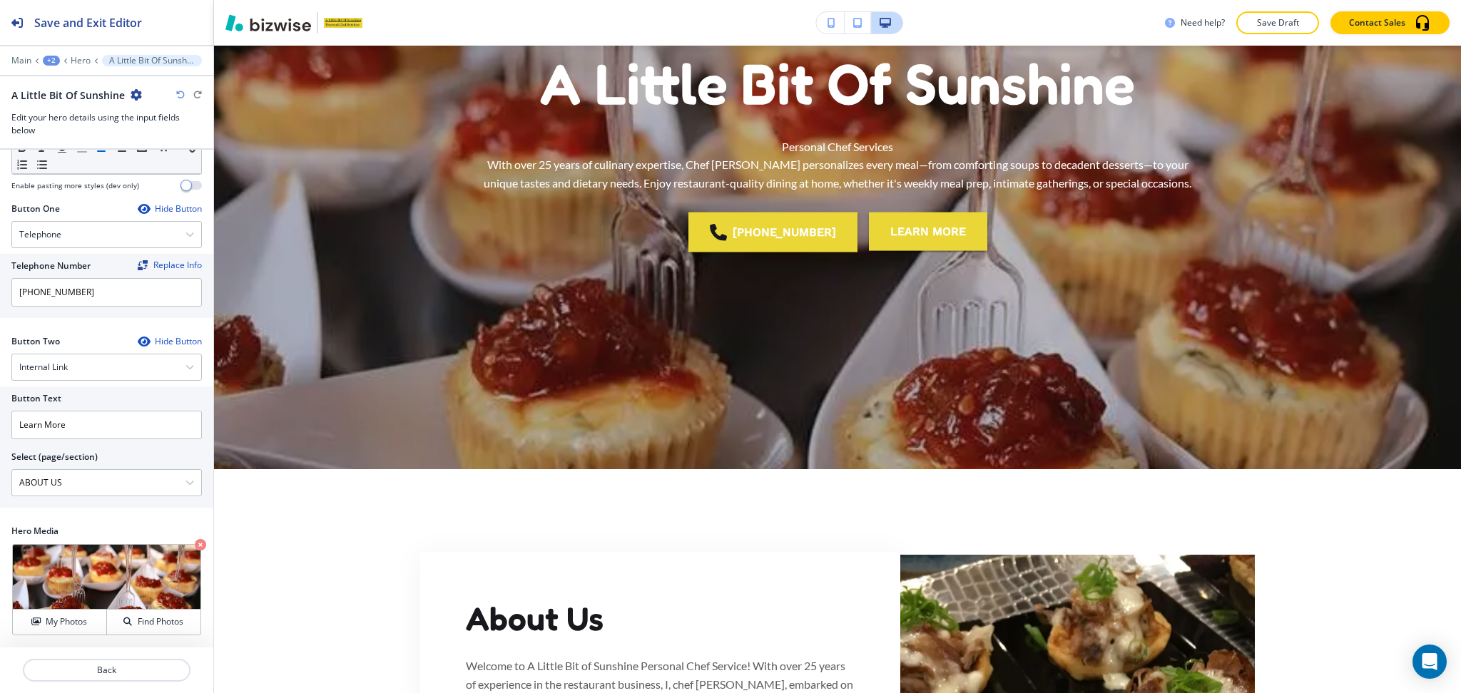
drag, startPoint x: 93, startPoint y: 476, endPoint x: 0, endPoint y: 477, distance: 93.4
click at [0, 477] on div "Button Text Learn More Select (page/section) ABOUT US HOME HOME | Hero HOME | A…" at bounding box center [106, 447] width 213 height 121
paste \(page\/section\) "CONTAC"
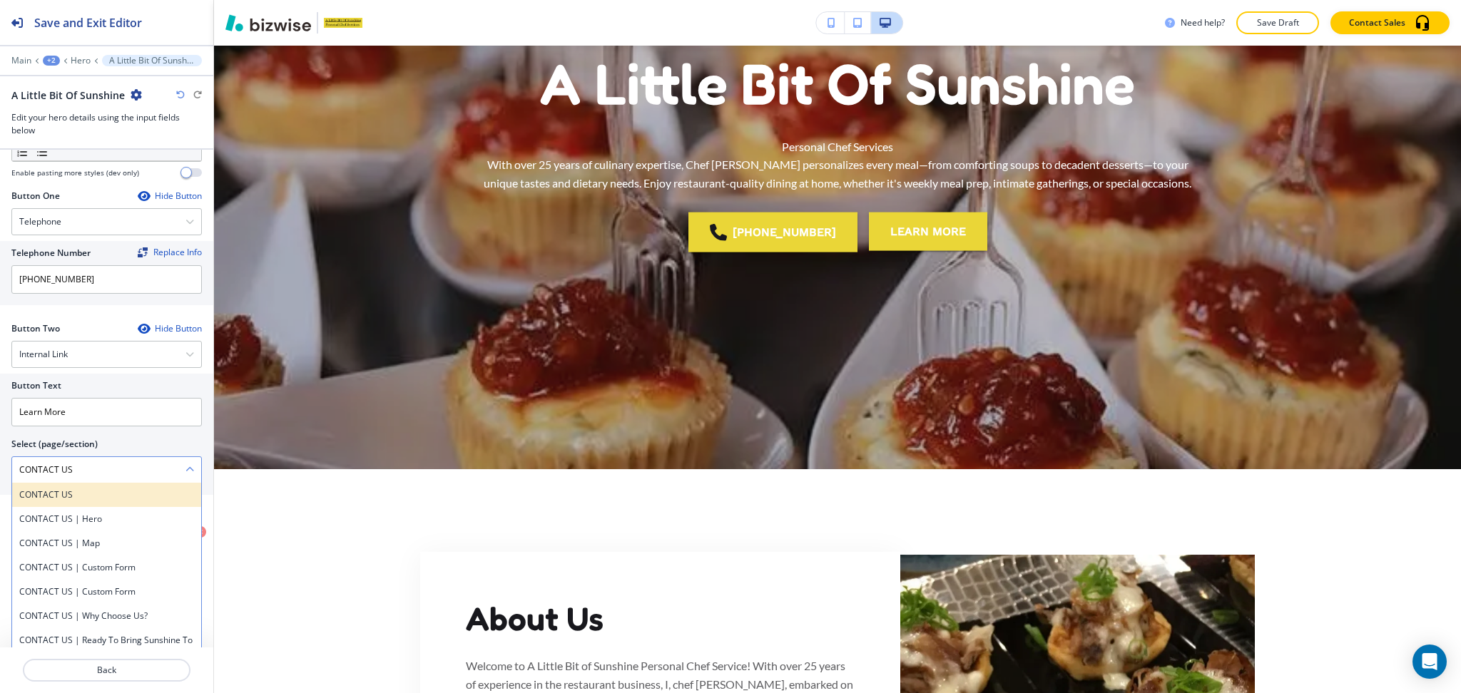
type \(page\/section\) "CONTACT US"
click at [53, 501] on h4 "CONTACT US" at bounding box center [106, 495] width 175 height 13
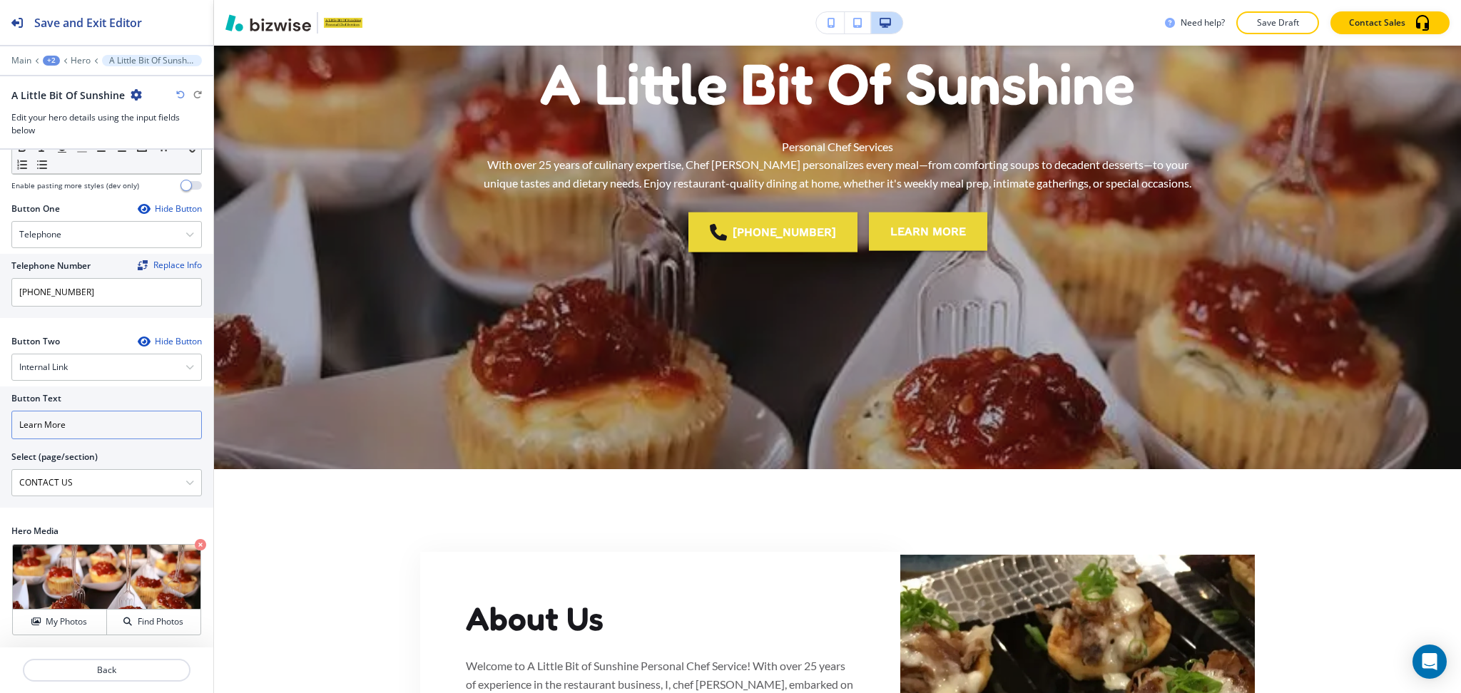
drag, startPoint x: 83, startPoint y: 421, endPoint x: 0, endPoint y: 406, distance: 84.8
click at [0, 407] on div "Button Text Learn More Select (page/section) CONTACT US CONTACT US CONTACT US |…" at bounding box center [106, 447] width 213 height 121
paste input "CONTACT US"
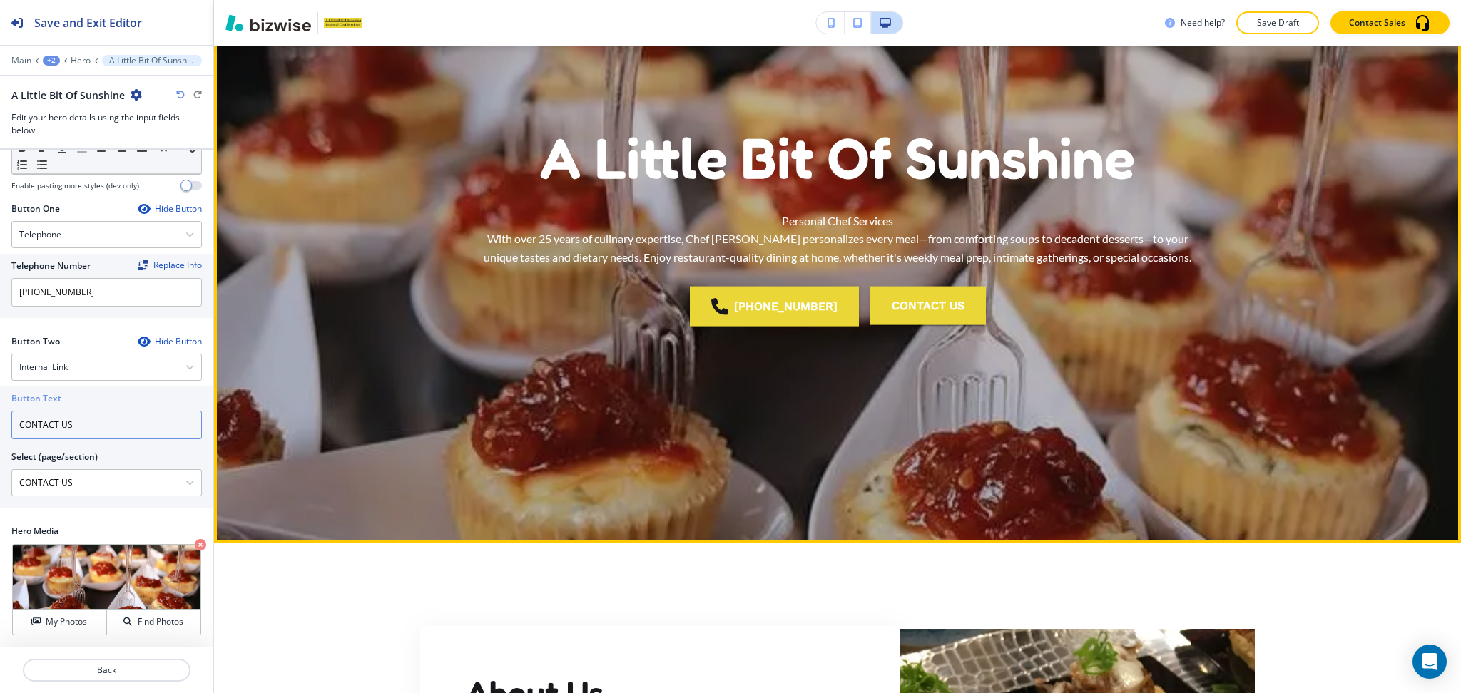
scroll to position [0, 0]
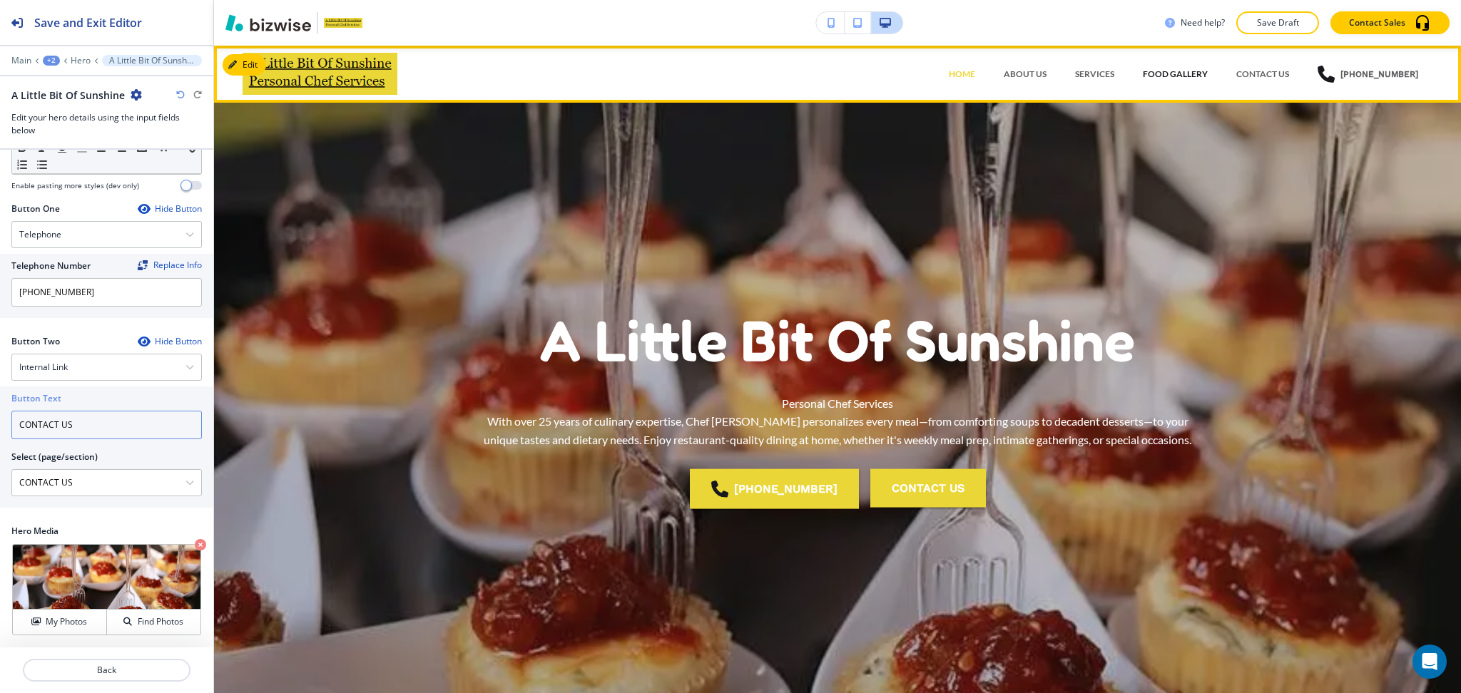
type input "CONTACT US"
click at [1159, 73] on p "FOOD GALLERY" at bounding box center [1174, 74] width 65 height 13
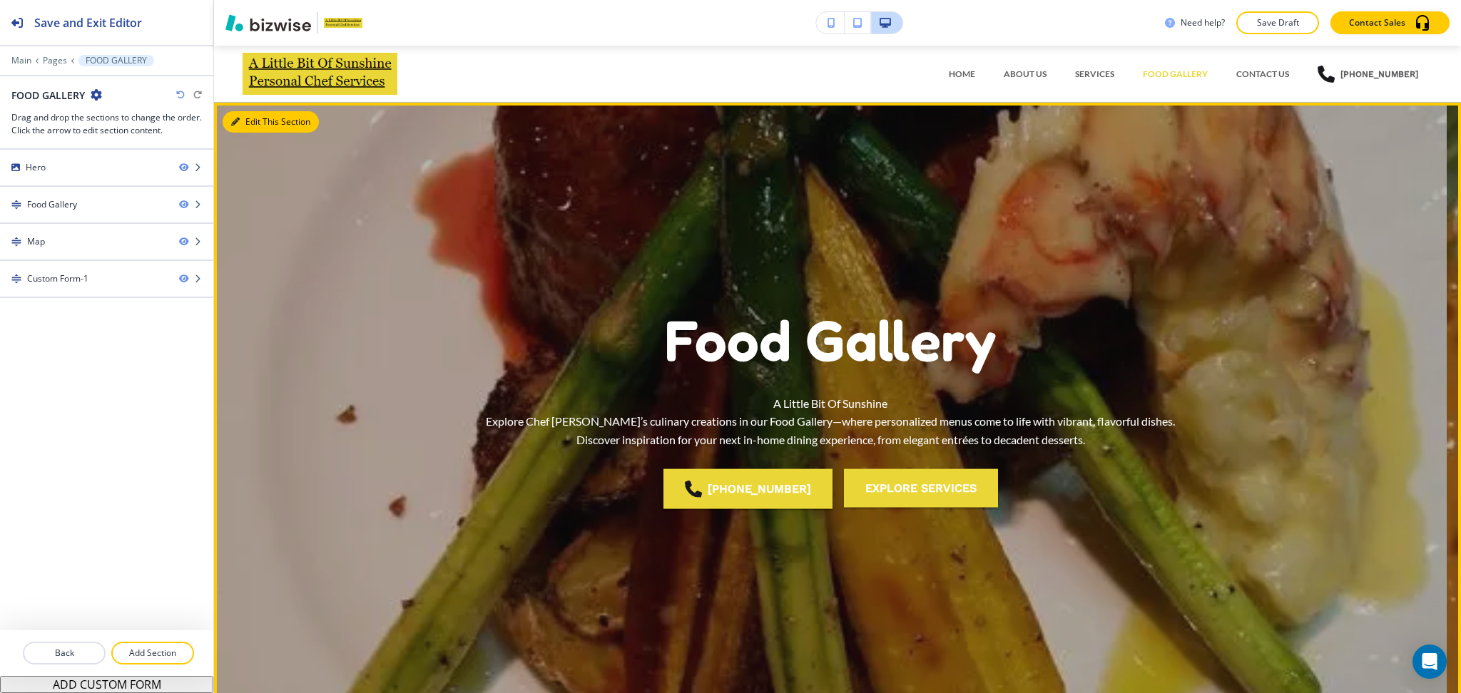
click at [244, 127] on button "Edit This Section" at bounding box center [271, 121] width 96 height 21
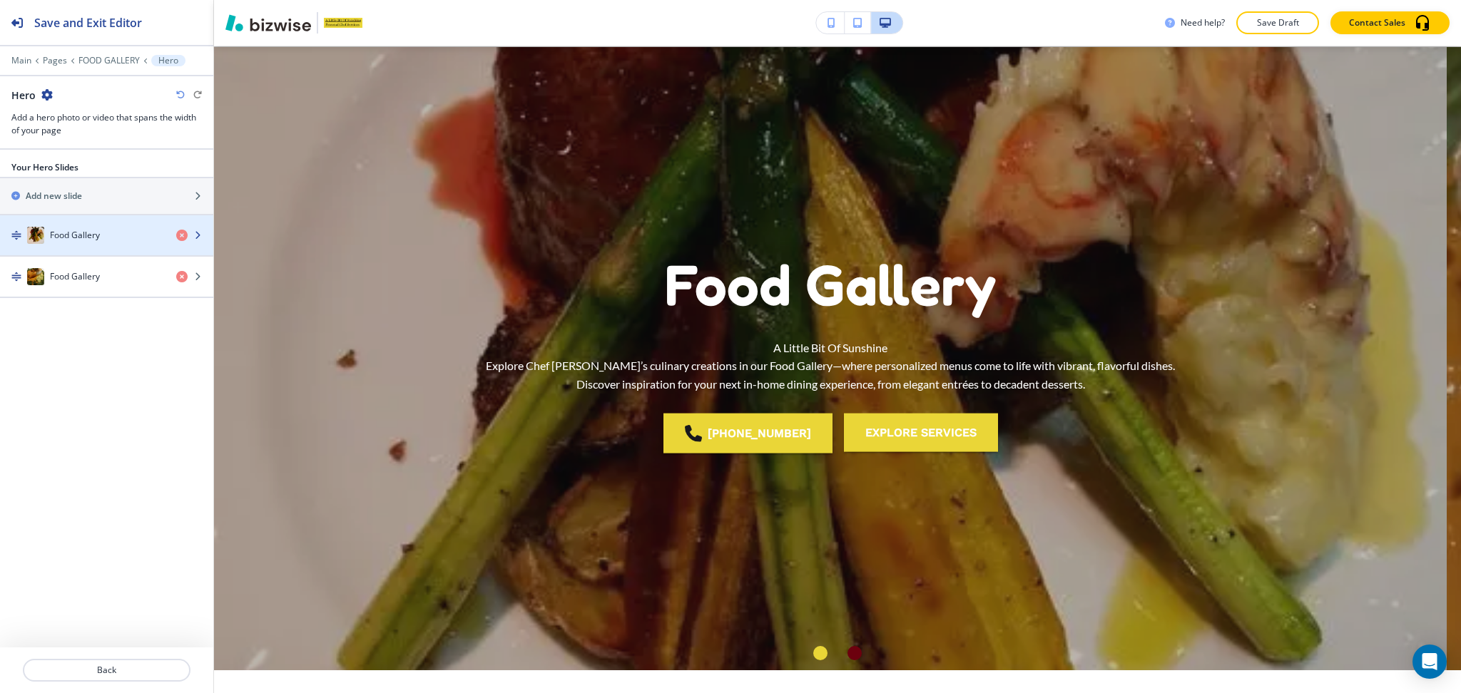
scroll to position [57, 0]
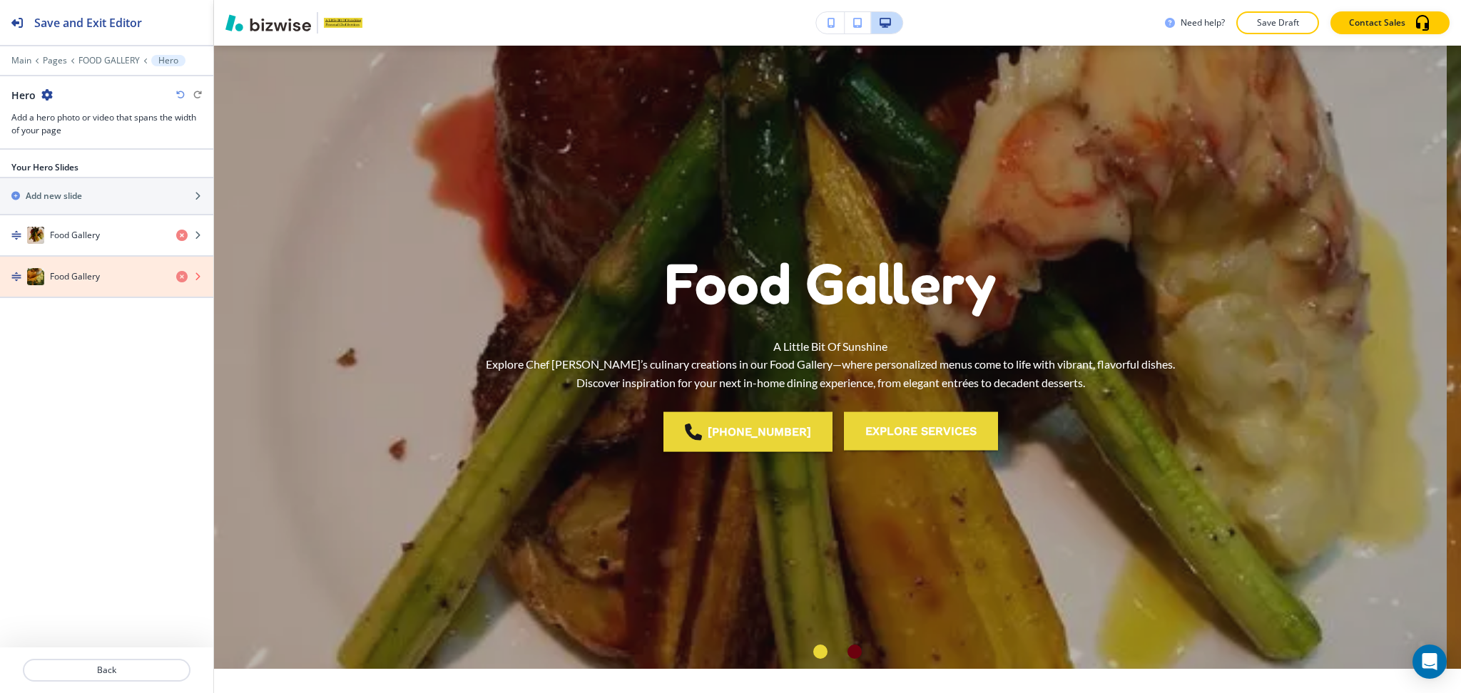
click at [184, 277] on icon "button" at bounding box center [181, 276] width 11 height 11
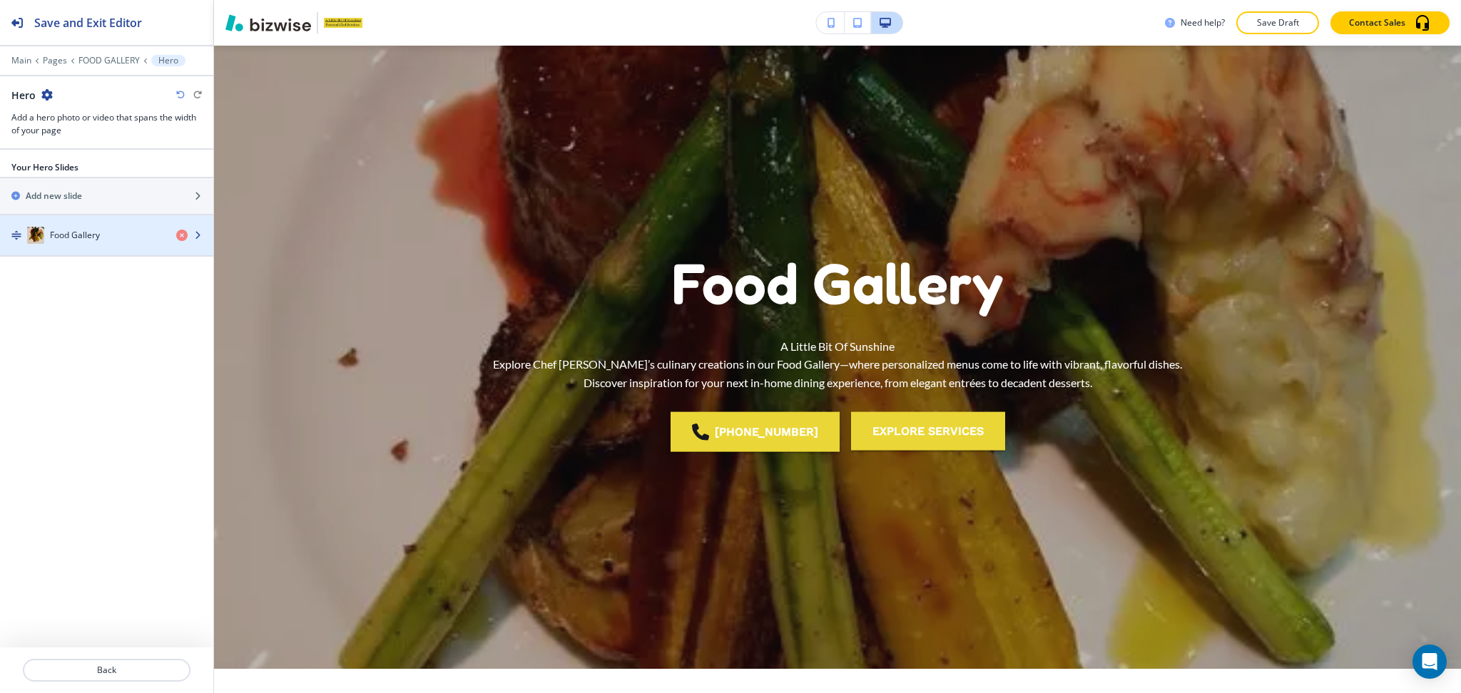
click at [98, 234] on h4 "Food Gallery" at bounding box center [75, 235] width 50 height 13
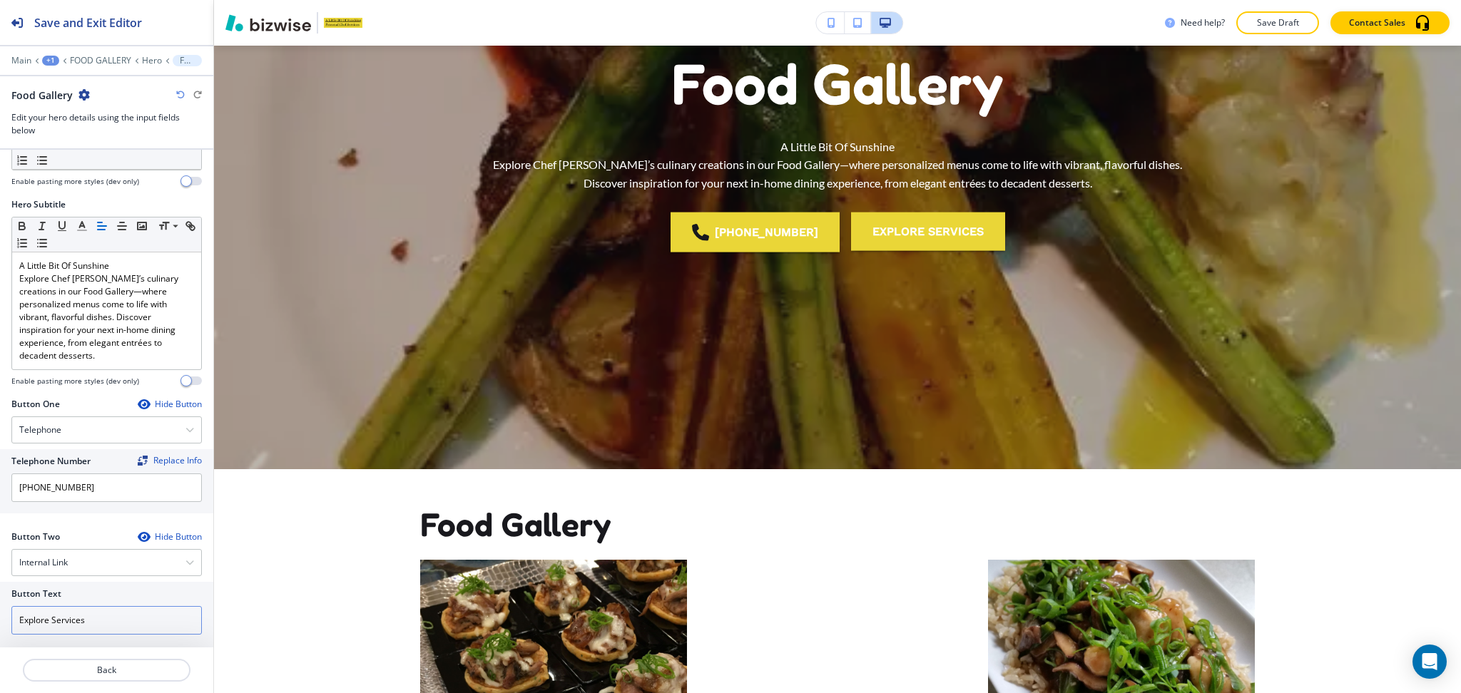
scroll to position [268, 0]
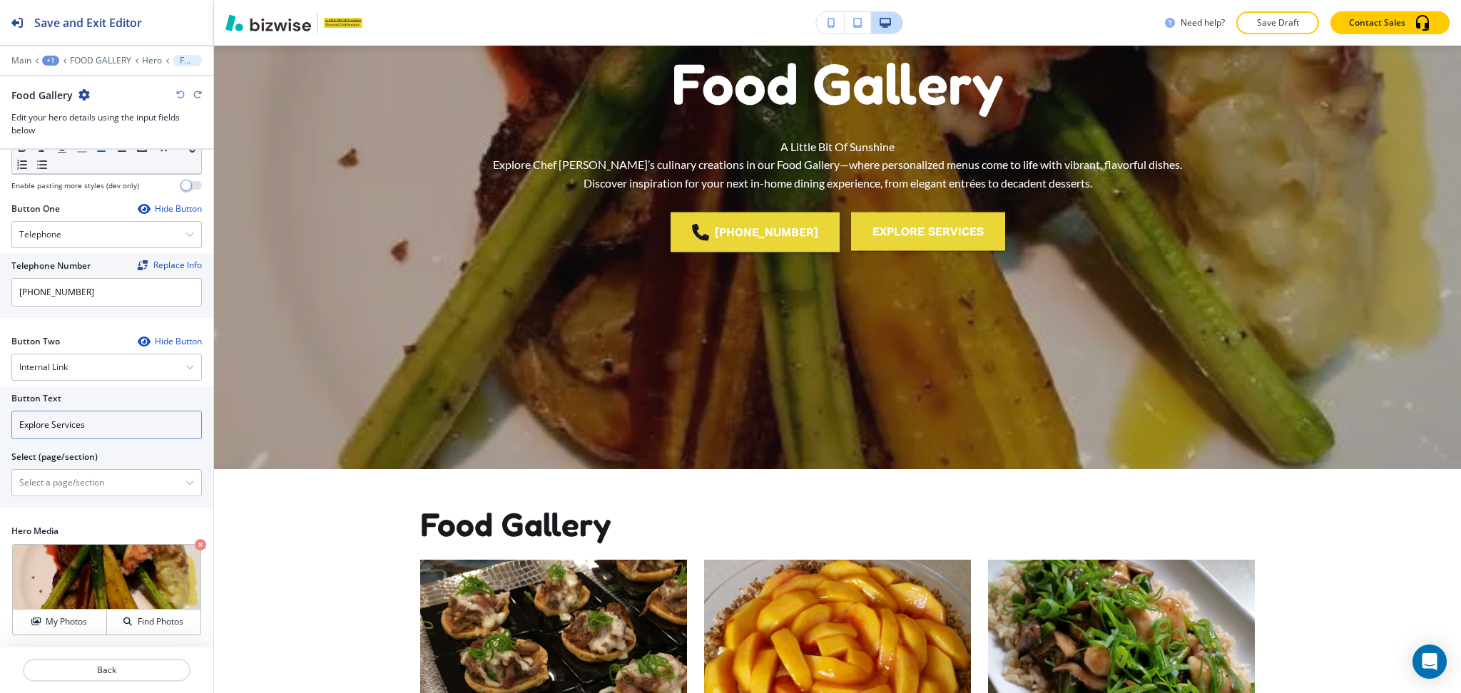
drag, startPoint x: 57, startPoint y: 418, endPoint x: 1, endPoint y: 418, distance: 55.6
click at [1, 418] on div "Button Text Explore Services Select (page/section) HOME HOME | Hero HOME | Abou…" at bounding box center [106, 447] width 213 height 121
paste input "CONTACT US"
type input "CONTACT US"
click at [48, 469] on div "HOME HOME | Hero HOME | About Us HOME | Media and Text HOME | What We Offer HOM…" at bounding box center [106, 482] width 190 height 27
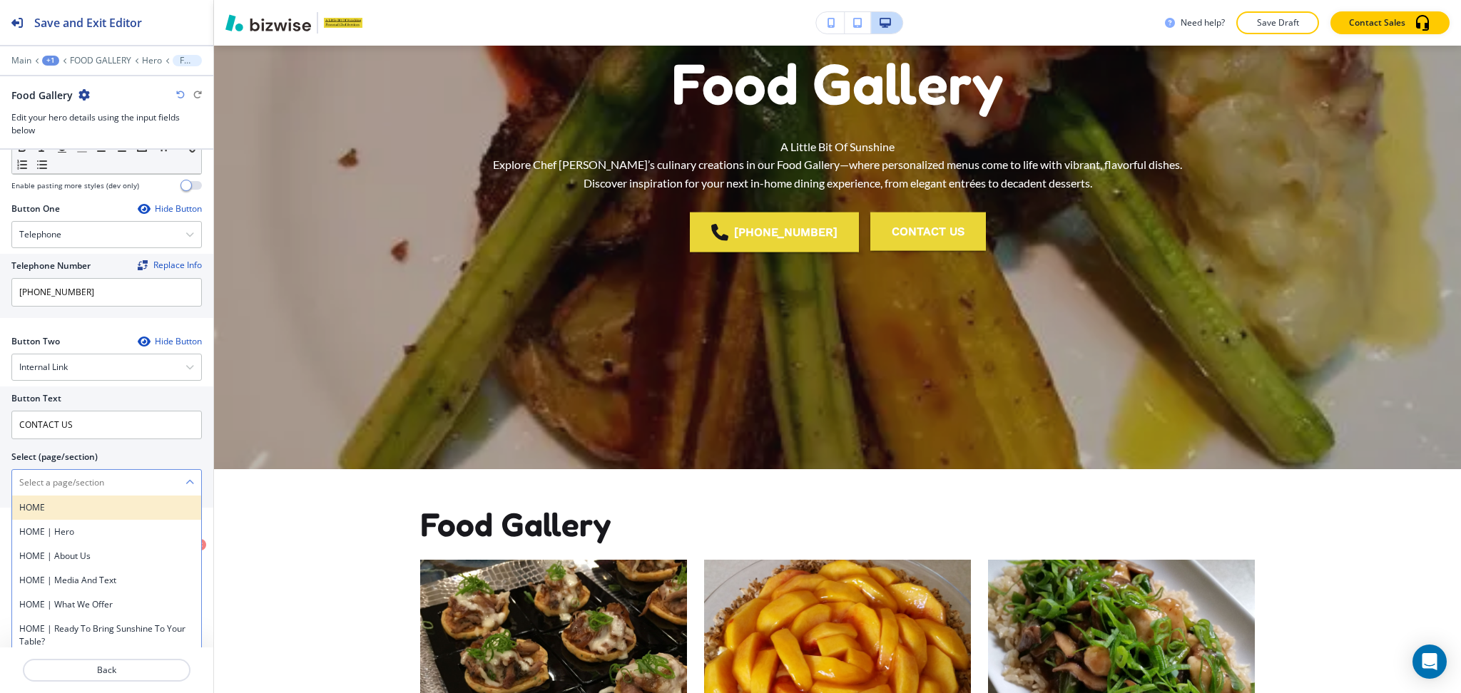
drag, startPoint x: 52, startPoint y: 481, endPoint x: 57, endPoint y: 495, distance: 14.4
click at [52, 481] on \(page\/section\) "Manual Input" at bounding box center [98, 483] width 173 height 24
paste \(page\/section\) "CONTACT US"
type \(page\/section\) "CONTACT US"
click at [54, 502] on h4 "CONTACT US" at bounding box center [106, 507] width 175 height 13
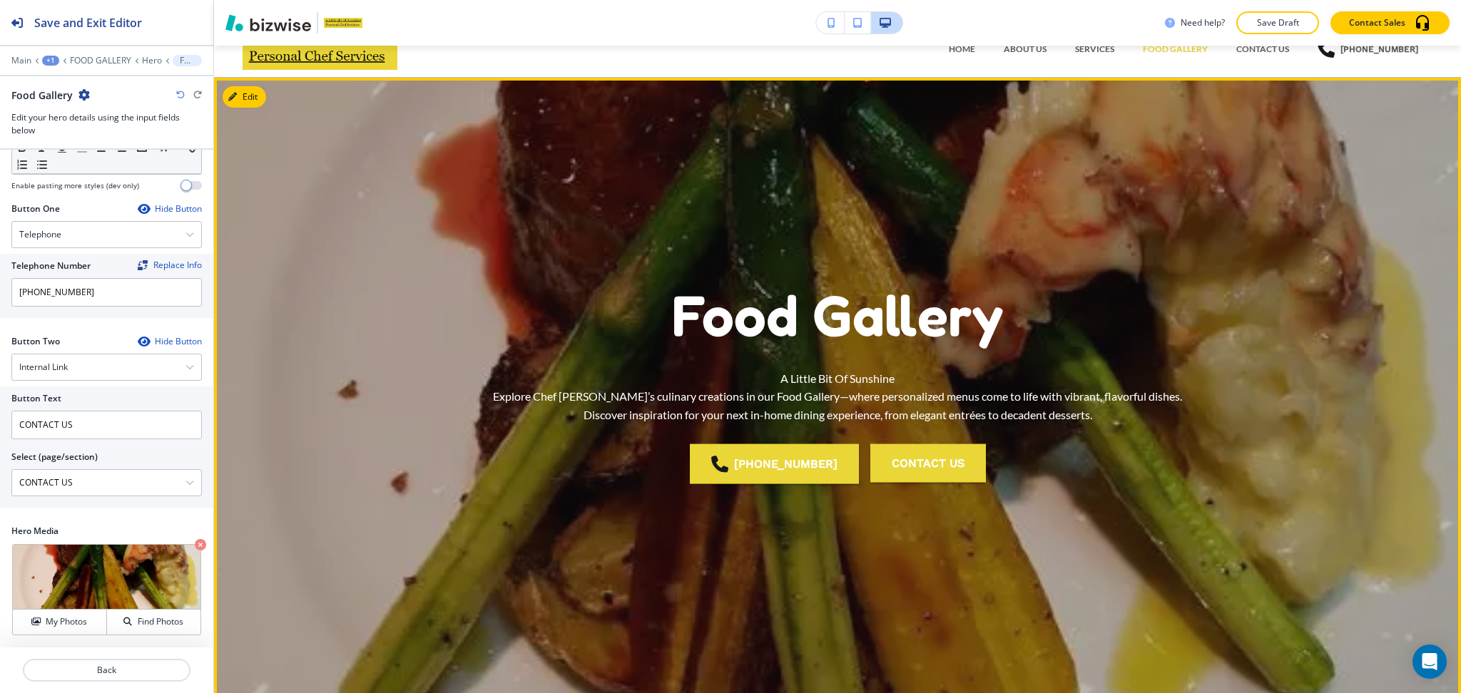
scroll to position [0, 0]
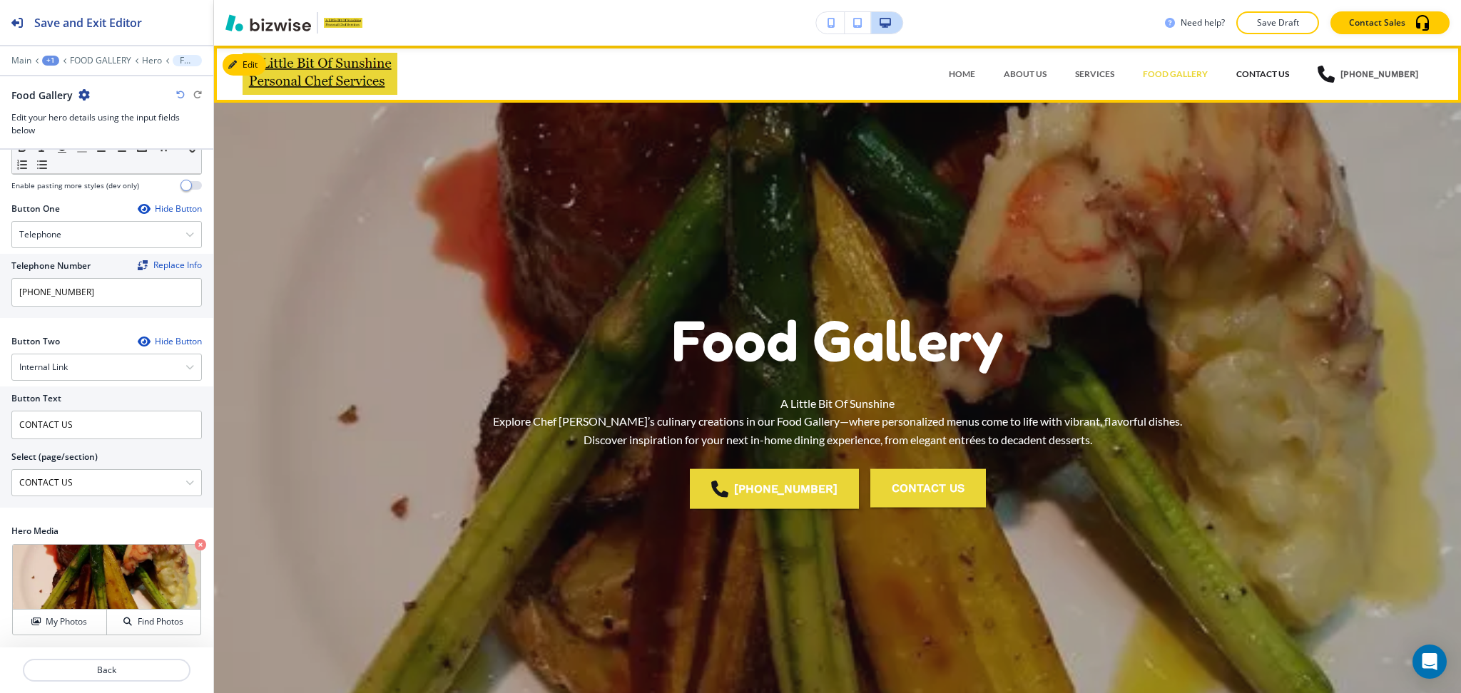
click at [1269, 69] on p "CONTACT US" at bounding box center [1262, 74] width 53 height 13
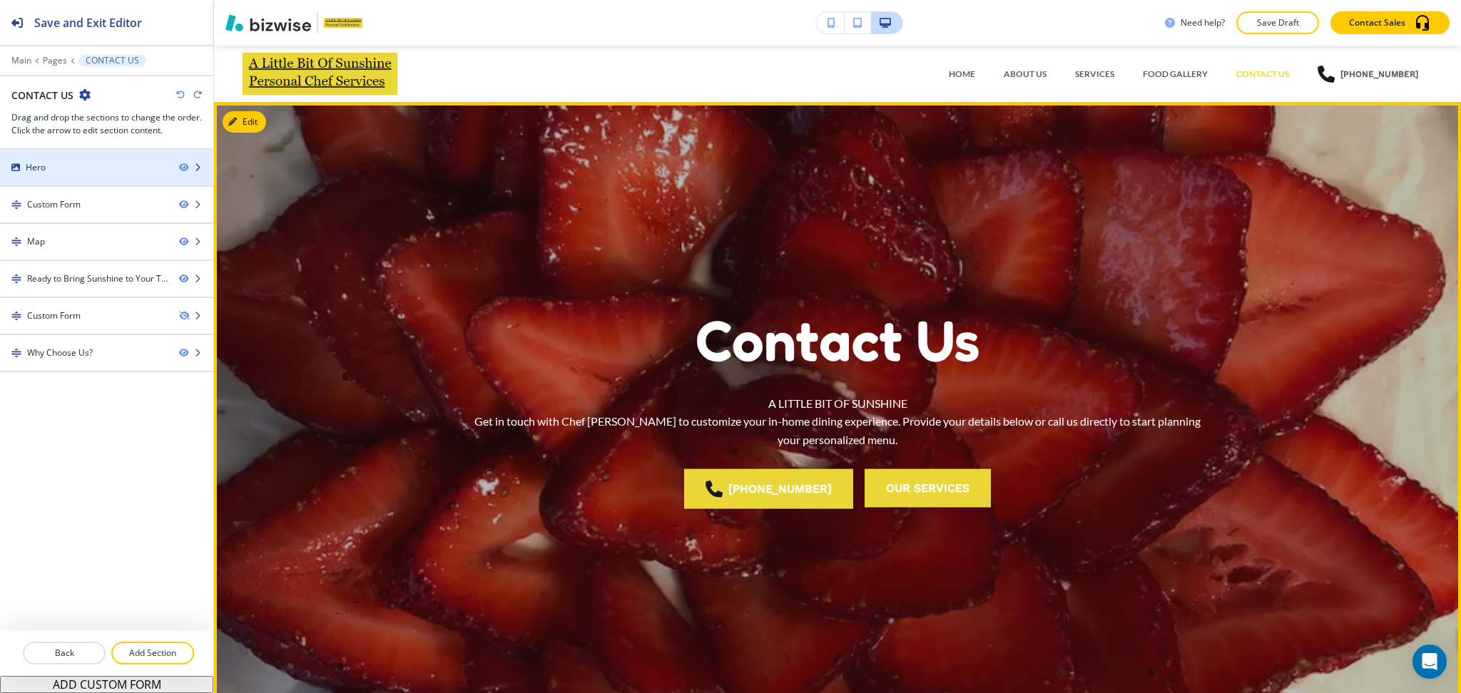
click at [66, 165] on div "Hero" at bounding box center [84, 167] width 168 height 13
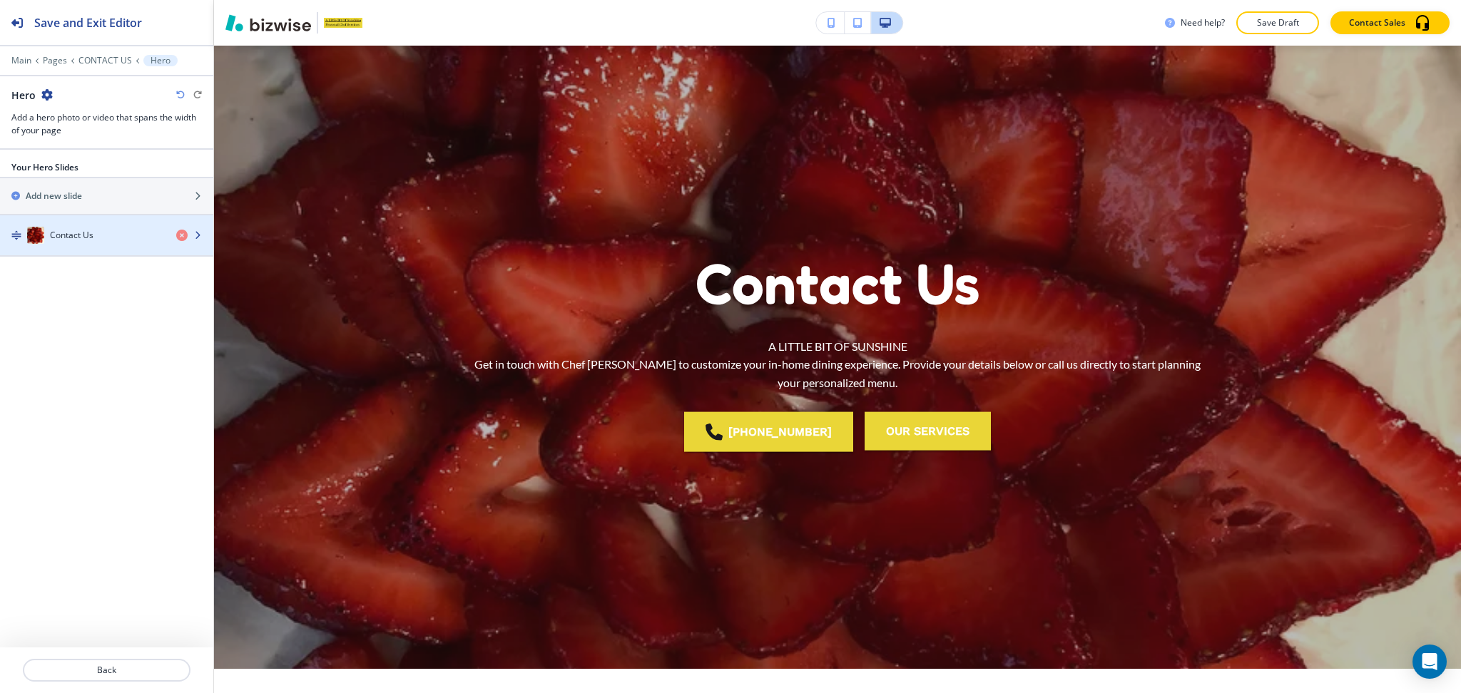
click at [99, 244] on div "button" at bounding box center [106, 249] width 213 height 11
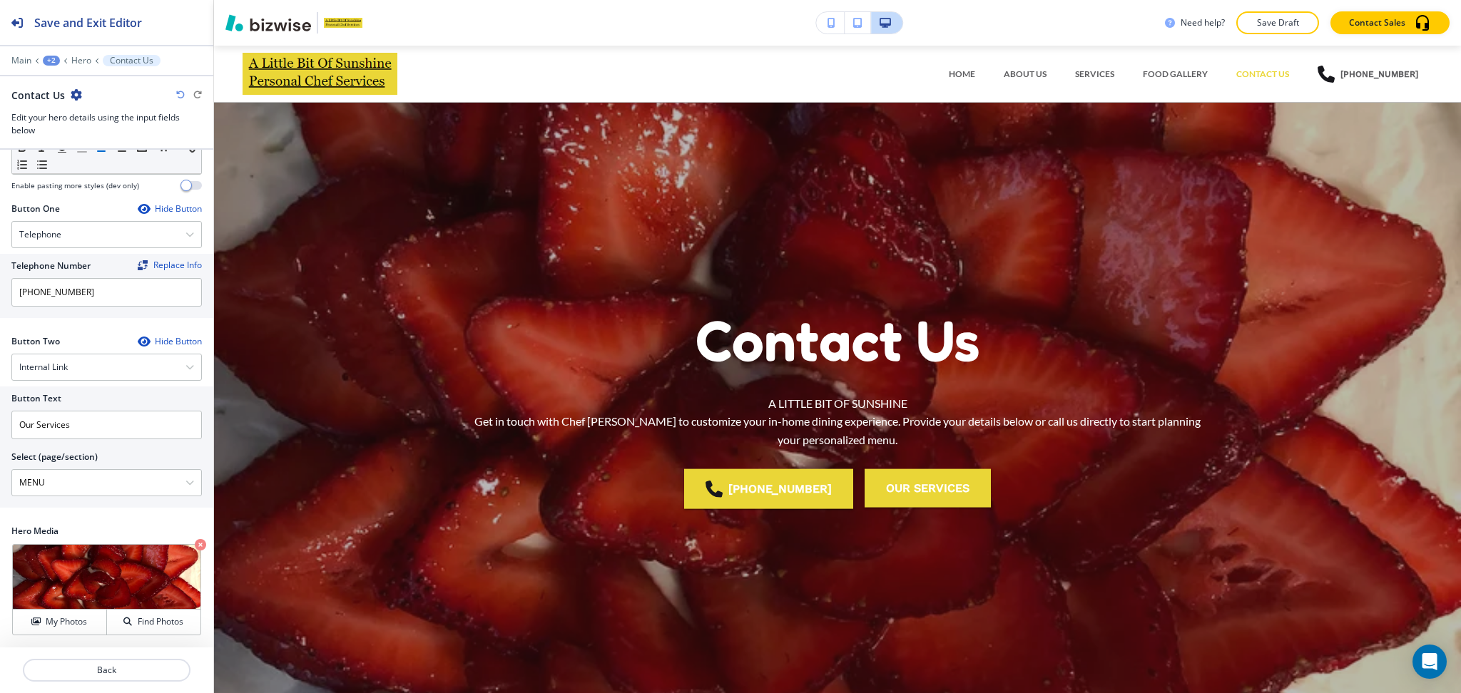
click at [43, 61] on div "+2" at bounding box center [51, 61] width 17 height 10
click at [66, 88] on p "Pages" at bounding box center [88, 84] width 73 height 13
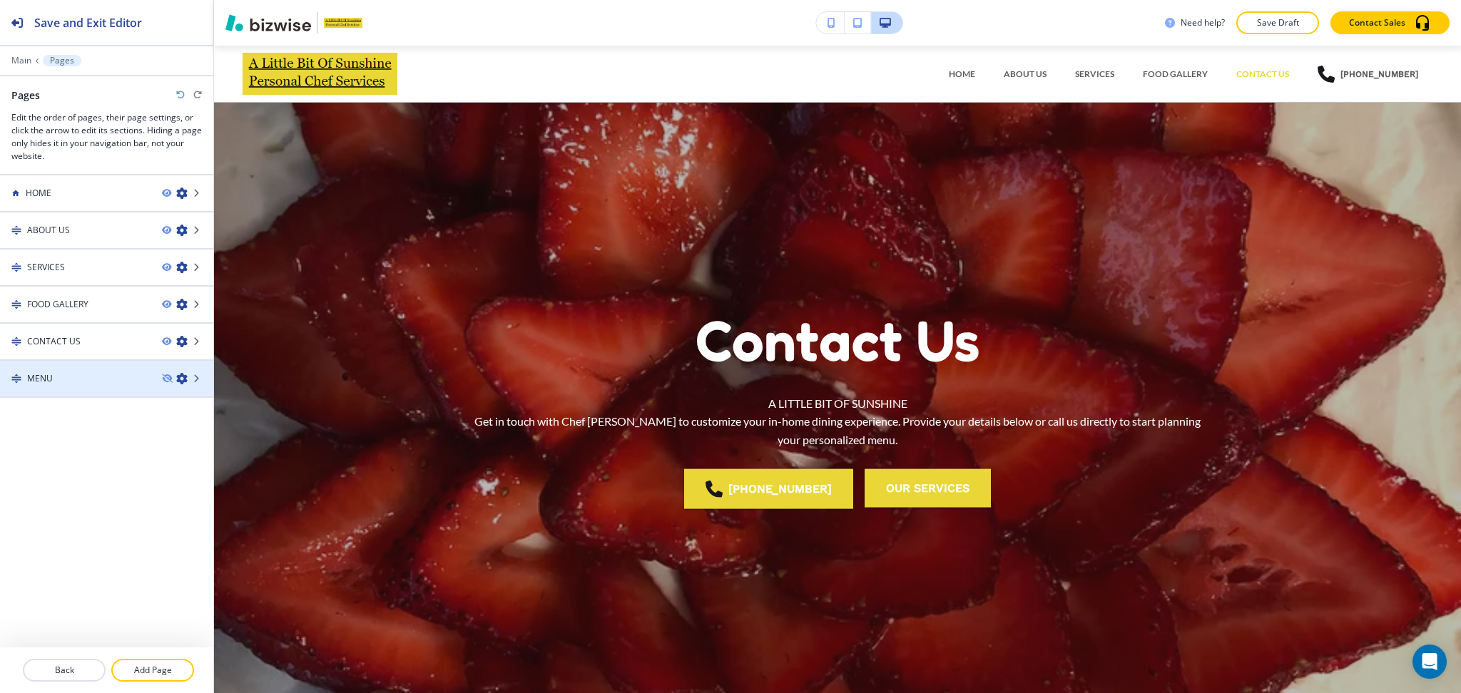
click at [63, 377] on div "MENU" at bounding box center [75, 378] width 150 height 13
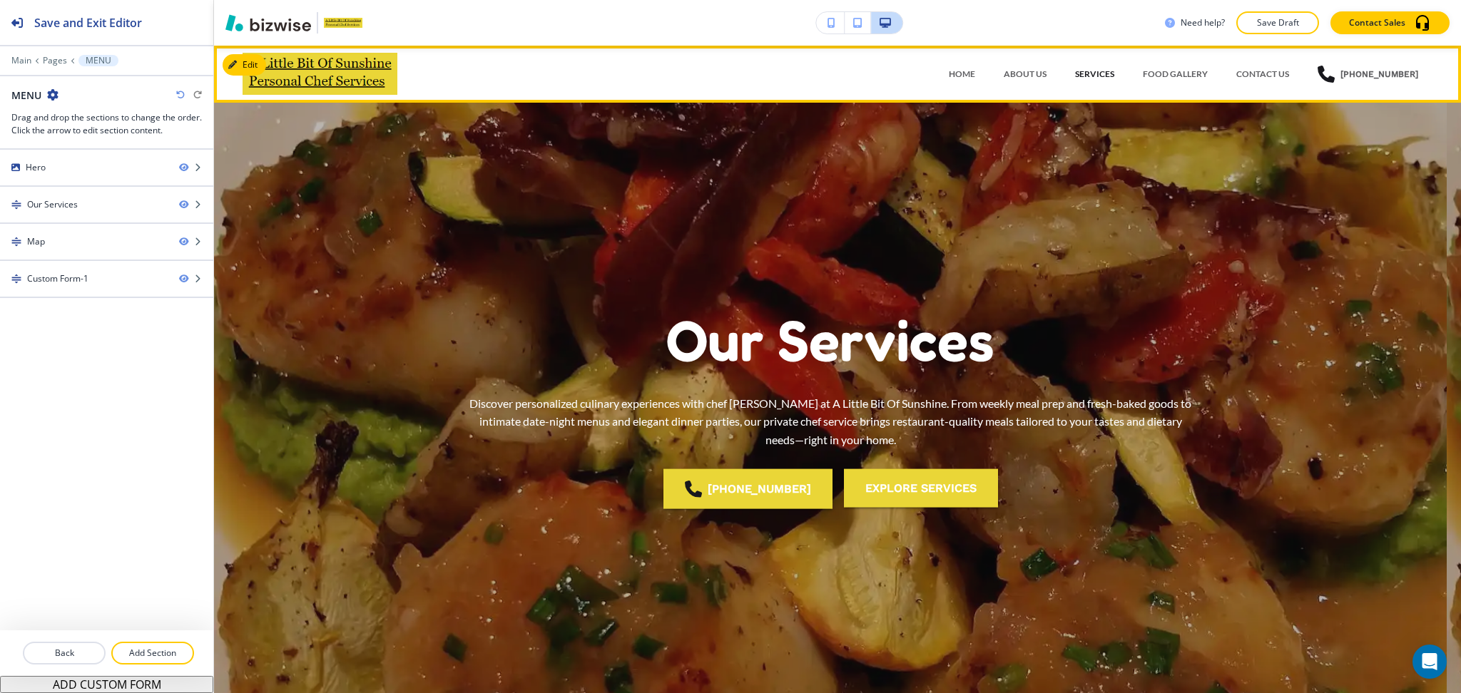
click at [1095, 71] on p "SERVICES" at bounding box center [1094, 74] width 39 height 13
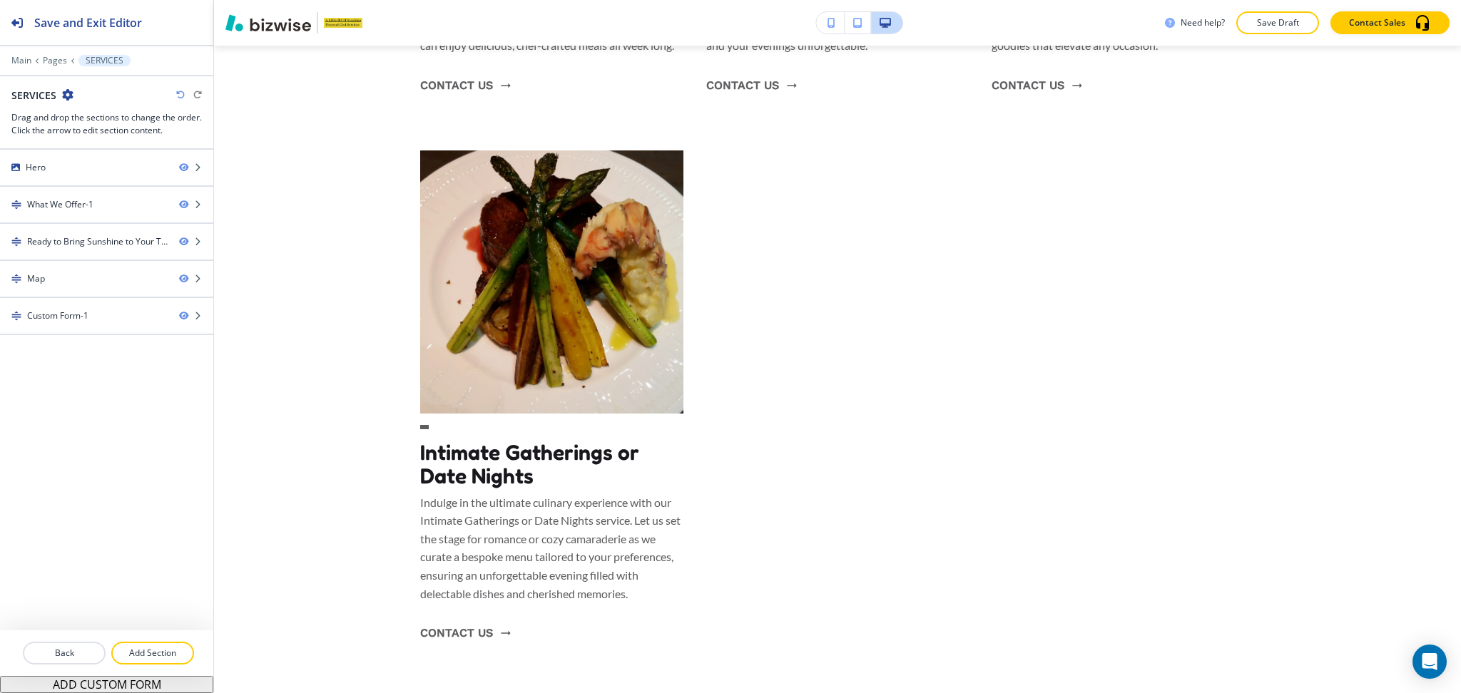
scroll to position [1185, 0]
click at [57, 61] on p "Pages" at bounding box center [55, 61] width 24 height 10
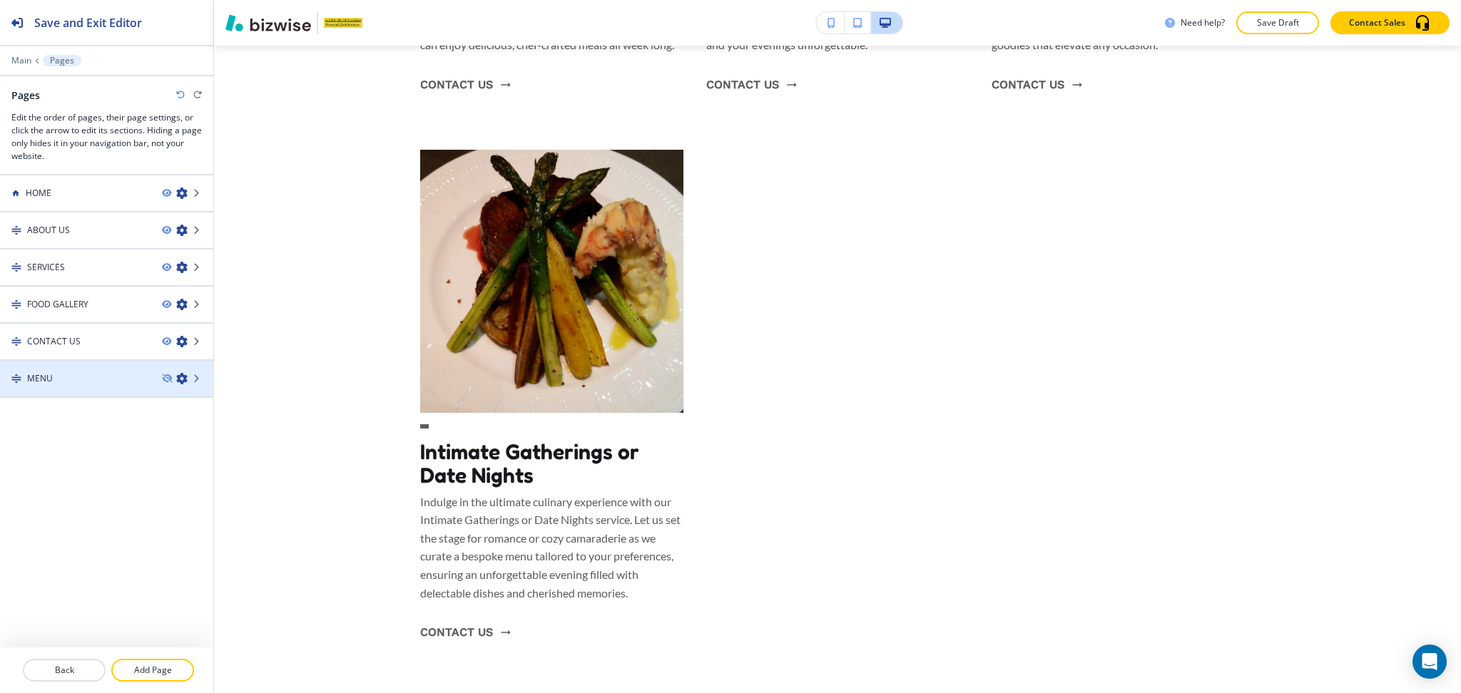
click at [78, 376] on div "MENU" at bounding box center [75, 378] width 150 height 13
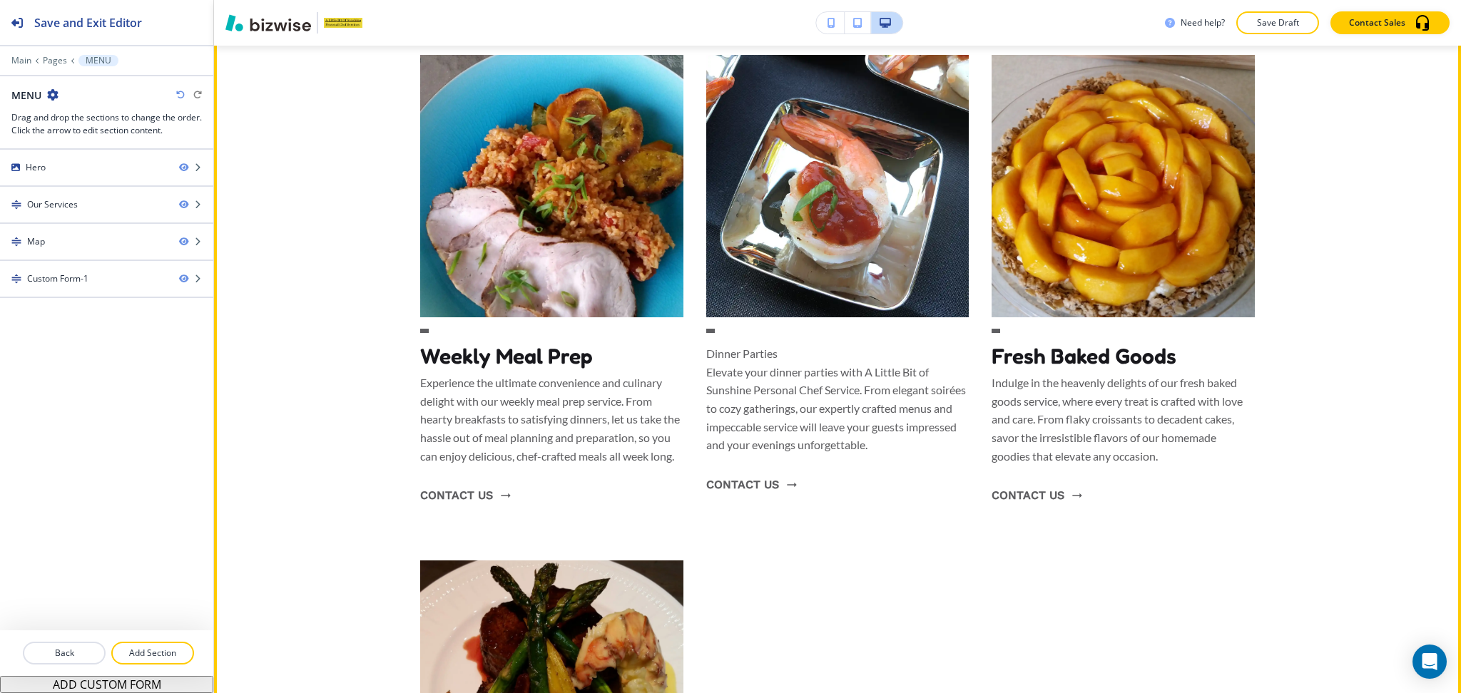
scroll to position [760, 0]
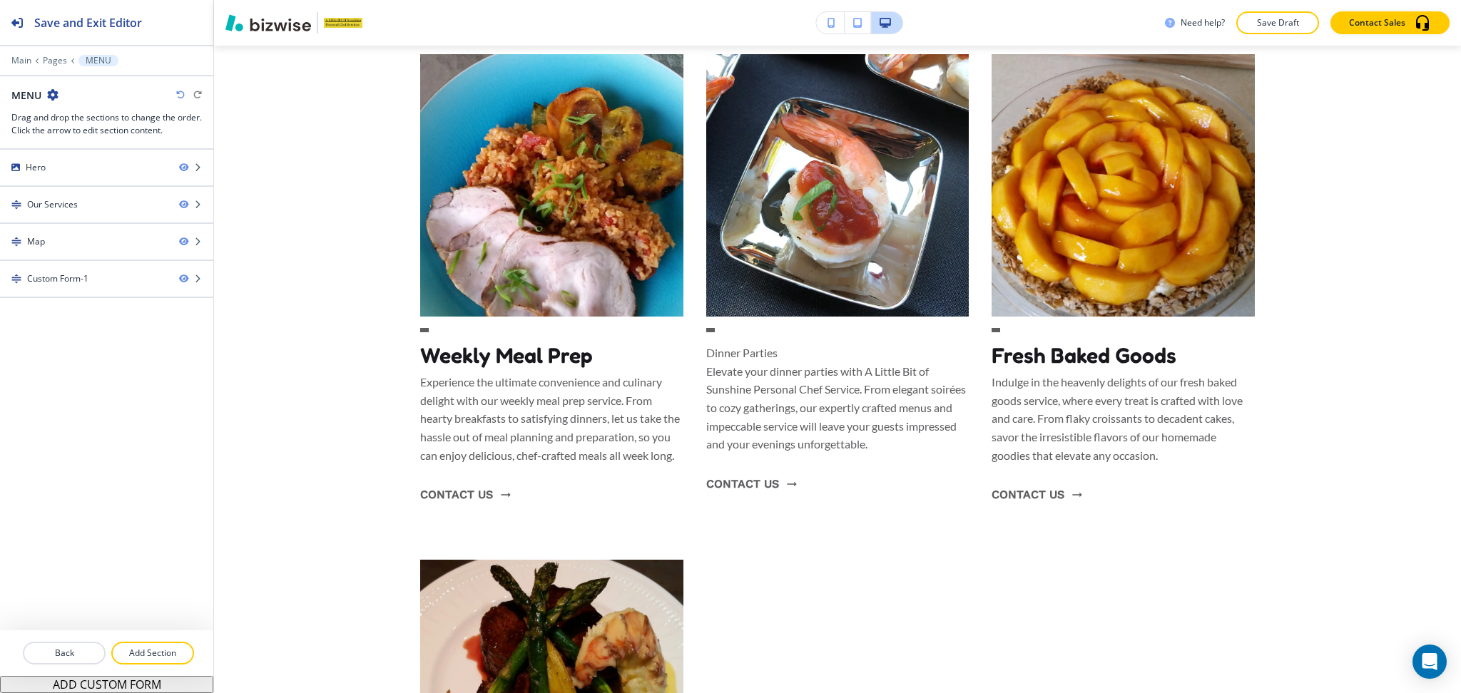
click at [51, 93] on icon "button" at bounding box center [52, 94] width 11 height 11
click at [69, 127] on button "Edit Page Settings" at bounding box center [92, 120] width 91 height 26
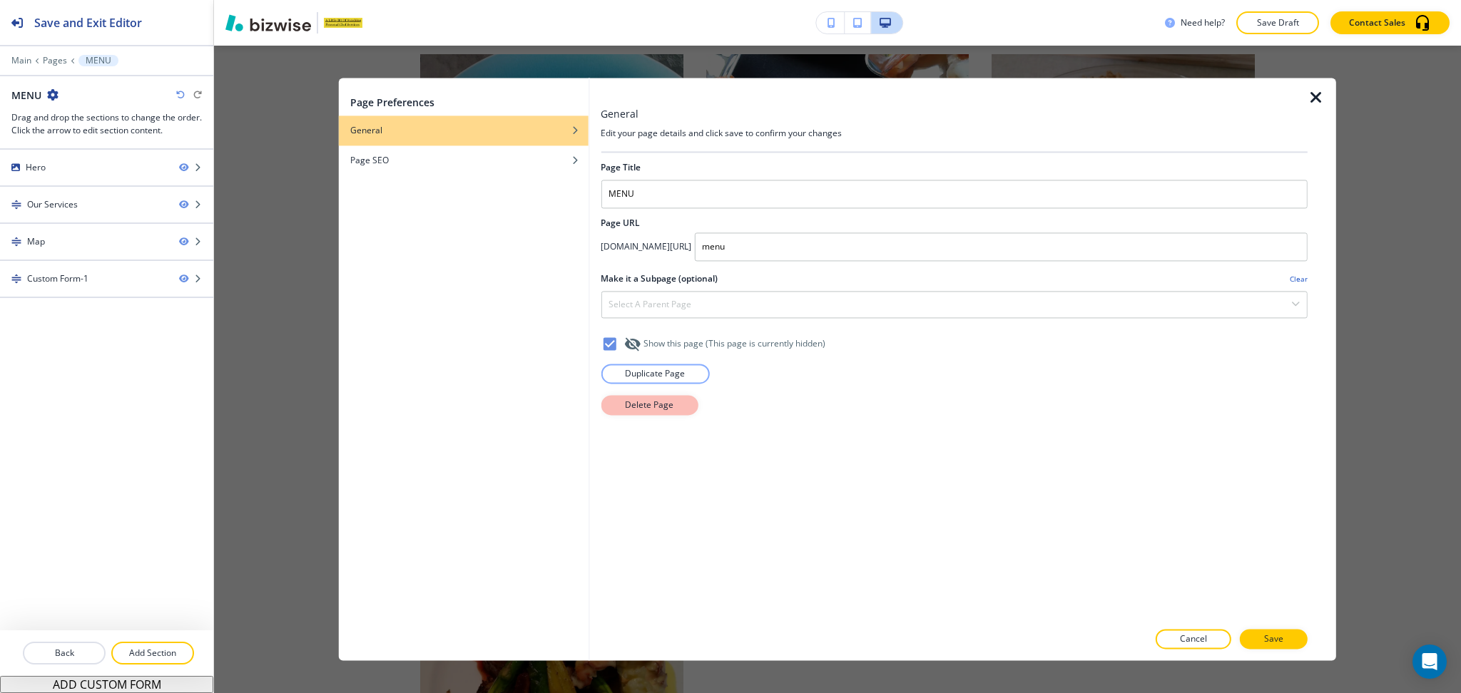
click at [653, 402] on p "Delete Page" at bounding box center [649, 405] width 48 height 13
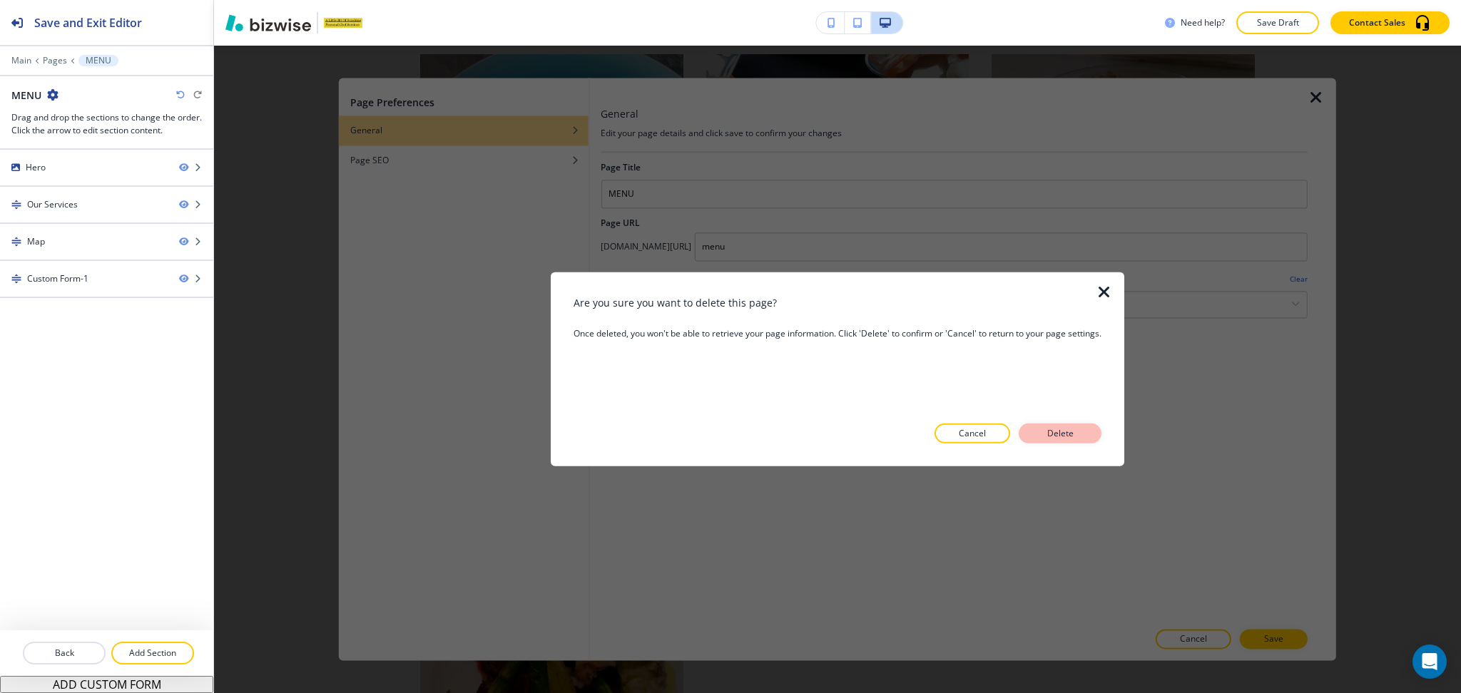
click at [1077, 434] on p "Delete" at bounding box center [1060, 433] width 34 height 13
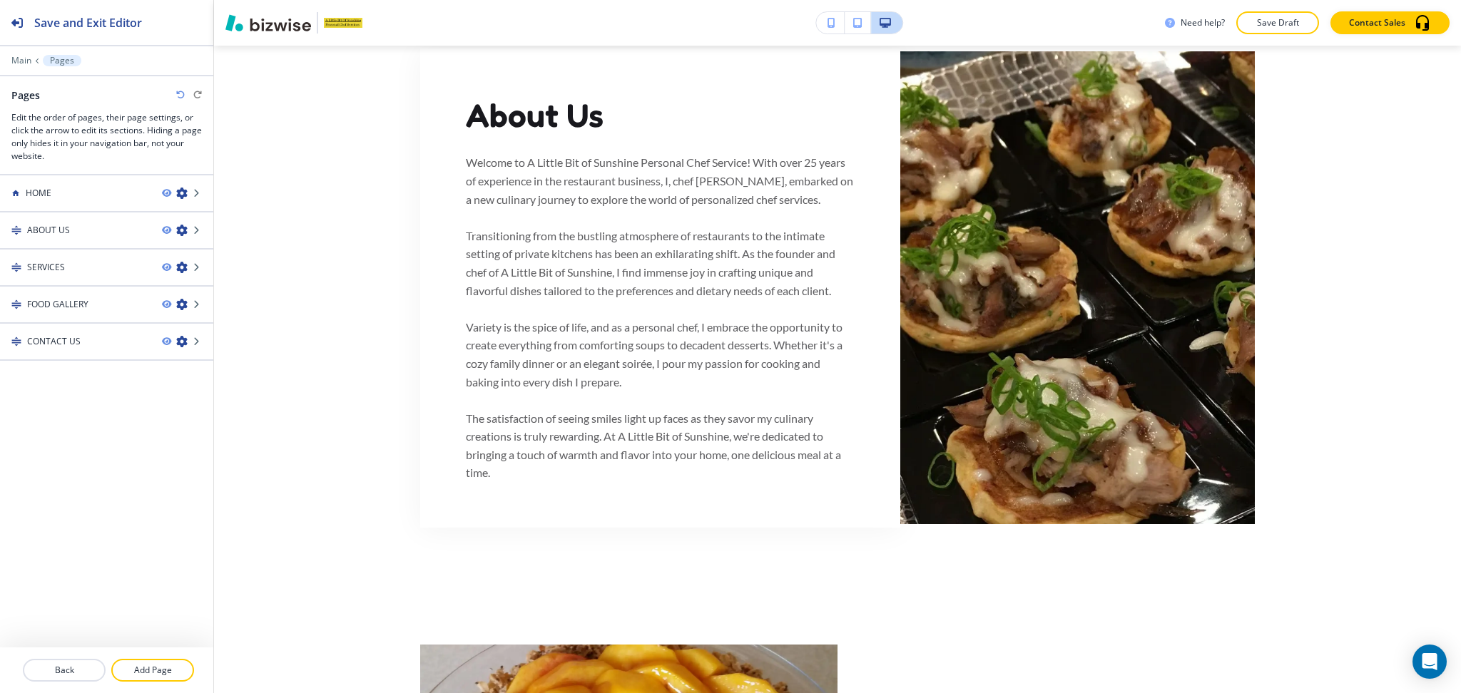
scroll to position [0, 0]
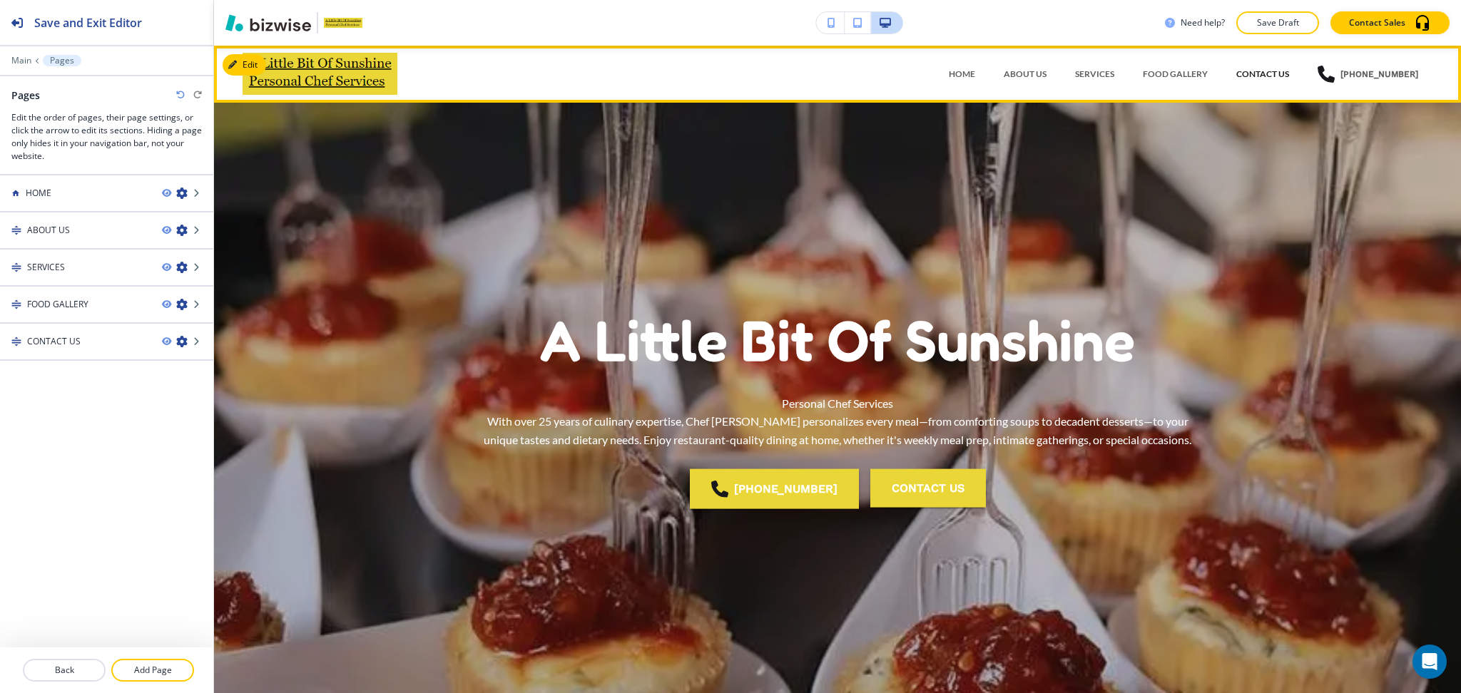
click at [1253, 71] on p "CONTACT US" at bounding box center [1262, 74] width 53 height 13
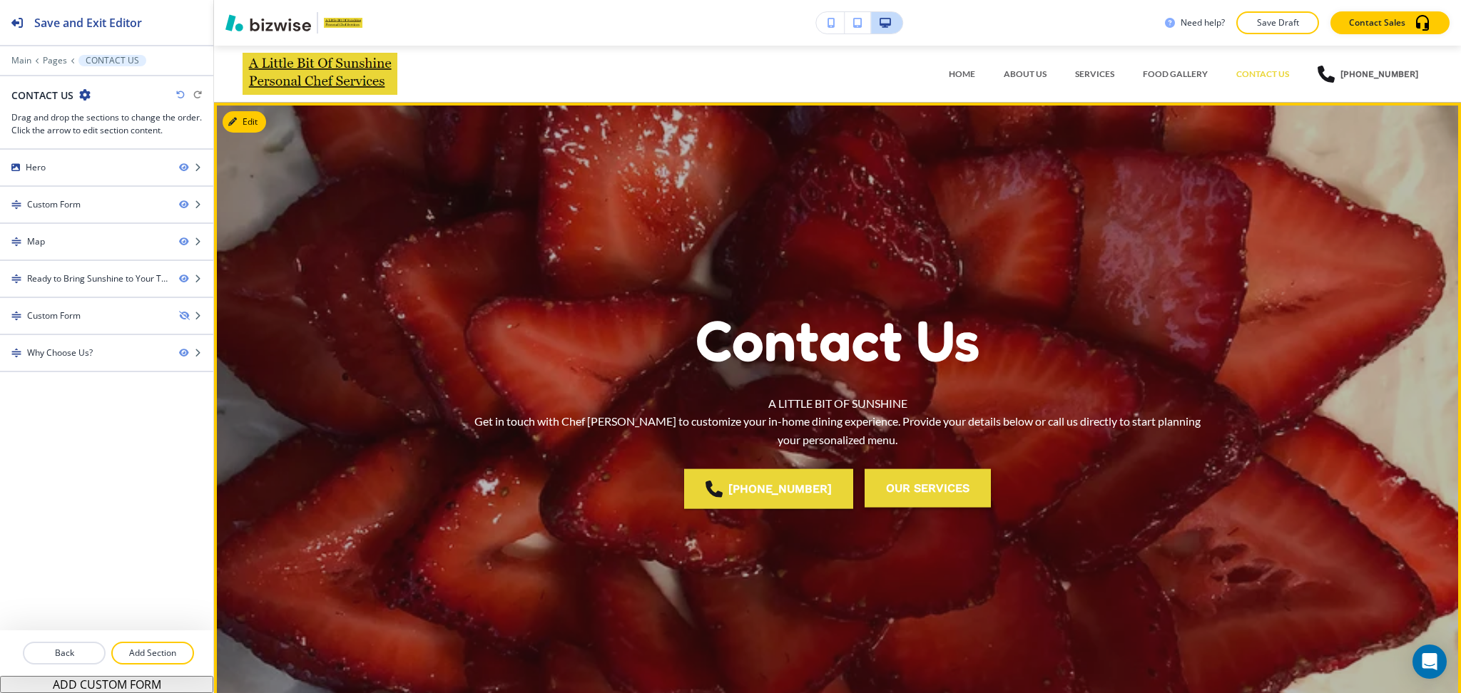
click at [914, 495] on button "Our Services" at bounding box center [927, 488] width 126 height 39
click at [247, 127] on div "Edit This Section Contact Us A LITTLE BIT OF SUNSHINE Get in touch with Chef [P…" at bounding box center [837, 414] width 1247 height 623
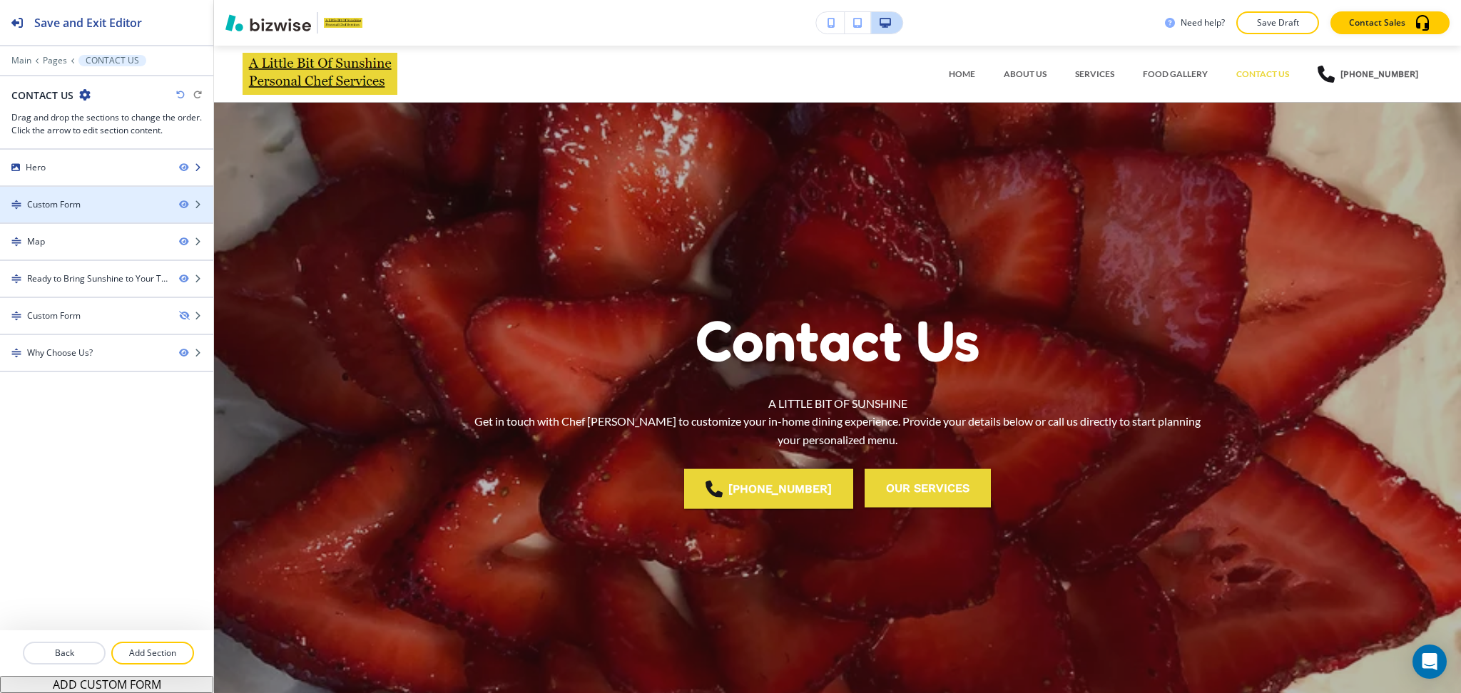
click at [54, 163] on div "Hero" at bounding box center [84, 167] width 168 height 13
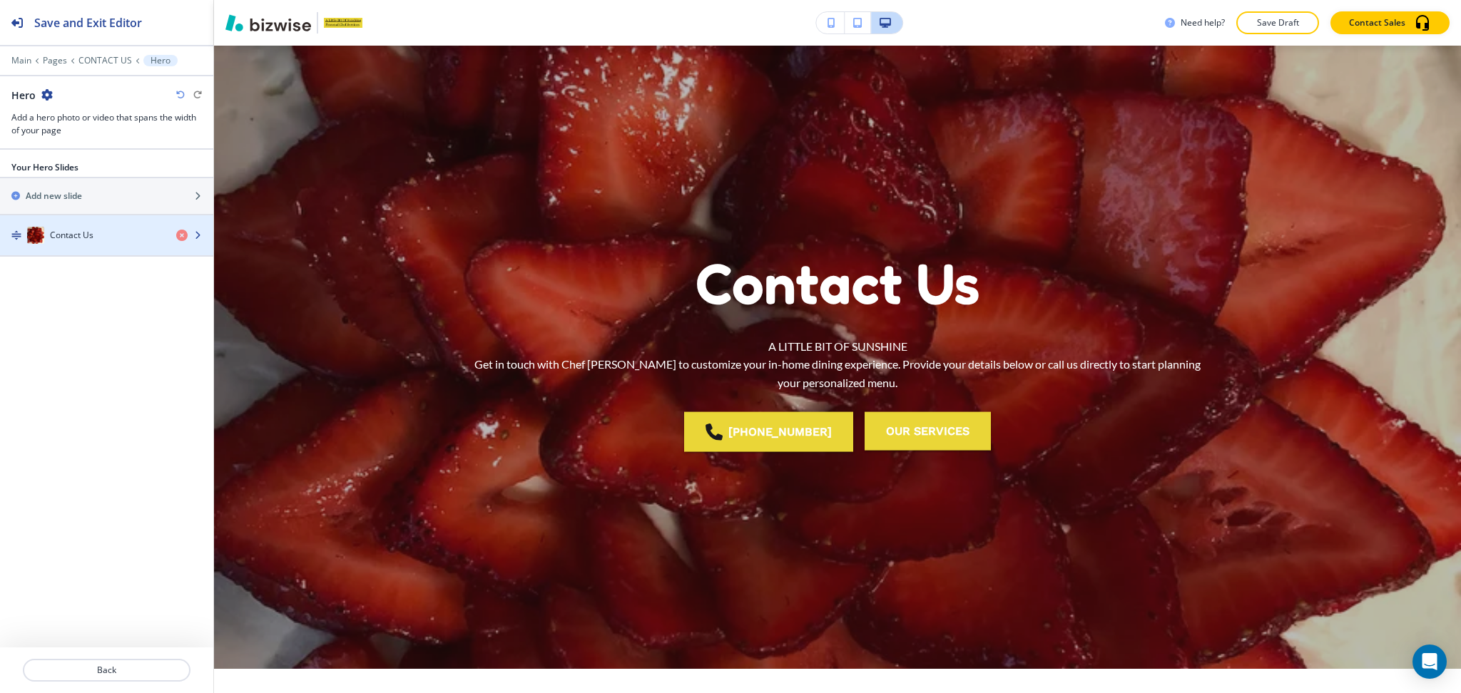
click at [90, 227] on div "Contact Us" at bounding box center [82, 235] width 165 height 17
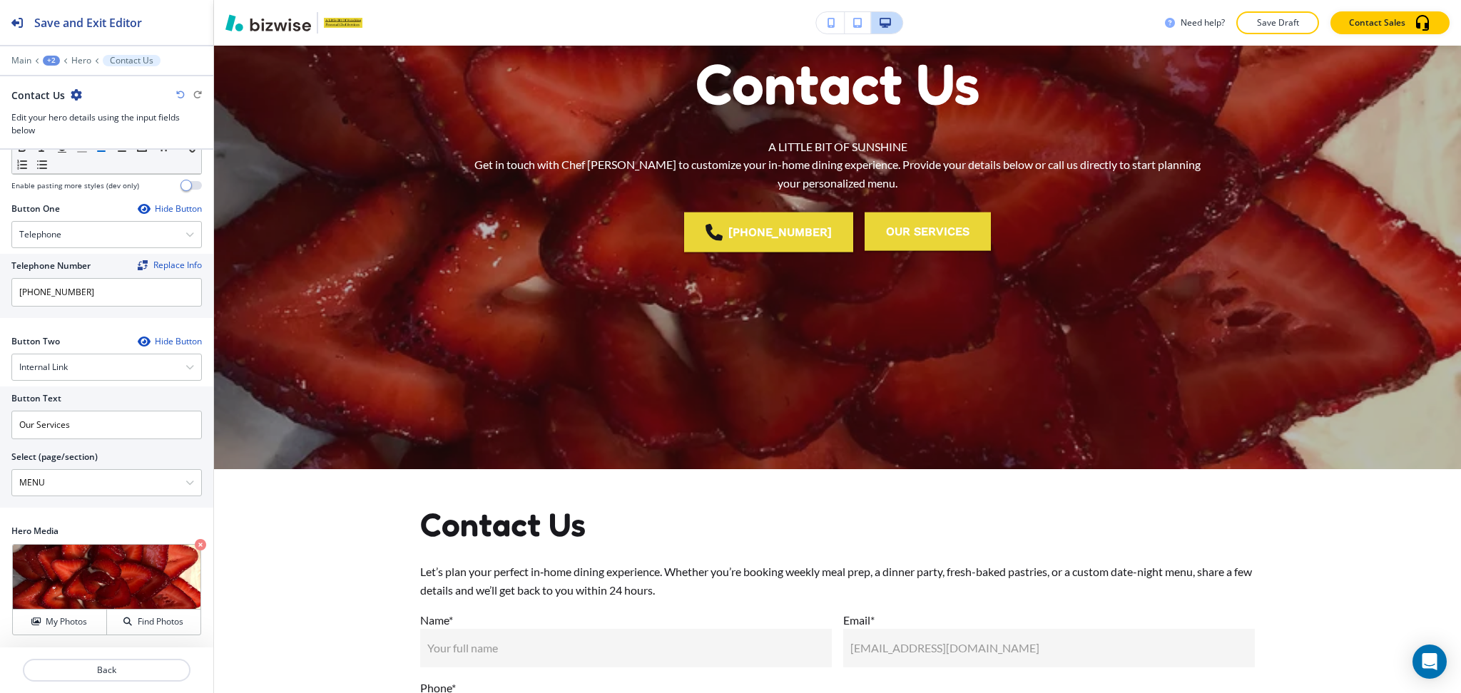
scroll to position [242, 0]
click at [60, 369] on h4 "Internal Link" at bounding box center [43, 367] width 48 height 13
click at [61, 470] on h4 "Email" at bounding box center [106, 465] width 175 height 13
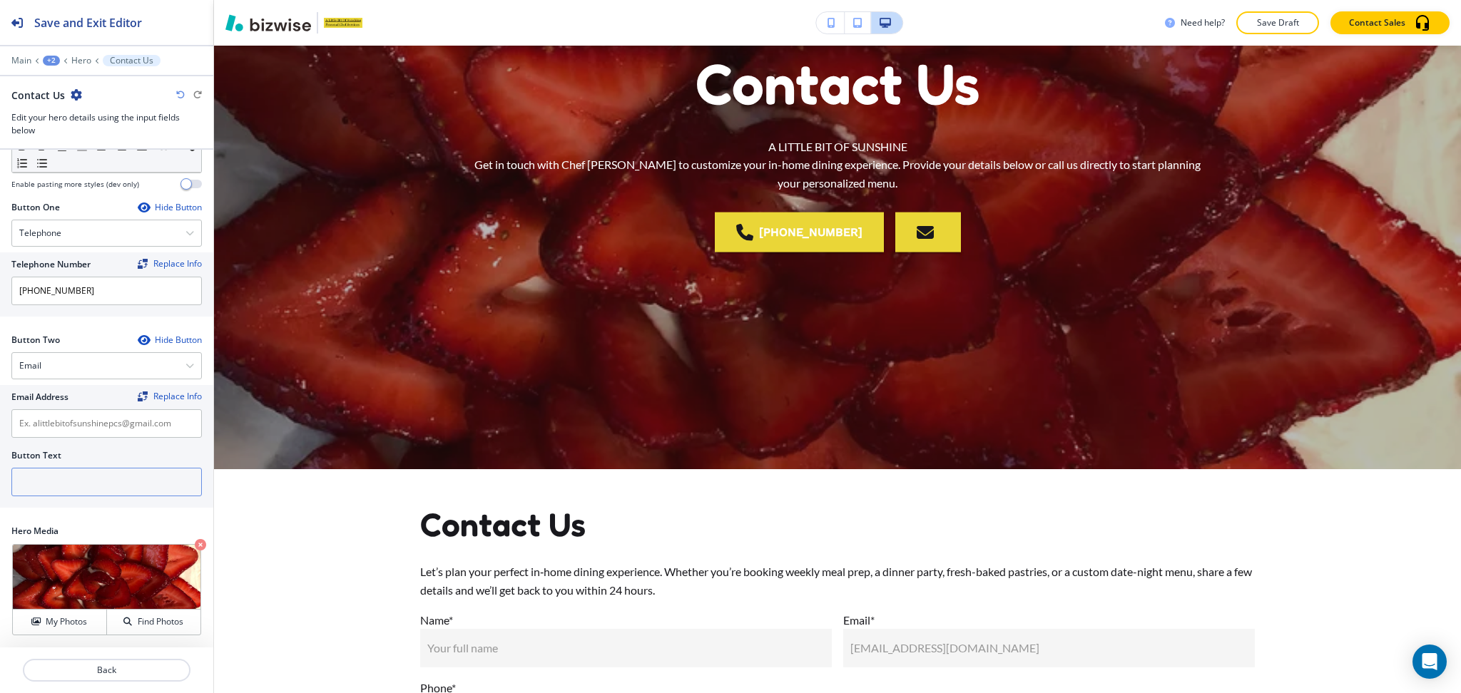
click at [65, 483] on input "text" at bounding box center [106, 482] width 190 height 29
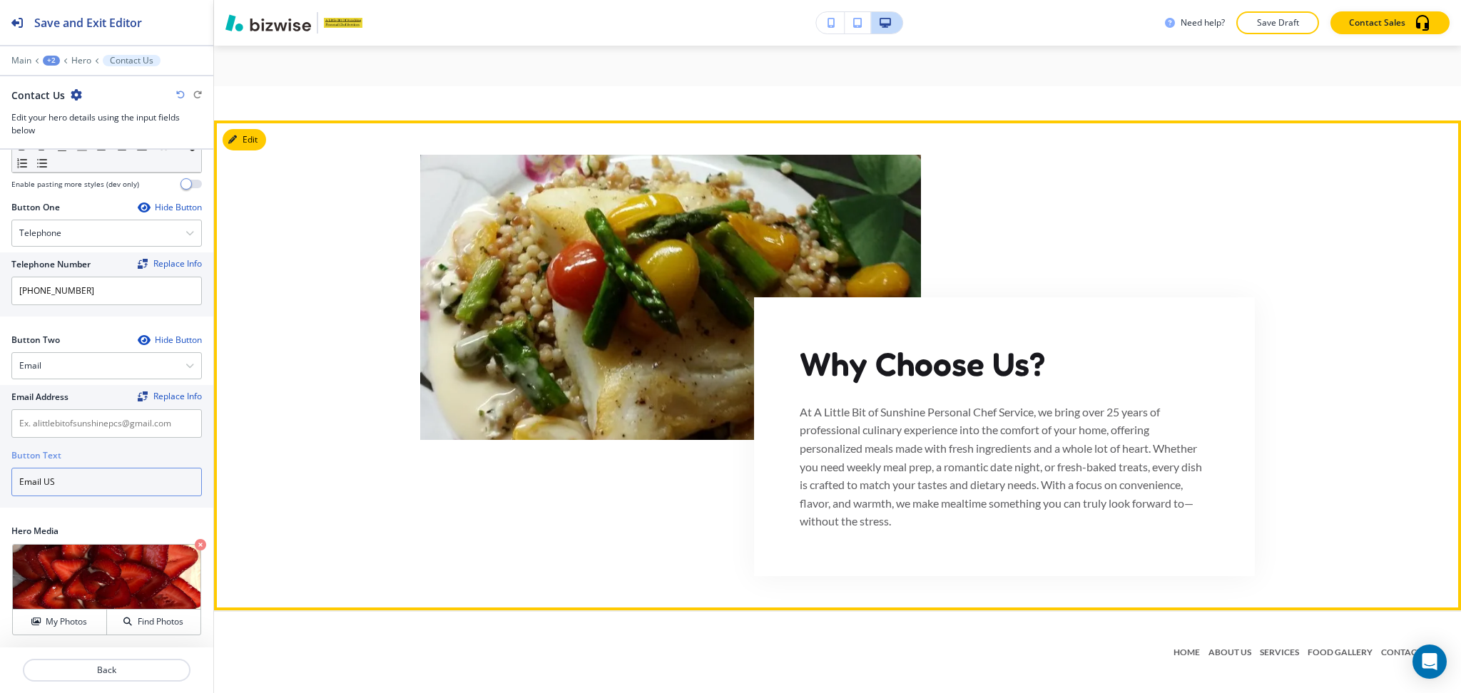
scroll to position [2442, 0]
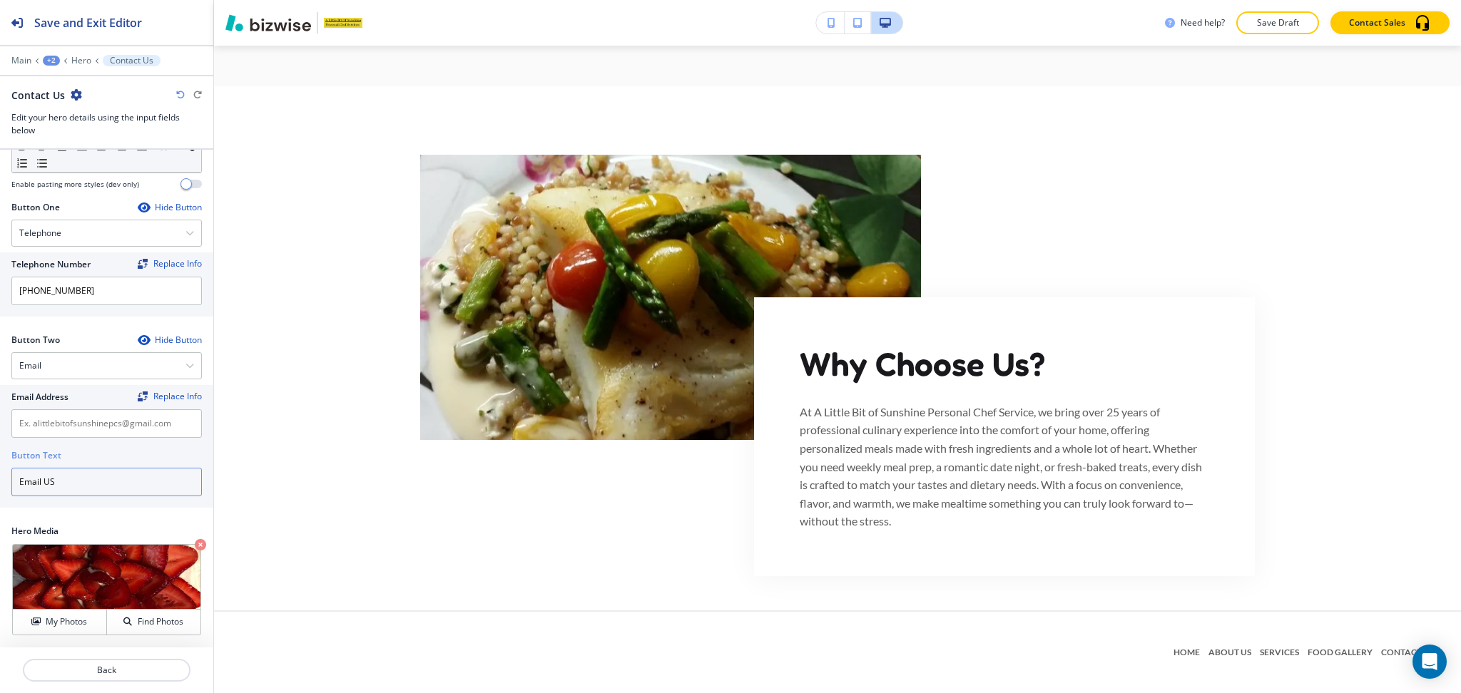
type input "Email US"
click at [113, 422] on input "text" at bounding box center [106, 423] width 190 height 29
paste input "[EMAIL_ADDRESS][DOMAIN_NAME]"
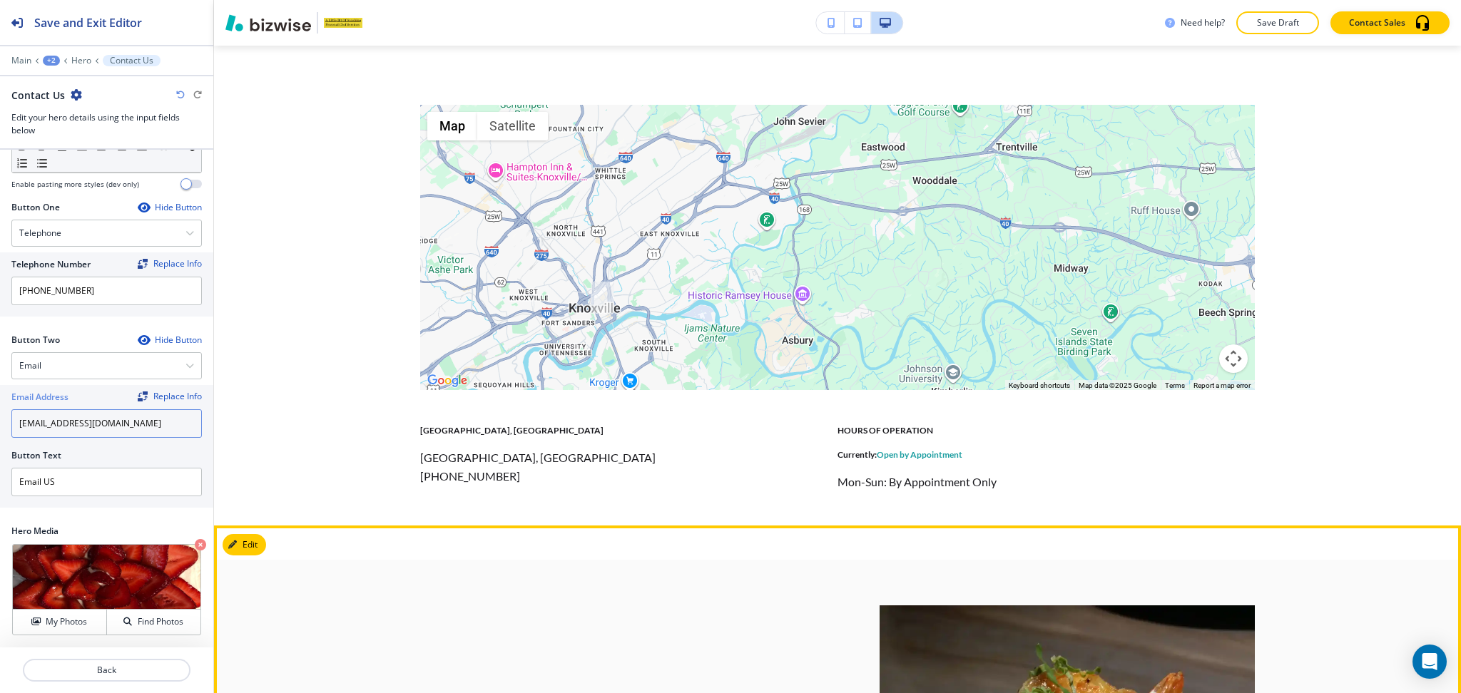
scroll to position [1208, 0]
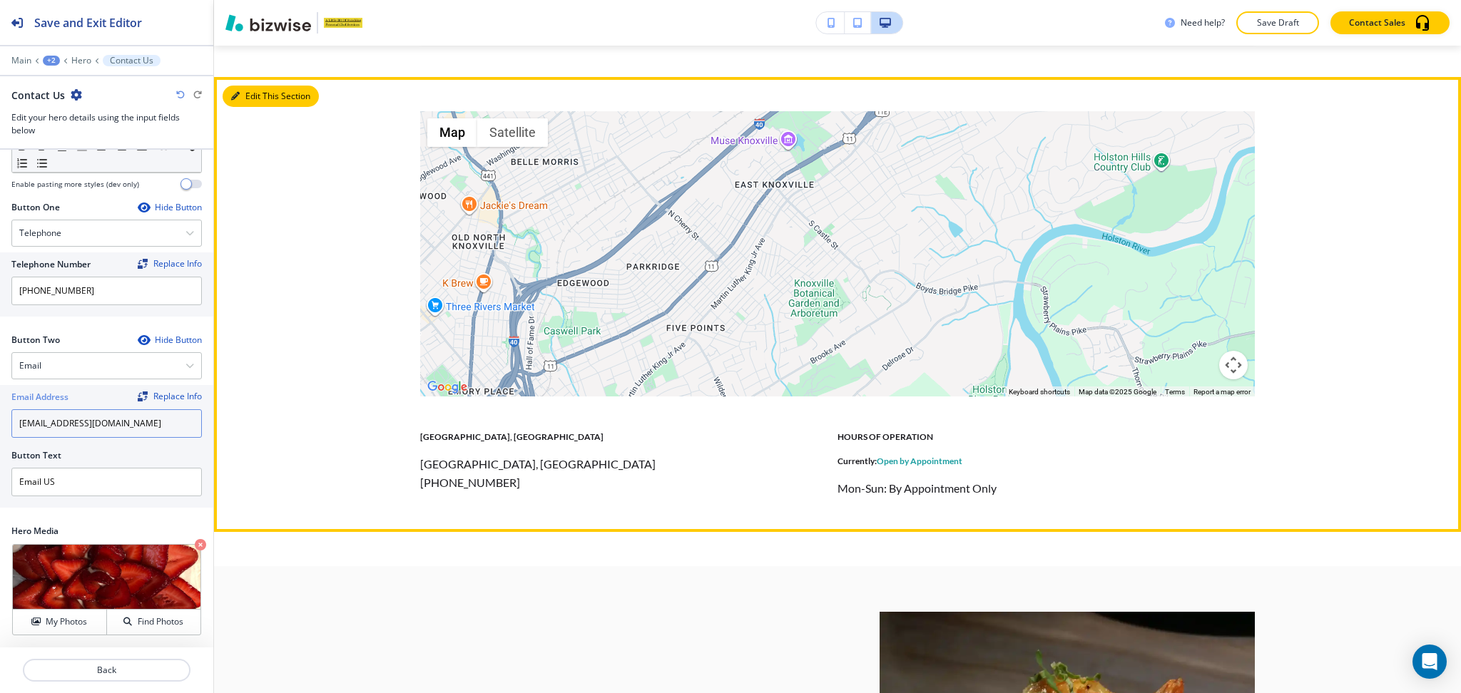
type input "[EMAIL_ADDRESS][DOMAIN_NAME]"
click at [250, 94] on button "Edit This Section" at bounding box center [271, 96] width 96 height 21
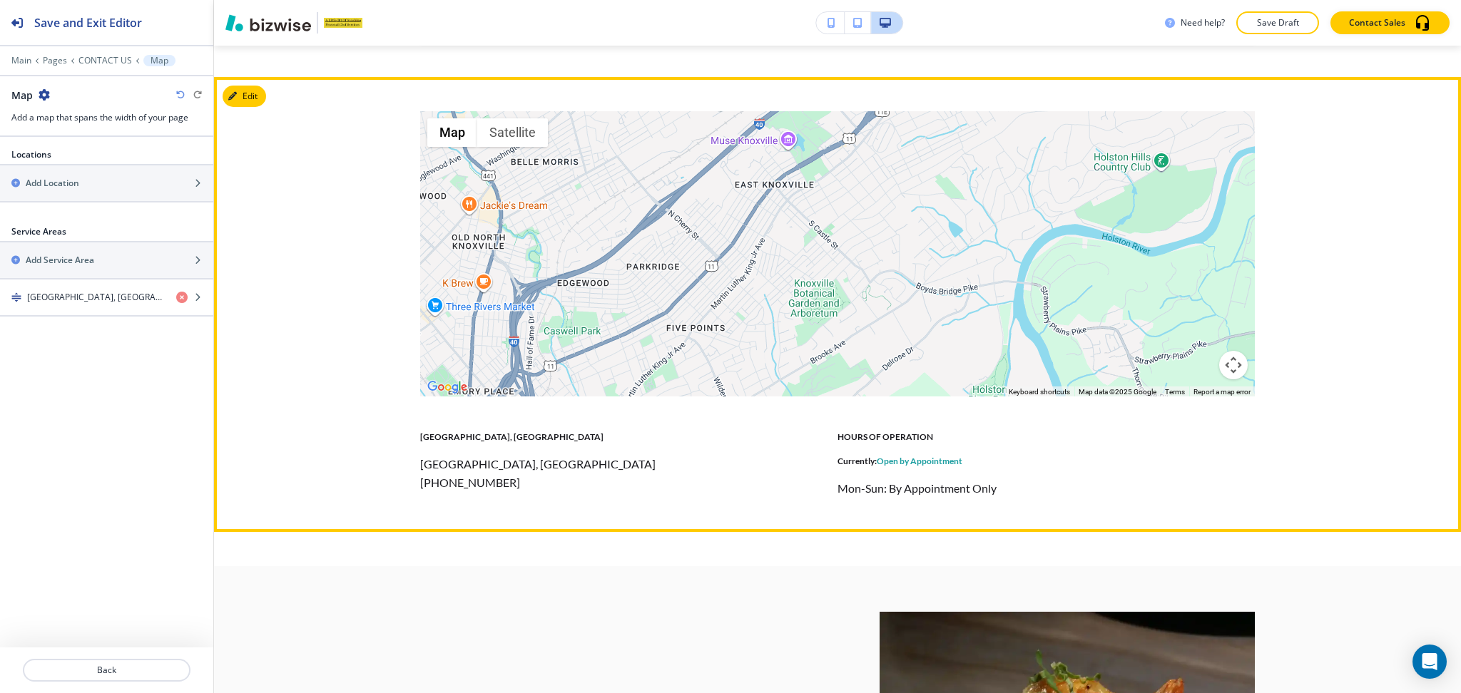
scroll to position [1235, 0]
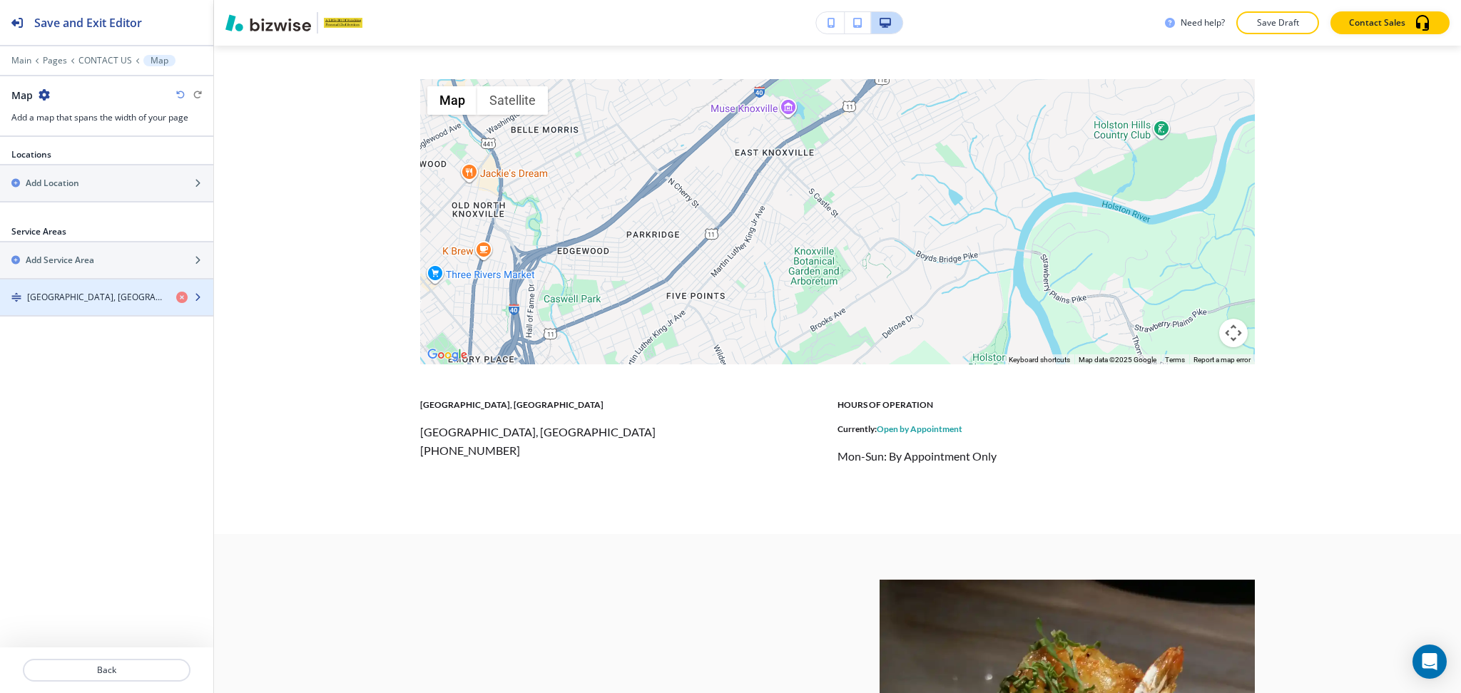
click at [88, 296] on h4 "[GEOGRAPHIC_DATA], [GEOGRAPHIC_DATA]" at bounding box center [96, 297] width 138 height 13
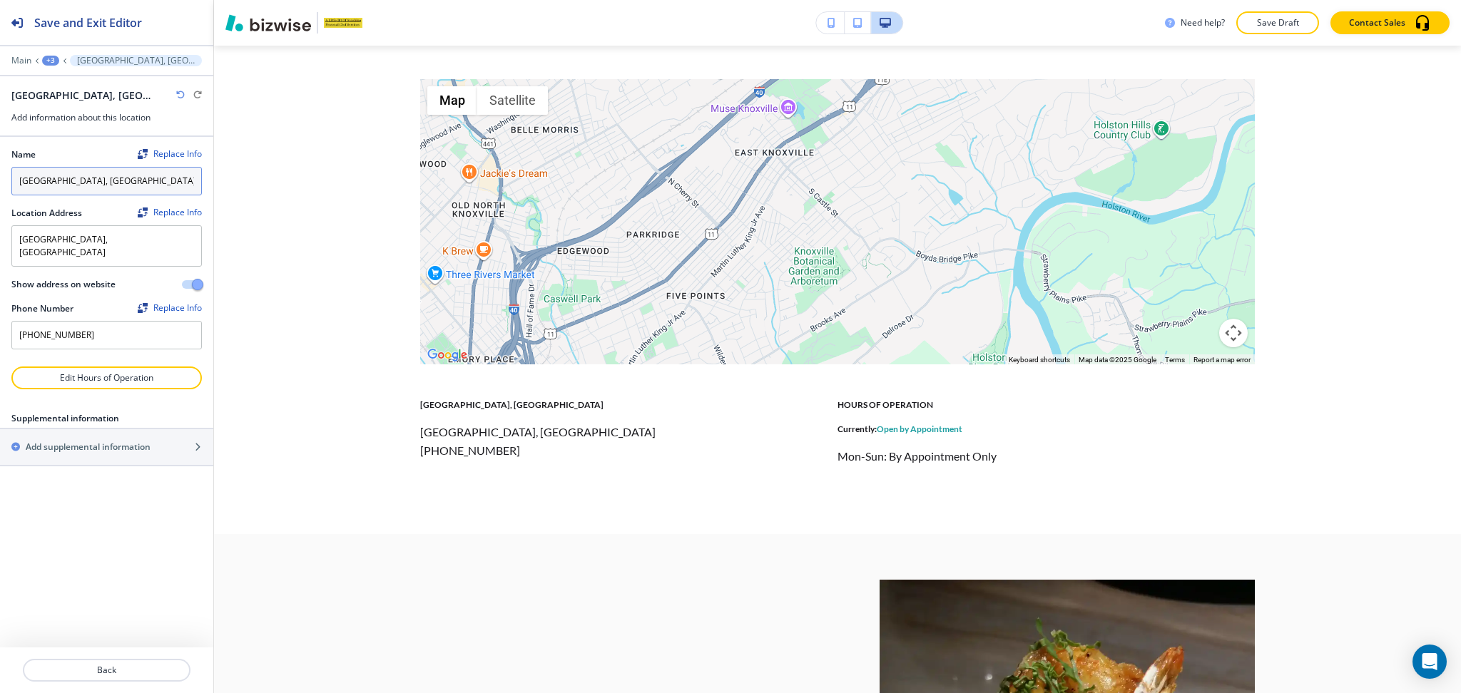
click at [148, 186] on input "[GEOGRAPHIC_DATA], [GEOGRAPHIC_DATA]" at bounding box center [106, 181] width 190 height 29
type input "Our Location"
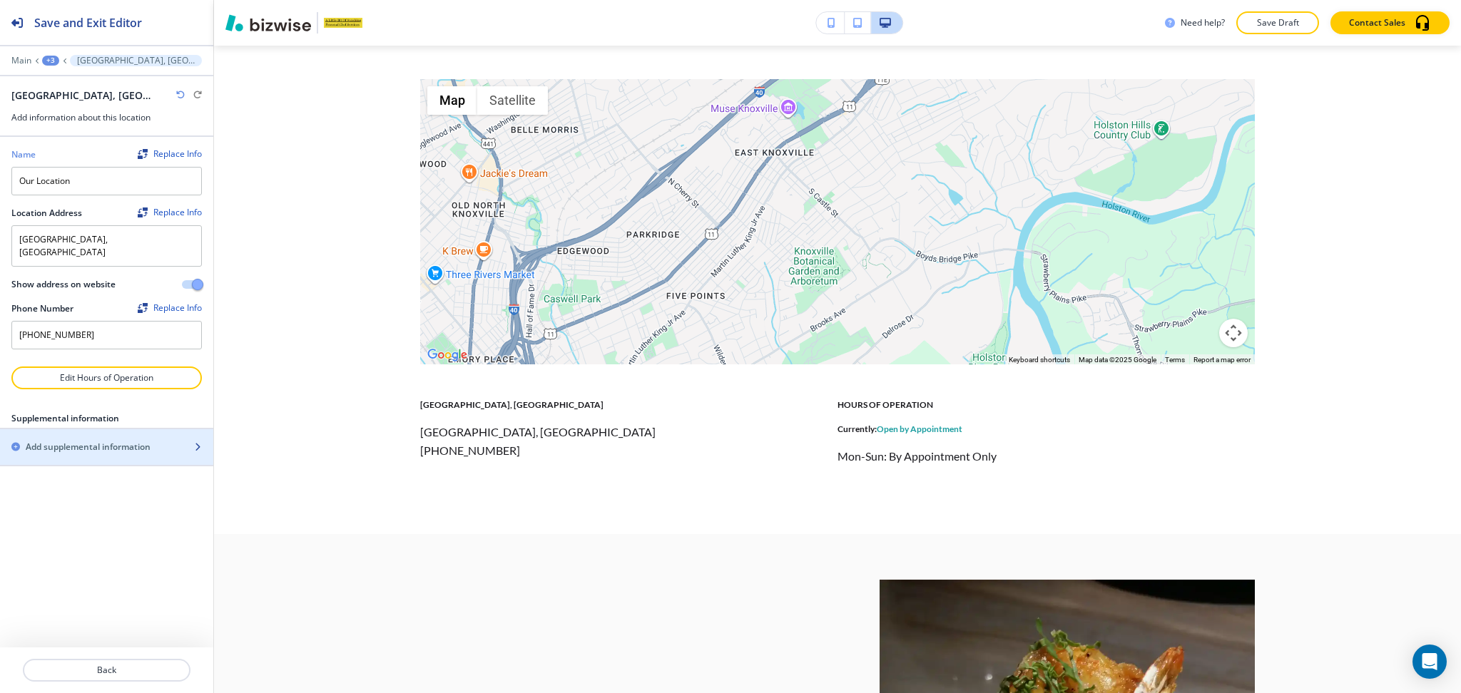
click at [91, 441] on h2 "Add supplemental information" at bounding box center [88, 447] width 125 height 13
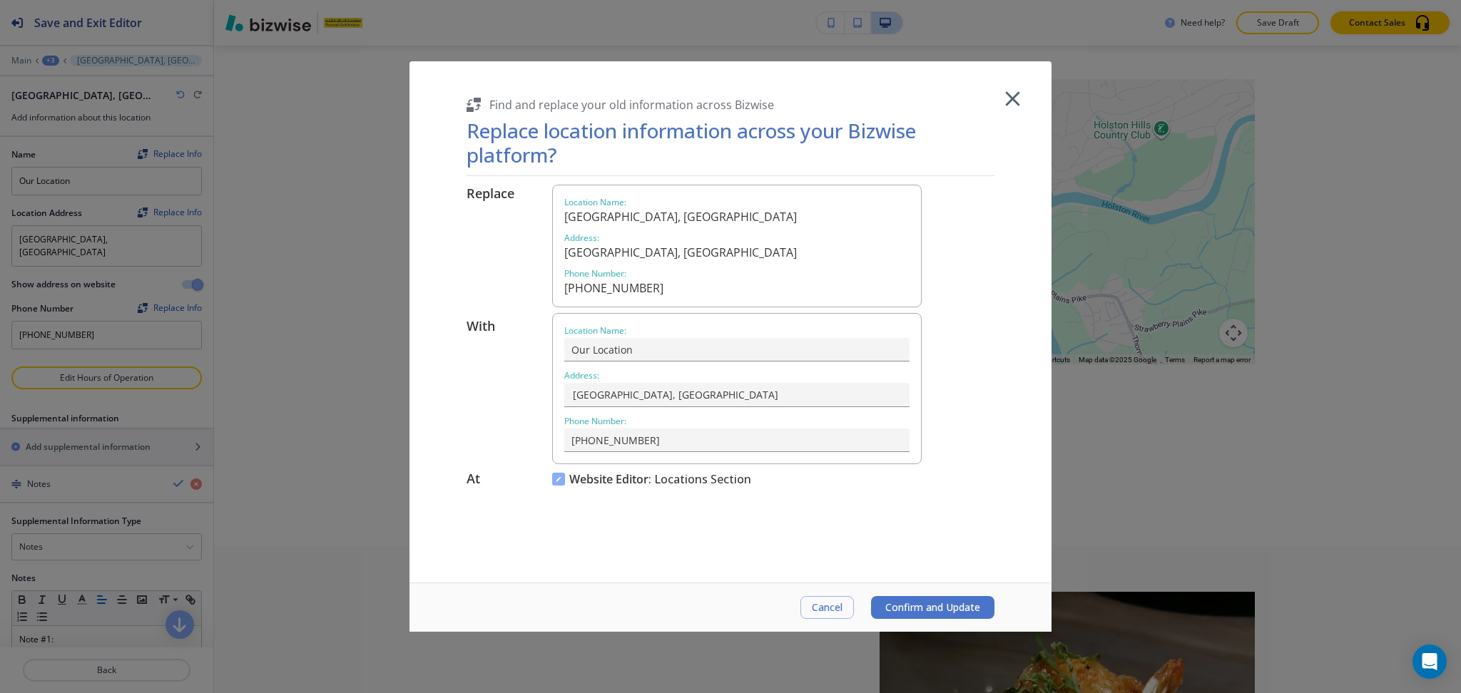
click at [929, 610] on span "Confirm and Update" at bounding box center [932, 607] width 95 height 11
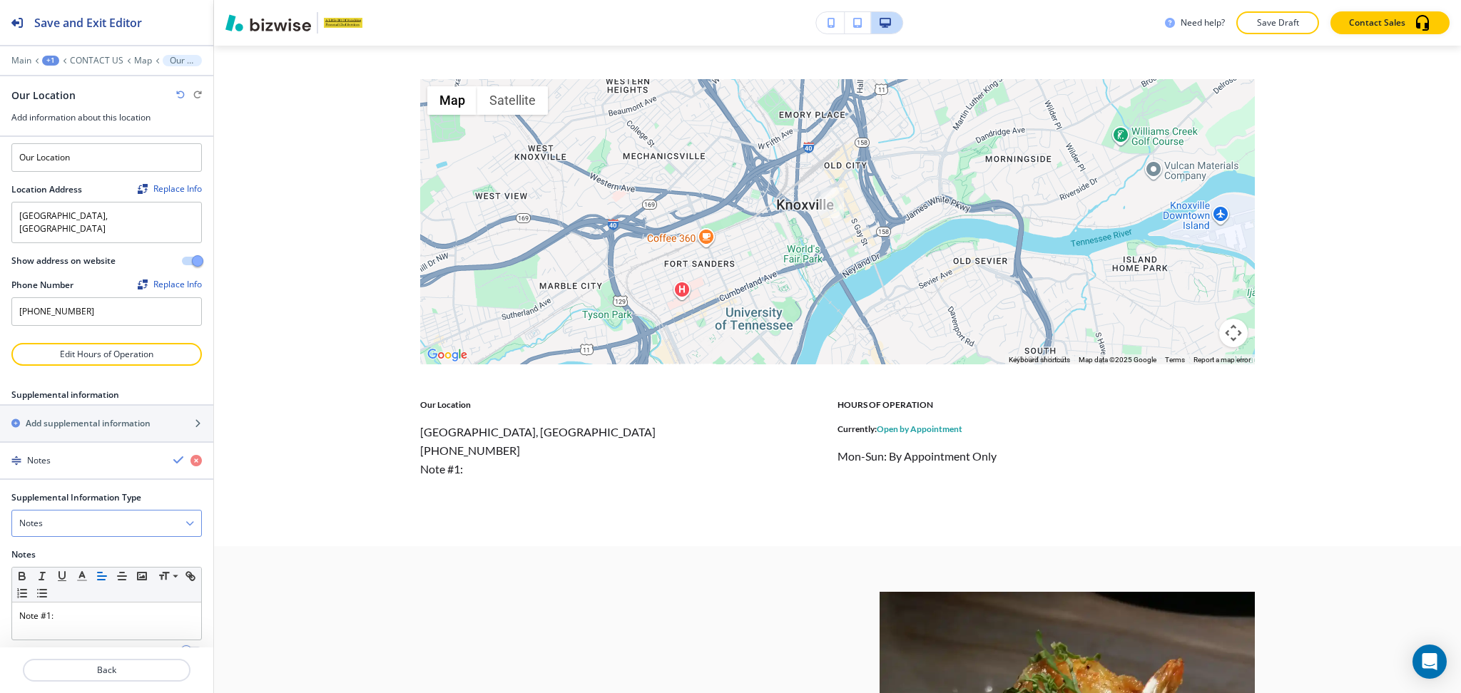
scroll to position [44, 0]
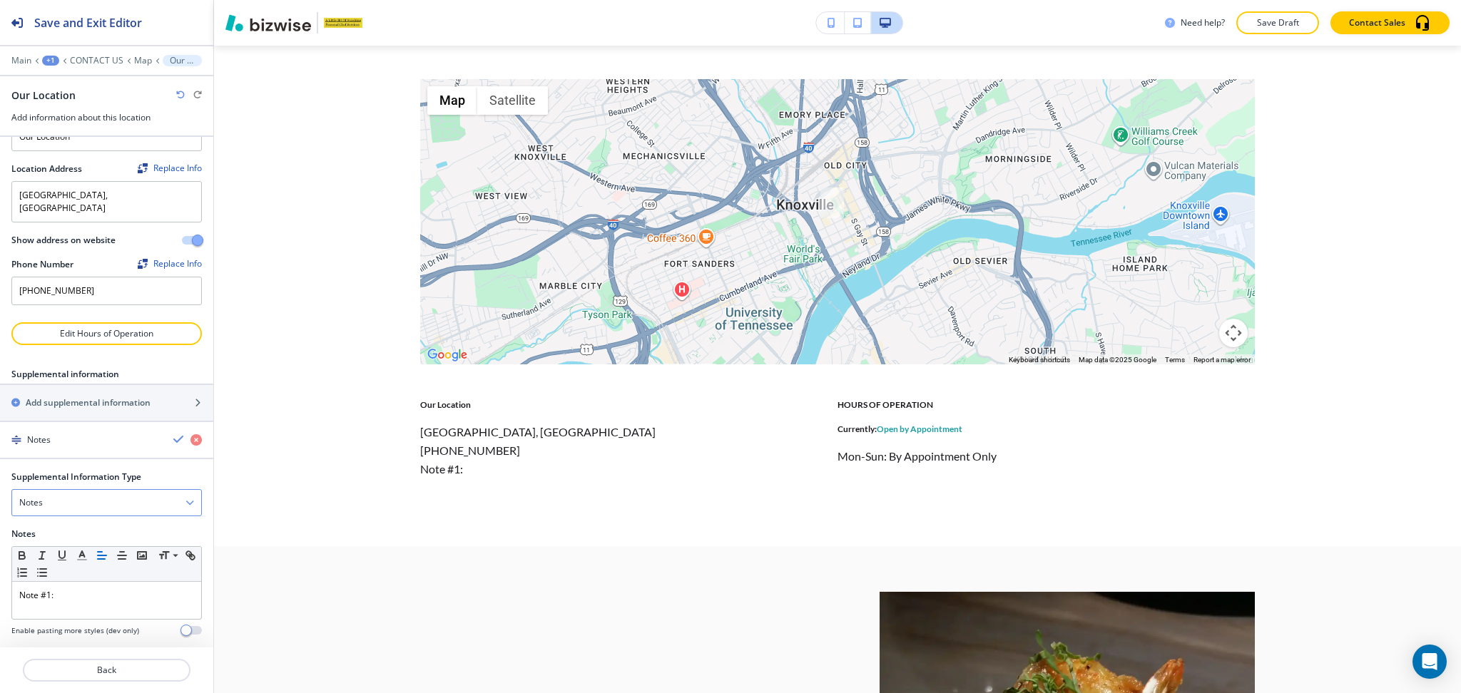
click at [75, 490] on div "Notes" at bounding box center [106, 503] width 189 height 26
click at [49, 546] on h4 "Email Address" at bounding box center [106, 552] width 175 height 13
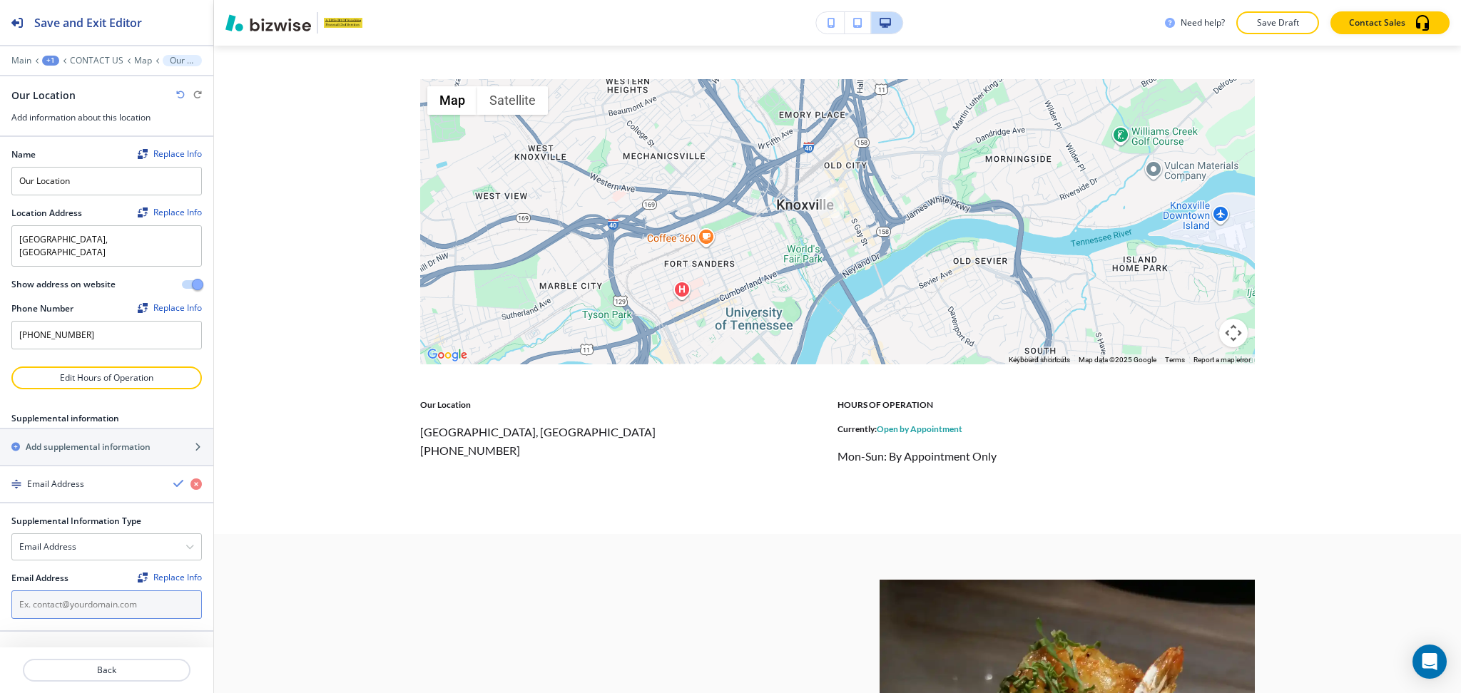
click at [69, 591] on input "text" at bounding box center [106, 605] width 190 height 29
paste input "[EMAIL_ADDRESS][DOMAIN_NAME]"
type input "[EMAIL_ADDRESS][DOMAIN_NAME]"
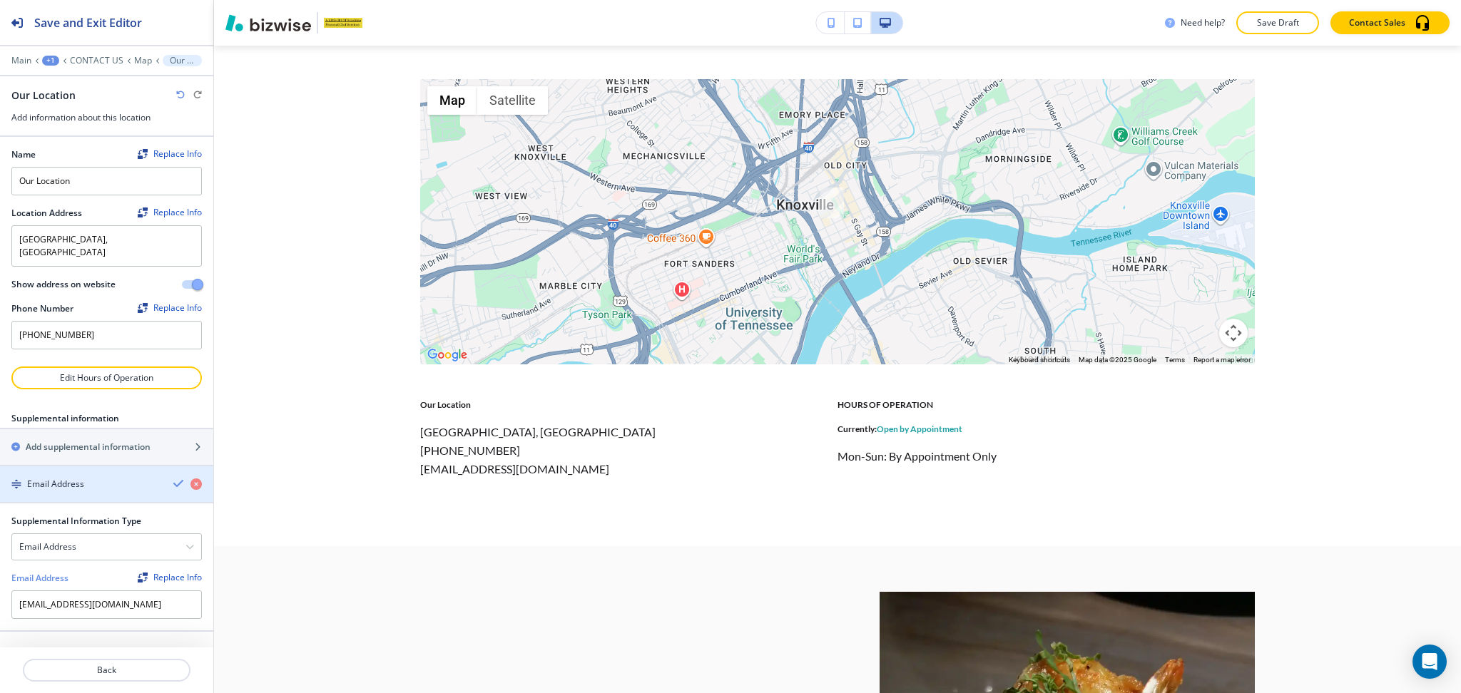
click at [178, 478] on icon "button" at bounding box center [178, 483] width 11 height 11
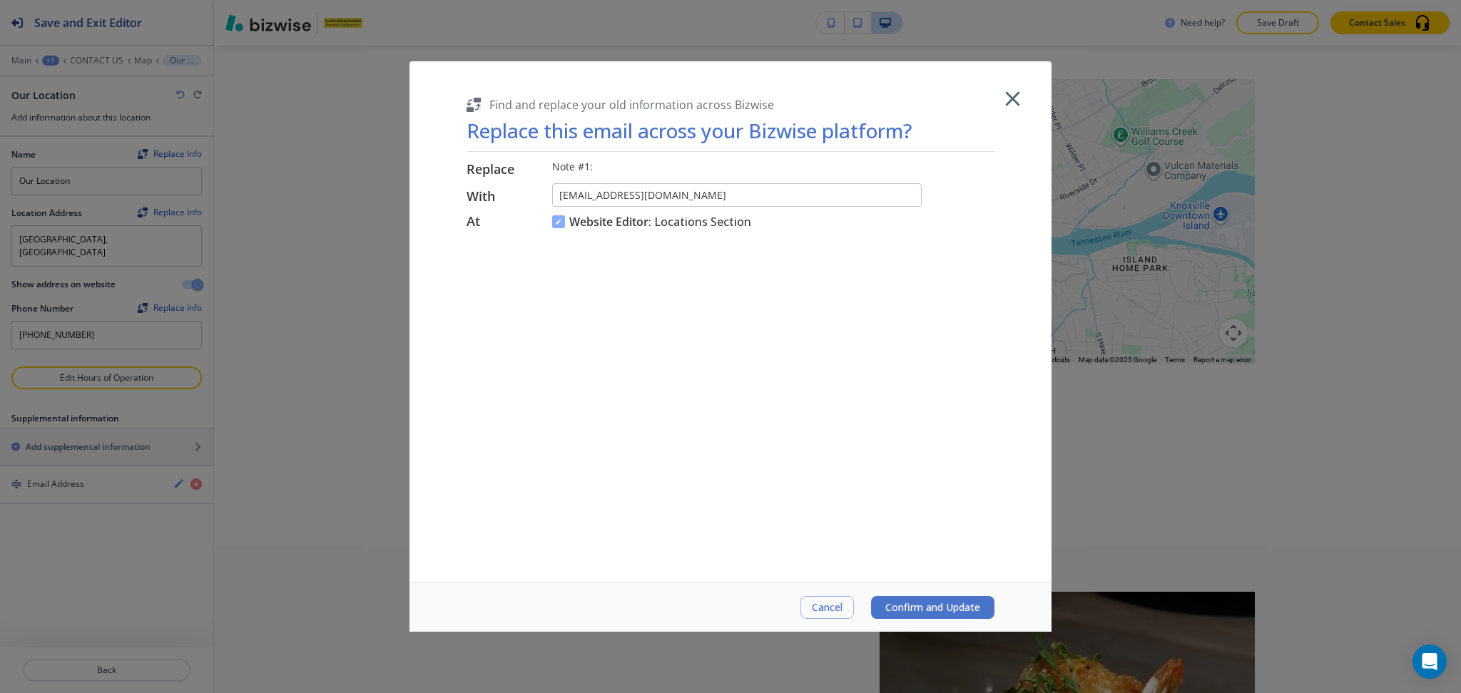
click at [920, 606] on span "Confirm and Update" at bounding box center [932, 607] width 95 height 11
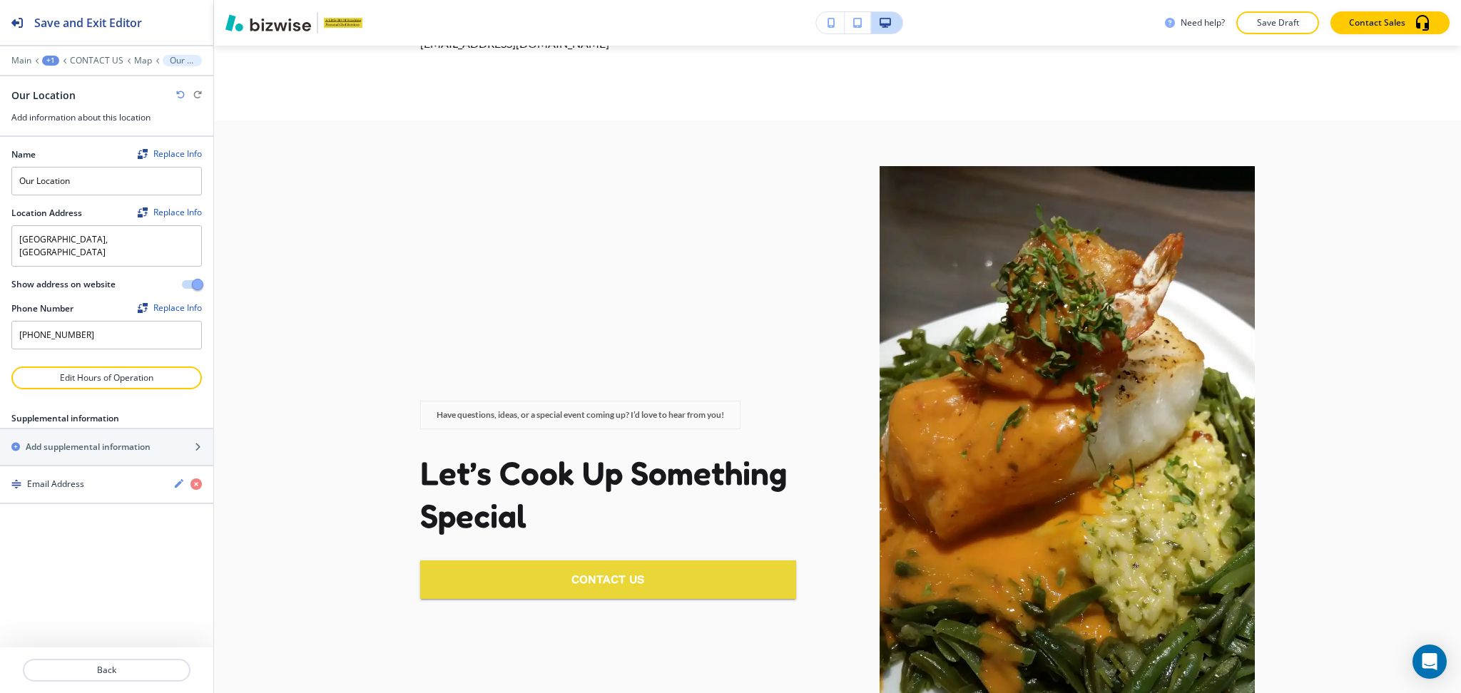
scroll to position [1715, 0]
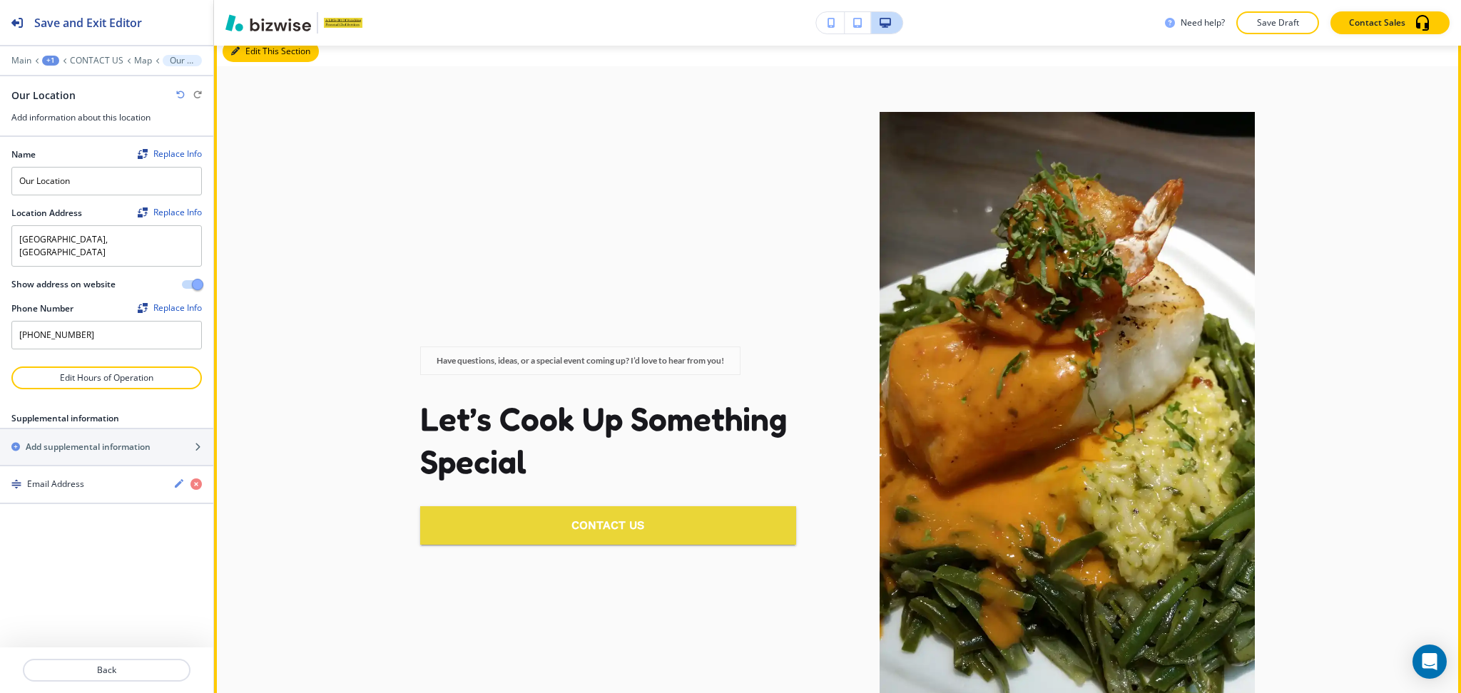
click at [250, 50] on button "Edit This Section" at bounding box center [271, 51] width 96 height 21
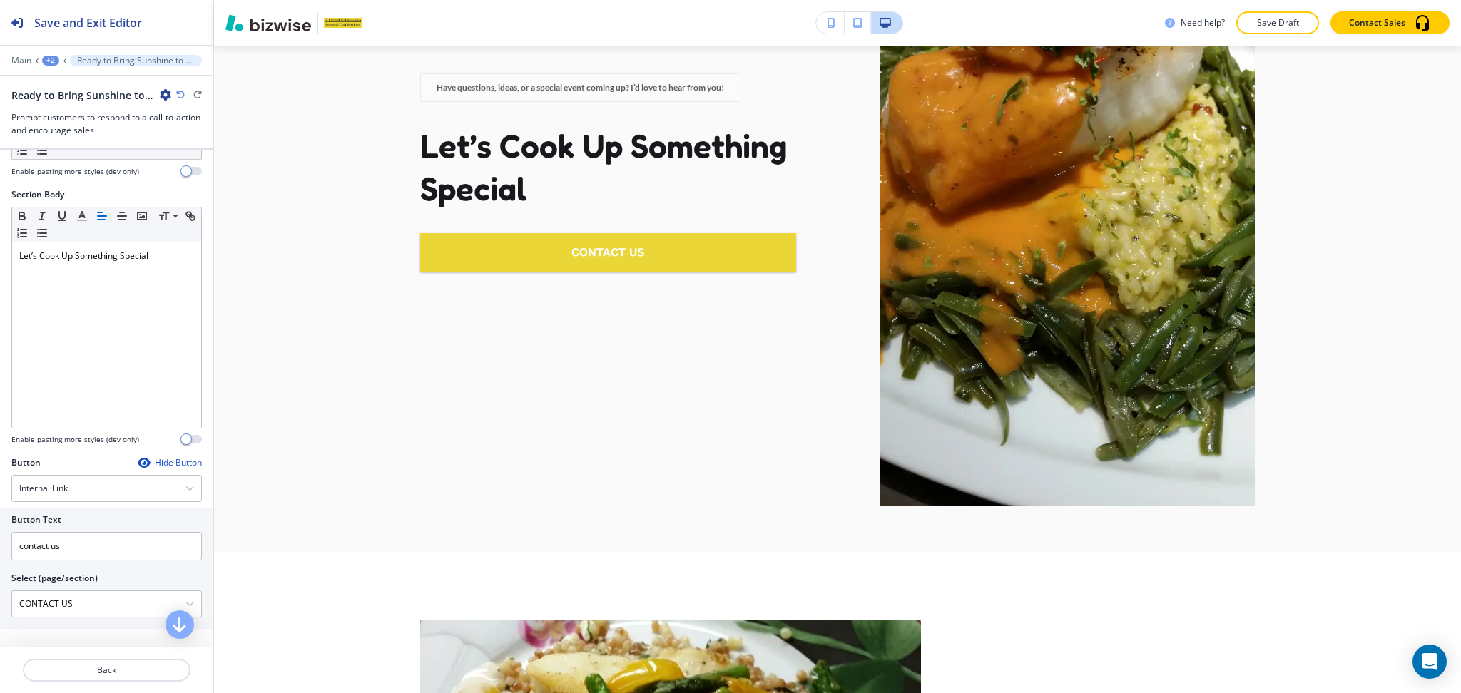
scroll to position [252, 0]
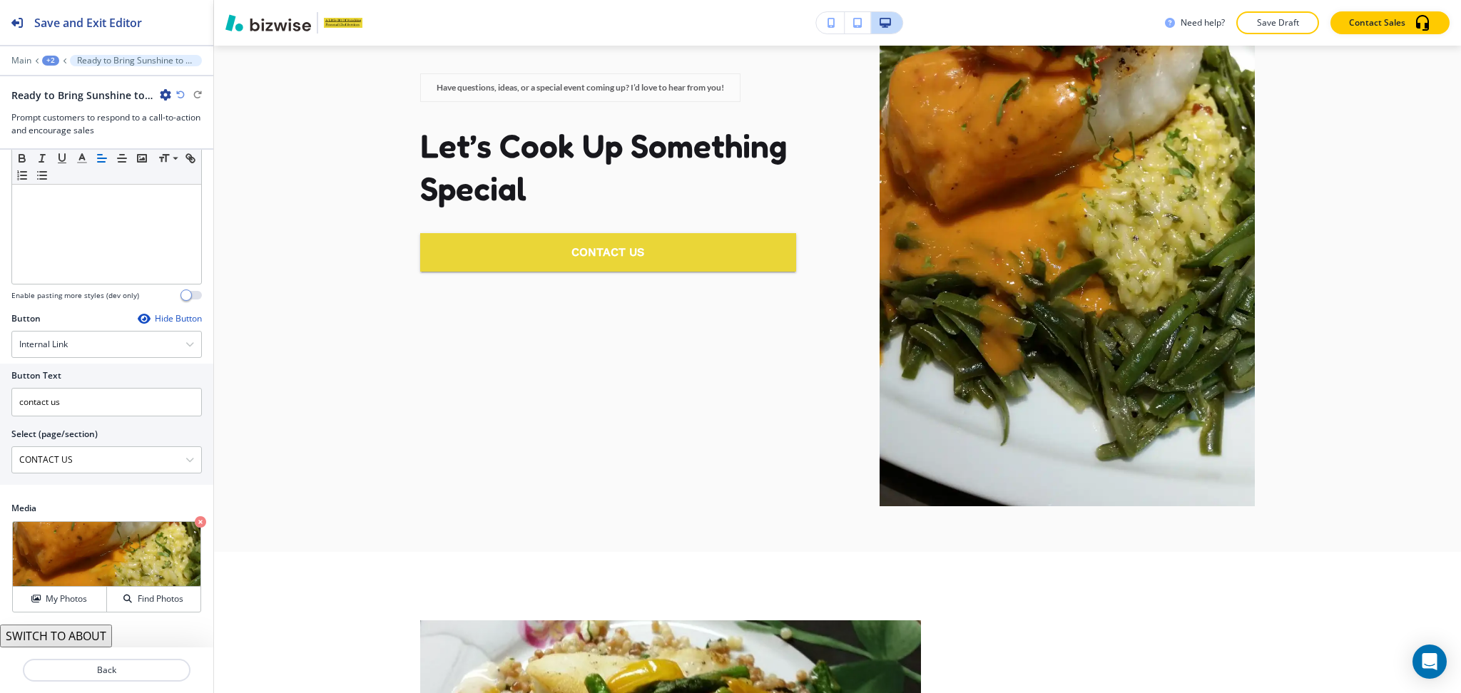
click at [71, 634] on button "SWITCH TO ABOUT" at bounding box center [56, 636] width 112 height 23
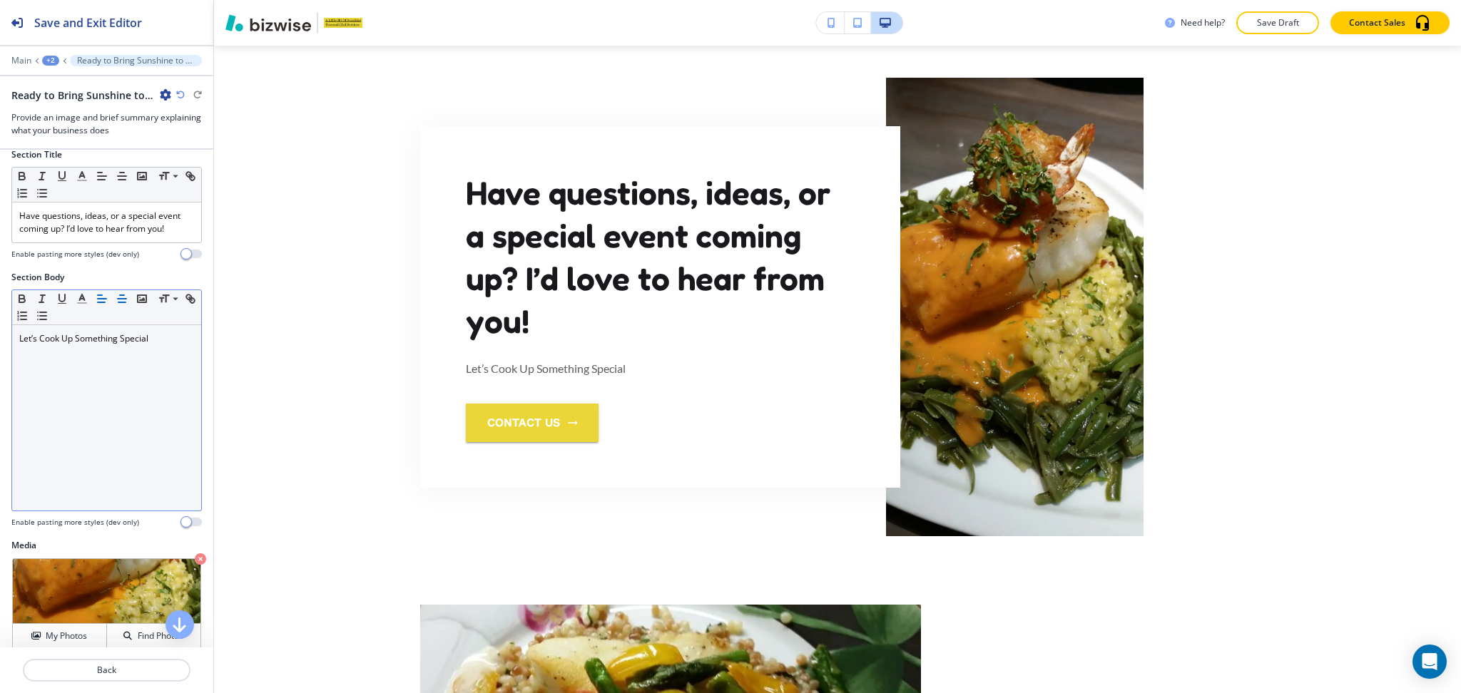
scroll to position [0, 0]
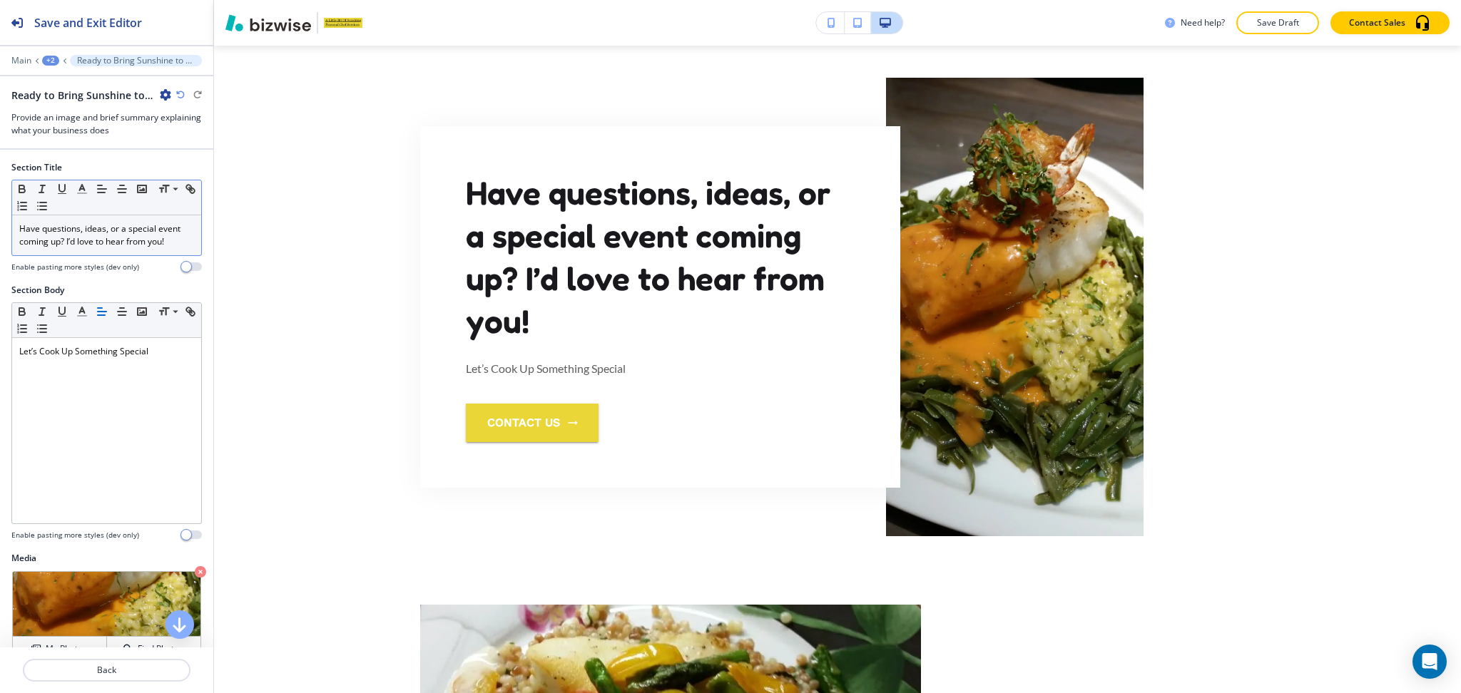
click at [88, 248] on p "Have questions, ideas, or a special event coming up? I’d love to hear from you!" at bounding box center [106, 236] width 175 height 26
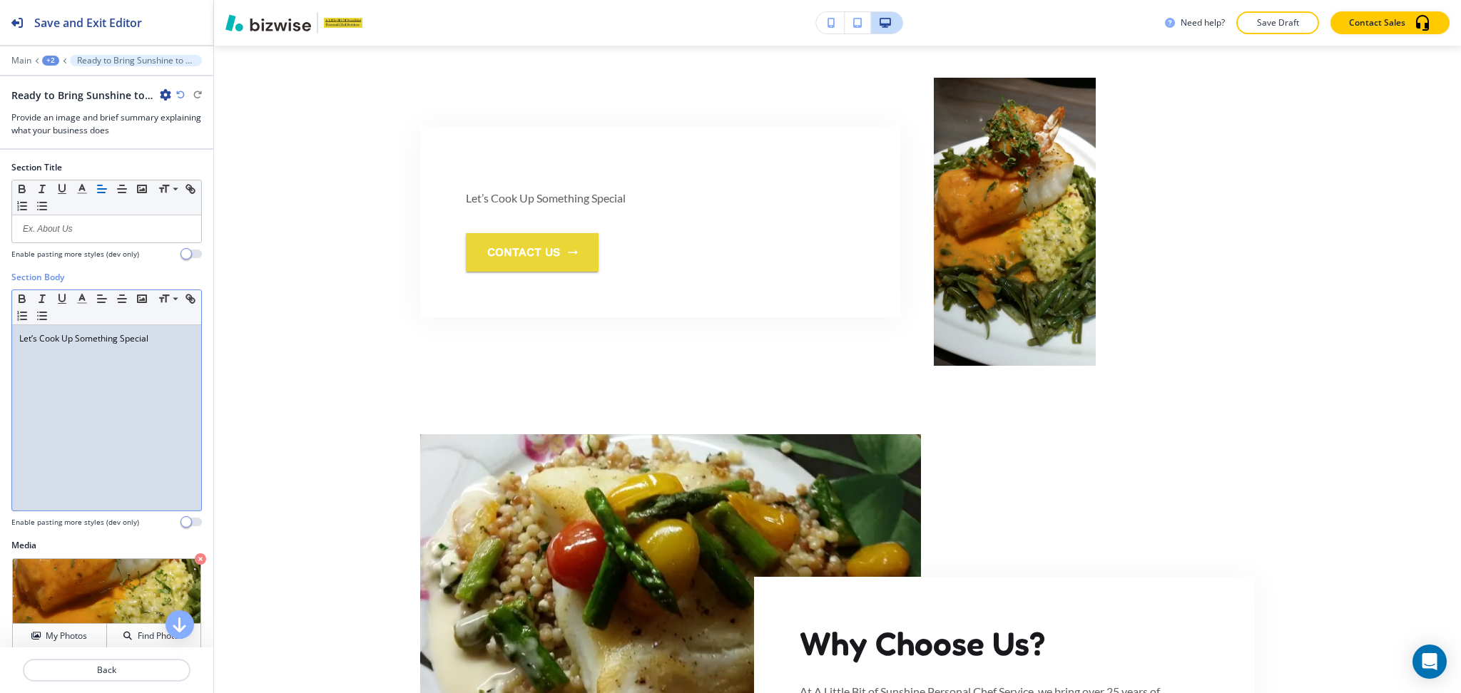
click at [185, 341] on div "Let’s Cook Up Something Special" at bounding box center [106, 417] width 189 height 185
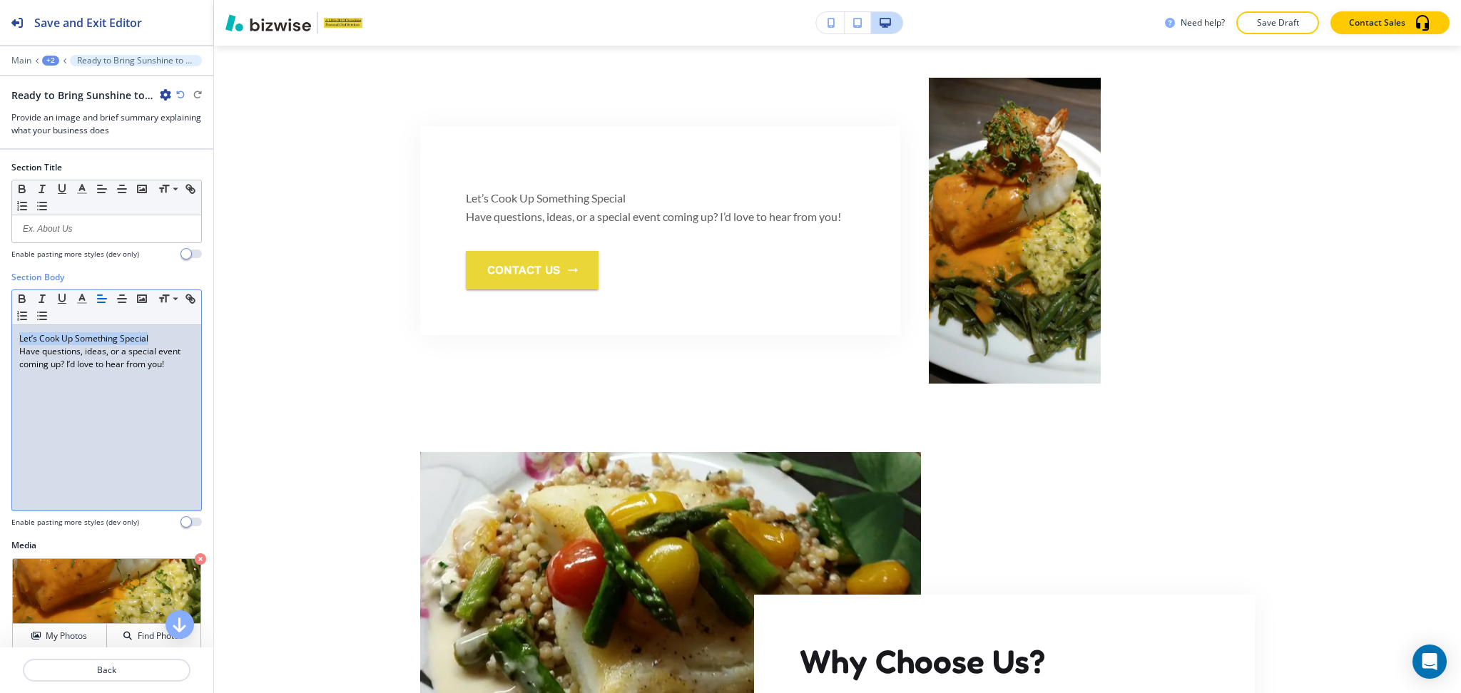
drag, startPoint x: 116, startPoint y: 336, endPoint x: 0, endPoint y: 320, distance: 117.3
click at [0, 320] on div "Section Body Small Normal Large Huge Let’s Cook Up Something Special Have quest…" at bounding box center [106, 405] width 213 height 268
click at [56, 220] on div at bounding box center [106, 228] width 189 height 27
paste div
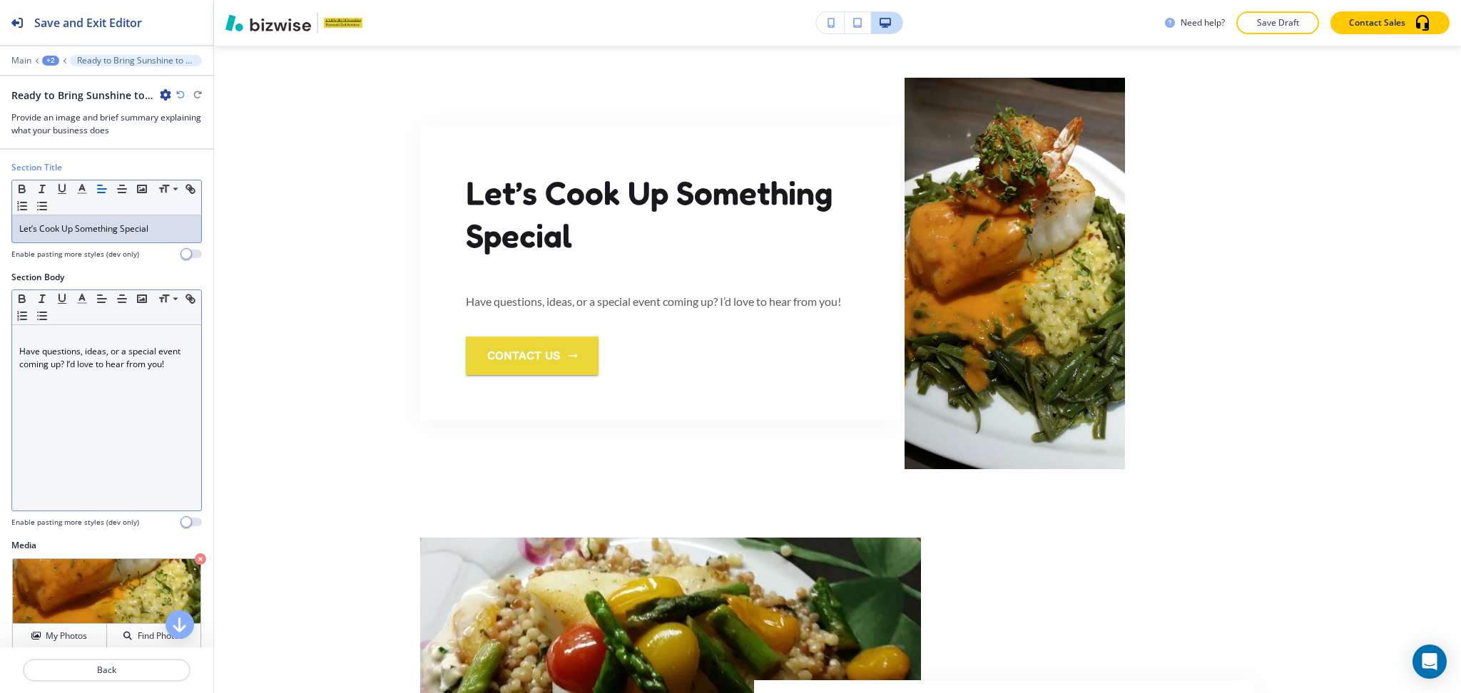
click at [19, 351] on p "Have questions, ideas, or a special event coming up? I’d love to hear from you!" at bounding box center [106, 358] width 175 height 26
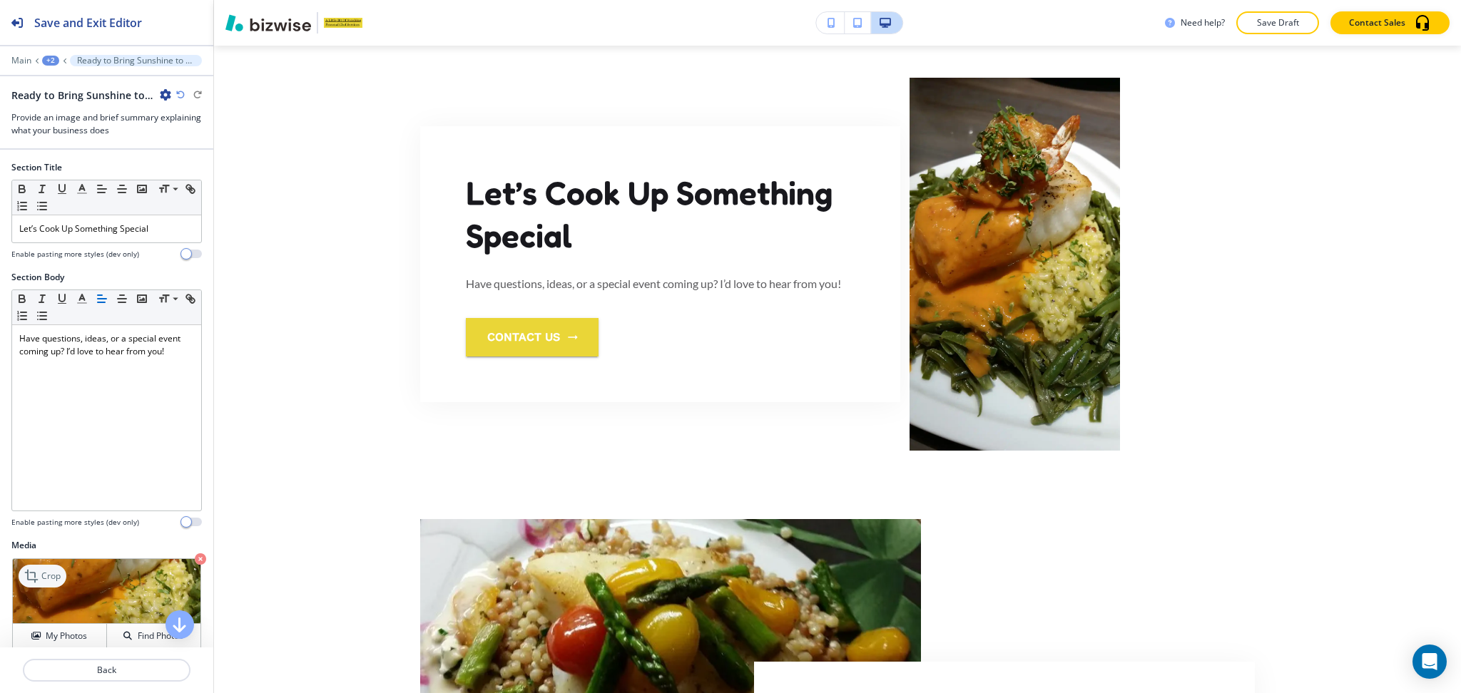
click at [48, 576] on p "Crop" at bounding box center [50, 576] width 19 height 13
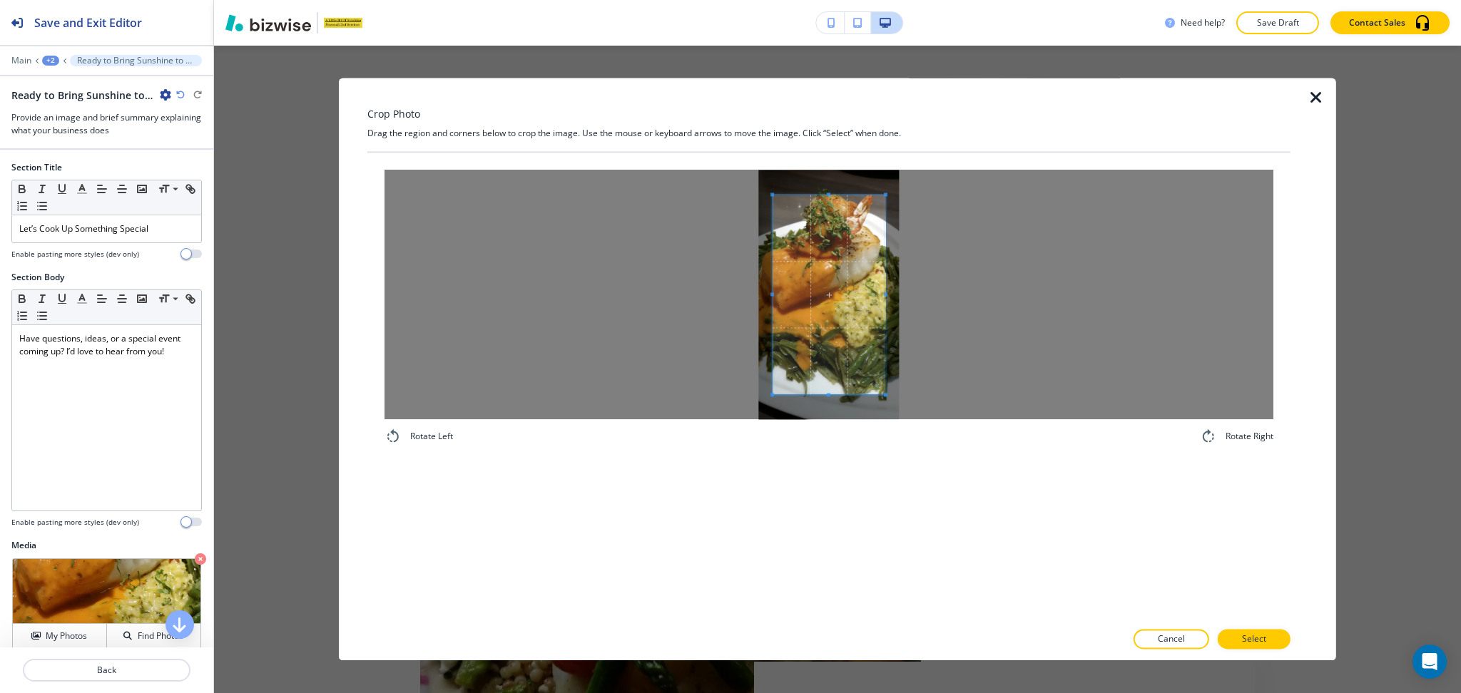
click at [1180, 641] on p "Cancel" at bounding box center [1170, 639] width 27 height 13
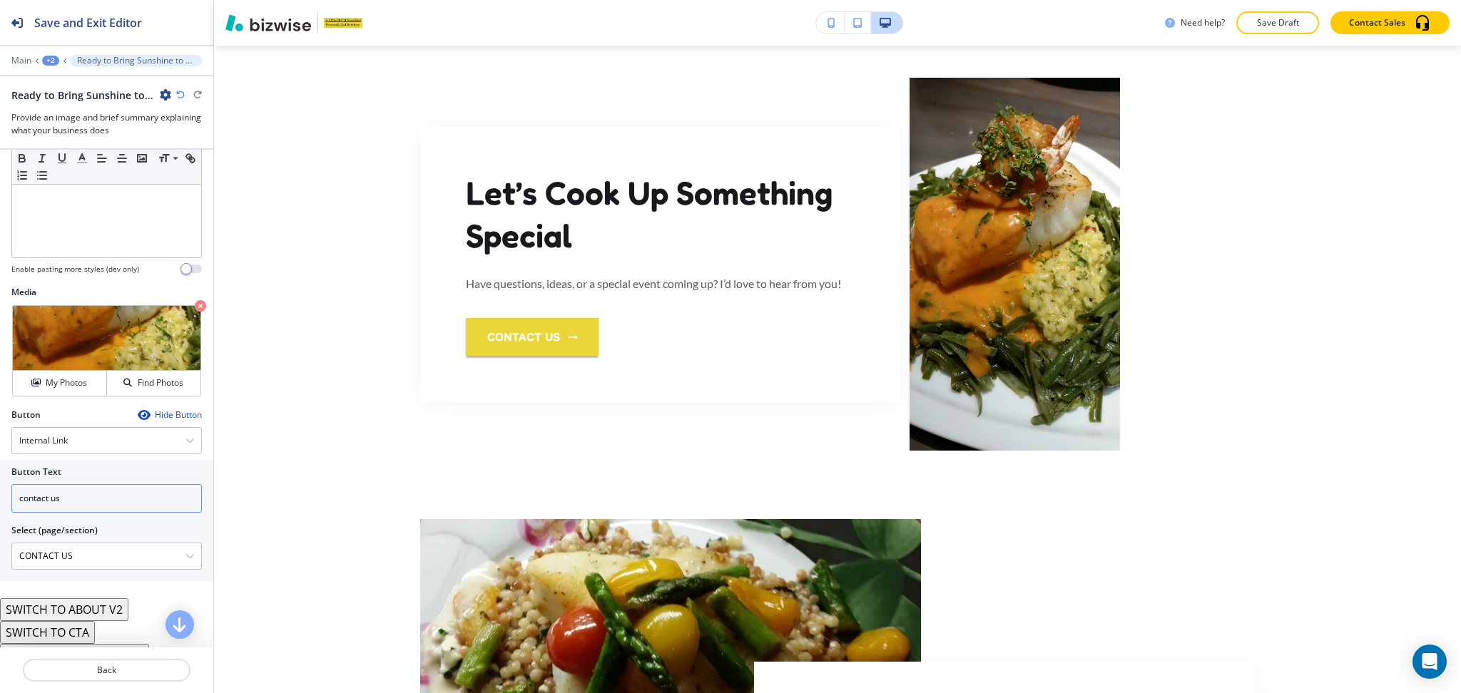
scroll to position [272, 0]
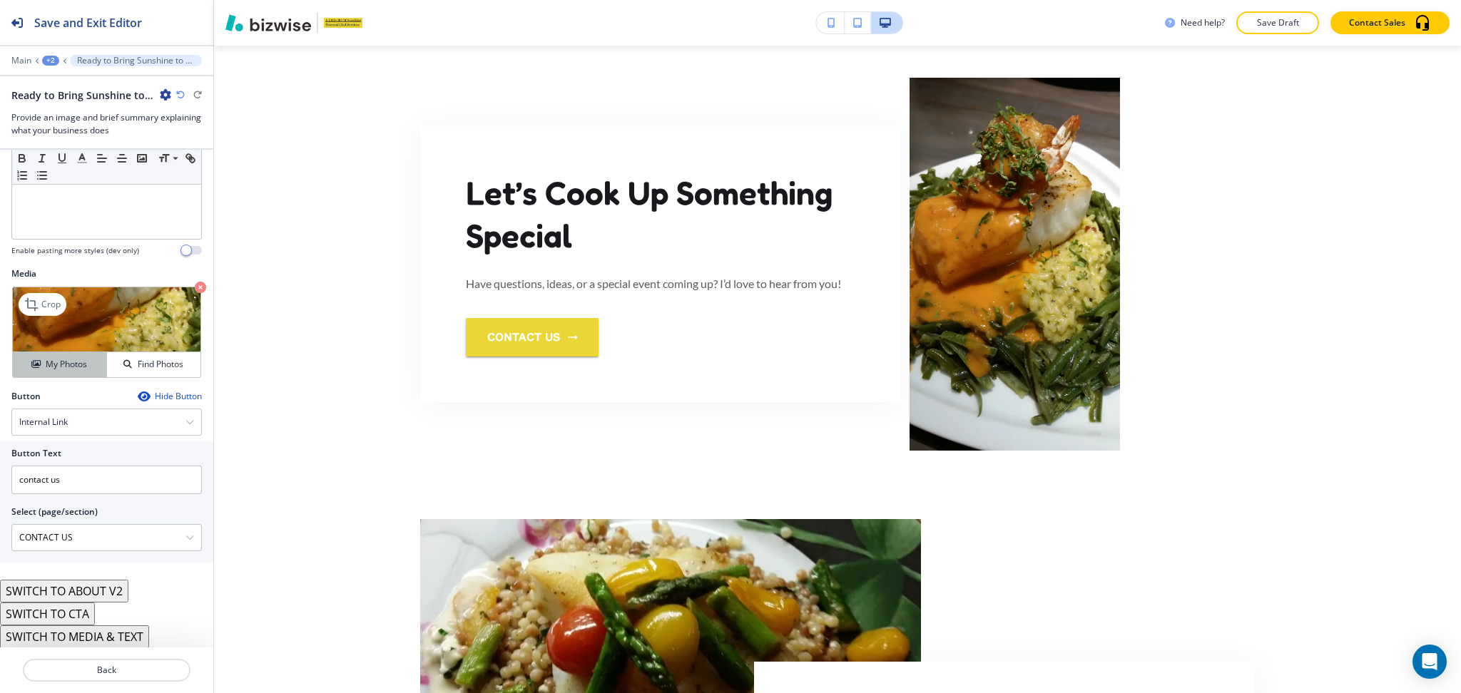
click at [52, 359] on h4 "My Photos" at bounding box center [66, 364] width 41 height 13
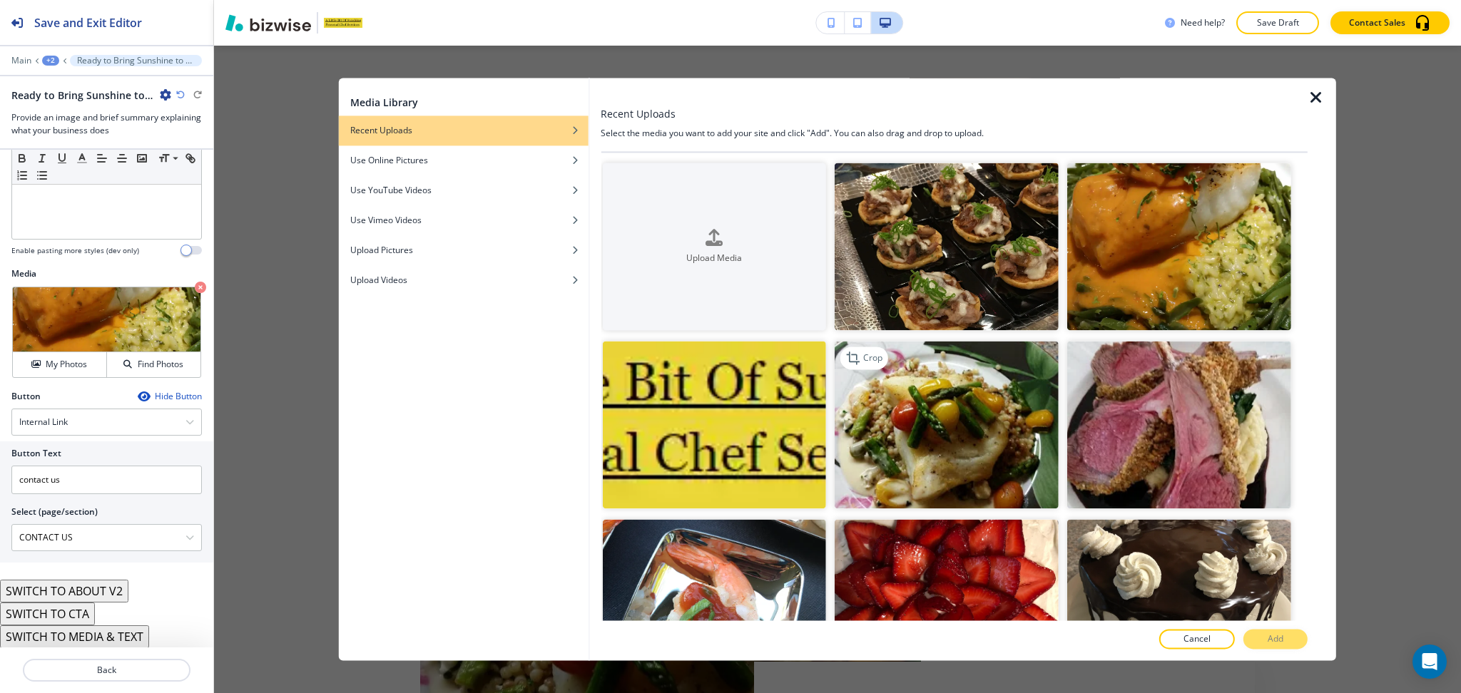
click at [976, 414] on img "button" at bounding box center [946, 426] width 224 height 168
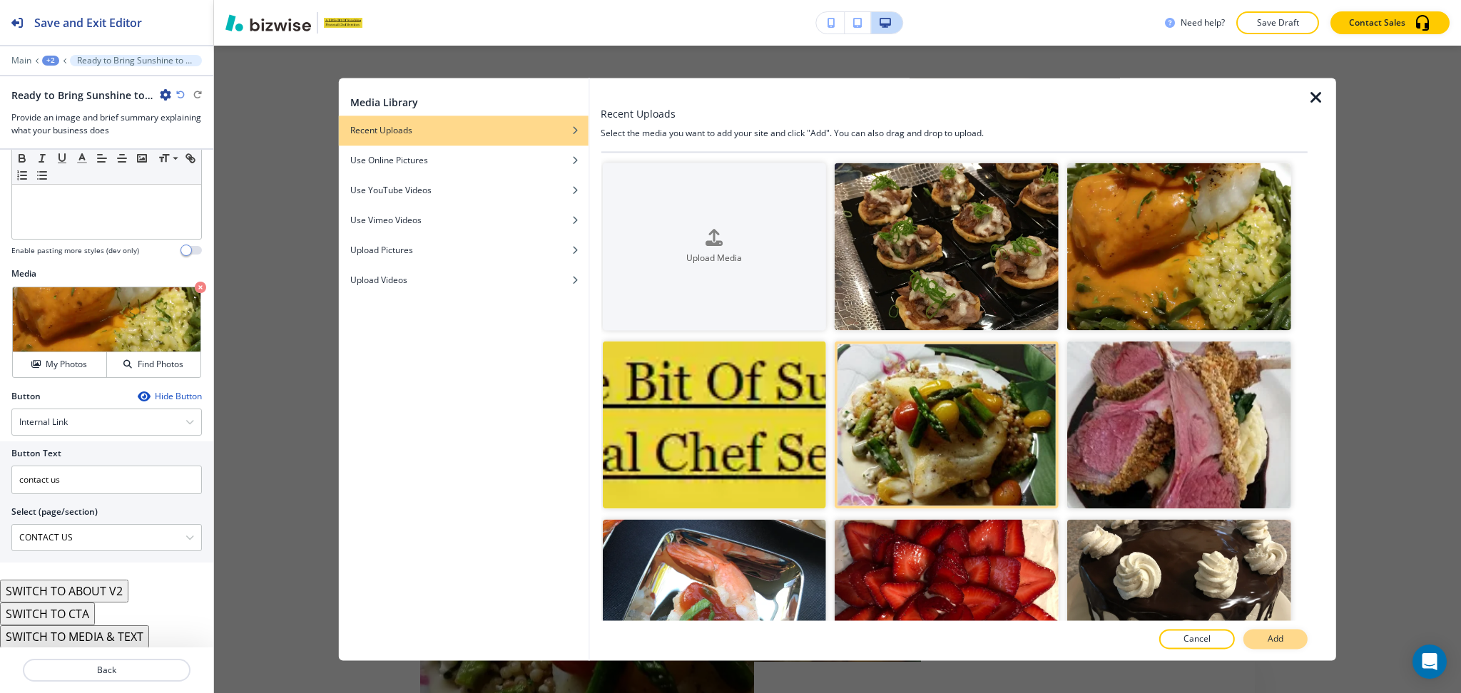
click at [1275, 633] on p "Add" at bounding box center [1275, 639] width 16 height 13
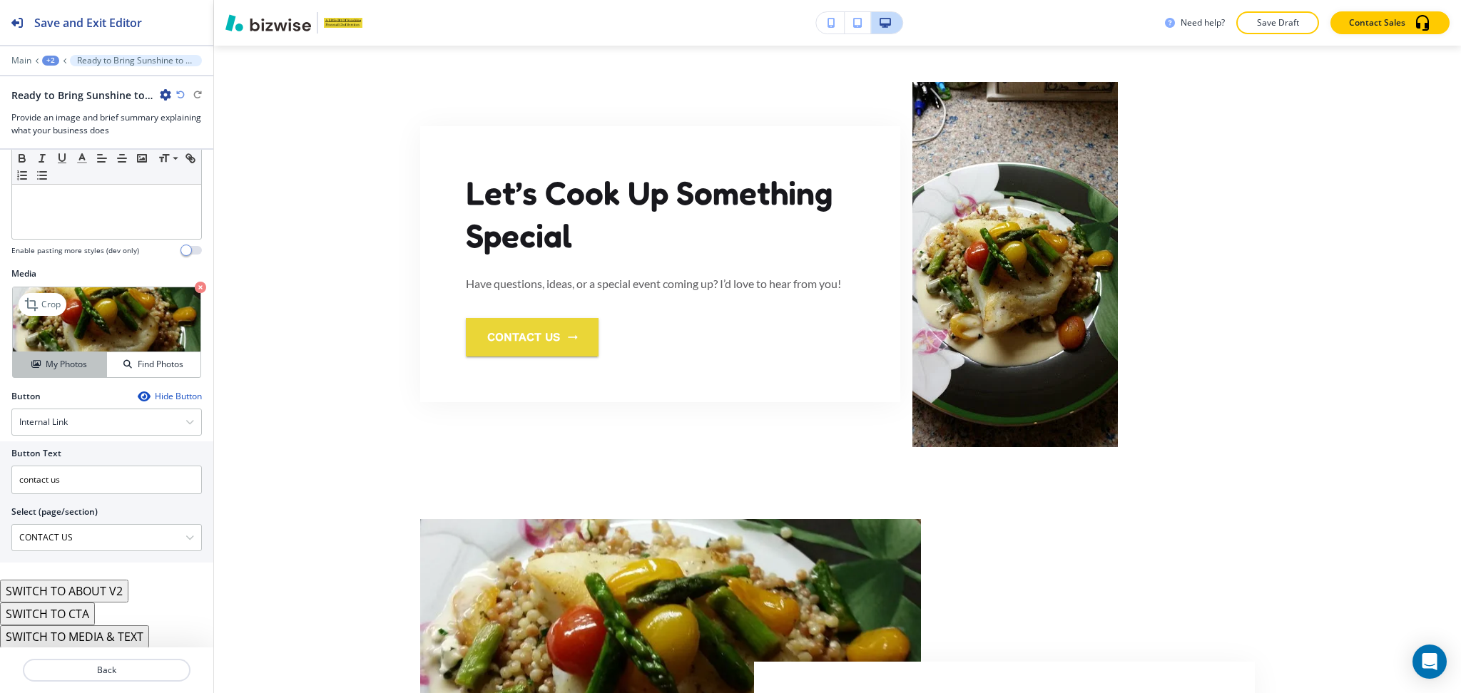
click at [58, 366] on h4 "My Photos" at bounding box center [66, 364] width 41 height 13
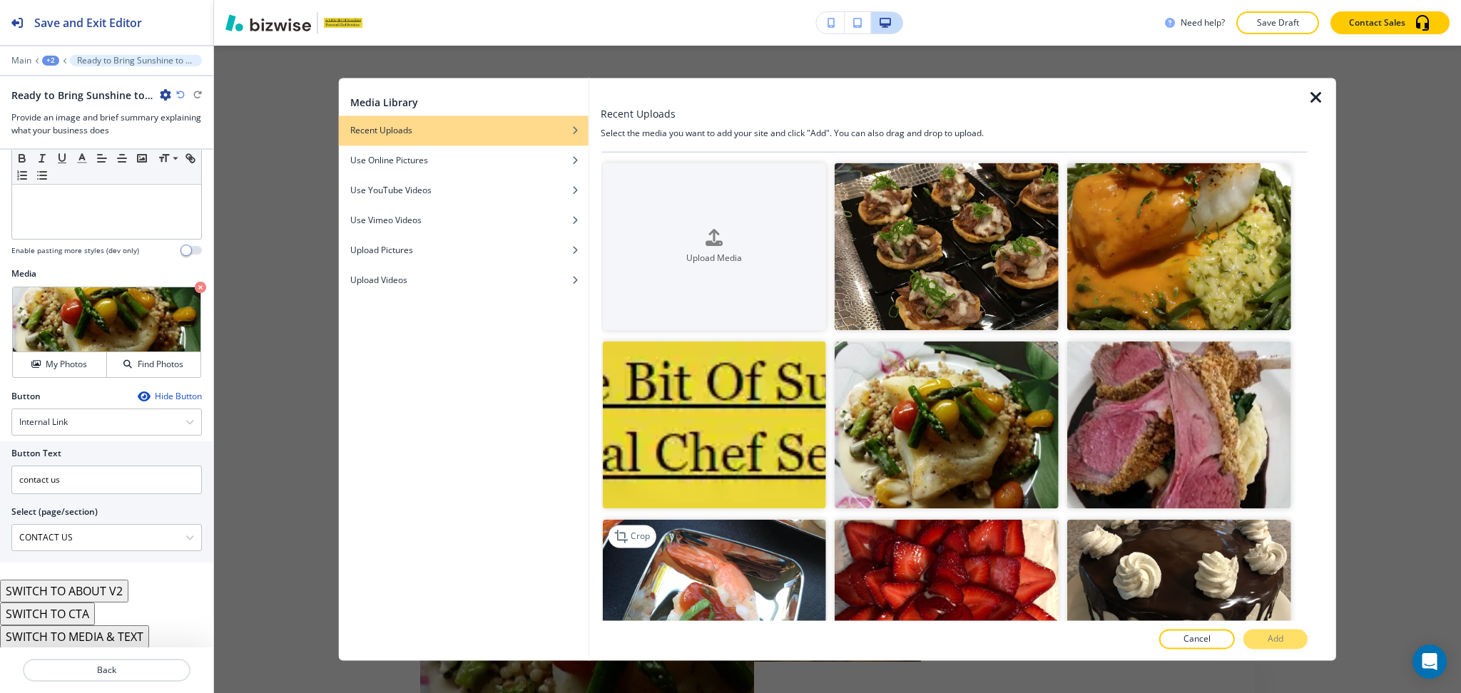
click at [722, 542] on img "button" at bounding box center [714, 604] width 224 height 168
click at [1269, 643] on p "Add" at bounding box center [1275, 639] width 16 height 13
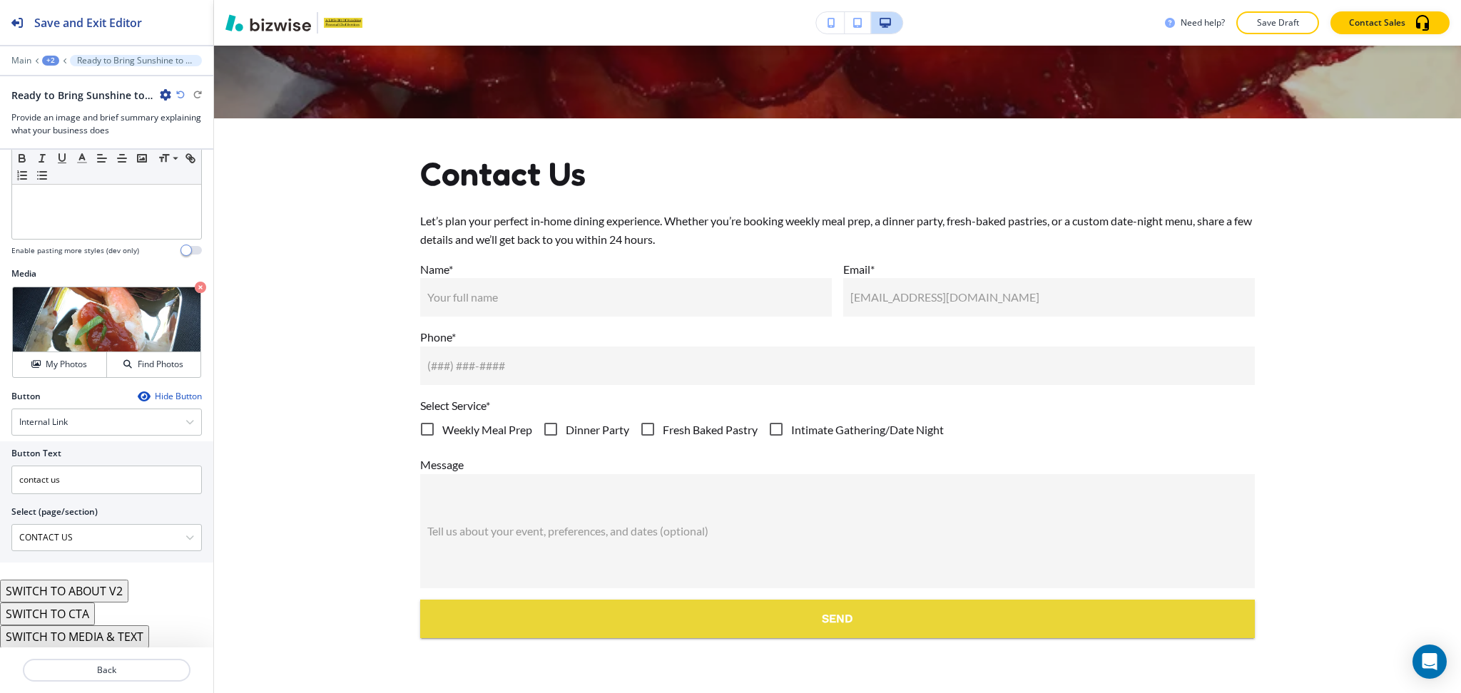
scroll to position [0, 0]
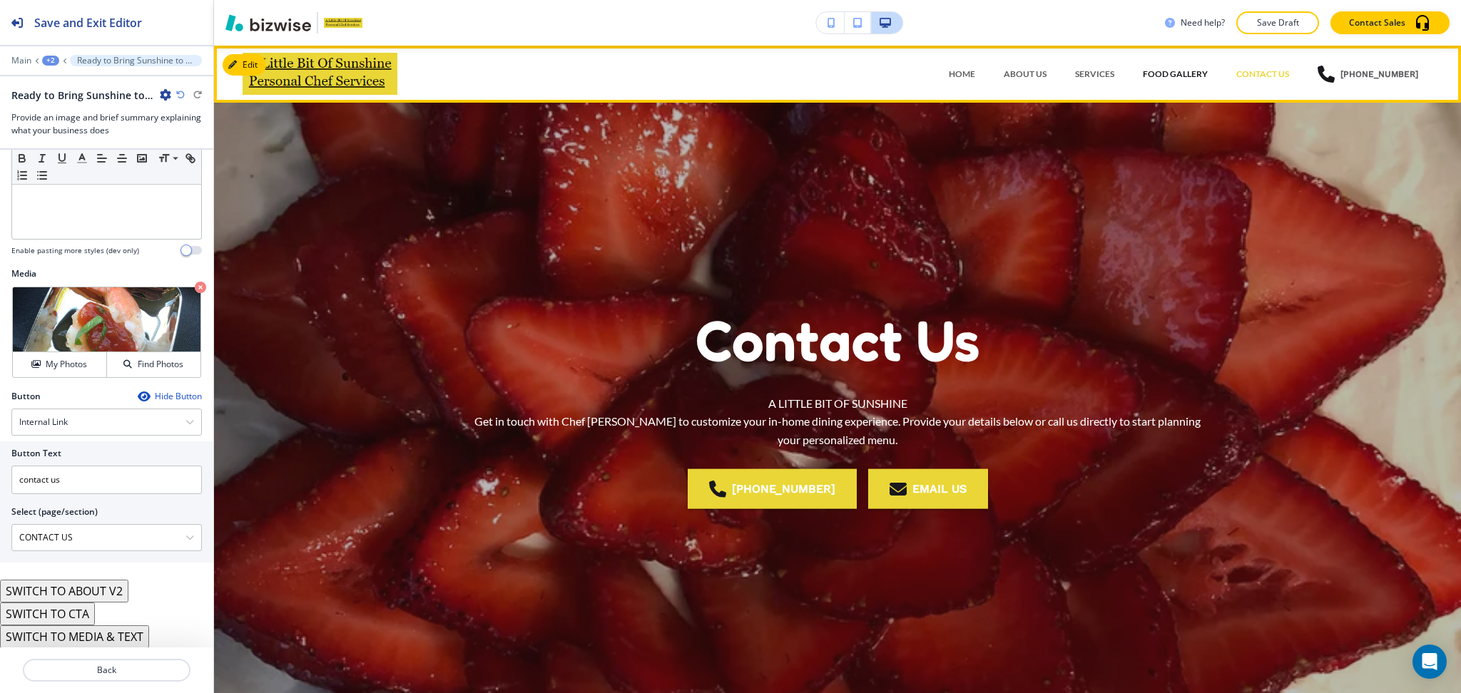
click at [1156, 68] on p "FOOD GALLERY" at bounding box center [1174, 74] width 65 height 13
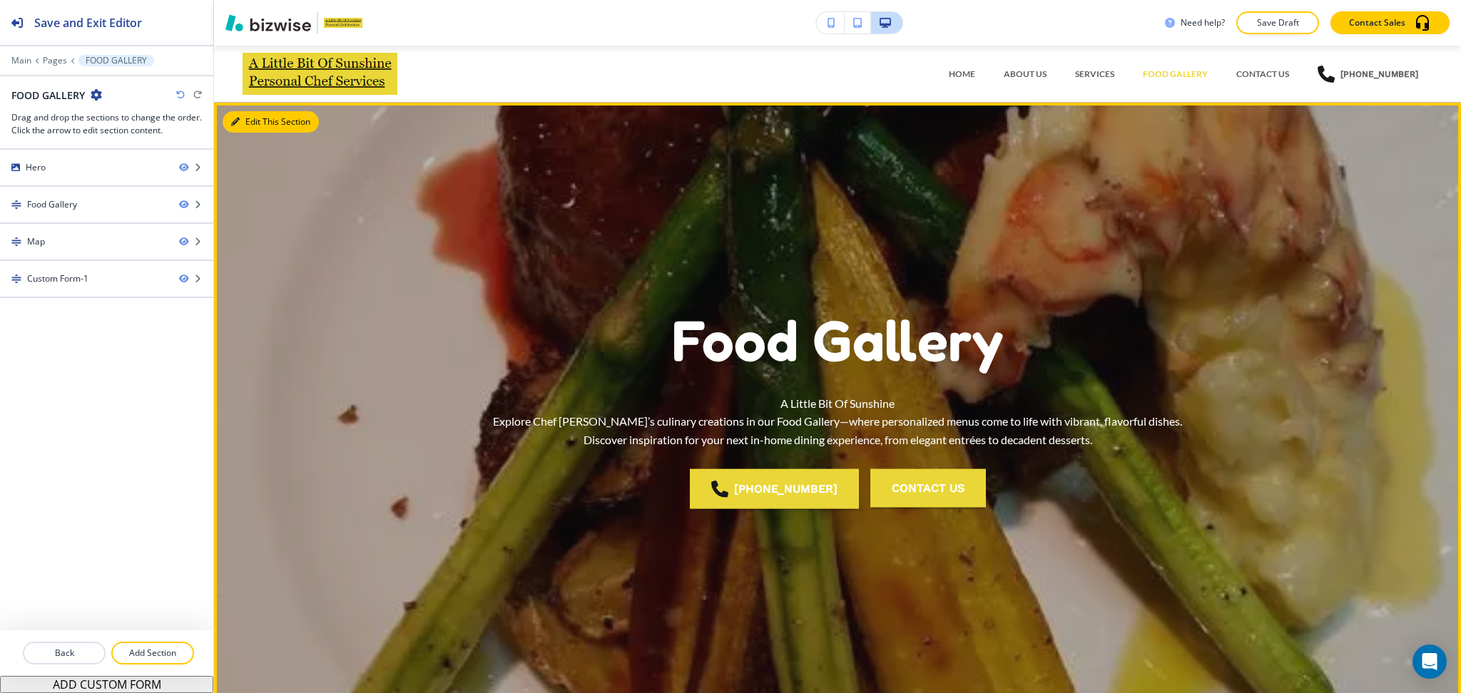
click at [246, 123] on button "Edit This Section" at bounding box center [271, 121] width 96 height 21
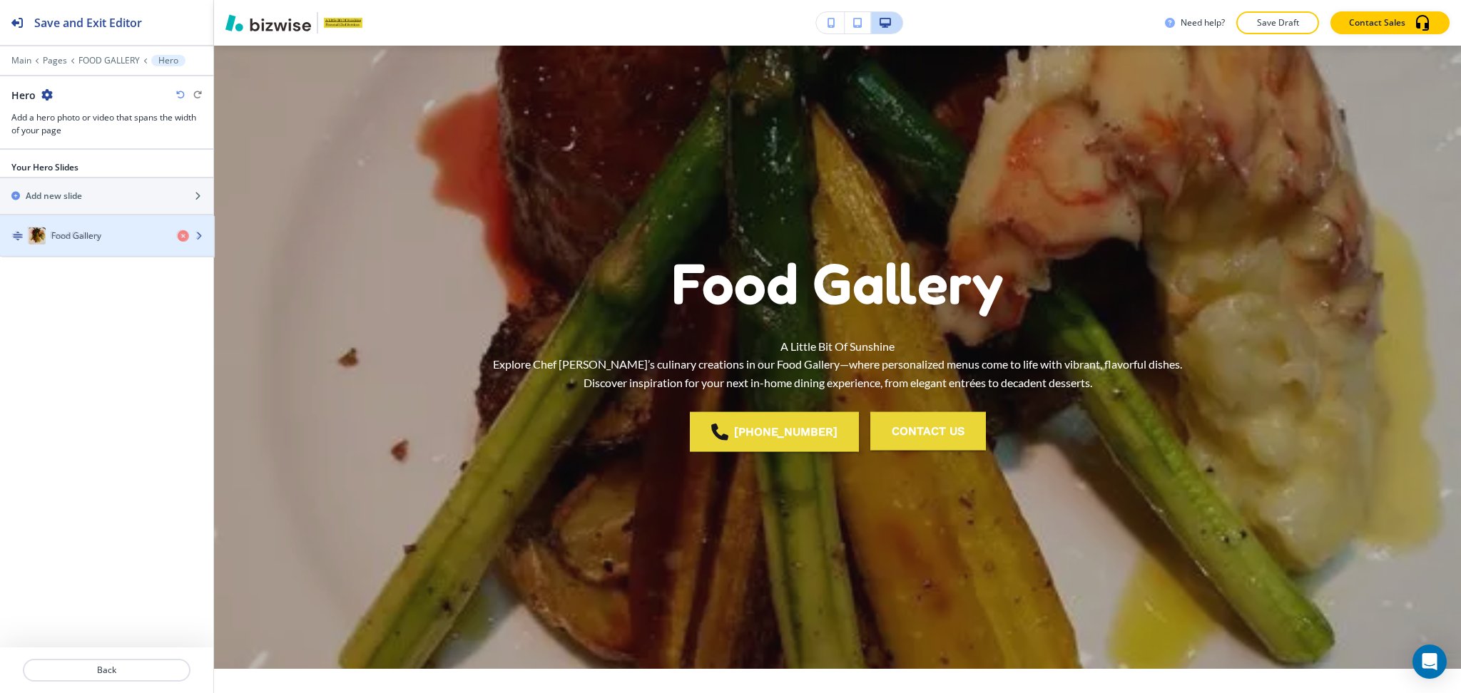
click at [55, 239] on h4 "Food Gallery" at bounding box center [75, 235] width 50 height 13
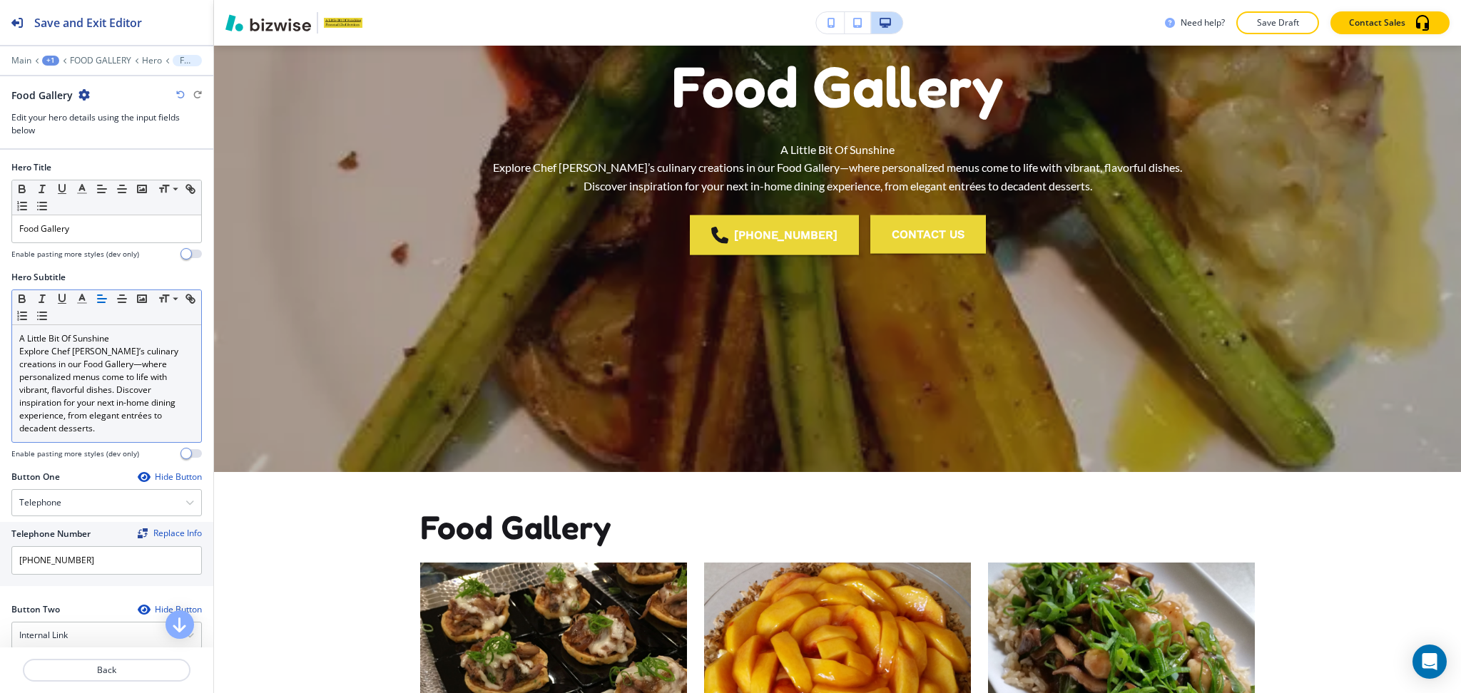
scroll to position [257, 0]
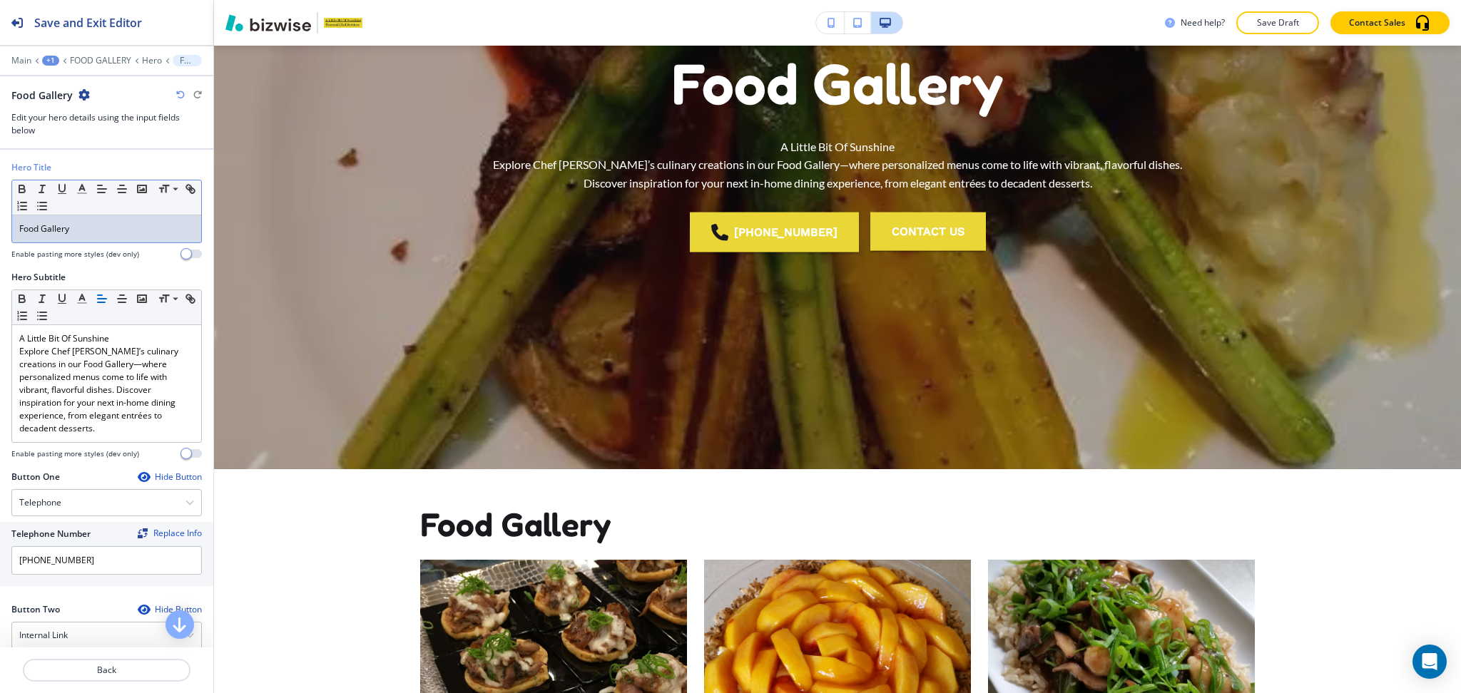
click at [89, 228] on p "Food Gallery" at bounding box center [106, 229] width 175 height 13
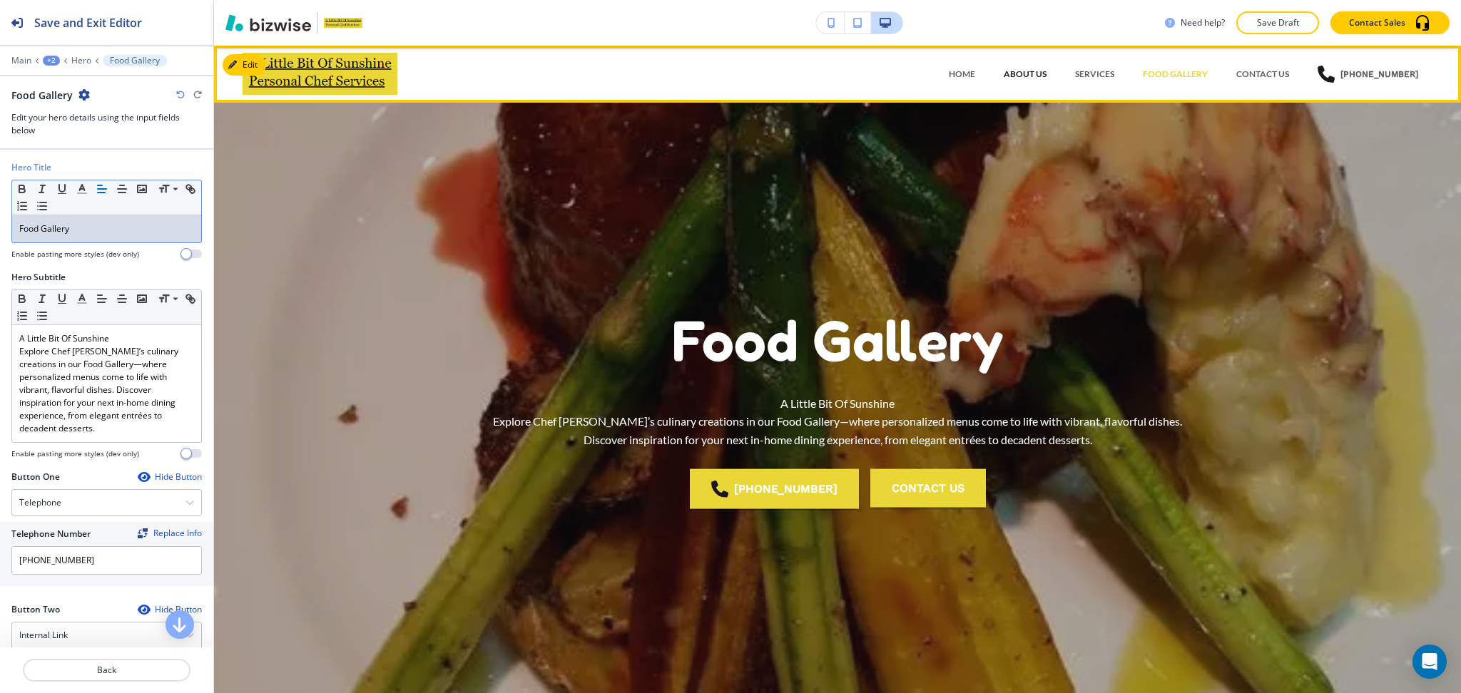
click at [1024, 76] on p "ABOUT US" at bounding box center [1024, 74] width 43 height 13
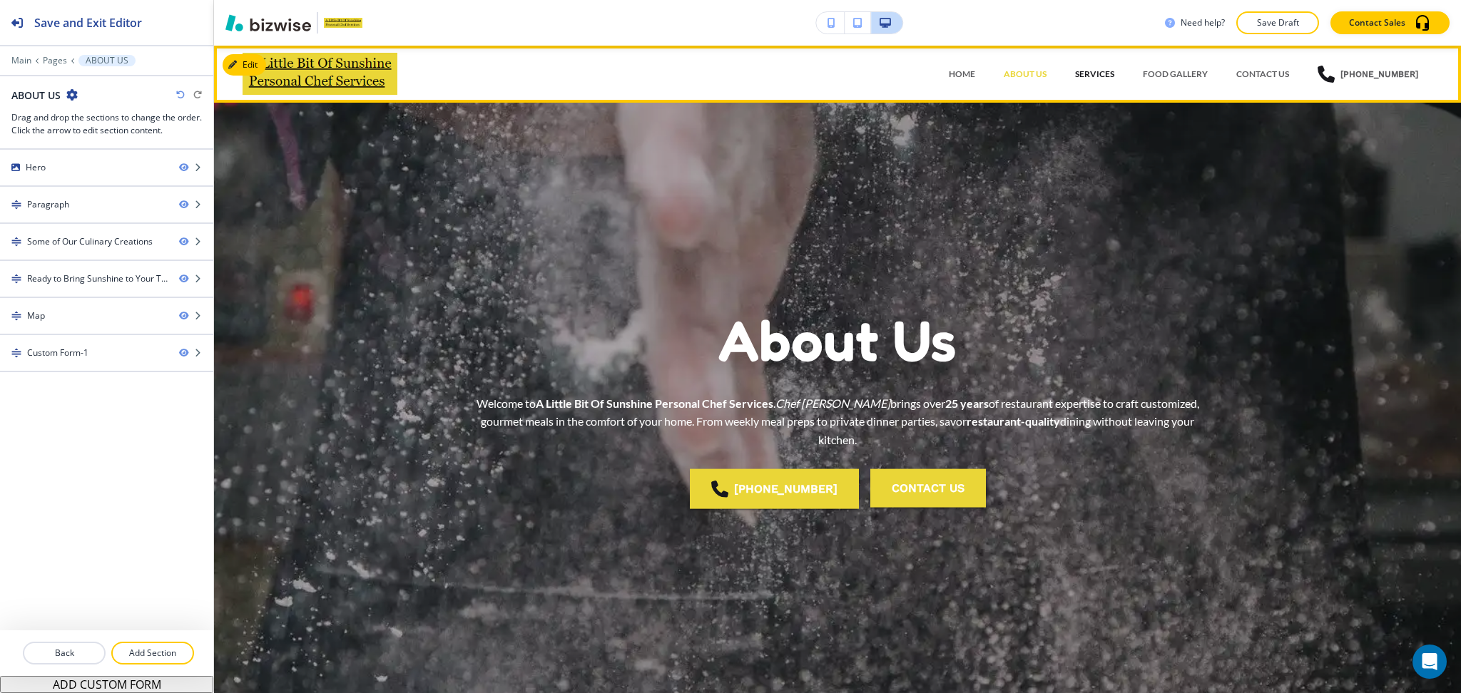
click at [1098, 74] on p "SERVICES" at bounding box center [1094, 74] width 39 height 13
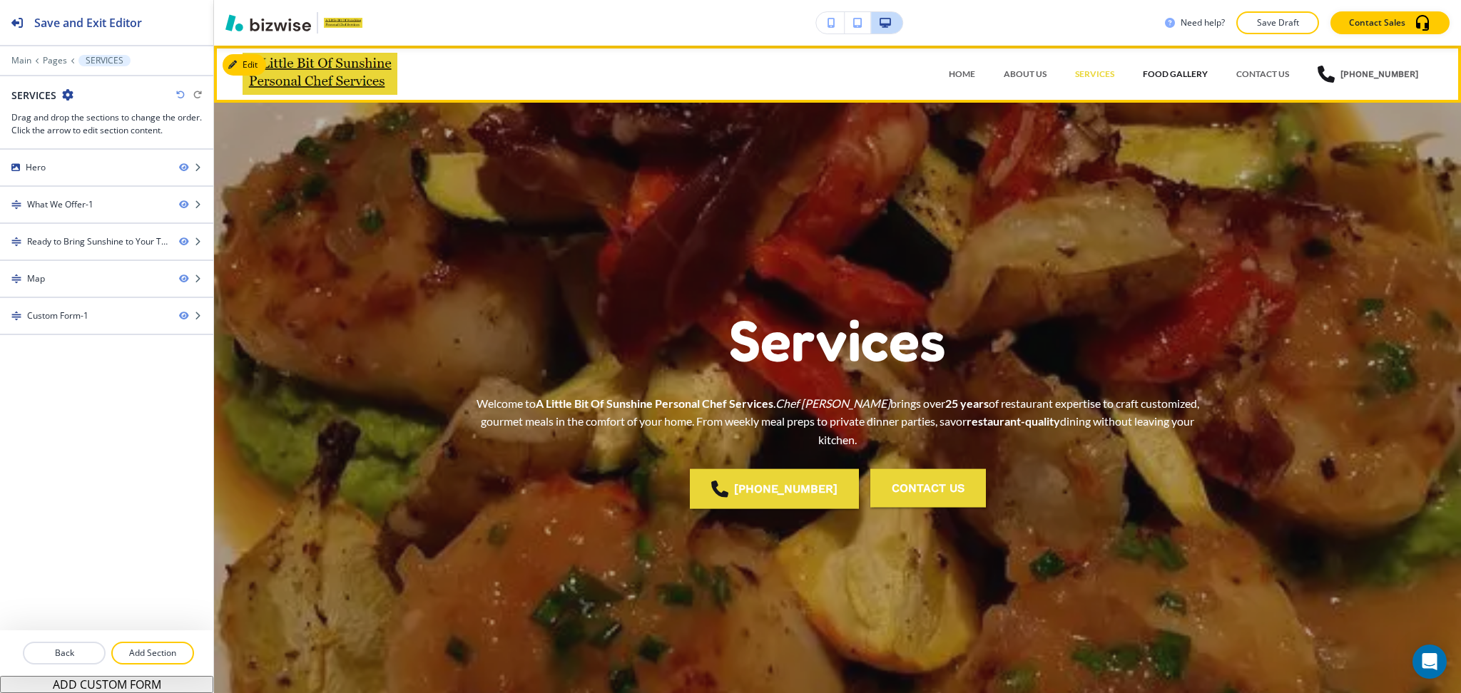
click at [1164, 73] on p "FOOD GALLERY" at bounding box center [1174, 74] width 65 height 13
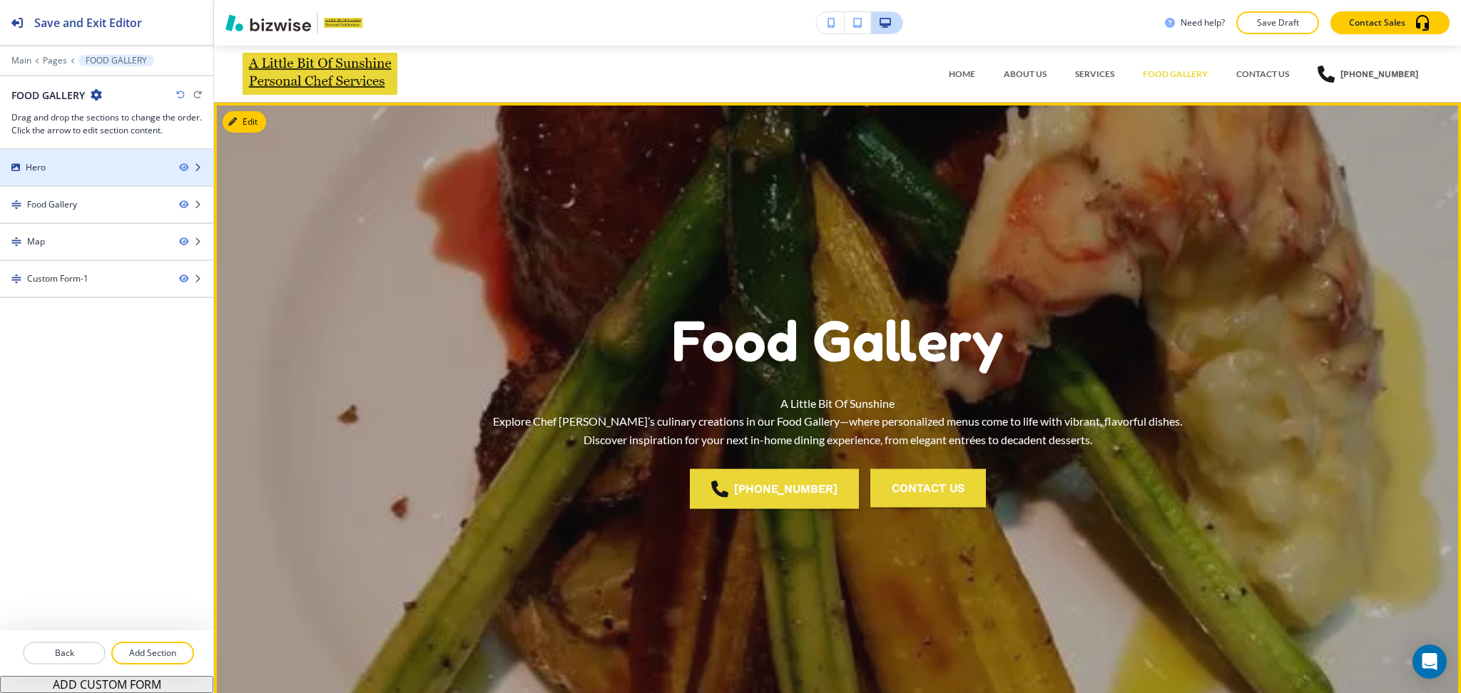
click at [84, 163] on div "Hero" at bounding box center [84, 167] width 168 height 13
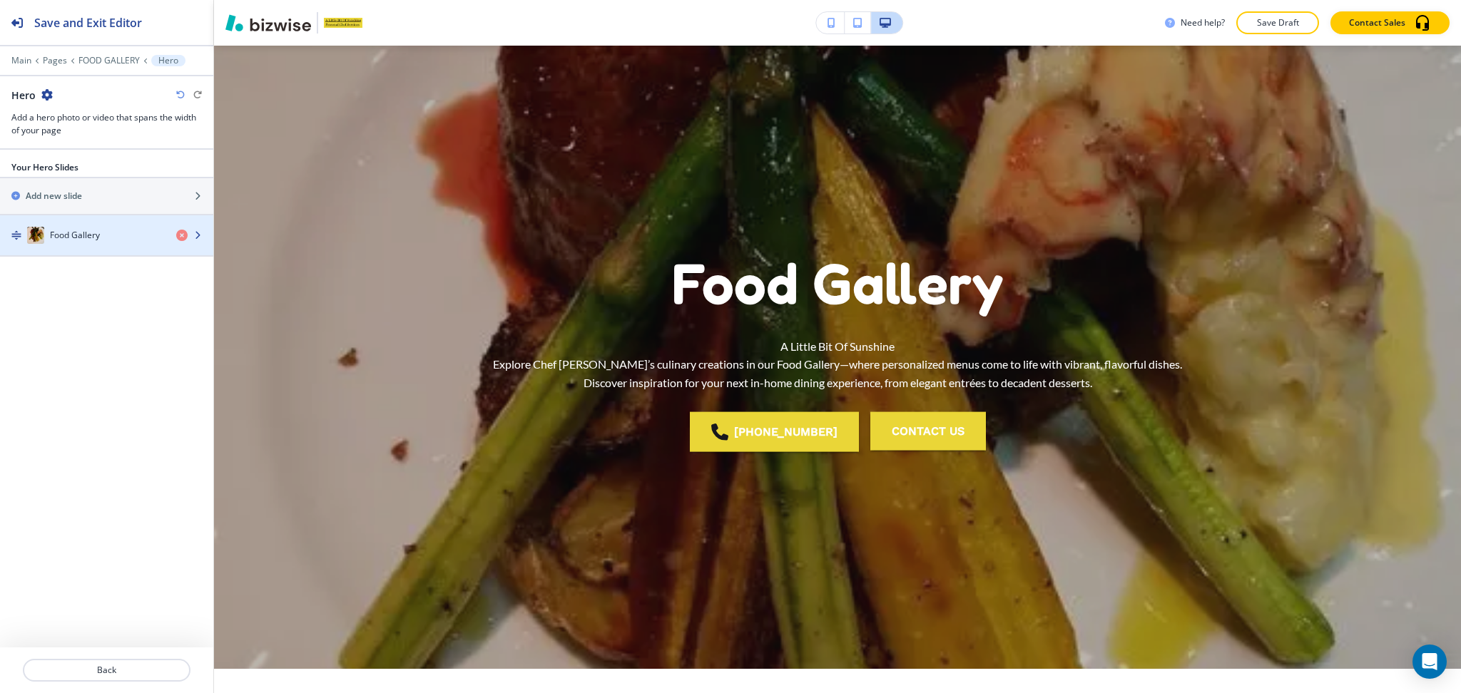
click at [76, 235] on h4 "Food Gallery" at bounding box center [75, 235] width 50 height 13
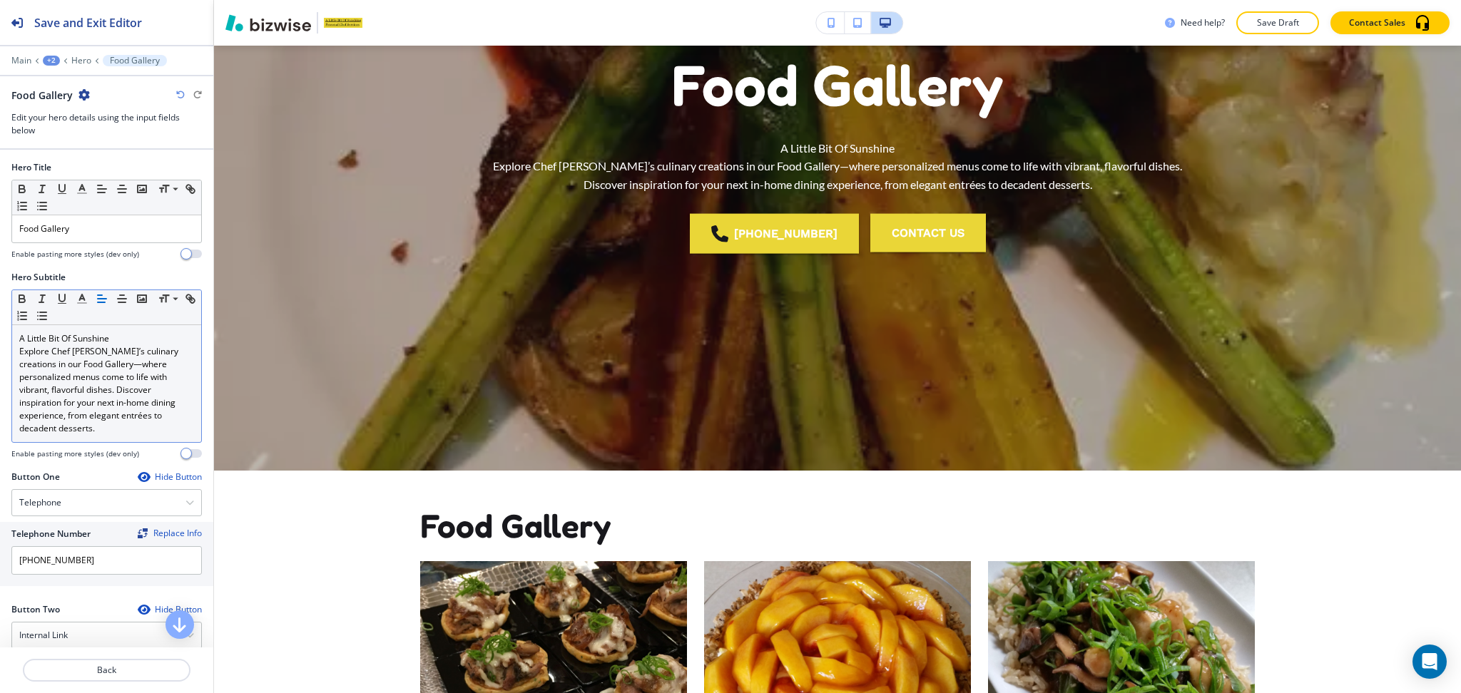
scroll to position [257, 0]
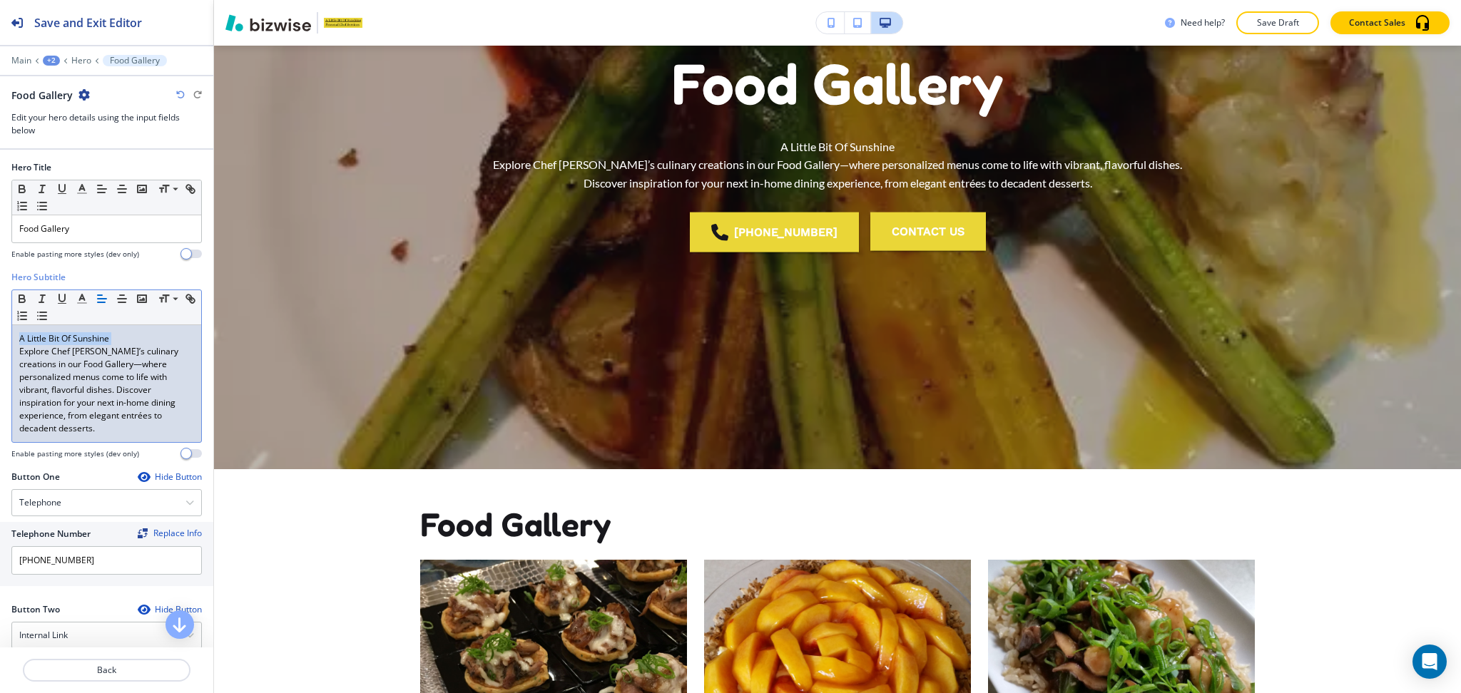
drag, startPoint x: 19, startPoint y: 355, endPoint x: 0, endPoint y: 319, distance: 40.5
click at [0, 319] on div "Hero Subtitle Small Normal Large Huge A Little Bit Of Sunshine Explore Chef [PE…" at bounding box center [106, 371] width 213 height 200
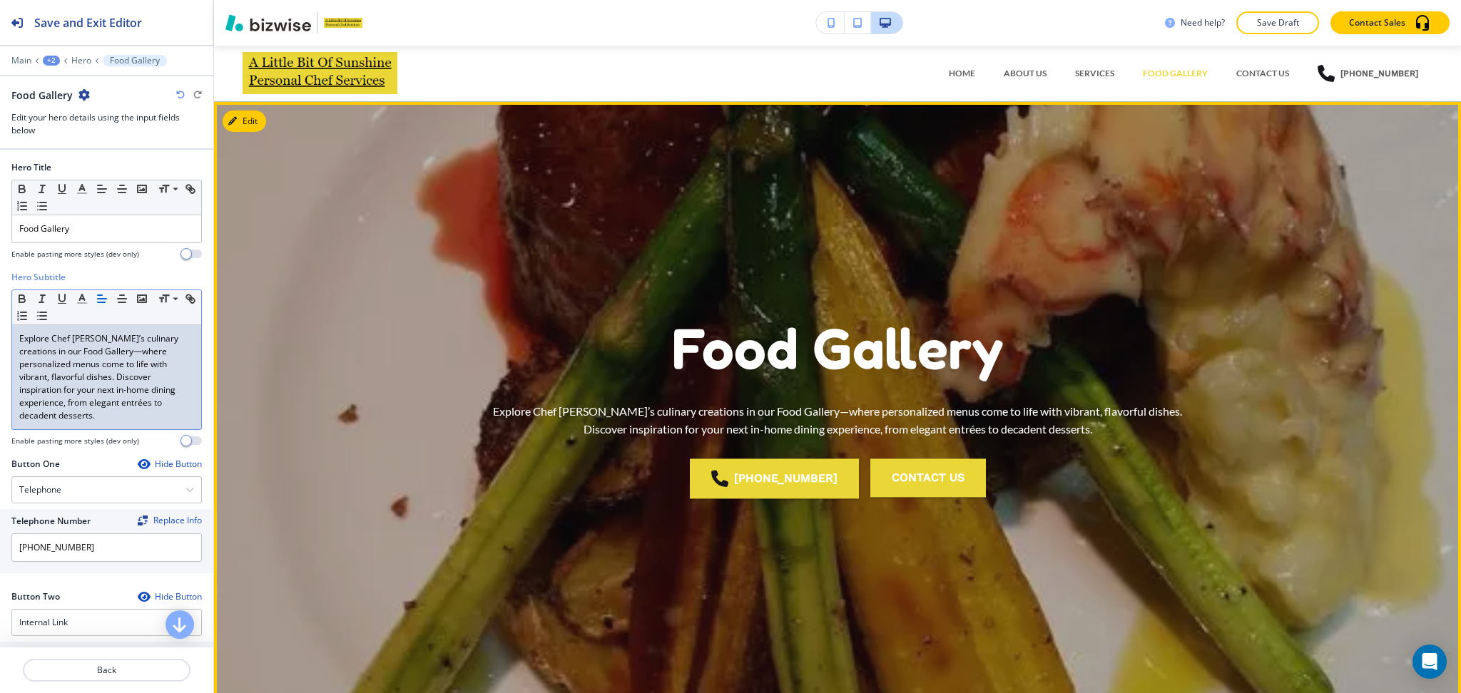
scroll to position [0, 0]
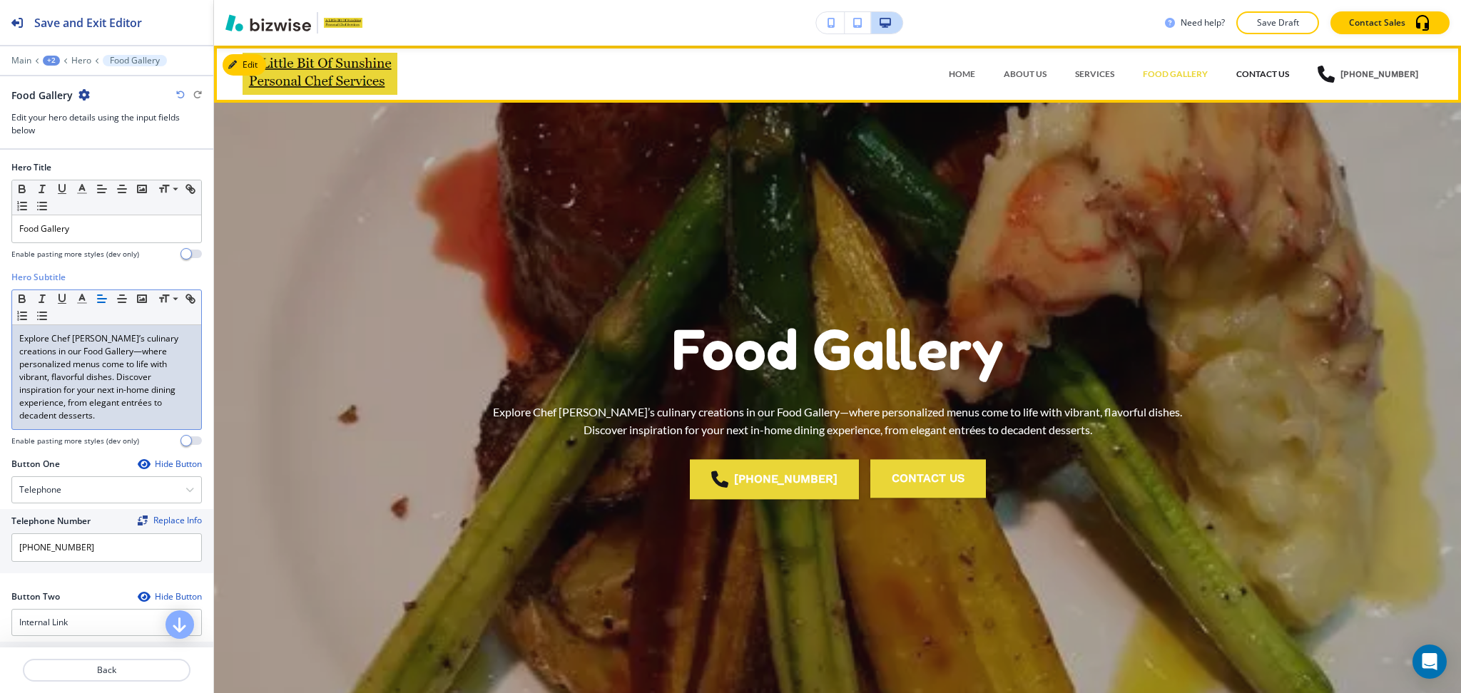
click at [1269, 70] on p "CONTACT US" at bounding box center [1262, 74] width 53 height 13
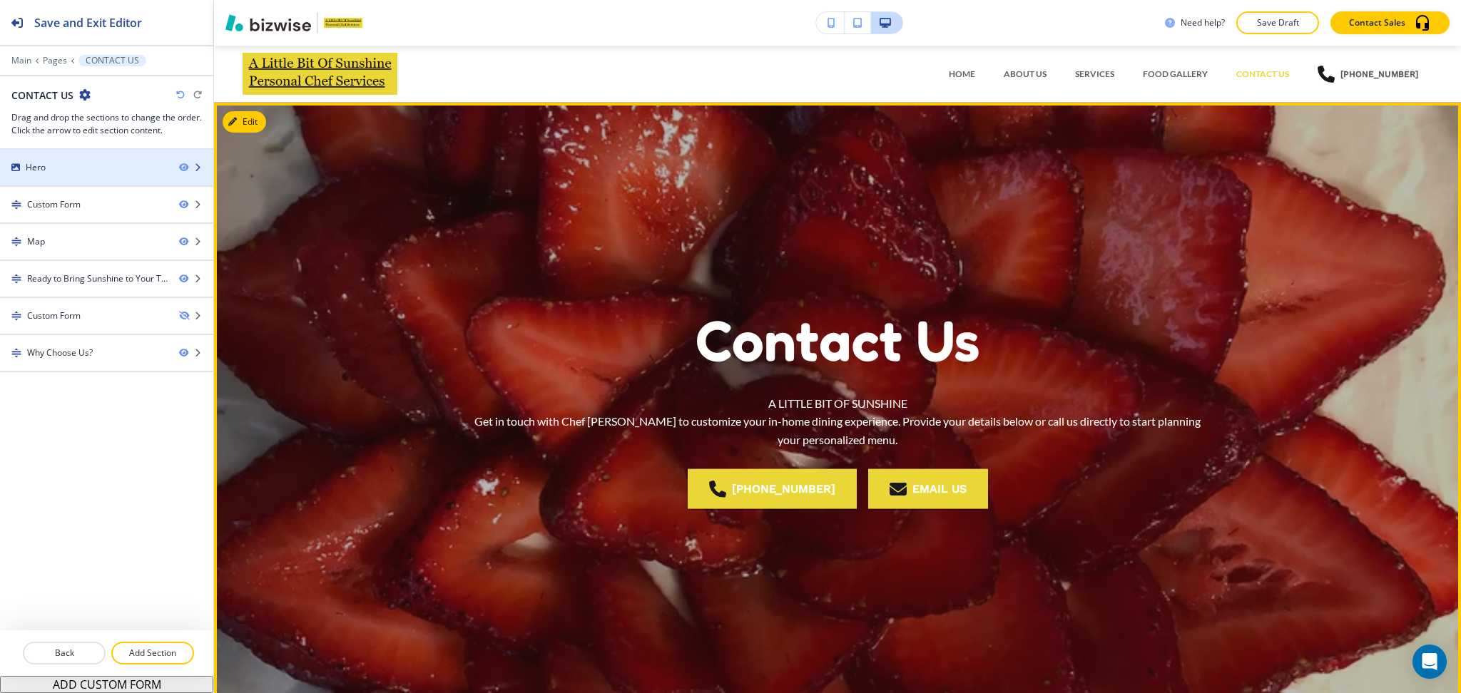
click at [51, 163] on div "Hero" at bounding box center [84, 167] width 168 height 13
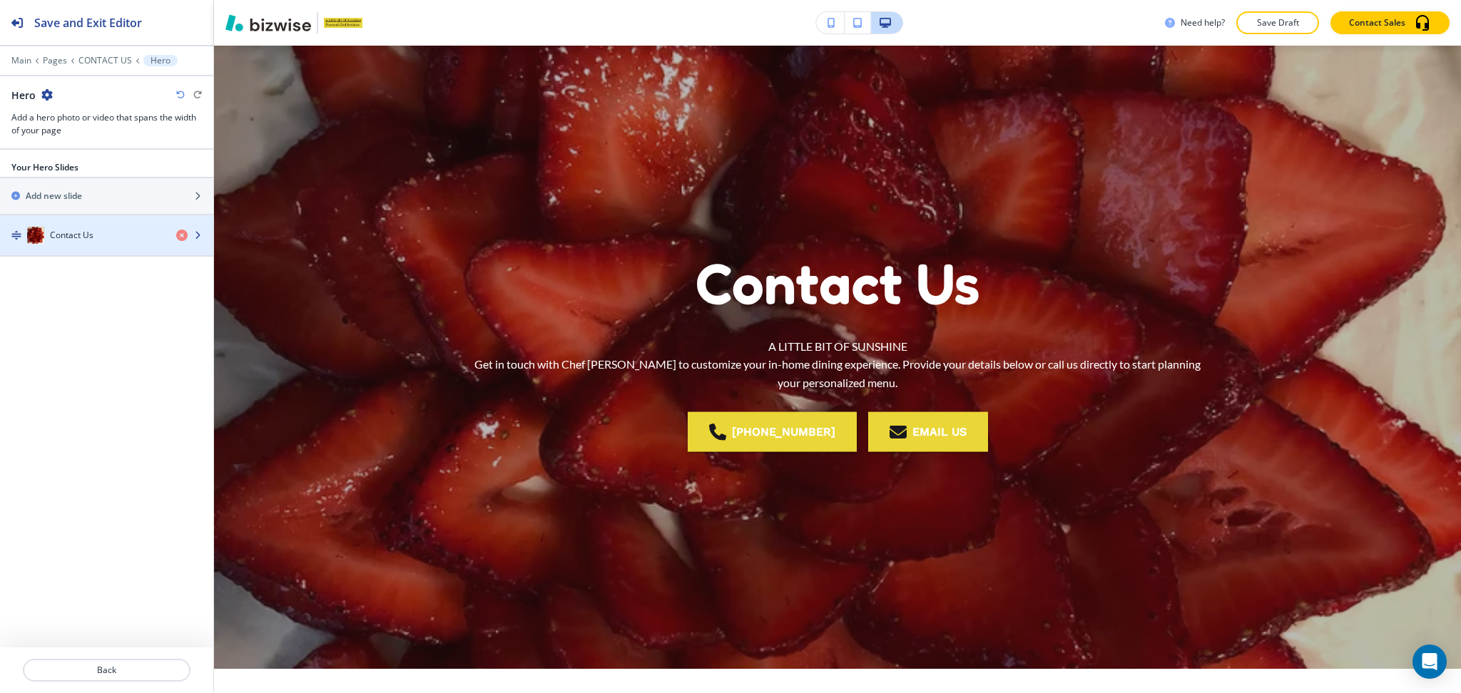
click at [58, 232] on h4 "Contact Us" at bounding box center [72, 235] width 44 height 13
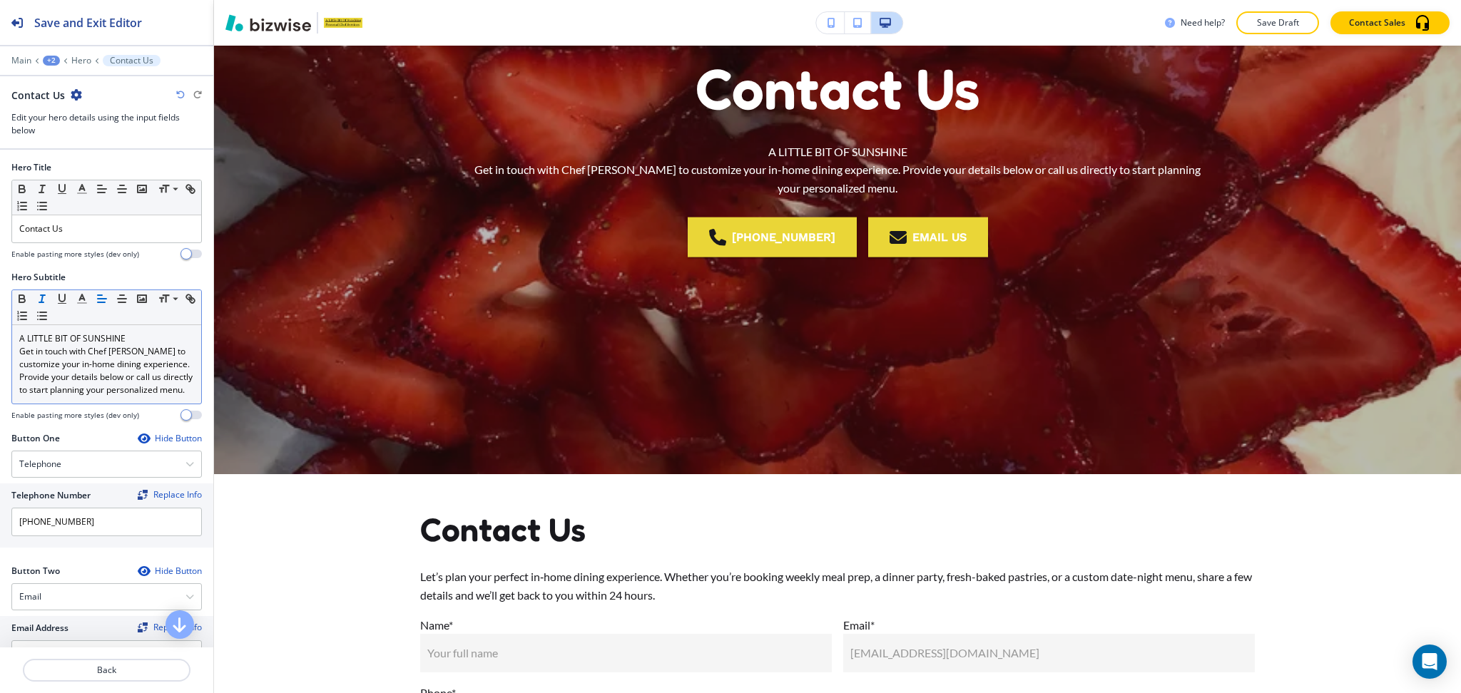
scroll to position [257, 0]
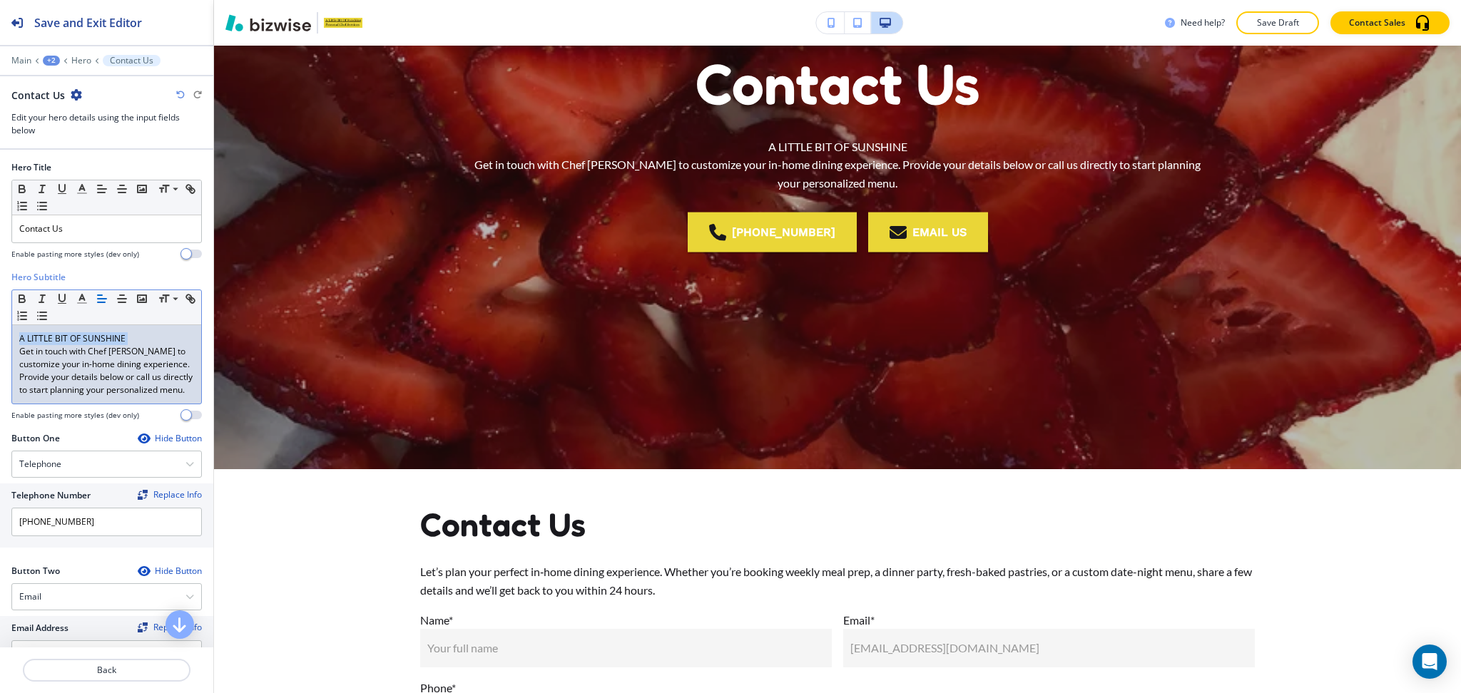
drag, startPoint x: 16, startPoint y: 357, endPoint x: 9, endPoint y: 333, distance: 24.6
click at [9, 334] on div "Hero Subtitle Small Normal Large Huge A LITTLE BIT OF SUNSHINE Get in touch wit…" at bounding box center [106, 351] width 213 height 161
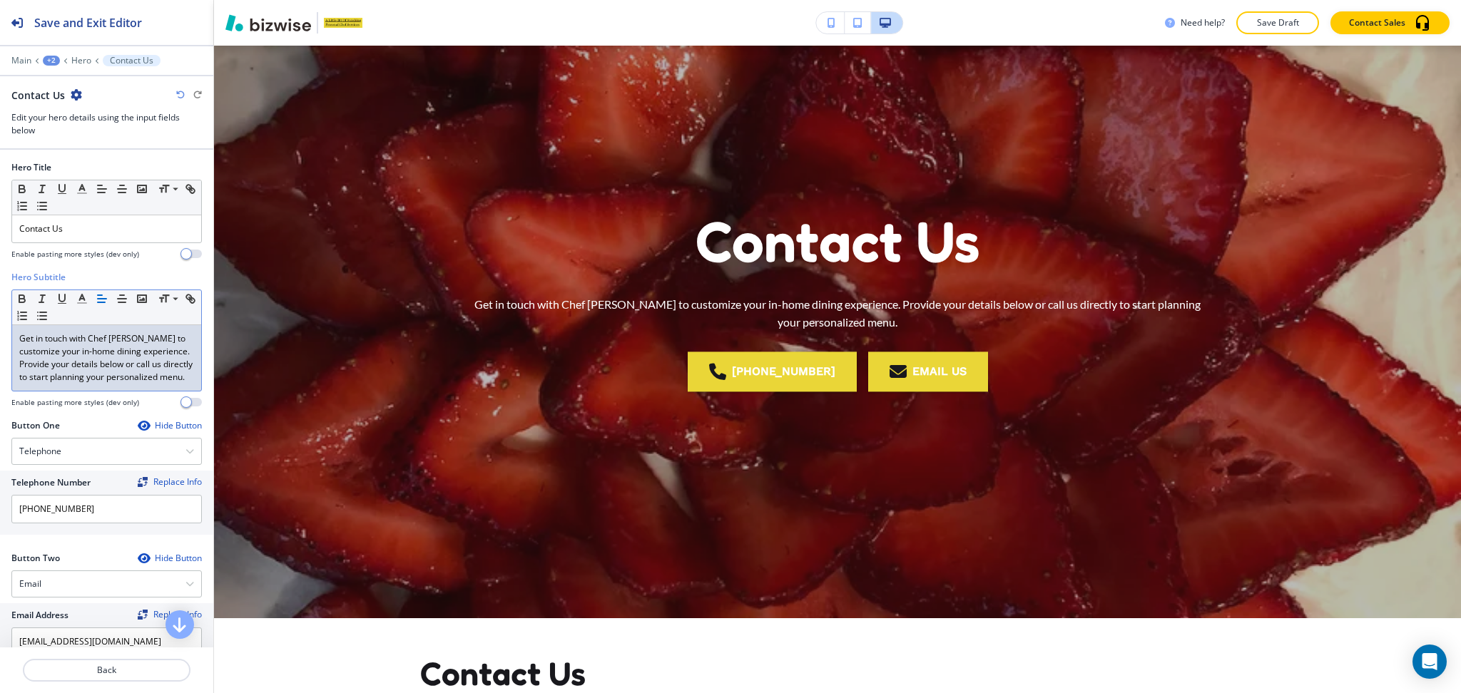
scroll to position [0, 0]
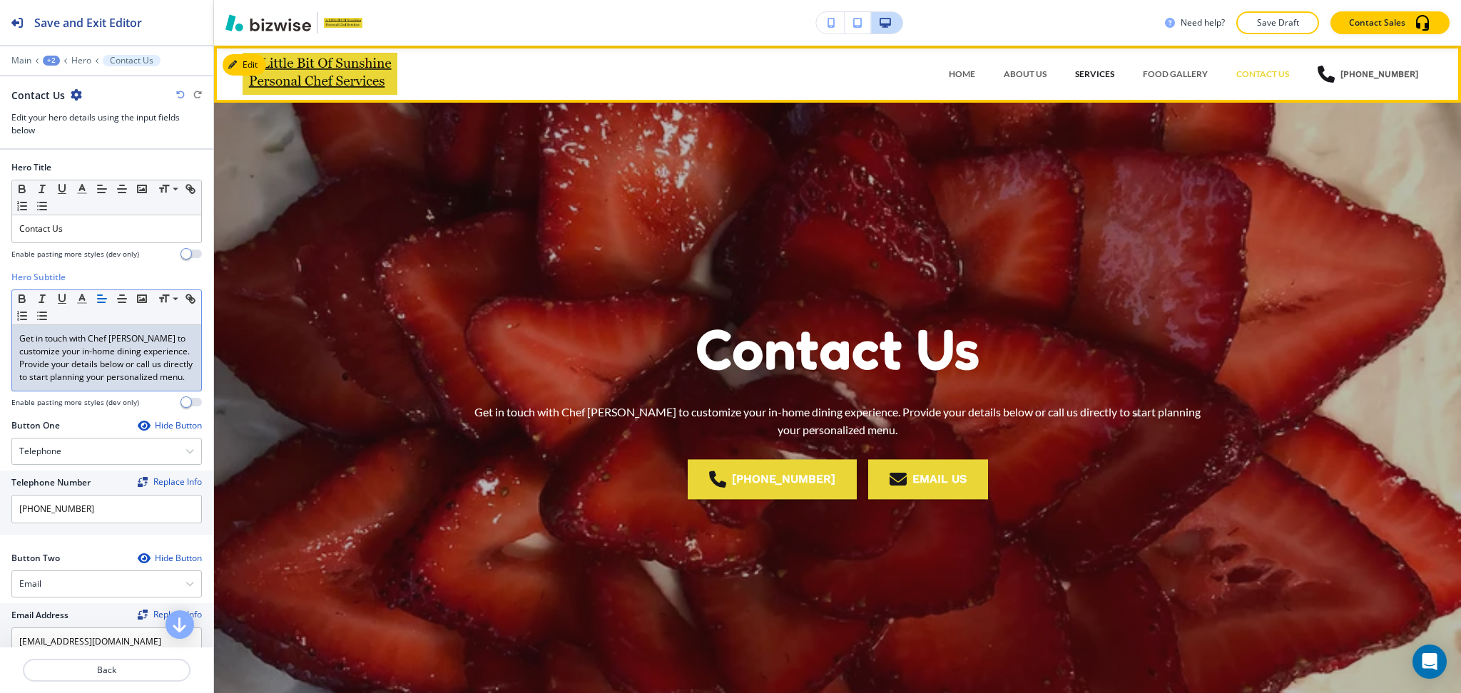
click at [1108, 73] on p "SERVICES" at bounding box center [1094, 74] width 39 height 13
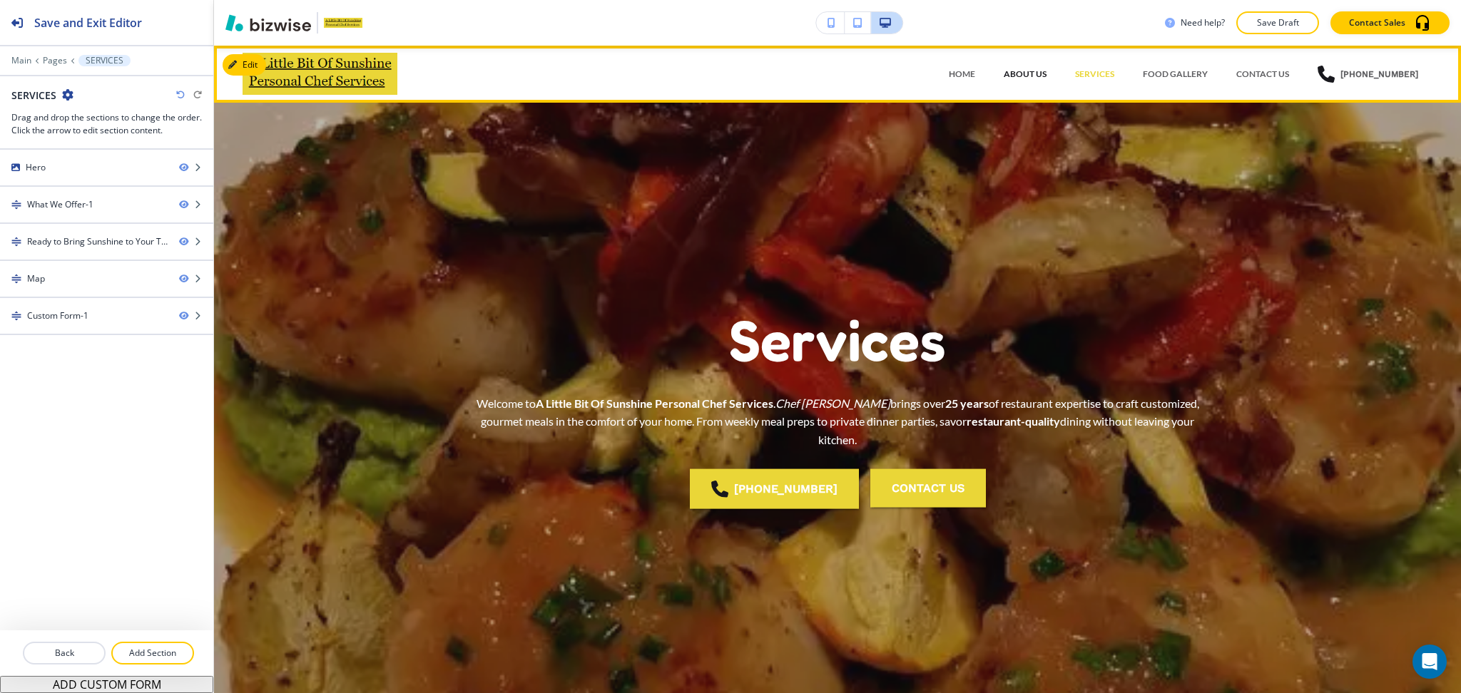
click at [1018, 72] on p "ABOUT US" at bounding box center [1024, 74] width 43 height 13
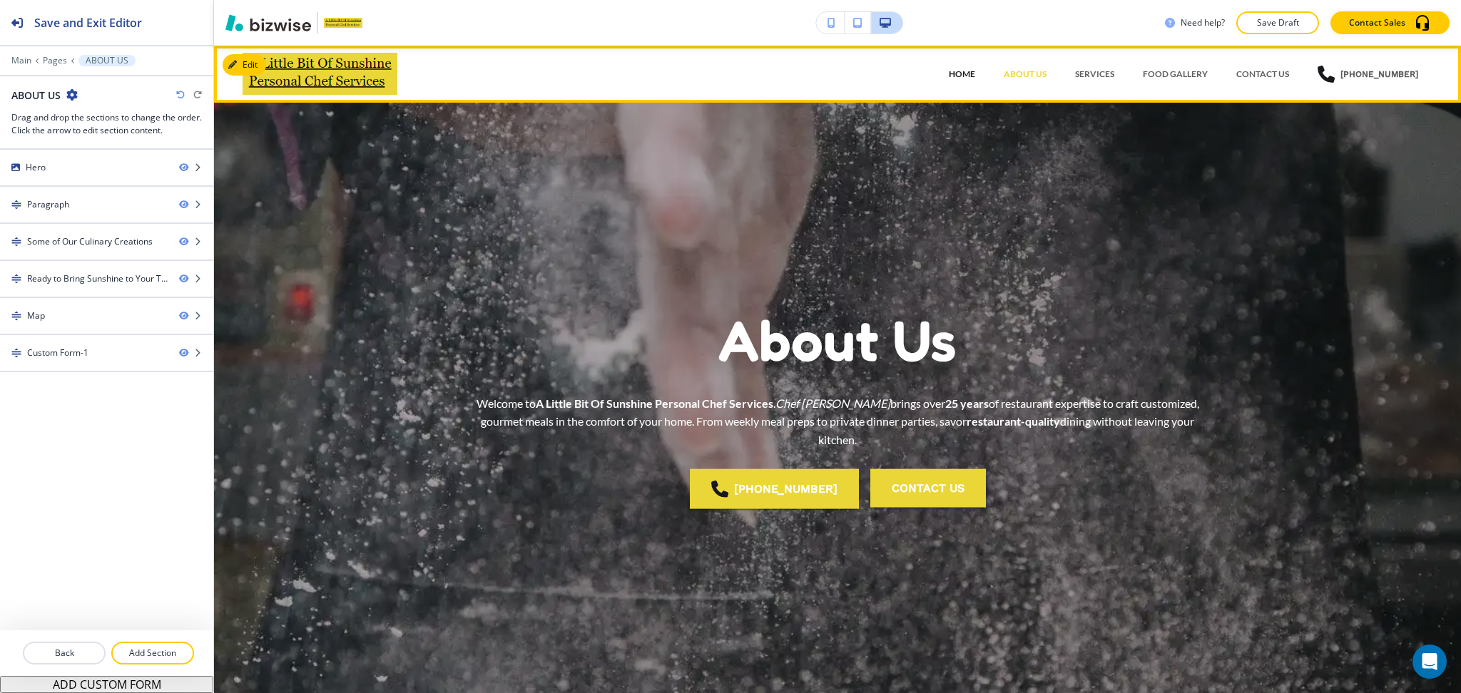
click at [963, 74] on p "HOME" at bounding box center [962, 74] width 26 height 13
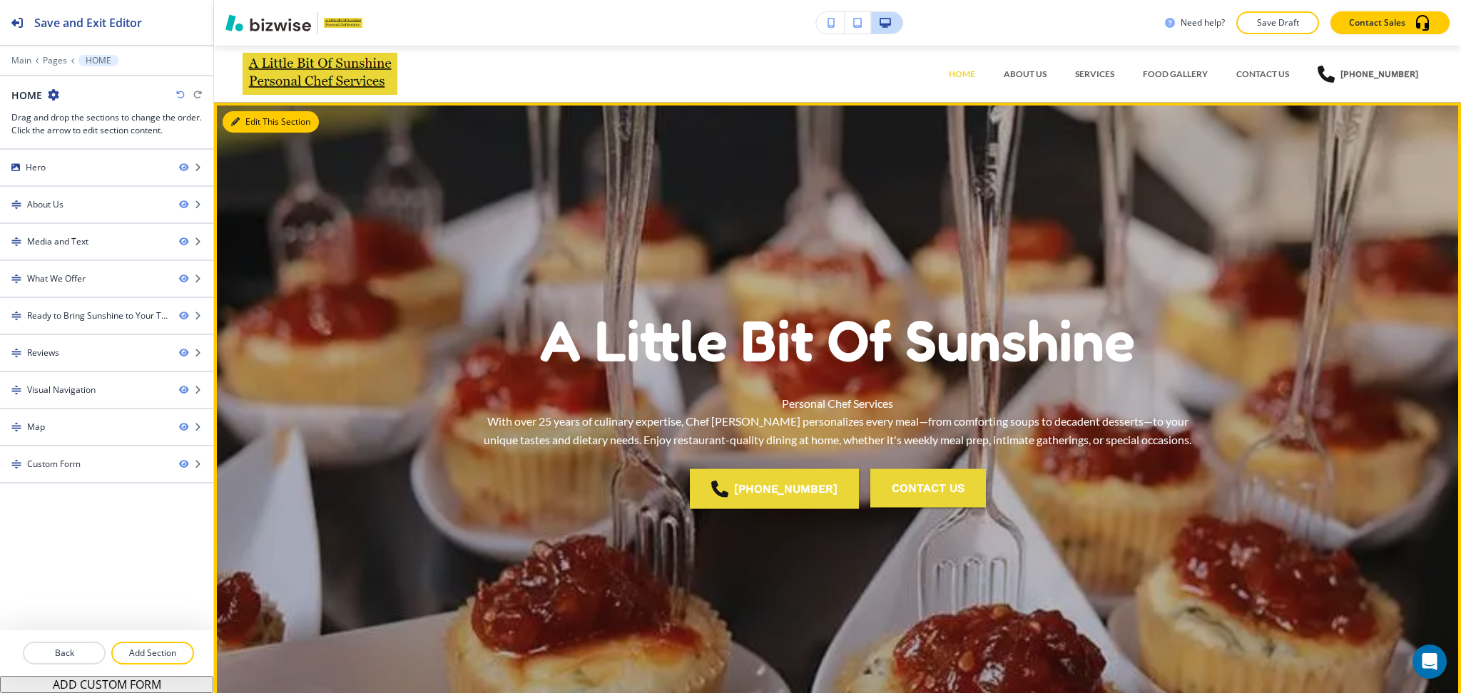
click at [256, 123] on button "Edit This Section" at bounding box center [271, 121] width 96 height 21
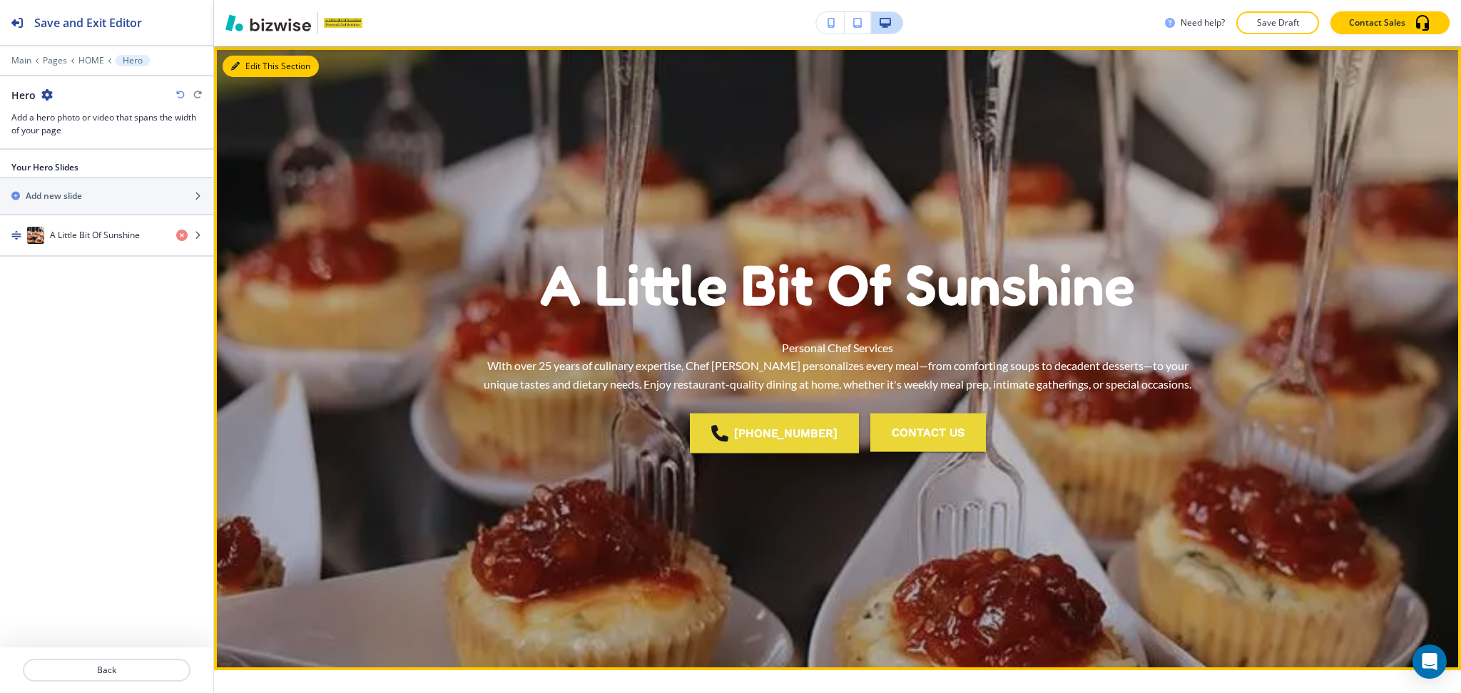
scroll to position [57, 0]
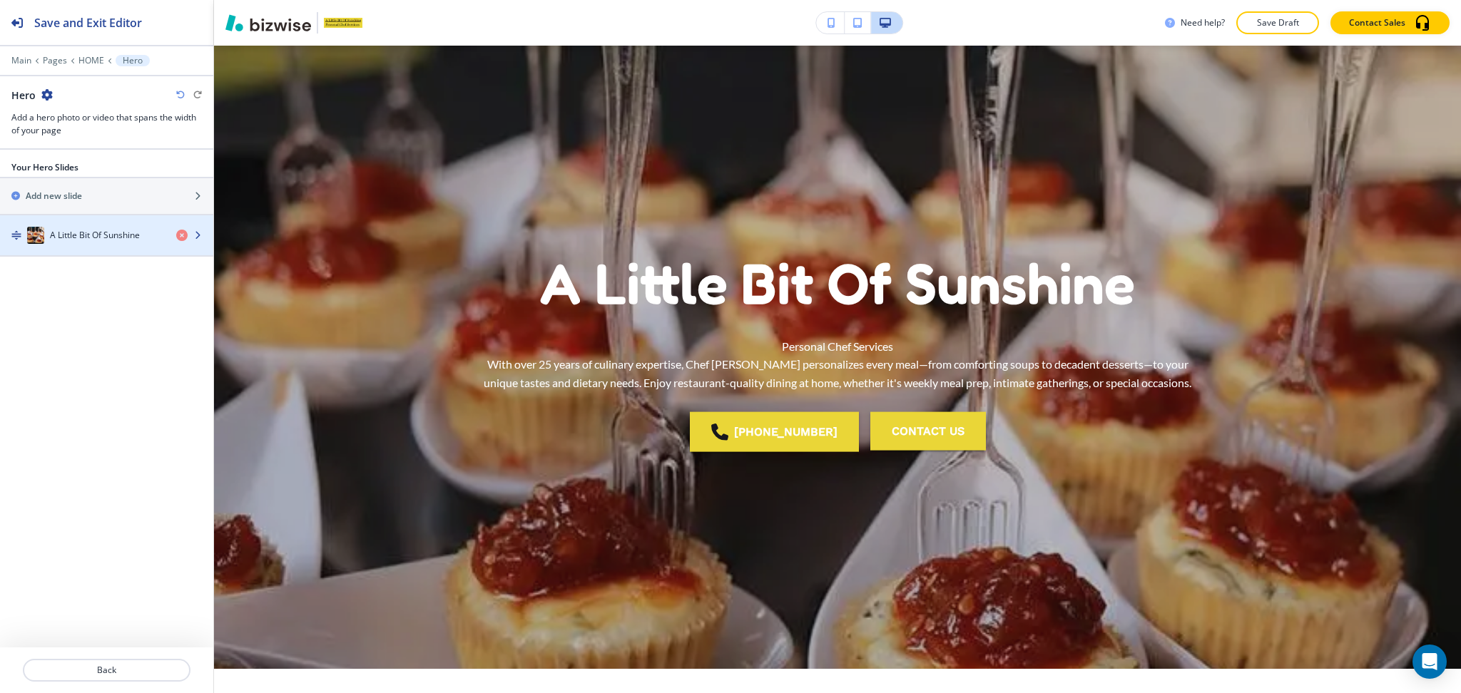
click at [78, 242] on div "A Little Bit Of Sunshine" at bounding box center [82, 235] width 165 height 17
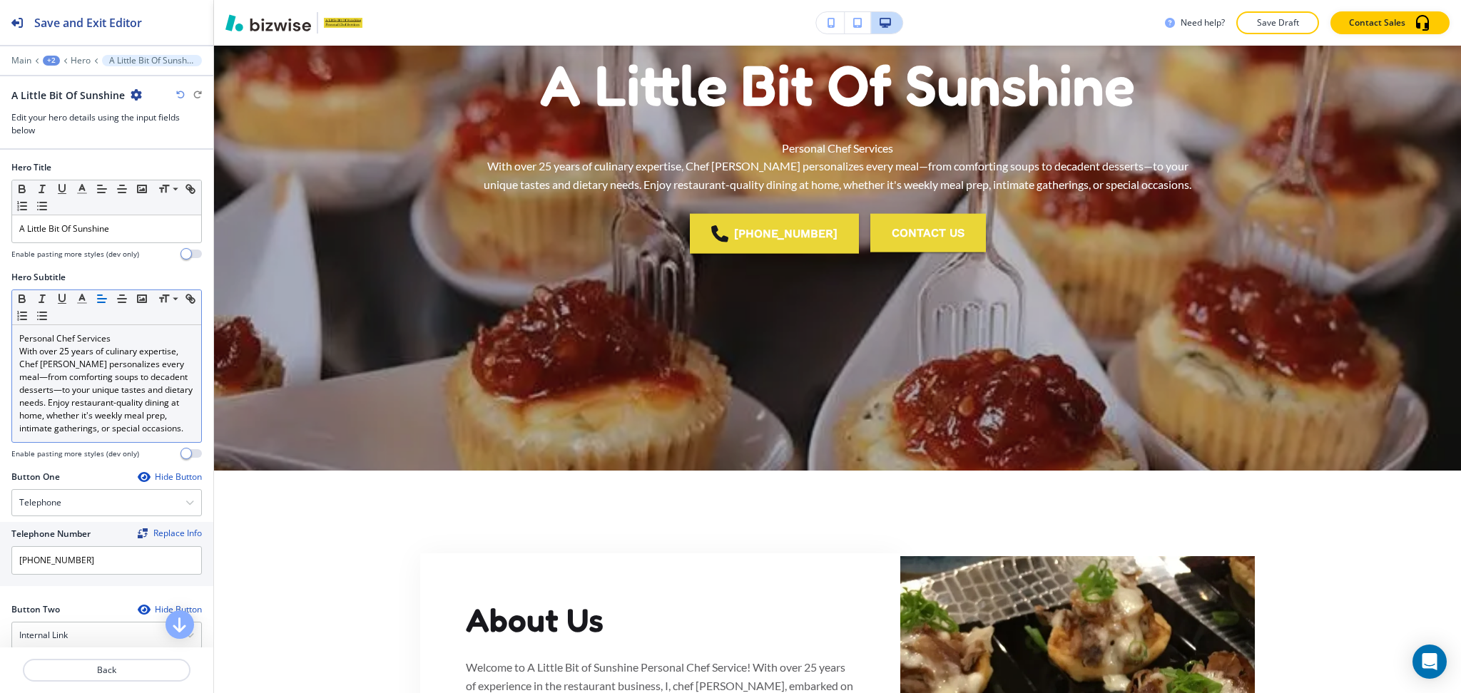
scroll to position [257, 0]
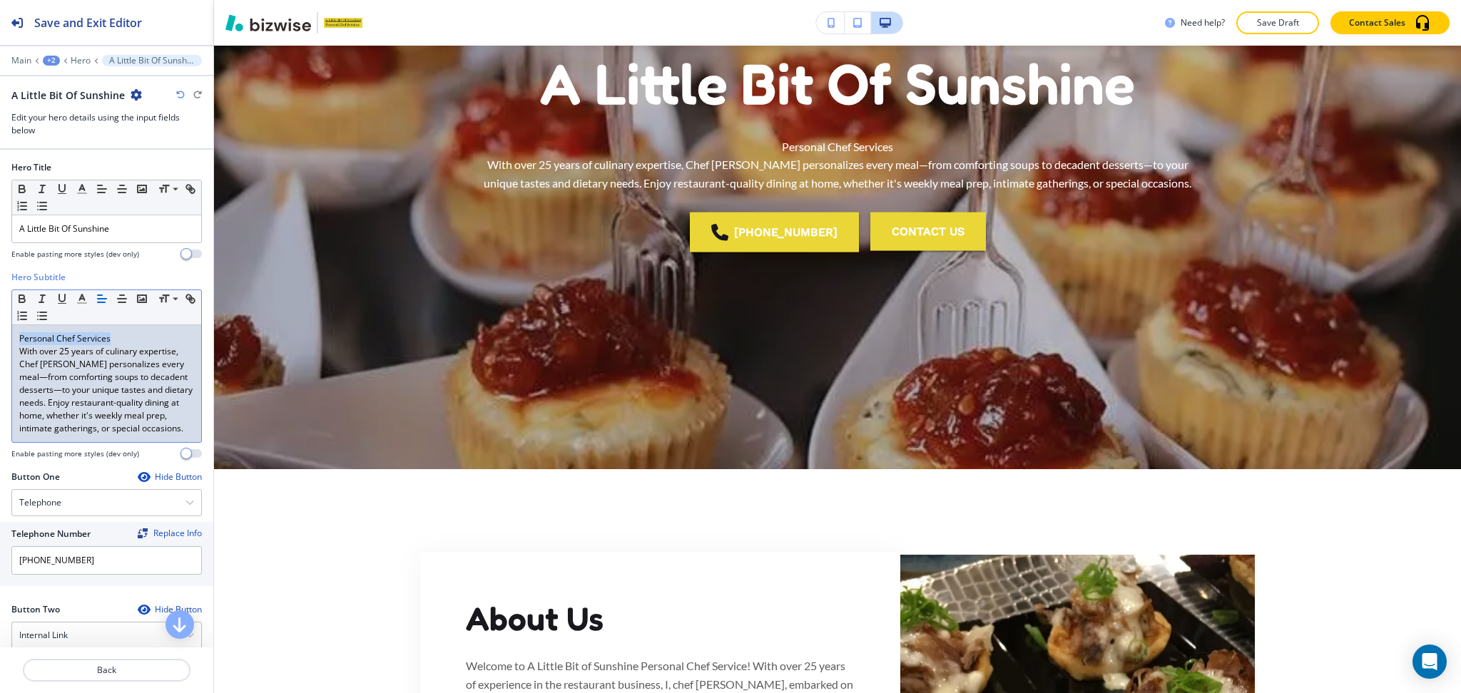
drag, startPoint x: 123, startPoint y: 331, endPoint x: 0, endPoint y: 320, distance: 123.8
click at [0, 320] on div "Hero Subtitle Small Normal Large Huge Personal Chef Services With over 25 years…" at bounding box center [106, 371] width 213 height 200
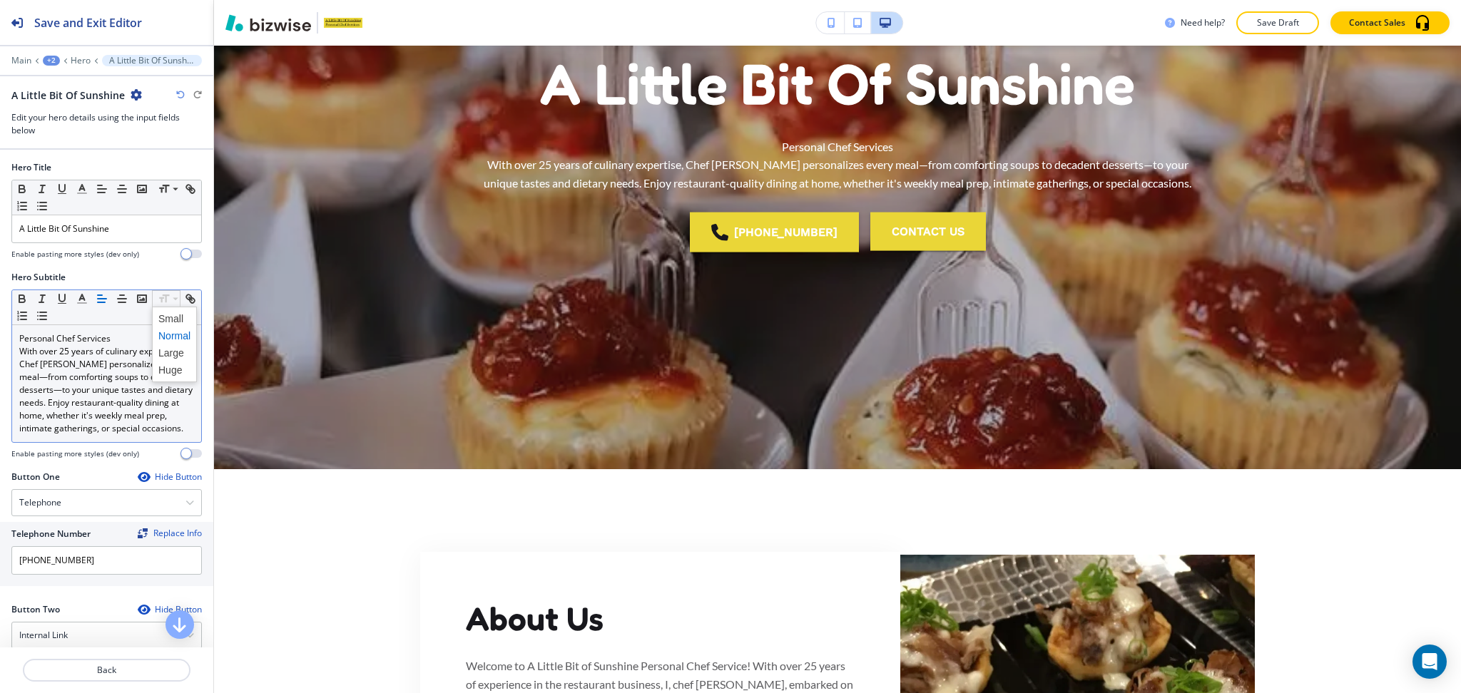
click at [174, 354] on span at bounding box center [174, 352] width 32 height 17
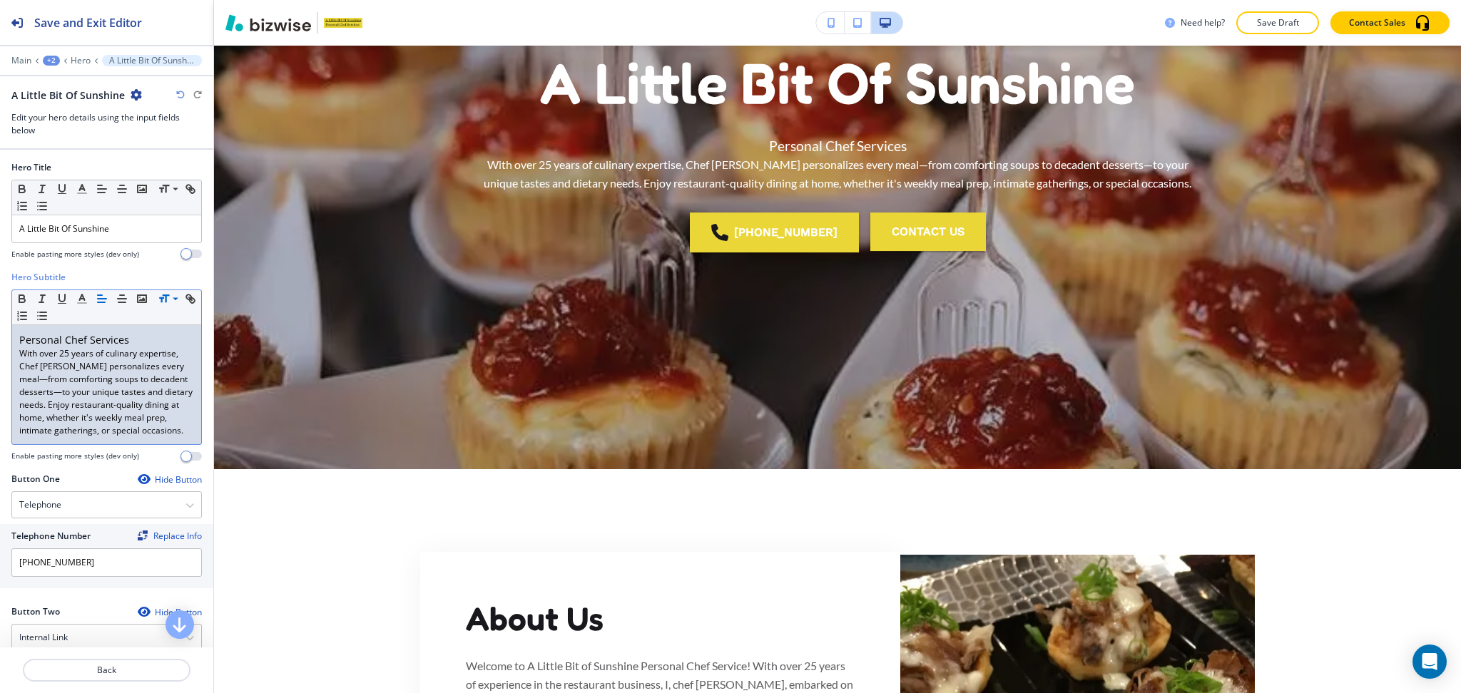
click at [167, 288] on div at bounding box center [106, 287] width 190 height 6
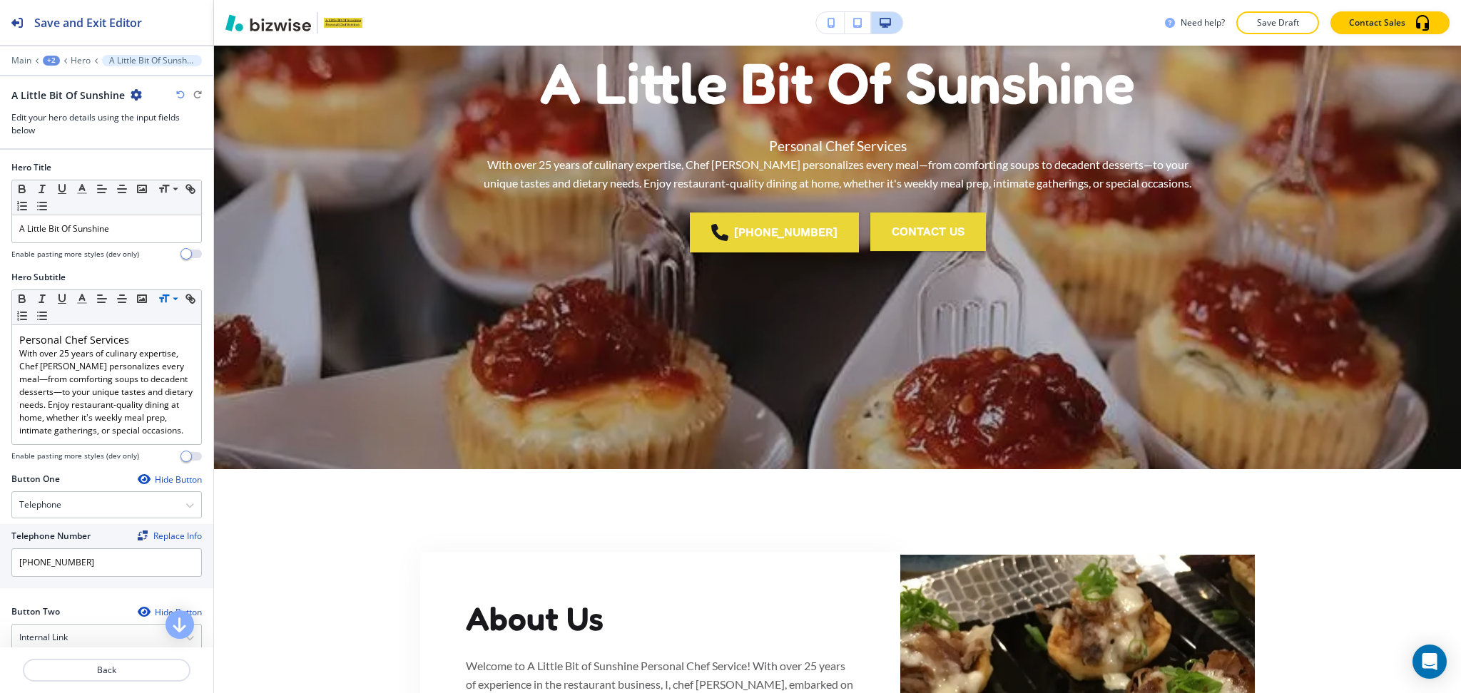
click at [168, 299] on icon at bounding box center [175, 298] width 17 height 13
click at [170, 371] on span at bounding box center [174, 370] width 32 height 17
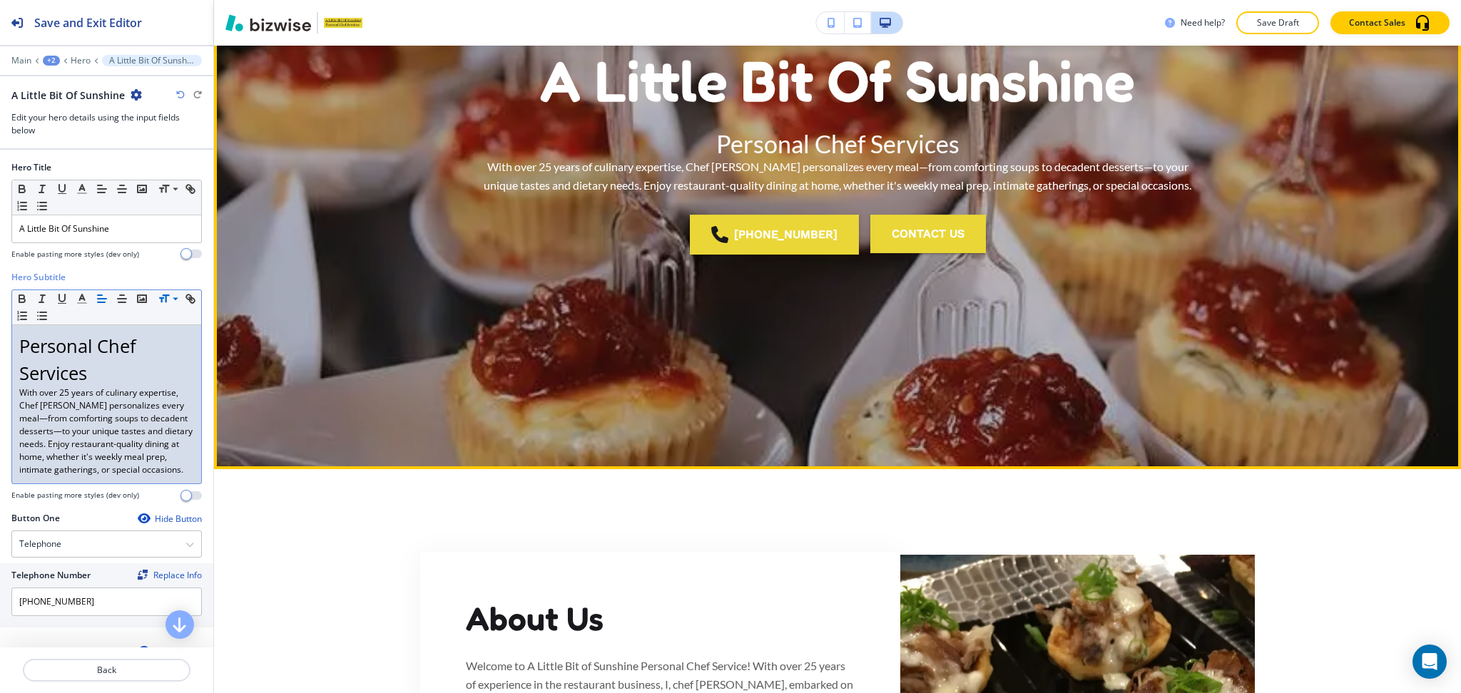
click at [777, 355] on div "A Little Bit Of Sunshine Personal Chef Services With over 25 years of culinary …" at bounding box center [837, 157] width 834 height 555
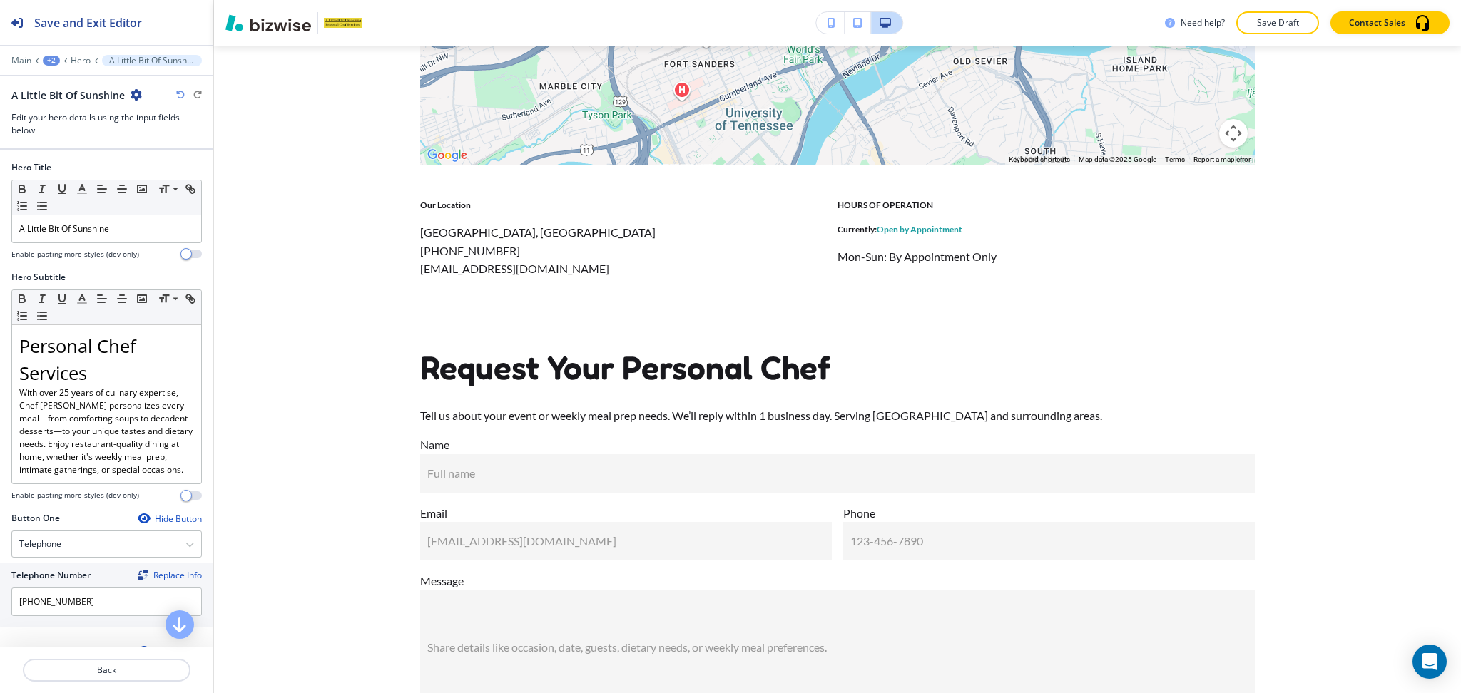
scroll to position [5072, 0]
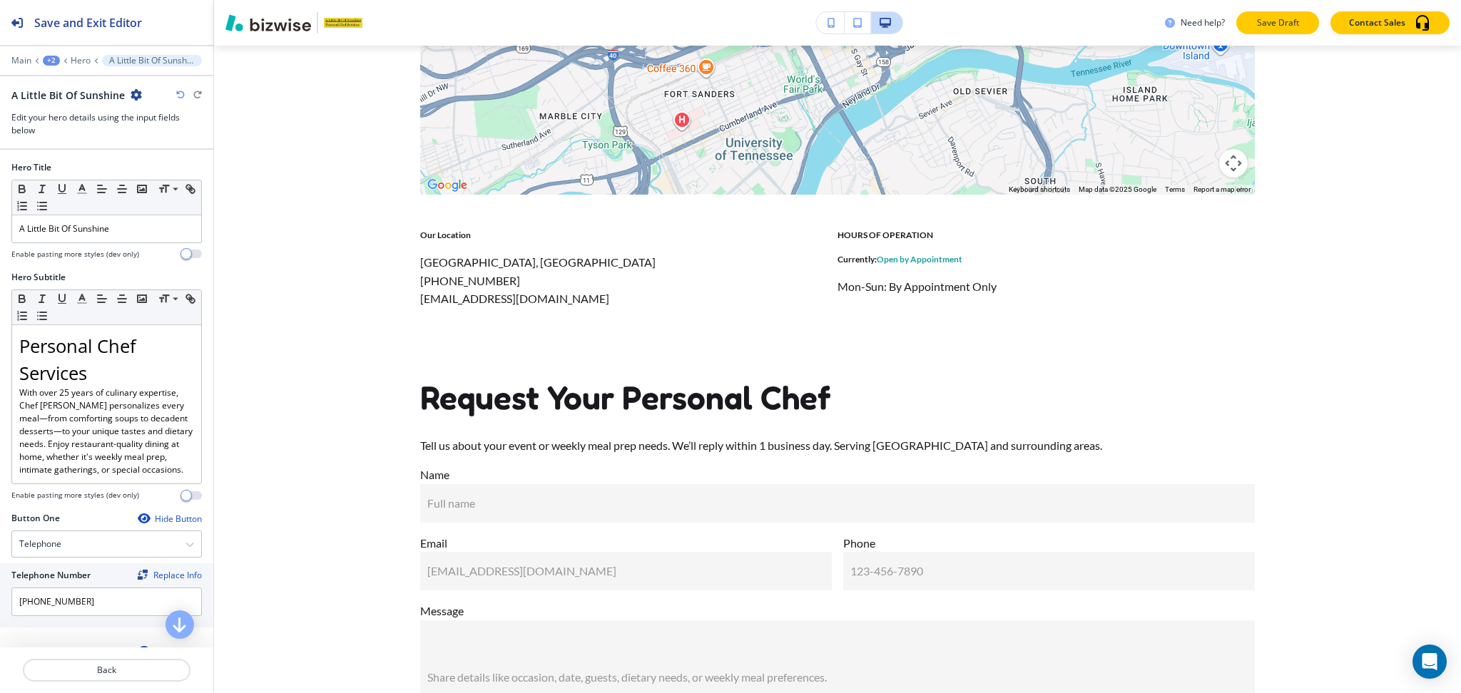
click at [1279, 20] on p "Save Draft" at bounding box center [1277, 22] width 46 height 13
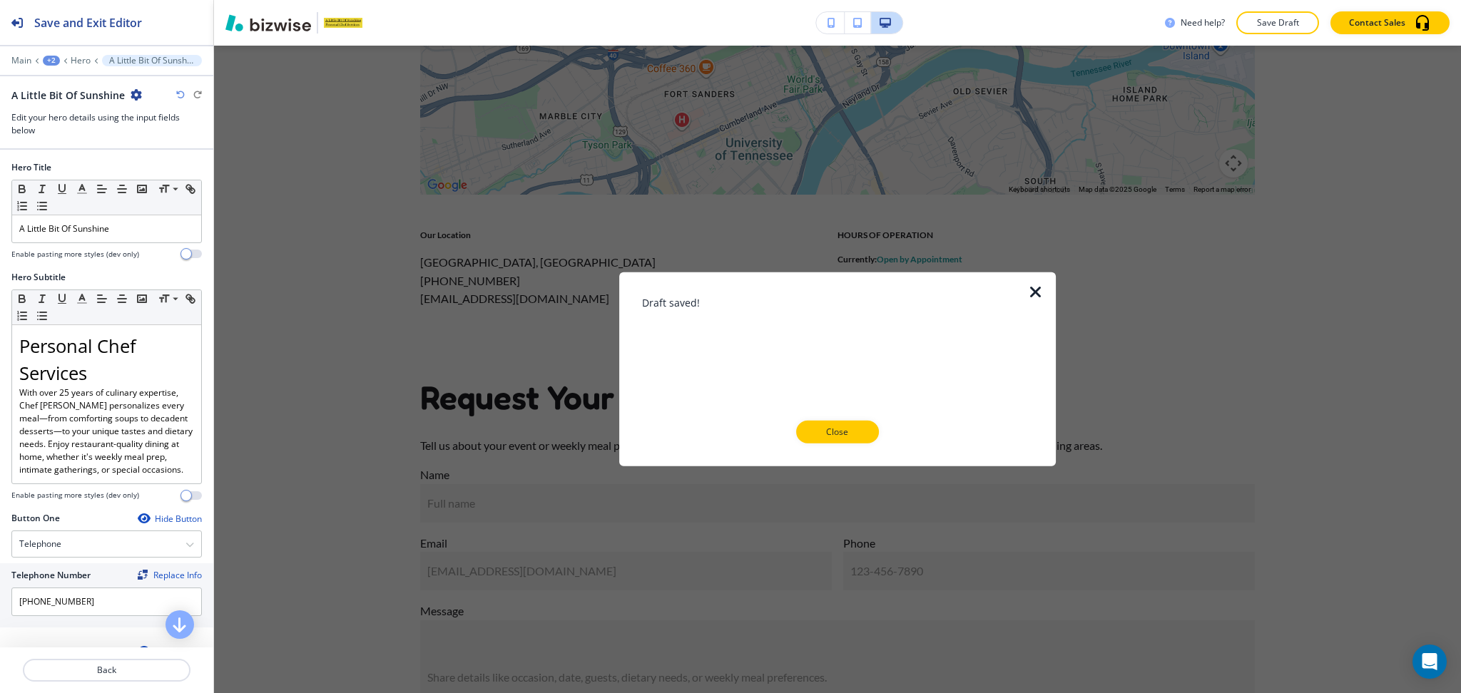
click at [1033, 292] on icon "button" at bounding box center [1035, 292] width 17 height 17
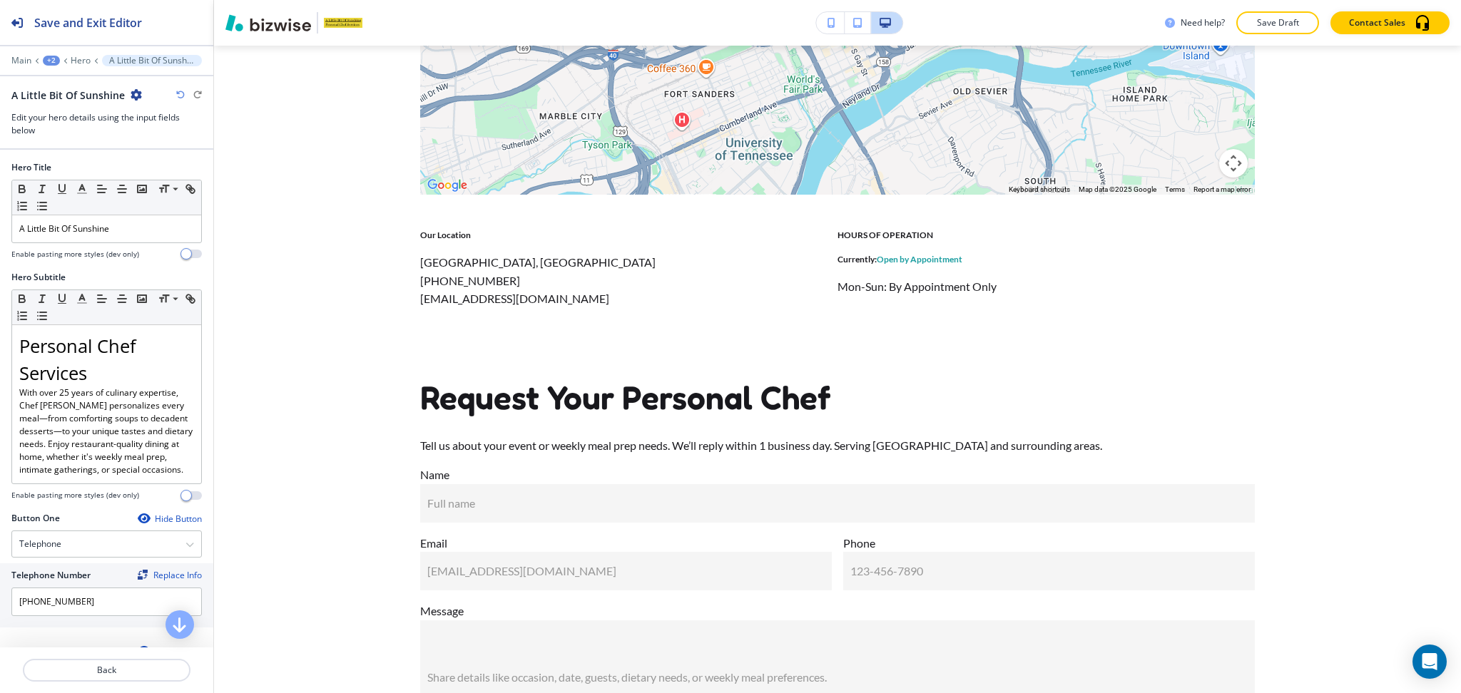
scroll to position [0, 0]
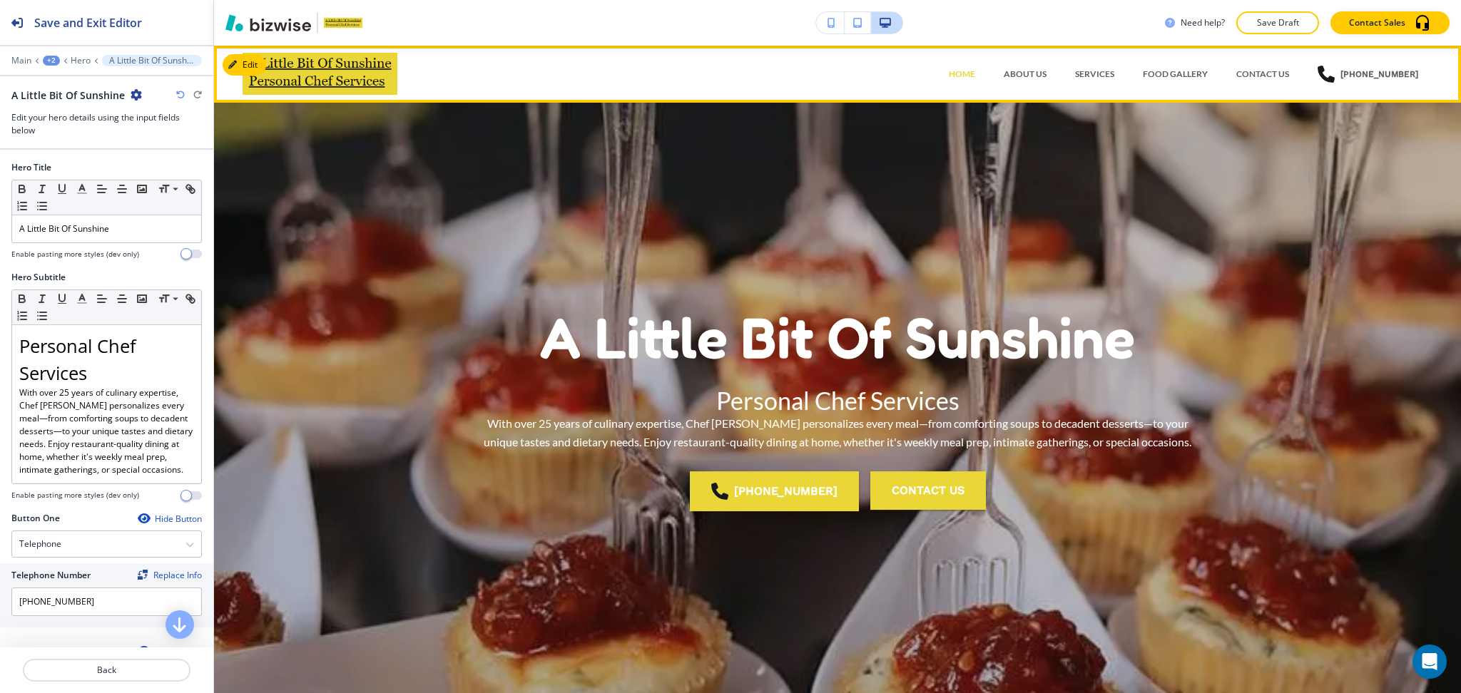
click at [1204, 63] on div "FOOD GALLERY" at bounding box center [1174, 74] width 93 height 43
click at [1193, 83] on div "FOOD GALLERY" at bounding box center [1174, 74] width 93 height 43
click at [1192, 69] on p "FOOD GALLERY" at bounding box center [1174, 74] width 65 height 13
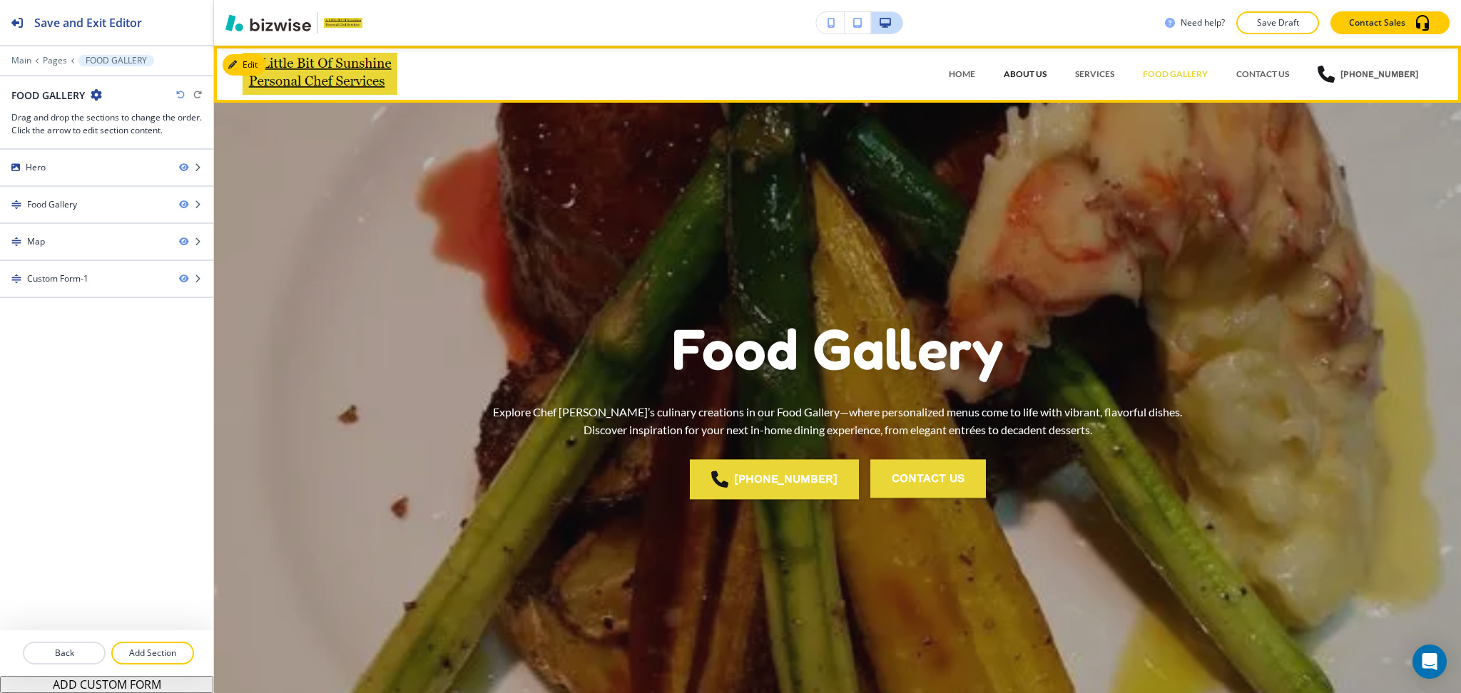
click at [1016, 71] on p "ABOUT US" at bounding box center [1024, 74] width 43 height 13
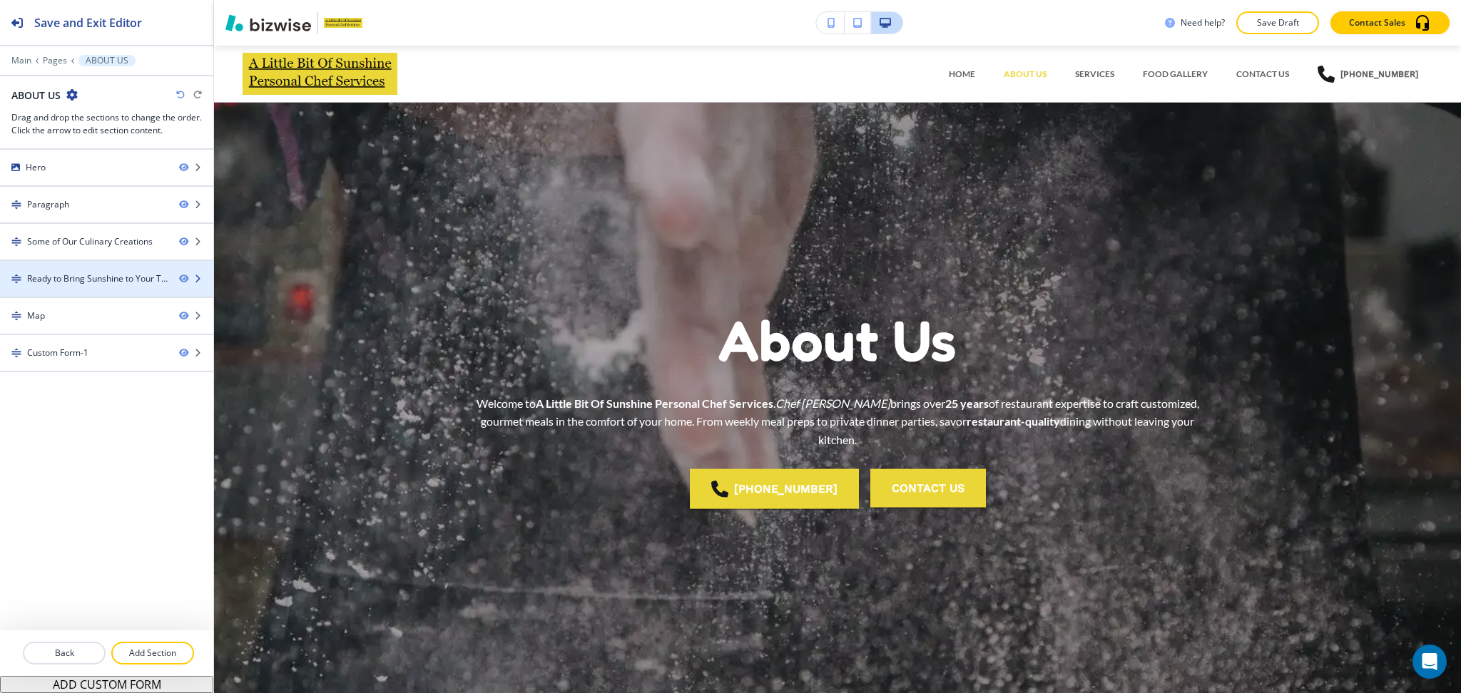
click at [118, 285] on div "Ready to Bring Sunshine to Your Table?-1" at bounding box center [97, 278] width 140 height 13
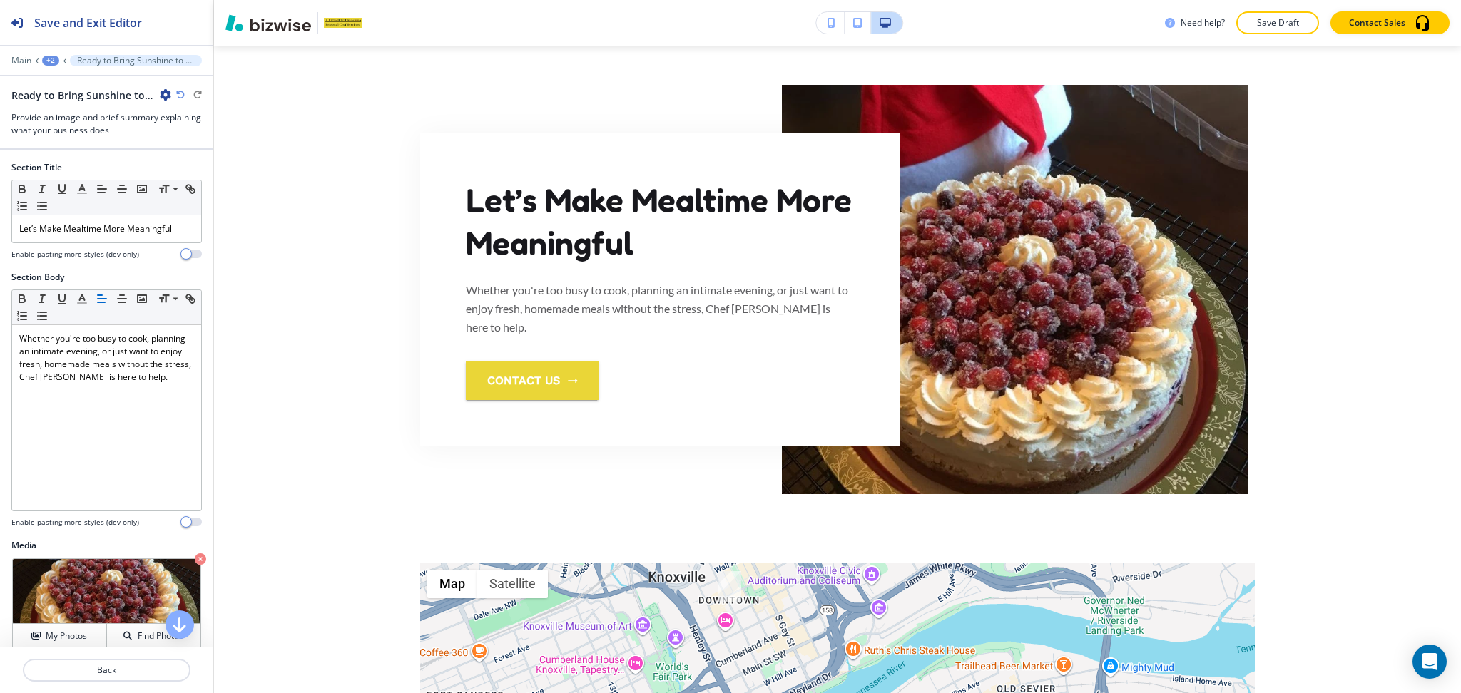
scroll to position [1978, 0]
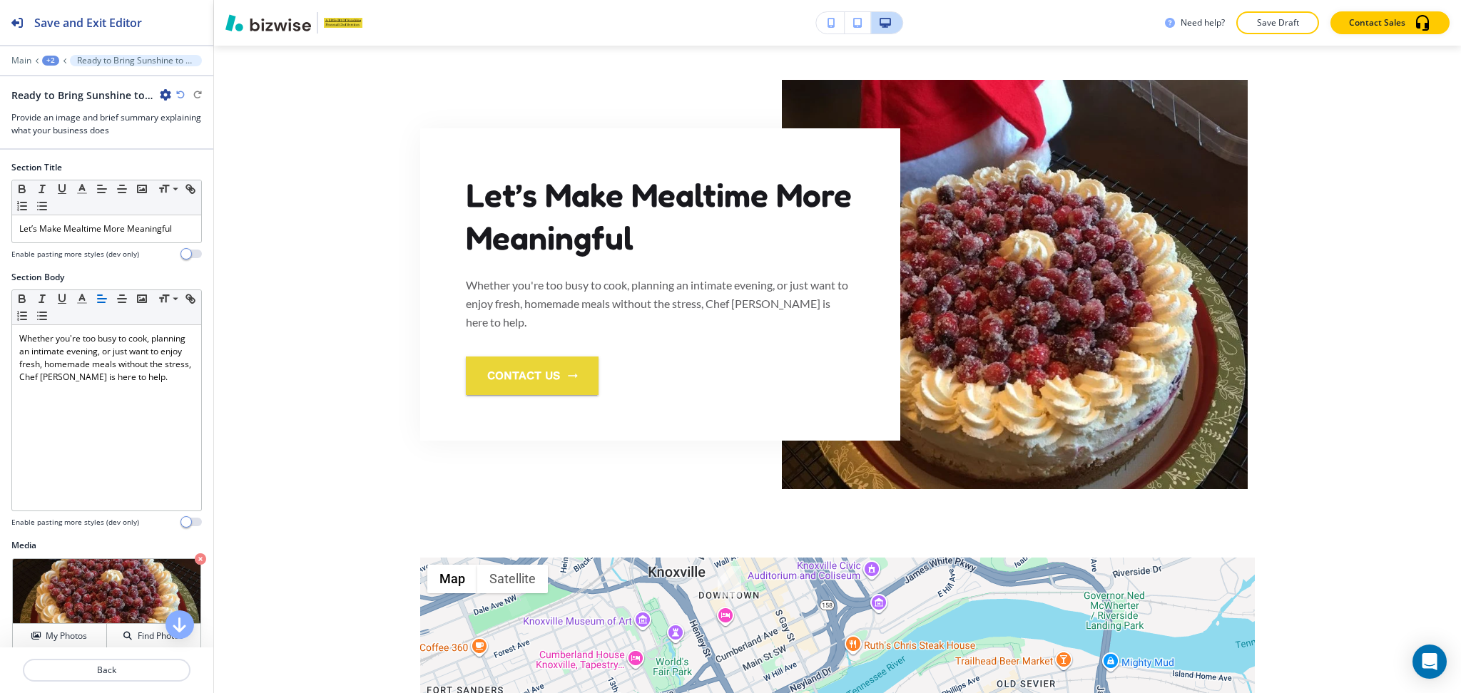
click at [160, 98] on icon "button" at bounding box center [165, 94] width 11 height 11
click at [171, 140] on p "Duplicate Section" at bounding box center [205, 144] width 73 height 13
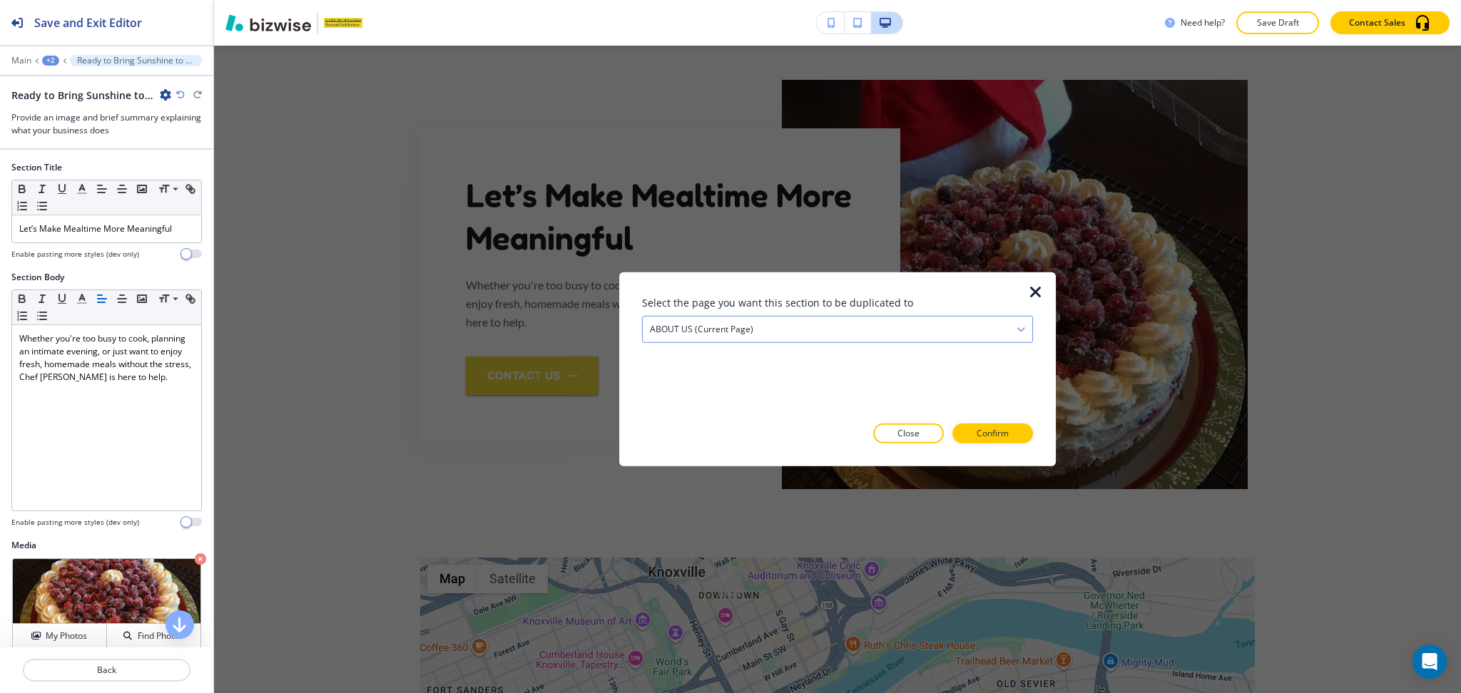
click at [757, 340] on div "ABOUT US (current page)" at bounding box center [837, 330] width 389 height 26
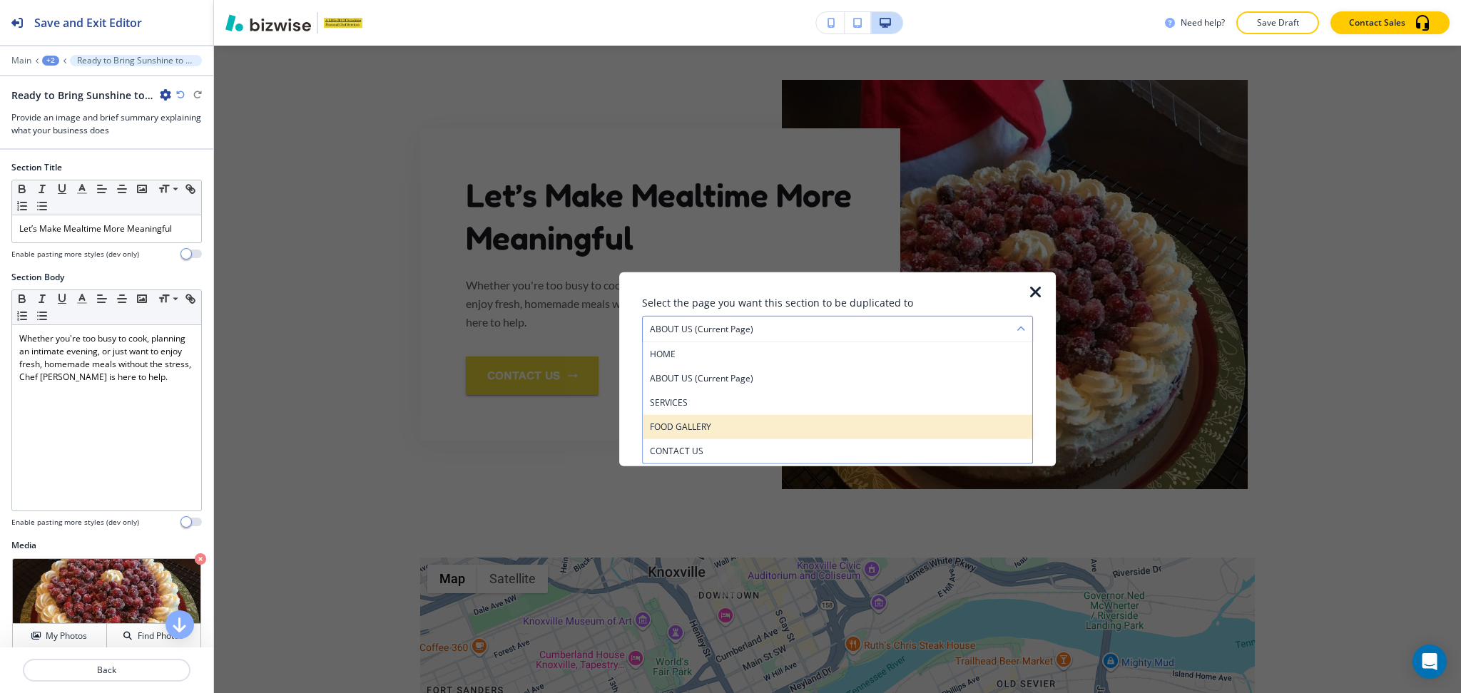
click at [709, 425] on h4 "FOOD GALLERY" at bounding box center [837, 427] width 375 height 13
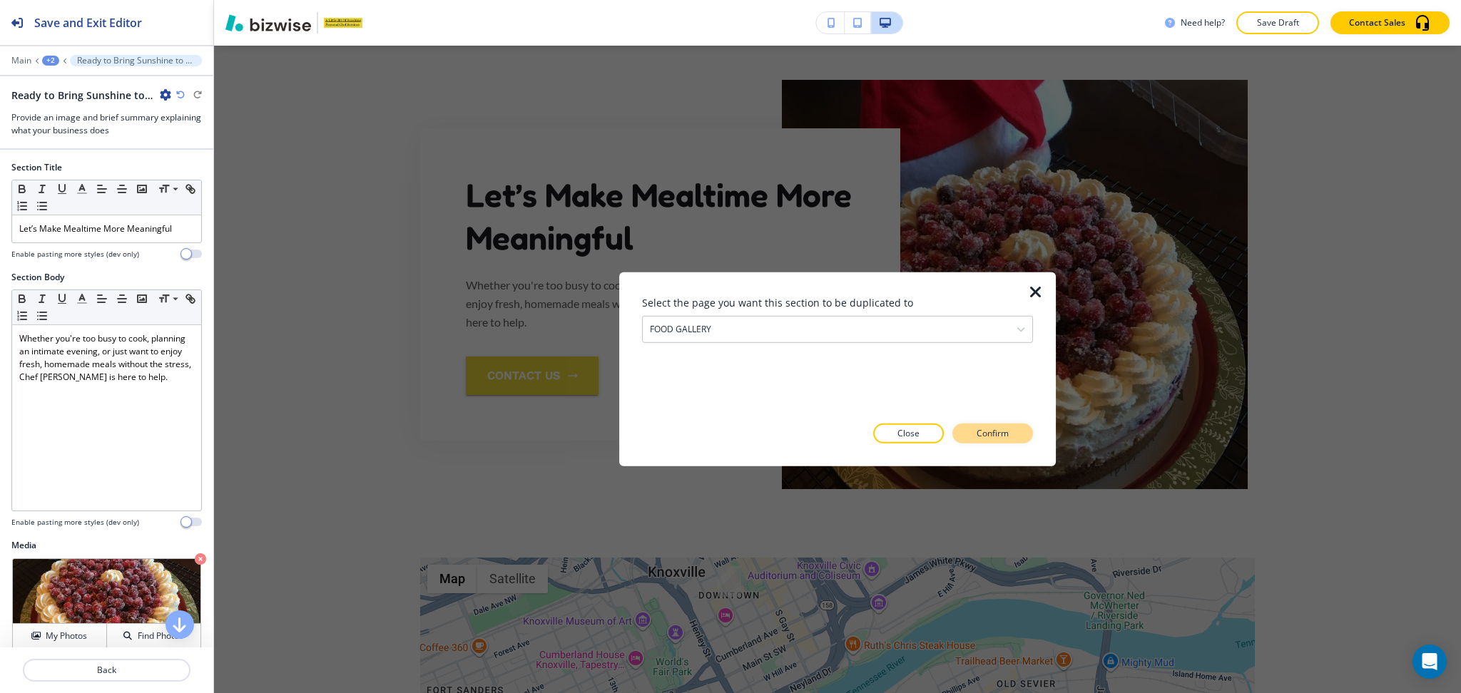
click at [998, 429] on p "Confirm" at bounding box center [992, 433] width 32 height 13
click at [995, 436] on p "Take me there" at bounding box center [984, 433] width 58 height 13
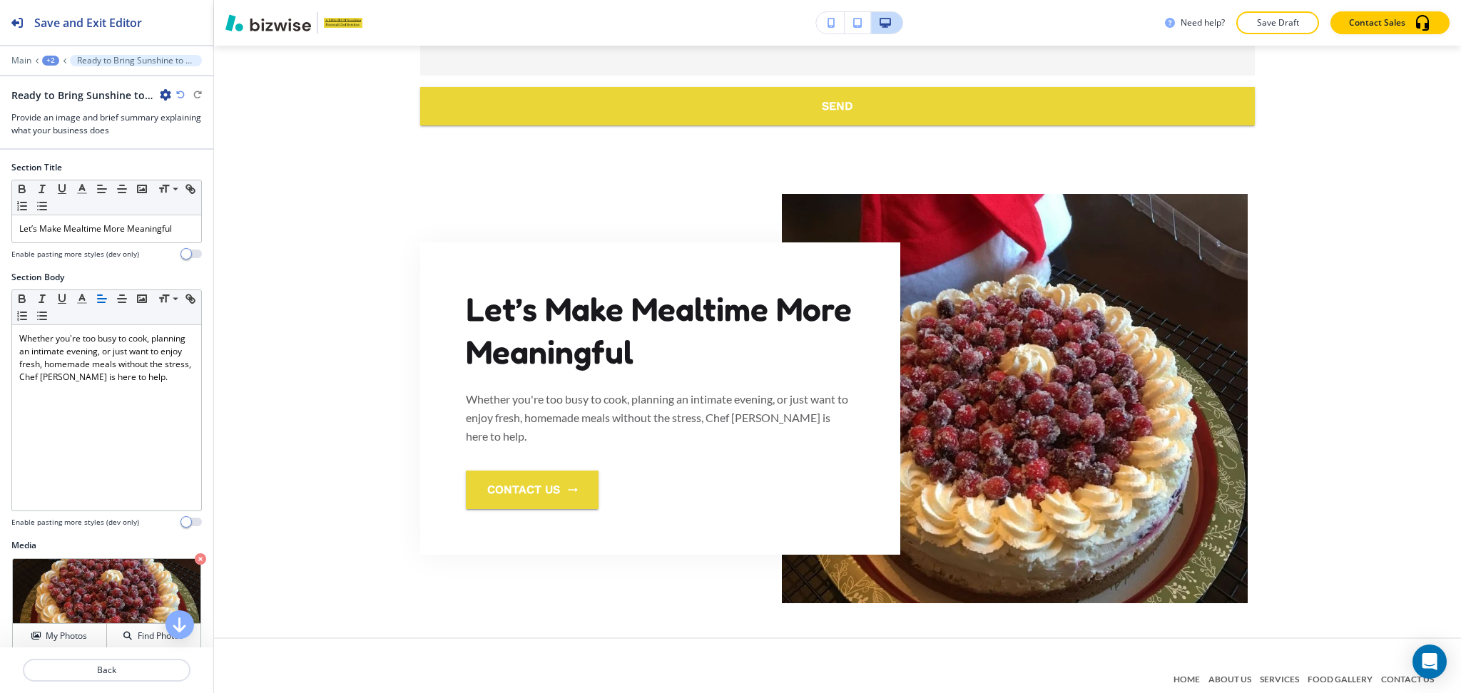
scroll to position [3475, 0]
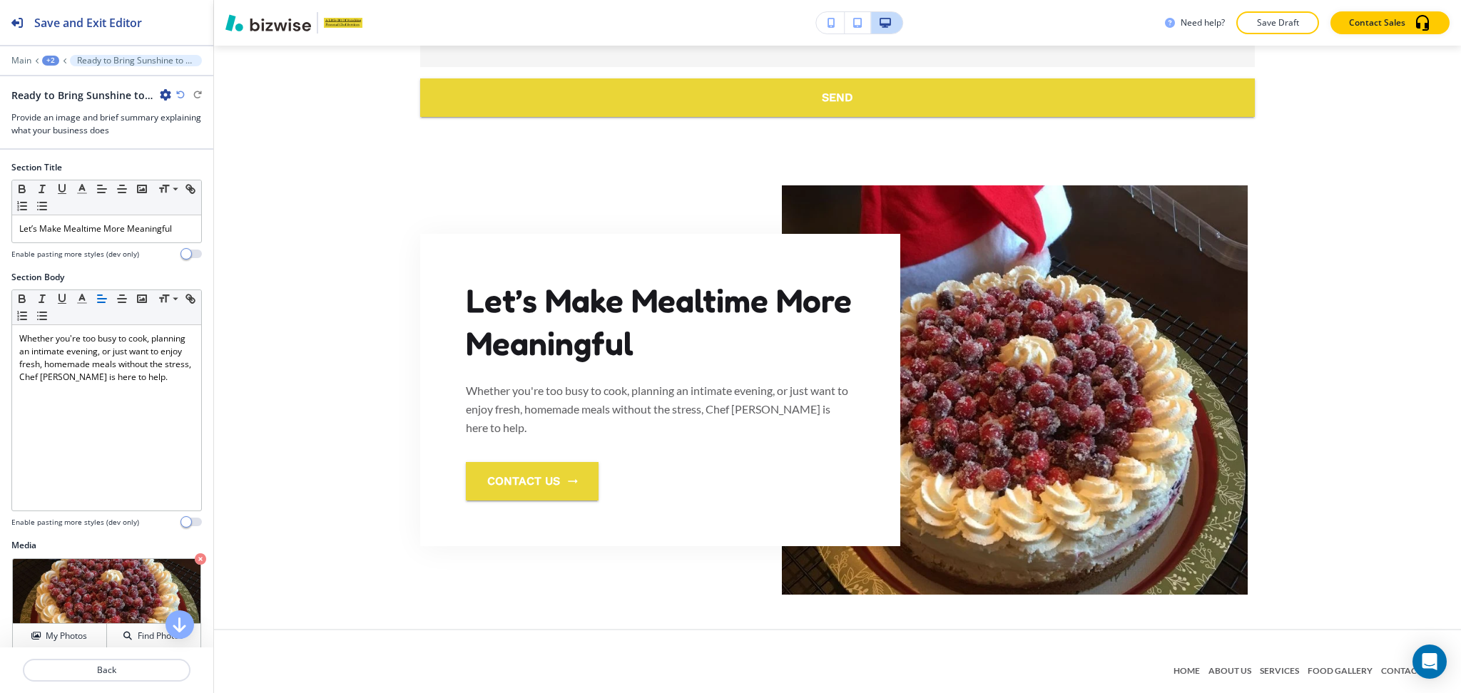
click at [51, 61] on div "+2" at bounding box center [50, 61] width 17 height 10
click at [76, 112] on p "FOOD GALLERY" at bounding box center [87, 109] width 73 height 13
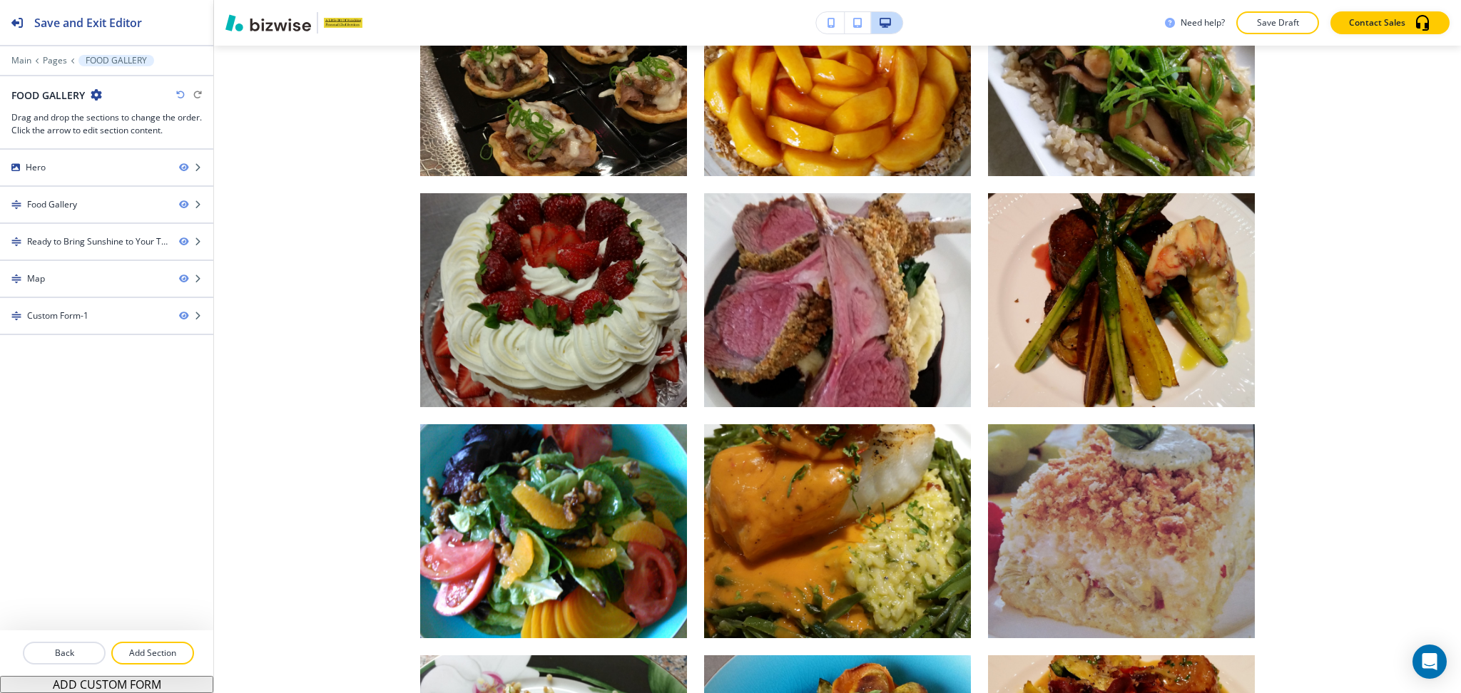
scroll to position [0, 0]
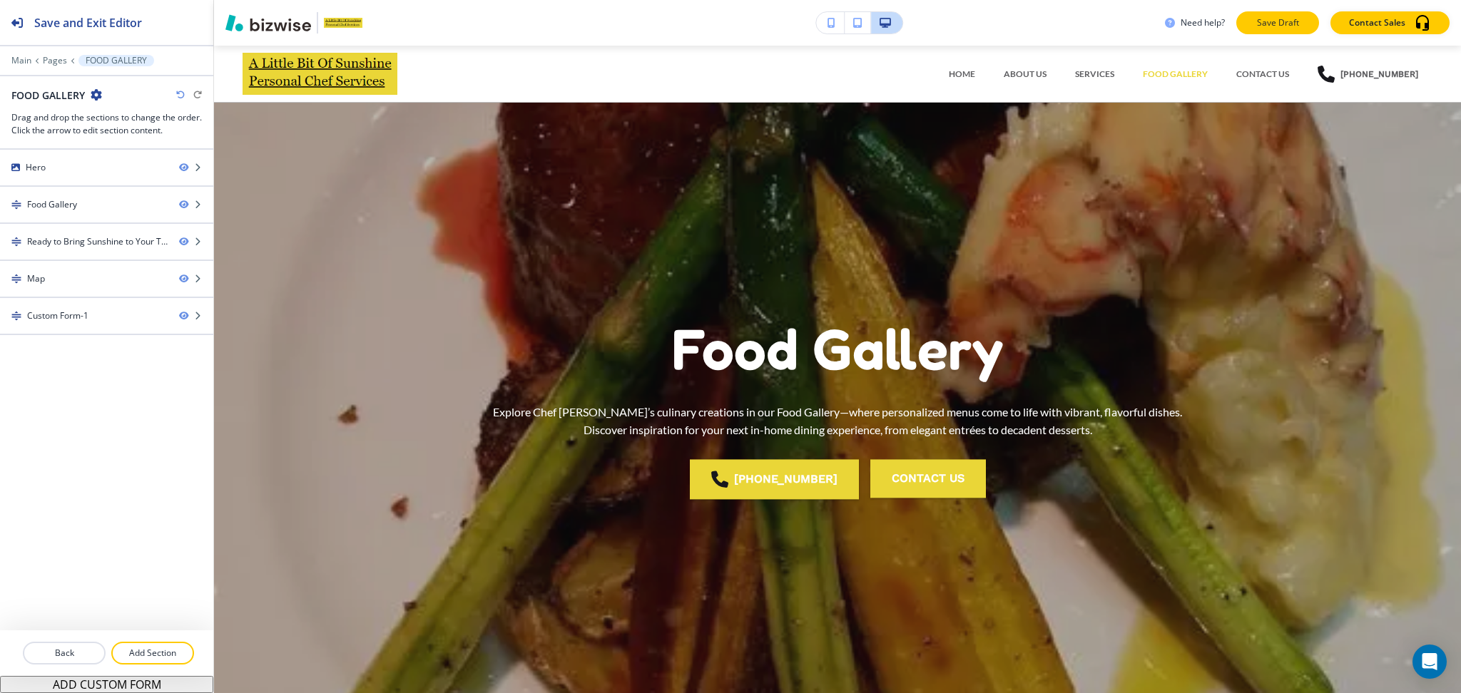
click at [1287, 30] on button "Save Draft" at bounding box center [1277, 22] width 83 height 23
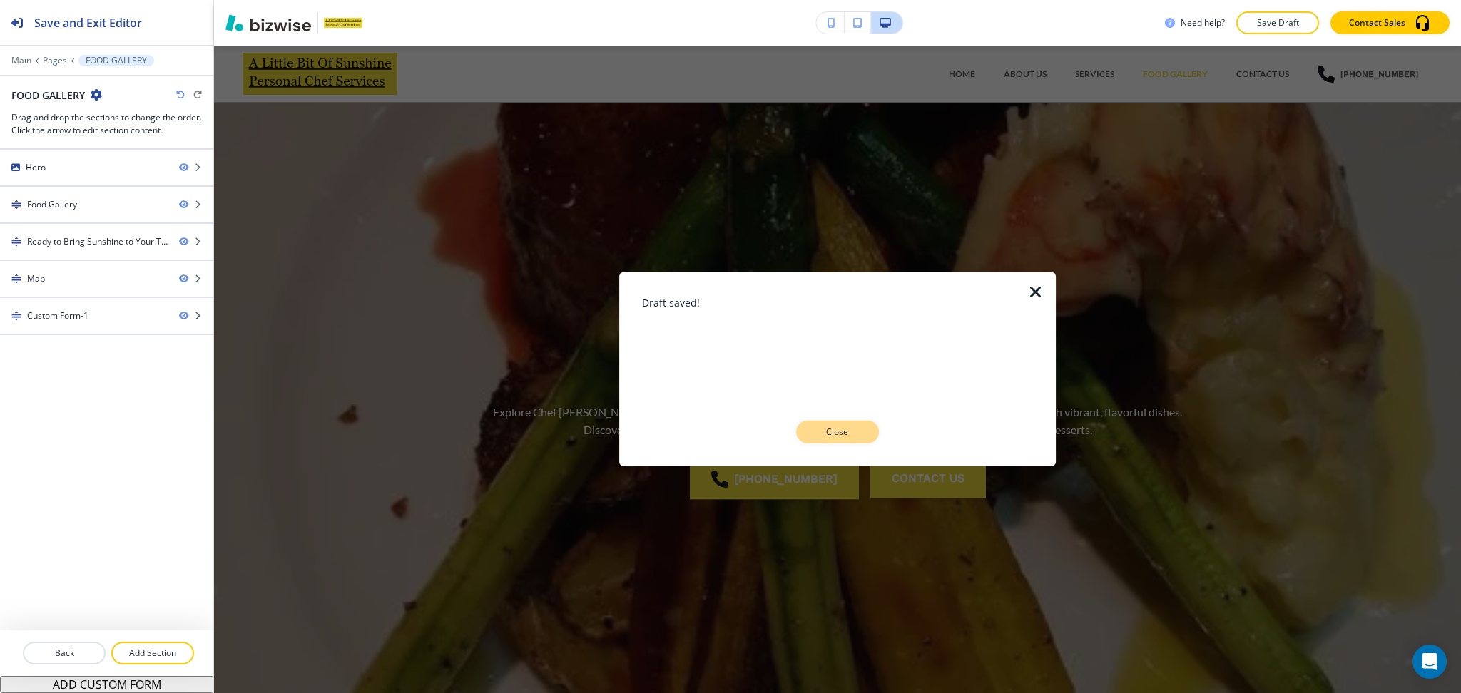
click at [842, 439] on button "Close" at bounding box center [837, 432] width 83 height 23
